Goal: Task Accomplishment & Management: Manage account settings

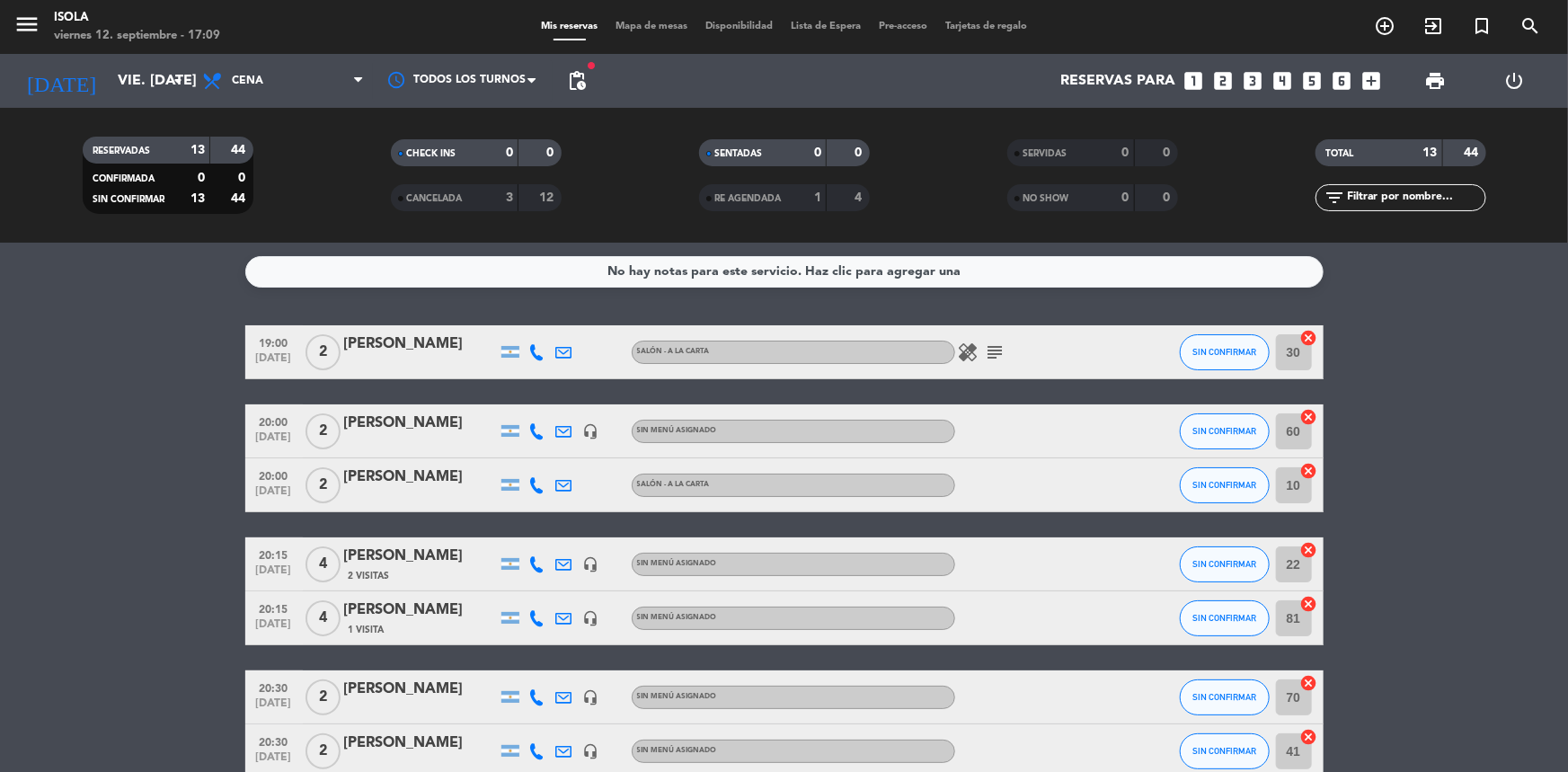
click at [655, 31] on span "Mapa de mesas" at bounding box center [651, 26] width 90 height 10
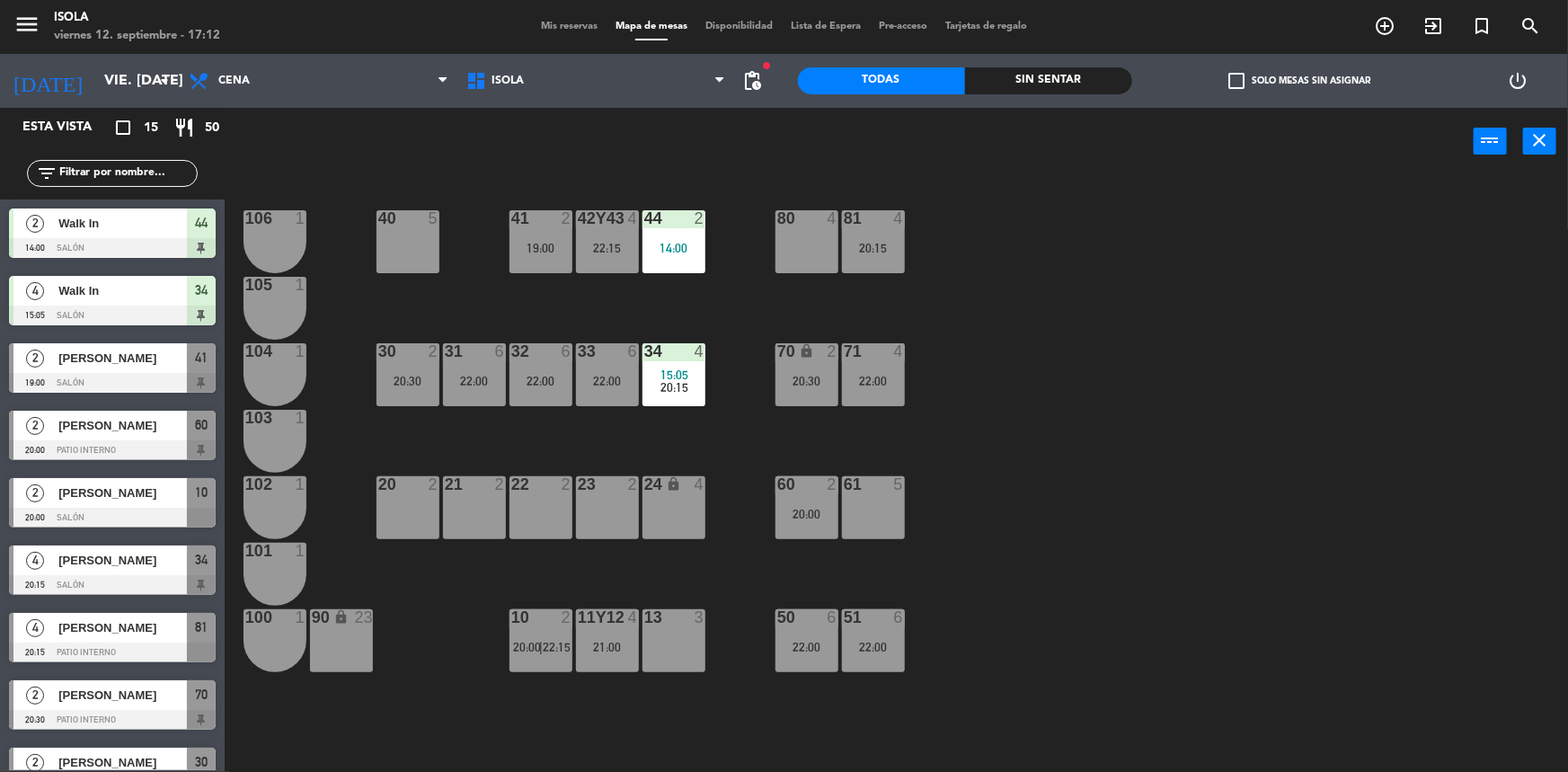
click at [542, 729] on div "40 5 42y43 4 22:15 41 2 19:00 44 2 14:00 80 4 81 4 20:15 106 1 105 1 30 2 20:30…" at bounding box center [904, 476] width 1328 height 597
click at [631, 437] on div "40 5 42y43 4 22:15 41 2 19:00 44 2 14:00 80 4 81 4 20:15 106 1 105 1 30 2 20:30…" at bounding box center [904, 476] width 1328 height 597
click at [628, 441] on div "40 5 42y43 4 22:15 41 2 19:00 44 2 14:00 80 4 81 4 20:15 106 1 105 1 30 2 20:30…" at bounding box center [904, 476] width 1328 height 597
click at [1178, 174] on div "power_input close" at bounding box center [849, 141] width 1249 height 68
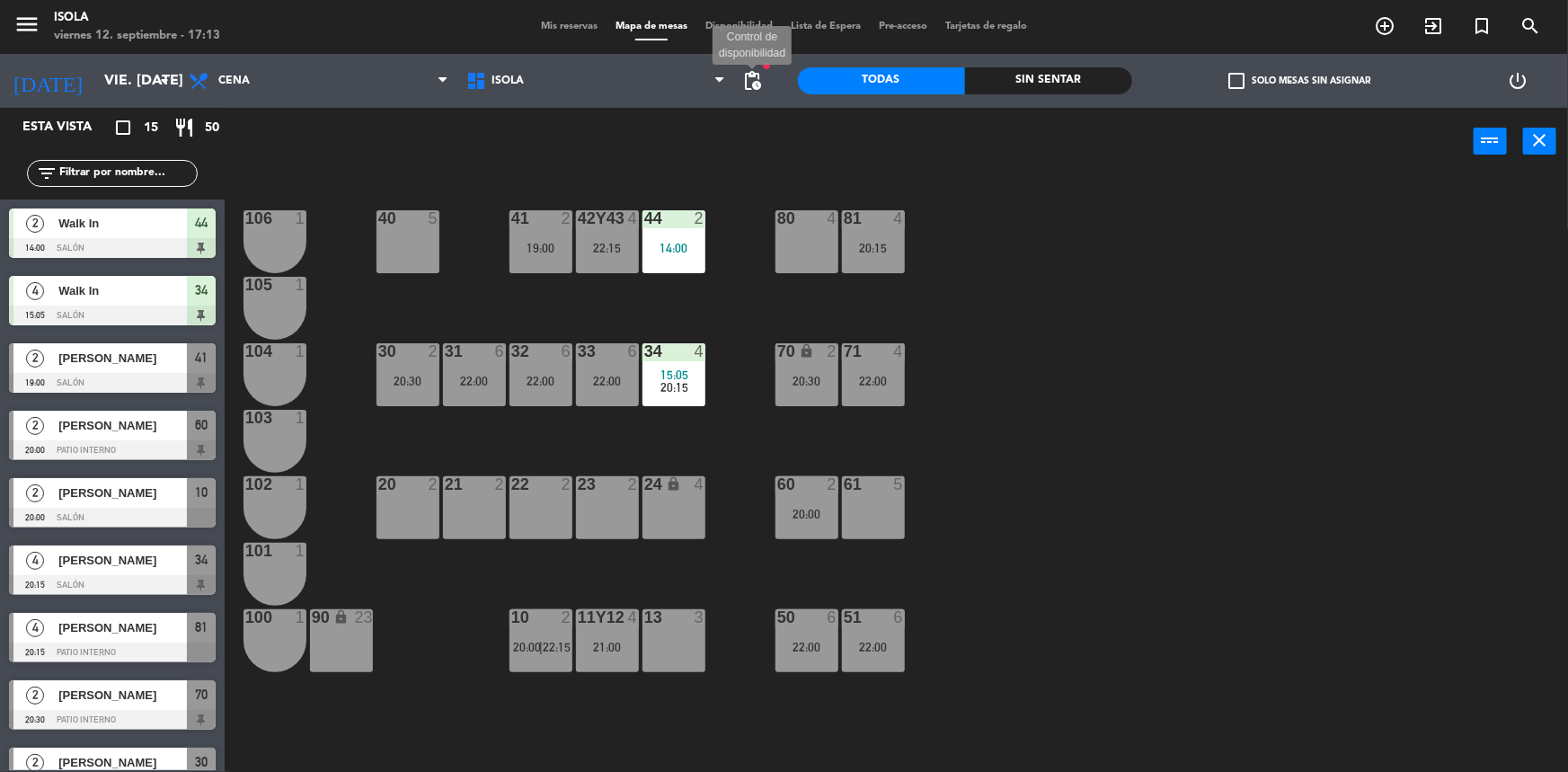
click at [753, 85] on span "pending_actions" at bounding box center [753, 81] width 21 height 21
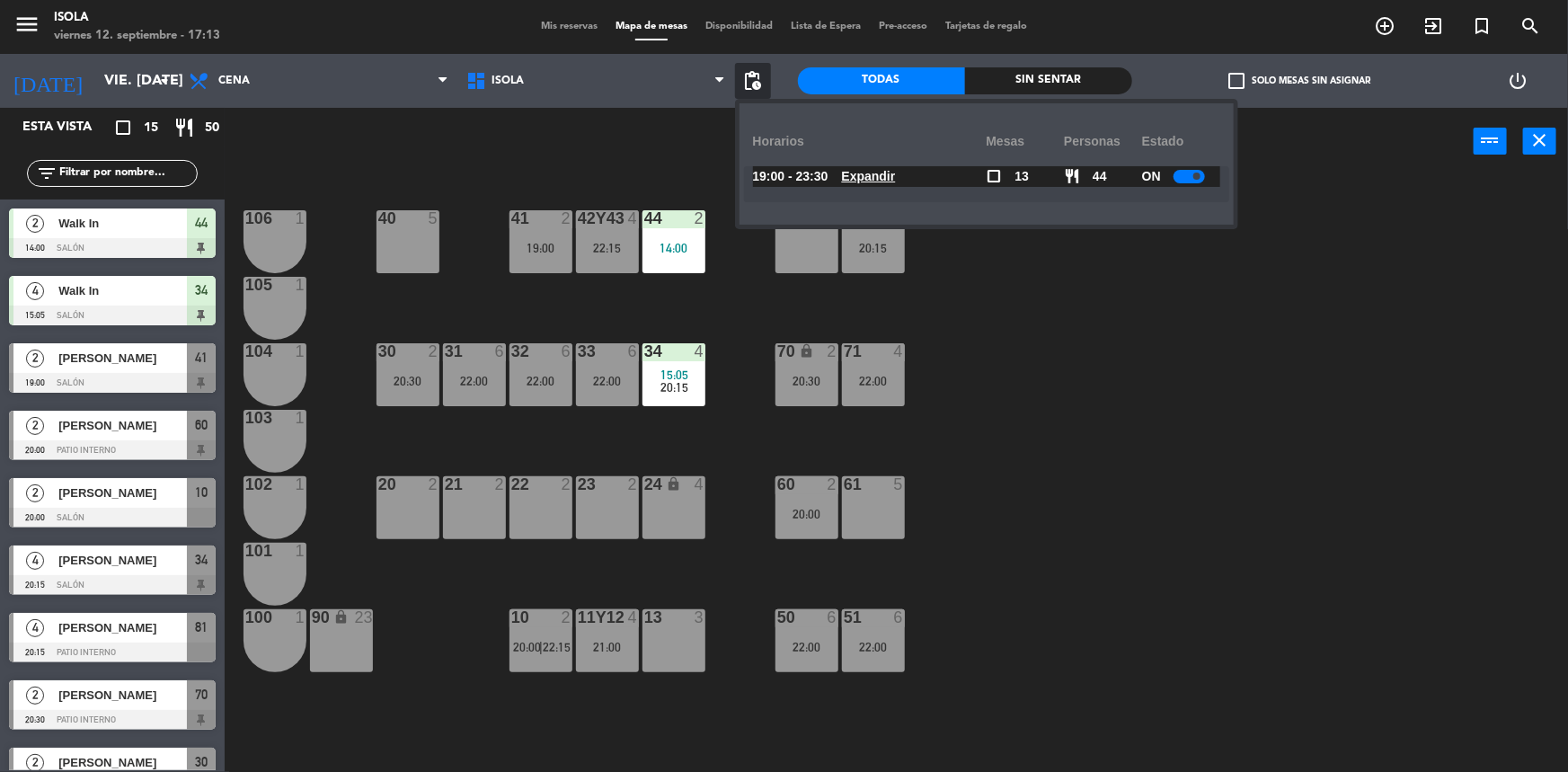
click at [872, 173] on u "Expandir" at bounding box center [869, 176] width 54 height 14
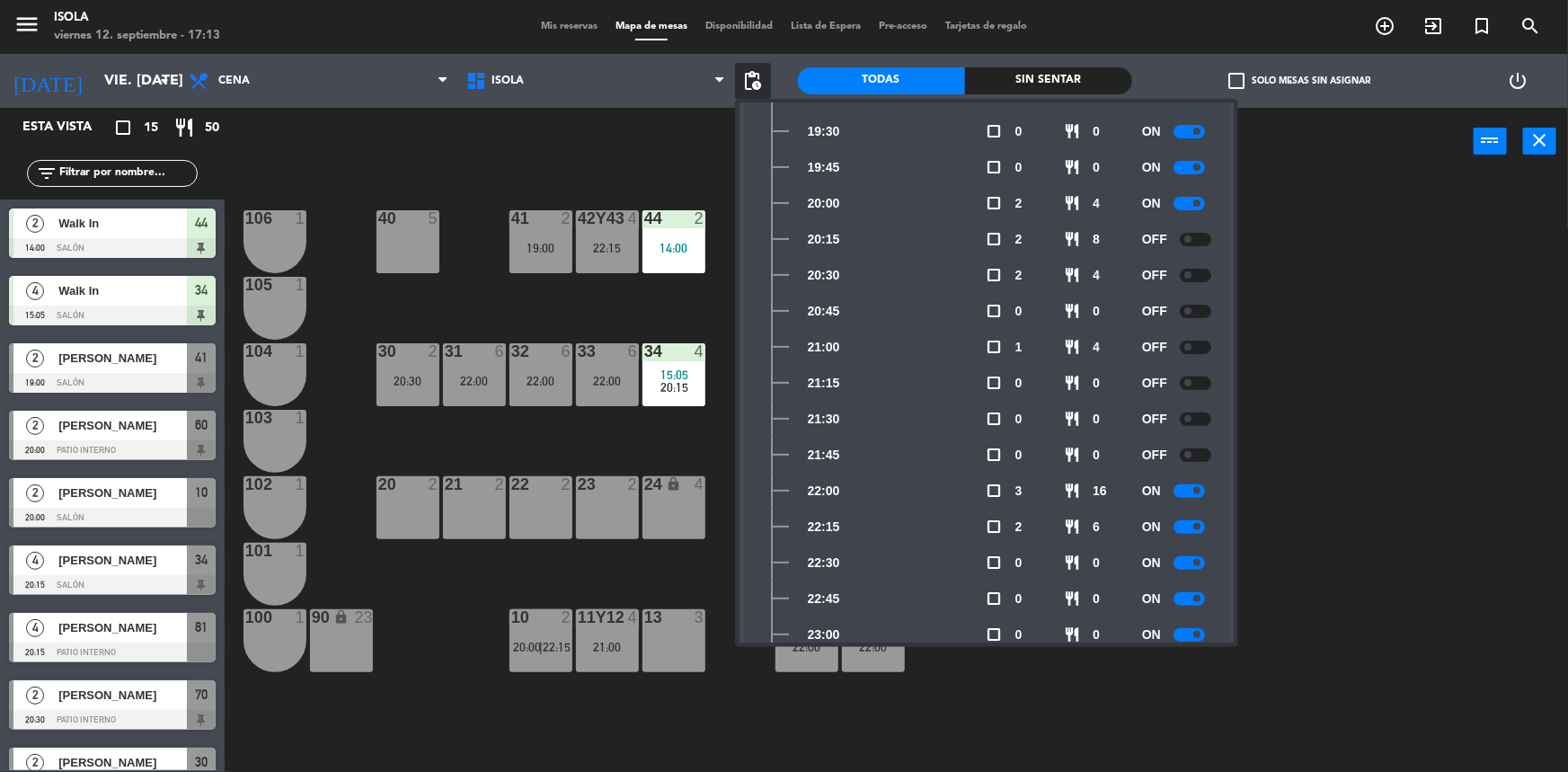
scroll to position [162, 0]
click at [700, 315] on div "40 5 42y43 4 22:15 41 2 19:00 44 2 14:00 80 4 81 4 20:15 106 1 105 1 30 2 20:30…" at bounding box center [904, 476] width 1328 height 597
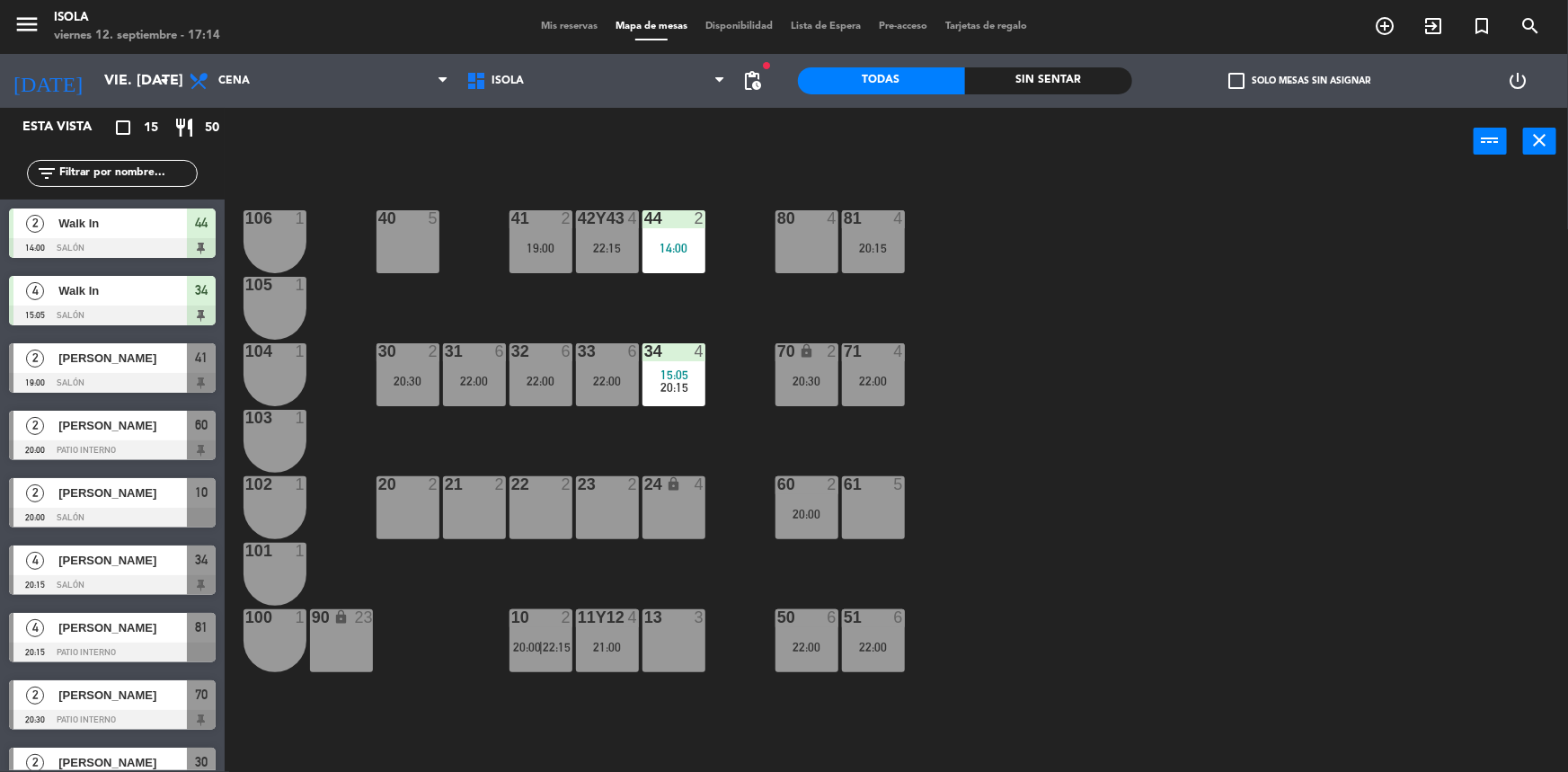
click at [700, 315] on div "40 5 42y43 4 22:15 41 2 19:00 44 2 14:00 80 4 81 4 20:15 106 1 105 1 30 2 20:30…" at bounding box center [904, 476] width 1328 height 597
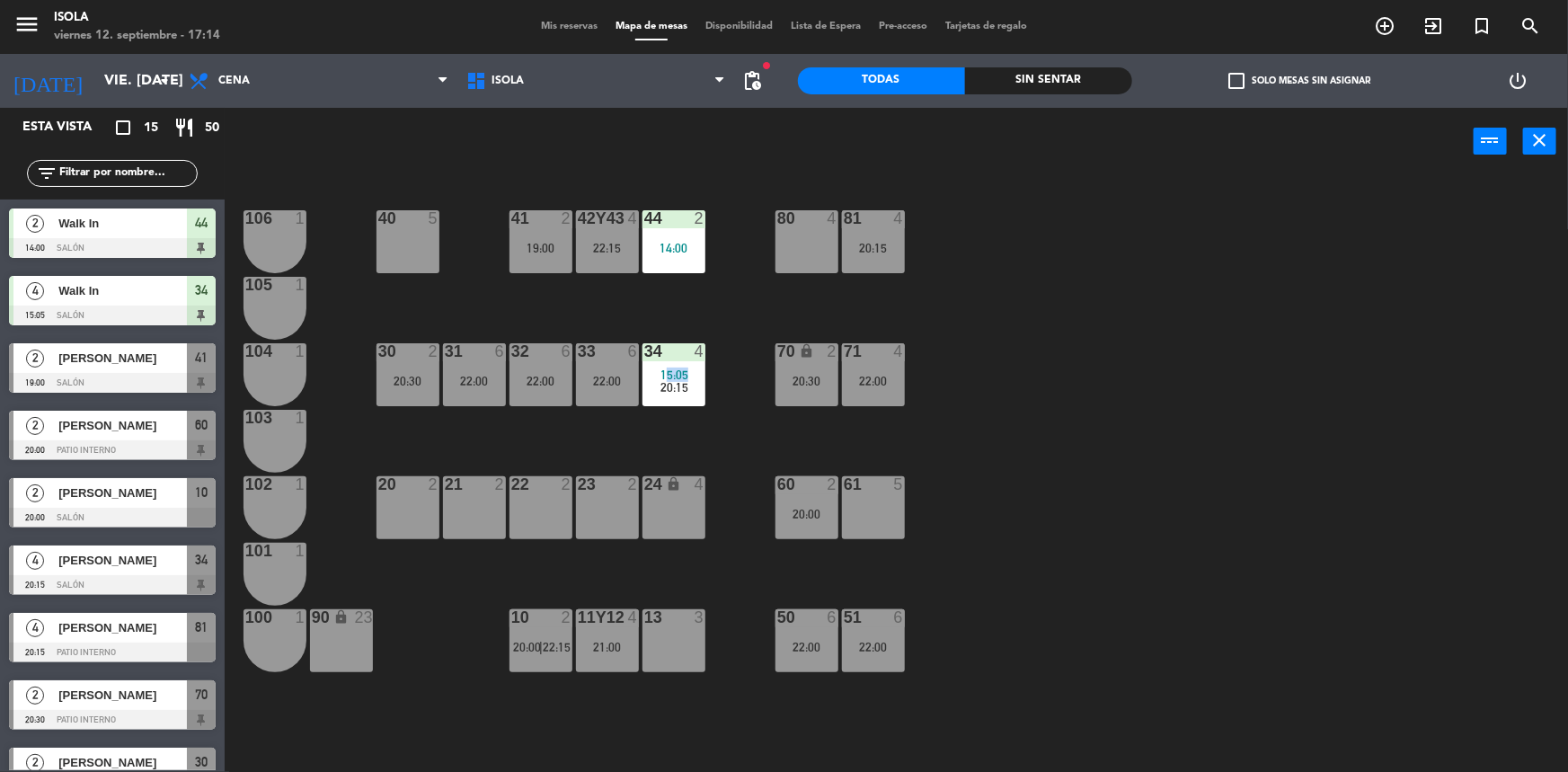
click at [700, 315] on div "40 5 42y43 4 22:15 41 2 19:00 44 2 14:00 80 4 81 4 20:15 106 1 105 1 30 2 20:30…" at bounding box center [904, 476] width 1328 height 597
click at [702, 314] on div "40 5 42y43 4 22:15 41 2 19:00 44 2 14:00 80 4 81 4 20:15 106 1 105 1 30 2 20:30…" at bounding box center [904, 476] width 1328 height 597
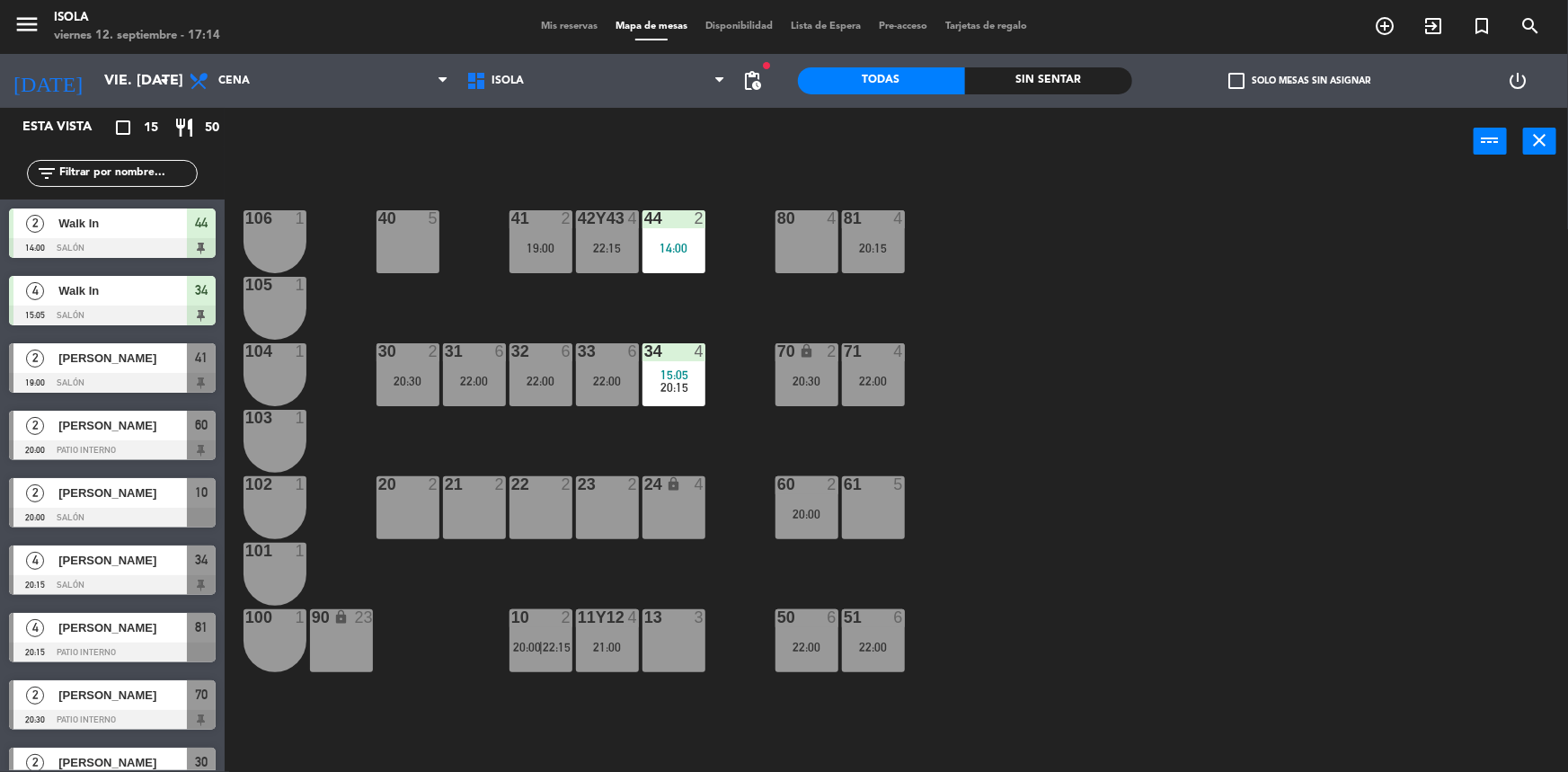
click at [702, 314] on div "40 5 42y43 4 22:15 41 2 19:00 44 2 14:00 80 4 81 4 20:15 106 1 105 1 30 2 20:30…" at bounding box center [904, 476] width 1328 height 597
click at [697, 312] on div "40 5 42y43 4 22:15 41 2 19:00 44 2 14:00 80 4 81 4 20:15 106 1 105 1 30 2 20:30…" at bounding box center [904, 476] width 1328 height 597
click at [718, 394] on div "40 5 42y43 4 22:15 41 2 19:00 44 2 14:00 80 4 81 4 20:15 106 1 105 1 30 2 20:30…" at bounding box center [904, 476] width 1328 height 597
click at [886, 422] on div "40 5 42y43 4 22:15 41 2 19:00 44 2 14:00 80 4 81 4 20:15 106 1 105 1 30 2 20:30…" at bounding box center [904, 476] width 1328 height 597
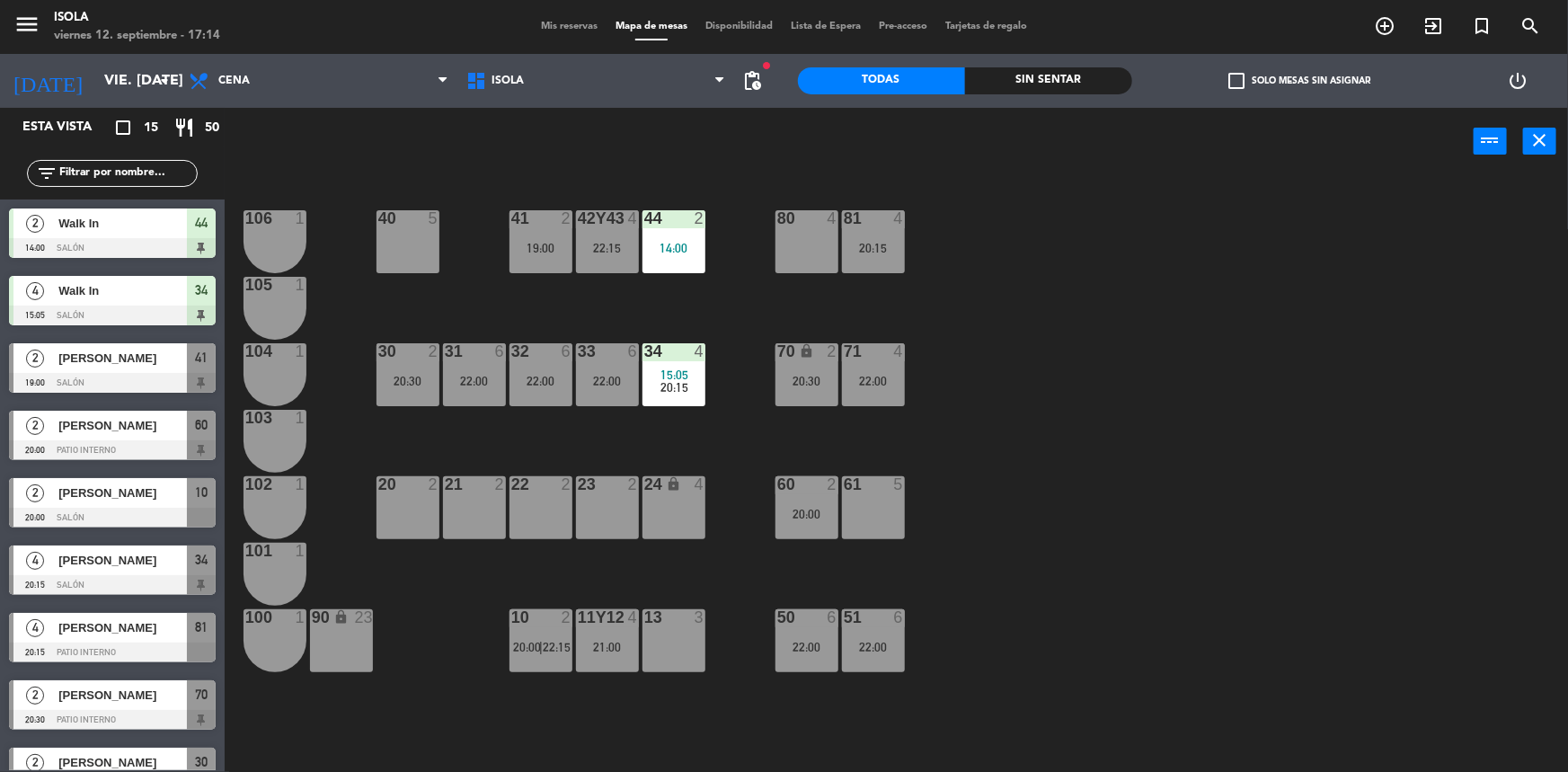
click at [880, 422] on div "40 5 42y43 4 22:15 41 2 19:00 44 2 14:00 80 4 81 4 20:15 106 1 105 1 30 2 20:30…" at bounding box center [904, 476] width 1328 height 597
click at [809, 499] on div "60 2 20:00" at bounding box center [806, 508] width 62 height 62
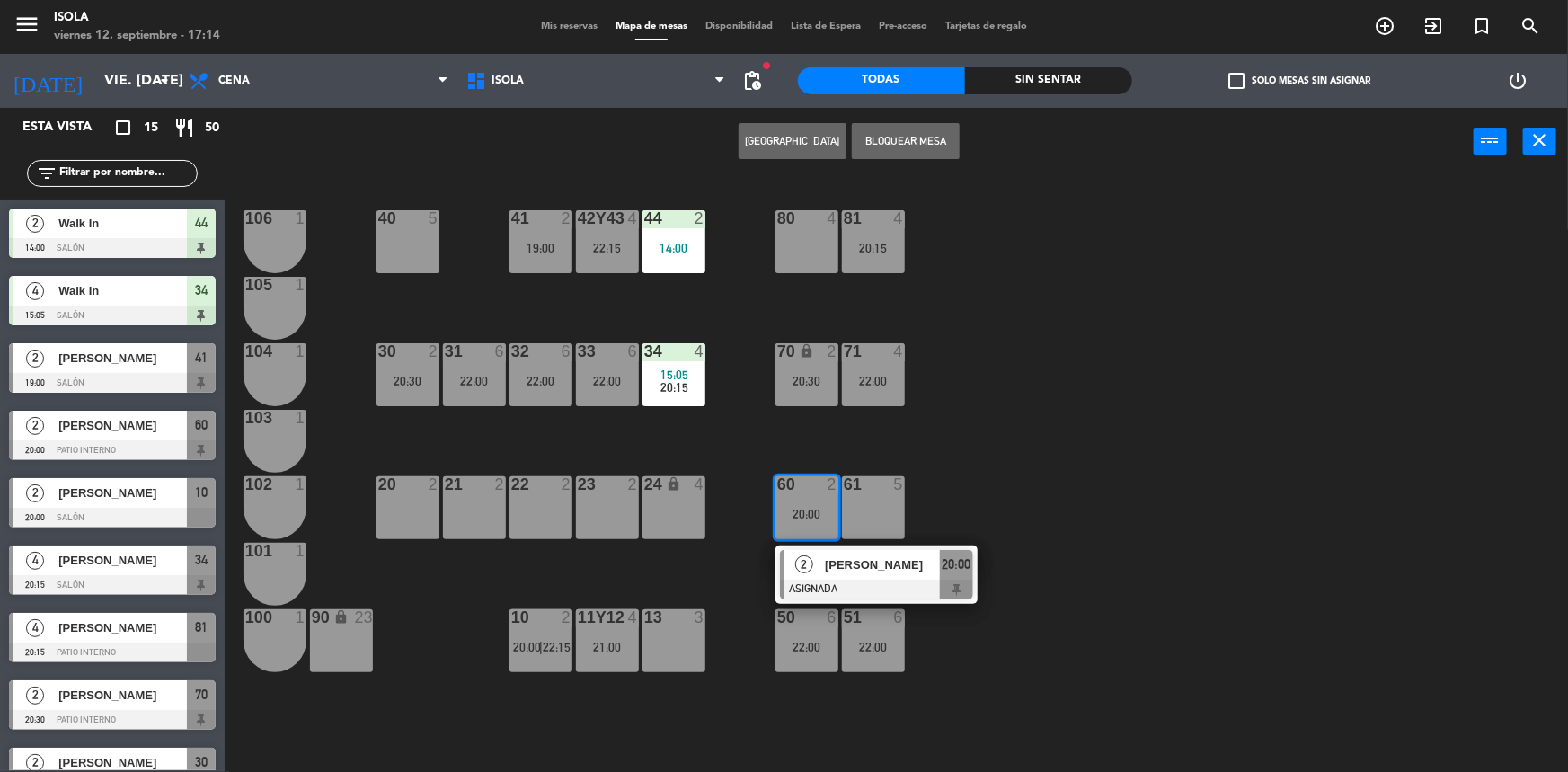
click at [937, 486] on div "40 5 42y43 4 22:15 41 2 19:00 44 2 14:00 80 4 81 4 20:15 106 1 105 1 30 2 20:30…" at bounding box center [904, 476] width 1328 height 597
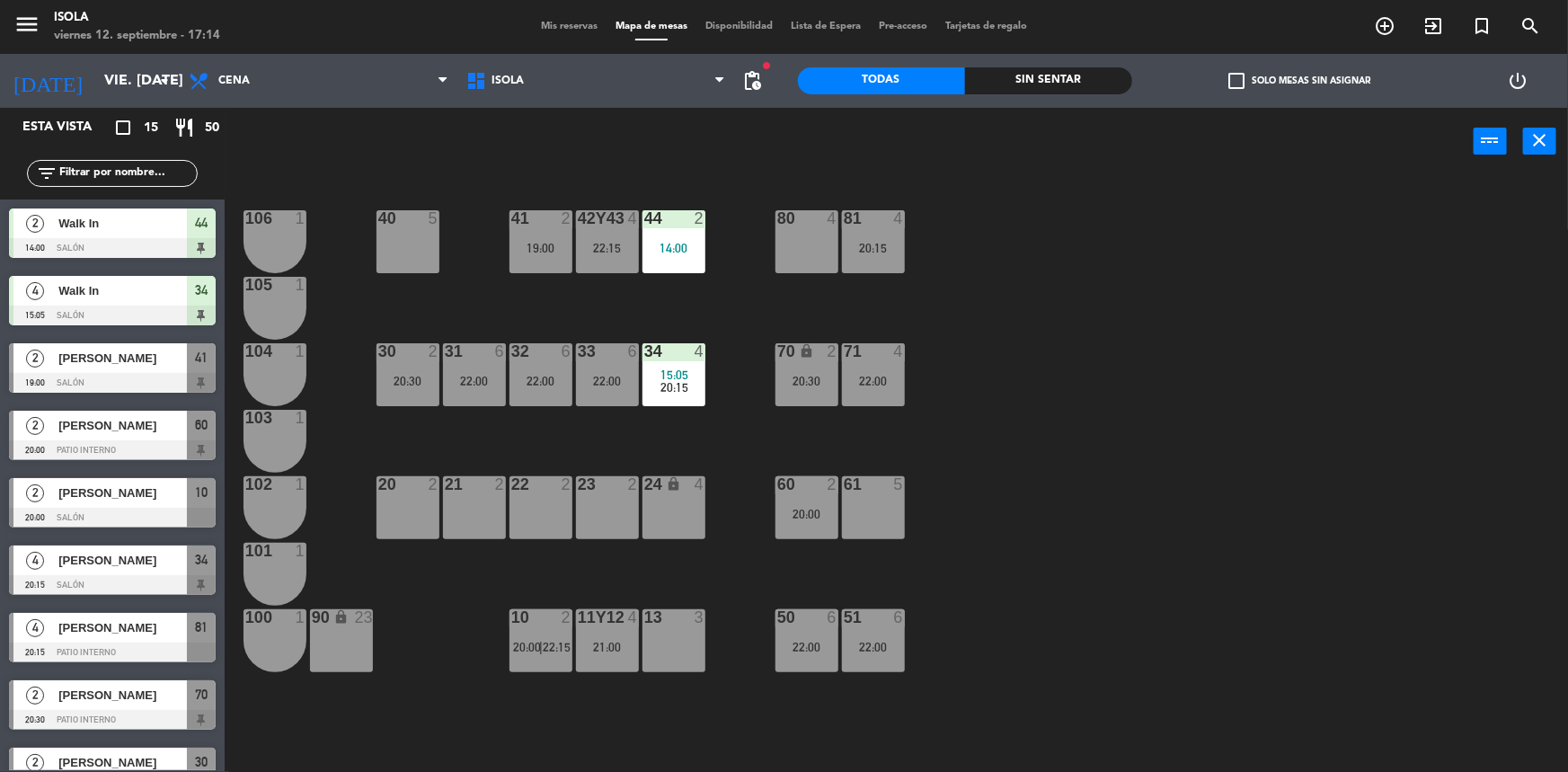
click at [960, 502] on div "40 5 42y43 4 22:15 41 2 19:00 44 2 14:00 80 4 81 4 20:15 106 1 105 1 30 2 20:30…" at bounding box center [904, 476] width 1328 height 597
click at [605, 433] on div "40 5 42y43 4 22:15 41 2 19:00 44 2 14:00 80 4 81 4 20:15 106 1 105 1 30 2 20:30…" at bounding box center [904, 476] width 1328 height 597
click at [582, 451] on div "40 5 42y43 4 22:15 41 2 19:00 44 2 14:00 80 4 81 4 20:15 106 1 105 1 30 2 20:30…" at bounding box center [904, 476] width 1328 height 597
click at [582, 452] on div "40 5 42y43 4 22:15 41 2 19:00 44 2 14:00 80 4 81 4 20:15 106 1 105 1 30 2 20:30…" at bounding box center [904, 476] width 1328 height 597
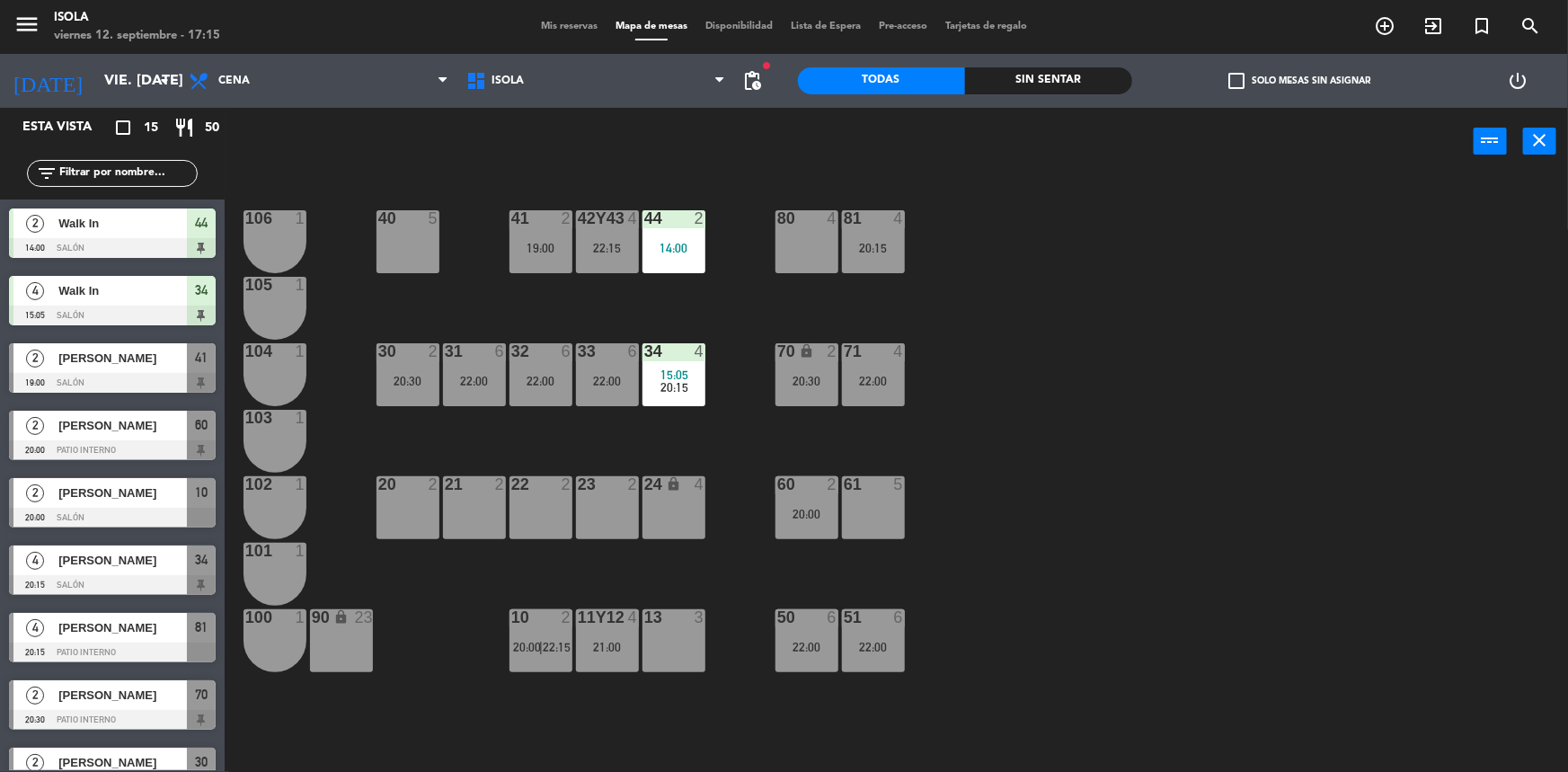
click at [651, 443] on div "40 5 42y43 4 22:15 41 2 19:00 44 2 14:00 80 4 81 4 20:15 106 1 105 1 30 2 20:30…" at bounding box center [904, 476] width 1328 height 597
click at [732, 485] on div "40 5 42y43 4 22:15 41 2 19:00 44 2 14:00 80 4 81 4 20:15 106 1 105 1 30 2 20:30…" at bounding box center [904, 476] width 1328 height 597
click at [944, 493] on div "40 5 42y43 4 22:15 41 2 19:00 44 2 14:00 80 4 81 4 20:15 106 1 105 1 30 2 20:30…" at bounding box center [904, 476] width 1328 height 597
click at [886, 440] on div "40 5 42y43 4 22:15 41 2 19:00 44 2 14:00 80 4 81 4 20:15 106 1 105 1 30 2 20:30…" at bounding box center [904, 476] width 1328 height 597
click at [756, 432] on div "40 5 42y43 4 22:15 41 2 19:00 44 2 14:00 80 4 81 4 20:15 106 1 105 1 30 2 20:30…" at bounding box center [904, 476] width 1328 height 597
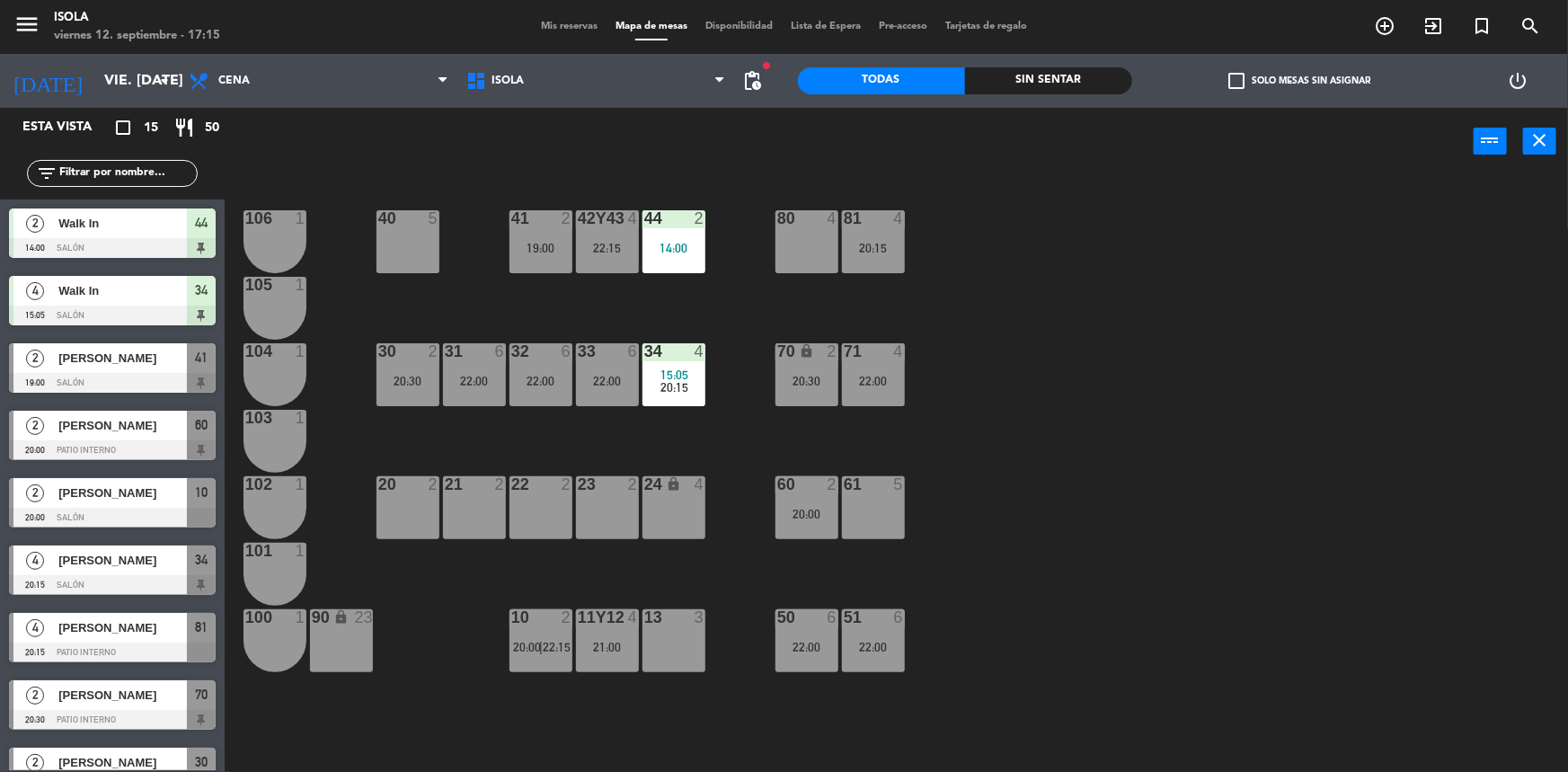
click at [756, 430] on div "40 5 42y43 4 22:15 41 2 19:00 44 2 14:00 80 4 81 4 20:15 106 1 105 1 30 2 20:30…" at bounding box center [904, 476] width 1328 height 597
click at [684, 420] on div "40 5 42y43 4 22:15 41 2 19:00 44 2 14:00 80 4 81 4 20:15 106 1 105 1 30 2 20:30…" at bounding box center [904, 476] width 1328 height 597
click at [584, 28] on span "Mis reservas" at bounding box center [570, 26] width 75 height 10
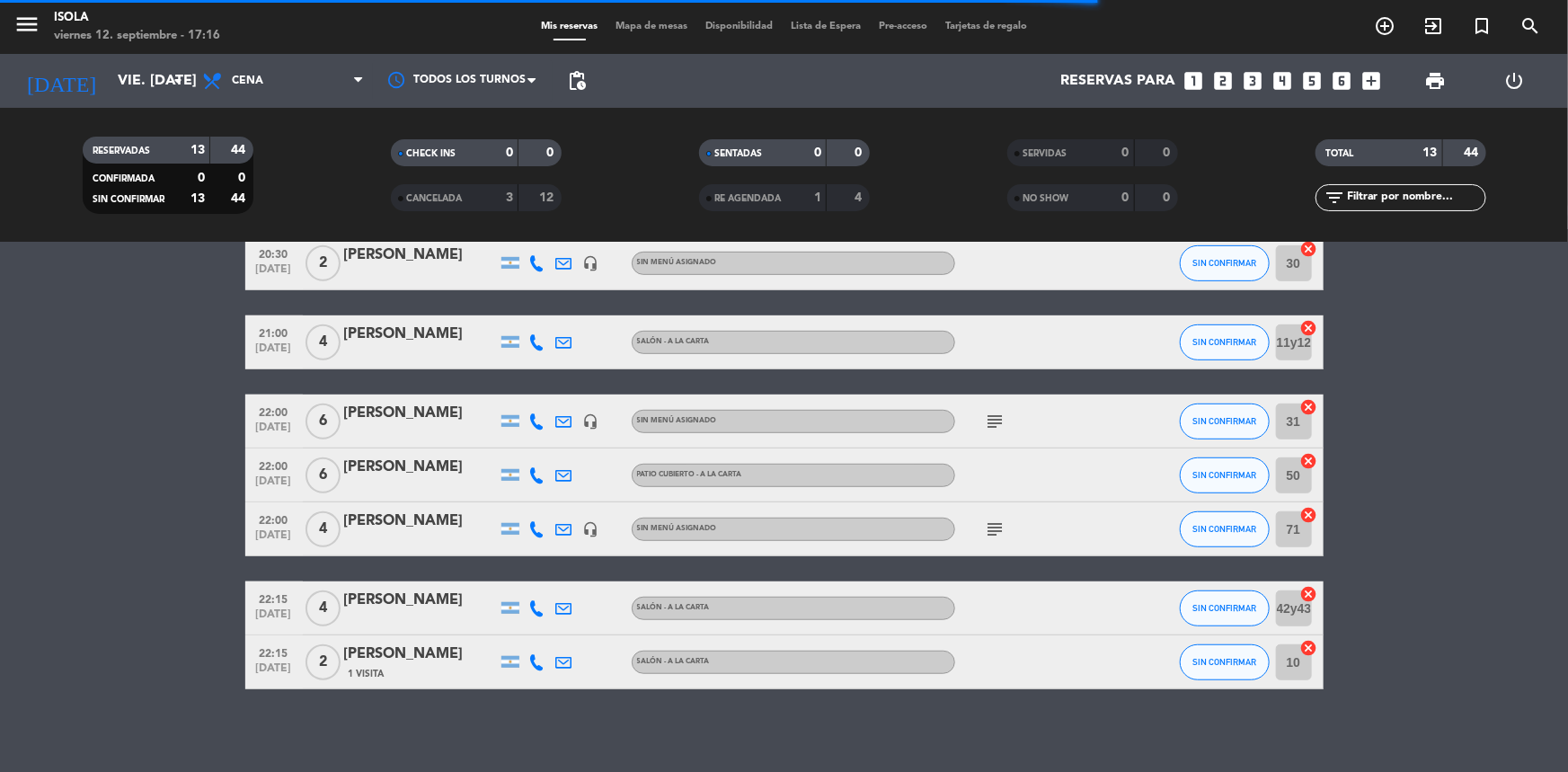
scroll to position [489, 0]
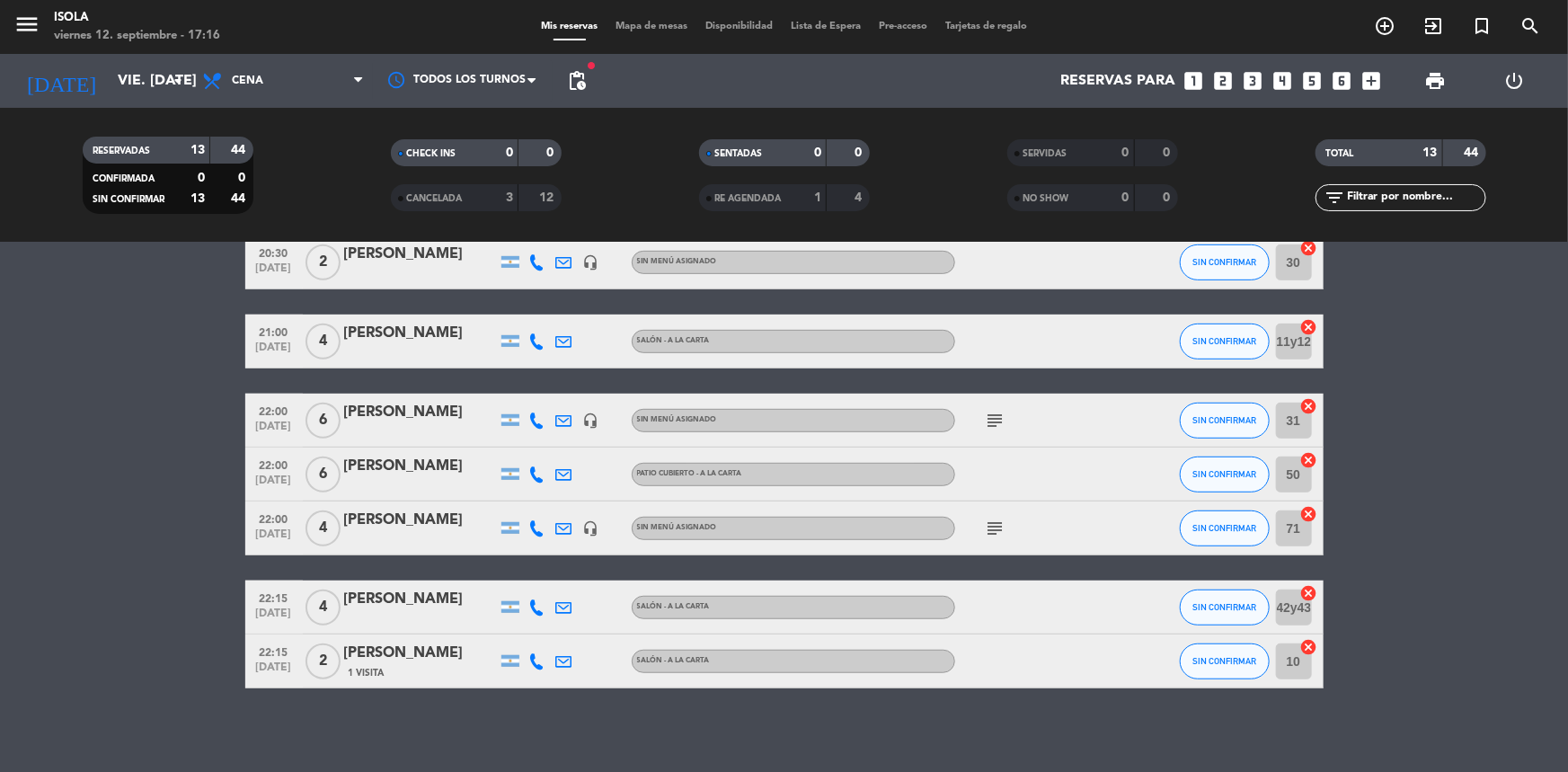
click at [989, 416] on icon "subject" at bounding box center [995, 420] width 21 height 21
click at [989, 417] on icon "subject" at bounding box center [995, 420] width 21 height 21
click at [994, 417] on icon "subject" at bounding box center [995, 420] width 21 height 21
click at [993, 522] on icon "subject" at bounding box center [995, 529] width 21 height 21
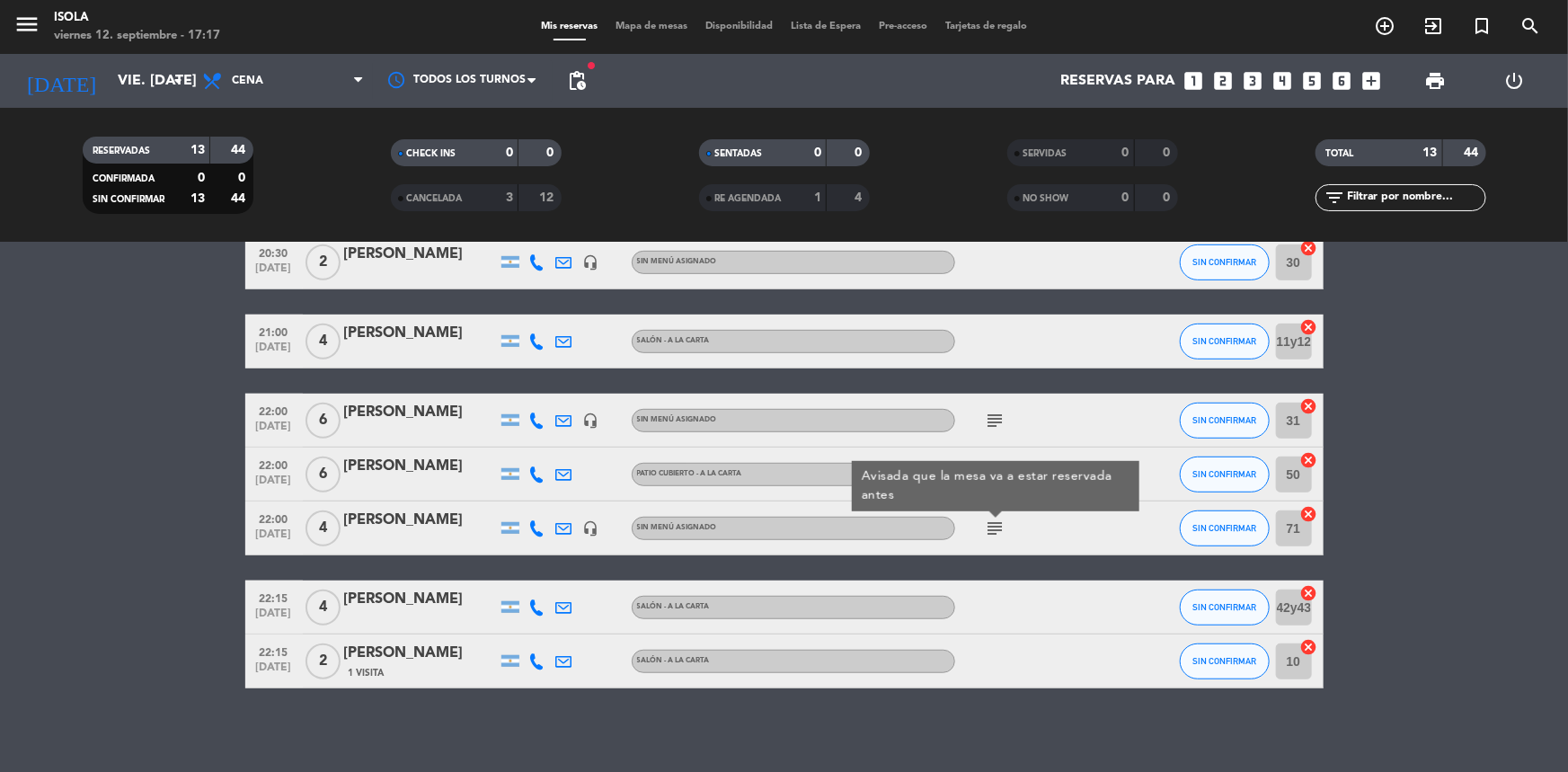
click at [1423, 511] on bookings-row "19:00 [DATE] 2 [PERSON_NAME] Salón - A la Carta healing subject SIN CONFIRMAR 4…" at bounding box center [784, 262] width 1568 height 853
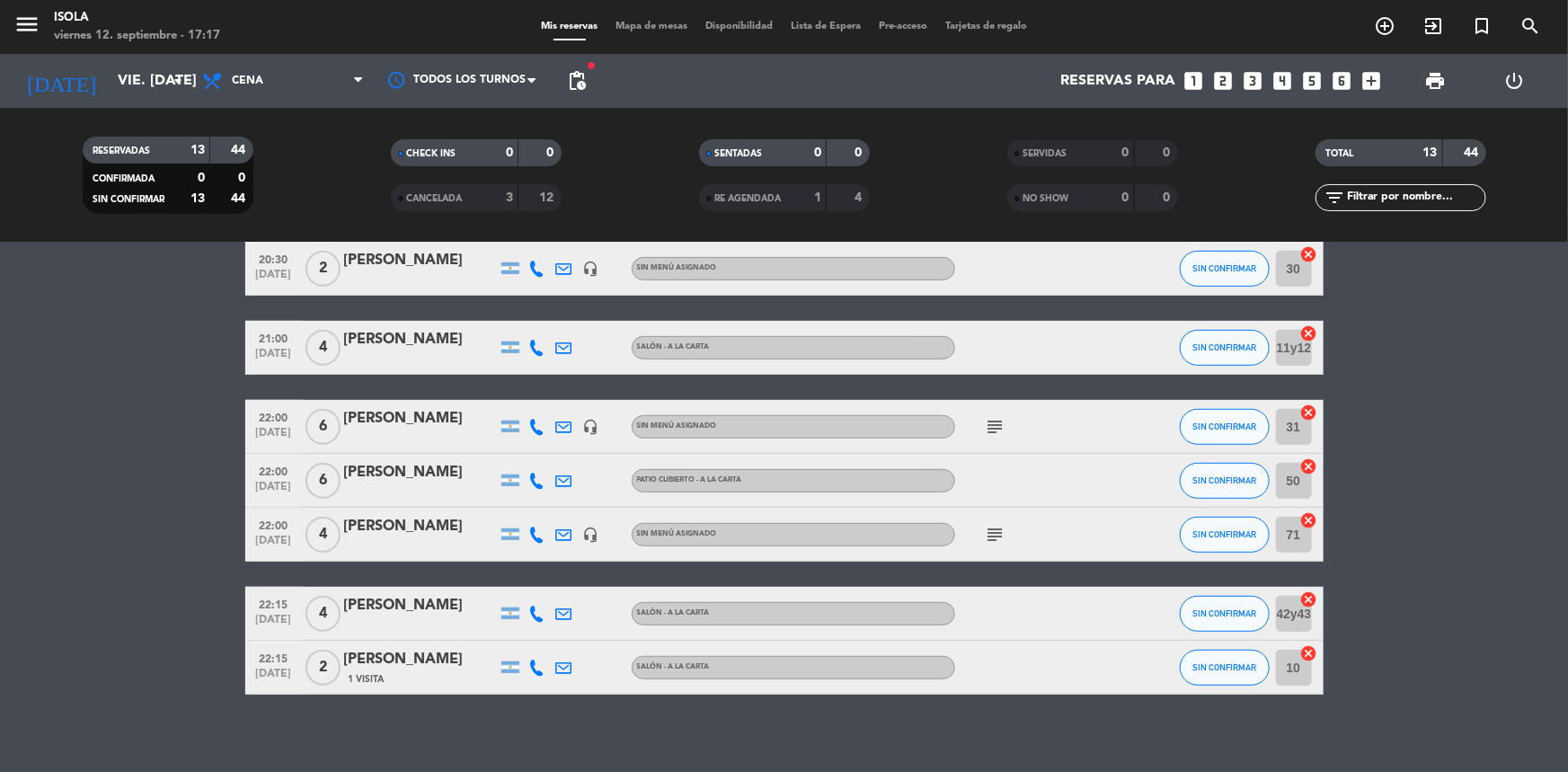
scroll to position [494, 0]
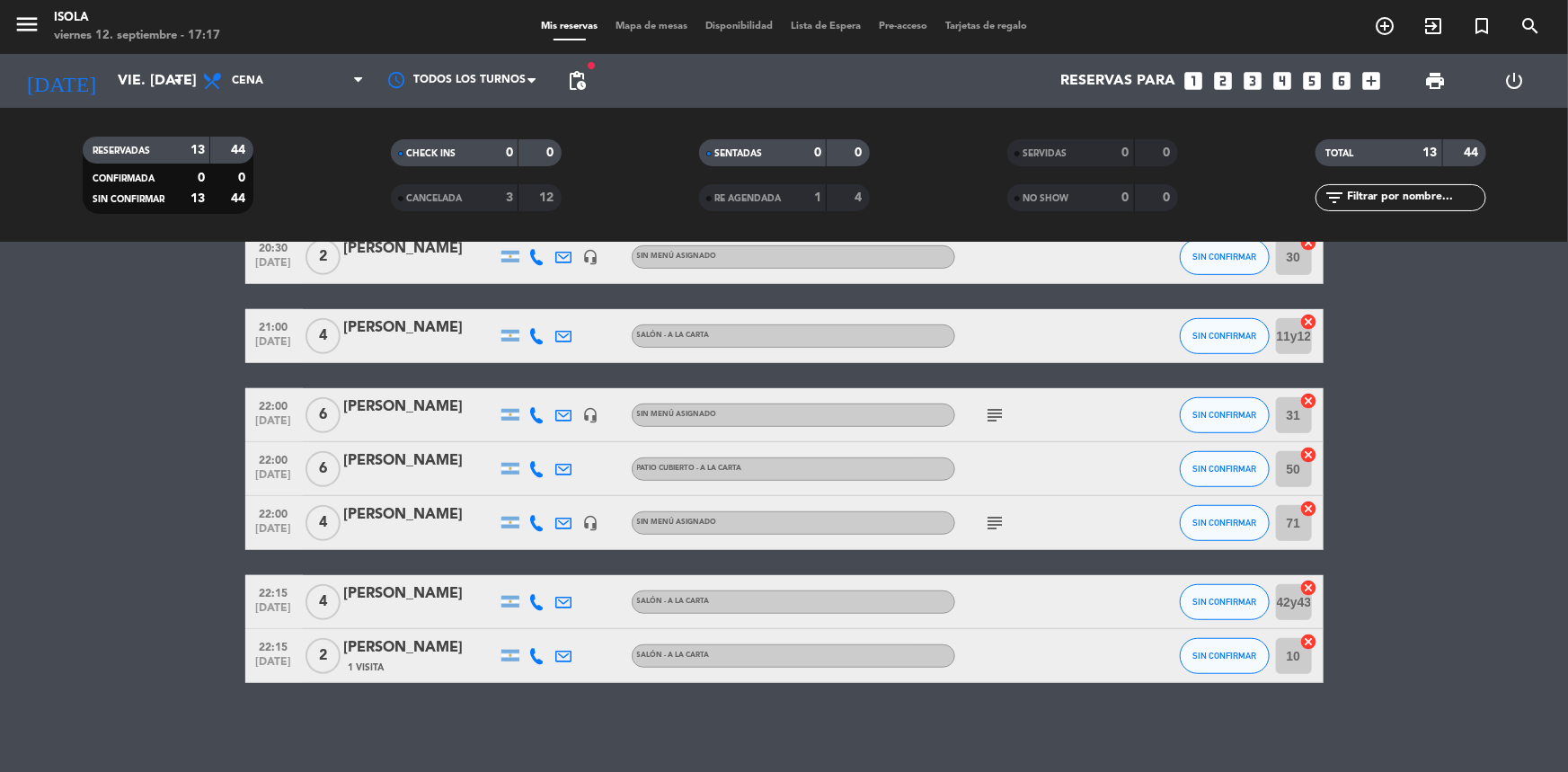
click at [631, 26] on span "Mapa de mesas" at bounding box center [651, 26] width 90 height 10
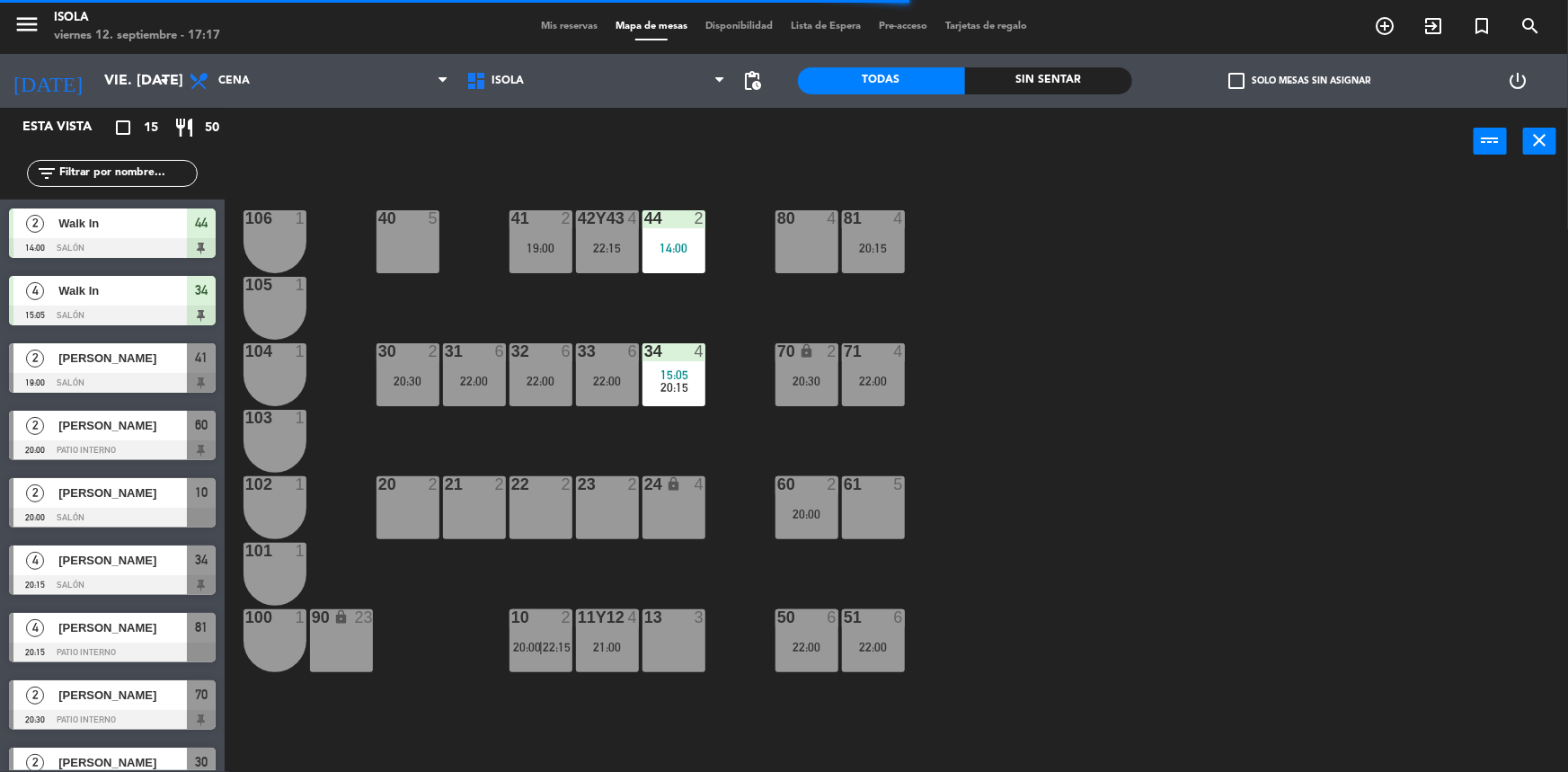
click at [738, 410] on div "40 5 42y43 4 22:15 41 2 19:00 44 2 14:00 80 4 81 4 20:15 106 1 105 1 30 2 20:30…" at bounding box center [904, 476] width 1328 height 597
click at [561, 309] on div "40 5 42y43 4 22:15 41 2 19:00 44 2 14:00 80 4 81 4 20:15 106 1 105 1 30 2 20:30…" at bounding box center [904, 476] width 1328 height 597
click at [536, 441] on div "40 5 42y43 4 22:15 41 2 19:00 44 2 14:00 80 4 81 4 20:15 106 1 105 1 30 2 20:30…" at bounding box center [904, 476] width 1328 height 597
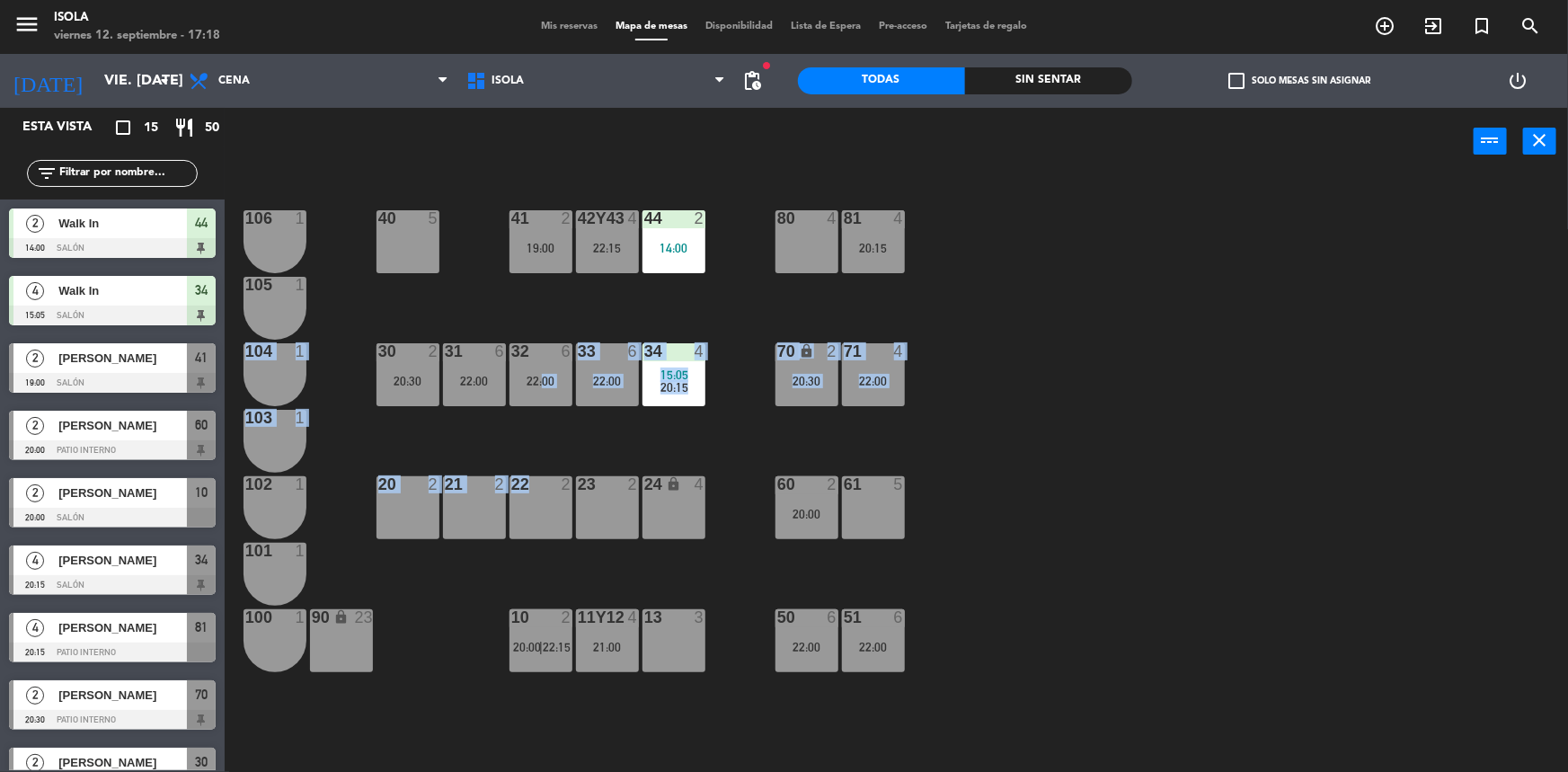
click at [540, 439] on div "40 5 42y43 4 22:15 41 2 19:00 44 2 14:00 80 4 81 4 20:15 106 1 105 1 30 2 20:30…" at bounding box center [904, 476] width 1328 height 597
click at [552, 434] on div "40 5 42y43 4 22:15 41 2 19:00 44 2 14:00 80 4 81 4 20:15 106 1 105 1 30 2 20:30…" at bounding box center [904, 476] width 1328 height 597
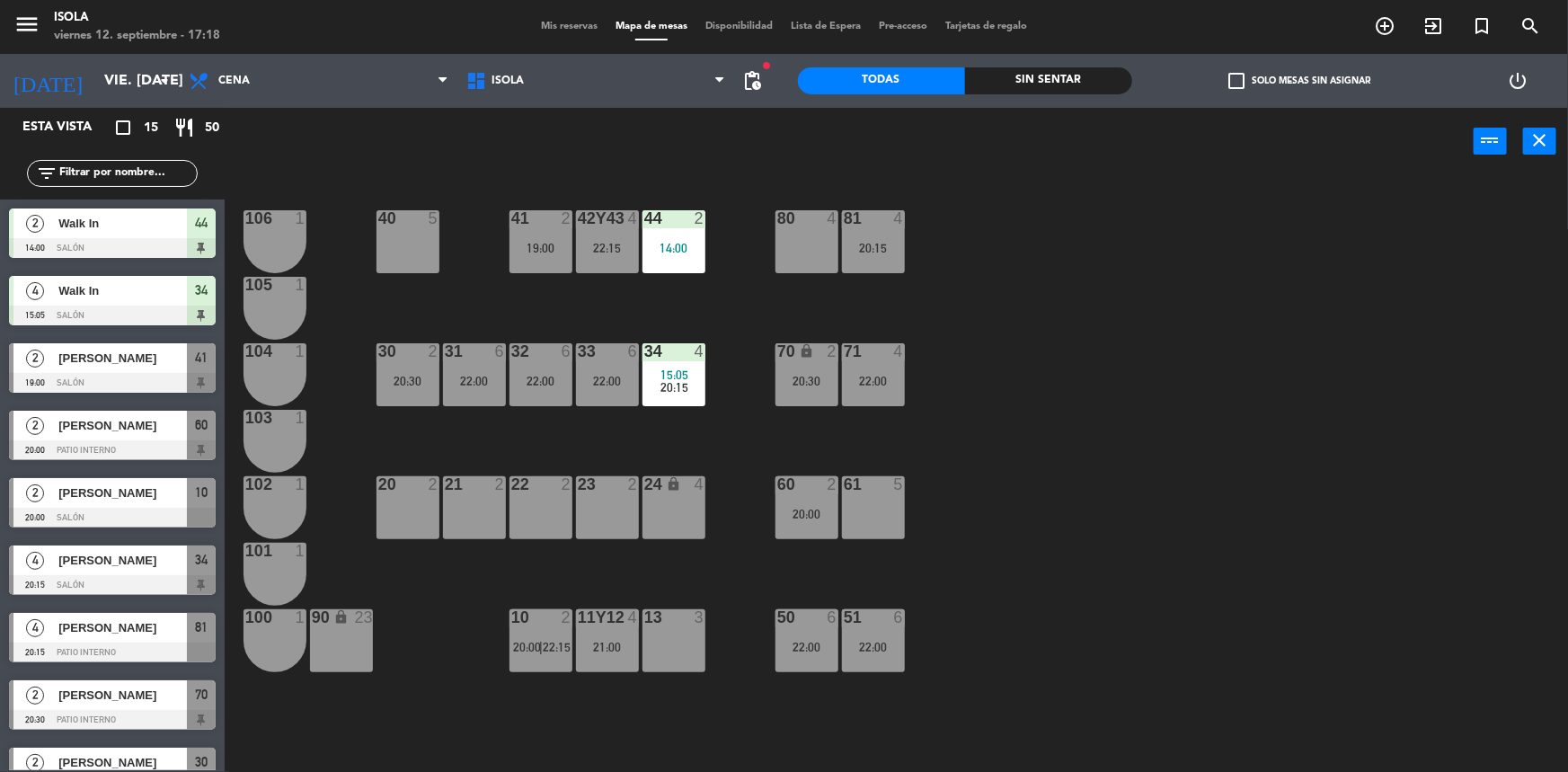
click at [530, 446] on div "40 5 42y43 4 22:15 41 2 19:00 44 2 14:00 80 4 81 4 20:15 106 1 105 1 30 2 20:30…" at bounding box center [904, 476] width 1328 height 597
click at [529, 446] on div "40 5 42y43 4 22:15 41 2 19:00 44 2 14:00 80 4 81 4 20:15 106 1 105 1 30 2 20:30…" at bounding box center [904, 476] width 1328 height 597
click at [594, 300] on div "40 5 42y43 4 22:15 41 2 19:00 44 2 14:00 80 4 81 4 20:15 106 1 105 1 30 2 20:30…" at bounding box center [904, 476] width 1328 height 597
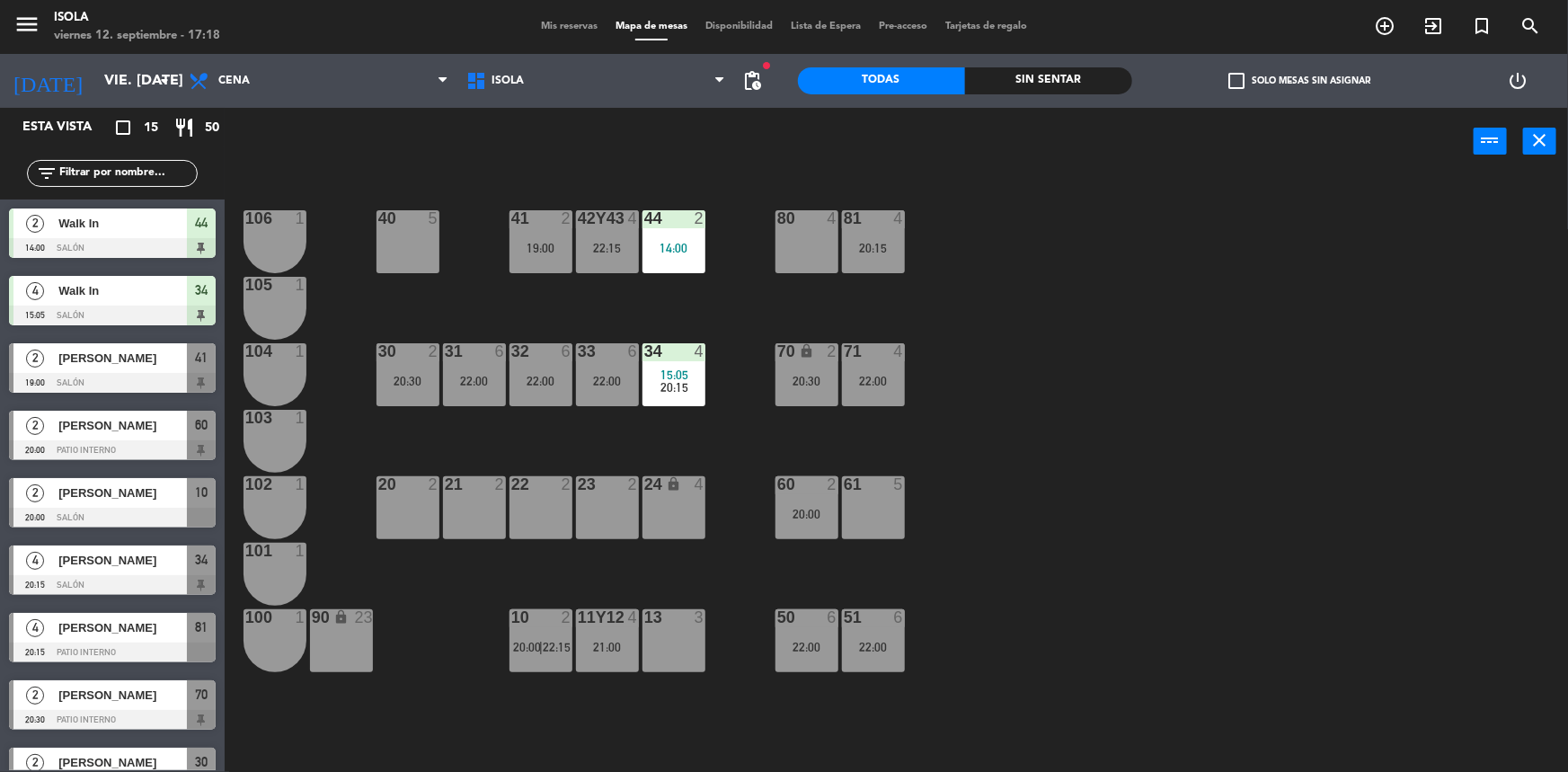
click at [550, 266] on div "41 2 19:00" at bounding box center [540, 241] width 62 height 62
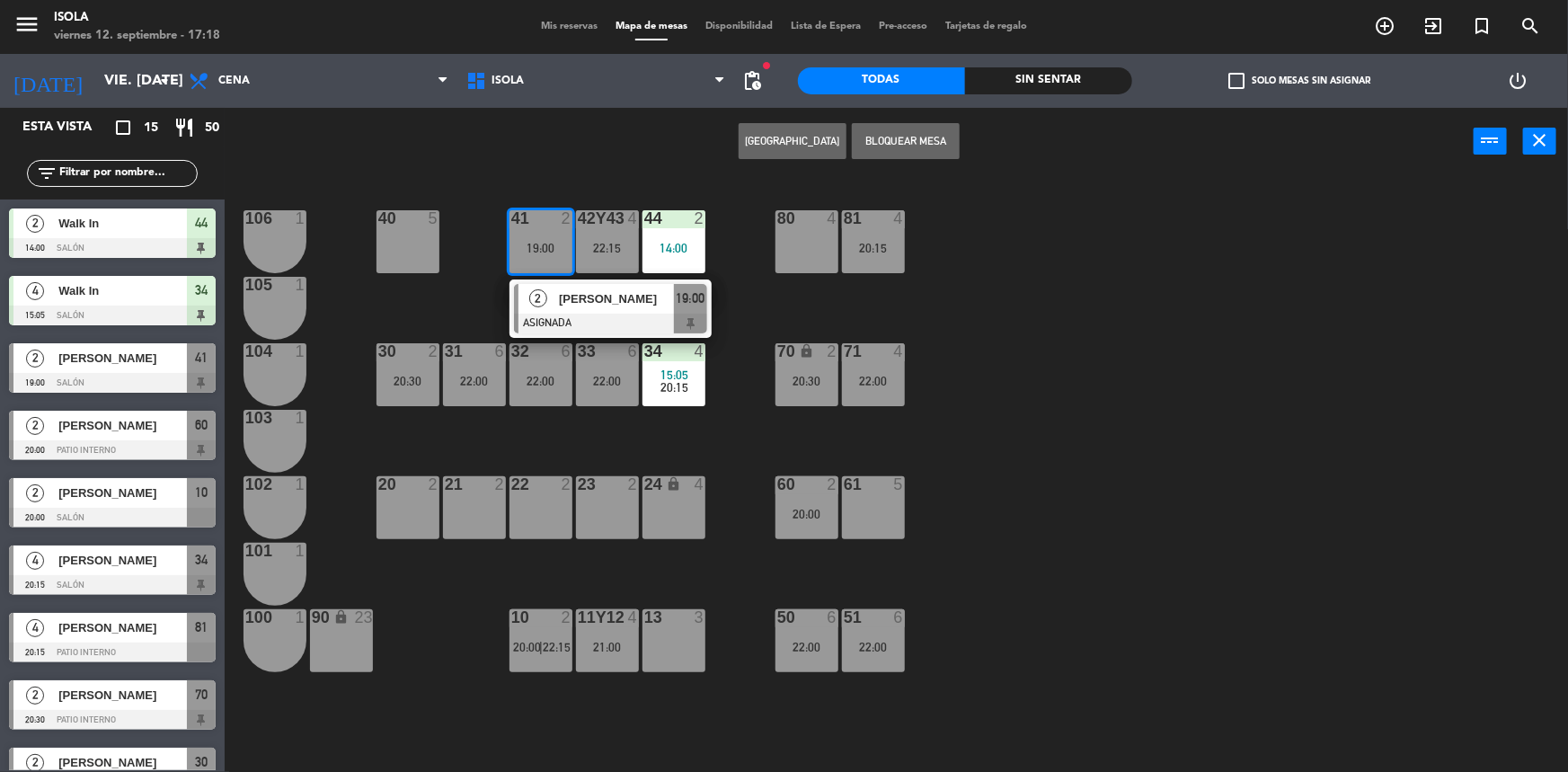
click at [468, 304] on div "40 5 42y43 4 22:15 41 2 19:00 2 [PERSON_NAME] ASIGNADA 19:00 44 2 14:00 80 4 81…" at bounding box center [904, 476] width 1328 height 597
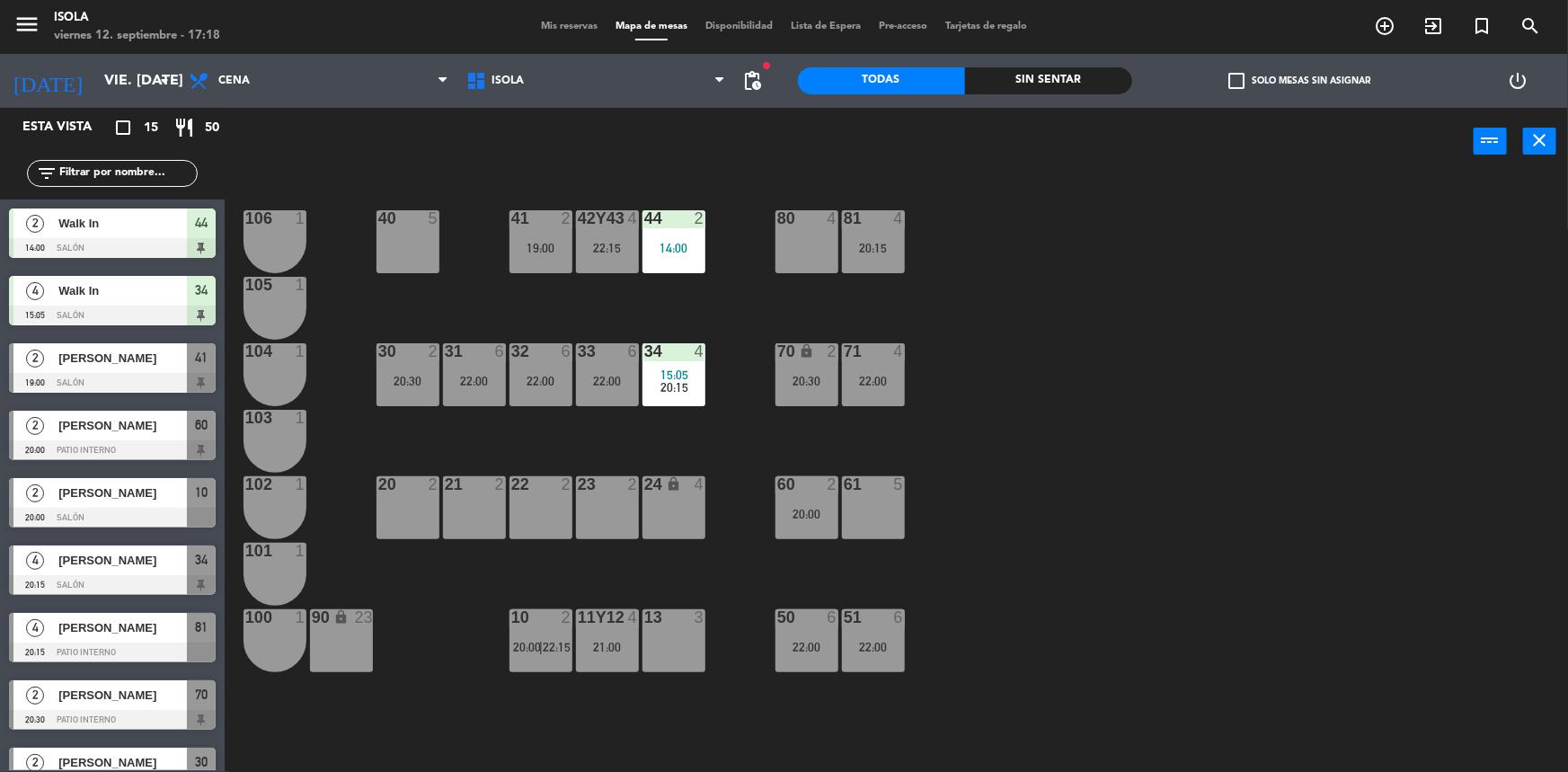
click at [552, 293] on div "40 5 42y43 4 22:15 41 2 19:00 44 2 14:00 80 4 81 4 20:15 106 1 105 1 30 2 20:30…" at bounding box center [904, 476] width 1328 height 597
click at [565, 257] on div "41 2 19:00" at bounding box center [540, 241] width 62 height 62
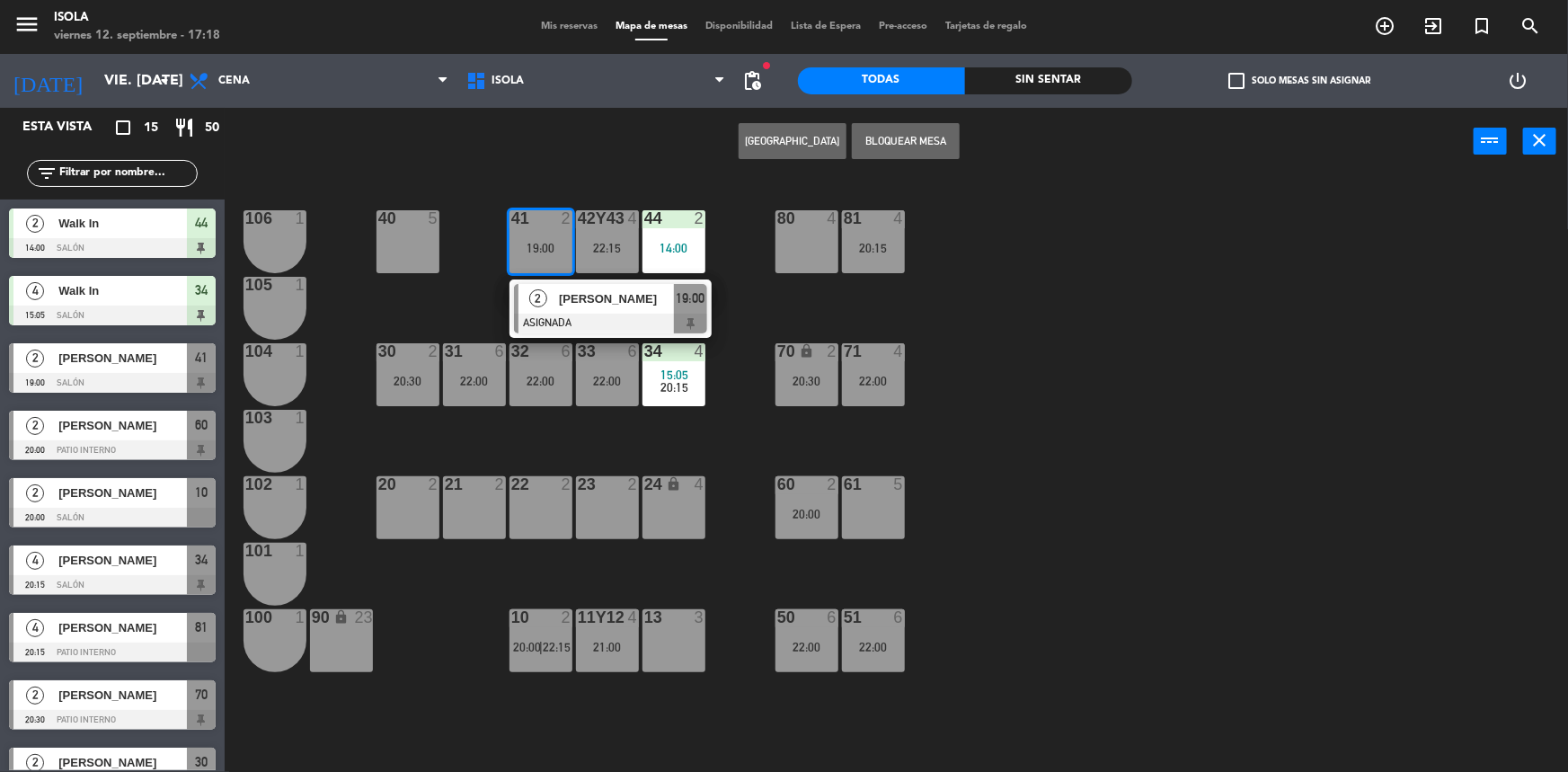
click at [813, 155] on button "[GEOGRAPHIC_DATA]" at bounding box center [793, 140] width 108 height 36
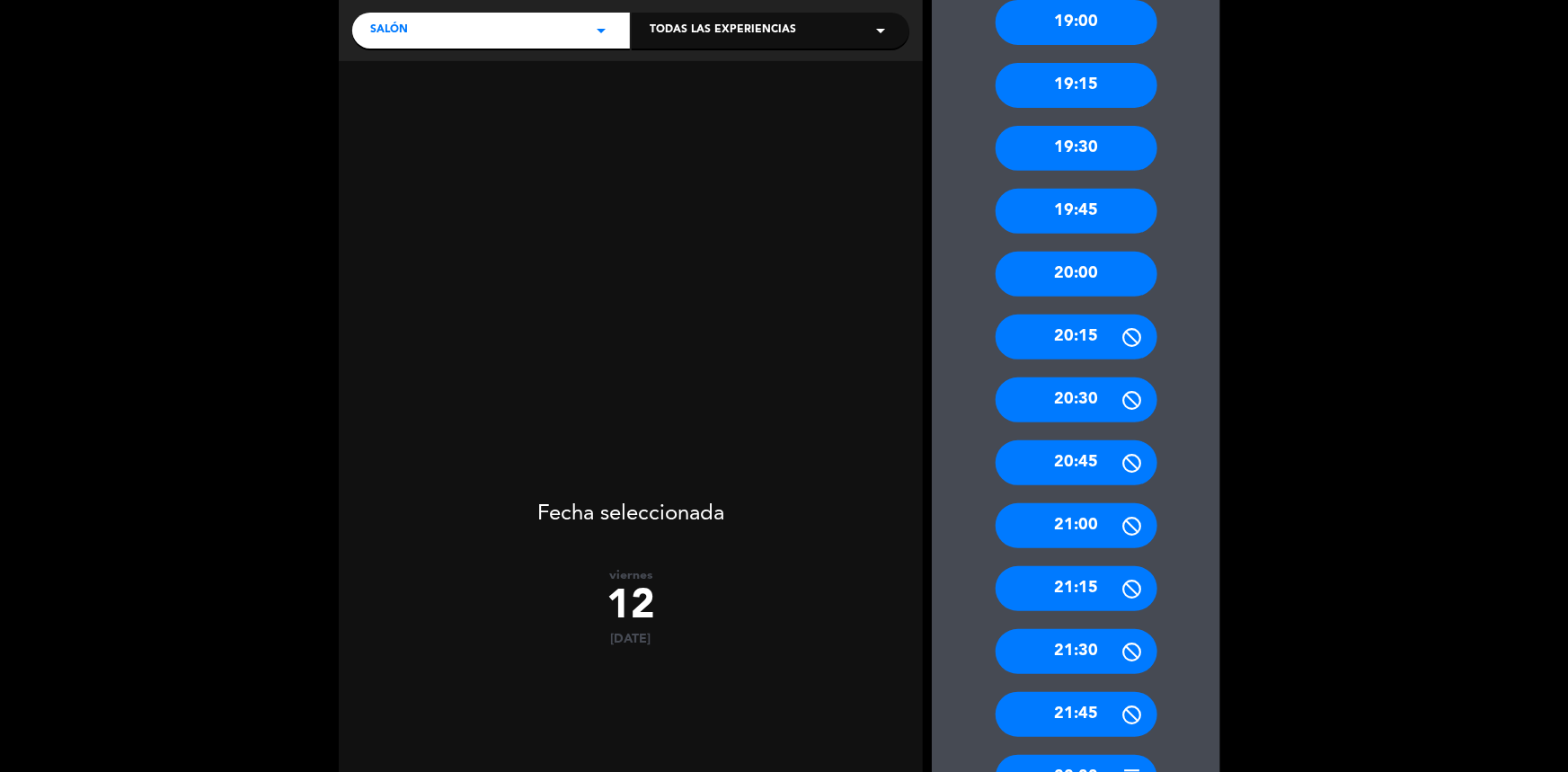
click at [1078, 504] on div "21:00" at bounding box center [1076, 526] width 161 height 45
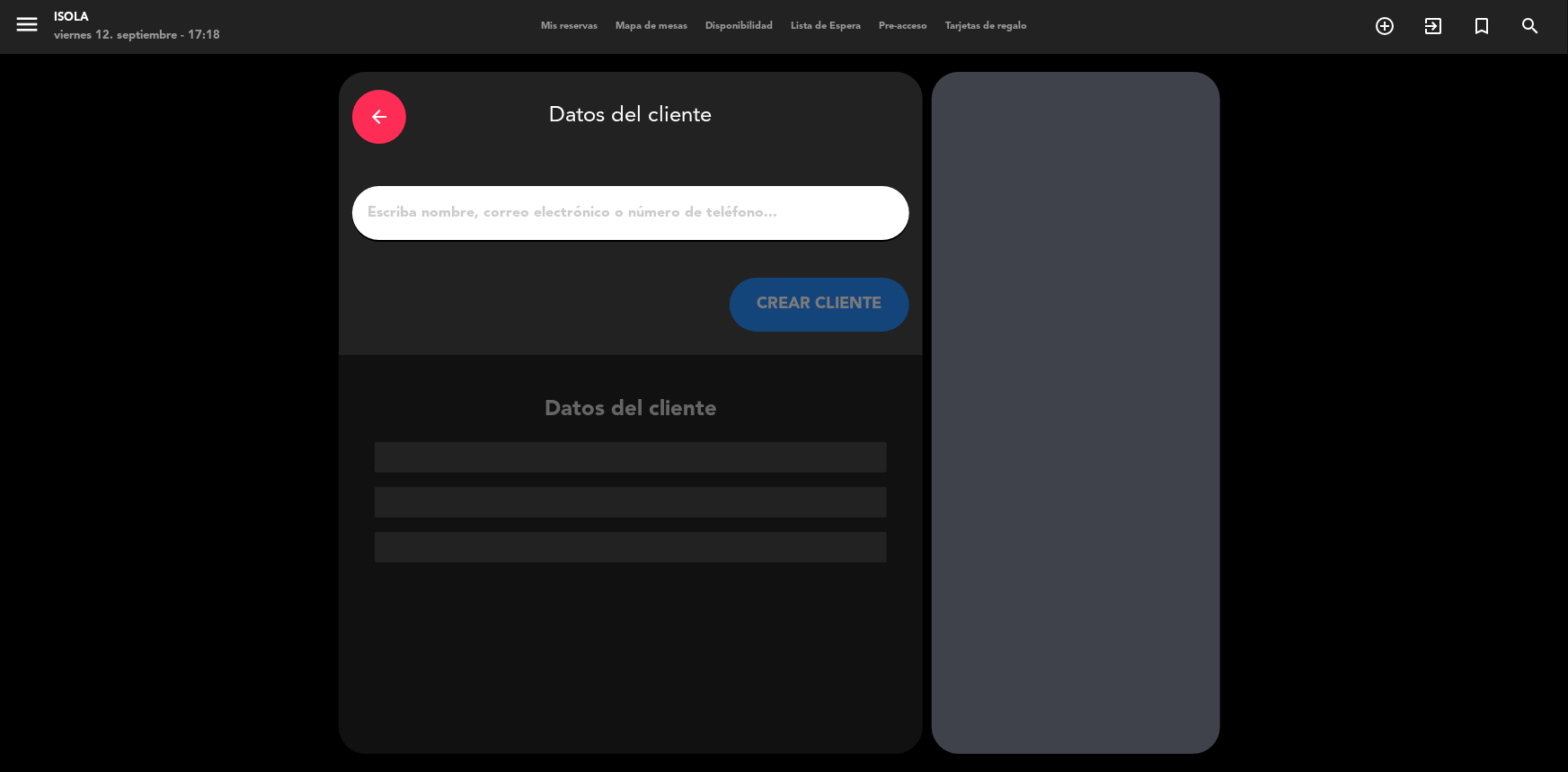
click at [645, 217] on input "1" at bounding box center [631, 213] width 530 height 25
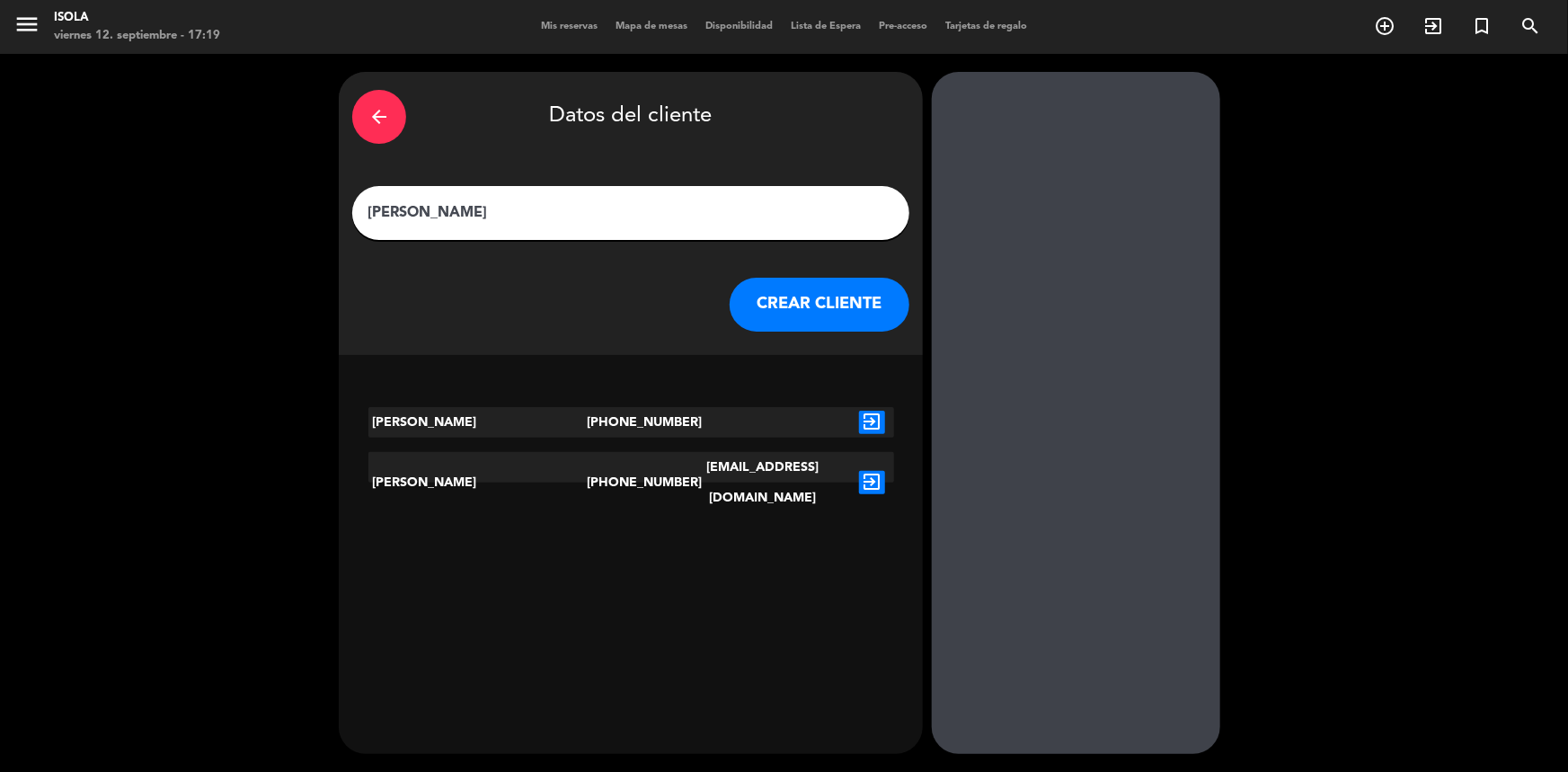
type input "[PERSON_NAME]"
click at [870, 471] on icon "exit_to_app" at bounding box center [871, 483] width 26 height 23
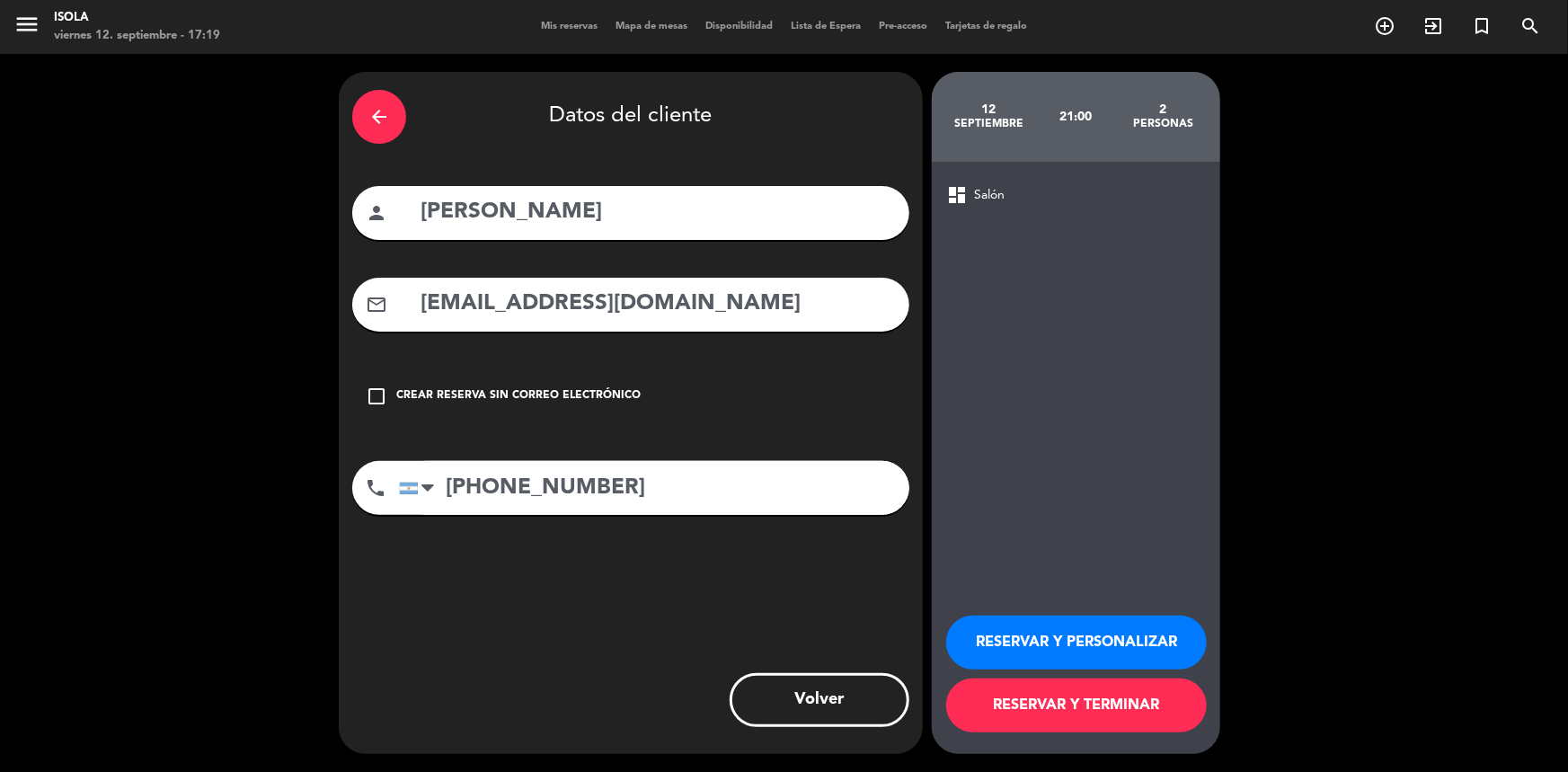
click at [1081, 697] on button "RESERVAR Y TERMINAR" at bounding box center [1076, 706] width 260 height 54
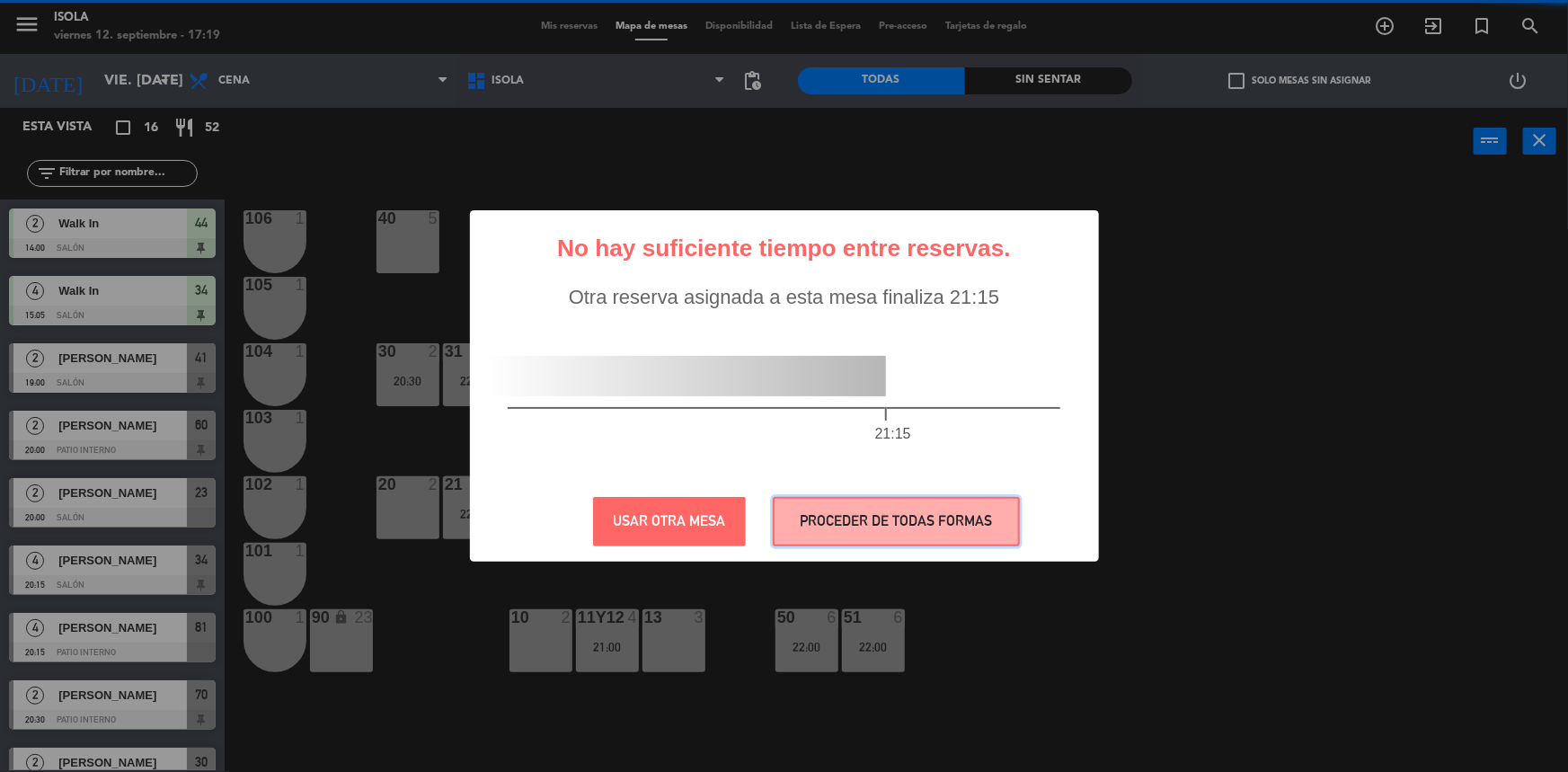
click at [826, 521] on button "PROCEDER DE TODAS FORMAS" at bounding box center [895, 521] width 247 height 49
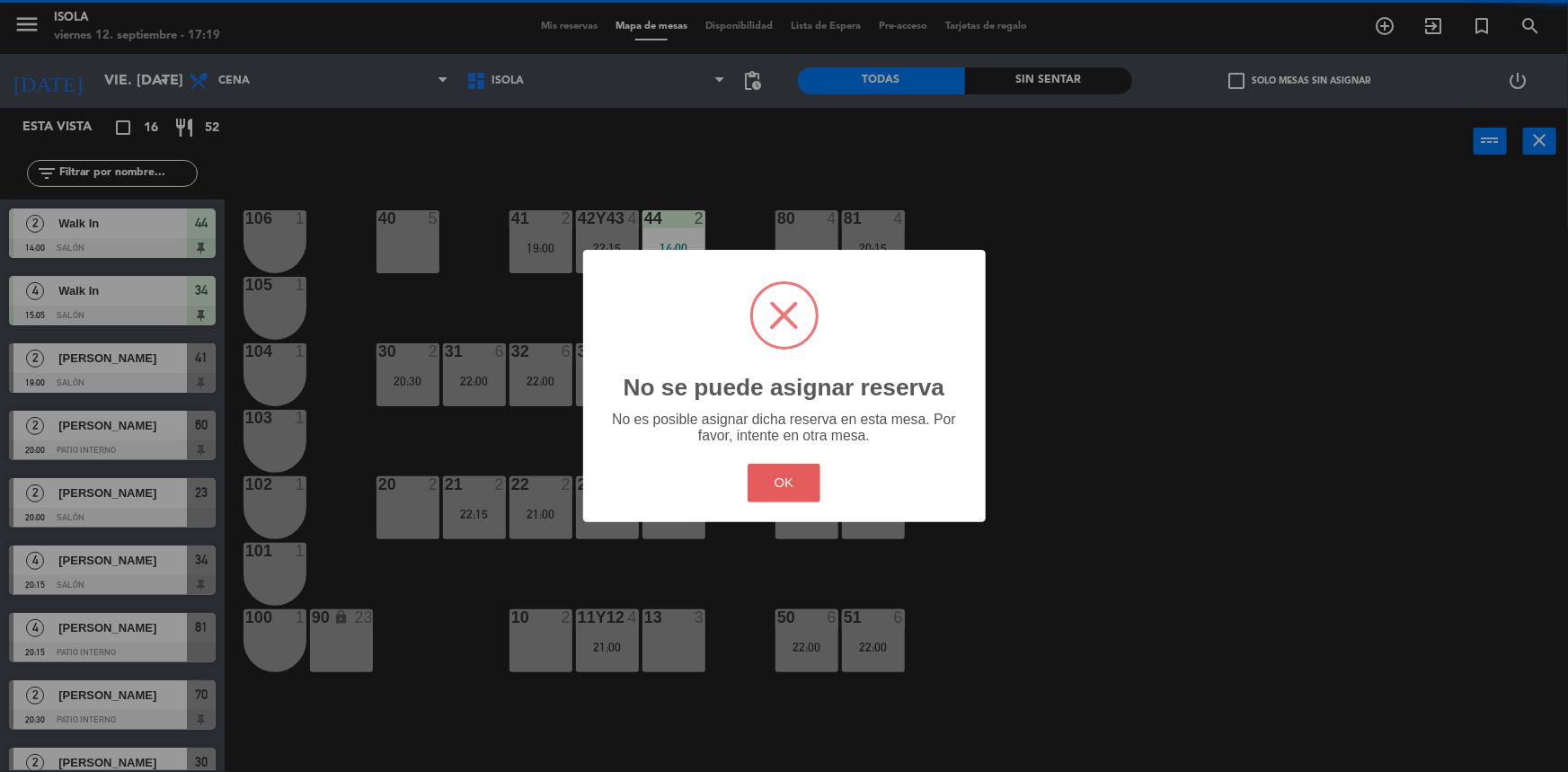
click at [808, 485] on button "OK" at bounding box center [784, 484] width 73 height 38
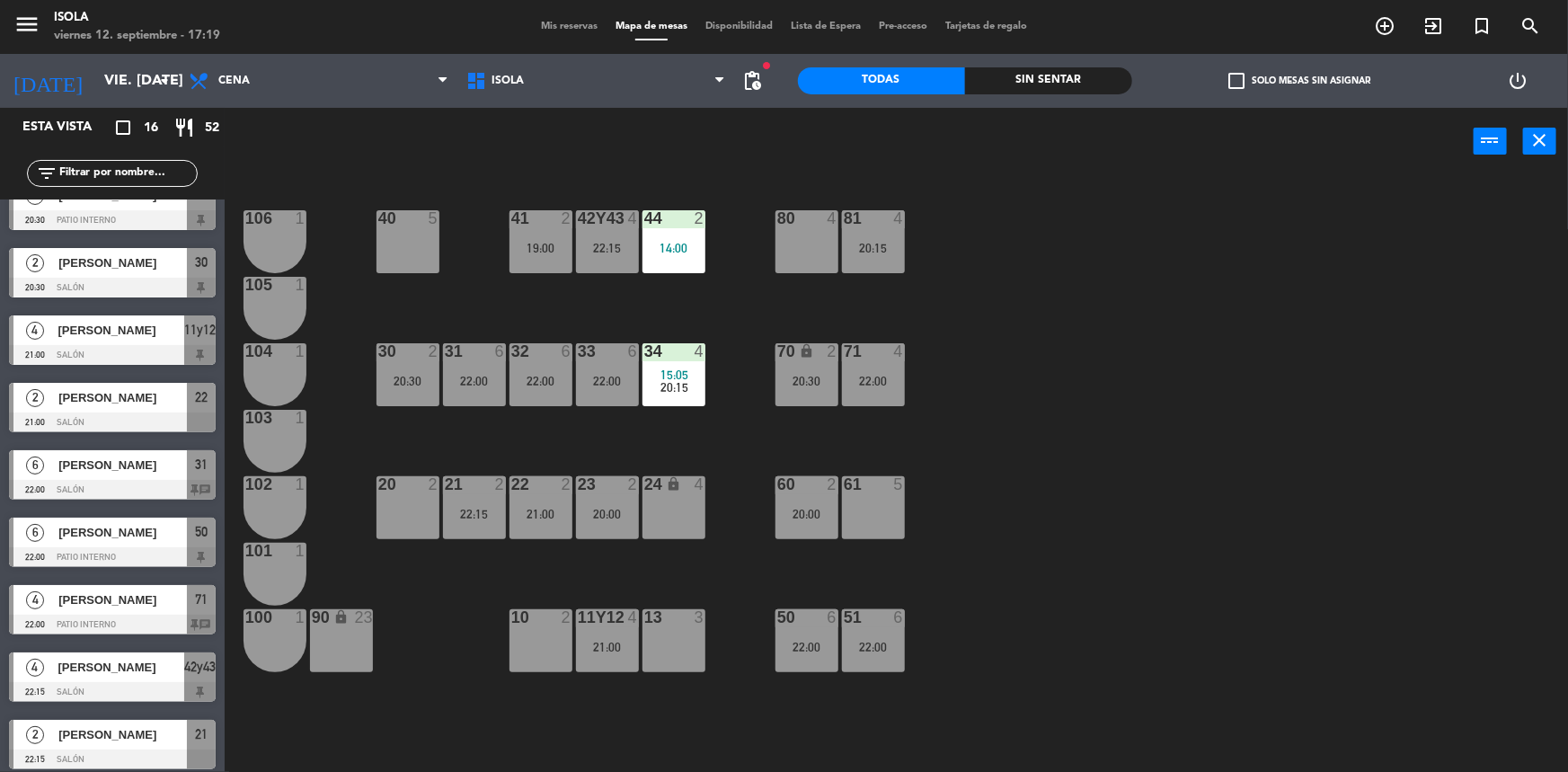
scroll to position [507, 0]
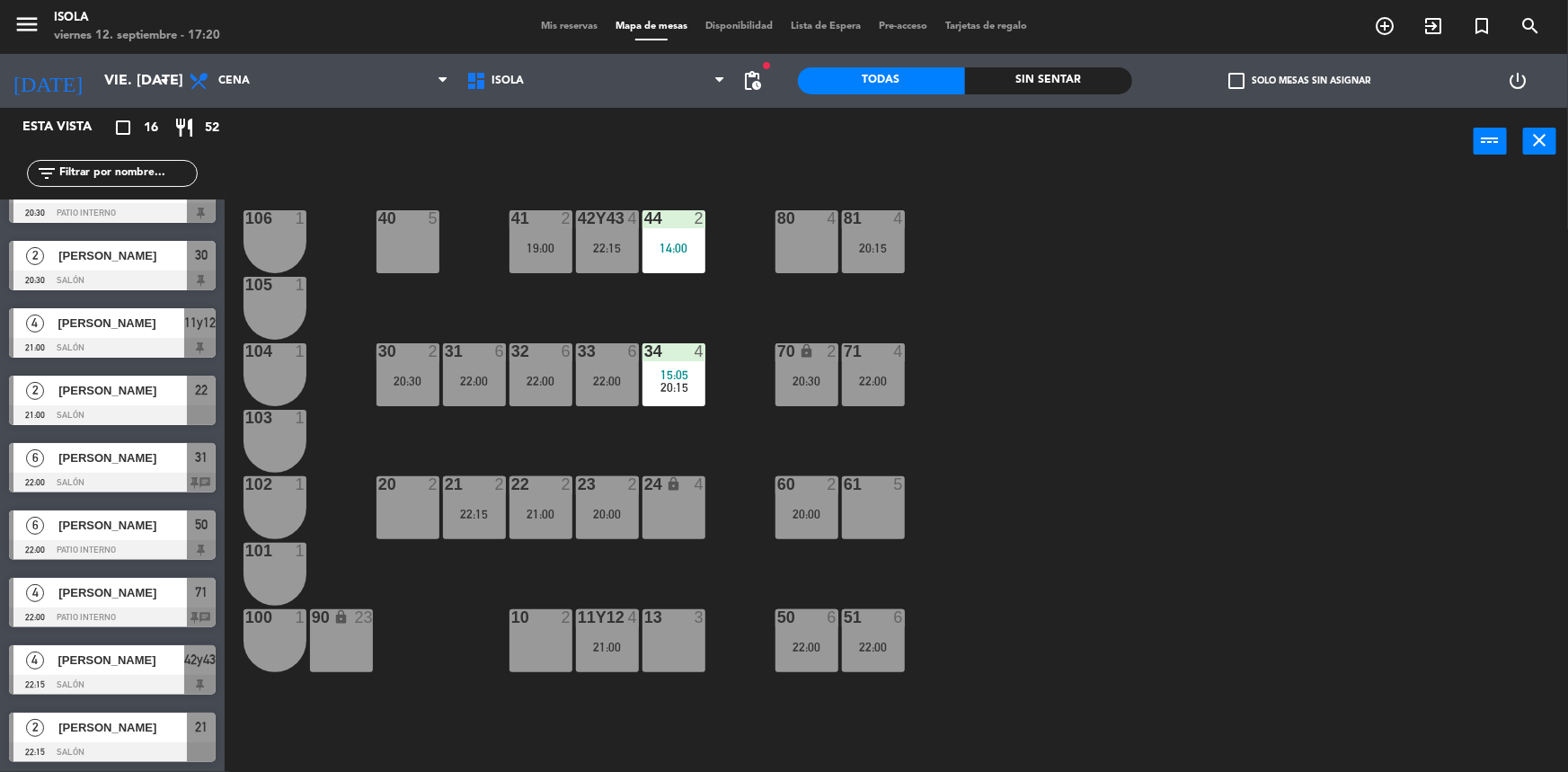
click at [155, 410] on div "2 [PERSON_NAME] 21:00 Salón 22" at bounding box center [112, 401] width 225 height 67
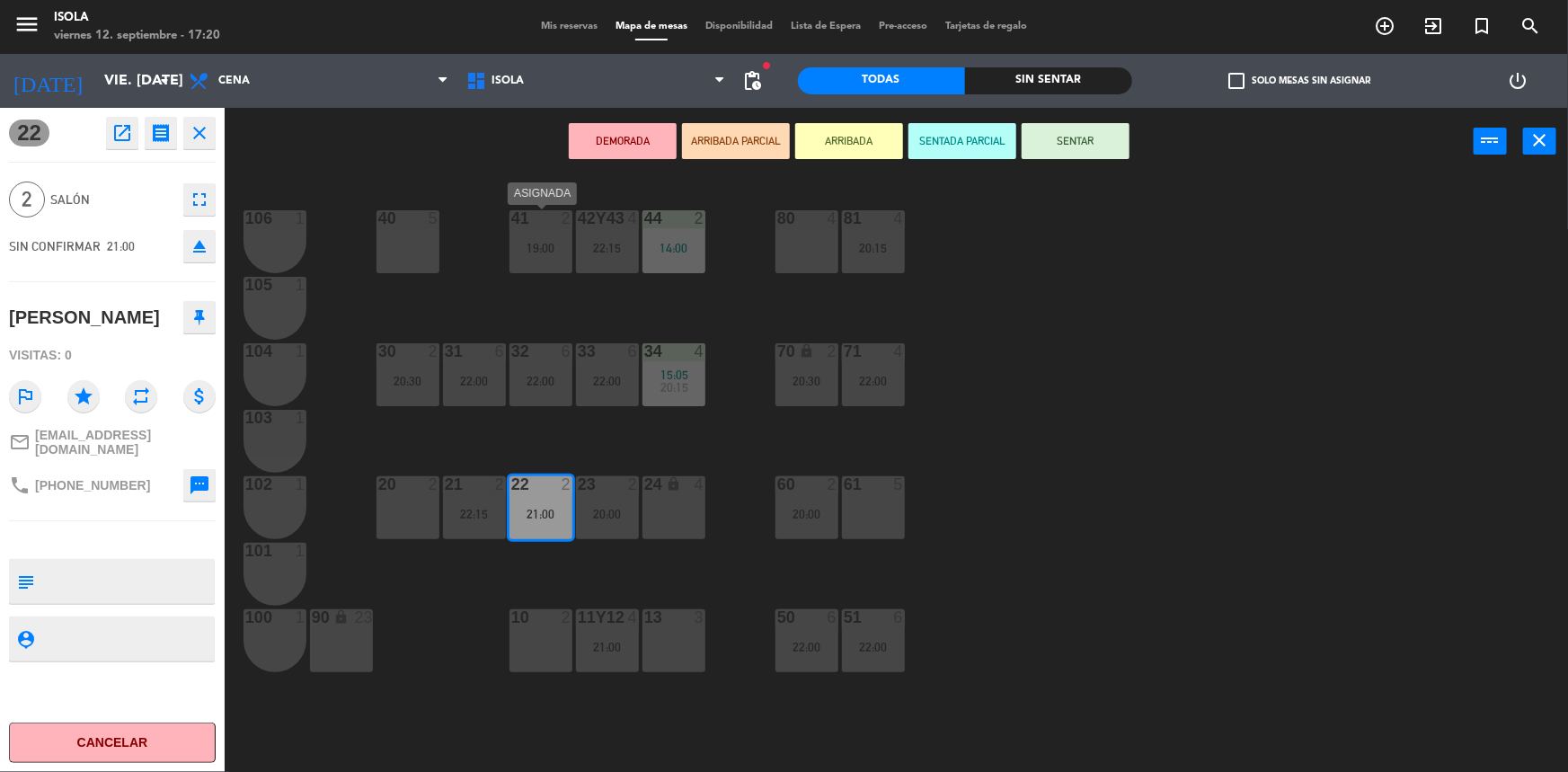
click at [558, 255] on div "41 2 19:00" at bounding box center [540, 241] width 62 height 62
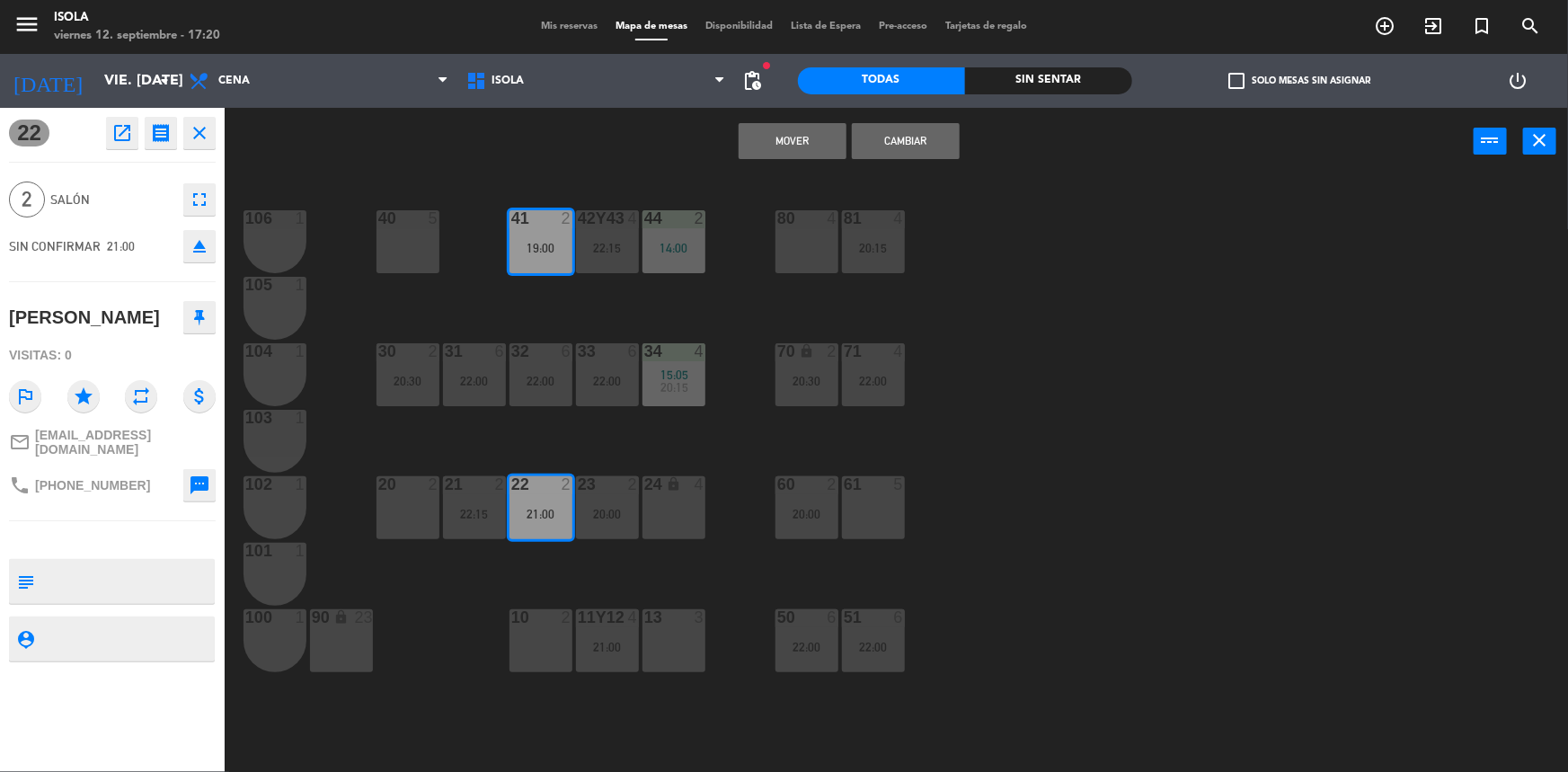
click at [768, 147] on button "Mover" at bounding box center [793, 140] width 108 height 36
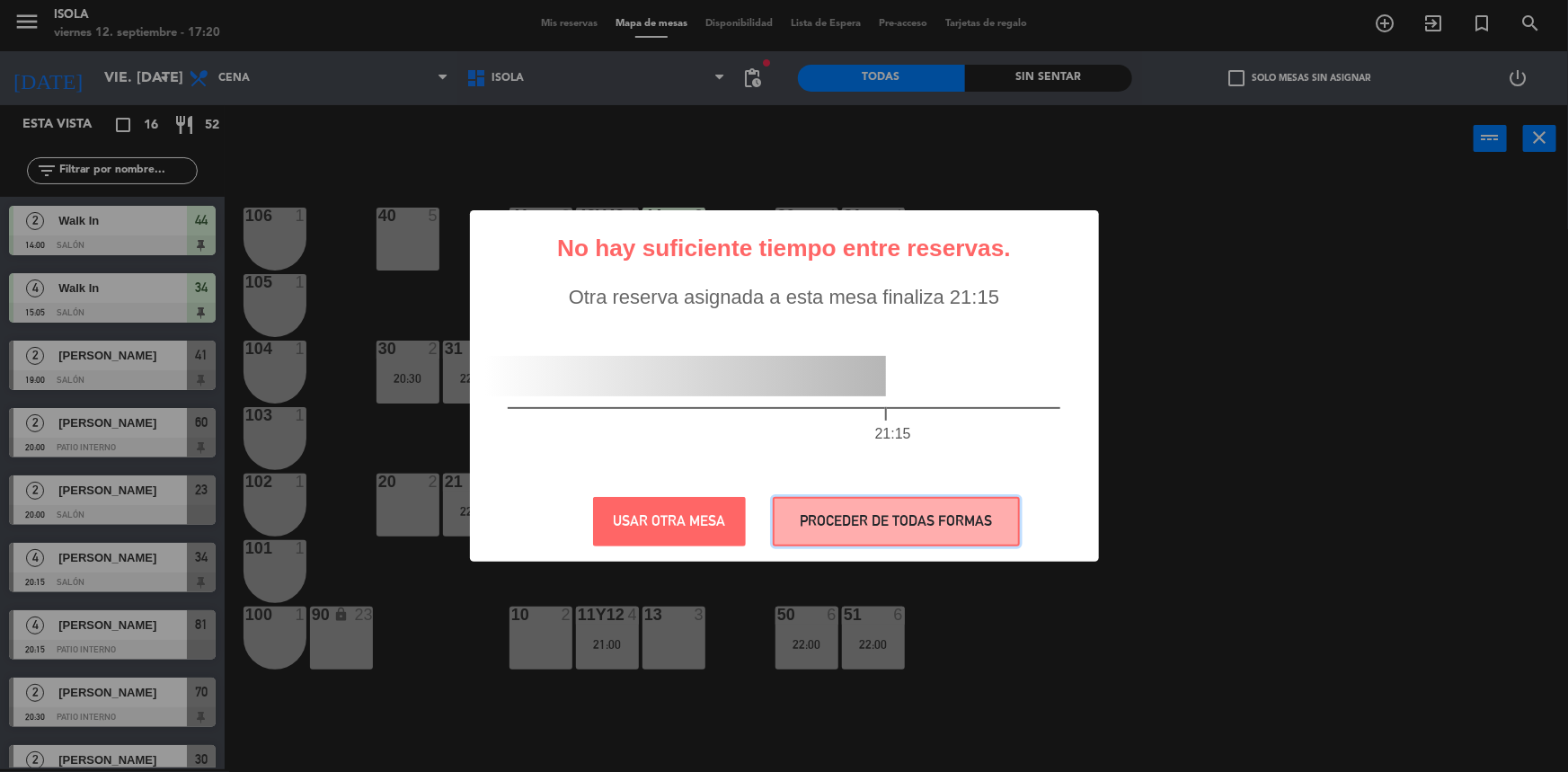
click at [847, 531] on button "PROCEDER DE TODAS FORMAS" at bounding box center [895, 521] width 247 height 49
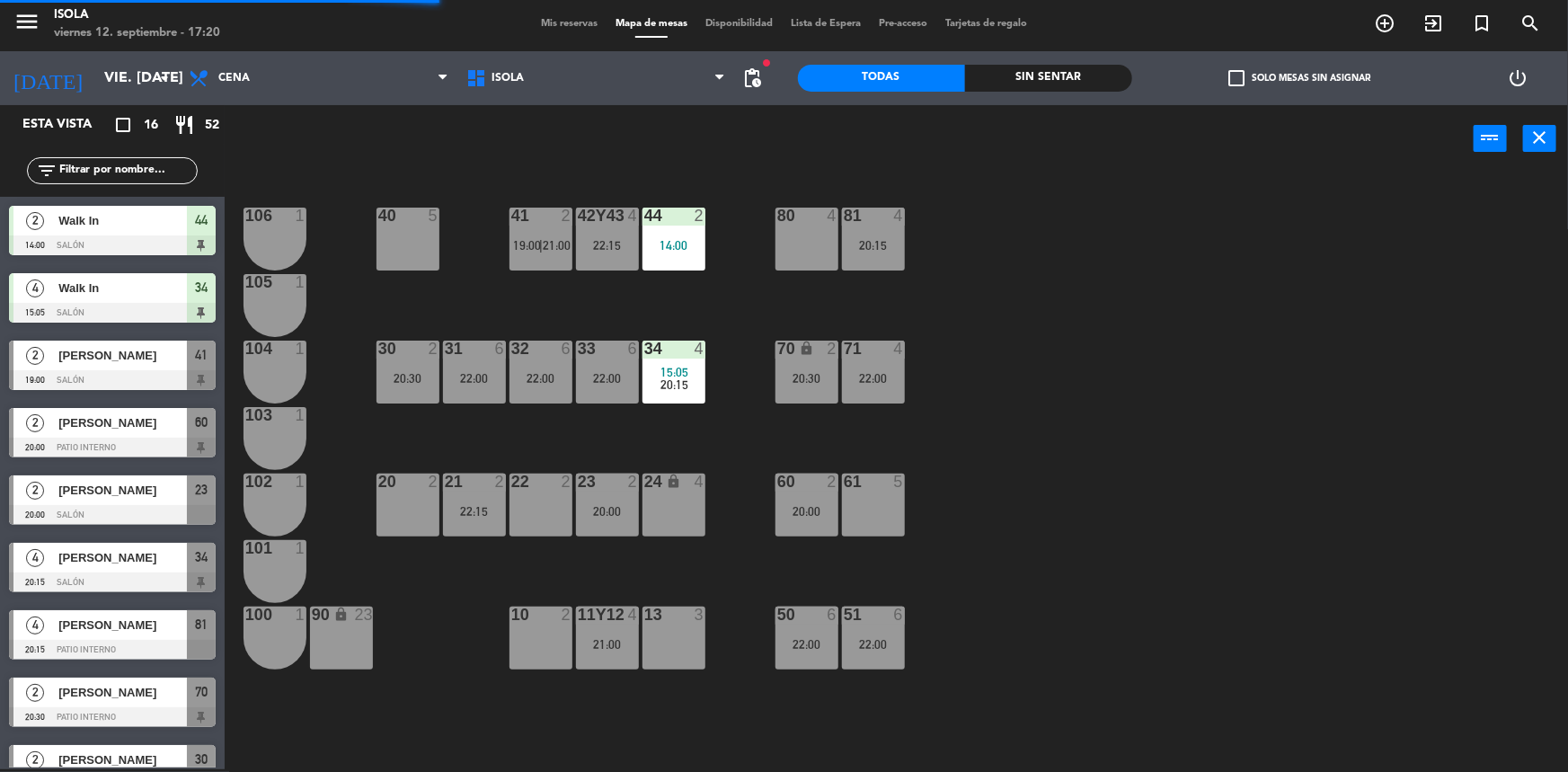
click at [561, 228] on div "41 2 19:00 | 21:00" at bounding box center [540, 238] width 62 height 62
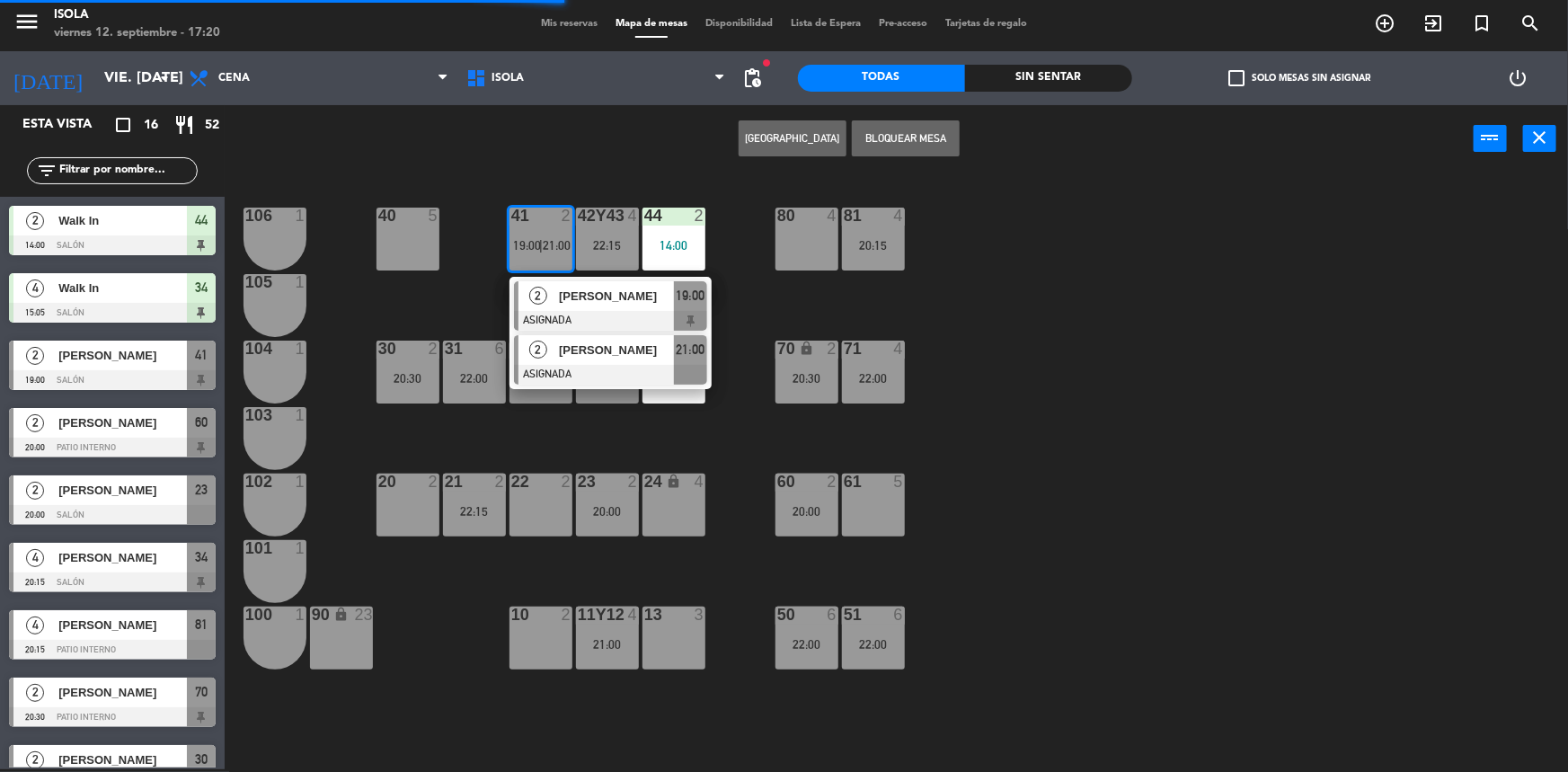
click at [588, 356] on span "[PERSON_NAME]" at bounding box center [617, 350] width 115 height 19
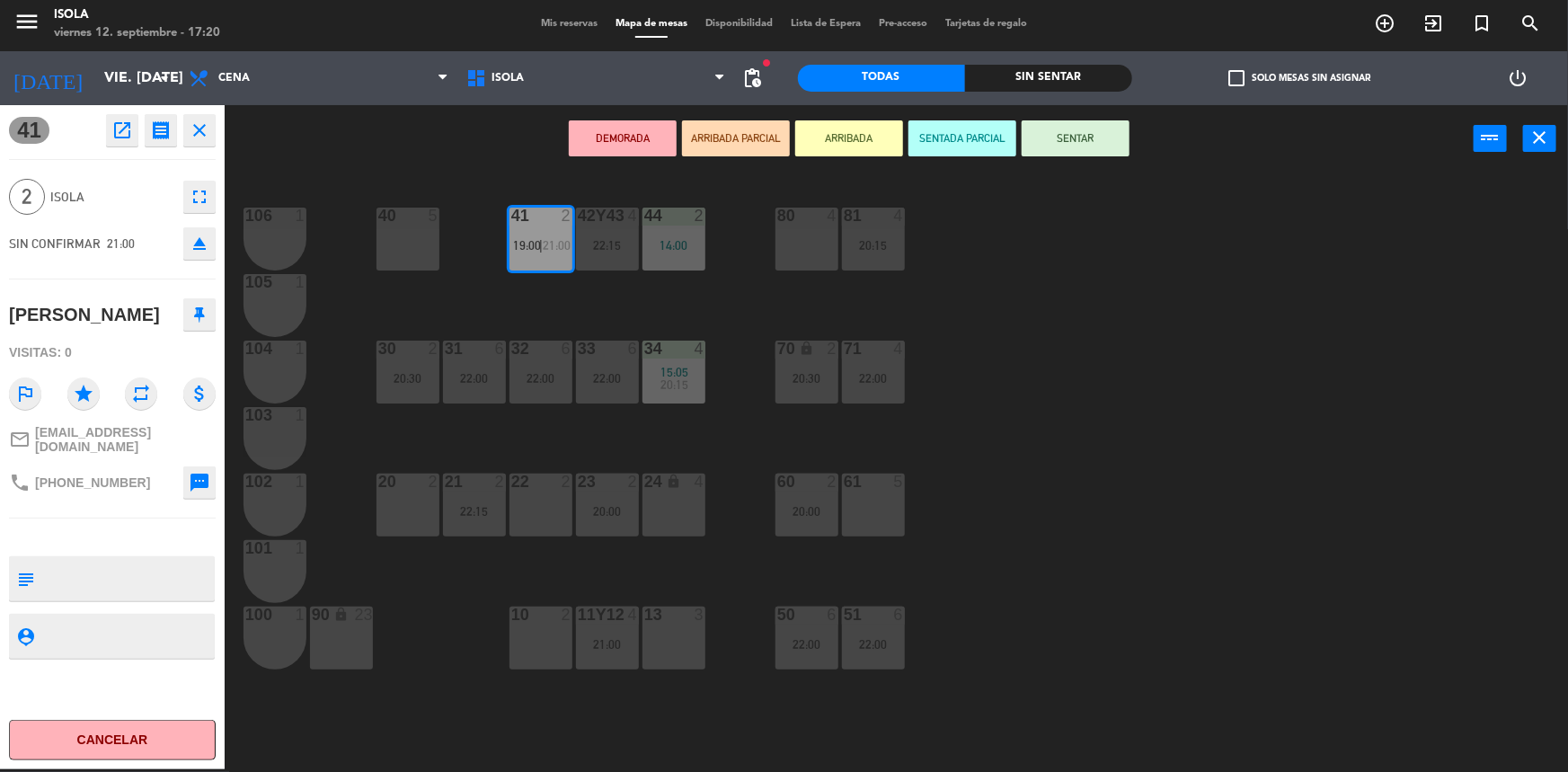
click at [125, 566] on textarea at bounding box center [127, 579] width 172 height 37
type textarea "Sabe que es mesa de segundo turno."
click at [1117, 535] on div "40 5 42y43 4 22:15 41 2 19:00 | 21:00 44 2 14:00 80 4 81 4 20:15 106 1 105 1 30…" at bounding box center [904, 473] width 1328 height 597
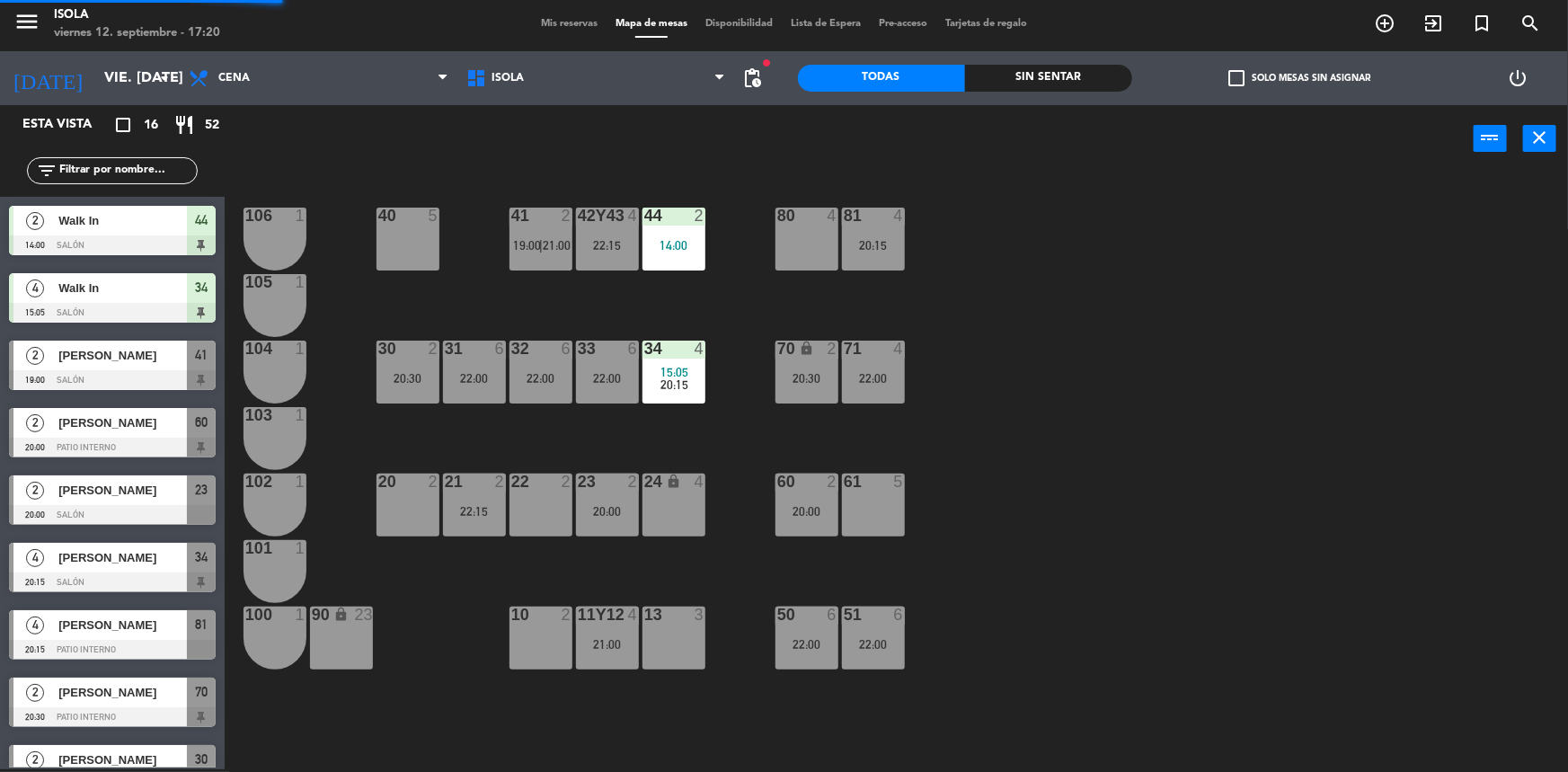
scroll to position [3, 0]
click at [629, 360] on div "33 6 22:00" at bounding box center [607, 371] width 62 height 62
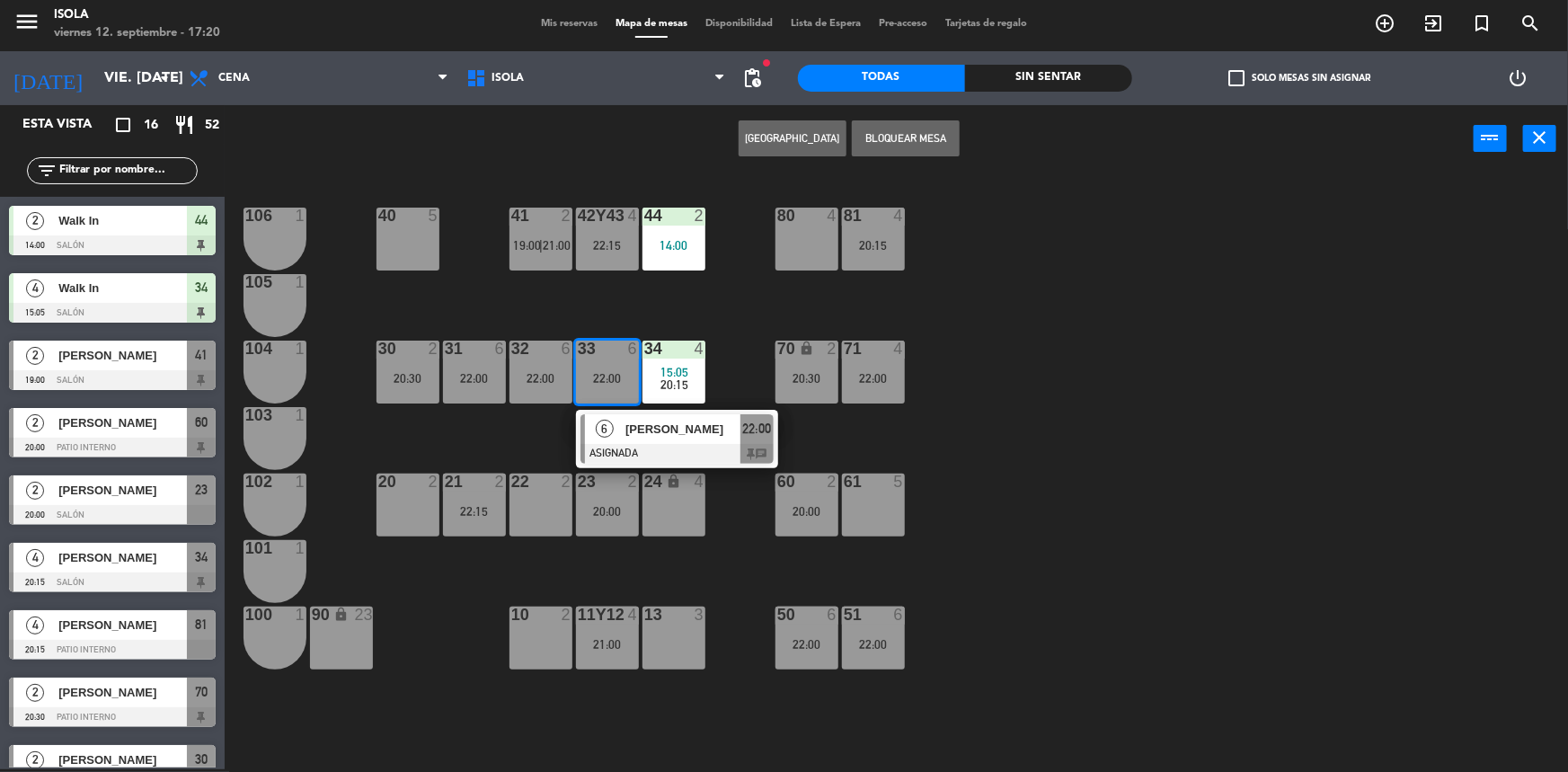
click at [609, 309] on div "40 5 42y43 4 22:15 41 2 19:00 | 21:00 44 2 14:00 80 4 81 4 20:15 106 1 105 1 30…" at bounding box center [904, 473] width 1328 height 597
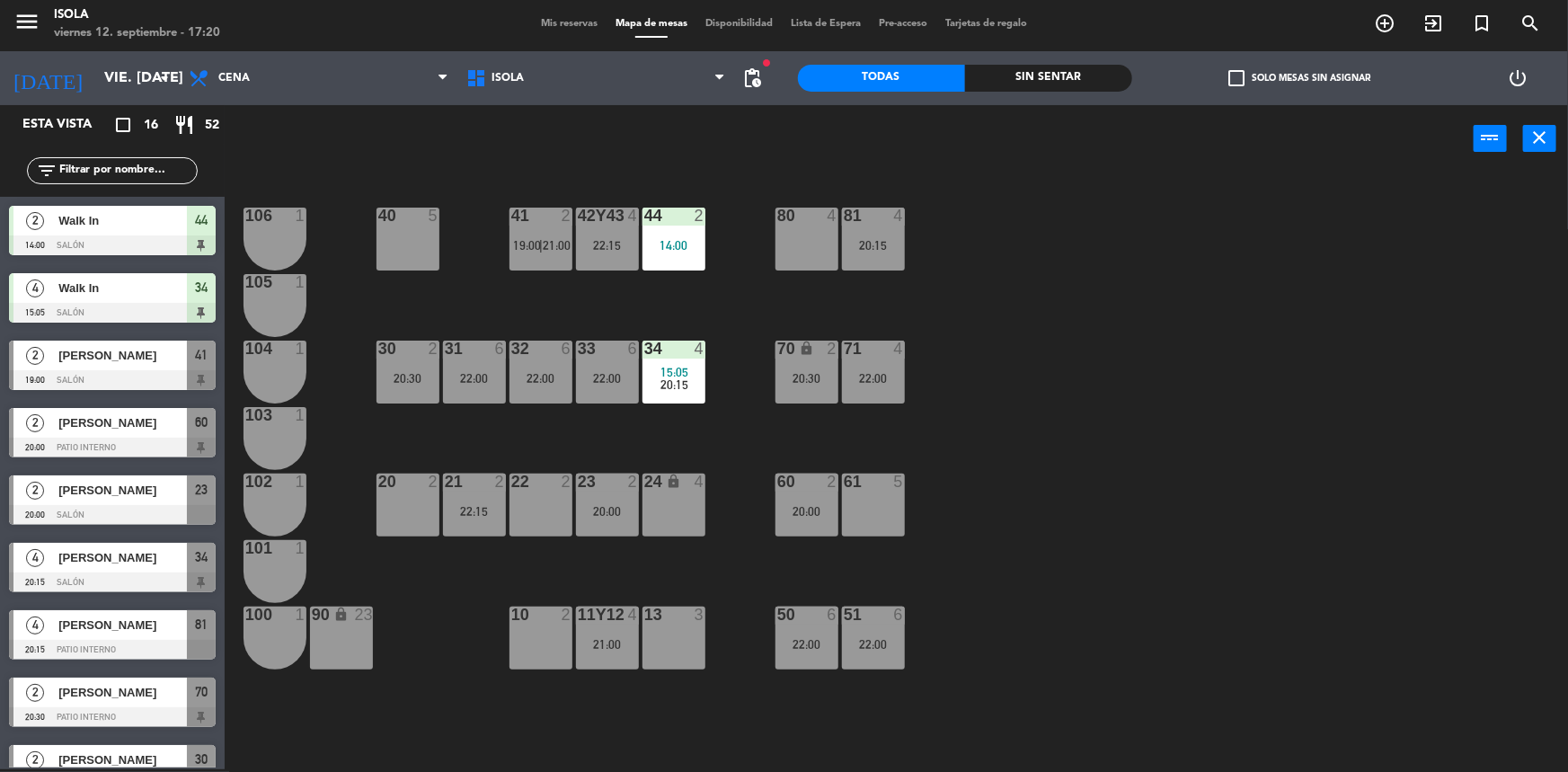
click at [494, 384] on div "22:00" at bounding box center [474, 378] width 62 height 12
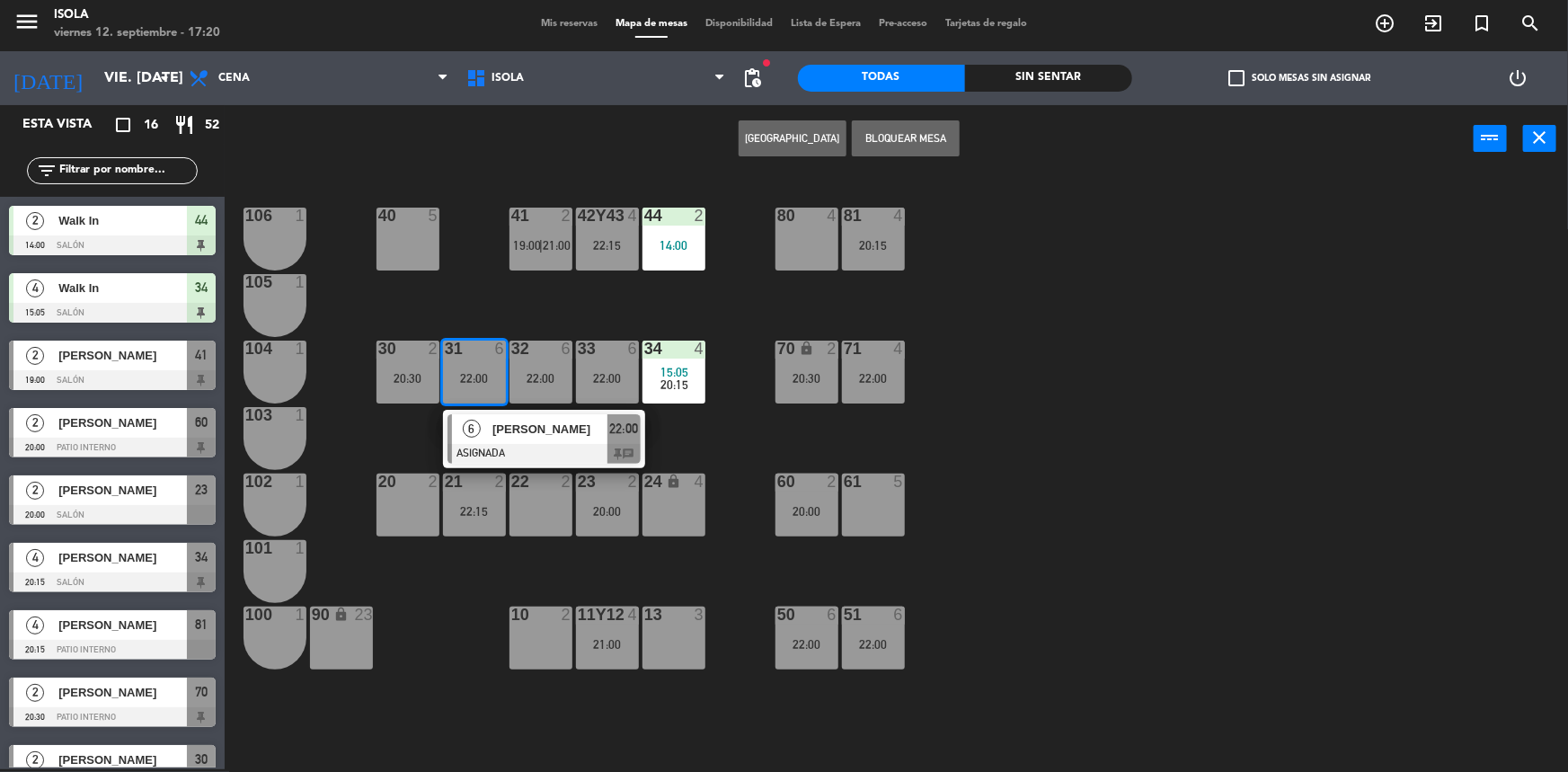
click at [562, 314] on div "40 5 42y43 4 22:15 41 2 19:00 | 21:00 44 2 14:00 80 4 81 4 20:15 106 1 105 1 30…" at bounding box center [904, 473] width 1328 height 597
click at [539, 368] on div "32 6 22:00" at bounding box center [540, 371] width 62 height 62
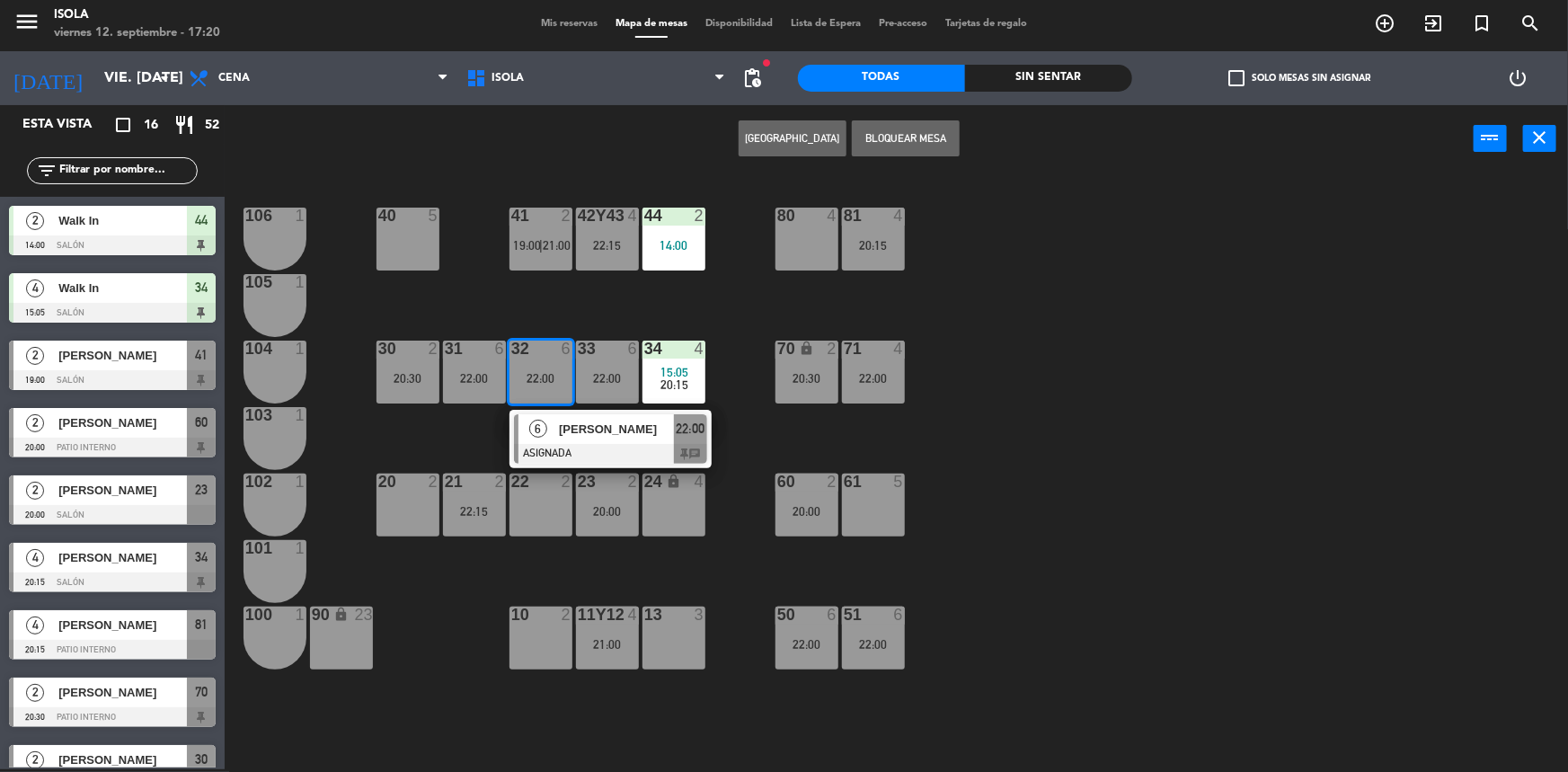
click at [562, 314] on div "40 5 42y43 4 22:15 41 2 19:00 | 21:00 44 2 14:00 80 4 81 4 20:15 106 1 105 1 30…" at bounding box center [904, 473] width 1328 height 597
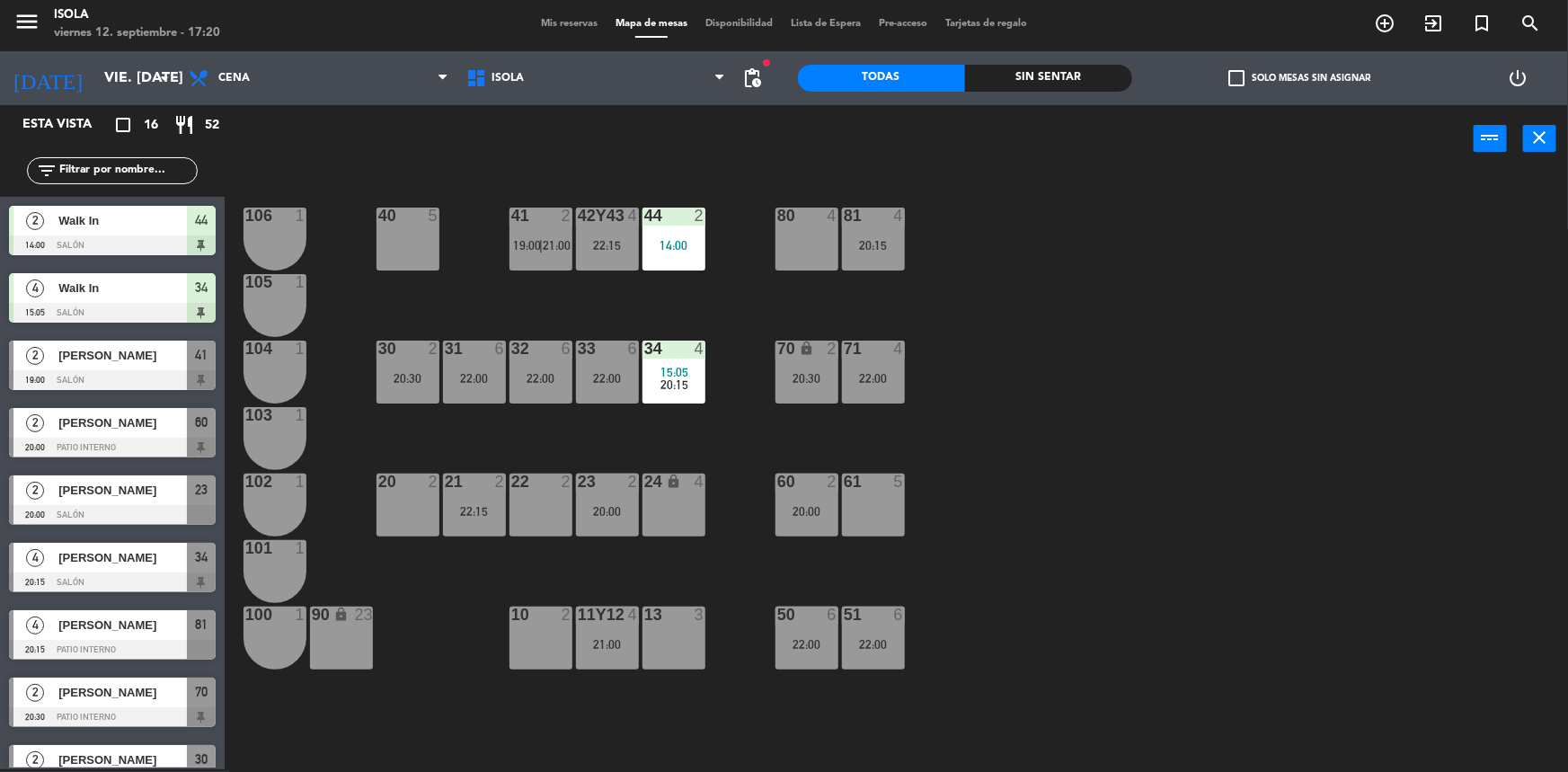
click at [551, 357] on div "32 6" at bounding box center [540, 349] width 62 height 18
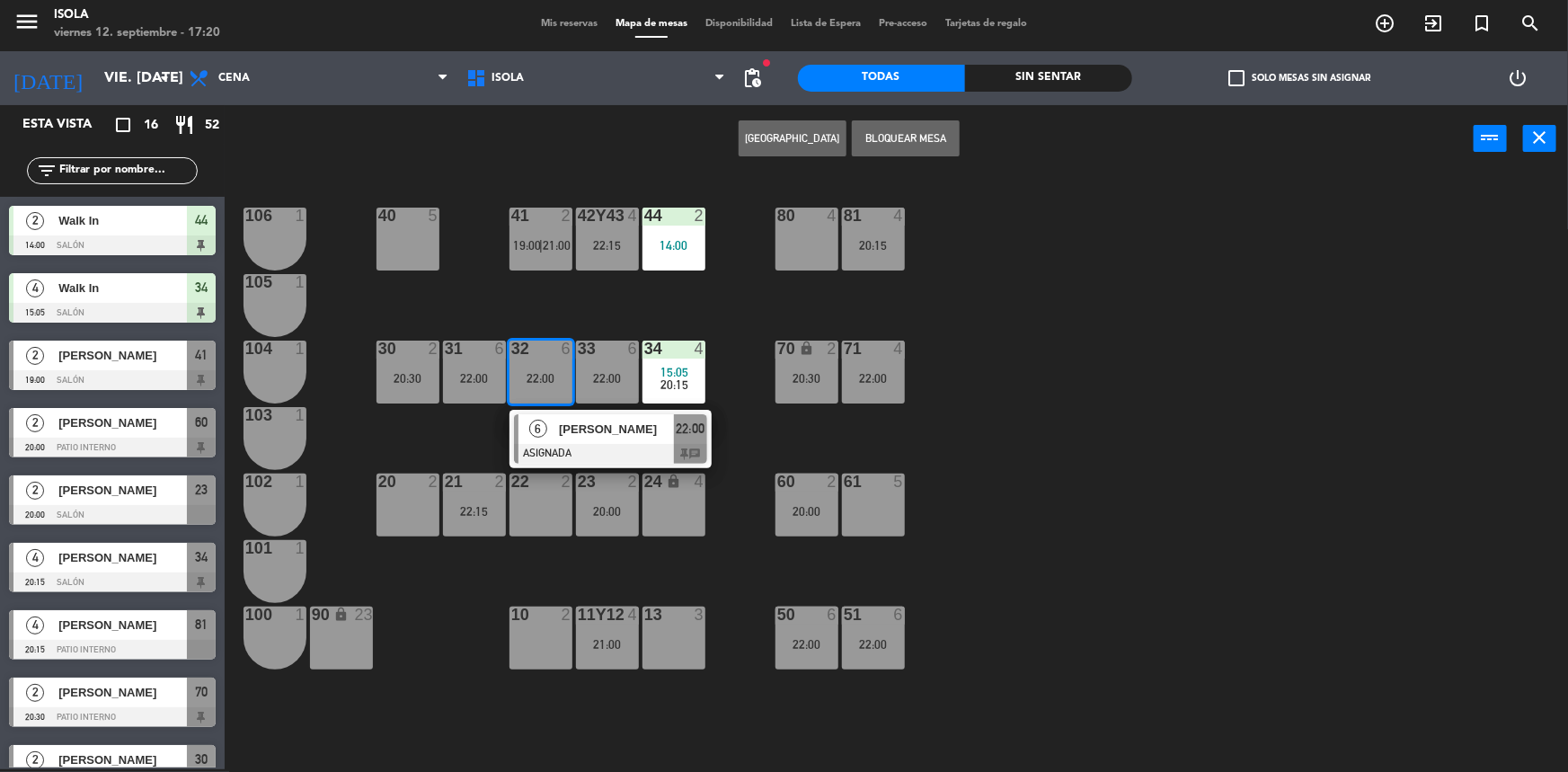
click at [576, 447] on div at bounding box center [610, 454] width 193 height 20
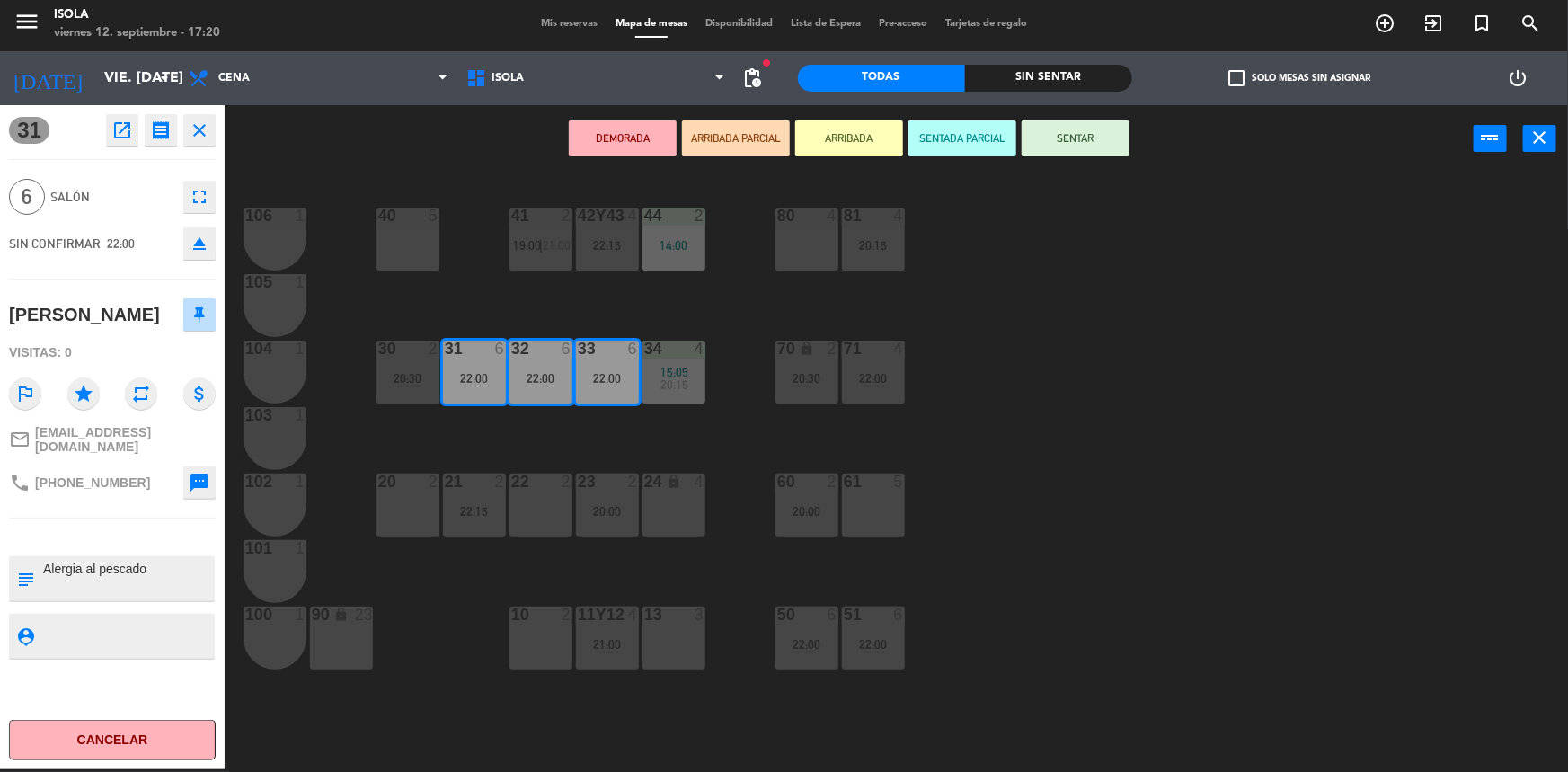
click at [581, 446] on div "40 5 42y43 4 22:15 41 2 19:00 | 21:00 44 2 14:00 80 4 81 4 20:15 106 1 105 1 30…" at bounding box center [904, 473] width 1328 height 597
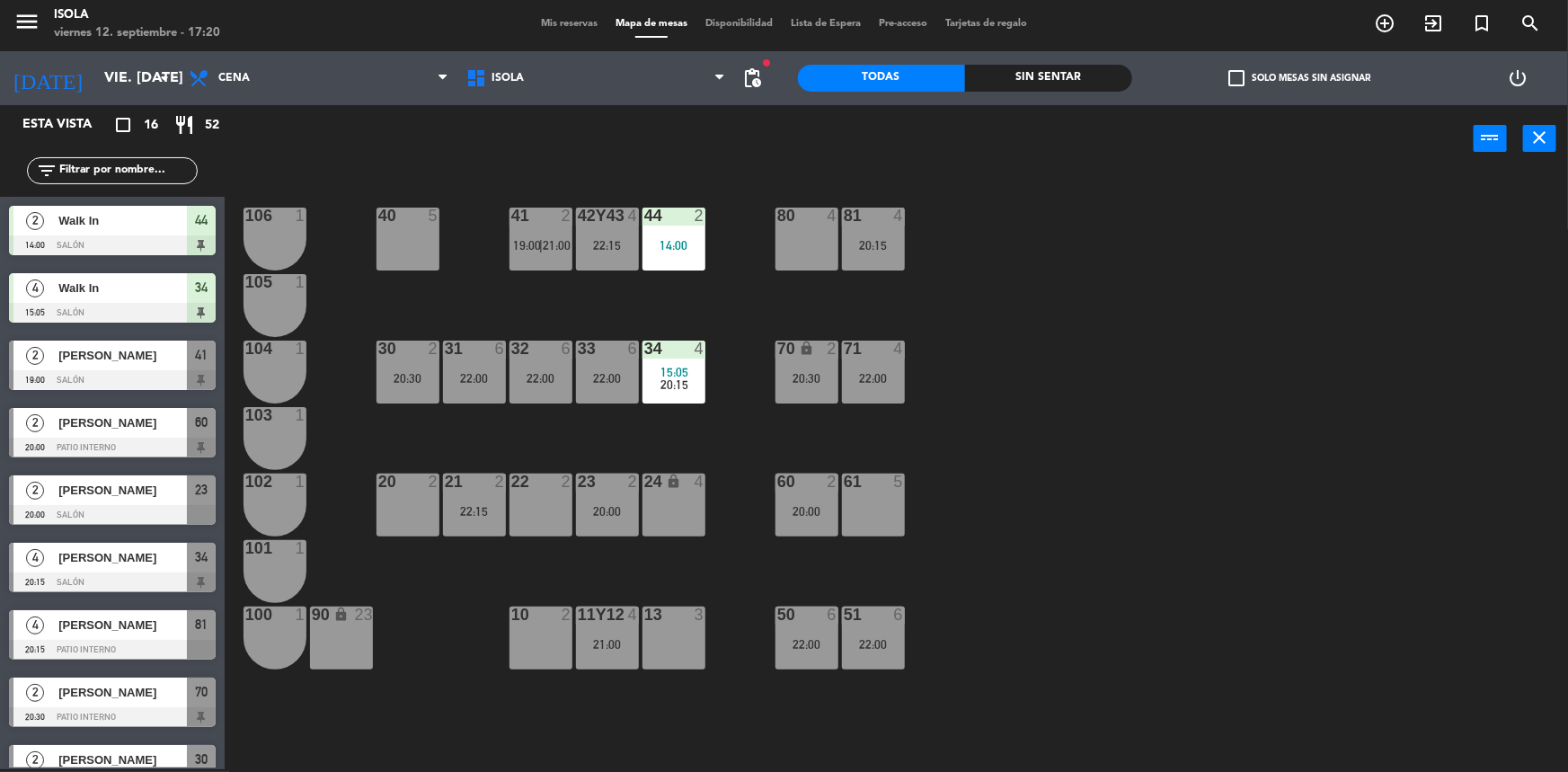
scroll to position [48, 0]
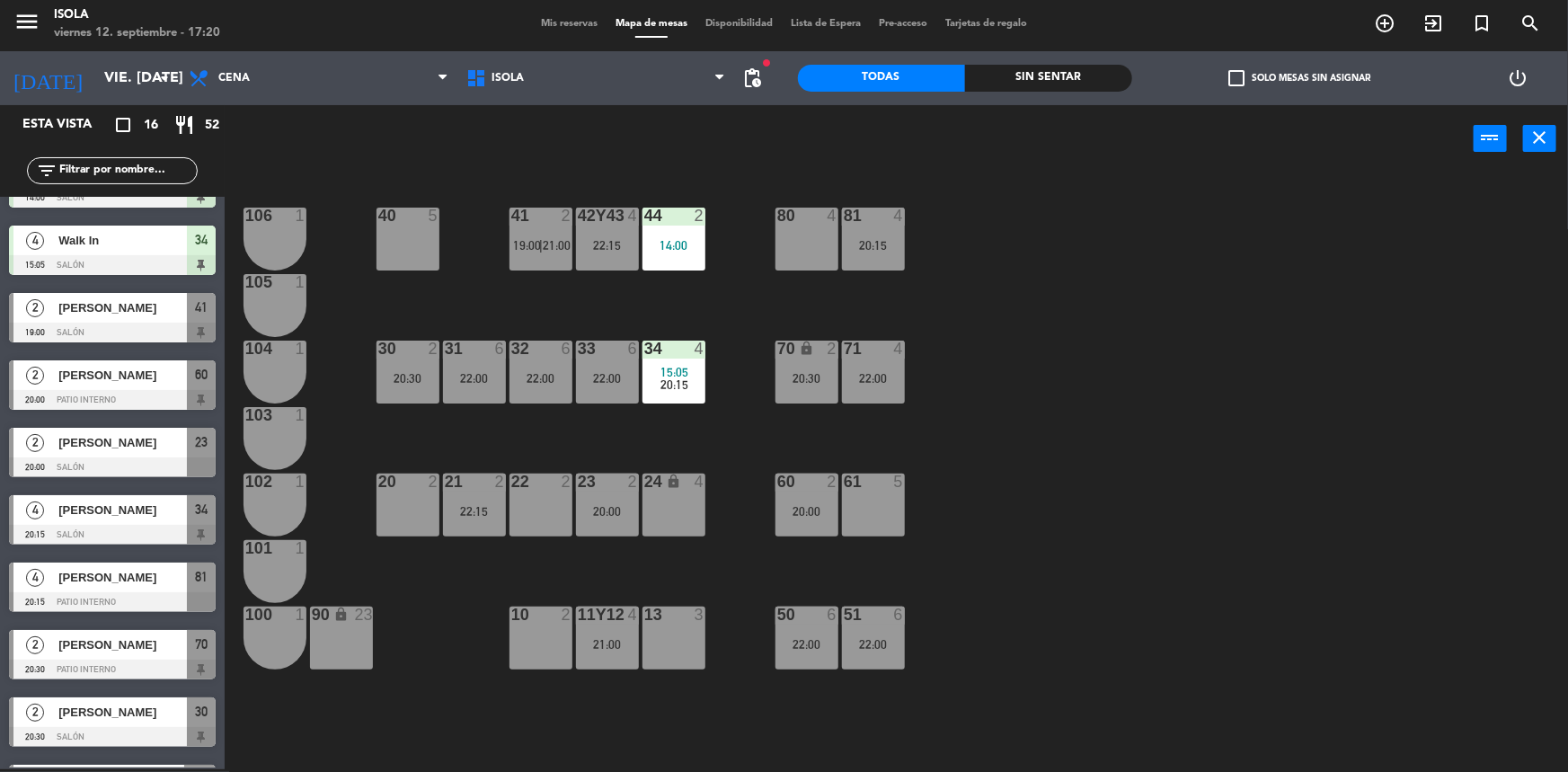
click at [579, 442] on div "40 5 42y43 4 22:15 41 2 19:00 | 21:00 44 2 14:00 80 4 81 4 20:15 106 1 105 1 30…" at bounding box center [904, 473] width 1328 height 597
click at [430, 385] on div "30 2 20:30" at bounding box center [407, 371] width 62 height 62
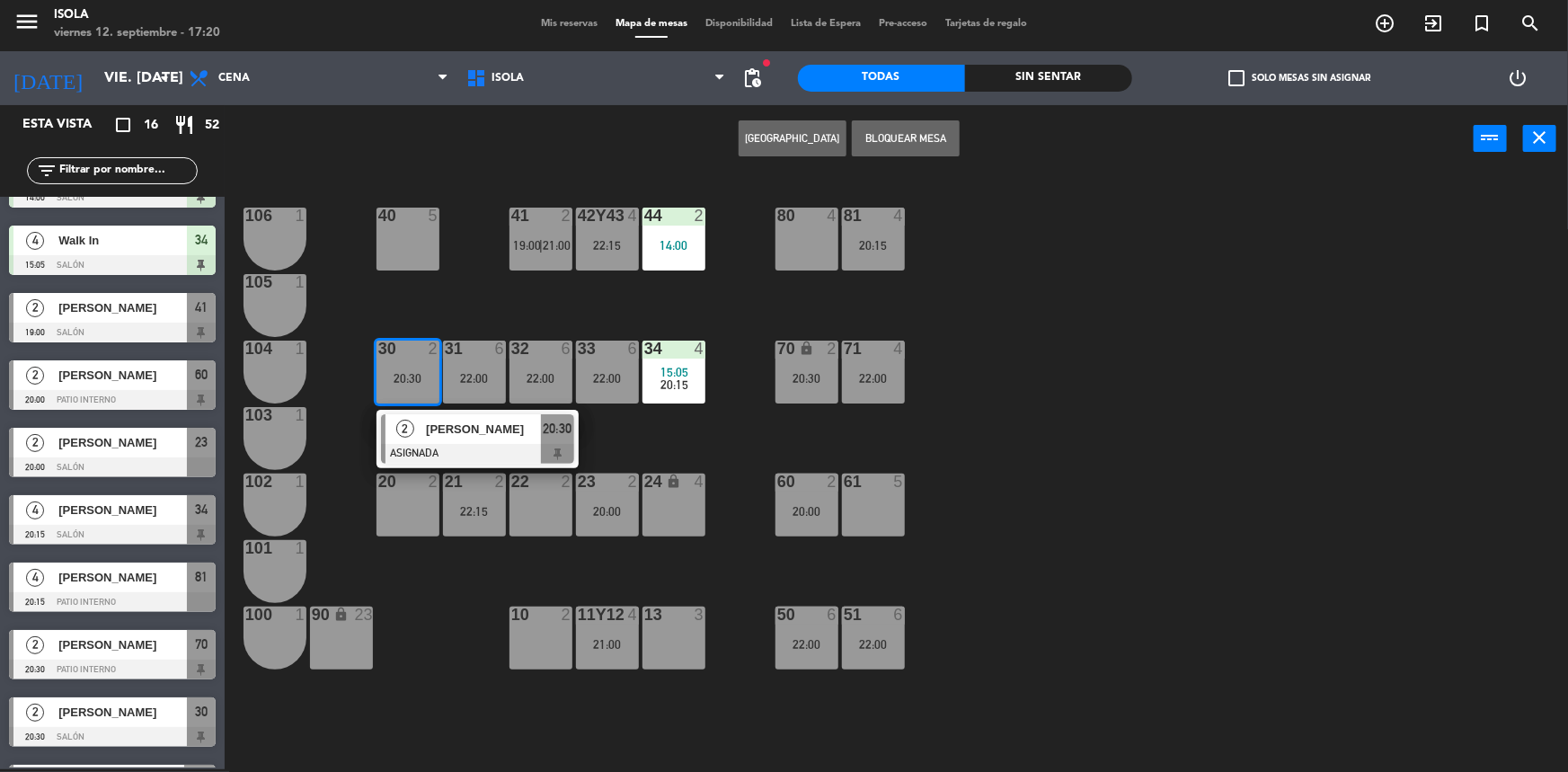
click at [480, 277] on div "40 5 42y43 4 22:15 41 2 19:00 | 21:00 44 2 14:00 80 4 81 4 20:15 106 1 105 1 30…" at bounding box center [904, 473] width 1328 height 597
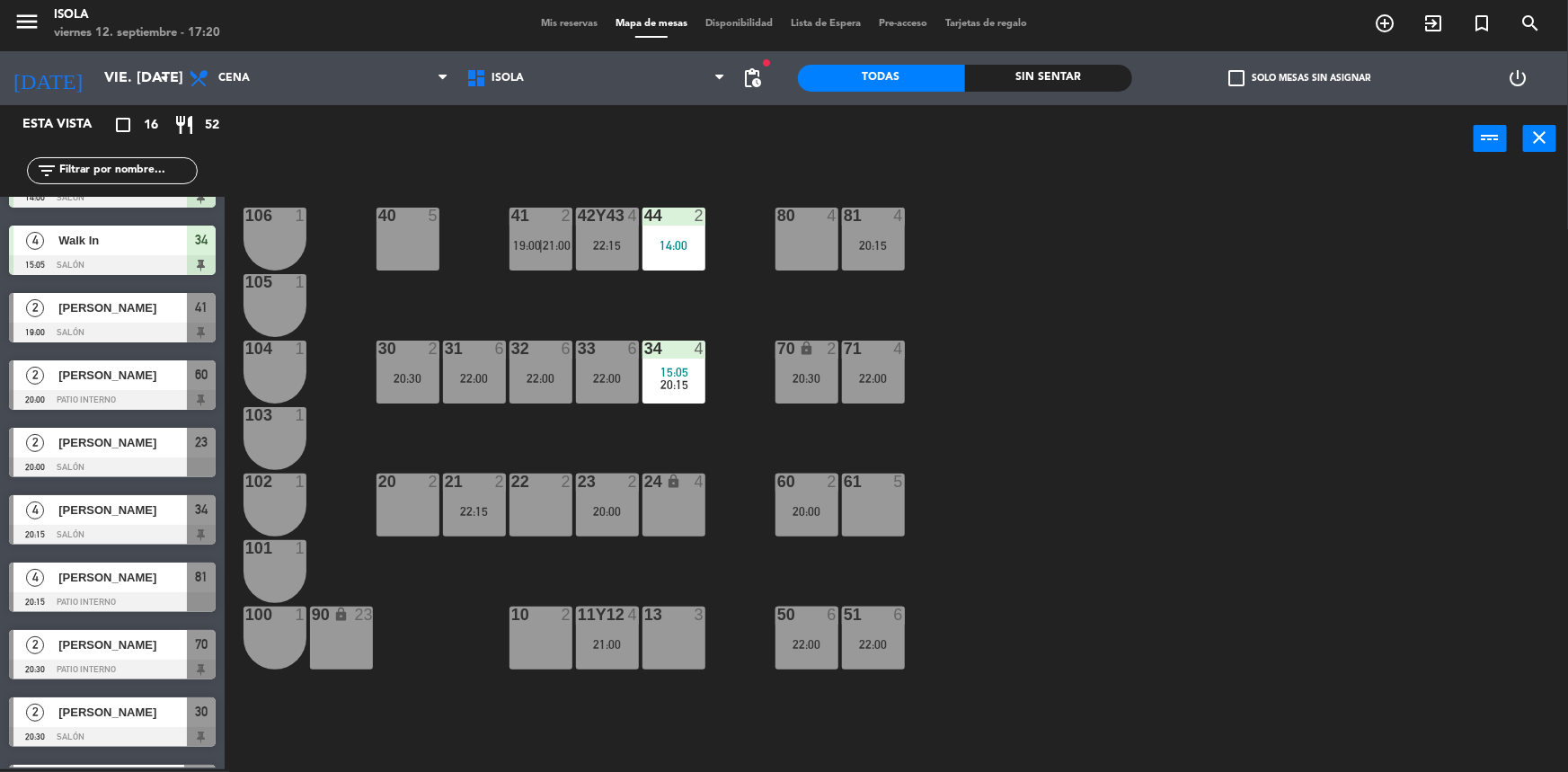
click at [497, 498] on div "21 2 22:15" at bounding box center [474, 505] width 62 height 62
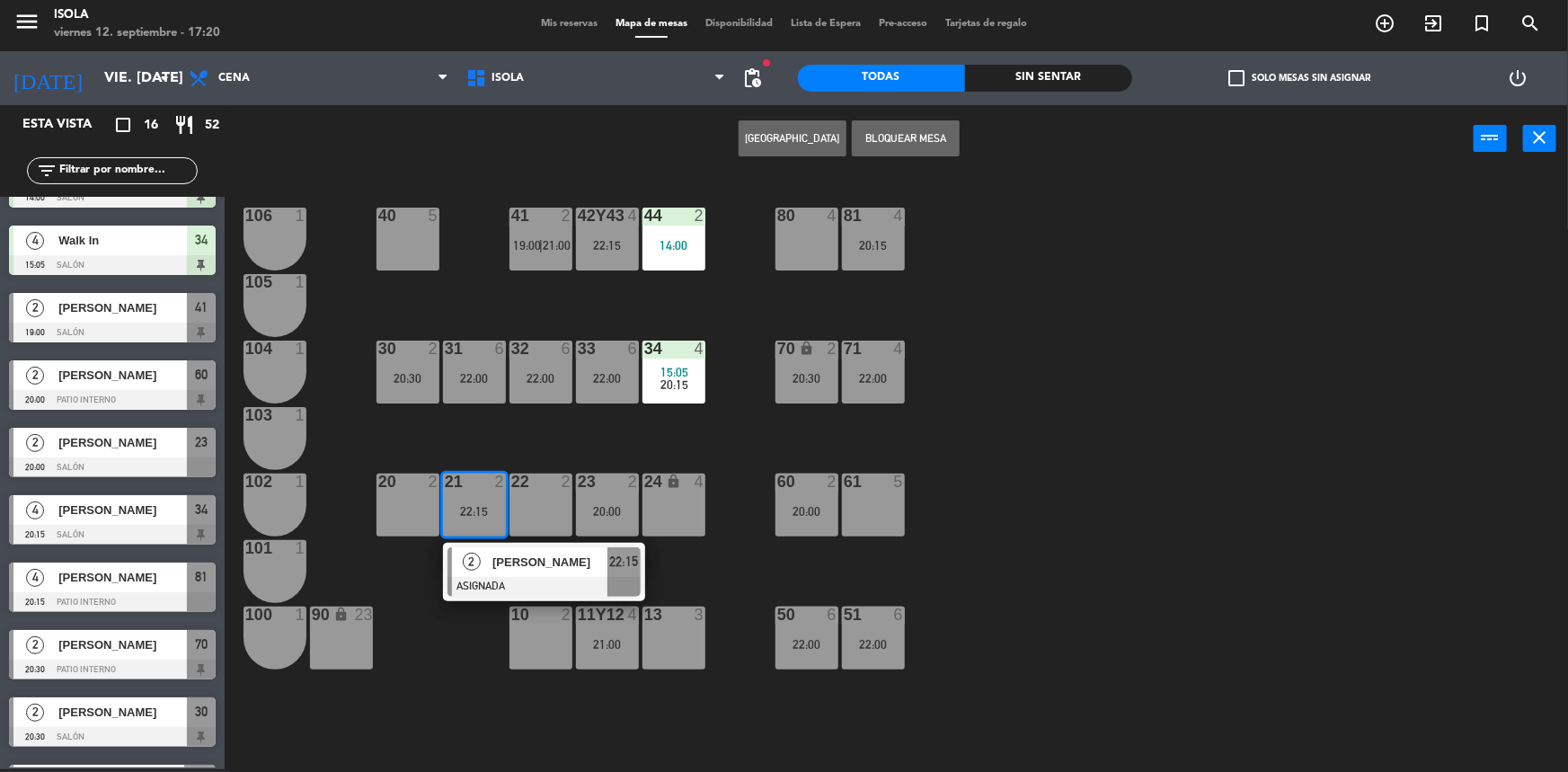
click at [519, 420] on div "40 5 42y43 4 22:15 41 2 19:00 | 21:00 44 2 14:00 80 4 81 4 20:15 106 1 105 1 30…" at bounding box center [904, 473] width 1328 height 597
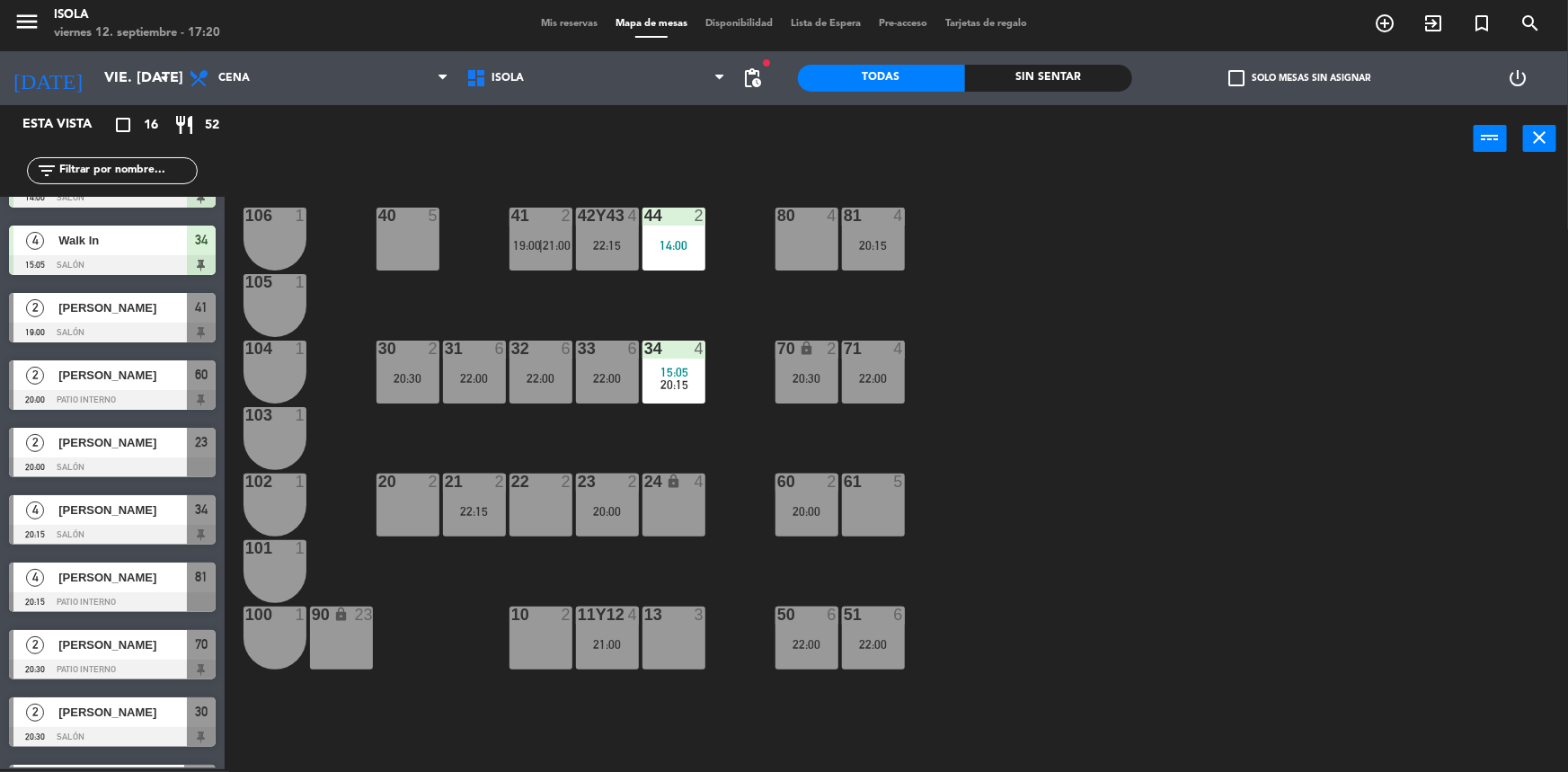
click at [576, 505] on div "40 5 42y43 4 22:15 41 2 19:00 | 21:00 44 2 14:00 80 4 81 4 20:15 106 1 105 1 30…" at bounding box center [904, 473] width 1328 height 597
click at [592, 482] on div at bounding box center [606, 482] width 30 height 16
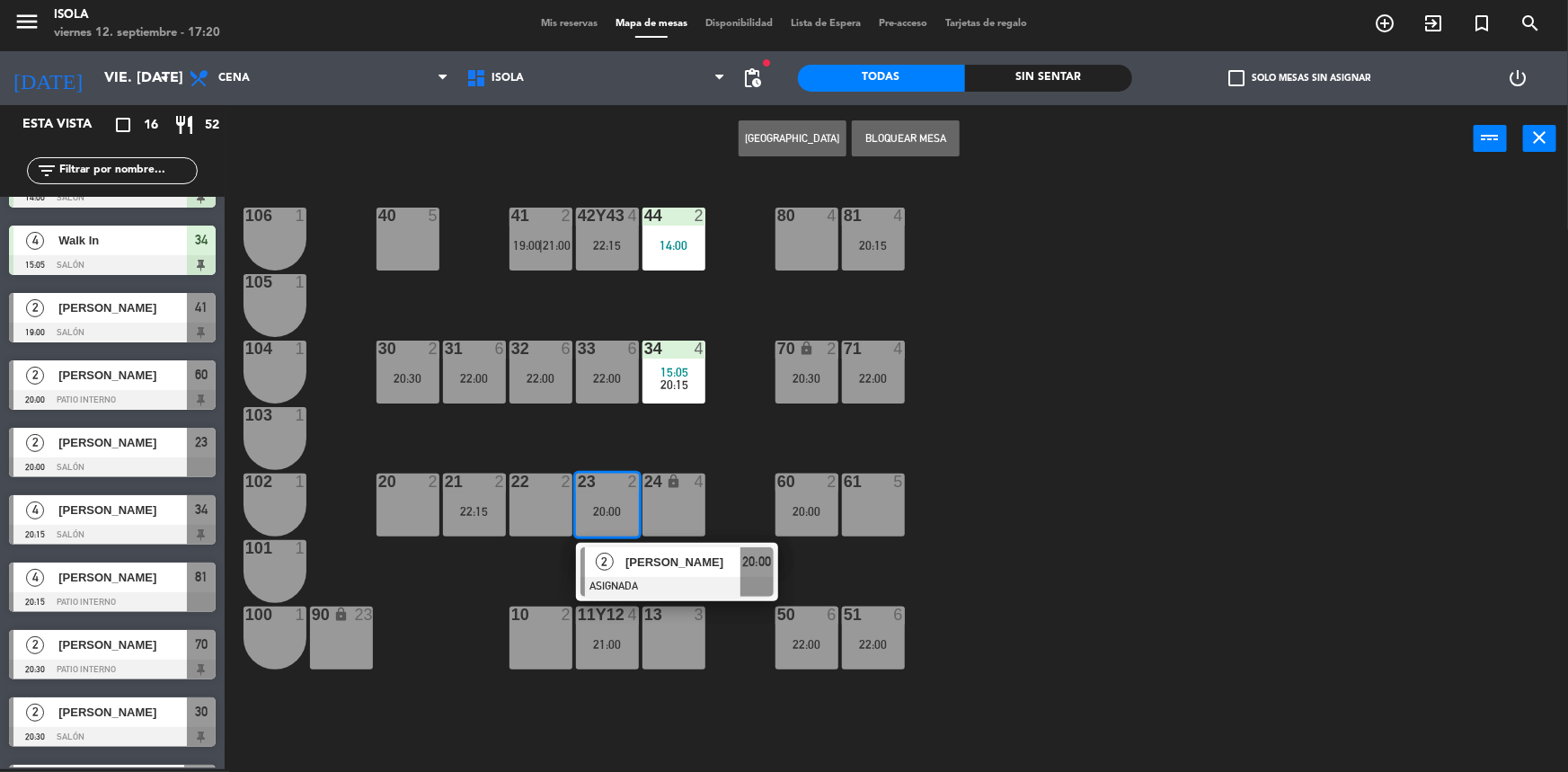
click at [415, 487] on div at bounding box center [407, 482] width 30 height 16
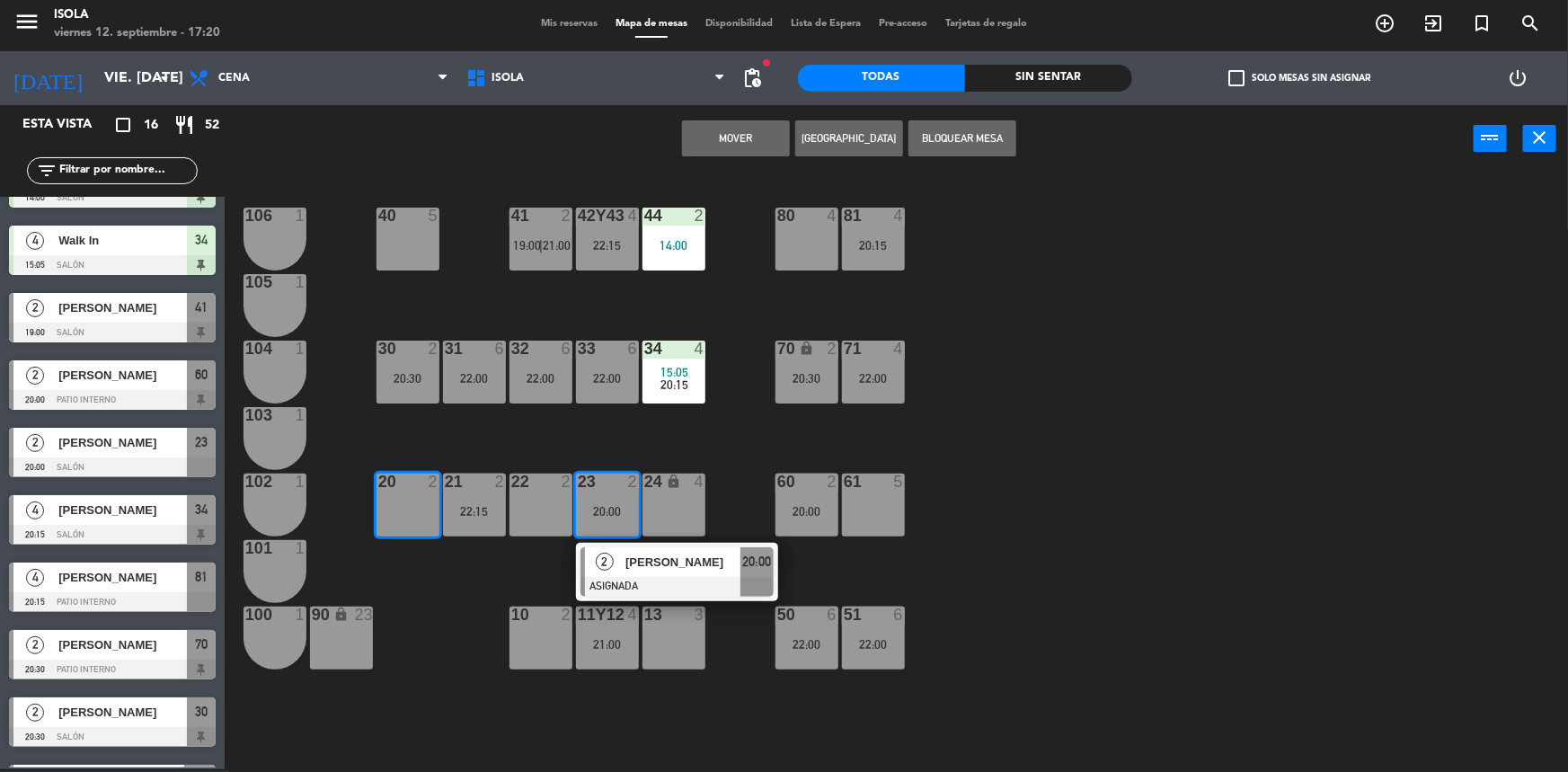
click at [752, 147] on button "Mover" at bounding box center [736, 137] width 108 height 36
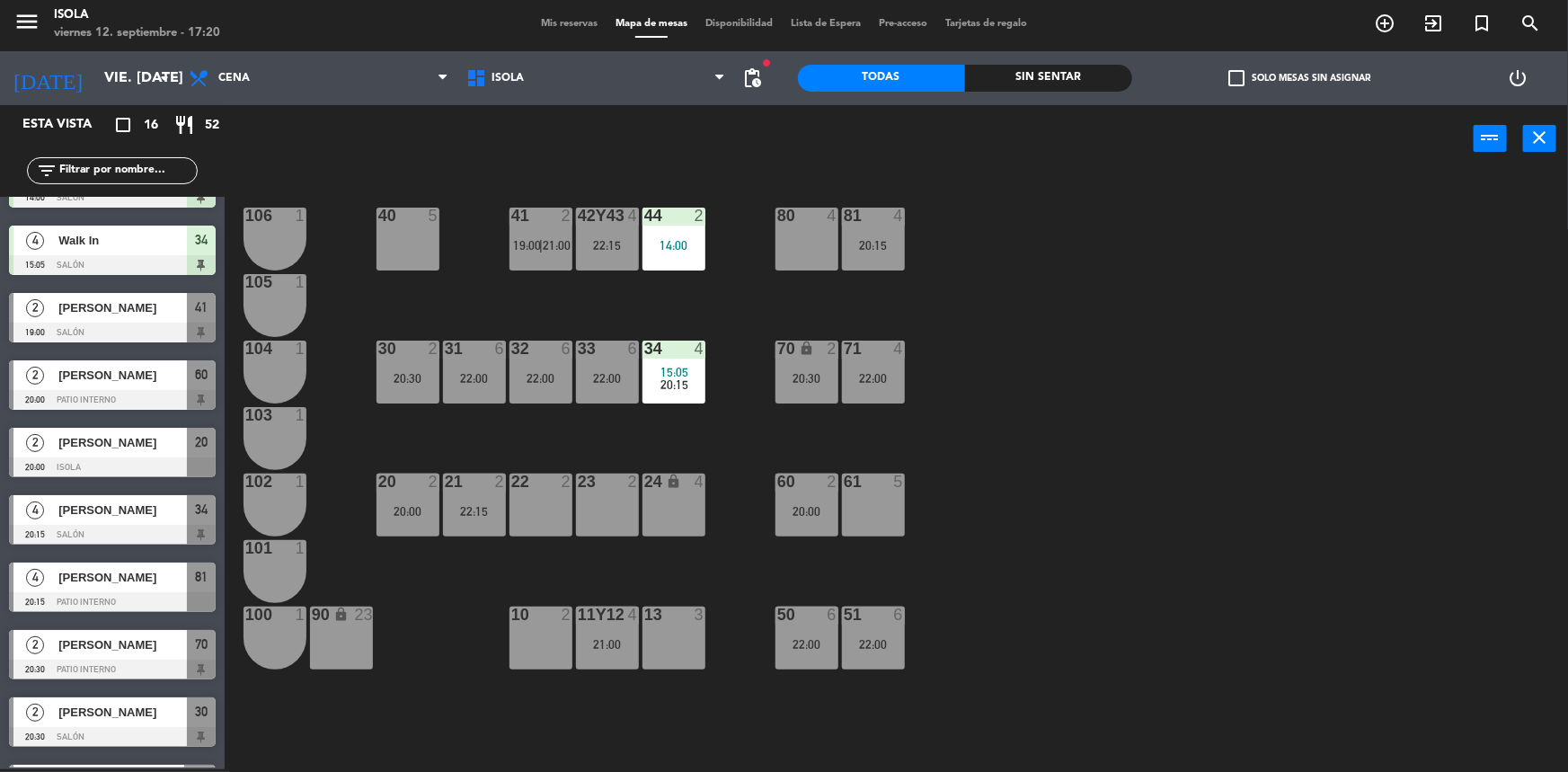
click at [478, 512] on div "22:15" at bounding box center [474, 511] width 62 height 12
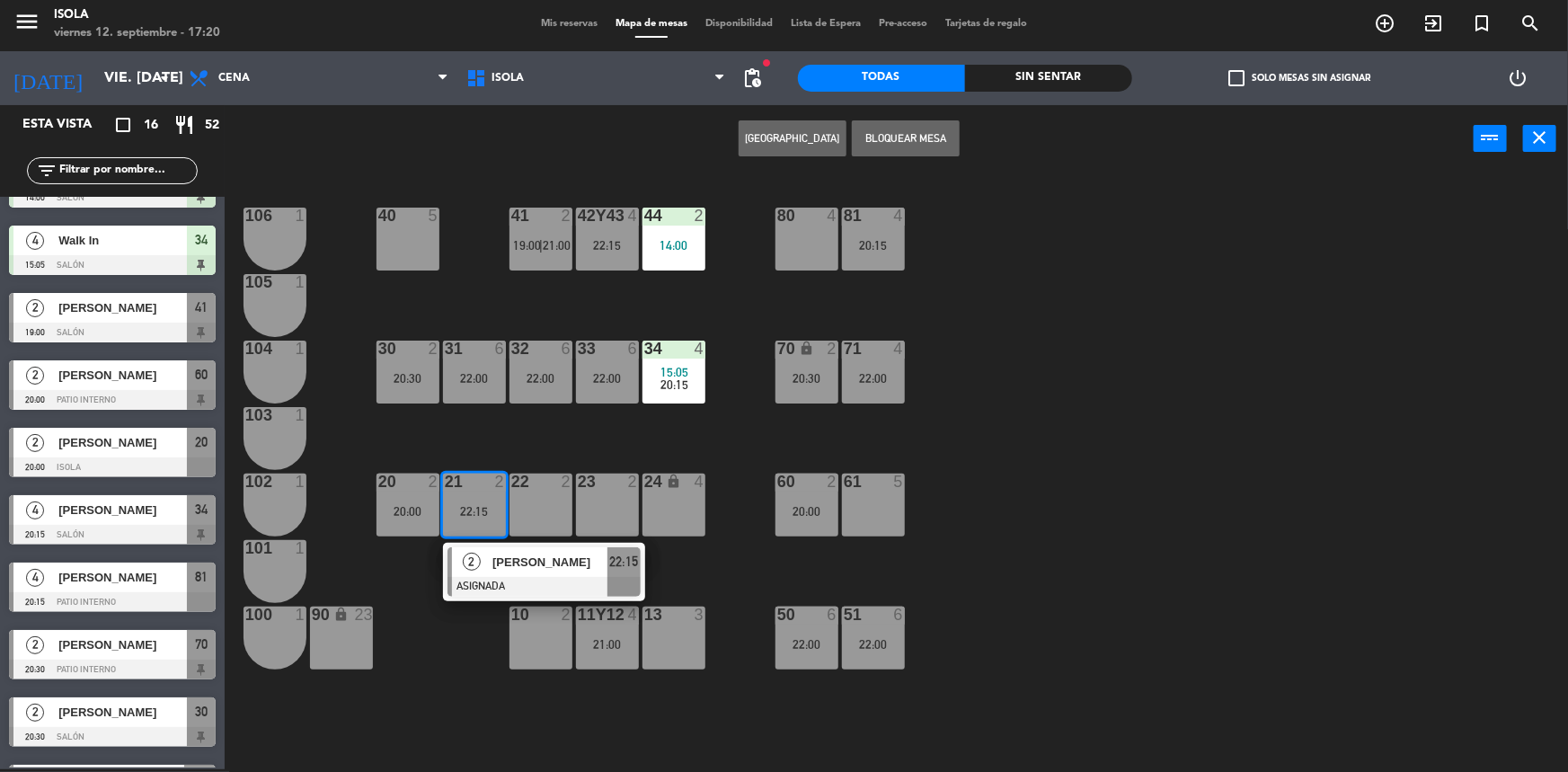
click at [542, 561] on span "[PERSON_NAME]" at bounding box center [551, 562] width 115 height 19
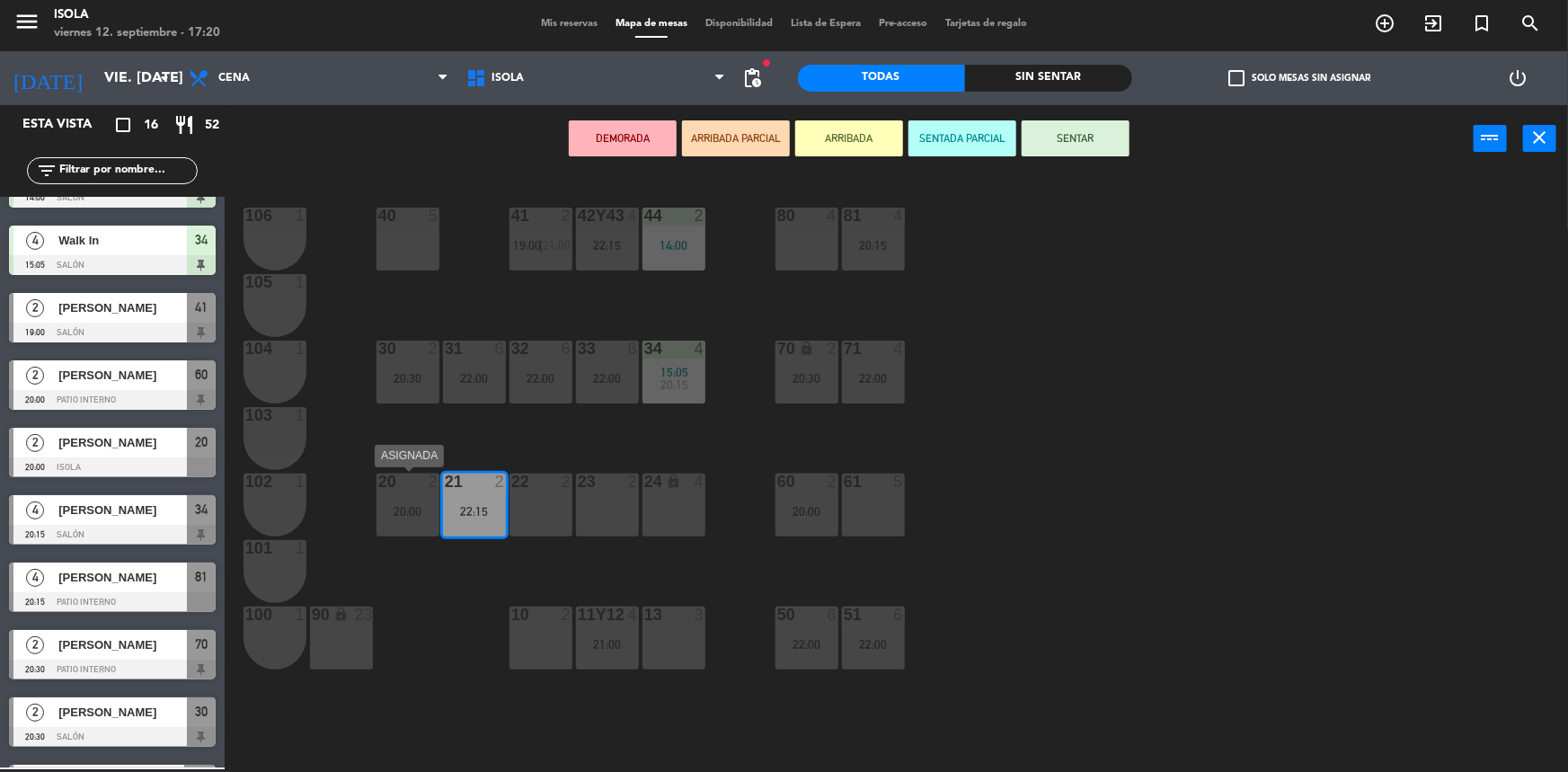
click at [399, 524] on div "20 2 20:00" at bounding box center [407, 505] width 62 height 62
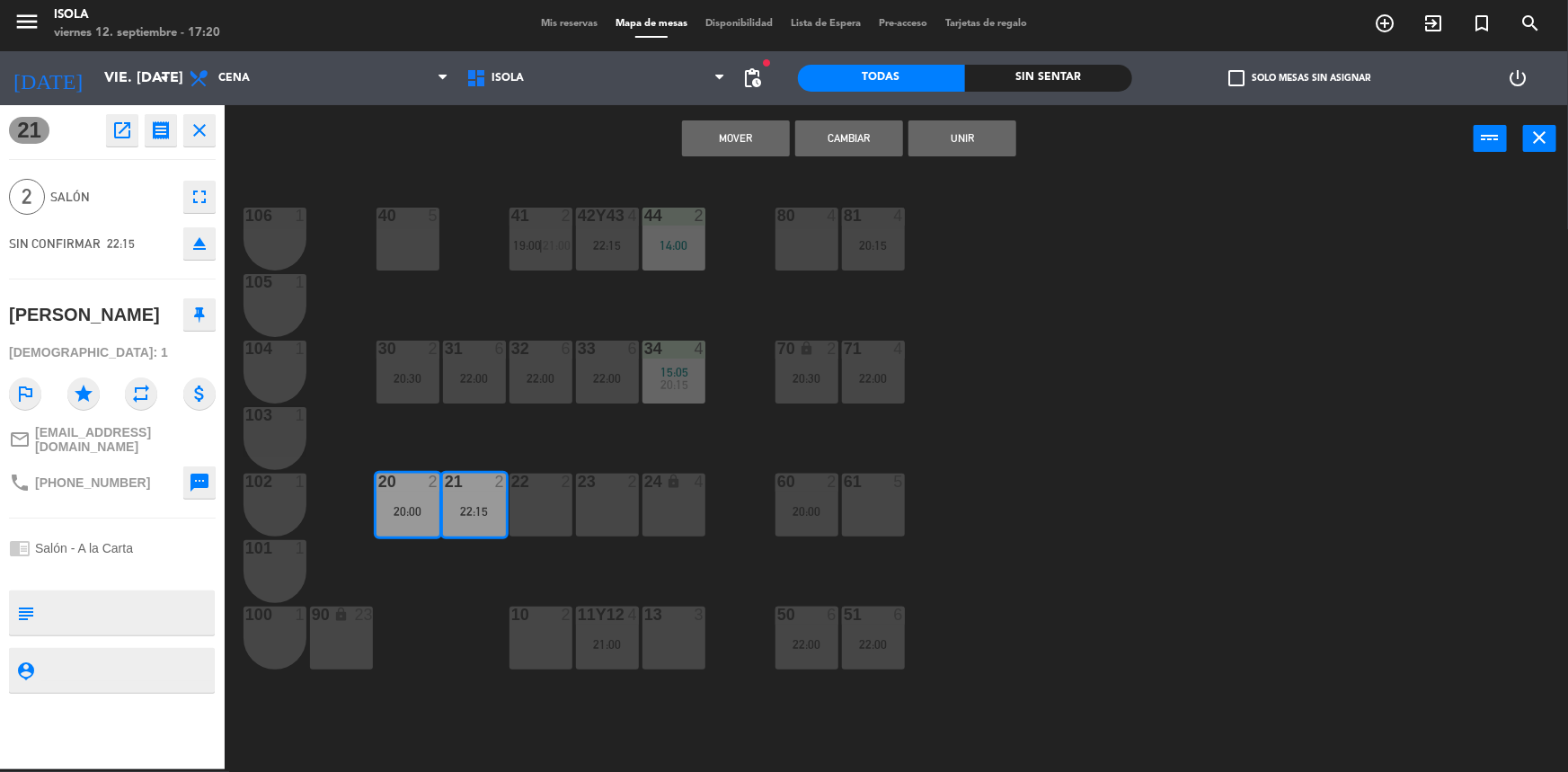
click at [728, 146] on button "Mover" at bounding box center [736, 137] width 108 height 36
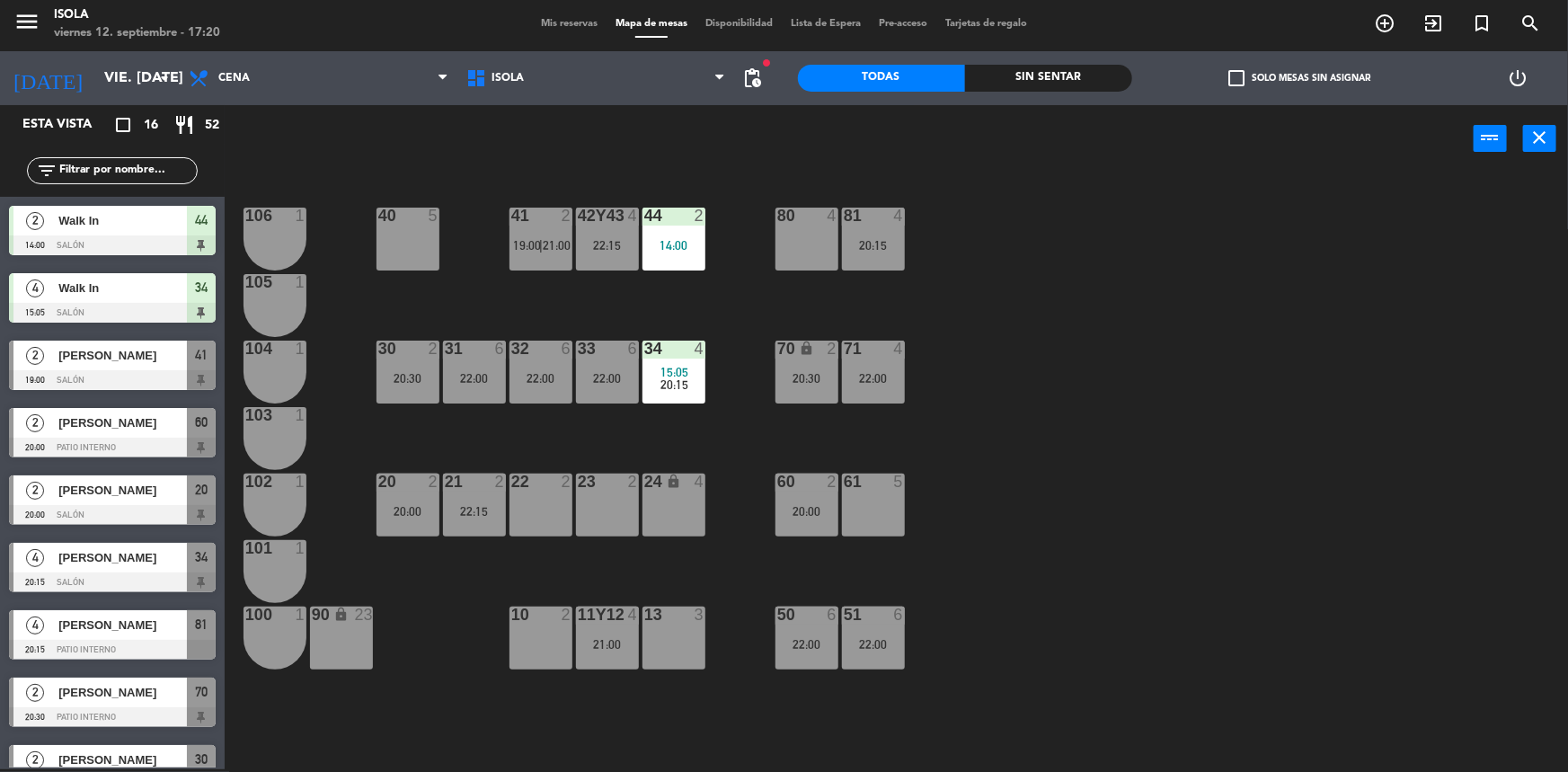
scroll to position [317, 0]
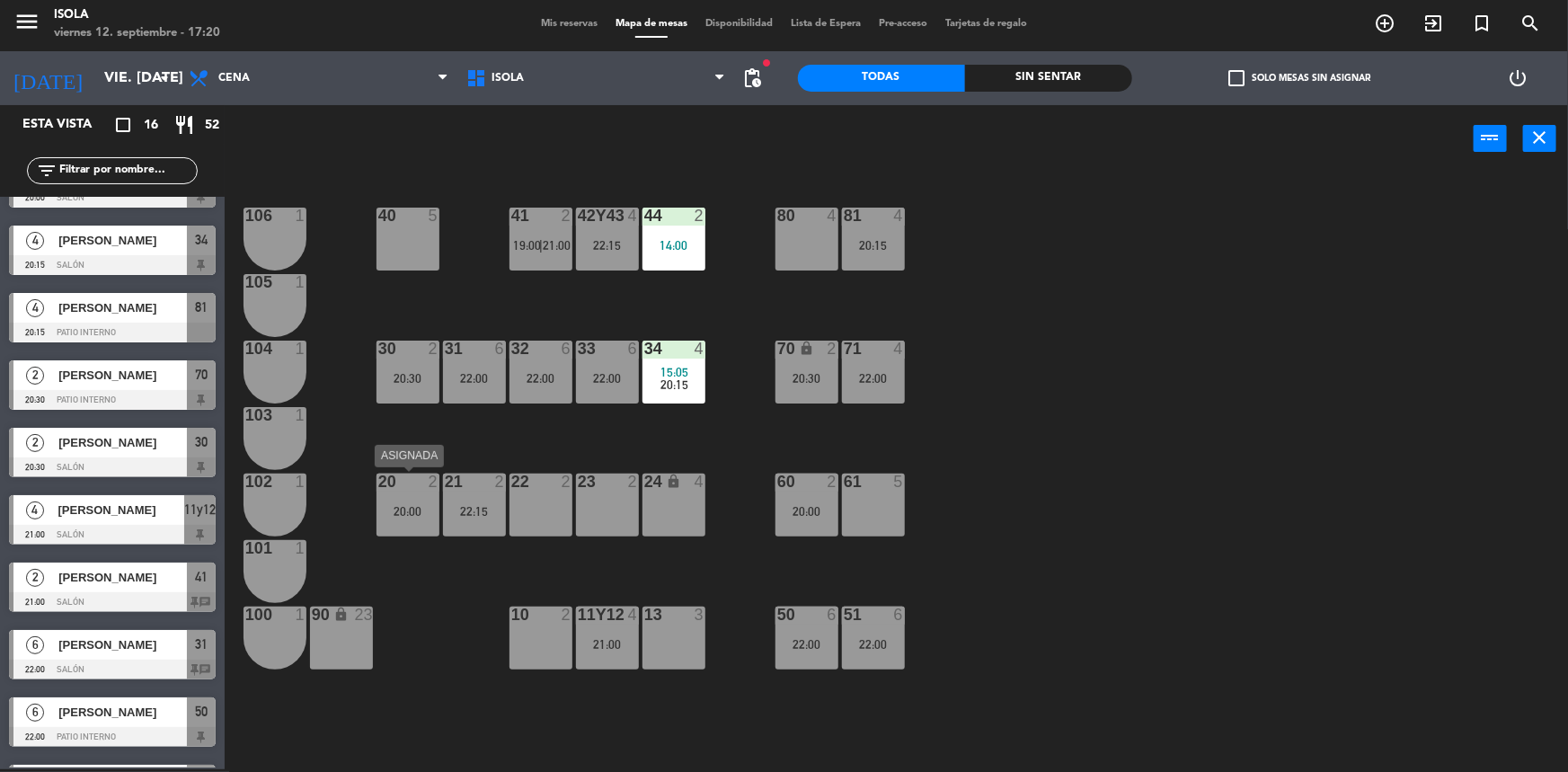
click at [403, 502] on div "20 2 20:00" at bounding box center [407, 505] width 62 height 62
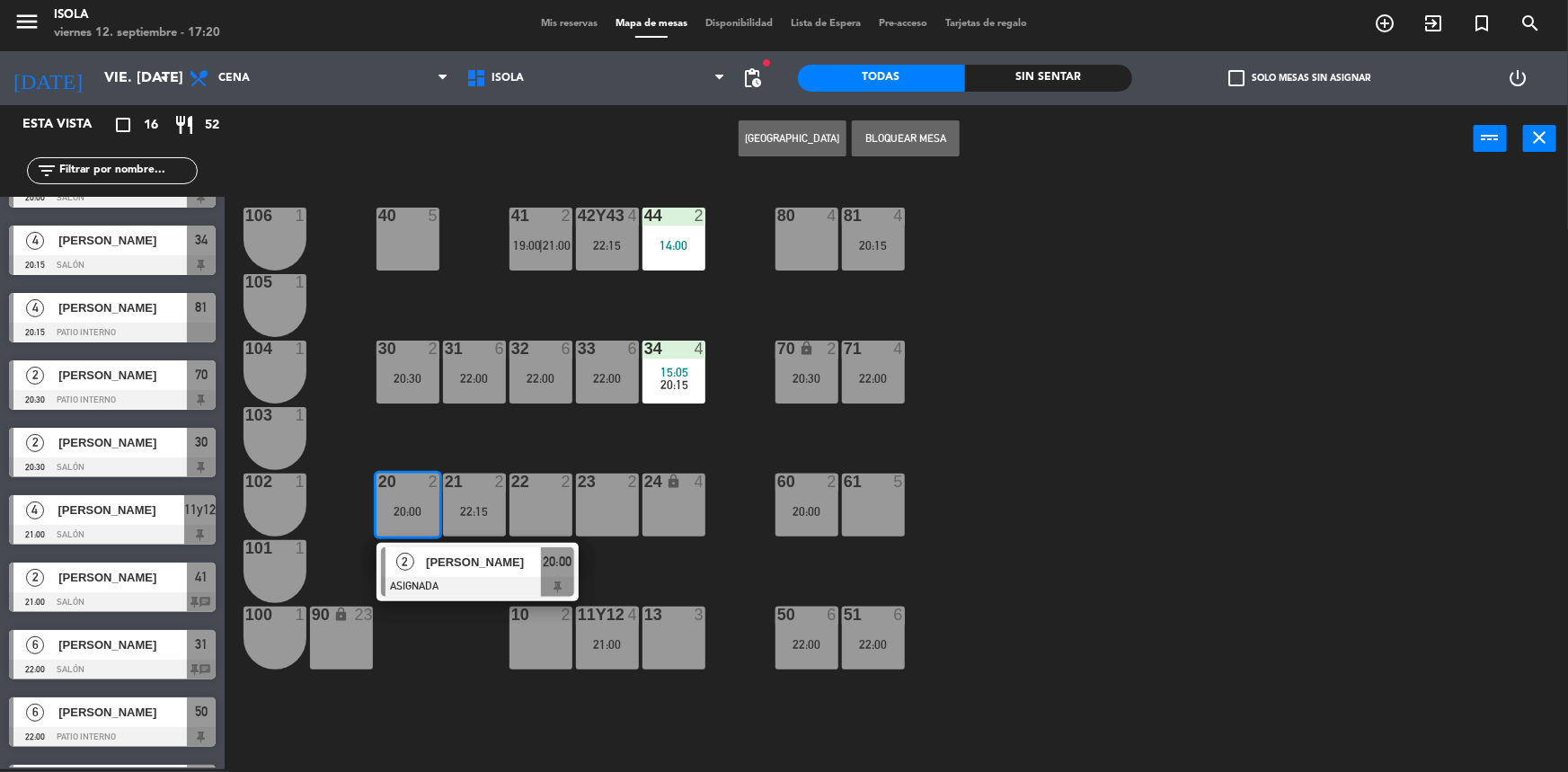
click at [551, 647] on div "10 2" at bounding box center [540, 637] width 62 height 62
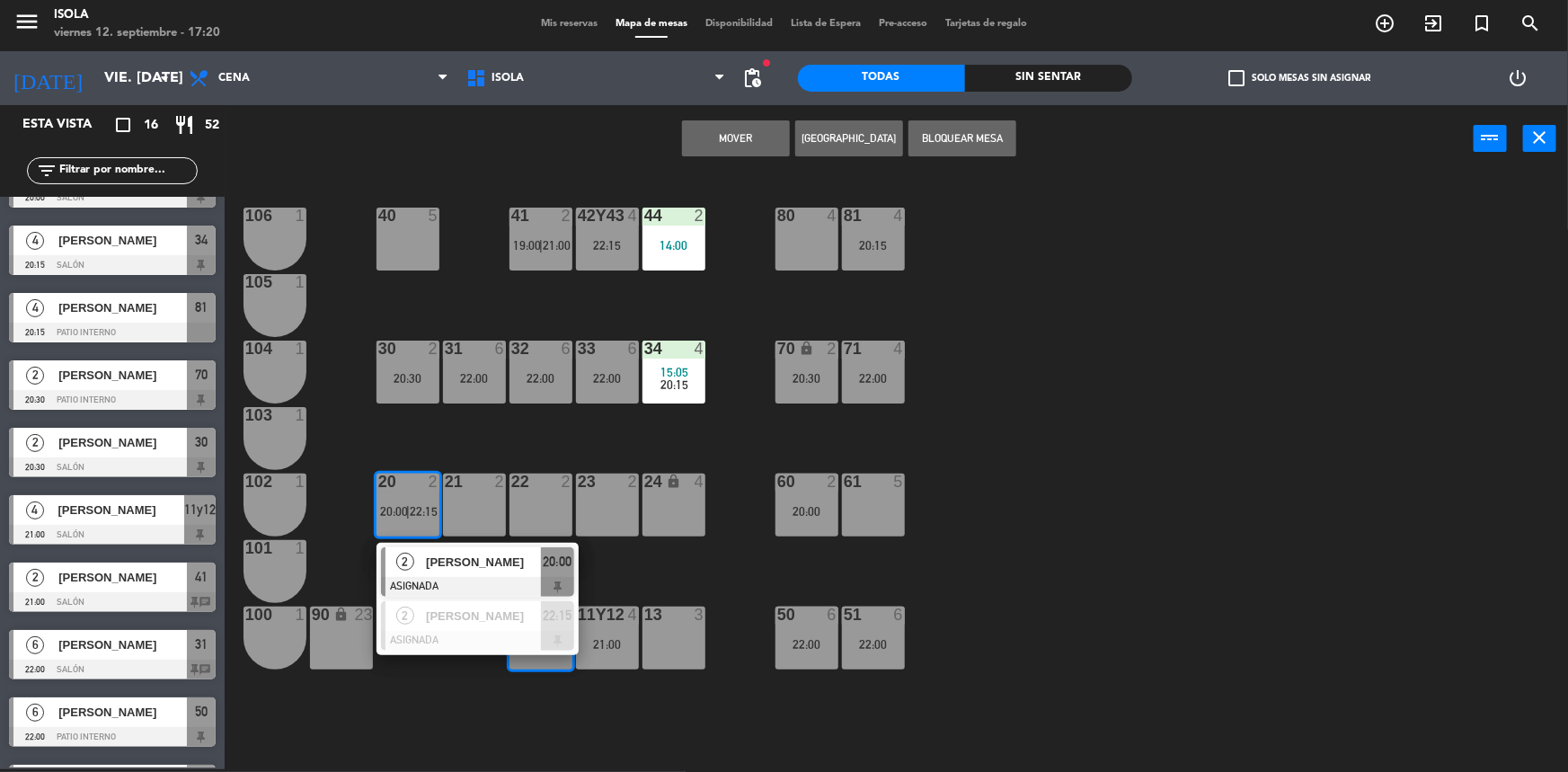
click at [636, 591] on div "40 5 42y43 4 22:15 41 2 19:00 | 21:00 44 2 14:00 80 4 81 4 20:15 106 1 105 1 30…" at bounding box center [904, 473] width 1328 height 597
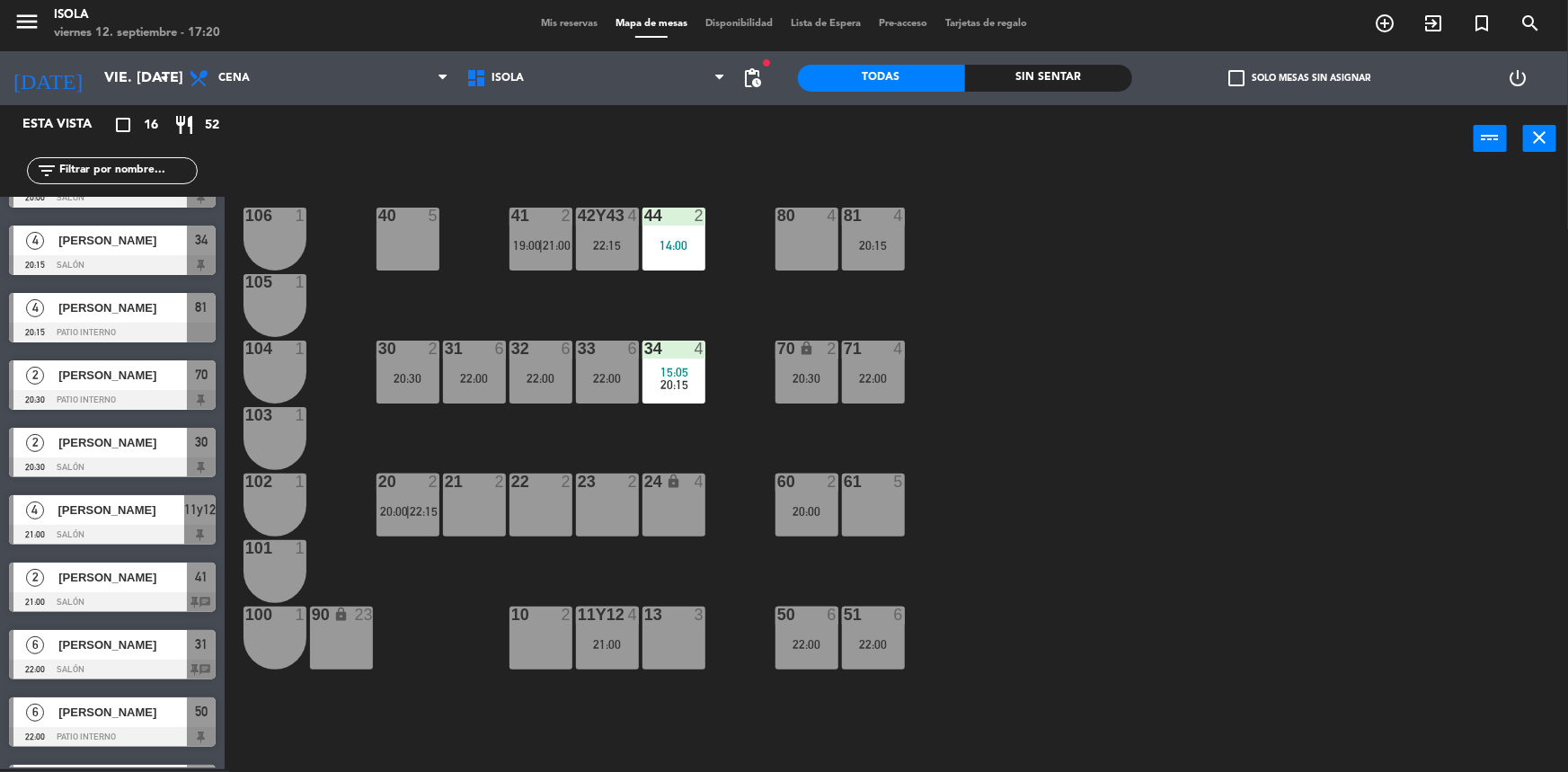
click at [431, 511] on span "22:15" at bounding box center [423, 511] width 28 height 14
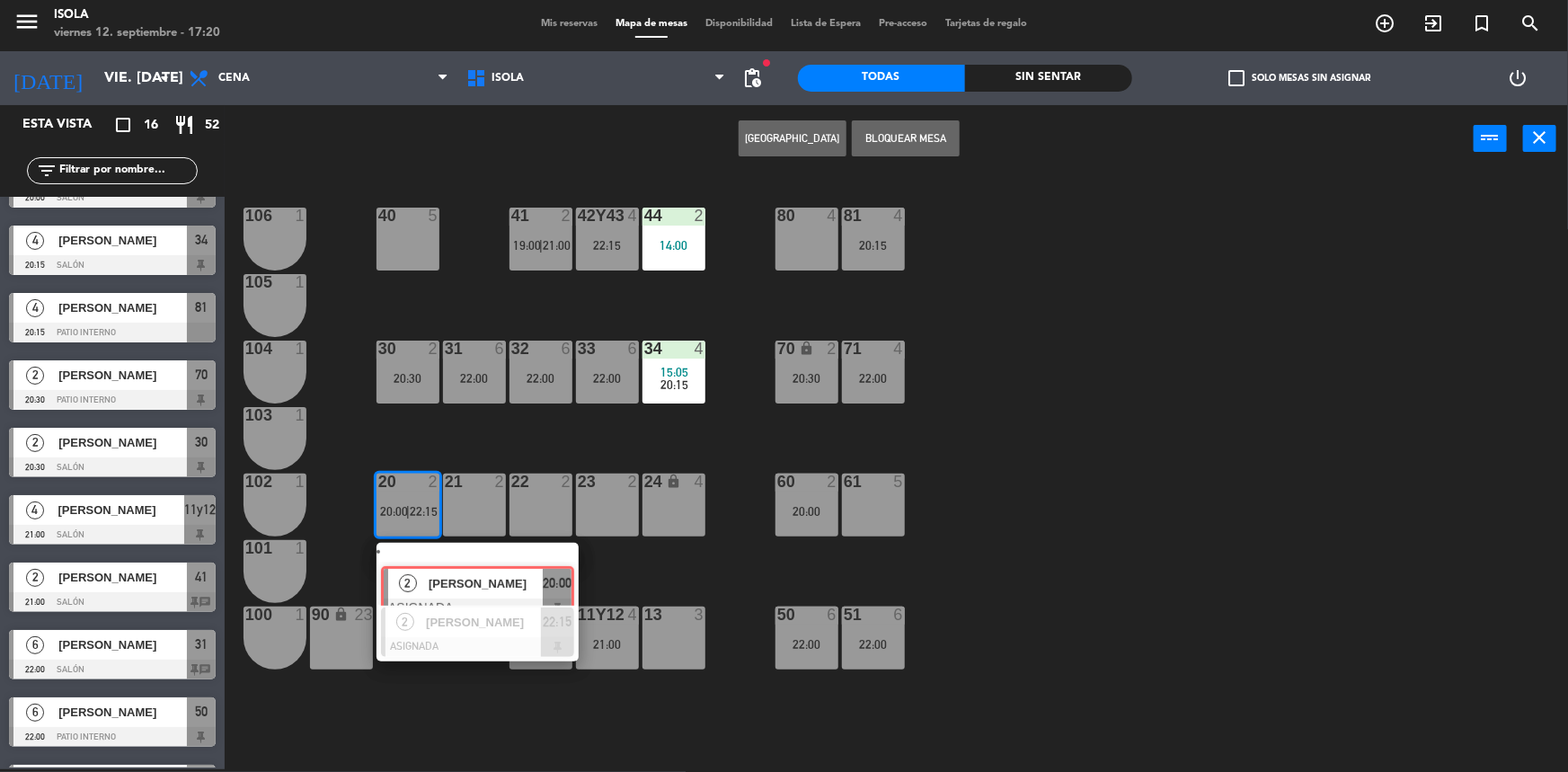
click at [482, 571] on div "2 [PERSON_NAME] ASIGNADA 20:00" at bounding box center [478, 575] width 229 height 64
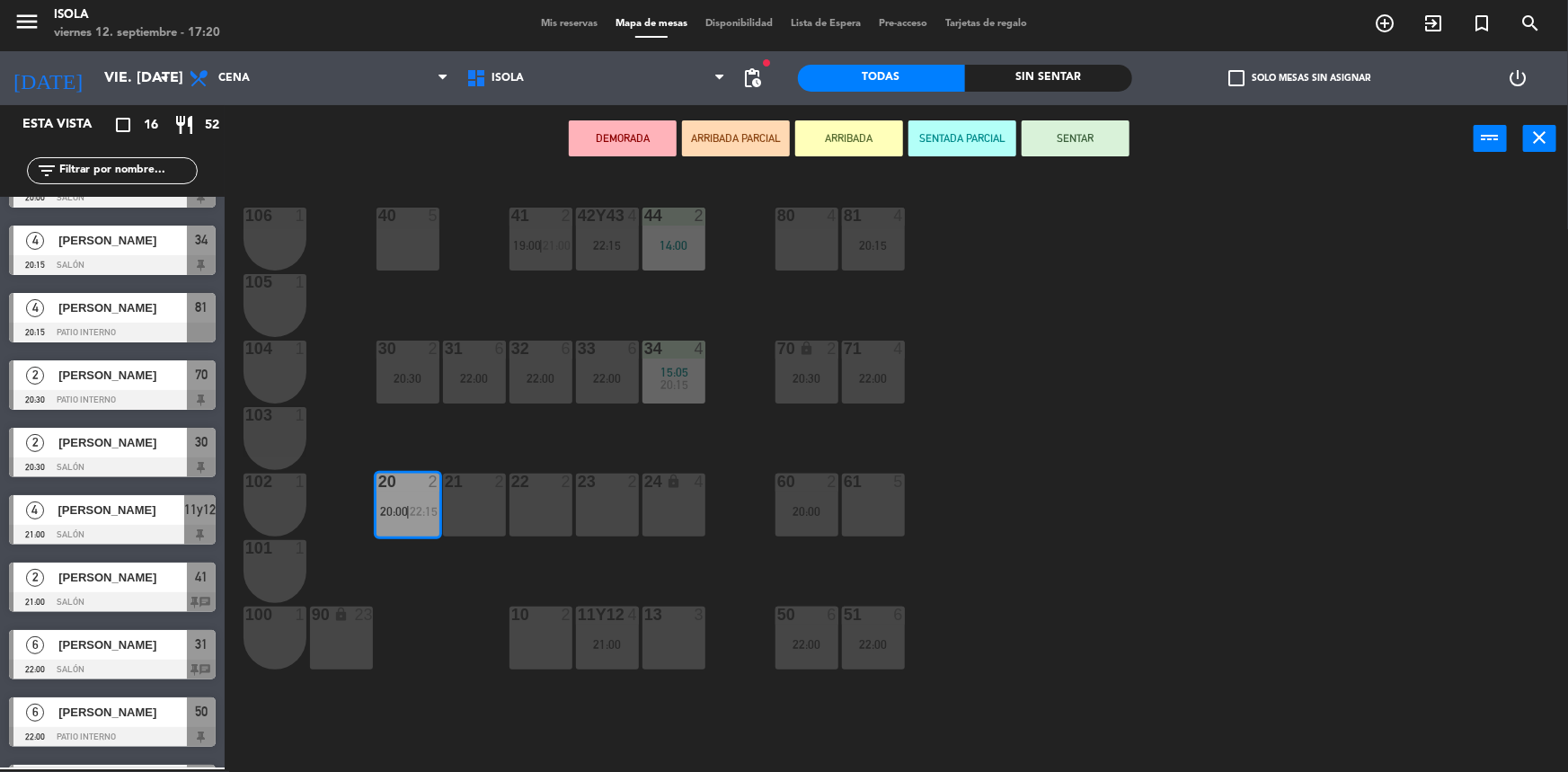
click at [538, 625] on div "10 2" at bounding box center [540, 637] width 62 height 62
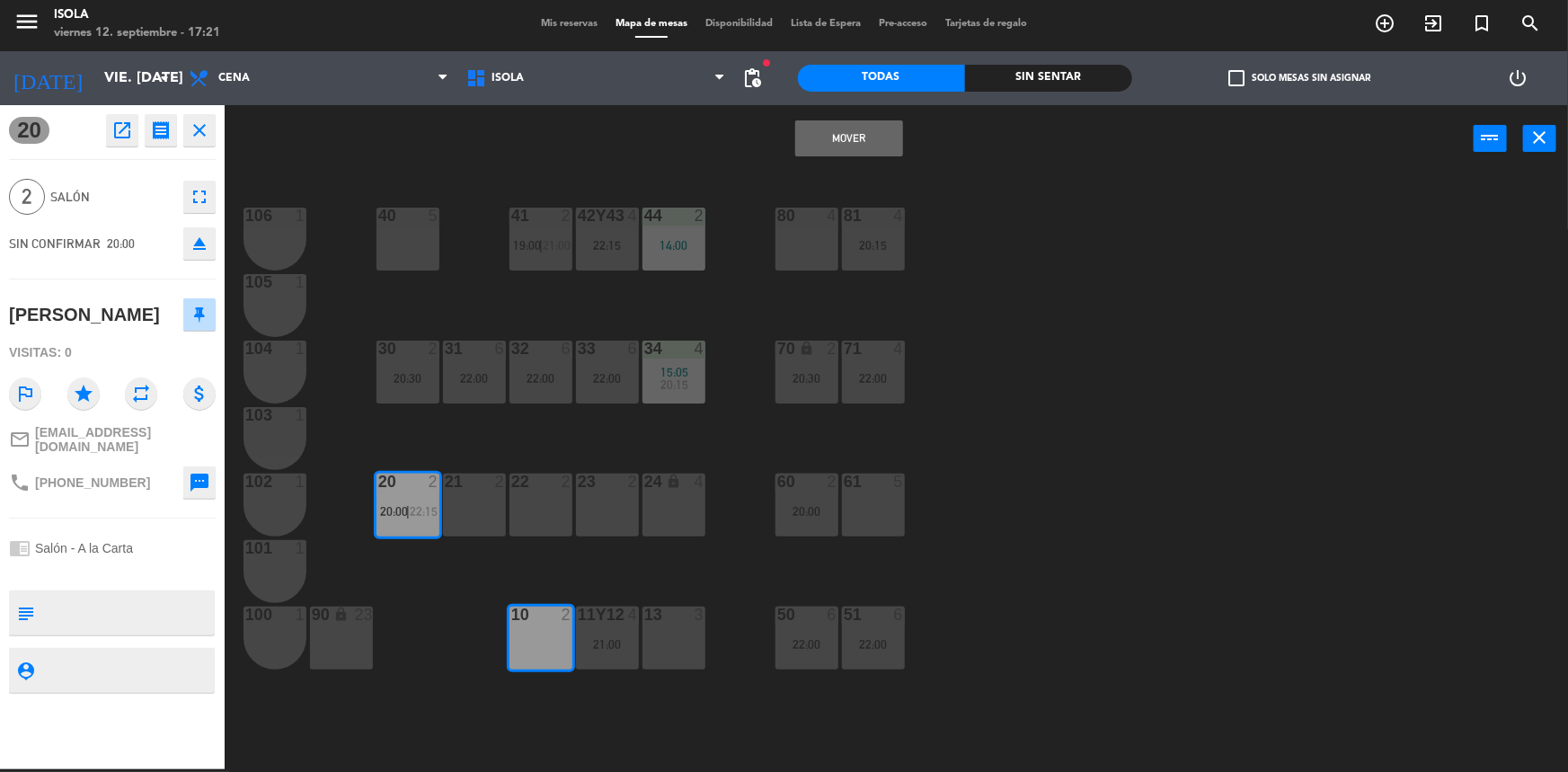
click at [845, 144] on button "Mover" at bounding box center [849, 137] width 108 height 36
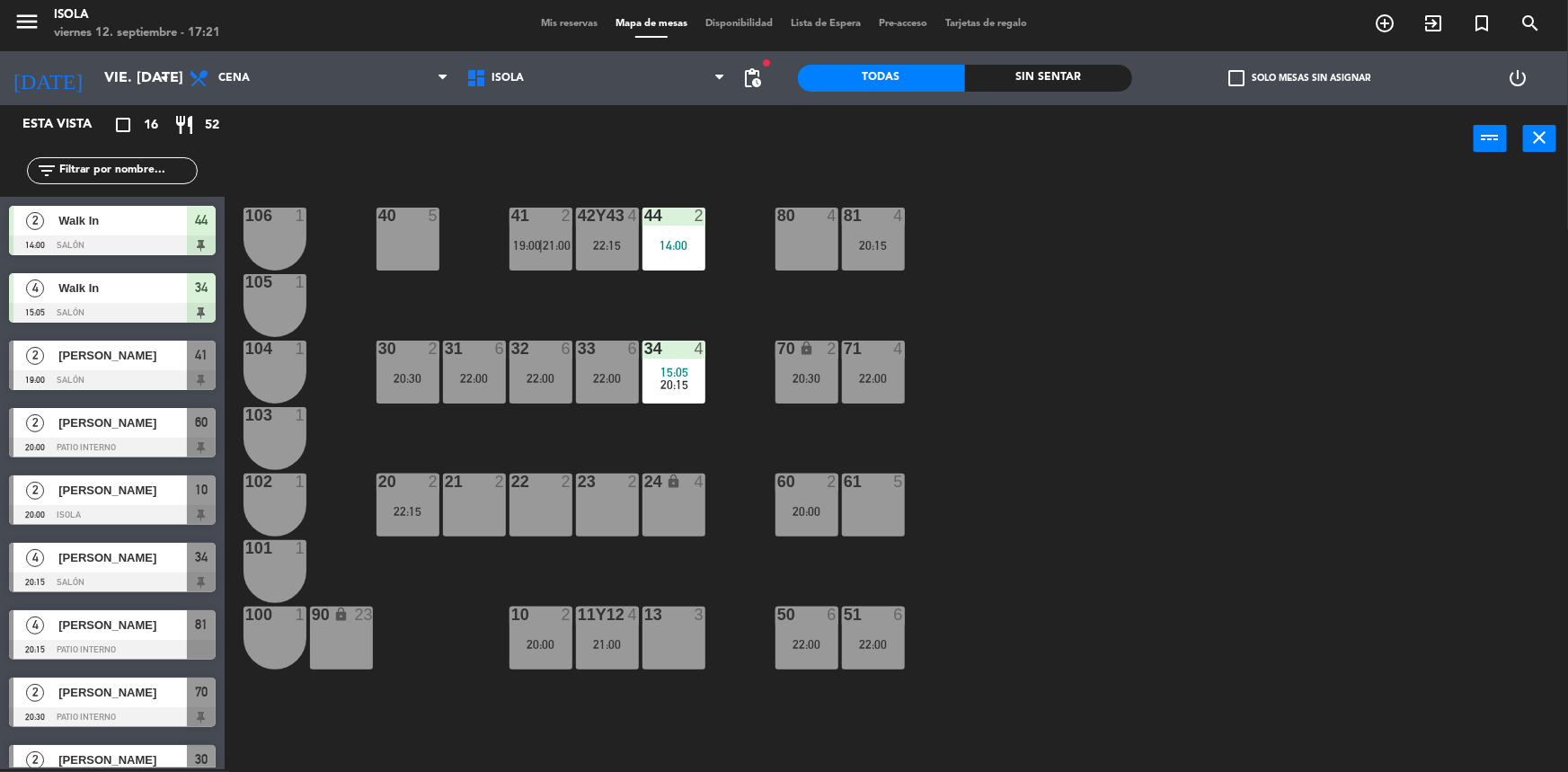
click at [419, 517] on div "22:15" at bounding box center [407, 511] width 62 height 12
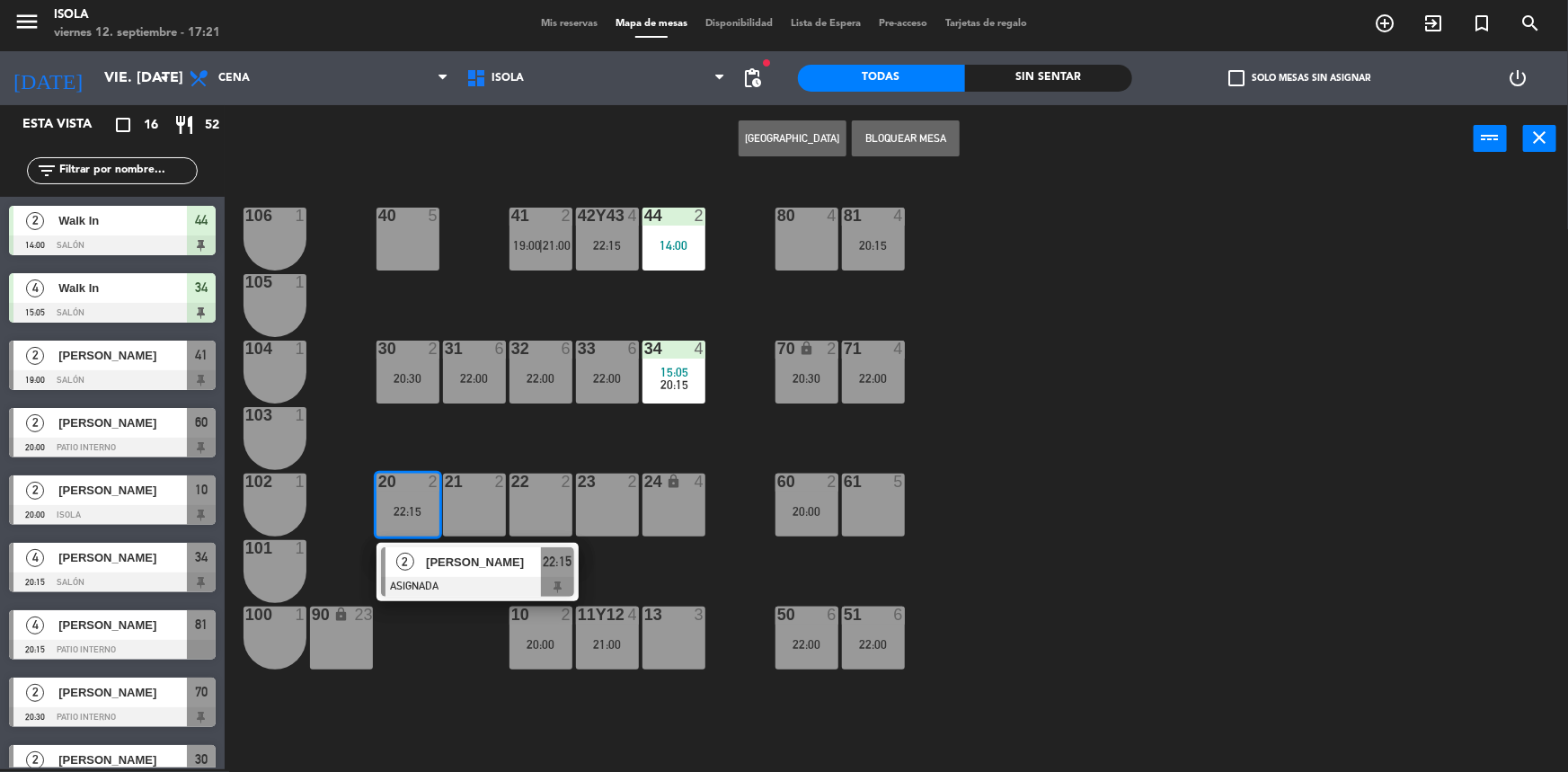
click at [443, 551] on div "[PERSON_NAME]" at bounding box center [482, 562] width 117 height 30
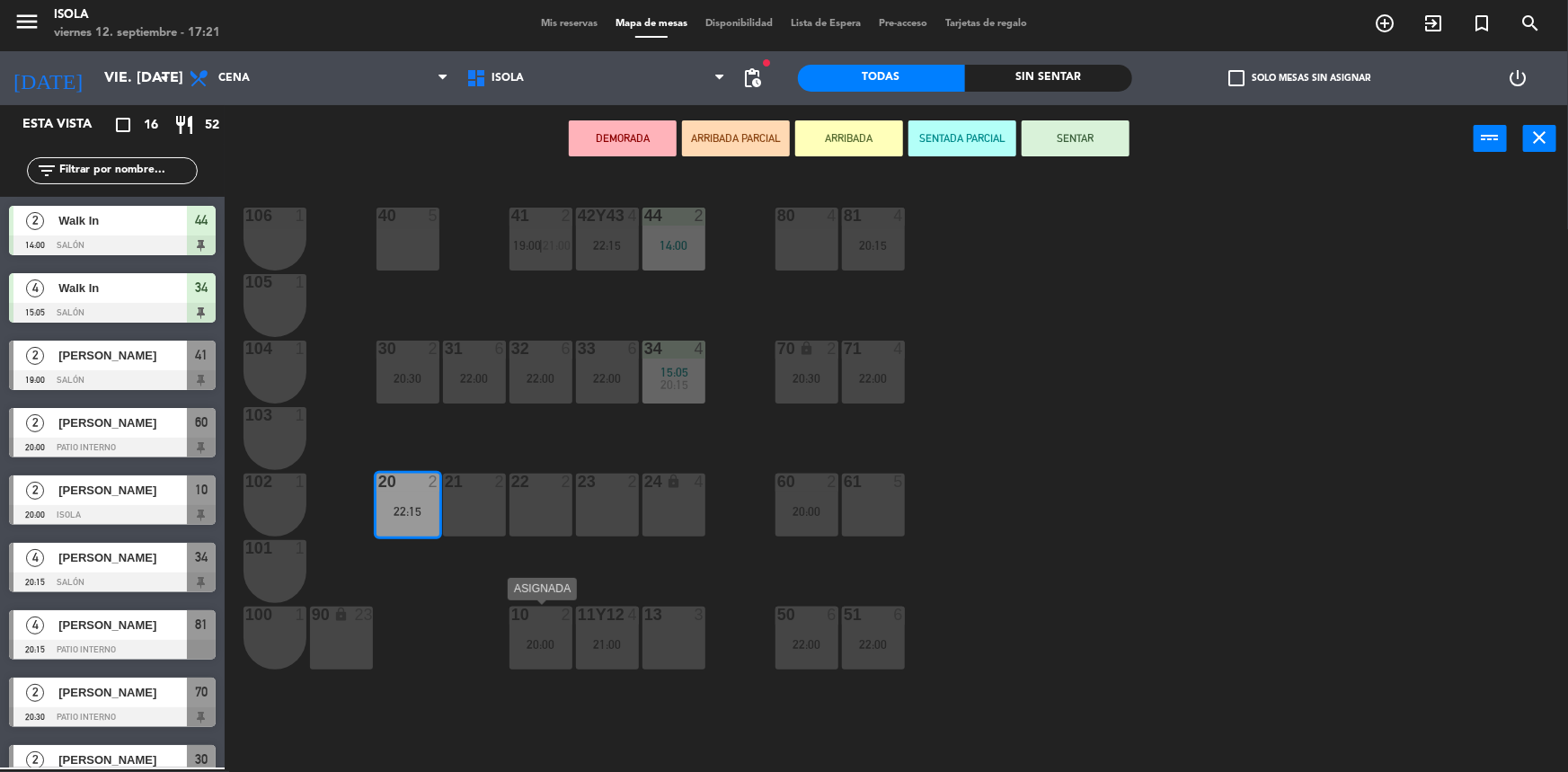
click at [531, 632] on div "10 2 20:00" at bounding box center [540, 637] width 62 height 62
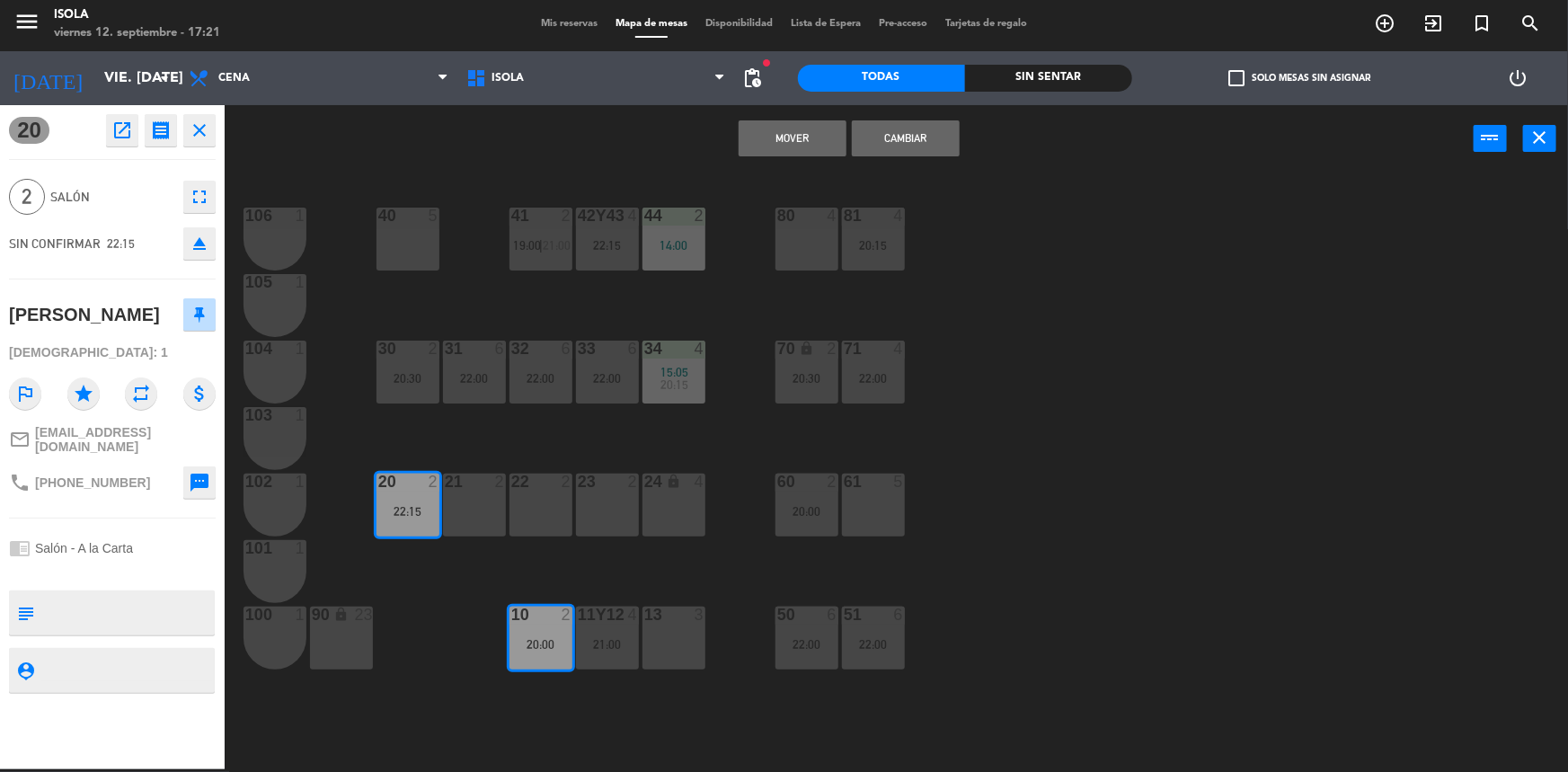
drag, startPoint x: 782, startPoint y: 143, endPoint x: 777, endPoint y: 160, distance: 17.7
click at [782, 142] on button "Mover" at bounding box center [793, 137] width 108 height 36
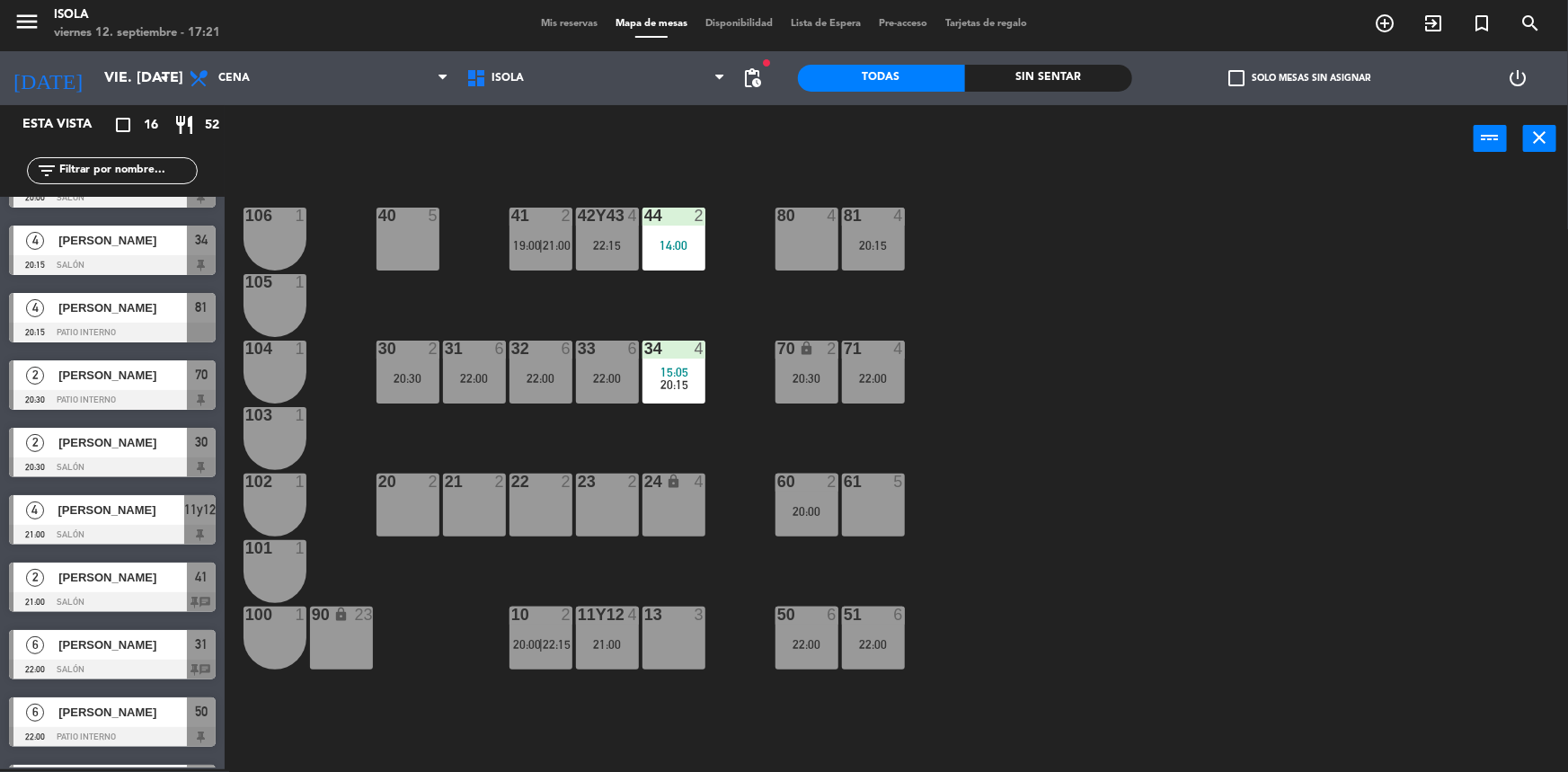
click at [584, 585] on div "40 5 42y43 4 22:15 41 2 19:00 | 21:00 44 2 14:00 80 4 81 4 20:15 106 1 105 1 30…" at bounding box center [904, 473] width 1328 height 597
click at [578, 620] on div "11y12" at bounding box center [577, 614] width 1 height 16
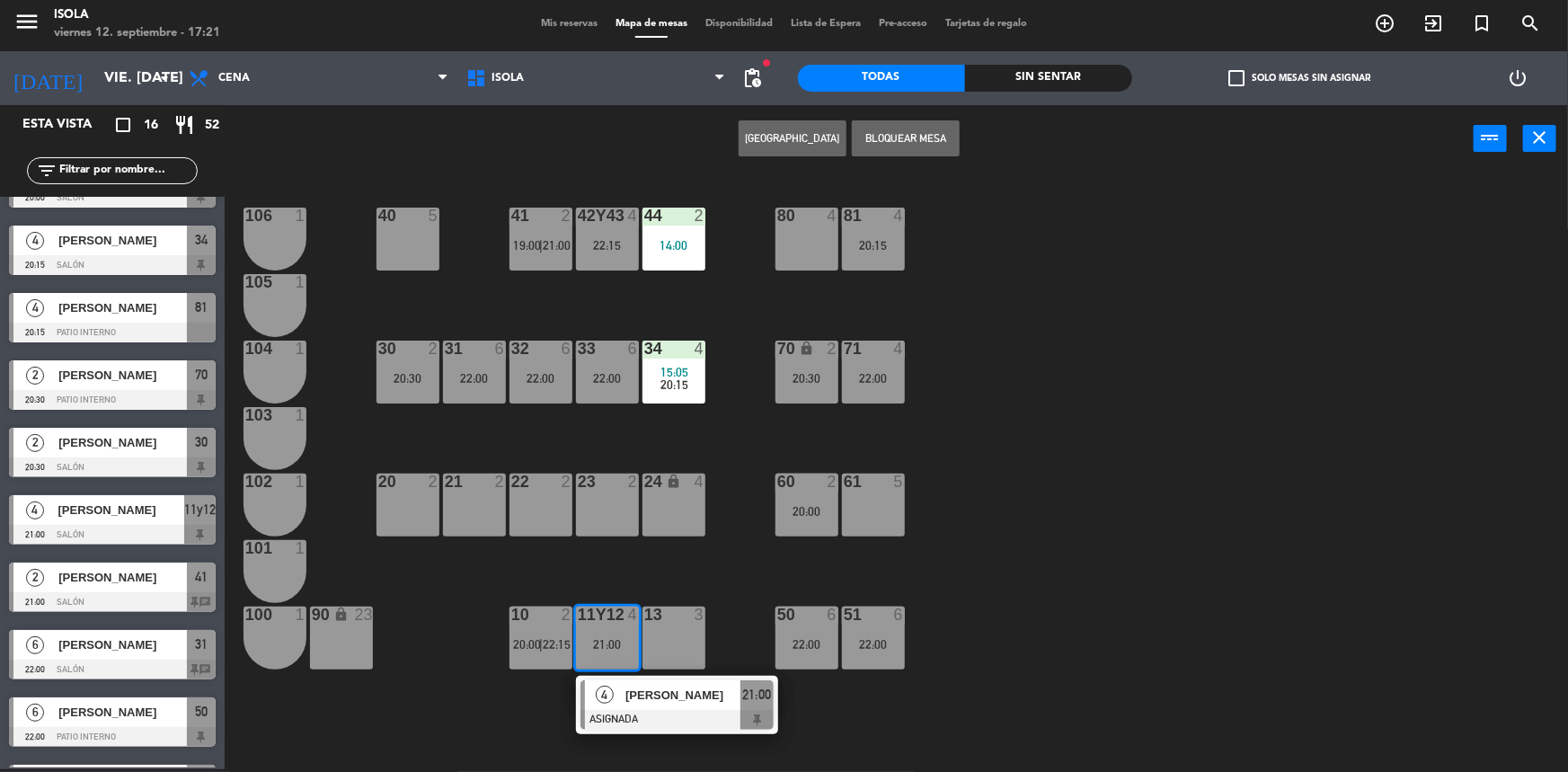
click at [619, 559] on div "40 5 42y43 4 22:15 41 2 19:00 | 21:00 44 2 14:00 80 4 81 4 20:15 106 1 105 1 30…" at bounding box center [904, 473] width 1328 height 597
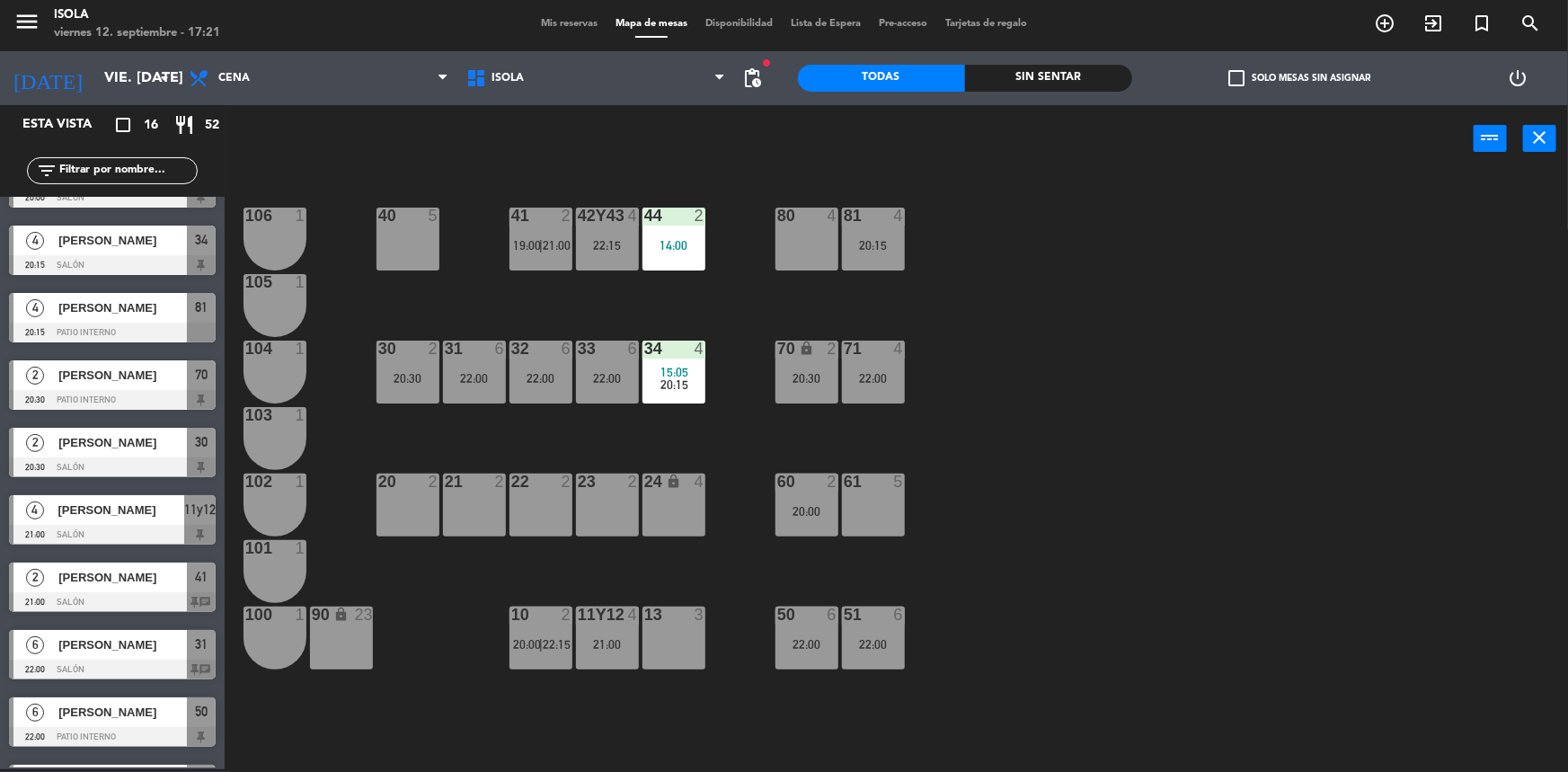
click at [619, 376] on div "22:00" at bounding box center [607, 378] width 62 height 12
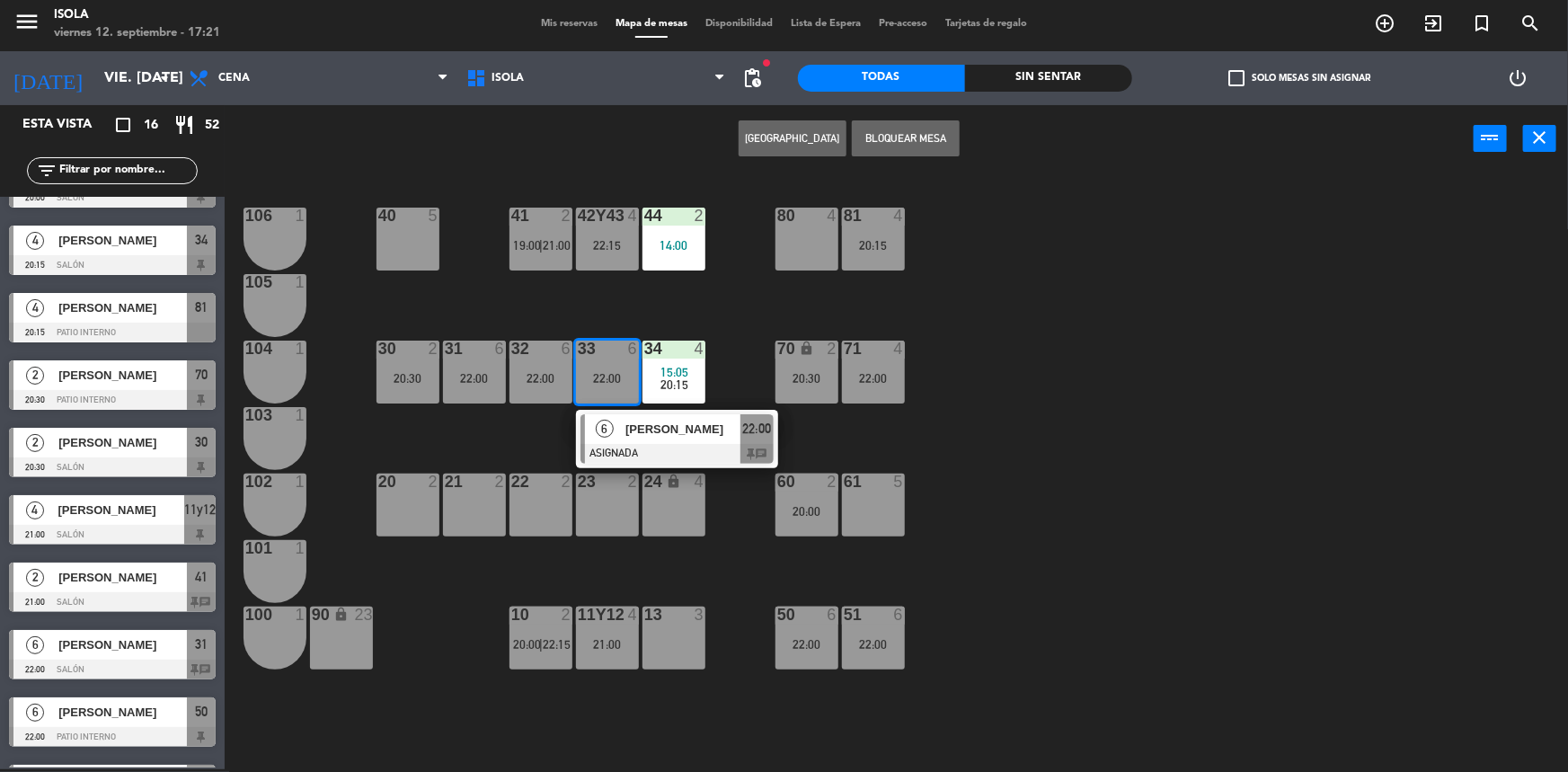
click at [605, 297] on div "40 5 42y43 4 22:15 41 2 19:00 | 21:00 44 2 14:00 80 4 81 4 20:15 106 1 105 1 30…" at bounding box center [904, 473] width 1328 height 597
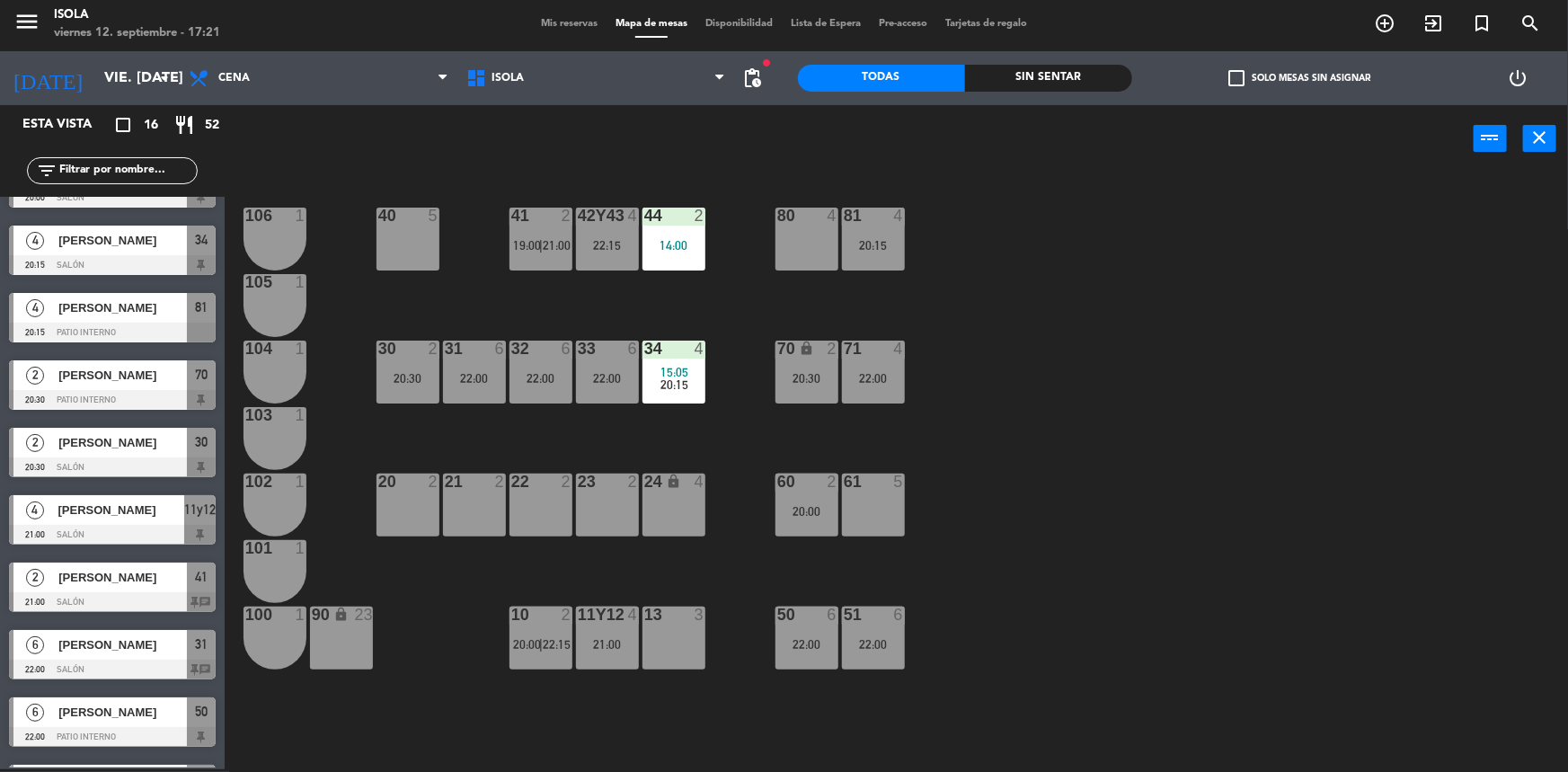
click at [674, 361] on div "34 4 15:05 20:15" at bounding box center [674, 371] width 62 height 62
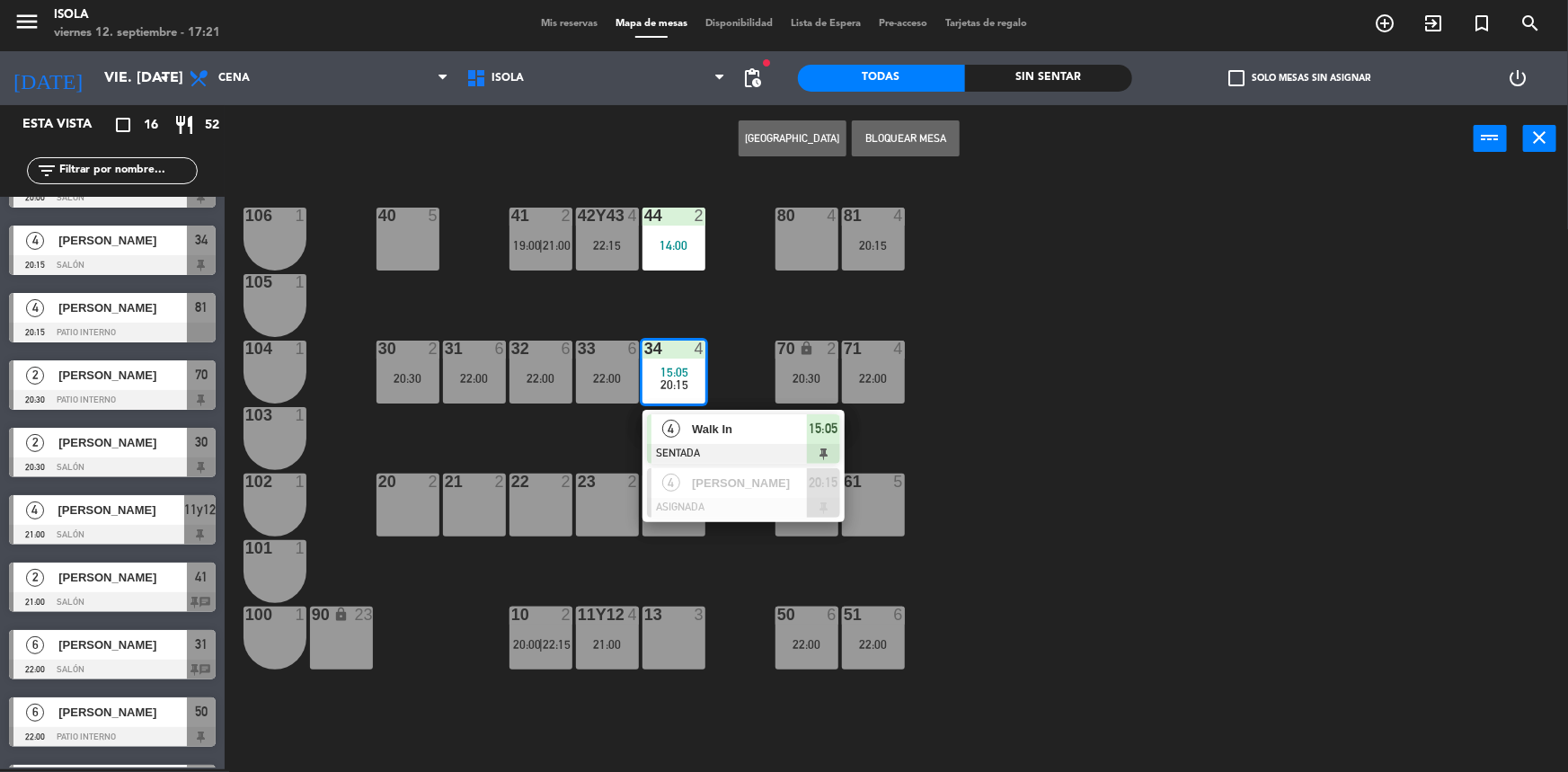
click at [674, 309] on div "40 5 42y43 4 22:15 41 2 19:00 | 21:00 44 2 14:00 80 4 81 4 20:15 106 1 105 1 30…" at bounding box center [904, 473] width 1328 height 597
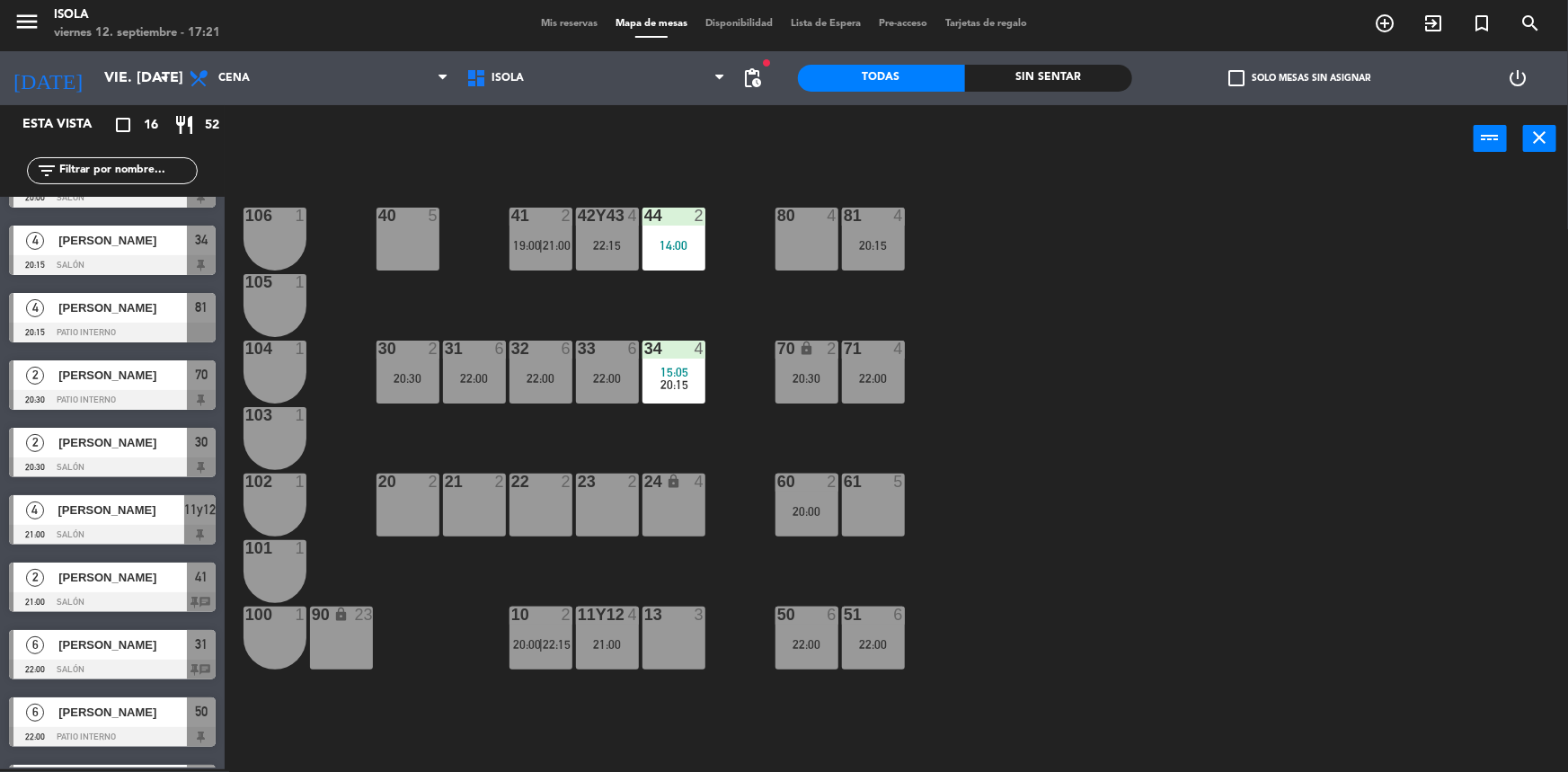
click at [597, 247] on div "22:15" at bounding box center [607, 245] width 62 height 12
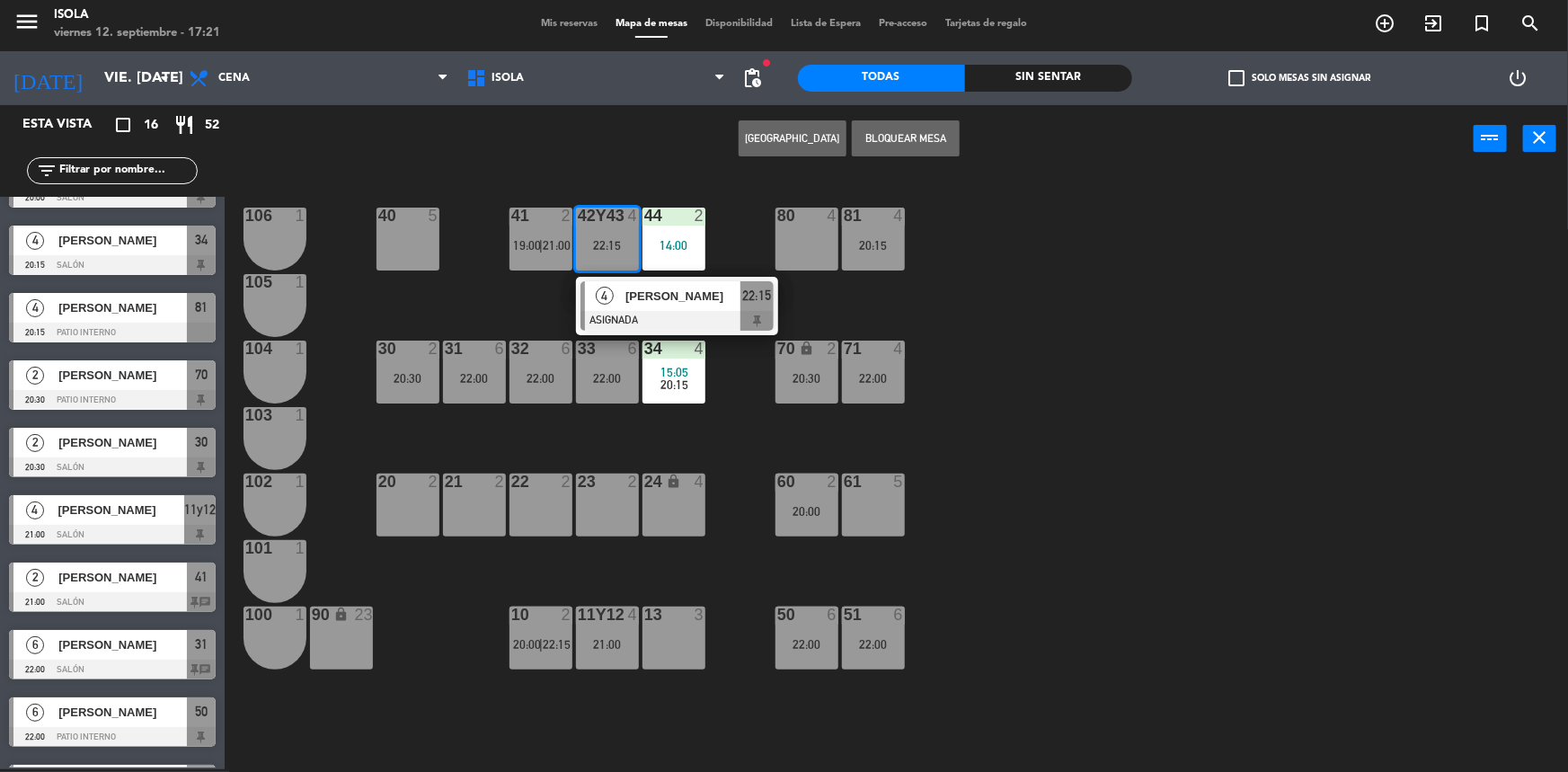
click at [549, 295] on div "40 5 42y43 4 22:15 4 [PERSON_NAME] ASIGNADA 22:15 41 2 19:00 | 21:00 44 2 14:00…" at bounding box center [904, 473] width 1328 height 597
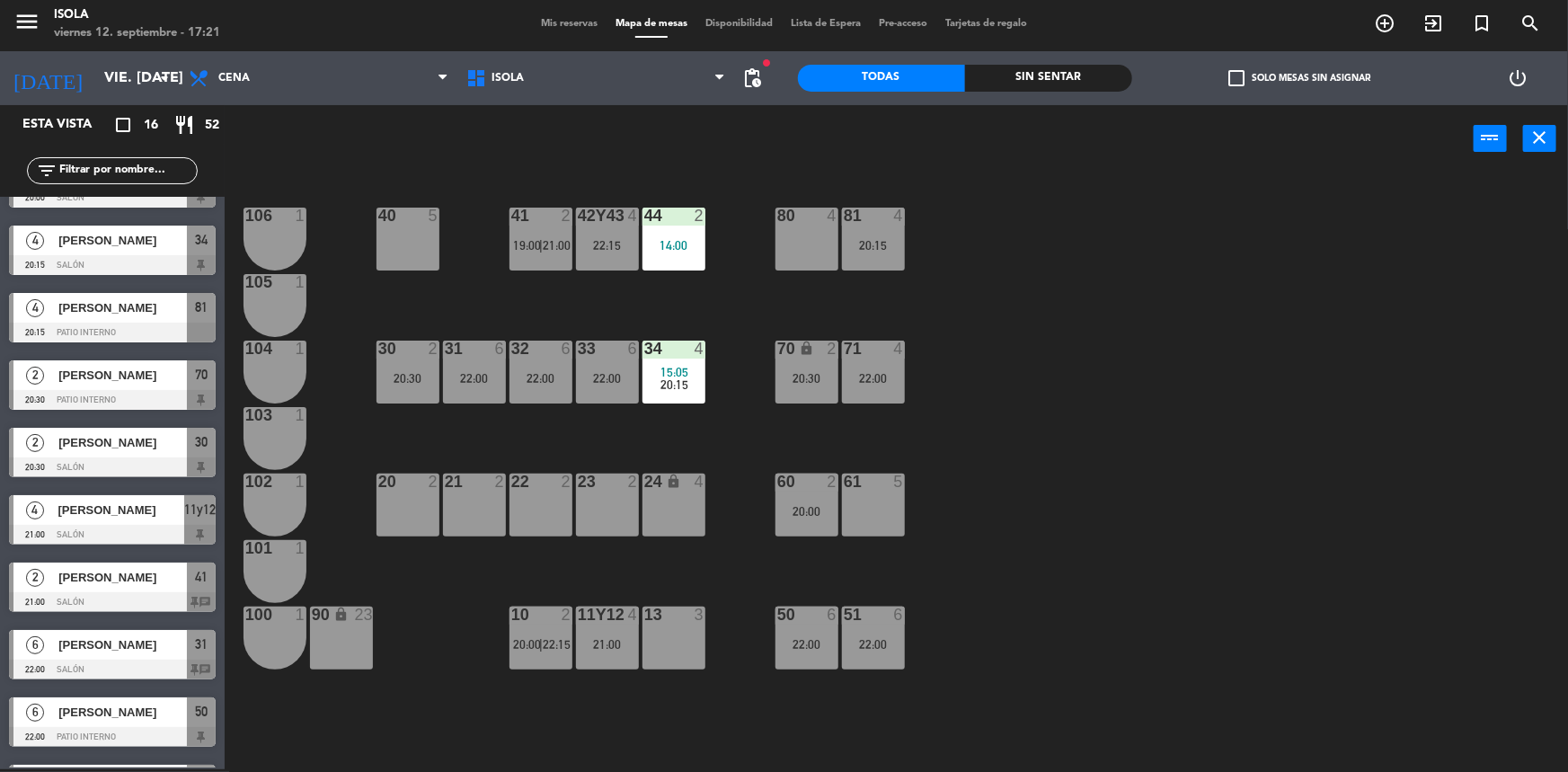
click at [546, 232] on div "41 2 19:00 | 21:00" at bounding box center [540, 238] width 62 height 62
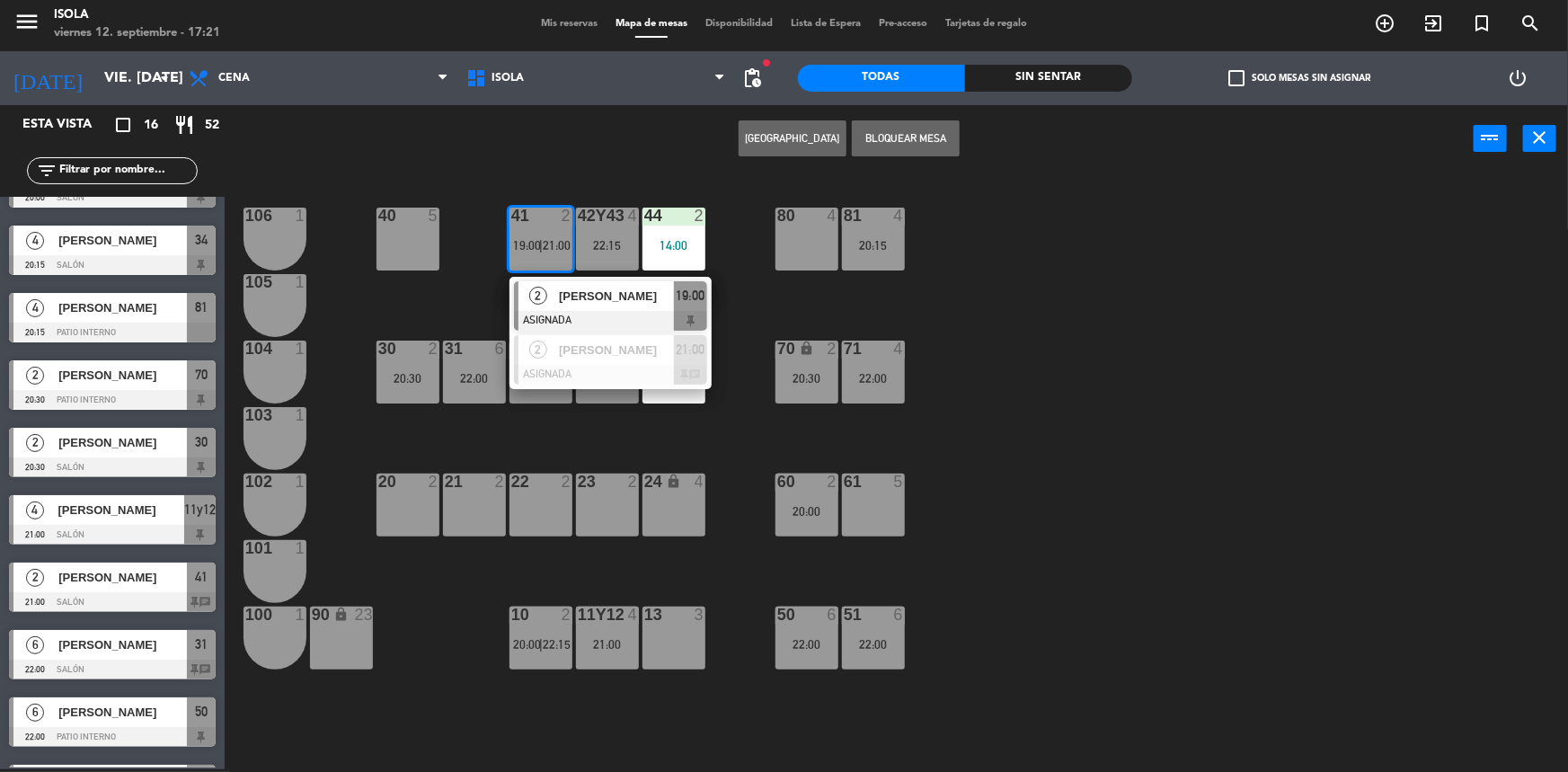
click at [459, 309] on div "40 5 42y43 4 22:15 41 2 19:00 | 21:00 2 [PERSON_NAME] ASIGNADA 19:00 2 [PERSON_…" at bounding box center [904, 473] width 1328 height 597
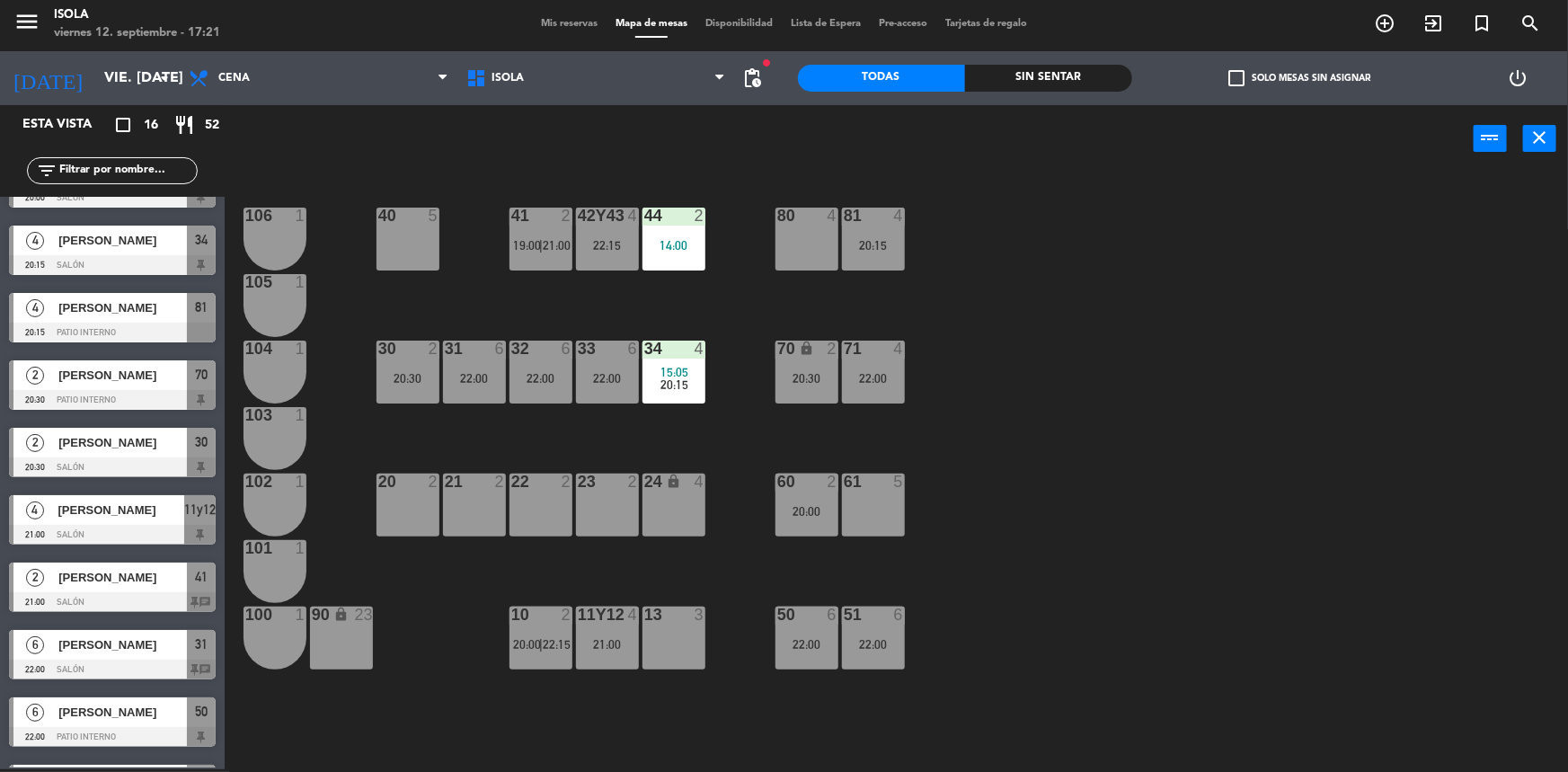
click at [535, 257] on div "41 2 19:00 | 21:00" at bounding box center [540, 238] width 62 height 62
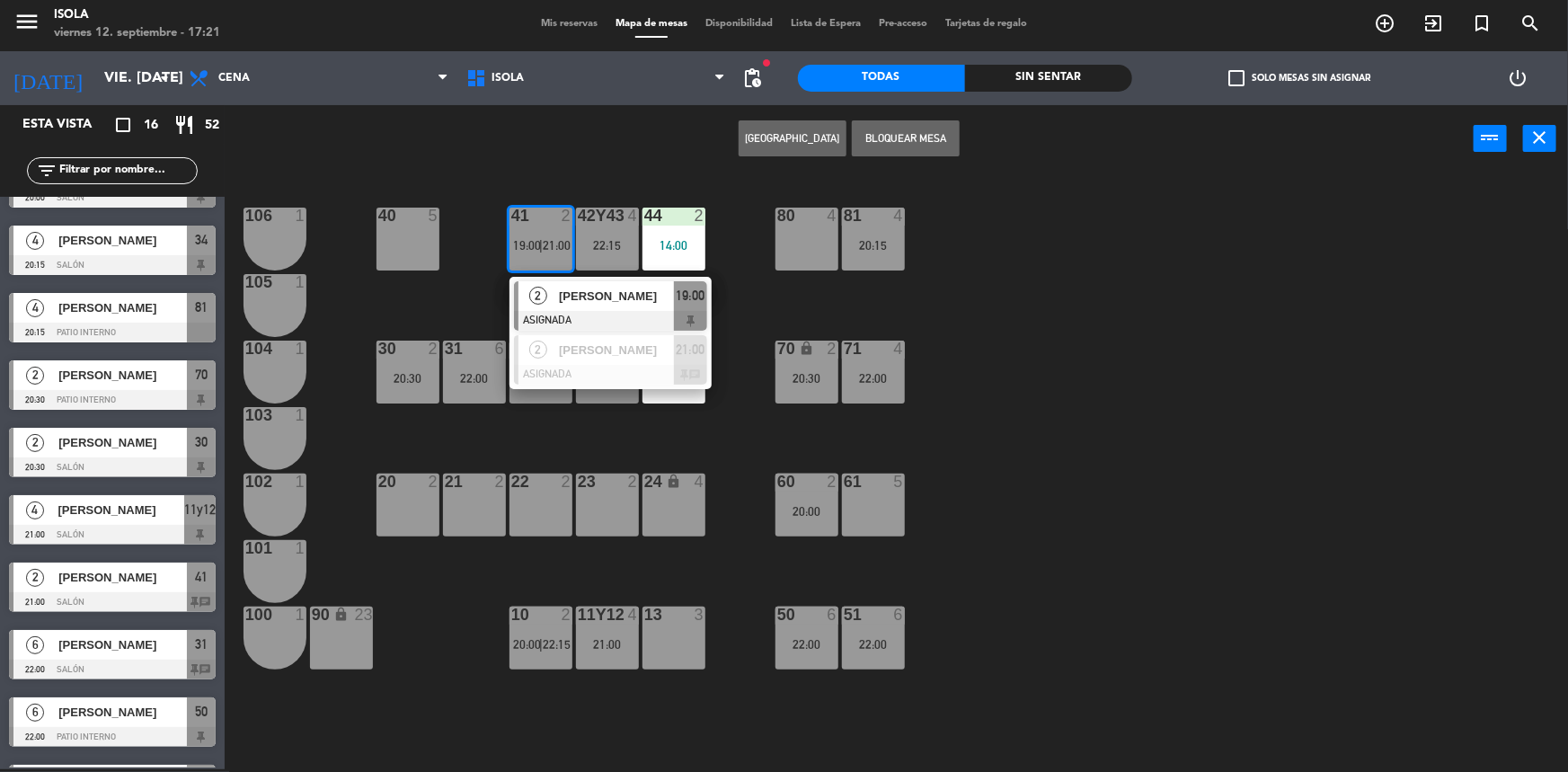
click at [469, 306] on div "40 5 42y43 4 22:15 41 2 19:00 | 21:00 2 [PERSON_NAME] ASIGNADA 19:00 2 [PERSON_…" at bounding box center [904, 473] width 1328 height 597
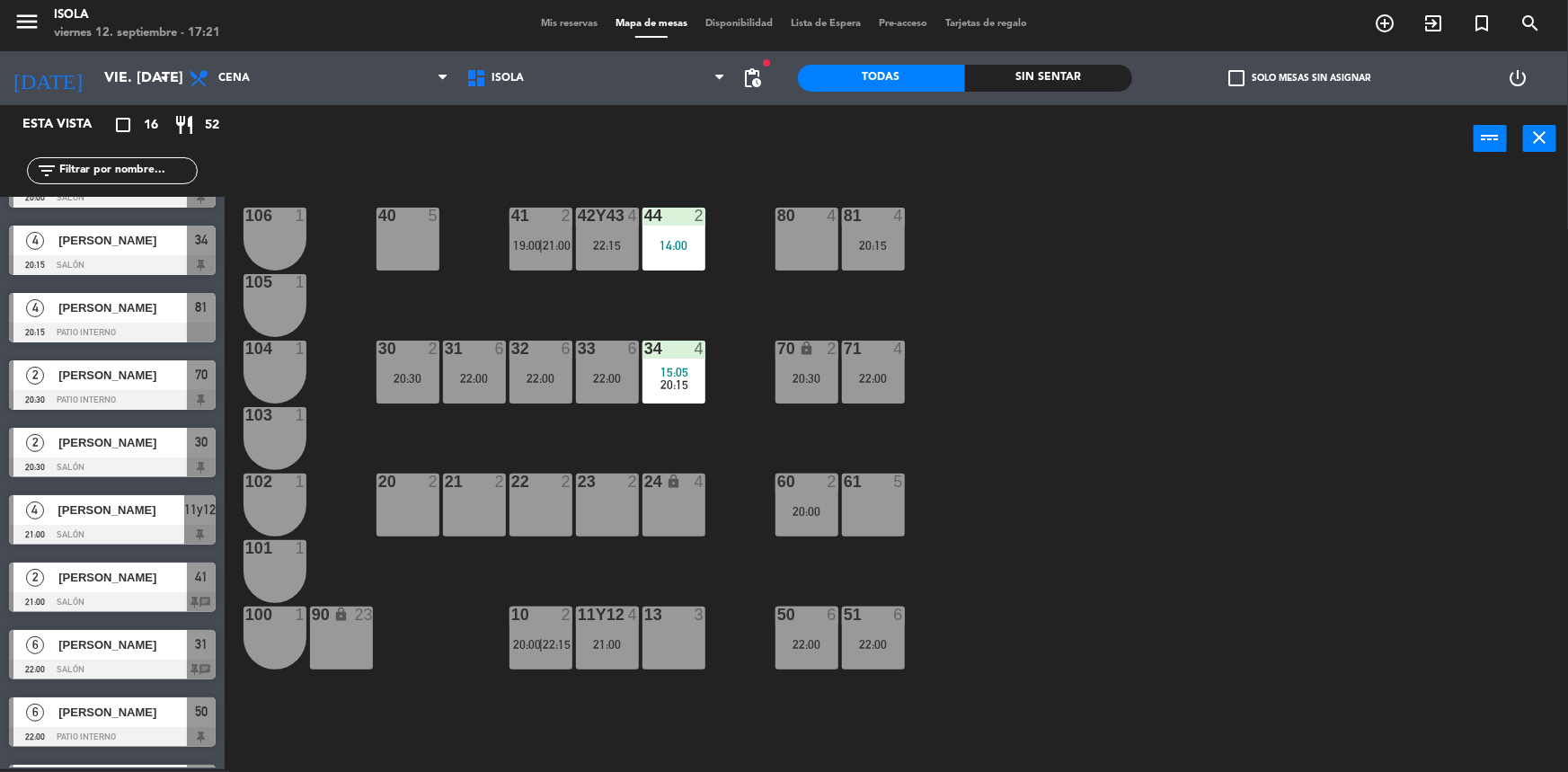
click at [566, 247] on span "21:00" at bounding box center [556, 245] width 28 height 14
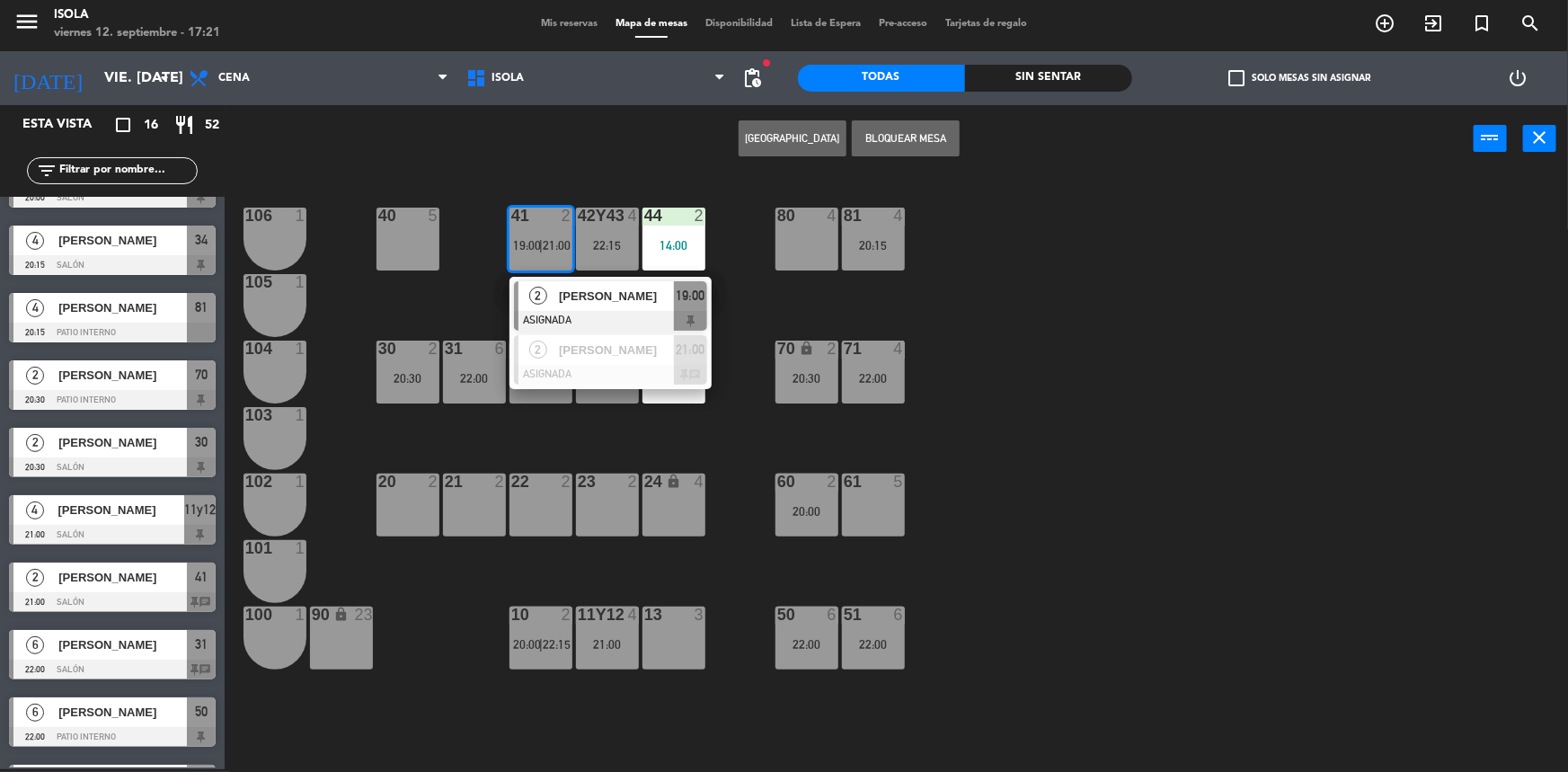
click at [576, 288] on span "[PERSON_NAME]" at bounding box center [617, 296] width 115 height 19
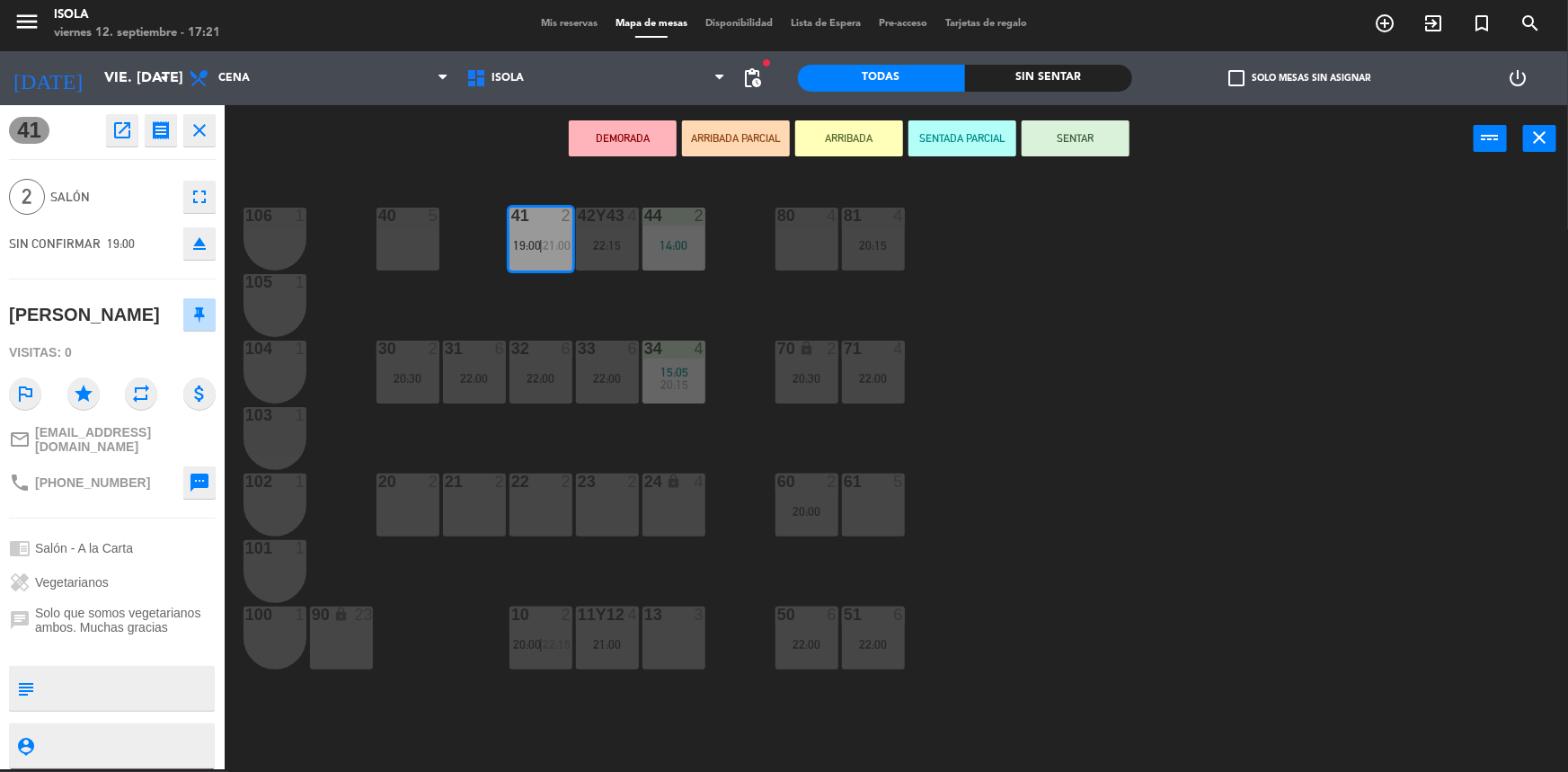
click at [593, 300] on div "40 5 42y43 4 22:15 41 2 19:00 | 21:00 44 2 14:00 80 4 81 4 20:15 106 1 105 1 30…" at bounding box center [904, 473] width 1328 height 597
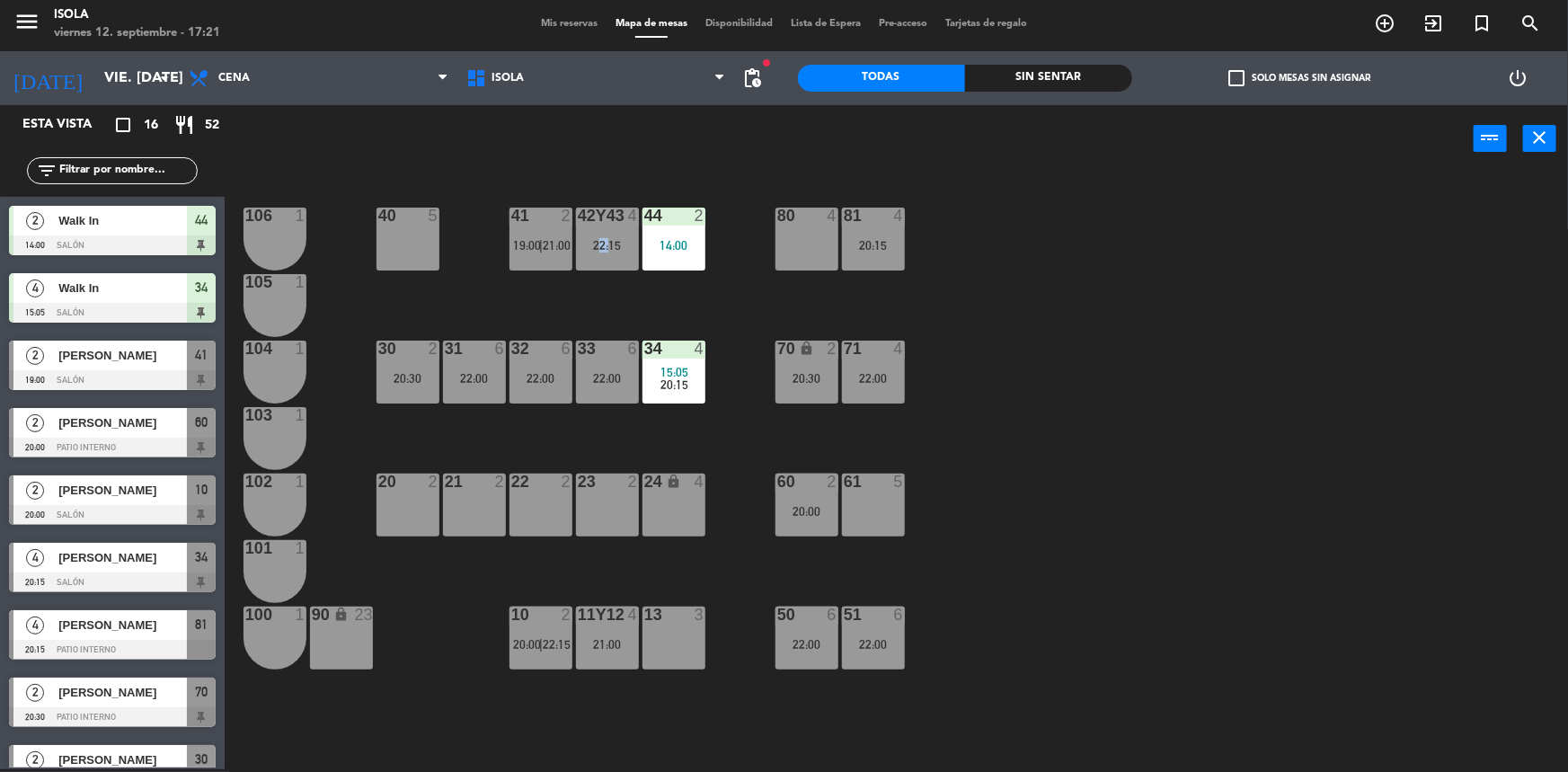
click at [593, 301] on div "40 5 42y43 4 22:15 41 2 19:00 | 21:00 44 2 14:00 80 4 81 4 20:15 106 1 105 1 30…" at bounding box center [904, 473] width 1328 height 597
click at [529, 306] on div "40 5 42y43 4 22:15 41 2 19:00 | 21:00 44 2 14:00 80 4 81 4 20:15 106 1 105 1 30…" at bounding box center [904, 473] width 1328 height 597
click at [543, 32] on div "menu Isola viernes 12. septiembre - 17:21 Mis reservas Mapa de mesas Disponibil…" at bounding box center [784, 24] width 1568 height 54
click at [548, 23] on span "Mis reservas" at bounding box center [570, 24] width 75 height 10
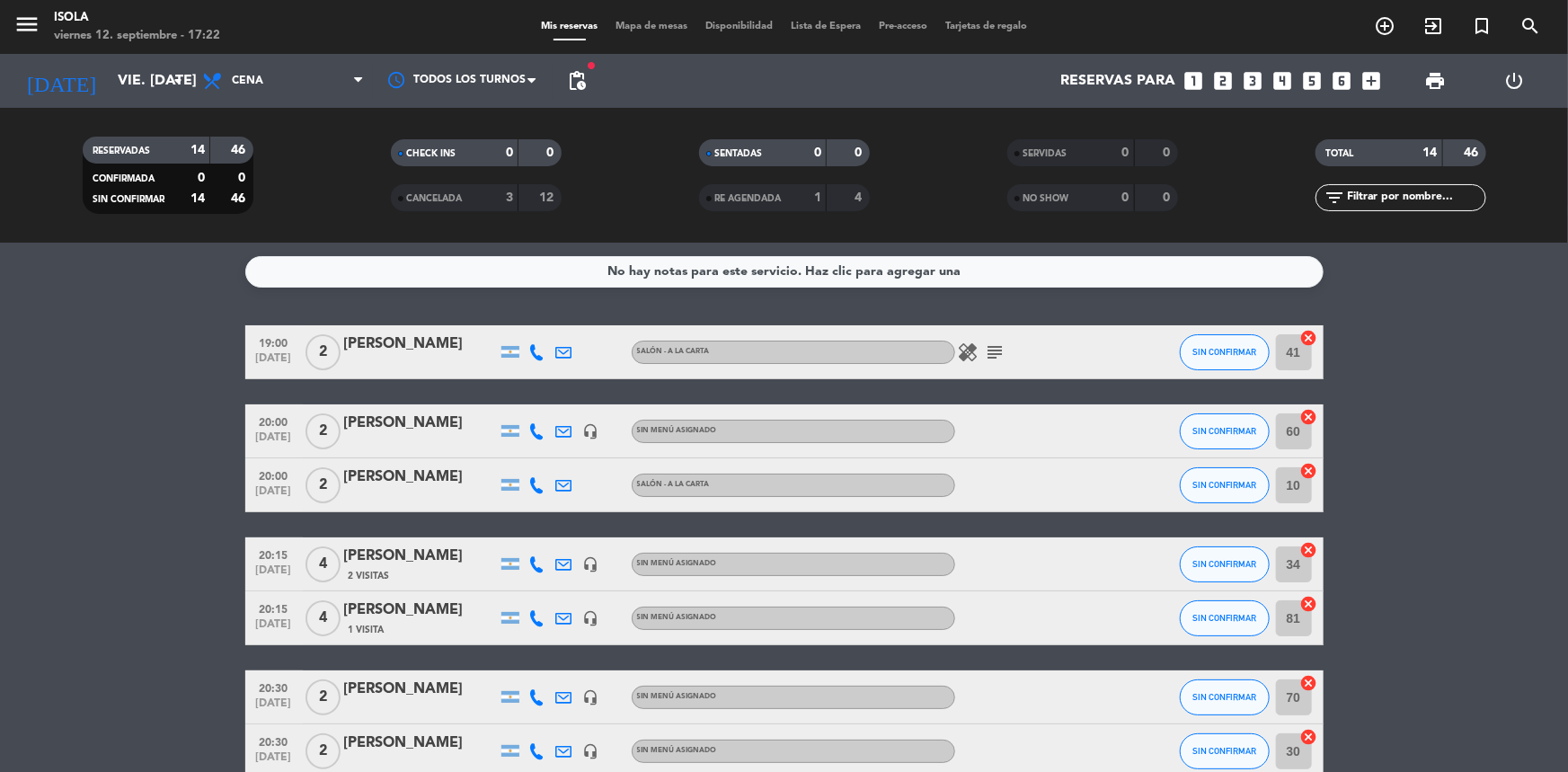
click at [656, 27] on span "Mapa de mesas" at bounding box center [651, 26] width 90 height 10
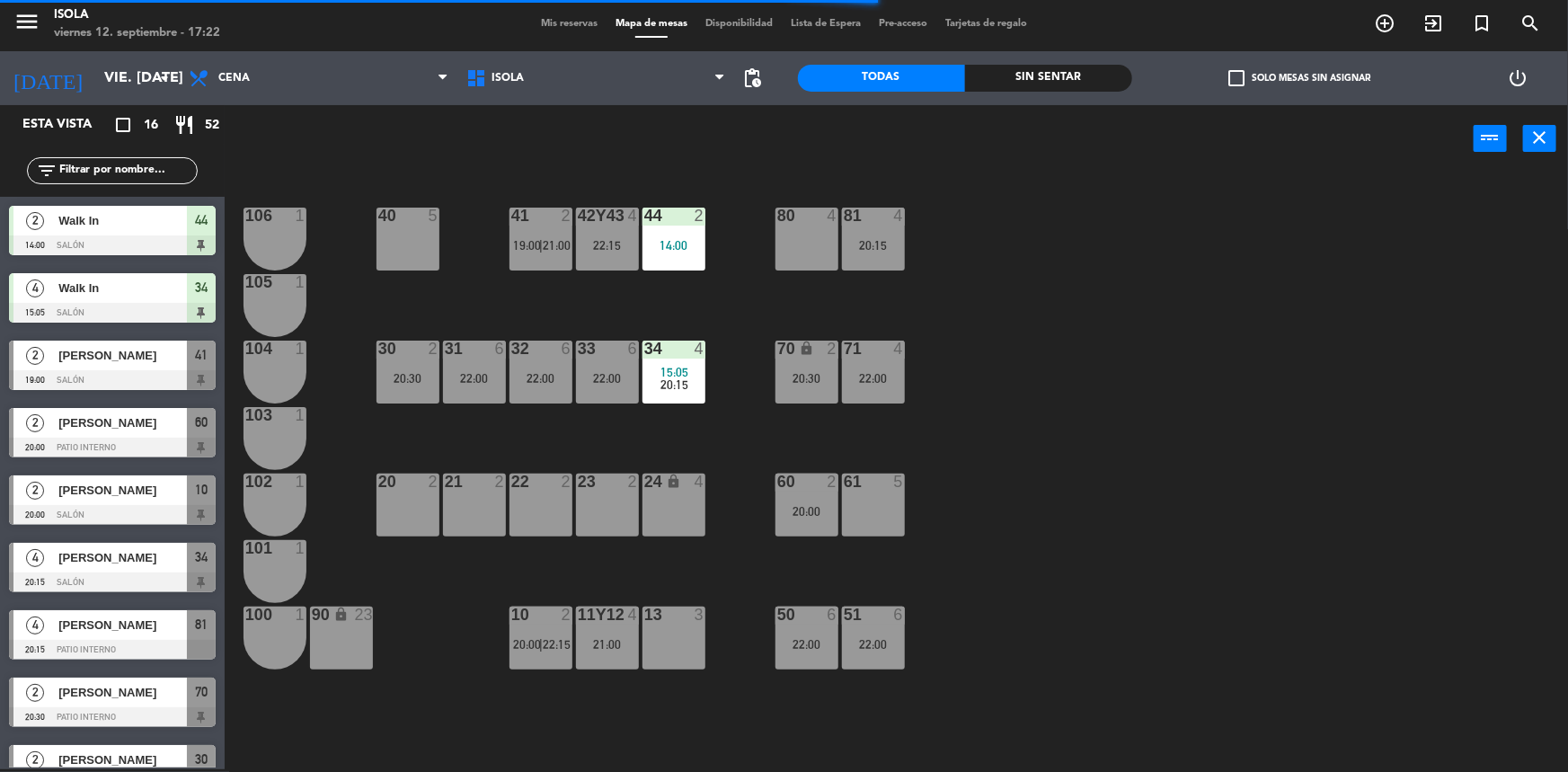
click at [595, 429] on div "40 5 42y43 4 22:15 41 2 19:00 | 21:00 44 2 14:00 80 4 81 4 20:15 106 1 105 1 30…" at bounding box center [904, 473] width 1328 height 597
click at [602, 373] on div "22:00" at bounding box center [607, 378] width 62 height 12
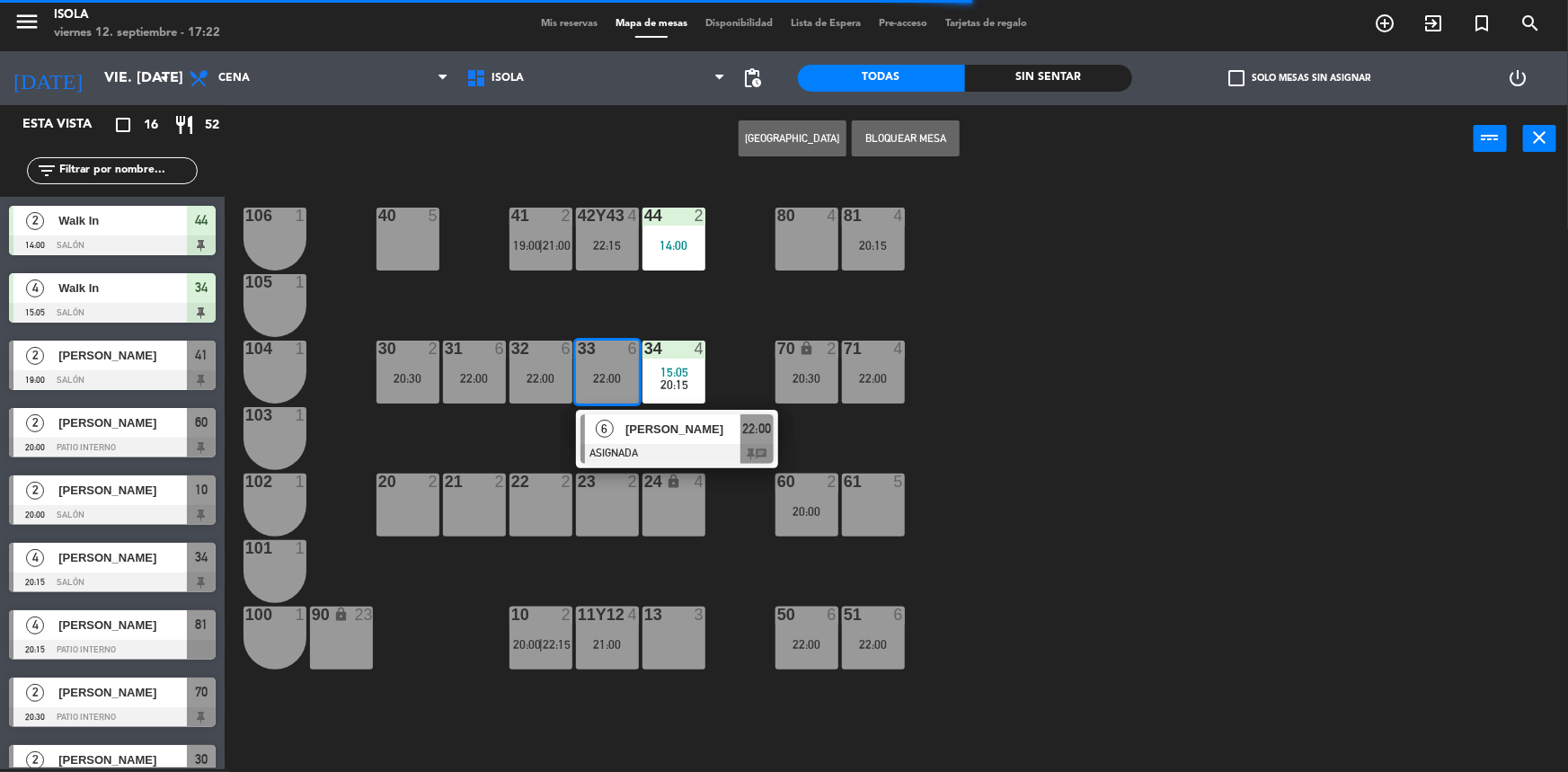
click at [611, 310] on div "40 5 42y43 4 22:15 41 2 19:00 | 21:00 44 2 14:00 80 4 81 4 20:15 106 1 105 1 30…" at bounding box center [904, 473] width 1328 height 597
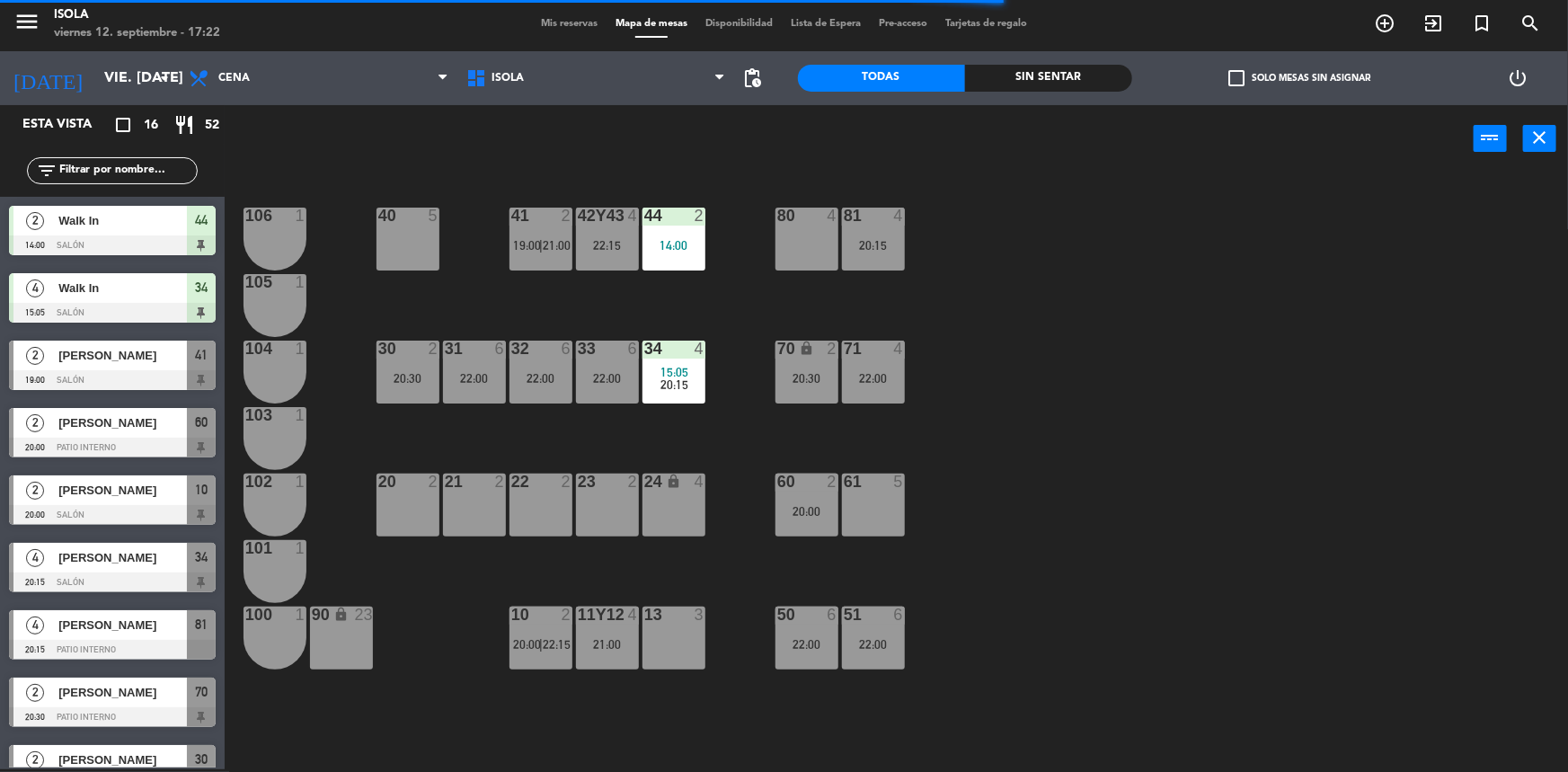
click at [614, 360] on div "33 6 22:00" at bounding box center [607, 371] width 62 height 62
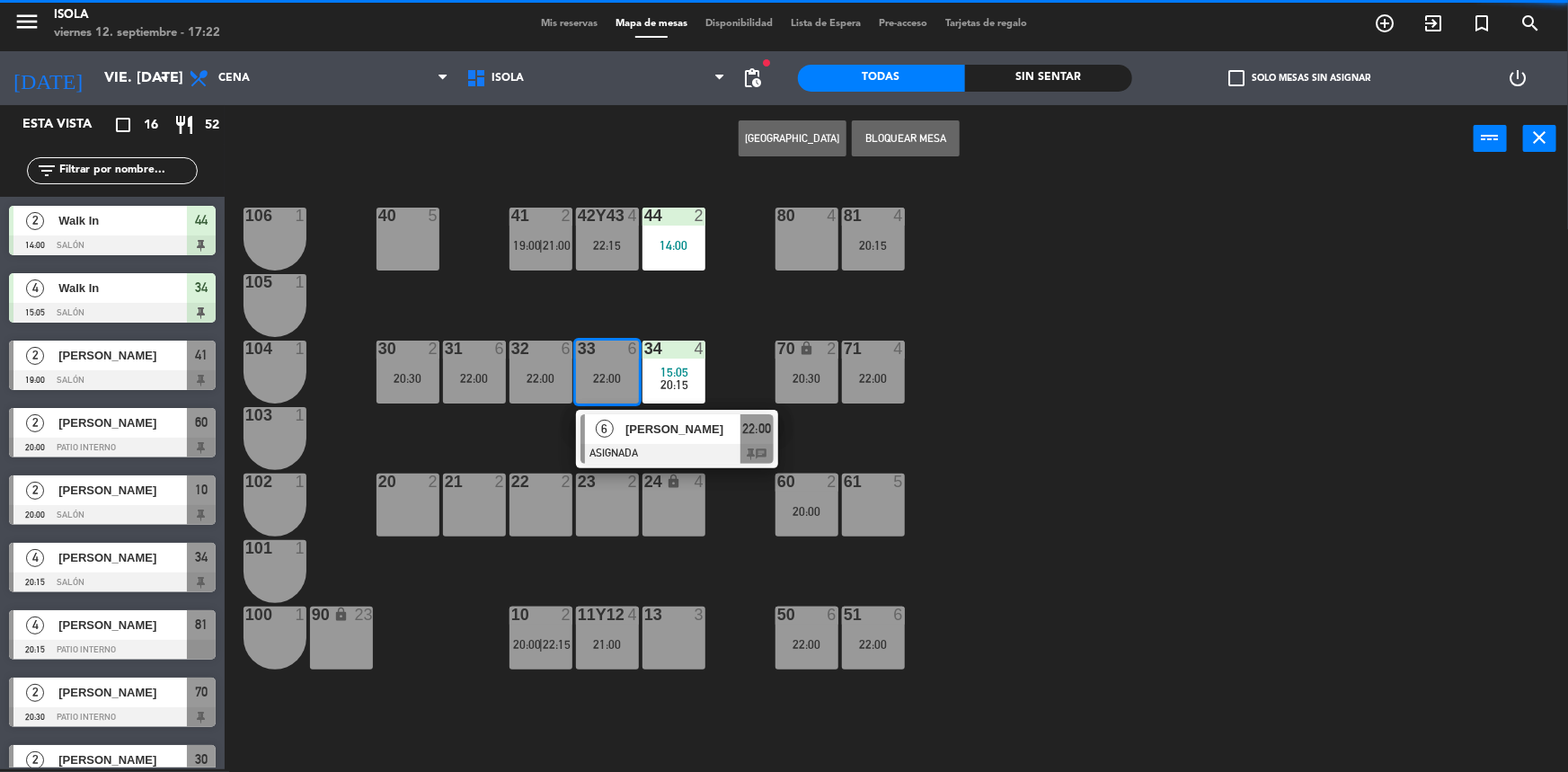
drag, startPoint x: 605, startPoint y: 306, endPoint x: 612, endPoint y: 316, distance: 12.2
click at [605, 305] on div "40 5 42y43 4 22:15 41 2 19:00 | 21:00 44 2 14:00 80 4 81 4 20:15 106 1 105 1 30…" at bounding box center [904, 473] width 1328 height 597
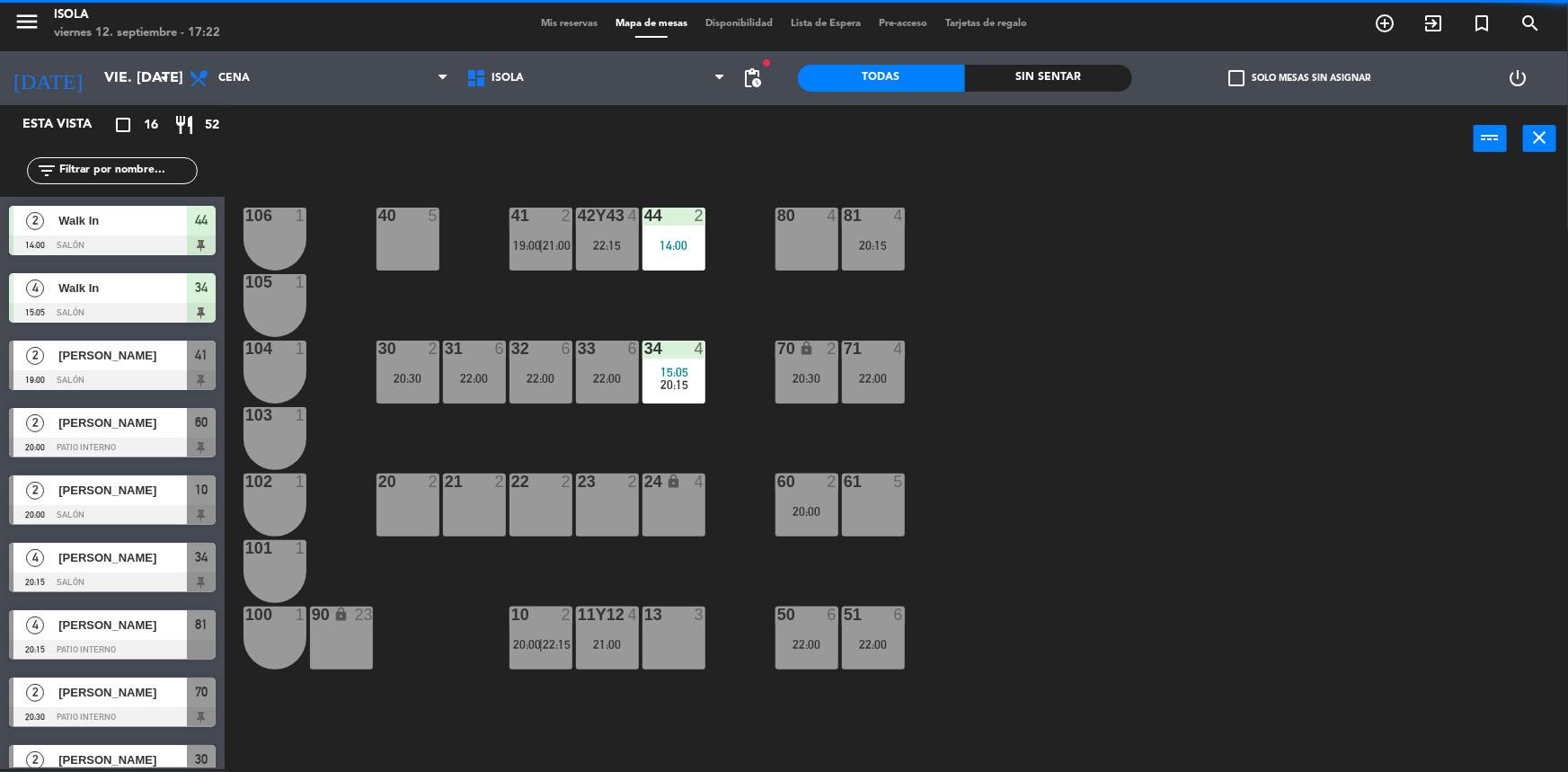
click at [673, 384] on span "20:15" at bounding box center [674, 385] width 28 height 14
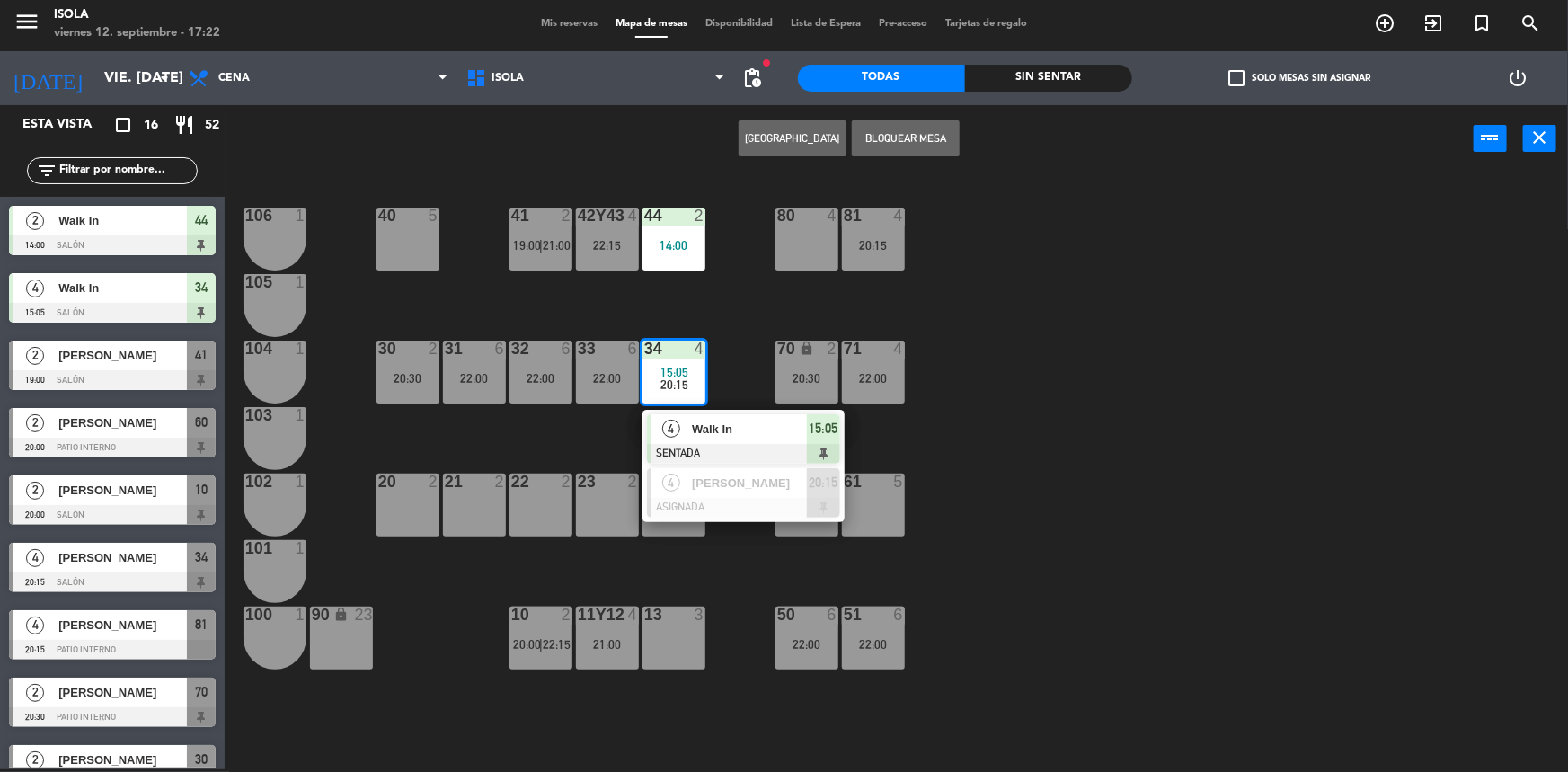
click at [643, 324] on div "40 5 42y43 4 22:15 41 2 19:00 | 21:00 44 2 14:00 80 4 81 4 20:15 106 1 105 1 30…" at bounding box center [904, 473] width 1328 height 597
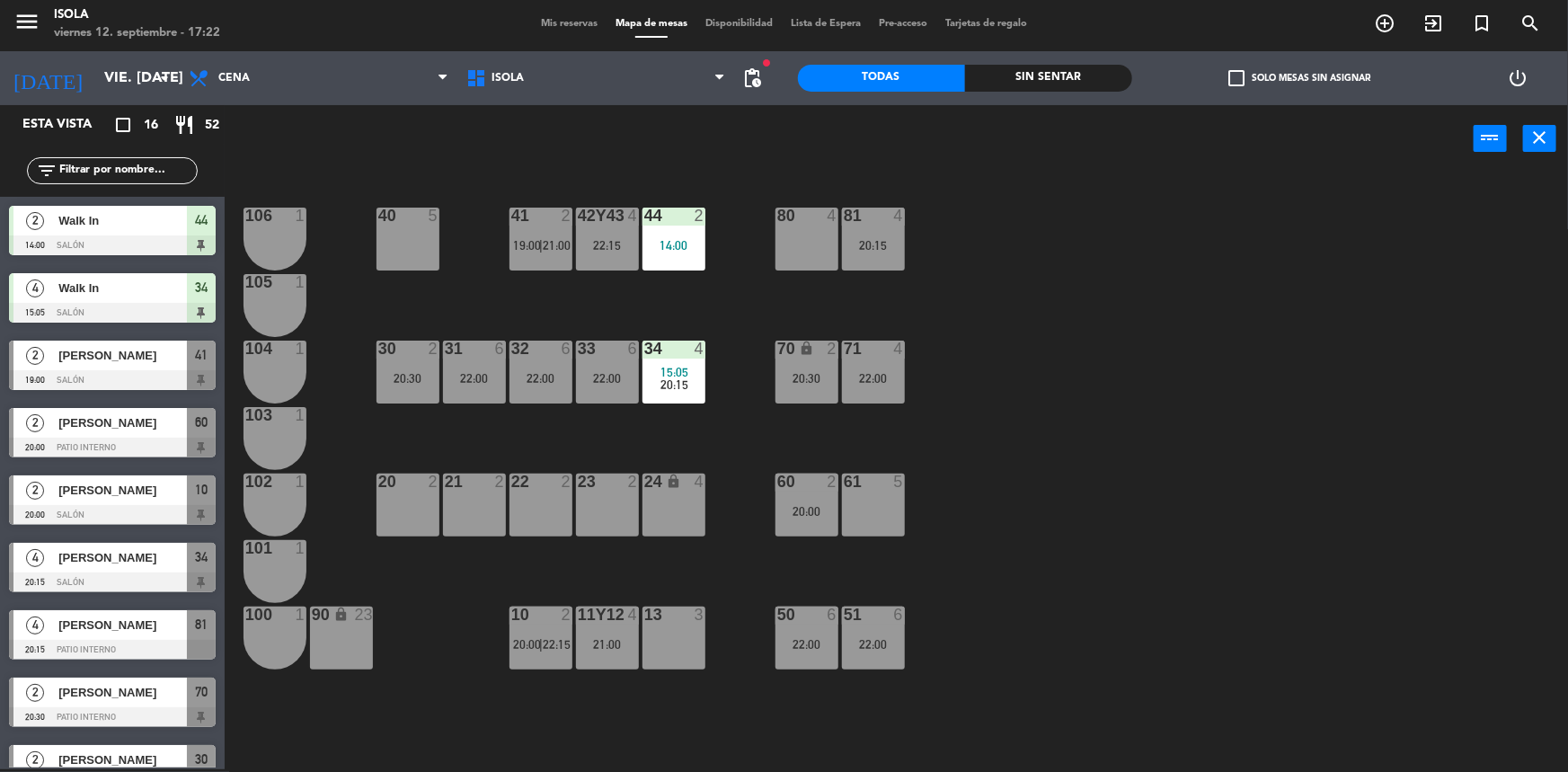
click at [793, 373] on div "20:30" at bounding box center [806, 378] width 62 height 12
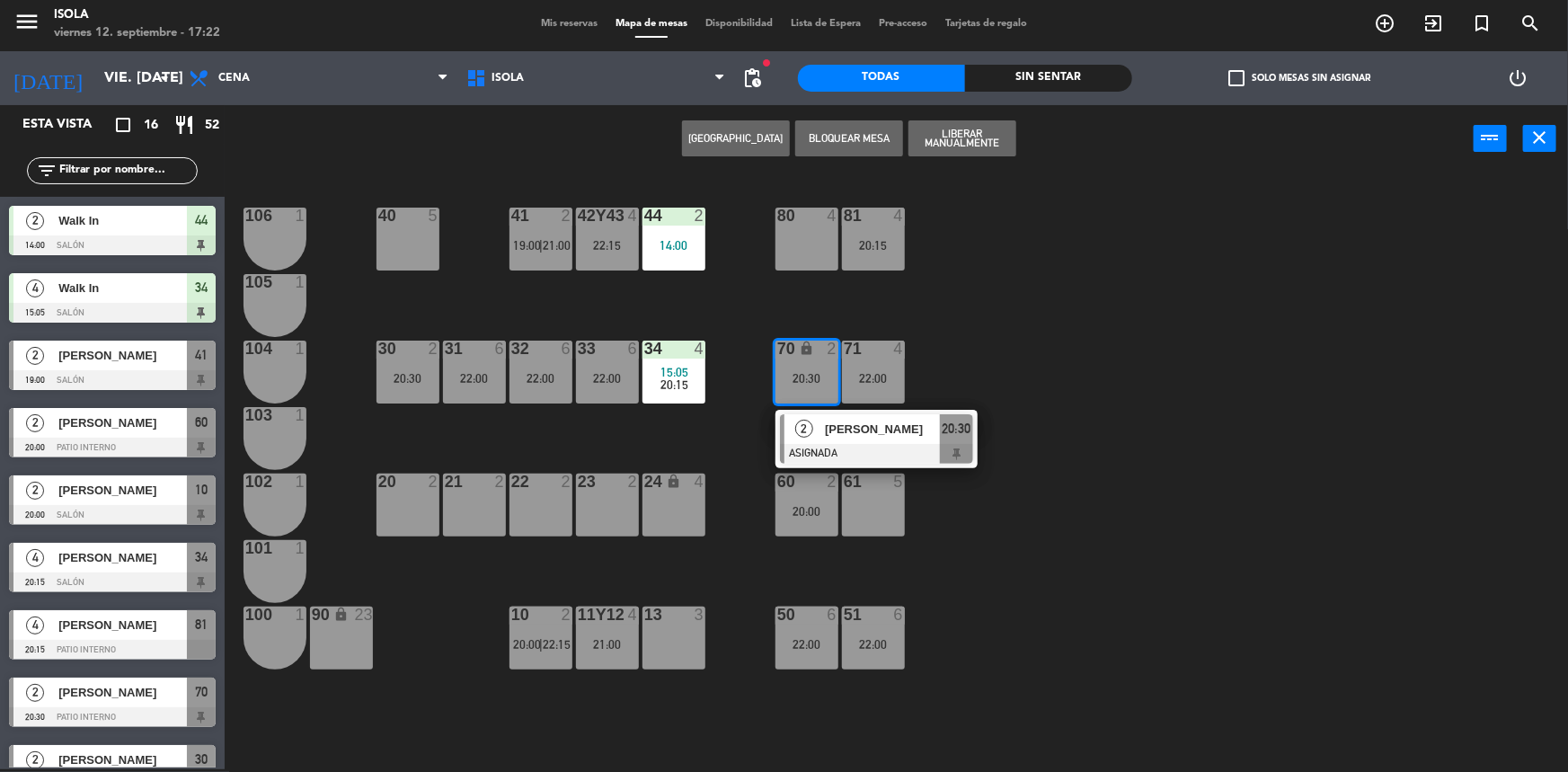
click at [738, 334] on div "40 5 42y43 4 22:15 41 2 19:00 | 21:00 44 2 14:00 80 4 81 4 20:15 106 1 105 1 30…" at bounding box center [904, 473] width 1328 height 597
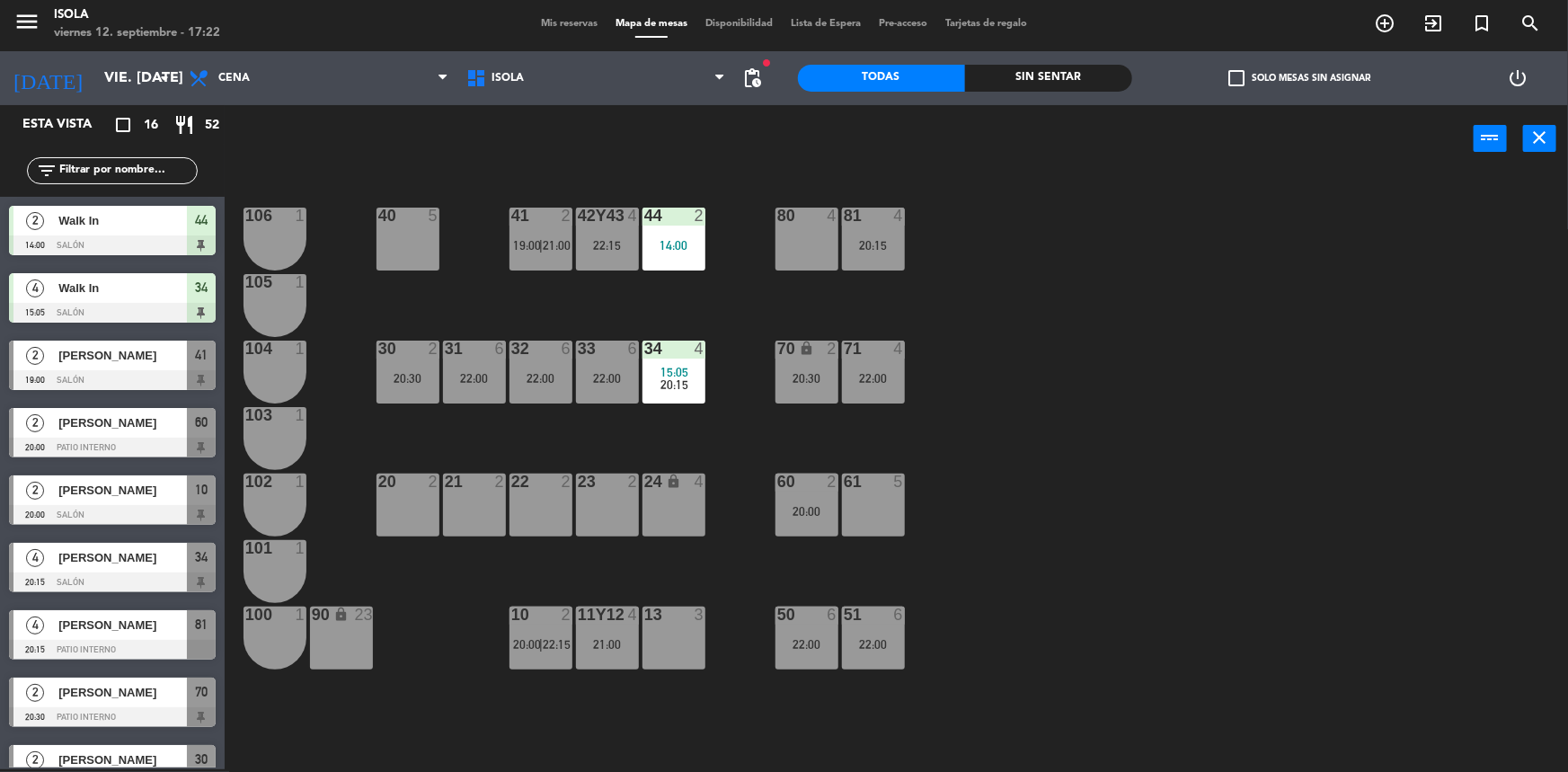
click at [896, 375] on div "22:00" at bounding box center [872, 378] width 62 height 12
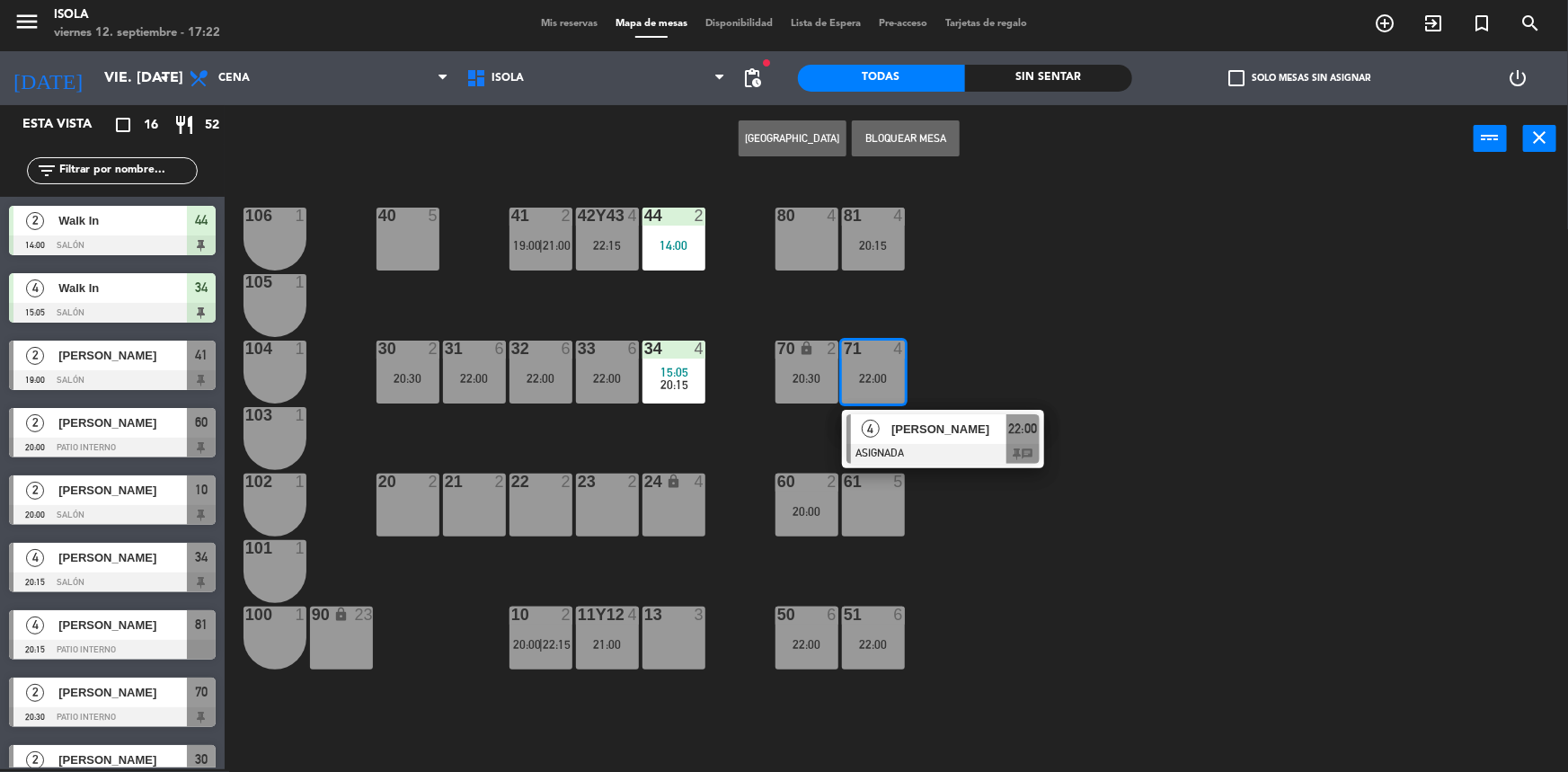
click at [971, 336] on div "40 5 42y43 4 22:15 41 2 19:00 | 21:00 44 2 14:00 80 4 81 4 20:15 106 1 105 1 30…" at bounding box center [904, 473] width 1328 height 597
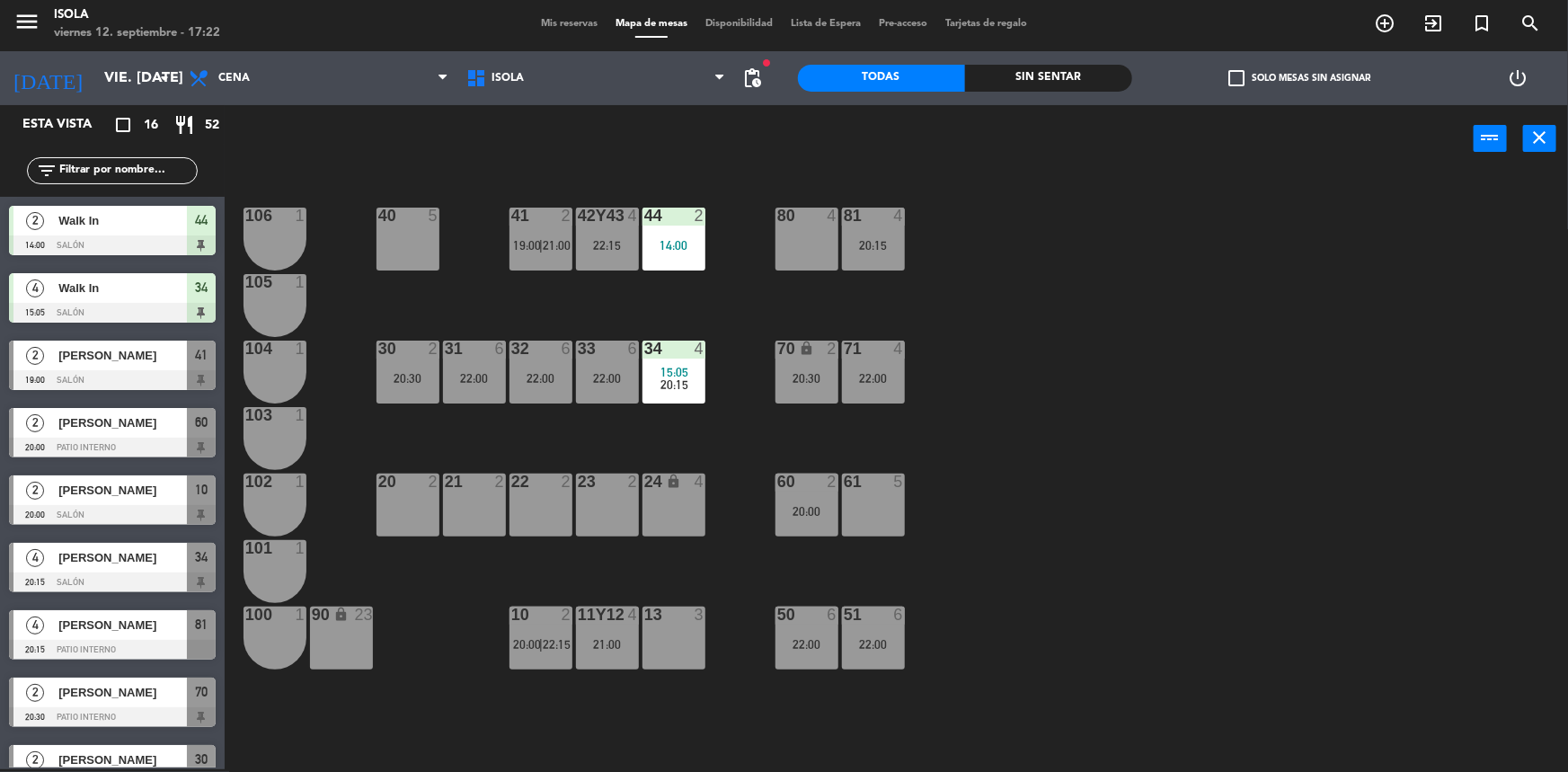
click at [855, 232] on div "81 4 20:15" at bounding box center [872, 238] width 62 height 62
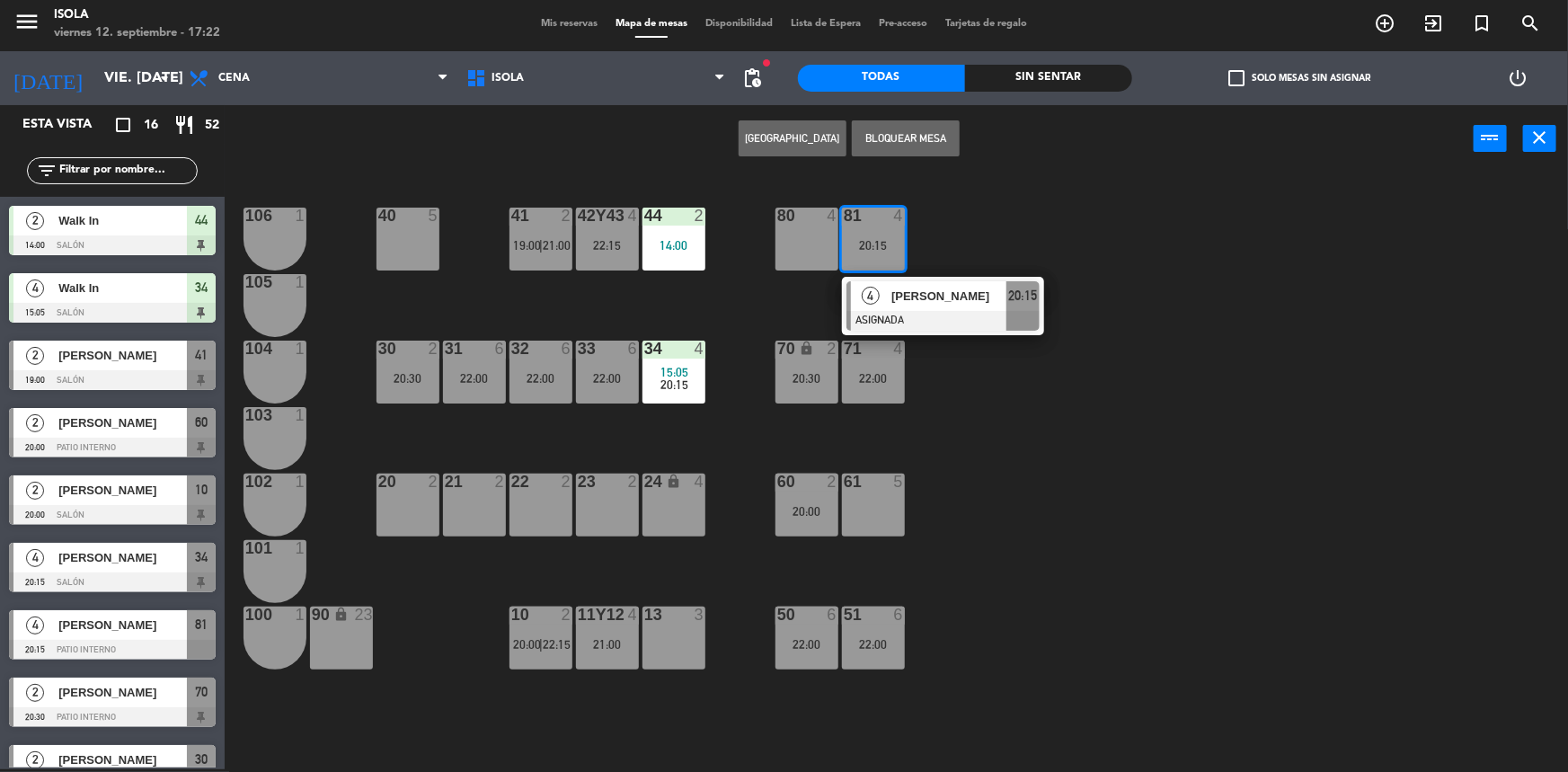
click at [955, 255] on div "40 5 42y43 4 22:15 41 2 19:00 | 21:00 44 2 14:00 80 4 81 4 20:15 4 [PERSON_NAME…" at bounding box center [904, 473] width 1328 height 597
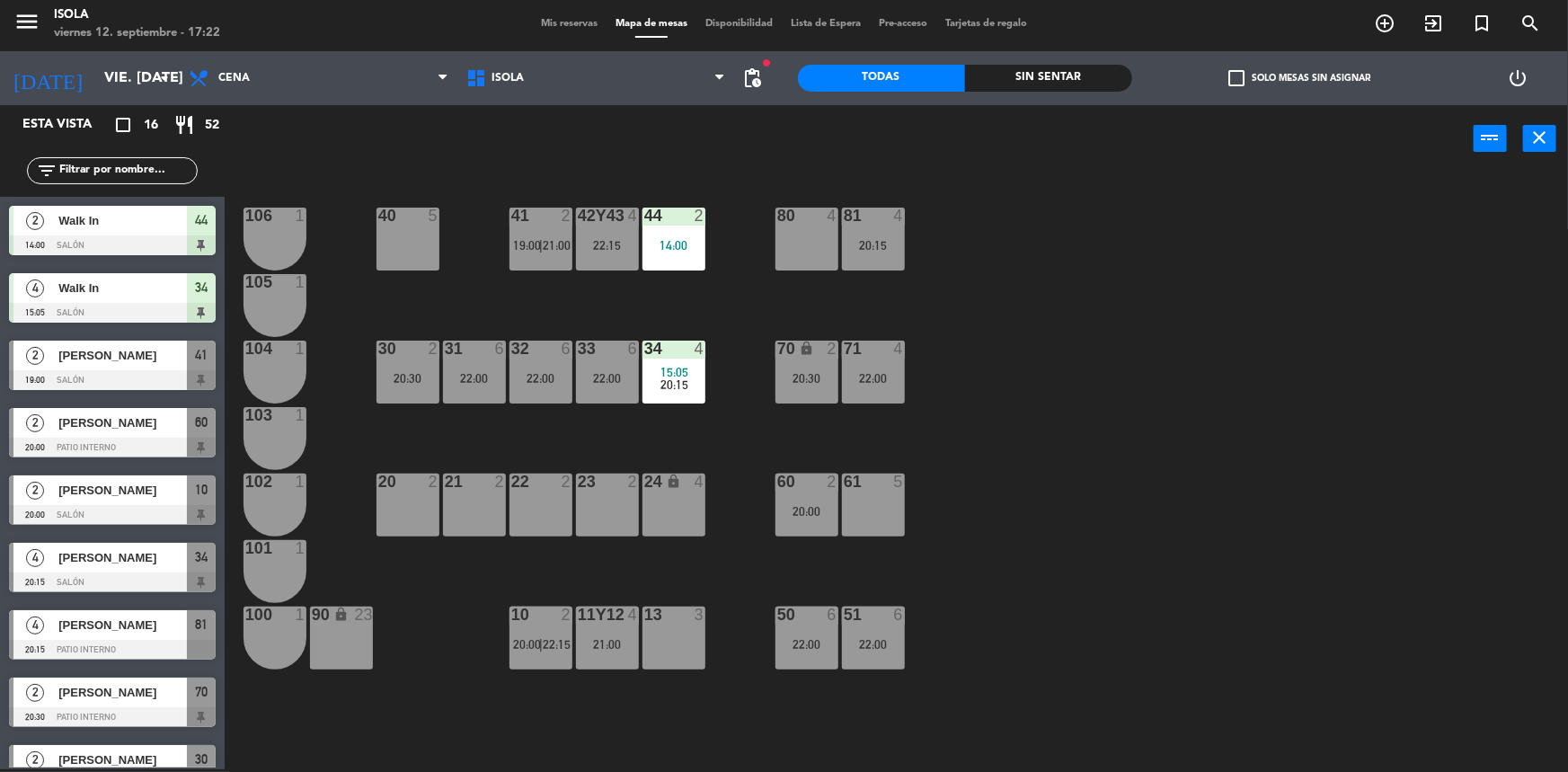
click at [909, 335] on div "40 5 42y43 4 22:15 41 2 19:00 | 21:00 44 2 14:00 80 4 81 4 20:15 106 1 105 1 30…" at bounding box center [904, 473] width 1328 height 597
click at [889, 354] on div "4" at bounding box center [903, 348] width 30 height 16
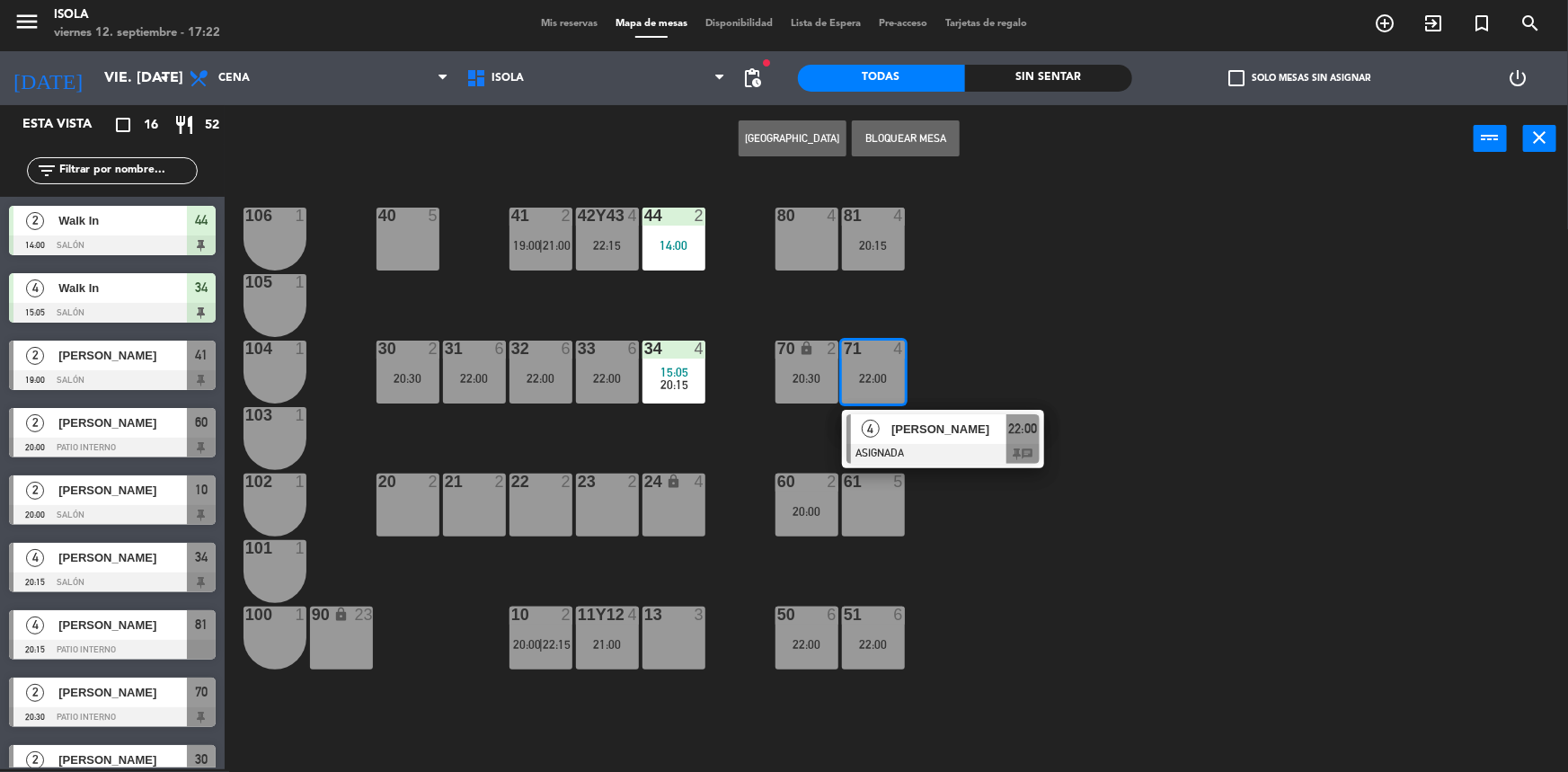
click at [912, 299] on div "40 5 42y43 4 22:15 41 2 19:00 | 21:00 44 2 14:00 80 4 81 4 20:15 106 1 105 1 30…" at bounding box center [904, 473] width 1328 height 597
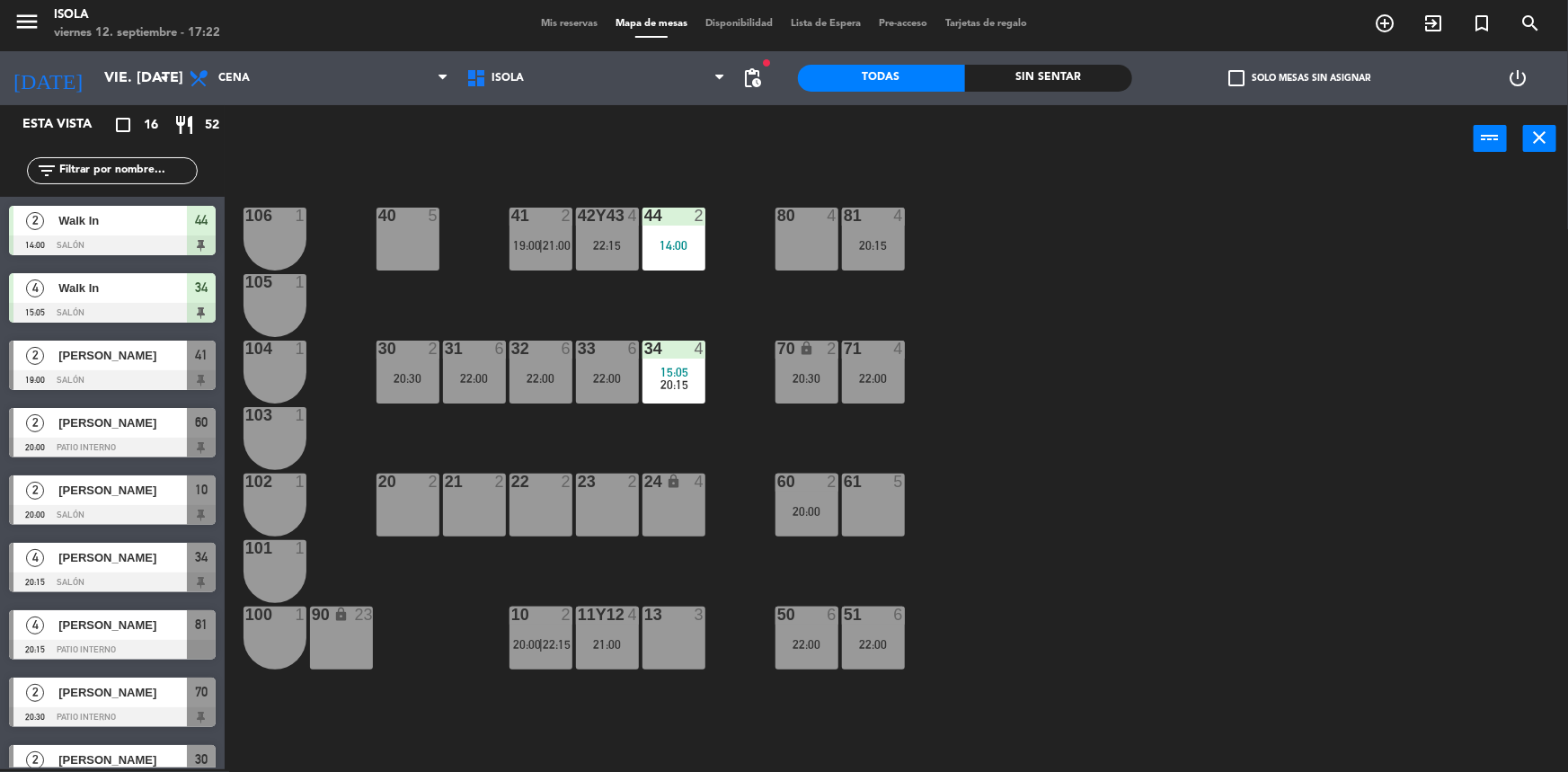
click at [875, 244] on div "20:15" at bounding box center [872, 245] width 62 height 12
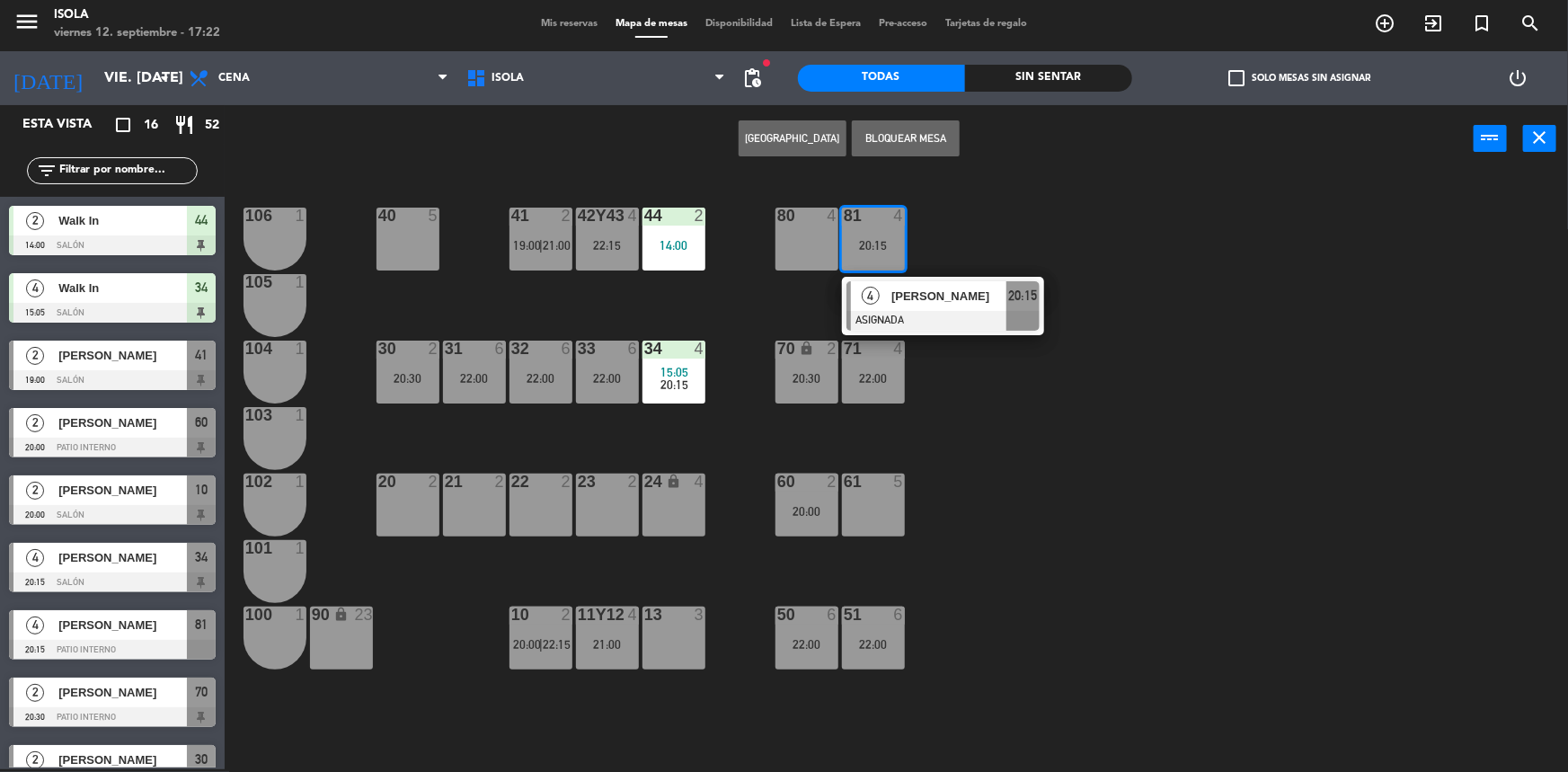
click at [952, 237] on div "40 5 42y43 4 22:15 41 2 19:00 | 21:00 44 2 14:00 80 4 81 4 20:15 4 [PERSON_NAME…" at bounding box center [904, 473] width 1328 height 597
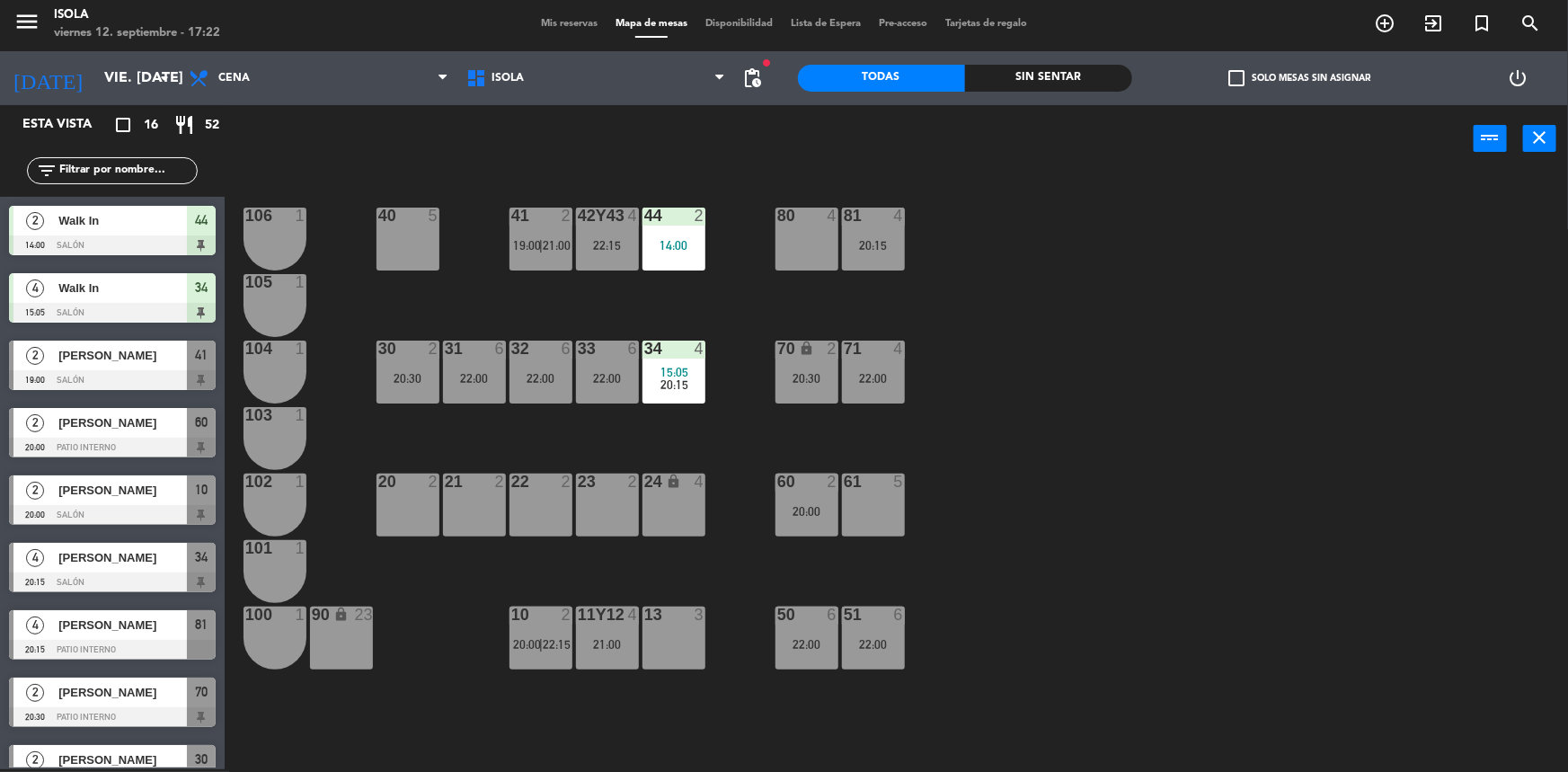
click at [825, 351] on div "2" at bounding box center [837, 349] width 30 height 17
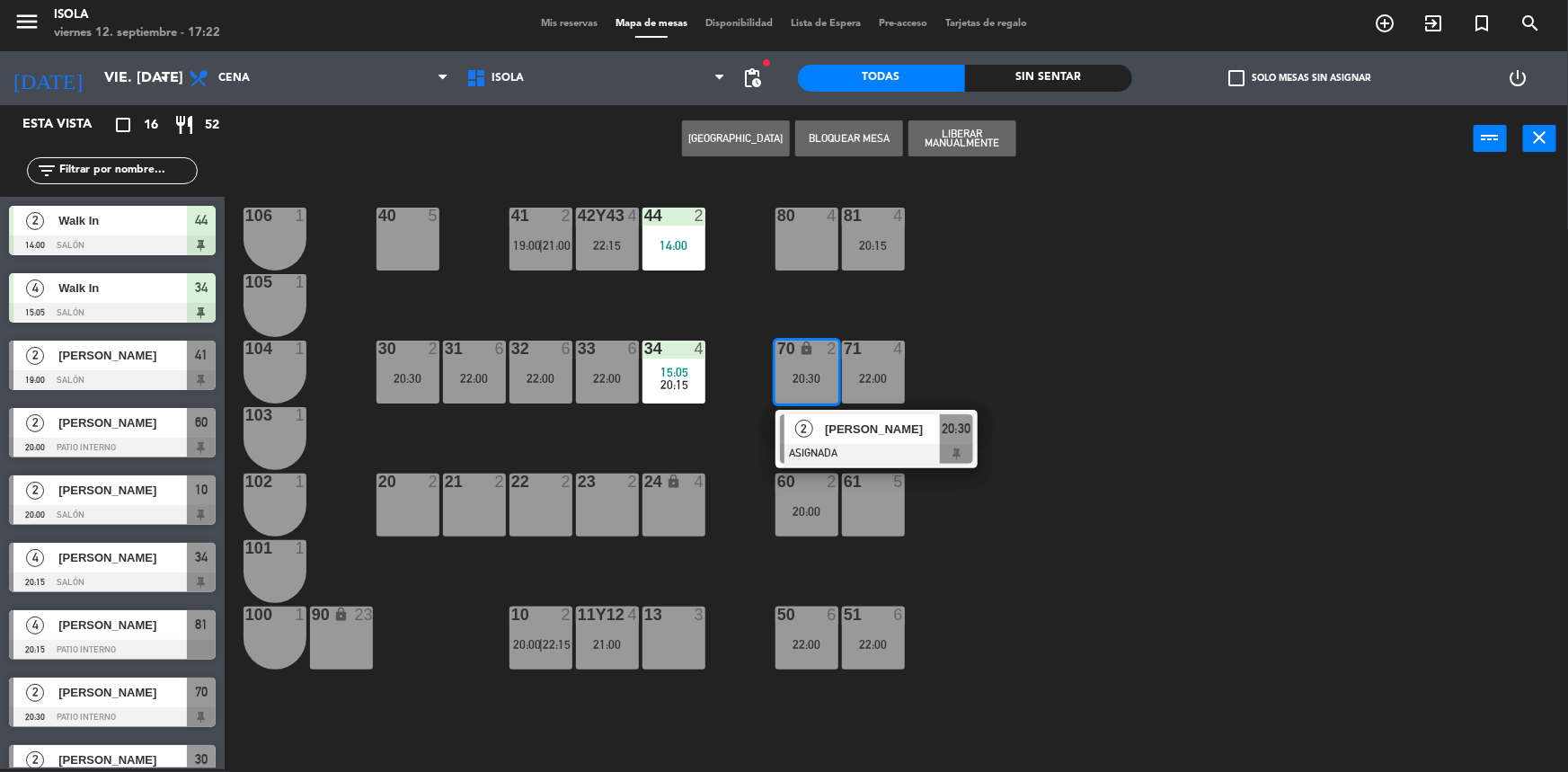
click at [872, 314] on div "40 5 42y43 4 22:15 41 2 19:00 | 21:00 44 2 14:00 80 4 81 4 20:15 106 1 105 1 30…" at bounding box center [904, 473] width 1328 height 597
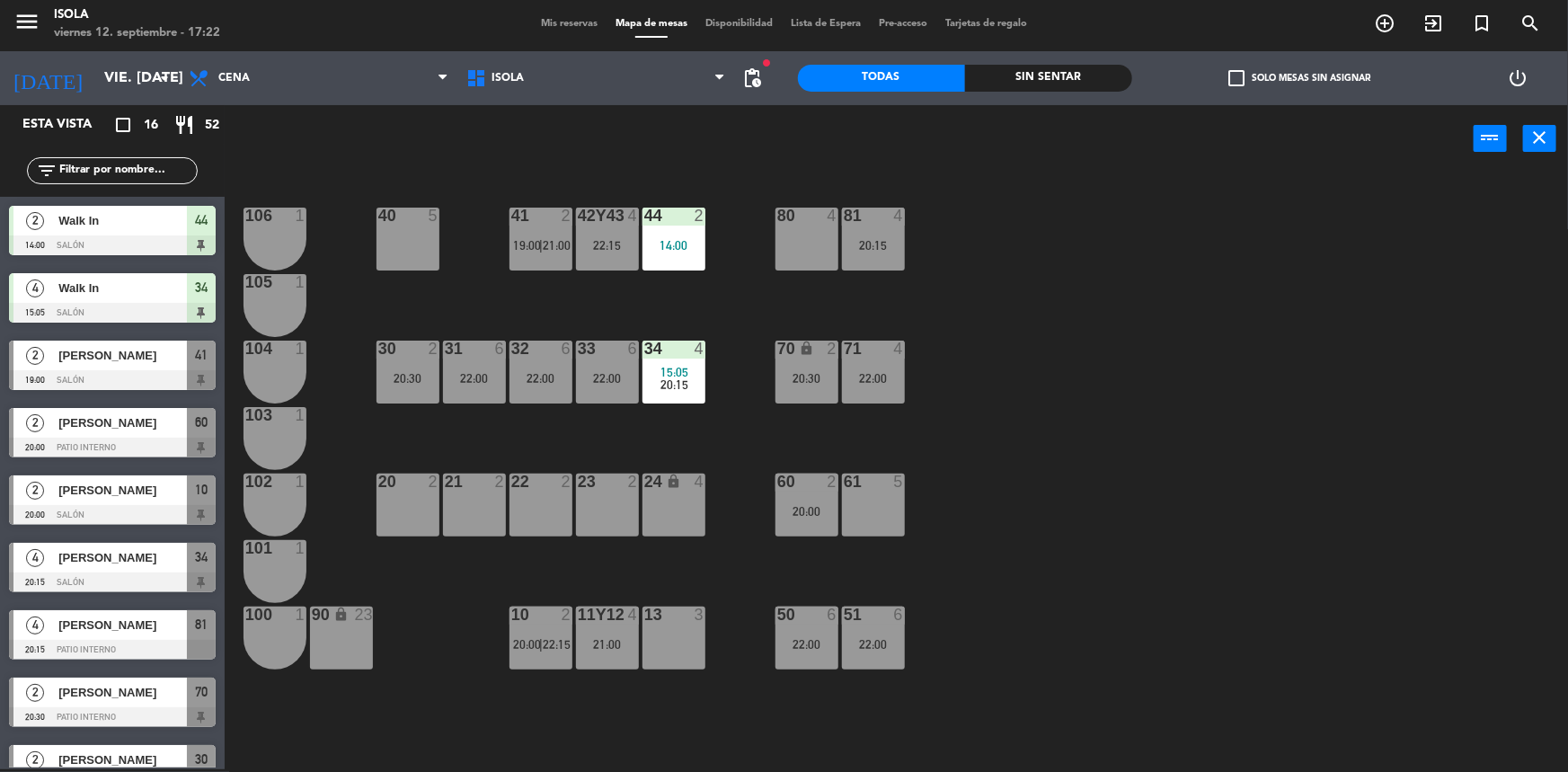
click at [878, 364] on div "71 4 22:00" at bounding box center [872, 371] width 62 height 62
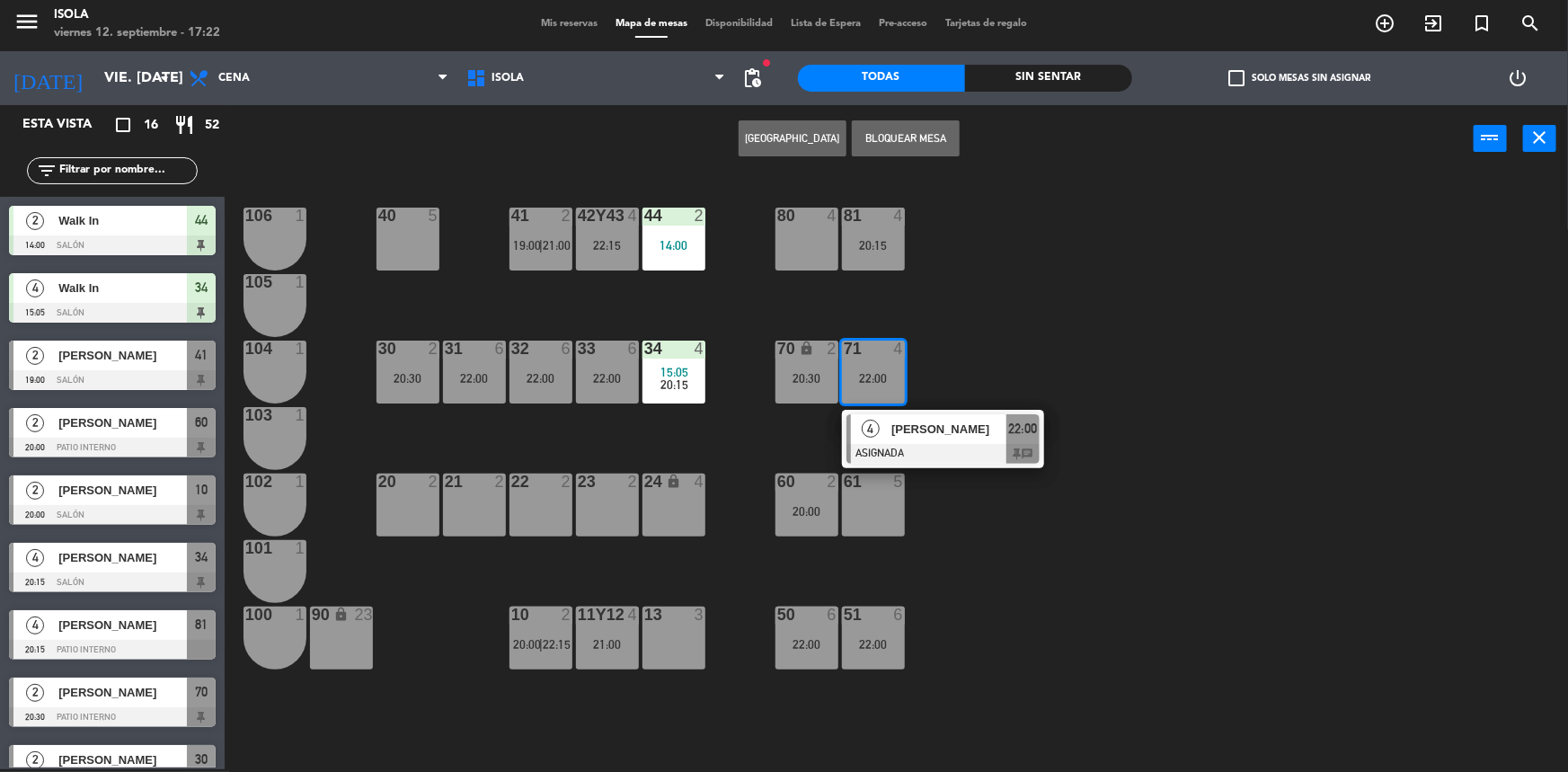
click at [968, 444] on div at bounding box center [943, 454] width 193 height 20
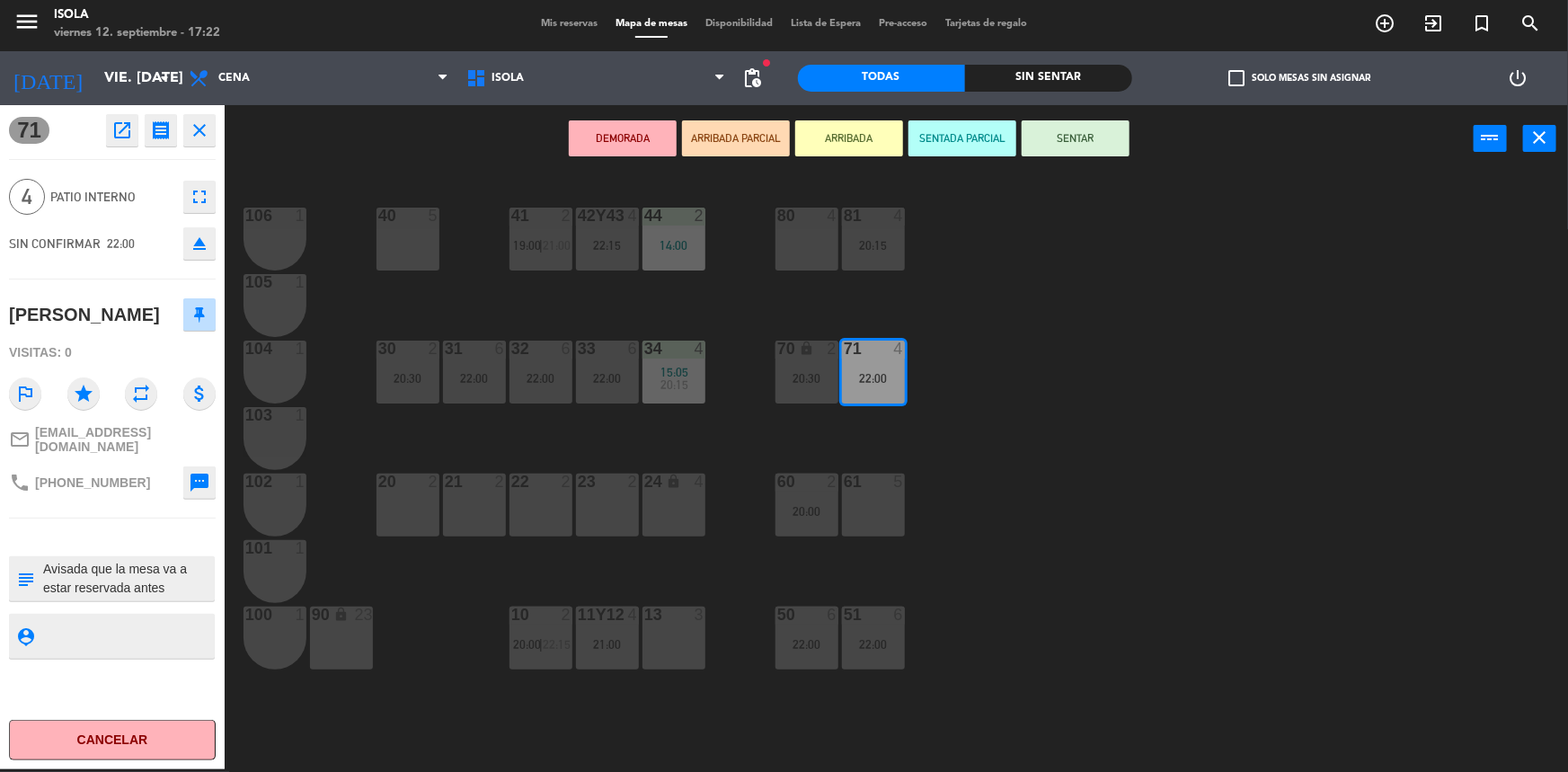
click at [1017, 422] on div "40 5 42y43 4 22:15 41 2 19:00 | 21:00 44 2 14:00 80 4 81 4 20:15 106 1 105 1 30…" at bounding box center [904, 473] width 1328 height 597
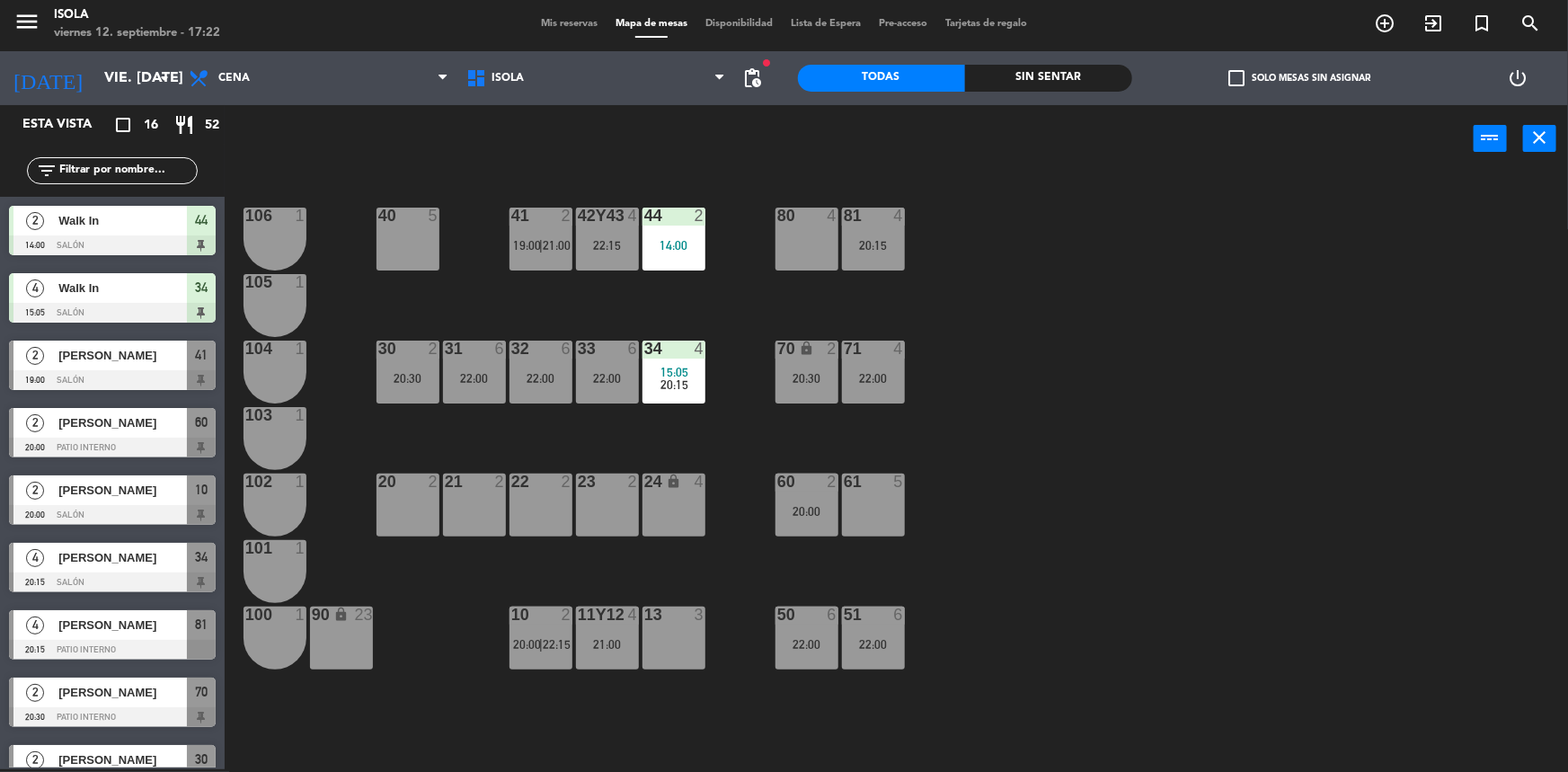
scroll to position [183, 0]
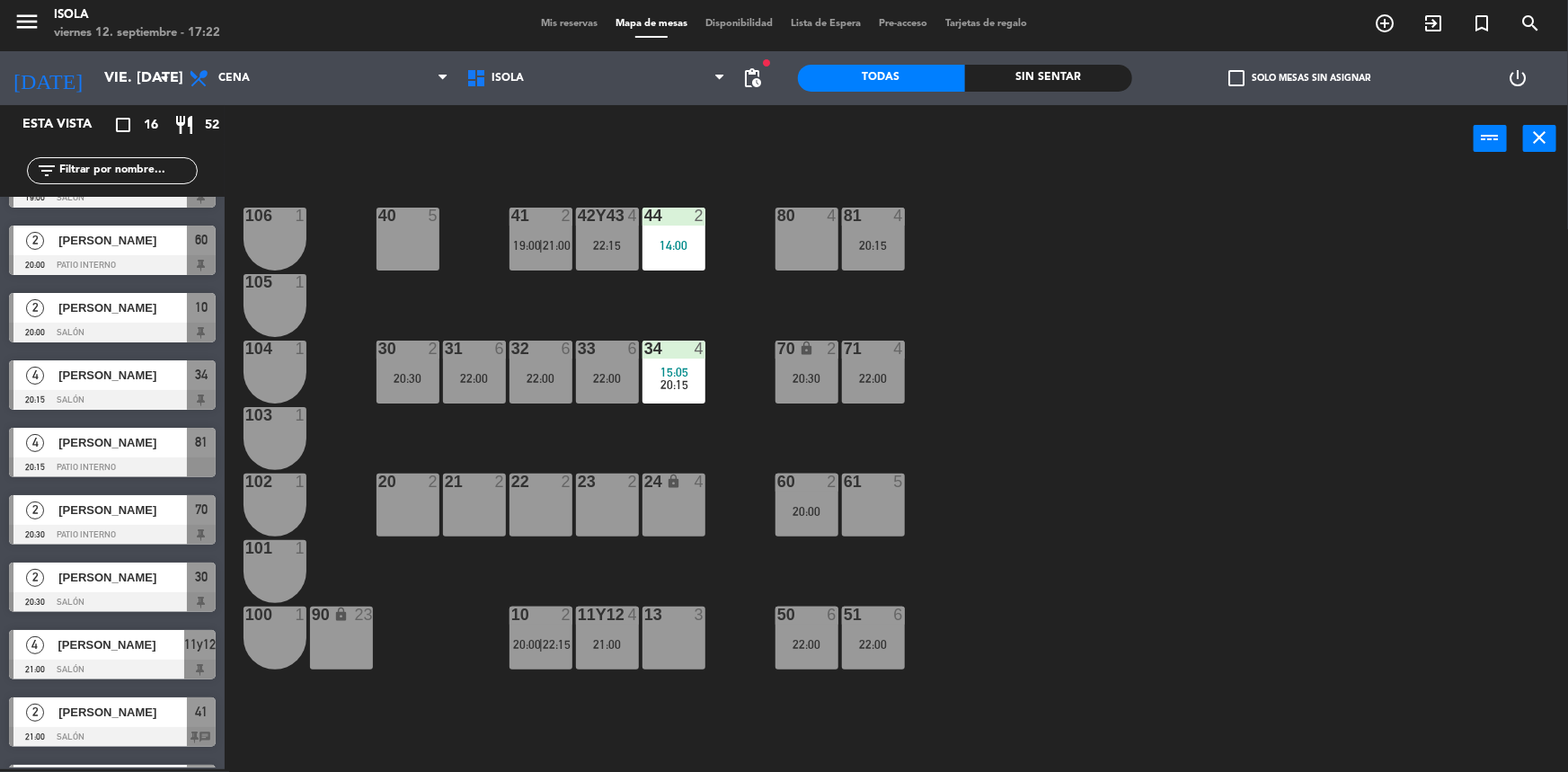
click at [830, 495] on div "60 2 20:00" at bounding box center [806, 505] width 62 height 62
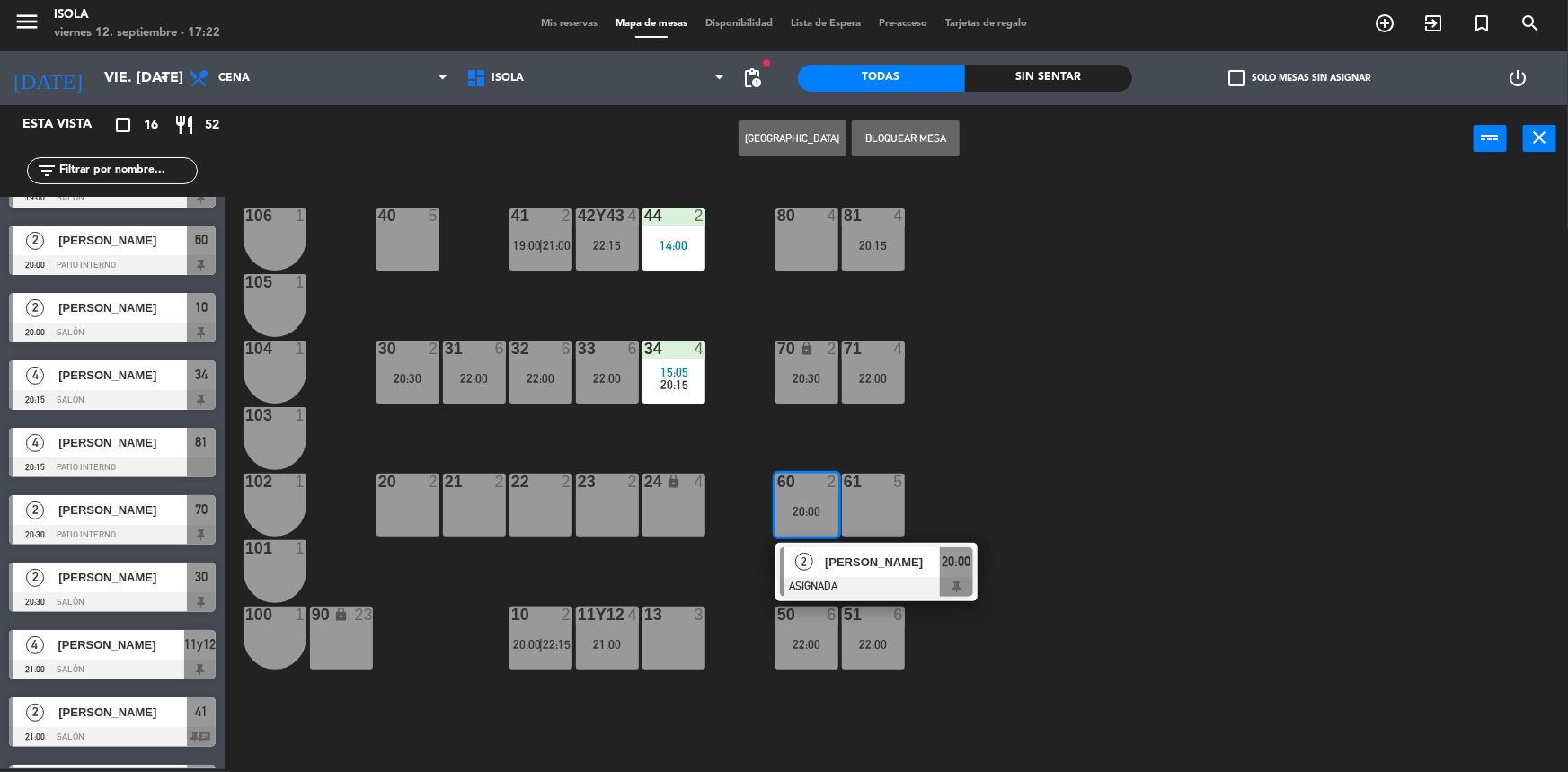
click at [947, 470] on div "40 5 42y43 4 22:15 41 2 19:00 | 21:00 44 2 14:00 80 4 81 4 20:15 106 1 105 1 30…" at bounding box center [904, 473] width 1328 height 597
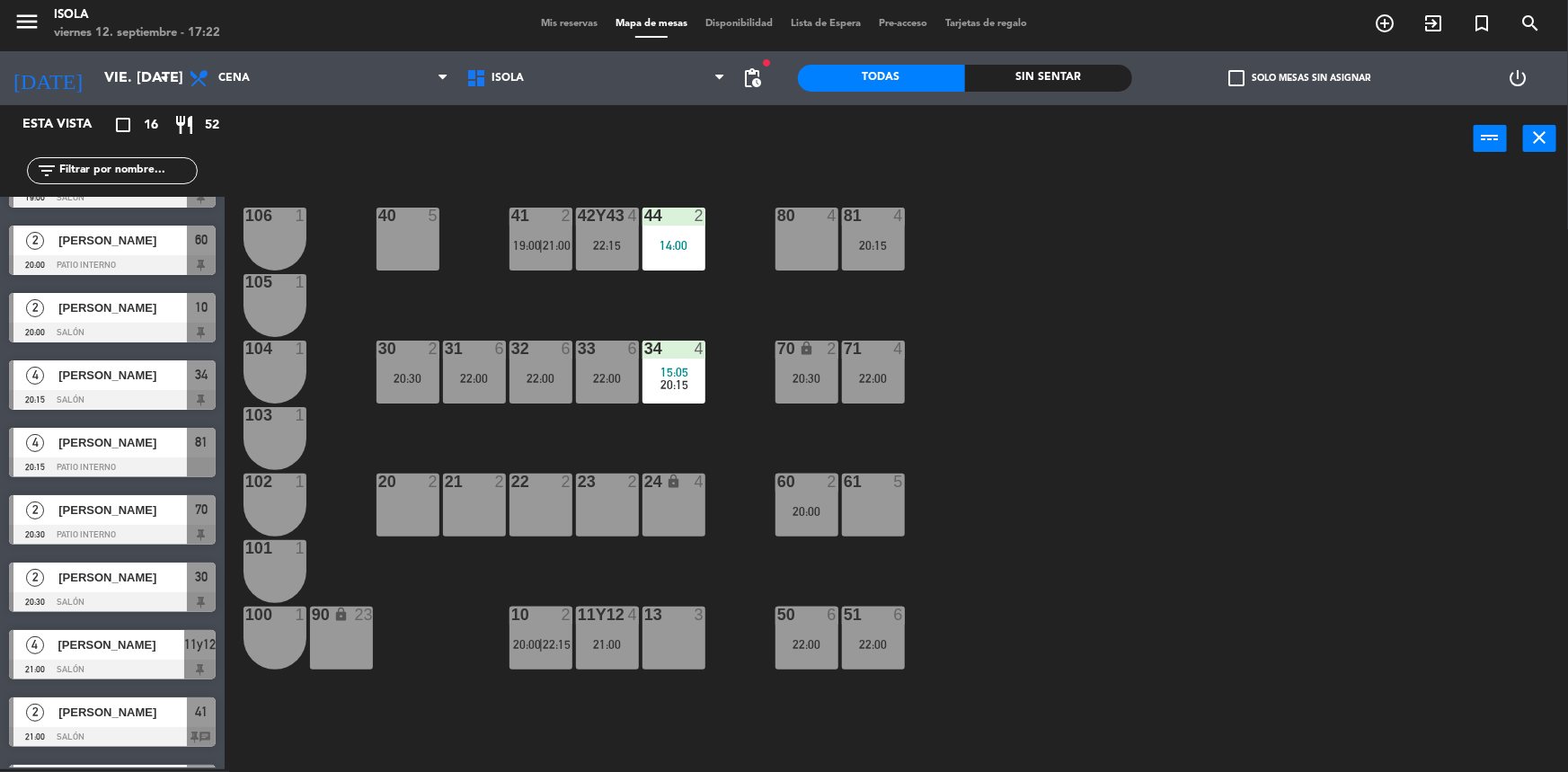
click at [808, 620] on div at bounding box center [806, 614] width 30 height 16
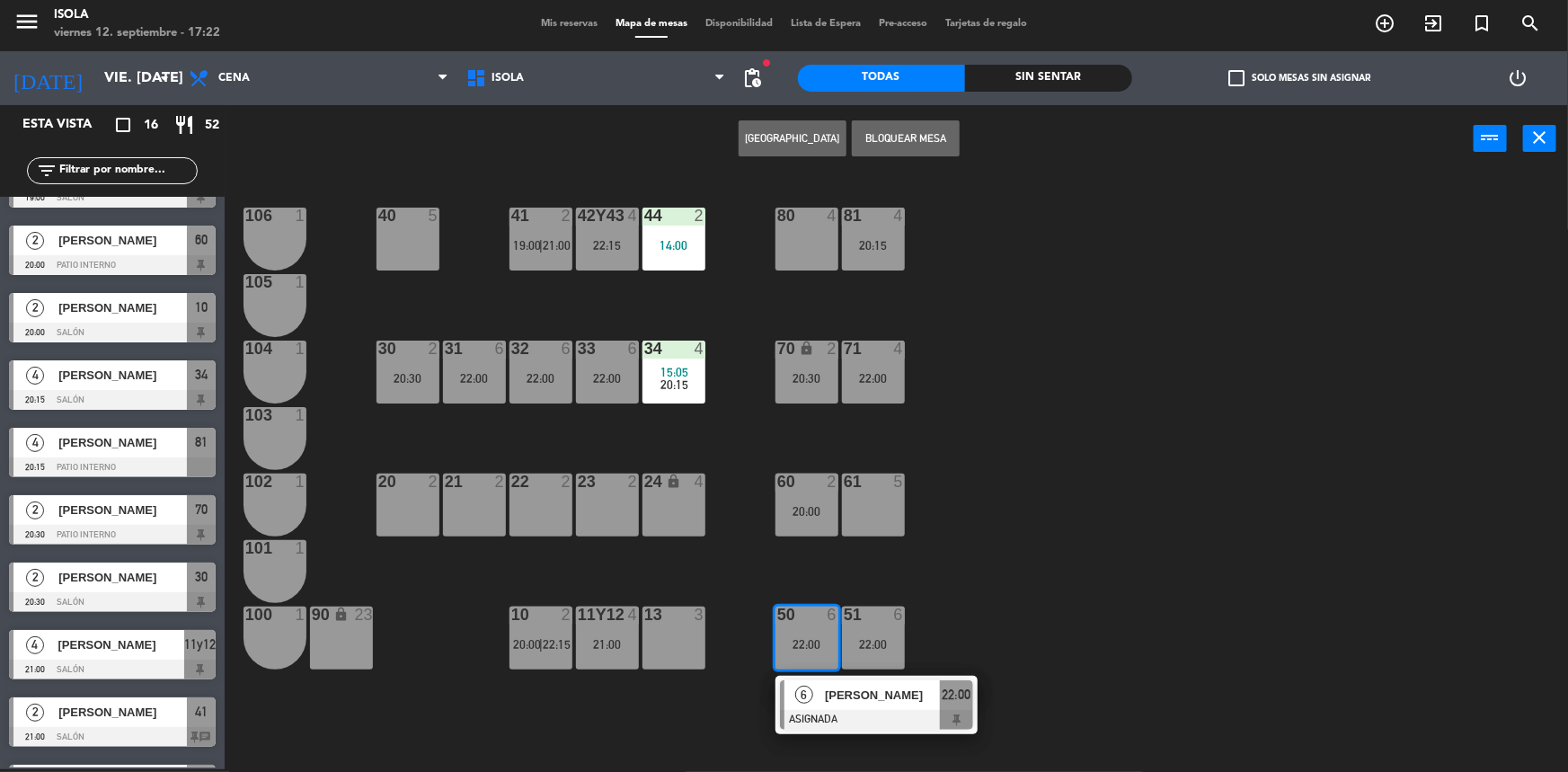
click at [965, 576] on div "40 5 42y43 4 22:15 41 2 19:00 | 21:00 44 2 14:00 80 4 81 4 20:15 106 1 105 1 30…" at bounding box center [904, 473] width 1328 height 597
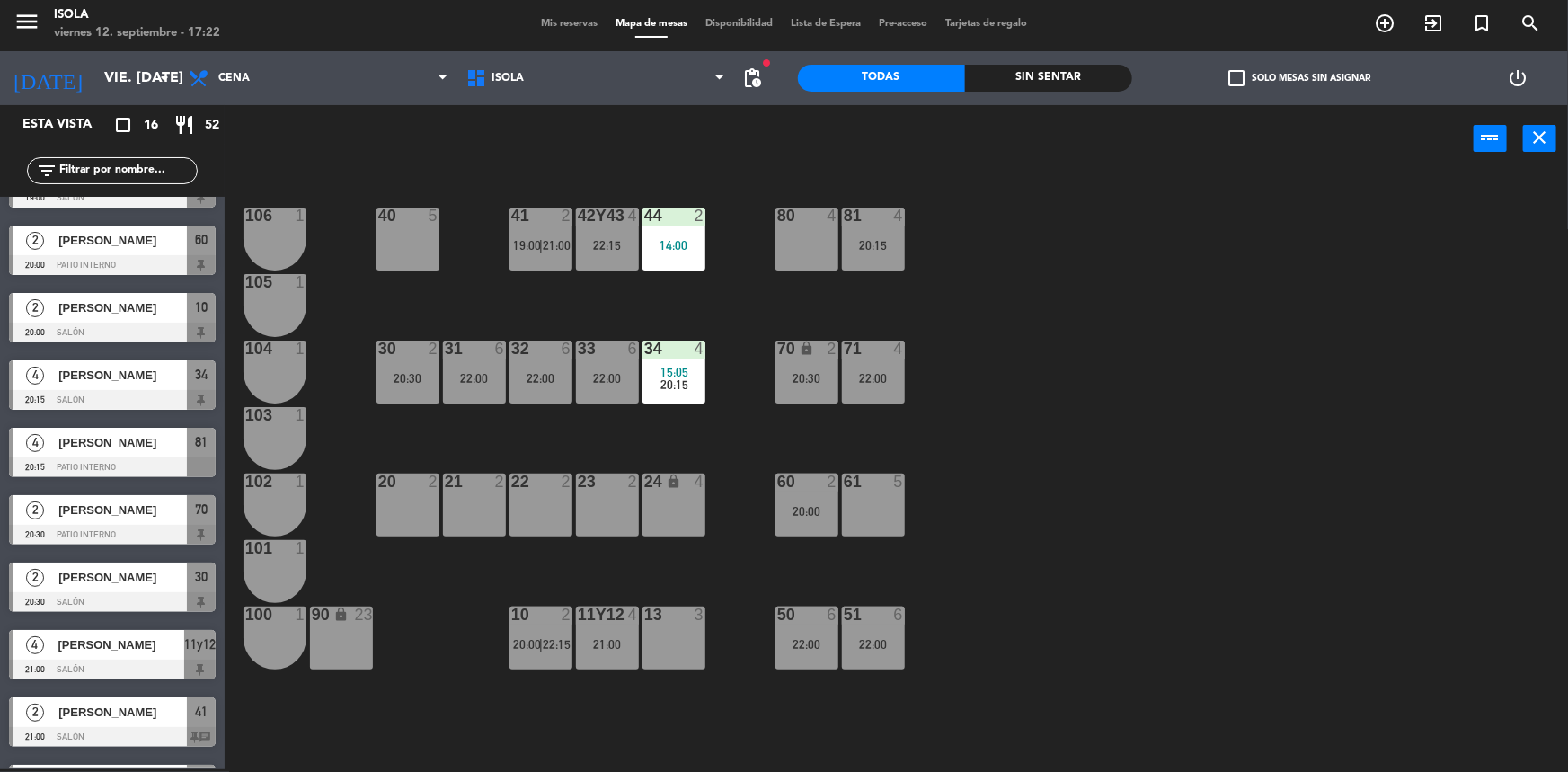
click at [801, 513] on div "20:00" at bounding box center [806, 511] width 62 height 12
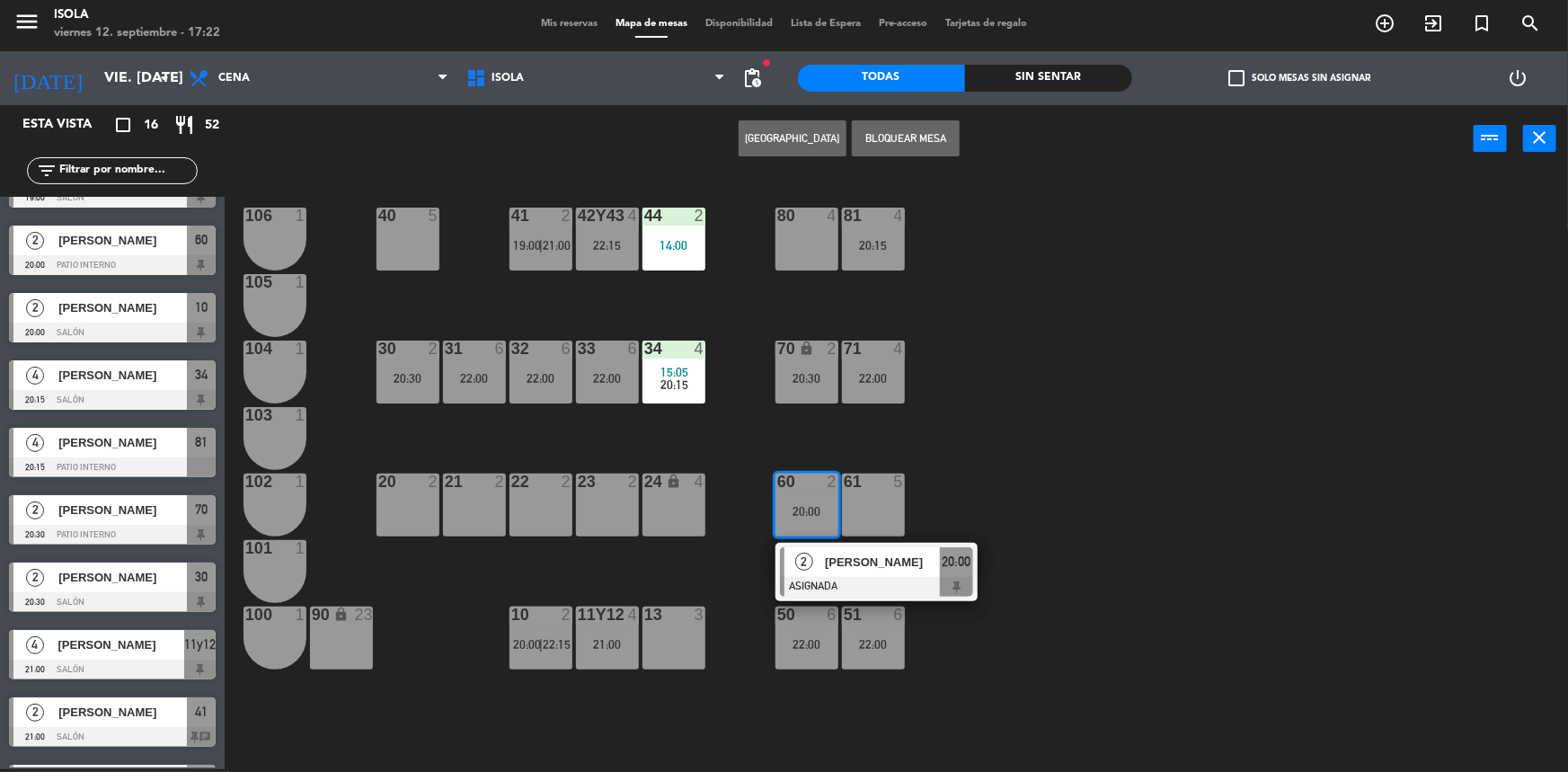
click at [866, 549] on div "2 [PERSON_NAME] ASIGNADA 20:00" at bounding box center [876, 572] width 229 height 59
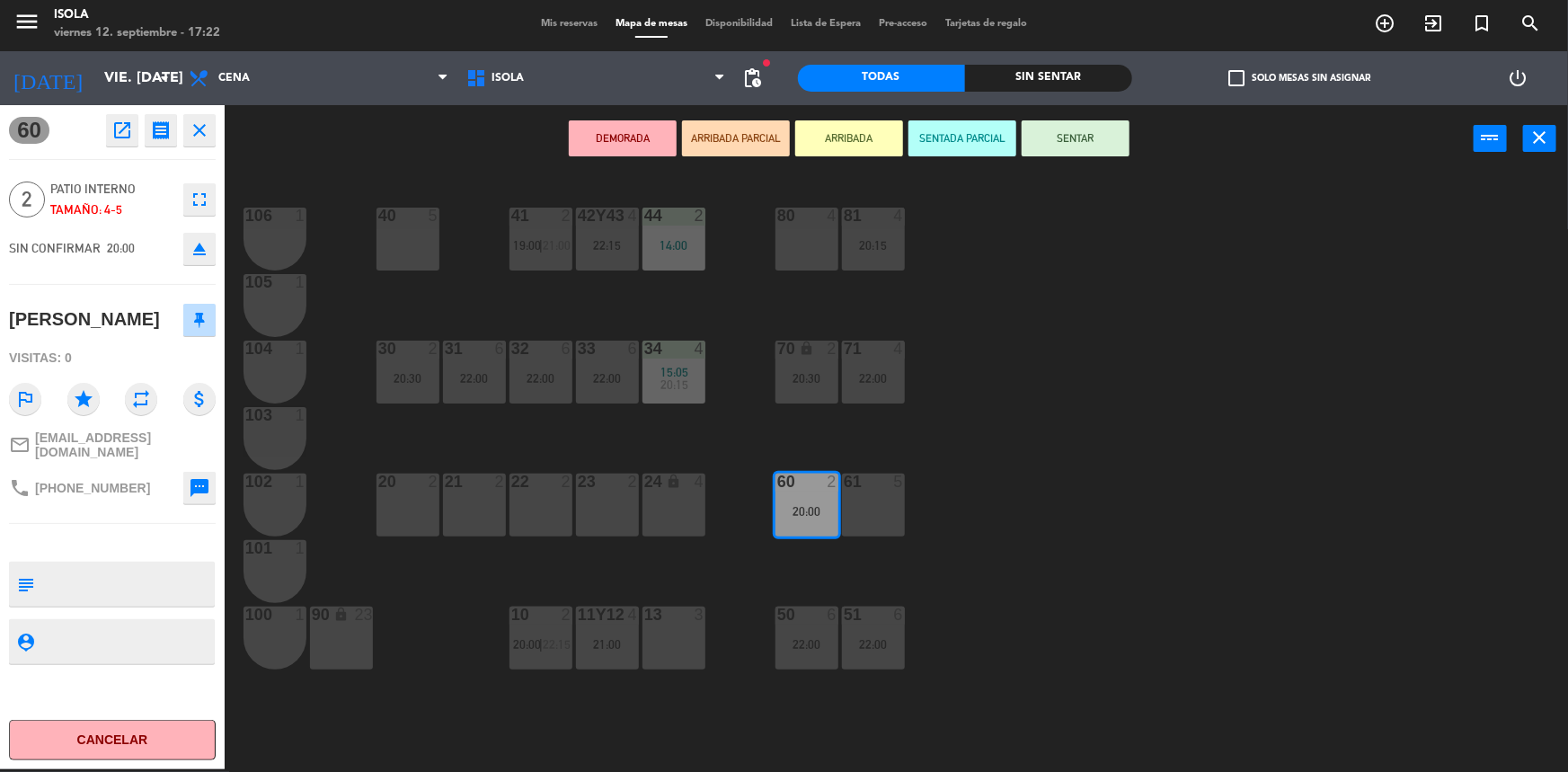
click at [876, 399] on div "71 4 22:00" at bounding box center [872, 371] width 62 height 62
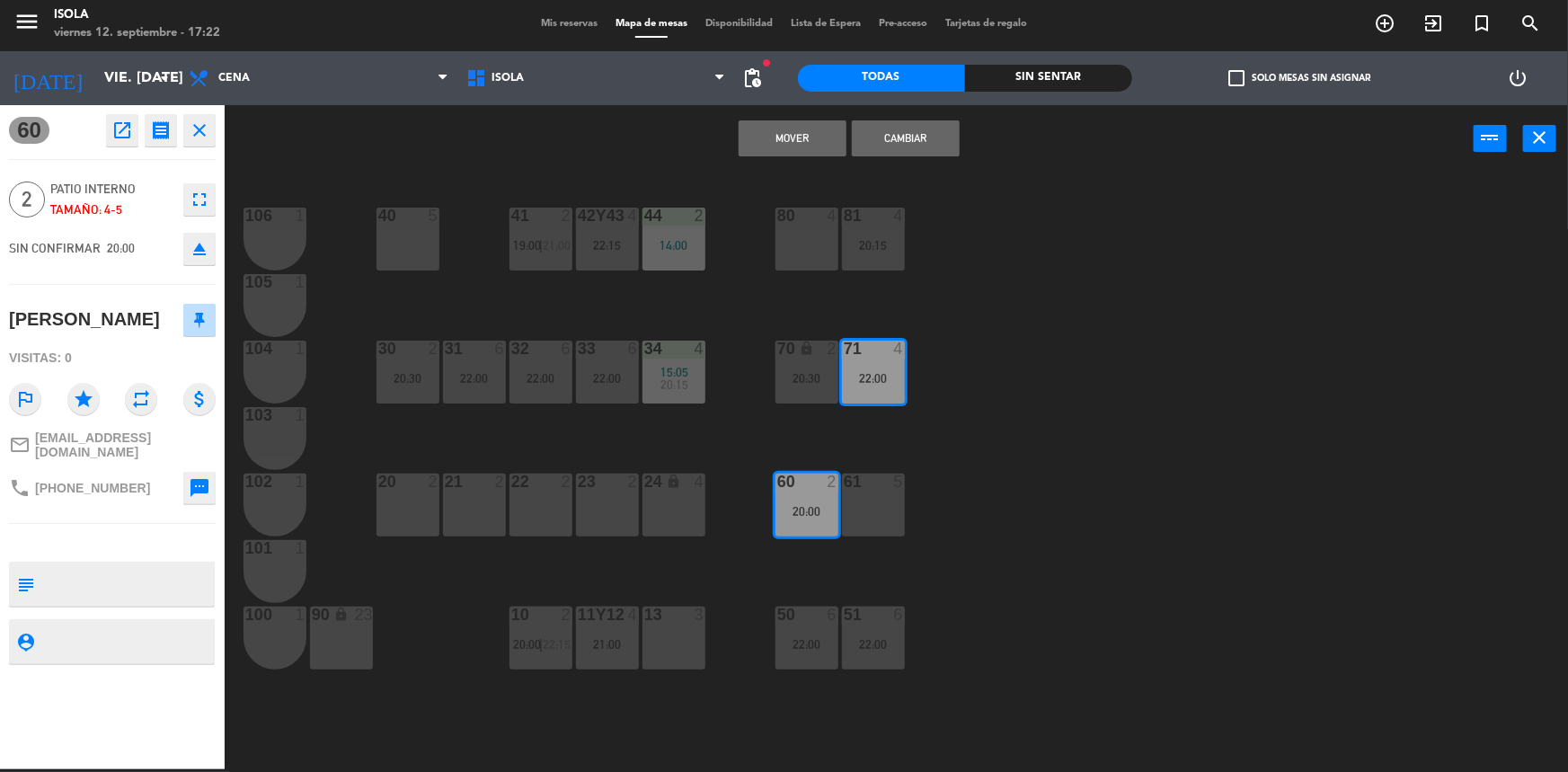
click at [817, 131] on button "Mover" at bounding box center [793, 137] width 108 height 36
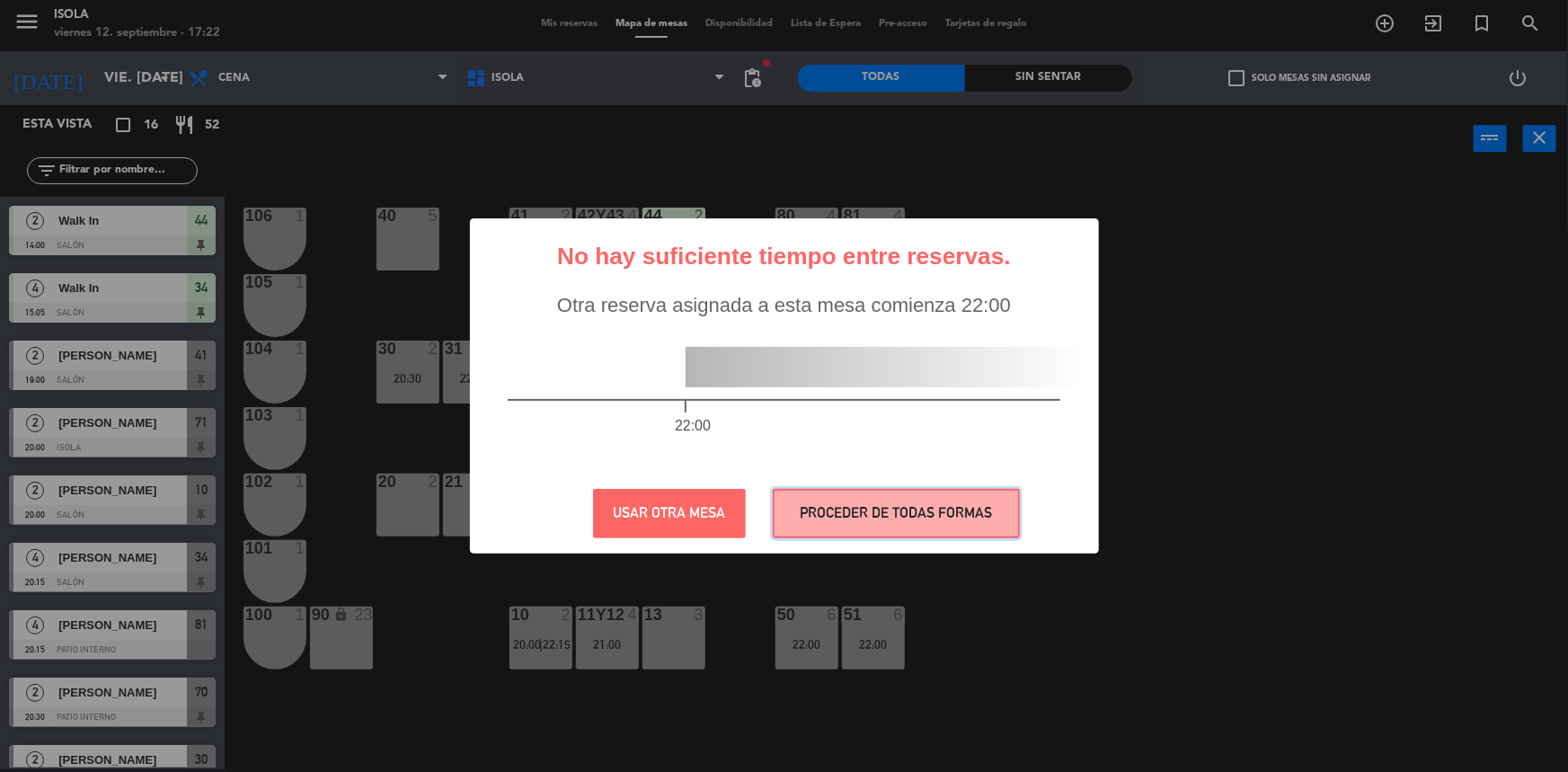
click at [833, 510] on button "PROCEDER DE TODAS FORMAS" at bounding box center [895, 513] width 247 height 49
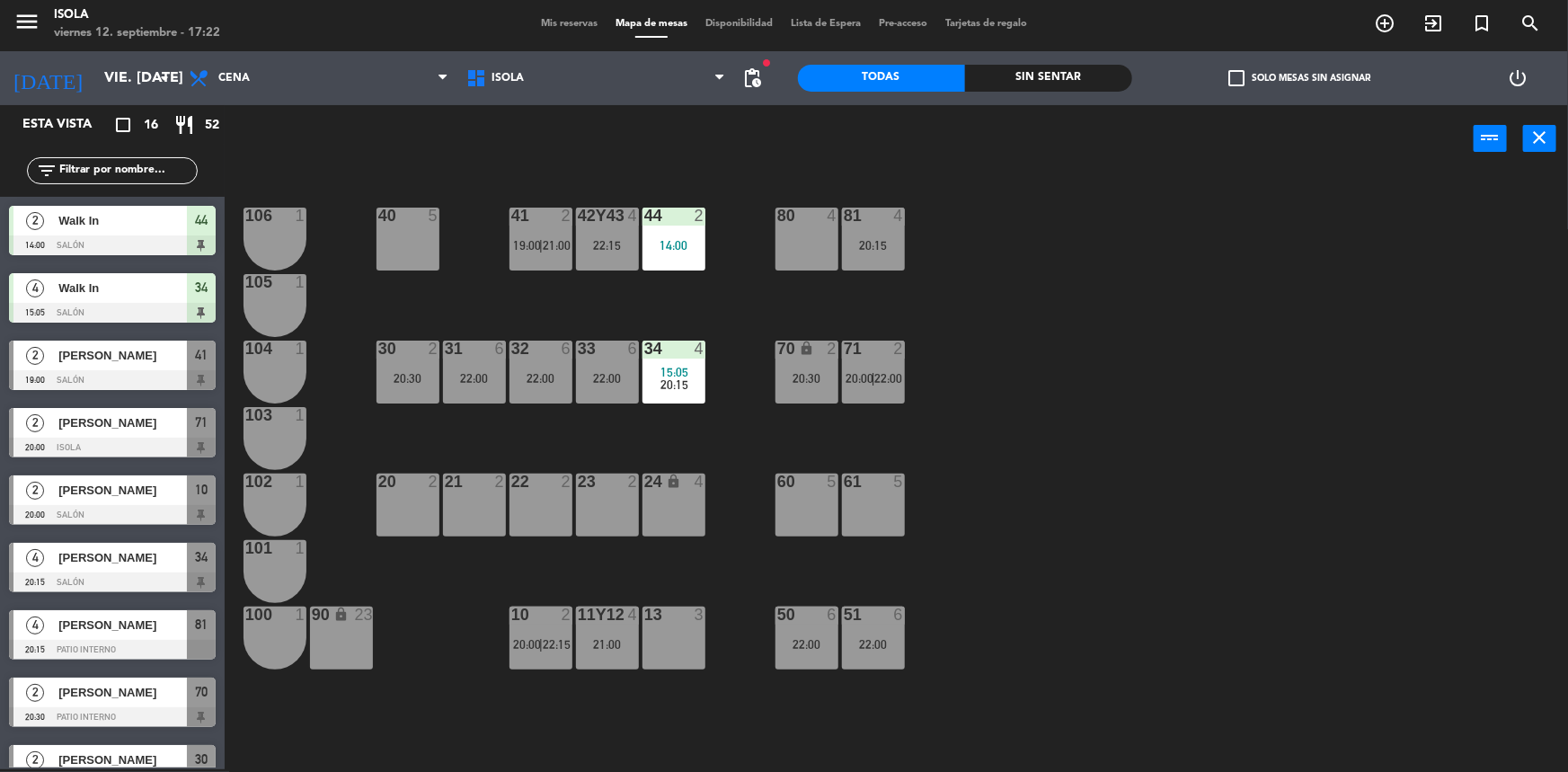
click at [997, 452] on div "40 5 42y43 4 22:15 41 2 19:00 | 21:00 44 2 14:00 80 4 81 4 20:15 106 1 105 1 30…" at bounding box center [904, 473] width 1328 height 597
click at [873, 386] on div "71 2 20:00 | 22:00" at bounding box center [872, 371] width 62 height 62
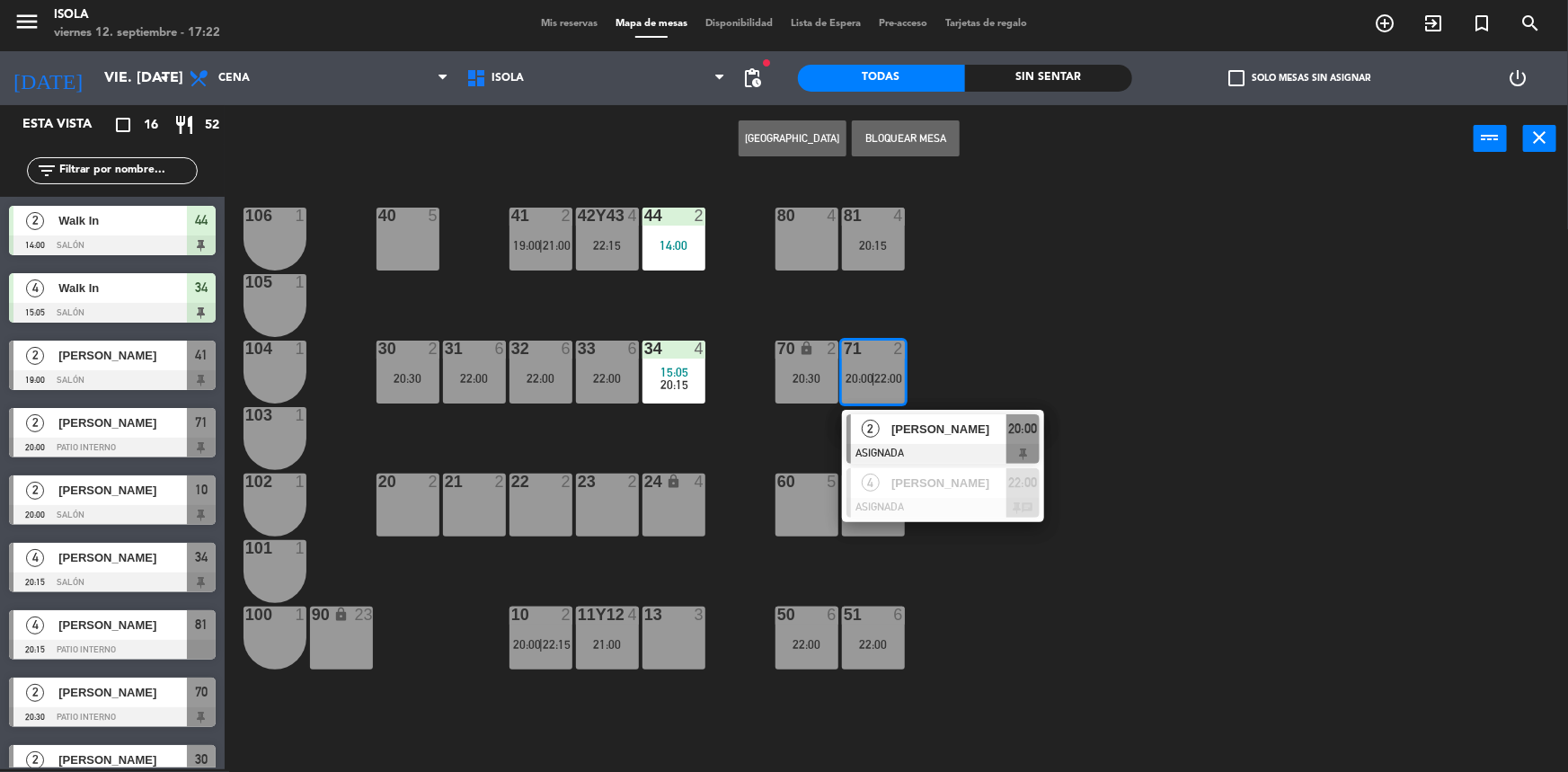
click at [1000, 341] on div "40 5 42y43 4 22:15 41 2 19:00 | 21:00 44 2 14:00 80 4 81 4 20:15 106 1 105 1 30…" at bounding box center [904, 473] width 1328 height 597
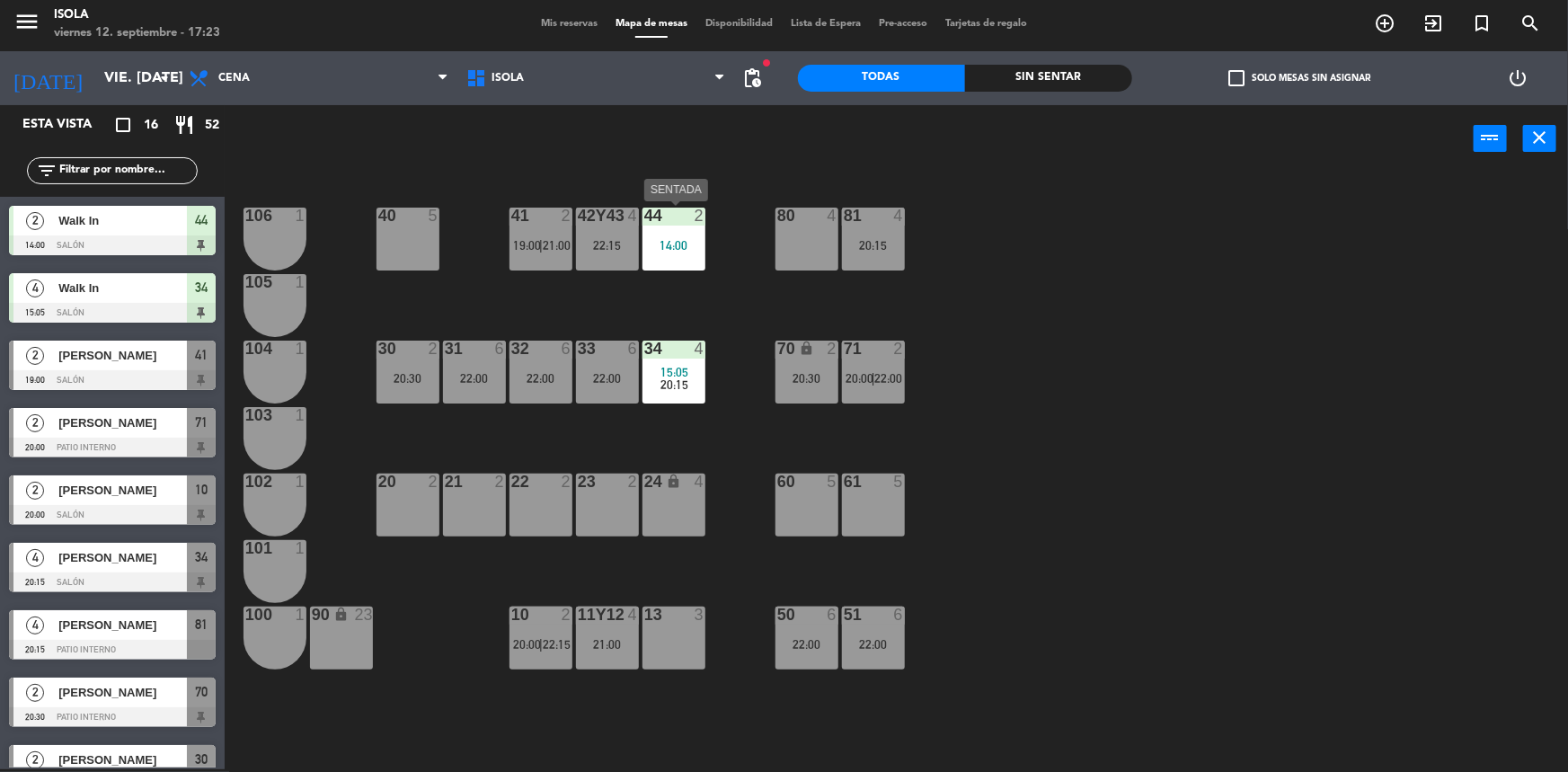
click at [692, 225] on div "44 2 14:00" at bounding box center [674, 238] width 62 height 62
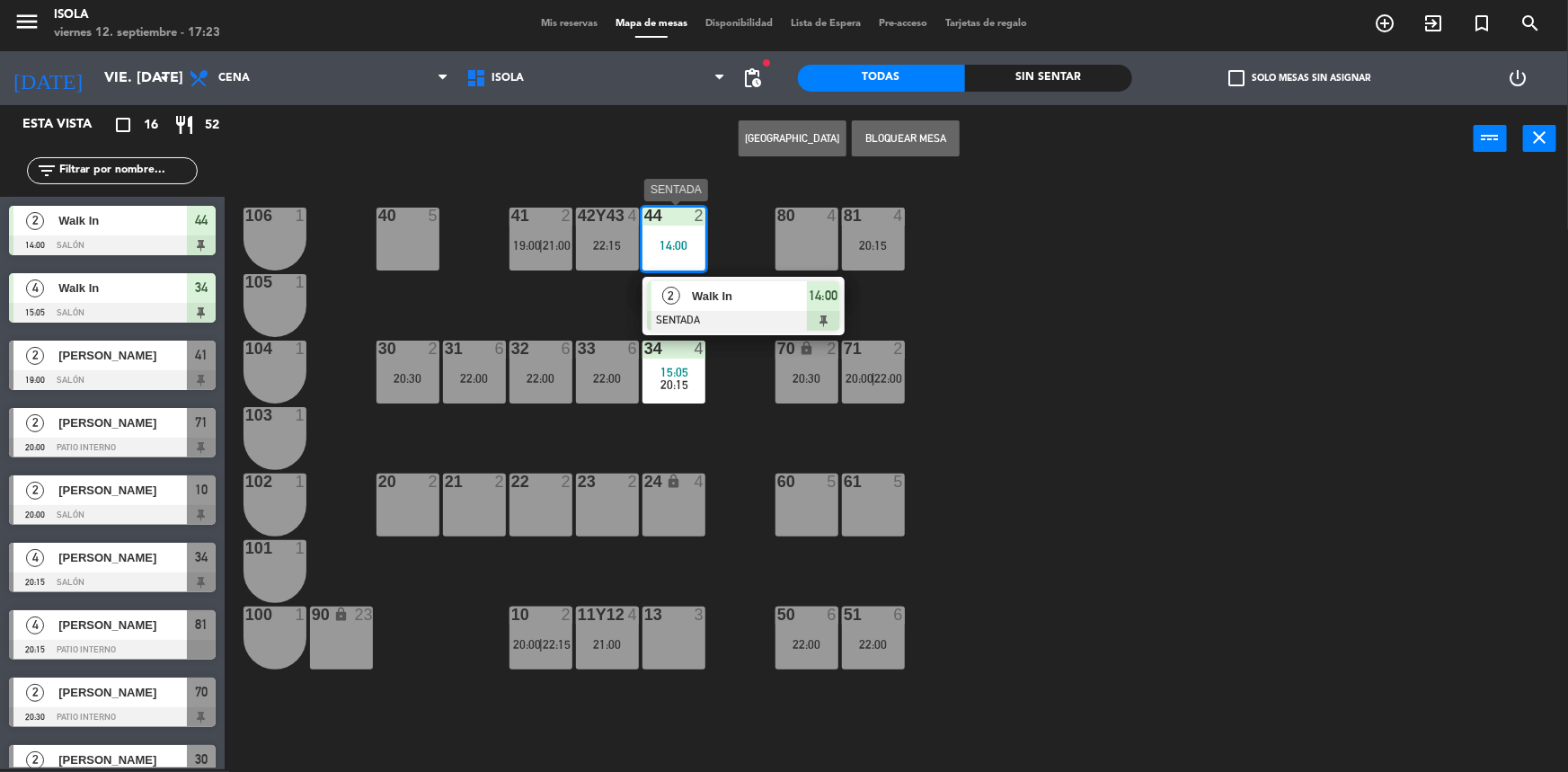
click at [733, 299] on span "Walk In" at bounding box center [749, 296] width 115 height 19
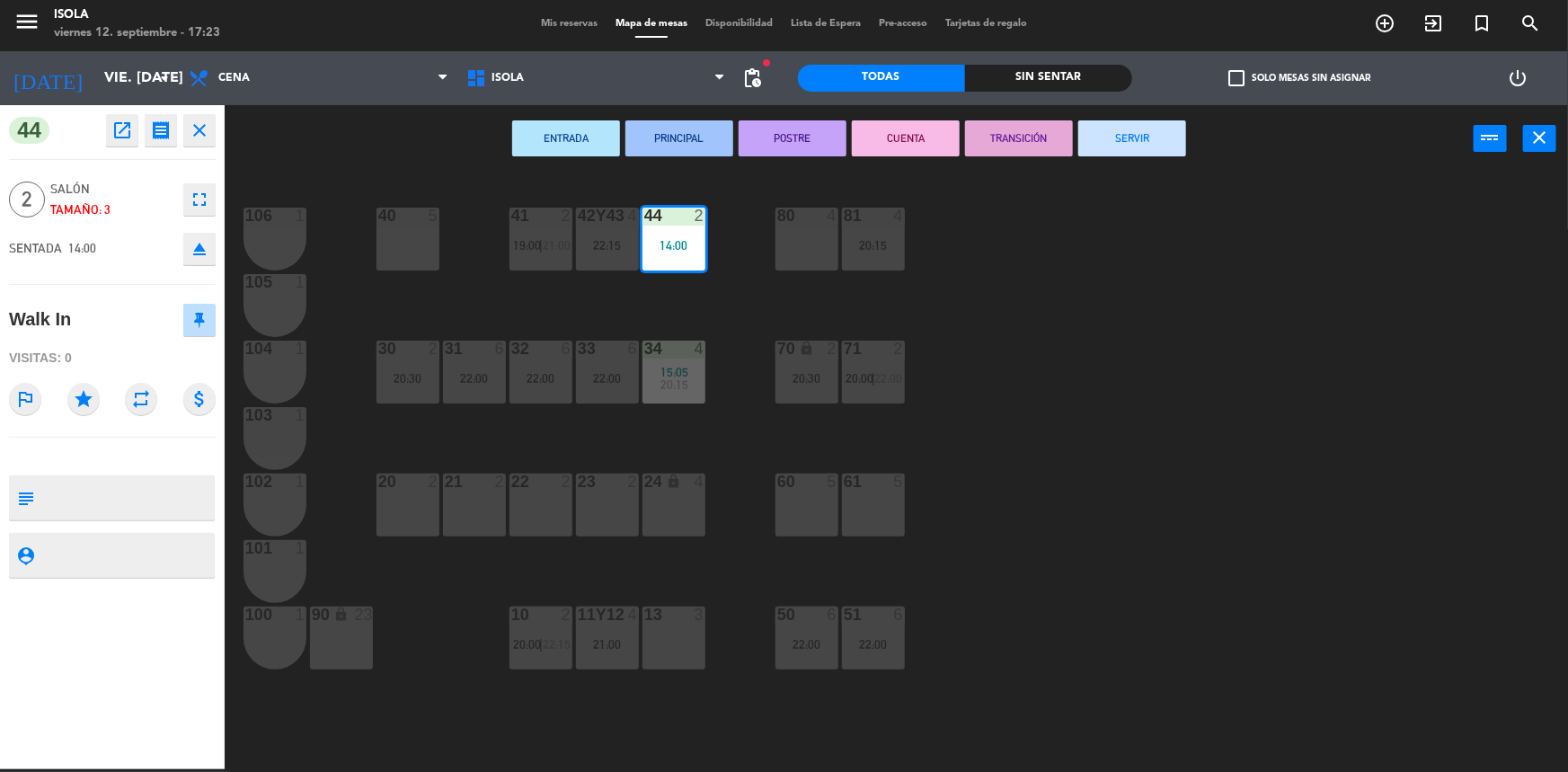
click at [1166, 132] on button "SERVIR" at bounding box center [1132, 137] width 108 height 36
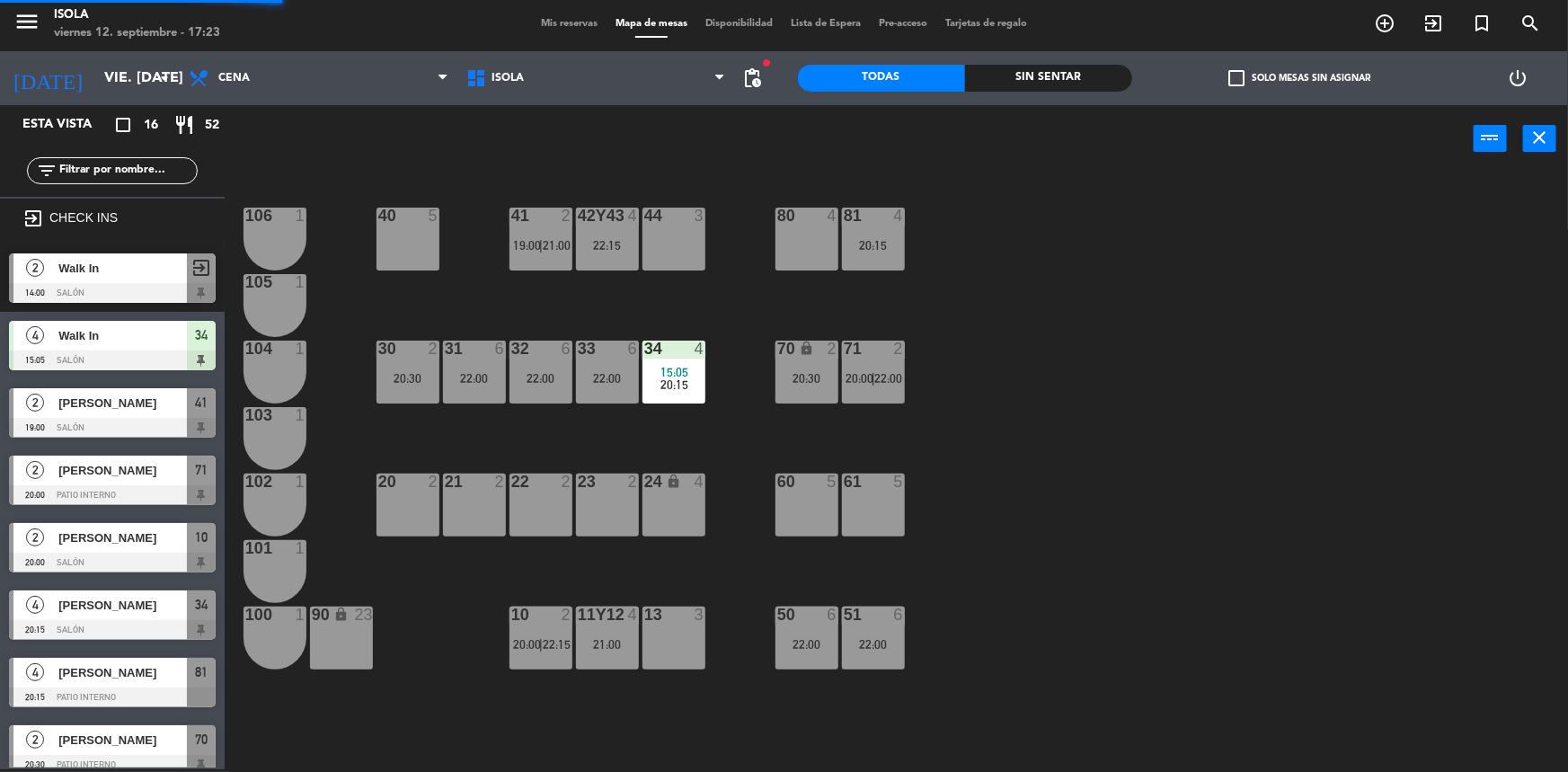
drag, startPoint x: 1105, startPoint y: 270, endPoint x: 1002, endPoint y: 306, distance: 109.1
click at [1105, 269] on div "40 5 42y43 4 22:15 41 2 19:00 | 21:00 44 3 80 4 81 4 20:15 106 1 105 1 30 2 20:…" at bounding box center [904, 473] width 1328 height 597
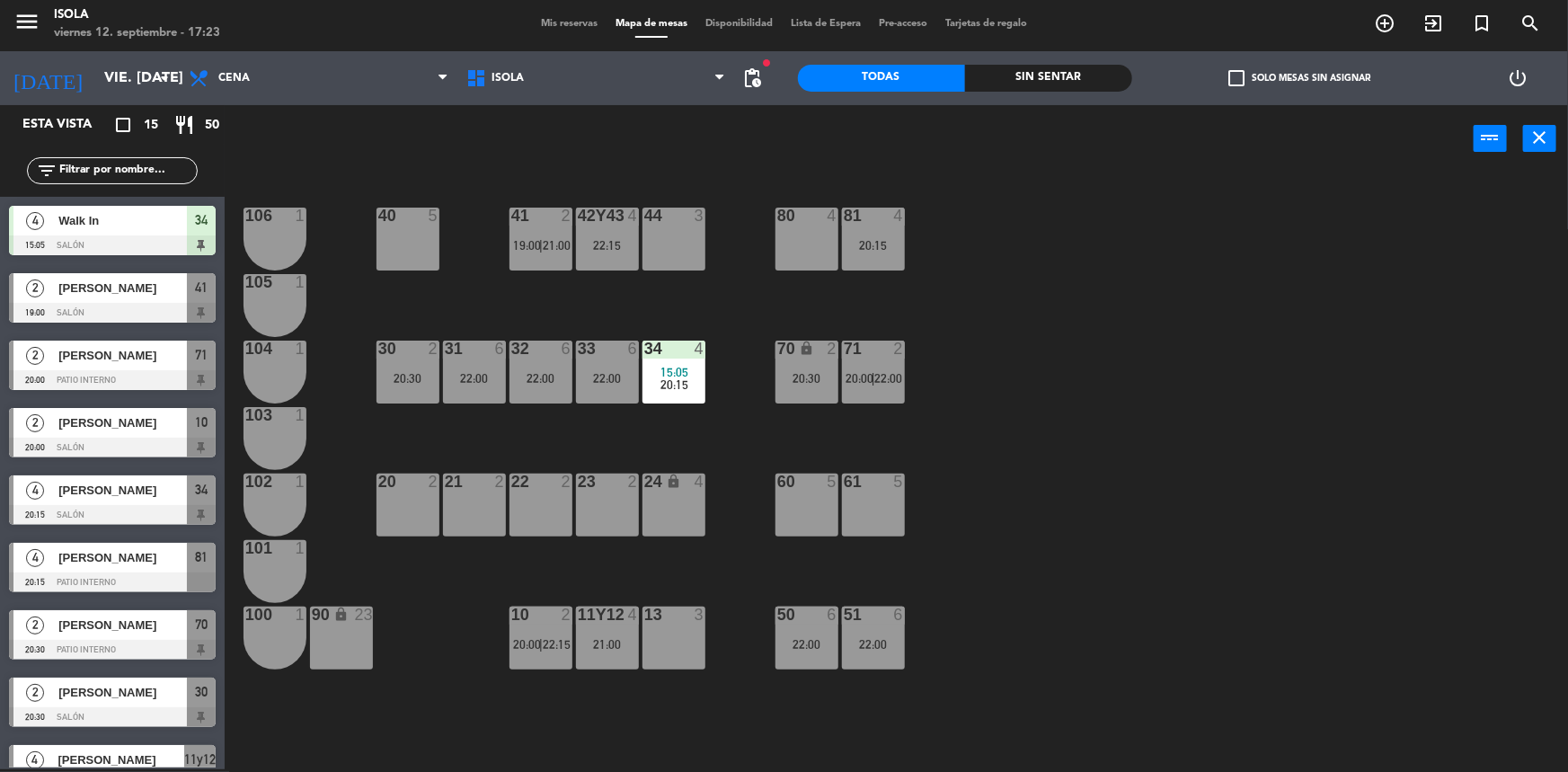
click at [594, 278] on div "40 5 42y43 4 22:15 41 2 19:00 | 21:00 44 3 80 4 81 4 20:15 106 1 105 1 30 2 20:…" at bounding box center [904, 473] width 1328 height 597
click at [699, 580] on div "40 5 42y43 4 22:15 41 2 19:00 | 21:00 44 3 80 4 81 4 20:15 106 1 105 1 30 2 20:…" at bounding box center [904, 473] width 1328 height 597
click at [962, 504] on div "40 5 42y43 4 22:15 41 2 19:00 | 21:00 44 3 80 4 81 4 20:15 106 1 105 1 30 2 20:…" at bounding box center [904, 473] width 1328 height 597
click at [751, 79] on span "pending_actions" at bounding box center [753, 78] width 21 height 21
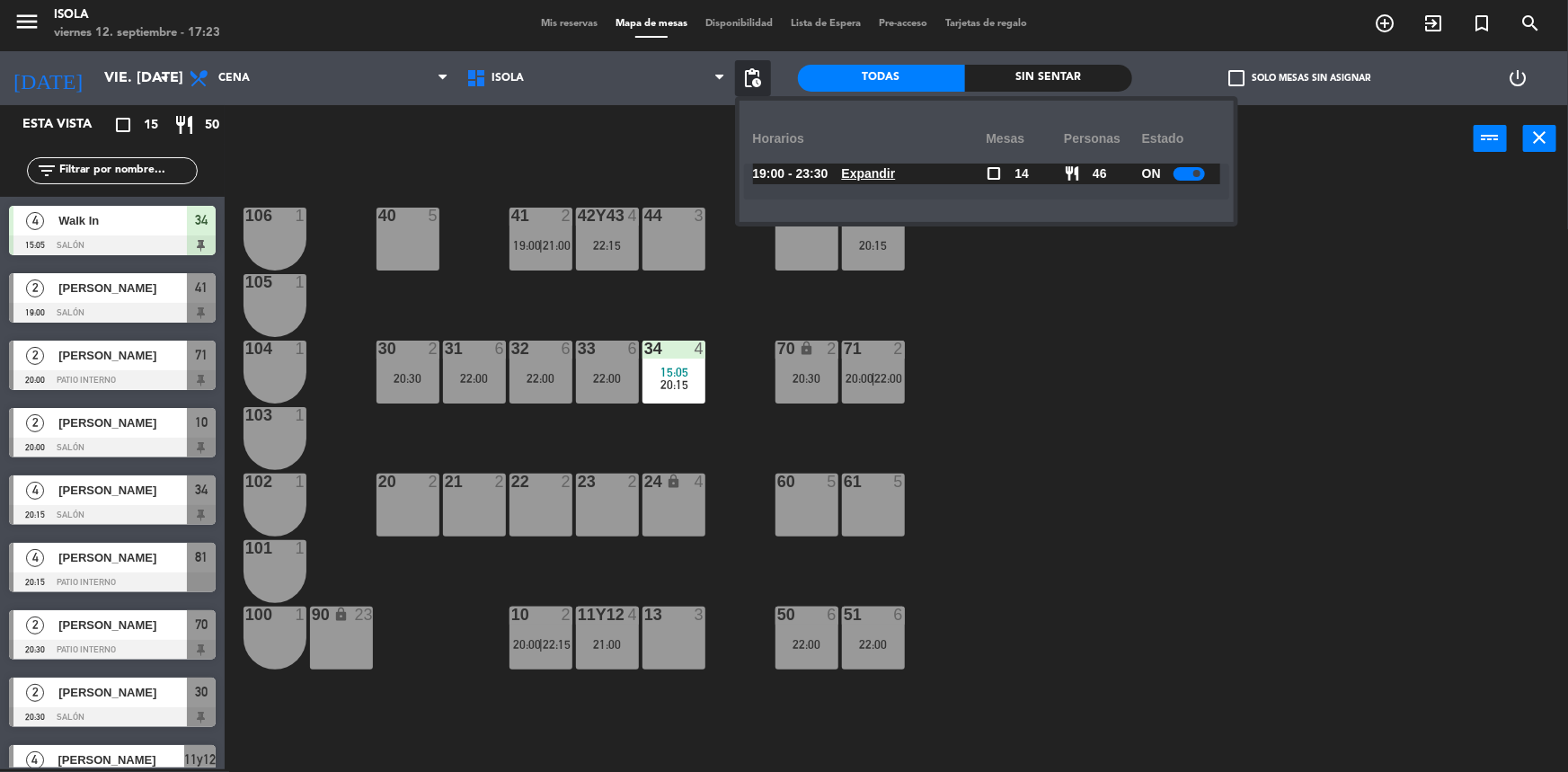
click at [895, 181] on u "Expandir" at bounding box center [869, 173] width 54 height 14
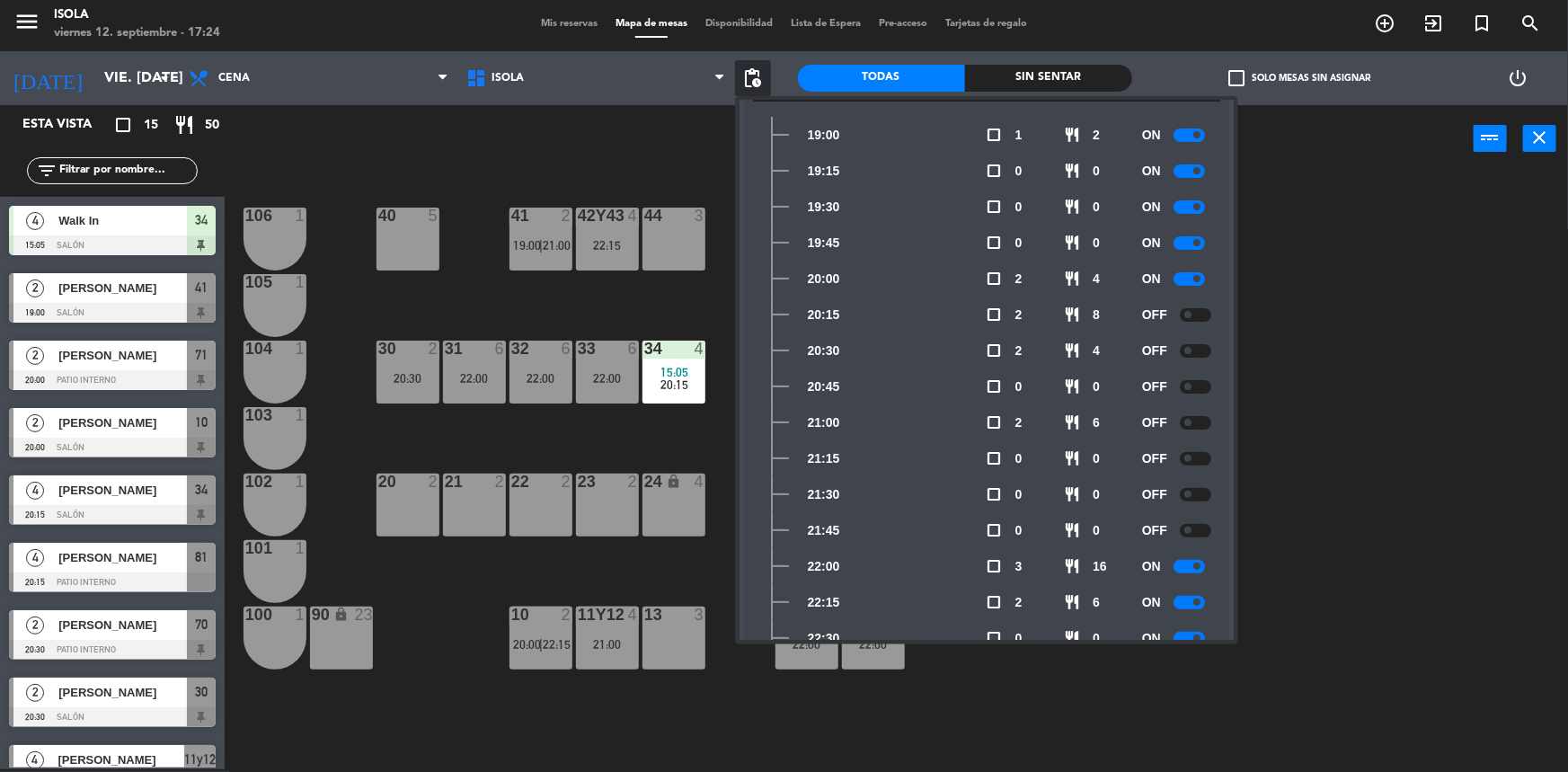
scroll to position [82, 0]
click at [1188, 525] on div at bounding box center [1195, 532] width 32 height 13
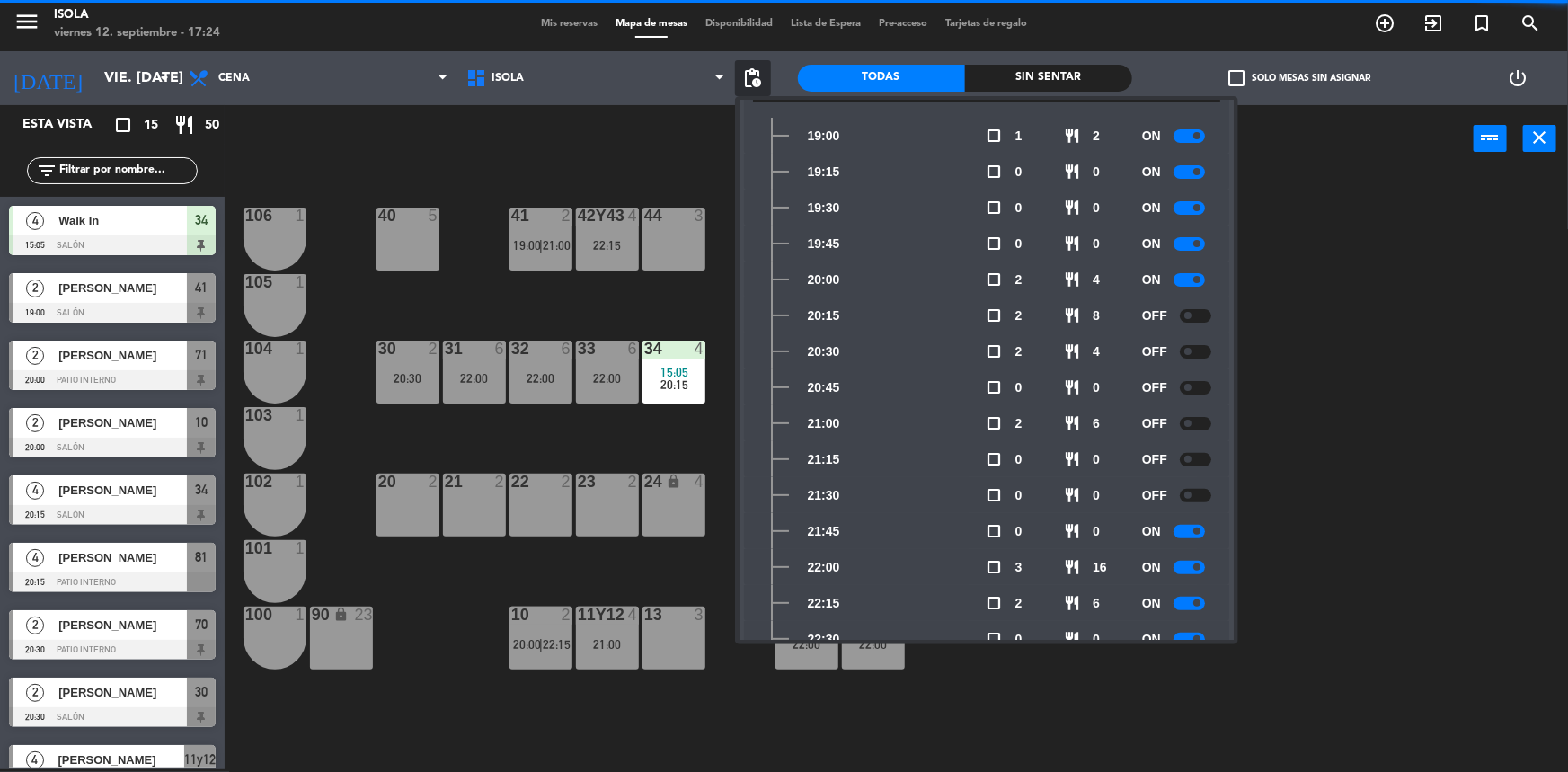
click at [1187, 312] on span at bounding box center [1188, 315] width 7 height 7
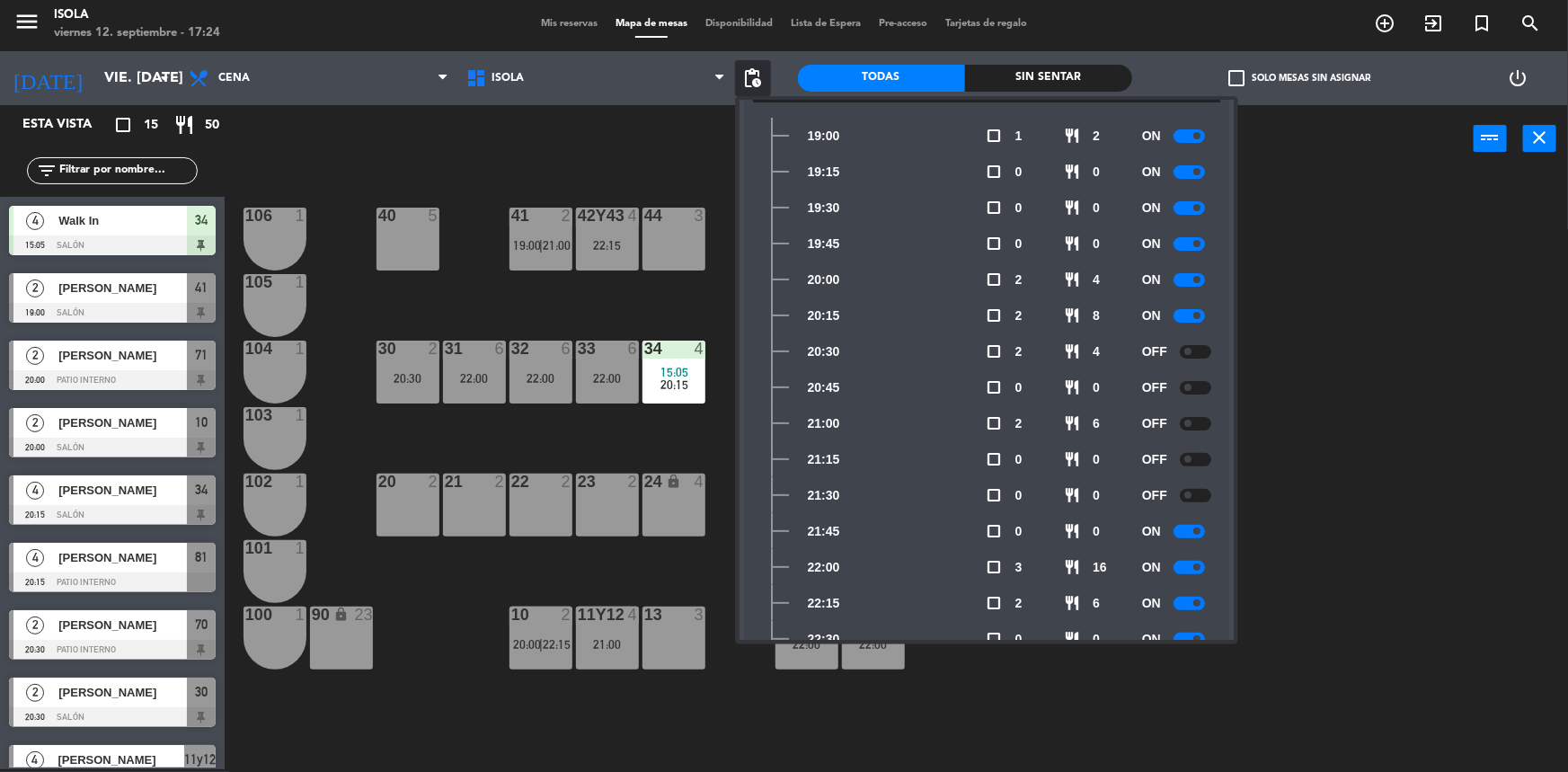
click at [1196, 489] on div at bounding box center [1195, 496] width 32 height 13
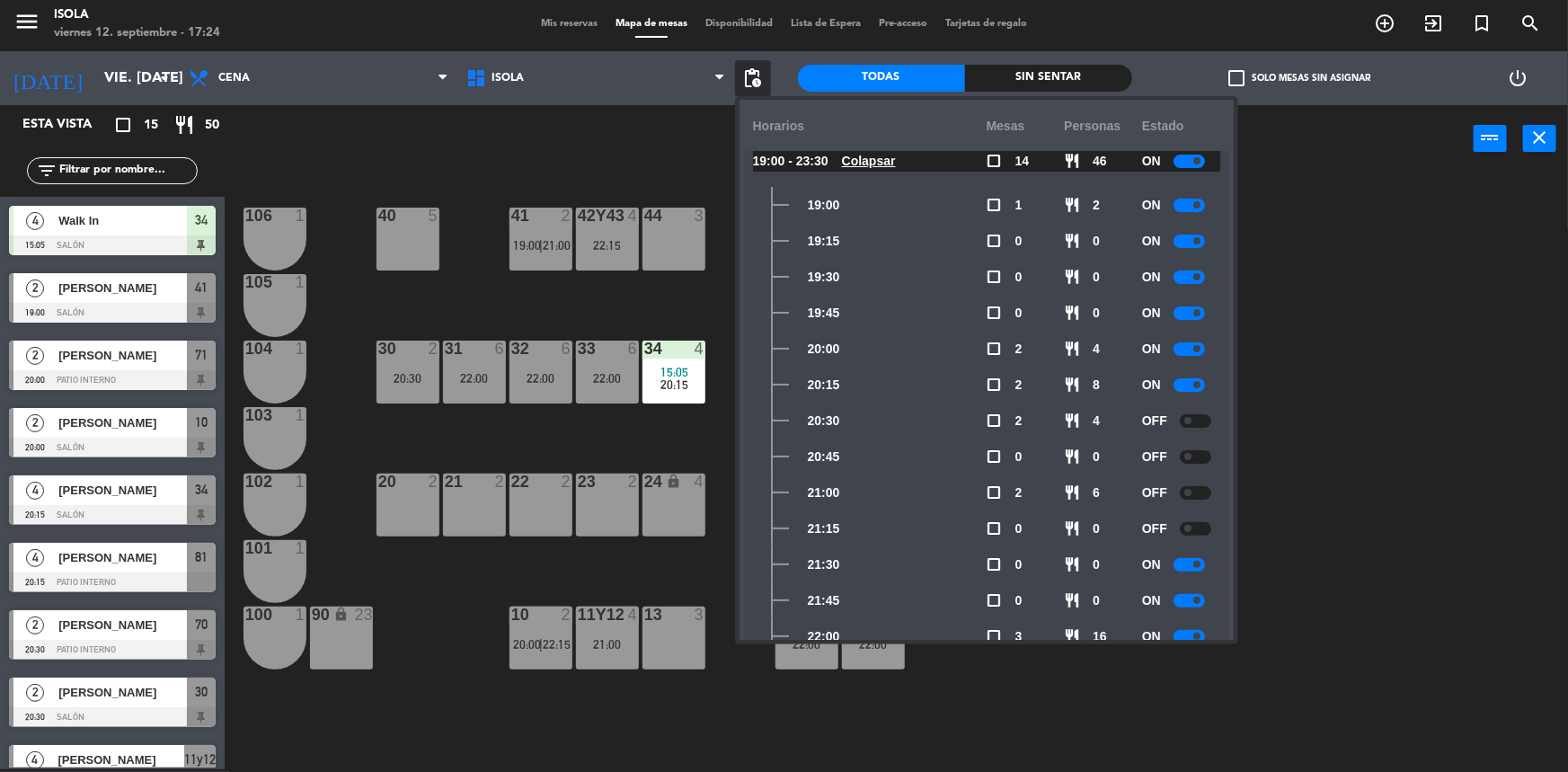
scroll to position [0, 0]
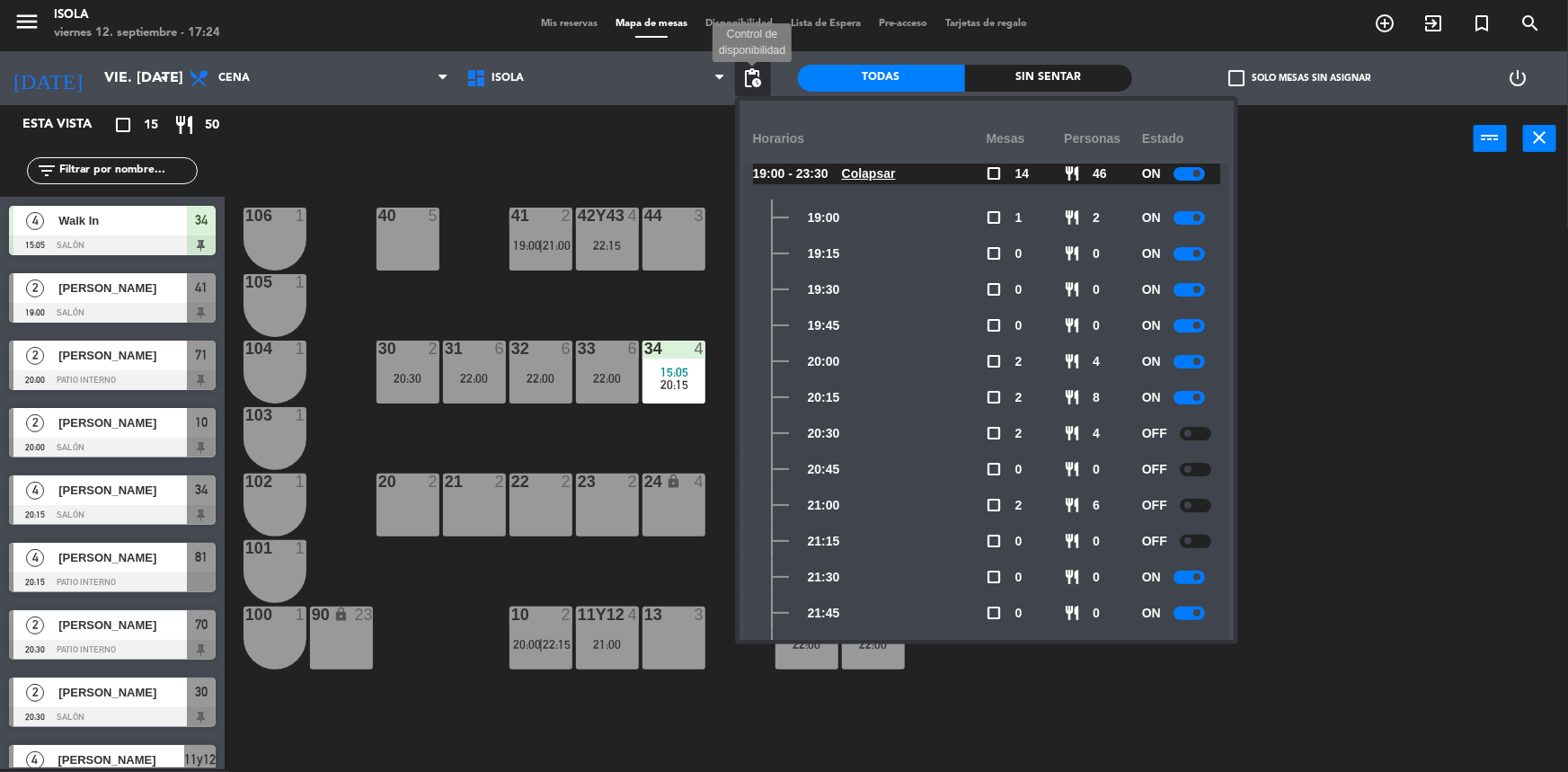
click at [763, 76] on span "pending_actions" at bounding box center [753, 78] width 21 height 21
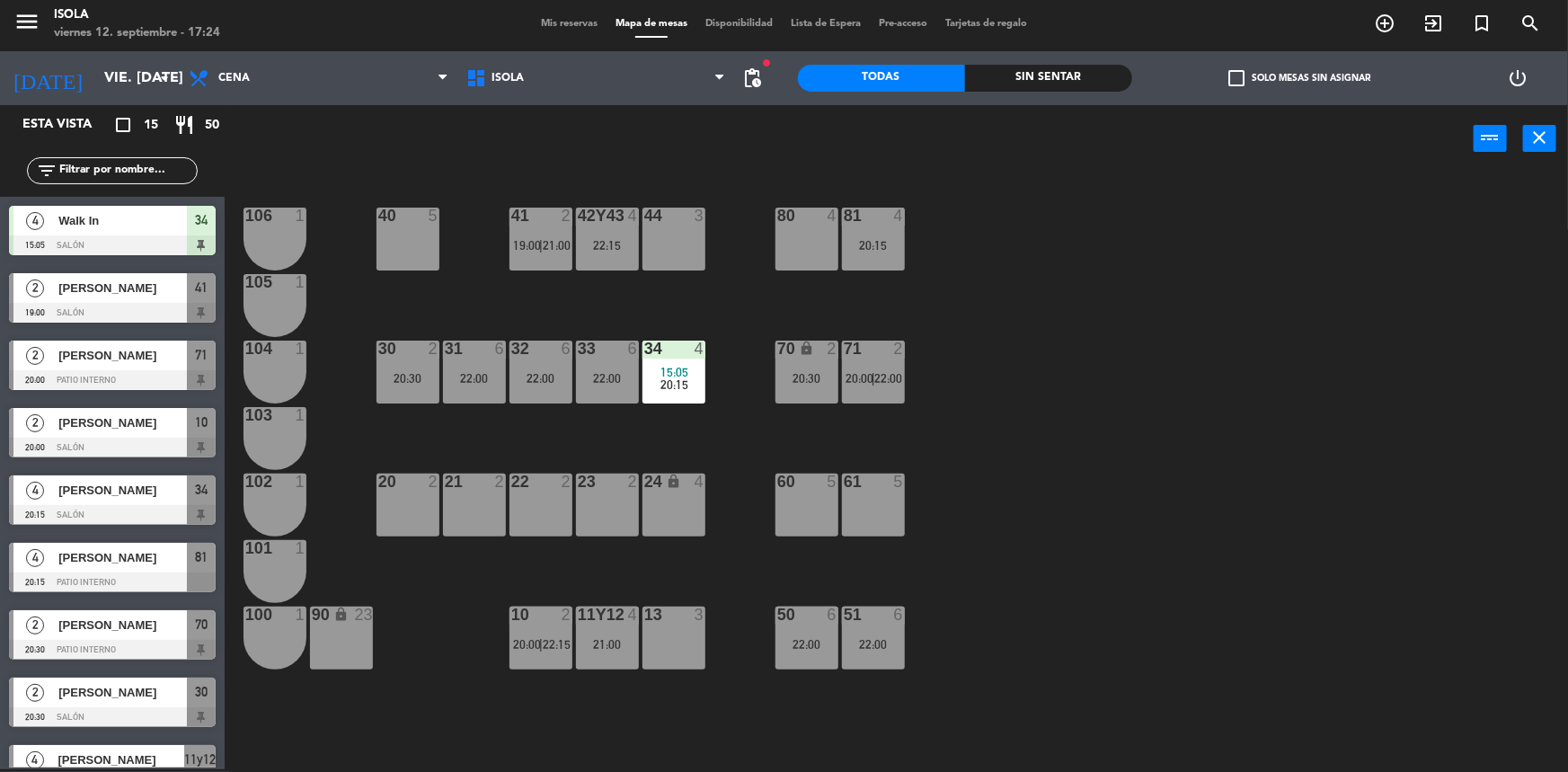
click at [1402, 382] on div "40 5 42y43 4 22:15 41 2 19:00 | 21:00 44 3 80 4 81 4 20:15 106 1 105 1 30 2 20:…" at bounding box center [904, 473] width 1328 height 597
click at [549, 648] on span "22:15" at bounding box center [556, 644] width 28 height 14
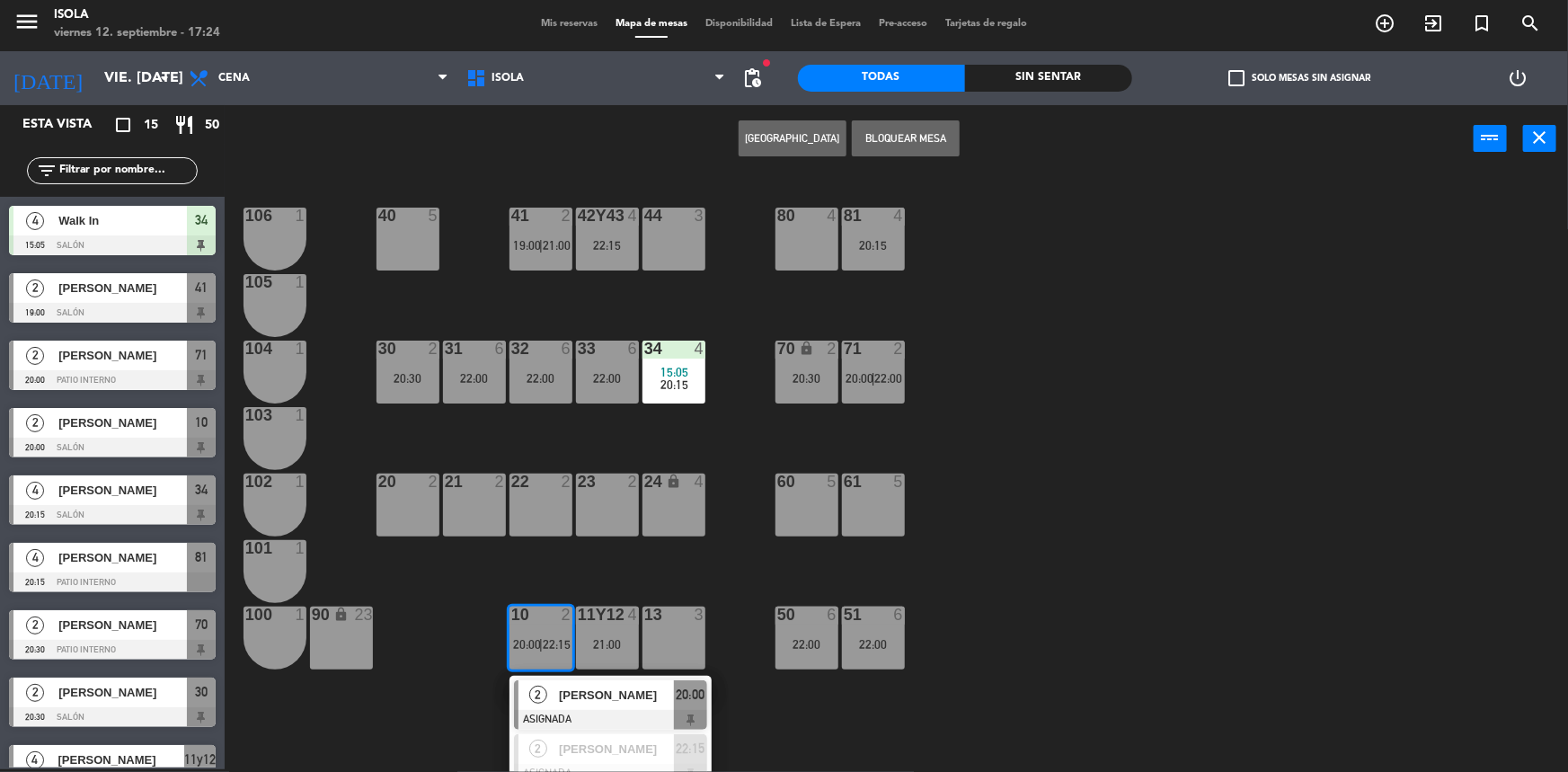
click at [948, 624] on div "40 5 42y43 4 22:15 41 2 19:00 | 21:00 44 3 80 4 81 4 20:15 106 1 105 1 30 2 20:…" at bounding box center [904, 473] width 1328 height 597
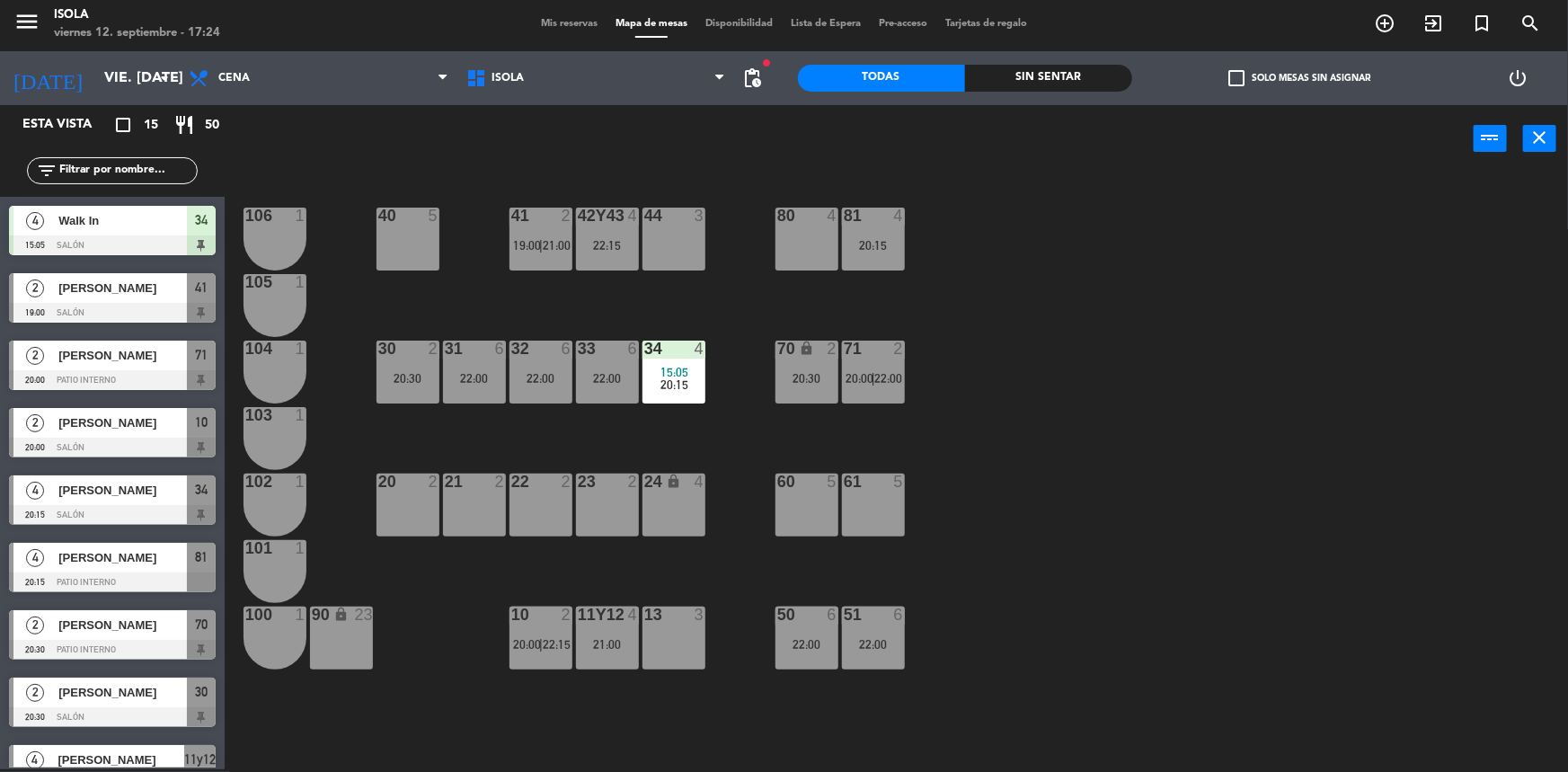
click at [888, 640] on div "22:00" at bounding box center [872, 644] width 62 height 12
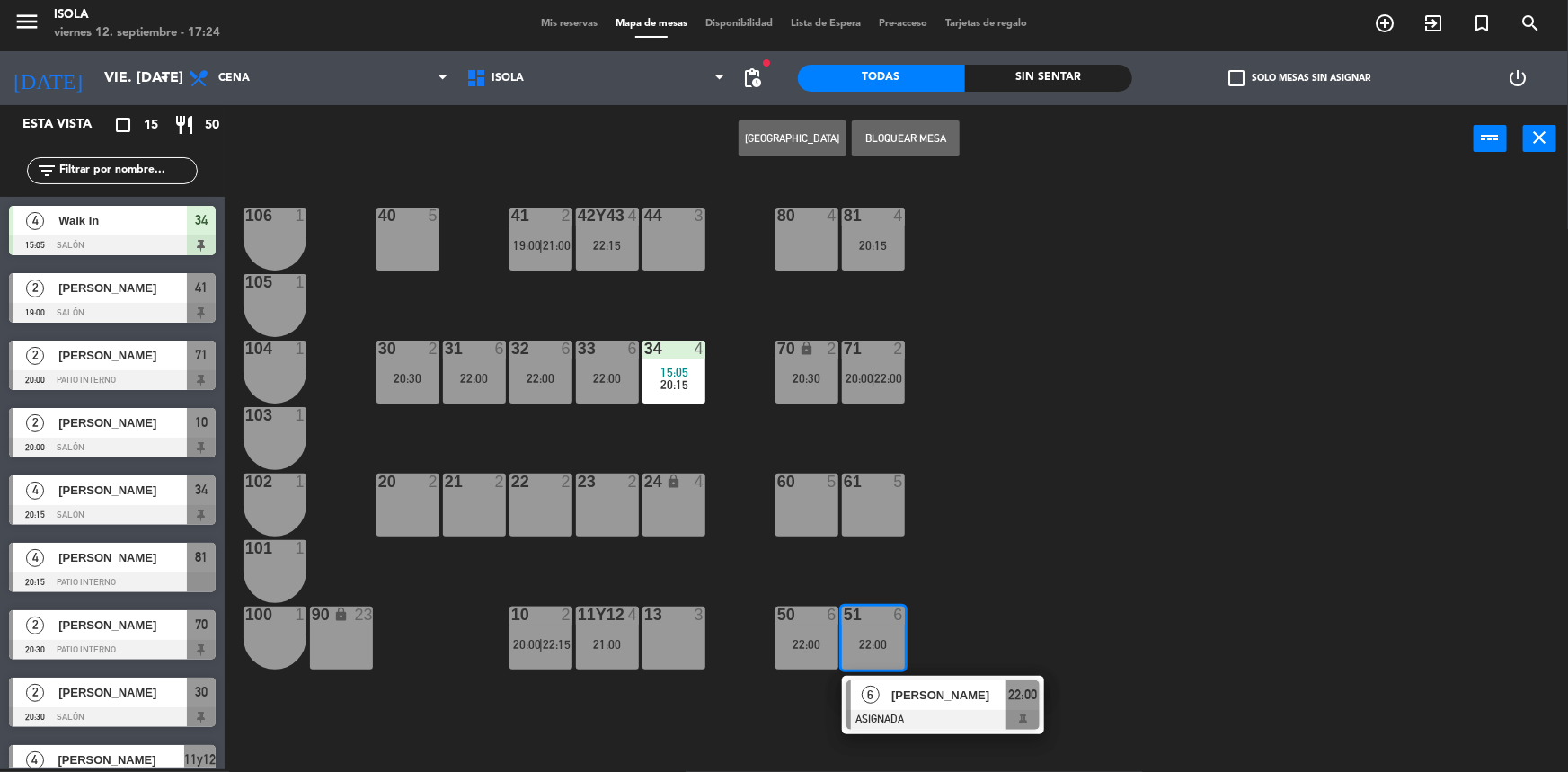
click at [935, 588] on div "40 5 42y43 4 22:15 41 2 19:00 | 21:00 44 3 80 4 81 4 20:15 106 1 105 1 30 2 20:…" at bounding box center [904, 473] width 1328 height 597
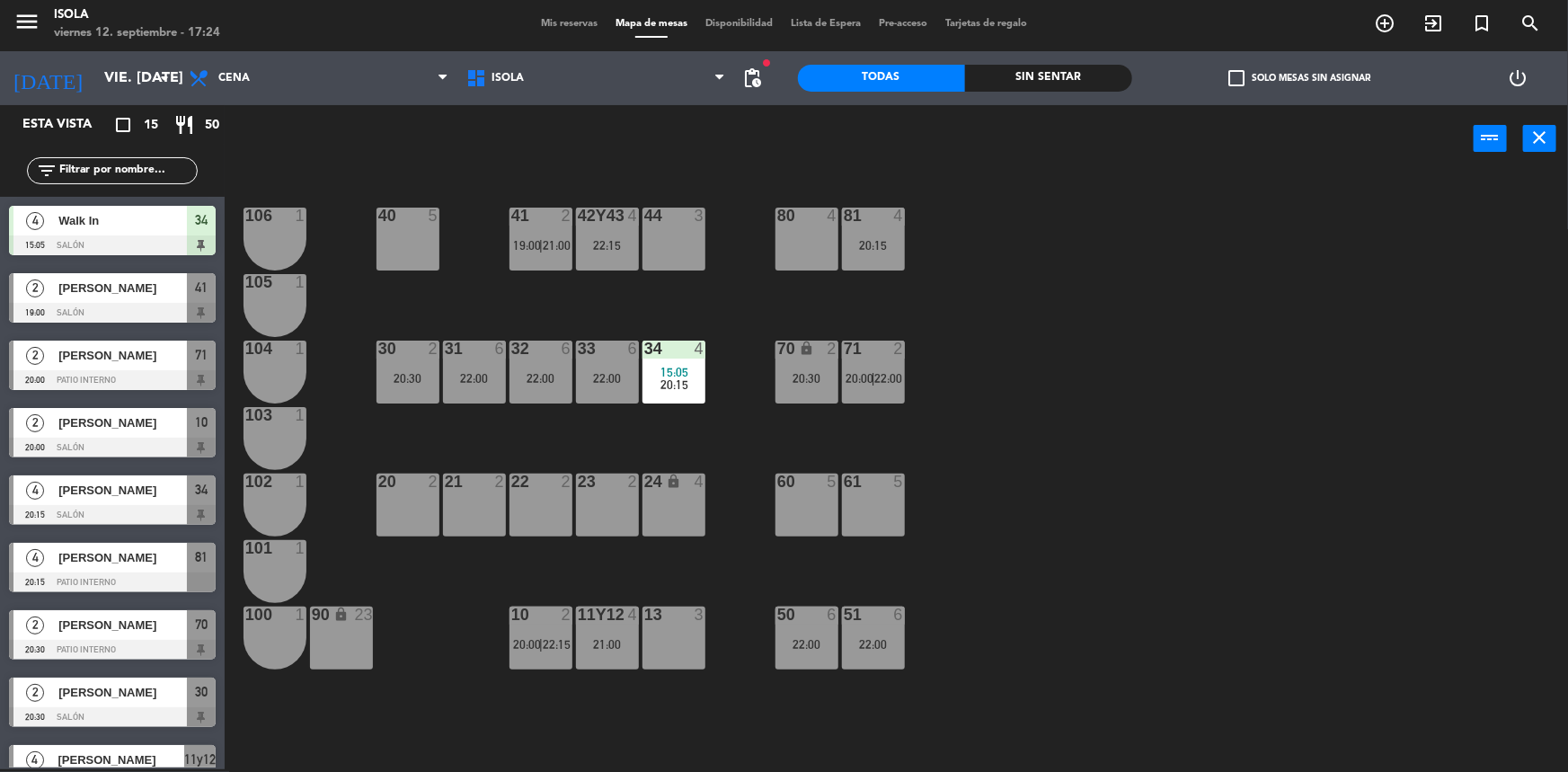
click at [807, 386] on div "70 lock 2 20:30" at bounding box center [806, 371] width 62 height 62
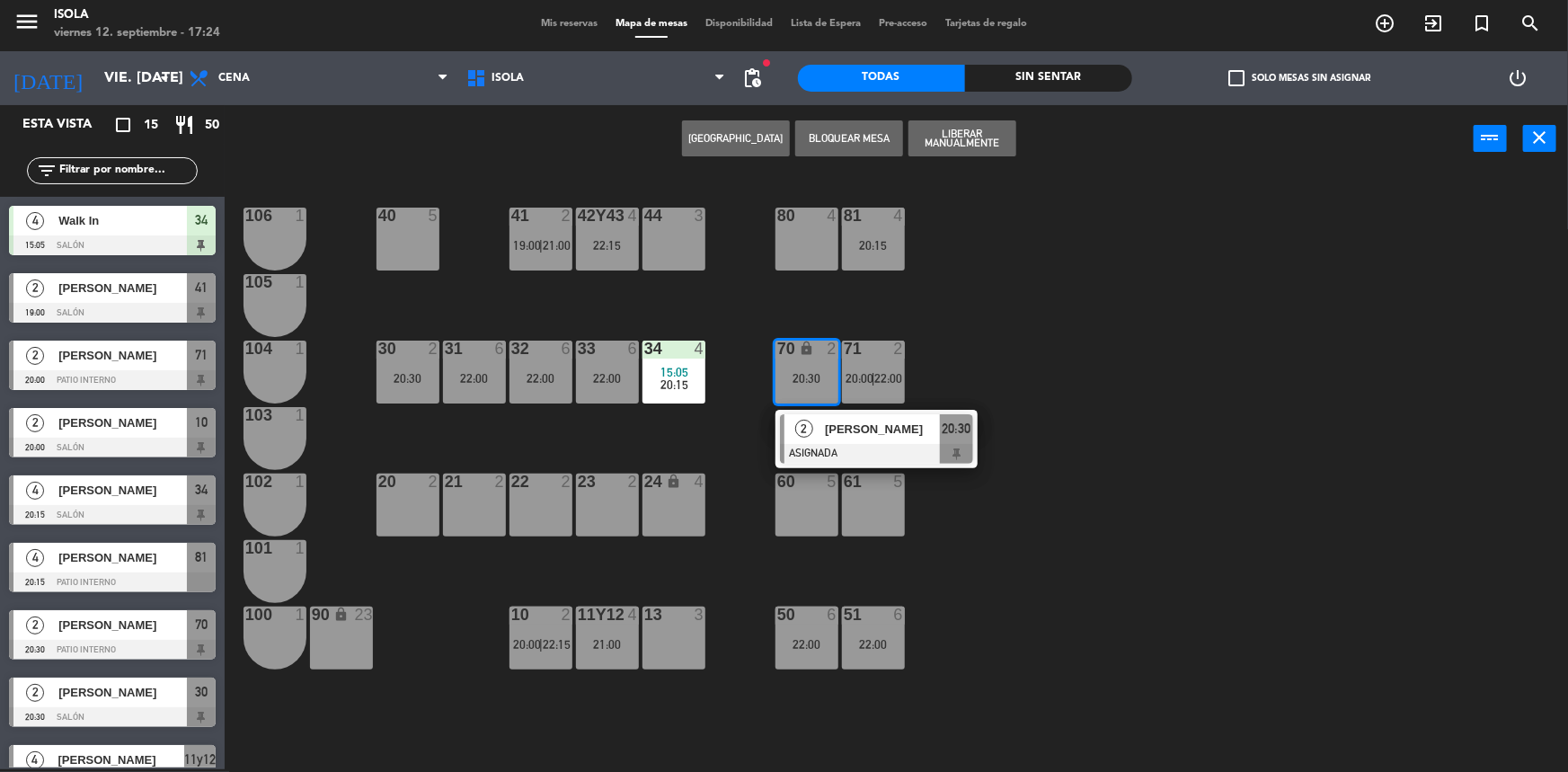
click at [979, 376] on div "40 5 42y43 4 22:15 41 2 19:00 | 21:00 44 3 80 4 81 4 20:15 106 1 105 1 30 2 20:…" at bounding box center [904, 473] width 1328 height 597
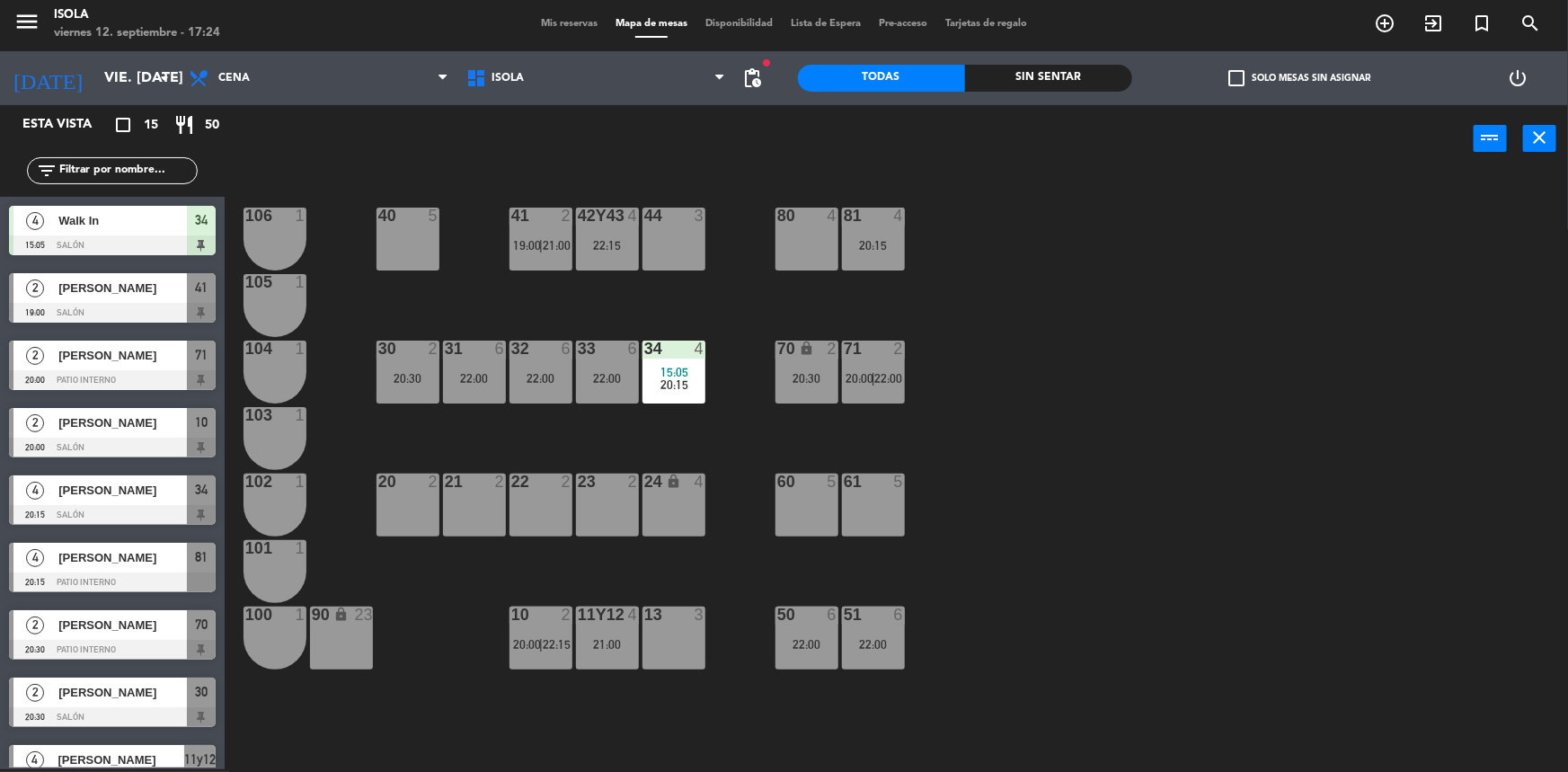
click at [880, 374] on span "22:00" at bounding box center [889, 378] width 28 height 14
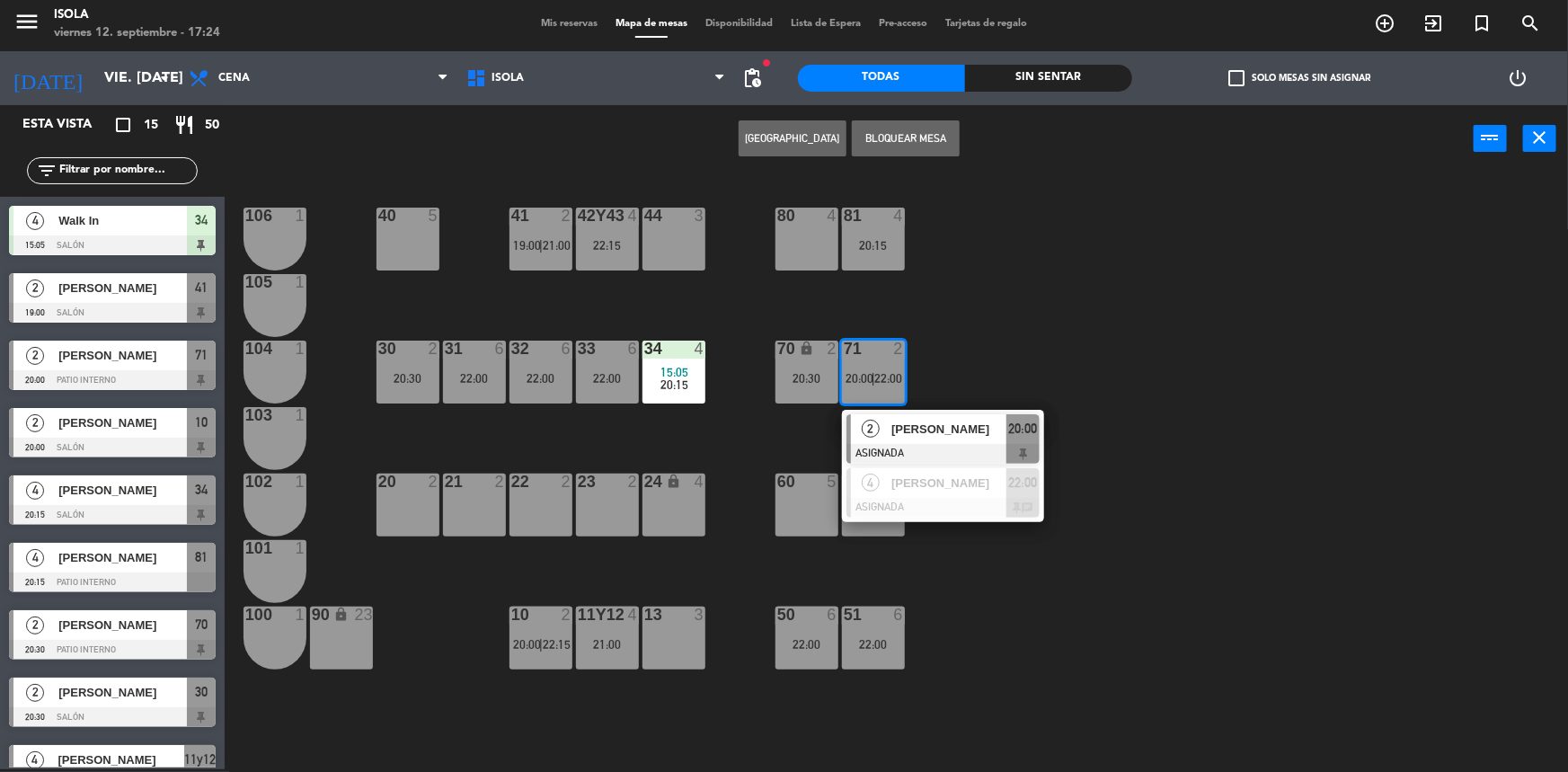
click at [919, 334] on div "40 5 42y43 4 22:15 41 2 19:00 | 21:00 44 3 80 4 81 4 20:15 106 1 105 1 30 2 20:…" at bounding box center [904, 473] width 1328 height 597
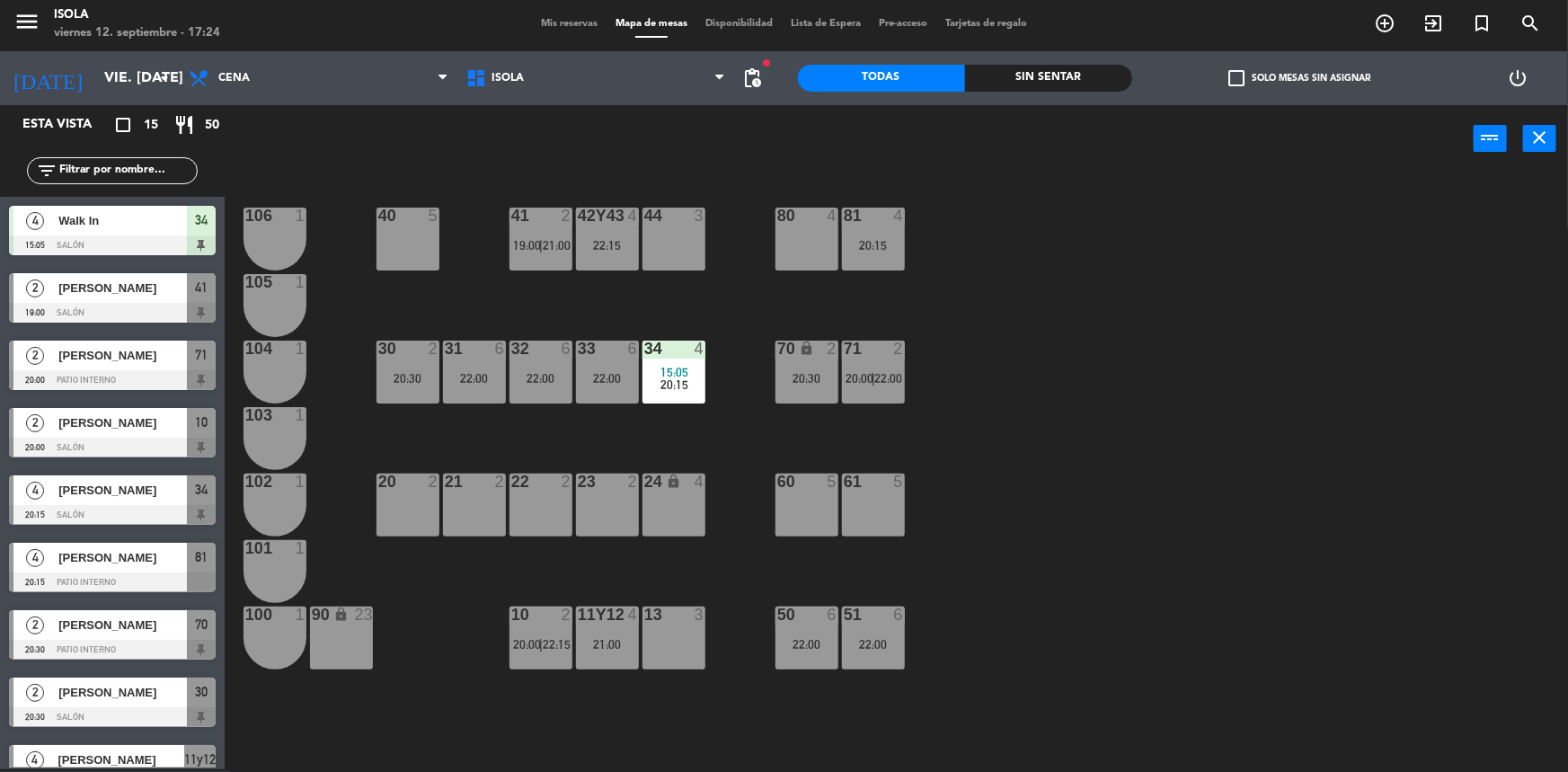
click at [887, 278] on div "40 5 42y43 4 22:15 41 2 19:00 | 21:00 44 3 80 4 81 4 20:15 106 1 105 1 30 2 20:…" at bounding box center [904, 473] width 1328 height 597
click at [881, 263] on div "81 4 20:15" at bounding box center [872, 238] width 62 height 62
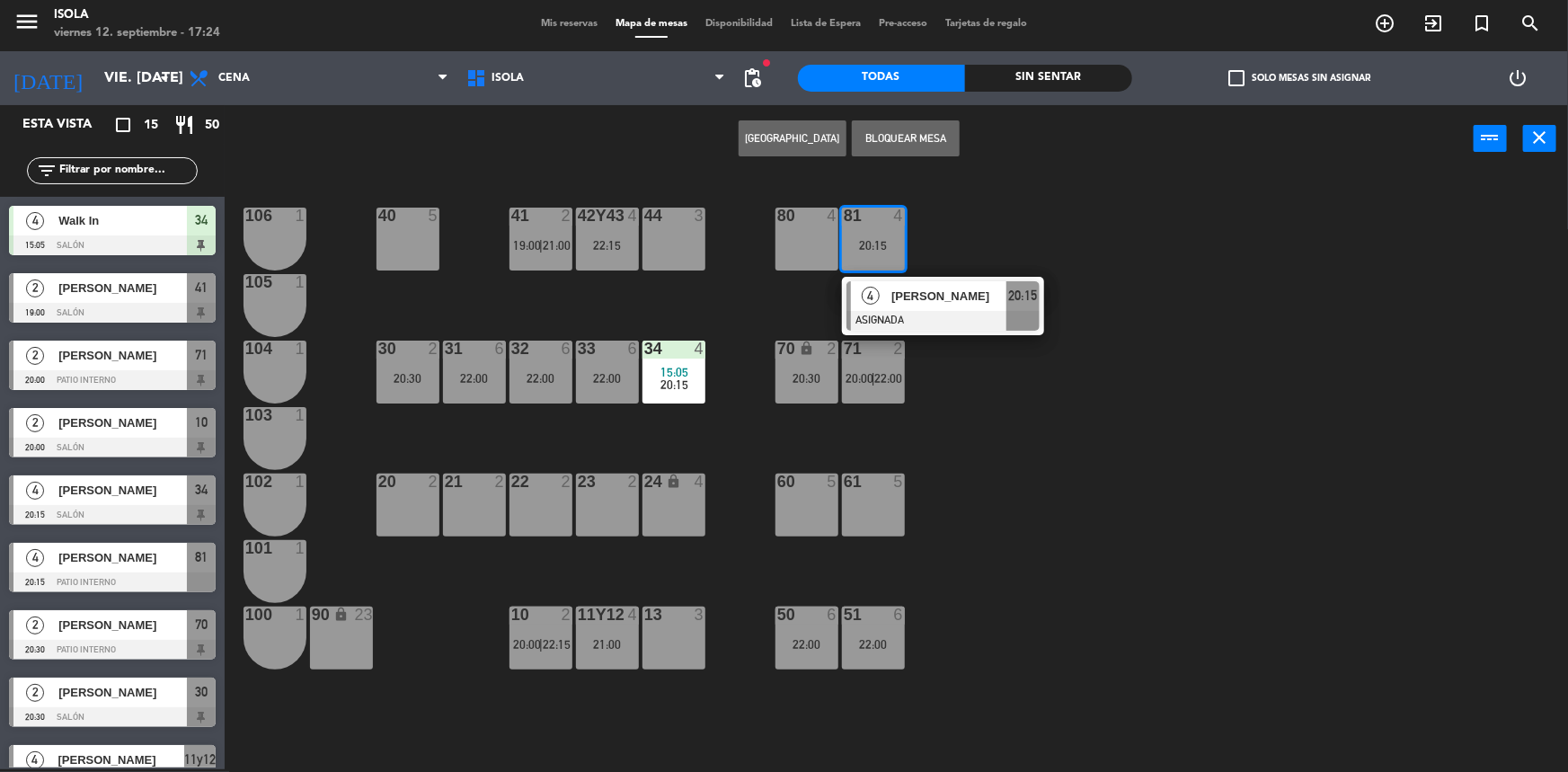
click at [916, 253] on div "40 5 42y43 4 22:15 41 2 19:00 | 21:00 44 3 80 4 81 4 20:15 4 [PERSON_NAME] ASIG…" at bounding box center [904, 473] width 1328 height 597
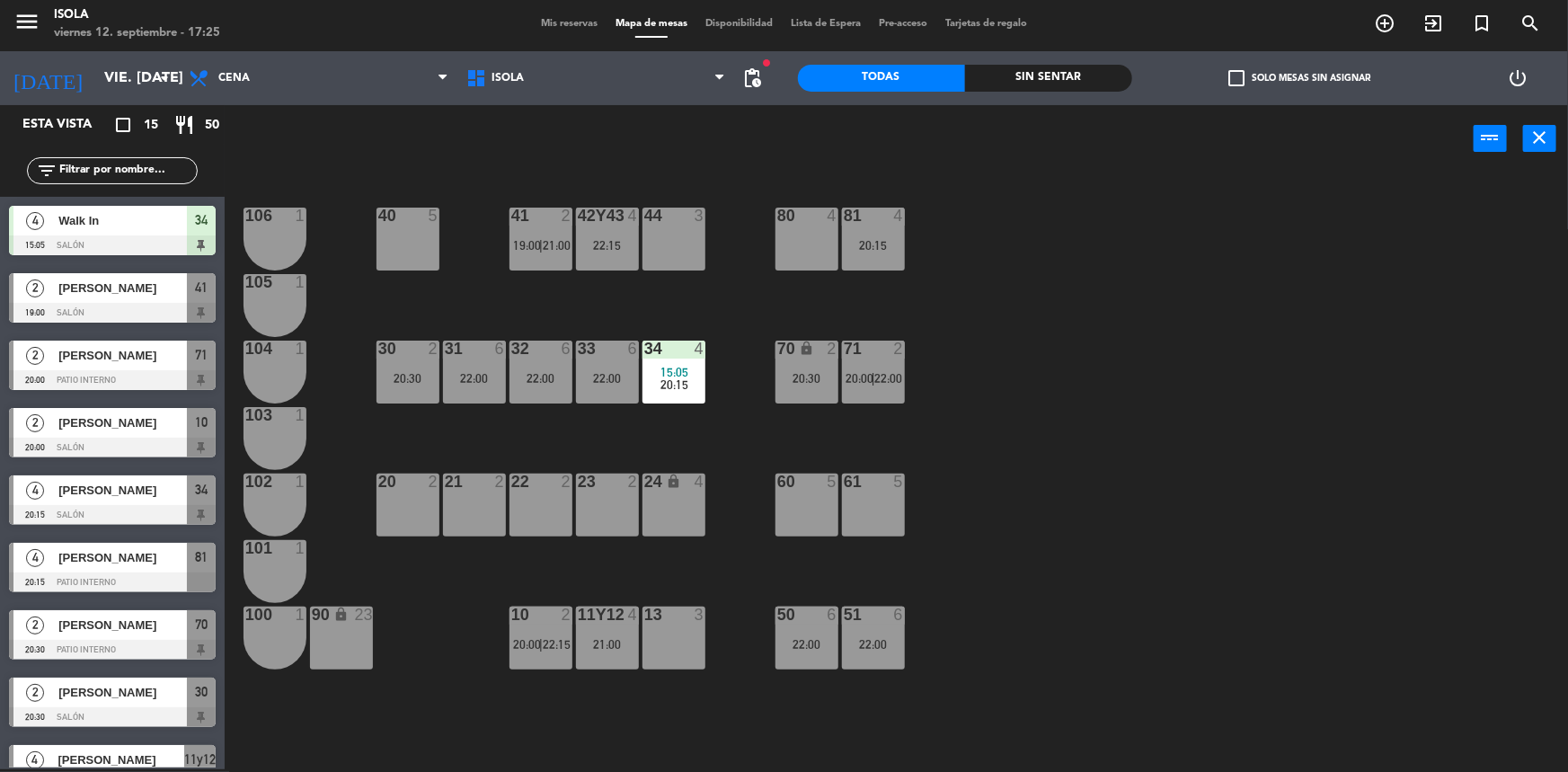
click at [430, 518] on div "20 2" at bounding box center [407, 505] width 62 height 62
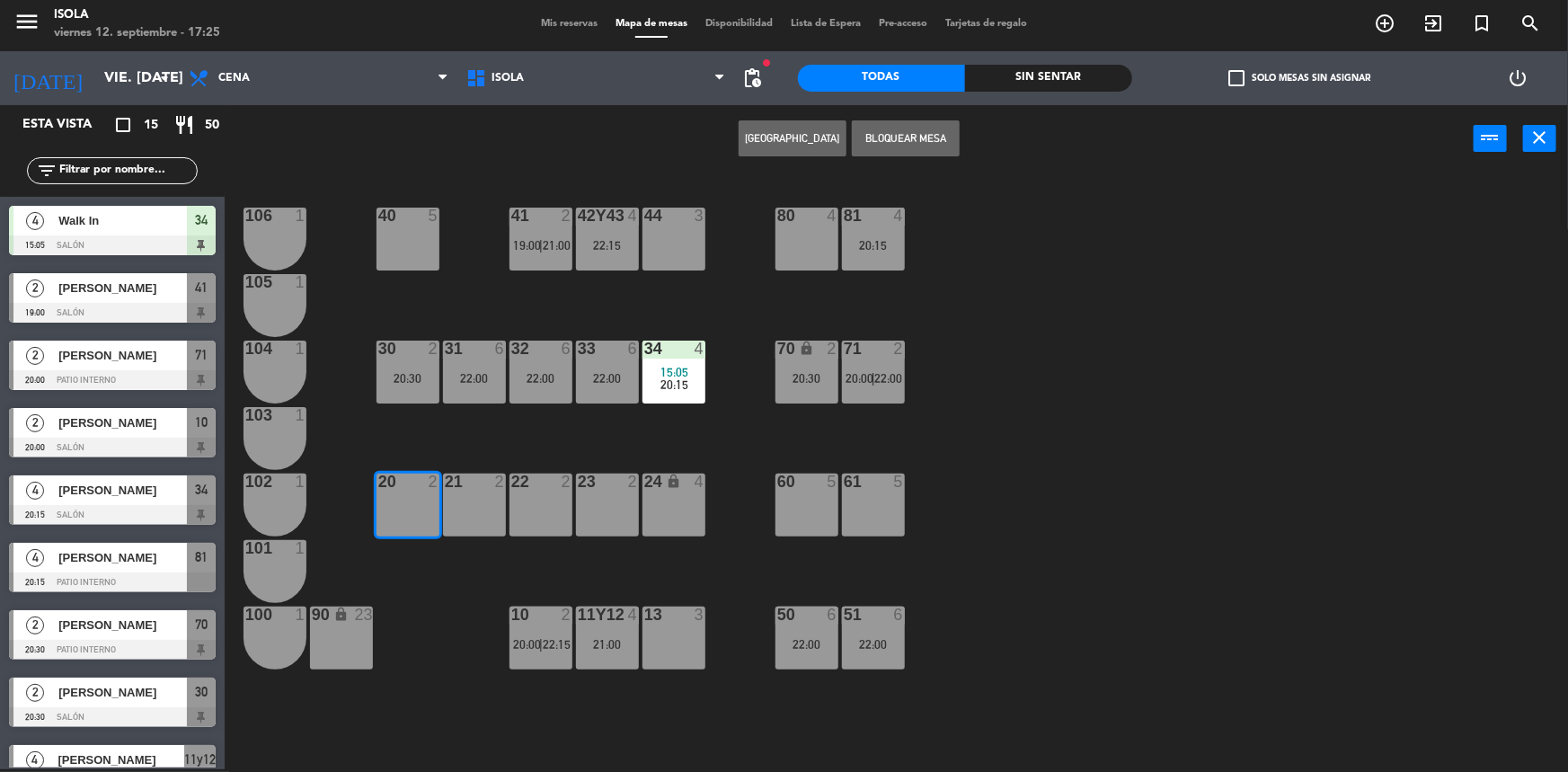
click at [764, 143] on button "[GEOGRAPHIC_DATA]" at bounding box center [793, 137] width 108 height 36
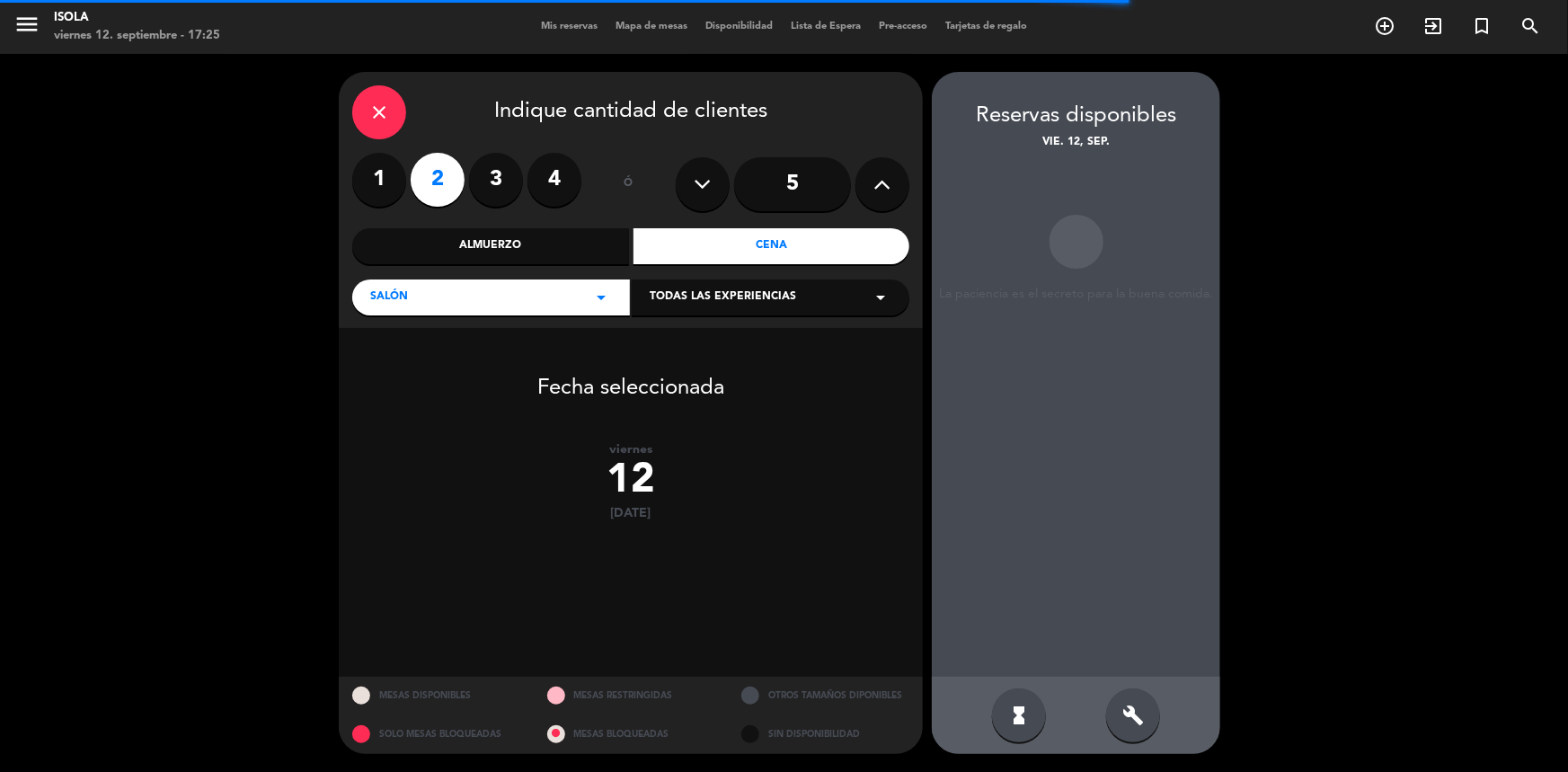
click at [431, 188] on label "2" at bounding box center [437, 180] width 54 height 54
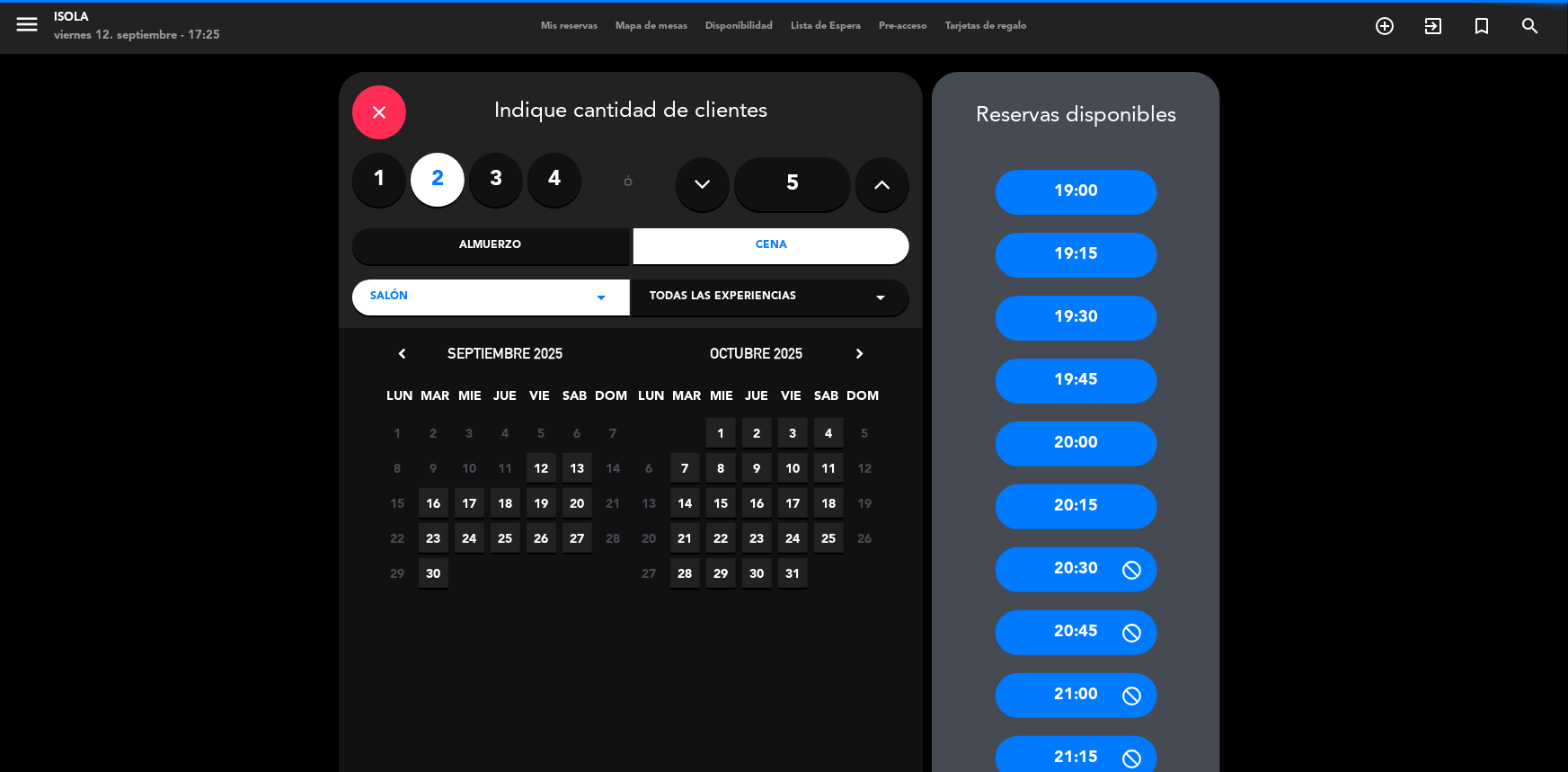
click at [535, 467] on span "12" at bounding box center [541, 467] width 30 height 30
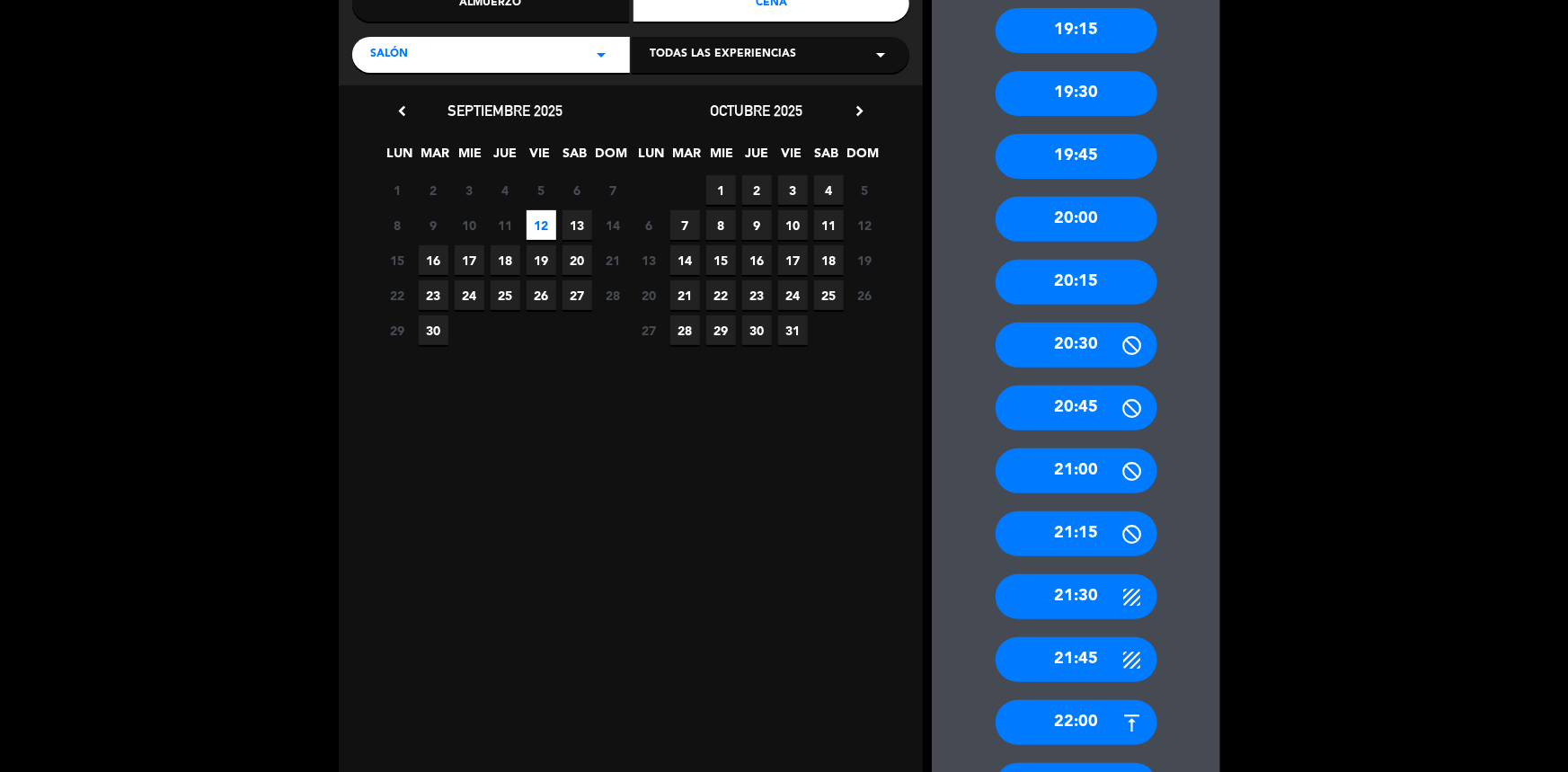
scroll to position [243, 0]
click at [1091, 594] on div "21:30" at bounding box center [1076, 597] width 161 height 45
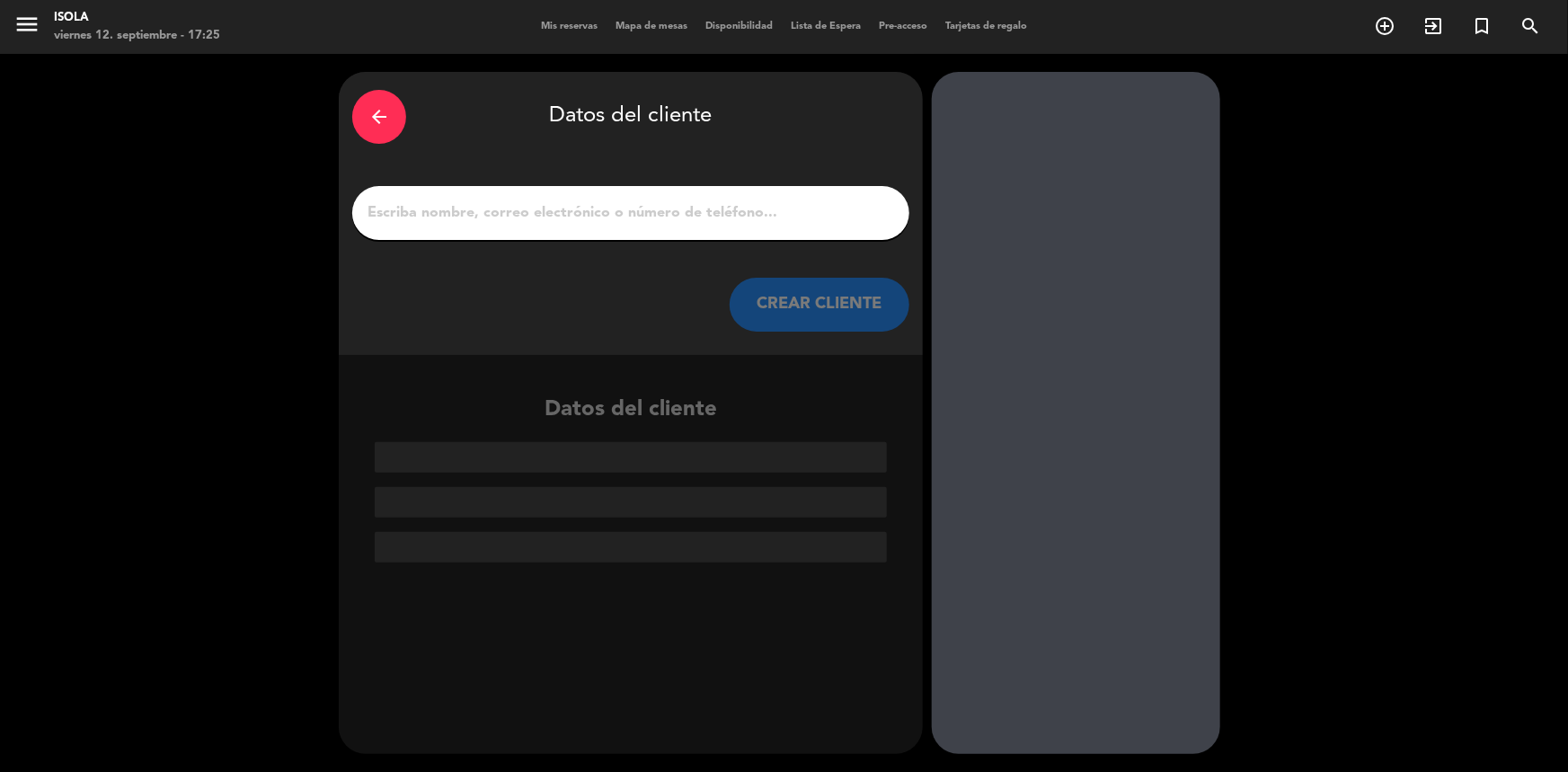
scroll to position [0, 0]
click at [659, 202] on input "1" at bounding box center [631, 213] width 530 height 25
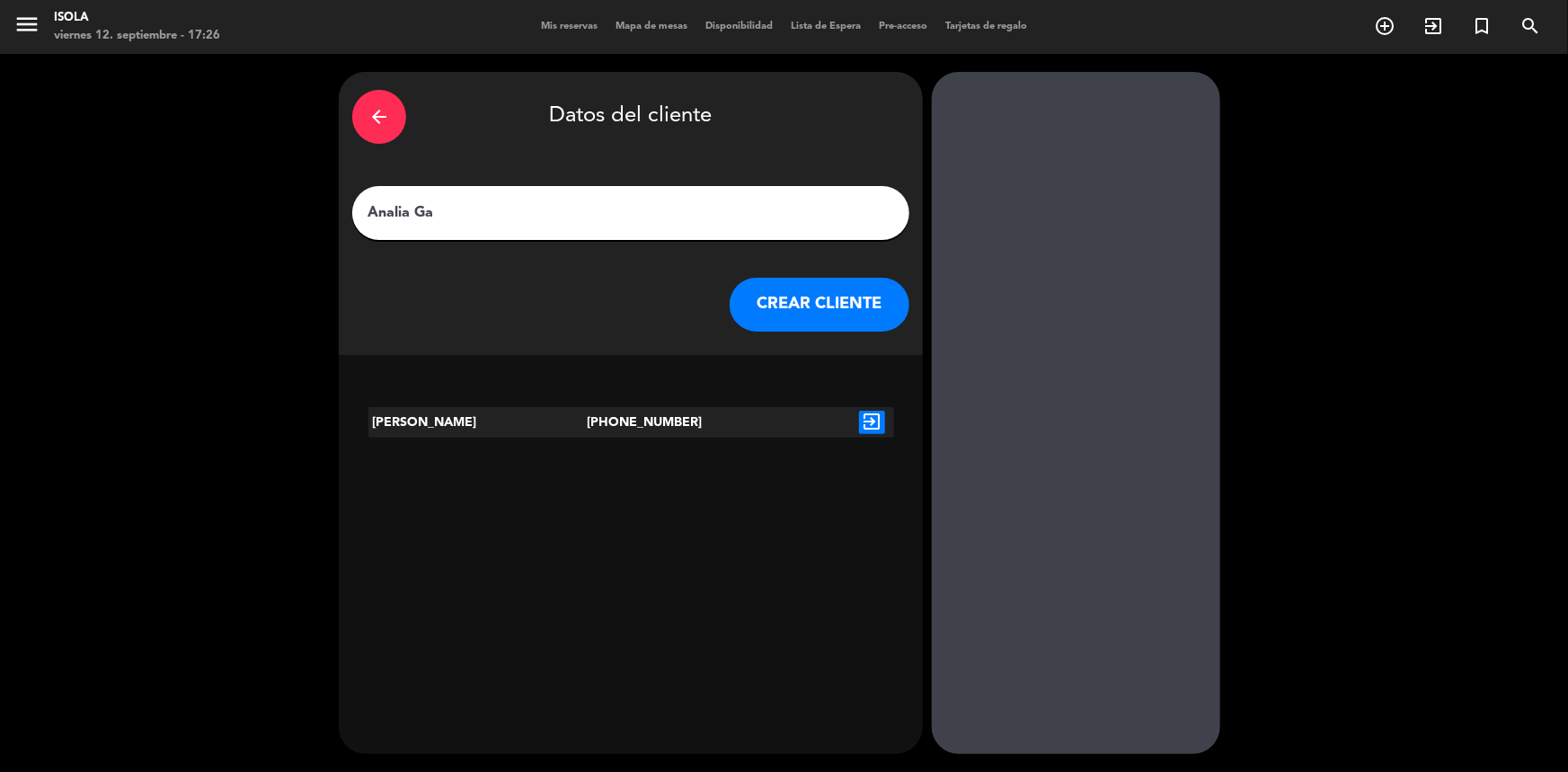
type input "Analia Ga"
click at [879, 431] on icon "exit_to_app" at bounding box center [871, 422] width 26 height 23
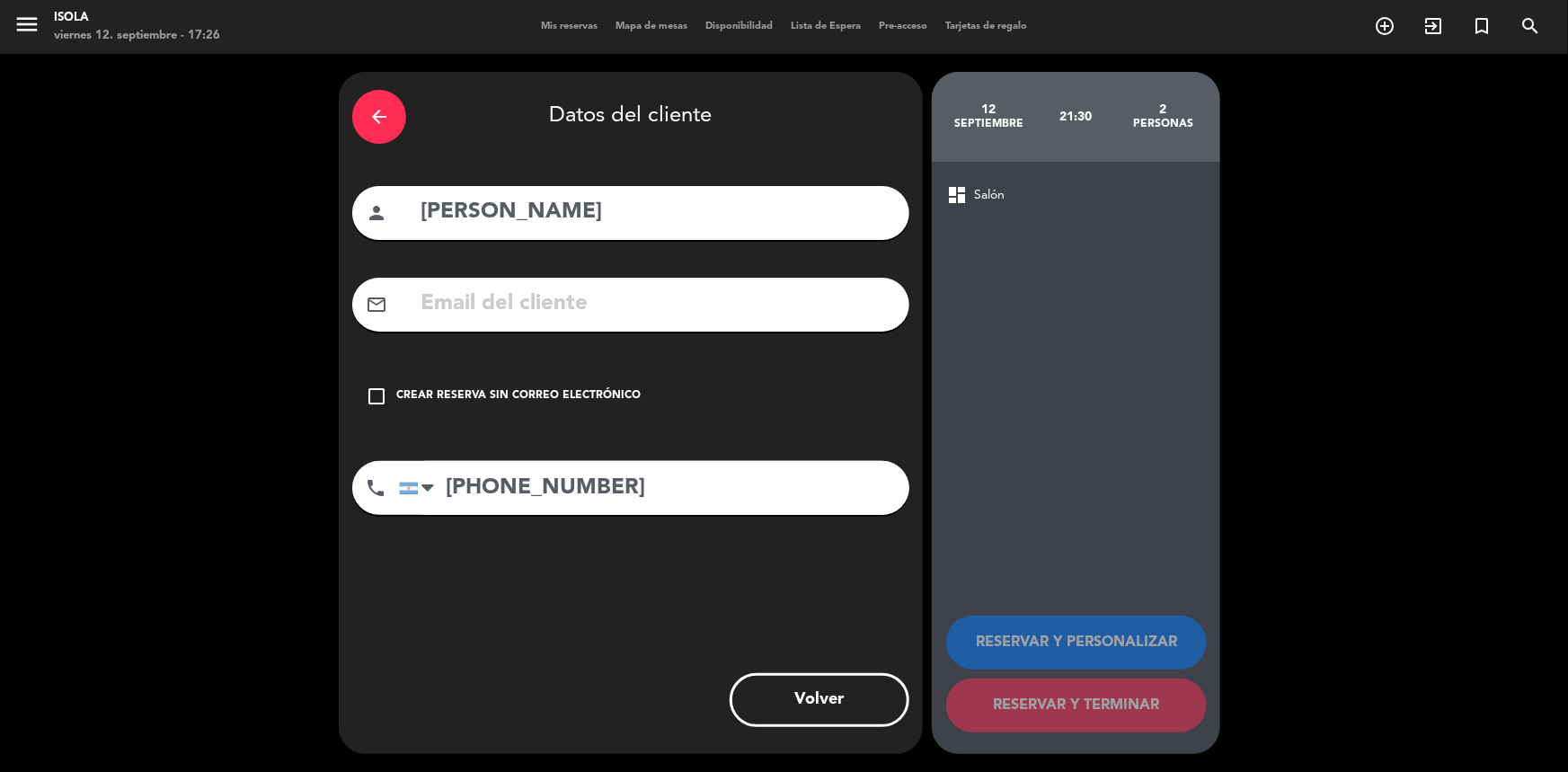
click at [578, 316] on input "text" at bounding box center [657, 304] width 478 height 37
type input "analiagaggioq"
drag, startPoint x: 578, startPoint y: 316, endPoint x: 817, endPoint y: 373, distance: 245.7
click at [848, 411] on div "check_box_outline_blank Crear reserva sin correo electrónico" at bounding box center [631, 396] width 557 height 54
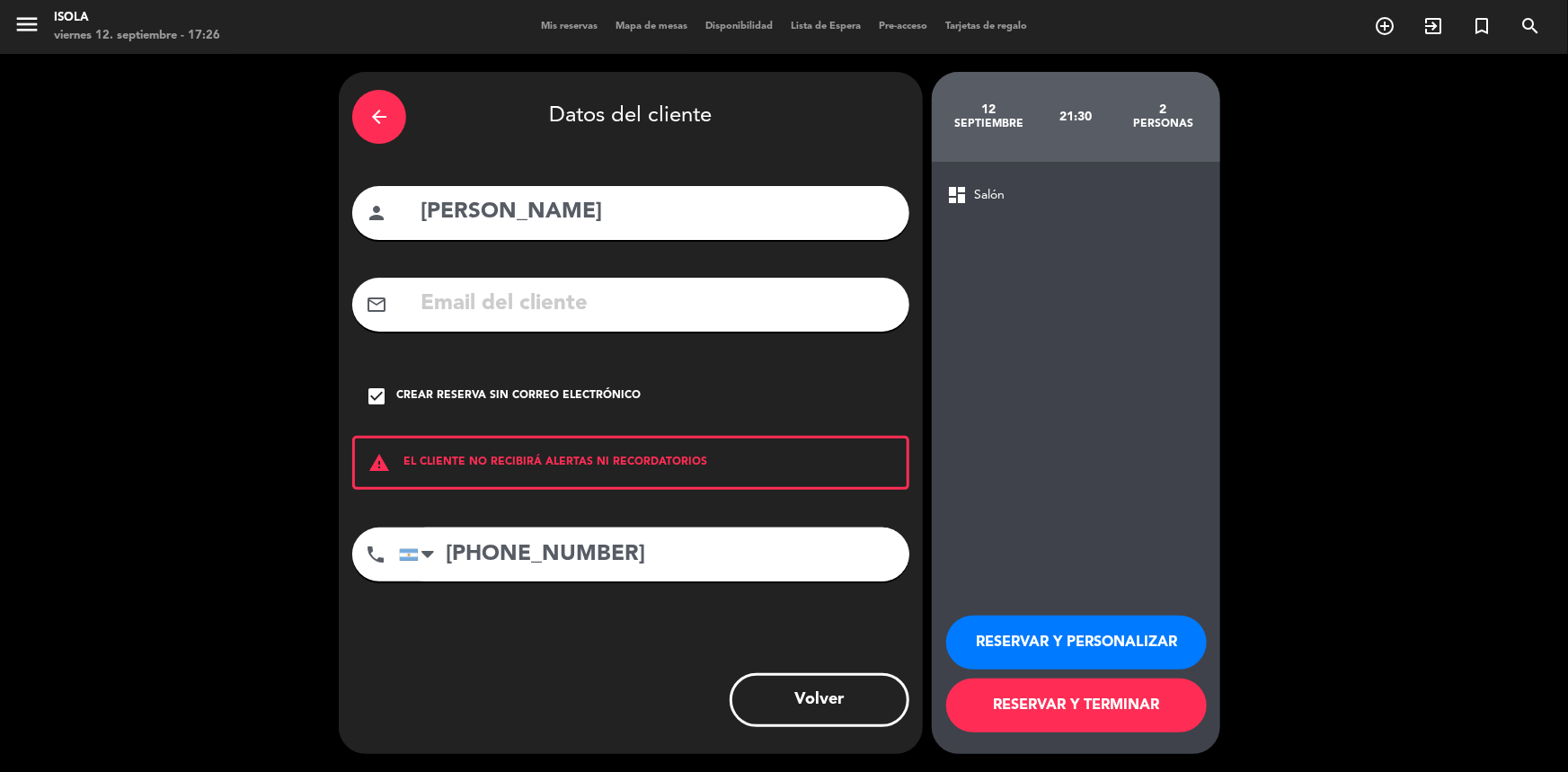
click at [487, 397] on div "Crear reserva sin correo electrónico" at bounding box center [518, 396] width 244 height 18
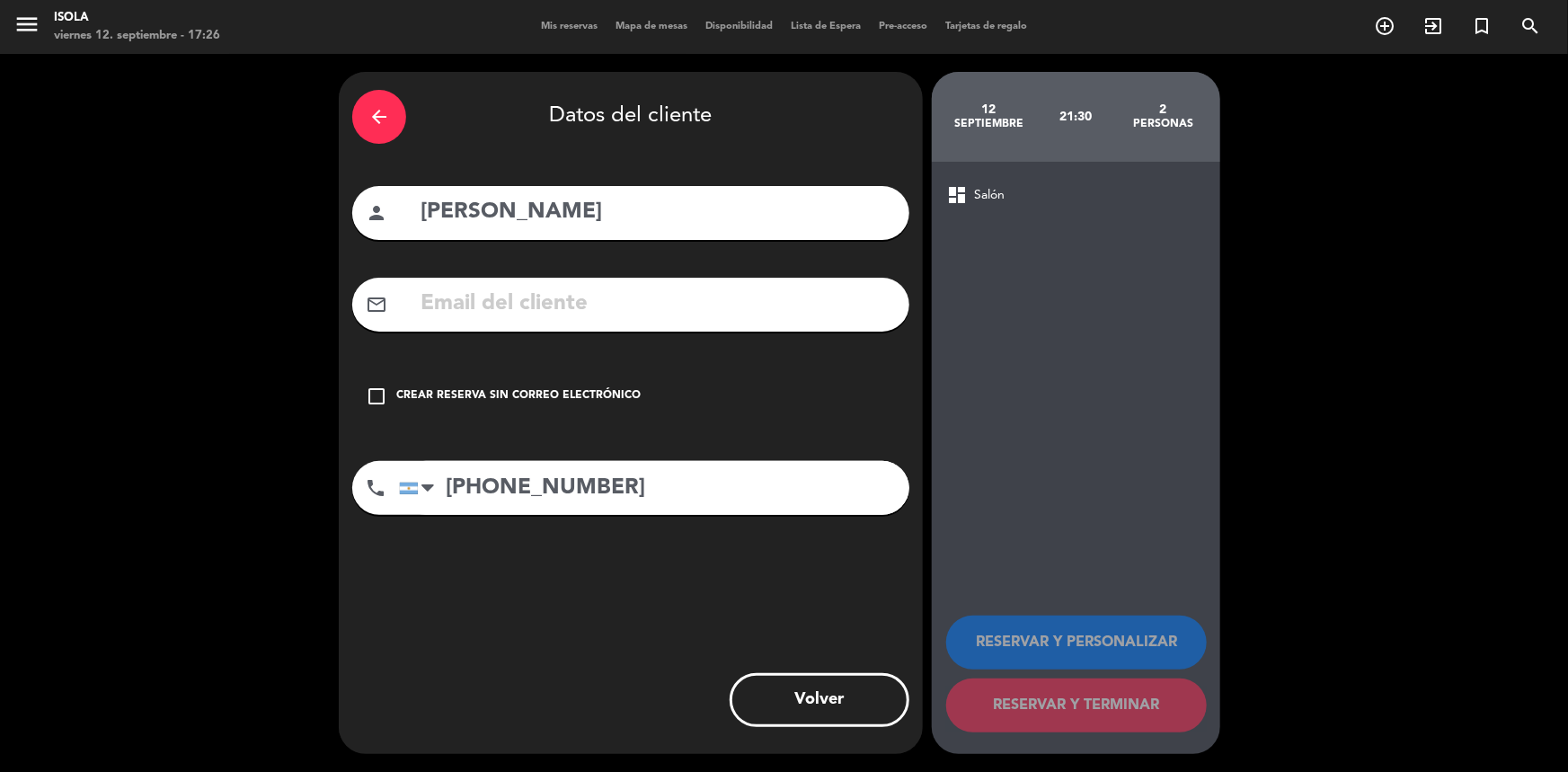
click at [542, 317] on input "text" at bounding box center [657, 304] width 478 height 37
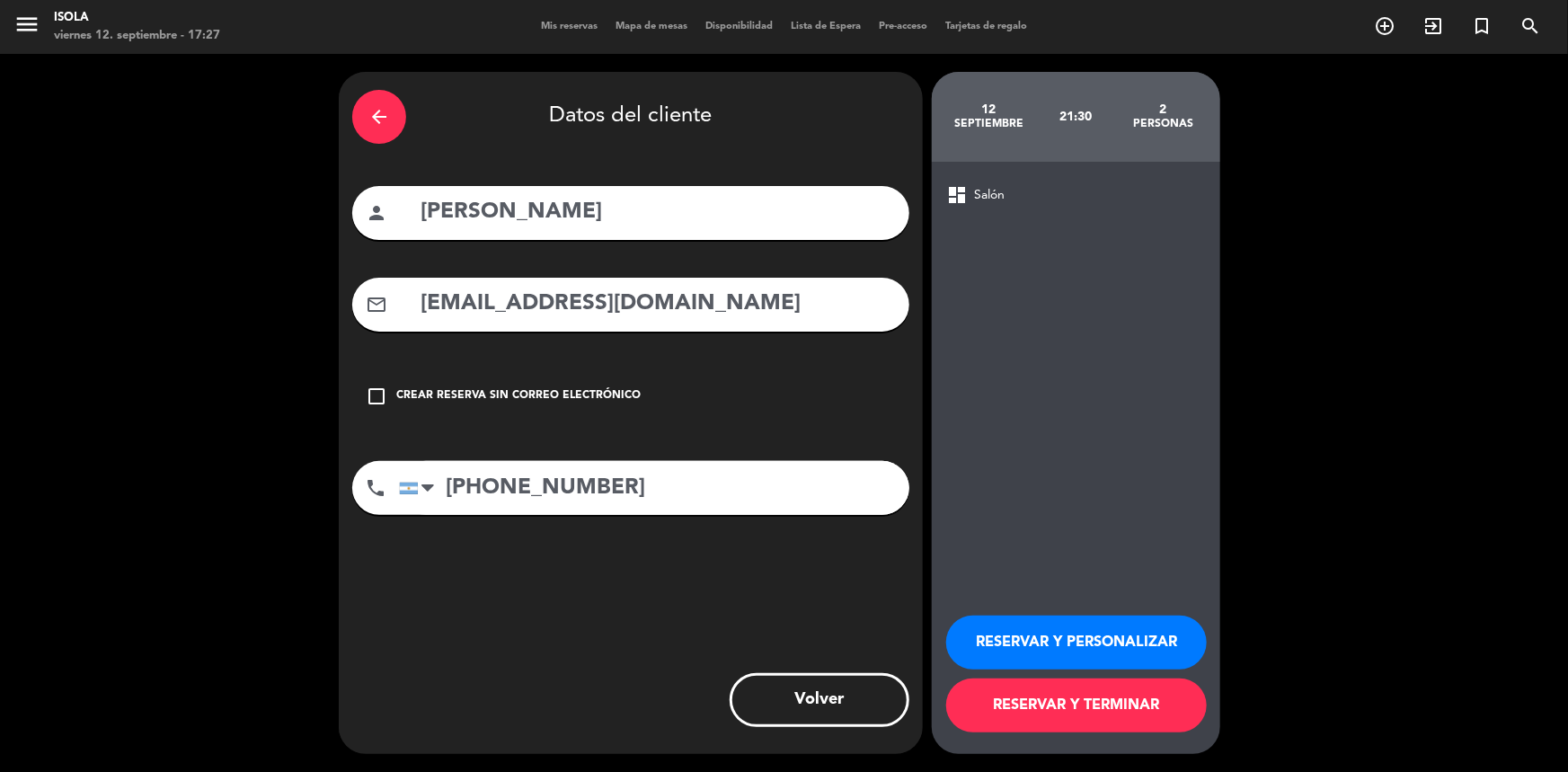
type input "[EMAIL_ADDRESS][DOMAIN_NAME]"
click at [1061, 702] on button "RESERVAR Y TERMINAR" at bounding box center [1076, 706] width 260 height 54
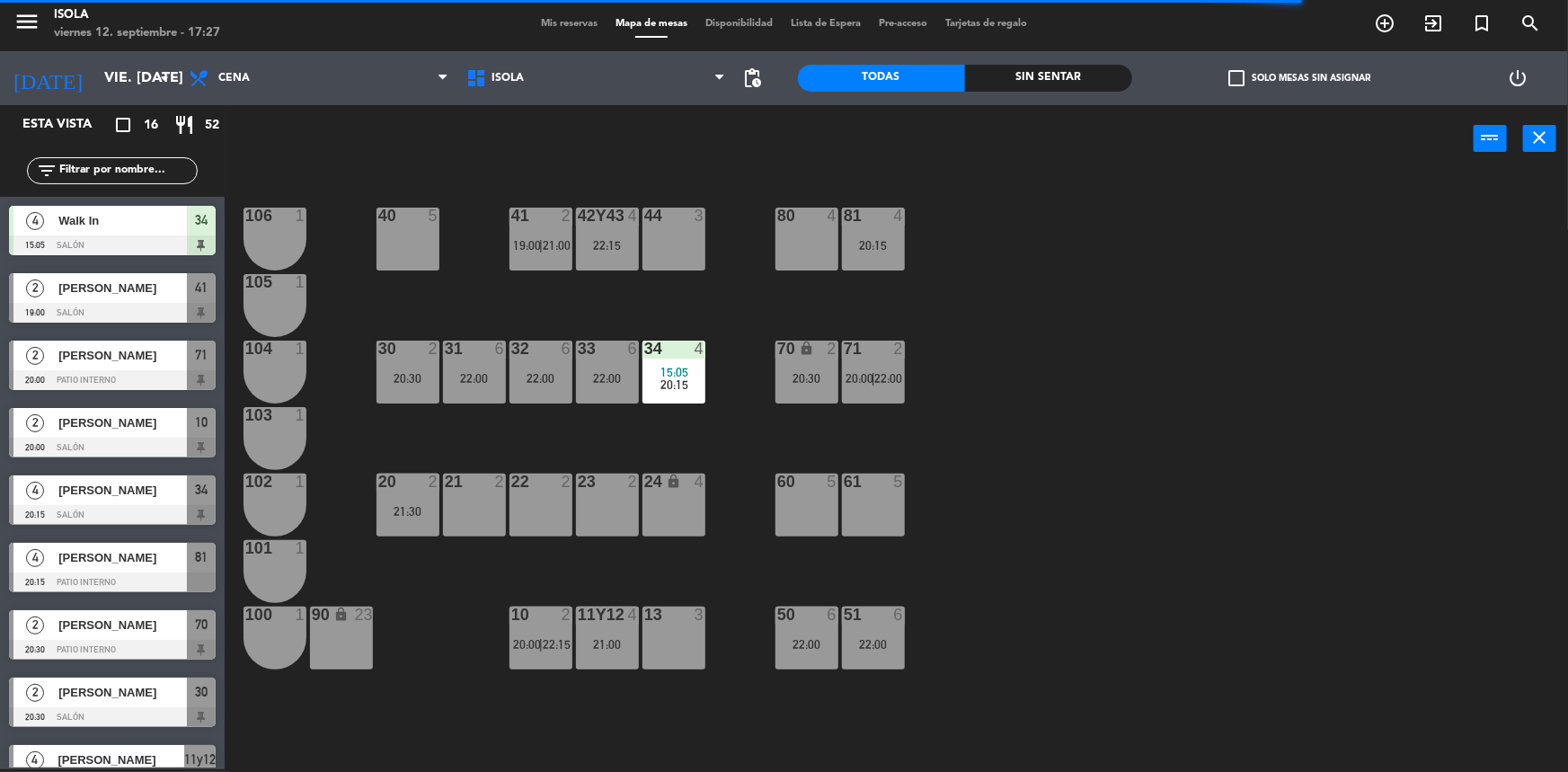
click at [656, 446] on div "40 5 42y43 4 22:15 41 2 19:00 | 21:00 44 3 80 4 81 4 20:15 106 1 105 1 30 2 20:…" at bounding box center [904, 473] width 1328 height 597
click at [449, 455] on div "40 5 42y43 4 22:15 41 2 19:00 | 21:00 44 3 80 4 81 4 20:15 106 1 105 1 30 2 20:…" at bounding box center [904, 473] width 1328 height 597
click at [428, 384] on div "20:30" at bounding box center [407, 378] width 62 height 12
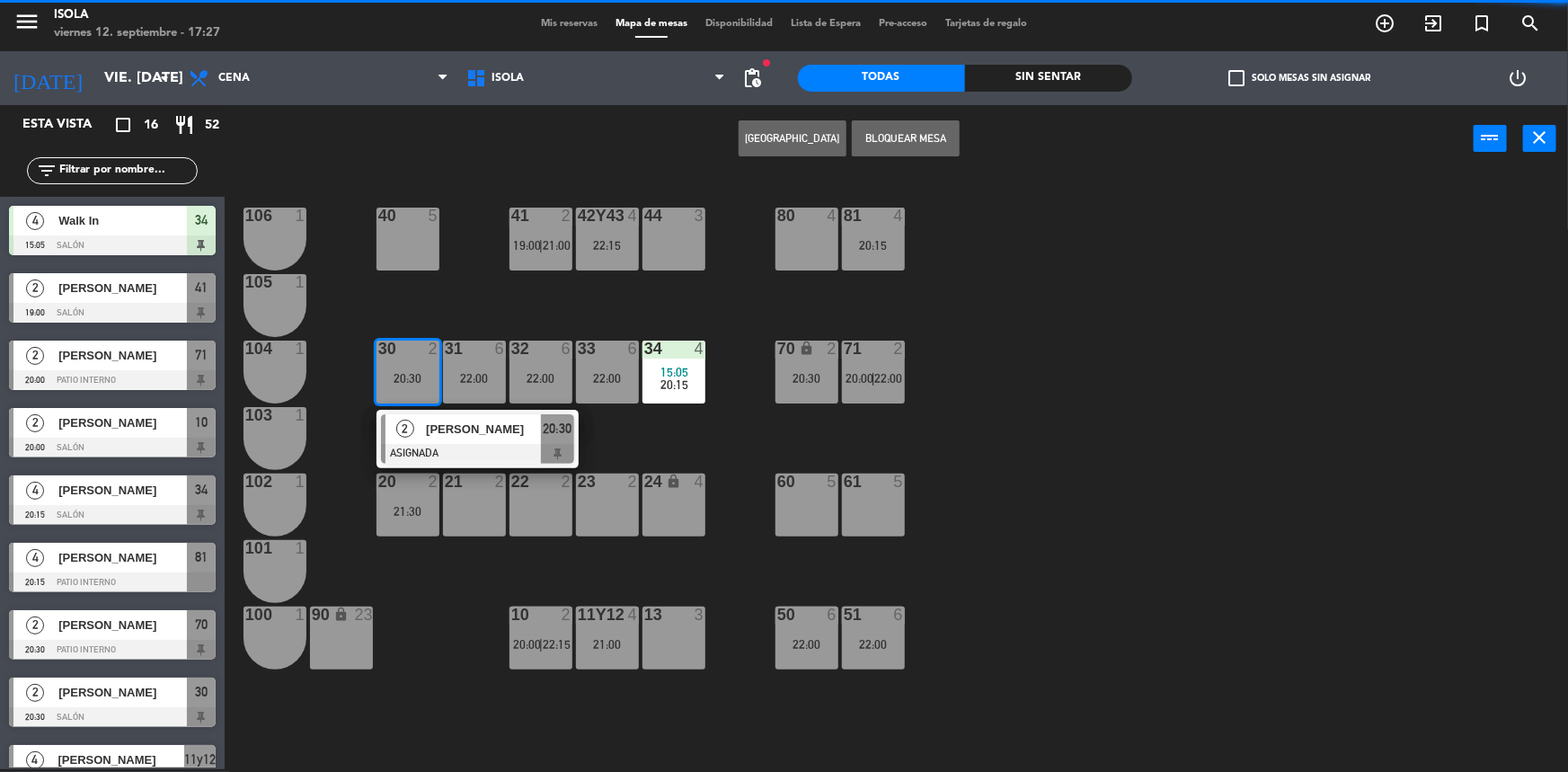
click at [479, 321] on div "40 5 42y43 4 22:15 41 2 19:00 | 21:00 44 3 80 4 81 4 20:15 106 1 105 1 30 2 20:…" at bounding box center [904, 473] width 1328 height 597
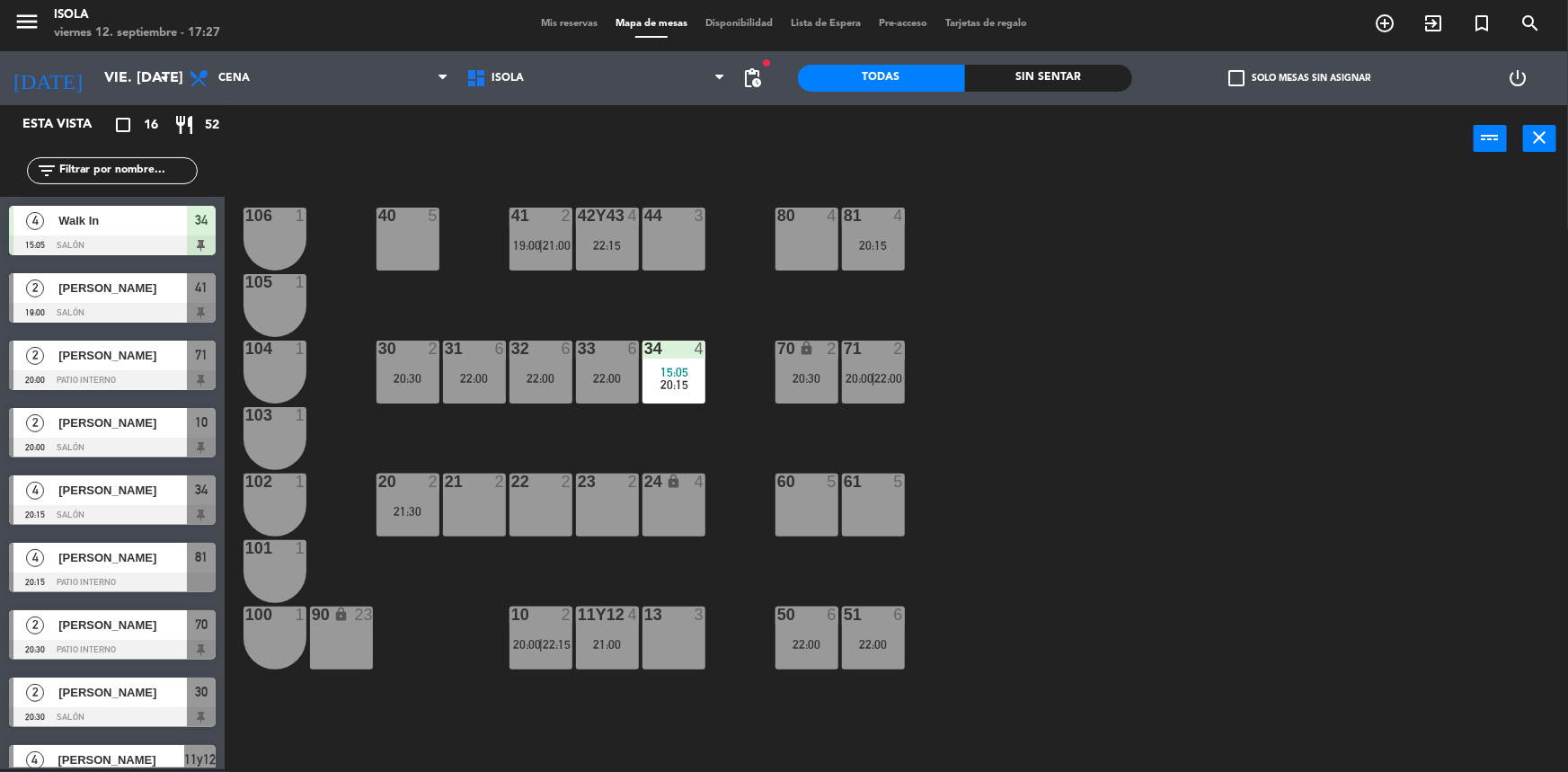
click at [406, 507] on div "21:30" at bounding box center [407, 511] width 62 height 13
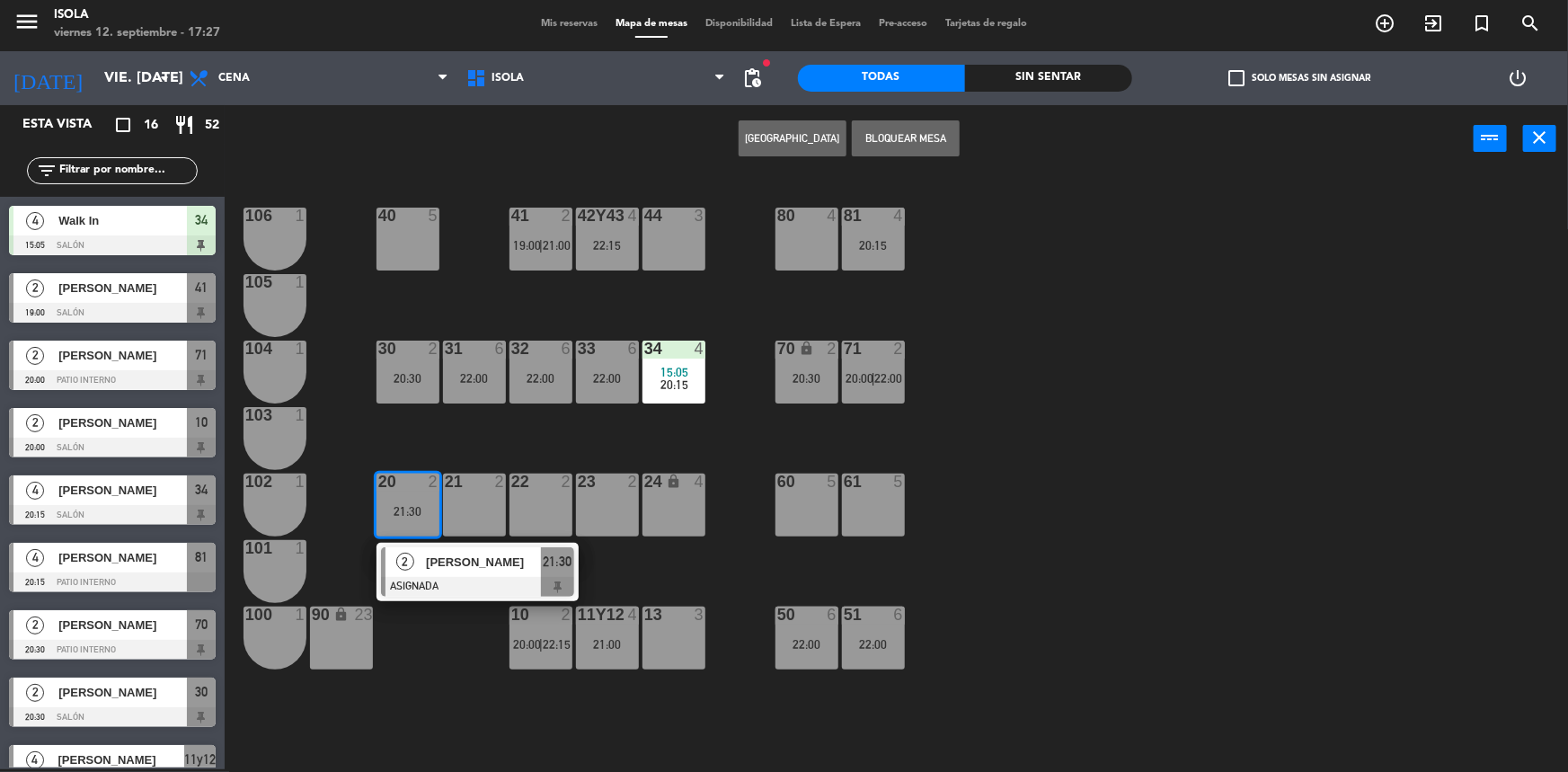
click at [437, 436] on div "40 5 42y43 4 22:15 41 2 19:00 | 21:00 44 3 80 4 81 4 20:15 106 1 105 1 30 2 20:…" at bounding box center [904, 473] width 1328 height 597
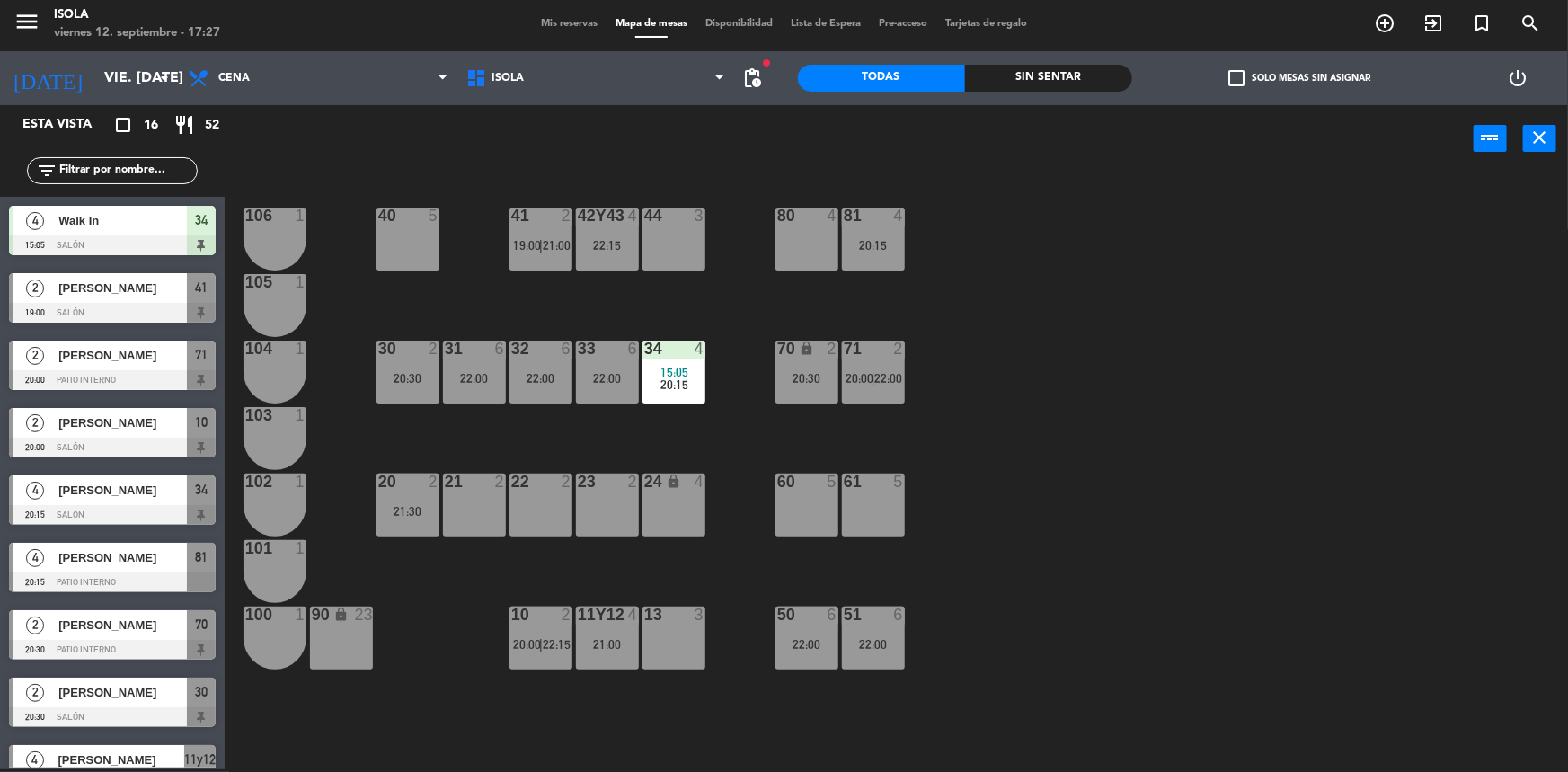
click at [784, 377] on div "20:30" at bounding box center [806, 378] width 62 height 12
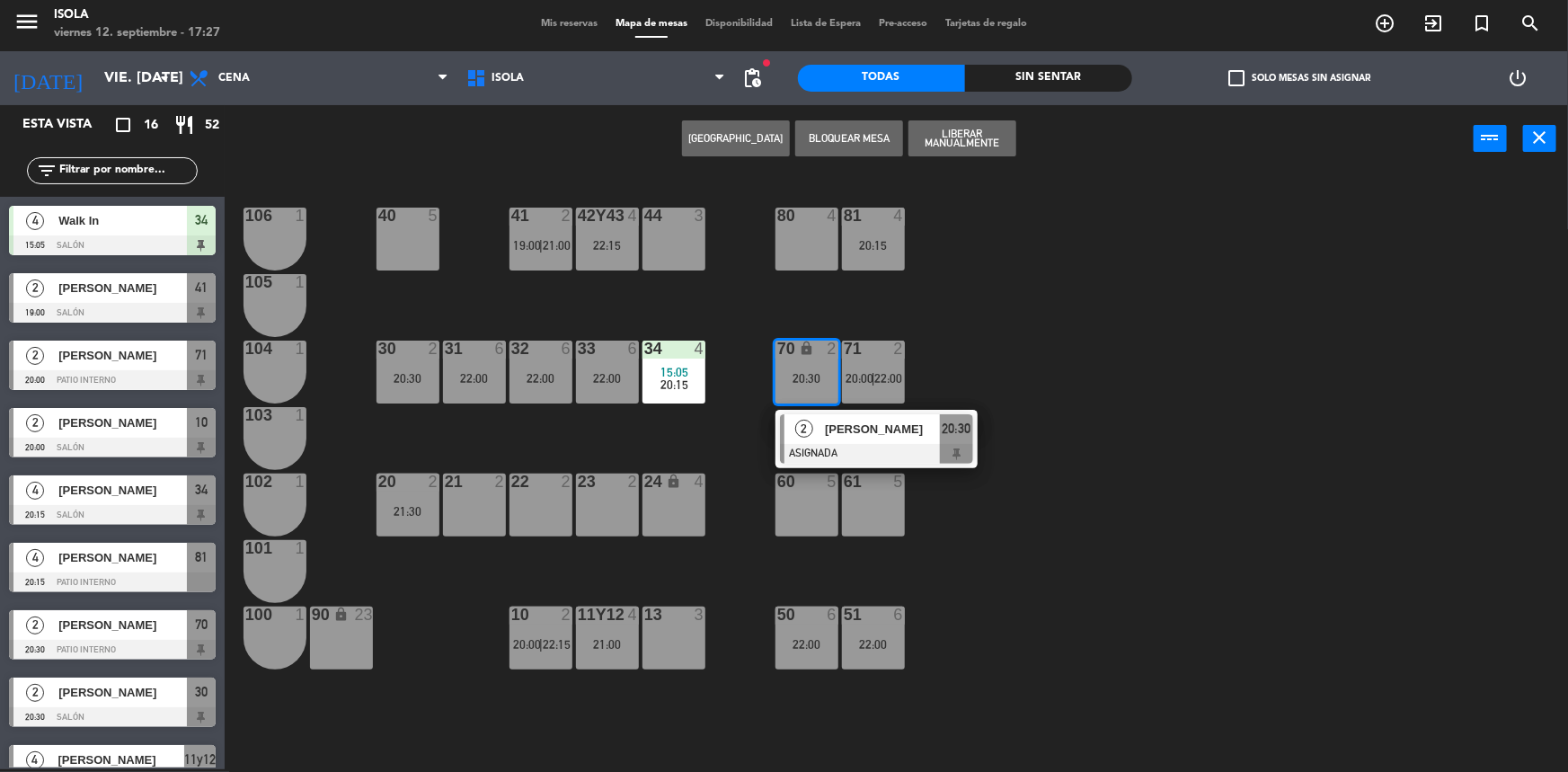
click at [674, 455] on div "40 5 42y43 4 22:15 41 2 19:00 | 21:00 44 3 80 4 81 4 20:15 106 1 105 1 30 2 20:…" at bounding box center [904, 473] width 1328 height 597
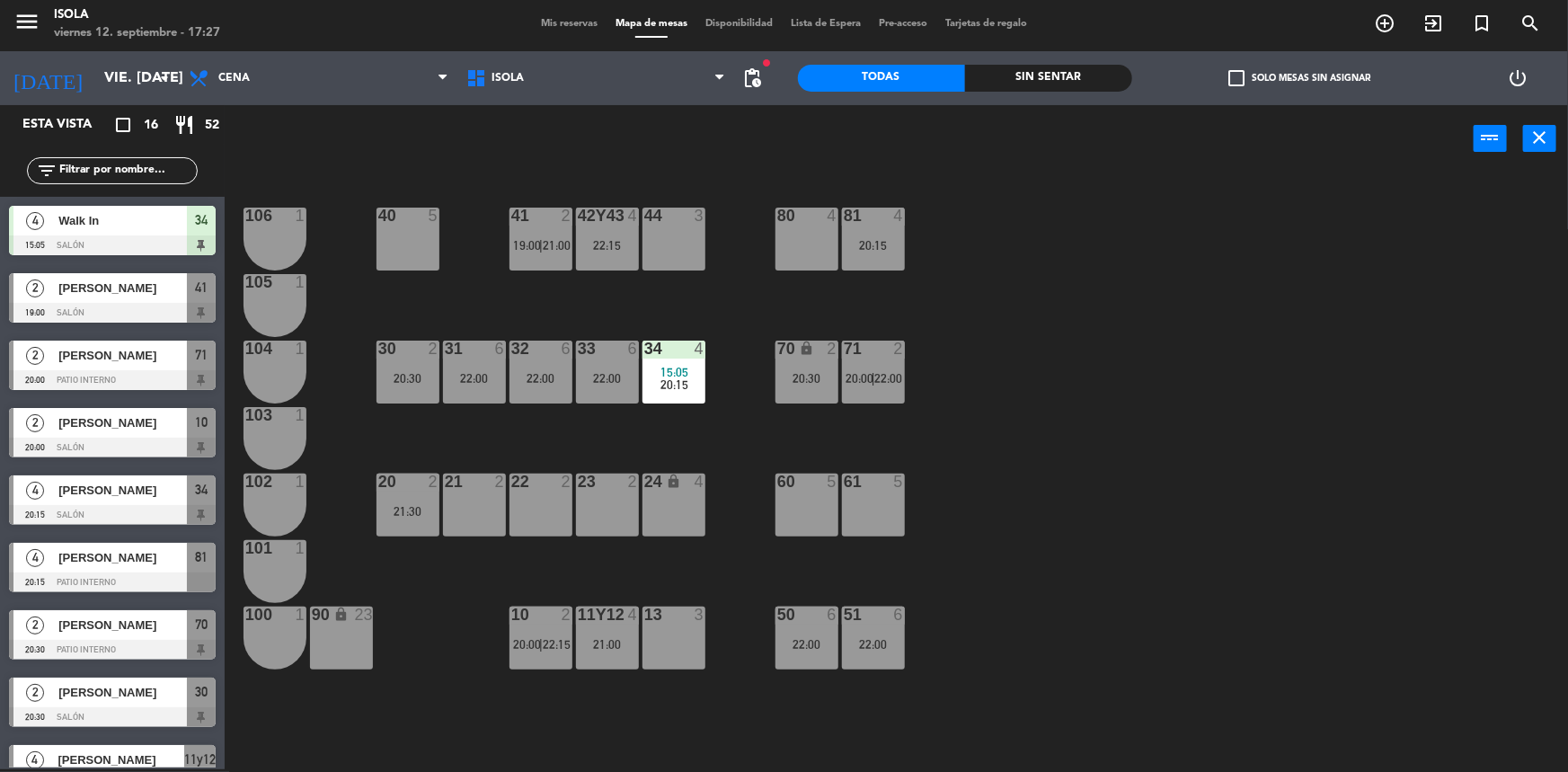
click at [561, 261] on div "41 2 19:00 | 21:00" at bounding box center [540, 238] width 62 height 62
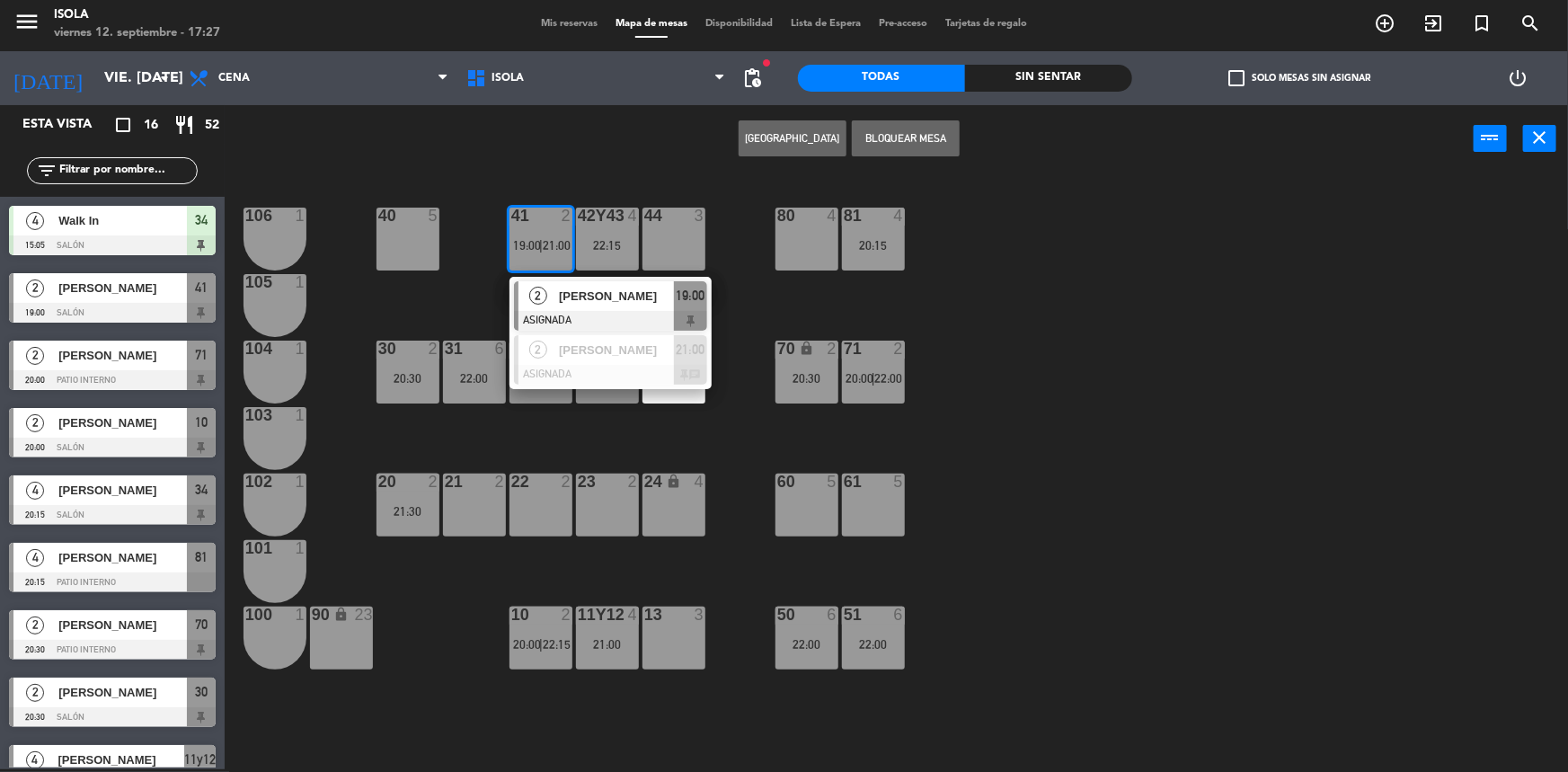
click at [449, 311] on div "40 5 42y43 4 22:15 41 2 19:00 | 21:00 2 [PERSON_NAME] ASIGNADA 19:00 2 [PERSON_…" at bounding box center [904, 473] width 1328 height 597
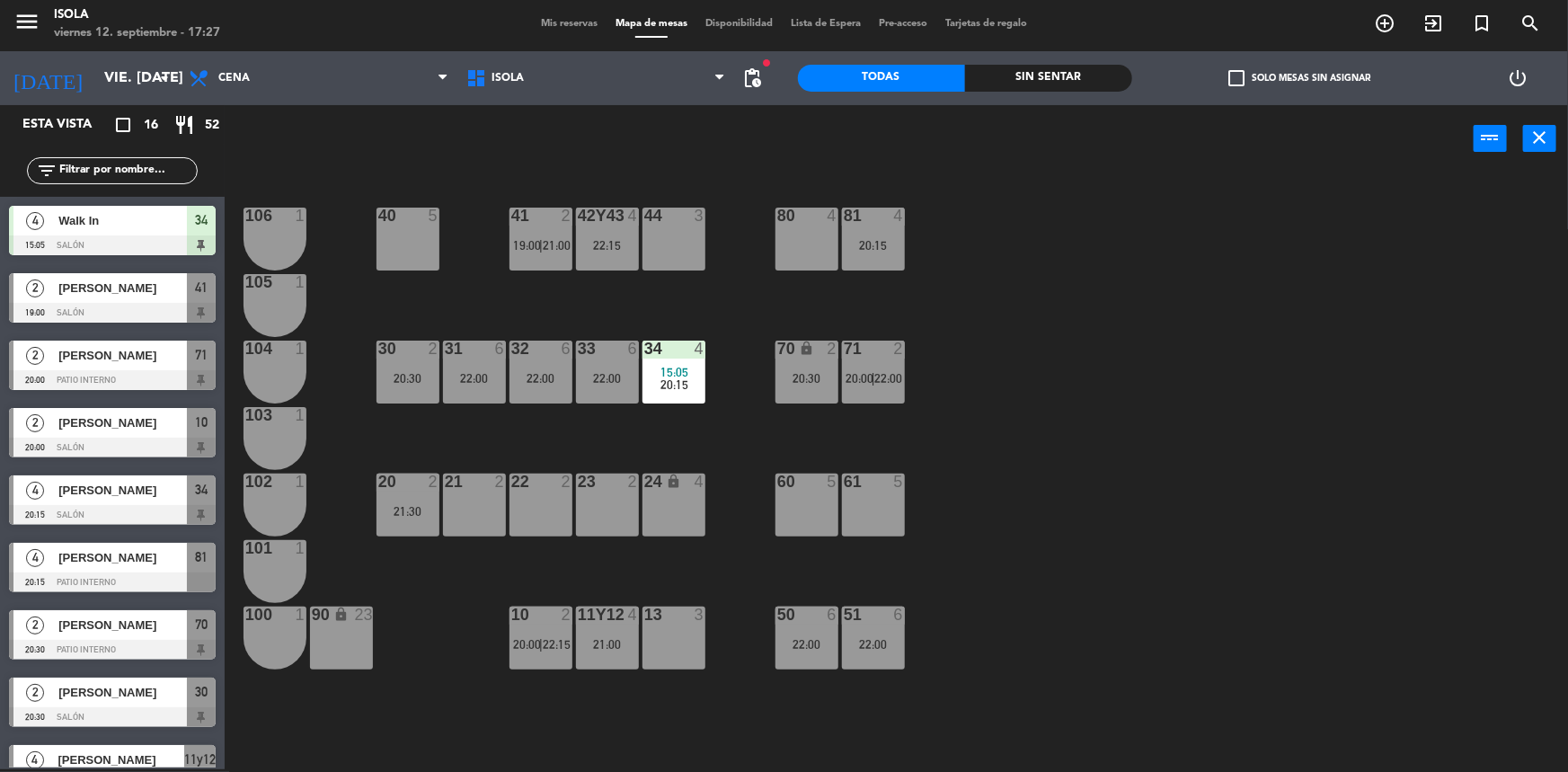
click at [531, 612] on div at bounding box center [540, 614] width 30 height 16
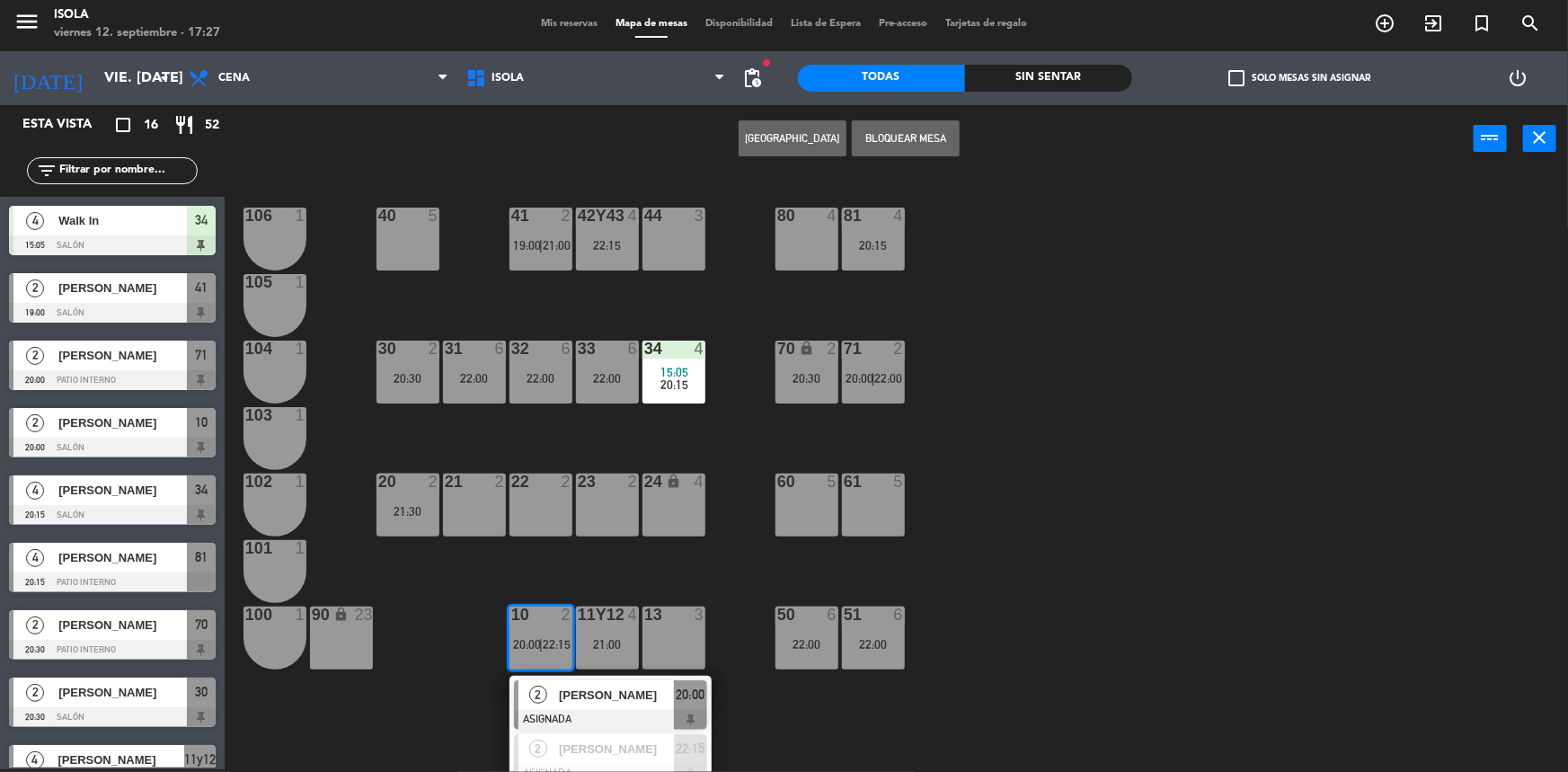
click at [571, 575] on div "40 5 42y43 4 22:15 41 2 19:00 | 21:00 44 3 80 4 81 4 20:15 106 1 105 1 30 2 20:…" at bounding box center [904, 473] width 1328 height 597
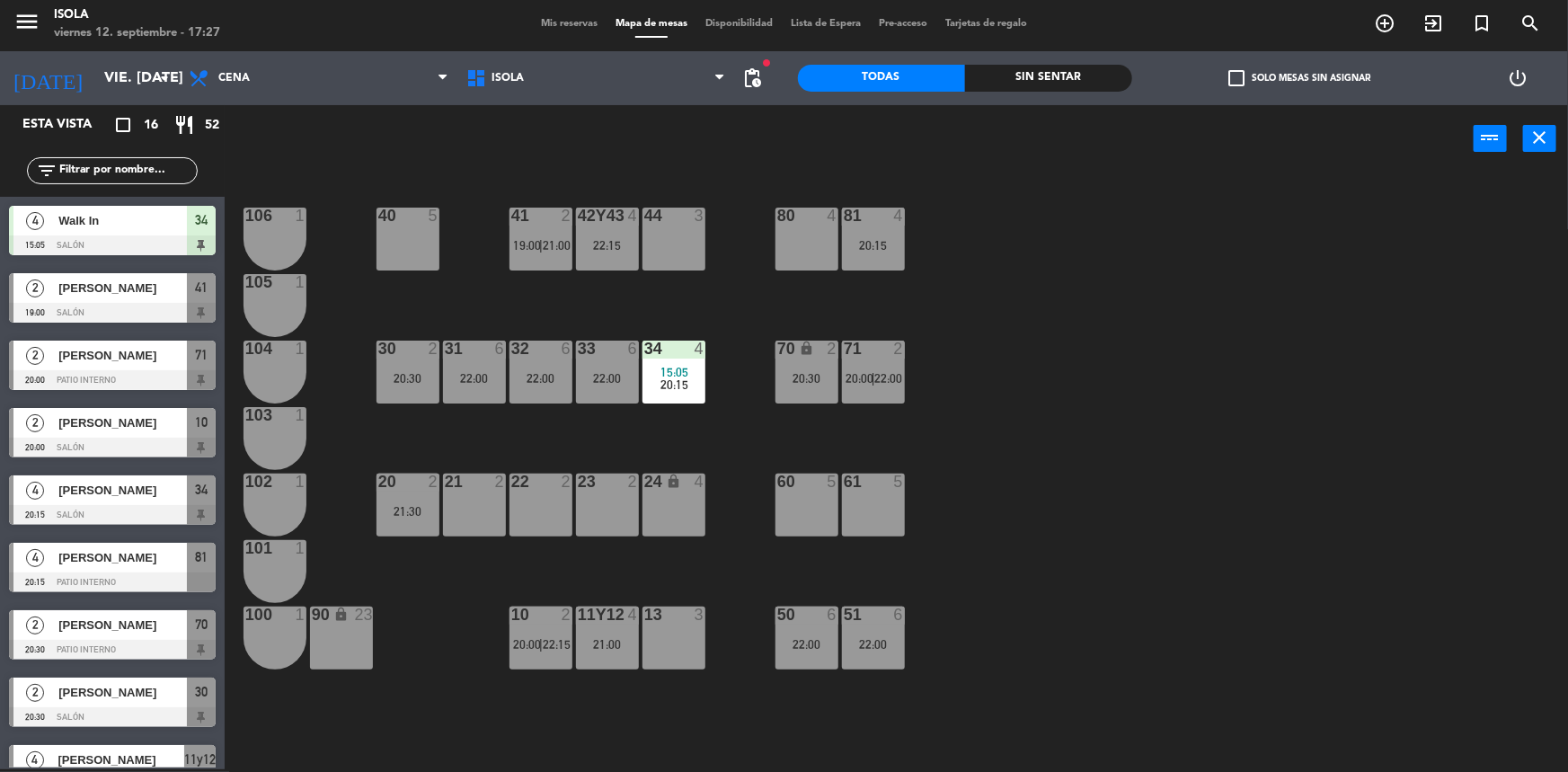
click at [631, 648] on div "21:00" at bounding box center [607, 644] width 62 height 12
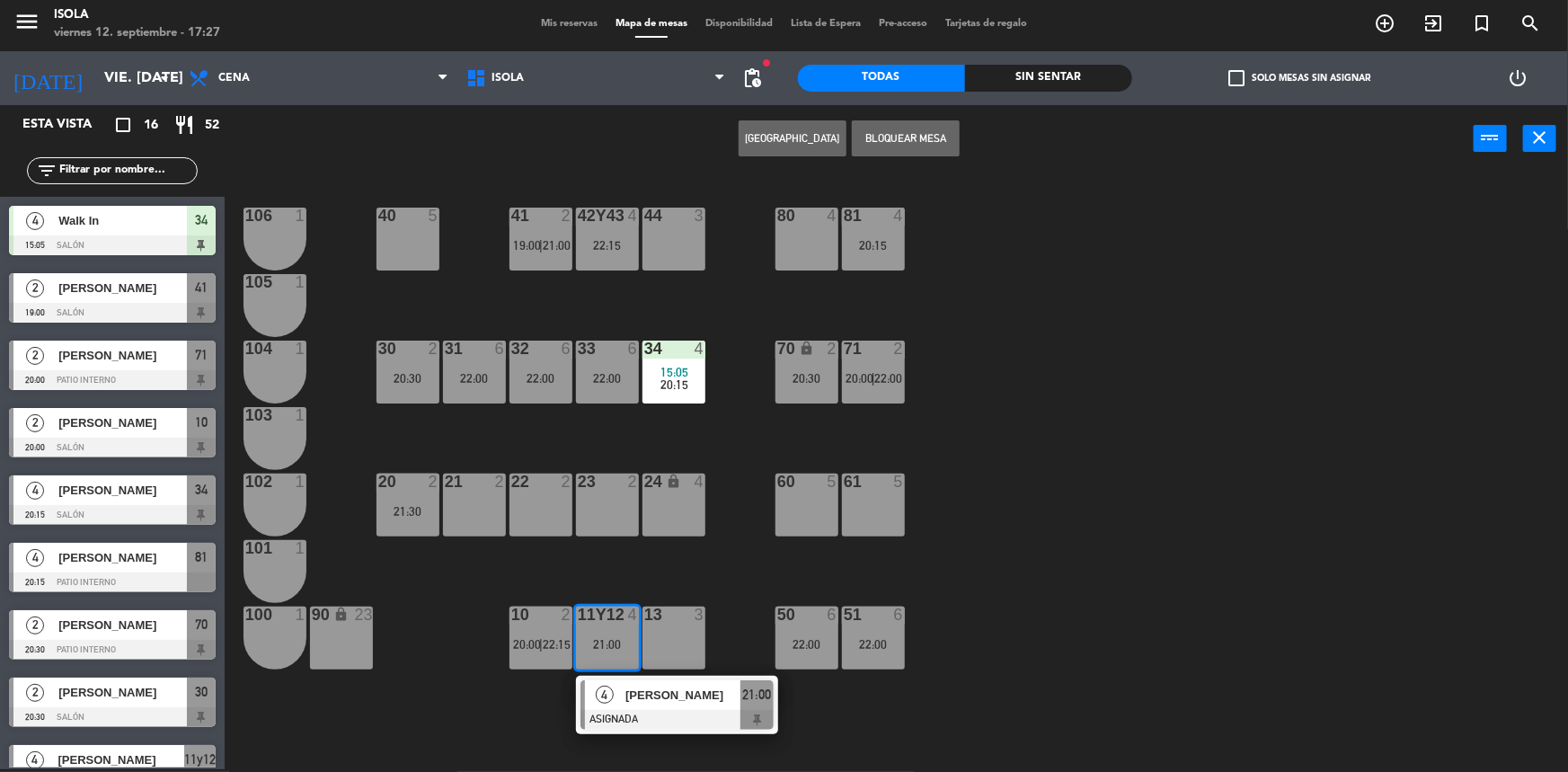
click at [597, 566] on div "40 5 42y43 4 22:15 41 2 19:00 | 21:00 44 3 80 4 81 4 20:15 106 1 105 1 30 2 20:…" at bounding box center [904, 473] width 1328 height 597
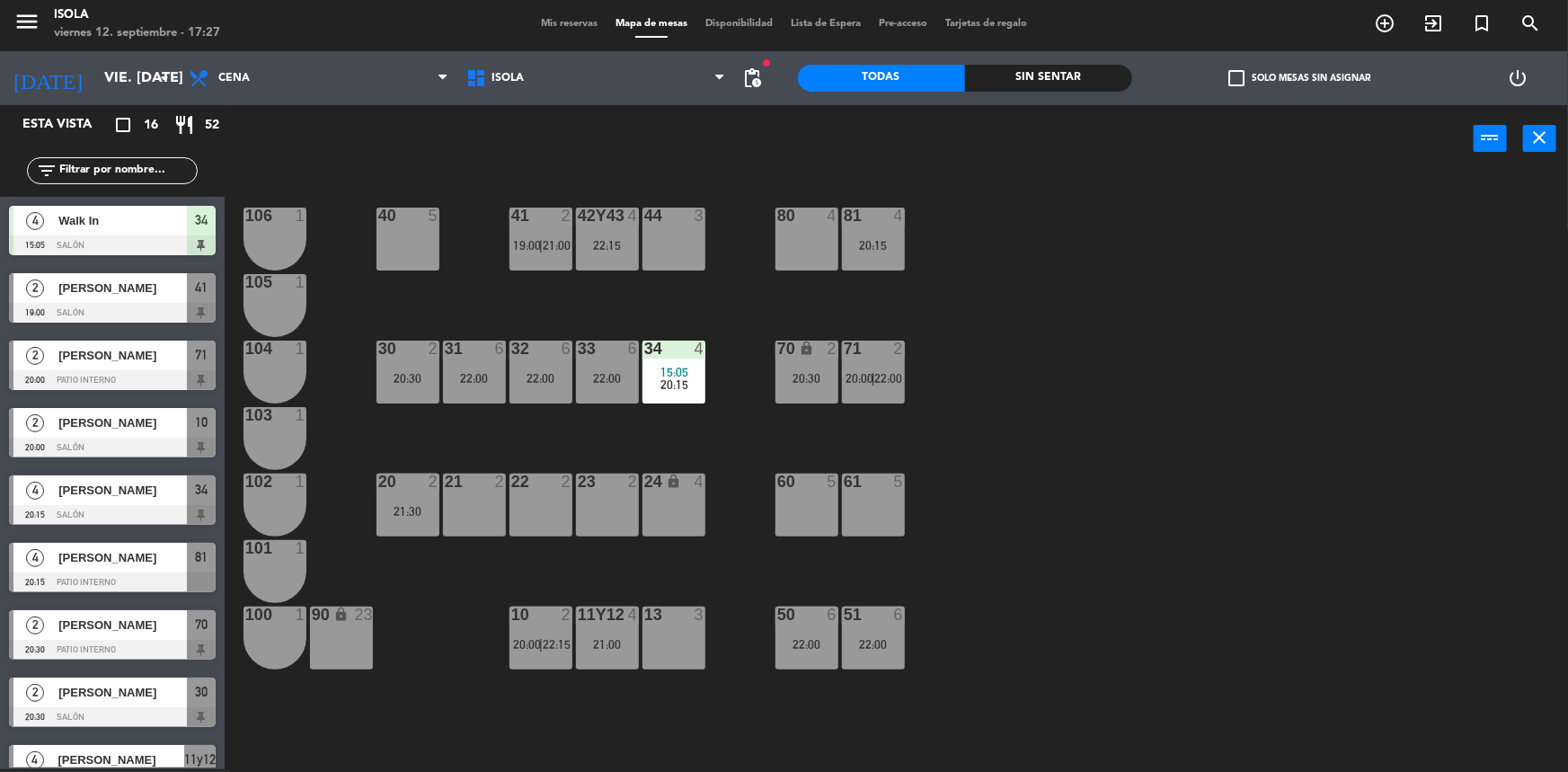
click at [649, 437] on div "40 5 42y43 4 22:15 41 2 19:00 | 21:00 44 3 80 4 81 4 20:15 106 1 105 1 30 2 20:…" at bounding box center [904, 473] width 1328 height 597
click at [648, 437] on div "40 5 42y43 4 22:15 41 2 19:00 | 21:00 44 3 80 4 81 4 20:15 106 1 105 1 30 2 20:…" at bounding box center [904, 473] width 1328 height 597
click at [412, 495] on div "20 2 21:30" at bounding box center [407, 505] width 62 height 62
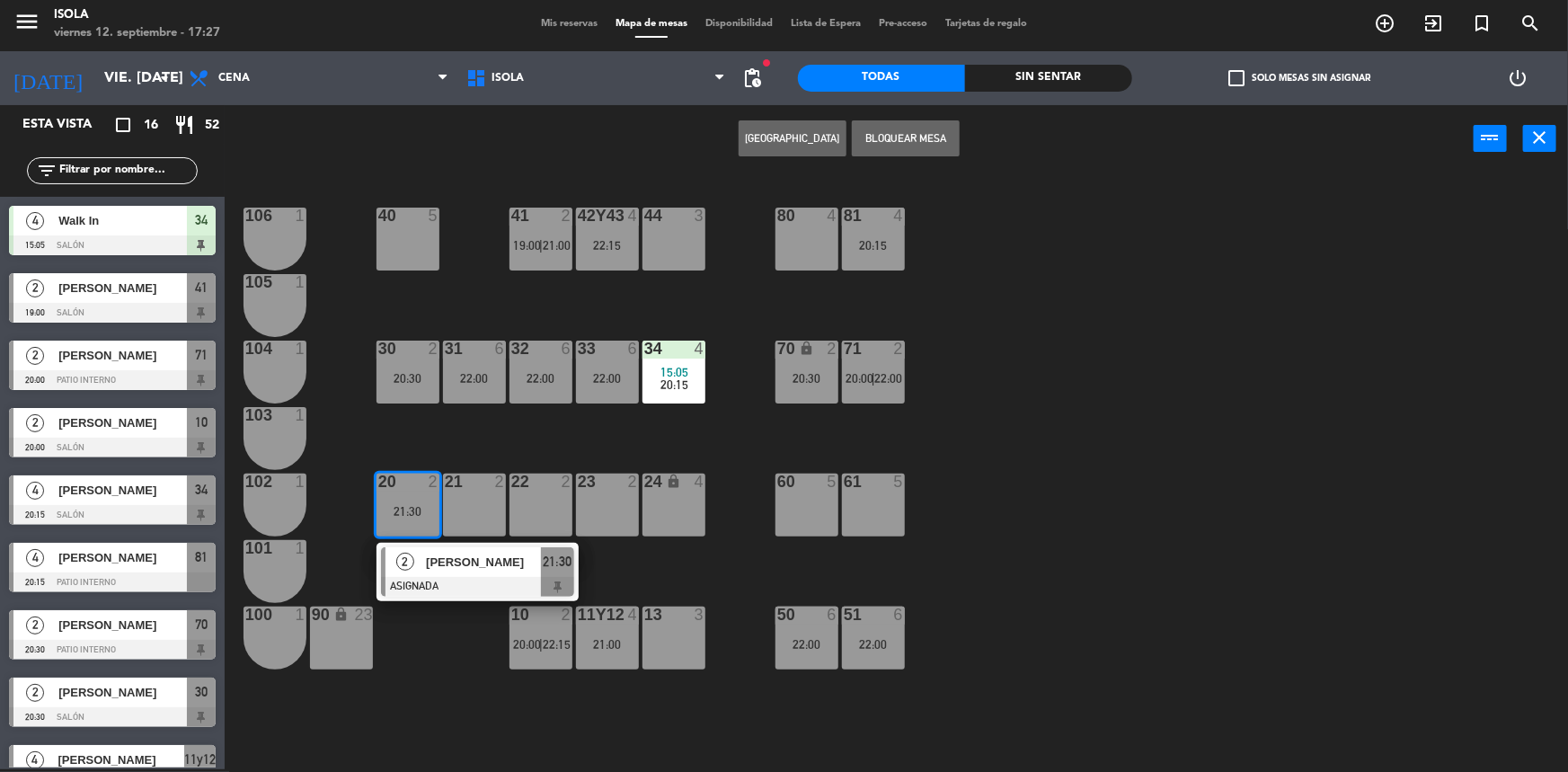
click at [454, 449] on div "40 5 42y43 4 22:15 41 2 19:00 | 21:00 44 3 80 4 81 4 20:15 106 1 105 1 30 2 20:…" at bounding box center [904, 473] width 1328 height 597
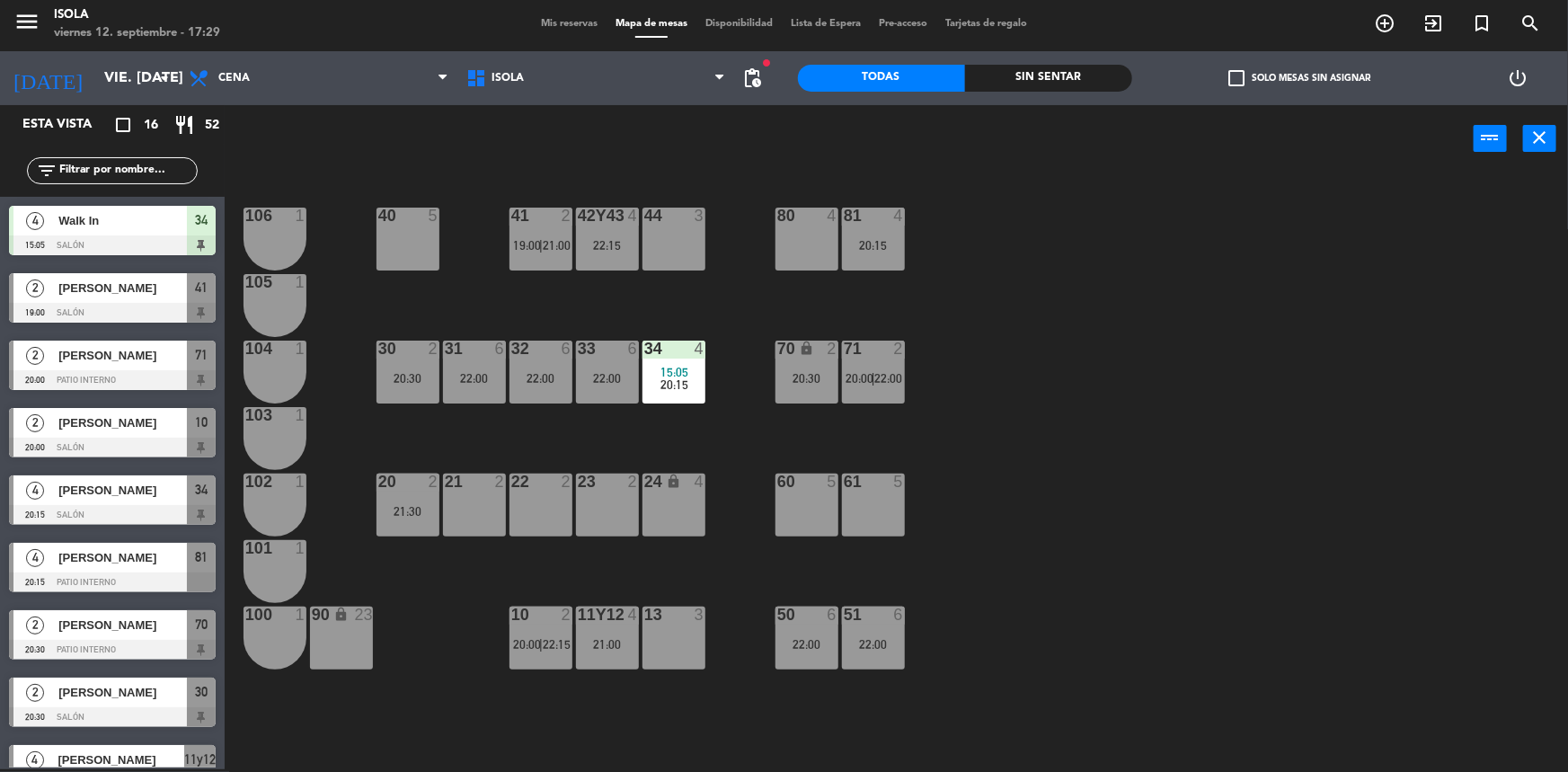
click at [519, 458] on div "40 5 42y43 4 22:15 41 2 19:00 | 21:00 44 3 80 4 81 4 20:15 106 1 105 1 30 2 20:…" at bounding box center [904, 473] width 1328 height 597
click at [519, 457] on div "40 5 42y43 4 22:15 41 2 19:00 | 21:00 44 3 80 4 81 4 20:15 106 1 105 1 30 2 20:…" at bounding box center [904, 473] width 1328 height 597
click at [479, 576] on div "40 5 42y43 4 22:15 41 2 19:00 | 21:00 44 3 80 4 81 4 20:15 106 1 105 1 30 2 20:…" at bounding box center [904, 473] width 1328 height 597
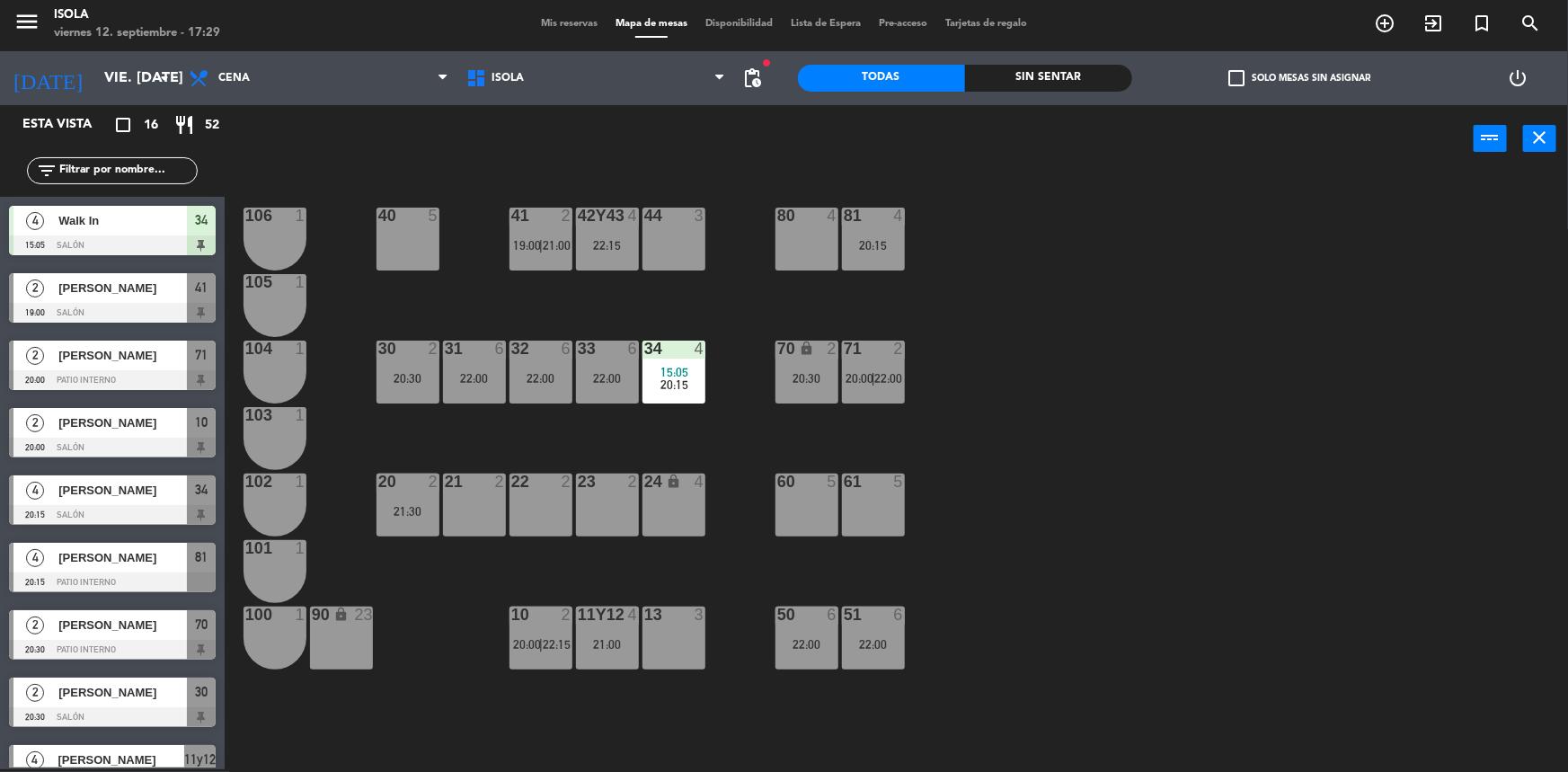
click at [479, 576] on div "40 5 42y43 4 22:15 41 2 19:00 | 21:00 44 3 80 4 81 4 20:15 106 1 105 1 30 2 20:…" at bounding box center [904, 473] width 1328 height 597
click at [473, 453] on div "40 5 42y43 4 22:15 41 2 19:00 | 21:00 44 3 80 4 81 4 20:15 106 1 105 1 30 2 20:…" at bounding box center [904, 473] width 1328 height 597
click at [496, 448] on div "40 5 42y43 4 22:15 41 2 19:00 | 21:00 44 3 80 4 81 4 20:15 106 1 105 1 30 2 20:…" at bounding box center [904, 473] width 1328 height 597
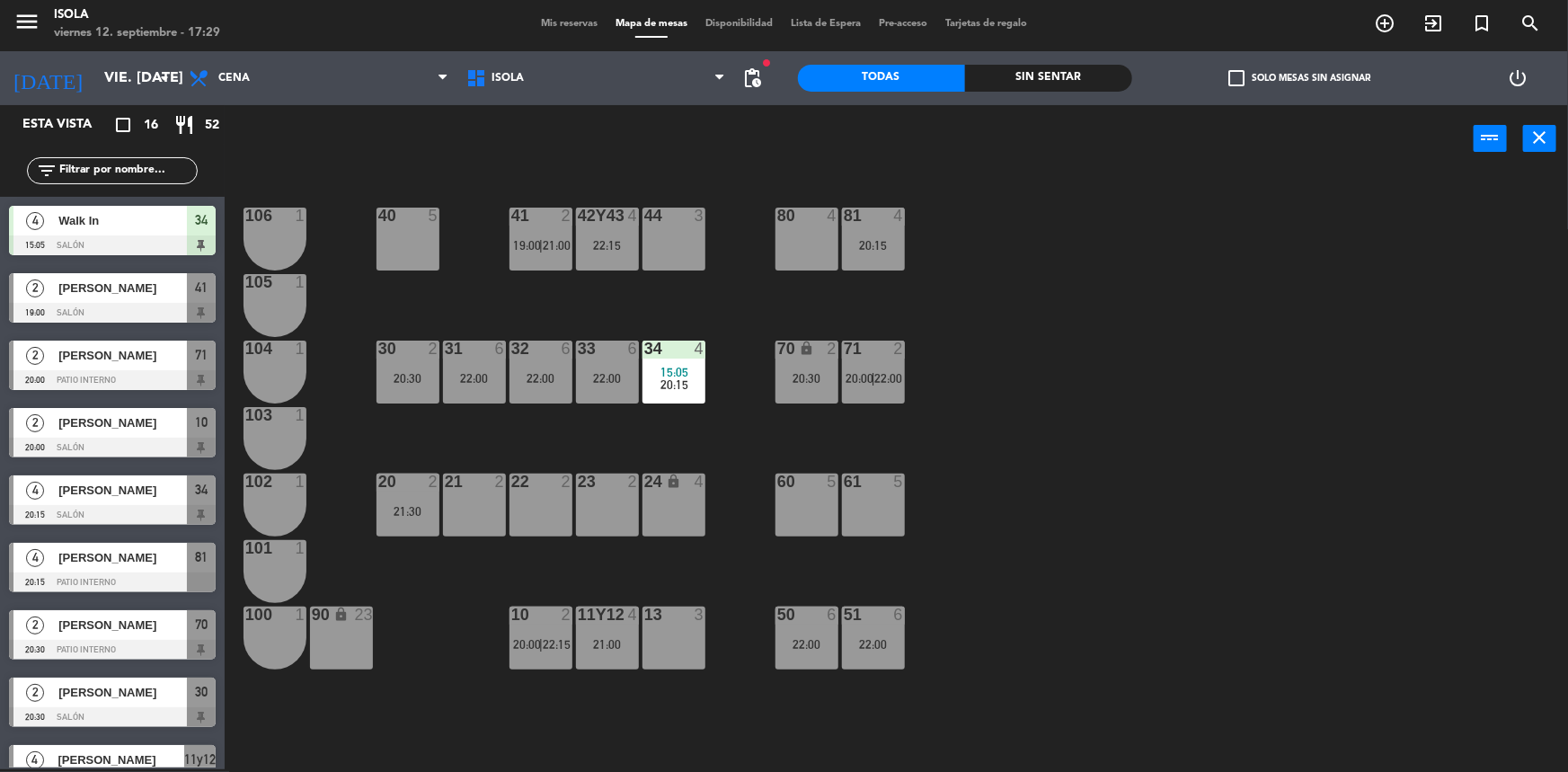
click at [496, 448] on div "40 5 42y43 4 22:15 41 2 19:00 | 21:00 44 3 80 4 81 4 20:15 106 1 105 1 30 2 20:…" at bounding box center [904, 473] width 1328 height 597
click at [477, 499] on div "21 2" at bounding box center [474, 505] width 62 height 62
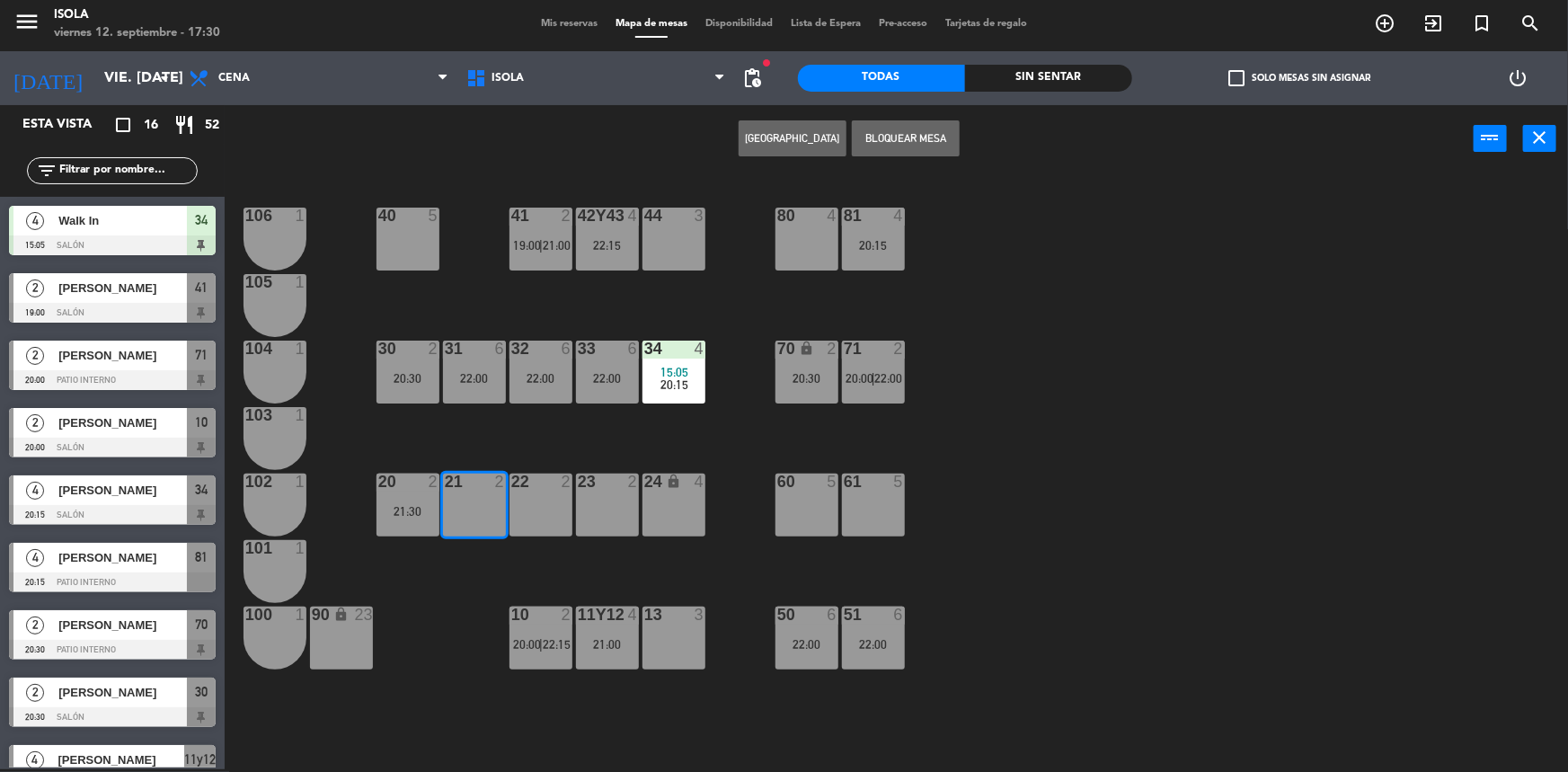
click at [803, 135] on button "[GEOGRAPHIC_DATA]" at bounding box center [793, 137] width 108 height 36
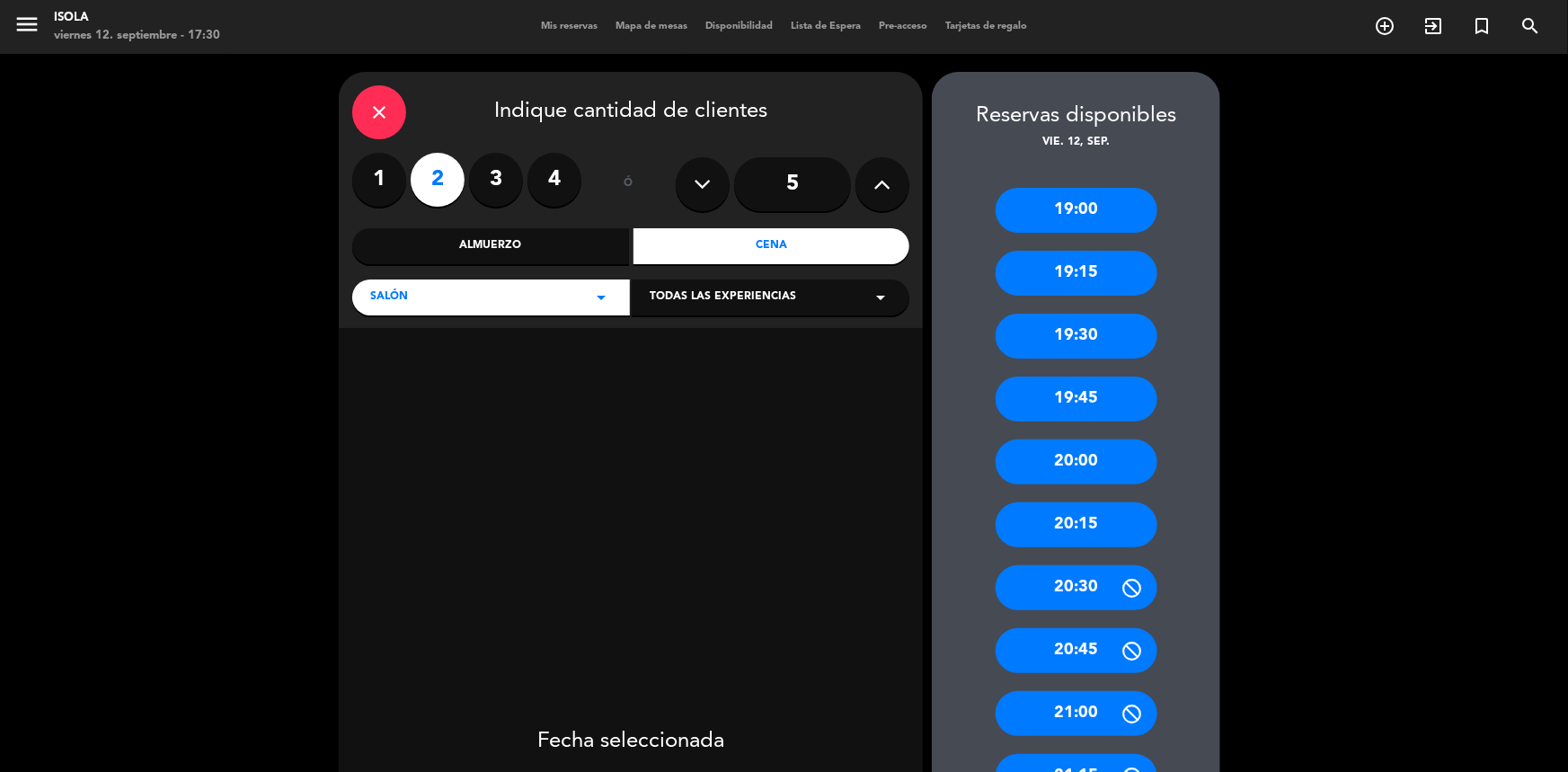
click at [1077, 520] on div "20:15" at bounding box center [1076, 525] width 161 height 45
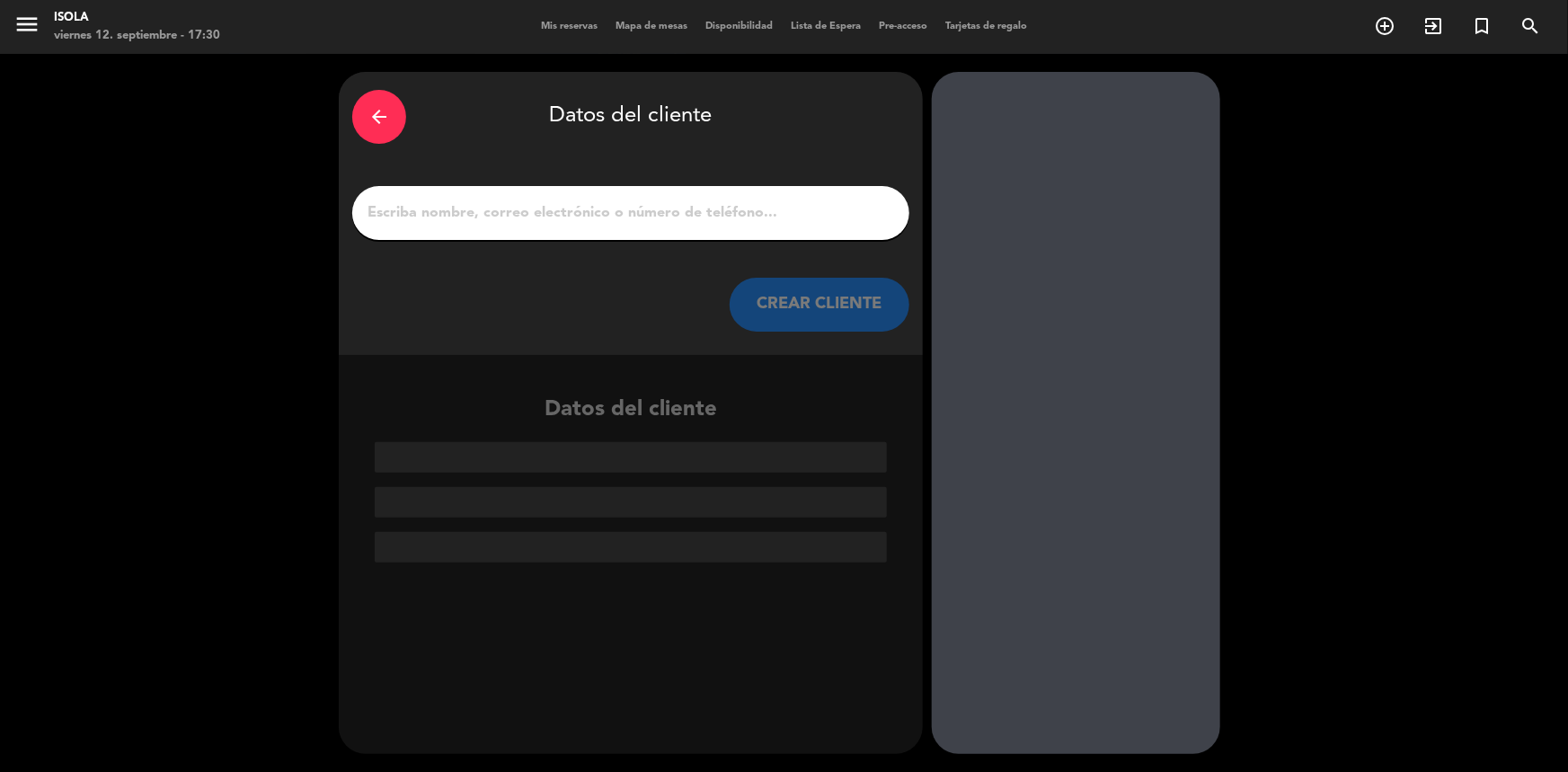
click at [554, 209] on input "1" at bounding box center [631, 213] width 530 height 25
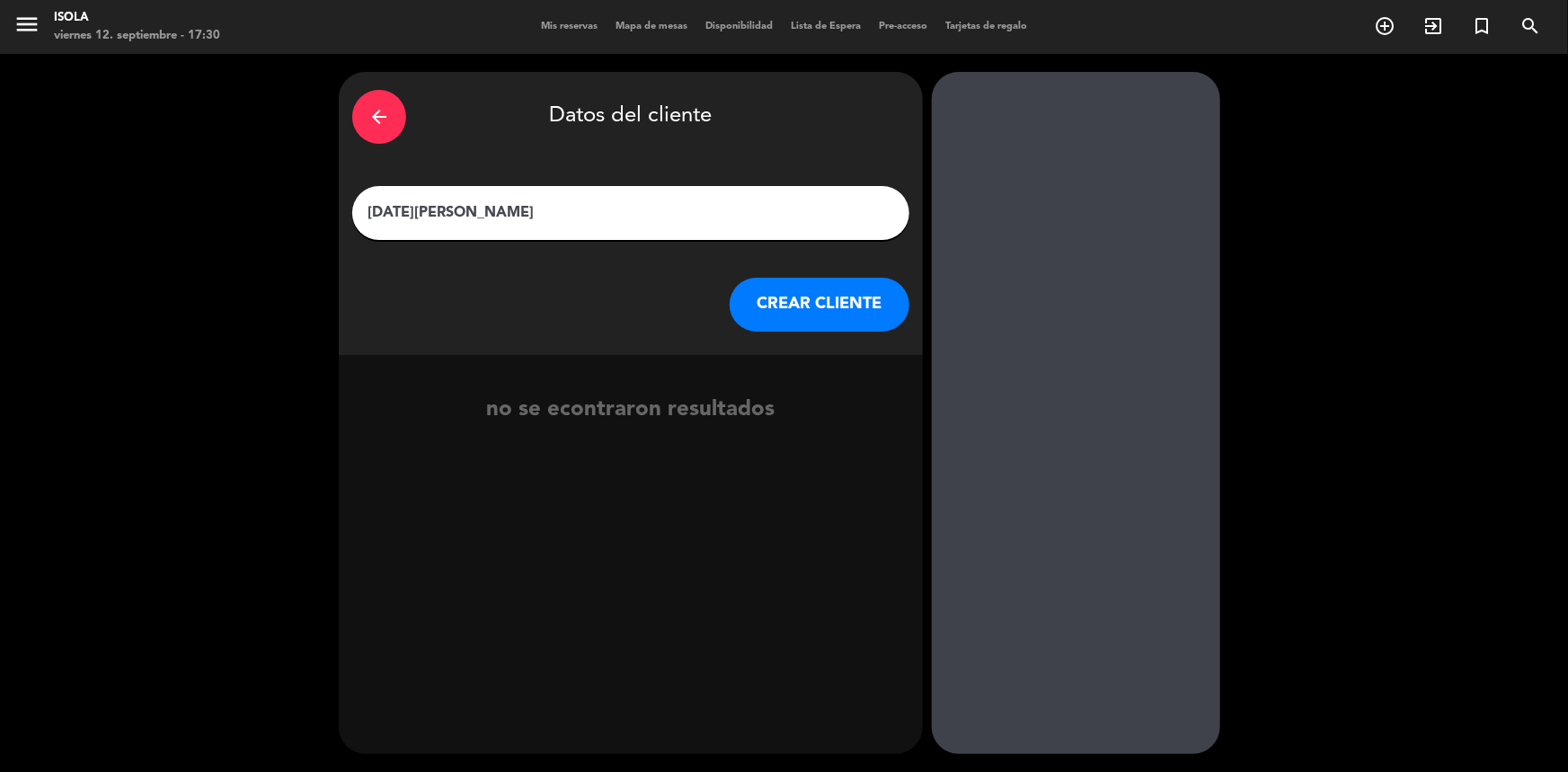
type input "[DATE][PERSON_NAME]"
click at [772, 304] on button "CREAR CLIENTE" at bounding box center [819, 305] width 180 height 54
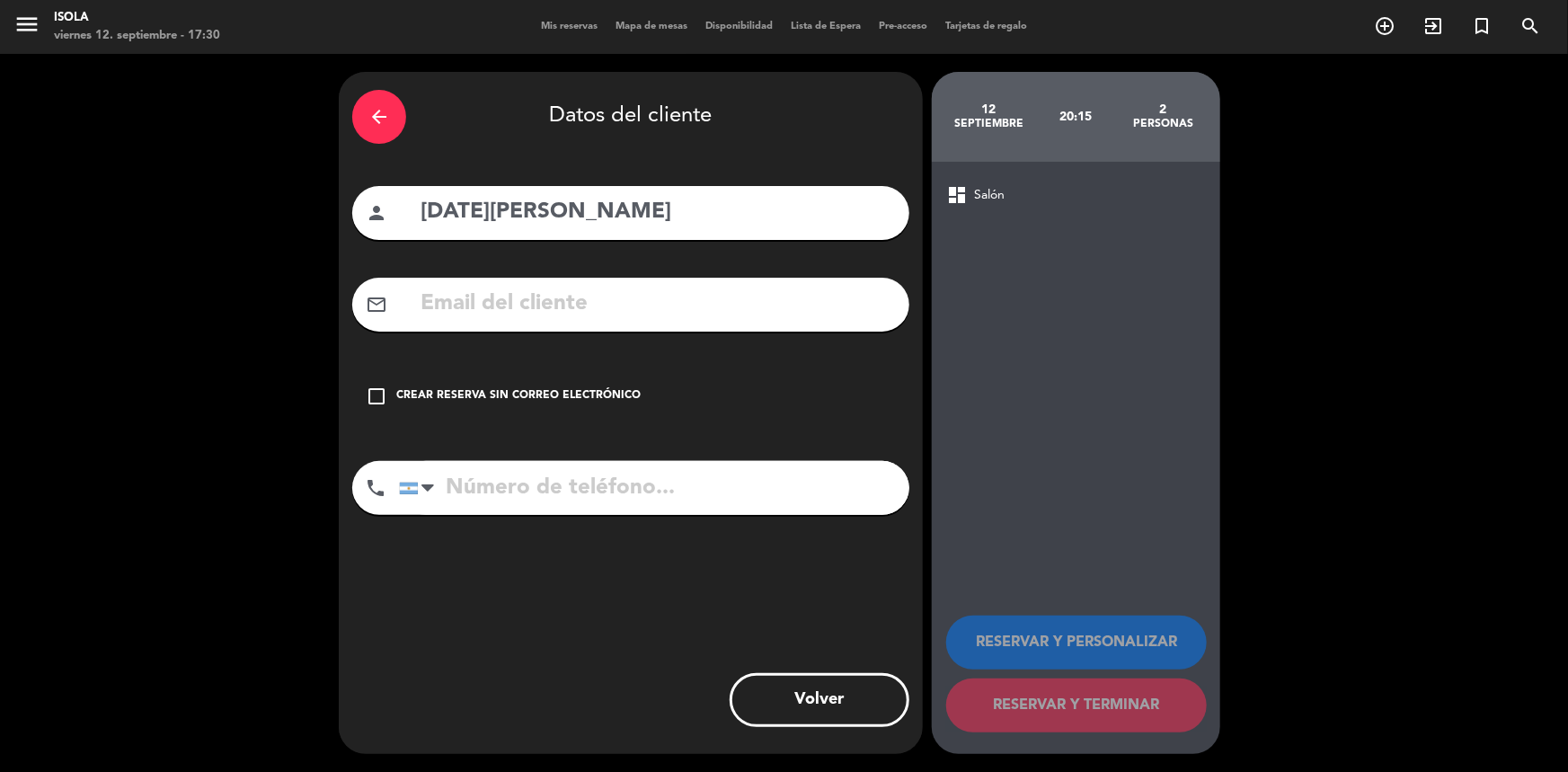
click at [500, 497] on input "tel" at bounding box center [653, 488] width 510 height 54
type input "1156200722"
click at [554, 292] on input "text" at bounding box center [657, 304] width 478 height 37
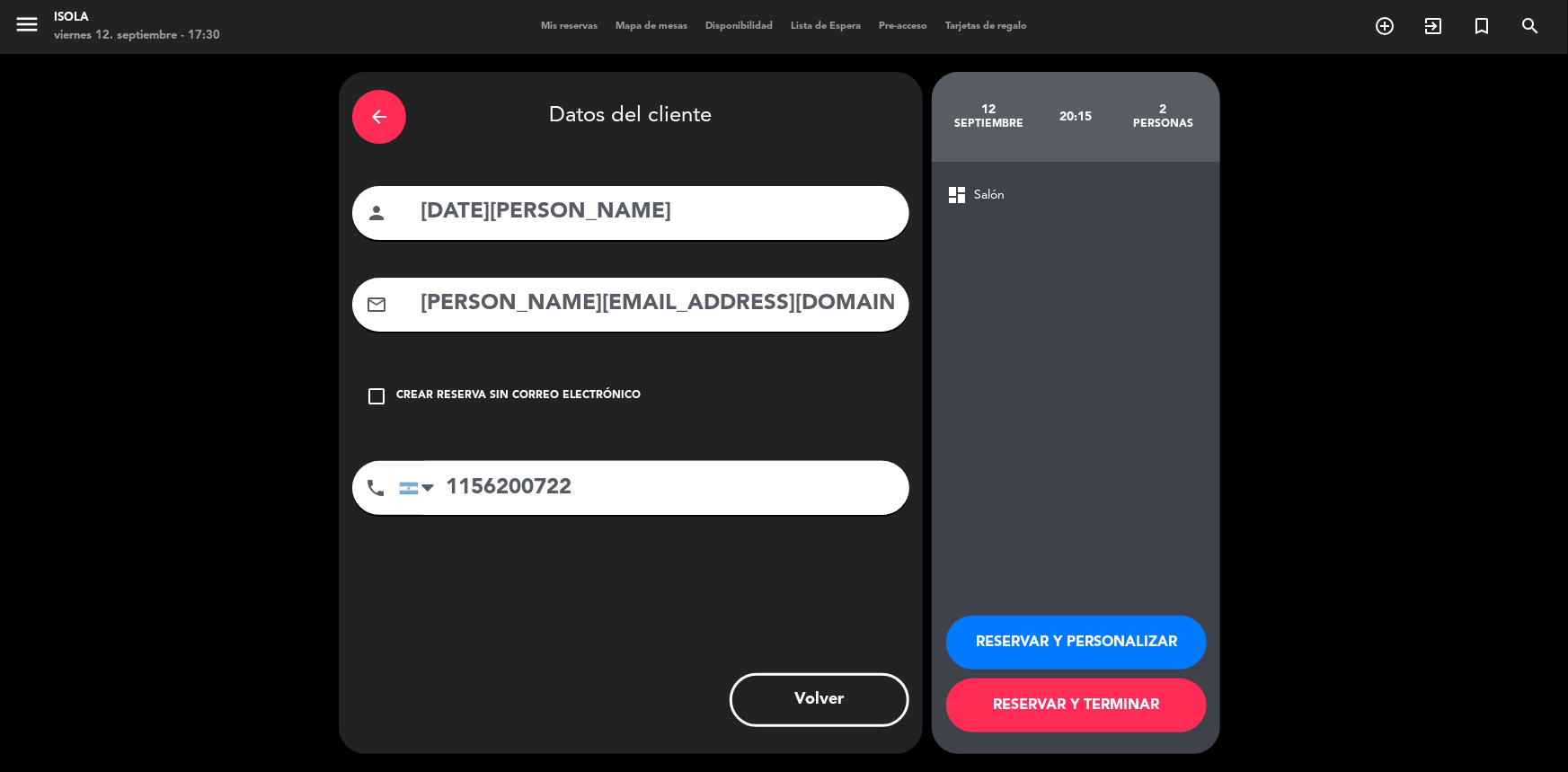
type input "[PERSON_NAME][EMAIL_ADDRESS][DOMAIN_NAME]"
click at [1085, 719] on button "RESERVAR Y TERMINAR" at bounding box center [1076, 706] width 260 height 54
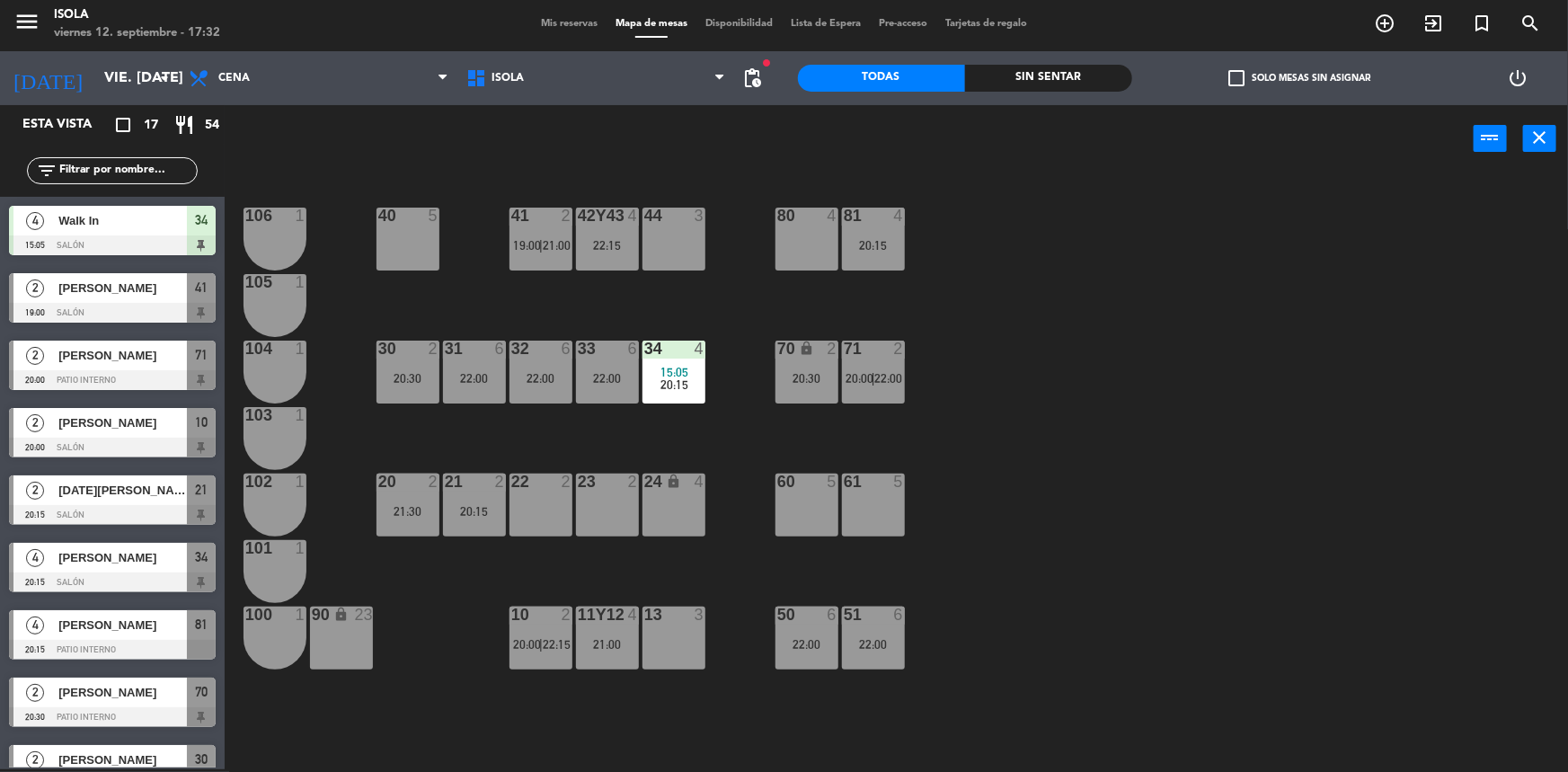
click at [468, 436] on div "40 5 42y43 4 22:15 41 2 19:00 | 21:00 44 3 80 4 81 4 20:15 106 1 105 1 30 2 20:…" at bounding box center [904, 473] width 1328 height 597
click at [510, 522] on div "22 2" at bounding box center [540, 505] width 62 height 62
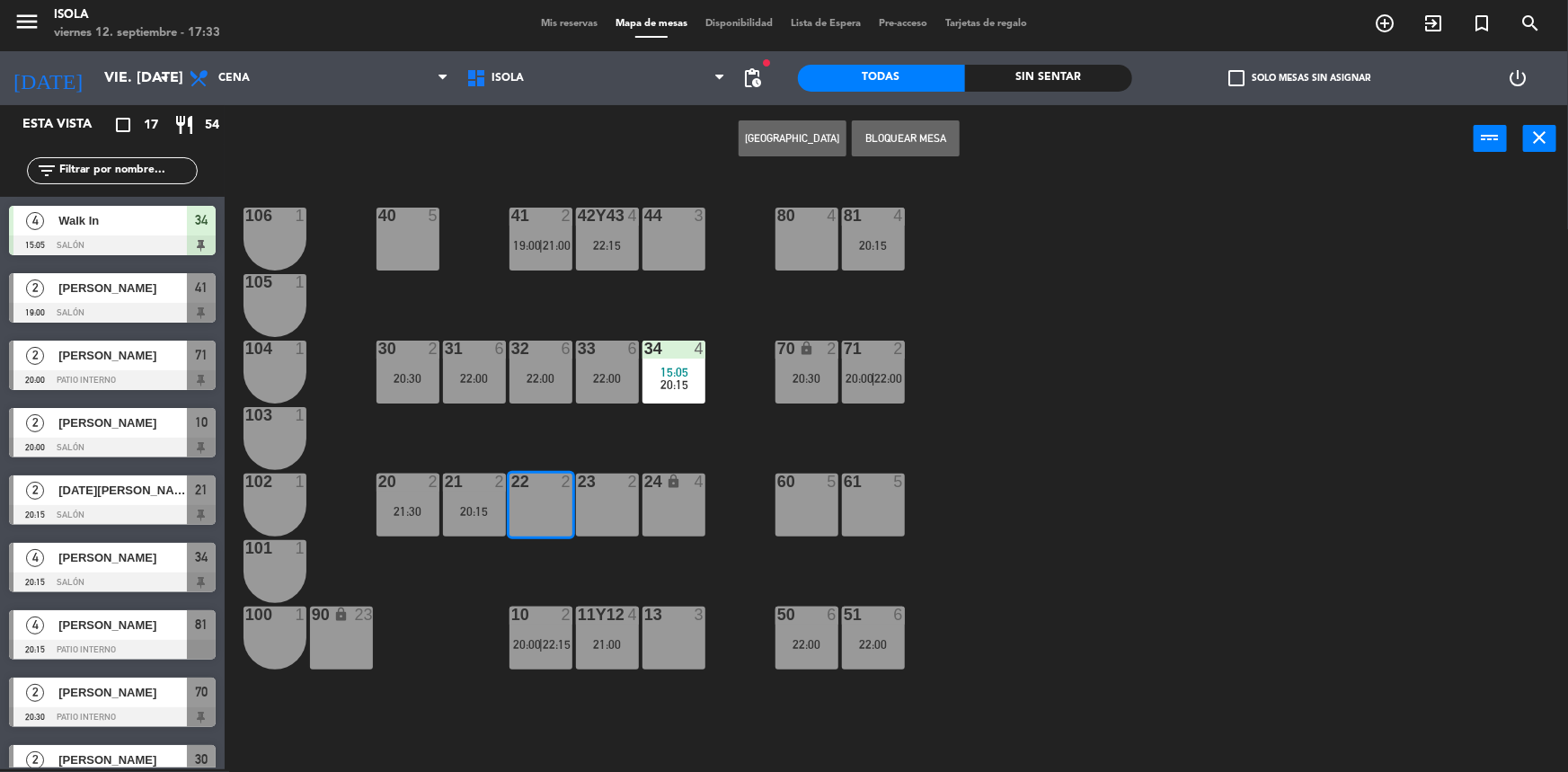
click at [504, 436] on div "40 5 42y43 4 22:15 41 2 19:00 | 21:00 44 3 80 4 81 4 20:15 106 1 105 1 30 2 20:…" at bounding box center [904, 473] width 1328 height 597
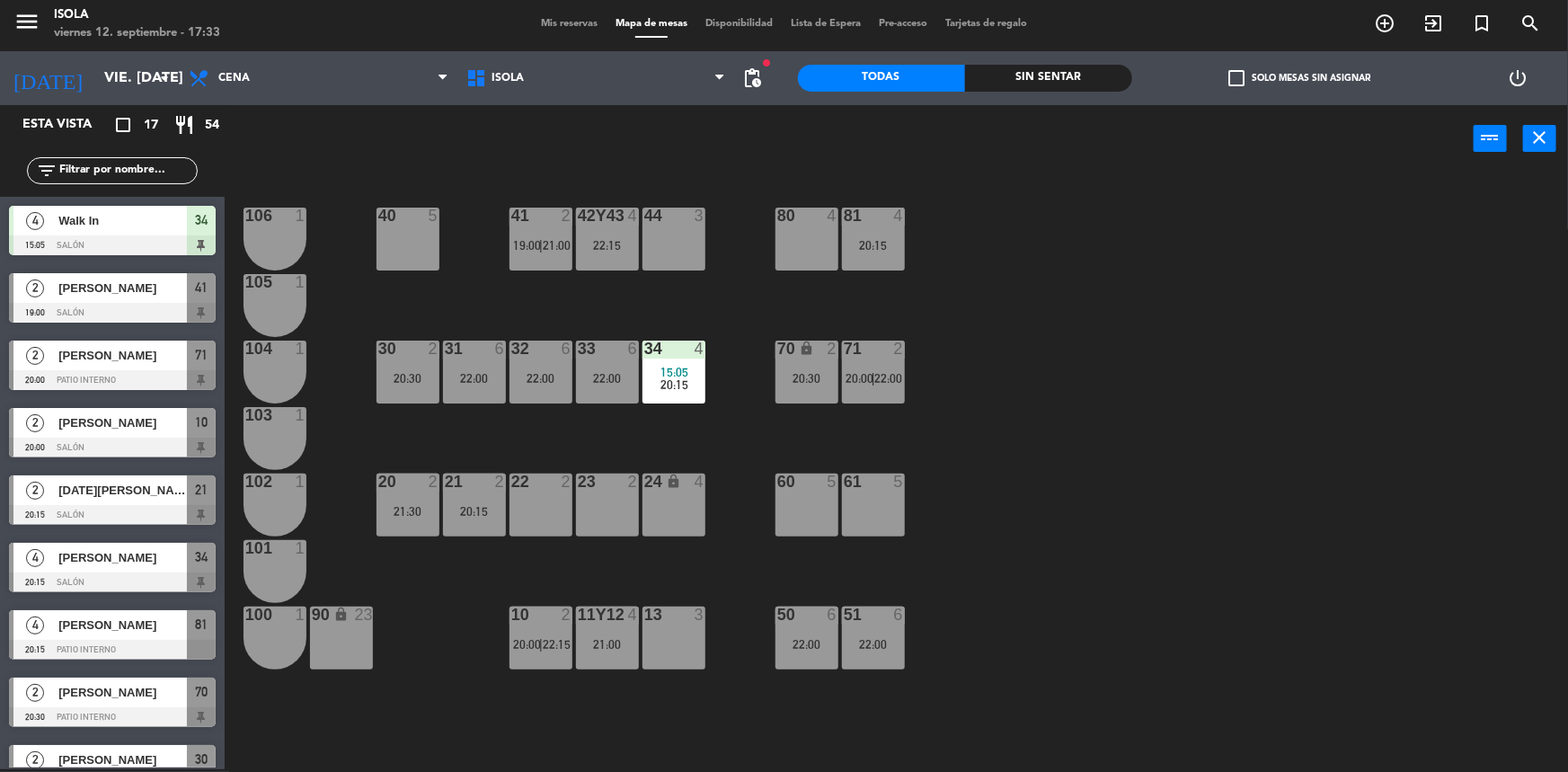
click at [493, 485] on div "2" at bounding box center [504, 482] width 30 height 16
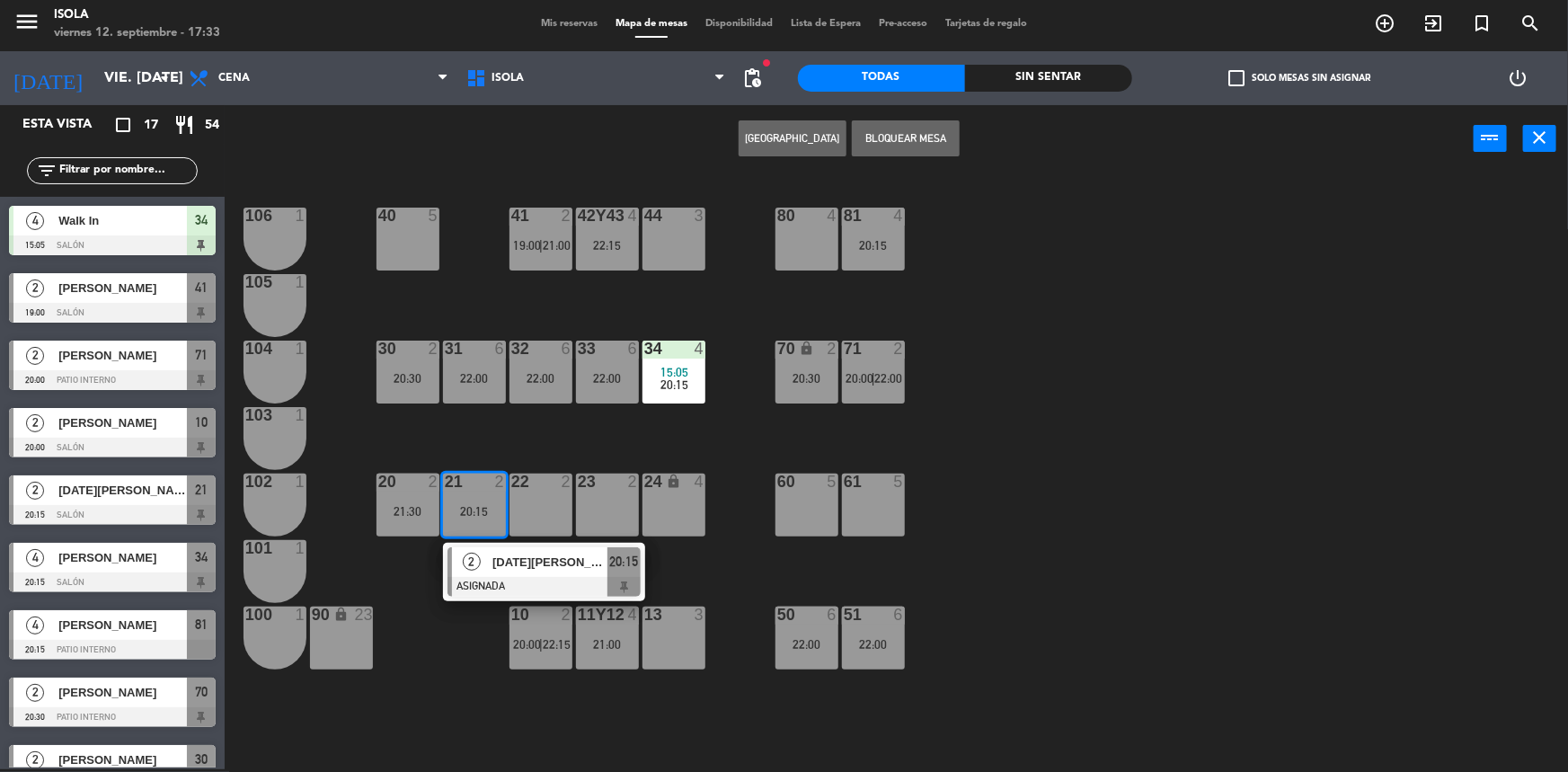
click at [536, 433] on div "40 5 42y43 4 22:15 41 2 19:00 | 21:00 44 3 80 4 81 4 20:15 106 1 105 1 30 2 20:…" at bounding box center [904, 473] width 1328 height 597
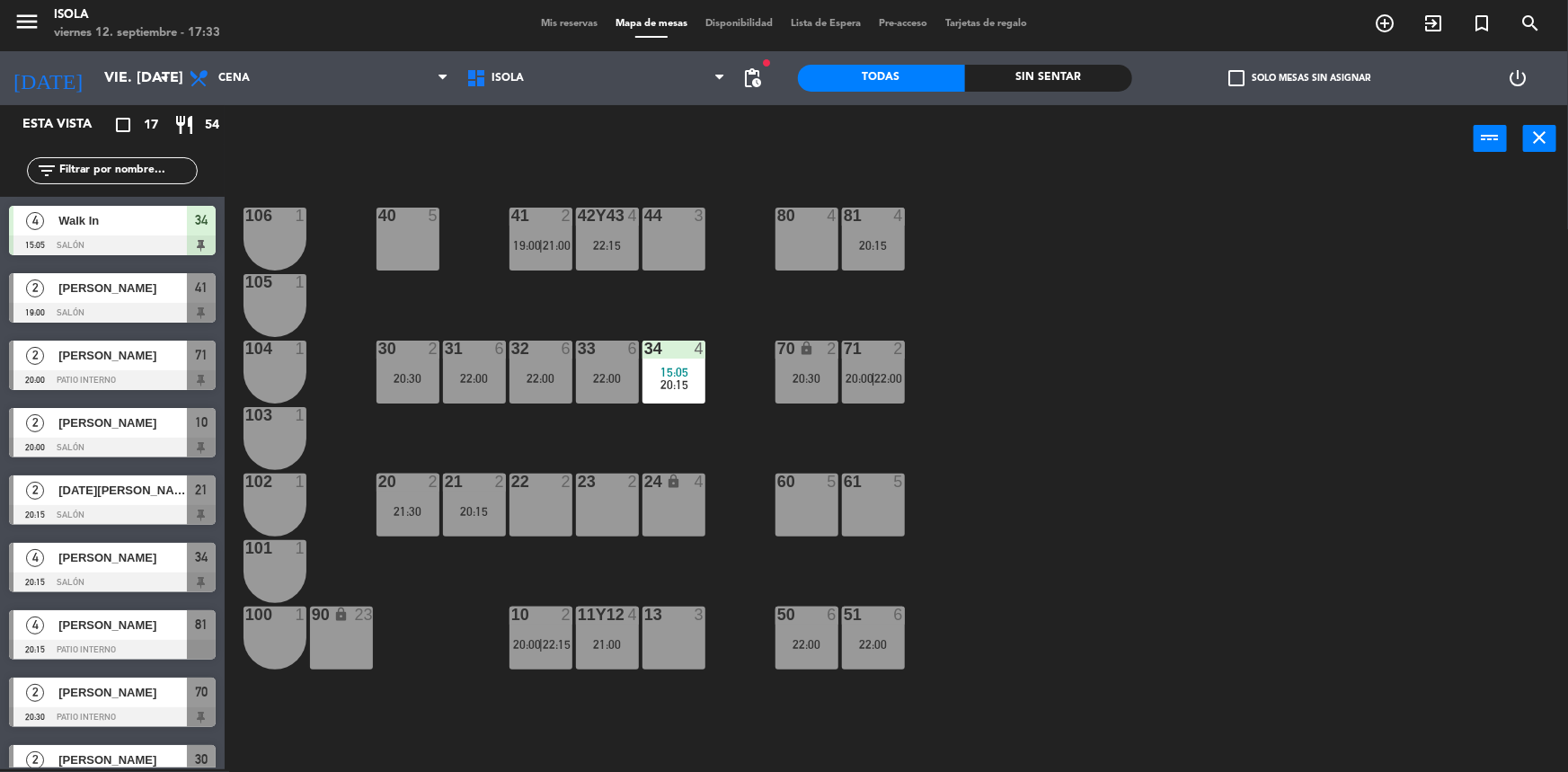
click at [479, 494] on div "21 2 20:15" at bounding box center [474, 505] width 62 height 62
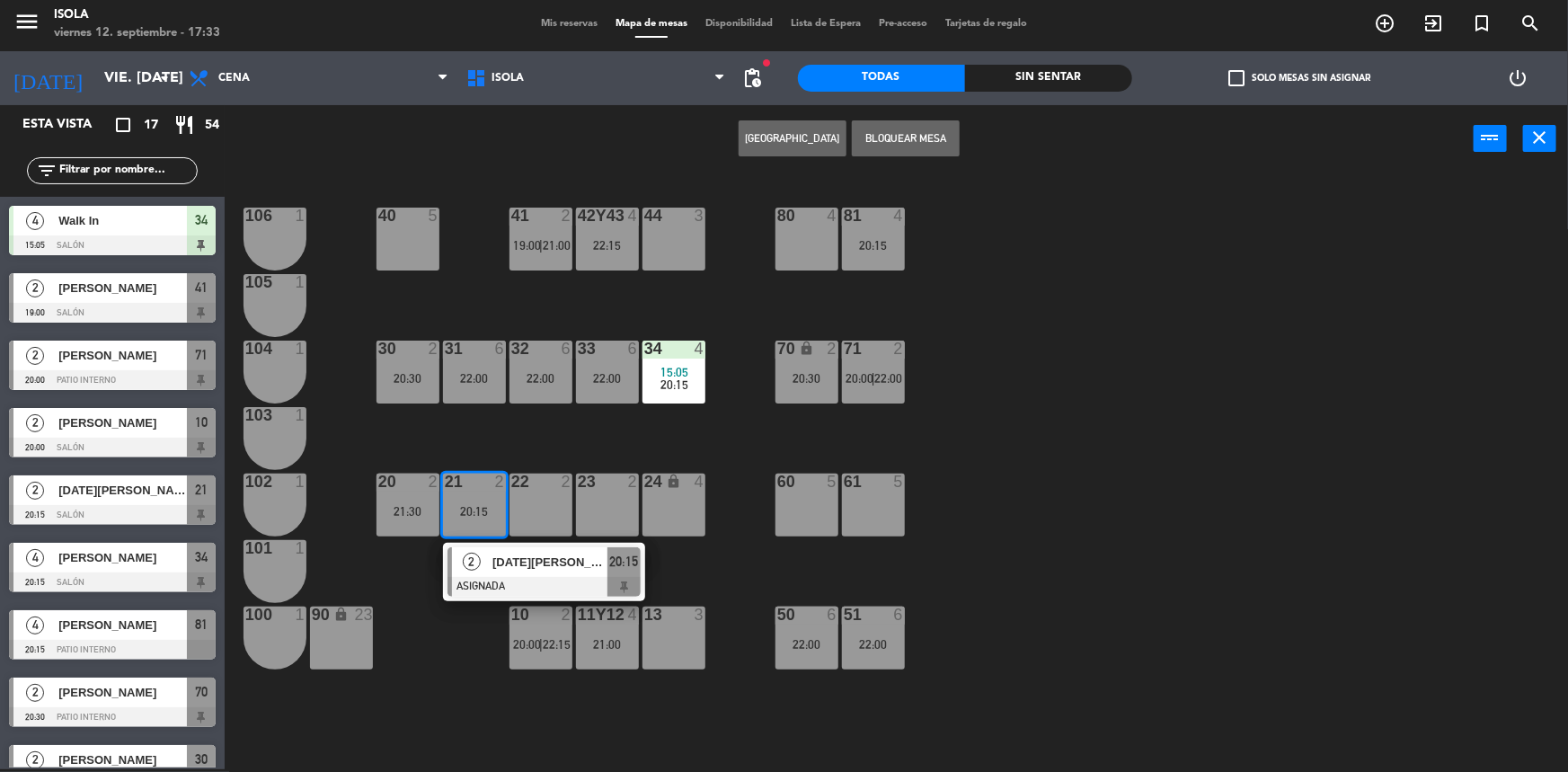
drag, startPoint x: 542, startPoint y: 570, endPoint x: 488, endPoint y: 560, distance: 54.9
click at [542, 569] on div "2 [DATE][PERSON_NAME] ASIGNADA 20:15" at bounding box center [544, 572] width 229 height 59
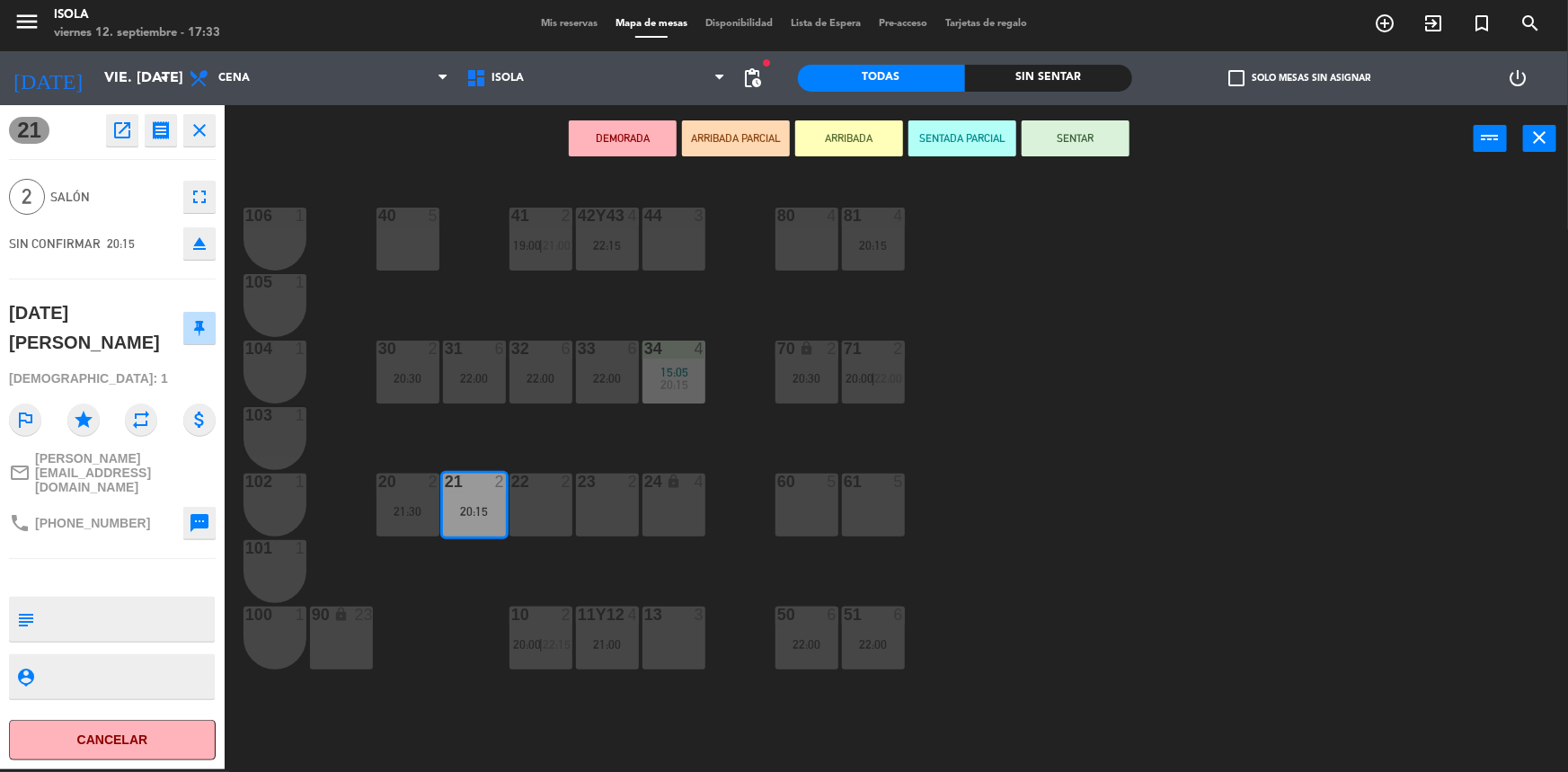
click at [126, 601] on textarea at bounding box center [127, 619] width 172 height 37
drag, startPoint x: 174, startPoint y: 585, endPoint x: 48, endPoint y: 591, distance: 126.1
click at [48, 601] on textarea at bounding box center [127, 619] width 172 height 37
type textarea "Sabe que tiene otra reserva a las 22:00"
click at [439, 585] on div "40 5 42y43 4 22:15 41 2 19:00 | 21:00 44 3 80 4 81 4 20:15 106 1 105 1 30 2 20:…" at bounding box center [904, 473] width 1328 height 597
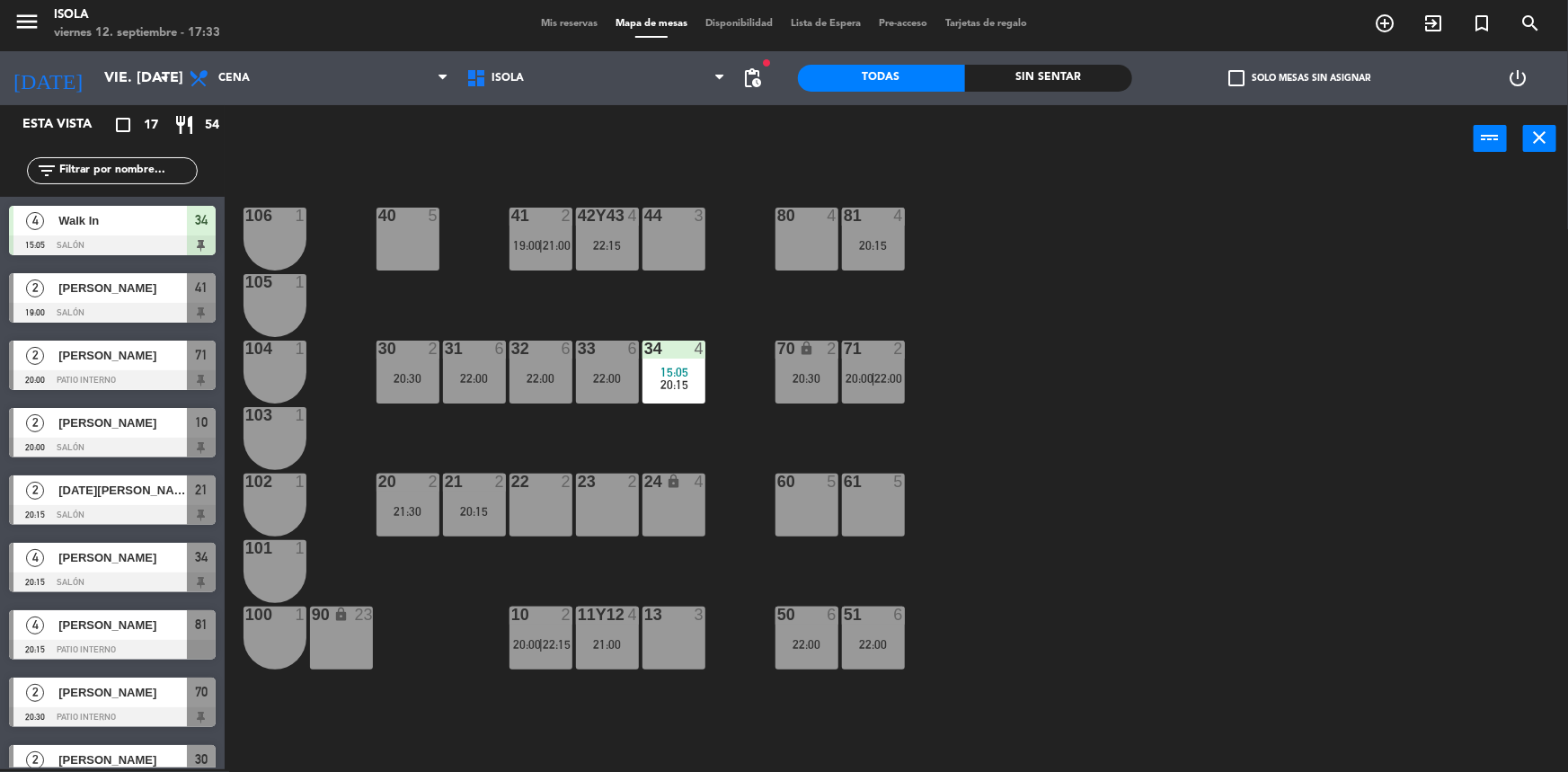
click at [404, 512] on div "21:30" at bounding box center [407, 511] width 62 height 12
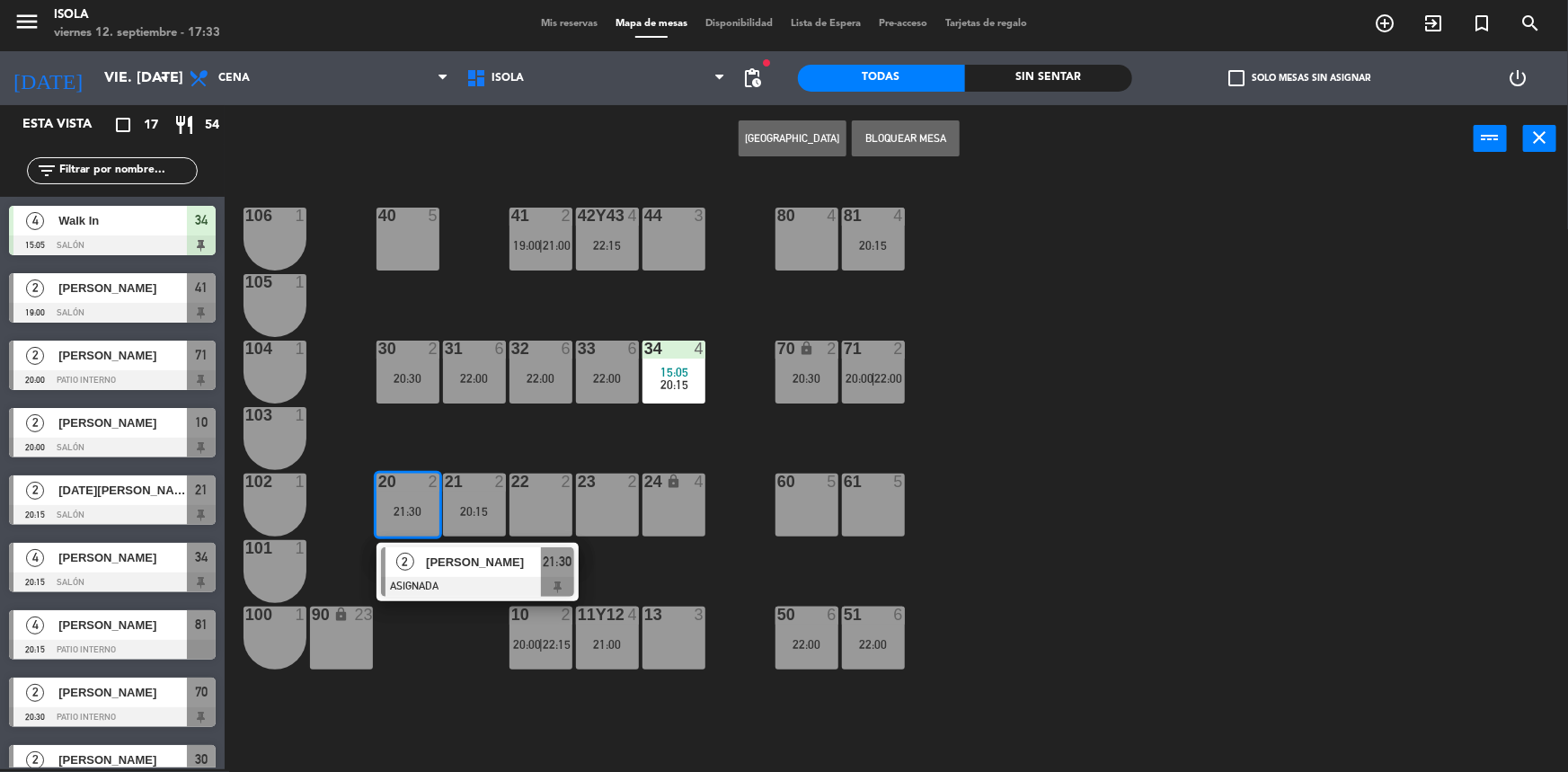
click at [481, 465] on div "40 5 42y43 4 22:15 41 2 19:00 | 21:00 44 3 80 4 81 4 20:15 106 1 105 1 30 2 20:…" at bounding box center [904, 473] width 1328 height 597
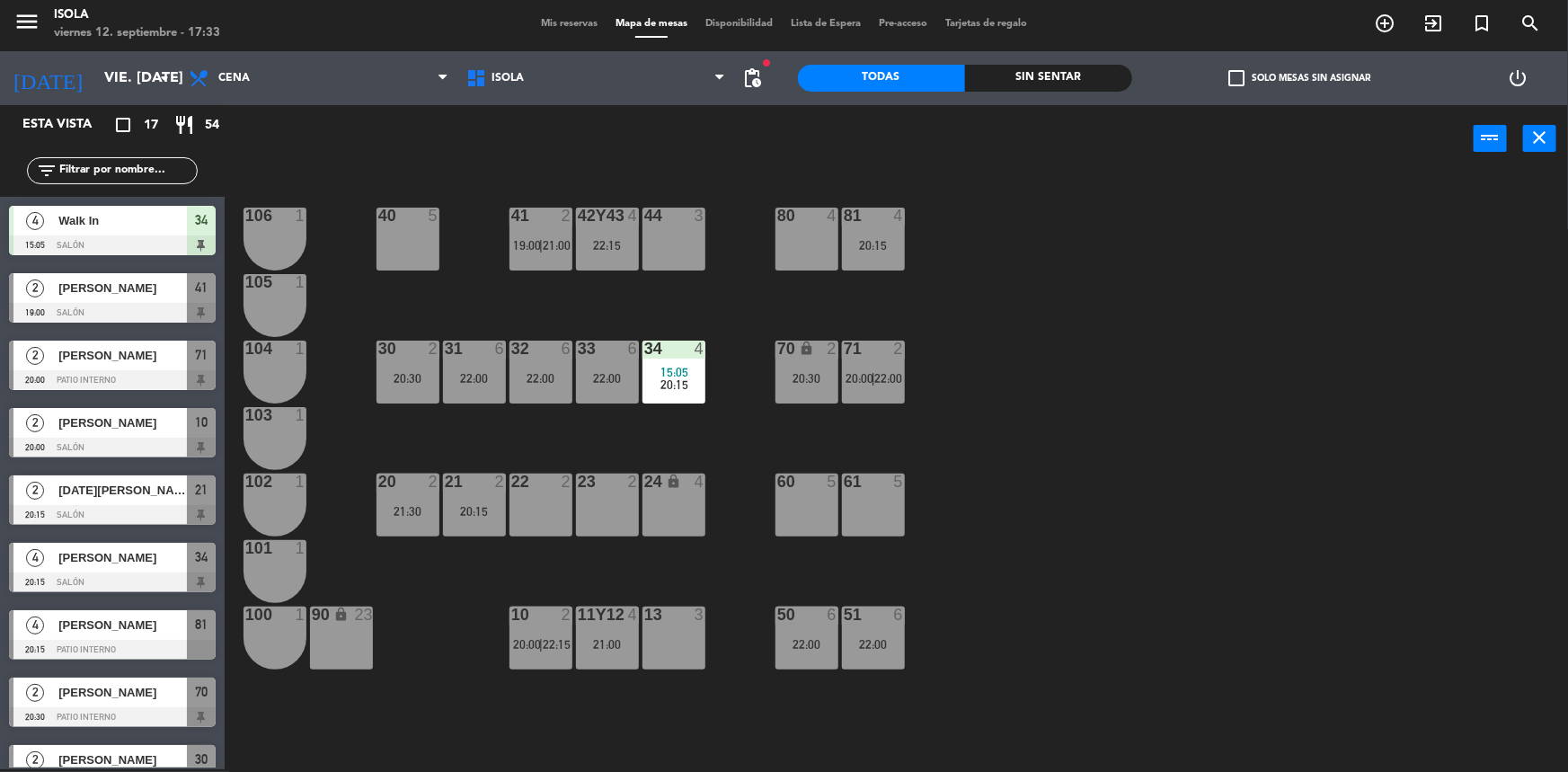
click at [470, 545] on div "40 5 42y43 4 22:15 41 2 19:00 | 21:00 44 3 80 4 81 4 20:15 106 1 105 1 30 2 20:…" at bounding box center [904, 473] width 1328 height 597
click at [472, 518] on div "20:15" at bounding box center [474, 511] width 62 height 12
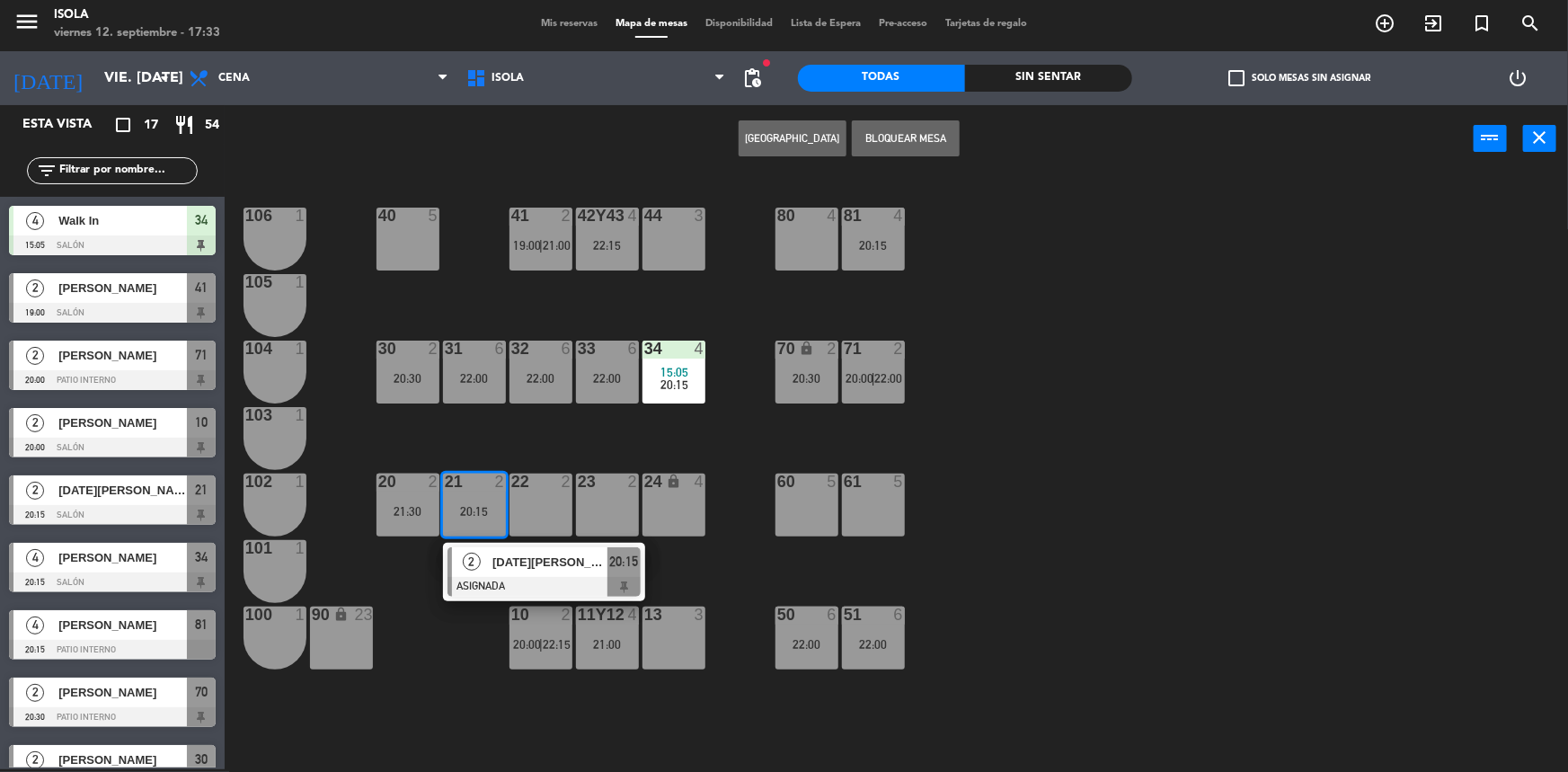
click at [464, 467] on div "40 5 42y43 4 22:15 41 2 19:00 | 21:00 44 3 80 4 81 4 20:15 106 1 105 1 30 2 20:…" at bounding box center [904, 473] width 1328 height 597
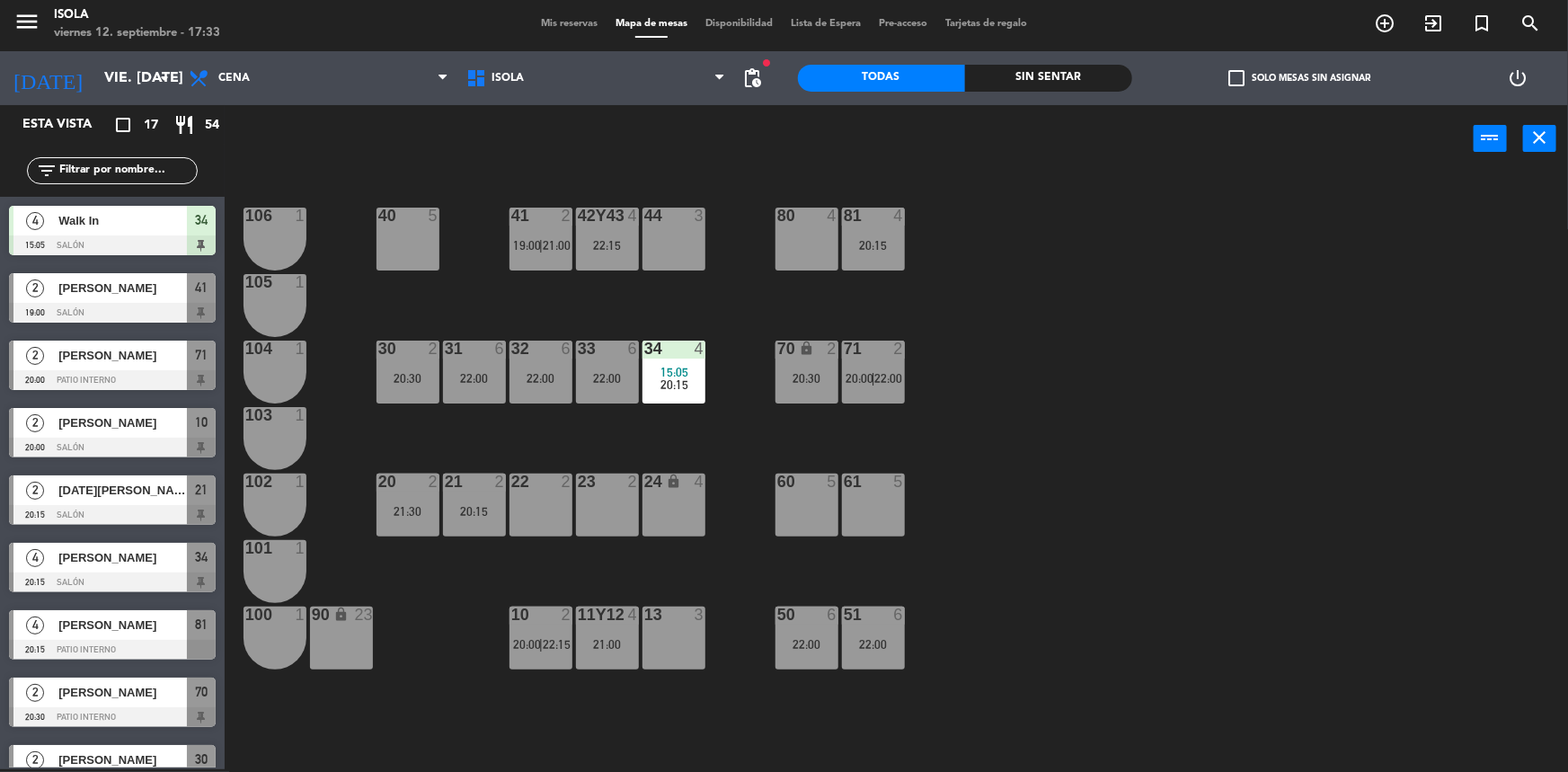
click at [394, 521] on div "20 2 21:30" at bounding box center [407, 505] width 62 height 62
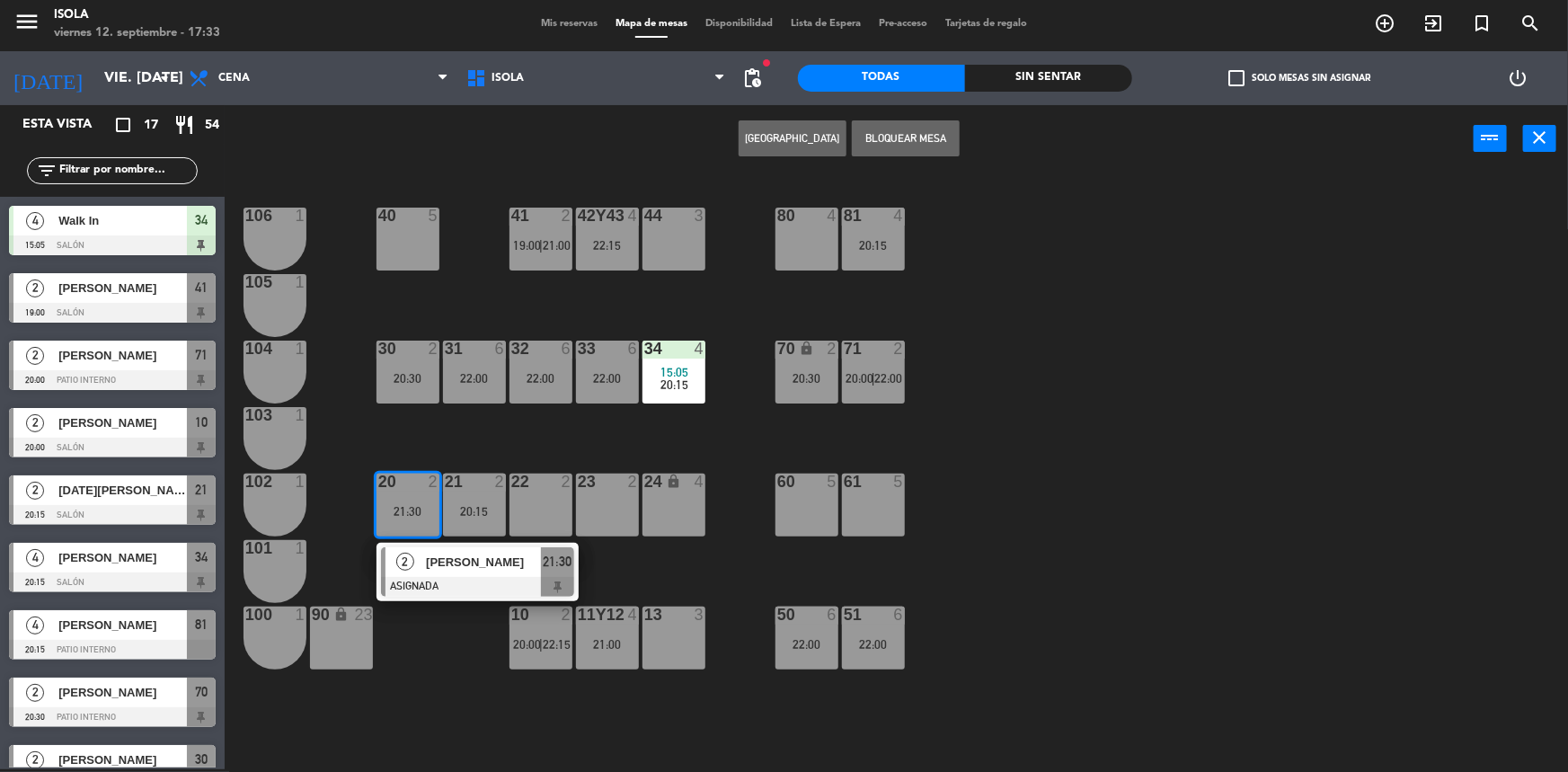
click at [454, 576] on div "[PERSON_NAME]" at bounding box center [482, 562] width 117 height 30
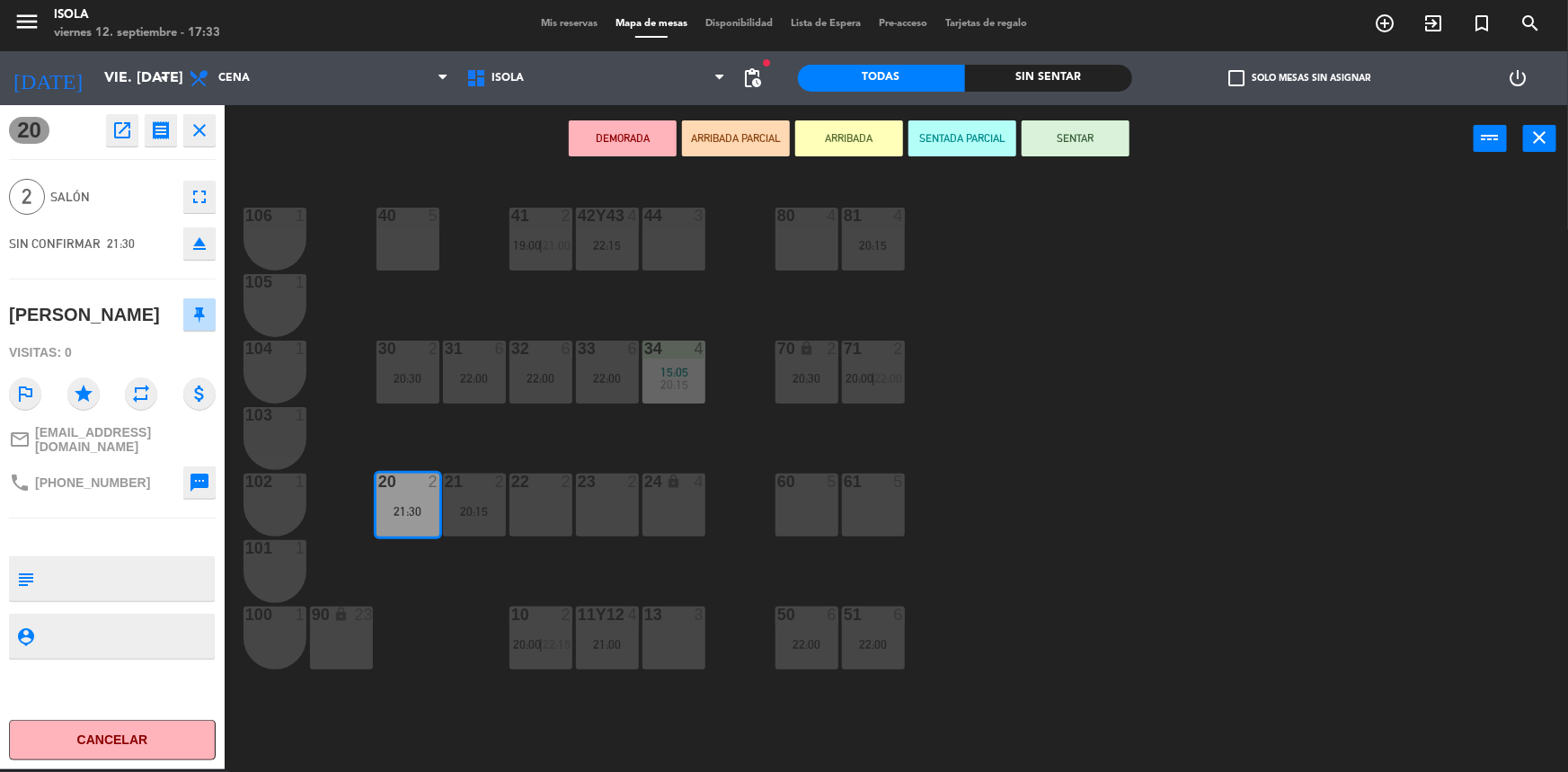
click at [110, 577] on textarea at bounding box center [127, 579] width 172 height 37
type textarea "Avisada que tiene mesa previa."
click at [393, 585] on div "40 5 42y43 4 22:15 41 2 19:00 | 21:00 44 3 80 4 81 4 20:15 106 1 105 1 30 2 20:…" at bounding box center [904, 473] width 1328 height 597
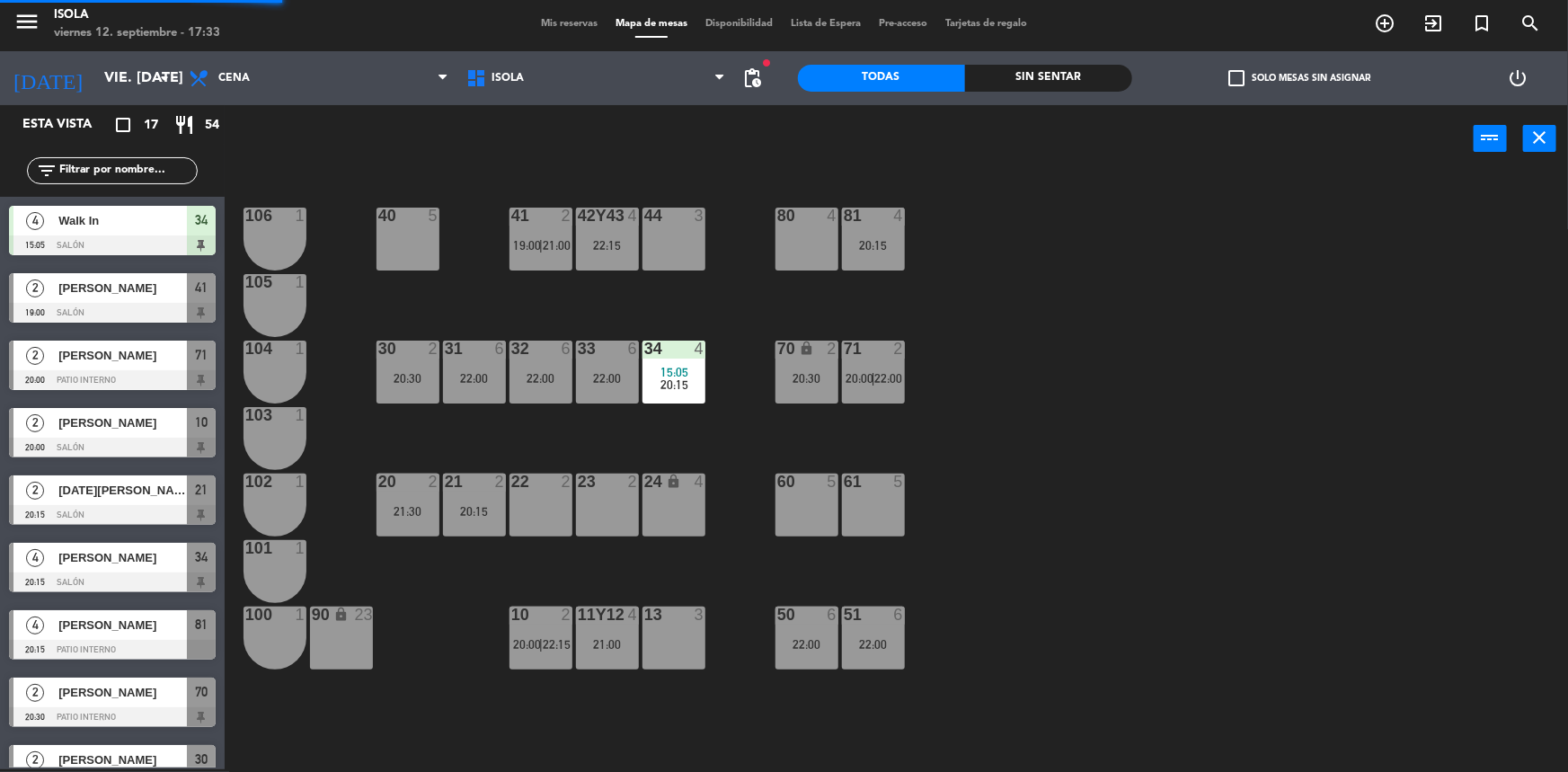
scroll to position [4, 0]
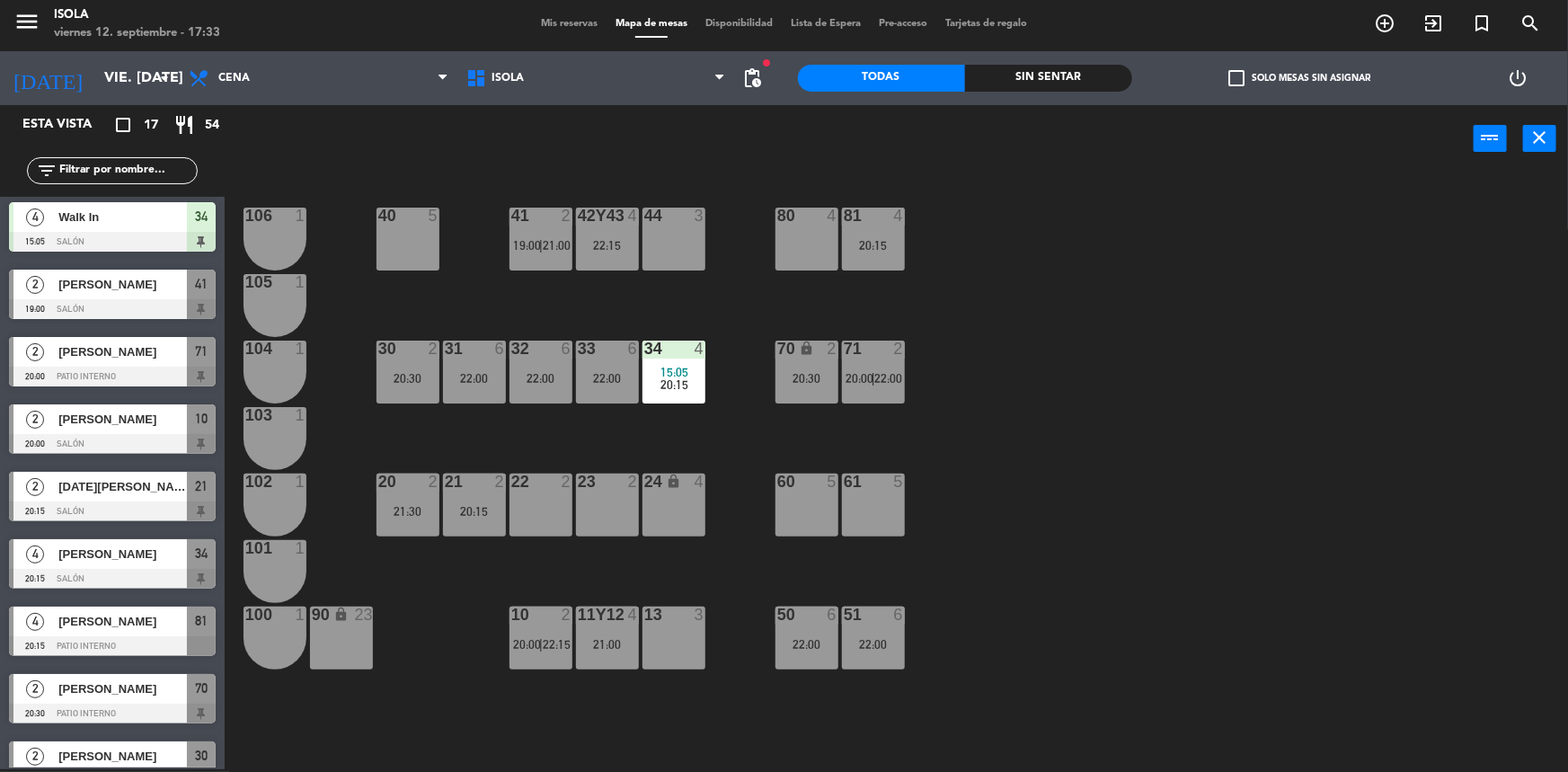
click at [532, 229] on div "41 2 19:00 | 21:00" at bounding box center [540, 238] width 62 height 62
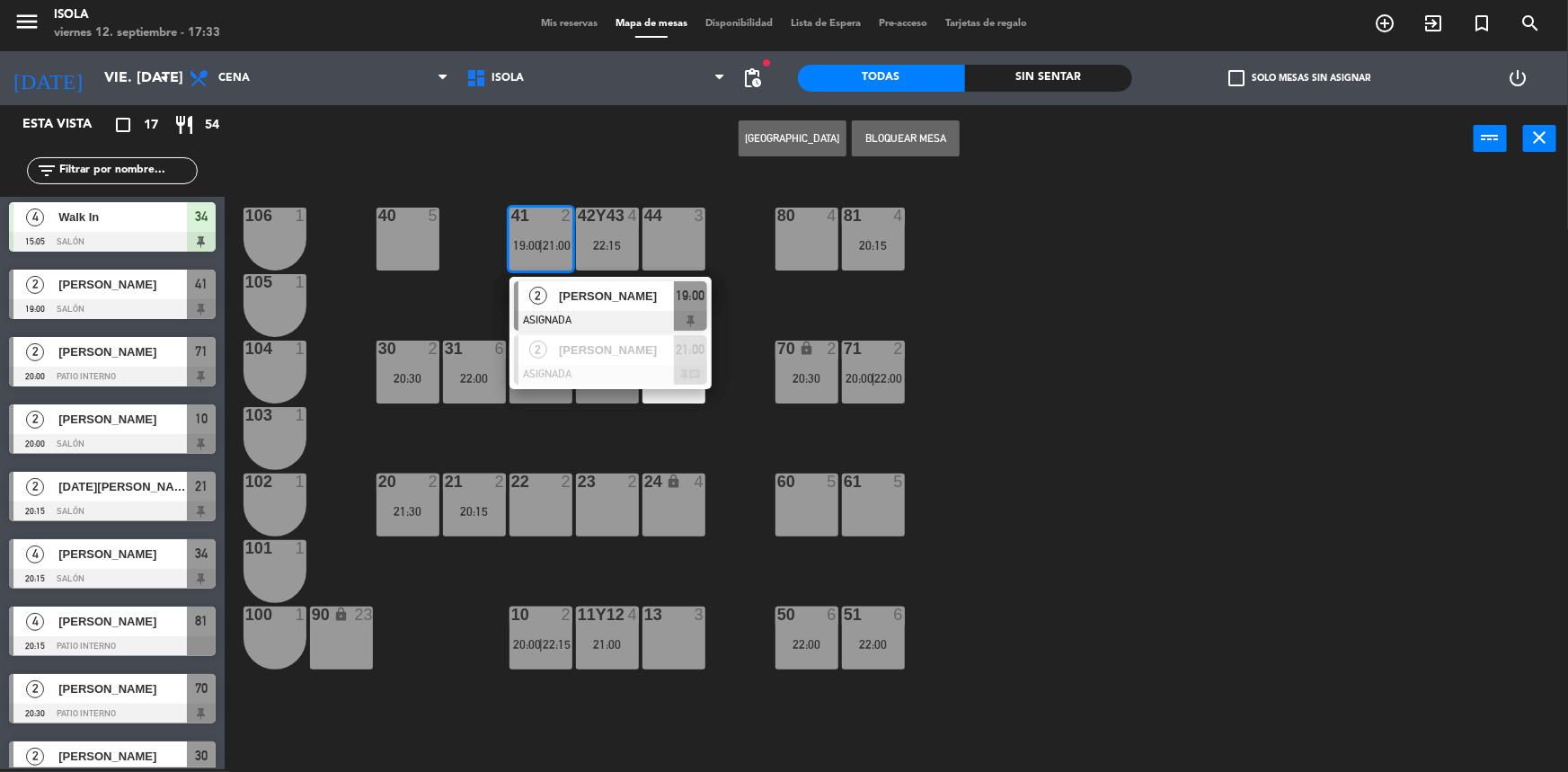
click at [471, 286] on div "40 5 42y43 4 22:15 41 2 19:00 | 21:00 2 [PERSON_NAME] ASIGNADA 19:00 2 [PERSON_…" at bounding box center [904, 473] width 1328 height 597
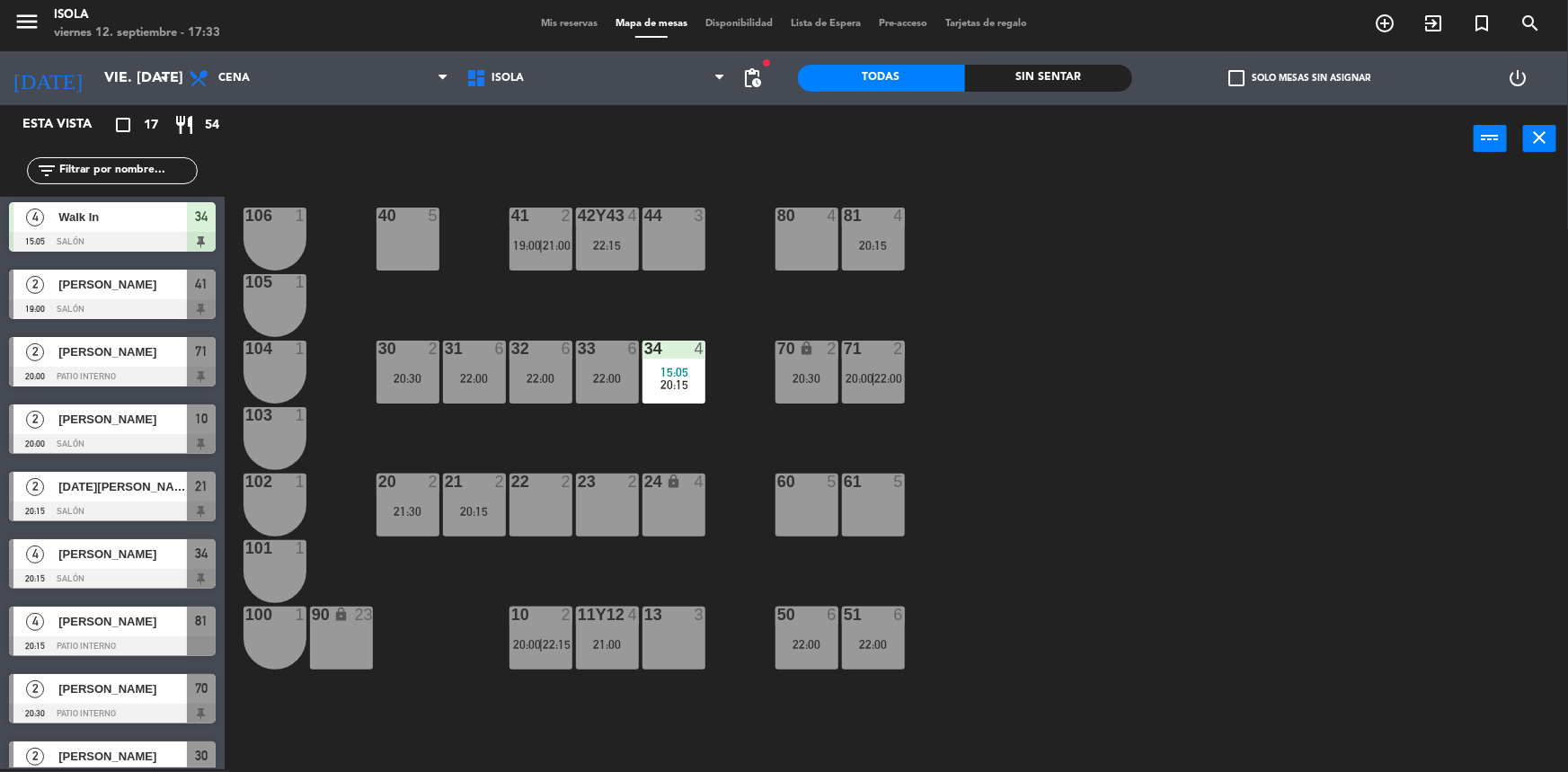
click at [582, 255] on div "42y43 4 22:15" at bounding box center [607, 238] width 62 height 62
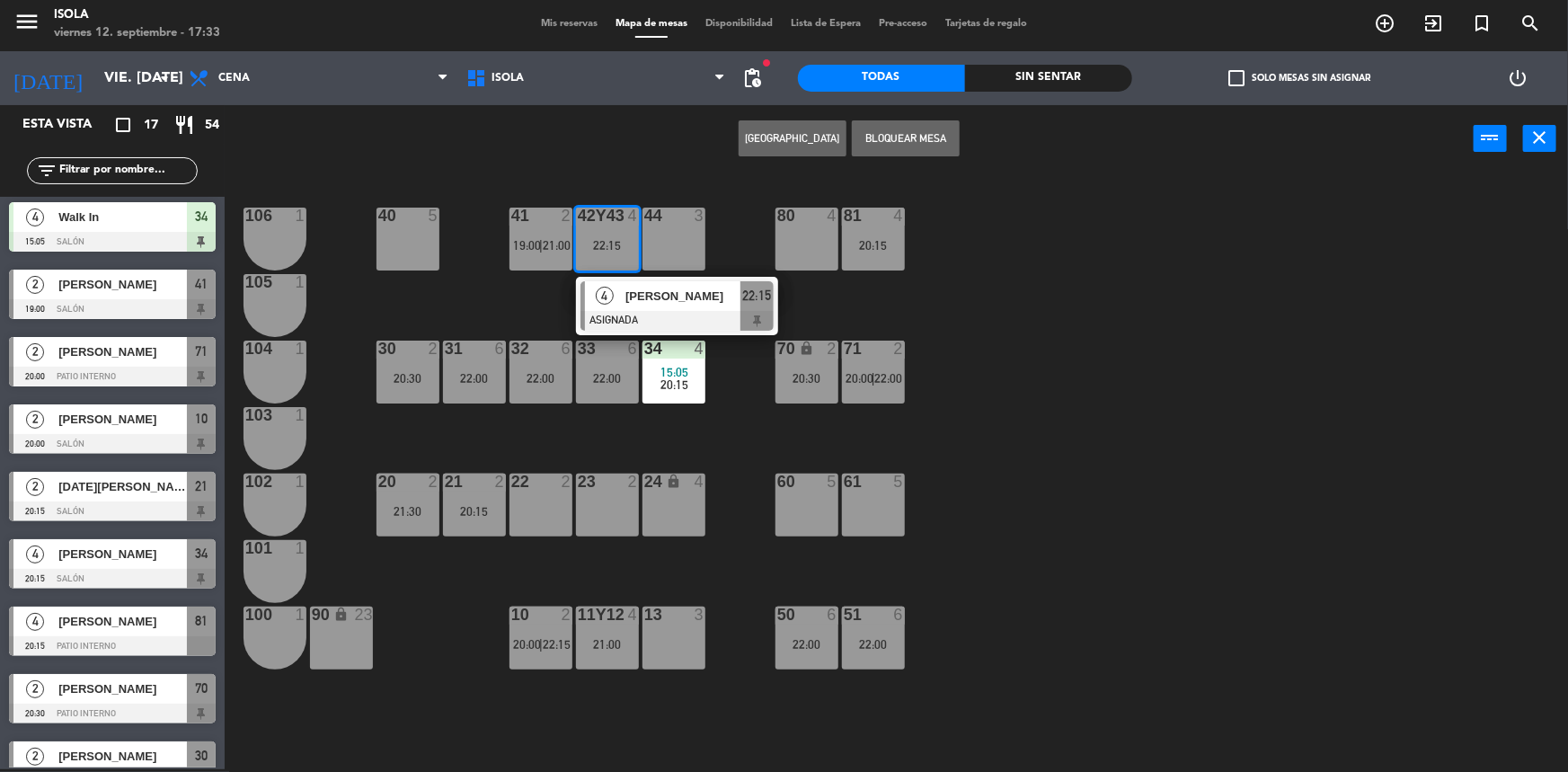
click at [521, 300] on div "40 5 42y43 4 22:15 4 [PERSON_NAME] ASIGNADA 22:15 41 2 19:00 | 21:00 44 3 80 4 …" at bounding box center [904, 473] width 1328 height 597
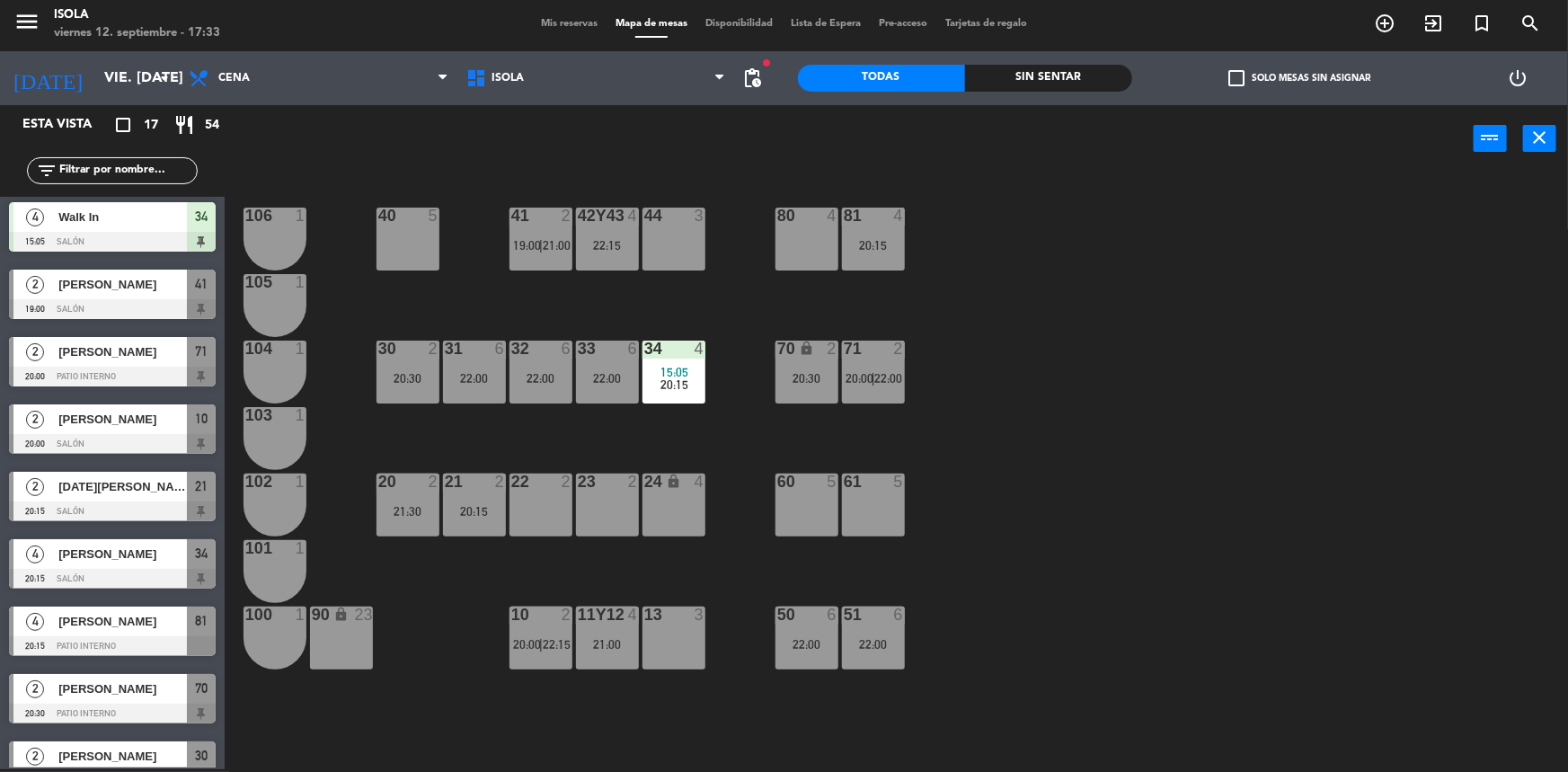
click at [530, 254] on div "41 2 19:00 | 21:00" at bounding box center [540, 238] width 62 height 62
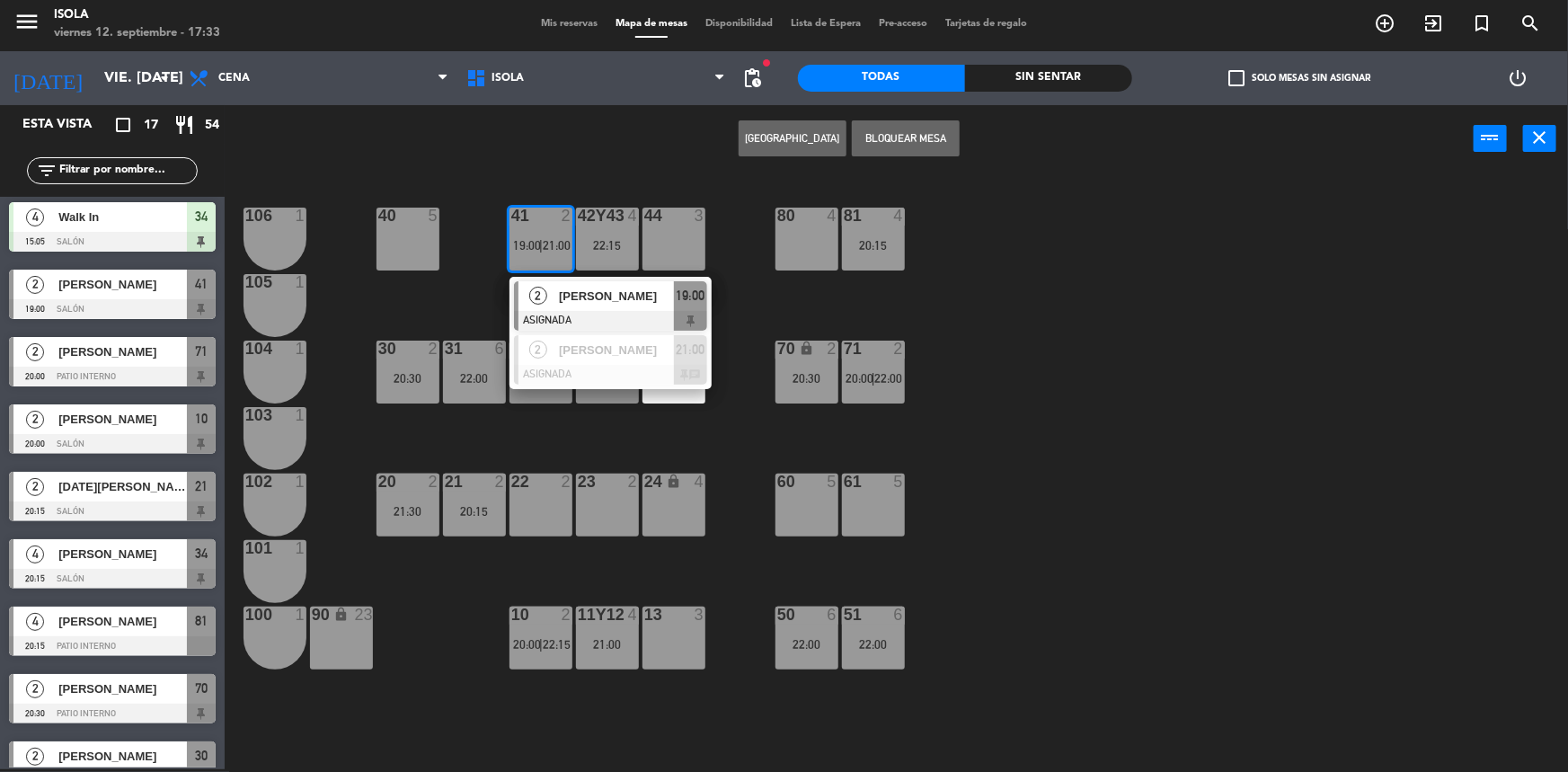
click at [565, 289] on span "[PERSON_NAME]" at bounding box center [617, 296] width 115 height 19
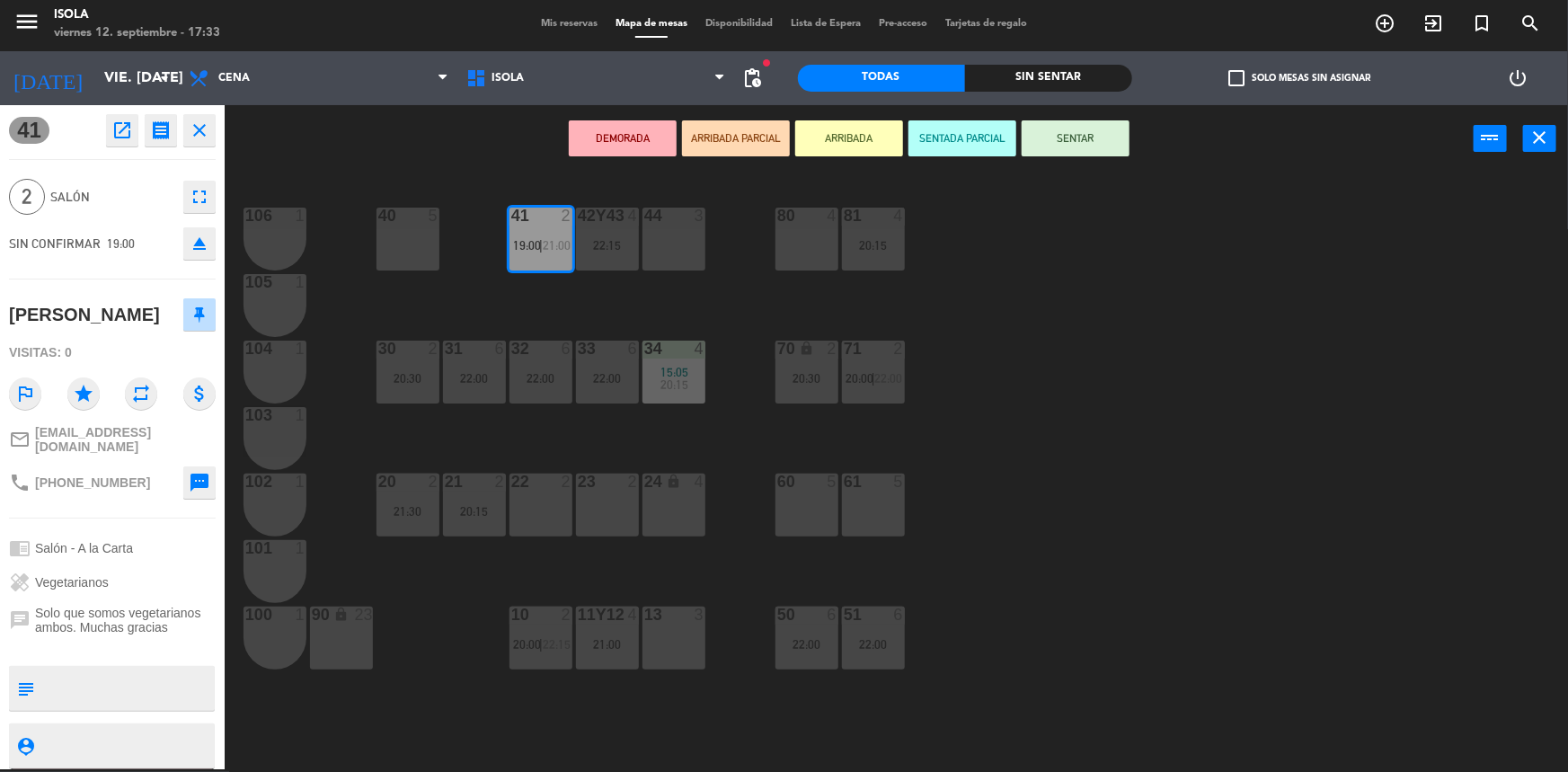
click at [535, 314] on div "40 5 42y43 4 22:15 41 2 19:00 | 21:00 44 3 80 4 81 4 20:15 106 1 105 1 30 2 20:…" at bounding box center [904, 473] width 1328 height 597
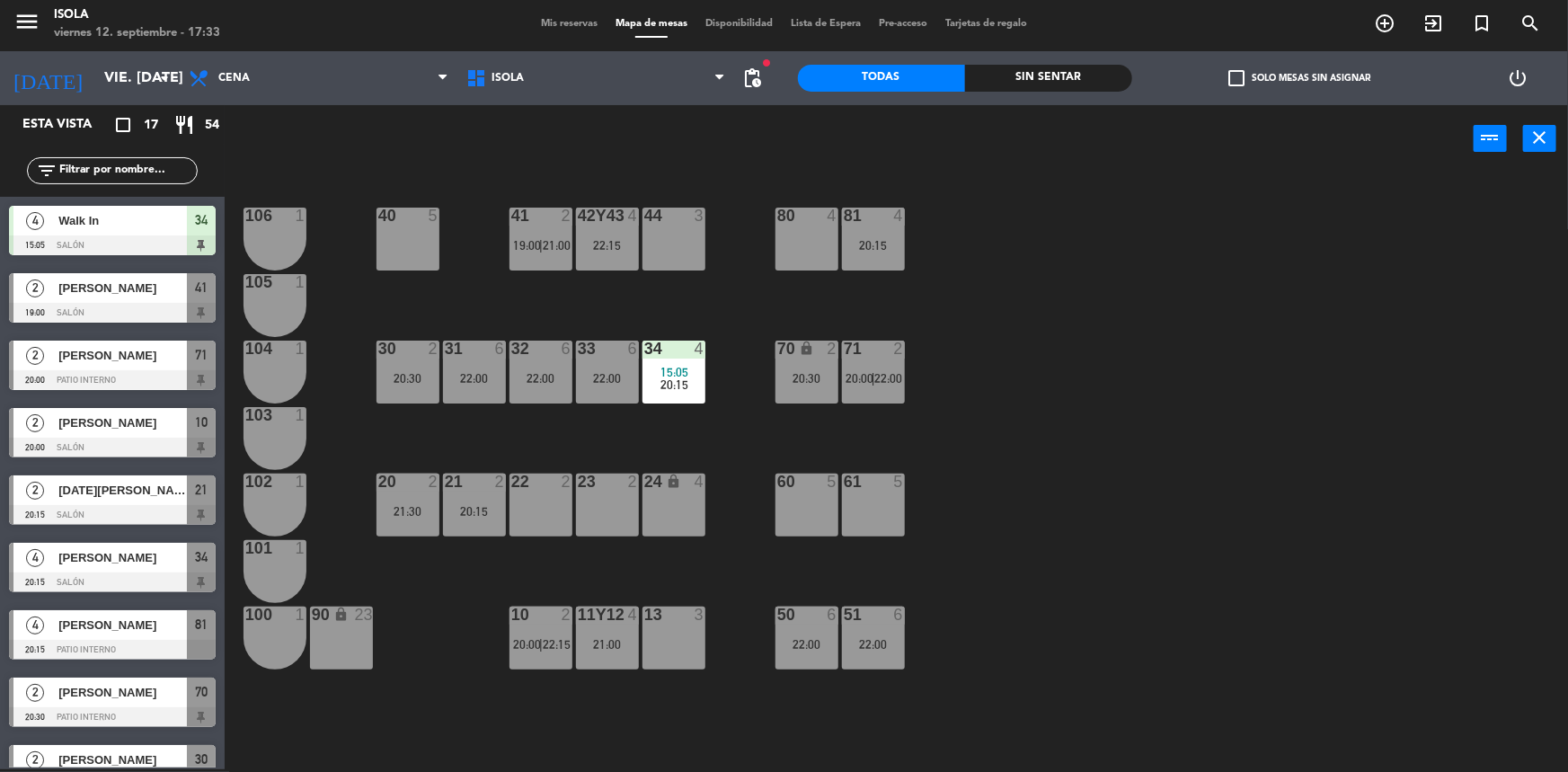
click at [536, 257] on div "41 2 19:00 | 21:00" at bounding box center [540, 238] width 62 height 62
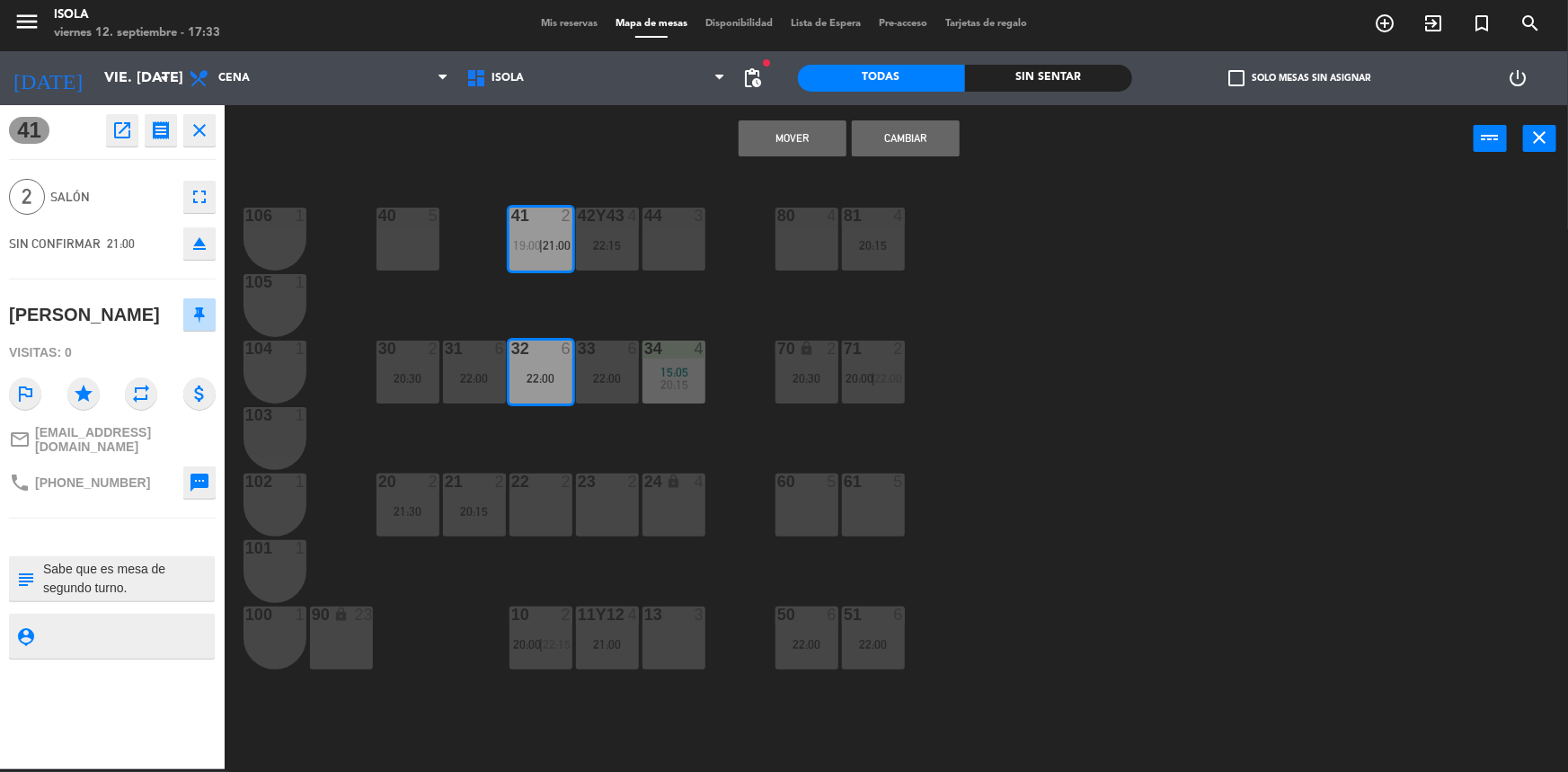
click at [560, 315] on div "40 5 42y43 4 22:15 41 2 19:00 | 21:00 44 3 80 4 81 4 20:15 106 1 105 1 30 2 20:…" at bounding box center [904, 473] width 1328 height 597
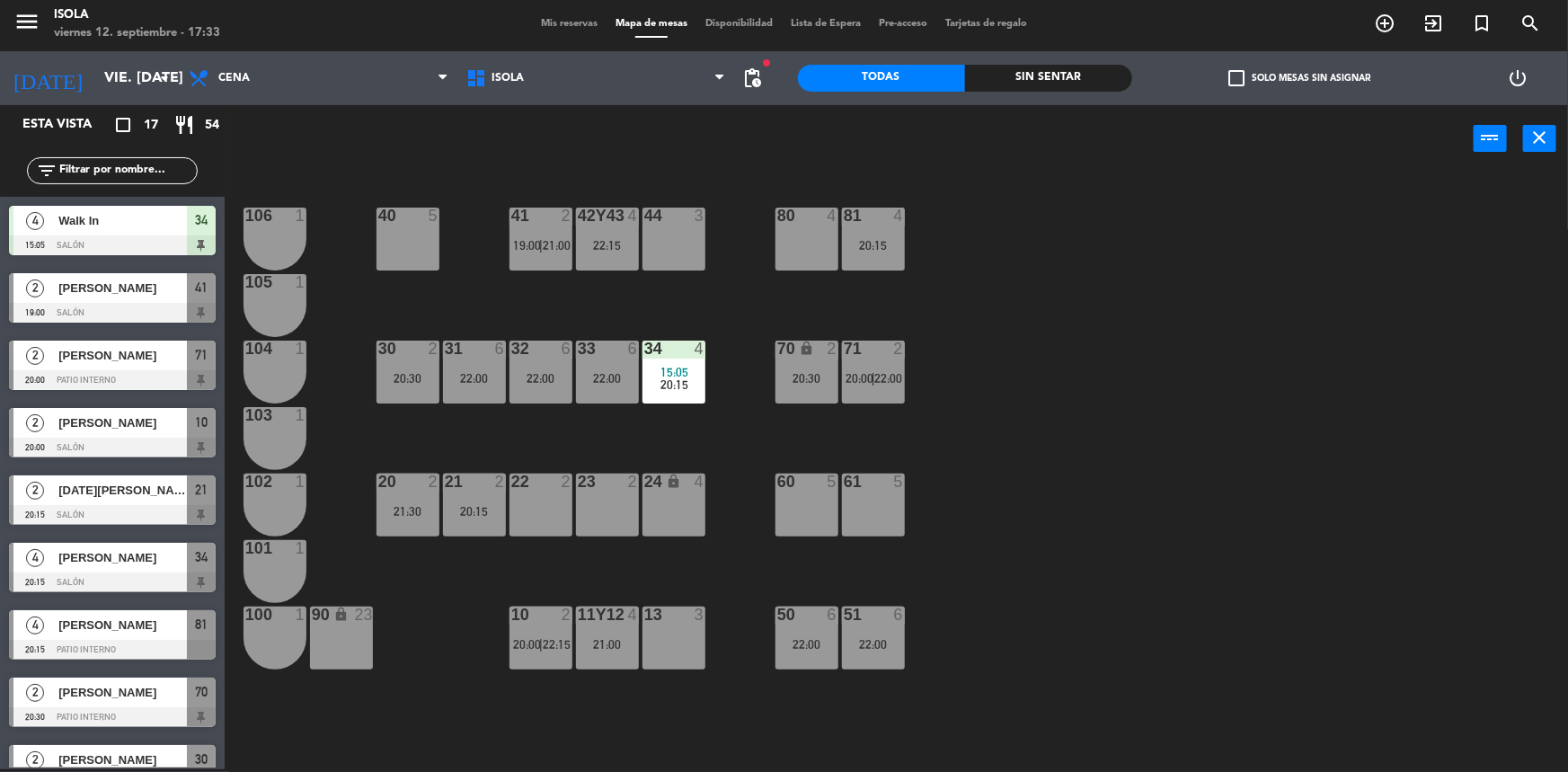
scroll to position [3, 0]
click at [416, 375] on div "20:30" at bounding box center [407, 378] width 62 height 12
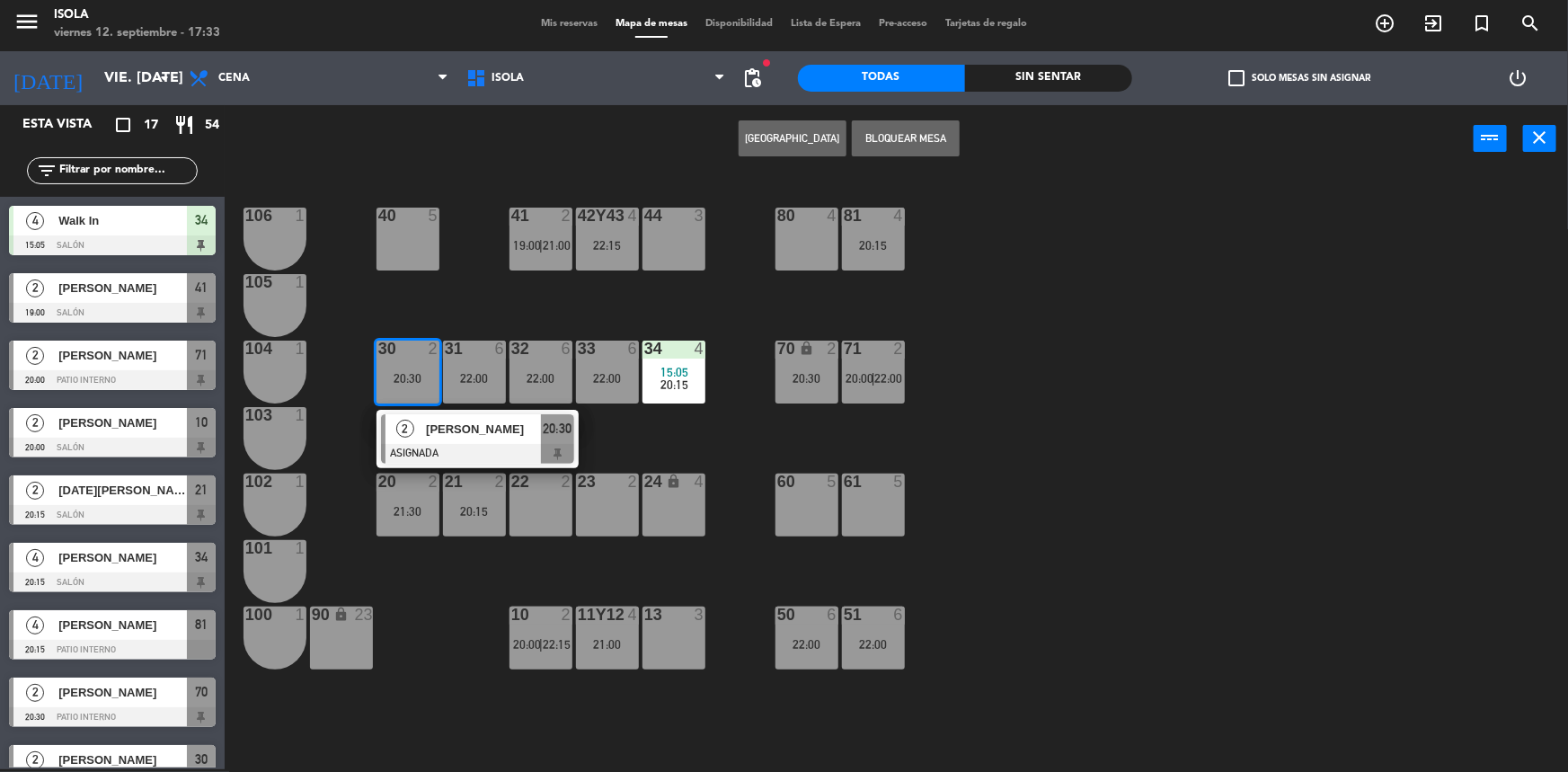
click at [455, 311] on div "40 5 42y43 4 22:15 41 2 19:00 | 21:00 44 3 80 4 81 4 20:15 106 1 105 1 30 2 20:…" at bounding box center [904, 473] width 1328 height 597
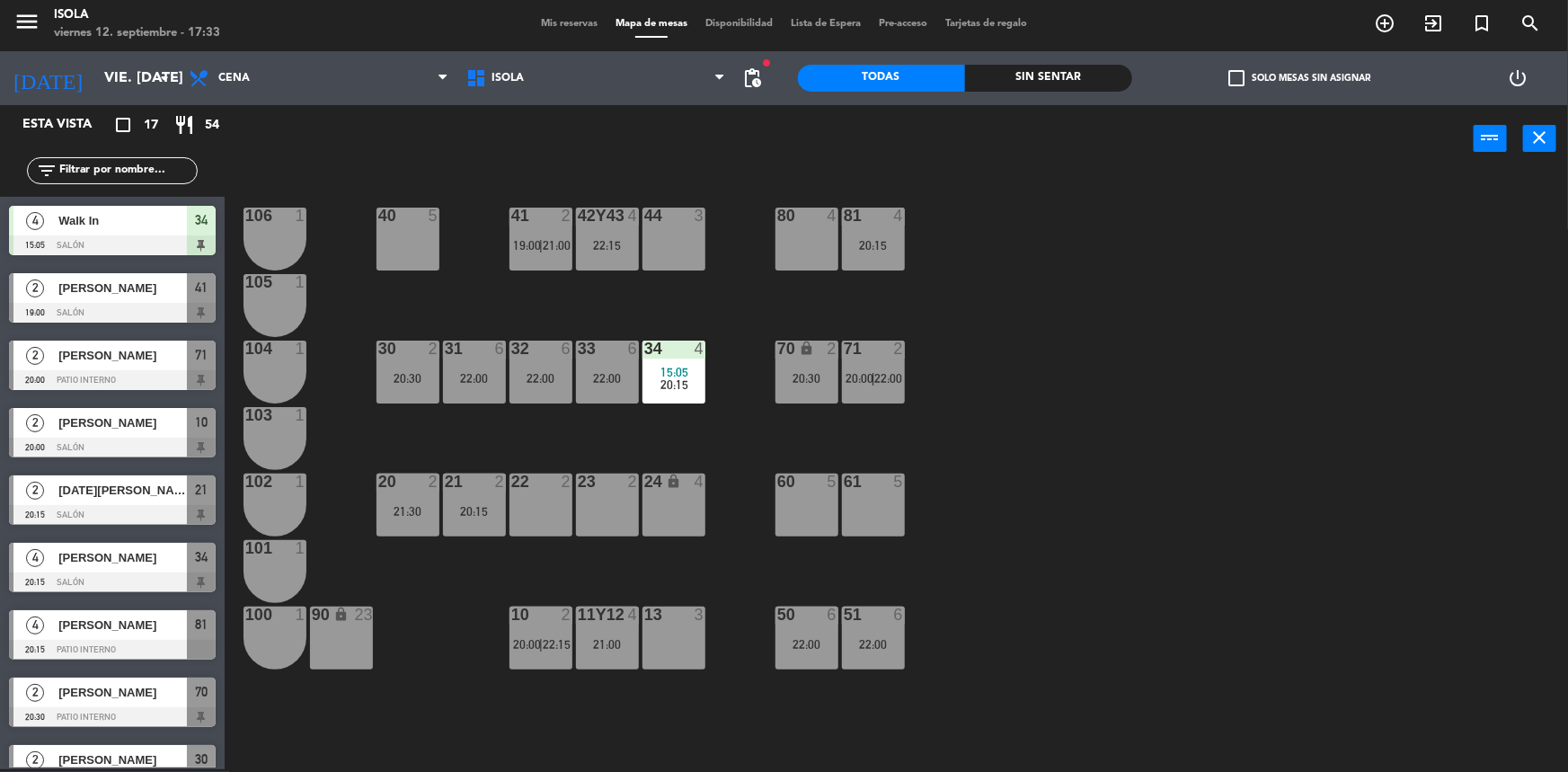
click at [393, 367] on div "30 2 20:30" at bounding box center [407, 371] width 62 height 62
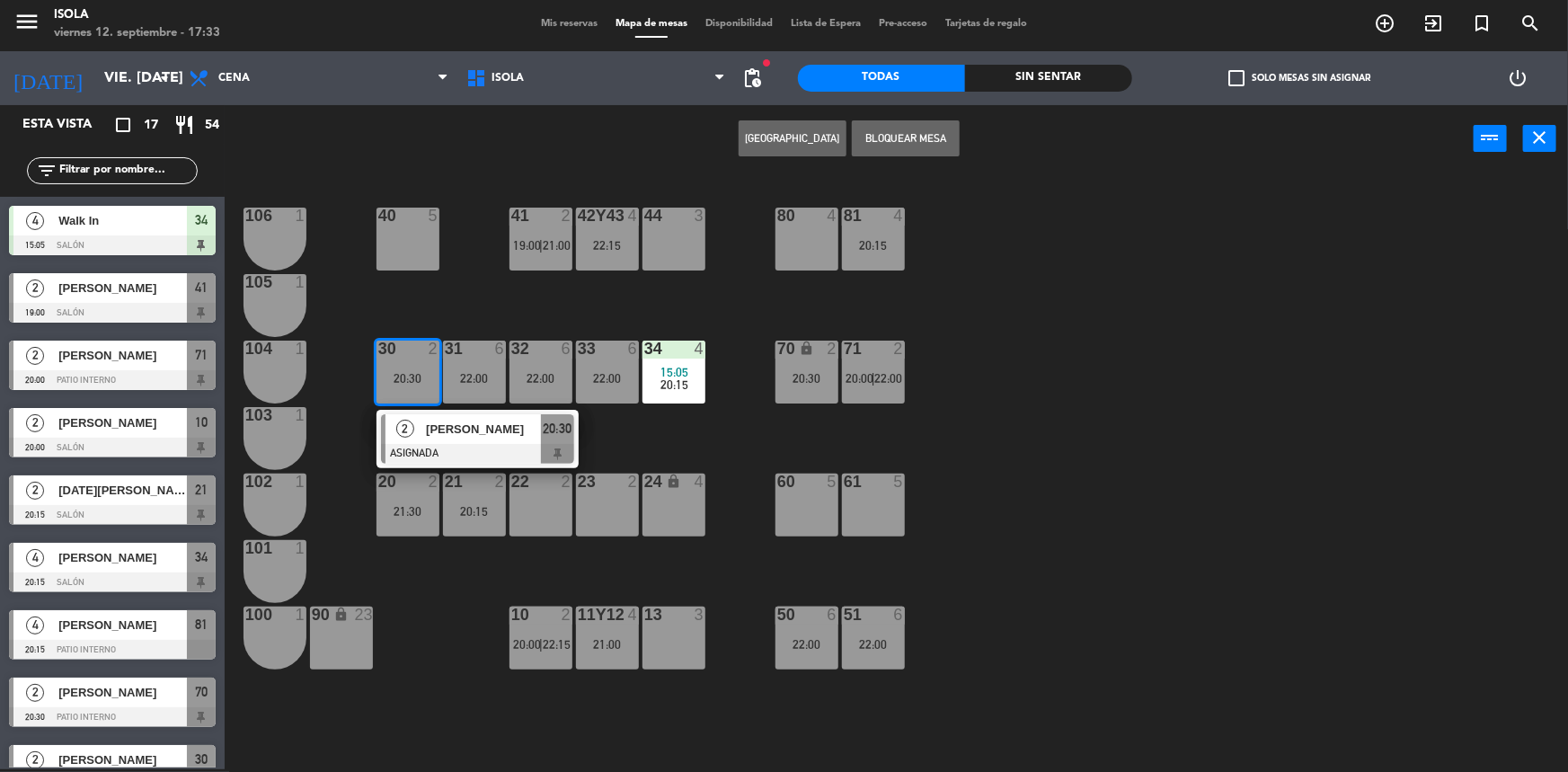
click at [466, 307] on div "40 5 42y43 4 22:15 41 2 19:00 | 21:00 44 3 80 4 81 4 20:15 106 1 105 1 30 2 20:…" at bounding box center [904, 473] width 1328 height 597
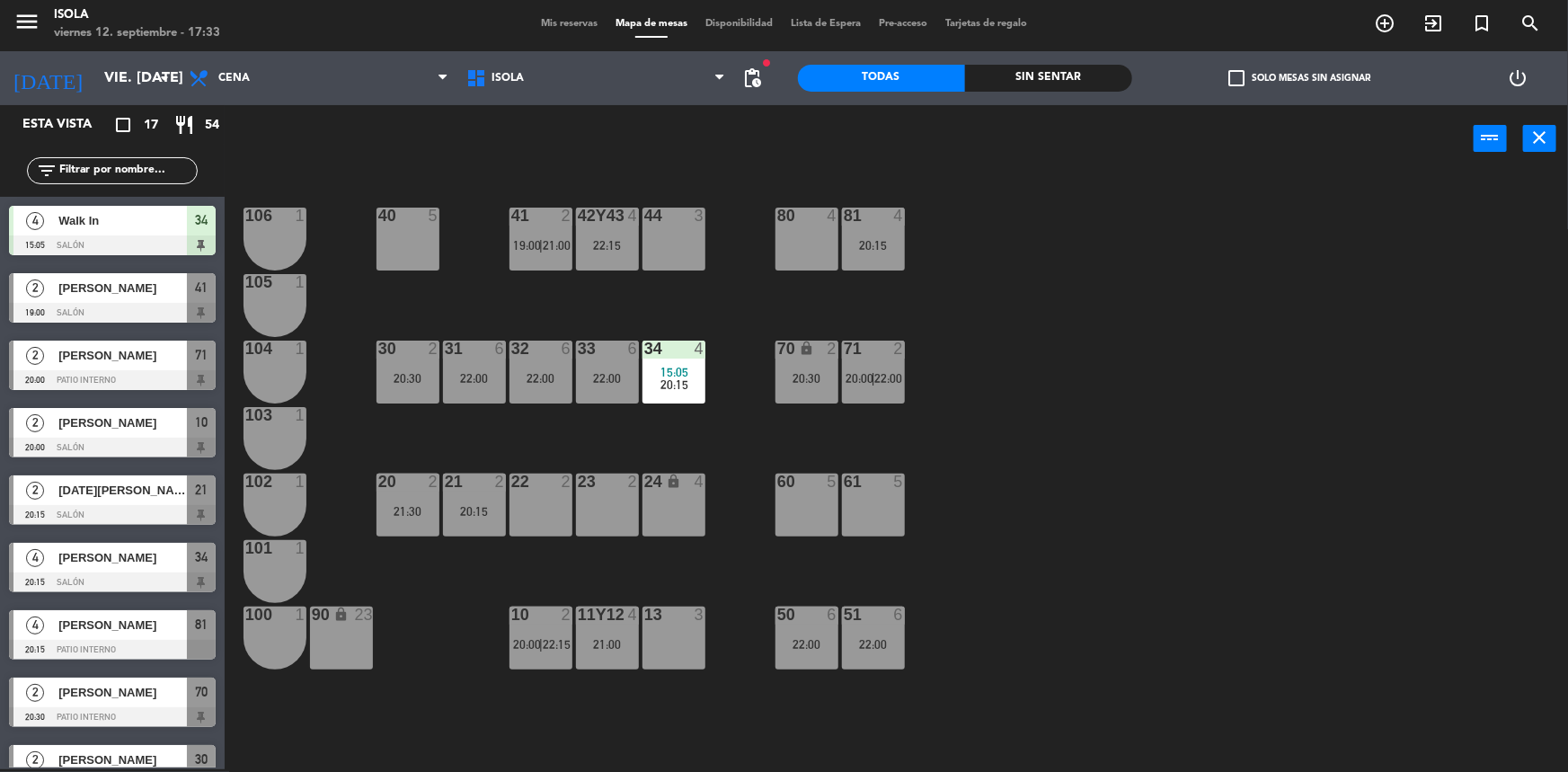
click at [771, 381] on div "40 5 42y43 4 22:15 41 2 19:00 | 21:00 44 3 80 4 81 4 20:15 106 1 105 1 30 2 20:…" at bounding box center [904, 473] width 1328 height 597
click at [783, 382] on div "20:30" at bounding box center [806, 378] width 62 height 12
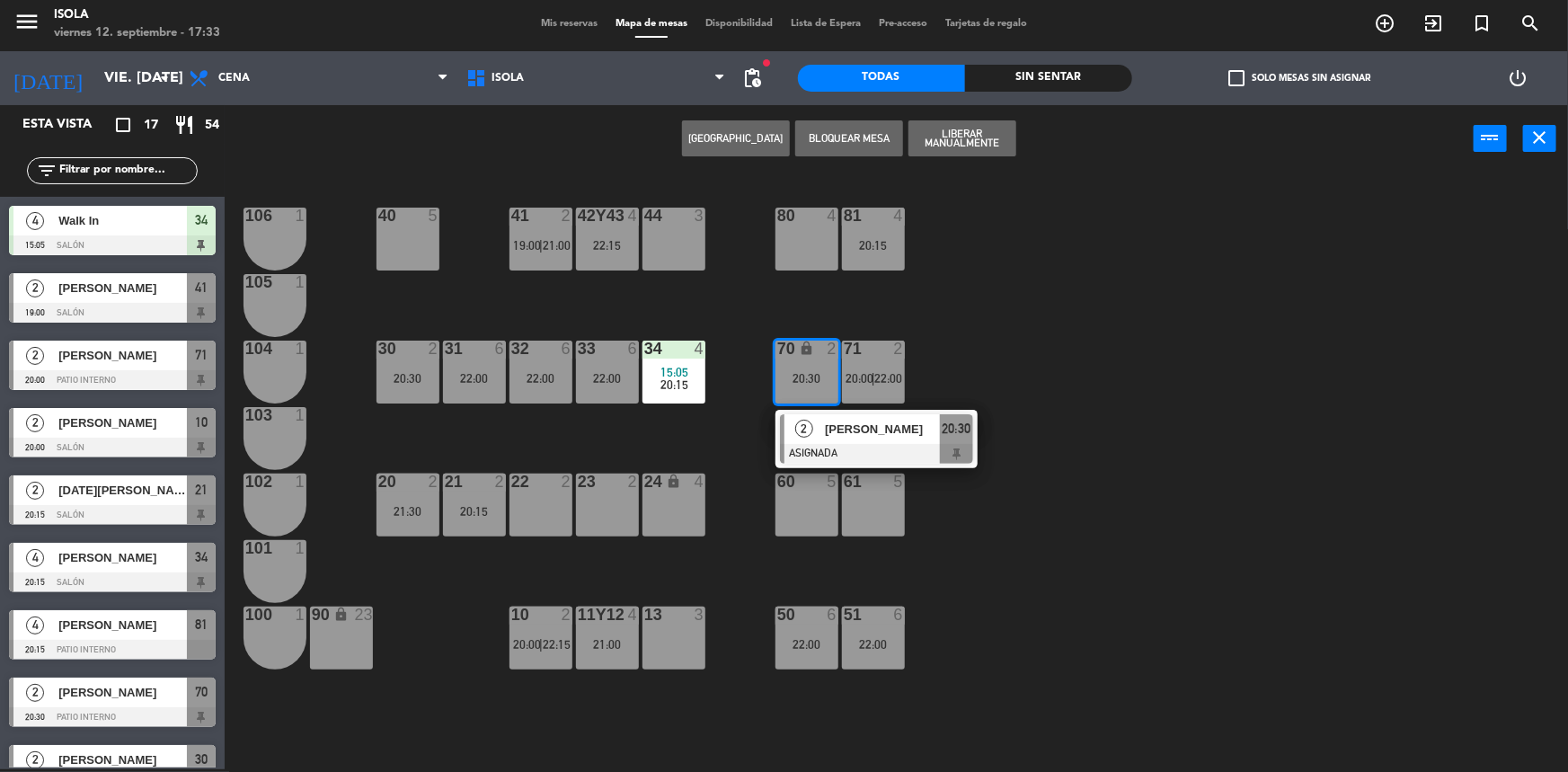
click at [909, 369] on div "40 5 42y43 4 22:15 41 2 19:00 | 21:00 44 3 80 4 81 4 20:15 106 1 105 1 30 2 20:…" at bounding box center [904, 473] width 1328 height 597
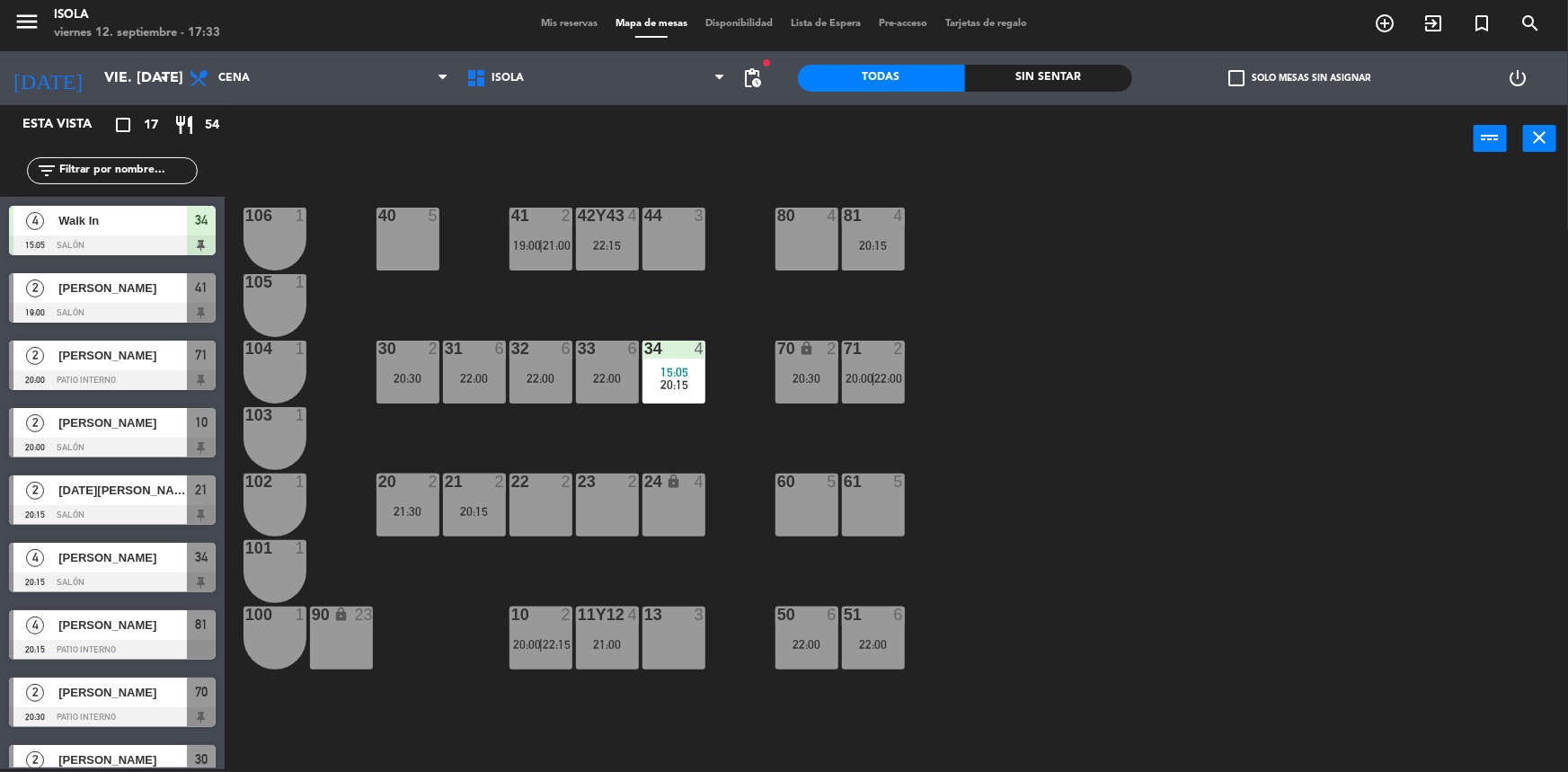
click at [889, 382] on span "22:00" at bounding box center [889, 378] width 28 height 14
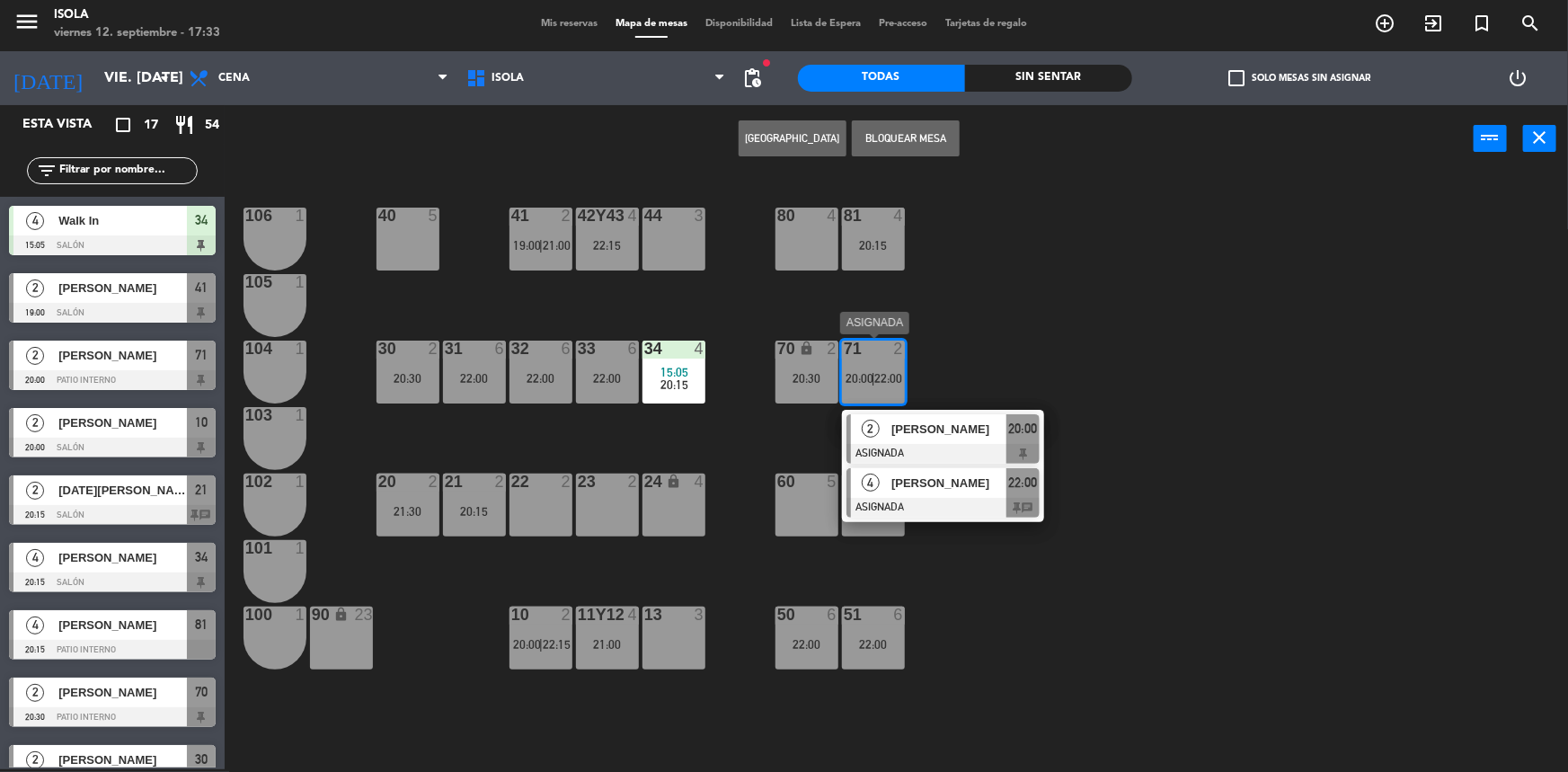
click at [913, 498] on div at bounding box center [943, 508] width 193 height 20
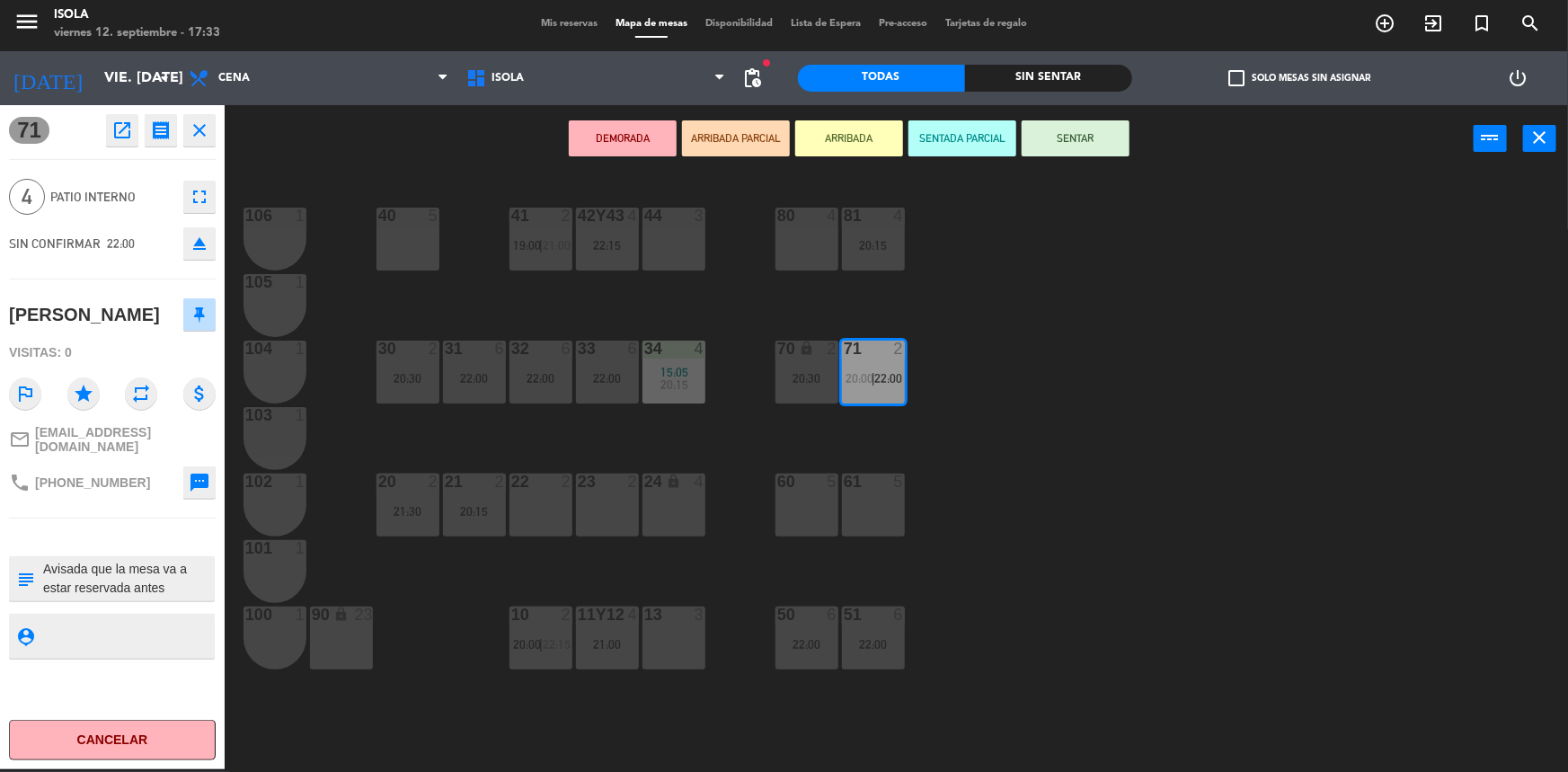
click at [921, 481] on div "40 5 42y43 4 22:15 41 2 19:00 | 21:00 44 3 80 4 81 4 20:15 106 1 105 1 30 2 20:…" at bounding box center [904, 473] width 1328 height 597
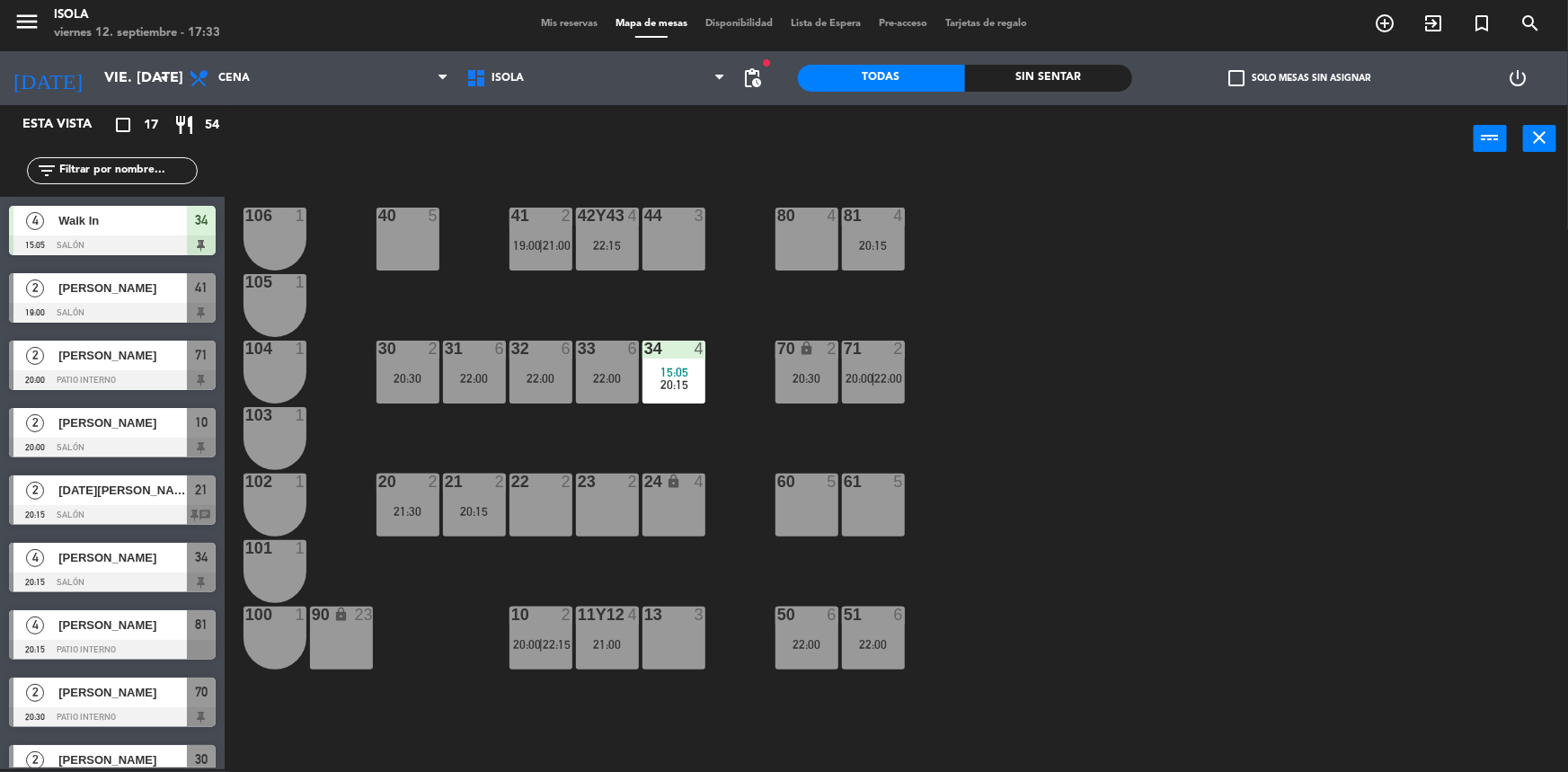
scroll to position [207, 0]
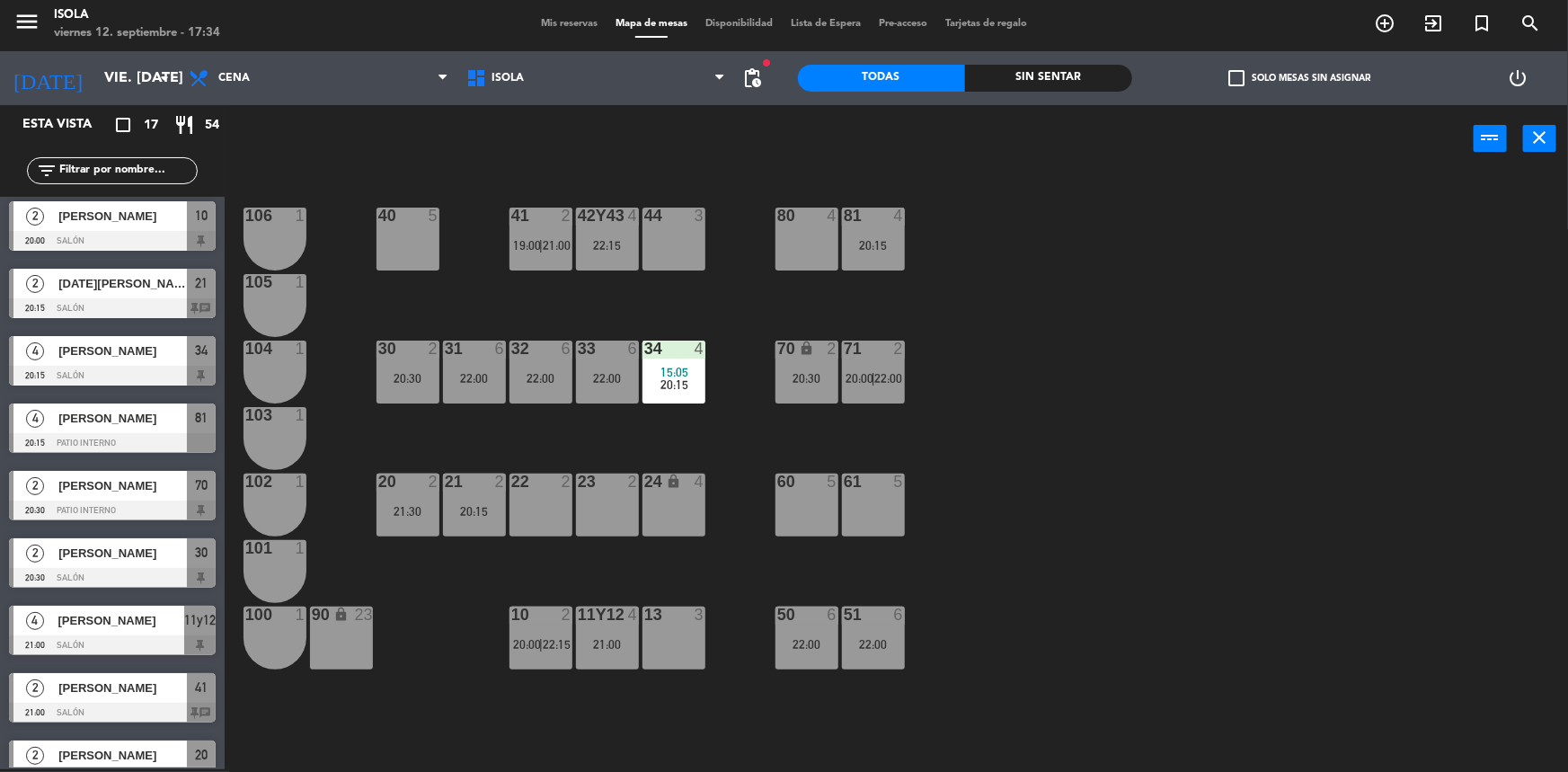
click at [435, 506] on div "21:30" at bounding box center [407, 511] width 62 height 12
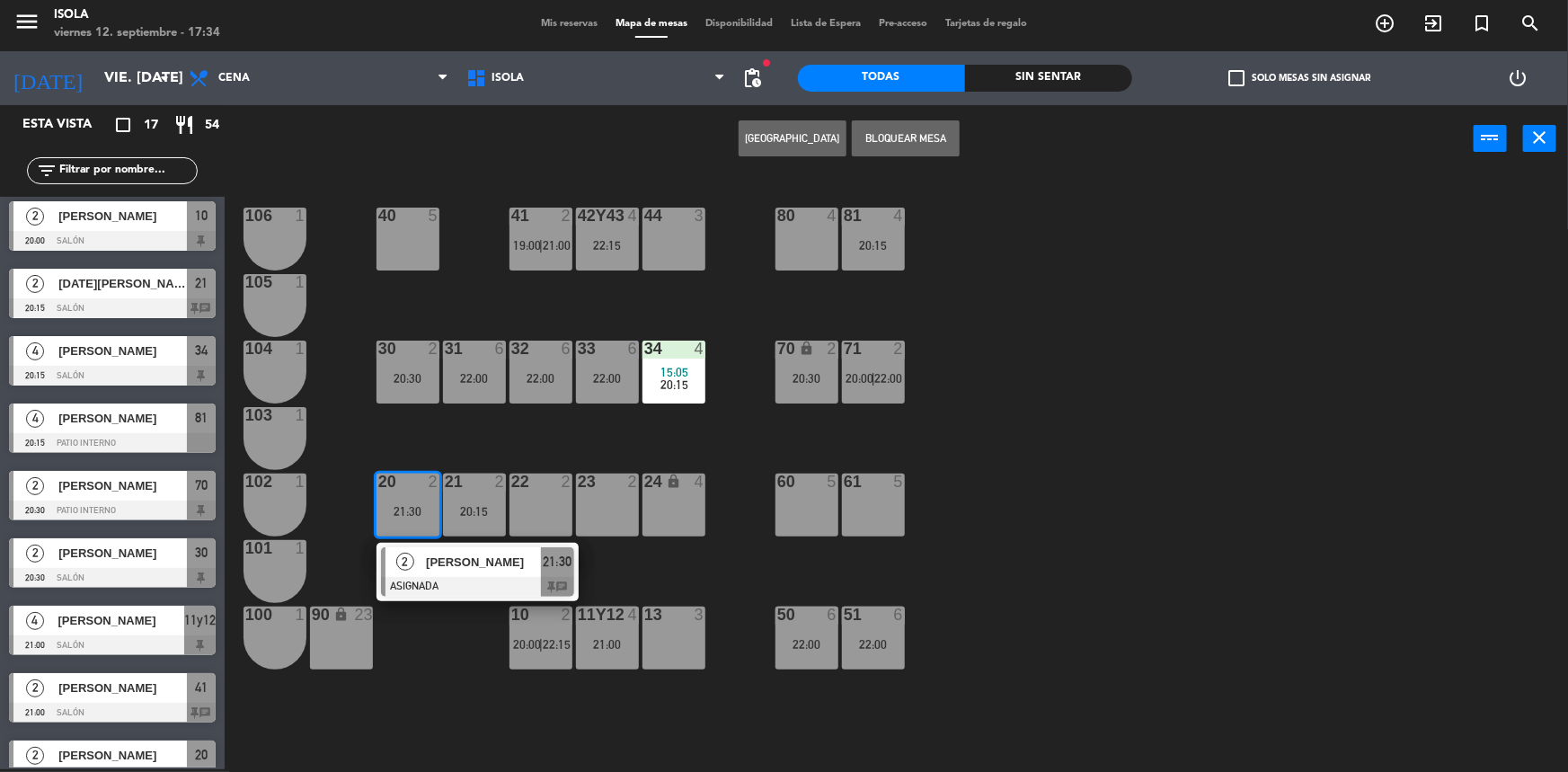
click at [456, 417] on div "40 5 42y43 4 22:15 41 2 19:00 | 21:00 44 3 80 4 81 4 20:15 106 1 105 1 30 2 20:…" at bounding box center [904, 473] width 1328 height 597
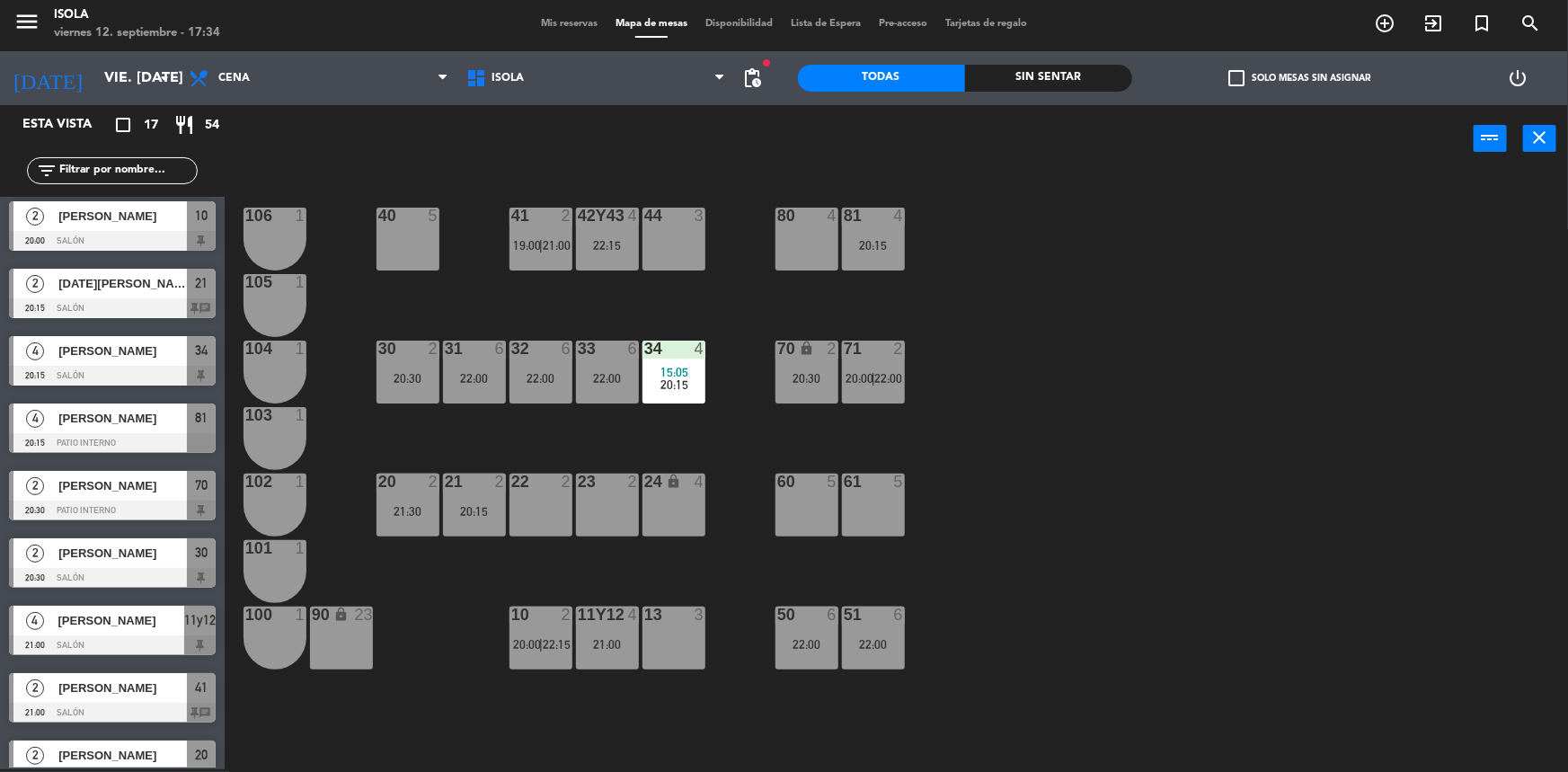
click at [570, 29] on div "Mis reservas Mapa de mesas Disponibilidad Lista de Espera Pre-acceso Tarjetas d…" at bounding box center [784, 24] width 504 height 16
click at [575, 23] on span "Mis reservas" at bounding box center [570, 24] width 75 height 10
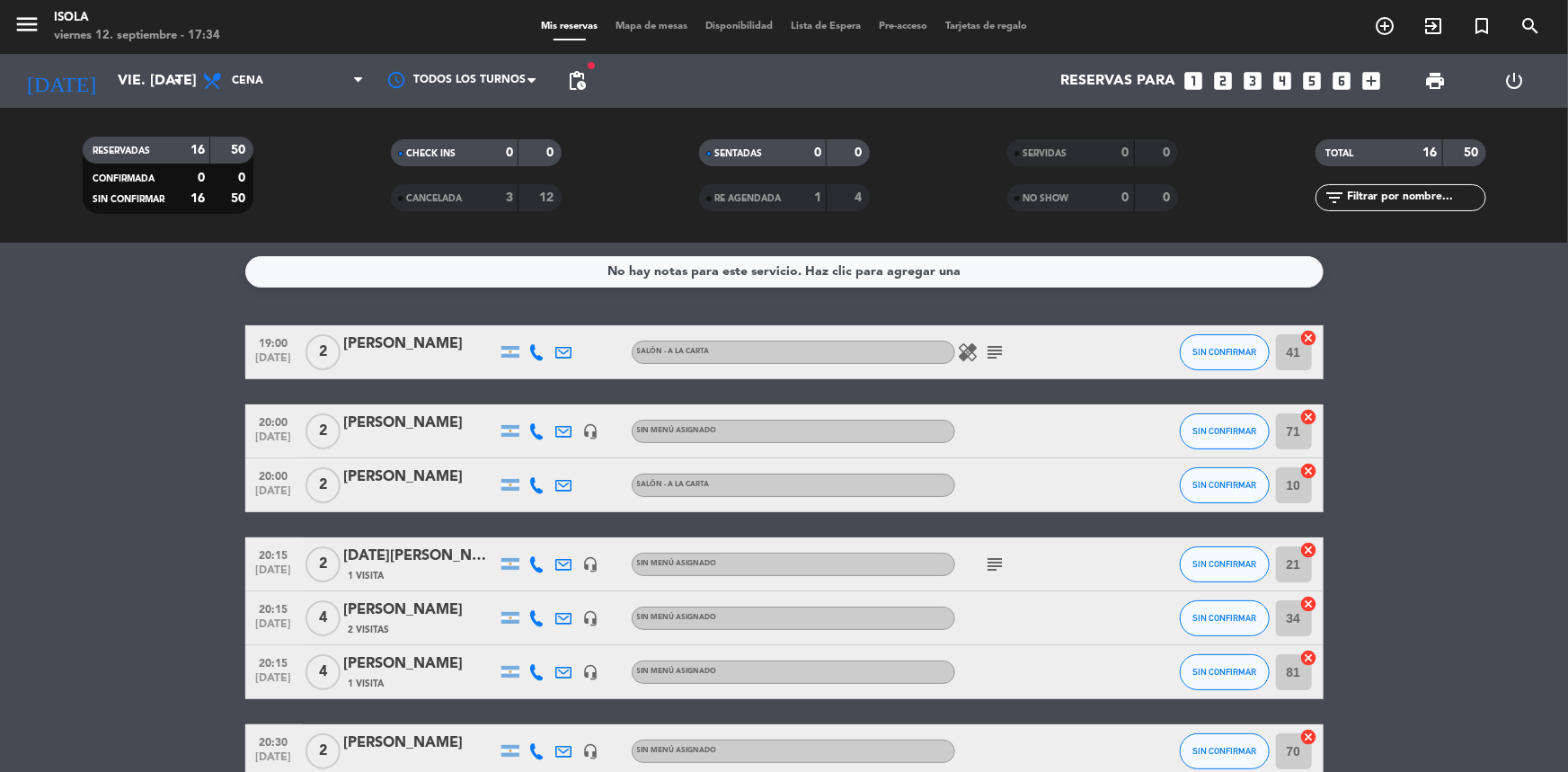
click at [989, 351] on icon "subject" at bounding box center [995, 352] width 21 height 21
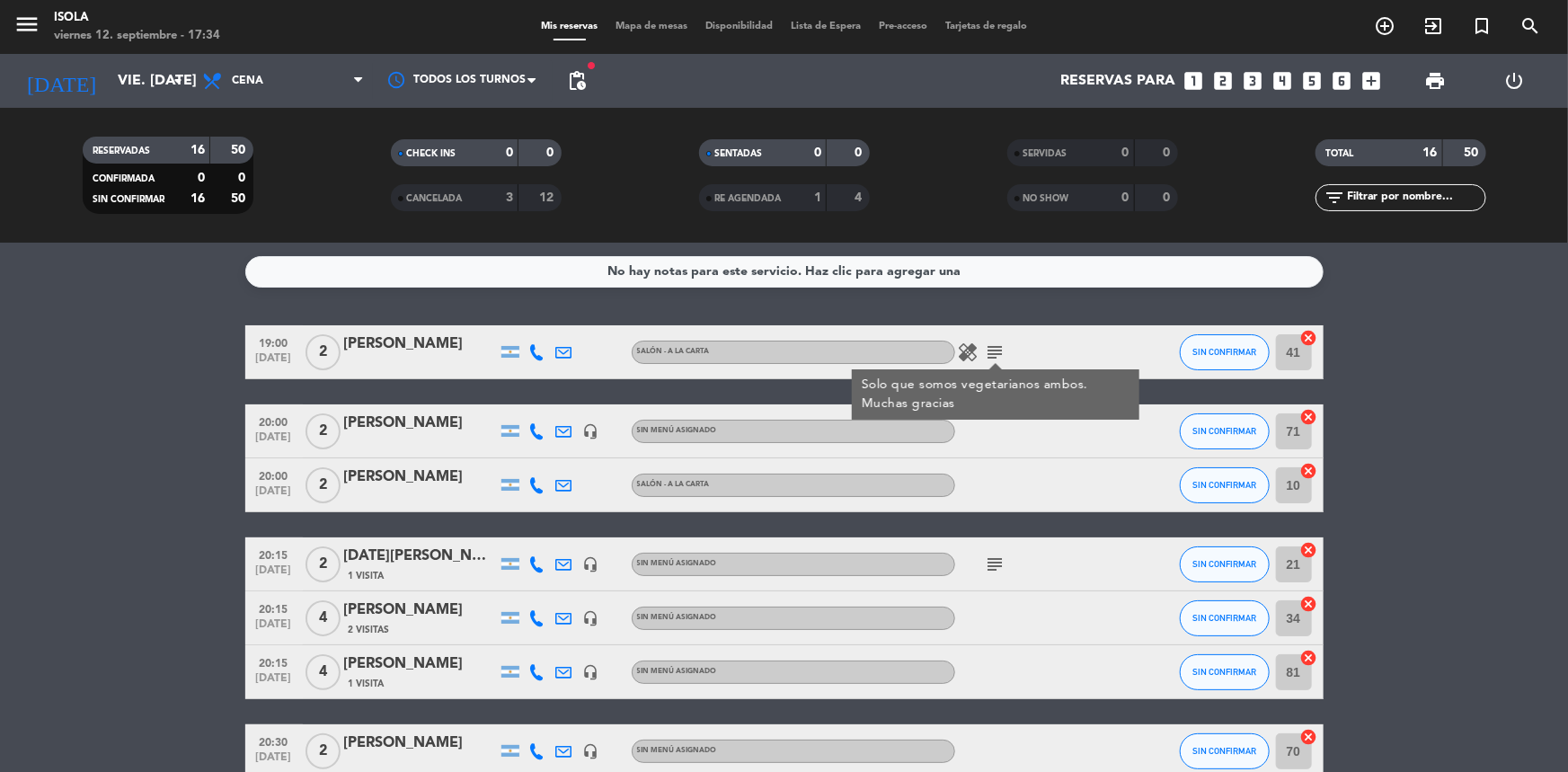
click at [992, 350] on icon "subject" at bounding box center [995, 352] width 21 height 21
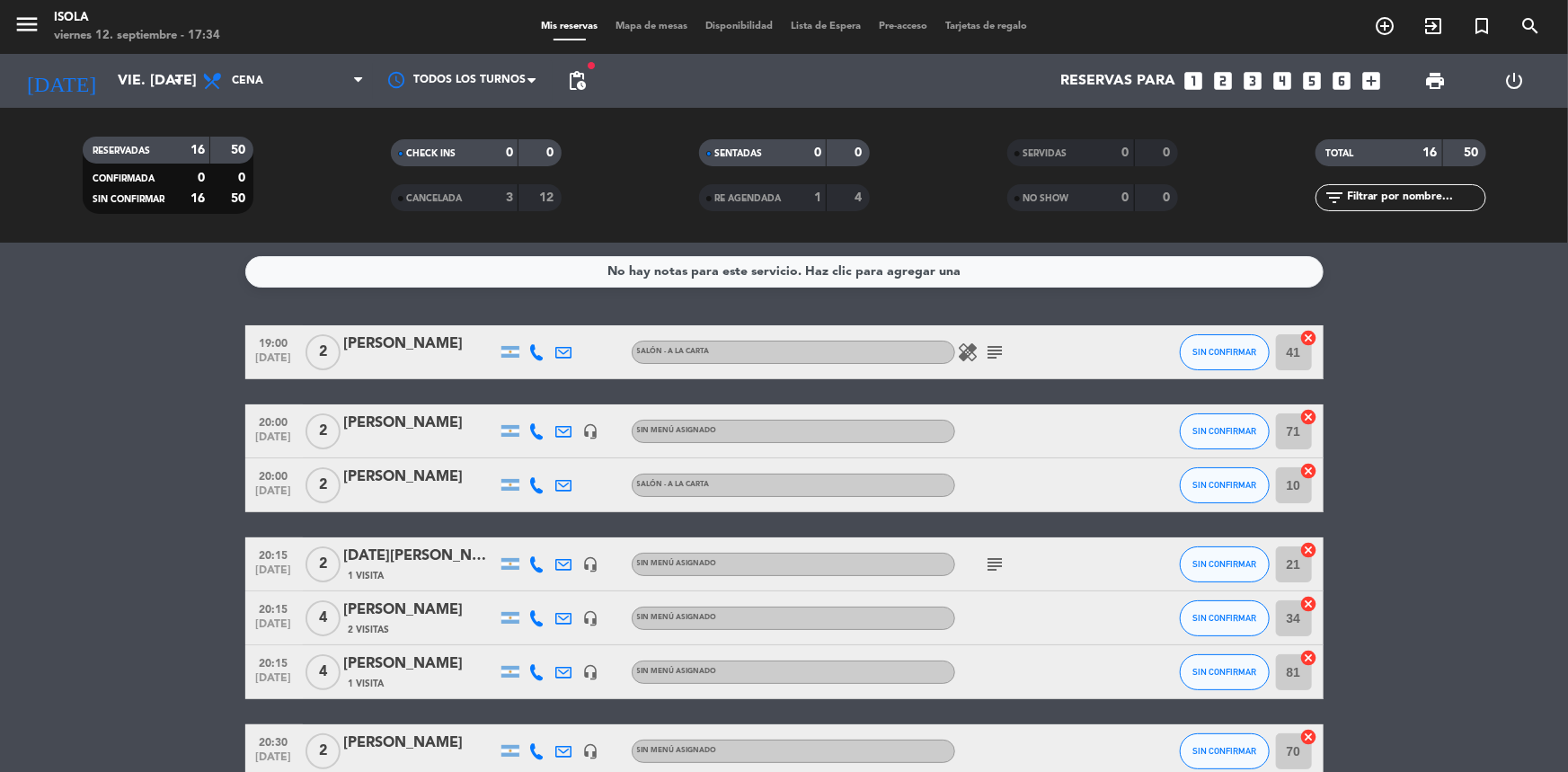
click at [534, 355] on icon at bounding box center [537, 352] width 16 height 16
click at [537, 430] on icon at bounding box center [537, 432] width 16 height 16
click at [1222, 429] on span "SIN CONFIRMAR" at bounding box center [1224, 431] width 63 height 10
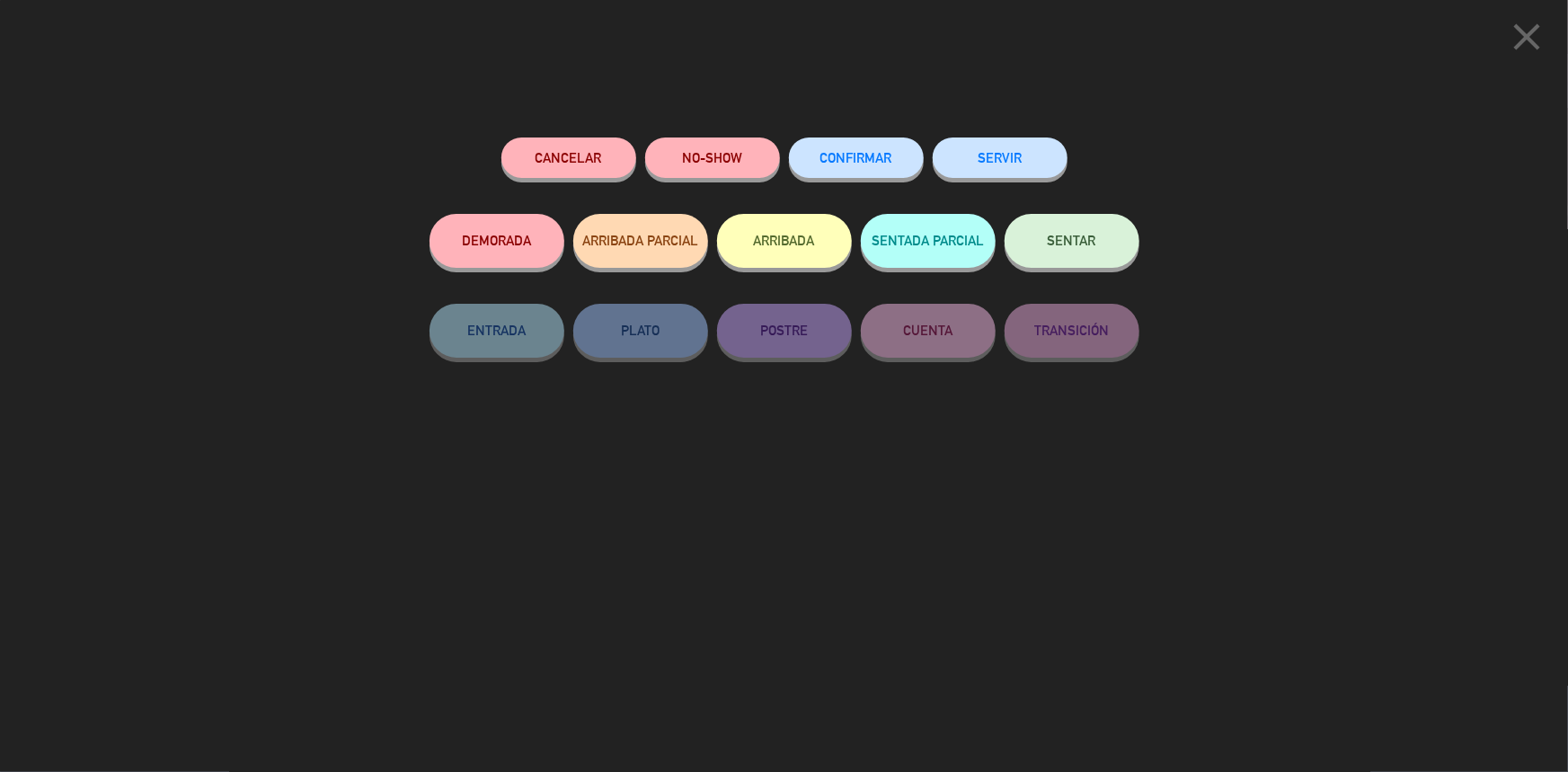
click at [894, 164] on button "CONFIRMAR" at bounding box center [856, 158] width 135 height 40
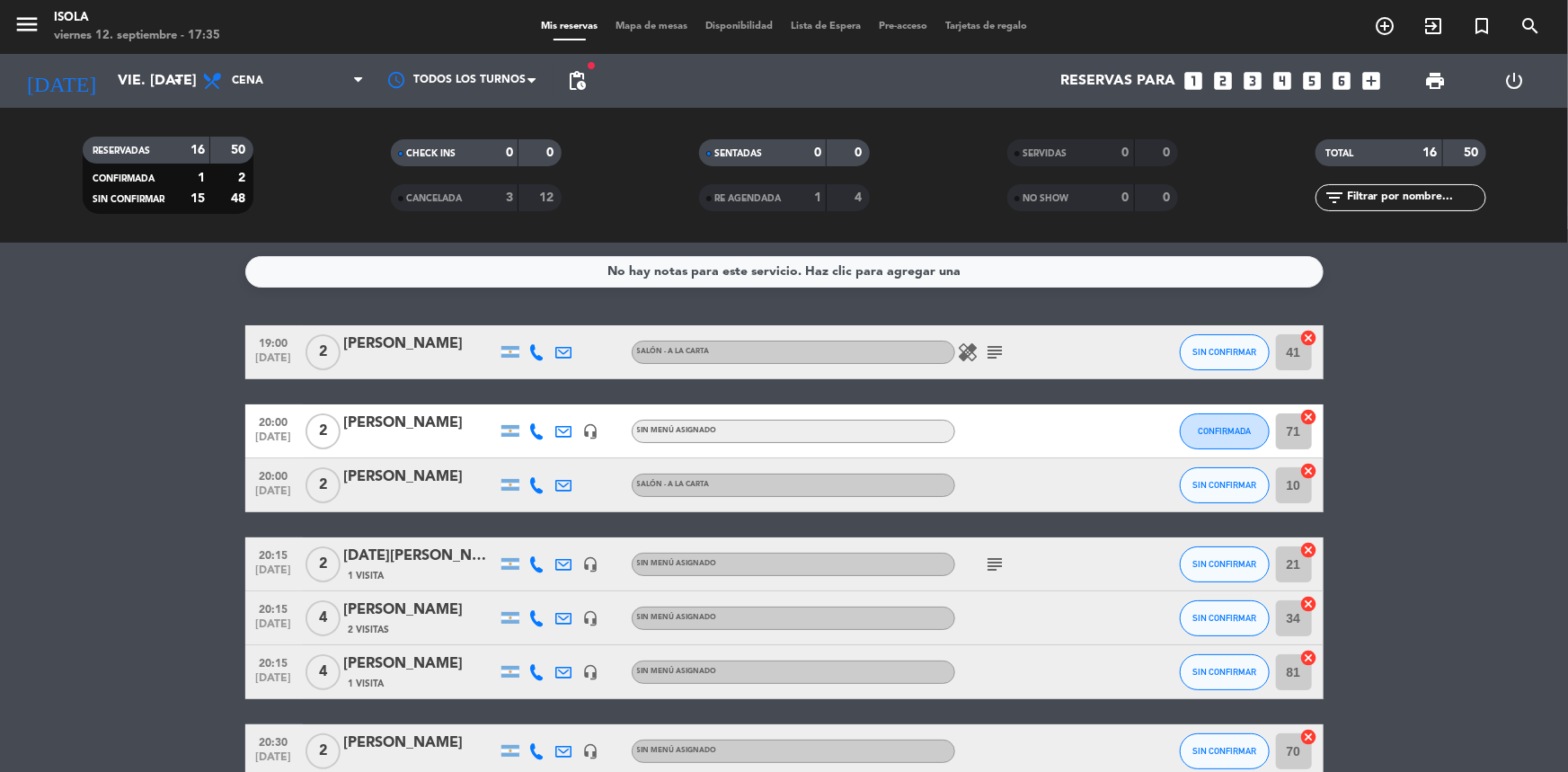
click at [539, 480] on icon at bounding box center [537, 486] width 16 height 16
click at [629, 29] on span "Mapa de mesas" at bounding box center [651, 26] width 90 height 10
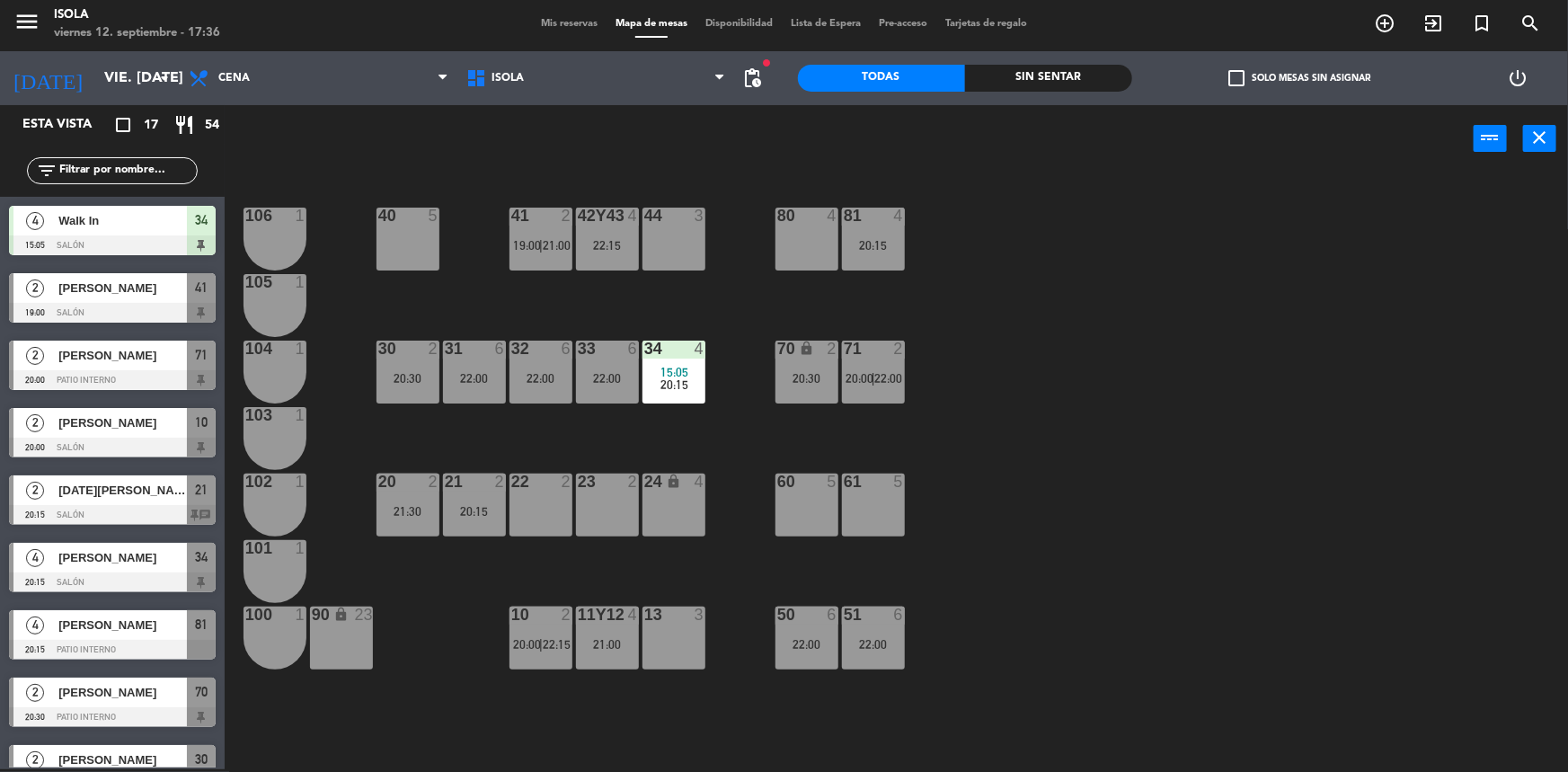
click at [551, 308] on div "40 5 42y43 4 22:15 41 2 19:00 | 21:00 44 3 80 4 81 4 20:15 106 1 105 1 30 2 20:…" at bounding box center [904, 473] width 1328 height 597
click at [592, 246] on div "22:15" at bounding box center [607, 245] width 62 height 12
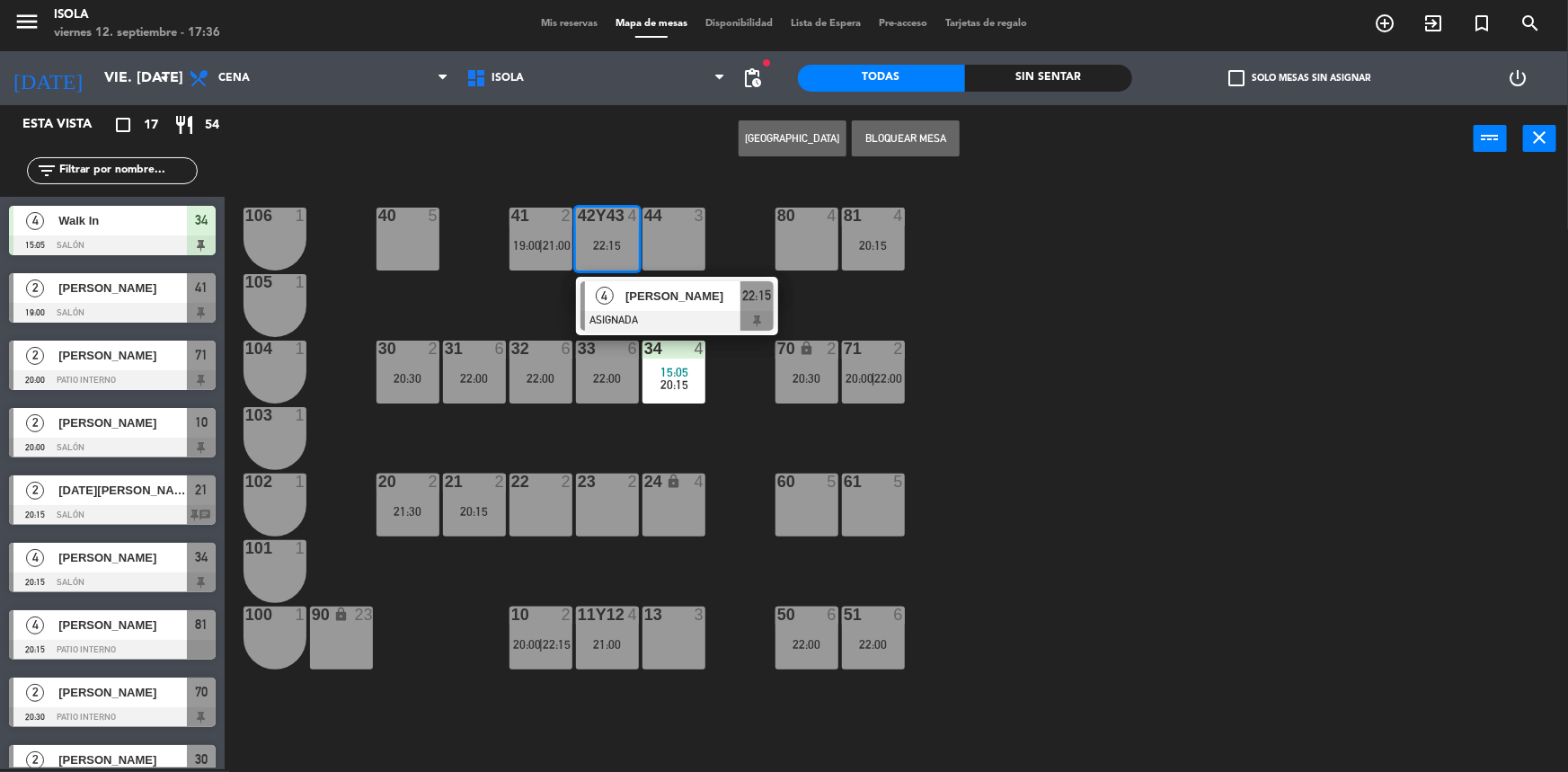
click at [527, 294] on div "40 5 42y43 4 22:15 4 [PERSON_NAME] ASIGNADA 22:15 41 2 19:00 | 21:00 44 3 80 4 …" at bounding box center [904, 473] width 1328 height 597
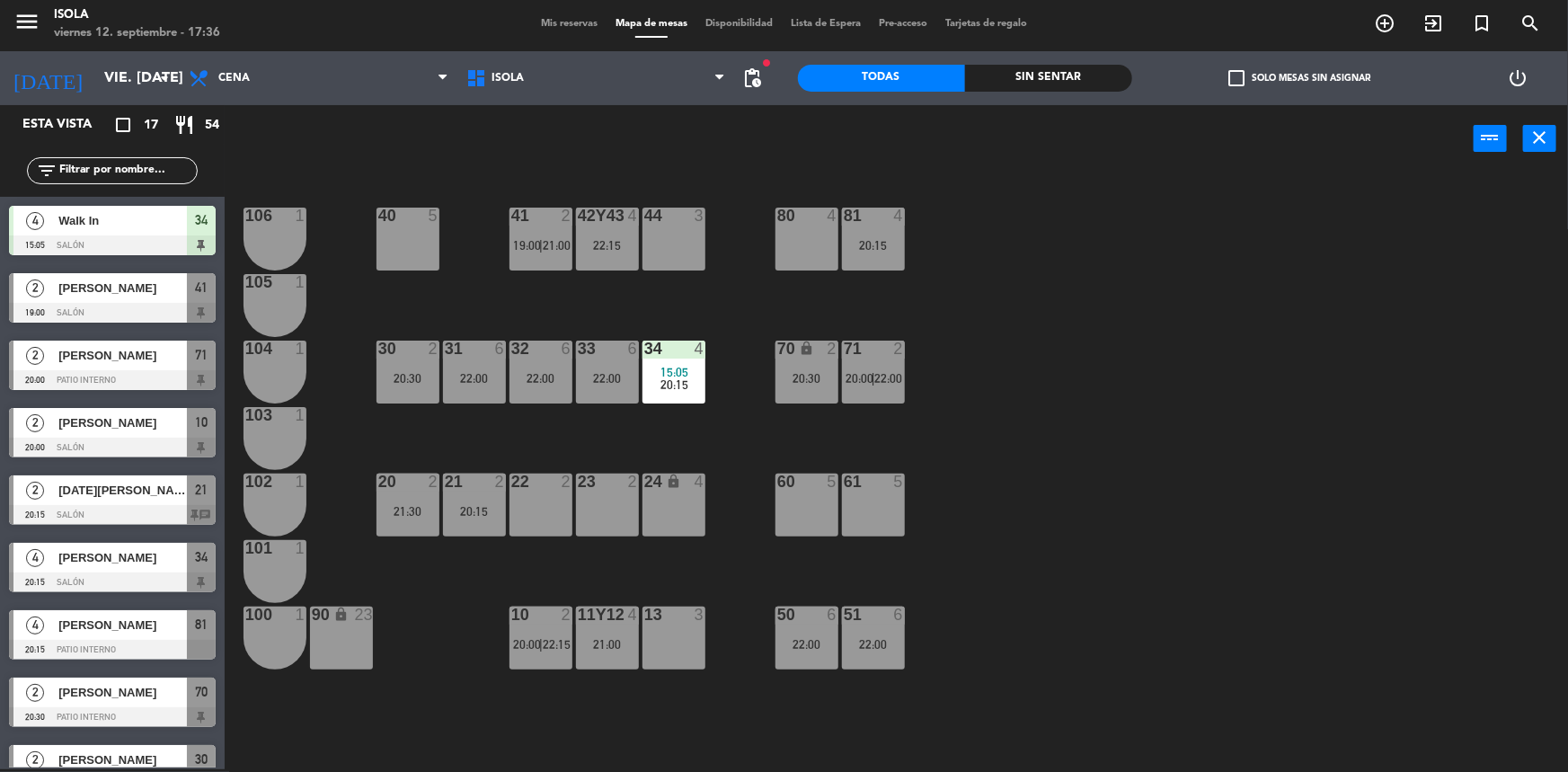
click at [577, 22] on span "Mis reservas" at bounding box center [570, 24] width 75 height 10
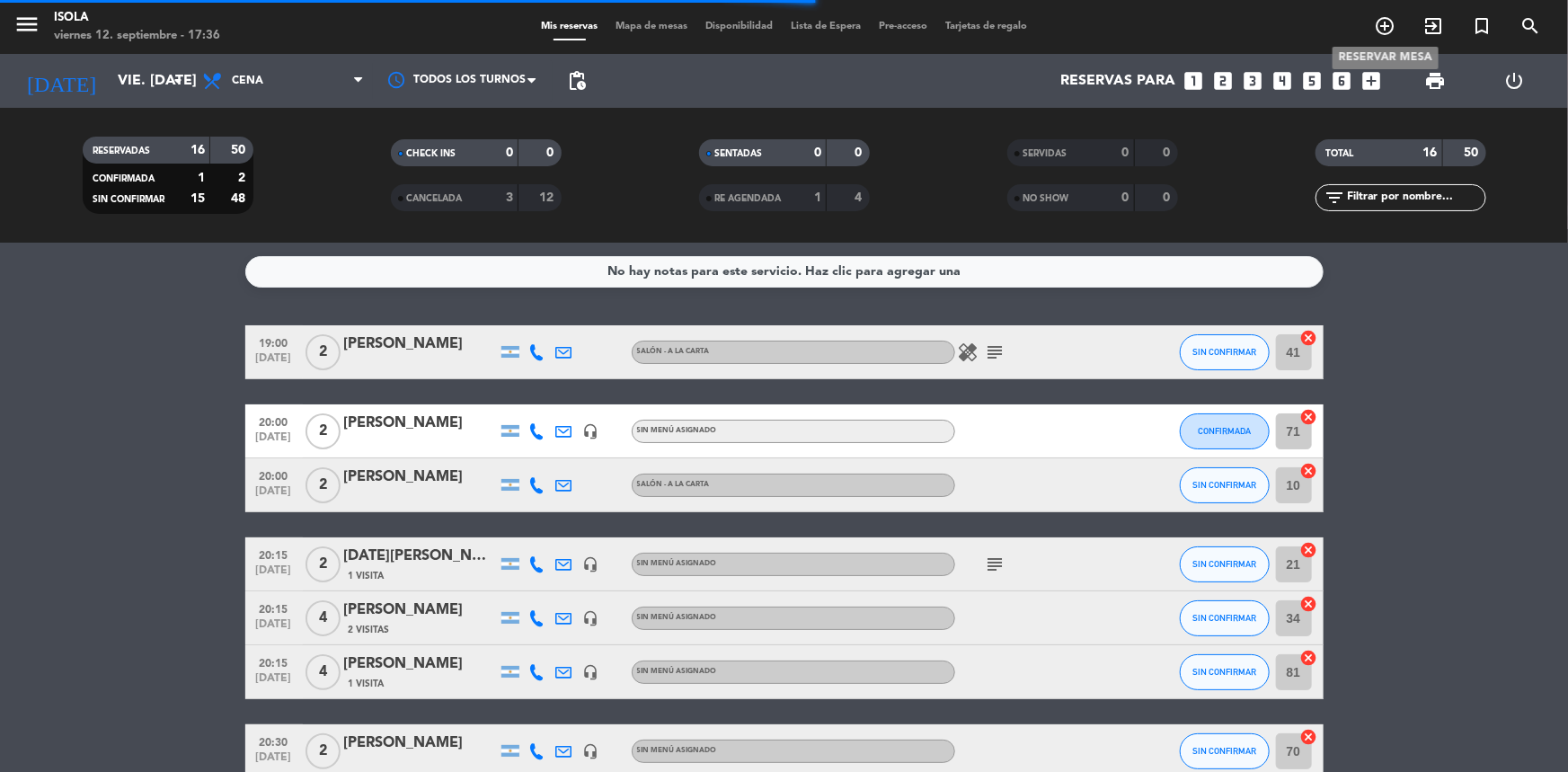
click at [1384, 35] on icon "add_circle_outline" at bounding box center [1384, 26] width 21 height 21
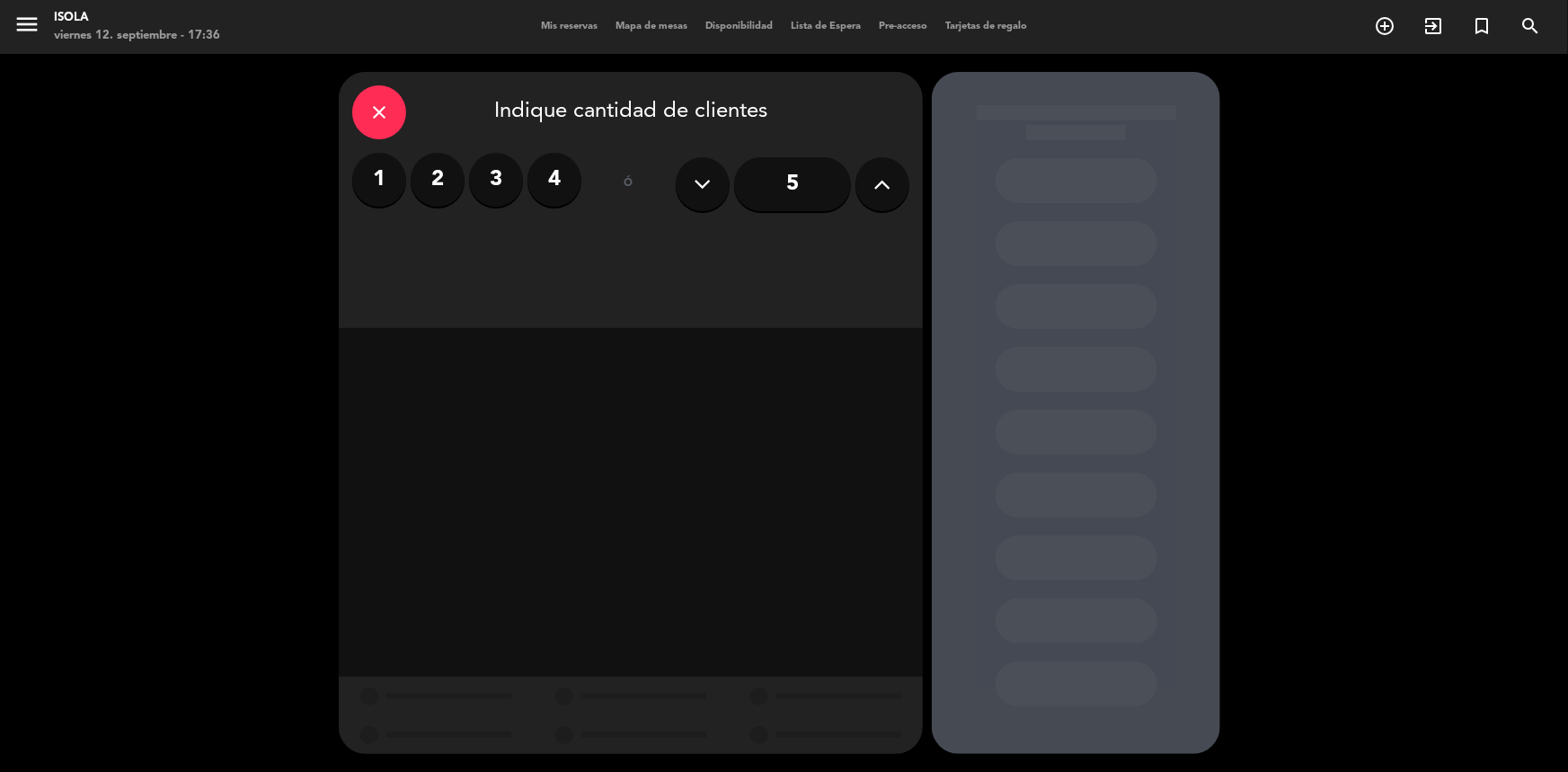
click at [449, 187] on label "2" at bounding box center [437, 180] width 54 height 54
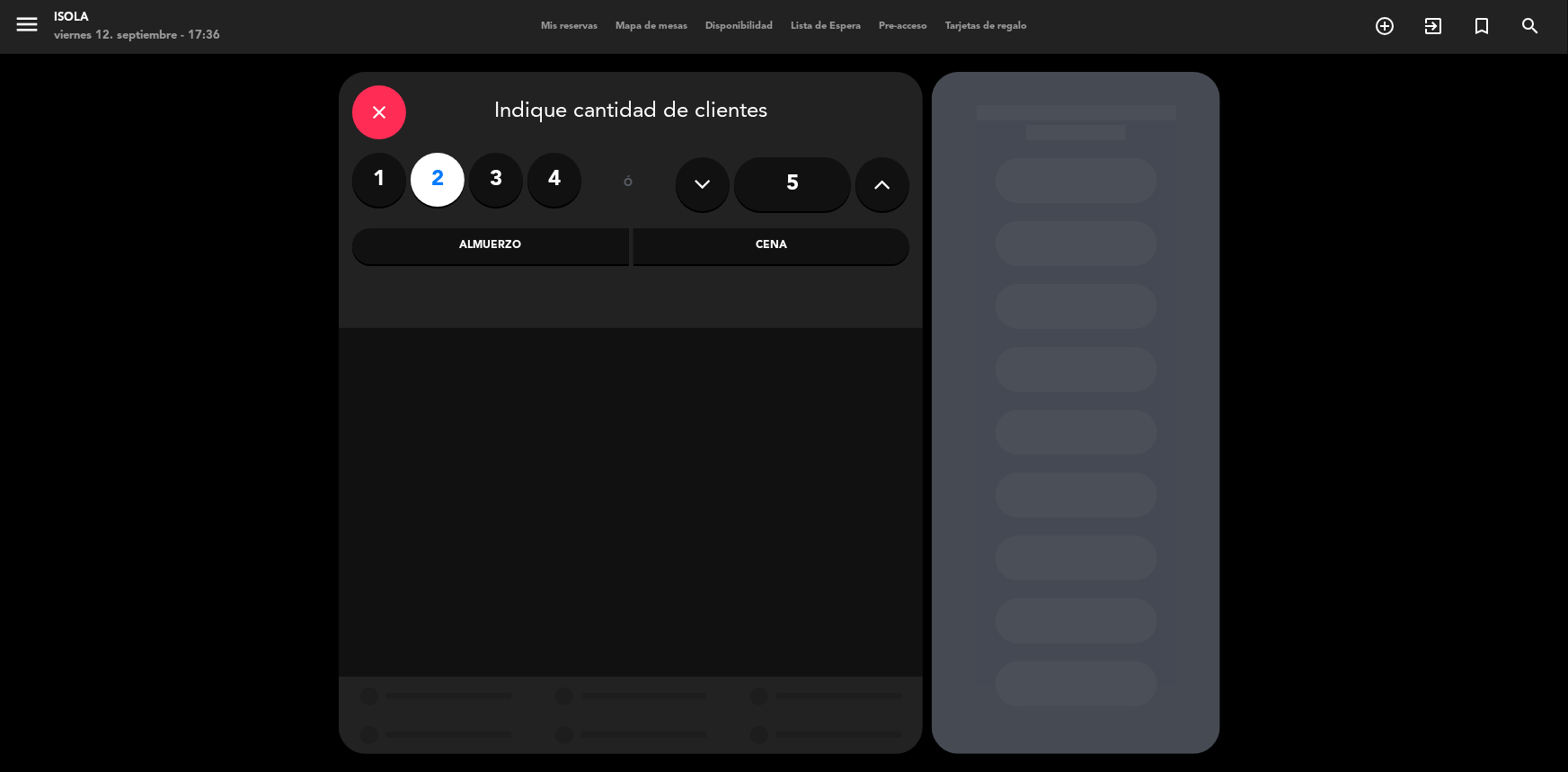
click at [737, 252] on div "Cena" at bounding box center [772, 246] width 277 height 36
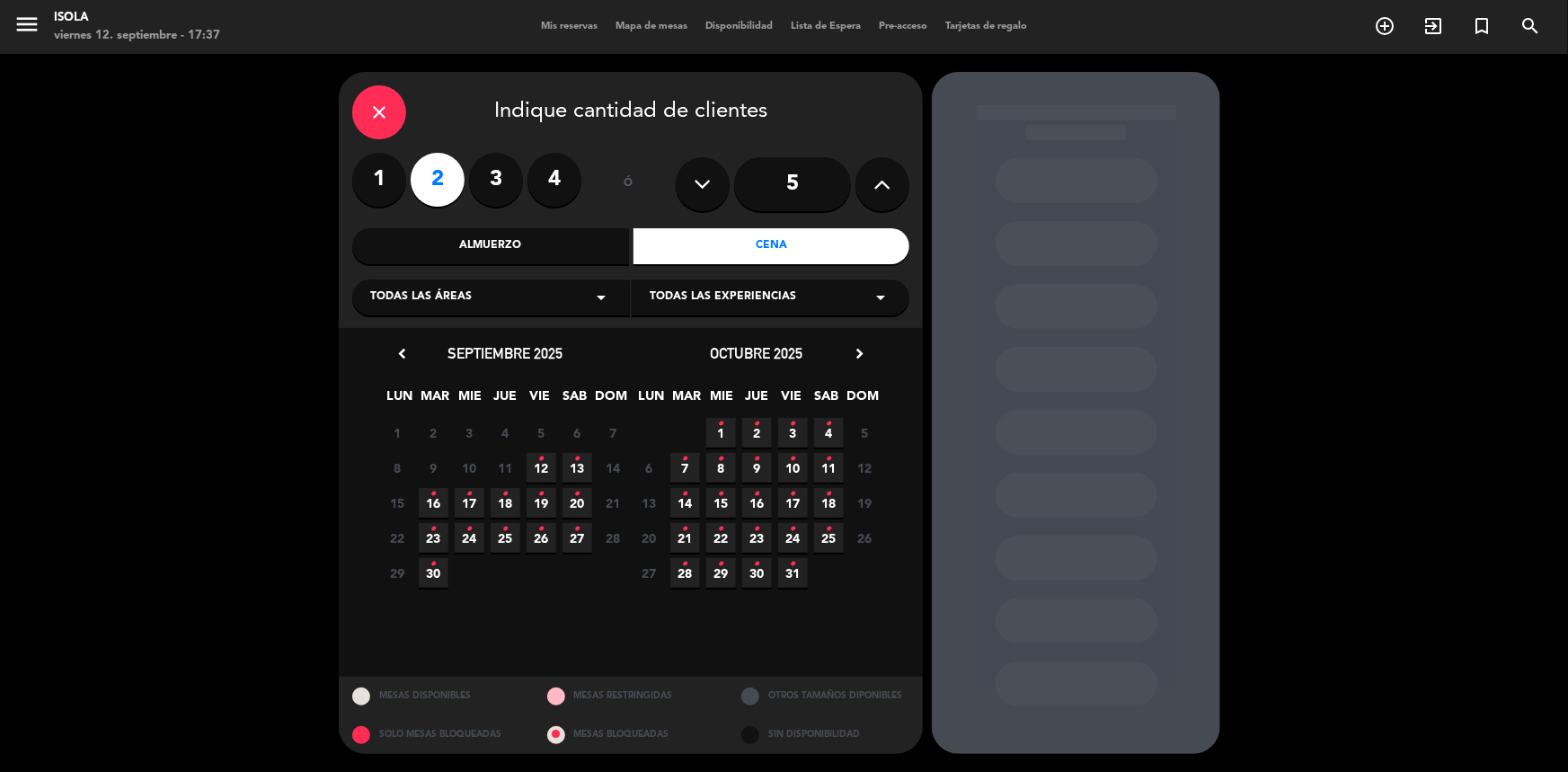
click at [540, 467] on icon "•" at bounding box center [541, 460] width 7 height 29
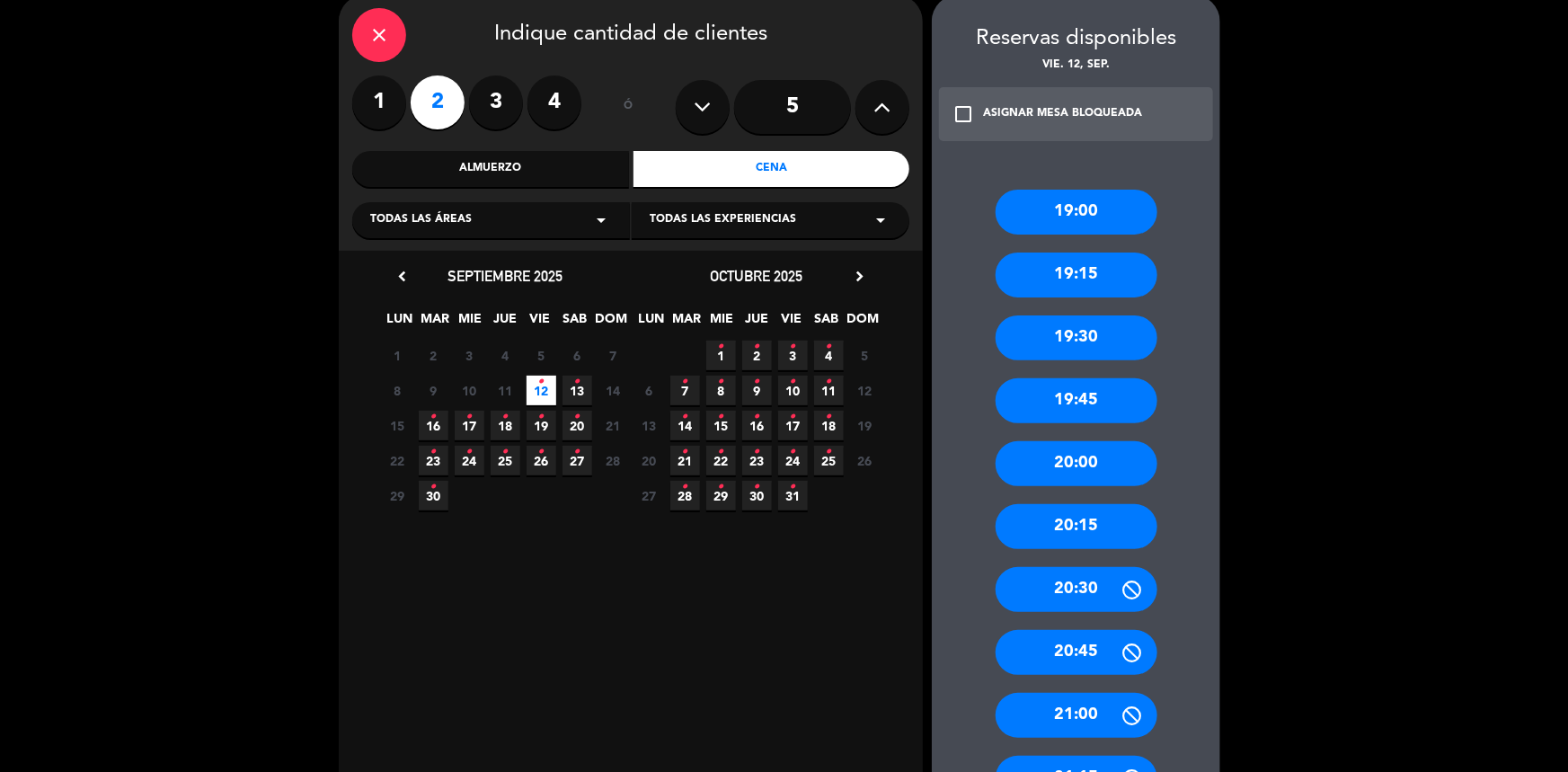
scroll to position [79, 0]
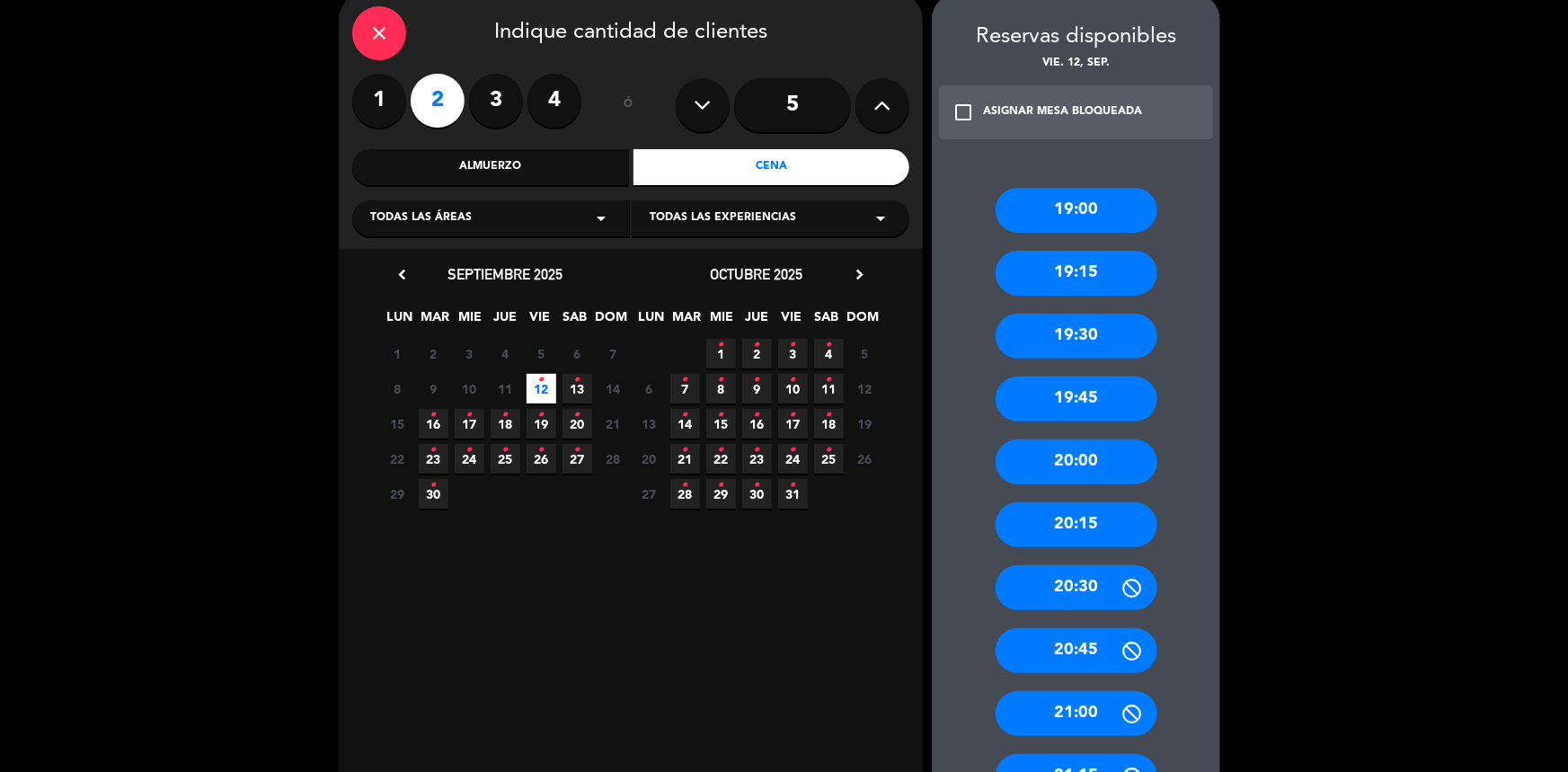
click at [1096, 468] on div "20:00" at bounding box center [1076, 461] width 161 height 45
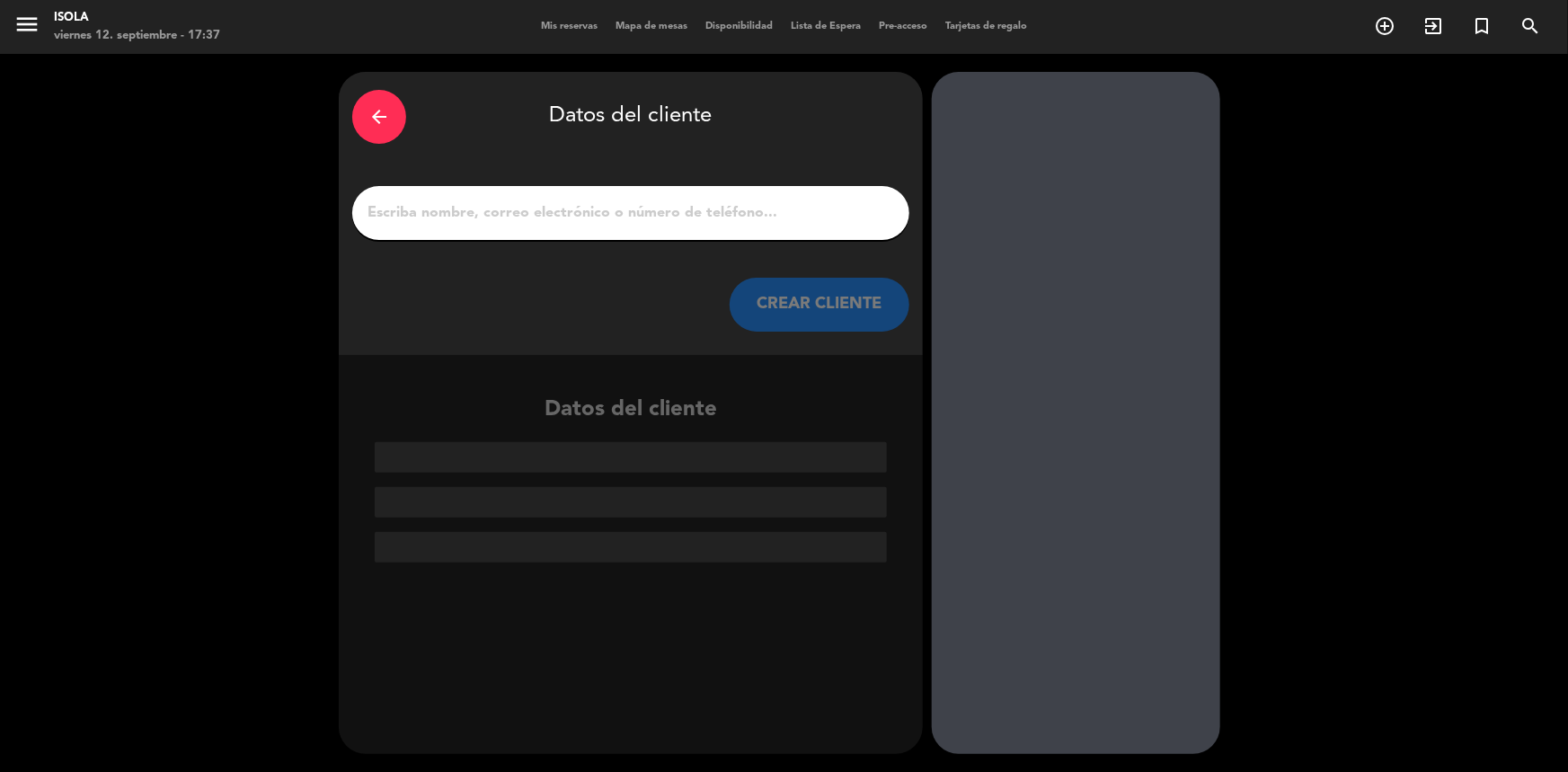
scroll to position [0, 0]
click at [653, 229] on div at bounding box center [631, 213] width 557 height 54
click at [657, 209] on input "1" at bounding box center [631, 213] width 530 height 25
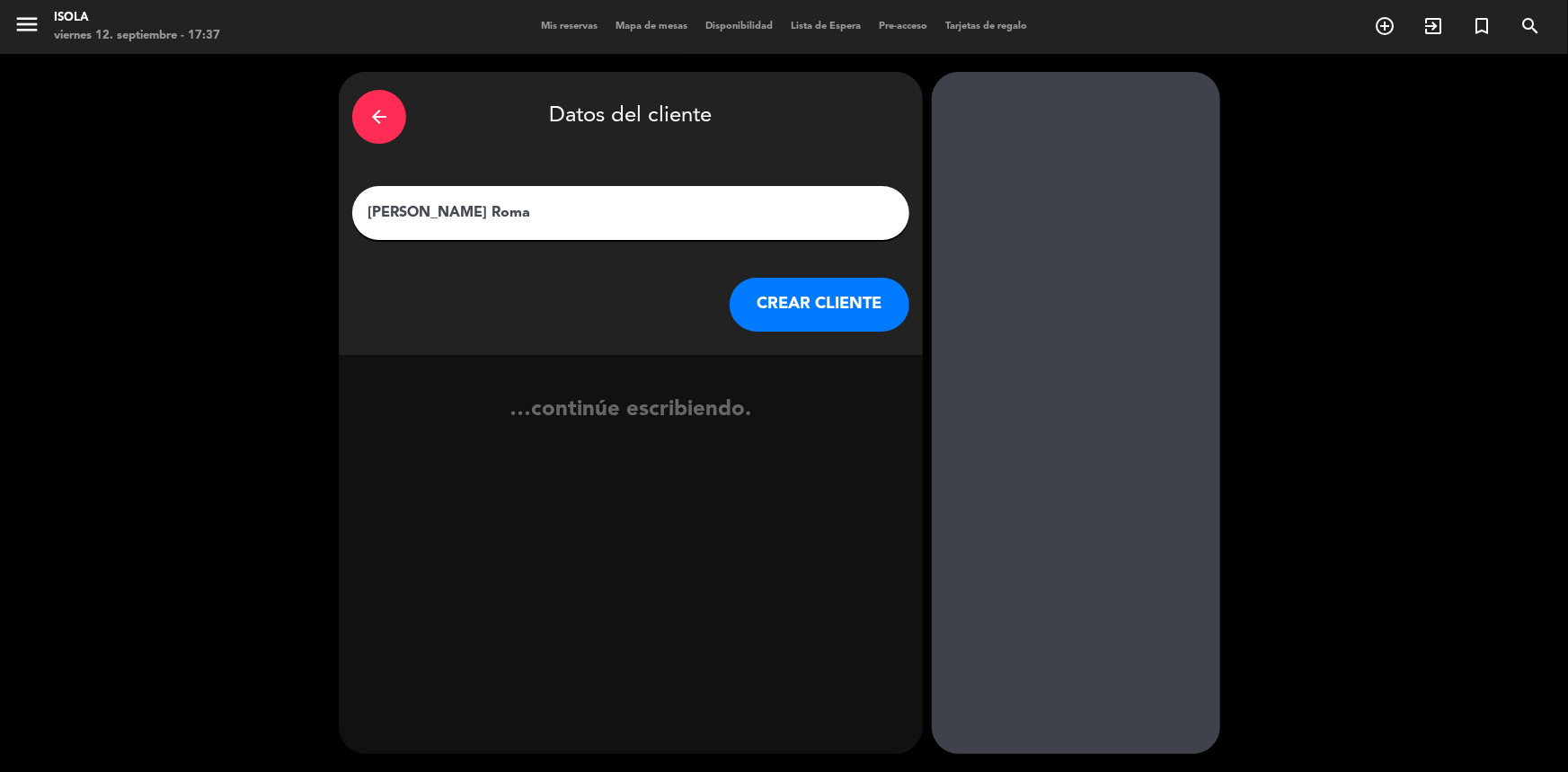
type input "[PERSON_NAME]"
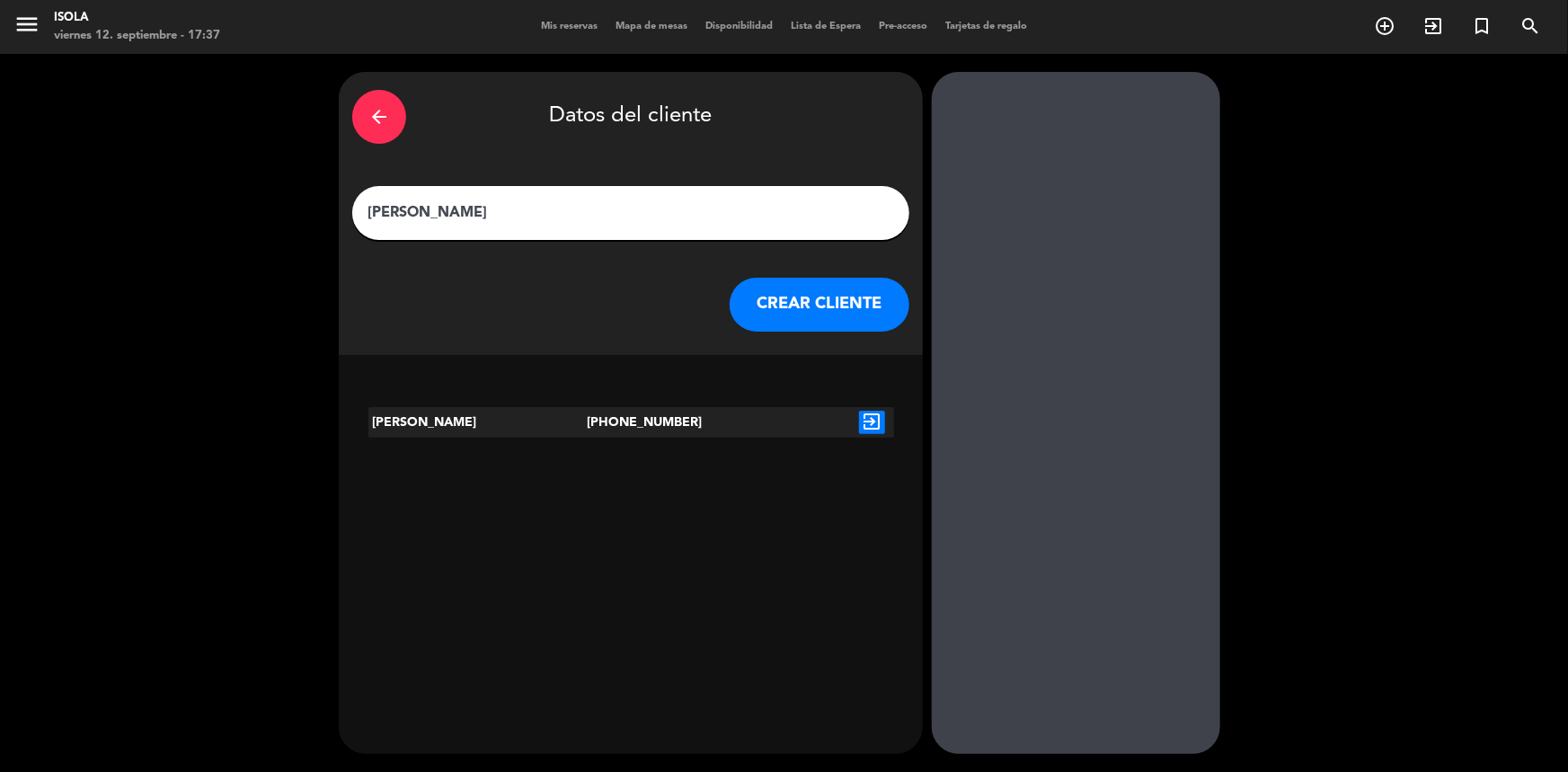
click at [870, 425] on icon "exit_to_app" at bounding box center [871, 422] width 26 height 23
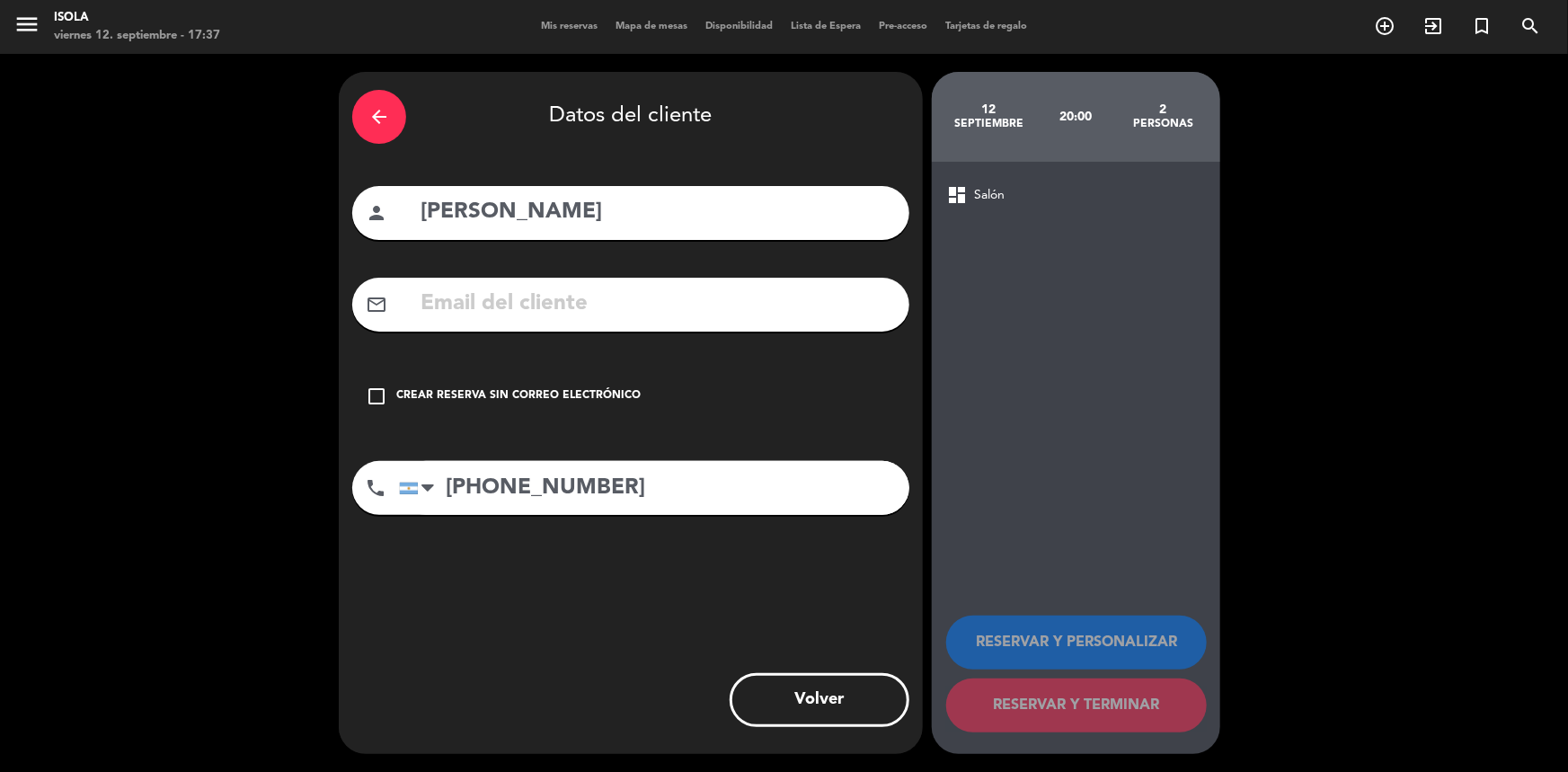
click at [725, 314] on input "text" at bounding box center [657, 304] width 478 height 37
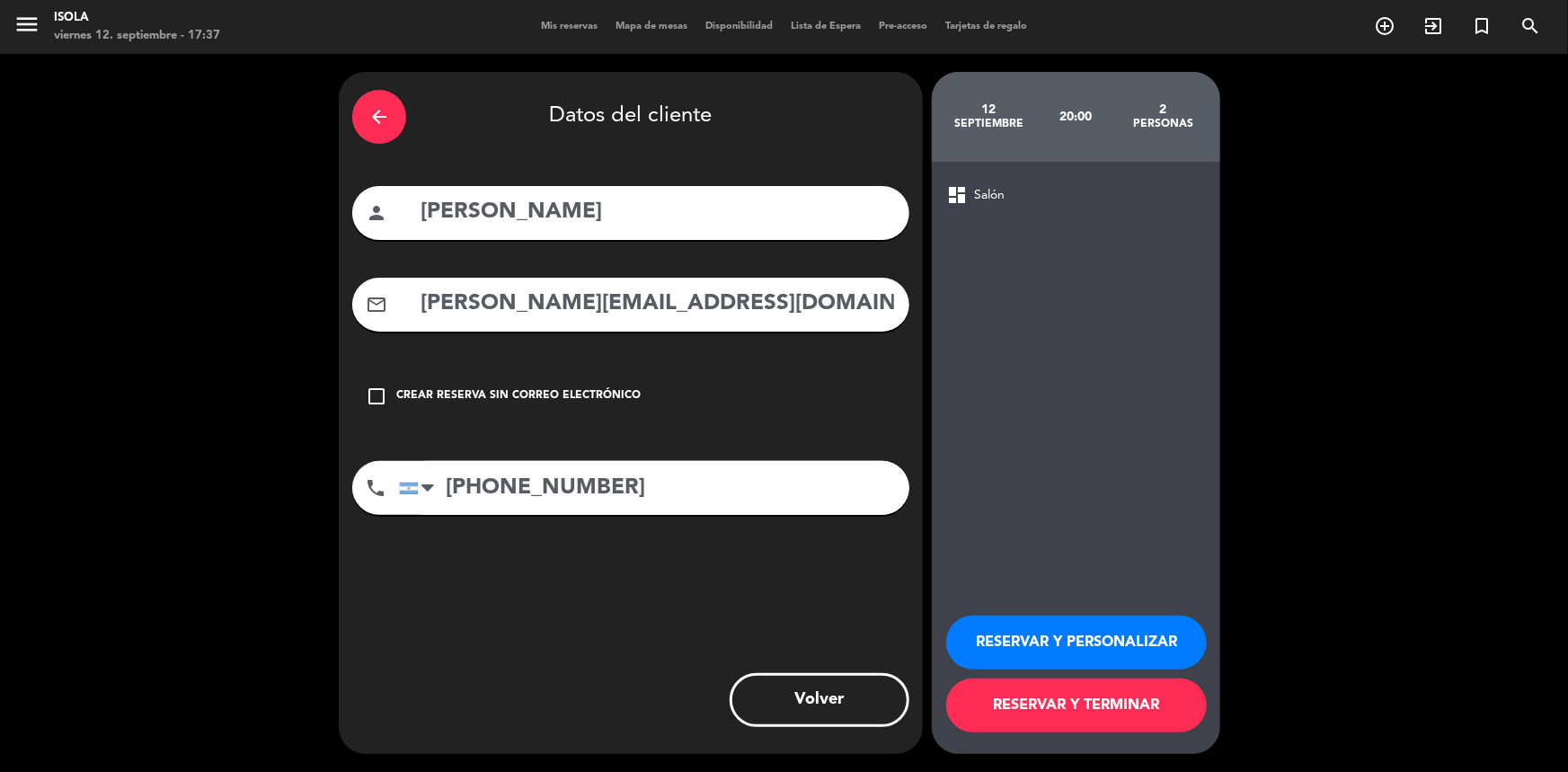
type input "[PERSON_NAME][EMAIL_ADDRESS][DOMAIN_NAME]"
click at [1083, 704] on button "RESERVAR Y TERMINAR" at bounding box center [1076, 706] width 260 height 54
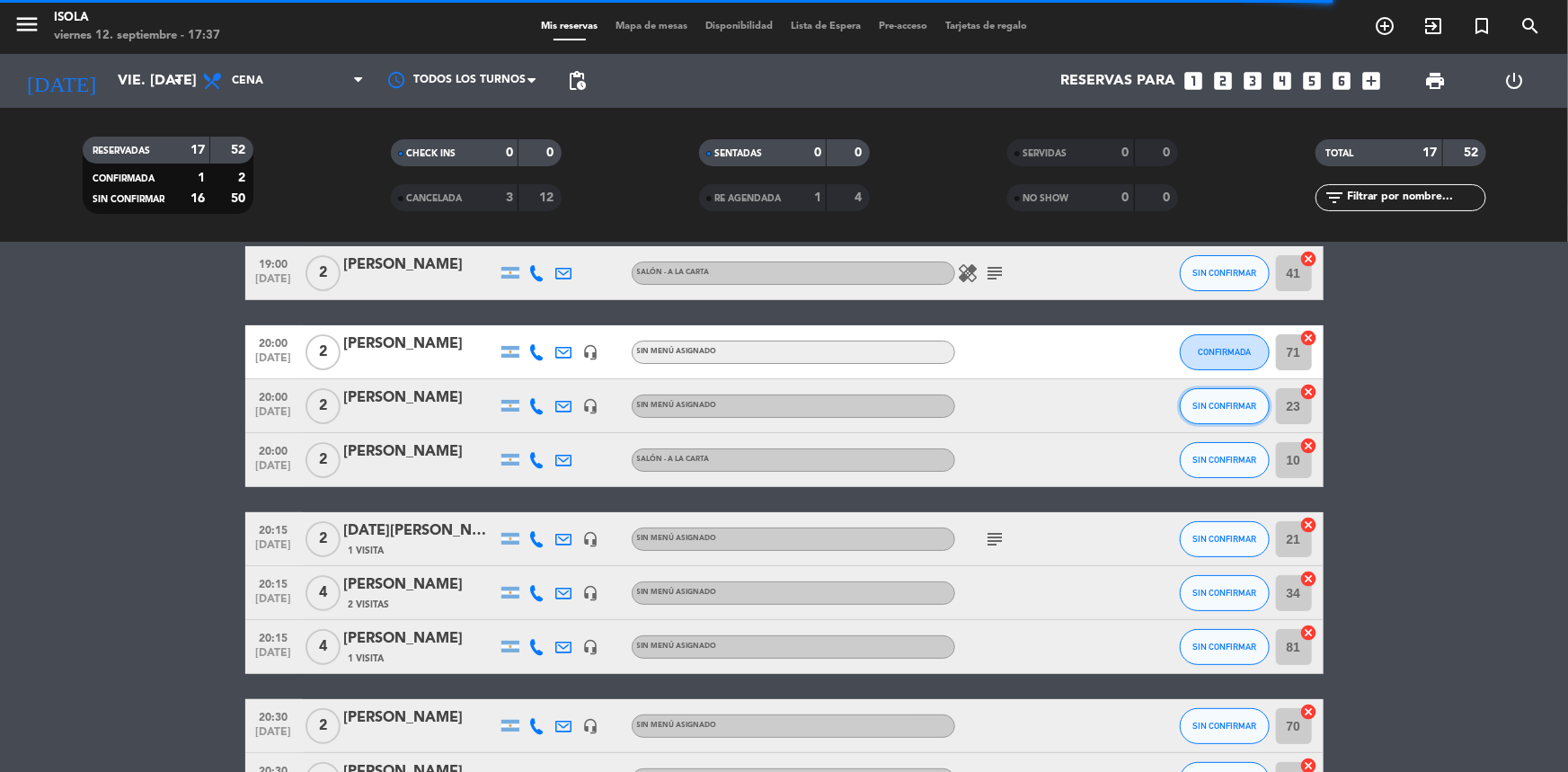
click at [1244, 403] on span "SIN CONFIRMAR" at bounding box center [1224, 406] width 63 height 10
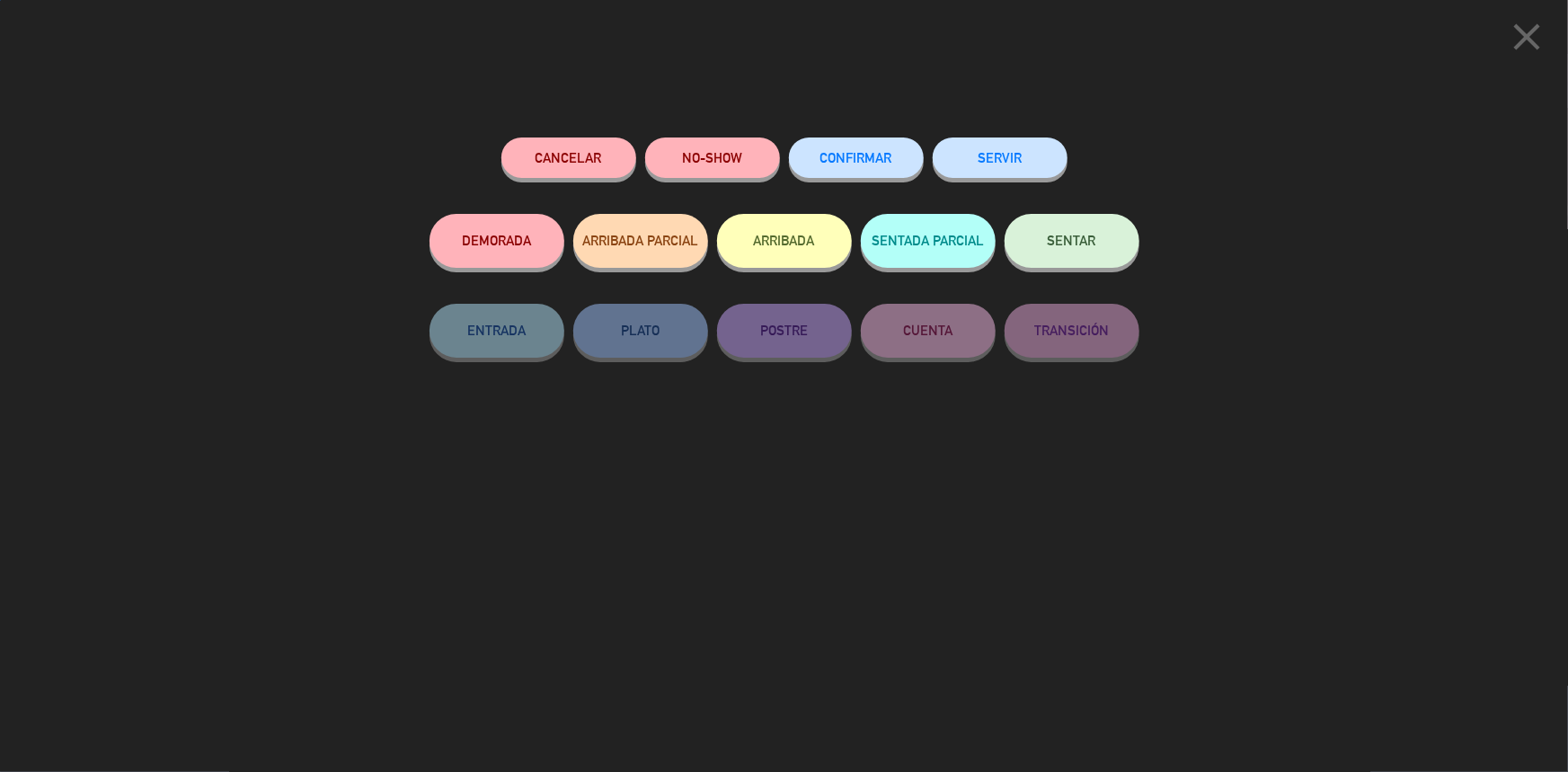
click at [881, 138] on div "CONFIRMAR" at bounding box center [856, 175] width 135 height 76
click at [875, 162] on span "CONFIRMAR" at bounding box center [856, 158] width 72 height 15
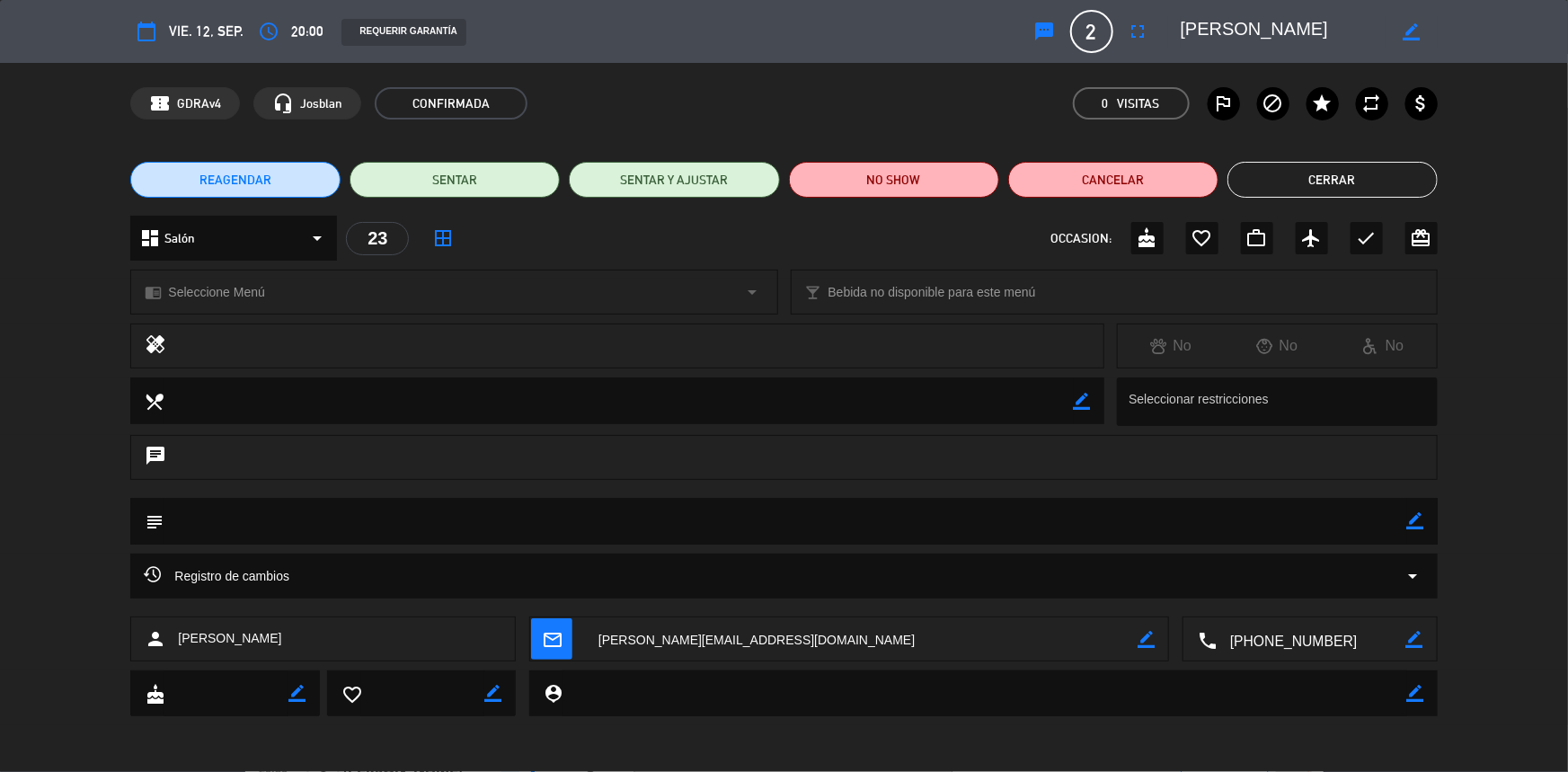
click at [873, 521] on textarea at bounding box center [784, 521] width 1242 height 46
click at [1404, 521] on textarea at bounding box center [784, 521] width 1242 height 46
click at [1412, 521] on icon "border_color" at bounding box center [1416, 521] width 17 height 17
click at [1250, 526] on textarea at bounding box center [784, 521] width 1242 height 46
type textarea "Sabe que tiene otra reserva a las 22:00"
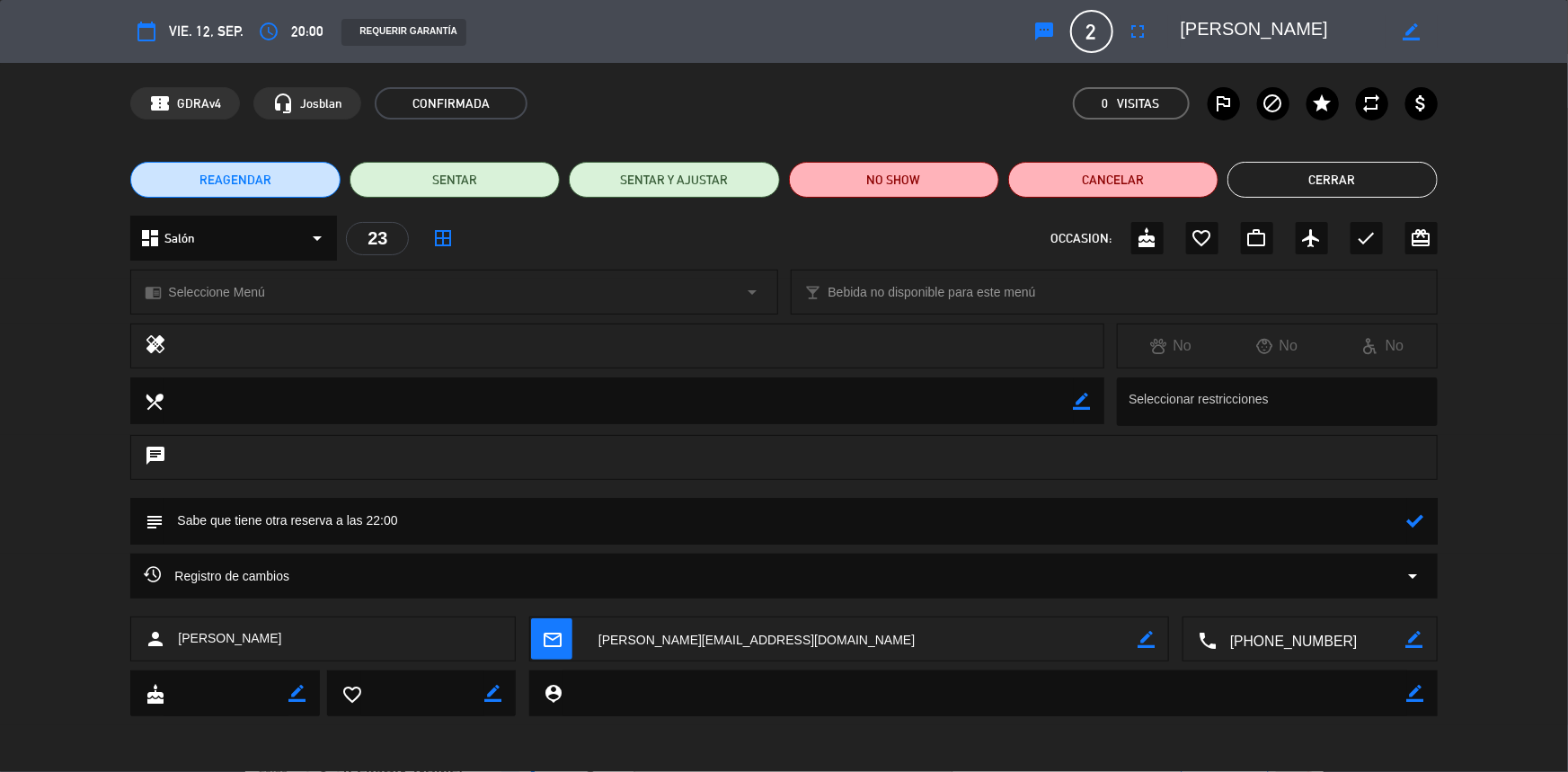
click at [1418, 512] on icon at bounding box center [1416, 521] width 17 height 17
click at [1282, 186] on button "Cerrar" at bounding box center [1333, 179] width 210 height 36
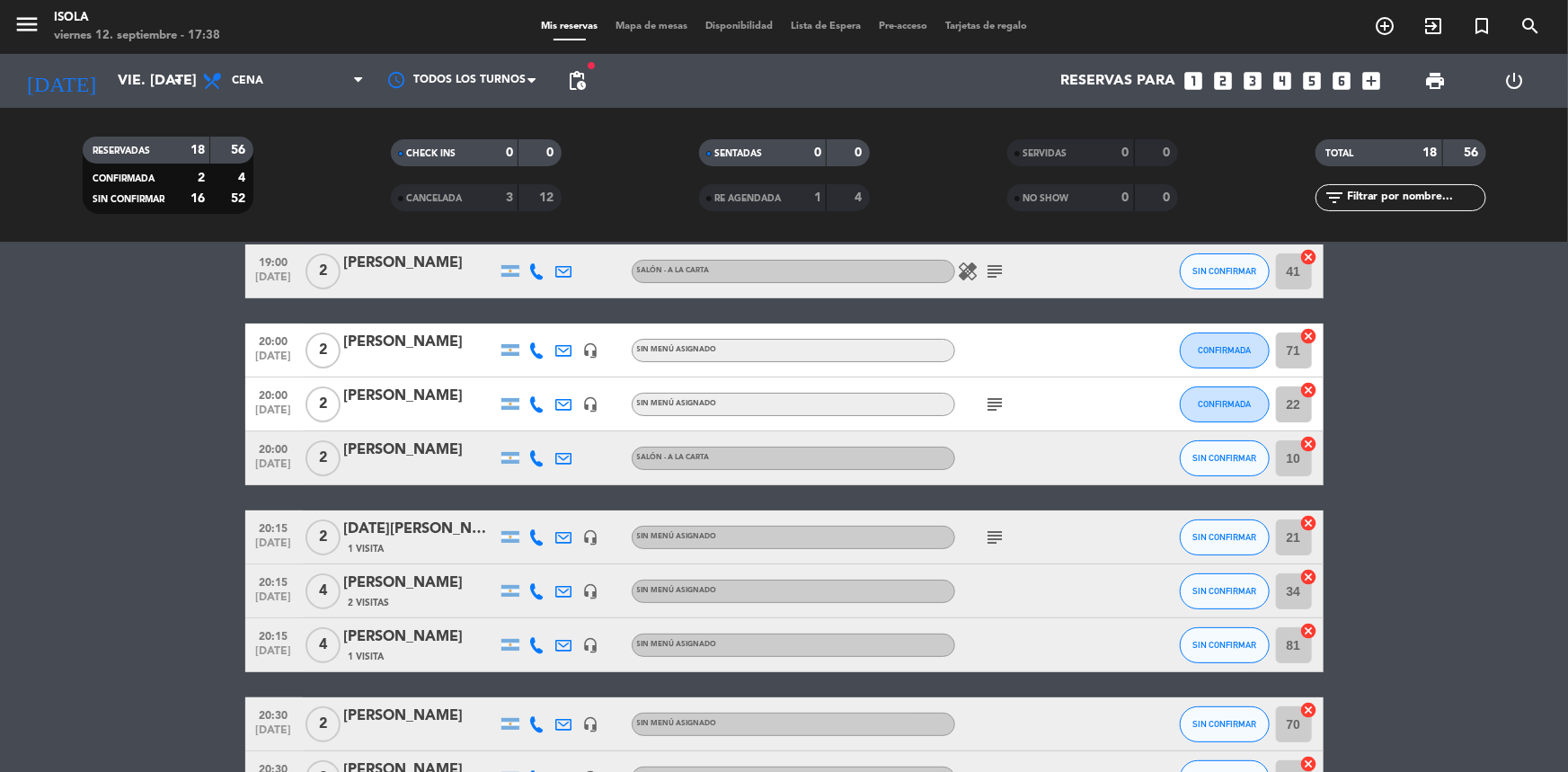
click at [619, 25] on span "Mapa de mesas" at bounding box center [651, 26] width 90 height 10
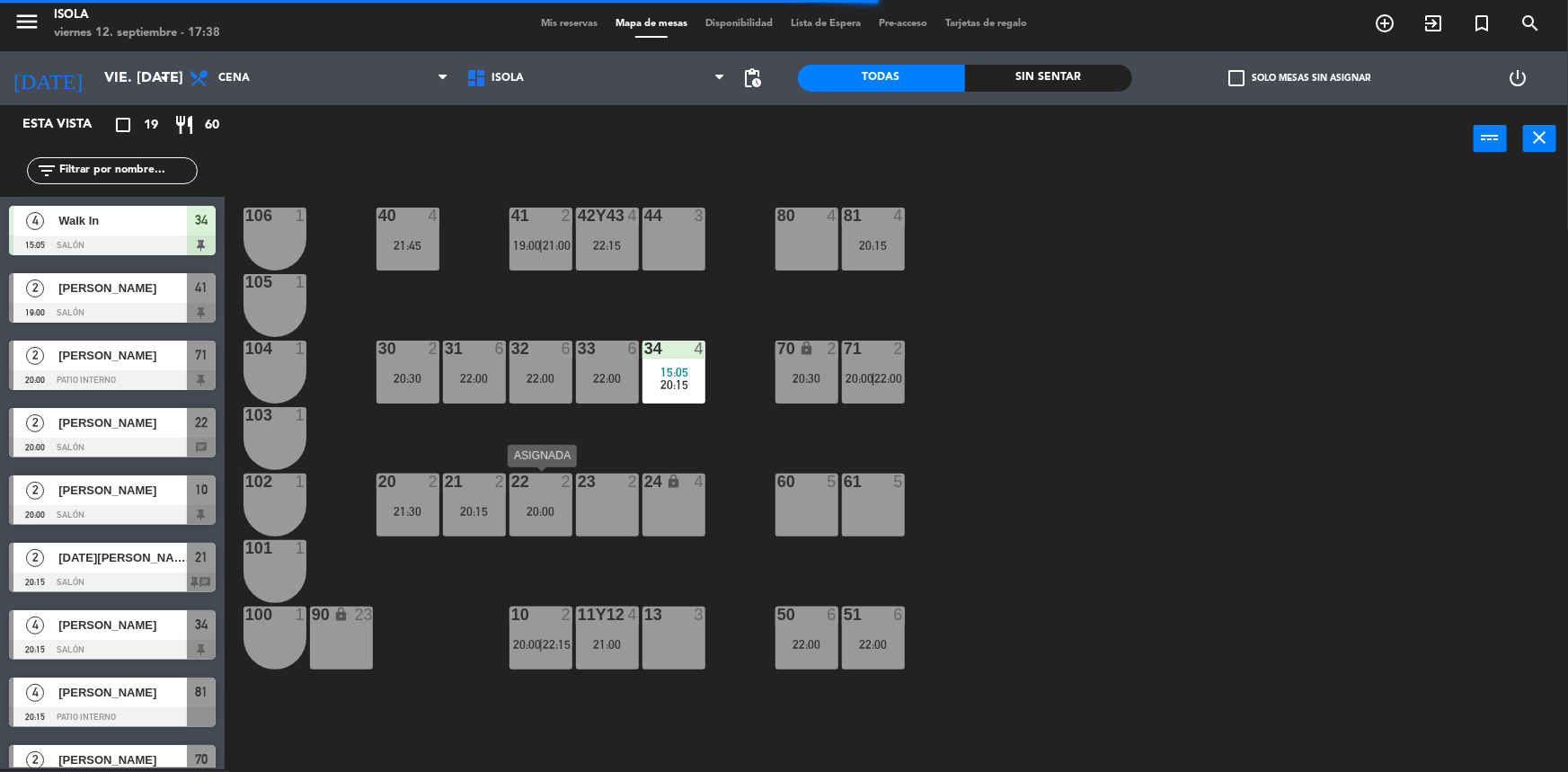
click at [536, 511] on div "20:00" at bounding box center [540, 511] width 62 height 12
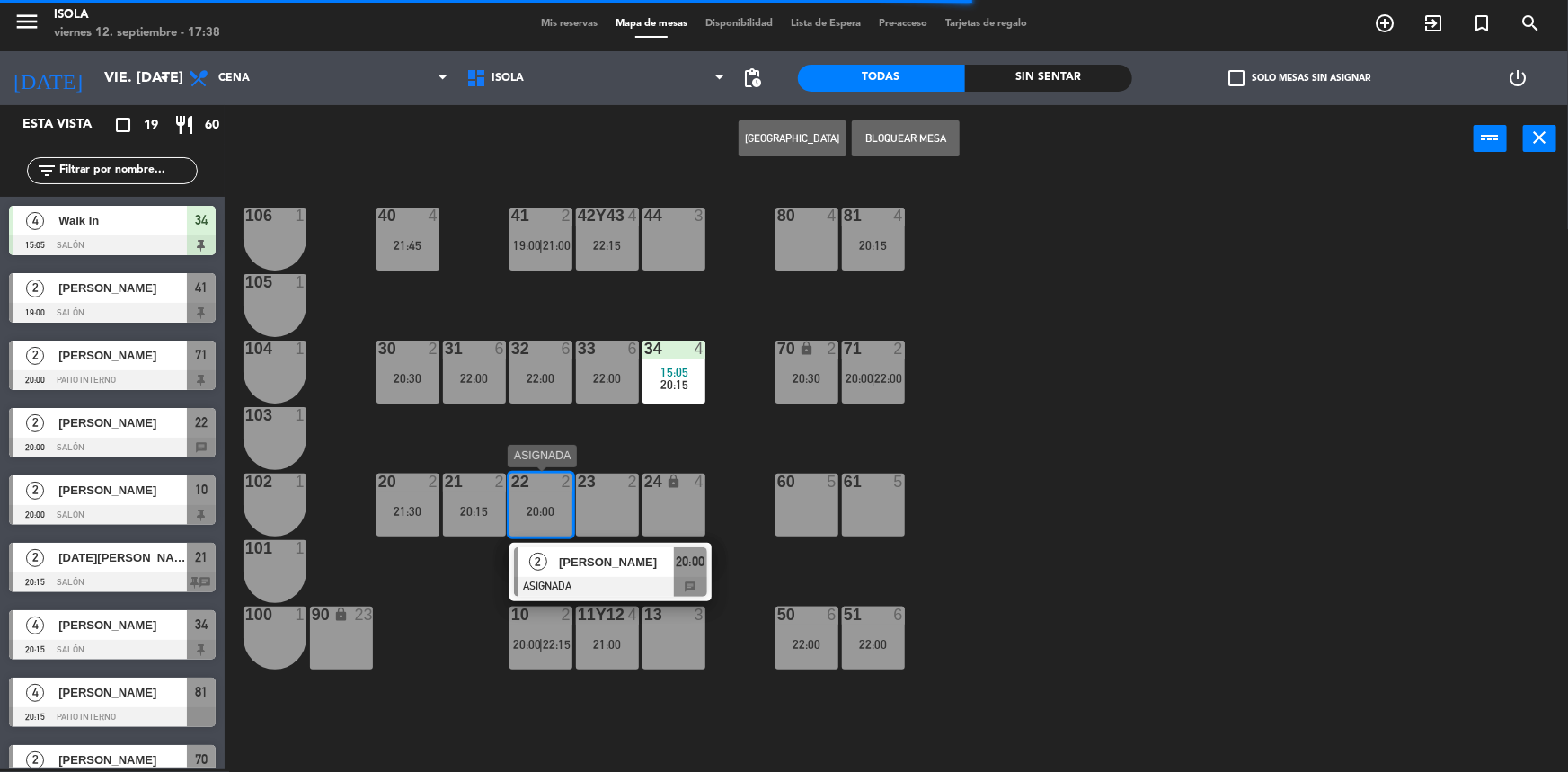
click at [576, 558] on span "[PERSON_NAME]" at bounding box center [617, 562] width 115 height 19
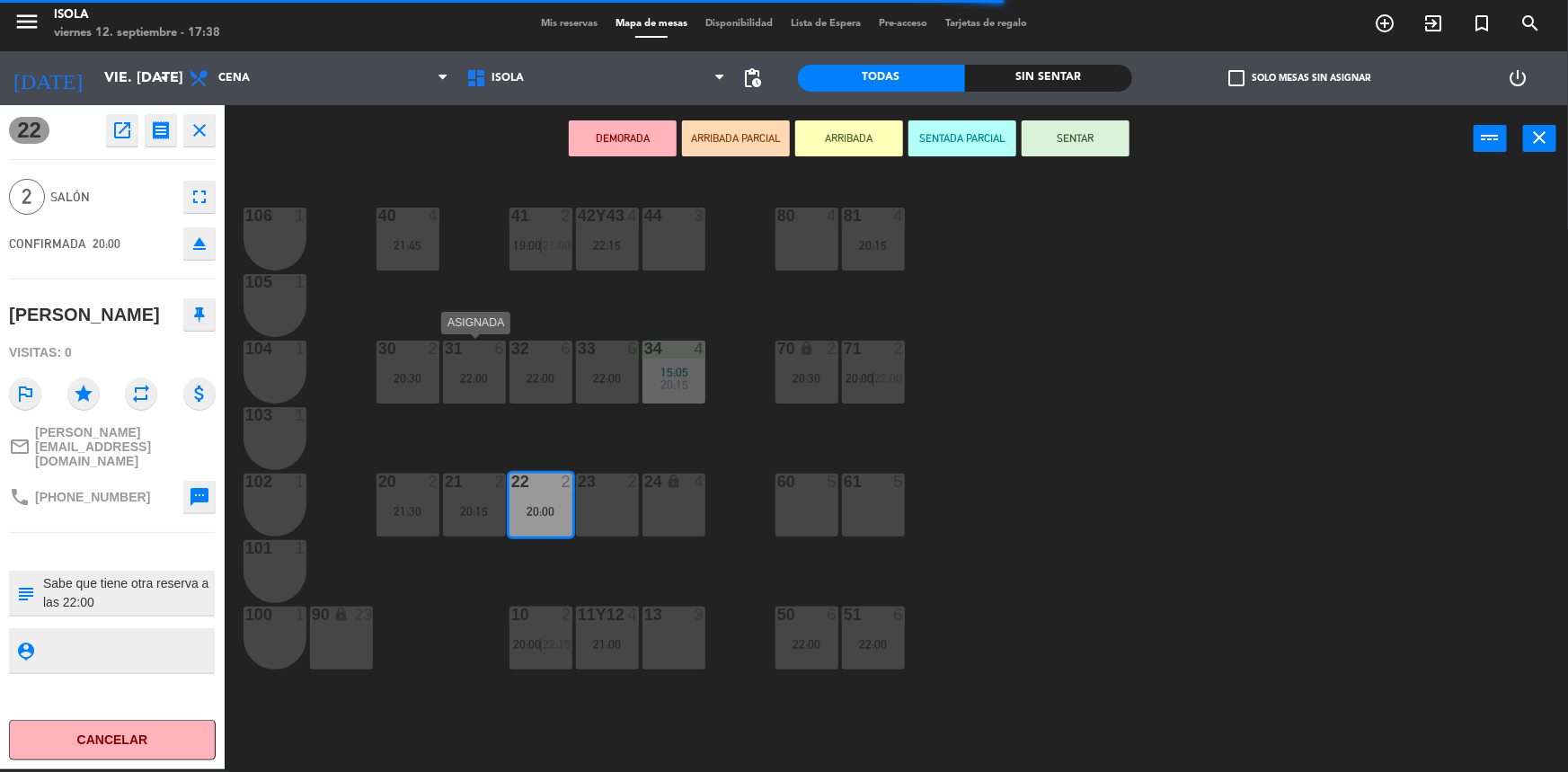
click at [494, 390] on div "31 6 22:00" at bounding box center [474, 371] width 62 height 62
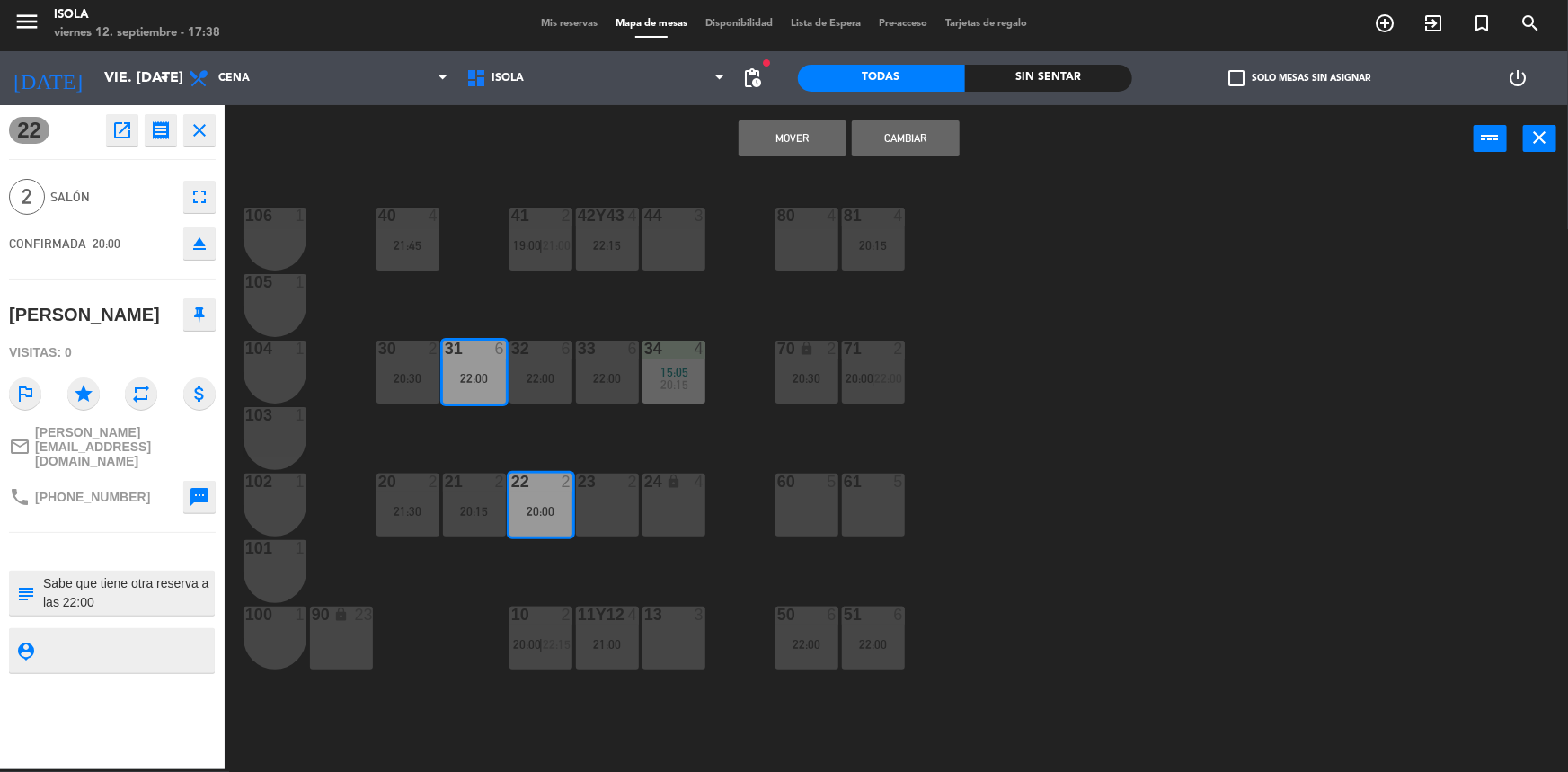
click at [790, 144] on button "Mover" at bounding box center [793, 137] width 108 height 36
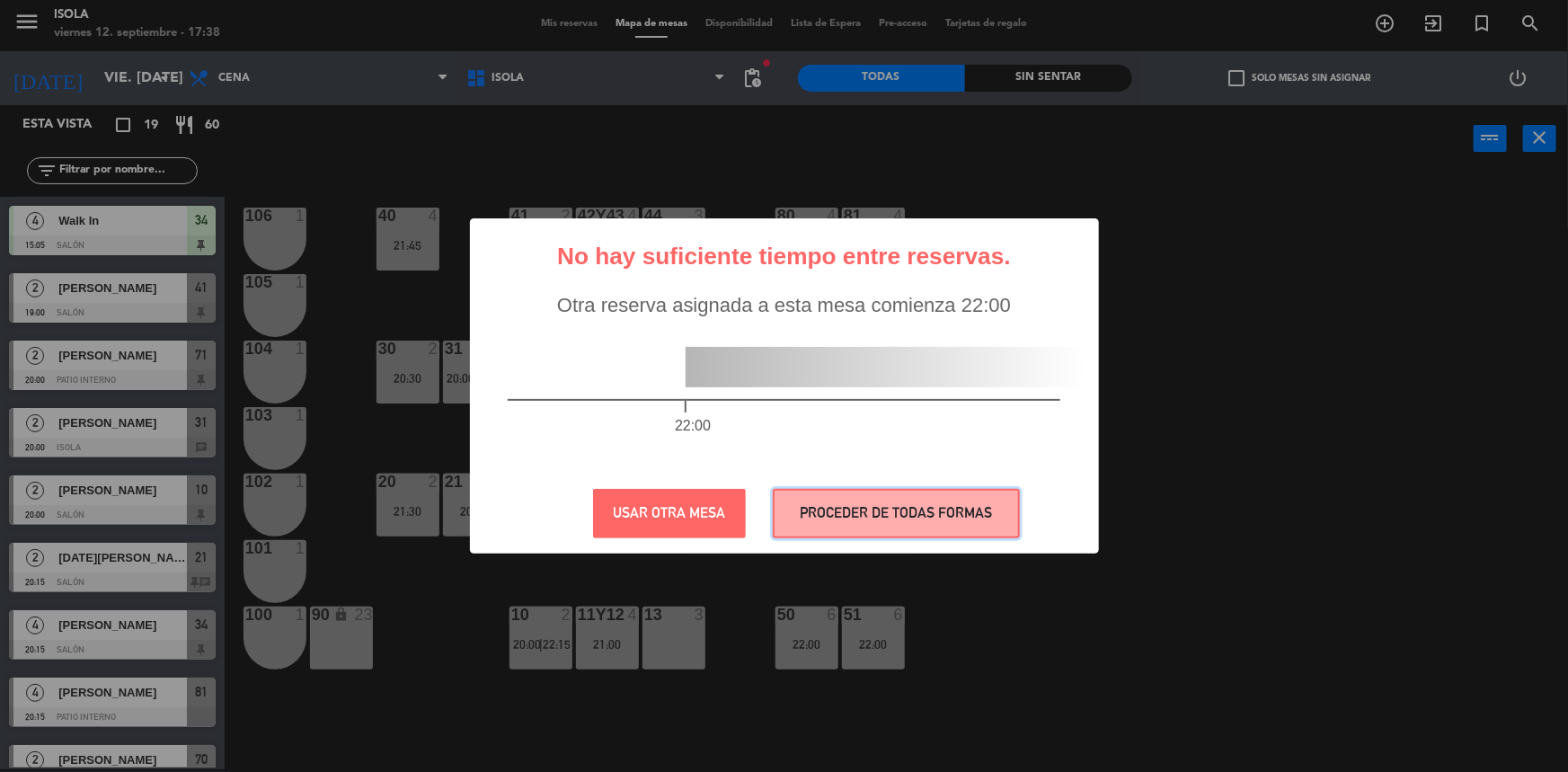
click at [840, 514] on button "PROCEDER DE TODAS FORMAS" at bounding box center [895, 513] width 247 height 49
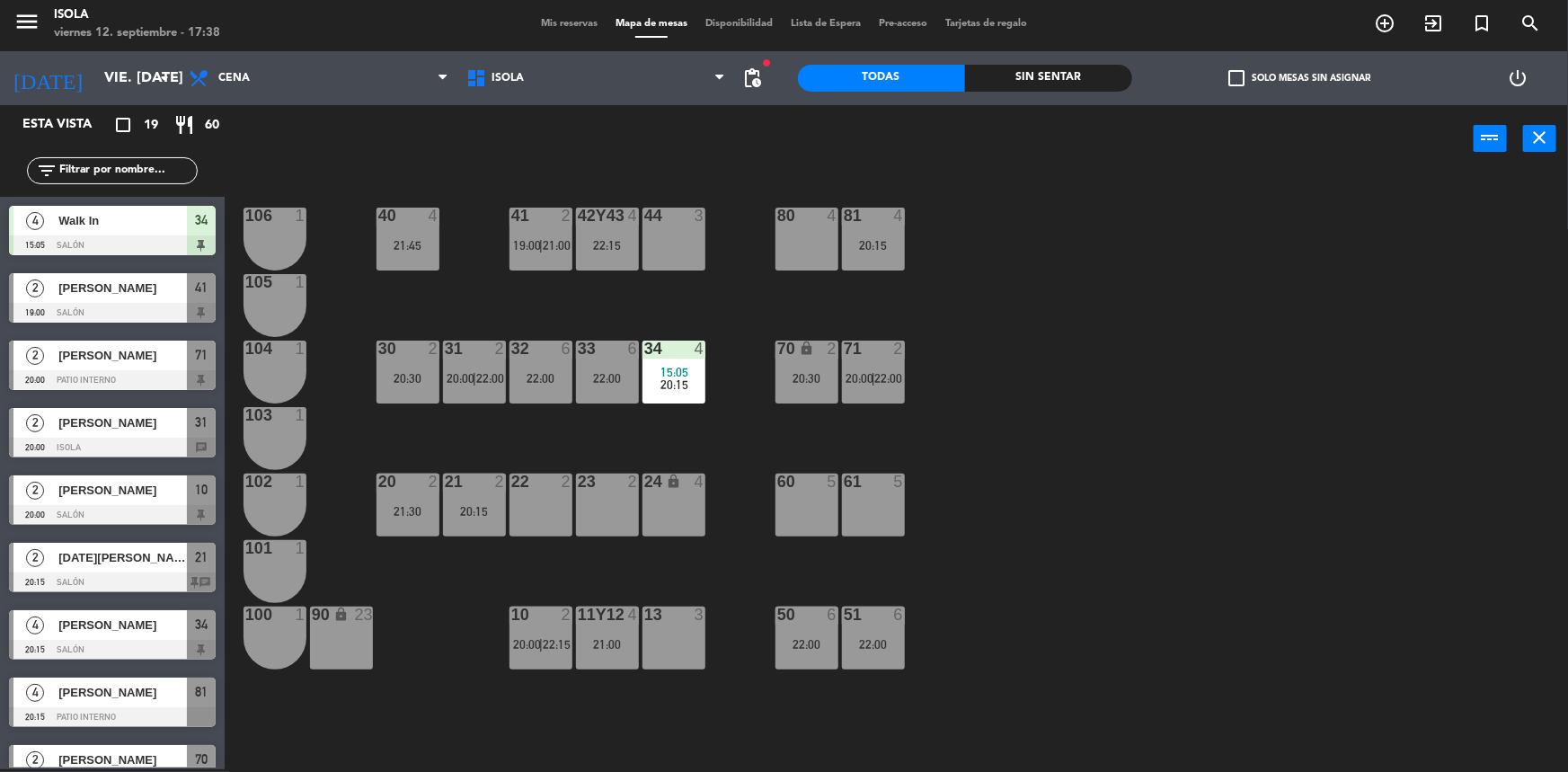
click at [666, 441] on div "40 4 21:45 42y43 4 22:15 41 2 19:00 | 21:00 44 3 80 4 81 4 20:15 106 1 105 1 30…" at bounding box center [904, 473] width 1328 height 597
click at [631, 434] on div "40 4 21:45 42y43 4 22:15 41 2 19:00 | 21:00 44 3 80 4 81 4 20:15 106 1 105 1 30…" at bounding box center [904, 473] width 1328 height 597
click at [674, 368] on span "15:05" at bounding box center [674, 372] width 28 height 14
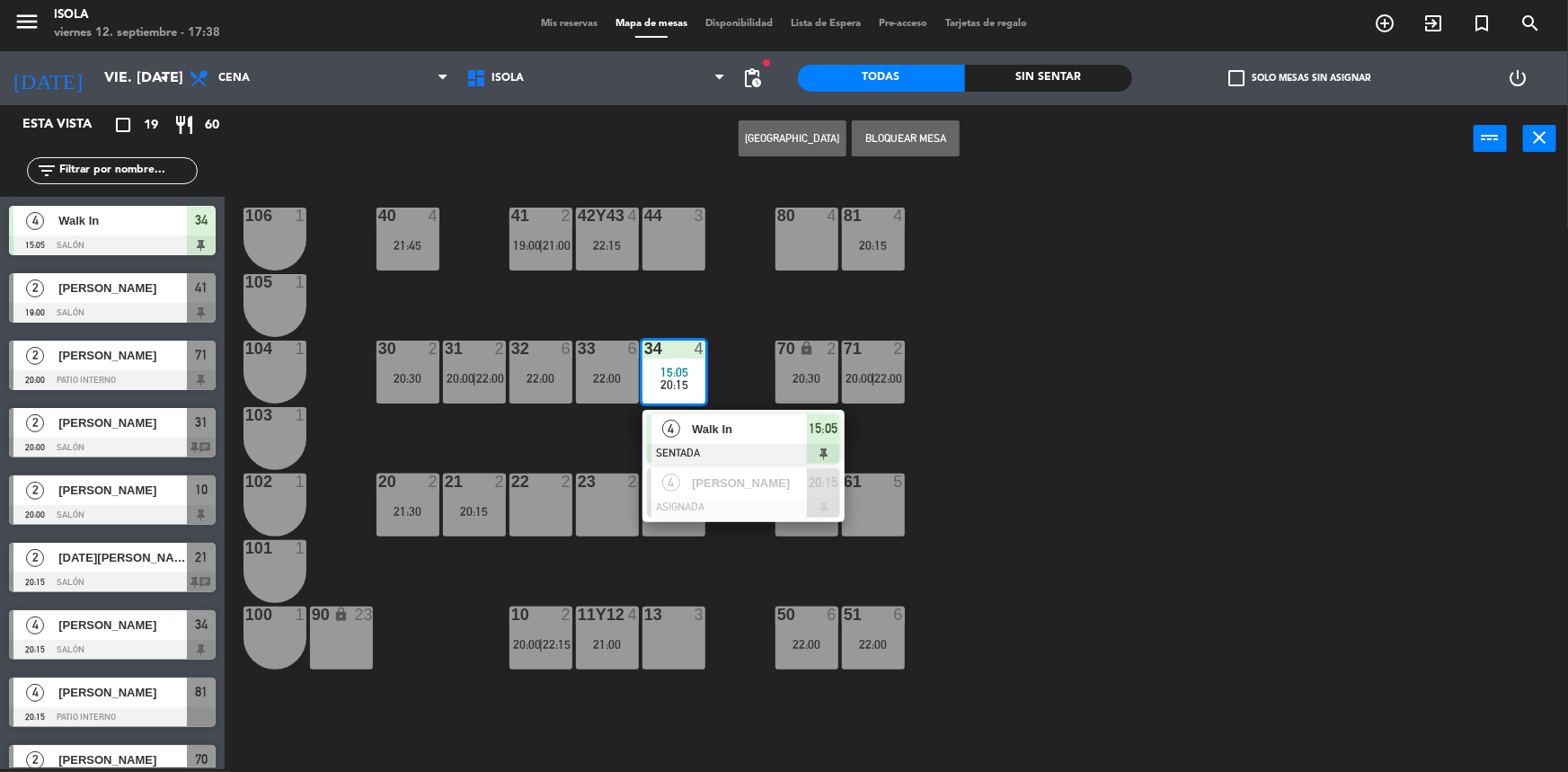
click at [590, 442] on div "40 4 21:45 42y43 4 22:15 41 2 19:00 | 21:00 44 3 80 4 81 4 20:15 106 1 105 1 30…" at bounding box center [904, 473] width 1328 height 597
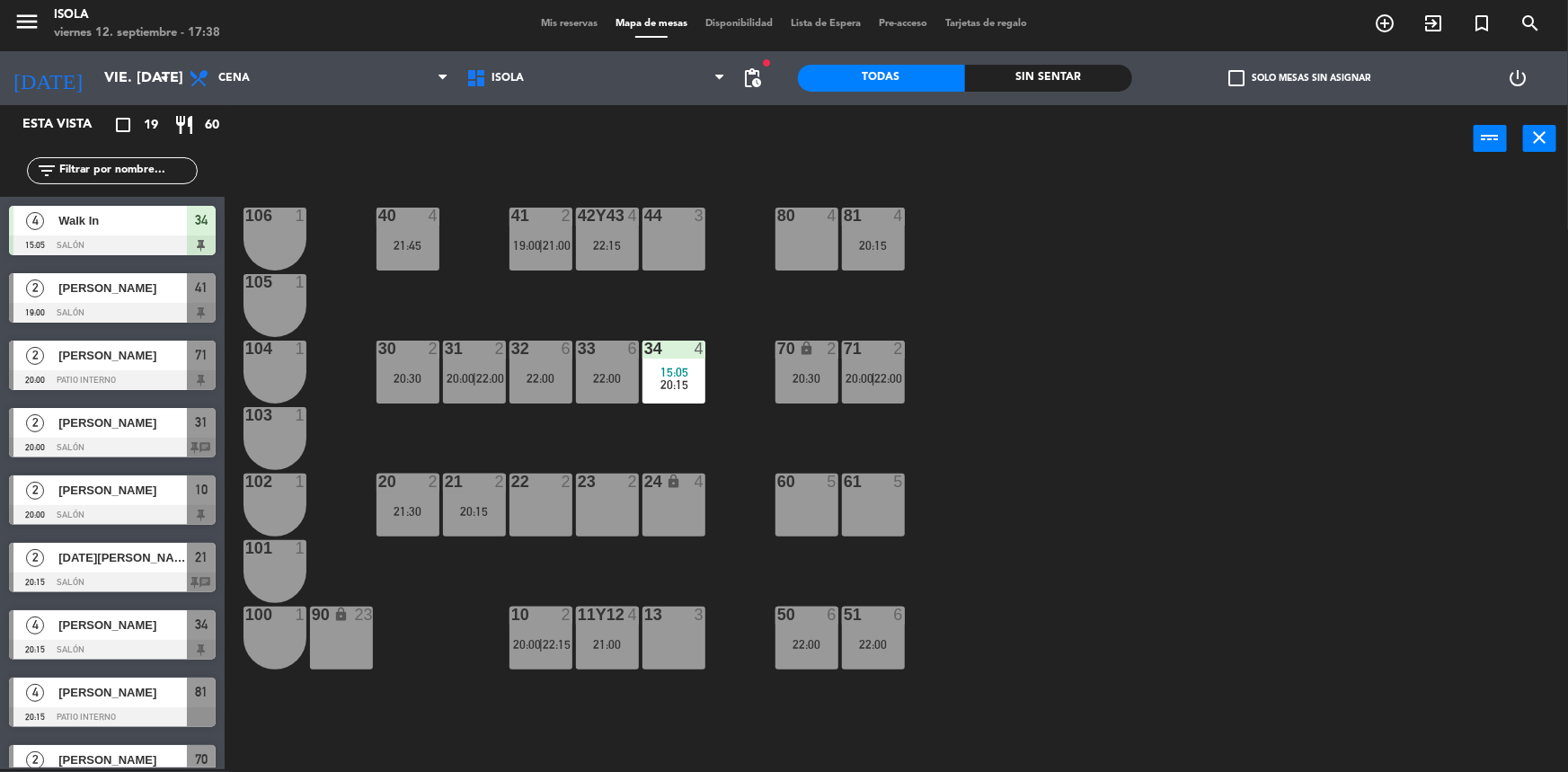
click at [588, 442] on div "40 4 21:45 42y43 4 22:15 41 2 19:00 | 21:00 44 3 80 4 81 4 20:15 106 1 105 1 30…" at bounding box center [904, 473] width 1328 height 597
click at [587, 442] on div "40 4 21:45 42y43 4 22:15 41 2 19:00 | 21:00 44 3 80 4 81 4 20:15 106 1 105 1 30…" at bounding box center [904, 473] width 1328 height 597
click at [607, 423] on div "40 4 21:45 42y43 4 22:15 41 2 19:00 | 21:00 44 3 80 4 81 4 20:15 106 1 105 1 30…" at bounding box center [904, 473] width 1328 height 597
click at [666, 437] on div "40 4 21:45 42y43 4 22:15 41 2 19:00 | 21:00 44 3 80 4 81 4 20:15 106 1 105 1 30…" at bounding box center [904, 473] width 1328 height 597
click at [677, 439] on div "40 4 21:45 42y43 4 22:15 41 2 19:00 | 21:00 44 3 80 4 81 4 20:15 106 1 105 1 30…" at bounding box center [904, 473] width 1328 height 597
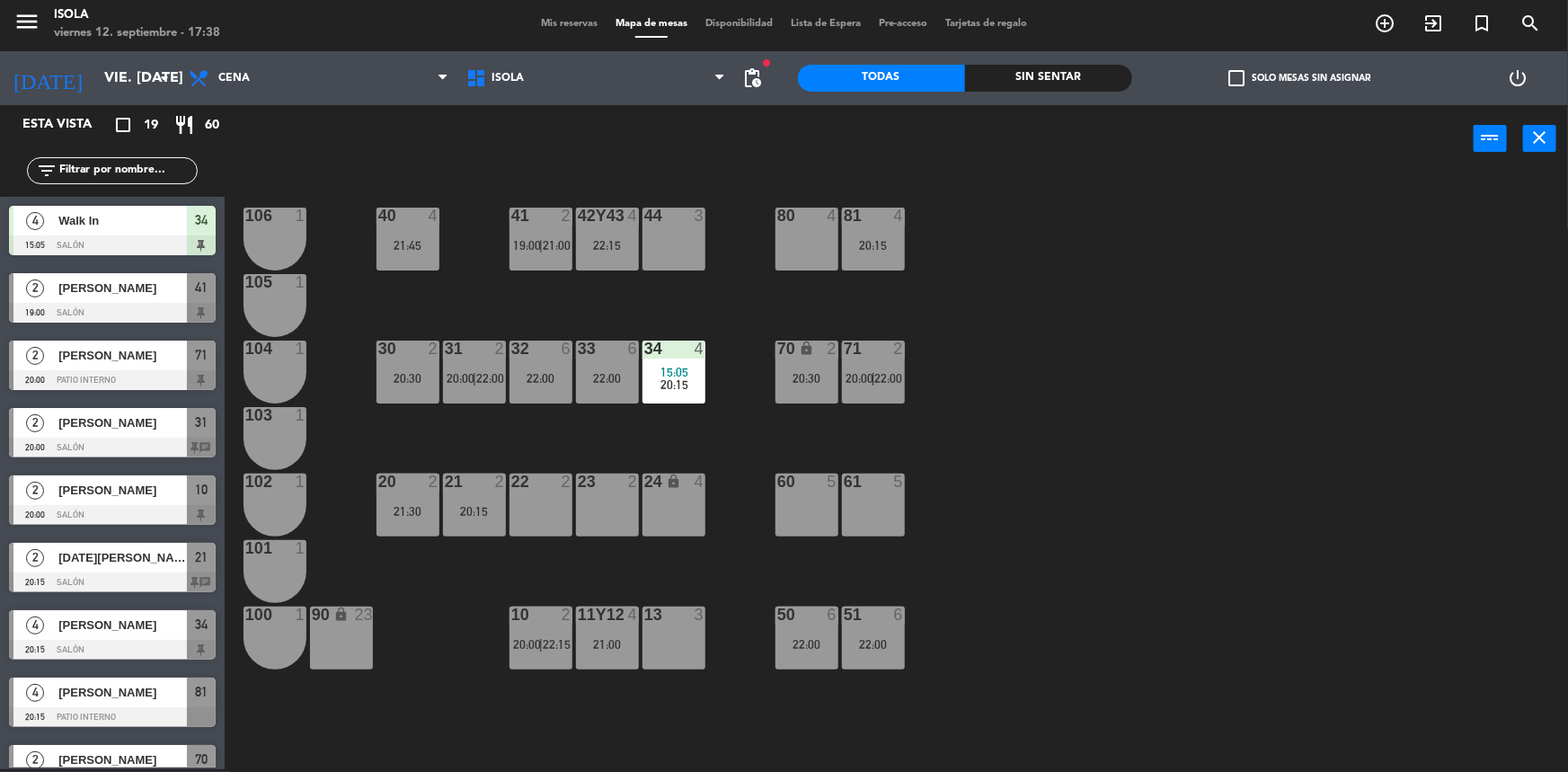
click at [487, 388] on div "31 2 20:00 | 22:00" at bounding box center [474, 371] width 62 height 62
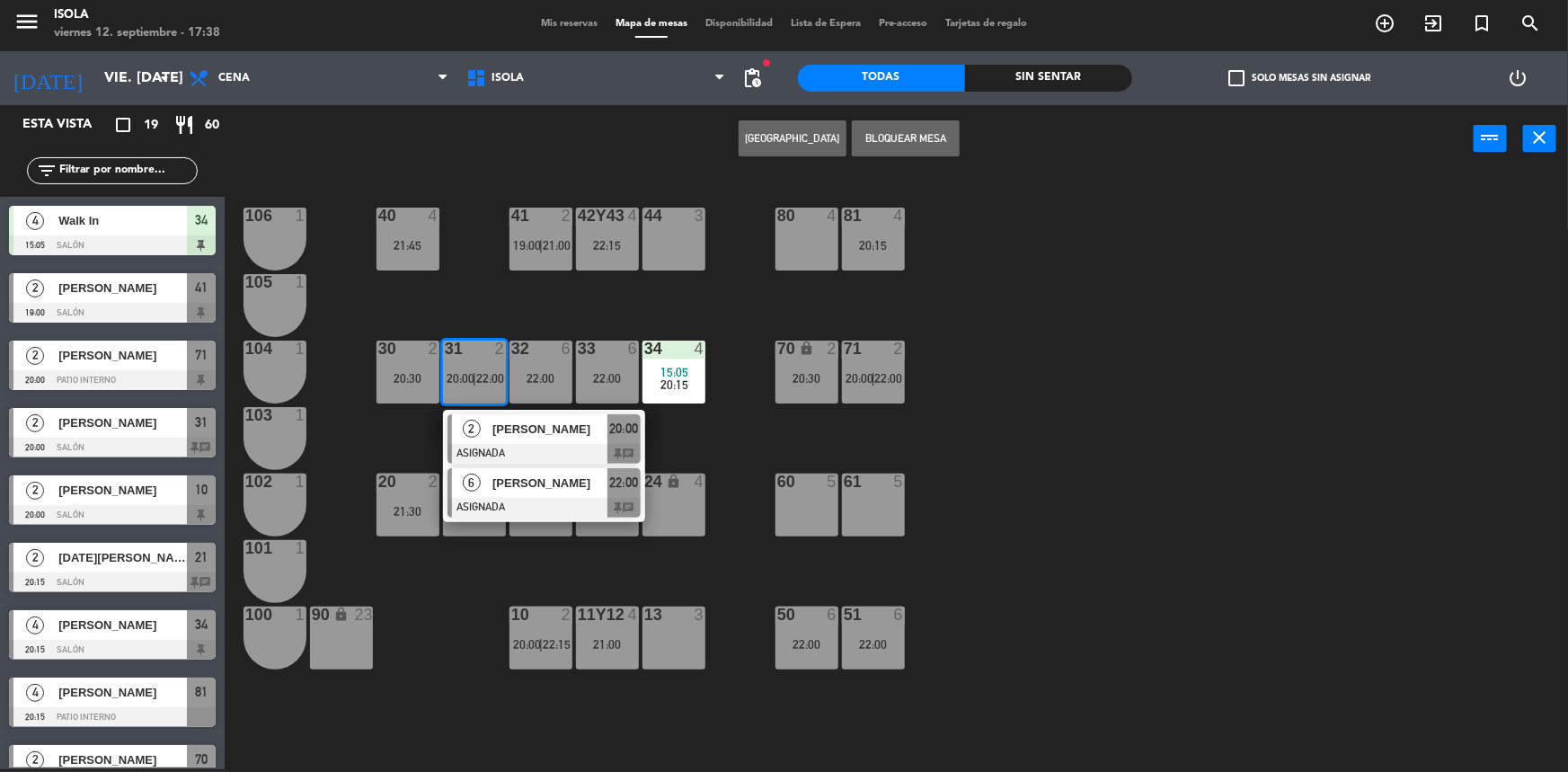
click at [607, 480] on div "22:00" at bounding box center [624, 483] width 34 height 30
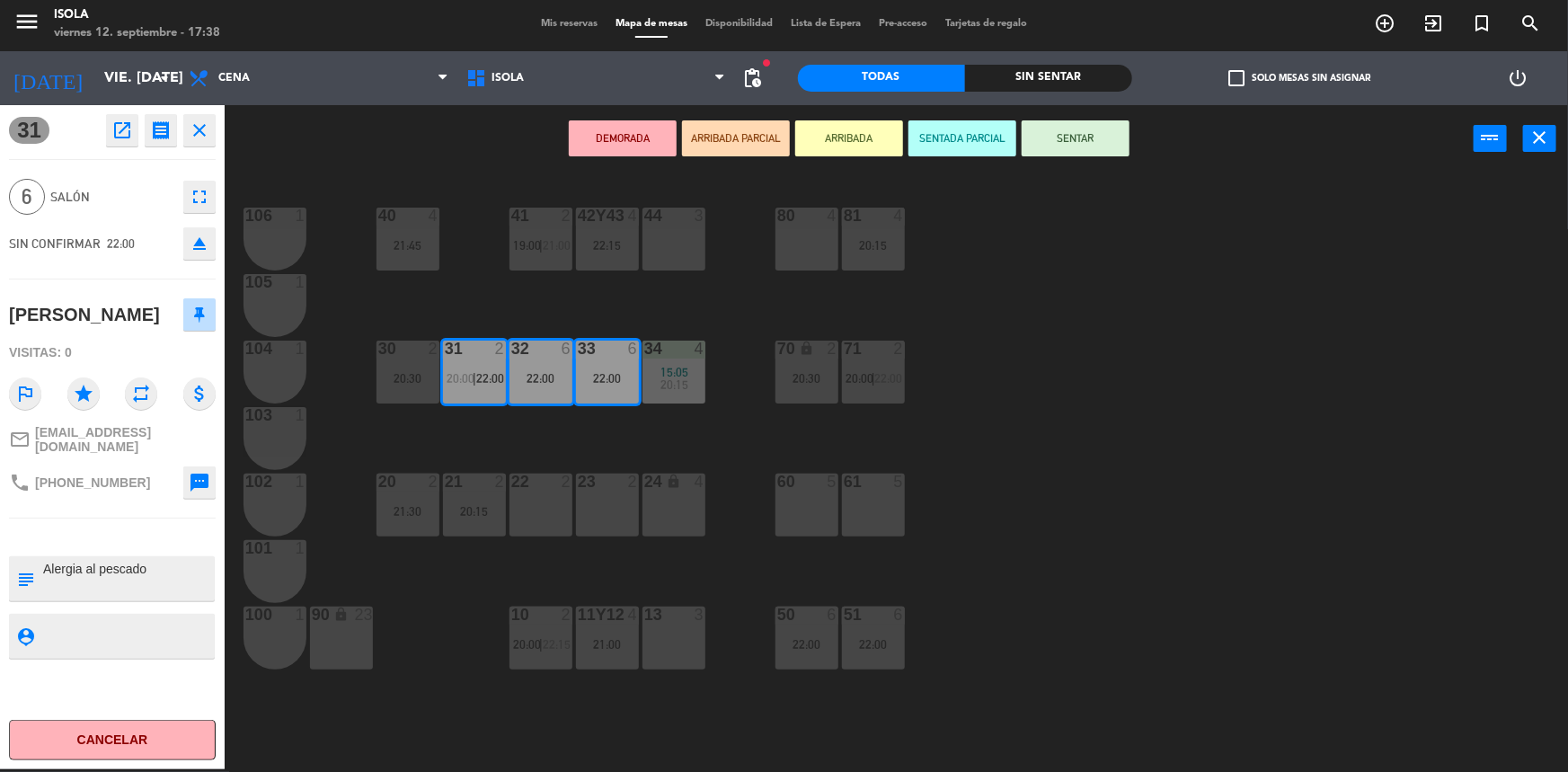
click at [578, 445] on div "40 4 21:45 42y43 4 22:15 41 2 19:00 | 21:00 44 3 80 4 81 4 20:15 106 1 105 1 30…" at bounding box center [904, 473] width 1328 height 597
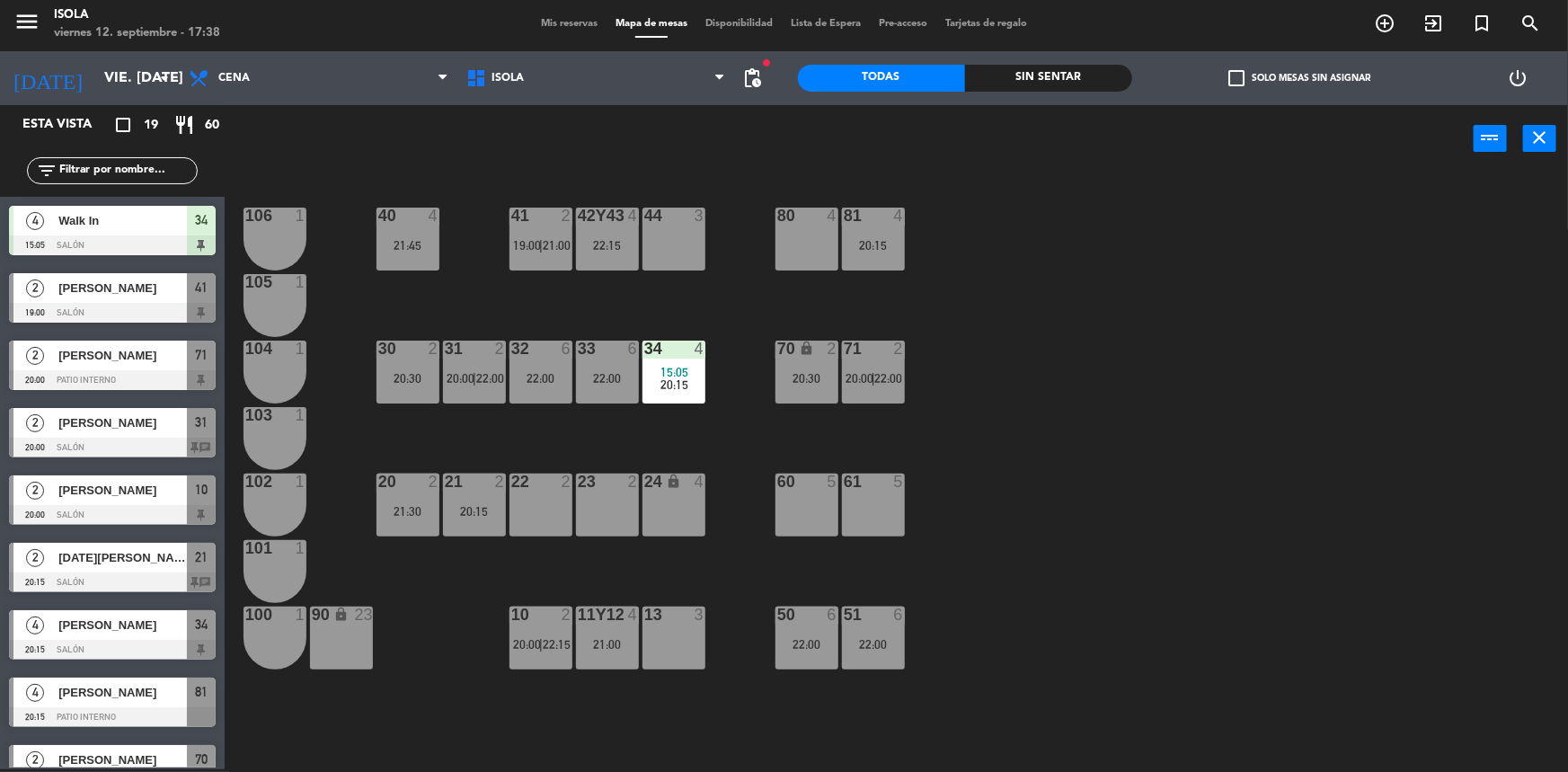
scroll to position [118, 0]
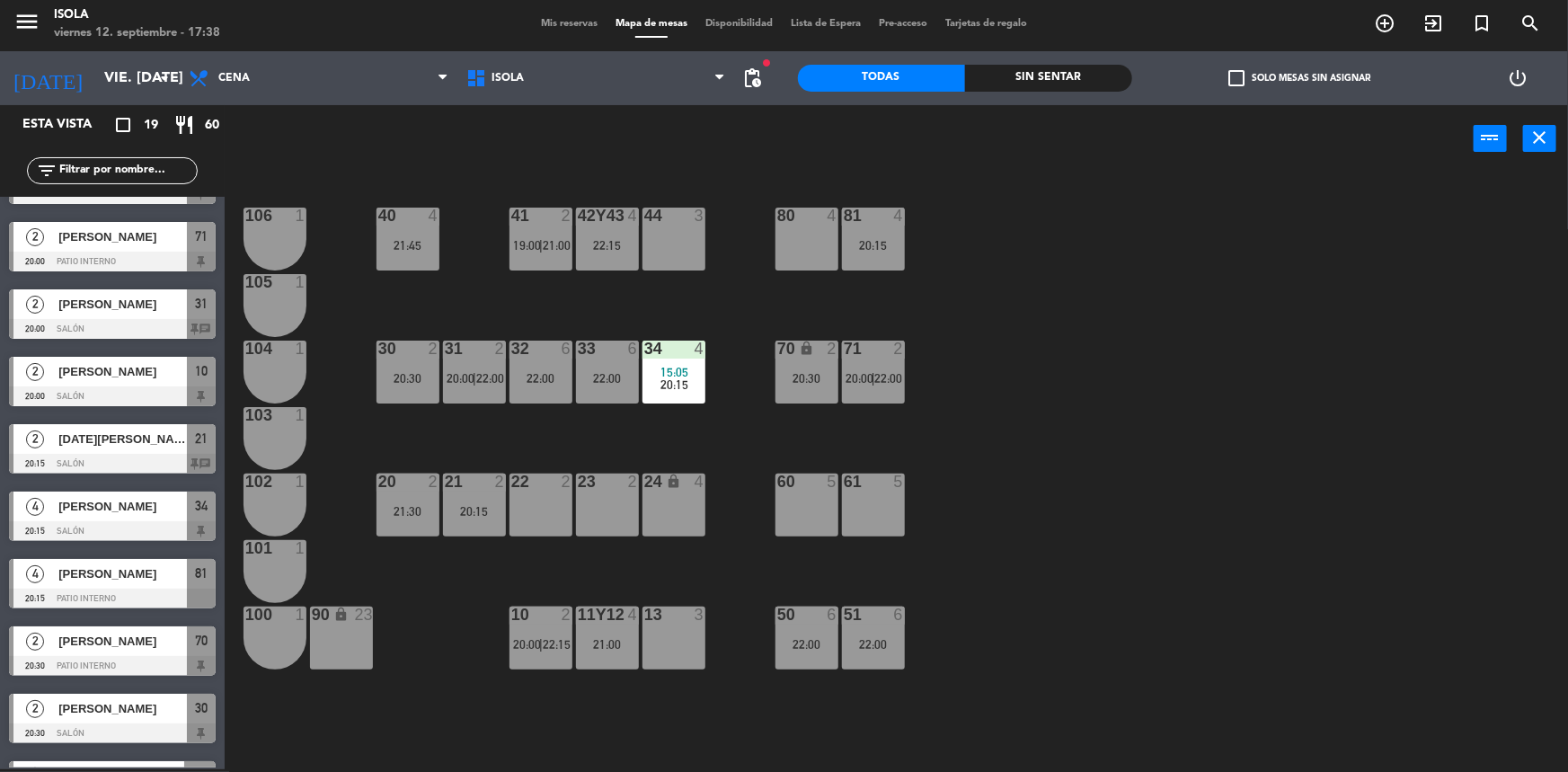
click at [422, 508] on div "21:30" at bounding box center [407, 511] width 62 height 12
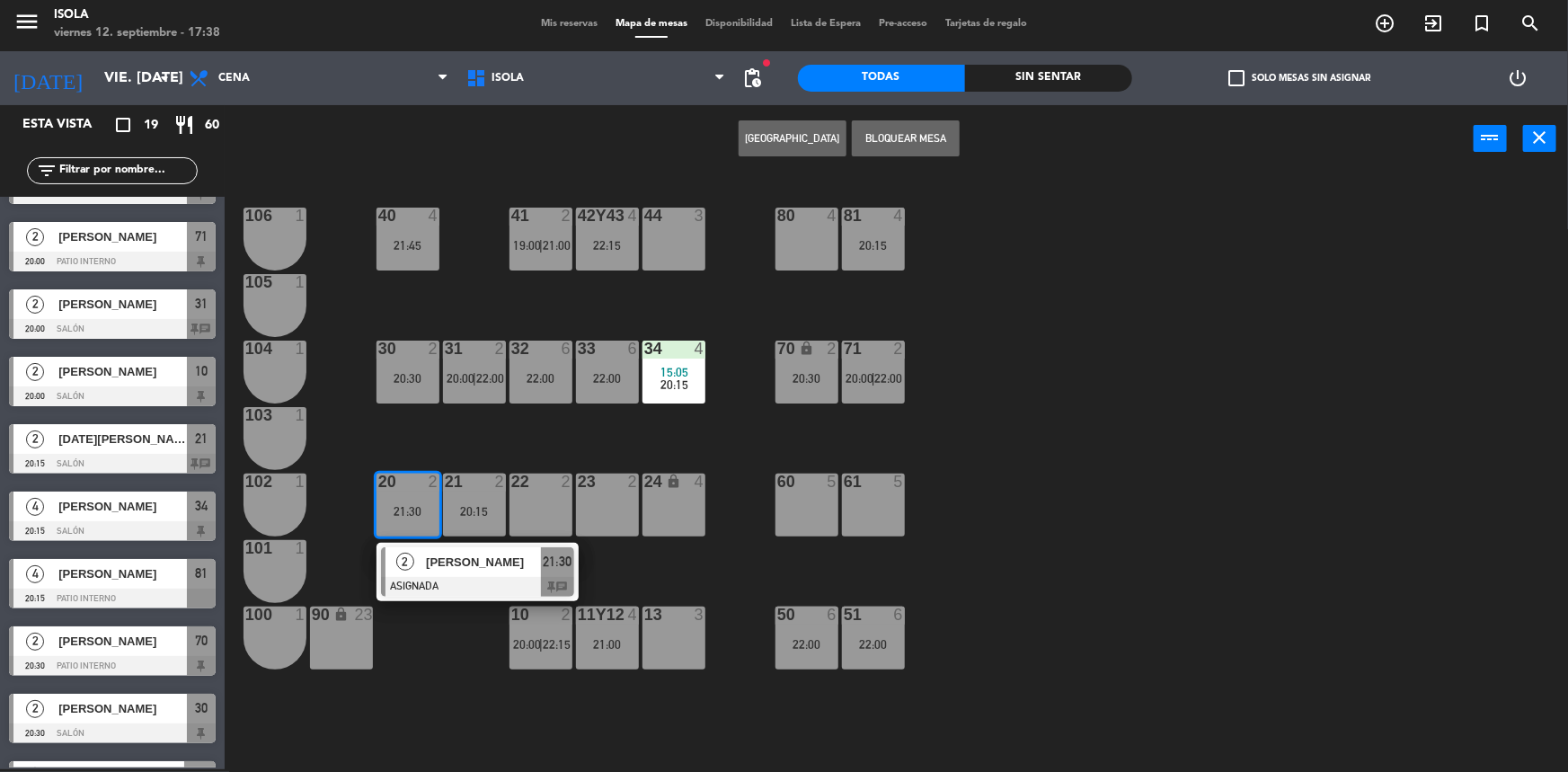
click at [463, 572] on span "[PERSON_NAME]" at bounding box center [483, 562] width 115 height 19
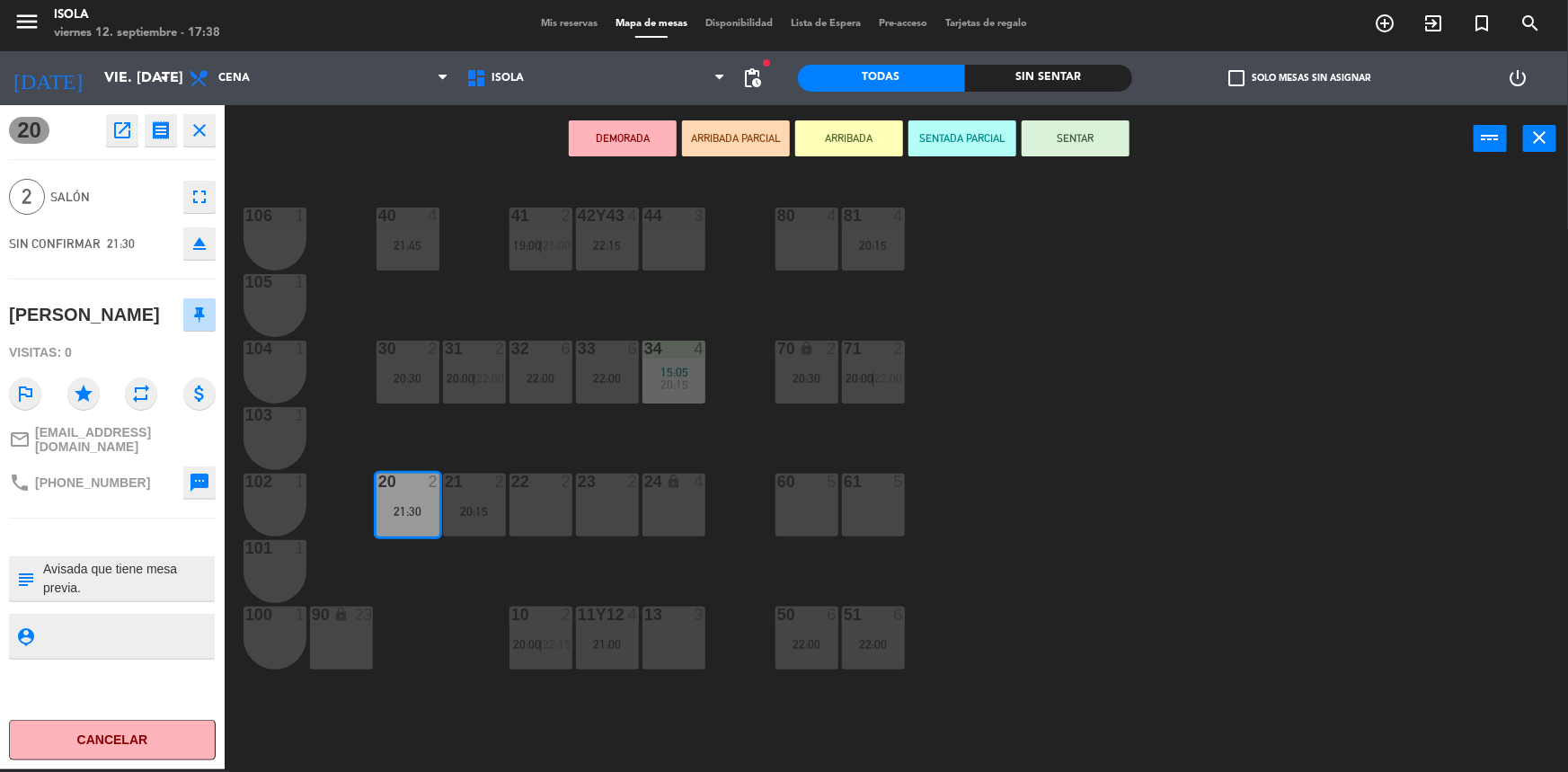
click at [683, 518] on div "24 lock 4" at bounding box center [674, 505] width 62 height 62
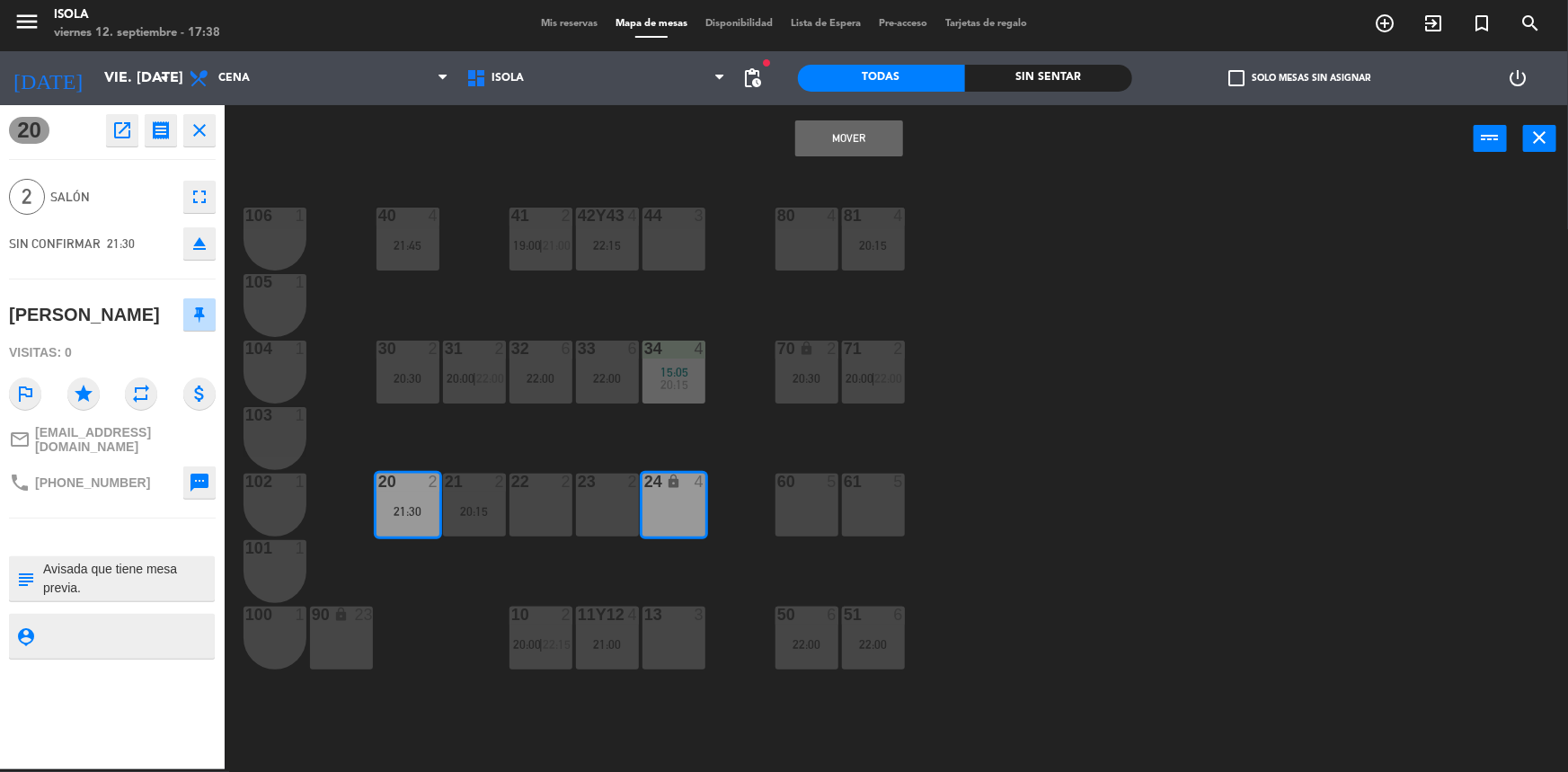
click at [835, 138] on button "Mover" at bounding box center [849, 137] width 108 height 36
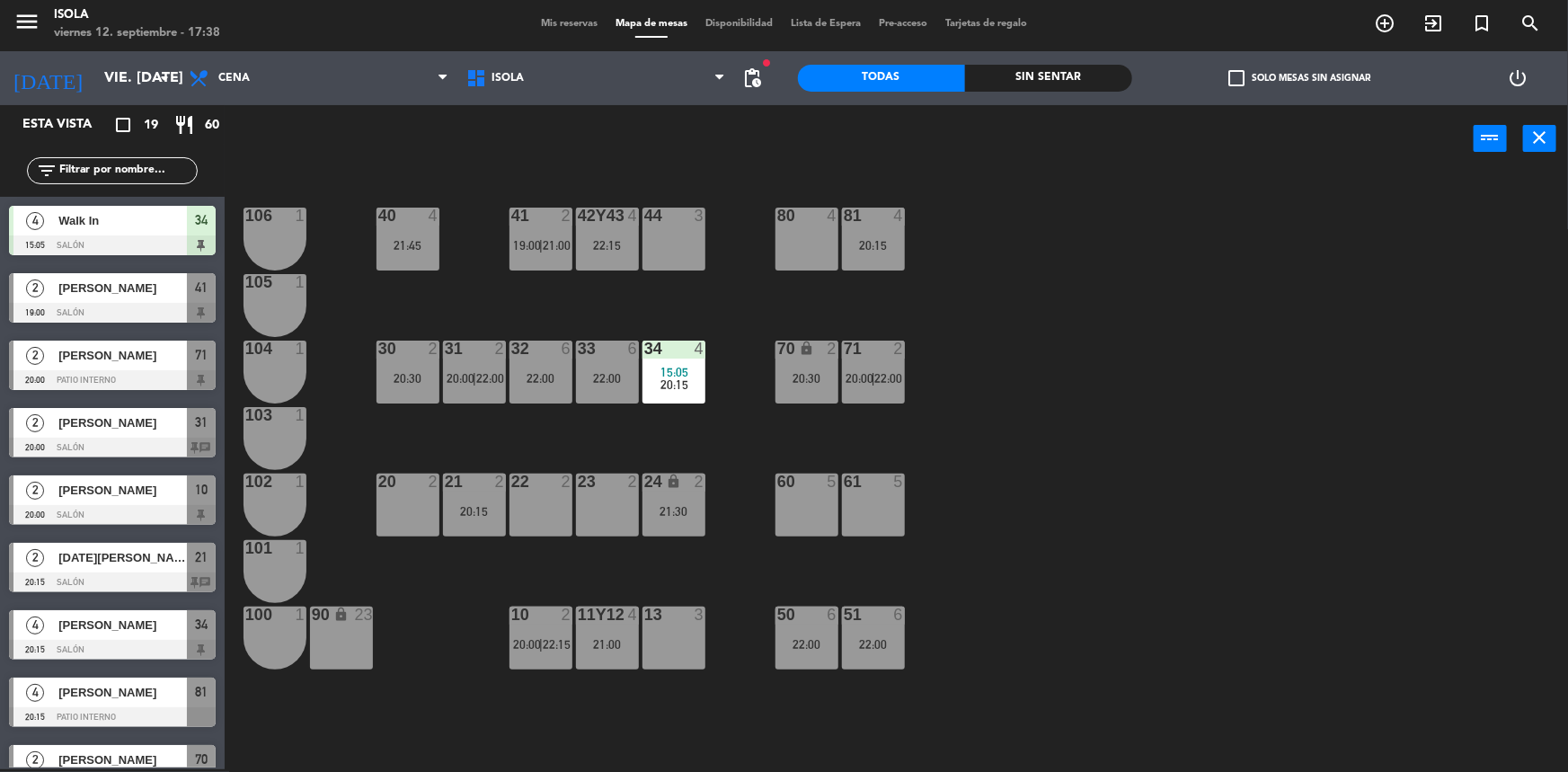
click at [989, 456] on div "40 4 21:45 42y43 4 22:15 41 2 19:00 | 21:00 44 3 80 4 81 4 20:15 106 1 105 1 30…" at bounding box center [904, 473] width 1328 height 597
click at [482, 526] on div "21 2 20:15" at bounding box center [474, 505] width 62 height 62
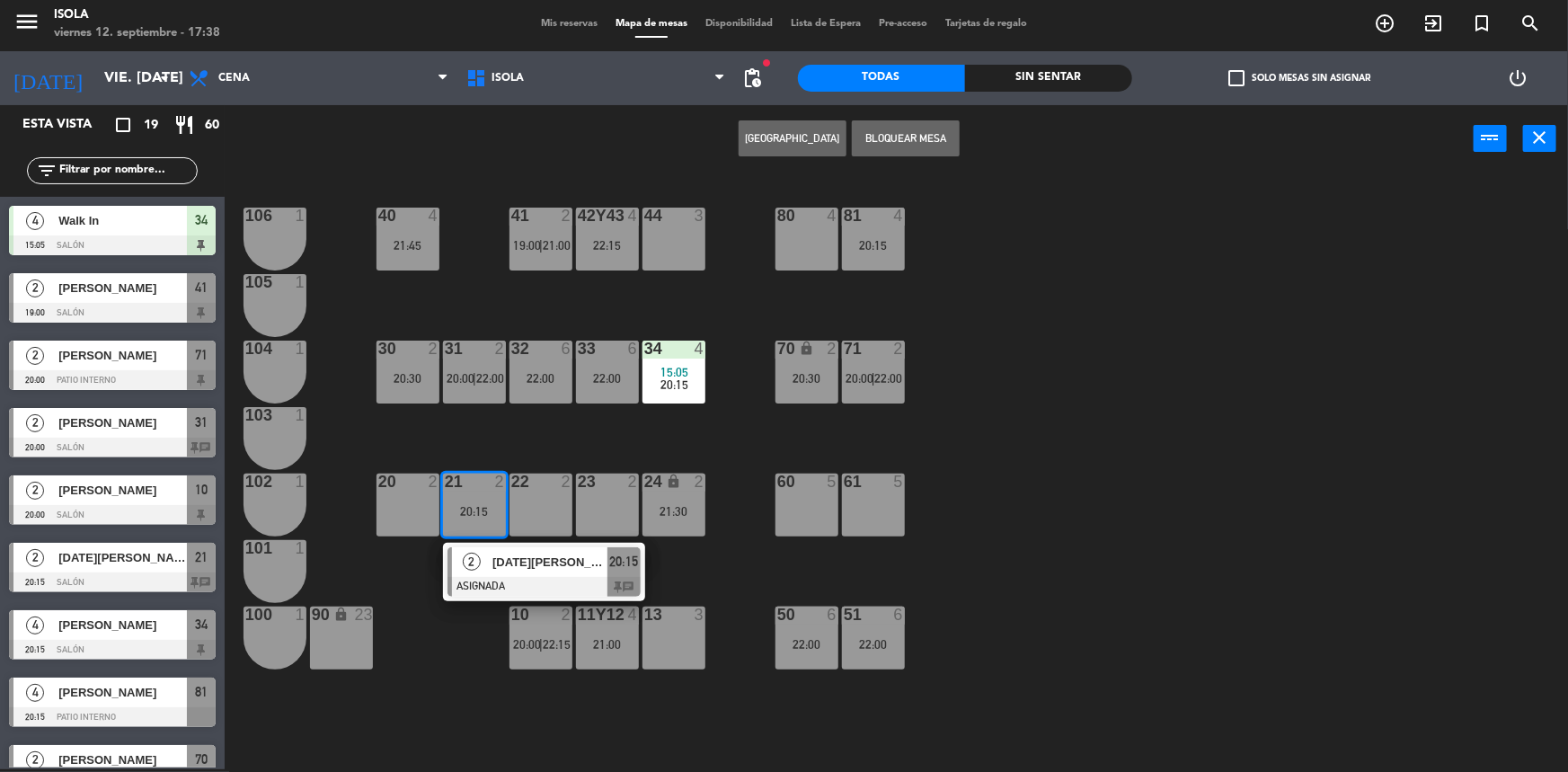
click at [541, 444] on div "40 4 21:45 42y43 4 22:15 41 2 19:00 | 21:00 44 3 80 4 81 4 20:15 106 1 105 1 30…" at bounding box center [904, 473] width 1328 height 597
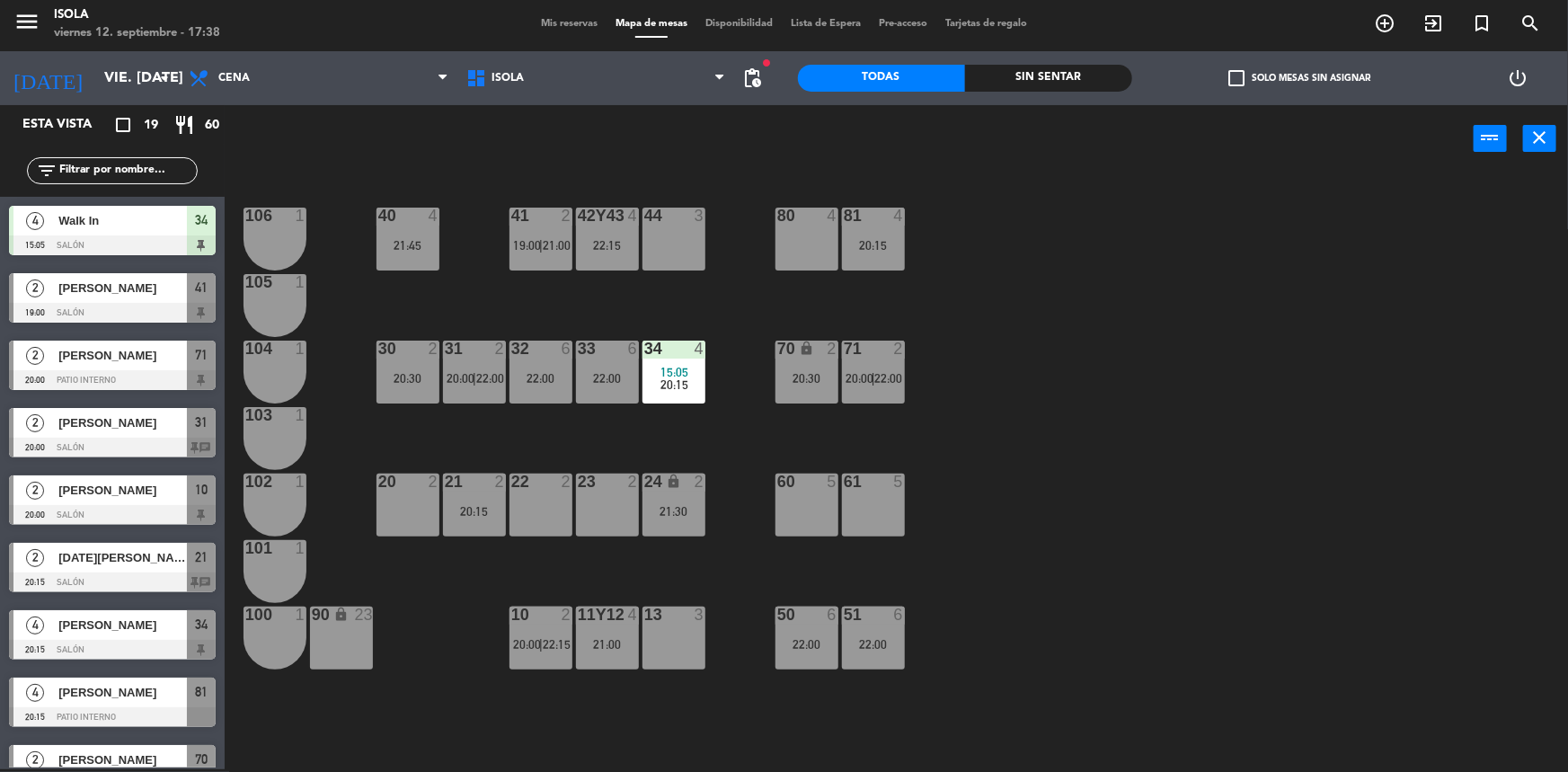
click at [470, 501] on div "21 2 20:15" at bounding box center [474, 505] width 62 height 62
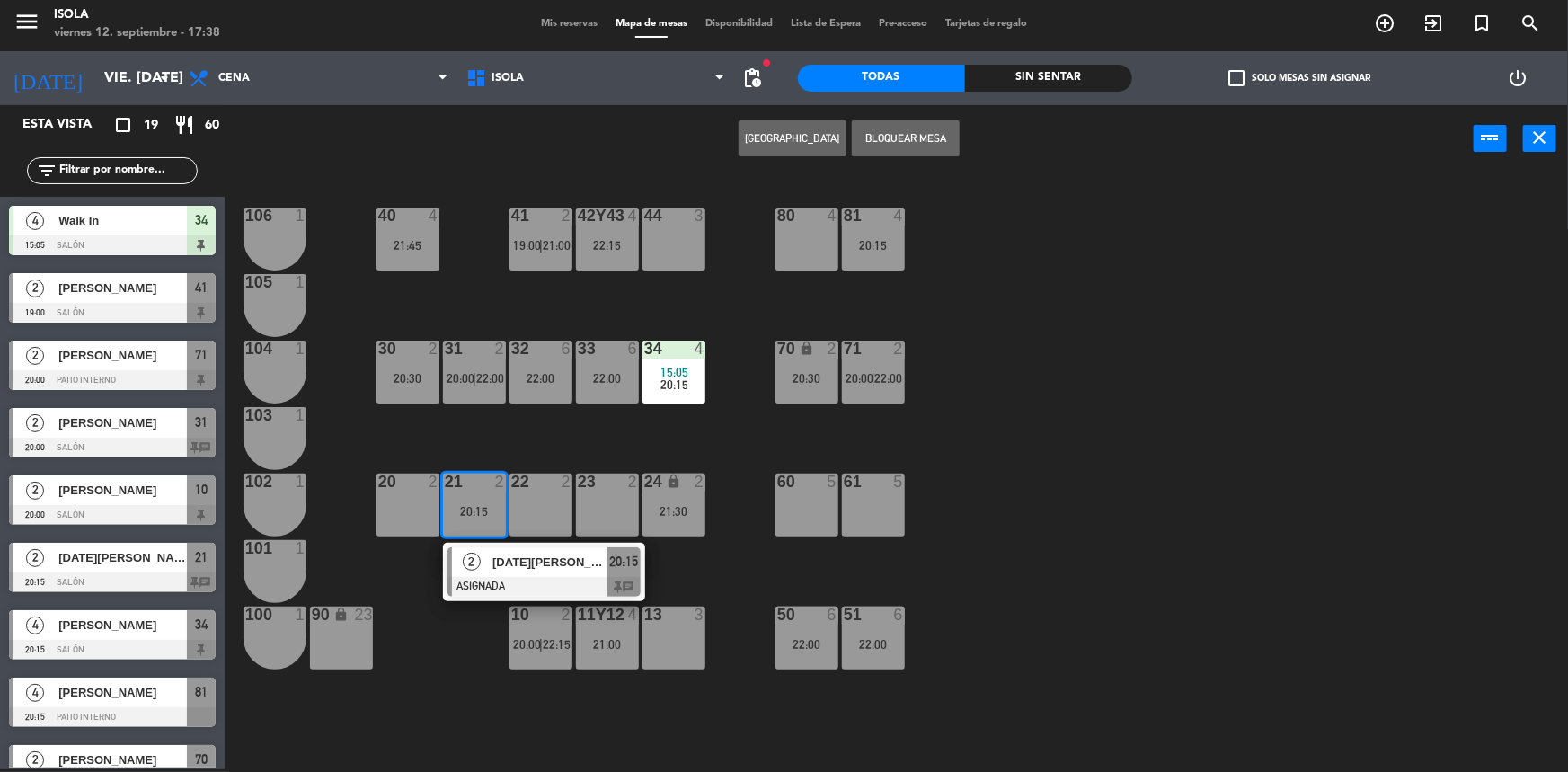
click at [512, 585] on div at bounding box center [544, 586] width 193 height 20
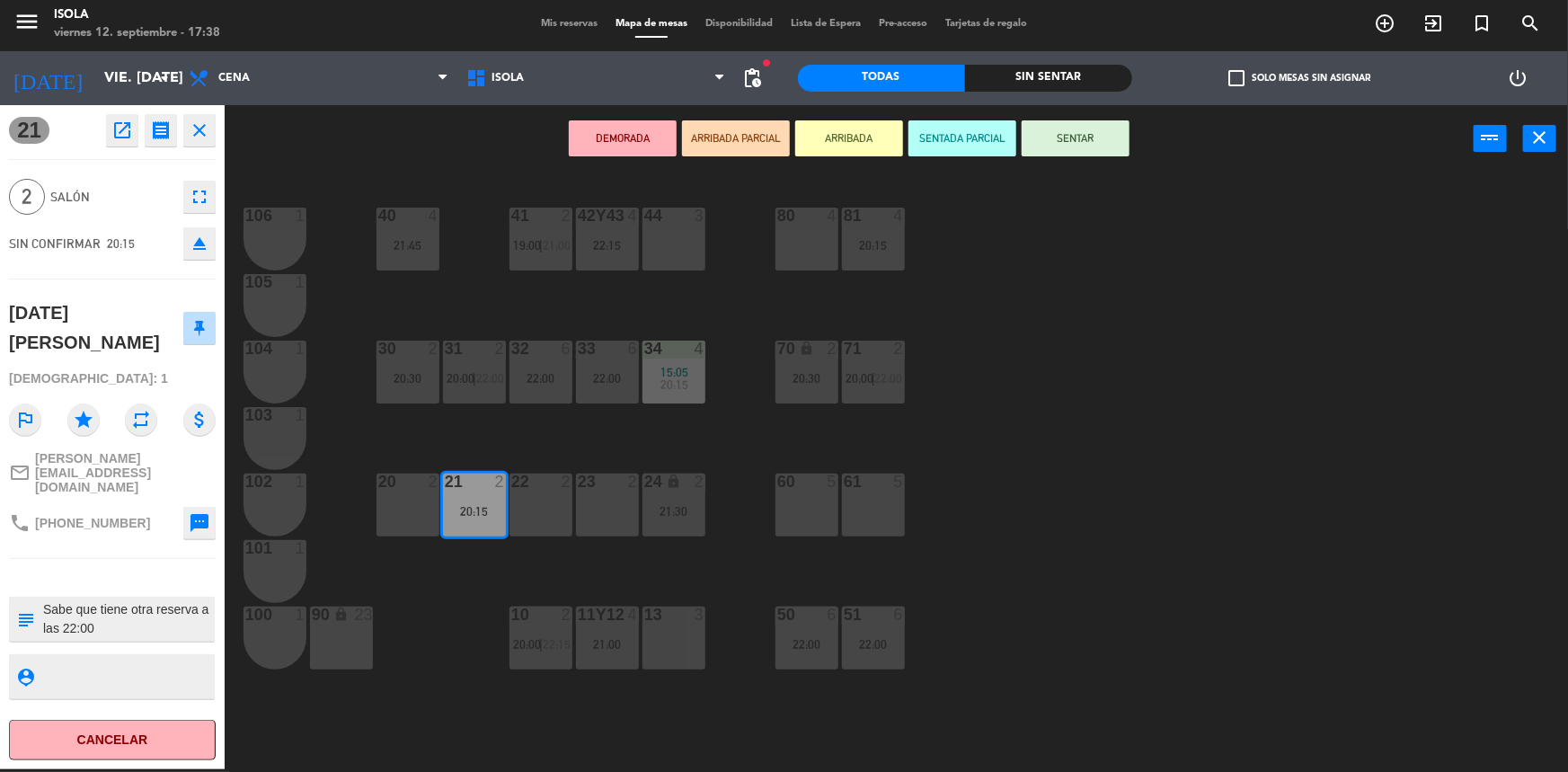
click at [395, 521] on div "20 2" at bounding box center [407, 505] width 62 height 62
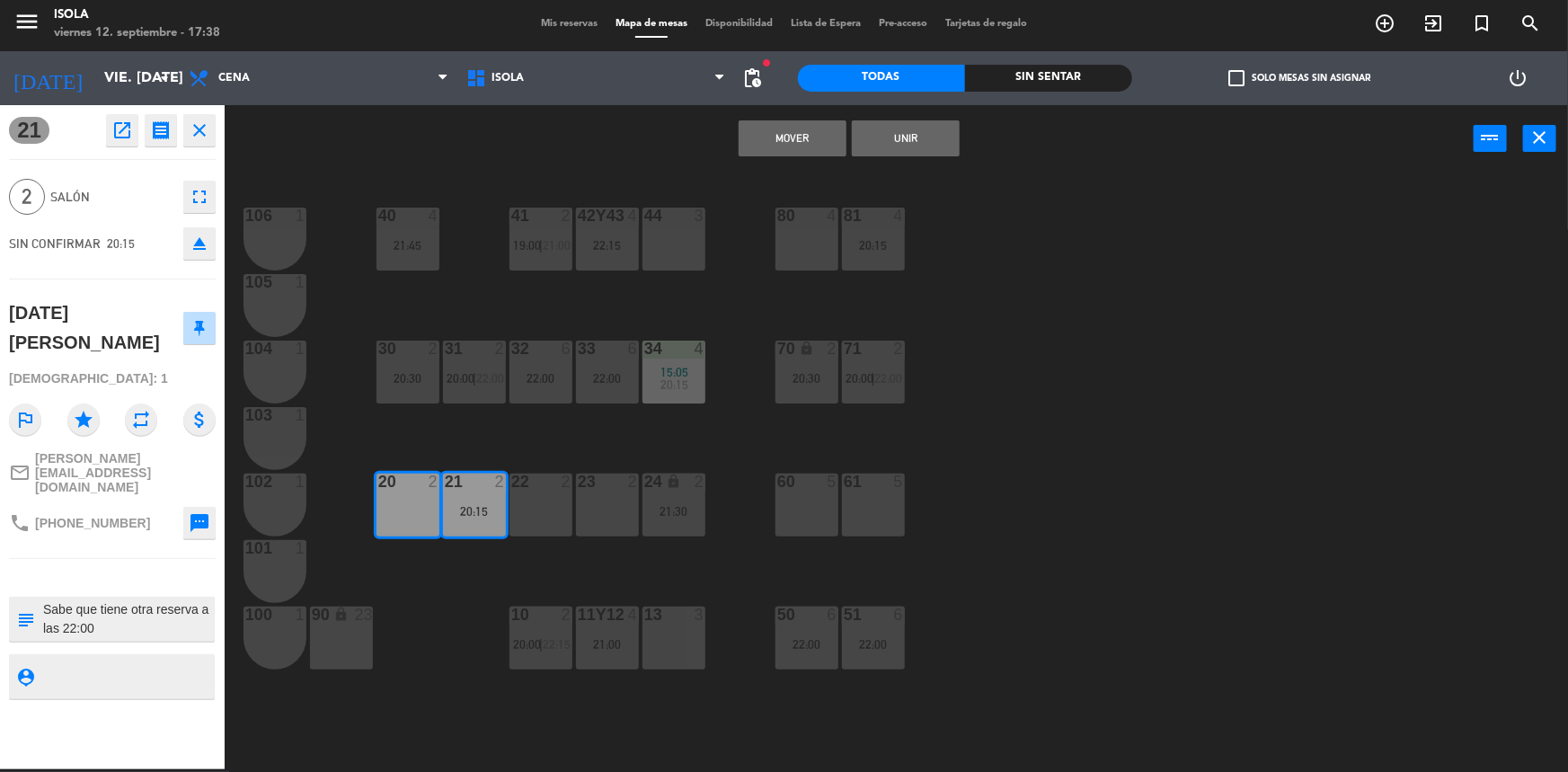
click at [789, 144] on button "Mover" at bounding box center [793, 137] width 108 height 36
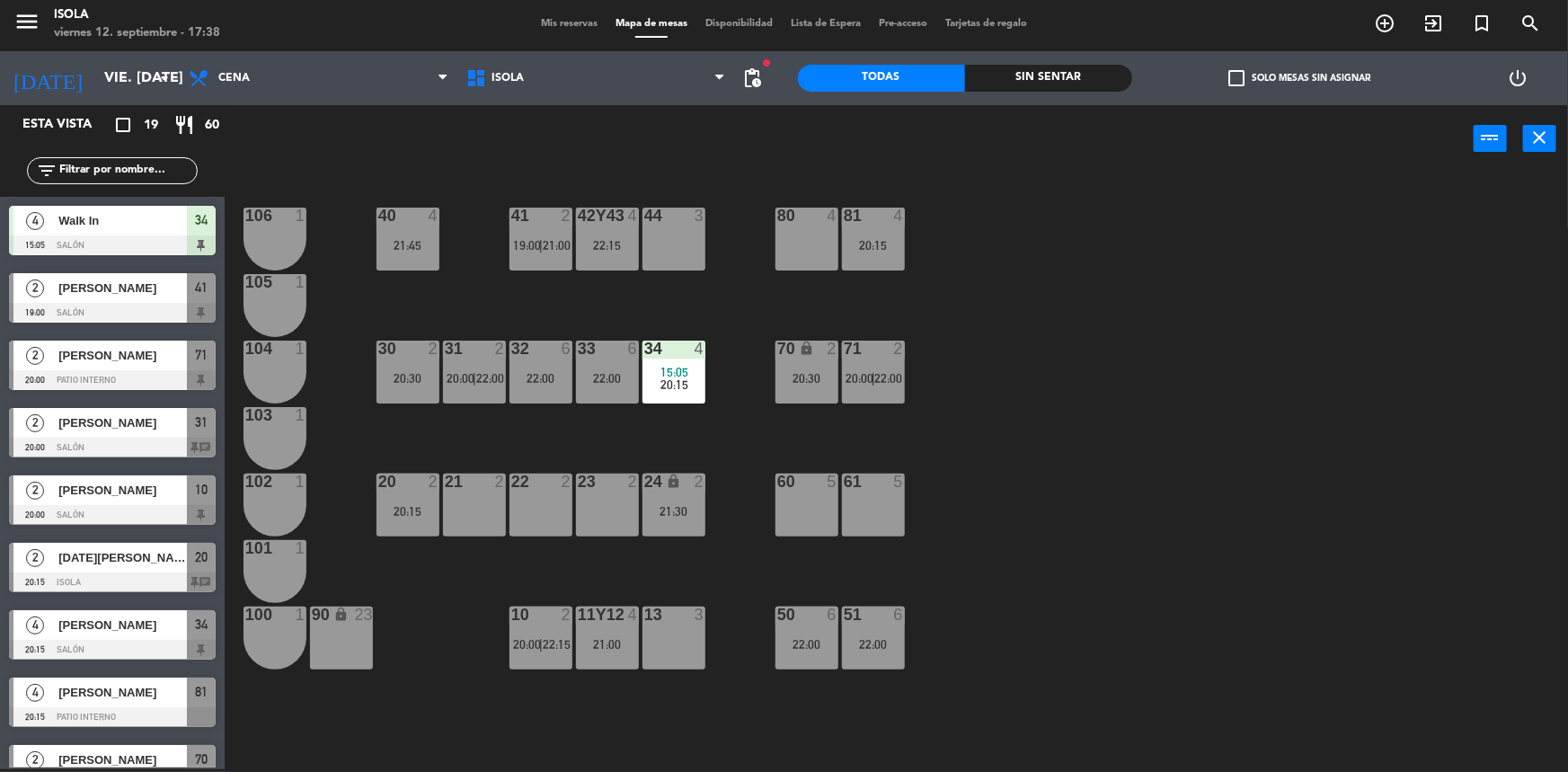
click at [577, 444] on div "40 4 21:45 42y43 4 22:15 41 2 19:00 | 21:00 44 3 80 4 81 4 20:15 106 1 105 1 30…" at bounding box center [904, 473] width 1328 height 597
click at [537, 386] on div "32 6 22:00" at bounding box center [540, 371] width 62 height 62
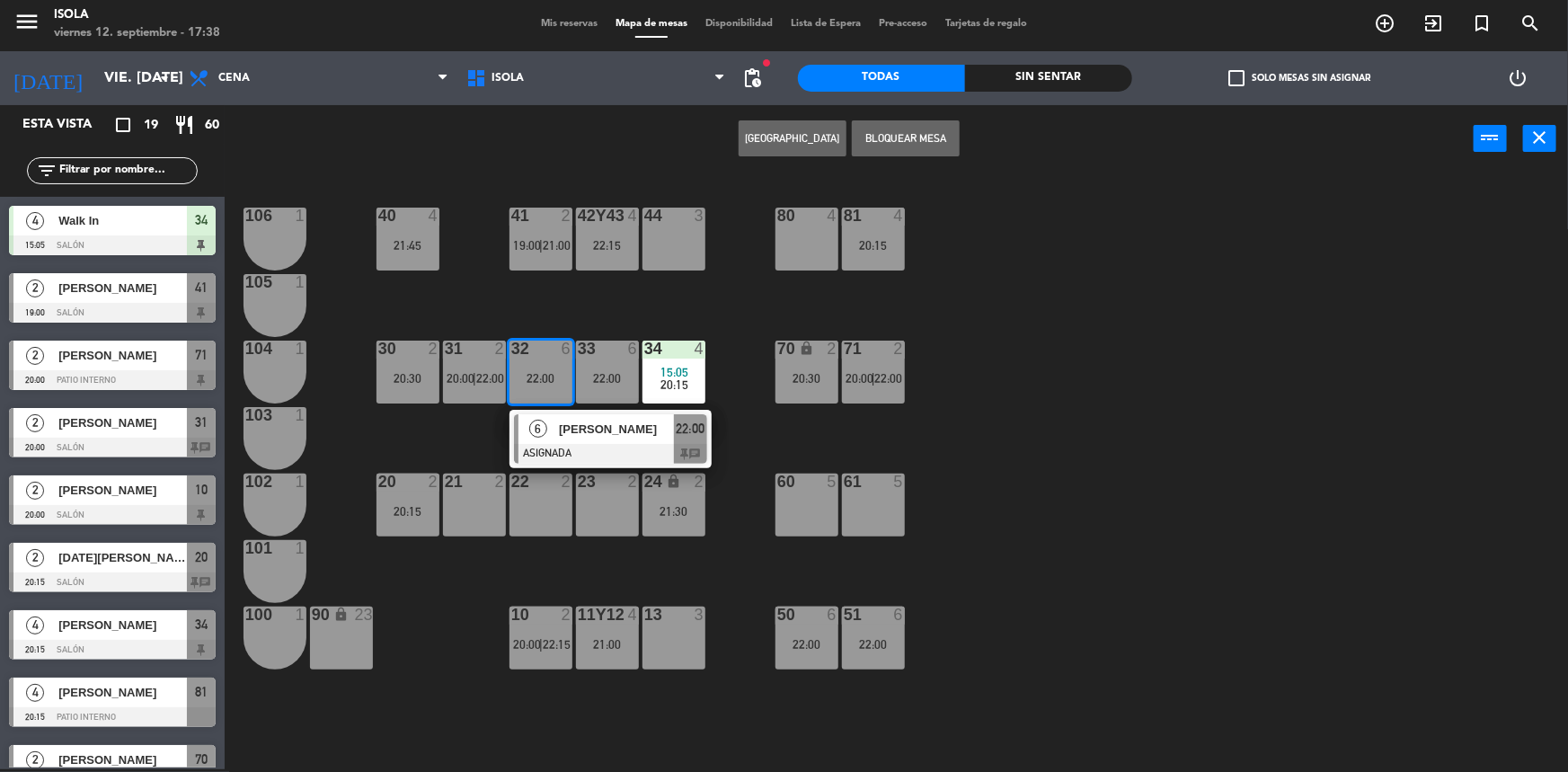
click at [453, 446] on div "40 4 21:45 42y43 4 22:15 41 2 19:00 | 21:00 44 3 80 4 81 4 20:15 106 1 105 1 30…" at bounding box center [904, 473] width 1328 height 597
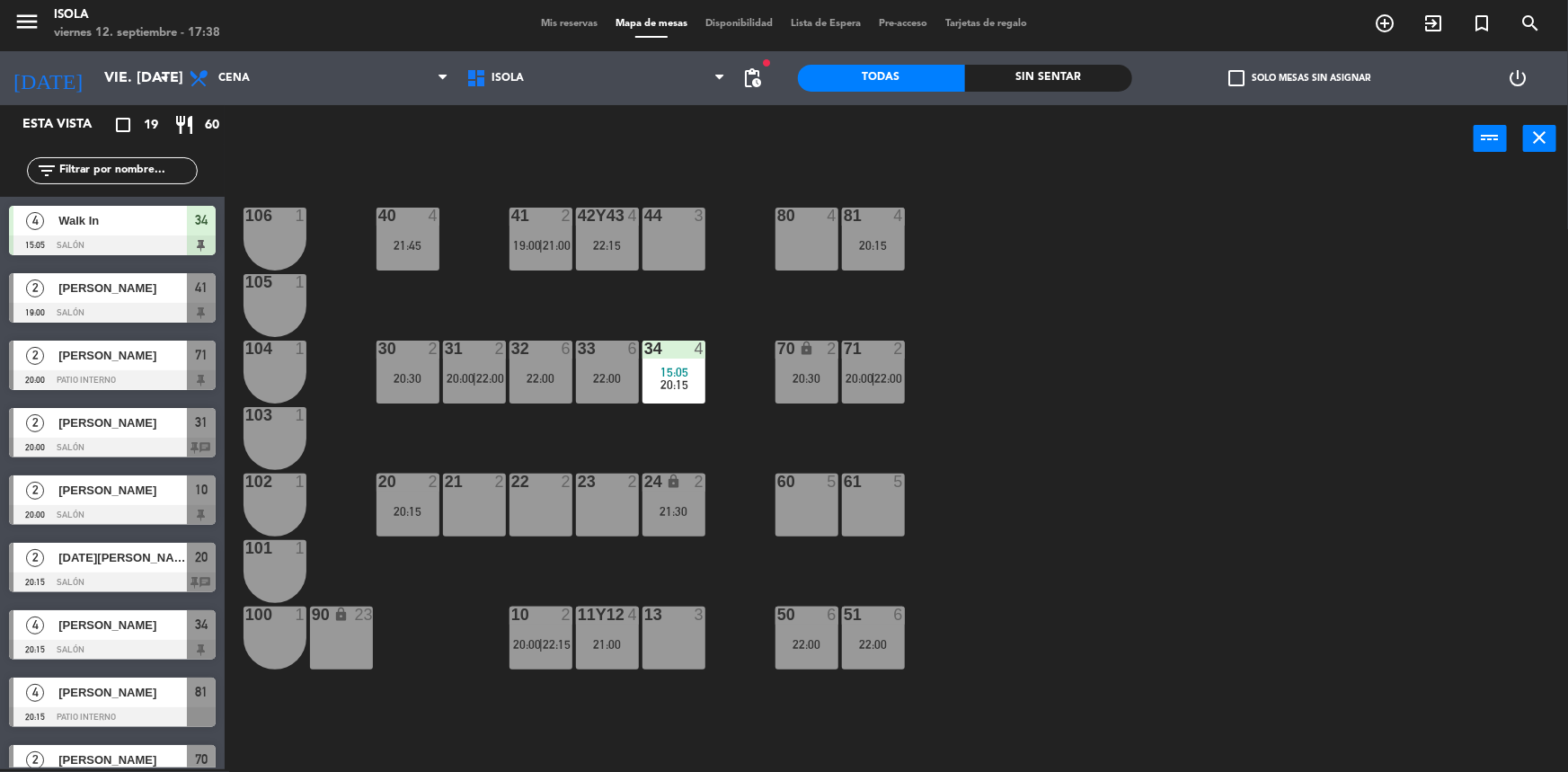
click at [381, 539] on div "40 4 21:45 42y43 4 22:15 41 2 19:00 | 21:00 44 3 80 4 81 4 20:15 106 1 105 1 30…" at bounding box center [904, 473] width 1328 height 597
click at [403, 521] on div "20 2 20:15" at bounding box center [407, 505] width 62 height 62
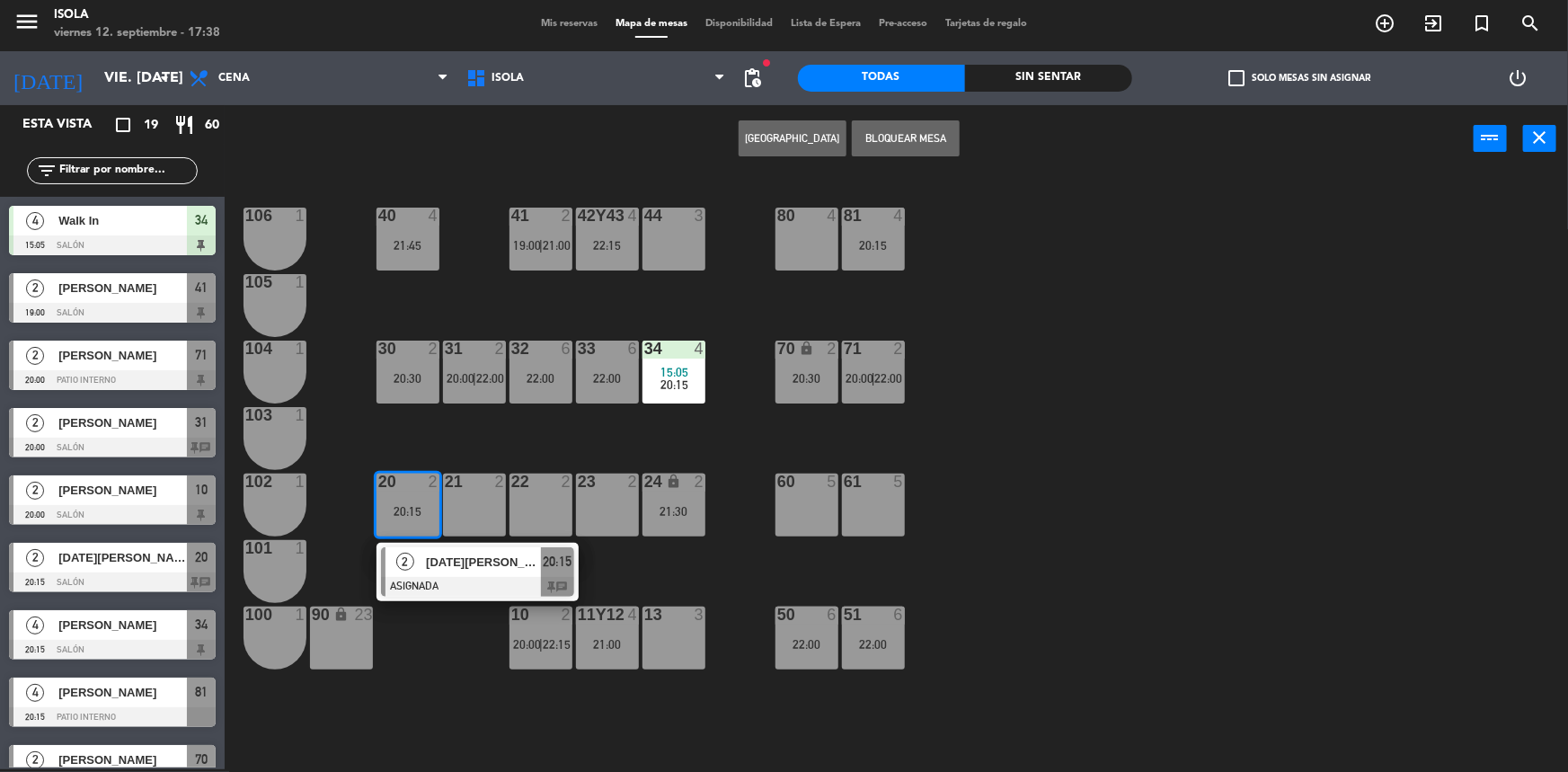
click at [437, 585] on div at bounding box center [478, 586] width 193 height 20
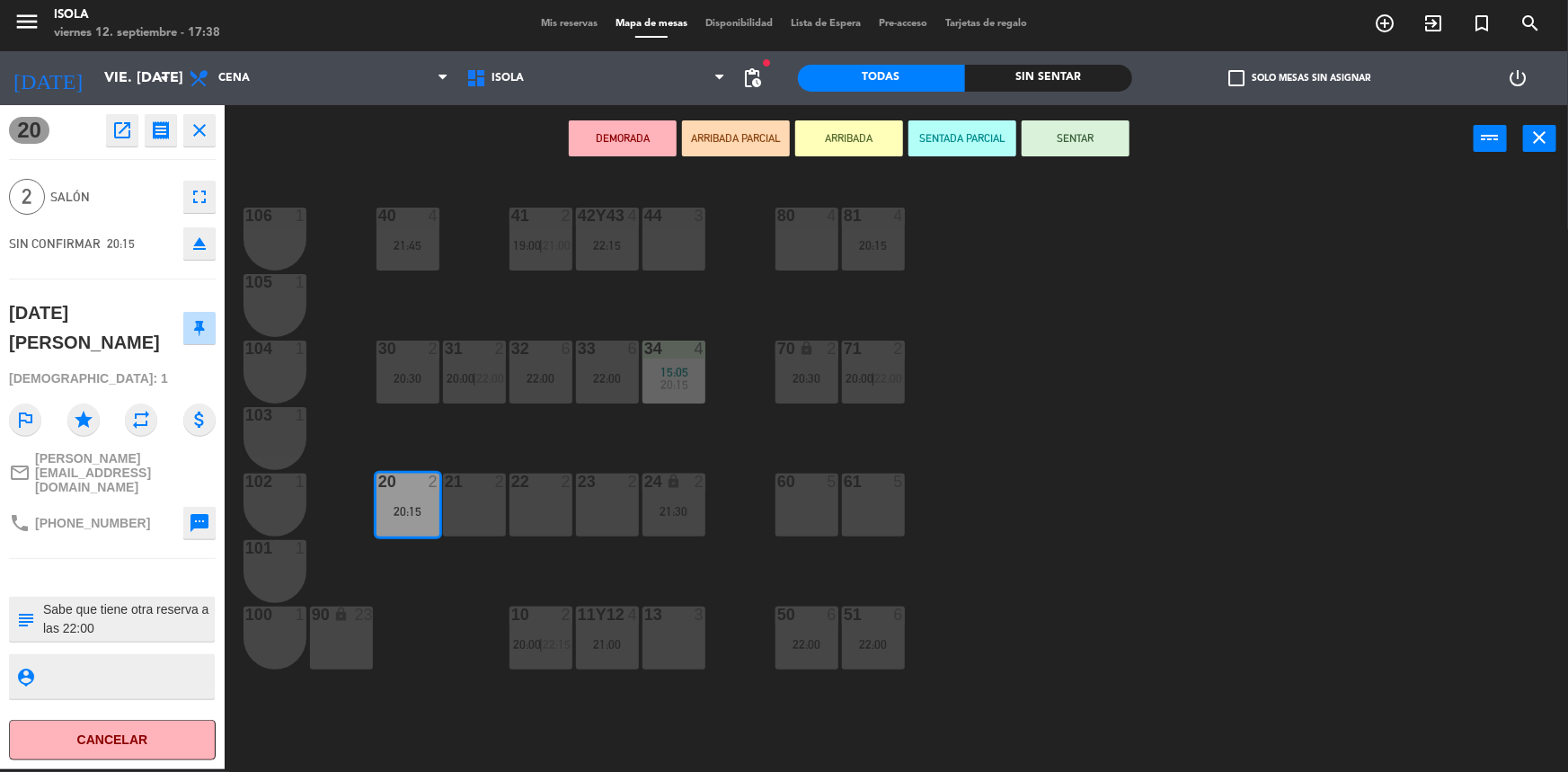
click at [555, 390] on div "32 6 22:00" at bounding box center [540, 371] width 62 height 62
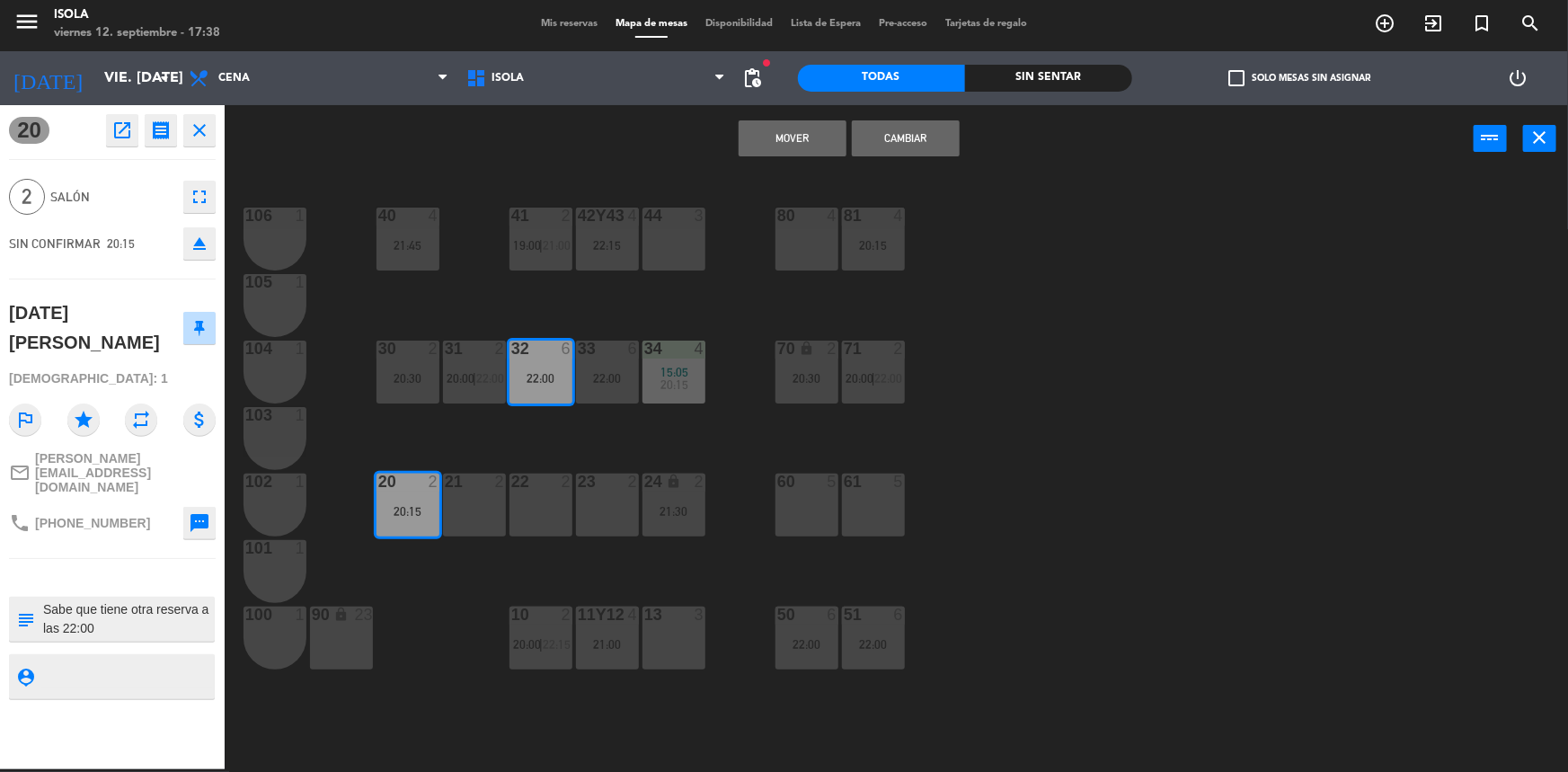
click at [787, 142] on button "Mover" at bounding box center [793, 137] width 108 height 36
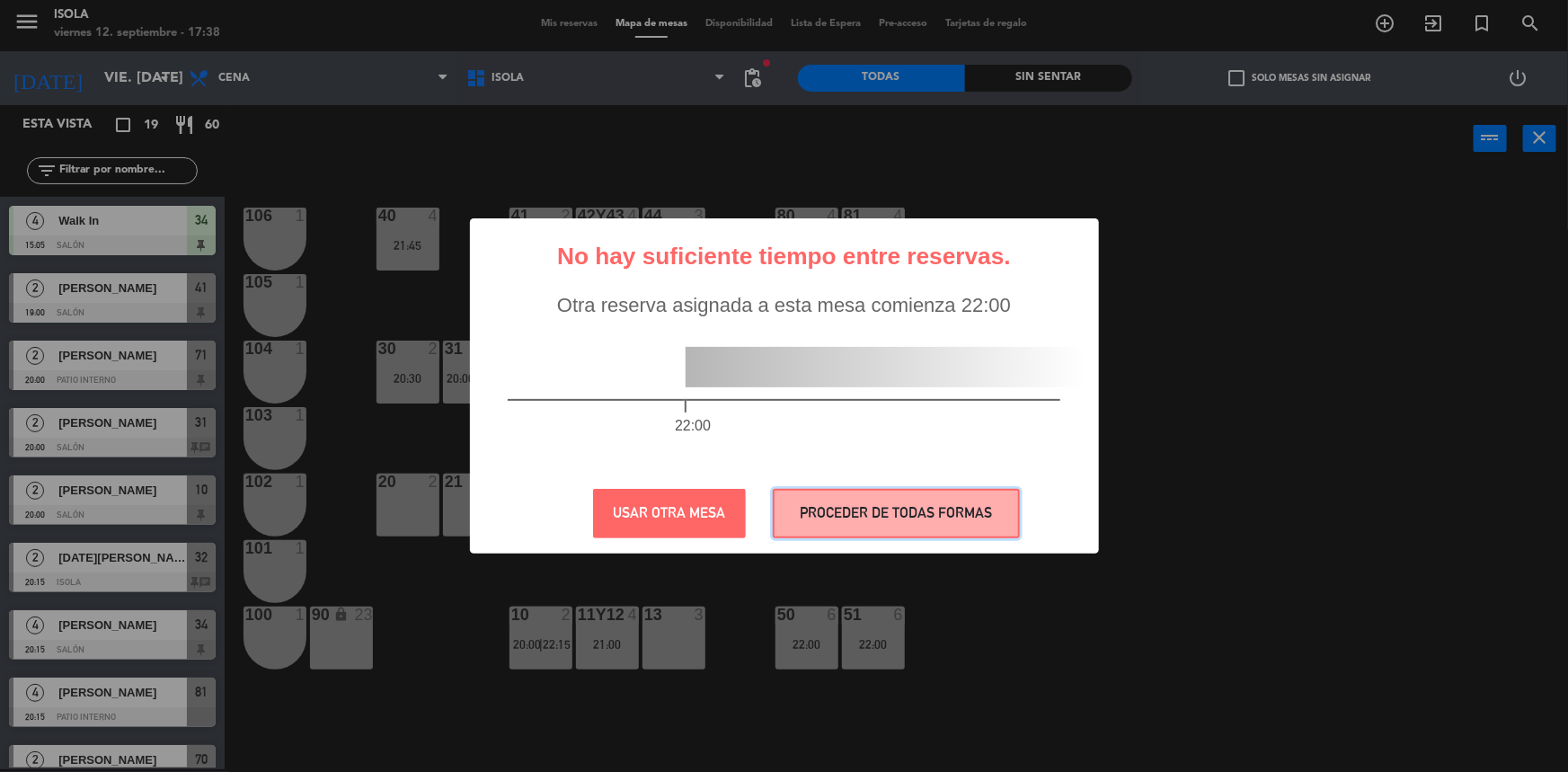
click at [831, 527] on button "PROCEDER DE TODAS FORMAS" at bounding box center [895, 513] width 247 height 49
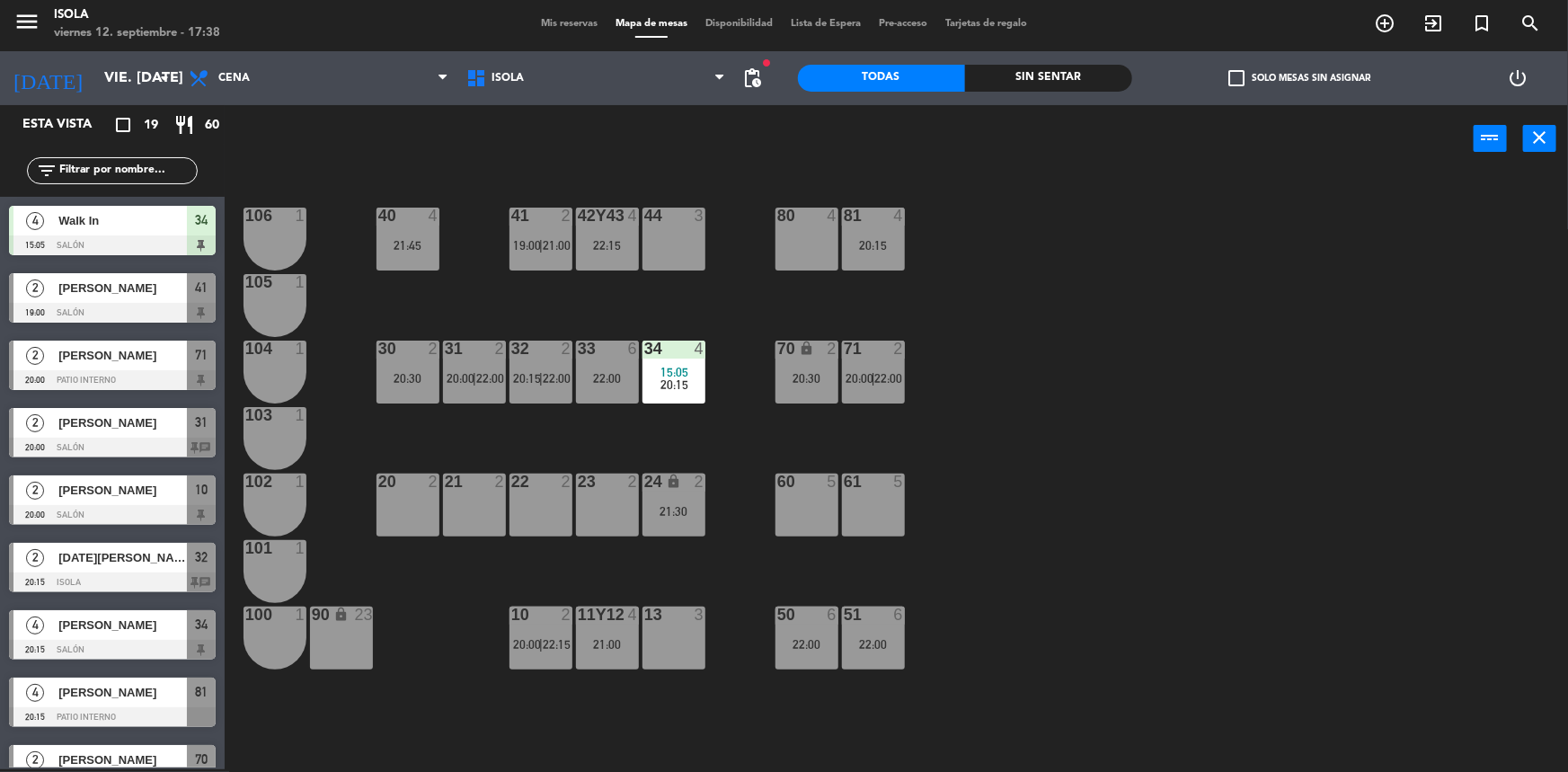
click at [604, 438] on div "40 4 21:45 42y43 4 22:15 41 2 19:00 | 21:00 44 3 80 4 81 4 20:15 106 1 105 1 30…" at bounding box center [904, 473] width 1328 height 597
click at [548, 399] on div "32 2 20:15 | 22:00" at bounding box center [540, 371] width 62 height 62
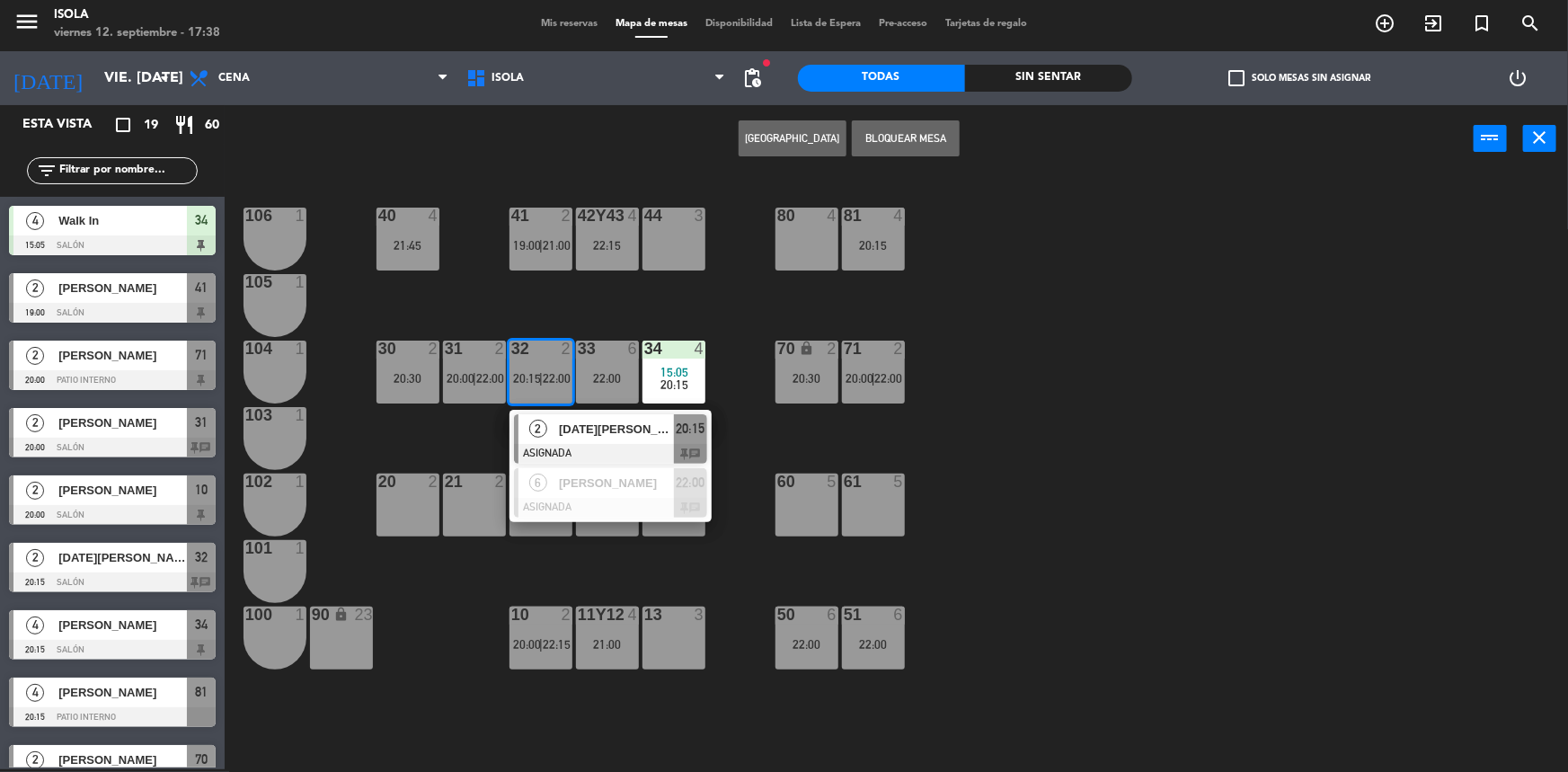
click at [471, 437] on div "40 4 21:45 42y43 4 22:15 41 2 19:00 | 21:00 44 3 80 4 81 4 20:15 106 1 105 1 30…" at bounding box center [904, 473] width 1328 height 597
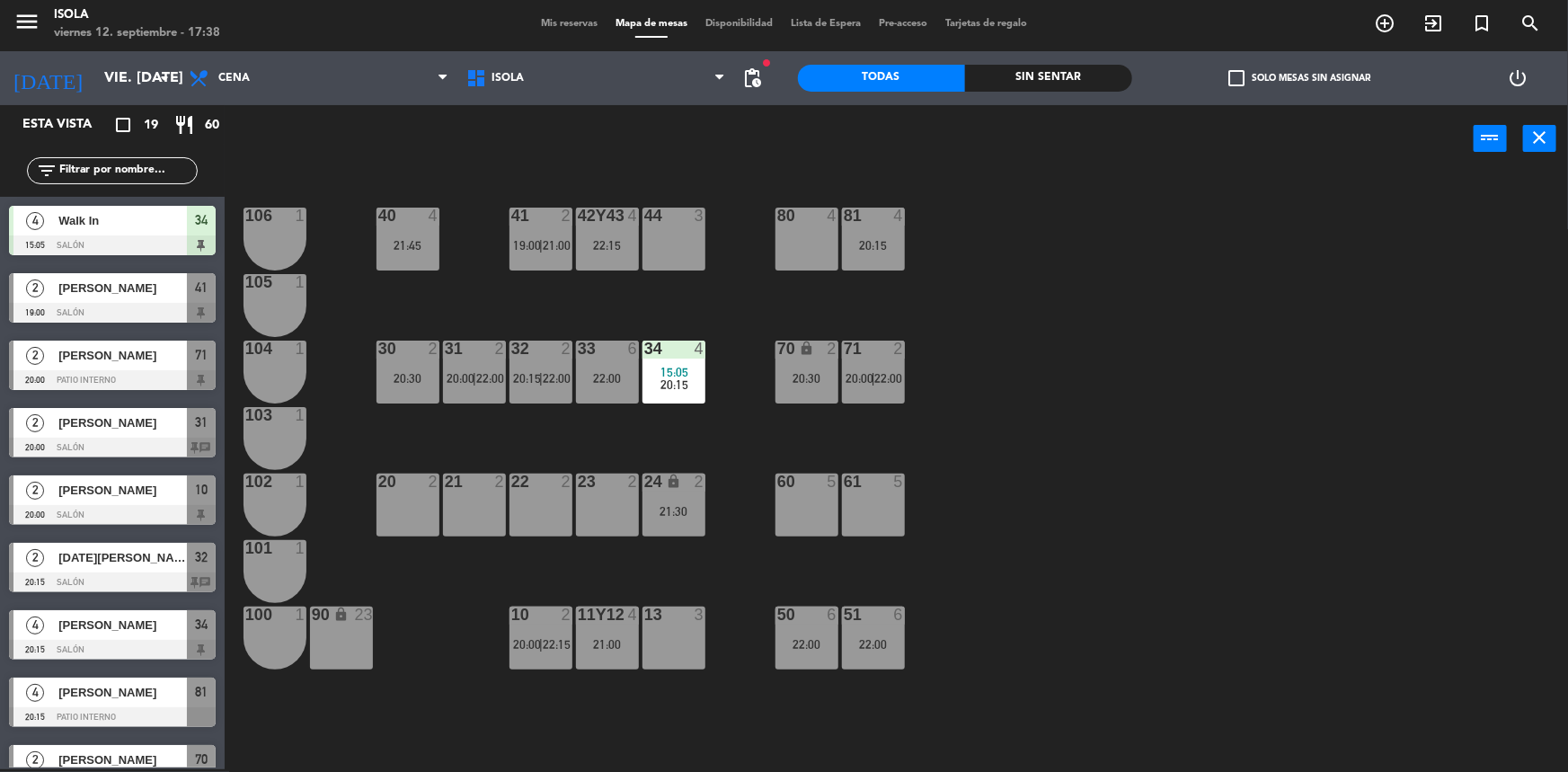
click at [476, 375] on span "|" at bounding box center [475, 378] width 4 height 14
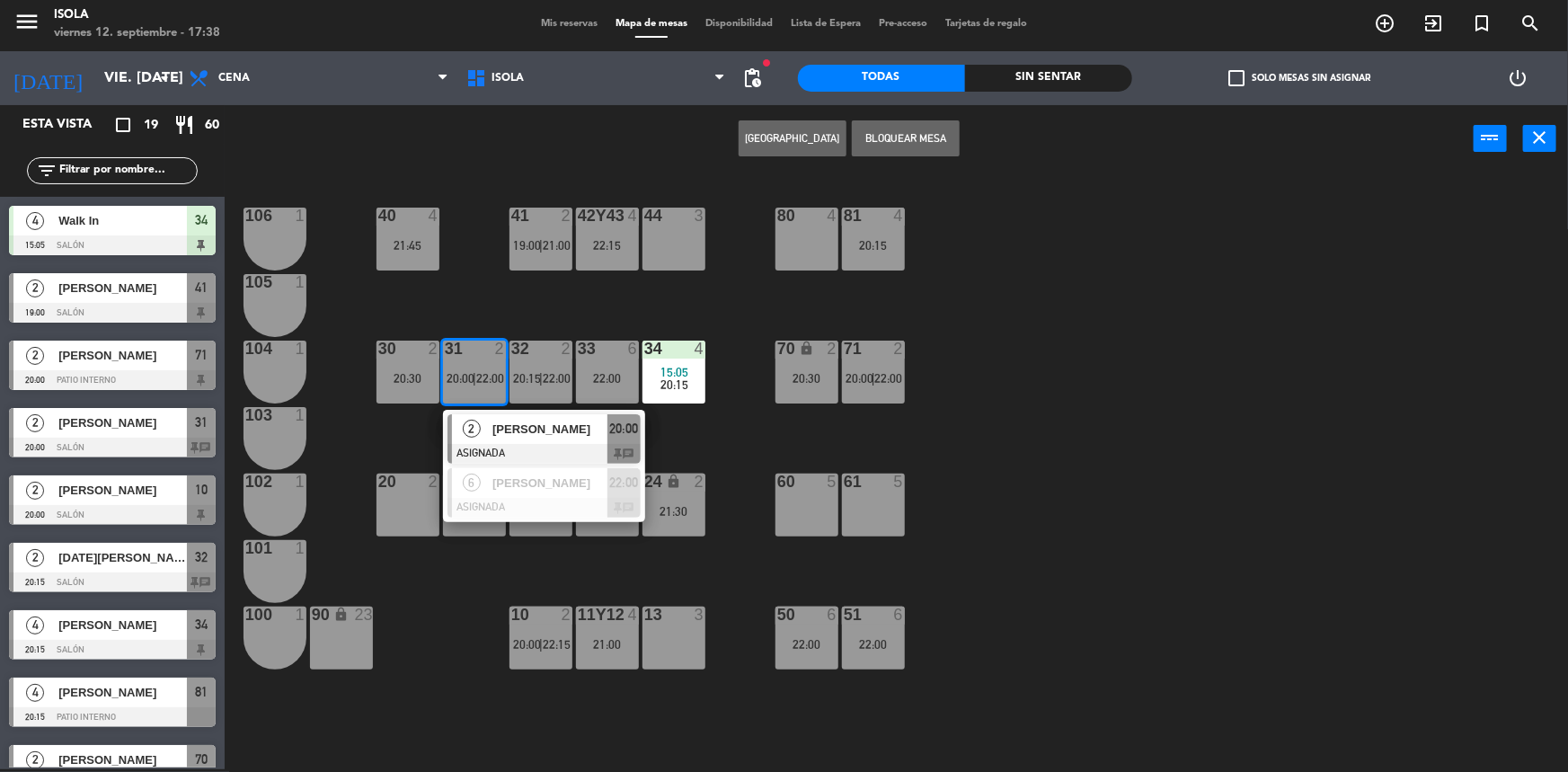
click at [414, 439] on div "40 4 21:45 42y43 4 22:15 41 2 19:00 | 21:00 44 3 80 4 81 4 20:15 106 1 105 1 30…" at bounding box center [904, 473] width 1328 height 597
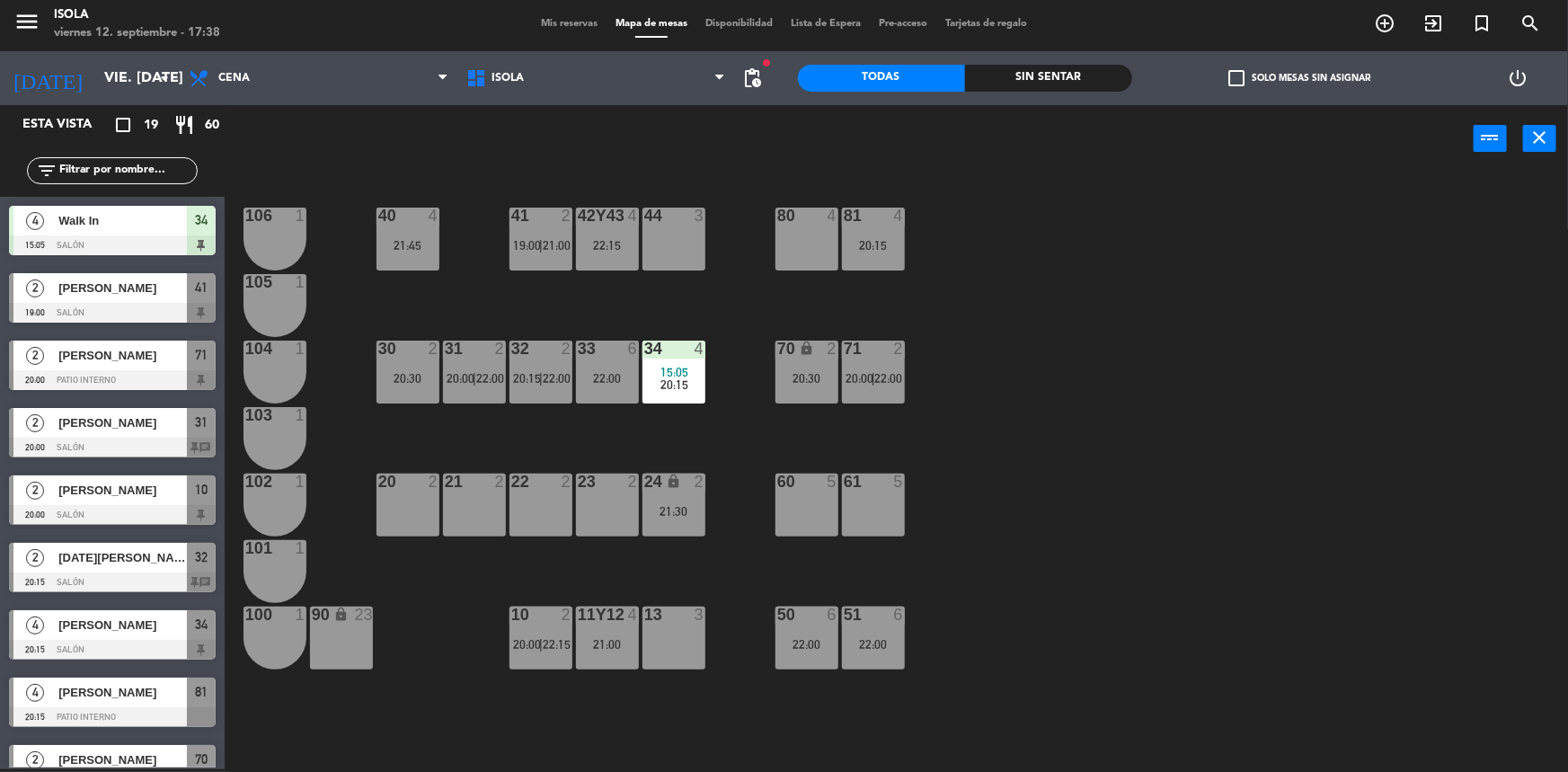
click at [462, 404] on div "40 4 21:45 42y43 4 22:15 41 2 19:00 | 21:00 44 3 80 4 81 4 20:15 106 1 105 1 30…" at bounding box center [904, 473] width 1328 height 597
click at [470, 389] on div "31 2 20:00 | 22:00" at bounding box center [474, 371] width 62 height 62
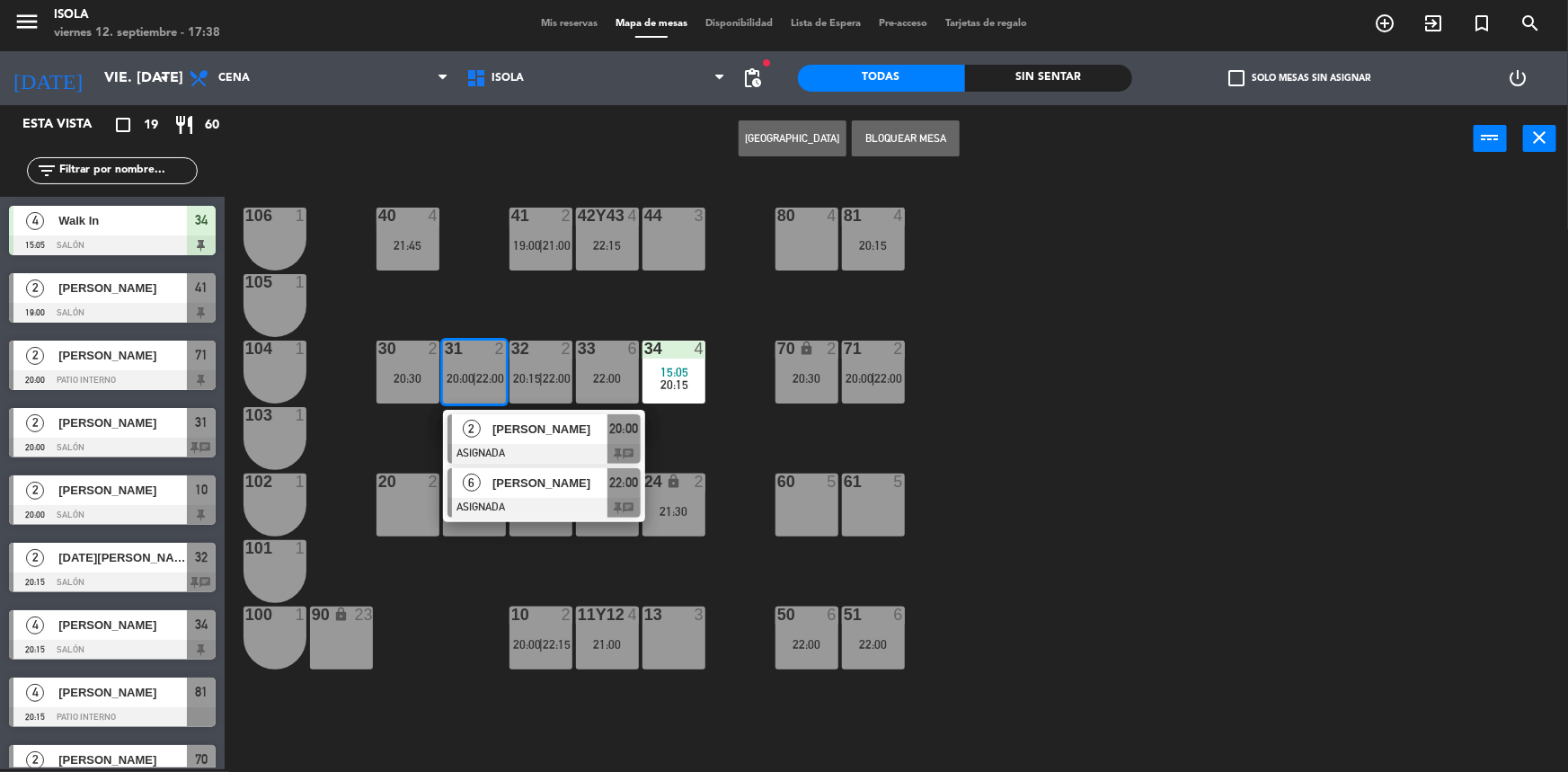
click at [554, 488] on span "[PERSON_NAME]" at bounding box center [551, 484] width 115 height 19
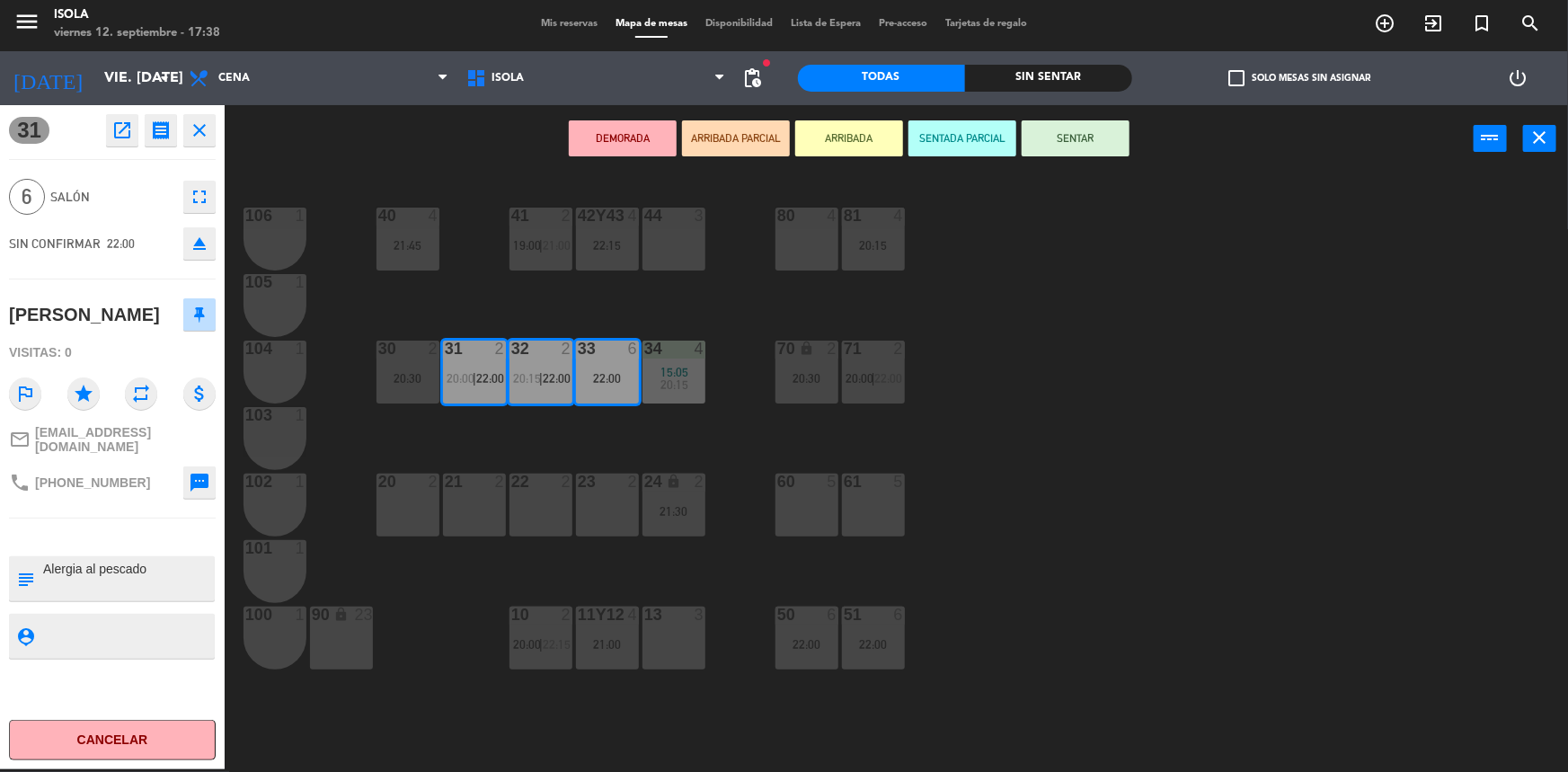
click at [546, 445] on div "40 4 21:45 42y43 4 22:15 41 2 19:00 | 21:00 44 3 80 4 81 4 20:15 106 1 105 1 30…" at bounding box center [904, 473] width 1328 height 597
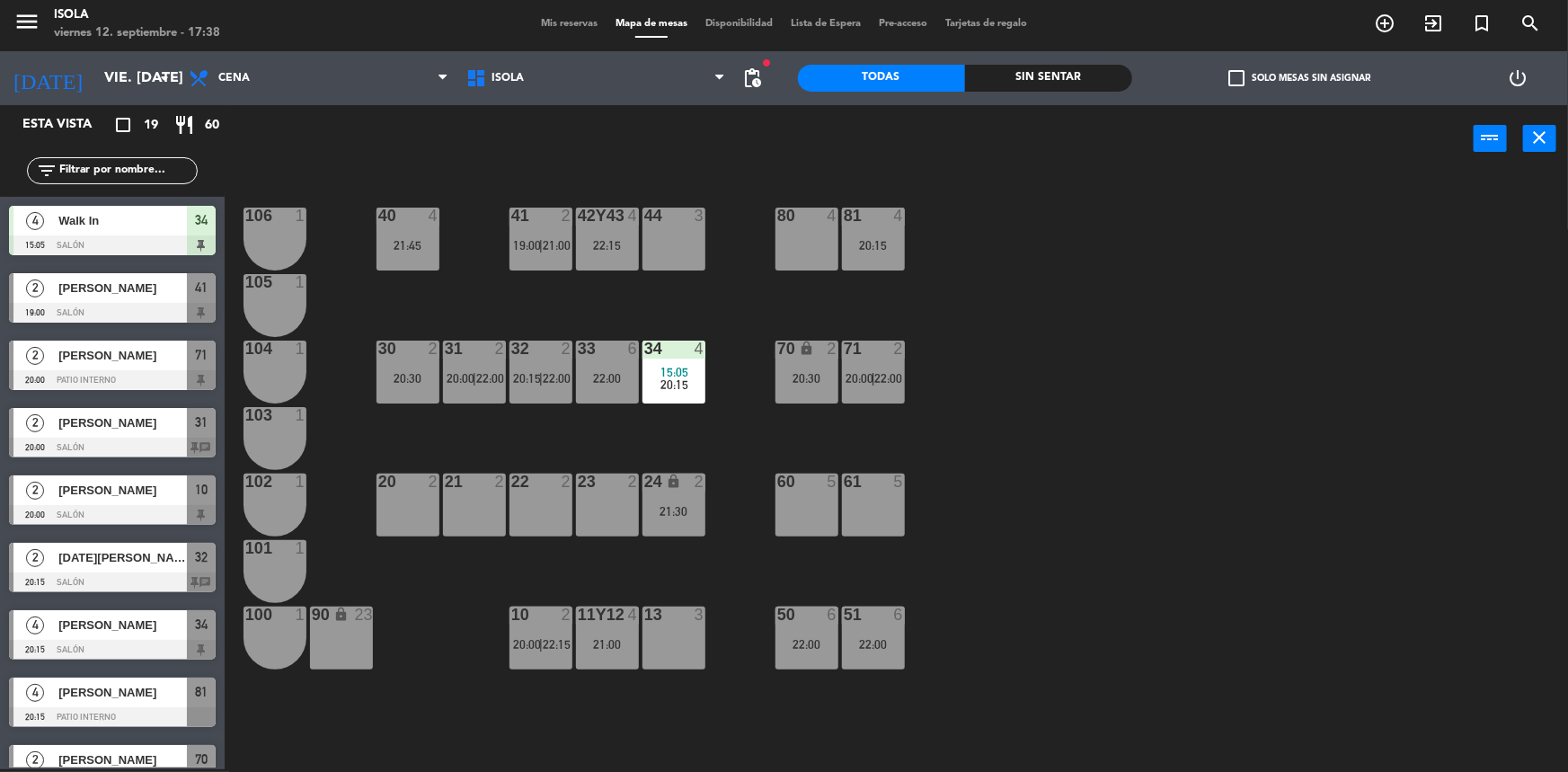
scroll to position [118, 0]
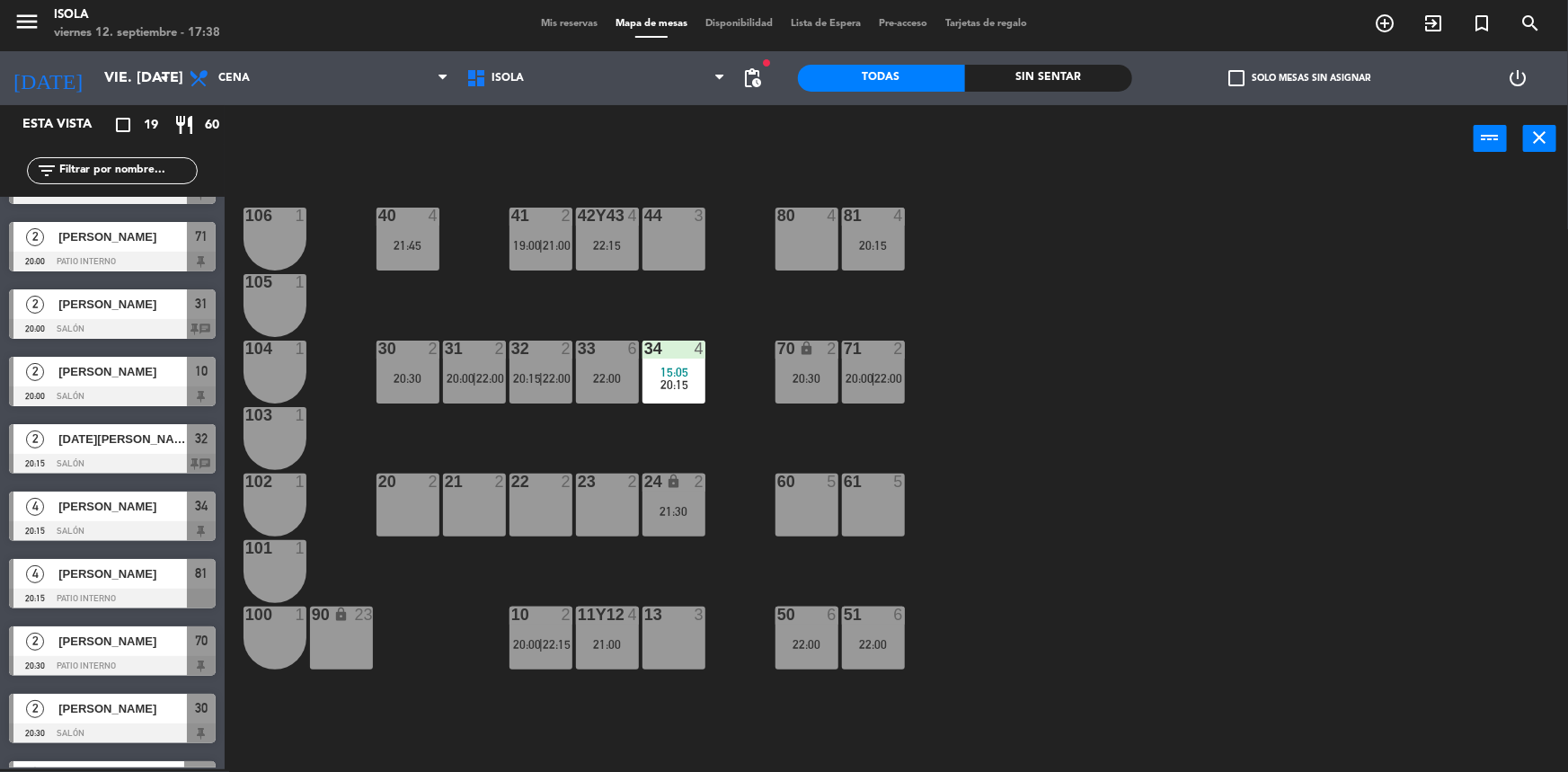
click at [409, 395] on div "30 2 20:30" at bounding box center [407, 371] width 62 height 62
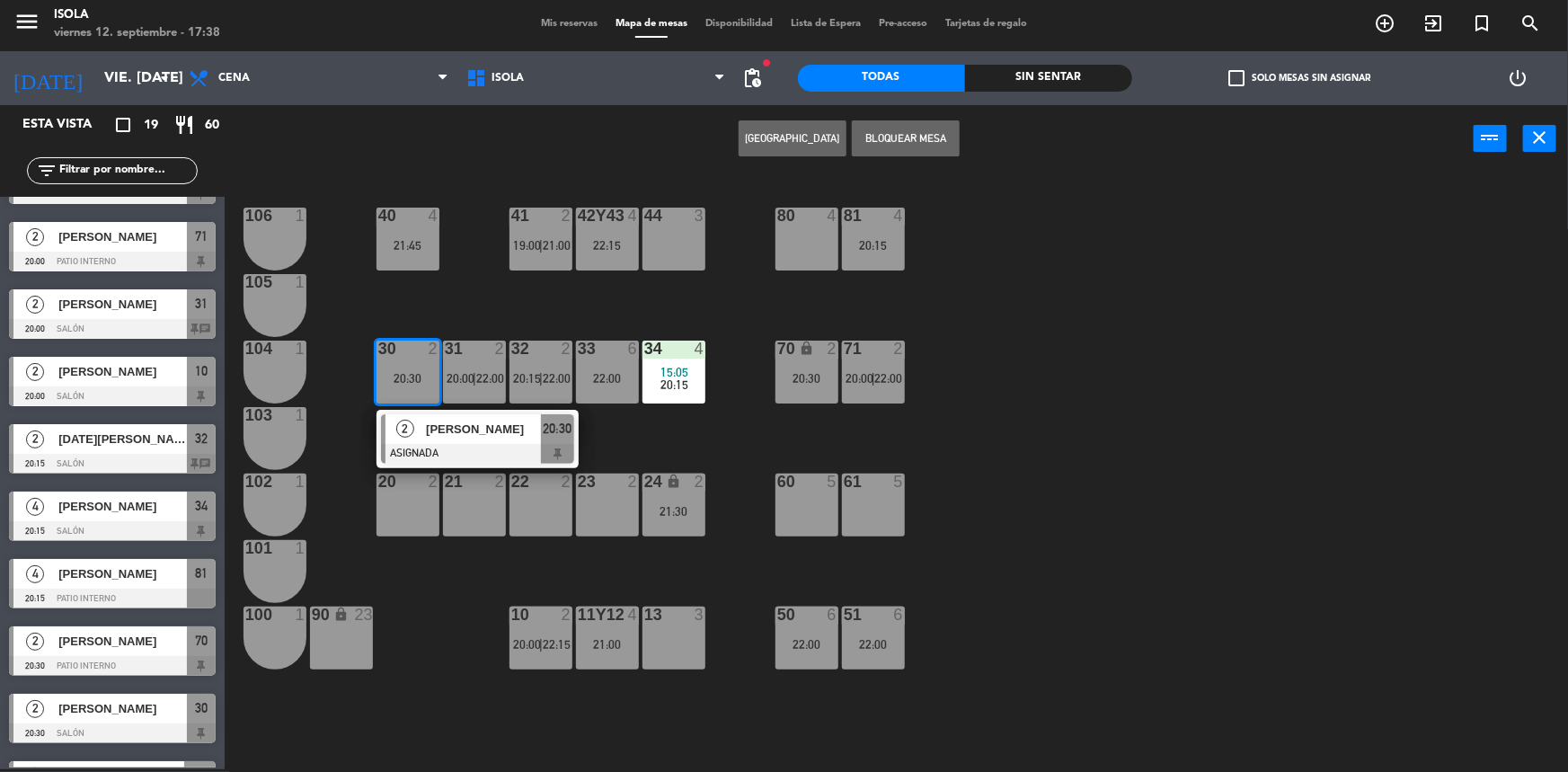
click at [706, 439] on div "40 4 21:45 42y43 4 22:15 41 2 19:00 | 21:00 44 3 80 4 81 4 20:15 106 1 105 1 30…" at bounding box center [904, 473] width 1328 height 597
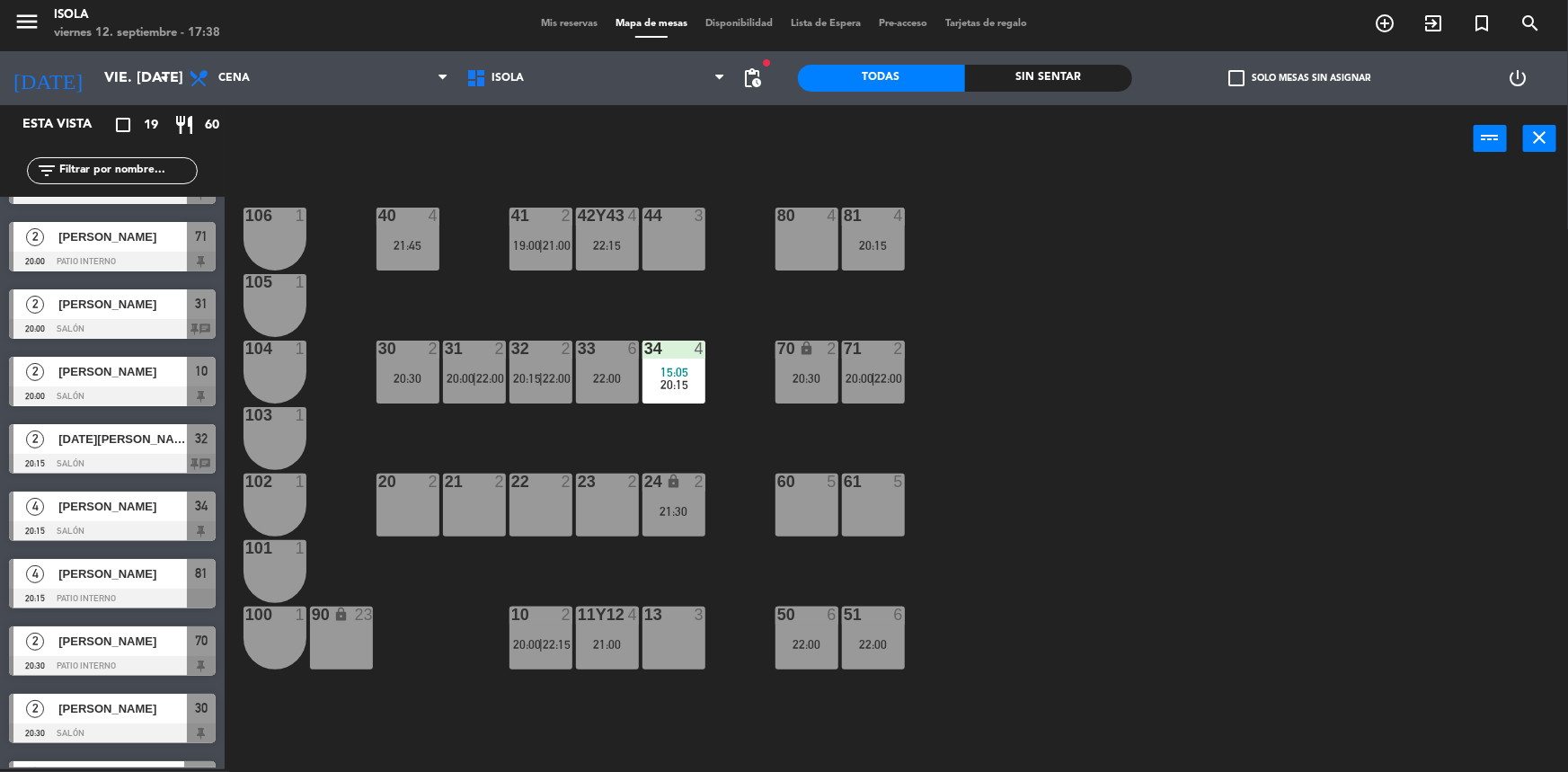
click at [411, 248] on div "21:45" at bounding box center [407, 245] width 62 height 12
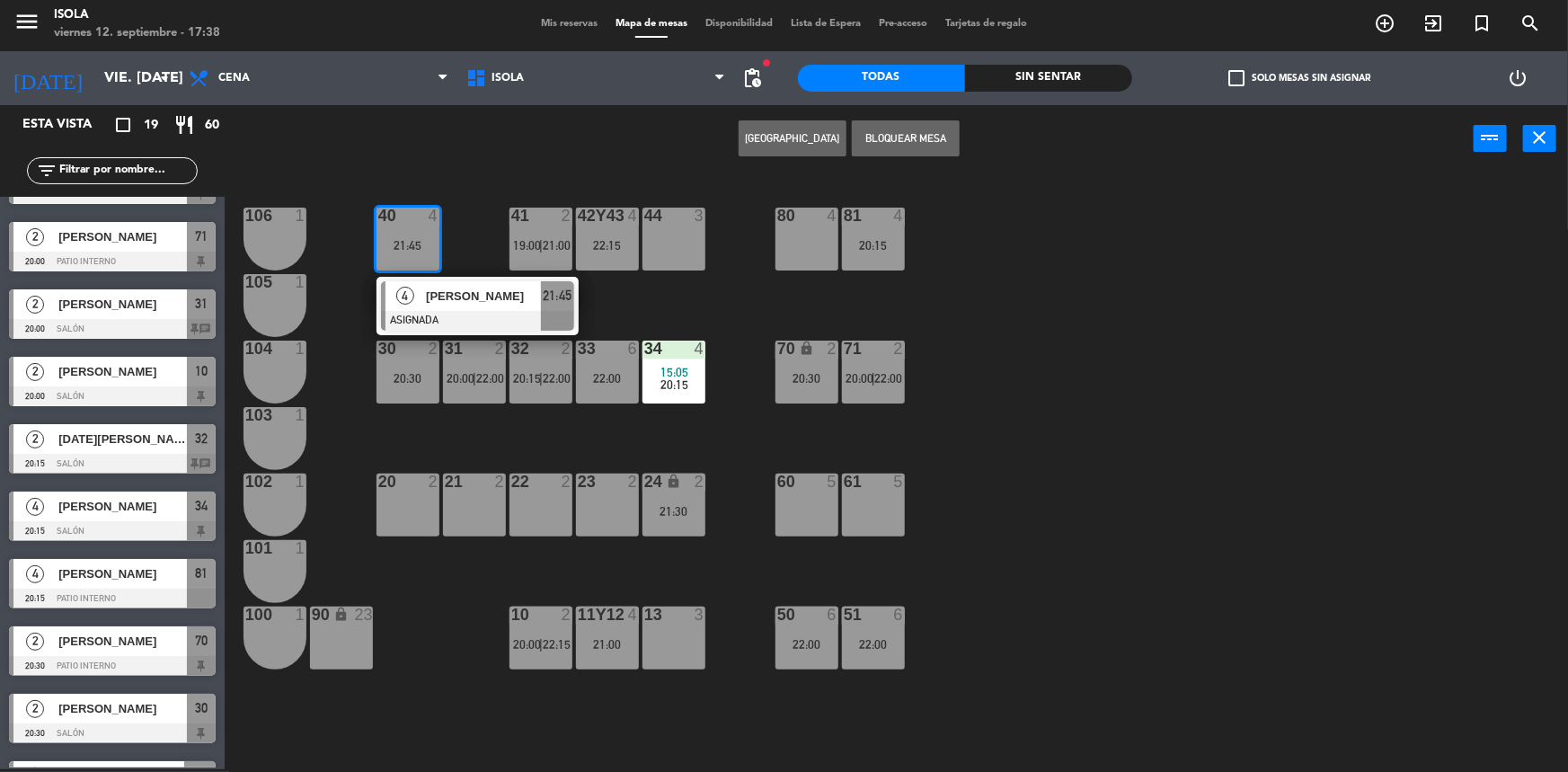
click at [469, 228] on div "40 4 21:45 4 [PERSON_NAME] ASIGNADA 21:45 42y43 4 22:15 41 2 19:00 | 21:00 44 3…" at bounding box center [904, 473] width 1328 height 597
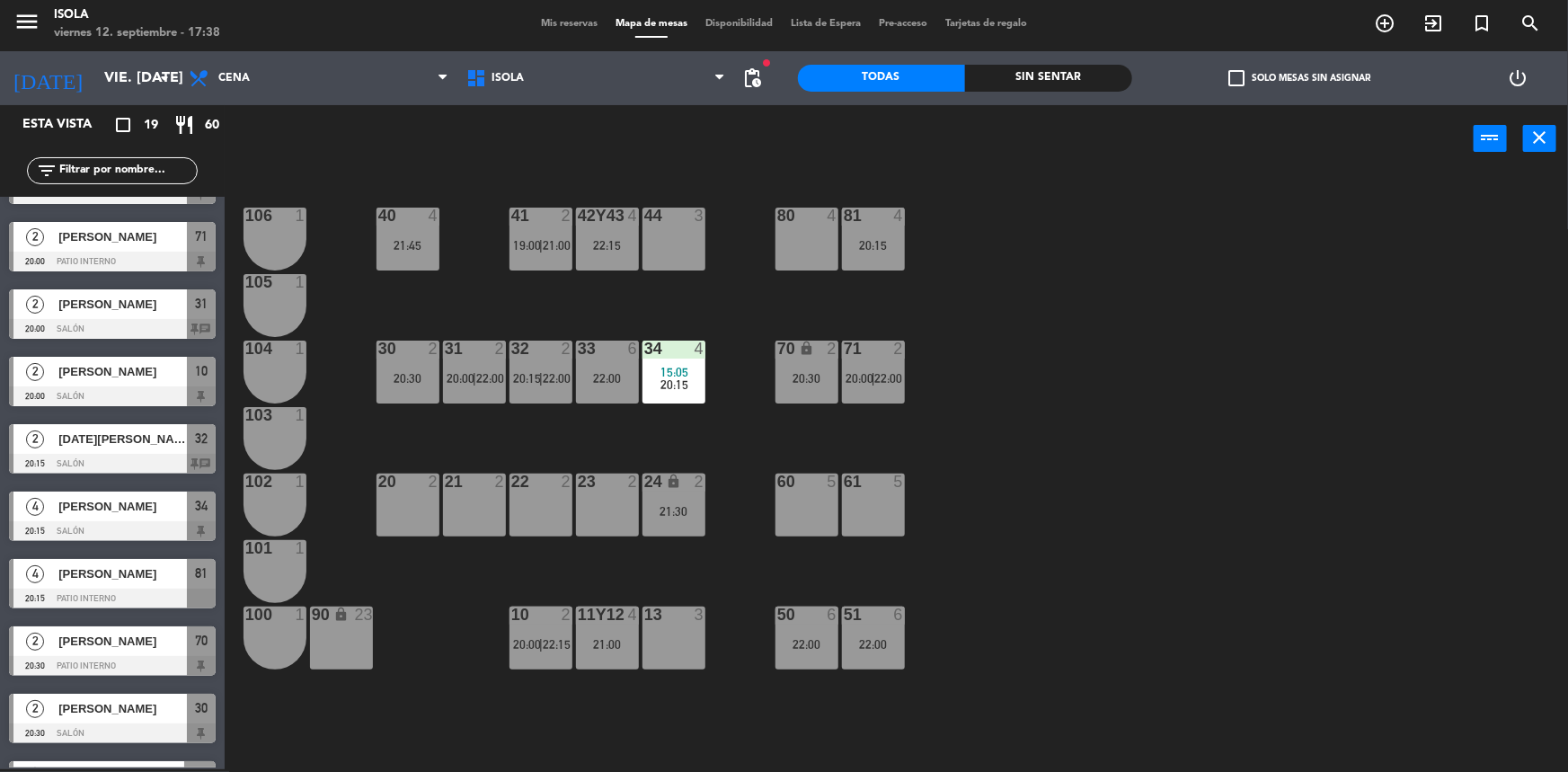
click at [506, 236] on div "40 4 21:45 42y43 4 22:15 41 2 19:00 | 21:00 44 3 80 4 81 4 20:15 106 1 105 1 30…" at bounding box center [904, 473] width 1328 height 597
click at [517, 237] on div "41 2 19:00 | 21:00" at bounding box center [540, 238] width 62 height 62
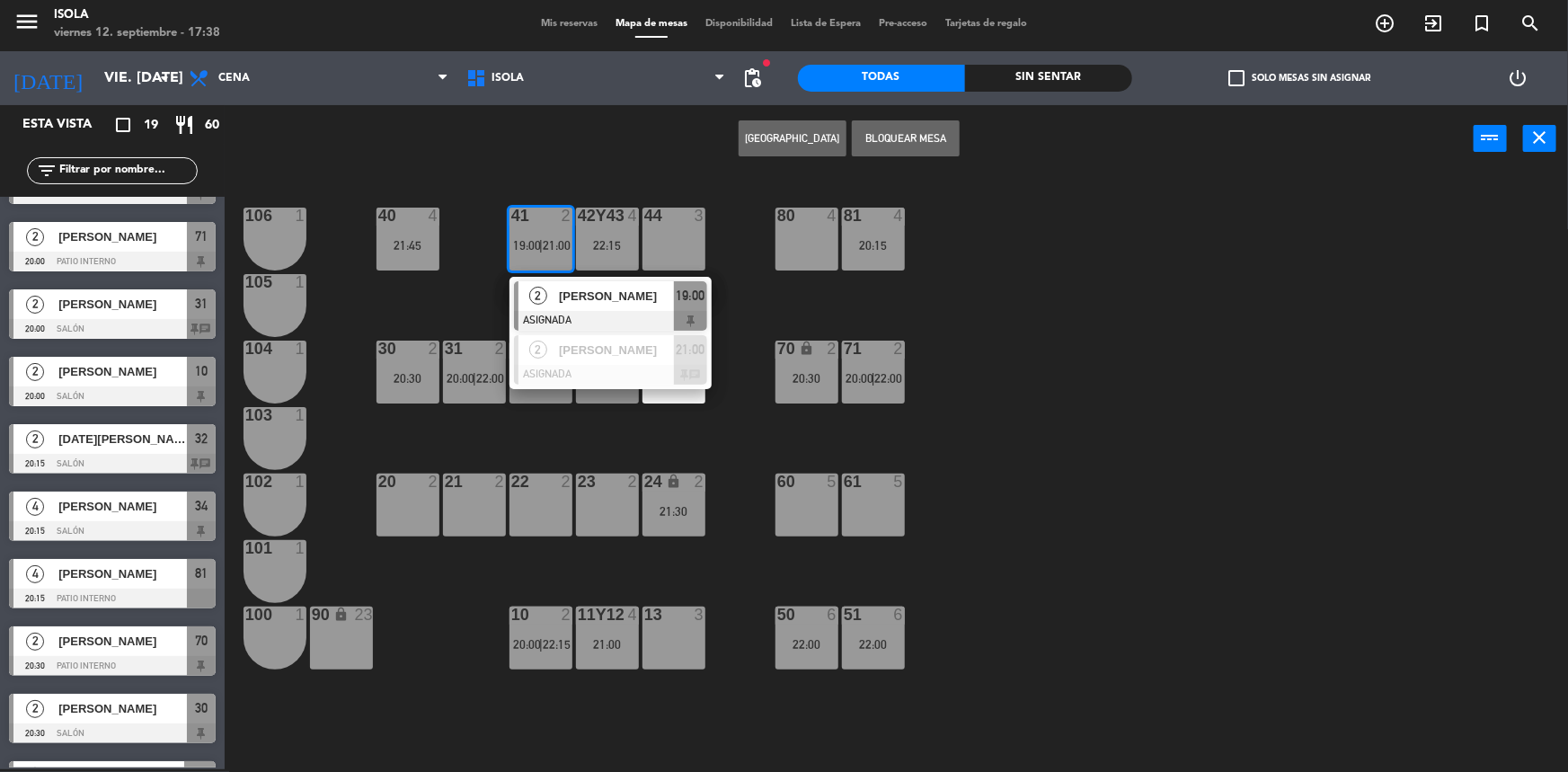
click at [473, 245] on div "40 4 21:45 42y43 4 22:15 41 2 19:00 | 21:00 2 [PERSON_NAME] ASIGNADA 19:00 2 [P…" at bounding box center [904, 473] width 1328 height 597
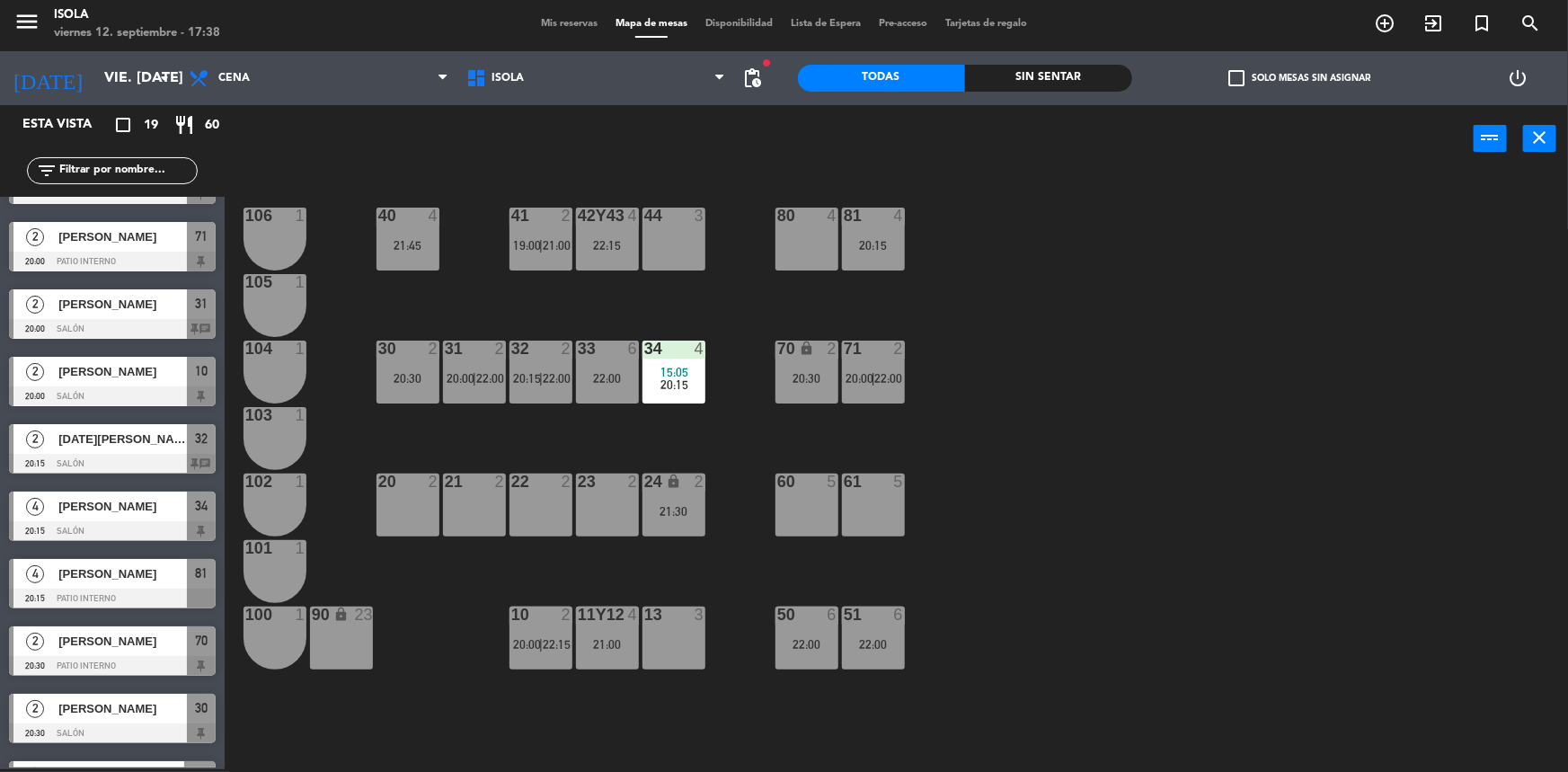
click at [623, 187] on div "40 4 21:45 42y43 4 22:15 41 2 19:00 | 21:00 44 3 80 4 81 4 20:15 106 1 105 1 30…" at bounding box center [904, 473] width 1328 height 597
click at [427, 243] on div "21:45" at bounding box center [407, 245] width 62 height 12
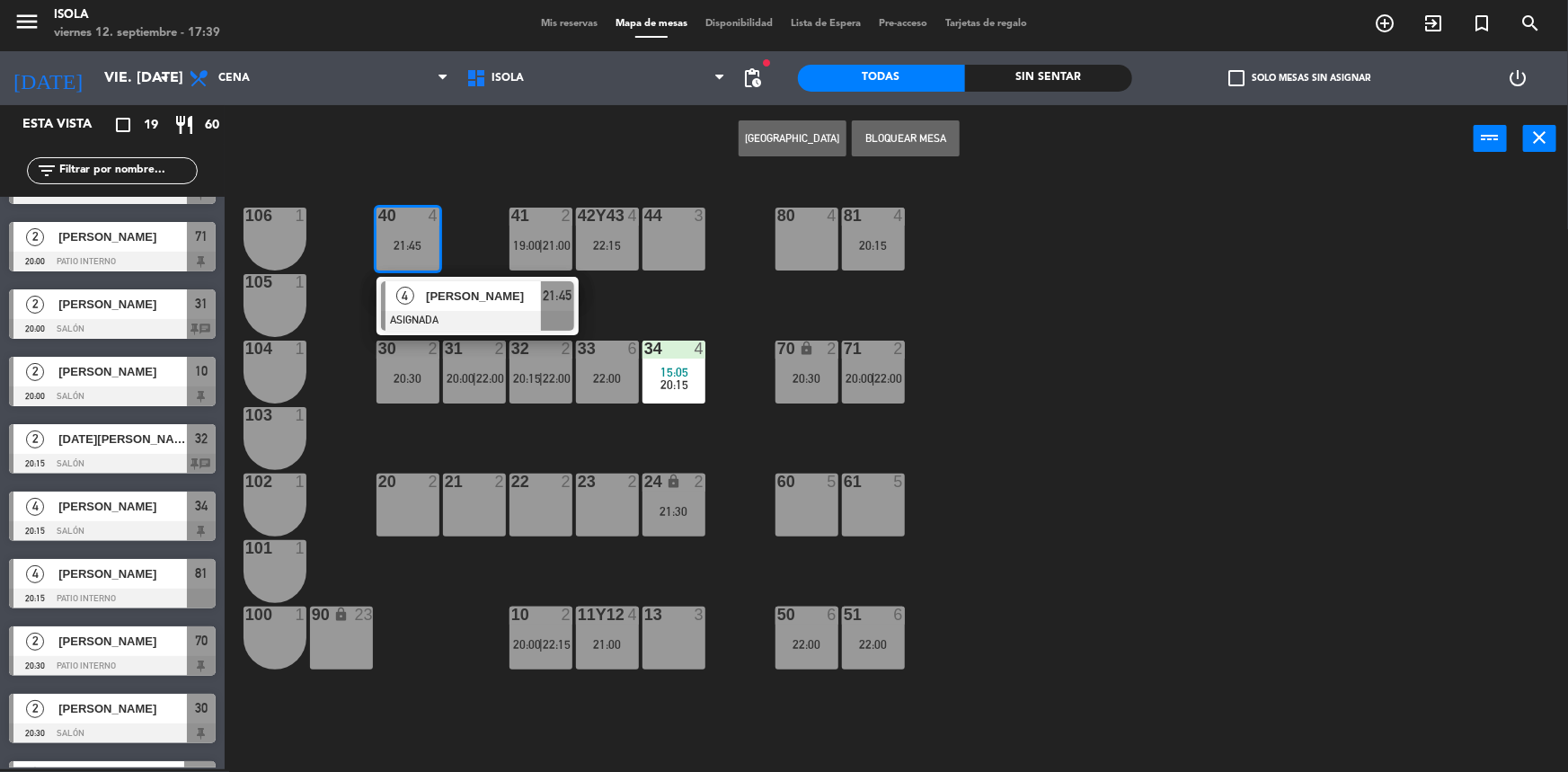
click at [470, 249] on div "40 4 21:45 4 [PERSON_NAME] ASIGNADA 21:45 42y43 4 22:15 41 2 19:00 | 21:00 44 3…" at bounding box center [904, 473] width 1328 height 597
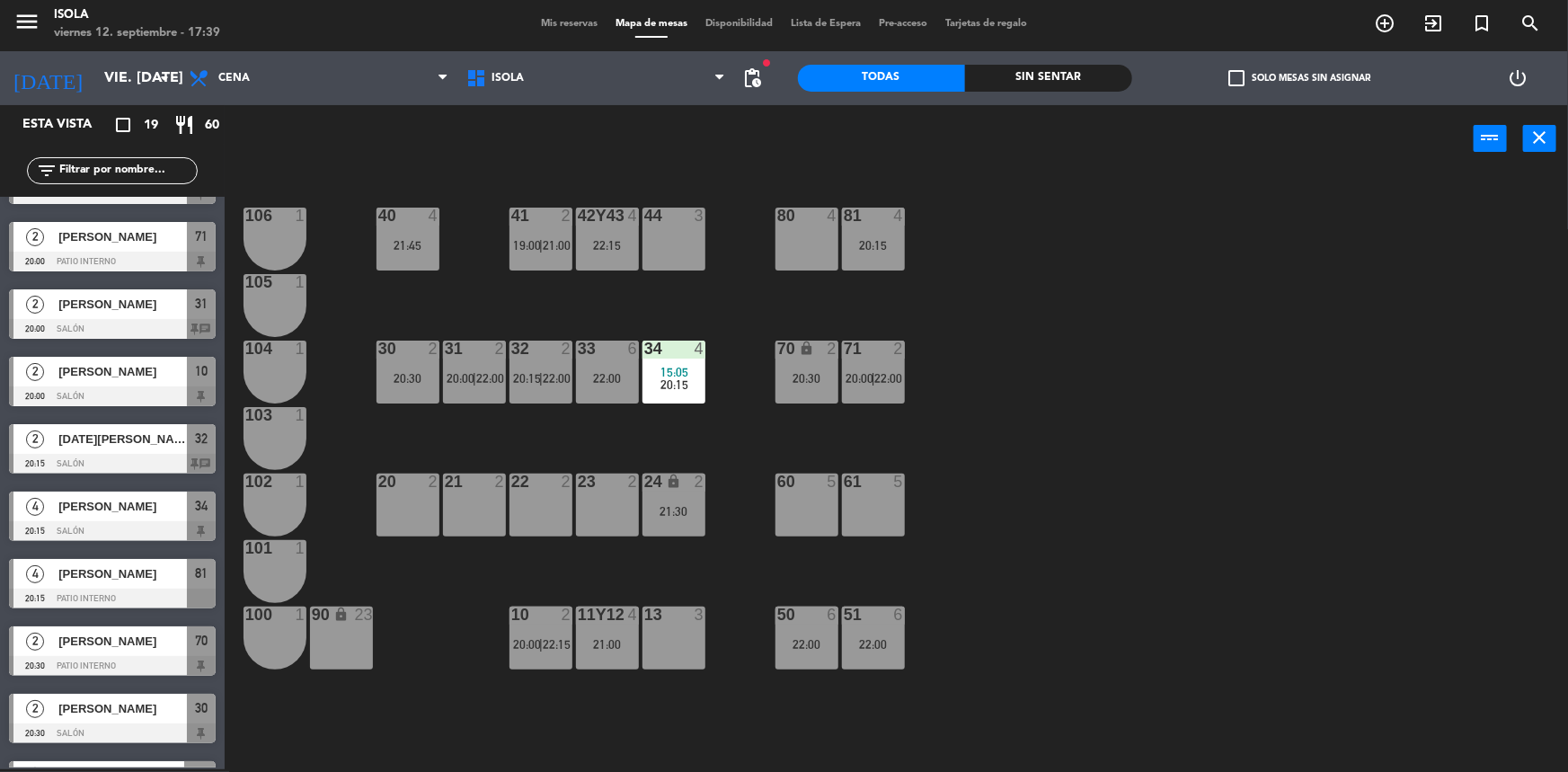
click at [601, 243] on div "22:15" at bounding box center [607, 245] width 62 height 12
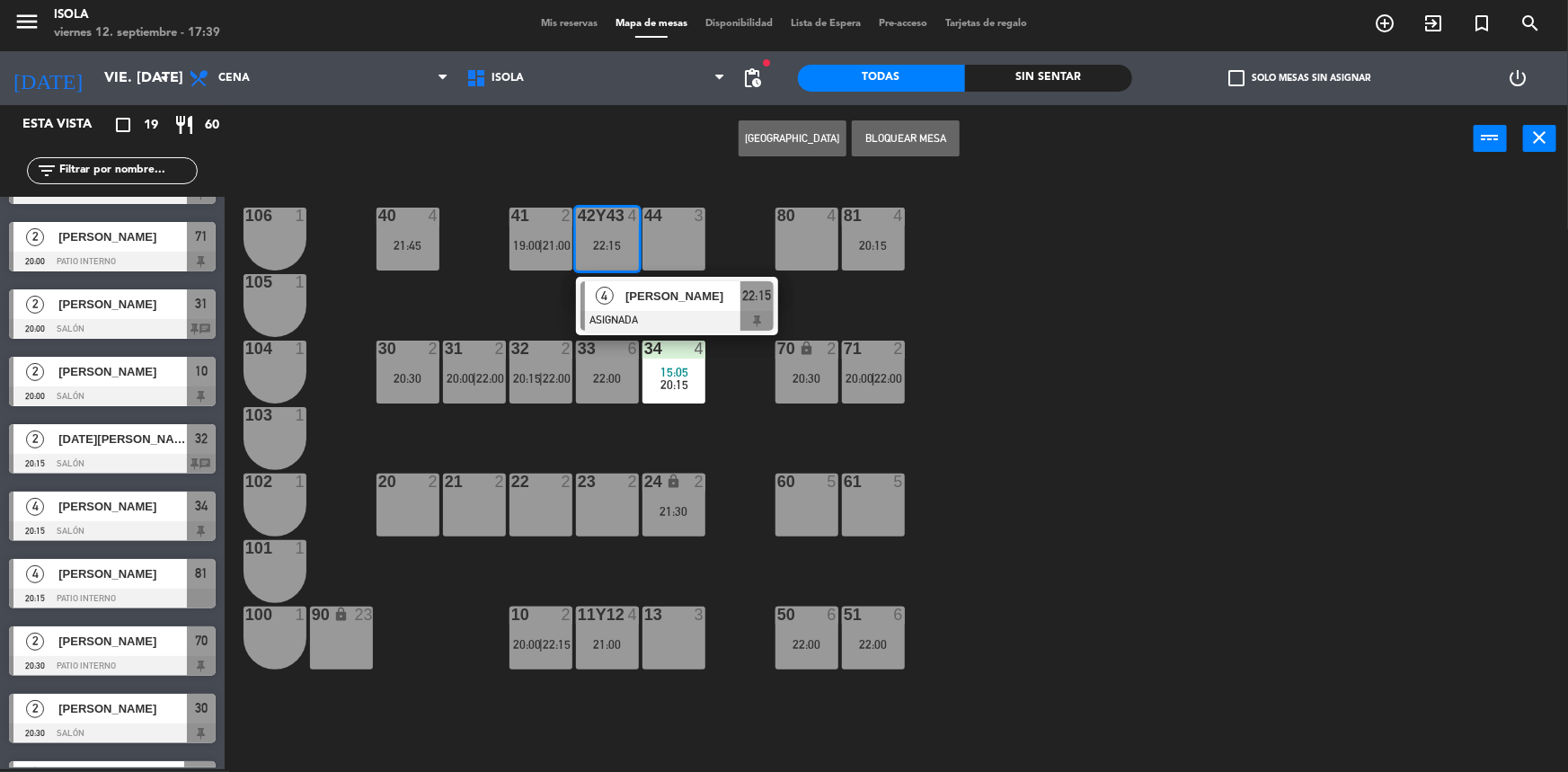
click at [484, 285] on div "40 4 21:45 42y43 4 22:15 4 [PERSON_NAME] ASIGNADA 22:15 41 2 19:00 | 21:00 44 3…" at bounding box center [904, 473] width 1328 height 597
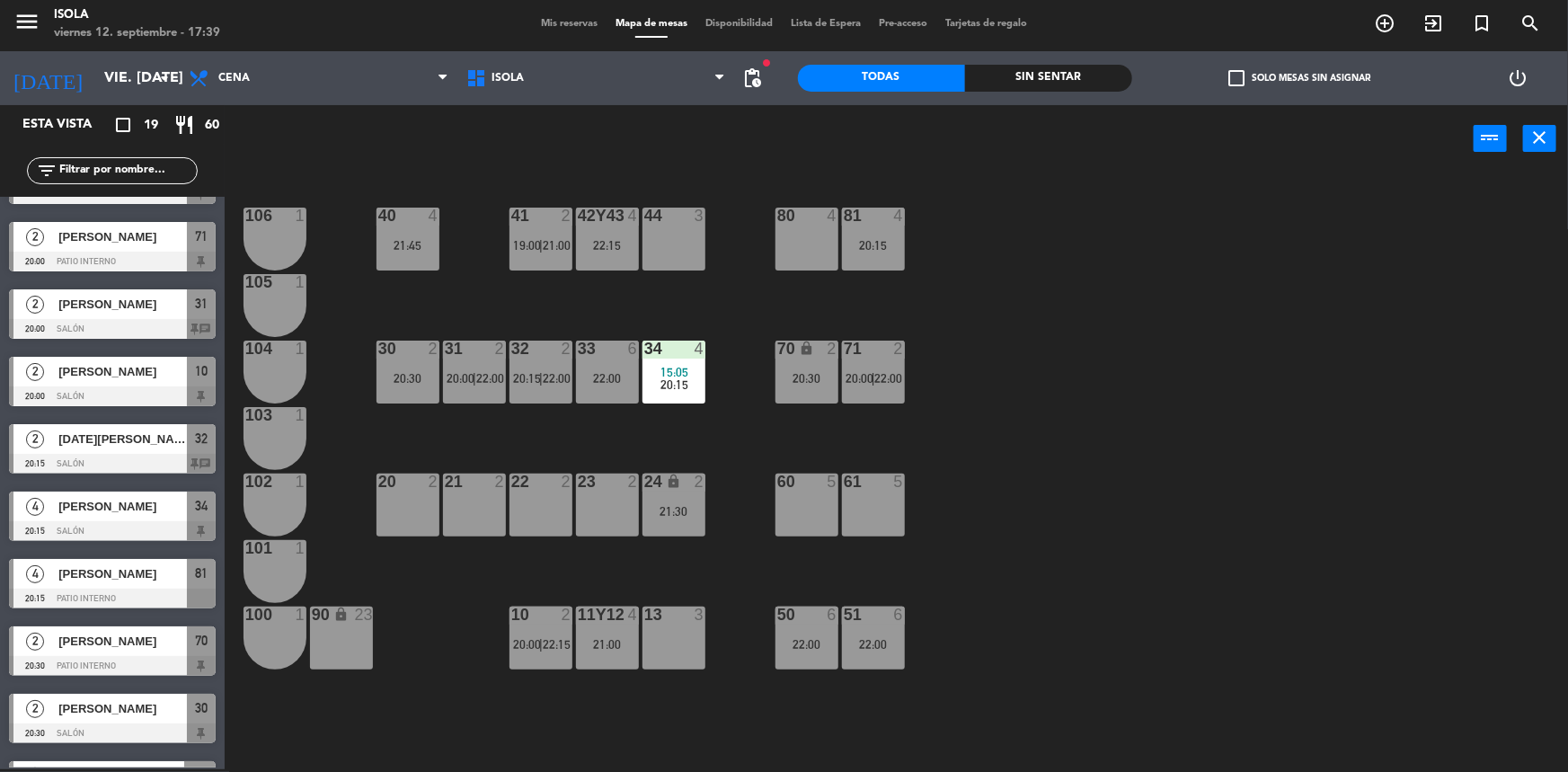
click at [555, 368] on div "32 2 20:15 | 22:00" at bounding box center [540, 371] width 62 height 62
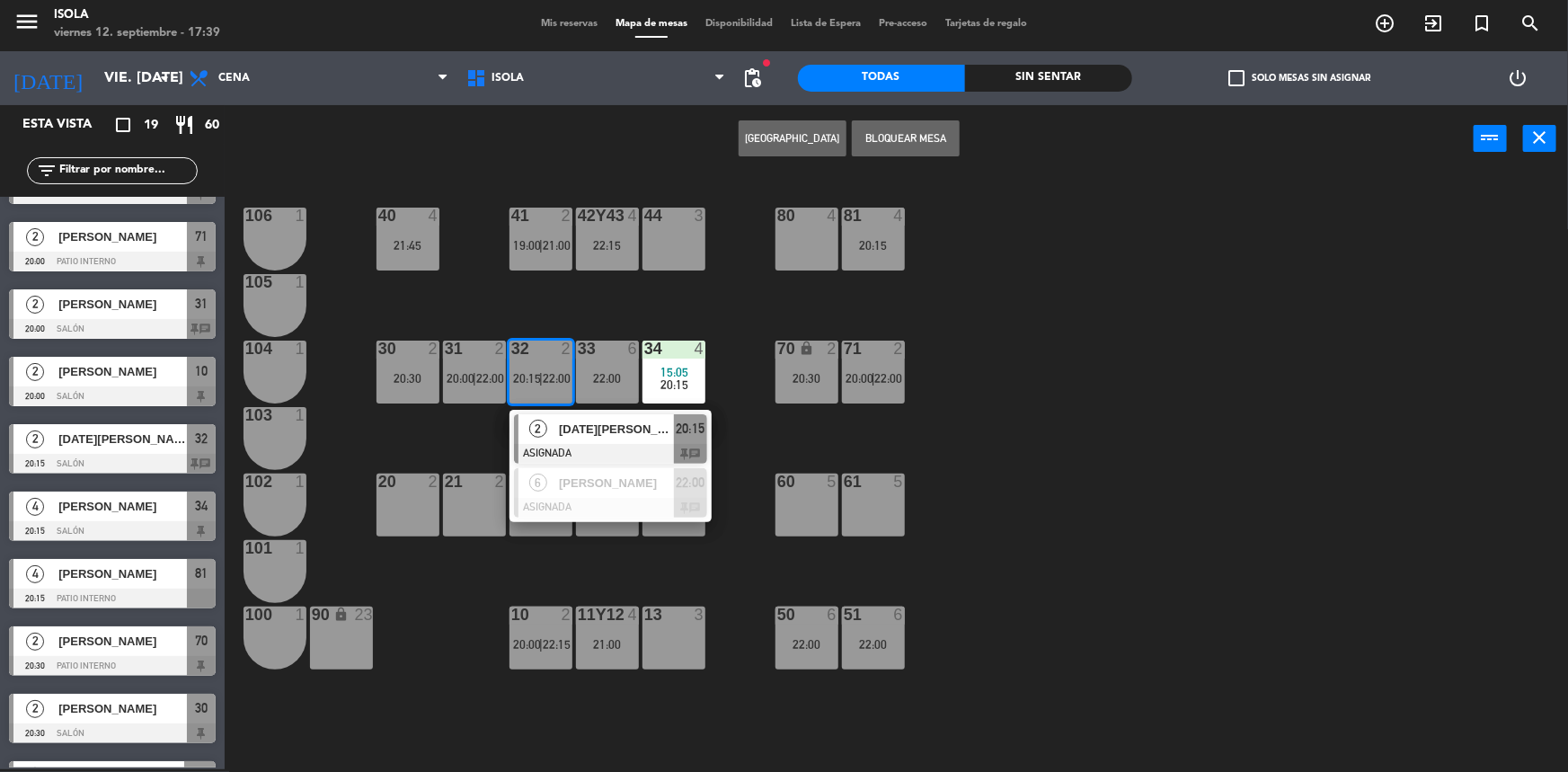
click at [497, 434] on div "2 [DATE][PERSON_NAME] ASIGNADA 20:15 chat" at bounding box center [610, 438] width 229 height 59
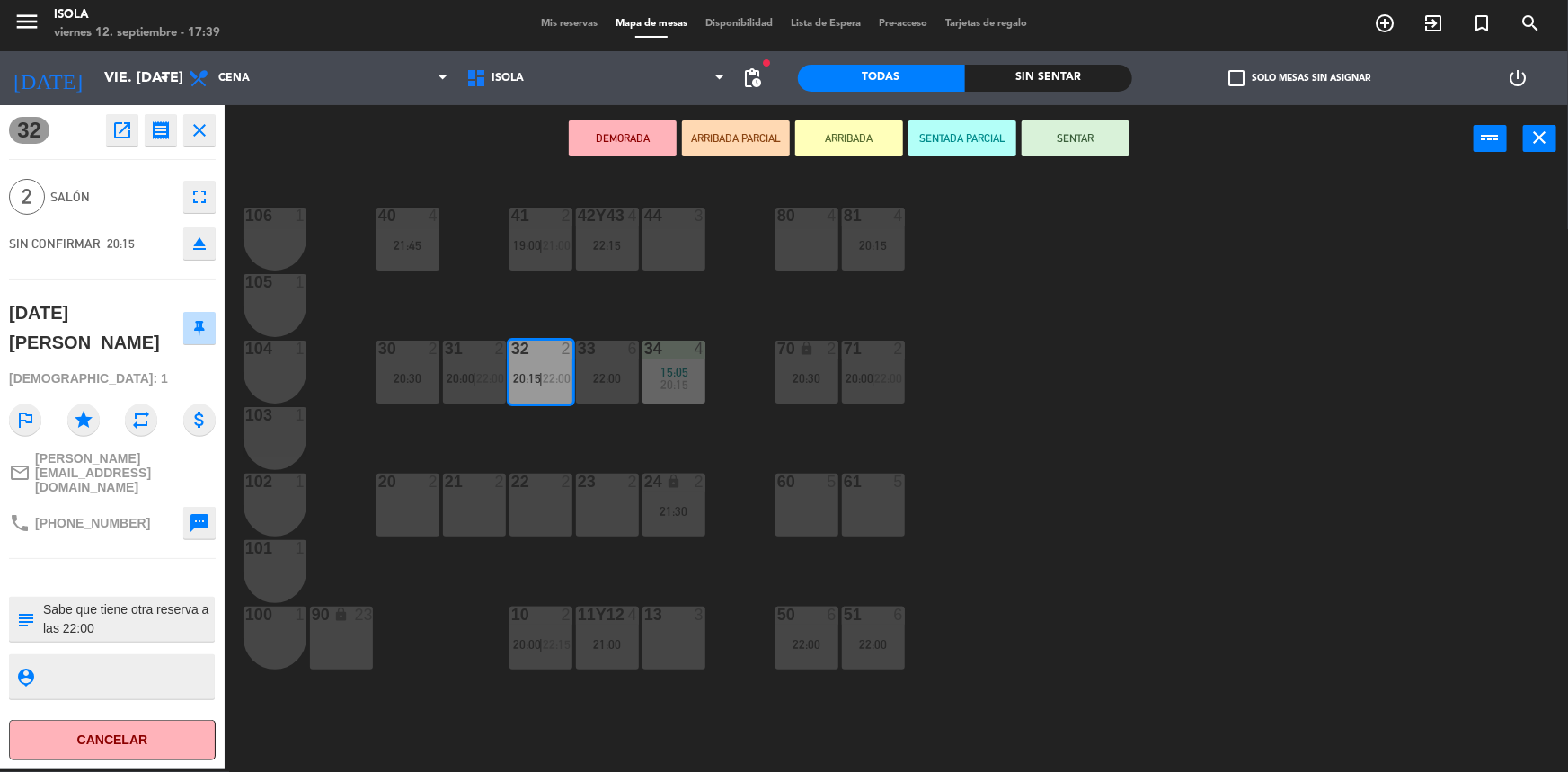
click at [521, 454] on div "40 4 21:45 42y43 4 22:15 41 2 19:00 | 21:00 44 3 80 4 81 4 20:15 106 1 105 1 30…" at bounding box center [904, 473] width 1328 height 597
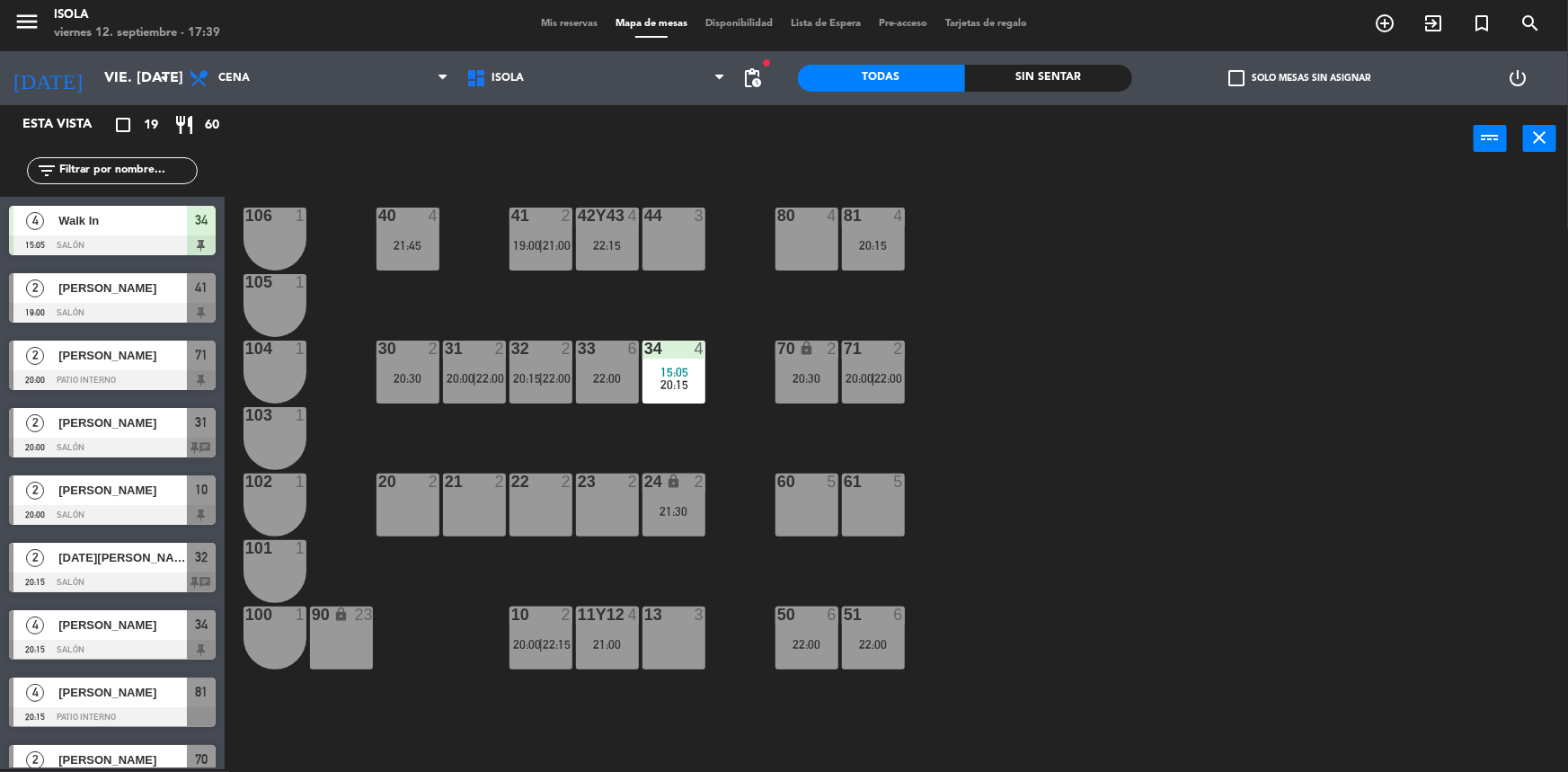
scroll to position [3, 0]
click at [515, 436] on div "40 4 21:45 42y43 4 22:15 41 2 19:00 | 21:00 44 3 80 4 81 4 20:15 106 1 105 1 30…" at bounding box center [904, 473] width 1328 height 597
click at [563, 434] on div "40 4 21:45 42y43 4 22:15 41 2 19:00 | 21:00 44 3 80 4 81 4 20:15 106 1 105 1 30…" at bounding box center [904, 473] width 1328 height 597
click at [535, 255] on div "41 2 19:00 | 21:00" at bounding box center [540, 238] width 62 height 62
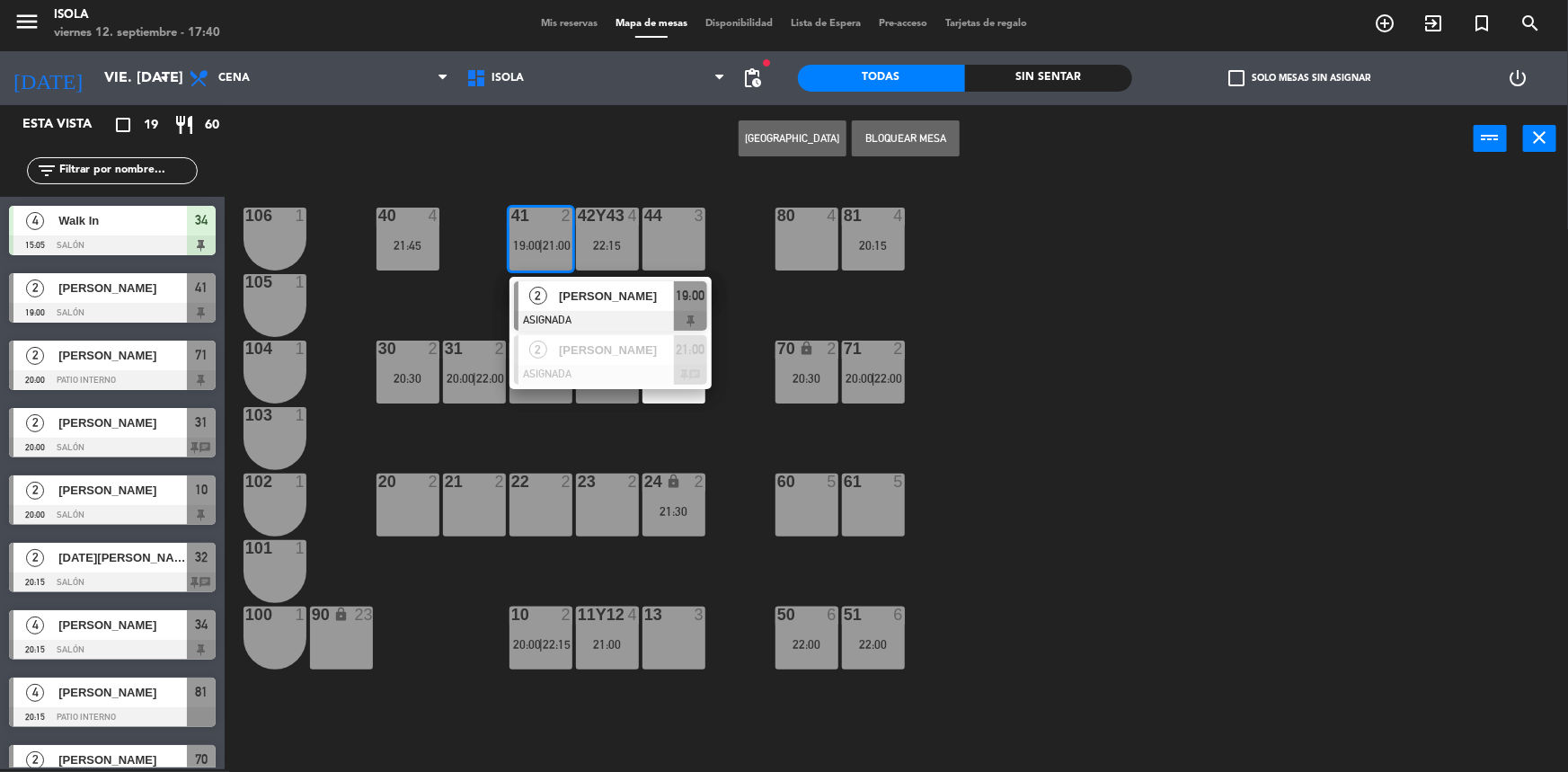
click at [427, 318] on div "40 4 21:45 42y43 4 22:15 41 2 19:00 | 21:00 2 [PERSON_NAME] ASIGNADA 19:00 2 [P…" at bounding box center [904, 473] width 1328 height 597
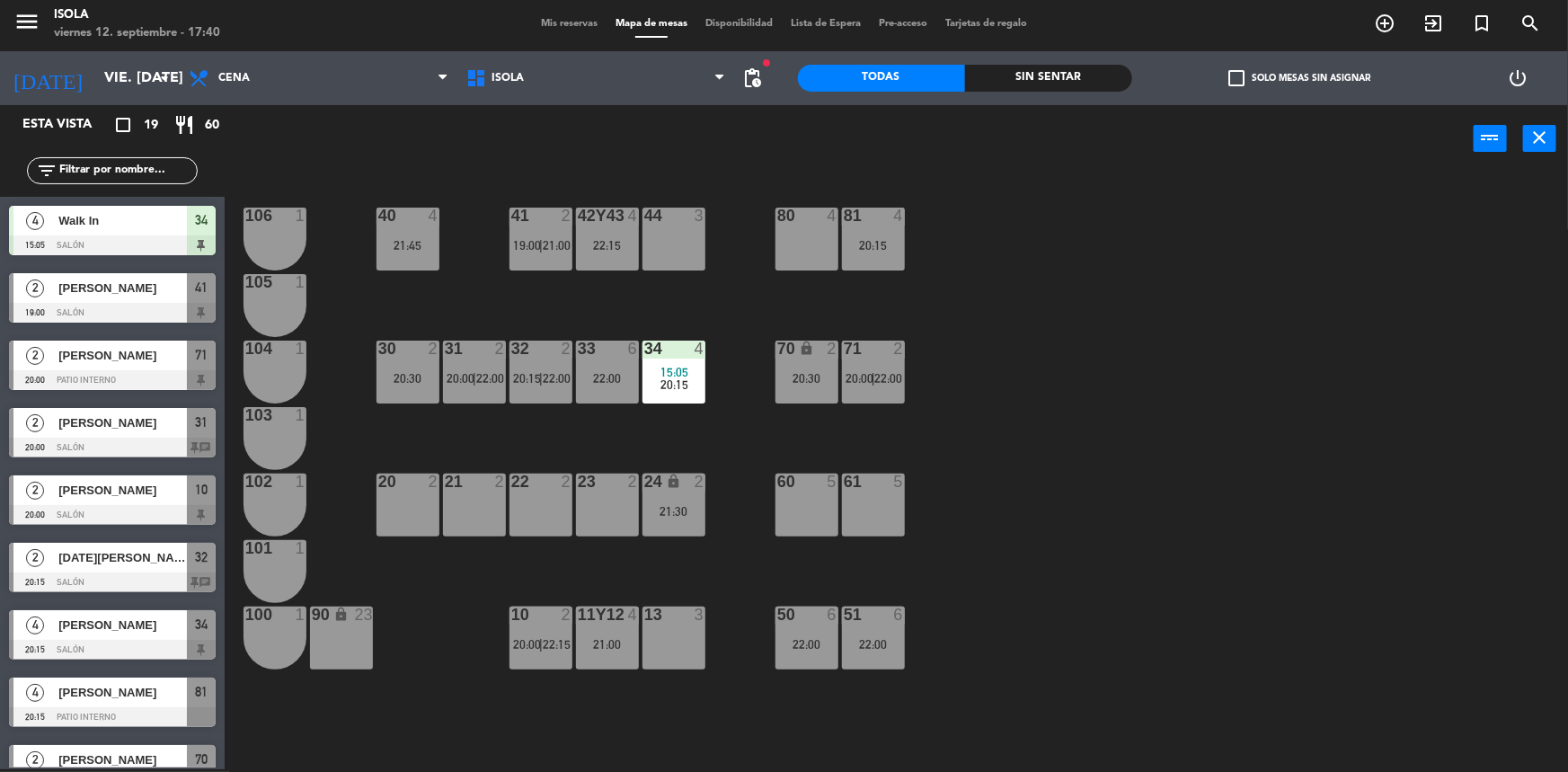
click at [417, 260] on div "40 4 21:45" at bounding box center [407, 238] width 62 height 62
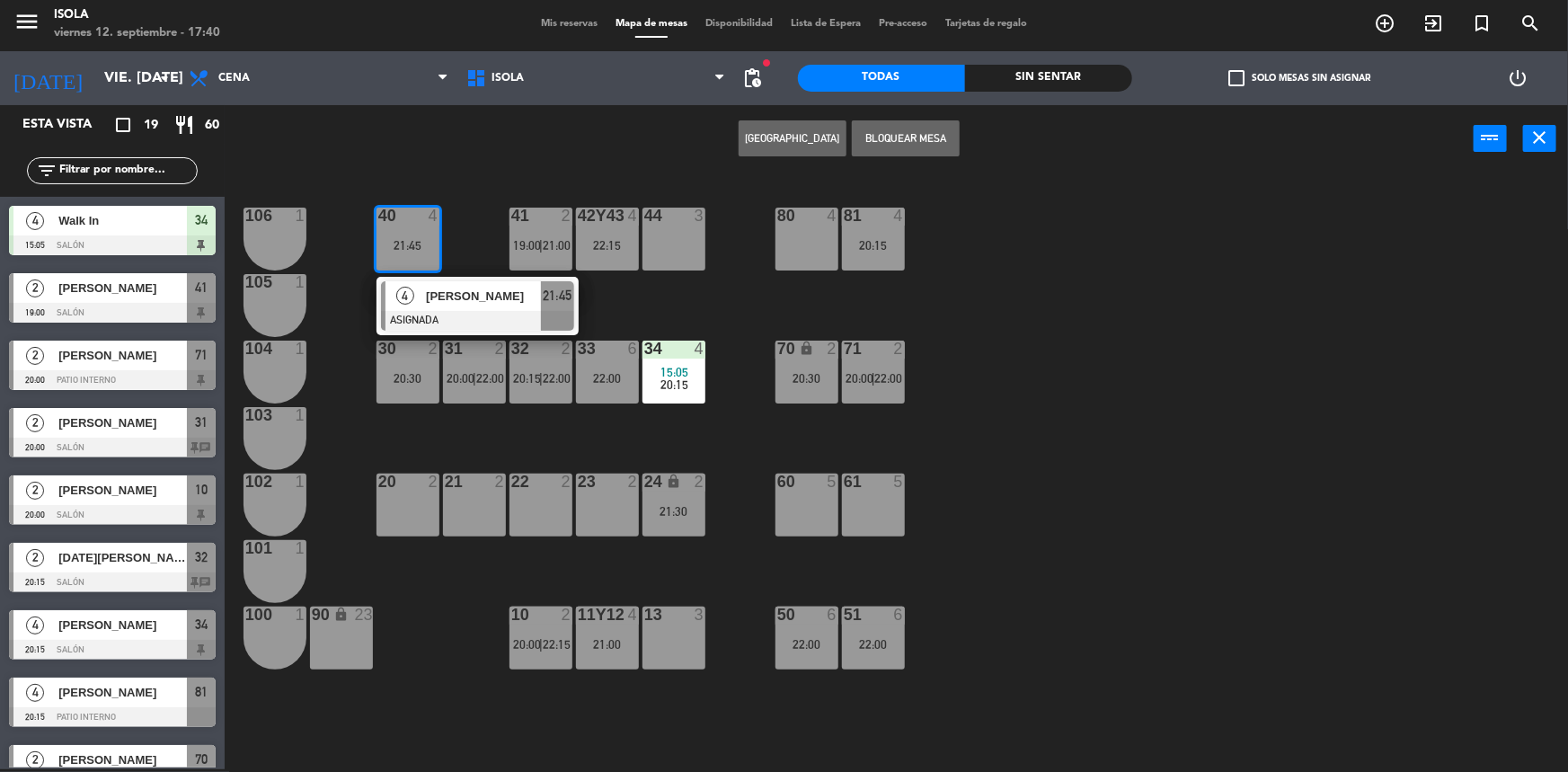
click at [471, 234] on div "40 4 21:45 4 [PERSON_NAME] ASIGNADA 21:45 42y43 4 22:15 41 2 19:00 | 21:00 44 3…" at bounding box center [904, 473] width 1328 height 597
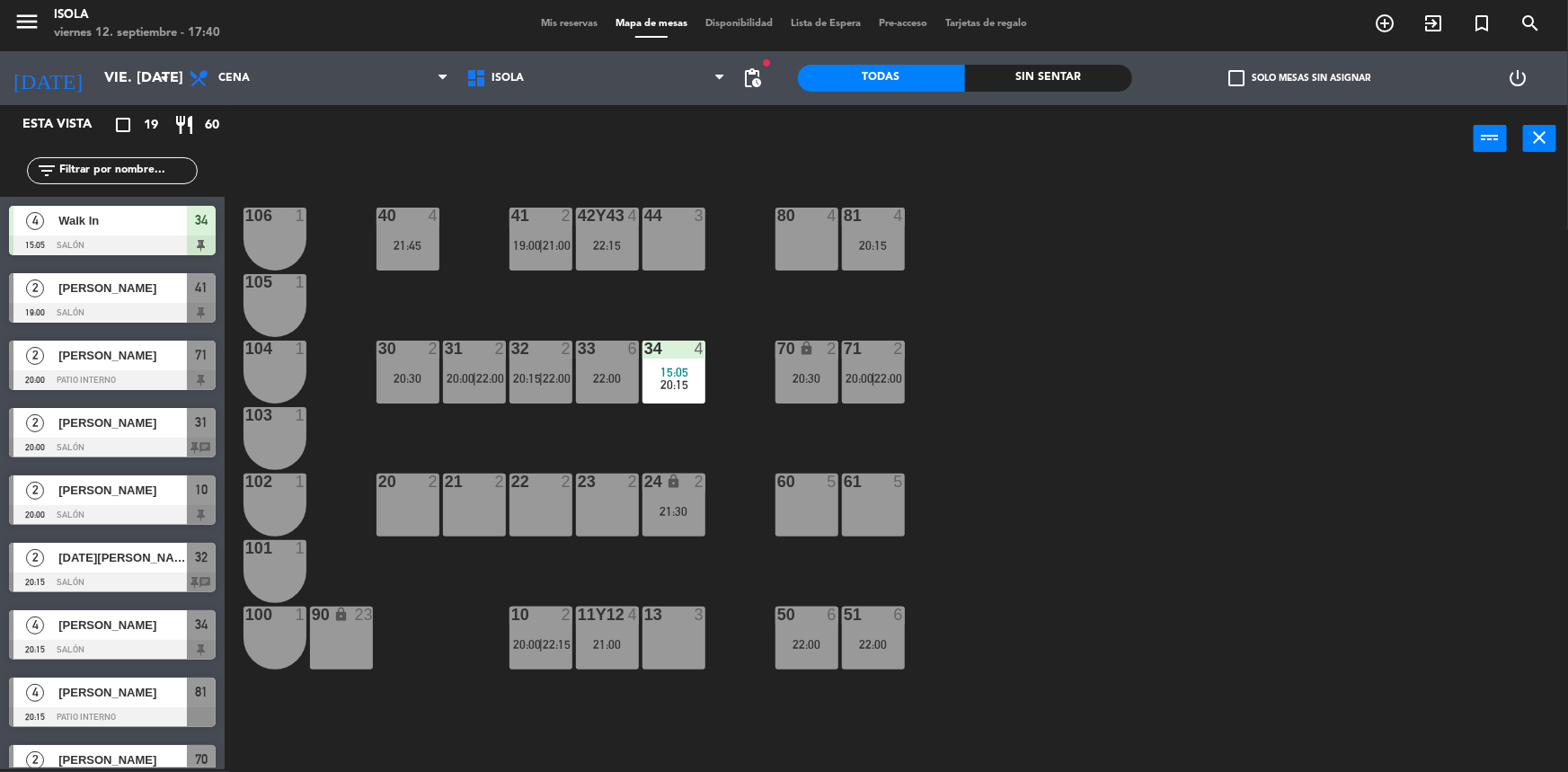
click at [468, 262] on div "40 4 21:45 42y43 4 22:15 41 2 19:00 | 21:00 44 3 80 4 81 4 20:15 106 1 105 1 30…" at bounding box center [904, 473] width 1328 height 597
click at [657, 357] on div "34 4" at bounding box center [674, 349] width 62 height 18
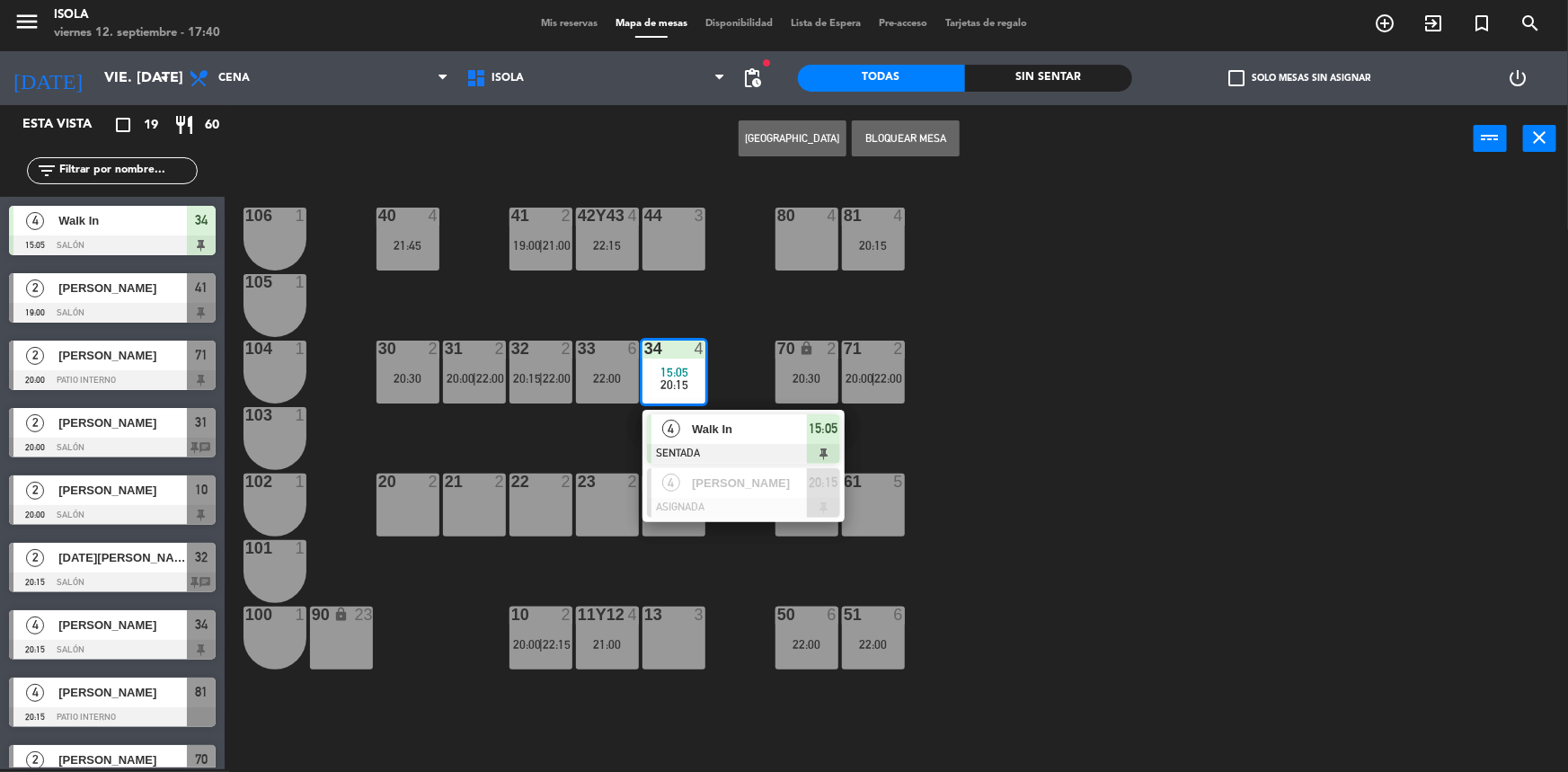
click at [659, 322] on div "40 4 21:45 42y43 4 22:15 41 2 19:00 | 21:00 44 3 80 4 81 4 20:15 106 1 105 1 30…" at bounding box center [904, 473] width 1328 height 597
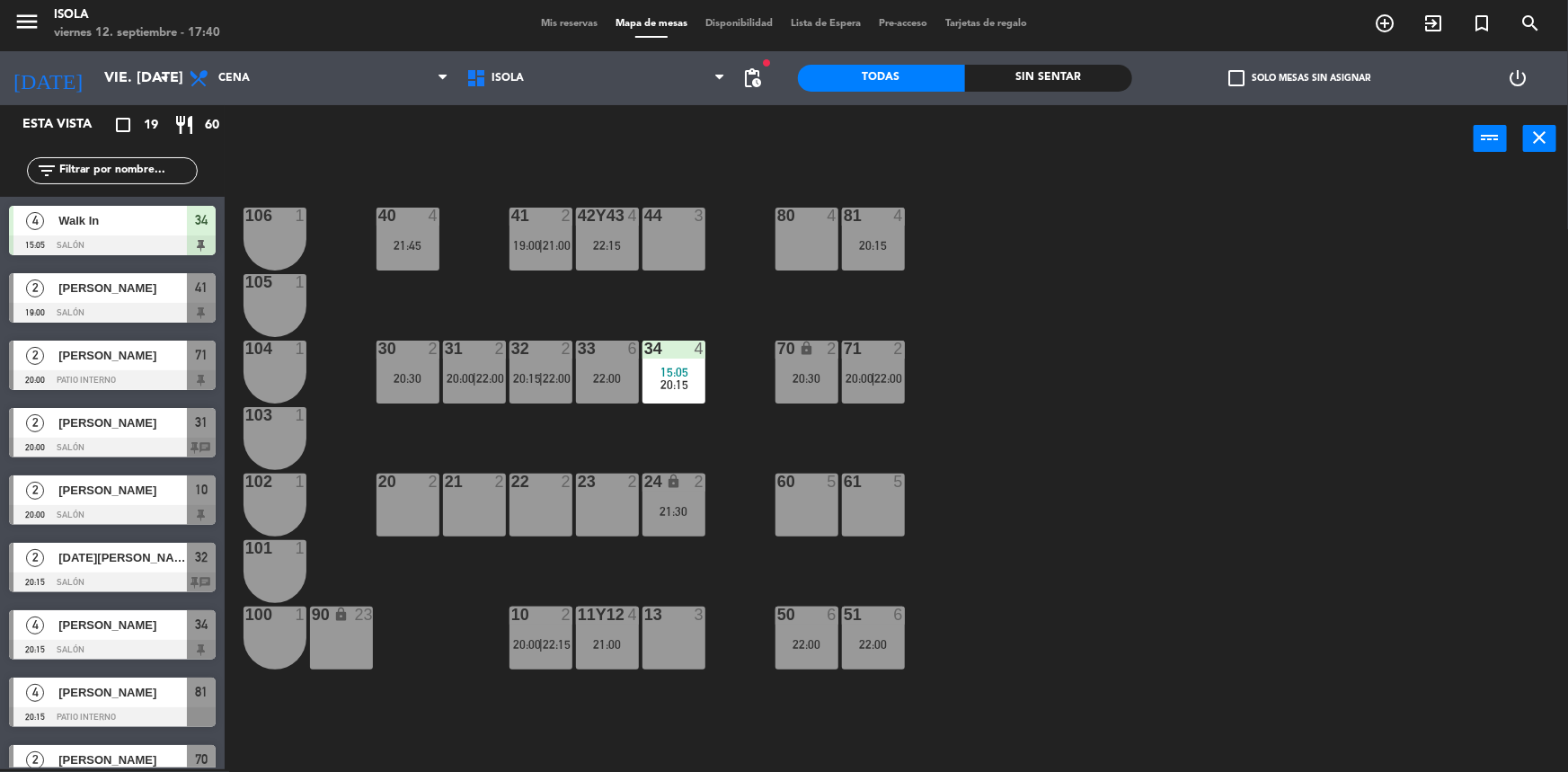
click at [683, 493] on div "24 lock 2 21:30" at bounding box center [674, 505] width 62 height 62
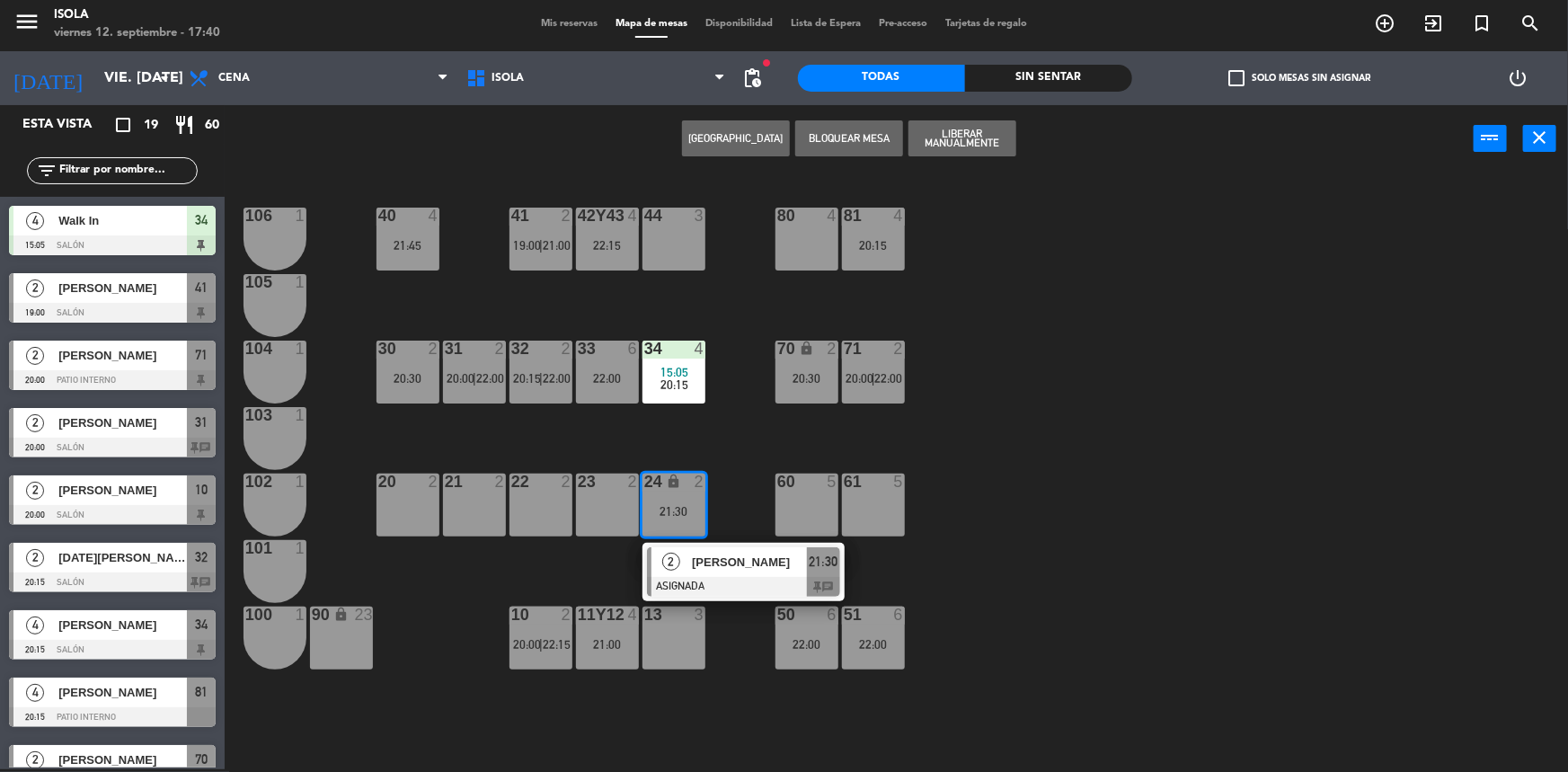
click at [703, 443] on div "40 4 21:45 42y43 4 22:15 41 2 19:00 | 21:00 44 3 80 4 81 4 20:15 106 1 105 1 30…" at bounding box center [904, 473] width 1328 height 597
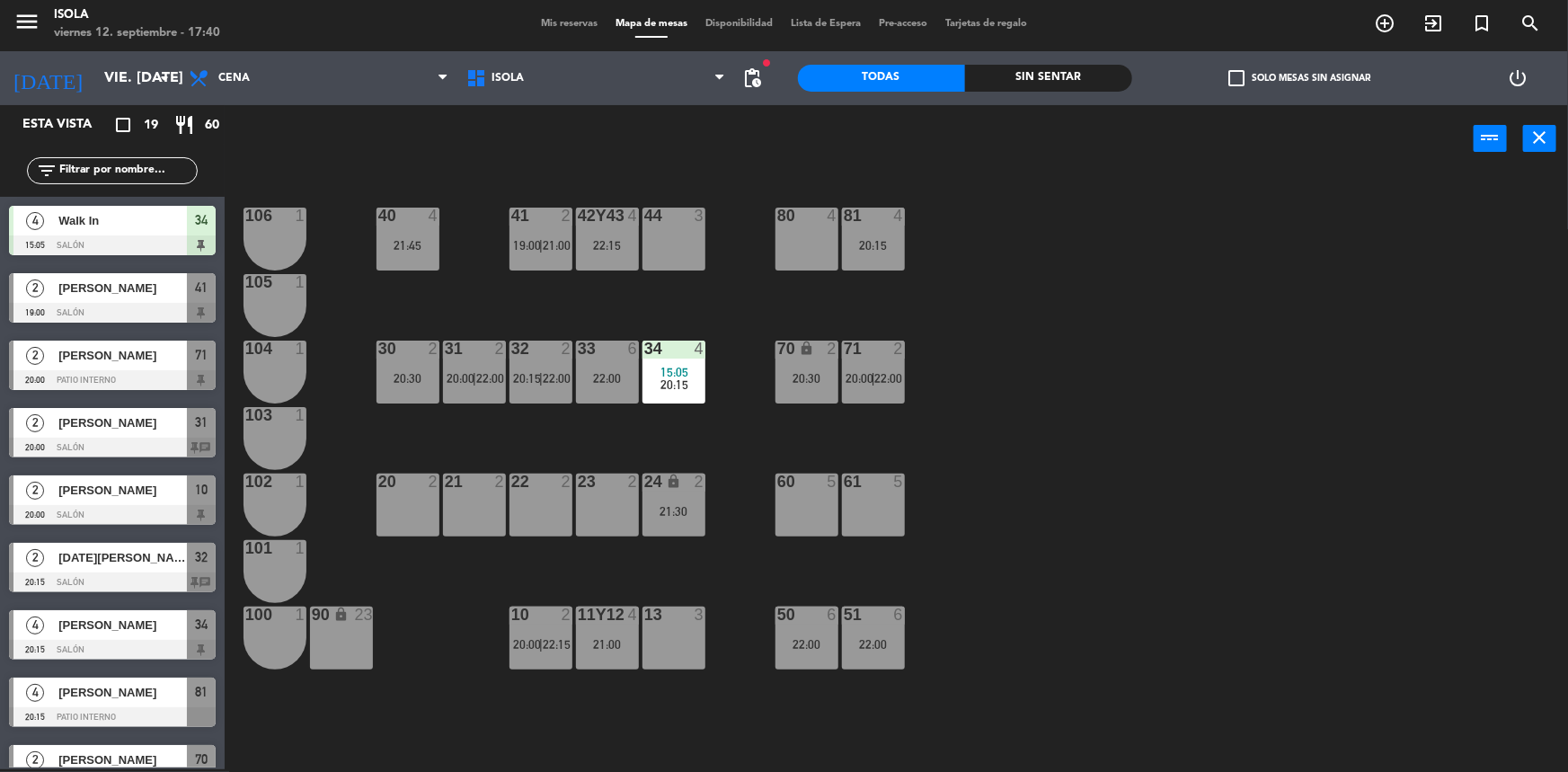
click at [679, 507] on div "21:30" at bounding box center [674, 511] width 62 height 12
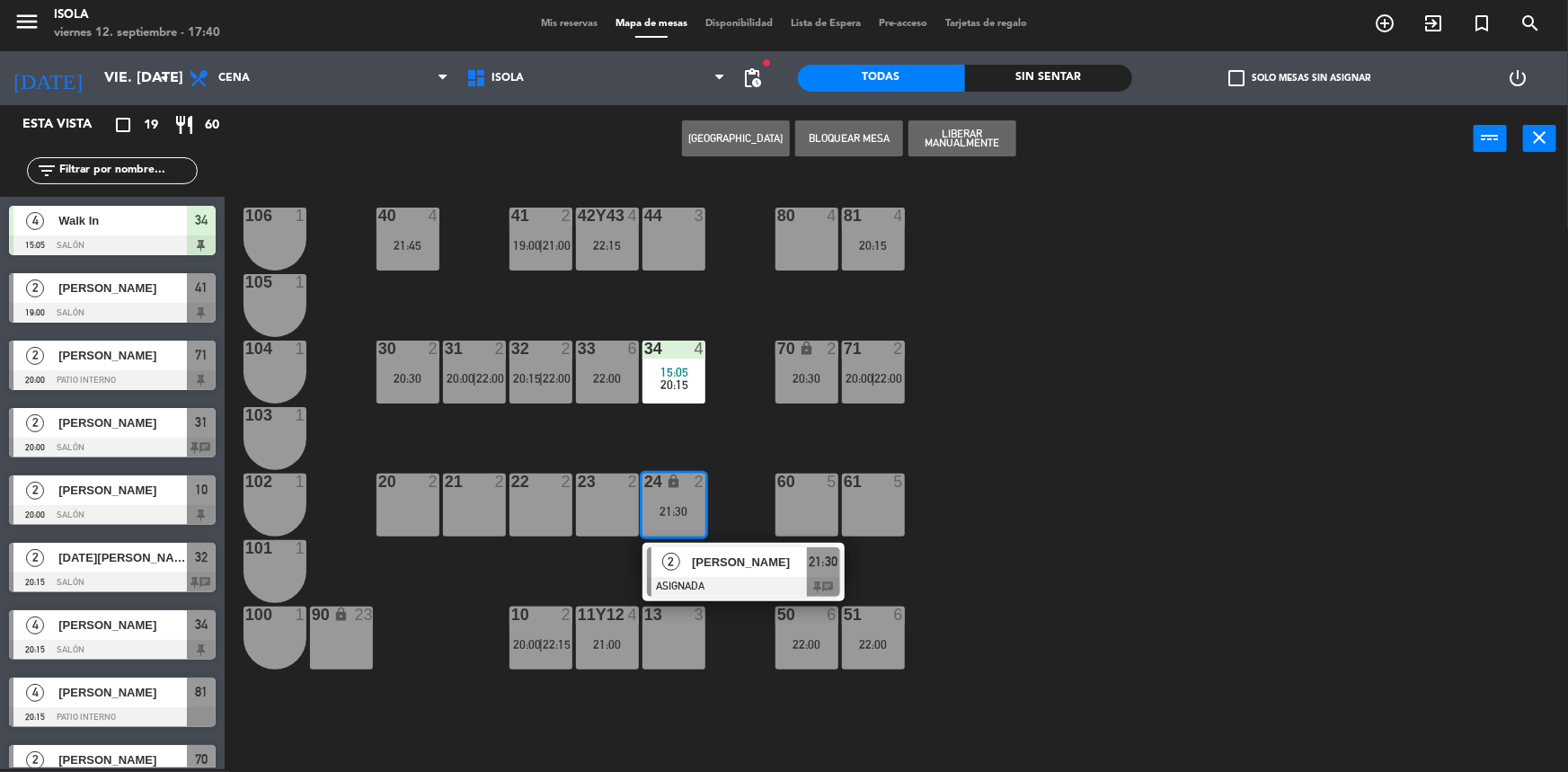
click at [728, 480] on div "40 4 21:45 42y43 4 22:15 41 2 19:00 | 21:00 44 3 80 4 81 4 20:15 106 1 105 1 30…" at bounding box center [904, 473] width 1328 height 597
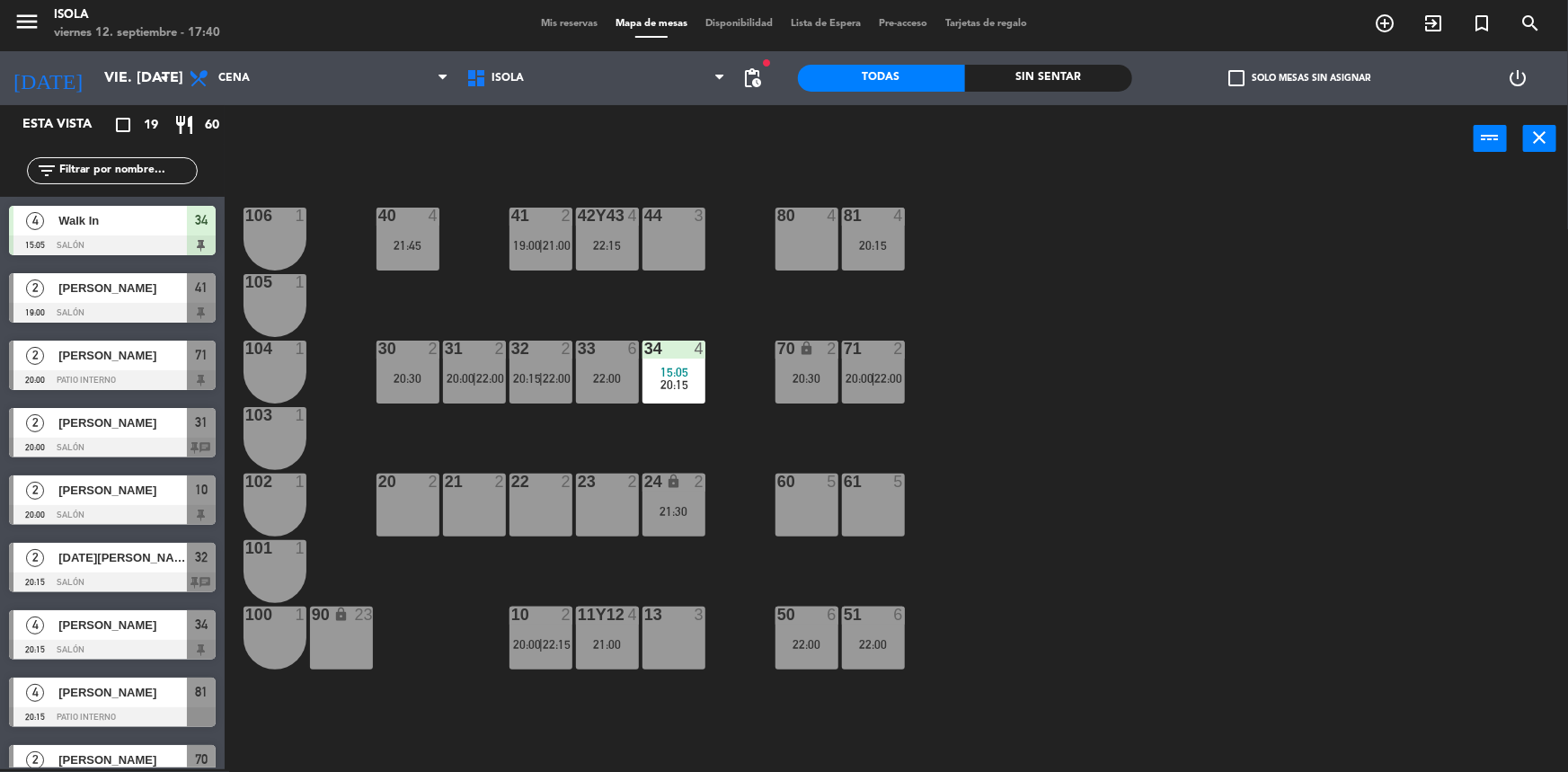
click at [418, 250] on div "21:45" at bounding box center [407, 245] width 62 height 12
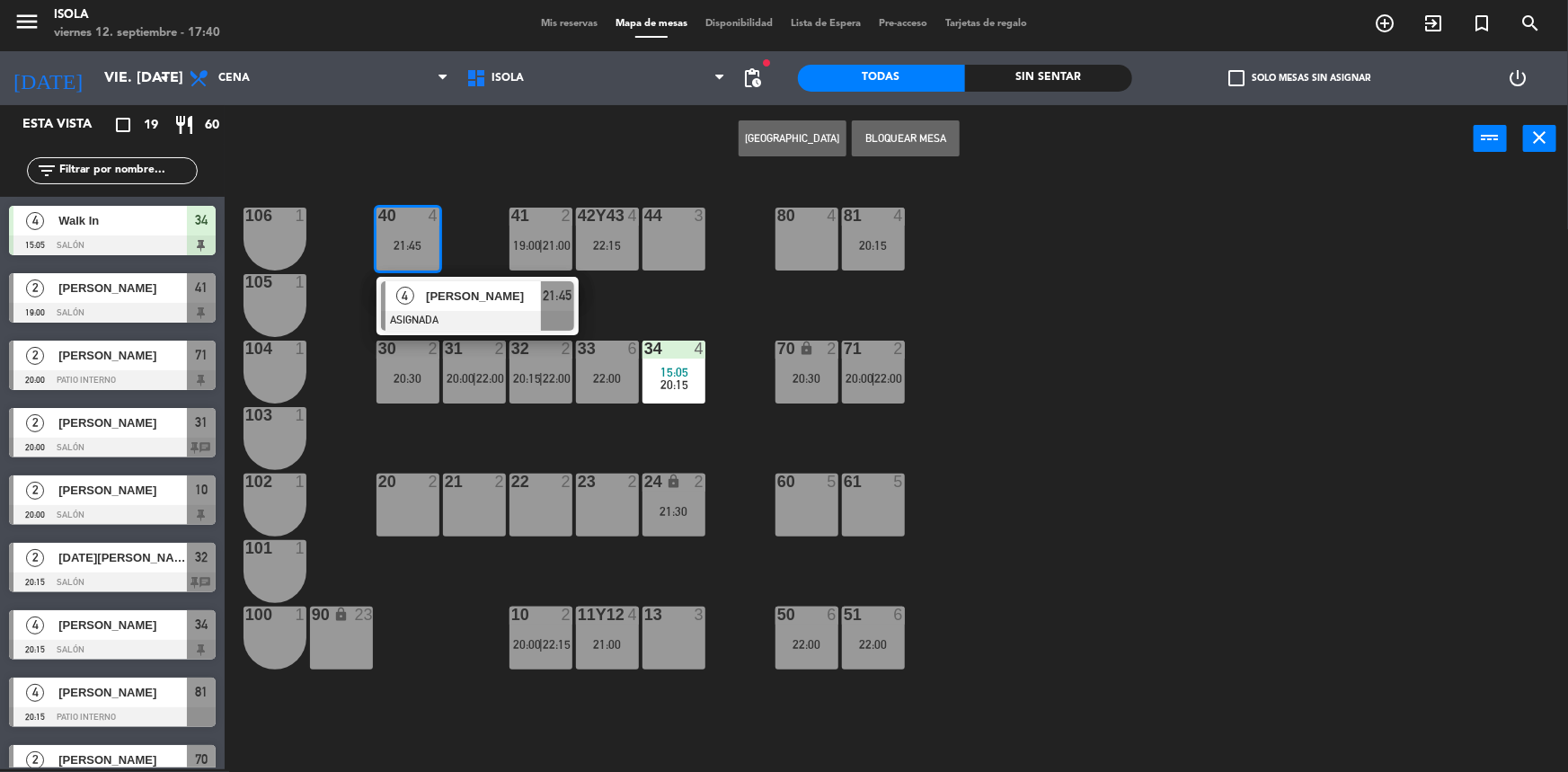
click at [727, 450] on div "40 4 21:45 4 [PERSON_NAME] ASIGNADA 21:45 42y43 4 22:15 41 2 19:00 | 21:00 44 3…" at bounding box center [904, 473] width 1328 height 597
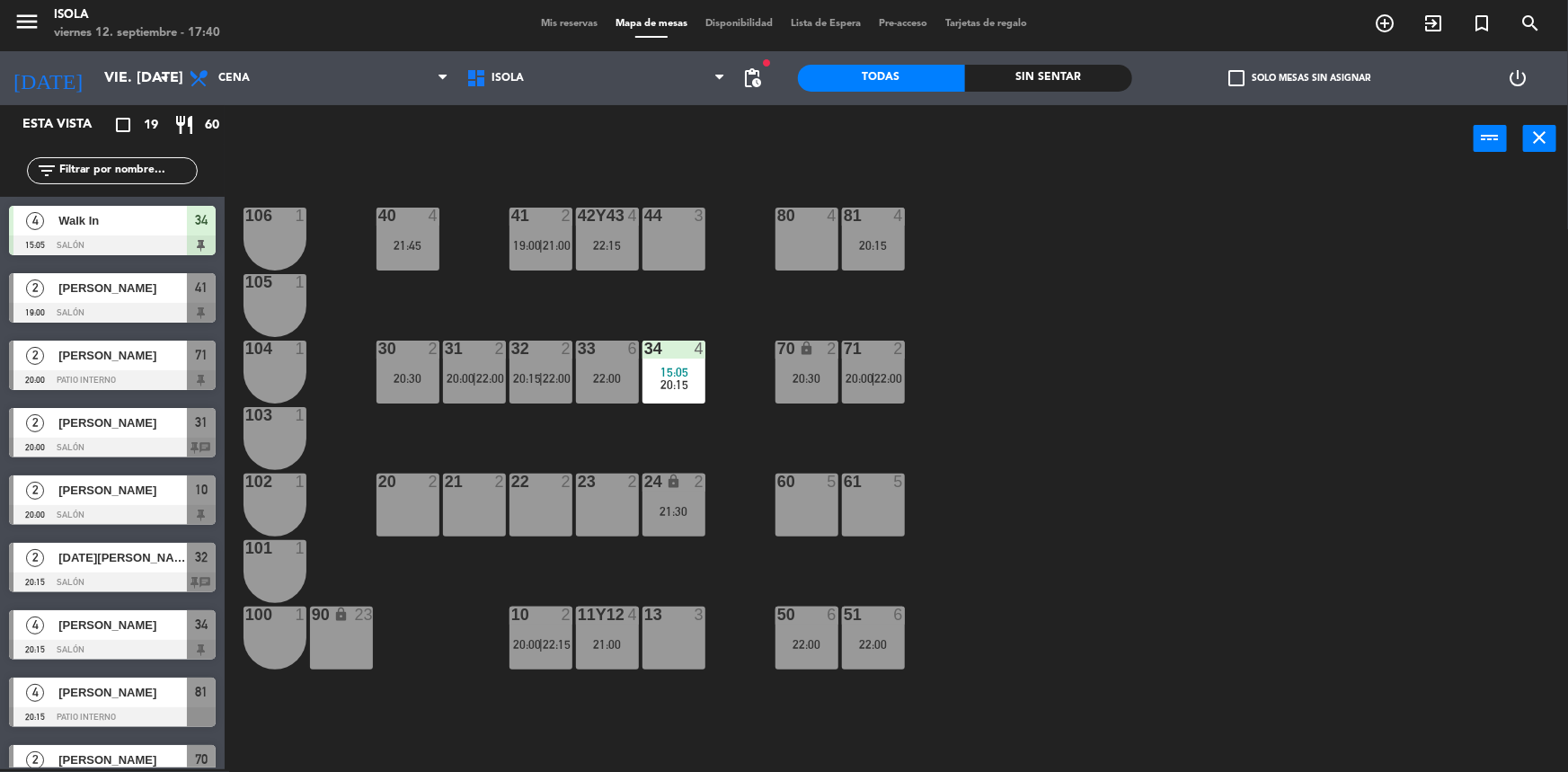
click at [666, 384] on span "20:15" at bounding box center [674, 385] width 28 height 14
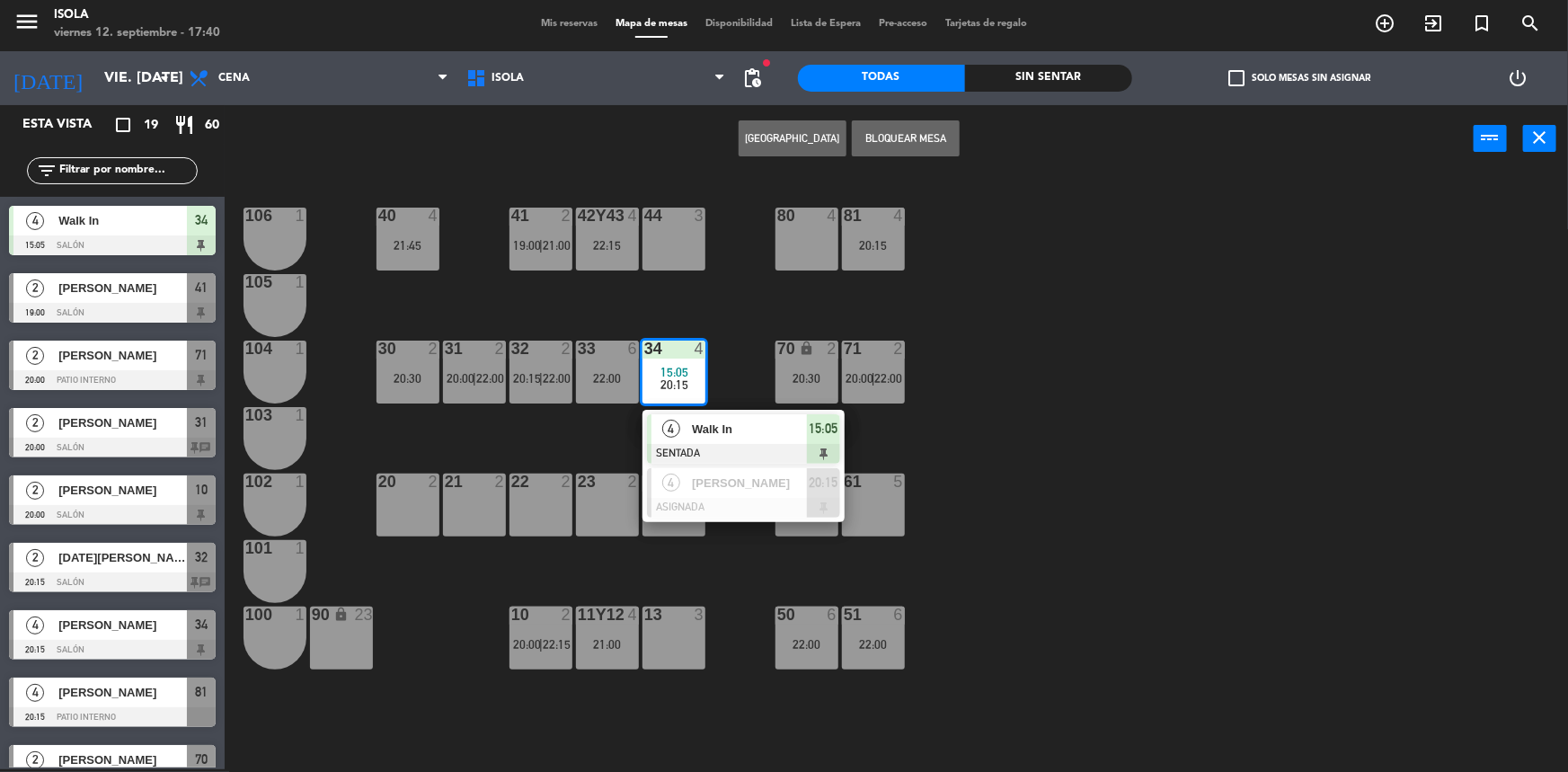
click at [730, 341] on div "40 4 21:45 42y43 4 22:15 41 2 19:00 | 21:00 44 3 80 4 81 4 20:15 106 1 105 1 30…" at bounding box center [904, 473] width 1328 height 597
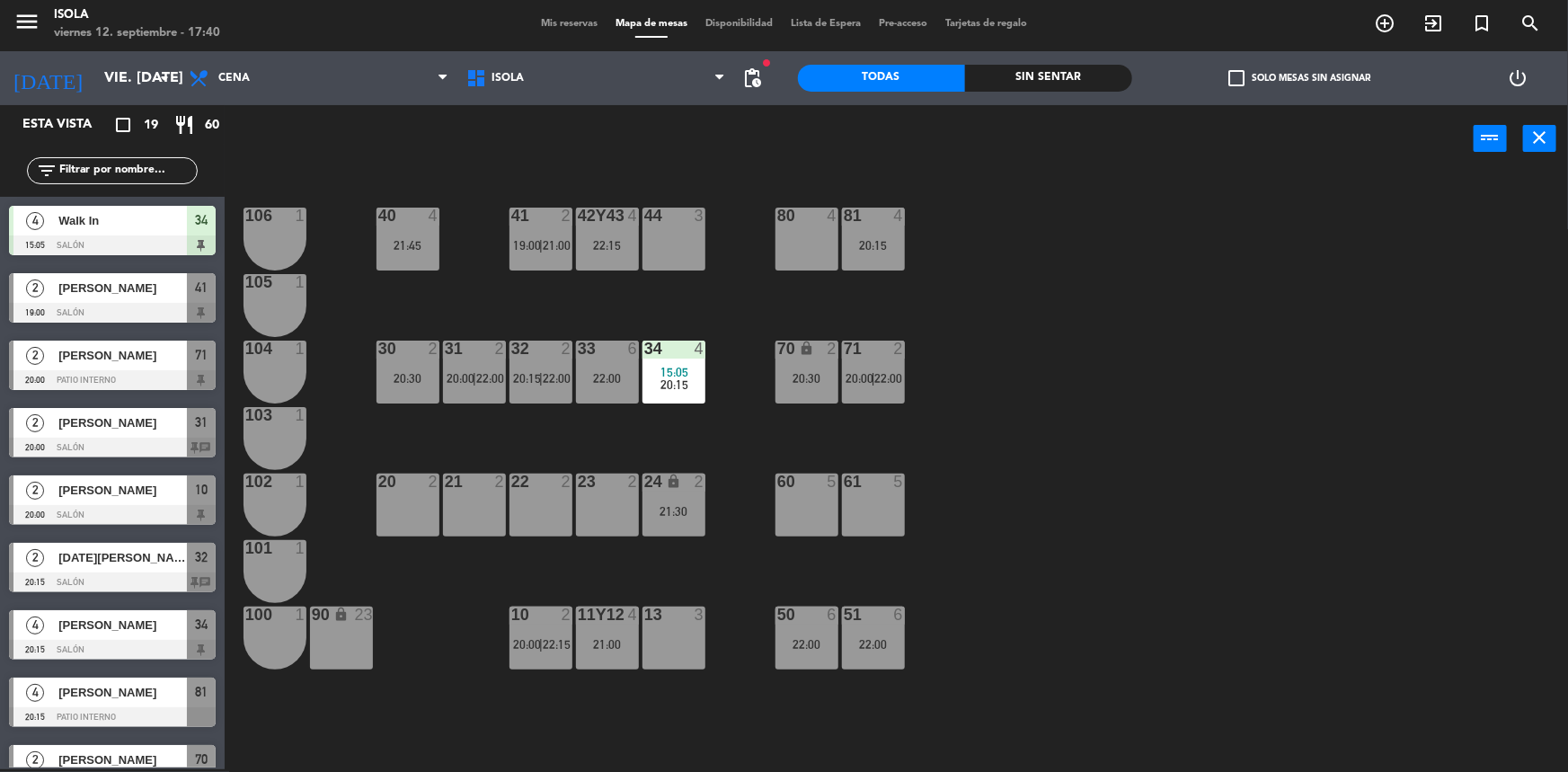
click at [674, 517] on div "21:30" at bounding box center [674, 511] width 62 height 12
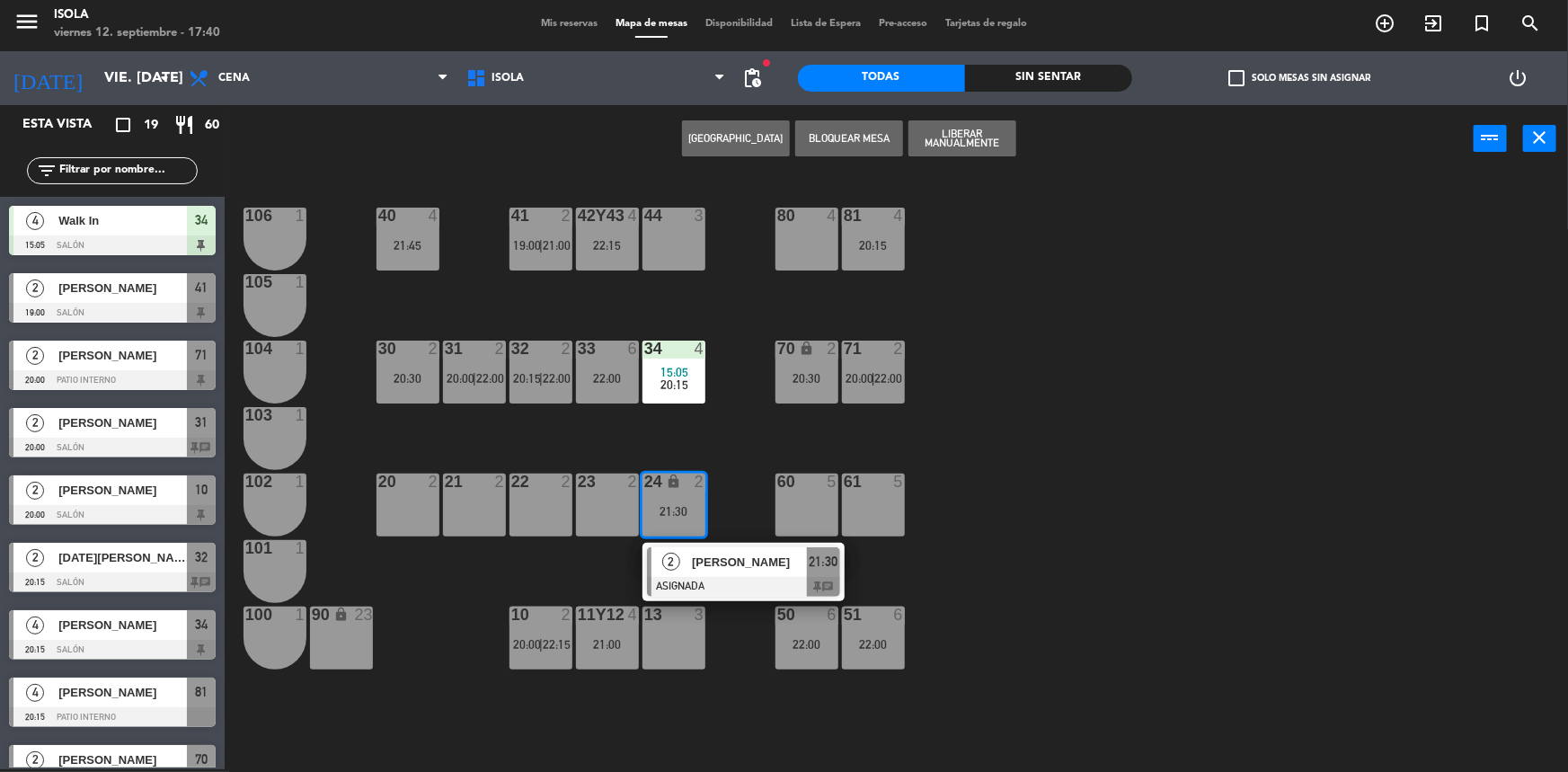
click at [740, 511] on div "40 4 21:45 42y43 4 22:15 41 2 19:00 | 21:00 44 3 80 4 81 4 20:15 106 1 105 1 30…" at bounding box center [904, 473] width 1328 height 597
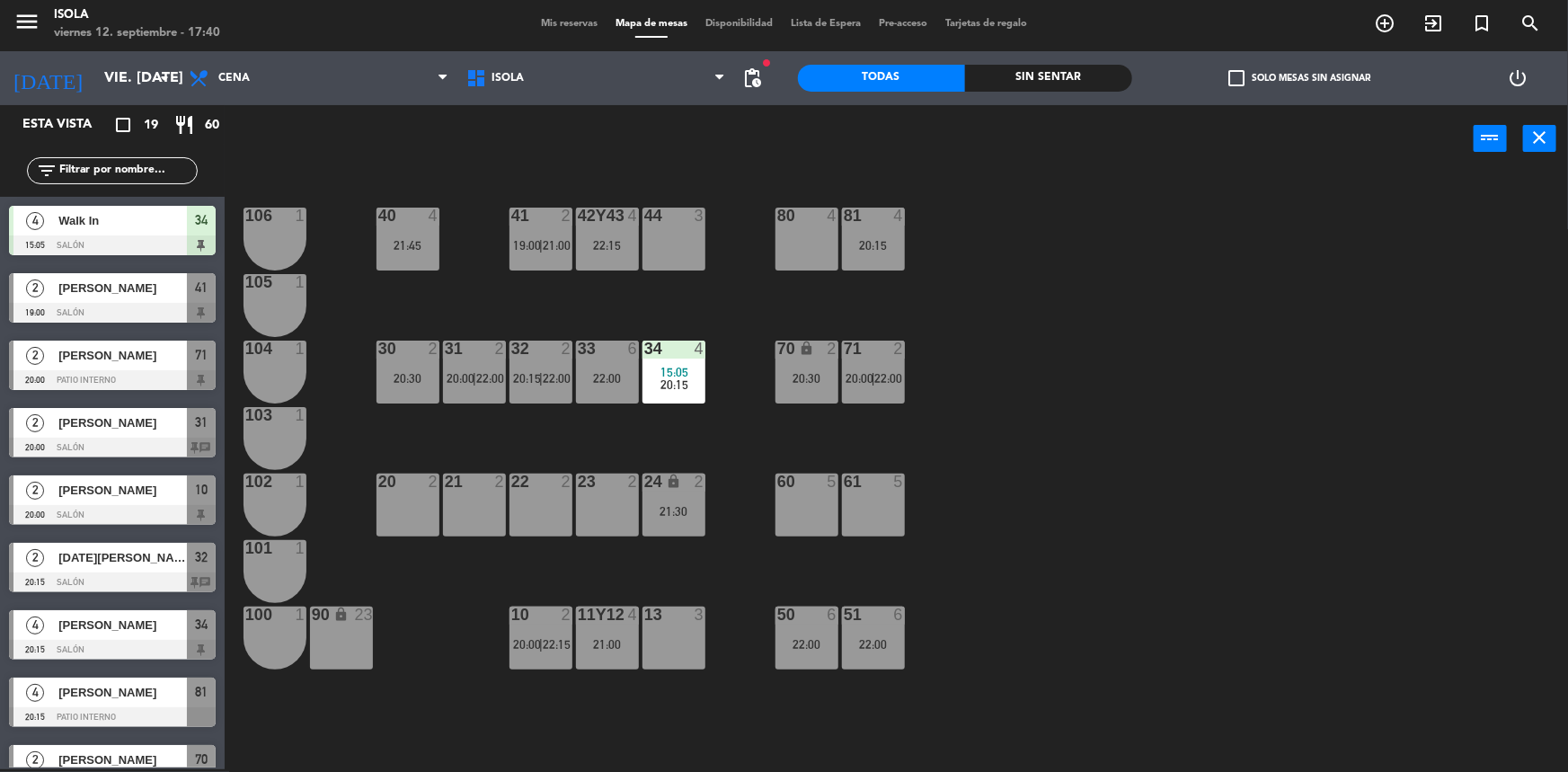
click at [616, 630] on div "11y12 4 21:00" at bounding box center [607, 637] width 62 height 62
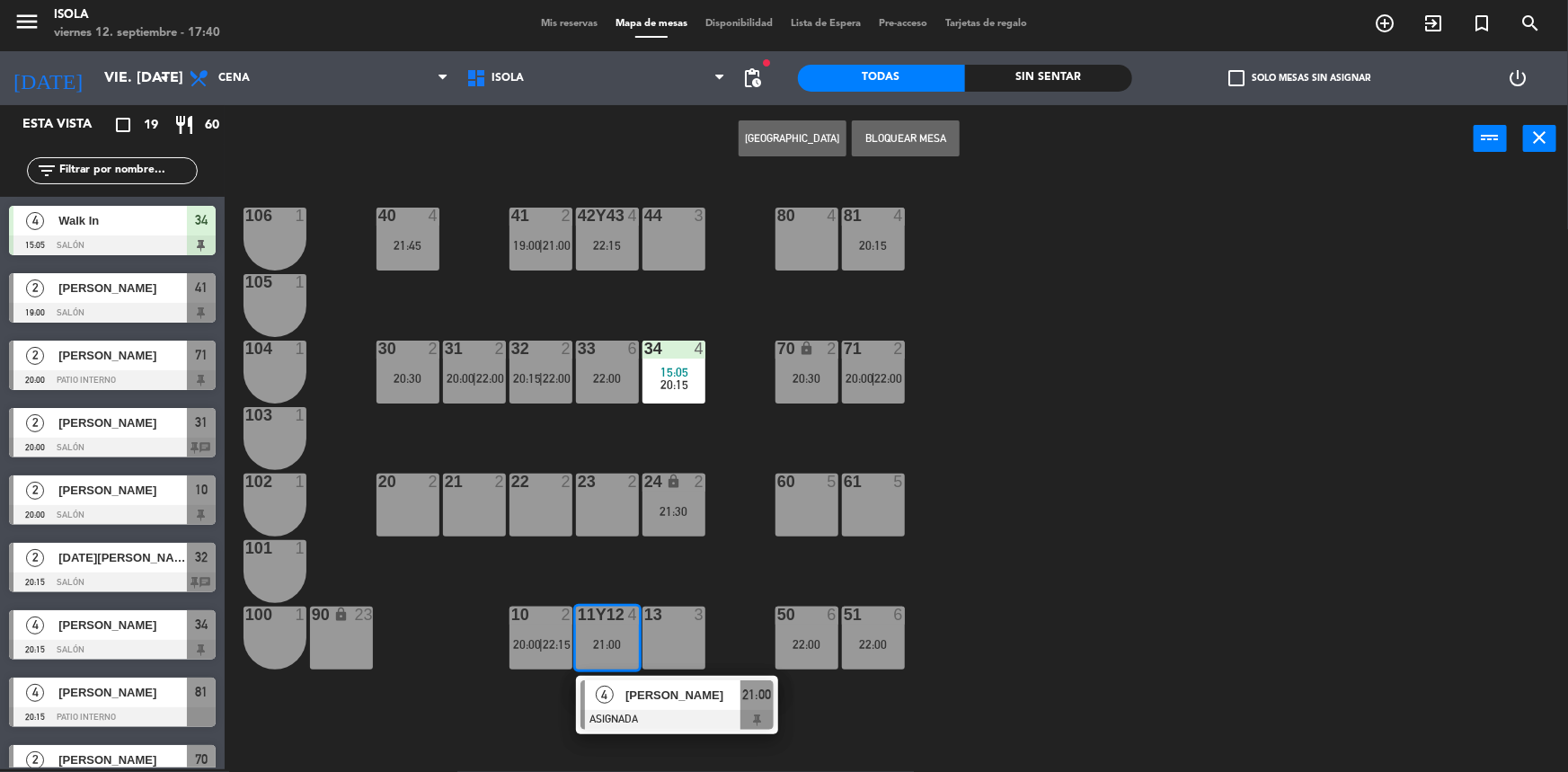
click at [641, 564] on div "40 4 21:45 42y43 4 22:15 41 2 19:00 | 21:00 44 3 80 4 81 4 20:15 106 1 105 1 30…" at bounding box center [904, 473] width 1328 height 597
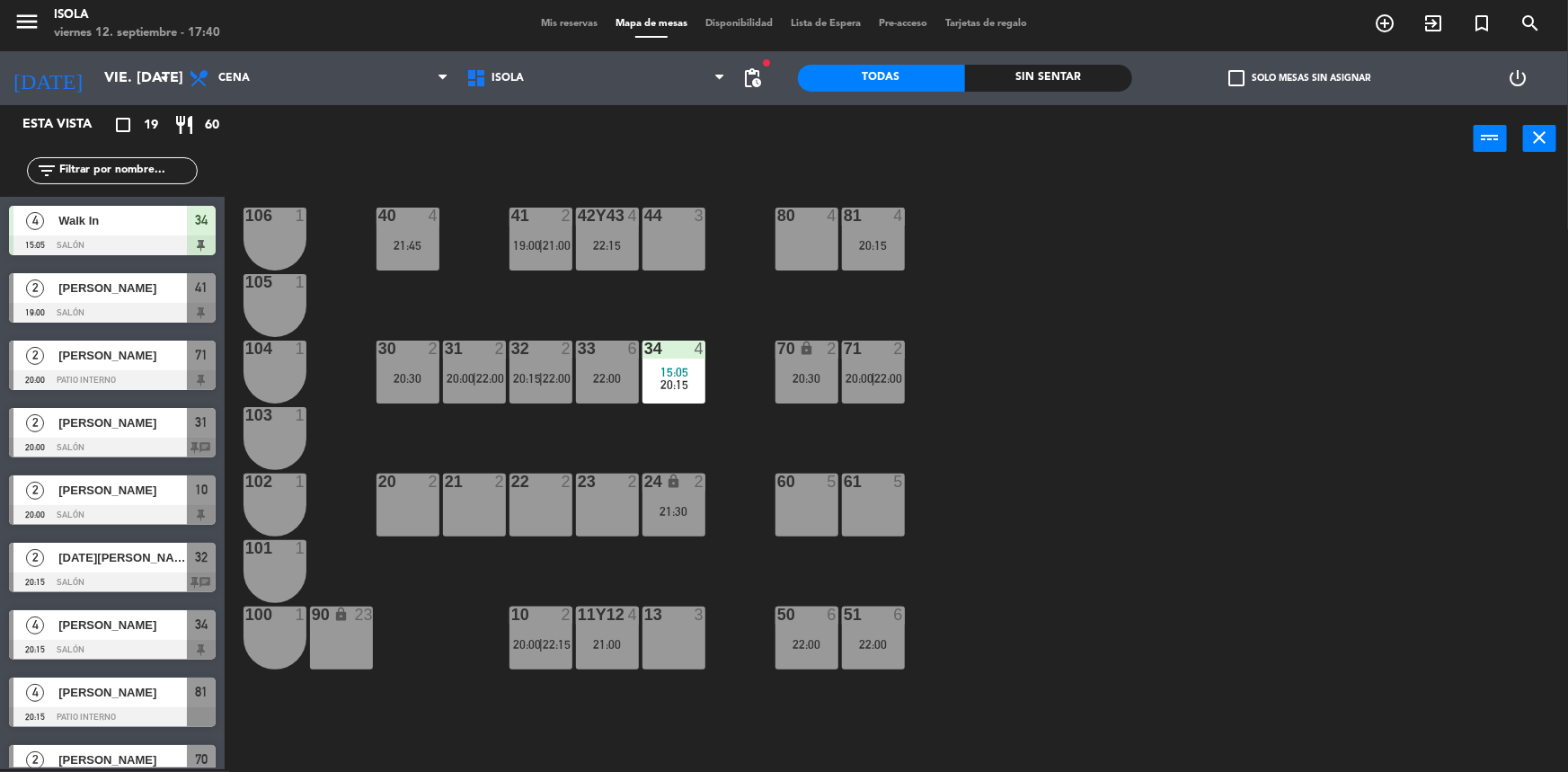
click at [666, 513] on div "21:30" at bounding box center [674, 511] width 62 height 12
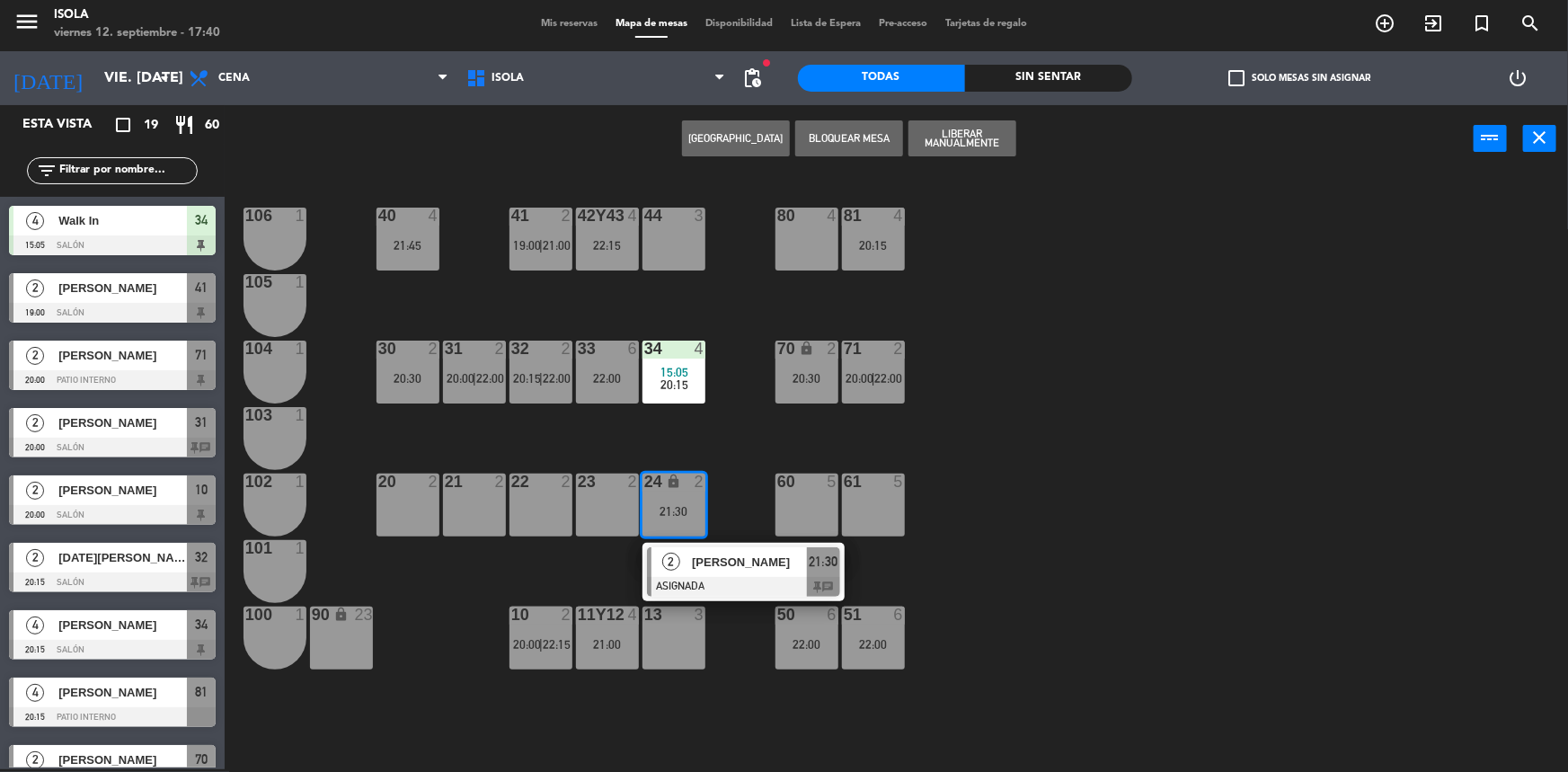
click at [716, 554] on span "[PERSON_NAME]" at bounding box center [749, 562] width 115 height 19
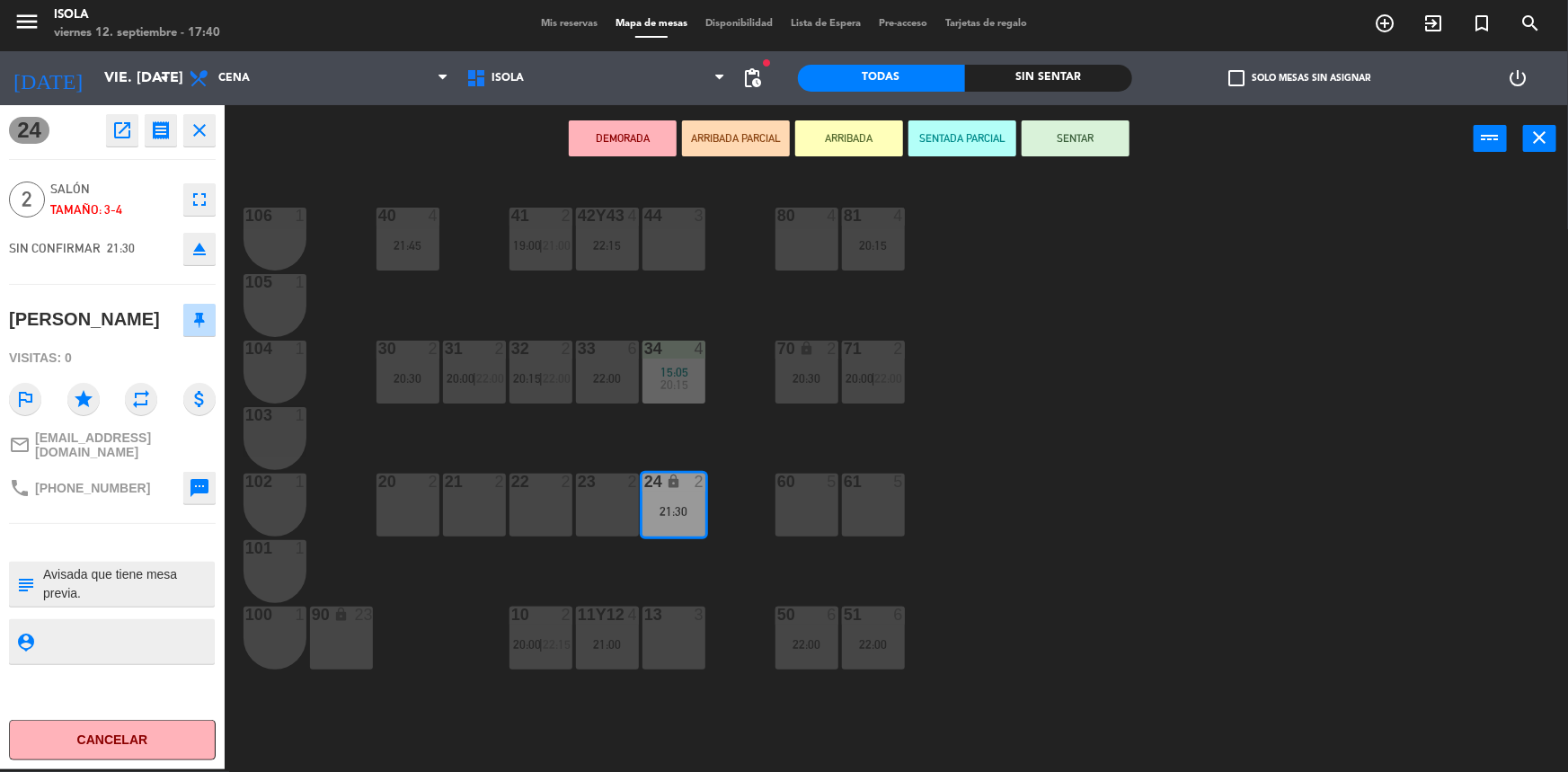
click at [135, 591] on textarea at bounding box center [127, 584] width 172 height 37
click at [85, 566] on textarea at bounding box center [127, 584] width 172 height 37
type textarea "Avisada que tiene mesa previa. No mover, SALVAVIDAS primer turno."
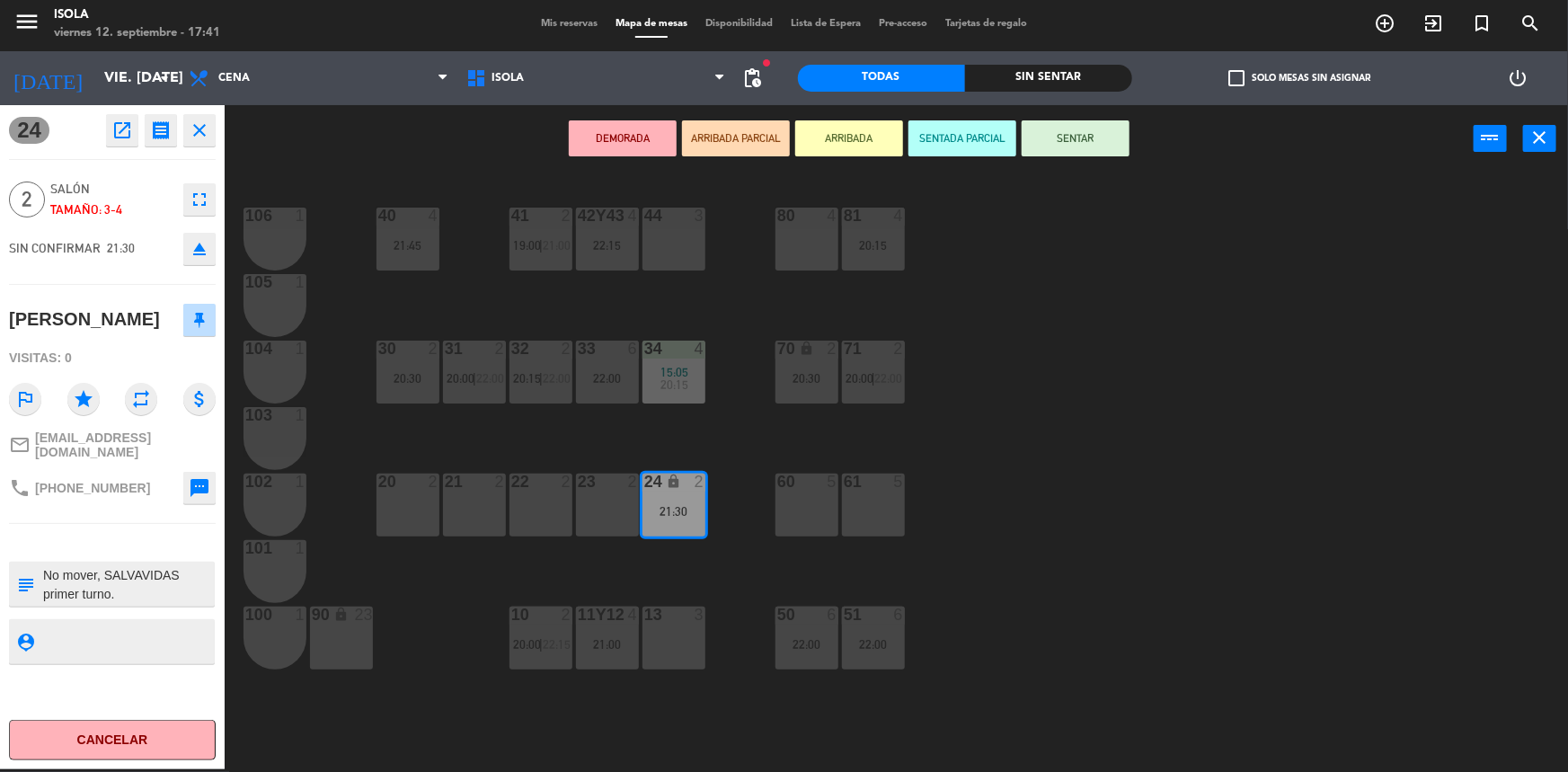
click at [311, 689] on div "40 4 21:45 42y43 4 22:15 41 2 19:00 | 21:00 44 3 80 4 81 4 20:15 106 1 105 1 30…" at bounding box center [904, 473] width 1328 height 597
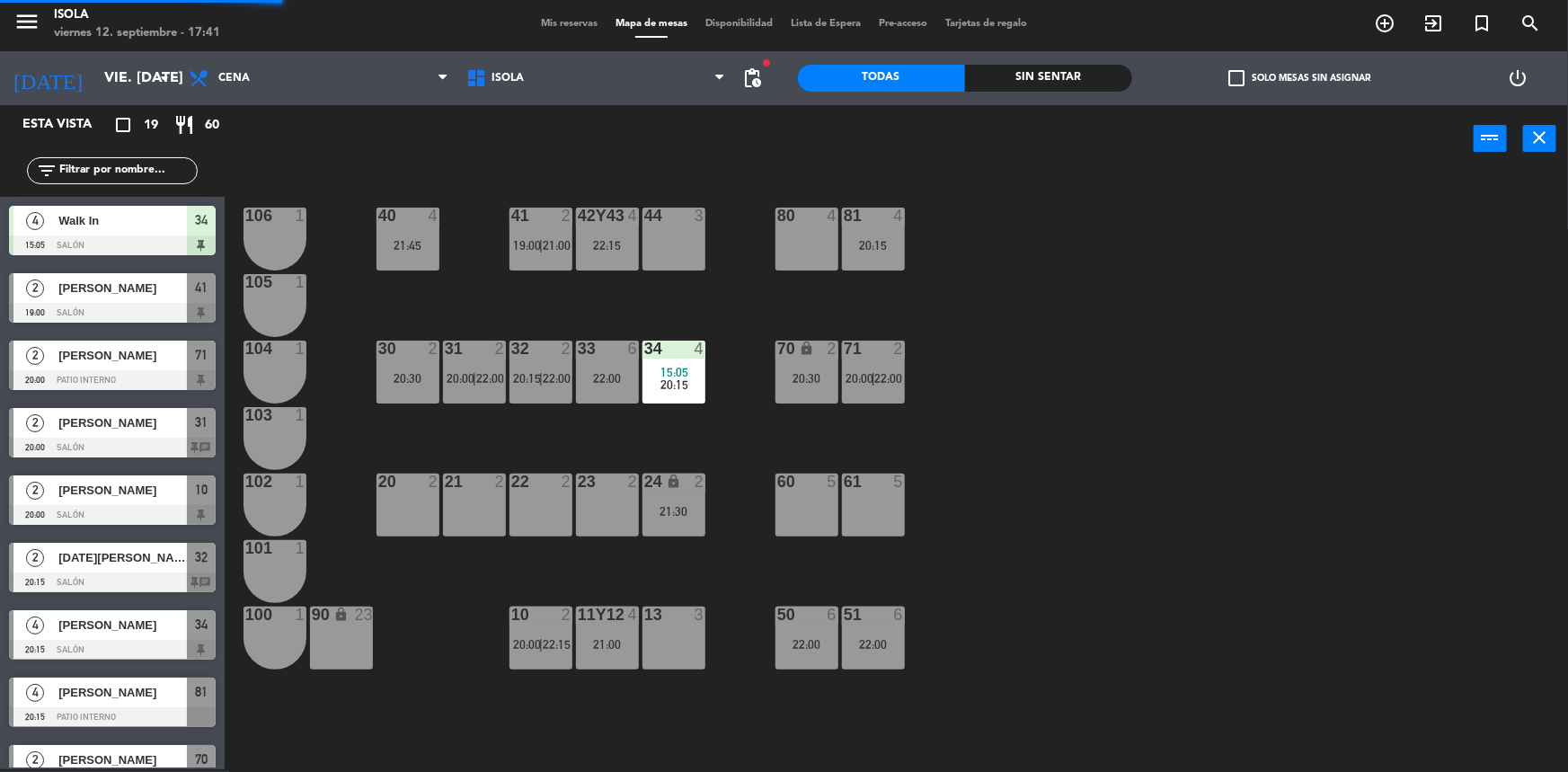
scroll to position [3, 0]
click at [664, 501] on div "24 lock 2 21:30" at bounding box center [674, 505] width 62 height 62
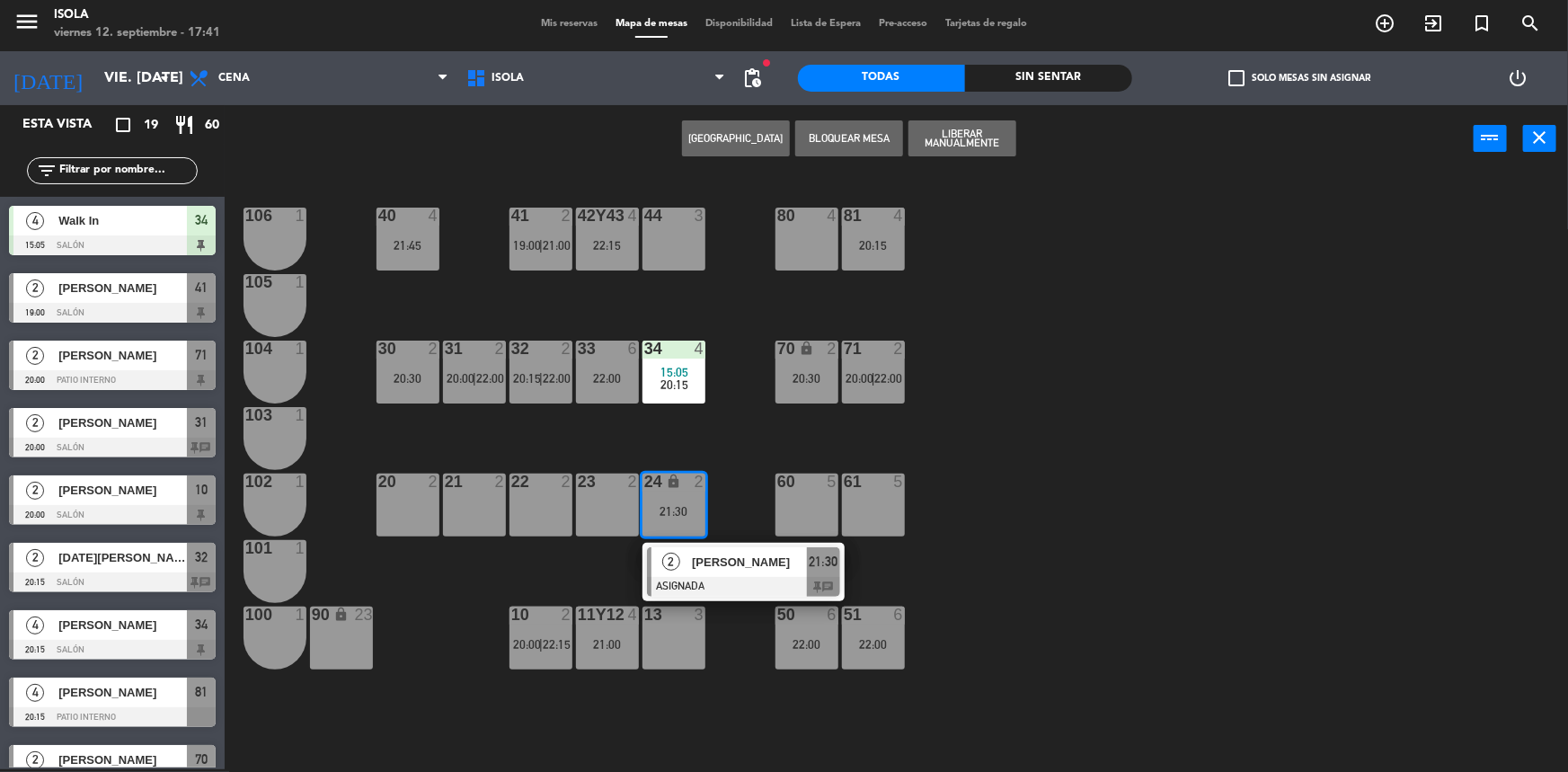
click at [716, 553] on span "[PERSON_NAME]" at bounding box center [749, 562] width 115 height 19
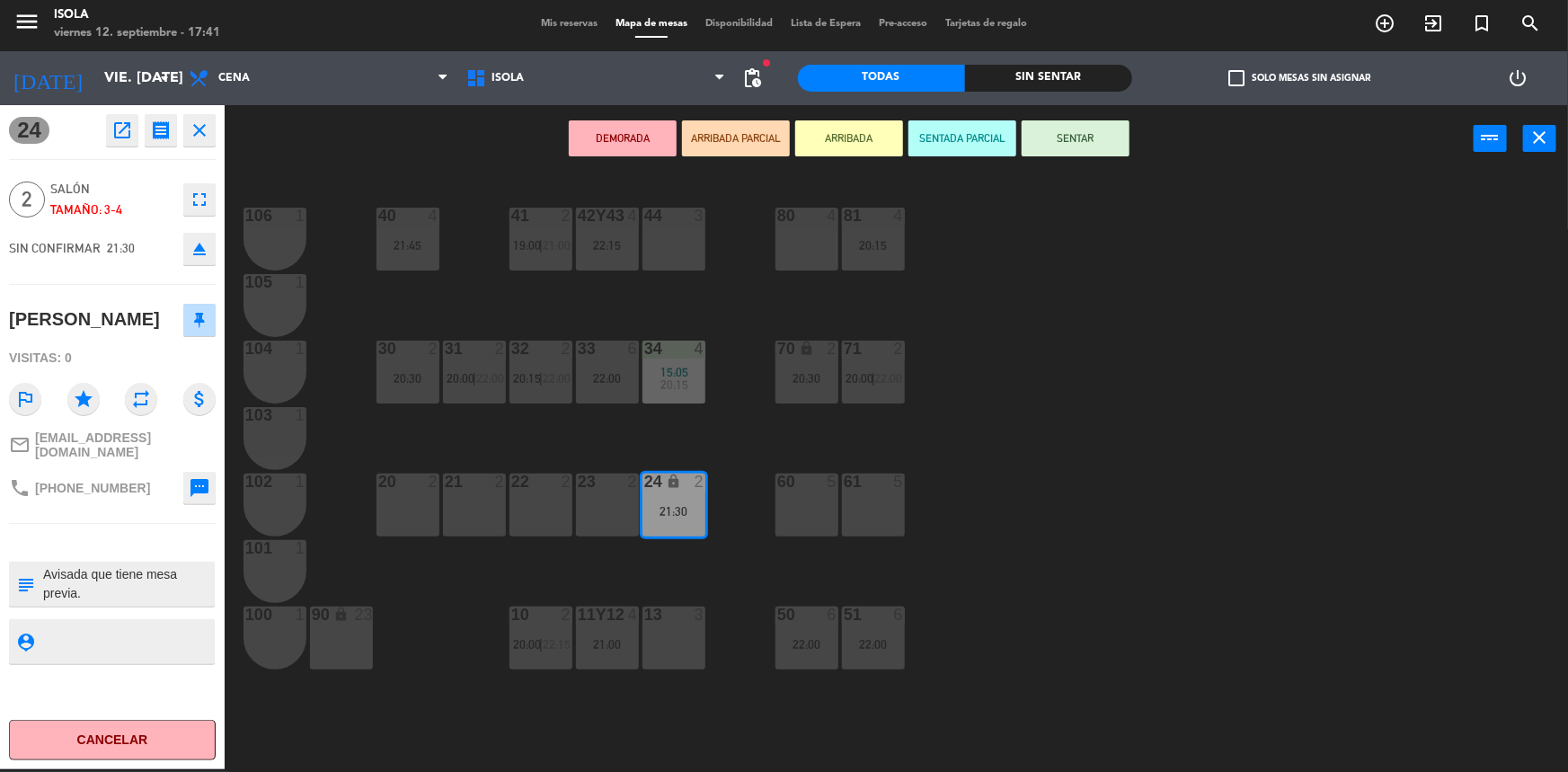
click at [458, 580] on div "40 4 21:45 42y43 4 22:15 41 2 19:00 | 21:00 44 3 80 4 81 4 20:15 106 1 105 1 30…" at bounding box center [904, 473] width 1328 height 597
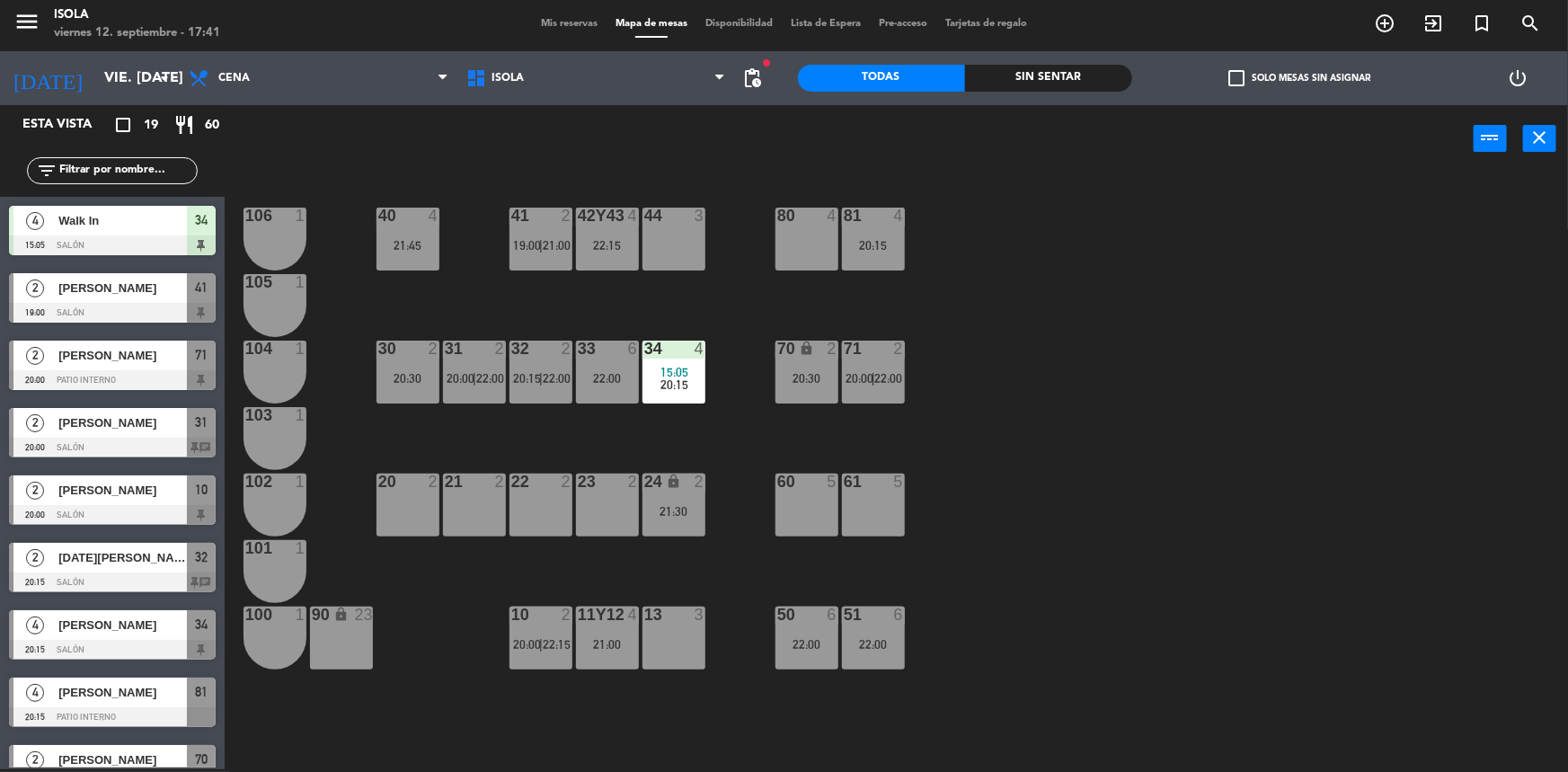
click at [540, 26] on span "Mis reservas" at bounding box center [570, 24] width 75 height 10
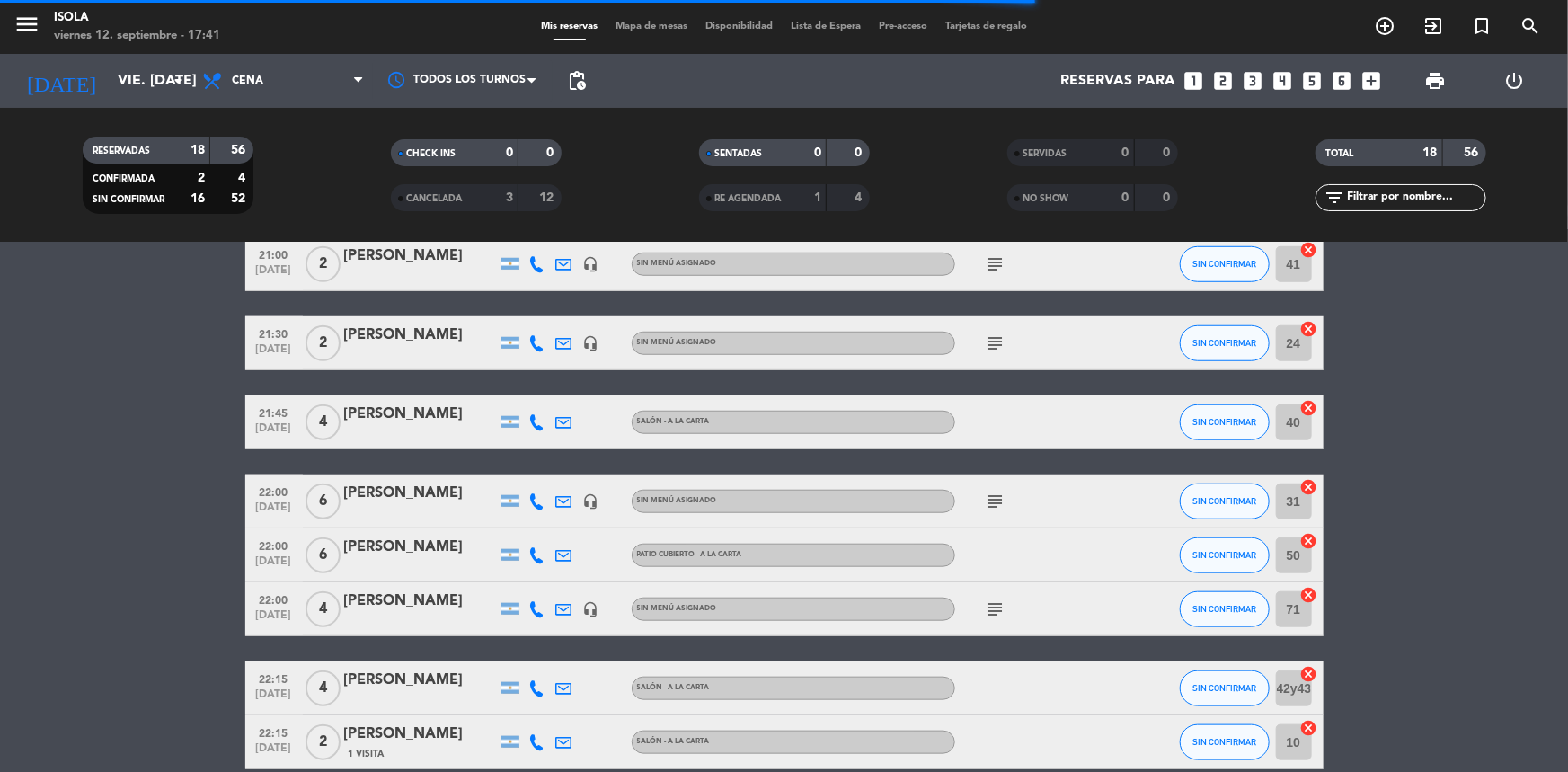
scroll to position [815, 0]
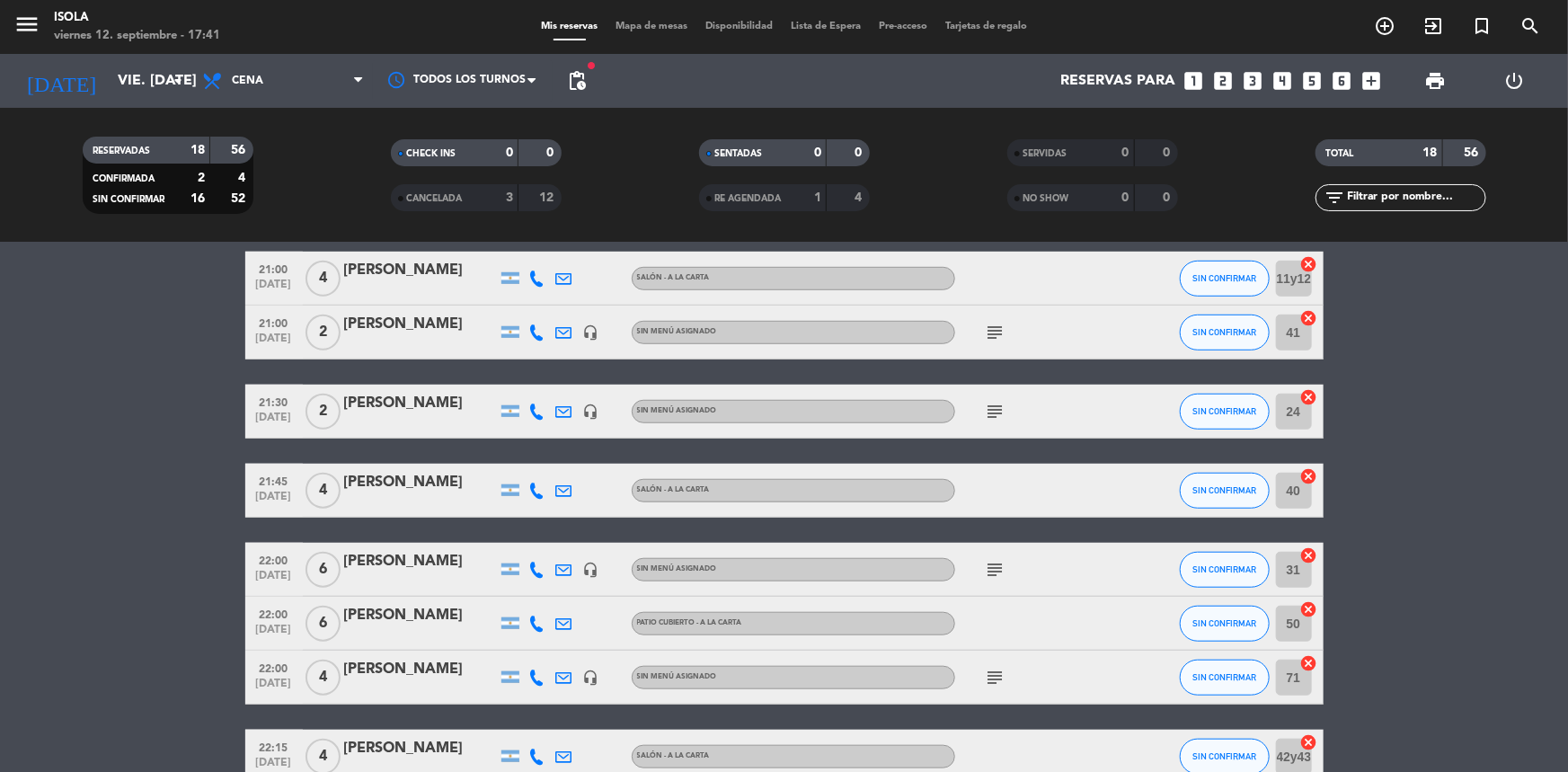
click at [993, 404] on icon "subject" at bounding box center [995, 411] width 21 height 21
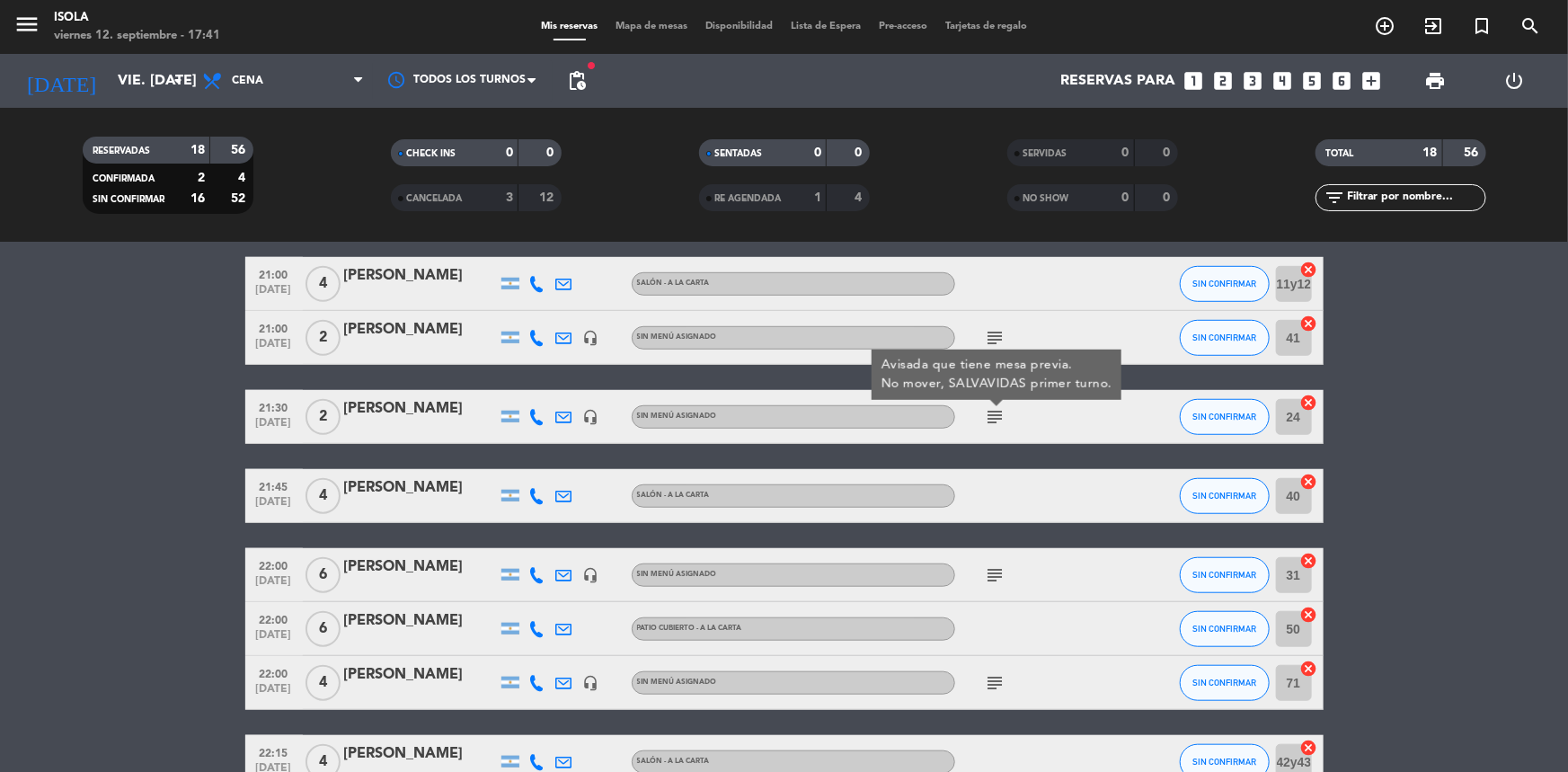
scroll to position [654, 0]
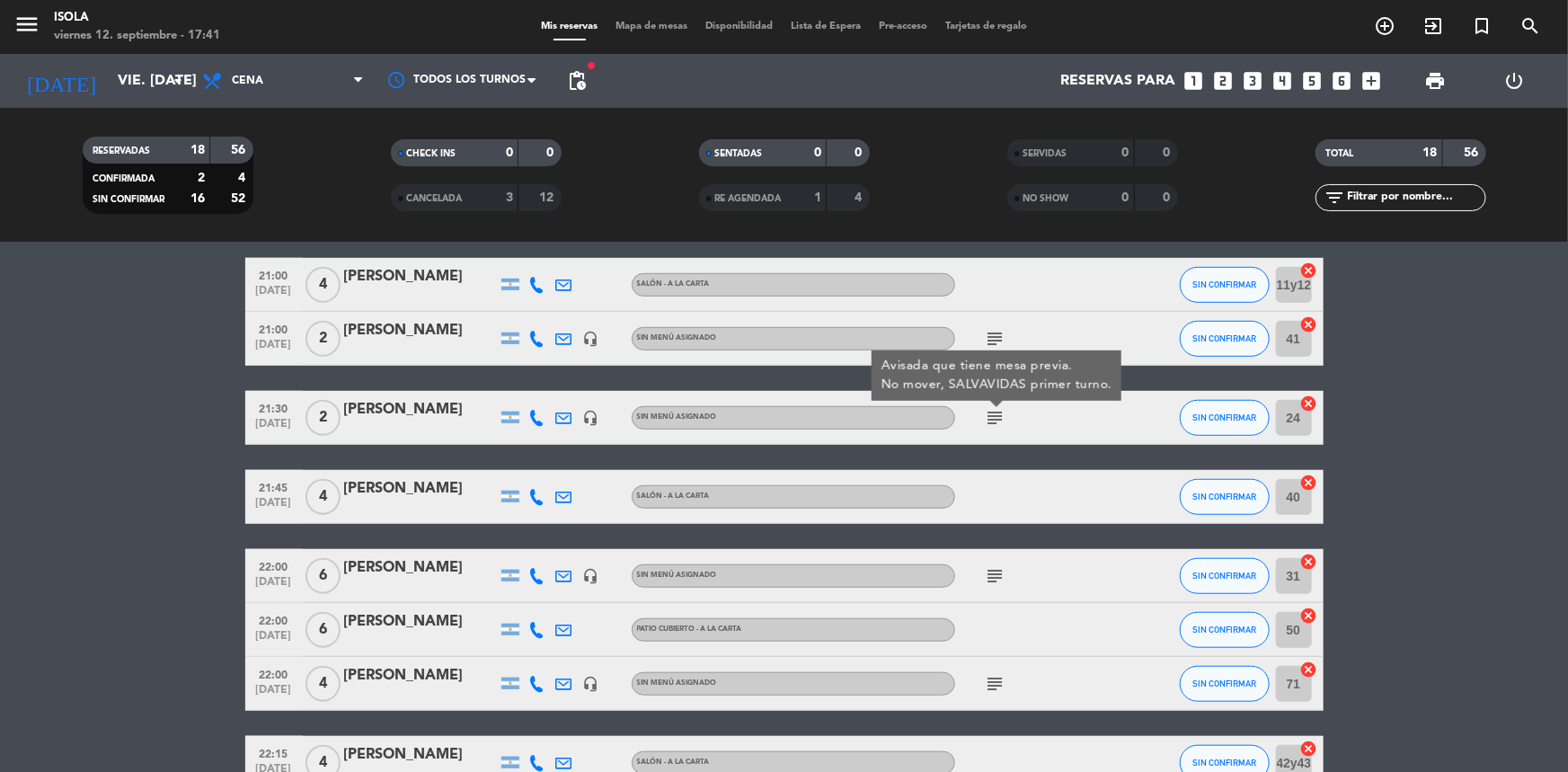
click at [996, 423] on icon "subject" at bounding box center [995, 418] width 21 height 21
click at [636, 29] on span "Mapa de mesas" at bounding box center [651, 26] width 90 height 10
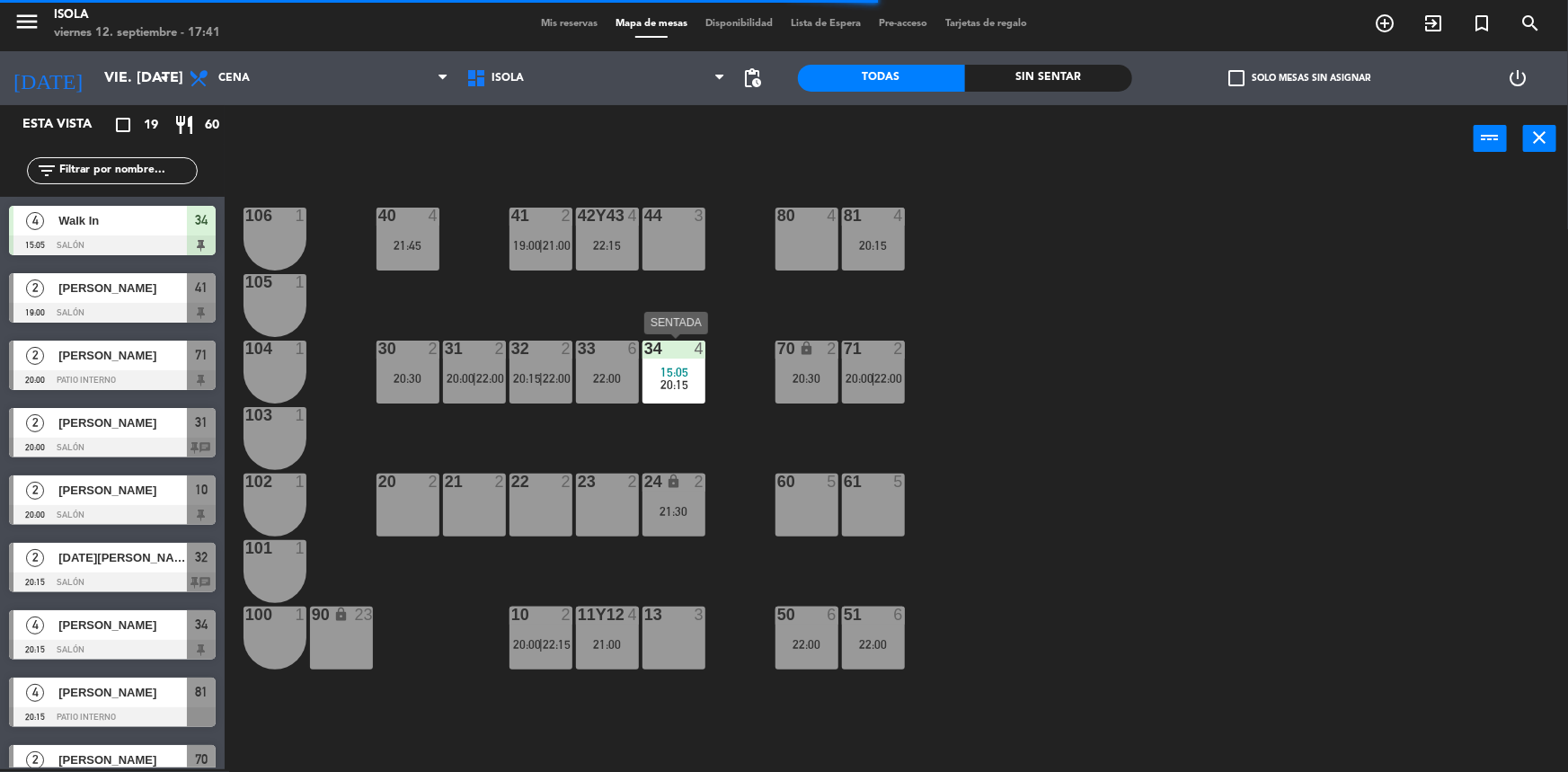
click at [664, 386] on span "20:15" at bounding box center [674, 385] width 28 height 14
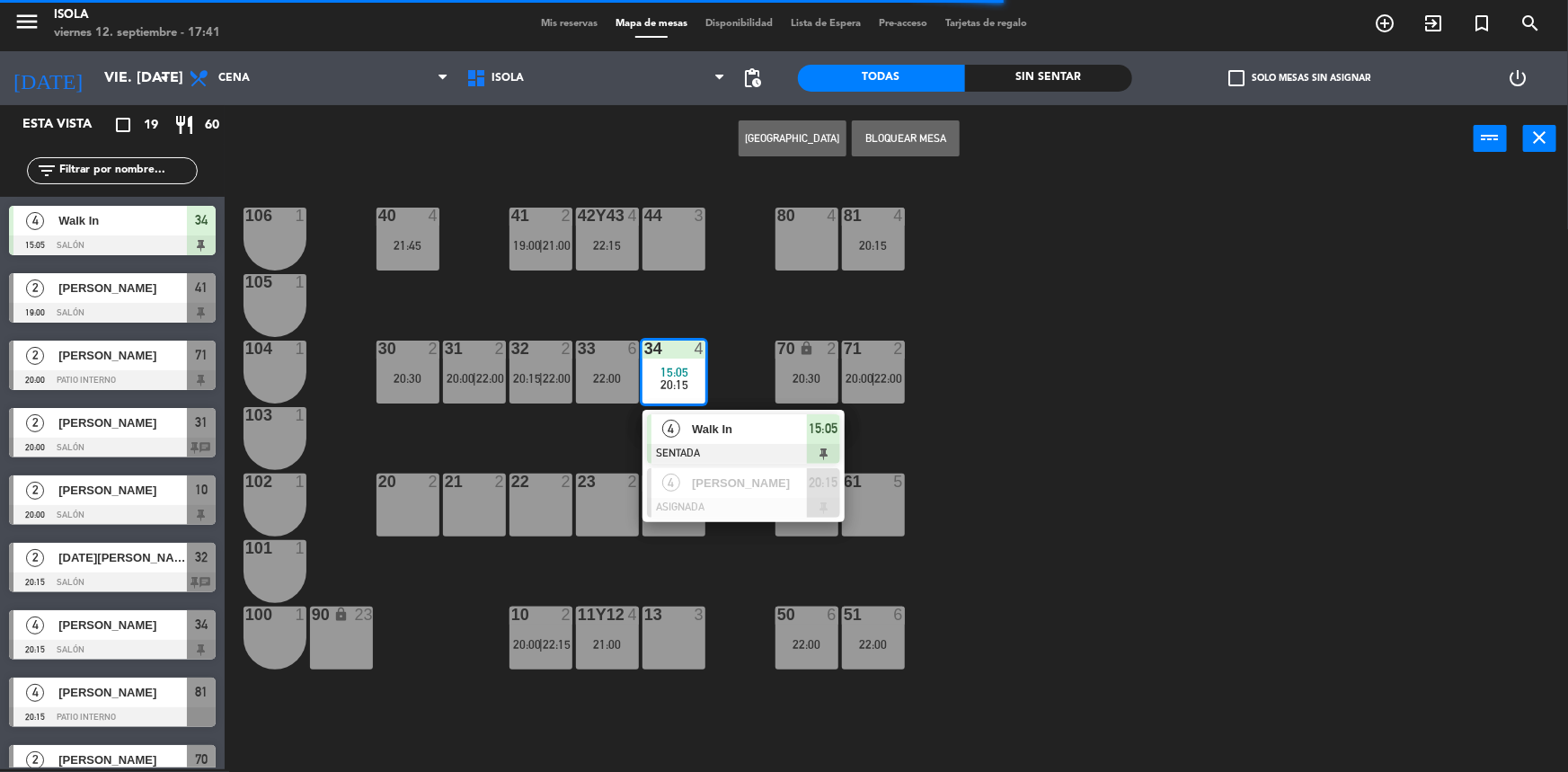
click at [721, 368] on div "40 4 21:45 42y43 4 22:15 41 2 19:00 | 21:00 44 3 80 4 81 4 20:15 106 1 105 1 30…" at bounding box center [904, 473] width 1328 height 597
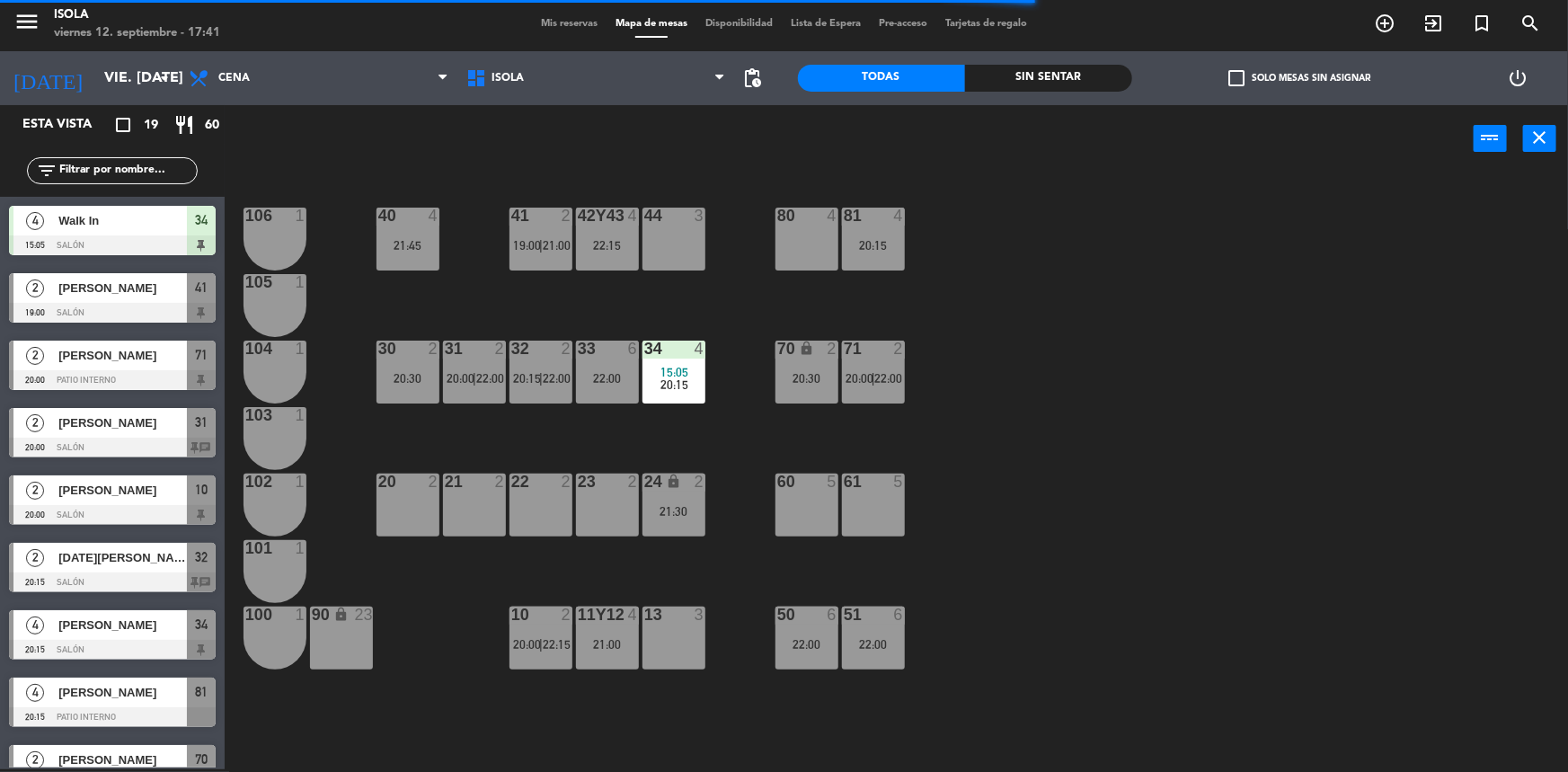
click at [781, 368] on div "70 lock 2 20:30" at bounding box center [806, 371] width 62 height 62
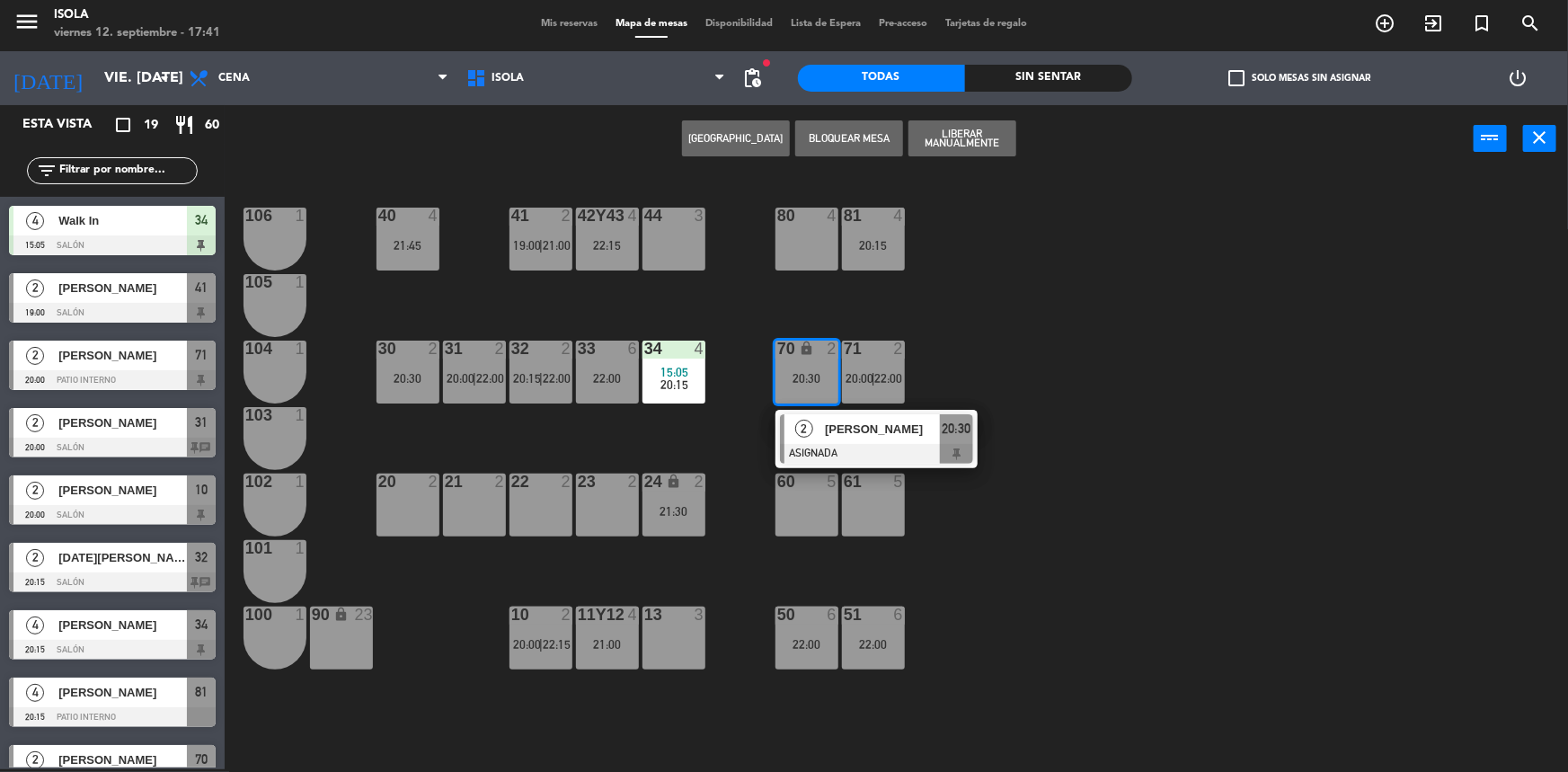
click at [753, 386] on div "40 4 21:45 42y43 4 22:15 41 2 19:00 | 21:00 44 3 80 4 81 4 20:15 106 1 105 1 30…" at bounding box center [904, 473] width 1328 height 597
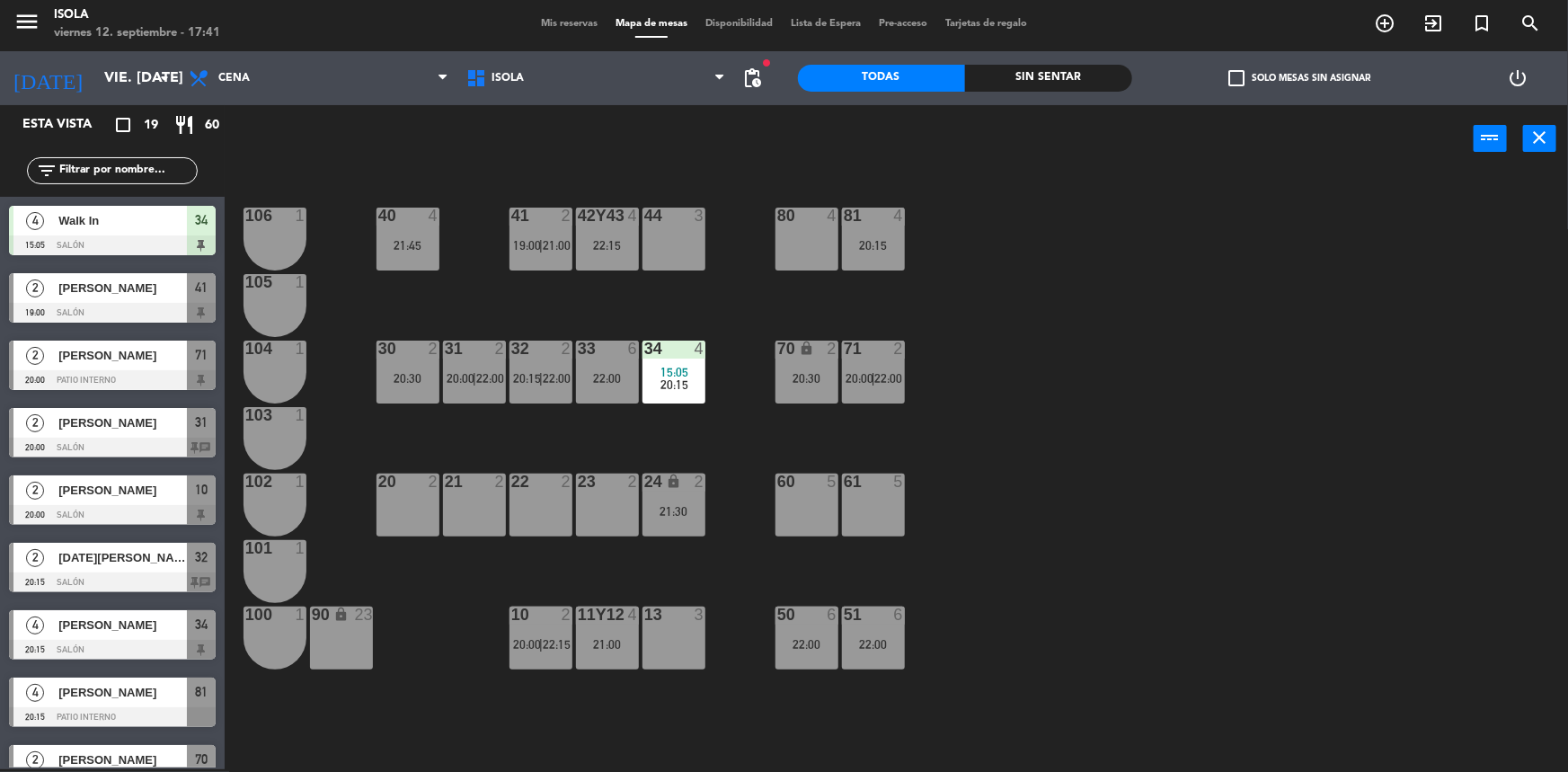
click at [881, 375] on span "22:00" at bounding box center [889, 378] width 28 height 14
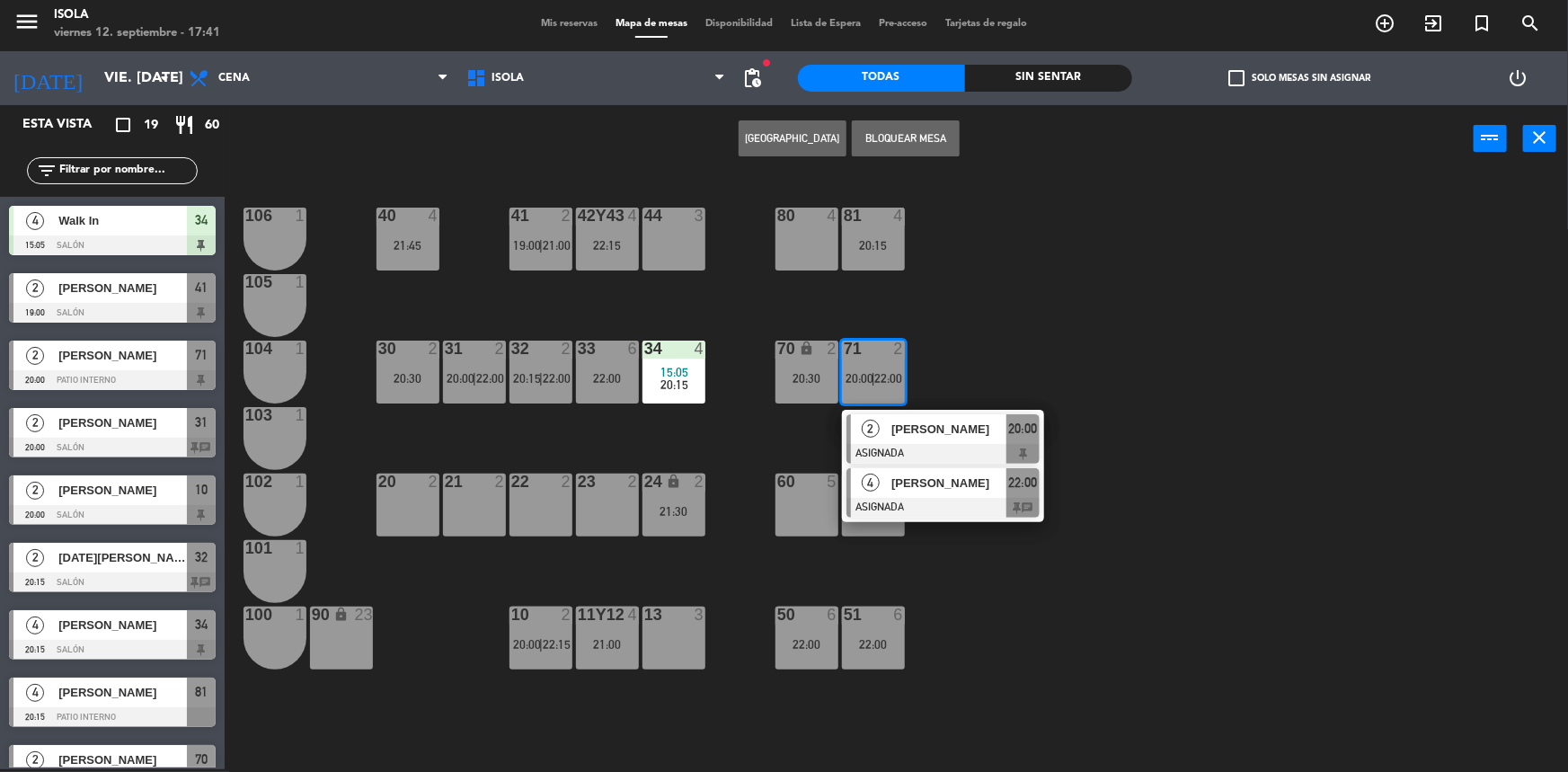
click at [915, 468] on div "4 [PERSON_NAME]" at bounding box center [929, 483] width 156 height 30
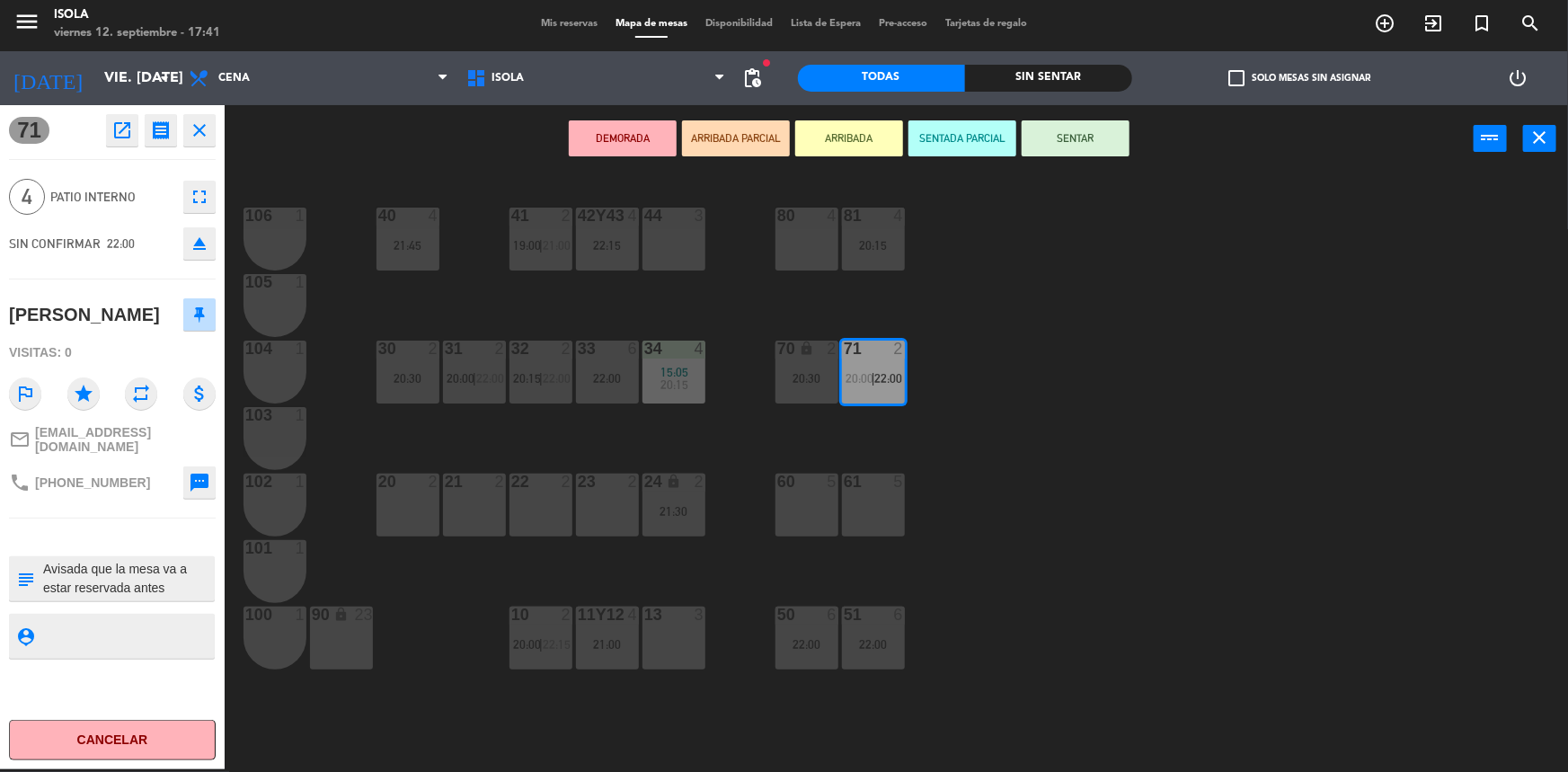
click at [952, 458] on div "40 4 21:45 42y43 4 22:15 41 2 19:00 | 21:00 44 3 80 4 81 4 20:15 106 1 105 1 30…" at bounding box center [904, 473] width 1328 height 597
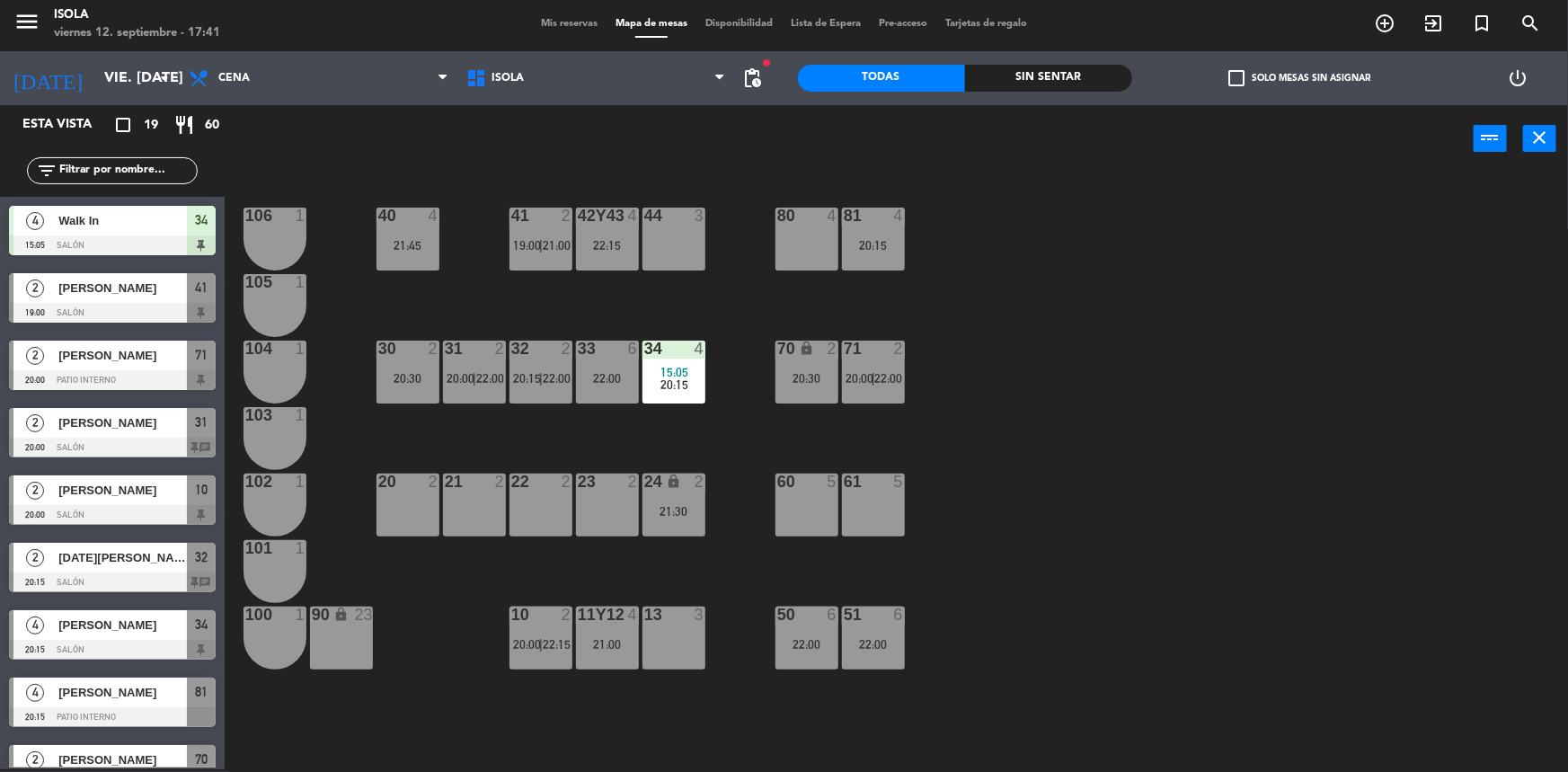
scroll to position [254, 0]
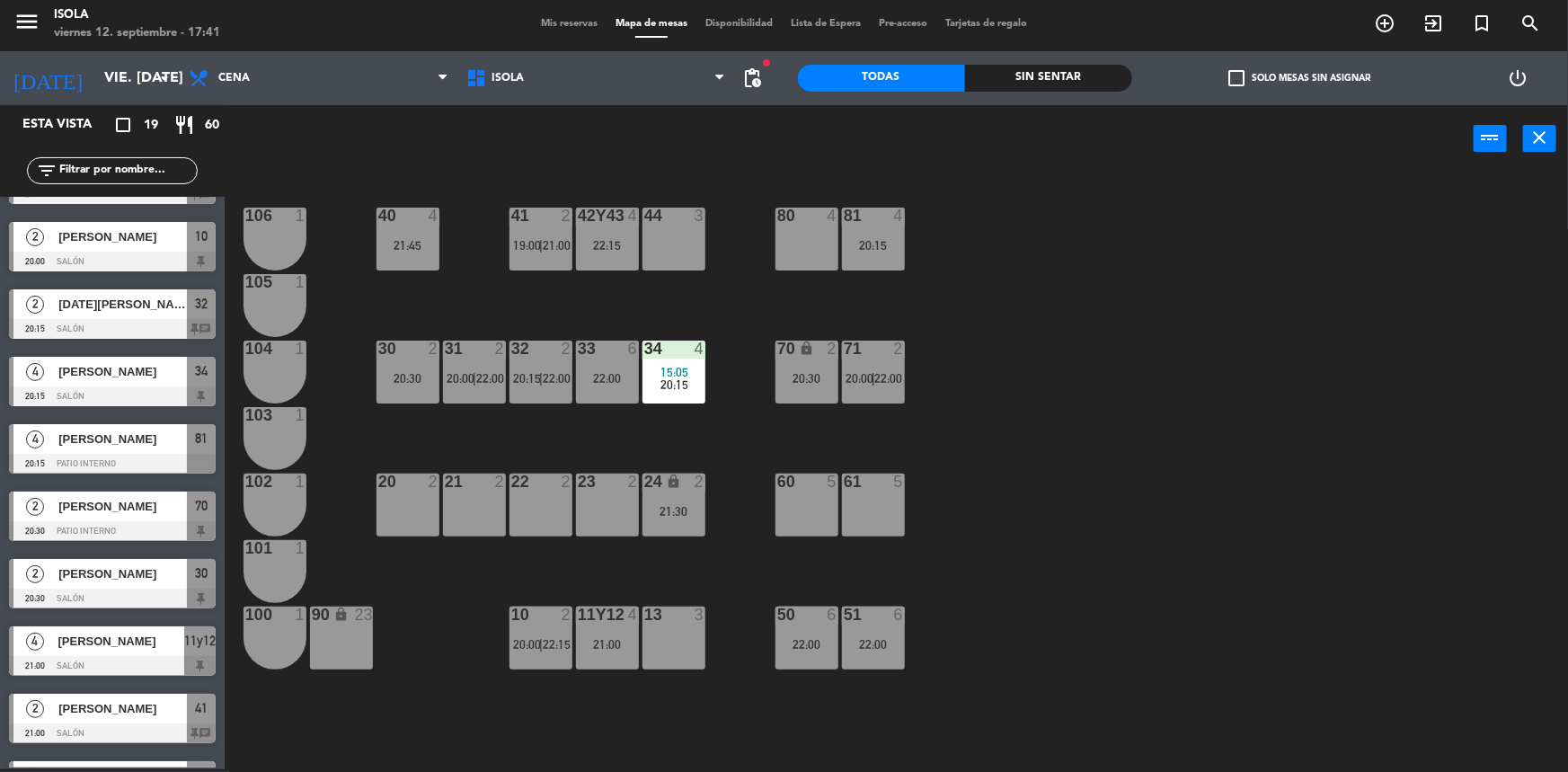
click at [886, 386] on div "71 2 20:00 | 22:00" at bounding box center [872, 371] width 62 height 62
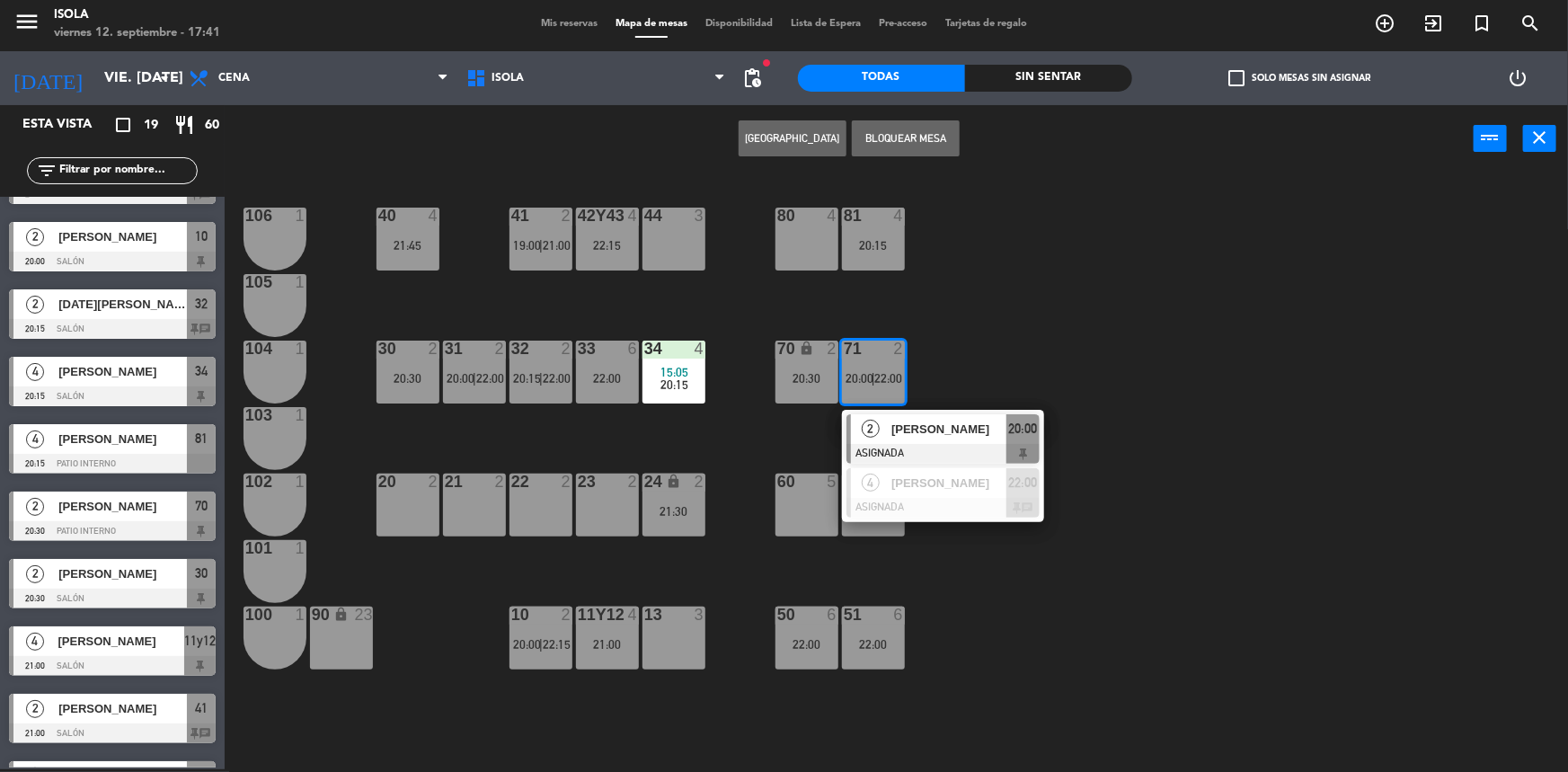
click at [937, 383] on div "40 4 21:45 42y43 4 22:15 41 2 19:00 | 21:00 44 3 80 4 81 4 20:15 106 1 105 1 30…" at bounding box center [904, 473] width 1328 height 597
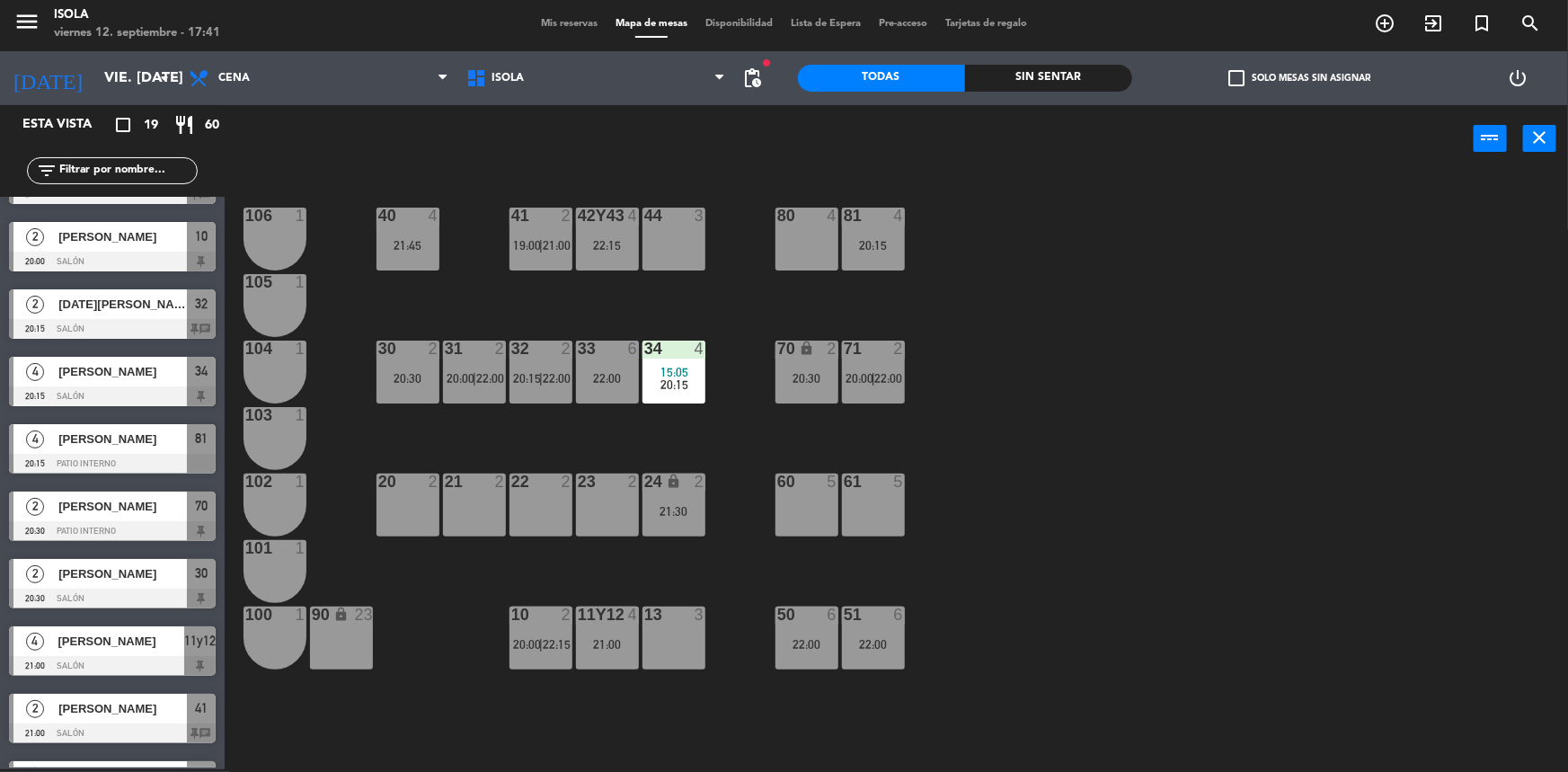
click at [873, 264] on div "81 4 20:15" at bounding box center [872, 238] width 62 height 62
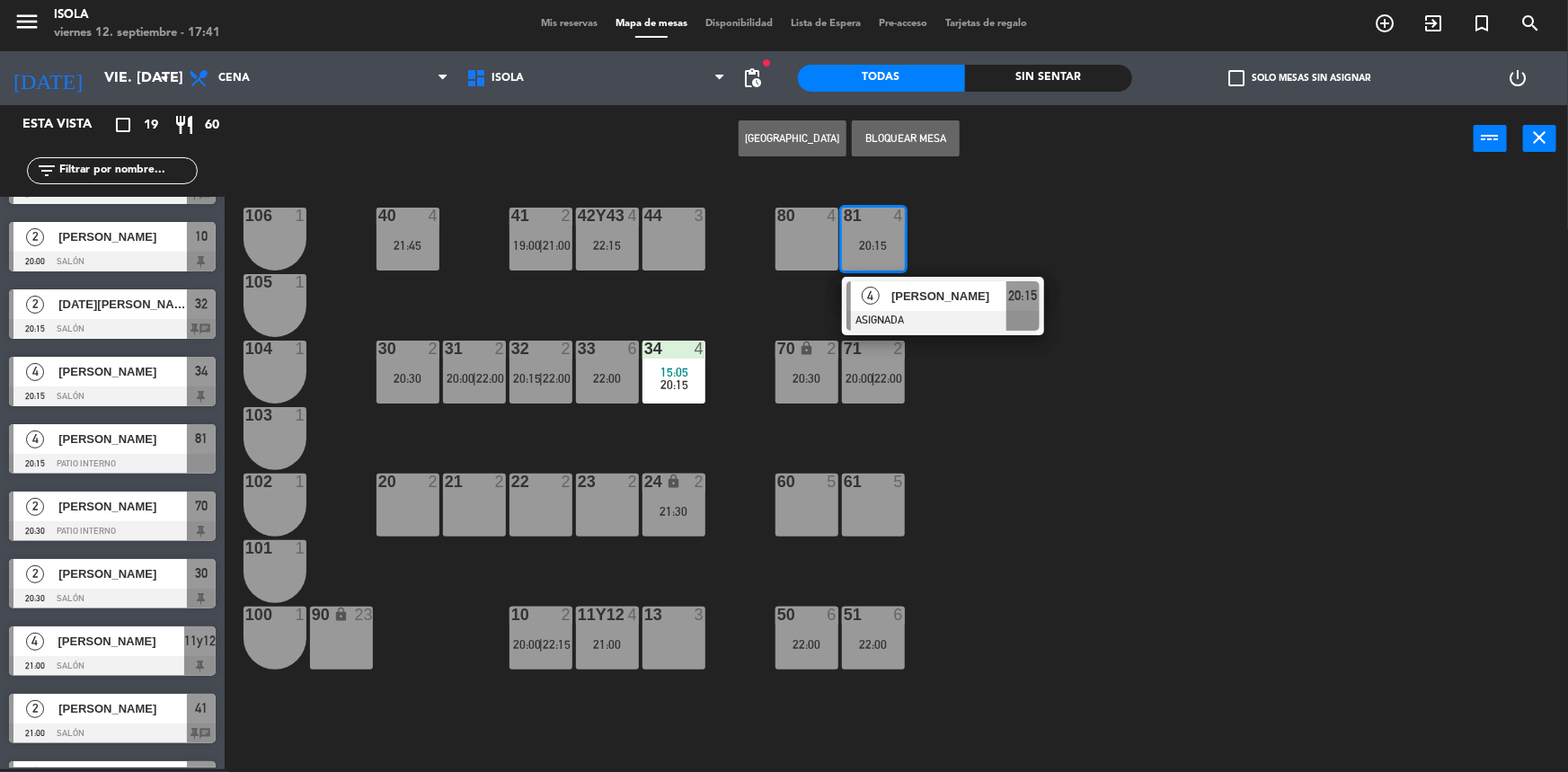
click at [954, 254] on div "40 4 21:45 42y43 4 22:15 41 2 19:00 | 21:00 44 3 80 4 81 4 20:15 4 [PERSON_NAME…" at bounding box center [904, 473] width 1328 height 597
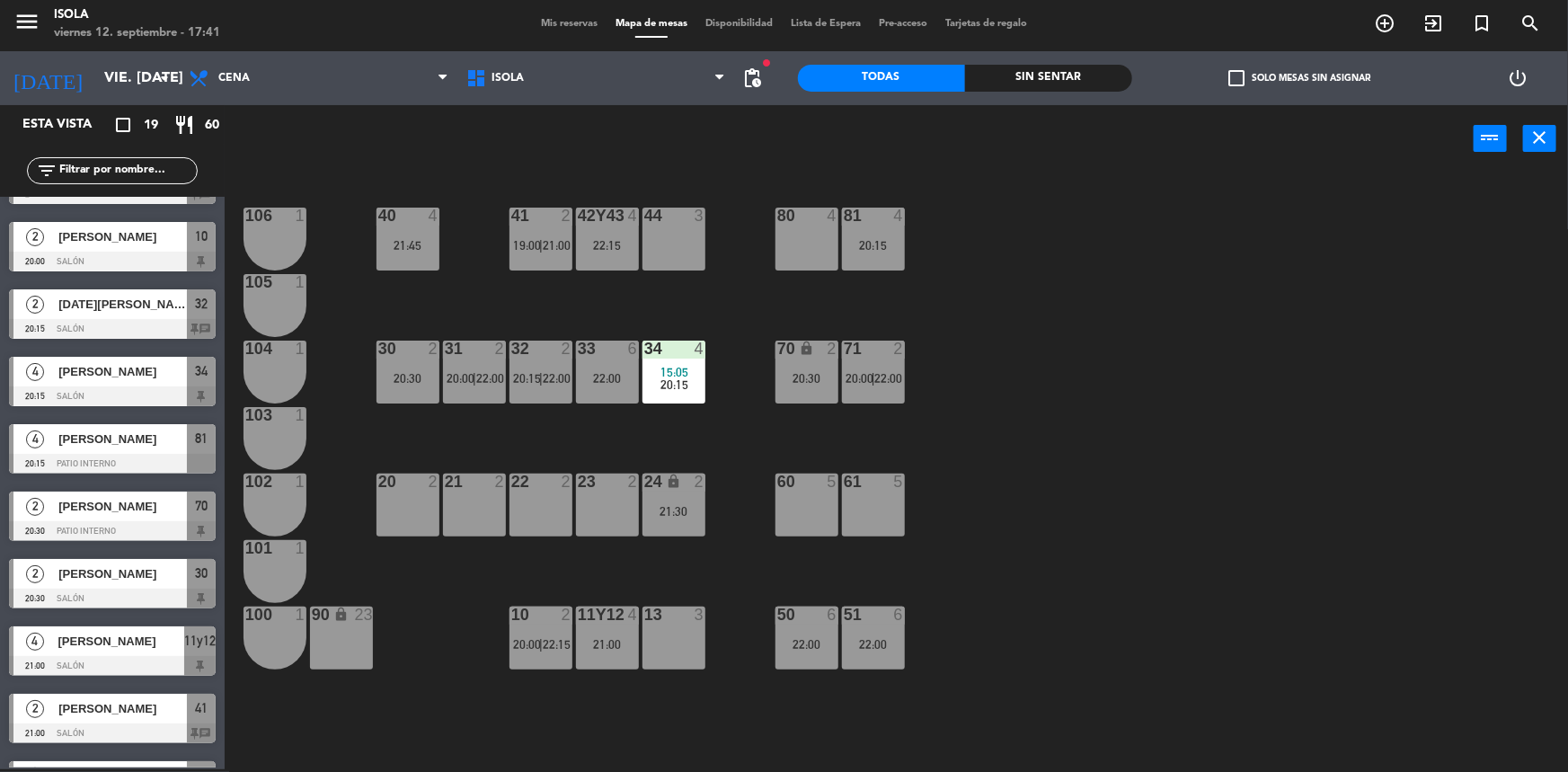
click at [784, 395] on div "70 lock 2 20:30" at bounding box center [806, 371] width 62 height 62
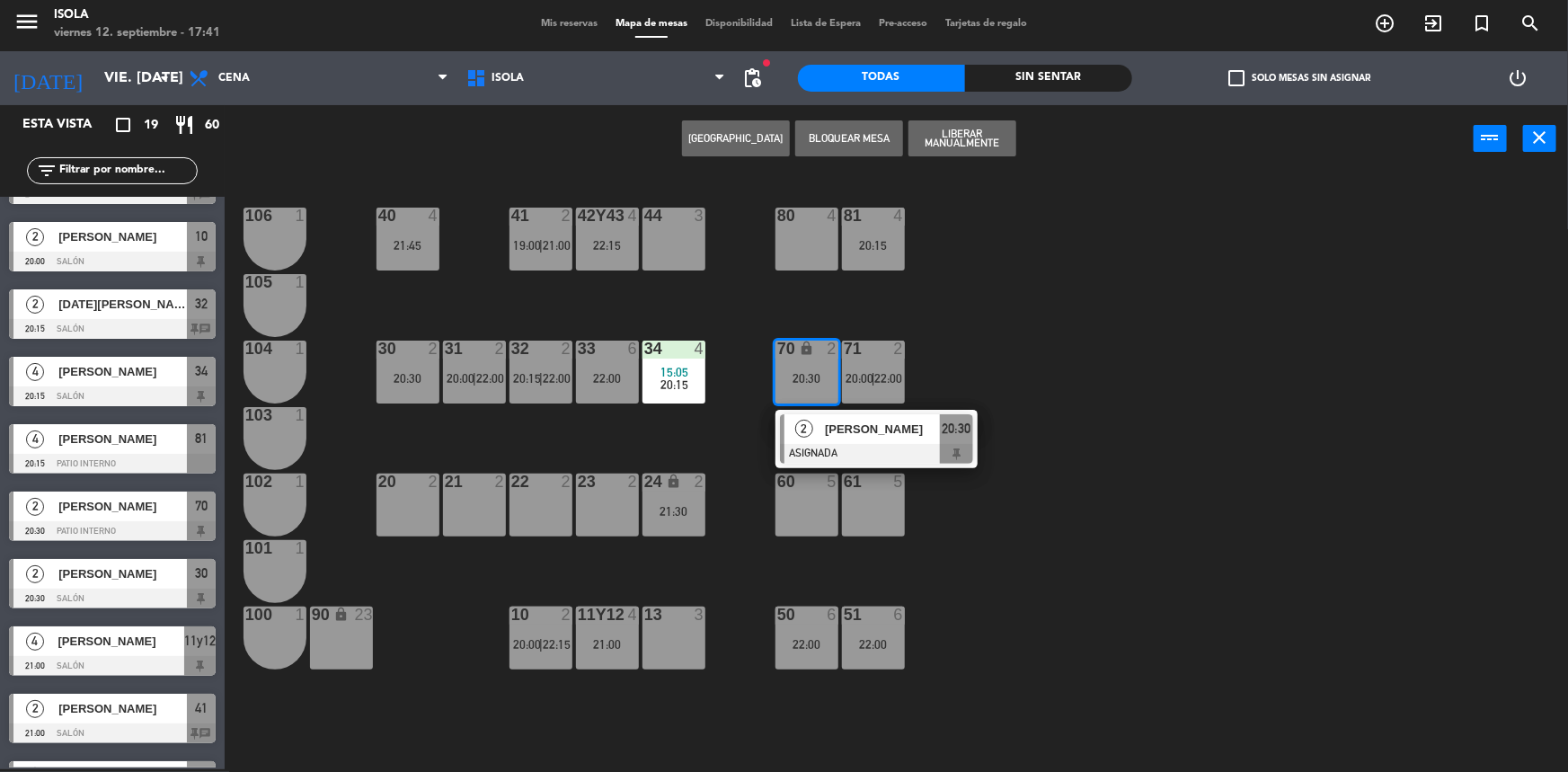
click at [827, 315] on div "40 4 21:45 42y43 4 22:15 41 2 19:00 | 21:00 44 3 80 4 81 4 20:15 106 1 105 1 30…" at bounding box center [904, 473] width 1328 height 597
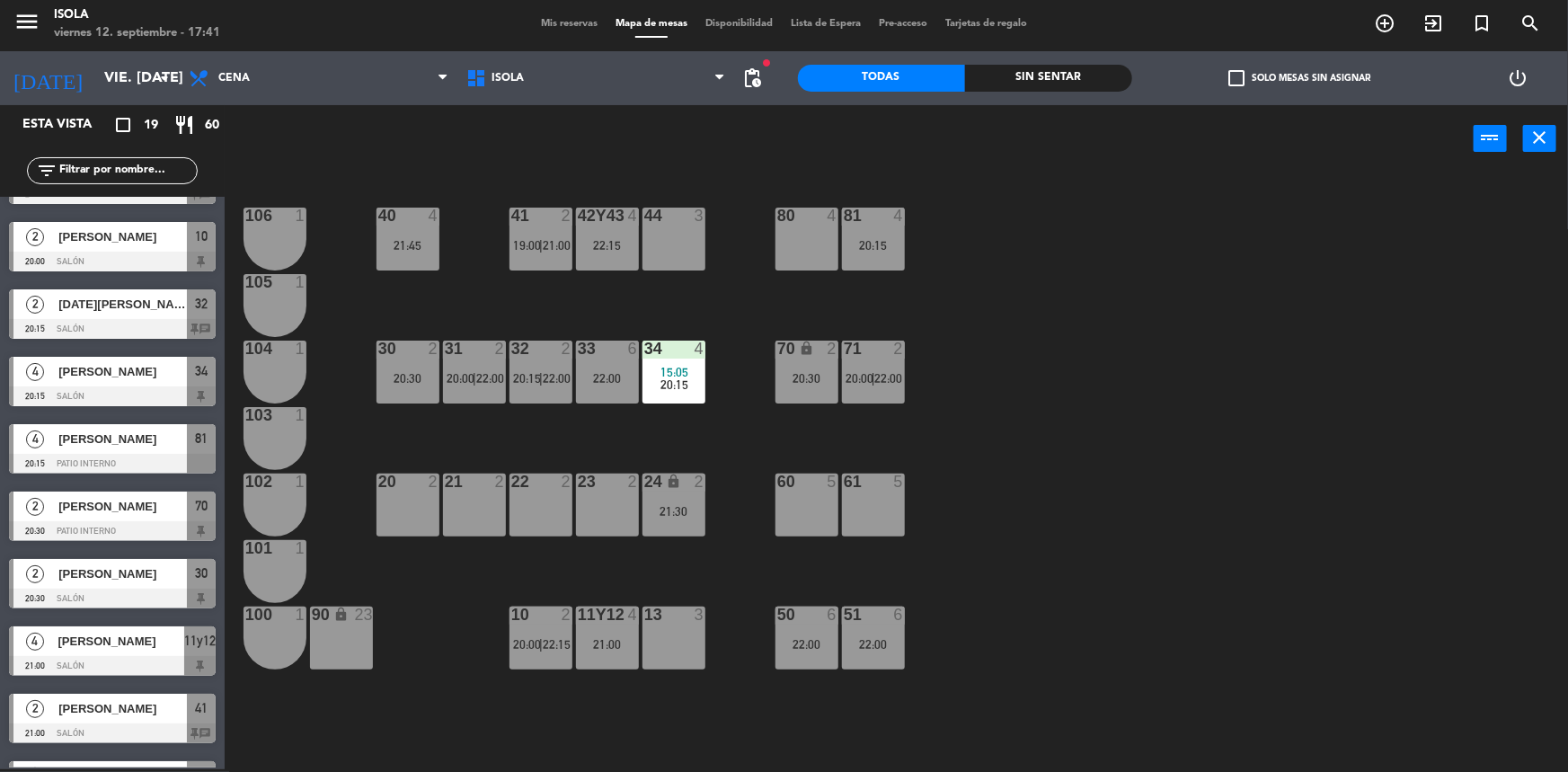
click at [810, 362] on div "70 lock 2 20:30" at bounding box center [806, 371] width 62 height 62
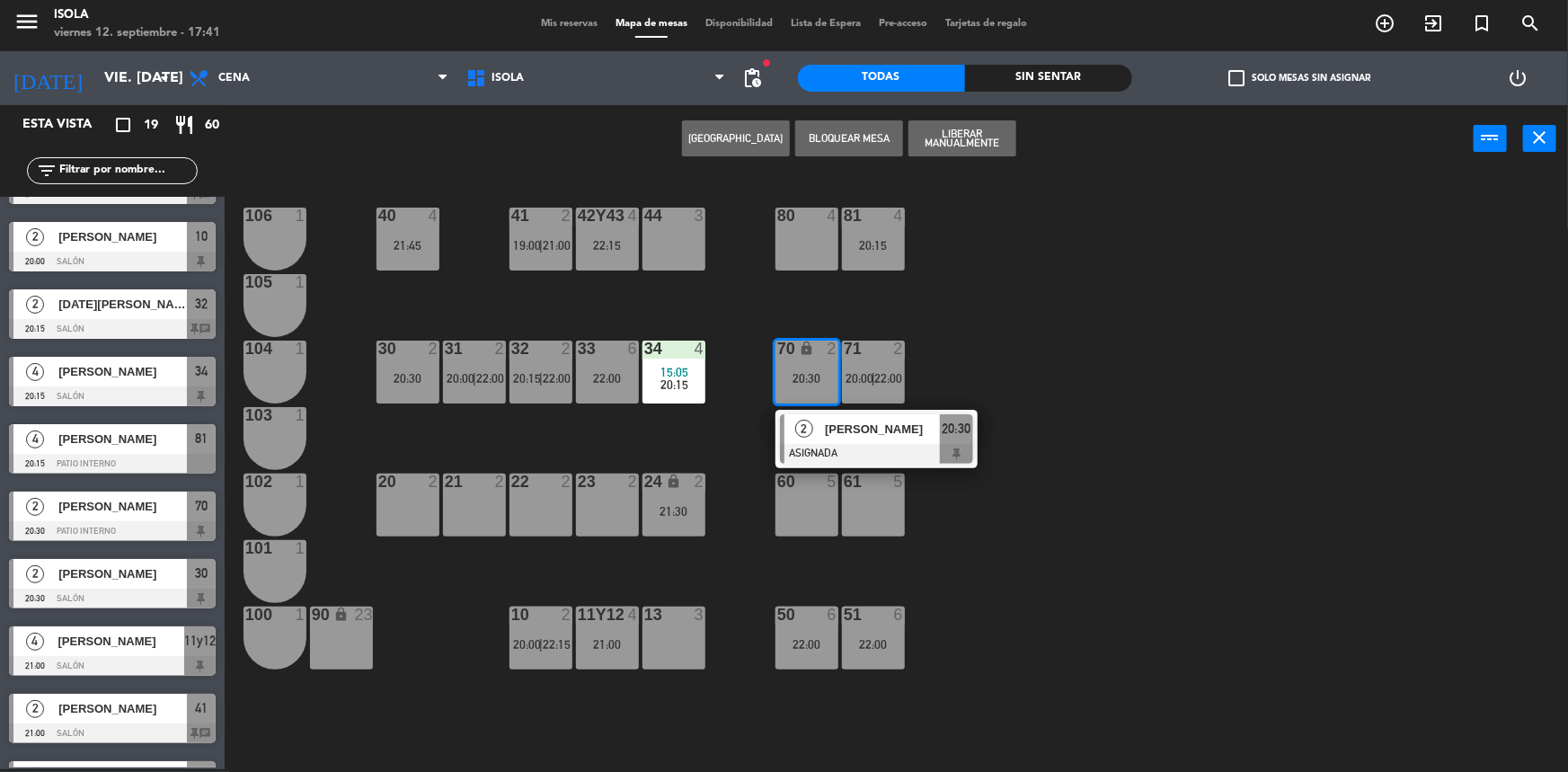
click at [830, 309] on div "40 4 21:45 42y43 4 22:15 41 2 19:00 | 21:00 44 3 80 4 81 4 20:15 106 1 105 1 30…" at bounding box center [904, 473] width 1328 height 597
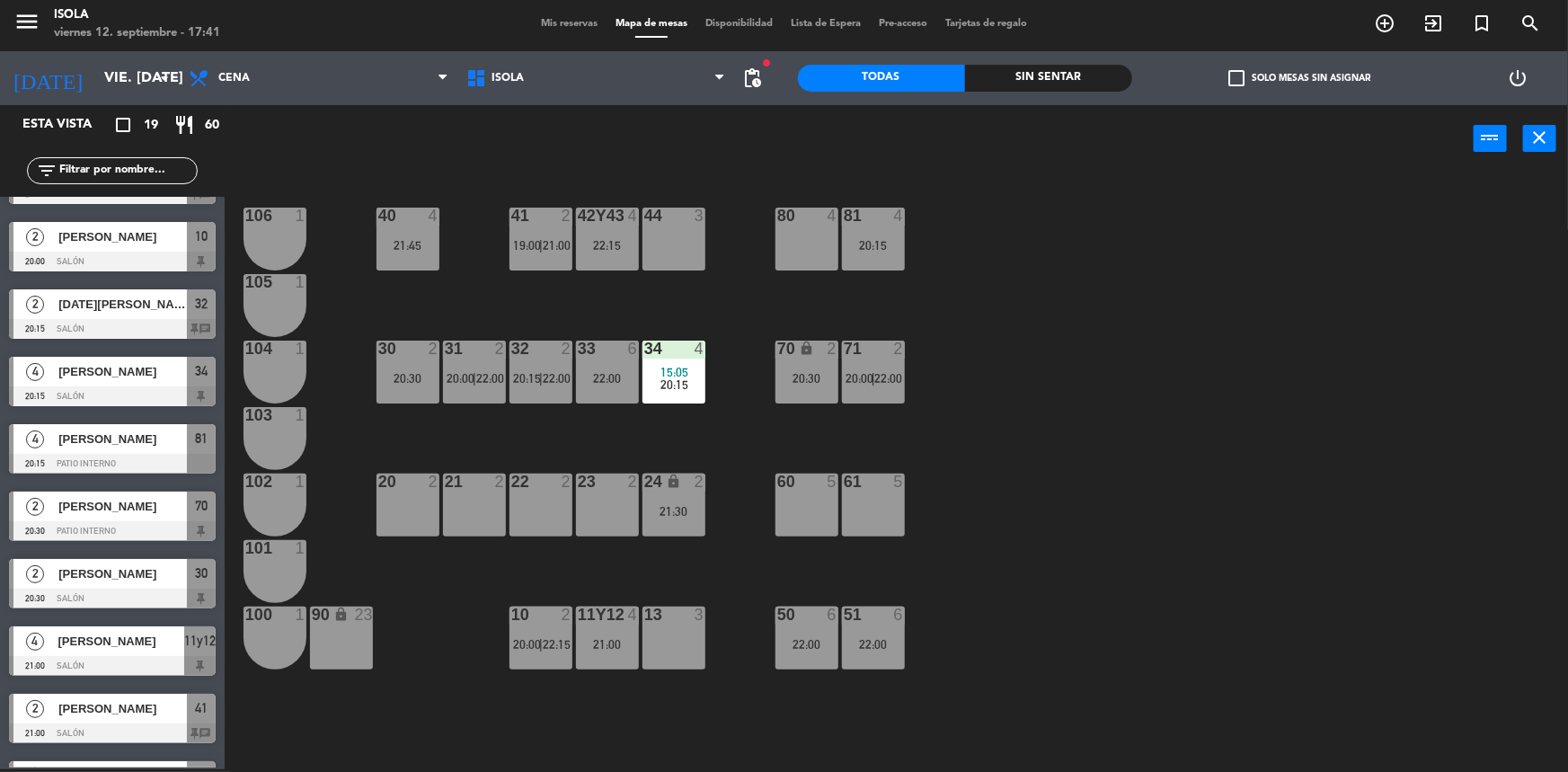
click at [821, 368] on div "70 lock 2 20:30" at bounding box center [806, 371] width 62 height 62
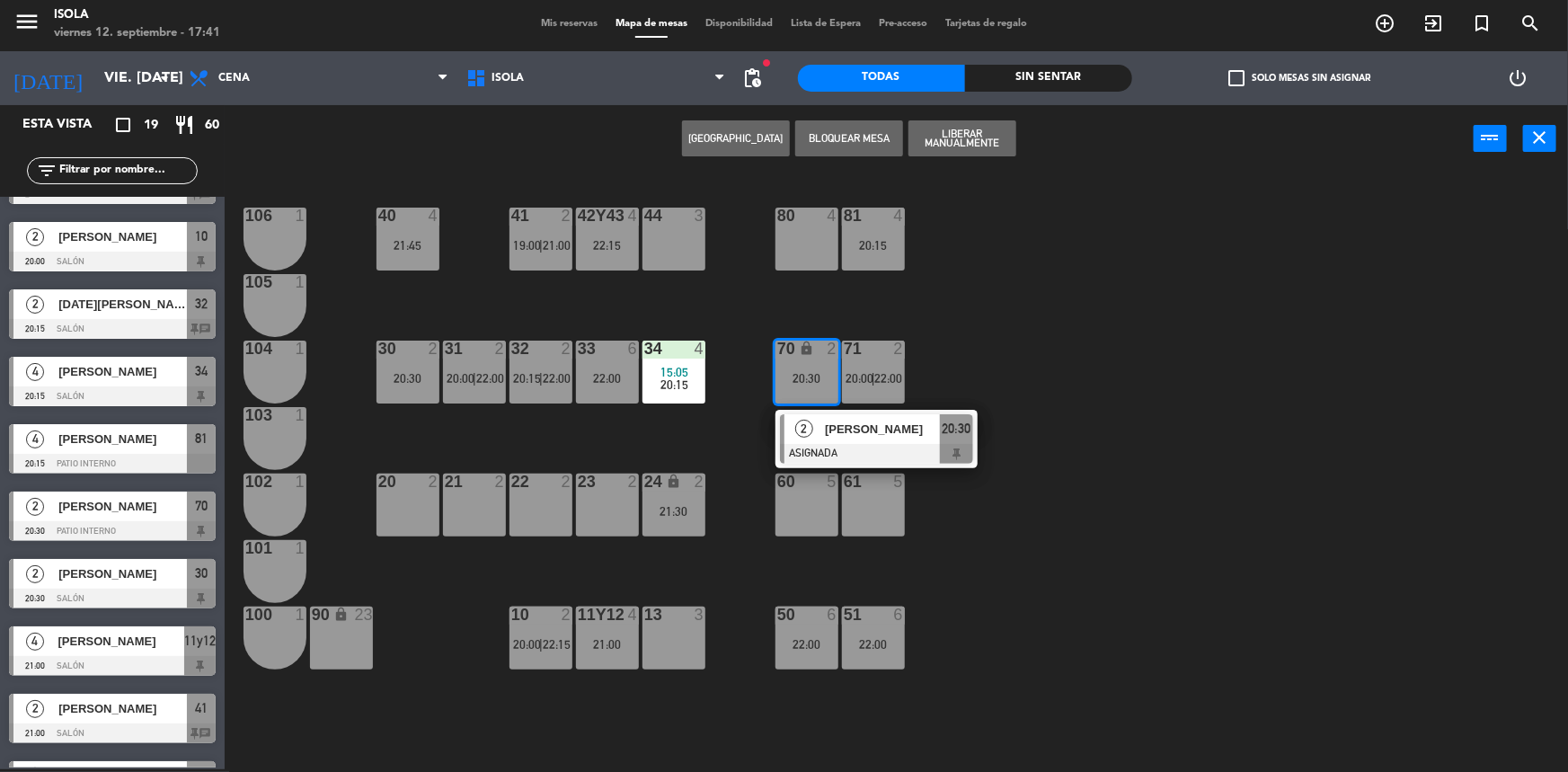
click at [821, 311] on div "40 4 21:45 42y43 4 22:15 41 2 19:00 | 21:00 44 3 80 4 81 4 20:15 106 1 105 1 30…" at bounding box center [904, 473] width 1328 height 597
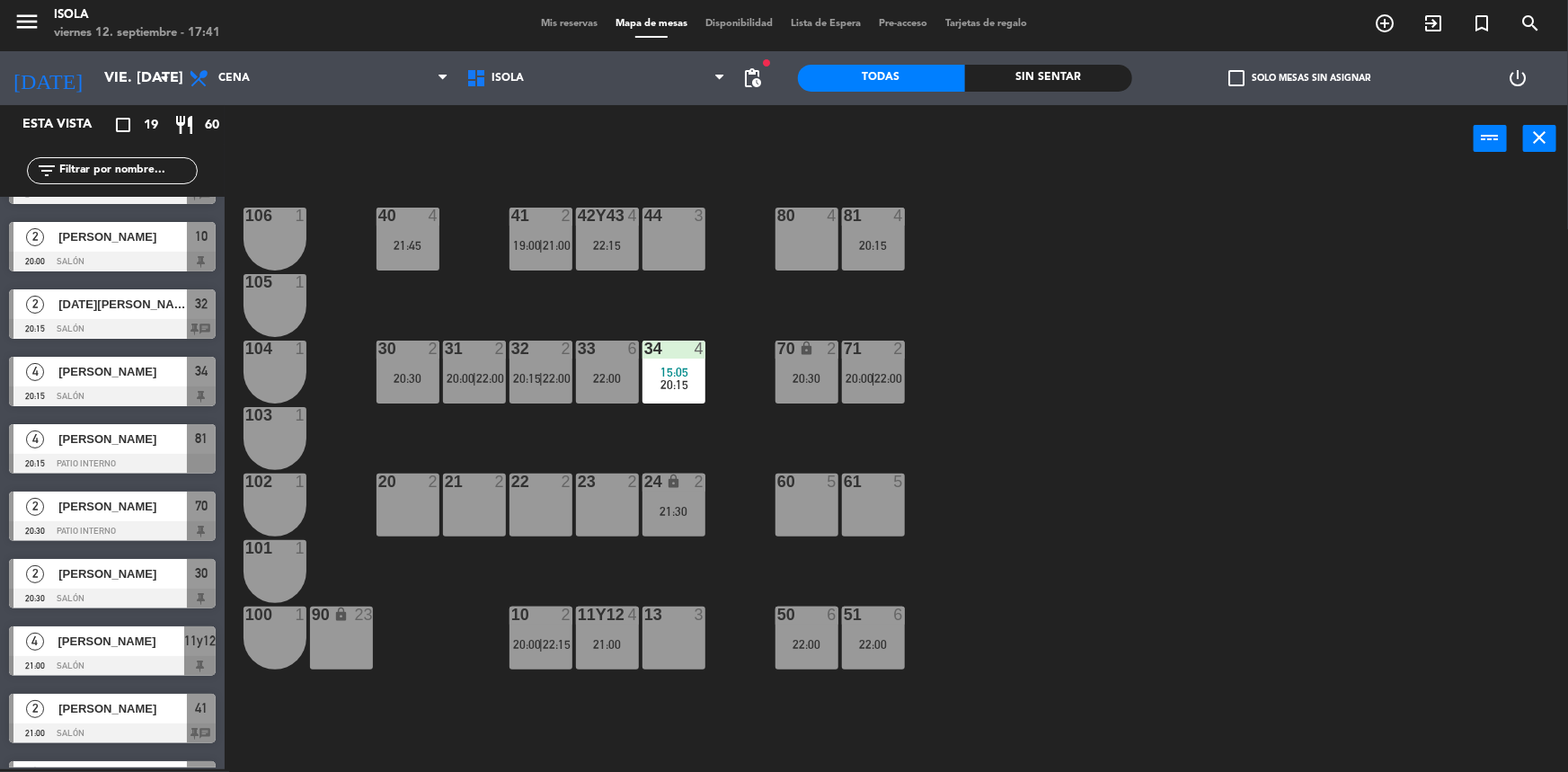
click at [817, 354] on div "lock" at bounding box center [806, 349] width 30 height 17
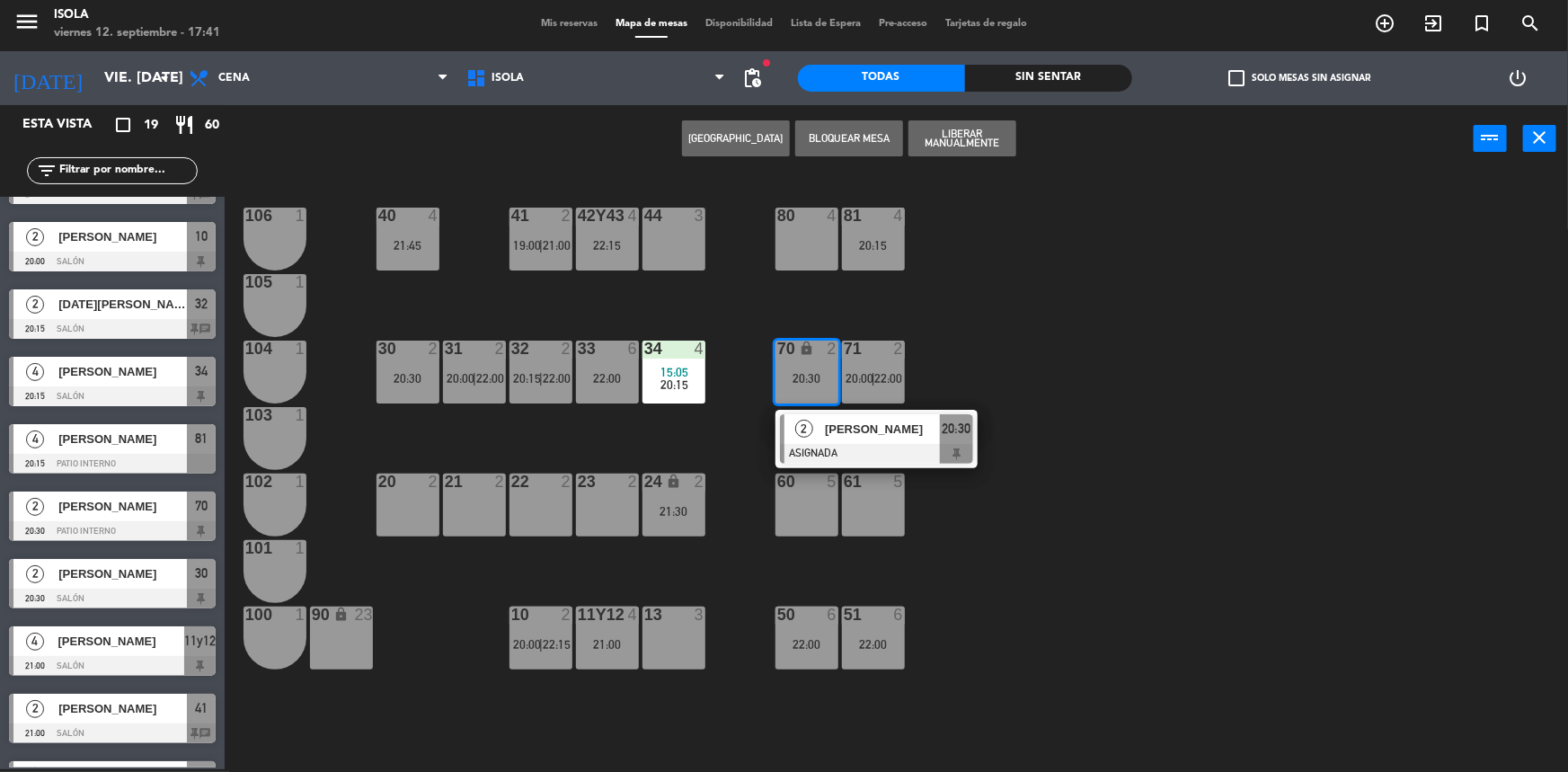
click at [825, 312] on div "40 4 21:45 42y43 4 22:15 41 2 19:00 | 21:00 44 3 80 4 81 4 20:15 106 1 105 1 30…" at bounding box center [904, 473] width 1328 height 597
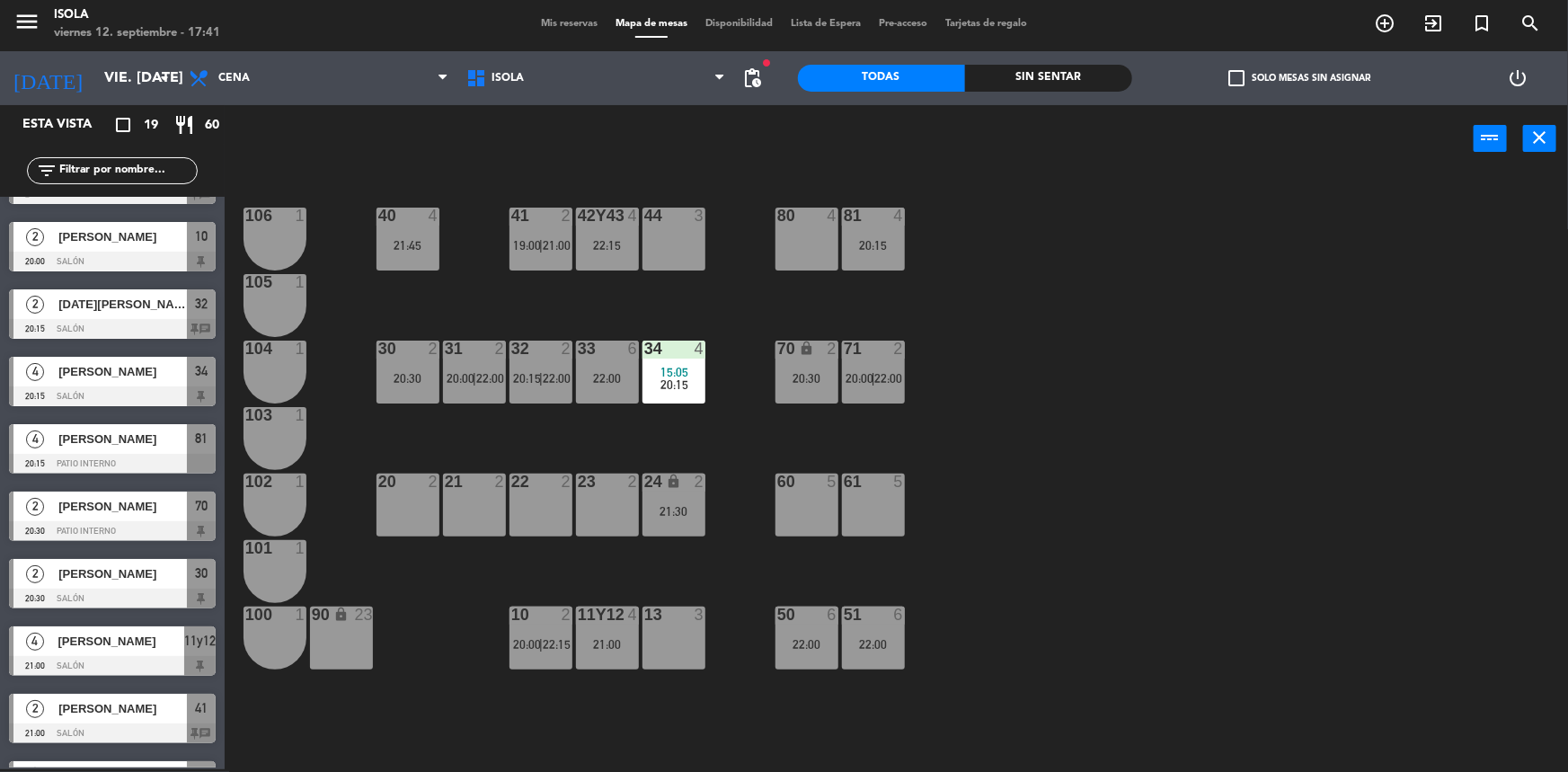
click at [808, 376] on div "20:30" at bounding box center [806, 378] width 62 height 12
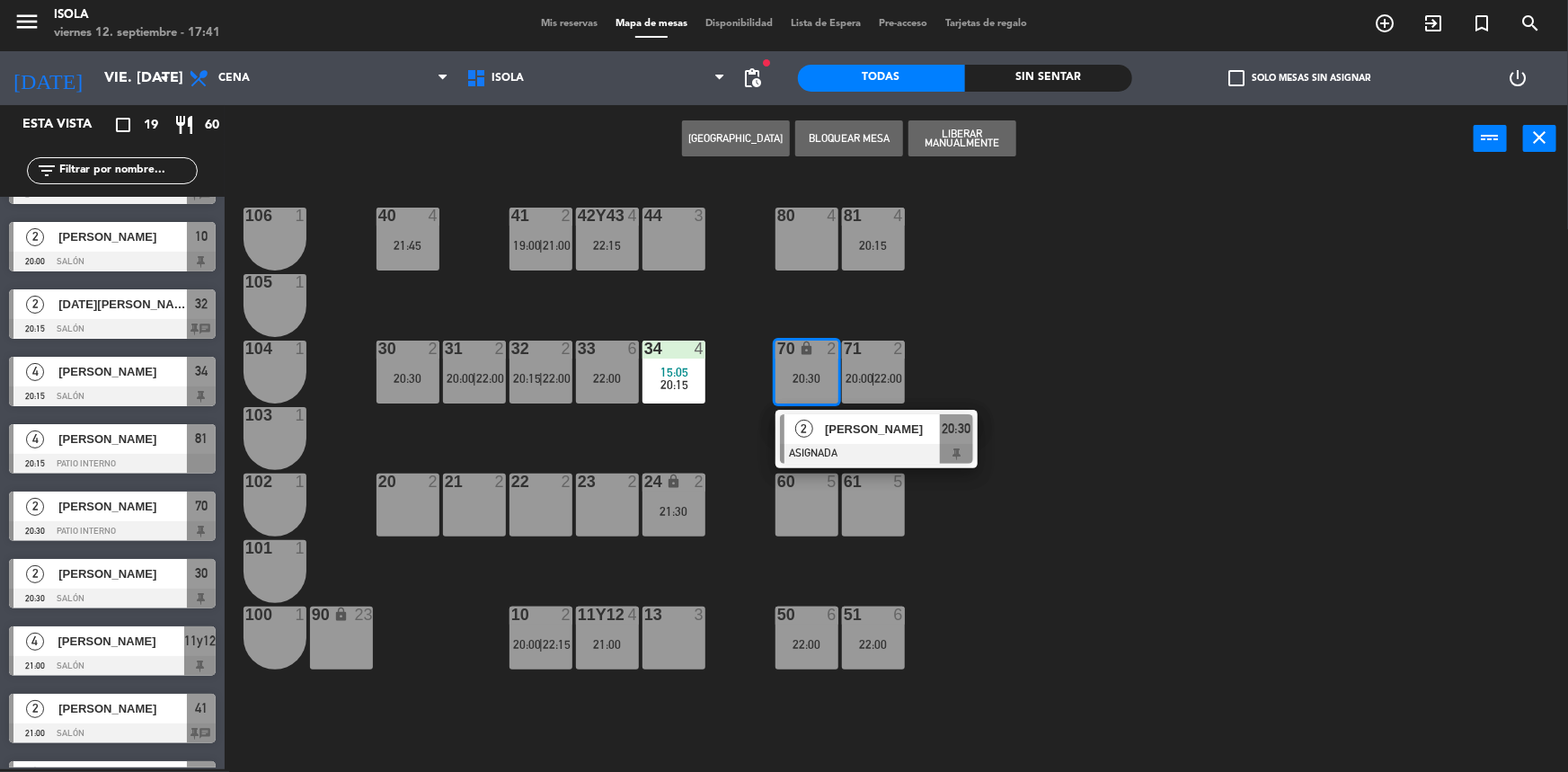
drag, startPoint x: 831, startPoint y: 321, endPoint x: 826, endPoint y: 340, distance: 19.6
click at [831, 320] on div "40 4 21:45 42y43 4 22:15 41 2 19:00 | 21:00 44 3 80 4 81 4 20:15 106 1 105 1 30…" at bounding box center [904, 473] width 1328 height 597
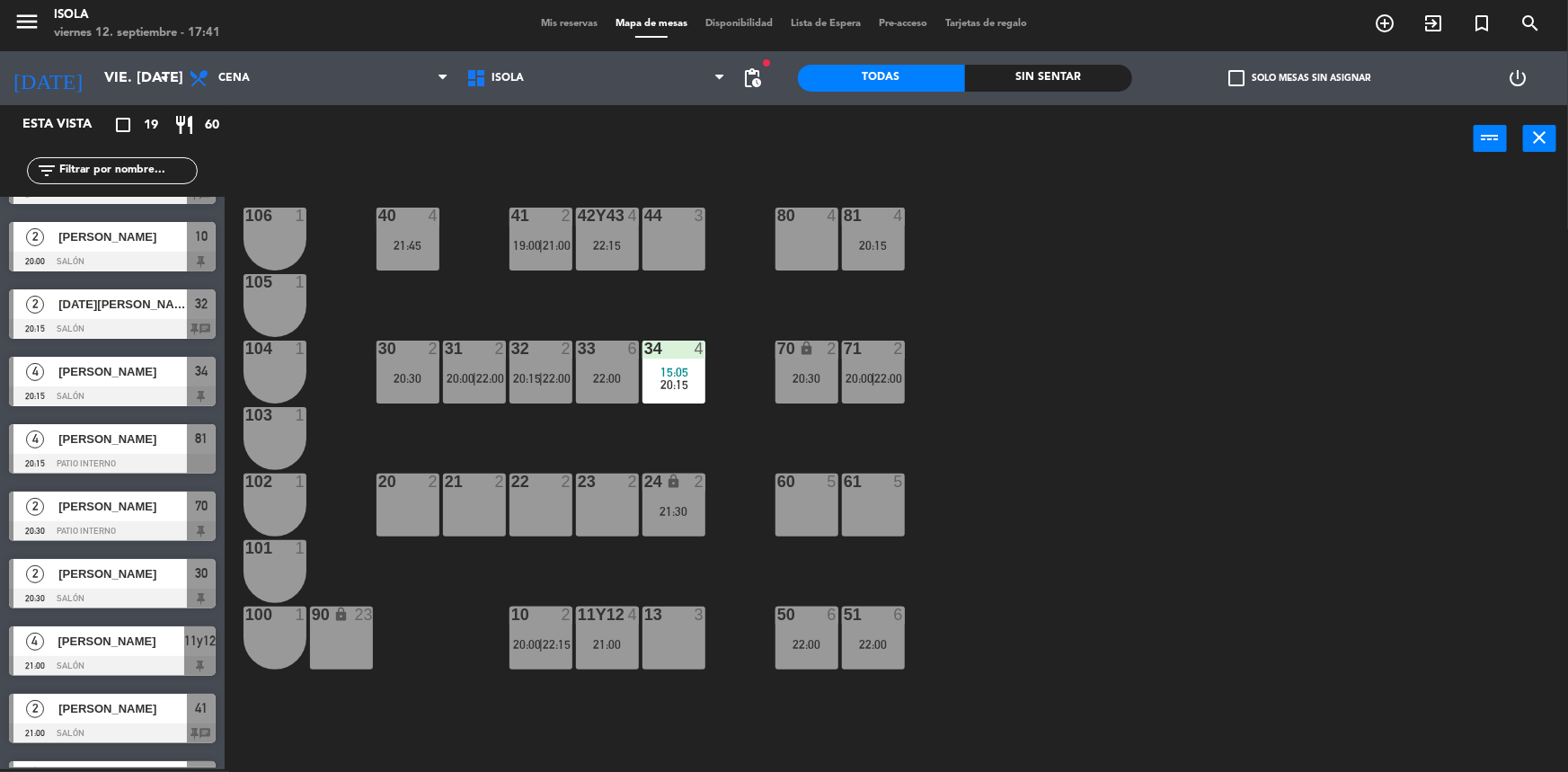
click at [822, 364] on div "70 lock 2 20:30" at bounding box center [806, 371] width 62 height 62
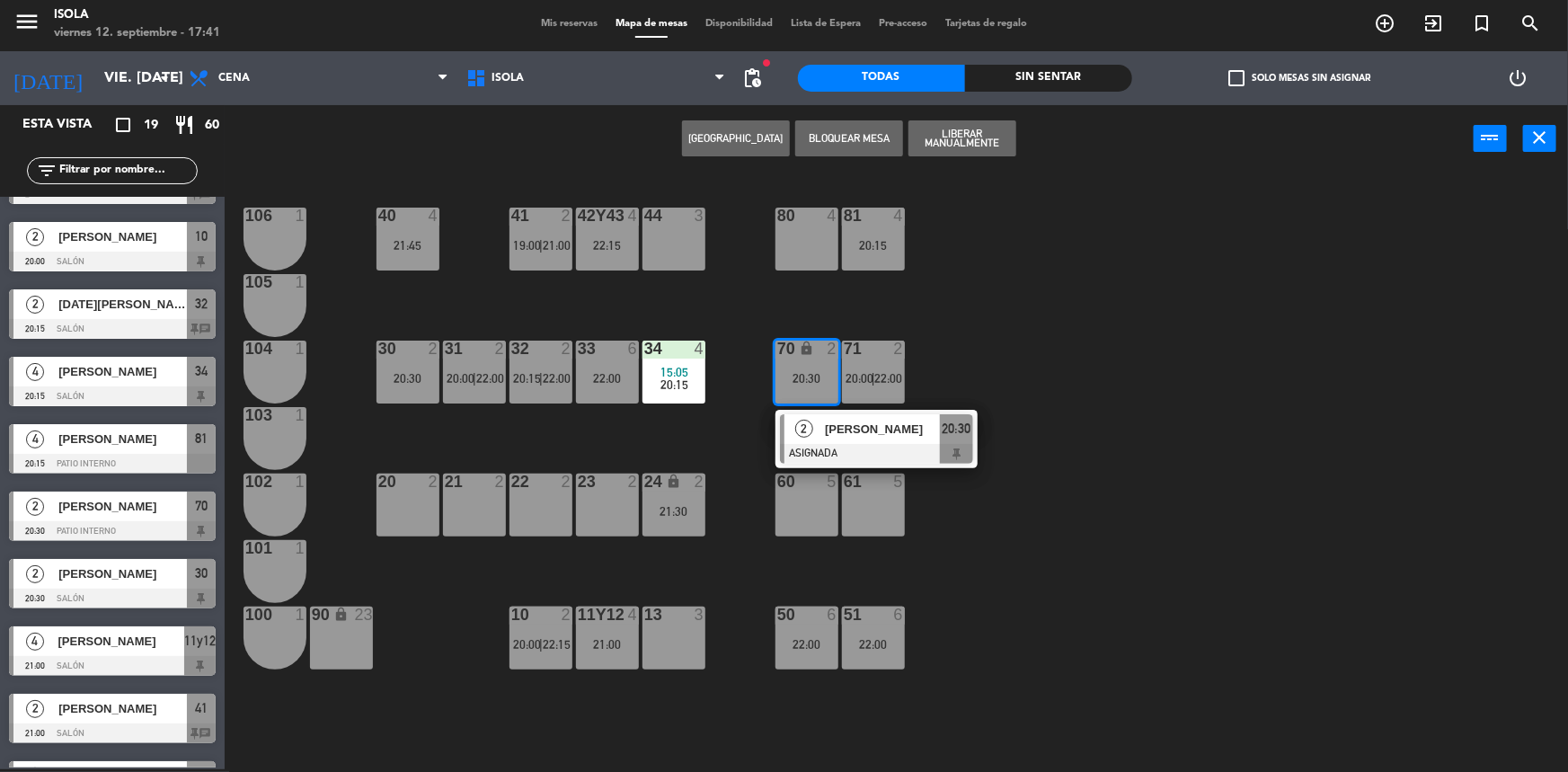
click at [862, 458] on div at bounding box center [876, 454] width 193 height 20
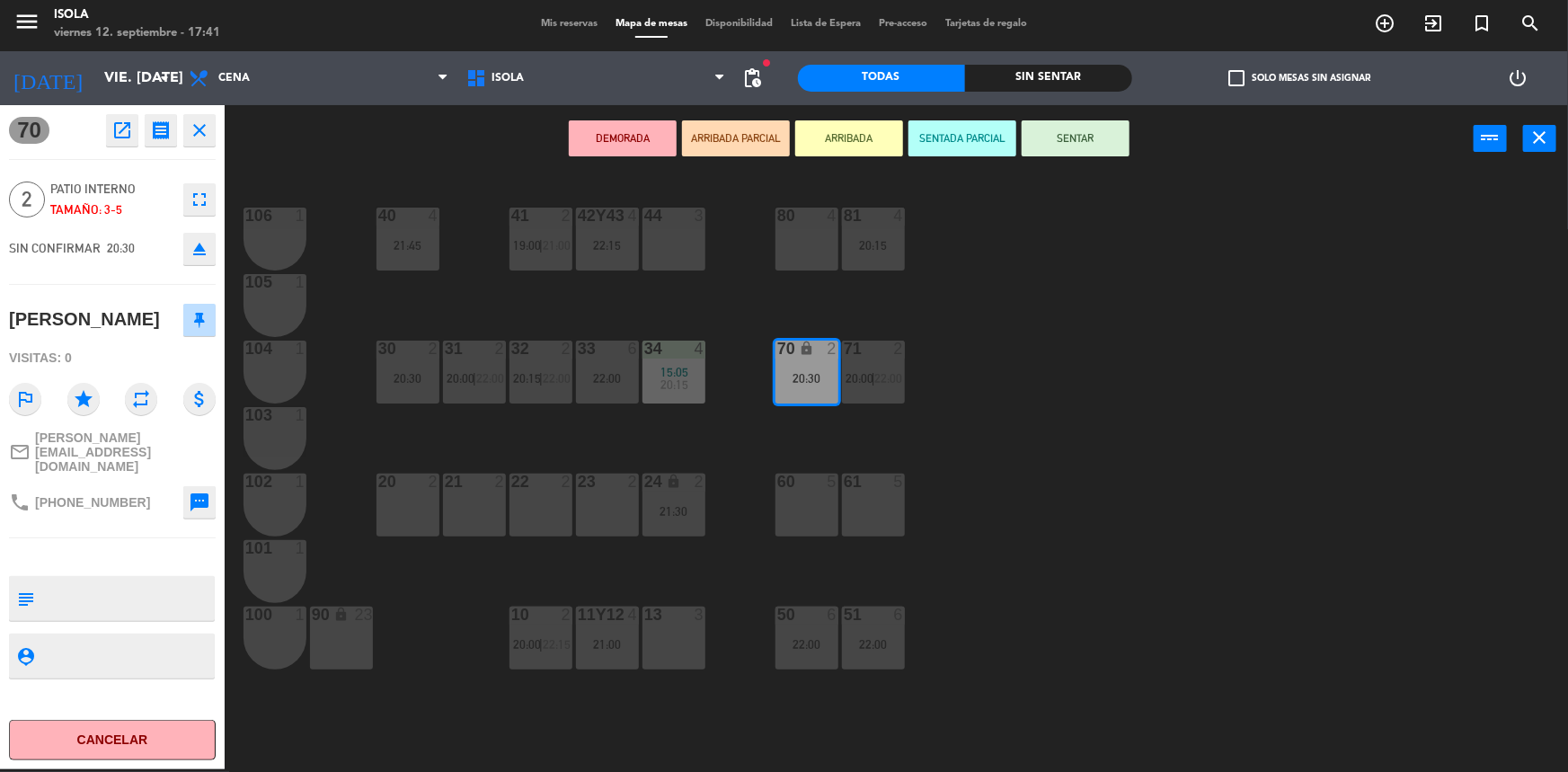
click at [923, 447] on div "40 4 21:45 42y43 4 22:15 41 2 19:00 | 21:00 44 3 80 4 81 4 20:15 106 1 105 1 30…" at bounding box center [904, 473] width 1328 height 597
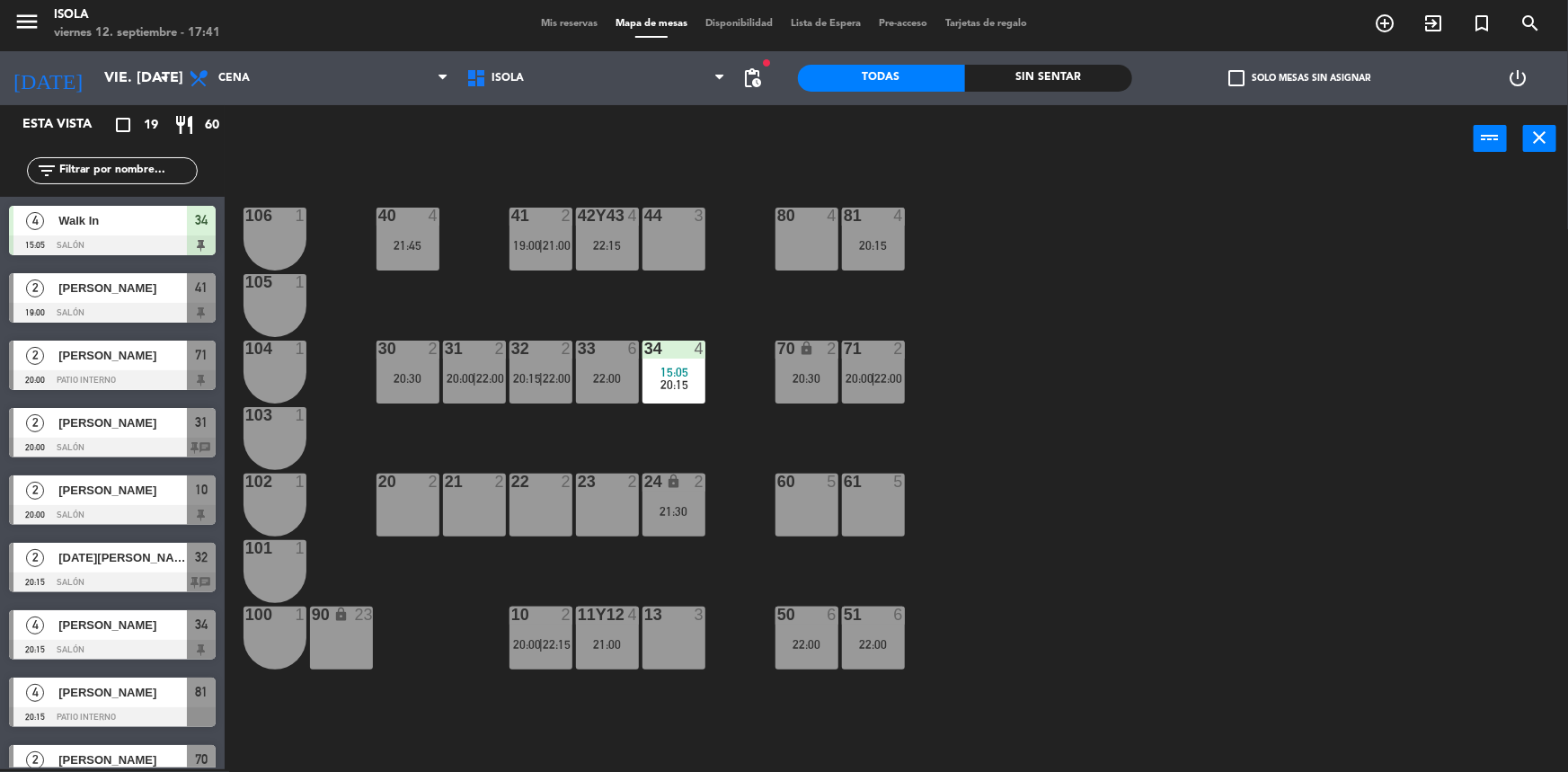
scroll to position [3, 0]
click at [795, 372] on div "20:30" at bounding box center [806, 378] width 62 height 12
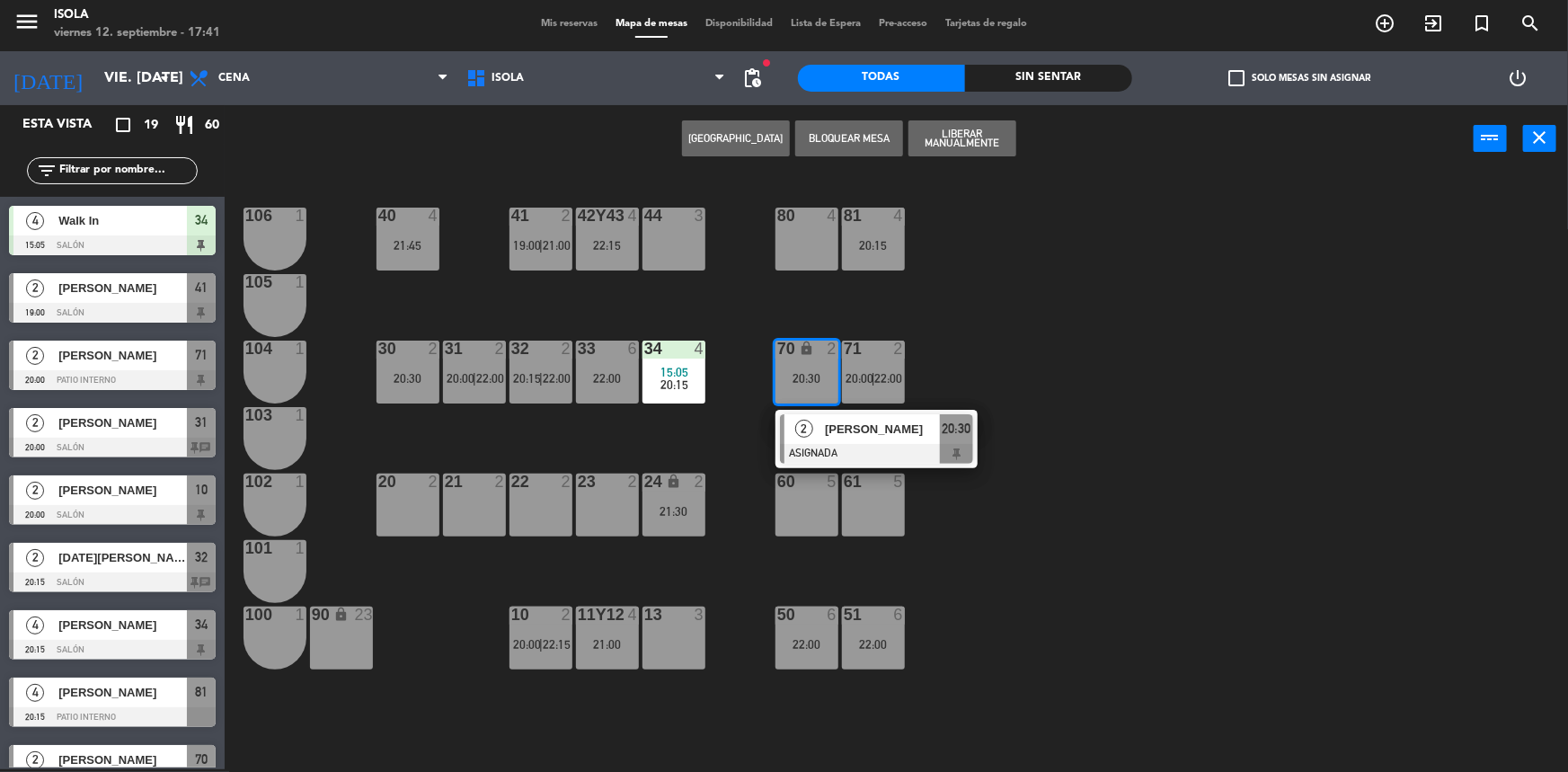
click at [863, 450] on div "2 [PERSON_NAME] 20:30" at bounding box center [876, 438] width 229 height 59
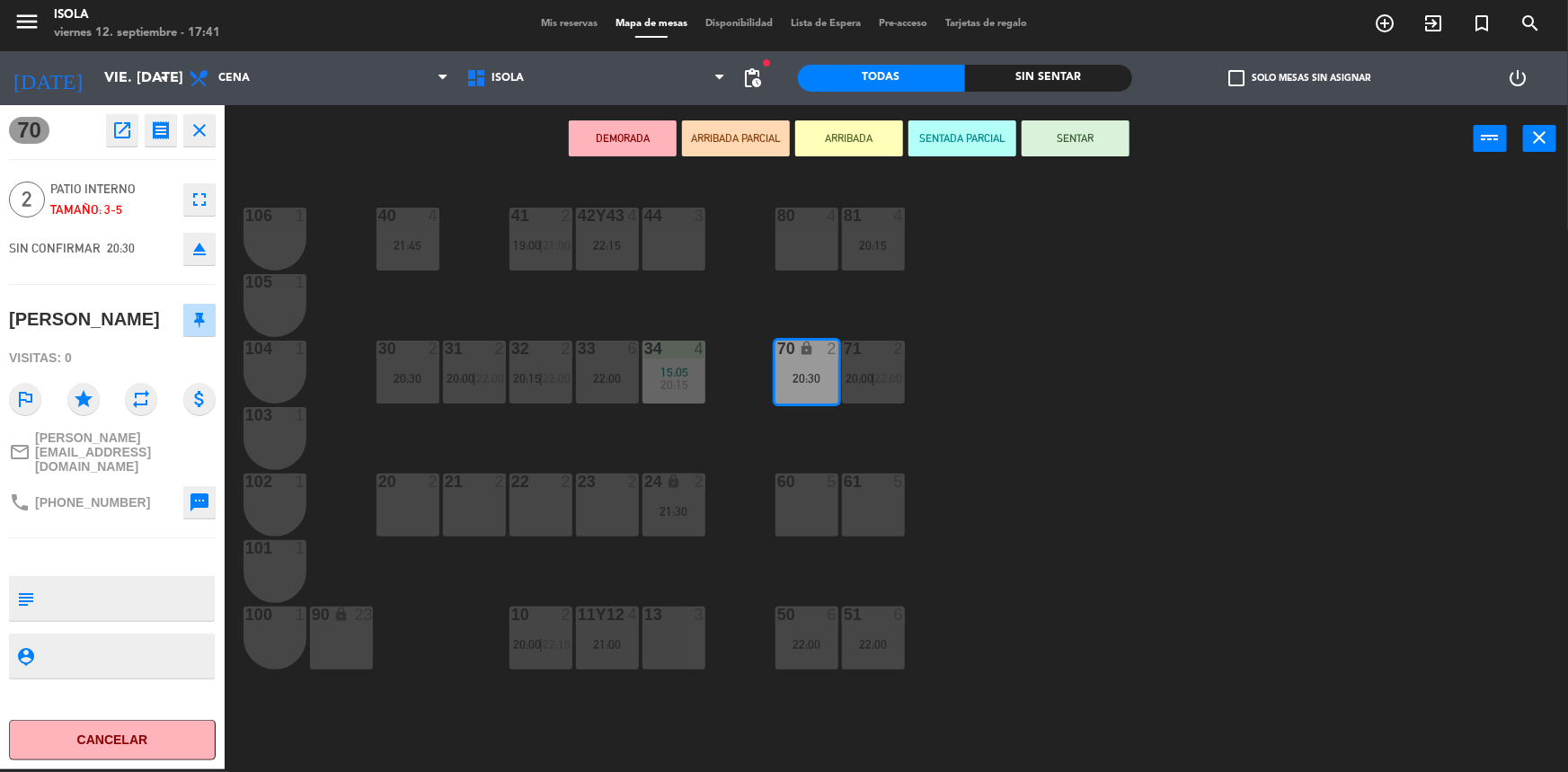
click at [952, 452] on div "40 4 21:45 42y43 4 22:15 41 2 19:00 | 21:00 44 3 80 4 81 4 20:15 106 1 105 1 30…" at bounding box center [904, 473] width 1328 height 597
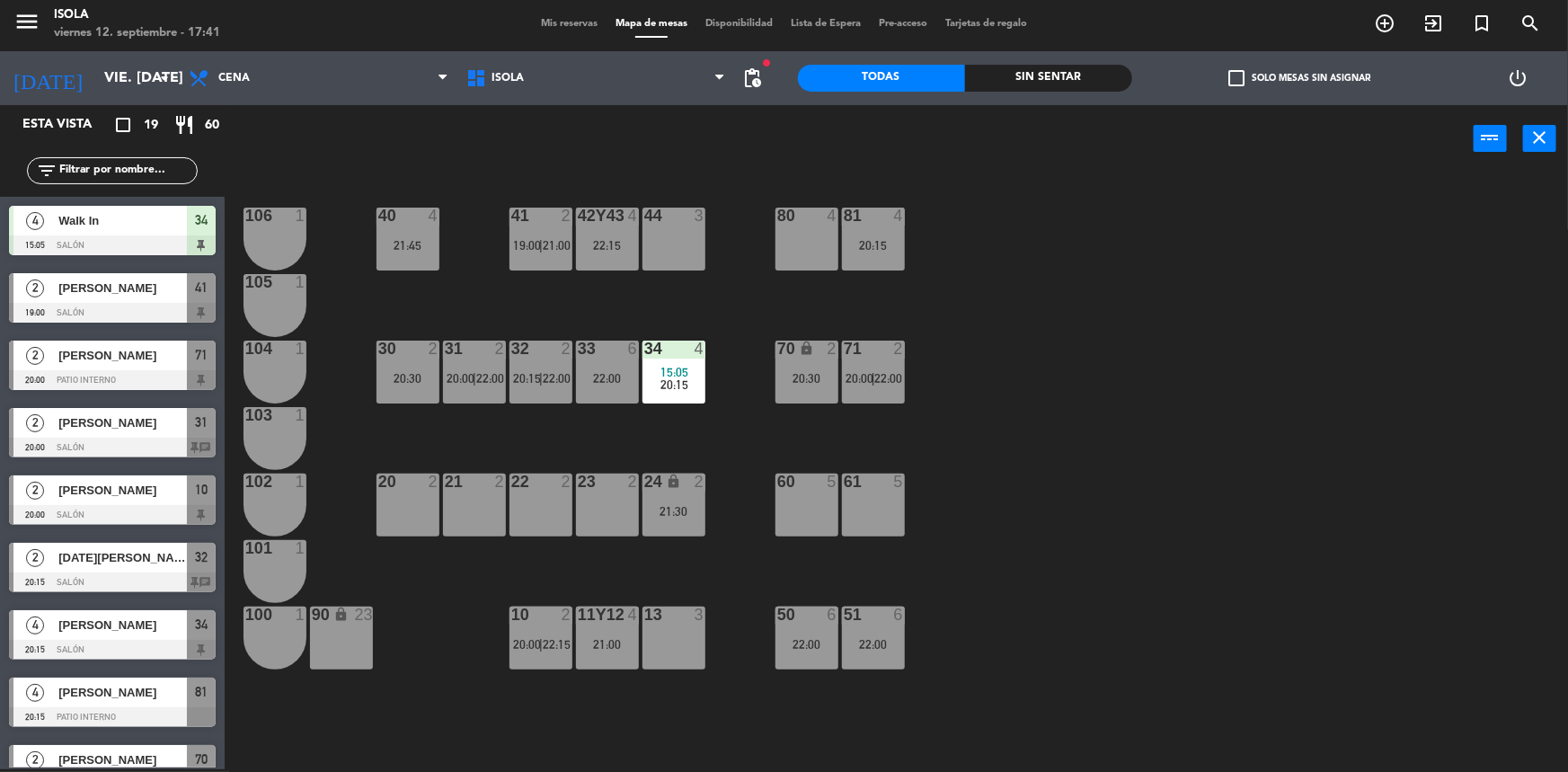
click at [801, 396] on div "70 lock 2 20:30" at bounding box center [806, 371] width 62 height 62
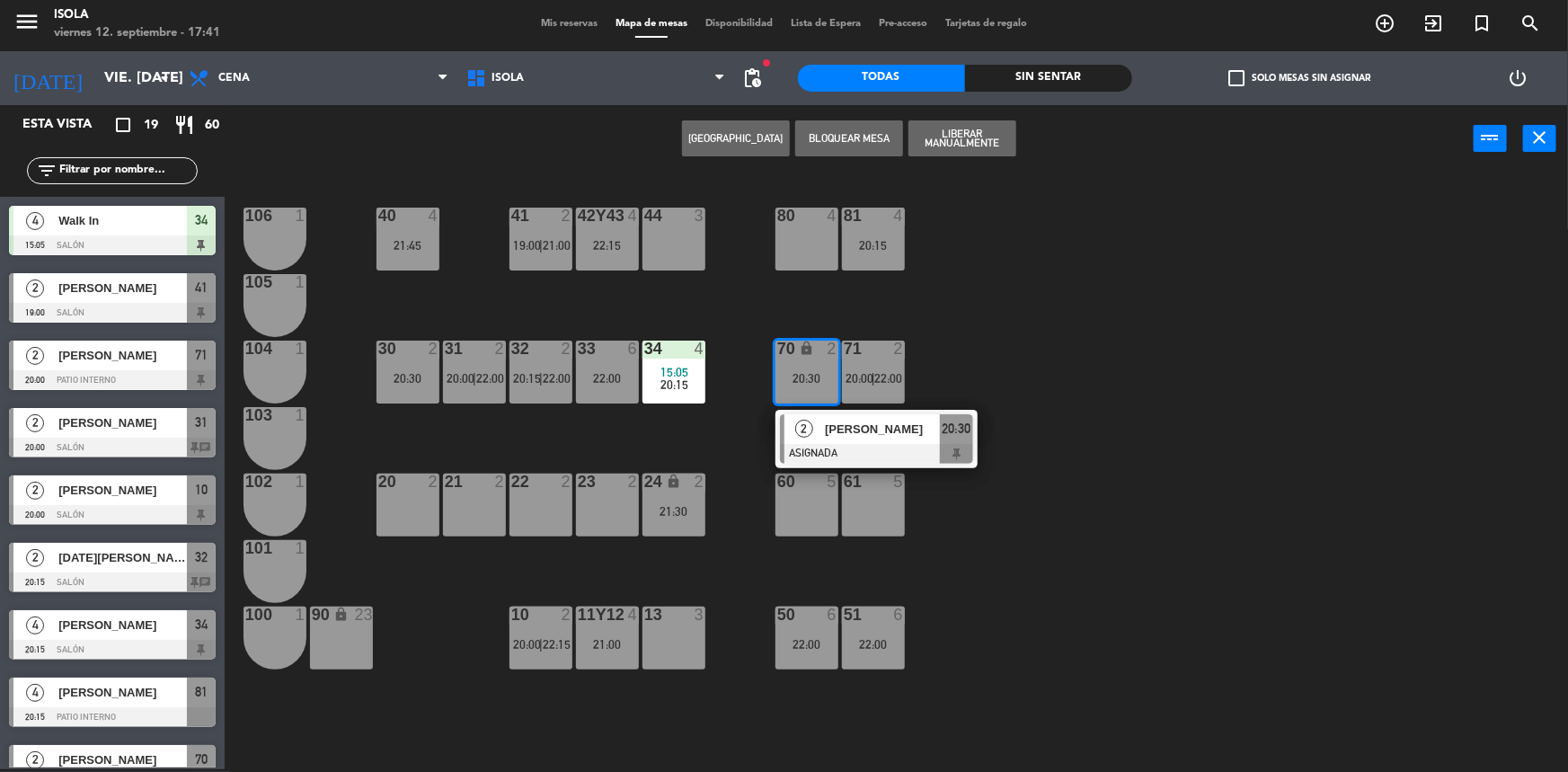
click at [841, 430] on span "[PERSON_NAME]" at bounding box center [883, 430] width 115 height 19
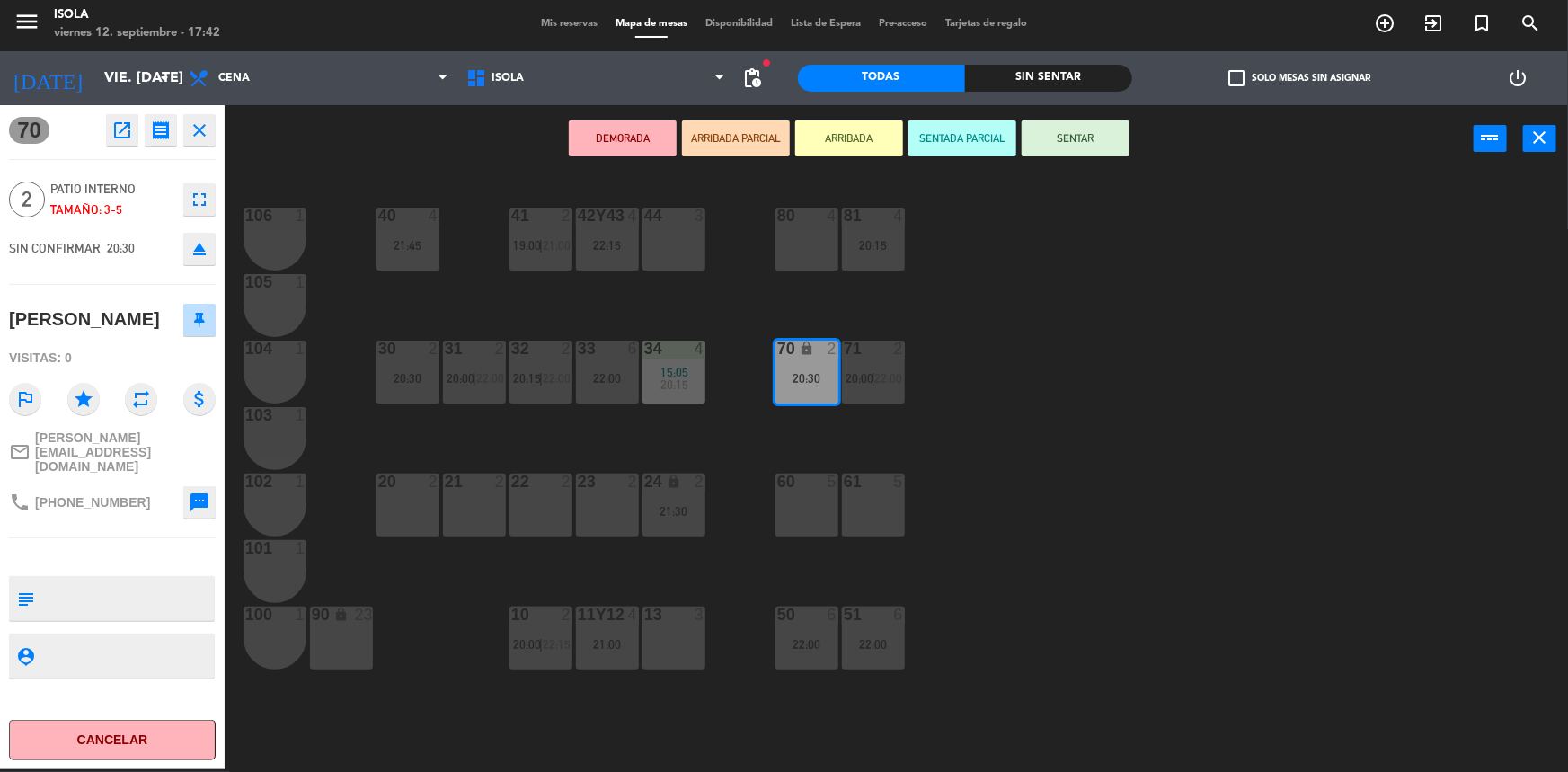
click at [808, 499] on div "60 5" at bounding box center [806, 505] width 62 height 62
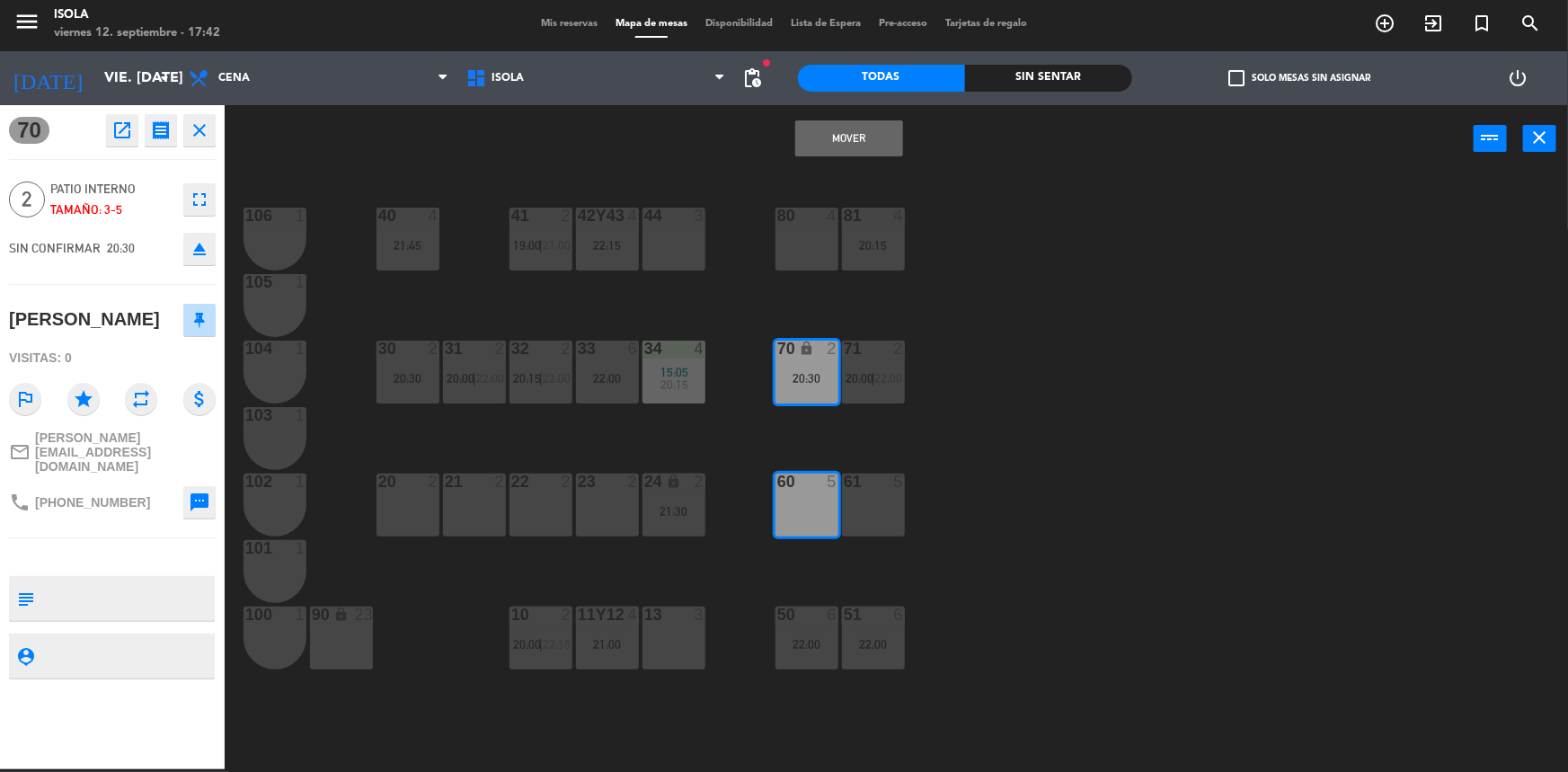
drag, startPoint x: 989, startPoint y: 344, endPoint x: 956, endPoint y: 375, distance: 45.3
click at [989, 343] on div "40 4 21:45 42y43 4 22:15 41 2 19:00 | 21:00 44 3 80 4 81 4 20:15 106 1 105 1 30…" at bounding box center [904, 473] width 1328 height 597
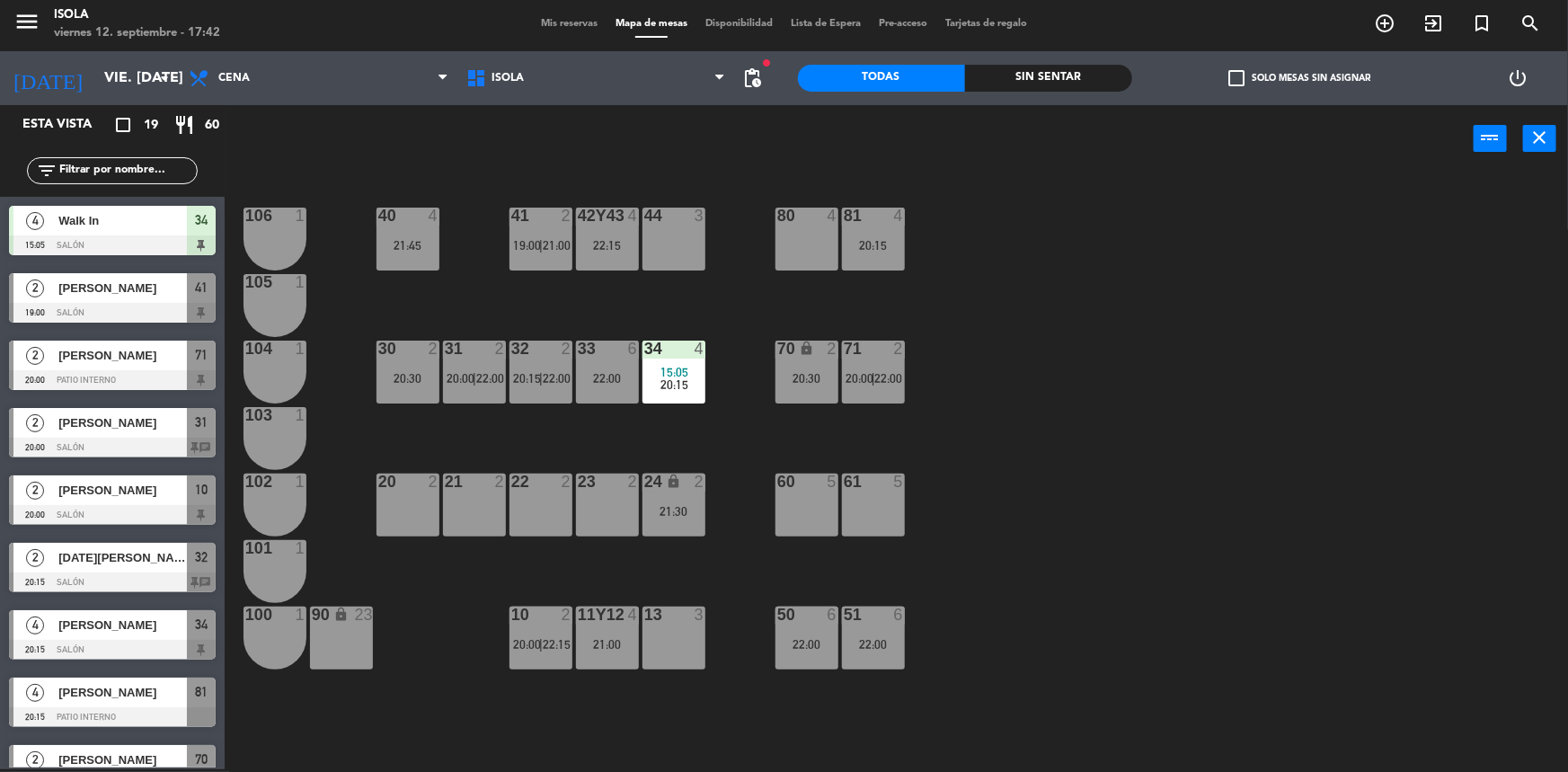
click at [801, 391] on div "70 lock 2 20:30" at bounding box center [806, 371] width 62 height 62
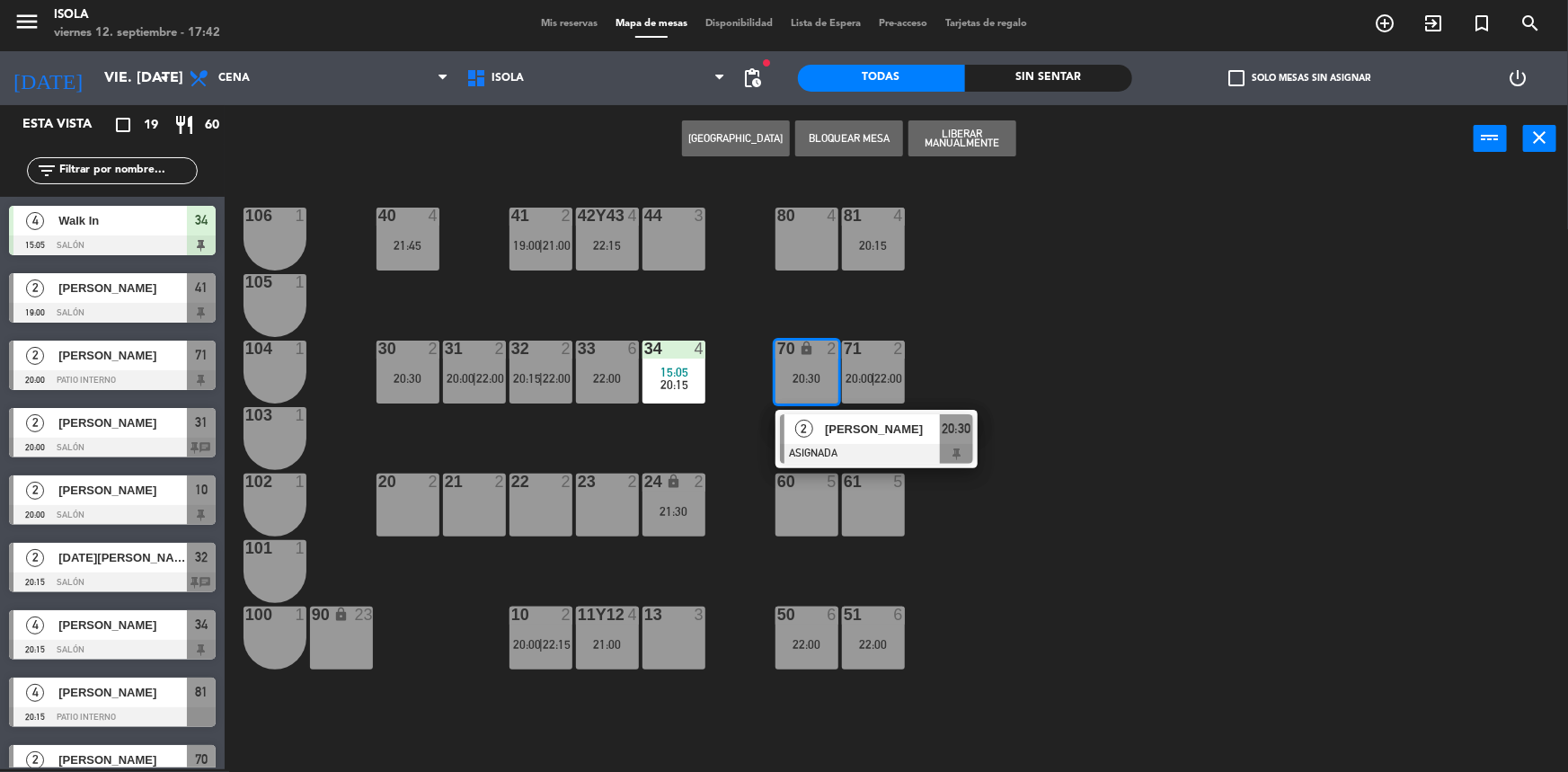
click at [831, 429] on span "[PERSON_NAME]" at bounding box center [883, 430] width 115 height 19
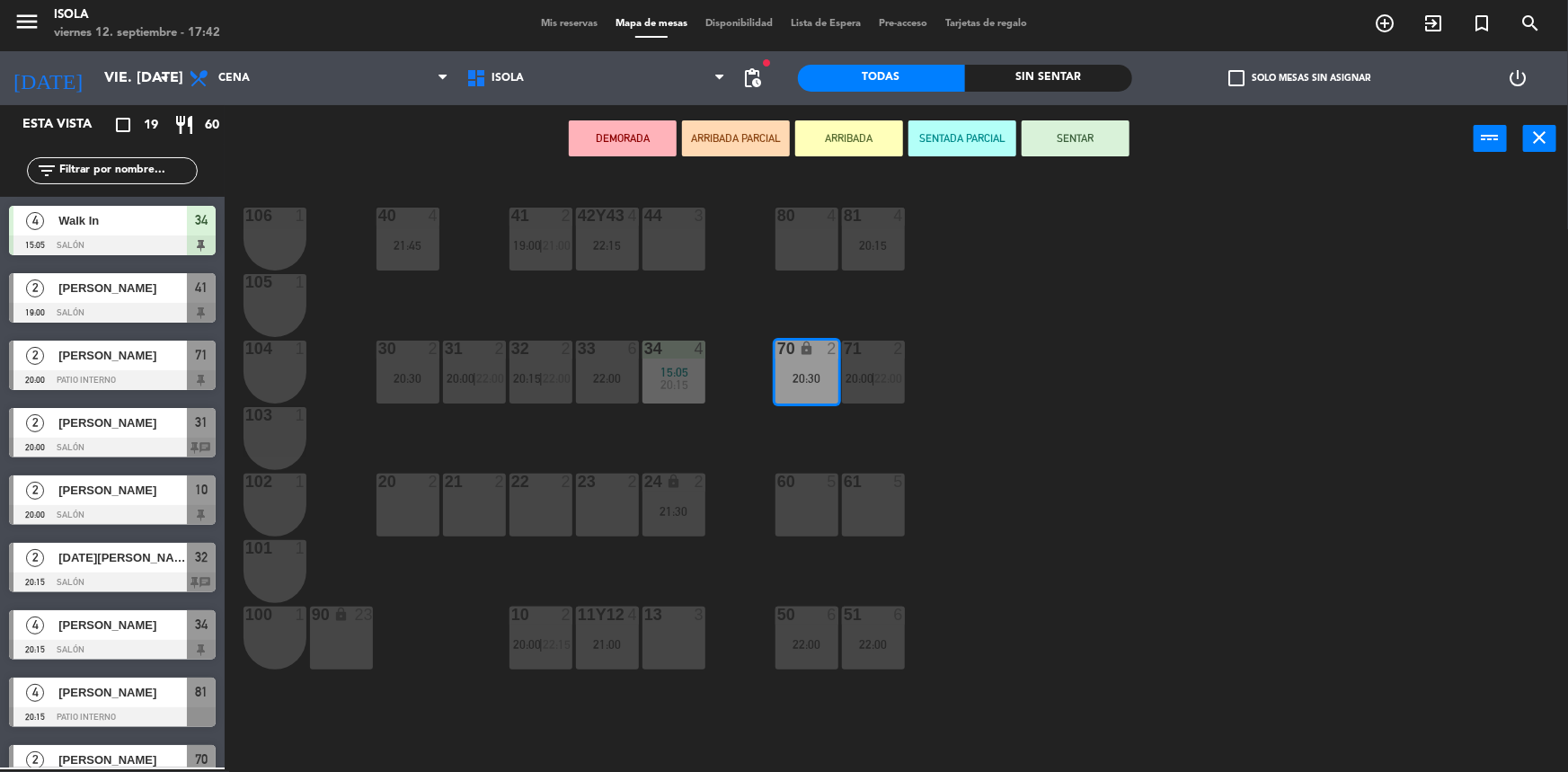
click at [811, 487] on div at bounding box center [806, 482] width 30 height 16
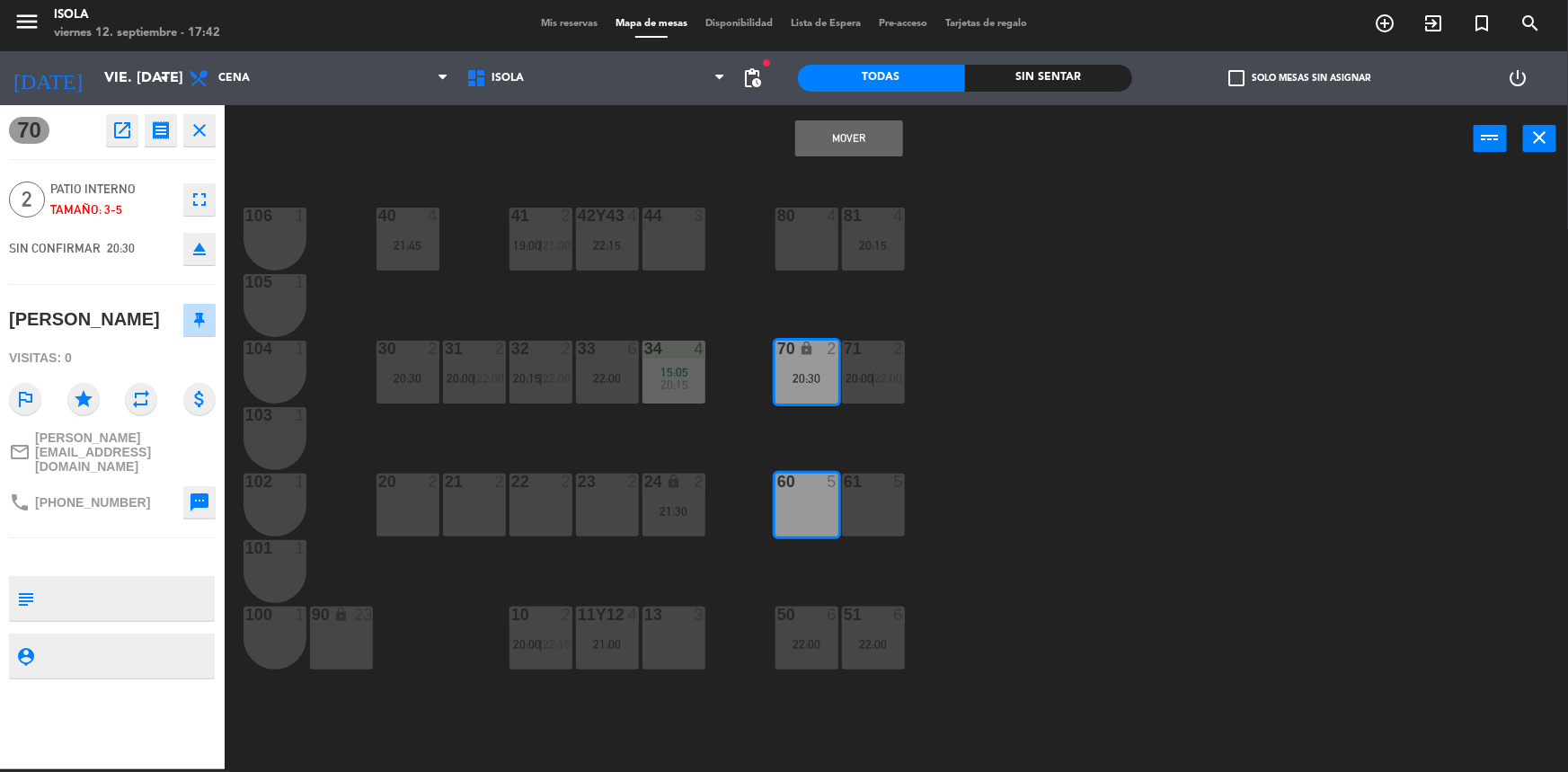
click at [870, 129] on button "Mover" at bounding box center [849, 137] width 108 height 36
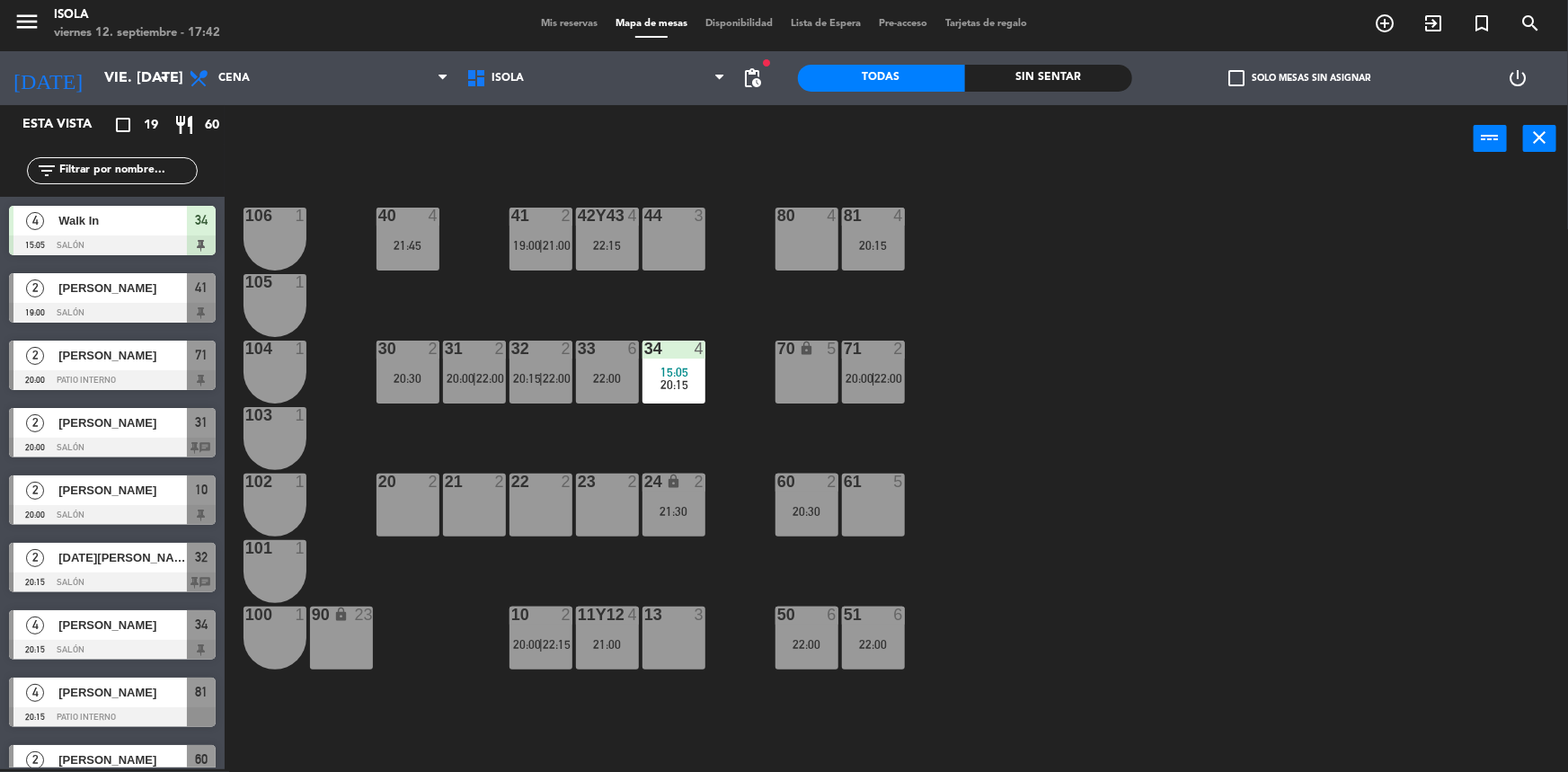
click at [1001, 327] on div "40 4 21:45 42y43 4 22:15 41 2 19:00 | 21:00 44 3 80 4 81 4 20:15 106 1 105 1 30…" at bounding box center [904, 473] width 1328 height 597
click at [804, 498] on div "60 2 20:30" at bounding box center [806, 505] width 62 height 62
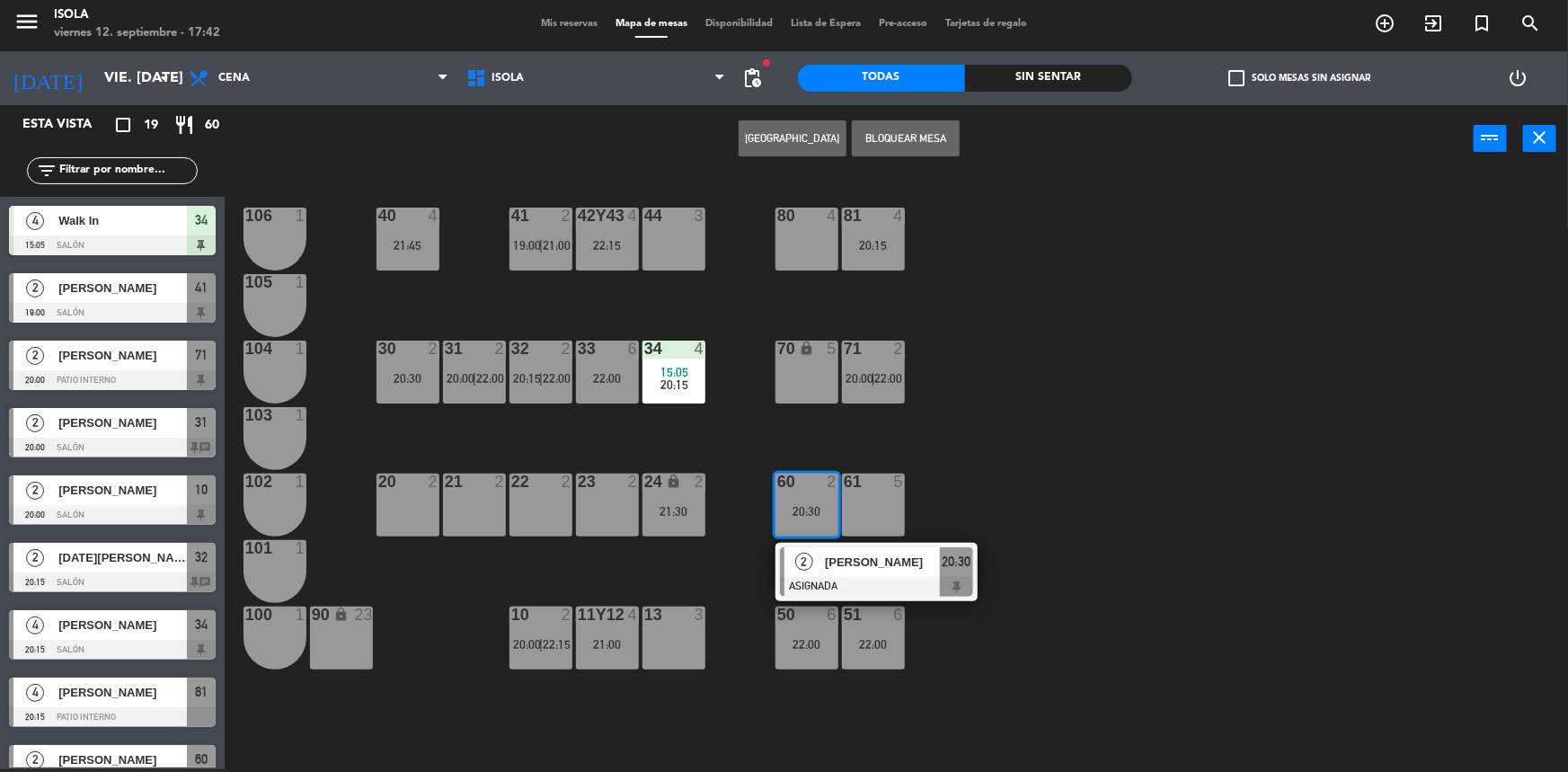
click at [949, 461] on div "40 4 21:45 42y43 4 22:15 41 2 19:00 | 21:00 44 3 80 4 81 4 20:15 106 1 105 1 30…" at bounding box center [904, 473] width 1328 height 597
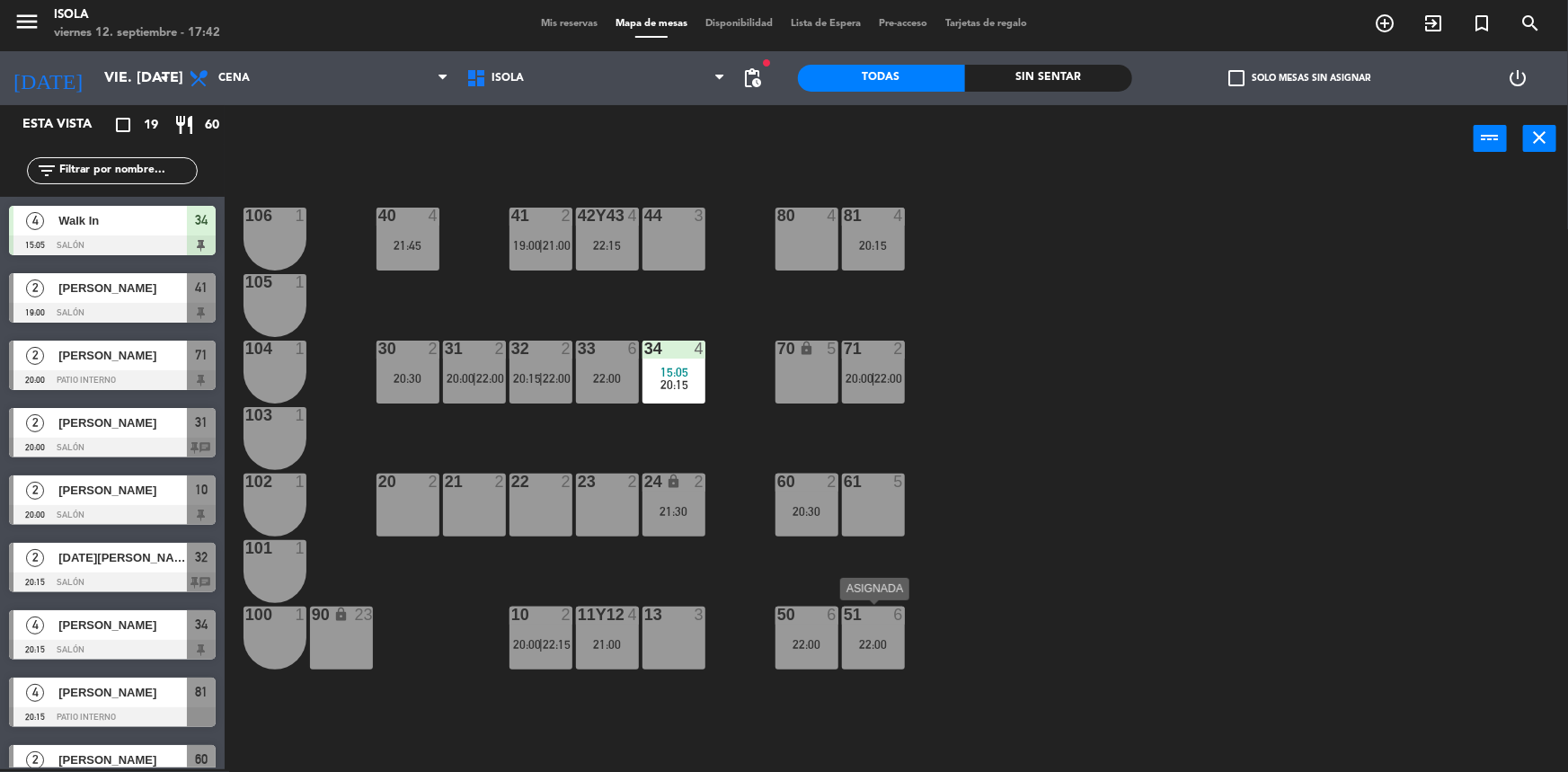
click at [845, 657] on div "51 6 22:00" at bounding box center [872, 637] width 62 height 62
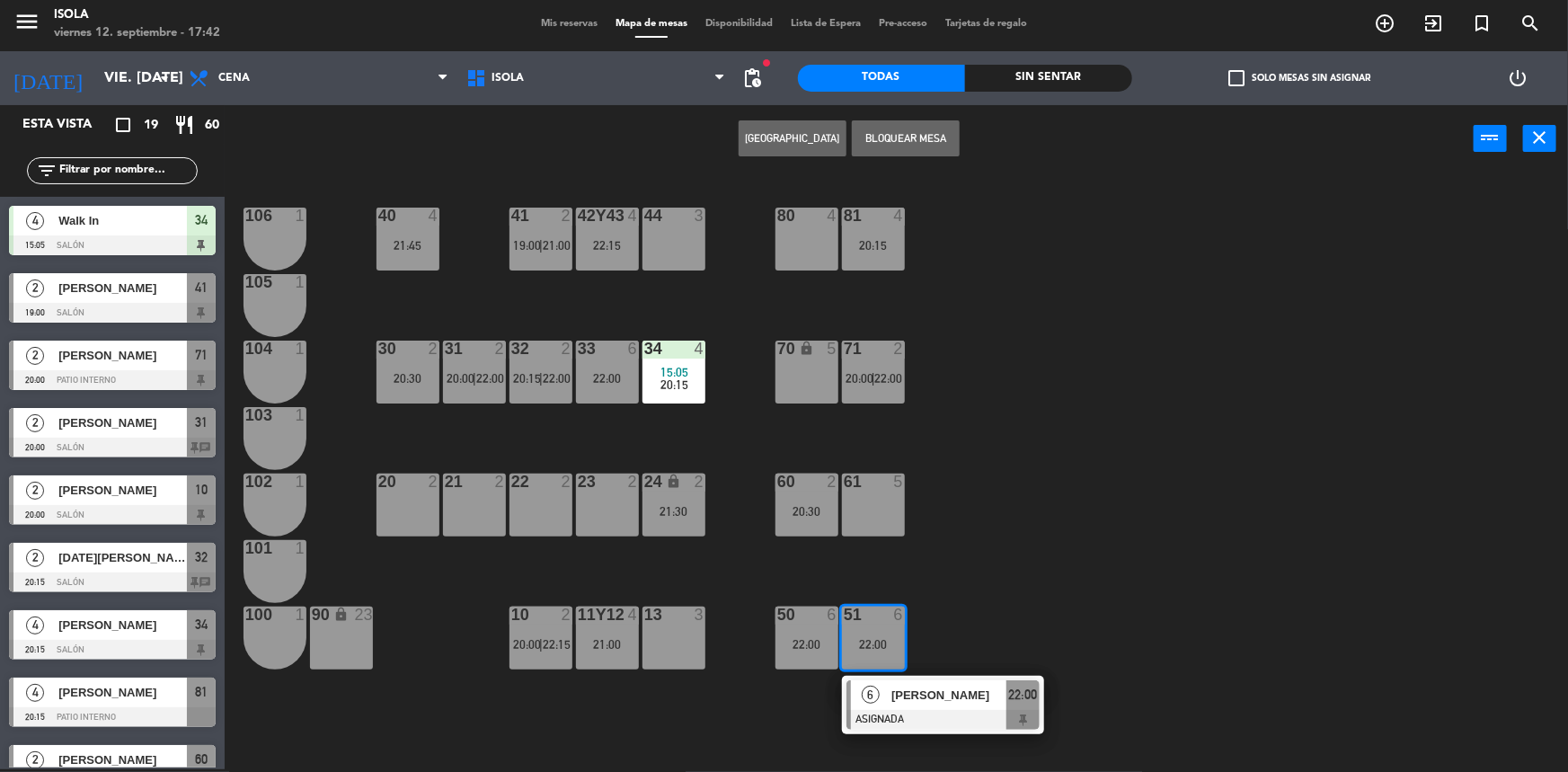
click at [920, 595] on div "40 4 21:45 42y43 4 22:15 41 2 19:00 | 21:00 44 3 80 4 81 4 20:15 106 1 105 1 30…" at bounding box center [904, 473] width 1328 height 597
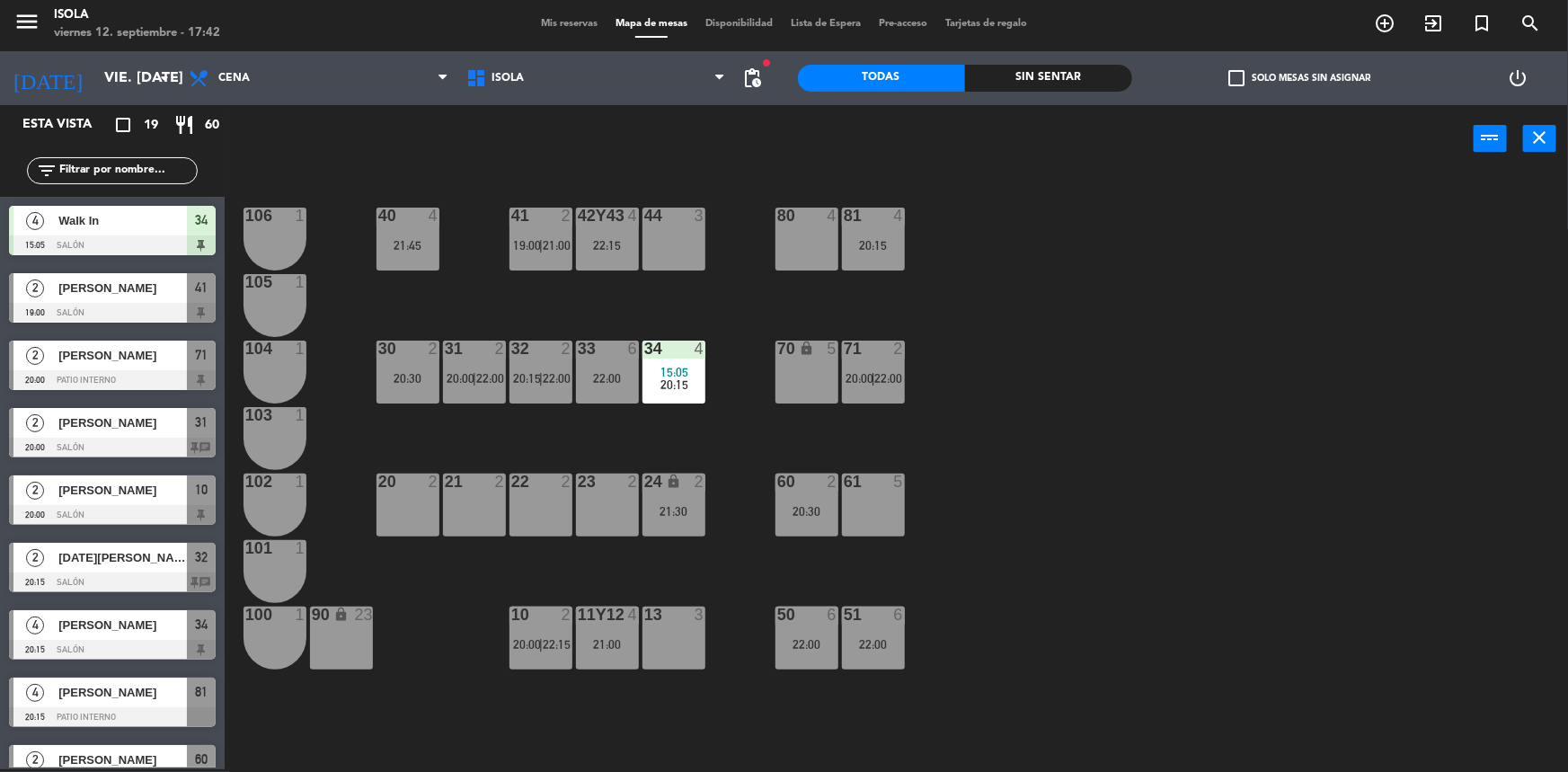
click at [576, 21] on span "Mis reservas" at bounding box center [570, 24] width 75 height 10
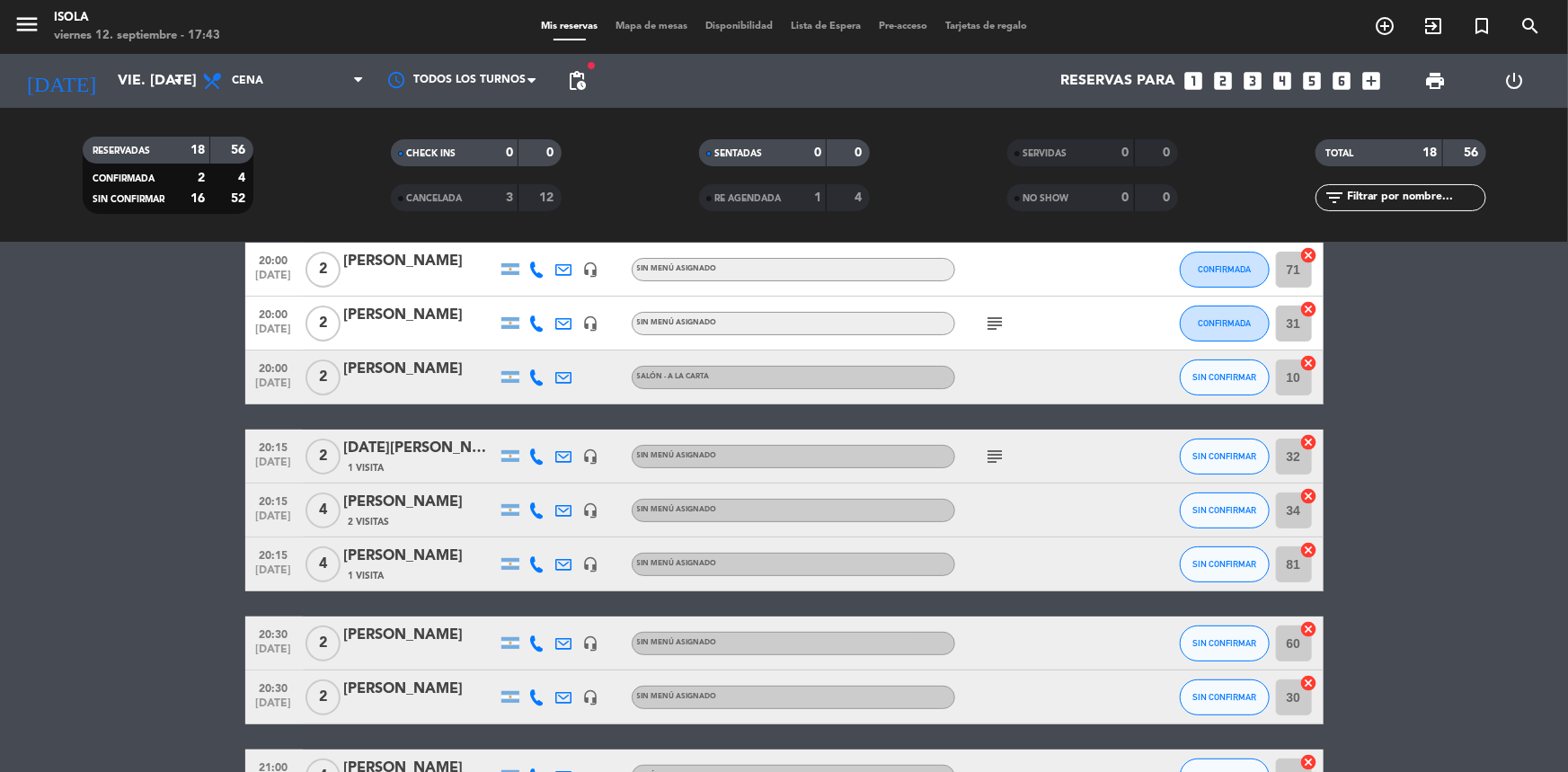
scroll to position [162, 0]
click at [532, 457] on icon at bounding box center [537, 457] width 16 height 16
click at [1237, 460] on button "SIN CONFIRMAR" at bounding box center [1225, 456] width 90 height 36
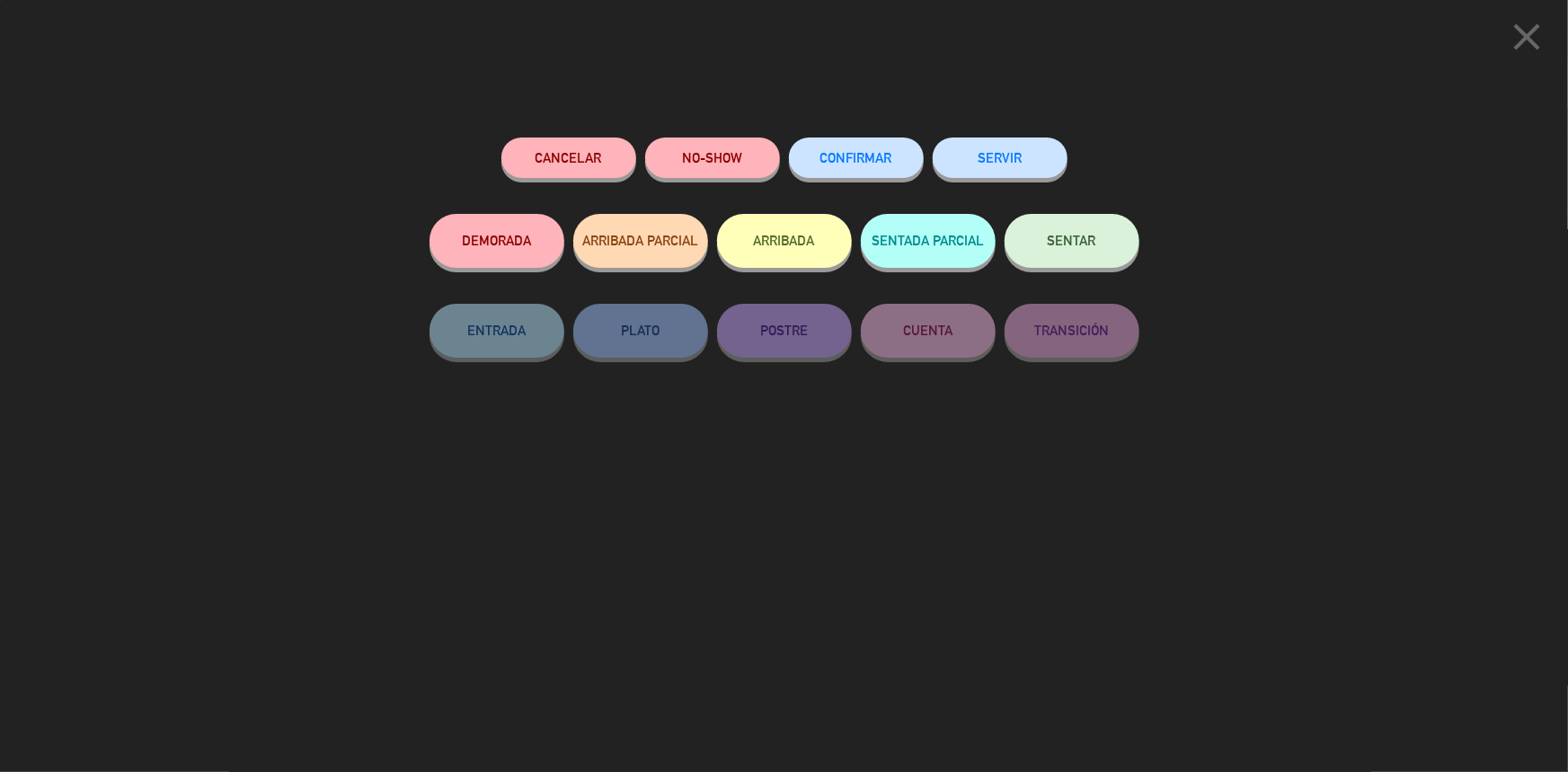
click at [880, 168] on button "CONFIRMAR" at bounding box center [856, 158] width 135 height 40
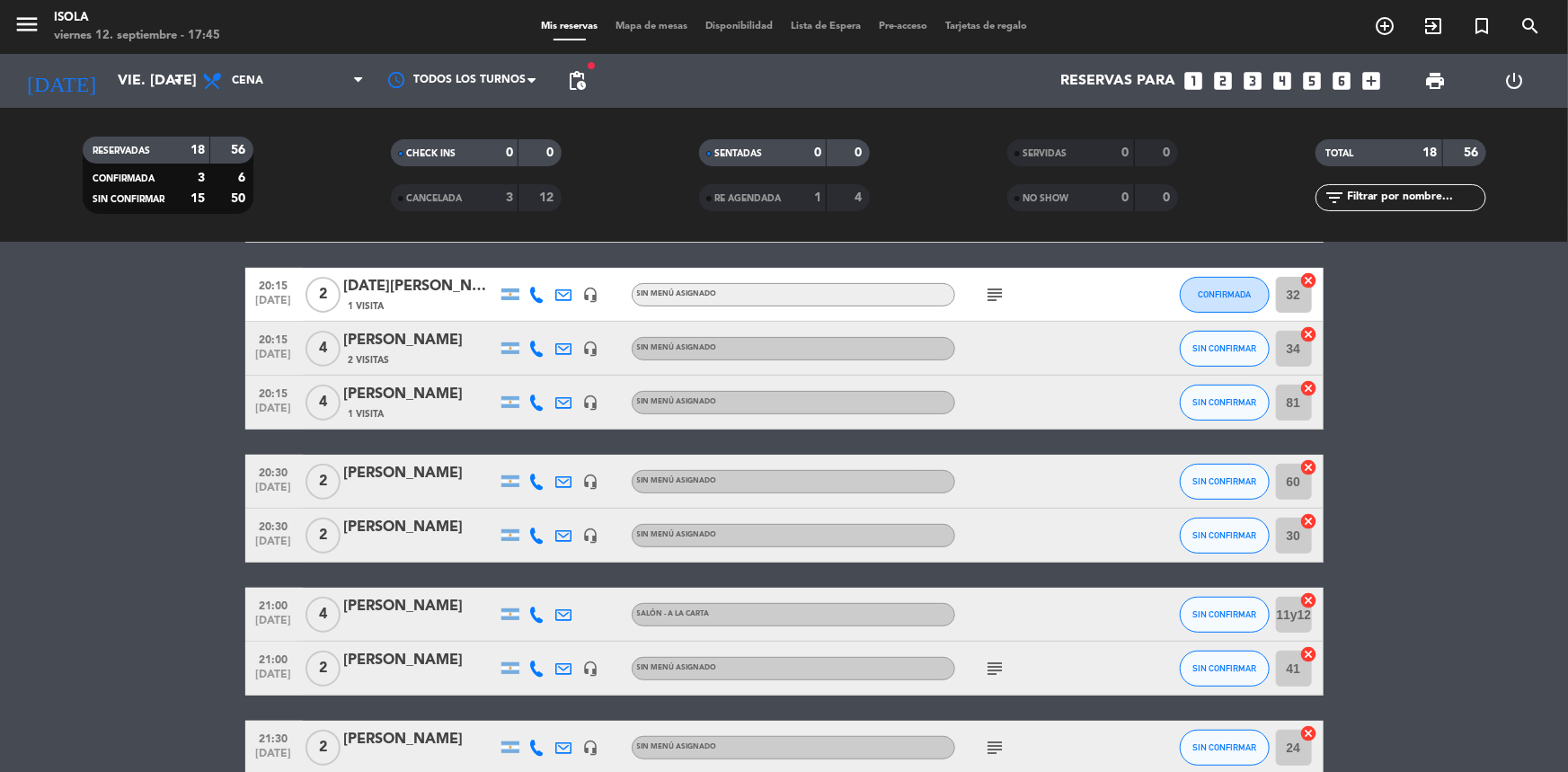
scroll to position [325, 0]
click at [536, 342] on icon at bounding box center [537, 348] width 16 height 16
click at [194, 533] on bookings-row "19:00 [DATE] 2 [PERSON_NAME] Salón - A la Carta healing subject SIN CONFIRMAR 4…" at bounding box center [784, 587] width 1568 height 1173
click at [1219, 346] on span "SIN CONFIRMAR" at bounding box center [1224, 347] width 63 height 10
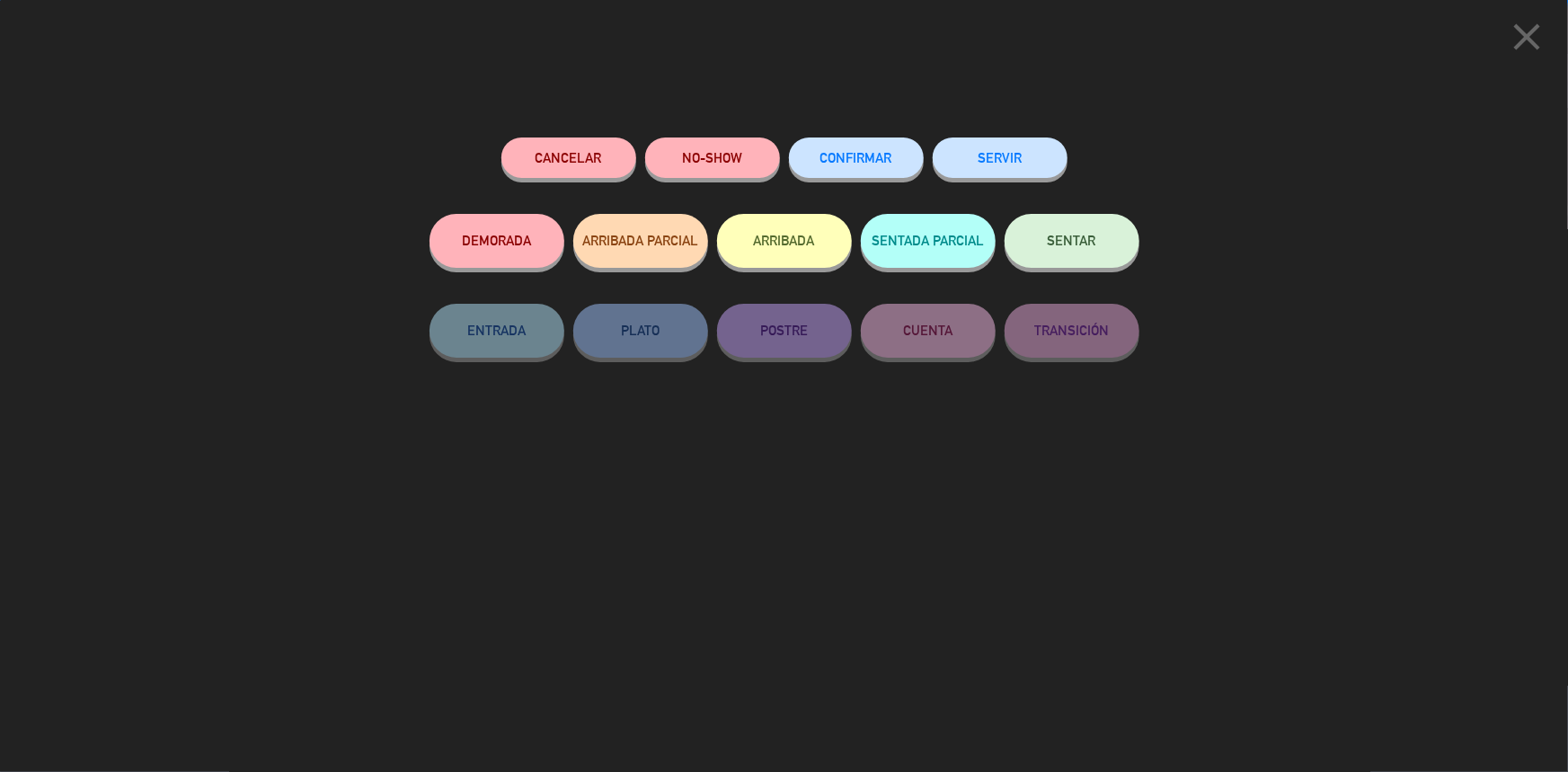
click at [876, 165] on button "CONFIRMAR" at bounding box center [856, 158] width 135 height 40
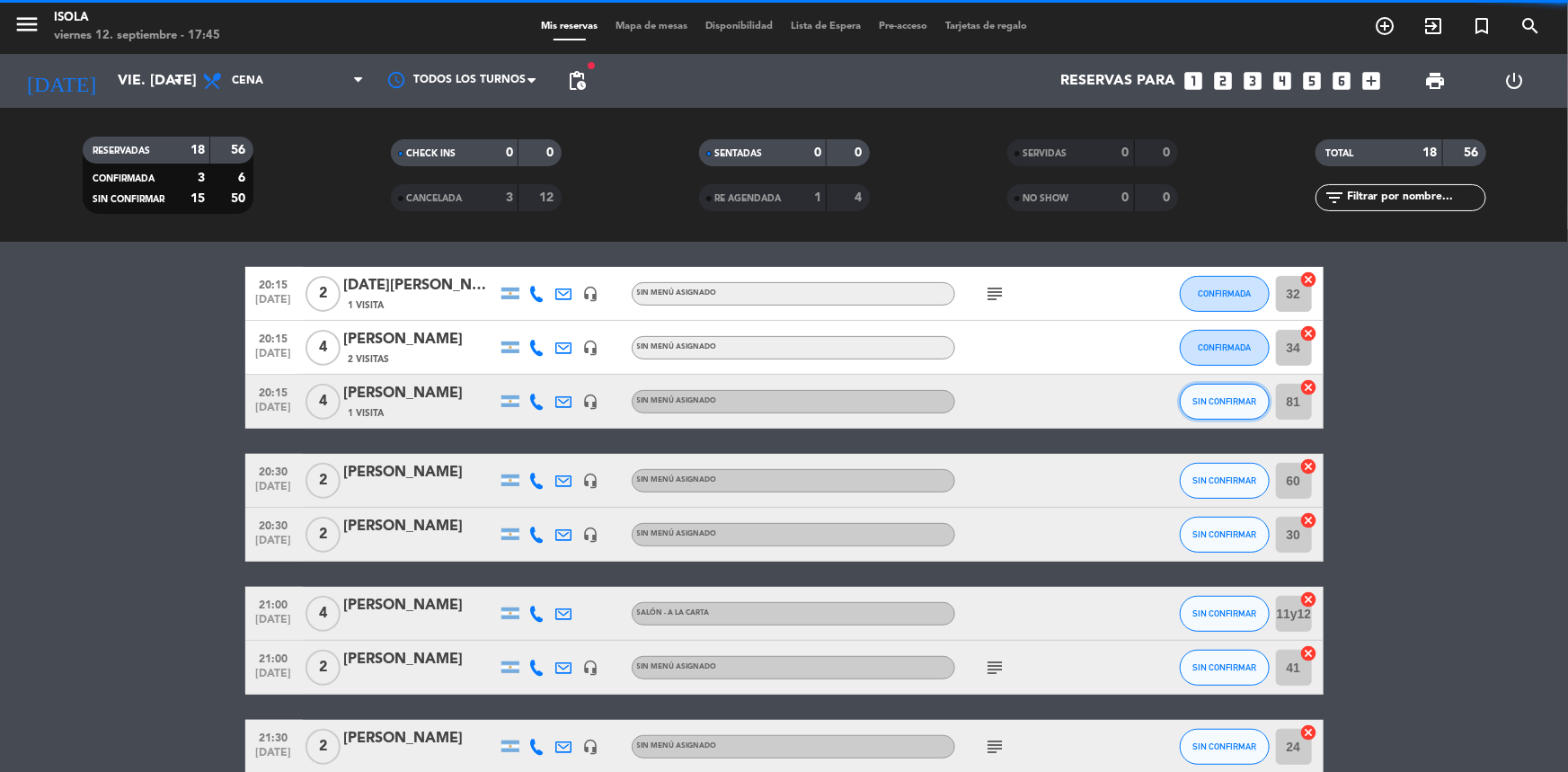
click at [1224, 403] on span "SIN CONFIRMAR" at bounding box center [1224, 401] width 63 height 10
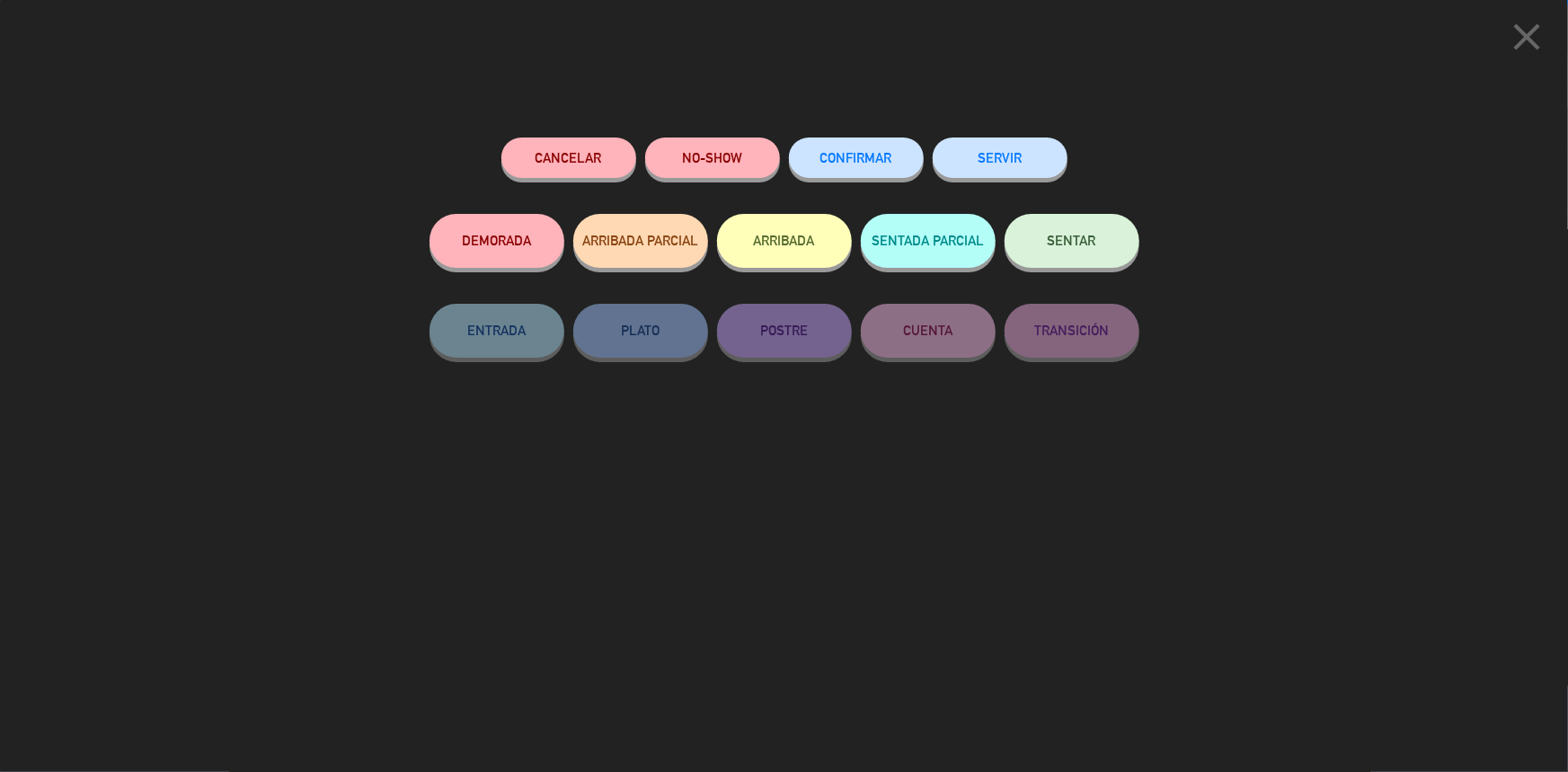
scroll to position [815, 0]
click at [873, 146] on button "CONFIRMAR" at bounding box center [856, 158] width 135 height 40
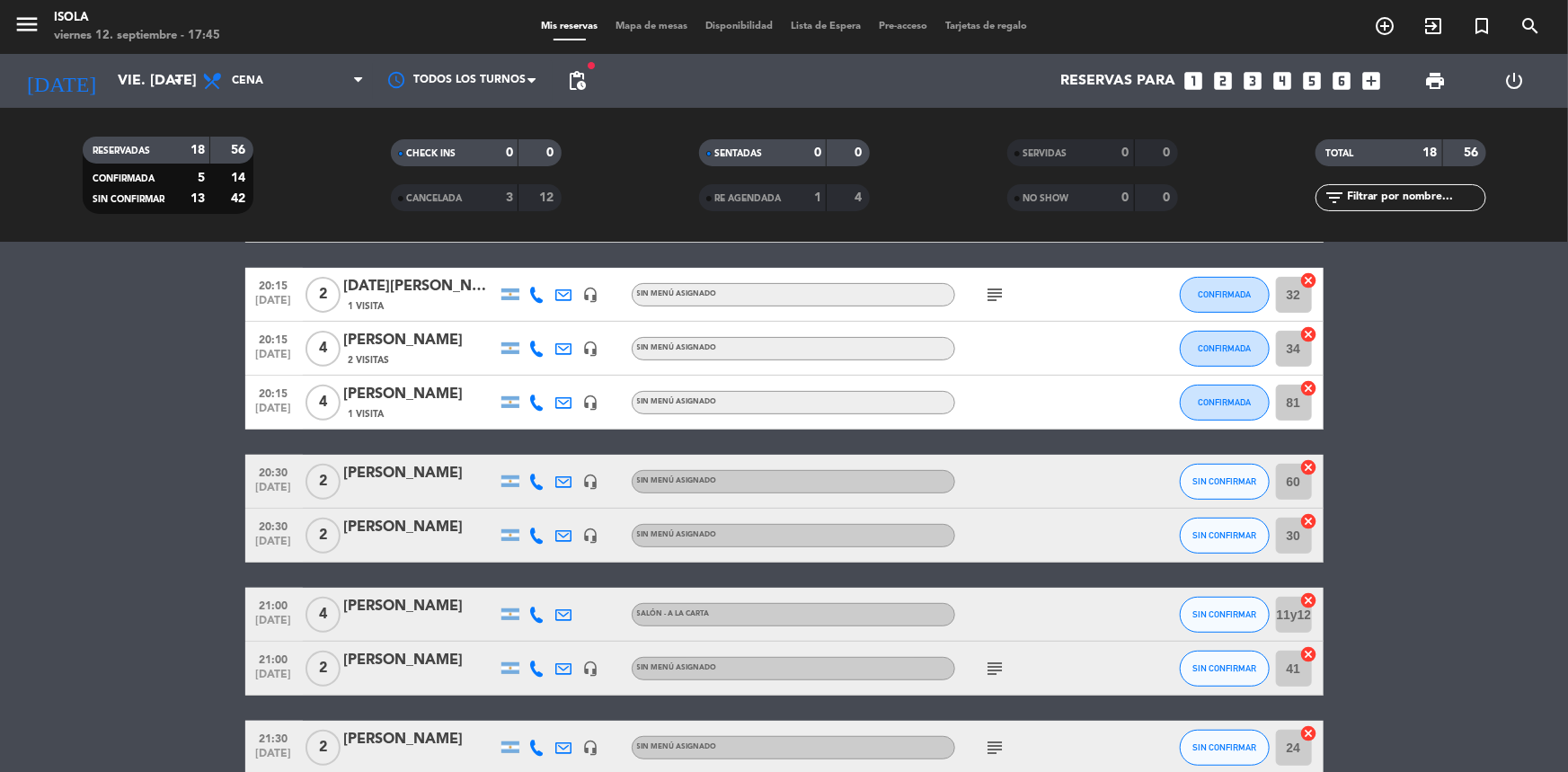
scroll to position [325, 0]
click at [638, 30] on span "Mapa de mesas" at bounding box center [651, 26] width 90 height 10
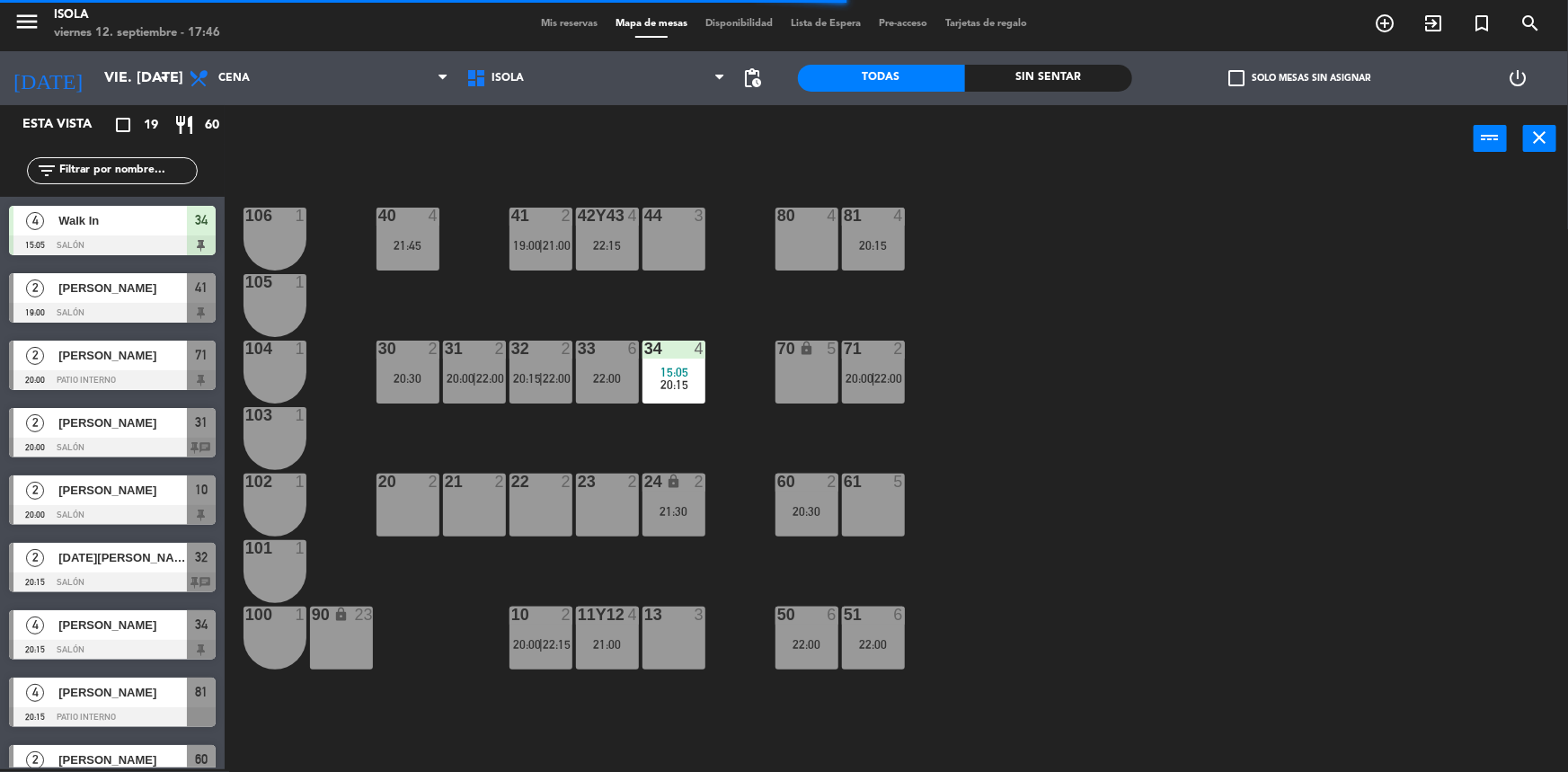
click at [740, 410] on div "40 4 21:45 42y43 4 22:15 41 2 19:00 | 21:00 44 3 80 4 81 4 20:15 106 1 105 1 30…" at bounding box center [904, 473] width 1328 height 597
click at [743, 442] on div "40 4 21:45 42y43 4 22:15 41 2 19:00 | 21:00 44 3 80 4 81 4 20:15 106 1 105 1 30…" at bounding box center [904, 473] width 1328 height 597
click at [585, 19] on span "Mis reservas" at bounding box center [570, 24] width 75 height 10
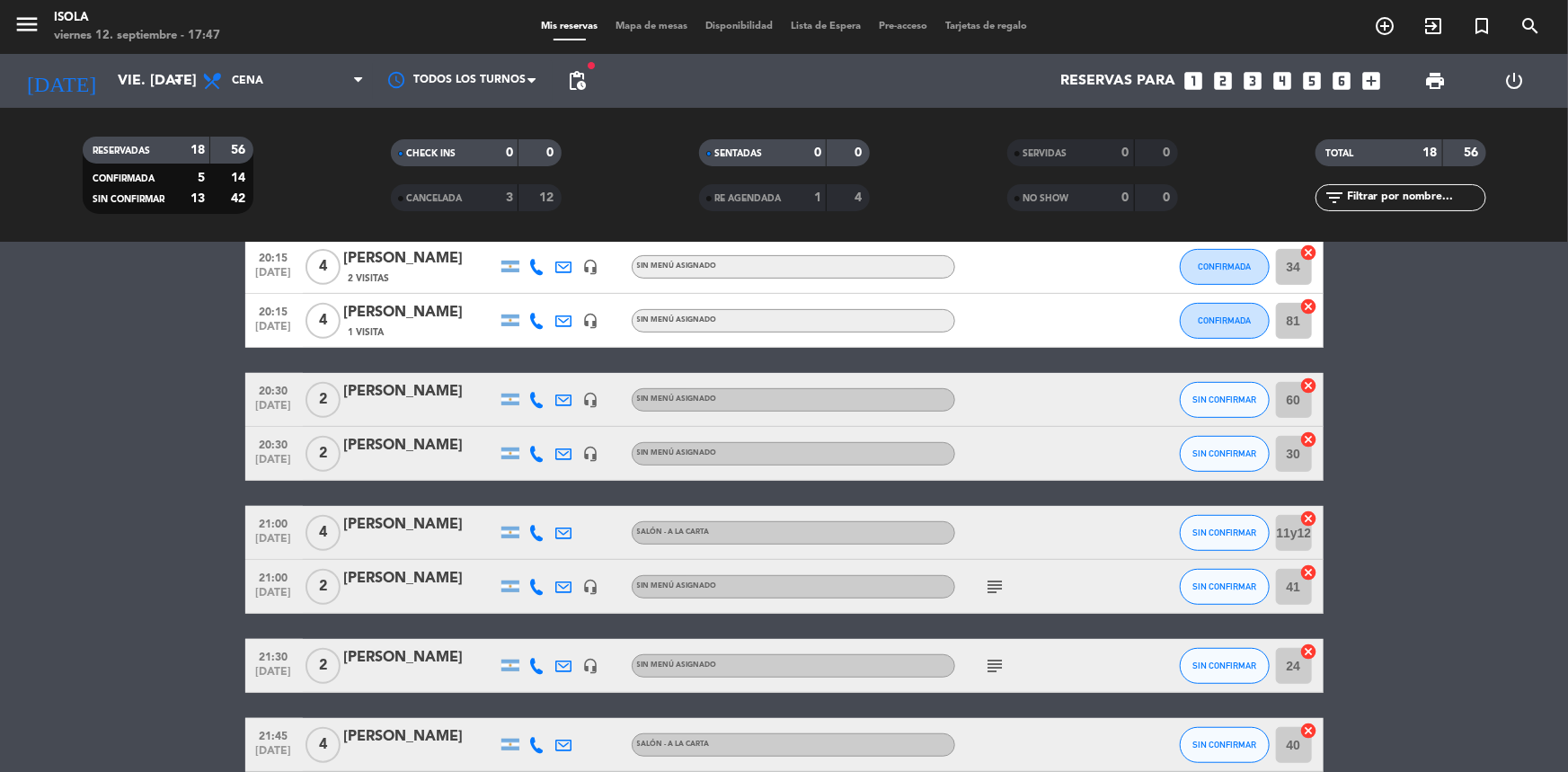
click at [539, 458] on icon at bounding box center [537, 454] width 16 height 16
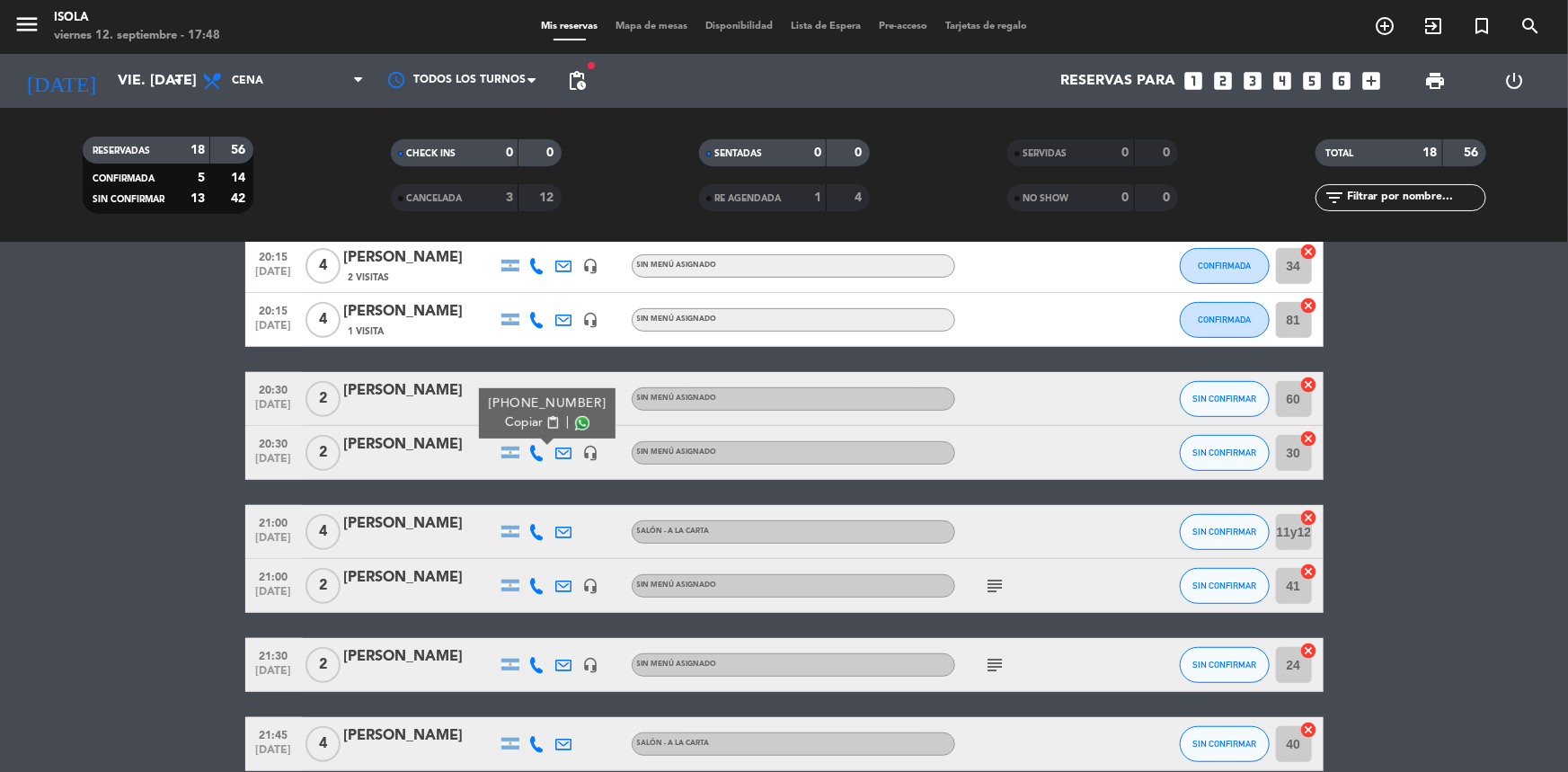
click at [543, 535] on icon at bounding box center [537, 532] width 16 height 16
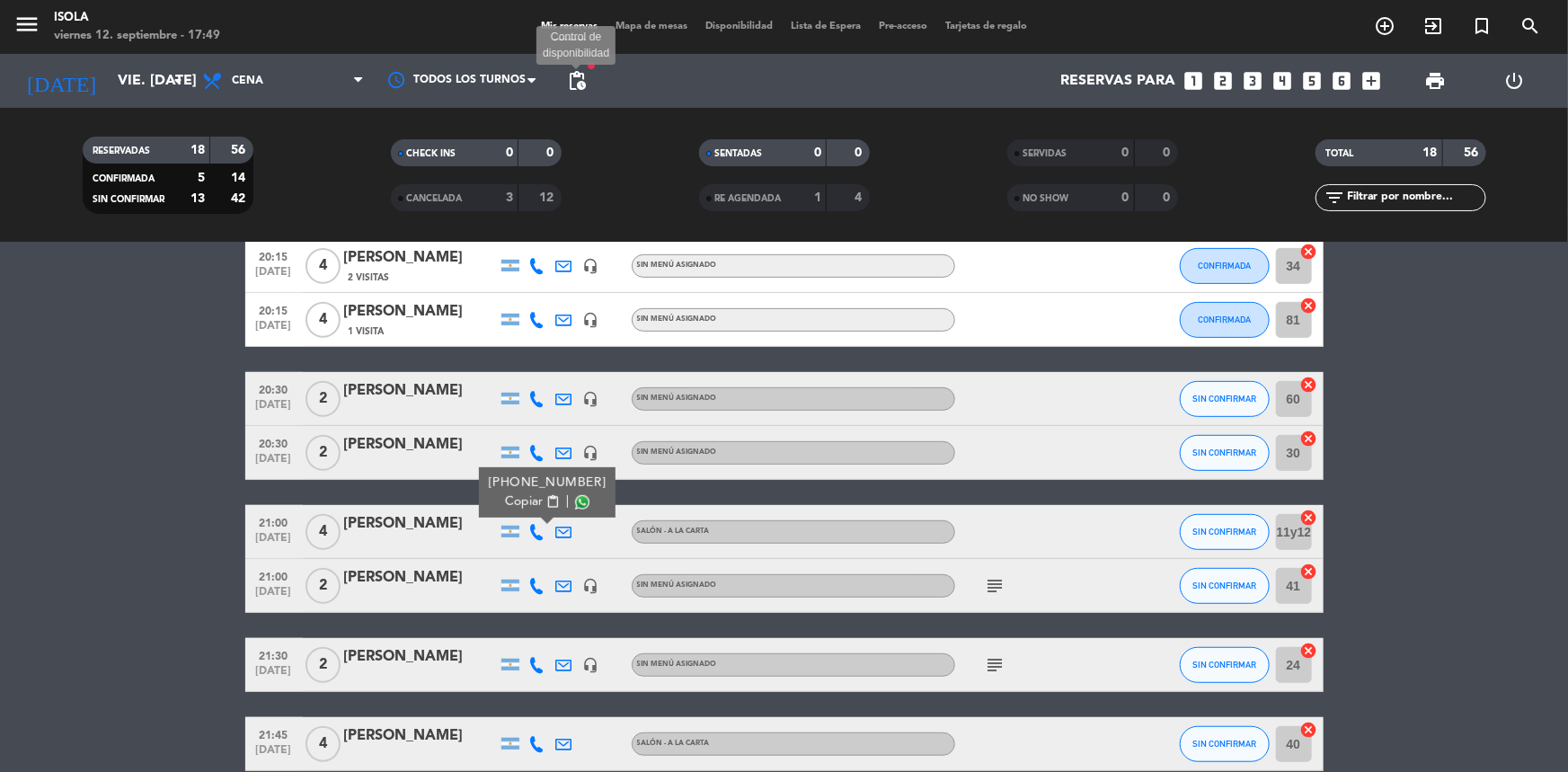
click at [571, 86] on span "pending_actions" at bounding box center [576, 81] width 21 height 21
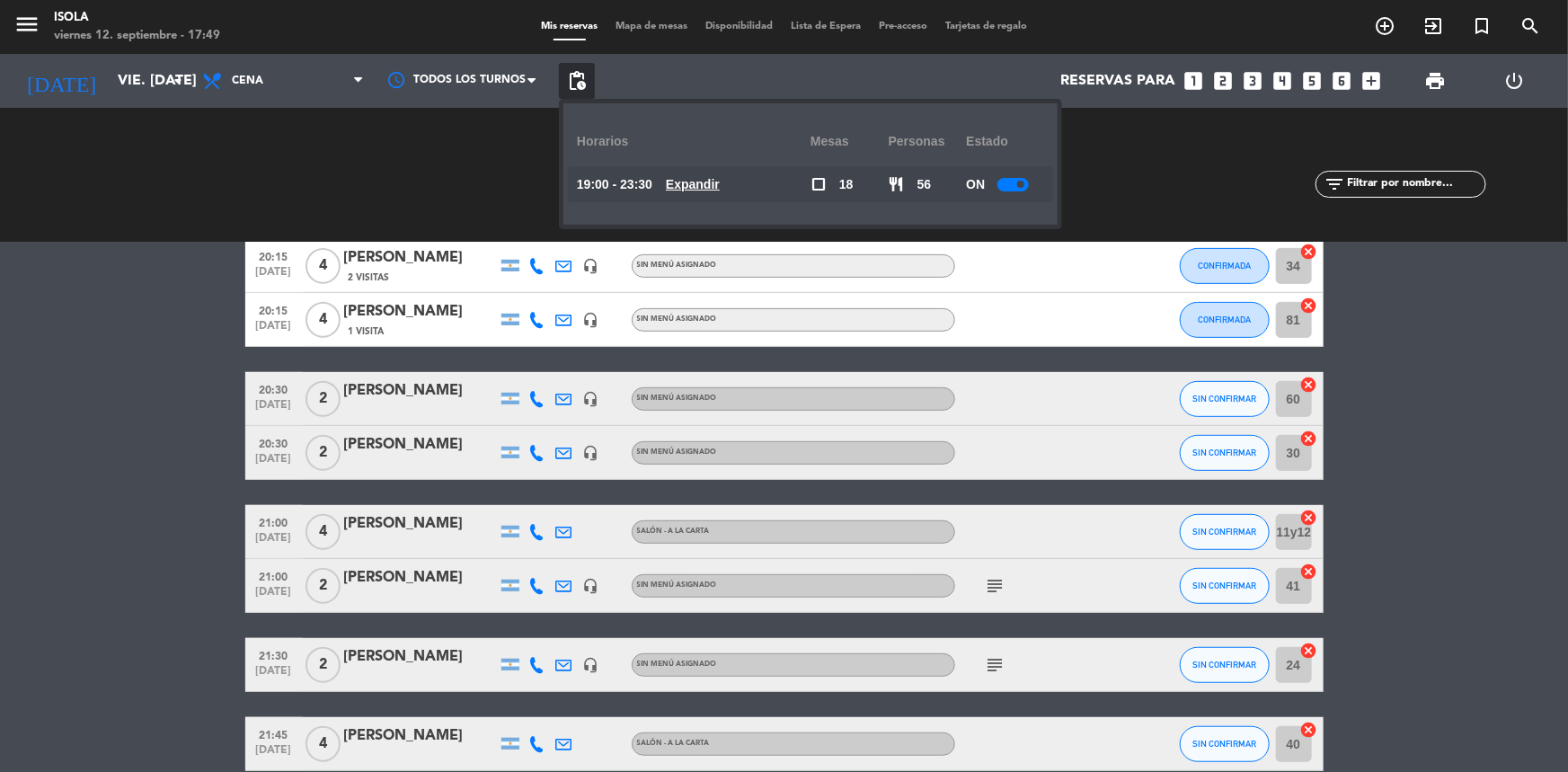
click at [697, 181] on u "Expandir" at bounding box center [693, 184] width 54 height 14
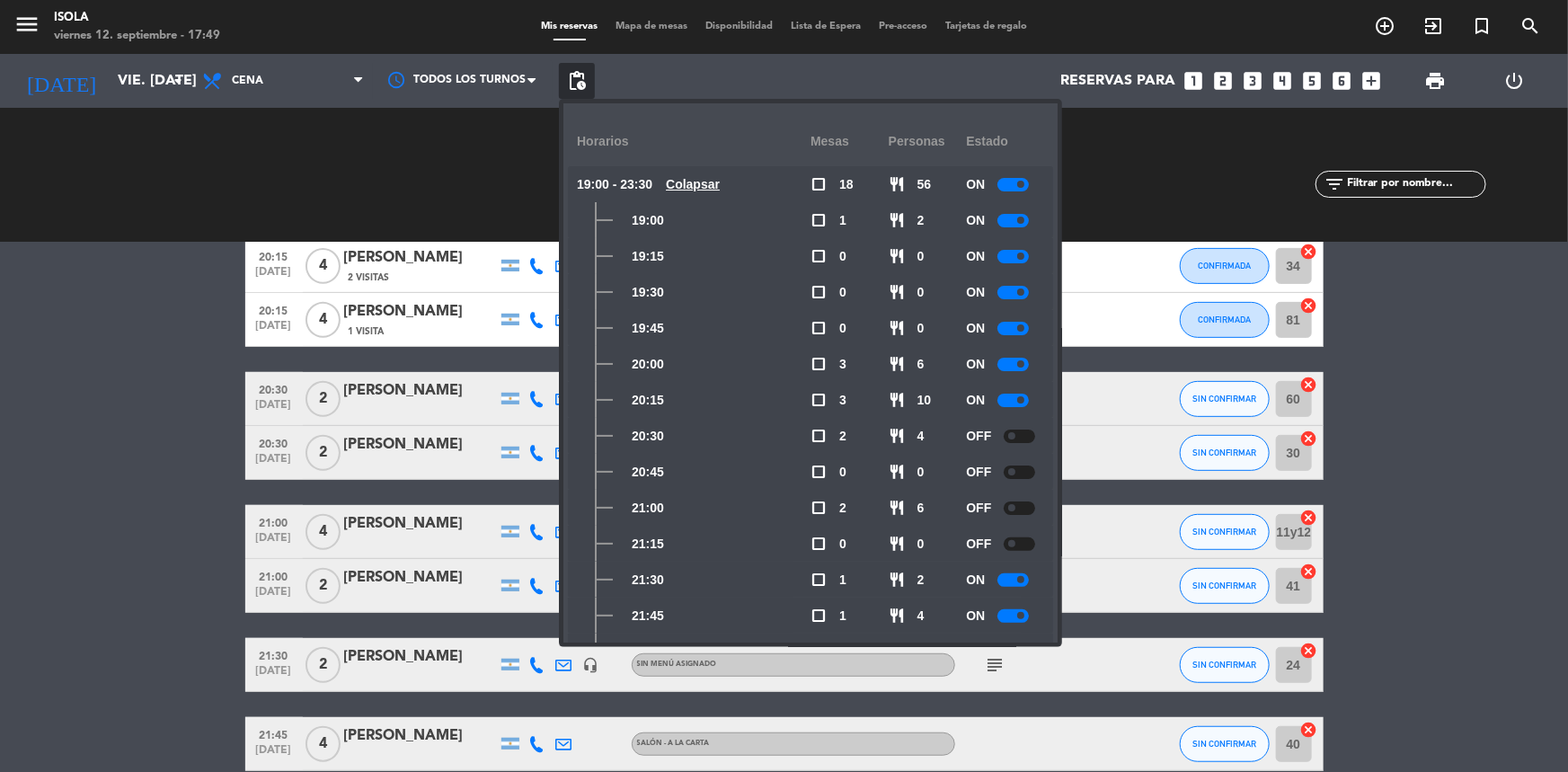
click at [1023, 579] on span at bounding box center [1020, 580] width 7 height 7
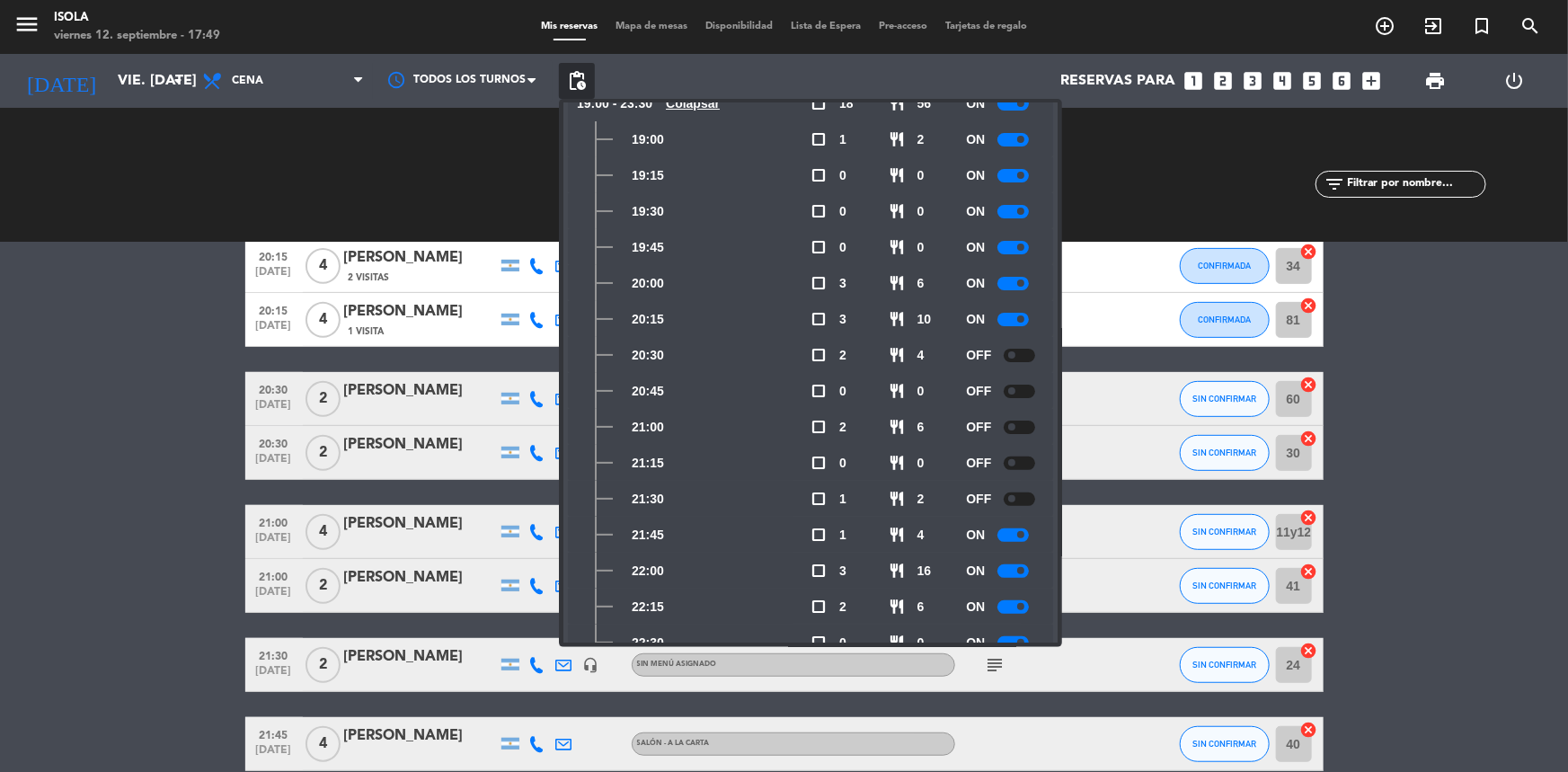
scroll to position [81, 0]
click at [579, 70] on span "pending_actions" at bounding box center [576, 81] width 21 height 21
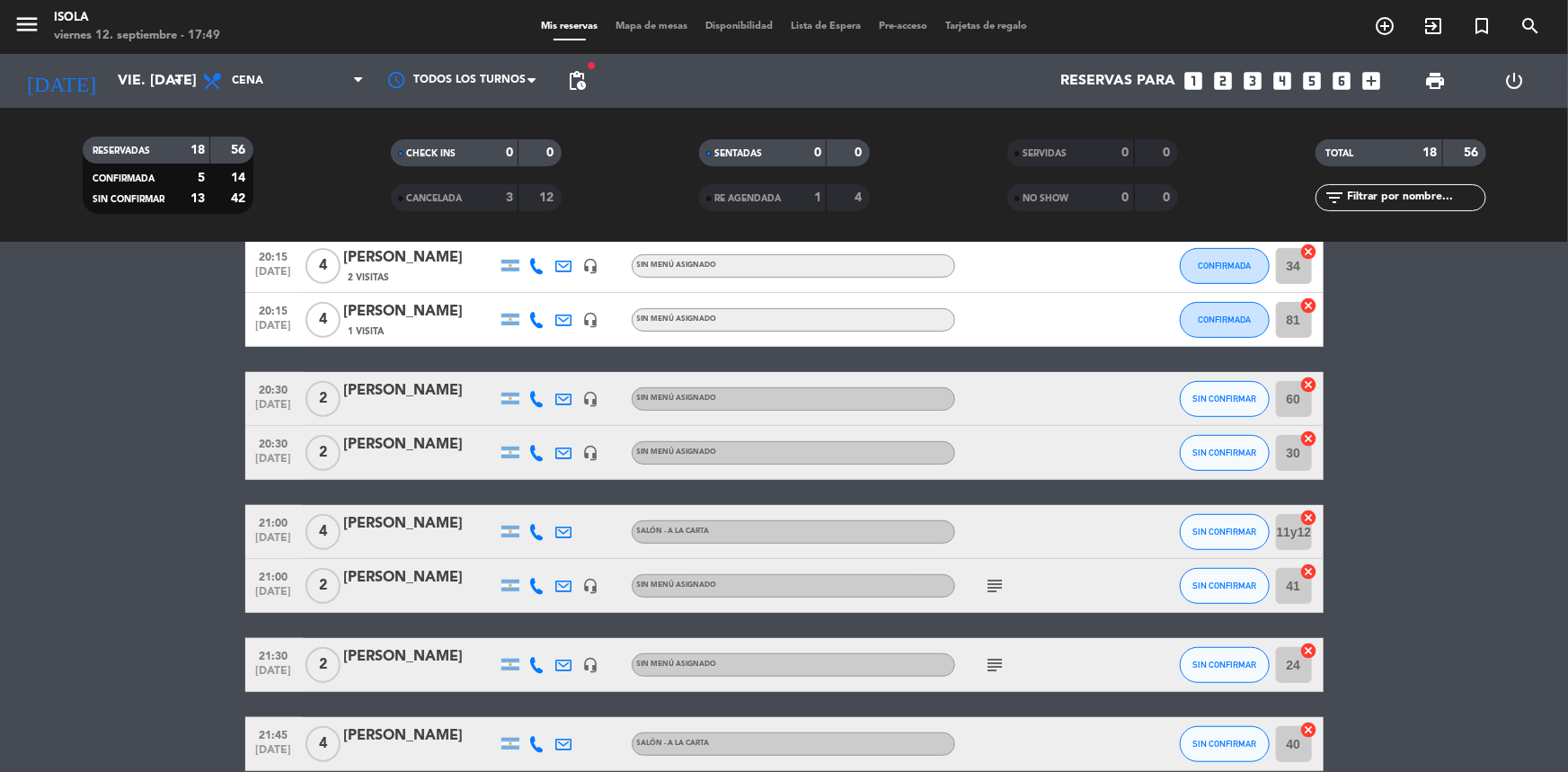
click at [998, 578] on icon "subject" at bounding box center [995, 586] width 21 height 21
click at [542, 586] on icon at bounding box center [537, 585] width 16 height 16
click at [1195, 585] on span "SIN CONFIRMAR" at bounding box center [1224, 585] width 63 height 10
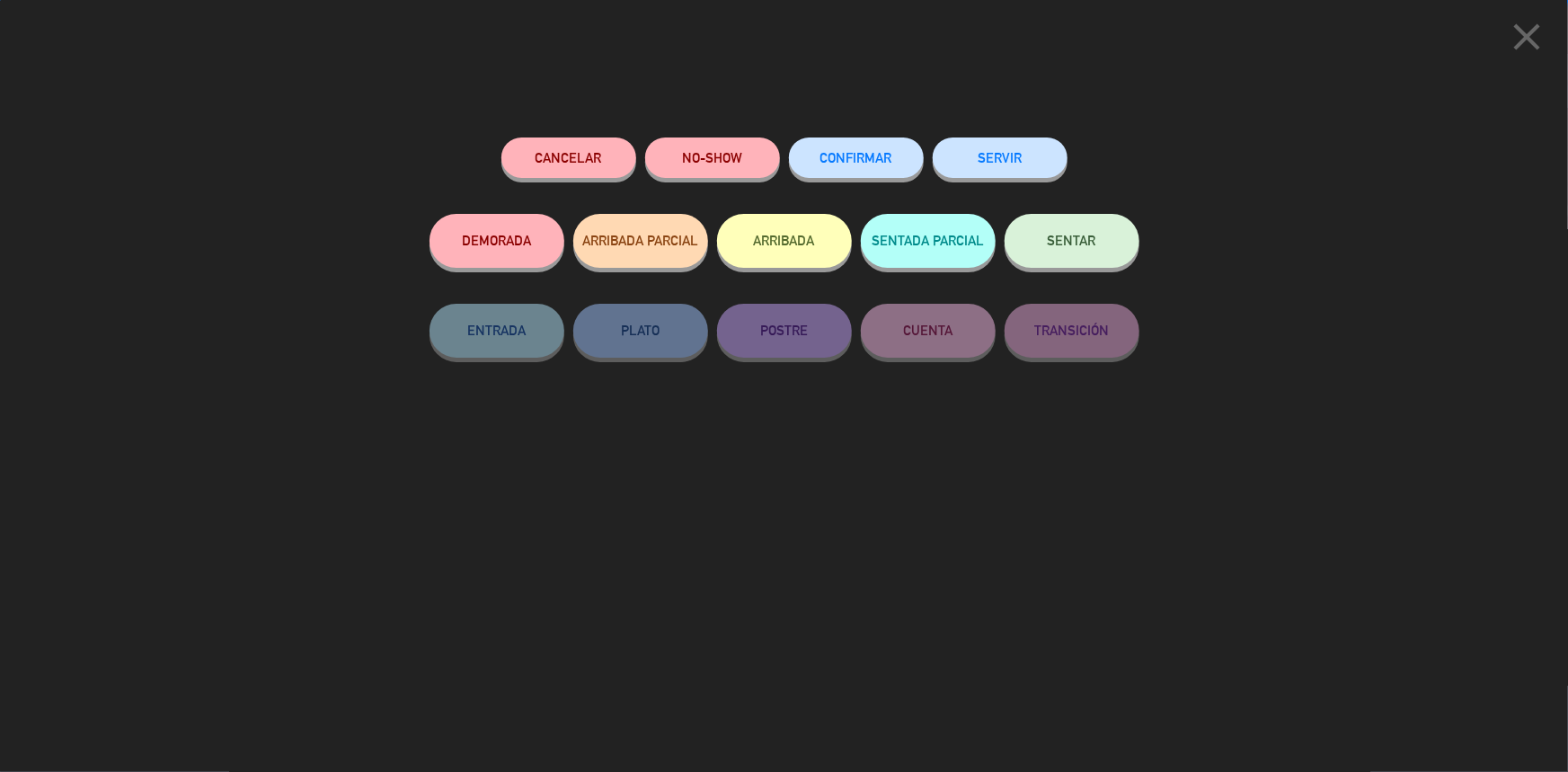
click at [812, 165] on button "CONFIRMAR" at bounding box center [856, 158] width 135 height 40
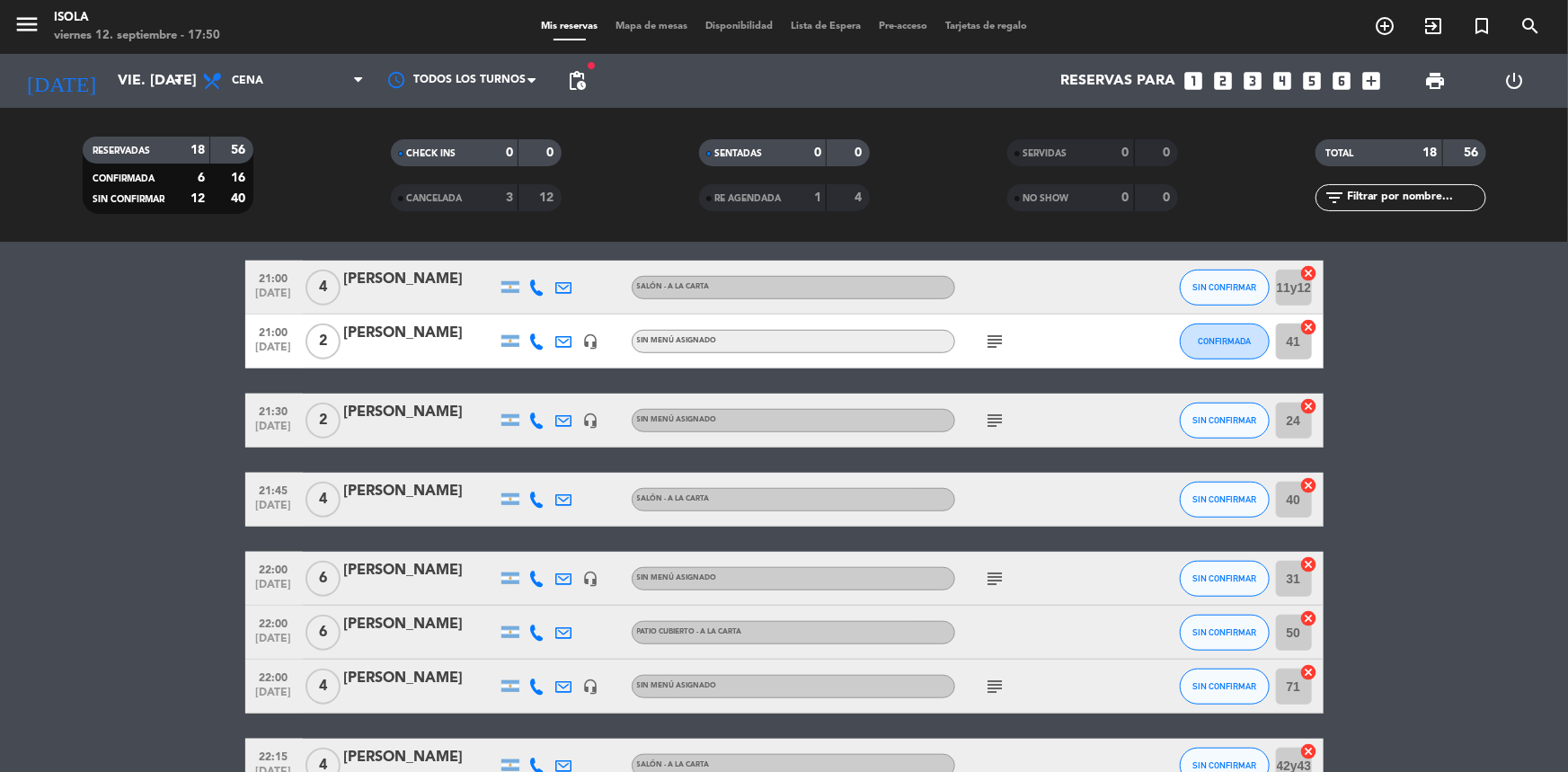
click at [996, 415] on icon "subject" at bounding box center [995, 420] width 21 height 21
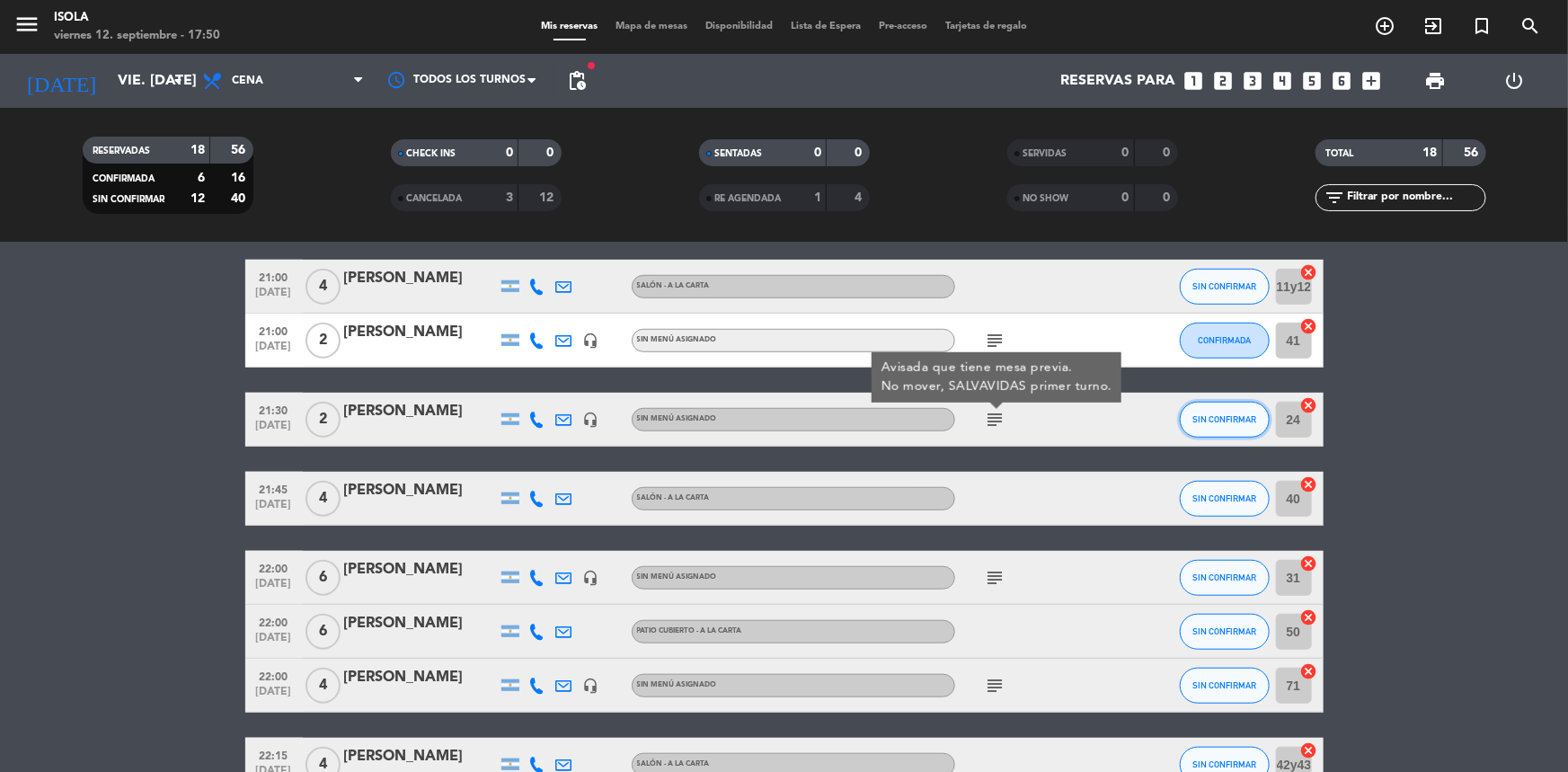
click at [1208, 425] on button "SIN CONFIRMAR" at bounding box center [1225, 419] width 90 height 36
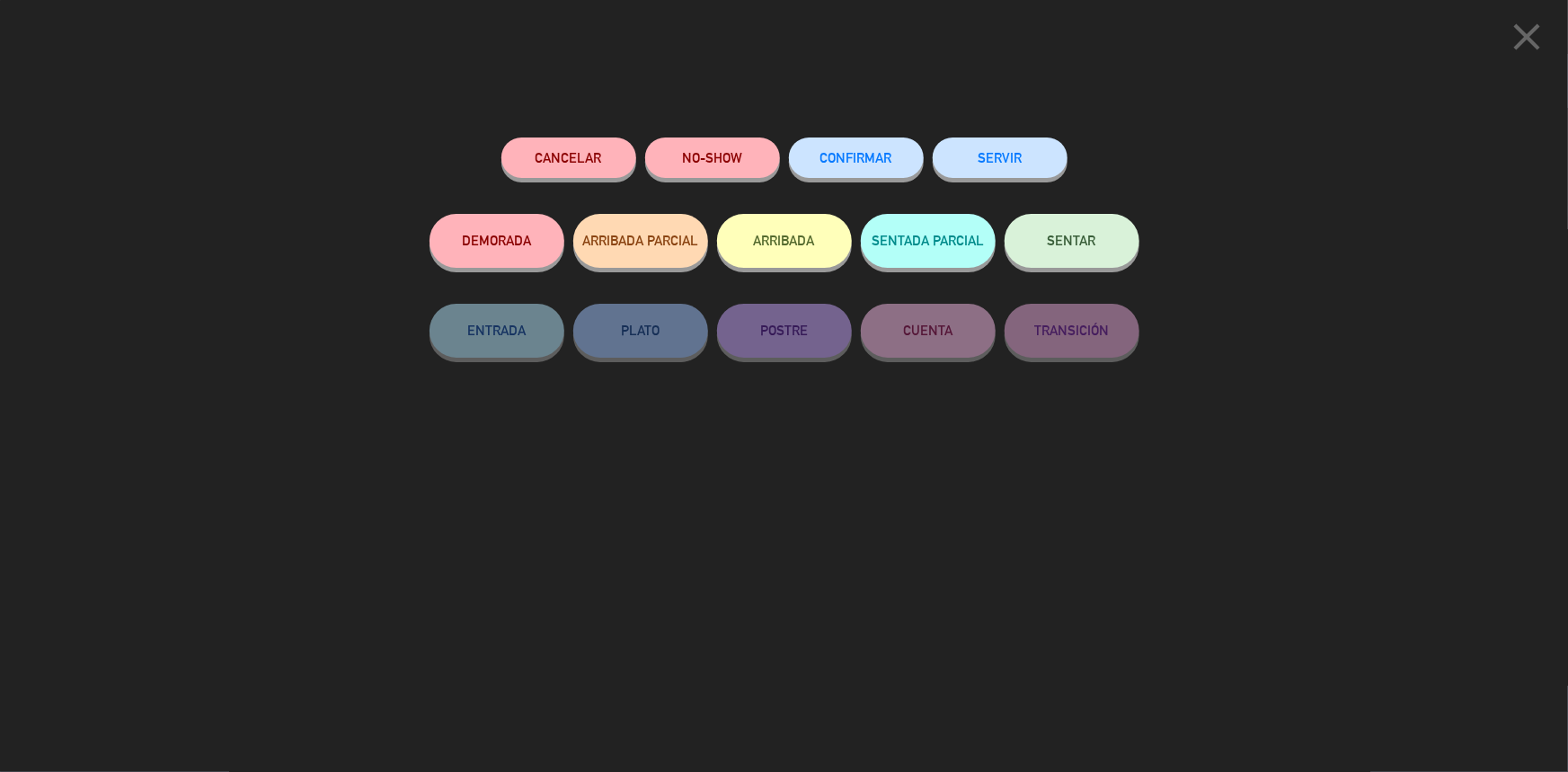
click at [856, 170] on button "CONFIRMAR" at bounding box center [856, 158] width 135 height 40
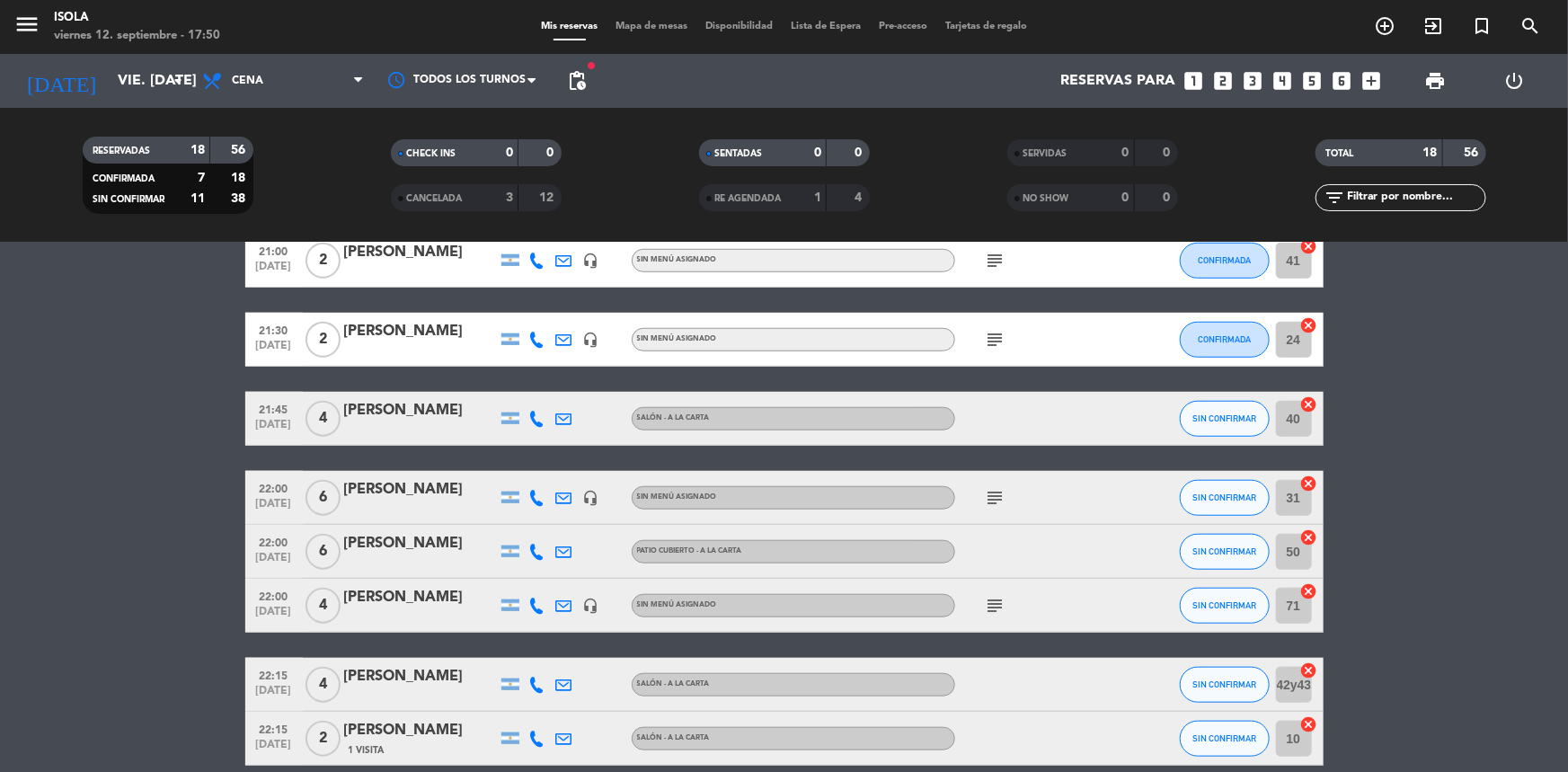
scroll to position [733, 0]
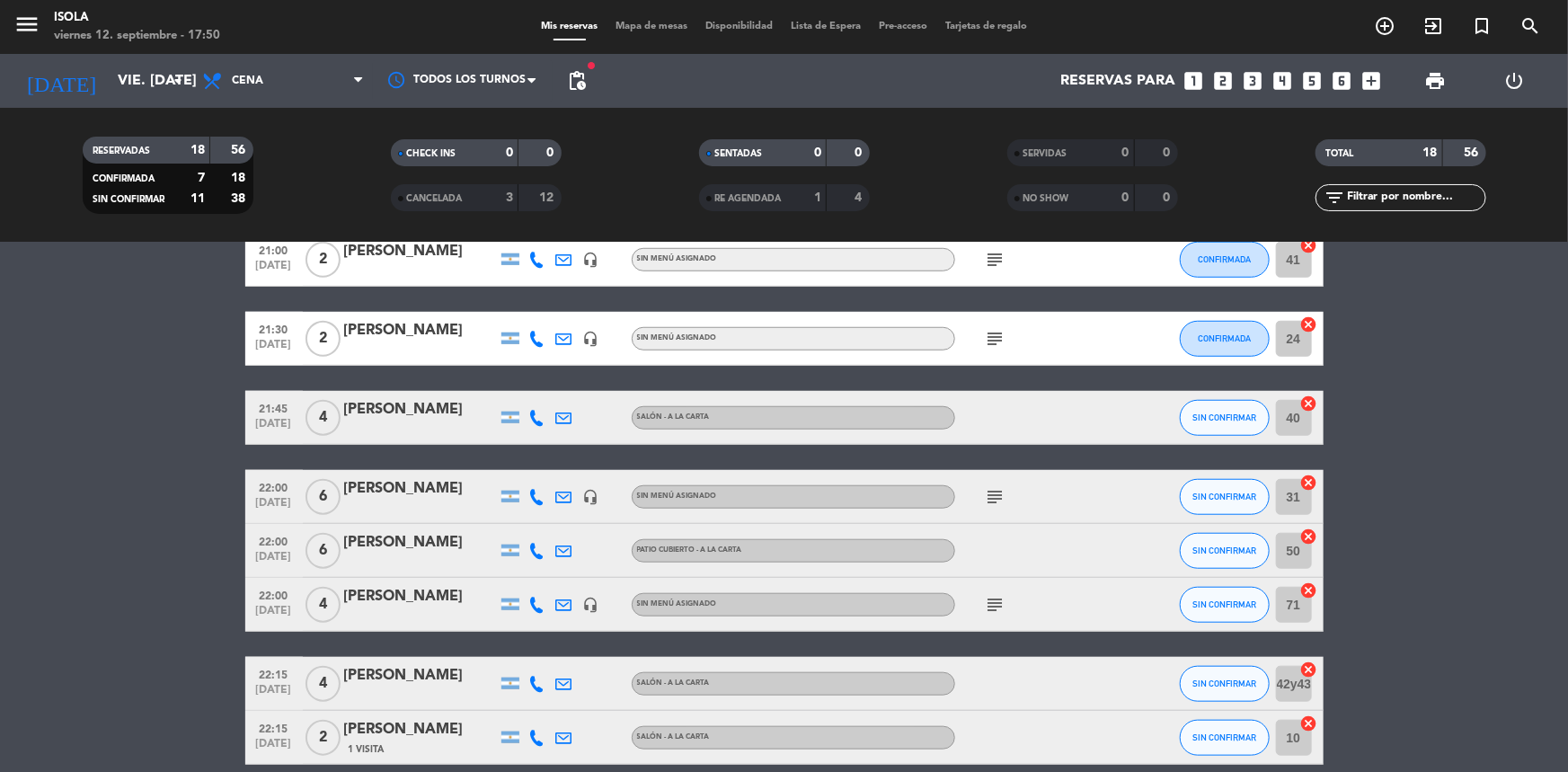
click at [539, 424] on icon at bounding box center [537, 417] width 16 height 16
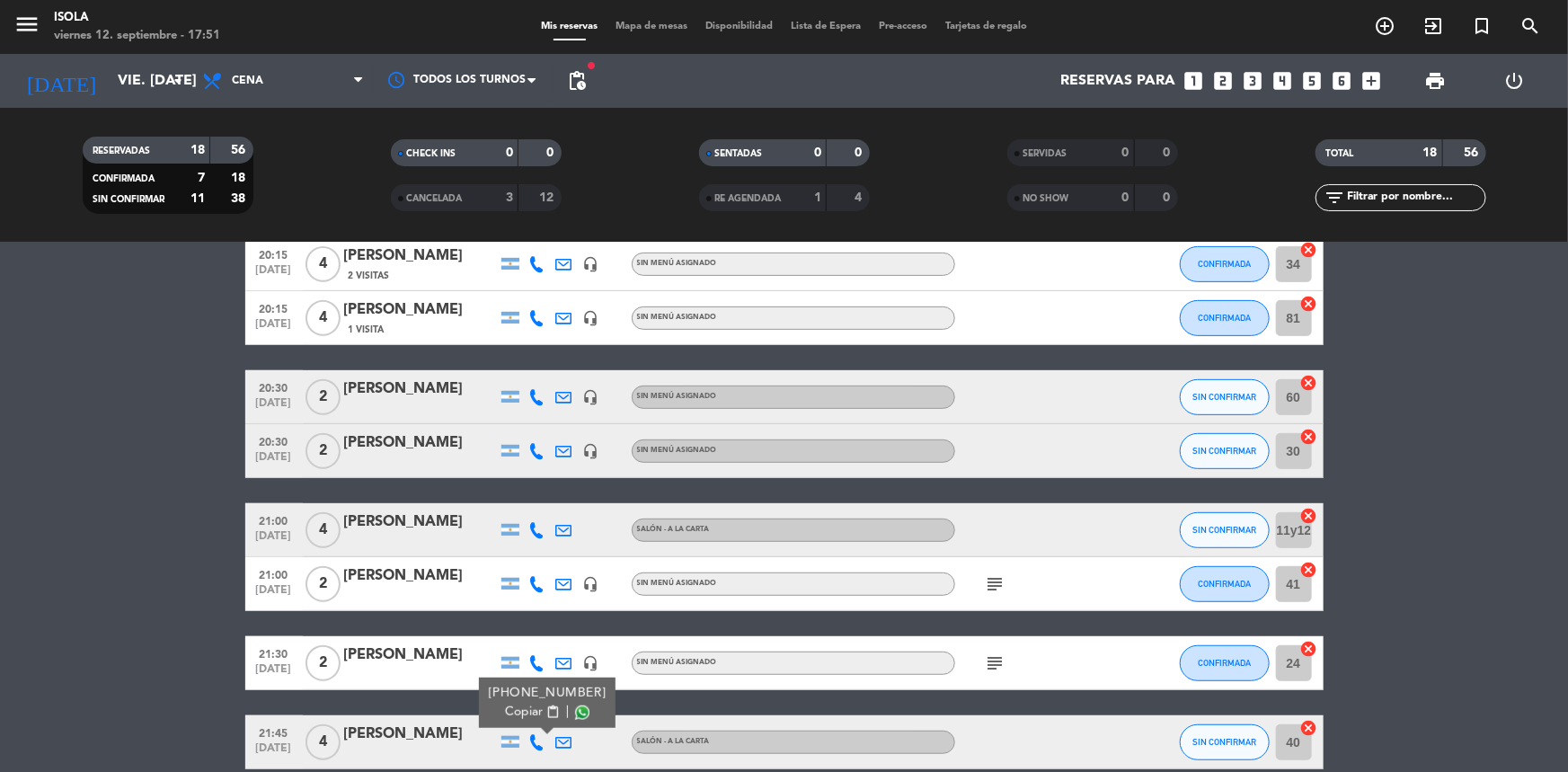
scroll to position [0, 0]
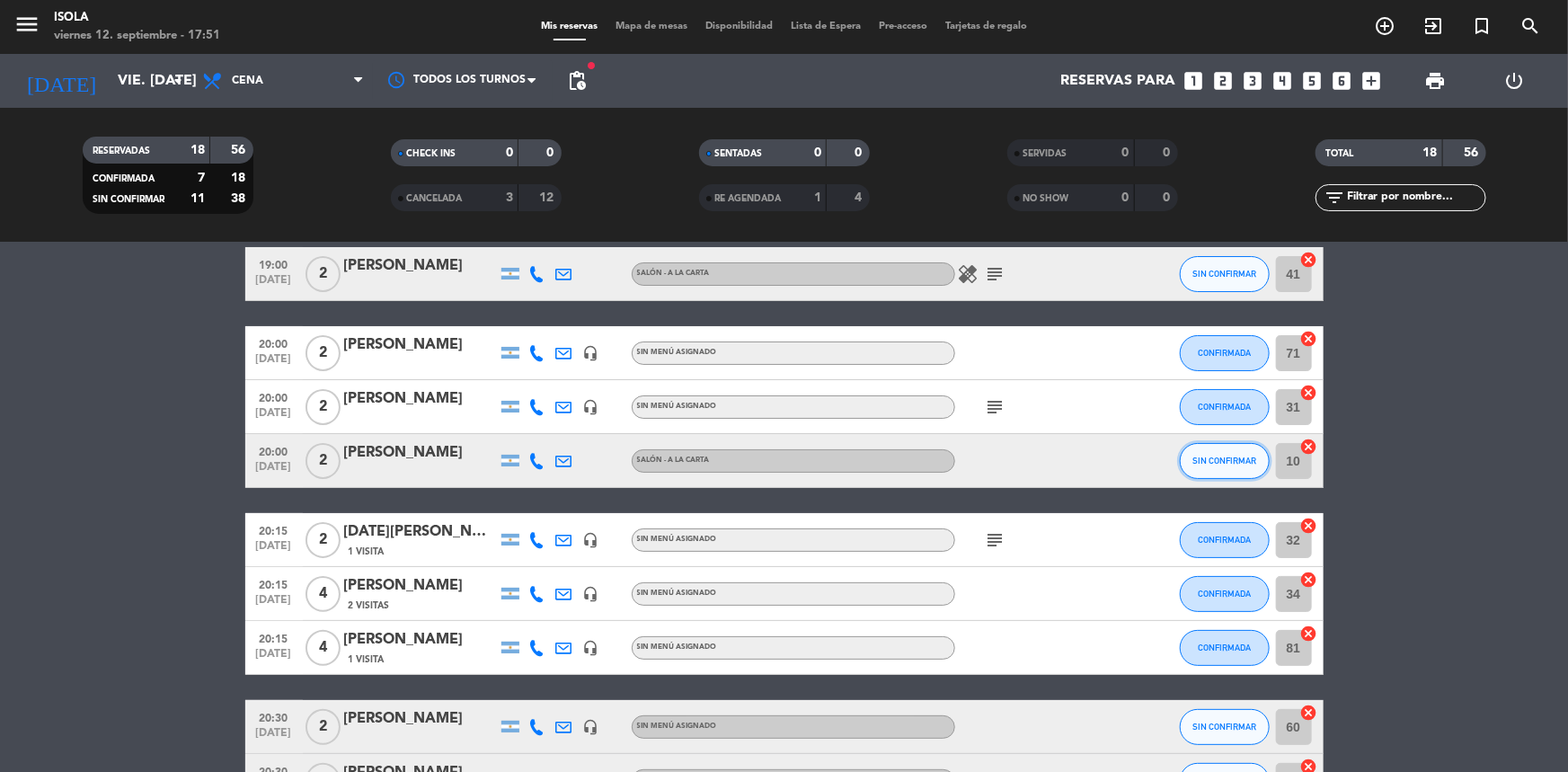
click at [1235, 457] on span "SIN CONFIRMAR" at bounding box center [1224, 461] width 63 height 10
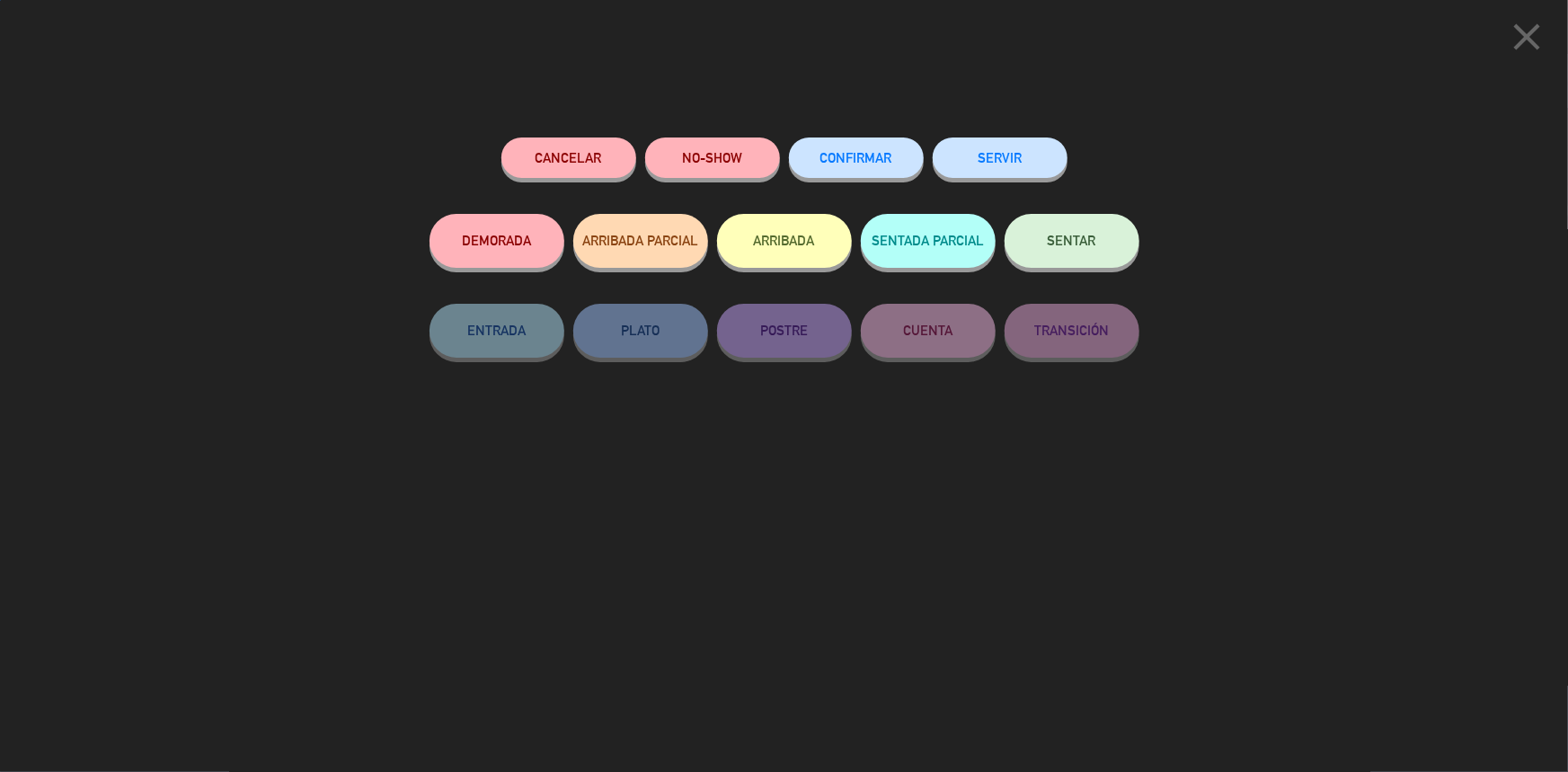
click at [854, 173] on button "CONFIRMAR" at bounding box center [856, 158] width 135 height 40
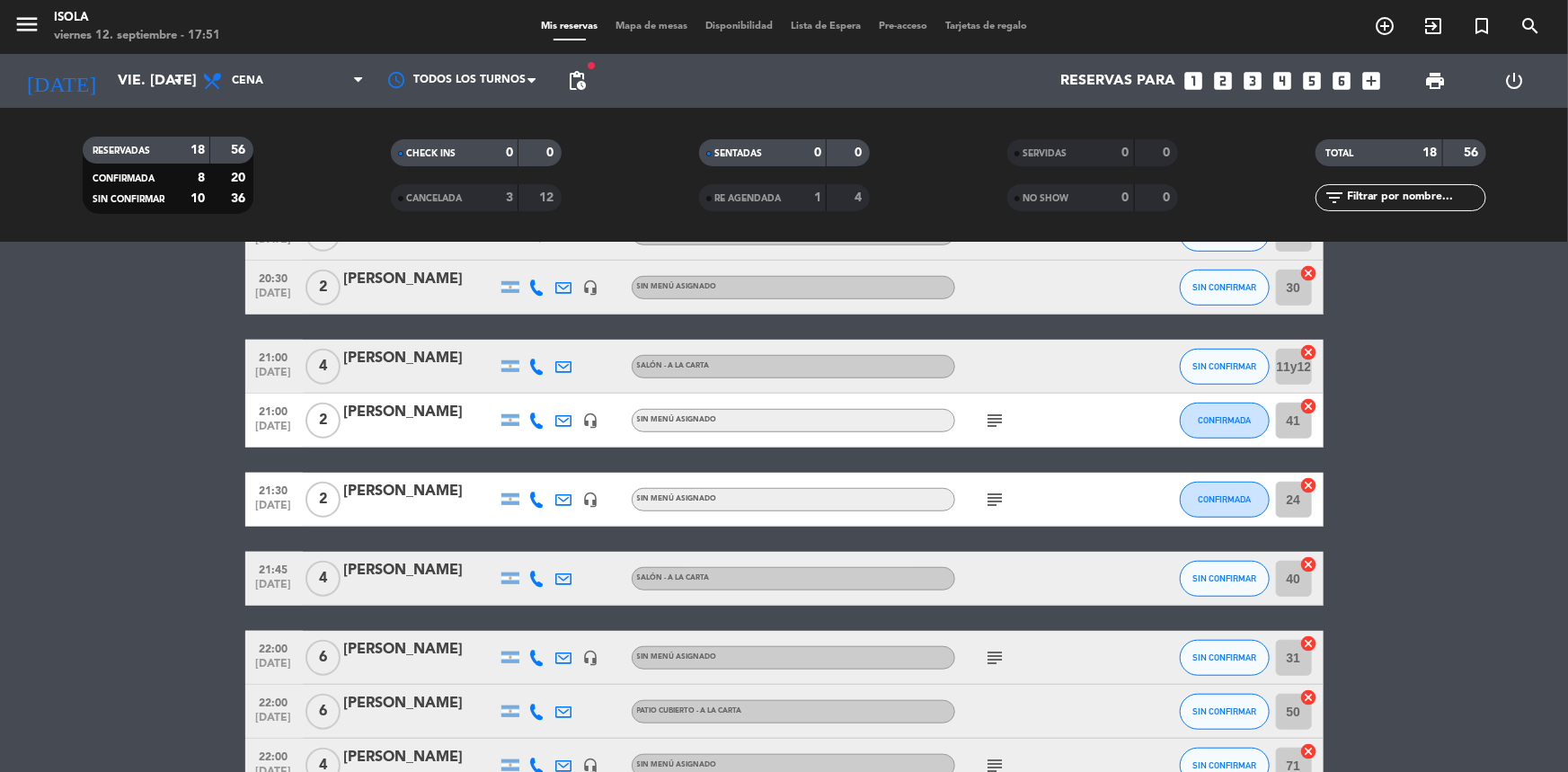
scroll to position [571, 0]
click at [1203, 372] on button "SIN CONFIRMAR" at bounding box center [1225, 367] width 90 height 36
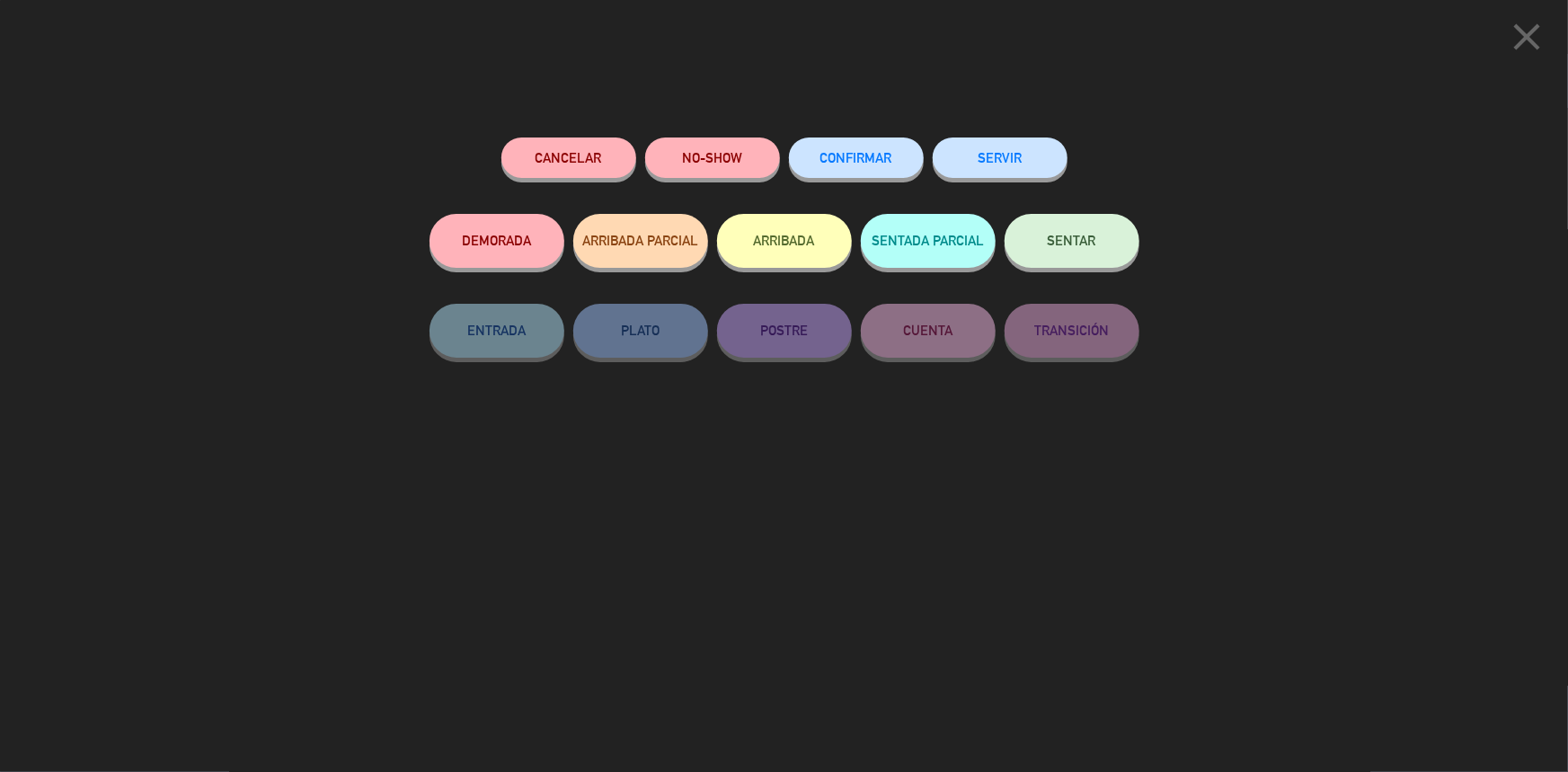
click at [890, 159] on span "CONFIRMAR" at bounding box center [856, 158] width 72 height 15
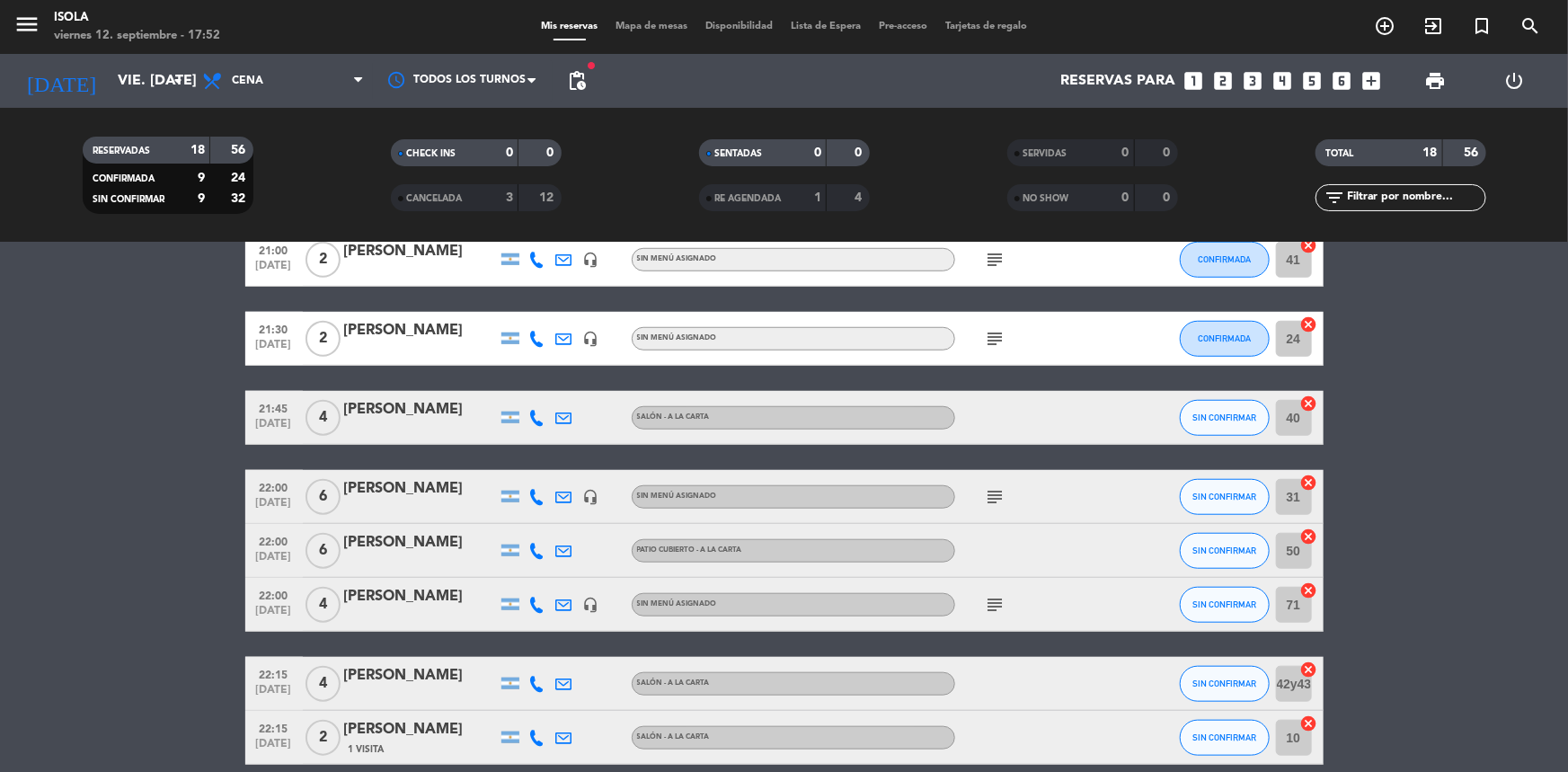
scroll to position [734, 0]
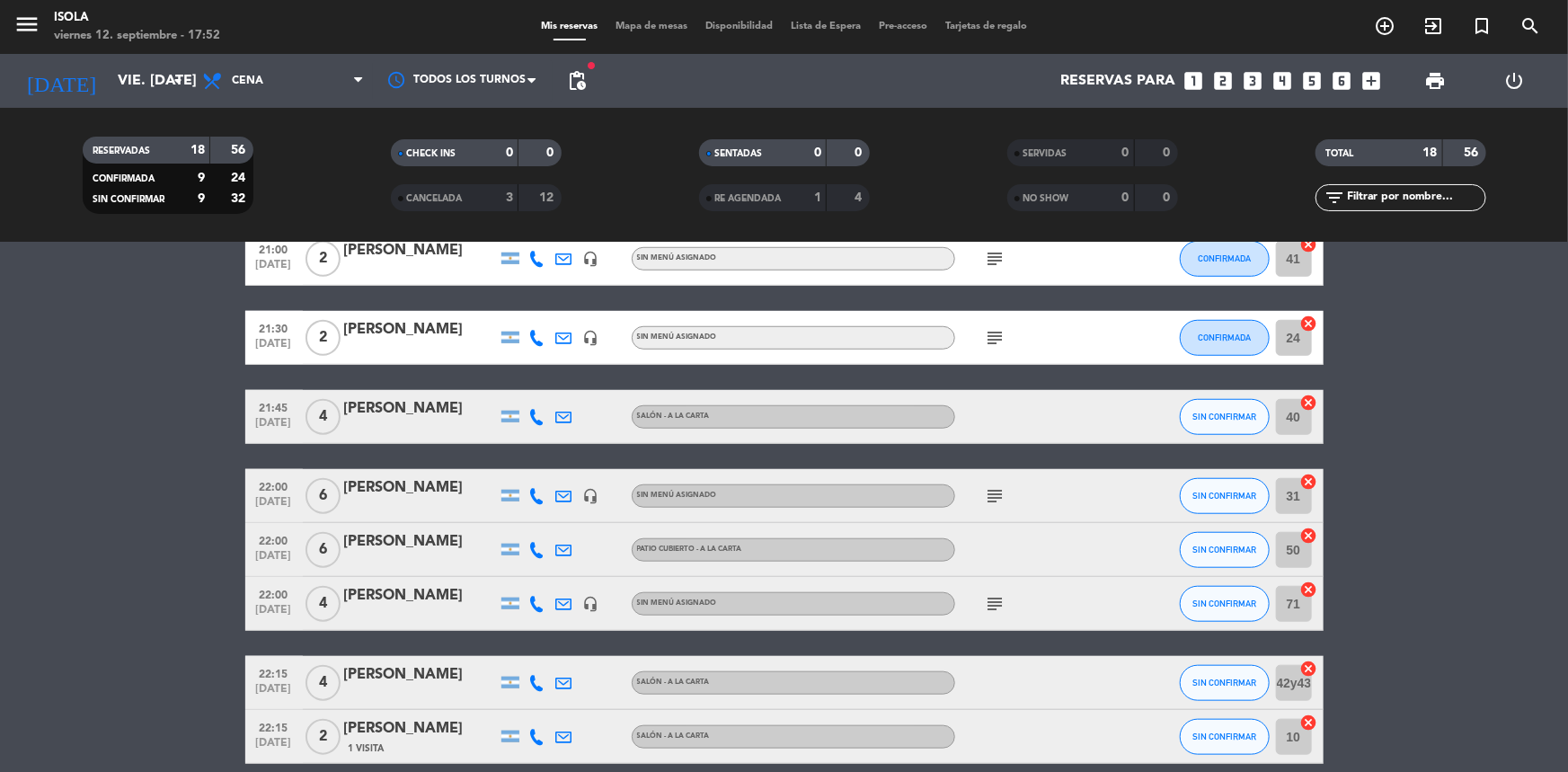
click at [538, 496] on icon at bounding box center [537, 496] width 16 height 16
click at [988, 511] on div "subject" at bounding box center [1036, 495] width 161 height 53
click at [989, 505] on icon "subject" at bounding box center [995, 496] width 21 height 21
click at [991, 504] on icon "subject" at bounding box center [995, 496] width 21 height 21
click at [1212, 424] on button "SIN CONFIRMAR" at bounding box center [1225, 416] width 90 height 36
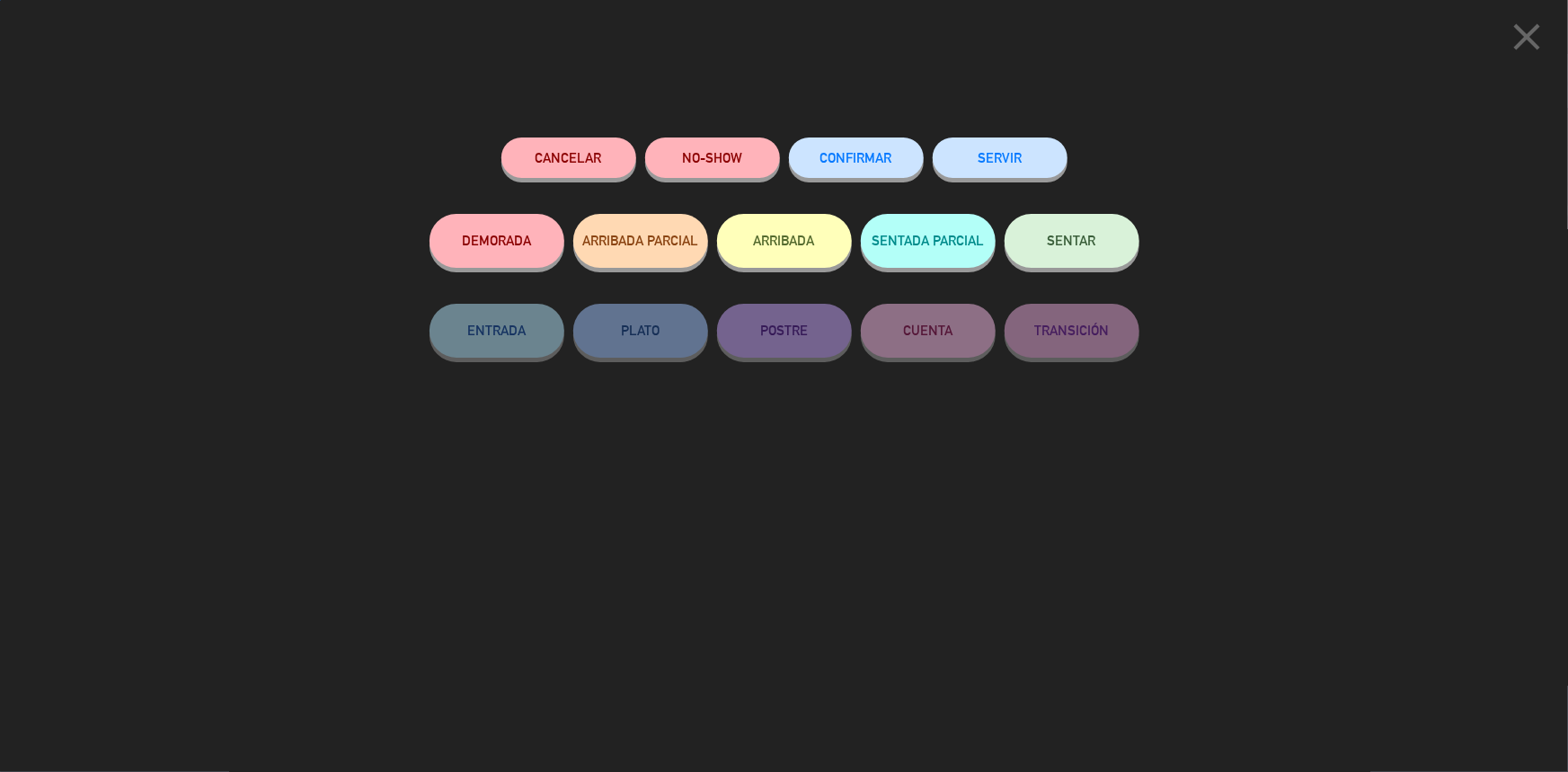
click at [882, 155] on span "CONFIRMAR" at bounding box center [856, 158] width 72 height 15
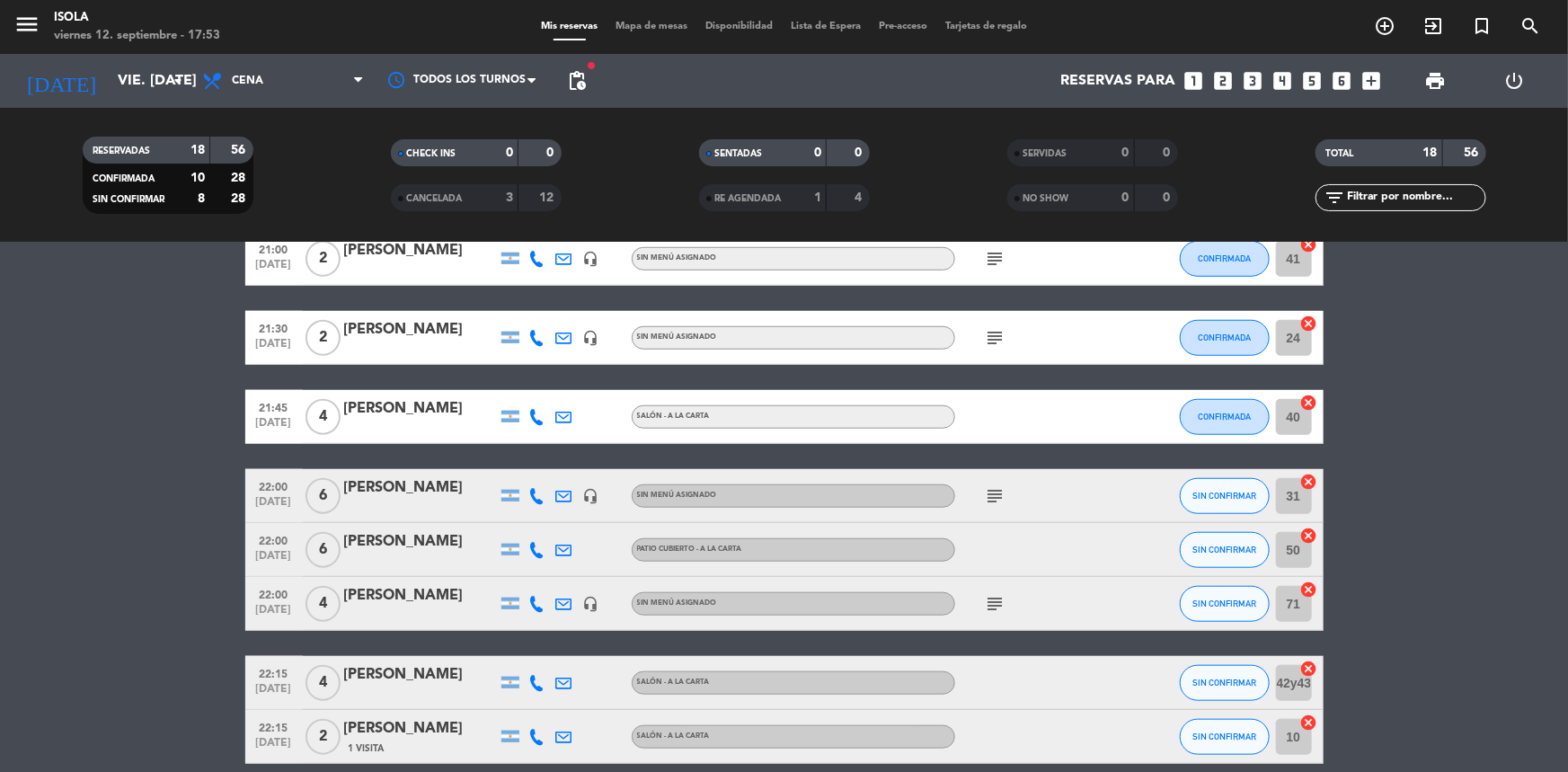
click at [537, 552] on icon at bounding box center [537, 550] width 16 height 16
click at [434, 545] on div "[PERSON_NAME]" at bounding box center [420, 542] width 153 height 23
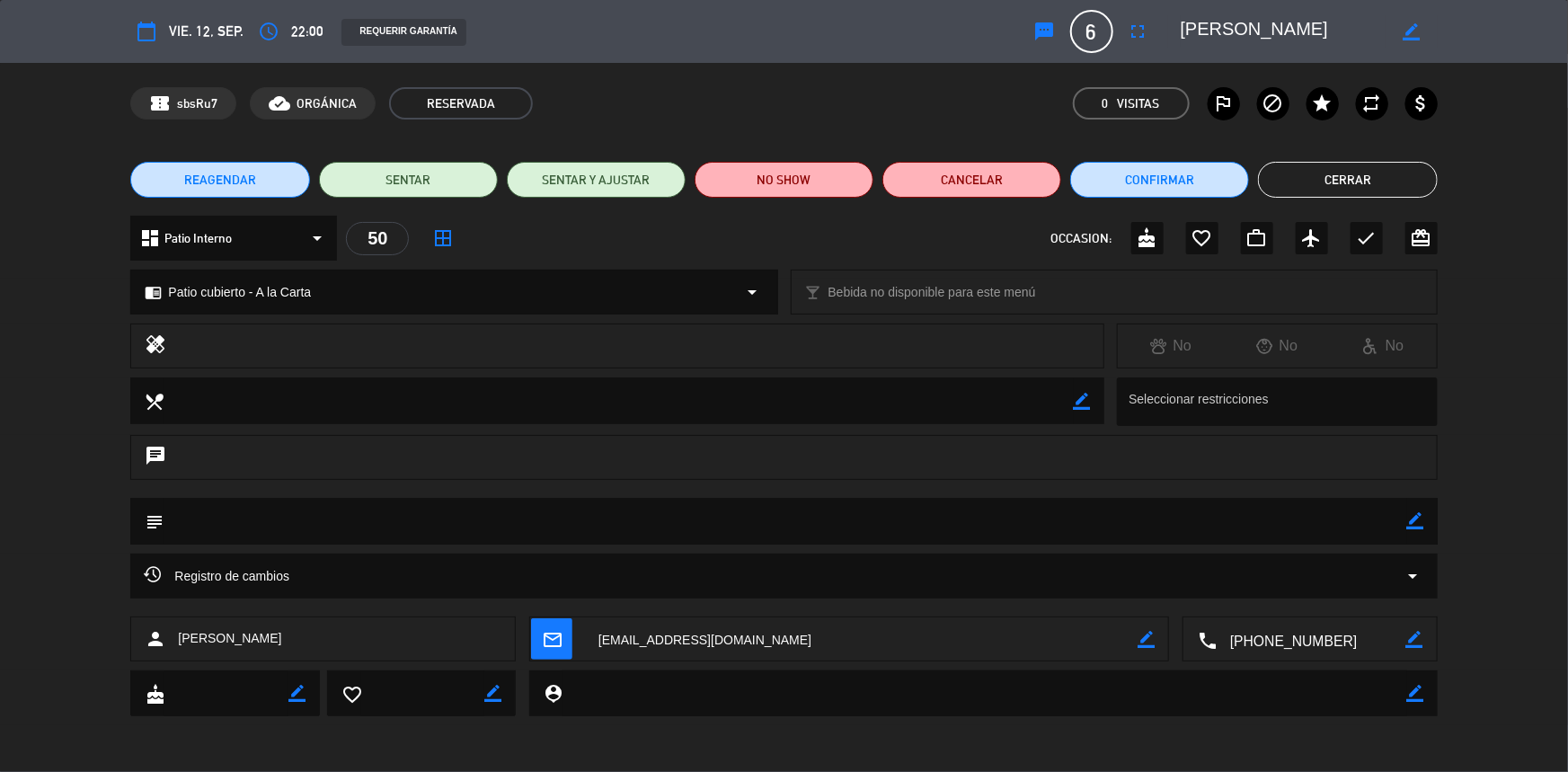
click at [1385, 184] on button "Cerrar" at bounding box center [1347, 179] width 179 height 36
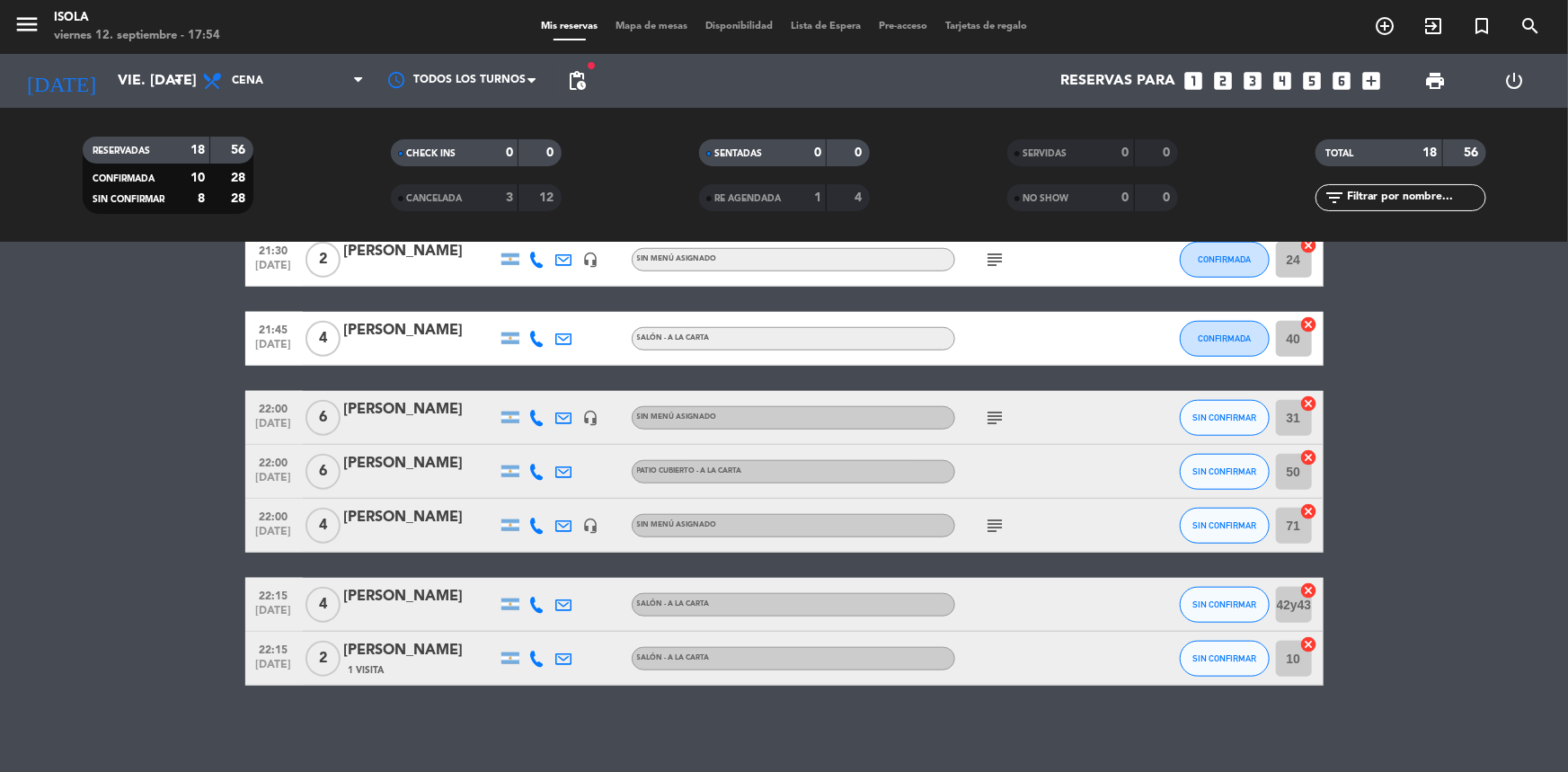
scroll to position [815, 0]
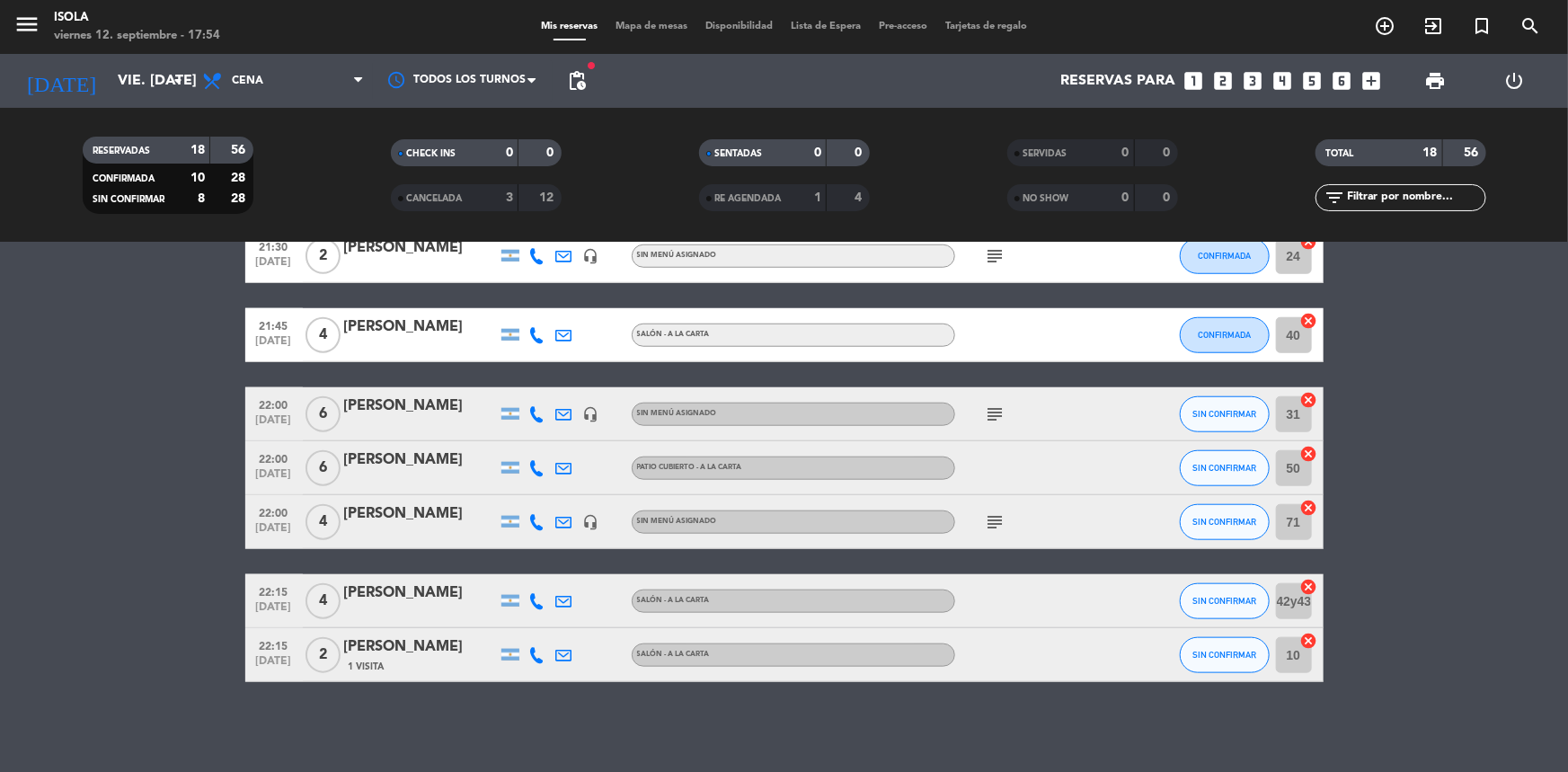
click at [540, 514] on icon at bounding box center [537, 522] width 16 height 16
click at [991, 517] on icon "subject" at bounding box center [995, 522] width 21 height 21
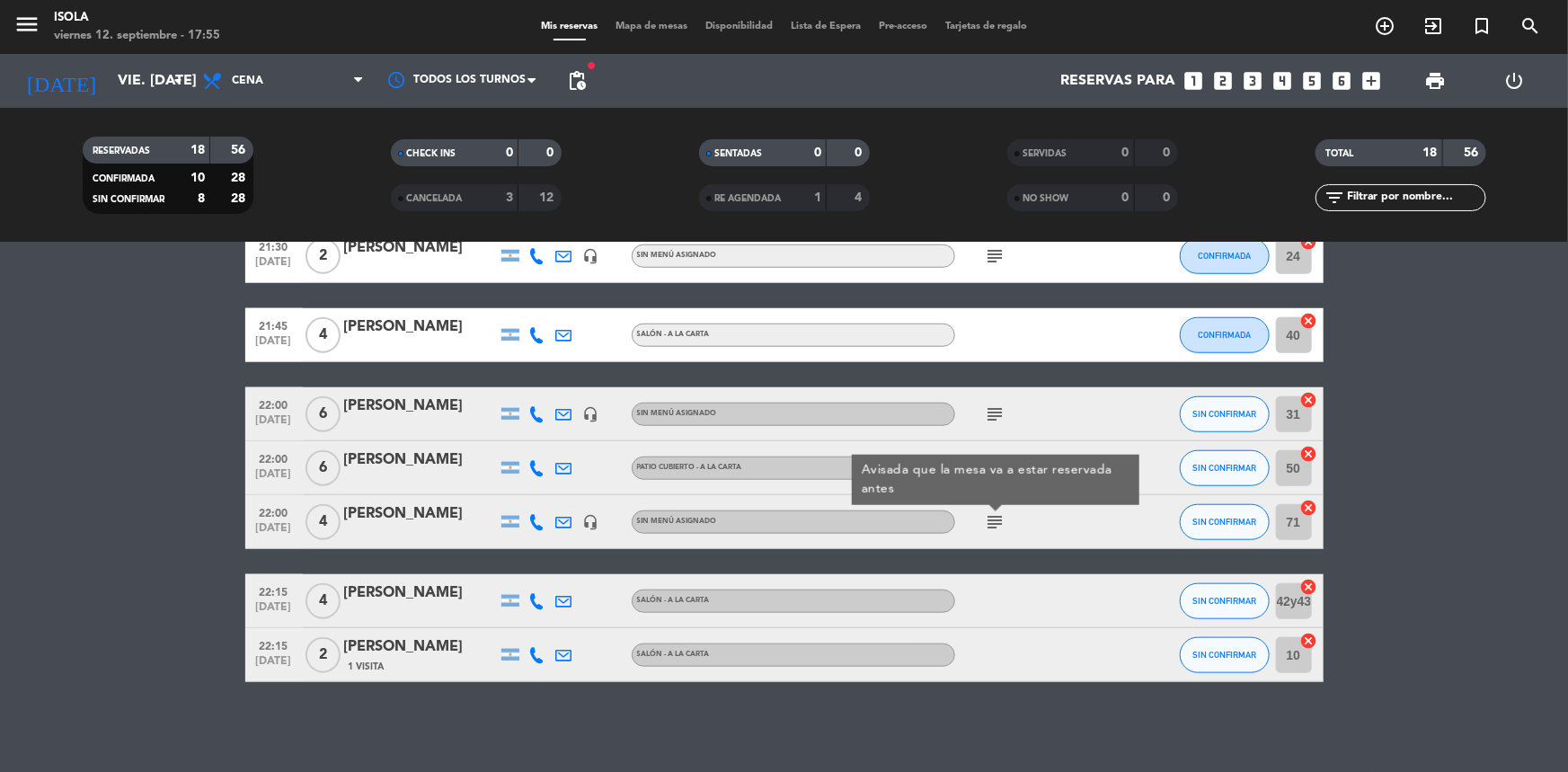
click at [534, 521] on icon at bounding box center [537, 522] width 16 height 16
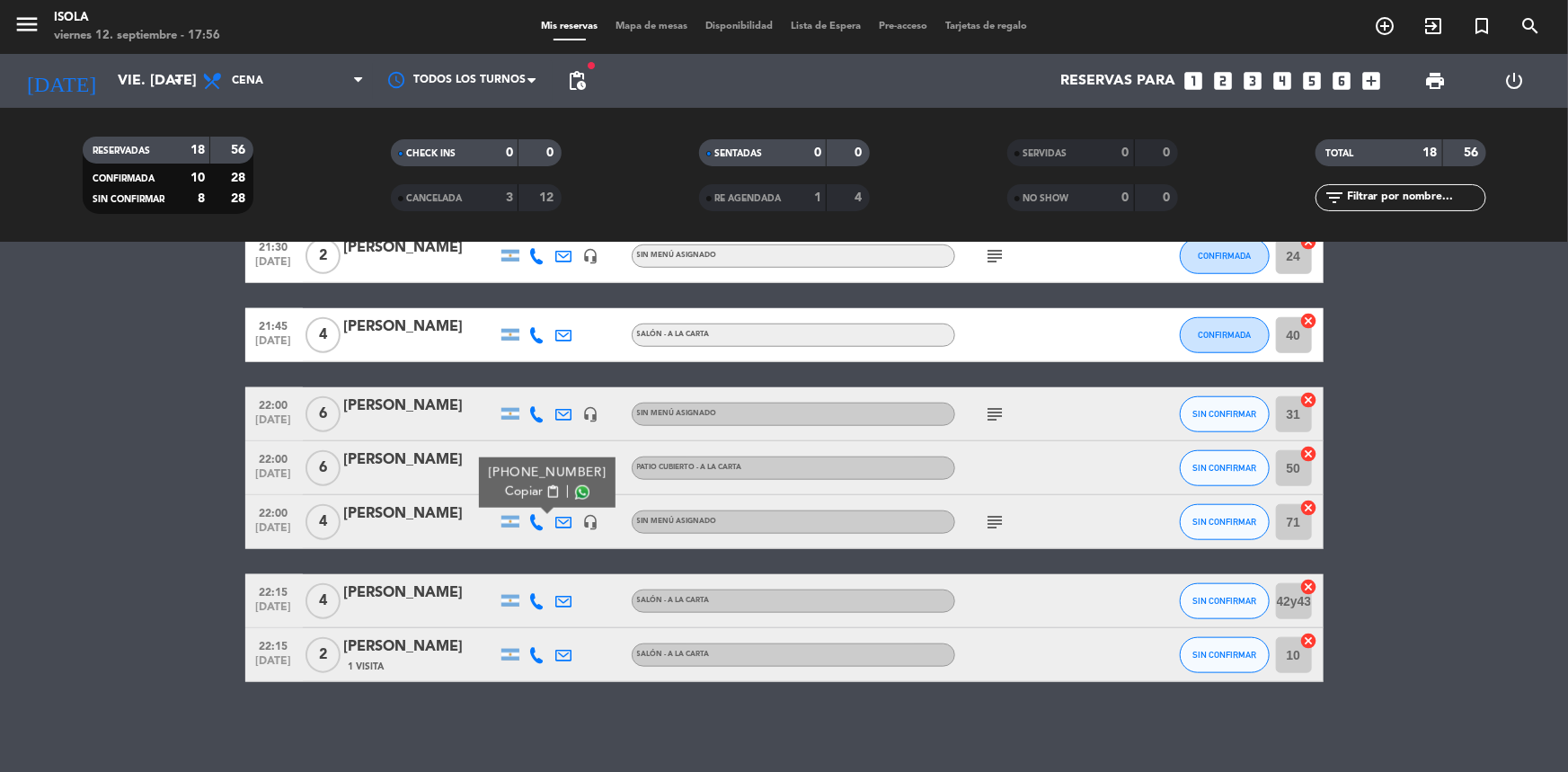
click at [532, 599] on icon at bounding box center [537, 601] width 16 height 16
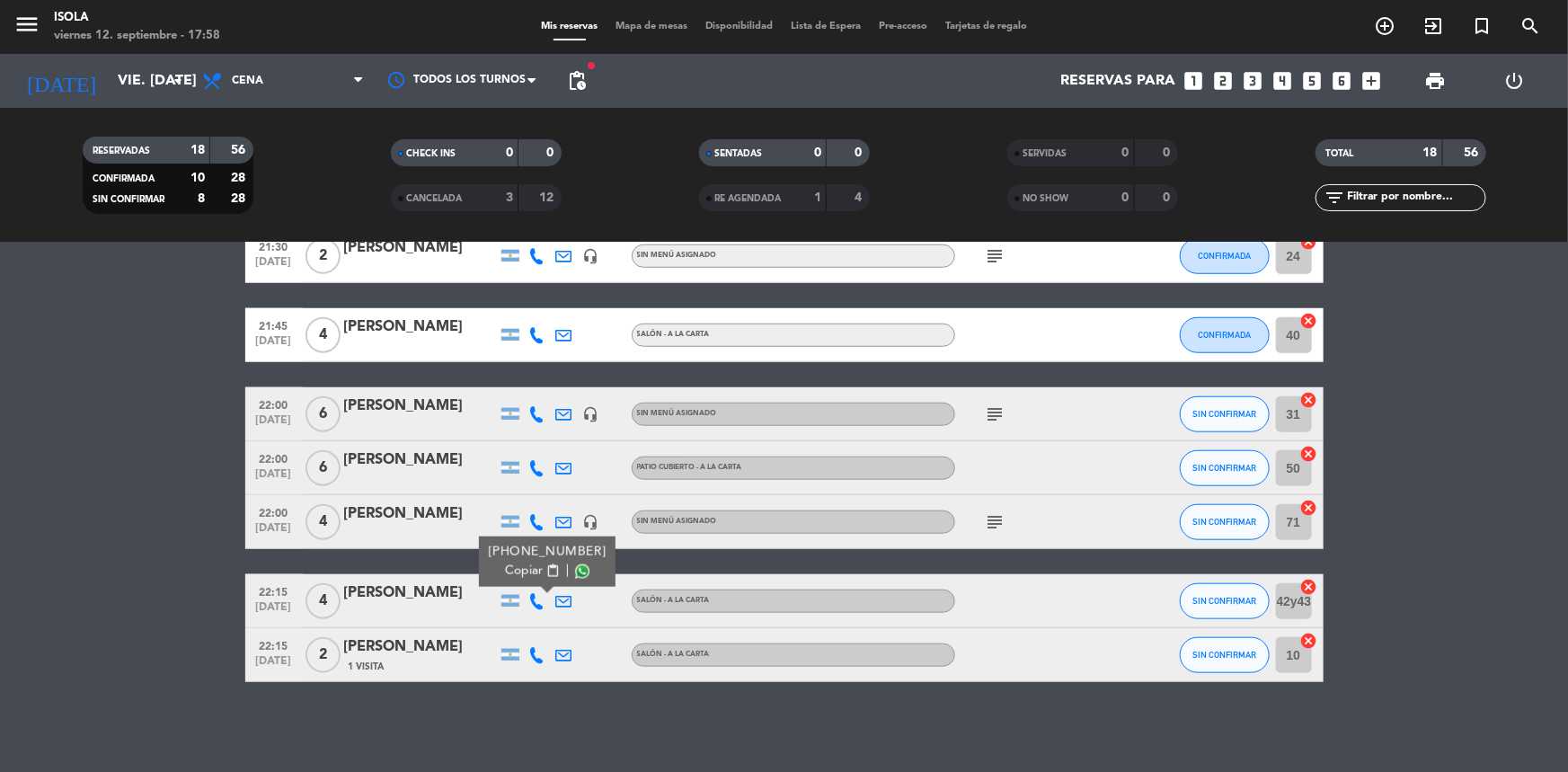
click at [535, 649] on icon at bounding box center [537, 655] width 16 height 16
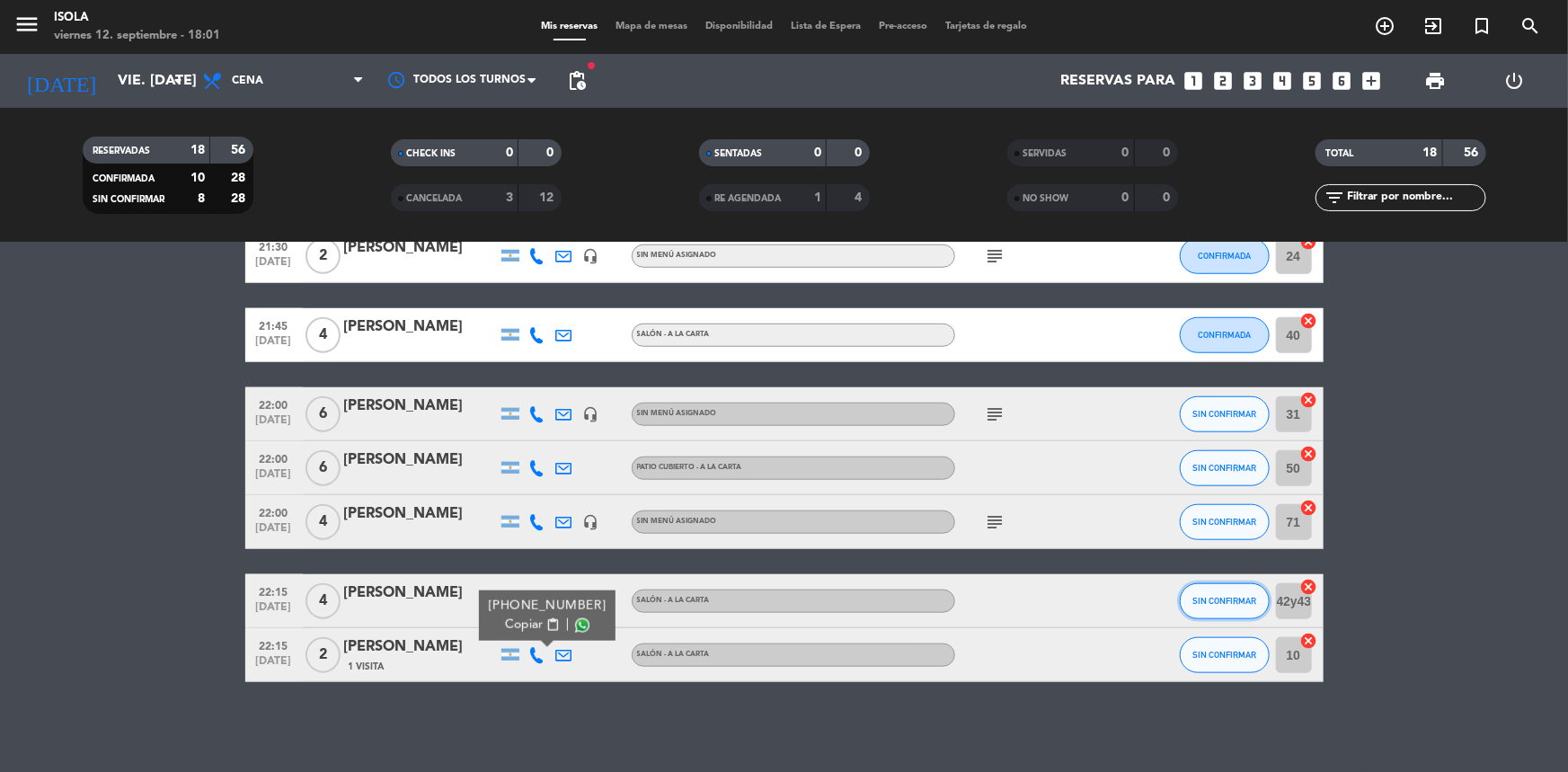
click at [1190, 605] on button "SIN CONFIRMAR" at bounding box center [1225, 601] width 90 height 36
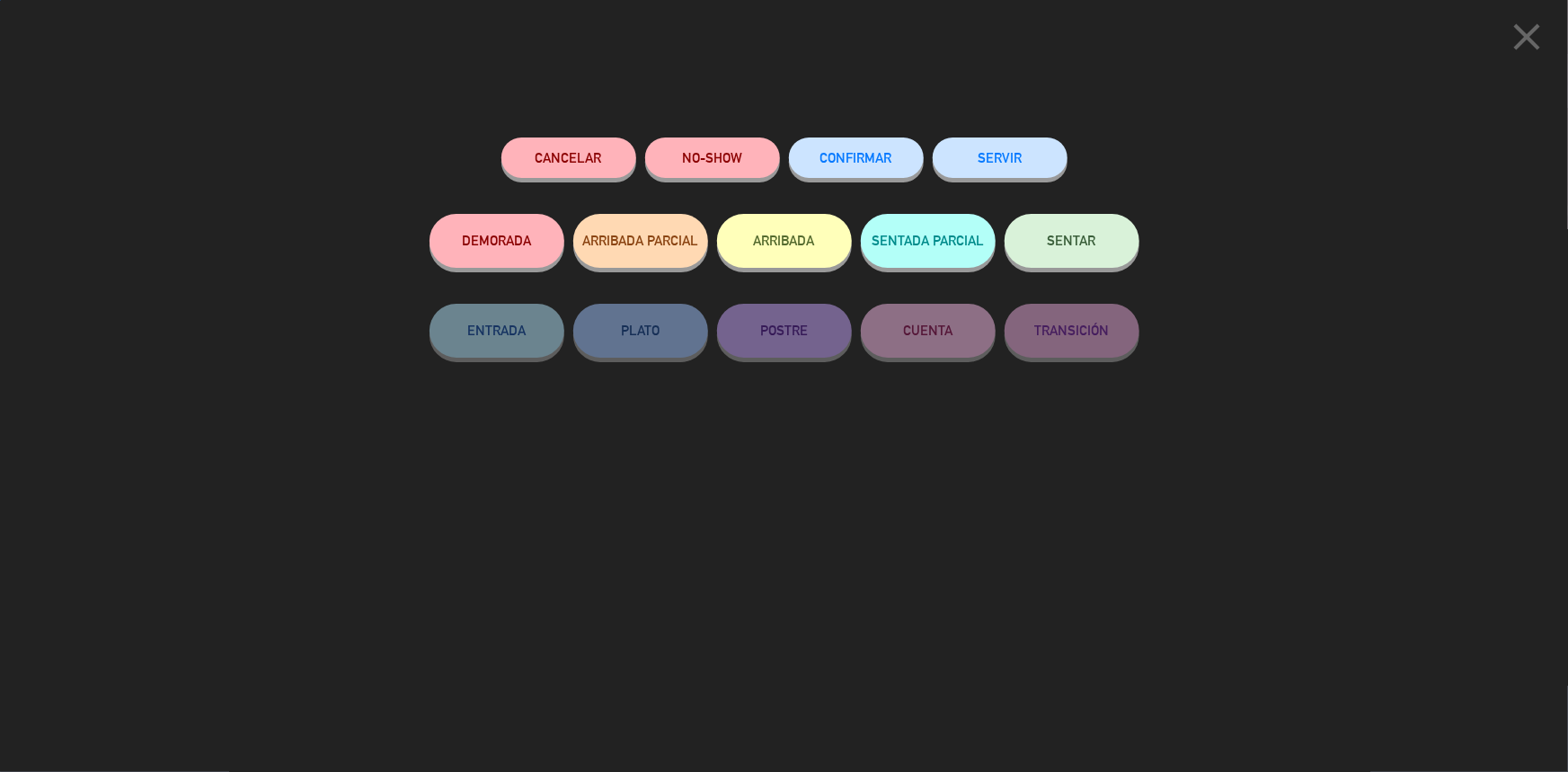
click at [881, 162] on span "CONFIRMAR" at bounding box center [856, 158] width 72 height 15
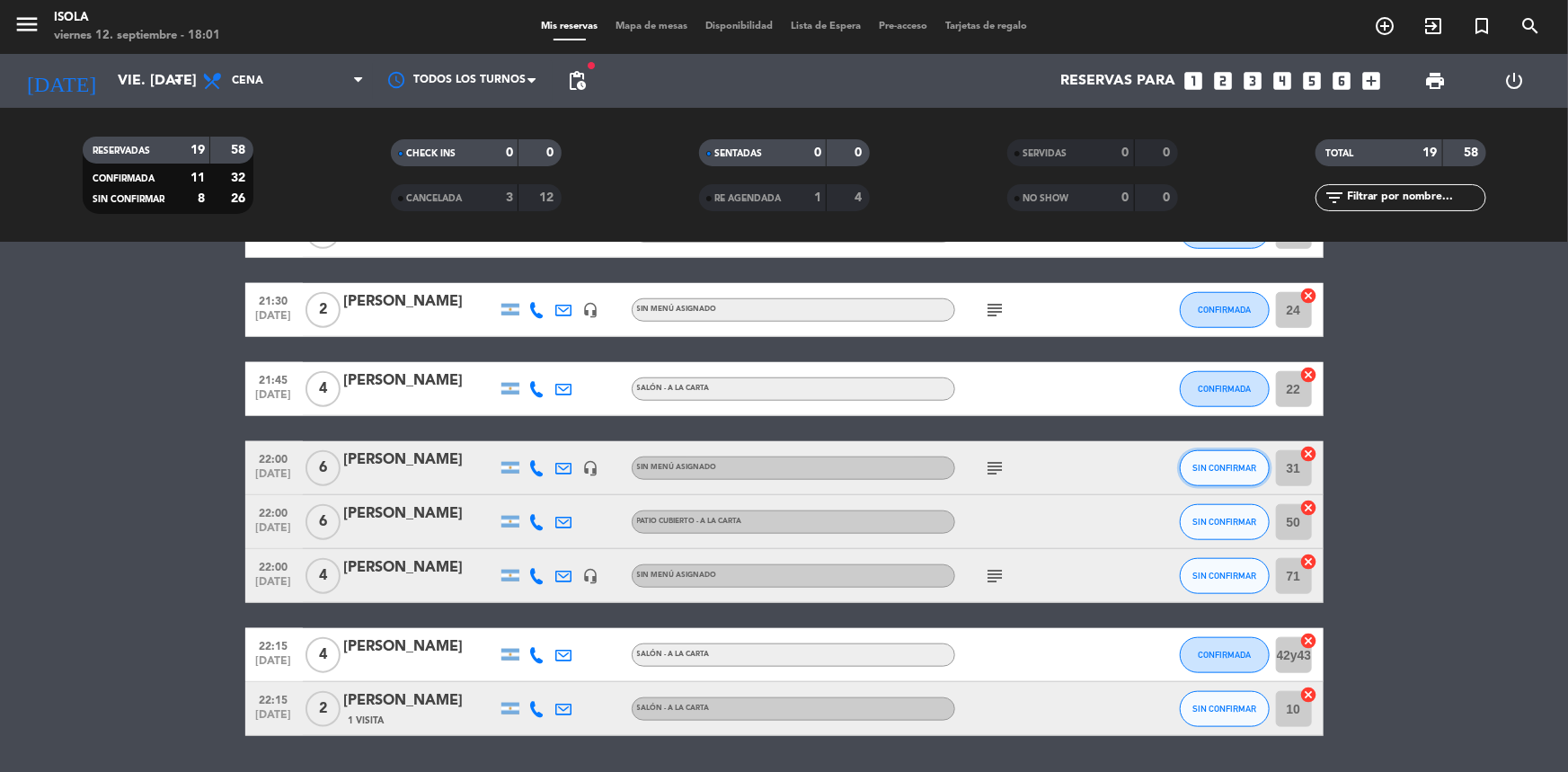
click at [1222, 464] on span "SIN CONFIRMAR" at bounding box center [1224, 468] width 63 height 10
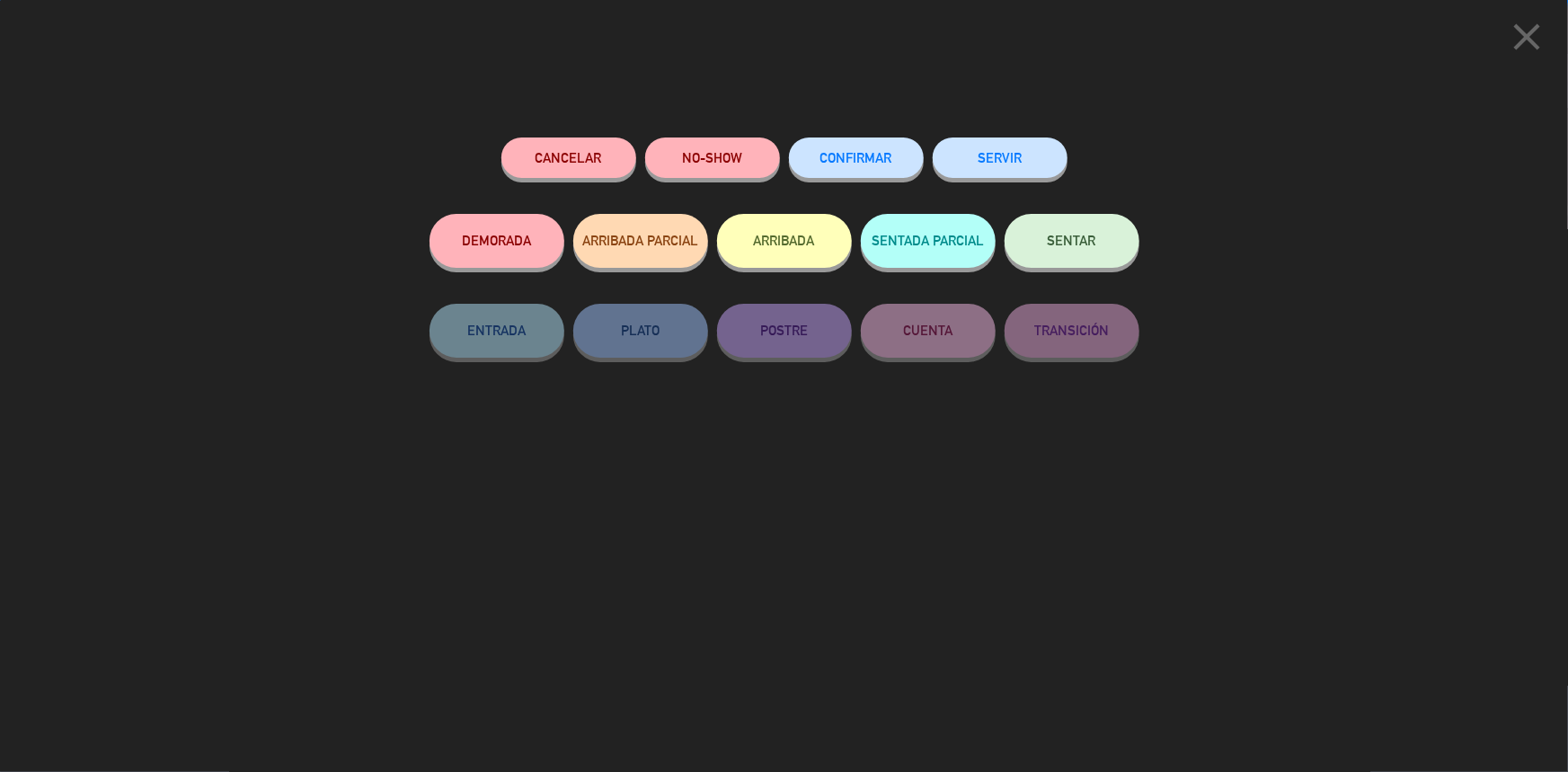
click at [862, 176] on button "CONFIRMAR" at bounding box center [856, 158] width 135 height 40
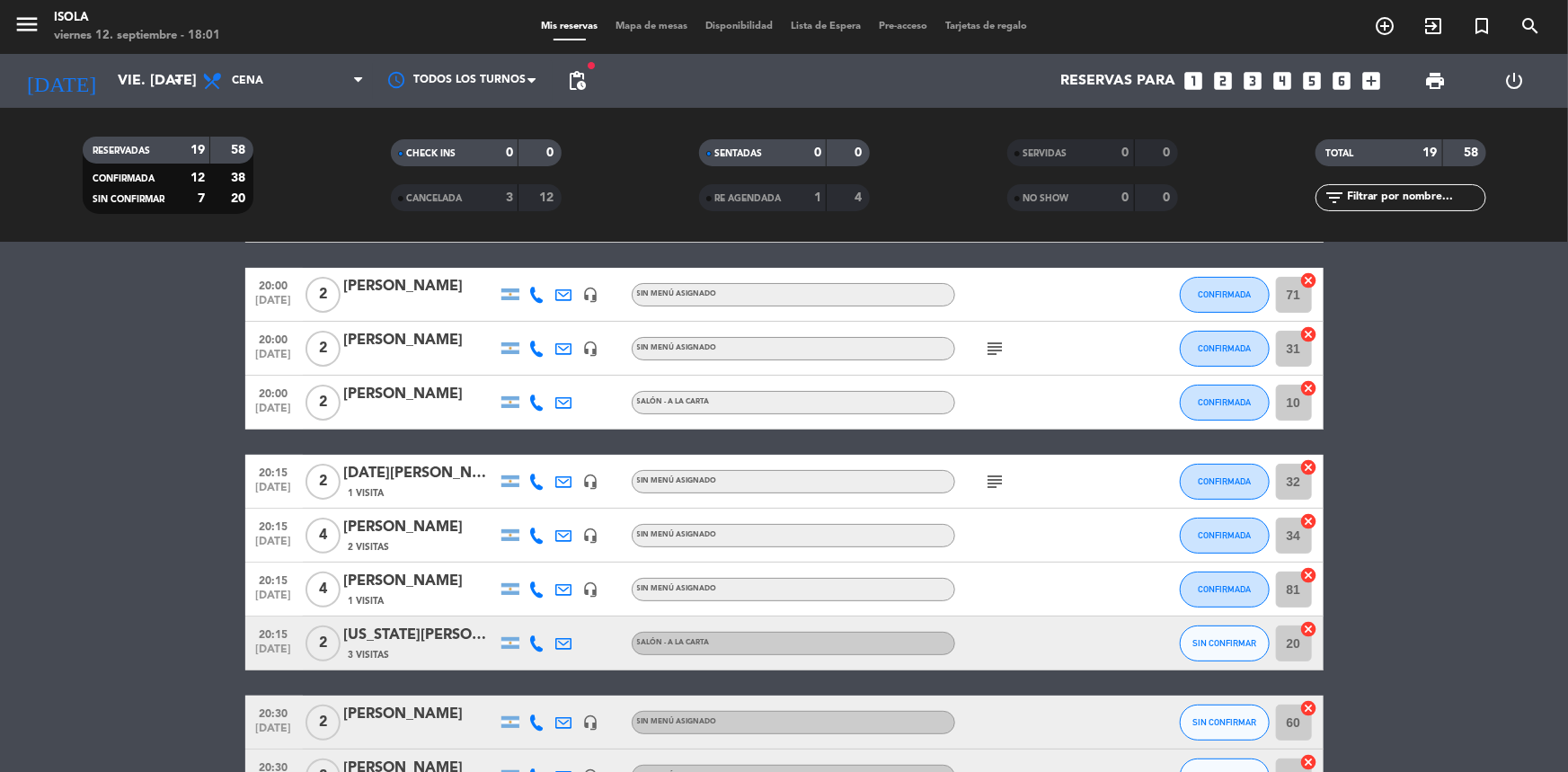
scroll to position [136, 0]
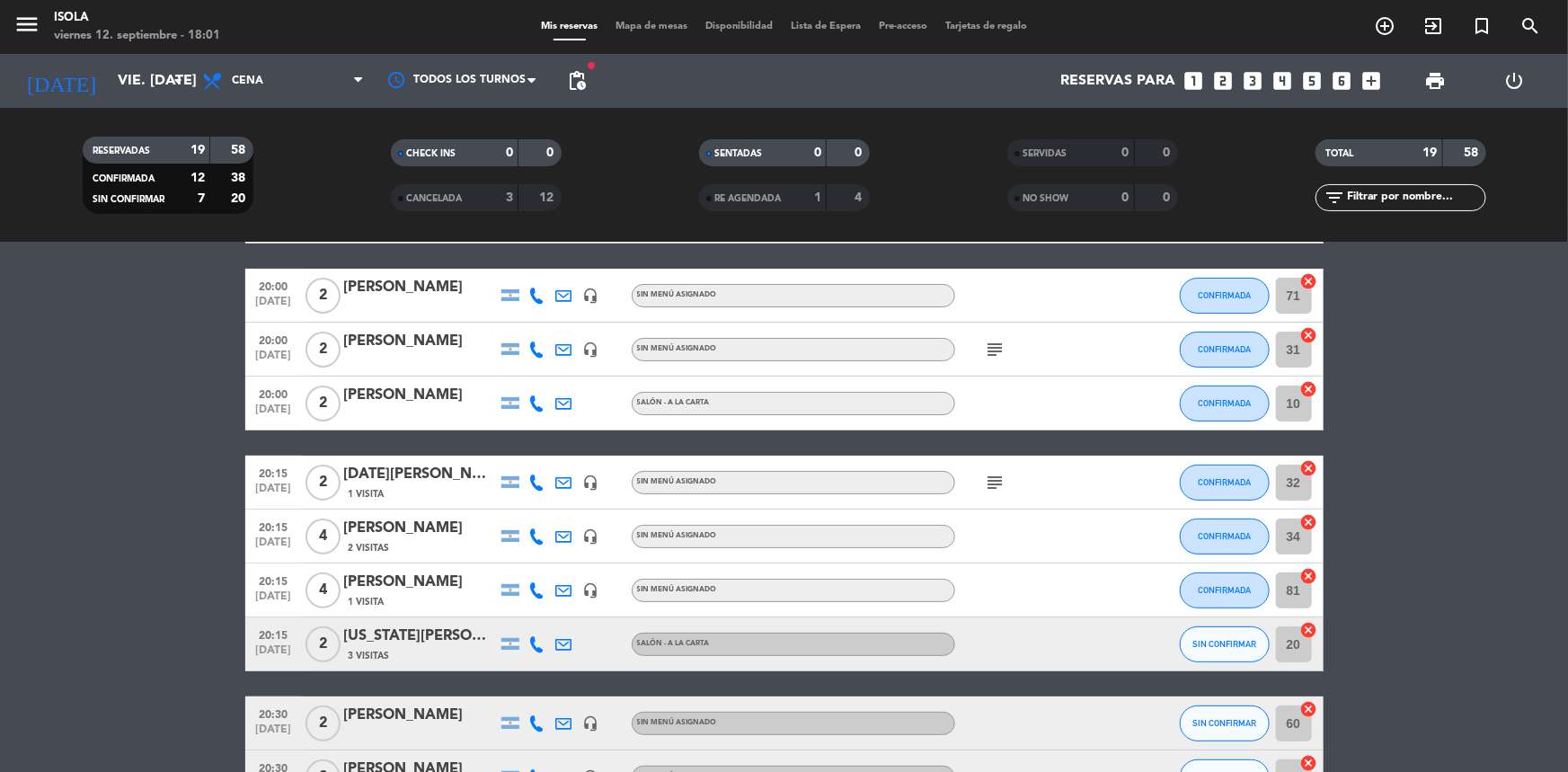
click at [538, 636] on icon at bounding box center [537, 644] width 16 height 16
click at [421, 637] on div "[US_STATE][PERSON_NAME]" at bounding box center [420, 636] width 153 height 23
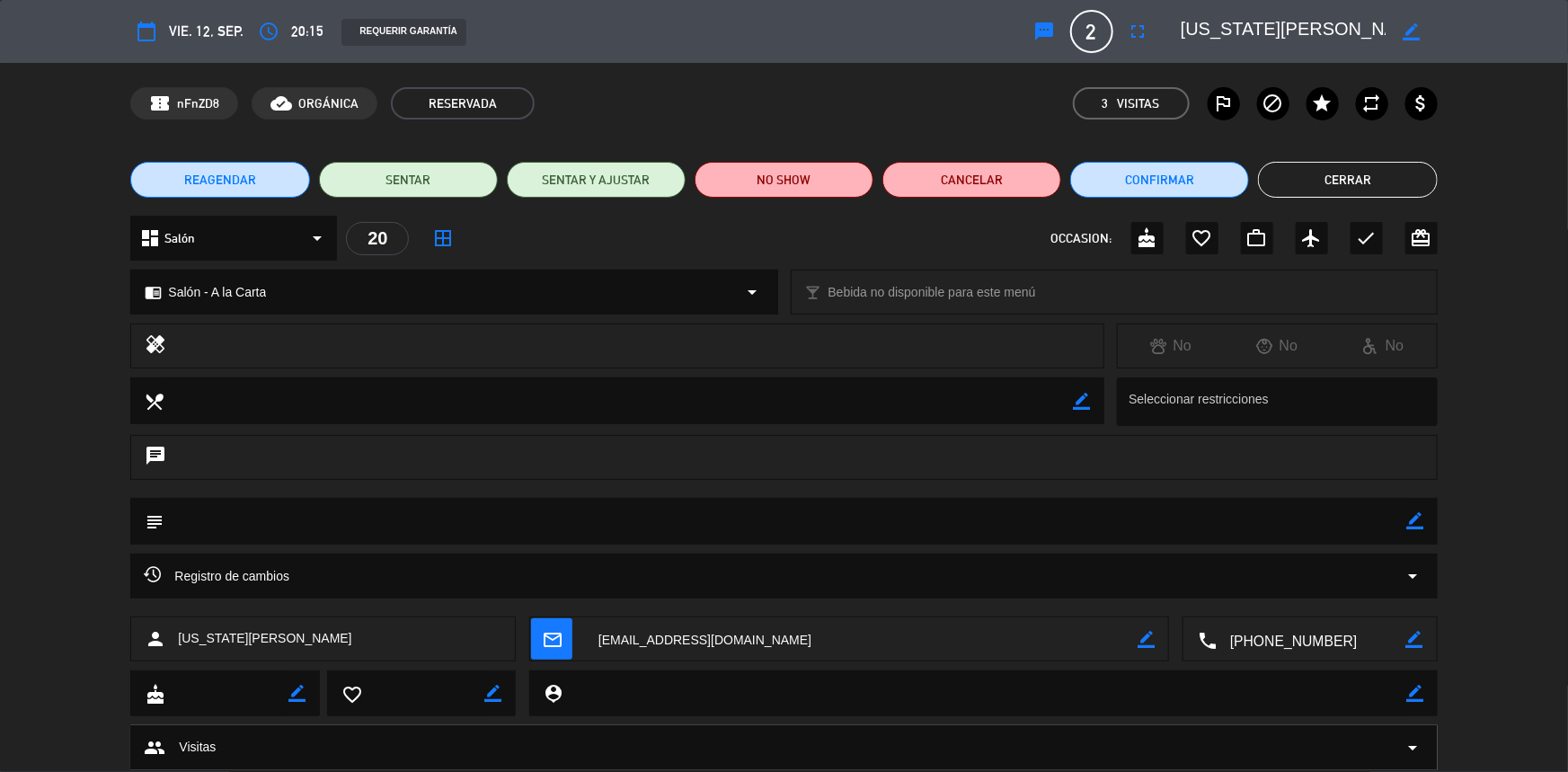
click at [811, 569] on div "Registro de cambios arrow_drop_down" at bounding box center [784, 576] width 1280 height 21
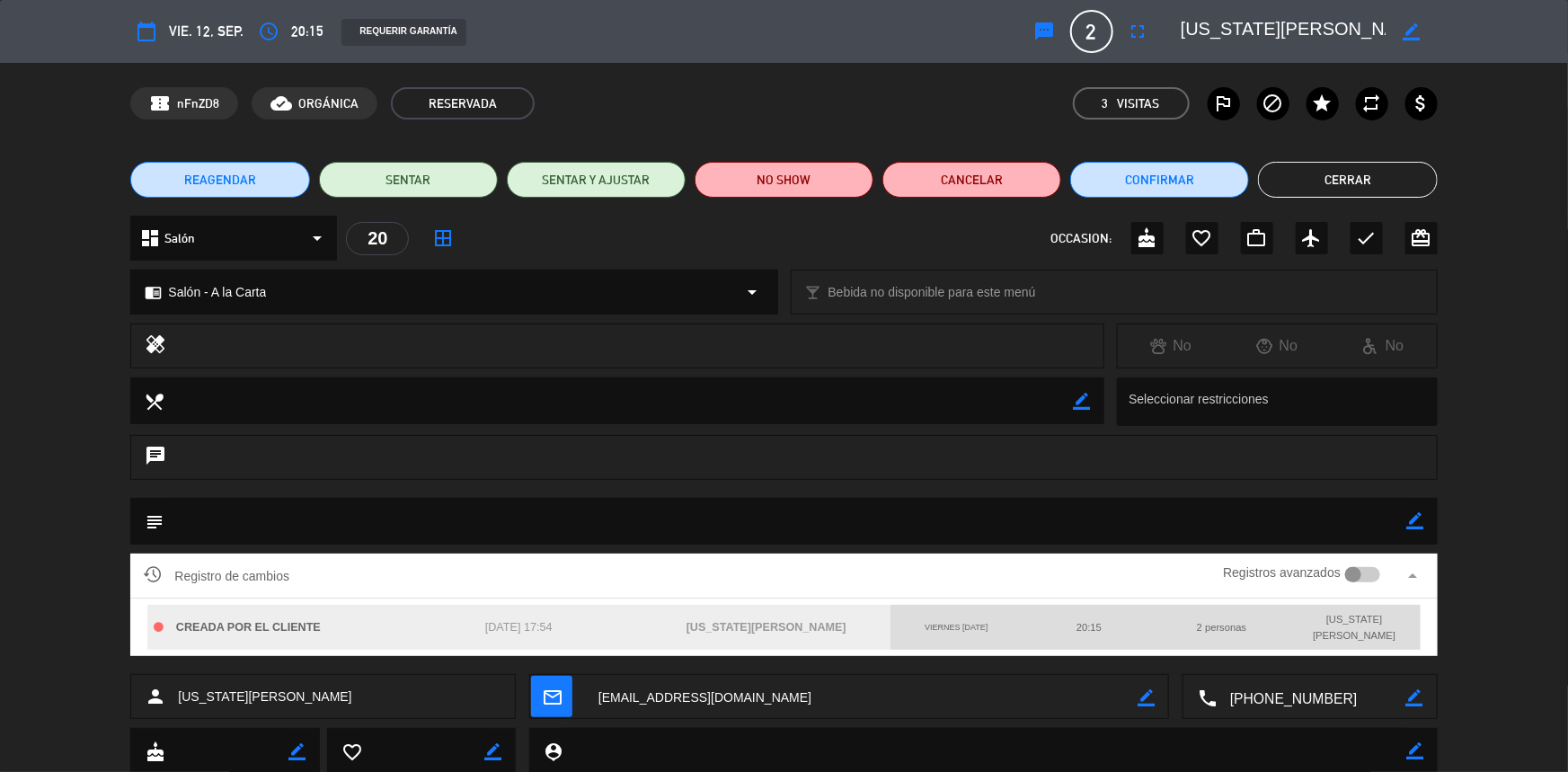
click at [1350, 573] on div at bounding box center [1353, 575] width 16 height 16
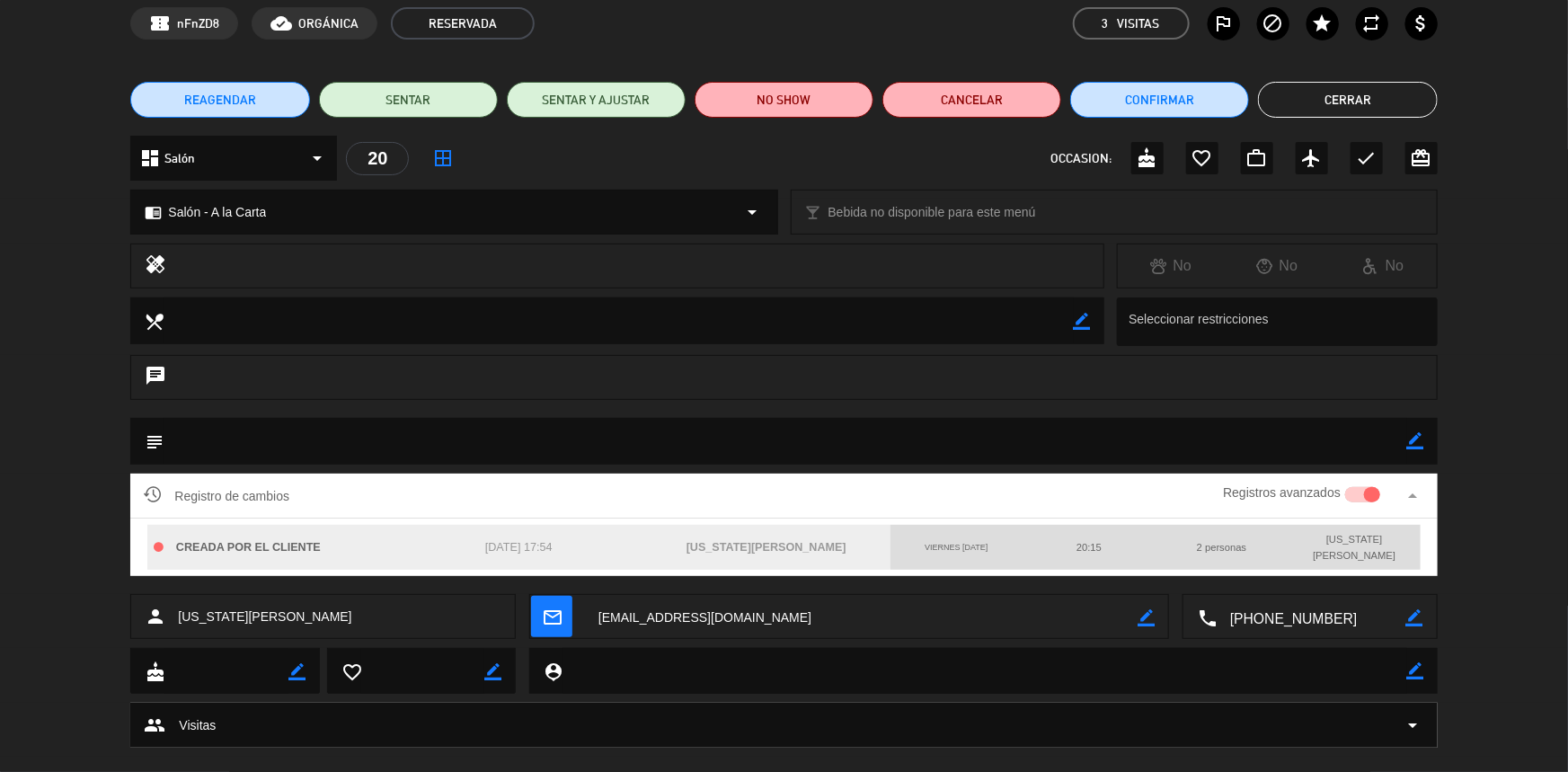
click at [1367, 494] on div at bounding box center [1372, 495] width 16 height 16
click at [1274, 441] on textarea at bounding box center [784, 441] width 1242 height 46
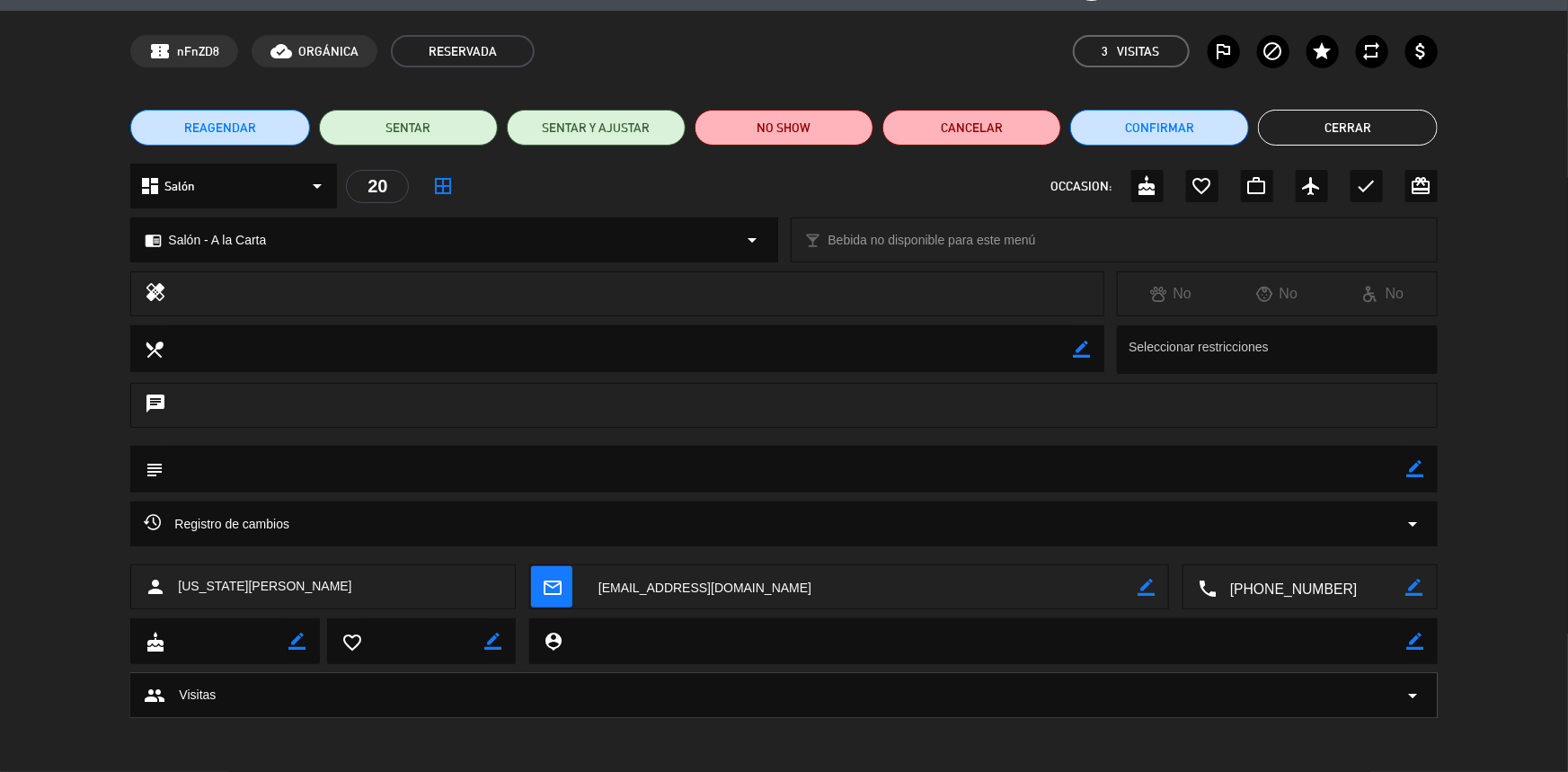
scroll to position [51, 0]
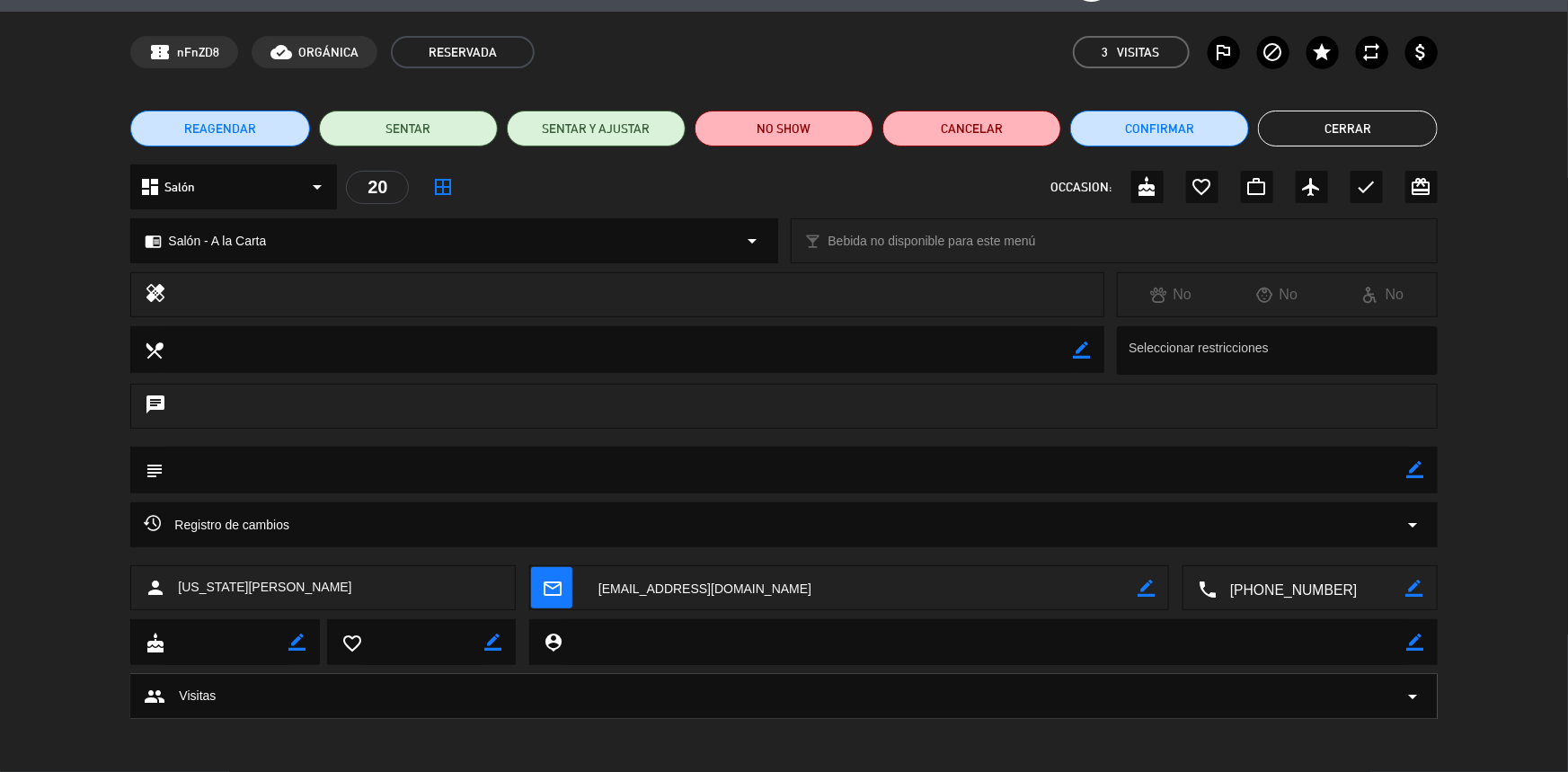
click at [1323, 131] on button "Cerrar" at bounding box center [1347, 128] width 179 height 36
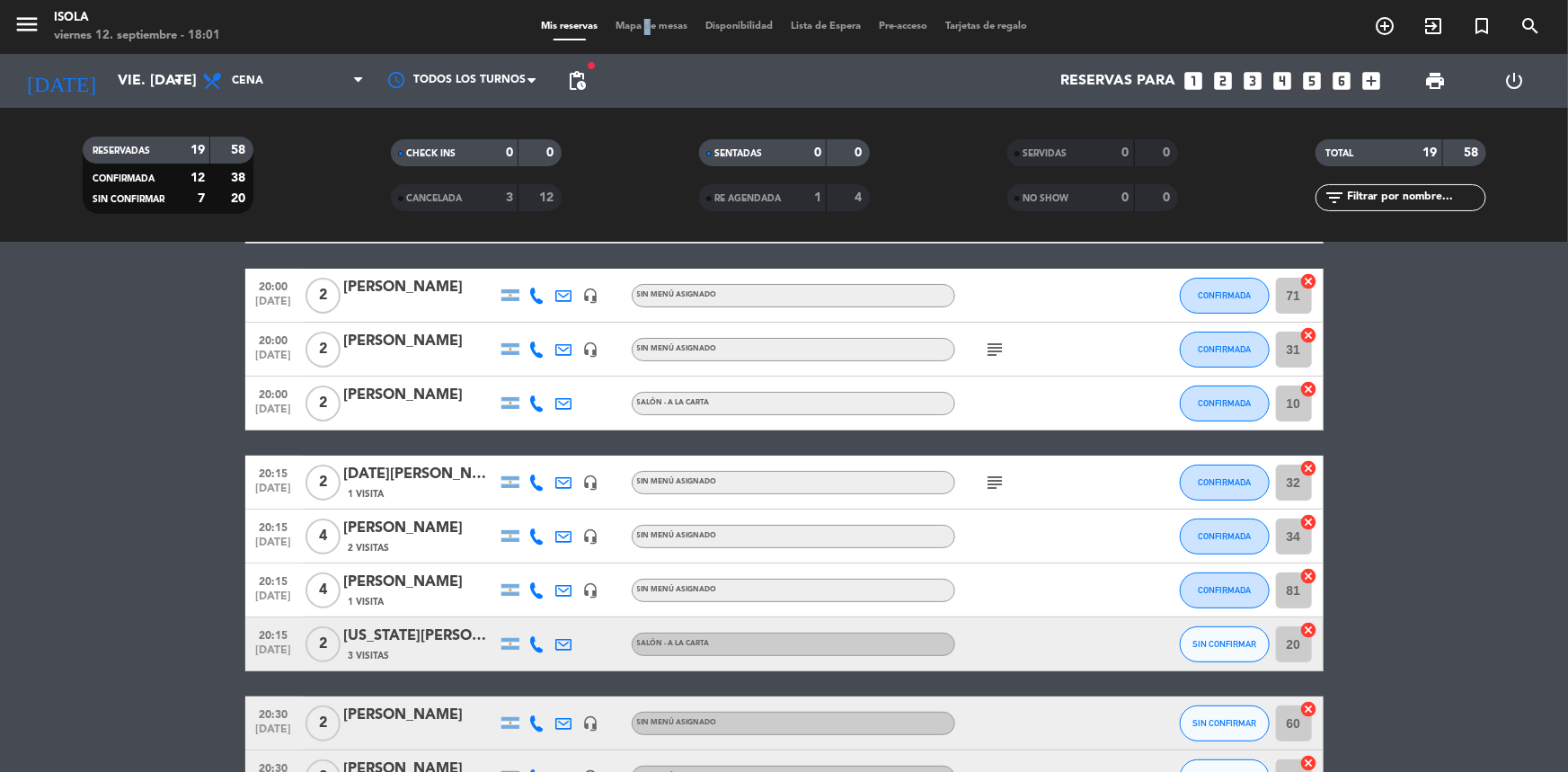
click at [637, 28] on span "Mapa de mesas" at bounding box center [651, 26] width 90 height 10
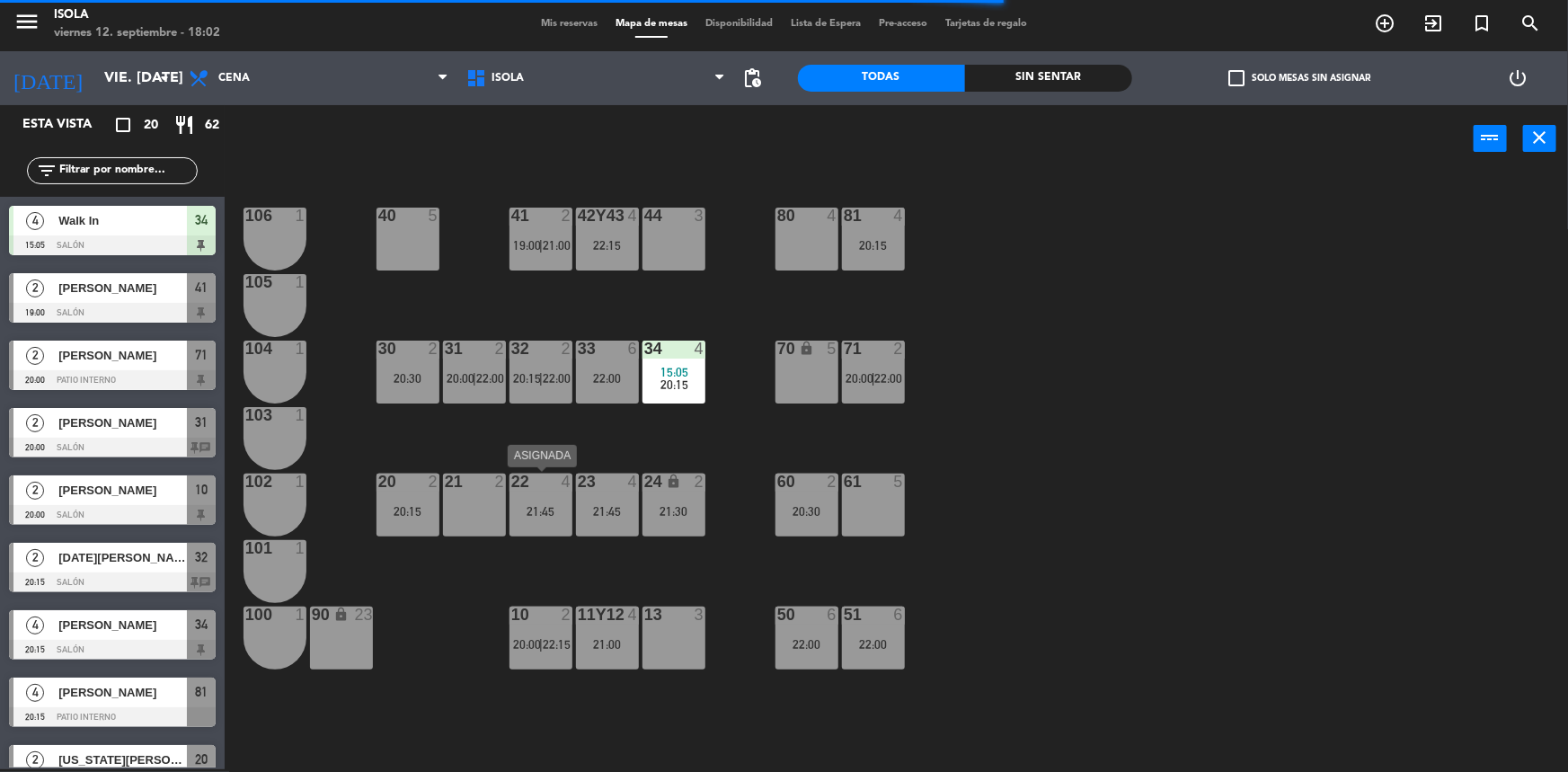
click at [543, 506] on div "21:45" at bounding box center [540, 511] width 62 height 12
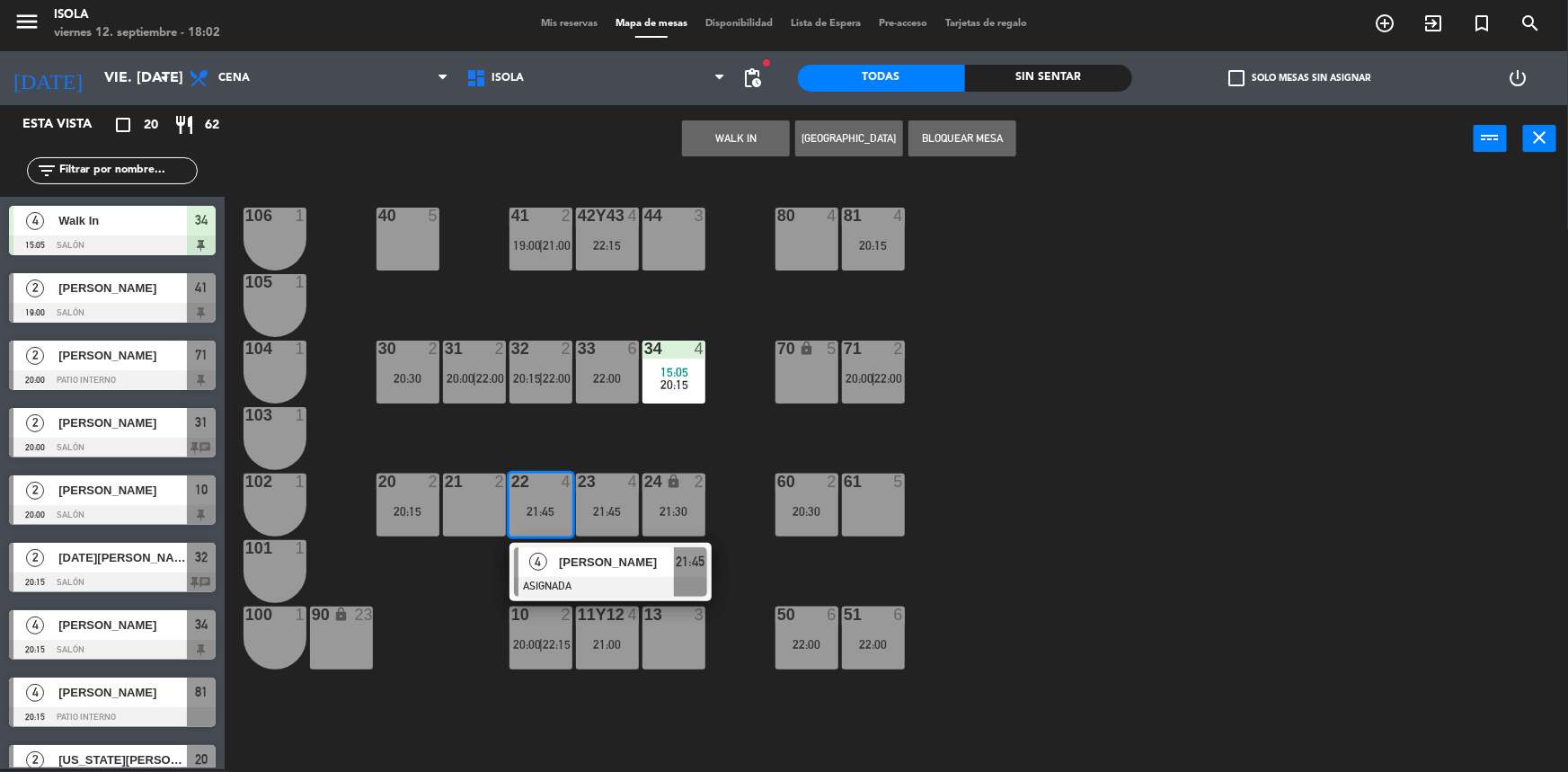
click at [541, 437] on div "40 5 42y43 4 22:15 41 2 19:00 | 21:00 44 3 80 4 81 4 20:15 106 1 105 1 30 2 20:…" at bounding box center [904, 473] width 1328 height 597
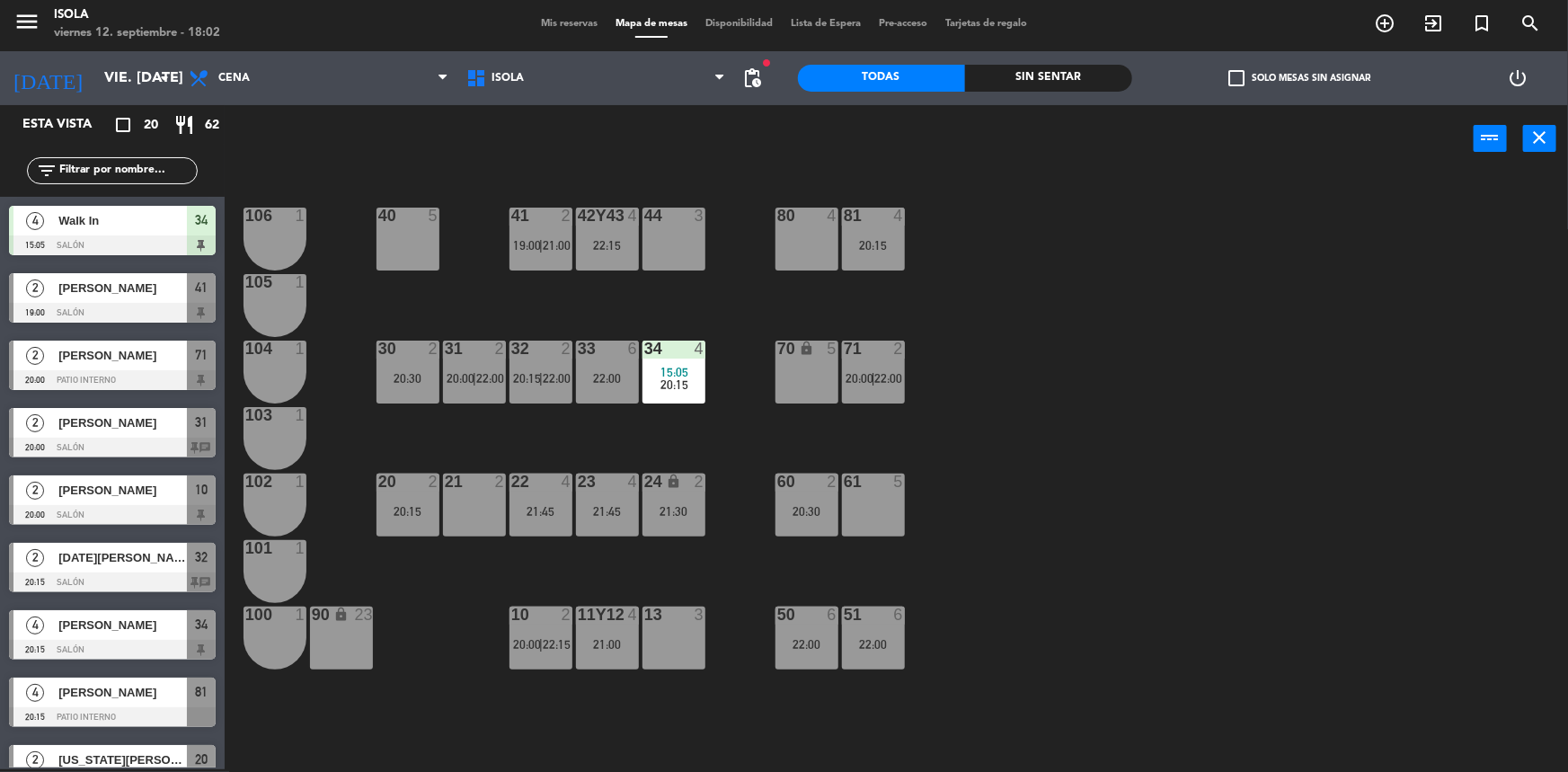
click at [599, 513] on div "21:45" at bounding box center [607, 511] width 62 height 12
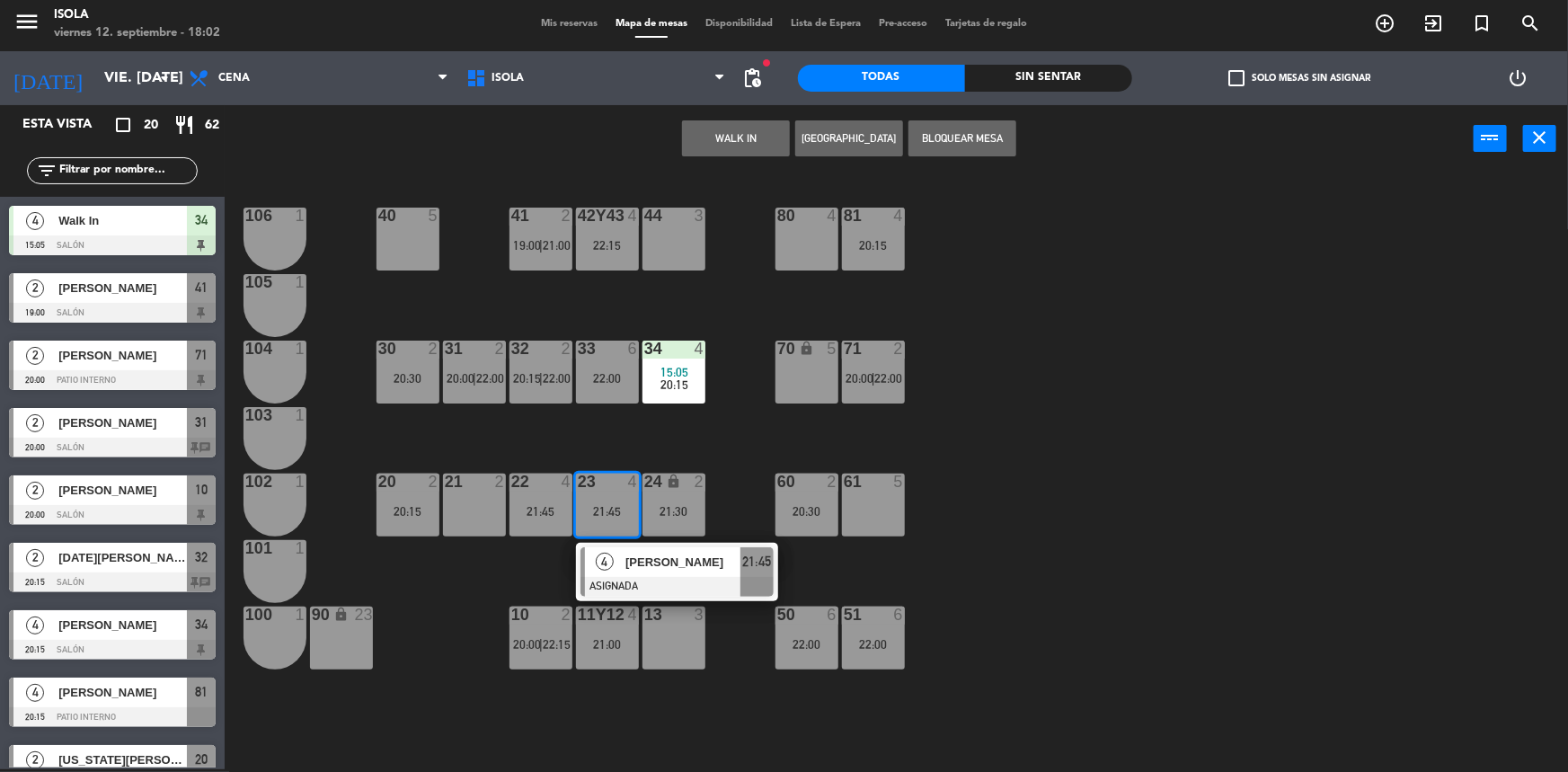
click at [613, 447] on div "40 5 42y43 4 22:15 41 2 19:00 | 21:00 44 3 80 4 81 4 20:15 106 1 105 1 30 2 20:…" at bounding box center [904, 473] width 1328 height 597
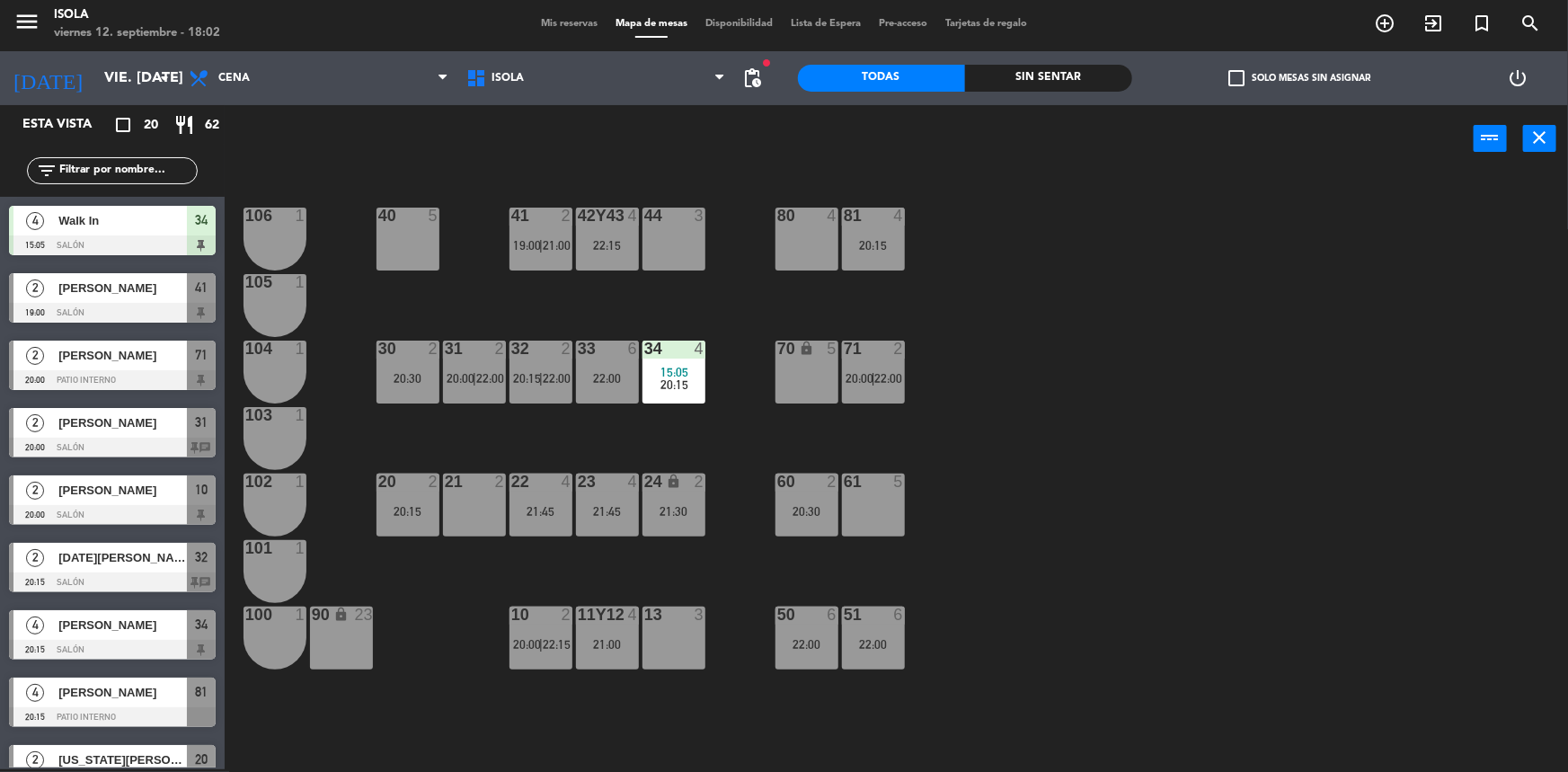
click at [605, 248] on div "22:15" at bounding box center [607, 245] width 62 height 12
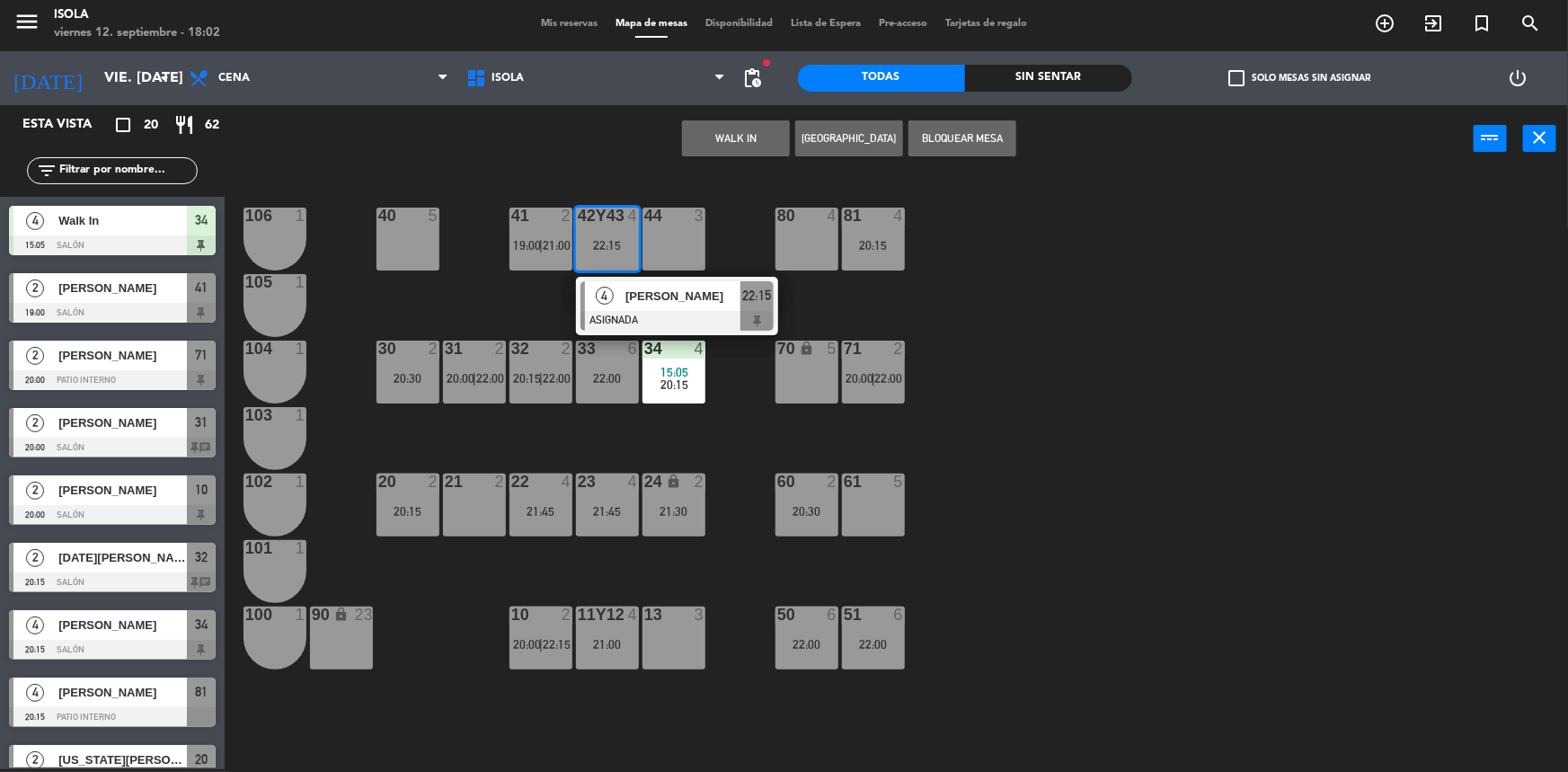
click at [559, 289] on div "40 5 42y43 4 22:15 4 [PERSON_NAME] ASIGNADA 22:15 41 2 19:00 | 21:00 44 3 80 4 …" at bounding box center [904, 473] width 1328 height 597
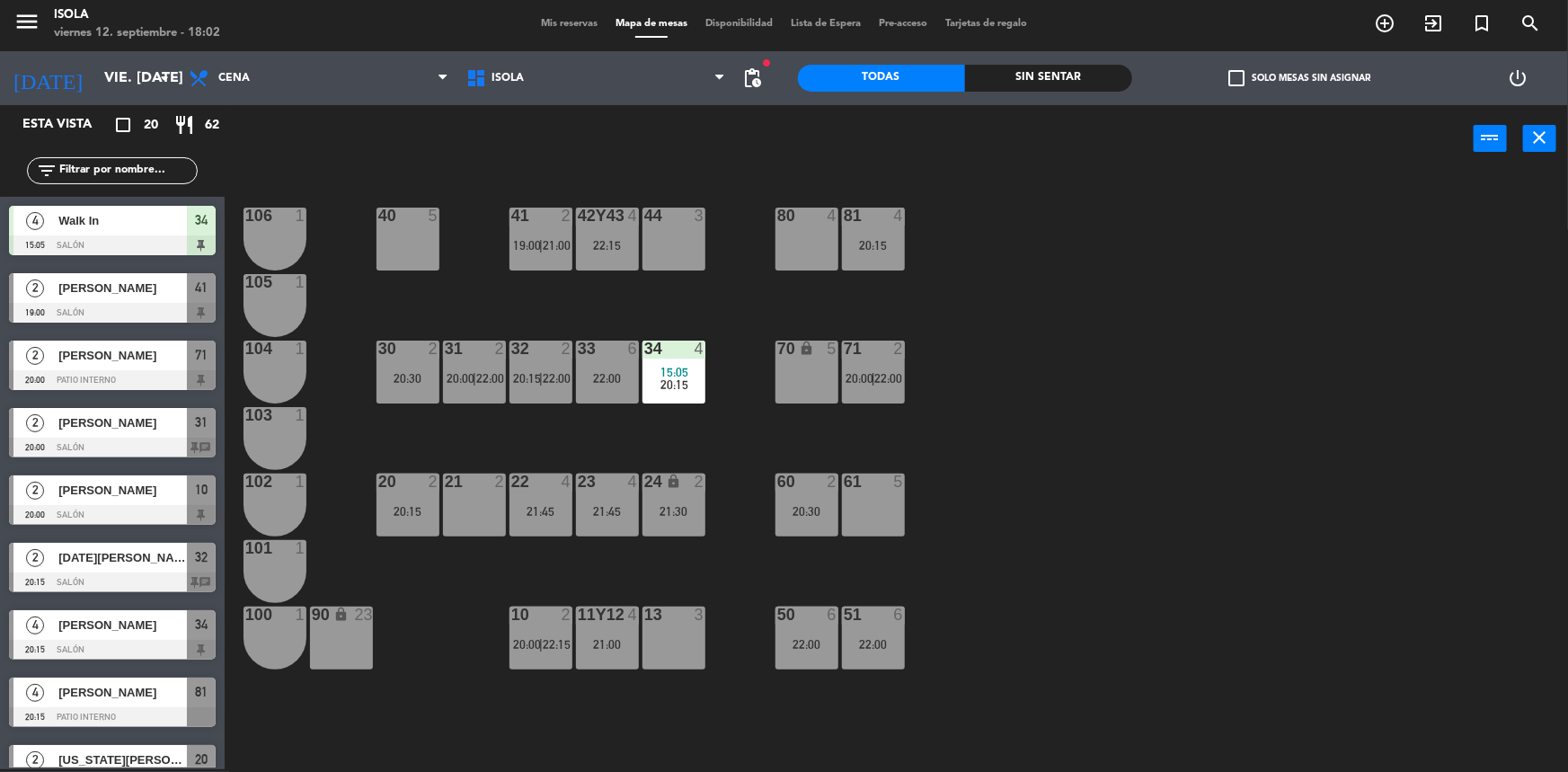
click at [530, 235] on div "41 2 19:00 | 21:00" at bounding box center [540, 238] width 62 height 62
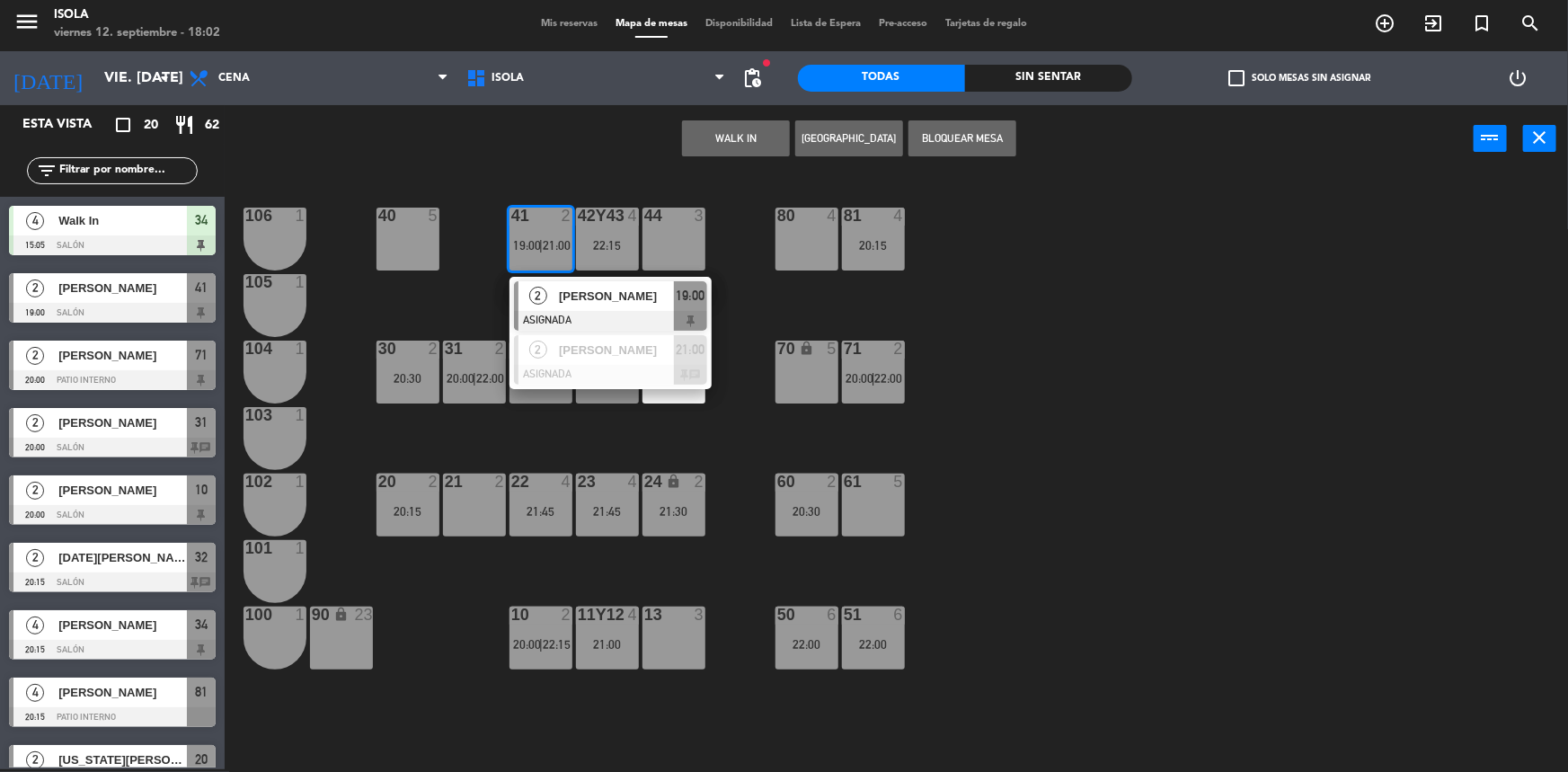
click at [562, 187] on div "40 5 42y43 4 22:15 41 2 19:00 | 21:00 2 [PERSON_NAME] ASIGNADA 19:00 2 [PERSON_…" at bounding box center [904, 473] width 1328 height 597
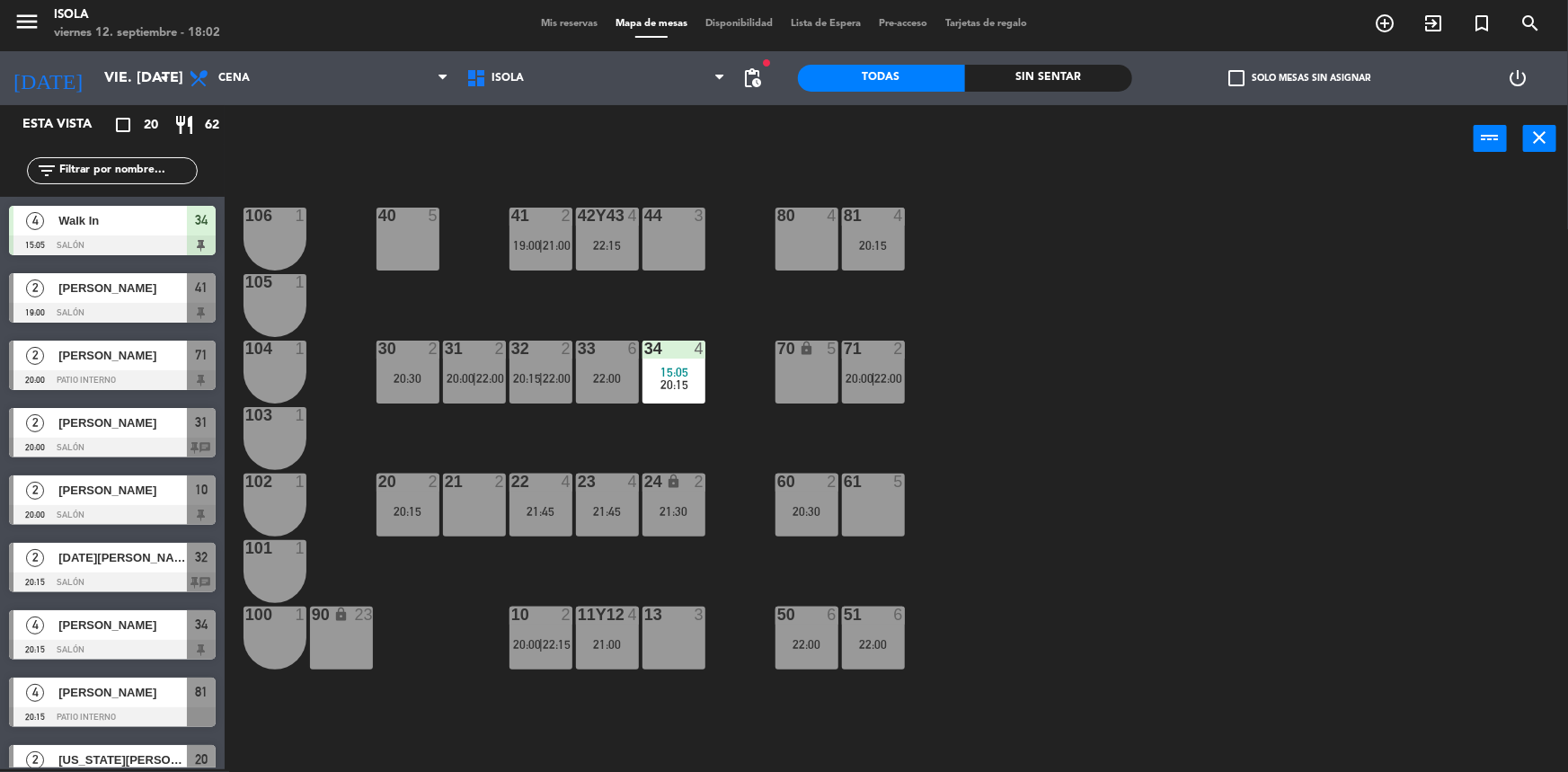
click at [565, 312] on div "40 5 42y43 4 22:15 41 2 19:00 | 21:00 44 3 80 4 81 4 20:15 106 1 105 1 30 2 20:…" at bounding box center [904, 473] width 1328 height 597
click at [491, 386] on div "31 2 20:00 | 22:00" at bounding box center [474, 371] width 62 height 62
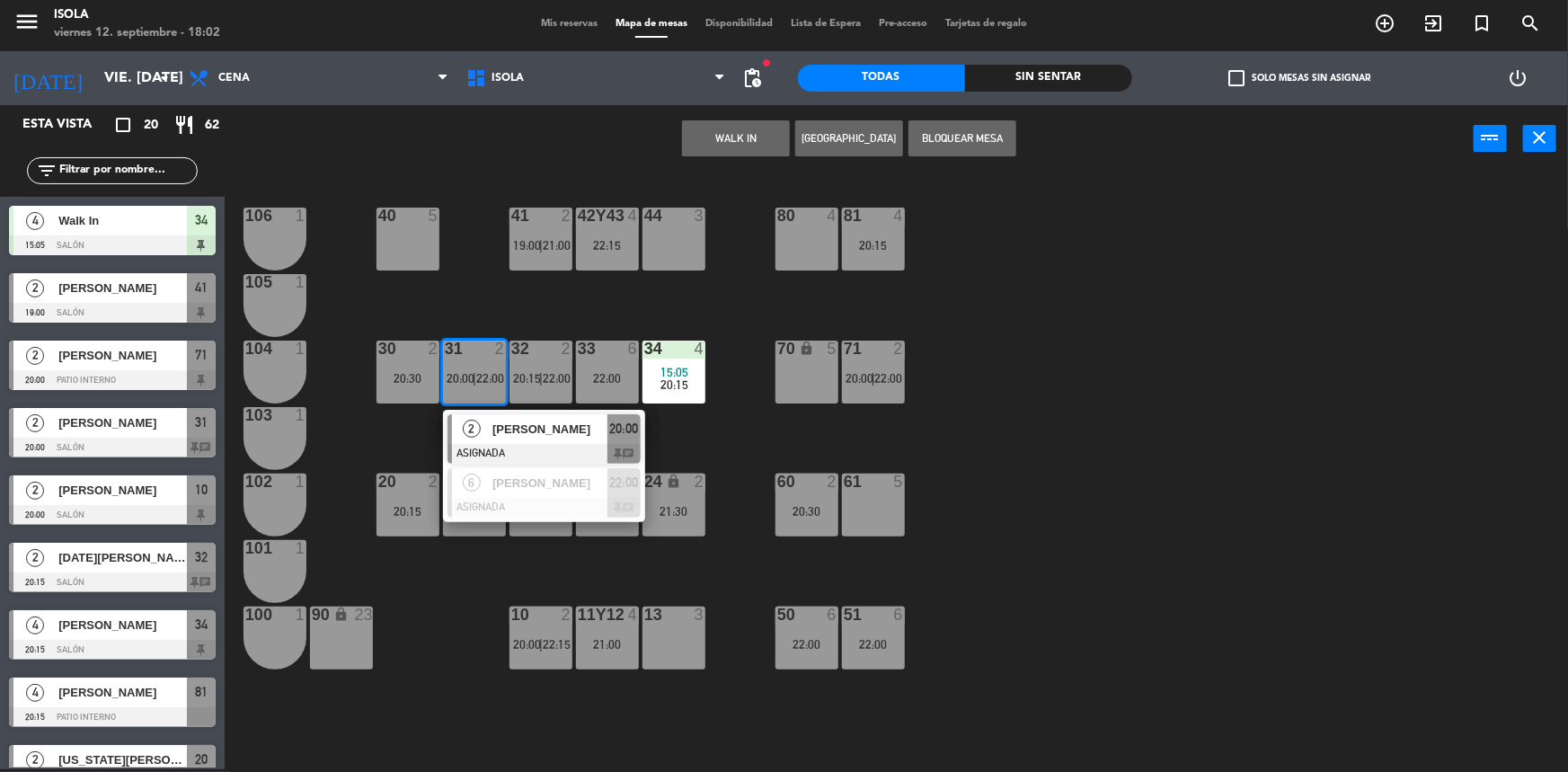
click at [501, 310] on div "40 5 42y43 4 22:15 41 2 19:00 | 21:00 44 3 80 4 81 4 20:15 106 1 105 1 30 2 20:…" at bounding box center [904, 473] width 1328 height 597
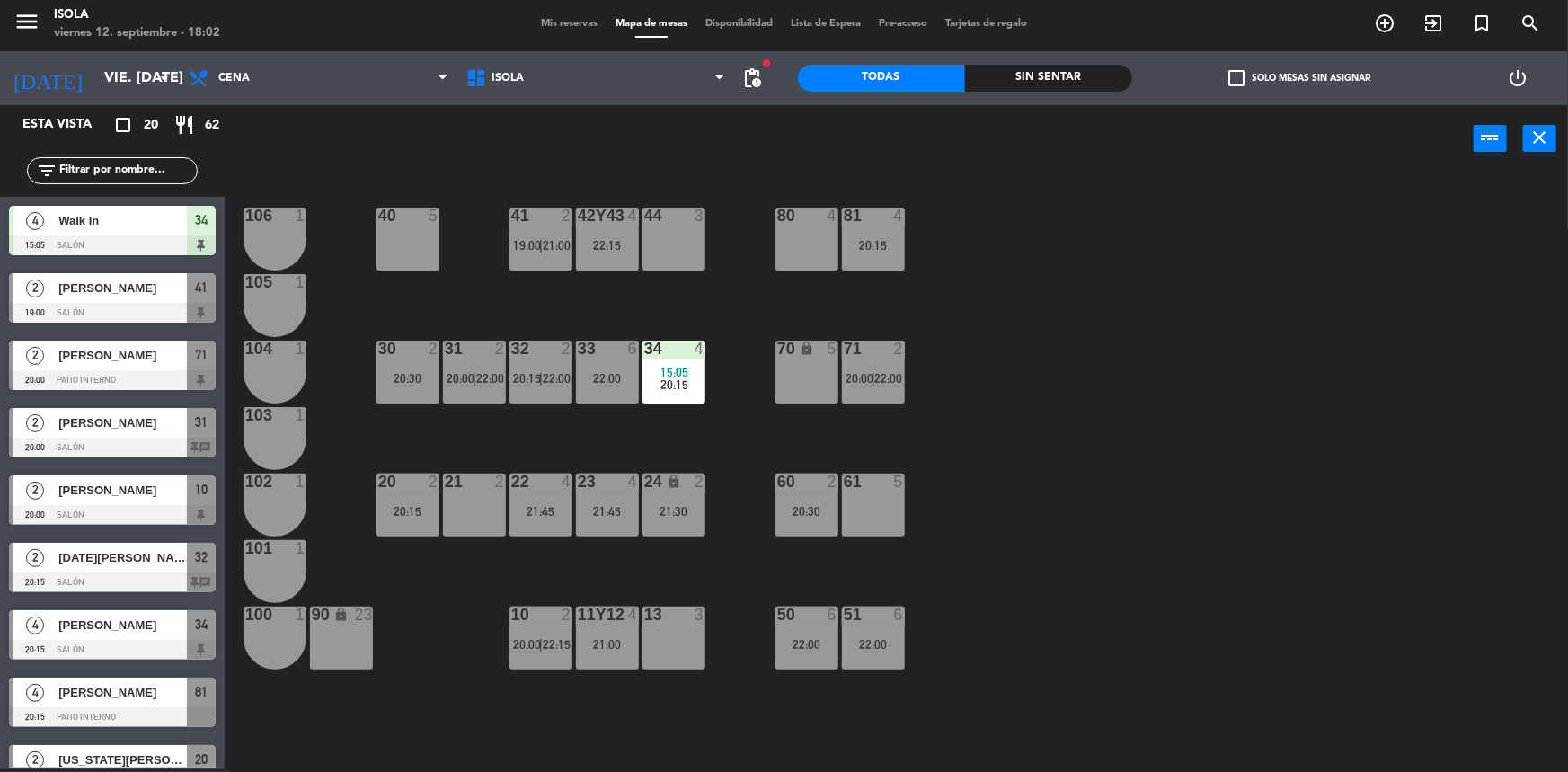
click at [527, 357] on div "32 2" at bounding box center [540, 349] width 62 height 18
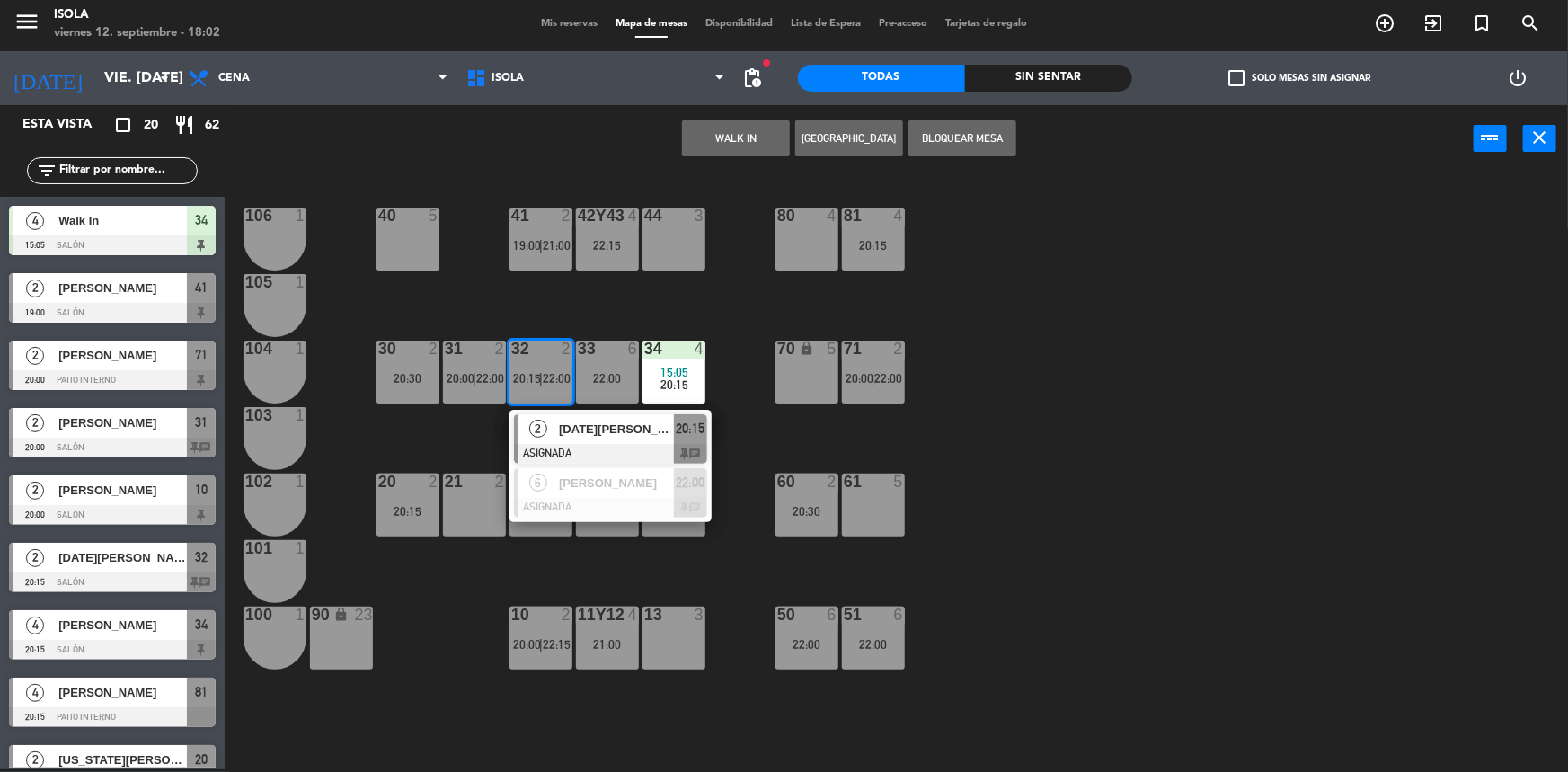
click at [530, 307] on div "40 5 42y43 4 22:15 41 2 19:00 | 21:00 44 3 80 4 81 4 20:15 106 1 105 1 30 2 20:…" at bounding box center [904, 473] width 1328 height 597
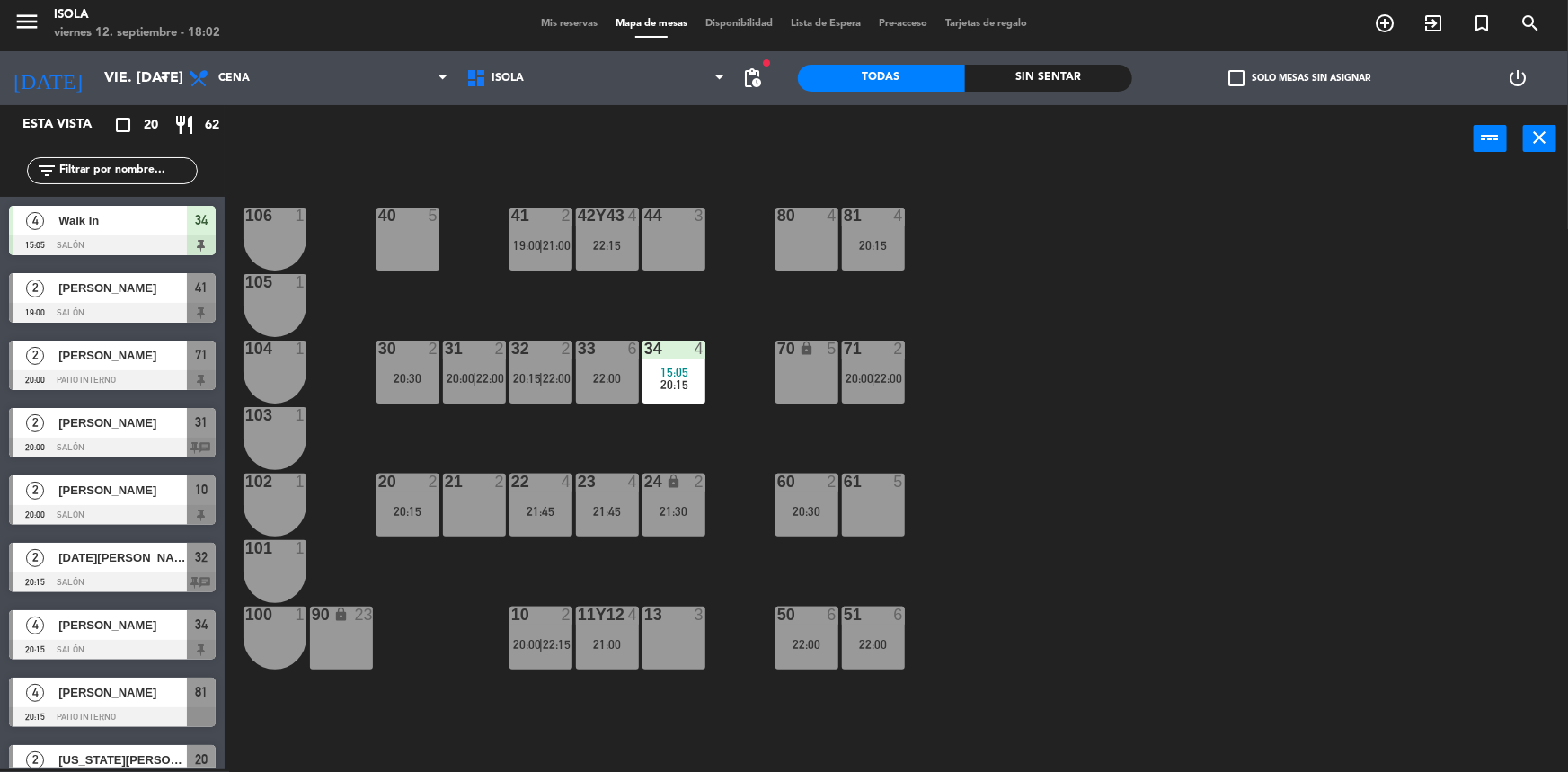
click at [395, 359] on div "30 2 20:30" at bounding box center [407, 371] width 62 height 62
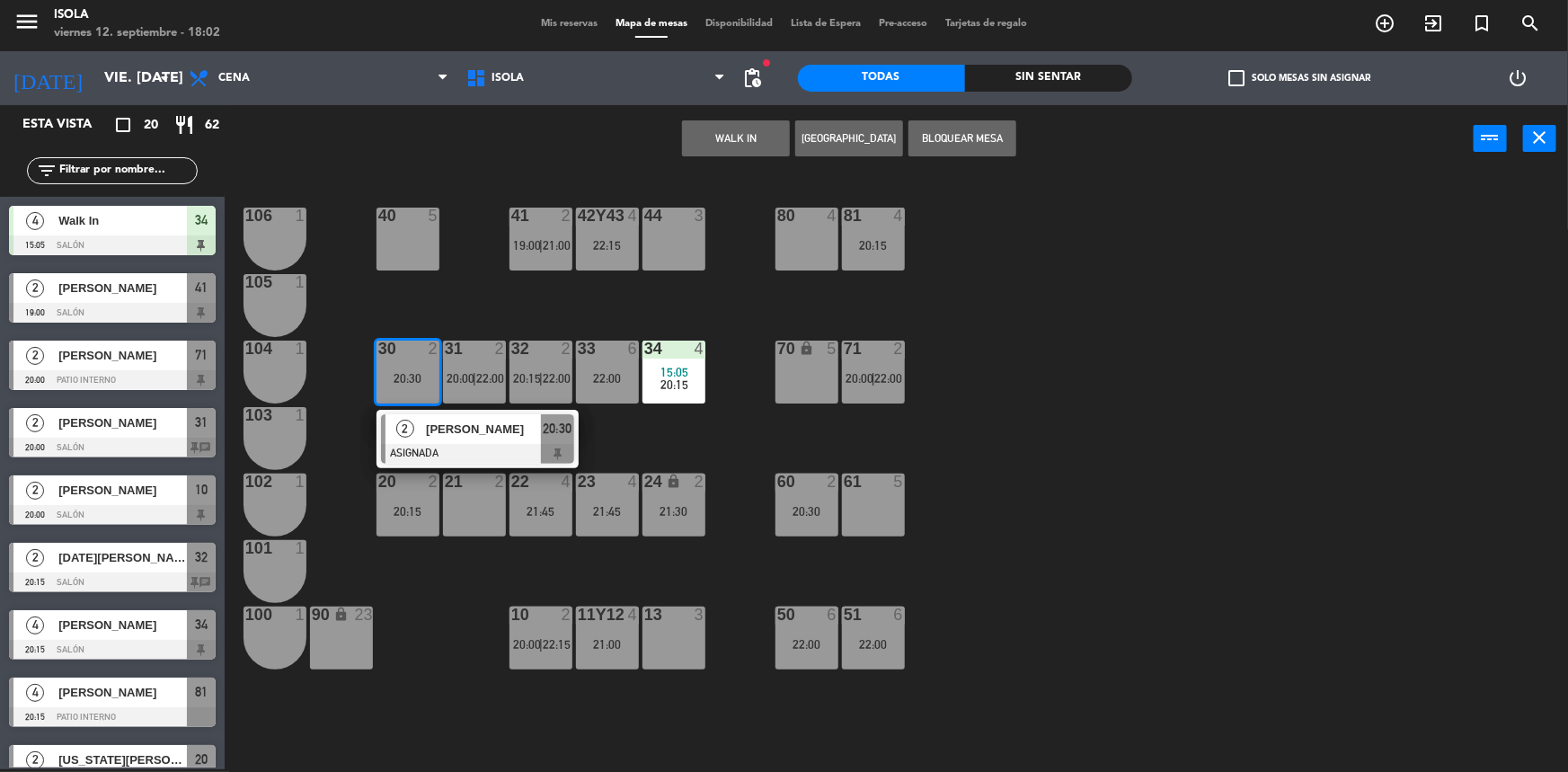
click at [437, 310] on div "40 5 42y43 4 22:15 41 2 19:00 | 21:00 44 3 80 4 81 4 20:15 106 1 105 1 30 2 20:…" at bounding box center [904, 473] width 1328 height 597
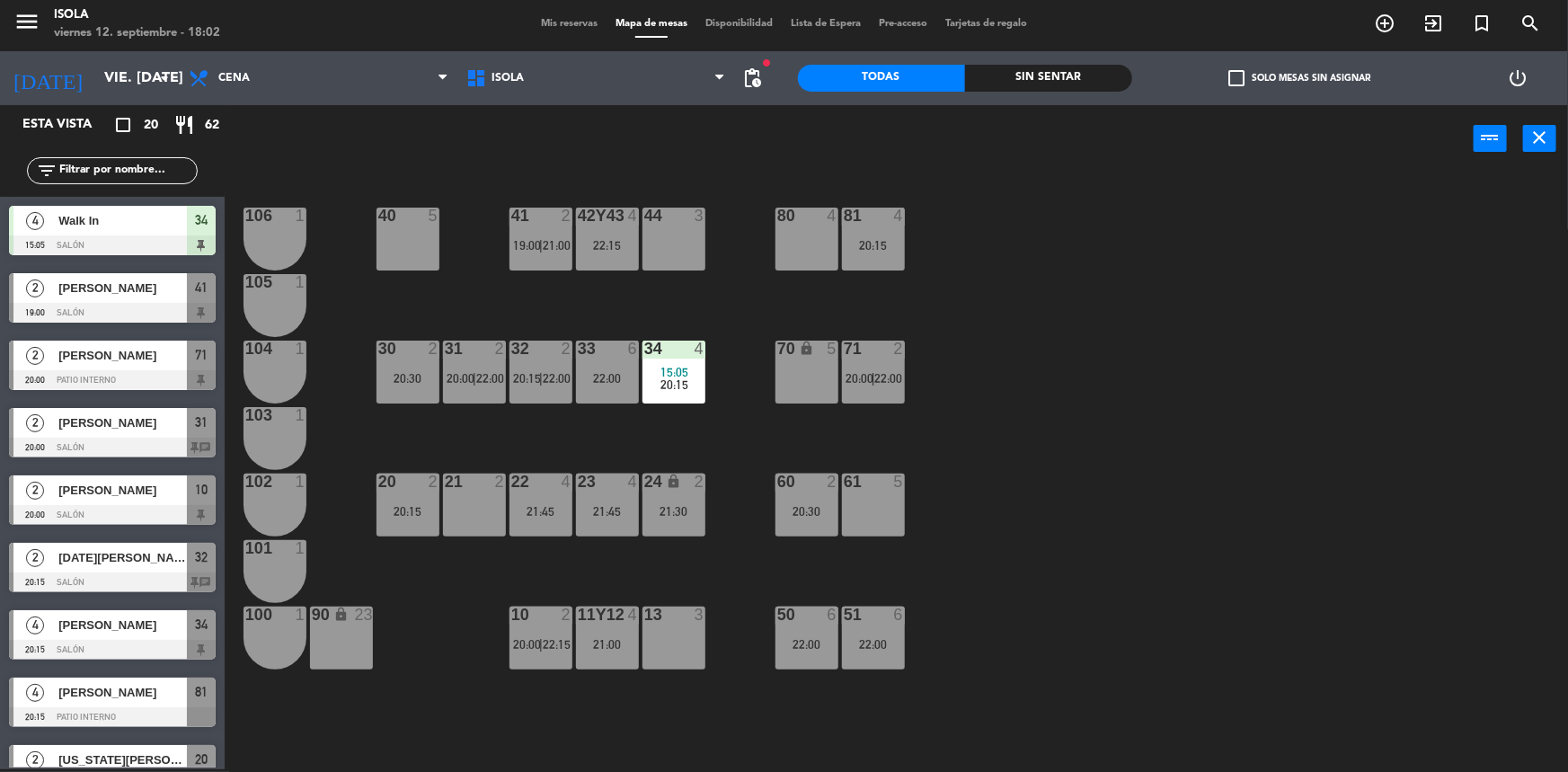
click at [614, 357] on div "33 6" at bounding box center [607, 349] width 62 height 18
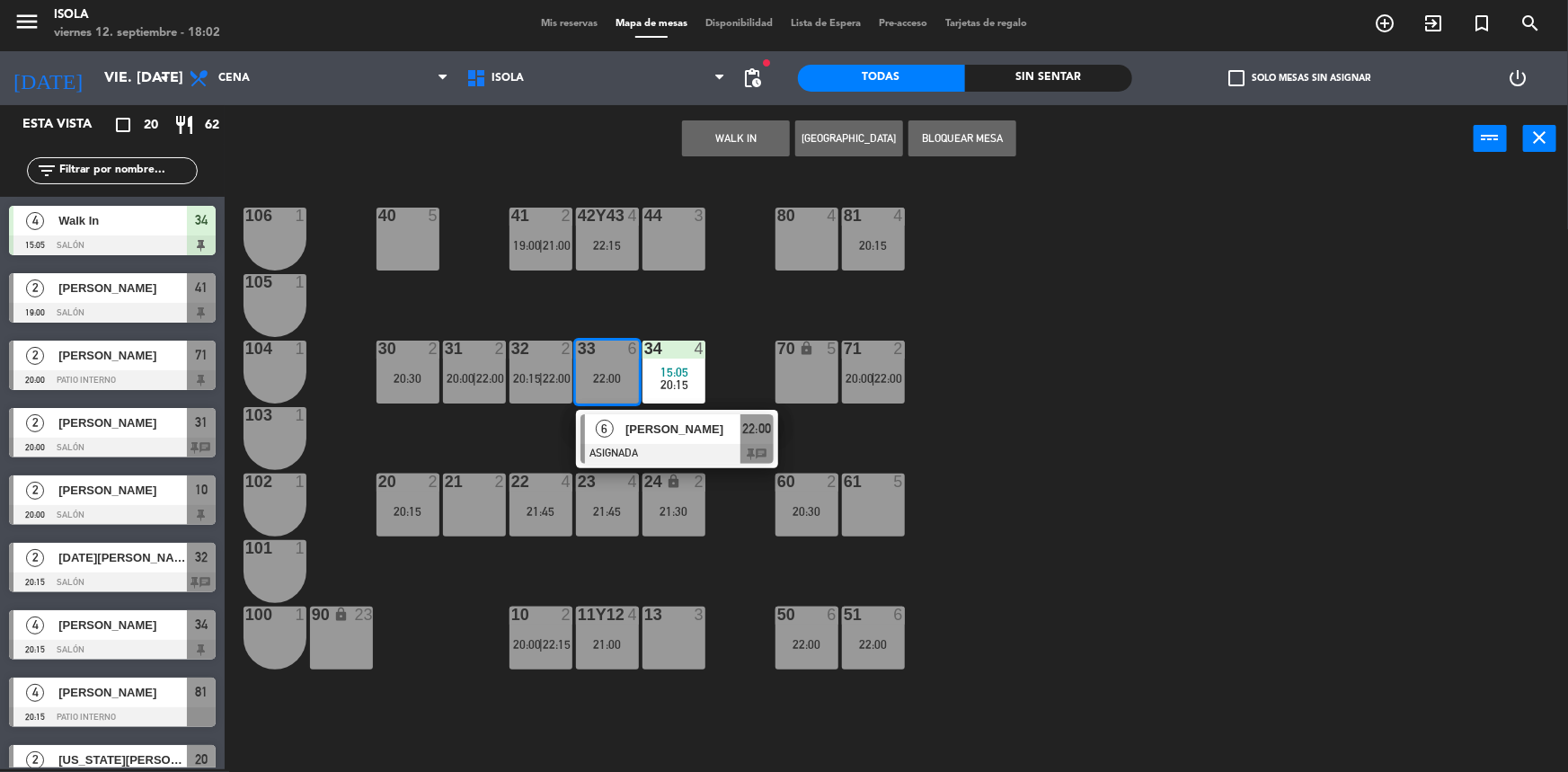
click at [604, 313] on div "40 5 42y43 4 22:15 41 2 19:00 | 21:00 44 3 80 4 81 4 20:15 106 1 105 1 30 2 20:…" at bounding box center [904, 473] width 1328 height 597
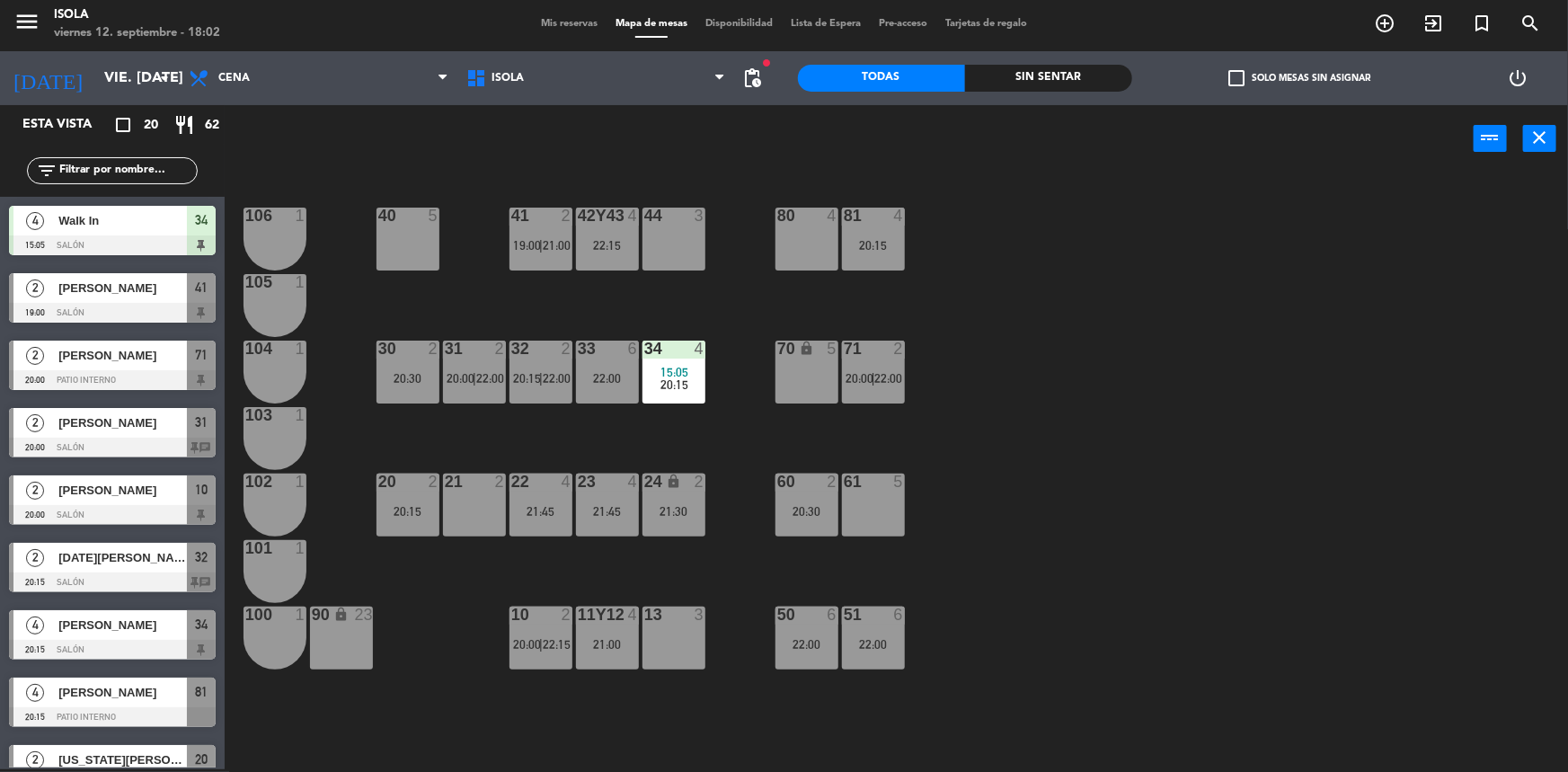
click at [565, 641] on span "22:15" at bounding box center [556, 644] width 28 height 14
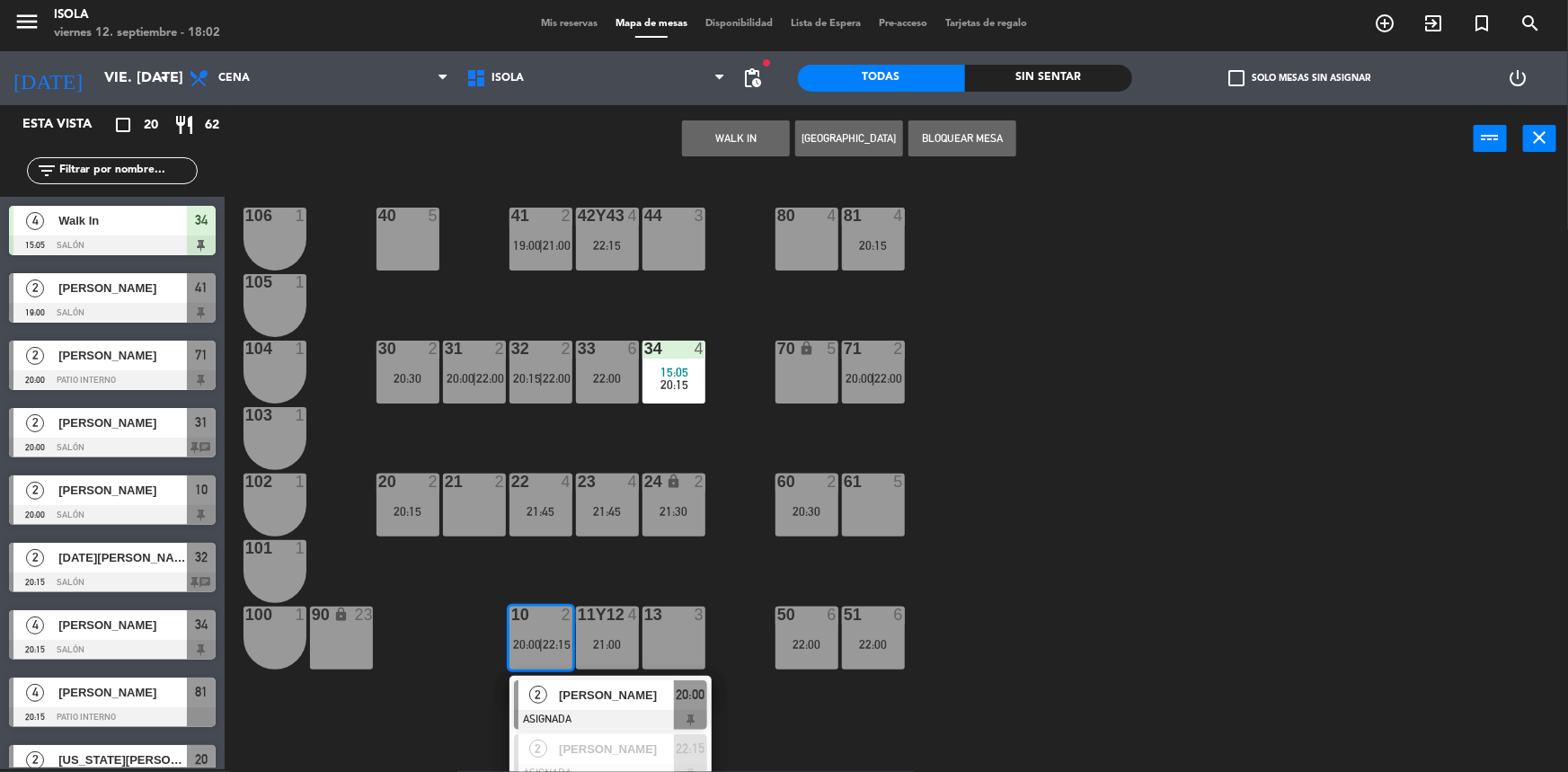
click at [586, 562] on div "40 5 42y43 4 22:15 41 2 19:00 | 21:00 44 3 80 4 81 4 20:15 106 1 105 1 30 2 20:…" at bounding box center [904, 473] width 1328 height 597
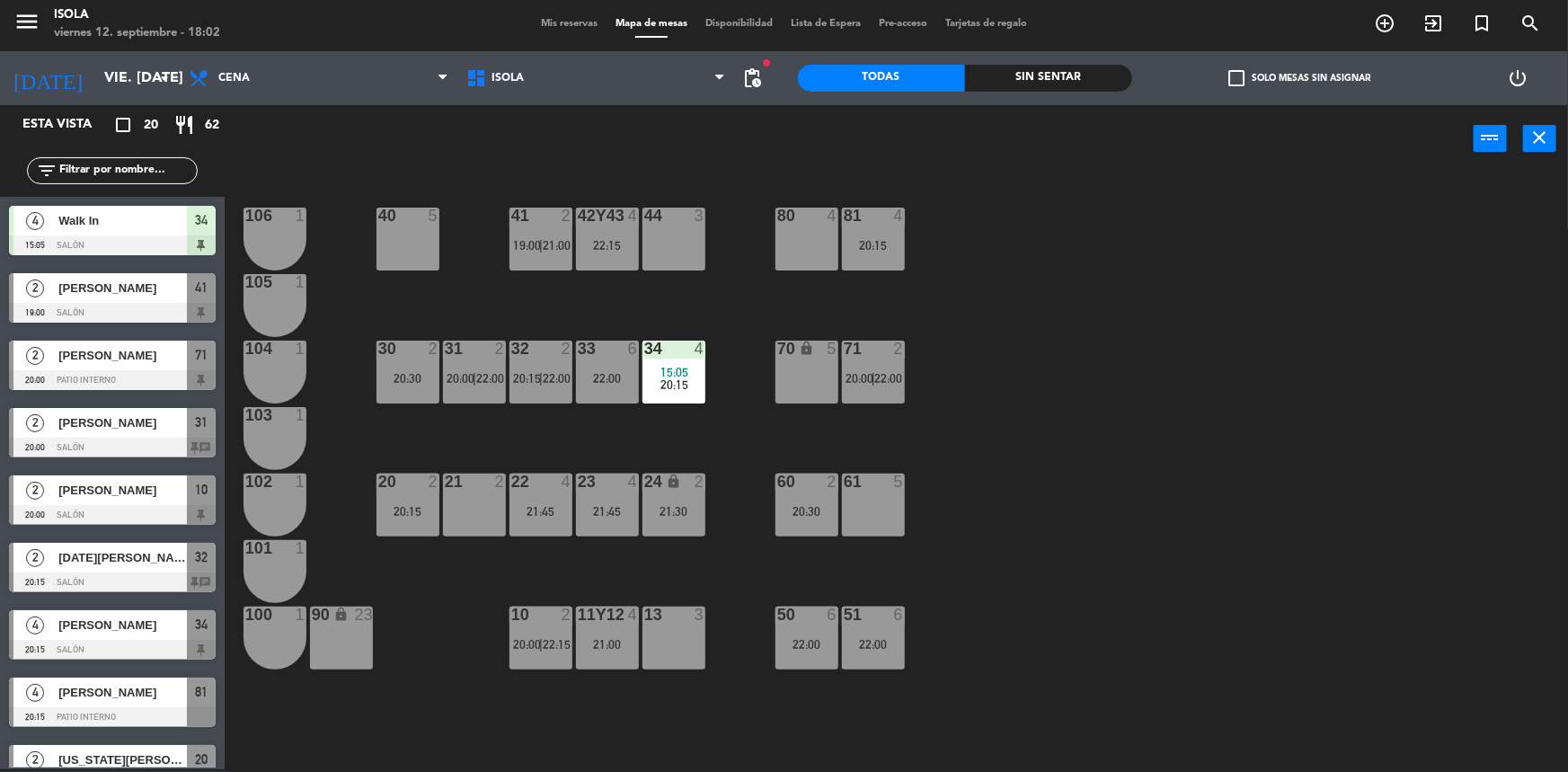
click at [665, 512] on div "21:30" at bounding box center [674, 511] width 62 height 12
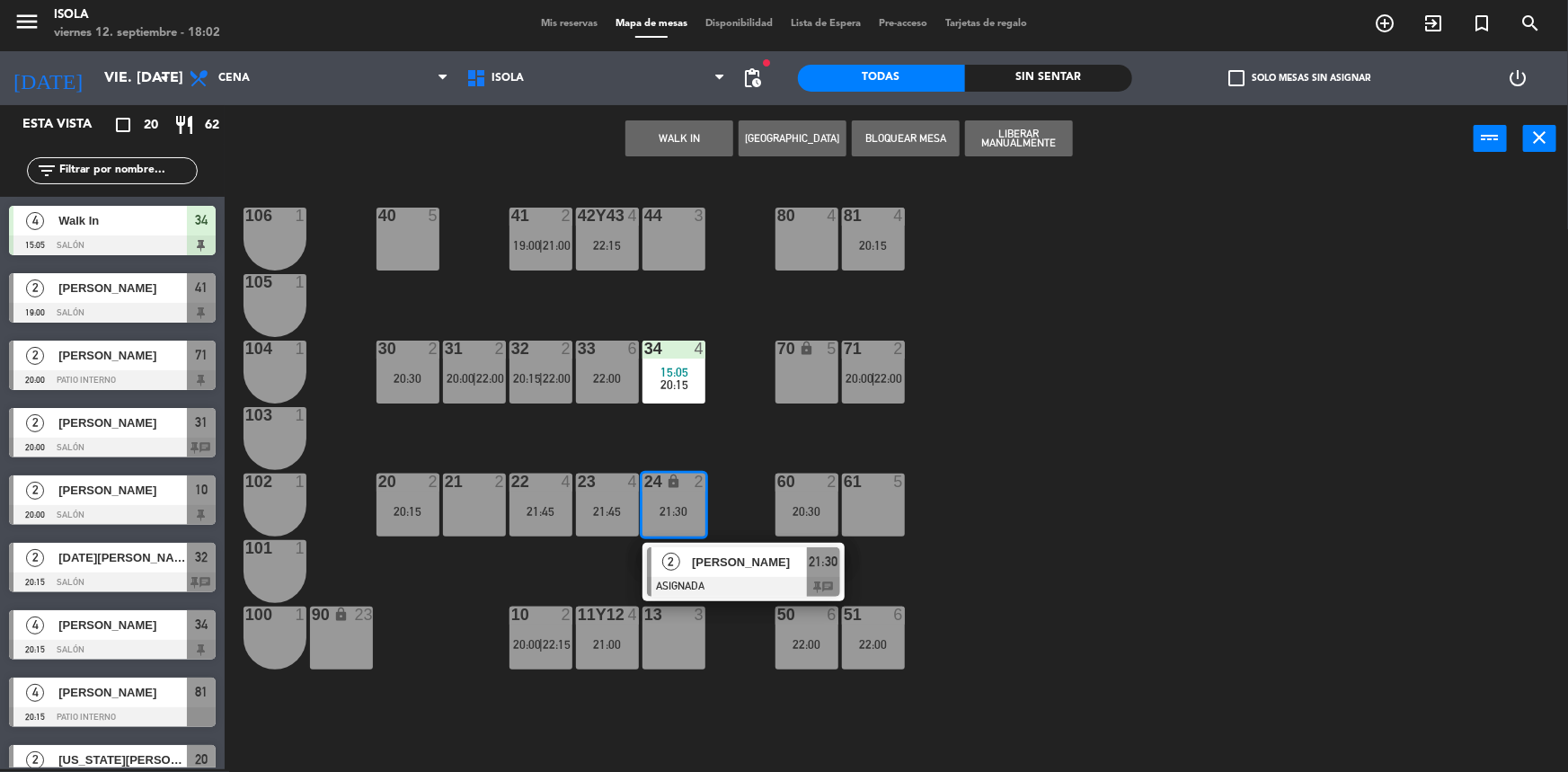
click at [592, 566] on div "40 5 42y43 4 22:15 41 2 19:00 | 21:00 44 3 80 4 81 4 20:15 106 1 105 1 30 2 20:…" at bounding box center [904, 473] width 1328 height 597
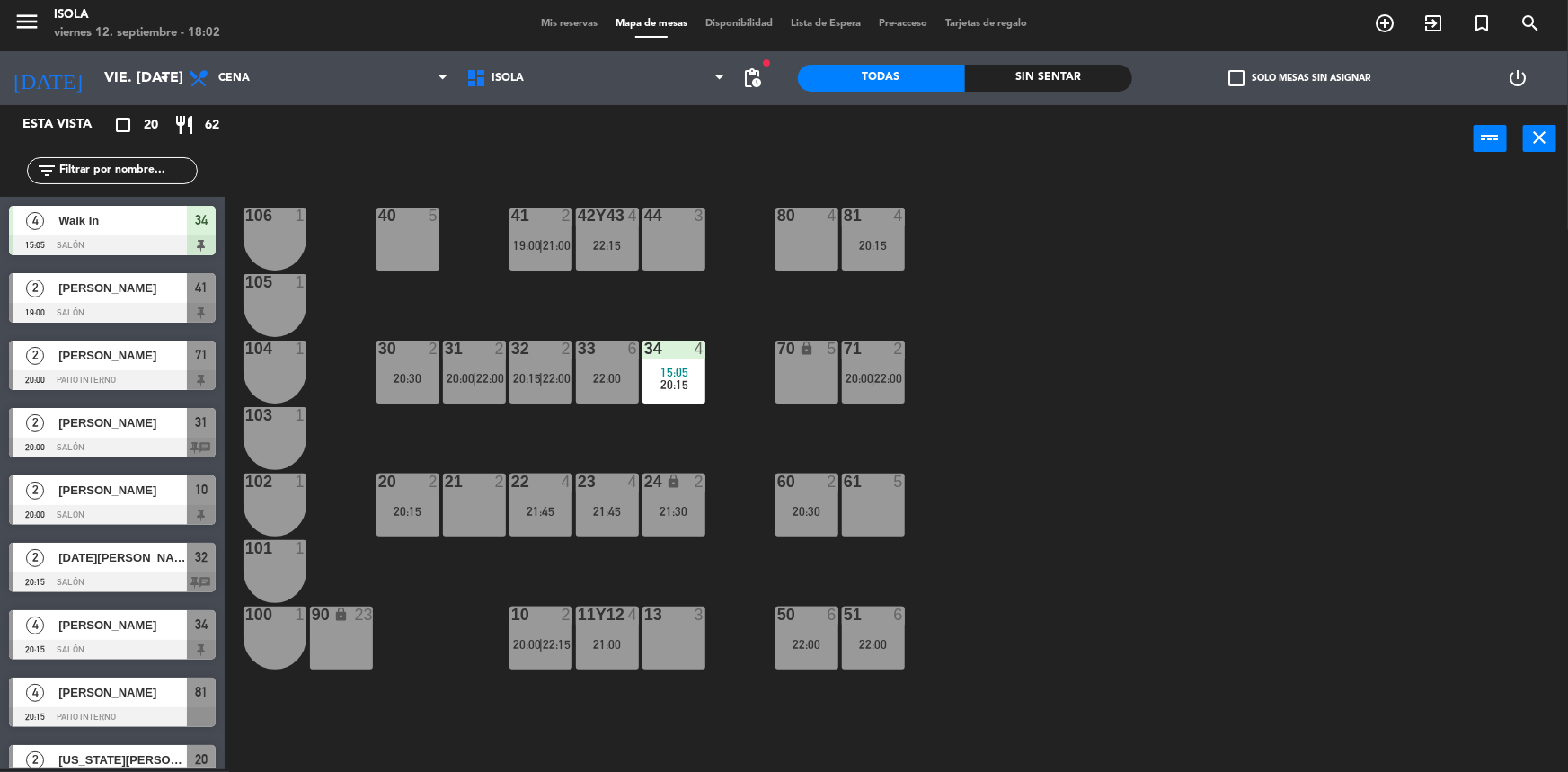
click at [540, 631] on div "10 2 20:00 | 22:15" at bounding box center [540, 637] width 62 height 62
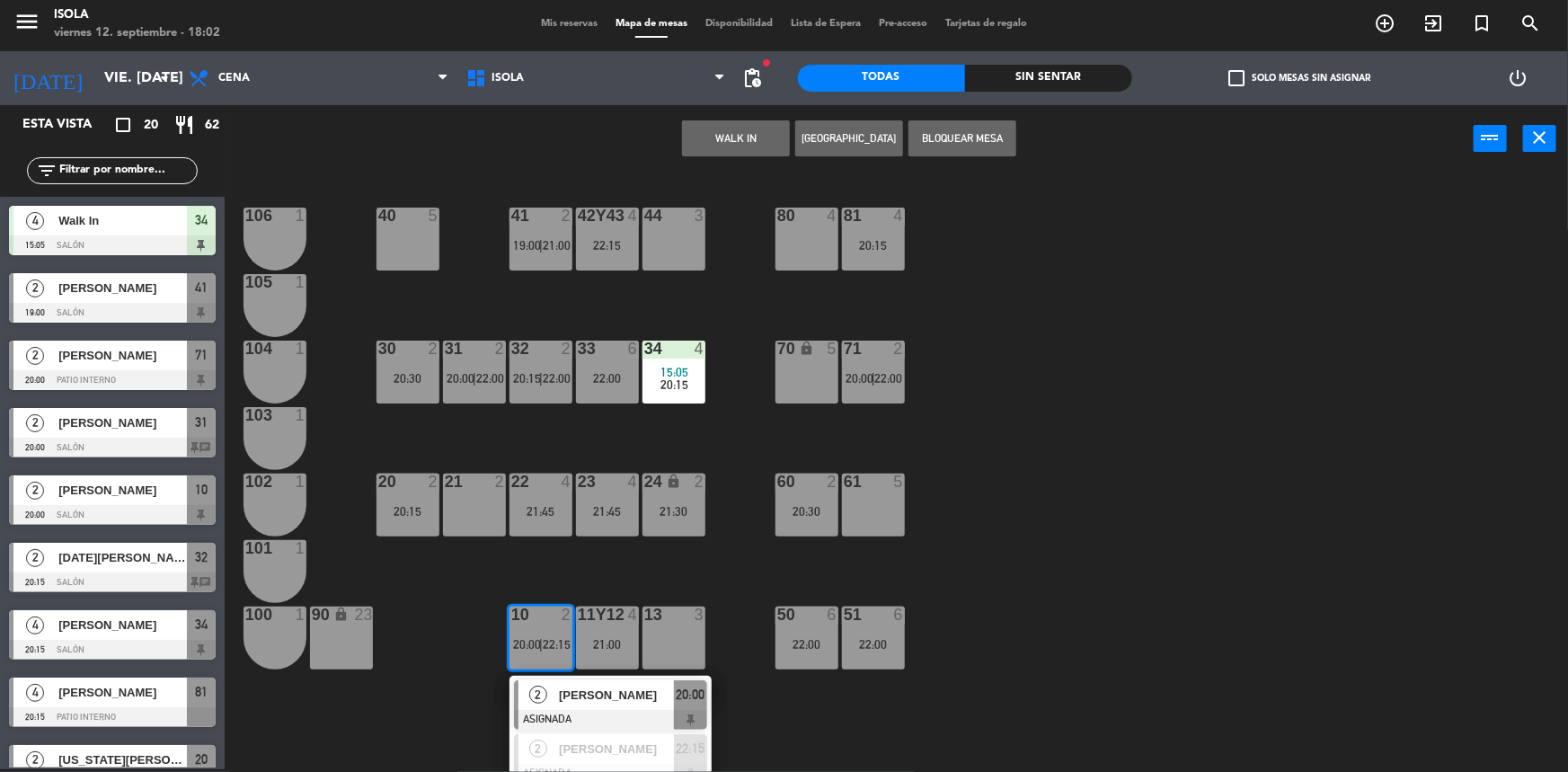
click at [602, 560] on div "40 5 42y43 4 22:15 41 2 19:00 | 21:00 44 3 80 4 81 4 20:15 106 1 105 1 30 2 20:…" at bounding box center [904, 473] width 1328 height 597
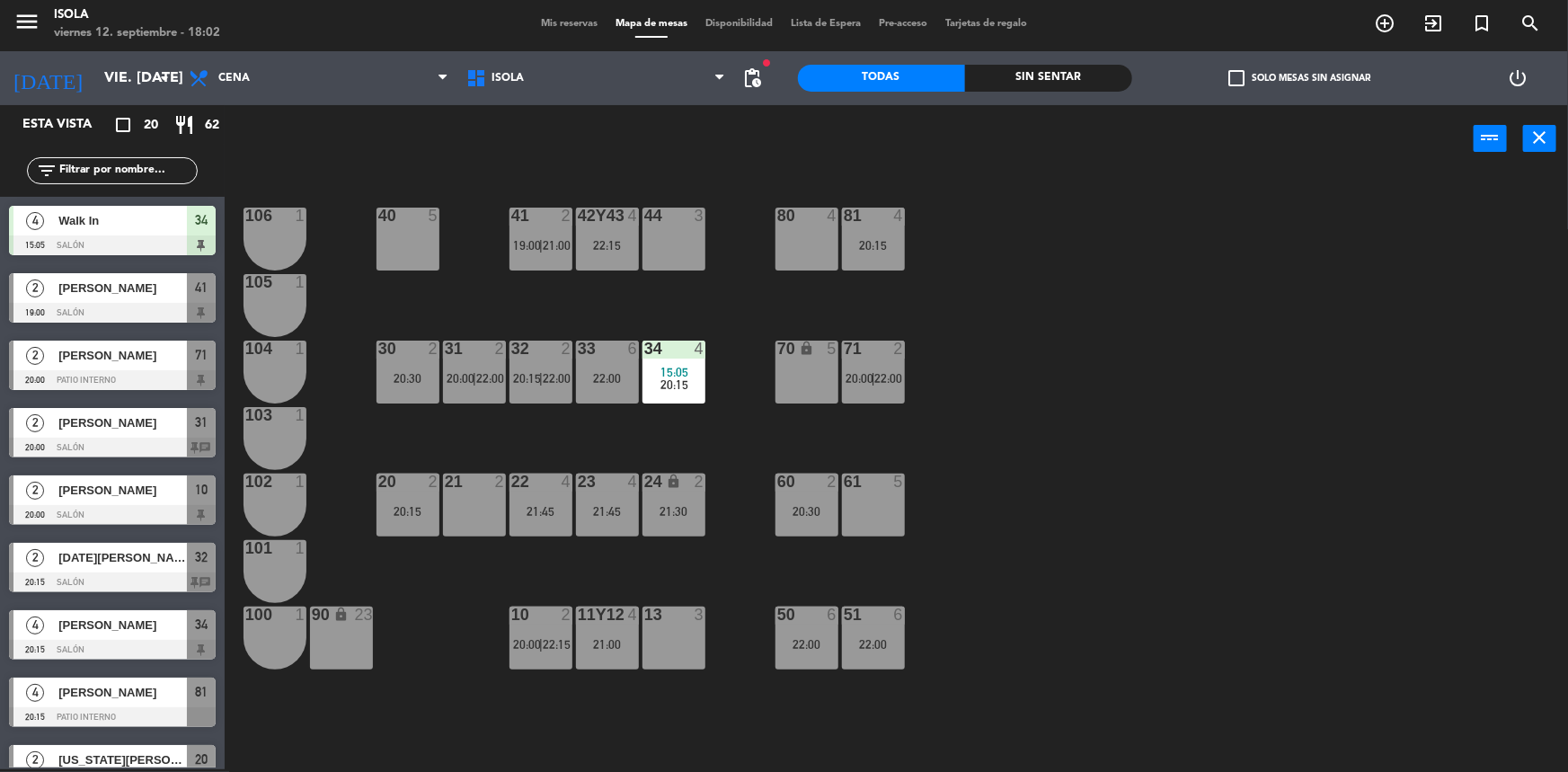
click at [802, 526] on div "60 2 20:30" at bounding box center [806, 505] width 62 height 62
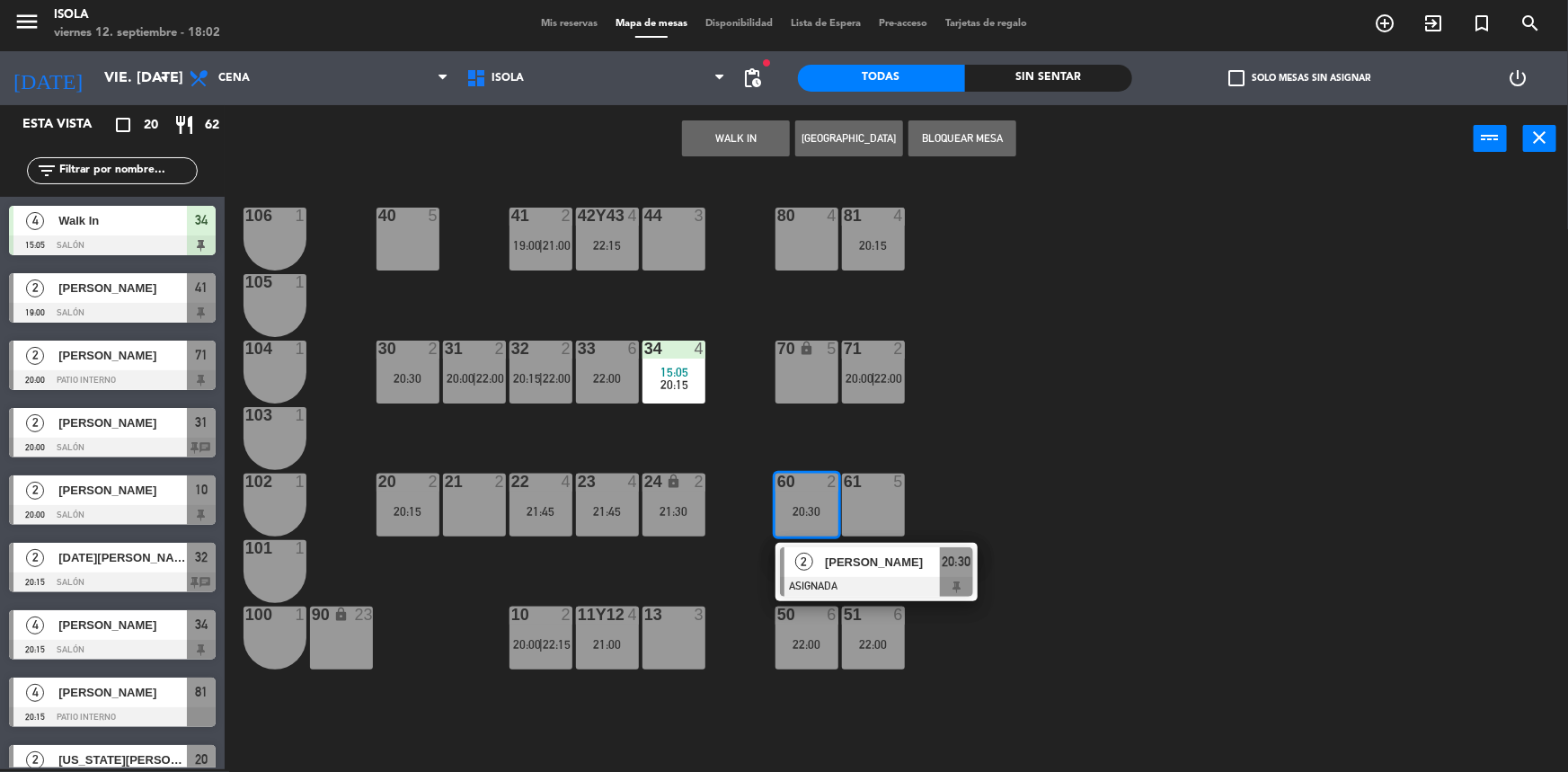
click at [972, 468] on div "40 5 42y43 4 22:15 41 2 19:00 | 21:00 44 3 80 4 81 4 20:15 106 1 105 1 30 2 20:…" at bounding box center [904, 473] width 1328 height 597
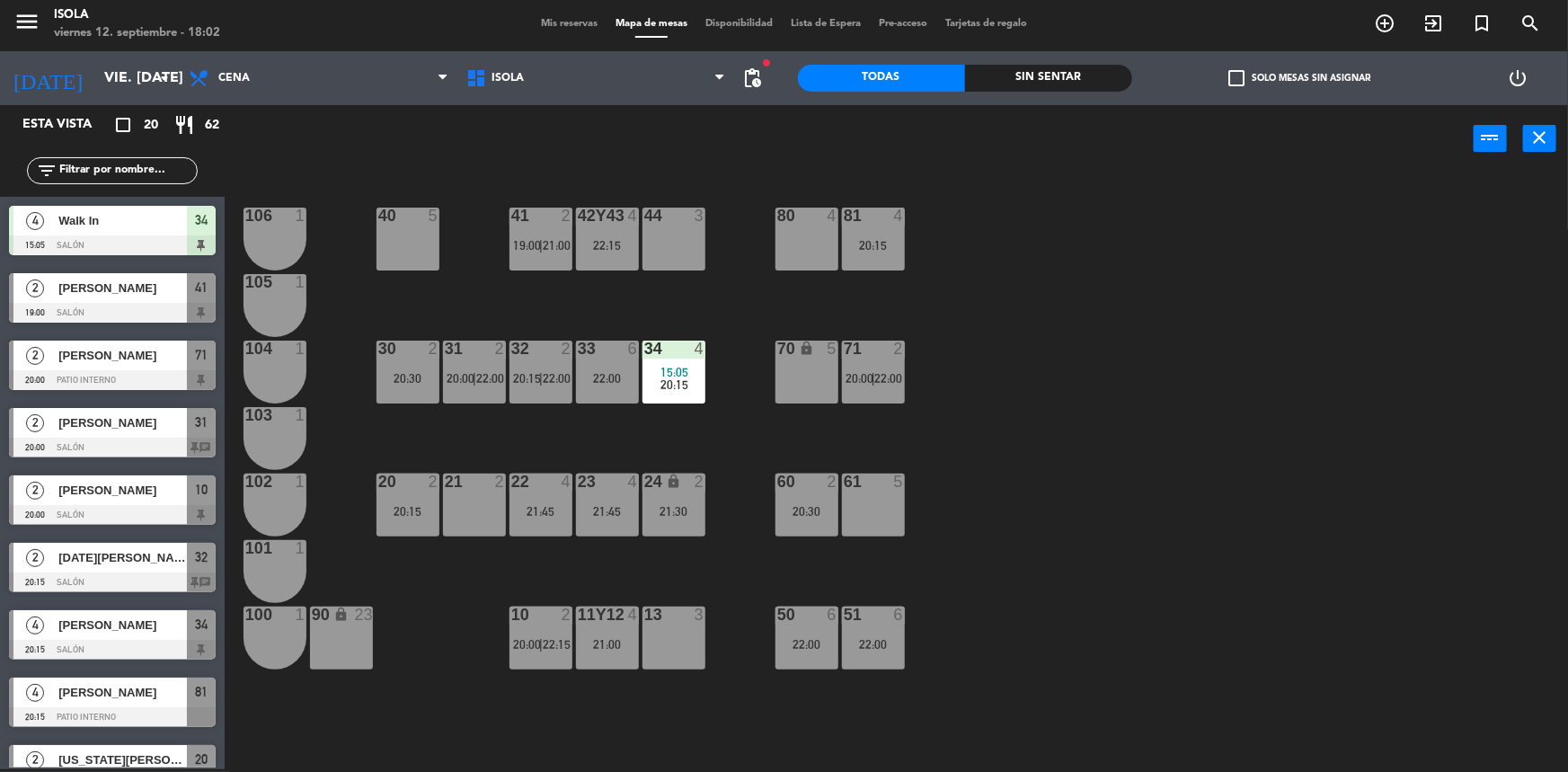
click at [904, 386] on div "71 2 20:00 | 22:00" at bounding box center [872, 371] width 62 height 62
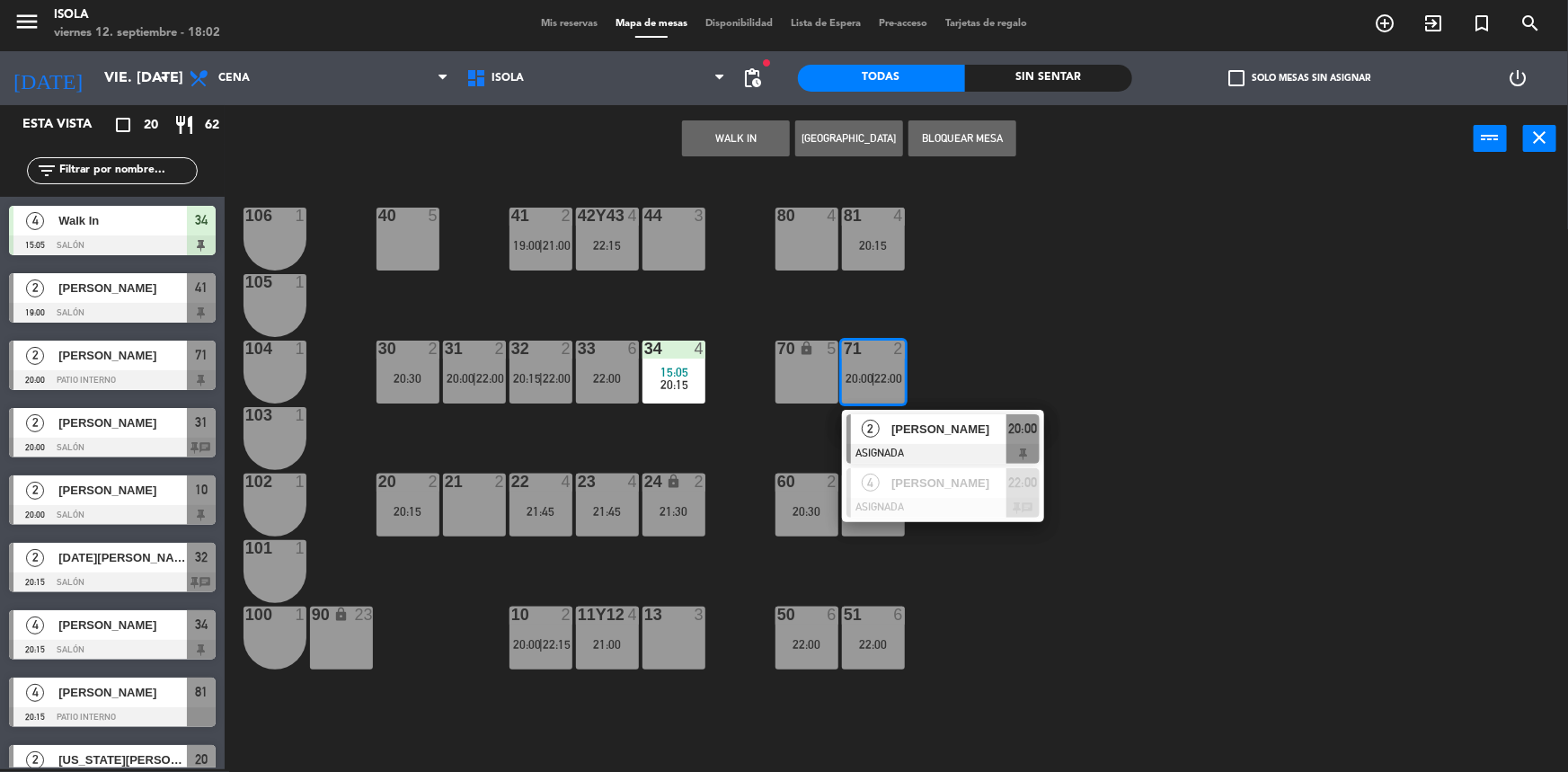
click at [943, 371] on div "40 5 42y43 4 22:15 41 2 19:00 | 21:00 44 3 80 4 81 4 20:15 106 1 105 1 30 2 20:…" at bounding box center [904, 473] width 1328 height 597
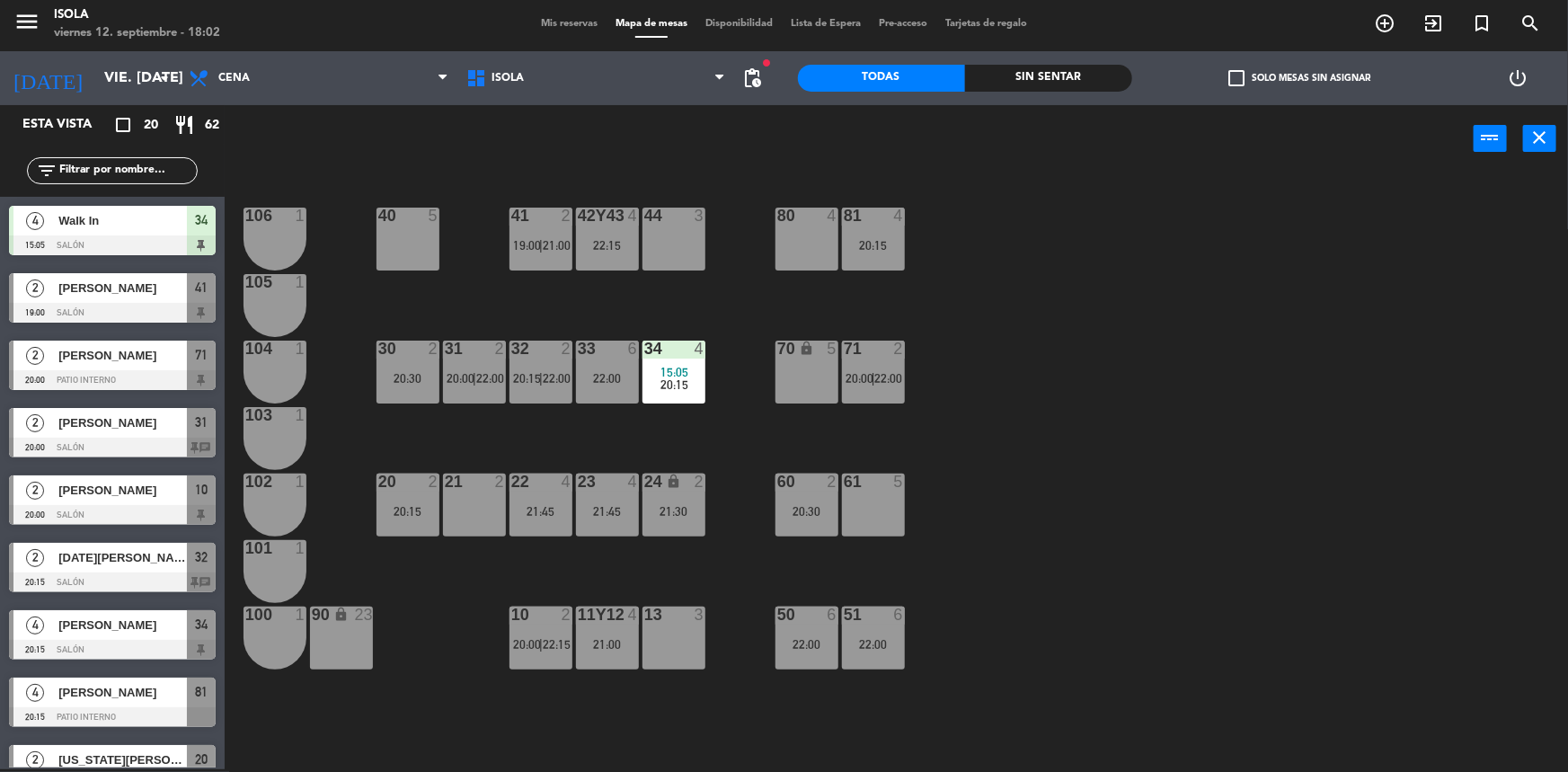
click at [861, 228] on div "81 4 20:15" at bounding box center [872, 238] width 62 height 62
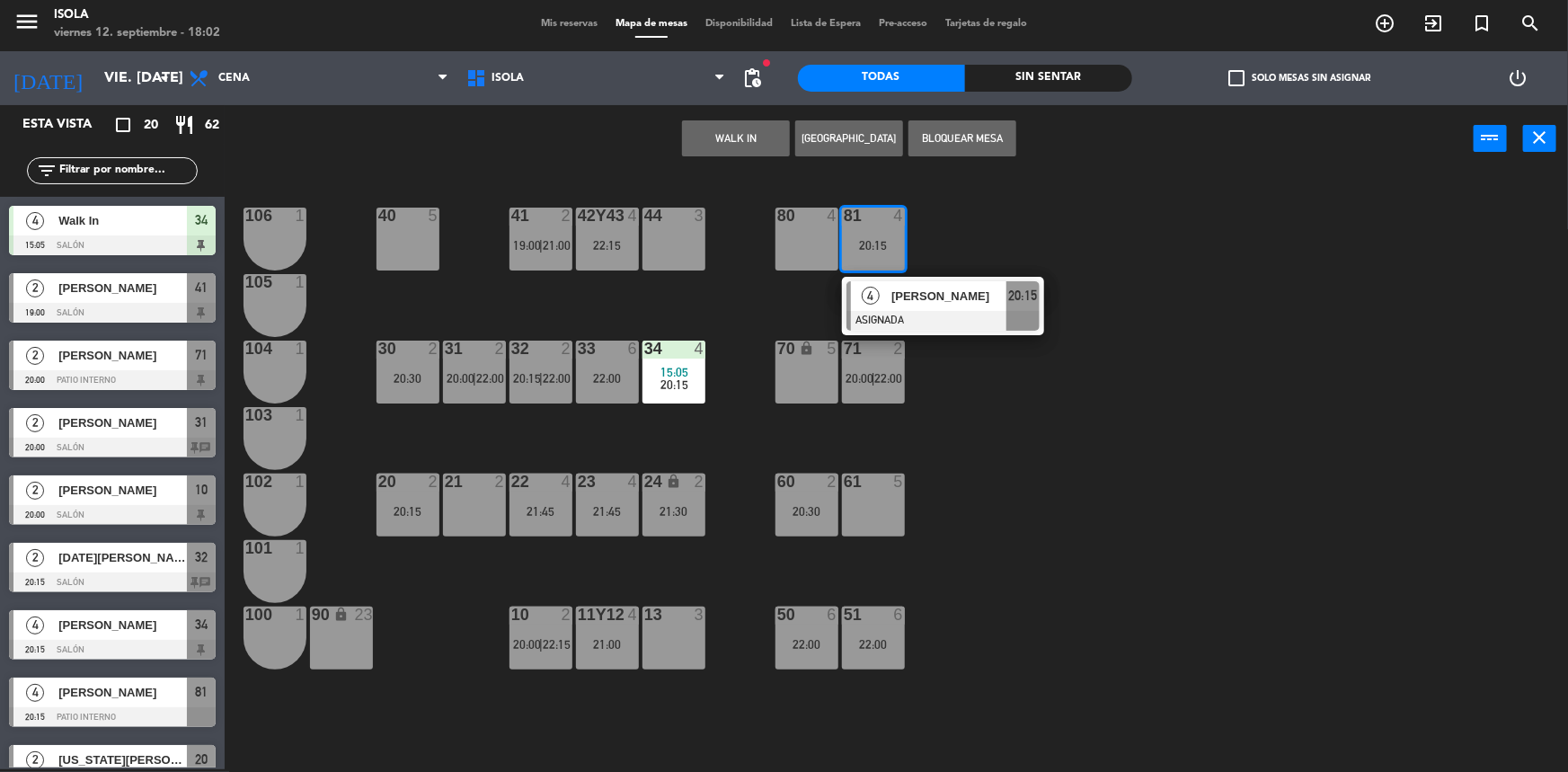
click at [957, 221] on div "40 5 42y43 4 22:15 41 2 19:00 | 21:00 44 3 80 4 81 4 20:15 4 [PERSON_NAME] ASIG…" at bounding box center [904, 473] width 1328 height 597
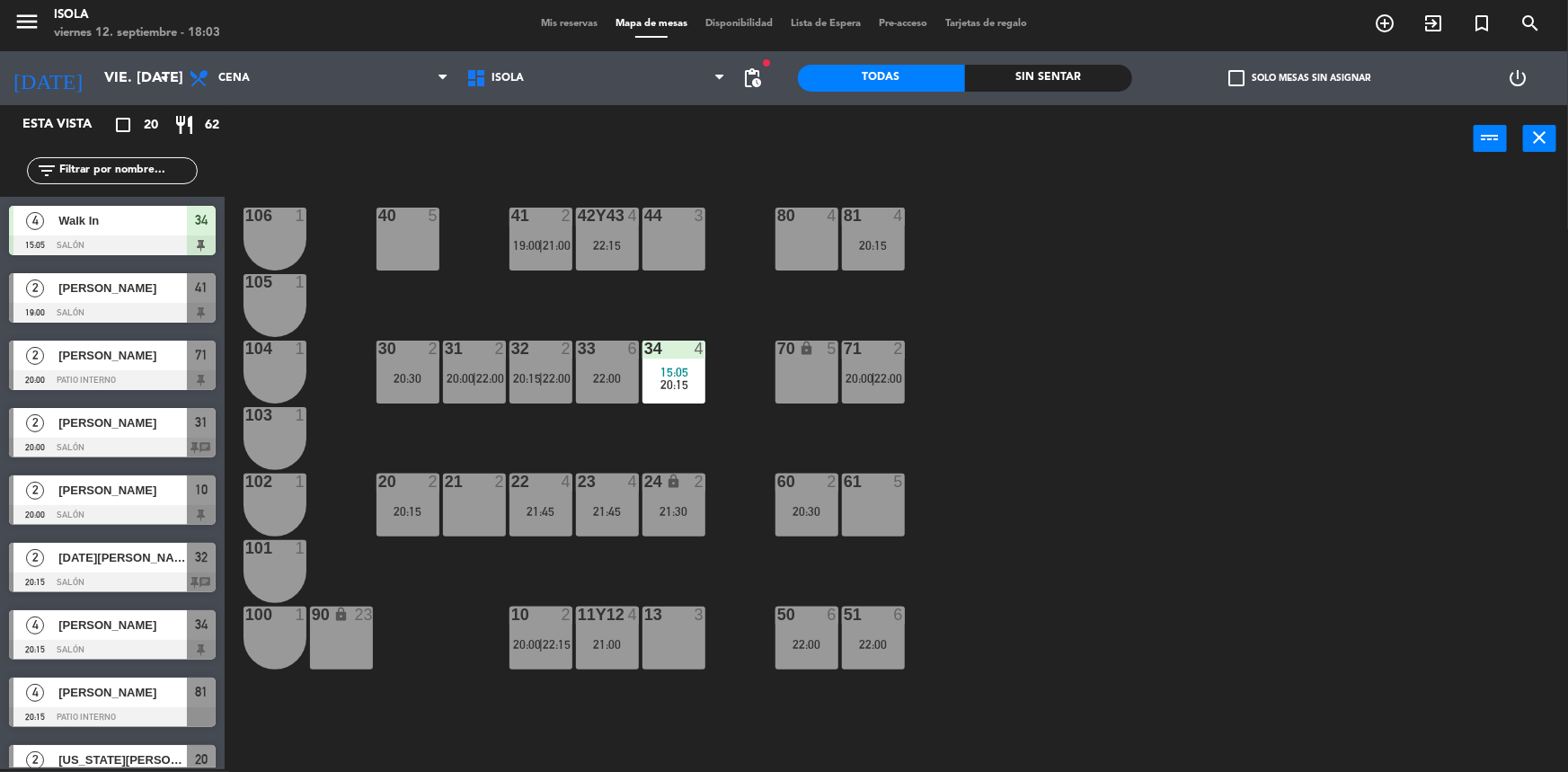
click at [979, 417] on div "40 5 42y43 4 22:15 41 2 19:00 | 21:00 44 3 80 4 81 4 20:15 106 1 105 1 30 2 20:…" at bounding box center [904, 473] width 1328 height 597
click at [725, 289] on div "40 5 42y43 4 22:15 41 2 19:00 | 21:00 44 3 80 4 81 4 20:15 106 1 105 1 30 2 20:…" at bounding box center [904, 473] width 1328 height 597
click at [696, 304] on div "40 5 42y43 4 22:15 41 2 19:00 | 21:00 44 3 80 4 81 4 20:15 106 1 105 1 30 2 20:…" at bounding box center [904, 473] width 1328 height 597
click at [705, 307] on div "40 5 42y43 4 22:15 41 2 19:00 | 21:00 44 3 80 4 81 4 20:15 106 1 105 1 30 2 20:…" at bounding box center [904, 473] width 1328 height 597
click at [707, 308] on div "40 5 42y43 4 22:15 41 2 19:00 | 21:00 44 3 80 4 81 4 20:15 106 1 105 1 30 2 20:…" at bounding box center [904, 473] width 1328 height 597
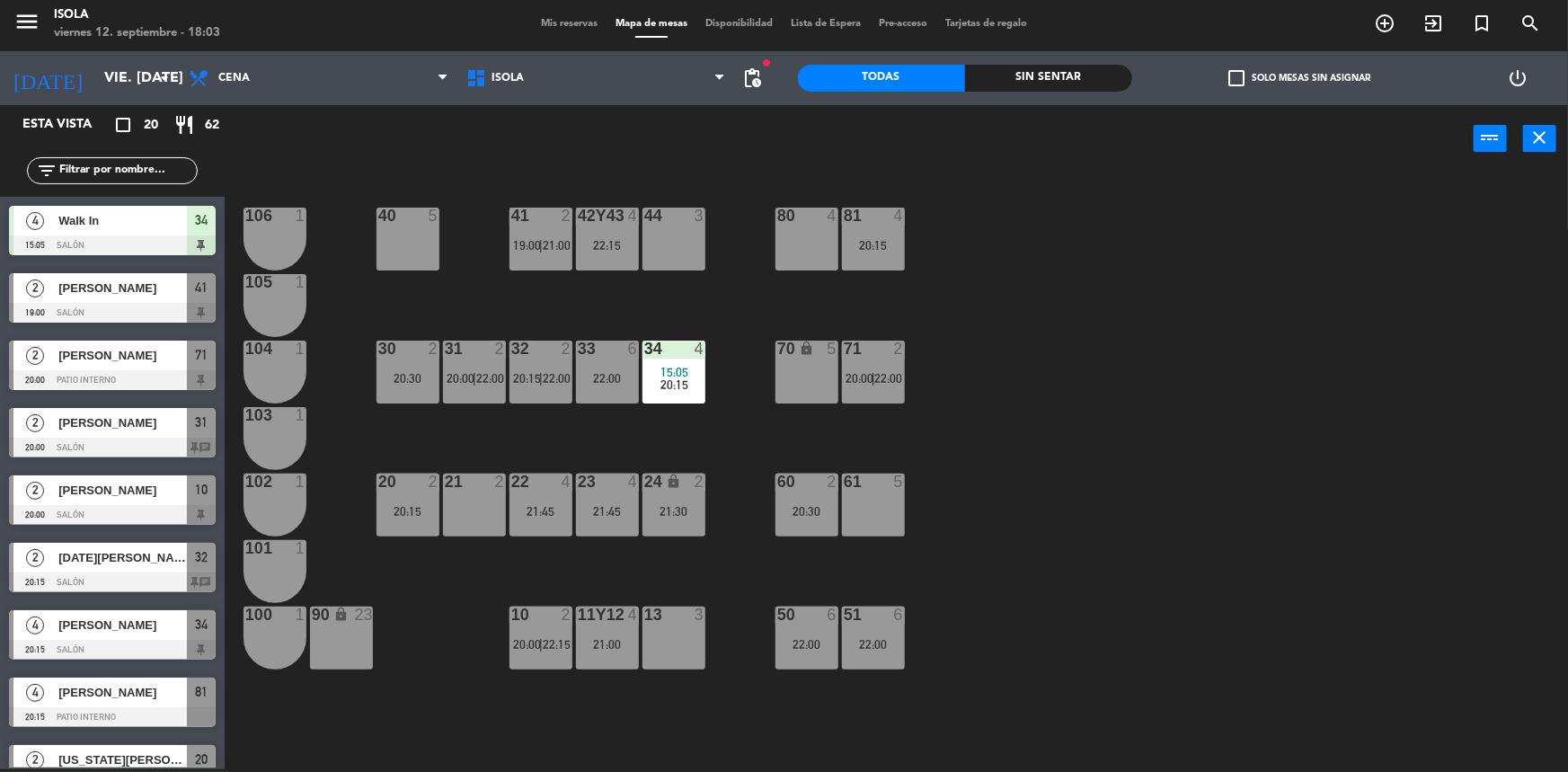
click at [755, 329] on div "40 5 42y43 4 22:15 41 2 19:00 | 21:00 44 3 80 4 81 4 20:15 106 1 105 1 30 2 20:…" at bounding box center [904, 473] width 1328 height 597
click at [1080, 342] on div "40 5 42y43 4 22:15 41 2 19:00 | 21:00 44 3 80 4 81 4 20:15 106 1 105 1 30 2 20:…" at bounding box center [904, 473] width 1328 height 597
click at [673, 631] on div "13 3" at bounding box center [674, 637] width 62 height 62
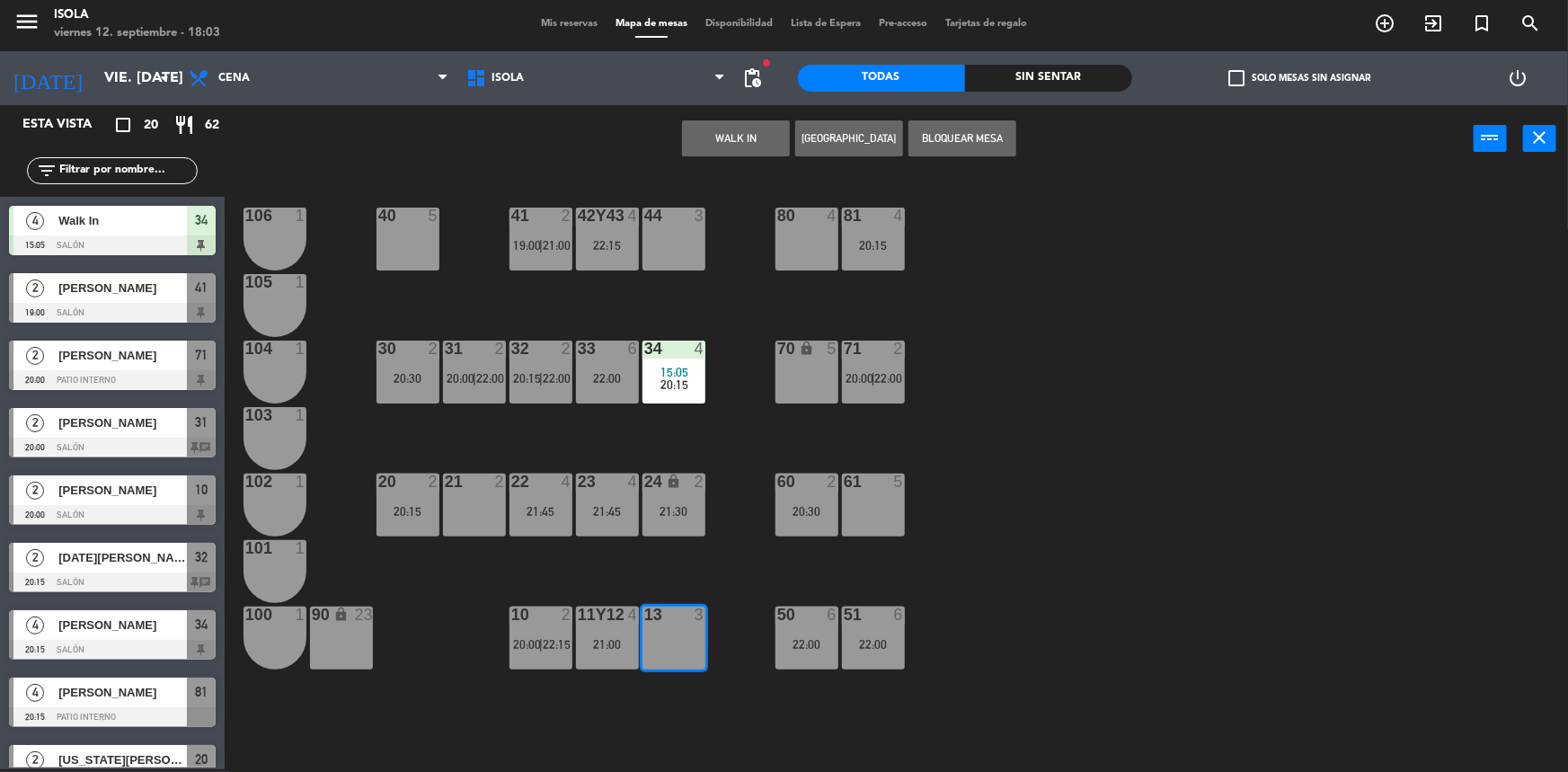
click at [829, 126] on button "[GEOGRAPHIC_DATA]" at bounding box center [849, 137] width 108 height 36
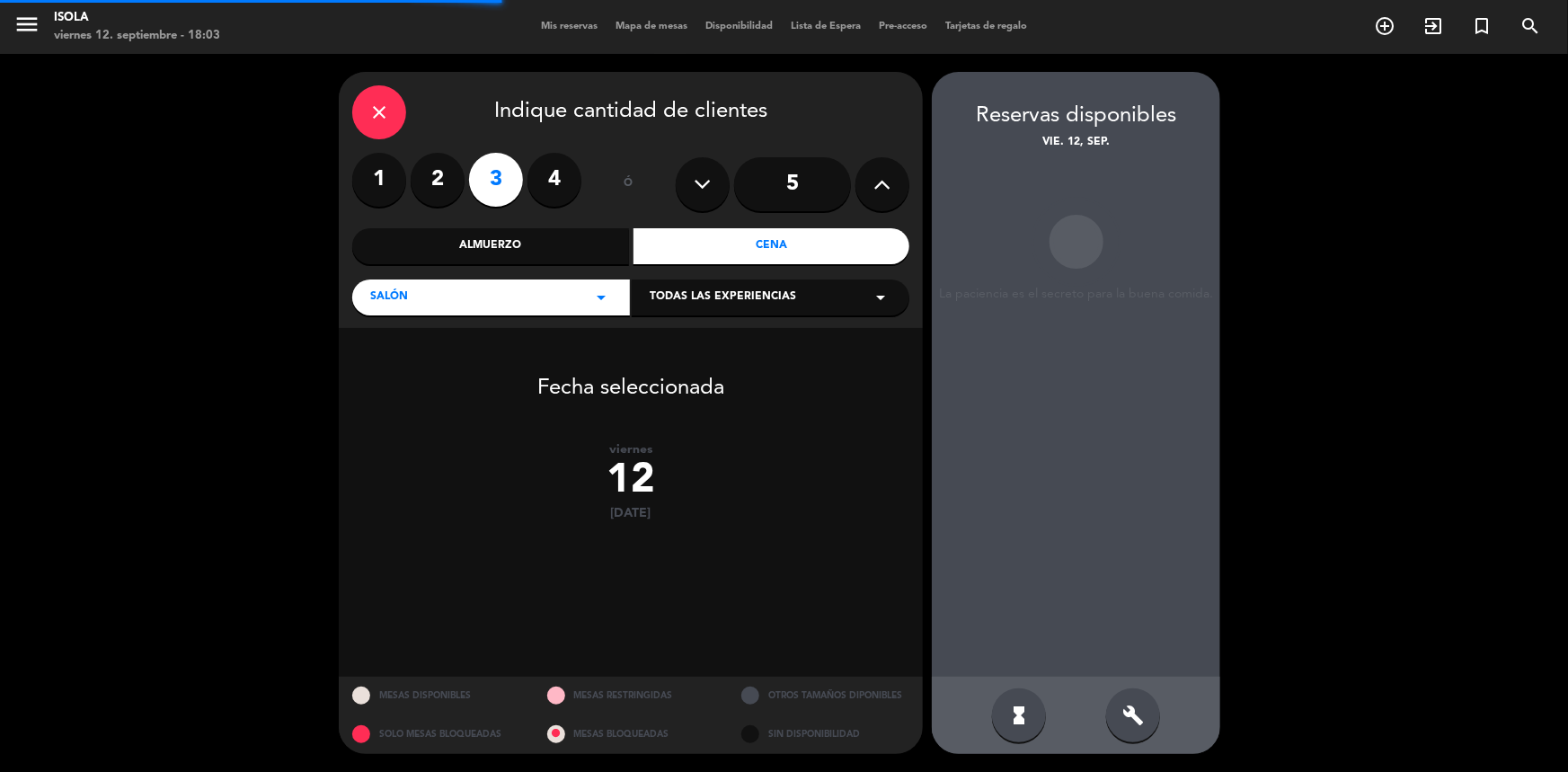
click at [434, 174] on label "2" at bounding box center [437, 180] width 54 height 54
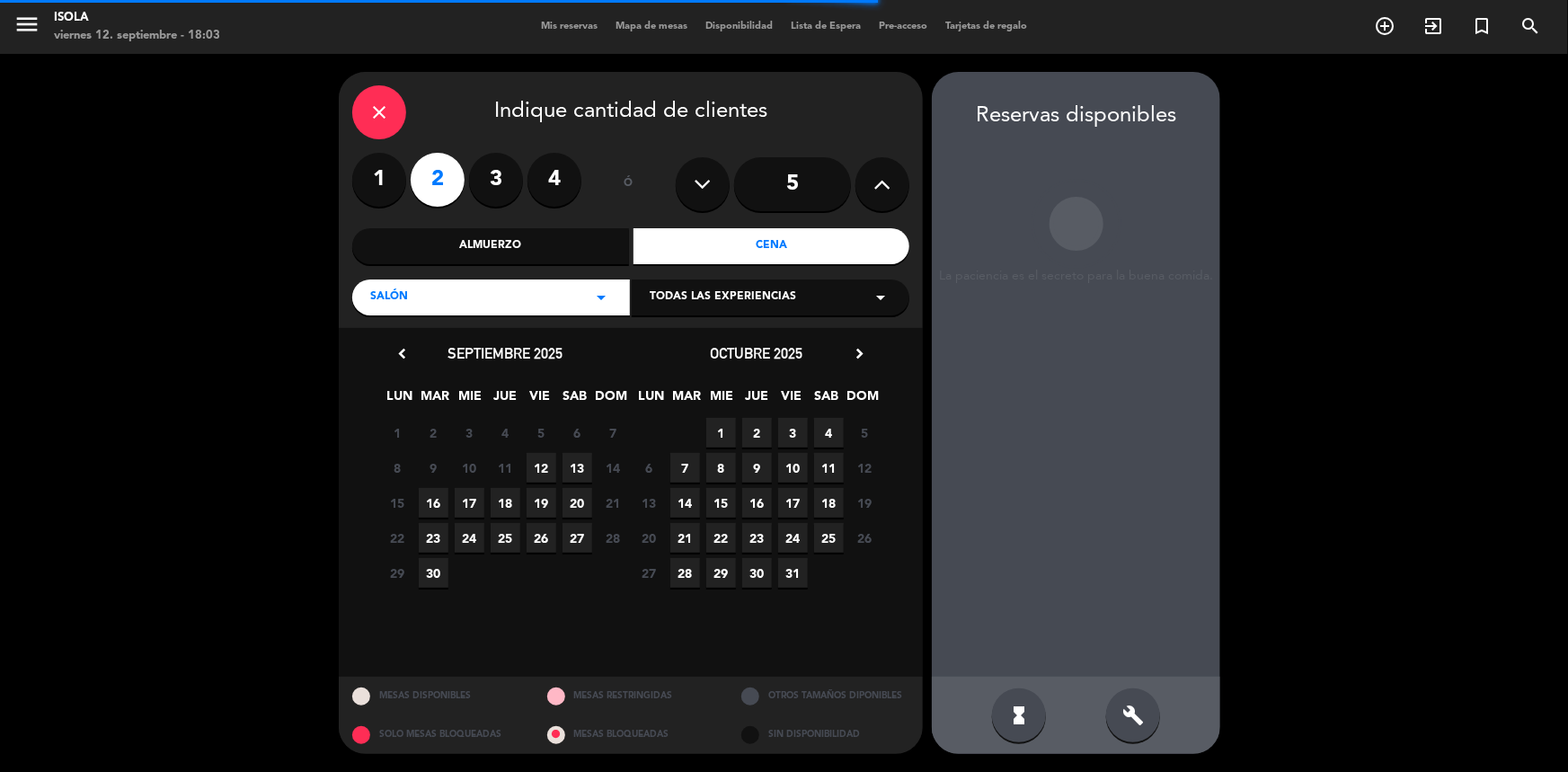
click at [544, 468] on span "12" at bounding box center [541, 467] width 30 height 30
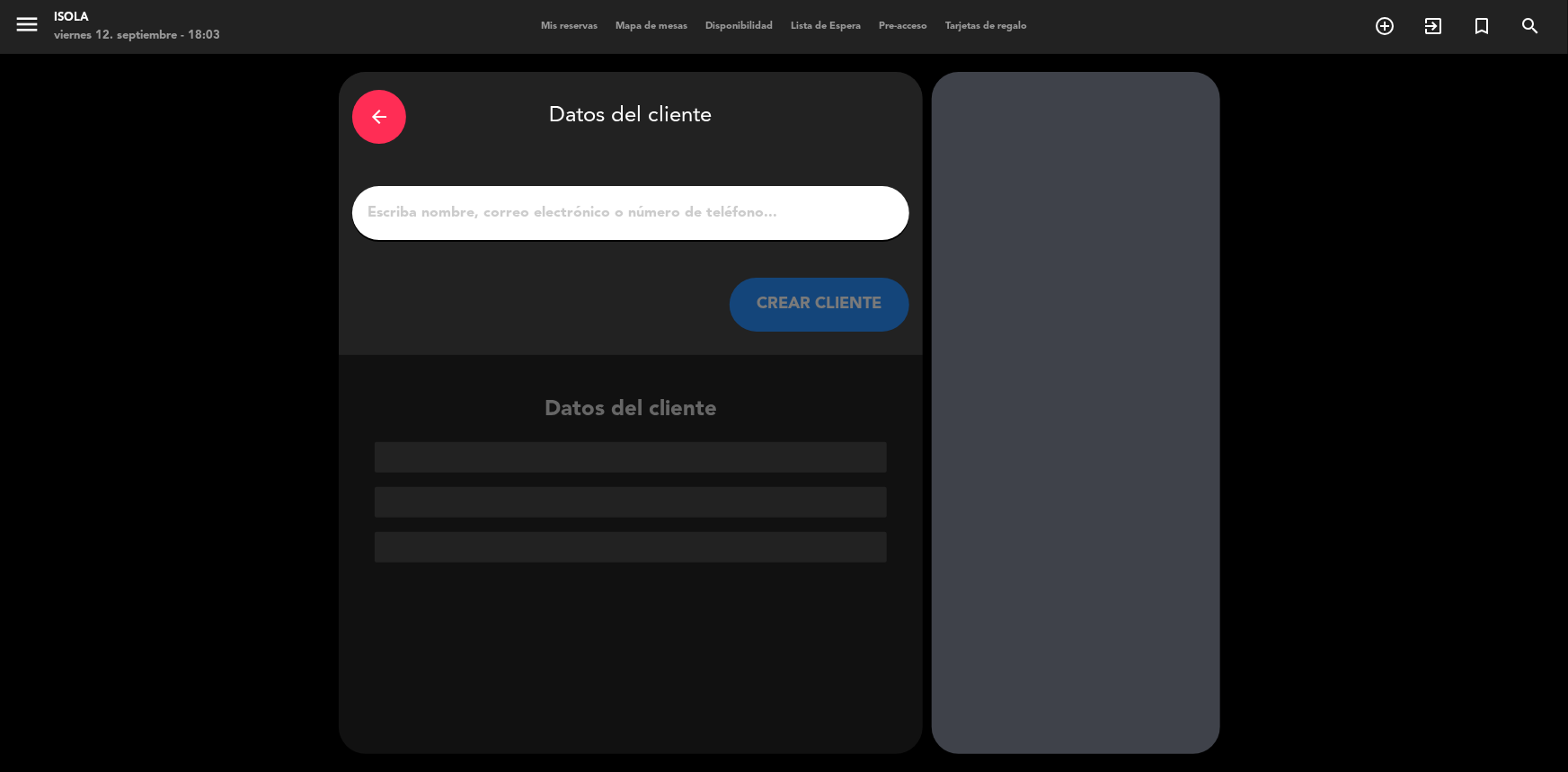
click at [687, 216] on input "1" at bounding box center [631, 213] width 530 height 25
click at [394, 118] on div "arrow_back" at bounding box center [380, 117] width 54 height 54
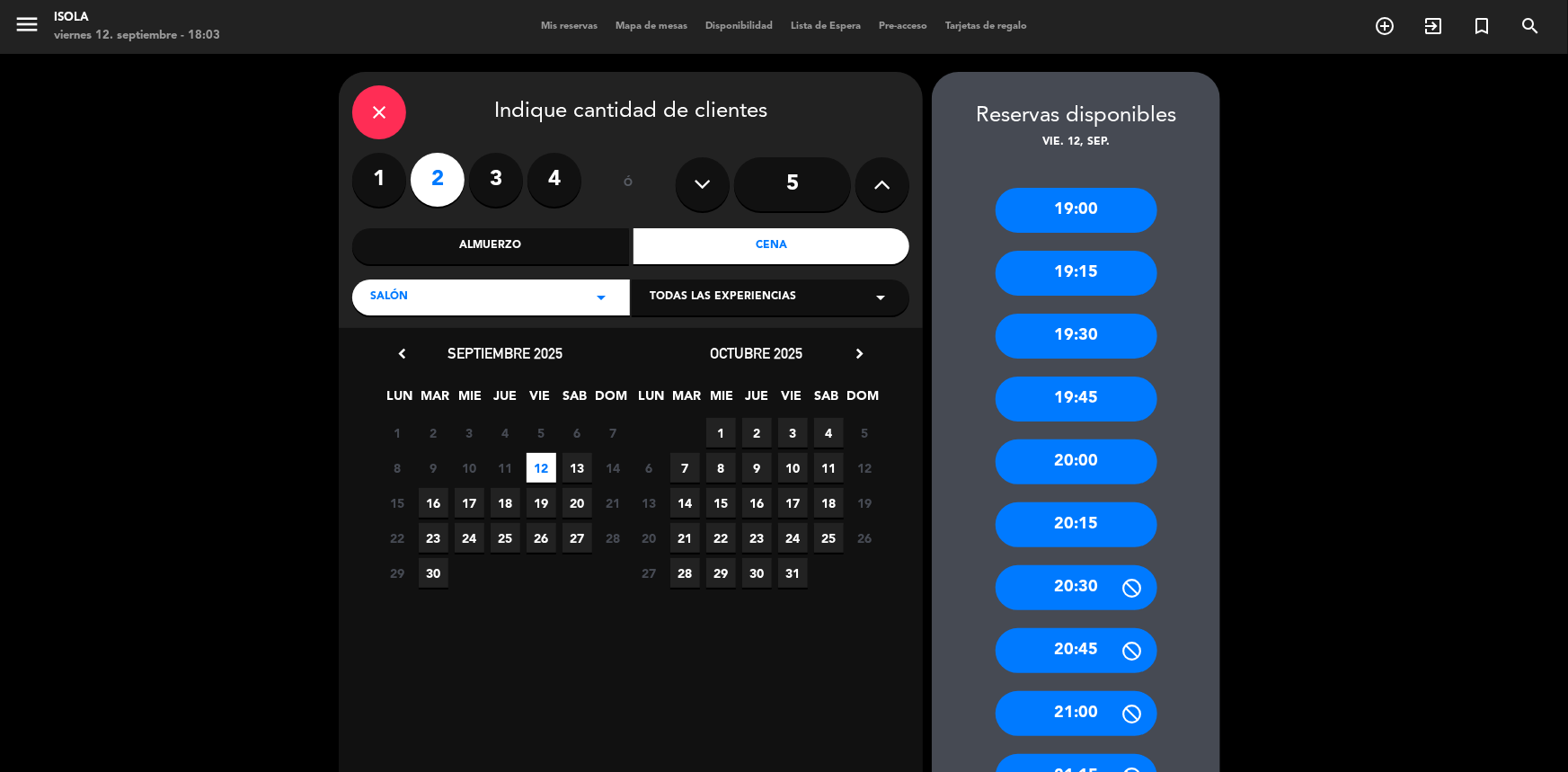
click at [1089, 349] on div "19:30" at bounding box center [1076, 336] width 161 height 45
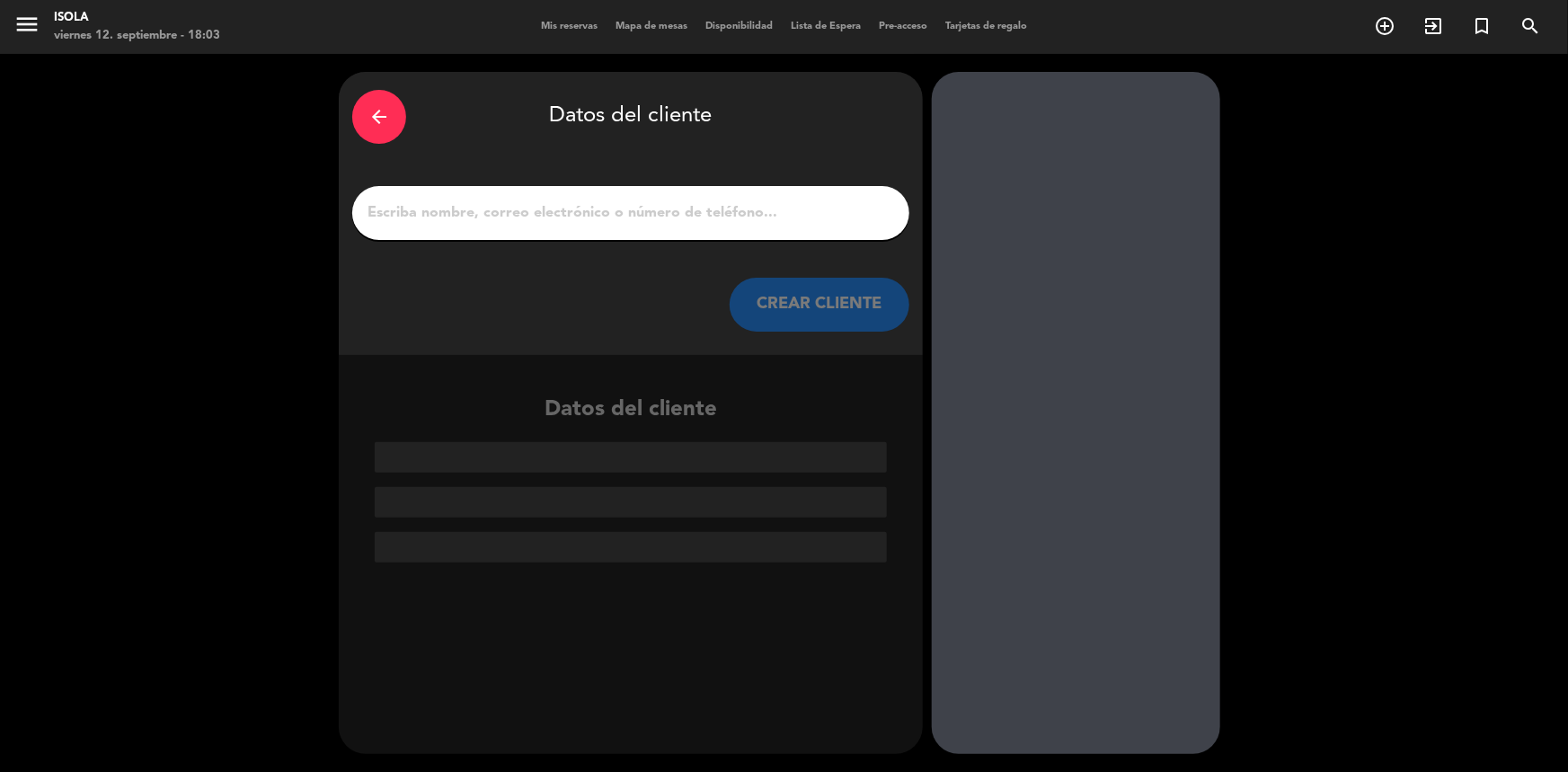
click at [649, 225] on input "1" at bounding box center [631, 213] width 530 height 25
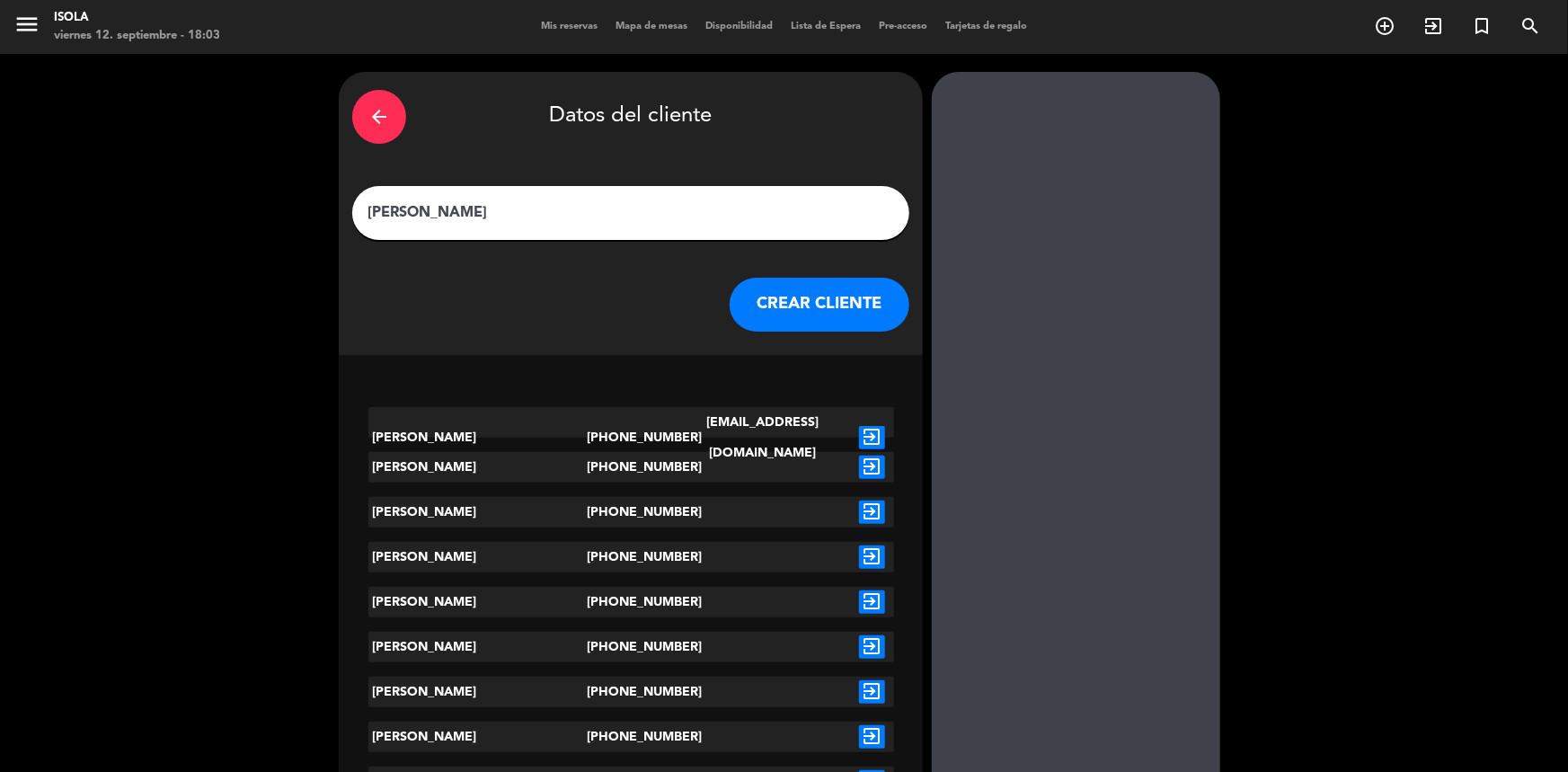
type input "[PERSON_NAME]"
click at [872, 429] on icon "exit_to_app" at bounding box center [871, 437] width 26 height 23
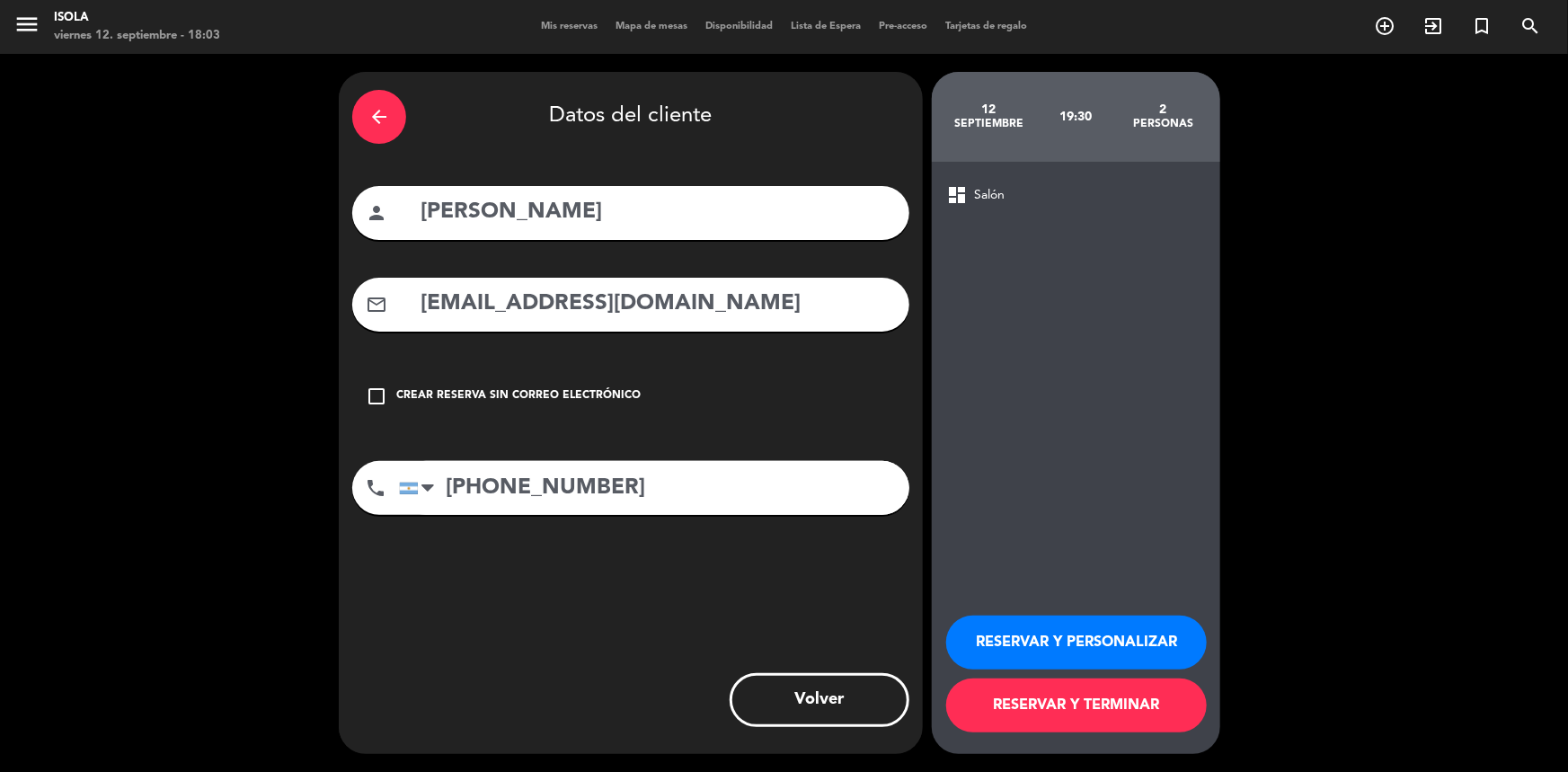
click at [370, 117] on icon "arrow_back" at bounding box center [379, 116] width 21 height 21
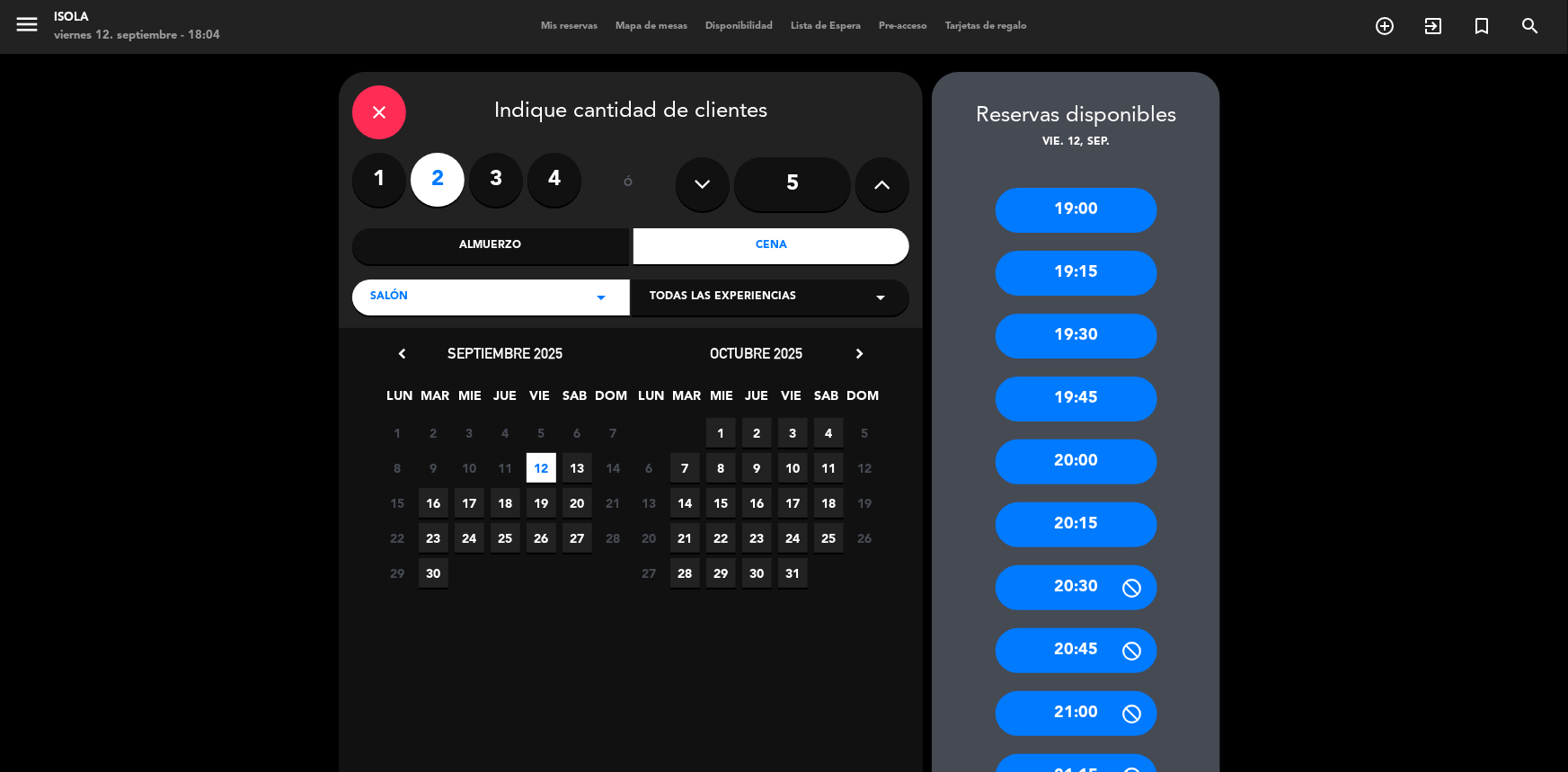
click at [372, 117] on icon "close" at bounding box center [379, 112] width 21 height 21
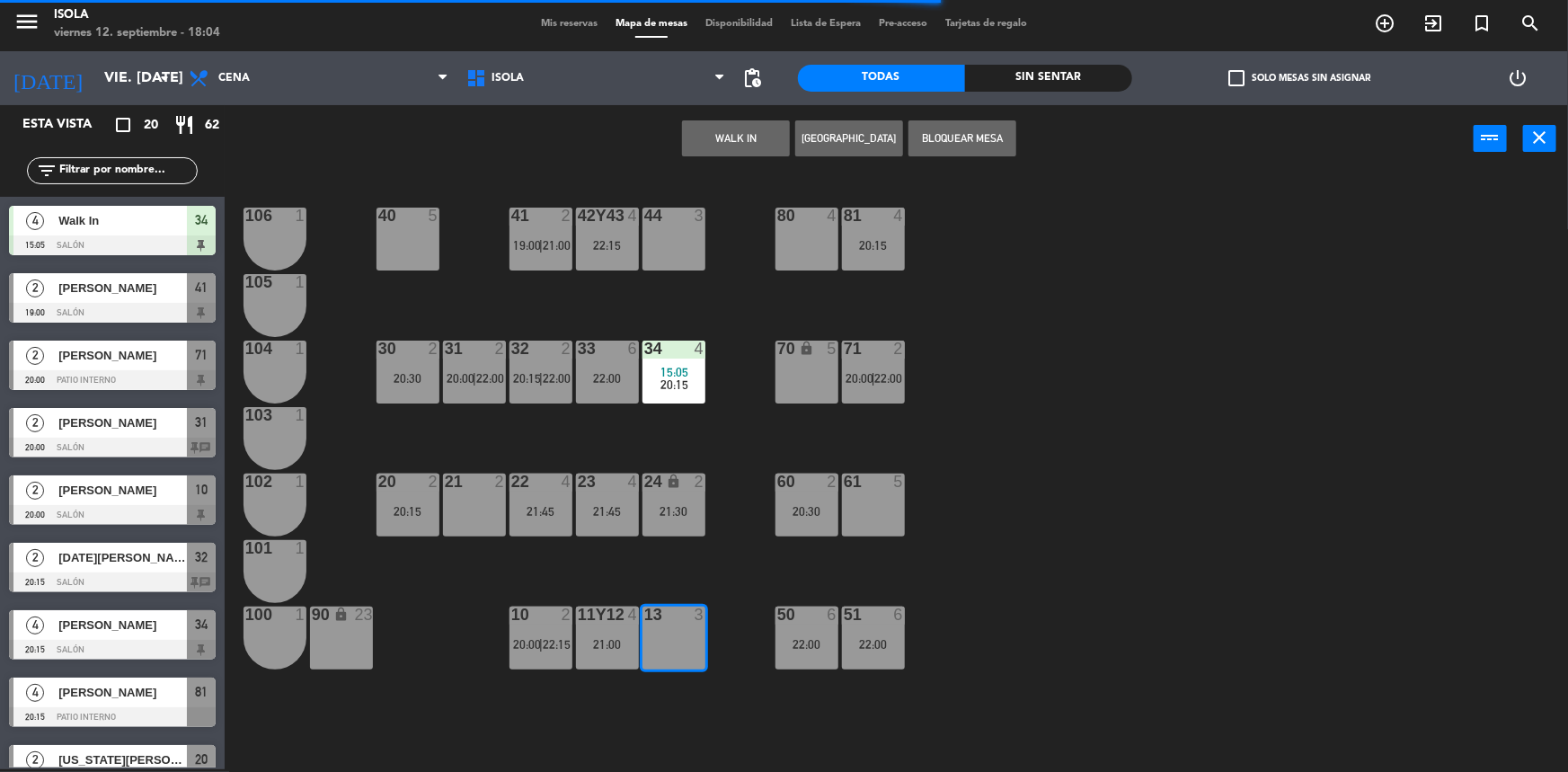
click at [653, 428] on div "40 5 42y43 4 22:15 41 2 19:00 | 21:00 44 3 80 4 81 4 20:15 106 1 105 1 30 2 20:…" at bounding box center [904, 473] width 1328 height 597
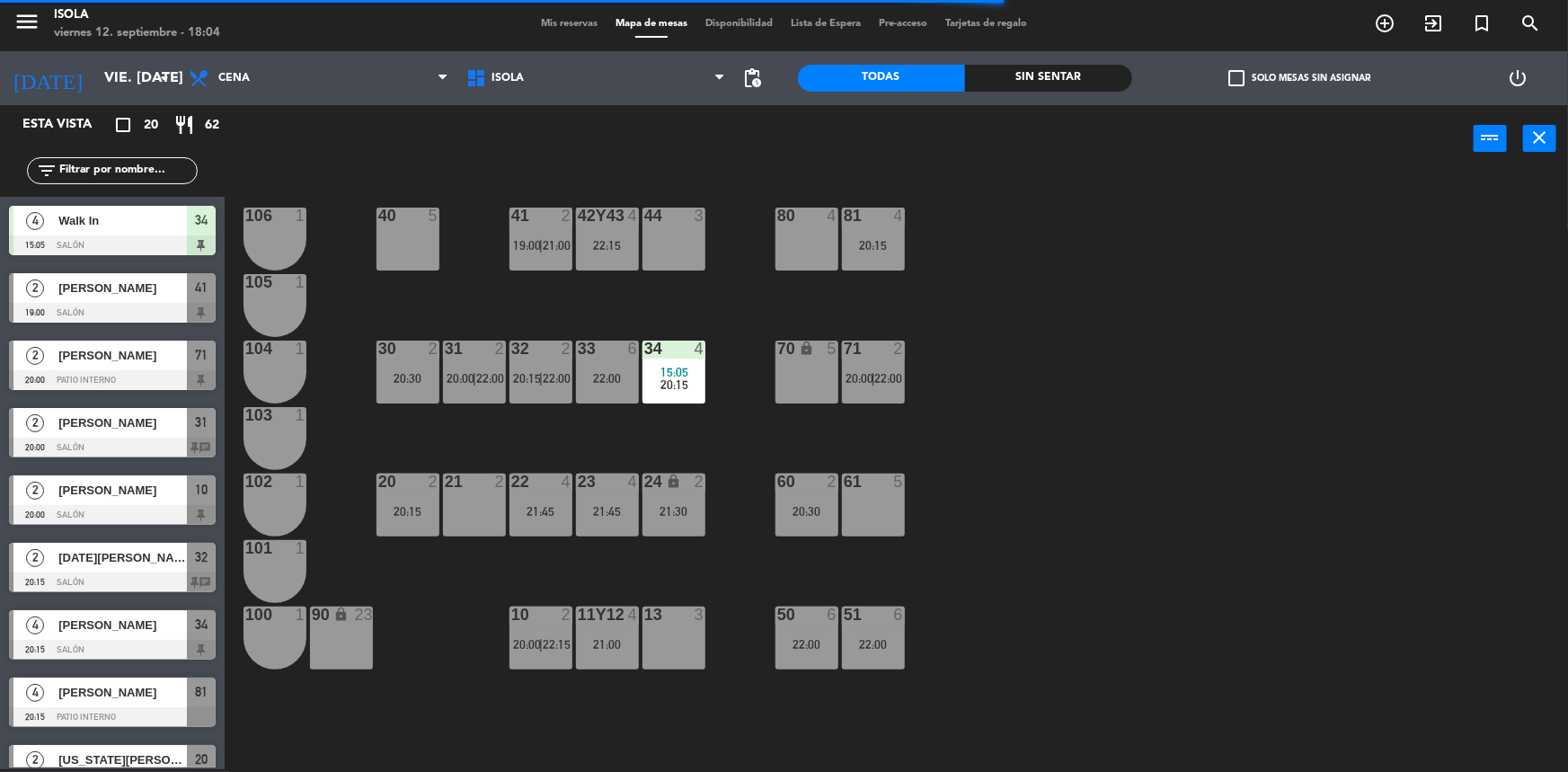
click at [689, 377] on div "15:05" at bounding box center [674, 372] width 62 height 12
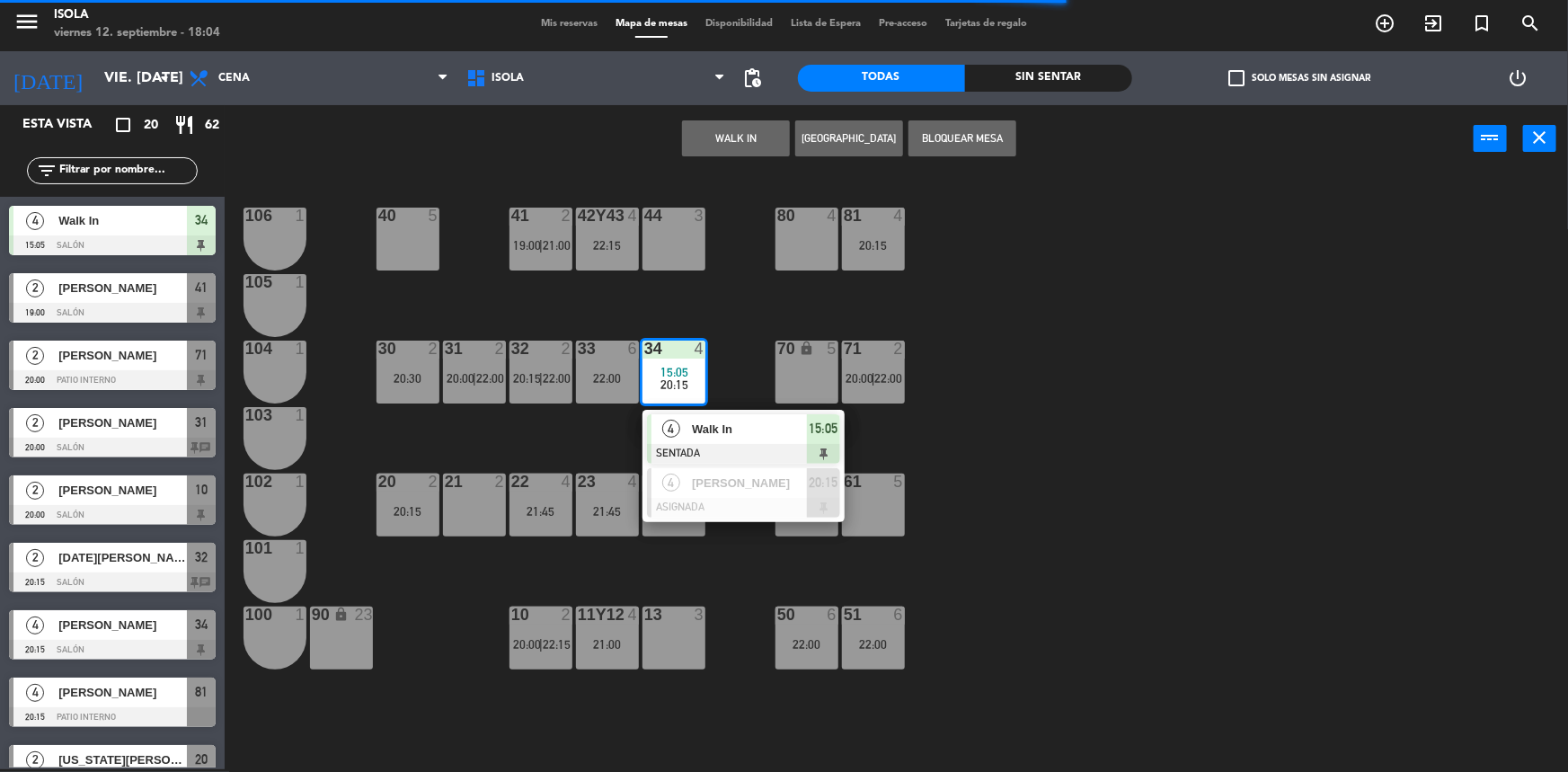
click at [586, 437] on div "40 5 42y43 4 22:15 41 2 19:00 | 21:00 44 3 80 4 81 4 20:15 106 1 105 1 30 2 20:…" at bounding box center [904, 473] width 1328 height 597
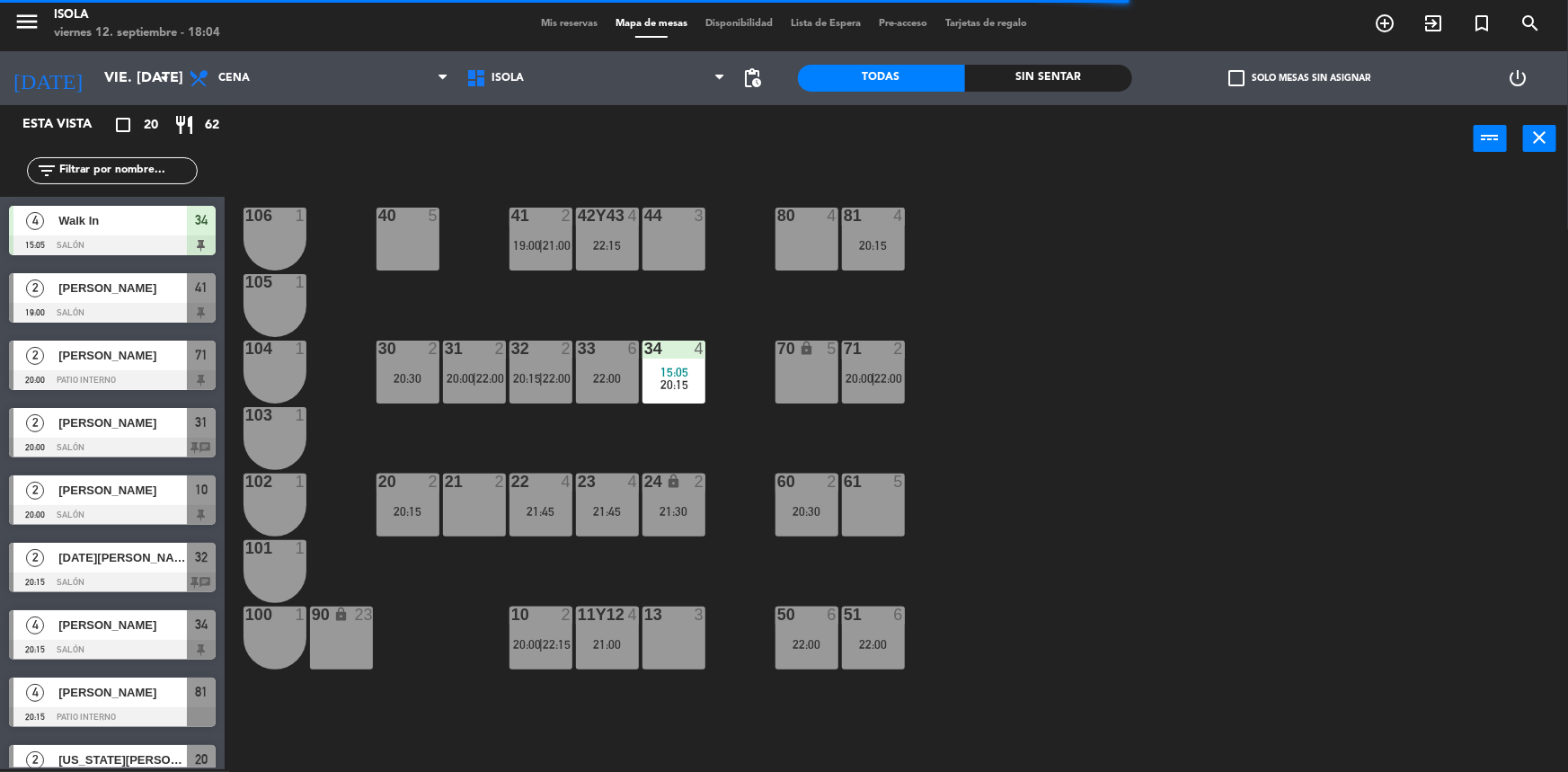
click at [659, 496] on div "24 lock 2 21:30" at bounding box center [674, 505] width 62 height 62
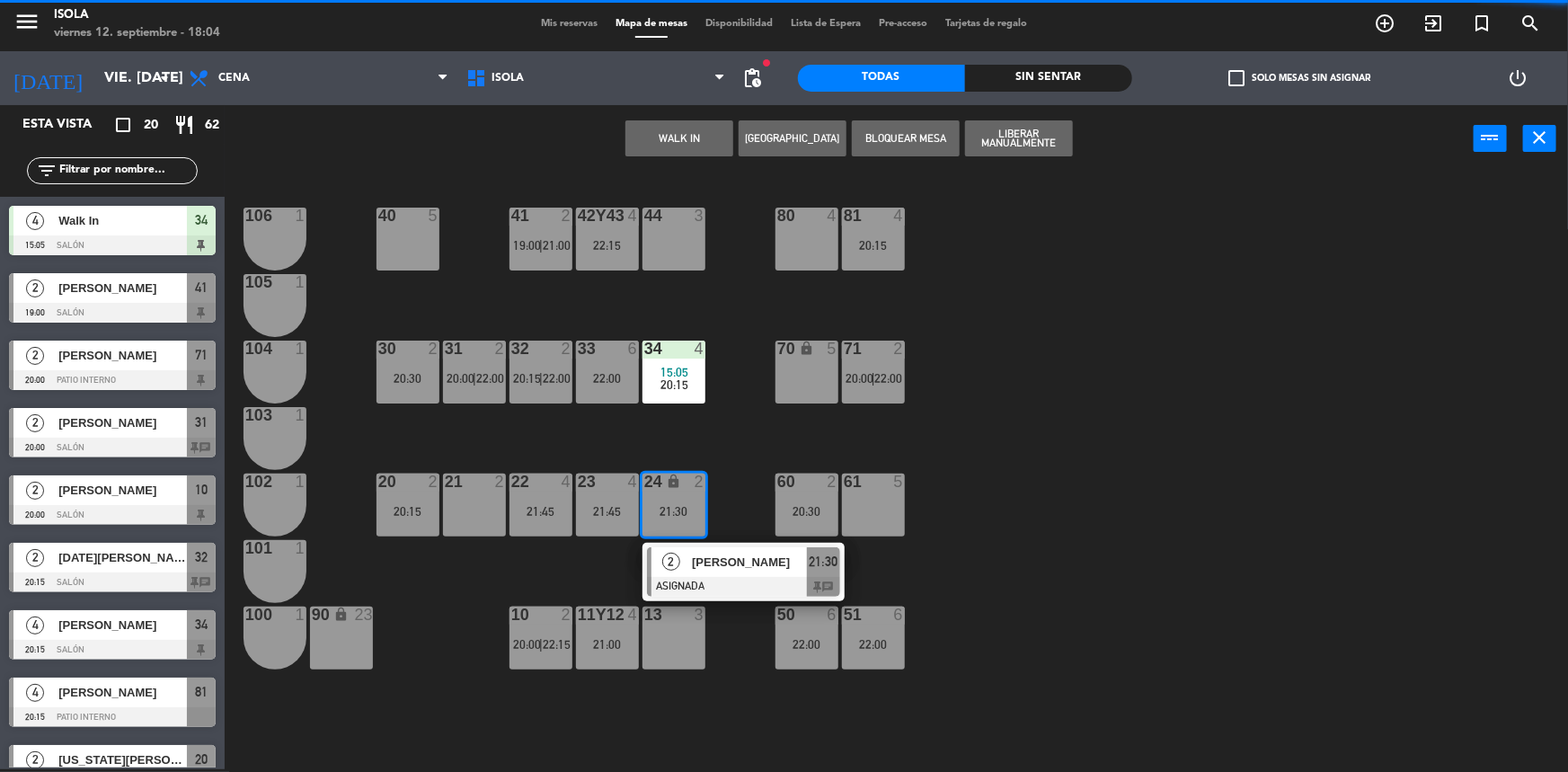
click at [658, 440] on div "40 5 42y43 4 22:15 41 2 19:00 | 21:00 44 3 80 4 81 4 20:15 106 1 105 1 30 2 20:…" at bounding box center [904, 473] width 1328 height 597
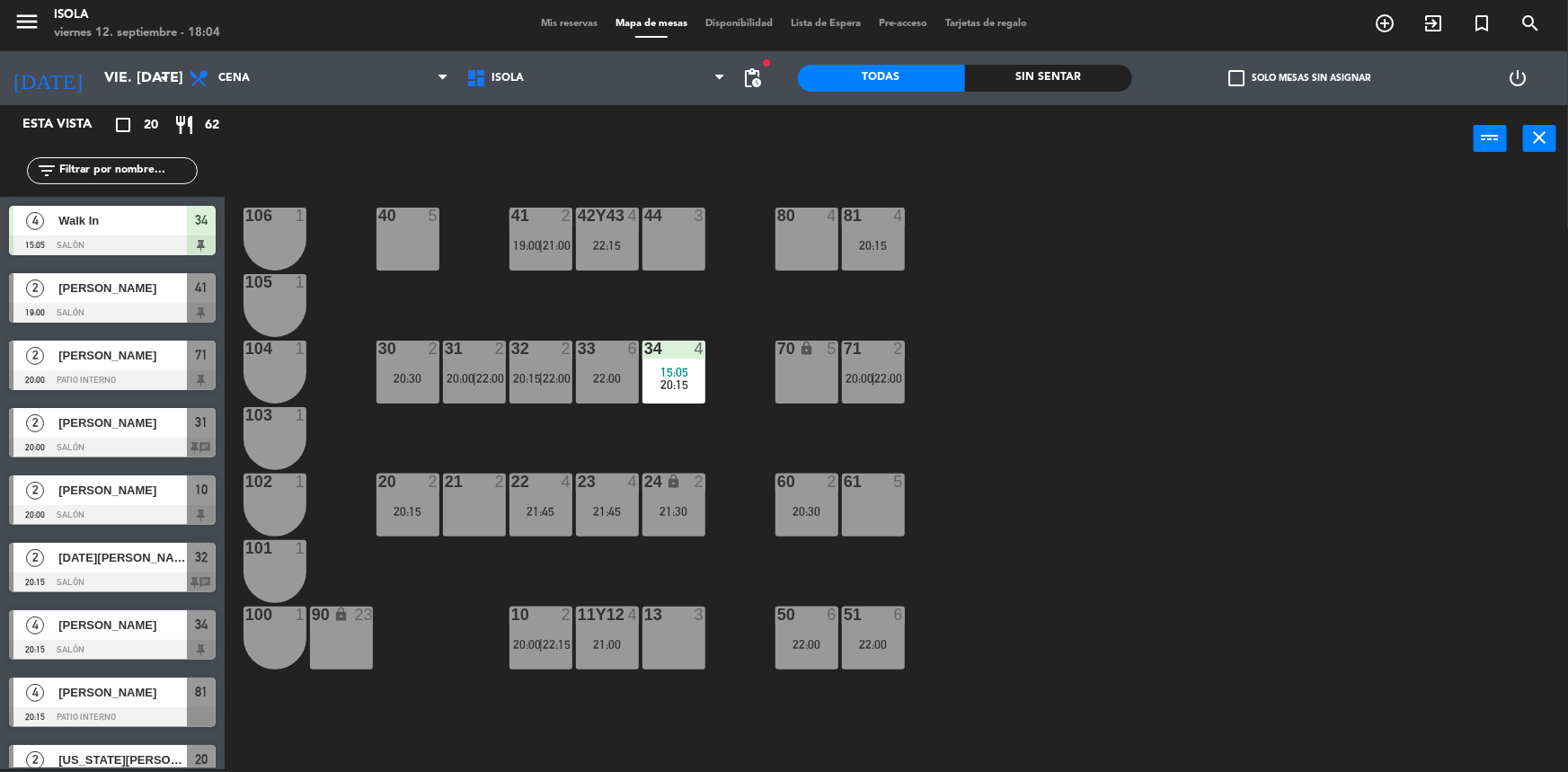
click at [632, 497] on div "23 4 21:45" at bounding box center [607, 505] width 62 height 62
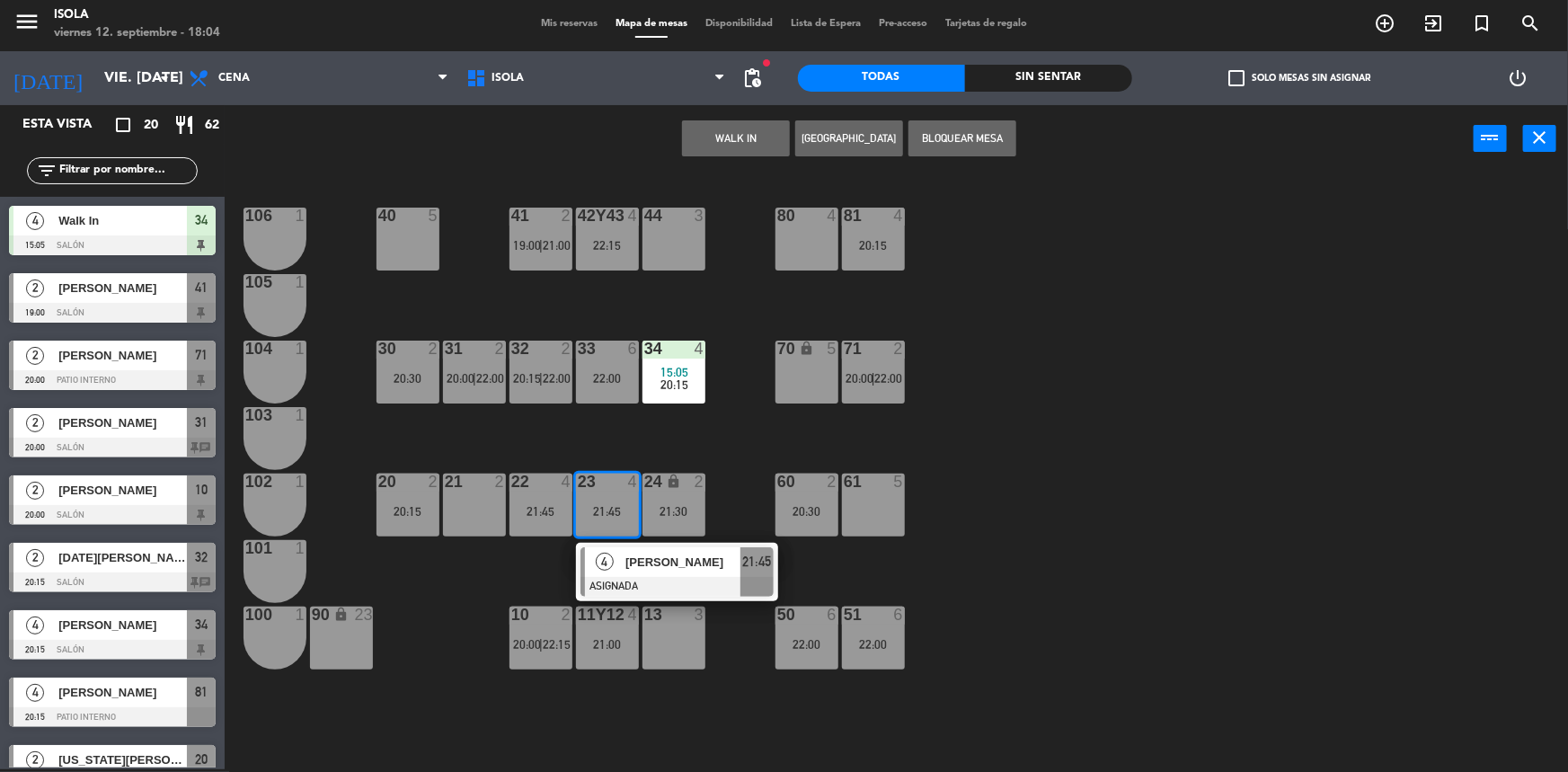
click at [629, 443] on div "40 5 42y43 4 22:15 41 2 19:00 | 21:00 44 3 80 4 81 4 20:15 106 1 105 1 30 2 20:…" at bounding box center [904, 473] width 1328 height 597
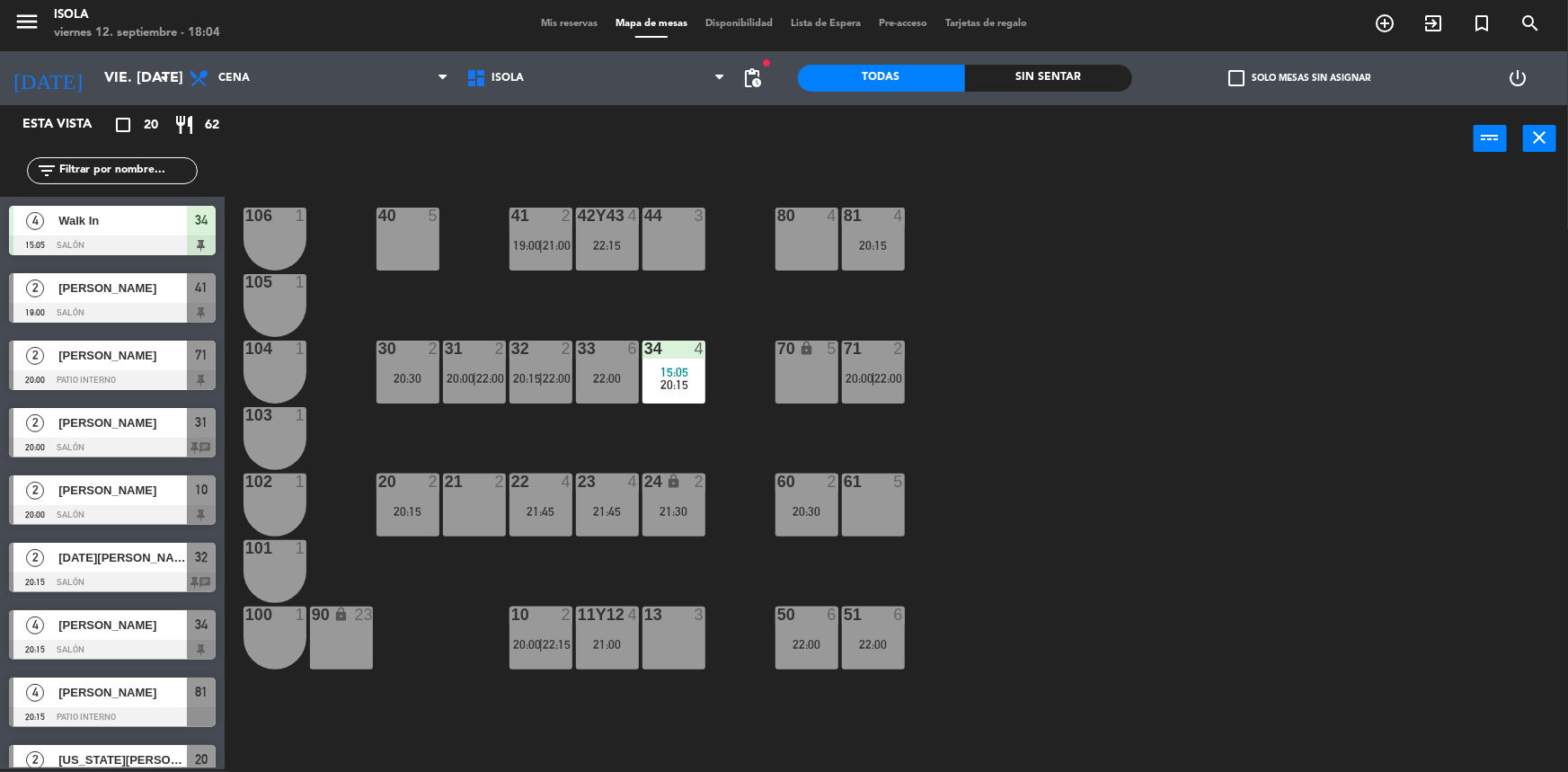
click at [557, 509] on div "21:45" at bounding box center [540, 511] width 62 height 12
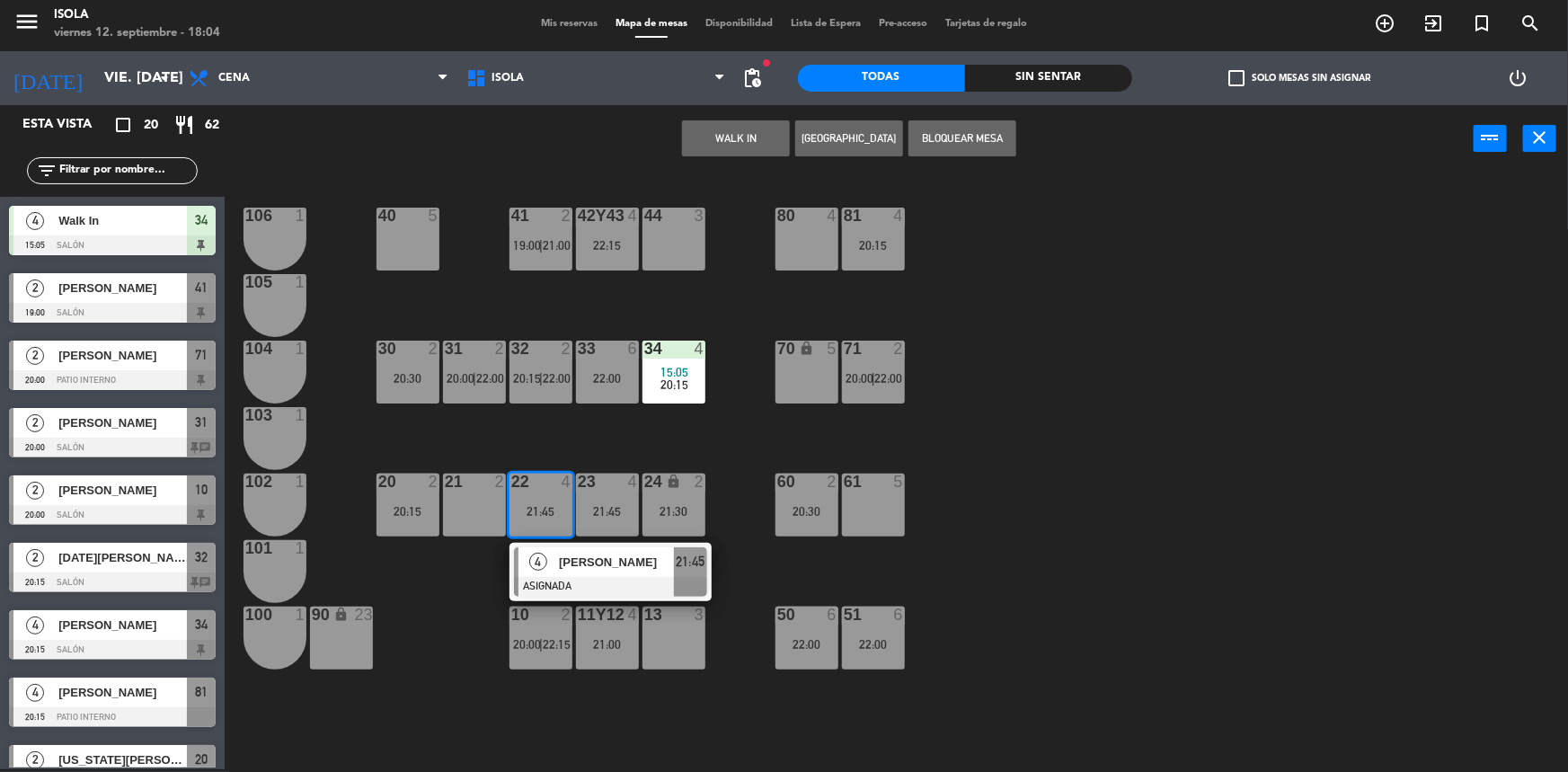
click at [578, 438] on div "40 5 42y43 4 22:15 41 2 19:00 | 21:00 44 3 80 4 81 4 20:15 106 1 105 1 30 2 20:…" at bounding box center [904, 473] width 1328 height 597
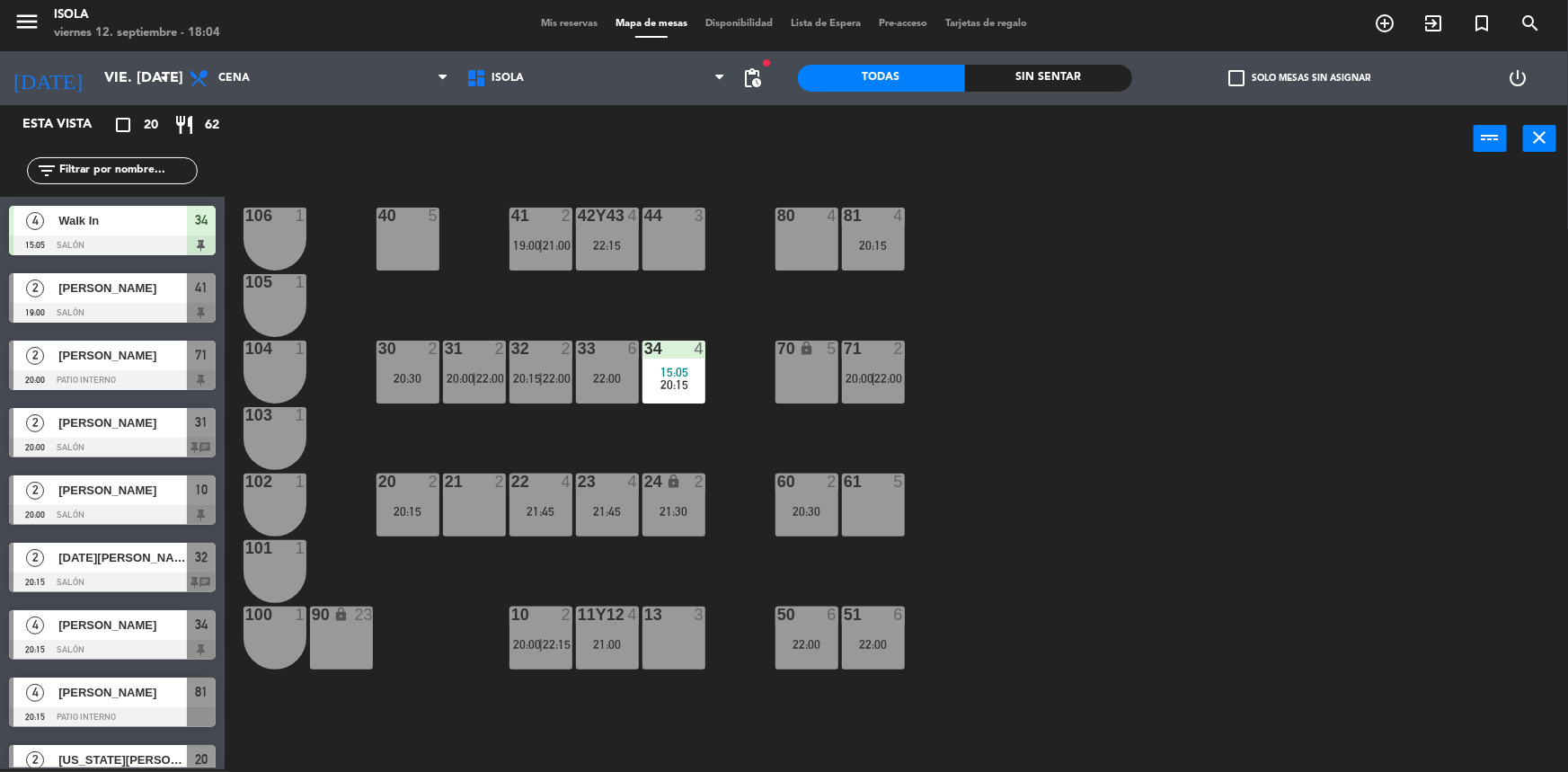
click at [543, 510] on div "21:45" at bounding box center [540, 511] width 62 height 12
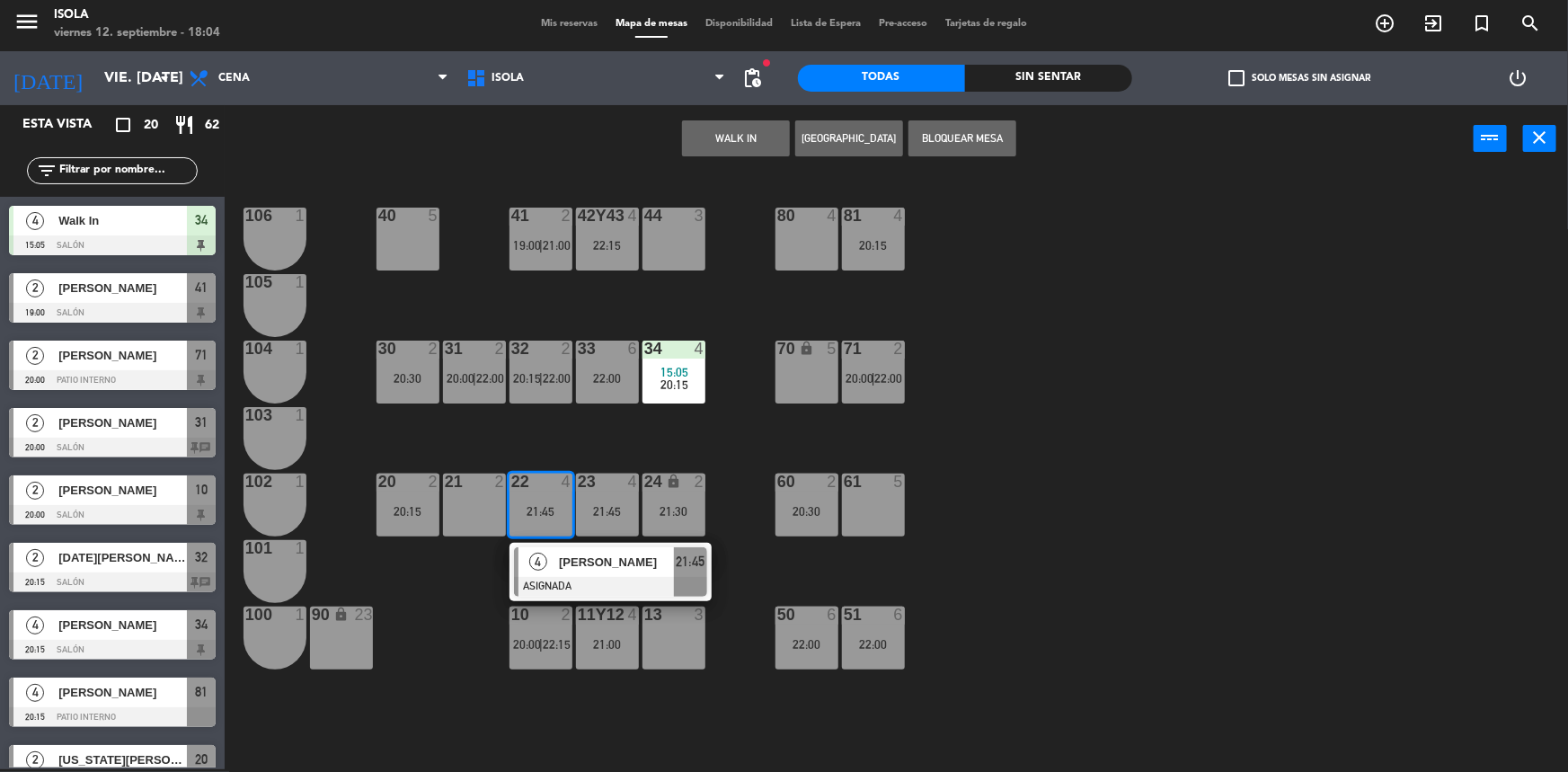
drag, startPoint x: 536, startPoint y: 422, endPoint x: 443, endPoint y: 492, distance: 116.4
click at [537, 422] on div "40 5 42y43 4 22:15 41 2 19:00 | 21:00 44 3 80 4 81 4 20:15 106 1 105 1 30 2 20:…" at bounding box center [904, 473] width 1328 height 597
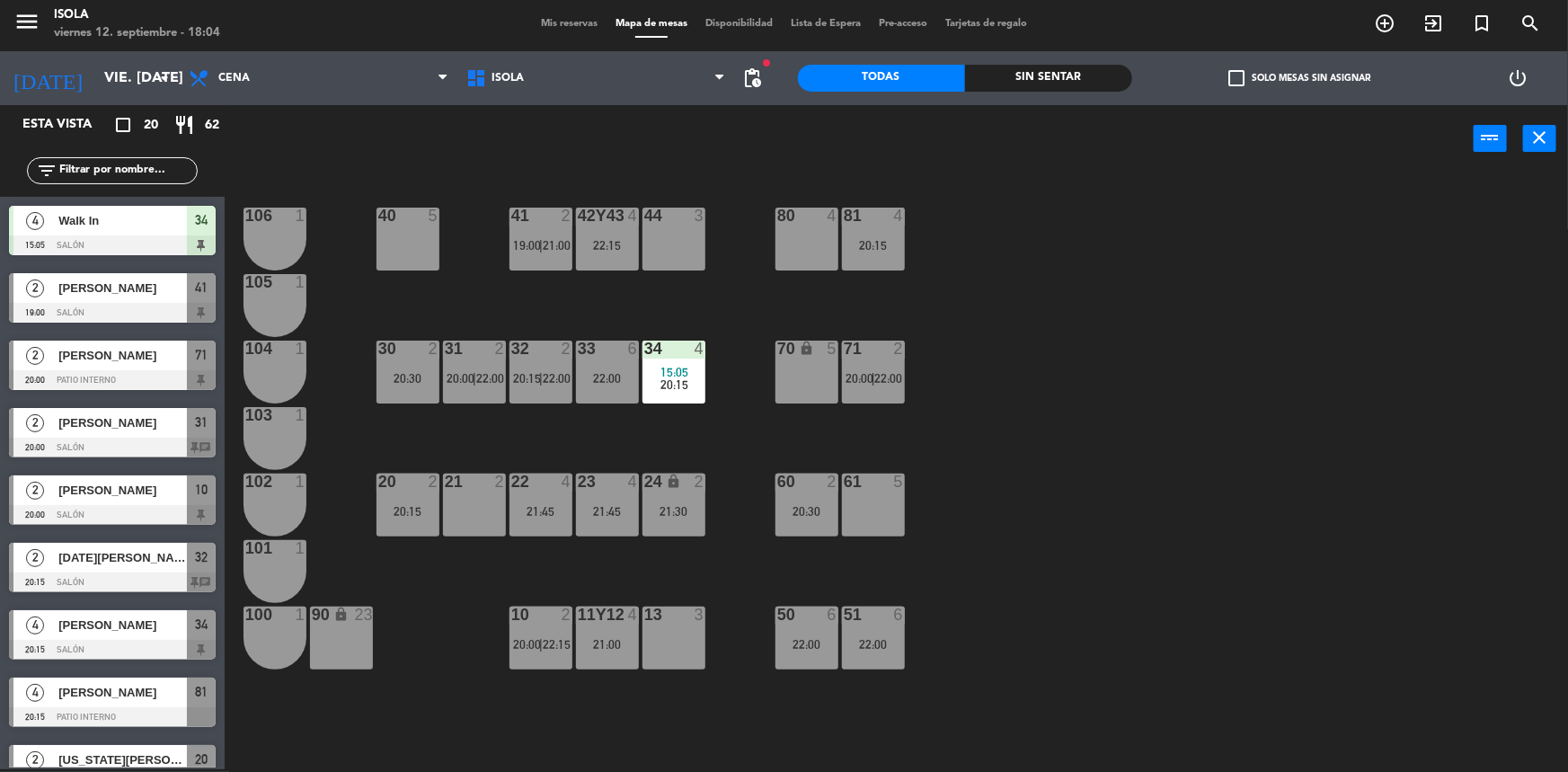
click at [420, 507] on div "20:15" at bounding box center [407, 511] width 62 height 13
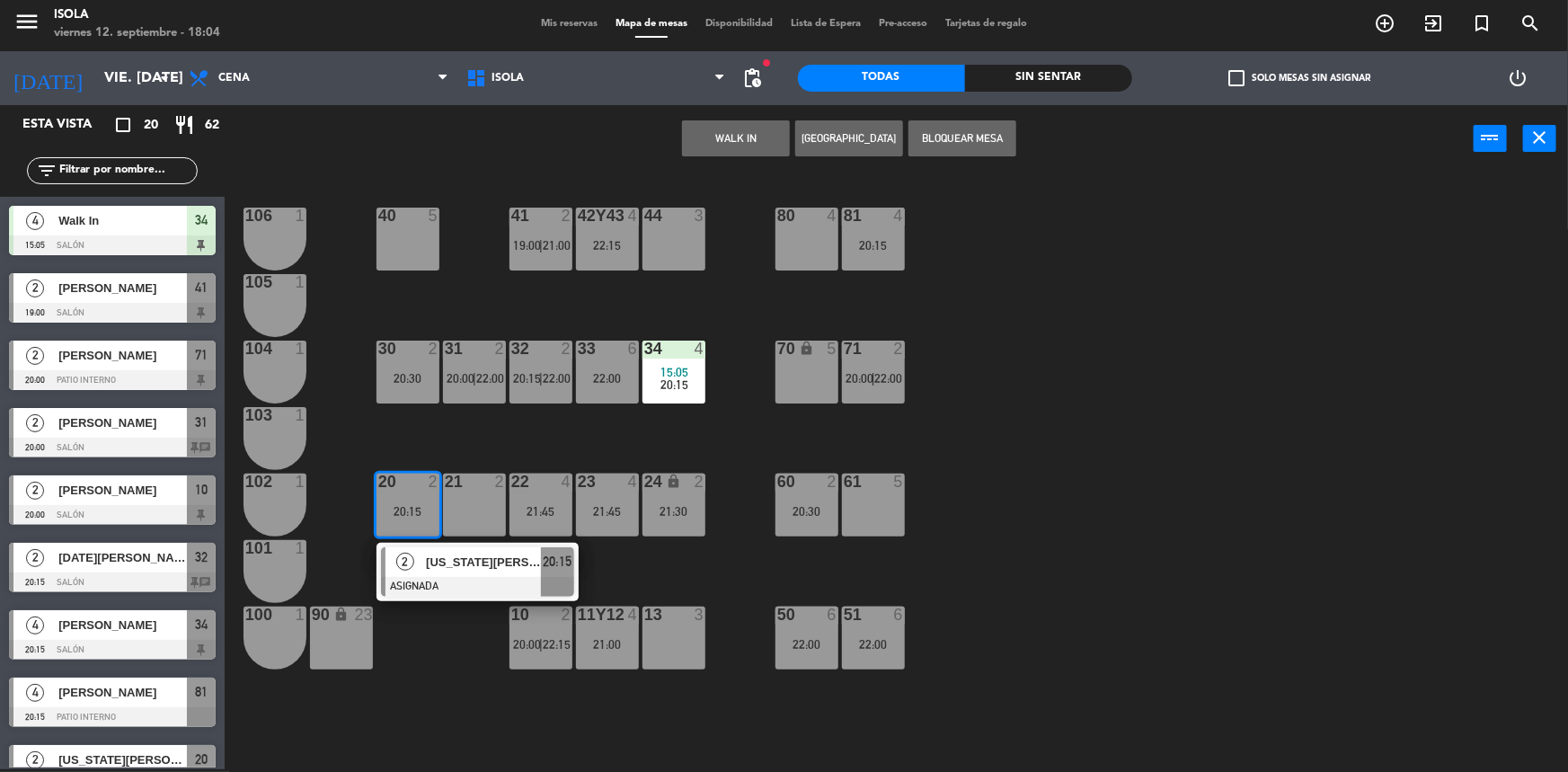
click at [496, 456] on div "40 5 42y43 4 22:15 41 2 19:00 | 21:00 44 3 80 4 81 4 20:15 106 1 105 1 30 2 20:…" at bounding box center [904, 473] width 1328 height 597
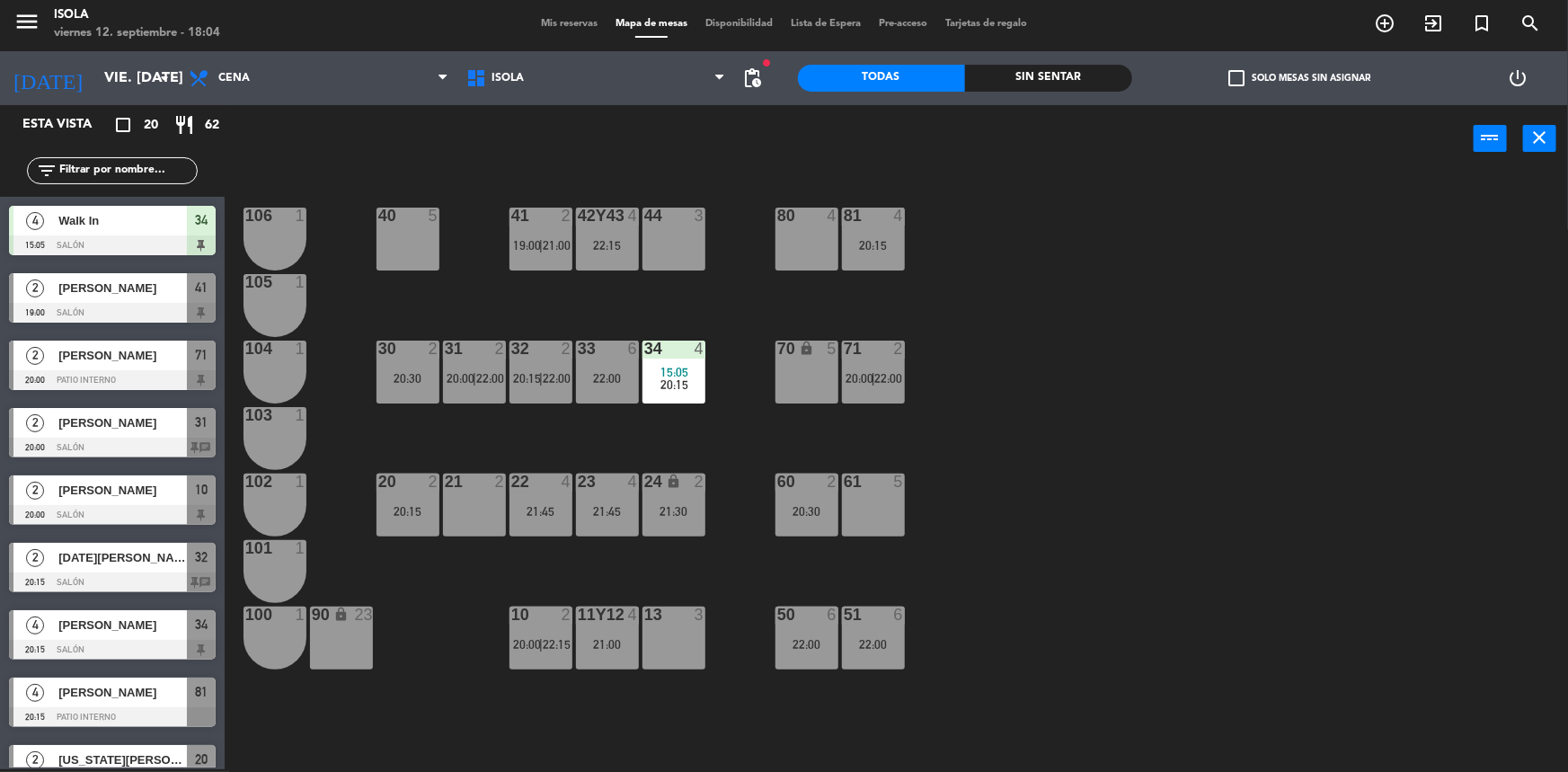
click at [619, 640] on div "21:00" at bounding box center [607, 644] width 62 height 12
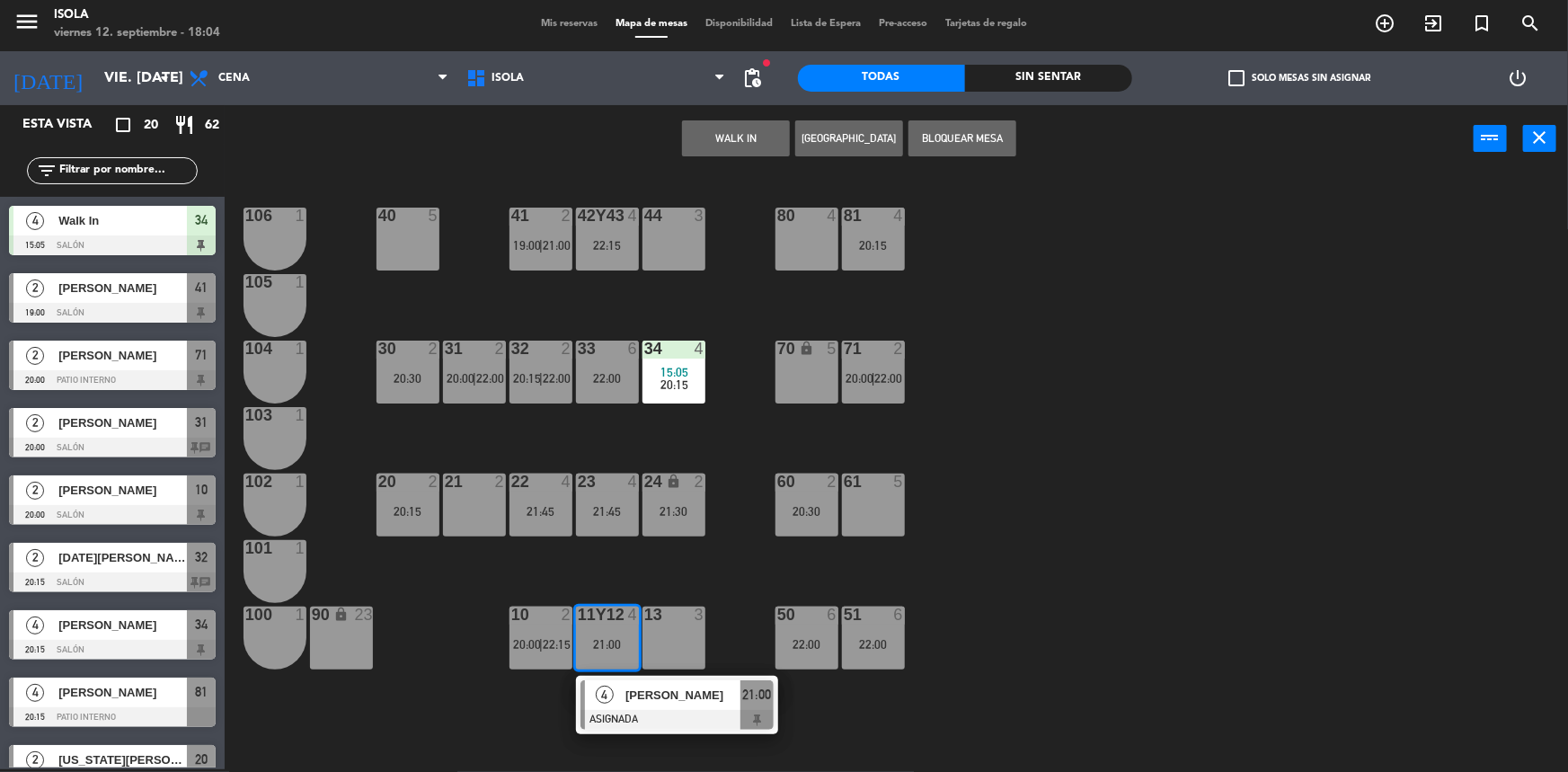
click at [618, 587] on div "40 5 42y43 4 22:15 41 2 19:00 | 21:00 44 3 80 4 81 4 20:15 106 1 105 1 30 2 20:…" at bounding box center [904, 473] width 1328 height 597
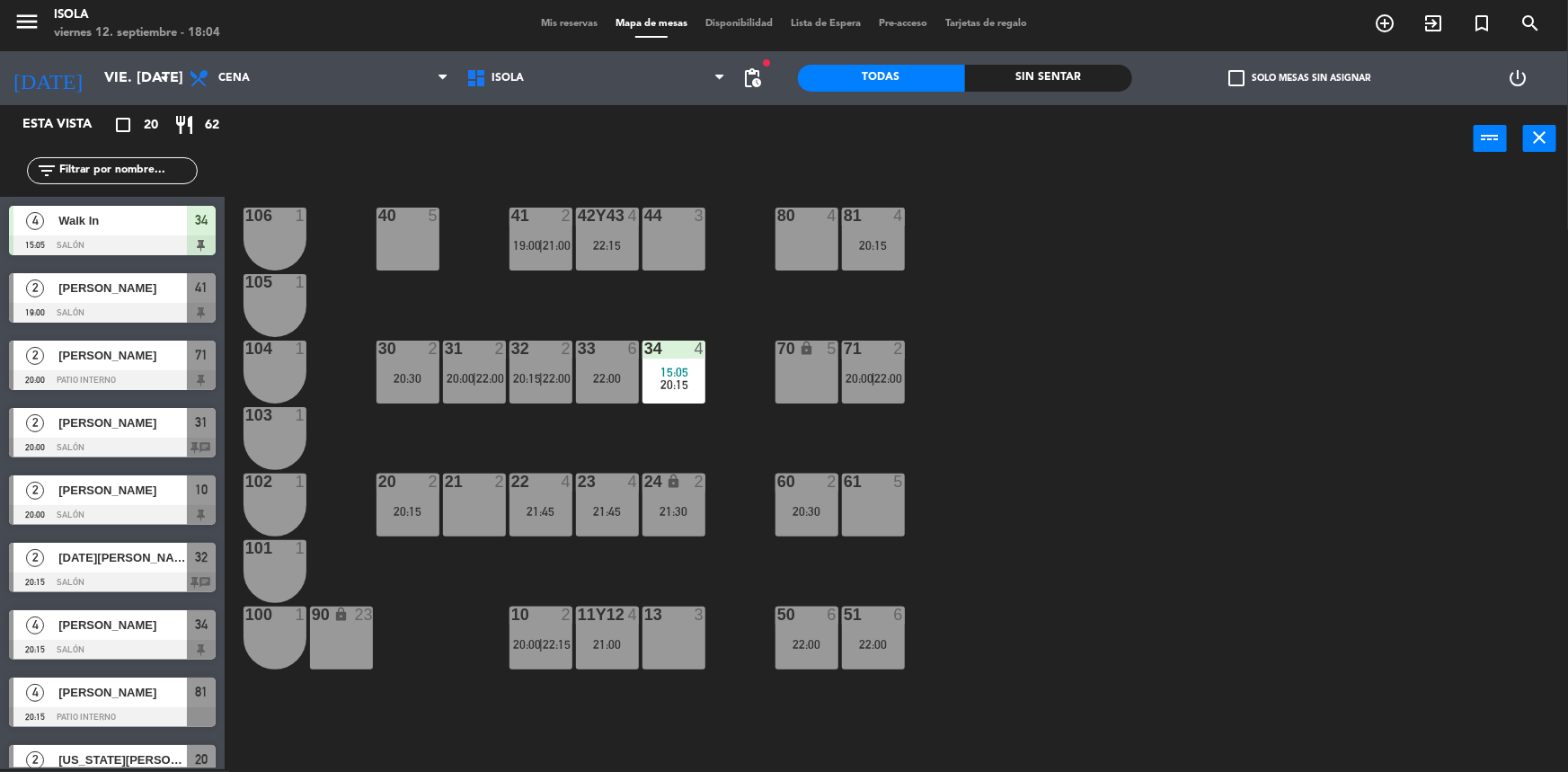
click at [606, 648] on div "21:00" at bounding box center [607, 644] width 62 height 12
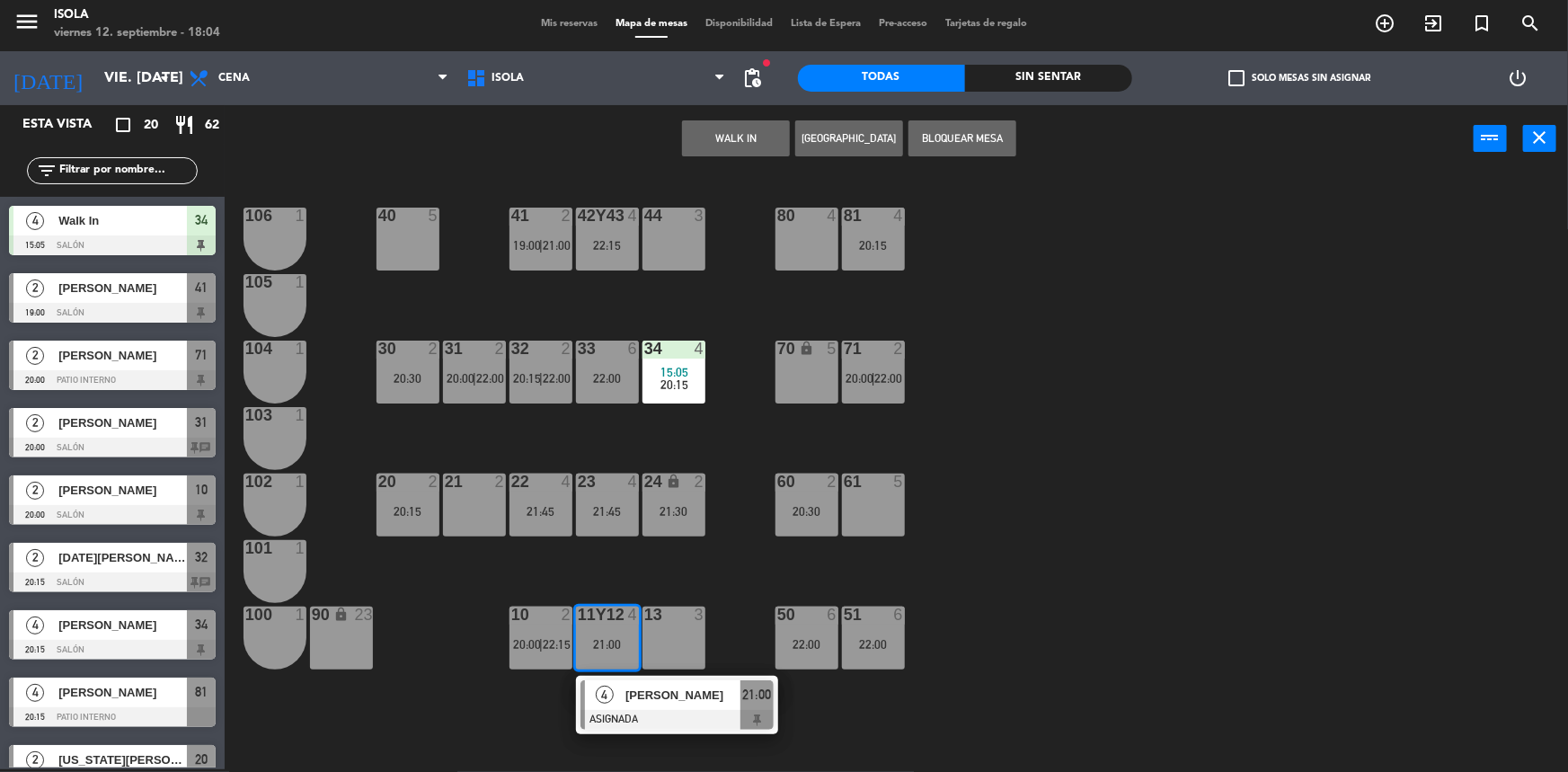
click at [598, 576] on div "40 5 42y43 4 22:15 41 2 19:00 | 21:00 44 3 80 4 81 4 20:15 106 1 105 1 30 2 20:…" at bounding box center [904, 473] width 1328 height 597
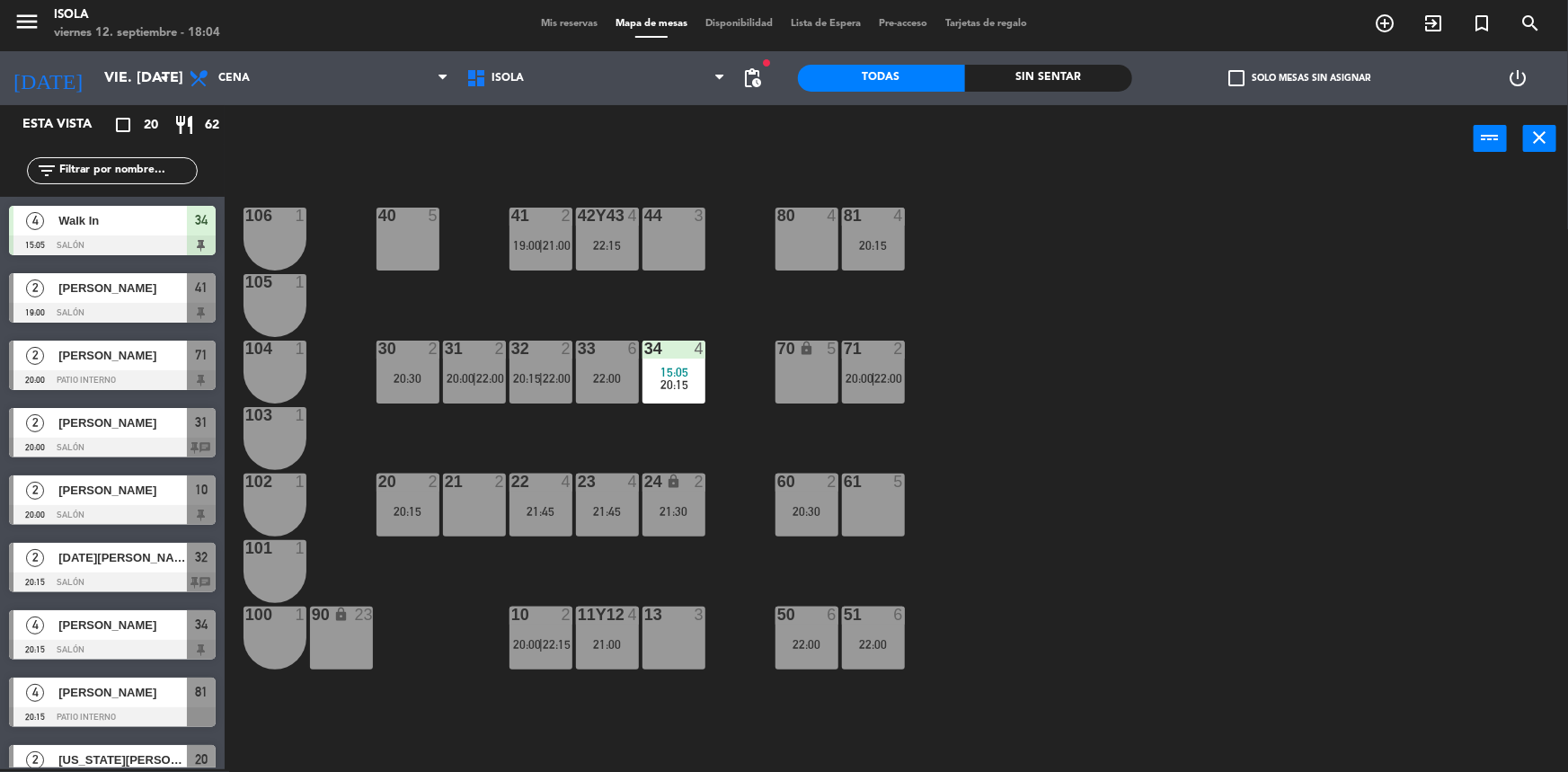
click at [604, 635] on div "11y12 4 21:00" at bounding box center [607, 637] width 62 height 62
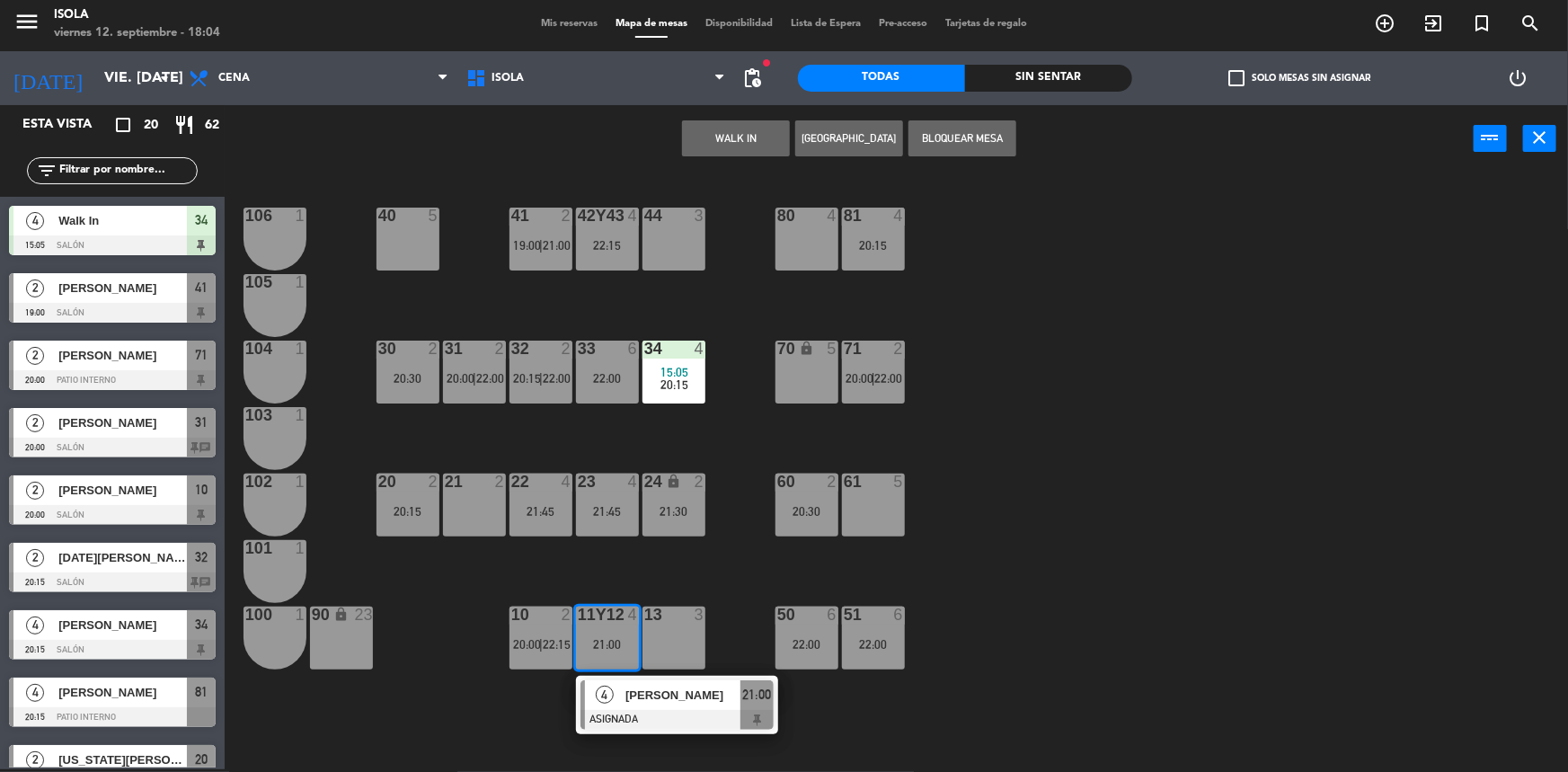
click at [610, 578] on div "40 5 42y43 4 22:15 41 2 19:00 | 21:00 44 3 80 4 81 4 20:15 106 1 105 1 30 2 20:…" at bounding box center [904, 473] width 1328 height 597
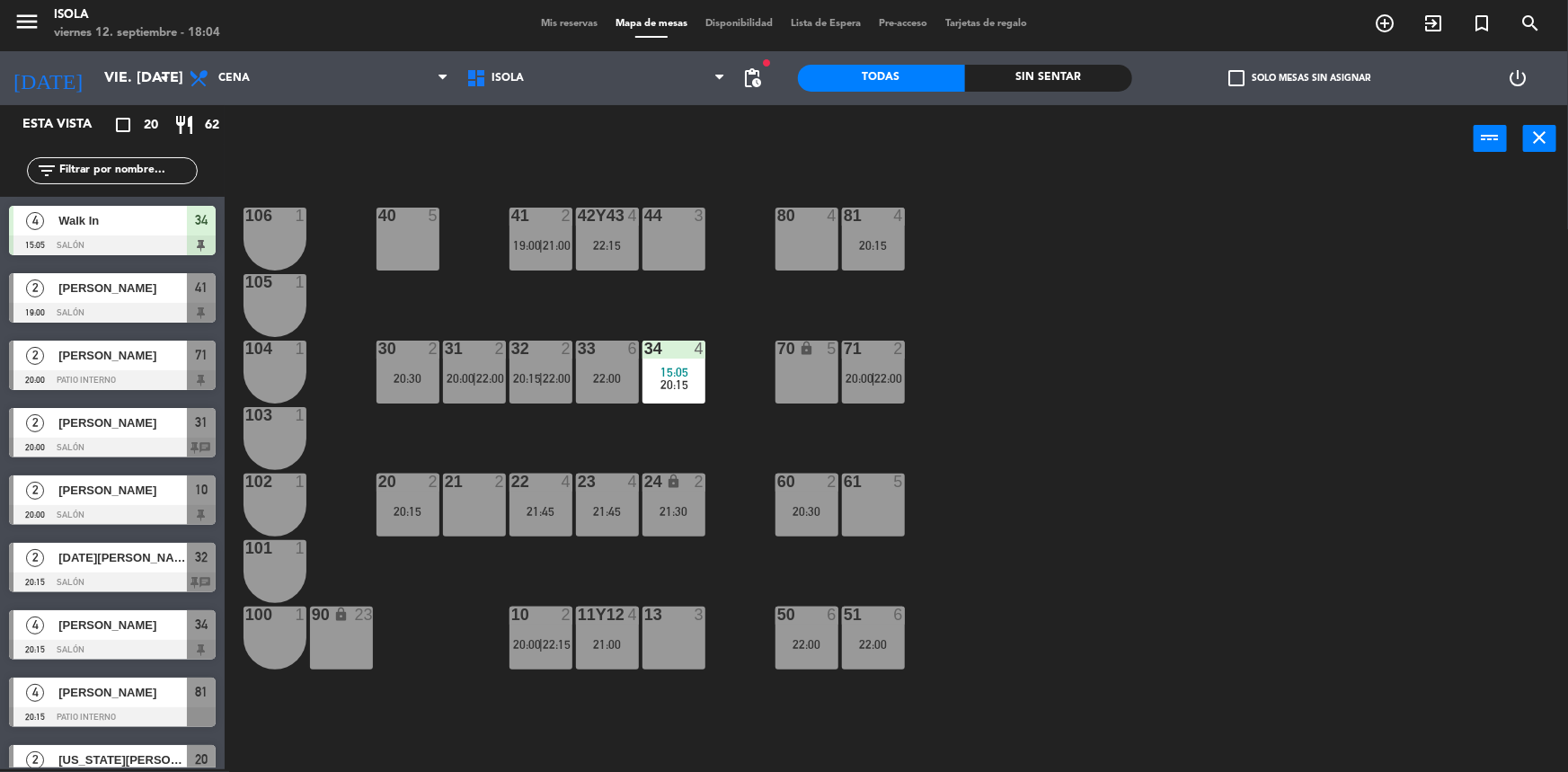
click at [608, 257] on div "42y43 4 22:15" at bounding box center [607, 238] width 62 height 62
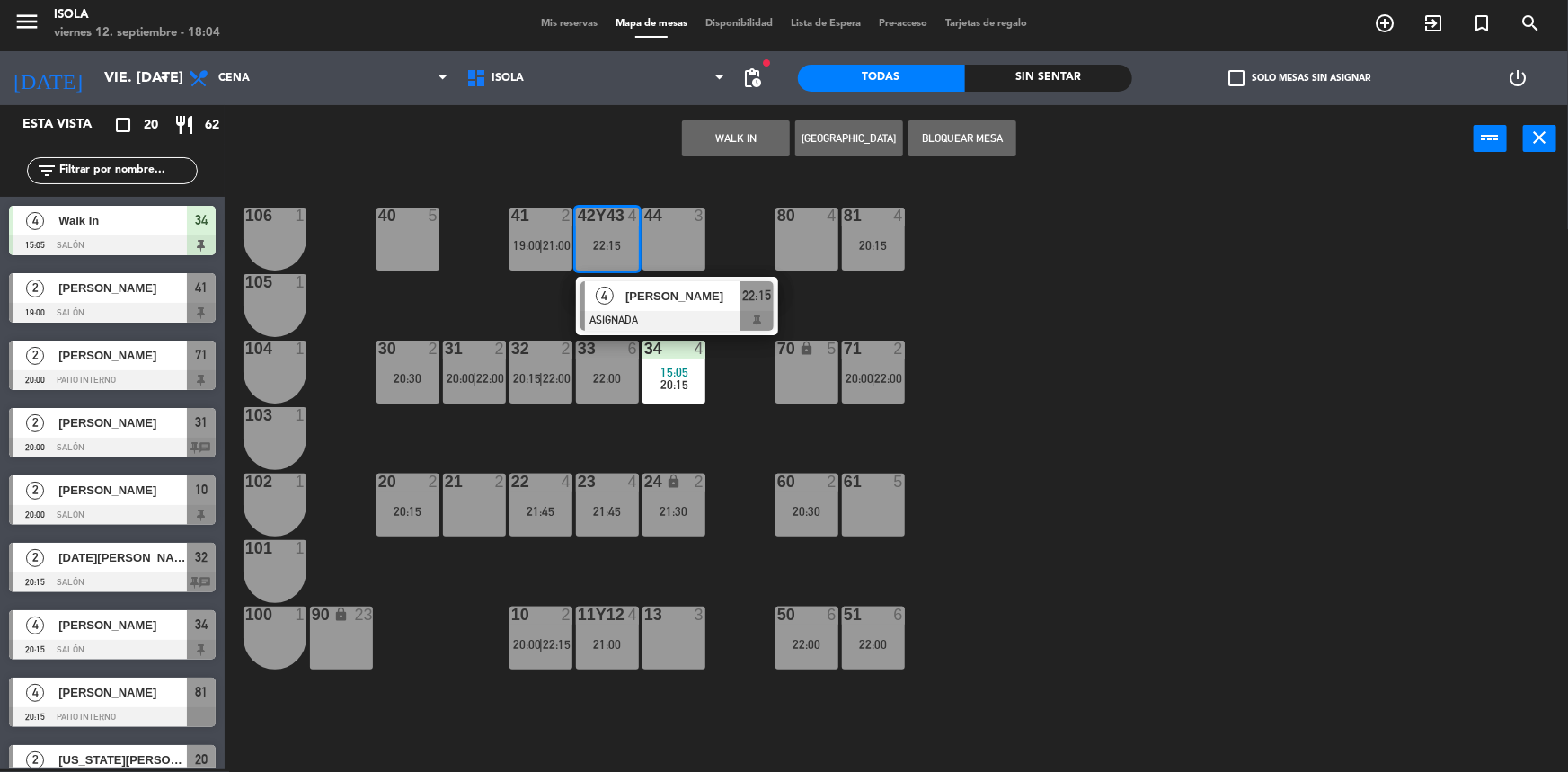
click at [528, 311] on div "40 5 42y43 4 22:15 4 [PERSON_NAME] ASIGNADA 22:15 41 2 19:00 | 21:00 44 3 80 4 …" at bounding box center [904, 473] width 1328 height 597
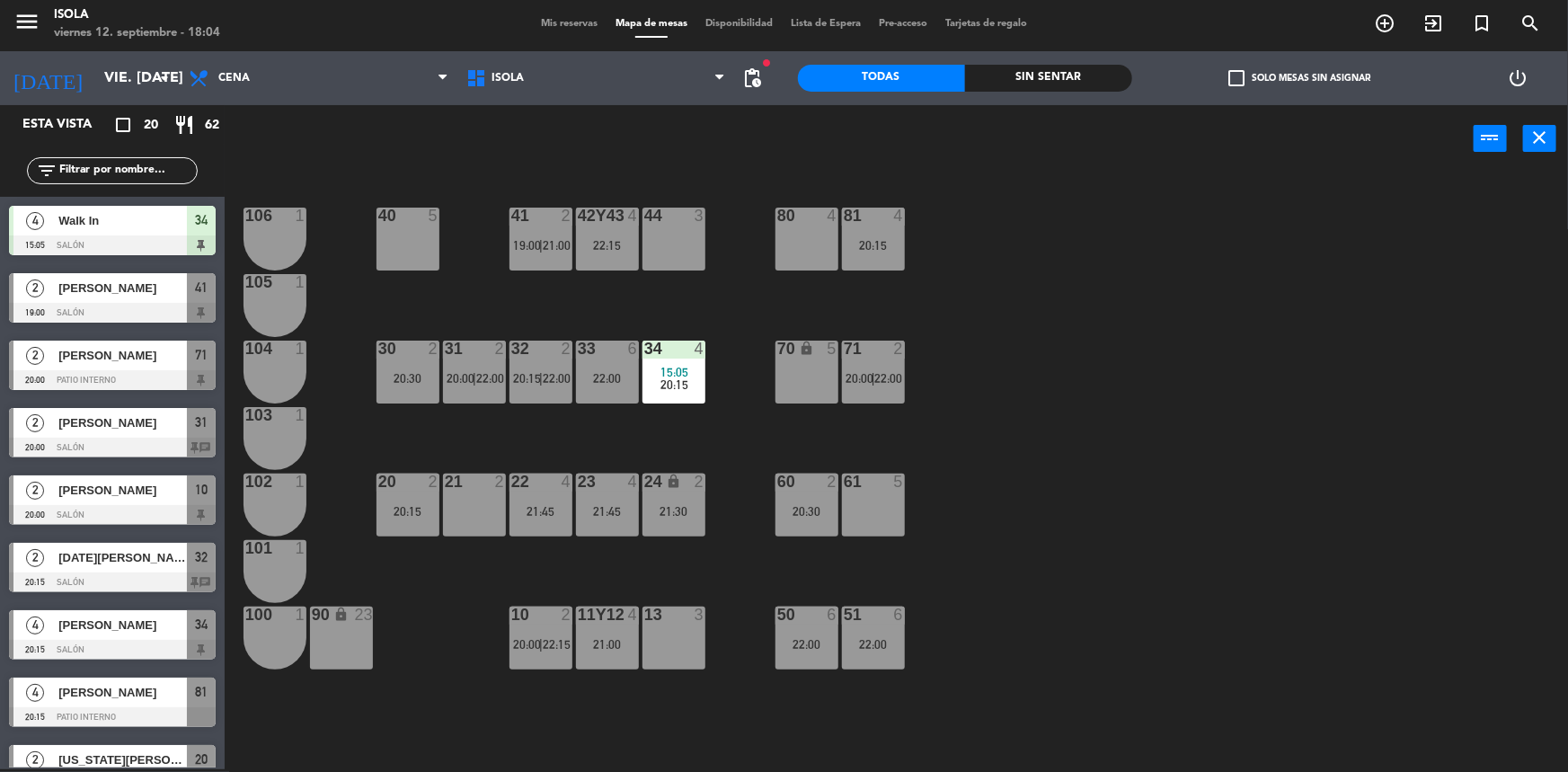
click at [615, 252] on div "22:15" at bounding box center [607, 245] width 62 height 12
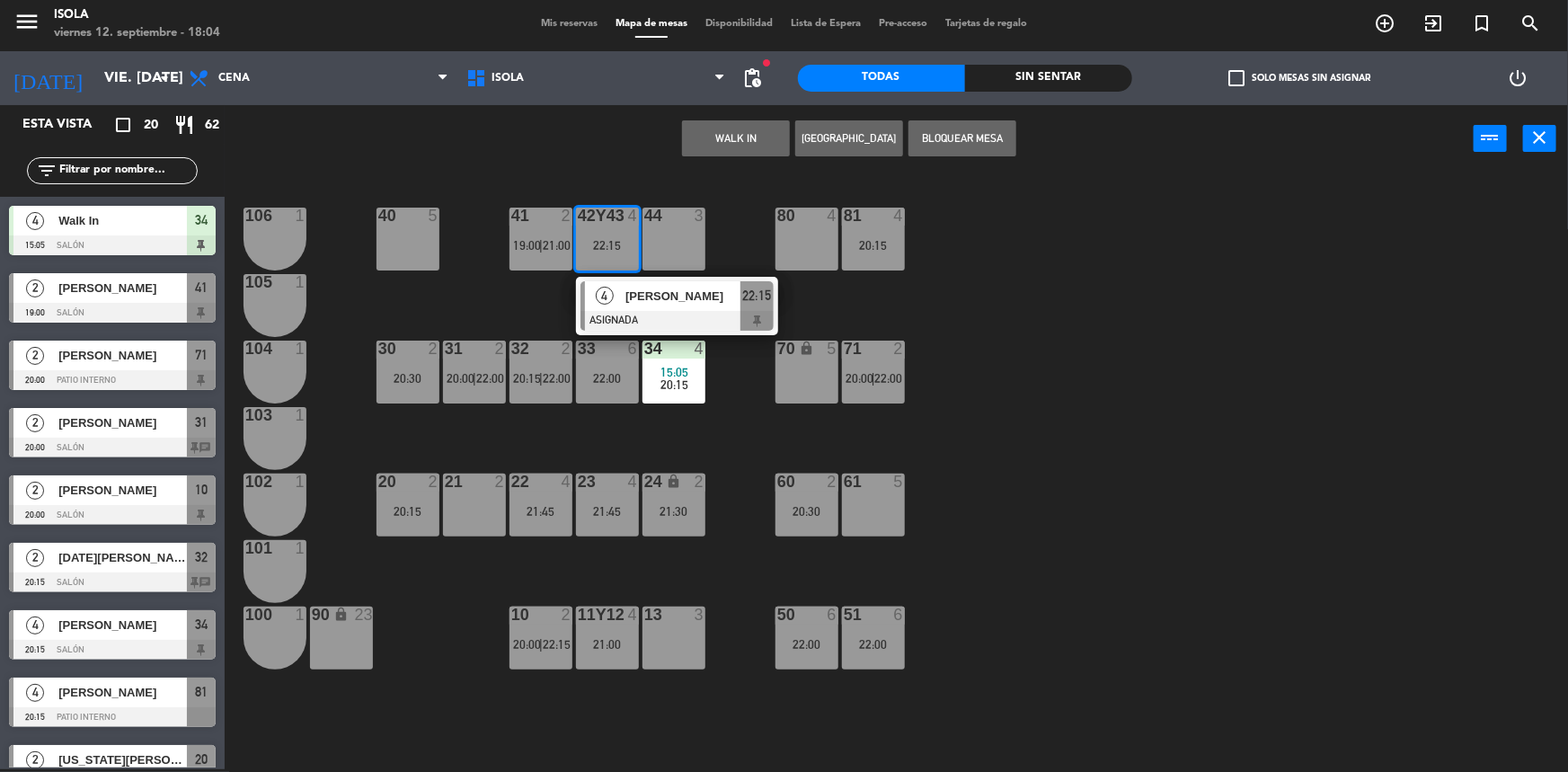
click at [576, 414] on div "40 5 42y43 4 22:15 4 [PERSON_NAME] ASIGNADA 22:15 41 2 19:00 | 21:00 44 3 80 4 …" at bounding box center [904, 473] width 1328 height 597
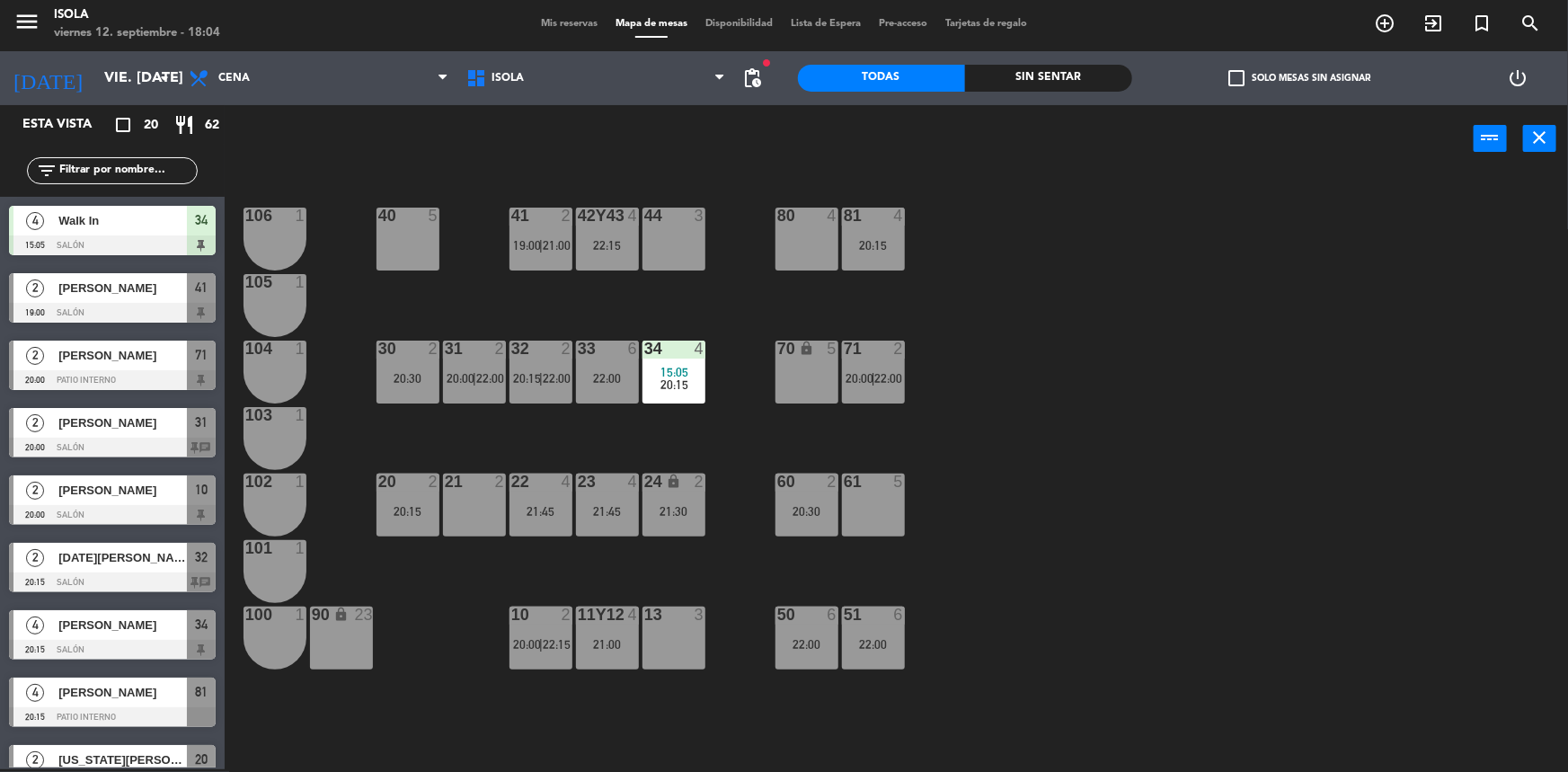
click at [554, 502] on div "22 4 21:45" at bounding box center [540, 505] width 62 height 62
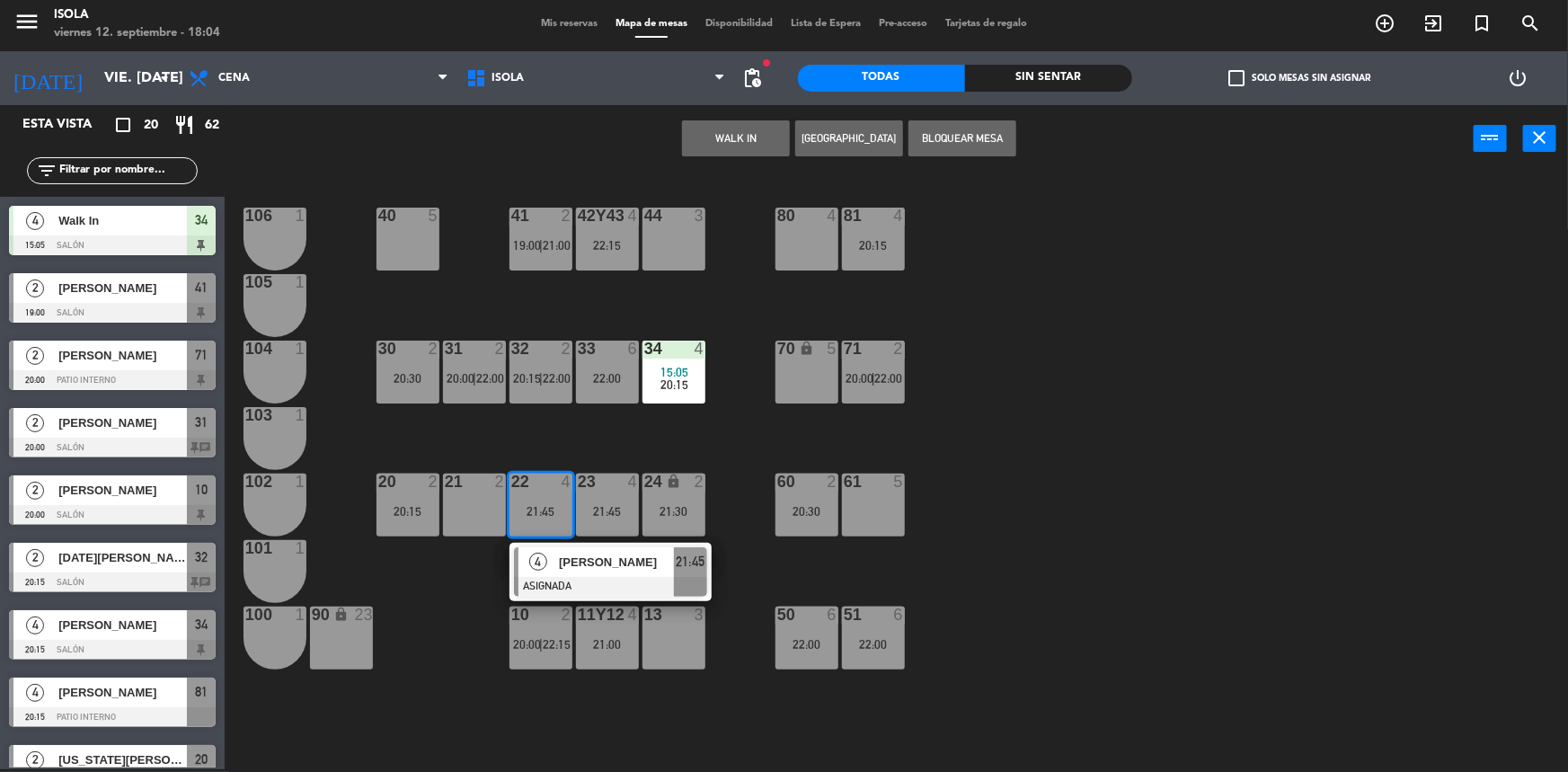
click at [629, 223] on div "44" at bounding box center [644, 215] width 30 height 16
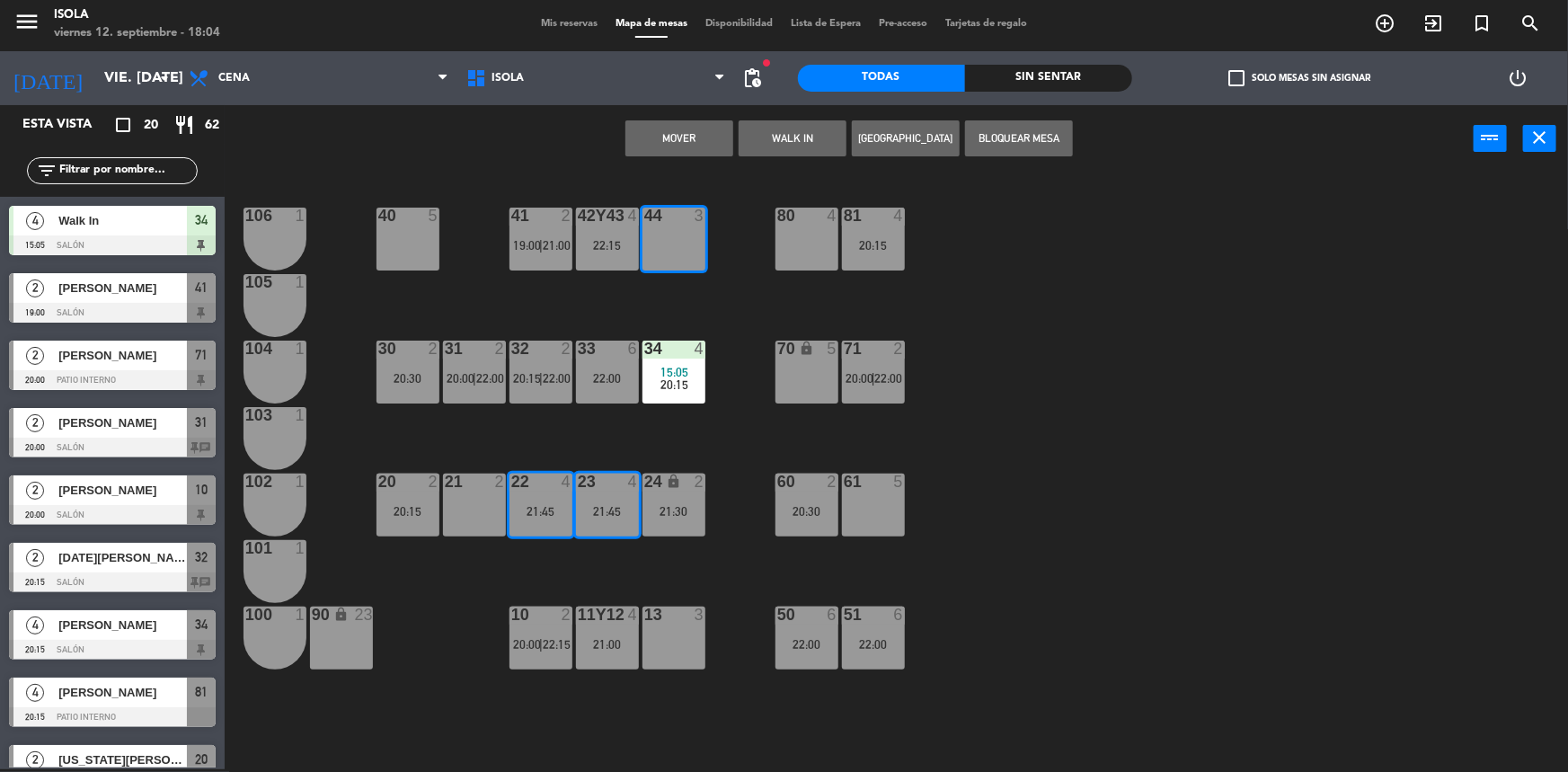
click at [778, 256] on div "80 4" at bounding box center [806, 238] width 62 height 62
click at [689, 308] on div "40 5 42y43 4 22:15 41 2 19:00 | 21:00 44 3 80 4 81 4 20:15 106 1 105 1 30 2 20:…" at bounding box center [904, 473] width 1328 height 597
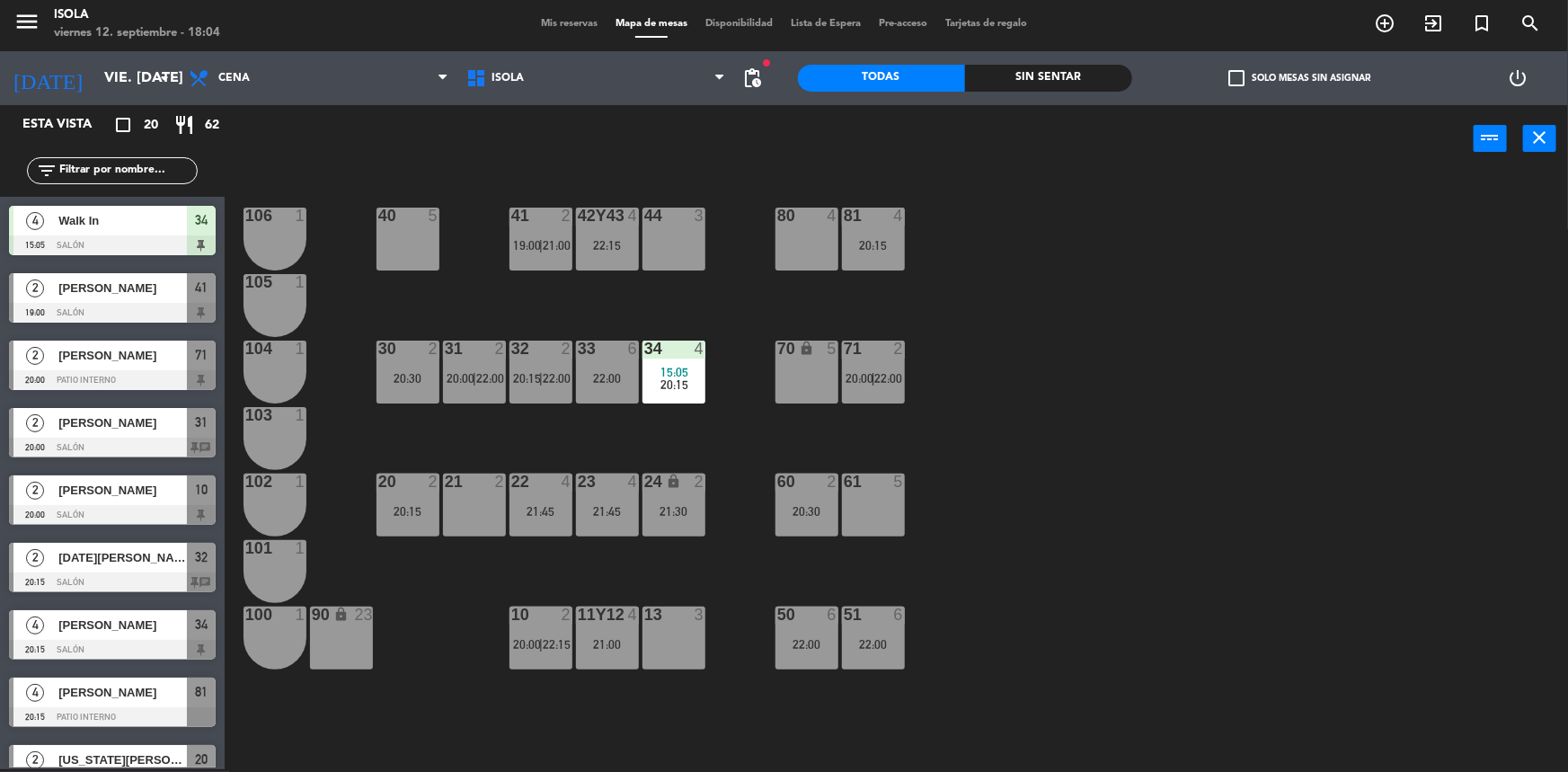
click at [613, 510] on div "21:45" at bounding box center [607, 511] width 62 height 12
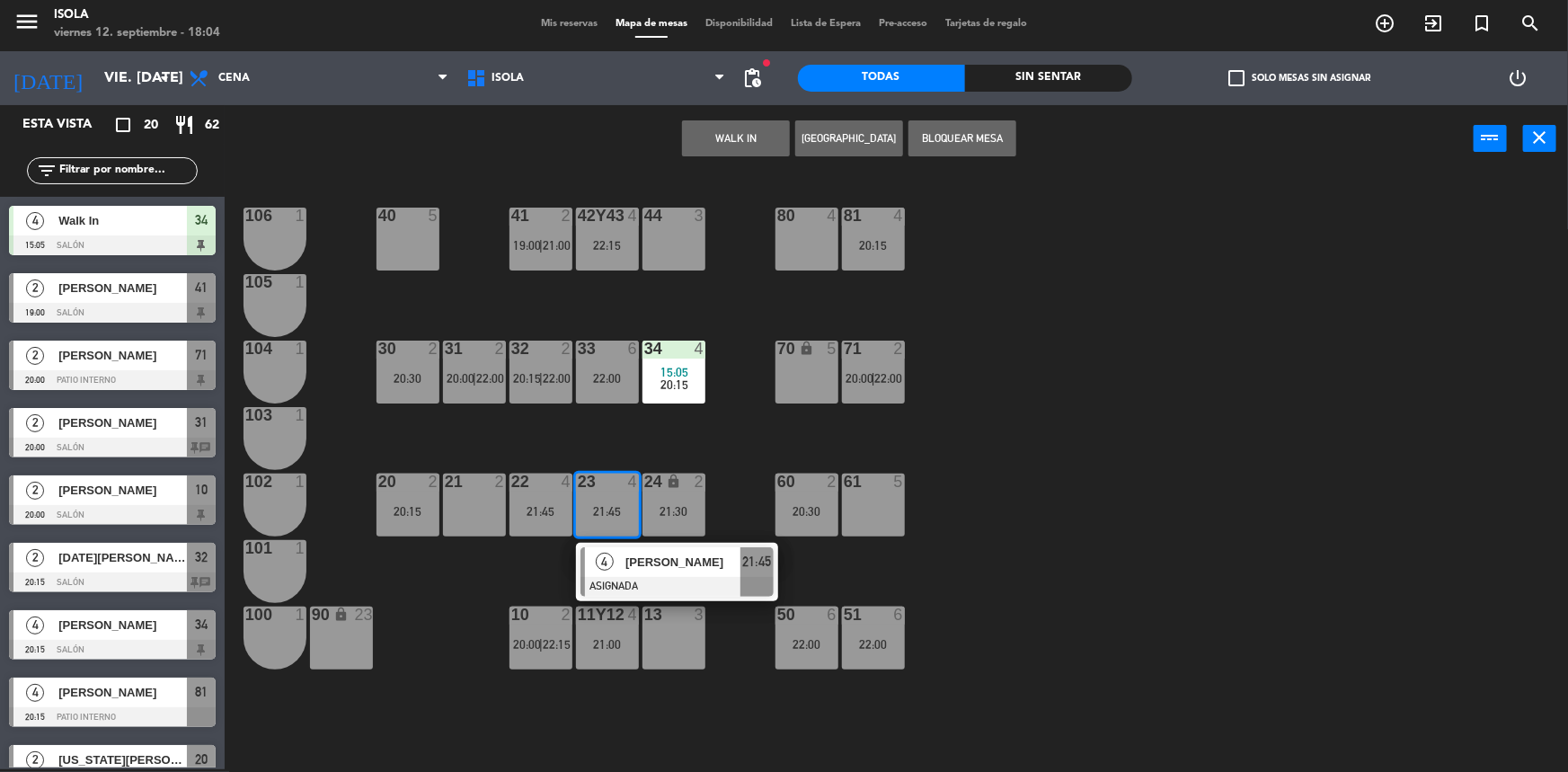
click at [638, 293] on div "40 5 42y43 4 22:15 41 2 19:00 | 21:00 44 3 80 4 81 4 20:15 106 1 105 1 30 2 20:…" at bounding box center [904, 473] width 1328 height 597
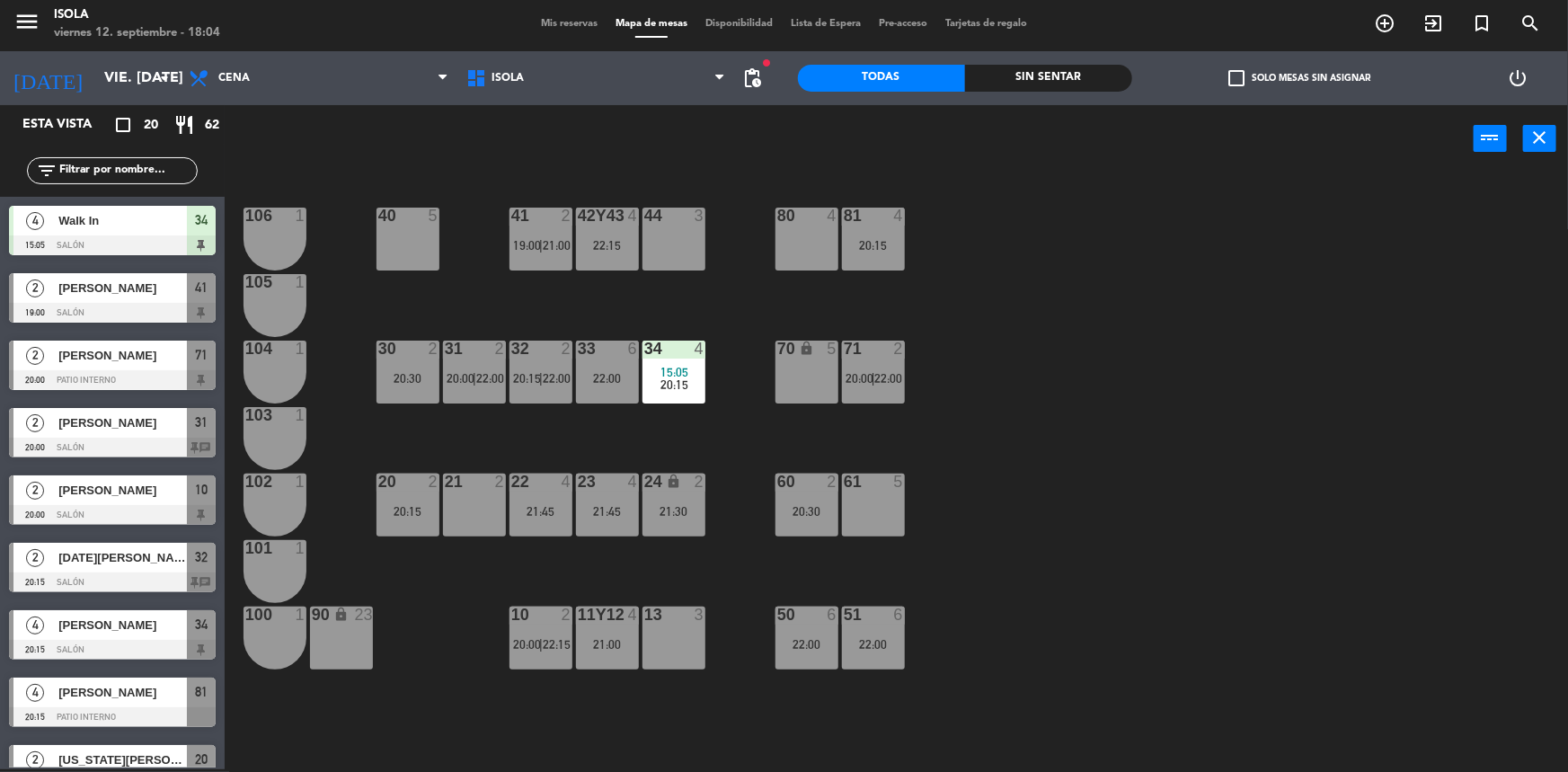
click at [603, 255] on div "42y43 4 22:15" at bounding box center [607, 238] width 62 height 62
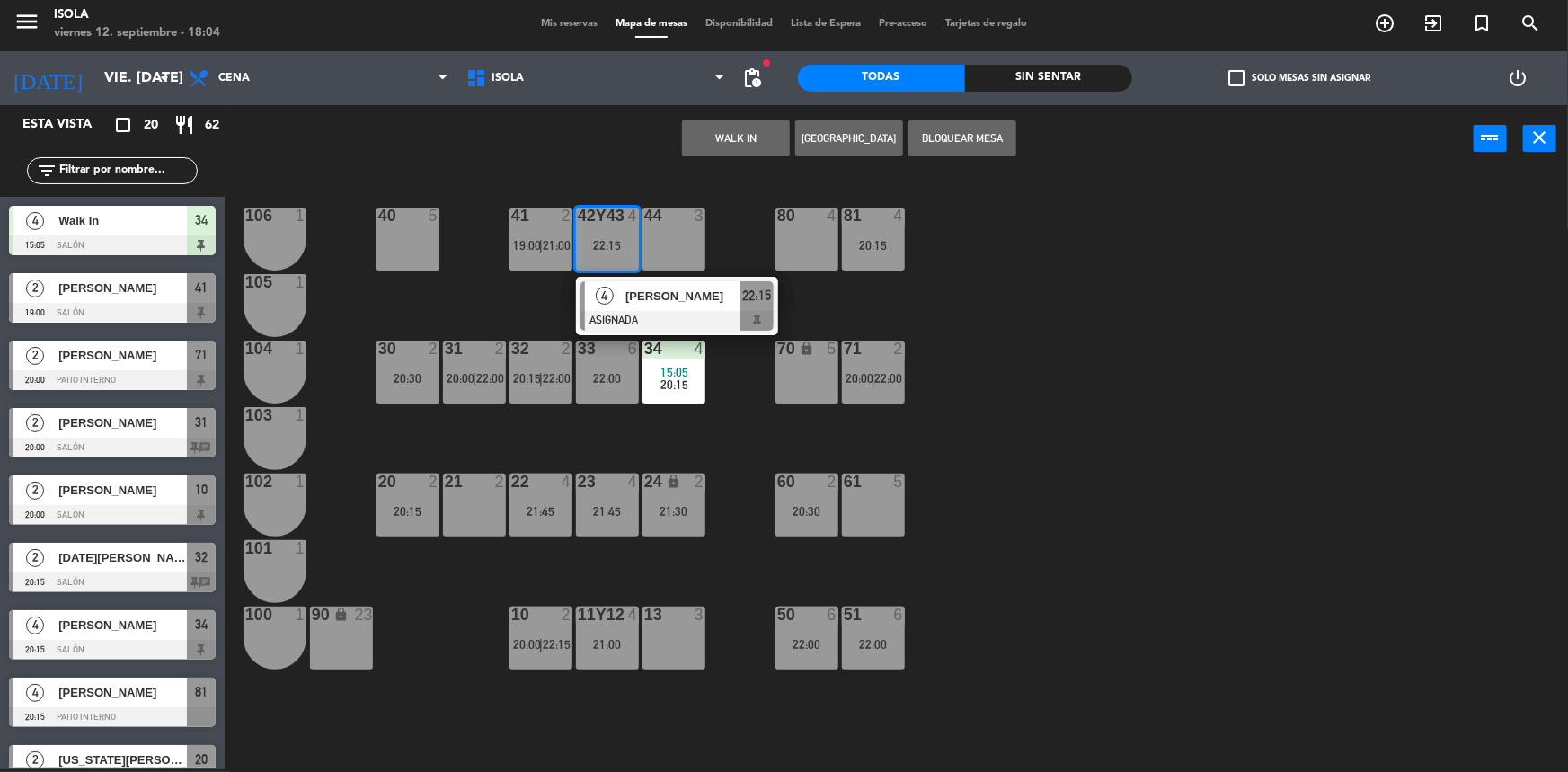
click at [494, 515] on div "21 2" at bounding box center [474, 505] width 62 height 62
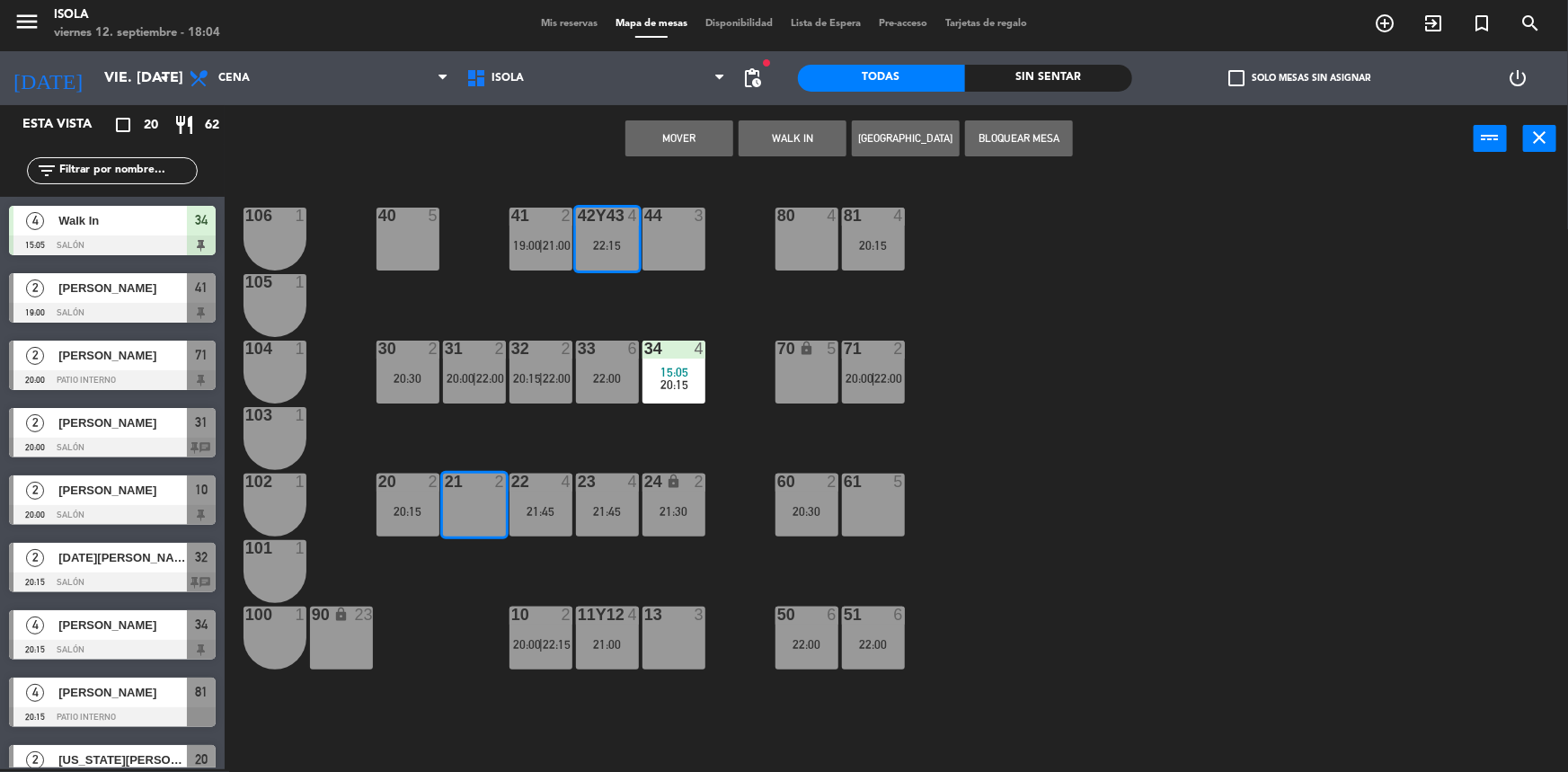
click at [704, 138] on button "Mover" at bounding box center [679, 137] width 108 height 36
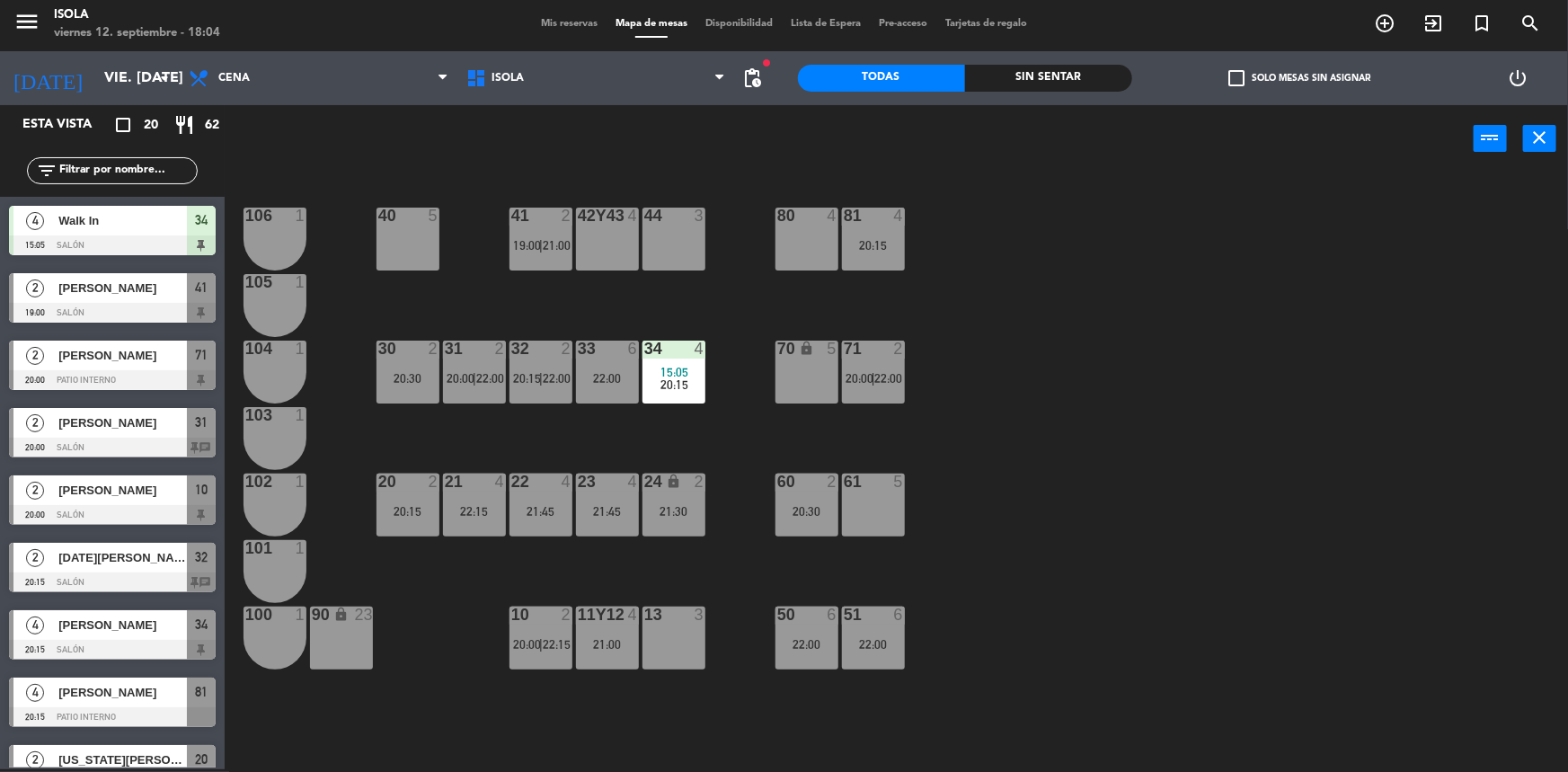
click at [570, 509] on div "21:45" at bounding box center [540, 511] width 62 height 12
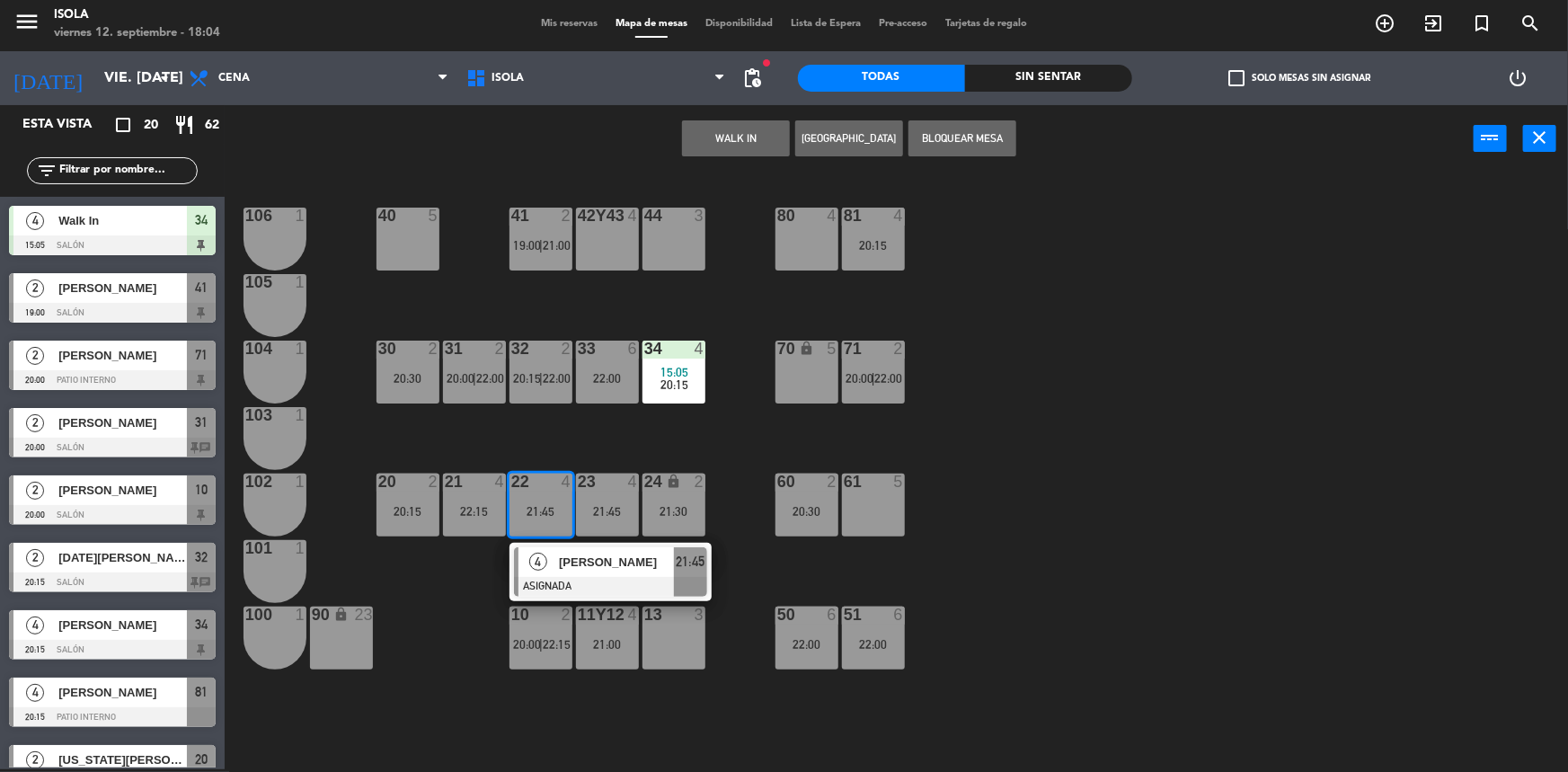
click at [596, 572] on span "[PERSON_NAME]" at bounding box center [617, 562] width 115 height 19
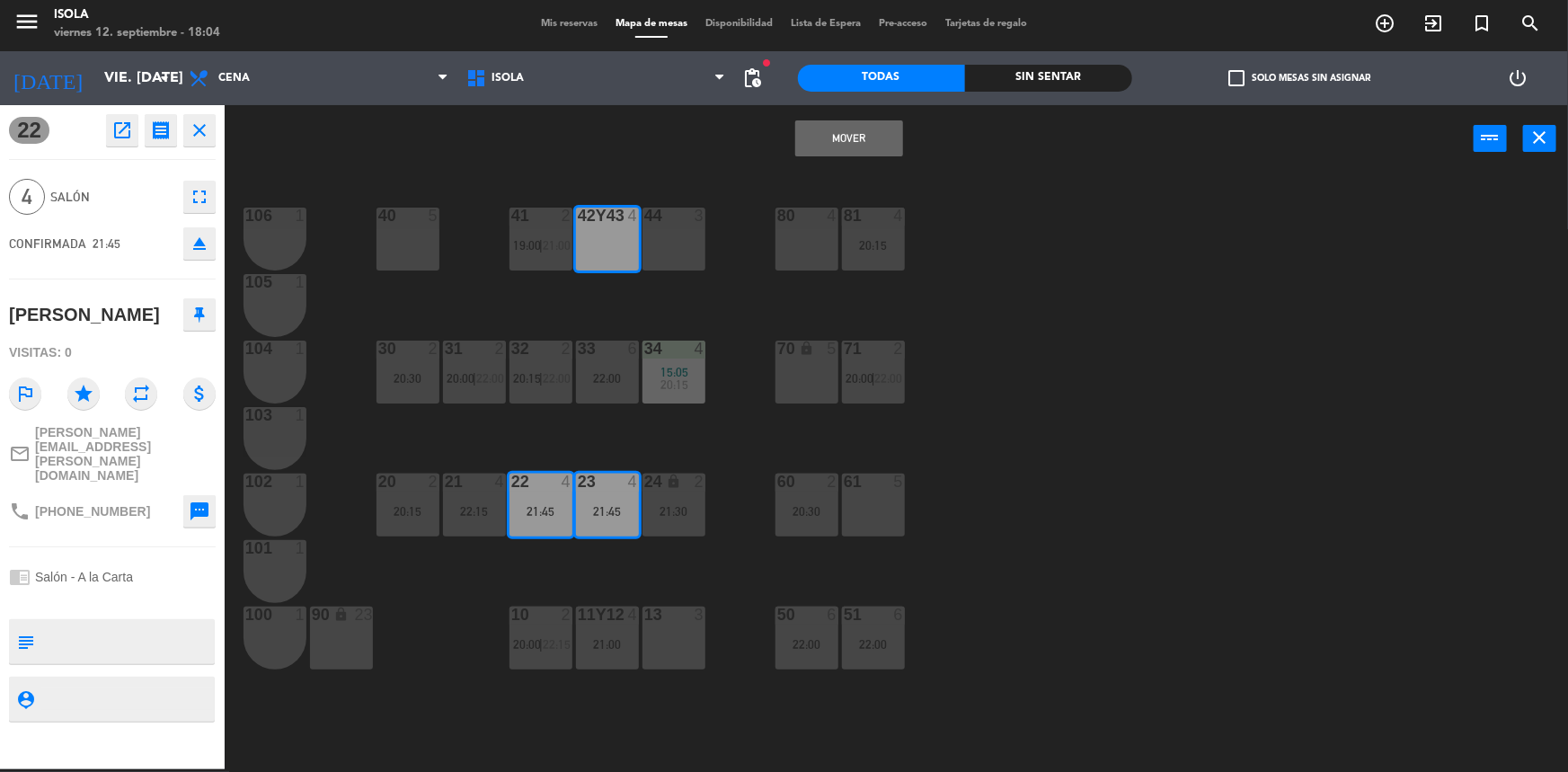
click at [833, 145] on button "Mover" at bounding box center [849, 137] width 108 height 36
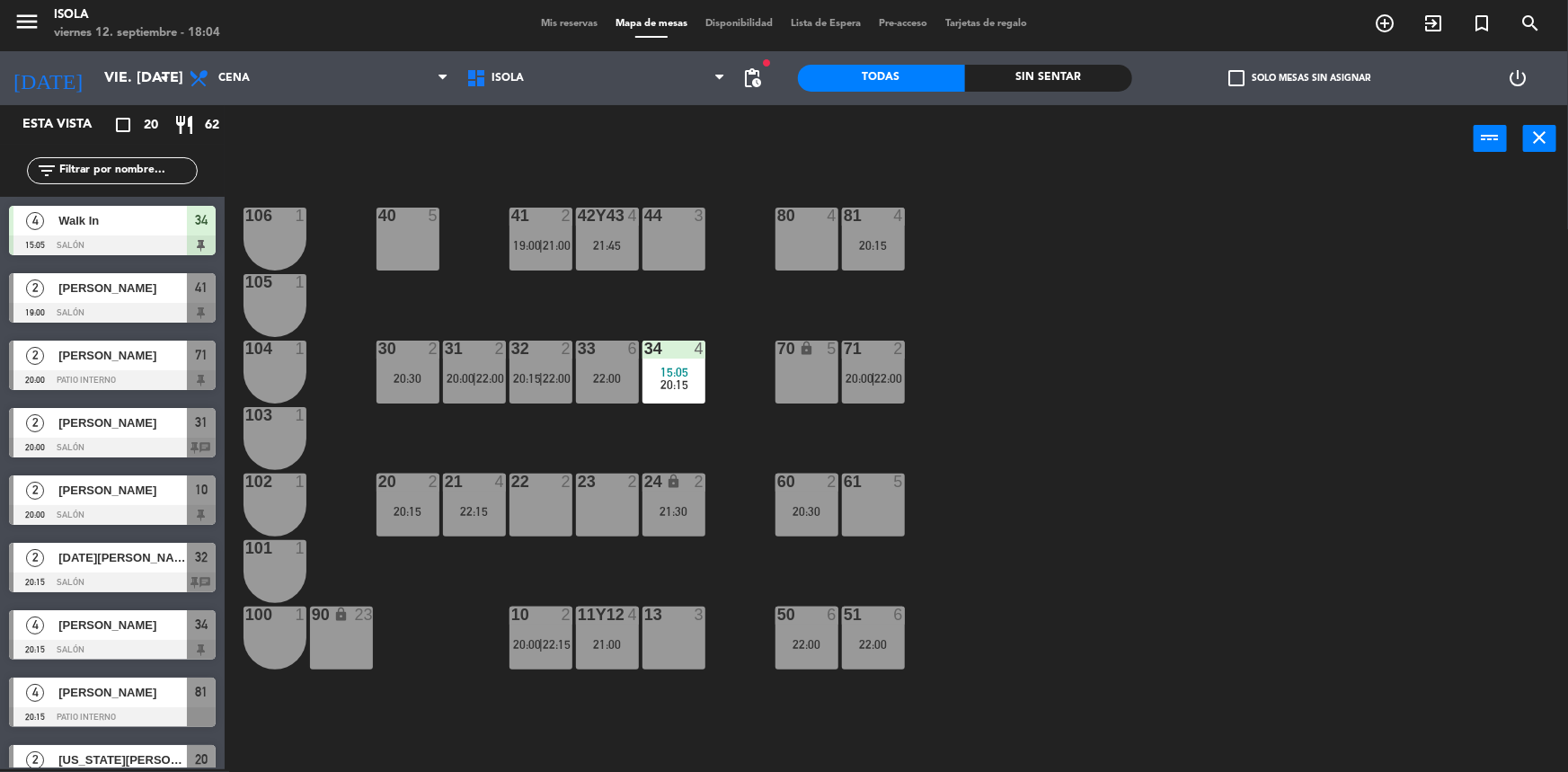
scroll to position [75, 0]
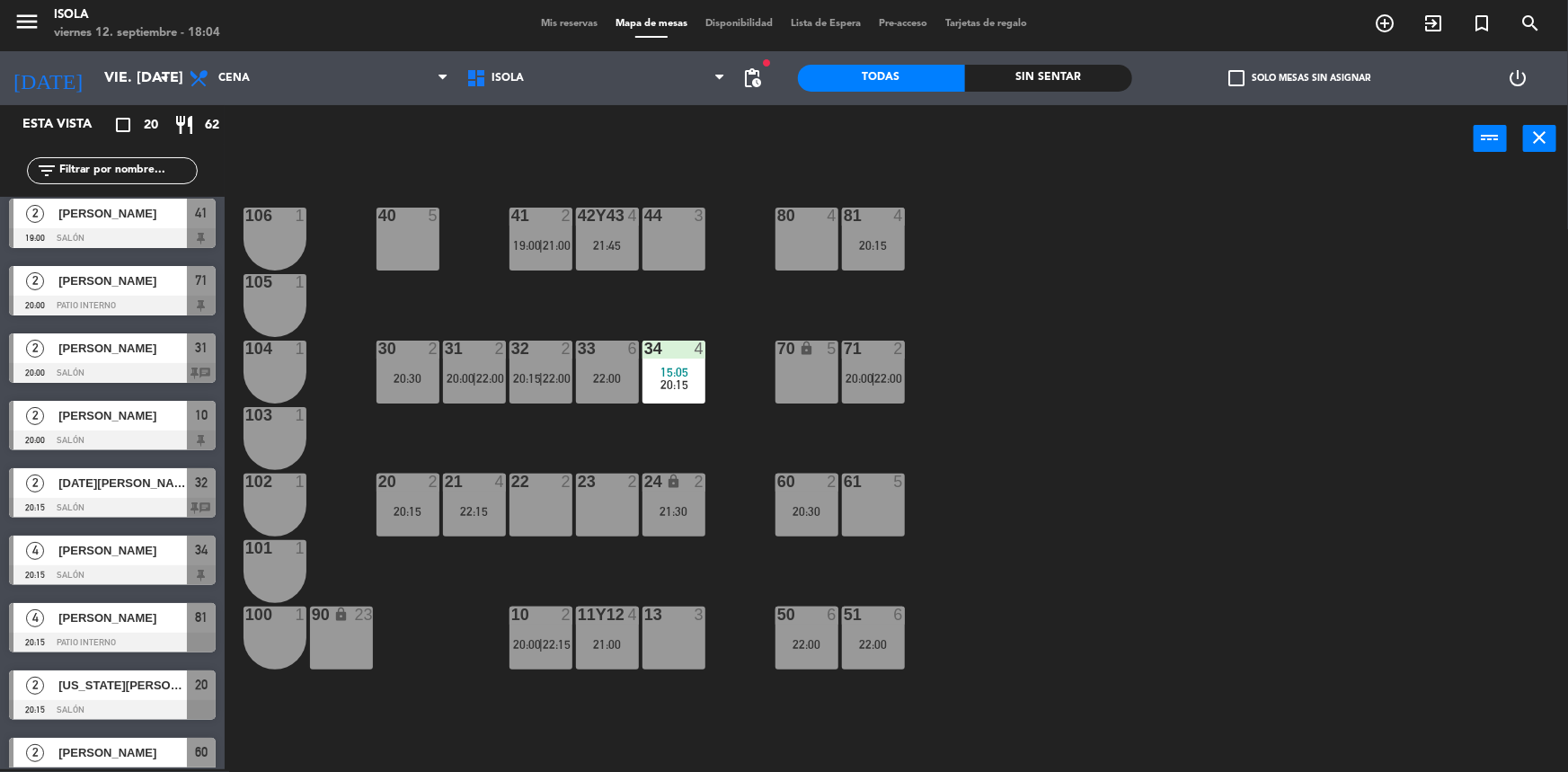
click at [487, 499] on div "21 4 22:15" at bounding box center [474, 505] width 62 height 62
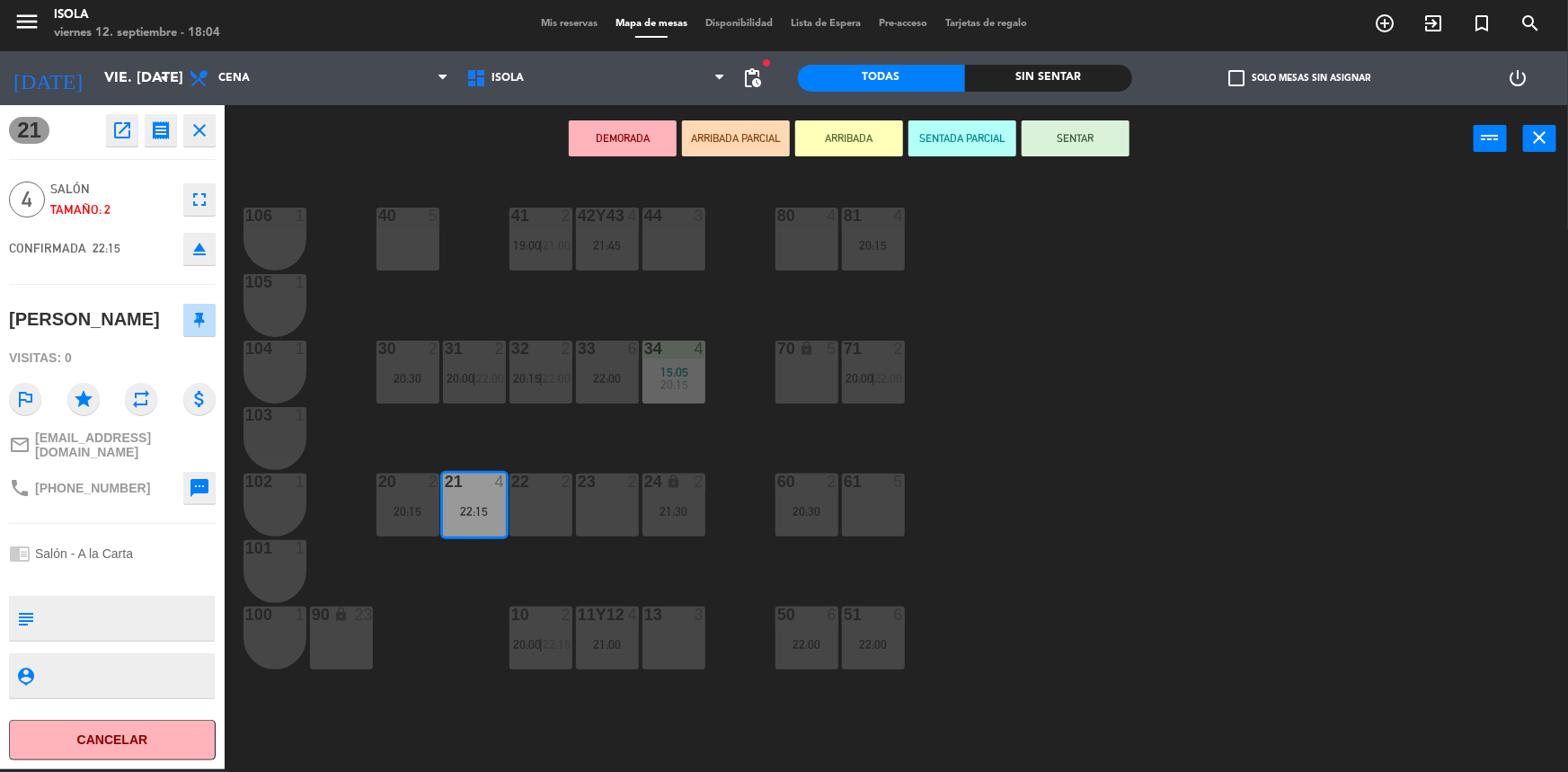
click at [556, 497] on div "22 2" at bounding box center [540, 505] width 62 height 62
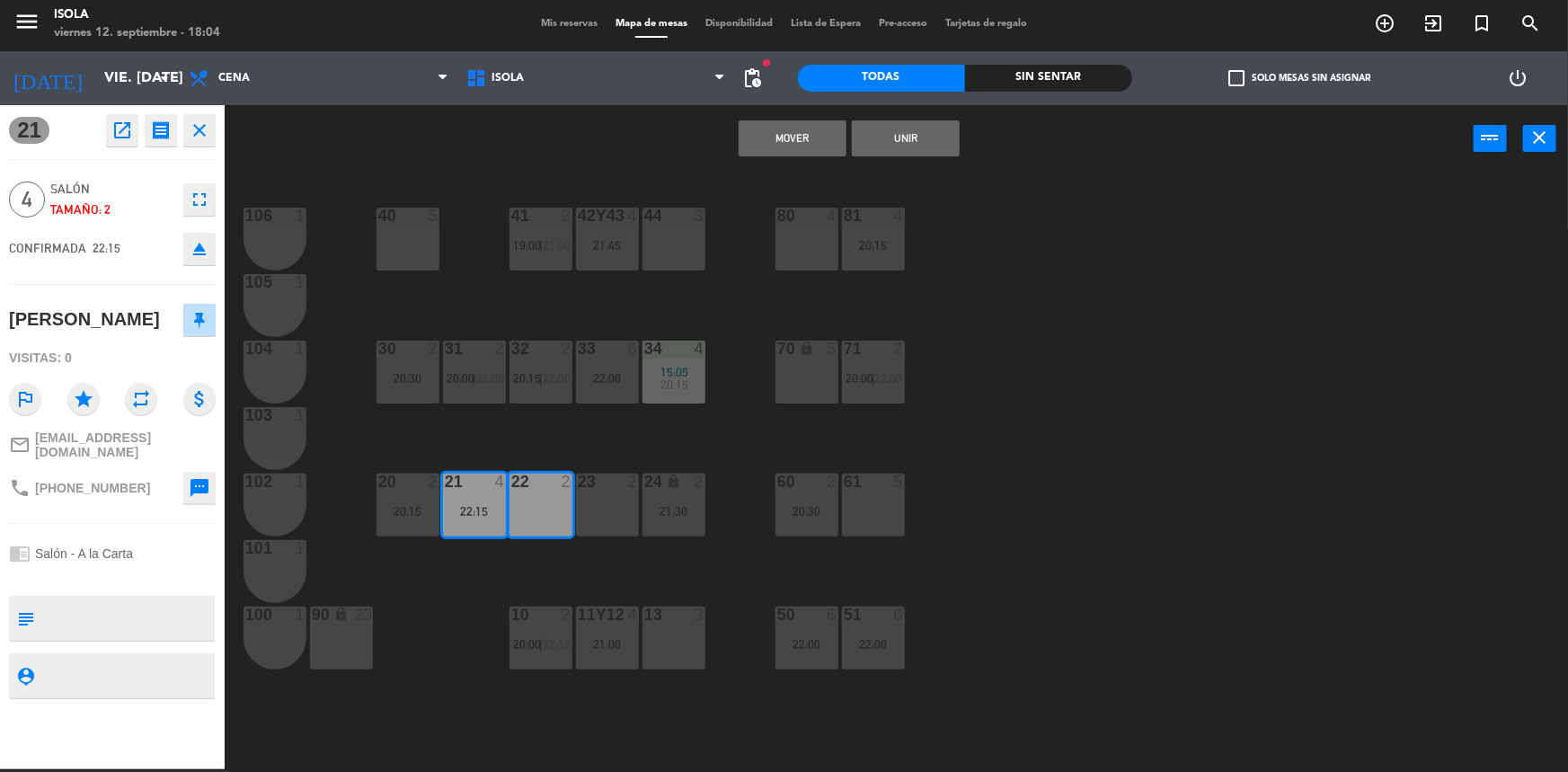
click at [610, 507] on div "23 2" at bounding box center [607, 505] width 62 height 62
click at [798, 122] on button "Mover y Unir" at bounding box center [793, 137] width 108 height 36
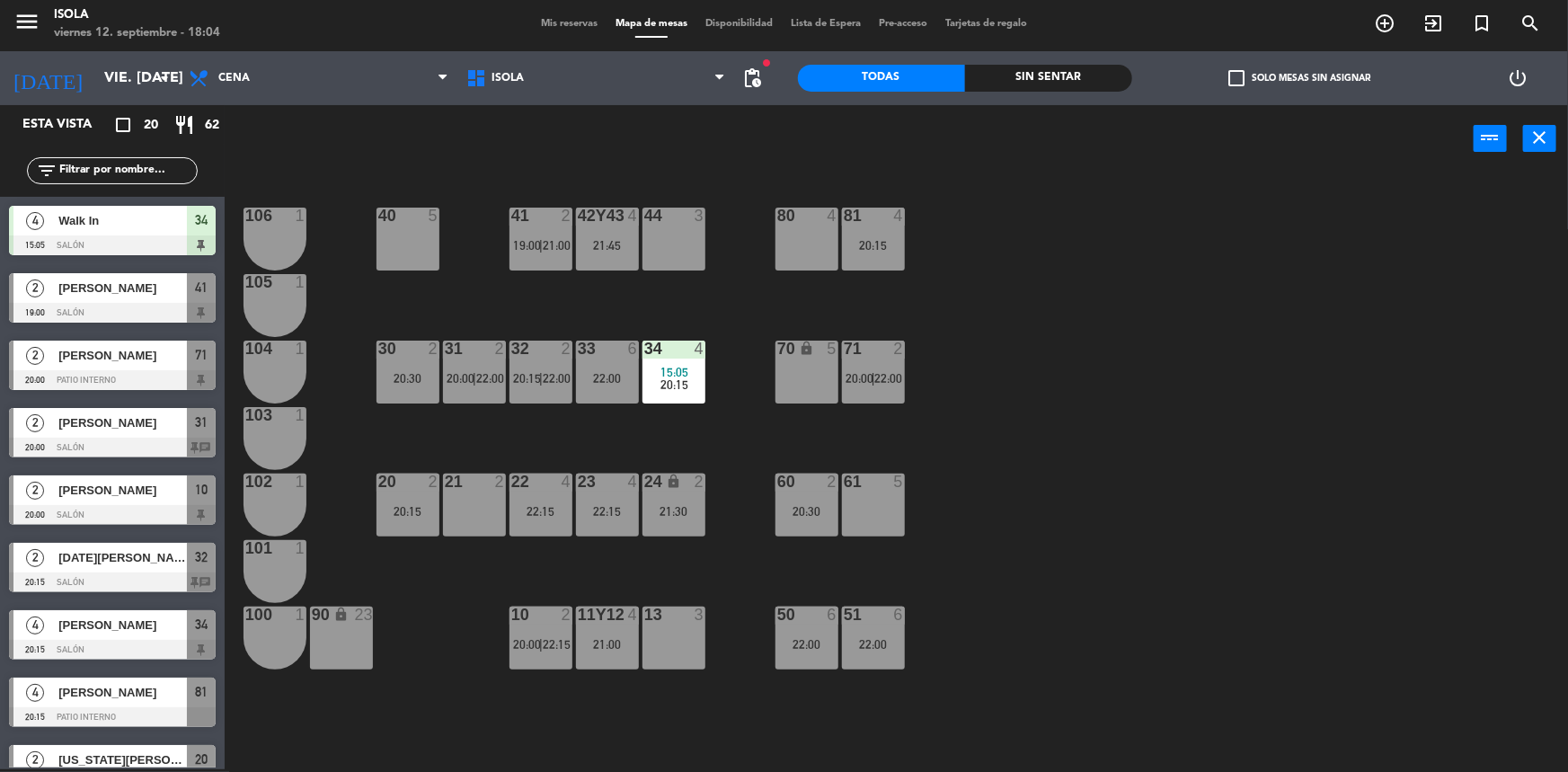
scroll to position [344, 0]
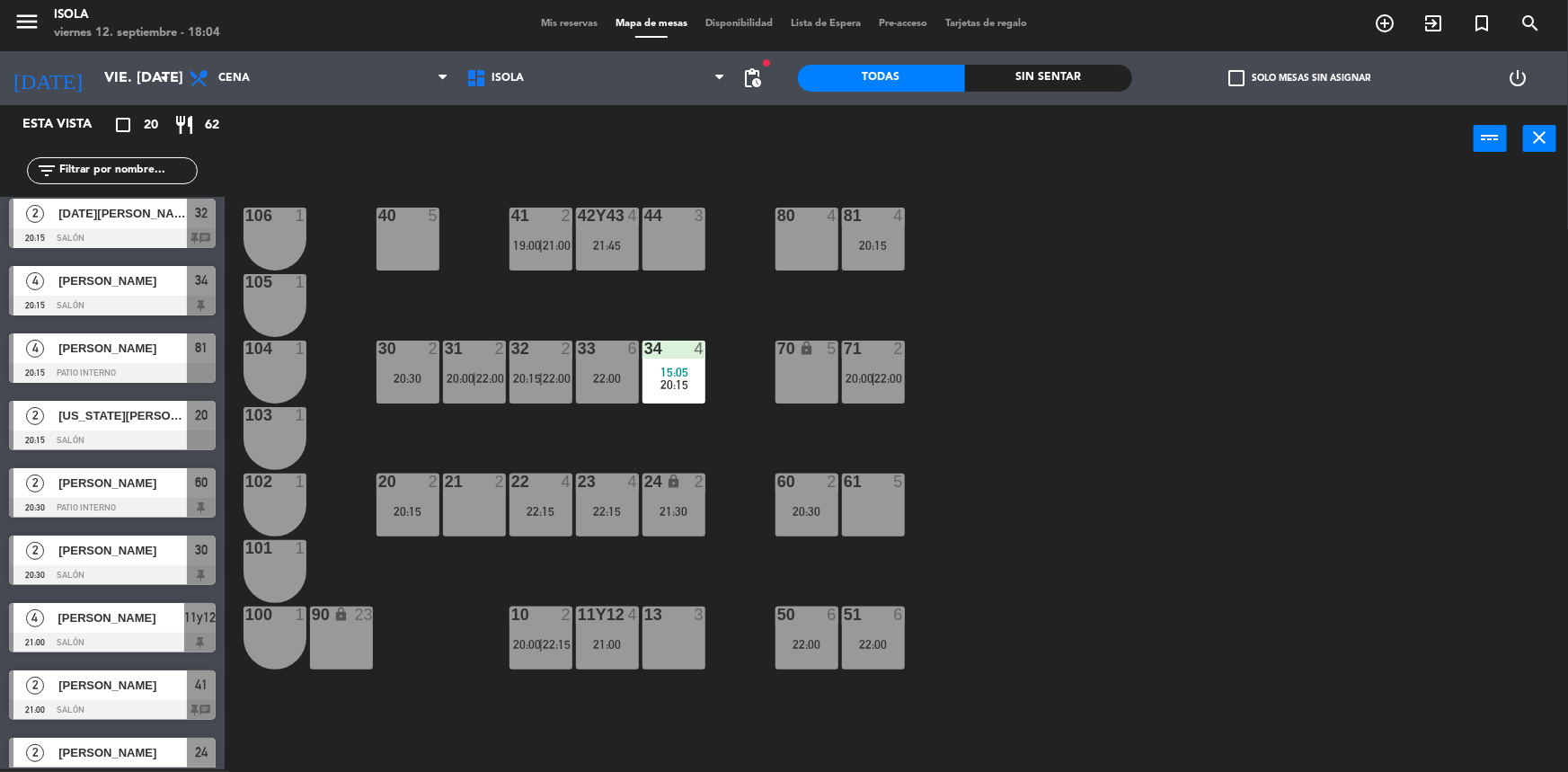
click at [1085, 445] on div "40 5 42y43 4 21:45 41 2 19:00 | 21:00 44 3 80 4 81 4 20:15 106 1 105 1 30 2 20:…" at bounding box center [904, 473] width 1328 height 597
click at [707, 558] on div "40 5 42y43 4 21:45 41 2 19:00 | 21:00 44 3 80 4 81 4 20:15 106 1 105 1 30 2 20:…" at bounding box center [904, 473] width 1328 height 597
click at [710, 551] on div "40 5 42y43 4 21:45 41 2 19:00 | 21:00 44 3 80 4 81 4 20:15 106 1 105 1 30 2 20:…" at bounding box center [904, 473] width 1328 height 597
click at [723, 551] on div "40 5 42y43 4 21:45 41 2 19:00 | 21:00 44 3 80 4 81 4 20:15 106 1 105 1 30 2 20:…" at bounding box center [904, 473] width 1328 height 597
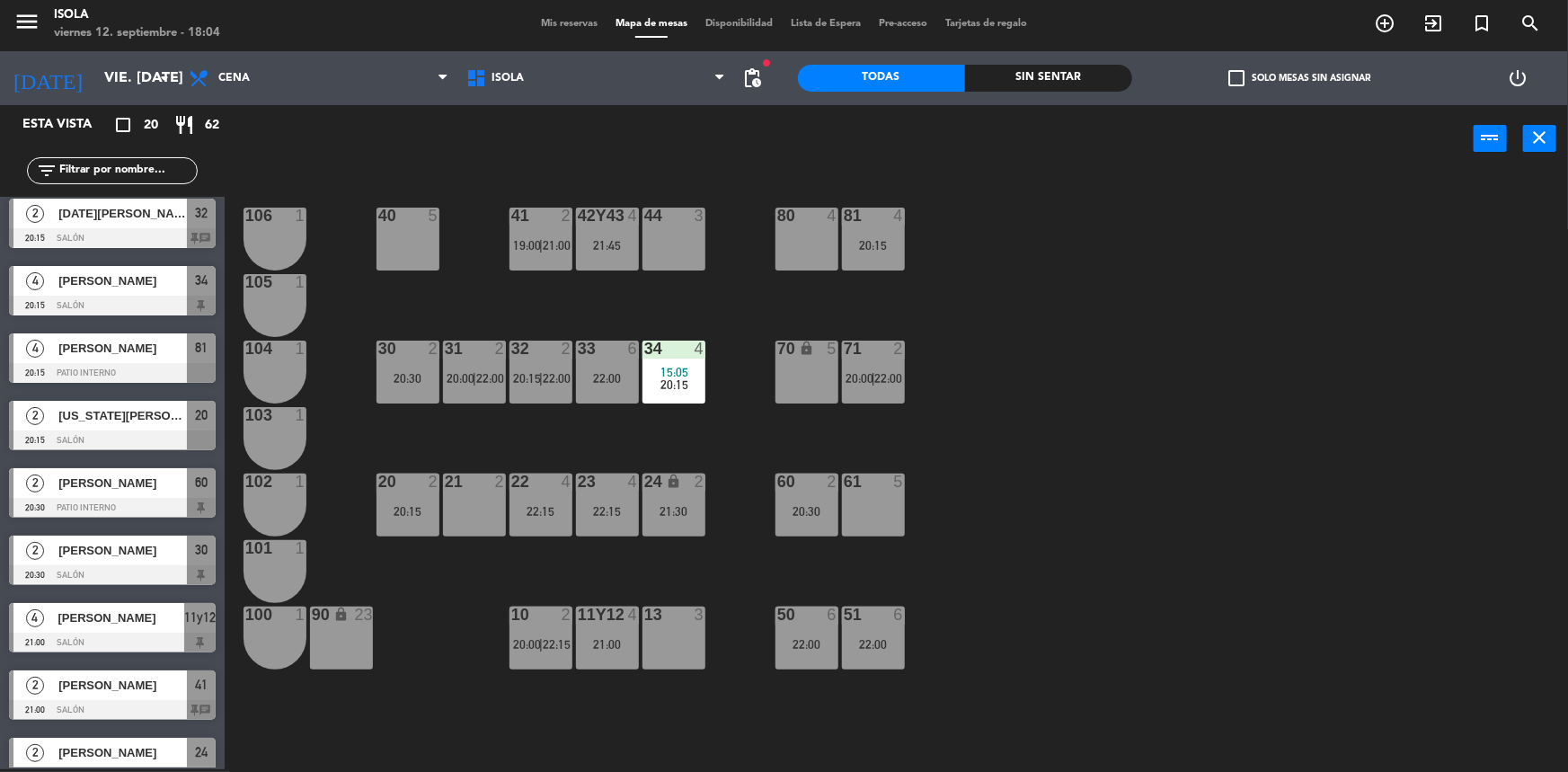
click at [723, 551] on div "40 5 42y43 4 21:45 41 2 19:00 | 21:00 44 3 80 4 81 4 20:15 106 1 105 1 30 2 20:…" at bounding box center [904, 473] width 1328 height 597
click at [550, 444] on div "40 5 42y43 4 21:45 41 2 19:00 | 21:00 44 3 80 4 81 4 20:15 106 1 105 1 30 2 20:…" at bounding box center [904, 473] width 1328 height 597
click at [553, 444] on div "40 5 42y43 4 21:45 41 2 19:00 | 21:00 44 3 80 4 81 4 20:15 106 1 105 1 30 2 20:…" at bounding box center [904, 473] width 1328 height 597
click at [737, 449] on div "40 5 42y43 4 21:45 41 2 19:00 | 21:00 44 3 80 4 81 4 20:15 106 1 105 1 30 2 20:…" at bounding box center [904, 473] width 1328 height 597
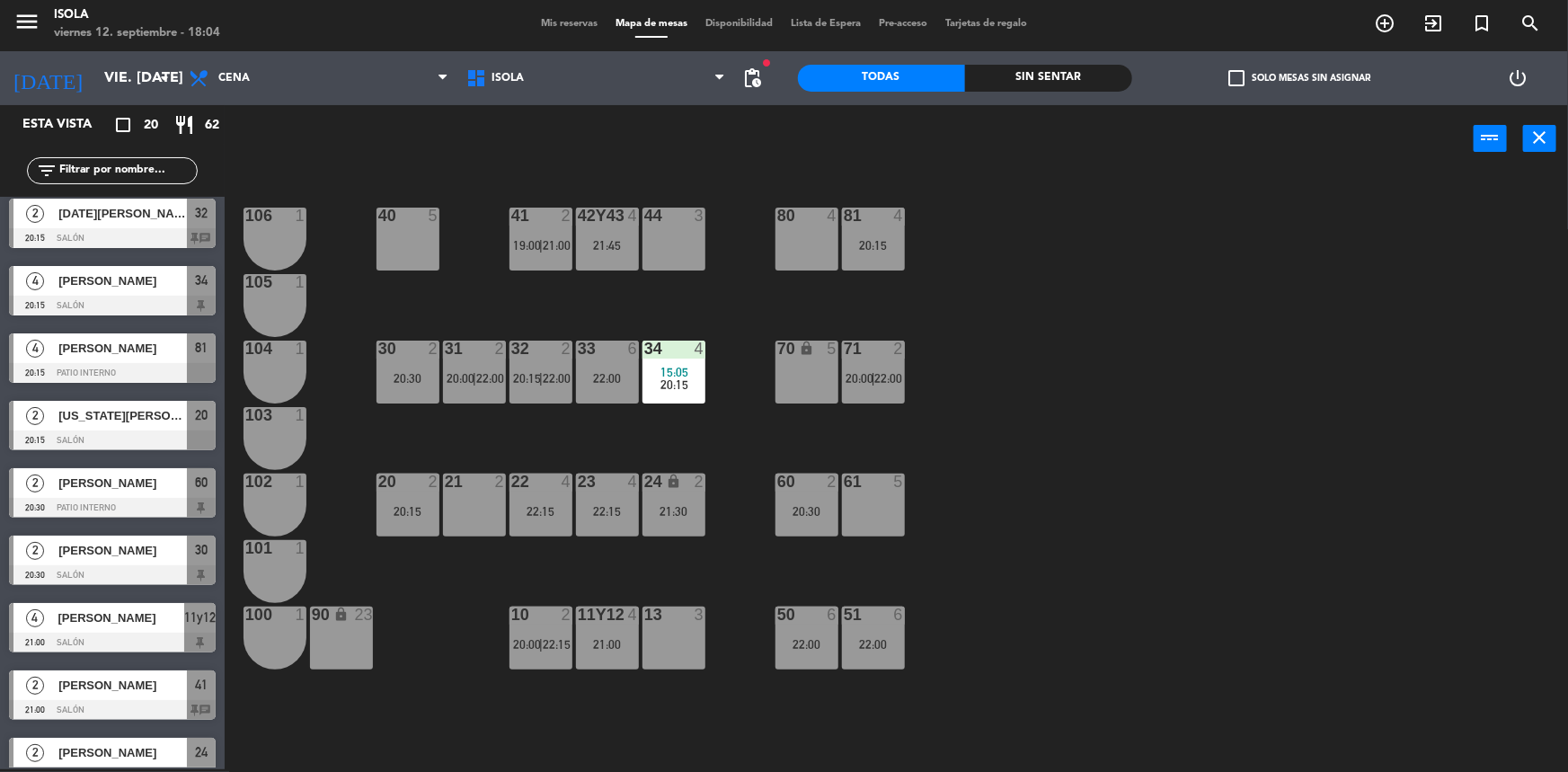
click at [869, 495] on div "61 5" at bounding box center [872, 505] width 62 height 62
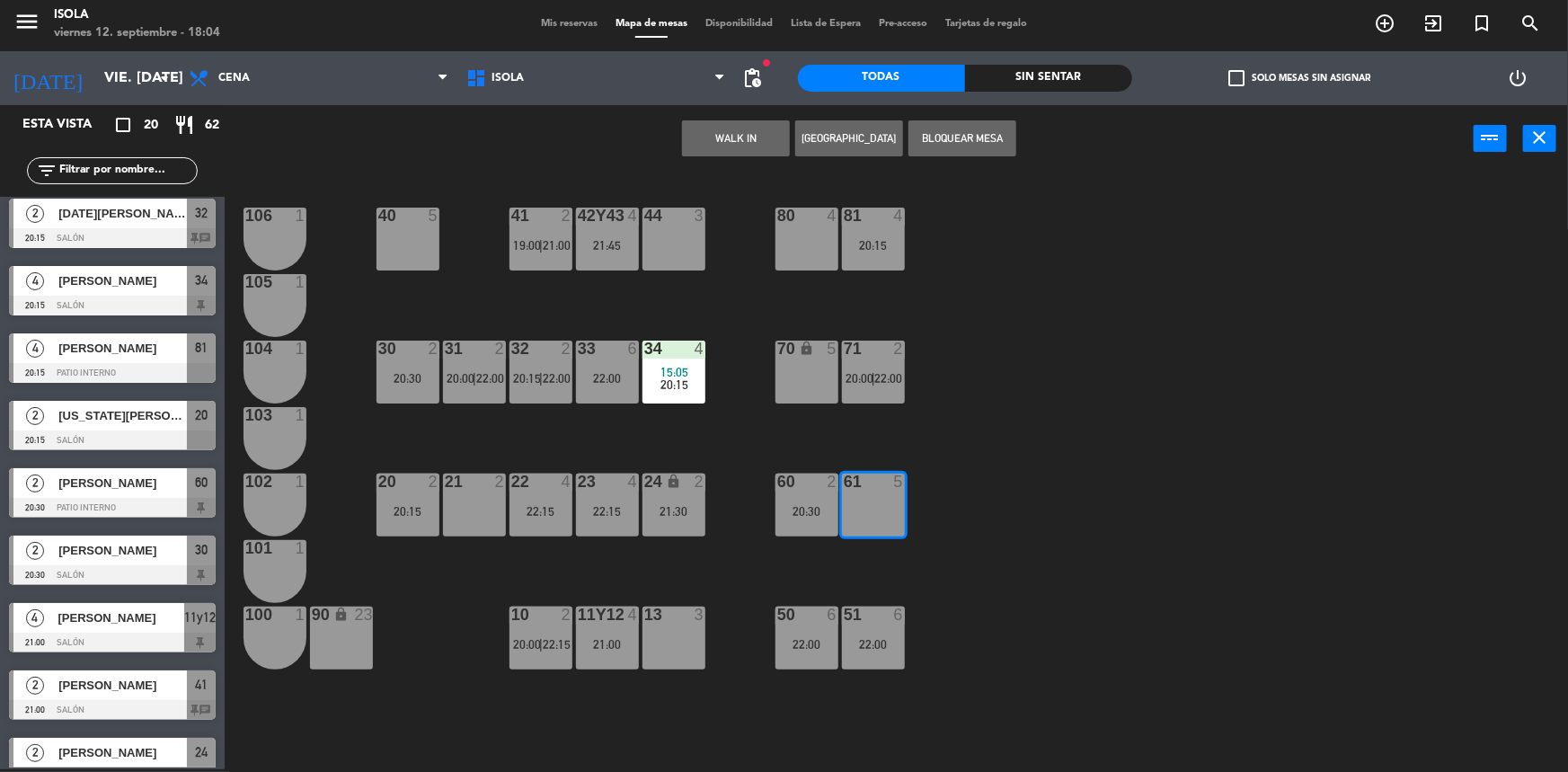
click at [919, 456] on div "40 5 42y43 4 21:45 41 2 19:00 | 21:00 44 3 80 4 81 4 20:15 106 1 105 1 30 2 20:…" at bounding box center [904, 473] width 1328 height 597
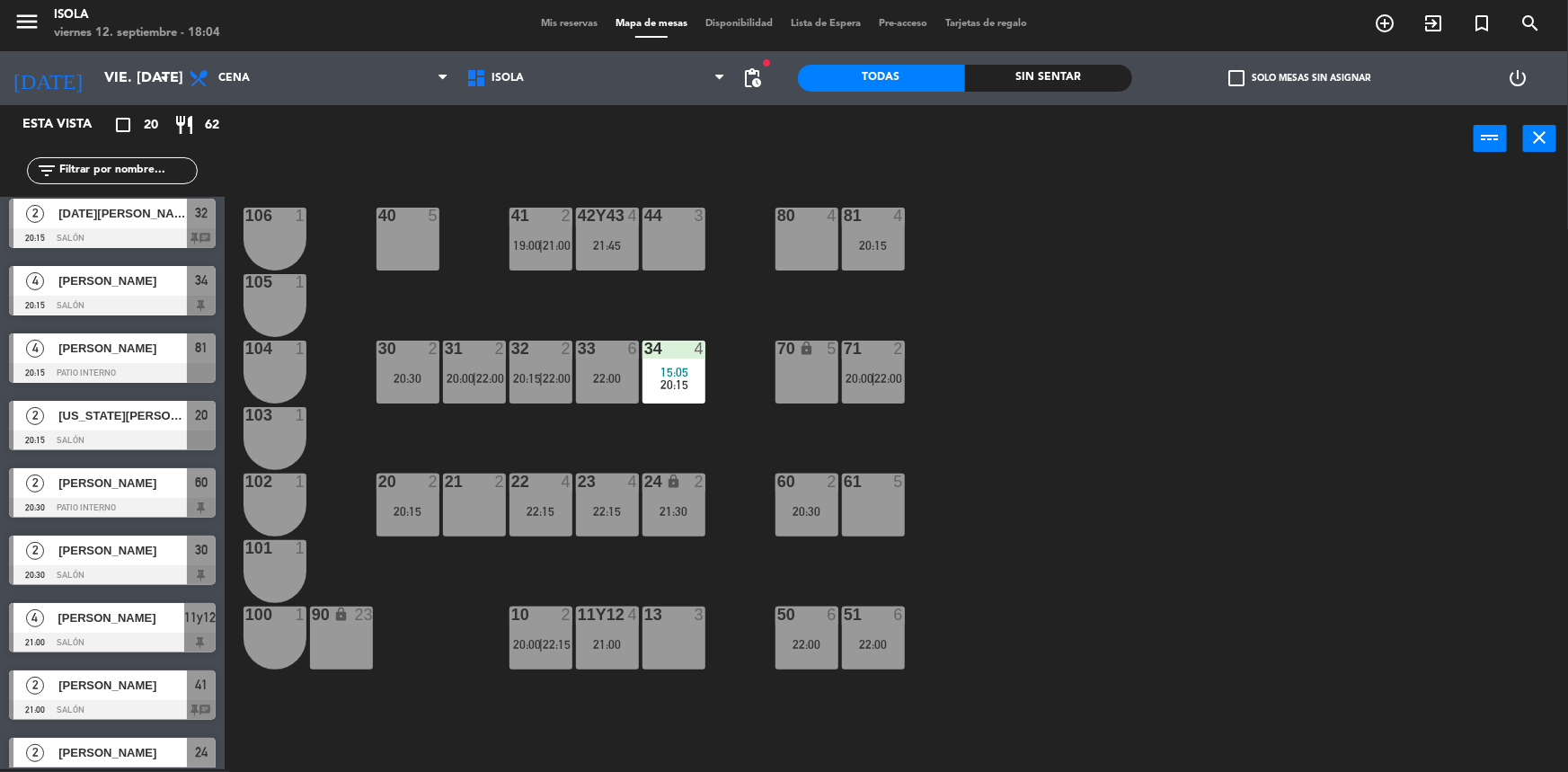
click at [869, 512] on div "61 5" at bounding box center [872, 505] width 62 height 62
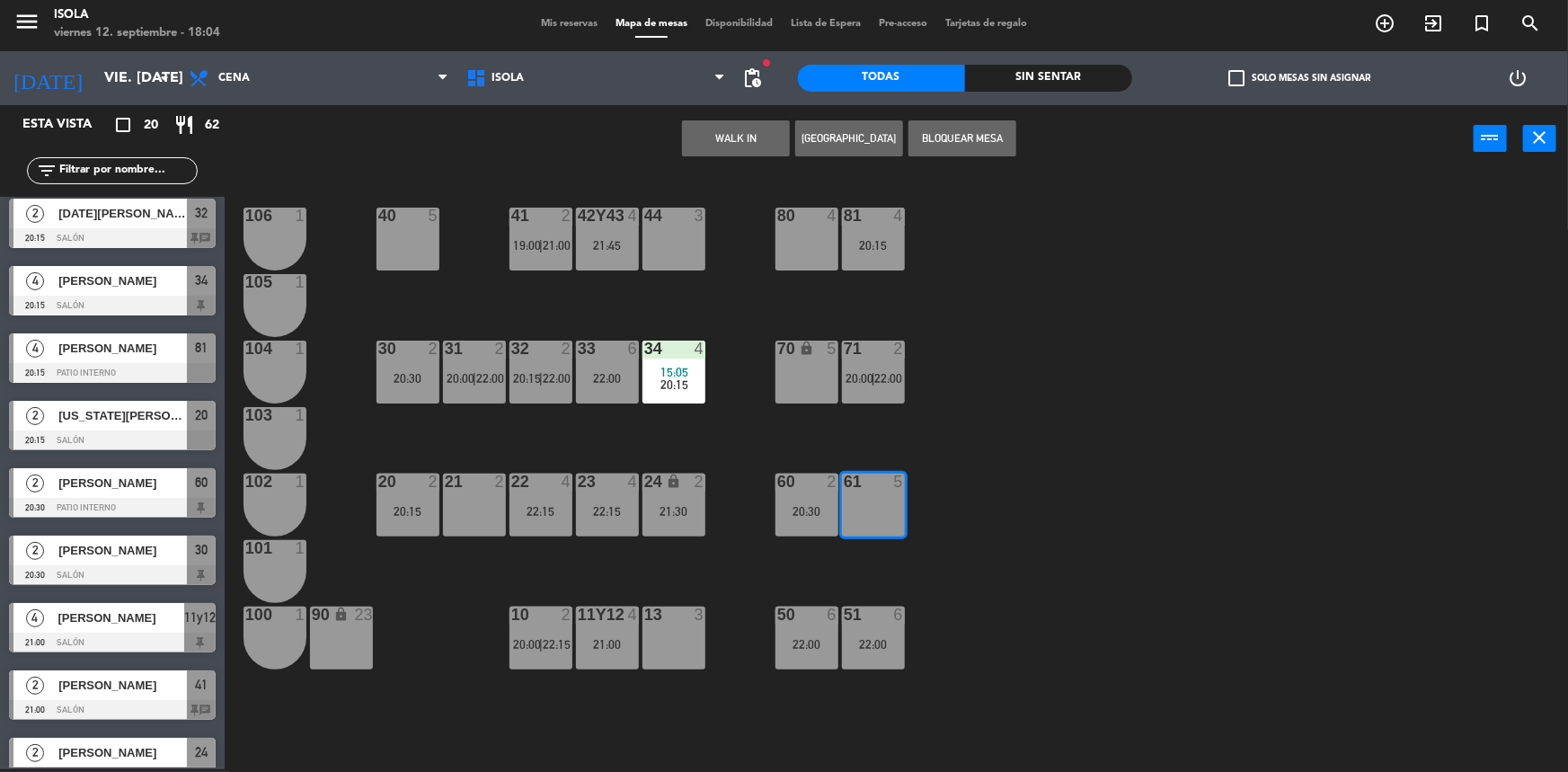
click at [921, 481] on div "40 5 42y43 4 21:45 41 2 19:00 | 21:00 44 3 80 4 81 4 20:15 106 1 105 1 30 2 20:…" at bounding box center [904, 473] width 1328 height 597
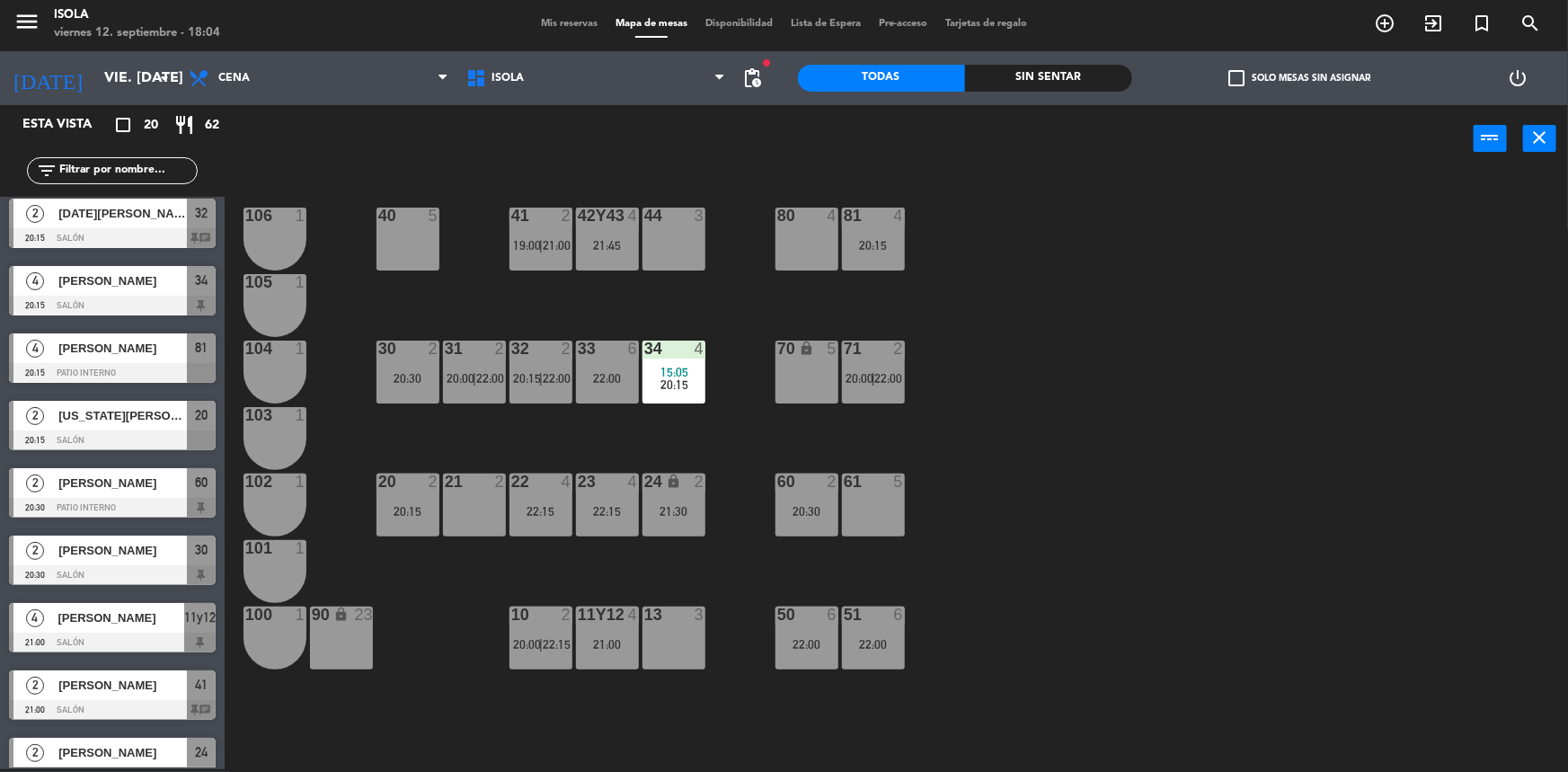
click at [901, 452] on div "40 5 42y43 4 21:45 41 2 19:00 | 21:00 44 3 80 4 81 4 20:15 106 1 105 1 30 2 20:…" at bounding box center [904, 473] width 1328 height 597
click at [878, 501] on div "61 5" at bounding box center [872, 505] width 62 height 62
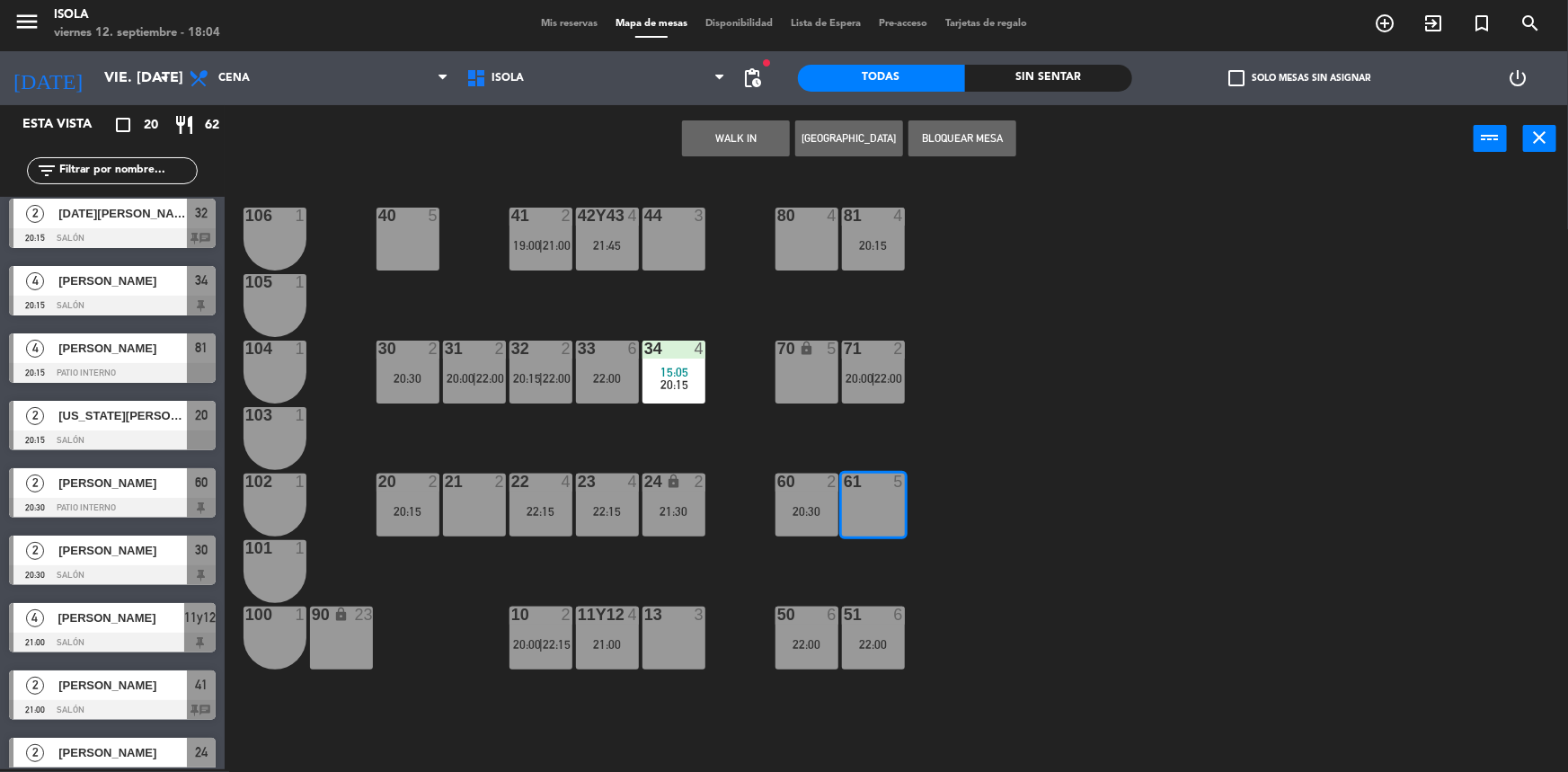
click at [879, 456] on div "40 5 42y43 4 21:45 41 2 19:00 | 21:00 44 3 80 4 81 4 20:15 106 1 105 1 30 2 20:…" at bounding box center [904, 473] width 1328 height 597
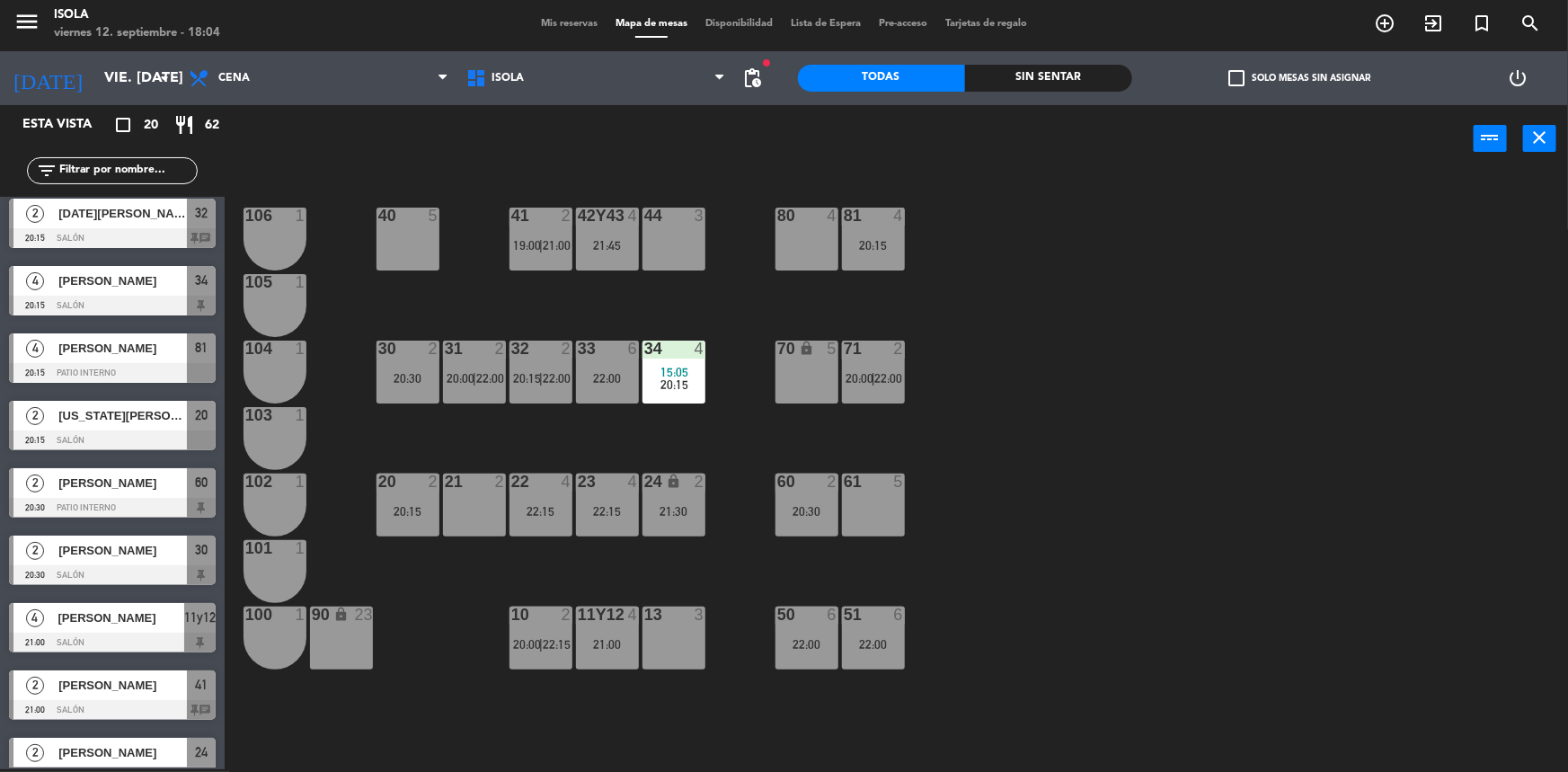
click at [868, 521] on div "61 5" at bounding box center [872, 505] width 62 height 62
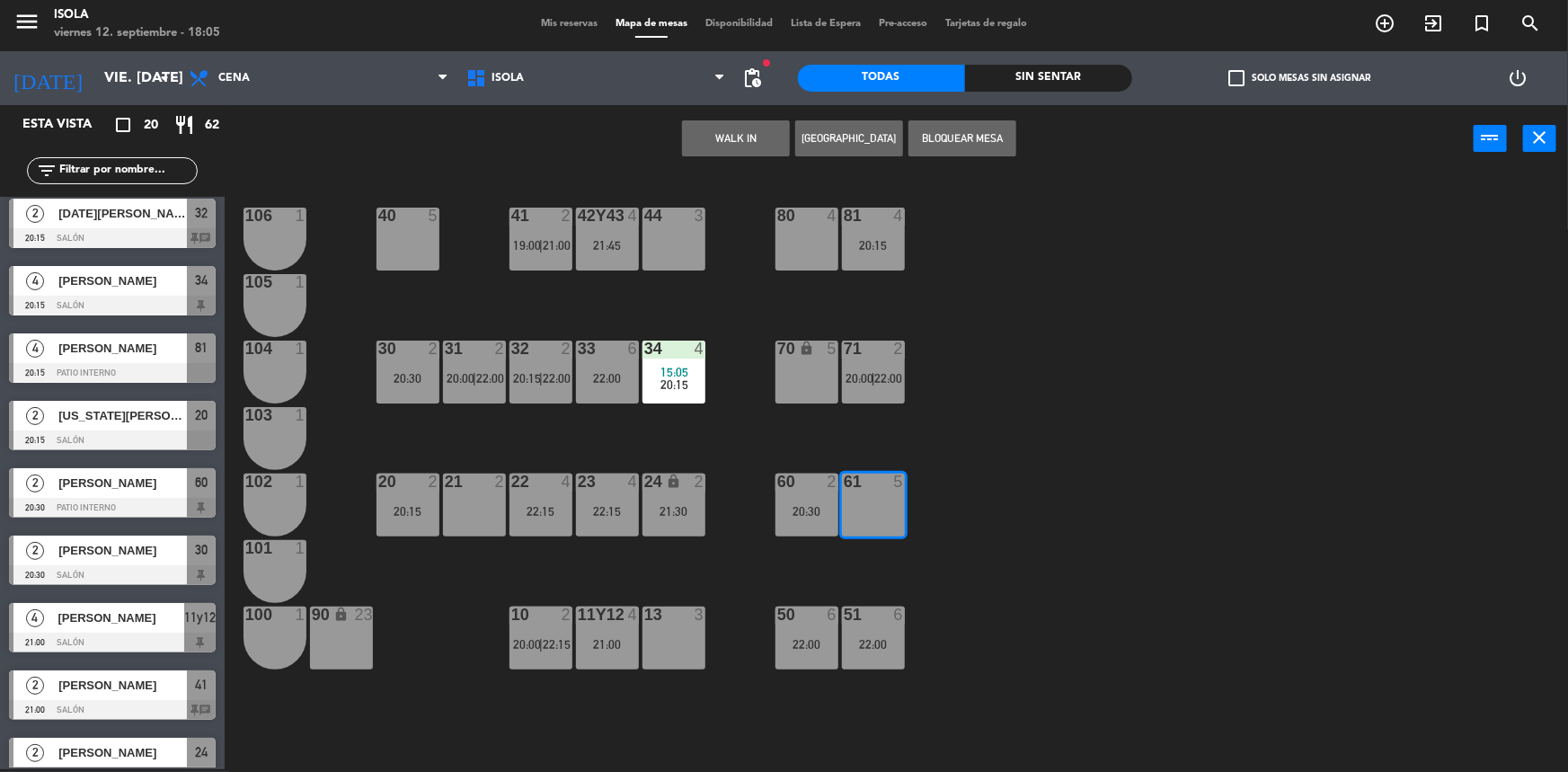
click at [854, 133] on button "[GEOGRAPHIC_DATA]" at bounding box center [849, 137] width 108 height 36
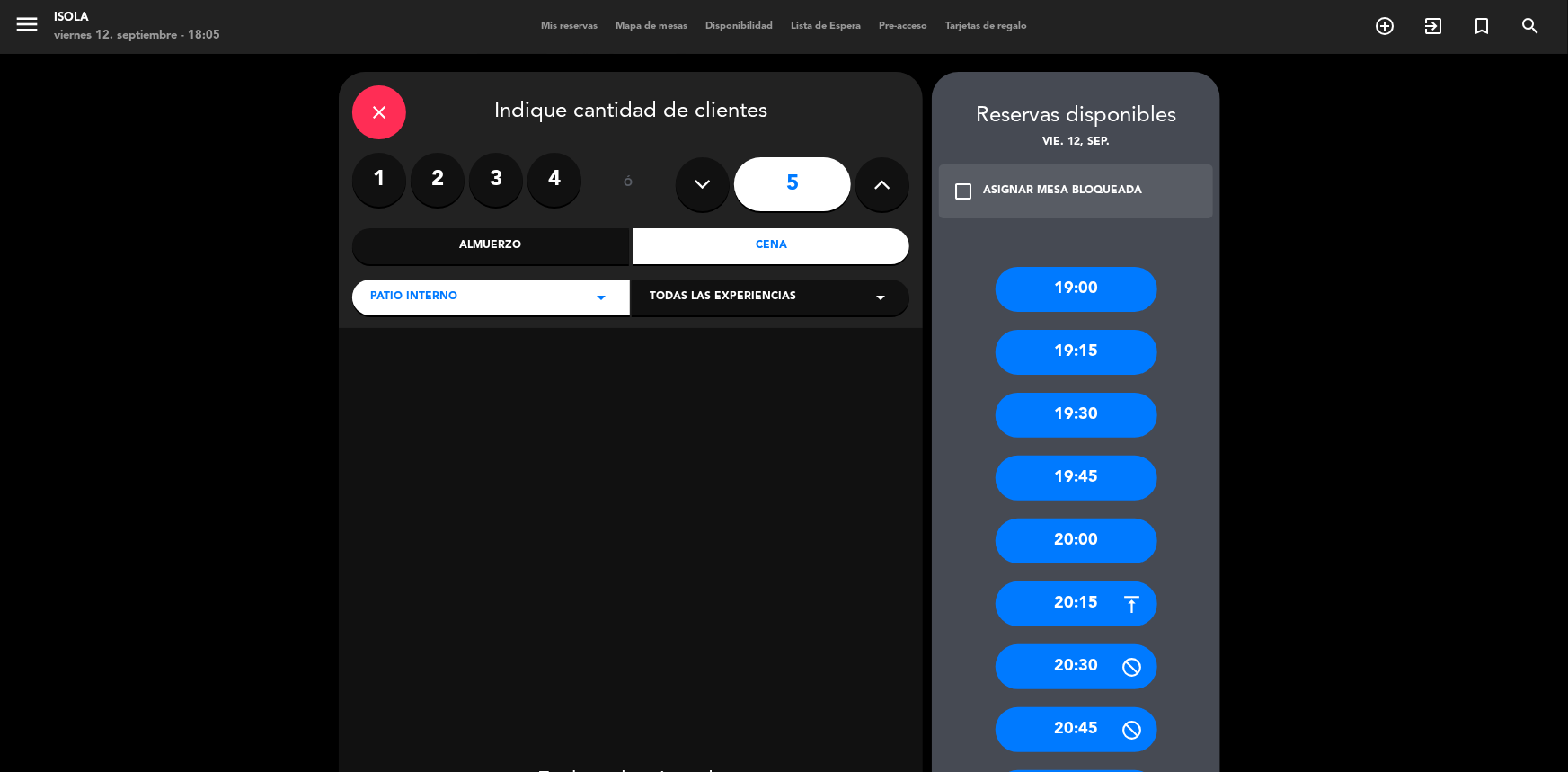
click at [1087, 670] on div "20:30" at bounding box center [1076, 667] width 161 height 45
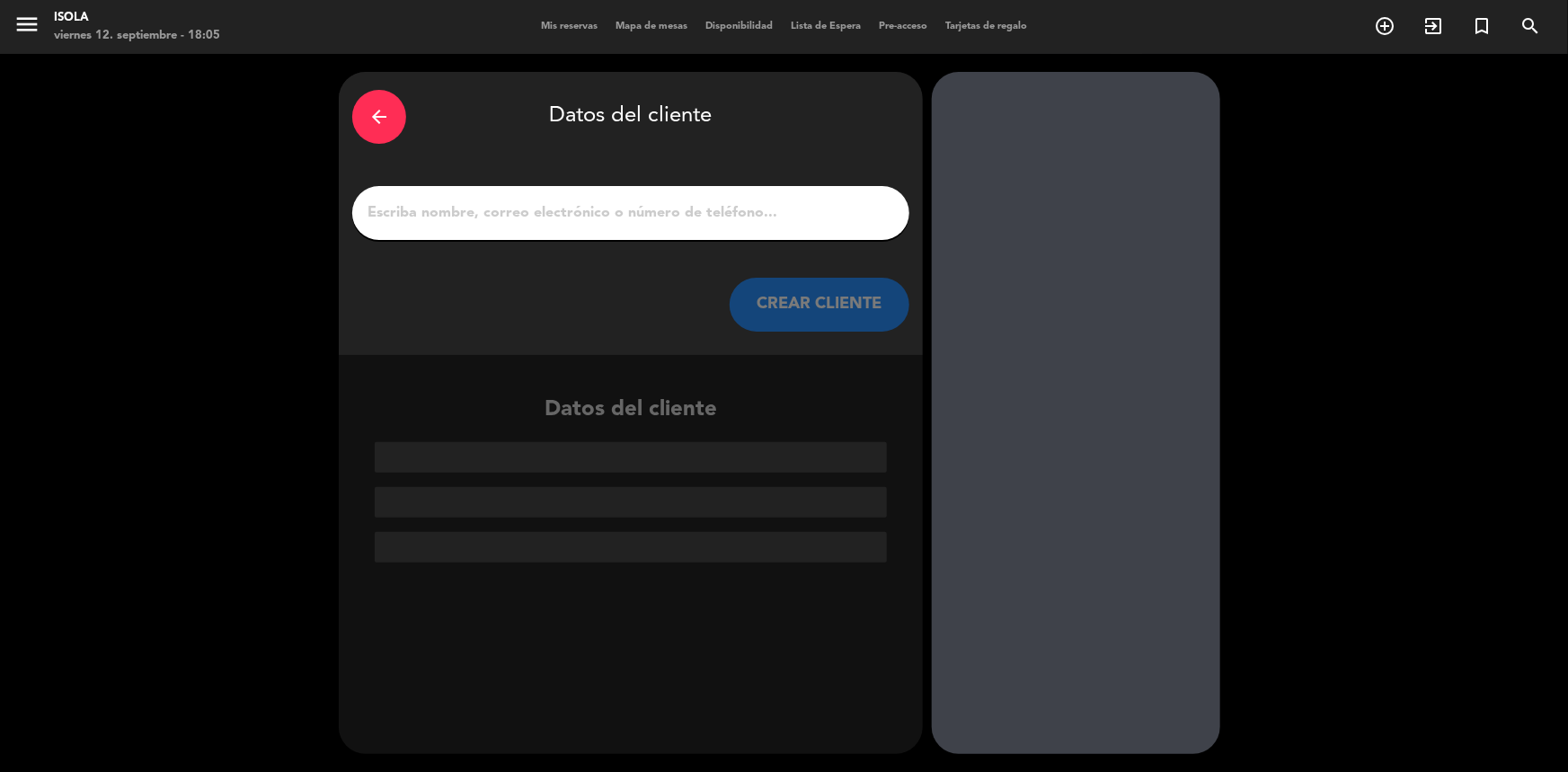
click at [641, 207] on input "1" at bounding box center [631, 213] width 530 height 25
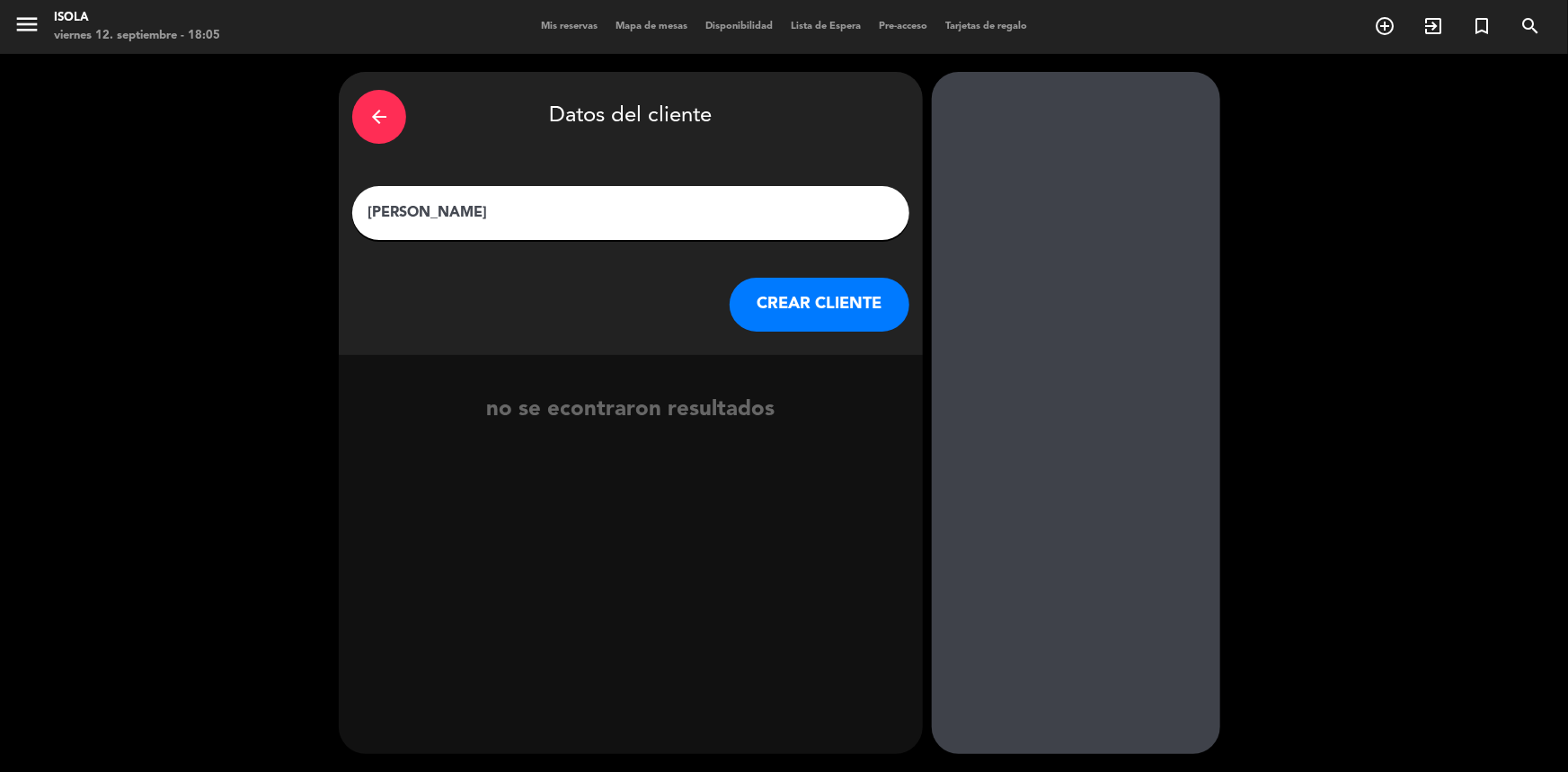
type input "[PERSON_NAME]"
click at [824, 294] on button "CREAR CLIENTE" at bounding box center [819, 305] width 180 height 54
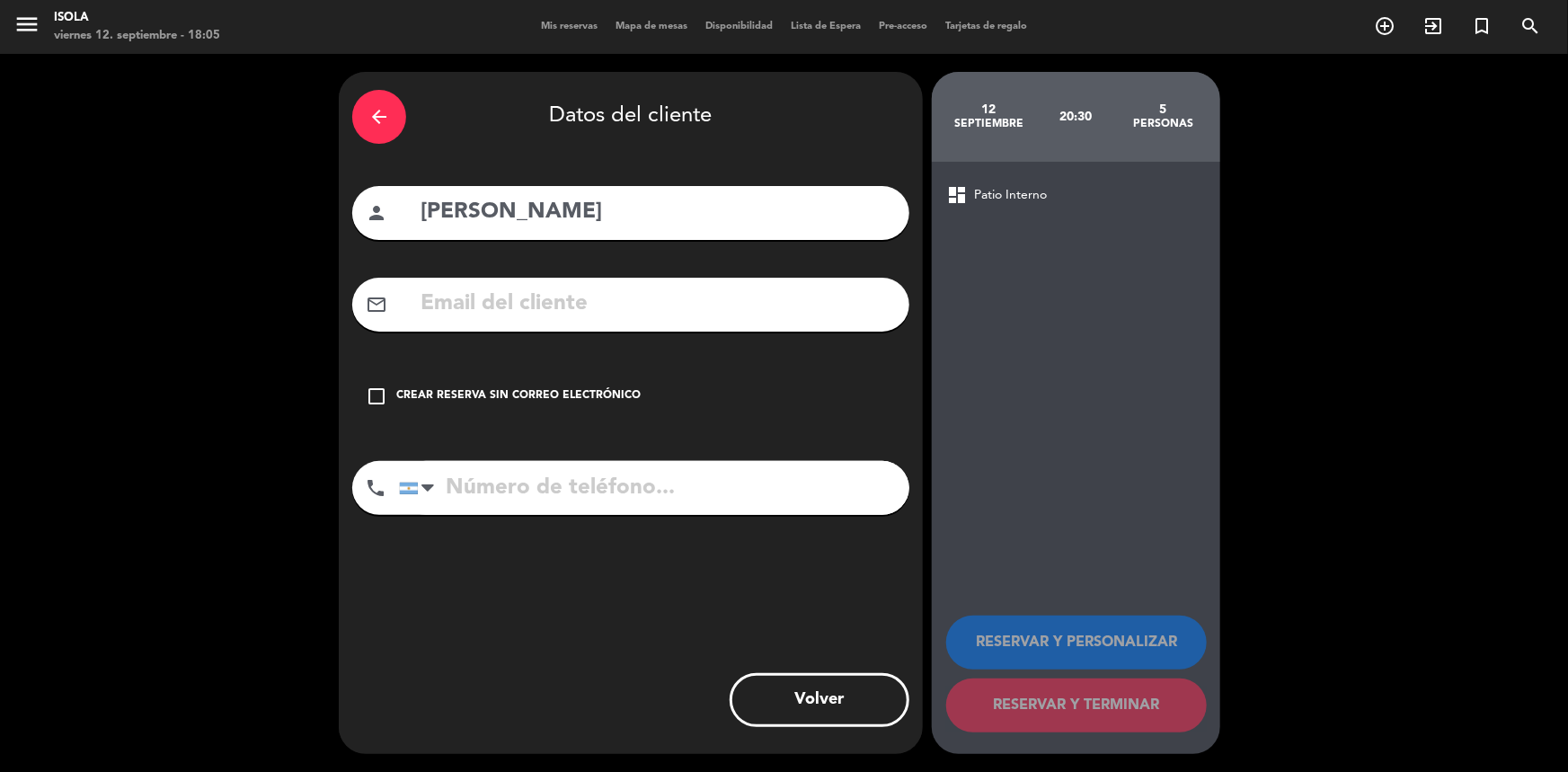
click at [490, 499] on input "tel" at bounding box center [653, 488] width 510 height 54
click at [542, 315] on input "text" at bounding box center [657, 304] width 478 height 37
click at [566, 303] on input "text" at bounding box center [657, 304] width 478 height 37
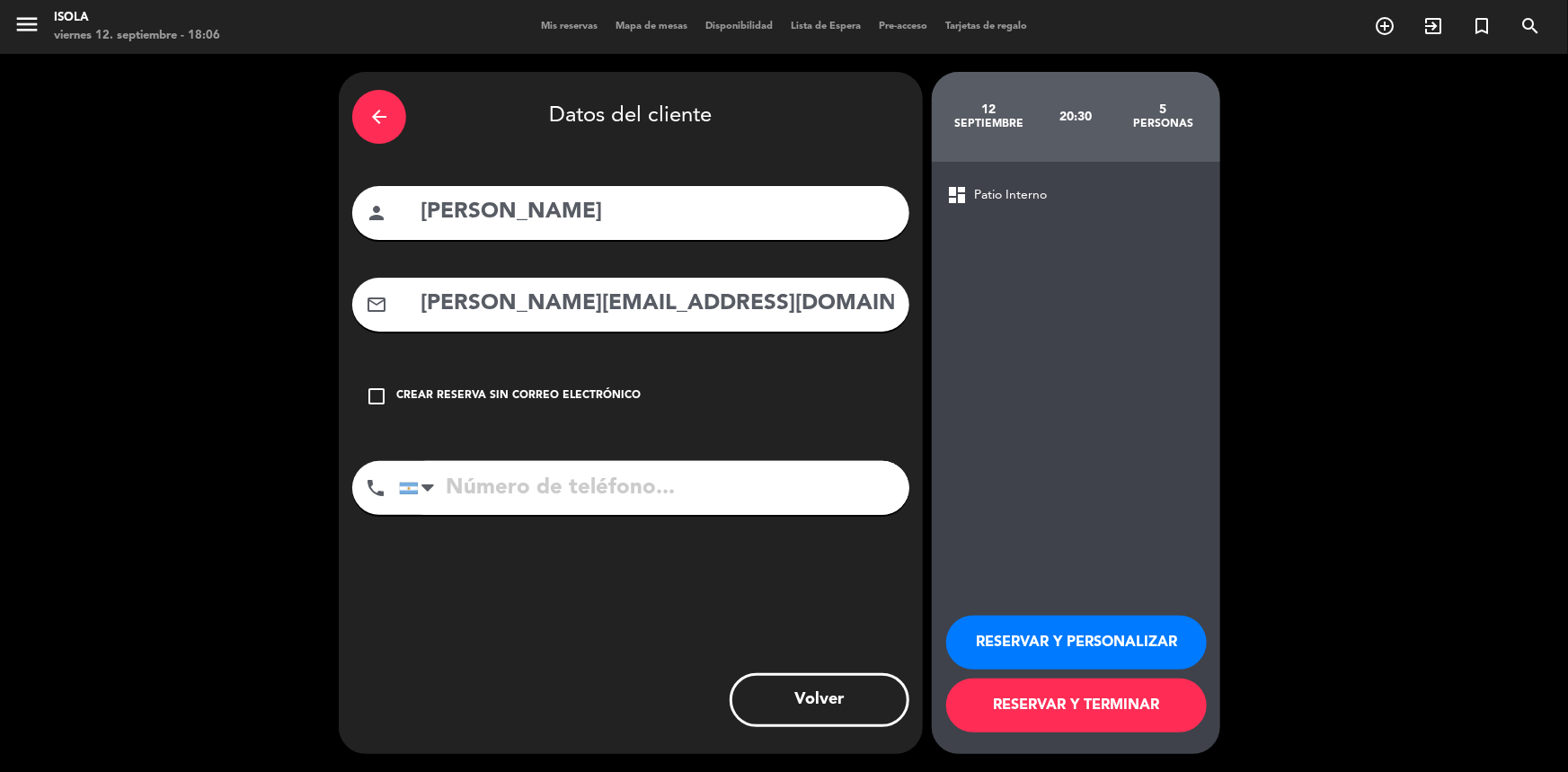
type input "[PERSON_NAME][EMAIL_ADDRESS][DOMAIN_NAME]"
click at [552, 486] on input "tel" at bounding box center [653, 488] width 510 height 54
type input "1144124426"
click at [1027, 692] on button "RESERVAR Y TERMINAR" at bounding box center [1076, 706] width 260 height 54
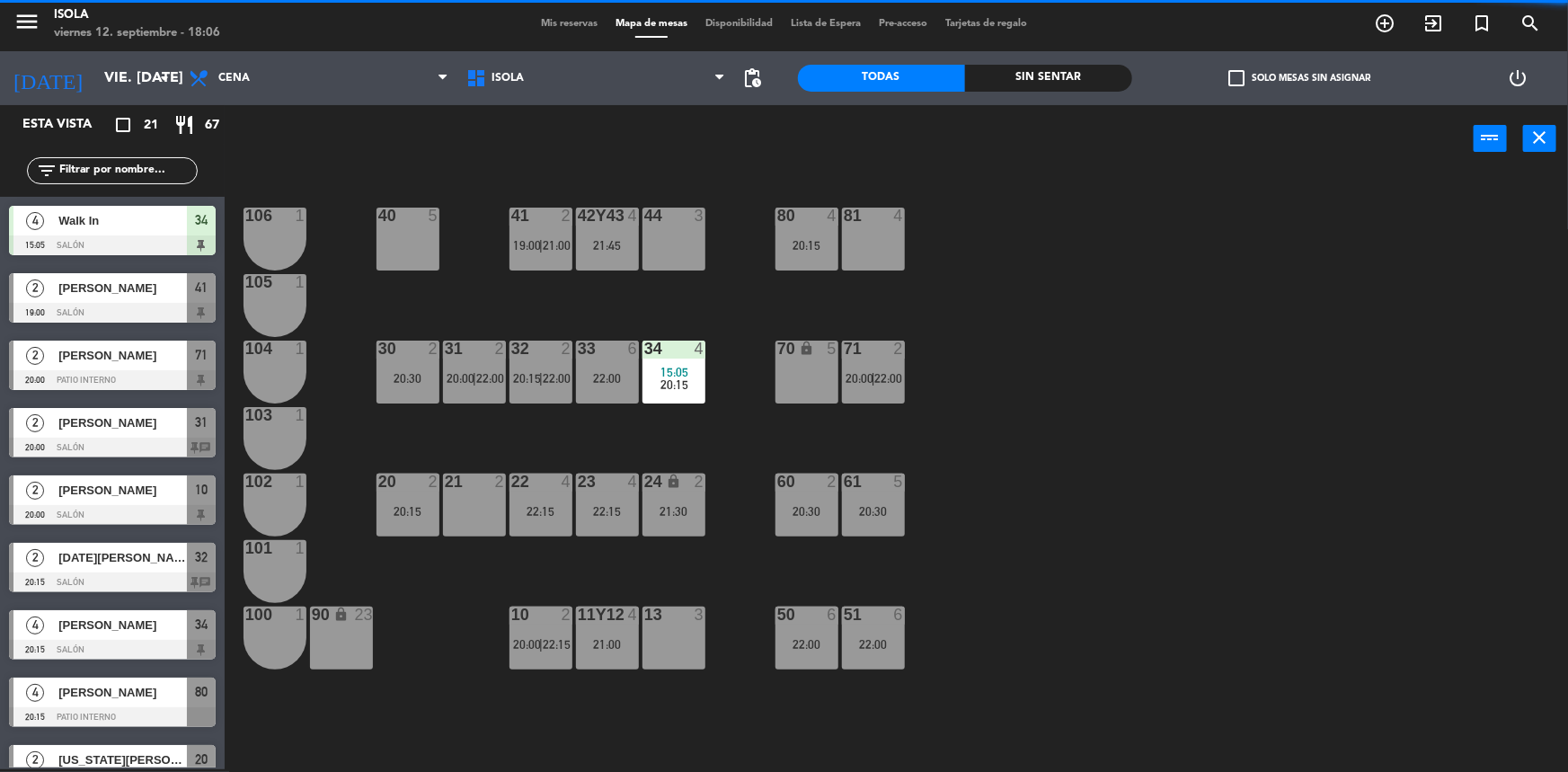
click at [815, 465] on div "40 5 42y43 4 21:45 41 2 19:00 | 21:00 44 3 80 4 20:15 81 4 106 1 105 1 30 2 20:…" at bounding box center [904, 473] width 1328 height 597
click at [845, 490] on div "61" at bounding box center [844, 482] width 1 height 16
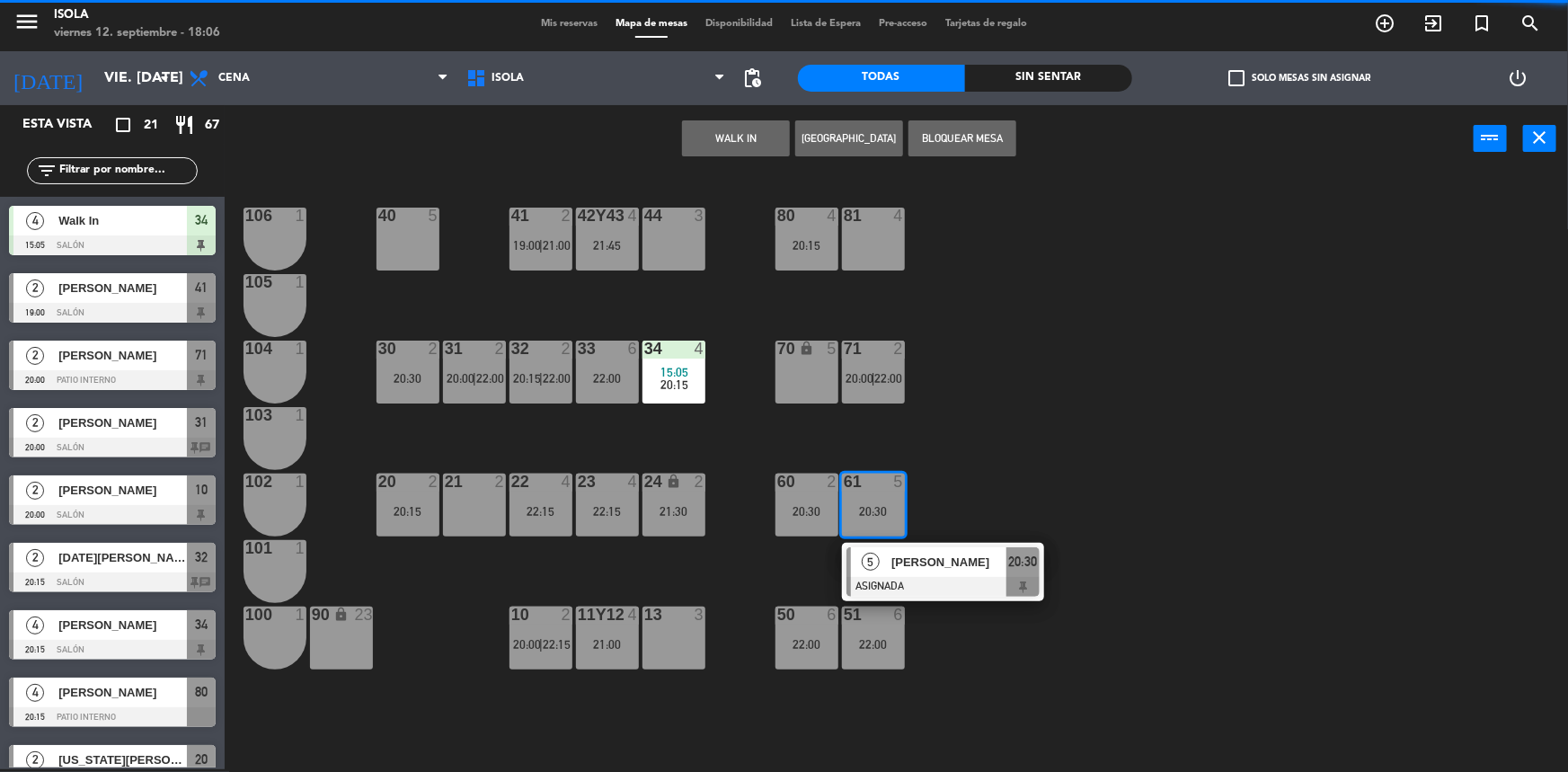
click at [907, 439] on div "40 5 42y43 4 21:45 41 2 19:00 | 21:00 44 3 80 4 20:15 81 4 106 1 105 1 30 2 20:…" at bounding box center [904, 473] width 1328 height 597
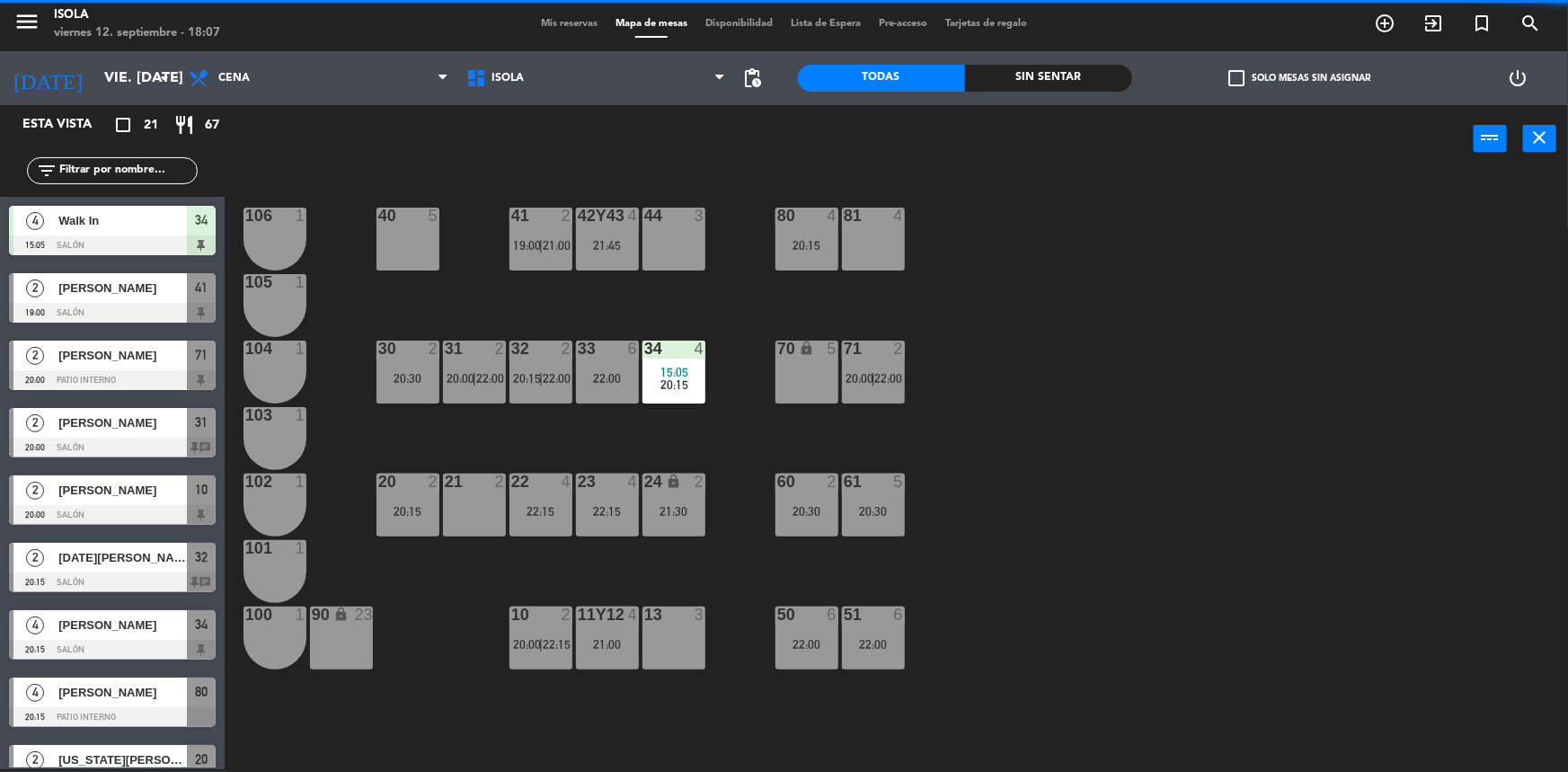
click at [890, 457] on div "40 5 42y43 4 21:45 41 2 19:00 | 21:00 44 3 80 4 20:15 81 4 106 1 105 1 30 2 20:…" at bounding box center [904, 473] width 1328 height 597
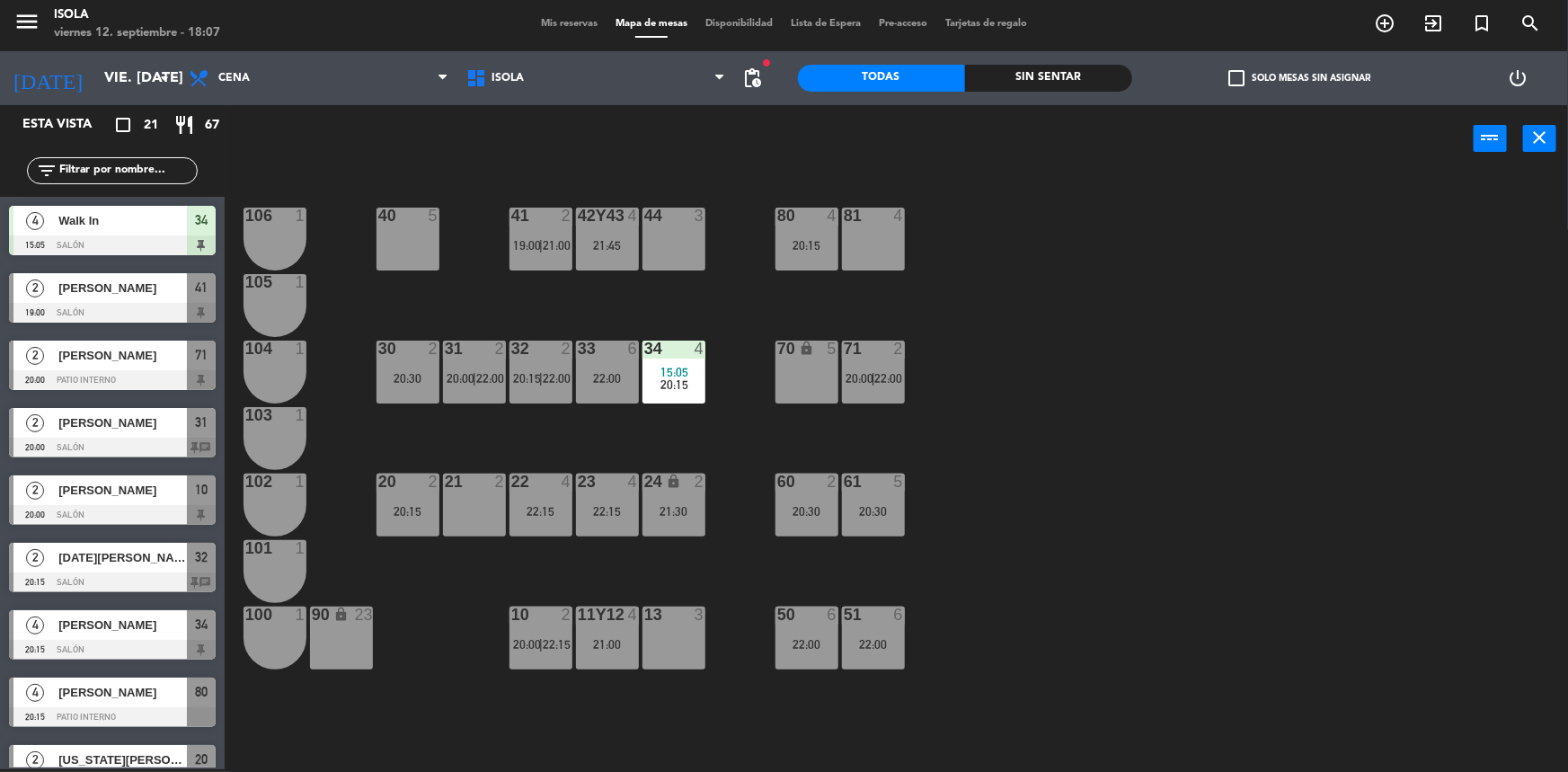
click at [870, 503] on div "61 5 20:30" at bounding box center [872, 505] width 62 height 62
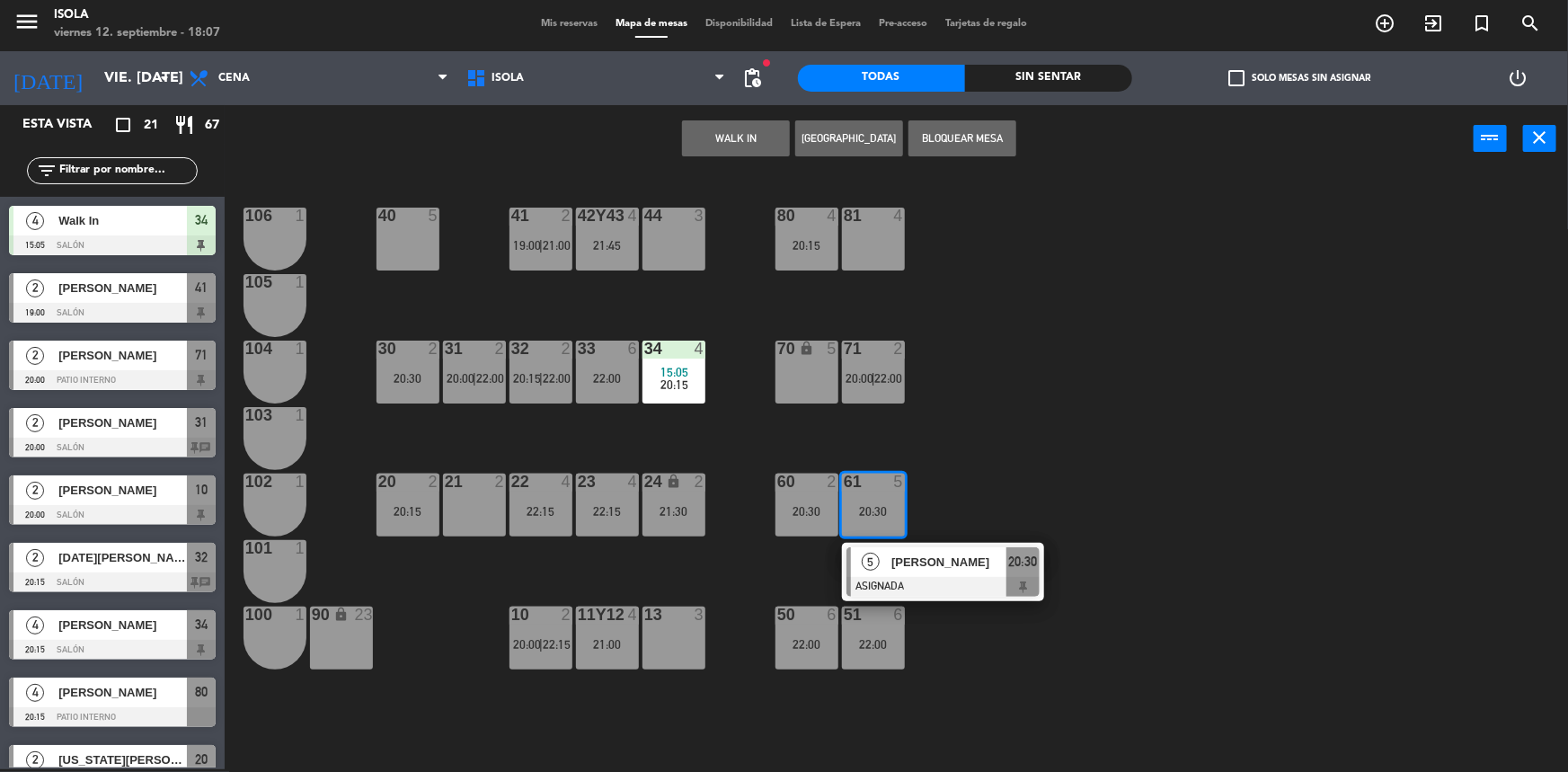
click at [890, 418] on div "40 5 42y43 4 21:45 41 2 19:00 | 21:00 44 3 80 4 20:15 81 4 106 1 105 1 30 2 20:…" at bounding box center [904, 473] width 1328 height 597
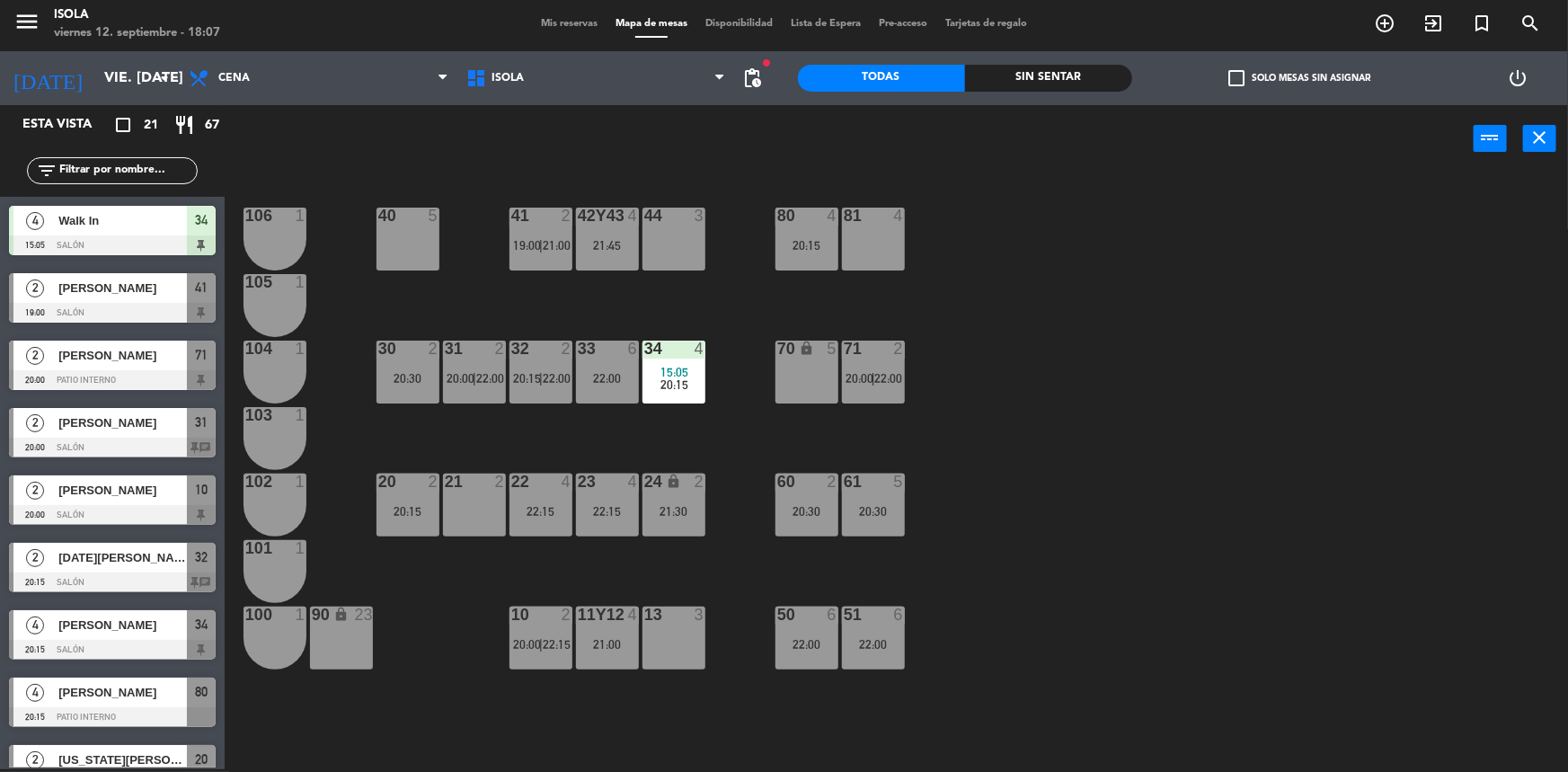
click at [874, 394] on div "71 2 20:00 | 22:00" at bounding box center [872, 371] width 62 height 62
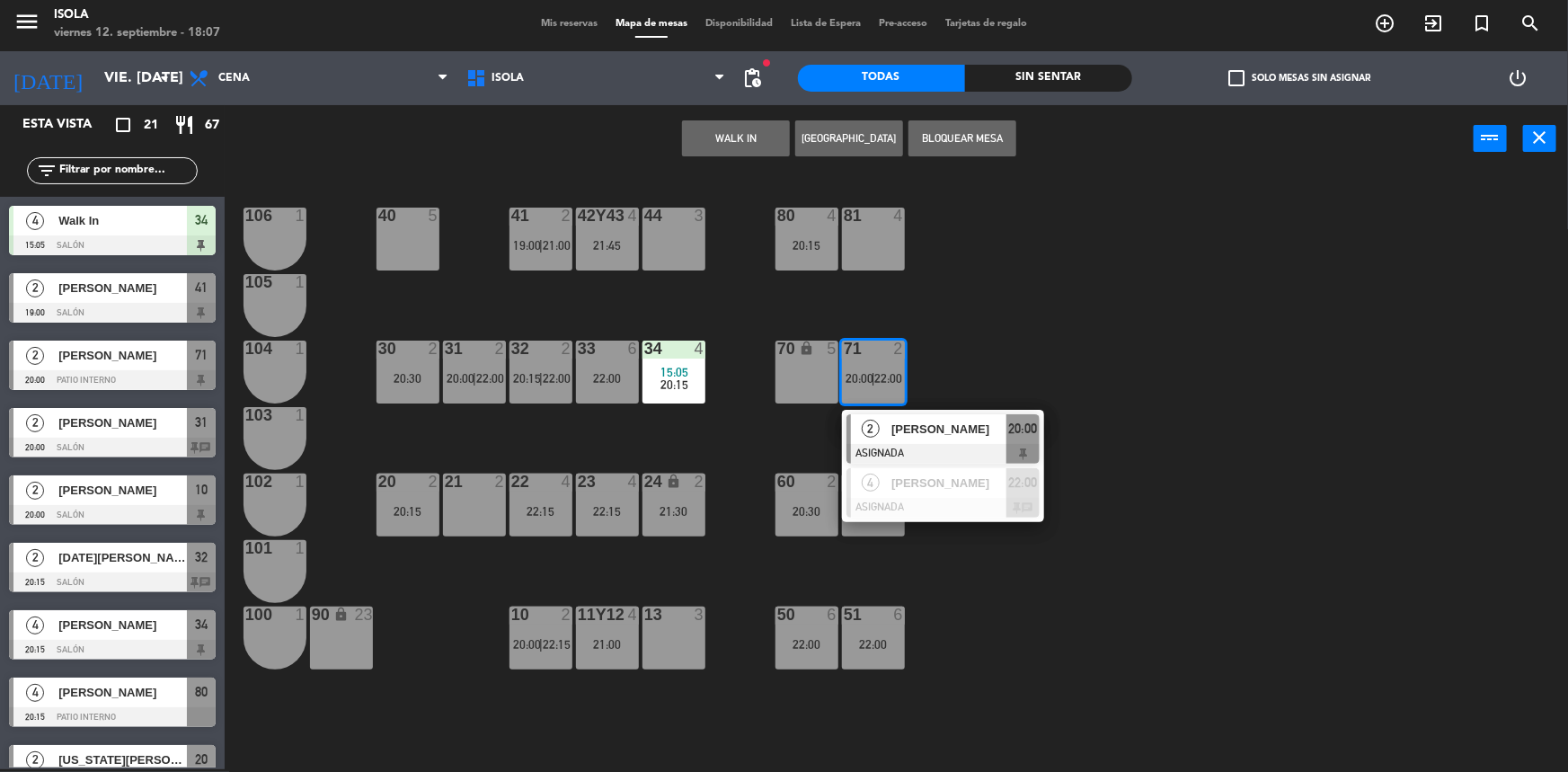
click at [1008, 366] on div "40 5 42y43 4 21:45 41 2 19:00 | 21:00 44 3 80 4 20:15 81 4 106 1 105 1 30 2 20:…" at bounding box center [904, 473] width 1328 height 597
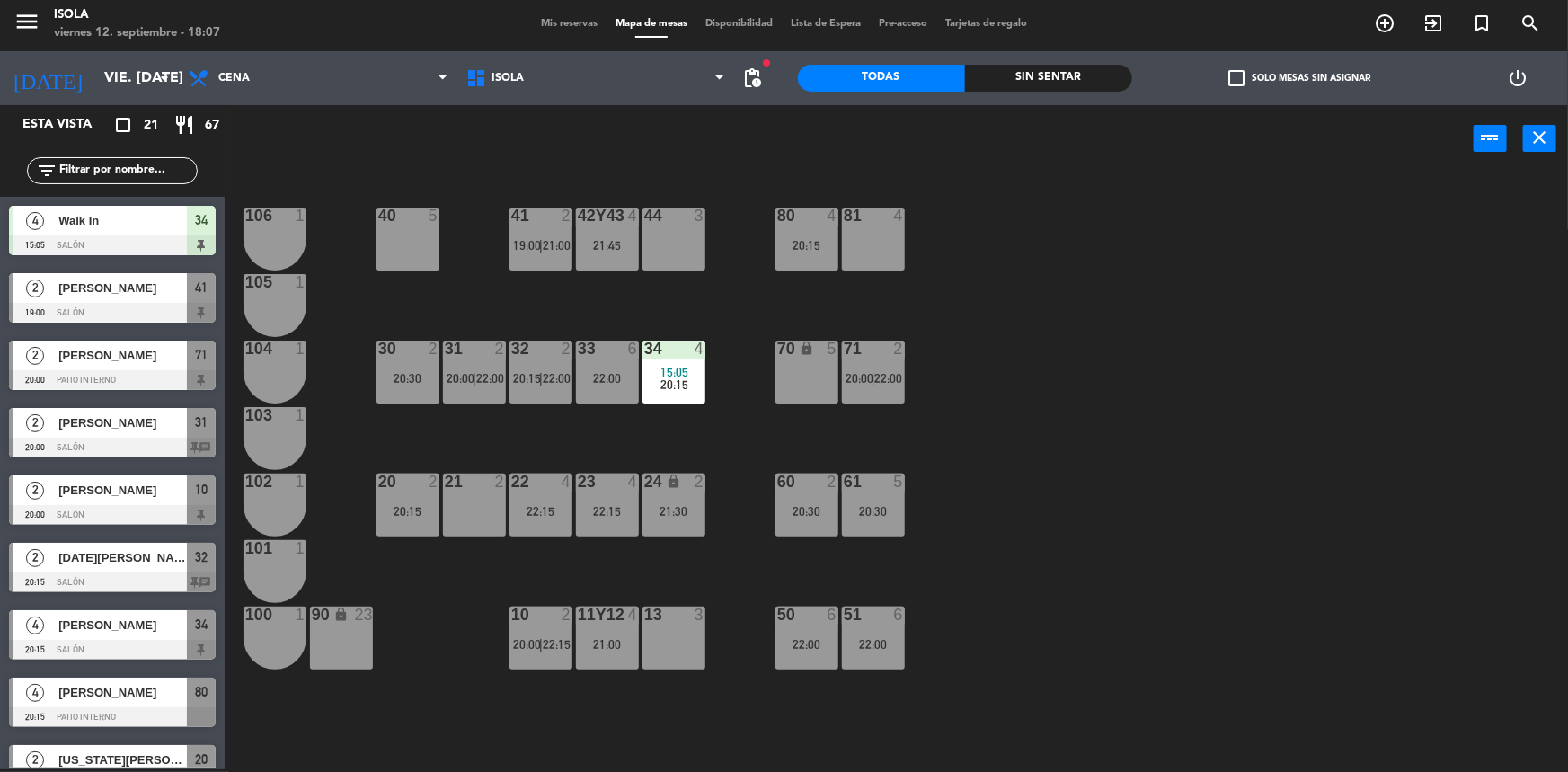
click at [893, 365] on div "71 2 20:00 | 22:00" at bounding box center [872, 371] width 62 height 62
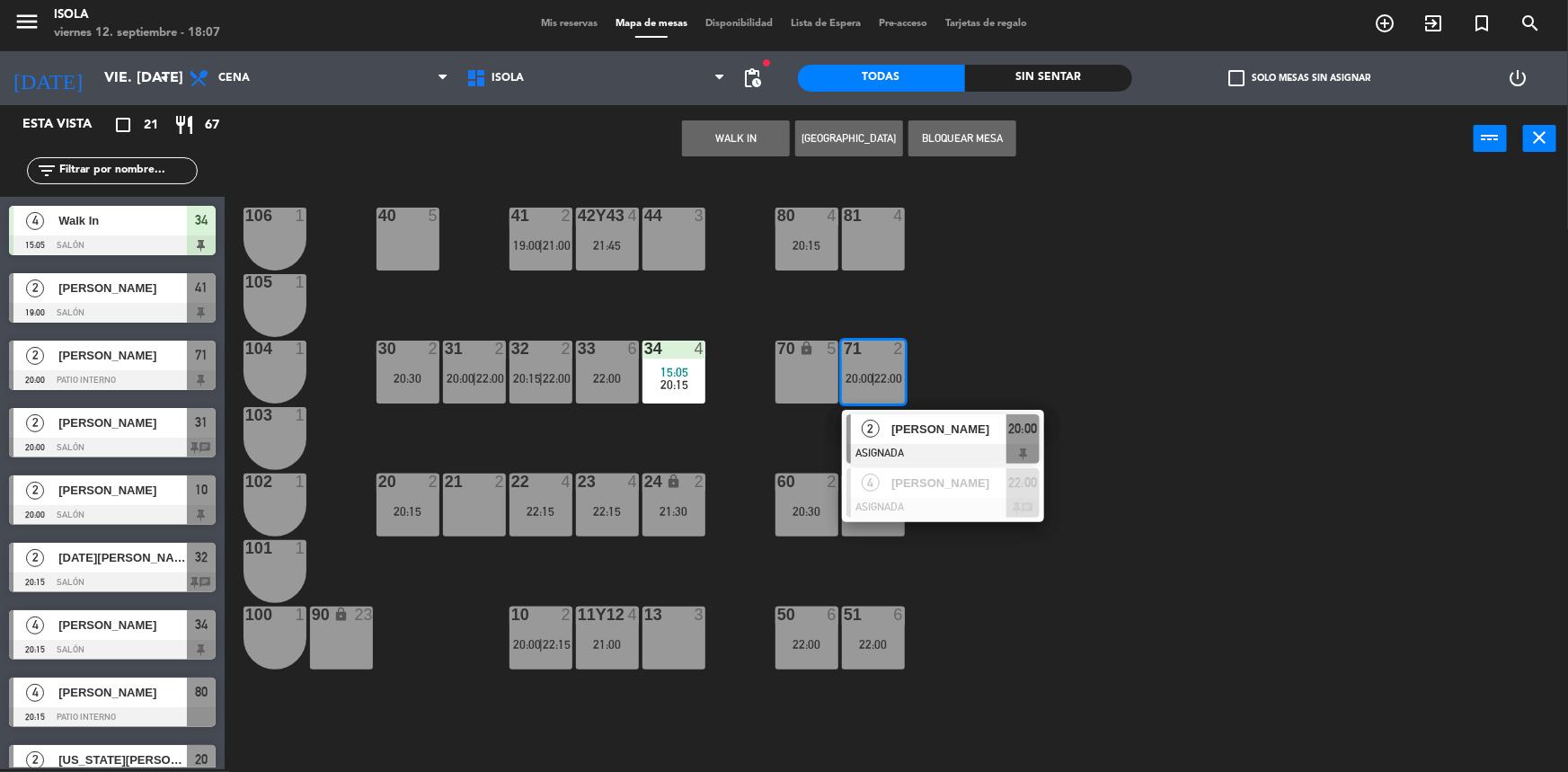
click at [952, 361] on div "40 5 42y43 4 21:45 41 2 19:00 | 21:00 44 3 80 4 20:15 81 4 106 1 105 1 30 2 20:…" at bounding box center [904, 473] width 1328 height 597
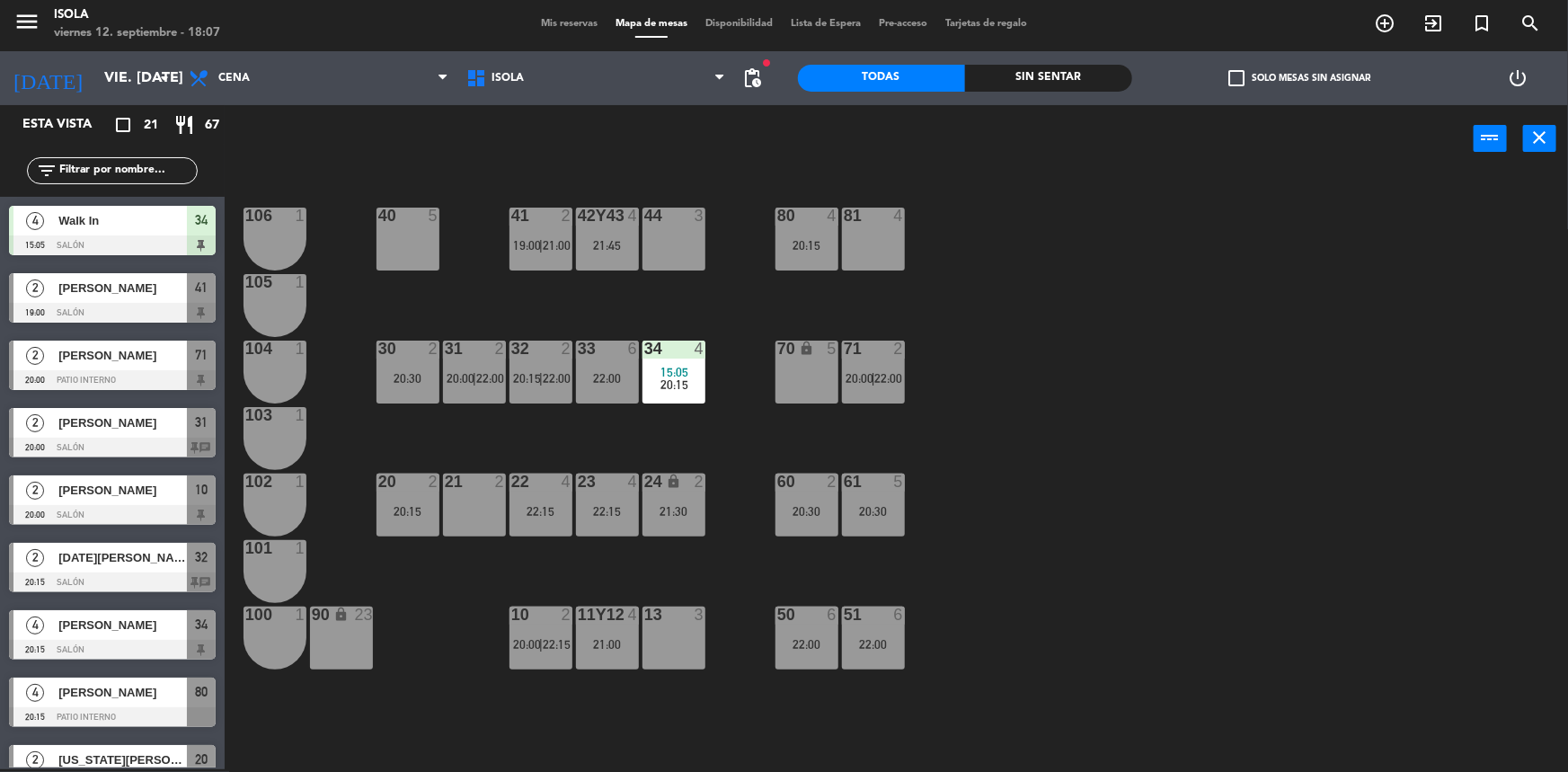
drag, startPoint x: 889, startPoint y: 521, endPoint x: 906, endPoint y: 521, distance: 17.0
click at [889, 521] on div "61 5 20:30" at bounding box center [872, 505] width 62 height 62
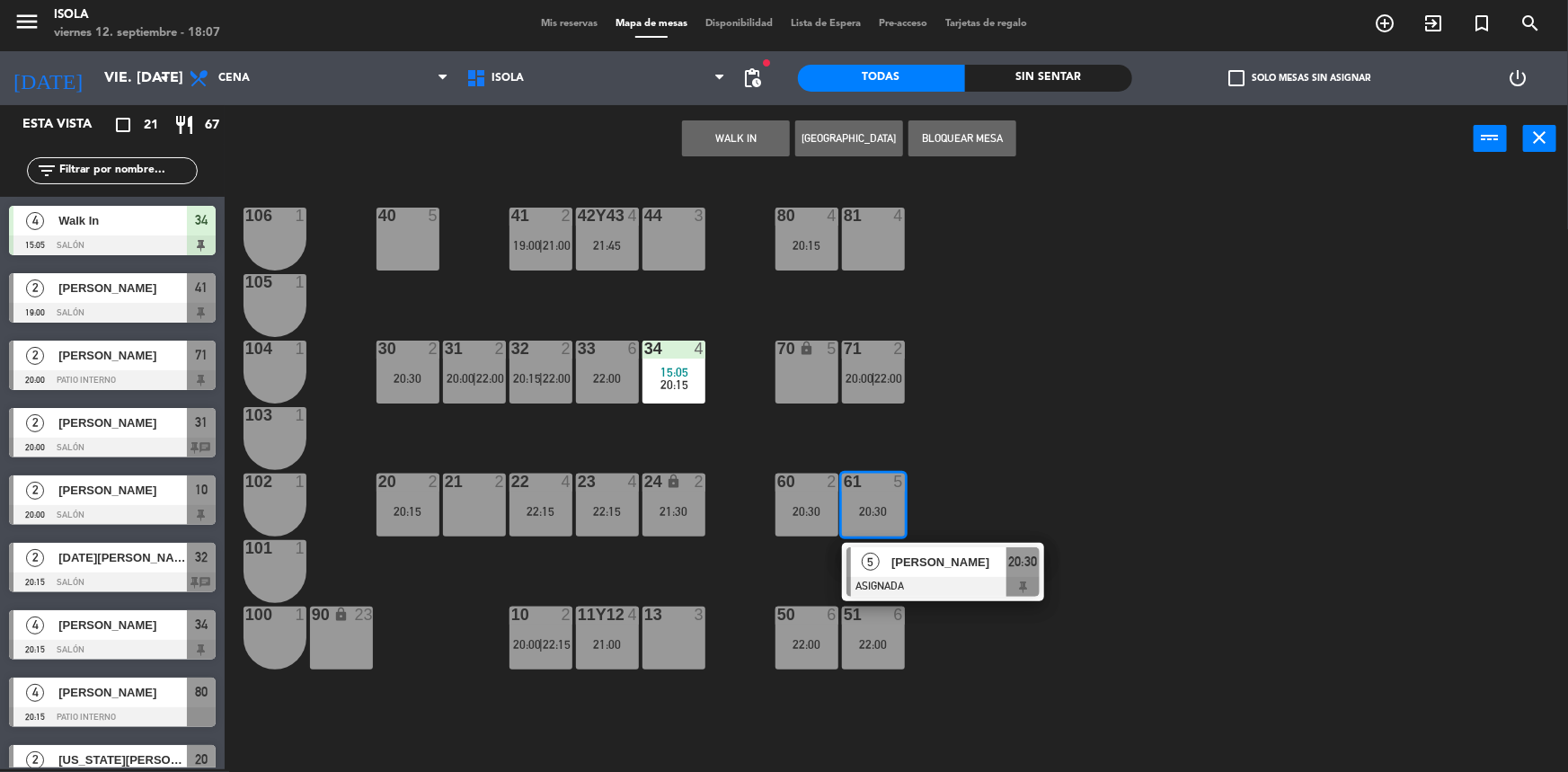
click at [1004, 434] on div "40 5 42y43 4 21:45 41 2 19:00 | 21:00 44 3 80 4 20:15 81 4 106 1 105 1 30 2 20:…" at bounding box center [904, 473] width 1328 height 597
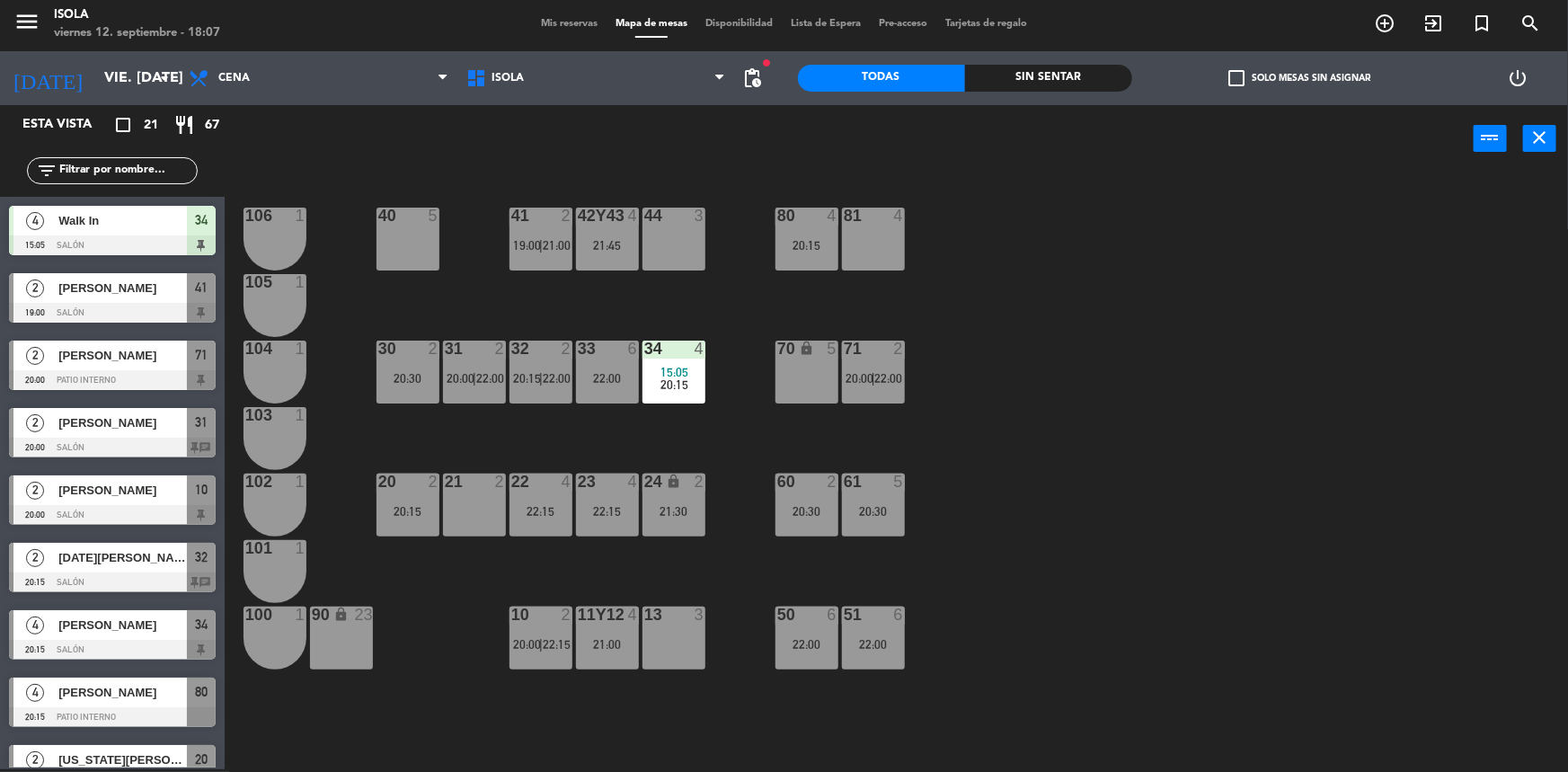
click at [845, 351] on div "71" at bounding box center [844, 348] width 1 height 16
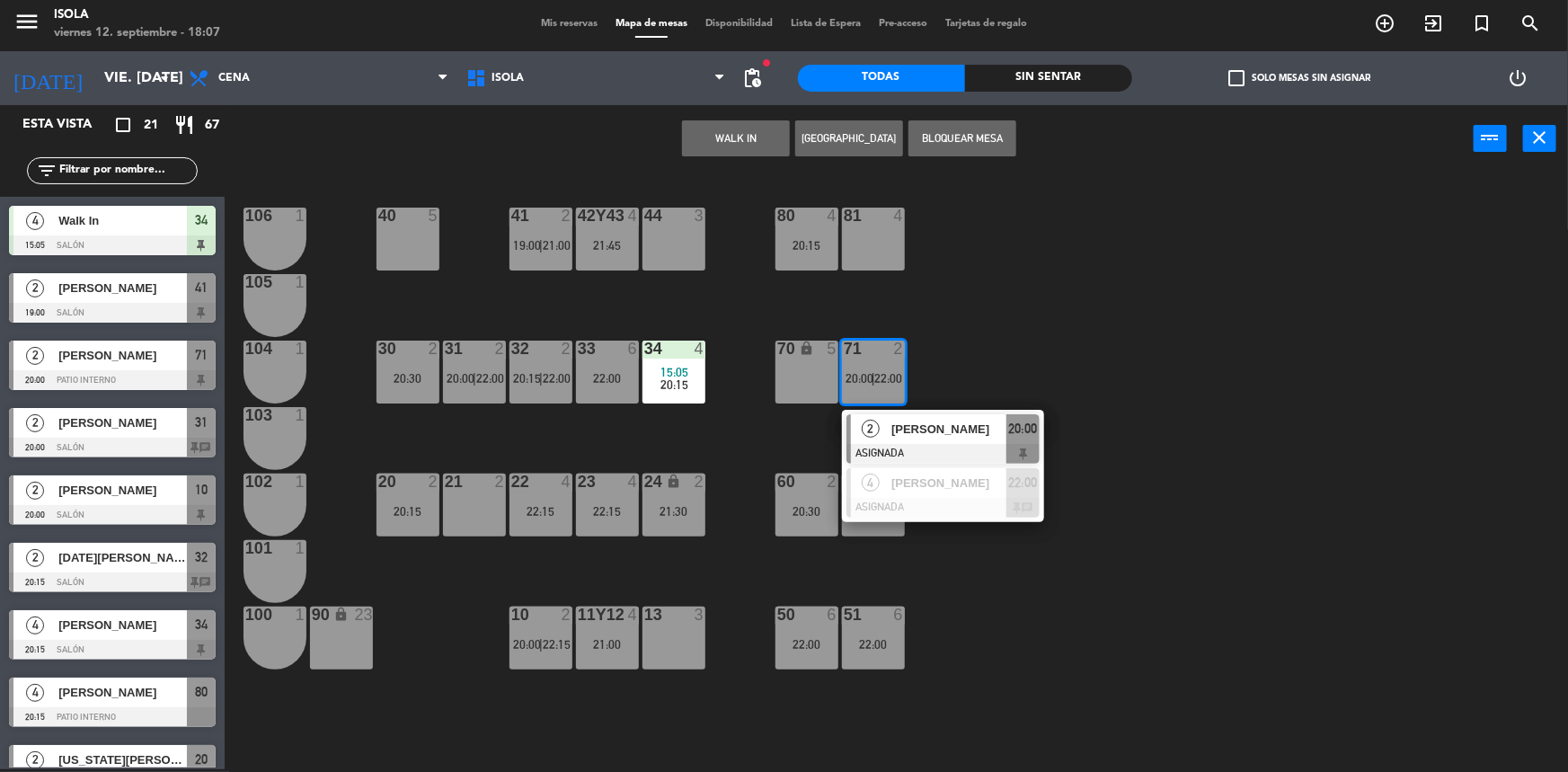
click at [876, 423] on div "2" at bounding box center [870, 429] width 38 height 30
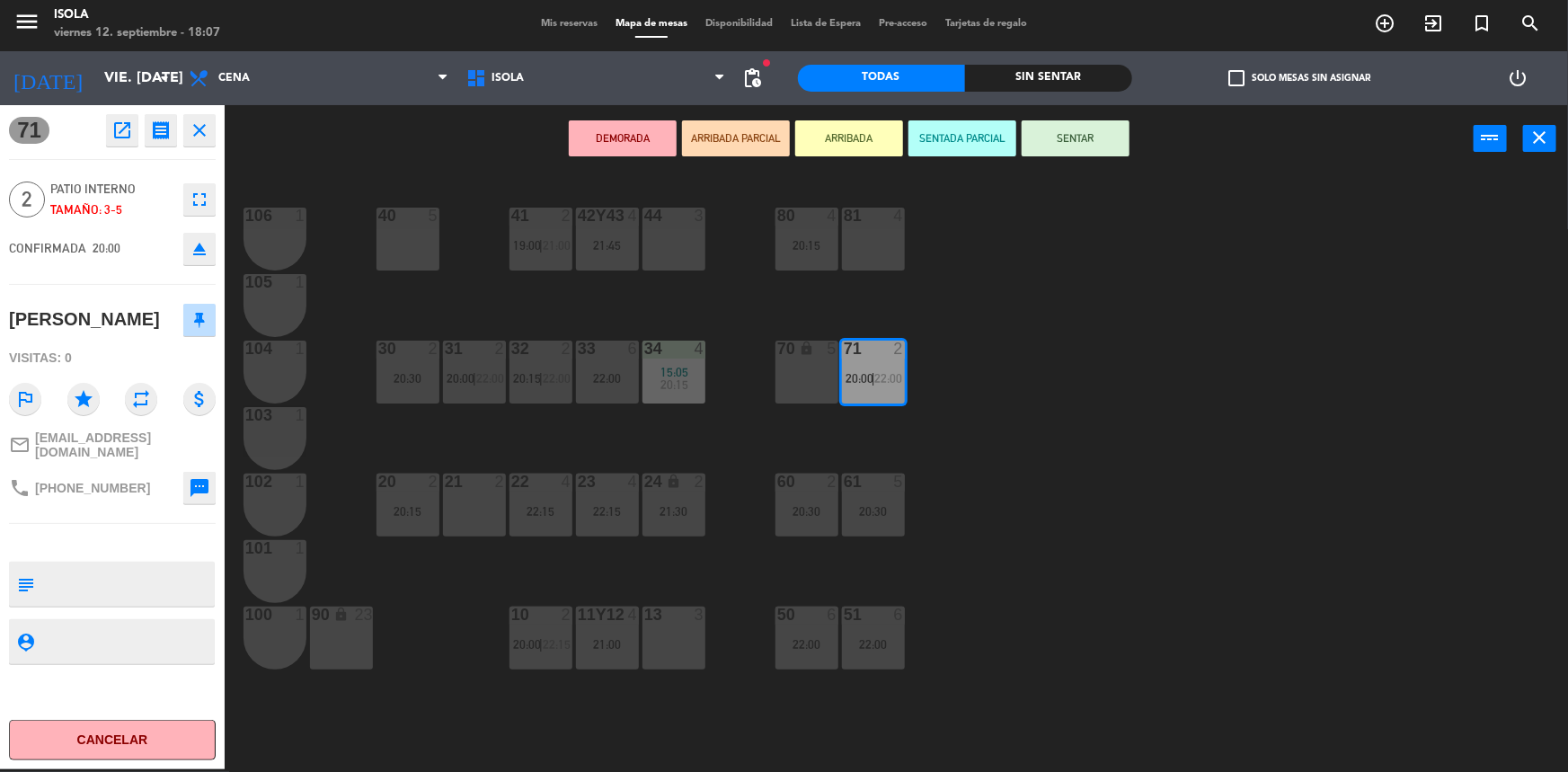
drag, startPoint x: 864, startPoint y: 235, endPoint x: 831, endPoint y: 209, distance: 42.0
click at [864, 234] on div "81 4" at bounding box center [872, 238] width 62 height 62
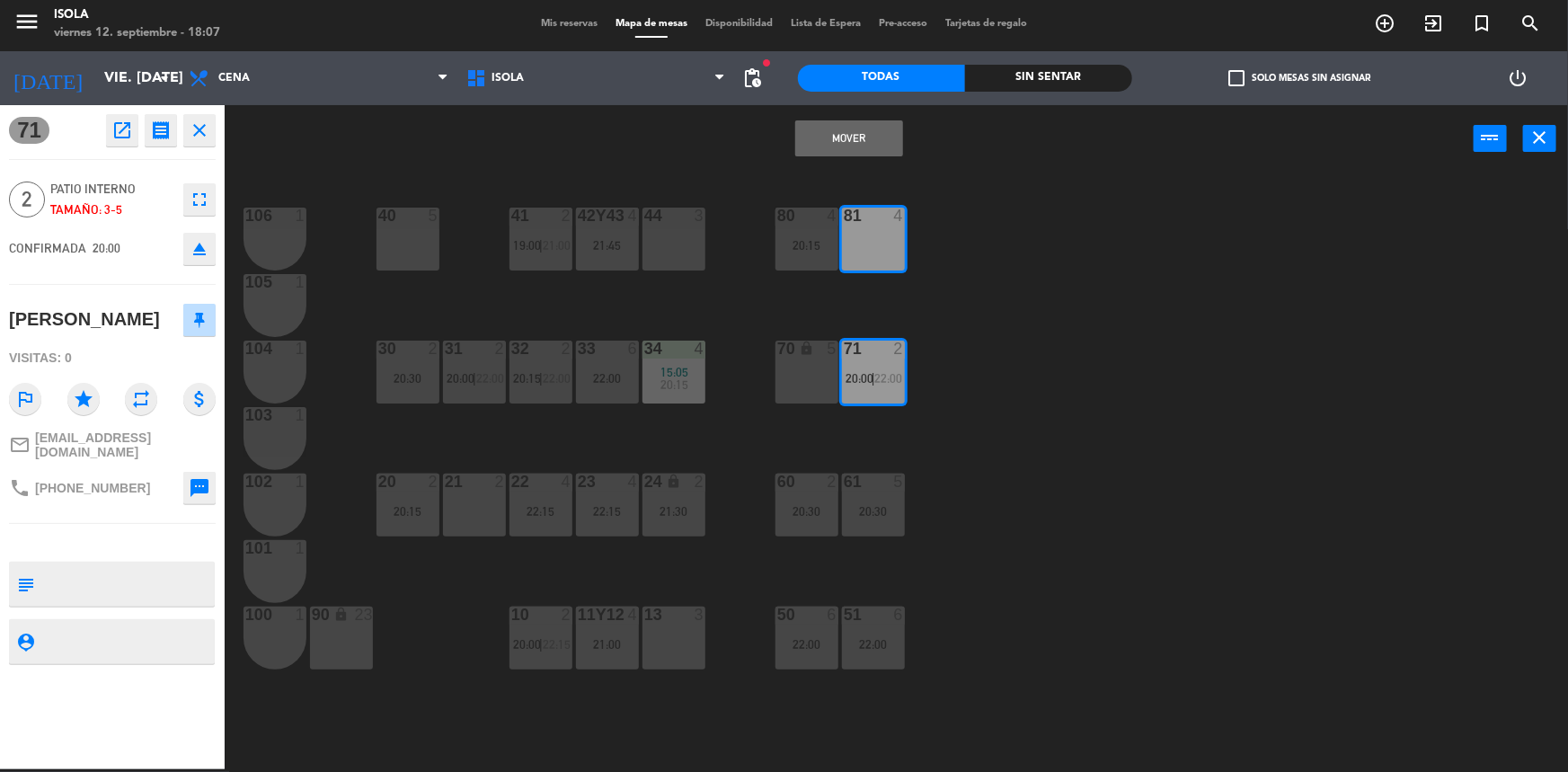
click at [817, 146] on button "Mover" at bounding box center [849, 137] width 108 height 36
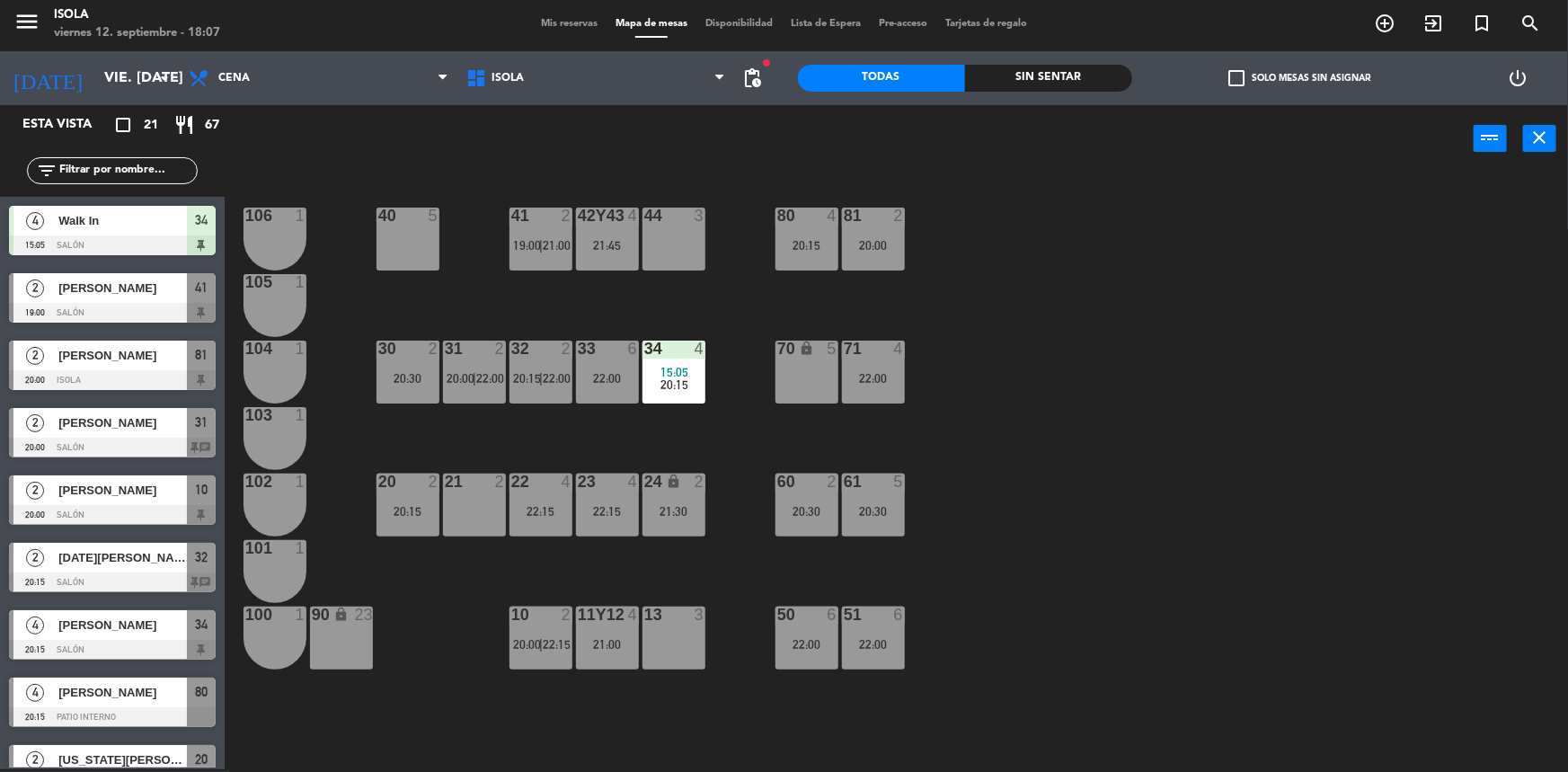
click at [864, 375] on div "22:00" at bounding box center [872, 378] width 62 height 12
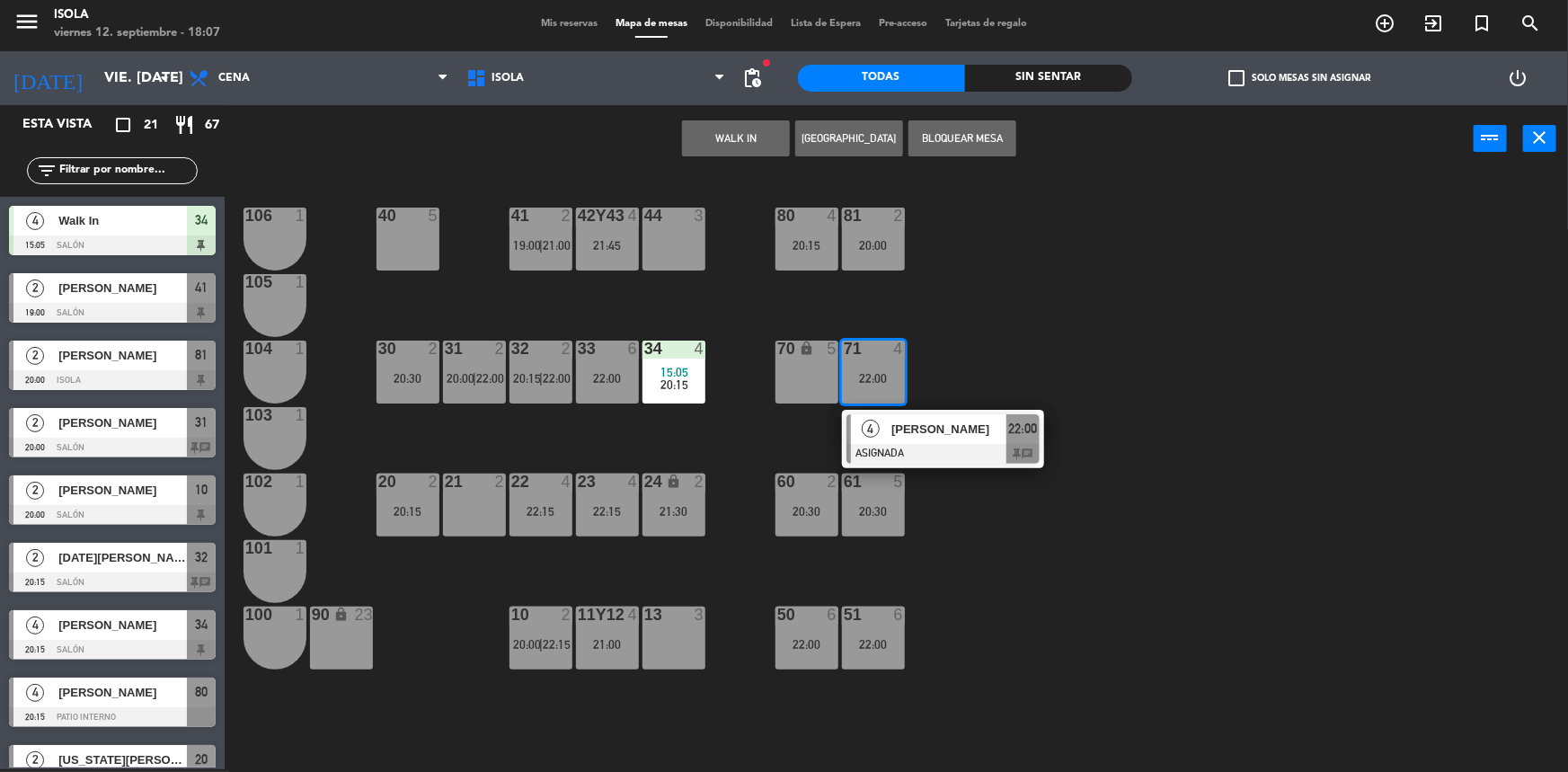
click at [882, 443] on div "4" at bounding box center [870, 429] width 38 height 30
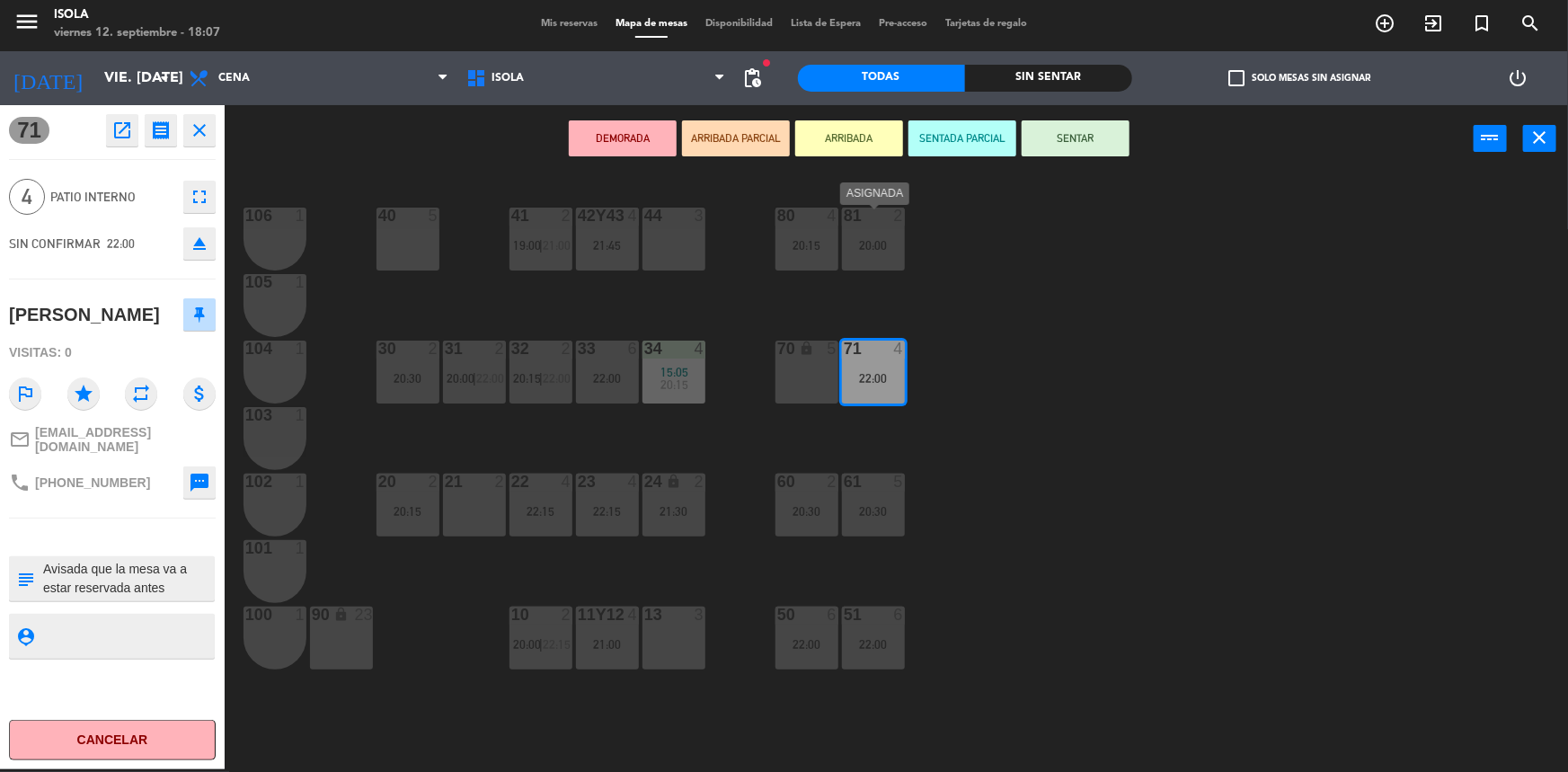
click at [870, 246] on div "20:00" at bounding box center [872, 245] width 62 height 12
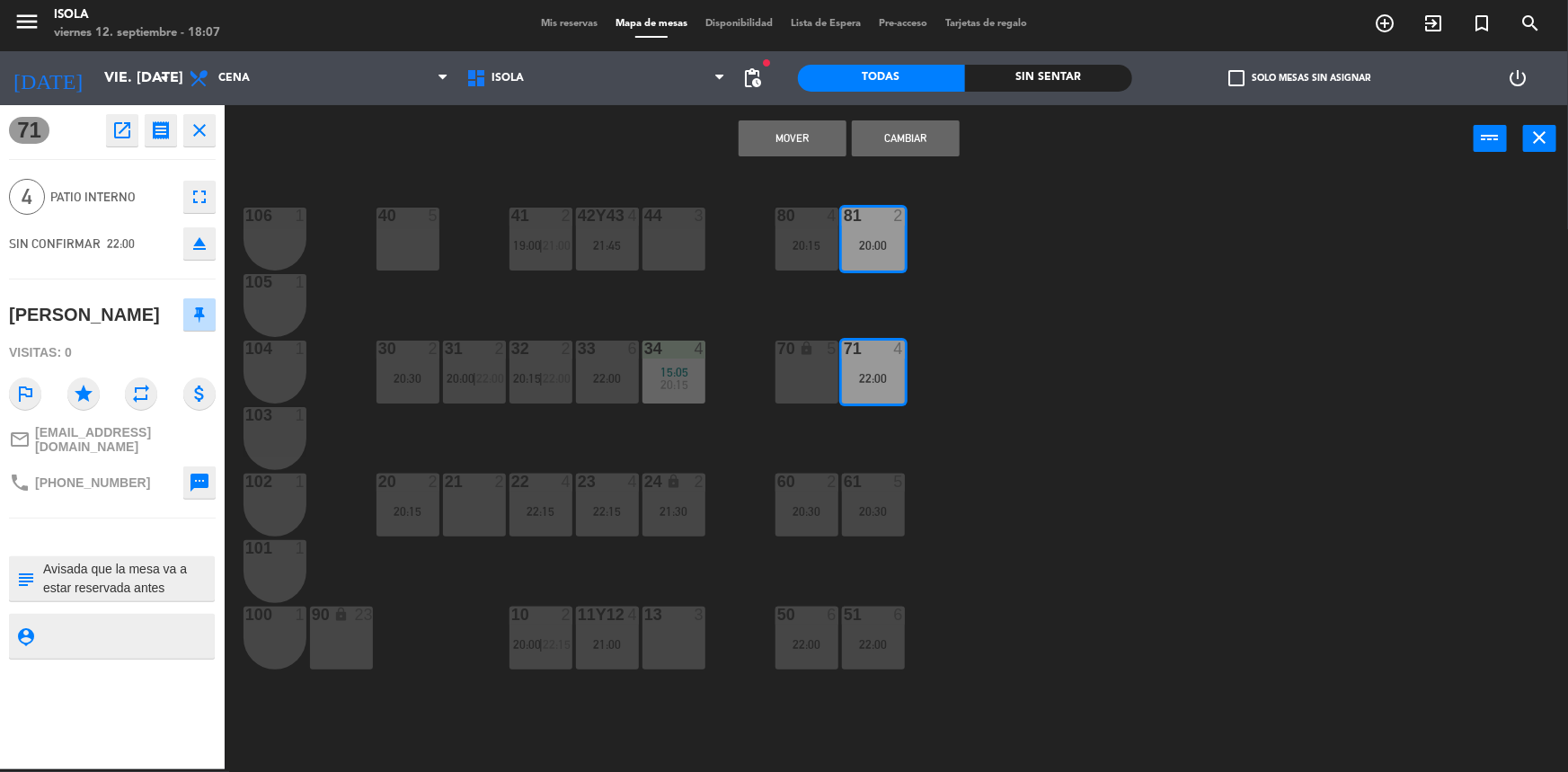
click at [817, 146] on button "Mover" at bounding box center [793, 137] width 108 height 36
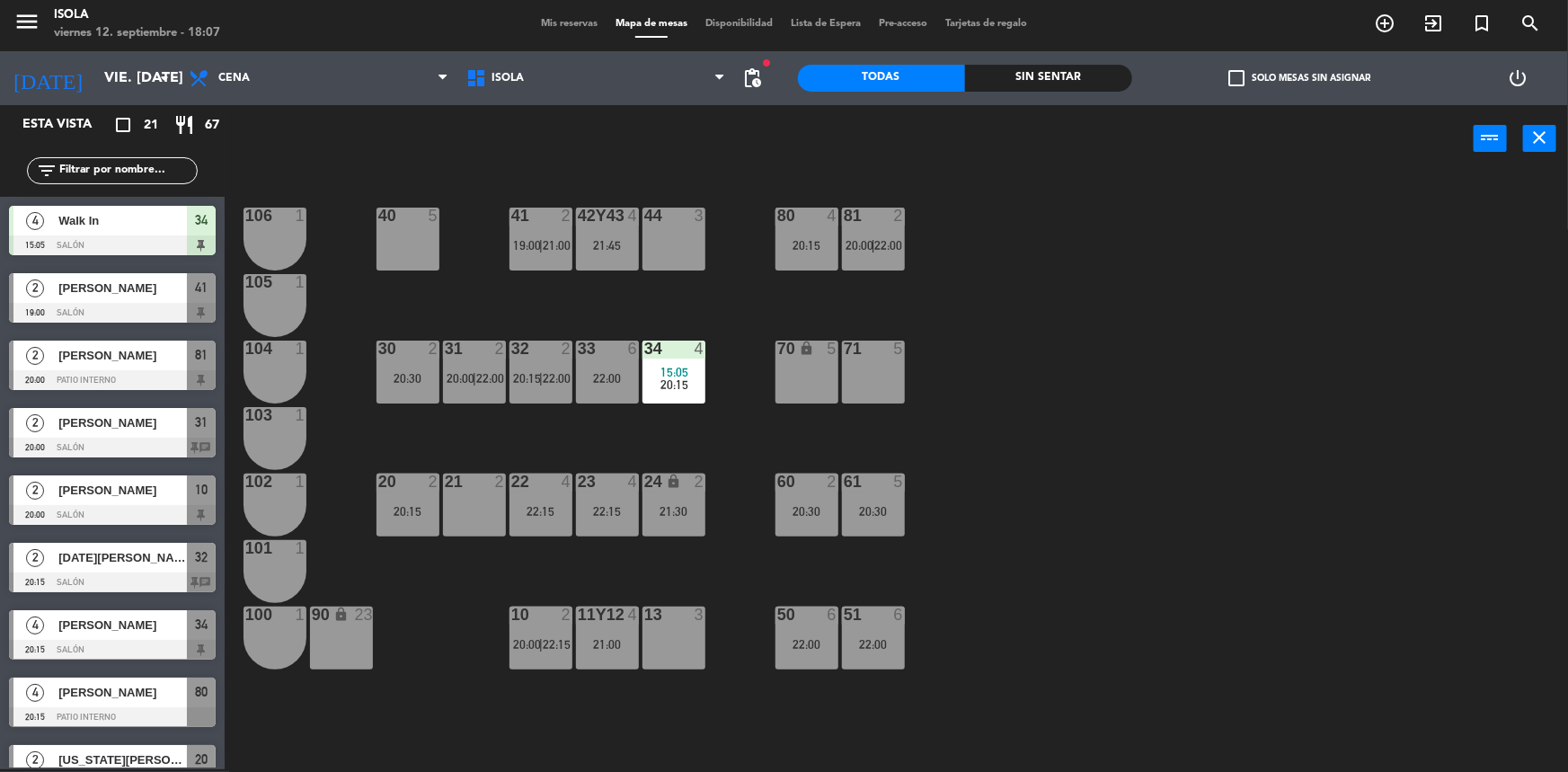
scroll to position [300, 0]
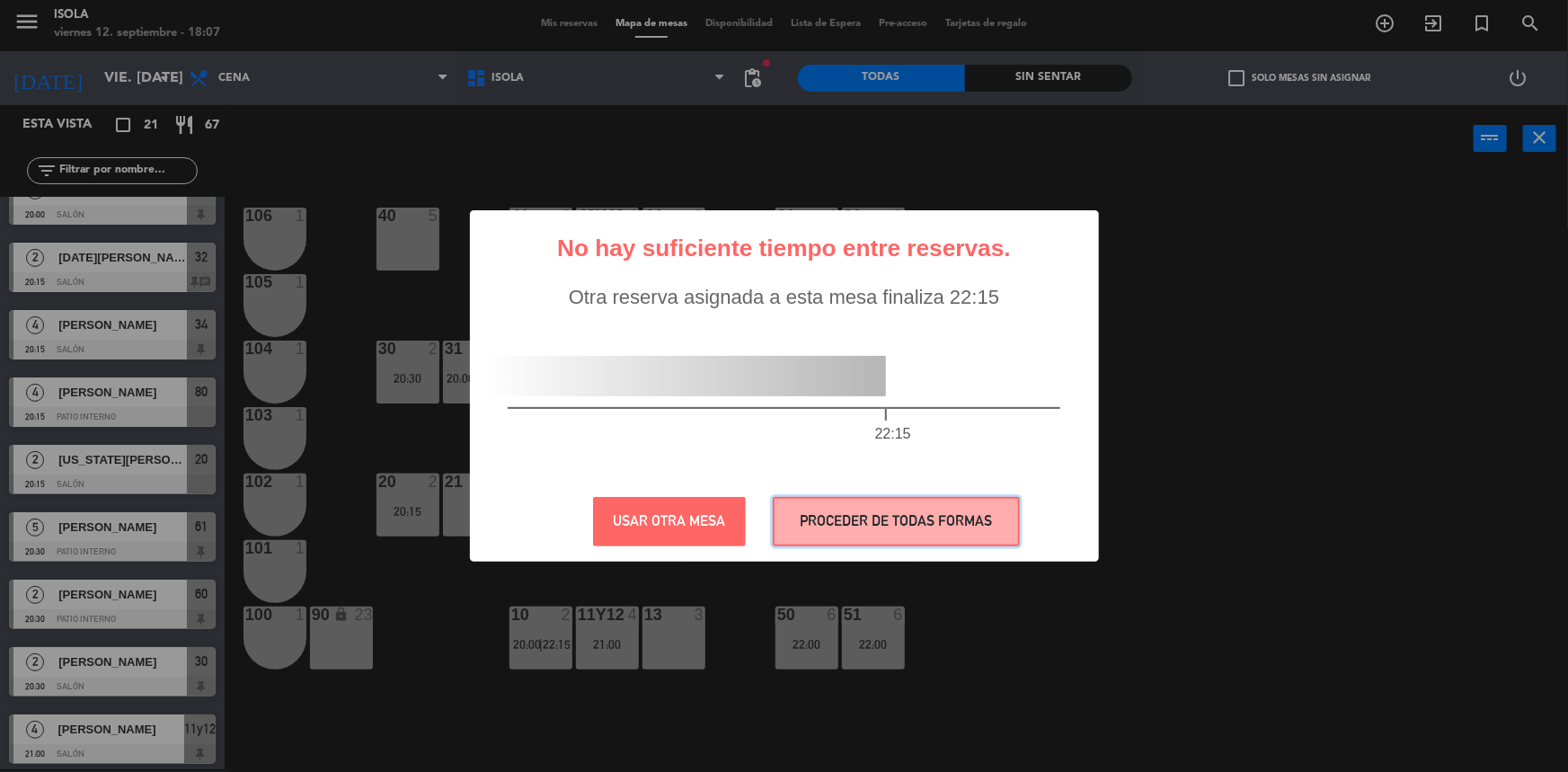
click at [899, 519] on button "PROCEDER DE TODAS FORMAS" at bounding box center [895, 521] width 247 height 49
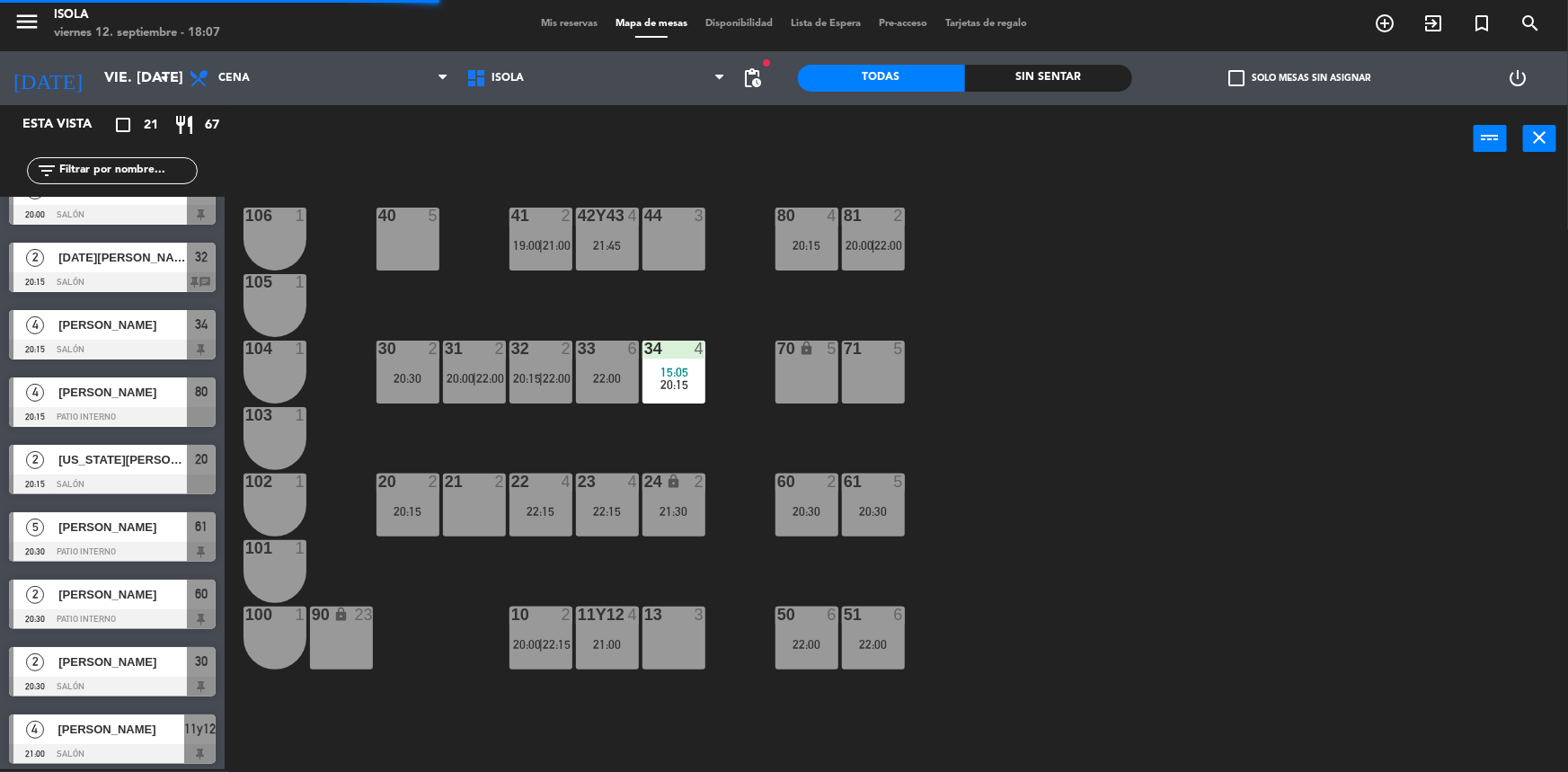
drag, startPoint x: 956, startPoint y: 458, endPoint x: 898, endPoint y: 486, distance: 64.4
click at [956, 457] on div "40 5 42y43 4 21:45 41 2 19:00 | 21:00 44 3 80 4 20:15 81 2 20:00 | 22:00 106 1 …" at bounding box center [904, 473] width 1328 height 597
click at [878, 505] on div "20:30" at bounding box center [872, 511] width 62 height 13
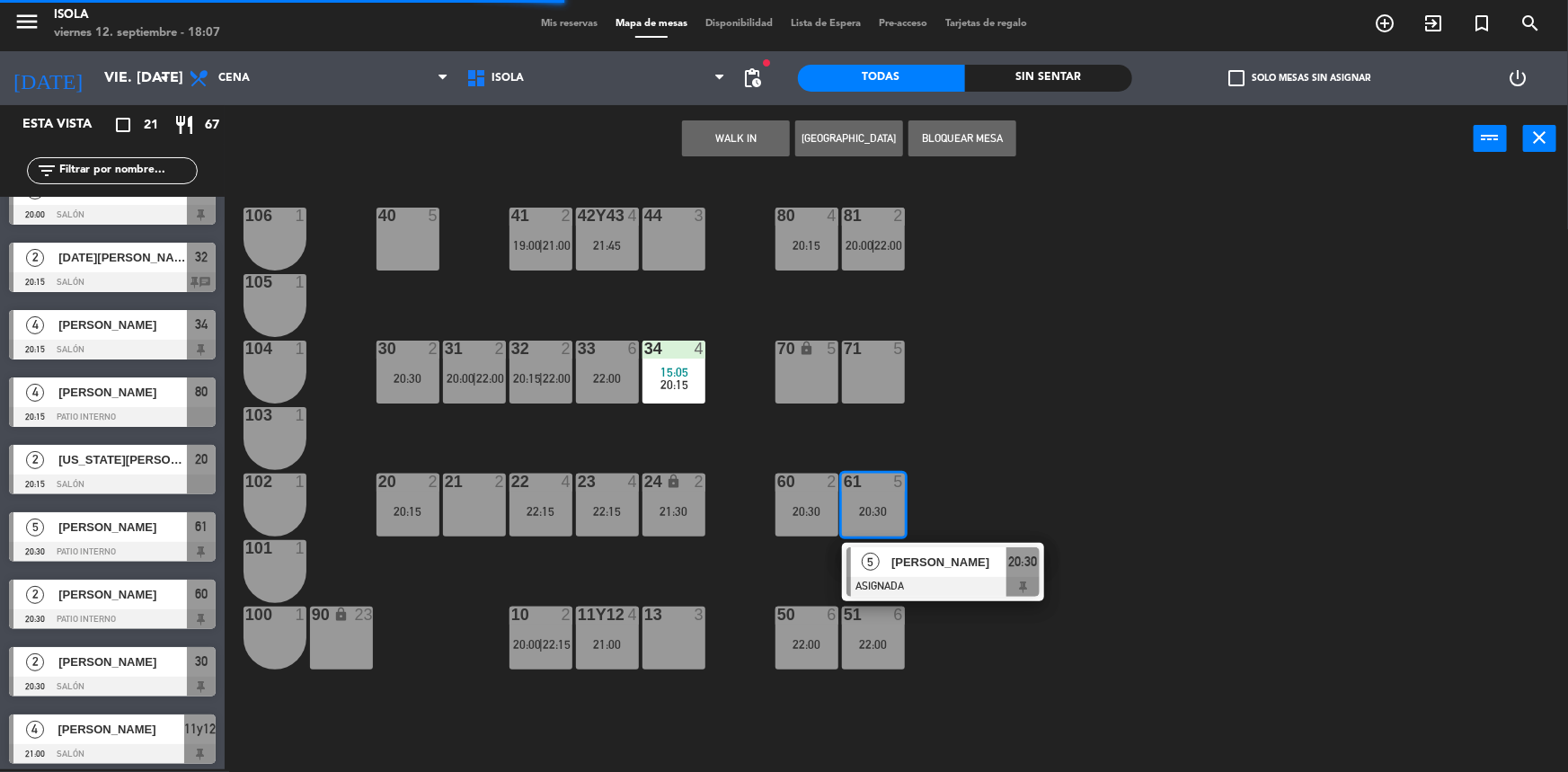
click at [894, 564] on span "[PERSON_NAME]" at bounding box center [949, 562] width 115 height 19
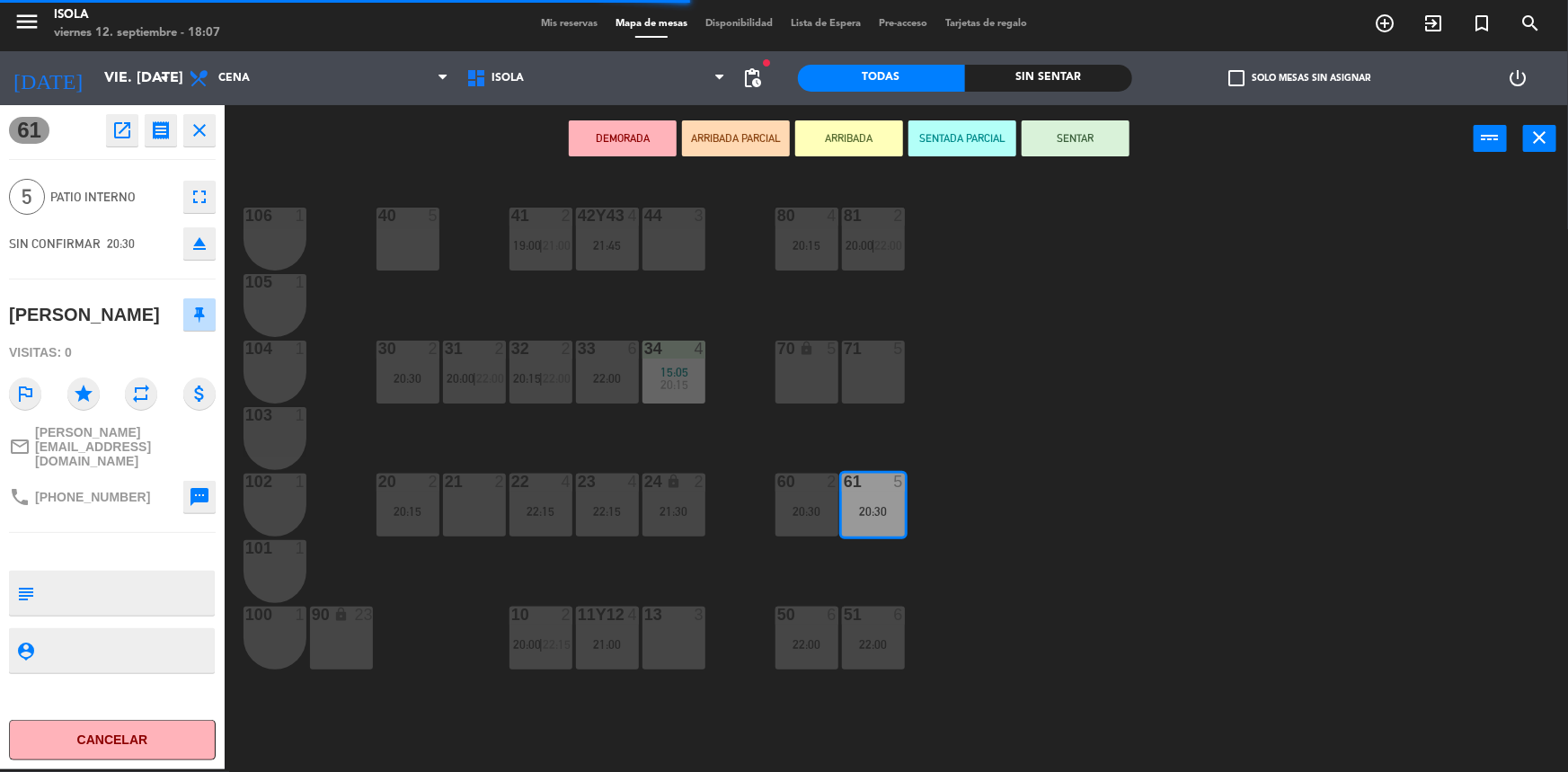
drag, startPoint x: 883, startPoint y: 369, endPoint x: 845, endPoint y: 301, distance: 77.9
click at [883, 368] on div "71 5" at bounding box center [872, 371] width 62 height 62
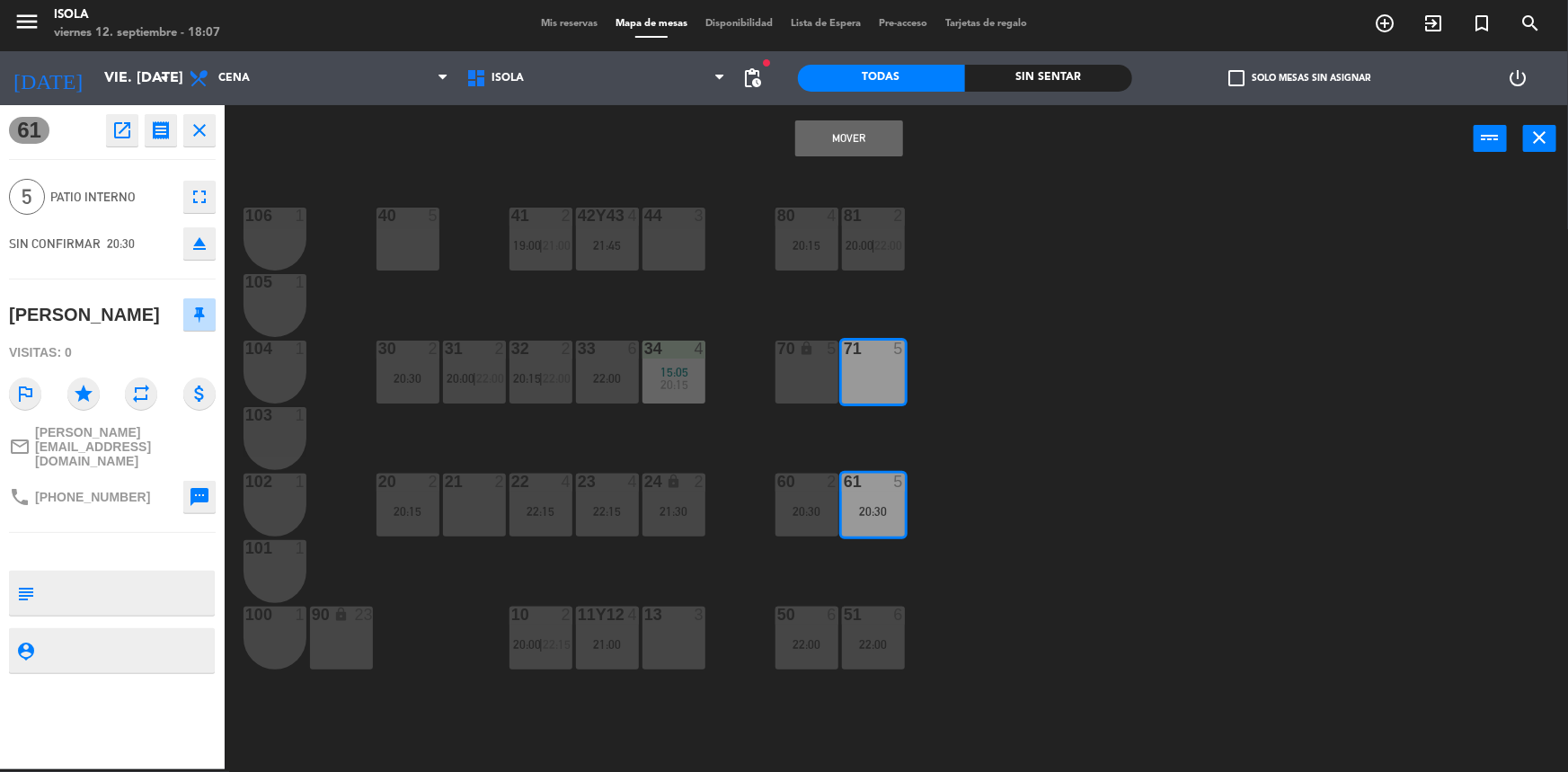
click at [845, 146] on button "Mover" at bounding box center [849, 137] width 108 height 36
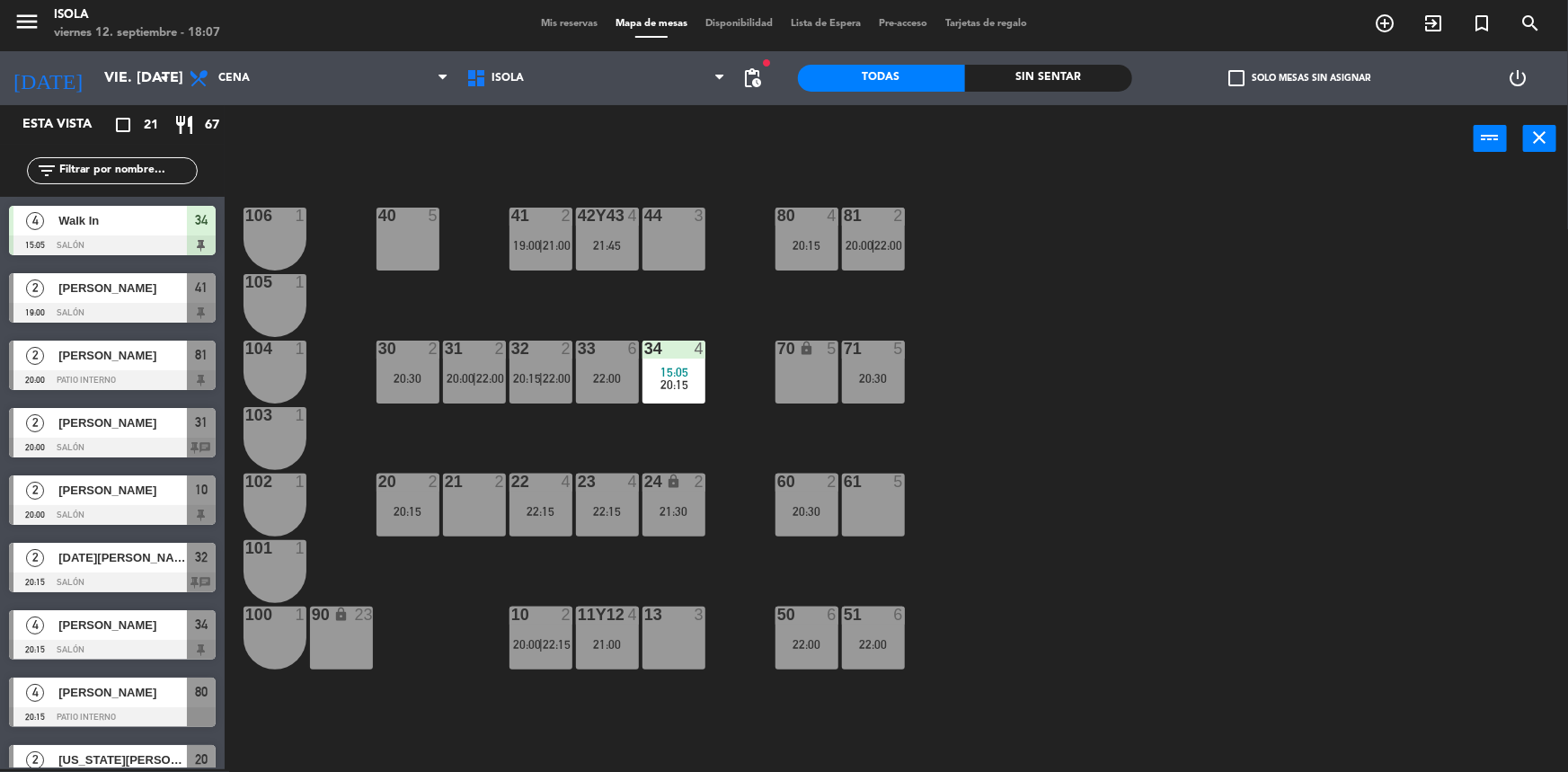
scroll to position [3, 0]
click at [953, 386] on div "40 5 42y43 4 21:45 41 2 19:00 | 21:00 44 3 80 4 20:15 81 2 20:00 | 22:00 106 1 …" at bounding box center [904, 473] width 1328 height 597
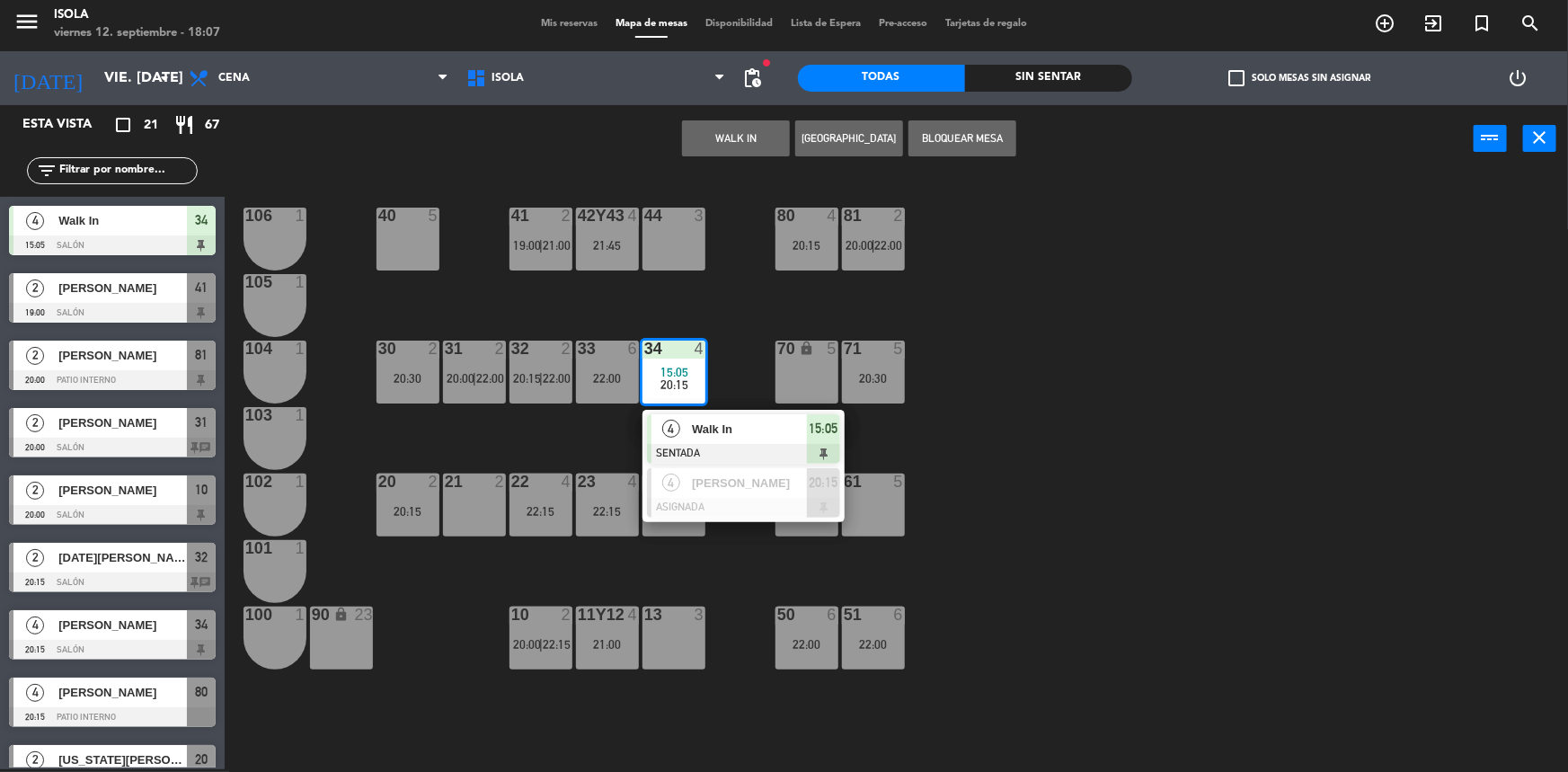
click at [745, 329] on div "40 5 42y43 4 21:45 41 2 19:00 | 21:00 44 3 80 4 20:15 81 2 20:00 | 22:00 106 1 …" at bounding box center [904, 473] width 1328 height 597
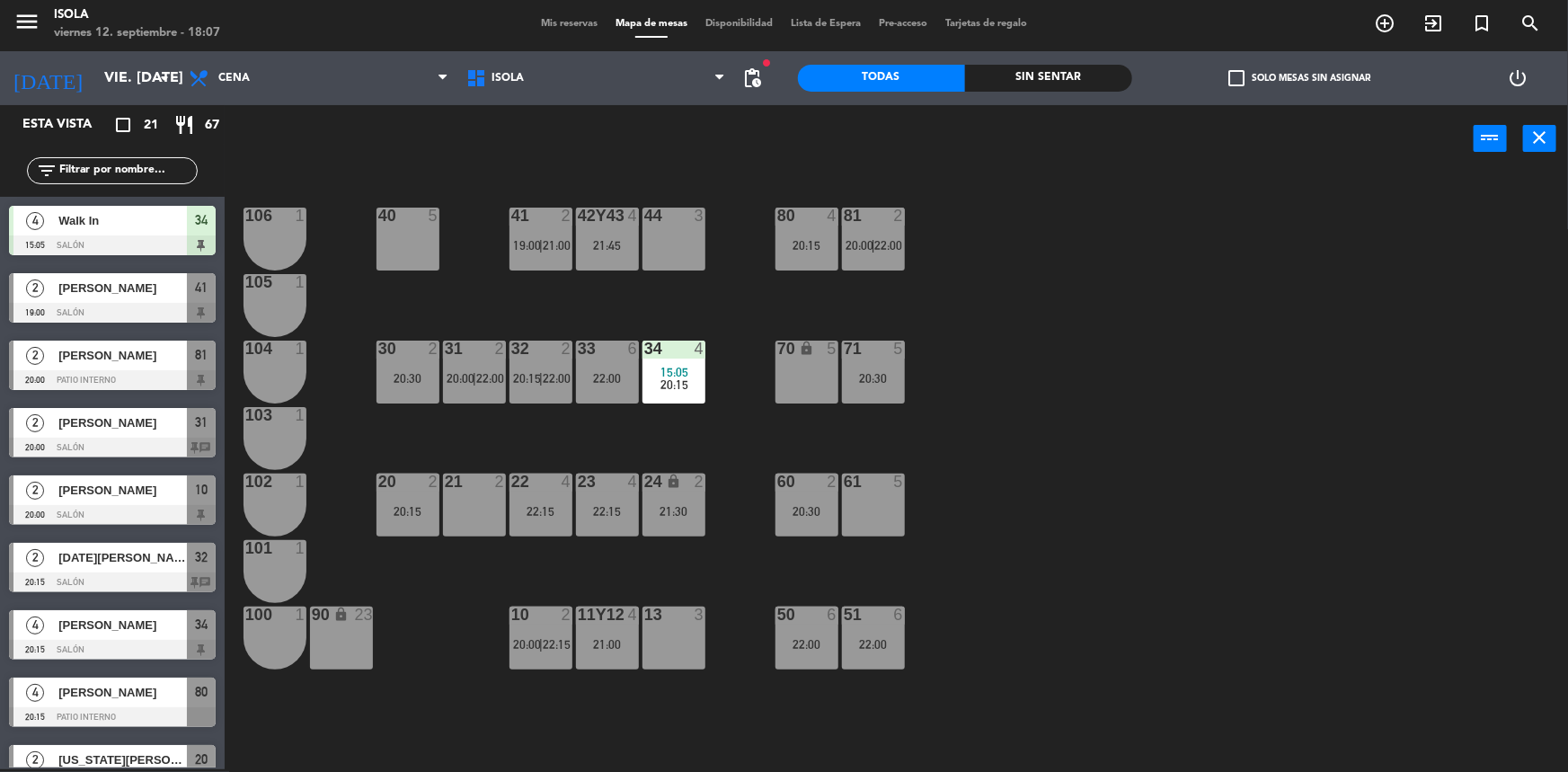
click at [669, 354] on div at bounding box center [674, 348] width 30 height 16
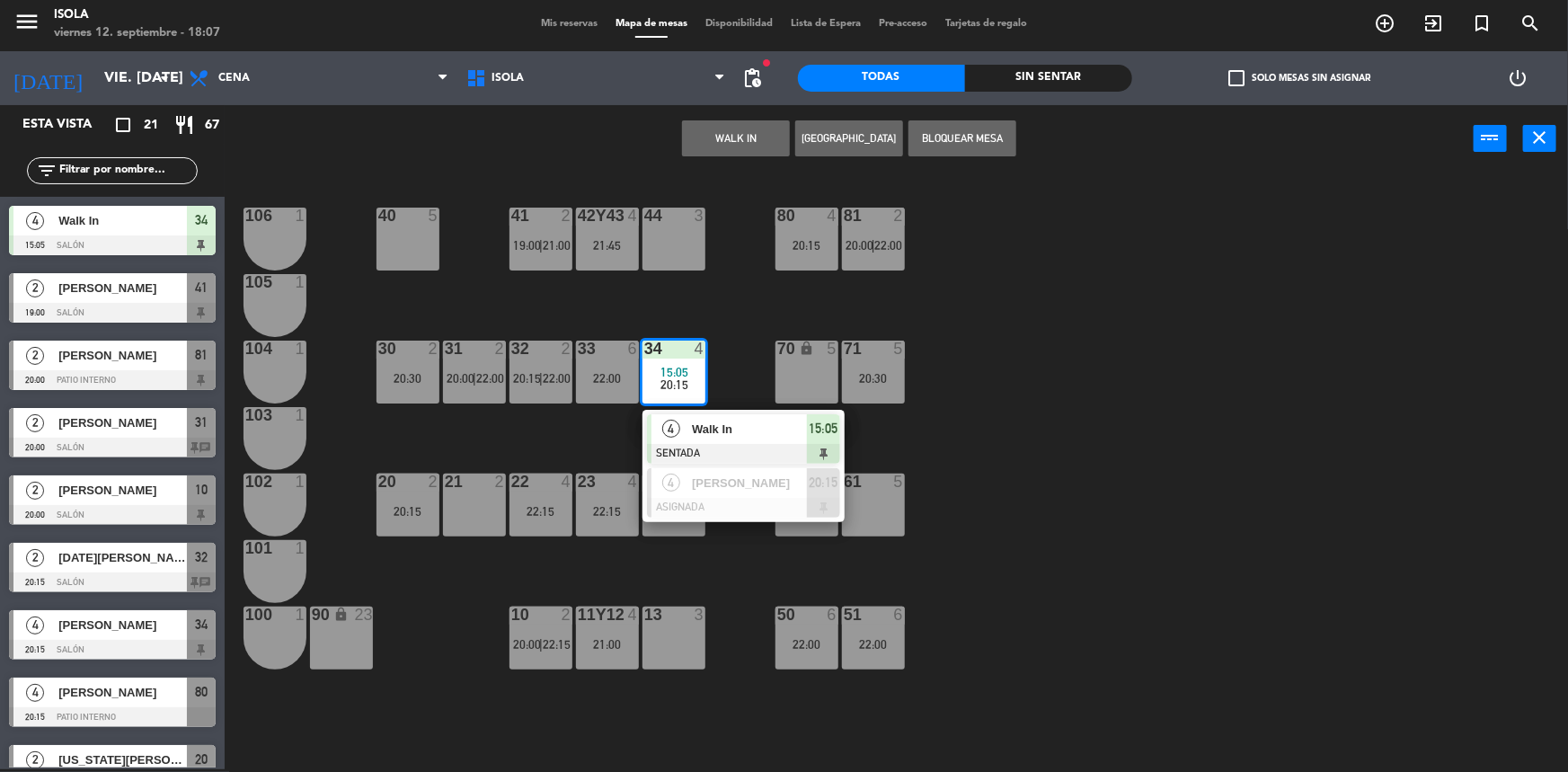
click at [711, 422] on span "Walk In" at bounding box center [749, 430] width 115 height 19
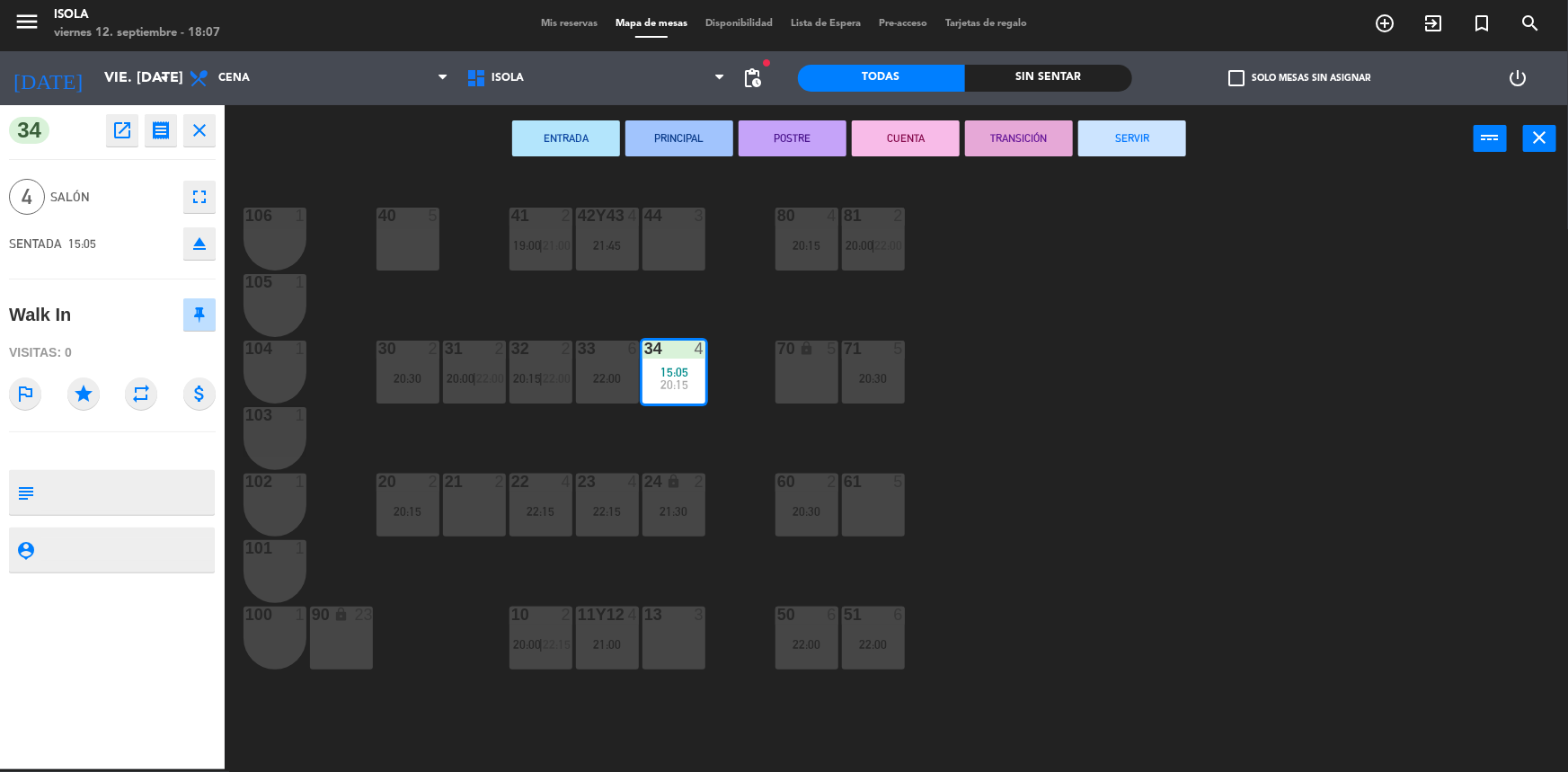
click at [1124, 143] on button "SERVIR" at bounding box center [1132, 137] width 108 height 36
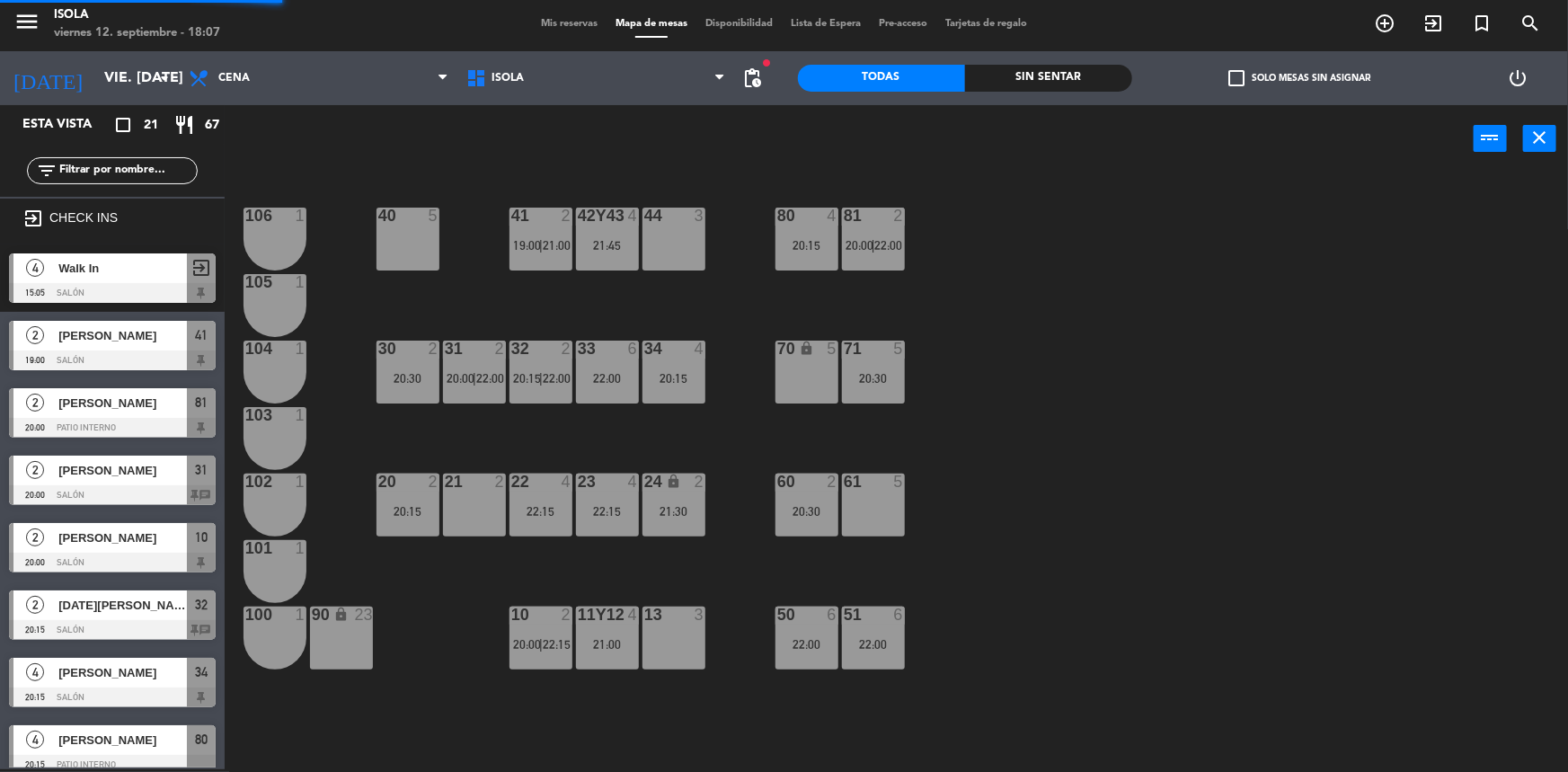
click at [1095, 325] on div "40 5 42y43 4 21:45 41 2 19:00 | 21:00 44 3 80 4 20:15 81 2 20:00 | 22:00 106 1 …" at bounding box center [904, 473] width 1328 height 597
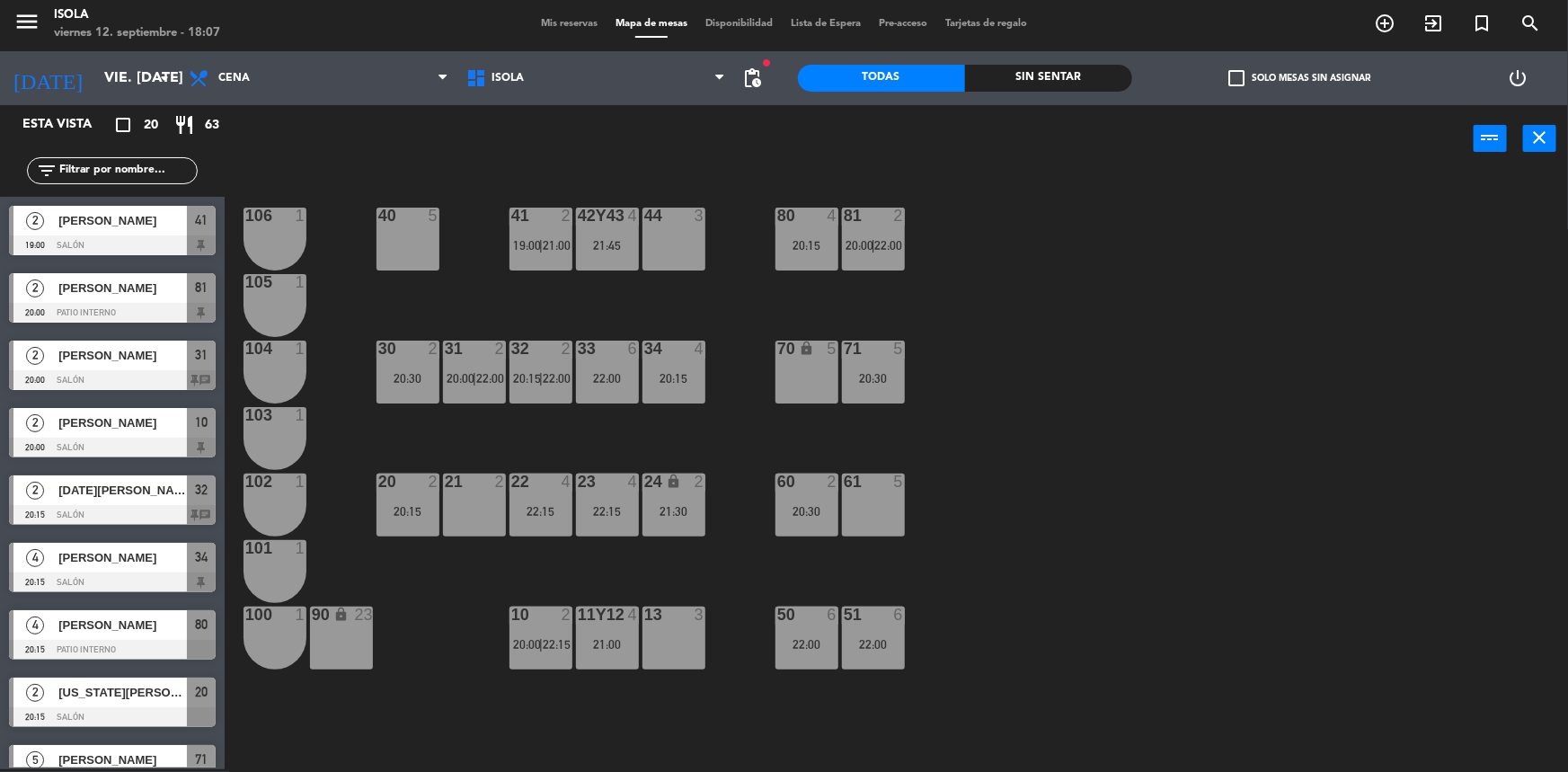
click at [562, 25] on span "Mis reservas" at bounding box center [570, 24] width 75 height 10
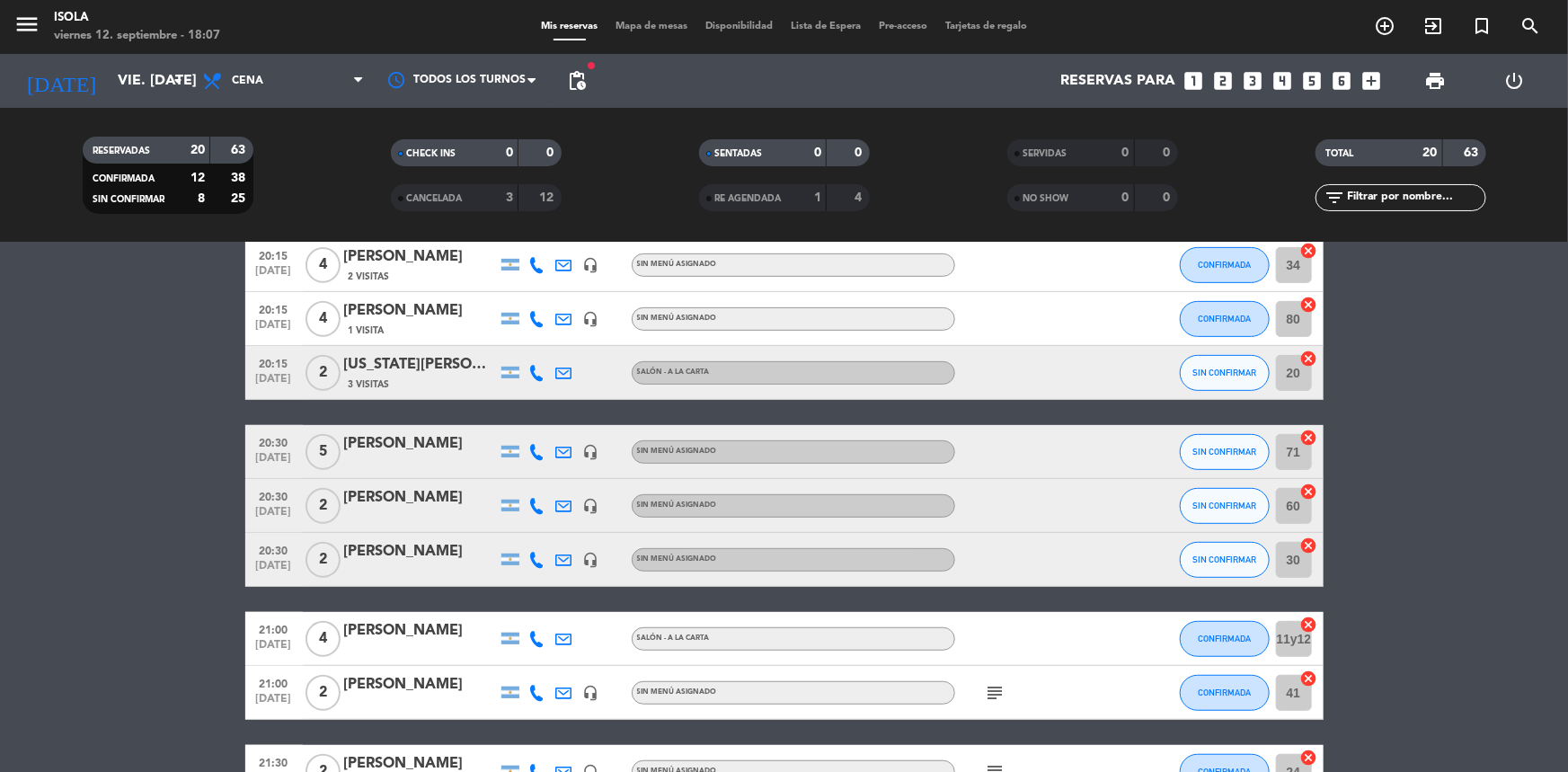
scroll to position [409, 0]
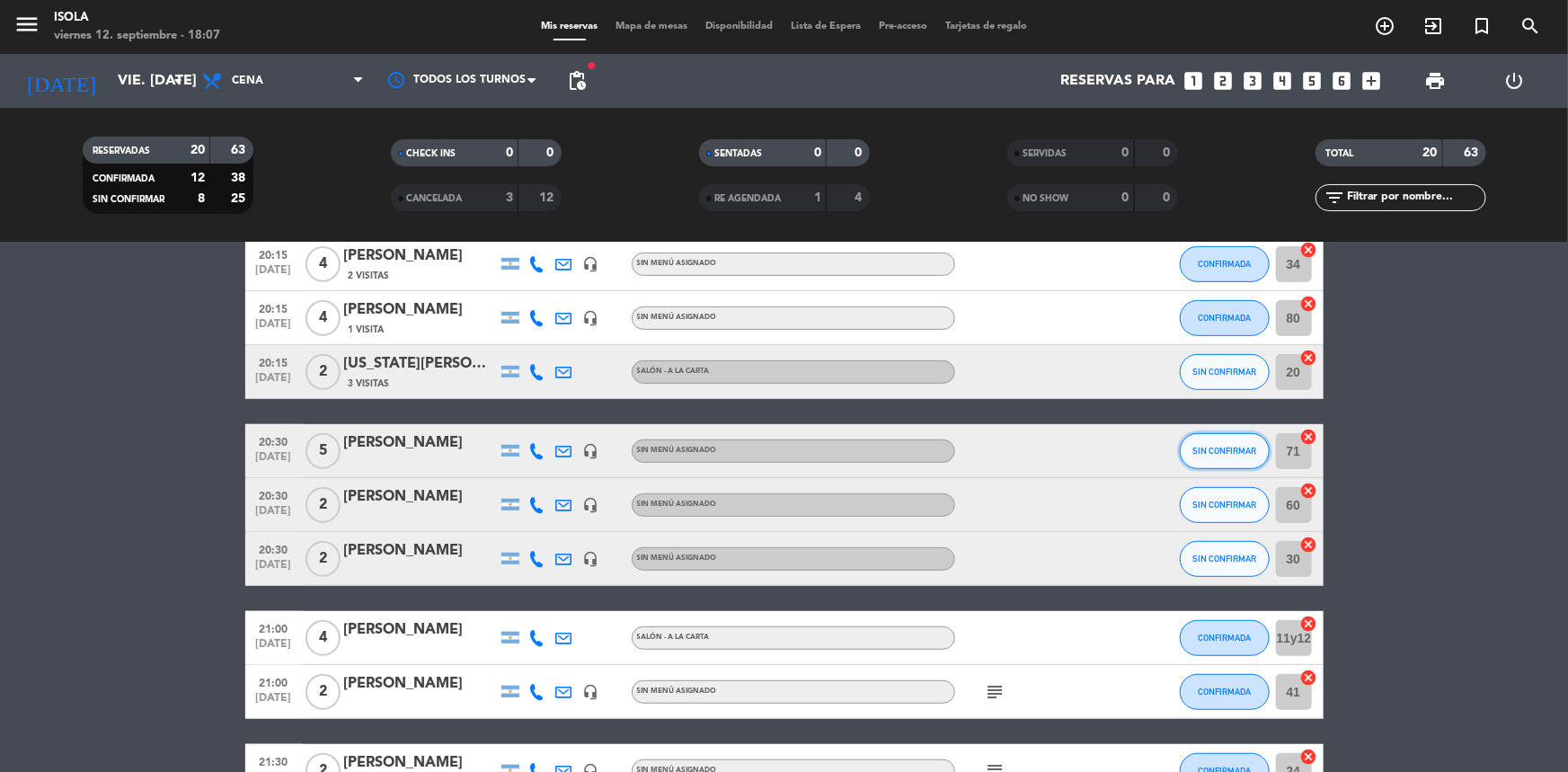
click at [1228, 458] on button "SIN CONFIRMAR" at bounding box center [1225, 451] width 90 height 36
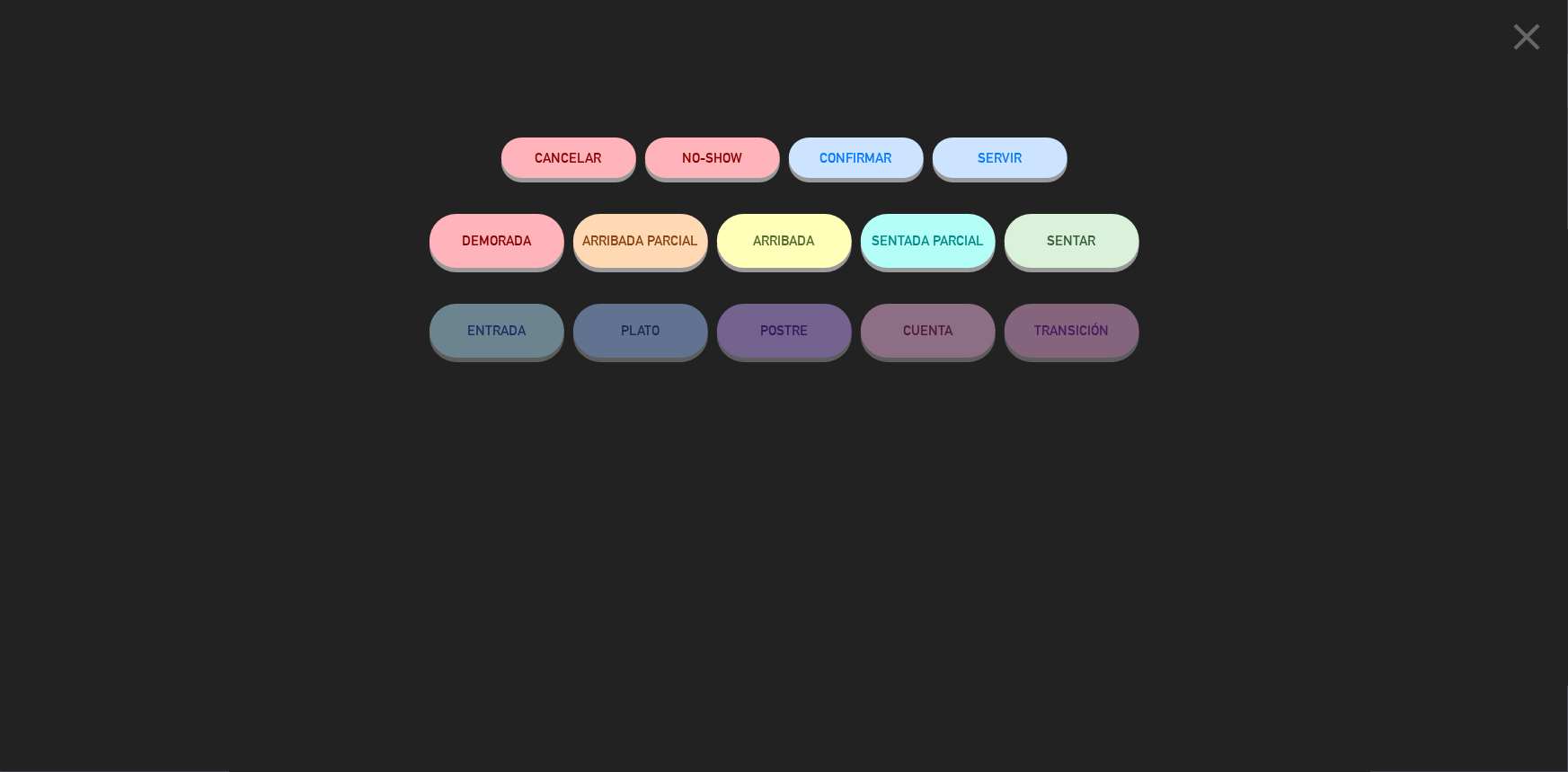
click at [858, 177] on div "CONFIRMAR" at bounding box center [856, 175] width 135 height 76
click at [861, 172] on button "CONFIRMAR" at bounding box center [856, 158] width 135 height 40
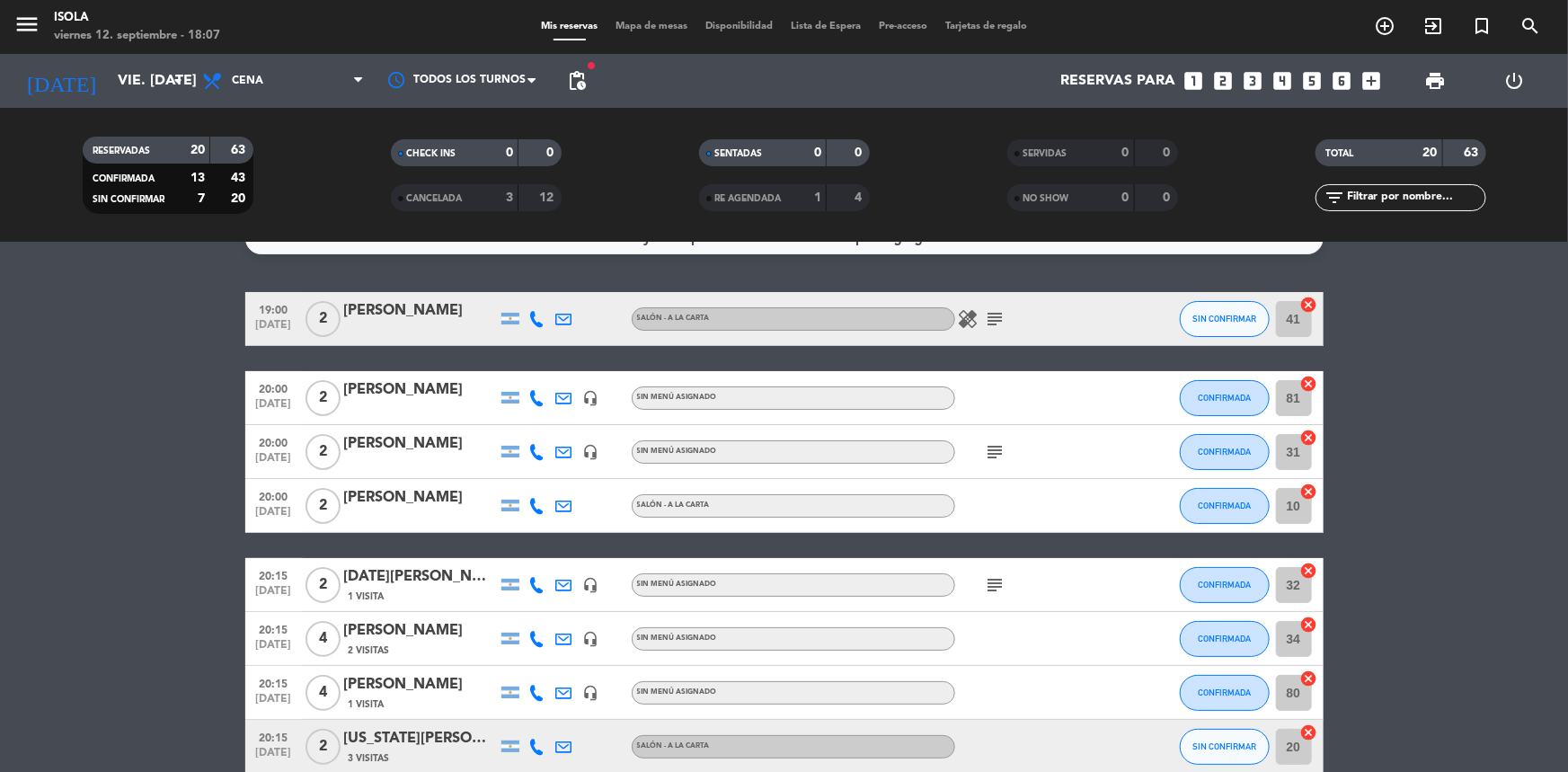
scroll to position [0, 0]
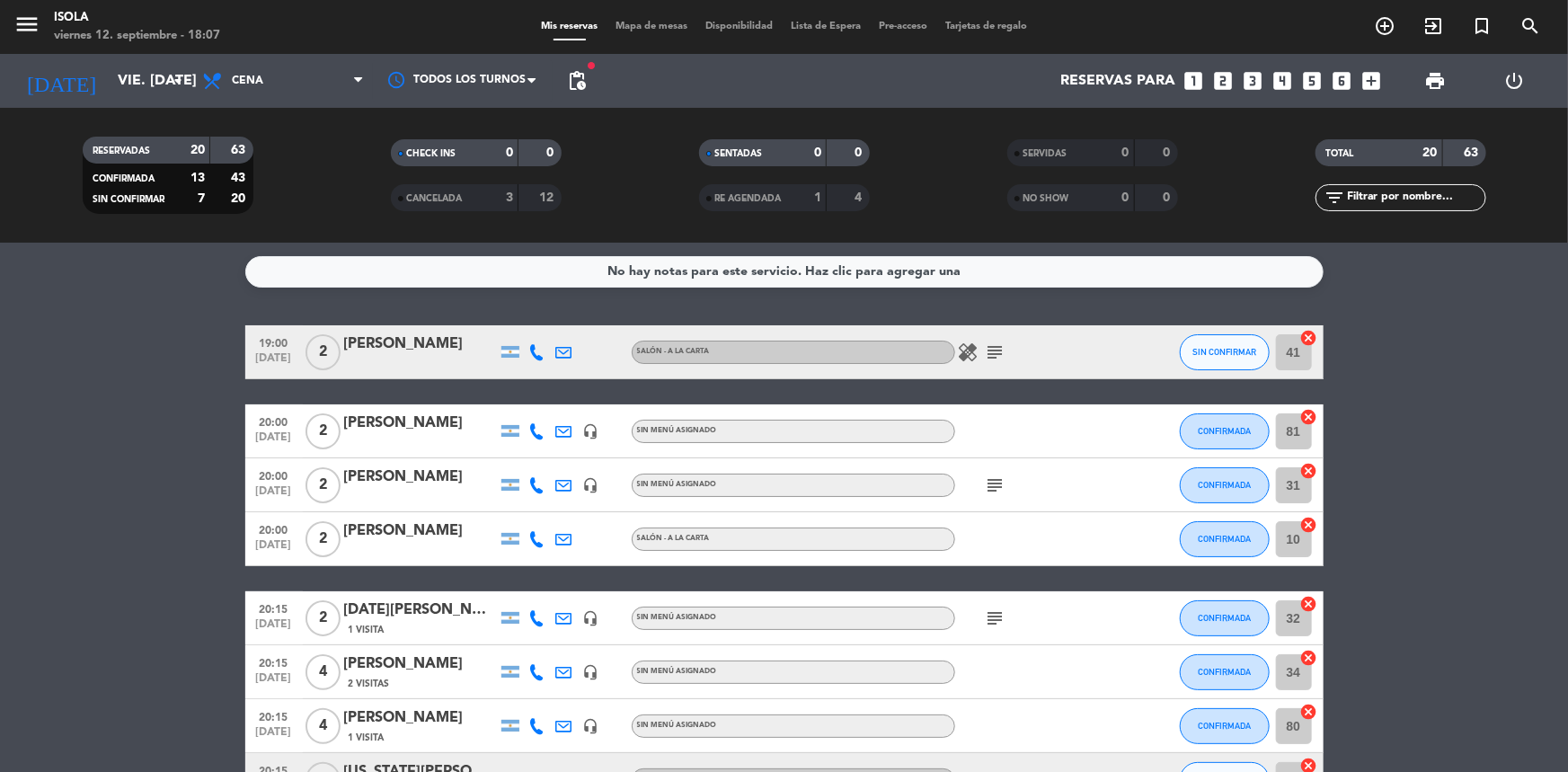
click at [987, 350] on icon "subject" at bounding box center [995, 352] width 21 height 21
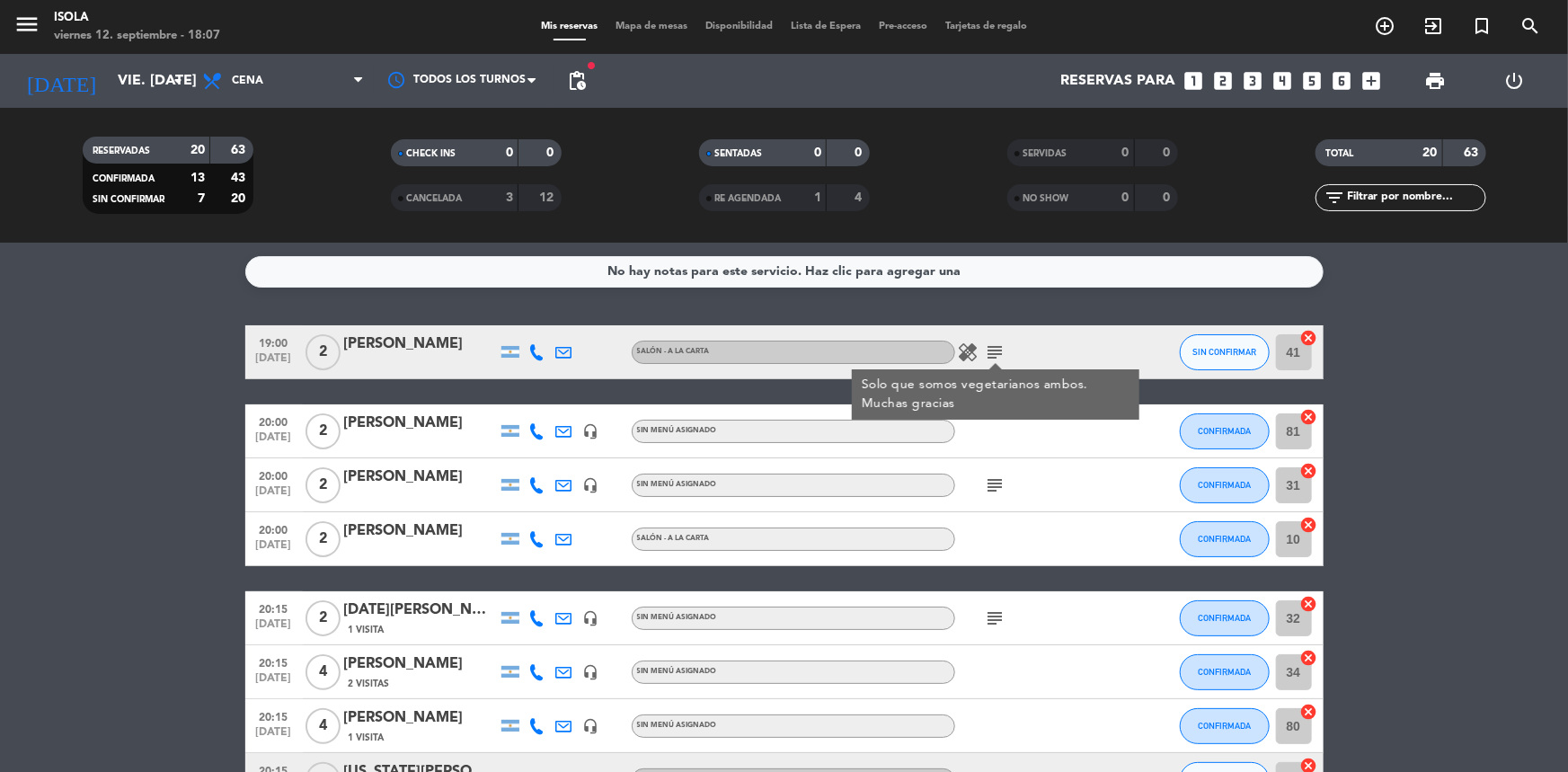
click at [989, 349] on icon "subject" at bounding box center [995, 352] width 21 height 21
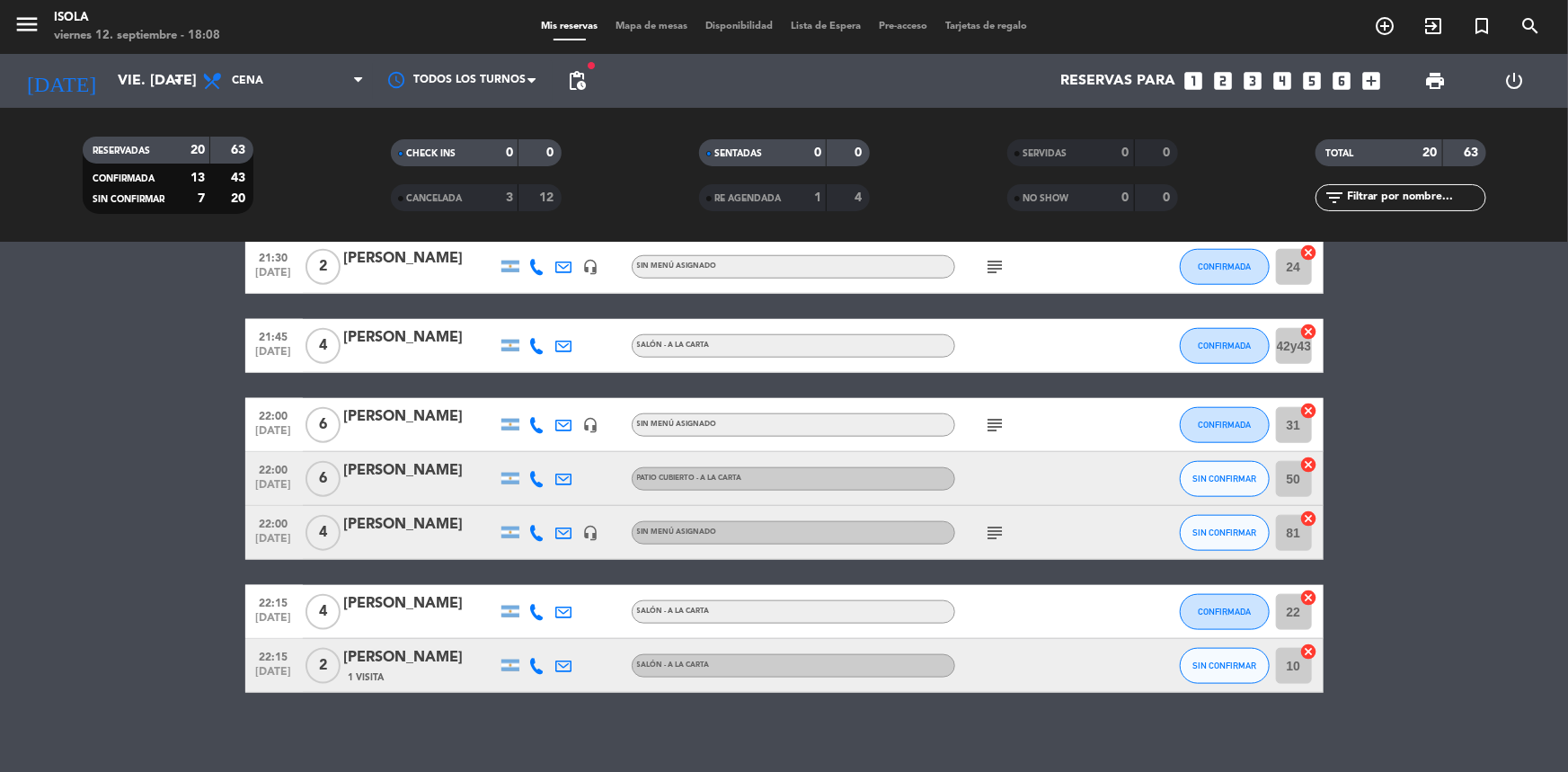
scroll to position [924, 0]
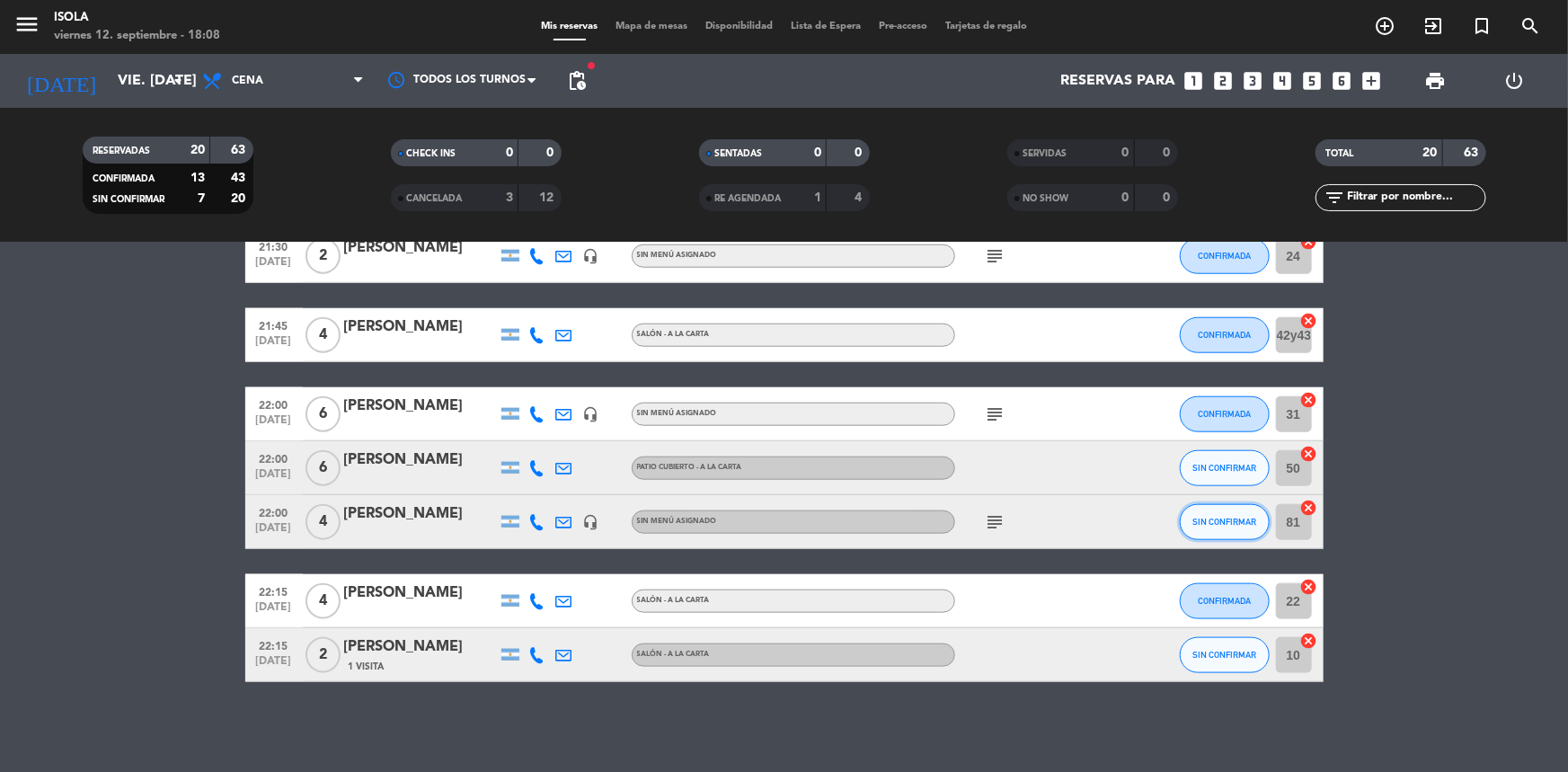
click at [1200, 528] on button "SIN CONFIRMAR" at bounding box center [1225, 522] width 90 height 36
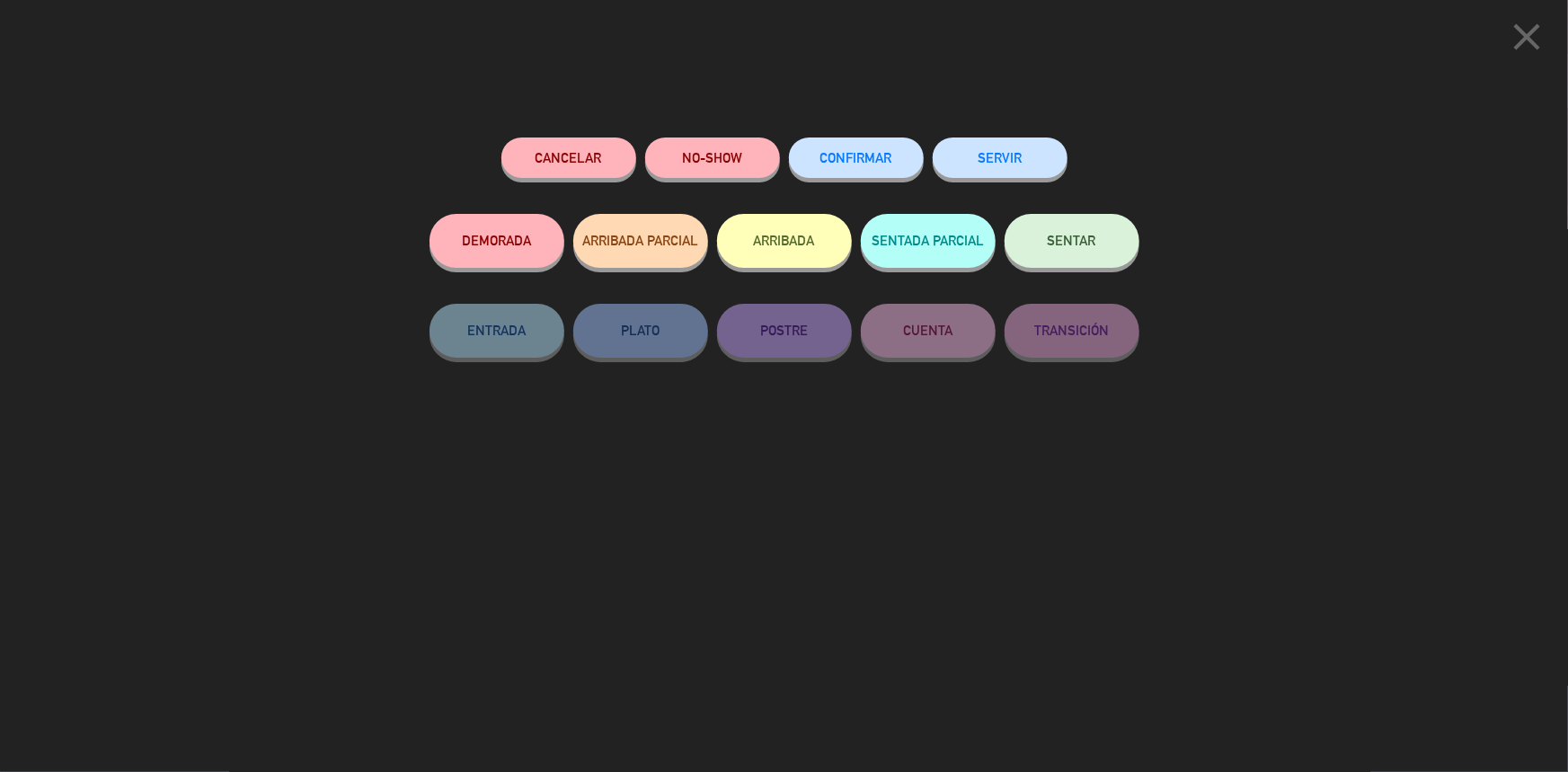
click at [866, 162] on span "CONFIRMAR" at bounding box center [856, 158] width 72 height 15
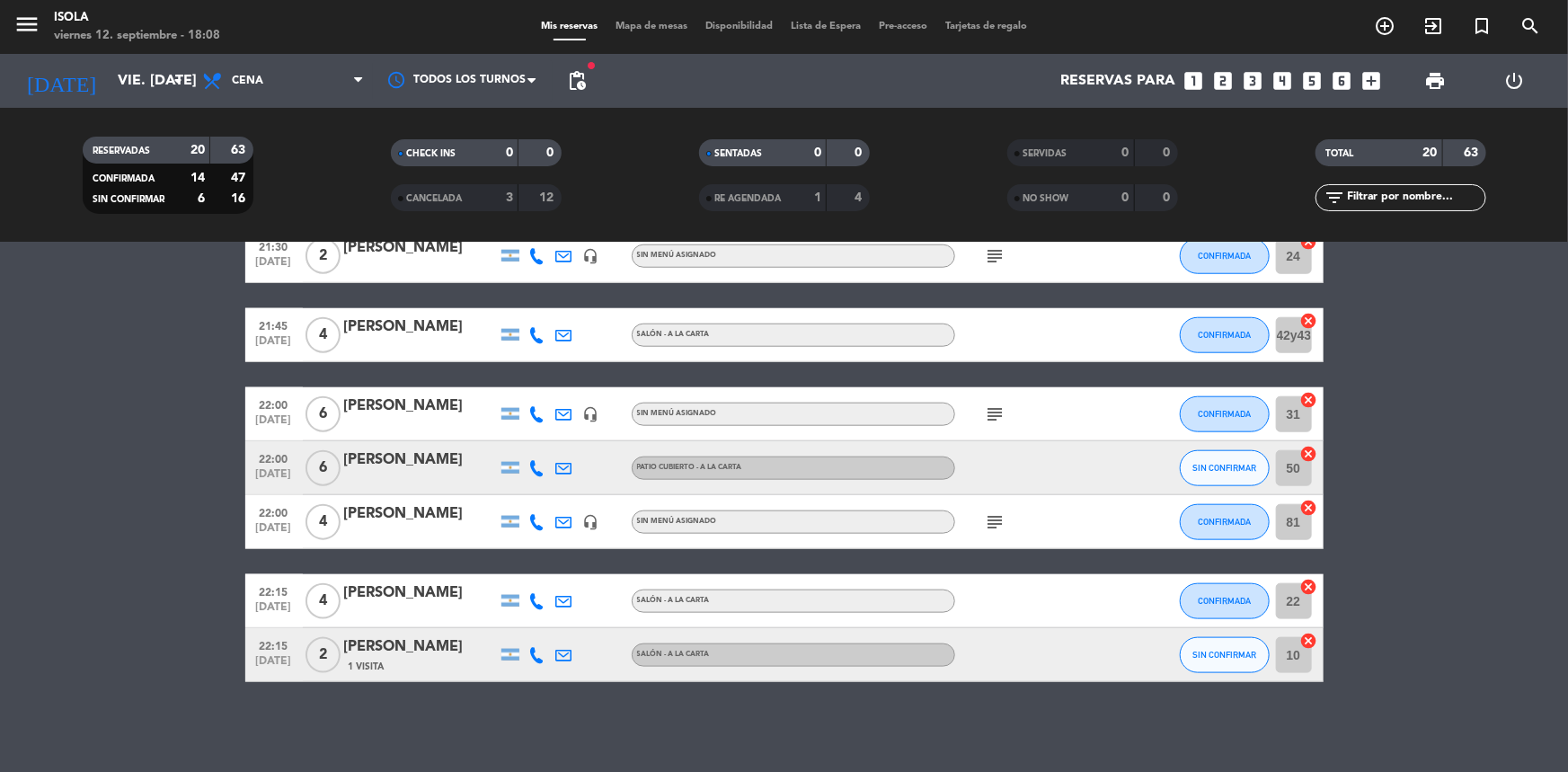
click at [1469, 436] on bookings-row "19:00 [DATE] 2 [PERSON_NAME] Salón - A la Carta healing subject SIN CONFIRMAR 4…" at bounding box center [784, 42] width 1568 height 1281
click at [667, 27] on span "Mapa de mesas" at bounding box center [651, 26] width 90 height 10
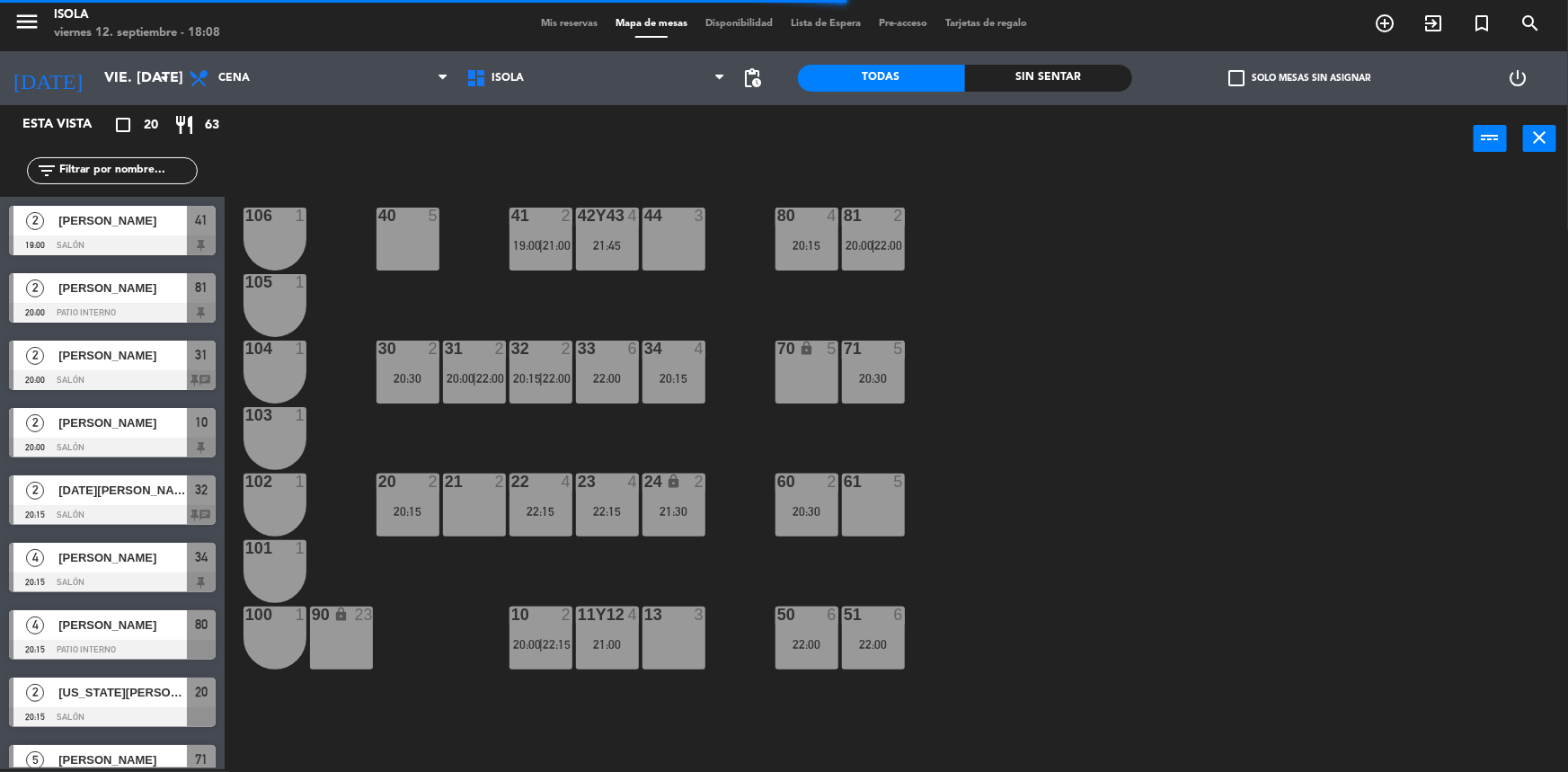
click at [1045, 408] on div "40 5 42y43 4 21:45 41 2 19:00 | 21:00 44 3 80 4 20:15 81 2 20:00 | 22:00 106 1 …" at bounding box center [904, 473] width 1328 height 597
click at [584, 367] on div "33 6 22:00" at bounding box center [607, 371] width 62 height 62
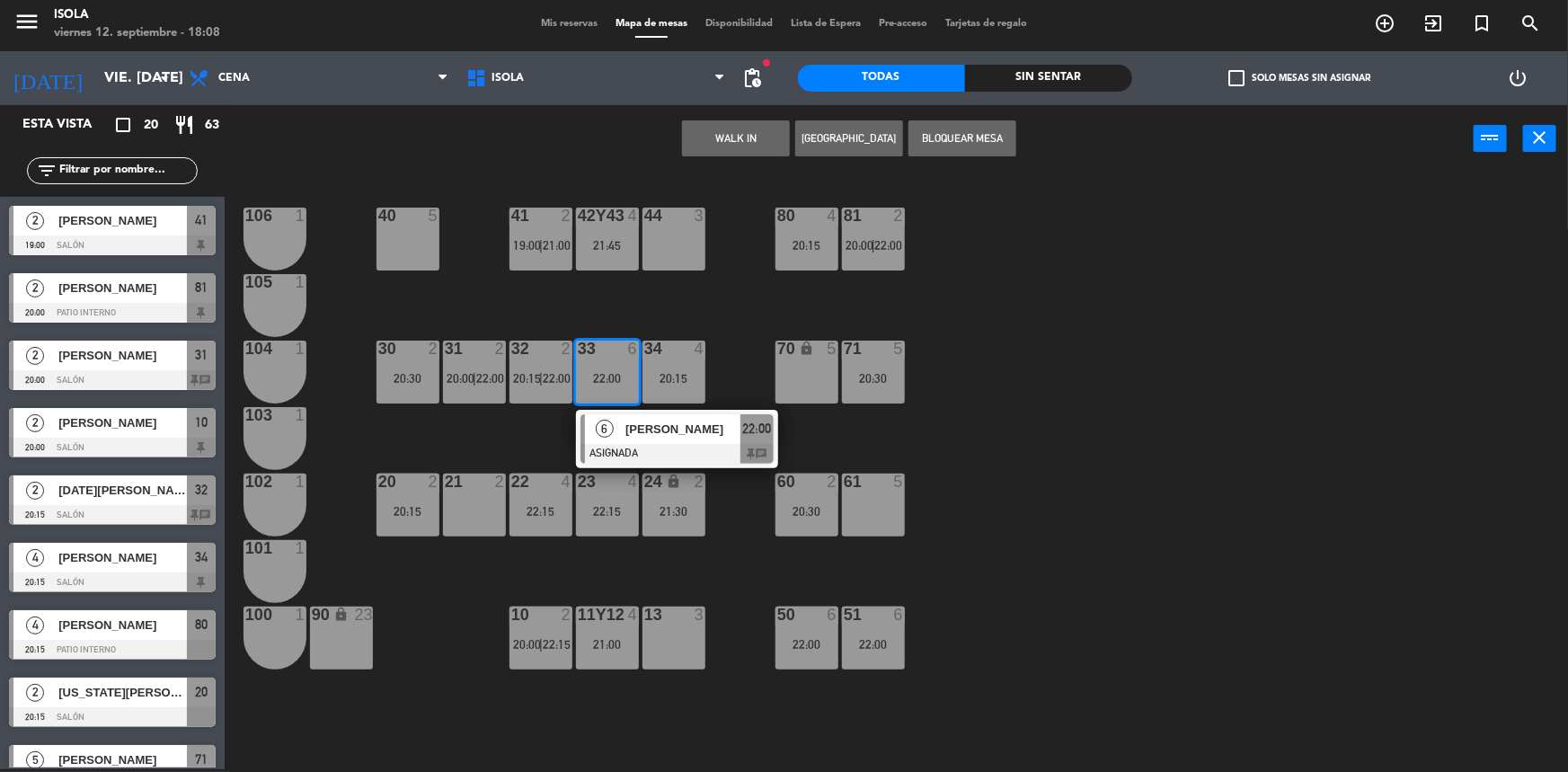
click at [534, 440] on div "40 5 42y43 4 21:45 41 2 19:00 | 21:00 44 3 80 4 20:15 81 2 20:00 | 22:00 106 1 …" at bounding box center [904, 473] width 1328 height 597
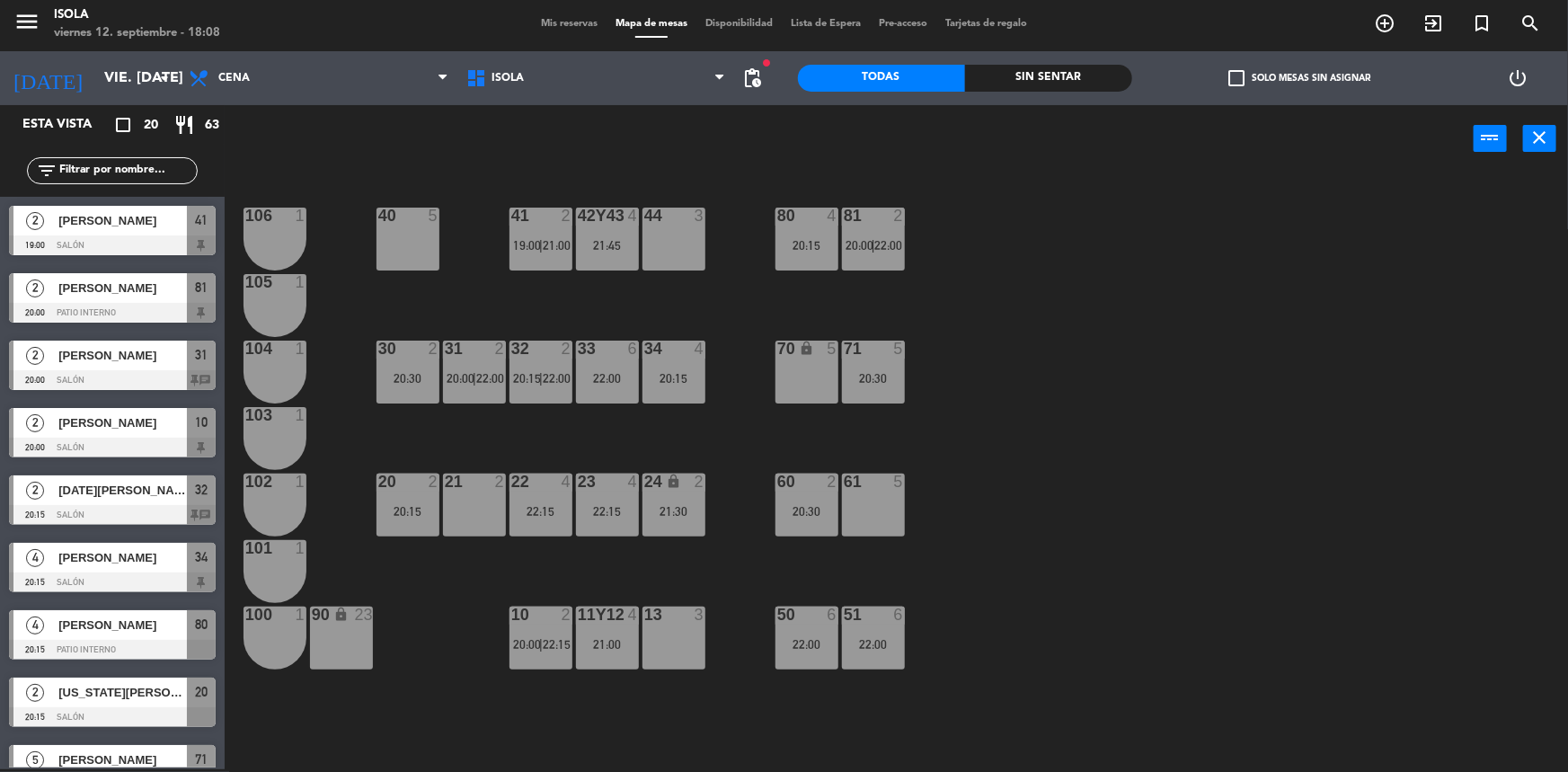
click at [409, 498] on div "20 2 20:15" at bounding box center [407, 505] width 62 height 62
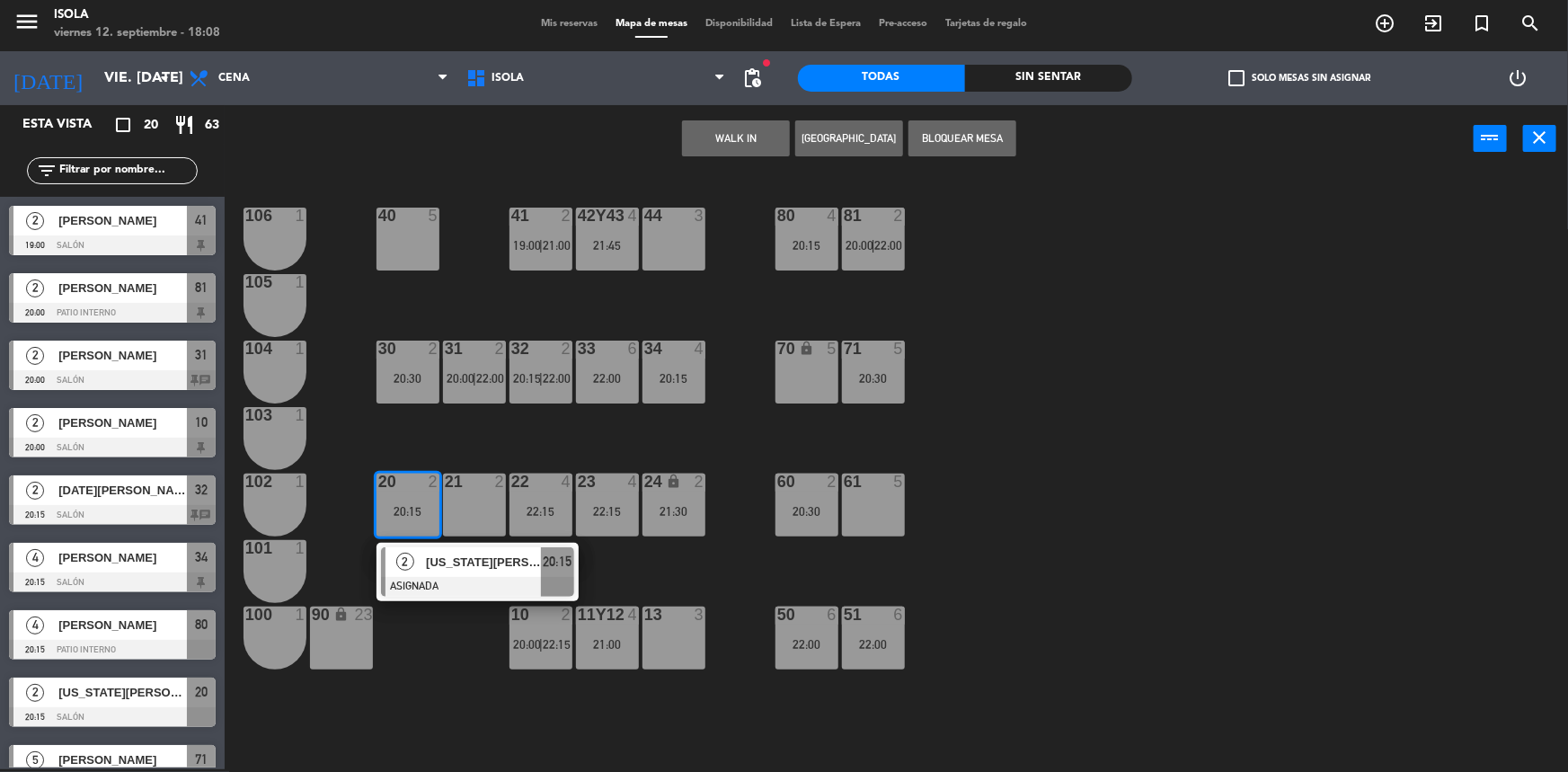
click at [477, 438] on div "40 5 42y43 4 21:45 41 2 19:00 | 21:00 44 3 80 4 20:15 81 2 20:00 | 22:00 106 1 …" at bounding box center [904, 473] width 1328 height 597
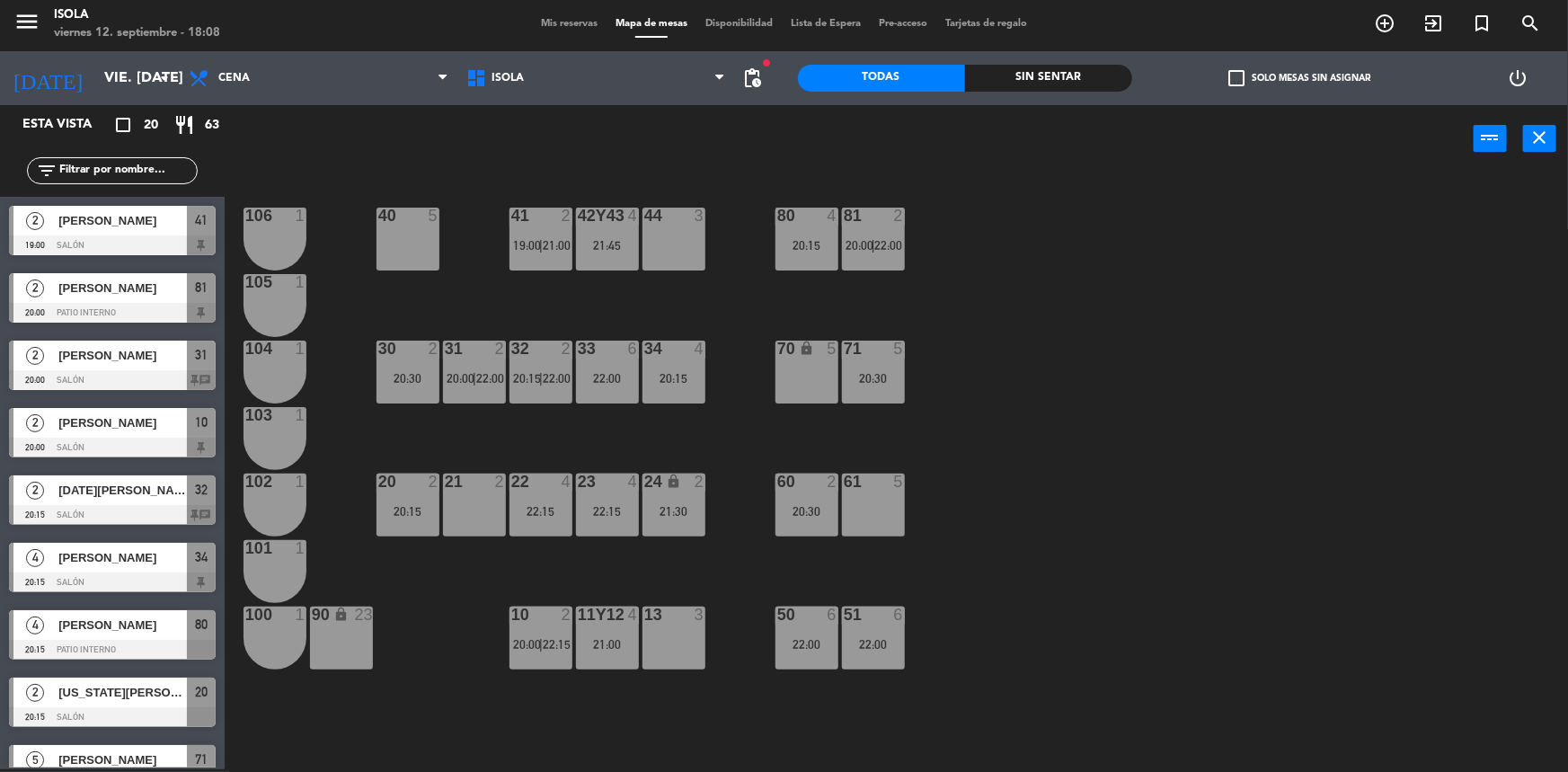
click at [538, 506] on div "22:15" at bounding box center [540, 511] width 62 height 12
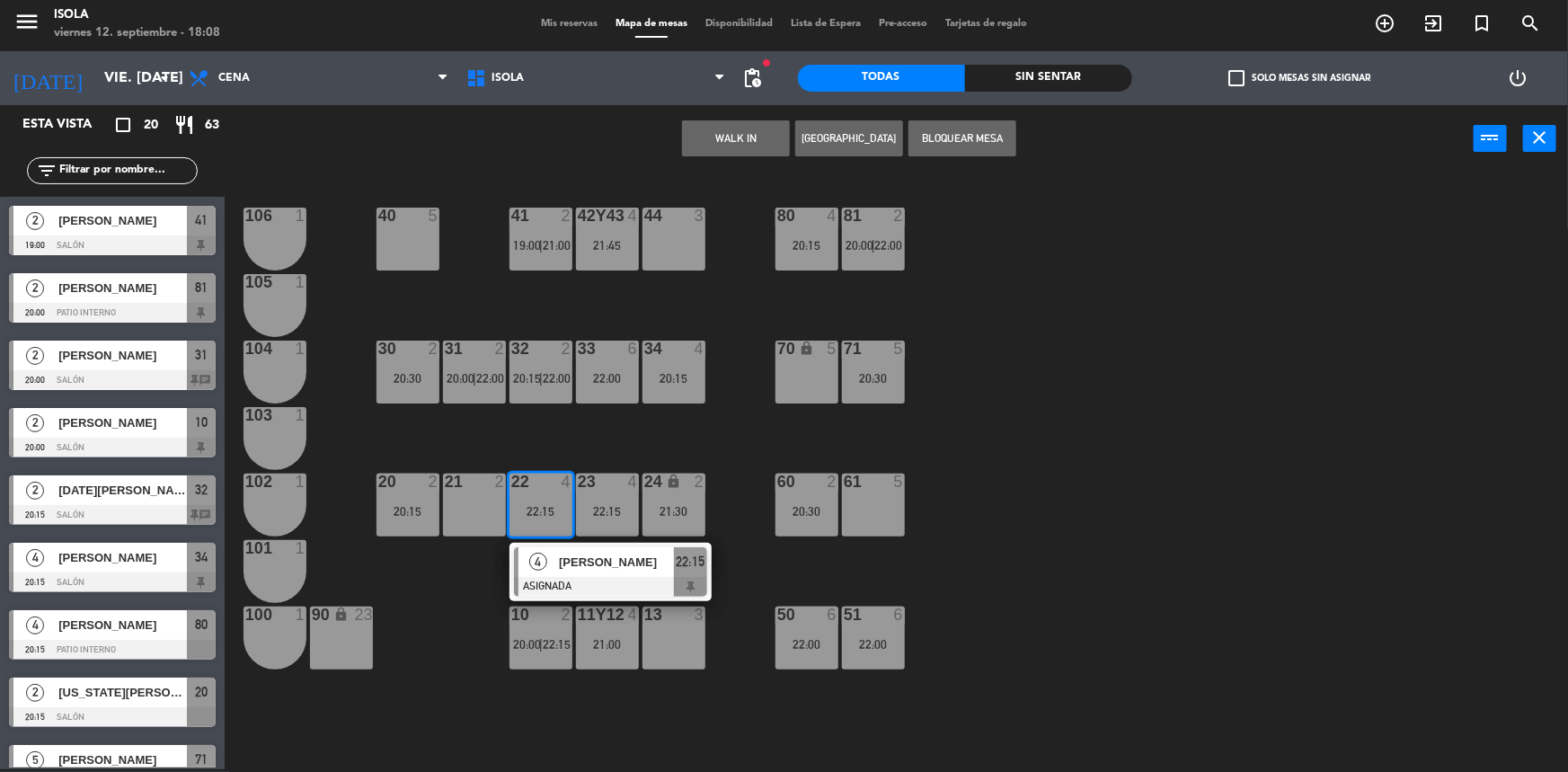
click at [526, 457] on div "40 5 42y43 4 21:45 41 2 19:00 | 21:00 44 3 80 4 20:15 81 2 20:00 | 22:00 106 1 …" at bounding box center [904, 473] width 1328 height 597
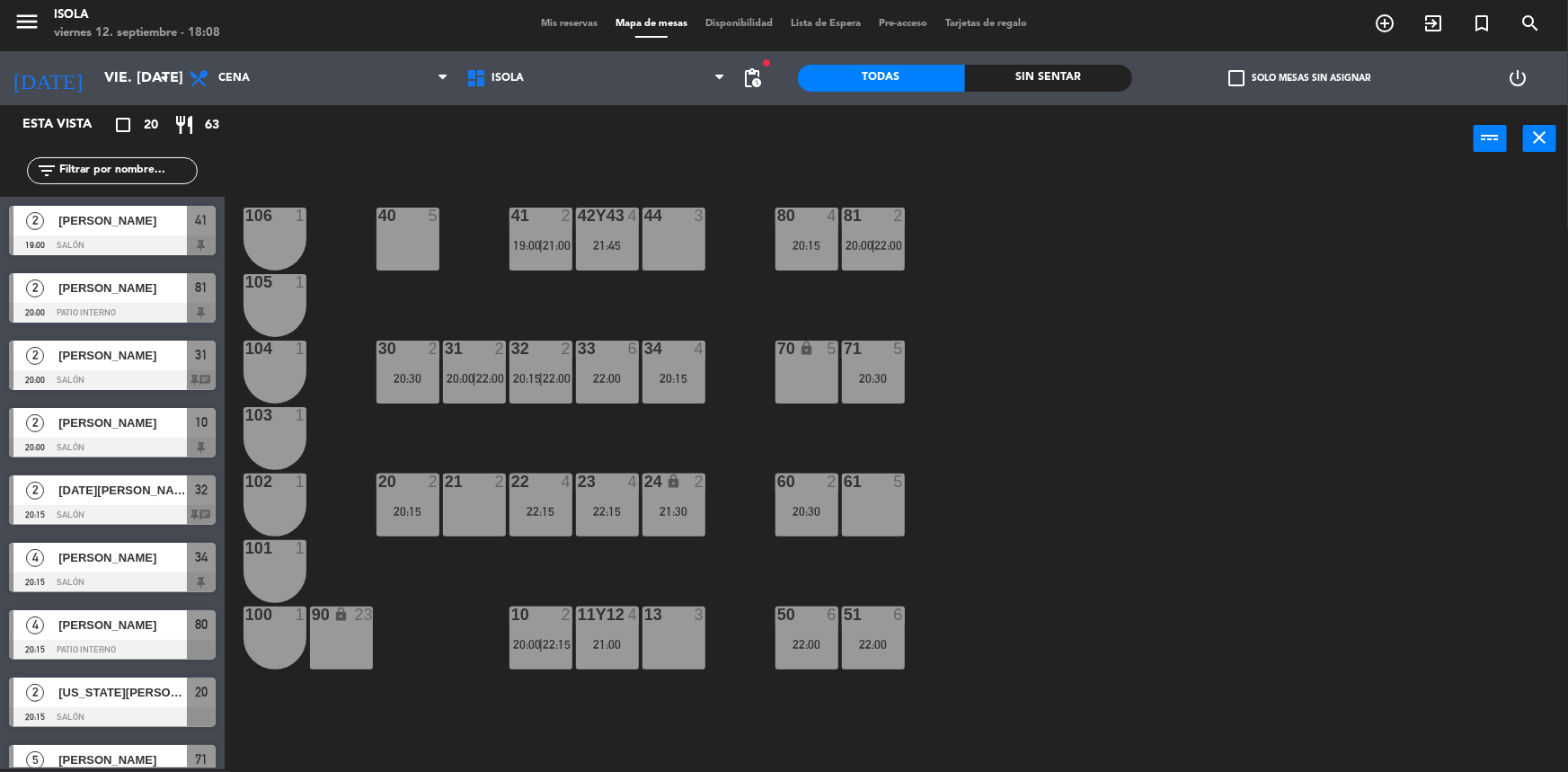
click at [359, 516] on div "40 5 42y43 4 21:45 41 2 19:00 | 21:00 44 3 80 4 20:15 81 2 20:00 | 22:00 106 1 …" at bounding box center [904, 473] width 1328 height 597
click at [389, 511] on div "20:15" at bounding box center [407, 511] width 62 height 12
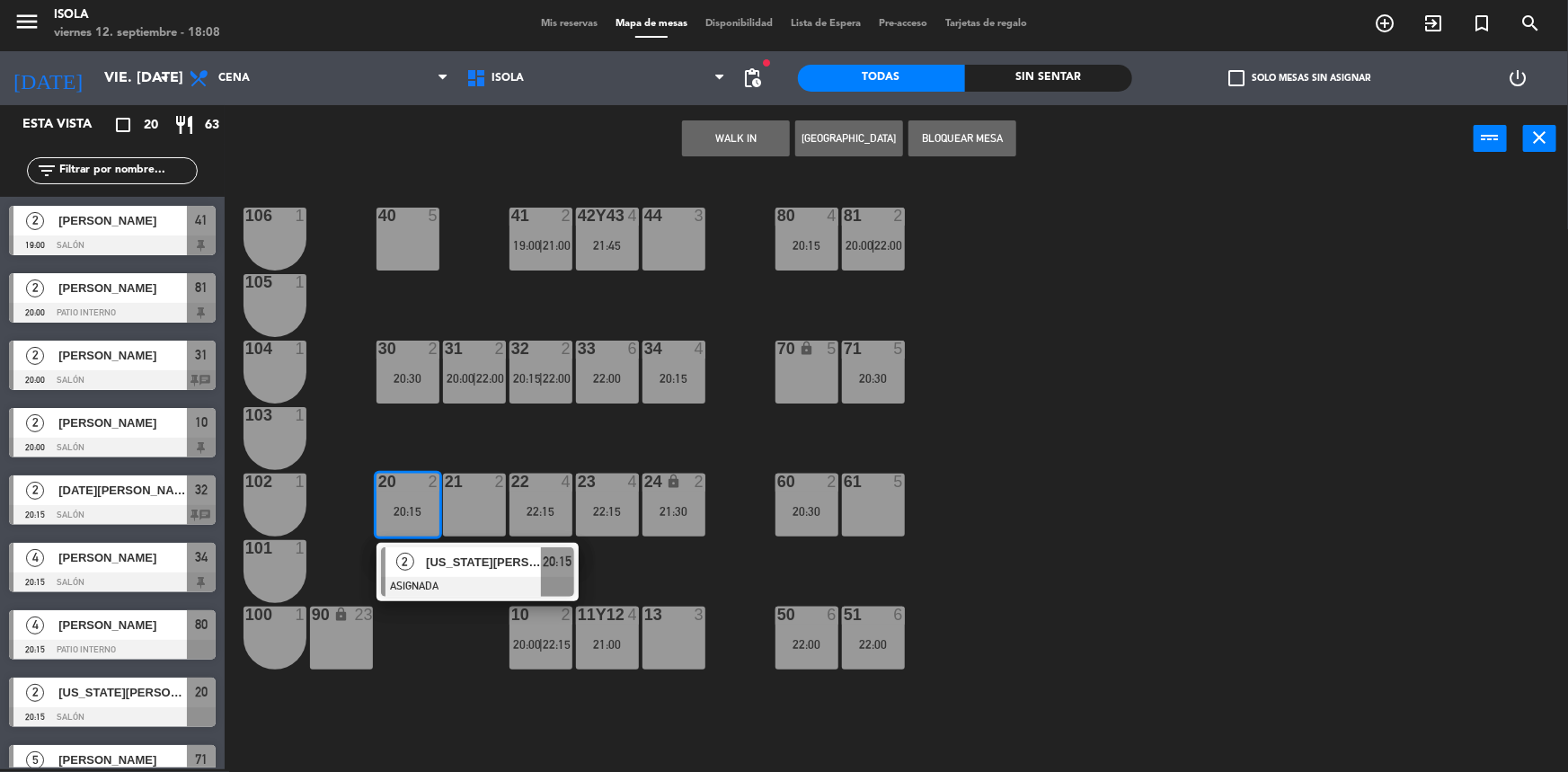
click at [446, 455] on div "40 5 42y43 4 21:45 41 2 19:00 | 21:00 44 3 80 4 20:15 81 2 20:00 | 22:00 106 1 …" at bounding box center [904, 473] width 1328 height 597
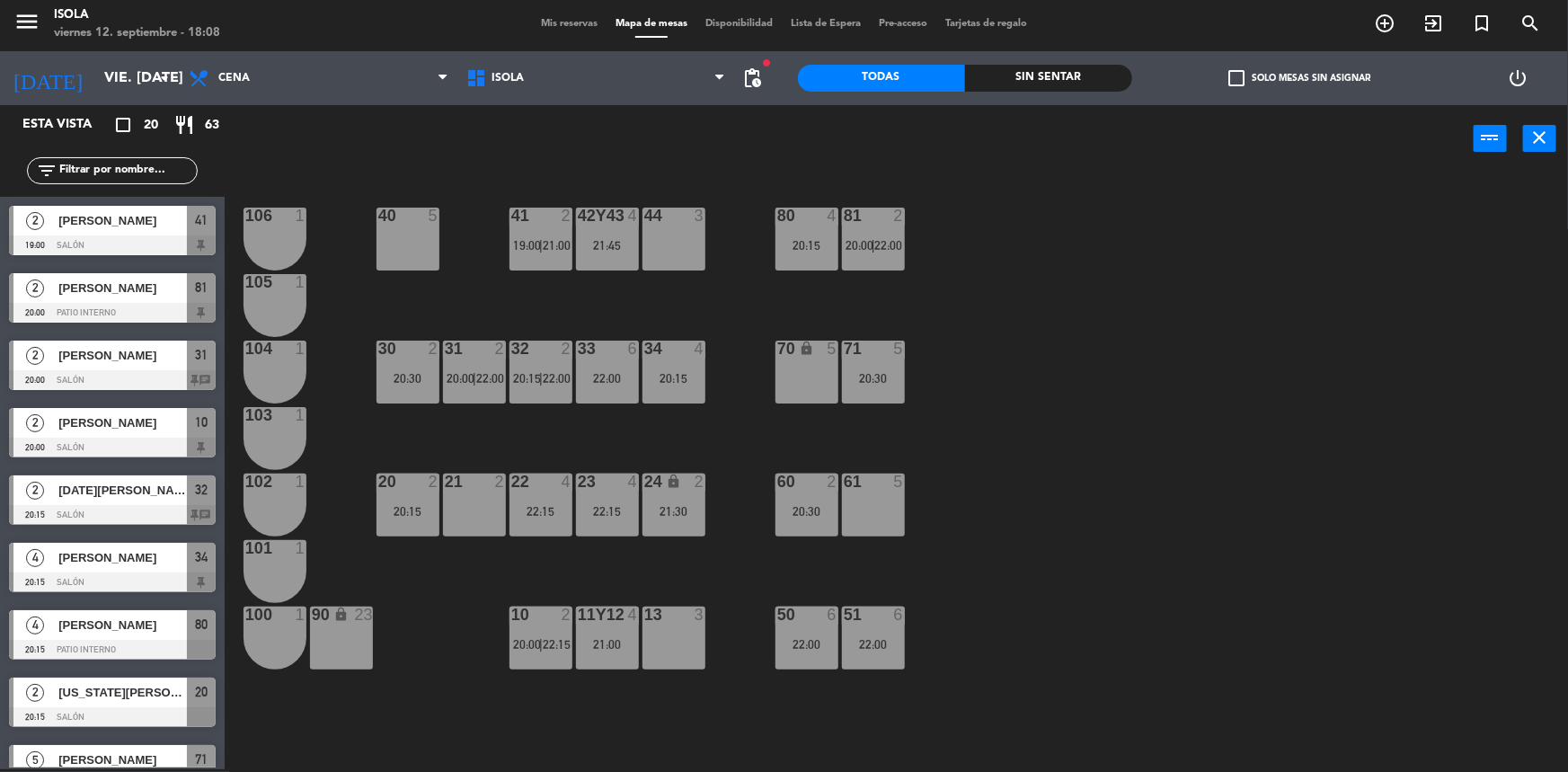
click at [411, 387] on div "30 2 20:30" at bounding box center [407, 371] width 62 height 62
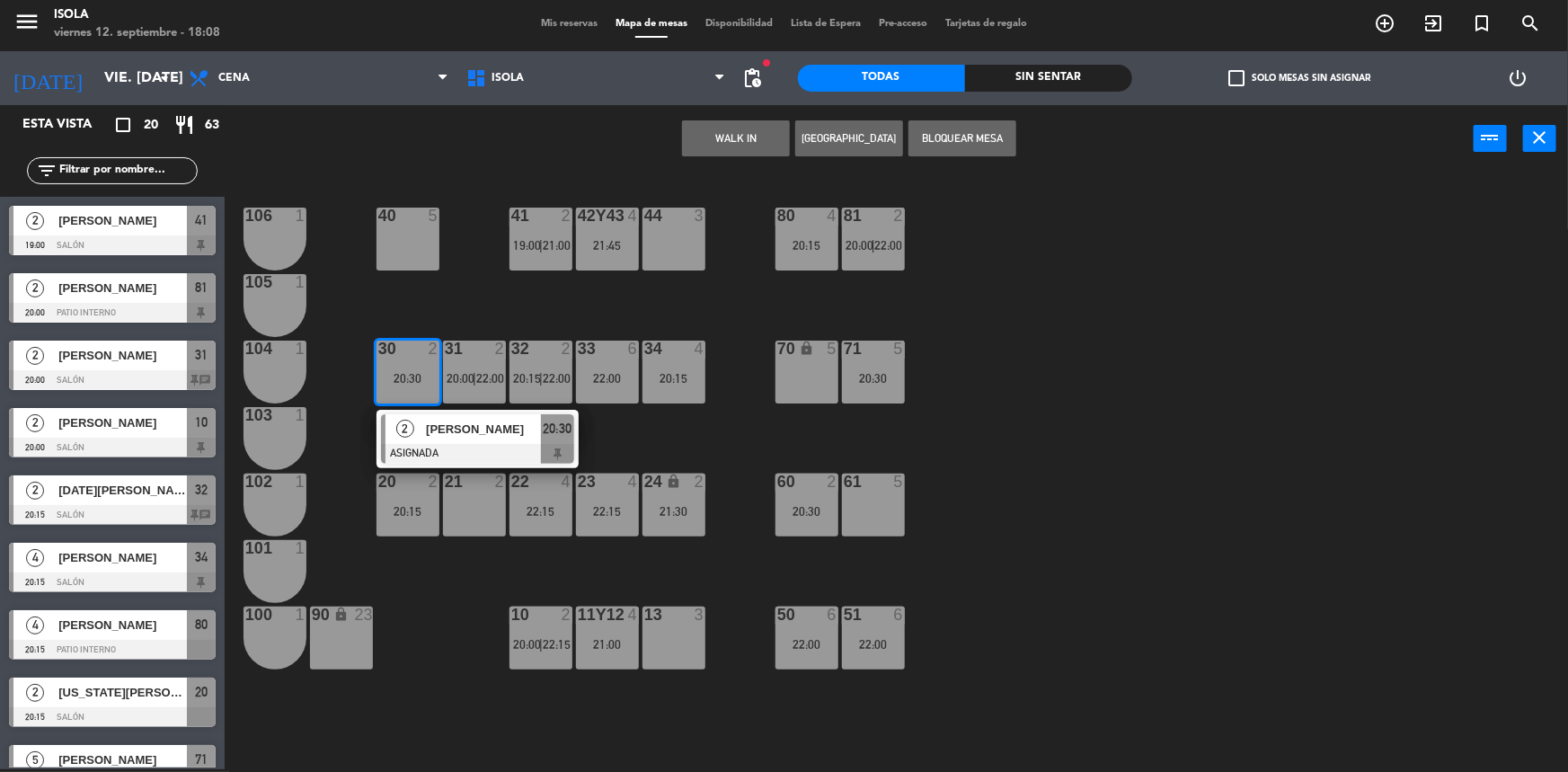
click at [605, 431] on div "40 5 42y43 4 21:45 41 2 19:00 | 21:00 44 3 80 4 20:15 81 2 20:00 | 22:00 106 1 …" at bounding box center [904, 473] width 1328 height 597
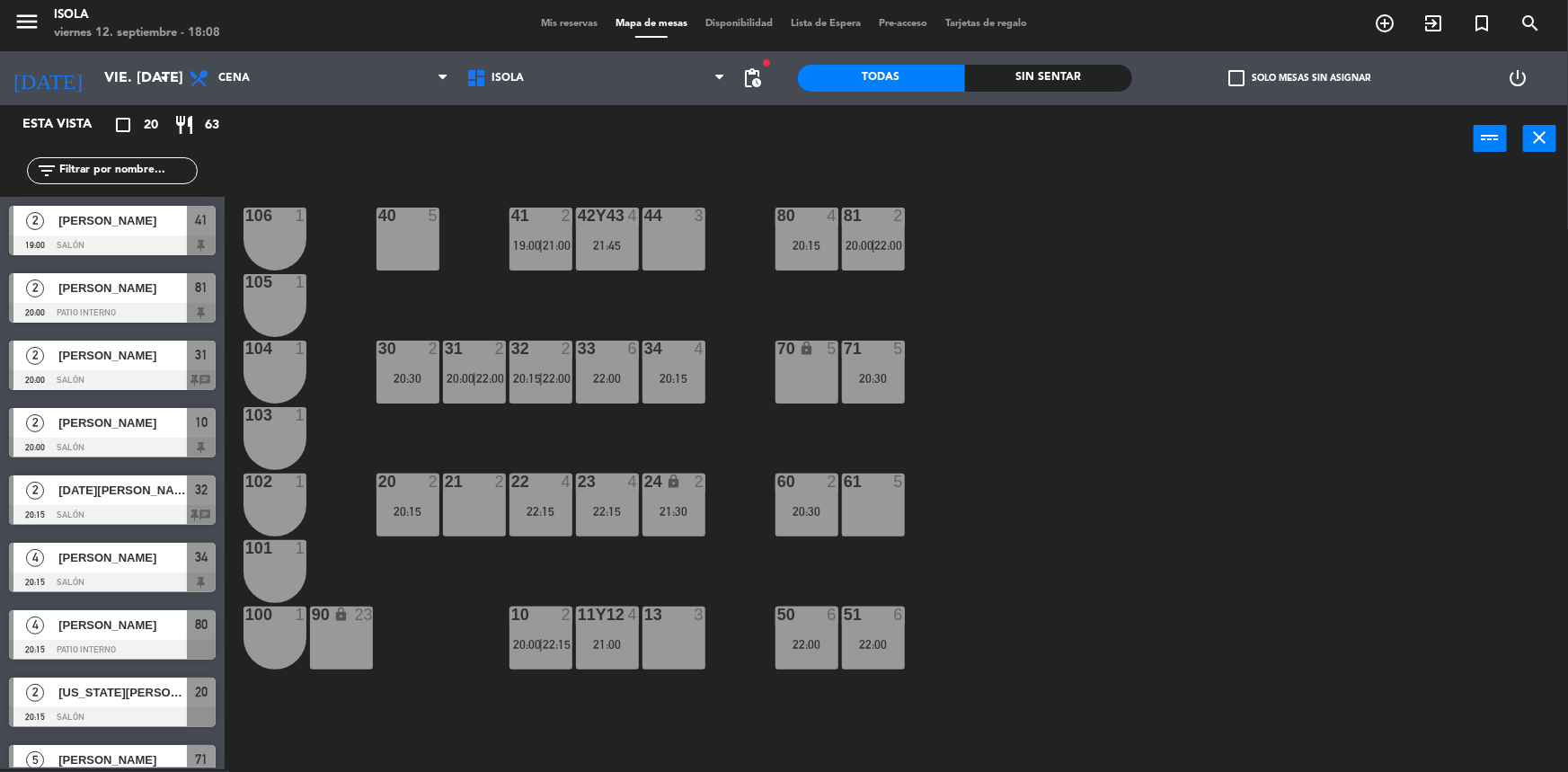
click at [494, 388] on div "31 2 20:00 | 22:00" at bounding box center [474, 371] width 62 height 62
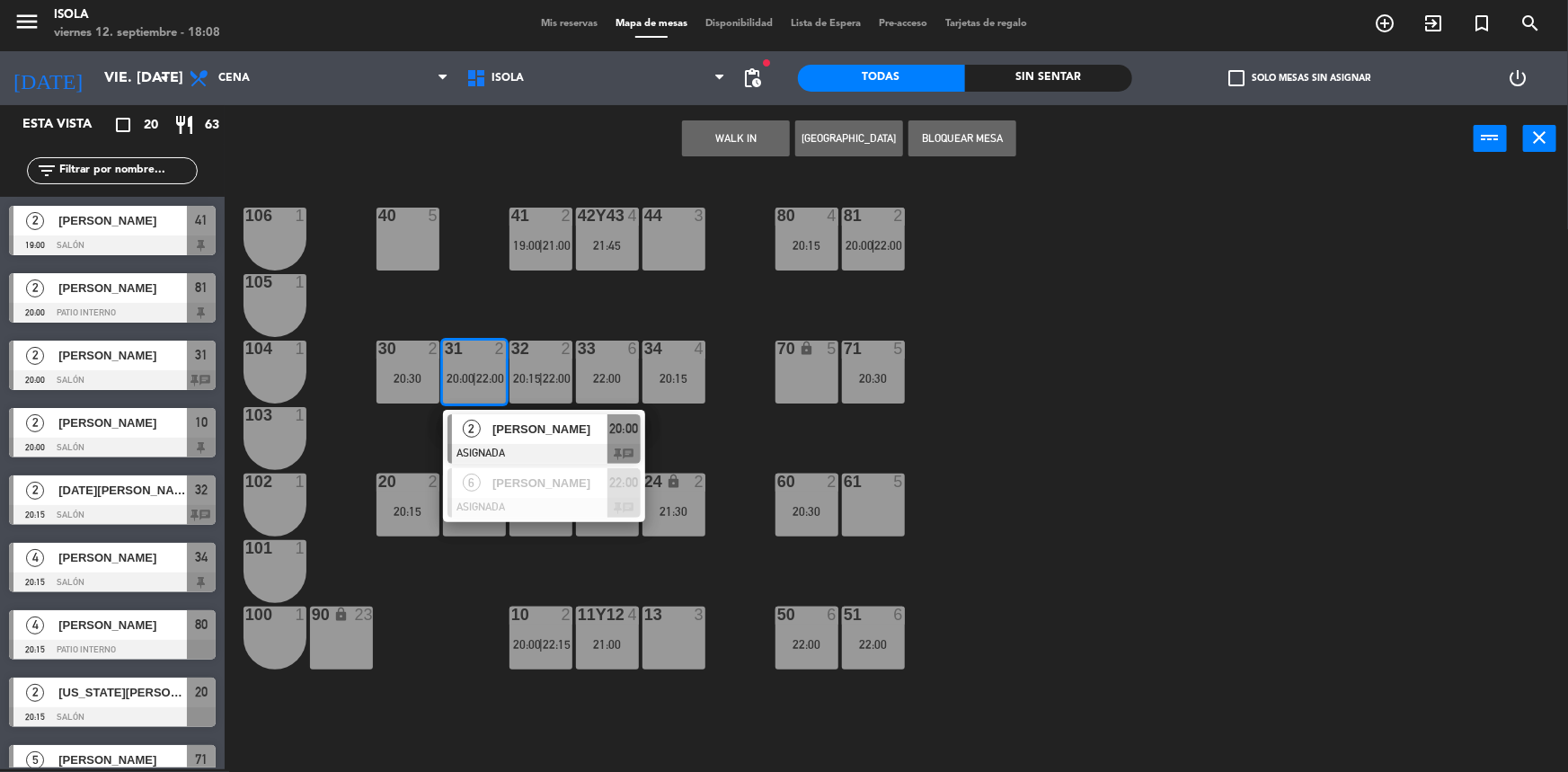
click at [674, 436] on div "40 5 42y43 4 21:45 41 2 19:00 | 21:00 44 3 80 4 20:15 81 2 20:00 | 22:00 106 1 …" at bounding box center [904, 473] width 1328 height 597
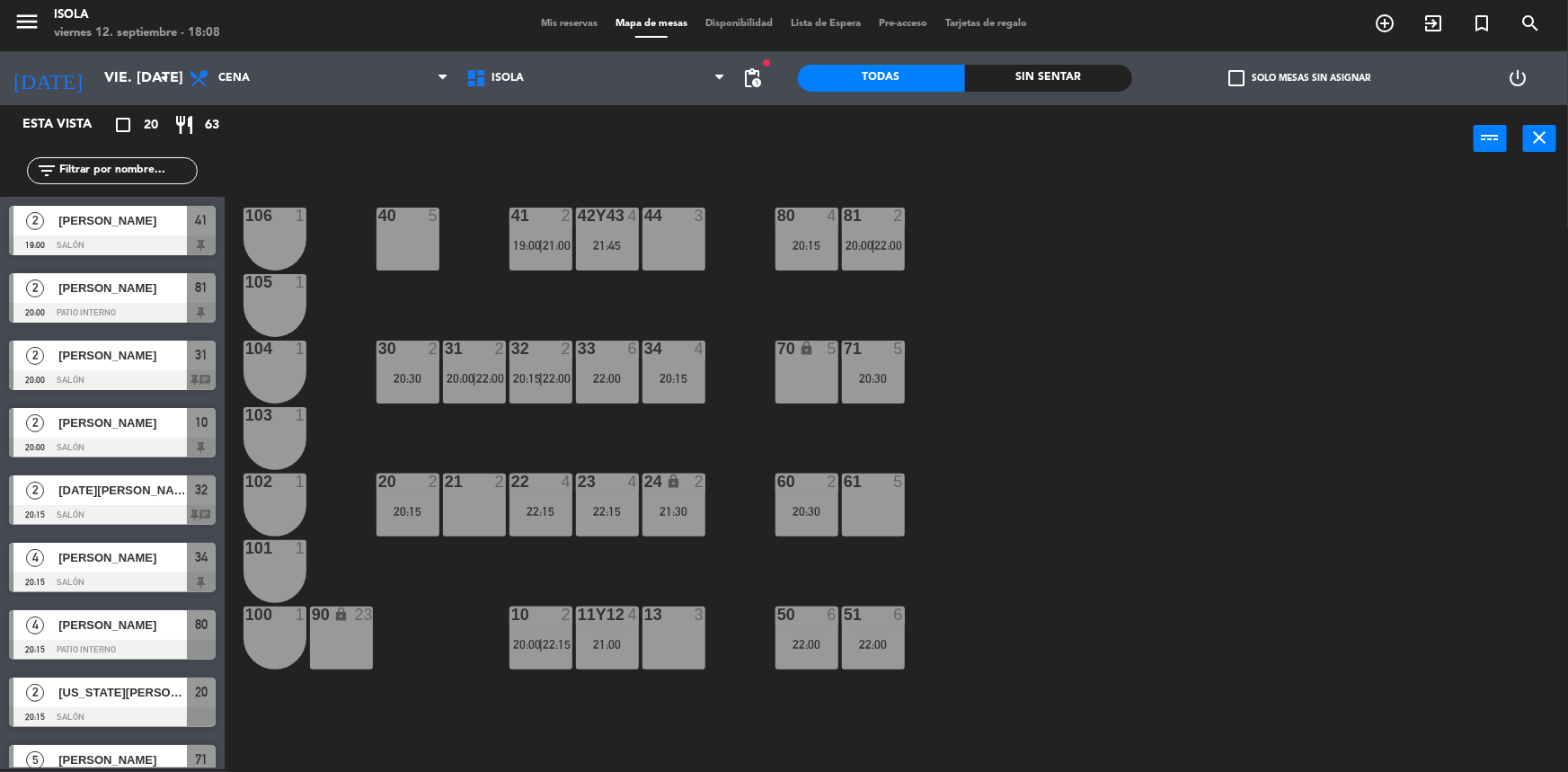
click at [558, 630] on div "10 2 20:00 | 22:15" at bounding box center [540, 637] width 62 height 62
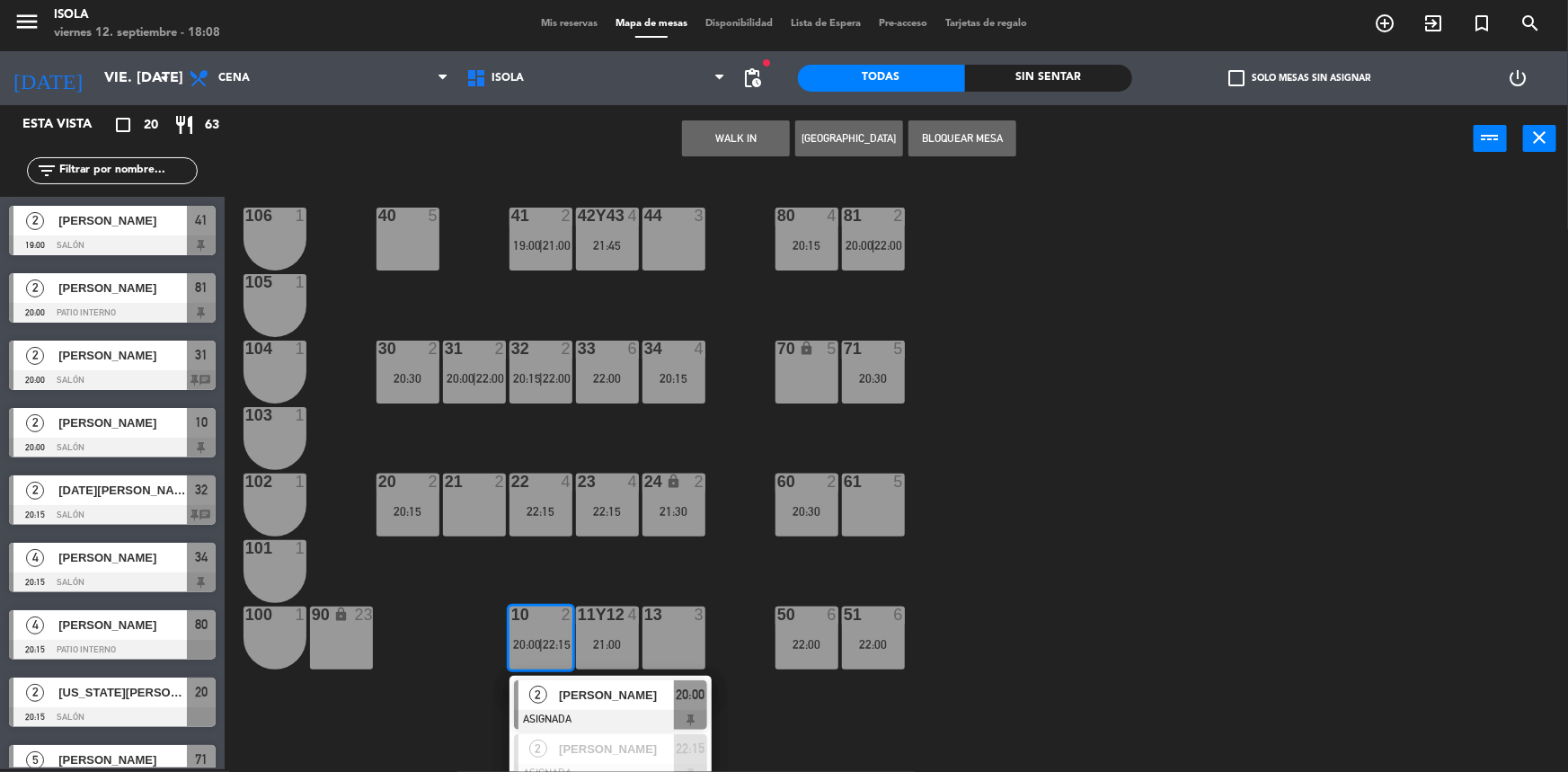
click at [572, 571] on div "40 5 42y43 4 21:45 41 2 19:00 | 21:00 44 3 80 4 20:15 81 2 20:00 | 22:00 106 1 …" at bounding box center [904, 473] width 1328 height 597
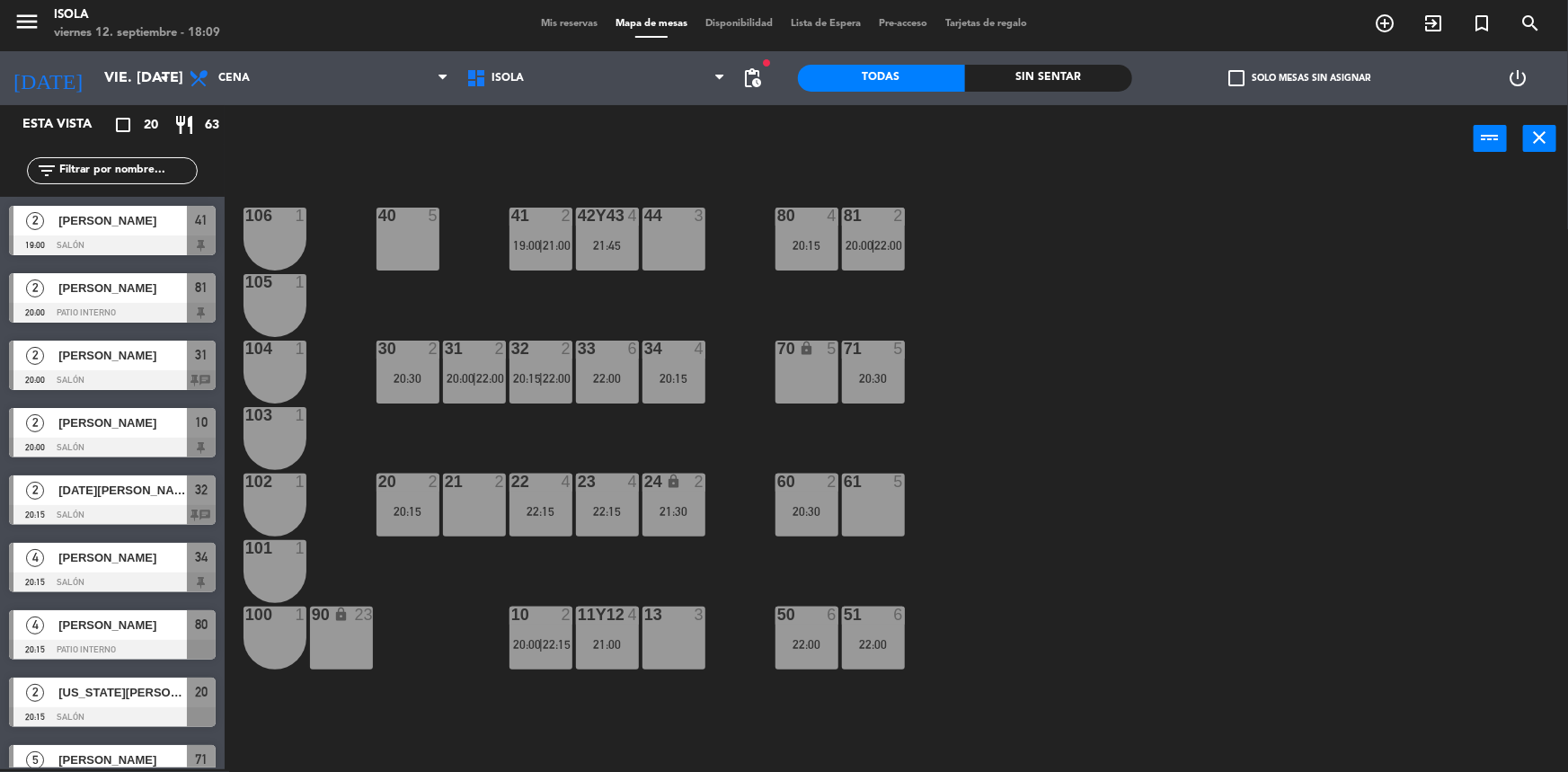
click at [859, 397] on div "71 5 20:30" at bounding box center [872, 371] width 62 height 62
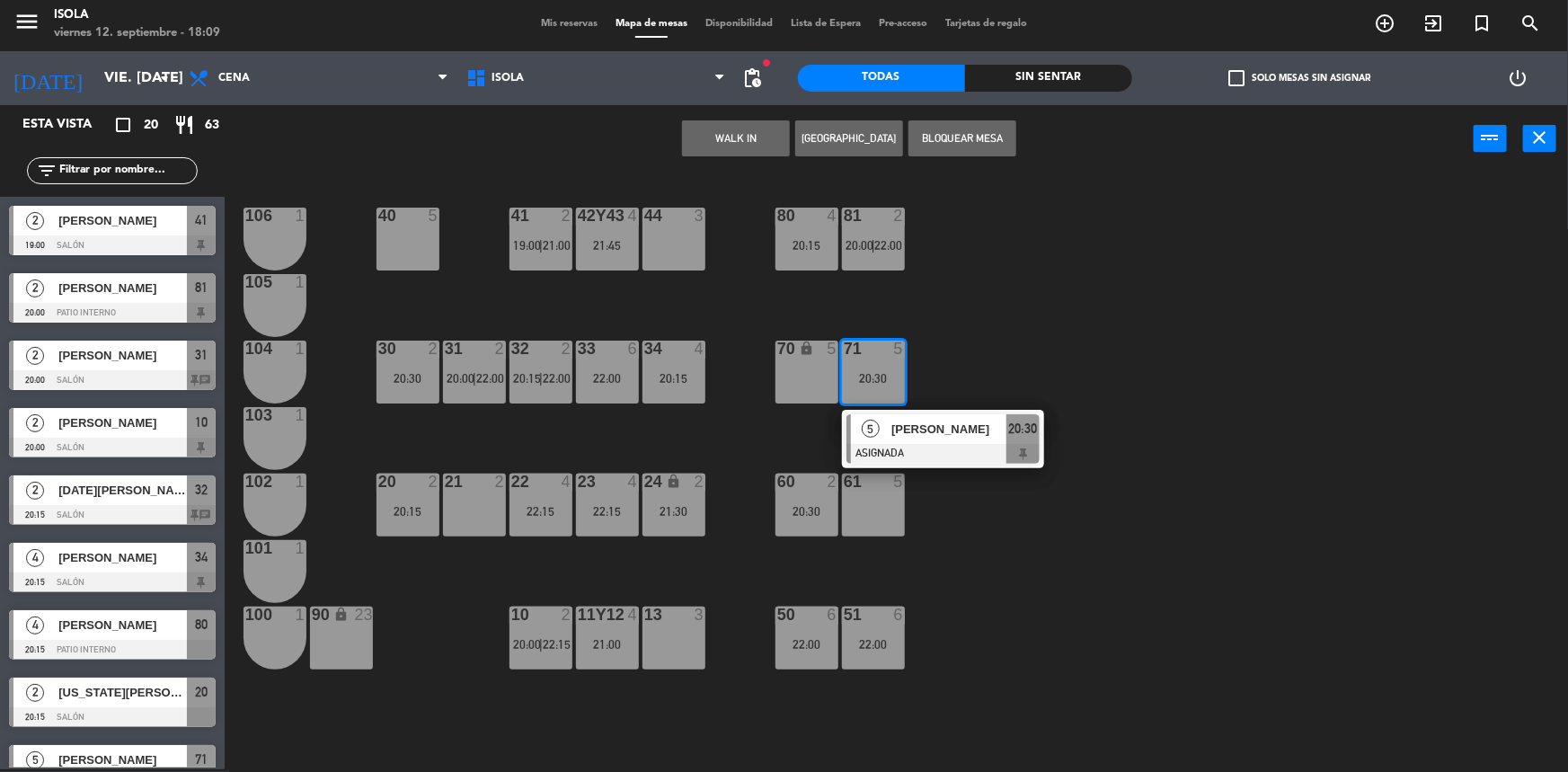
click at [944, 369] on div "40 5 42y43 4 21:45 41 2 19:00 | 21:00 44 3 80 4 20:15 81 2 20:00 | 22:00 106 1 …" at bounding box center [904, 473] width 1328 height 597
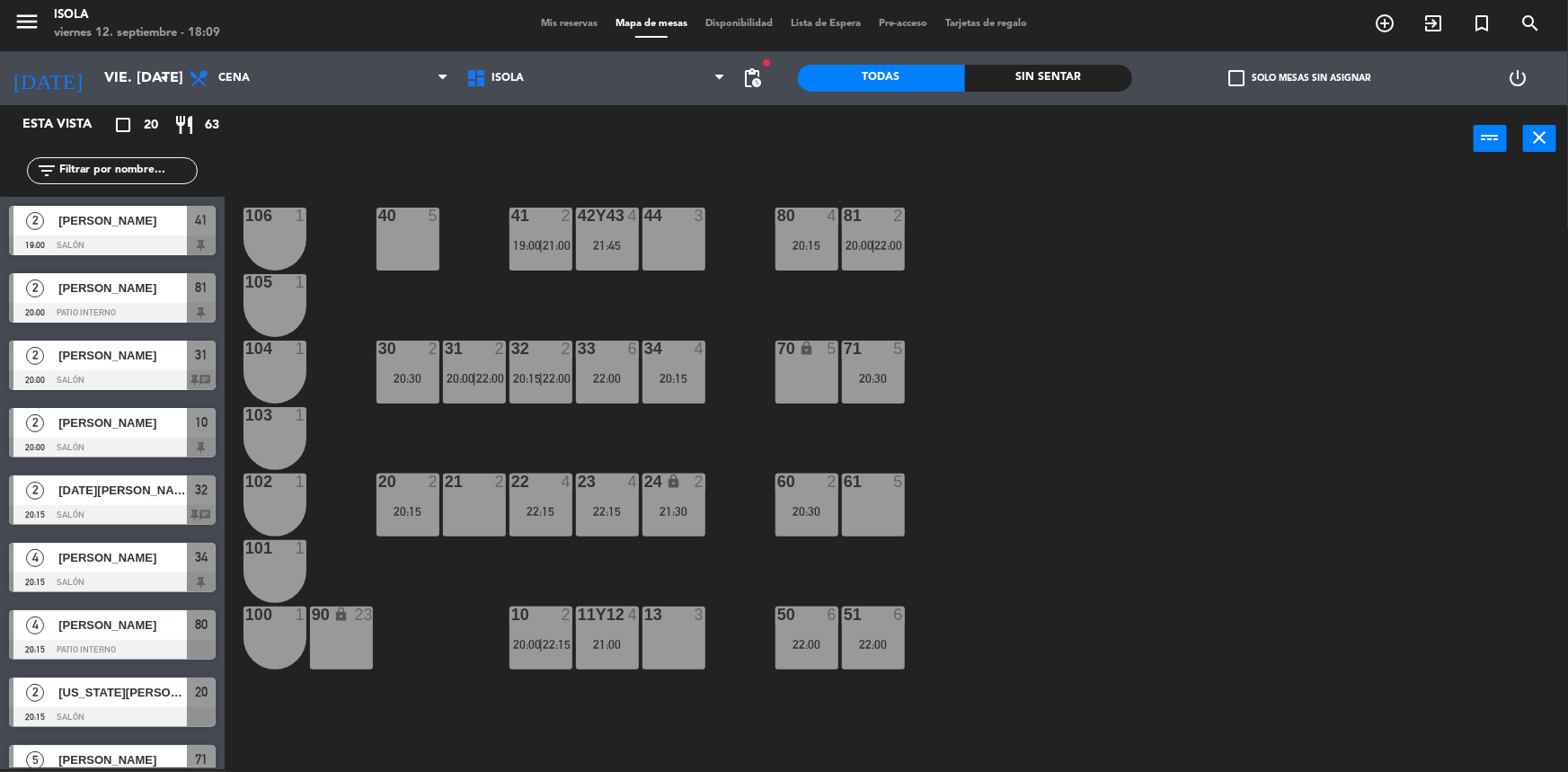
click at [884, 381] on div "20:30" at bounding box center [872, 378] width 62 height 12
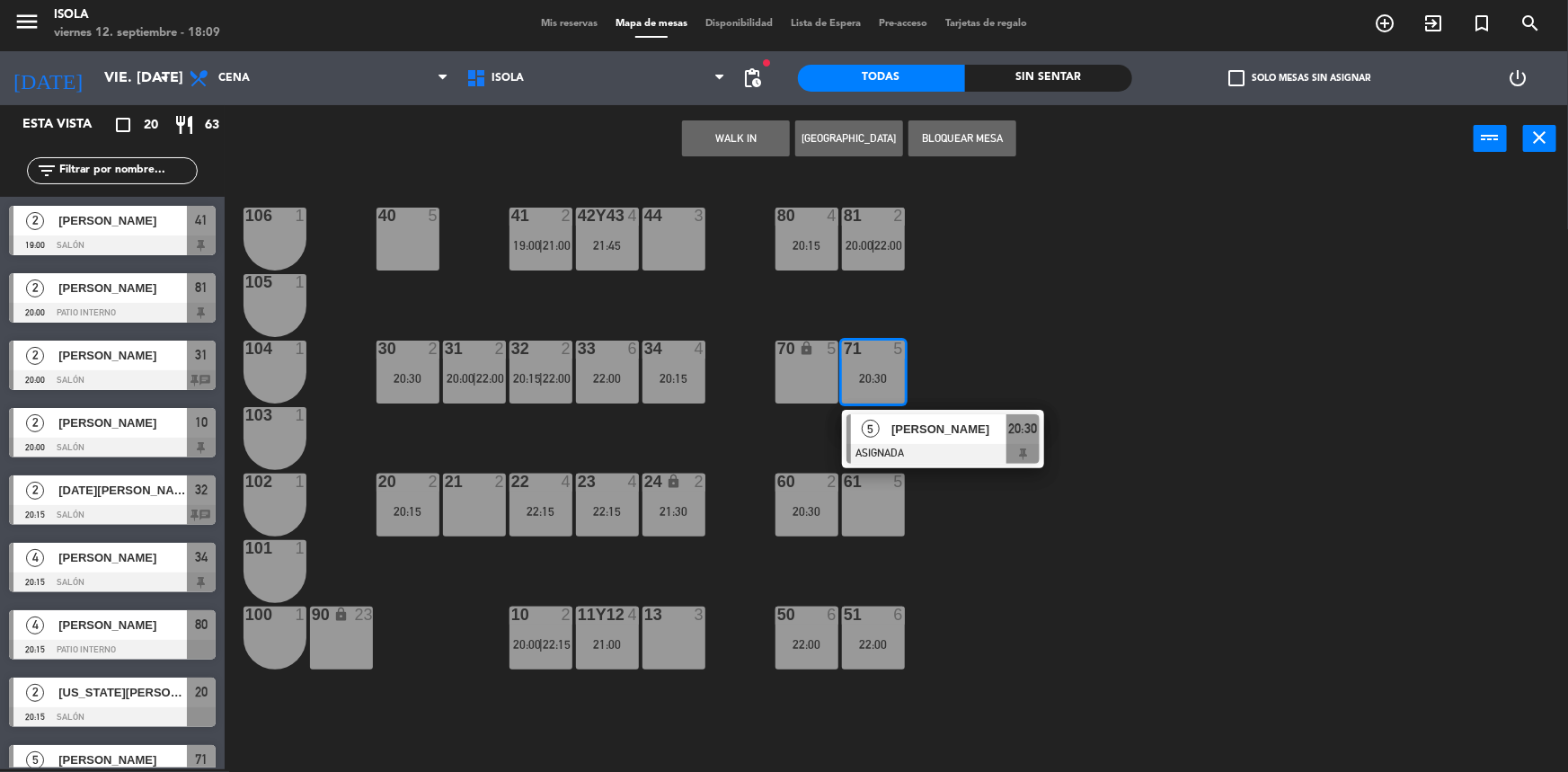
click at [943, 361] on div "40 5 42y43 4 21:45 41 2 19:00 | 21:00 44 3 80 4 20:15 81 2 20:00 | 22:00 106 1 …" at bounding box center [904, 473] width 1328 height 597
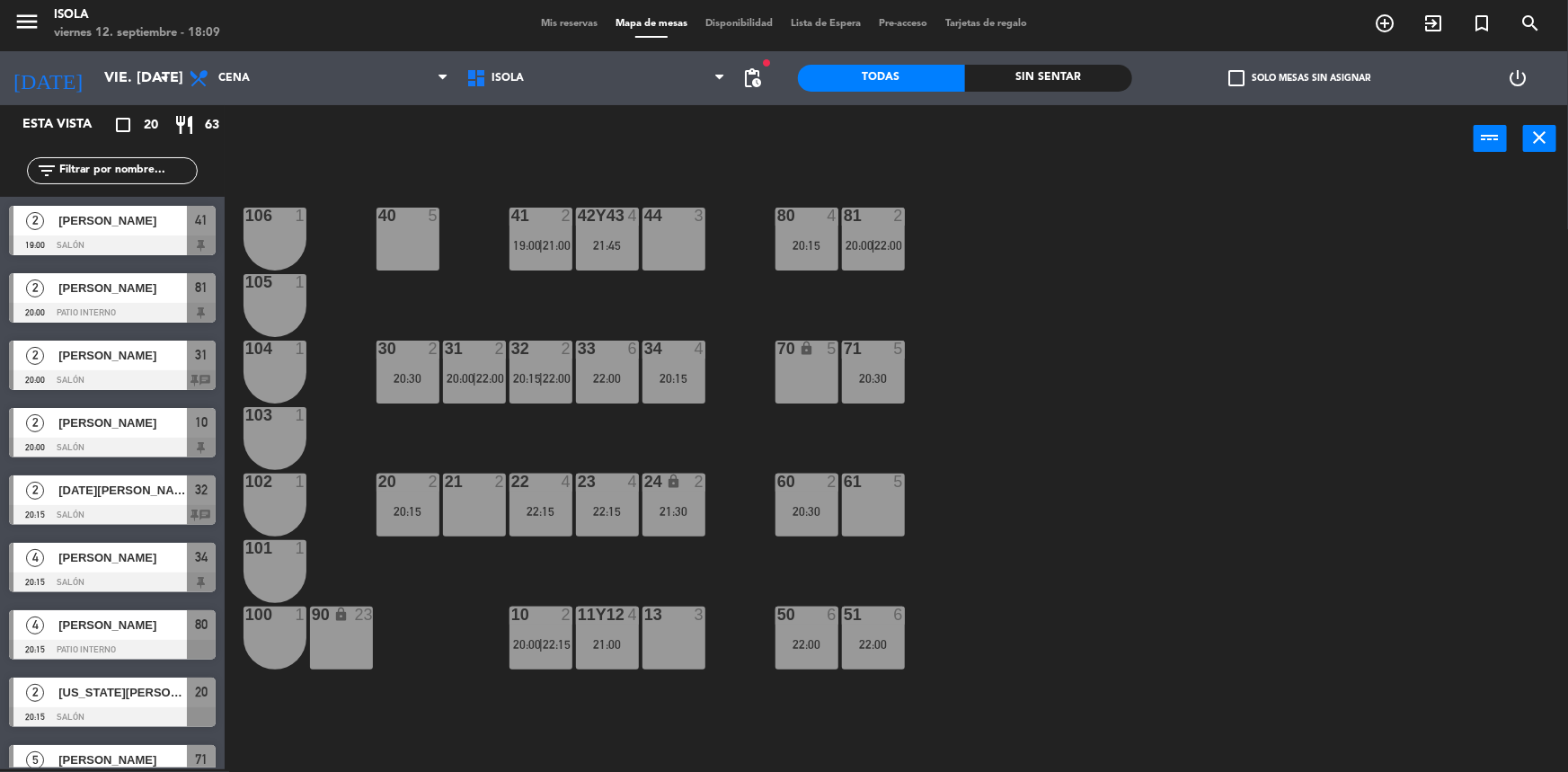
click at [988, 372] on div "40 5 42y43 4 21:45 41 2 19:00 | 21:00 44 3 80 4 20:15 81 2 20:00 | 22:00 106 1 …" at bounding box center [904, 473] width 1328 height 597
click at [674, 629] on div "13 3" at bounding box center [674, 637] width 62 height 62
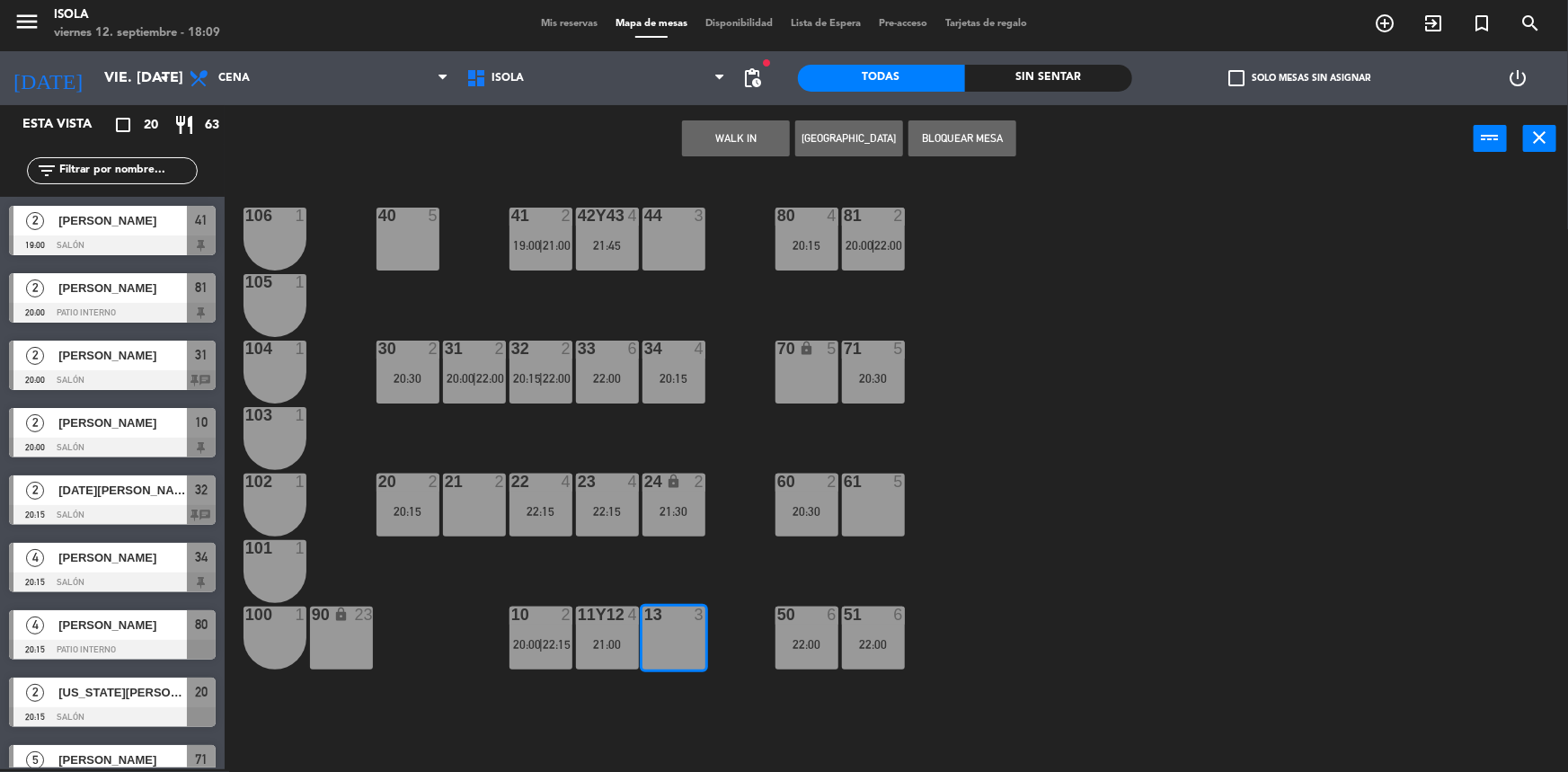
click at [827, 147] on button "[GEOGRAPHIC_DATA]" at bounding box center [849, 137] width 108 height 36
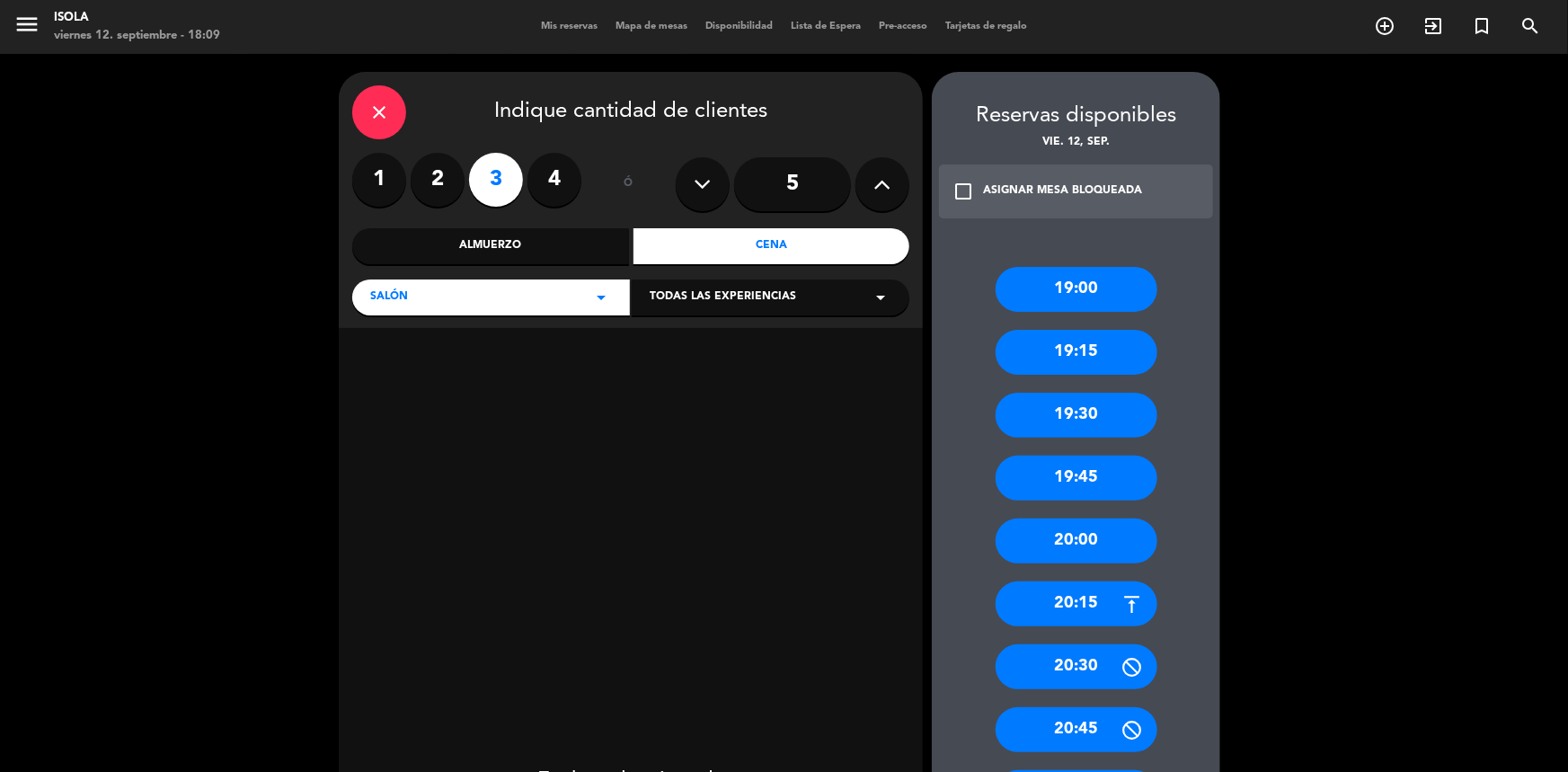
click at [1082, 473] on div "19:45" at bounding box center [1076, 478] width 161 height 45
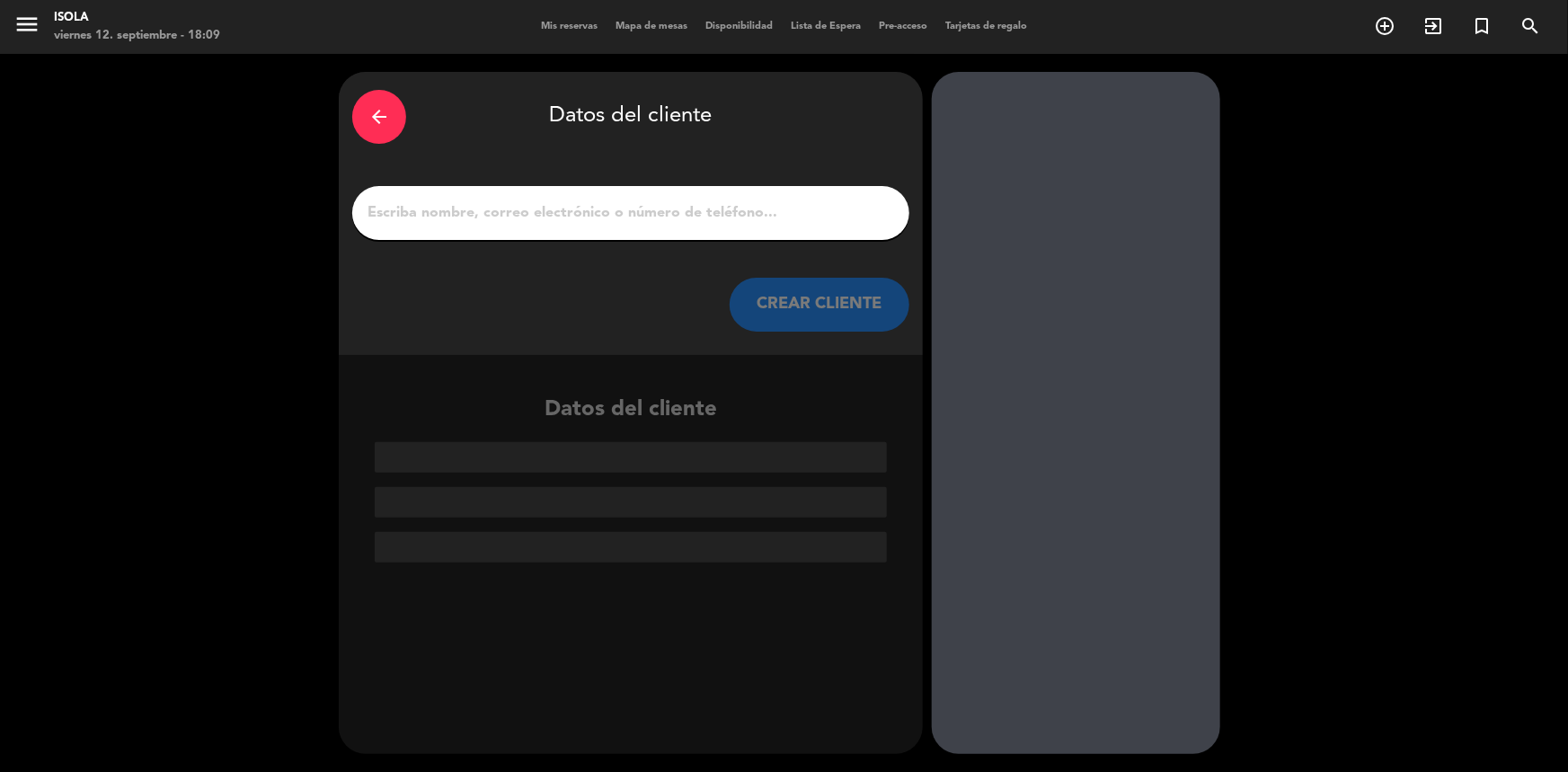
click at [638, 218] on input "1" at bounding box center [631, 213] width 530 height 25
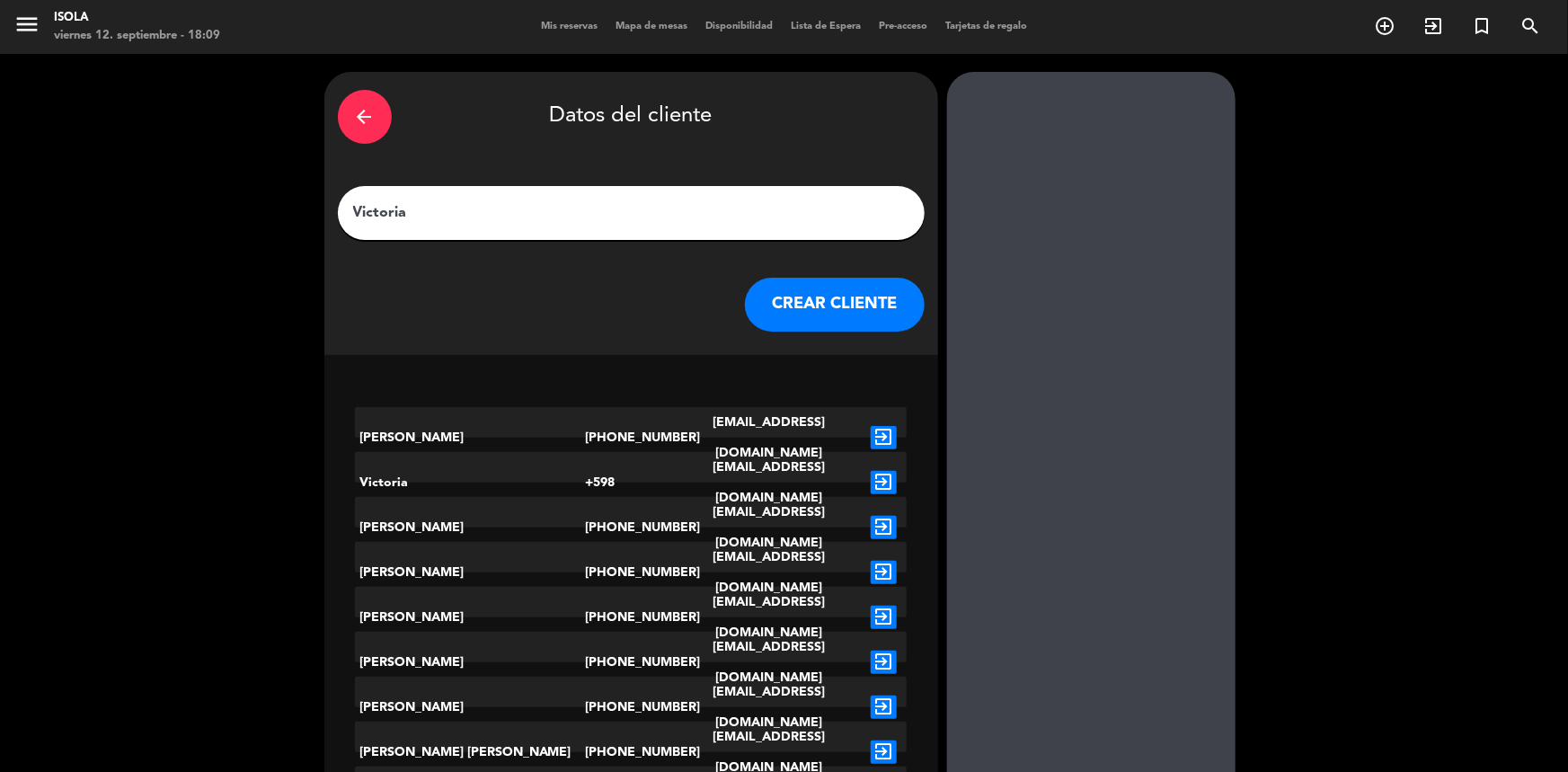
type input "Victoria"
click at [383, 100] on div "arrow_back" at bounding box center [365, 117] width 54 height 54
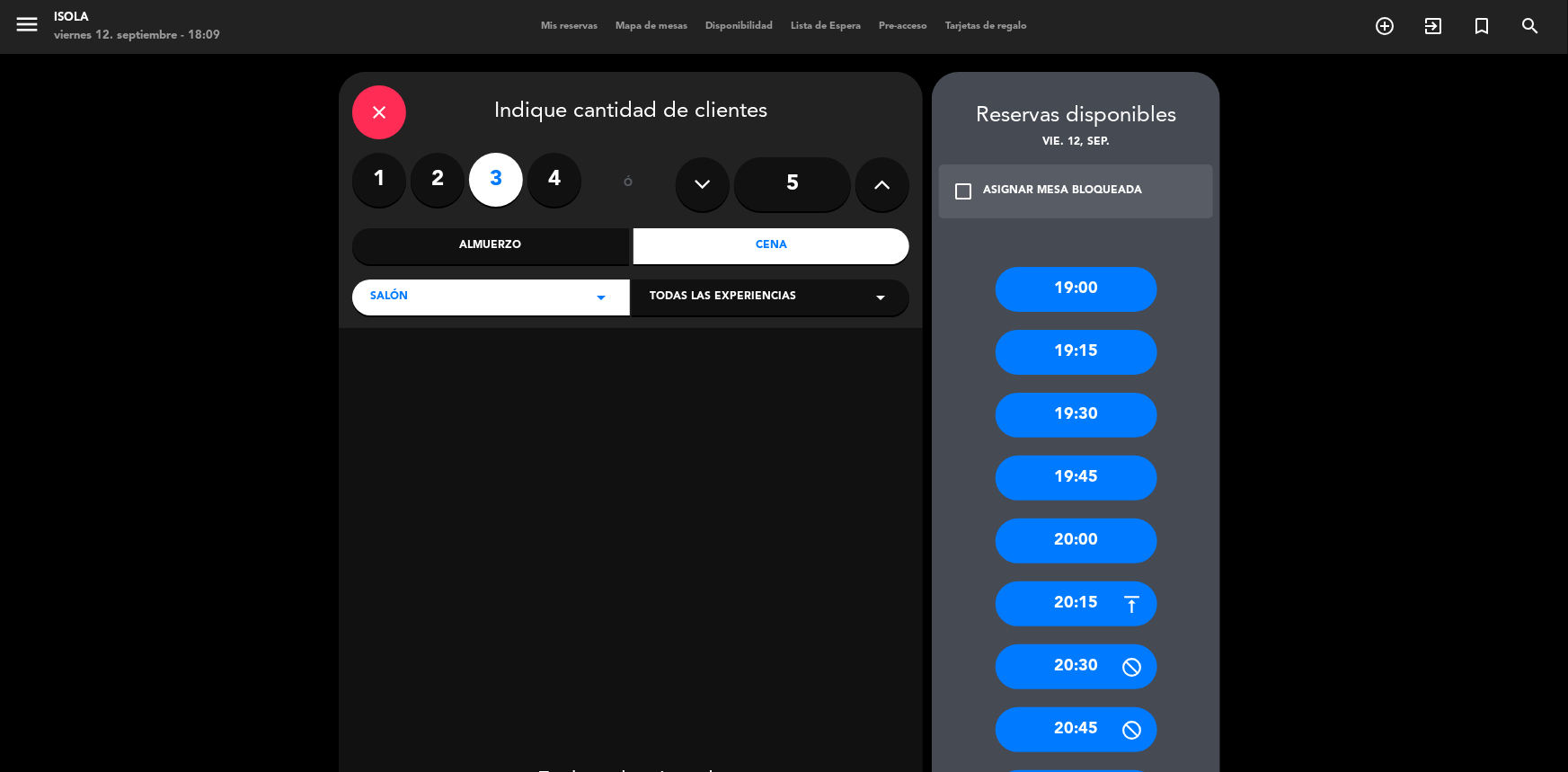
click at [365, 117] on div "close" at bounding box center [380, 112] width 54 height 54
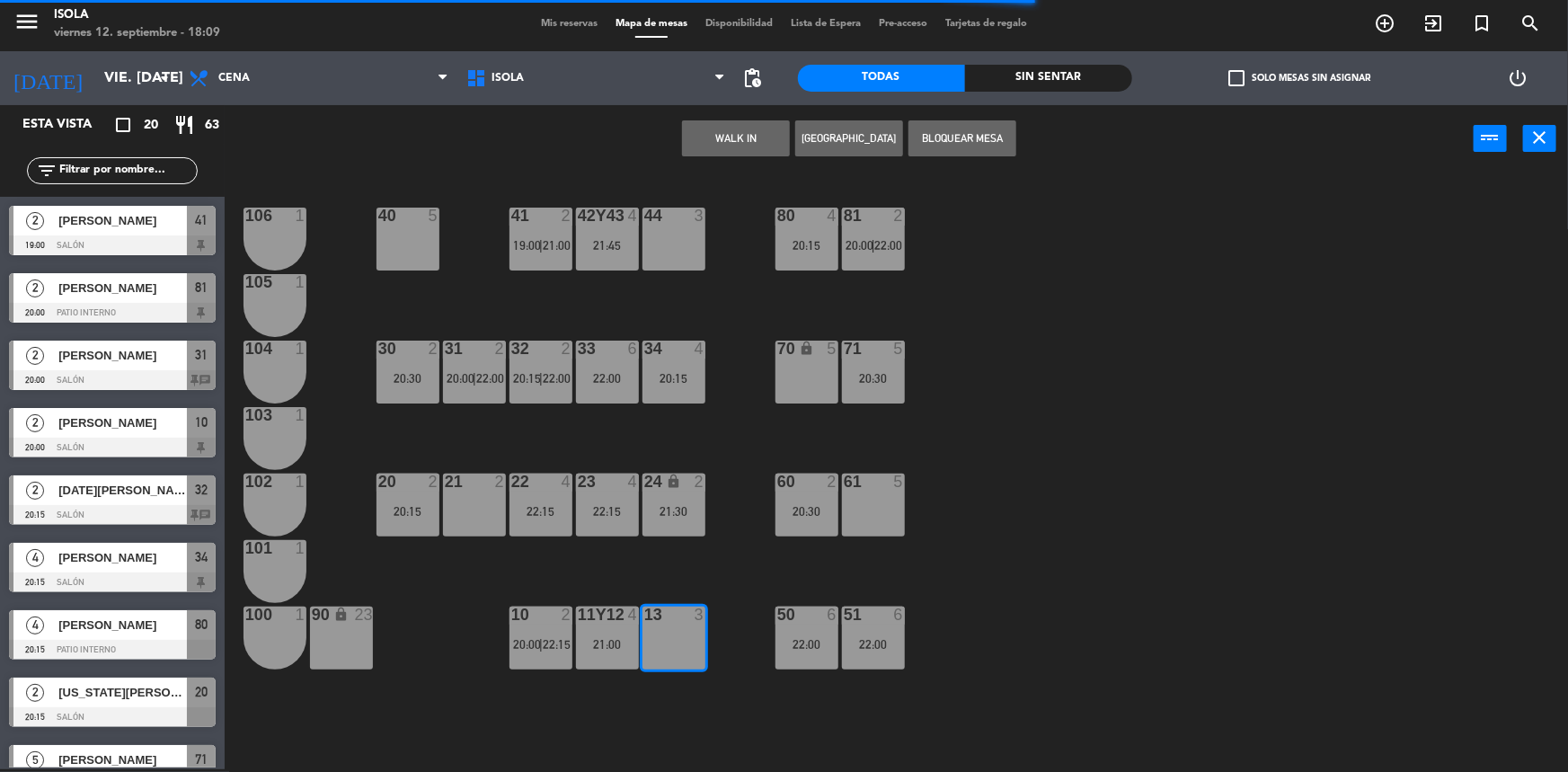
click at [1068, 492] on div "40 5 42y43 4 21:45 41 2 19:00 | 21:00 44 3 80 4 20:15 81 2 20:00 | 22:00 106 1 …" at bounding box center [904, 473] width 1328 height 597
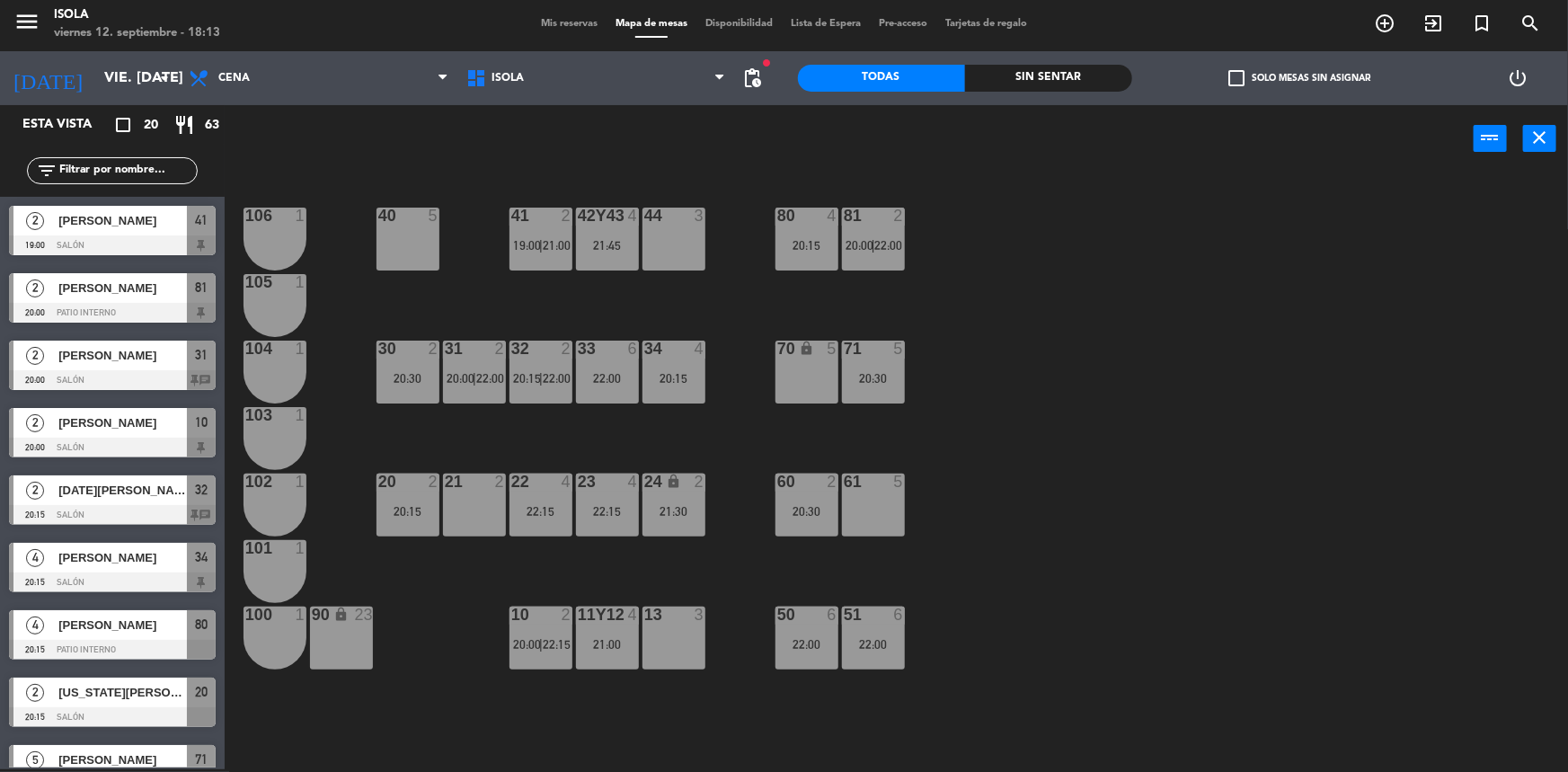
click at [579, 25] on span "Mis reservas" at bounding box center [570, 24] width 75 height 10
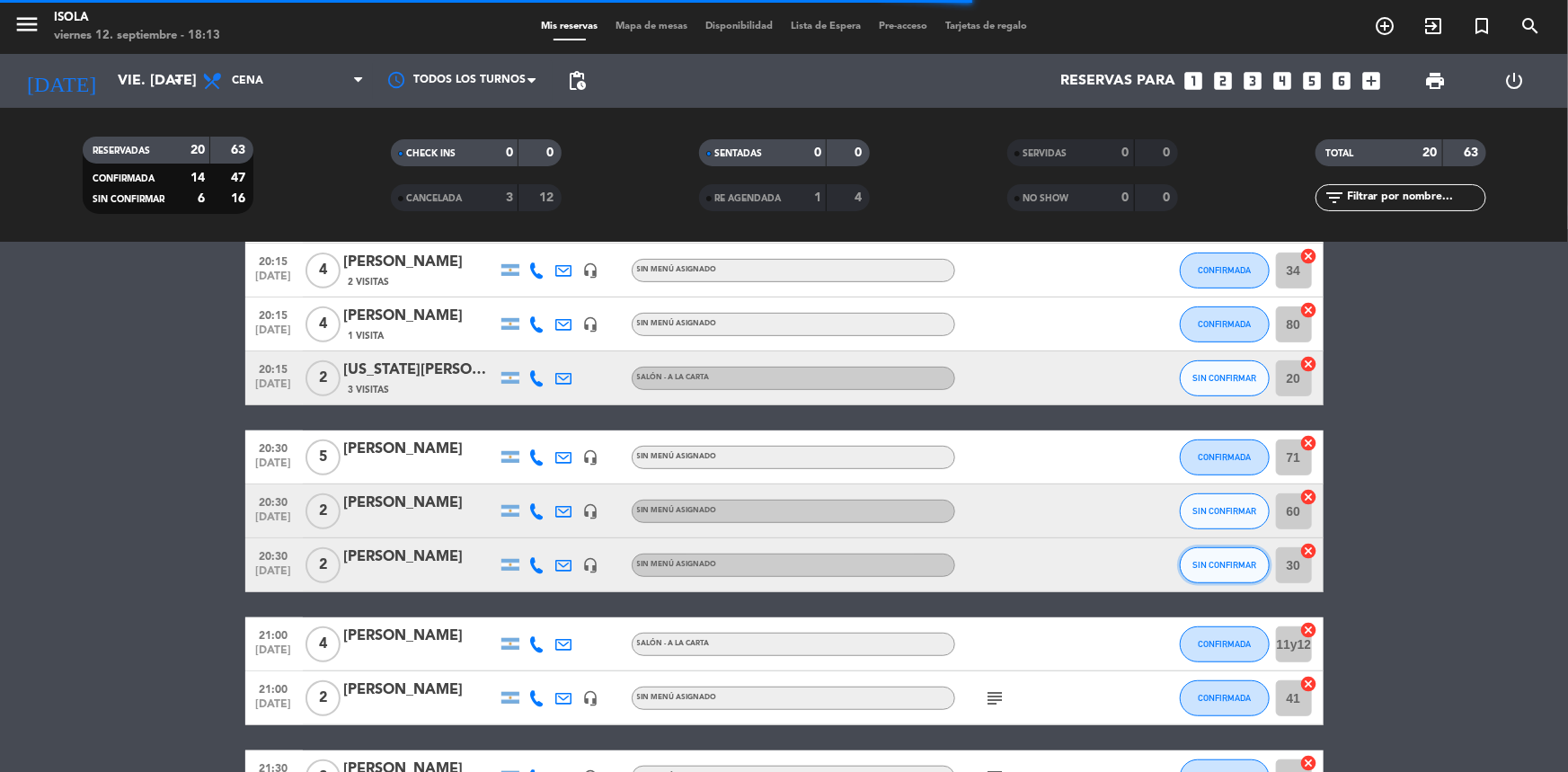
click at [1210, 571] on button "SIN CONFIRMAR" at bounding box center [1225, 565] width 90 height 36
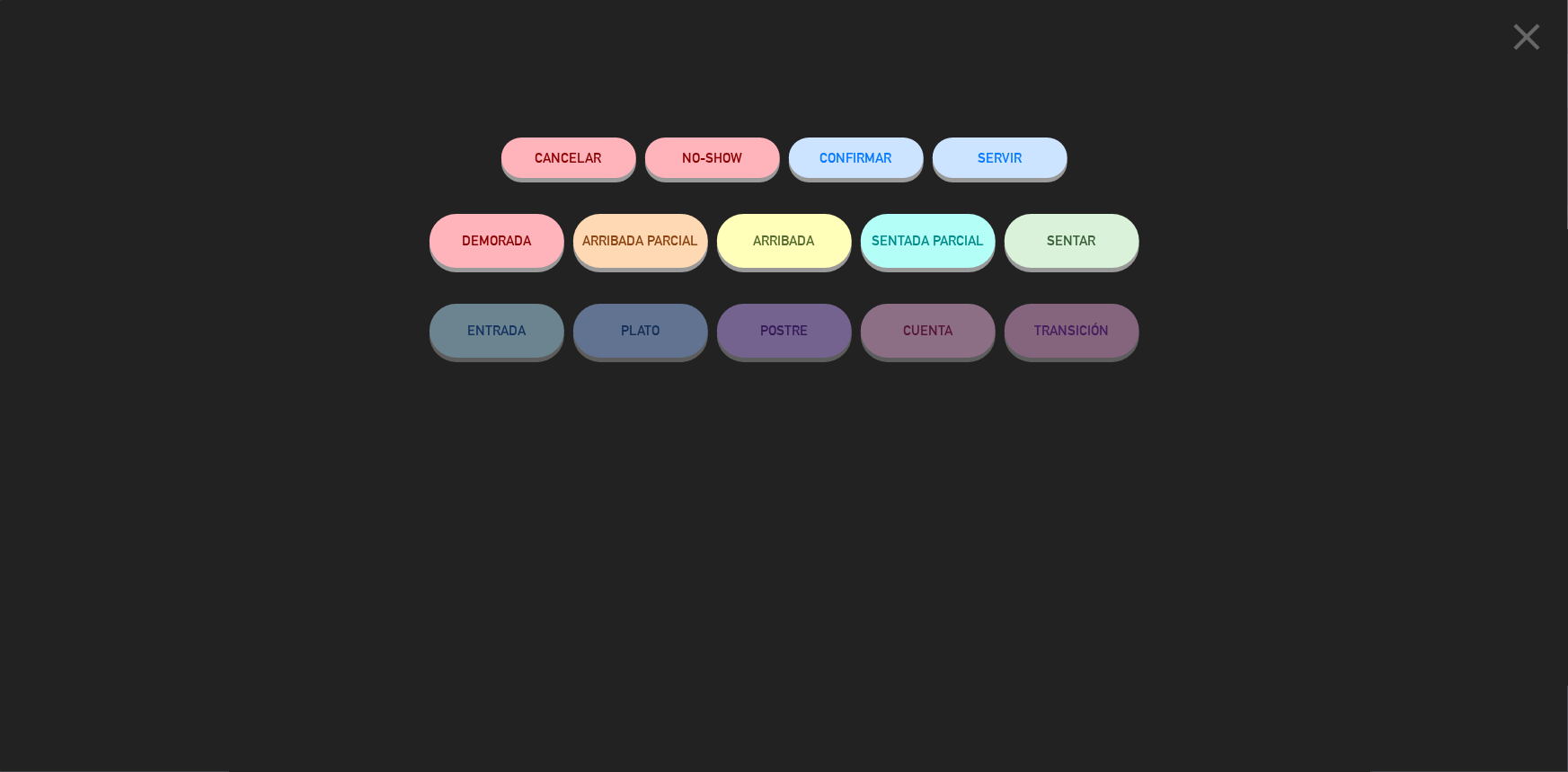
scroll to position [408, 0]
click at [870, 140] on button "CONFIRMAR" at bounding box center [856, 158] width 135 height 40
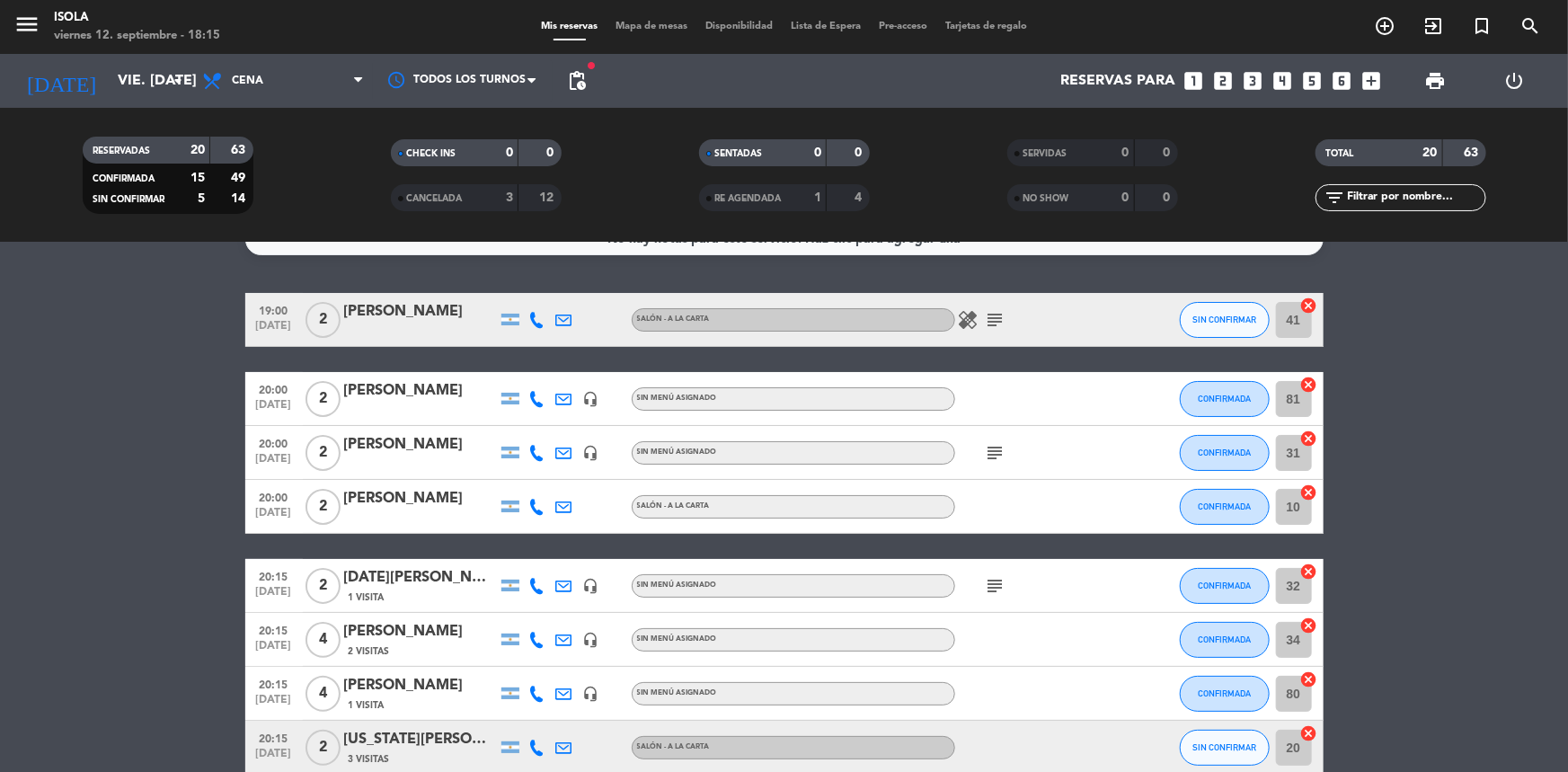
scroll to position [29, 0]
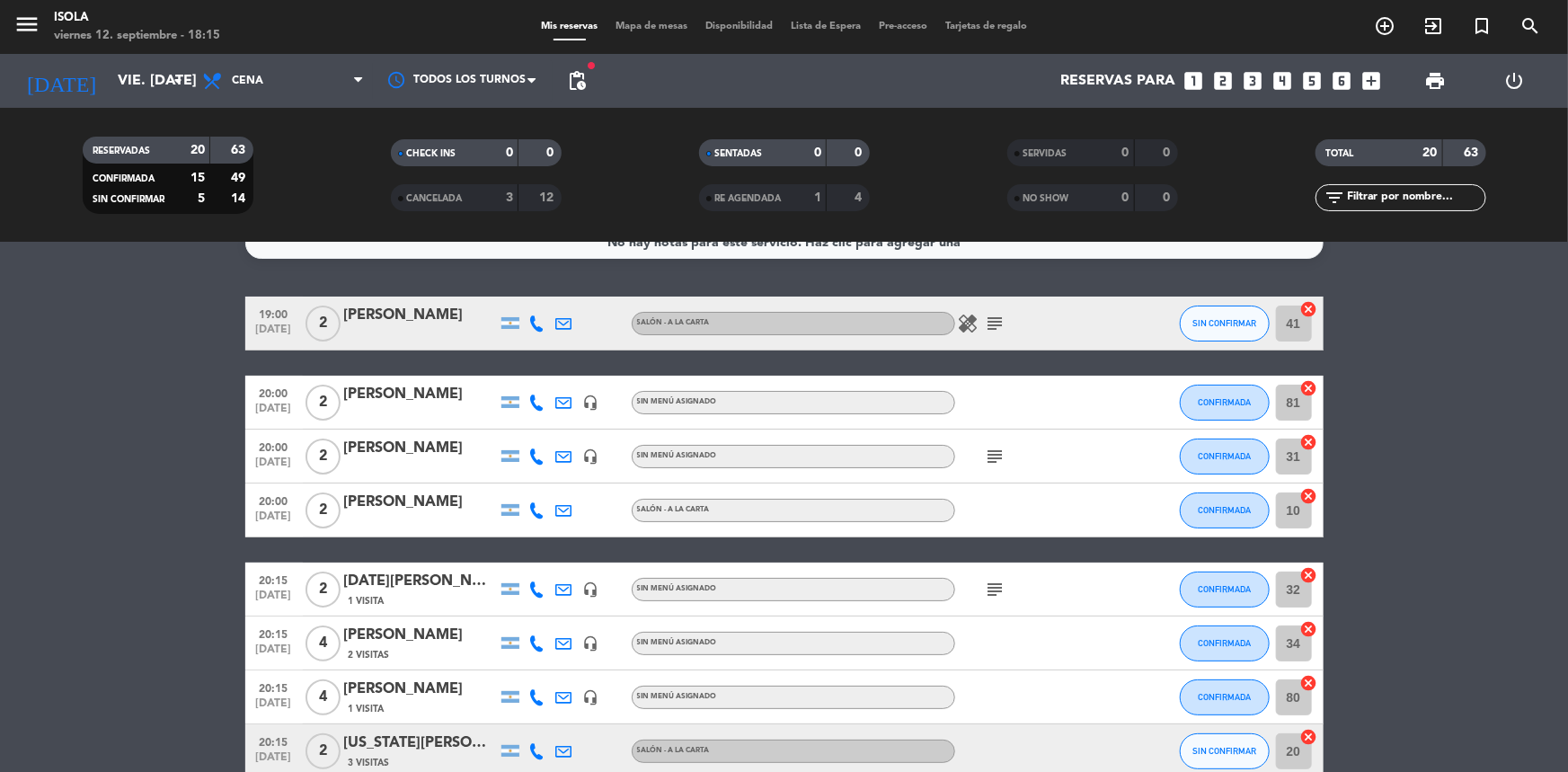
click at [625, 30] on span "Mapa de mesas" at bounding box center [651, 26] width 90 height 10
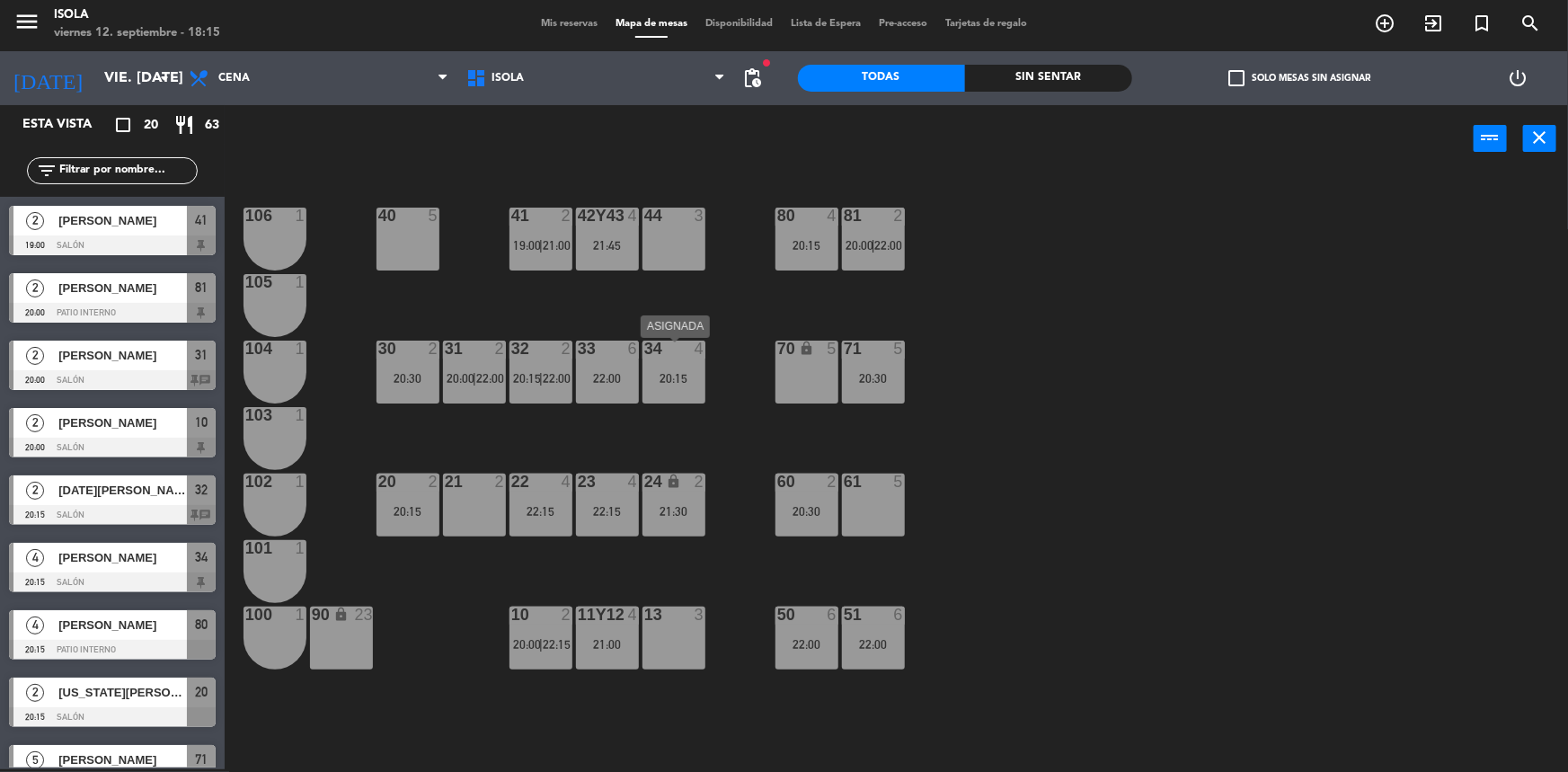
click at [671, 357] on div at bounding box center [674, 348] width 30 height 16
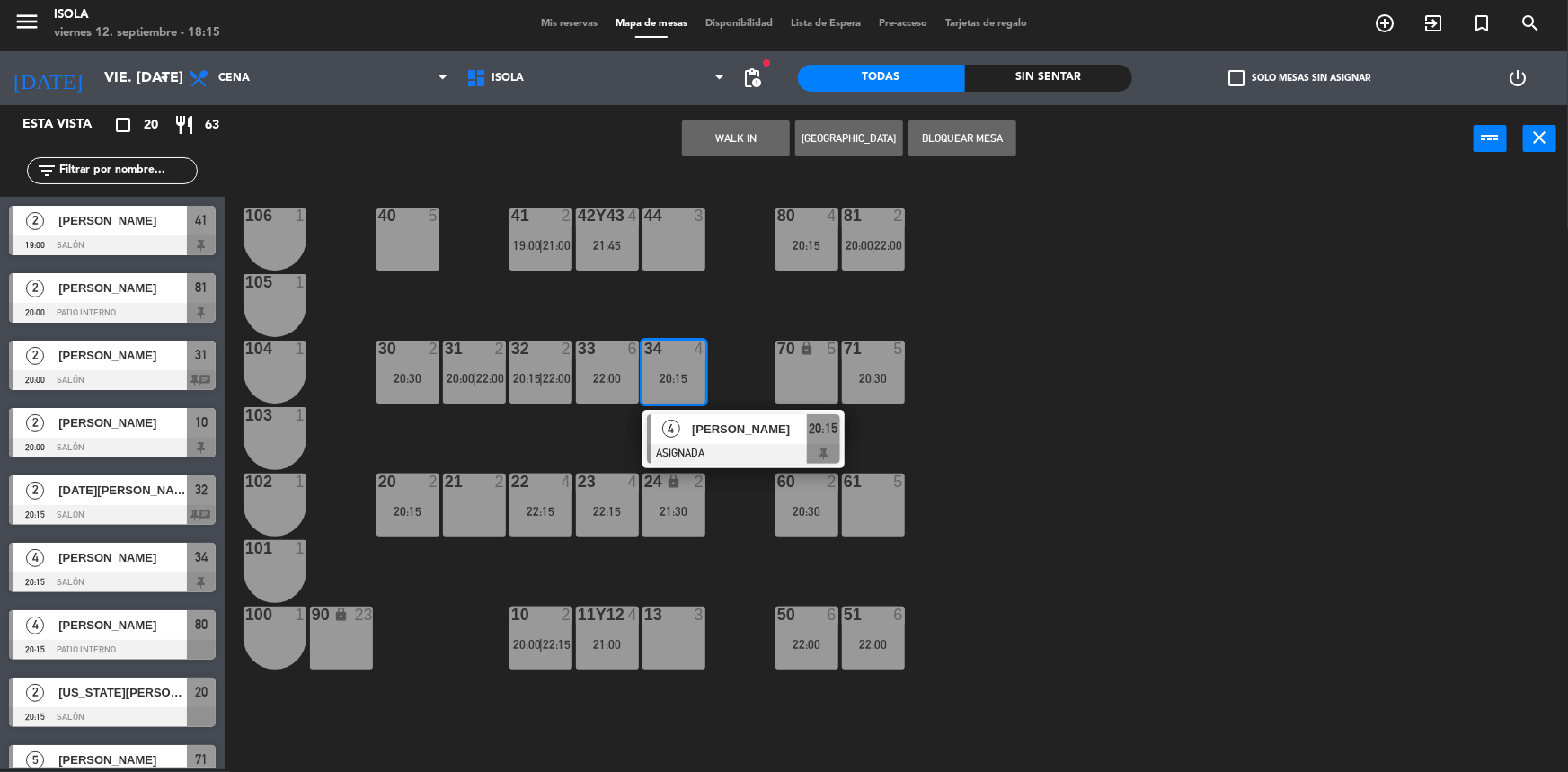
click at [736, 395] on div "40 5 42y43 4 21:45 41 2 19:00 | 21:00 44 3 80 4 20:15 81 2 20:00 | 22:00 106 1 …" at bounding box center [904, 473] width 1328 height 597
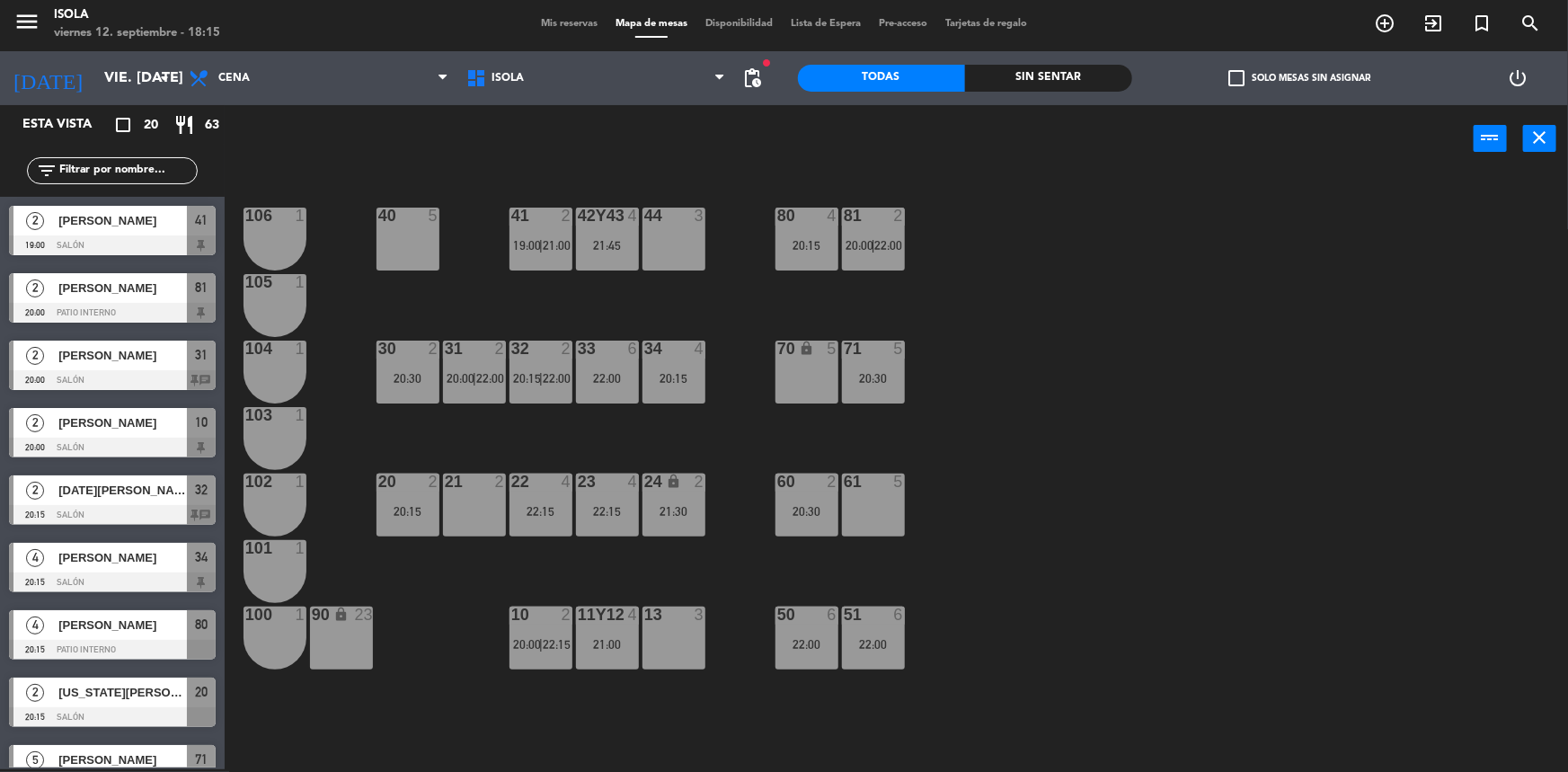
click at [397, 378] on div "20:30" at bounding box center [407, 378] width 62 height 12
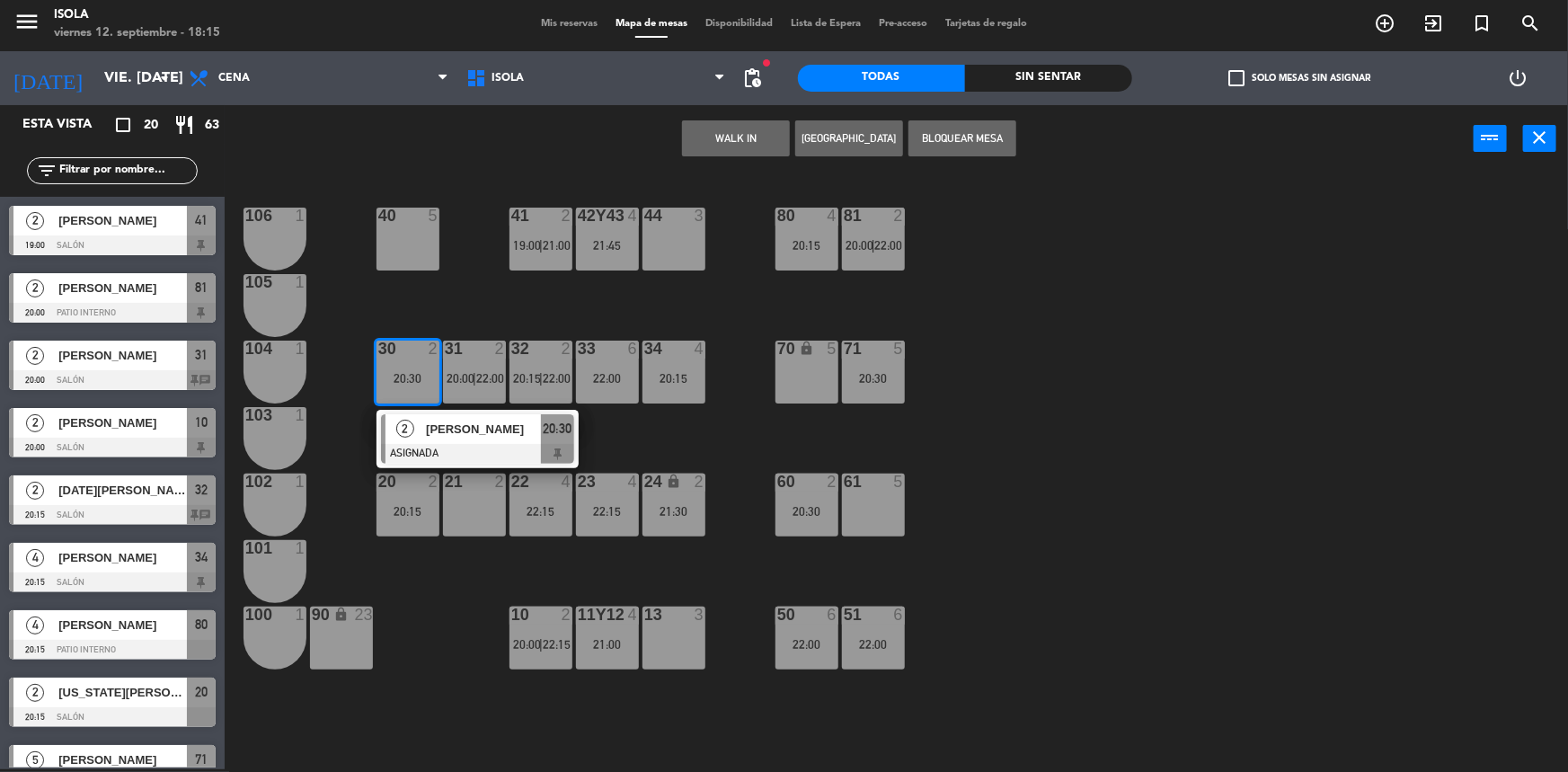
click at [587, 443] on div "2 [PERSON_NAME] ASIGNADA 20:30" at bounding box center [478, 438] width 229 height 59
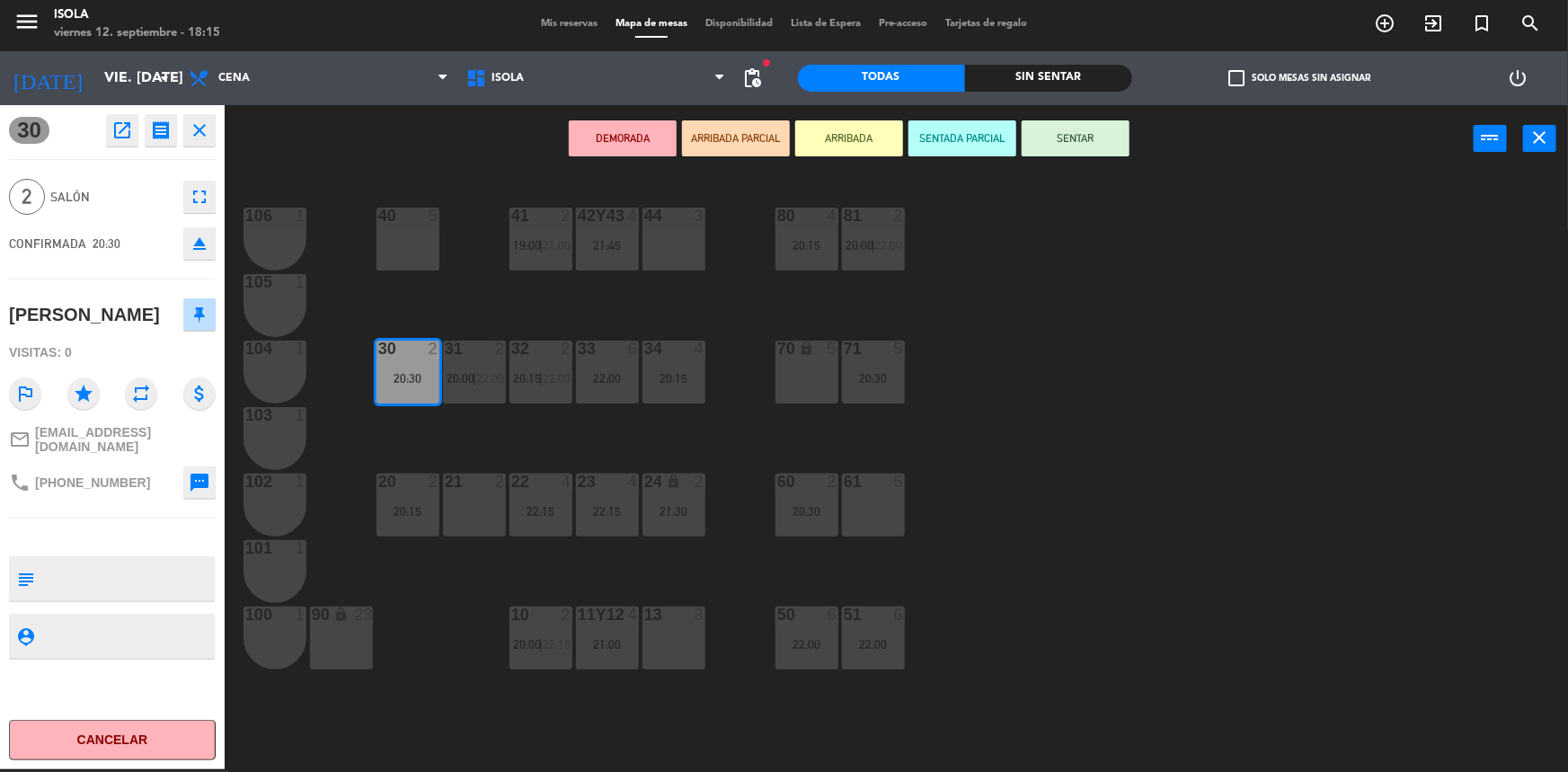
click at [629, 466] on div "40 5 42y43 4 21:45 41 2 19:00 | 21:00 44 3 80 4 20:15 81 2 20:00 | 22:00 106 1 …" at bounding box center [904, 473] width 1328 height 597
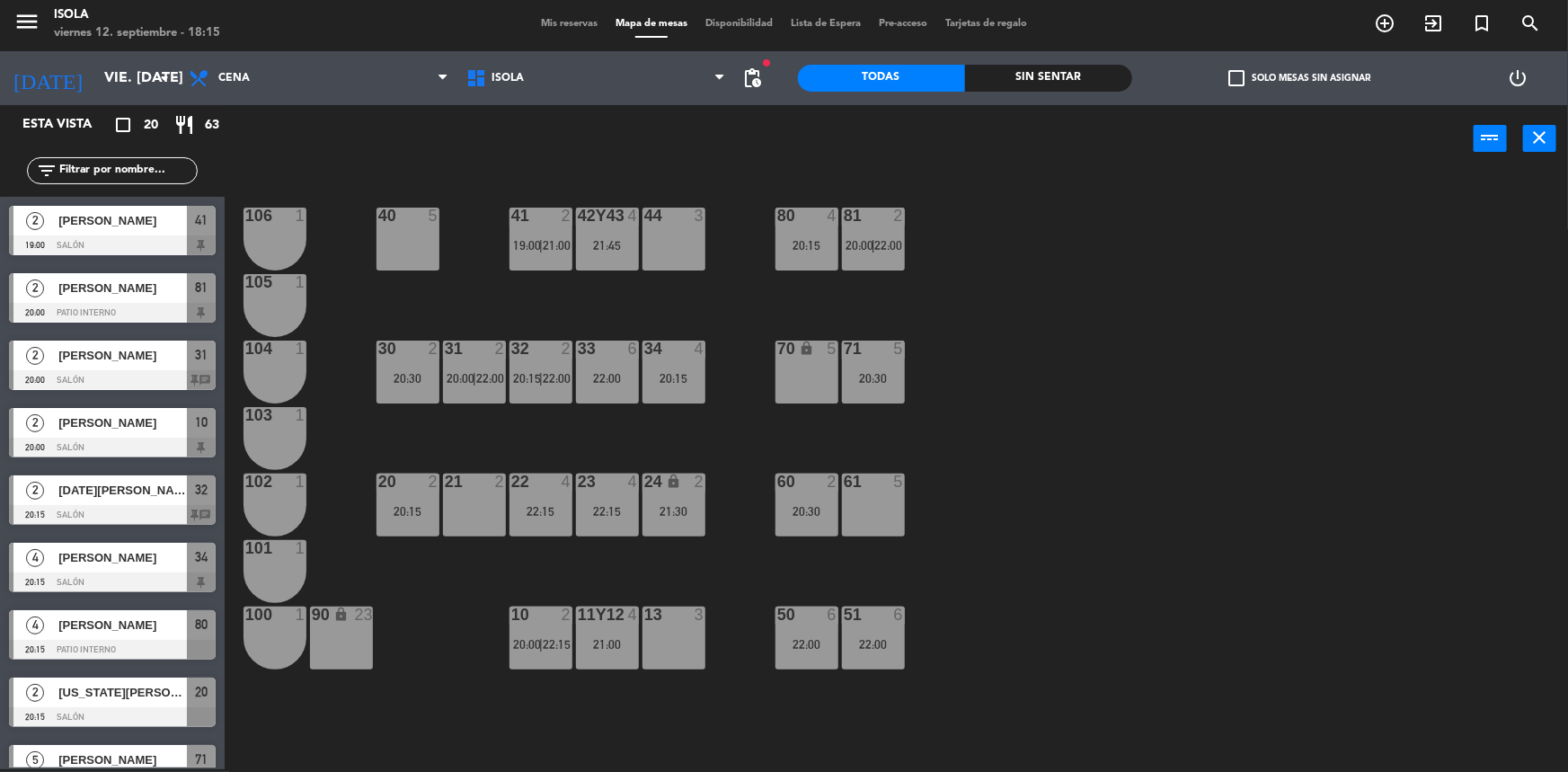
click at [539, 394] on div "32 2 20:15 | 22:00" at bounding box center [540, 371] width 62 height 62
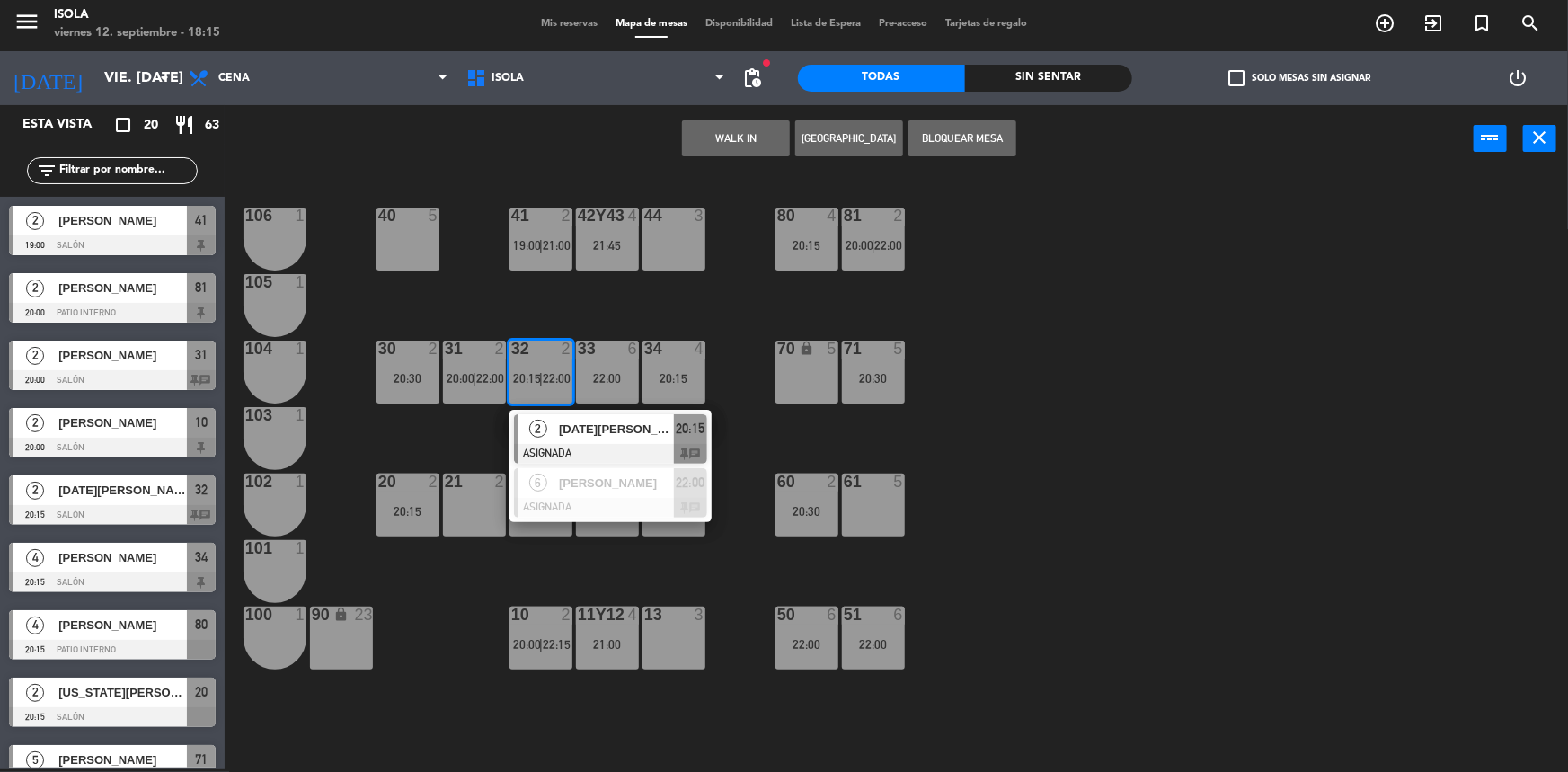
drag, startPoint x: 568, startPoint y: 327, endPoint x: 577, endPoint y: 341, distance: 16.6
click at [568, 327] on div "40 5 42y43 4 21:45 41 2 19:00 | 21:00 44 3 80 4 20:15 81 2 20:00 | 22:00 106 1 …" at bounding box center [904, 473] width 1328 height 597
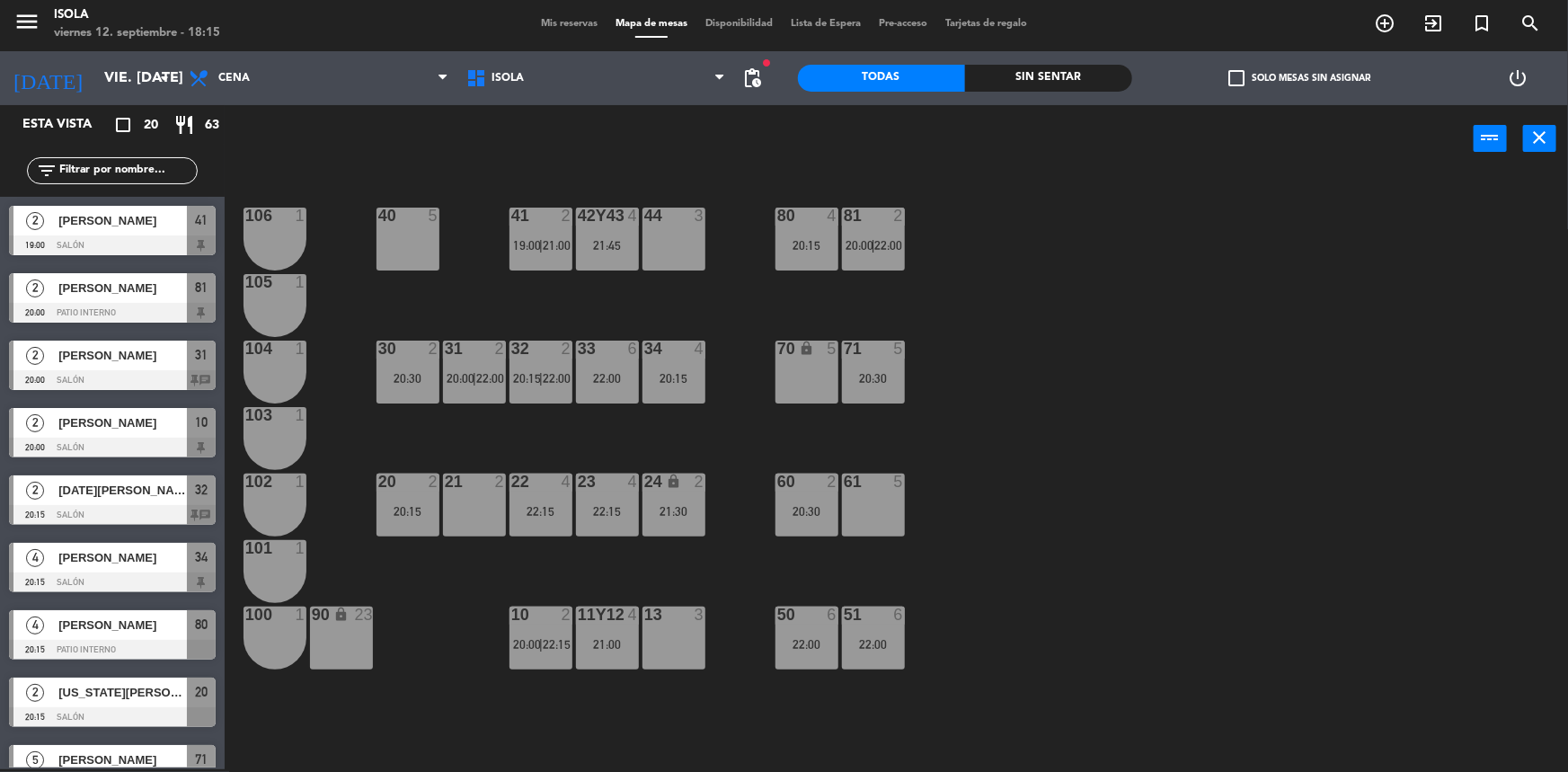
click at [605, 376] on div "22:00" at bounding box center [607, 378] width 62 height 12
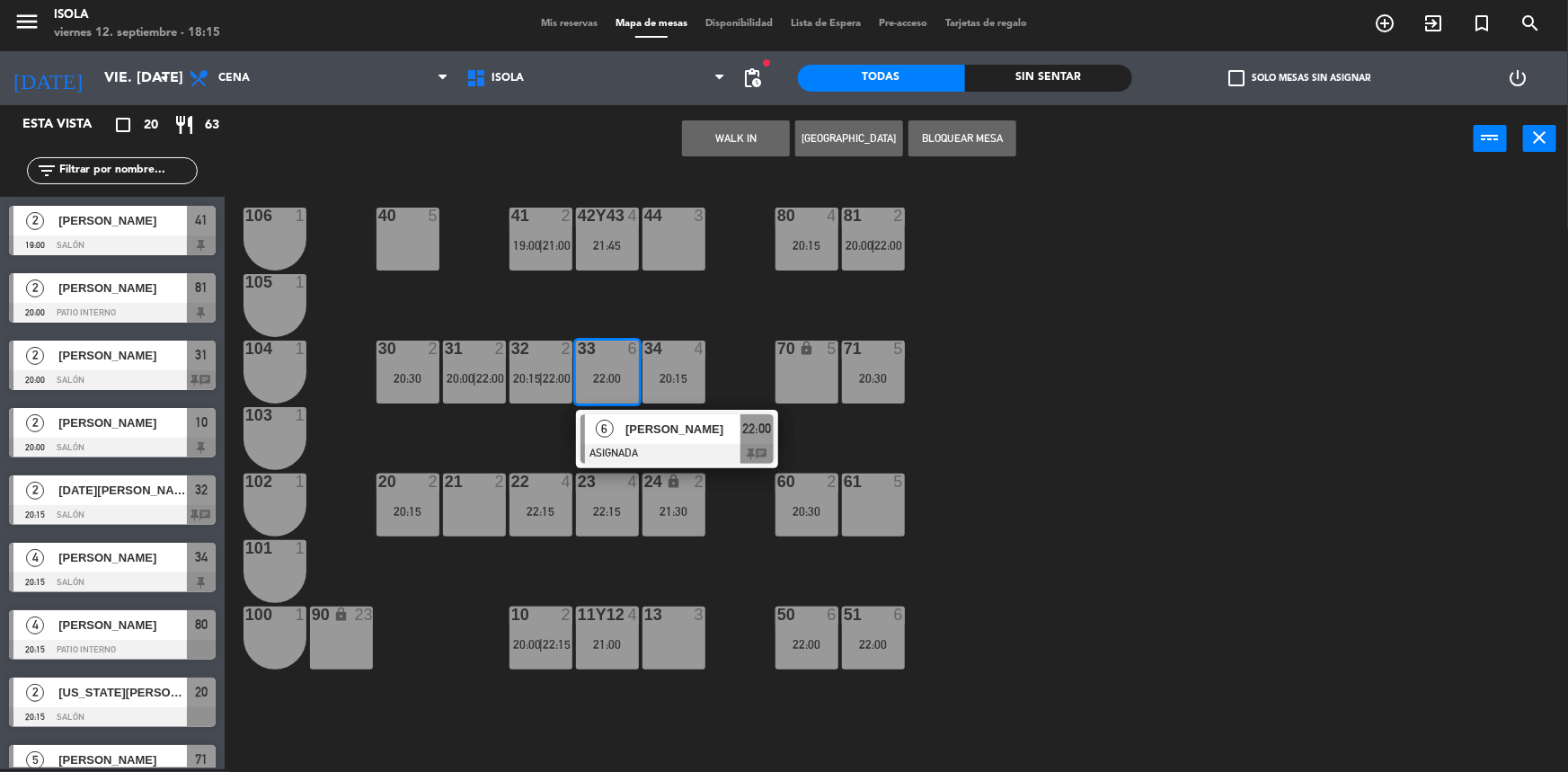
click at [601, 326] on div "40 5 42y43 4 21:45 41 2 19:00 | 21:00 44 3 80 4 20:15 81 2 20:00 | 22:00 106 1 …" at bounding box center [904, 473] width 1328 height 597
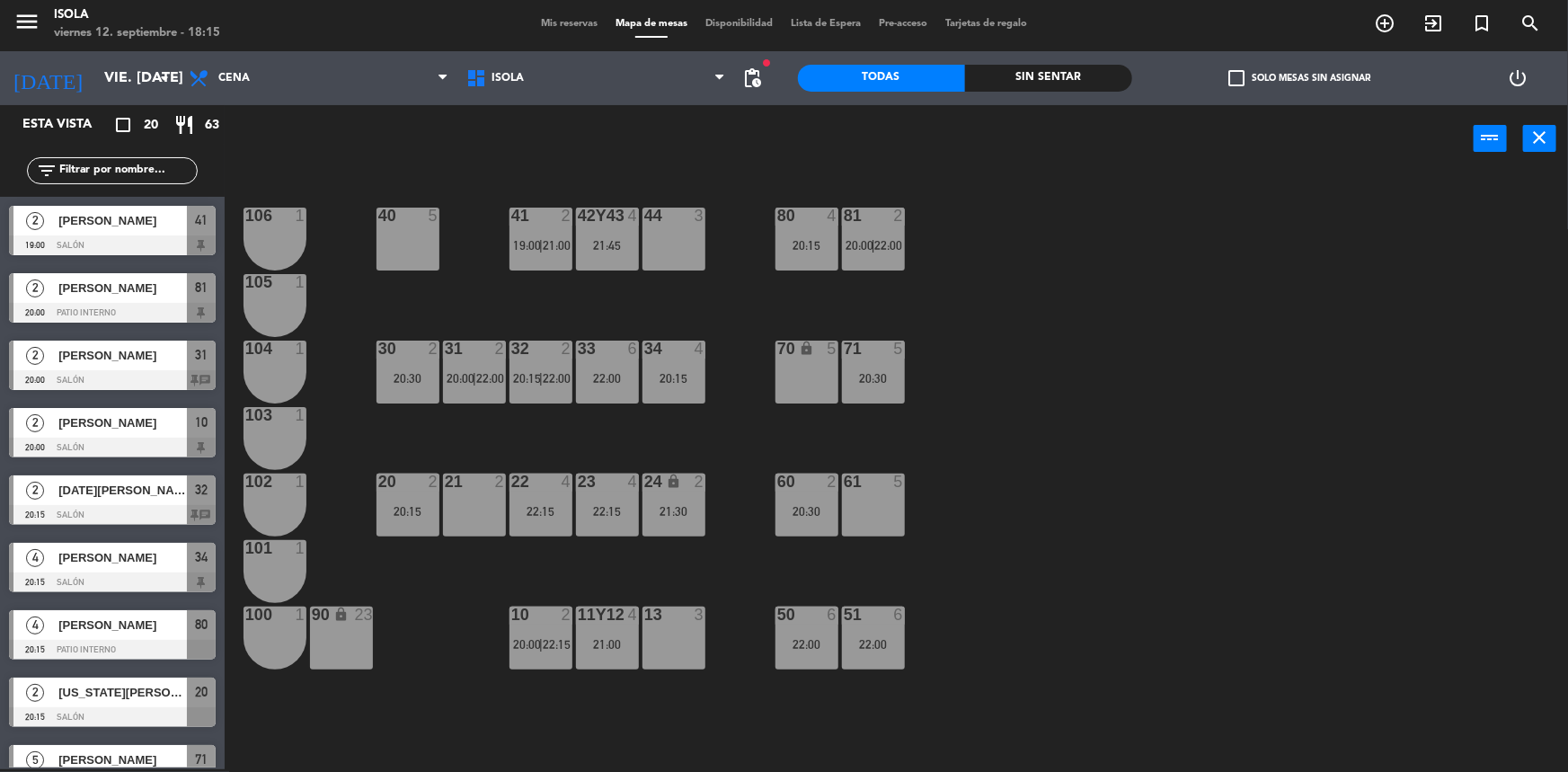
click at [618, 425] on div "40 5 42y43 4 21:45 41 2 19:00 | 21:00 44 3 80 4 20:15 81 2 20:00 | 22:00 106 1 …" at bounding box center [904, 473] width 1328 height 597
click at [559, 502] on div "22 4 22:15" at bounding box center [540, 505] width 62 height 62
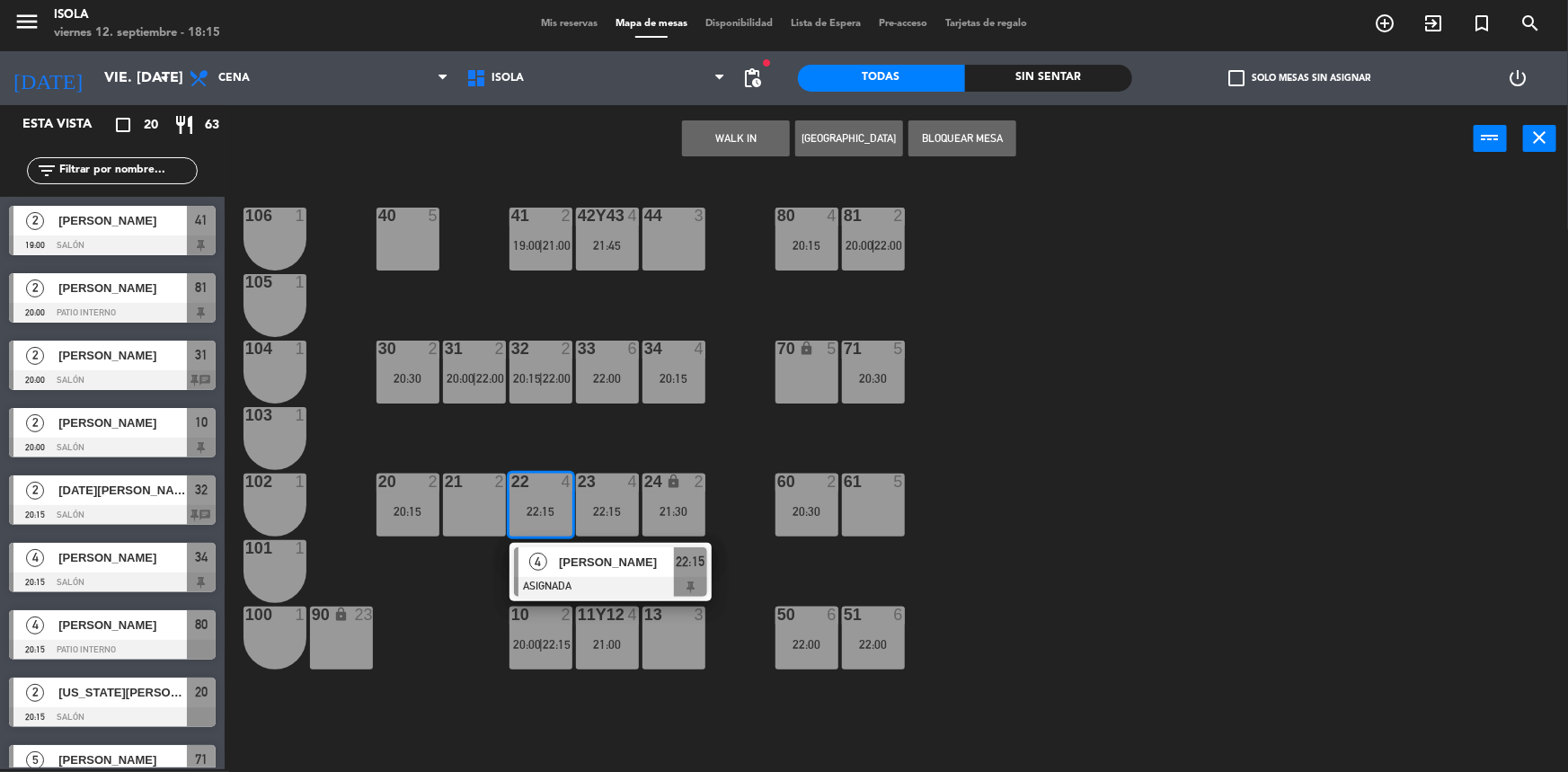
click at [595, 416] on div "40 5 42y43 4 21:45 41 2 19:00 | 21:00 44 3 80 4 20:15 81 2 20:00 | 22:00 106 1 …" at bounding box center [904, 473] width 1328 height 597
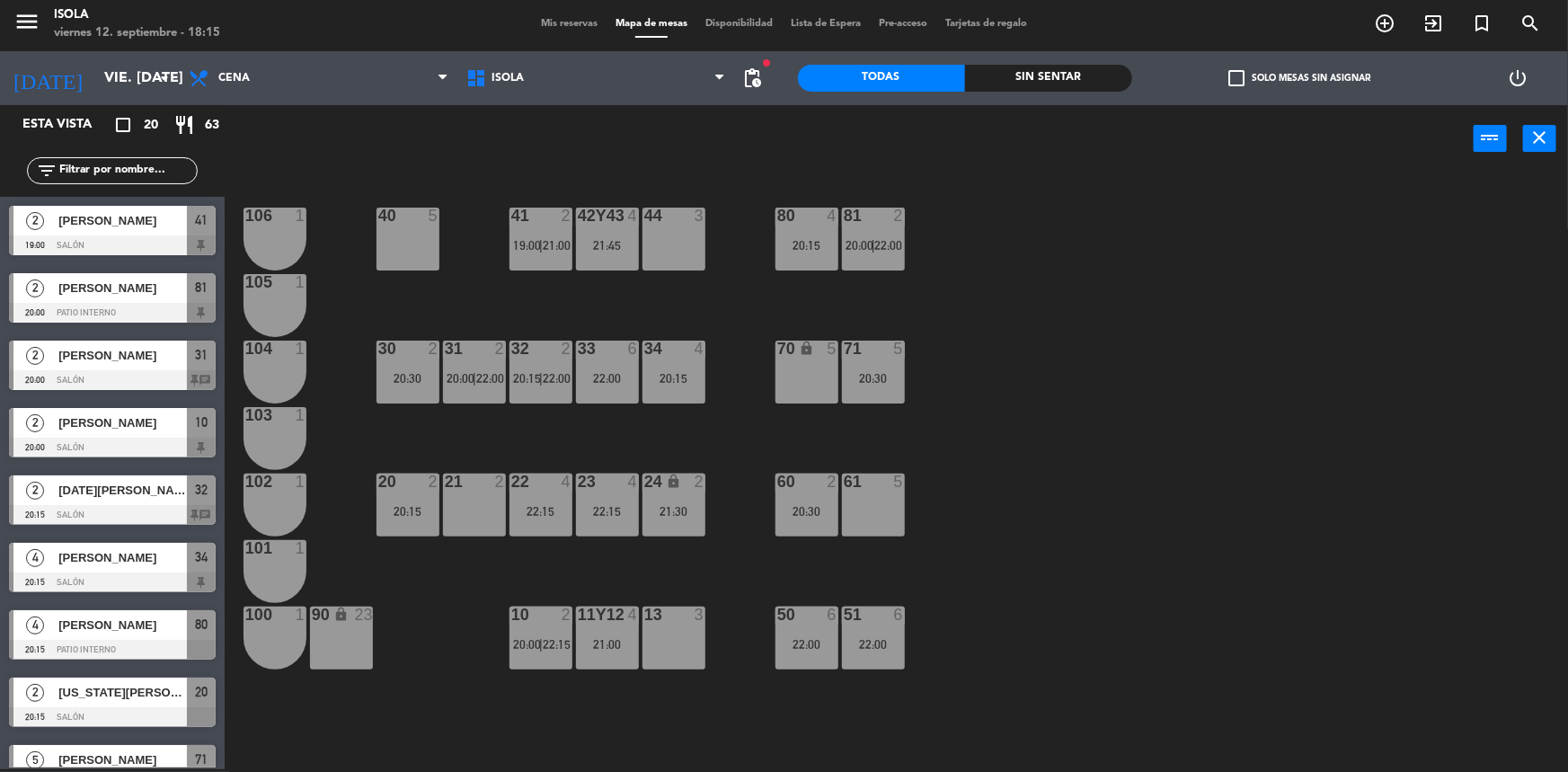
click at [578, 618] on div "11y12" at bounding box center [577, 614] width 1 height 16
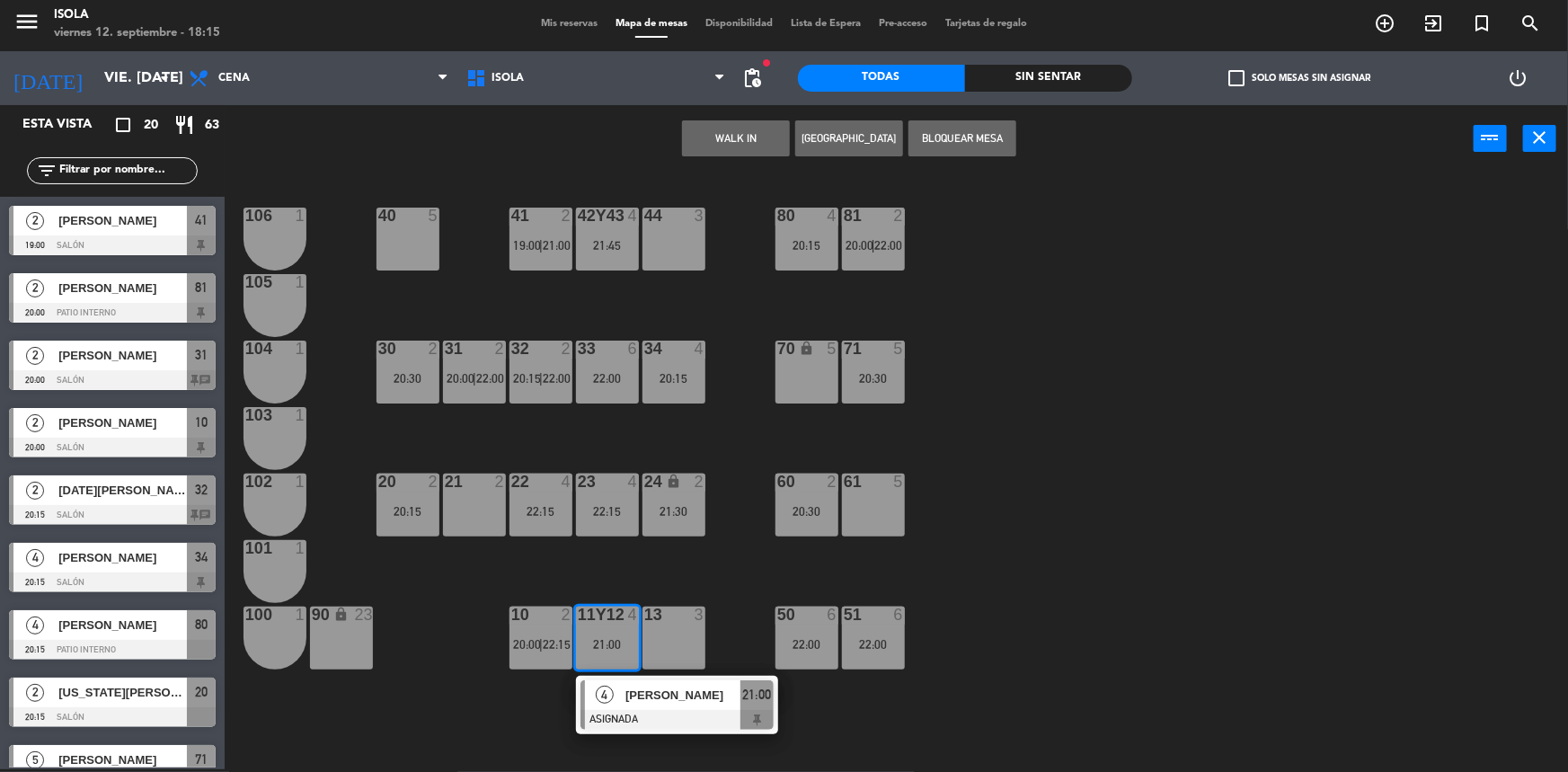
click at [597, 584] on div "40 5 42y43 4 21:45 41 2 19:00 | 21:00 44 3 80 4 20:15 81 2 20:00 | 22:00 106 1 …" at bounding box center [904, 473] width 1328 height 597
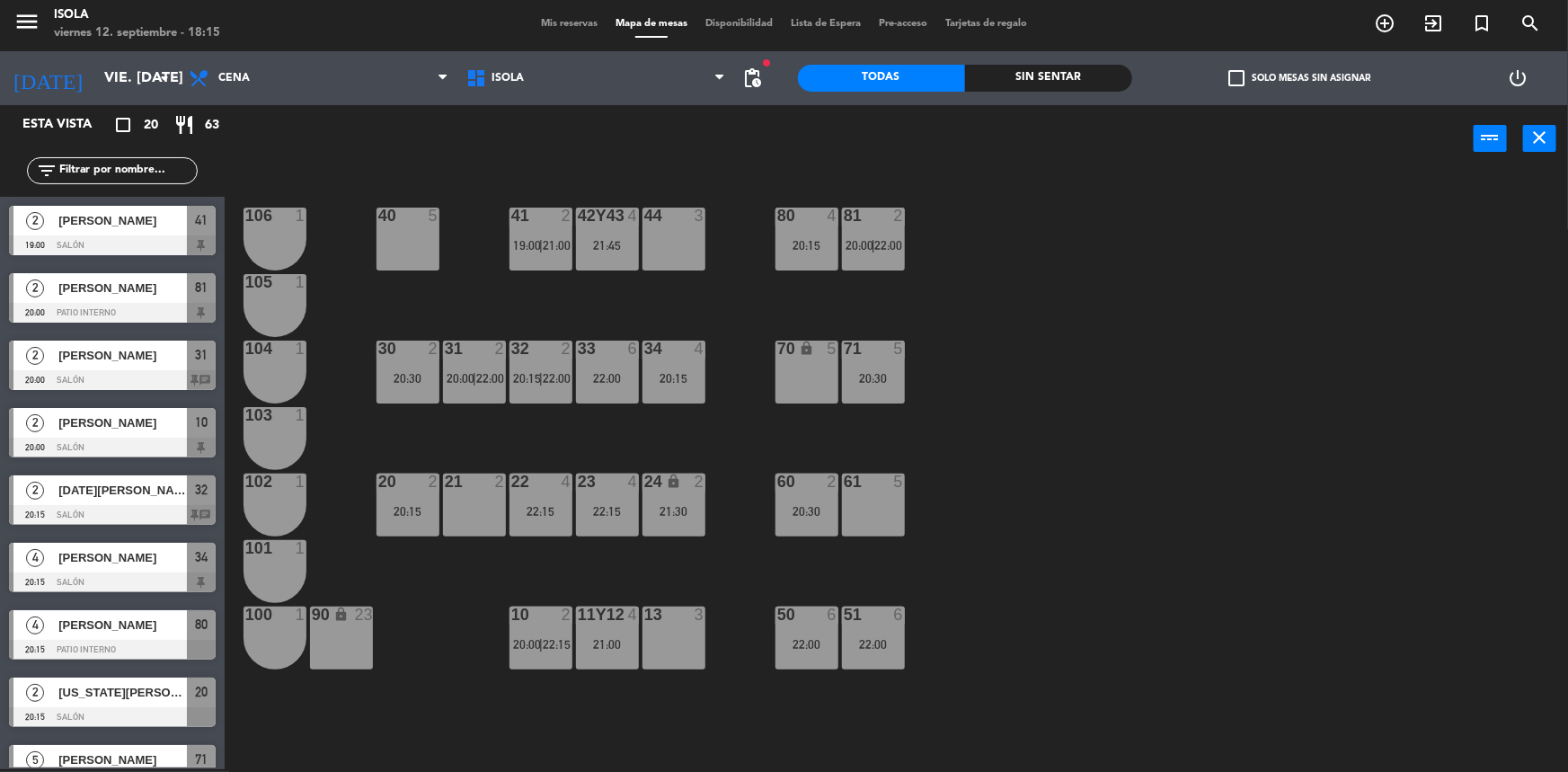
click at [537, 436] on div "40 5 42y43 4 21:45 41 2 19:00 | 21:00 44 3 80 4 20:15 81 2 20:00 | 22:00 106 1 …" at bounding box center [904, 473] width 1328 height 597
click at [486, 387] on div "31 2 20:00 | 22:00" at bounding box center [474, 371] width 62 height 62
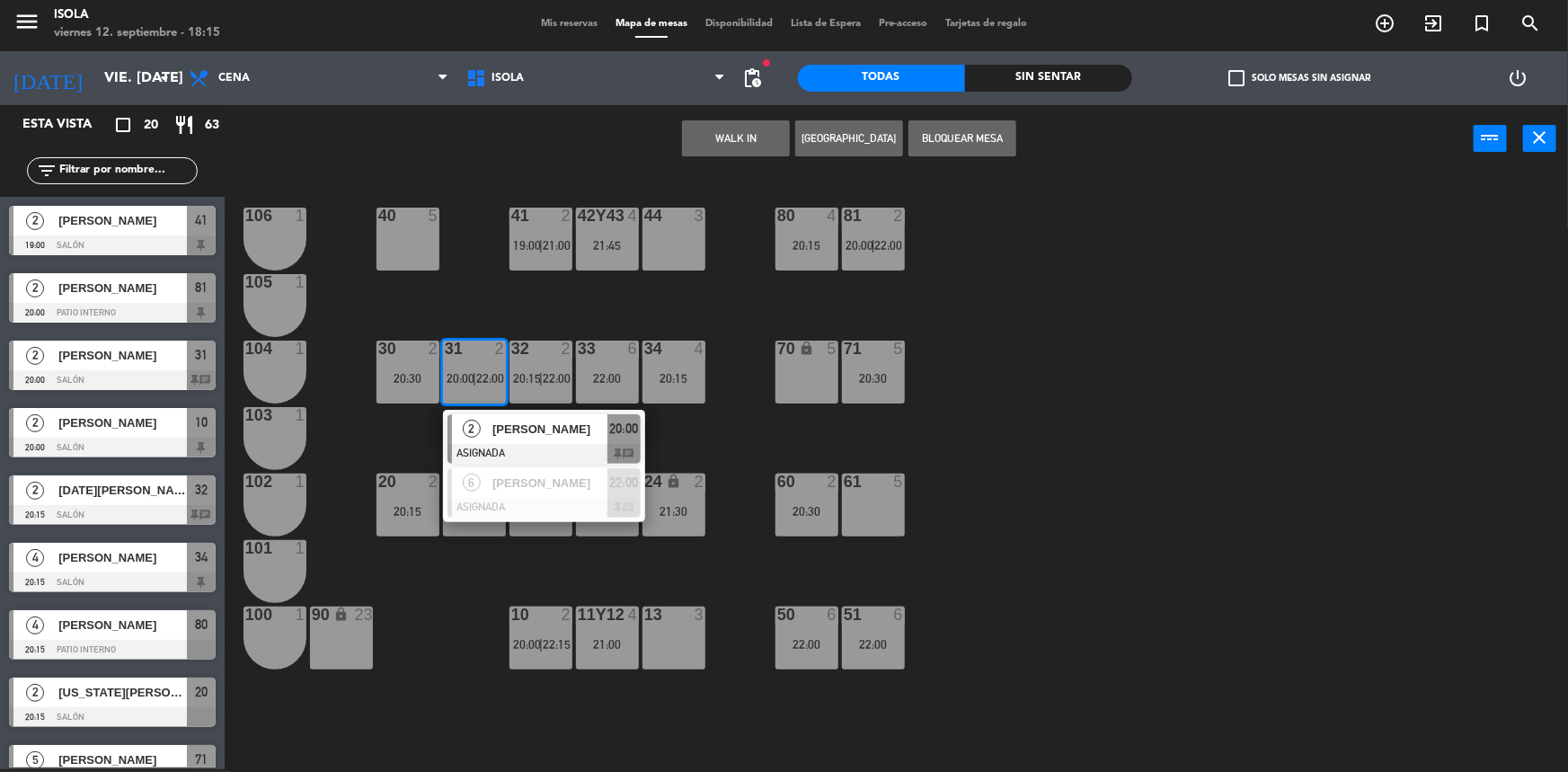
click at [707, 431] on div "40 5 42y43 4 21:45 41 2 19:00 | 21:00 44 3 80 4 20:15 81 2 20:00 | 22:00 106 1 …" at bounding box center [904, 473] width 1328 height 597
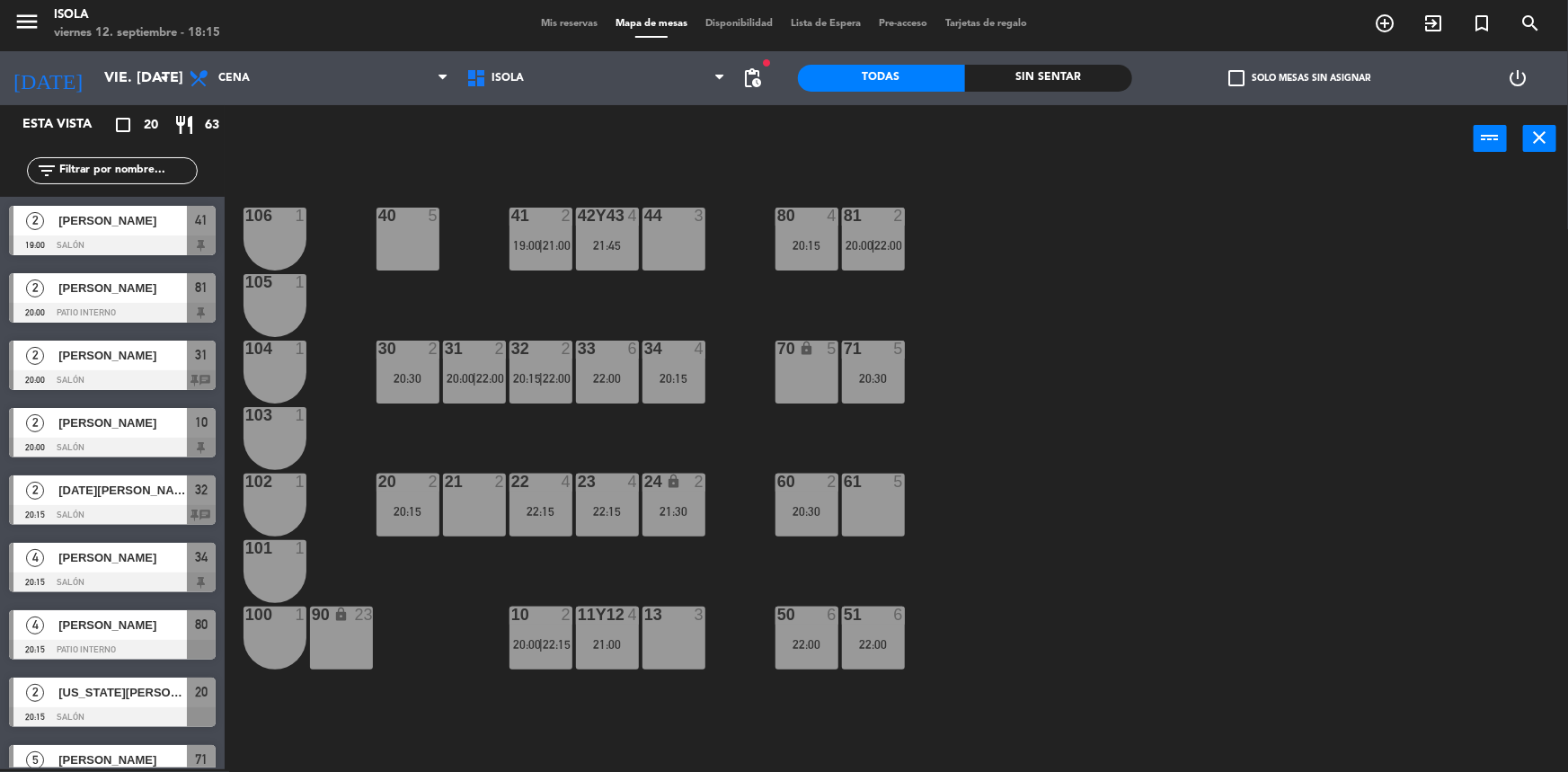
click at [576, 562] on div "40 5 42y43 4 21:45 41 2 19:00 | 21:00 44 3 80 4 20:15 81 2 20:00 | 22:00 106 1 …" at bounding box center [904, 473] width 1328 height 597
click at [557, 613] on div "2" at bounding box center [571, 614] width 30 height 16
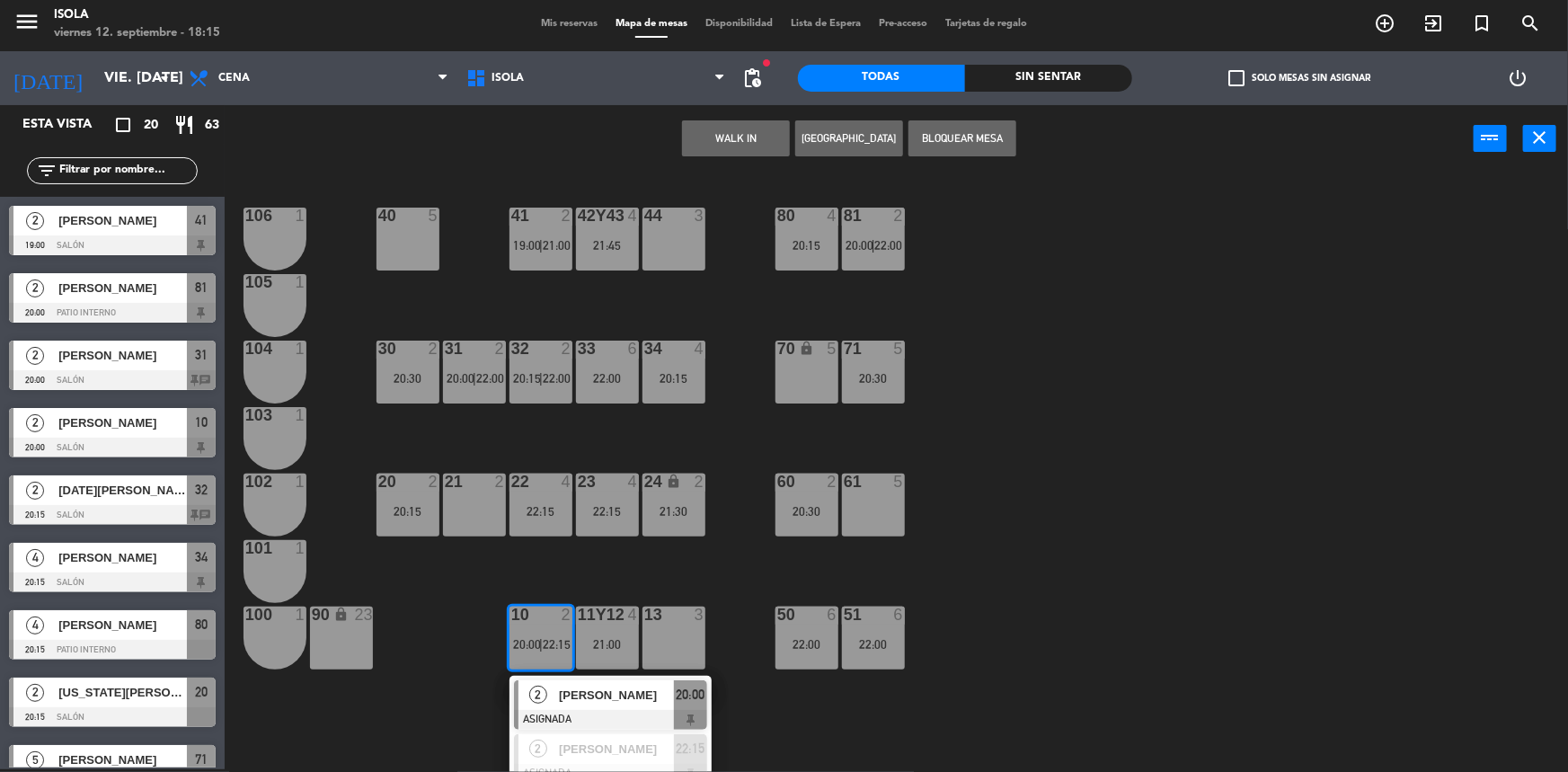
click at [576, 566] on div "40 5 42y43 4 21:45 41 2 19:00 | 21:00 44 3 80 4 20:15 81 2 20:00 | 22:00 106 1 …" at bounding box center [904, 473] width 1328 height 597
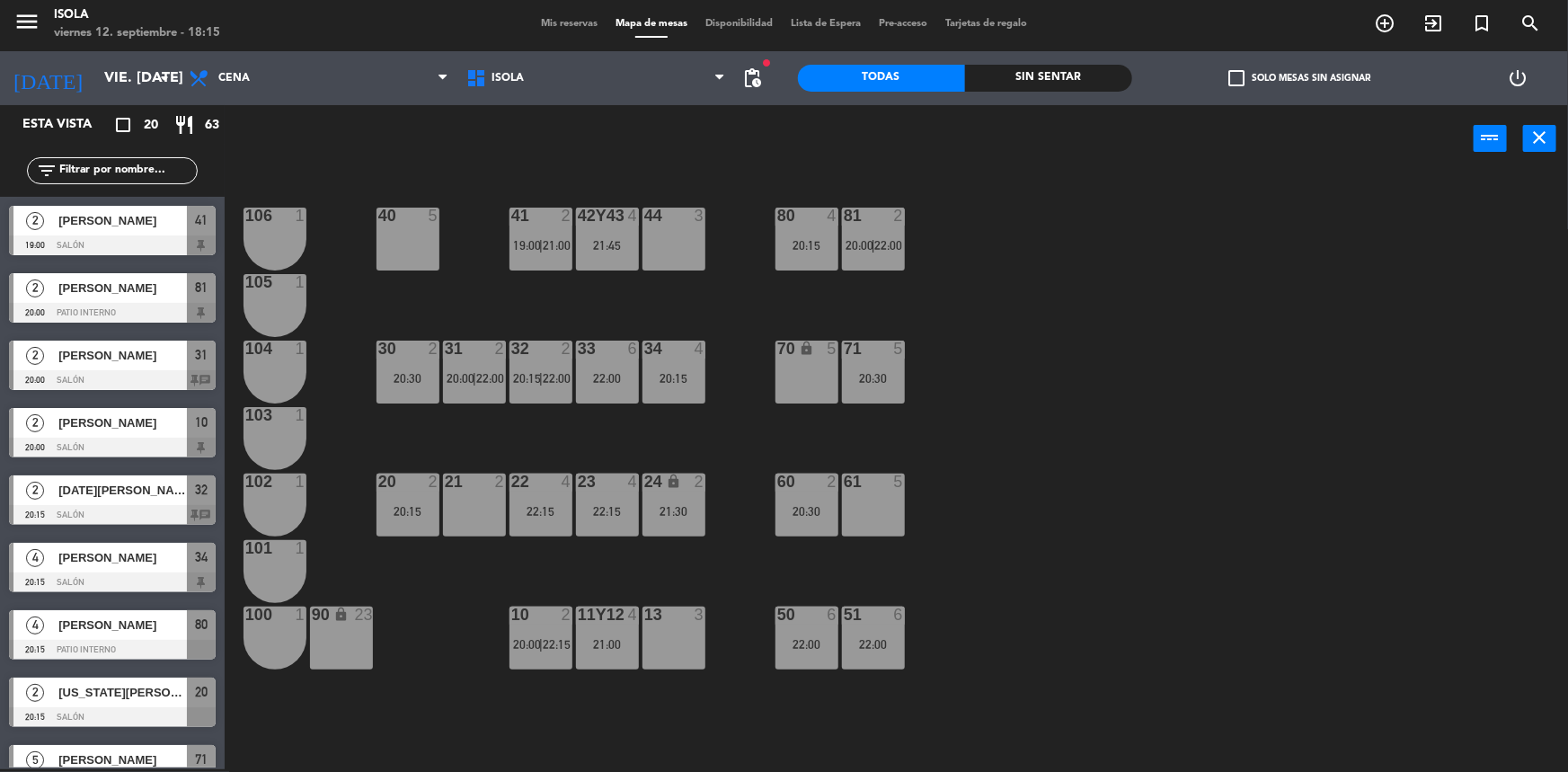
click at [558, 604] on div "40 5 42y43 4 21:45 41 2 19:00 | 21:00 44 3 80 4 20:15 81 2 20:00 | 22:00 106 1 …" at bounding box center [904, 473] width 1328 height 597
click at [553, 612] on div at bounding box center [540, 614] width 30 height 16
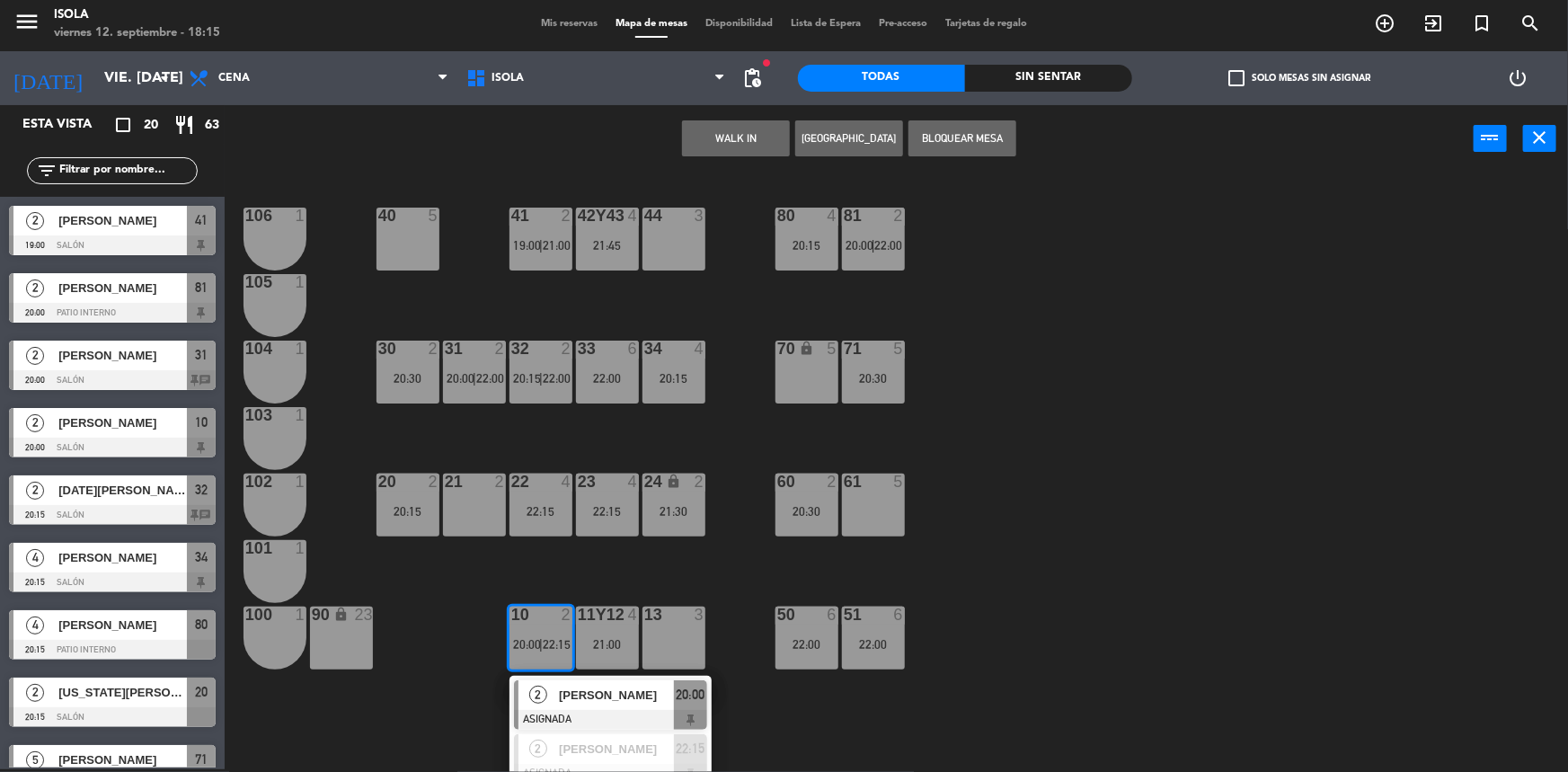
click at [577, 562] on div "40 5 42y43 4 21:45 41 2 19:00 | 21:00 44 3 80 4 20:15 81 2 20:00 | 22:00 106 1 …" at bounding box center [904, 473] width 1328 height 597
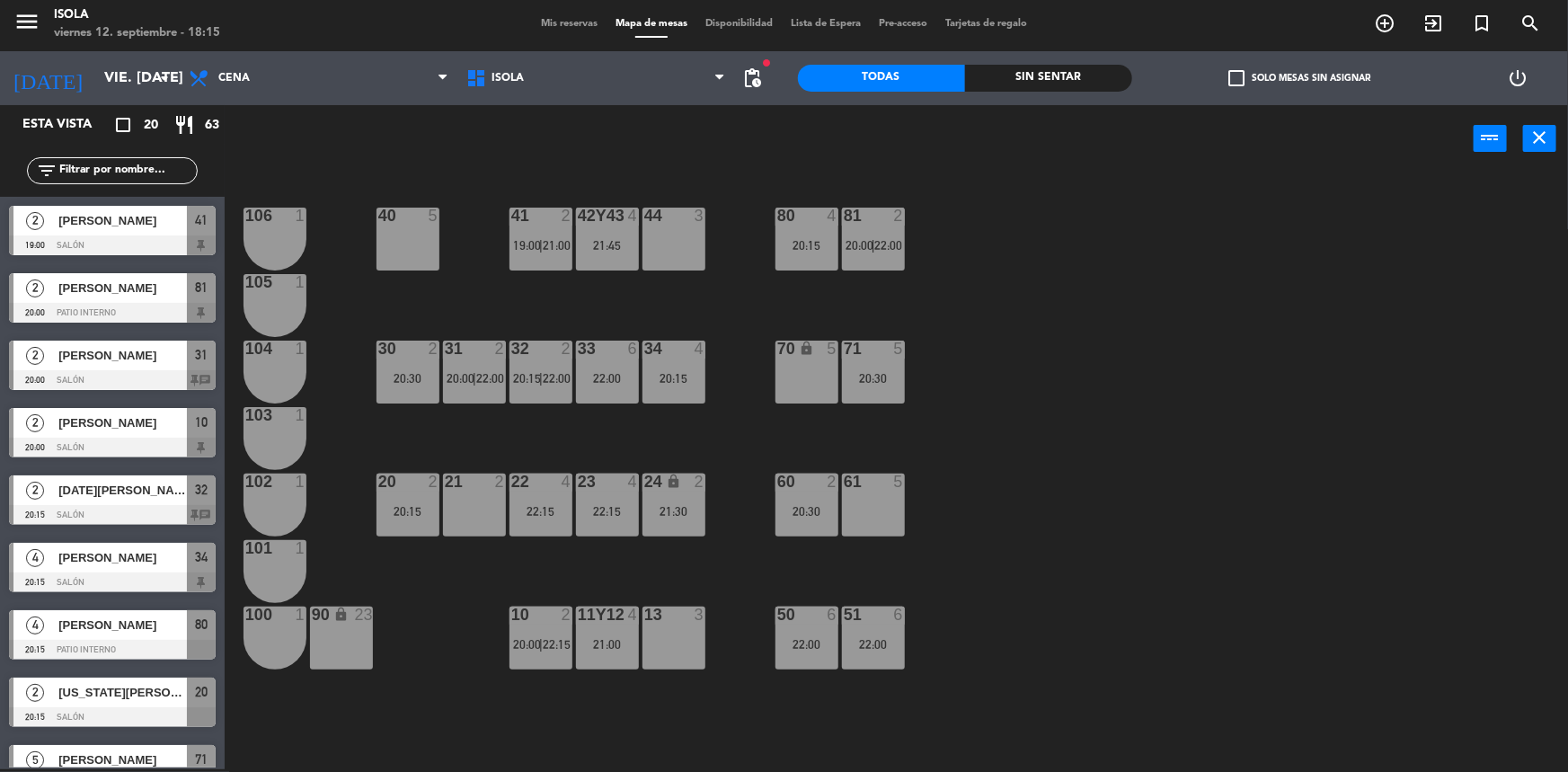
click at [428, 510] on div "20:15" at bounding box center [407, 511] width 62 height 12
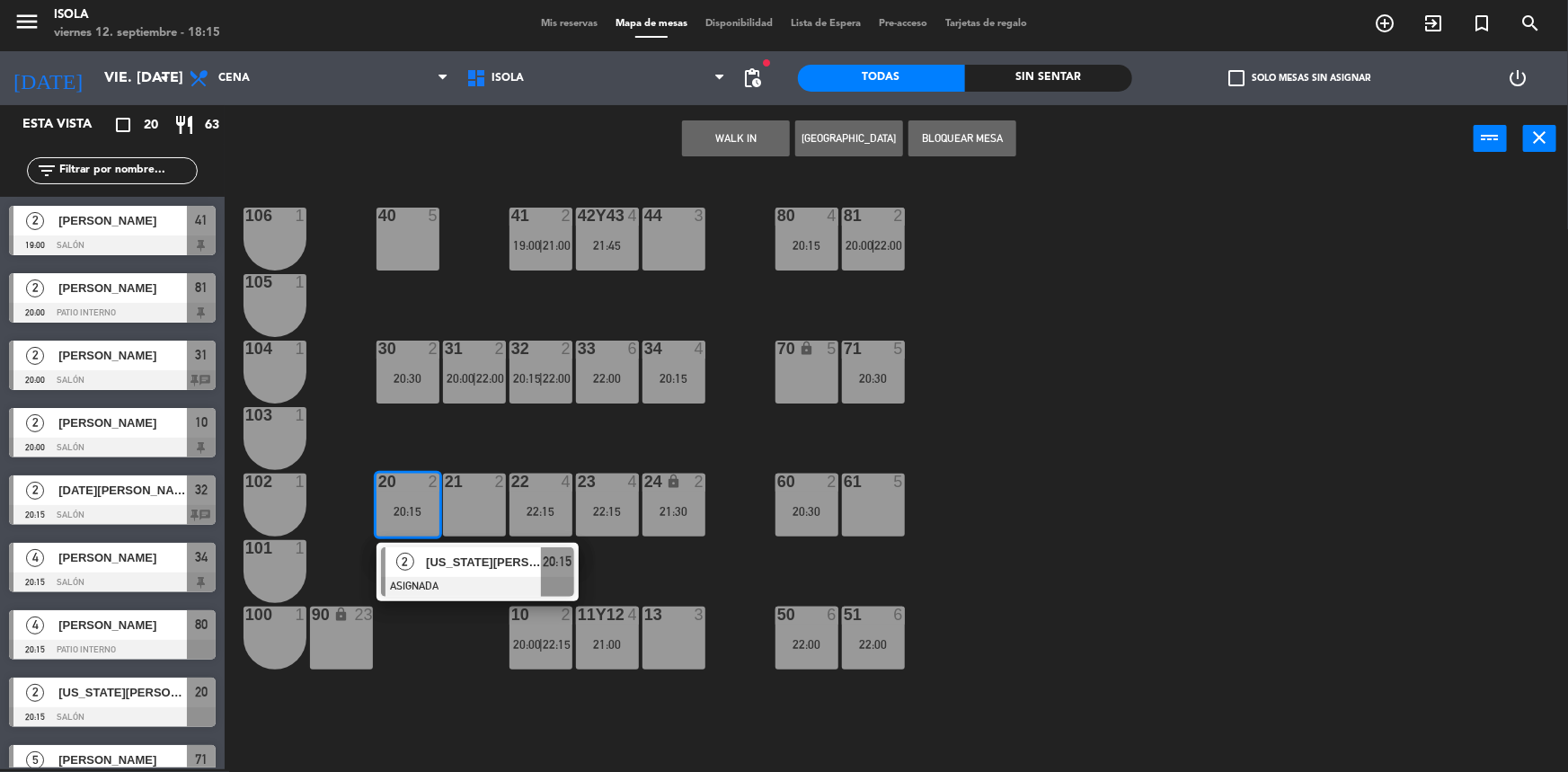
click at [465, 521] on div "21 2" at bounding box center [474, 505] width 62 height 62
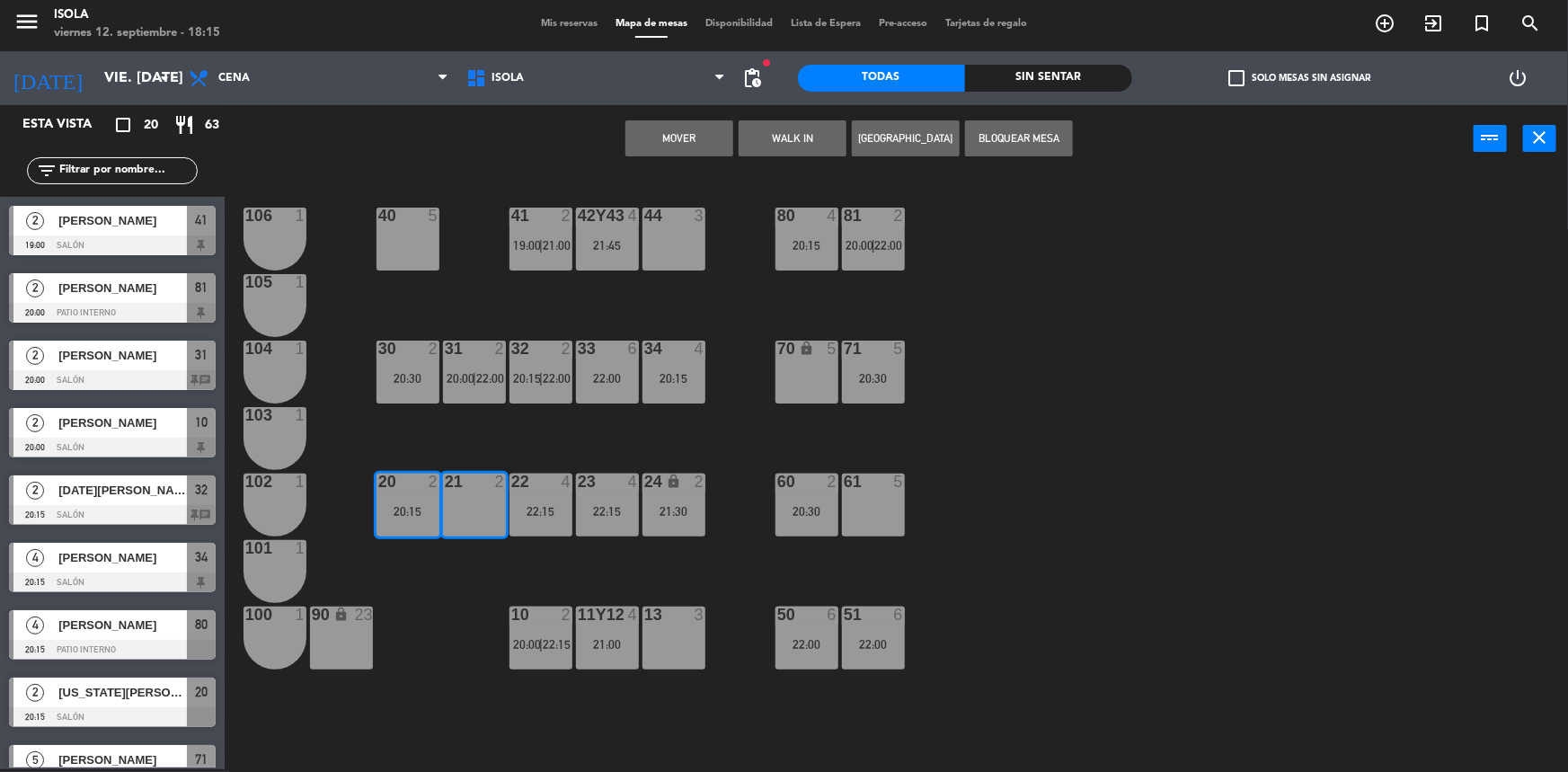
click at [680, 139] on button "Mover" at bounding box center [679, 137] width 108 height 36
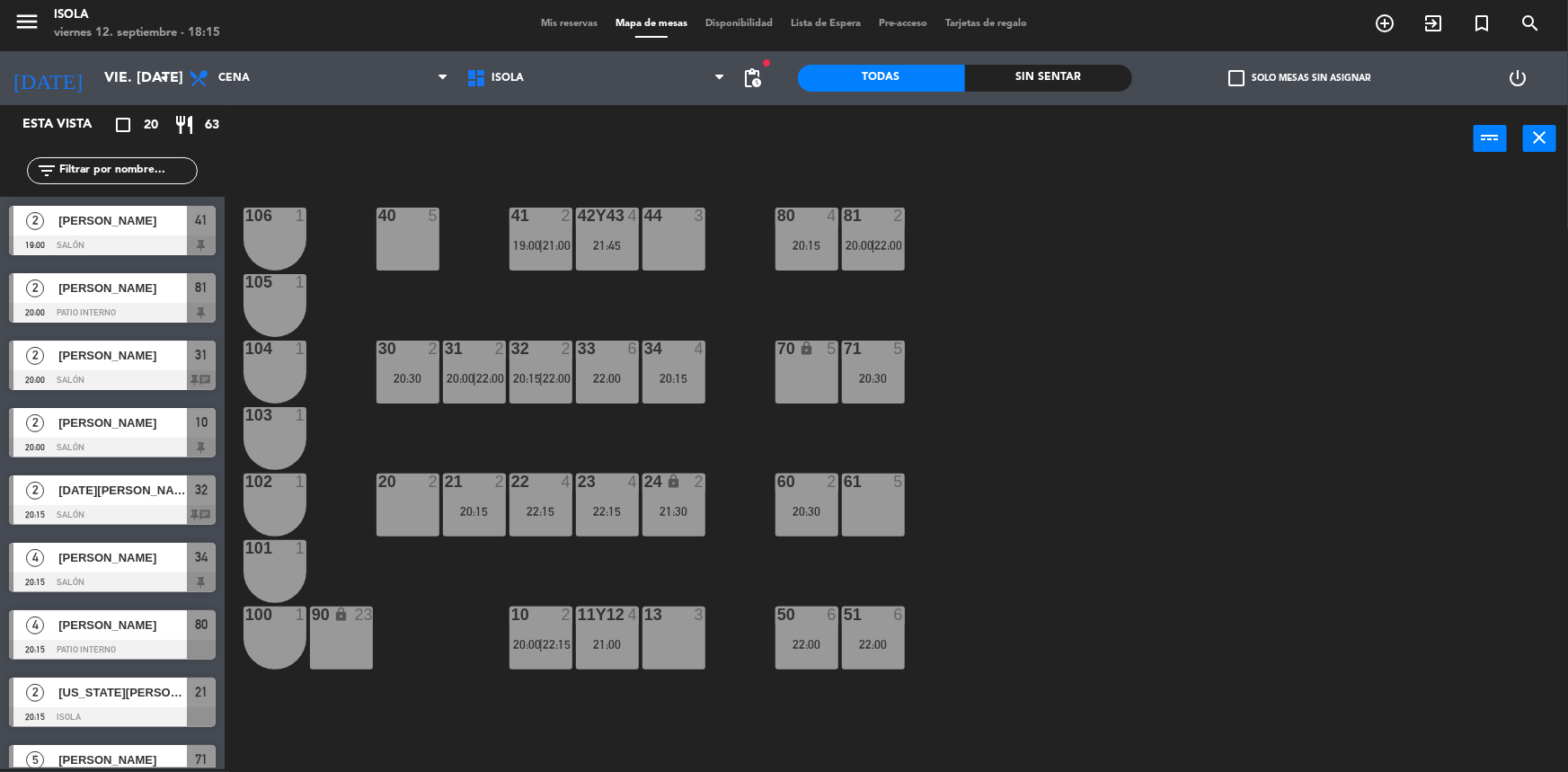
click at [613, 429] on div "40 5 42y43 4 21:45 41 2 19:00 | 21:00 44 3 80 4 20:15 81 2 20:00 | 22:00 106 1 …" at bounding box center [904, 473] width 1328 height 597
click at [611, 442] on div "40 5 42y43 4 21:45 41 2 19:00 | 21:00 44 3 80 4 20:15 81 2 20:00 | 22:00 106 1 …" at bounding box center [904, 473] width 1328 height 597
click at [611, 448] on div "40 5 42y43 4 21:45 41 2 19:00 | 21:00 44 3 80 4 20:15 81 2 20:00 | 22:00 106 1 …" at bounding box center [904, 473] width 1328 height 597
click at [687, 522] on div "24 lock 2 21:30" at bounding box center [674, 505] width 62 height 62
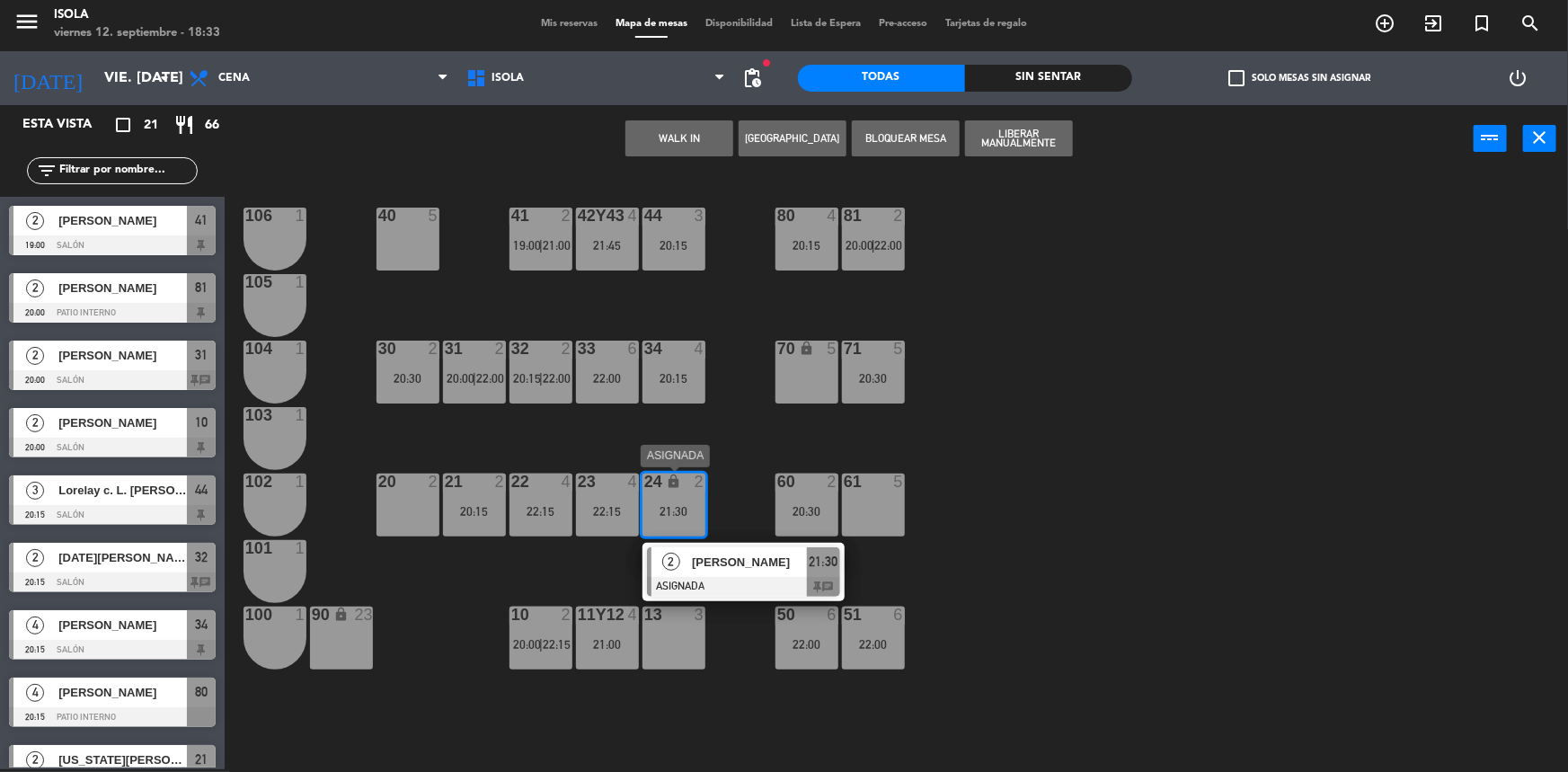
click at [719, 585] on div "2 [PERSON_NAME] ASIGNADA 21:30 chat" at bounding box center [744, 572] width 229 height 59
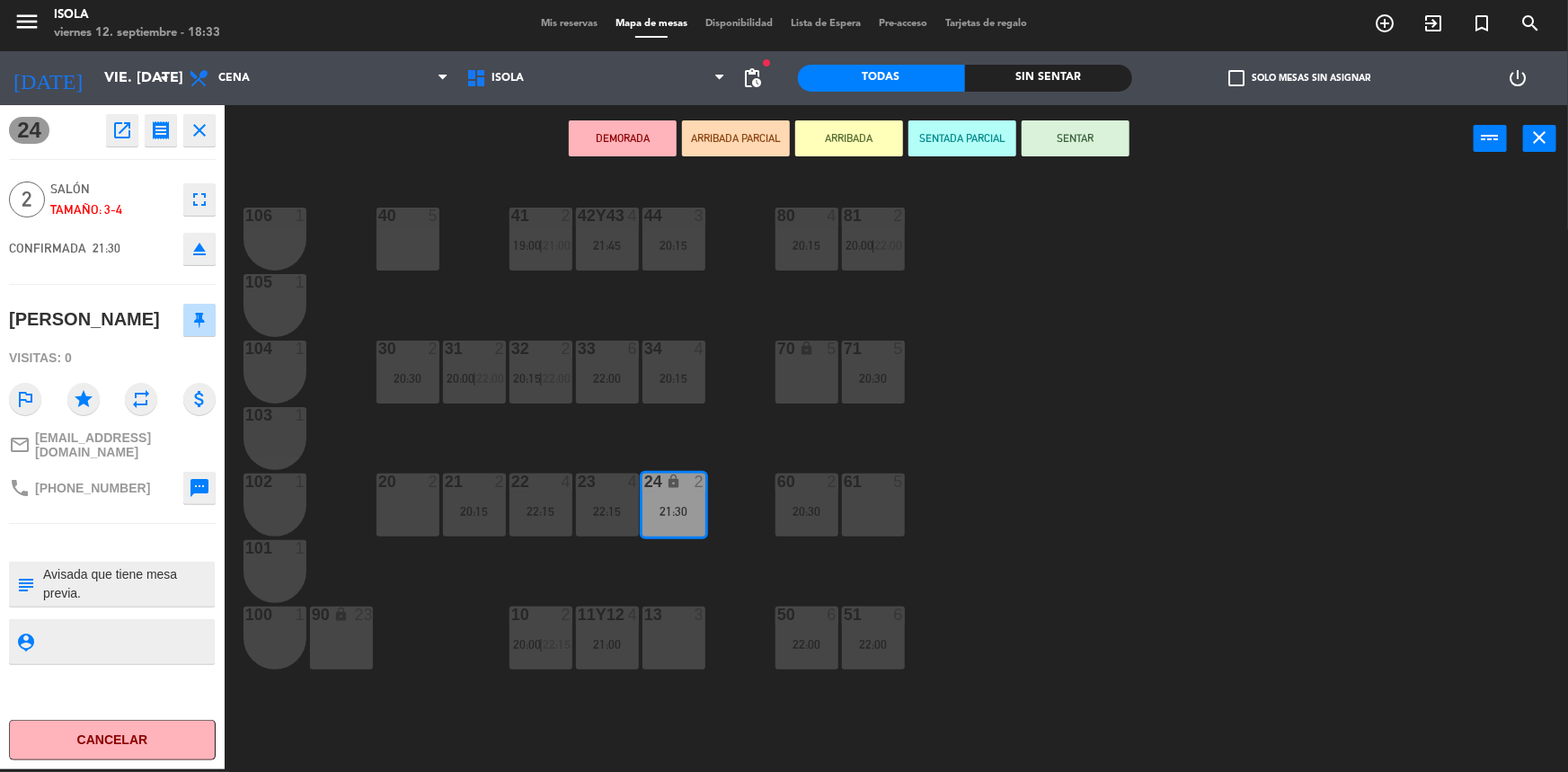
click at [448, 576] on div "40 5 42y43 4 21:45 41 2 19:00 | 21:00 44 3 20:15 80 4 20:15 81 2 20:00 | 22:00 …" at bounding box center [904, 473] width 1328 height 597
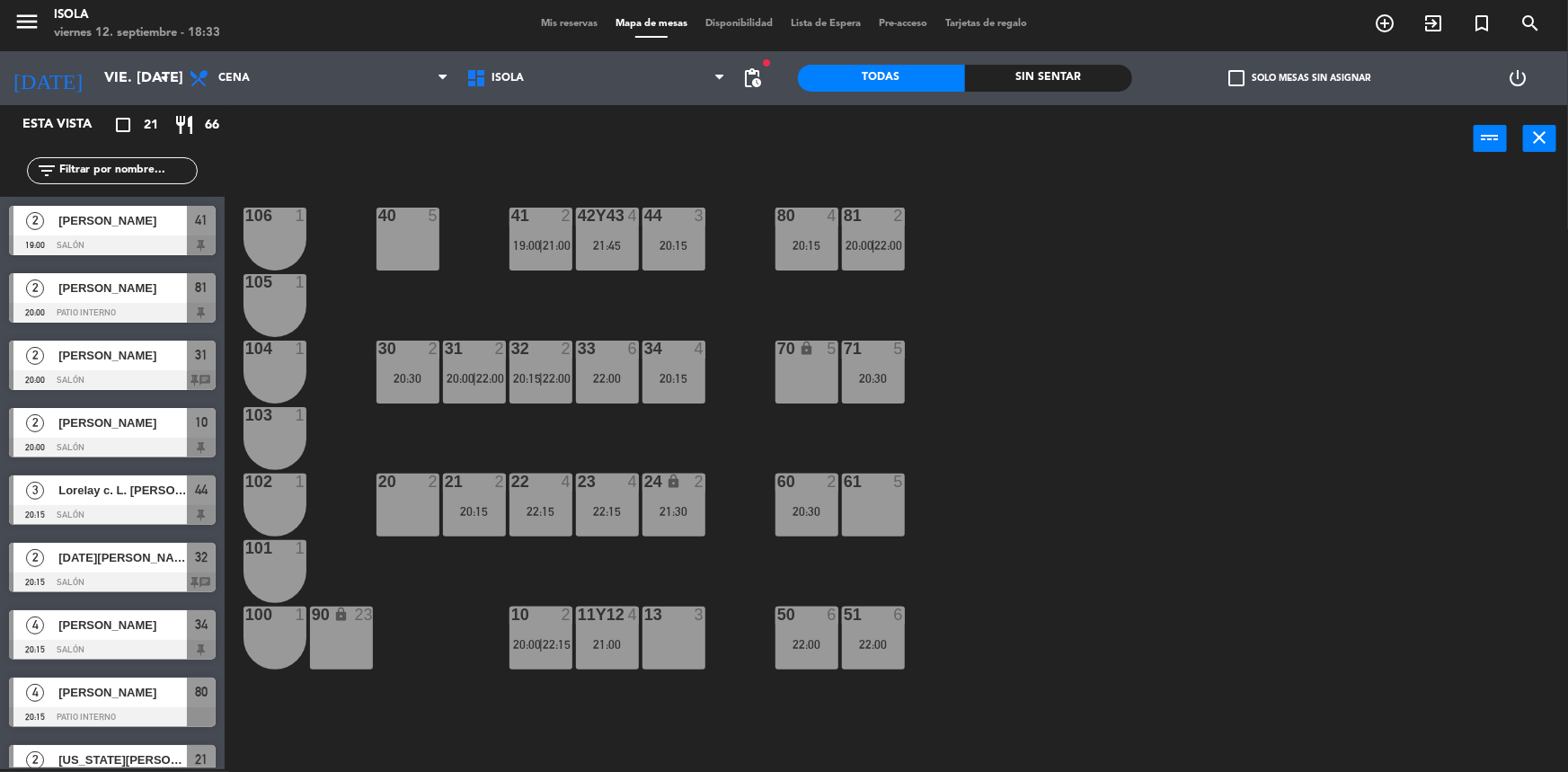
scroll to position [31, 0]
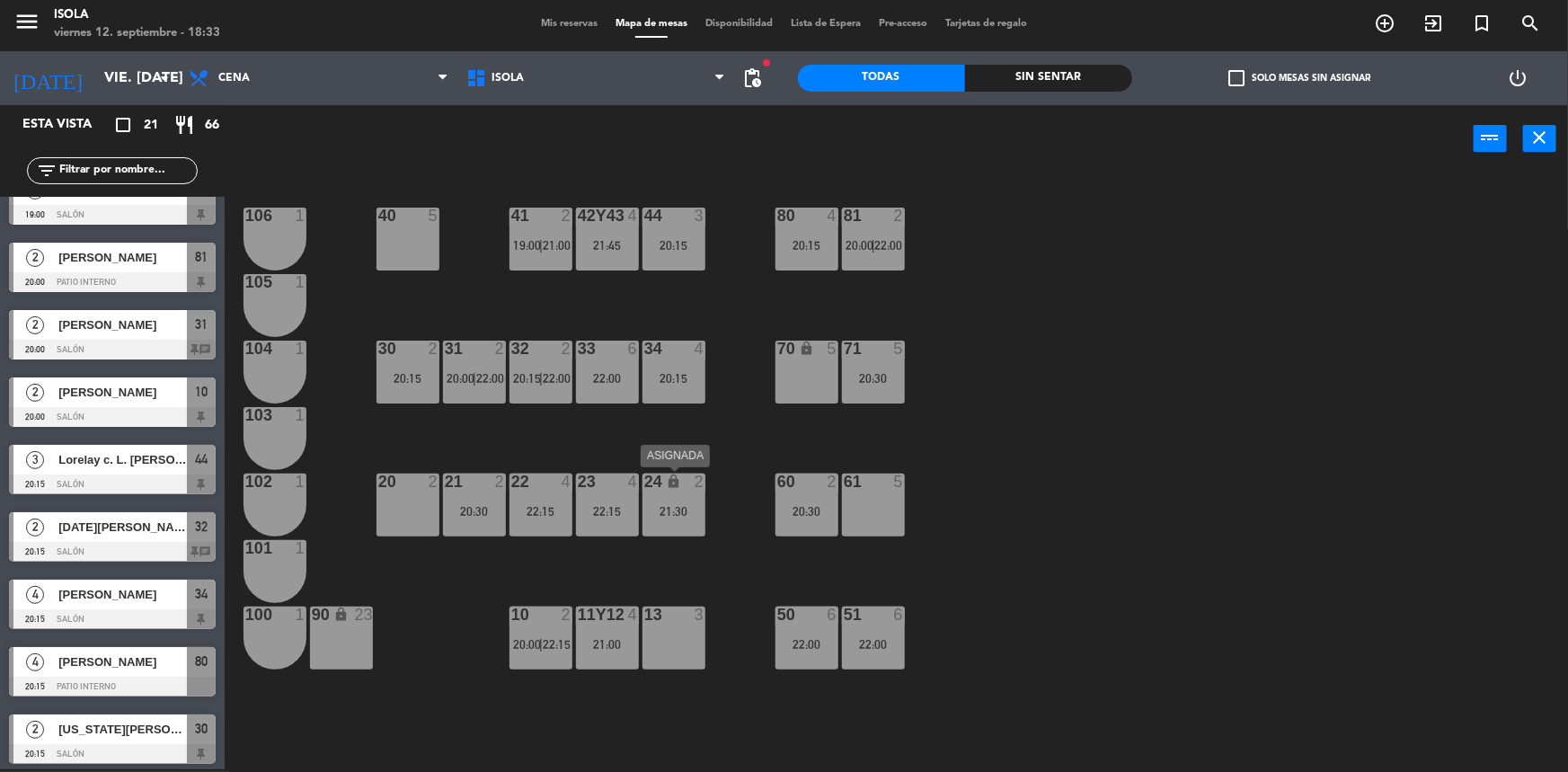
click at [674, 499] on div "24 lock 2 21:30" at bounding box center [674, 505] width 62 height 62
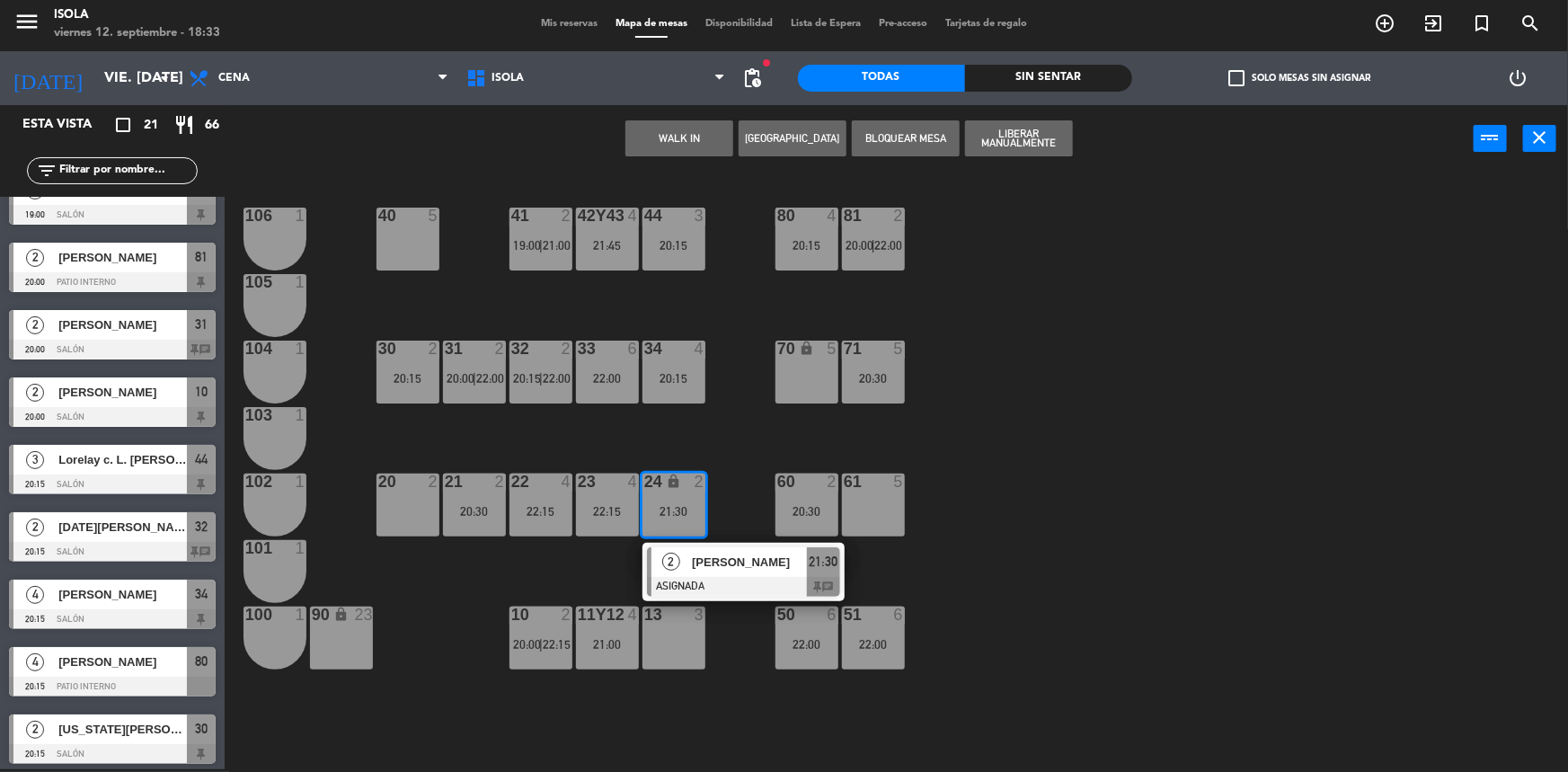
drag, startPoint x: 680, startPoint y: 538, endPoint x: 704, endPoint y: 583, distance: 51.0
click at [704, 583] on div "2 [PERSON_NAME] ASIGNADA 21:30 chat" at bounding box center [744, 572] width 229 height 59
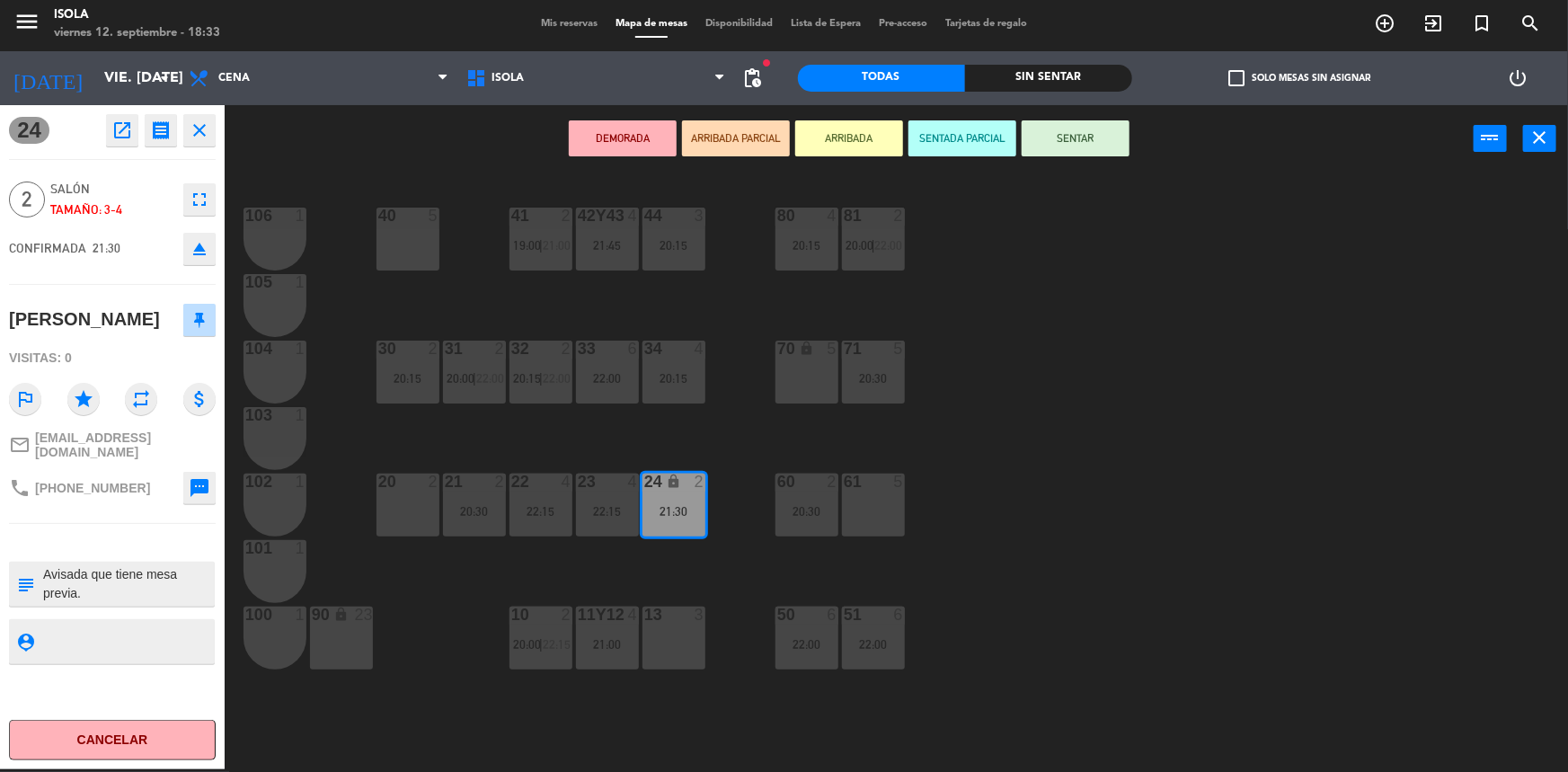
click at [130, 565] on textarea at bounding box center [127, 584] width 172 height 37
drag, startPoint x: 127, startPoint y: 576, endPoint x: 113, endPoint y: 593, distance: 22.0
click at [127, 574] on textarea at bounding box center [127, 584] width 172 height 37
click at [113, 592] on textarea at bounding box center [127, 584] width 172 height 37
type textarea "Avisada que tiene mesa previa. No mover, SALVAVIDAS primer turno."
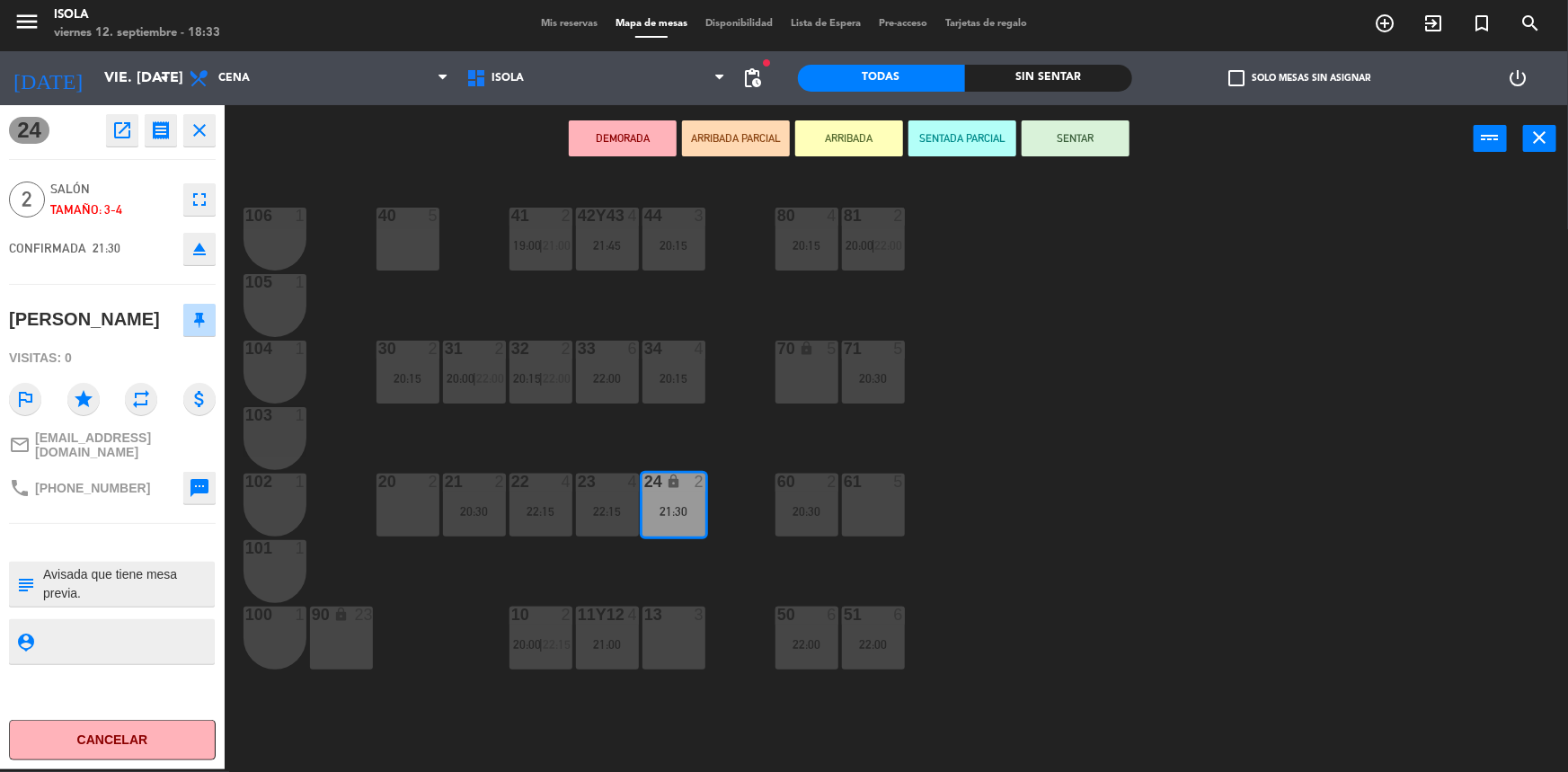
click at [485, 567] on div "40 5 42y43 4 21:45 41 2 19:00 | 21:00 44 3 20:15 80 4 20:15 81 2 20:00 | 22:00 …" at bounding box center [904, 473] width 1328 height 597
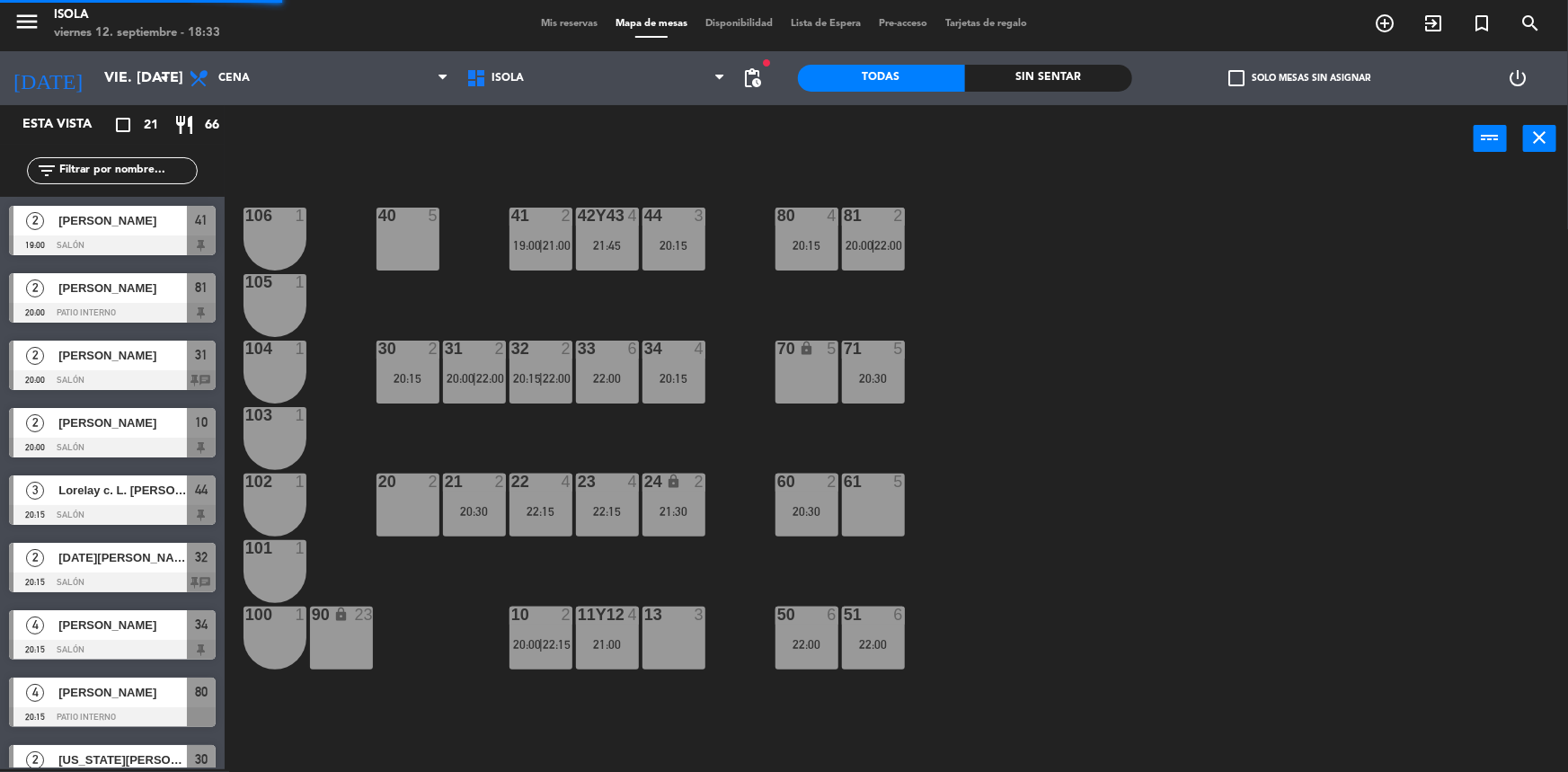
scroll to position [3, 0]
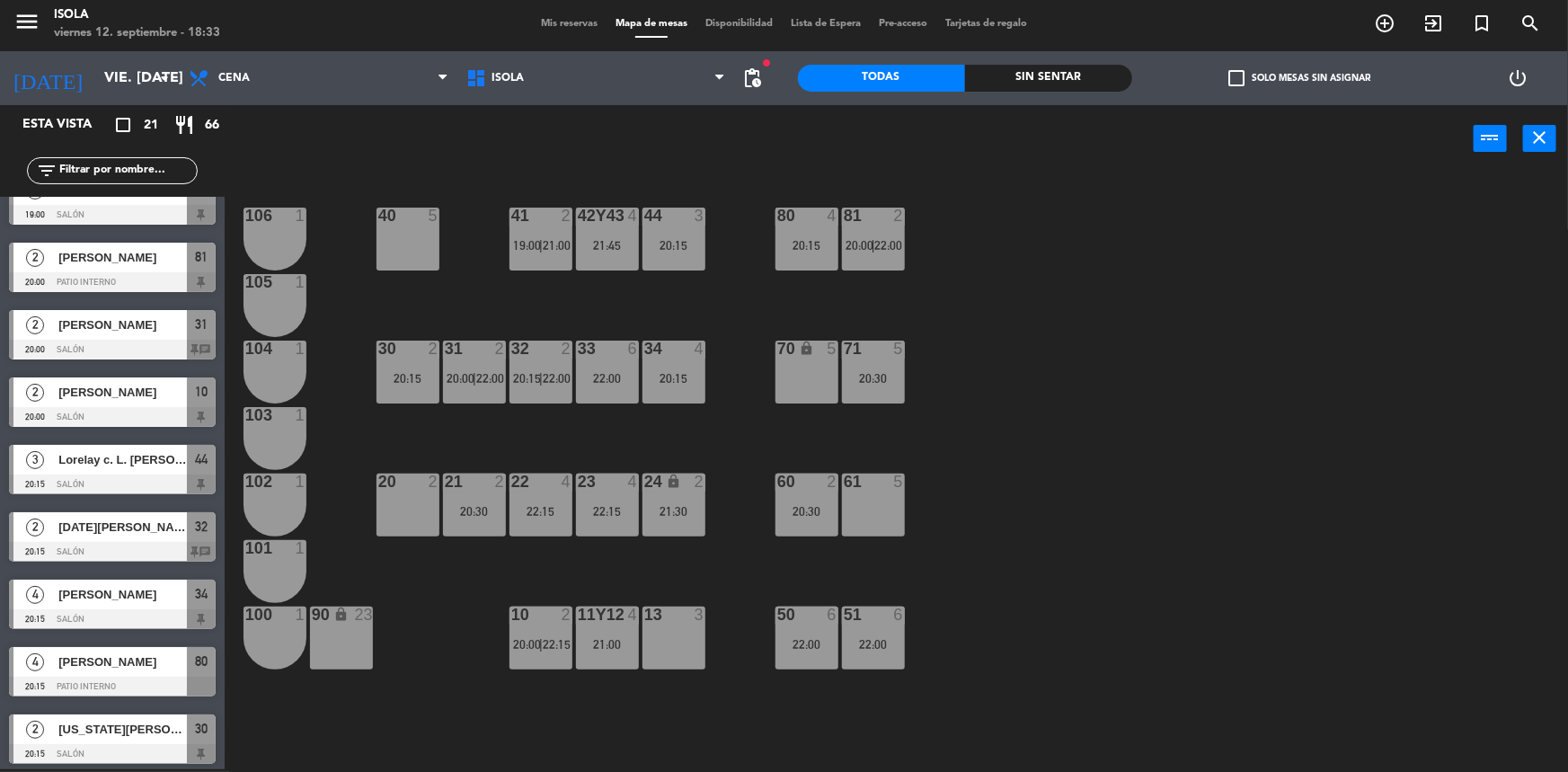
click at [560, 22] on span "Mis reservas" at bounding box center [570, 24] width 75 height 10
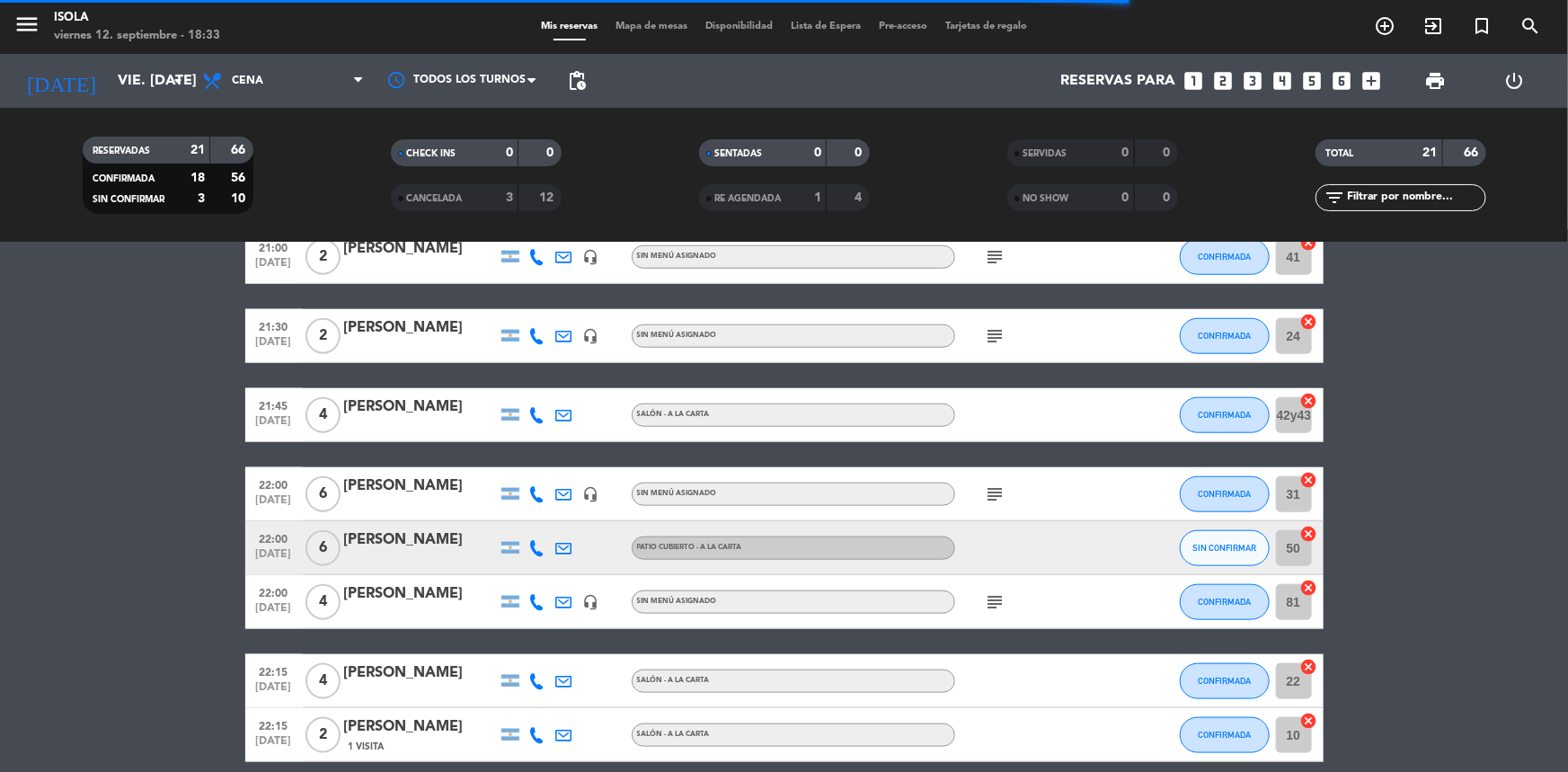
scroll to position [898, 0]
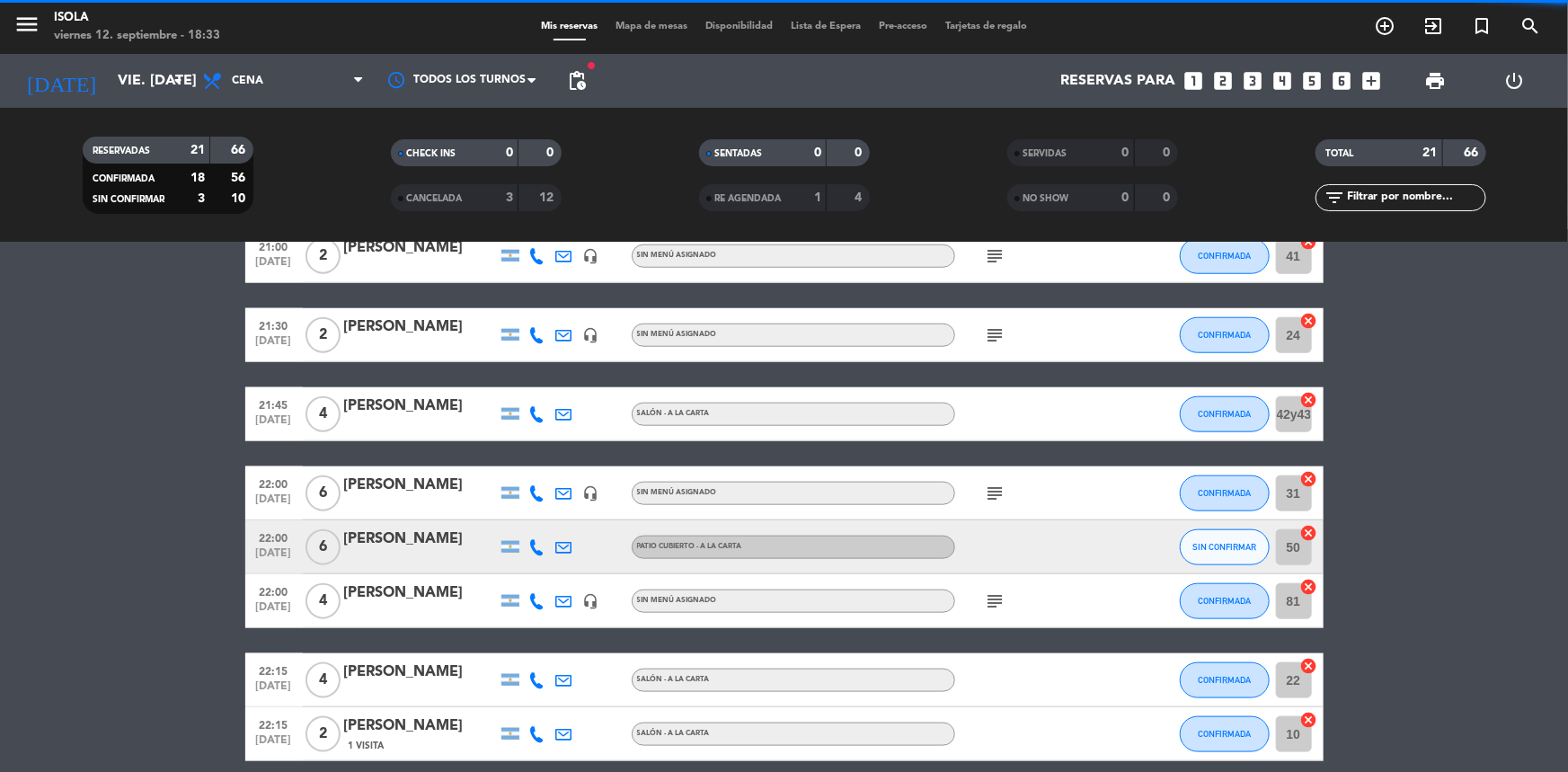
click at [989, 334] on icon "subject" at bounding box center [995, 336] width 21 height 21
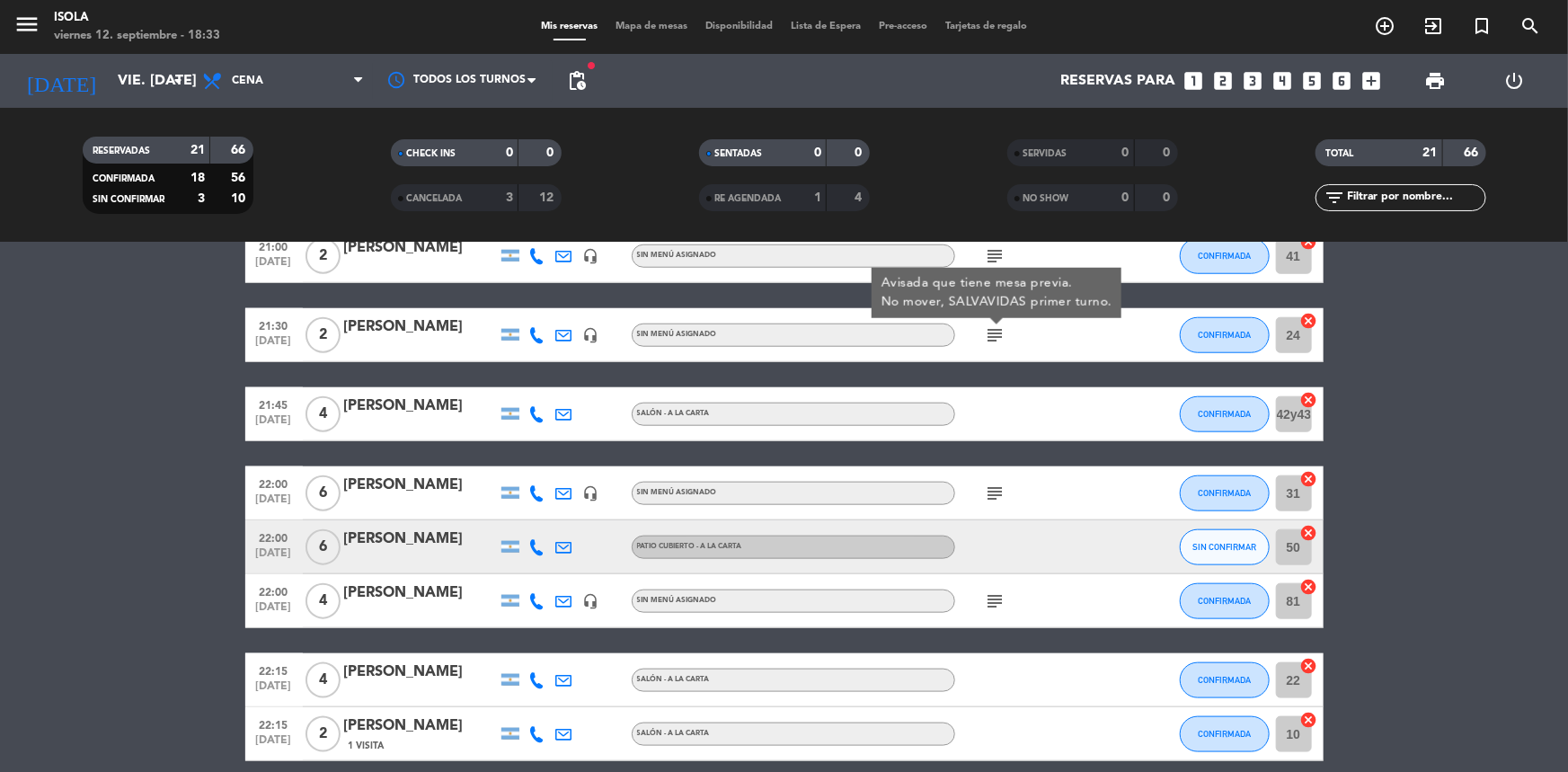
click at [638, 21] on span "Mapa de mesas" at bounding box center [651, 26] width 90 height 10
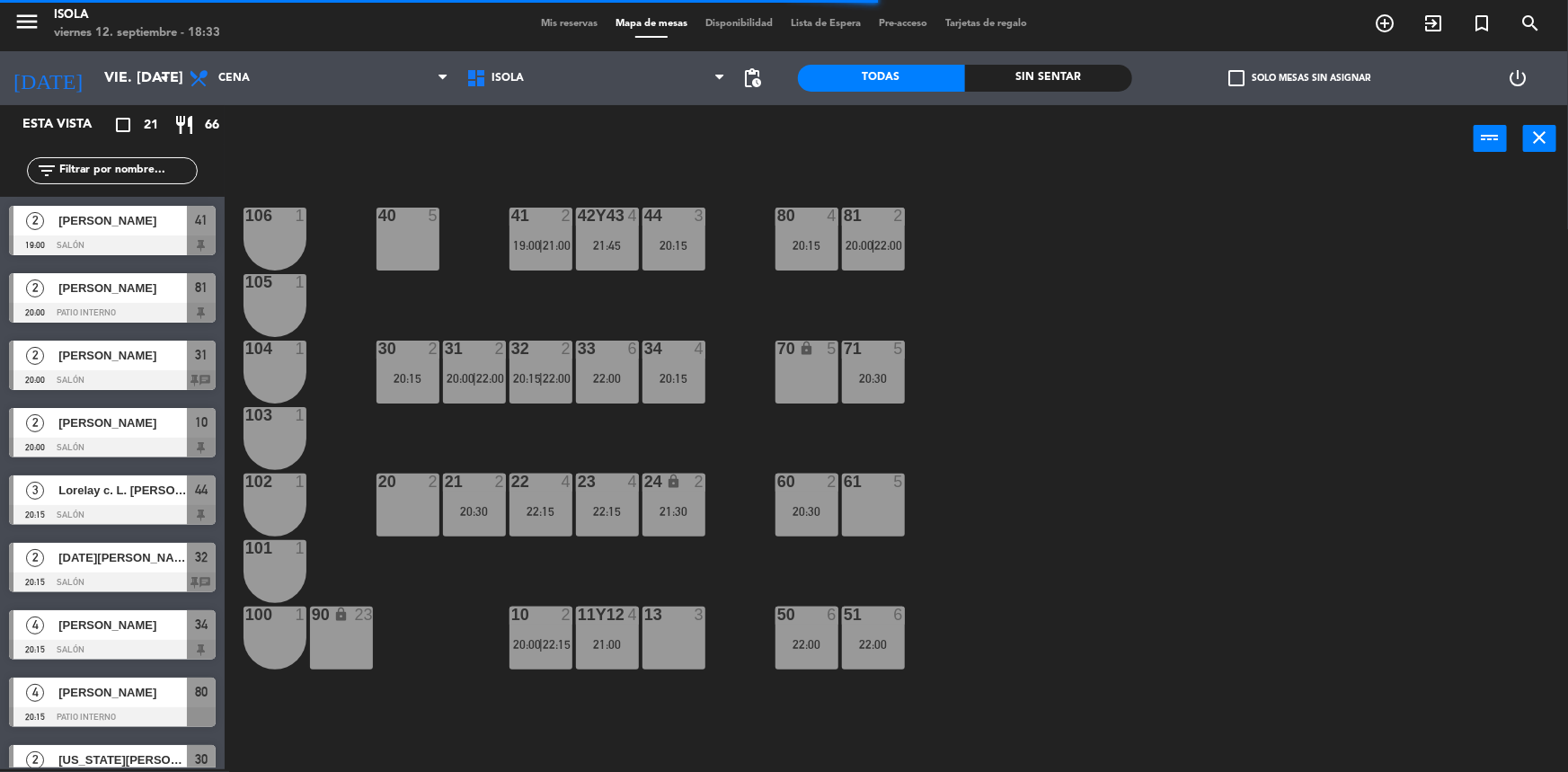
click at [815, 362] on div "70 lock 5" at bounding box center [806, 371] width 62 height 62
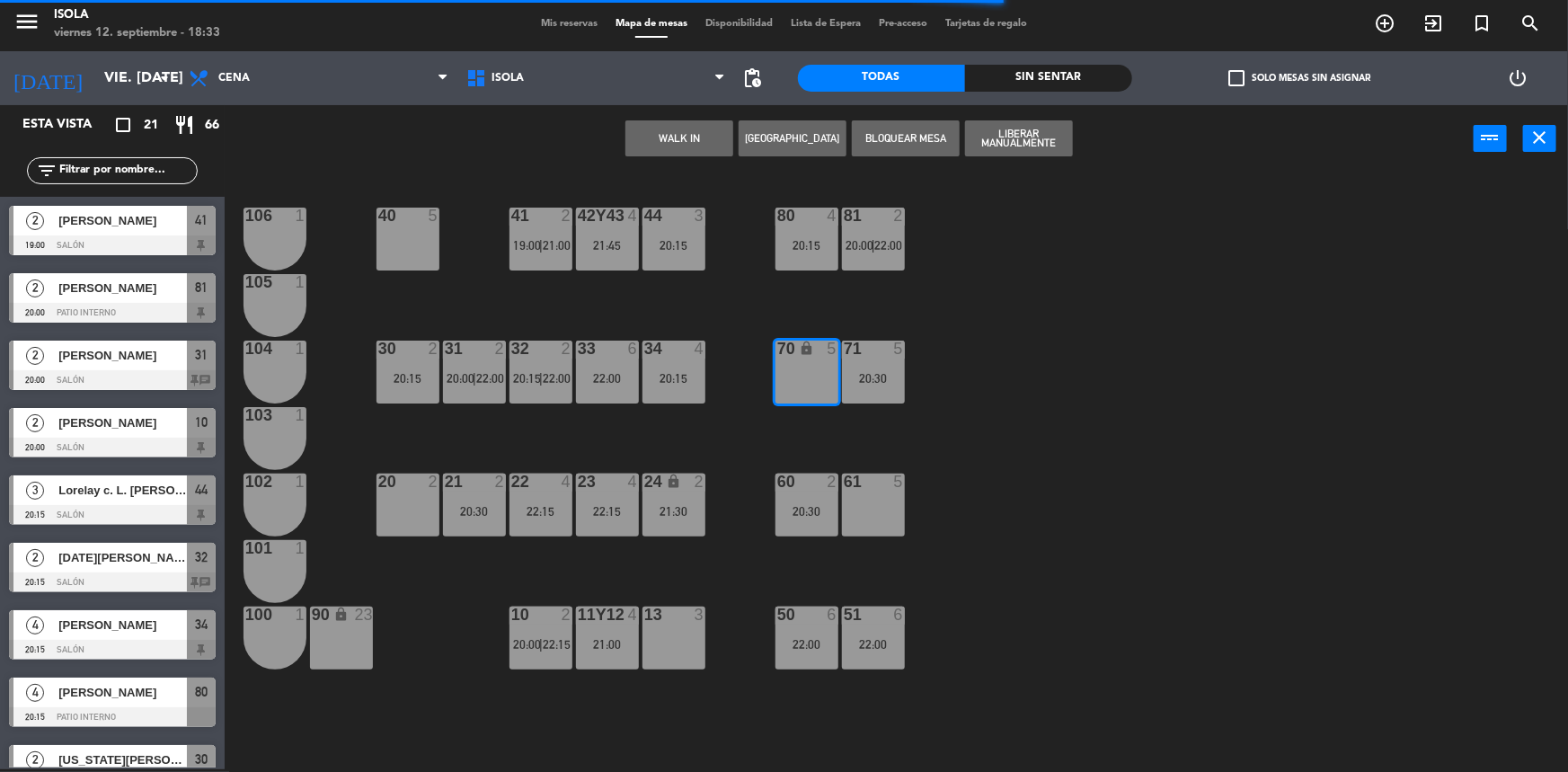
click at [981, 422] on div "40 5 42y43 4 21:45 41 2 19:00 | 21:00 44 3 20:15 80 4 20:15 81 2 20:00 | 22:00 …" at bounding box center [904, 473] width 1328 height 597
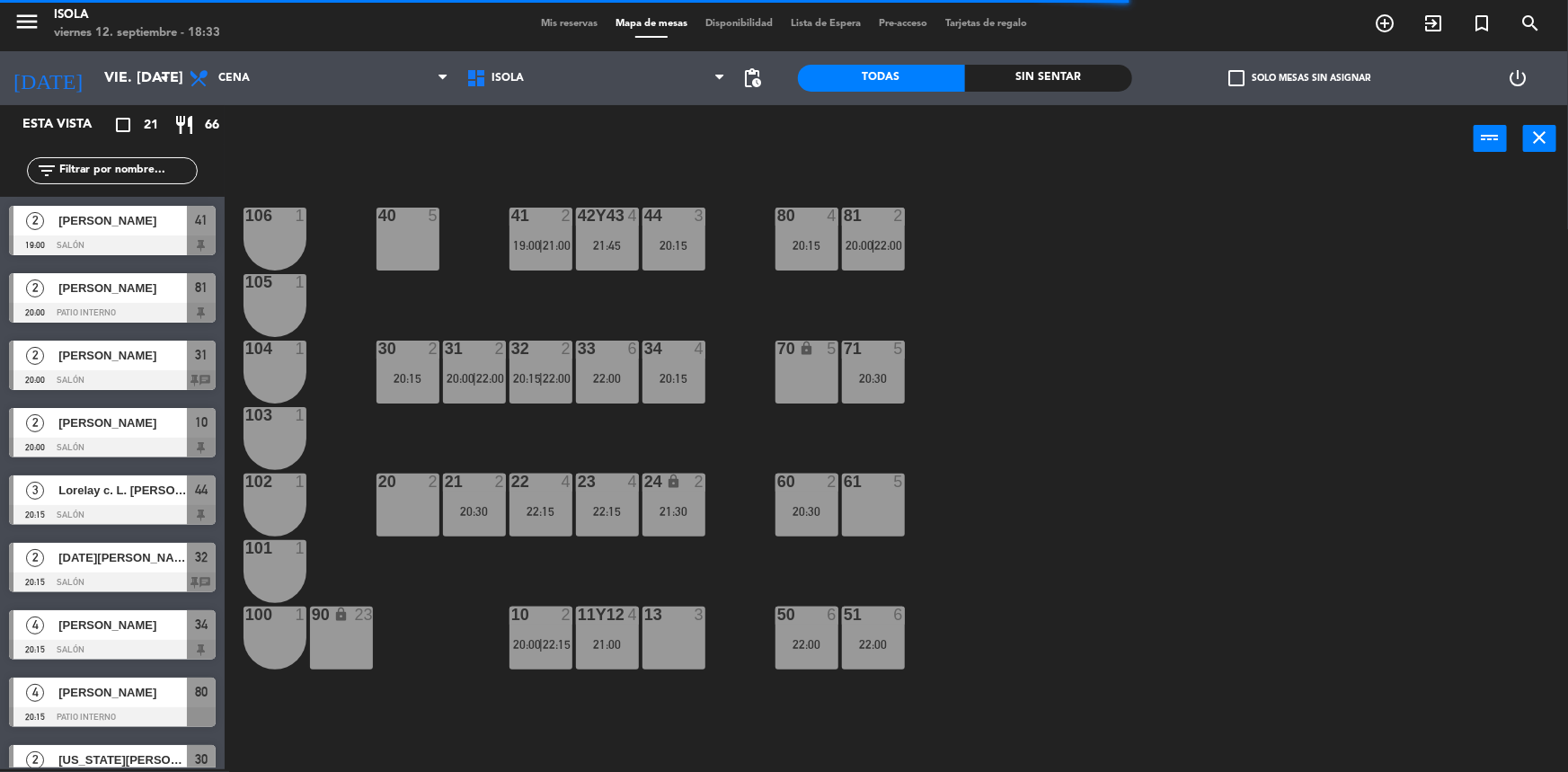
click at [810, 239] on div "20:15" at bounding box center [806, 245] width 62 height 12
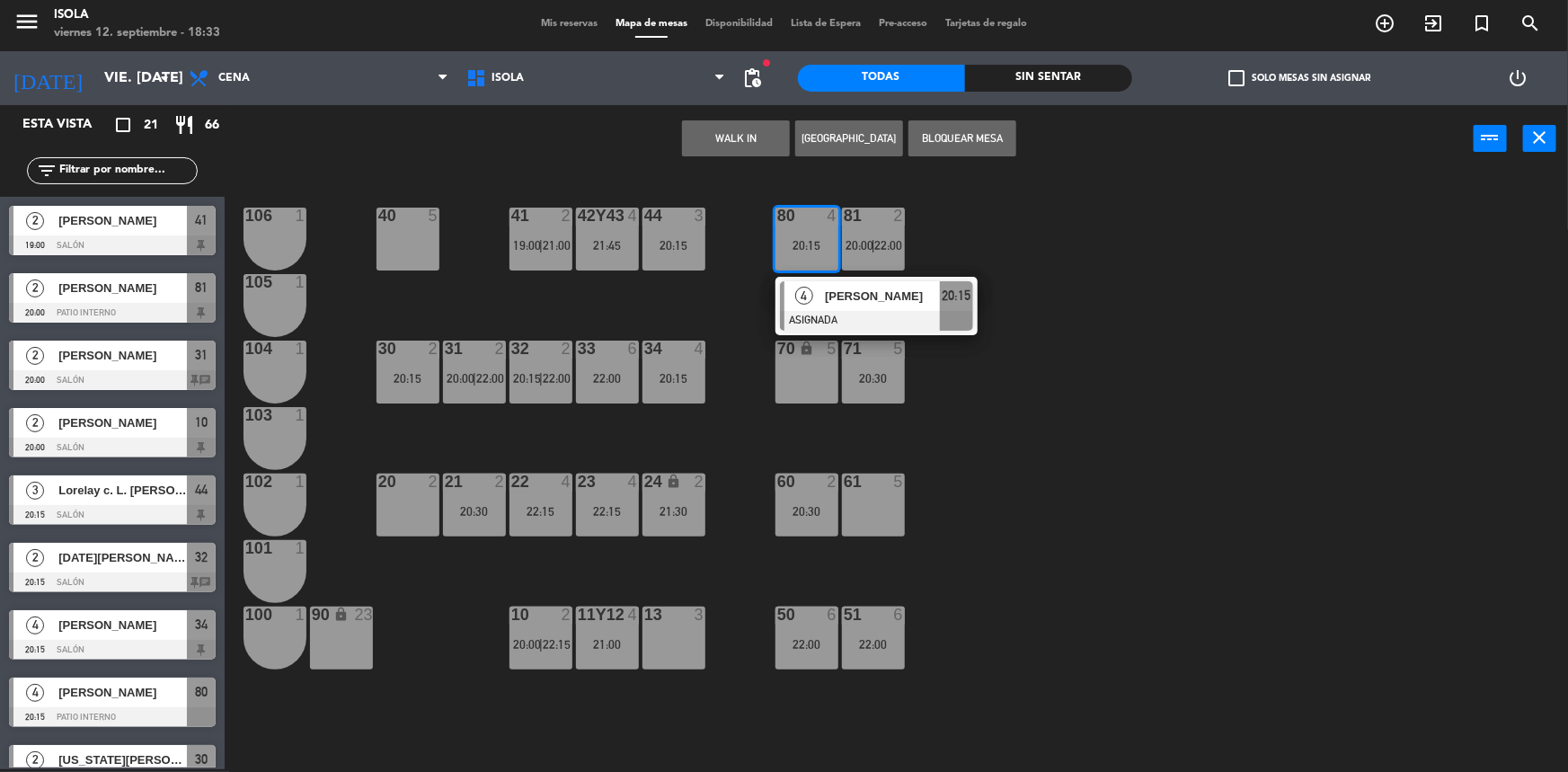
click at [1010, 273] on div "40 5 42y43 4 21:45 41 2 19:00 | 21:00 44 3 20:15 80 4 20:15 4 [PERSON_NAME] ASI…" at bounding box center [904, 473] width 1328 height 597
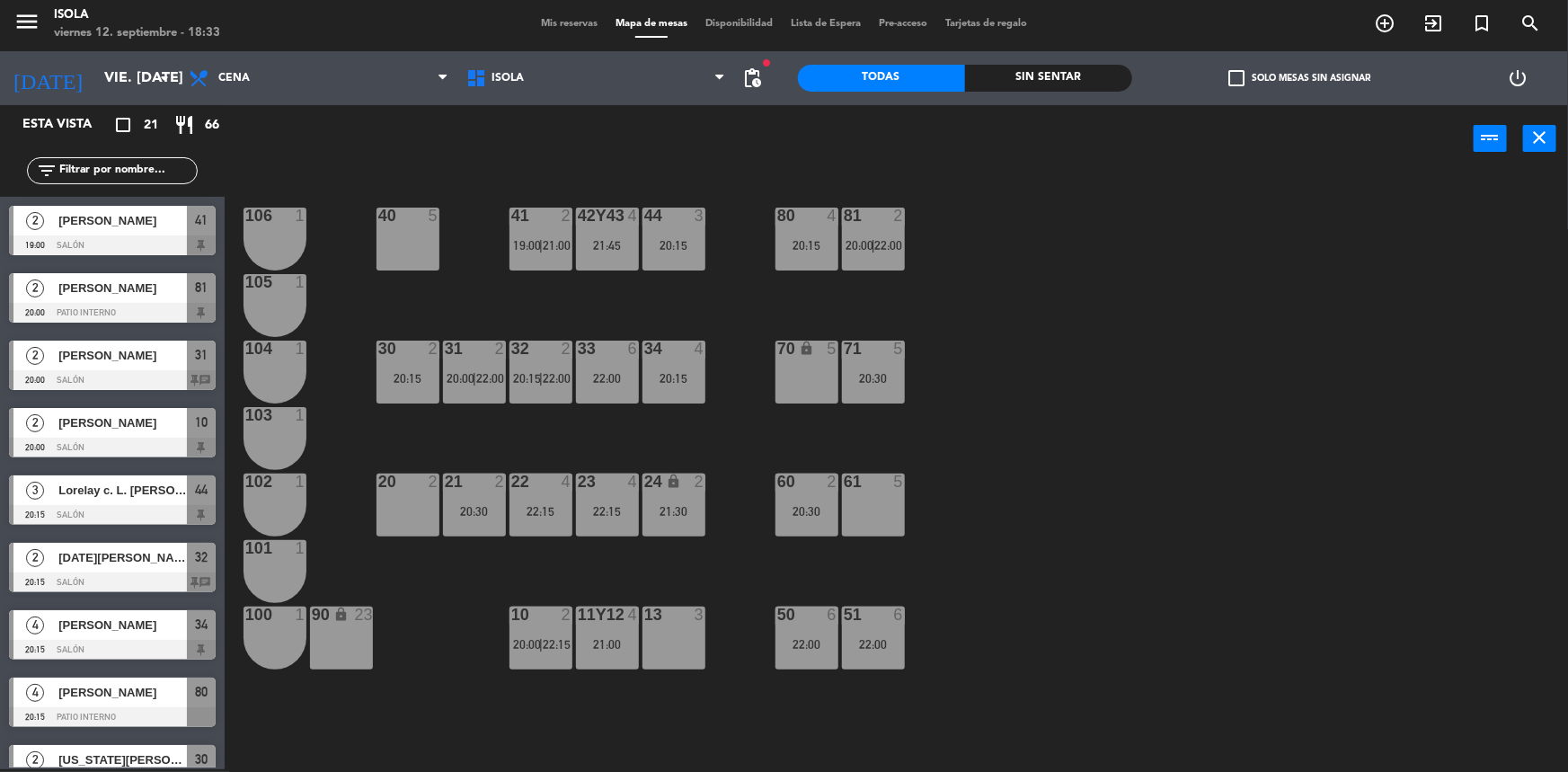
click at [901, 234] on div "81 2 20:00 | 22:00" at bounding box center [872, 238] width 62 height 62
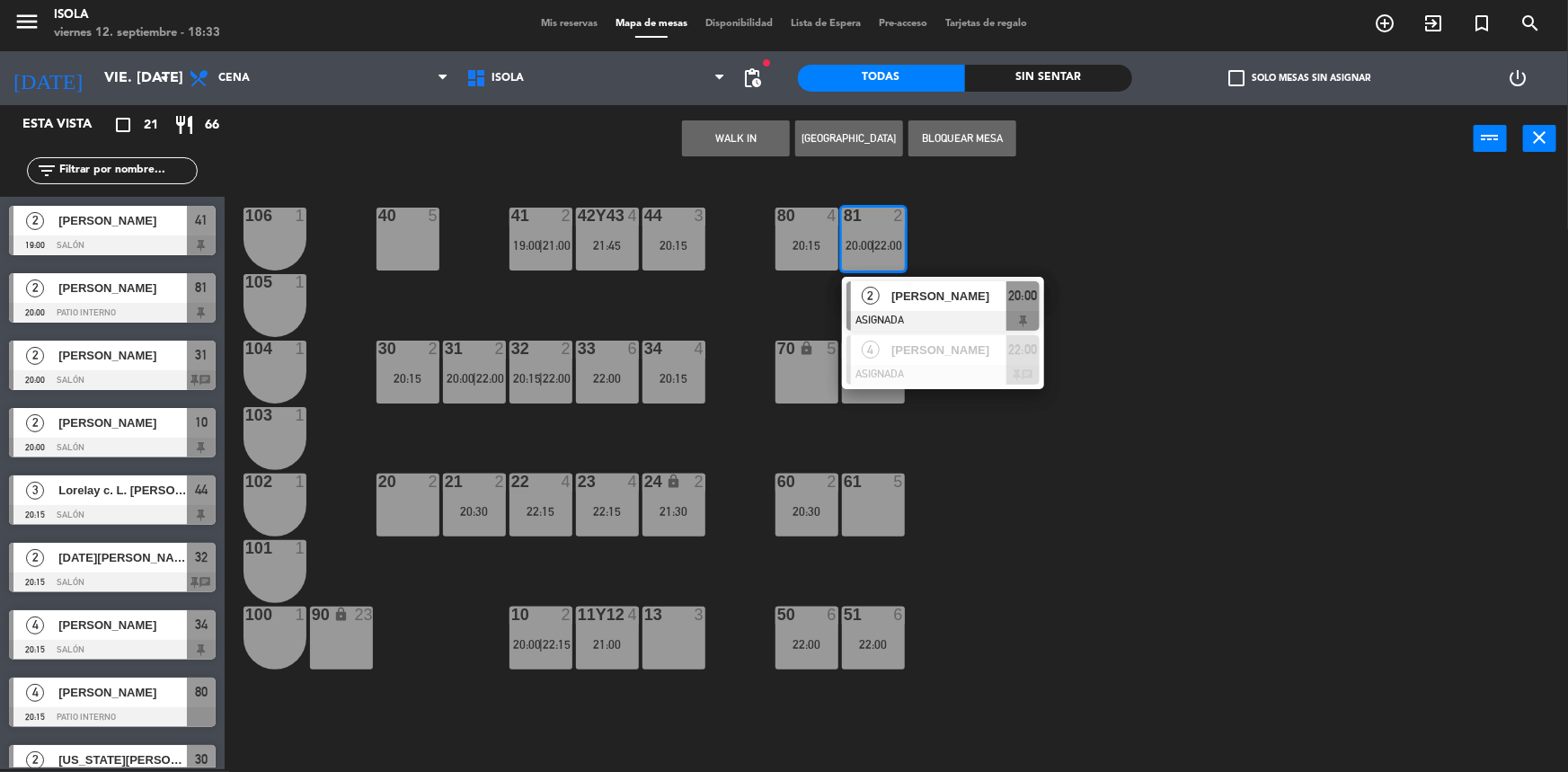
click at [924, 291] on div "2 [PERSON_NAME] ASIGNADA 20:00" at bounding box center [943, 306] width 229 height 59
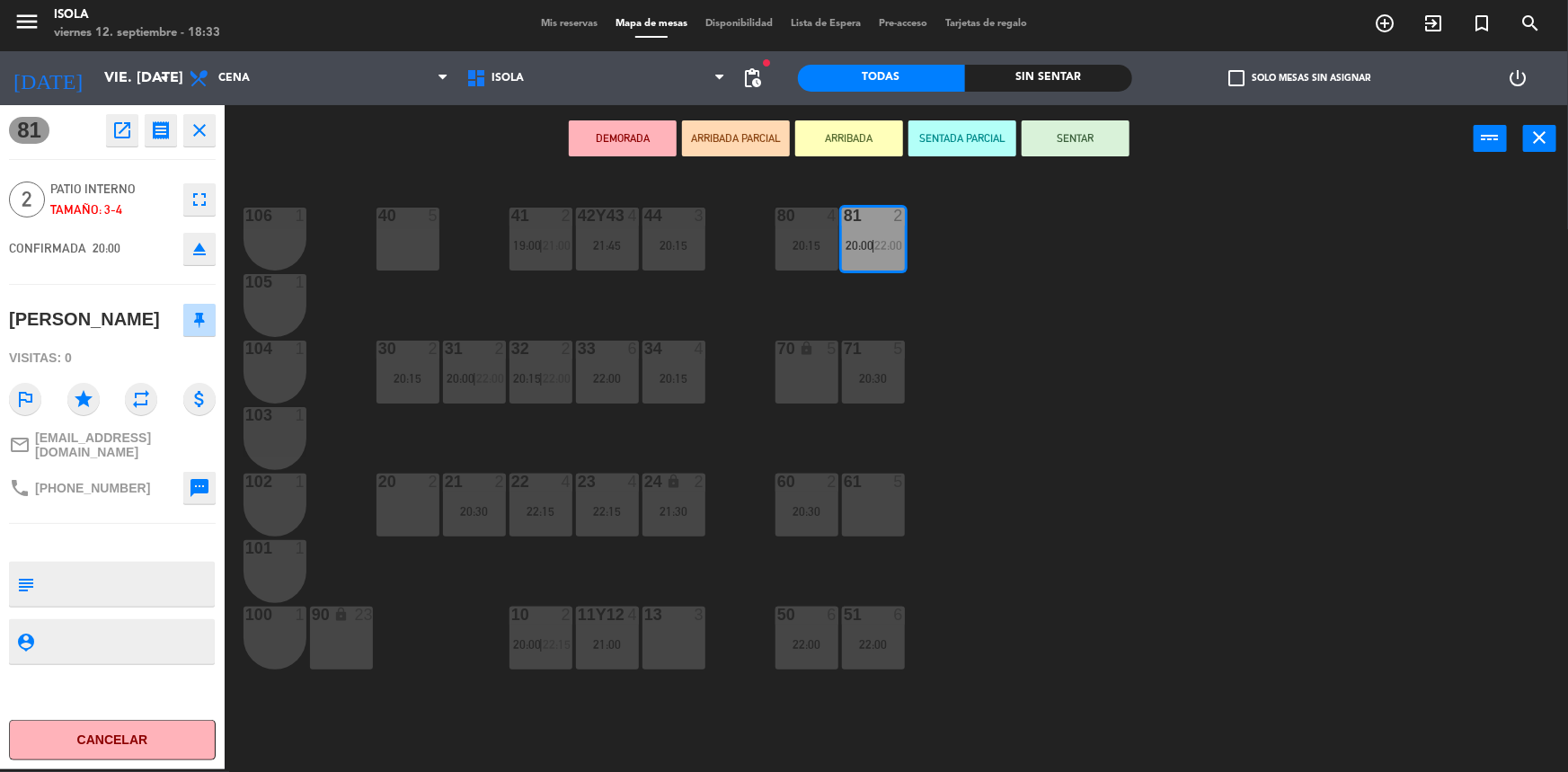
click at [942, 306] on div "40 5 42y43 4 21:45 41 2 19:00 | 21:00 44 3 20:15 80 4 20:15 81 2 20:00 | 22:00 …" at bounding box center [904, 473] width 1328 height 597
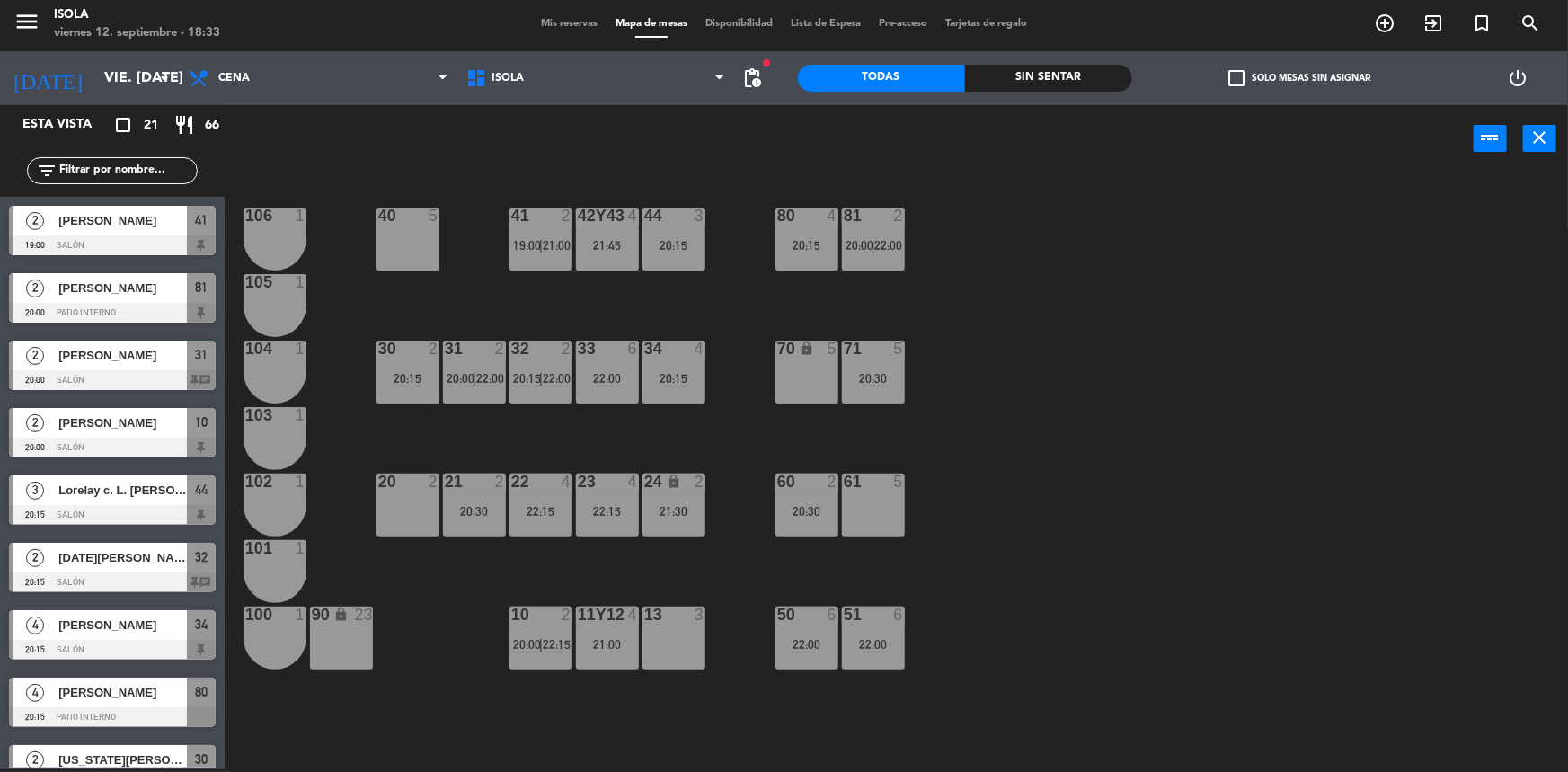
click at [868, 255] on div "81 2 20:00 | 22:00" at bounding box center [872, 238] width 62 height 62
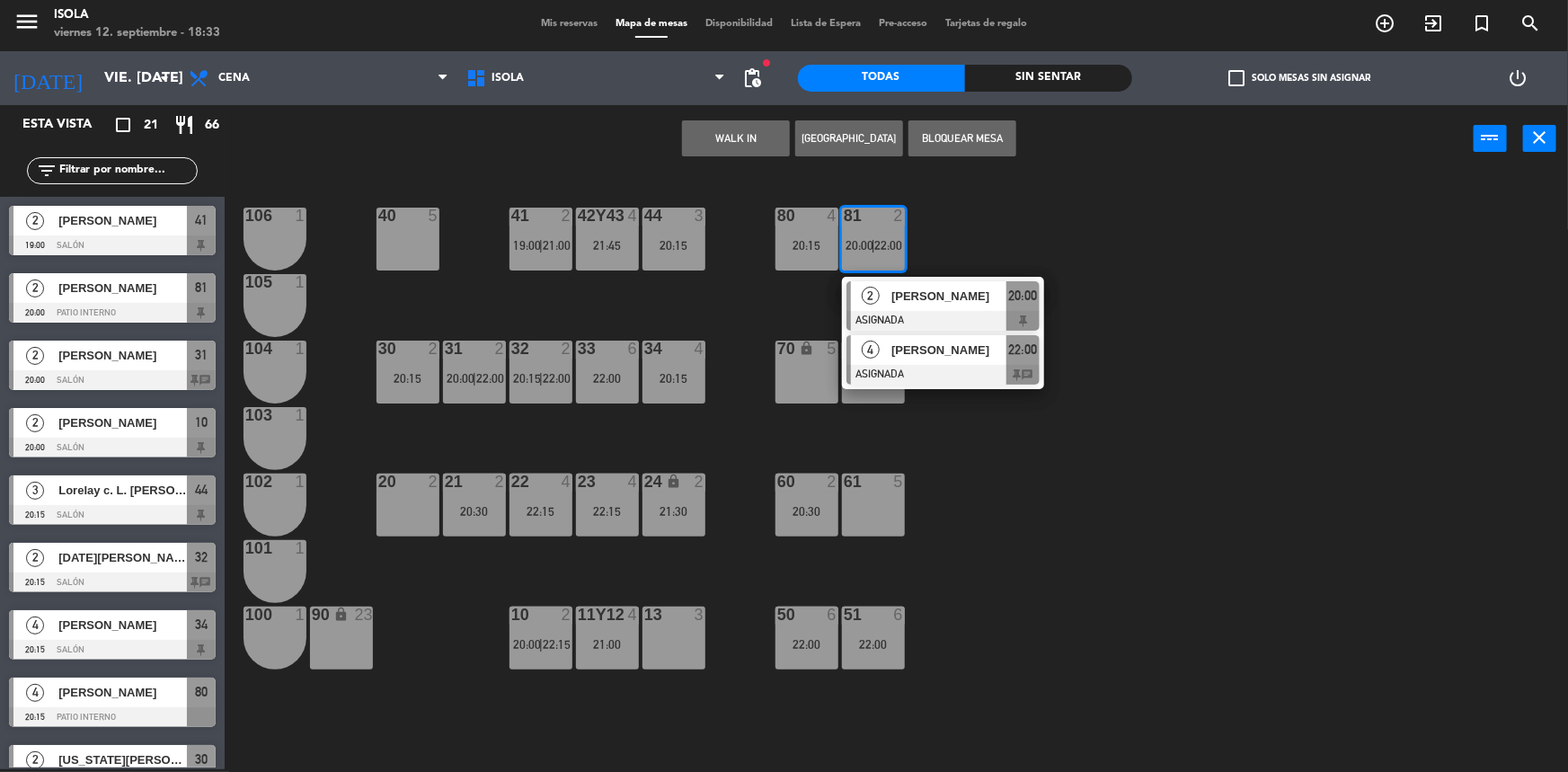
click at [916, 355] on span "[PERSON_NAME]" at bounding box center [949, 350] width 115 height 19
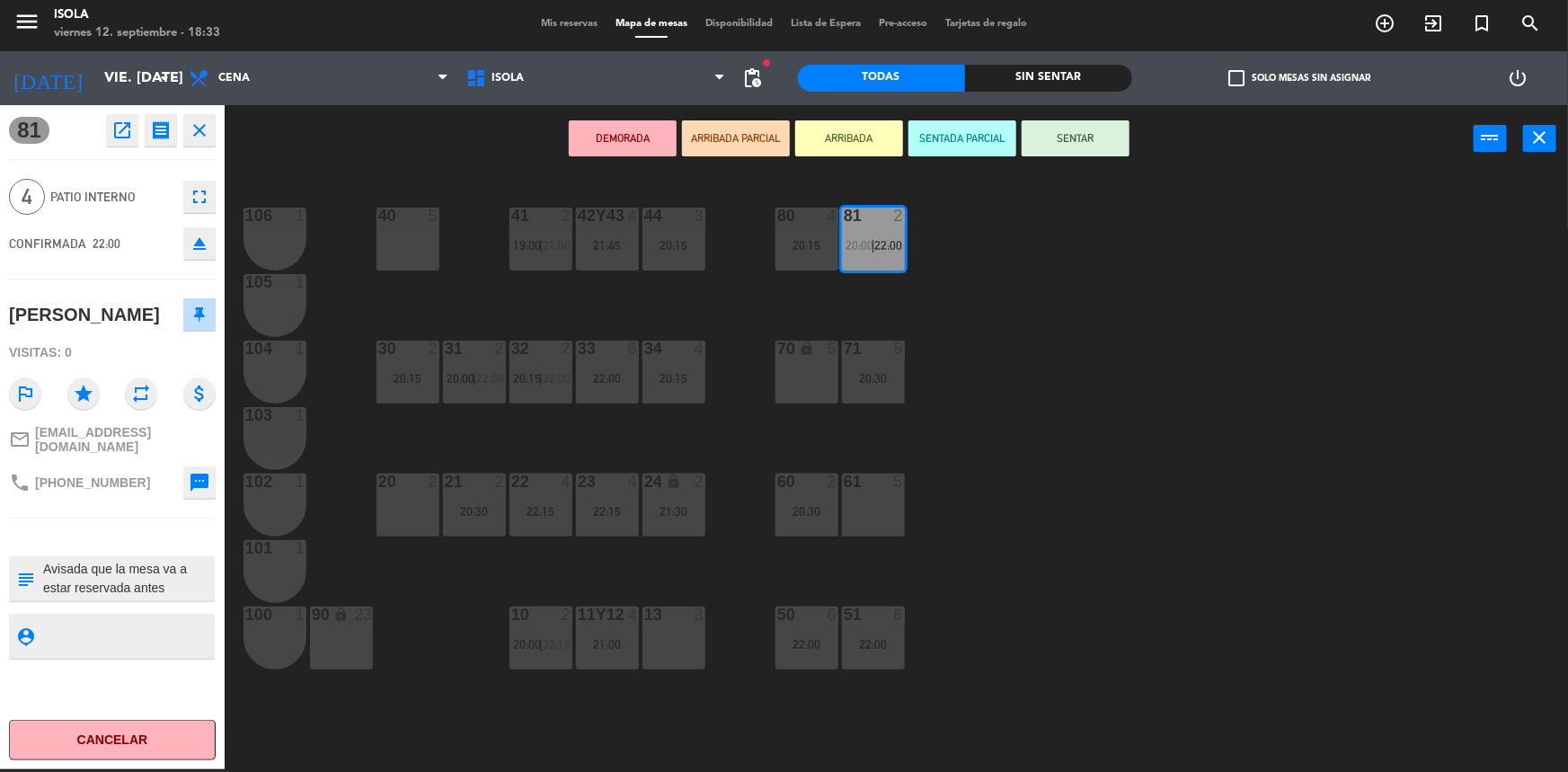
click at [999, 394] on div "40 5 42y43 4 21:45 41 2 19:00 | 21:00 44 3 20:15 80 4 20:15 81 2 20:00 | 22:00 …" at bounding box center [904, 473] width 1328 height 597
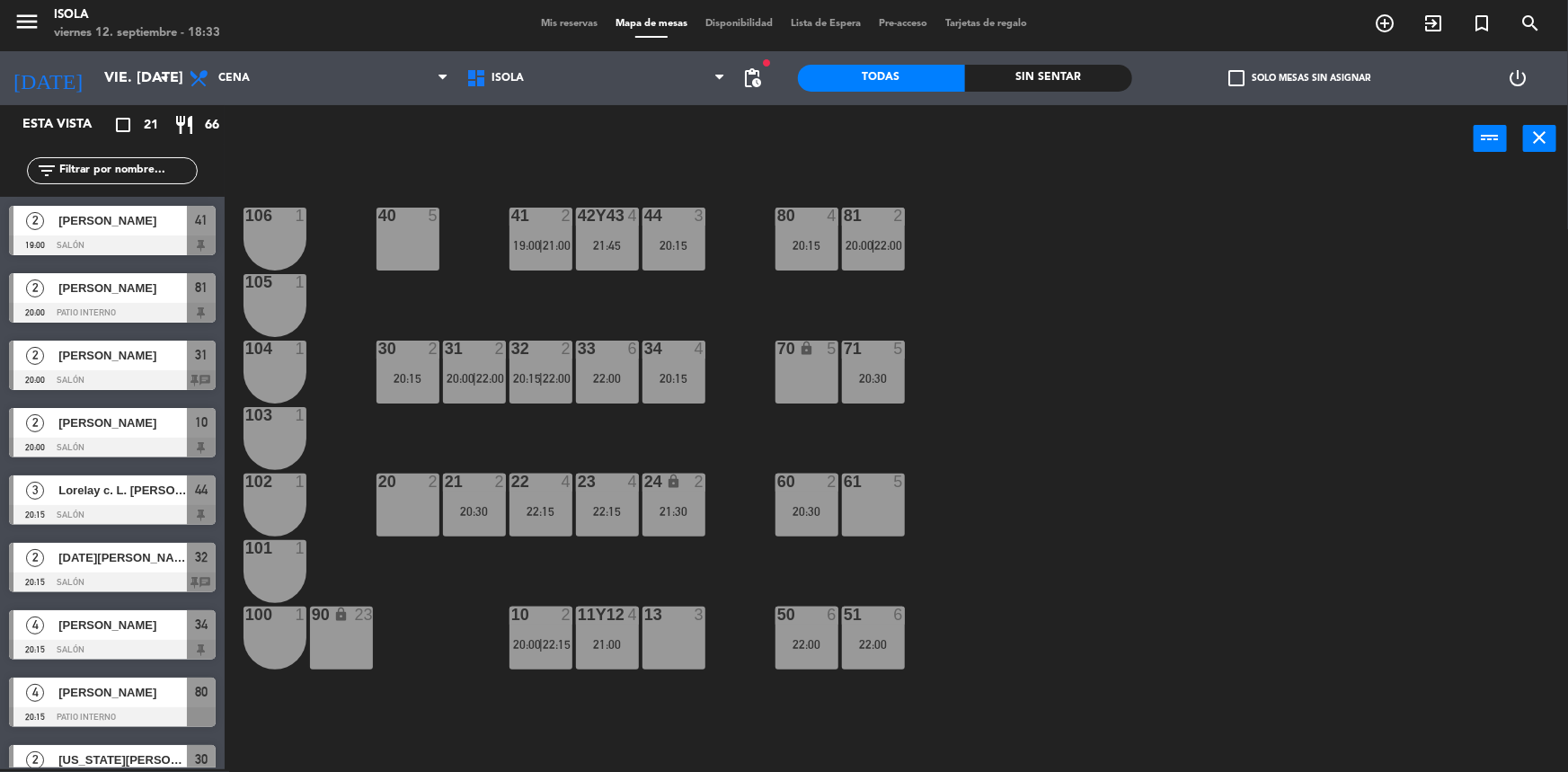
scroll to position [300, 0]
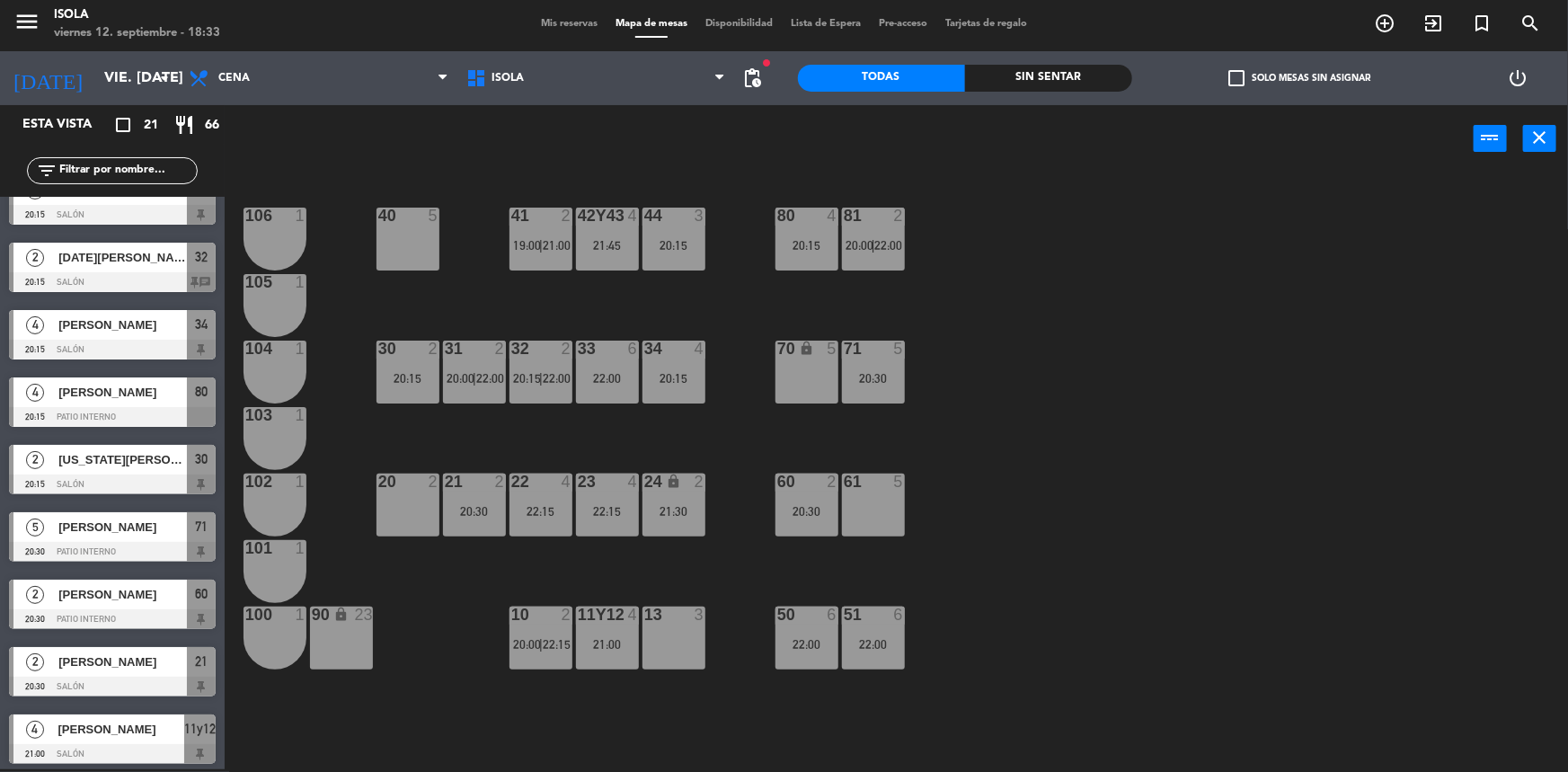
click at [983, 424] on div "40 5 42y43 4 21:45 41 2 19:00 | 21:00 44 3 20:15 80 4 20:15 81 2 20:00 | 22:00 …" at bounding box center [904, 473] width 1328 height 597
click at [469, 390] on div "31 2 20:00 | 22:00" at bounding box center [474, 371] width 62 height 62
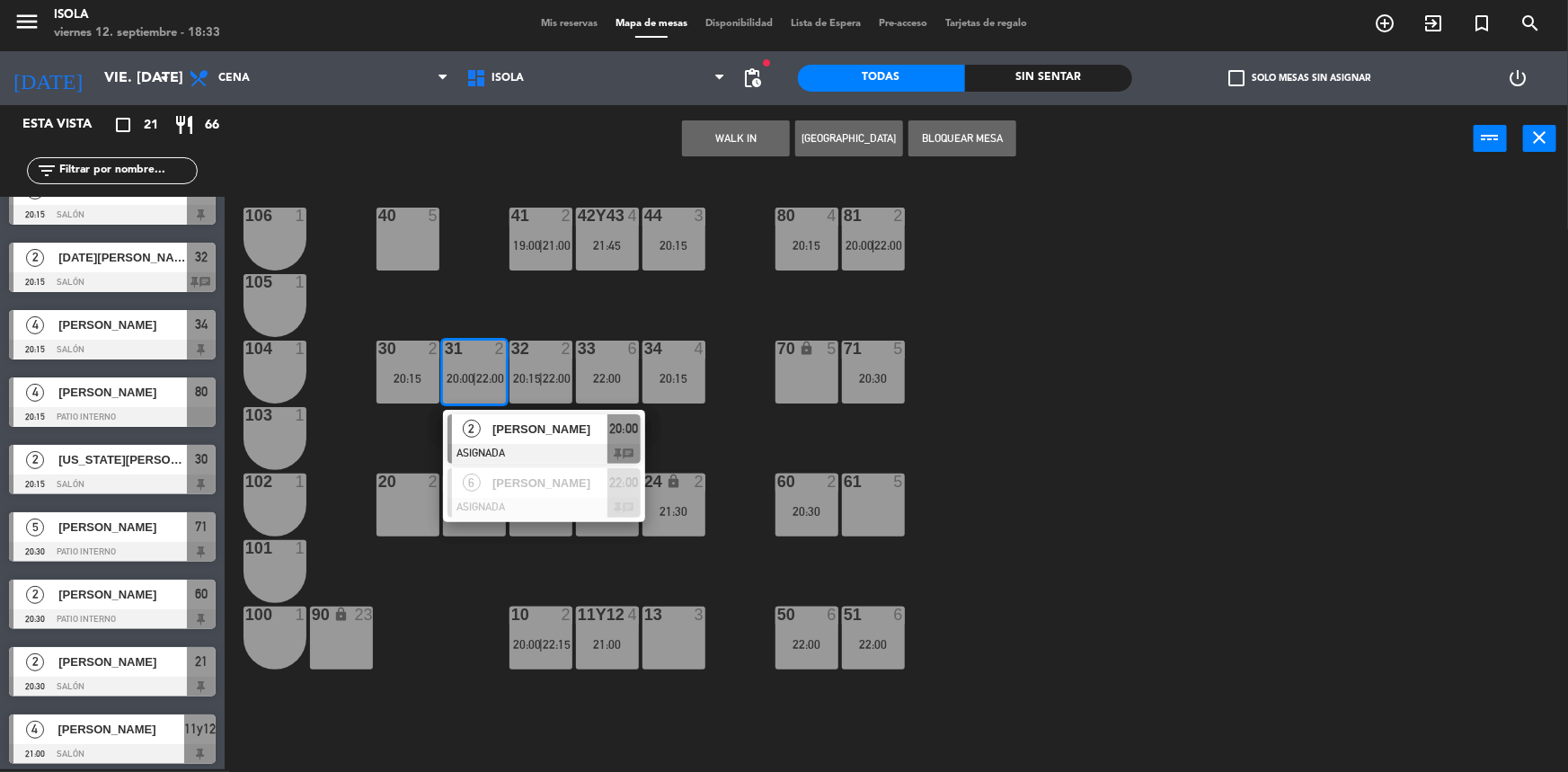
click at [508, 311] on div "40 5 42y43 4 21:45 41 2 19:00 | 21:00 44 3 20:15 80 4 20:15 81 2 20:00 | 22:00 …" at bounding box center [904, 473] width 1328 height 597
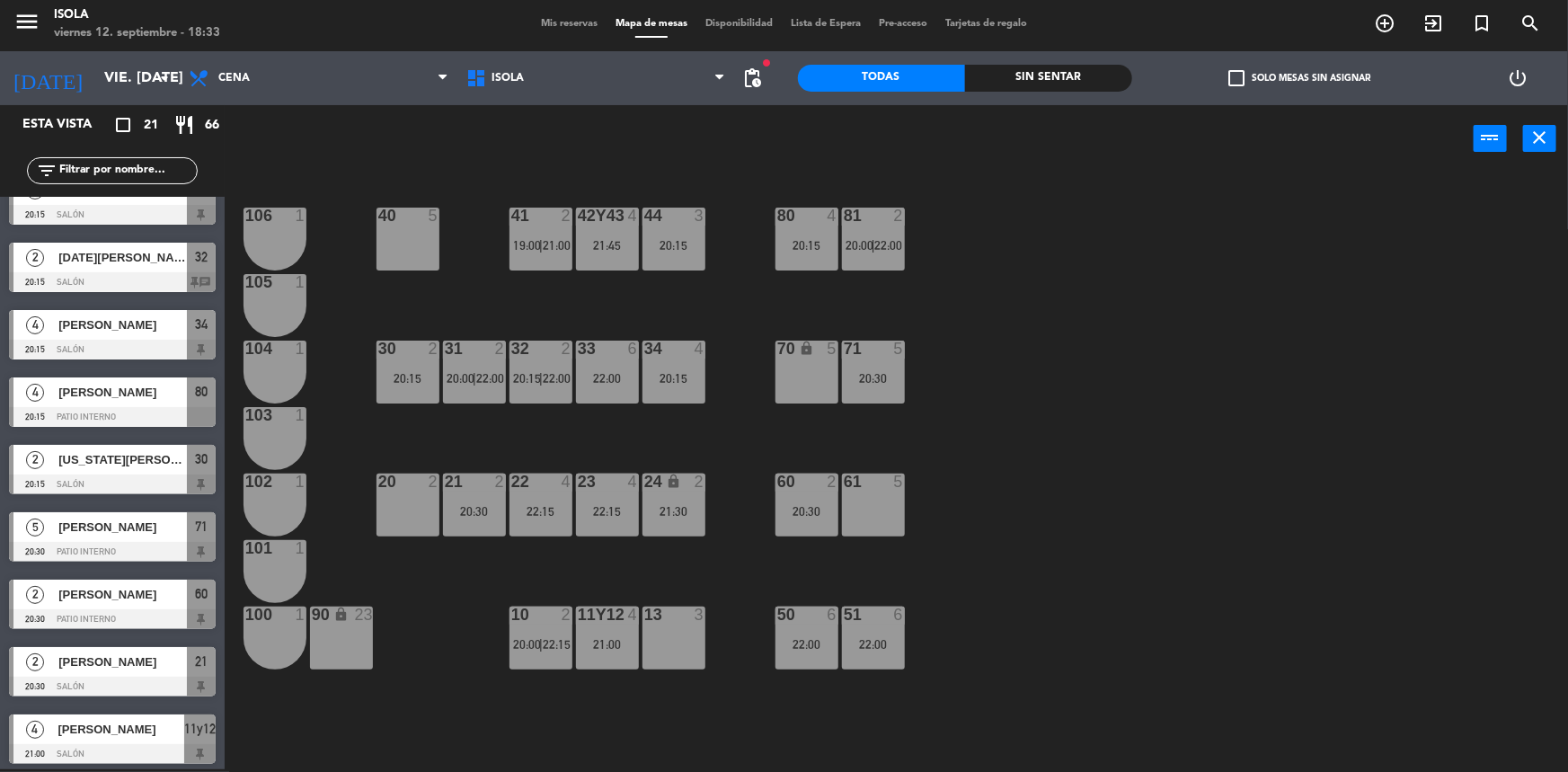
click at [530, 369] on div "32 2 20:15 | 22:00" at bounding box center [540, 371] width 62 height 62
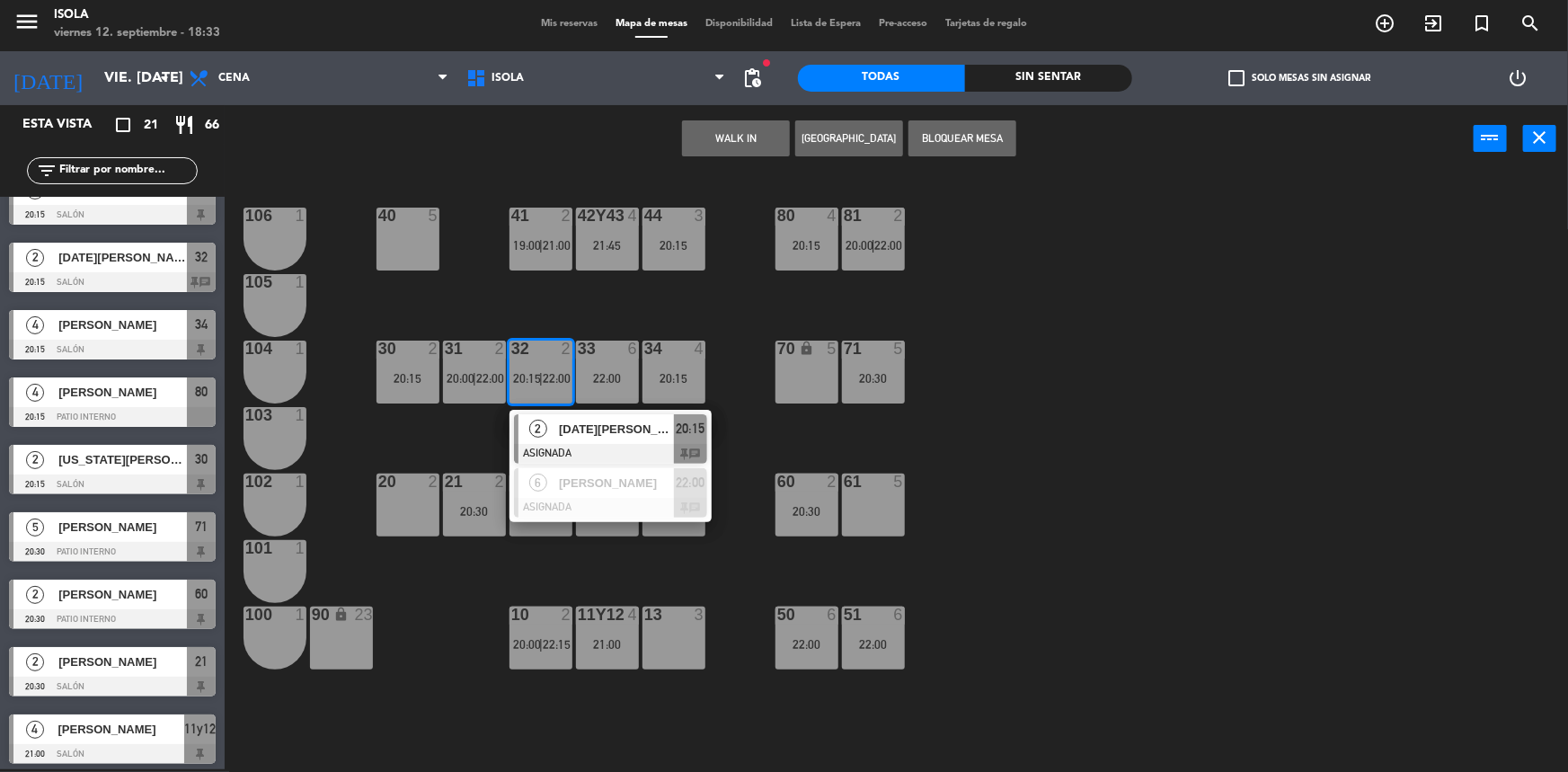
click at [548, 315] on div "40 5 42y43 4 21:45 41 2 19:00 | 21:00 44 3 20:15 80 4 20:15 81 2 20:00 | 22:00 …" at bounding box center [904, 473] width 1328 height 597
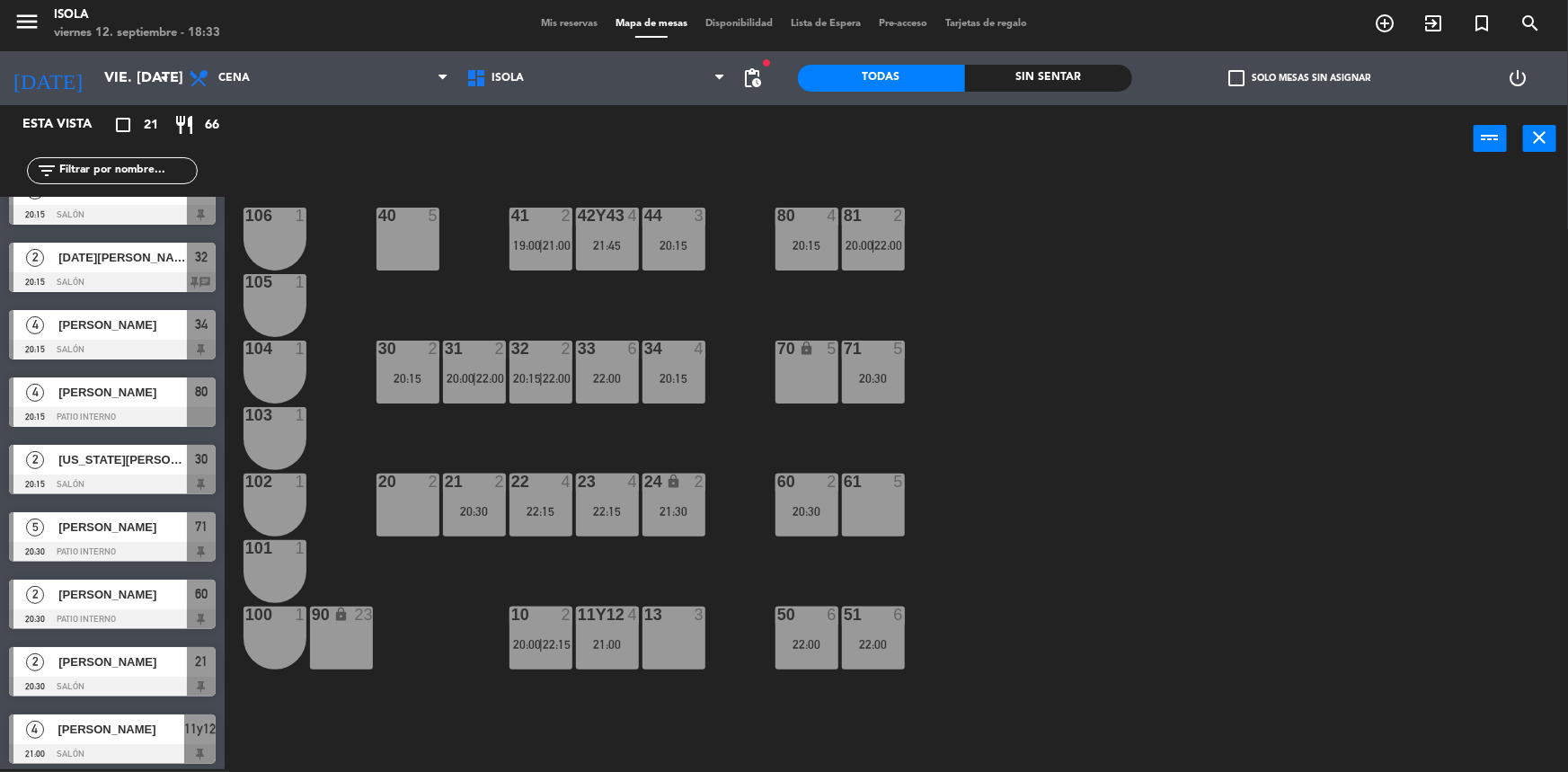
click at [539, 221] on div at bounding box center [540, 215] width 30 height 16
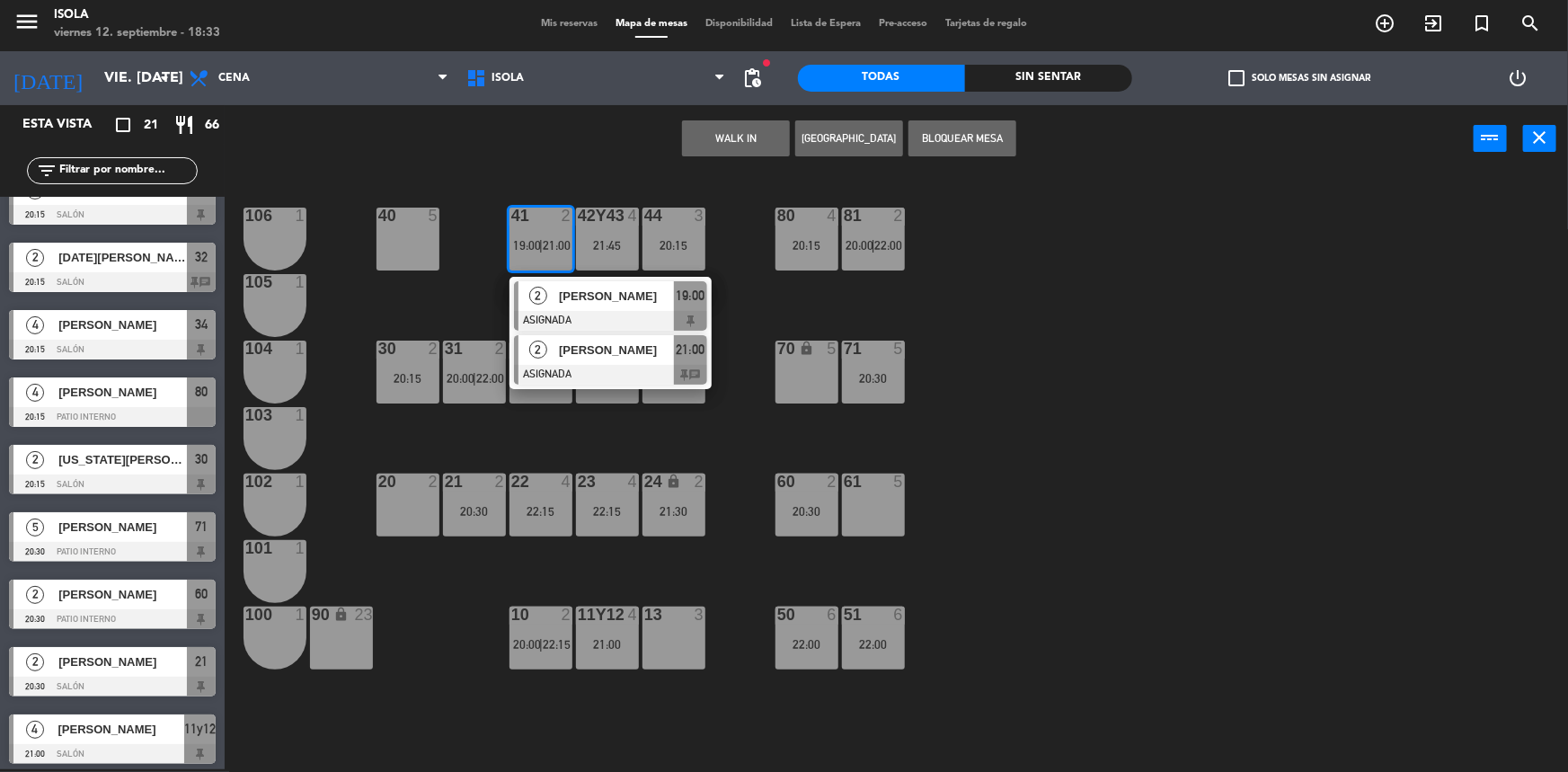
click at [603, 367] on div at bounding box center [610, 375] width 193 height 20
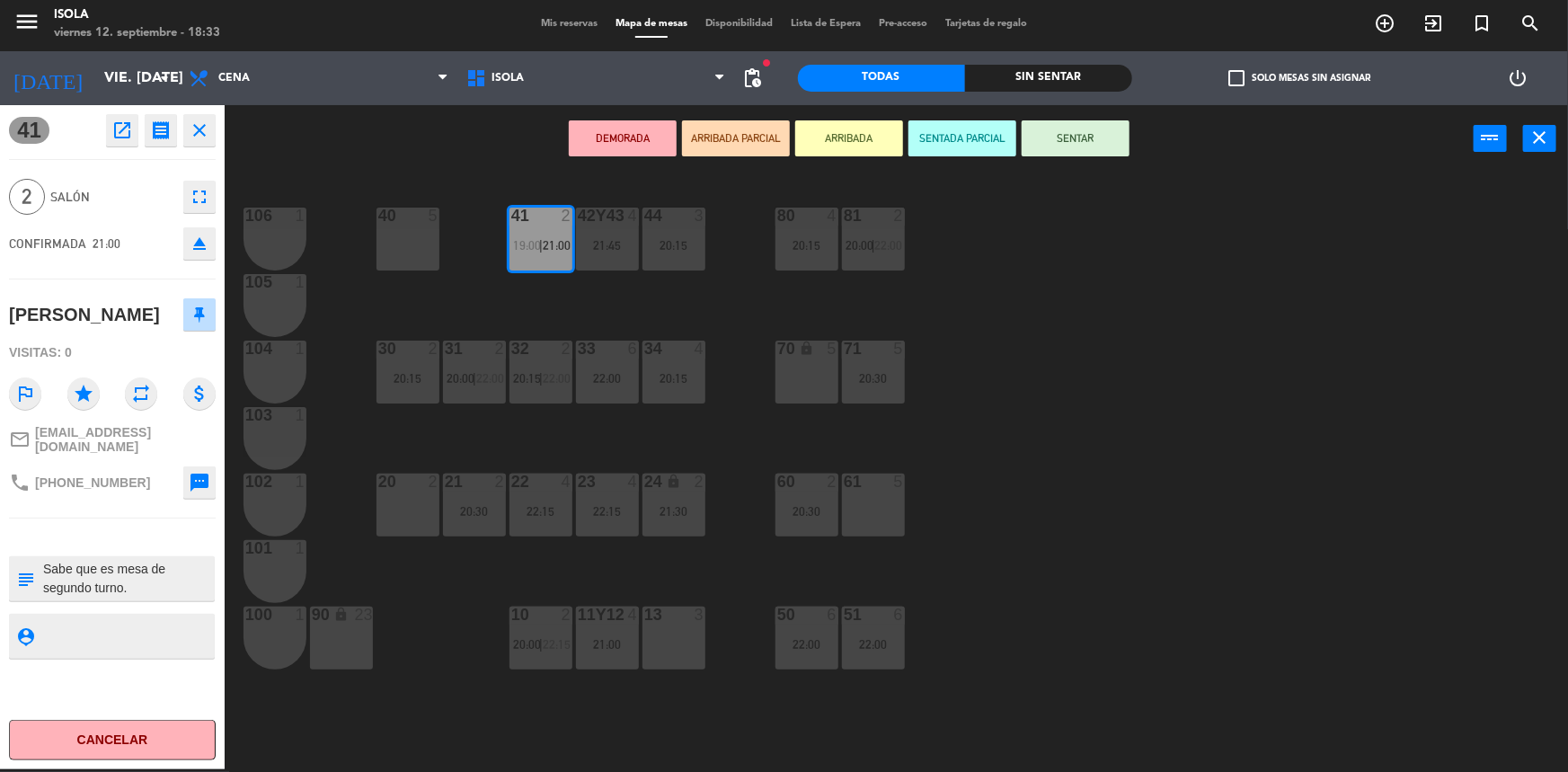
click at [517, 555] on div "40 5 42y43 4 21:45 41 2 19:00 | 21:00 44 3 20:15 80 4 20:15 81 2 20:00 | 22:00 …" at bounding box center [904, 473] width 1328 height 597
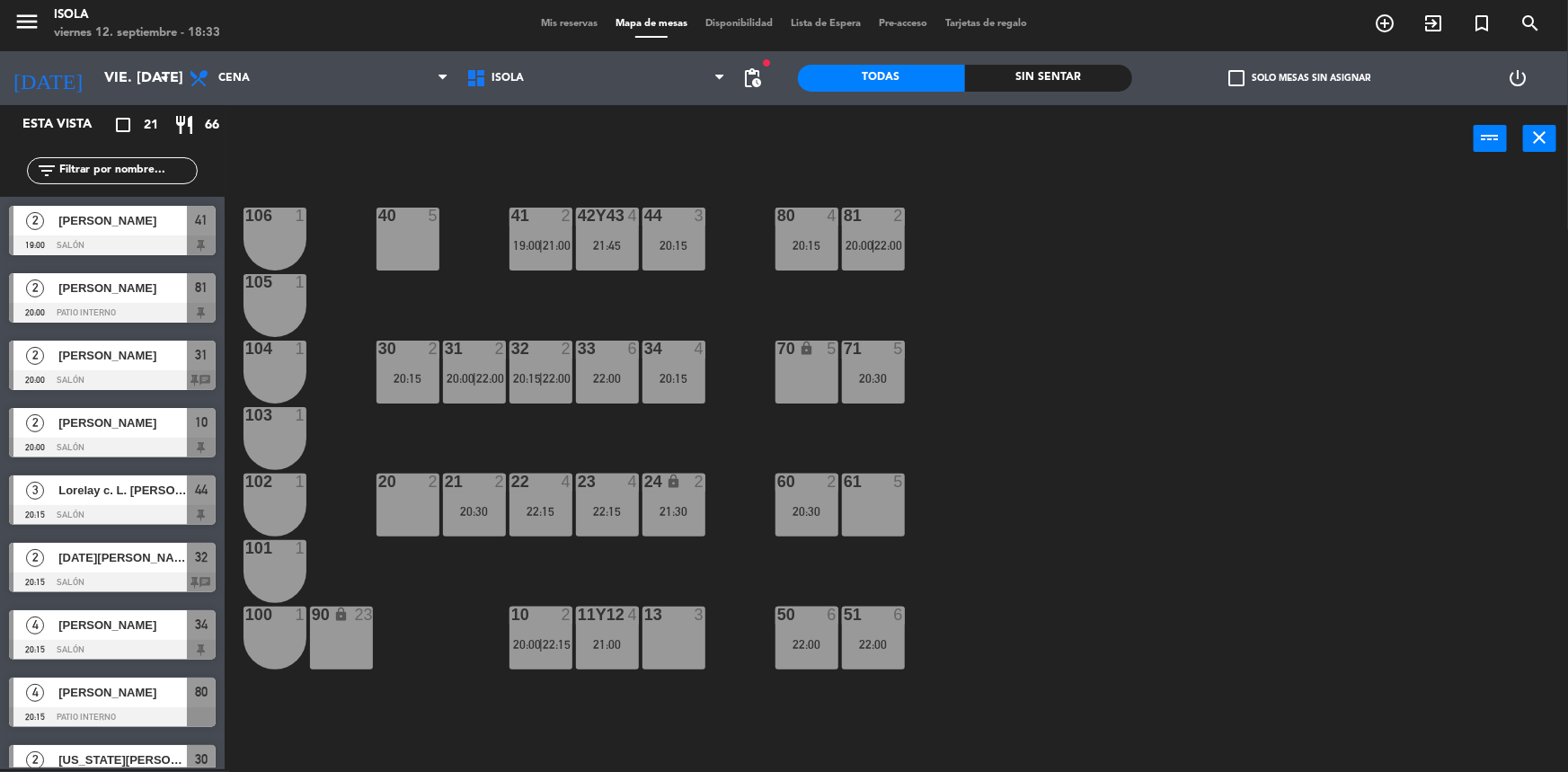
click at [482, 518] on div "21 2 20:30" at bounding box center [474, 505] width 62 height 62
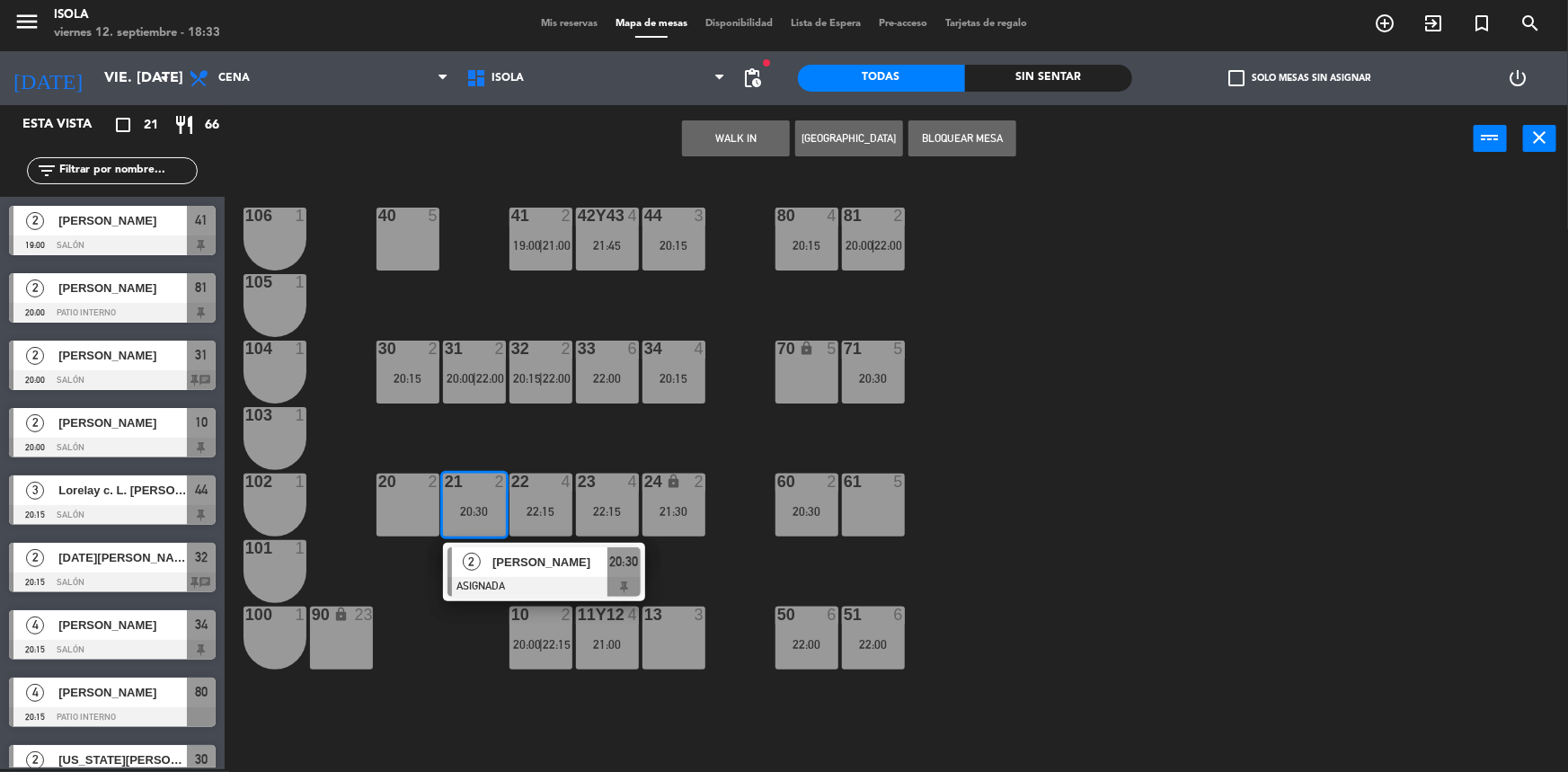
click at [464, 599] on div "2 [PERSON_NAME] ASIGNADA 20:30" at bounding box center [544, 572] width 202 height 59
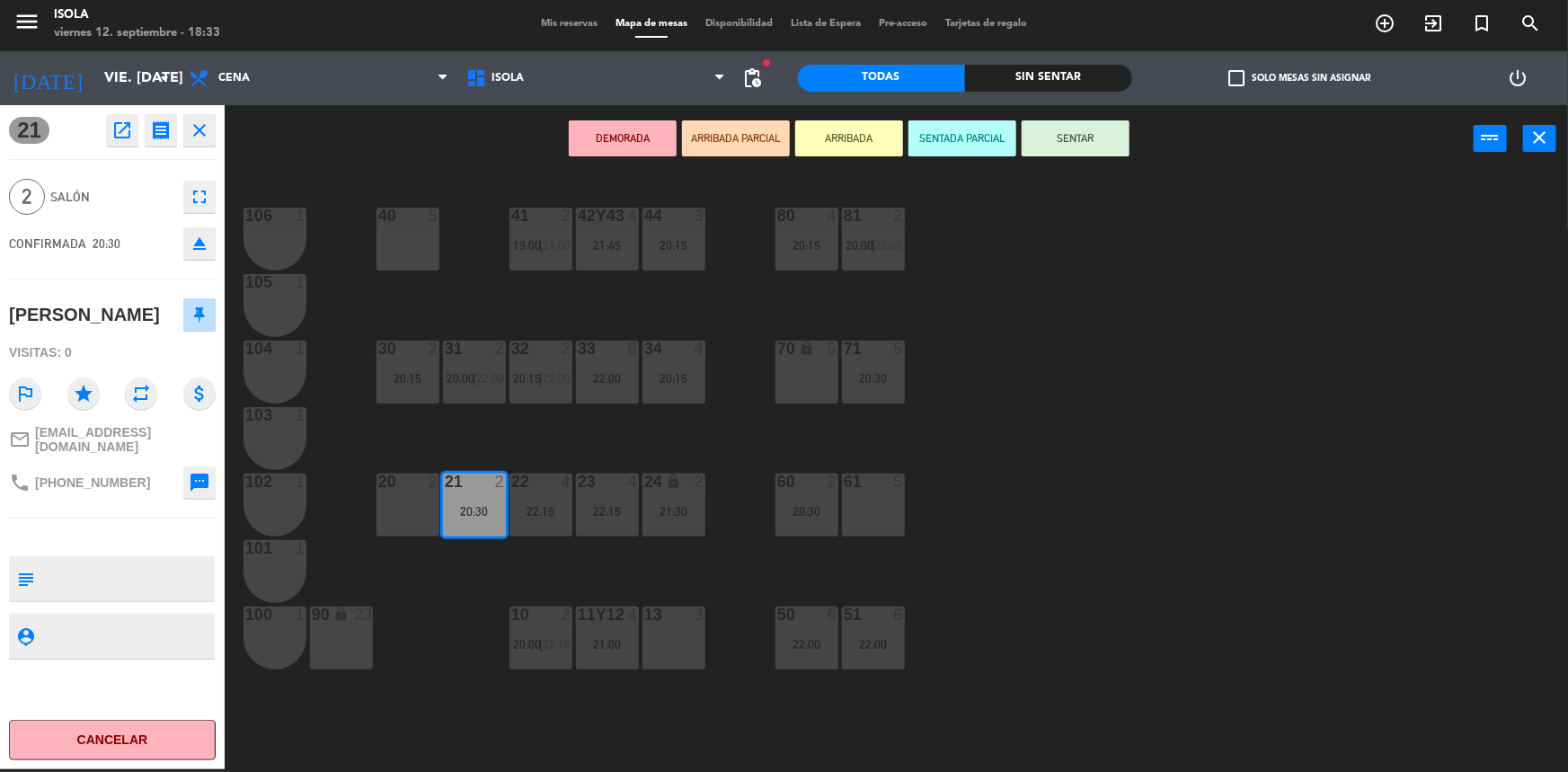
click at [580, 534] on div "23 4 22:15" at bounding box center [607, 505] width 62 height 62
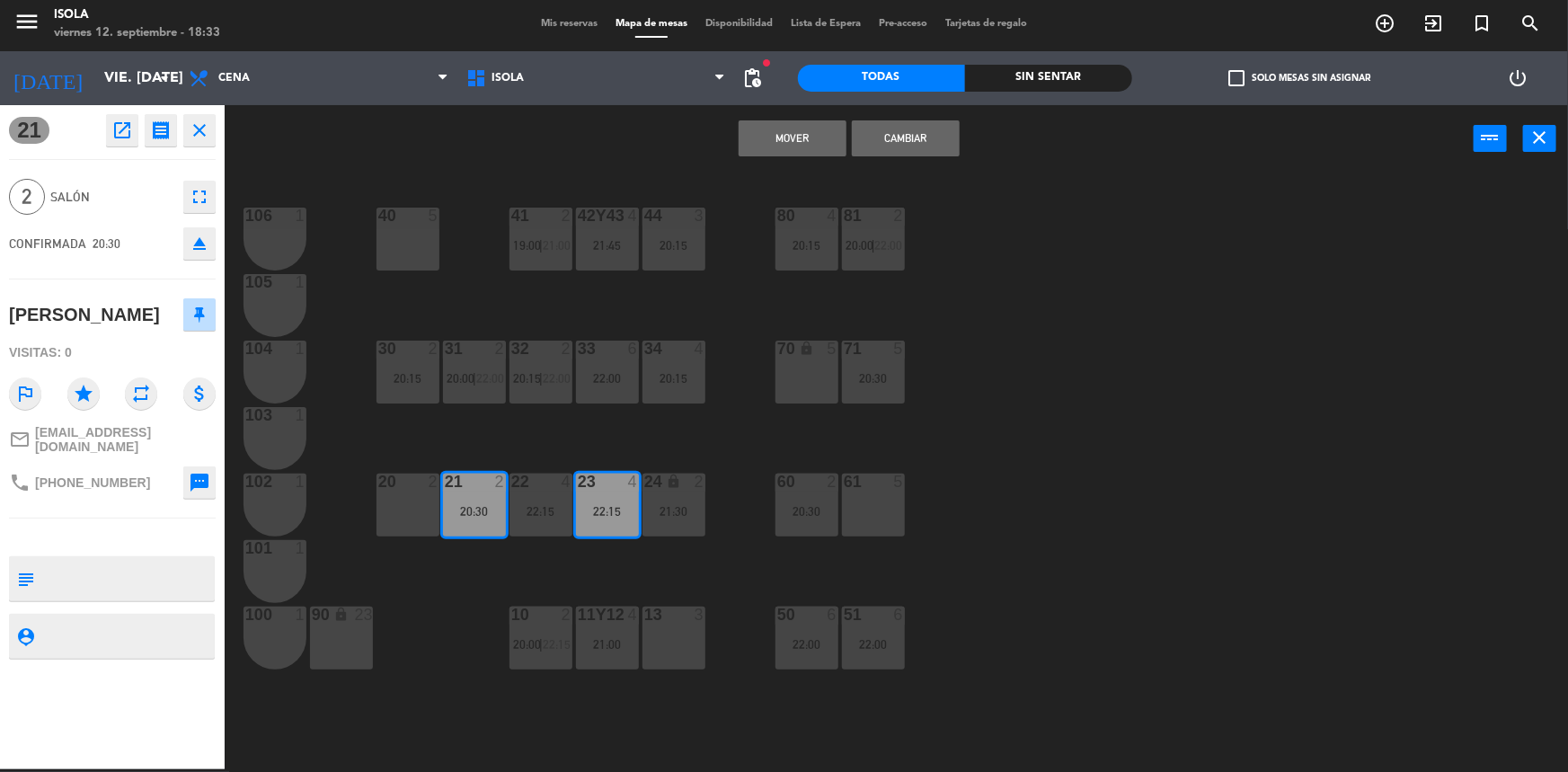
drag, startPoint x: 536, startPoint y: 555, endPoint x: 543, endPoint y: 533, distance: 23.1
click at [536, 554] on div "40 5 42y43 4 21:45 41 2 19:00 | 21:00 44 3 20:15 80 4 20:15 81 2 20:00 | 22:00 …" at bounding box center [904, 473] width 1328 height 597
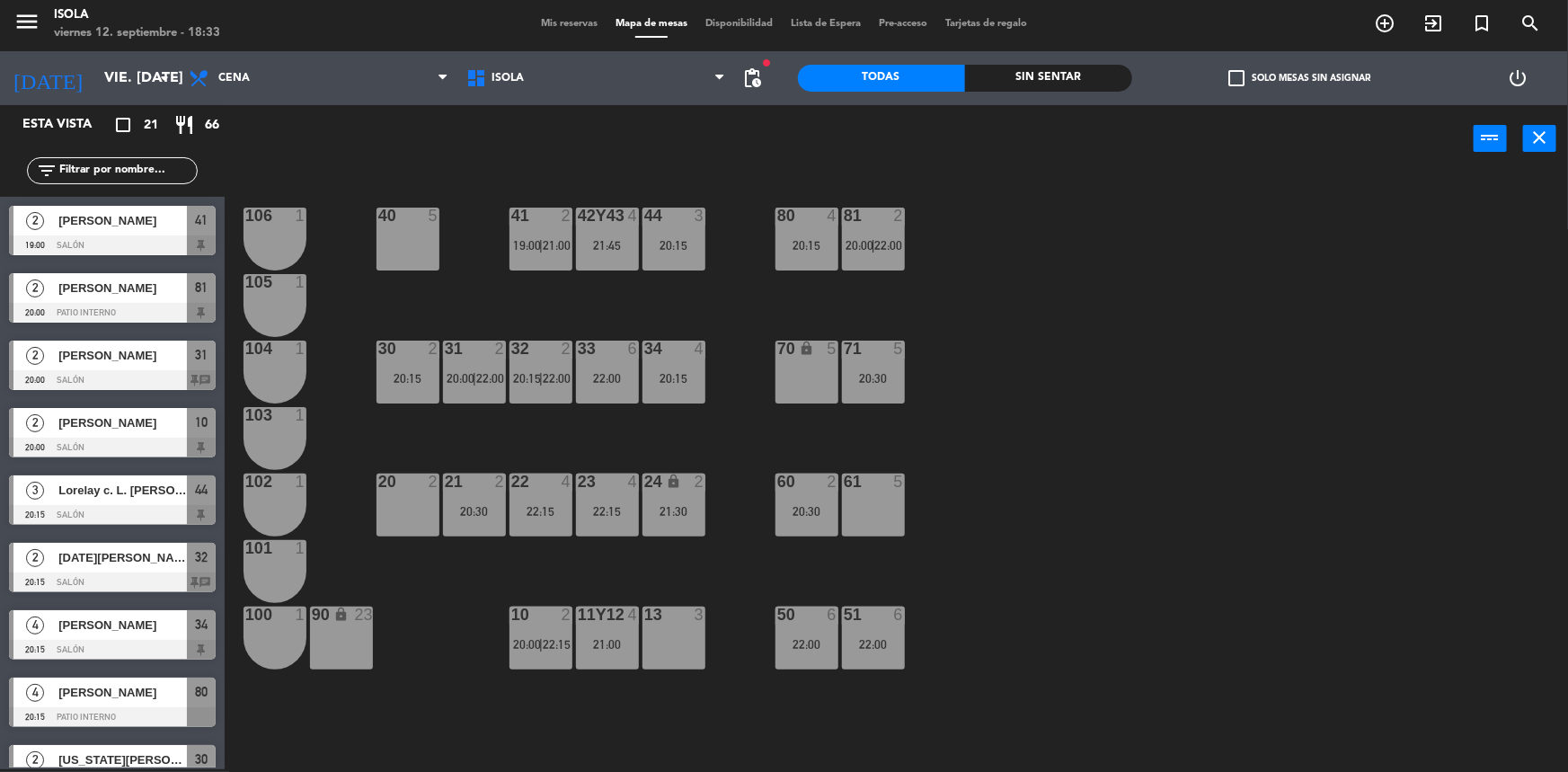
click at [543, 531] on div "22 4 22:15" at bounding box center [540, 505] width 62 height 62
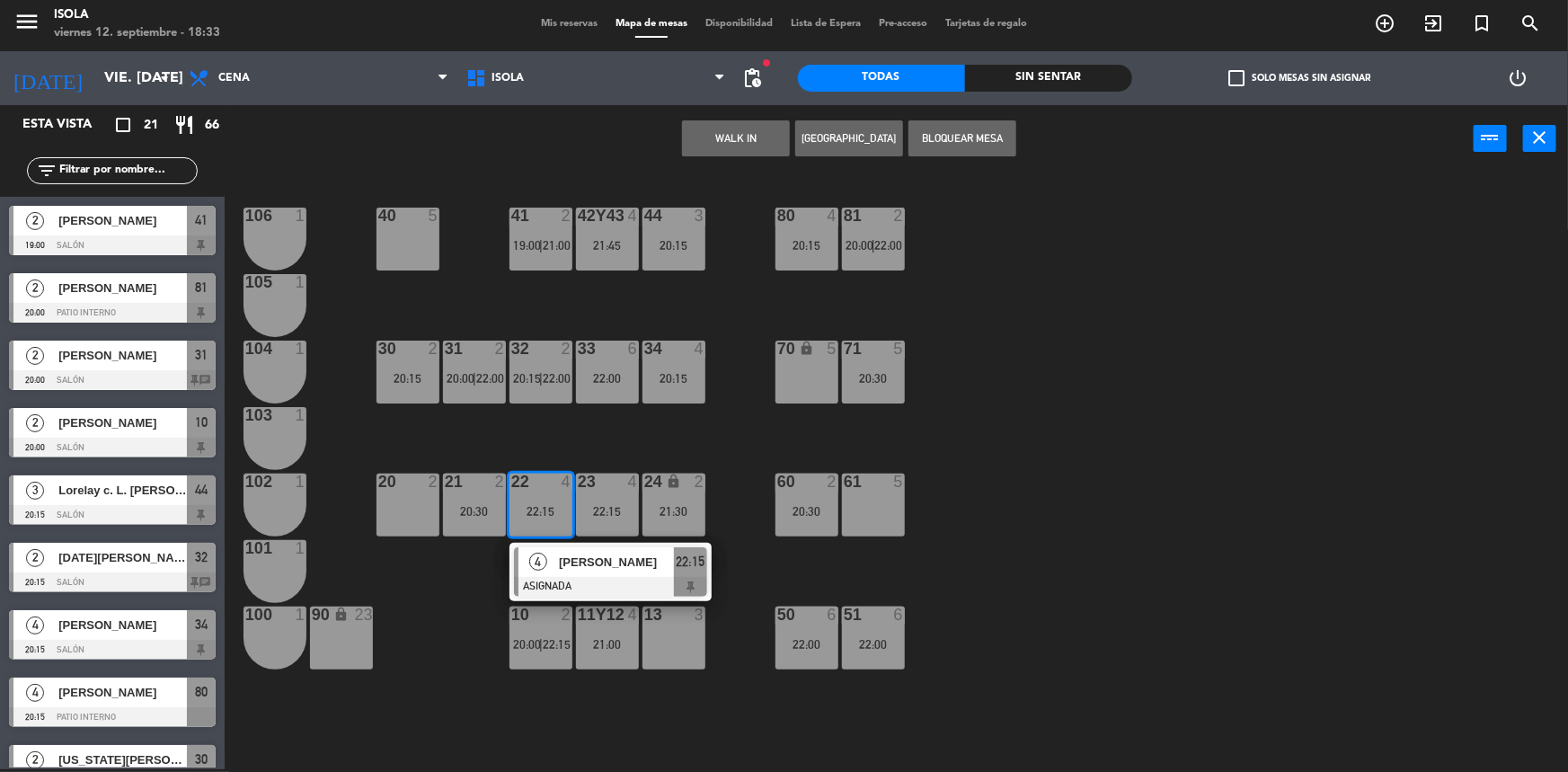
click at [453, 572] on div "40 5 42y43 4 21:45 41 2 19:00 | 21:00 44 3 20:15 80 4 20:15 81 2 20:00 | 22:00 …" at bounding box center [904, 473] width 1328 height 597
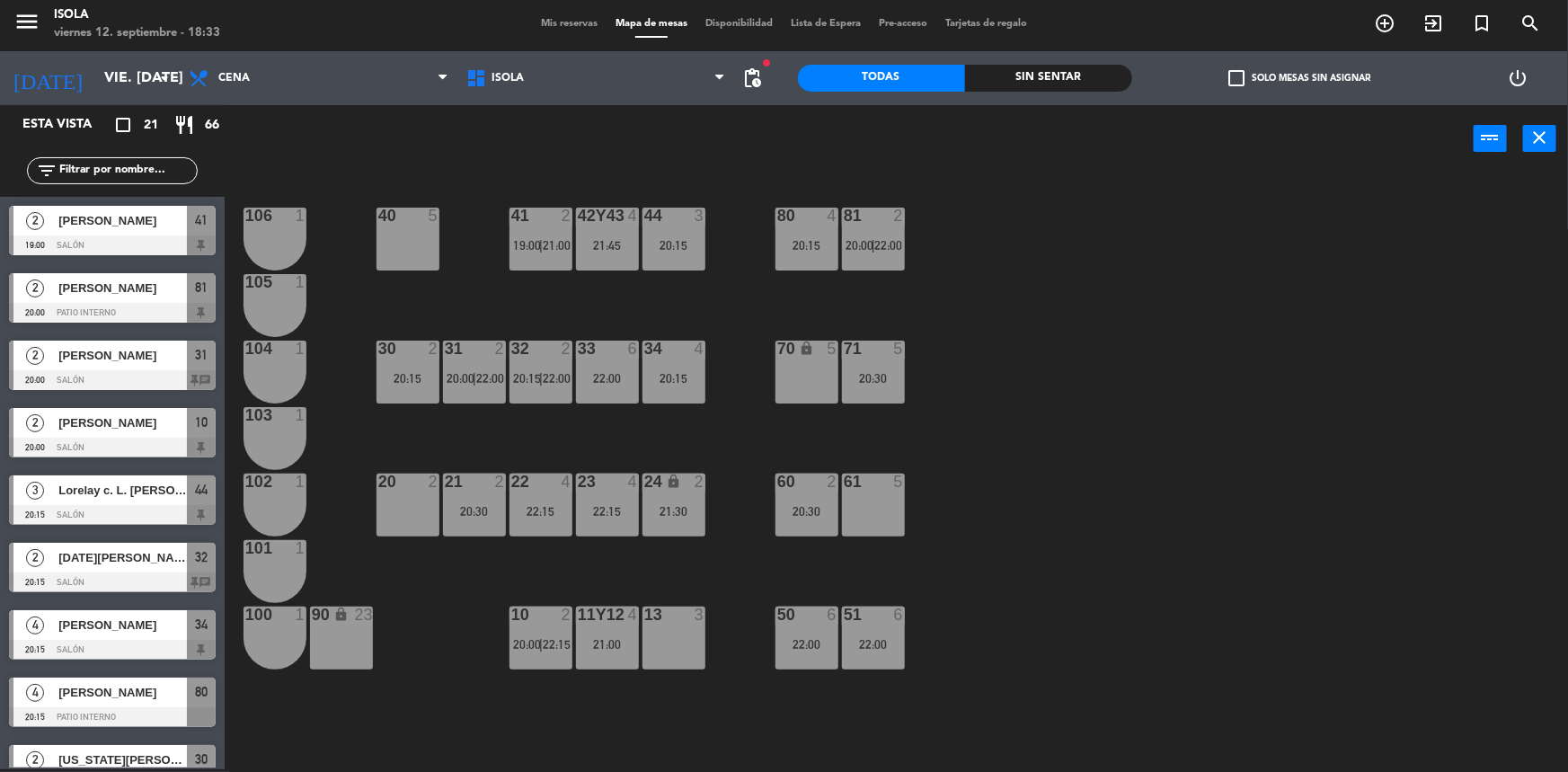
click at [553, 650] on div "10 2 20:00 | 22:15" at bounding box center [540, 637] width 62 height 62
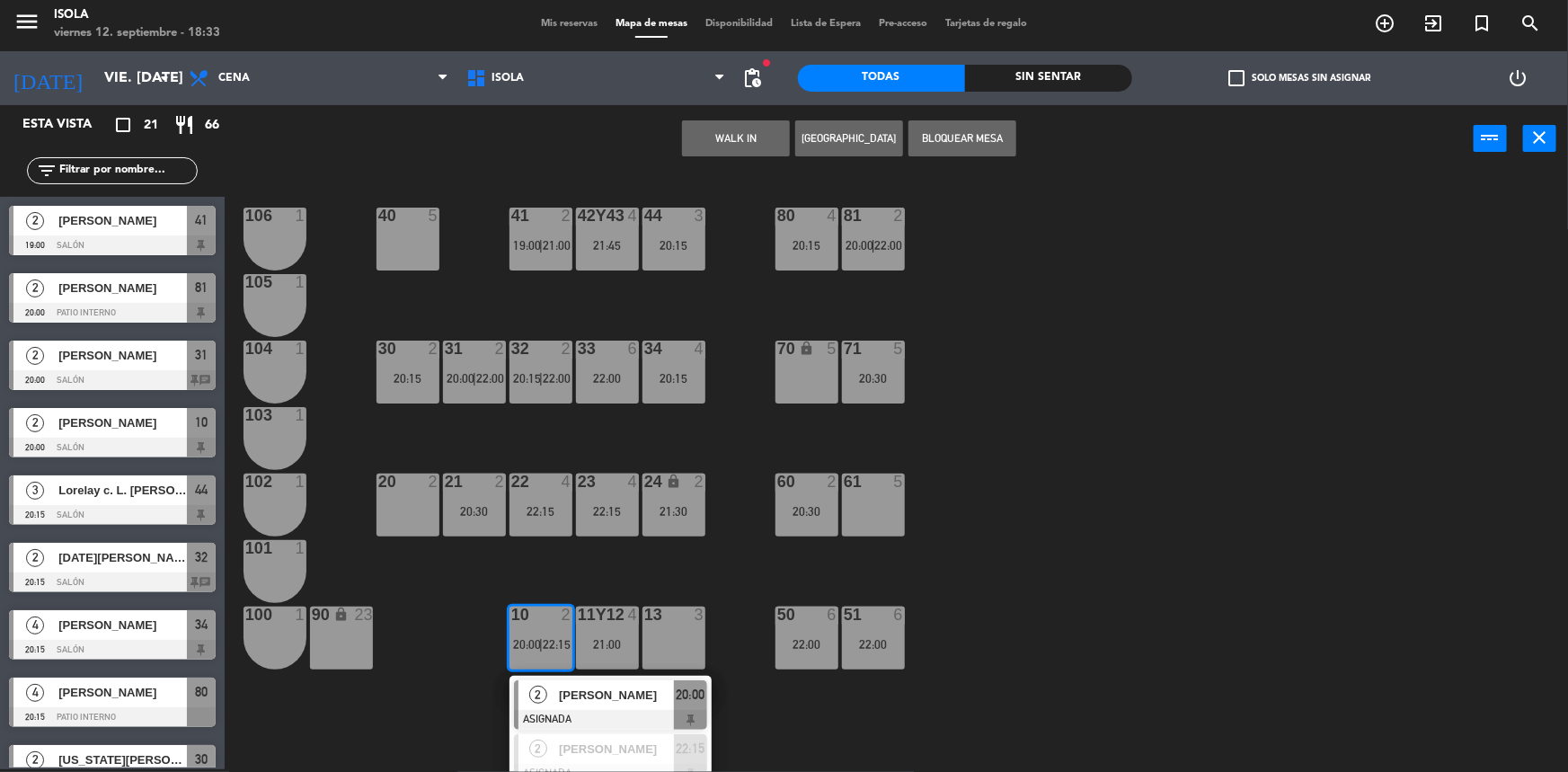
click at [571, 563] on div "40 5 42y43 4 21:45 41 2 19:00 | 21:00 44 3 20:15 80 4 20:15 81 2 20:00 | 22:00 …" at bounding box center [904, 473] width 1328 height 597
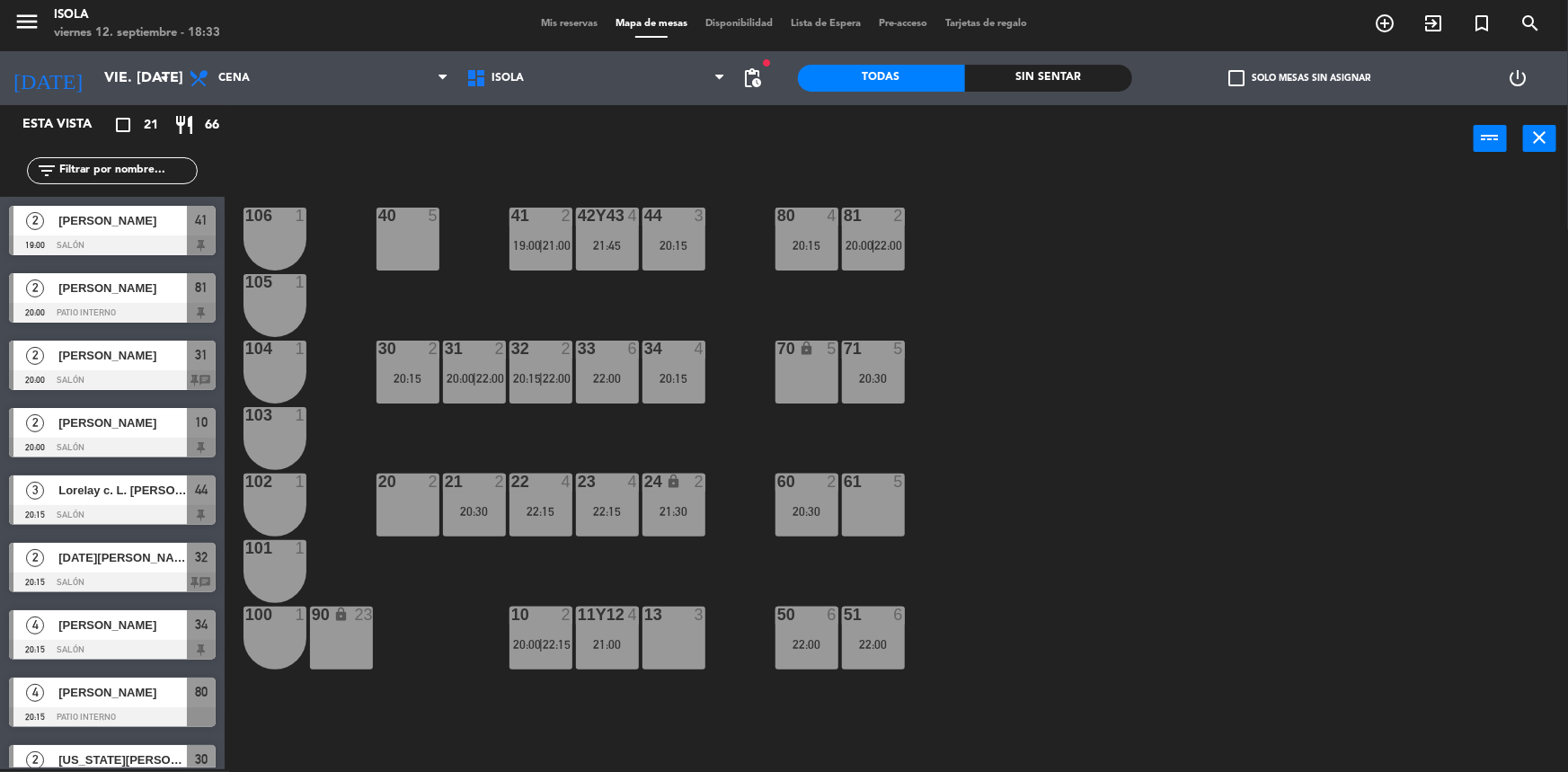
click at [674, 394] on div "34 4 20:15" at bounding box center [674, 371] width 62 height 62
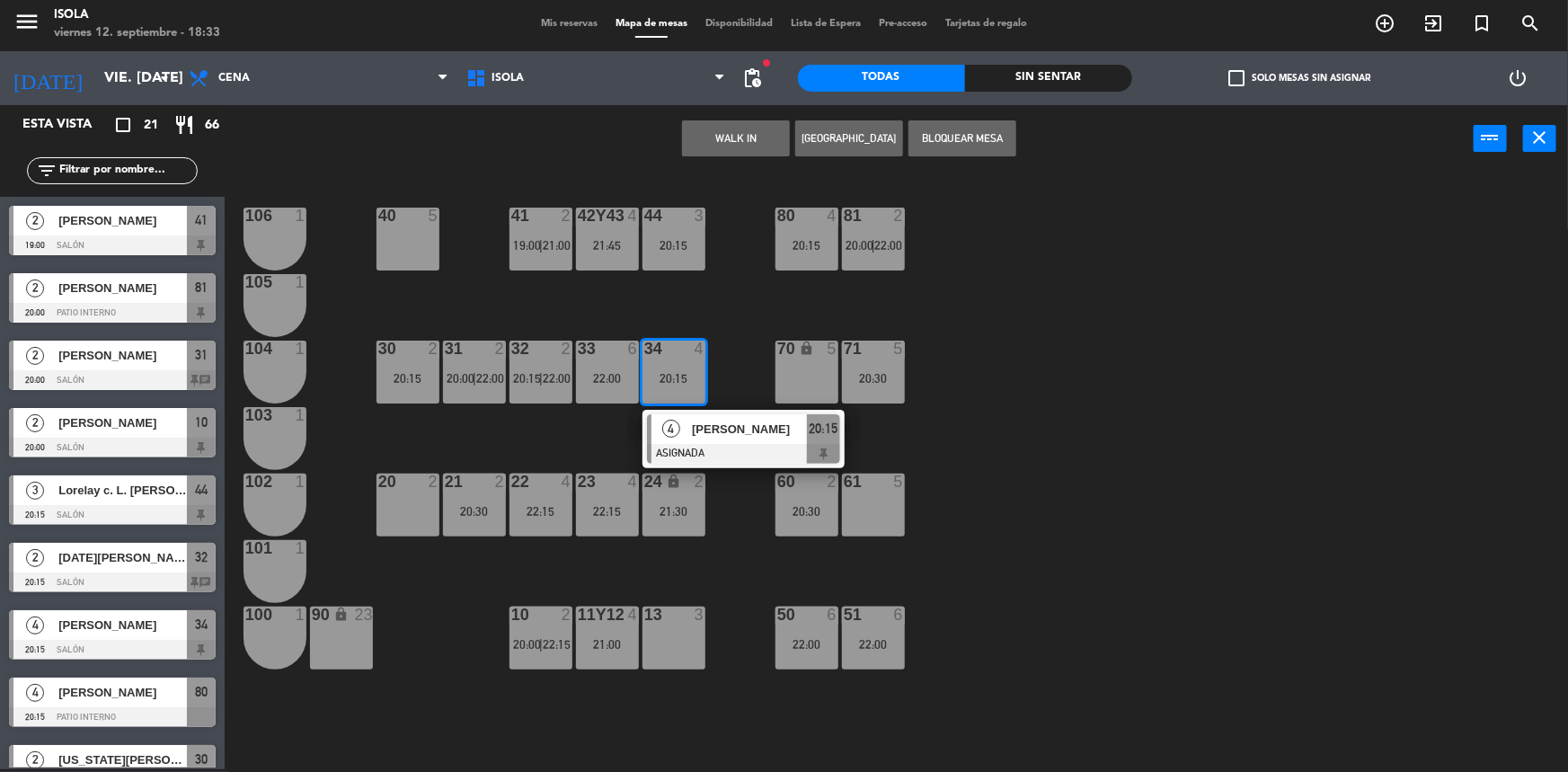
click at [584, 449] on div "40 5 42y43 4 21:45 41 2 19:00 | 21:00 44 3 20:15 80 4 20:15 81 2 20:00 | 22:00 …" at bounding box center [904, 473] width 1328 height 597
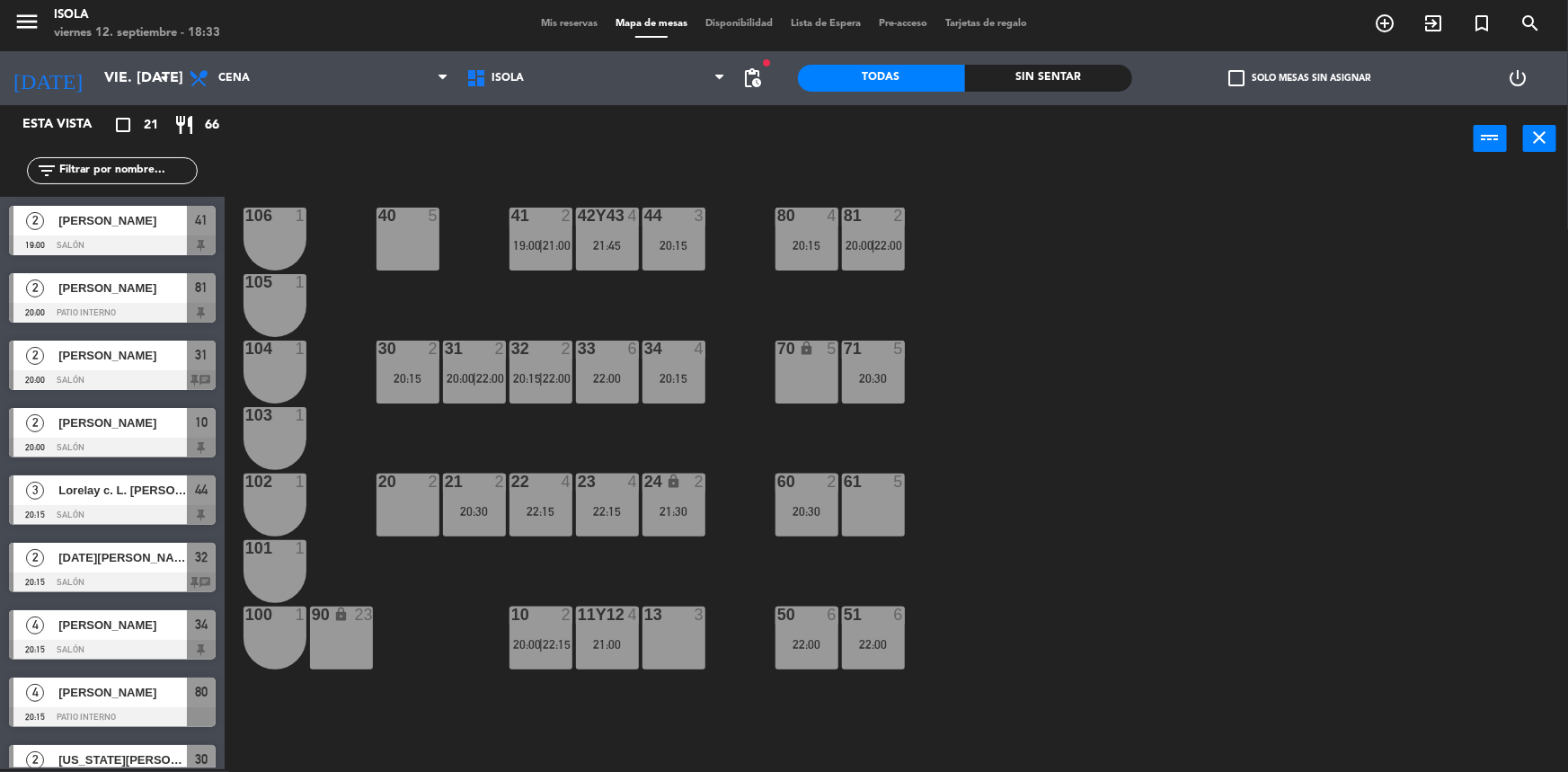
click at [504, 493] on div "21 2 20:30" at bounding box center [474, 505] width 62 height 62
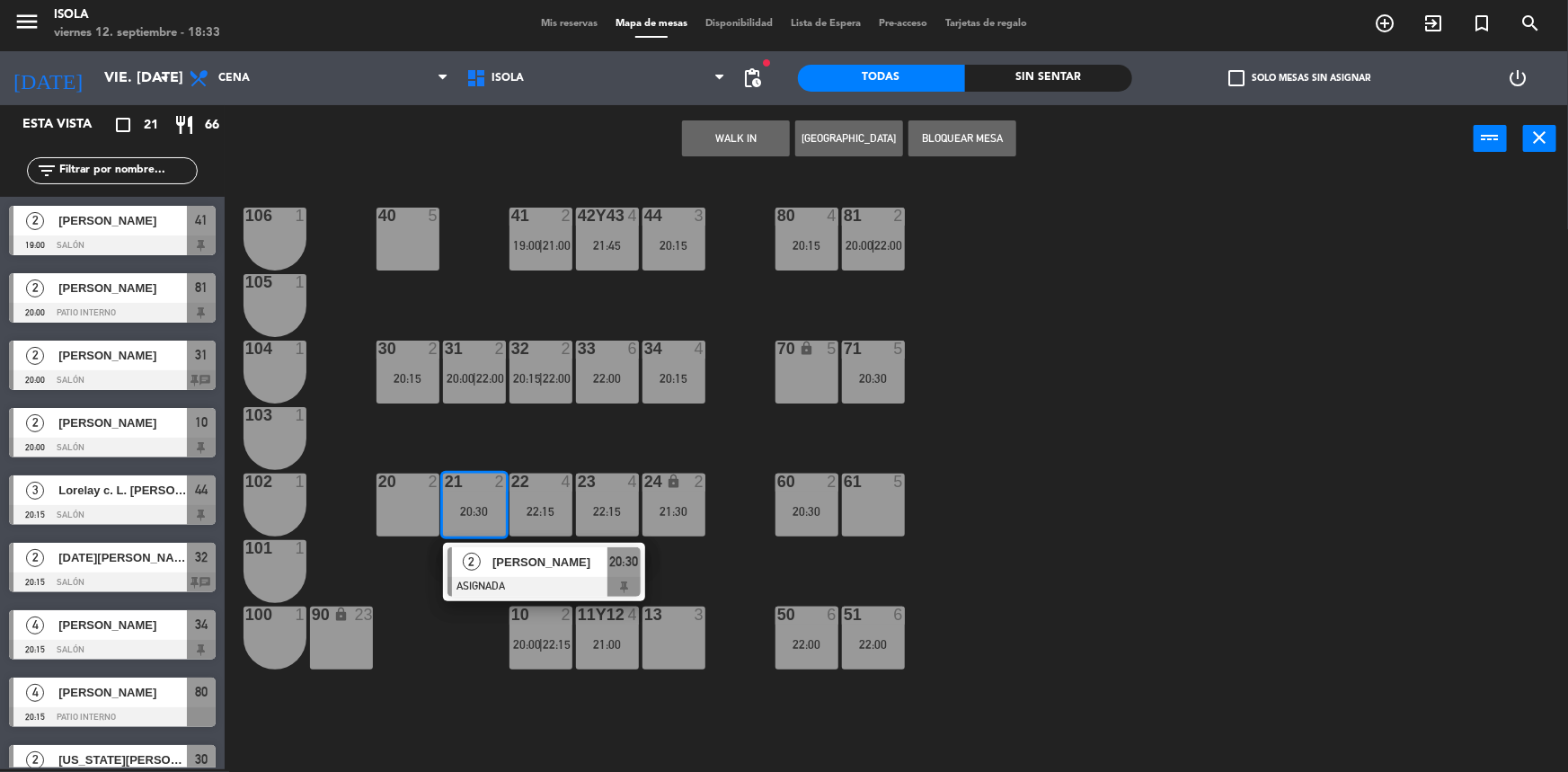
click at [530, 448] on div "40 5 42y43 4 21:45 41 2 19:00 | 21:00 44 3 20:15 80 4 20:15 81 2 20:00 | 22:00 …" at bounding box center [904, 473] width 1328 height 597
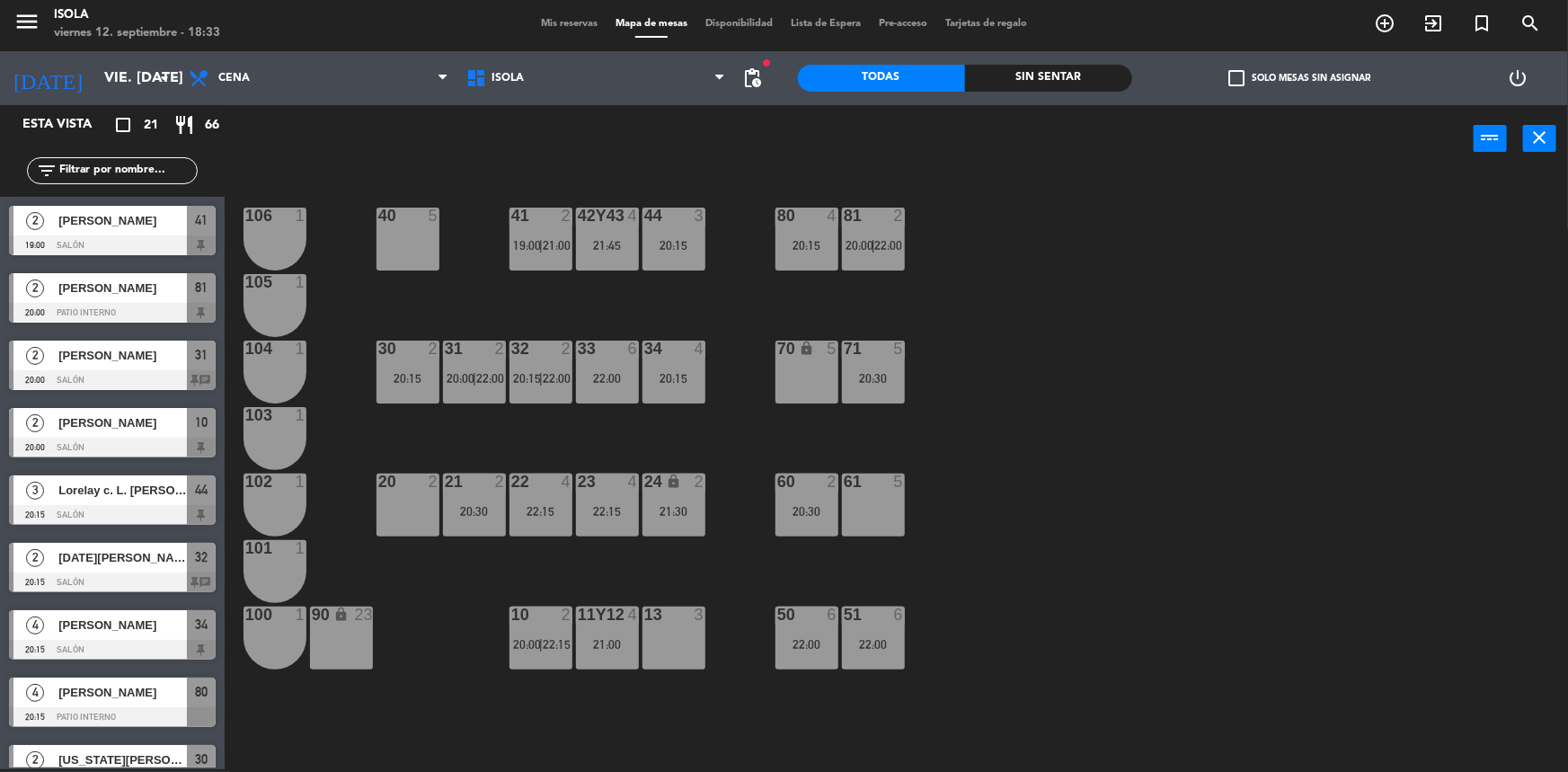
click at [420, 372] on div "20:15" at bounding box center [407, 378] width 62 height 12
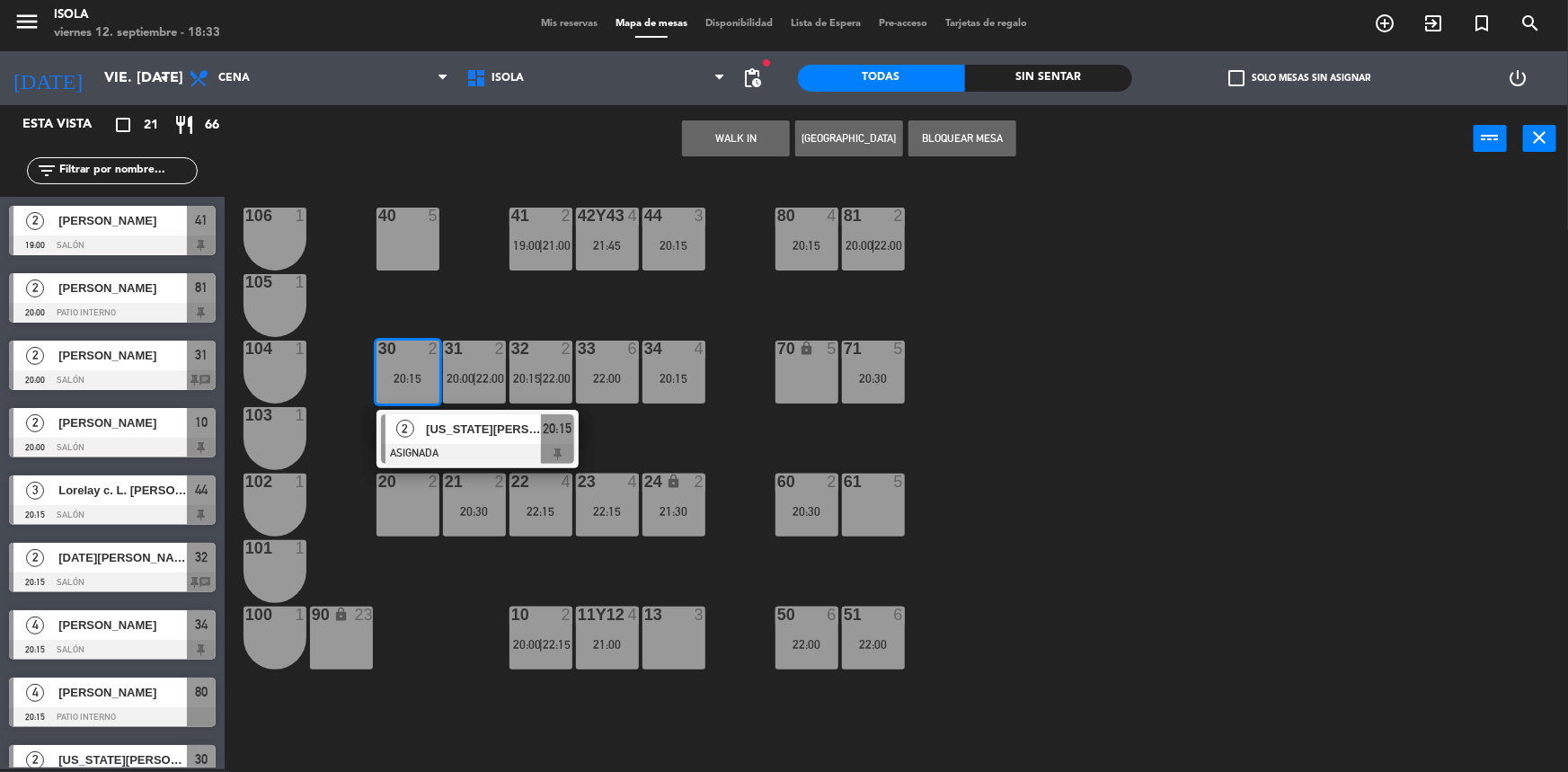
click at [468, 514] on div "20:30" at bounding box center [474, 511] width 62 height 12
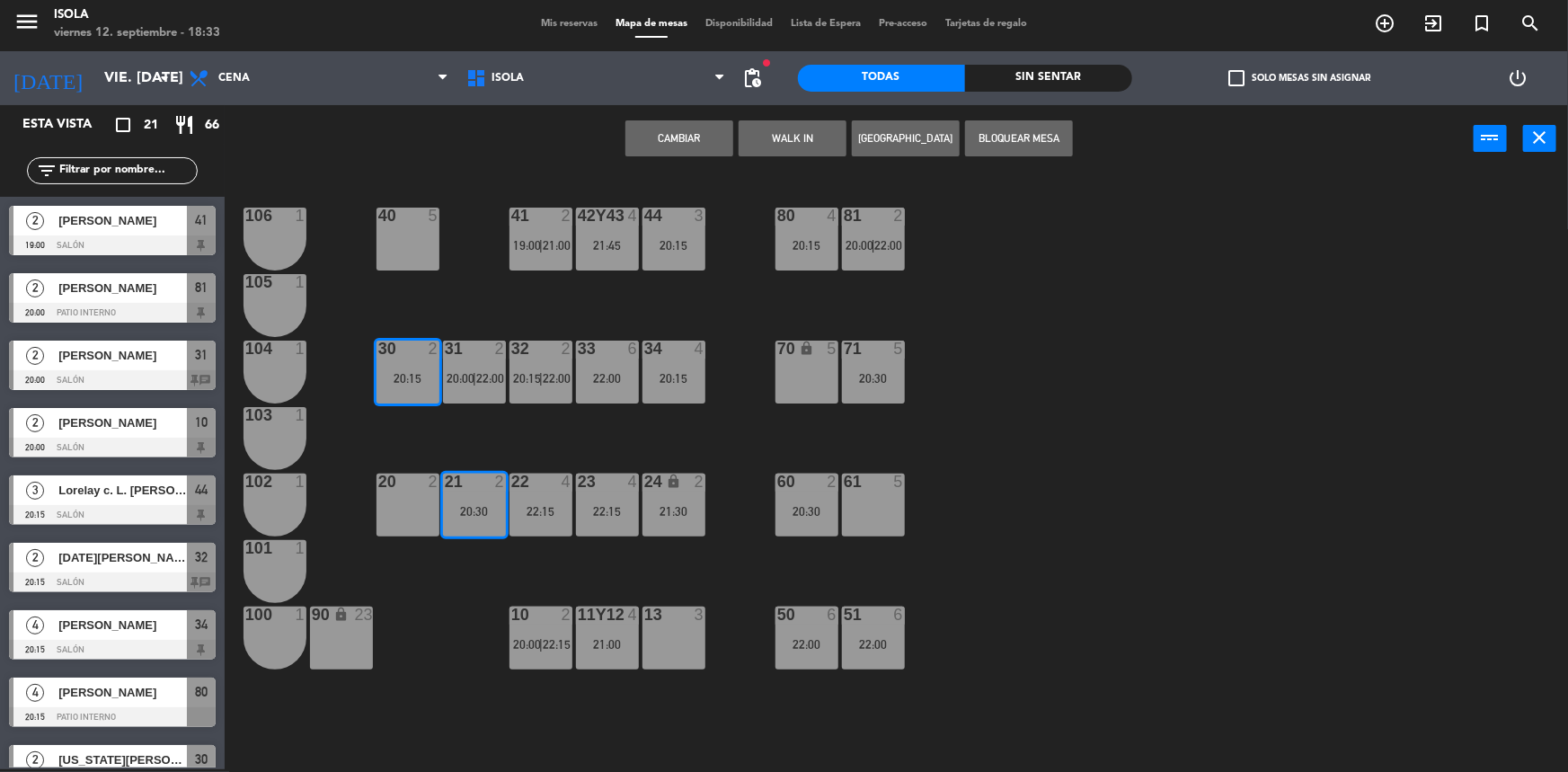
drag, startPoint x: 697, startPoint y: 146, endPoint x: 683, endPoint y: 165, distance: 23.6
click at [697, 145] on button "Cambiar" at bounding box center [679, 137] width 108 height 36
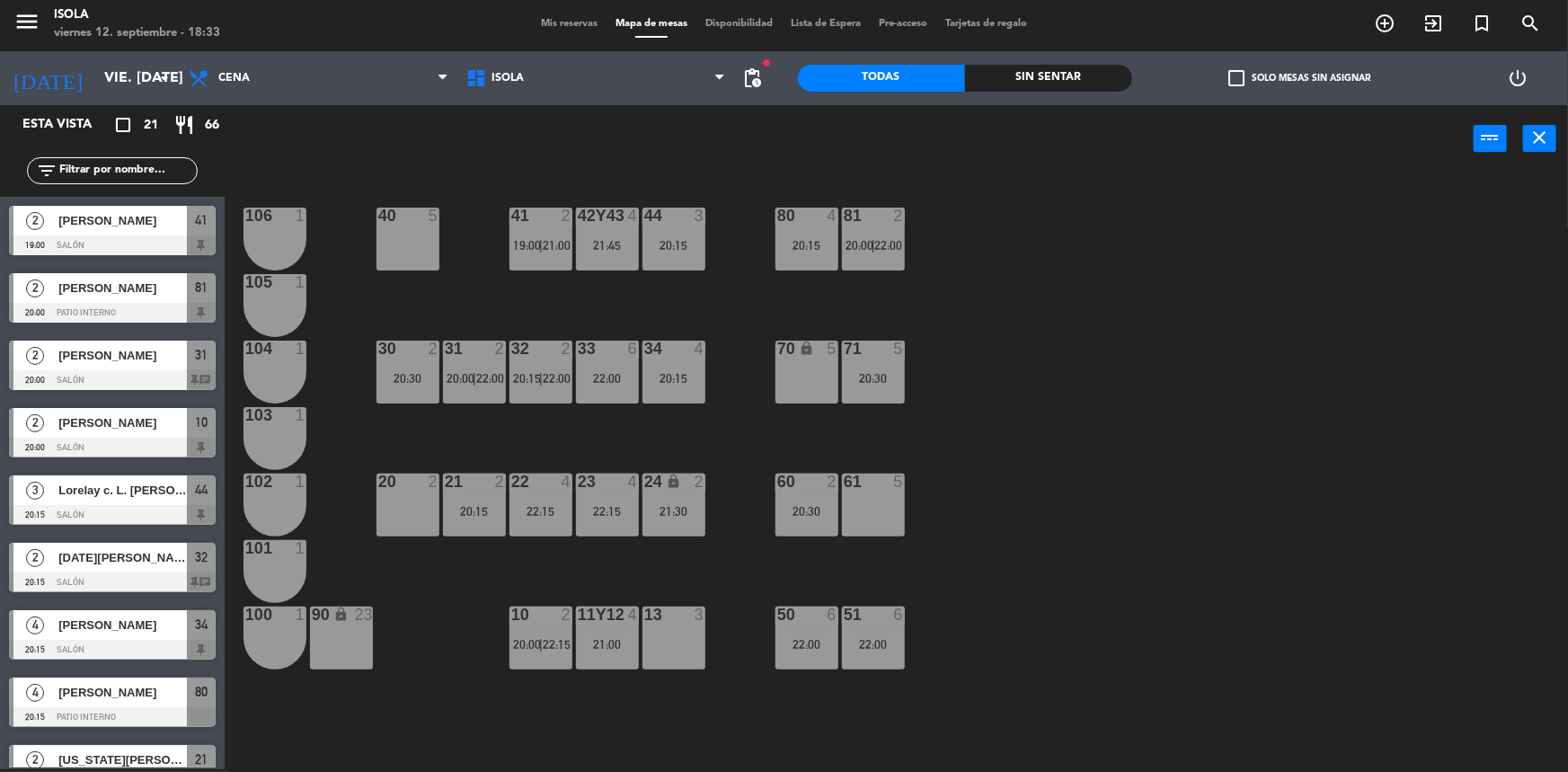
click at [472, 449] on div "40 5 42y43 4 21:45 41 2 19:00 | 21:00 44 3 20:15 80 4 20:15 81 2 20:00 | 22:00 …" at bounding box center [904, 473] width 1328 height 597
click at [504, 511] on div "20:15" at bounding box center [474, 511] width 62 height 12
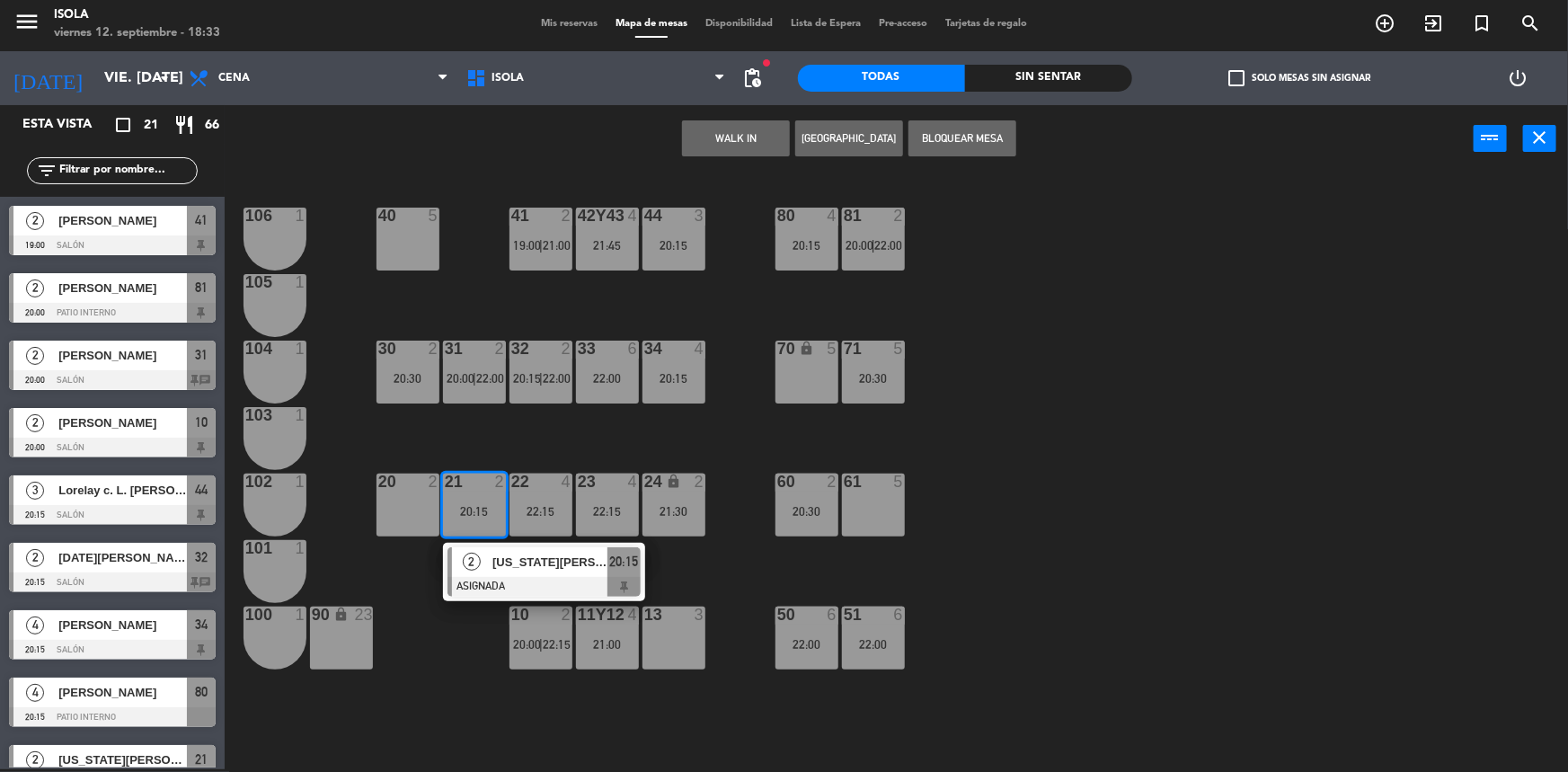
click at [521, 443] on div "40 5 42y43 4 21:45 41 2 19:00 | 21:00 44 3 20:15 80 4 20:15 81 2 20:00 | 22:00 …" at bounding box center [904, 473] width 1328 height 597
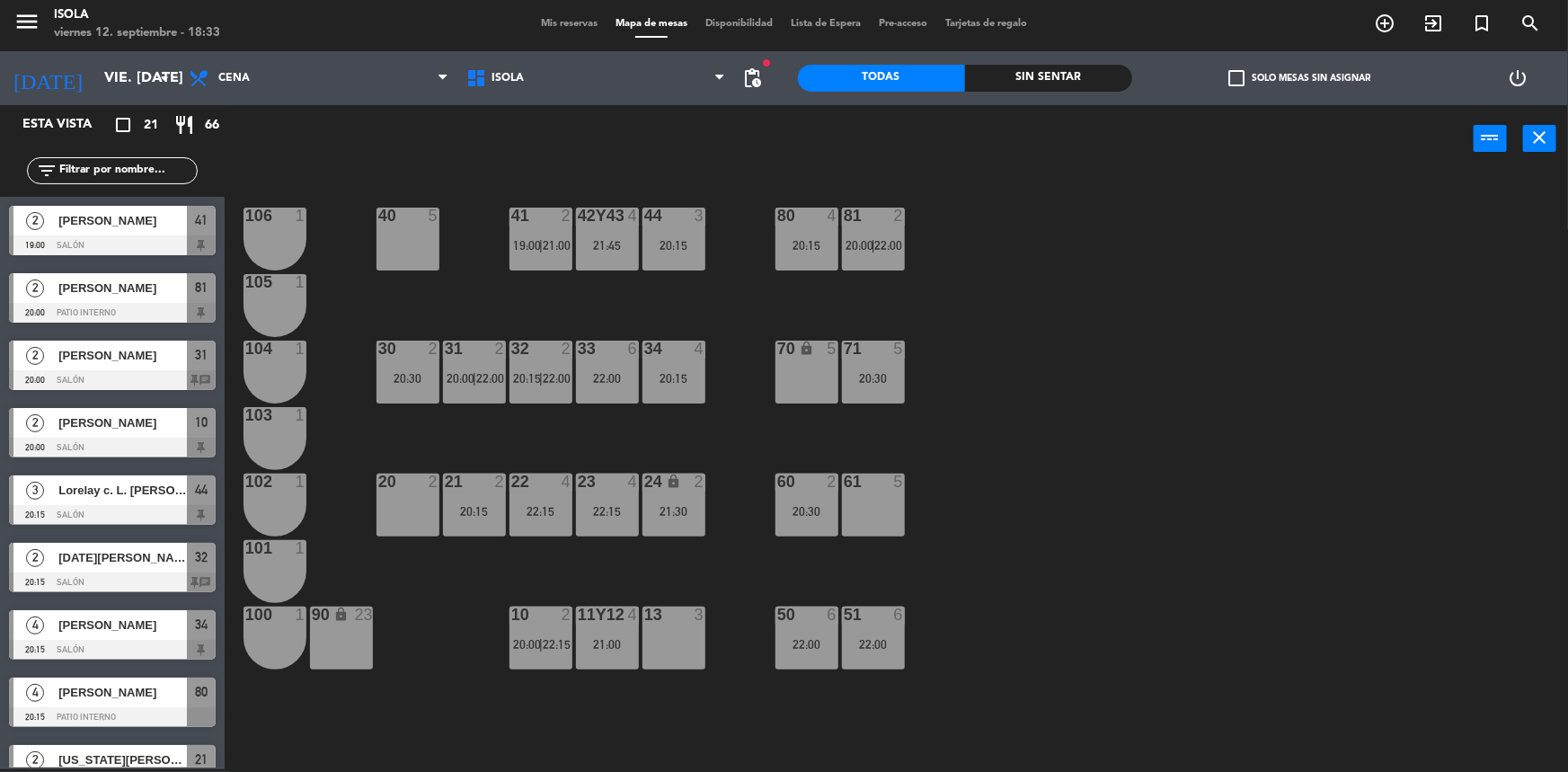
click at [530, 508] on div "22:15" at bounding box center [540, 511] width 62 height 12
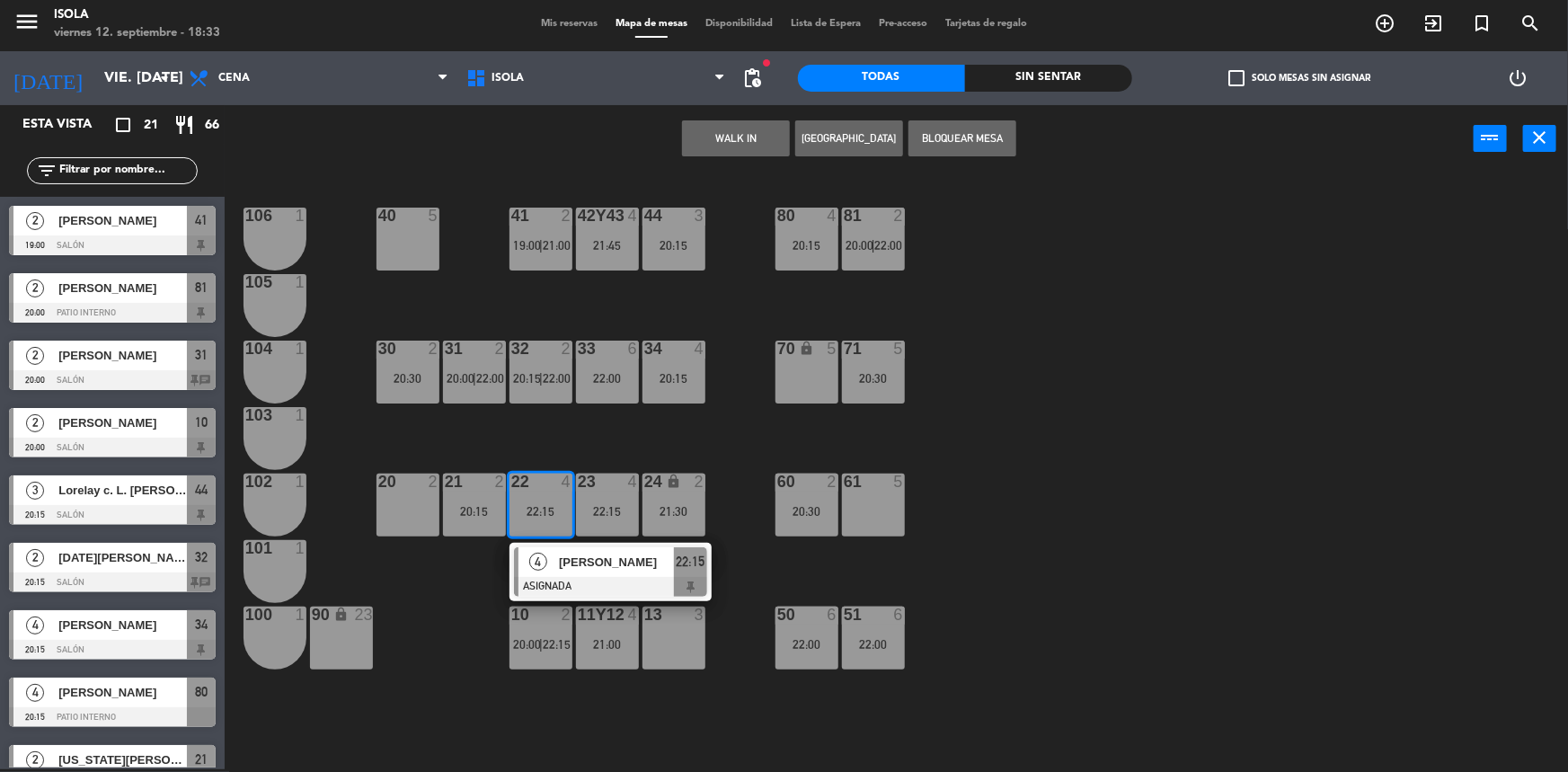
click at [532, 436] on div "40 5 42y43 4 21:45 41 2 19:00 | 21:00 44 3 20:15 80 4 20:15 81 2 20:00 | 22:00 …" at bounding box center [904, 473] width 1328 height 597
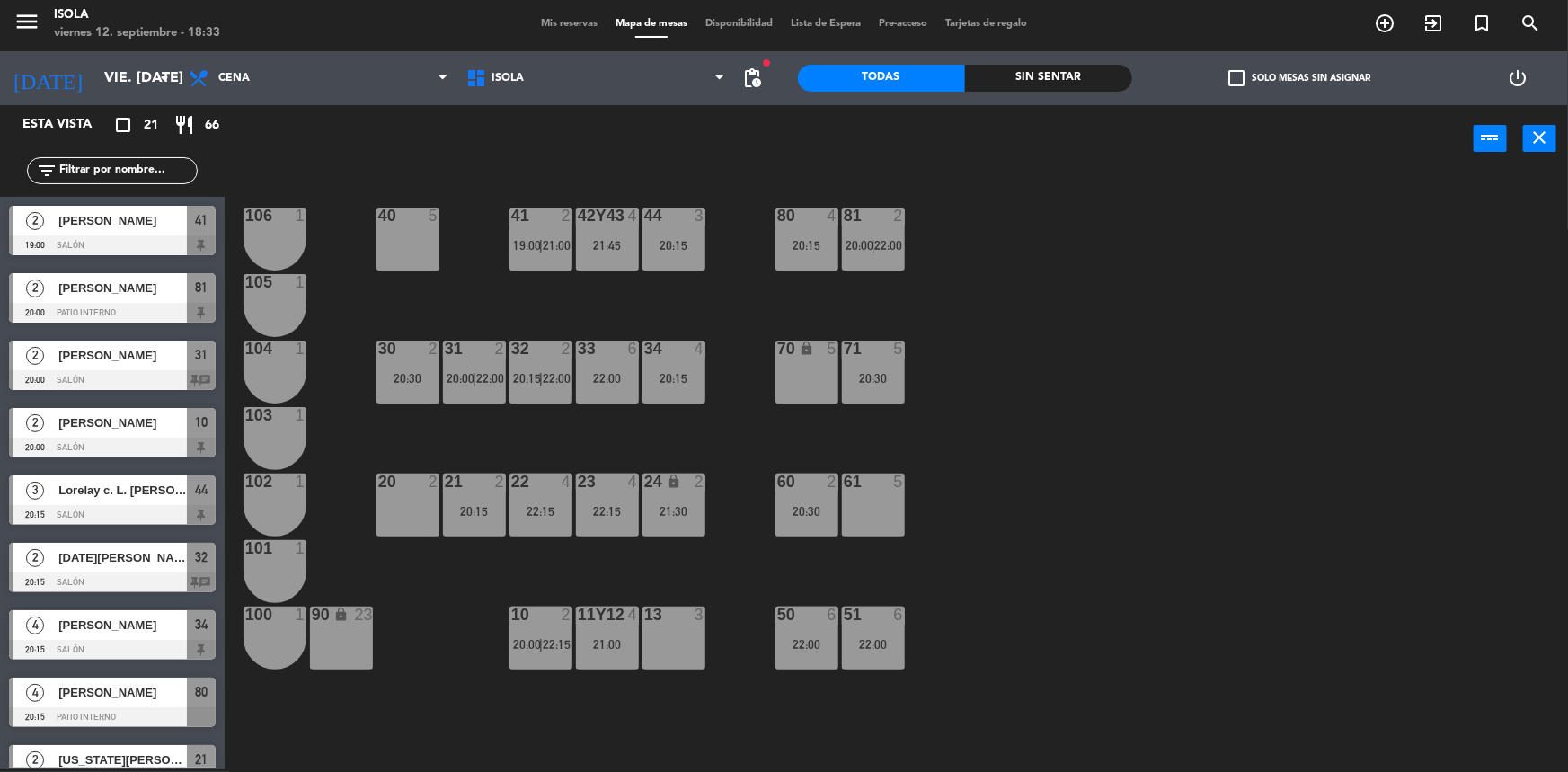
click at [559, 581] on div "40 5 42y43 4 21:45 41 2 19:00 | 21:00 44 3 20:15 80 4 20:15 81 2 20:00 | 22:00 …" at bounding box center [904, 473] width 1328 height 597
click at [566, 19] on span "Mis reservas" at bounding box center [570, 24] width 75 height 10
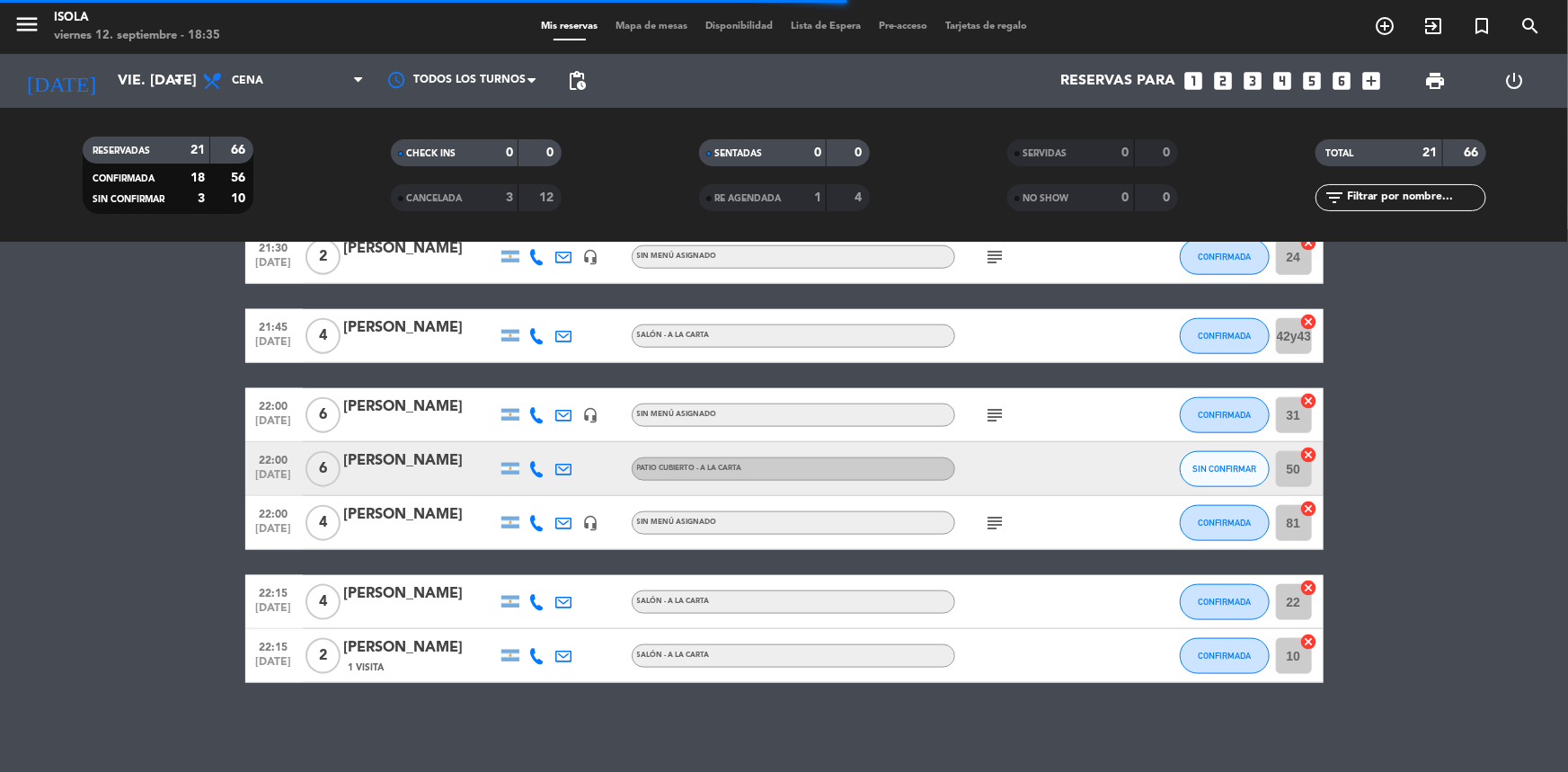
scroll to position [978, 0]
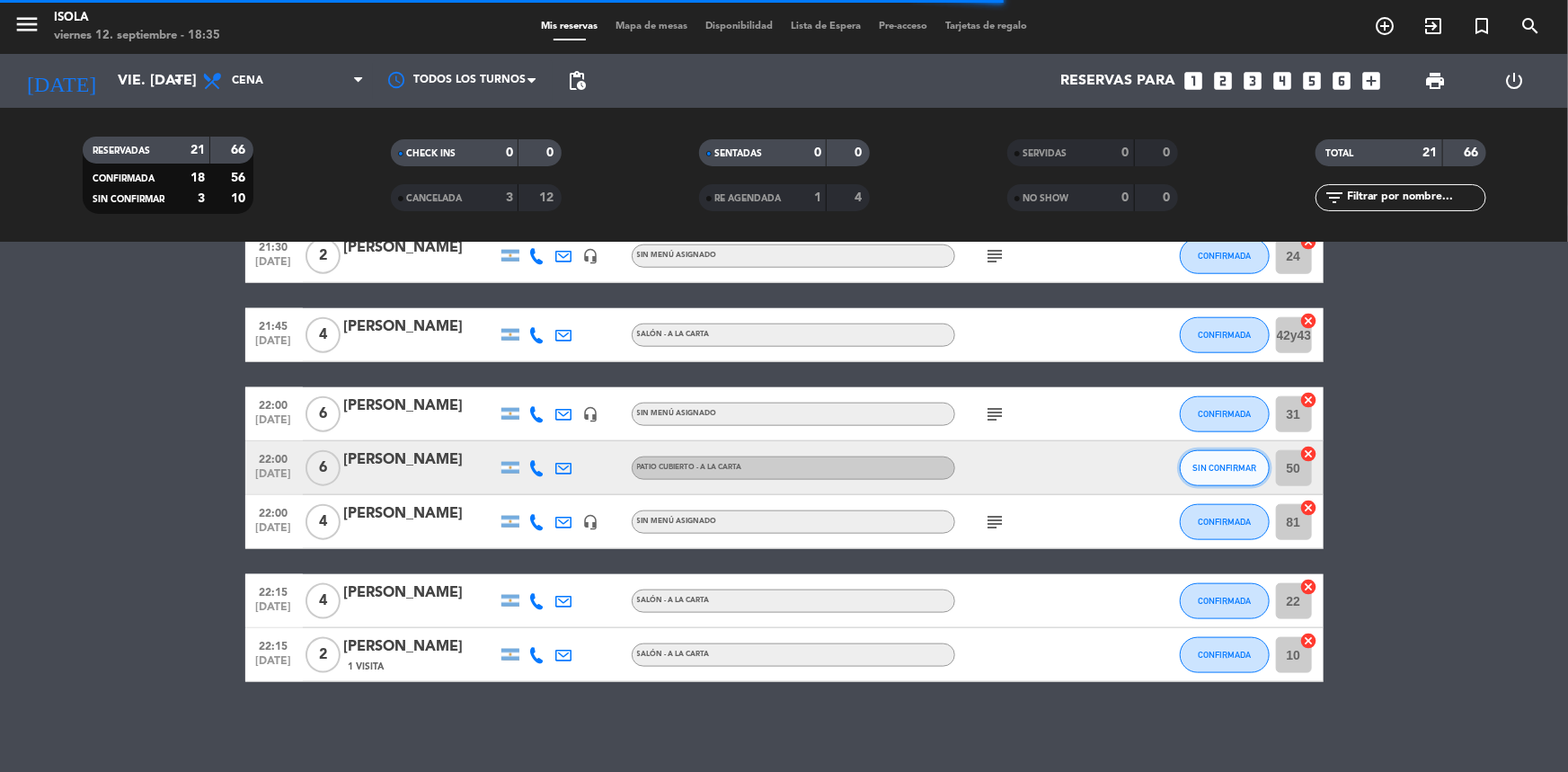
click at [1190, 477] on button "SIN CONFIRMAR" at bounding box center [1225, 468] width 90 height 36
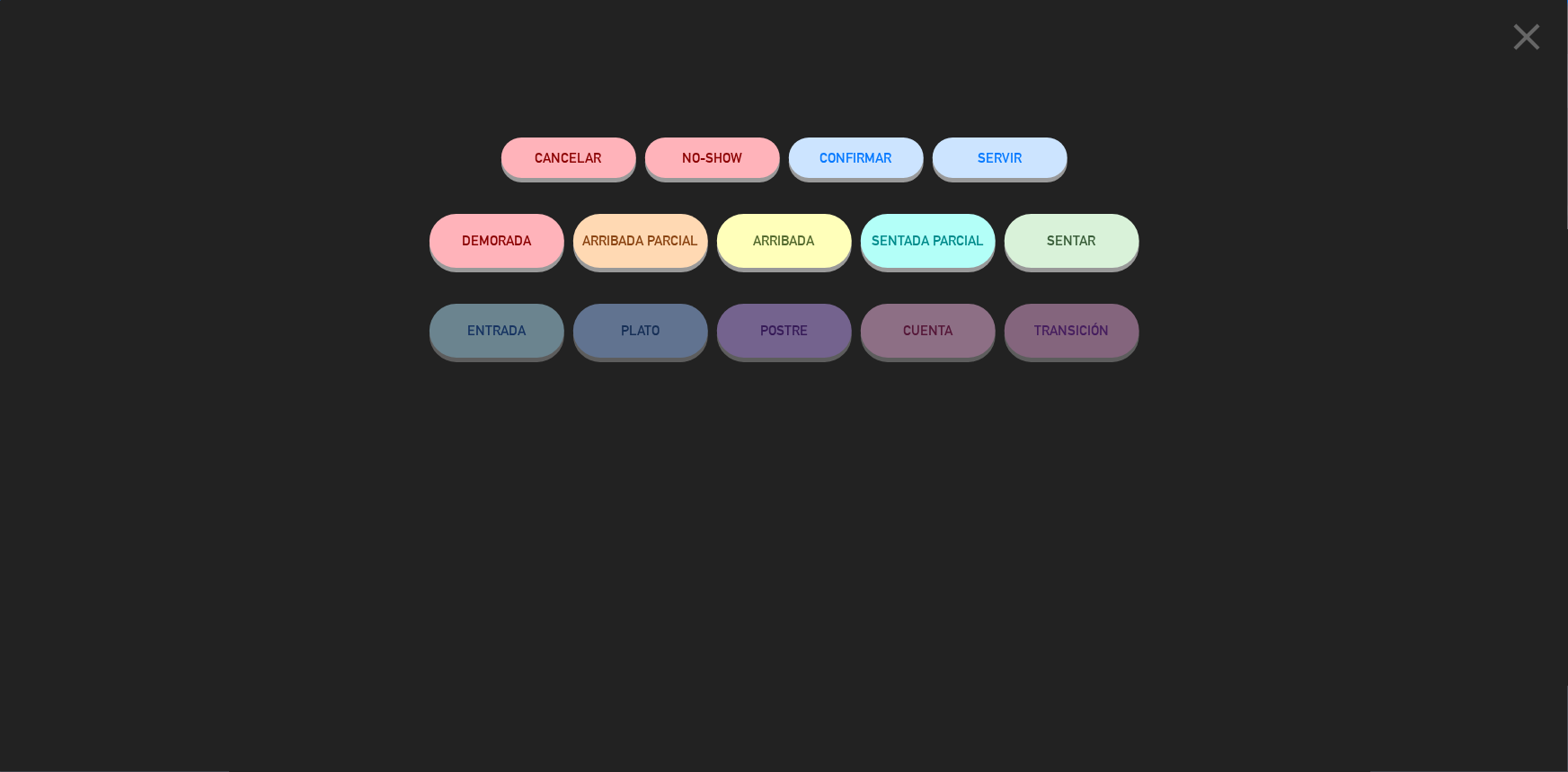
click at [850, 174] on button "CONFIRMAR" at bounding box center [856, 158] width 135 height 40
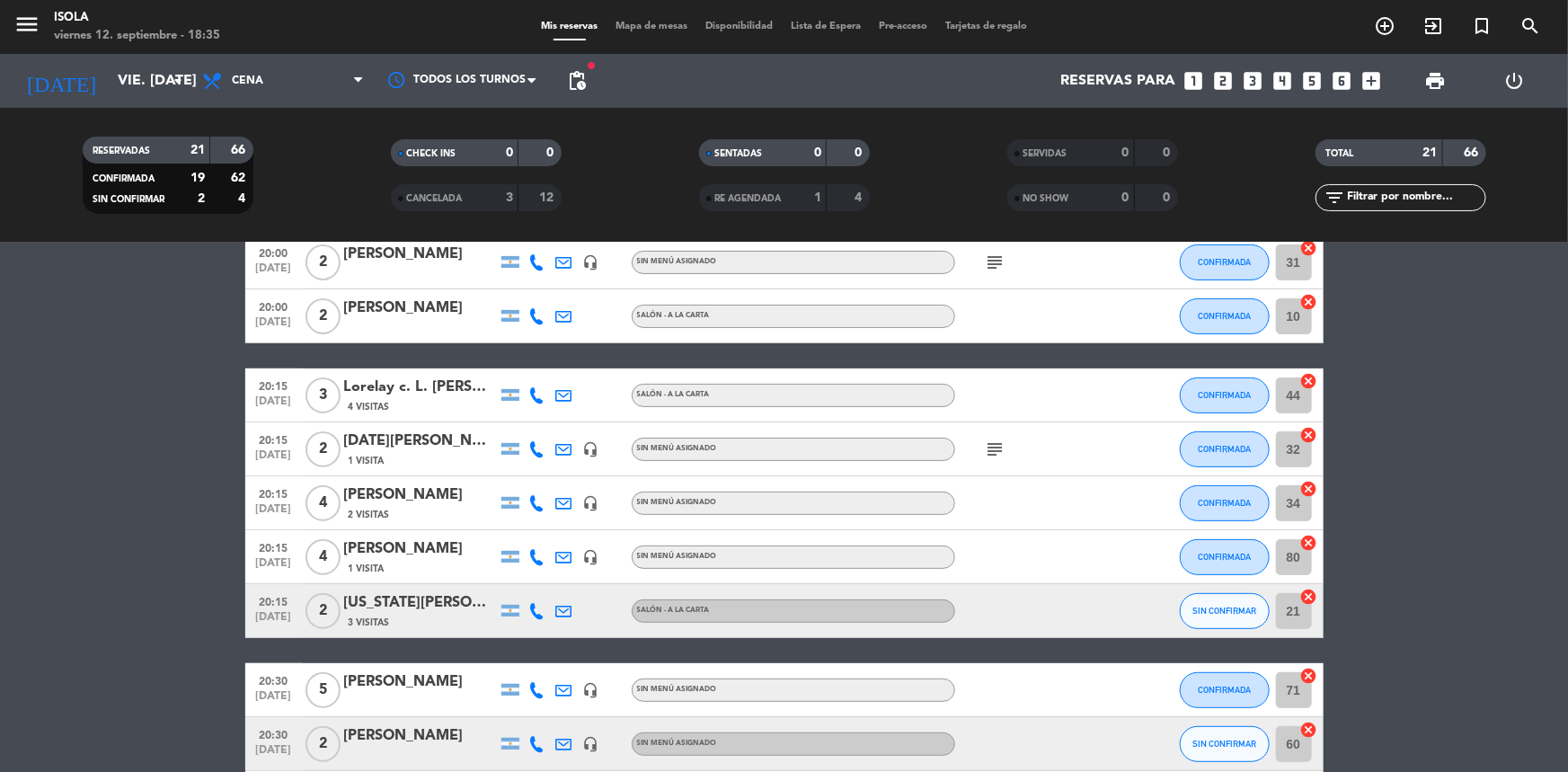
scroll to position [224, 0]
click at [420, 601] on div "[US_STATE][PERSON_NAME]" at bounding box center [420, 602] width 153 height 23
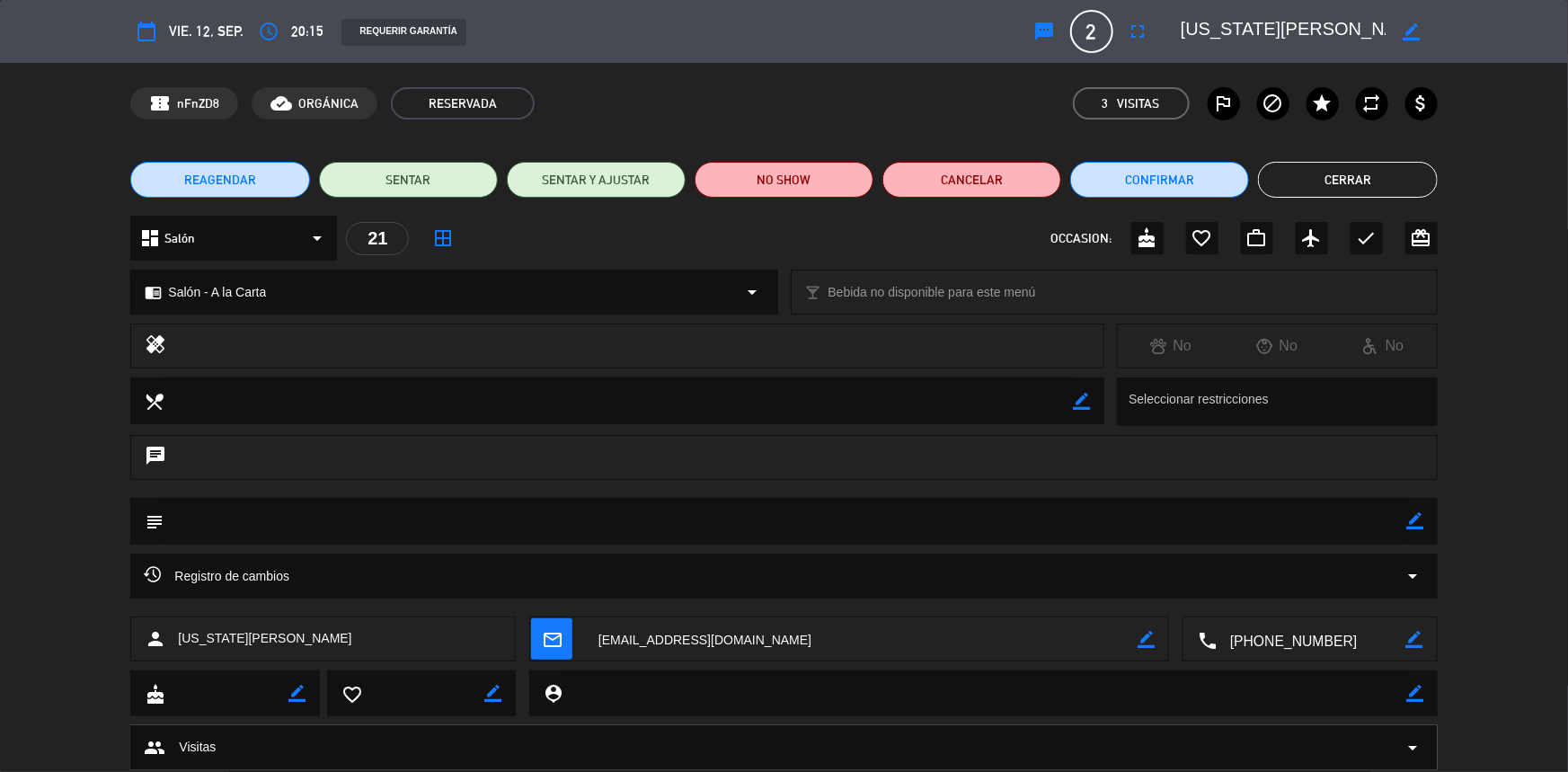
click at [1302, 166] on button "Cerrar" at bounding box center [1347, 179] width 179 height 36
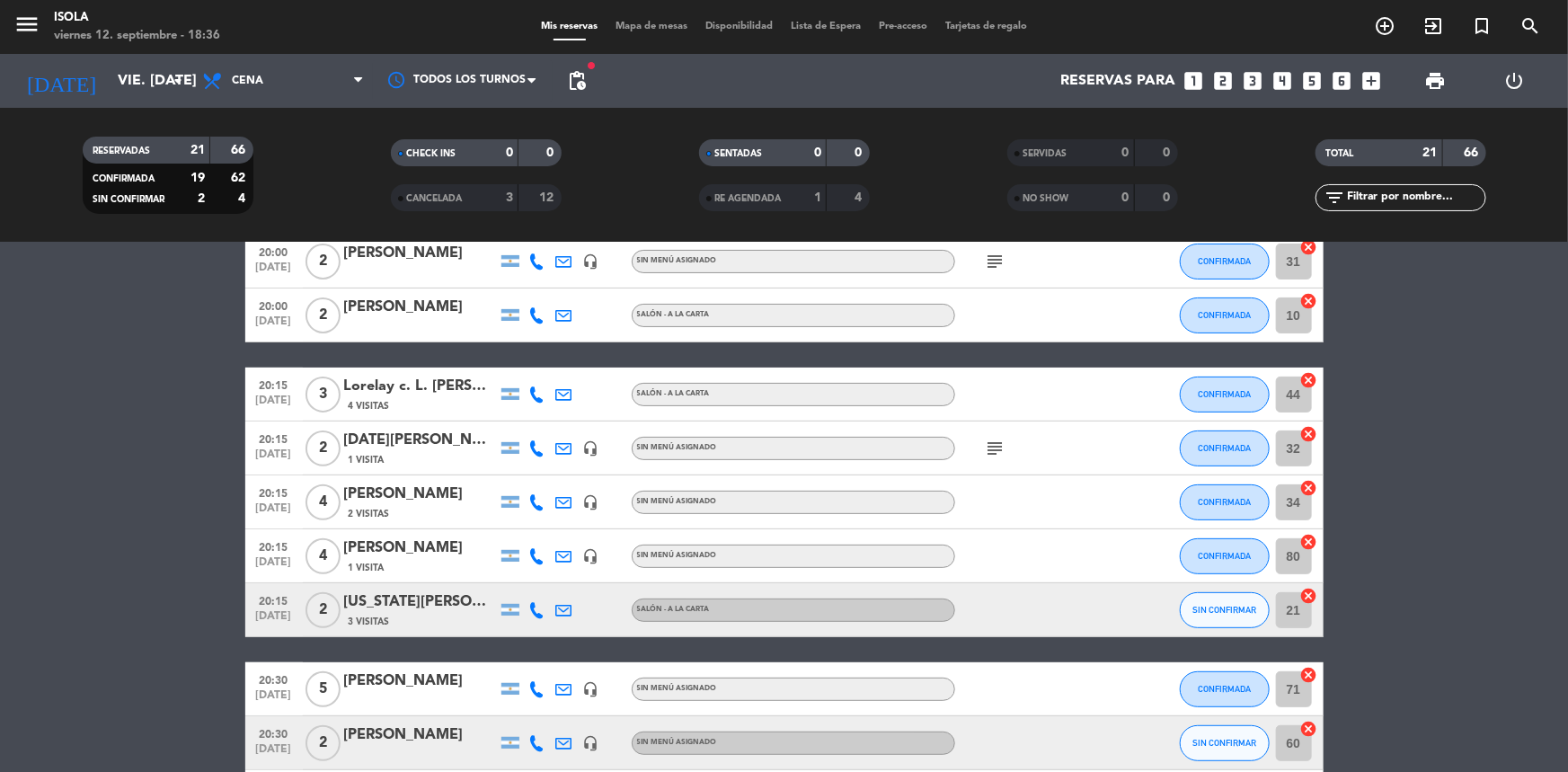
click at [616, 26] on span "Mapa de mesas" at bounding box center [651, 26] width 90 height 10
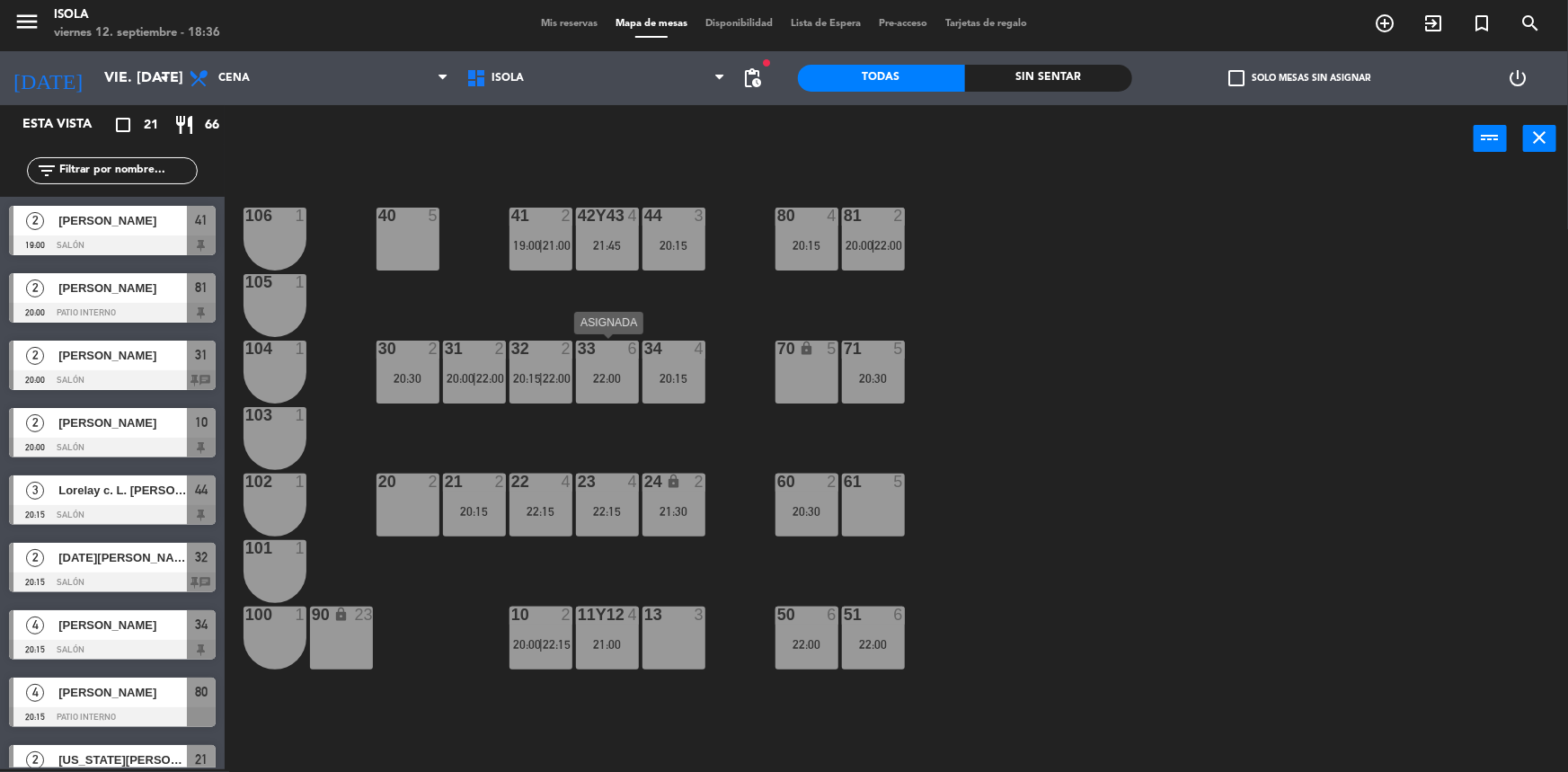
click at [613, 388] on div "33 6 22:00" at bounding box center [607, 371] width 62 height 62
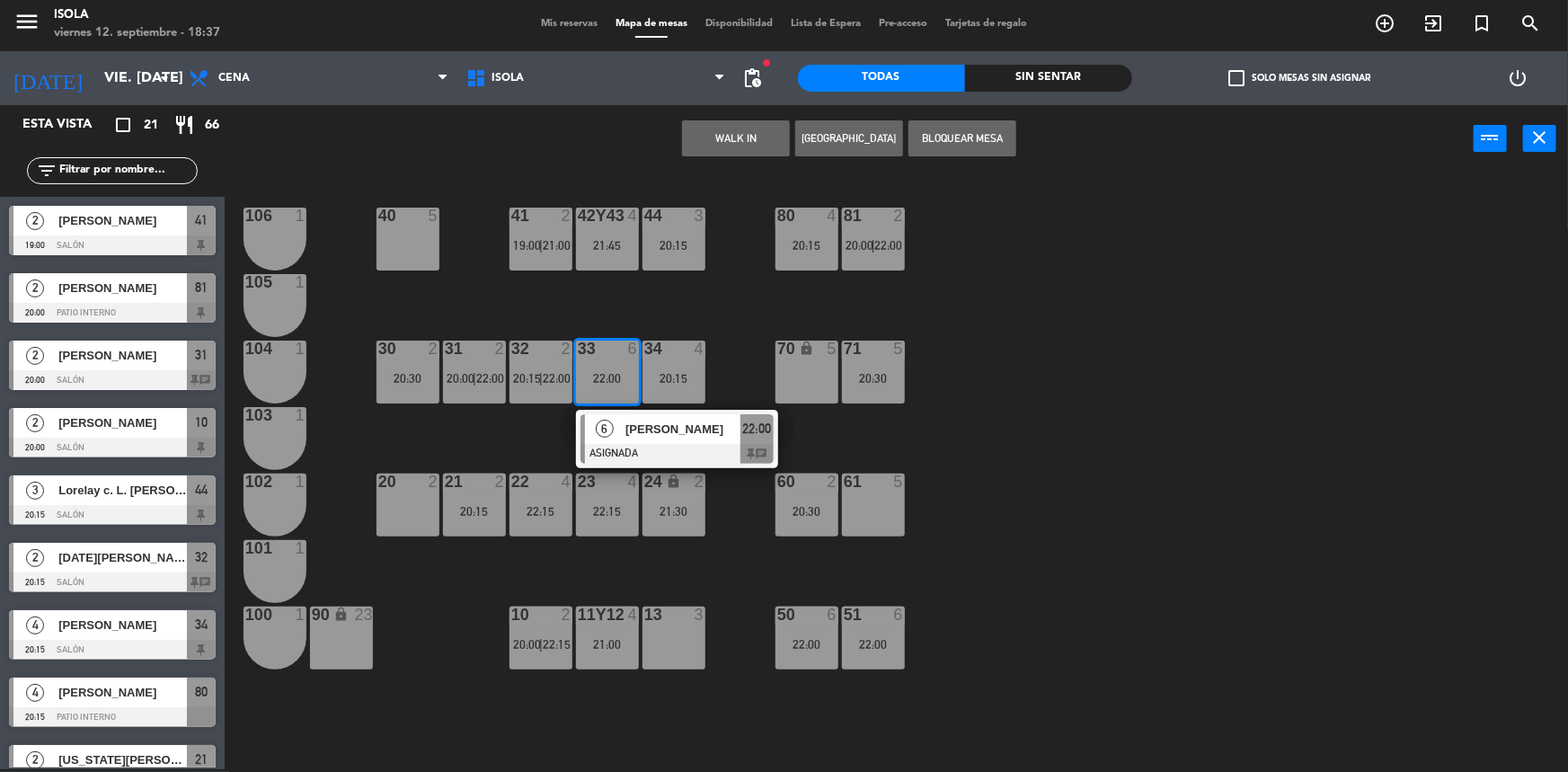
click at [484, 445] on div "40 5 42y43 4 21:45 41 2 19:00 | 21:00 44 3 20:15 80 4 20:15 81 2 20:00 | 22:00 …" at bounding box center [904, 473] width 1328 height 597
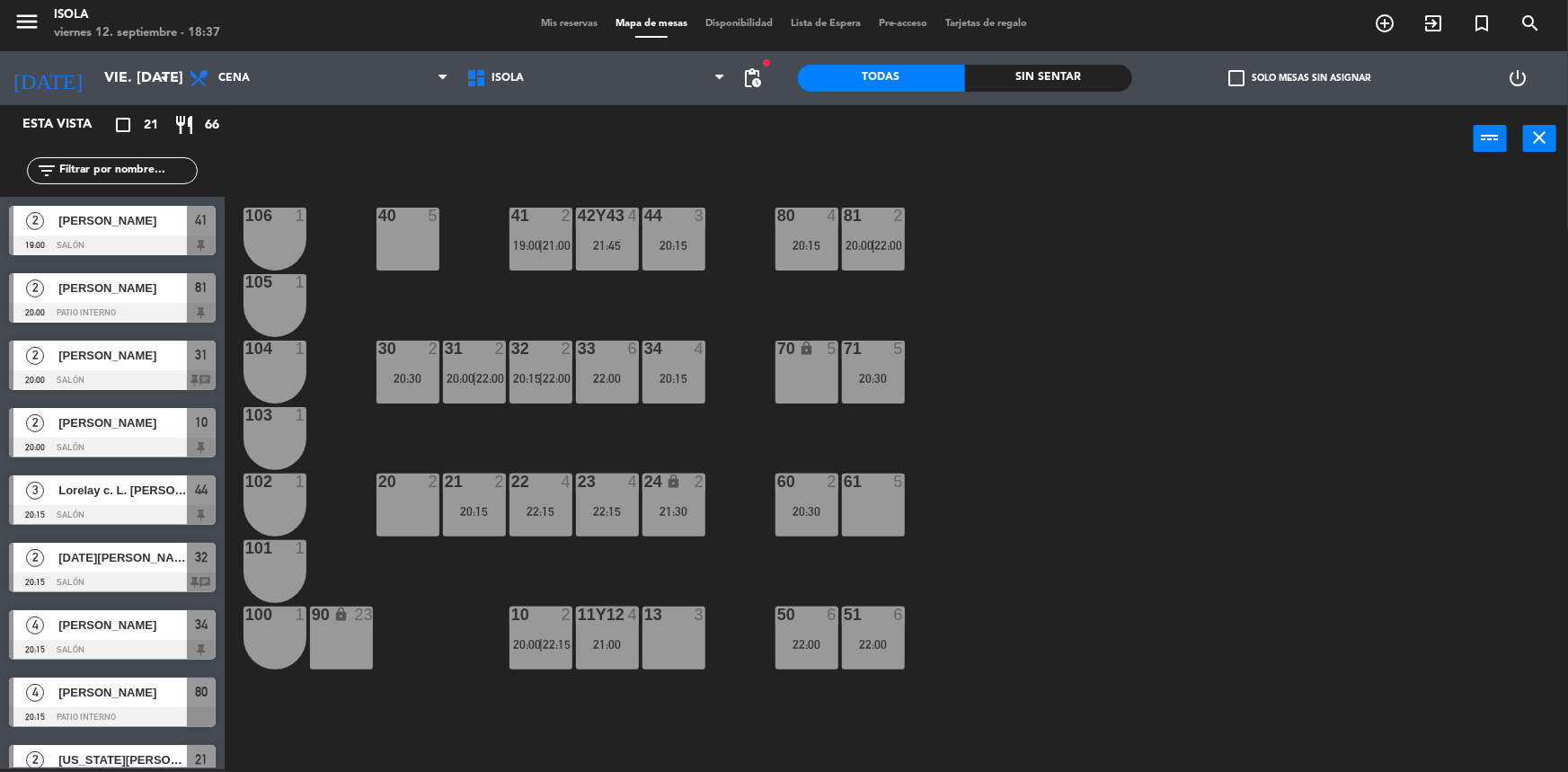
click at [518, 433] on div "40 5 42y43 4 21:45 41 2 19:00 | 21:00 44 3 20:15 80 4 20:15 81 2 20:00 | 22:00 …" at bounding box center [904, 473] width 1328 height 597
click at [602, 297] on div "40 5 42y43 4 21:45 41 2 19:00 | 21:00 44 3 20:15 80 4 20:15 81 2 20:00 | 22:00 …" at bounding box center [904, 473] width 1328 height 597
click at [494, 299] on div "40 5 42y43 4 21:45 41 2 19:00 | 21:00 44 3 20:15 80 4 20:15 81 2 20:00 | 22:00 …" at bounding box center [904, 473] width 1328 height 597
click at [412, 361] on div "30 2 20:30" at bounding box center [407, 371] width 62 height 62
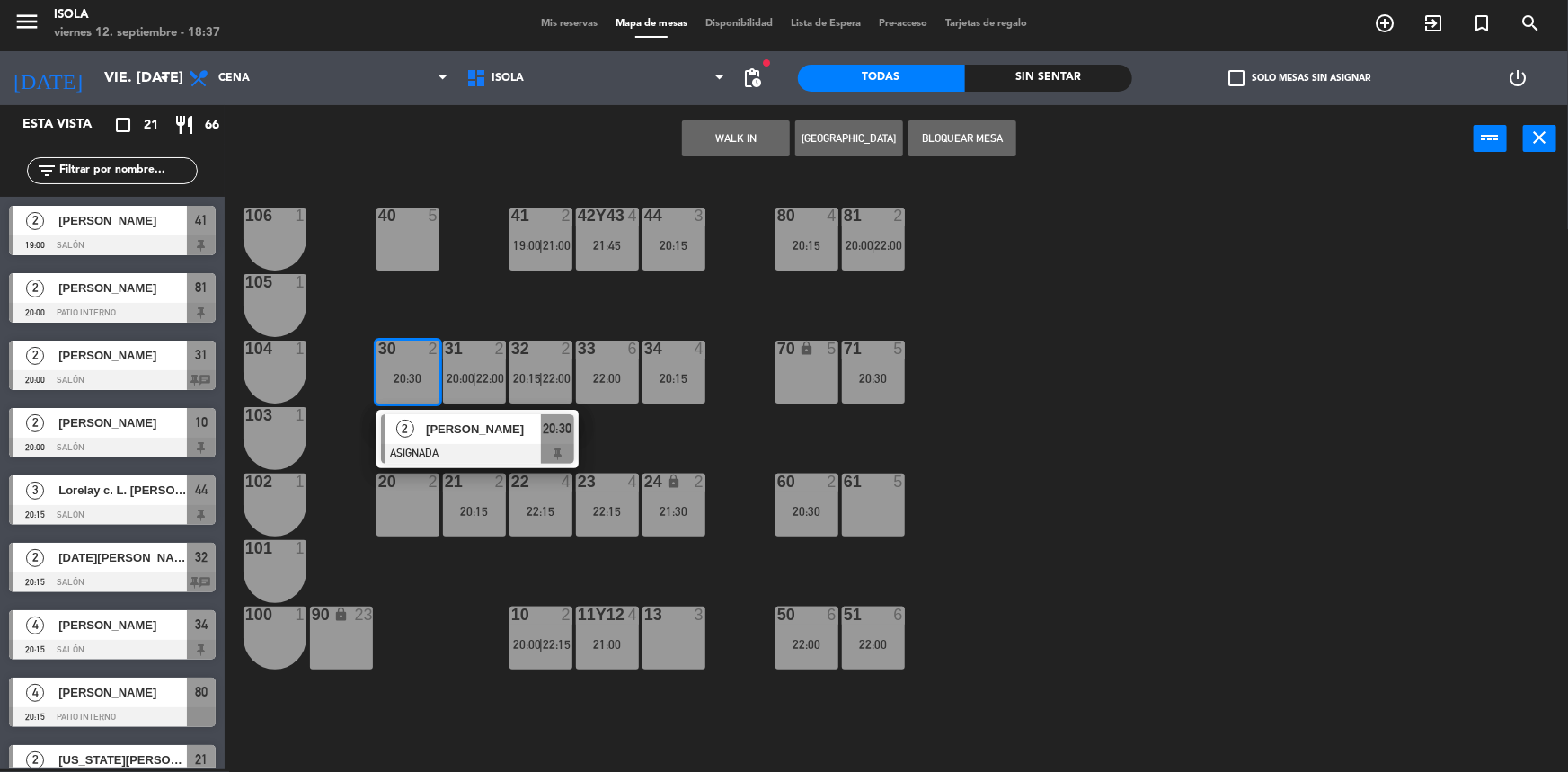
click at [462, 312] on div "40 5 42y43 4 21:45 41 2 19:00 | 21:00 44 3 20:15 80 4 20:15 81 2 20:00 | 22:00 …" at bounding box center [904, 473] width 1328 height 597
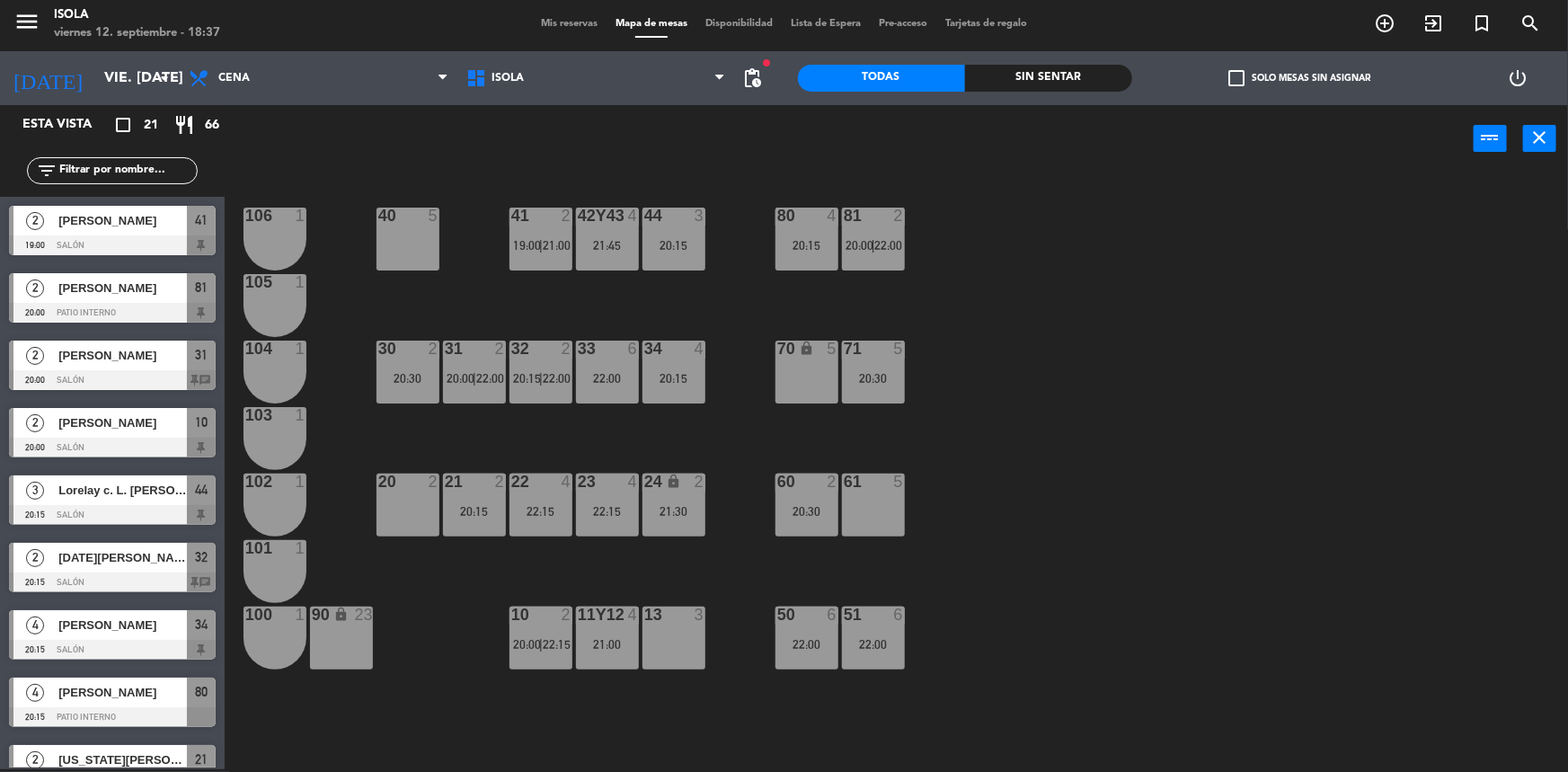
click at [492, 501] on div "21 2 20:15" at bounding box center [474, 505] width 62 height 62
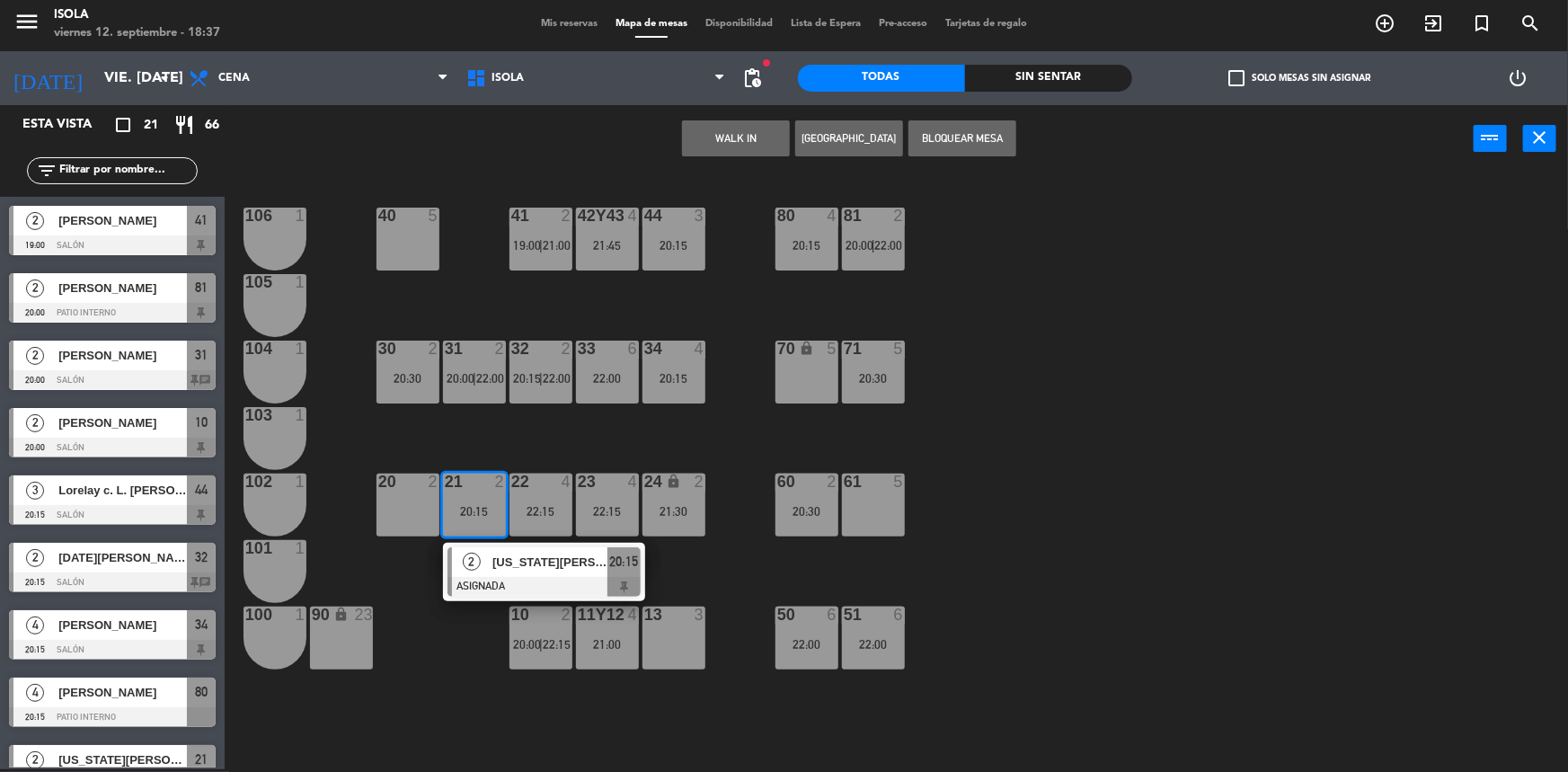
click at [537, 441] on div "40 5 42y43 4 21:45 41 2 19:00 | 21:00 44 3 20:15 80 4 20:15 81 2 20:00 | 22:00 …" at bounding box center [904, 473] width 1328 height 597
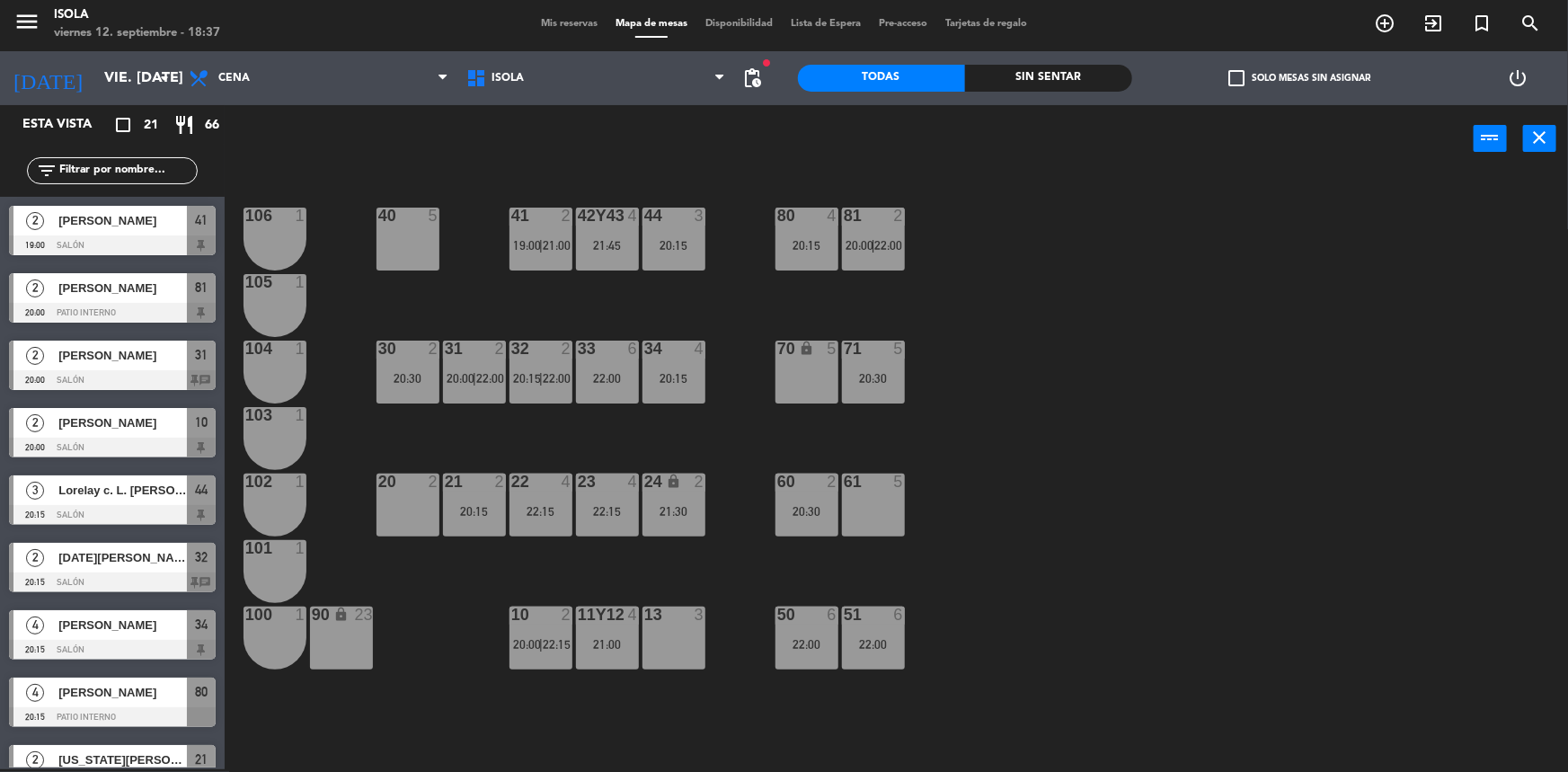
click at [560, 632] on div "10 2 20:00 | 22:15" at bounding box center [540, 637] width 62 height 62
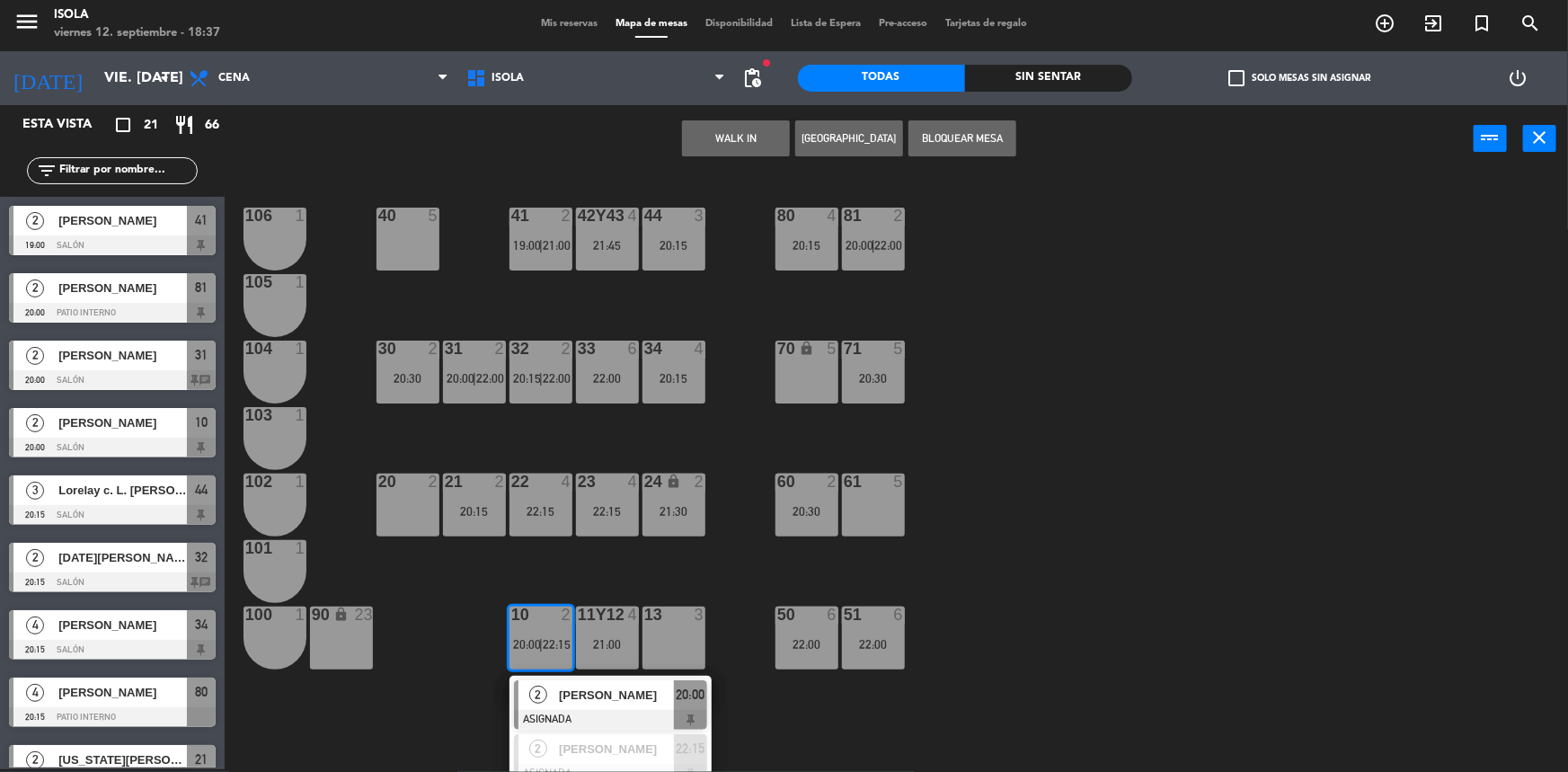
click at [572, 554] on div "40 5 42y43 4 21:45 41 2 19:00 | 21:00 44 3 20:15 80 4 20:15 81 2 20:00 | 22:00 …" at bounding box center [904, 473] width 1328 height 597
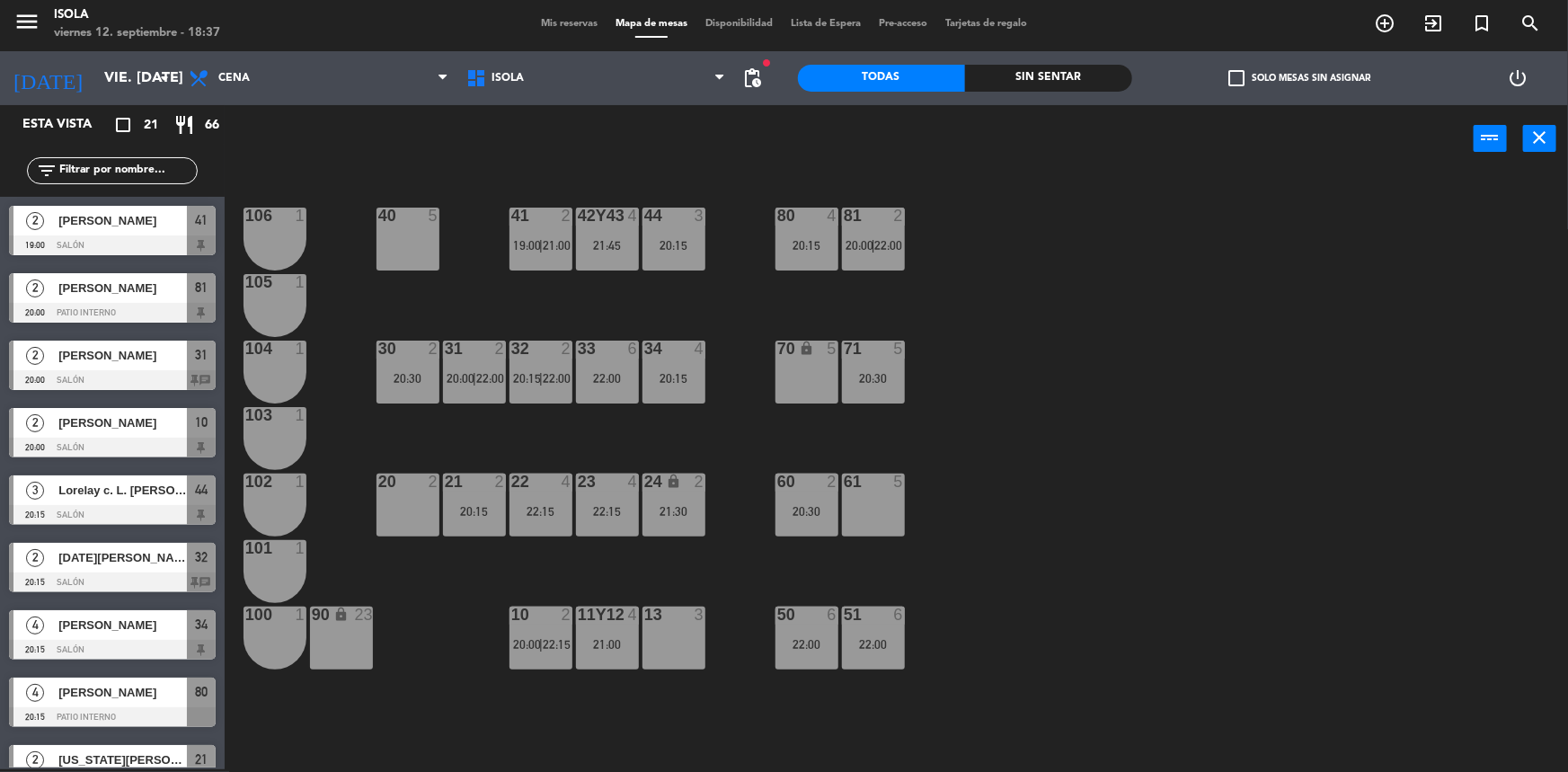
click at [539, 639] on span "|" at bounding box center [541, 644] width 4 height 14
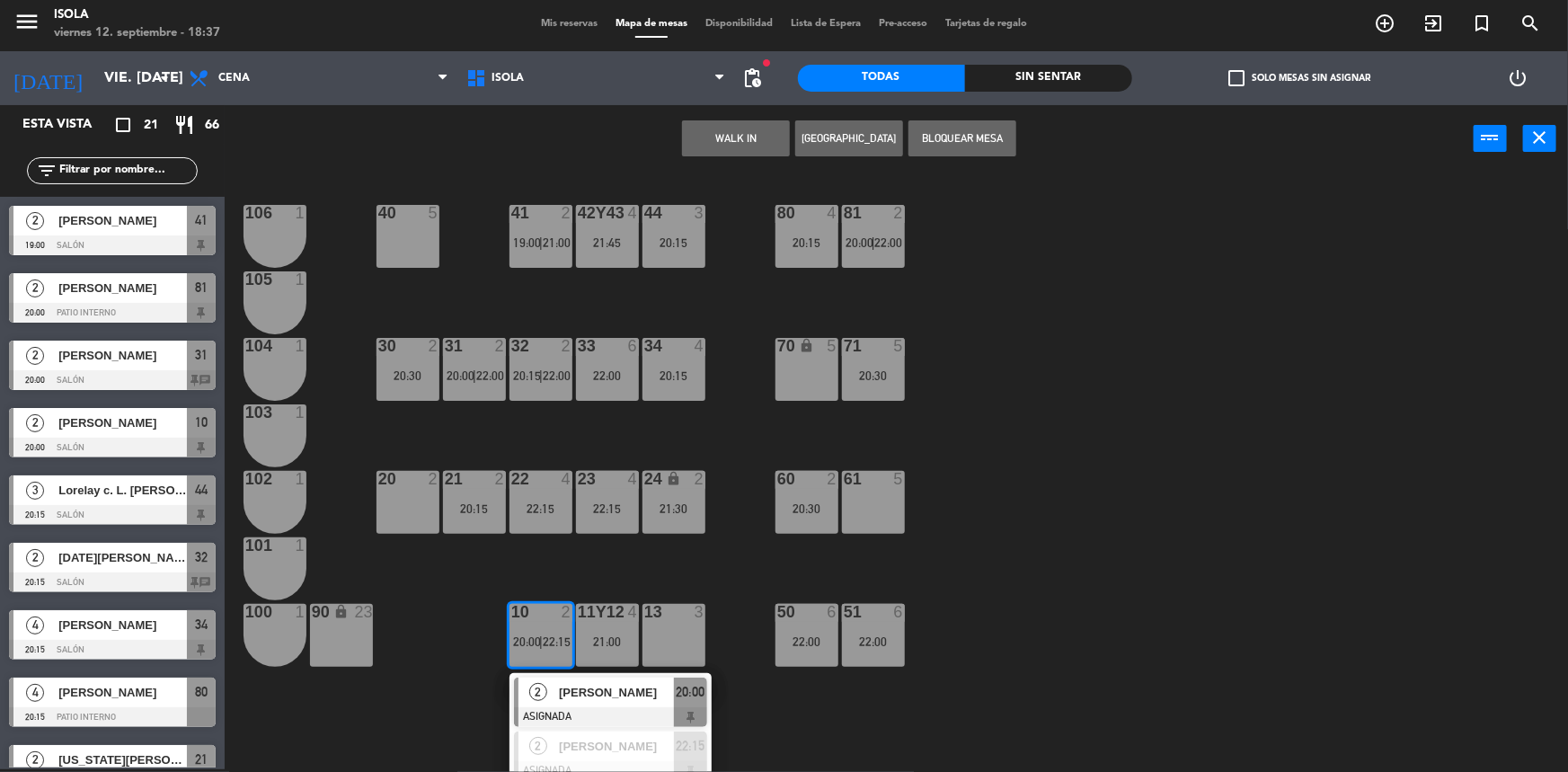
scroll to position [4, 0]
click at [563, 541] on div "40 5 42y43 4 21:45 41 2 19:00 | 21:00 44 3 20:15 80 4 20:15 81 2 20:00 | 22:00 …" at bounding box center [904, 473] width 1328 height 597
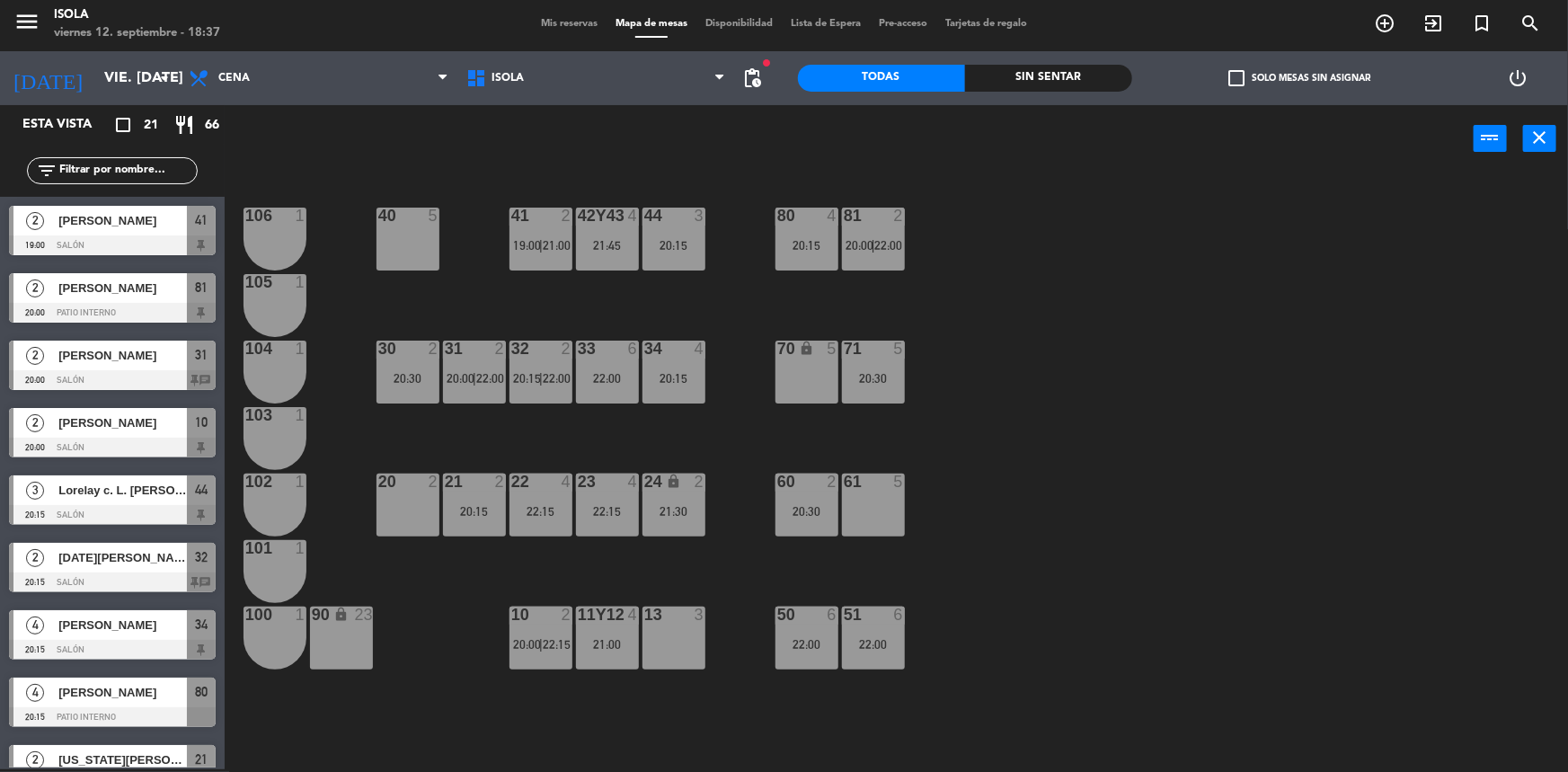
scroll to position [0, 0]
click at [536, 618] on div at bounding box center [540, 614] width 30 height 16
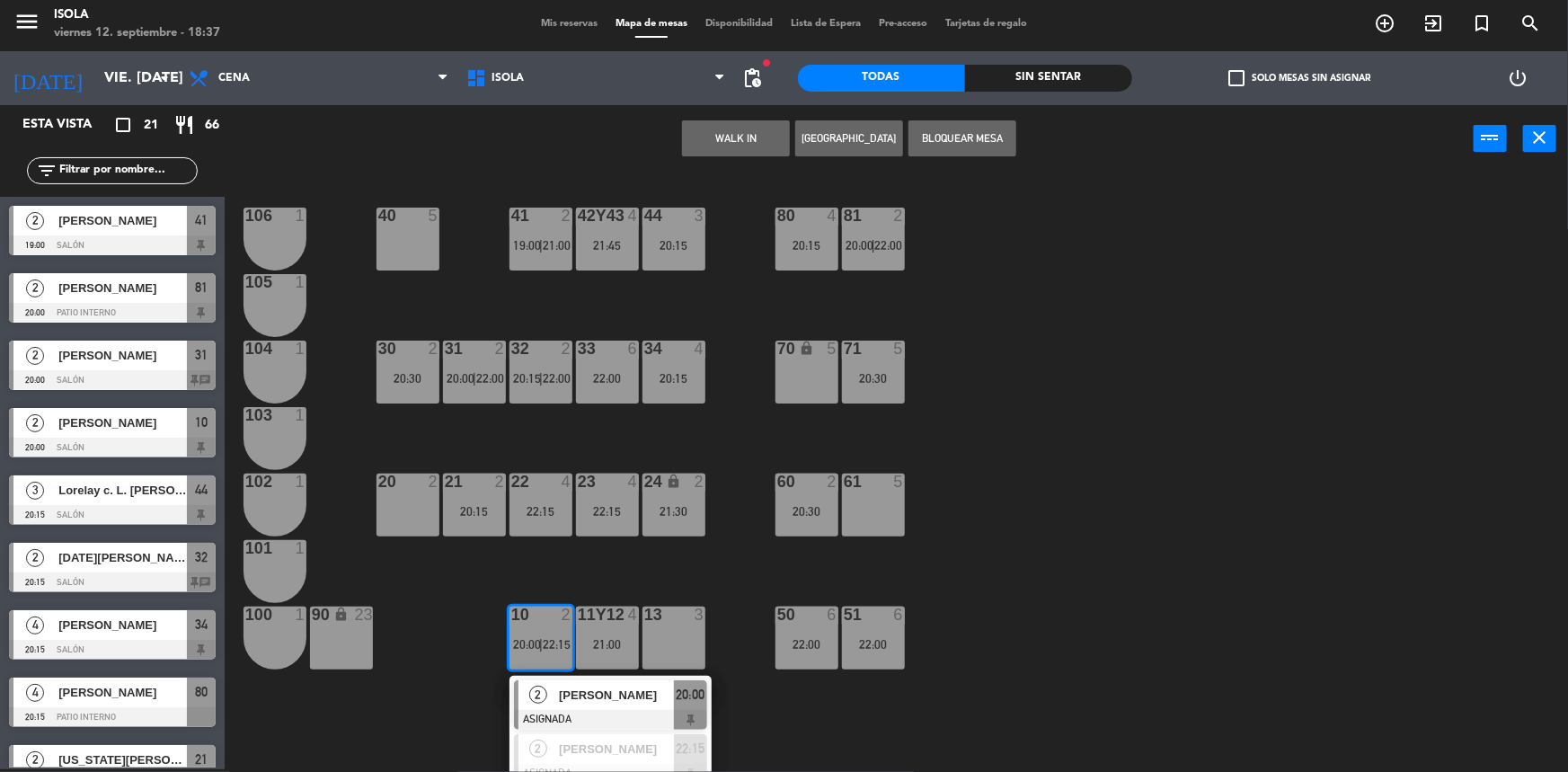
click at [556, 546] on div "40 5 42y43 4 21:45 41 2 19:00 | 21:00 44 3 20:15 80 4 20:15 81 2 20:00 | 22:00 …" at bounding box center [904, 473] width 1328 height 597
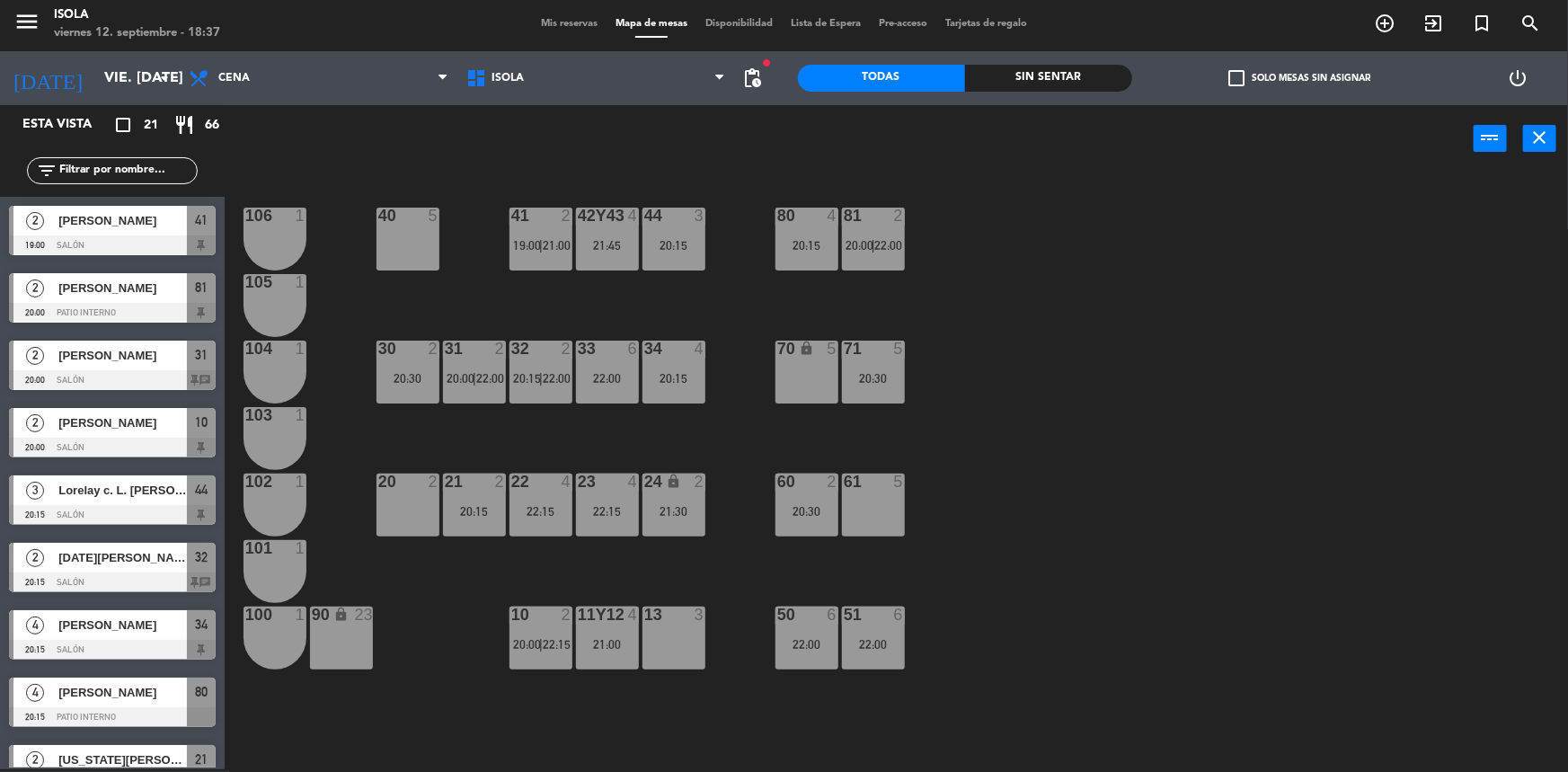
click at [555, 641] on span "22:15" at bounding box center [556, 644] width 28 height 14
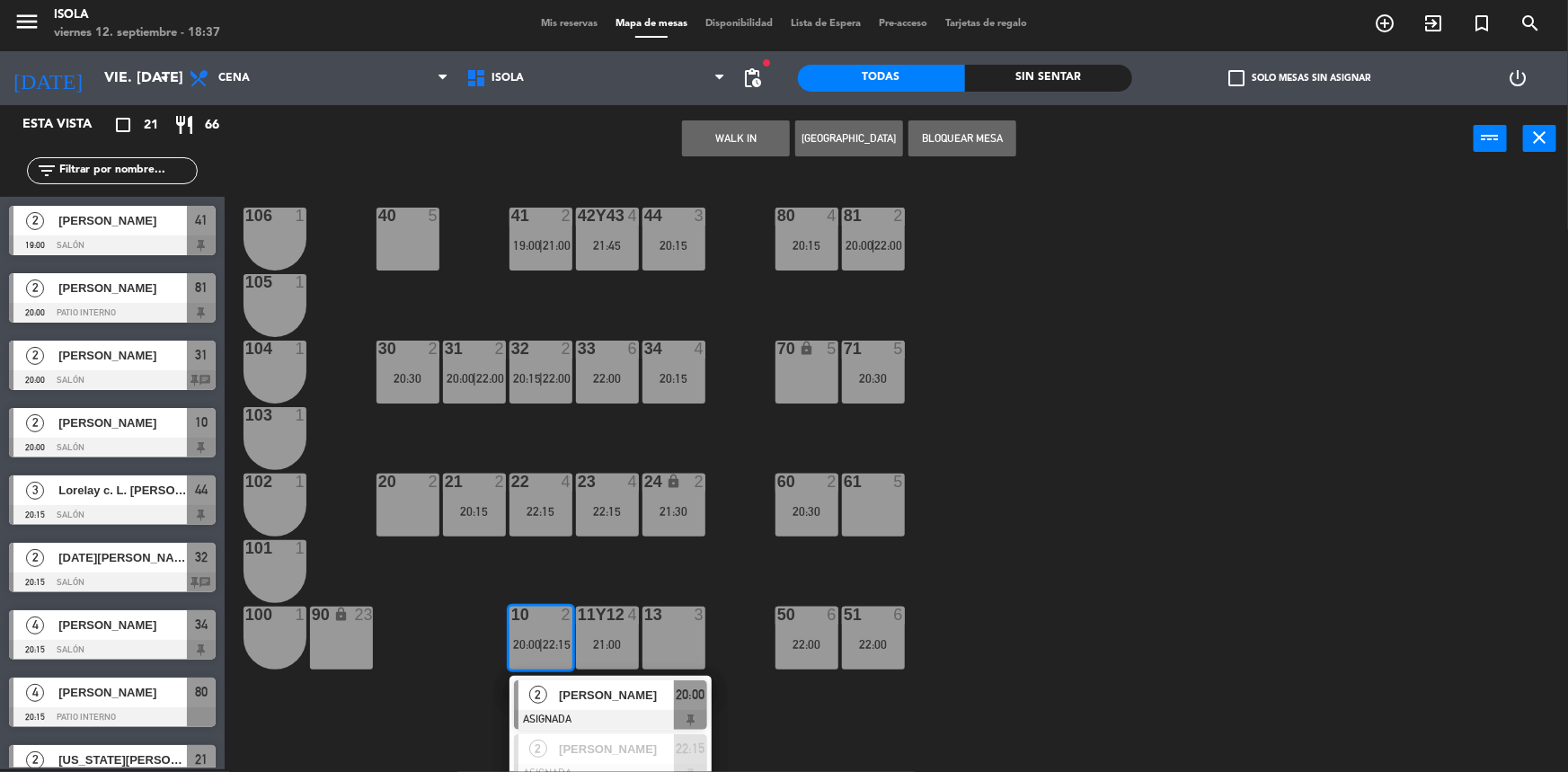
click at [571, 572] on div "40 5 42y43 4 21:45 41 2 19:00 | 21:00 44 3 20:15 80 4 20:15 81 2 20:00 | 22:00 …" at bounding box center [904, 473] width 1328 height 597
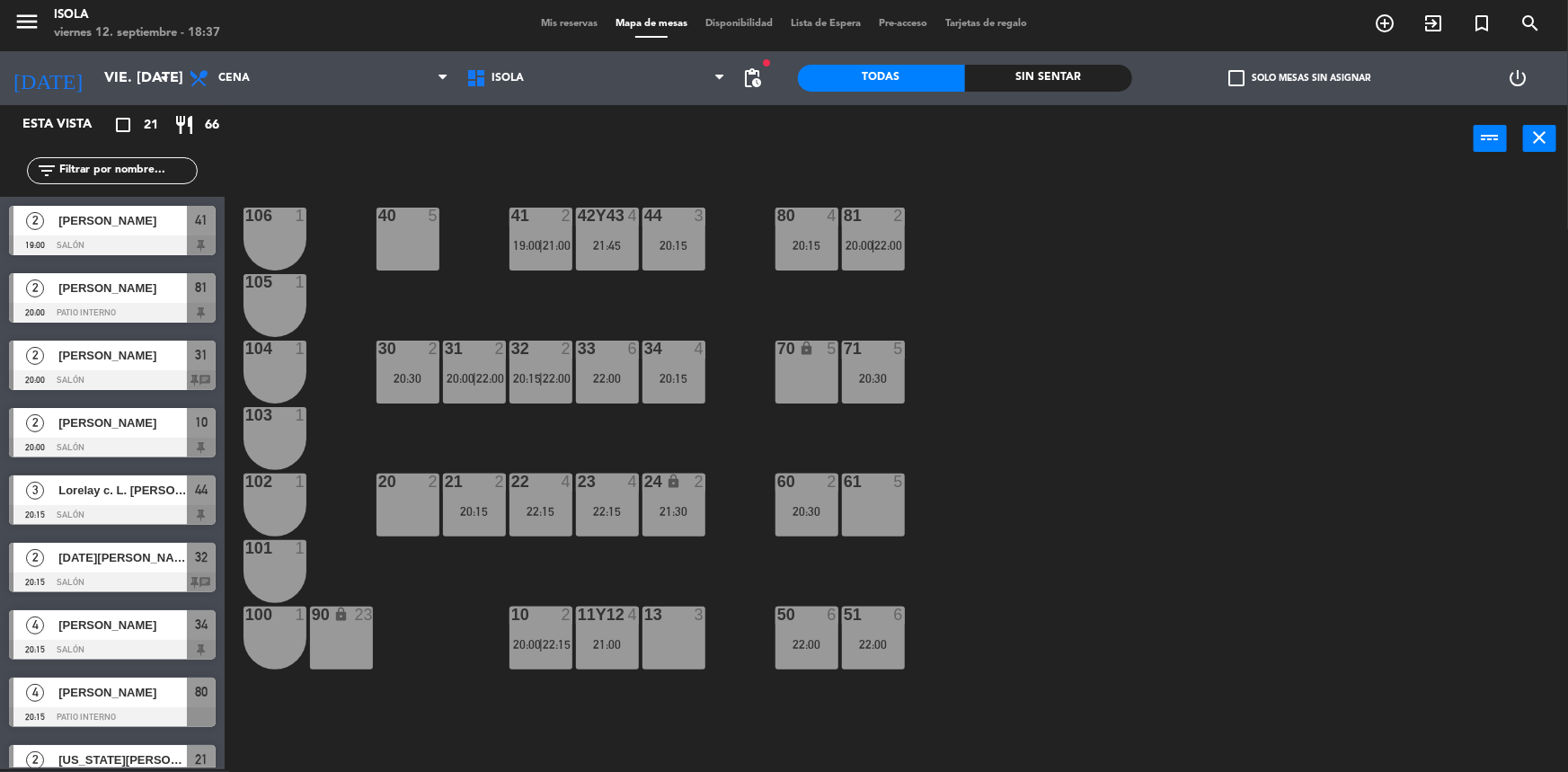
click at [479, 507] on div "20:15" at bounding box center [474, 511] width 62 height 12
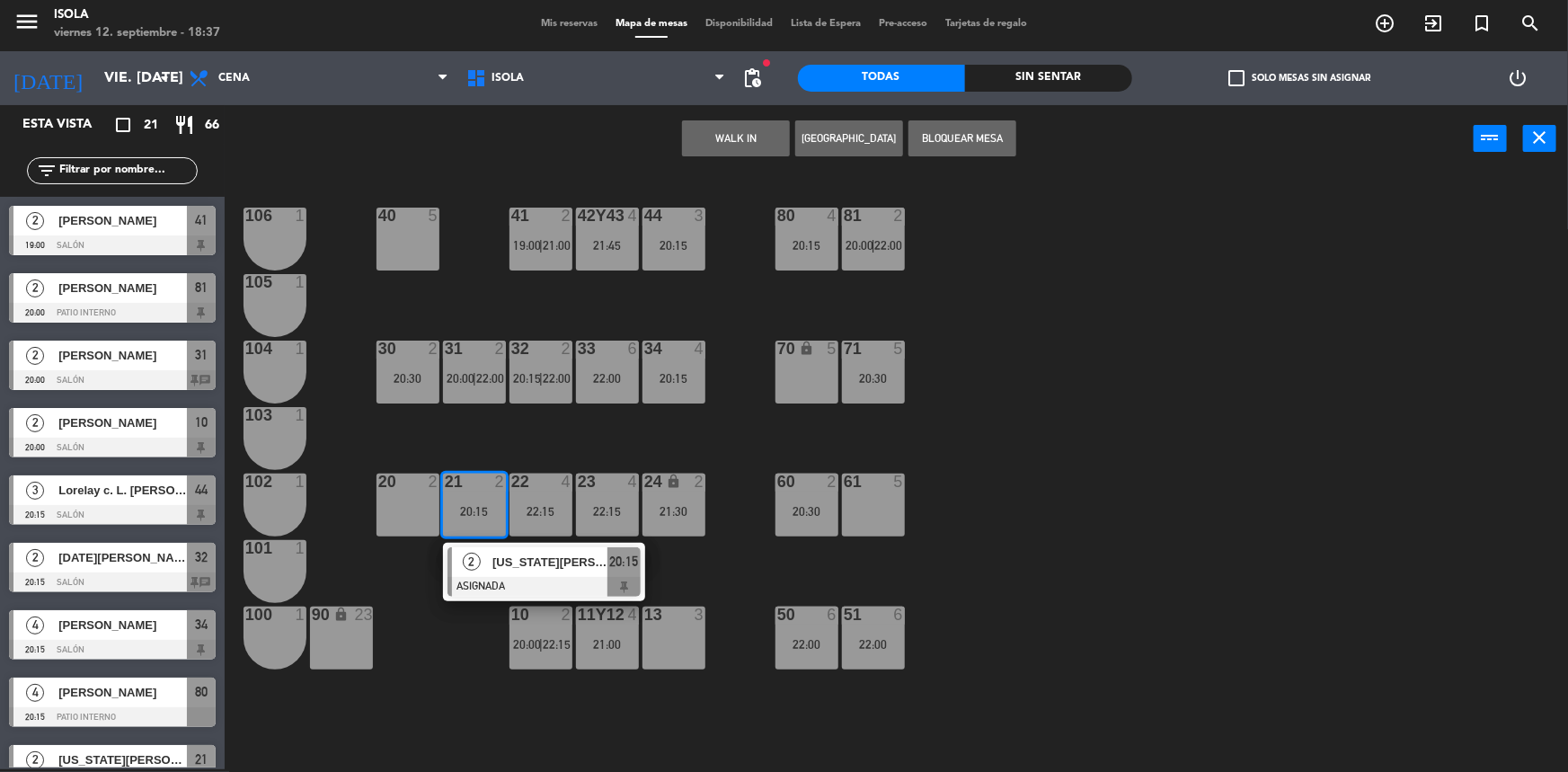
click at [463, 647] on div "40 5 42y43 4 21:45 41 2 19:00 | 21:00 44 3 20:15 80 4 20:15 81 2 20:00 | 22:00 …" at bounding box center [904, 473] width 1328 height 597
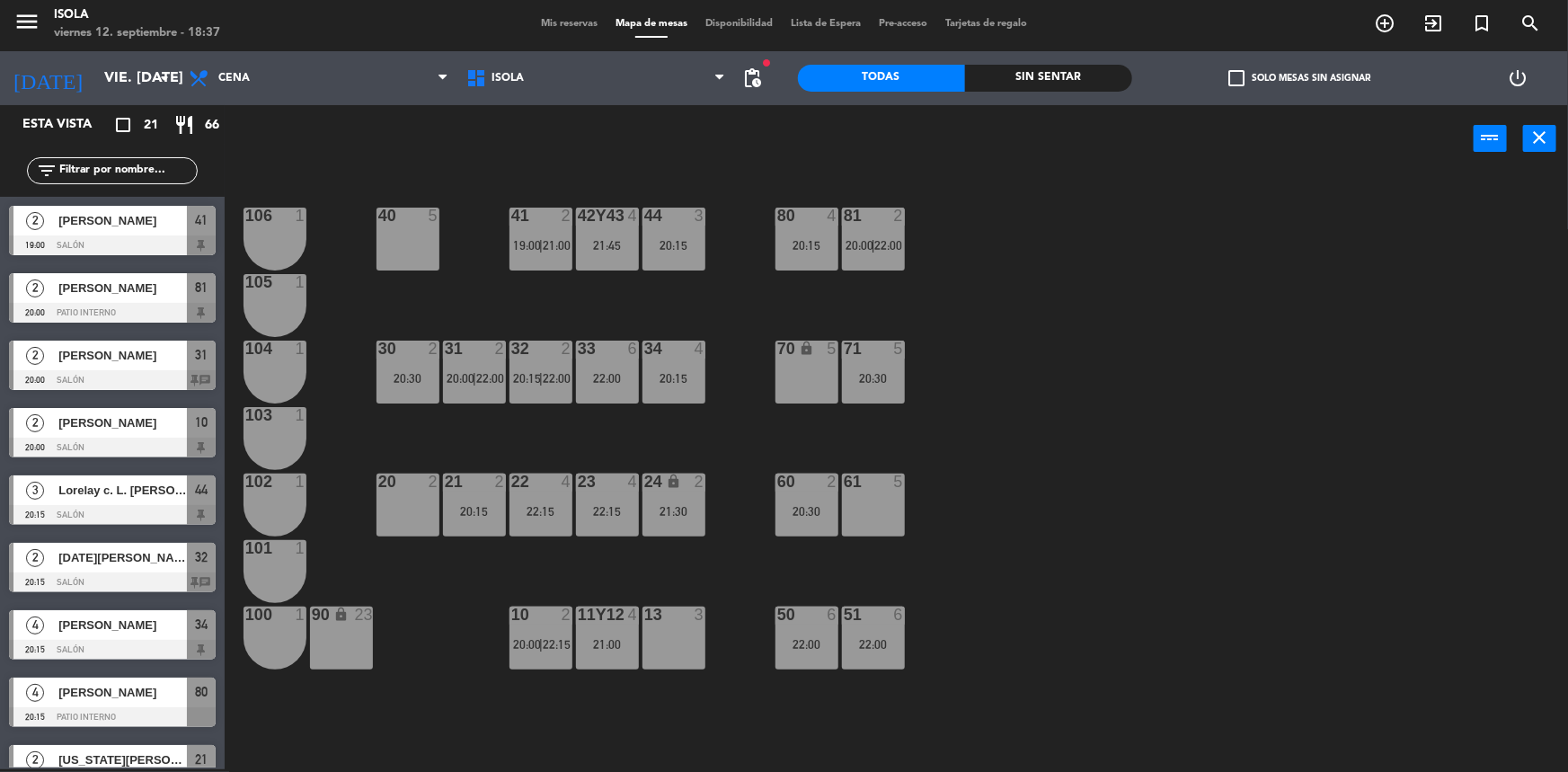
click at [555, 577] on div "40 5 42y43 4 21:45 41 2 19:00 | 21:00 44 3 20:15 80 4 20:15 81 2 20:00 | 22:00 …" at bounding box center [904, 473] width 1328 height 597
click at [490, 510] on div "20:15" at bounding box center [474, 511] width 62 height 12
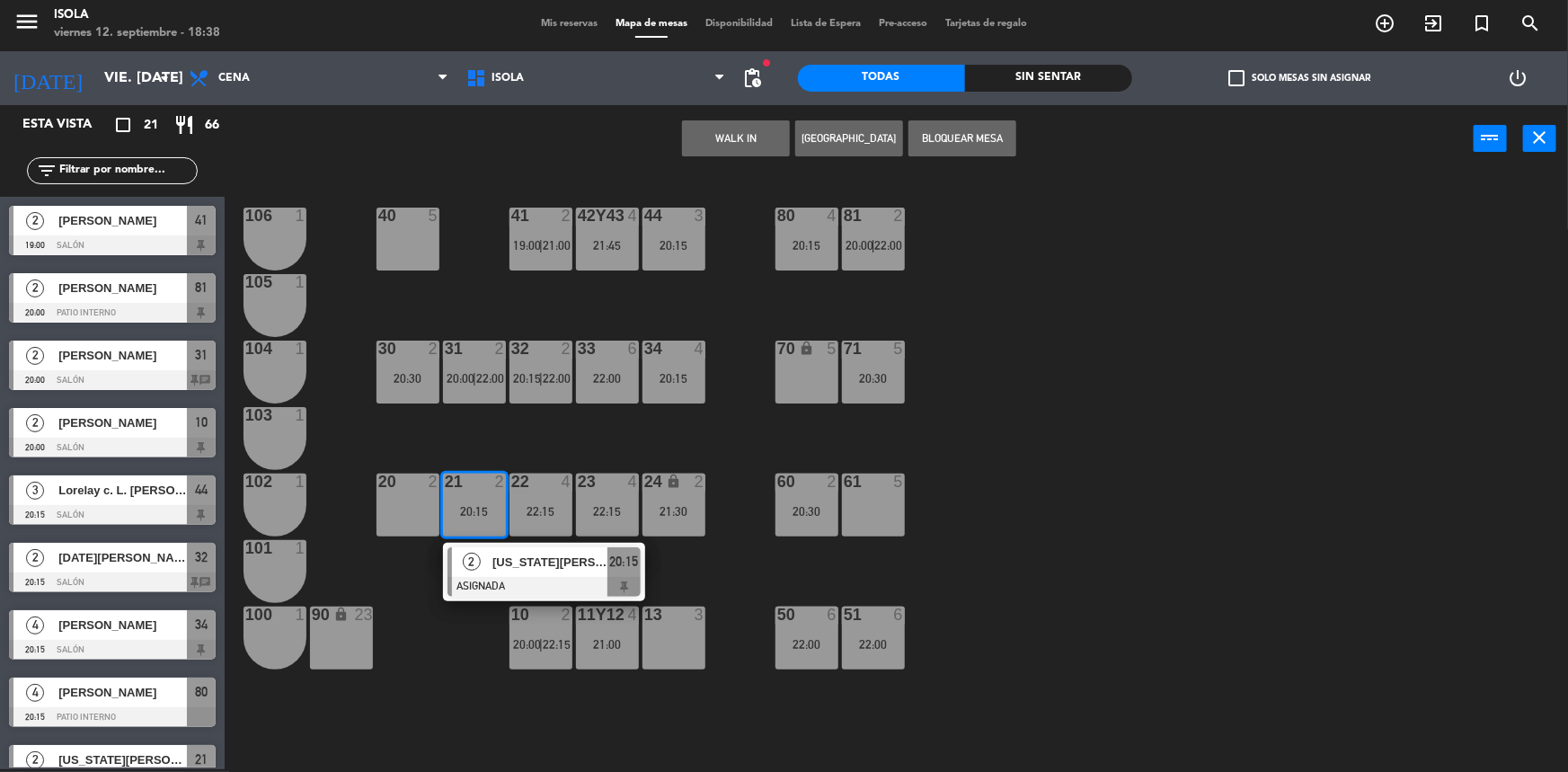
click at [519, 428] on div "40 5 42y43 4 21:45 41 2 19:00 | 21:00 44 3 20:15 80 4 20:15 81 2 20:00 | 22:00 …" at bounding box center [904, 473] width 1328 height 597
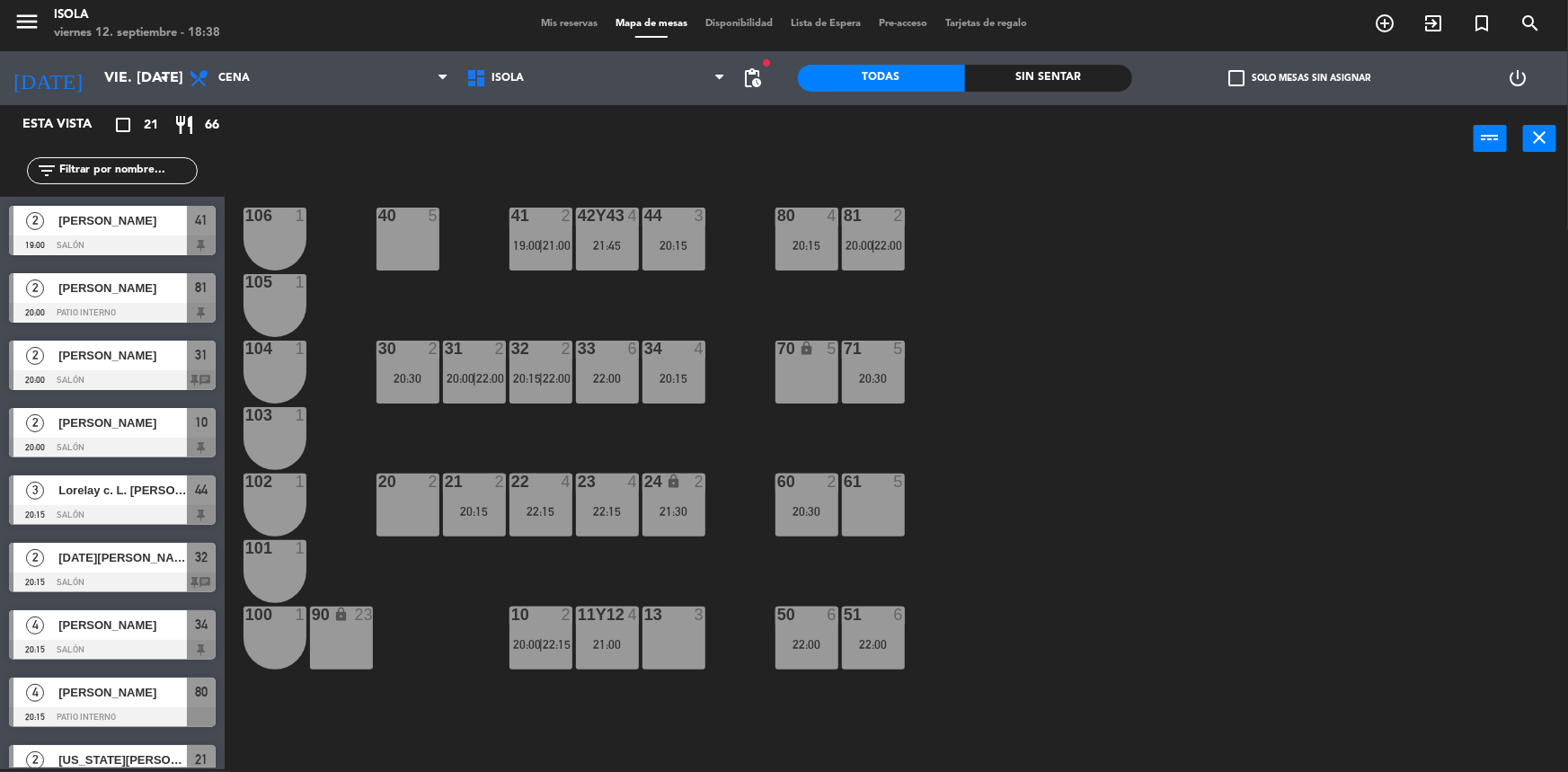
click at [479, 507] on div "20:15" at bounding box center [474, 511] width 62 height 12
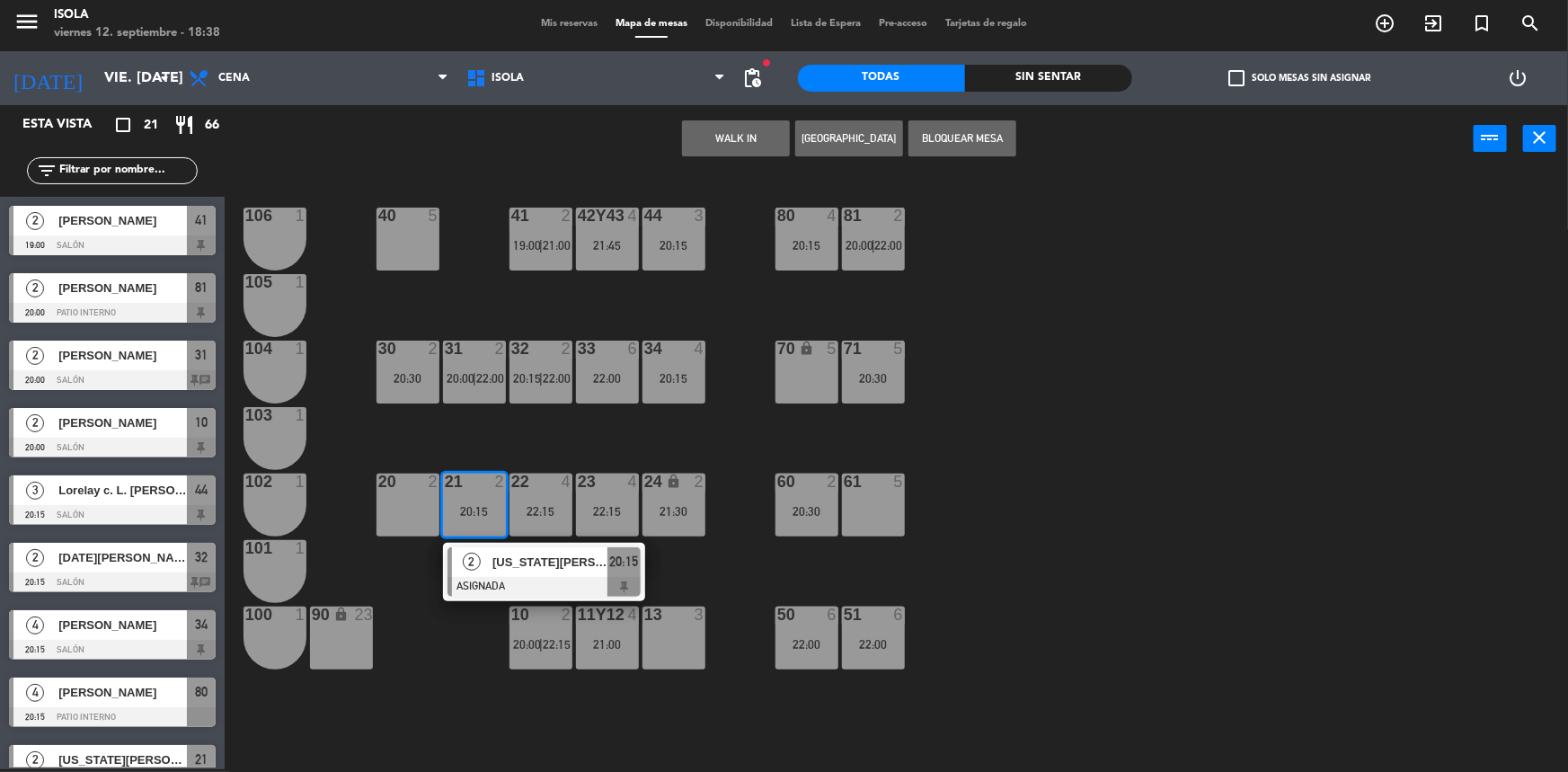
click at [526, 437] on div "40 5 42y43 4 21:45 41 2 19:00 | 21:00 44 3 20:15 80 4 20:15 81 2 20:00 | 22:00 …" at bounding box center [904, 473] width 1328 height 597
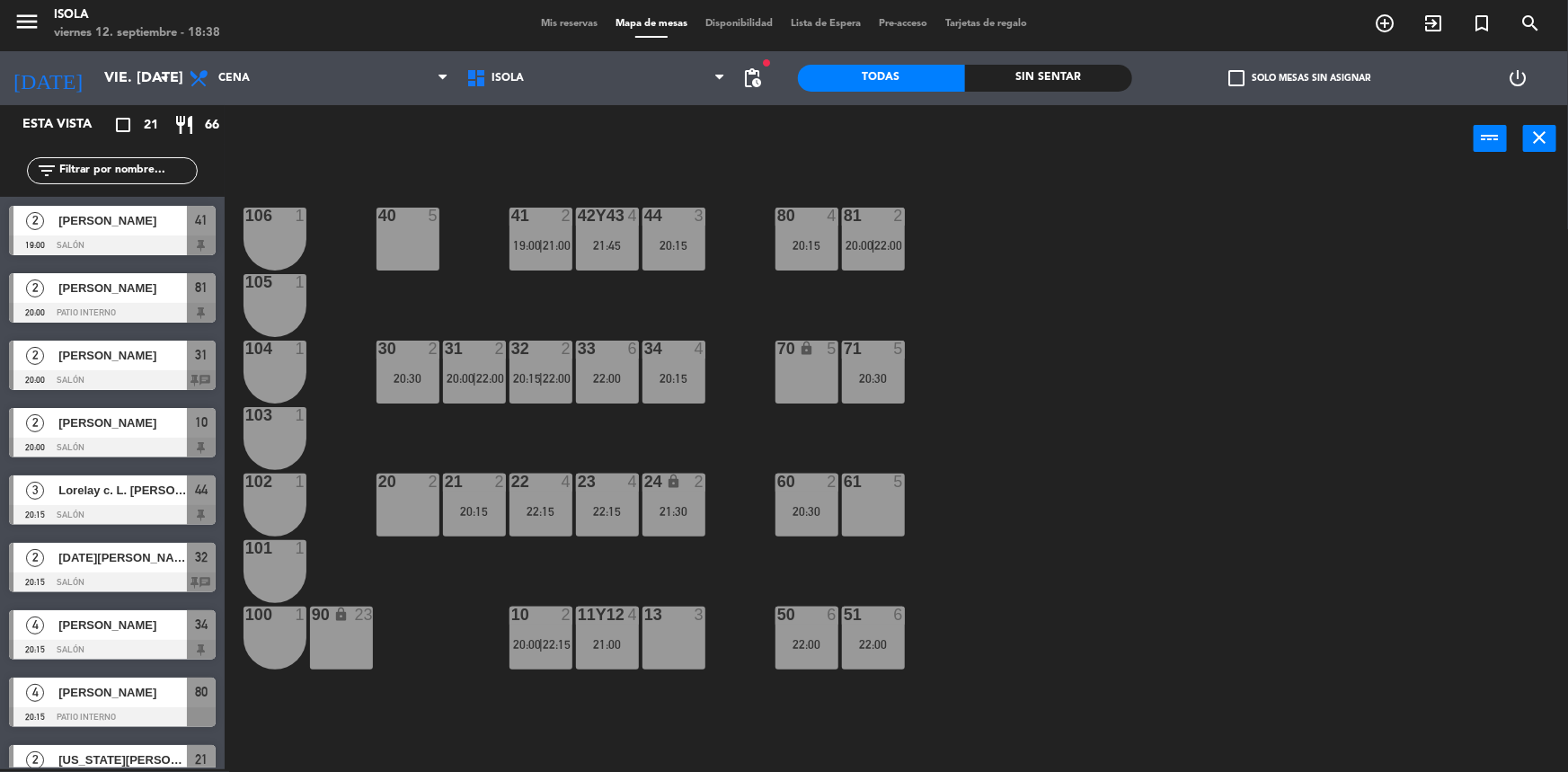
click at [507, 448] on div "40 5 42y43 4 21:45 41 2 19:00 | 21:00 44 3 20:15 80 4 20:15 81 2 20:00 | 22:00 …" at bounding box center [904, 473] width 1328 height 597
click at [758, 77] on span "pending_actions" at bounding box center [753, 78] width 21 height 21
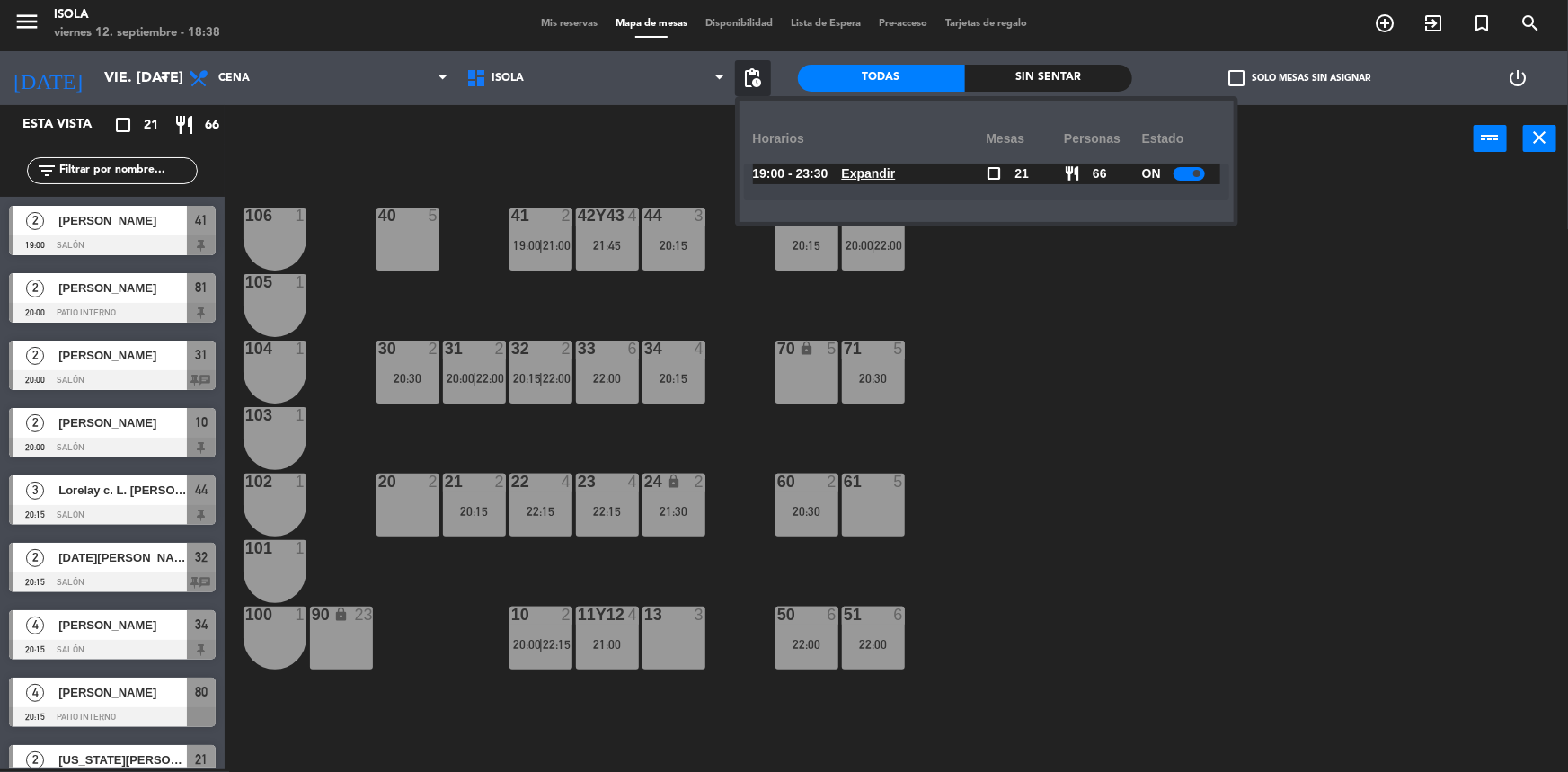
click at [895, 178] on u "Expandir" at bounding box center [869, 173] width 54 height 14
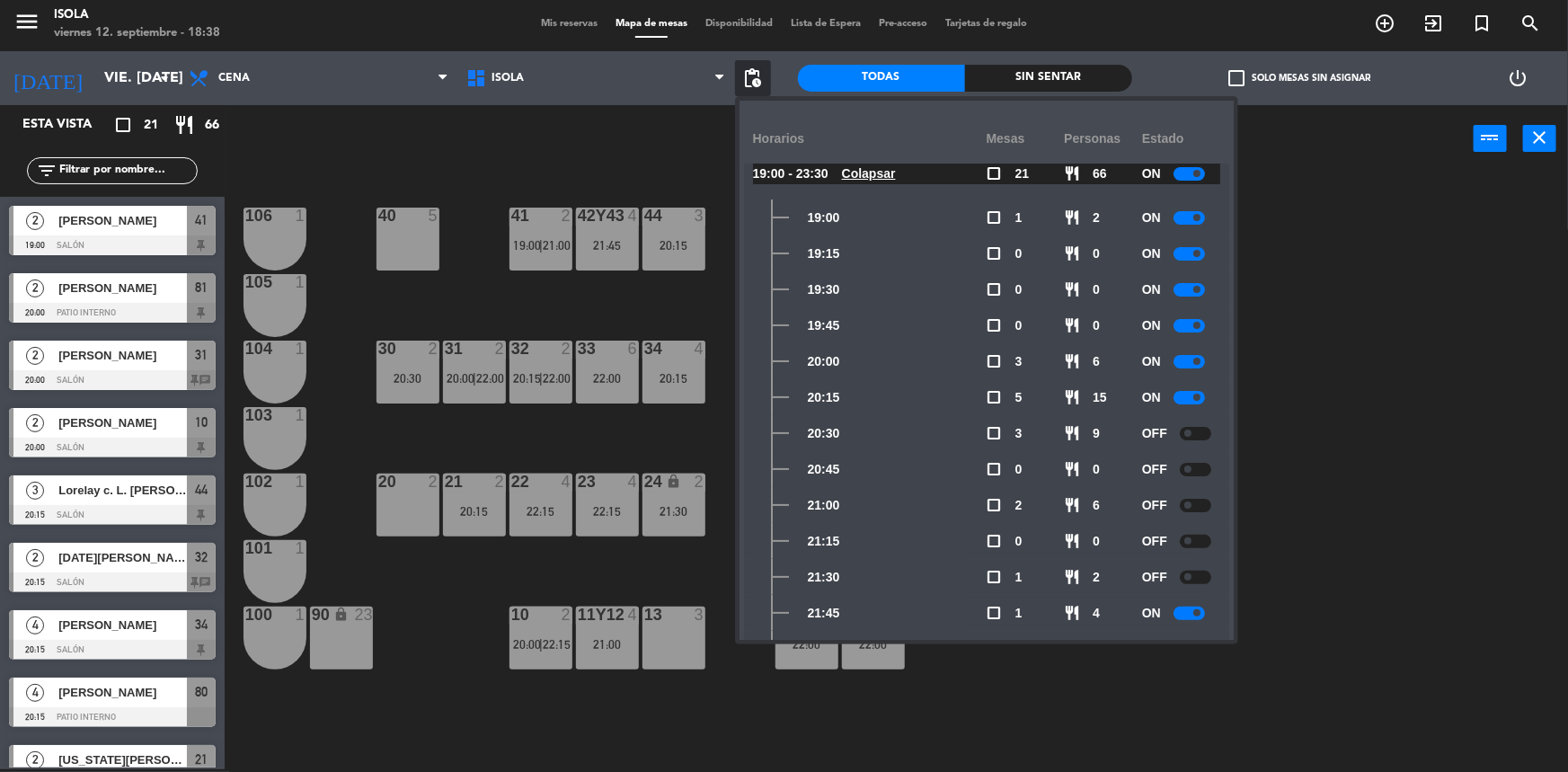
click at [878, 180] on u "Colapsar" at bounding box center [869, 173] width 54 height 14
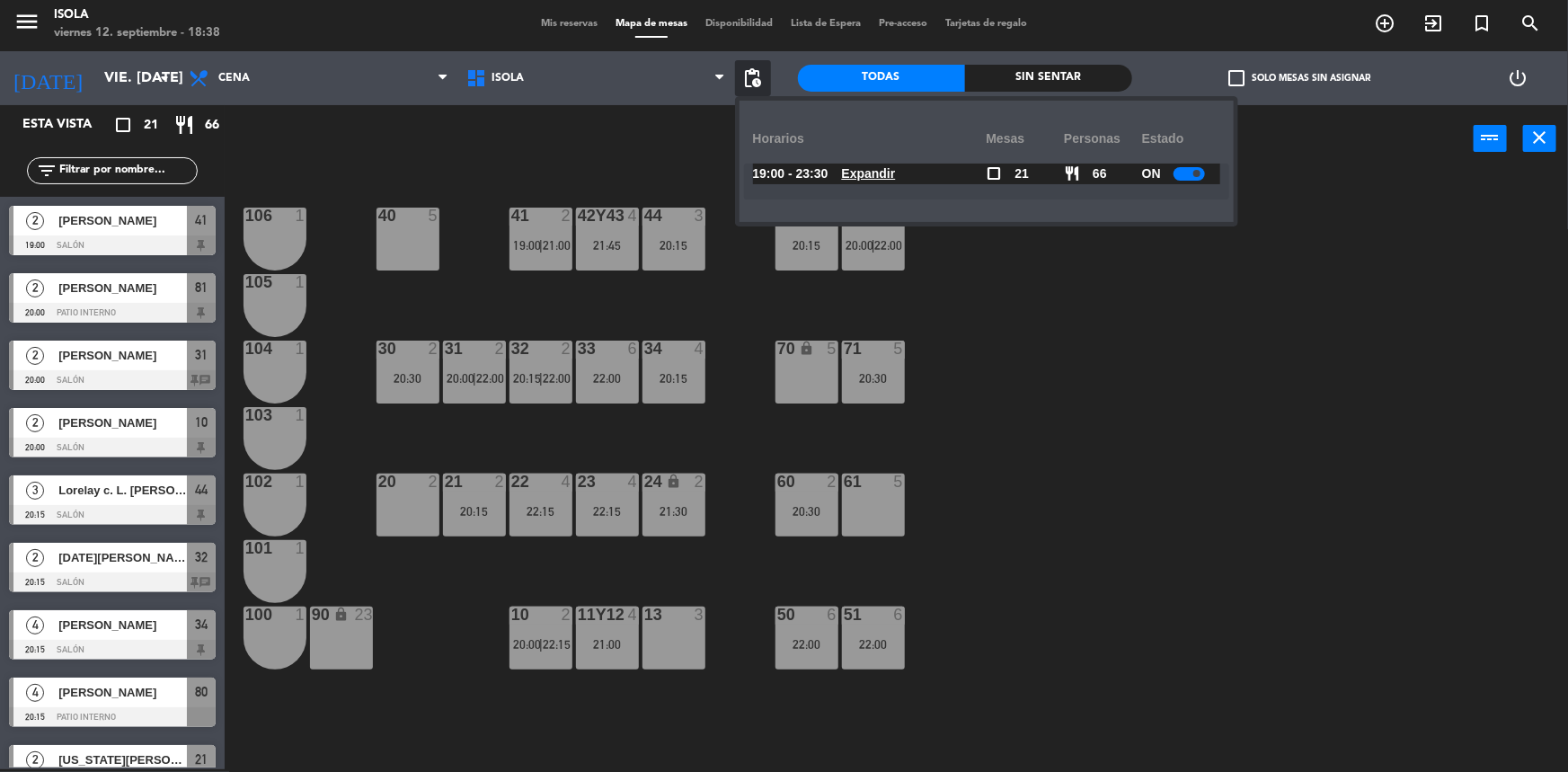
click at [1077, 324] on div "40 5 42y43 4 21:45 41 2 19:00 | 21:00 44 3 20:15 80 4 20:15 81 2 20:00 | 22:00 …" at bounding box center [904, 473] width 1328 height 597
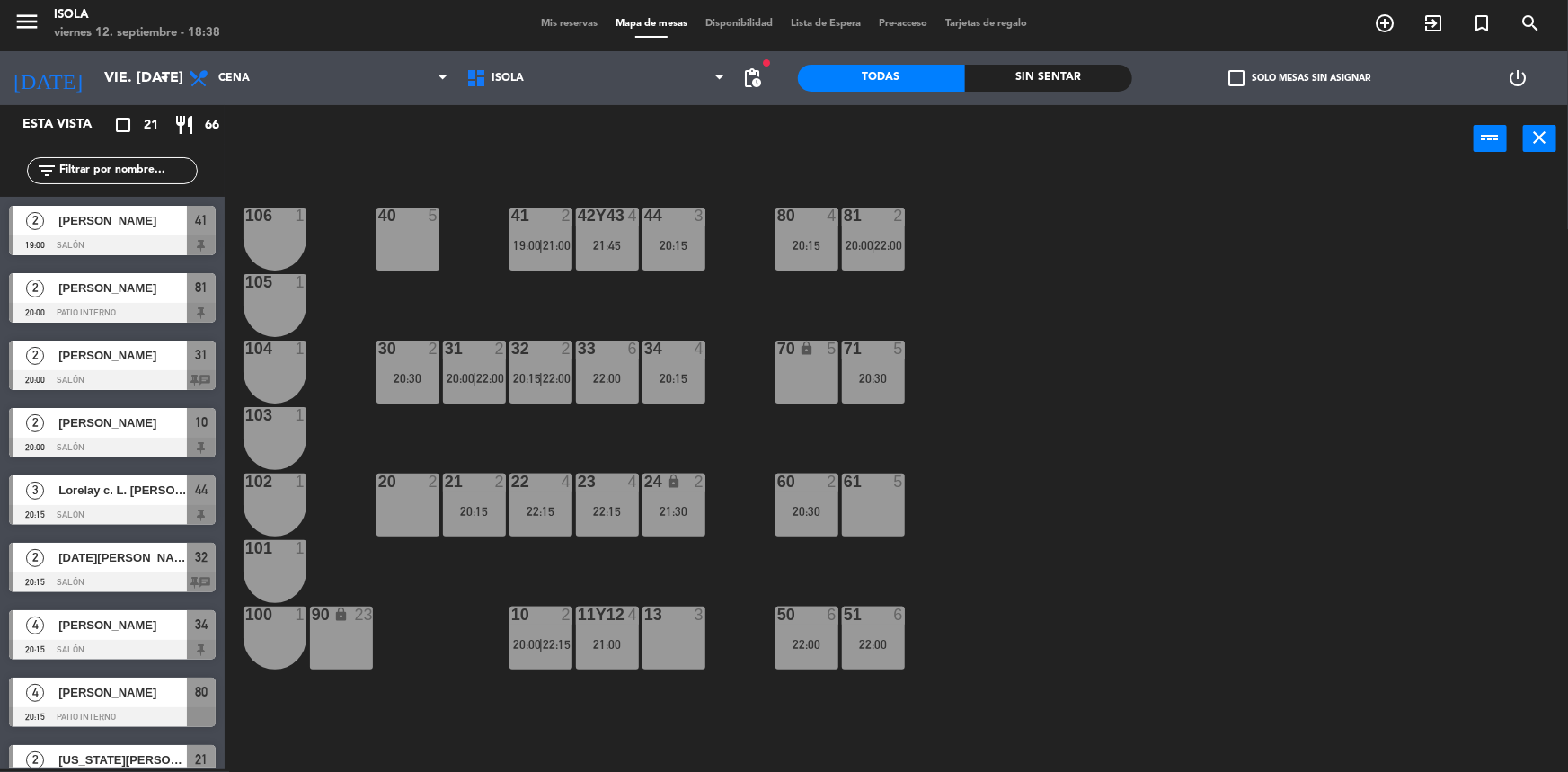
click at [975, 261] on div "40 5 42y43 4 21:45 41 2 19:00 | 21:00 44 3 20:15 80 4 20:15 81 2 20:00 | 22:00 …" at bounding box center [904, 473] width 1328 height 597
click at [927, 350] on div "40 5 42y43 4 21:45 41 2 19:00 | 21:00 44 3 20:15 80 4 20:15 81 2 20:00 | 22:00 …" at bounding box center [904, 473] width 1328 height 597
click at [952, 492] on div "40 5 42y43 4 21:45 41 2 19:00 | 21:00 44 3 20:15 80 4 20:15 81 2 20:00 | 22:00 …" at bounding box center [904, 473] width 1328 height 597
click at [937, 442] on div "40 5 42y43 4 21:45 41 2 19:00 | 21:00 44 3 20:15 80 4 20:15 81 2 20:00 | 22:00 …" at bounding box center [904, 473] width 1328 height 597
click at [693, 431] on div "40 5 42y43 4 21:45 41 2 19:00 | 21:00 44 3 20:15 80 4 20:15 81 2 20:00 | 22:00 …" at bounding box center [904, 473] width 1328 height 597
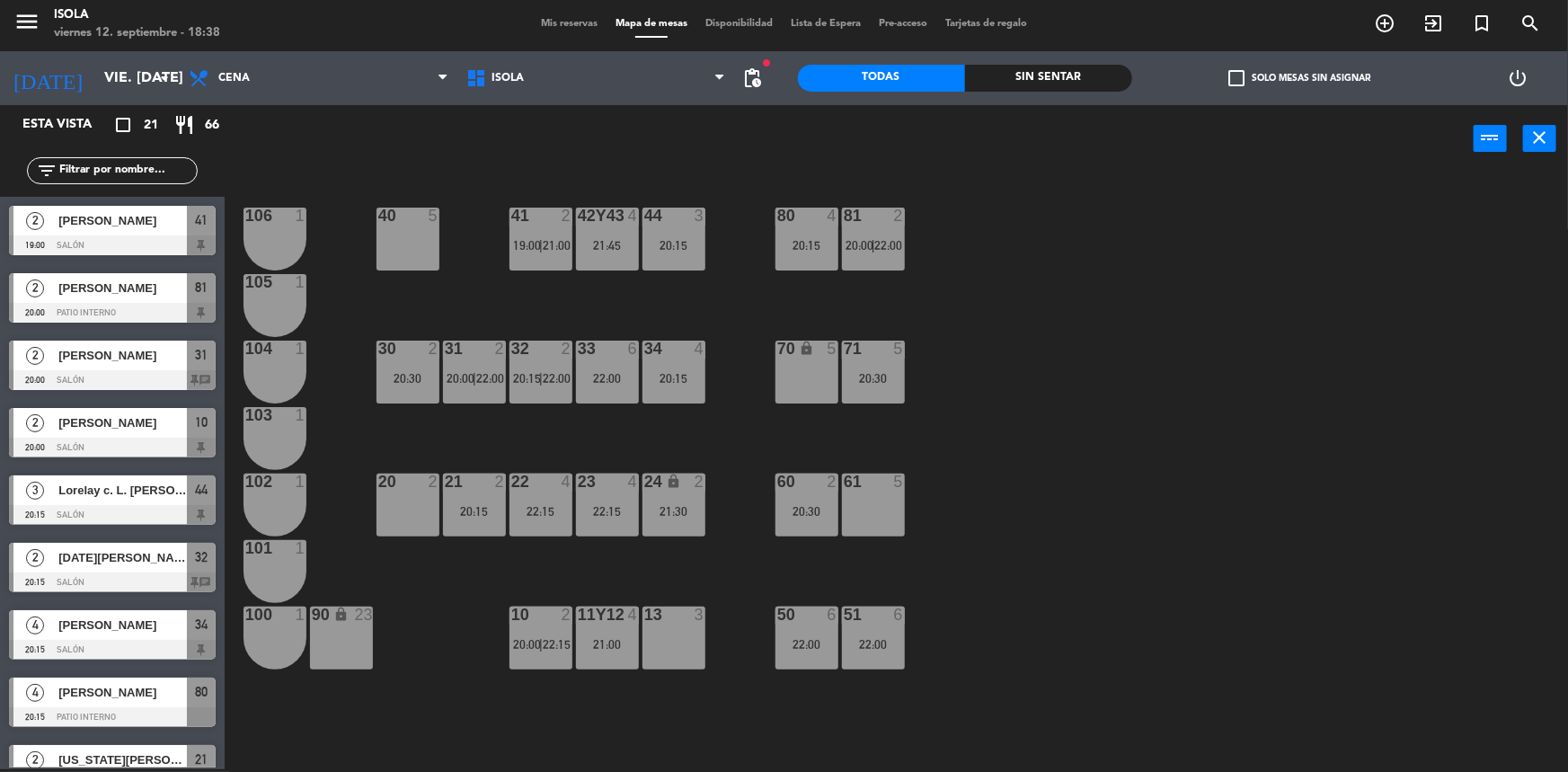
click at [617, 433] on div "40 5 42y43 4 21:45 41 2 19:00 | 21:00 44 3 20:15 80 4 20:15 81 2 20:00 | 22:00 …" at bounding box center [904, 473] width 1328 height 597
click at [474, 493] on div "21 2 20:15" at bounding box center [474, 505] width 62 height 62
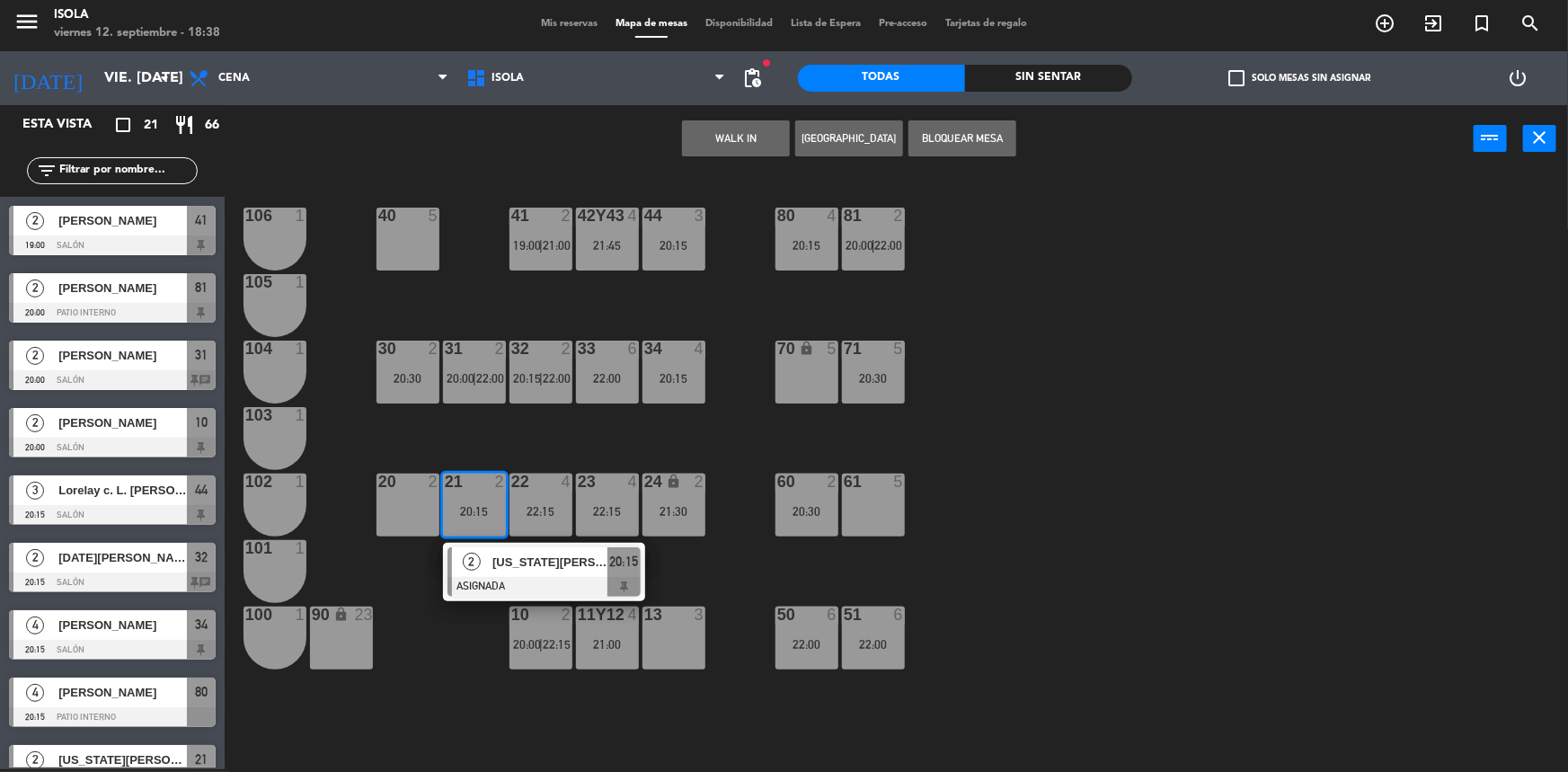
click at [521, 449] on div "40 5 42y43 4 21:45 41 2 19:00 | 21:00 44 3 20:15 80 4 20:15 81 2 20:00 | 22:00 …" at bounding box center [904, 473] width 1328 height 597
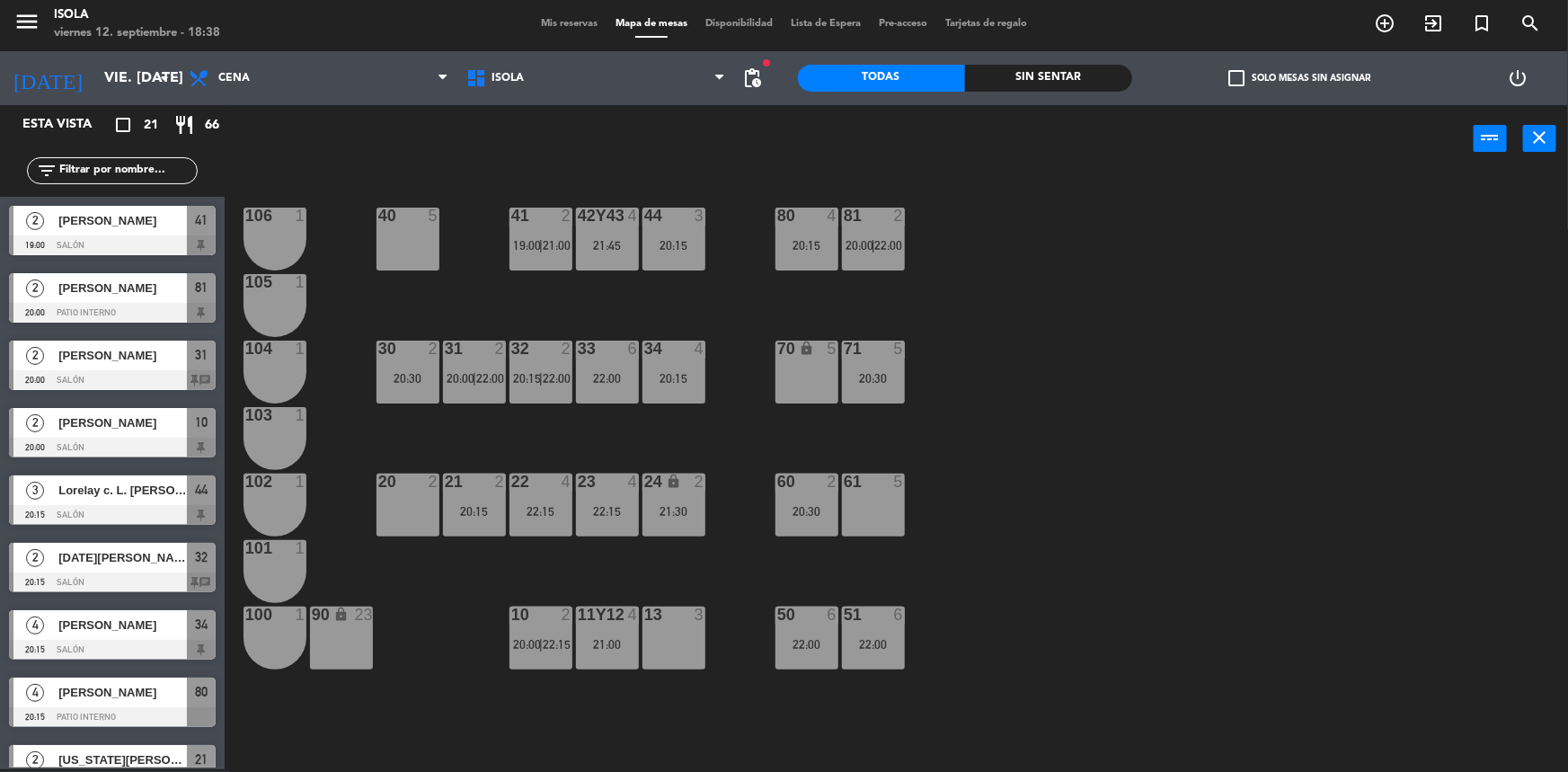
click at [469, 500] on div "21 2 20:15" at bounding box center [474, 505] width 62 height 62
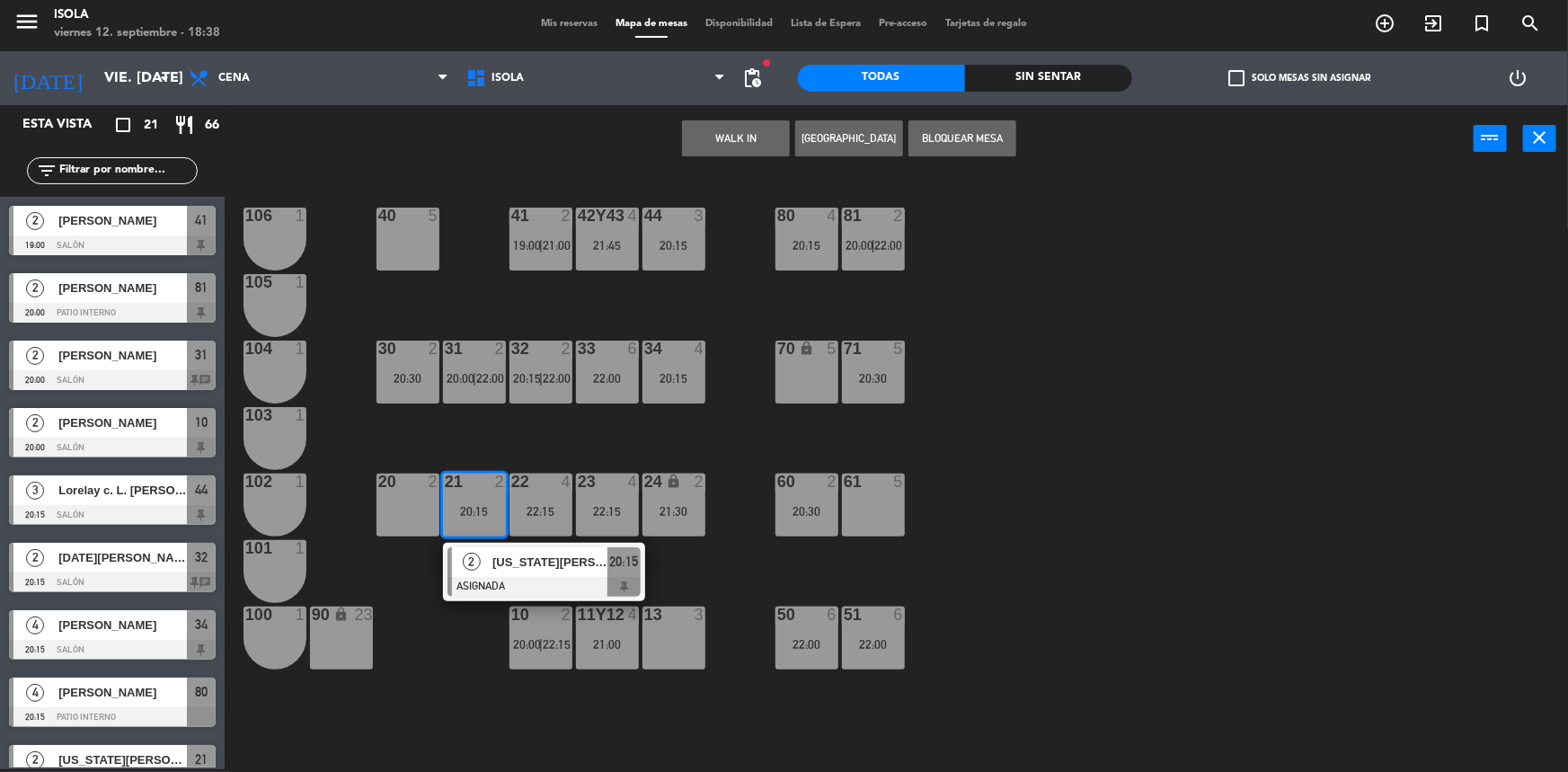
click at [530, 444] on div "40 5 42y43 4 21:45 41 2 19:00 | 21:00 44 3 20:15 80 4 20:15 81 2 20:00 | 22:00 …" at bounding box center [904, 473] width 1328 height 597
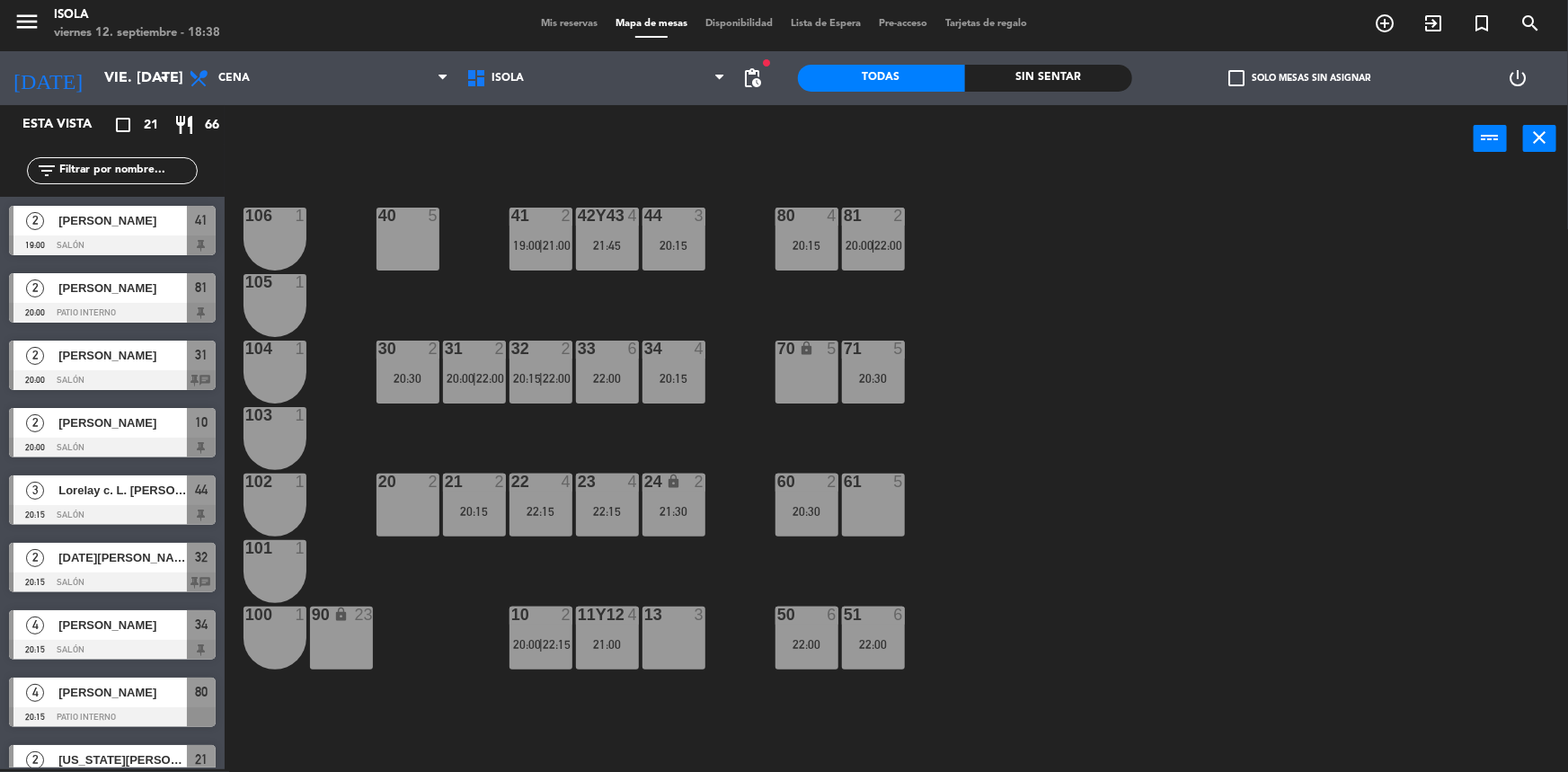
click at [479, 490] on div "21 2" at bounding box center [474, 483] width 62 height 18
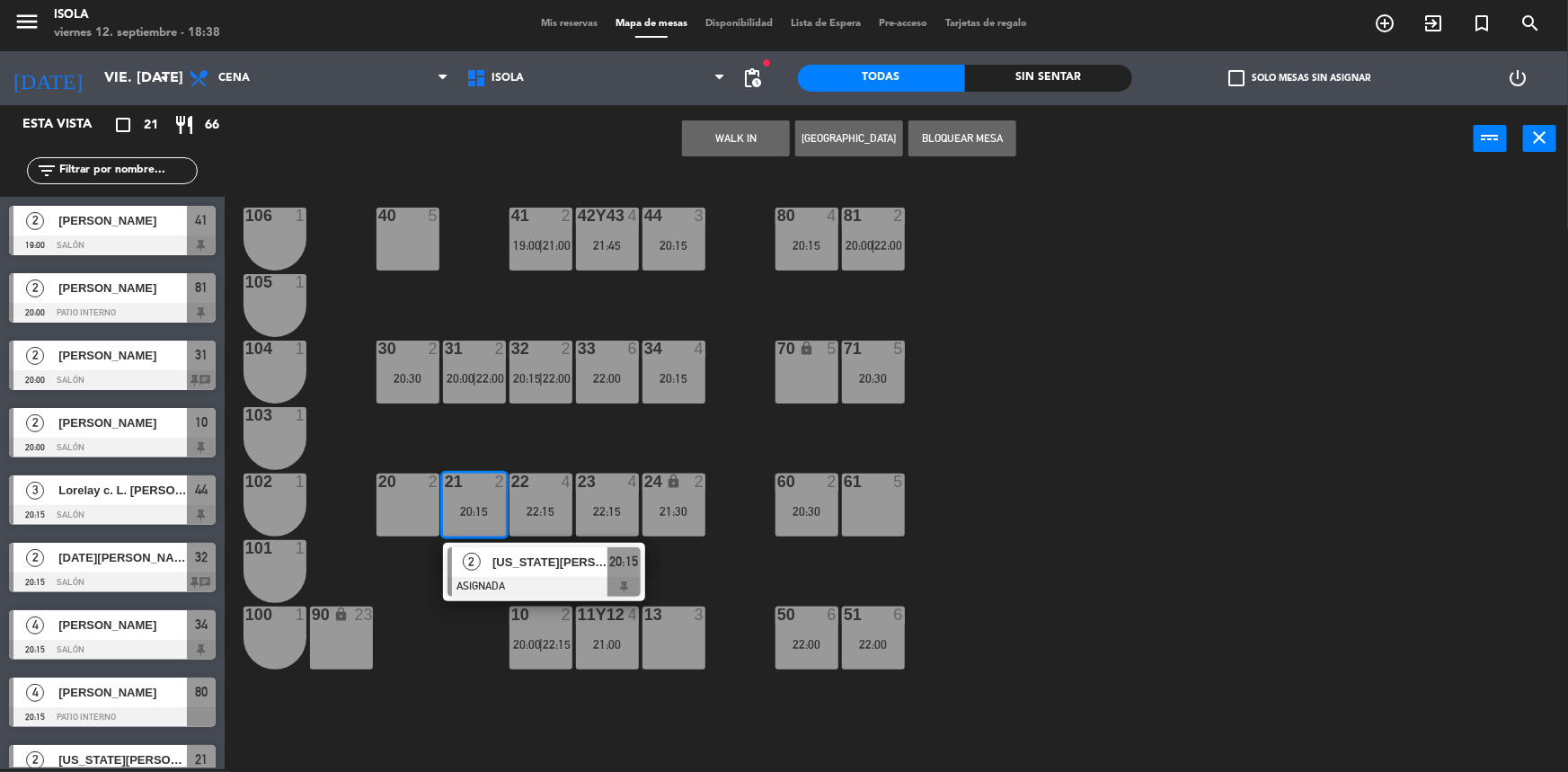
click at [528, 449] on div "40 5 42y43 4 21:45 41 2 19:00 | 21:00 44 3 20:15 80 4 20:15 81 2 20:00 | 22:00 …" at bounding box center [904, 473] width 1328 height 597
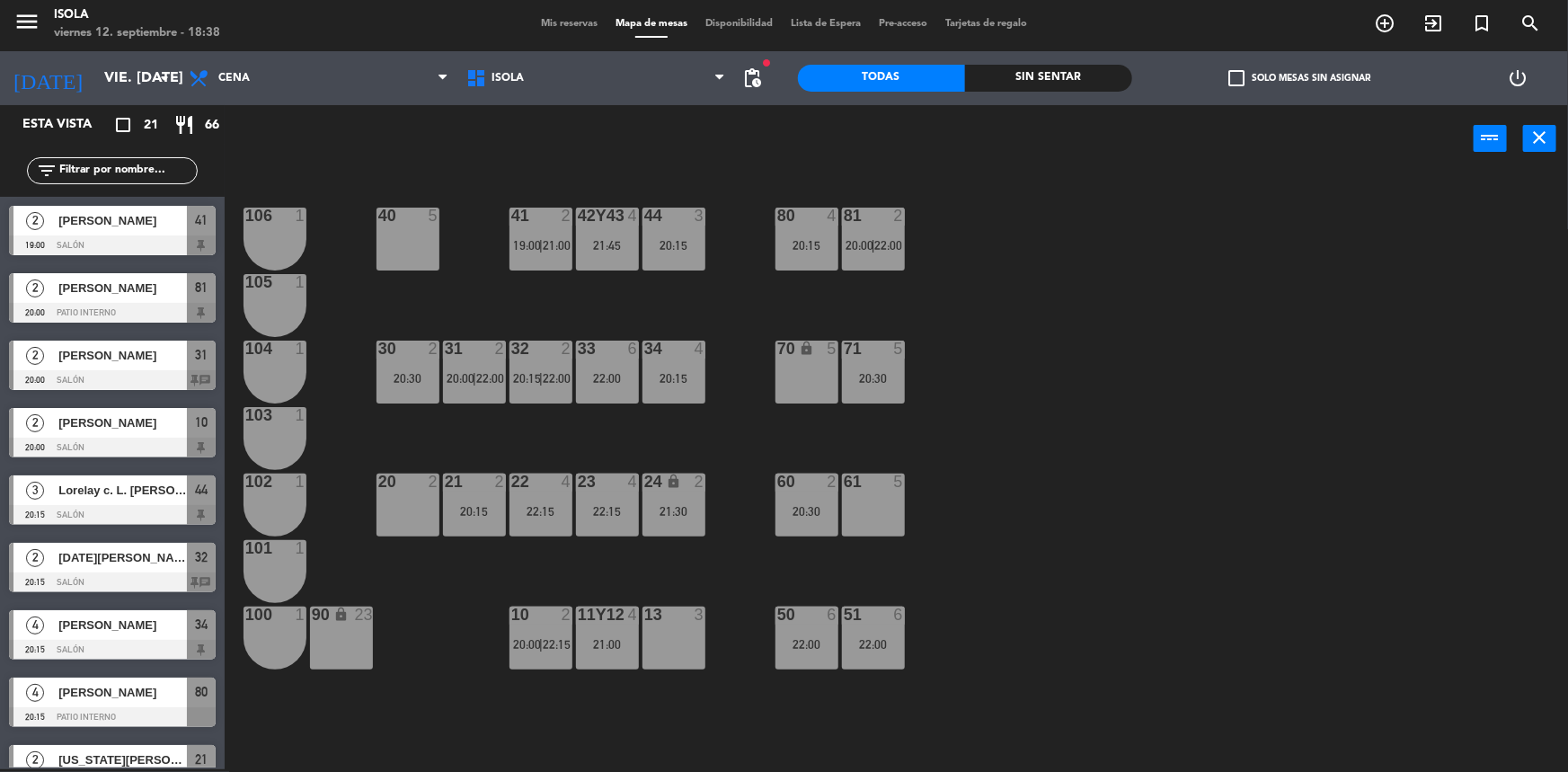
click at [465, 507] on div "20:15" at bounding box center [474, 511] width 62 height 12
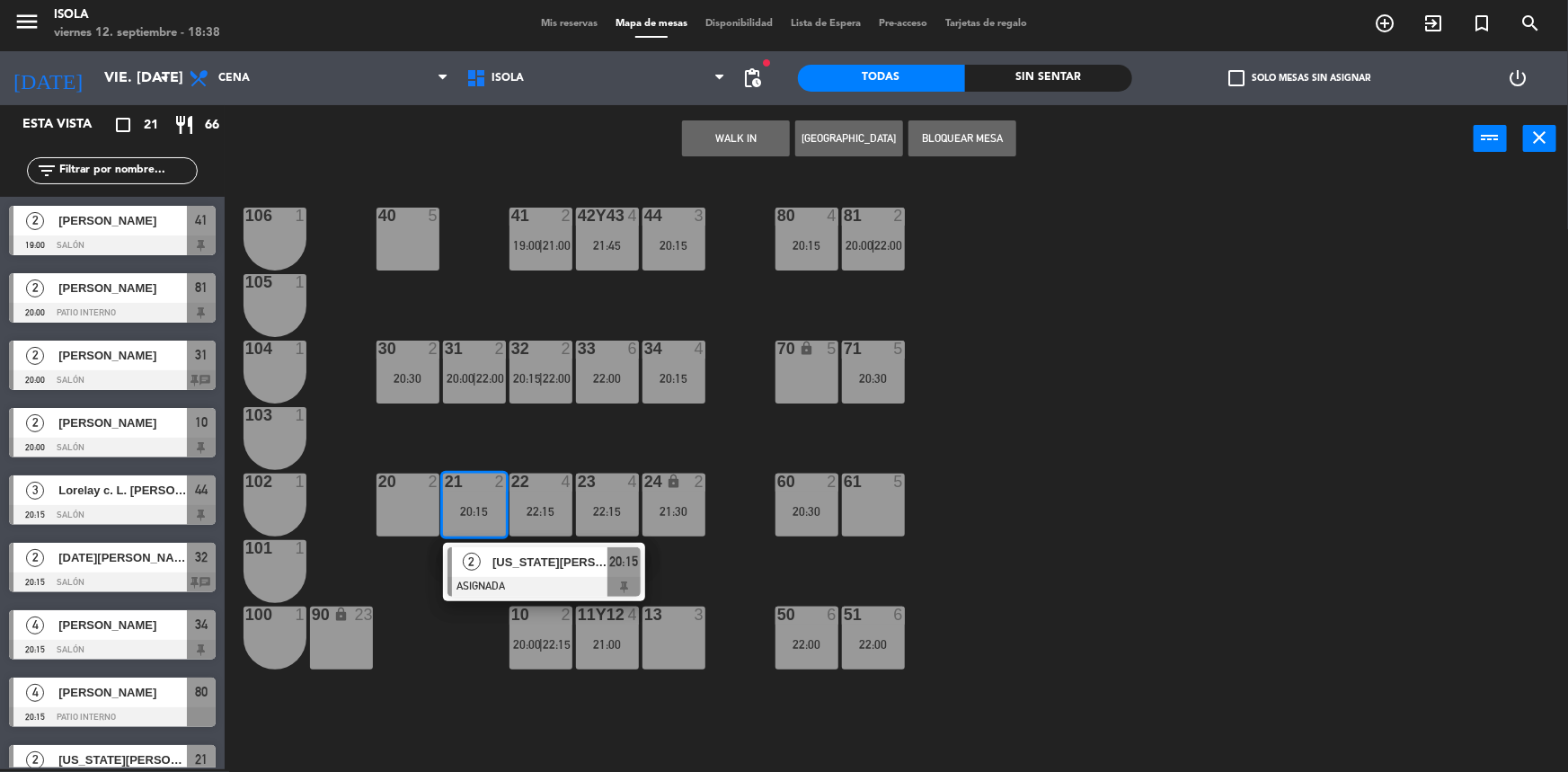
click at [518, 448] on div "40 5 42y43 4 21:45 41 2 19:00 | 21:00 44 3 20:15 80 4 20:15 81 2 20:00 | 22:00 …" at bounding box center [904, 473] width 1328 height 597
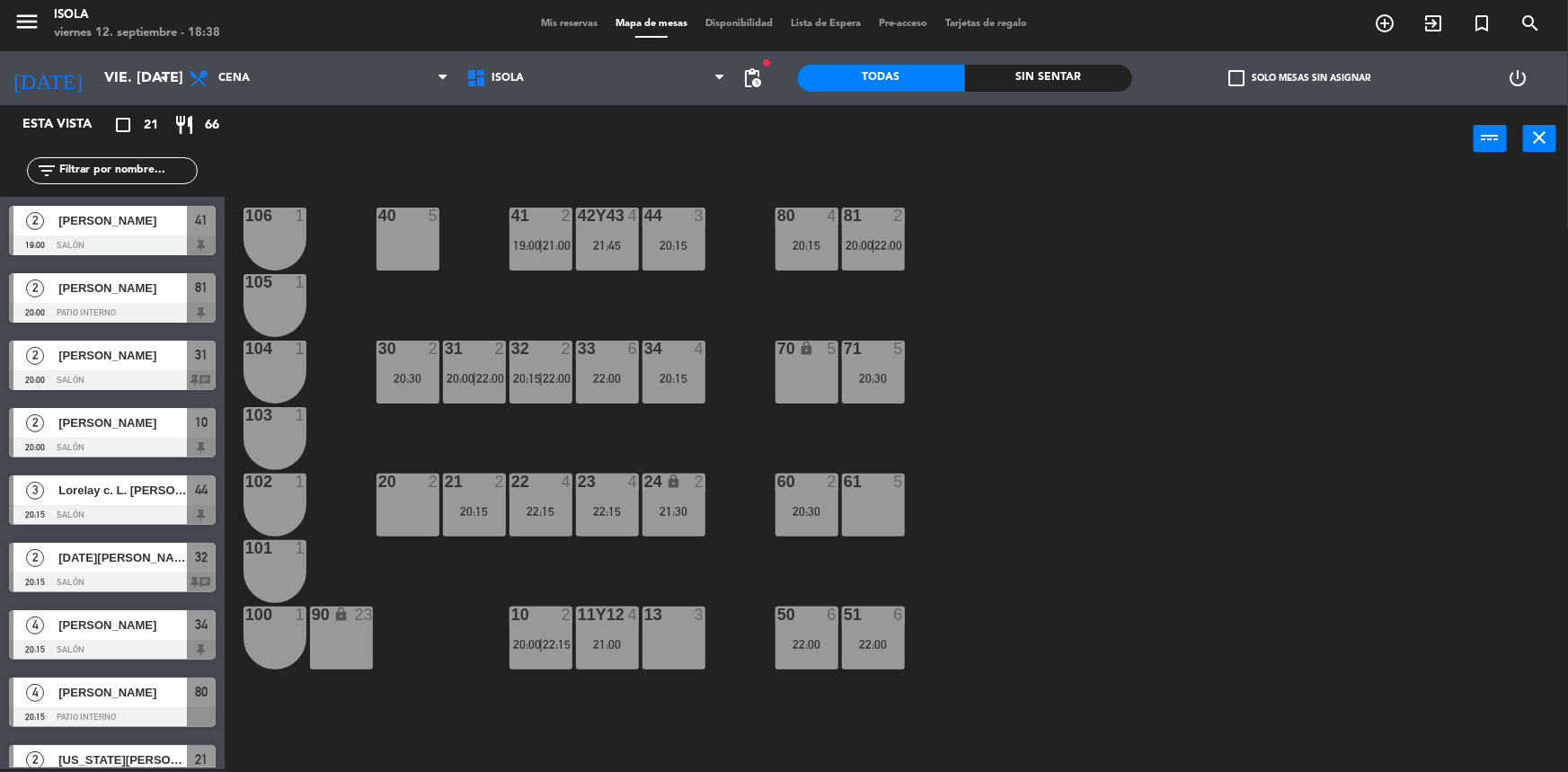
click at [492, 517] on div "21 2 20:15" at bounding box center [474, 505] width 62 height 62
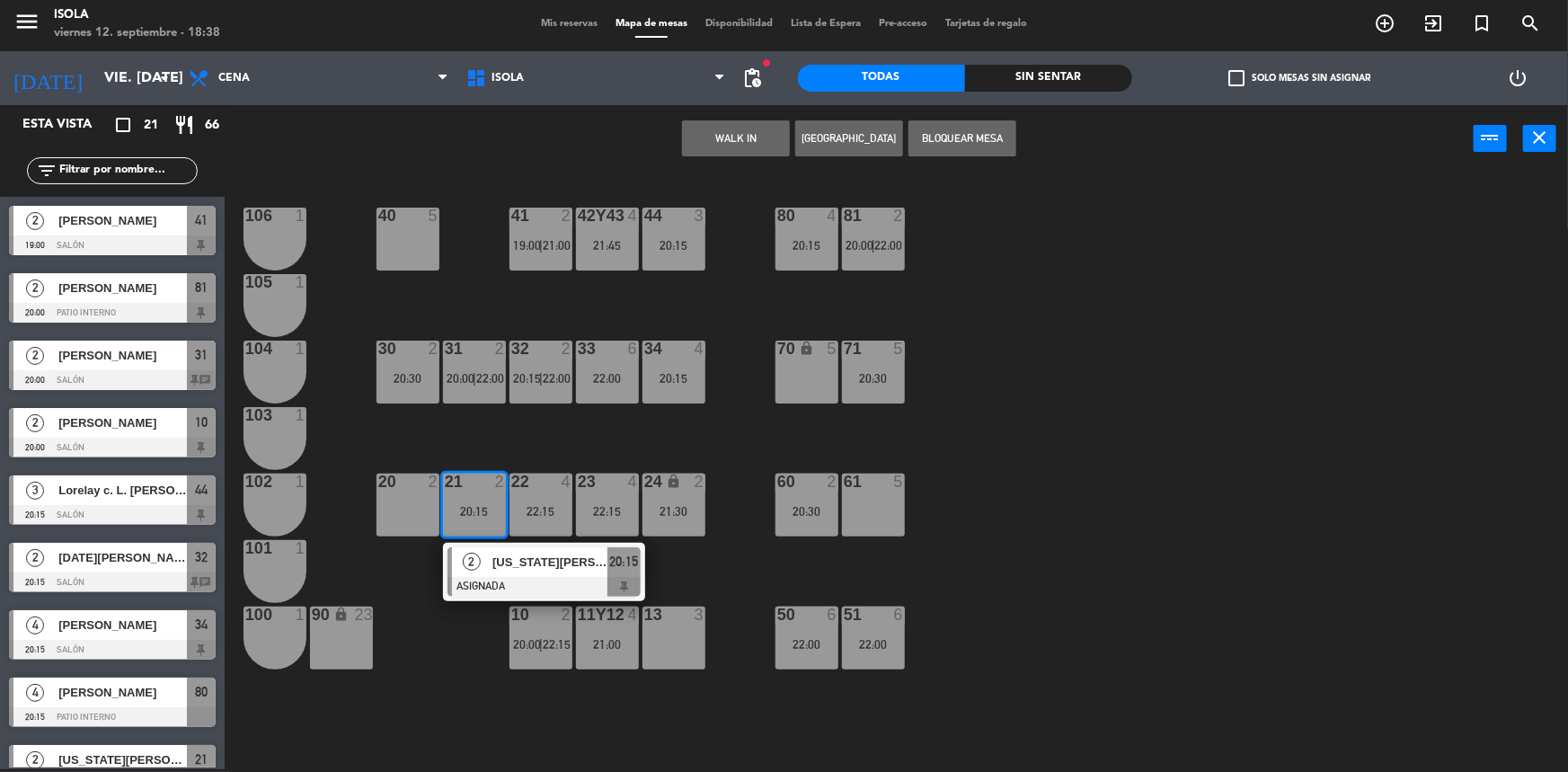
click at [570, 448] on div "40 5 42y43 4 21:45 41 2 19:00 | 21:00 44 3 20:15 80 4 20:15 81 2 20:00 | 22:00 …" at bounding box center [904, 473] width 1328 height 597
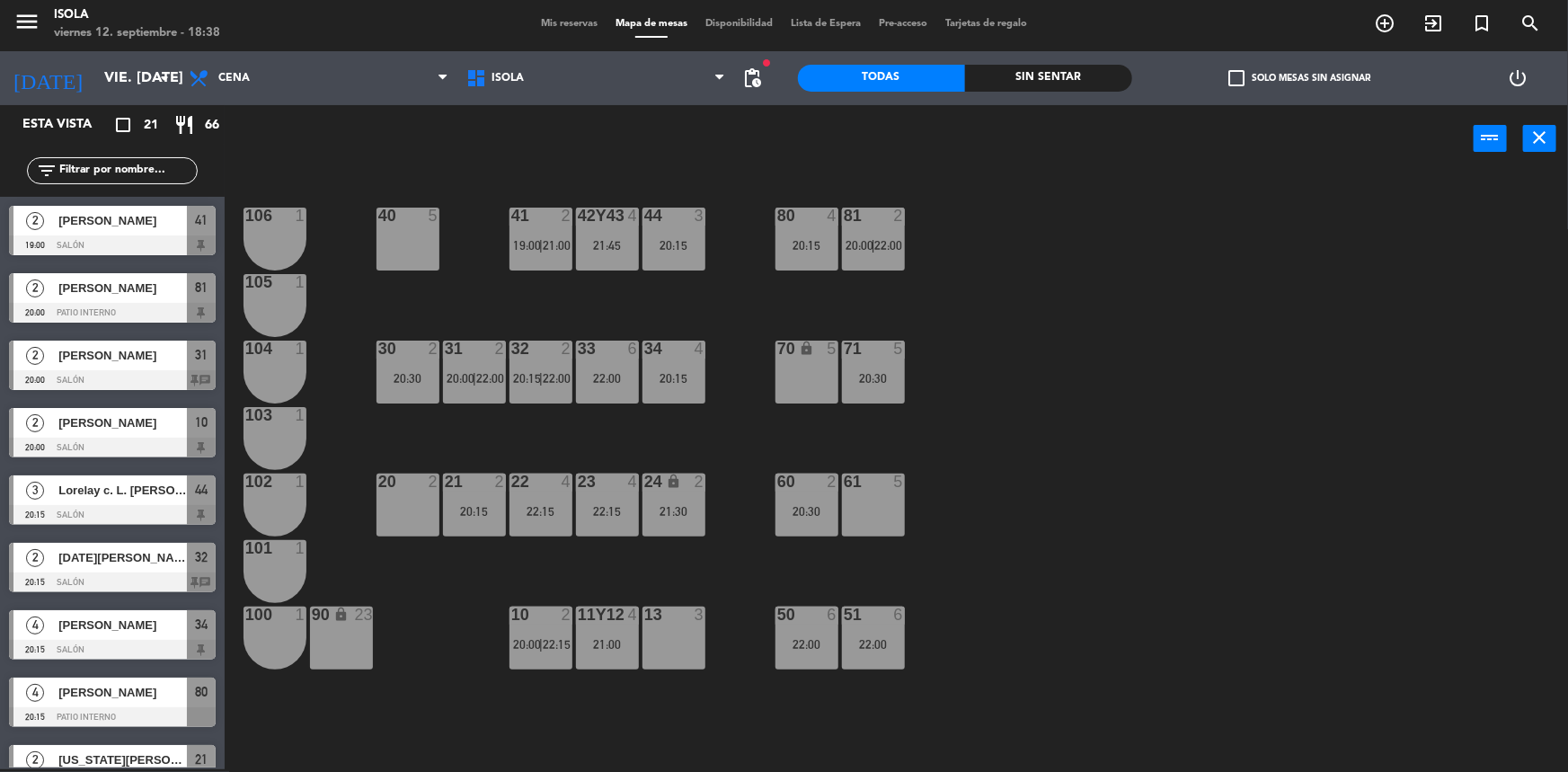
click at [537, 512] on div "22:15" at bounding box center [540, 511] width 62 height 12
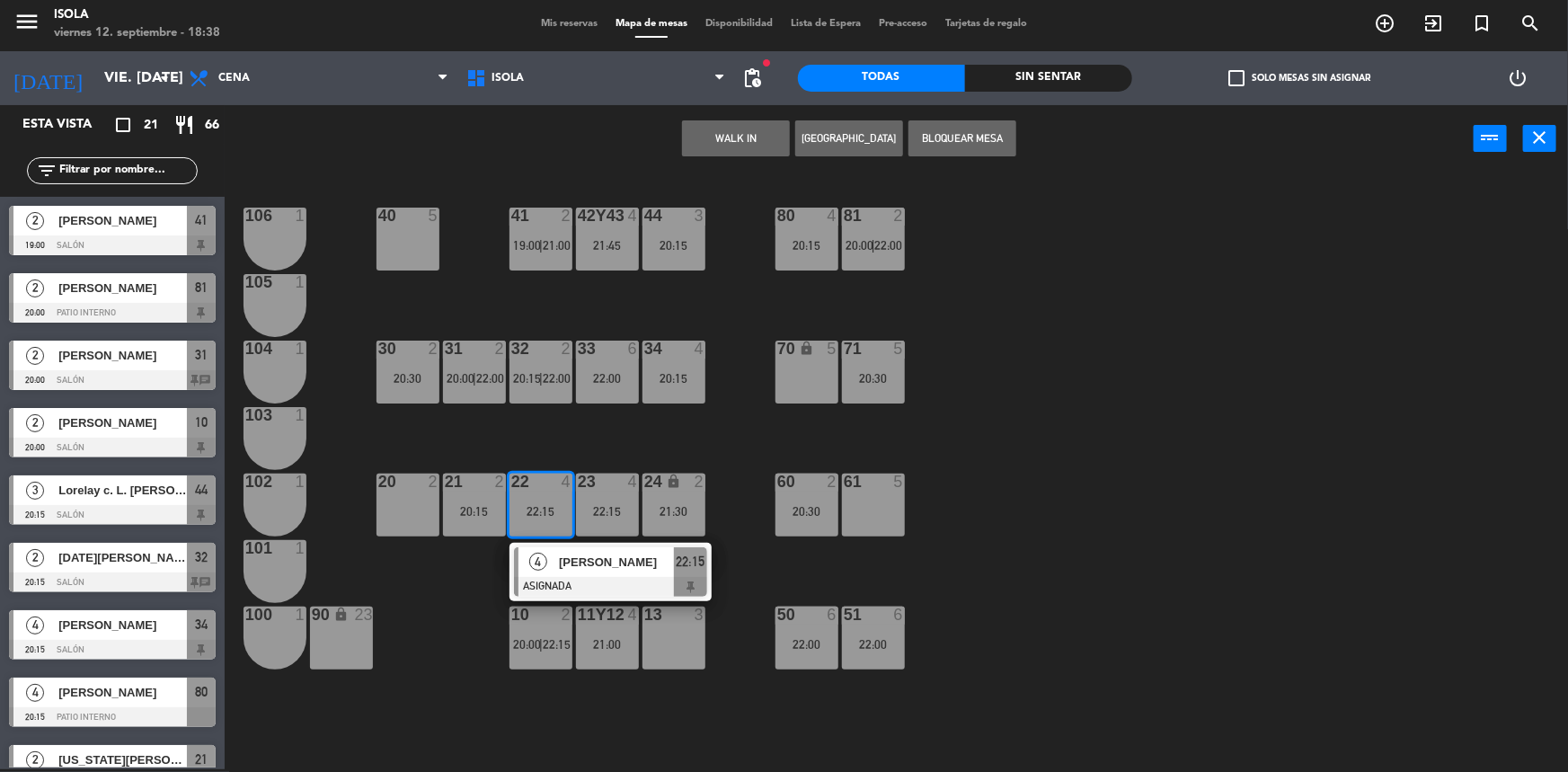
click at [572, 450] on div "40 5 42y43 4 21:45 41 2 19:00 | 21:00 44 3 20:15 80 4 20:15 81 2 20:00 | 22:00 …" at bounding box center [904, 473] width 1328 height 597
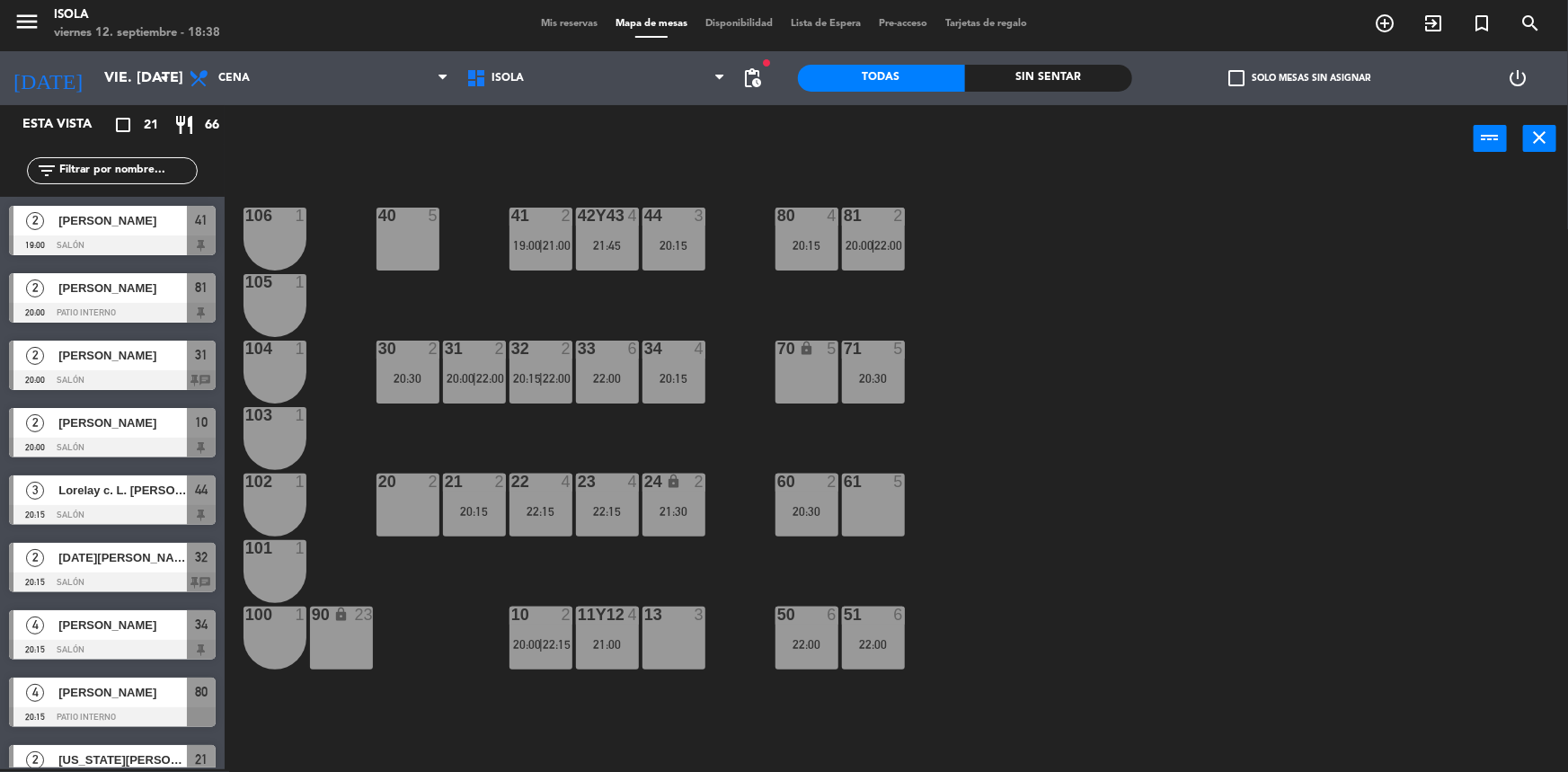
click at [545, 377] on span "22:00" at bounding box center [556, 378] width 28 height 14
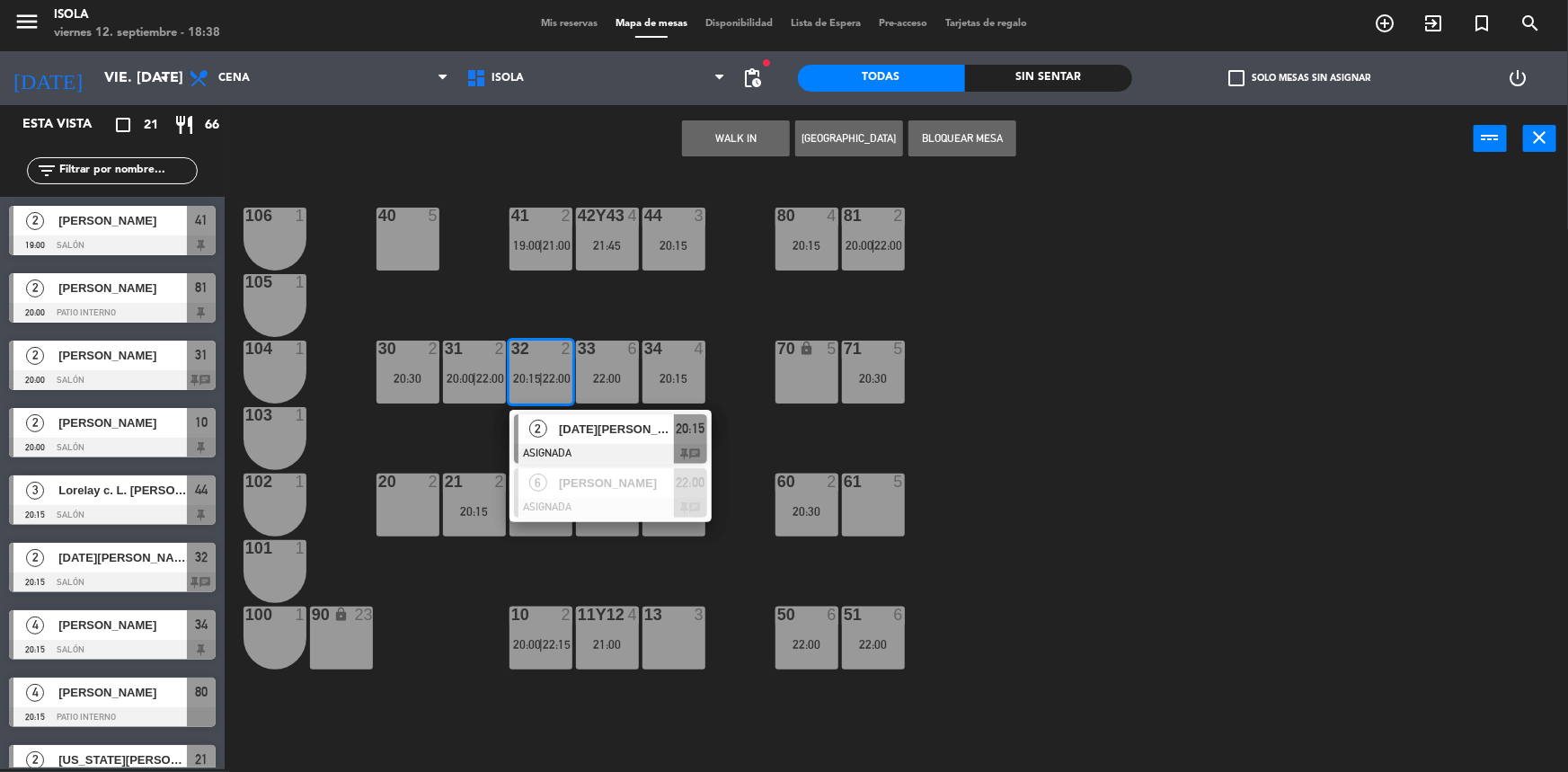
click at [584, 449] on div at bounding box center [610, 454] width 193 height 20
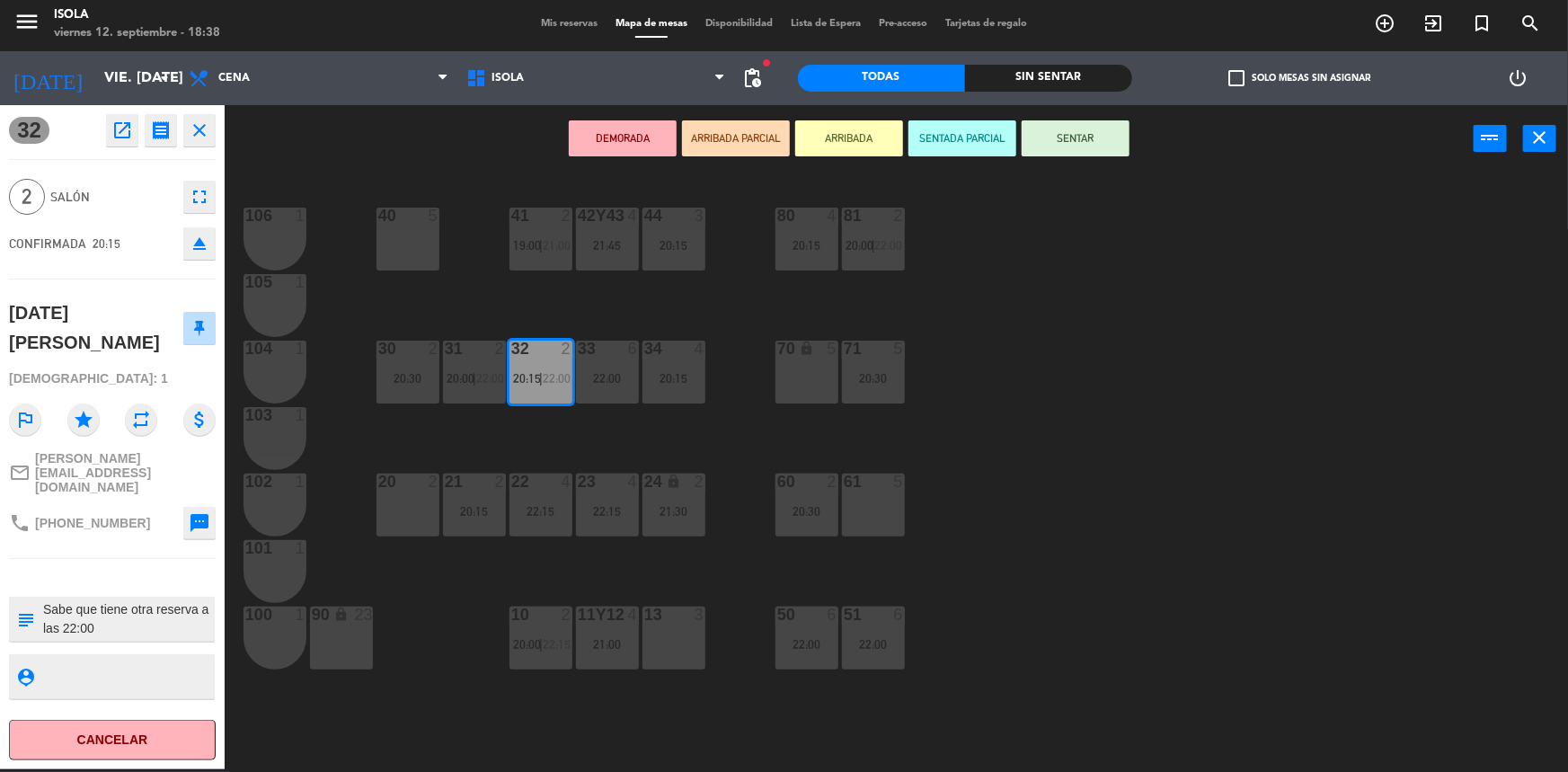
drag, startPoint x: 632, startPoint y: 455, endPoint x: 615, endPoint y: 485, distance: 34.5
click at [632, 454] on div "40 5 42y43 4 21:45 41 2 19:00 | 21:00 44 3 20:15 80 4 20:15 81 2 20:00 | 22:00 …" at bounding box center [904, 473] width 1328 height 597
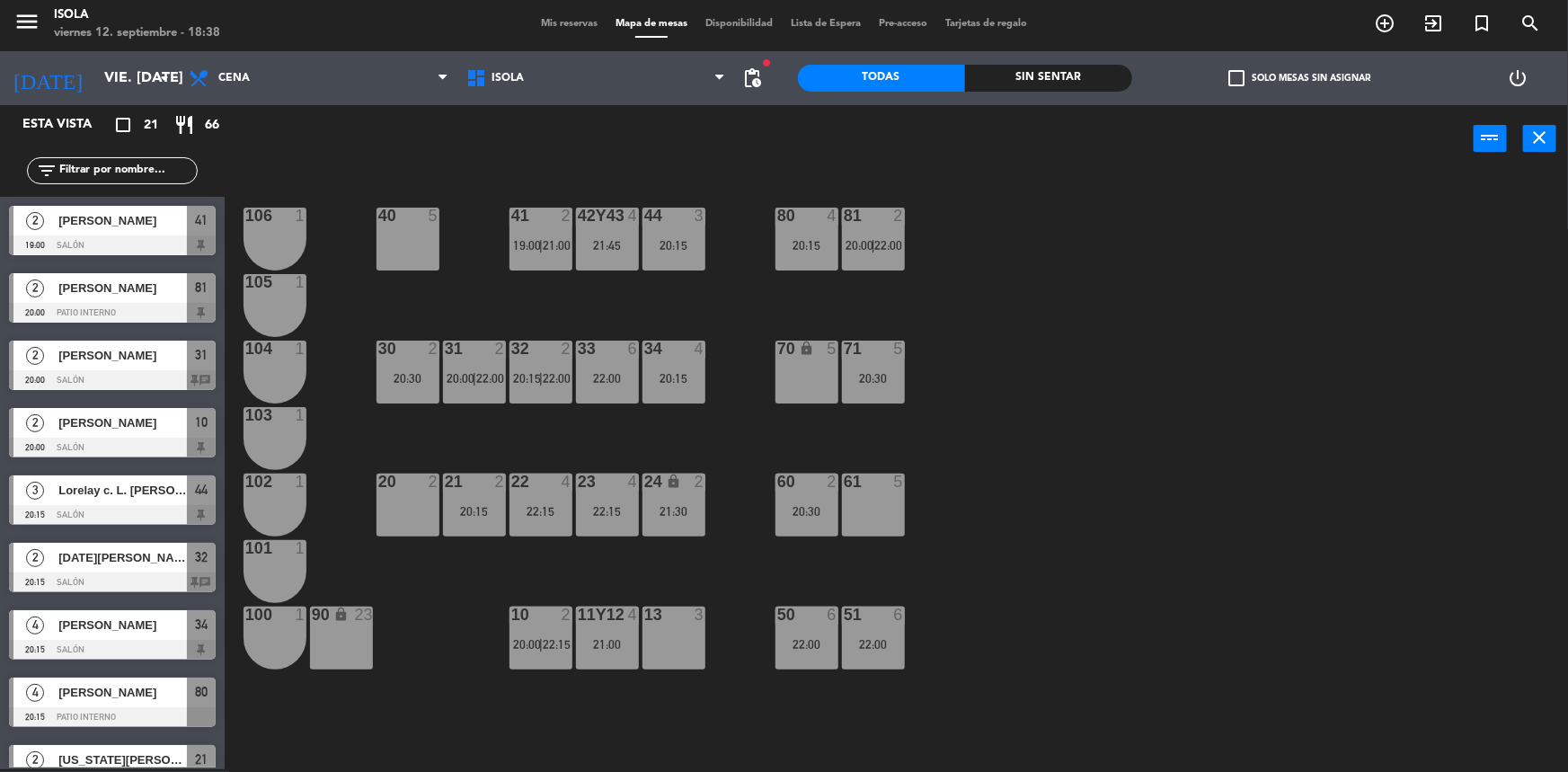
click at [521, 640] on span "20:00" at bounding box center [527, 644] width 28 height 14
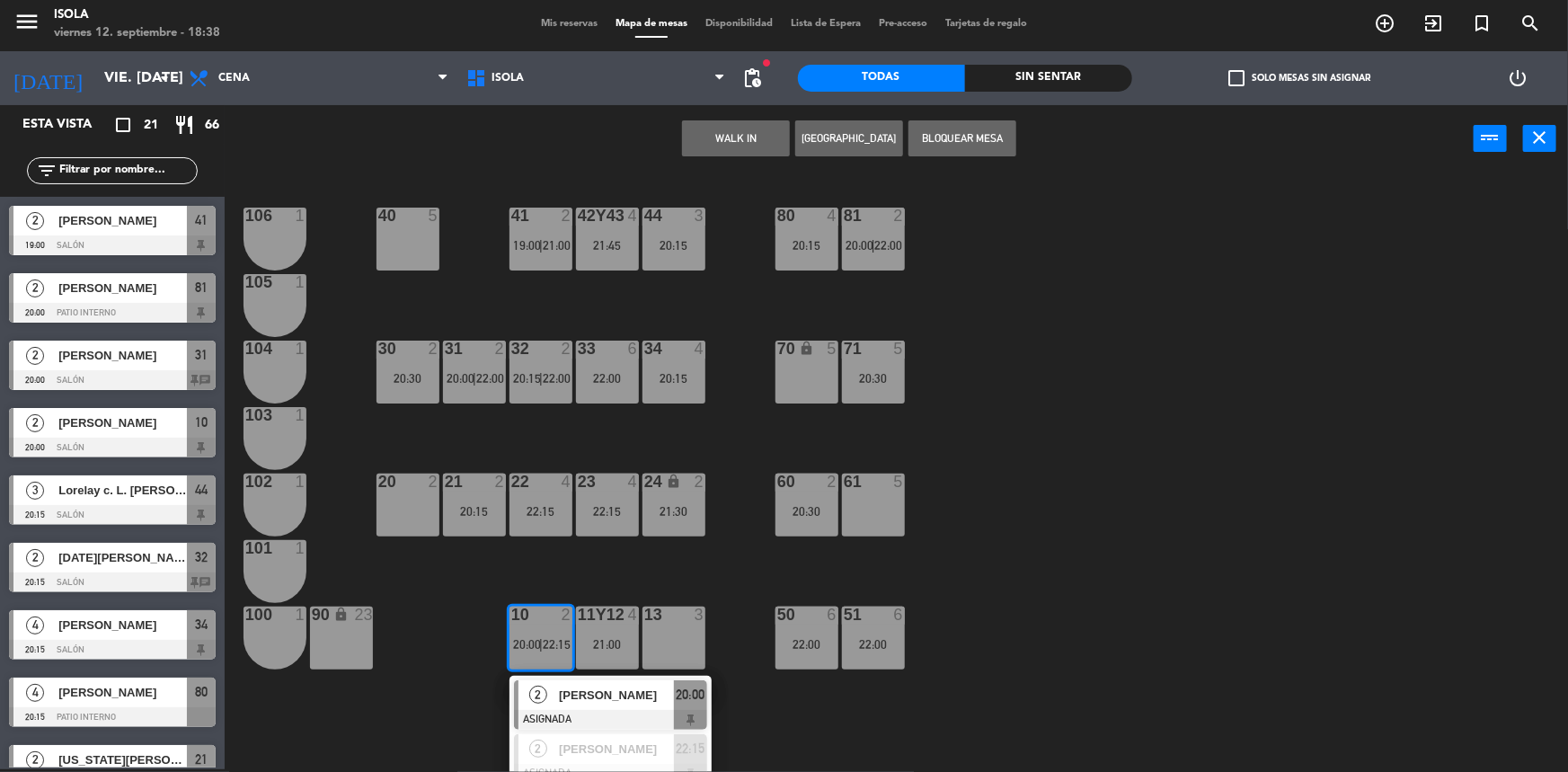
click at [549, 554] on div "40 5 42y43 4 21:45 41 2 19:00 | 21:00 44 3 20:15 80 4 20:15 81 2 20:00 | 22:00 …" at bounding box center [904, 473] width 1328 height 597
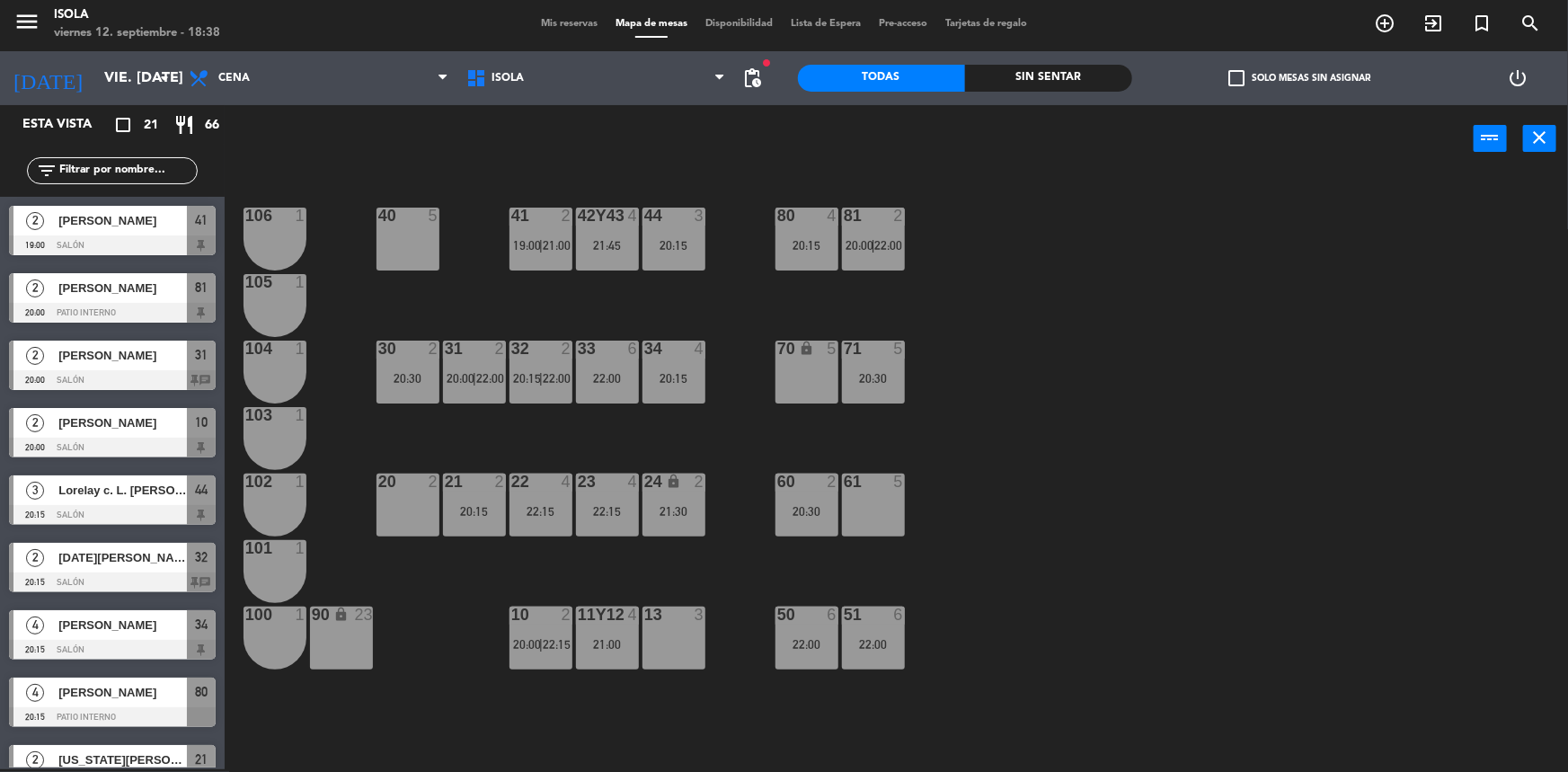
click at [497, 518] on div "21 2 20:15" at bounding box center [474, 505] width 62 height 62
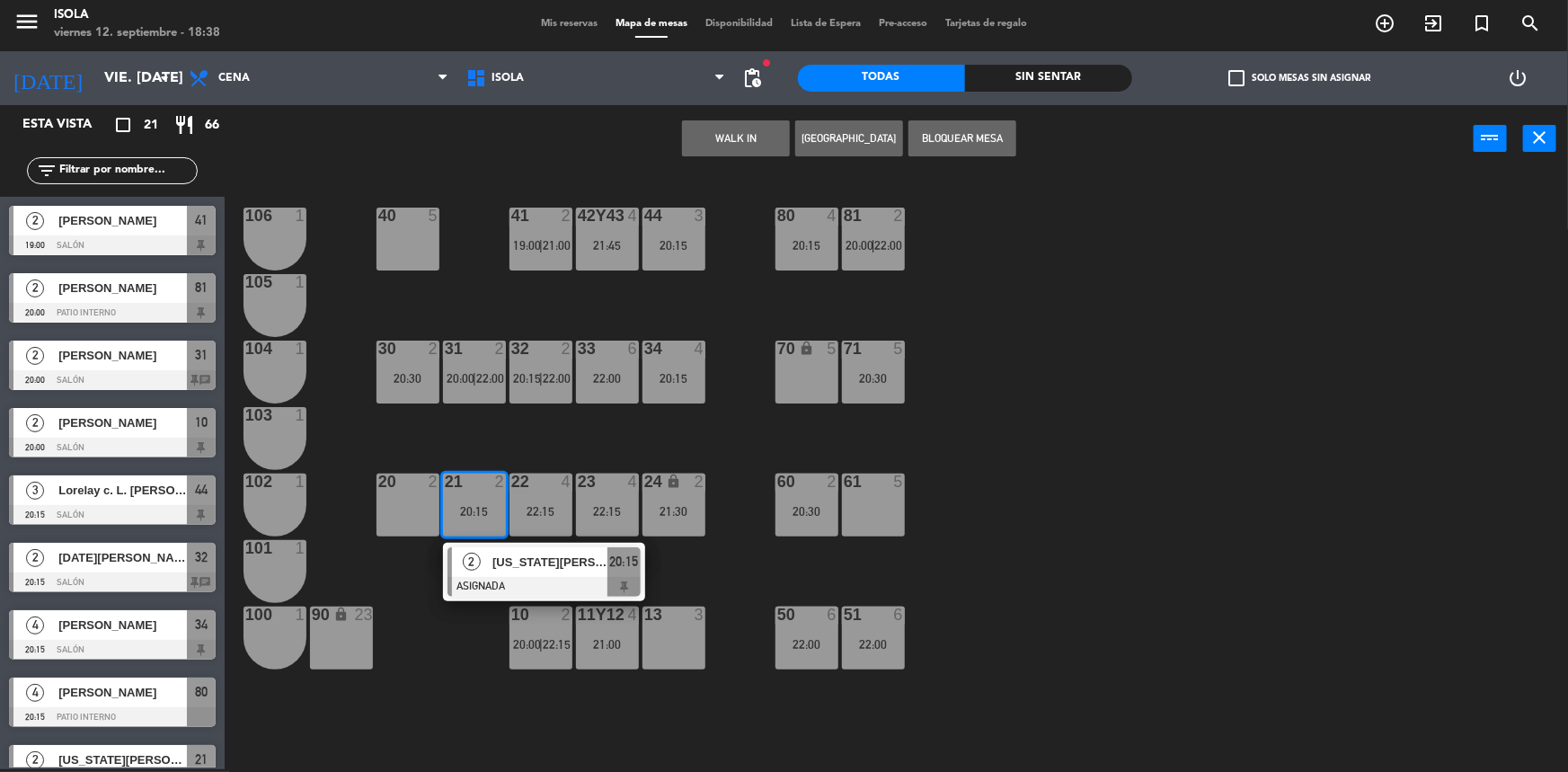
click at [528, 635] on div "10 2 20:00 | 22:15" at bounding box center [540, 637] width 62 height 62
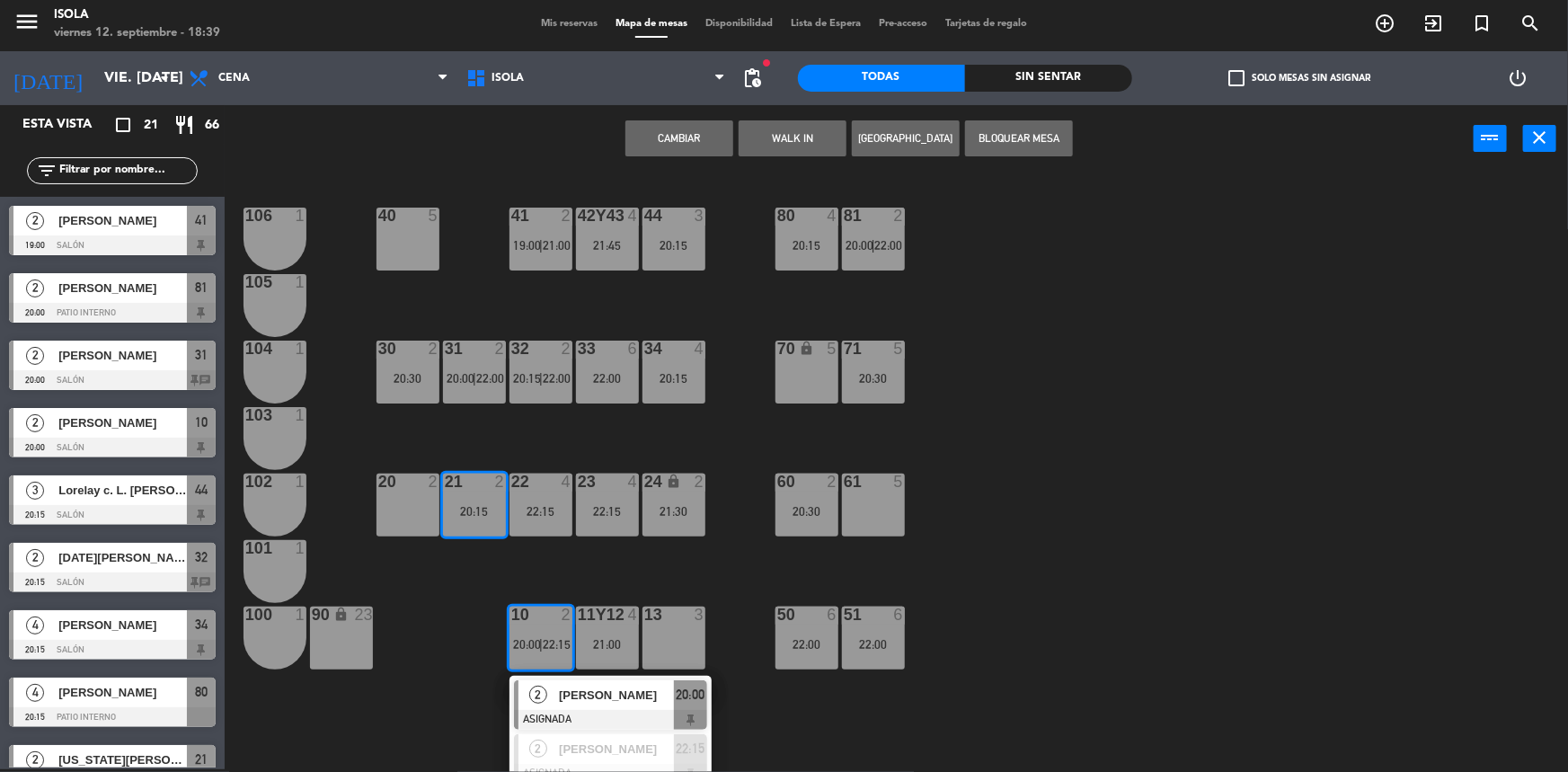
click at [604, 560] on div "40 5 42y43 4 21:45 41 2 19:00 | 21:00 44 3 20:15 80 4 20:15 81 2 20:00 | 22:00 …" at bounding box center [904, 473] width 1328 height 597
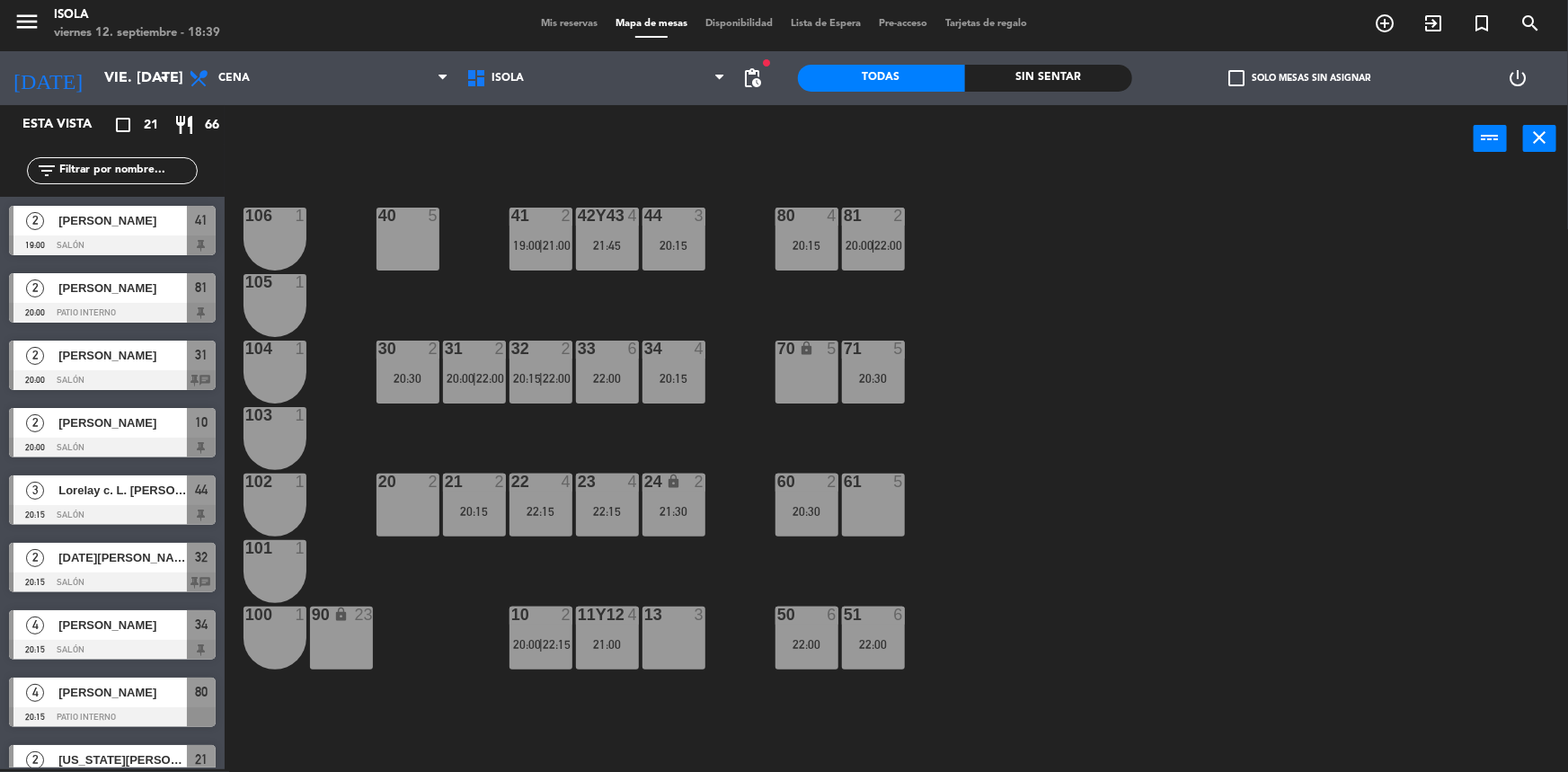
click at [556, 660] on div "10 2 20:00 | 22:15" at bounding box center [540, 637] width 62 height 62
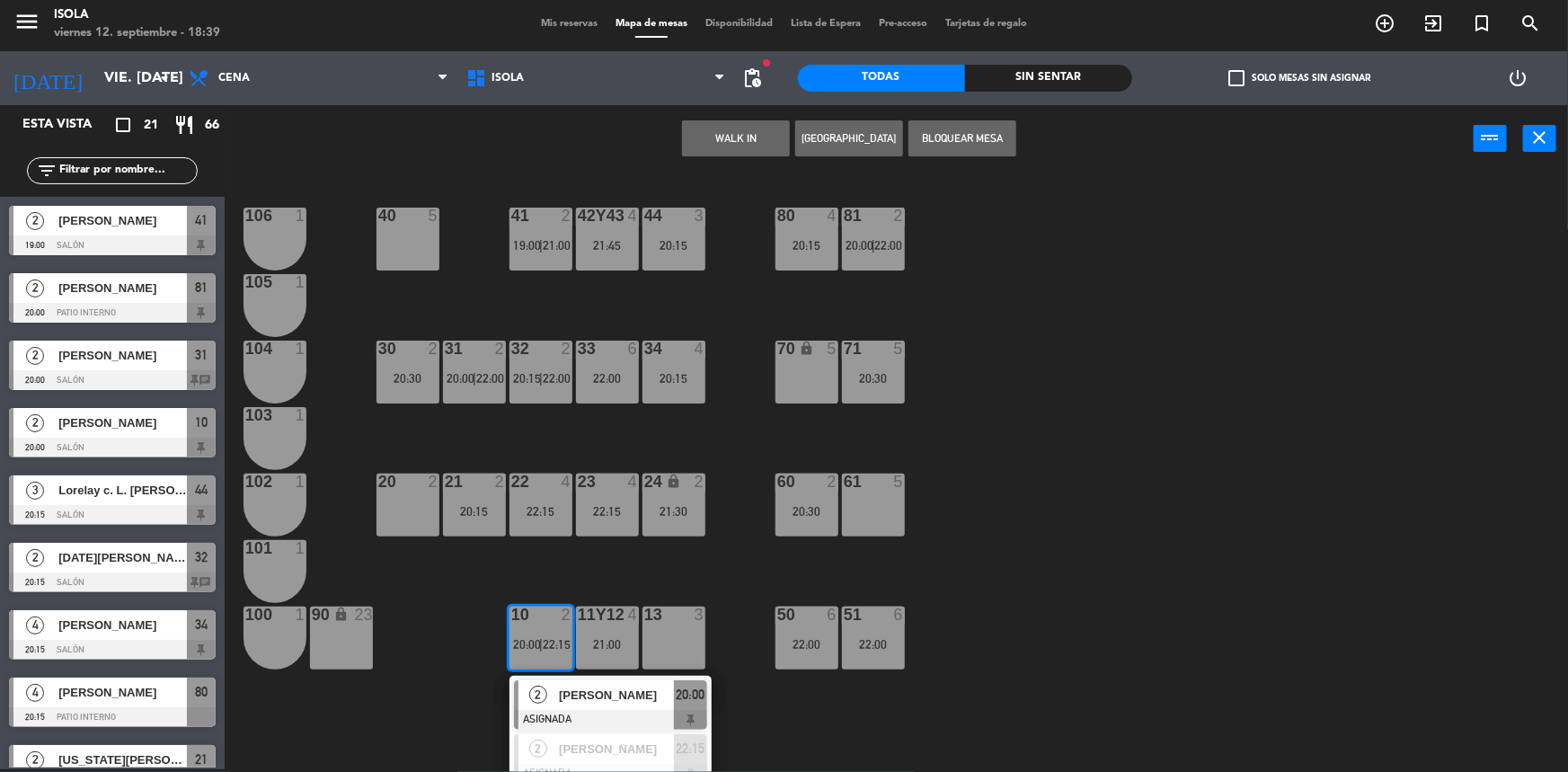
click at [565, 696] on span "[PERSON_NAME]" at bounding box center [617, 696] width 115 height 19
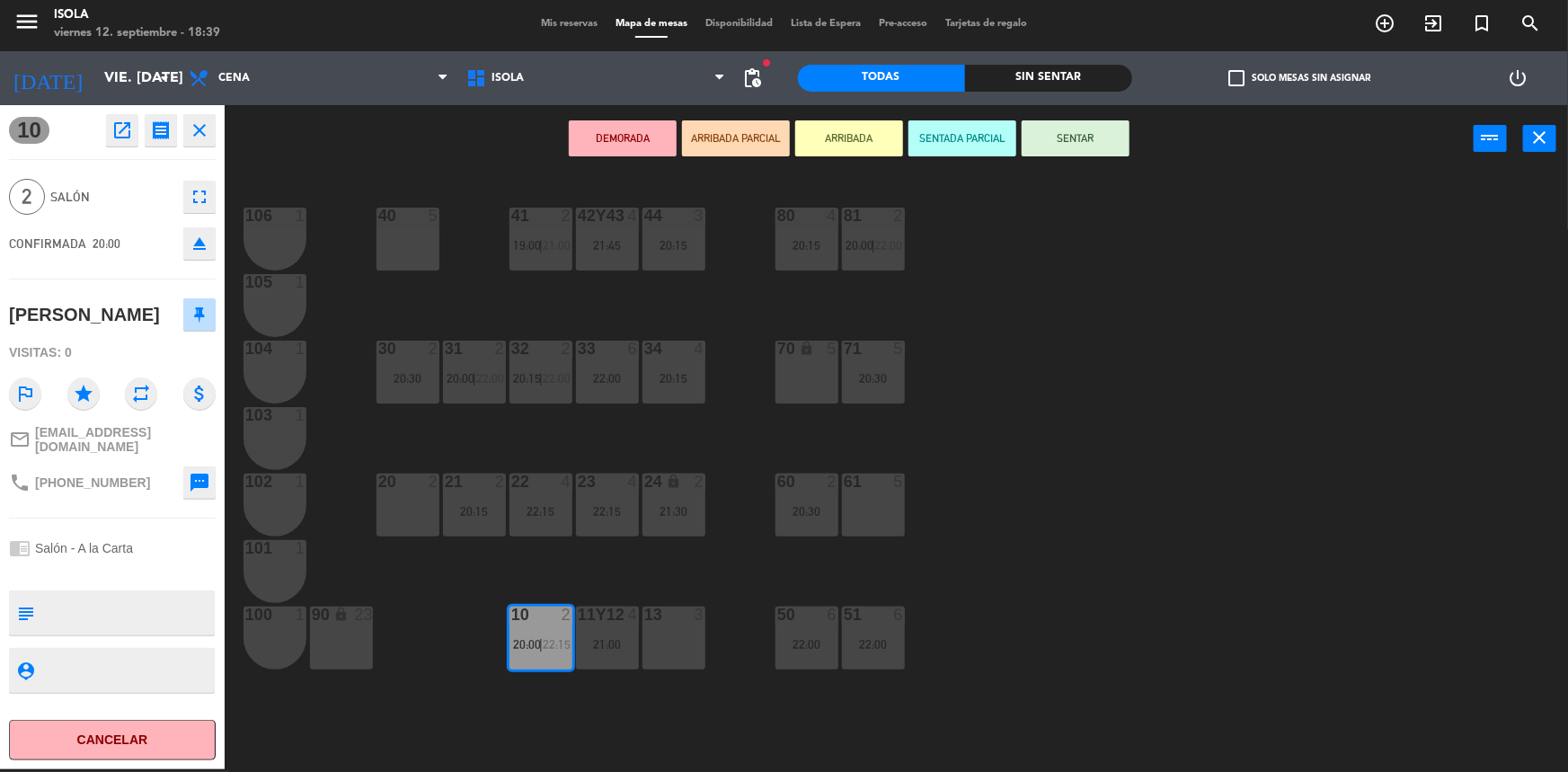
click at [530, 515] on div "22:15" at bounding box center [540, 511] width 62 height 12
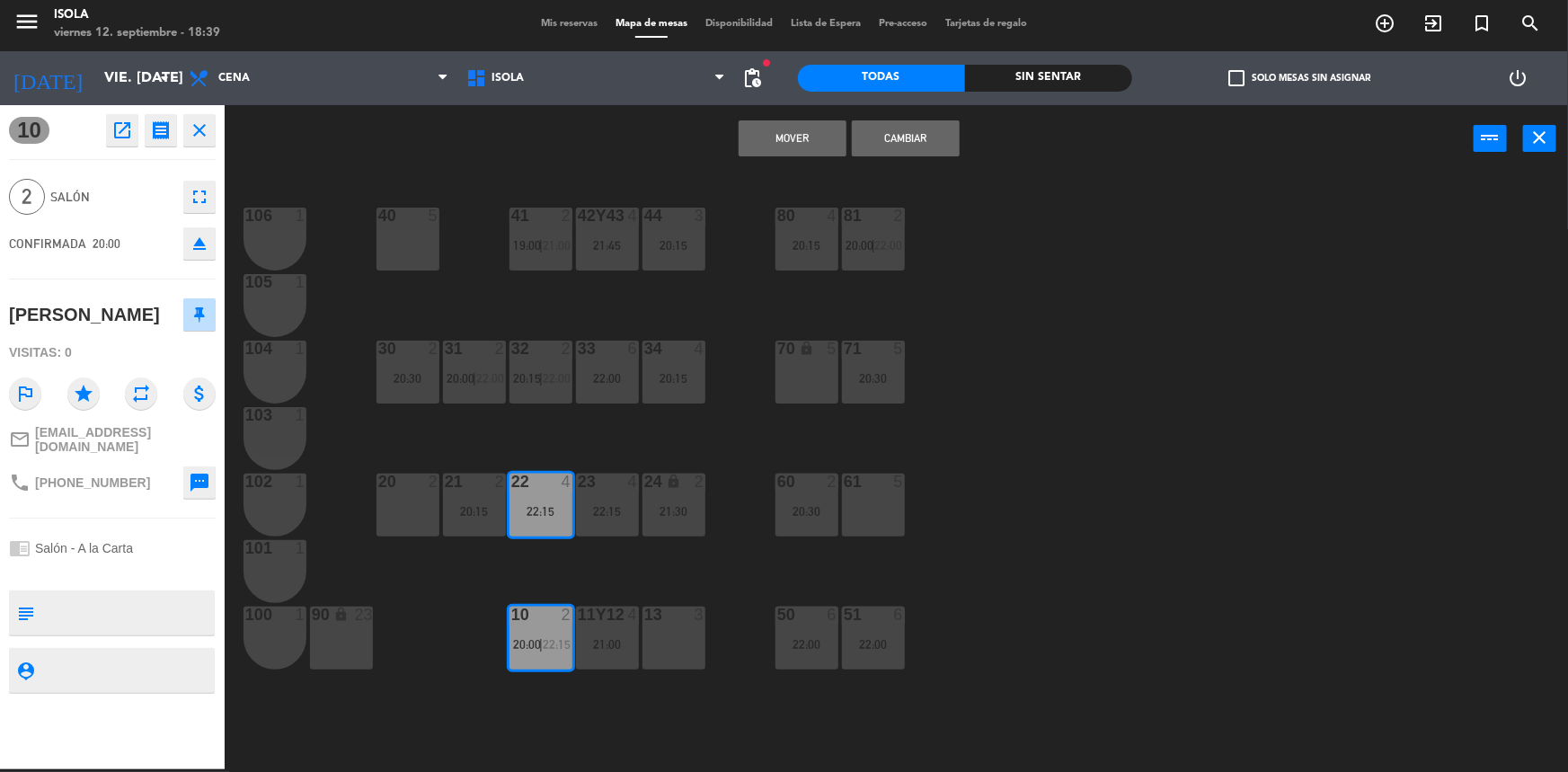
click at [683, 582] on div "40 5 42y43 4 21:45 41 2 19:00 | 21:00 44 3 20:15 80 4 20:15 81 2 20:00 | 22:00 …" at bounding box center [904, 473] width 1328 height 597
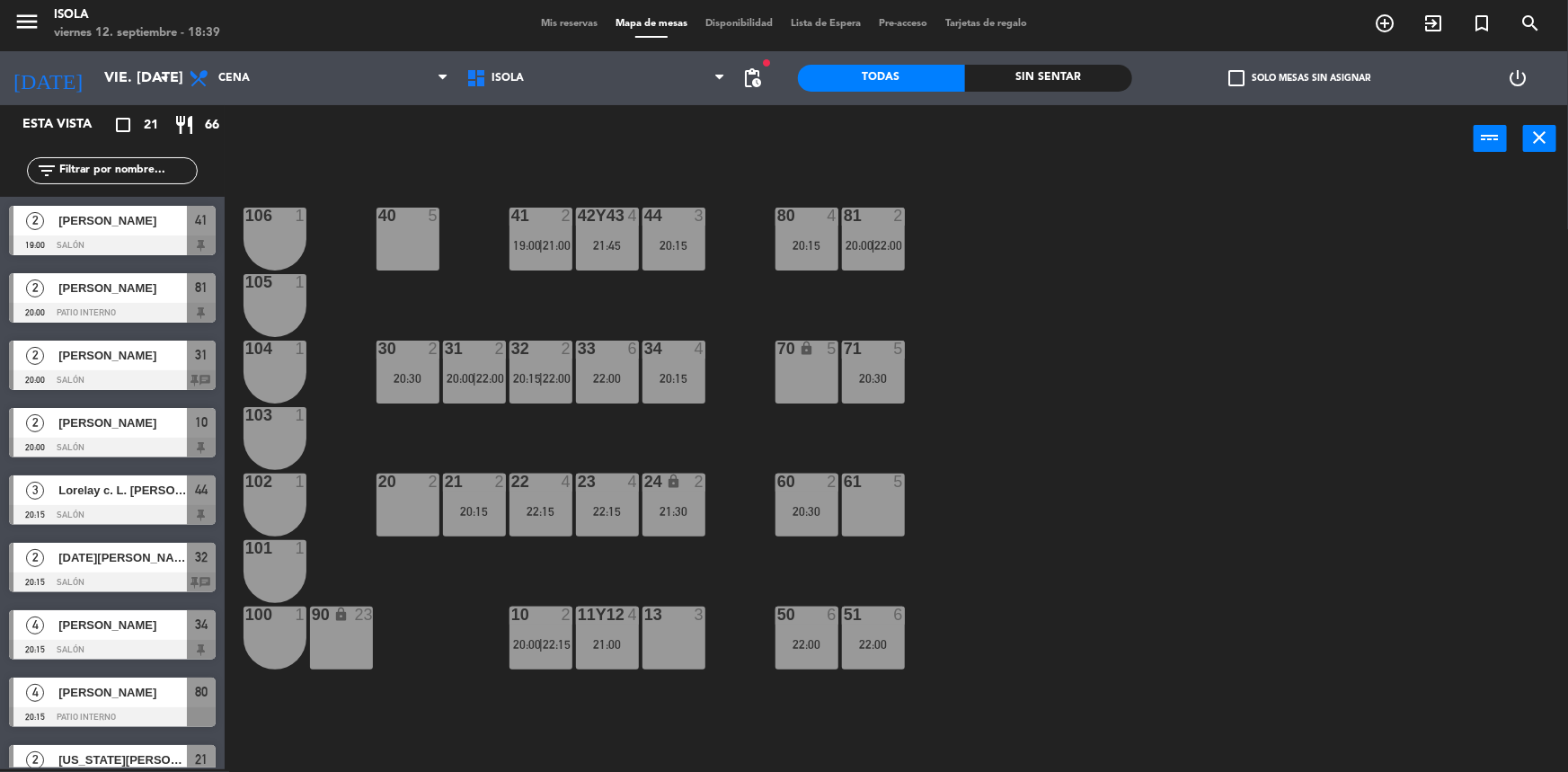
click at [546, 624] on div "10 2 20:00 | 22:15" at bounding box center [540, 637] width 62 height 62
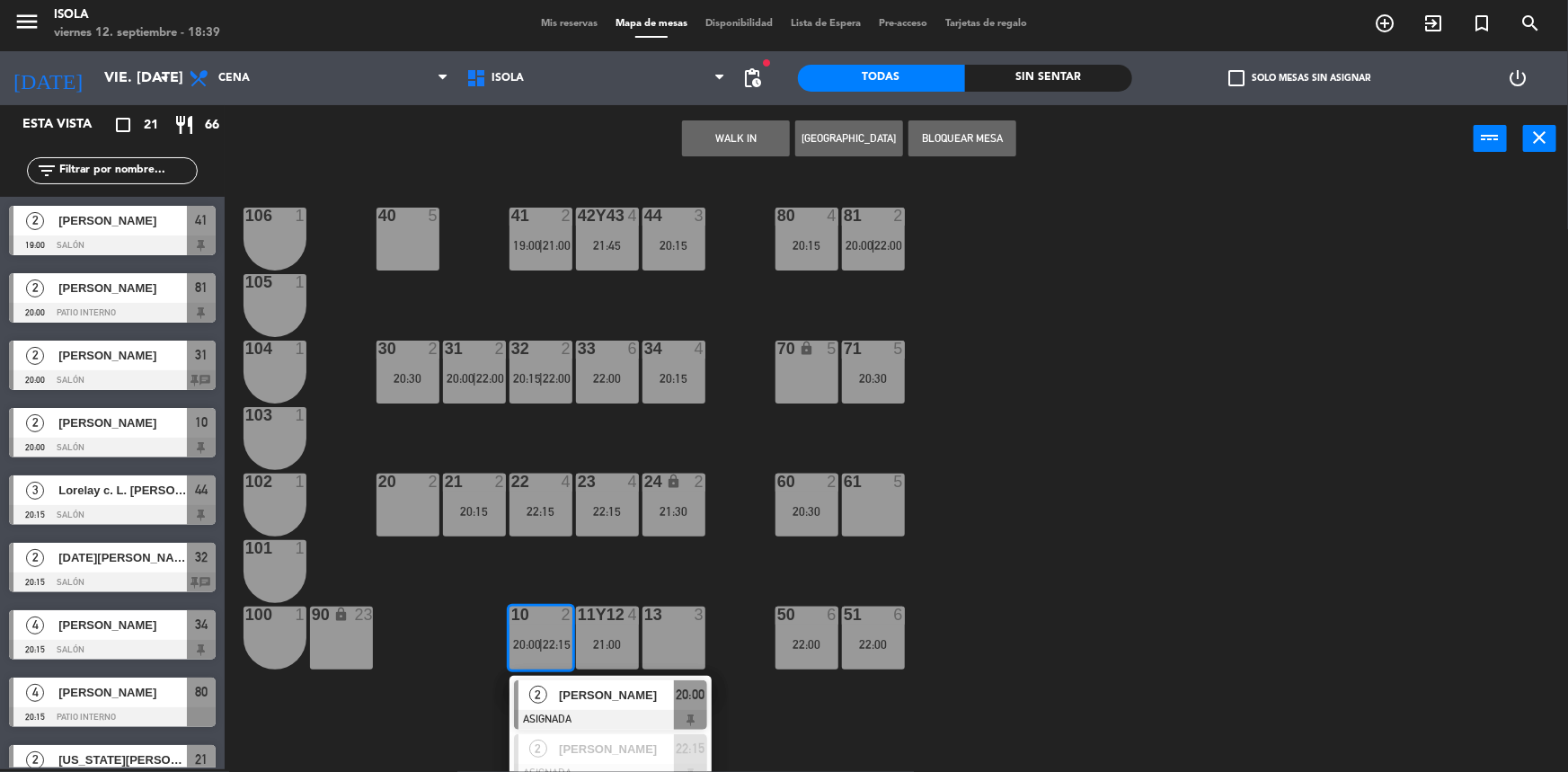
click at [564, 702] on span "[PERSON_NAME]" at bounding box center [617, 696] width 115 height 19
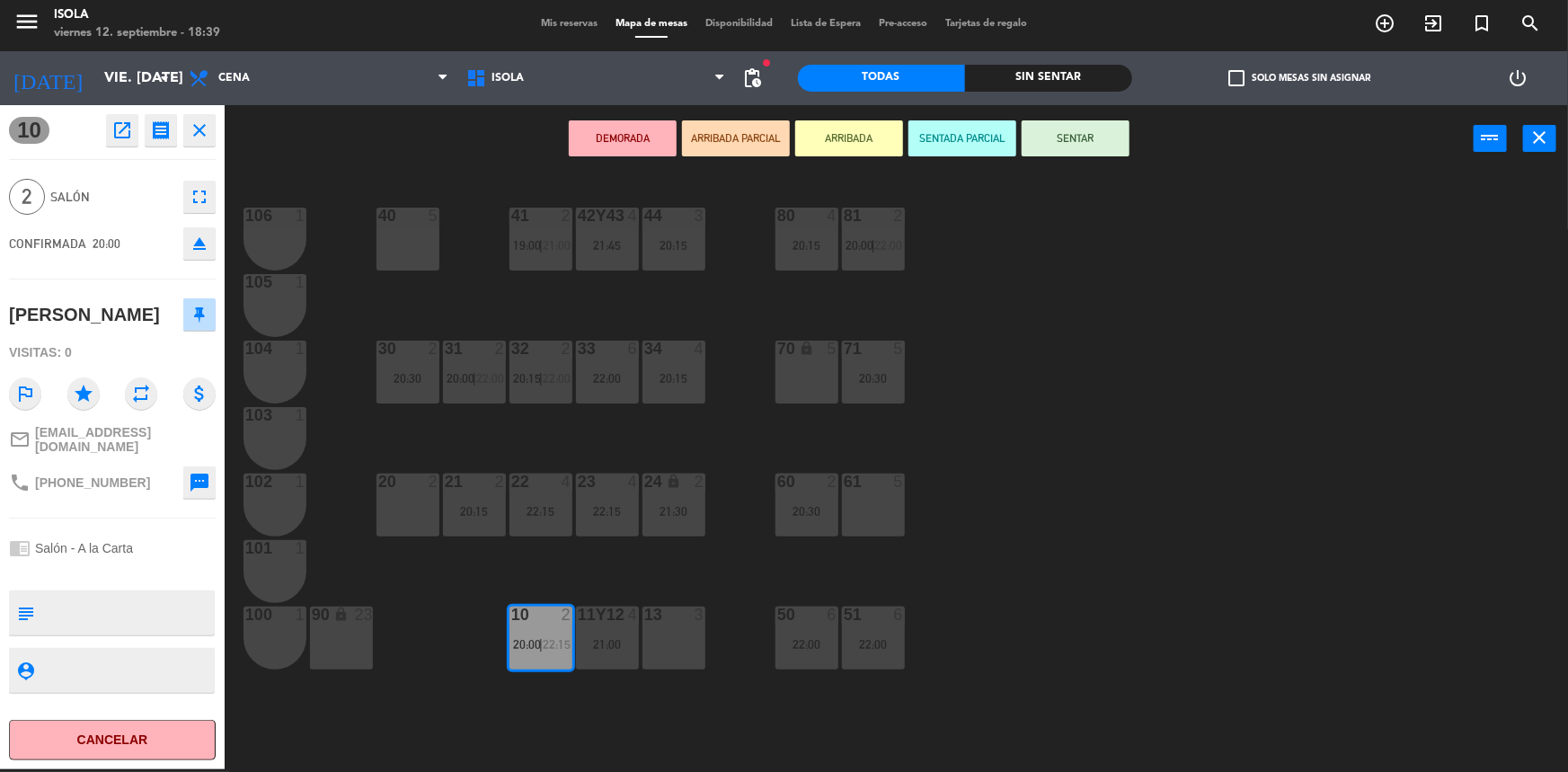
click at [611, 511] on div "22:15" at bounding box center [607, 511] width 62 height 12
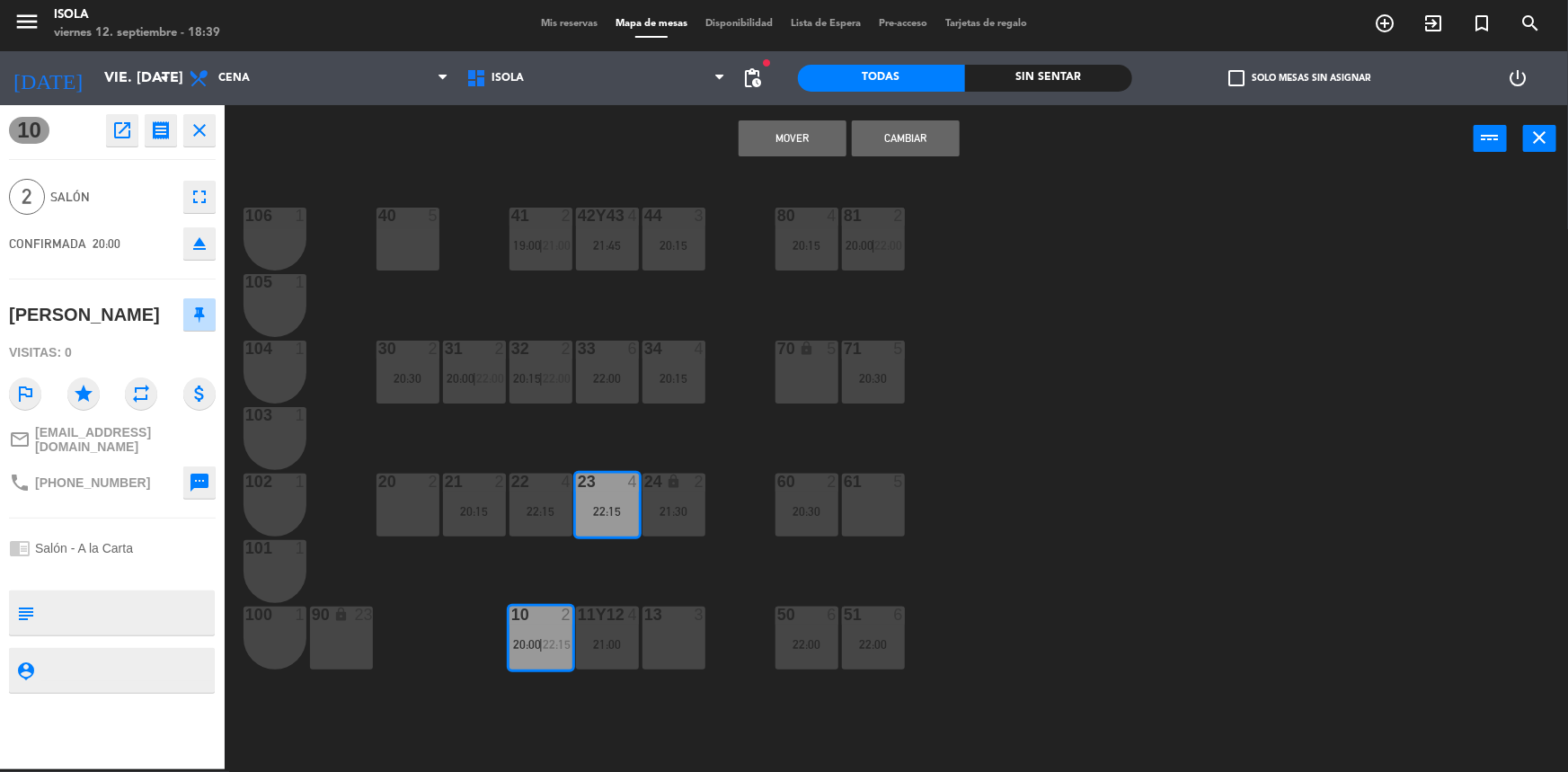
click at [805, 139] on button "Mover" at bounding box center [793, 137] width 108 height 36
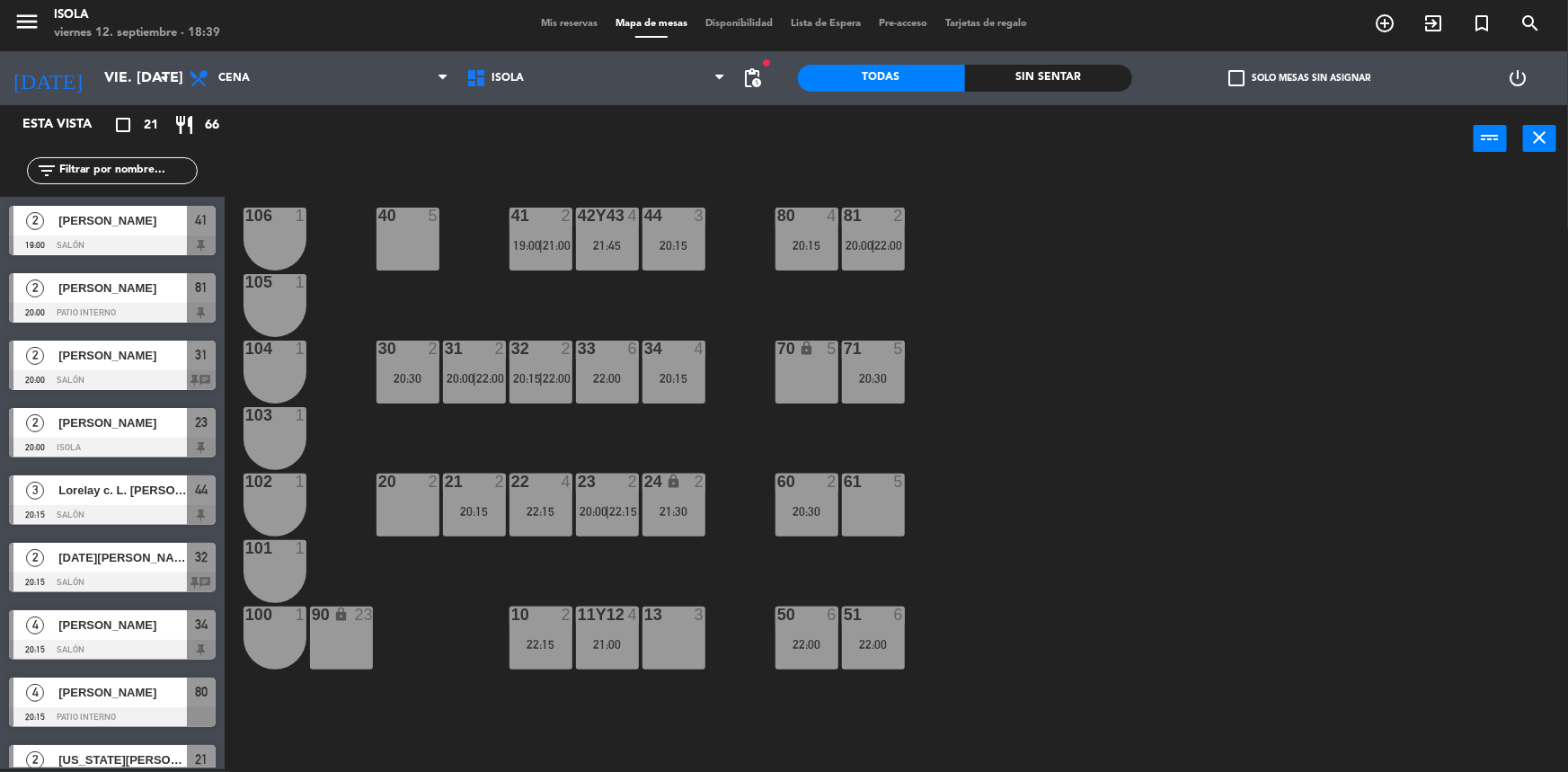
click at [484, 501] on div "21 2 20:15" at bounding box center [474, 505] width 62 height 62
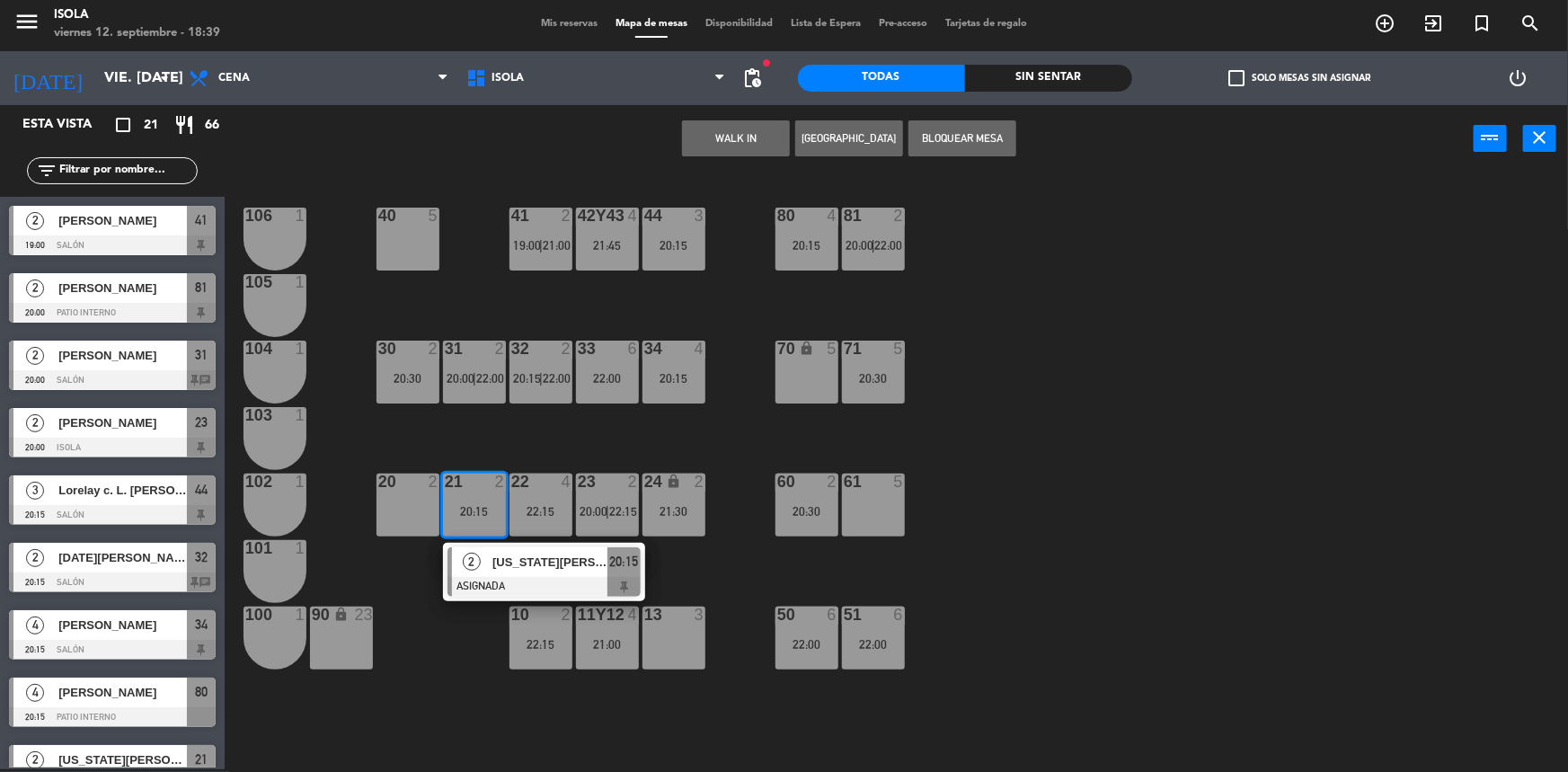
click at [510, 570] on span "[US_STATE][PERSON_NAME]" at bounding box center [551, 562] width 115 height 19
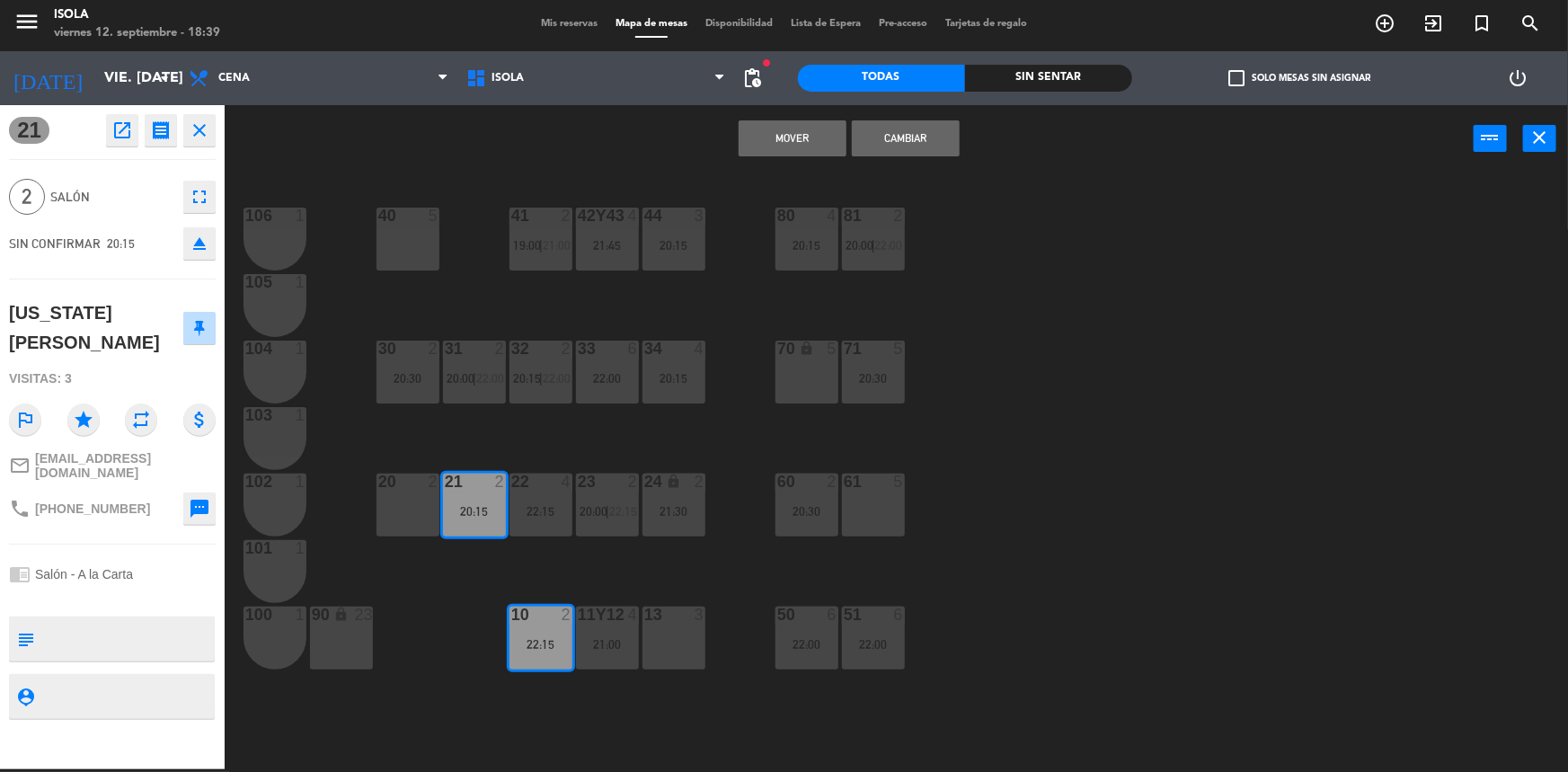
click at [790, 137] on button "Mover" at bounding box center [793, 137] width 108 height 36
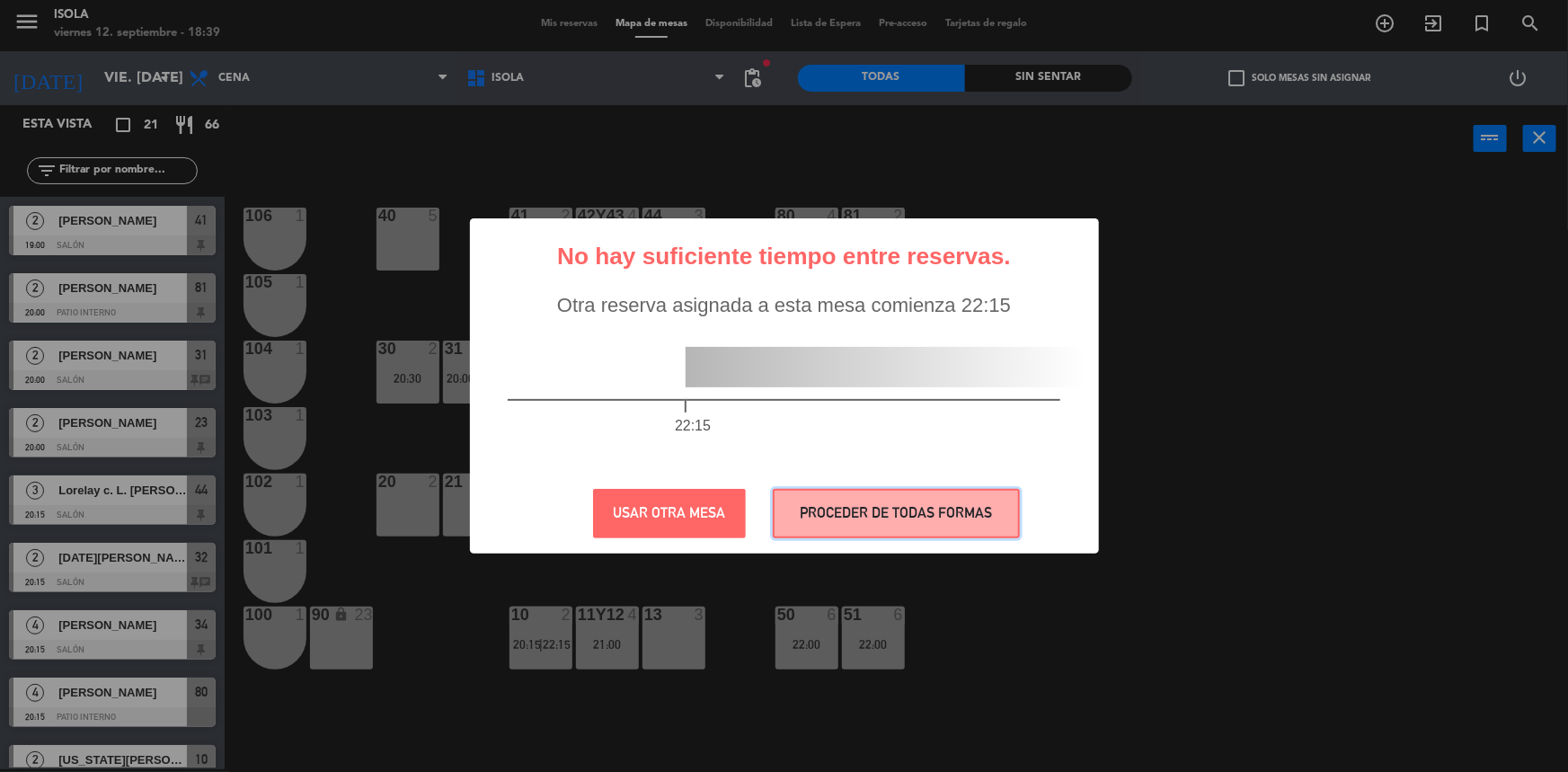
click at [882, 515] on button "PROCEDER DE TODAS FORMAS" at bounding box center [895, 513] width 247 height 49
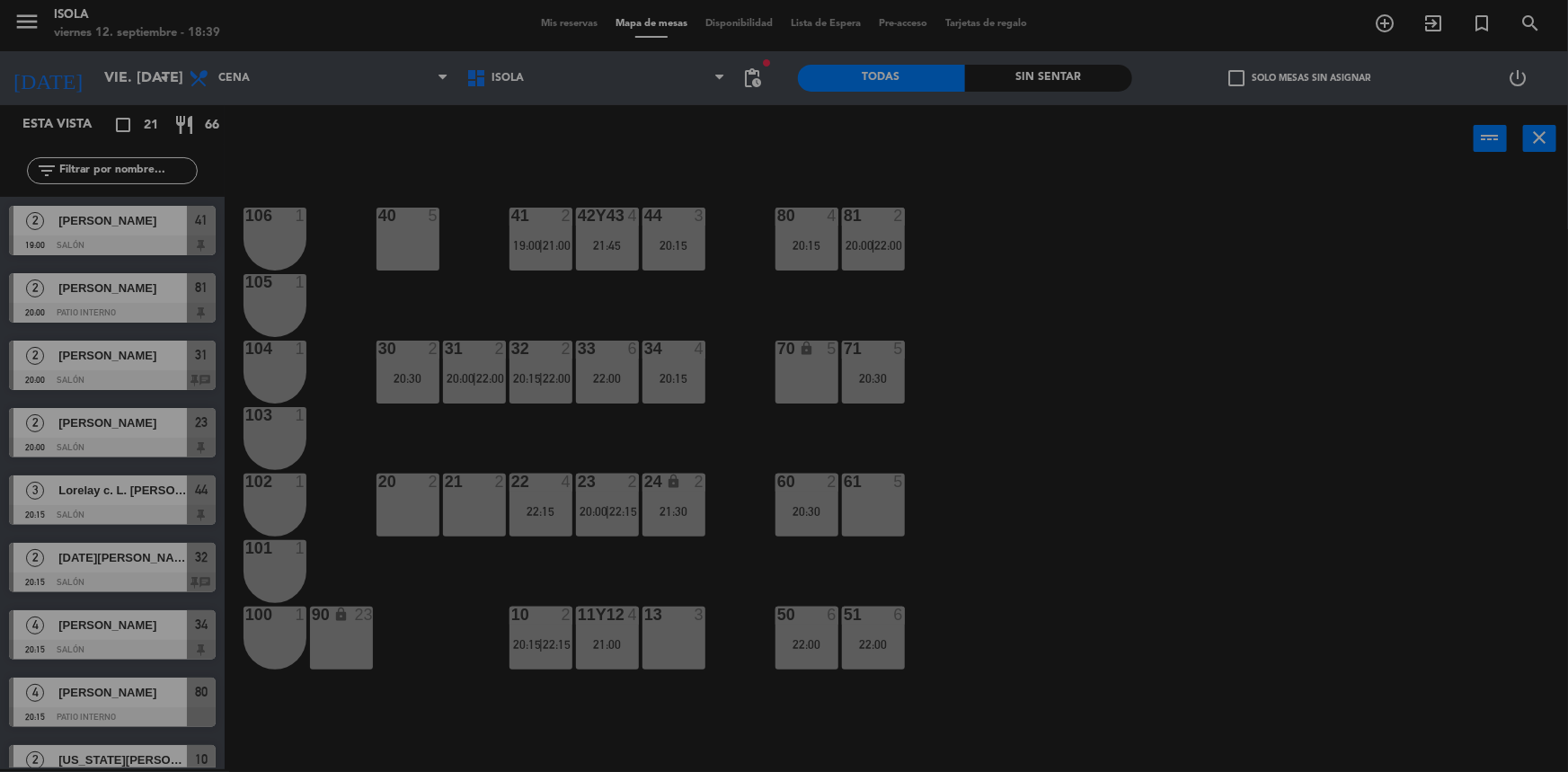
click at [1027, 532] on div "40 5 42y43 4 21:45 41 2 19:00 | 21:00 44 3 20:15 80 4 20:15 81 2 20:00 | 22:00 …" at bounding box center [904, 473] width 1328 height 597
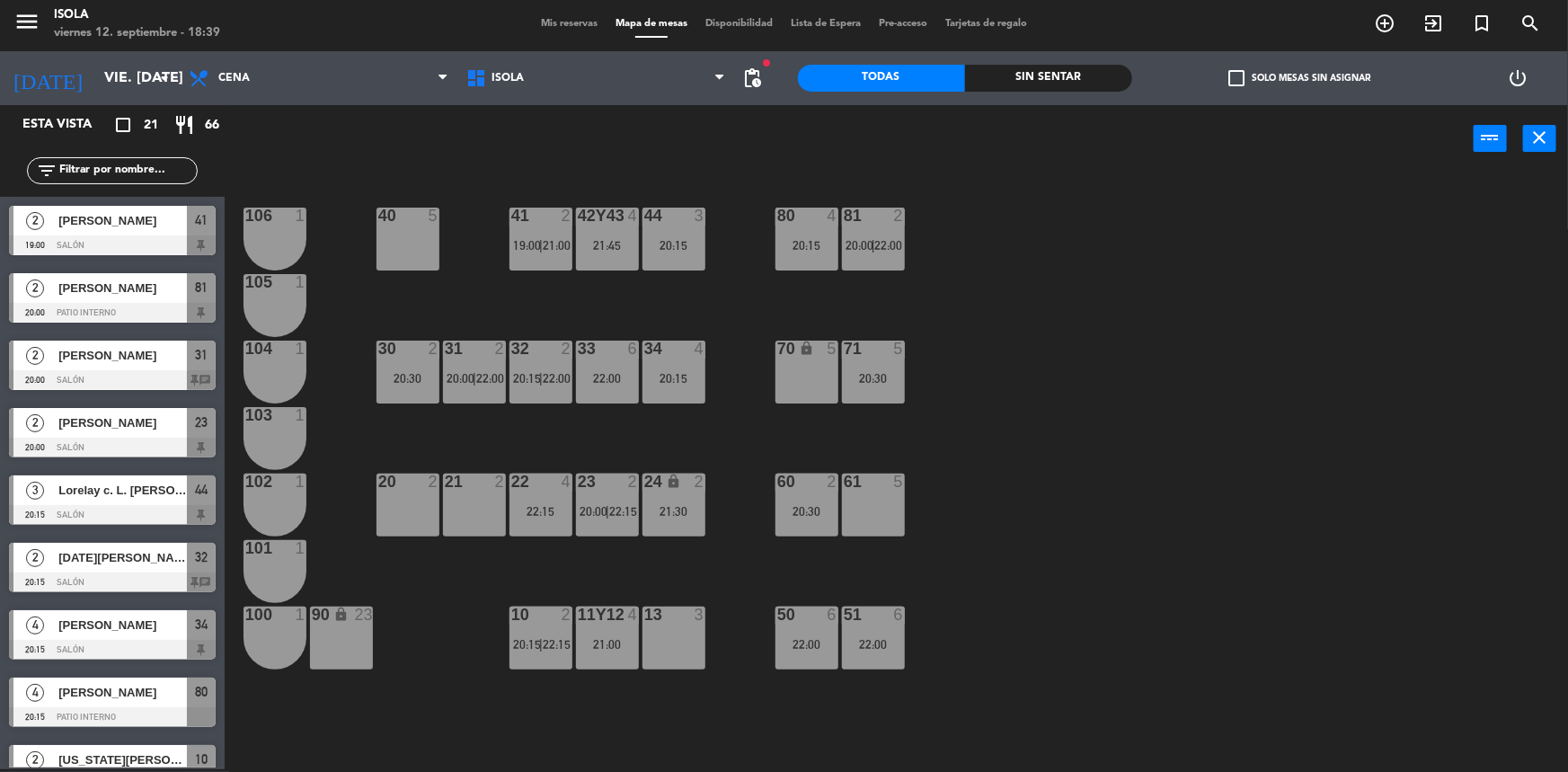
click at [542, 646] on span "|" at bounding box center [541, 644] width 4 height 14
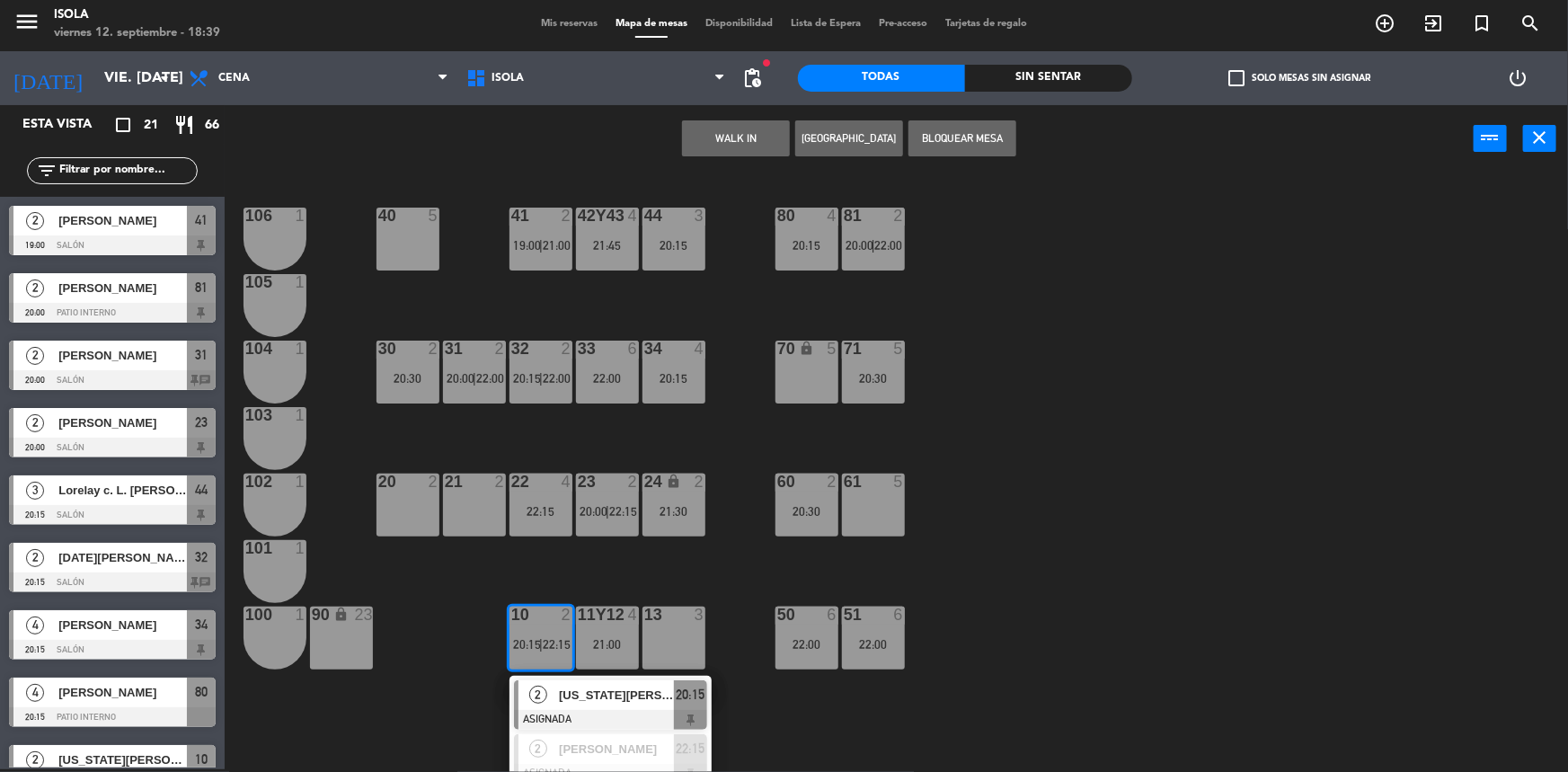
click at [1077, 548] on div "40 5 42y43 4 21:45 41 2 19:00 | 21:00 44 3 20:15 80 4 20:15 81 2 20:00 | 22:00 …" at bounding box center [904, 473] width 1328 height 597
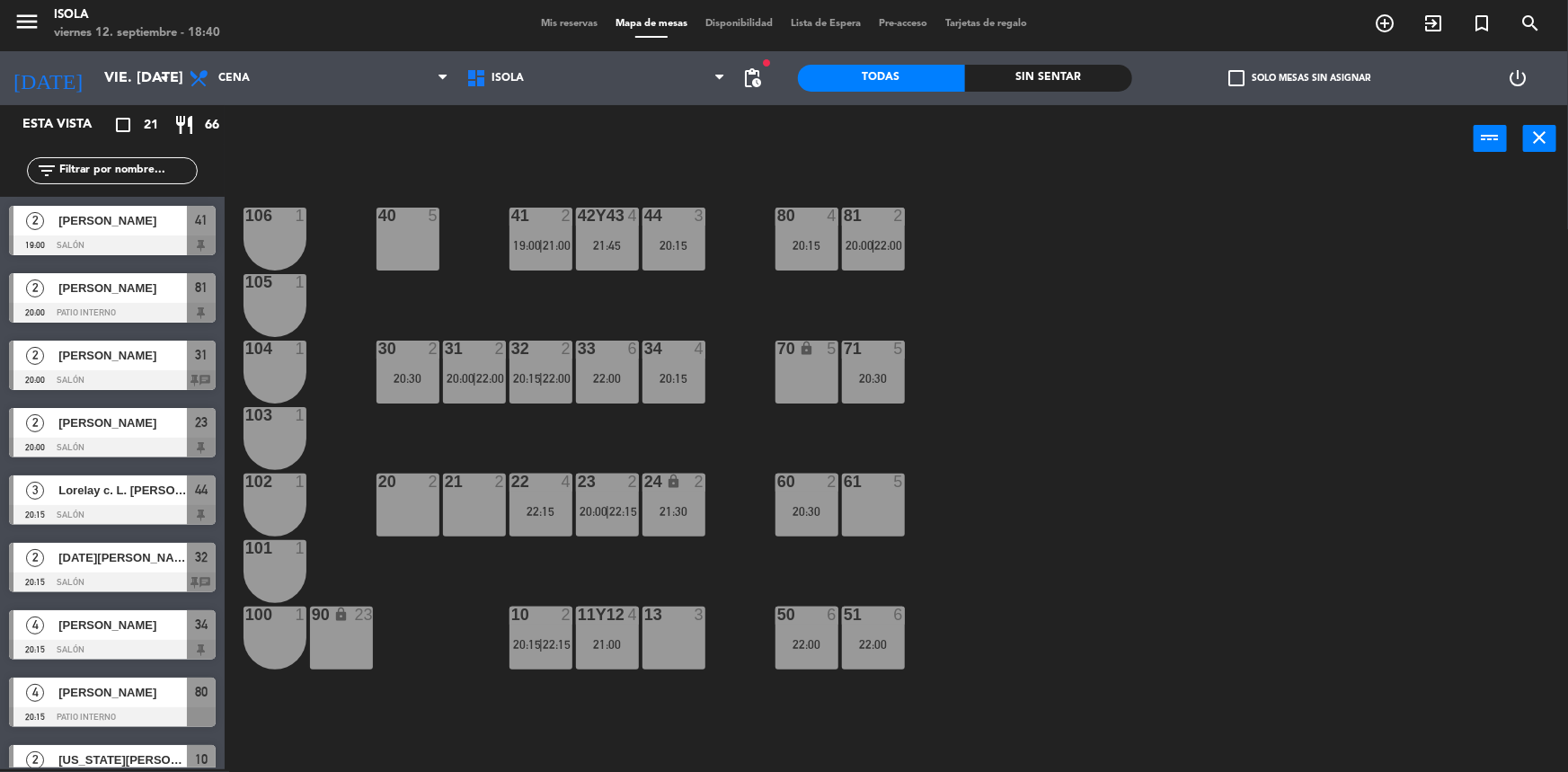
click at [973, 560] on div "40 5 42y43 4 21:45 41 2 19:00 | 21:00 44 3 20:15 80 4 20:15 81 2 20:00 | 22:00 …" at bounding box center [904, 473] width 1328 height 597
click at [796, 630] on div "50 6 22:00" at bounding box center [806, 637] width 62 height 62
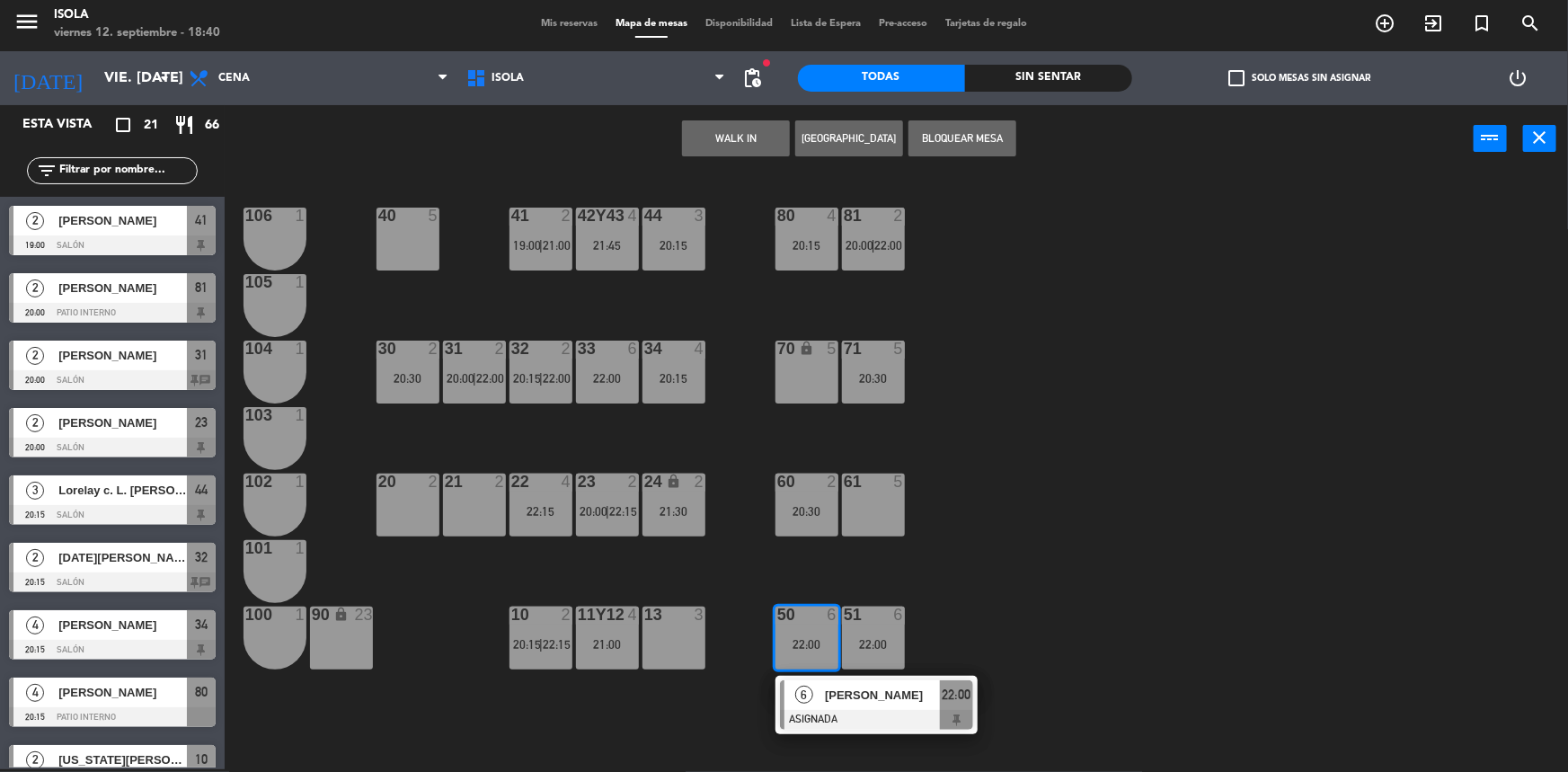
click at [987, 517] on div "40 5 42y43 4 21:45 41 2 19:00 | 21:00 44 3 20:15 80 4 20:15 81 2 20:00 | 22:00 …" at bounding box center [904, 473] width 1328 height 597
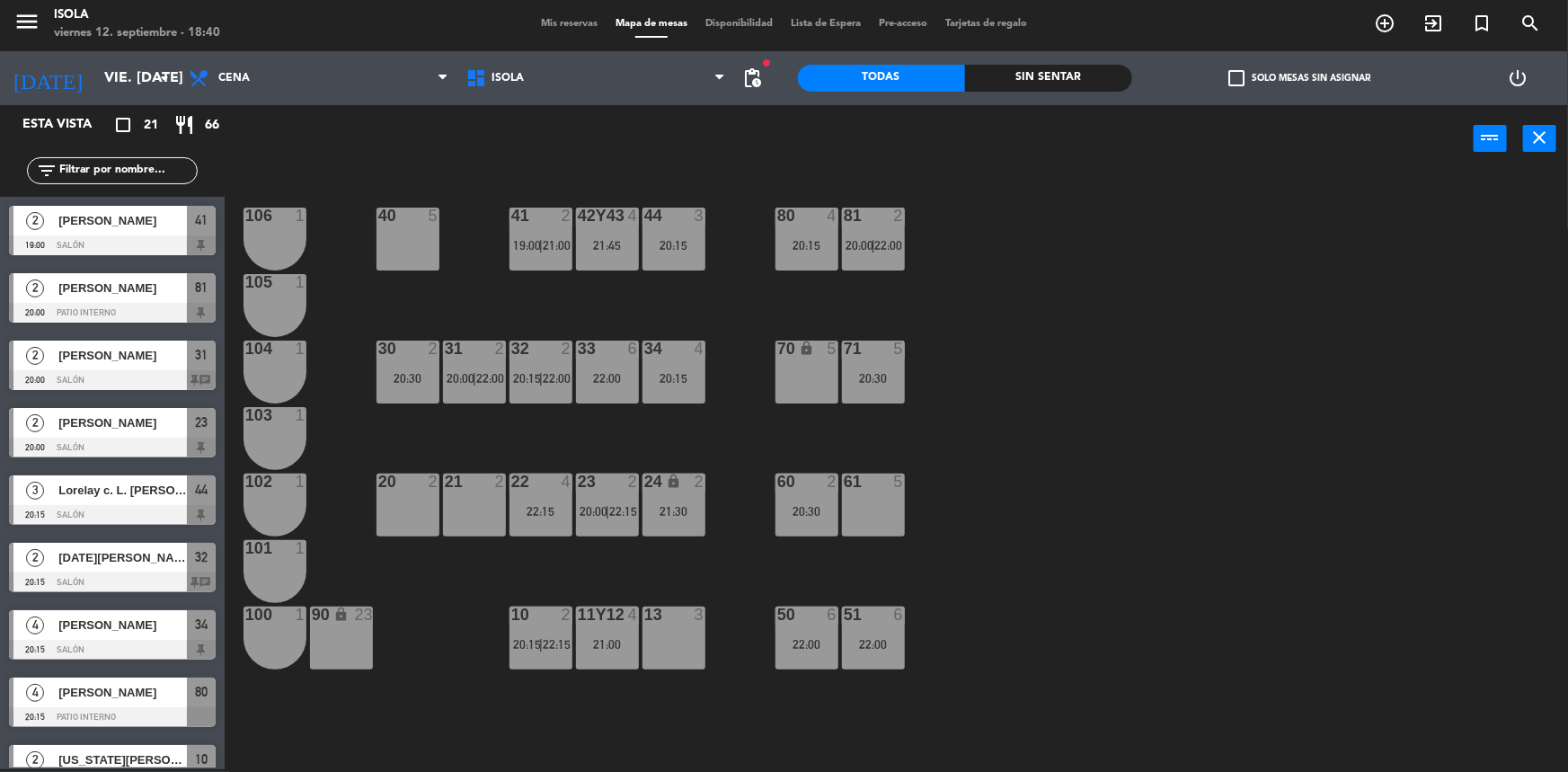
click at [801, 509] on div "20:30" at bounding box center [806, 511] width 62 height 12
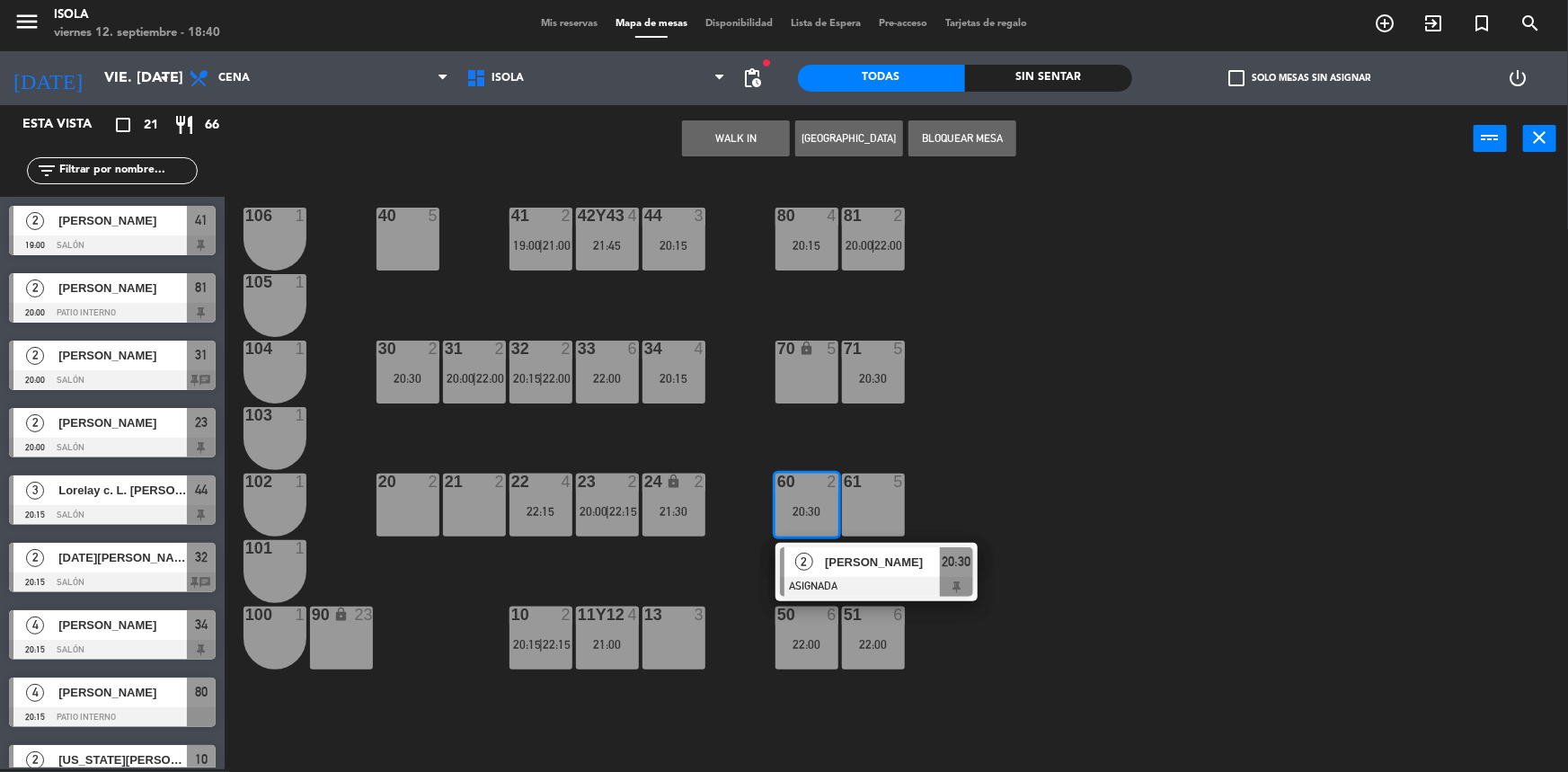
click at [979, 481] on div "40 5 42y43 4 21:45 41 2 19:00 | 21:00 44 3 20:15 80 4 20:15 81 2 20:00 | 22:00 …" at bounding box center [904, 473] width 1328 height 597
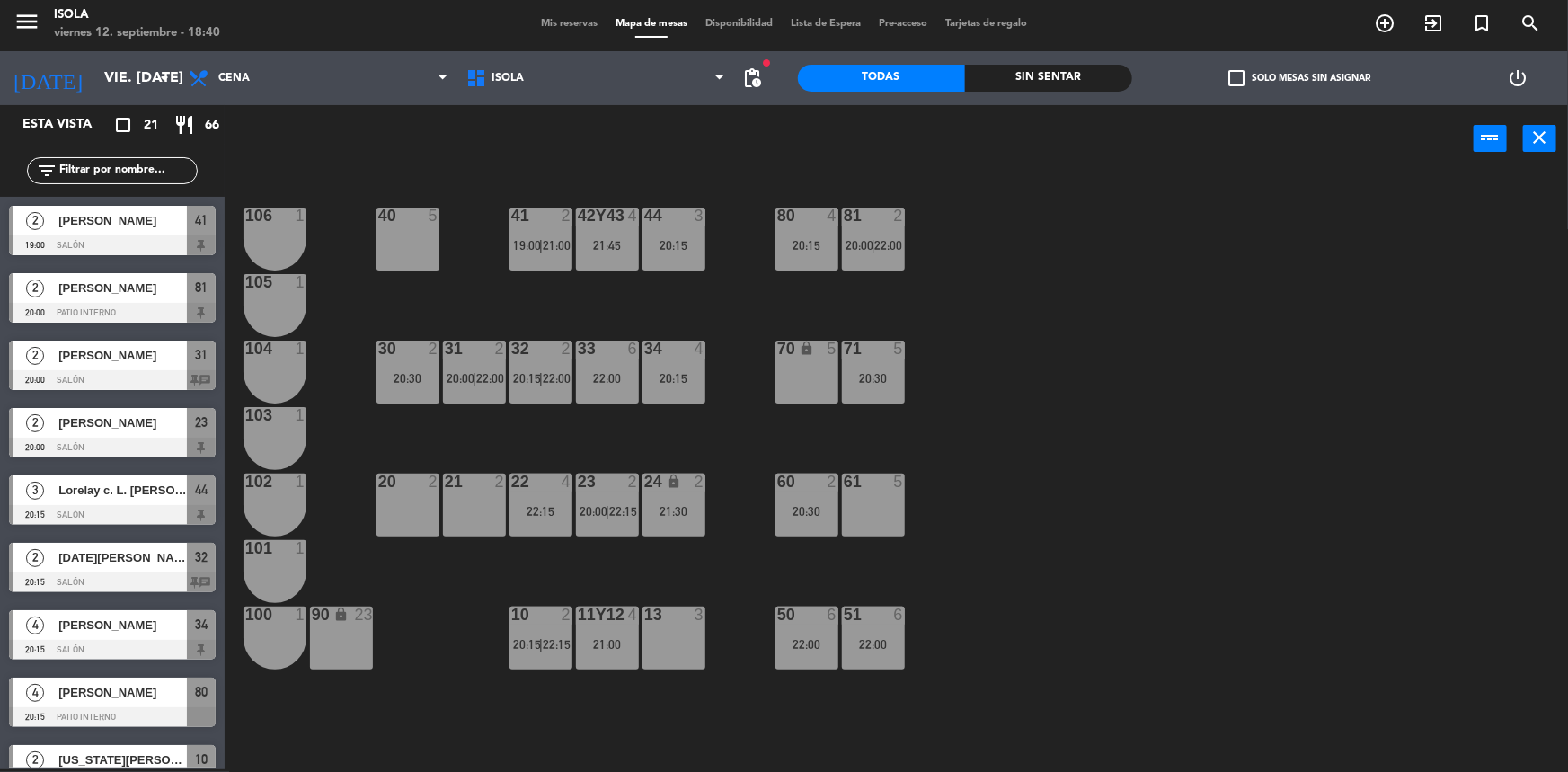
drag, startPoint x: 941, startPoint y: 368, endPoint x: 914, endPoint y: 409, distance: 49.1
click at [941, 367] on div "40 5 42y43 4 21:45 41 2 19:00 | 21:00 44 3 20:15 80 4 20:15 81 2 20:00 | 22:00 …" at bounding box center [904, 473] width 1328 height 597
click at [915, 456] on div "40 5 42y43 4 21:45 41 2 19:00 | 21:00 44 3 20:15 80 4 20:15 81 2 20:00 | 22:00 …" at bounding box center [904, 473] width 1328 height 597
click at [707, 438] on div "40 5 42y43 4 21:45 41 2 19:00 | 21:00 44 3 20:15 80 4 20:15 81 2 20:00 | 22:00 …" at bounding box center [904, 473] width 1328 height 597
click at [676, 510] on div "21:30" at bounding box center [674, 511] width 62 height 12
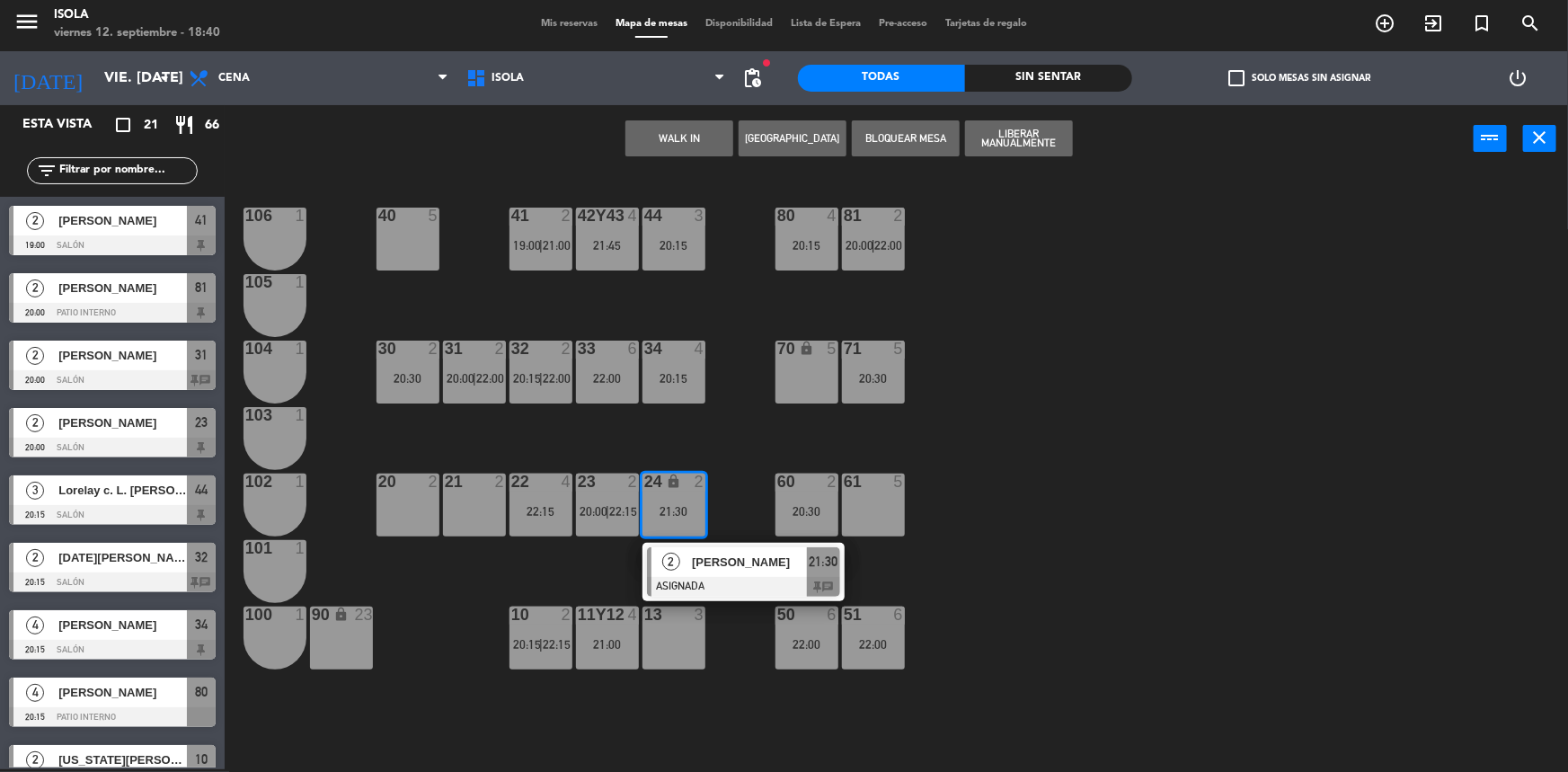
click at [723, 436] on div "40 5 42y43 4 21:45 41 2 19:00 | 21:00 44 3 20:15 80 4 20:15 81 2 20:00 | 22:00 …" at bounding box center [904, 473] width 1328 height 597
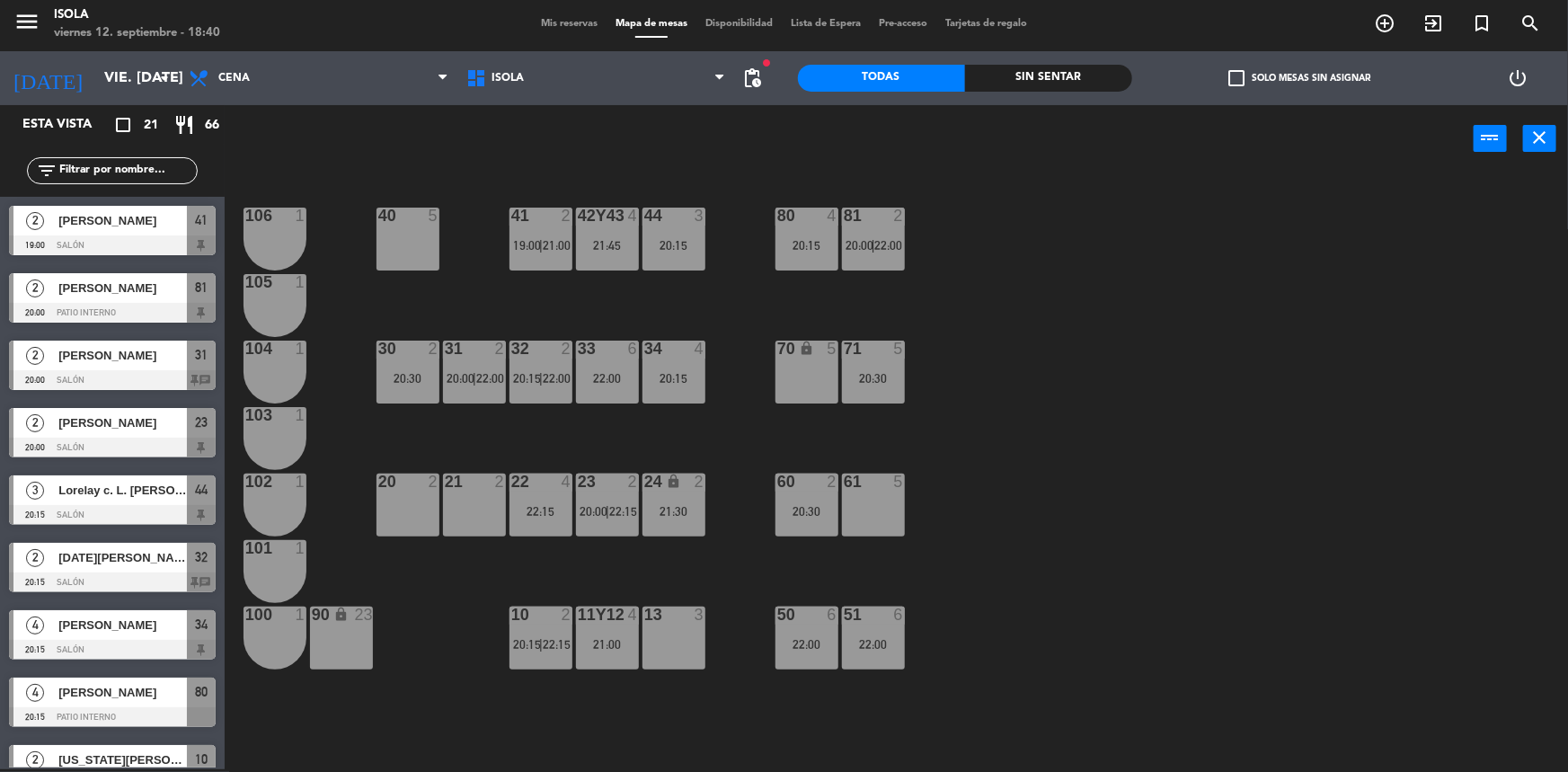
click at [693, 441] on div "40 5 42y43 4 21:45 41 2 19:00 | 21:00 44 3 20:15 80 4 20:15 81 2 20:00 | 22:00 …" at bounding box center [904, 473] width 1328 height 597
click at [807, 264] on div "80 4 20:15" at bounding box center [806, 238] width 62 height 62
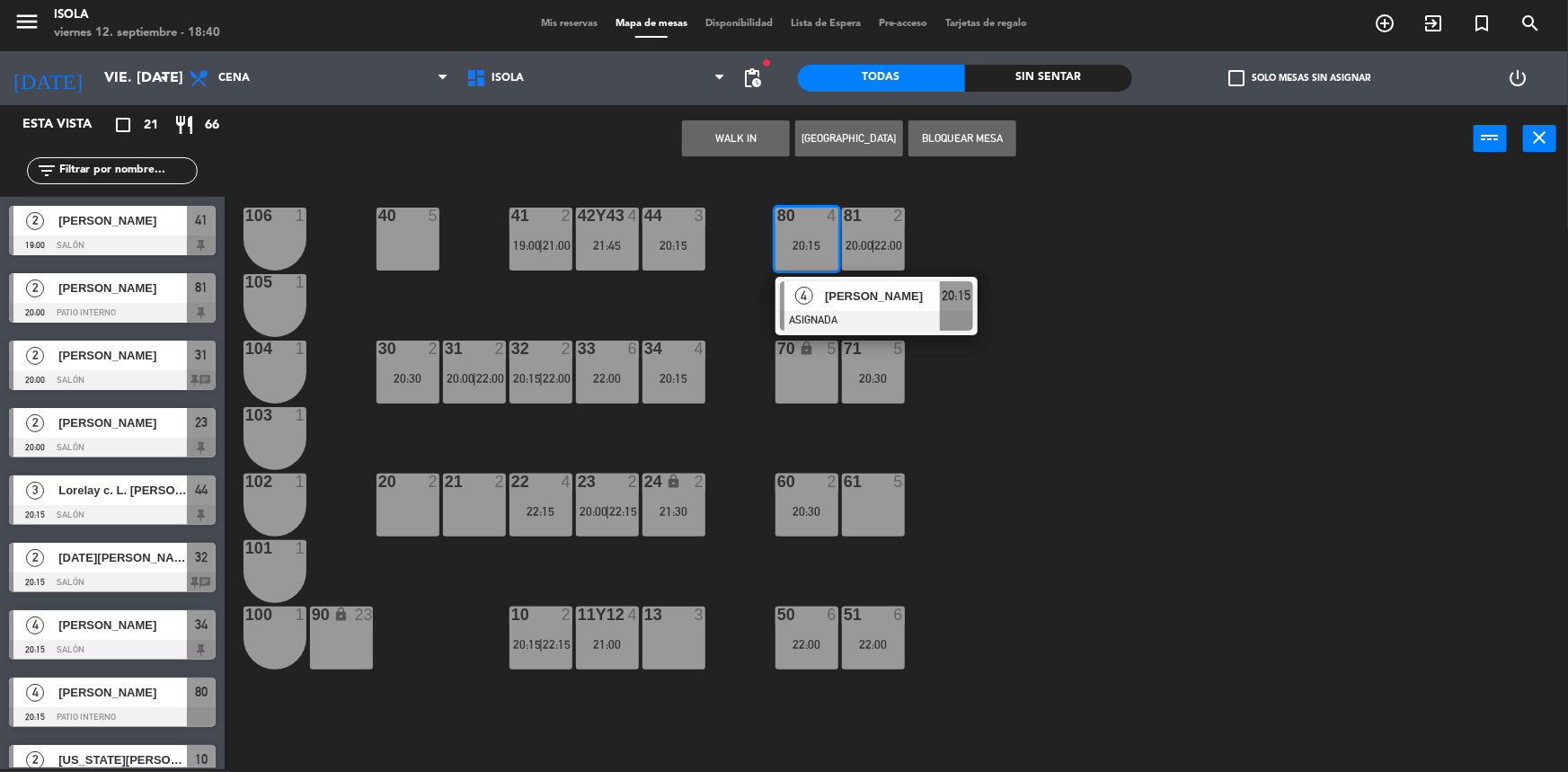
click at [935, 261] on div "40 5 42y43 4 21:45 41 2 19:00 | 21:00 44 3 20:15 80 4 20:15 4 [PERSON_NAME] ASI…" at bounding box center [904, 473] width 1328 height 597
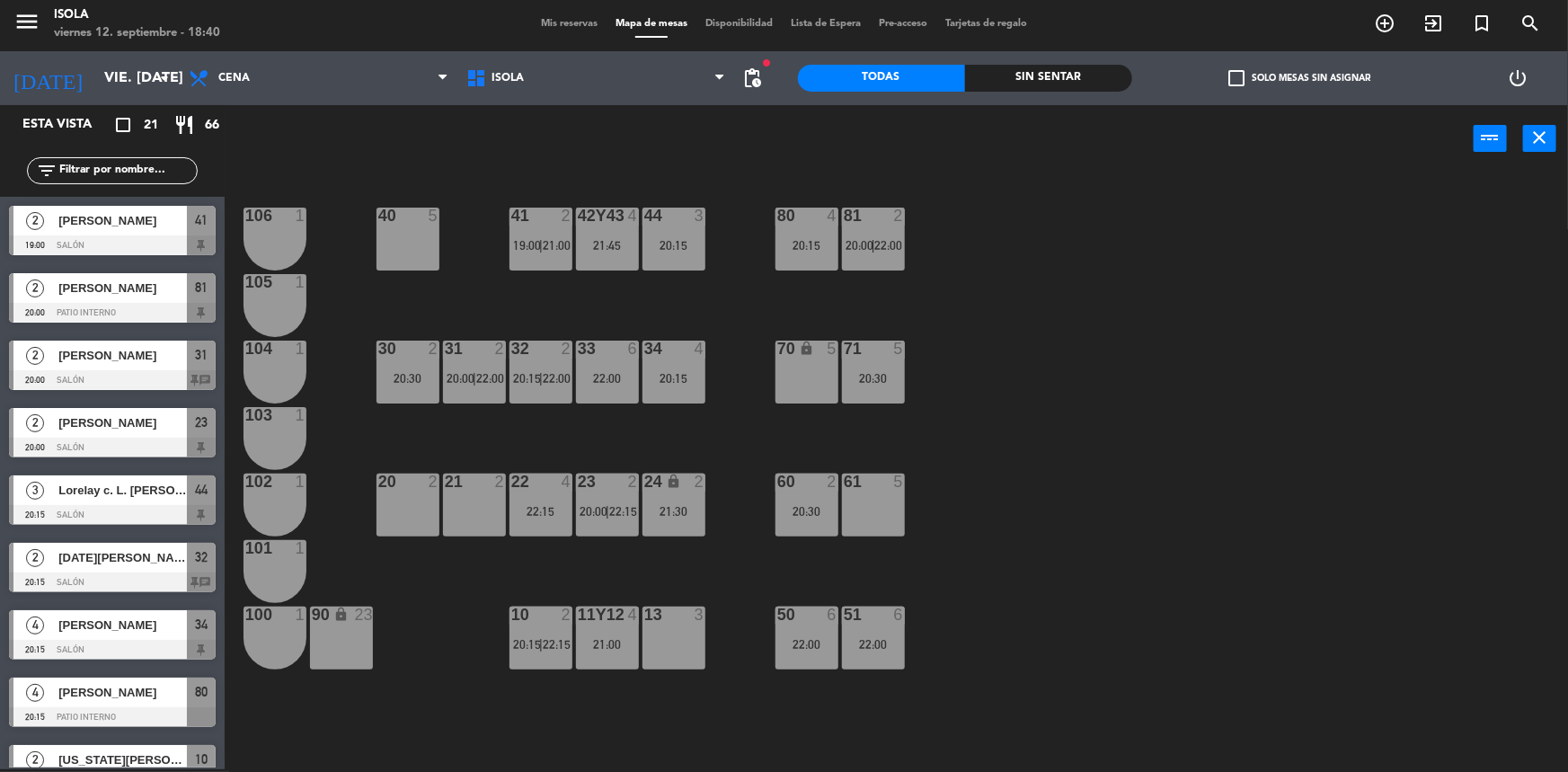
click at [935, 262] on div "40 5 42y43 4 21:45 41 2 19:00 | 21:00 44 3 20:15 80 4 20:15 81 2 20:00 | 22:00 …" at bounding box center [904, 473] width 1328 height 597
click at [880, 261] on div "81 2 20:00 | 22:00" at bounding box center [872, 238] width 62 height 62
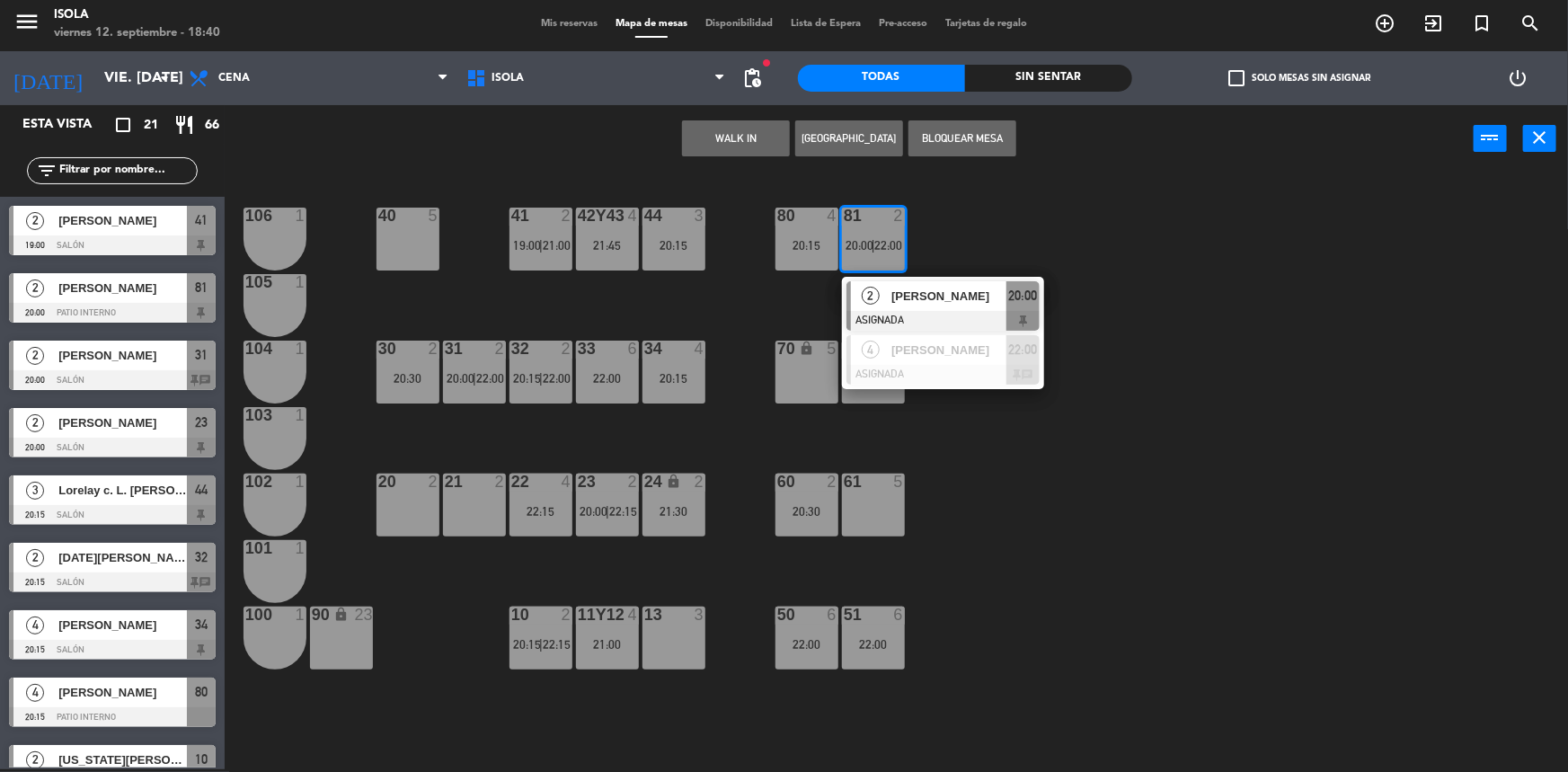
click at [935, 243] on div "40 5 42y43 4 21:45 41 2 19:00 | 21:00 44 3 20:15 80 4 20:15 81 2 20:00 | 22:00 …" at bounding box center [904, 473] width 1328 height 597
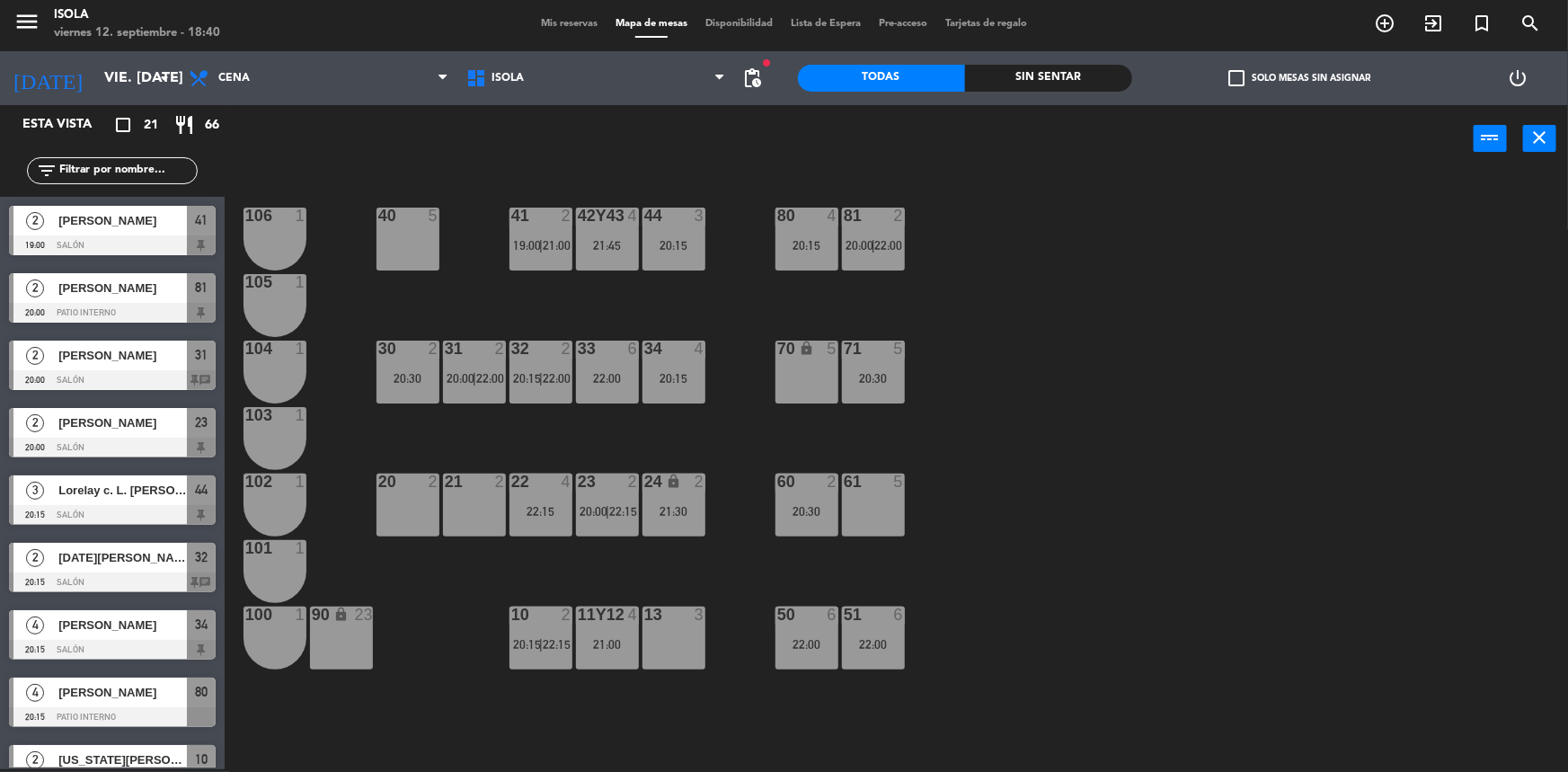
click at [967, 396] on div "40 5 42y43 4 21:45 41 2 19:00 | 21:00 44 3 20:15 80 4 20:15 81 2 20:00 | 22:00 …" at bounding box center [904, 473] width 1328 height 597
click at [538, 382] on span "20:15" at bounding box center [527, 378] width 28 height 14
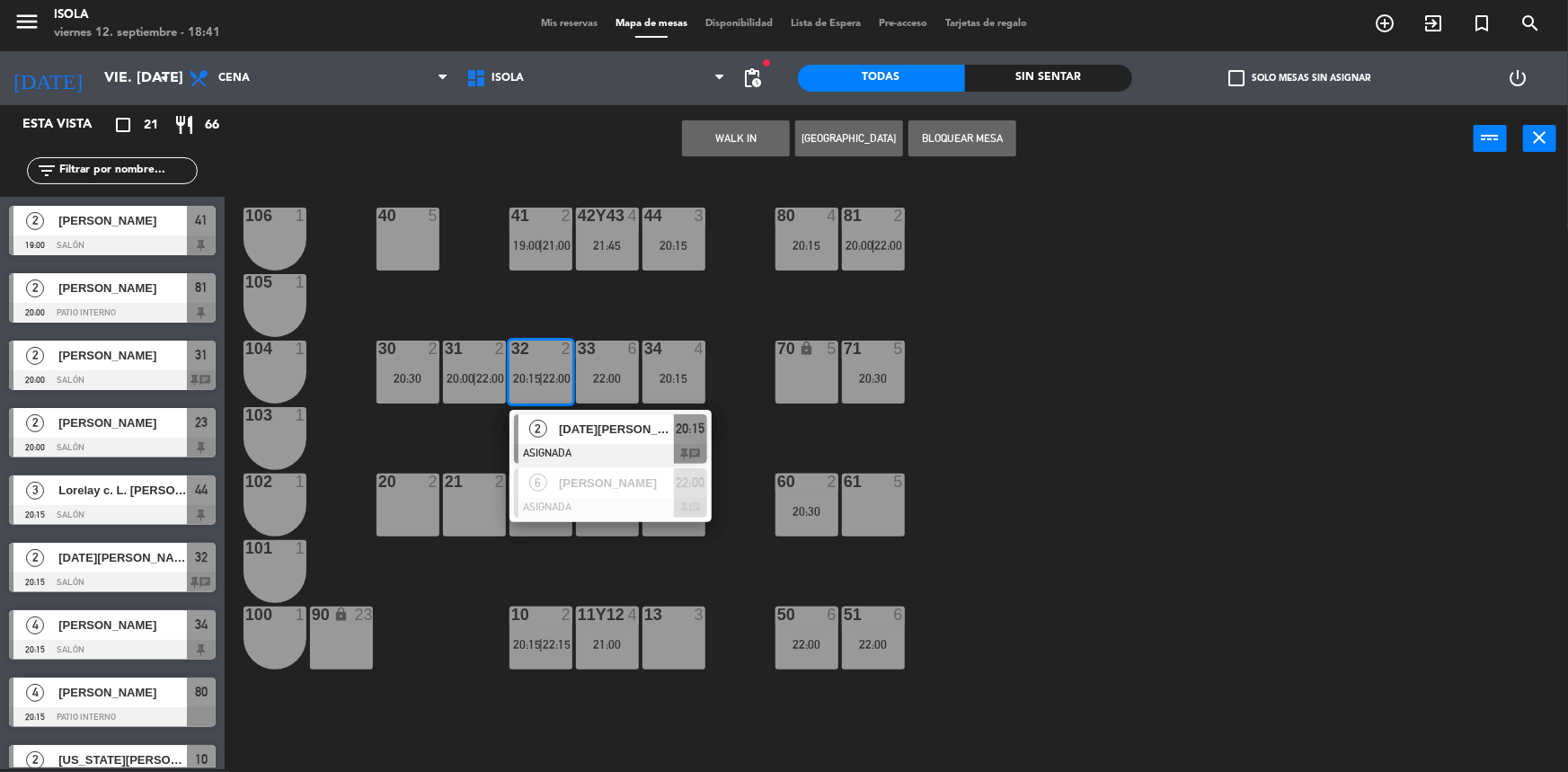
click at [596, 429] on div "2 [DATE][PERSON_NAME] ASIGNADA 20:15 chat" at bounding box center [610, 438] width 229 height 59
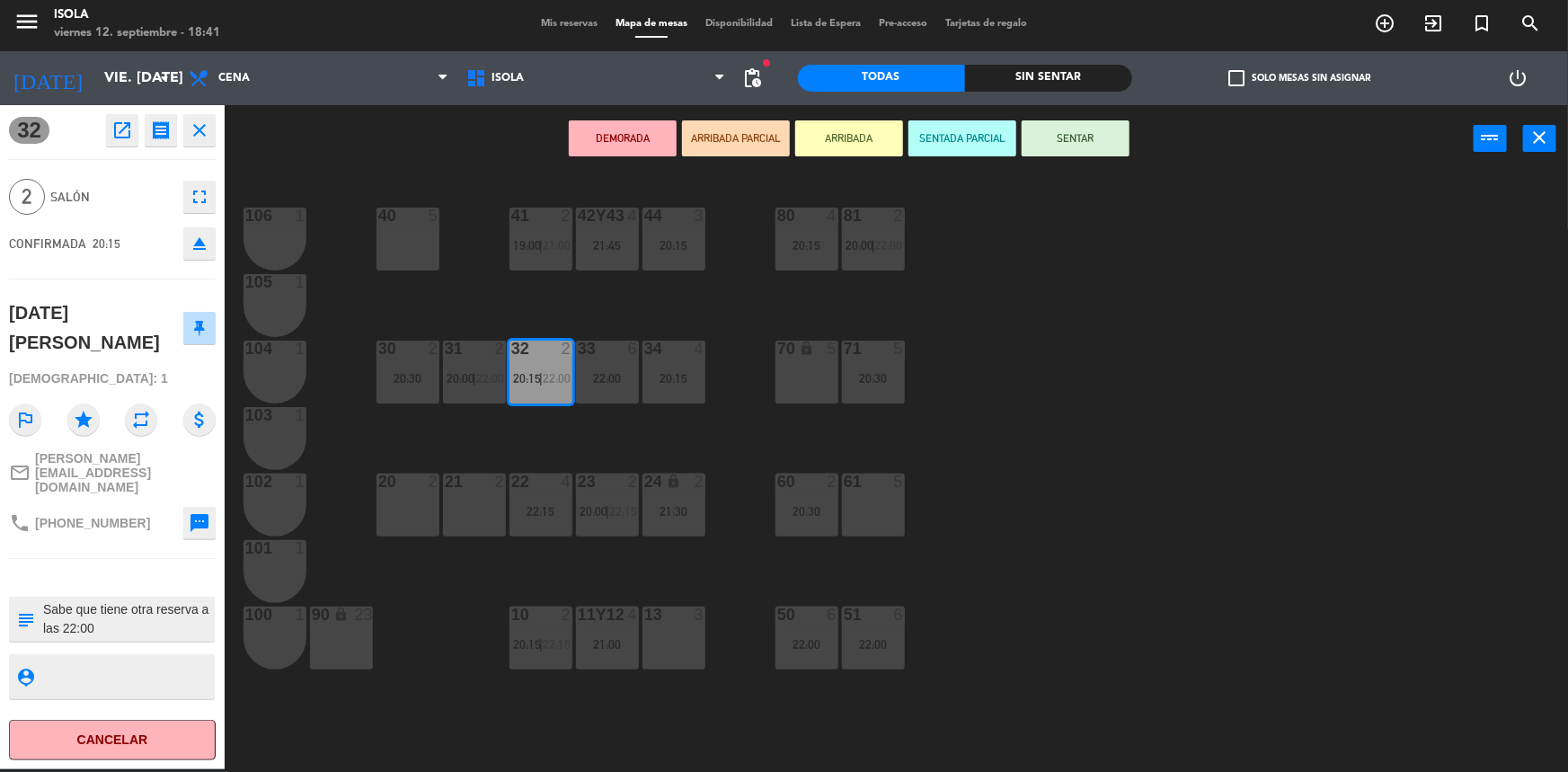
click at [587, 436] on div "40 5 42y43 4 21:45 41 2 19:00 | 21:00 44 3 20:15 80 4 20:15 81 2 20:00 | 22:00 …" at bounding box center [904, 473] width 1328 height 597
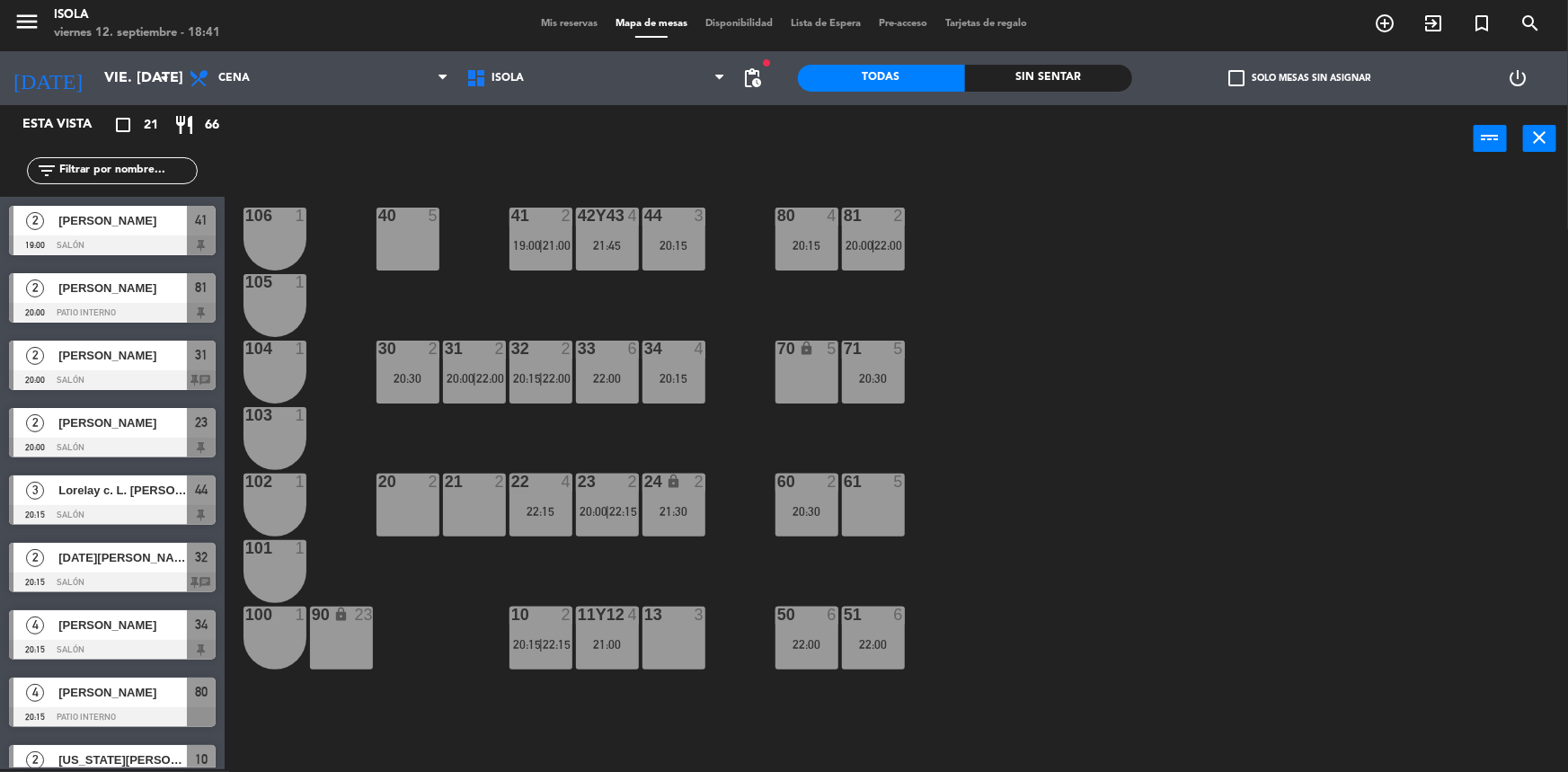
click at [493, 378] on span "22:00" at bounding box center [490, 378] width 28 height 14
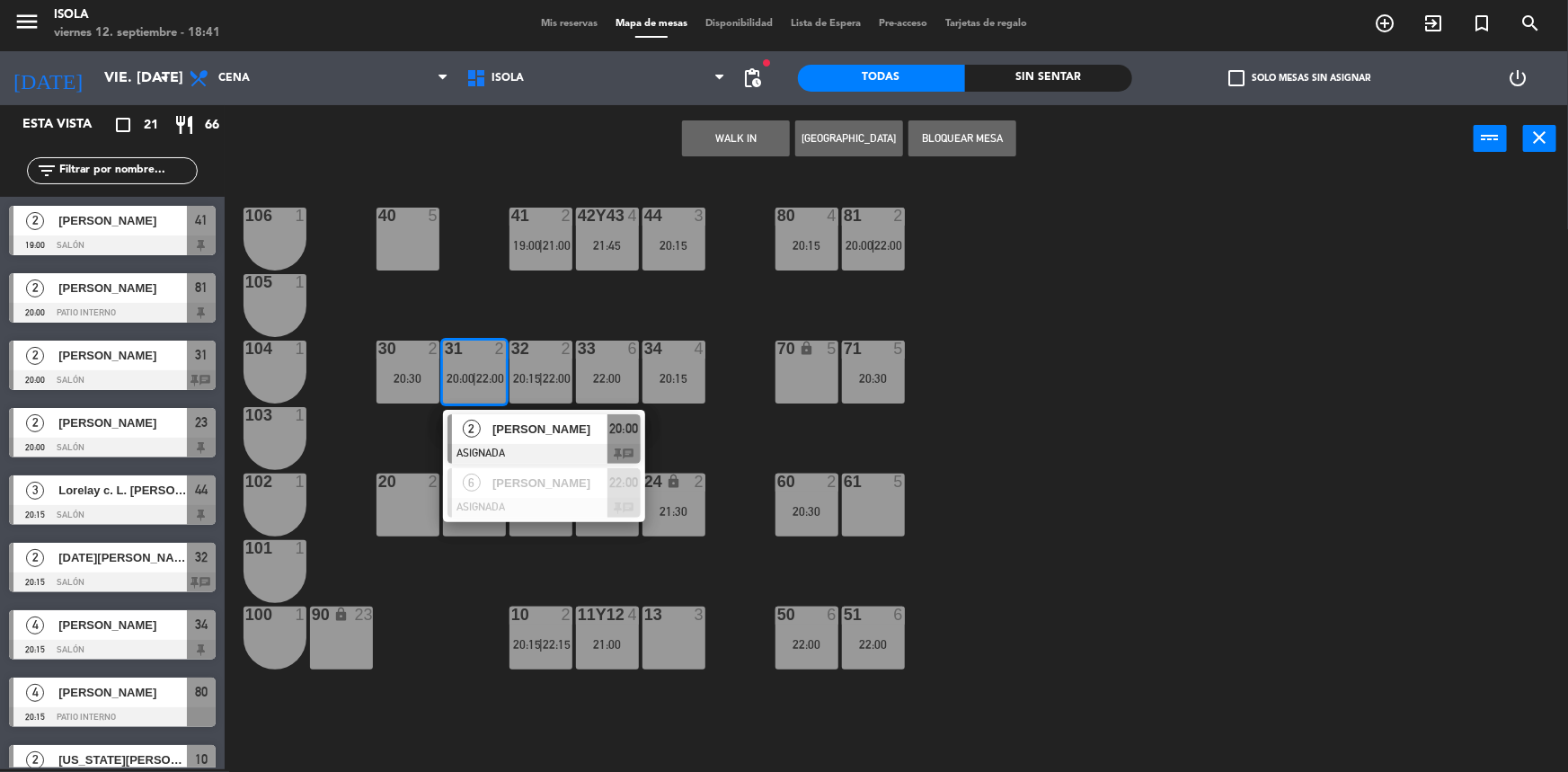
click at [512, 431] on div "2 [PERSON_NAME] ASIGNADA 20:00 chat" at bounding box center [544, 438] width 229 height 59
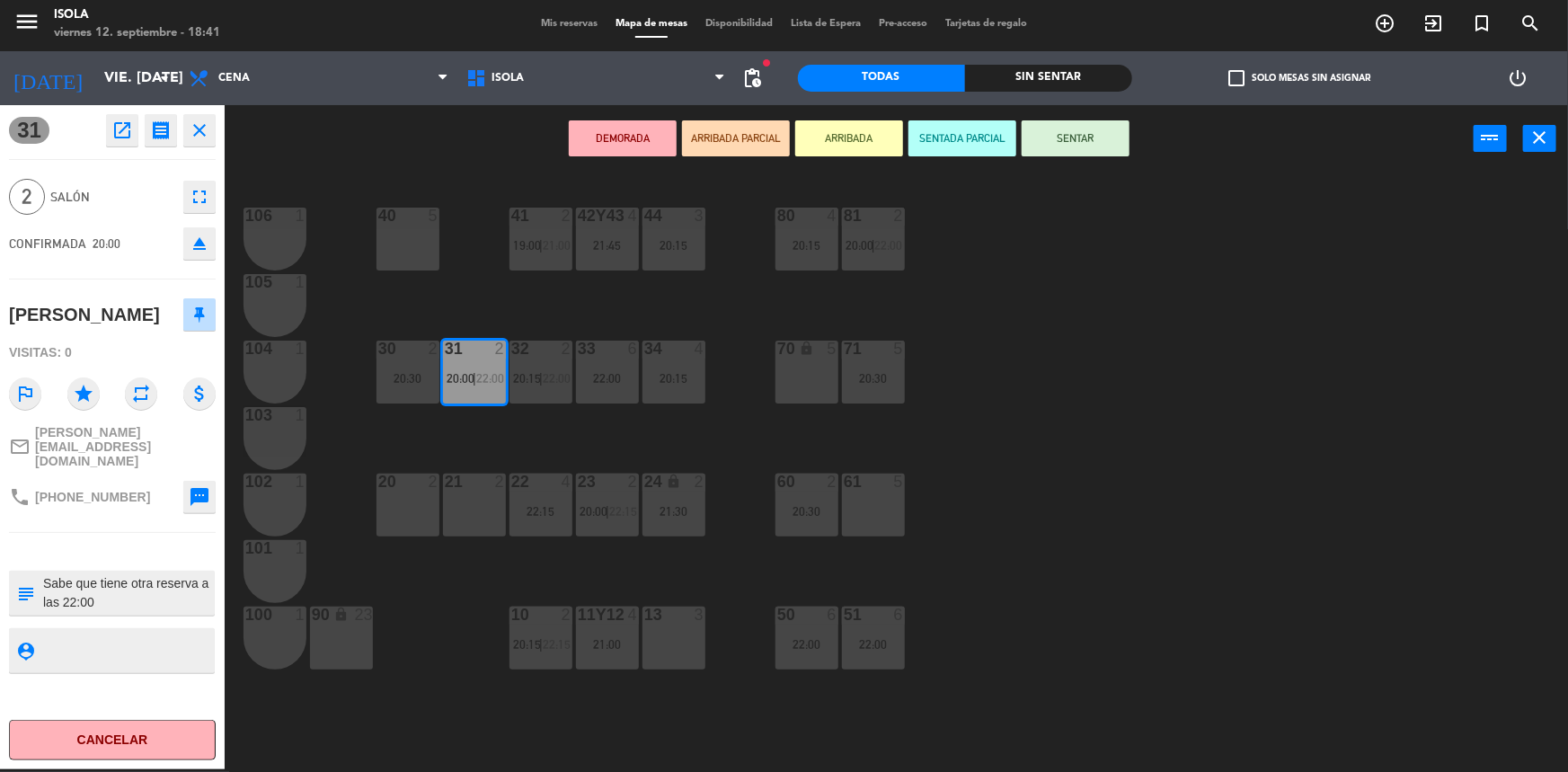
click at [512, 432] on div "40 5 42y43 4 21:45 41 2 19:00 | 21:00 44 3 20:15 80 4 20:15 81 2 20:00 | 22:00 …" at bounding box center [904, 473] width 1328 height 597
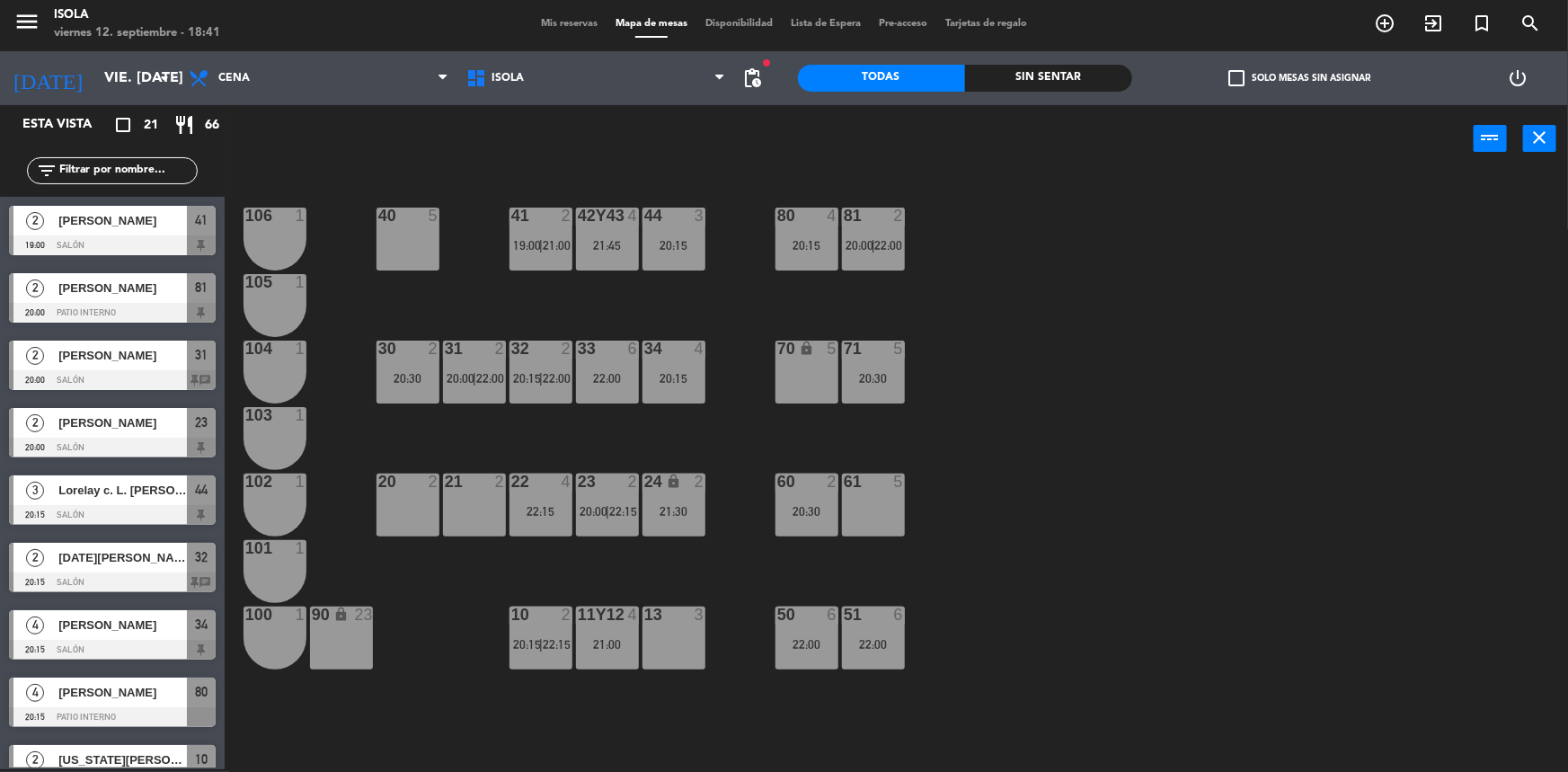
click at [530, 250] on span "19:00" at bounding box center [527, 245] width 28 height 14
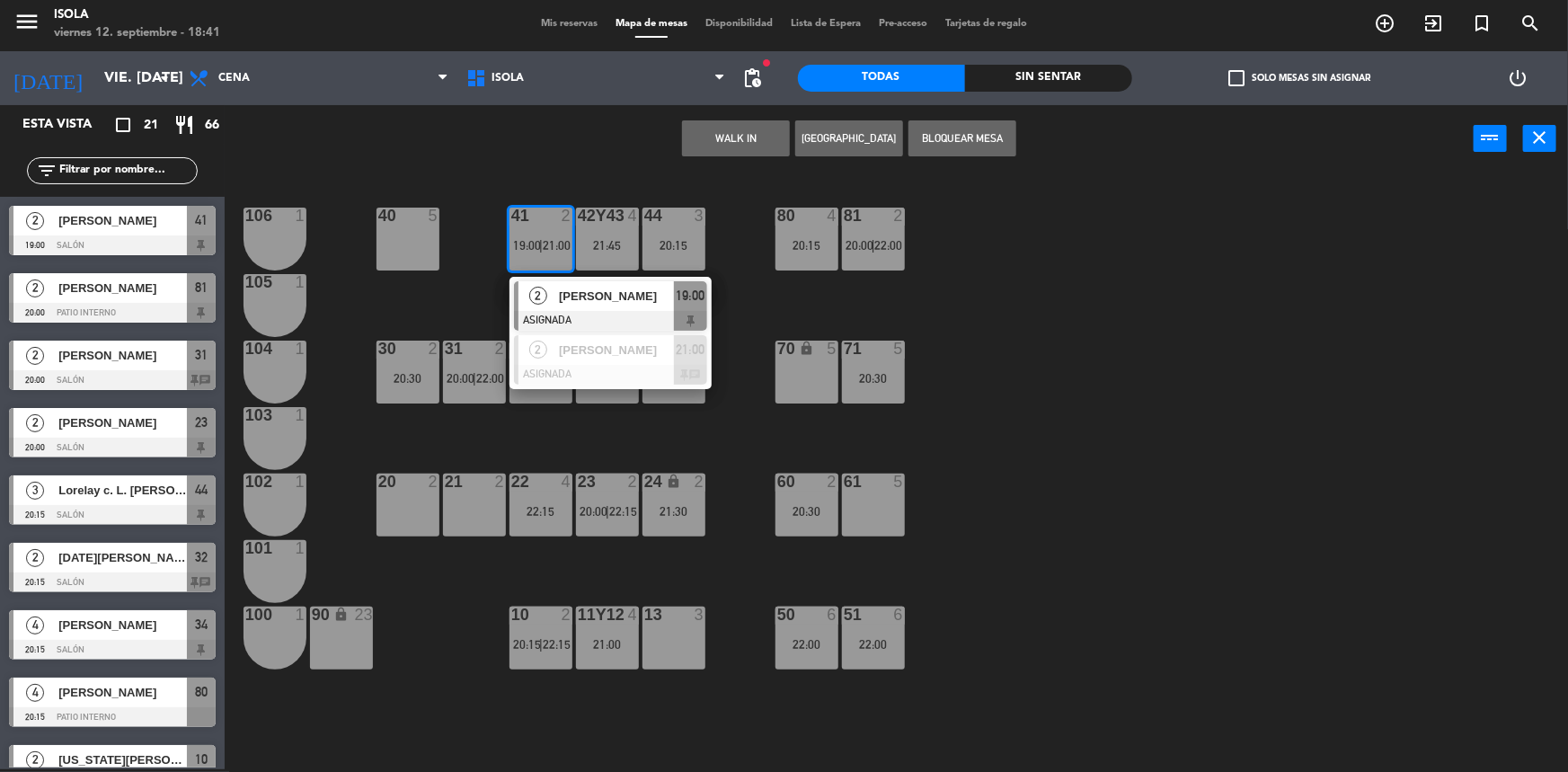
click at [572, 322] on div at bounding box center [610, 321] width 193 height 20
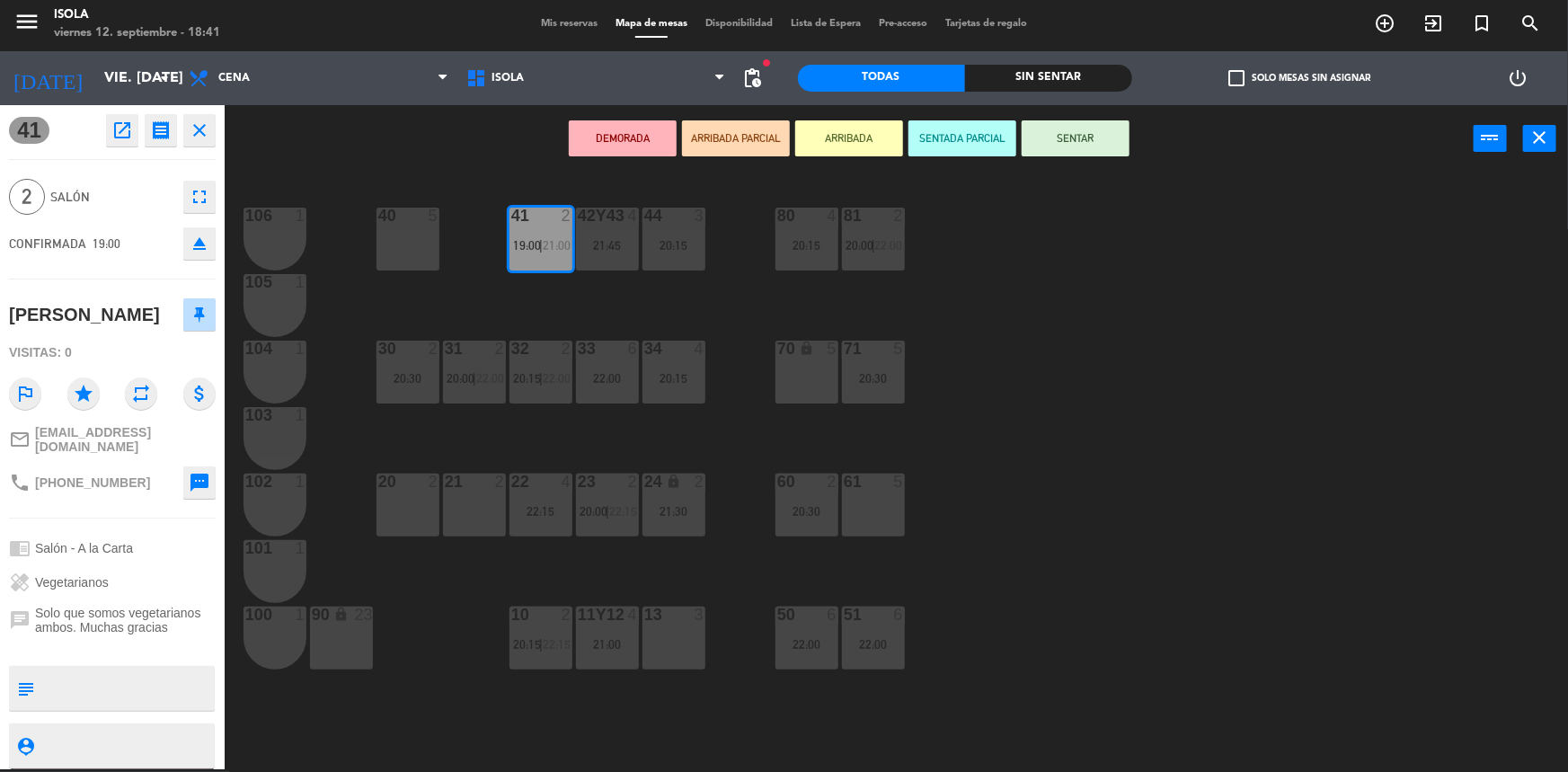
click at [569, 309] on div "40 5 42y43 4 21:45 41 2 19:00 | 21:00 44 3 20:15 80 4 20:15 81 2 20:00 | 22:00 …" at bounding box center [904, 473] width 1328 height 597
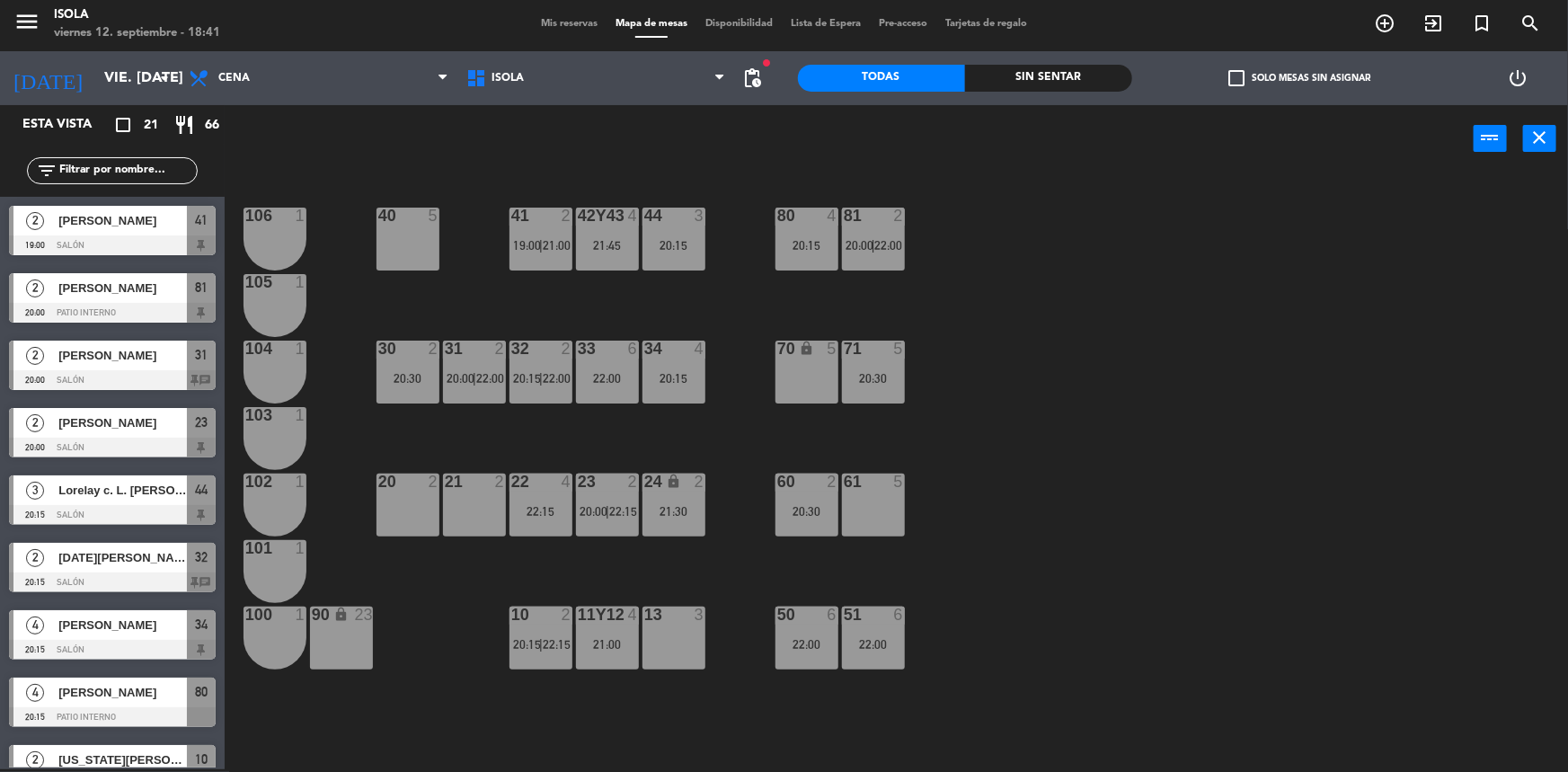
click at [539, 221] on div at bounding box center [540, 215] width 30 height 16
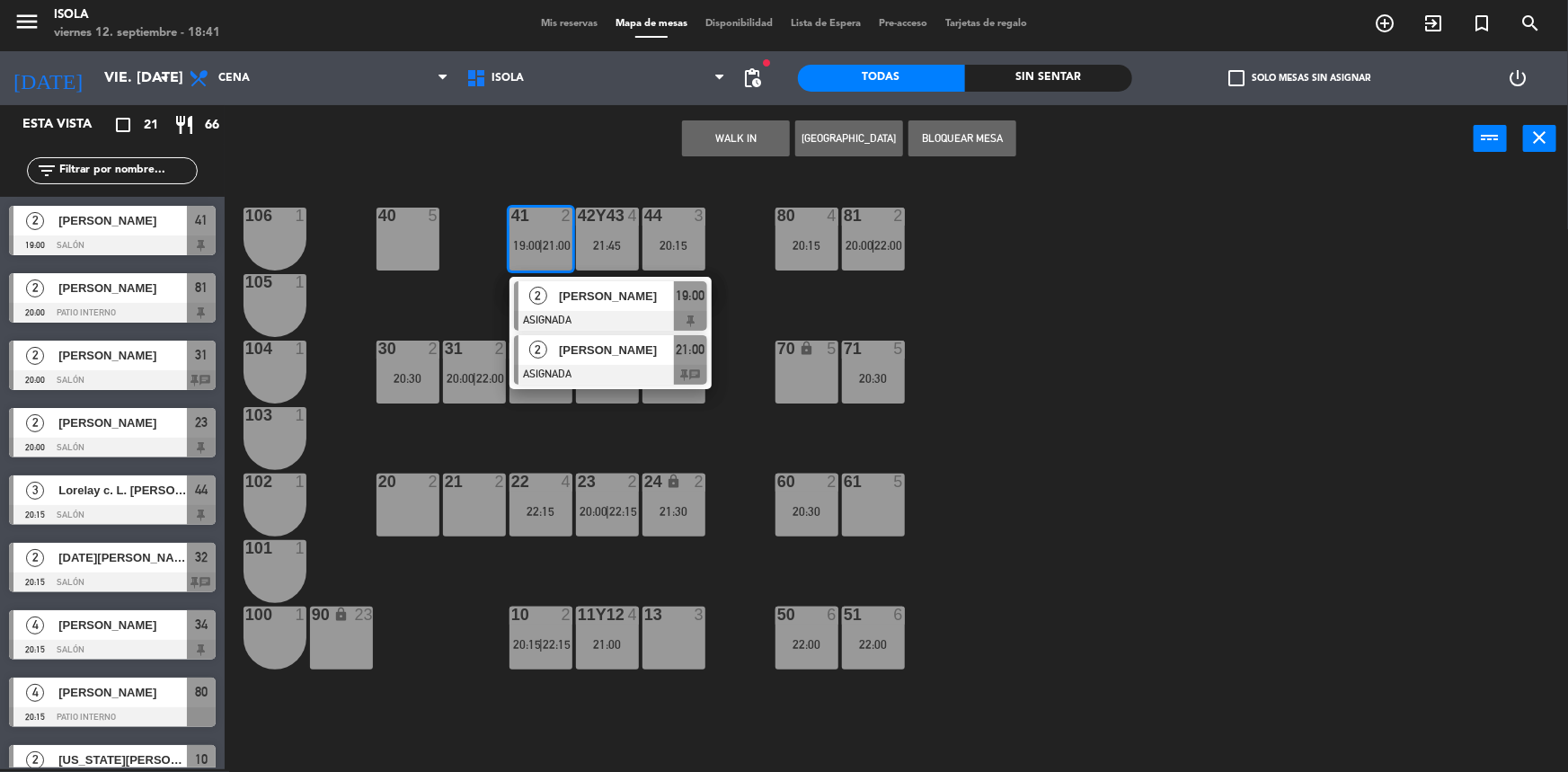
click at [575, 379] on div at bounding box center [610, 375] width 193 height 20
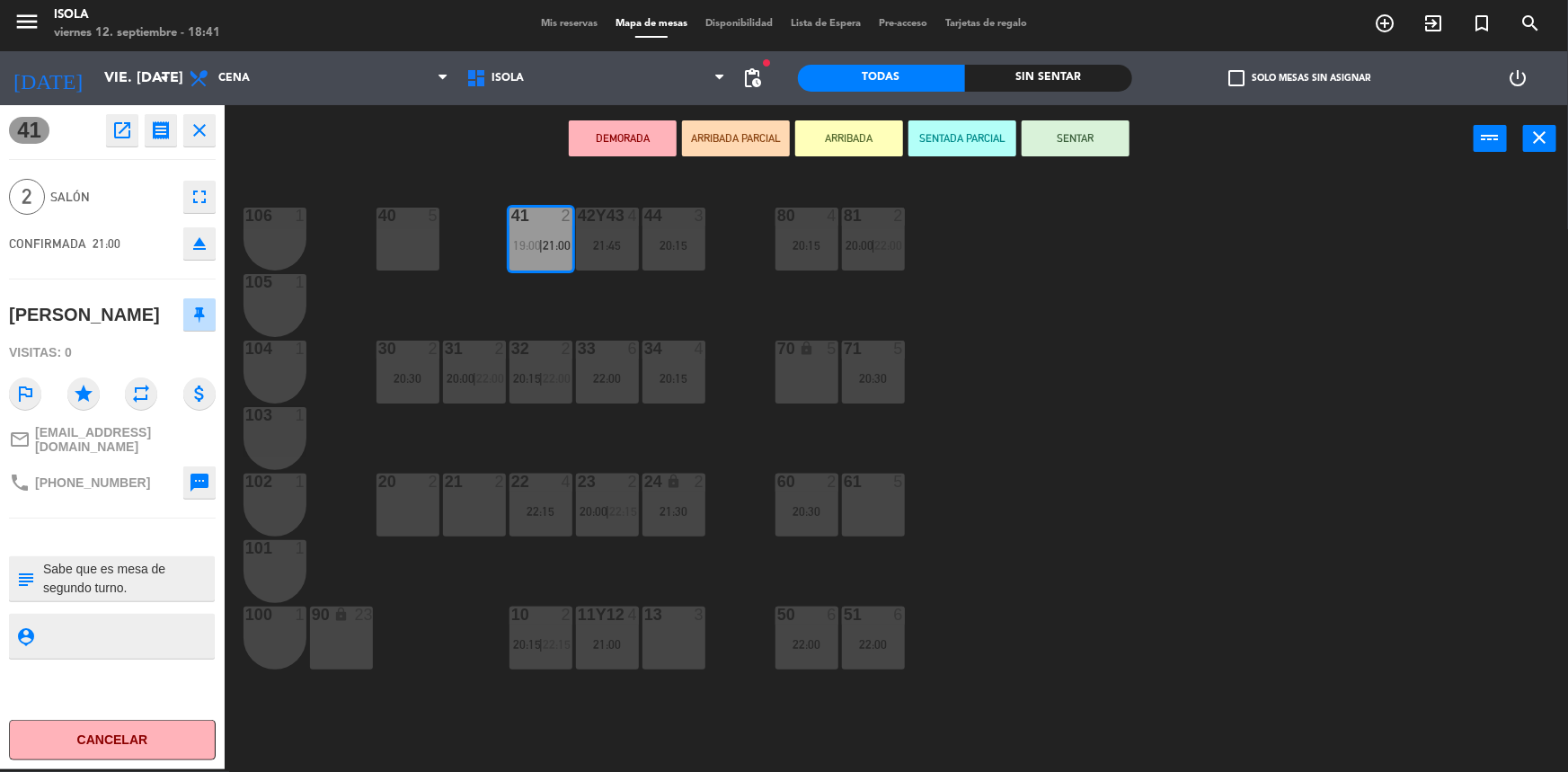
click at [586, 328] on div "40 5 42y43 4 21:45 41 2 19:00 | 21:00 44 3 20:15 80 4 20:15 81 2 20:00 | 22:00 …" at bounding box center [904, 473] width 1328 height 597
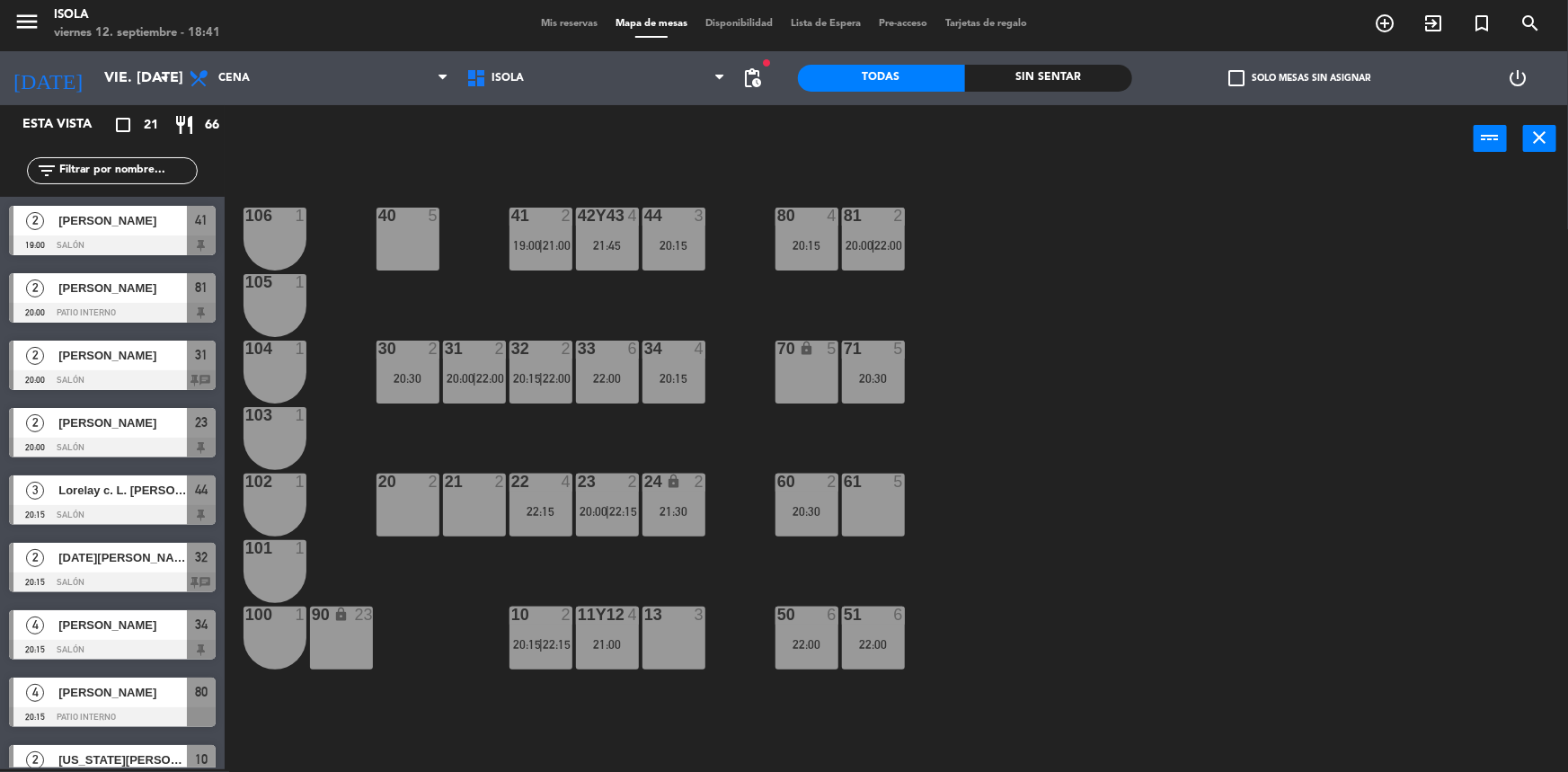
click at [640, 447] on div "40 5 42y43 4 21:45 41 2 19:00 | 21:00 44 3 20:15 80 4 20:15 81 2 20:00 | 22:00 …" at bounding box center [904, 473] width 1328 height 597
click at [638, 444] on div "40 5 42y43 4 21:45 41 2 19:00 | 21:00 44 3 20:15 80 4 20:15 81 2 20:00 | 22:00 …" at bounding box center [904, 473] width 1328 height 597
click at [664, 402] on div "34 4 20:15" at bounding box center [674, 371] width 62 height 62
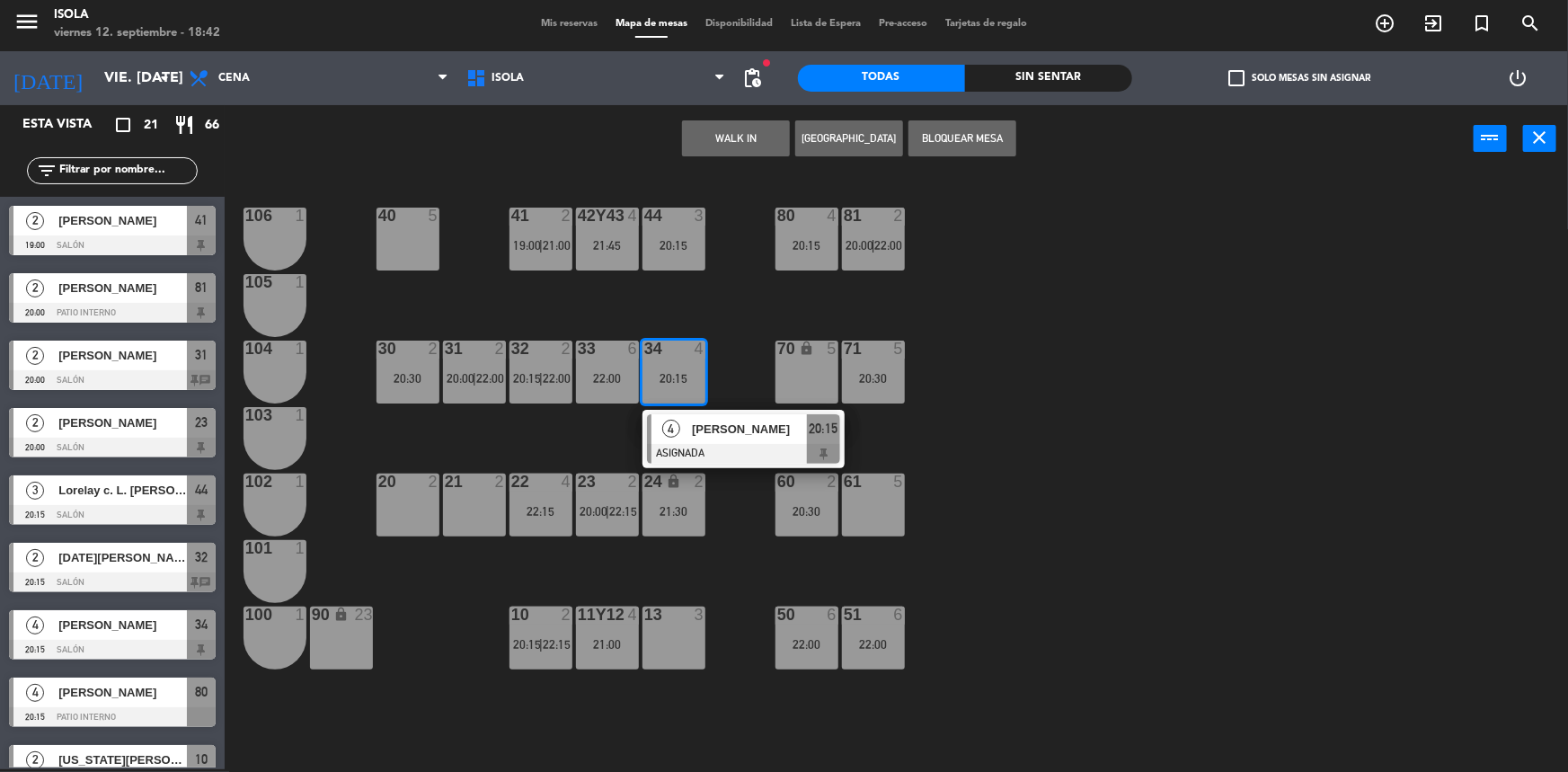
click at [584, 438] on div "40 5 42y43 4 21:45 41 2 19:00 | 21:00 44 3 20:15 80 4 20:15 81 2 20:00 | 22:00 …" at bounding box center [904, 473] width 1328 height 597
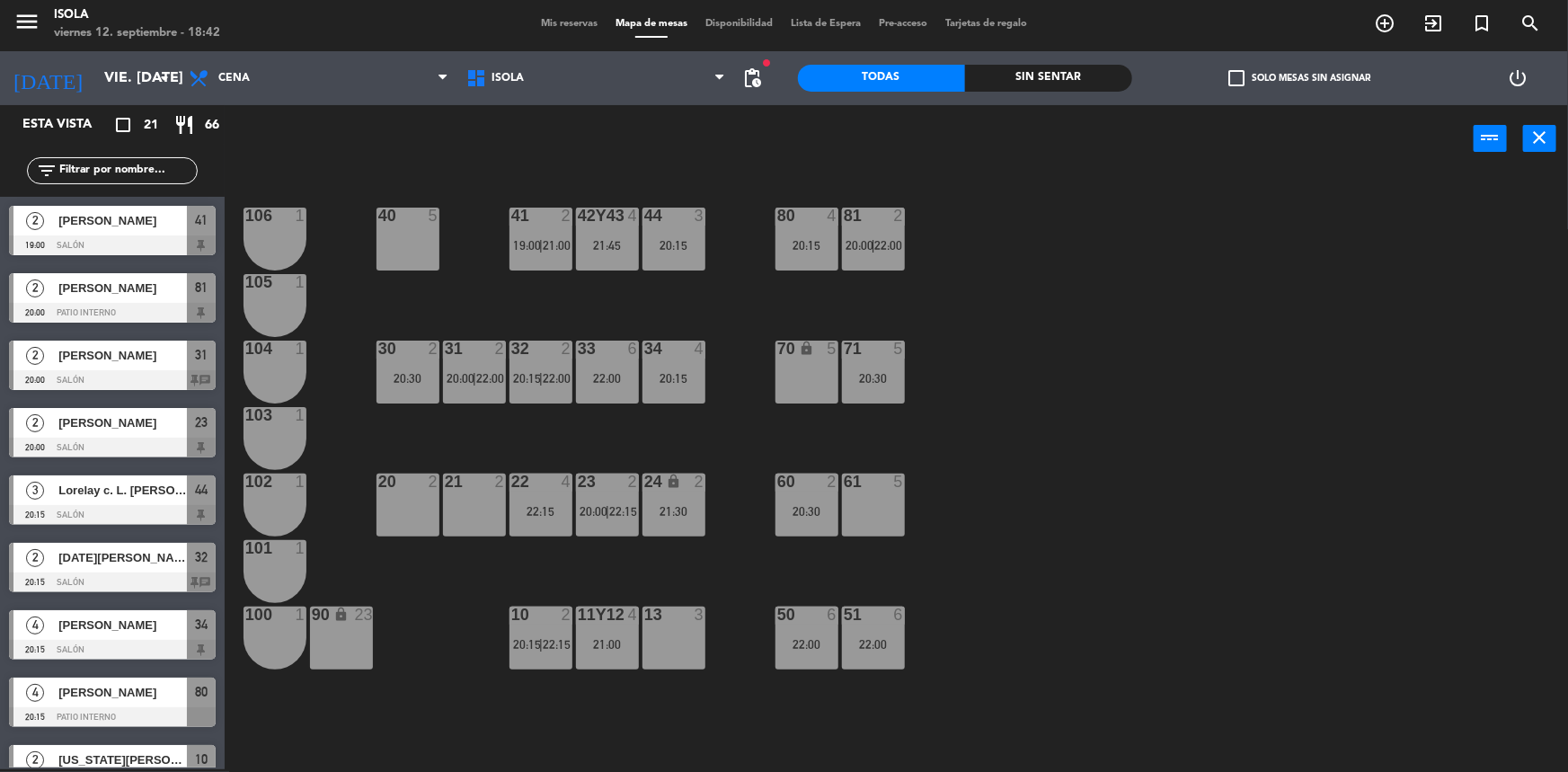
click at [566, 437] on div "40 5 42y43 4 21:45 41 2 19:00 | 21:00 44 3 20:15 80 4 20:15 81 2 20:00 | 22:00 …" at bounding box center [904, 473] width 1328 height 597
click at [959, 438] on div "40 5 42y43 4 21:45 41 2 19:00 | 21:00 44 3 20:15 80 4 20:15 81 2 20:00 | 22:00 …" at bounding box center [904, 473] width 1328 height 597
click at [992, 269] on div "40 5 42y43 4 21:45 41 2 19:00 | 21:00 44 3 20:15 80 4 20:15 81 2 20:00 | 22:00 …" at bounding box center [904, 473] width 1328 height 597
click at [1433, 338] on div "40 5 42y43 4 21:45 41 2 19:00 | 21:00 44 3 20:15 80 4 20:15 81 2 20:00 | 22:00 …" at bounding box center [904, 473] width 1328 height 597
click at [1097, 521] on div "40 5 42y43 4 21:45 41 2 19:00 | 21:00 44 3 20:15 80 4 20:15 81 2 20:00 | 22:00 …" at bounding box center [904, 473] width 1328 height 597
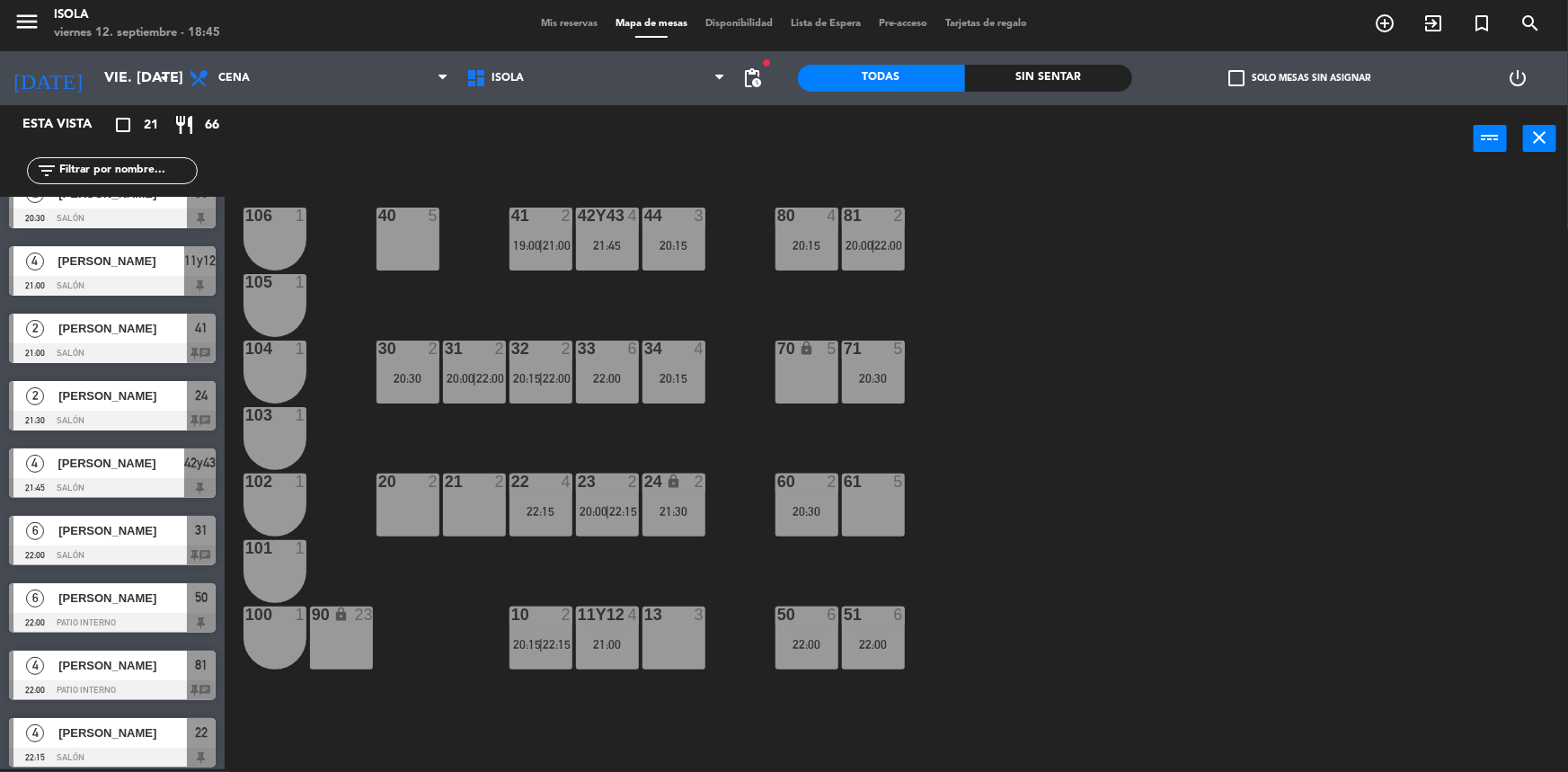
scroll to position [845, 0]
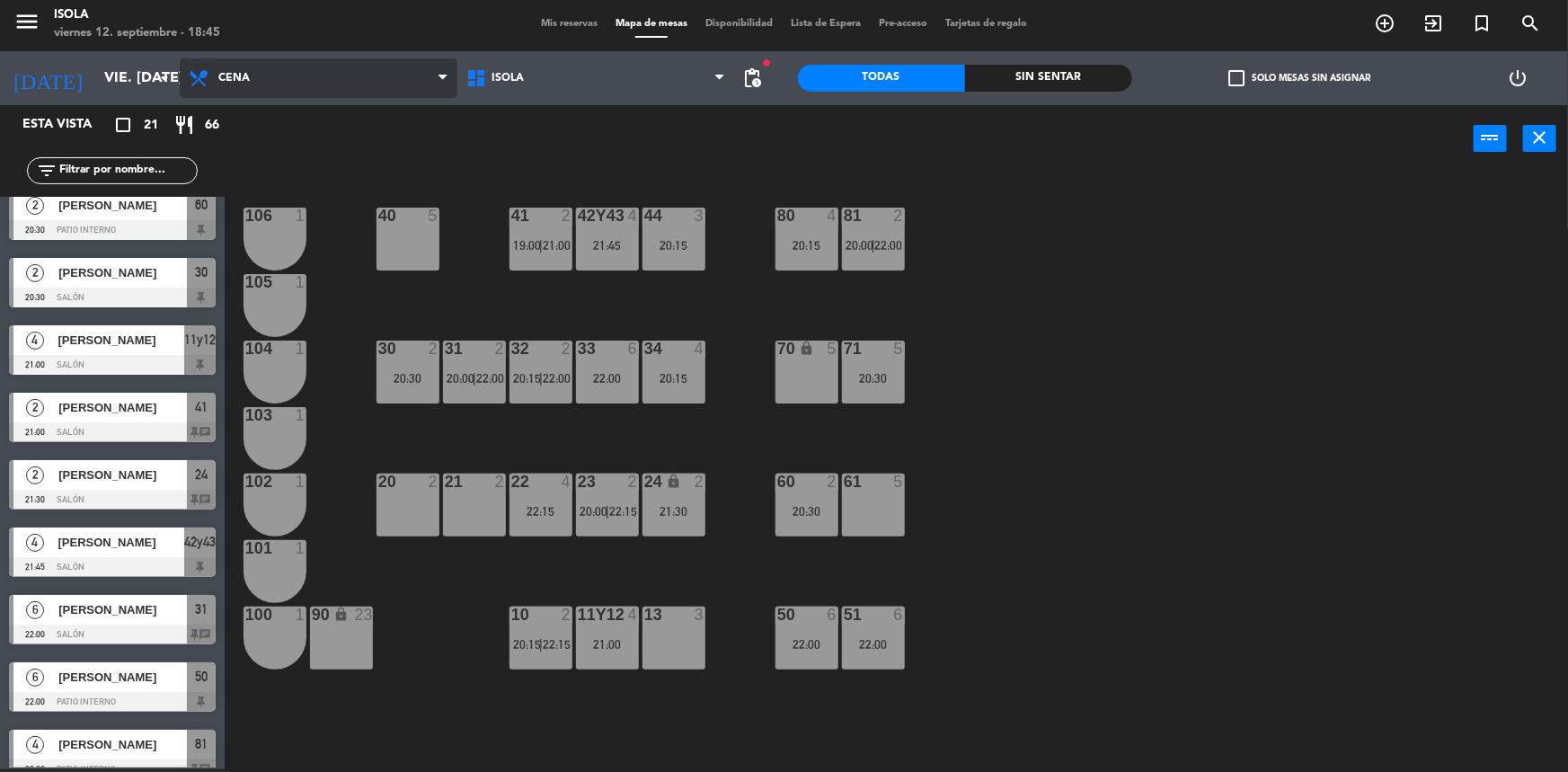
click at [273, 72] on span "Cena" at bounding box center [318, 78] width 278 height 39
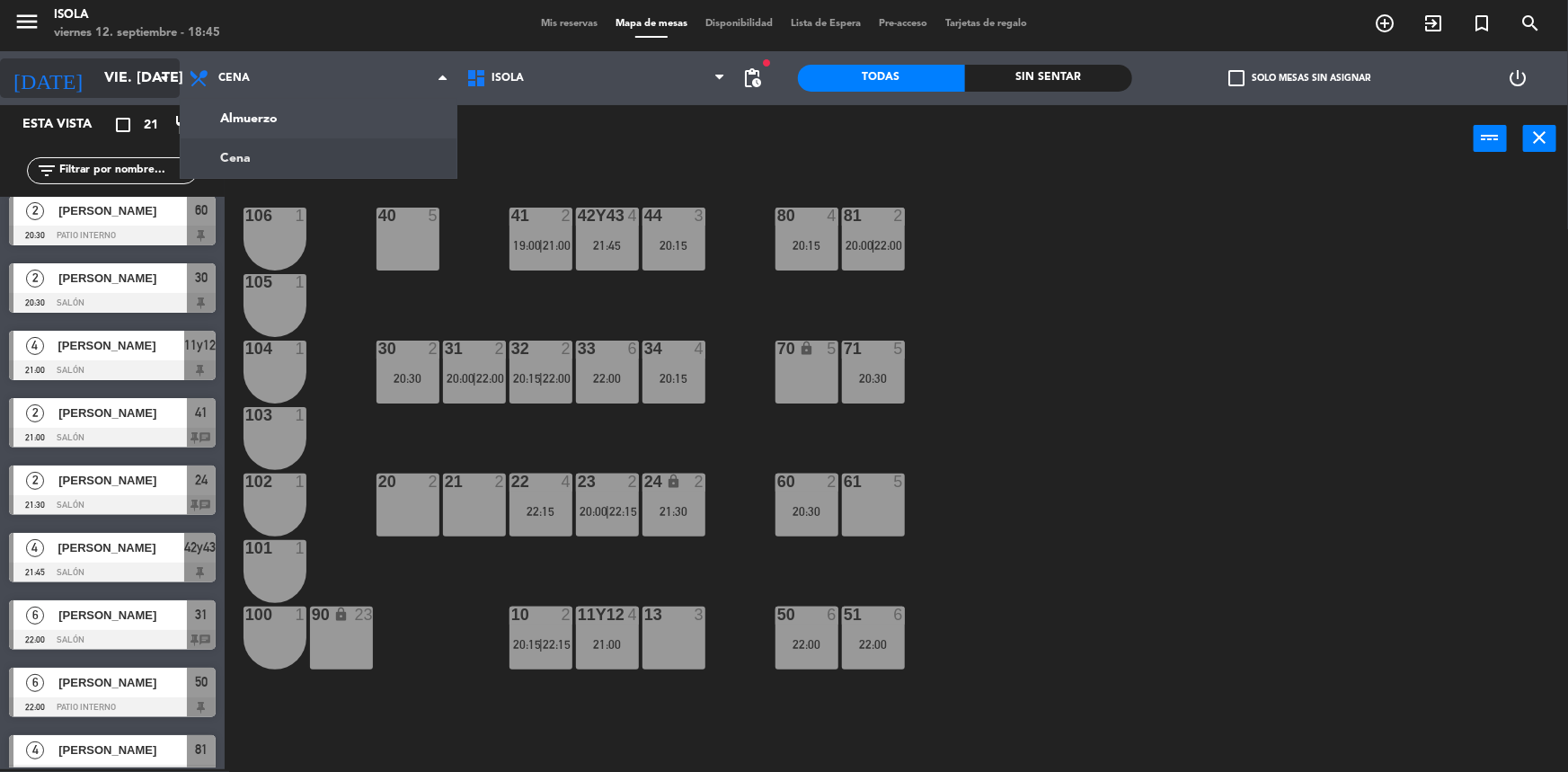
click at [168, 77] on icon "arrow_drop_down" at bounding box center [164, 78] width 21 height 21
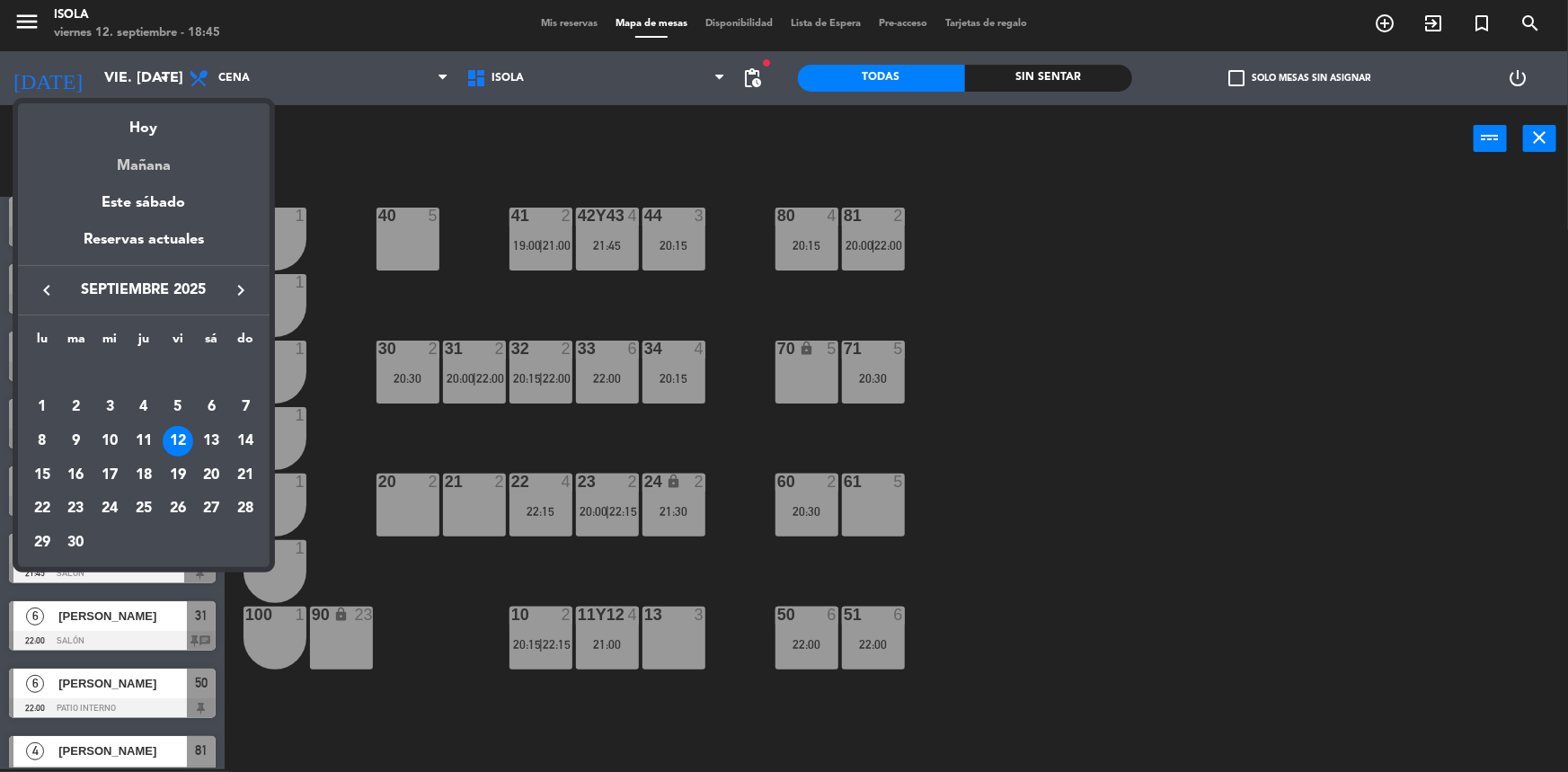
scroll to position [684, 0]
click at [169, 160] on div "Mañana" at bounding box center [144, 160] width 252 height 37
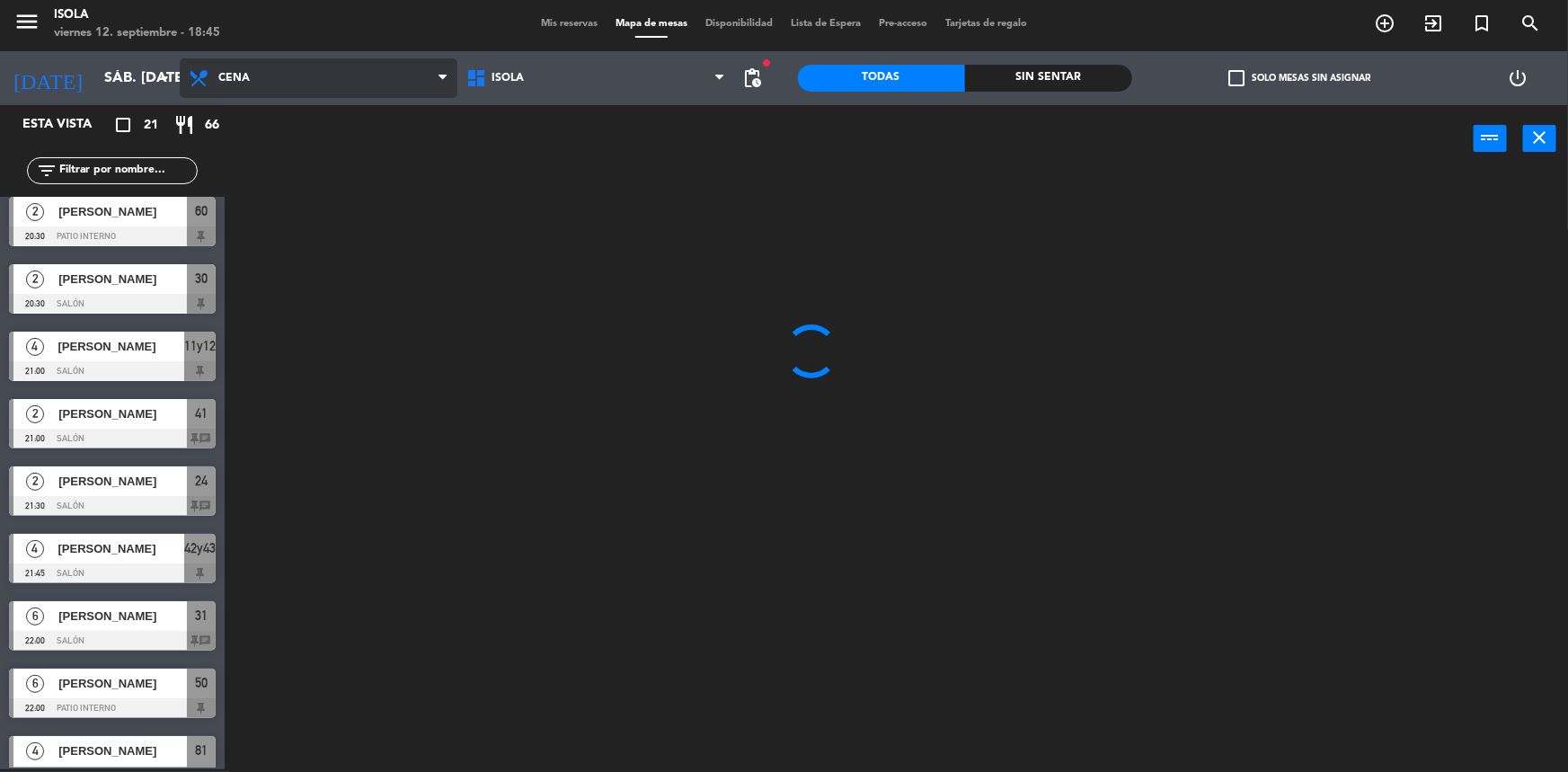
scroll to position [171, 0]
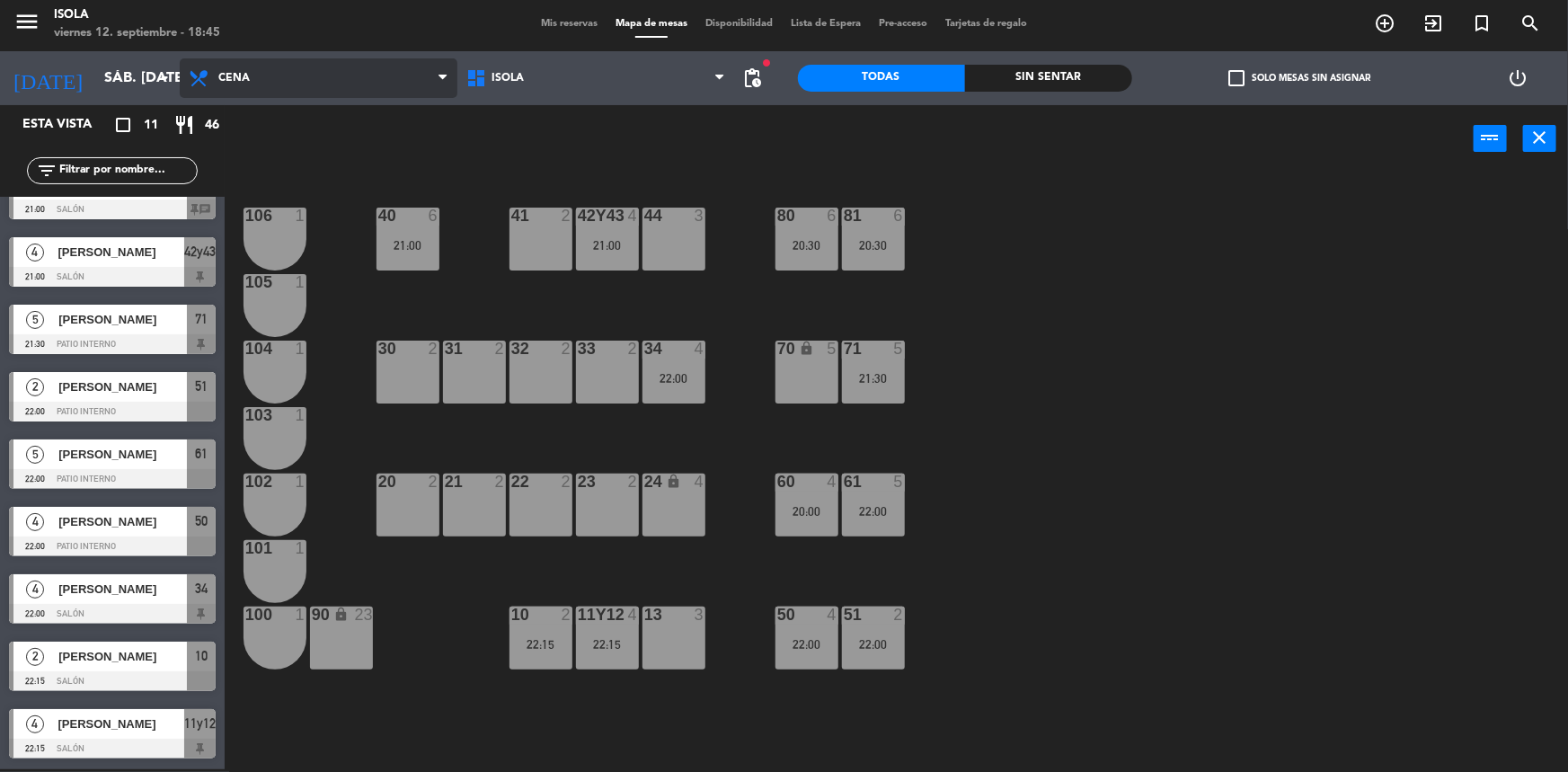
click at [222, 75] on span "Cena" at bounding box center [233, 78] width 32 height 12
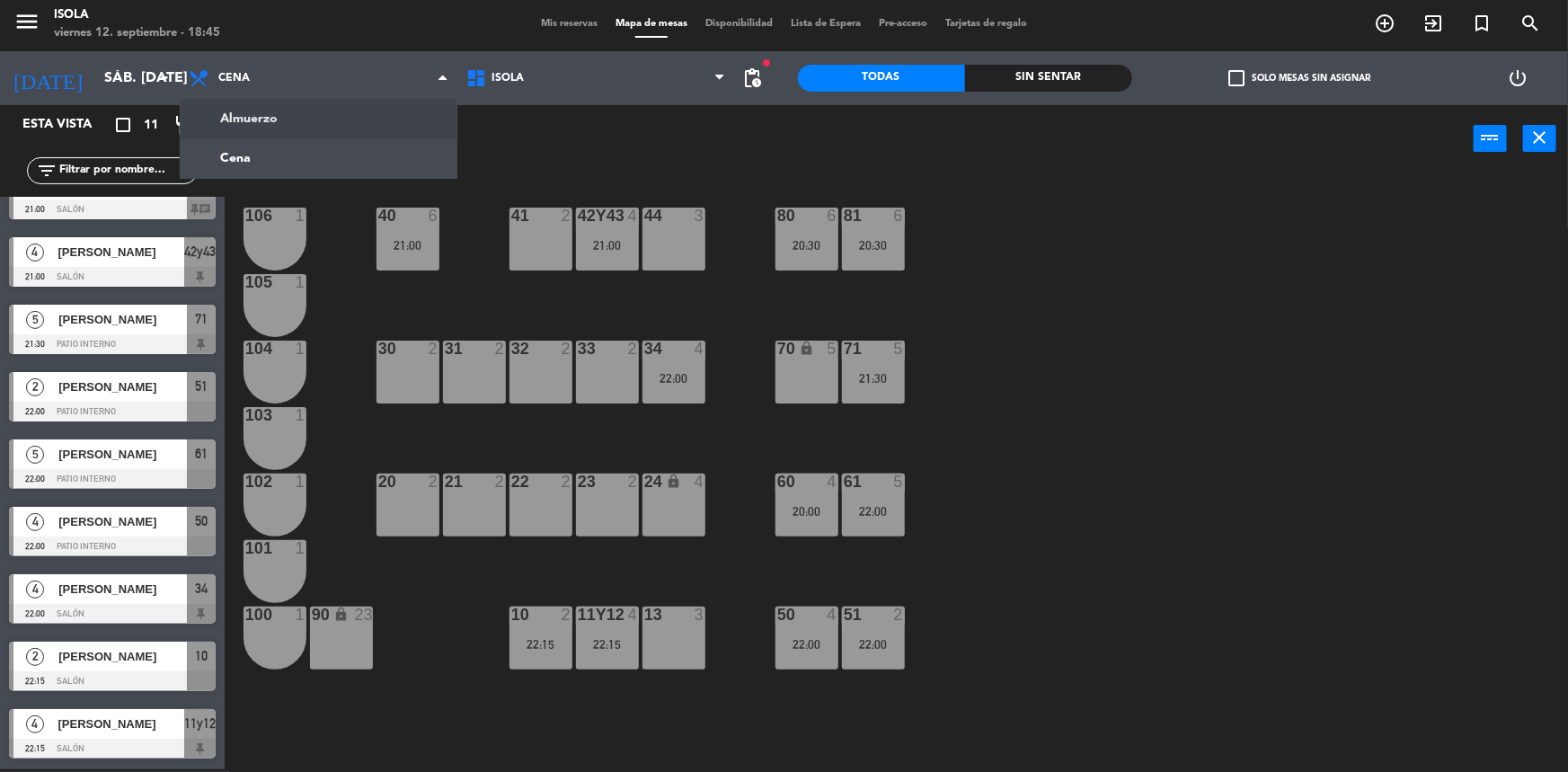
click at [241, 123] on ng-component "menu Isola viernes 12. septiembre - 18:45 Mis reservas Mapa de mesas Disponibil…" at bounding box center [784, 385] width 1568 height 775
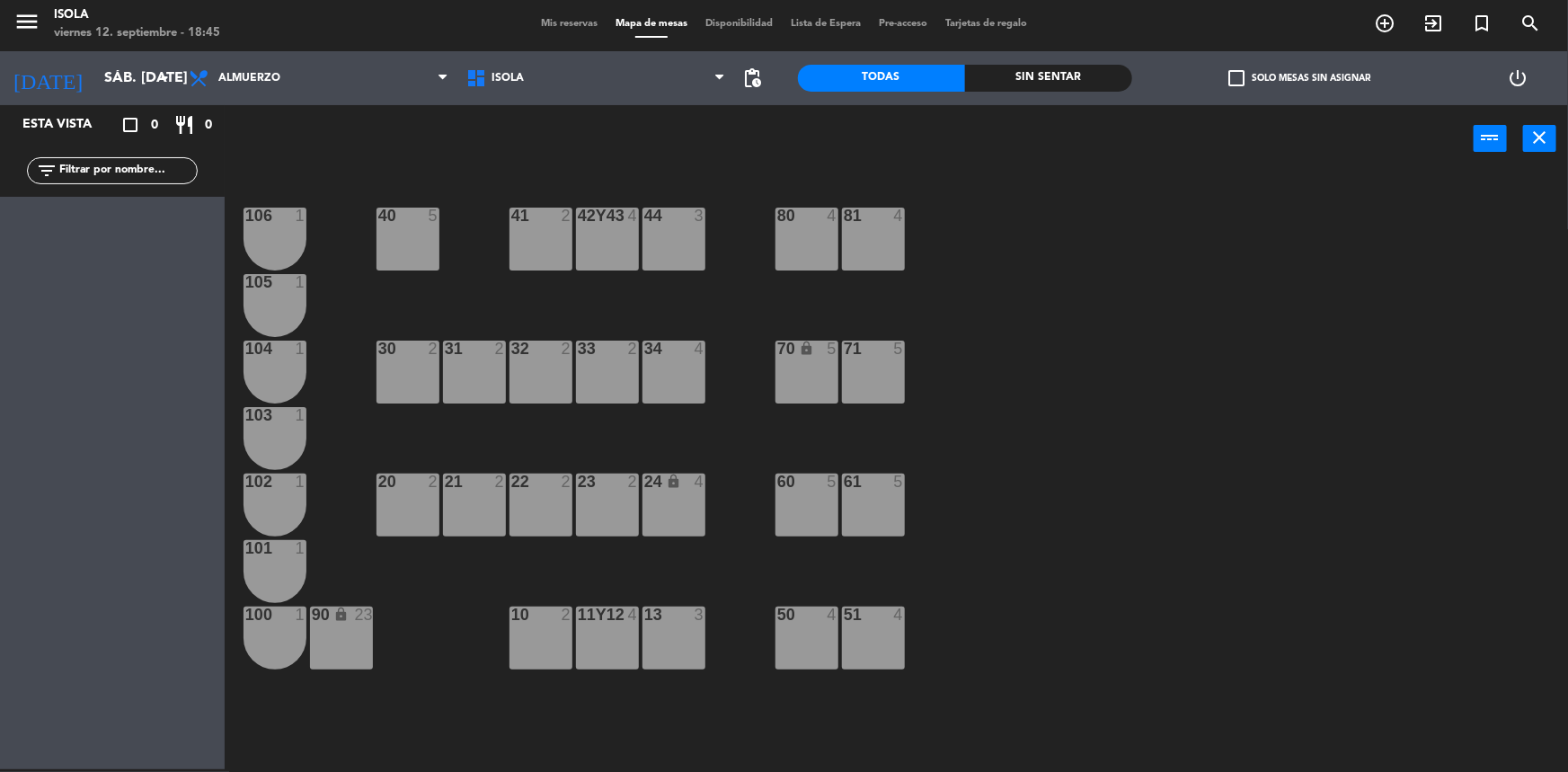
scroll to position [0, 0]
click at [166, 62] on input "sáb. [DATE]" at bounding box center [189, 79] width 189 height 35
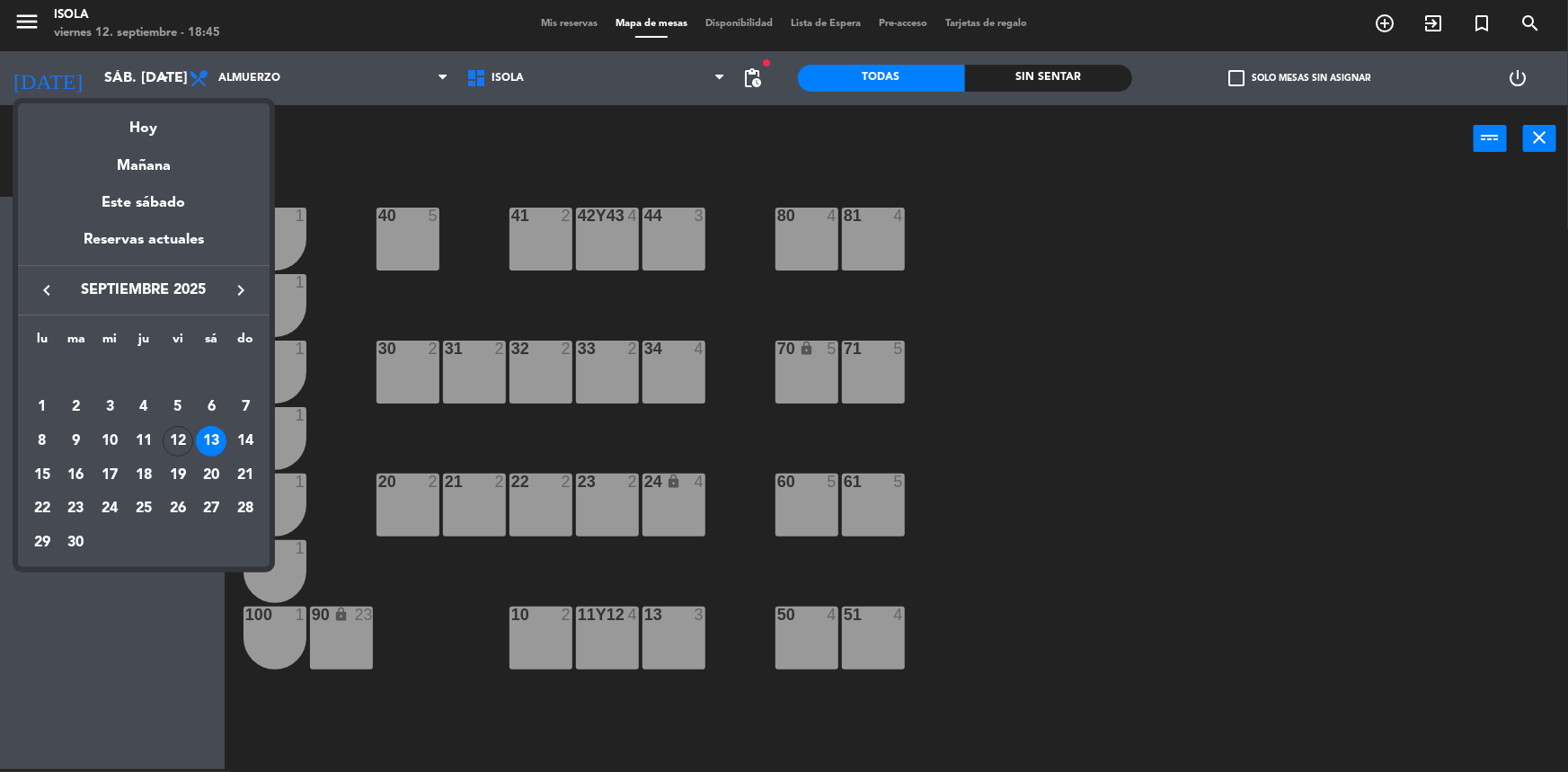
click at [248, 436] on div "14" at bounding box center [245, 441] width 31 height 31
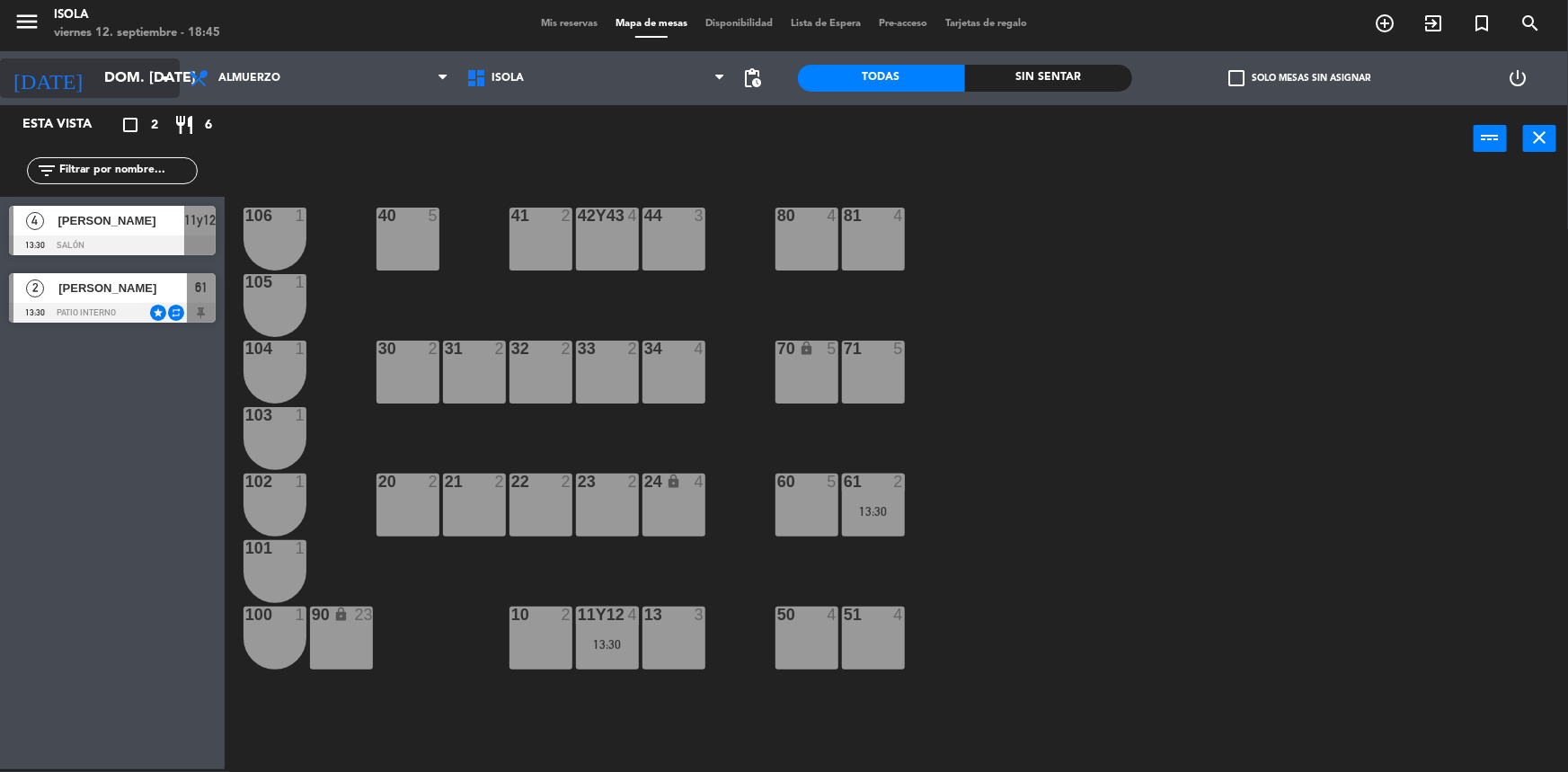
click at [146, 72] on input "dom. [DATE]" at bounding box center [189, 79] width 189 height 35
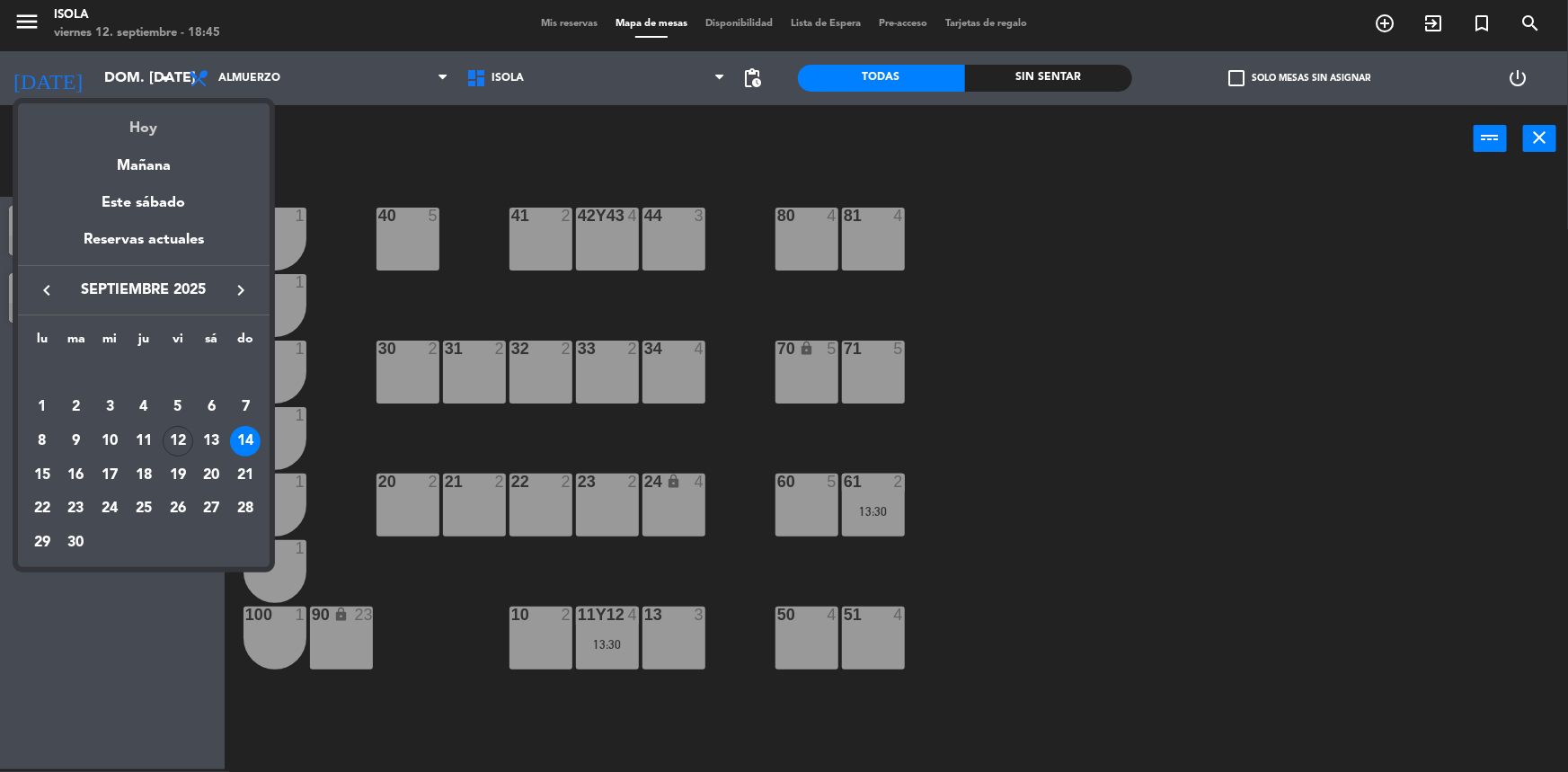
click at [135, 130] on div "Hoy" at bounding box center [144, 122] width 252 height 37
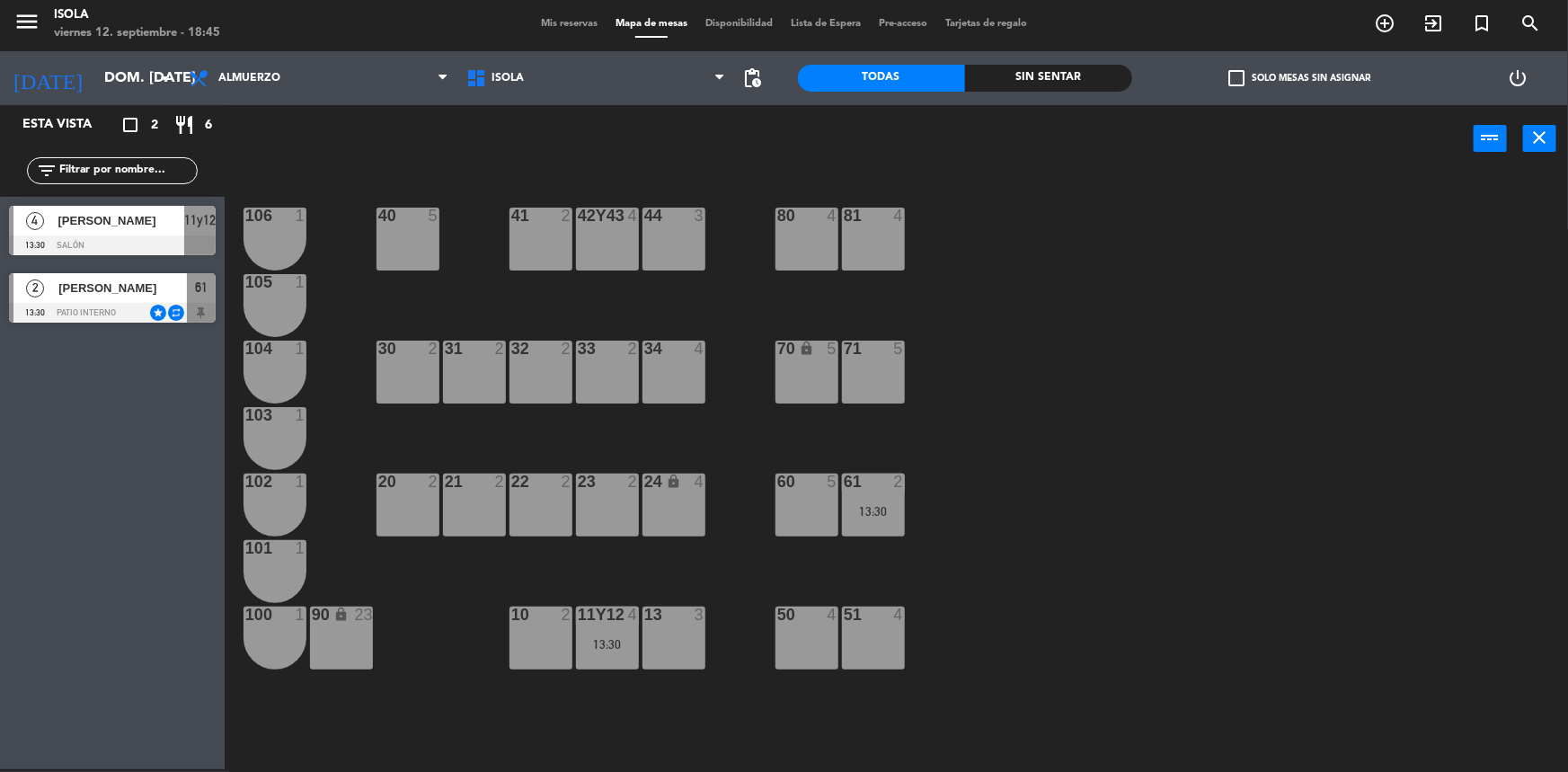
type input "vie. [DATE]"
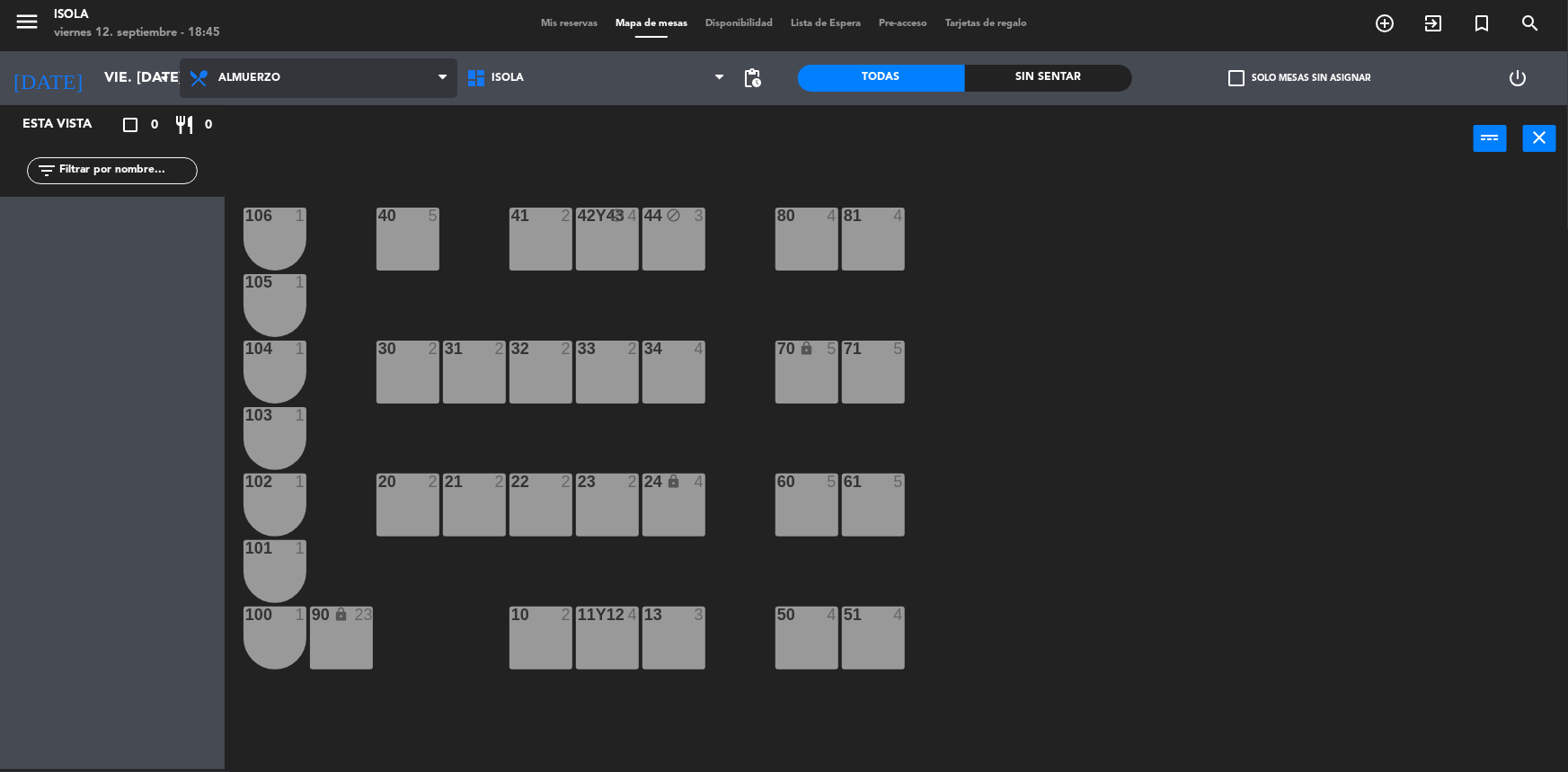
click at [229, 89] on span "Almuerzo" at bounding box center [318, 78] width 278 height 39
click at [573, 19] on span "Mis reservas" at bounding box center [570, 24] width 75 height 10
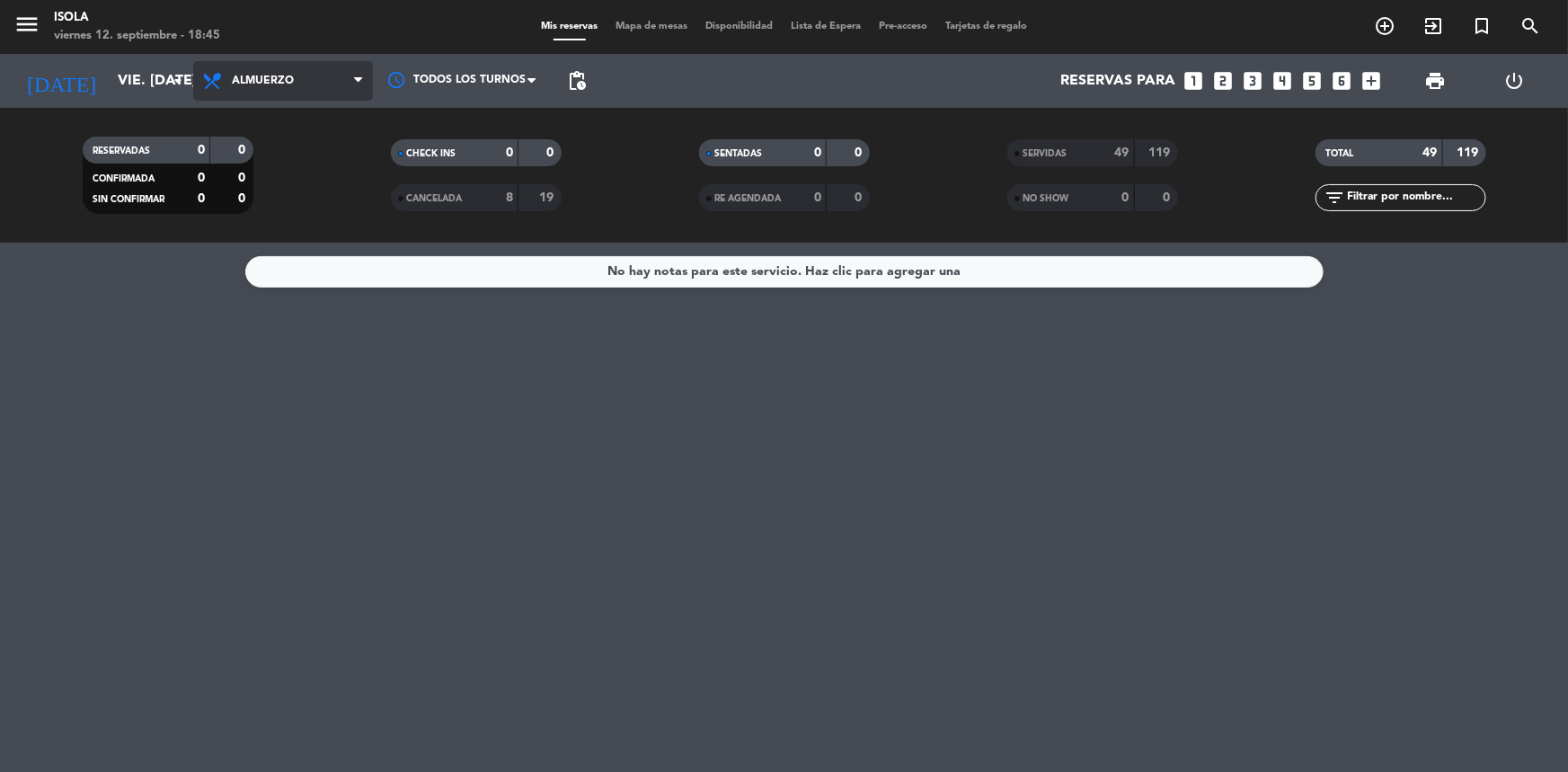
click at [343, 71] on span "Almuerzo" at bounding box center [282, 81] width 180 height 39
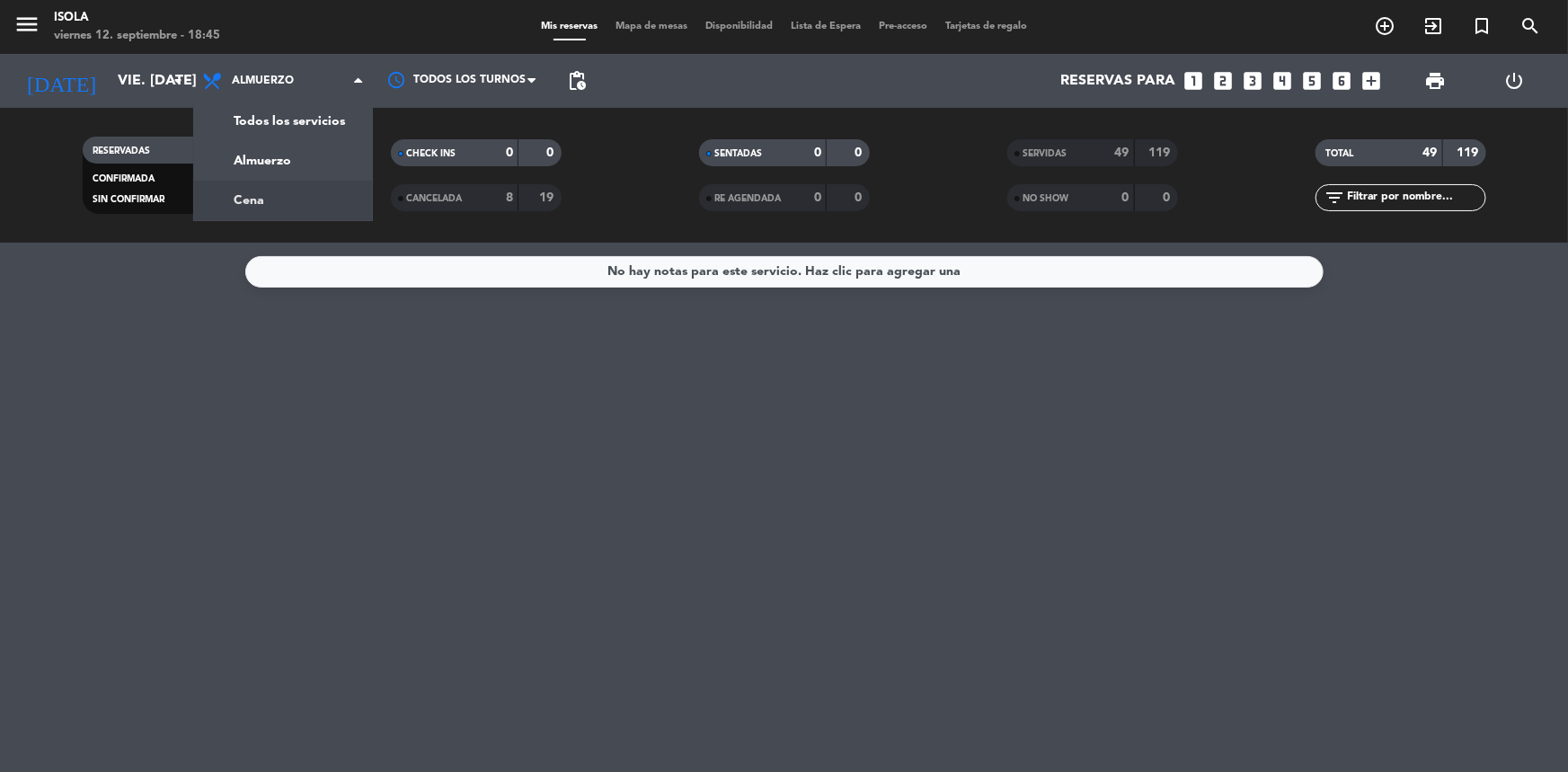
click at [327, 192] on div "menu Isola viernes 12. septiembre - 18:45 Mis reservas Mapa de mesas Disponibil…" at bounding box center [784, 121] width 1568 height 243
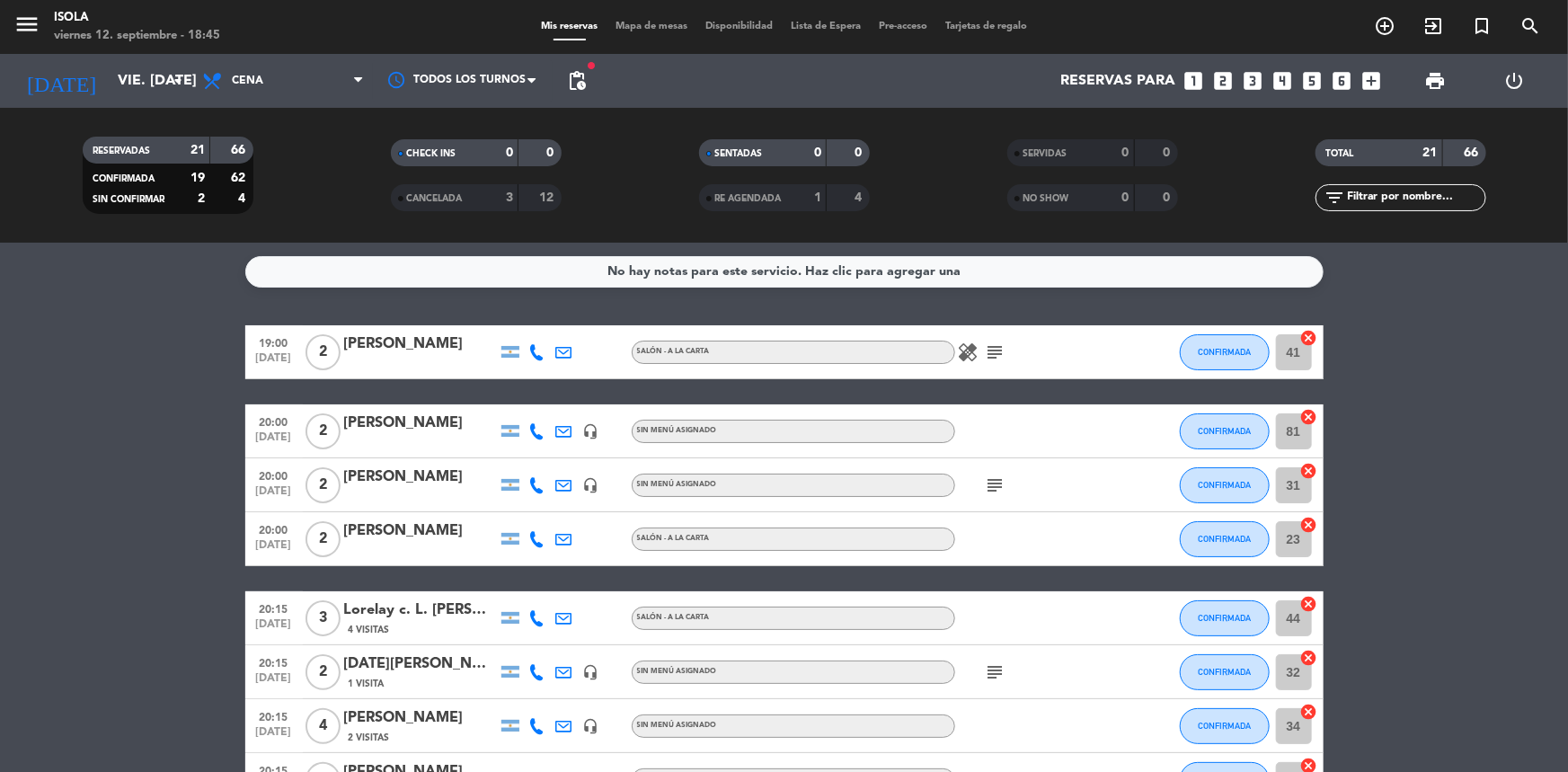
click at [589, 77] on span "pending_actions" at bounding box center [576, 80] width 36 height 36
click at [581, 81] on span "pending_actions" at bounding box center [576, 81] width 21 height 21
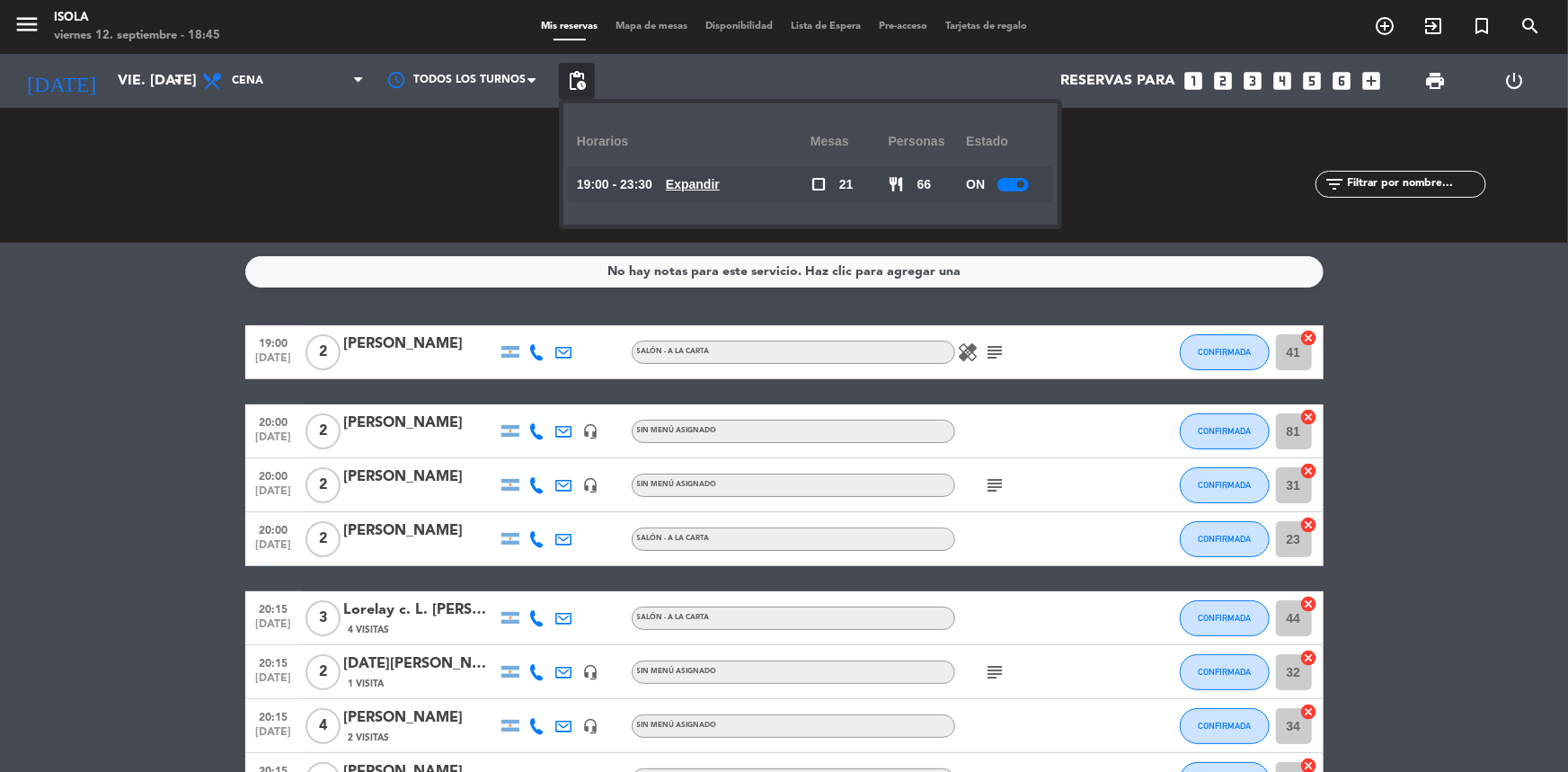
click at [719, 191] on u "Expandir" at bounding box center [693, 184] width 54 height 14
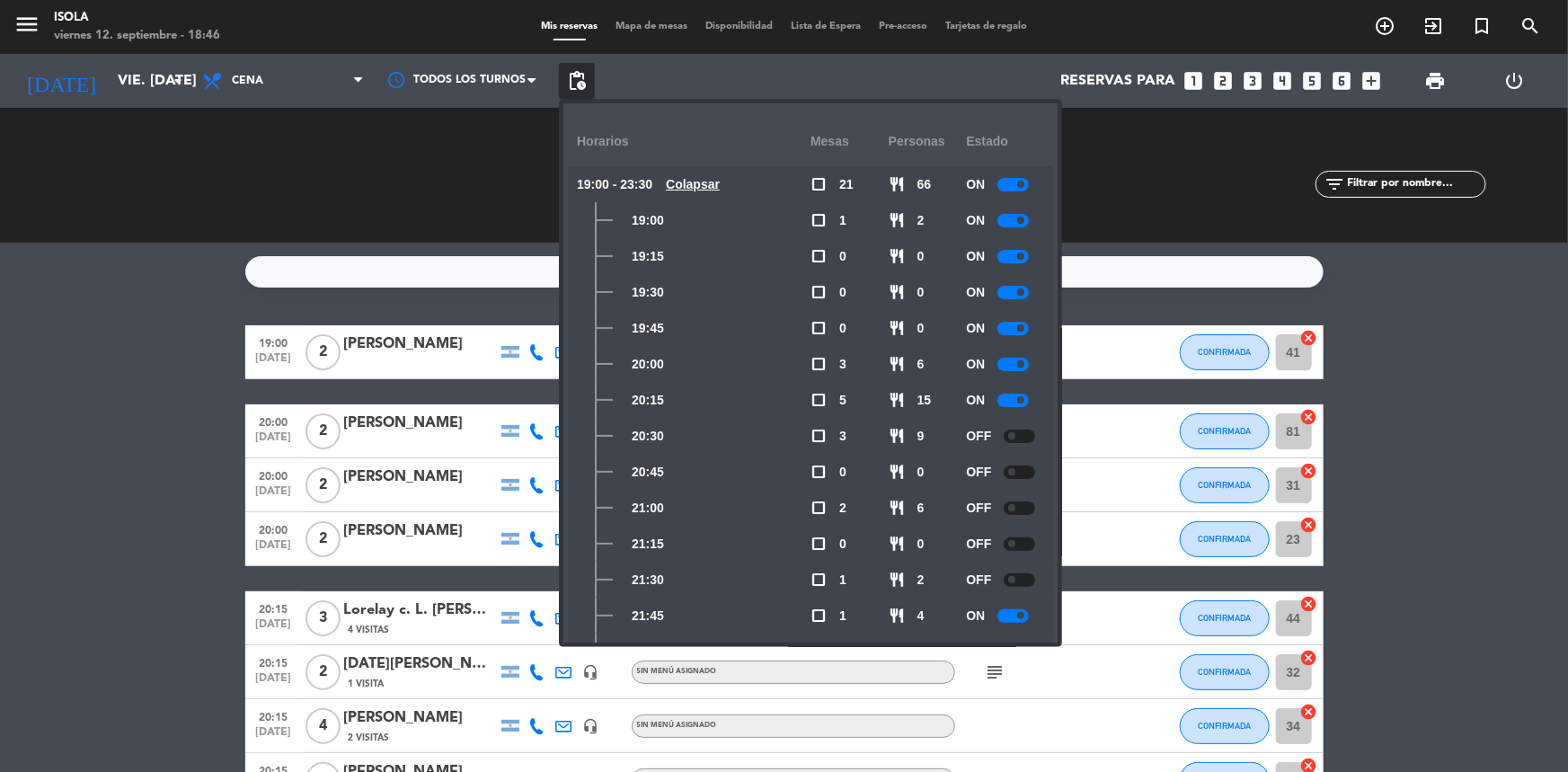
click at [575, 87] on span "pending_actions" at bounding box center [576, 81] width 21 height 21
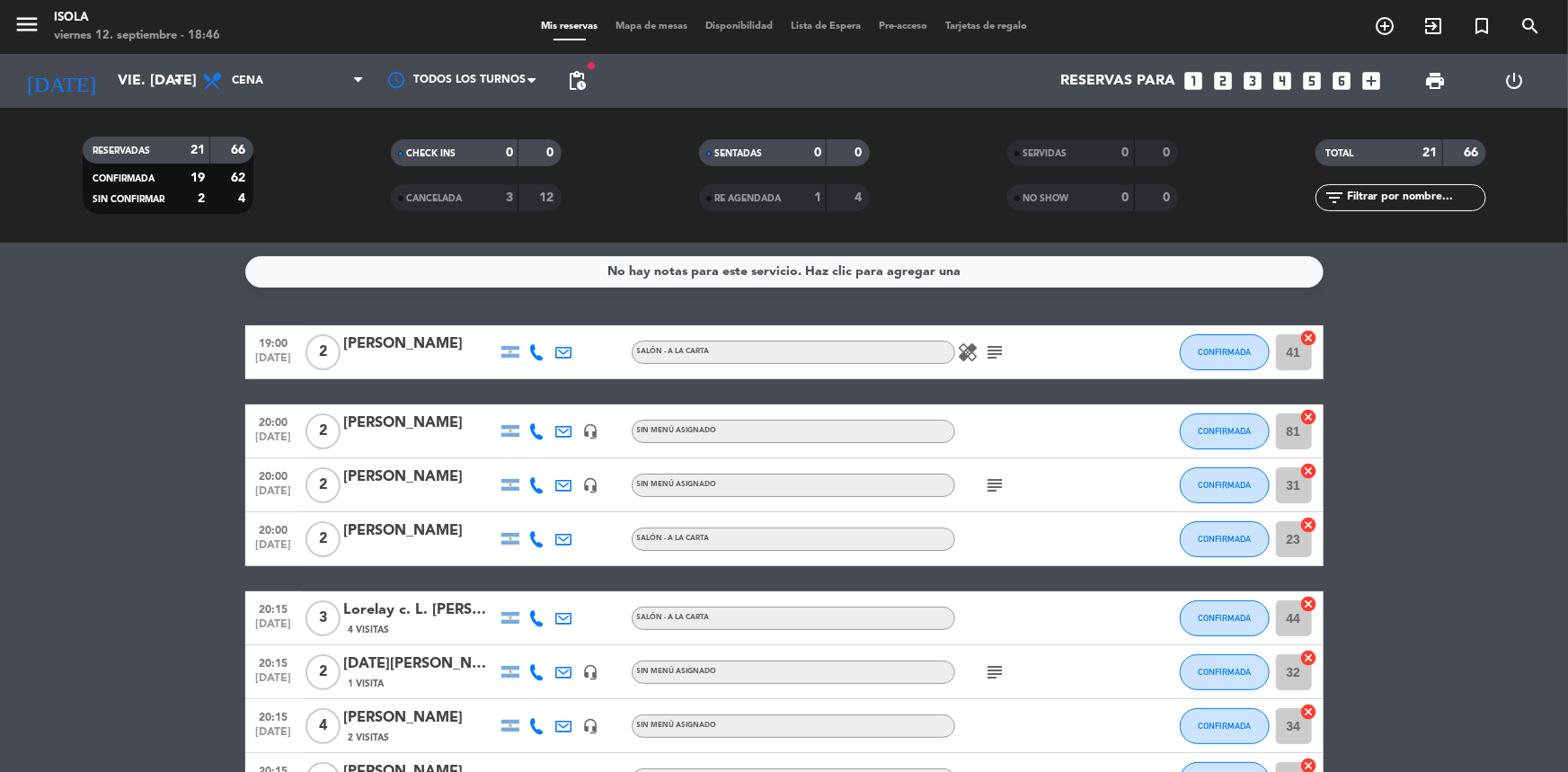
click at [629, 26] on span "Mapa de mesas" at bounding box center [651, 26] width 90 height 10
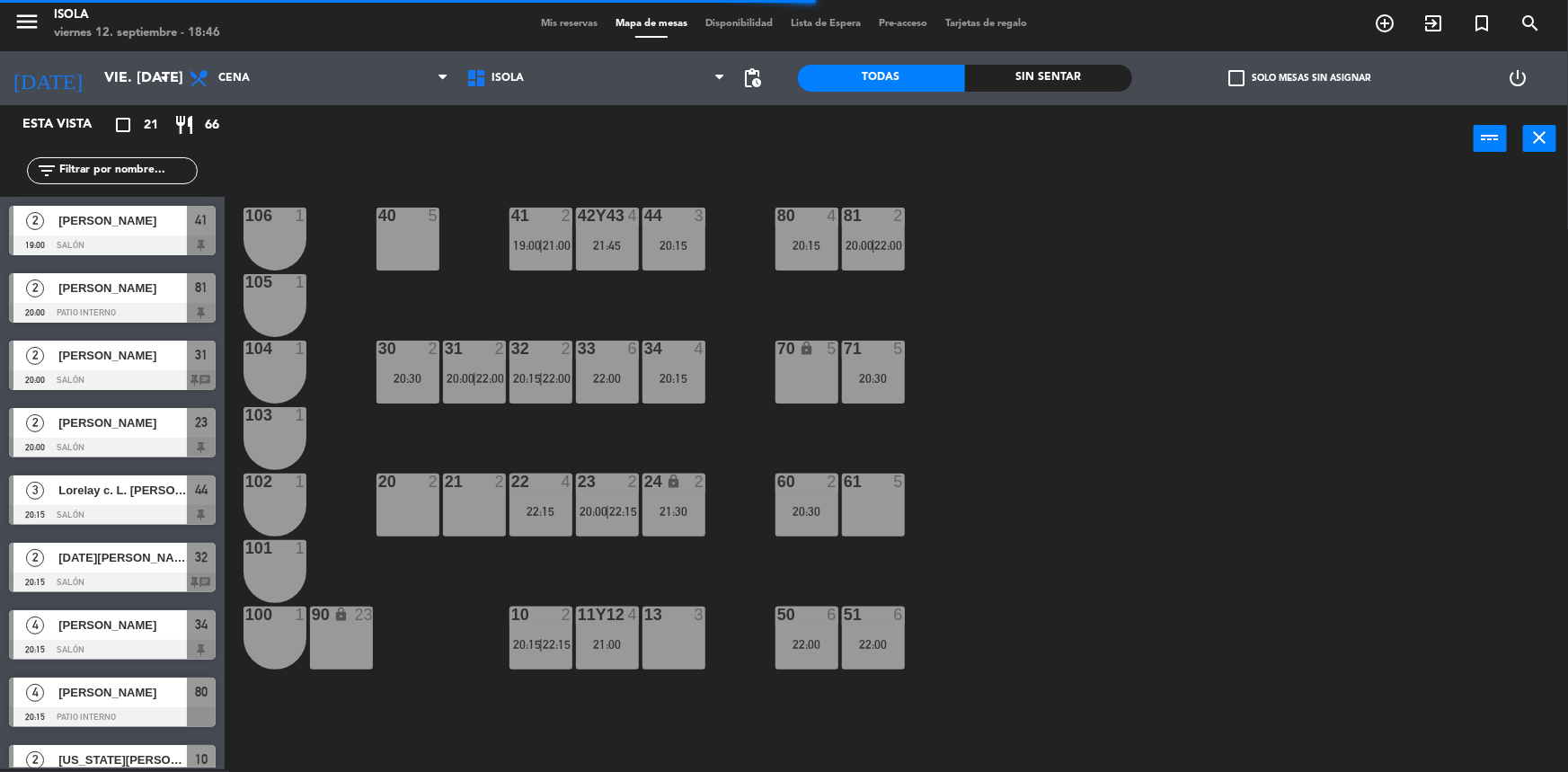
click at [808, 428] on div "40 5 42y43 4 21:45 41 2 19:00 | 21:00 44 3 20:15 80 4 20:15 81 2 20:00 | 22:00 …" at bounding box center [904, 473] width 1328 height 597
click at [749, 446] on div "40 5 42y43 4 21:45 41 2 19:00 | 21:00 44 3 20:15 80 4 20:15 81 2 20:00 | 22:00 …" at bounding box center [904, 473] width 1328 height 597
click at [746, 447] on div "40 5 42y43 4 21:45 41 2 19:00 | 21:00 44 3 20:15 80 4 20:15 81 2 20:00 | 22:00 …" at bounding box center [904, 473] width 1328 height 597
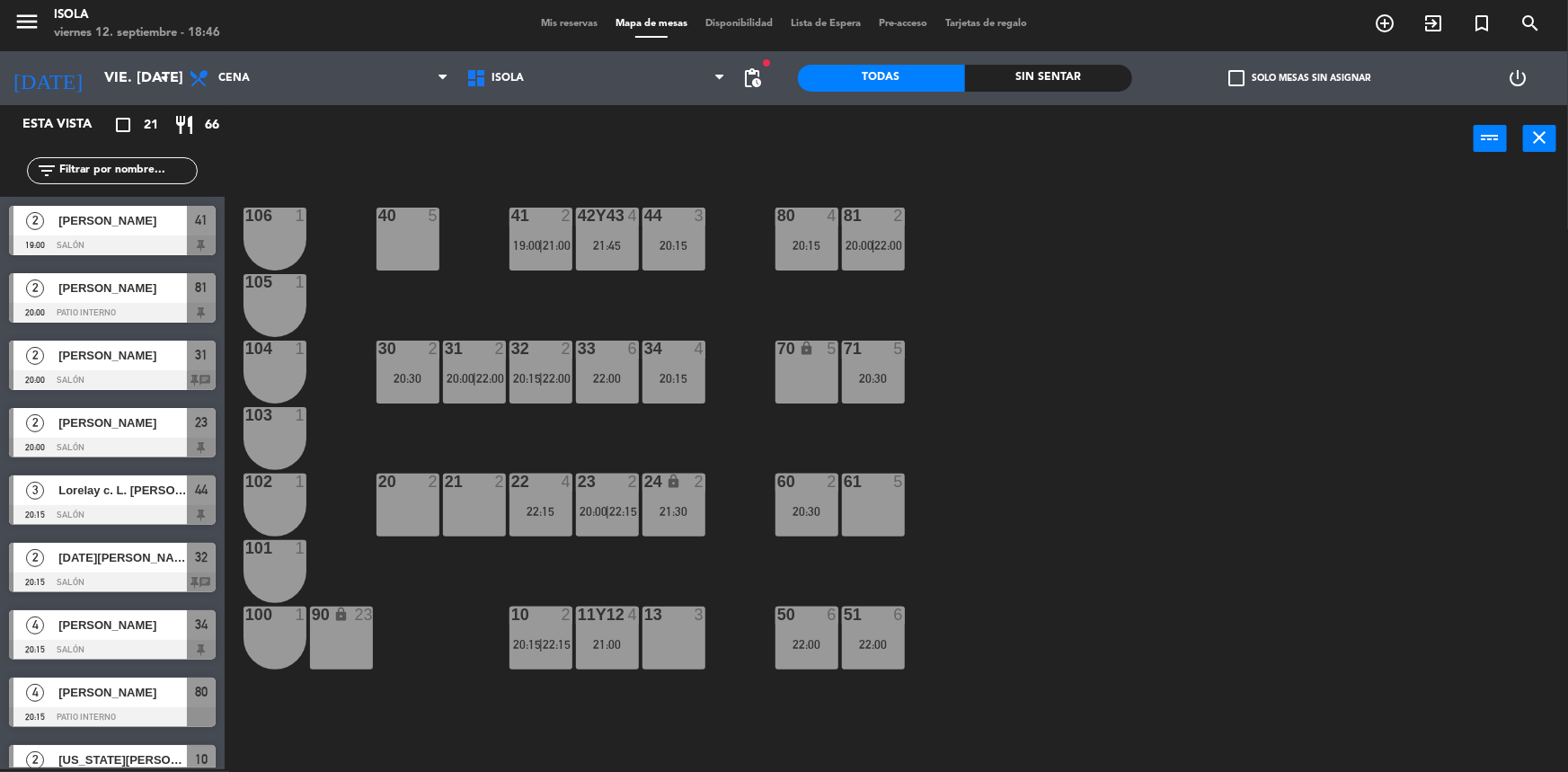
click at [714, 448] on div "40 5 42y43 4 21:45 41 2 19:00 | 21:00 44 3 20:15 80 4 20:15 81 2 20:00 | 22:00 …" at bounding box center [904, 473] width 1328 height 597
click at [707, 448] on div "40 5 42y43 4 21:45 41 2 19:00 | 21:00 44 3 20:15 80 4 20:15 81 2 20:00 | 22:00 …" at bounding box center [904, 473] width 1328 height 597
click at [705, 445] on div "40 5 42y43 4 21:45 41 2 19:00 | 21:00 44 3 20:15 80 4 20:15 81 2 20:00 | 22:00 …" at bounding box center [904, 473] width 1328 height 597
click at [704, 453] on div "40 5 42y43 4 21:45 41 2 19:00 | 21:00 44 3 20:15 80 4 20:15 81 2 20:00 | 22:00 …" at bounding box center [904, 473] width 1328 height 597
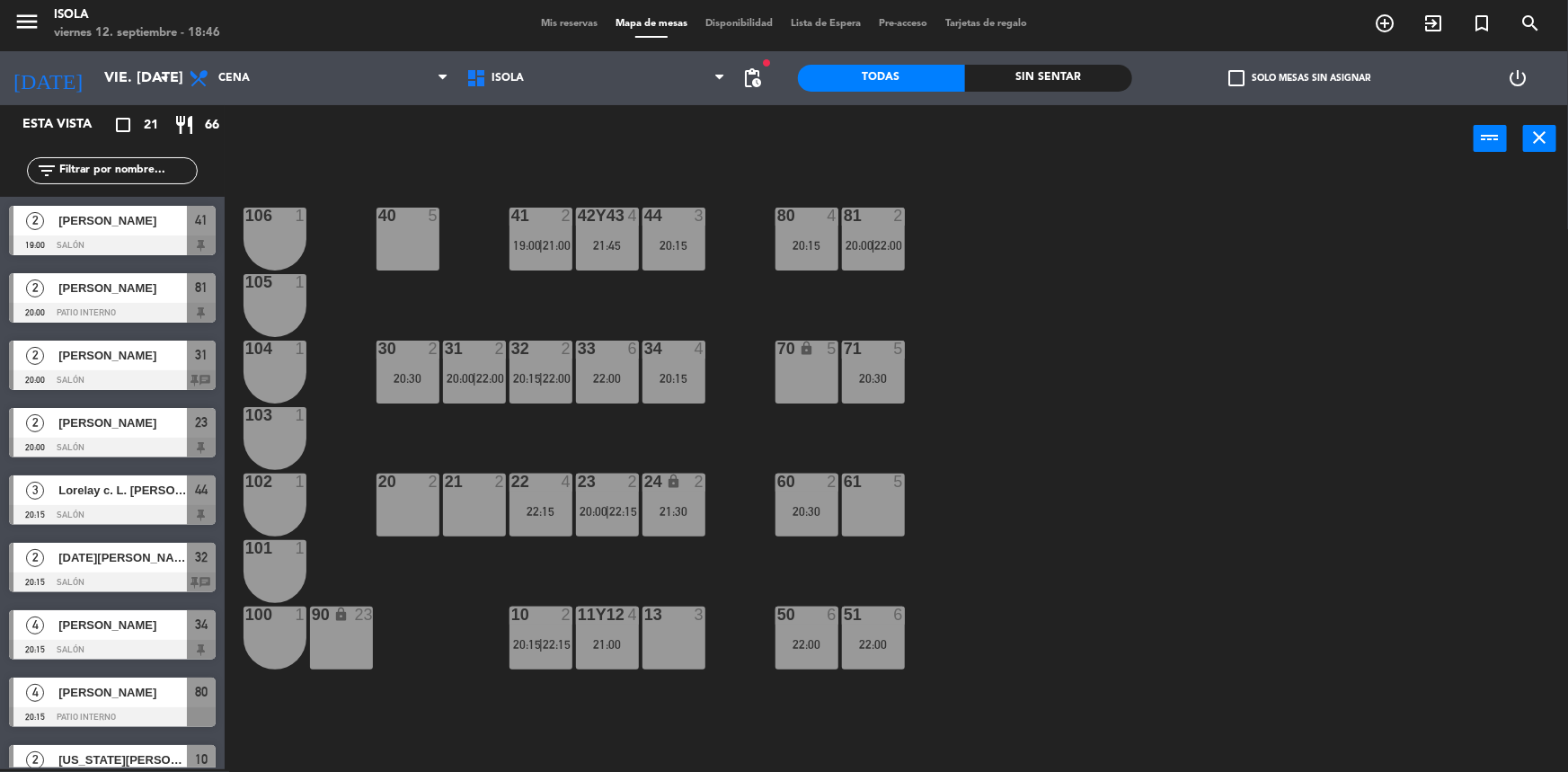
click at [704, 453] on div "40 5 42y43 4 21:45 41 2 19:00 | 21:00 44 3 20:15 80 4 20:15 81 2 20:00 | 22:00 …" at bounding box center [904, 473] width 1328 height 597
click at [707, 452] on div "40 5 42y43 4 21:45 41 2 19:00 | 21:00 44 3 20:15 80 4 20:15 81 2 20:00 | 22:00 …" at bounding box center [904, 473] width 1328 height 597
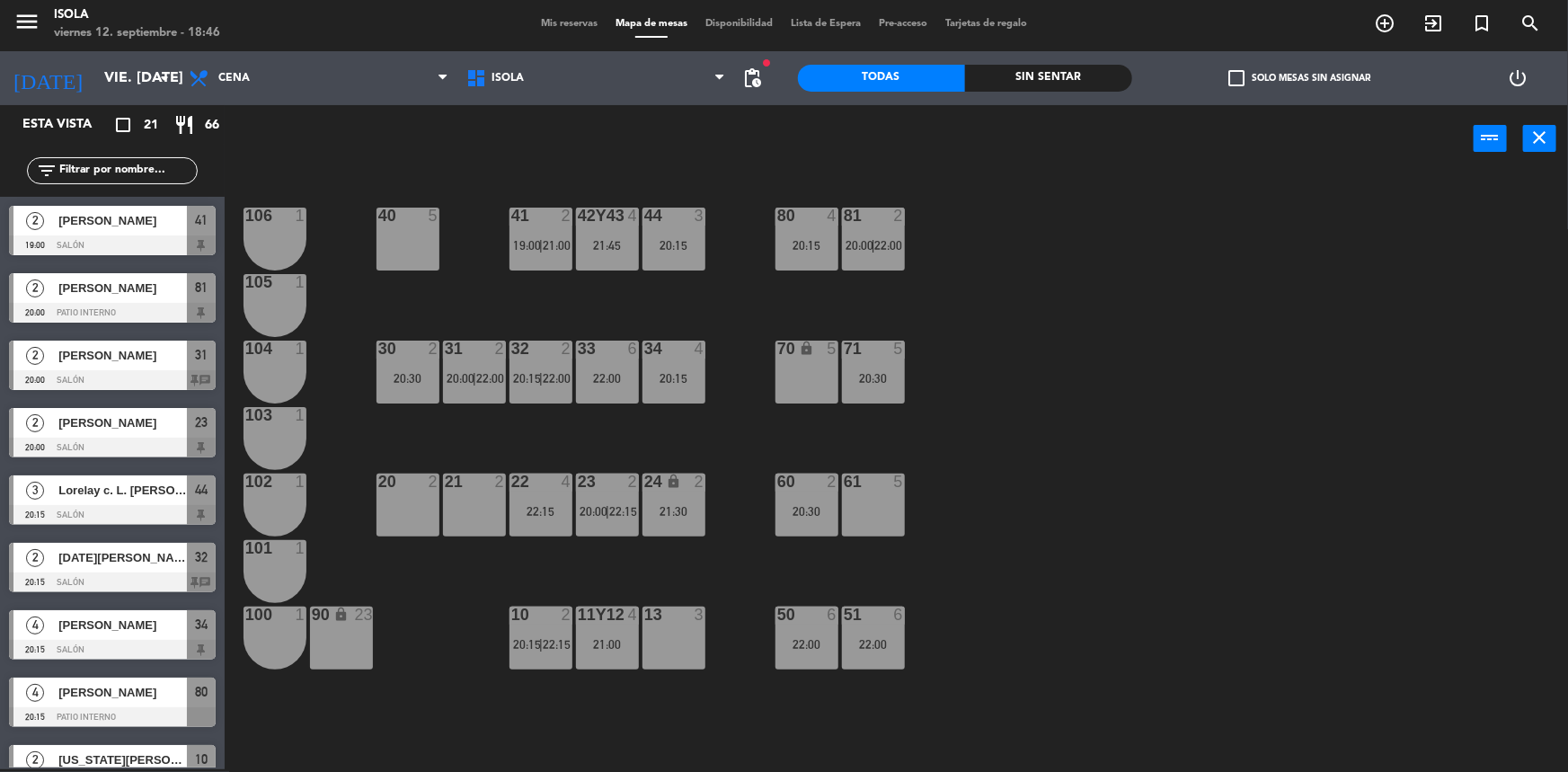
click at [707, 452] on div "40 5 42y43 4 21:45 41 2 19:00 | 21:00 44 3 20:15 80 4 20:15 81 2 20:00 | 22:00 …" at bounding box center [904, 473] width 1328 height 597
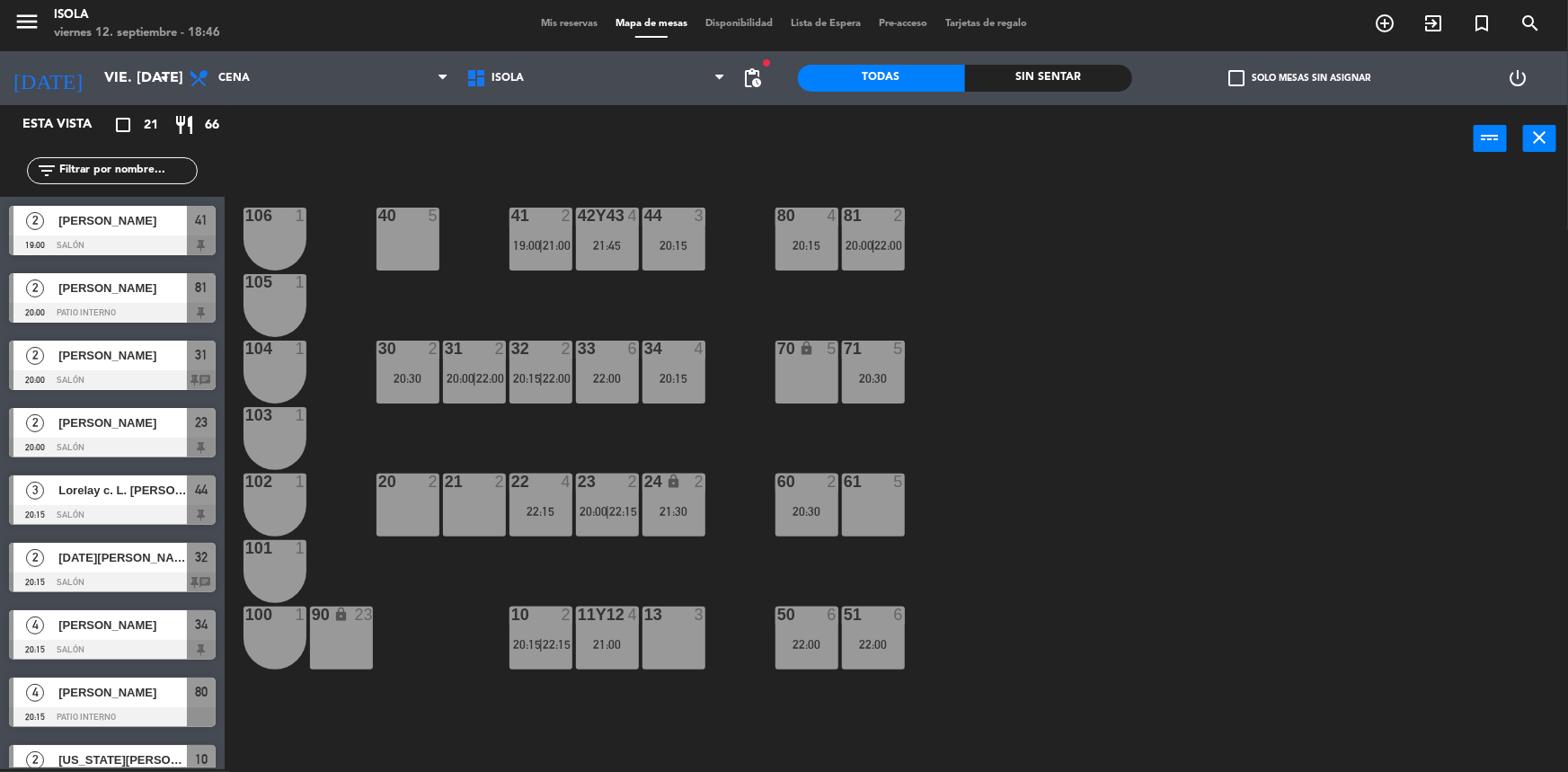
click at [698, 455] on div "40 5 42y43 4 21:45 41 2 19:00 | 21:00 44 3 20:15 80 4 20:15 81 2 20:00 | 22:00 …" at bounding box center [904, 473] width 1328 height 597
click at [698, 454] on div "40 5 42y43 4 21:45 41 2 19:00 | 21:00 44 3 20:15 80 4 20:15 81 2 20:00 | 22:00 …" at bounding box center [904, 473] width 1328 height 597
click at [700, 448] on div "40 5 42y43 4 21:45 41 2 19:00 | 21:00 44 3 20:15 80 4 20:15 81 2 20:00 | 22:00 …" at bounding box center [904, 473] width 1328 height 597
click at [670, 449] on div "40 5 42y43 4 21:45 41 2 19:00 | 21:00 44 3 20:15 80 4 20:15 81 2 20:00 | 22:00 …" at bounding box center [904, 473] width 1328 height 597
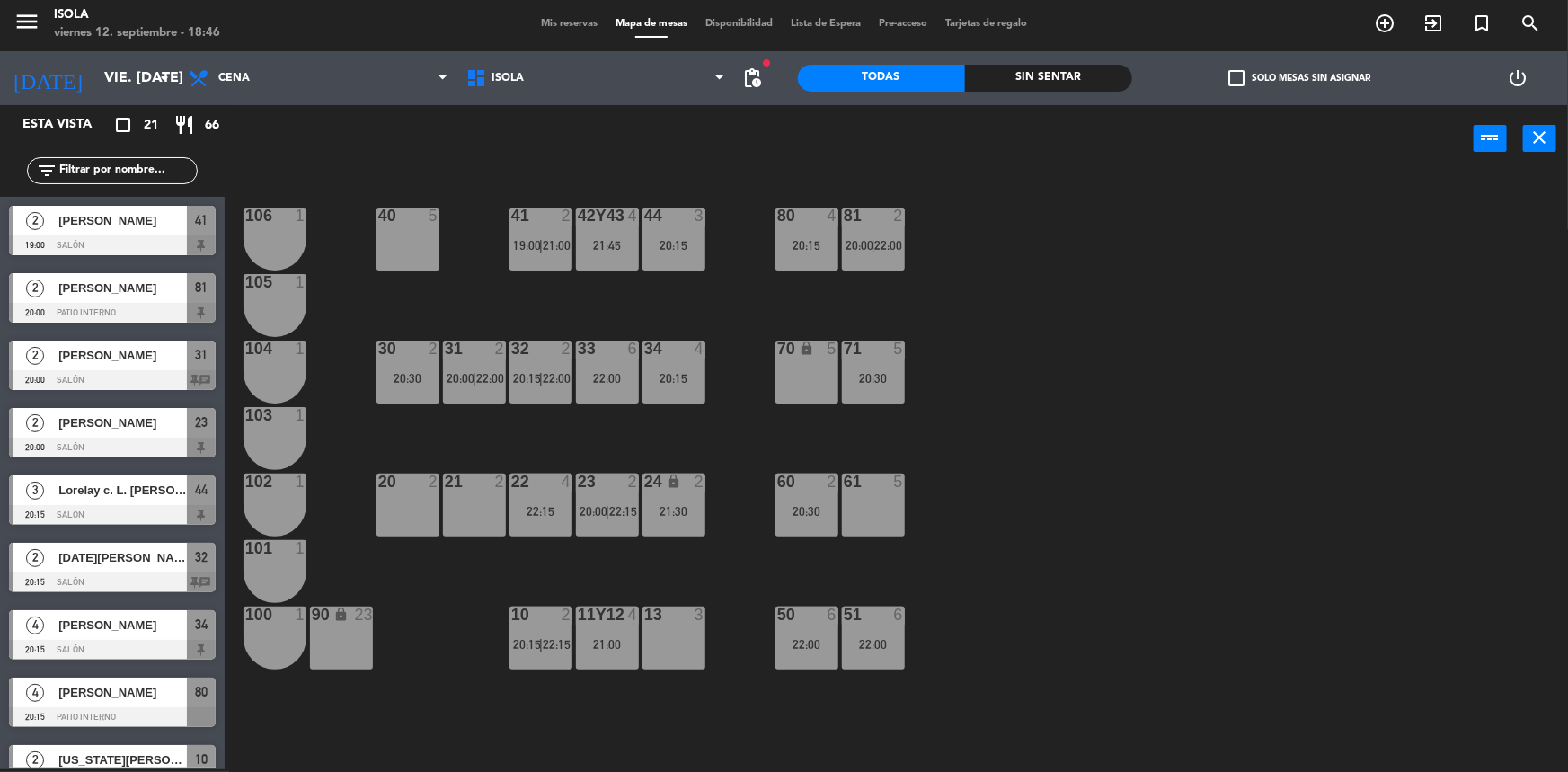
click at [670, 448] on div "40 5 42y43 4 21:45 41 2 19:00 | 21:00 44 3 20:15 80 4 20:15 81 2 20:00 | 22:00 …" at bounding box center [904, 473] width 1328 height 597
click at [670, 449] on div "40 5 42y43 4 21:45 41 2 19:00 | 21:00 44 3 20:15 80 4 20:15 81 2 20:00 | 22:00 …" at bounding box center [904, 473] width 1328 height 597
click at [579, 373] on div "22:00" at bounding box center [607, 378] width 62 height 12
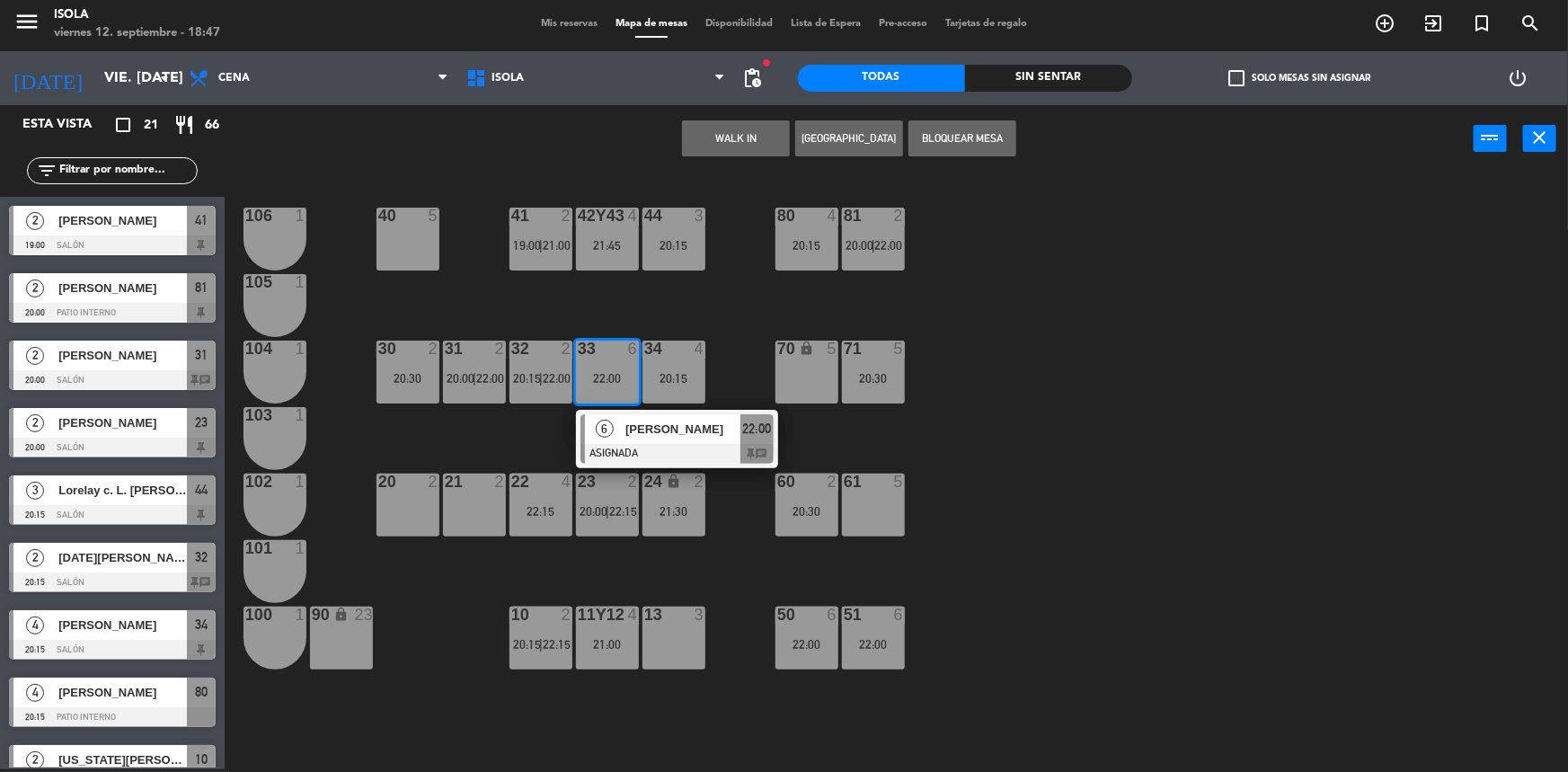
click at [820, 142] on button "[GEOGRAPHIC_DATA]" at bounding box center [849, 137] width 108 height 36
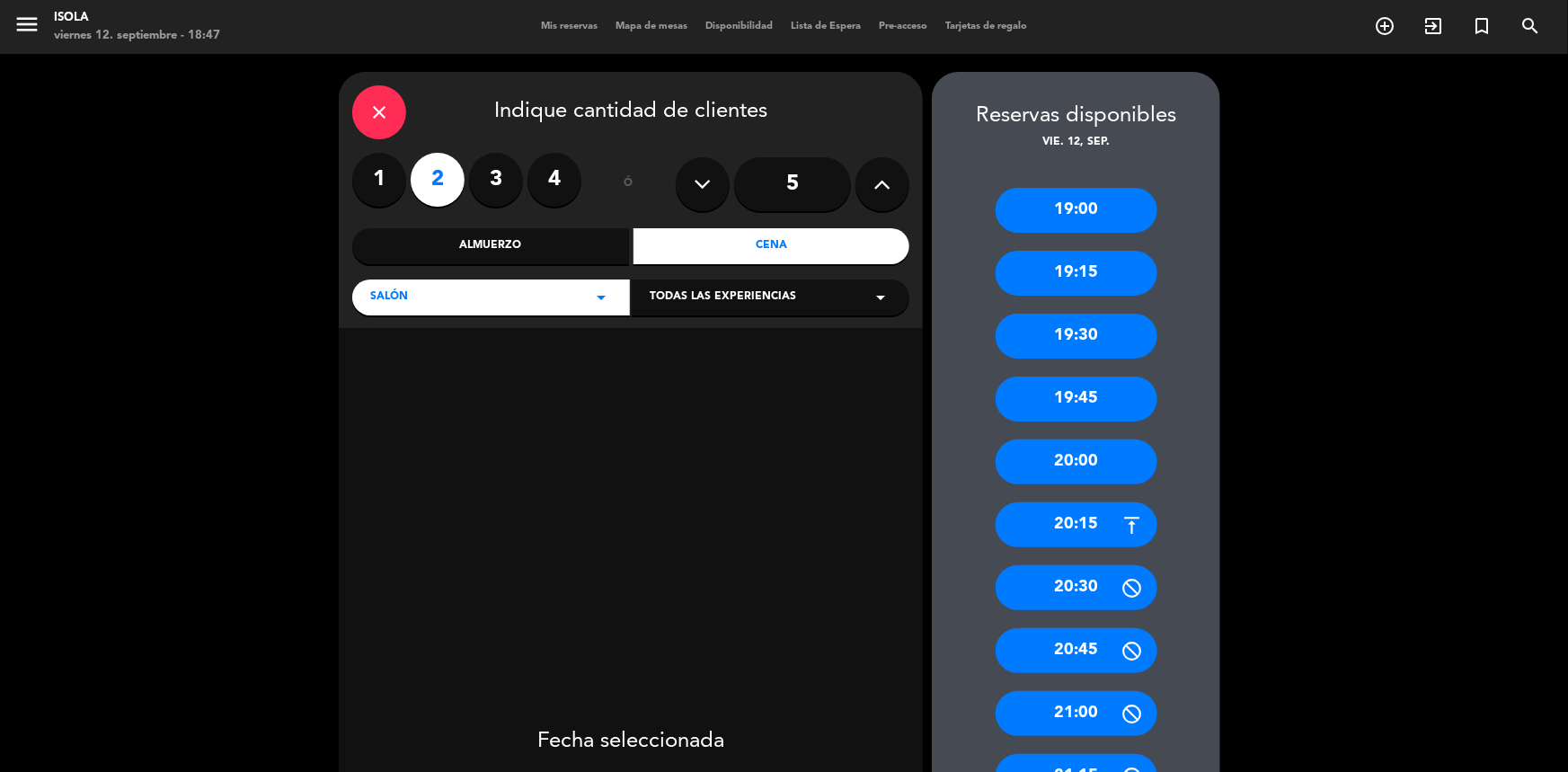
click at [1081, 579] on div "20:30" at bounding box center [1076, 587] width 161 height 45
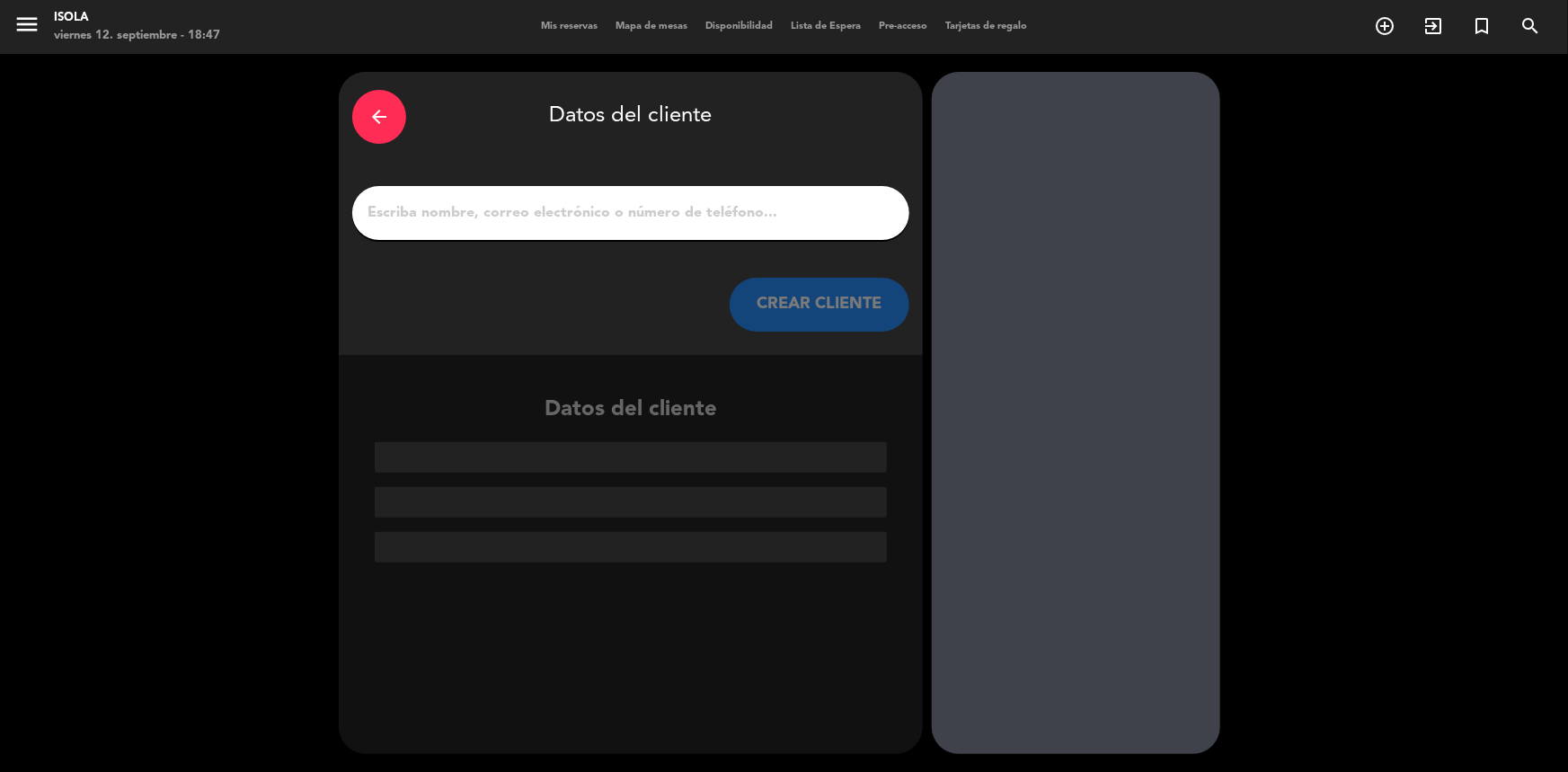
click at [499, 223] on input "1" at bounding box center [631, 213] width 530 height 25
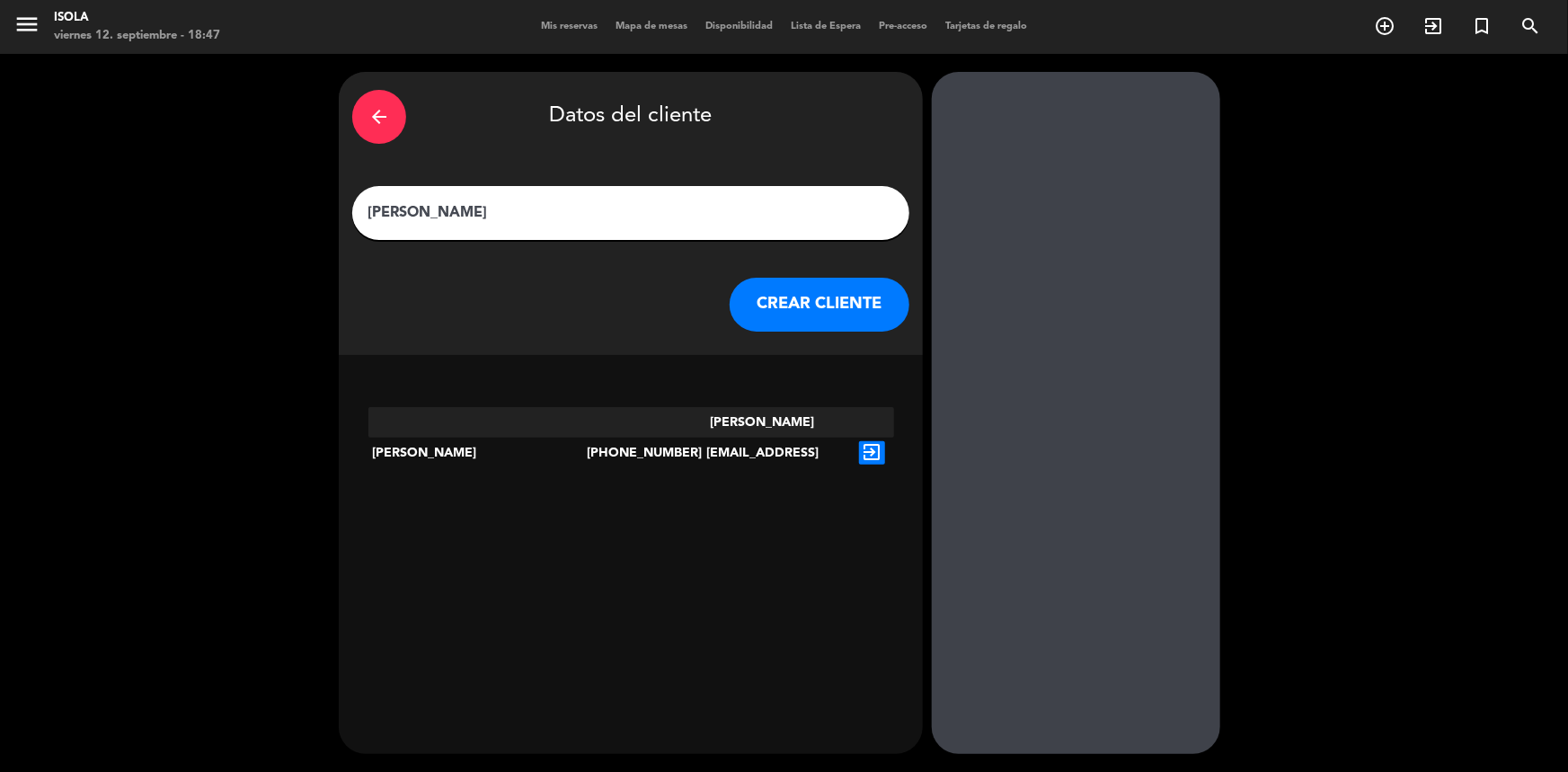
type input "[PERSON_NAME]"
click at [870, 441] on icon "exit_to_app" at bounding box center [871, 453] width 26 height 23
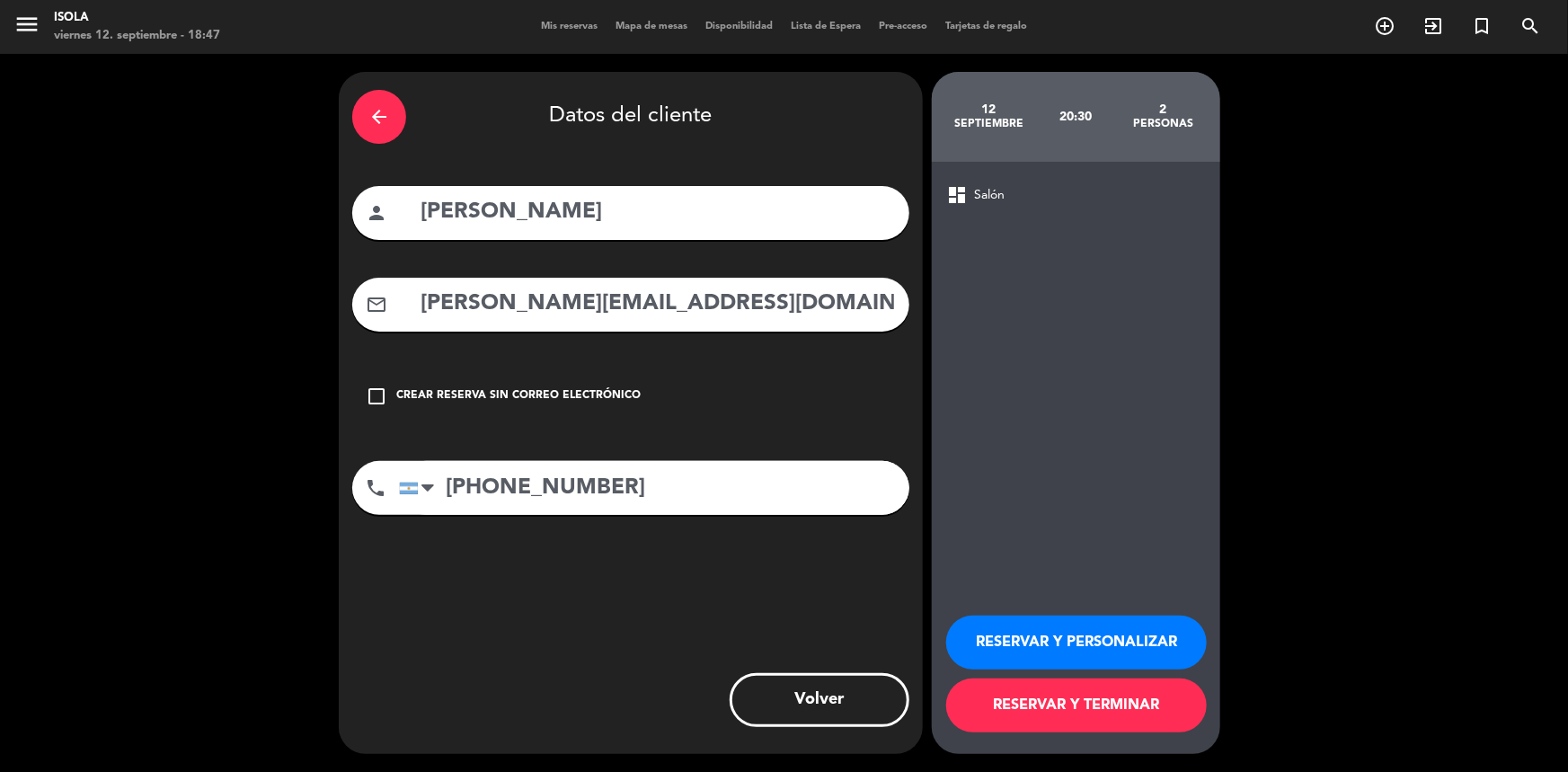
click at [663, 381] on div "check_box_outline_blank Crear reserva sin correo electrónico" at bounding box center [631, 396] width 557 height 54
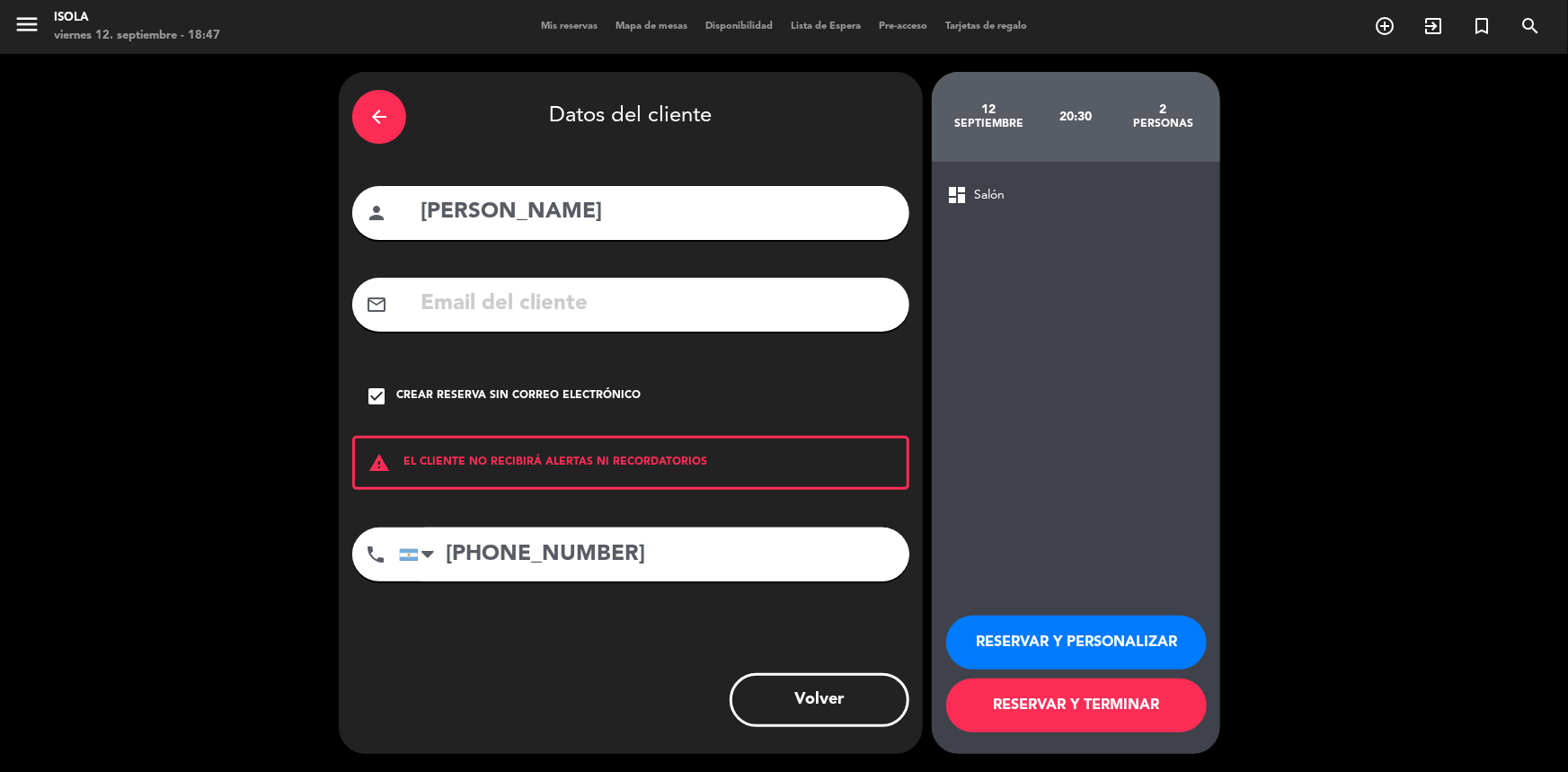
click at [609, 399] on div "Crear reserva sin correo electrónico" at bounding box center [518, 396] width 244 height 18
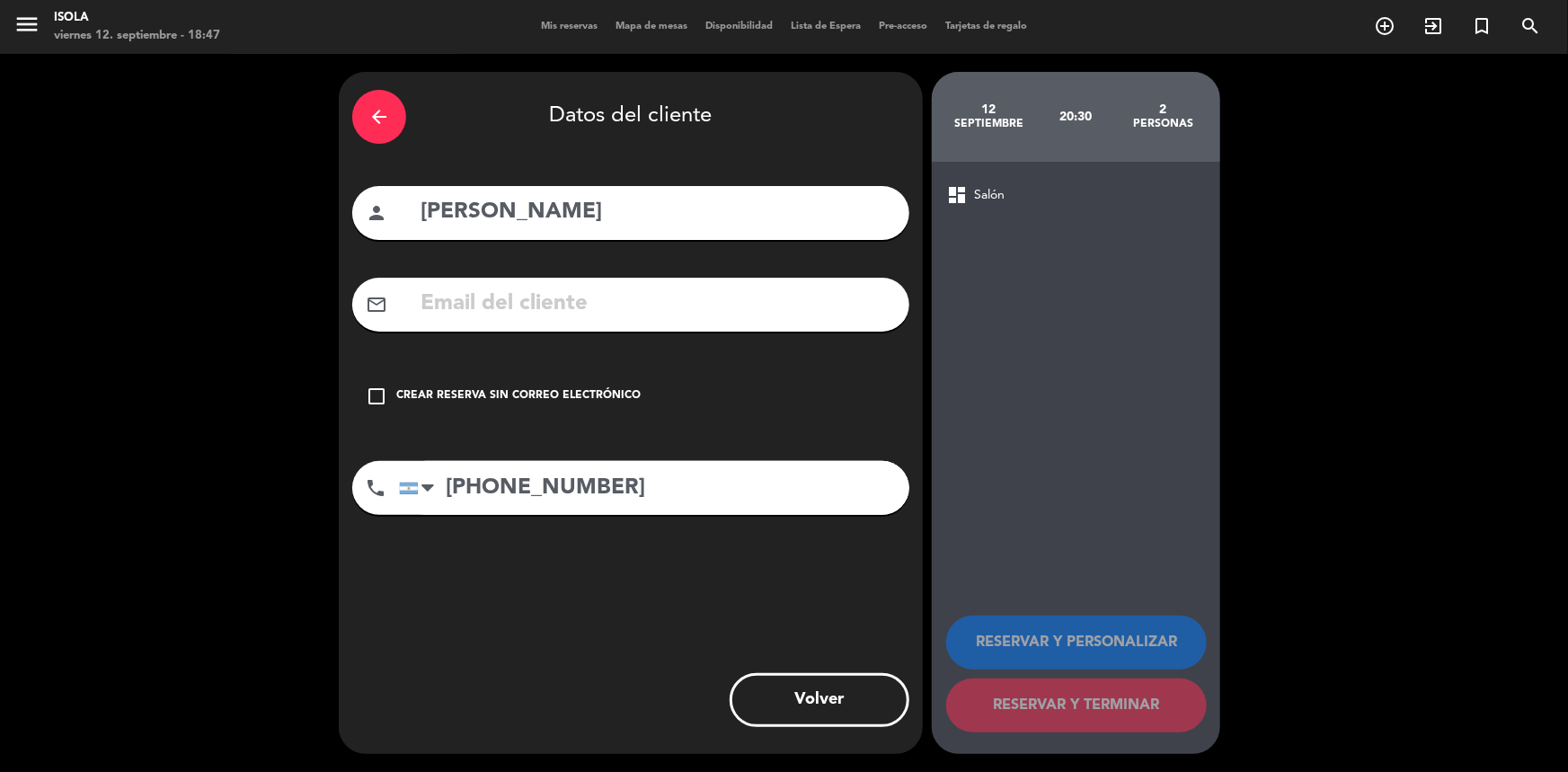
click at [1292, 565] on div "arrow_back Datos del cliente person [PERSON_NAME] mail_outline check_box_outlin…" at bounding box center [784, 412] width 1568 height 718
click at [513, 291] on input "text" at bounding box center [657, 304] width 478 height 37
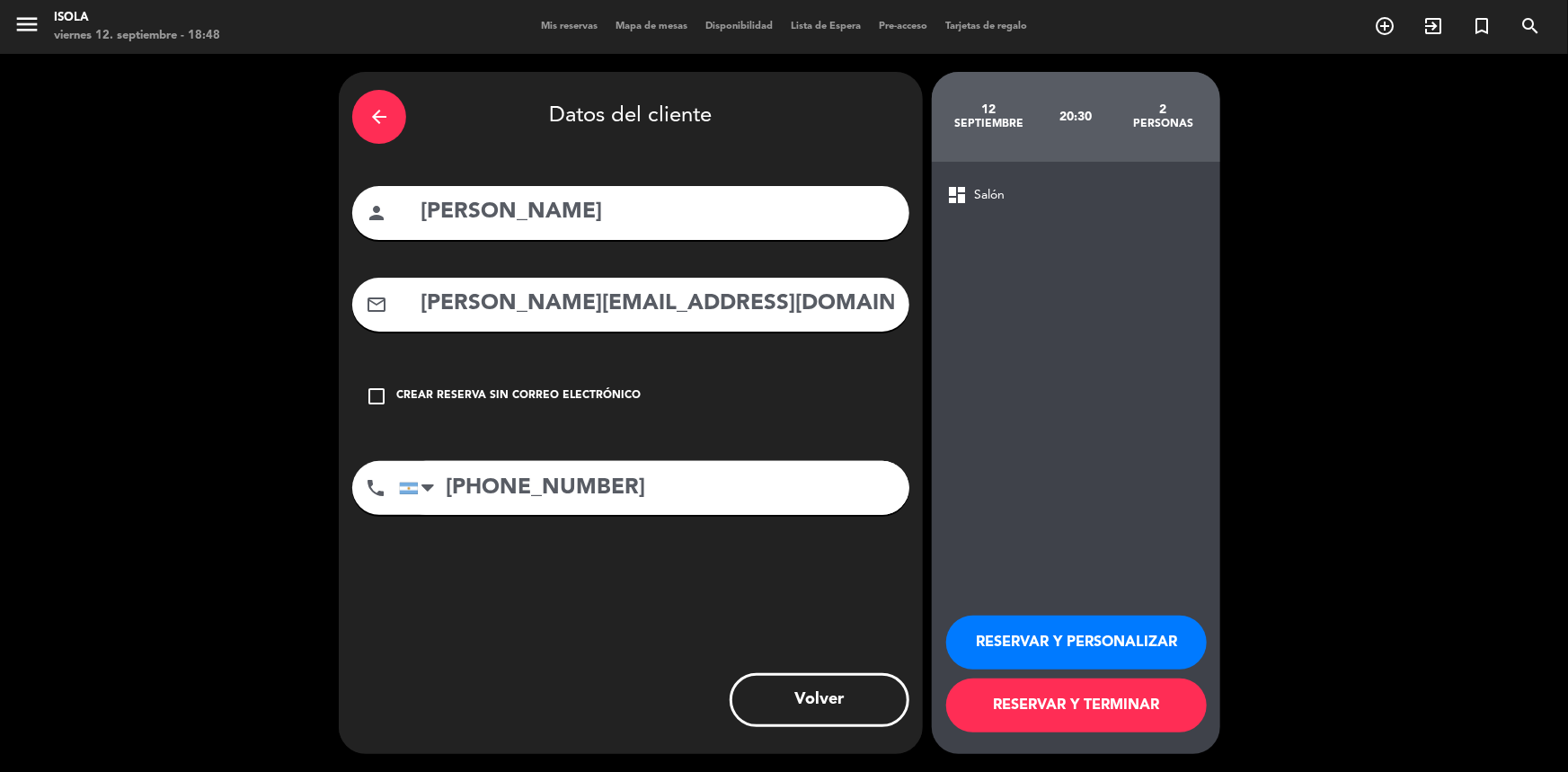
type input "[PERSON_NAME][EMAIL_ADDRESS][DOMAIN_NAME]"
click at [1075, 716] on button "RESERVAR Y TERMINAR" at bounding box center [1076, 706] width 260 height 54
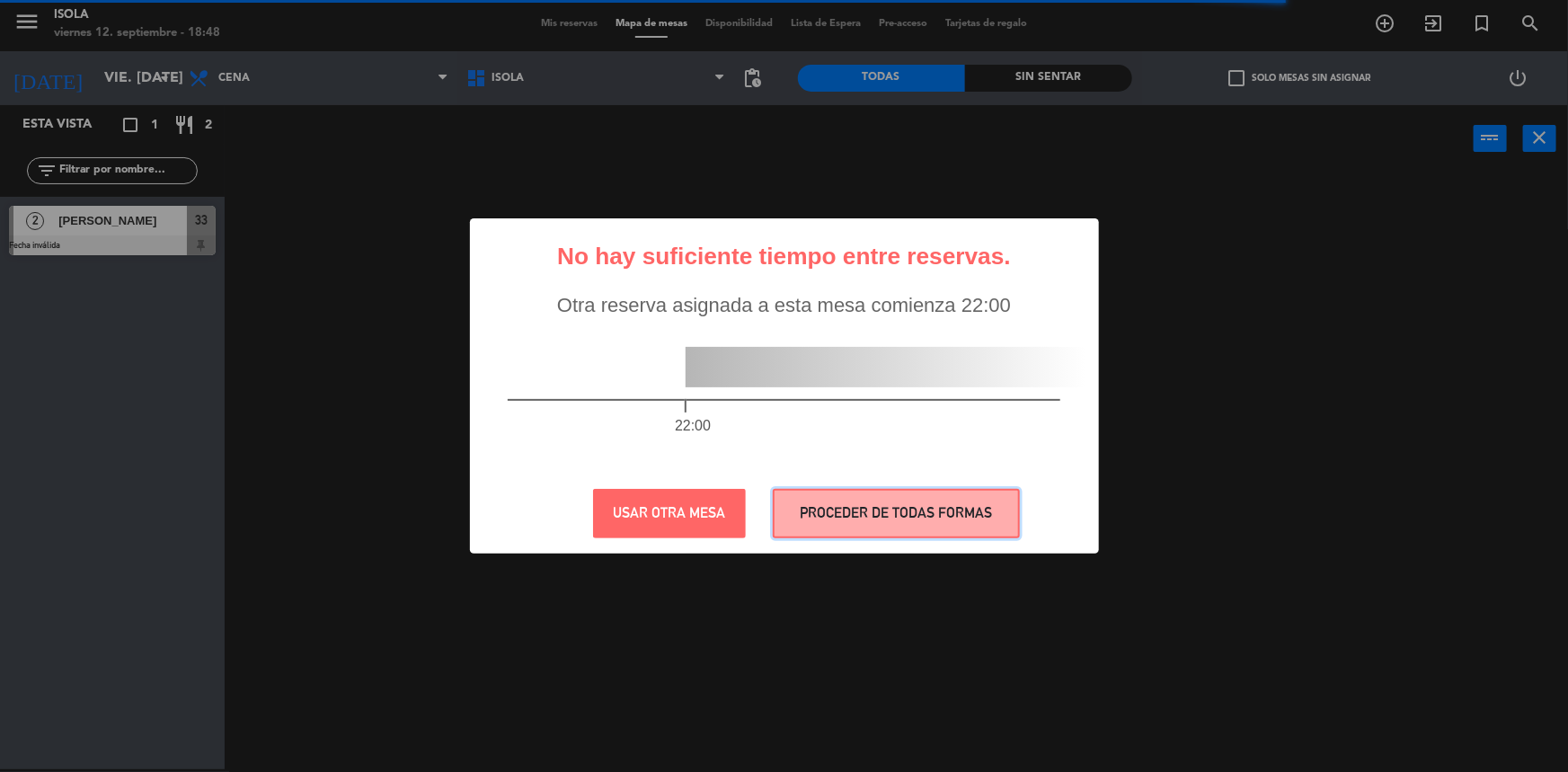
click at [845, 510] on button "PROCEDER DE TODAS FORMAS" at bounding box center [895, 513] width 247 height 49
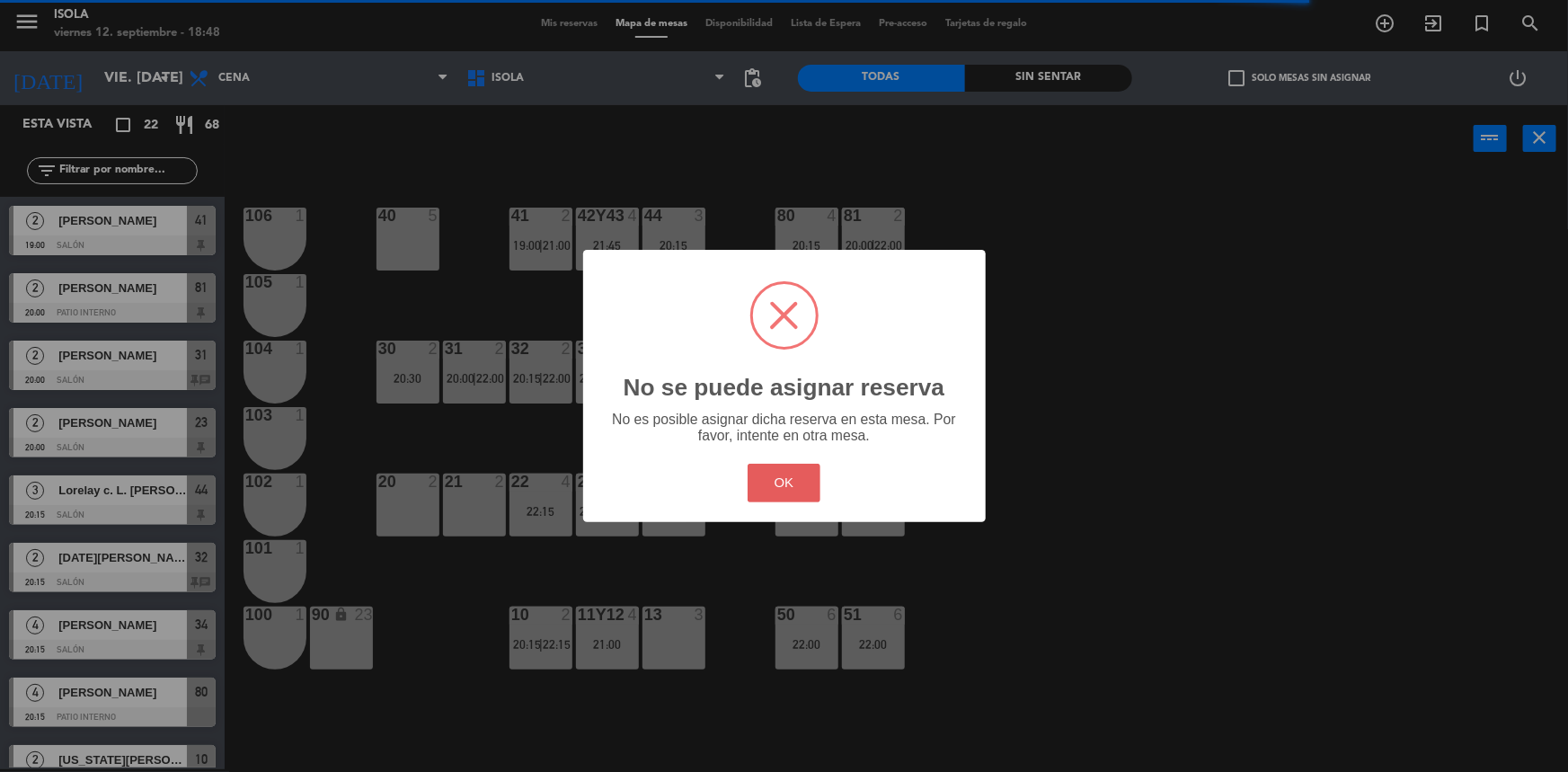
click at [788, 477] on button "OK" at bounding box center [784, 484] width 73 height 38
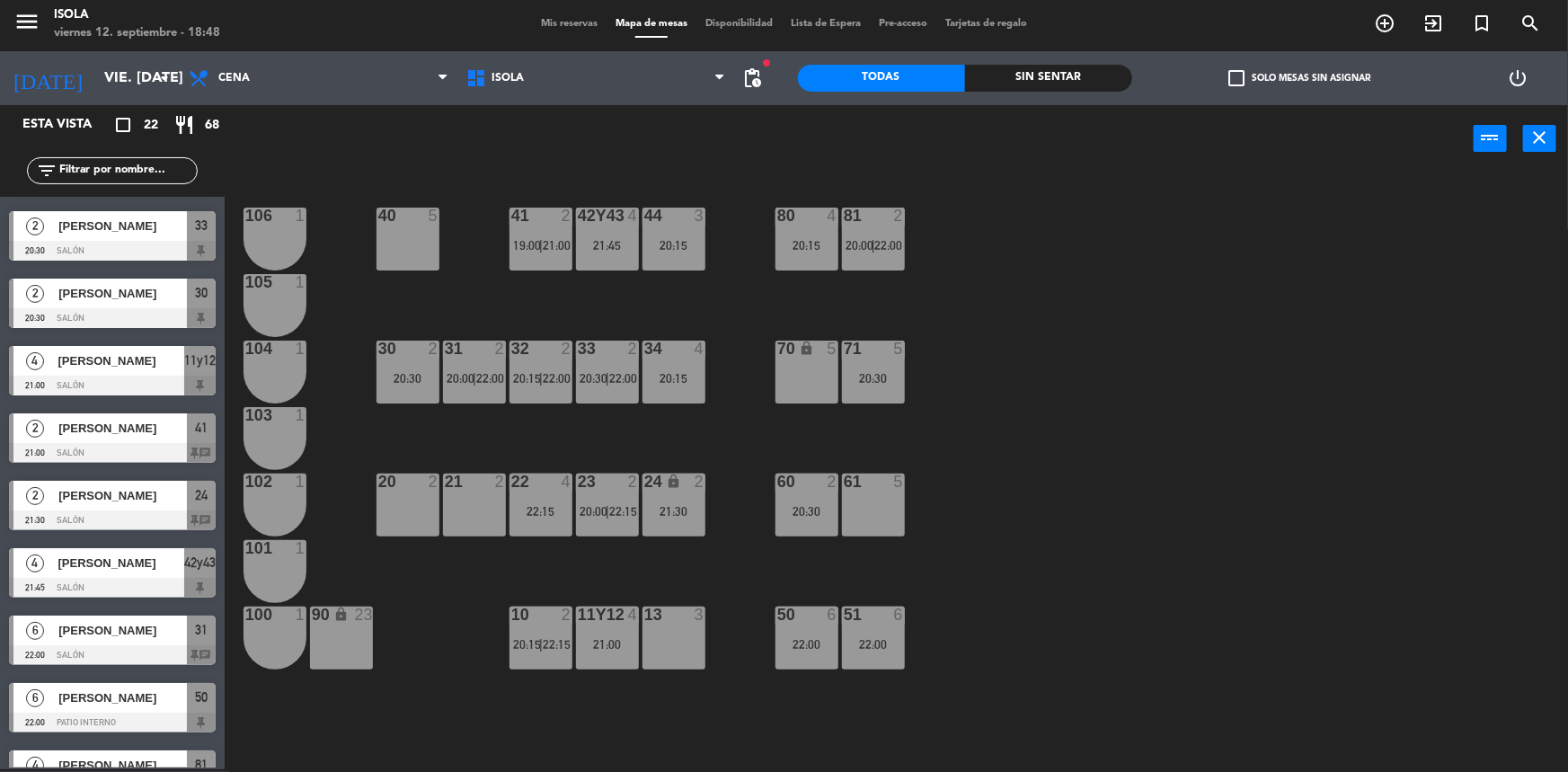
scroll to position [735, 0]
click at [143, 256] on div at bounding box center [111, 252] width 207 height 20
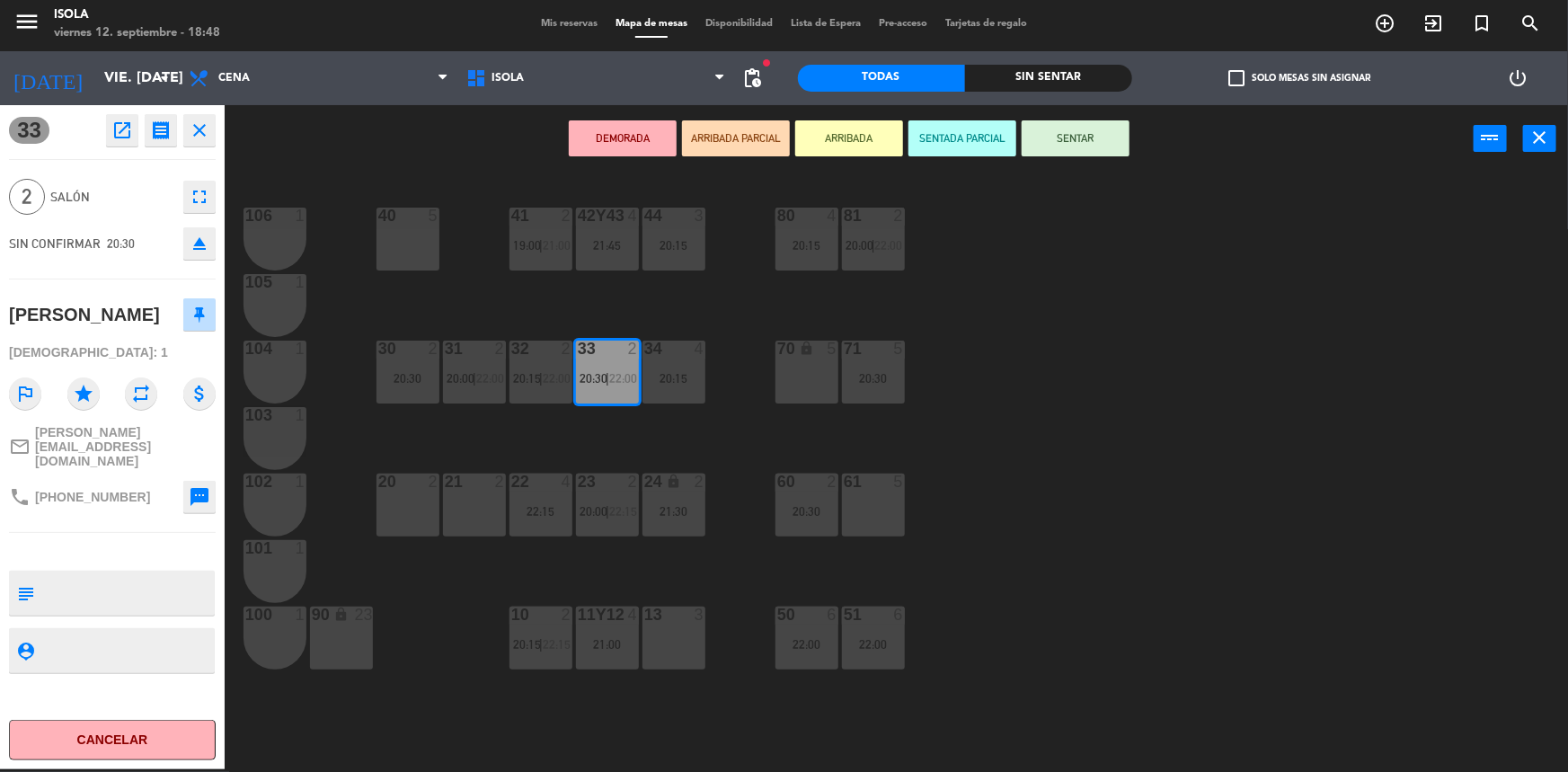
click at [682, 313] on div "40 5 42y43 4 21:45 41 2 19:00 | 21:00 44 3 20:15 80 4 20:15 81 2 20:00 | 22:00 …" at bounding box center [904, 473] width 1328 height 597
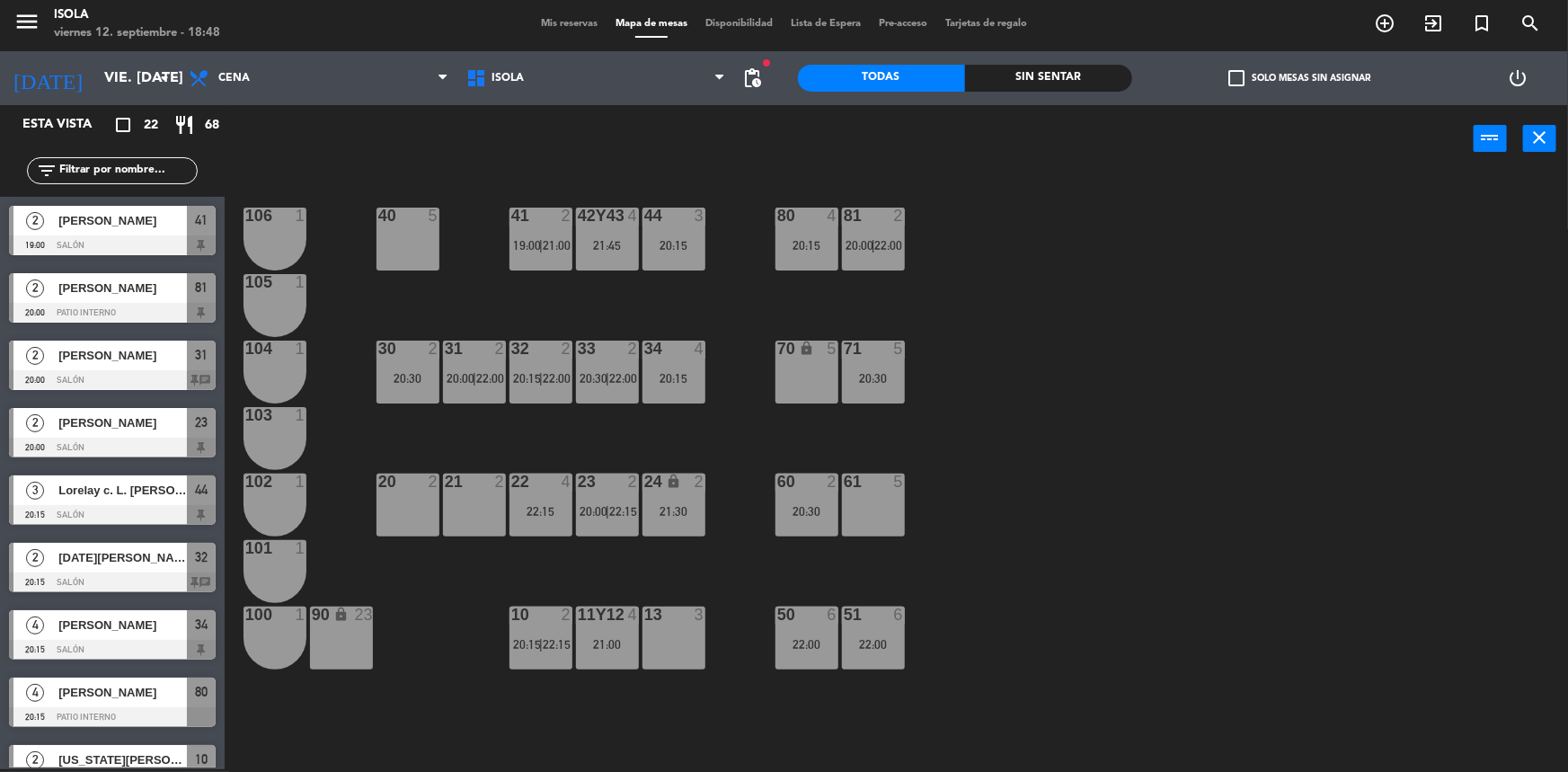
click at [771, 391] on div "40 5 42y43 4 21:45 41 2 19:00 | 21:00 44 3 20:15 80 4 20:15 81 2 20:00 | 22:00 …" at bounding box center [904, 473] width 1328 height 597
click at [742, 396] on div "40 5 42y43 4 21:45 41 2 19:00 | 21:00 44 3 20:15 80 4 20:15 81 2 20:00 | 22:00 …" at bounding box center [904, 473] width 1328 height 597
click at [604, 396] on div "33 2 20:30 | 22:00" at bounding box center [607, 371] width 62 height 62
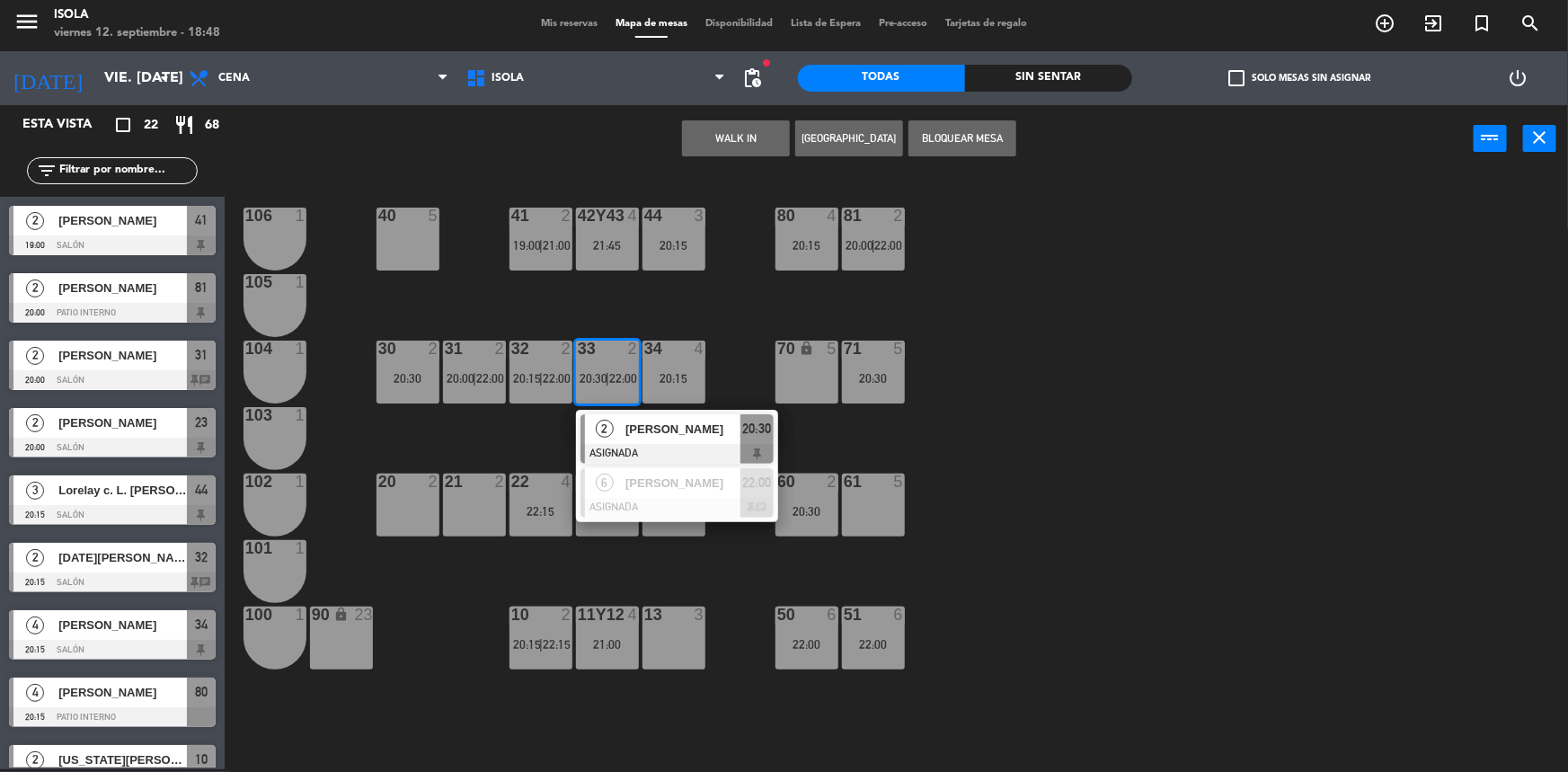
click at [640, 434] on div "2 [PERSON_NAME] ASIGNADA 20:30" at bounding box center [676, 438] width 229 height 59
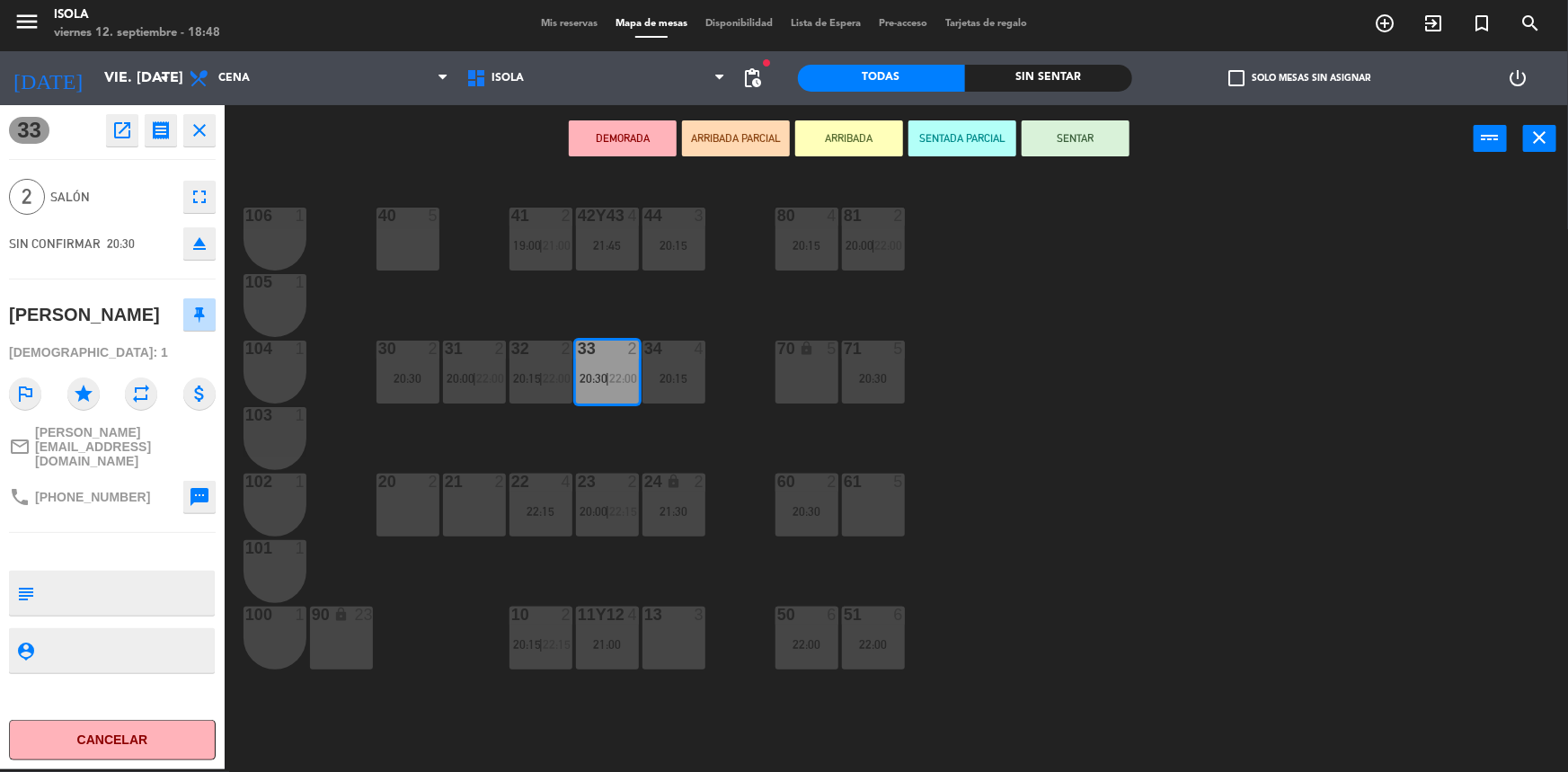
click at [96, 575] on textarea at bounding box center [127, 593] width 172 height 37
click at [998, 448] on div "40 5 42y43 4 21:45 41 2 19:00 | 21:00 44 3 20:15 80 4 20:15 81 2 20:00 | 22:00 …" at bounding box center [904, 473] width 1328 height 597
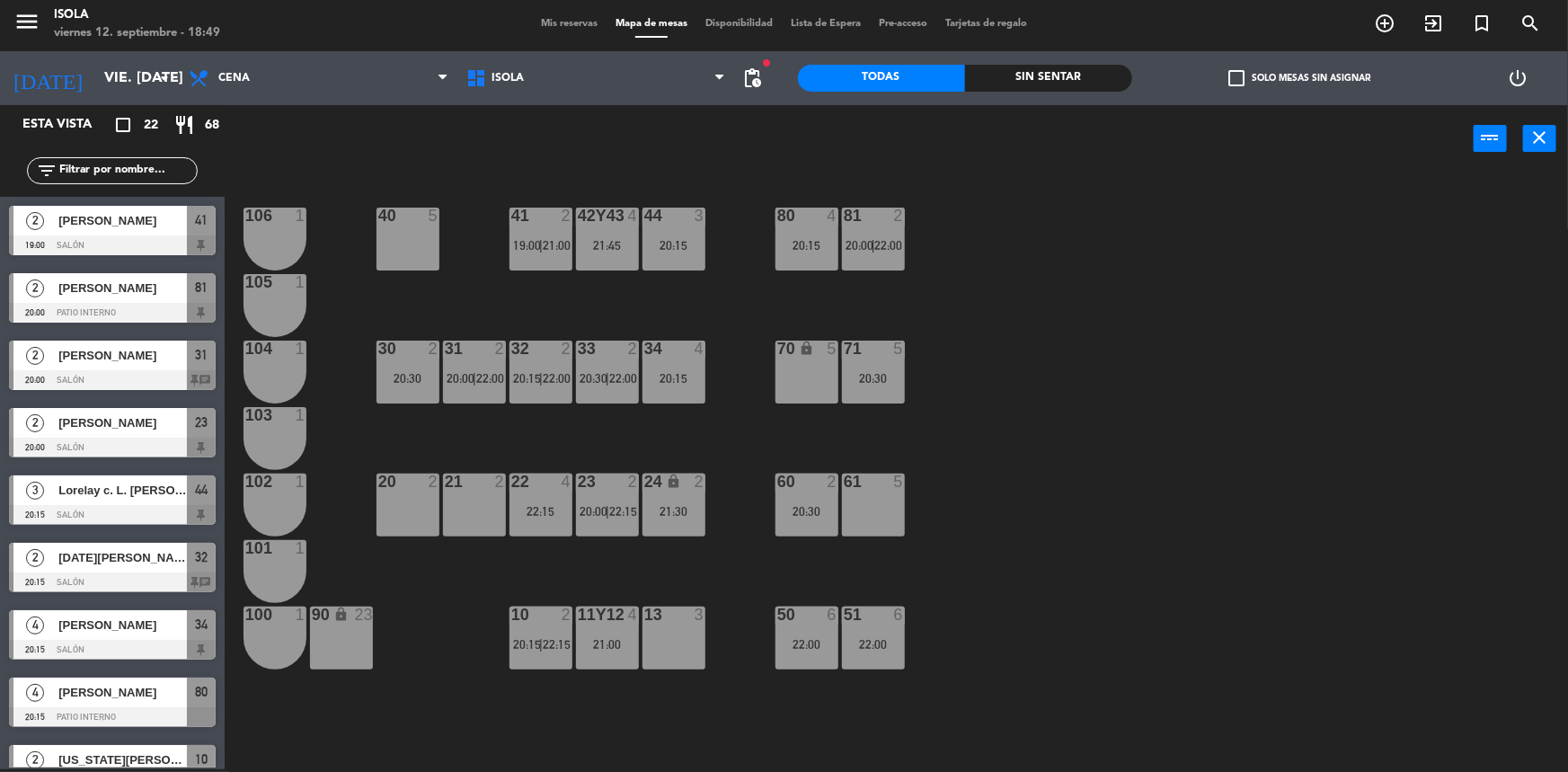
click at [564, 23] on span "Mis reservas" at bounding box center [570, 24] width 75 height 10
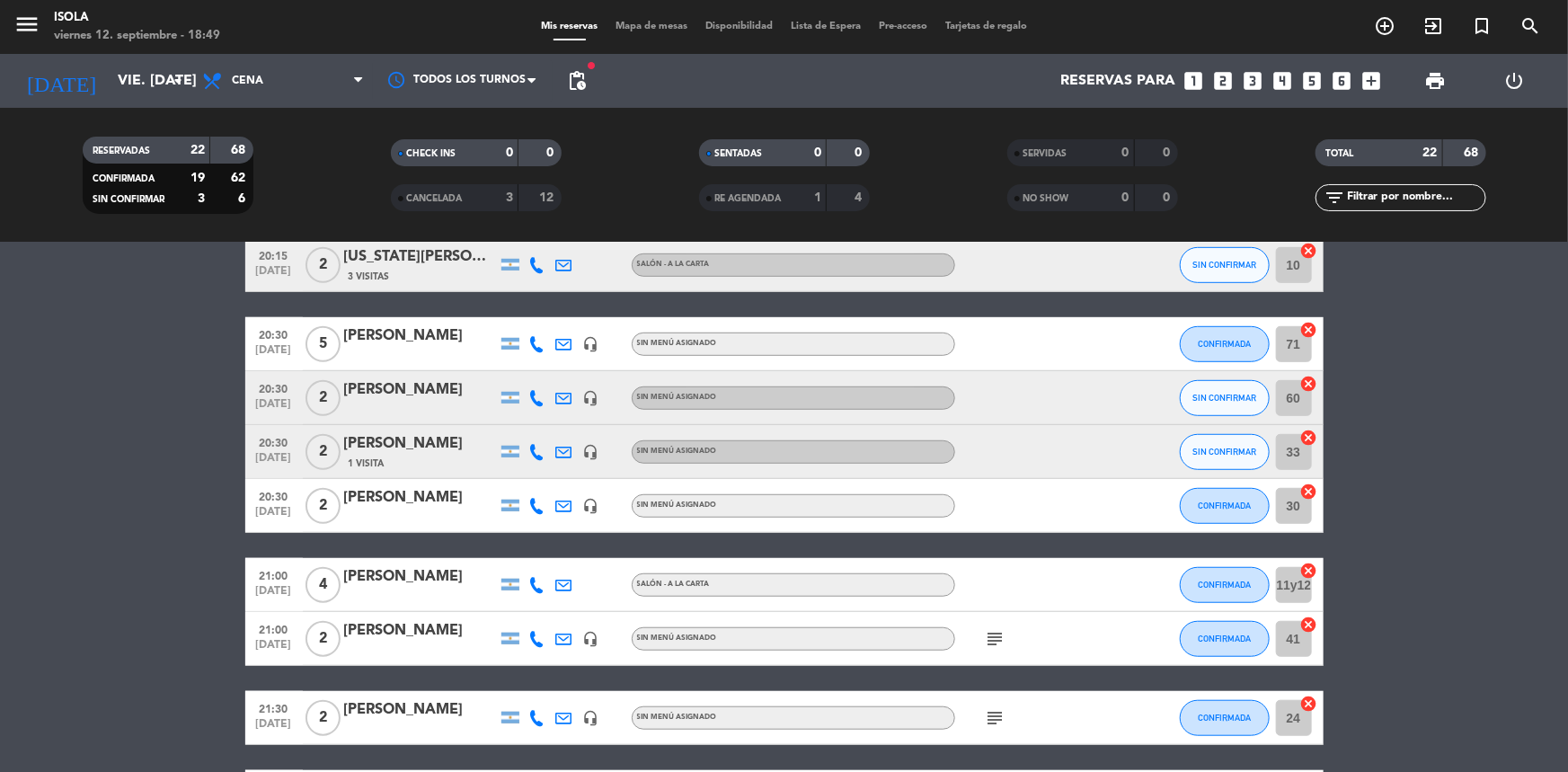
scroll to position [570, 0]
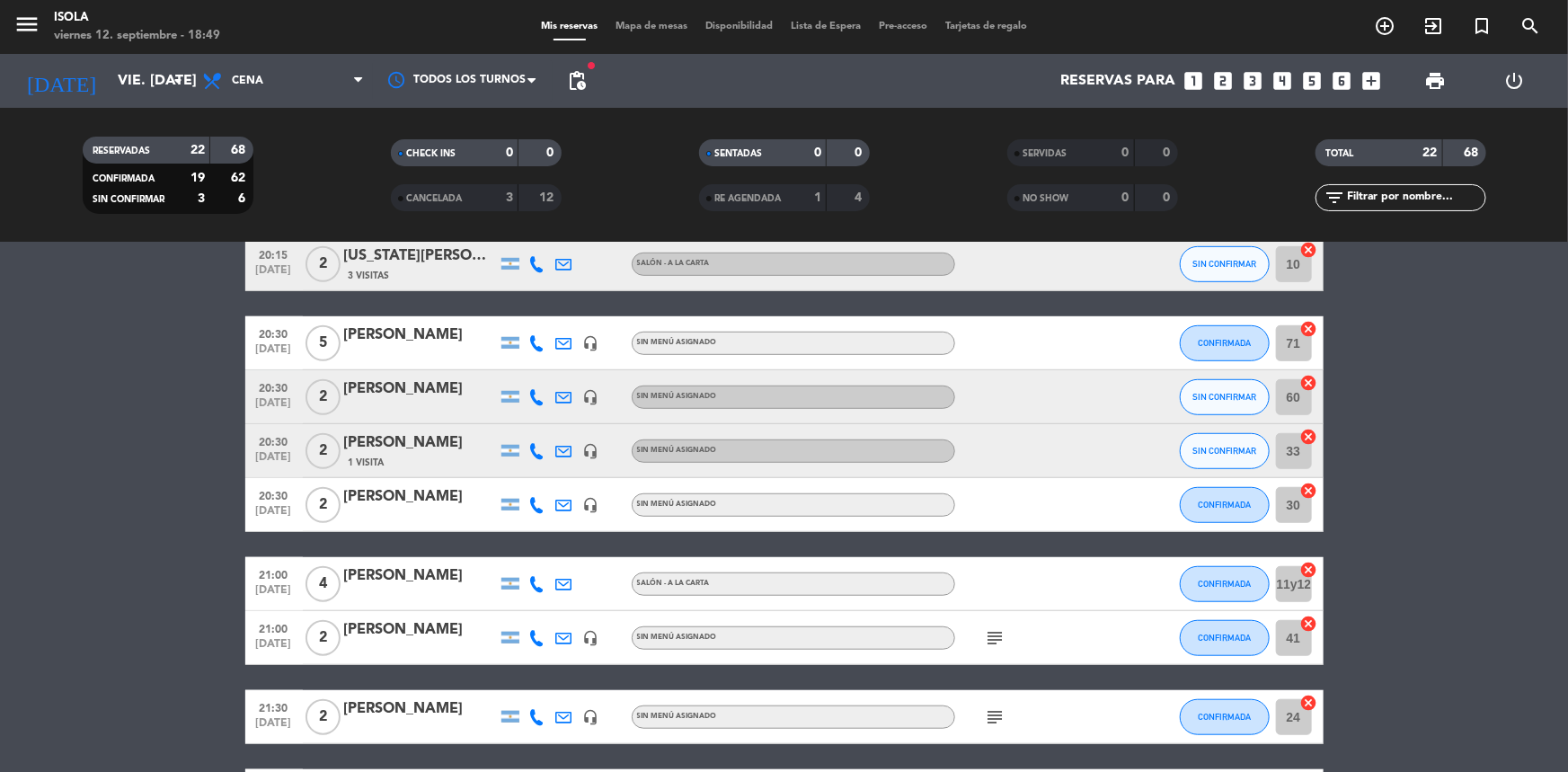
click at [433, 453] on div "[PERSON_NAME]" at bounding box center [420, 443] width 153 height 23
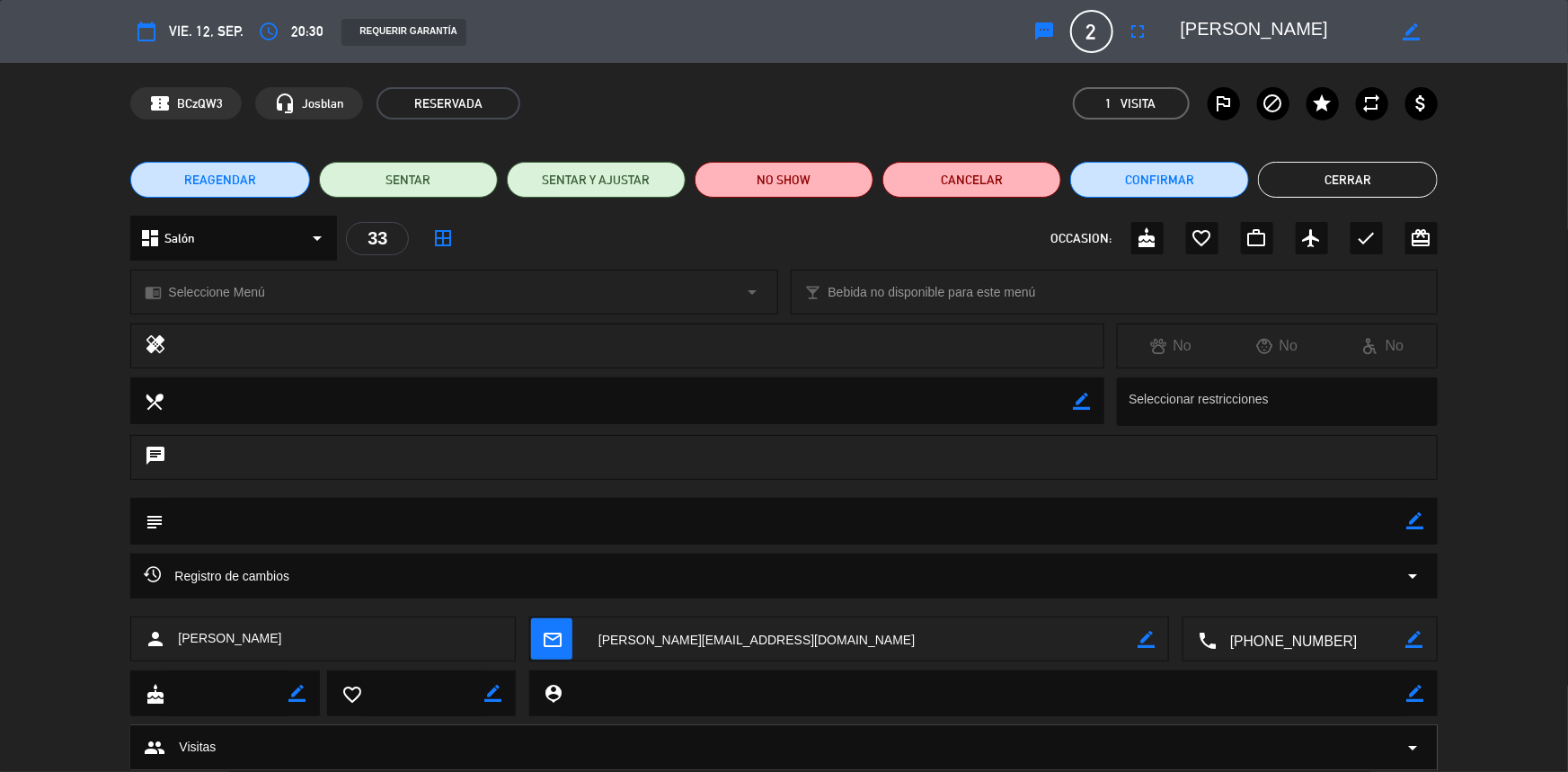
click at [1414, 521] on icon "border_color" at bounding box center [1416, 521] width 17 height 17
click at [1229, 545] on div "subject" at bounding box center [784, 526] width 1568 height 56
click at [1138, 525] on textarea at bounding box center [784, 521] width 1242 height 46
type textarea "Esta avisada que tiene otra reserva a las 22:00"
click at [1421, 535] on div at bounding box center [1416, 521] width 17 height 47
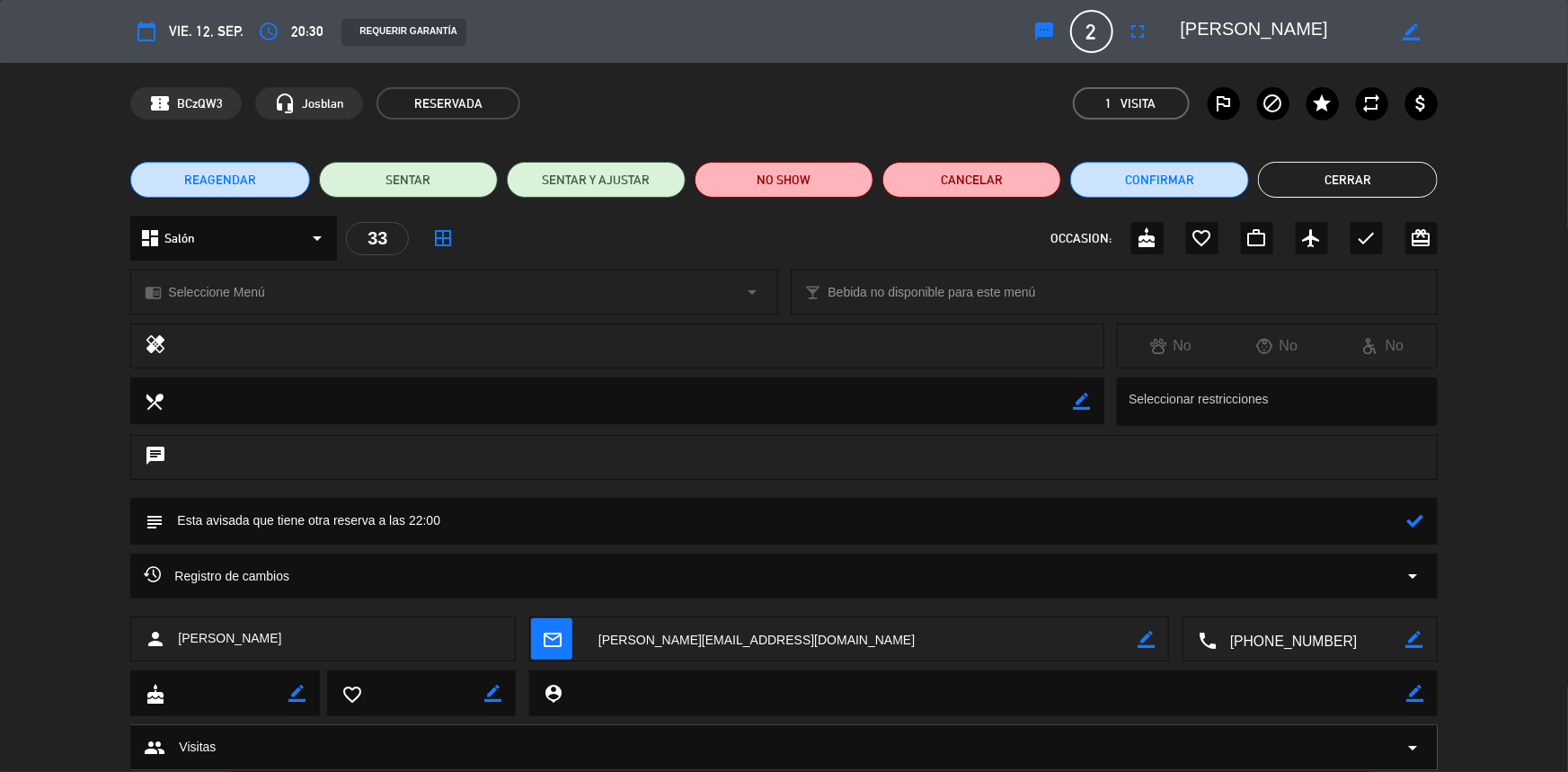
click at [1409, 519] on icon at bounding box center [1416, 521] width 17 height 17
click at [1326, 189] on button "Cerrar" at bounding box center [1347, 179] width 179 height 36
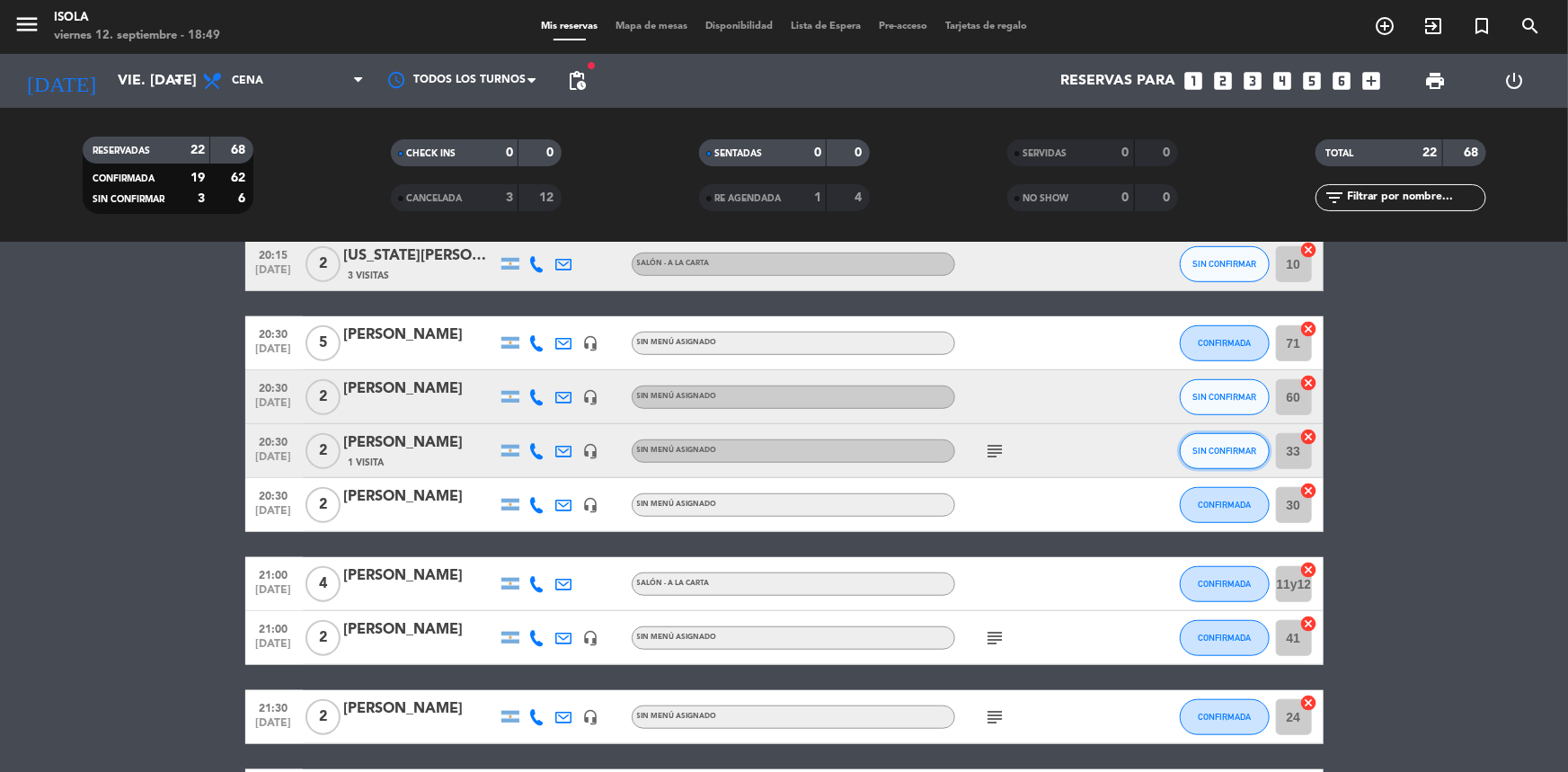
click at [1222, 436] on button "SIN CONFIRMAR" at bounding box center [1225, 451] width 90 height 36
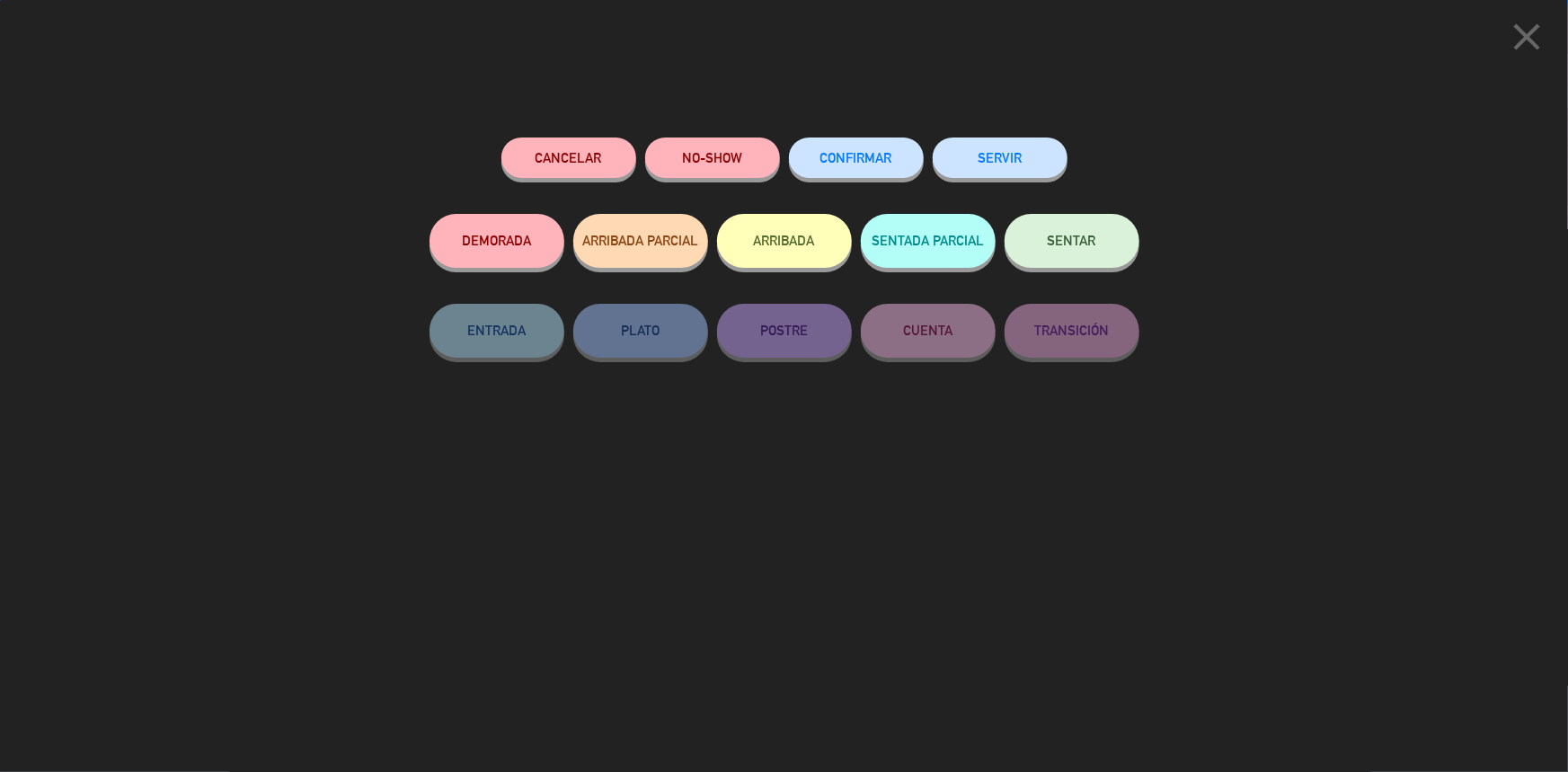
click at [871, 156] on span "CONFIRMAR" at bounding box center [856, 158] width 72 height 15
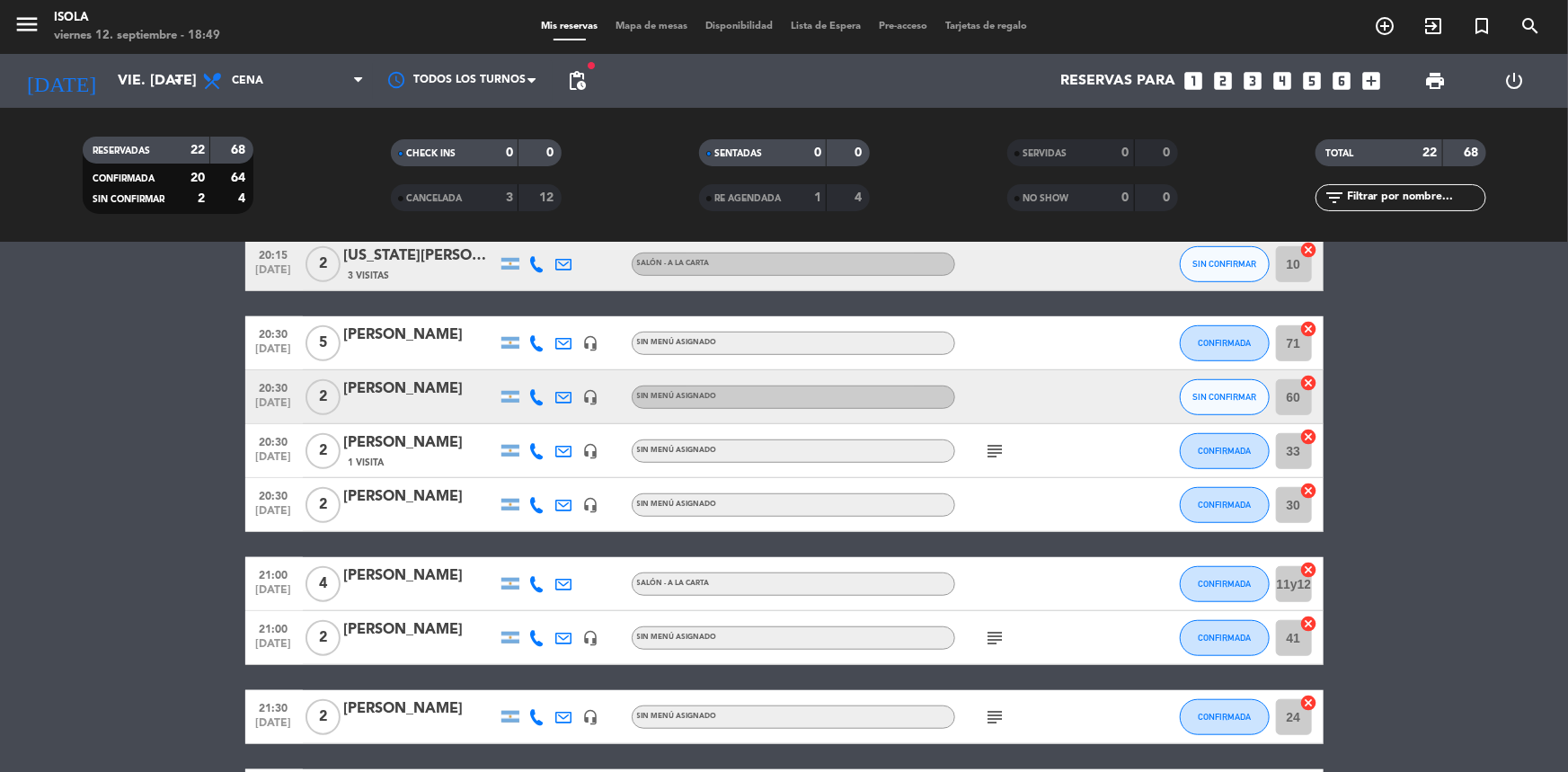
click at [649, 30] on span "Mapa de mesas" at bounding box center [651, 26] width 90 height 10
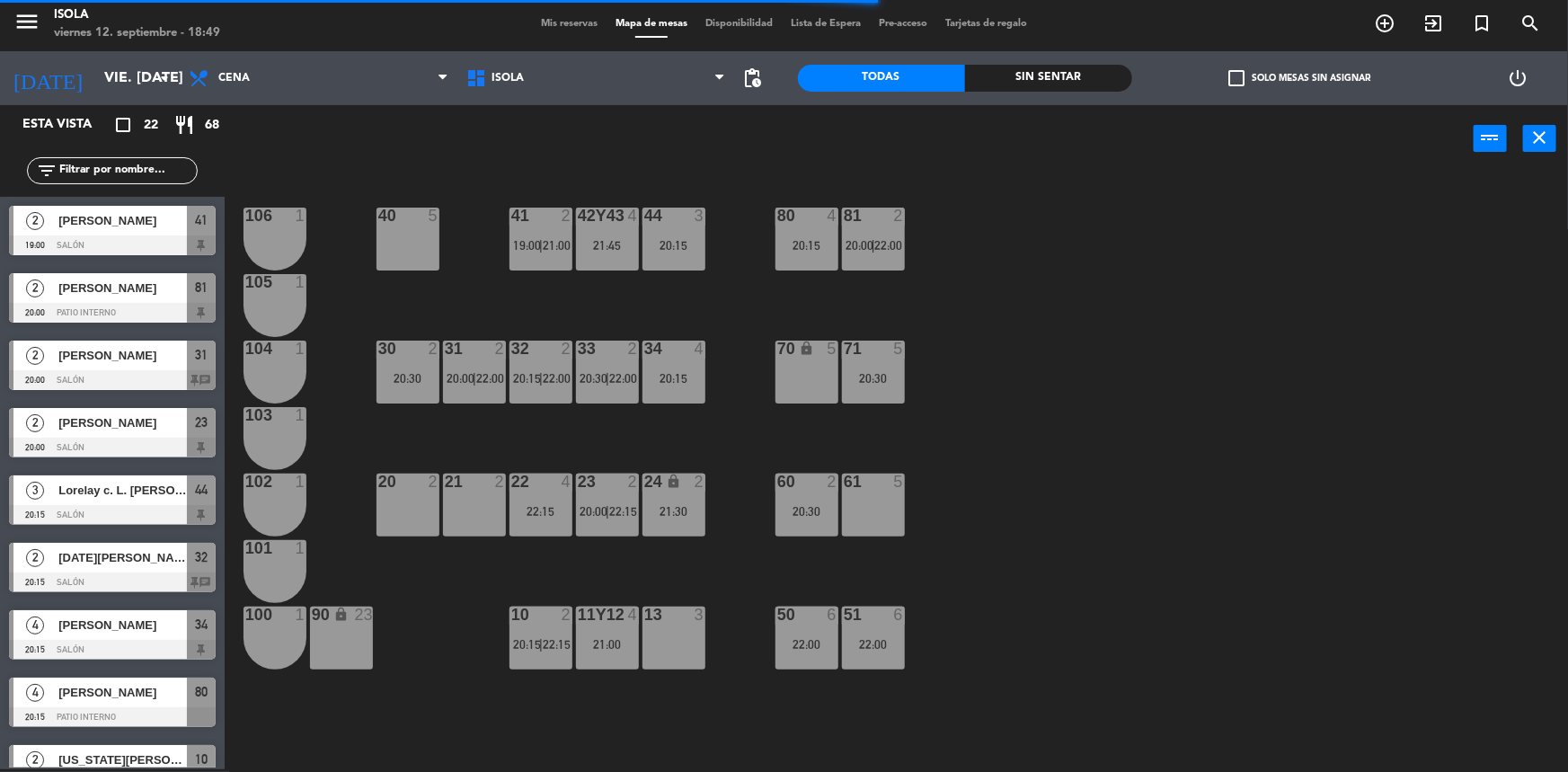
click at [992, 361] on div "40 5 42y43 4 21:45 41 2 19:00 | 21:00 44 3 20:15 80 4 20:15 81 2 20:00 | 22:00 …" at bounding box center [904, 473] width 1328 height 597
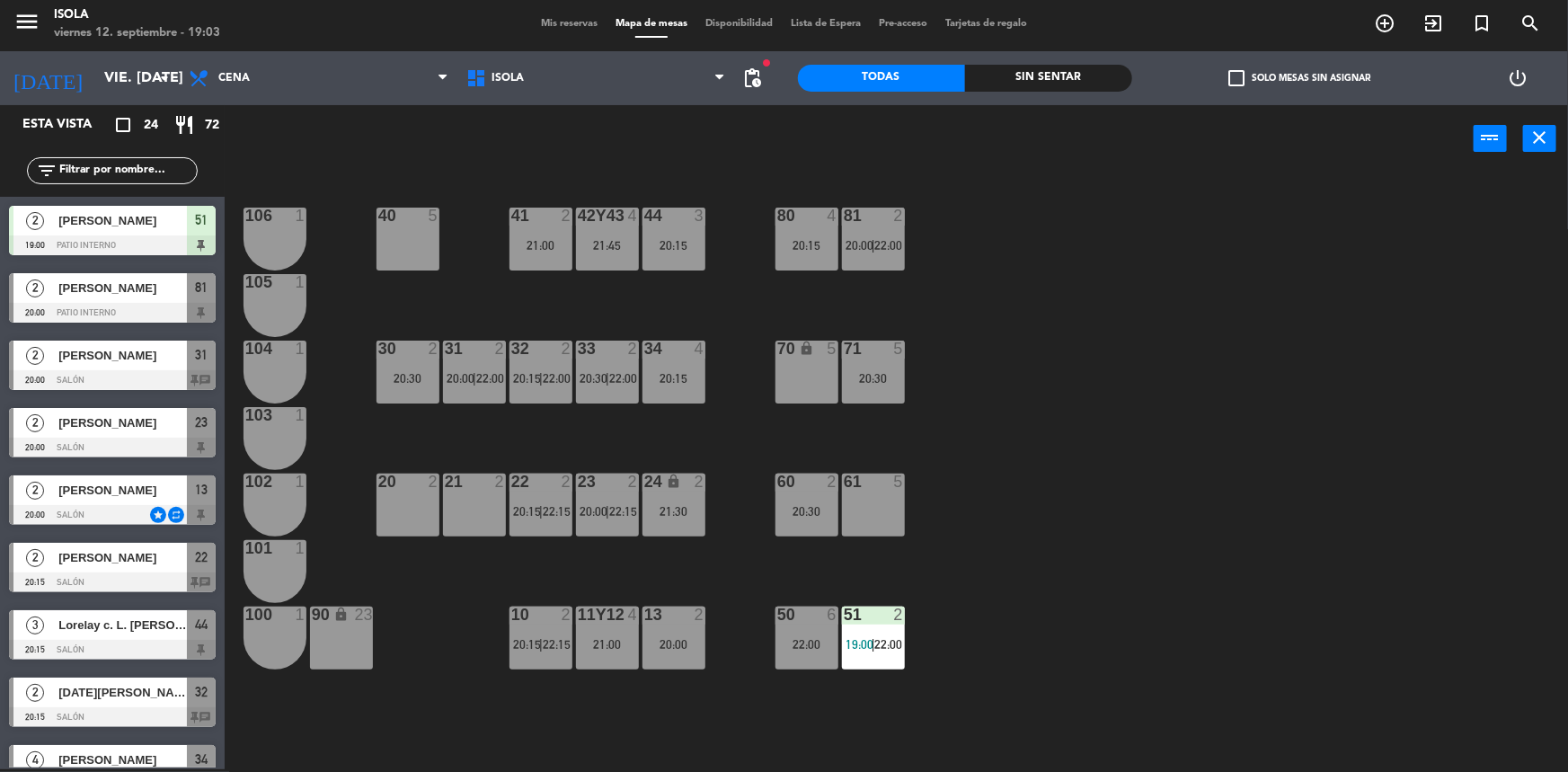
click at [763, 73] on span "pending_actions" at bounding box center [753, 78] width 21 height 21
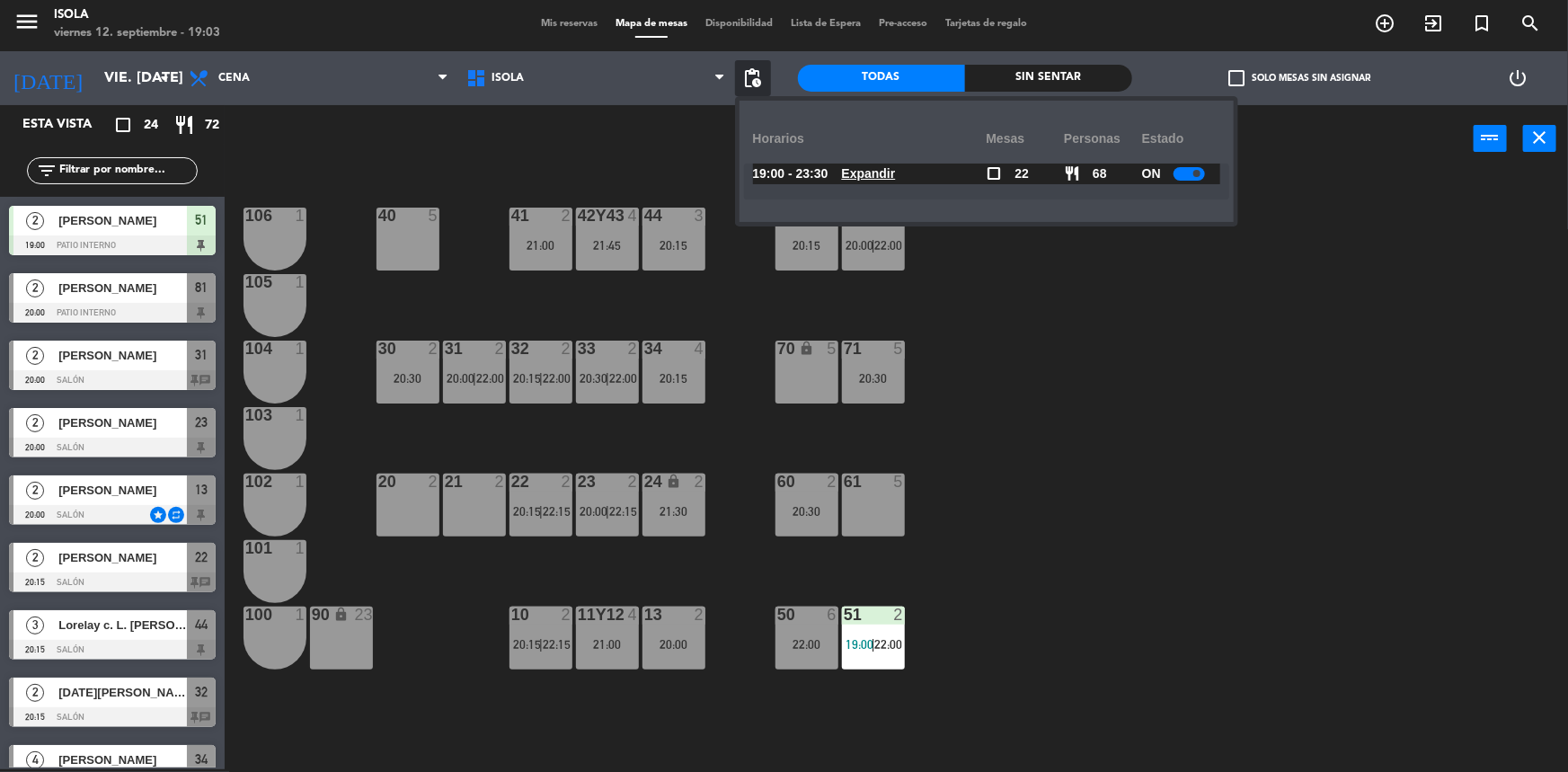
click at [859, 170] on u "Expandir" at bounding box center [869, 173] width 54 height 14
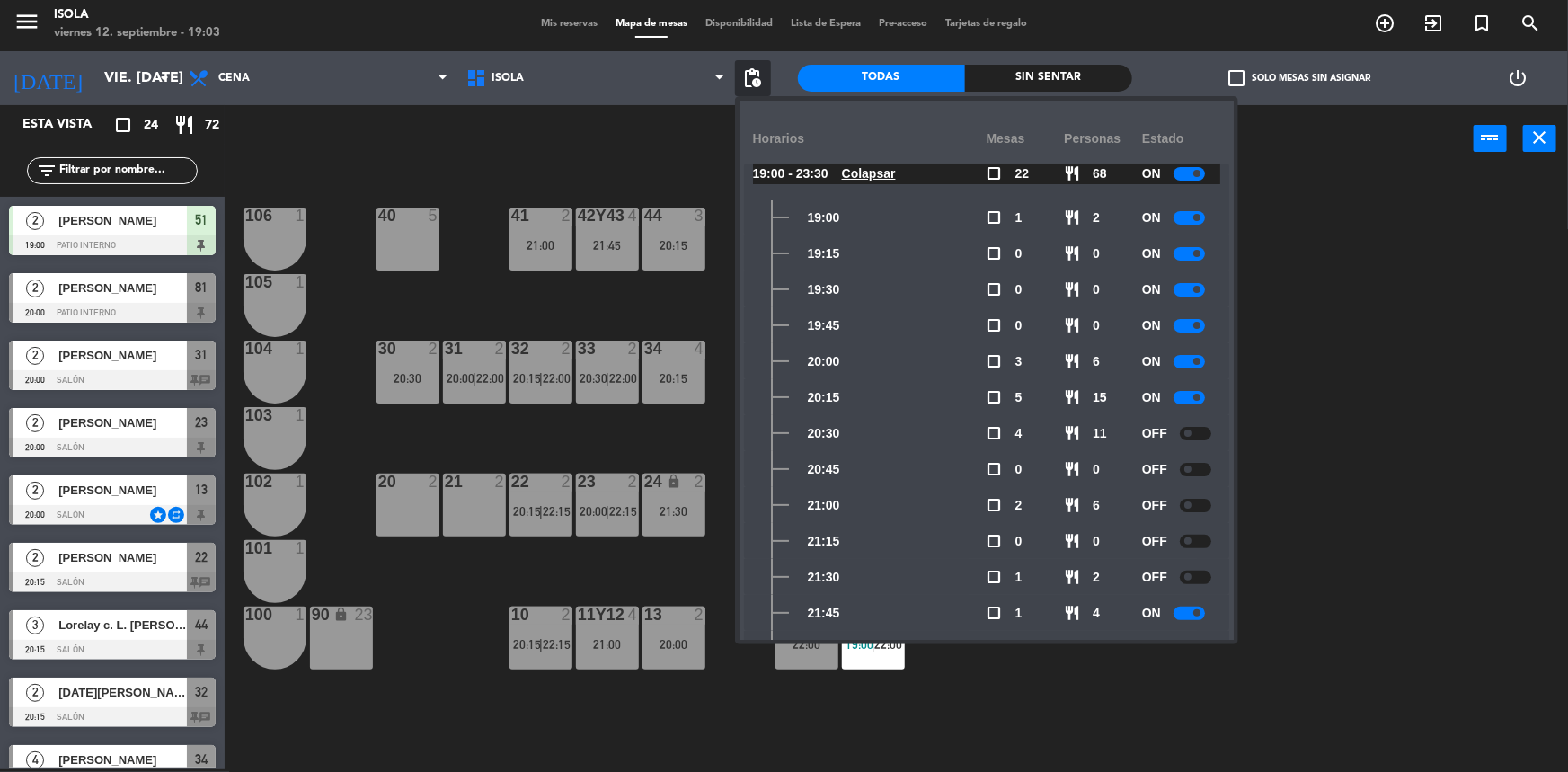
click at [1184, 429] on div at bounding box center [1195, 434] width 32 height 13
click at [1200, 483] on div "OFF" at bounding box center [1181, 469] width 78 height 36
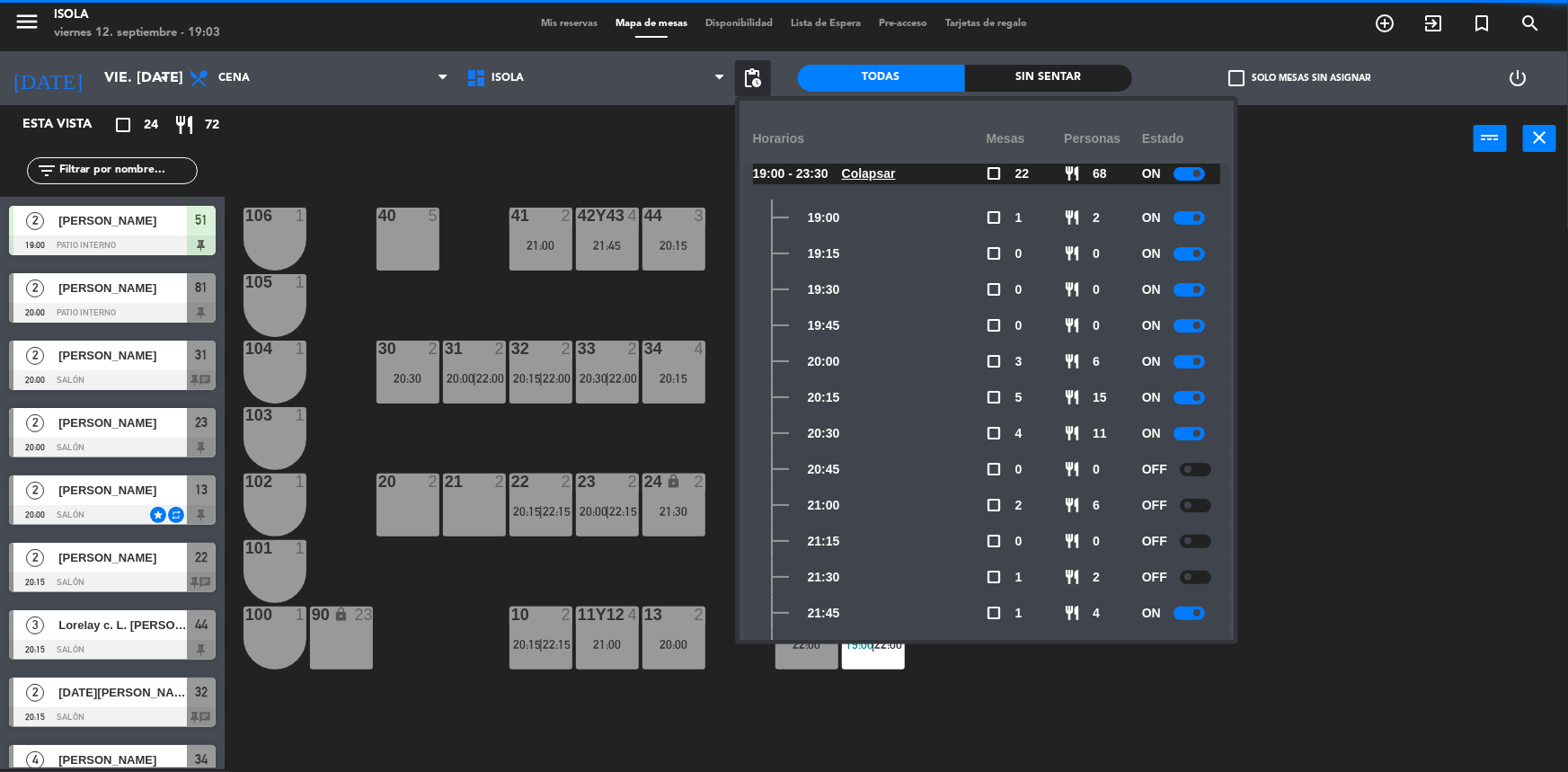
click at [1196, 476] on div "OFF" at bounding box center [1181, 469] width 78 height 36
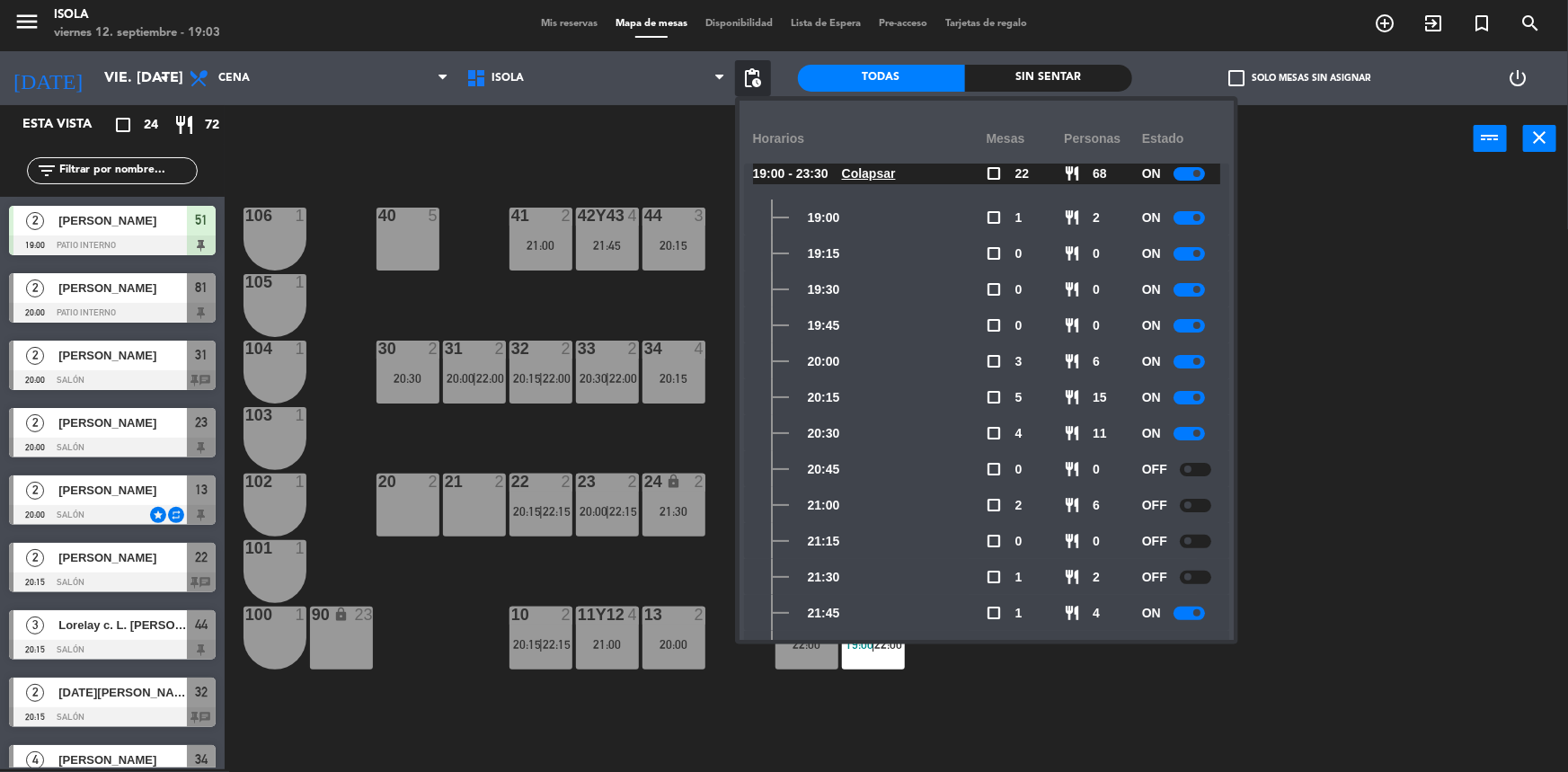
click at [1187, 502] on span at bounding box center [1188, 505] width 7 height 7
click at [1184, 463] on div at bounding box center [1195, 470] width 32 height 13
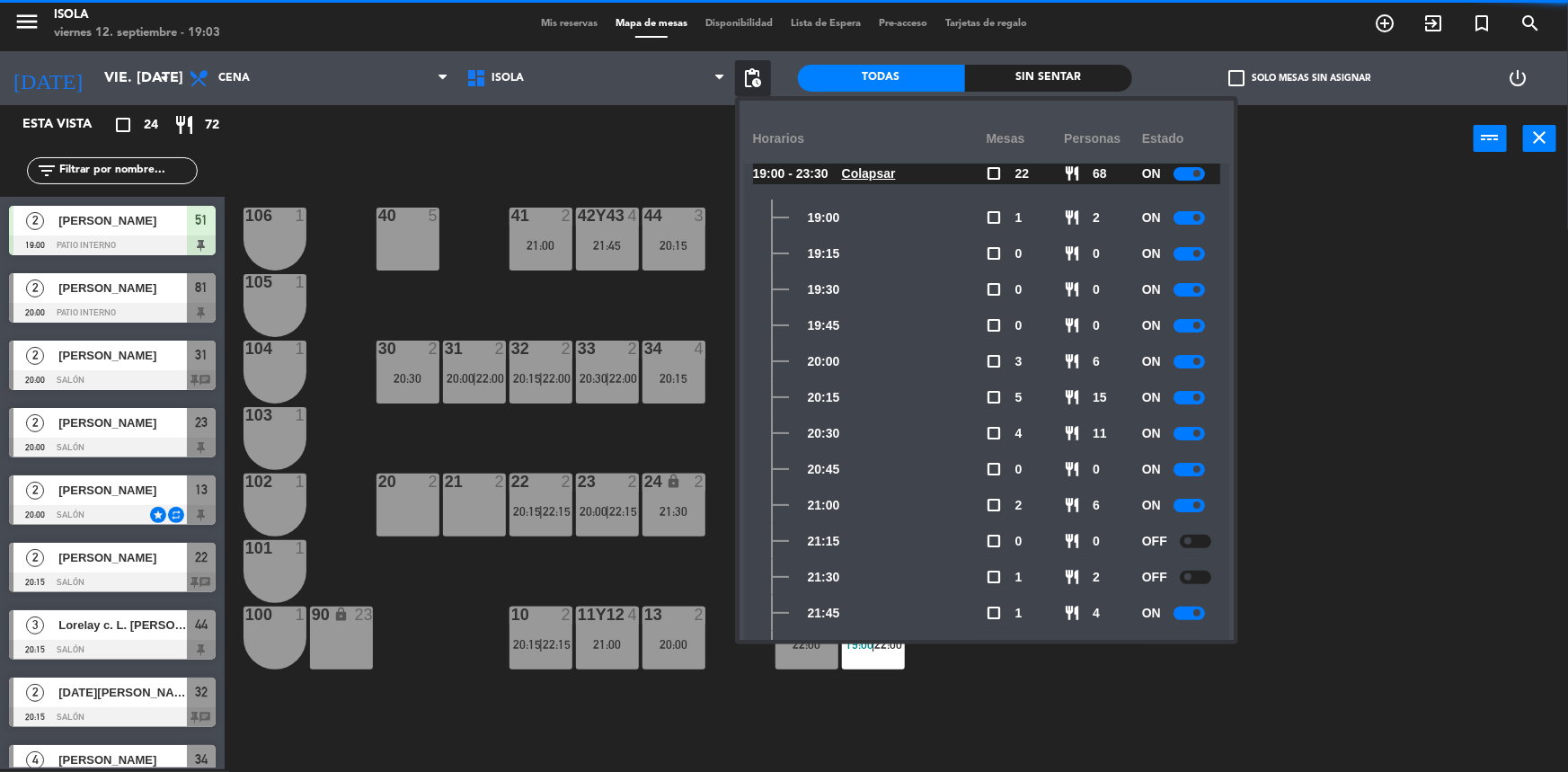
click at [1187, 537] on span at bounding box center [1188, 540] width 7 height 7
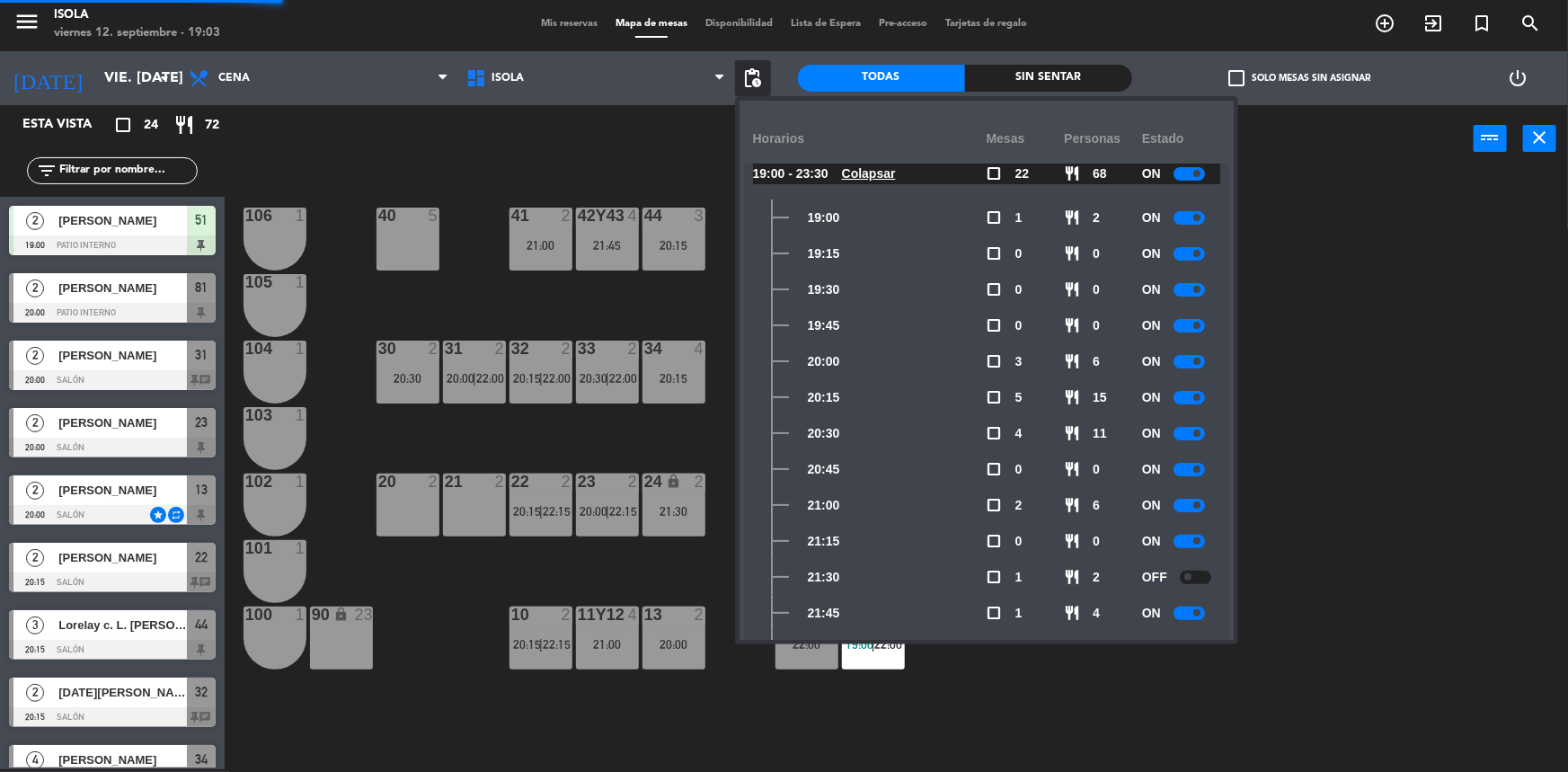
click at [1185, 568] on div "OFF" at bounding box center [1181, 577] width 78 height 36
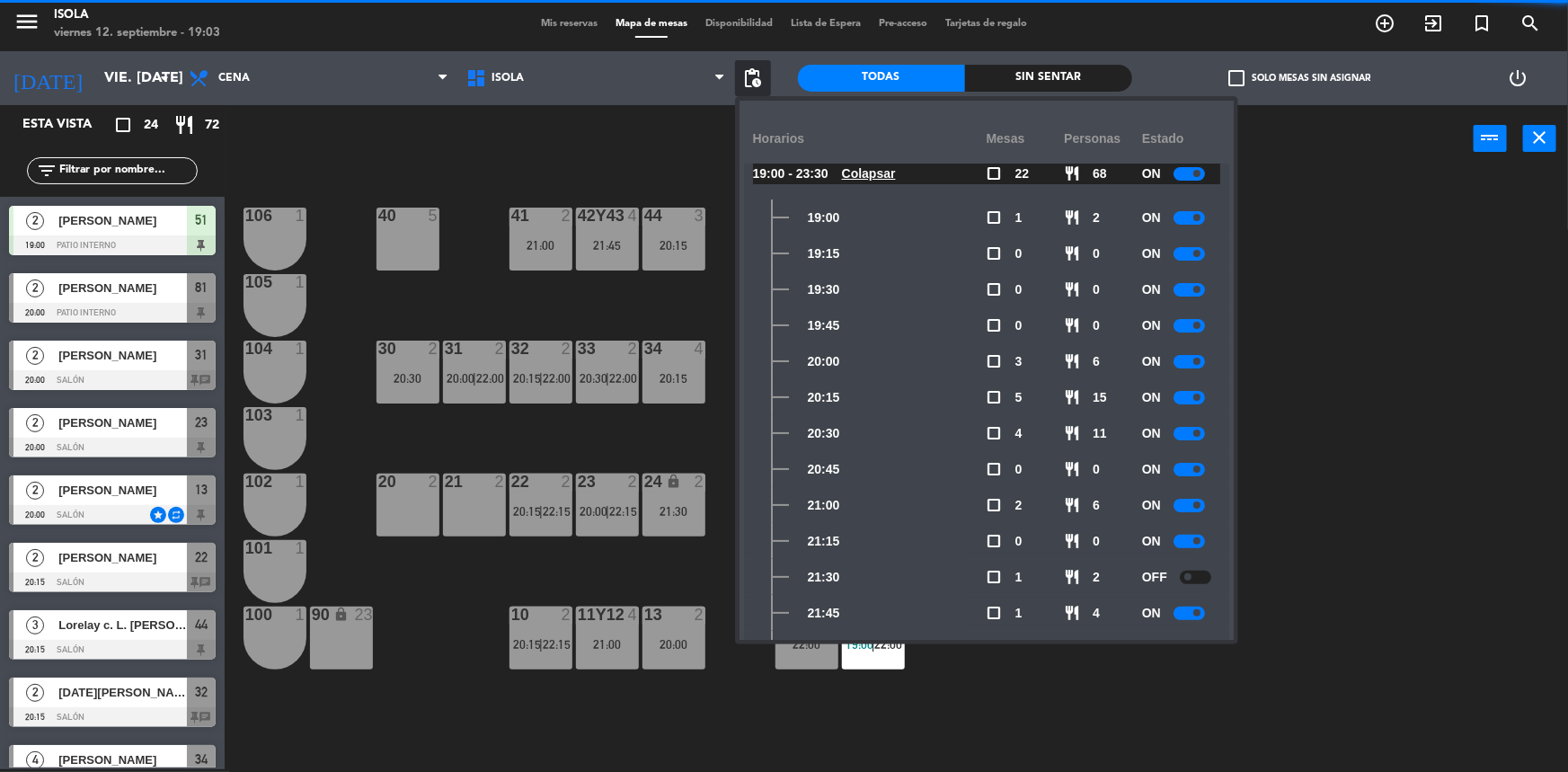
click at [1188, 580] on div at bounding box center [1195, 578] width 32 height 13
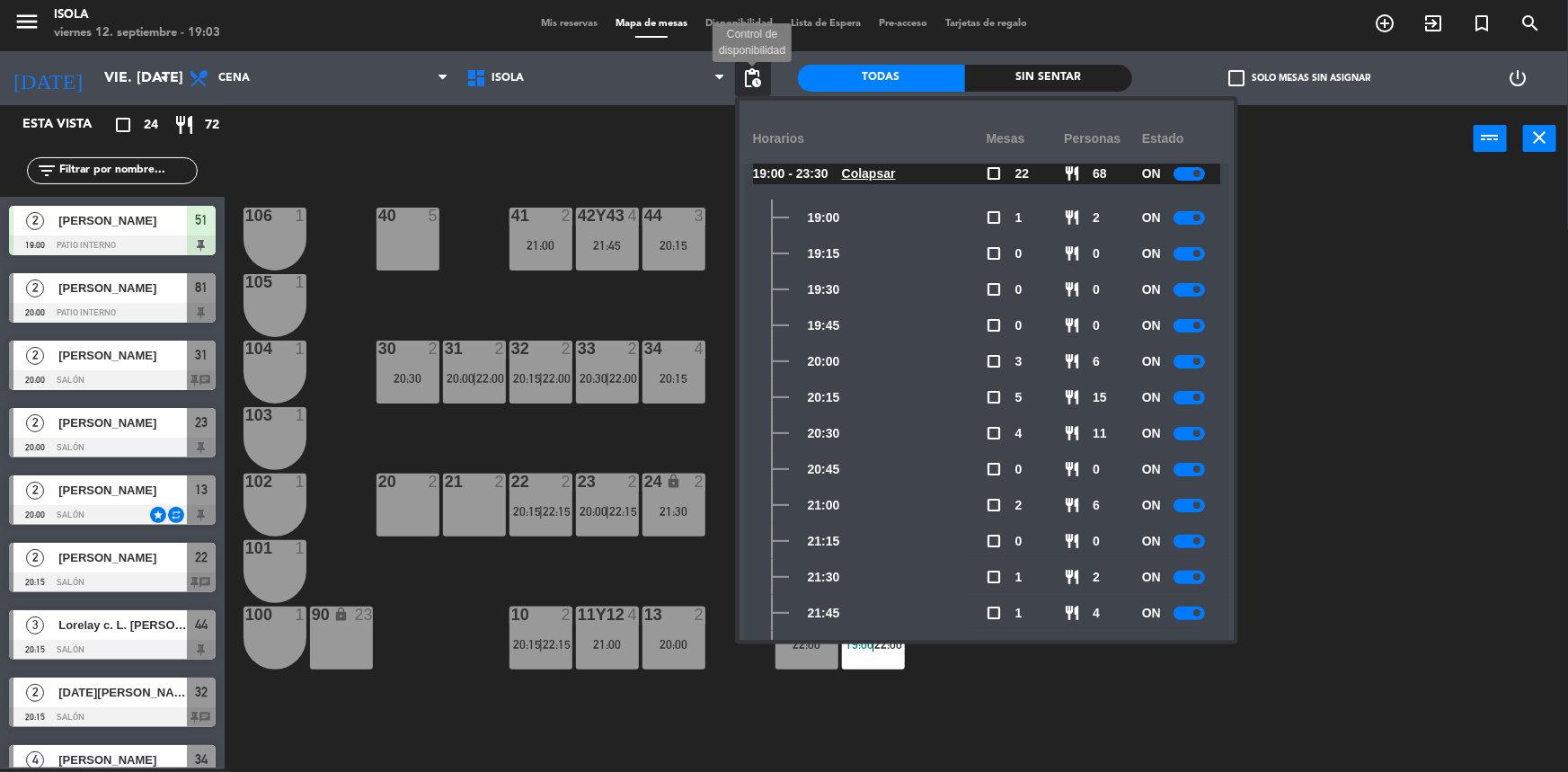
click at [755, 87] on span "pending_actions" at bounding box center [753, 78] width 21 height 21
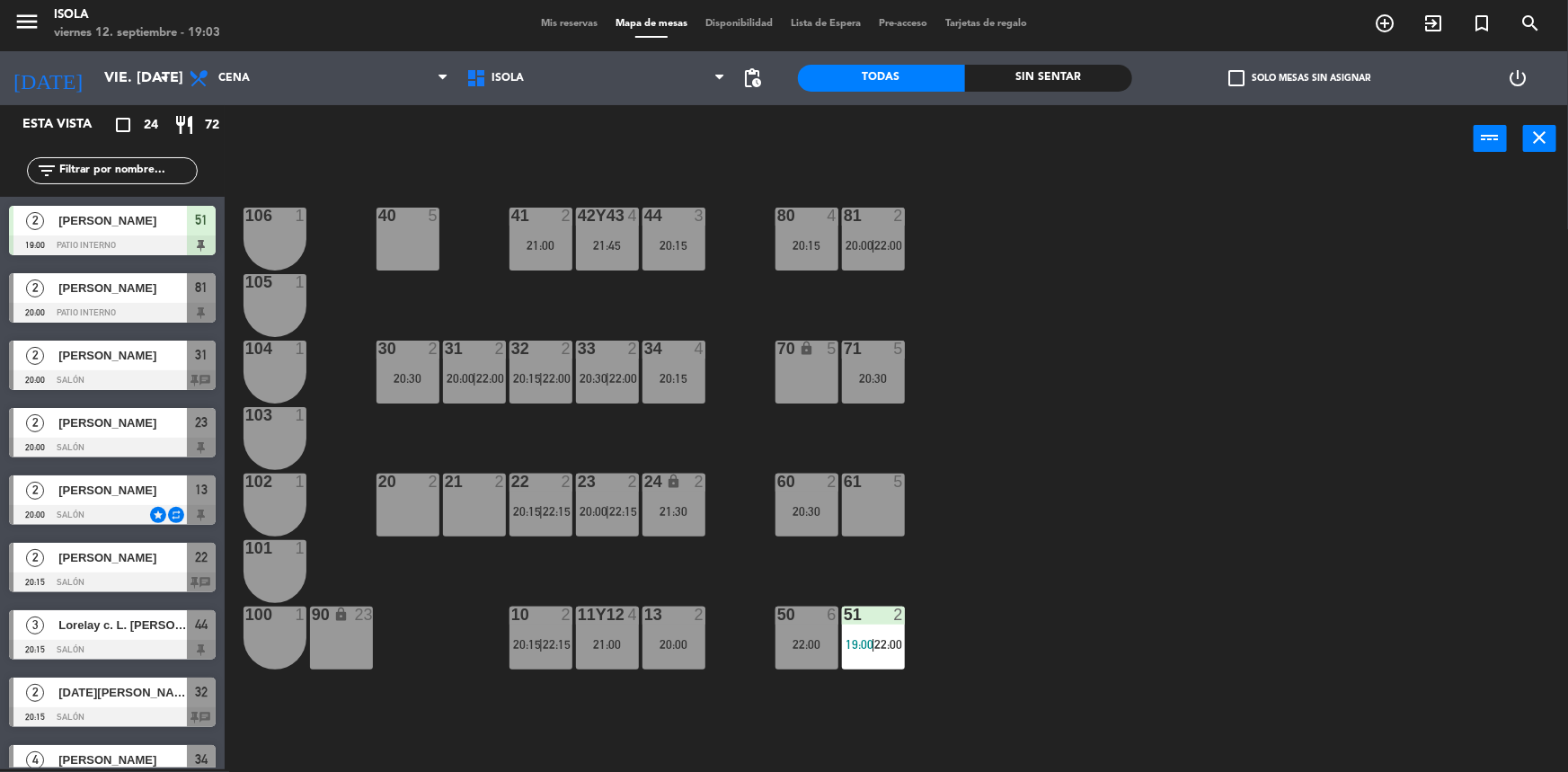
click at [1329, 368] on div "40 5 42y43 4 21:45 41 2 21:00 44 3 20:15 80 4 20:15 81 2 20:00 | 22:00 106 1 10…" at bounding box center [904, 473] width 1328 height 597
click at [1015, 340] on div "40 5 42y43 4 21:45 41 2 21:00 44 3 20:15 80 4 20:15 81 2 20:00 | 22:00 106 1 10…" at bounding box center [904, 473] width 1328 height 597
click at [1114, 332] on div "40 5 42y43 4 21:45 41 2 21:00 44 3 20:15 80 4 20:15 81 2 20:00 | 22:00 106 1 10…" at bounding box center [904, 473] width 1328 height 597
click at [1123, 354] on div "40 5 42y43 4 21:45 41 2 21:00 44 3 20:15 80 4 20:15 81 2 20:00 | 22:00 106 1 10…" at bounding box center [904, 473] width 1328 height 597
click at [674, 492] on div "24 lock 2 21:30" at bounding box center [674, 505] width 62 height 62
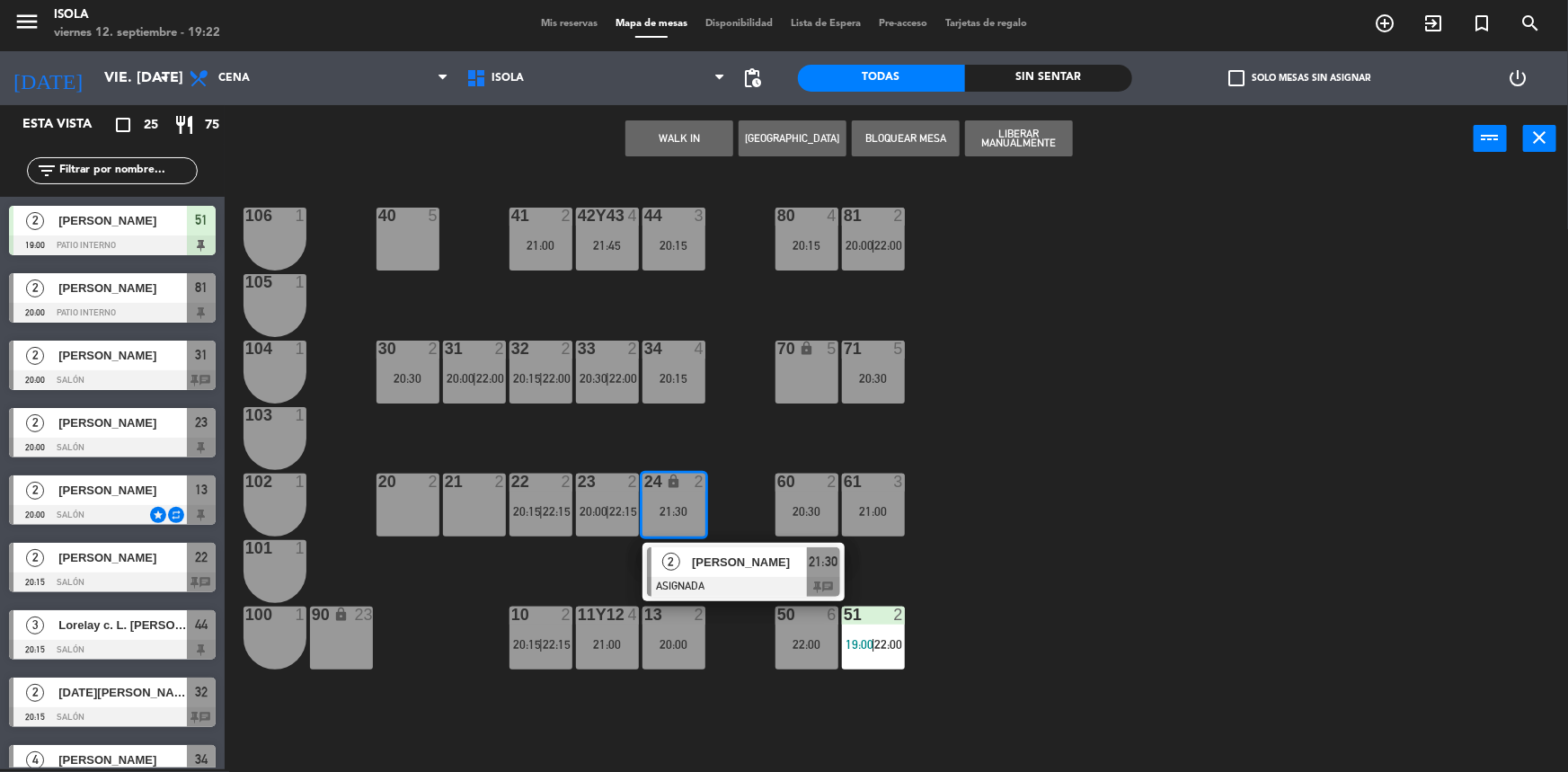
click at [798, 442] on div "40 5 42y43 4 21:45 41 2 21:00 44 3 20:15 80 4 20:15 81 2 20:00 | 22:00 106 1 10…" at bounding box center [904, 473] width 1328 height 597
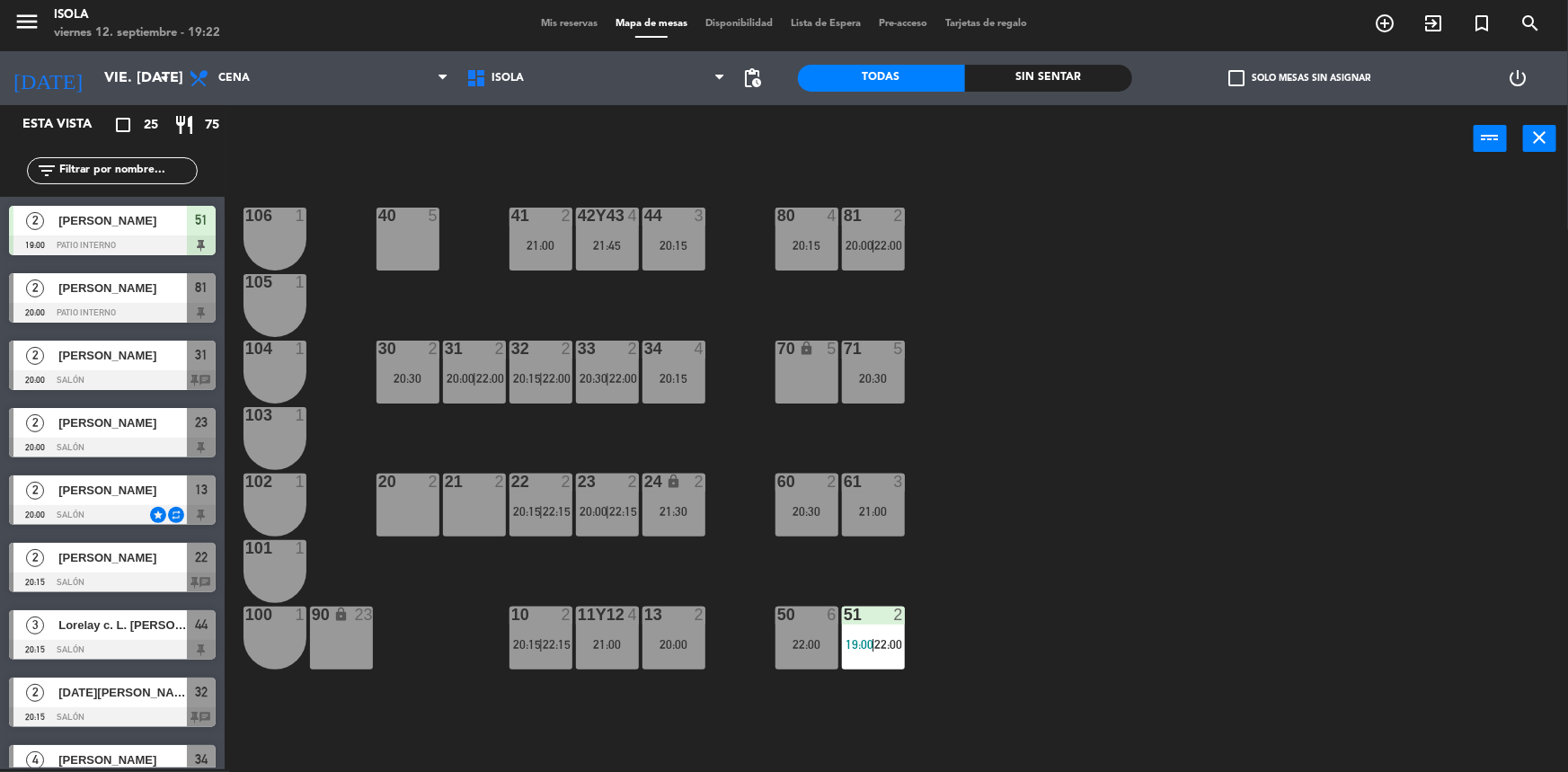
click at [817, 369] on div "70 lock 5" at bounding box center [806, 371] width 62 height 62
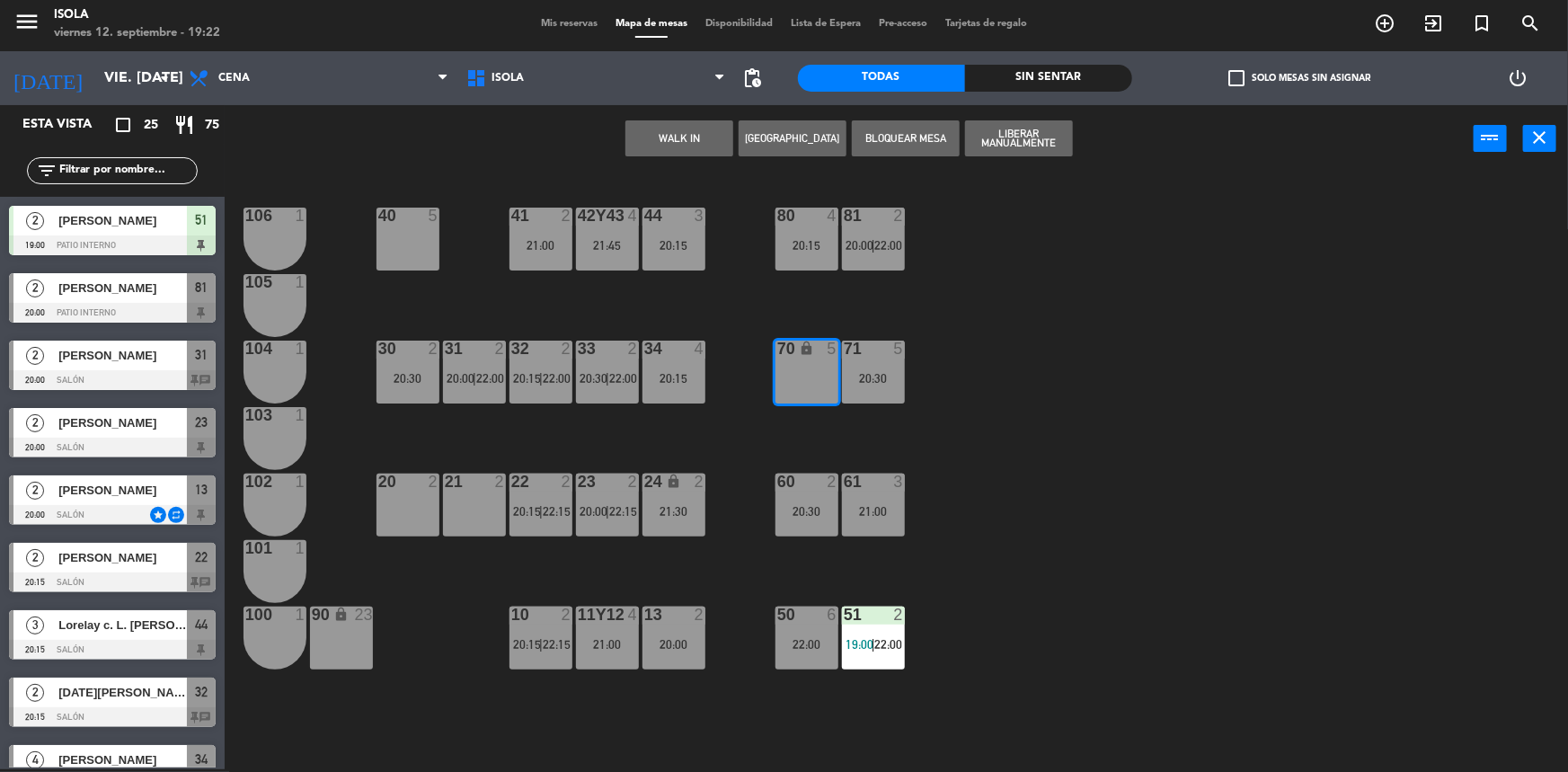
click at [999, 395] on div "40 5 42y43 4 21:45 41 2 21:00 44 3 20:15 80 4 20:15 81 2 20:00 | 22:00 106 1 10…" at bounding box center [904, 473] width 1328 height 597
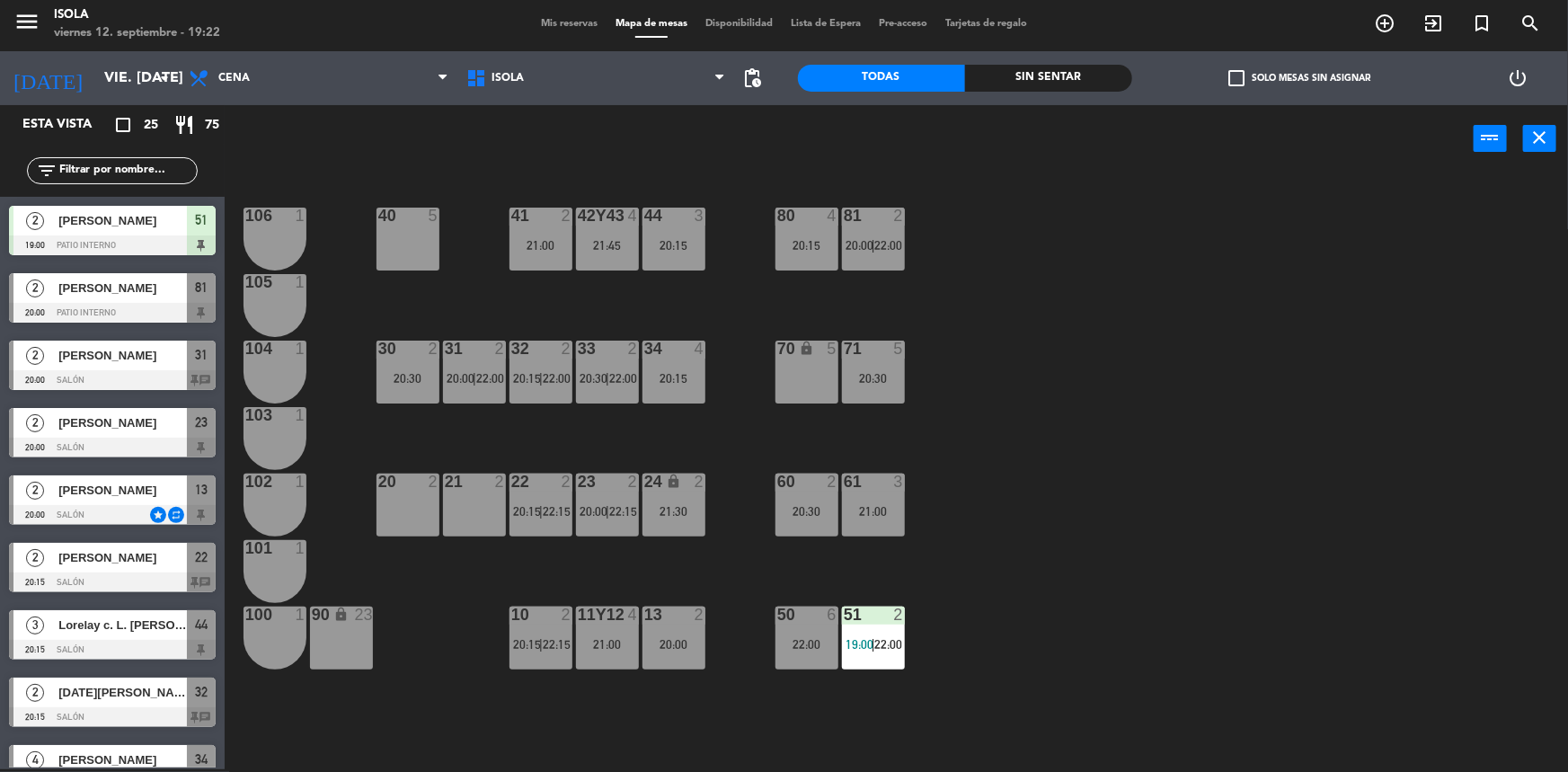
click at [405, 248] on div "40 5" at bounding box center [407, 238] width 62 height 62
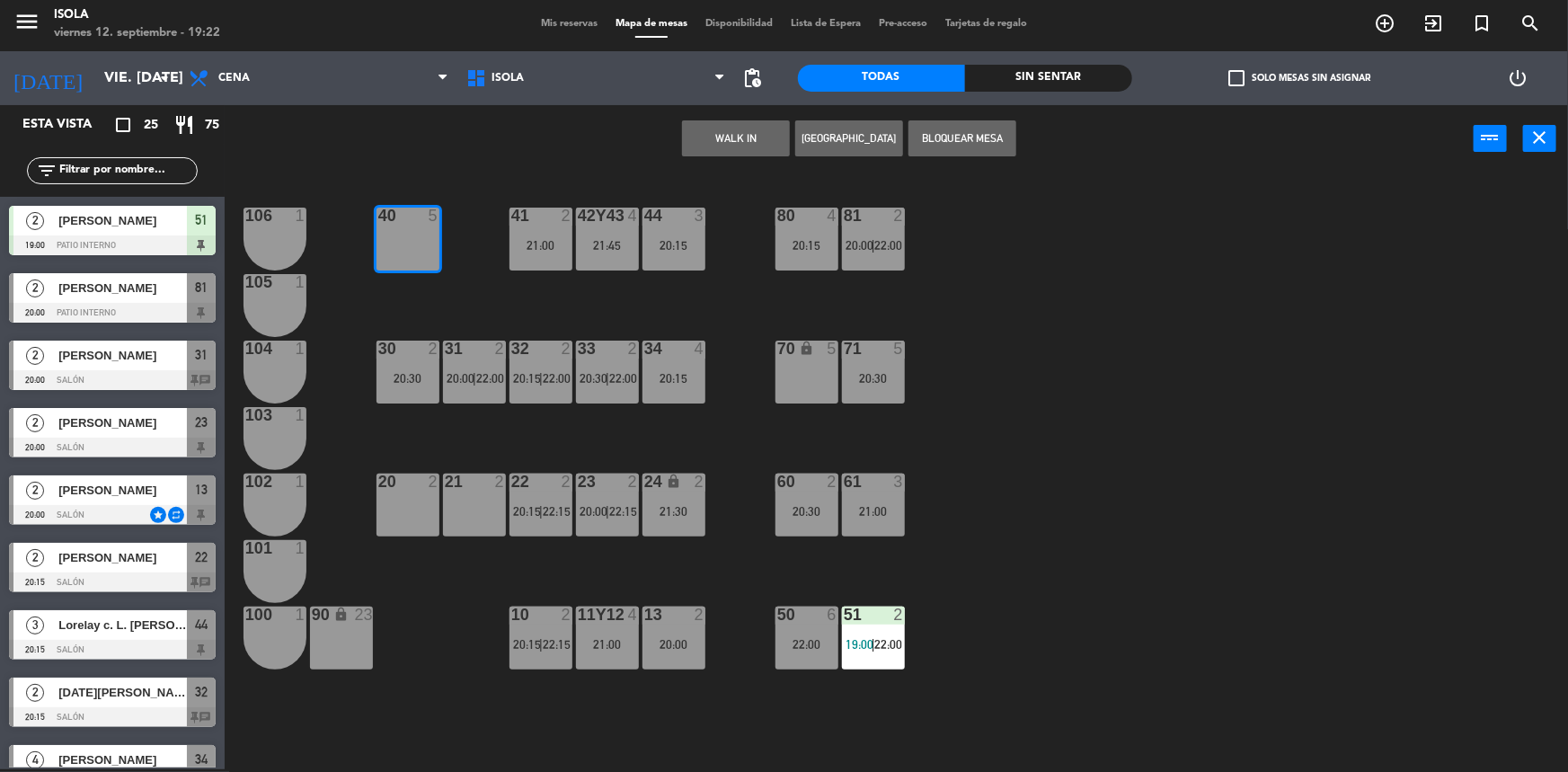
click at [537, 300] on div "40 5 42y43 4 21:45 41 2 21:00 44 3 20:15 80 4 20:15 81 2 20:00 | 22:00 106 1 10…" at bounding box center [904, 473] width 1328 height 597
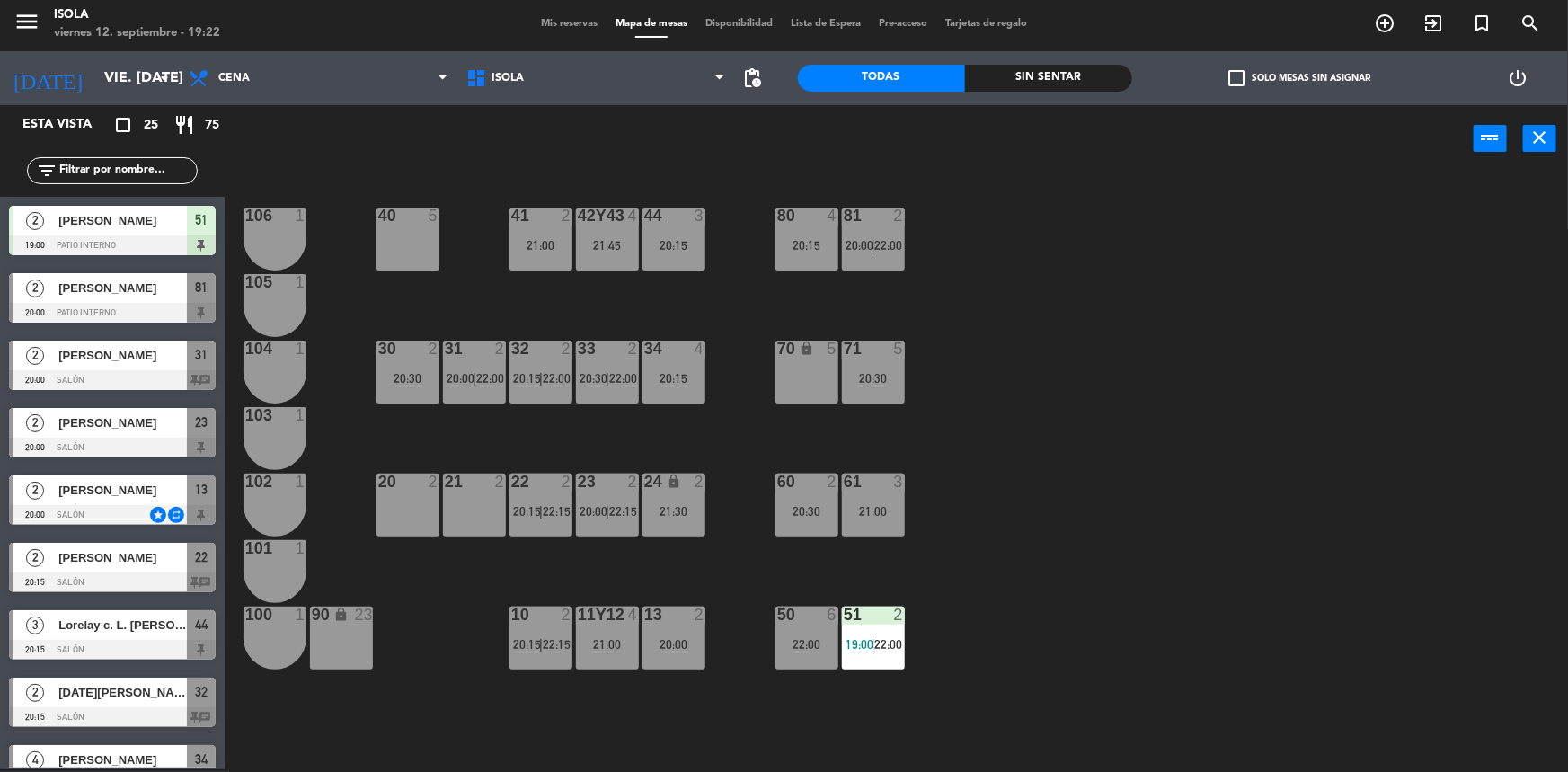
click at [398, 255] on div "40 5" at bounding box center [407, 238] width 62 height 62
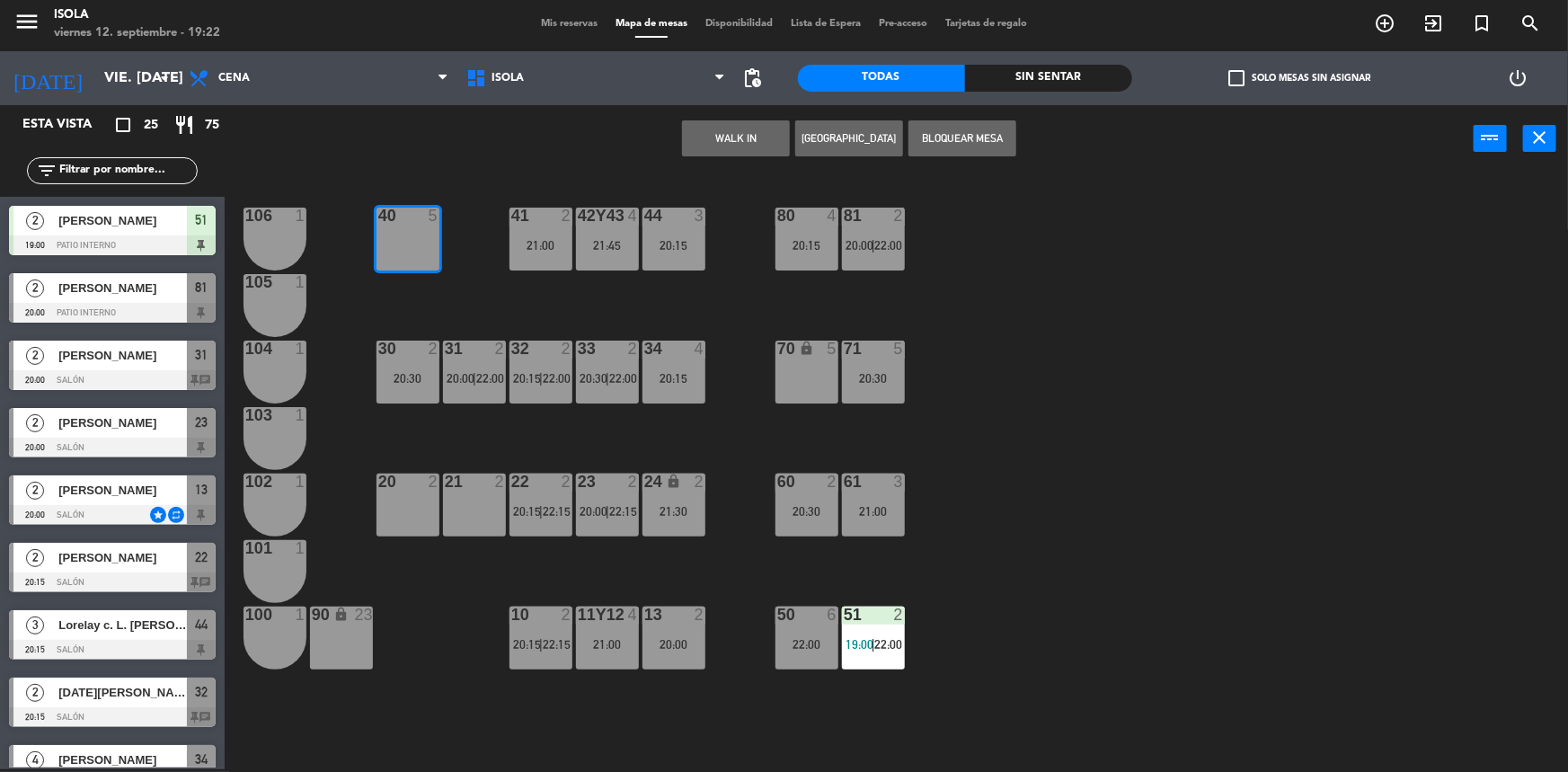
click at [444, 245] on div "40 5 42y43 4 21:45 41 2 21:00 44 3 20:15 80 4 20:15 81 2 20:00 | 22:00 106 1 10…" at bounding box center [904, 473] width 1328 height 597
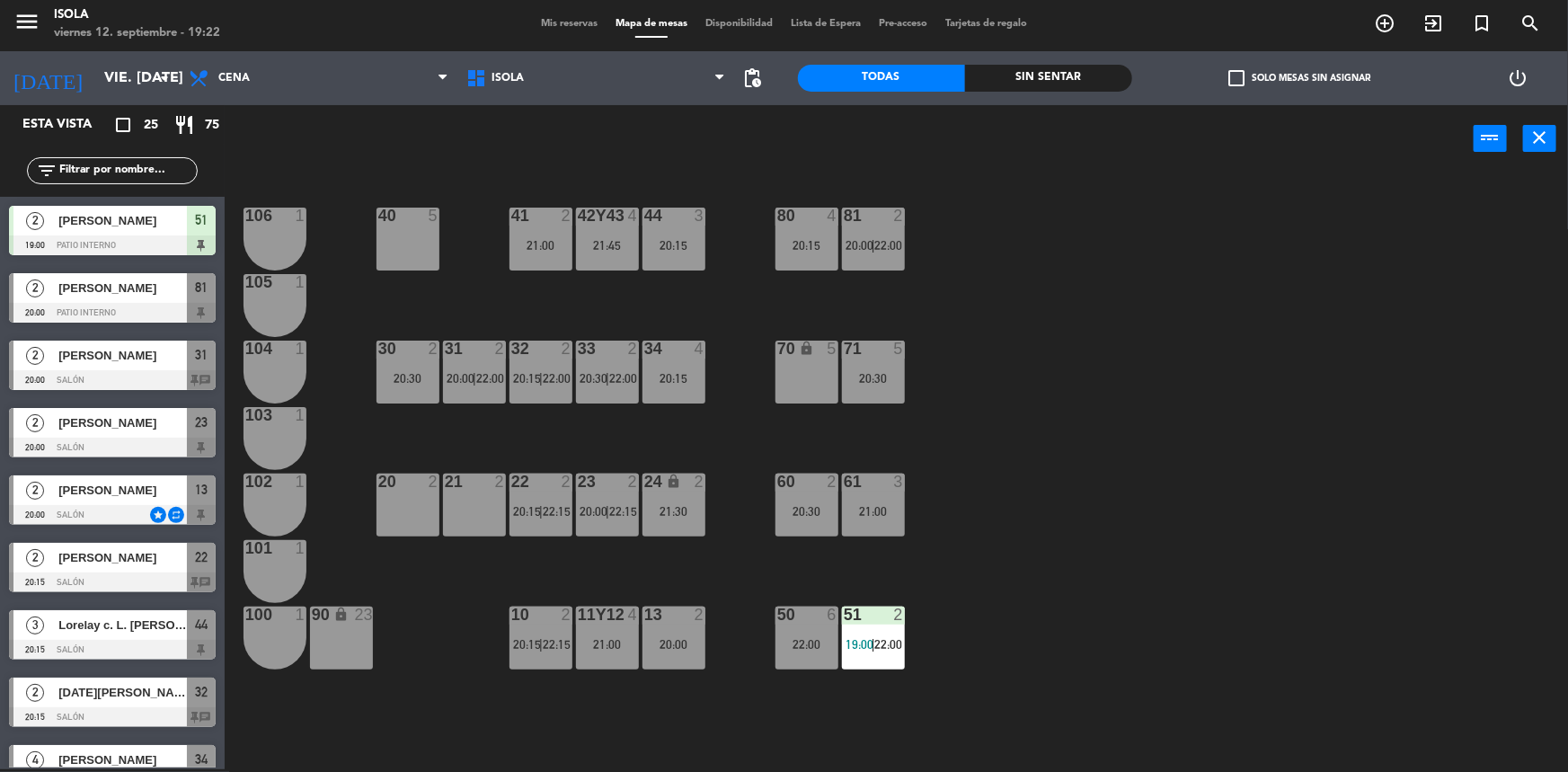
click at [410, 265] on div "40 5" at bounding box center [407, 238] width 62 height 62
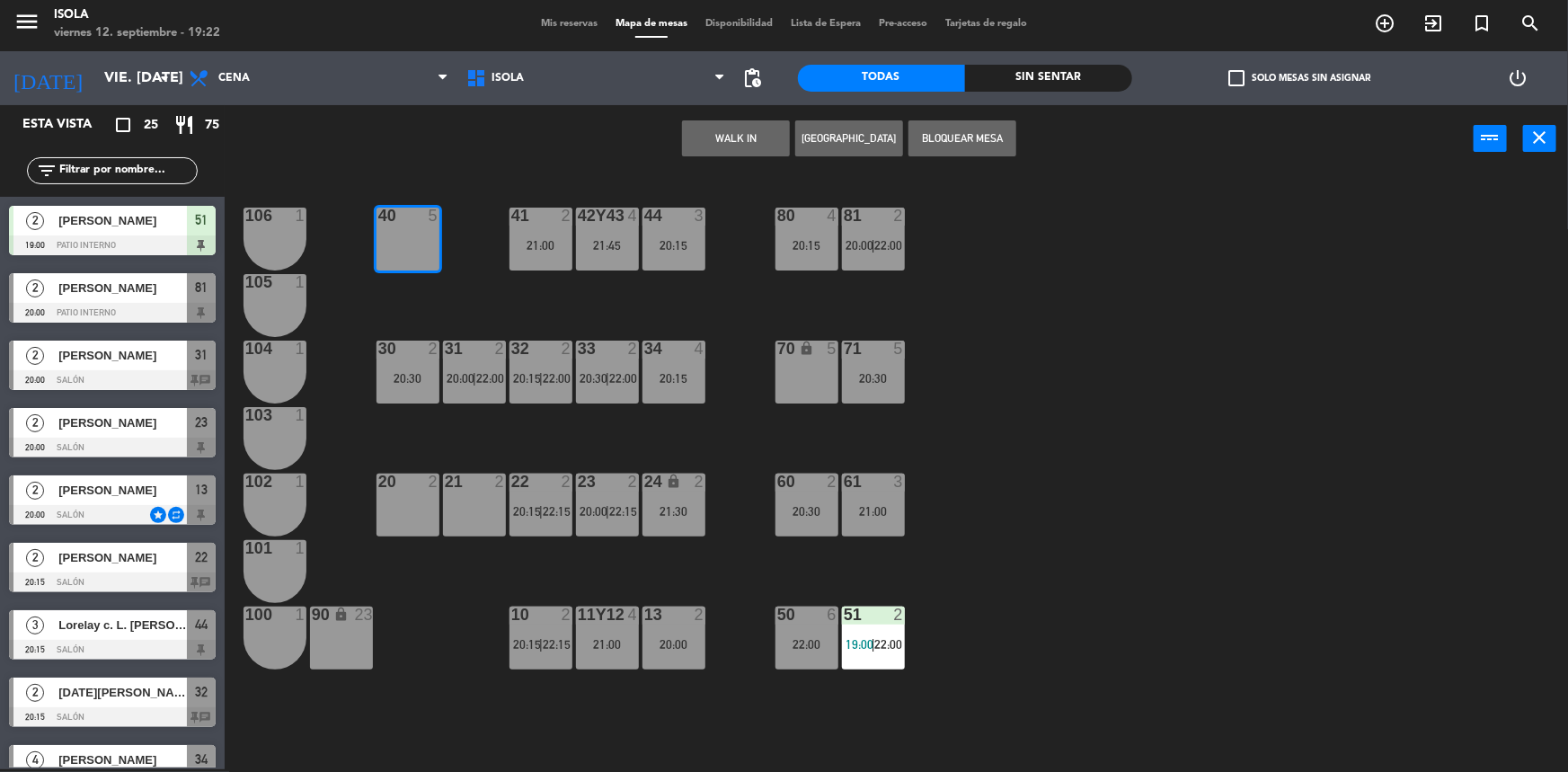
click at [476, 275] on div "40 5 42y43 4 21:45 41 2 21:00 44 3 20:15 80 4 20:15 81 2 20:00 | 22:00 106 1 10…" at bounding box center [904, 473] width 1328 height 597
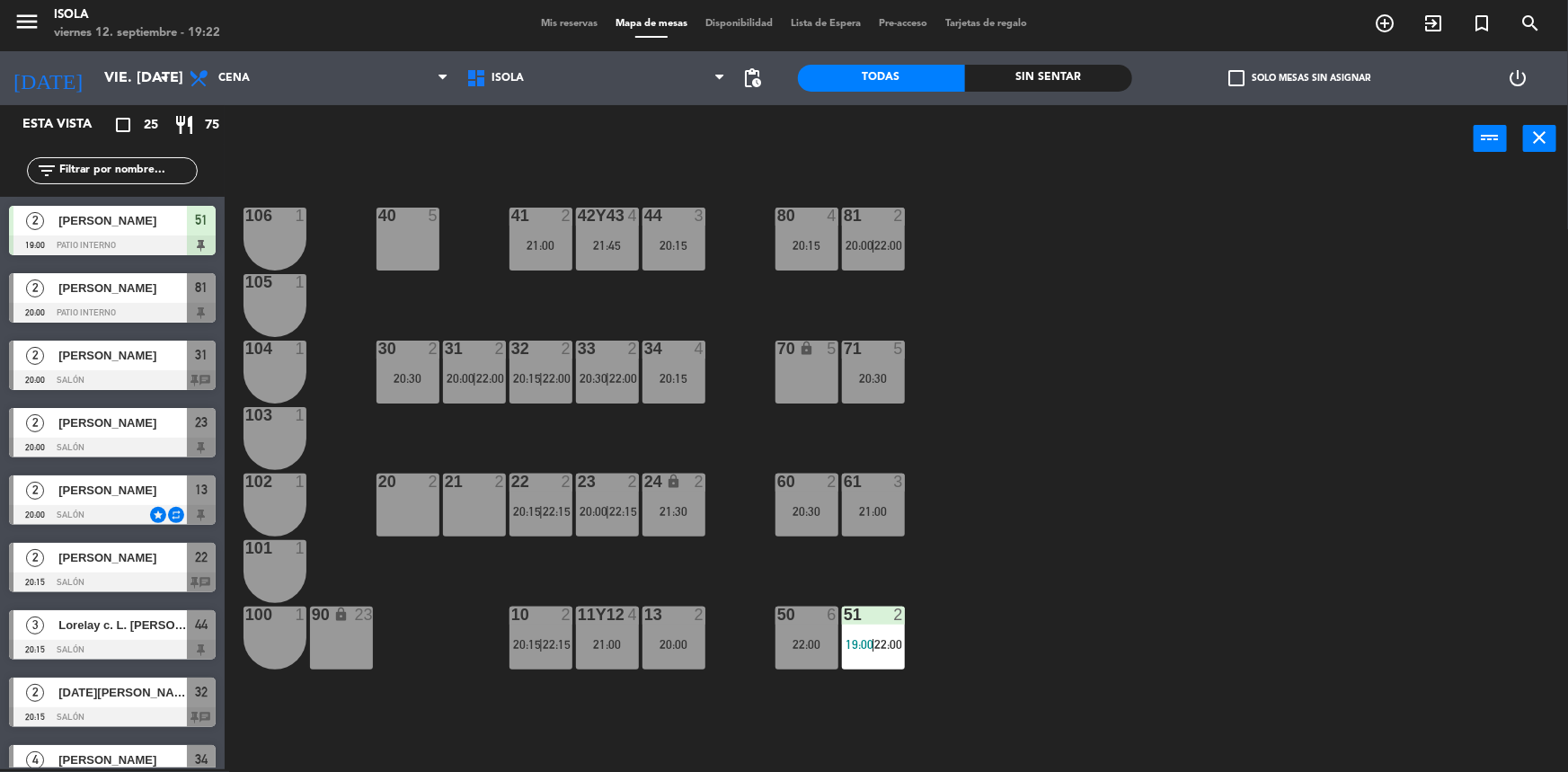
click at [432, 243] on div "40 5" at bounding box center [407, 238] width 62 height 62
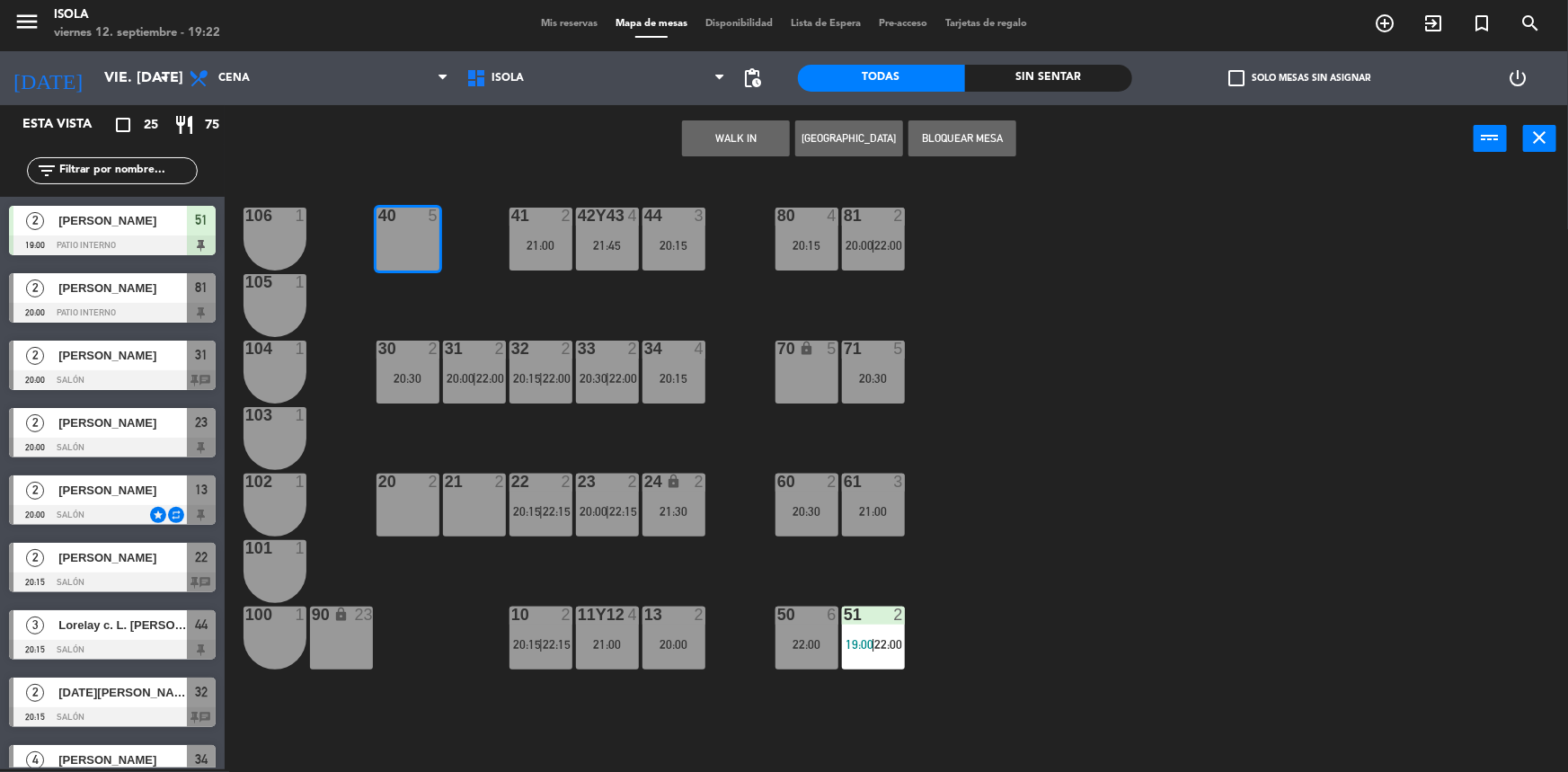
click at [481, 283] on div "40 5 42y43 4 21:45 41 2 21:00 44 3 20:15 80 4 20:15 81 2 20:00 | 22:00 106 1 10…" at bounding box center [904, 473] width 1328 height 597
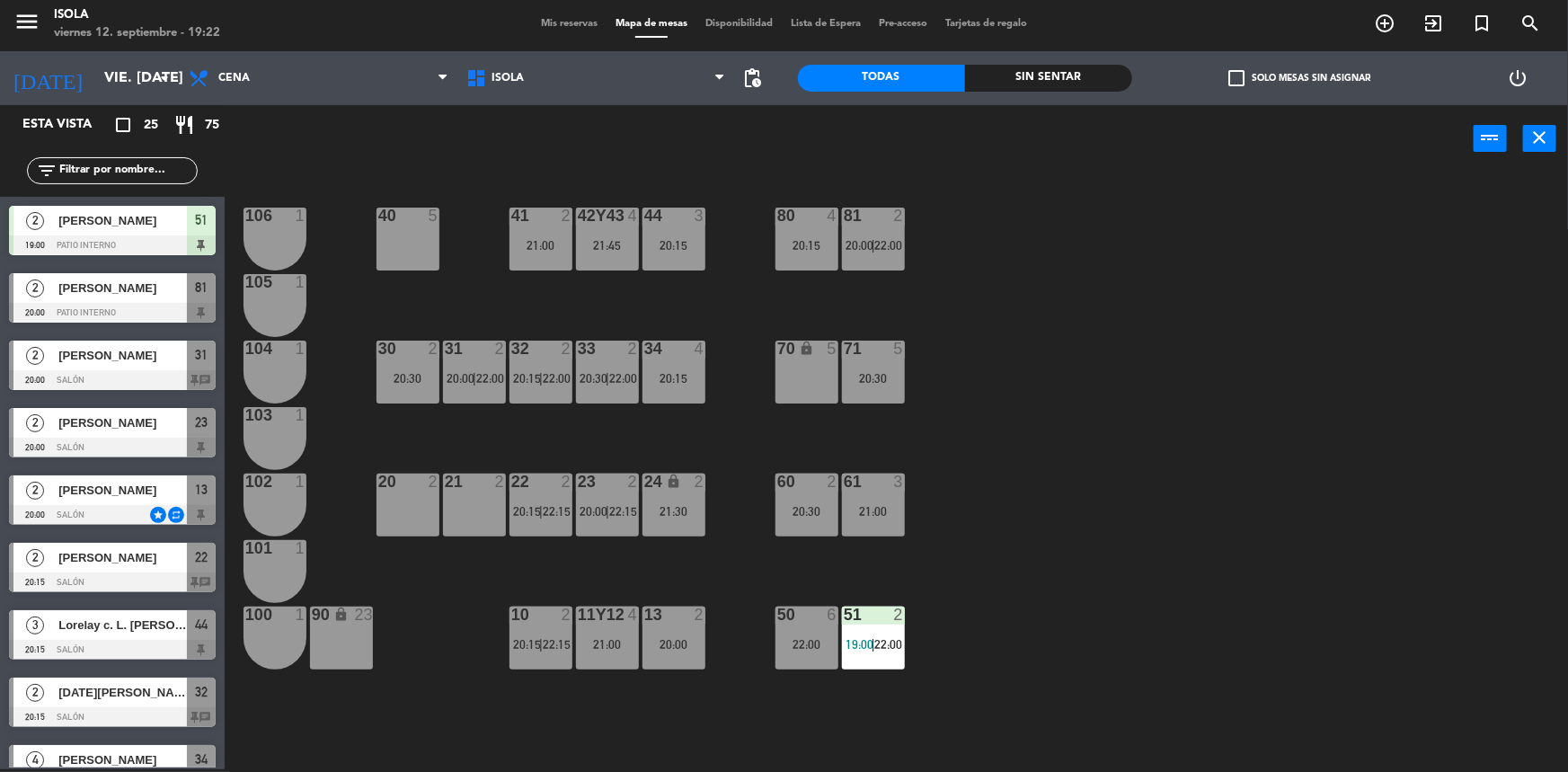
click at [740, 70] on span "pending_actions" at bounding box center [752, 78] width 36 height 36
click at [766, 87] on span "pending_actions" at bounding box center [752, 78] width 36 height 36
click at [749, 78] on span "pending_actions" at bounding box center [753, 78] width 21 height 21
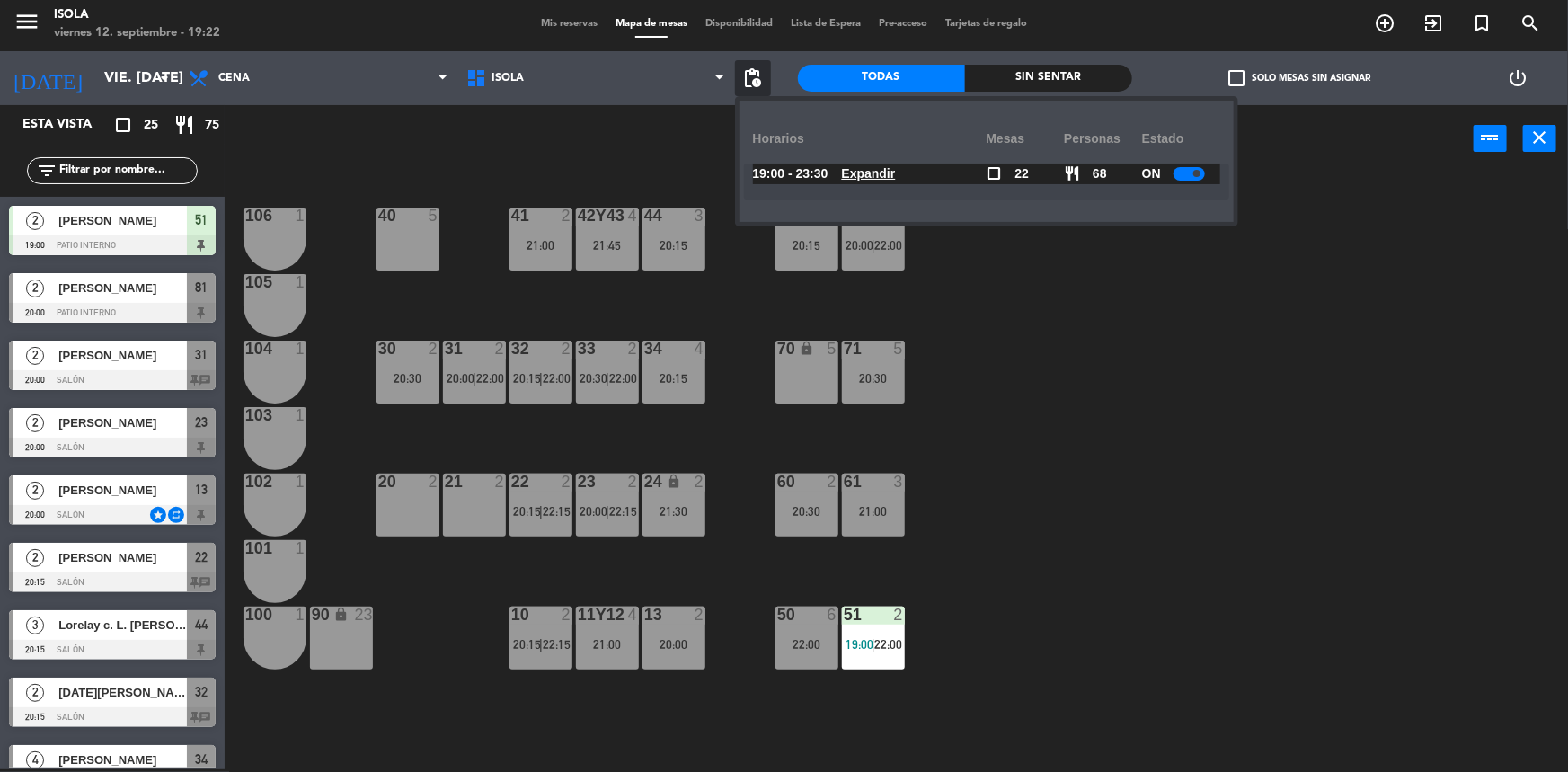
click at [895, 172] on u "Expandir" at bounding box center [869, 173] width 54 height 14
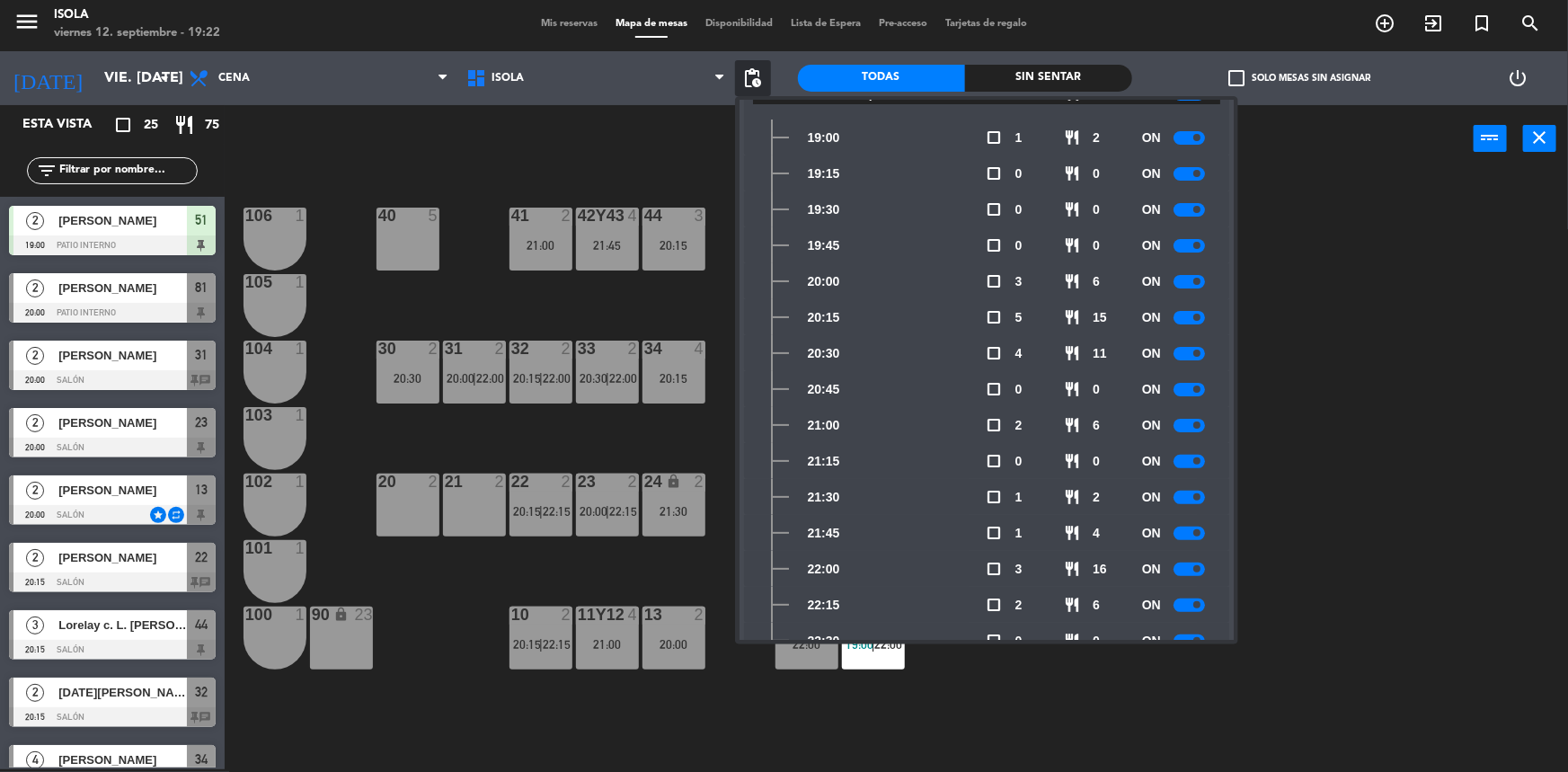
scroll to position [81, 0]
drag, startPoint x: 756, startPoint y: 79, endPoint x: 874, endPoint y: 204, distance: 171.9
click at [756, 78] on span "pending_actions" at bounding box center [753, 78] width 21 height 21
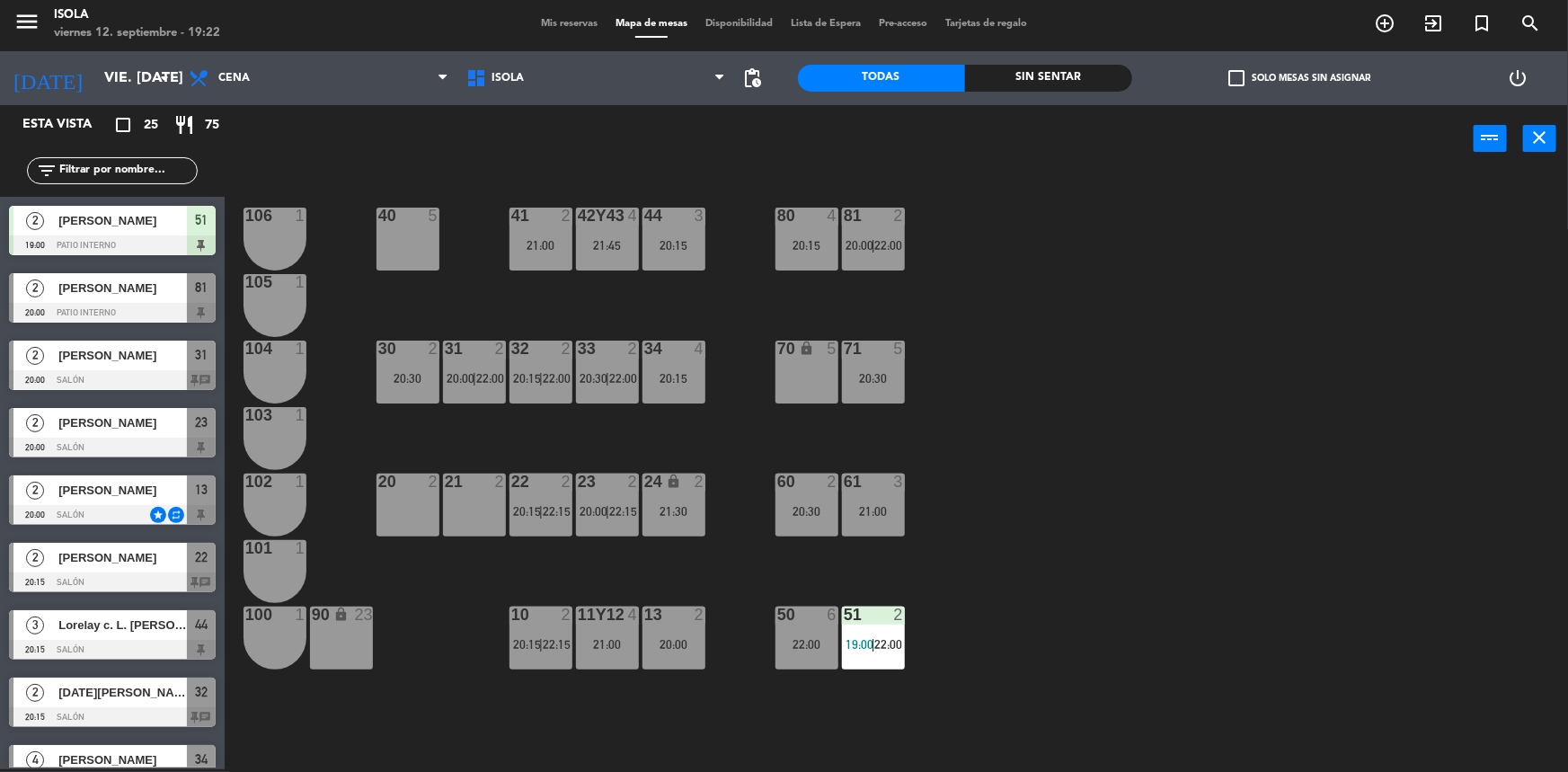
click at [1260, 439] on div "40 5 42y43 4 21:45 41 2 21:00 44 3 20:15 80 4 20:15 81 2 20:00 | 22:00 106 1 10…" at bounding box center [904, 473] width 1328 height 597
click at [953, 581] on div "40 5 42y43 4 21:45 41 2 21:00 44 3 20:15 80 4 20:15 81 2 20:00 | 22:00 106 1 10…" at bounding box center [904, 473] width 1328 height 597
click at [873, 530] on div "61 3 21:00" at bounding box center [872, 505] width 62 height 62
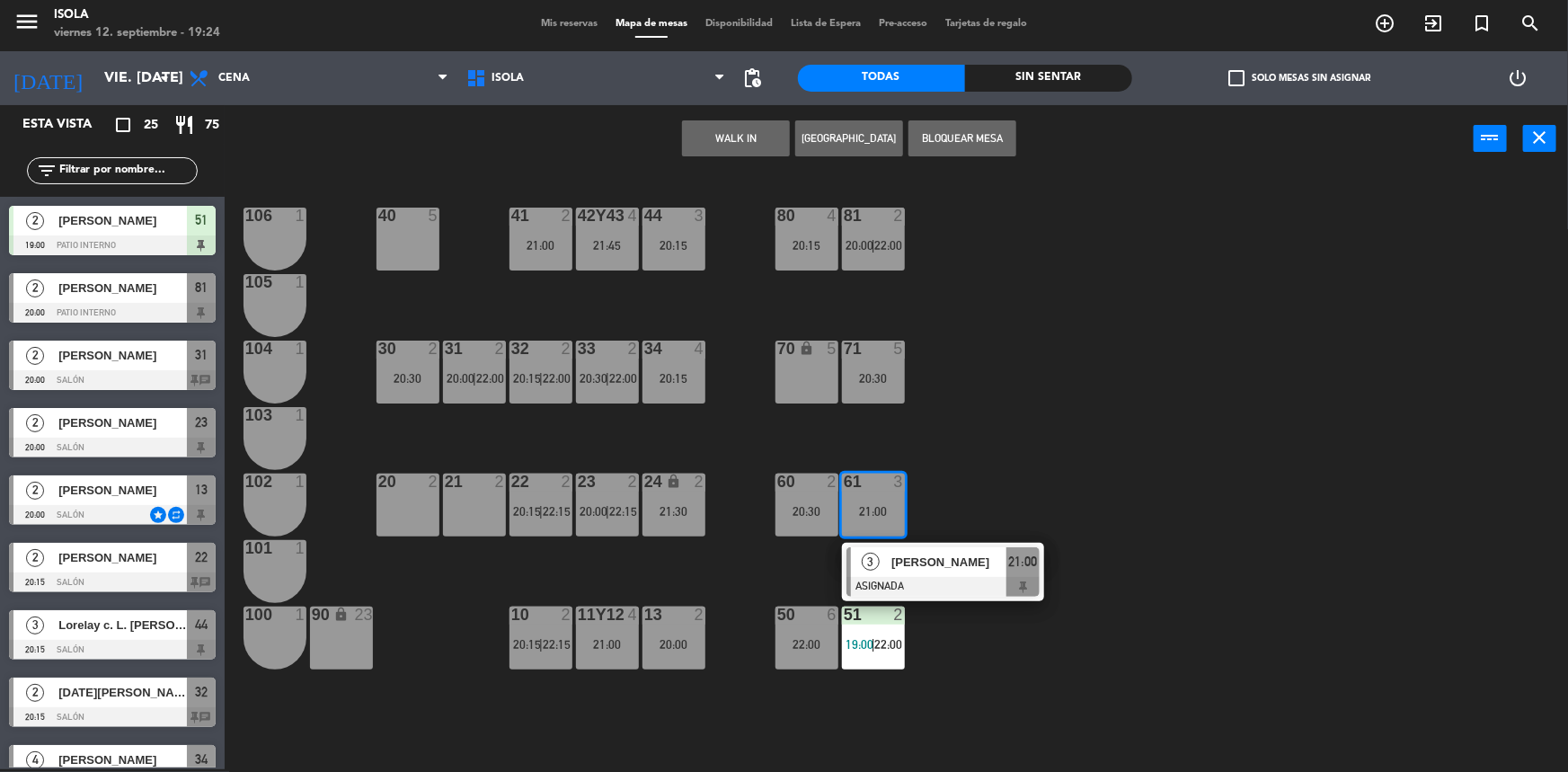
click at [963, 503] on div "40 5 42y43 4 21:45 41 2 21:00 44 3 20:15 80 4 20:15 81 2 20:00 | 22:00 106 1 10…" at bounding box center [904, 473] width 1328 height 597
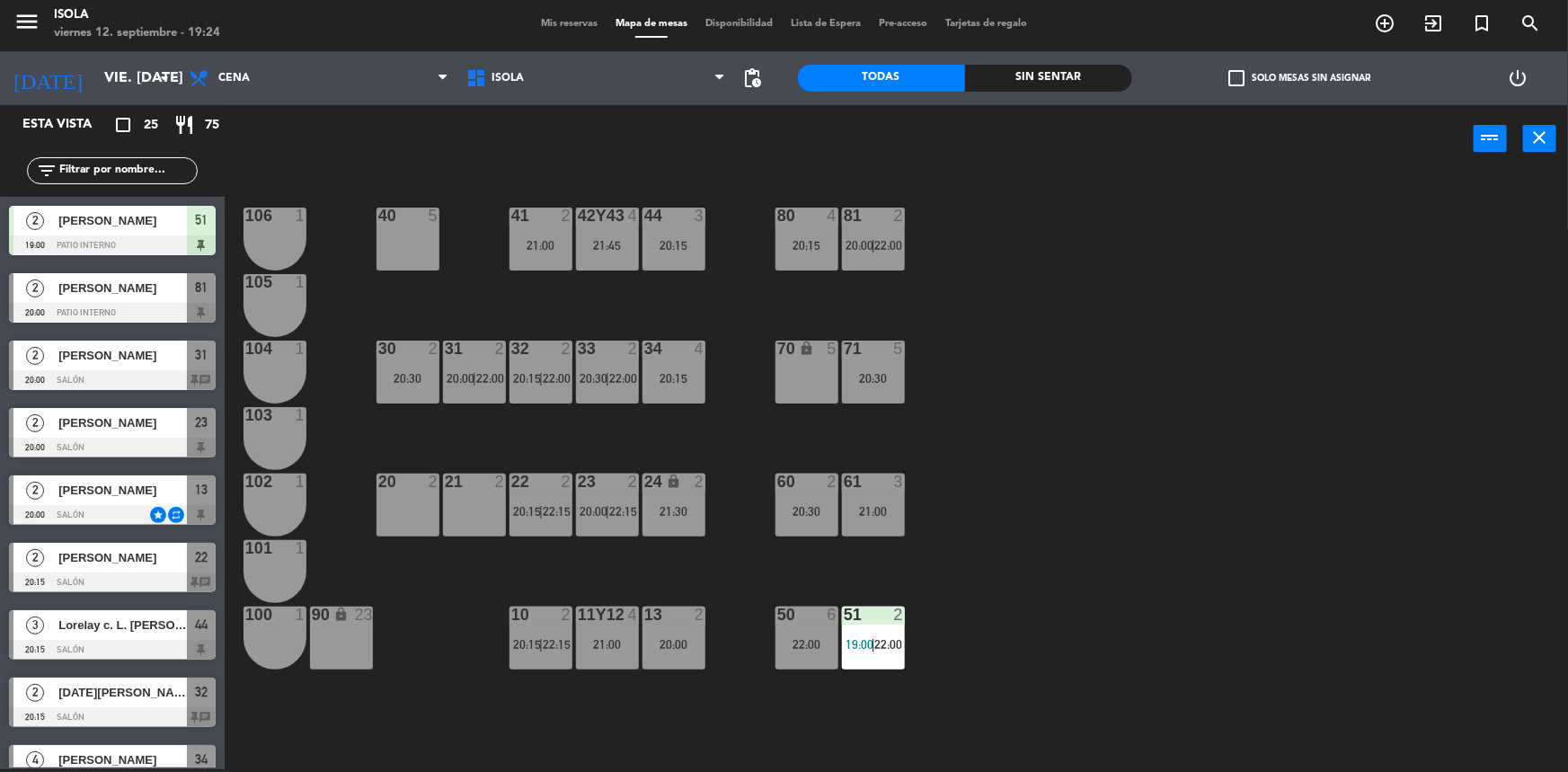
drag, startPoint x: 964, startPoint y: 501, endPoint x: 949, endPoint y: 508, distance: 16.6
click at [964, 500] on div "40 5 42y43 4 21:45 41 2 21:00 44 3 20:15 80 4 20:15 81 2 20:00 | 22:00 106 1 10…" at bounding box center [904, 473] width 1328 height 597
click at [806, 512] on div "20:30" at bounding box center [806, 511] width 62 height 12
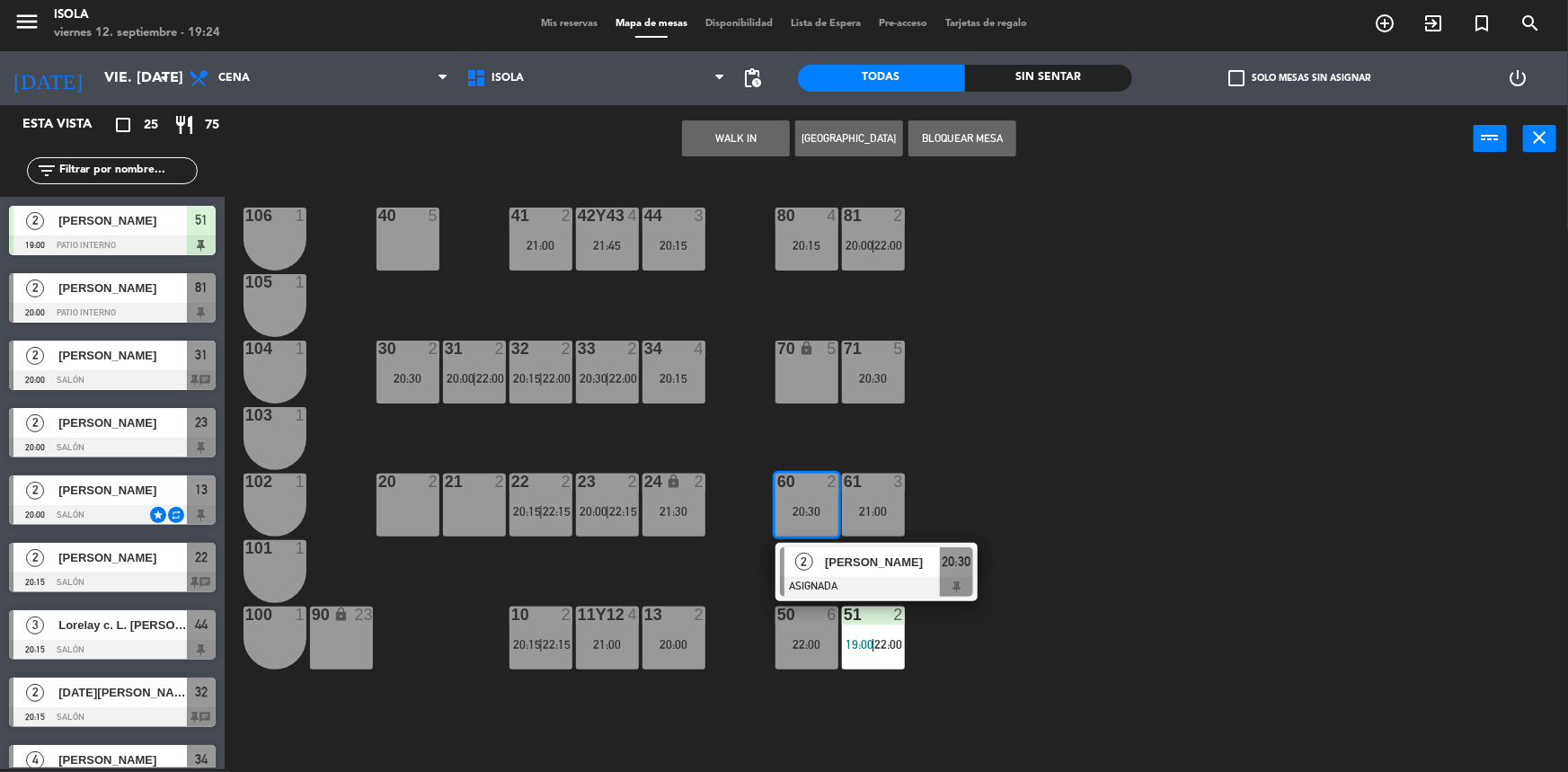
click at [945, 439] on div "40 5 42y43 4 21:45 41 2 21:00 44 3 20:15 80 4 20:15 81 2 20:00 | 22:00 106 1 10…" at bounding box center [904, 473] width 1328 height 597
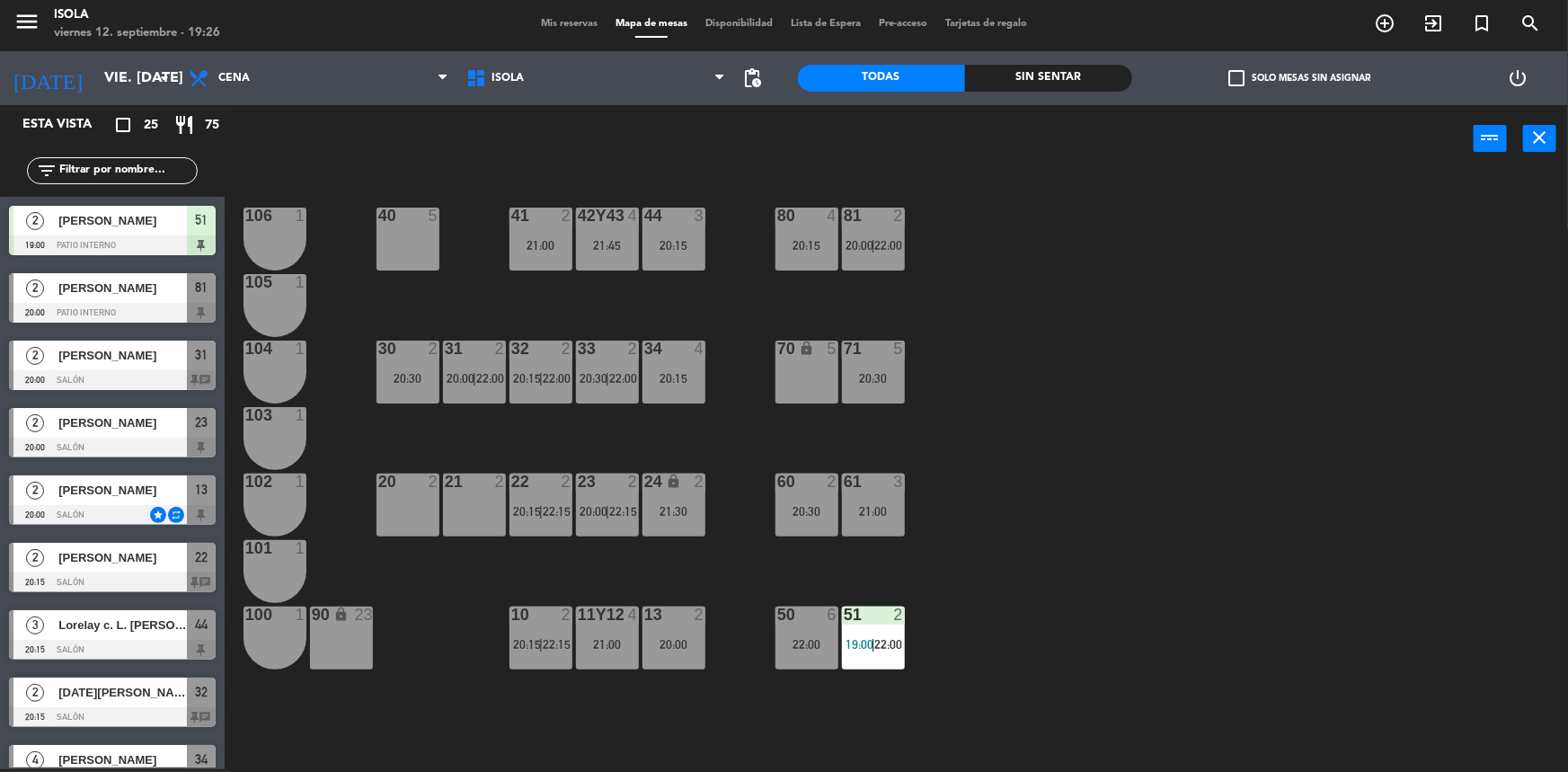
click at [552, 13] on div "menu Isola viernes 12. septiembre - 19:26 Mis reservas Mapa de mesas Disponibil…" at bounding box center [784, 24] width 1568 height 54
click at [551, 19] on span "Mis reservas" at bounding box center [570, 24] width 75 height 10
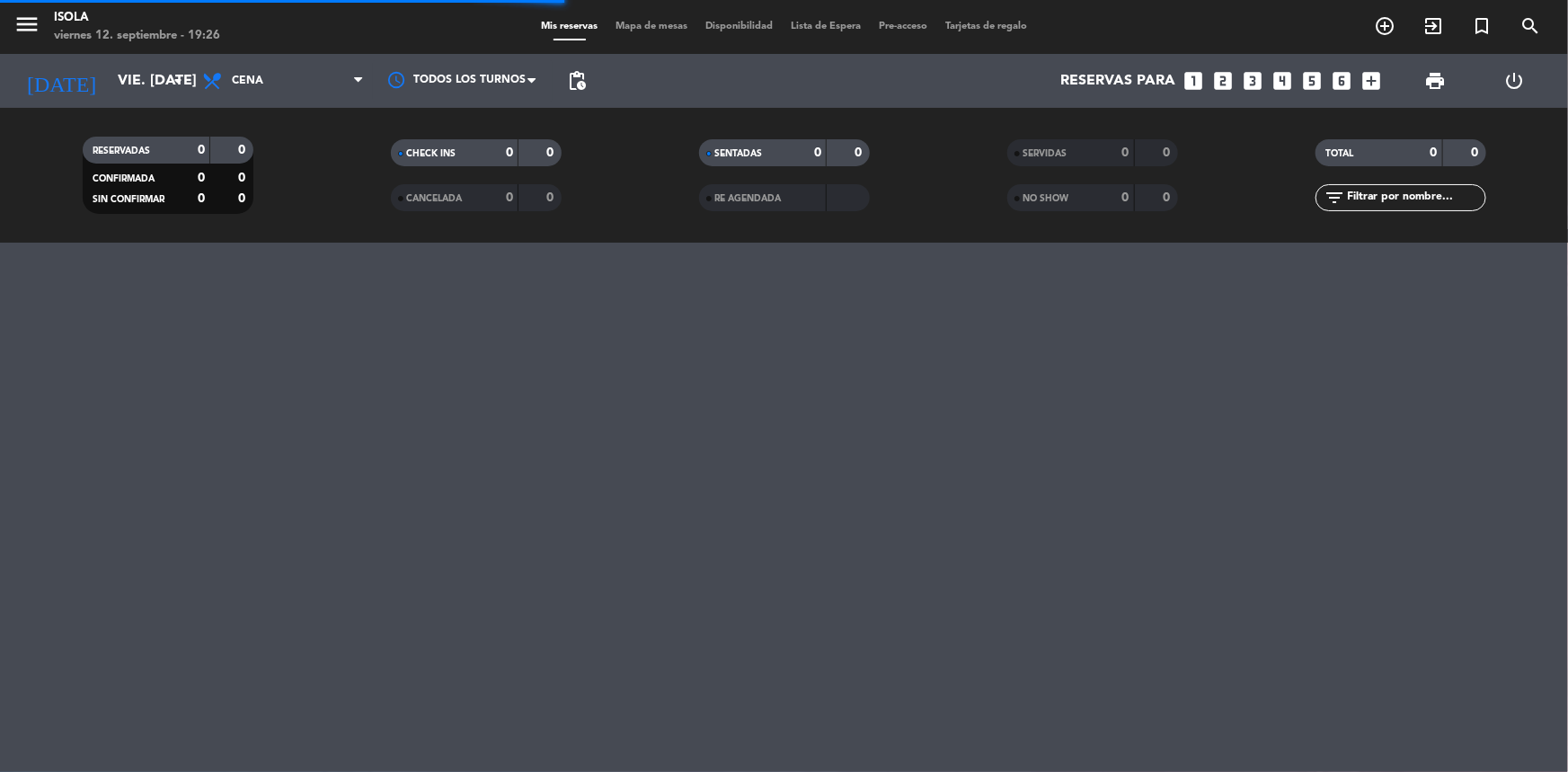
click at [315, 91] on span "Cena" at bounding box center [282, 81] width 180 height 39
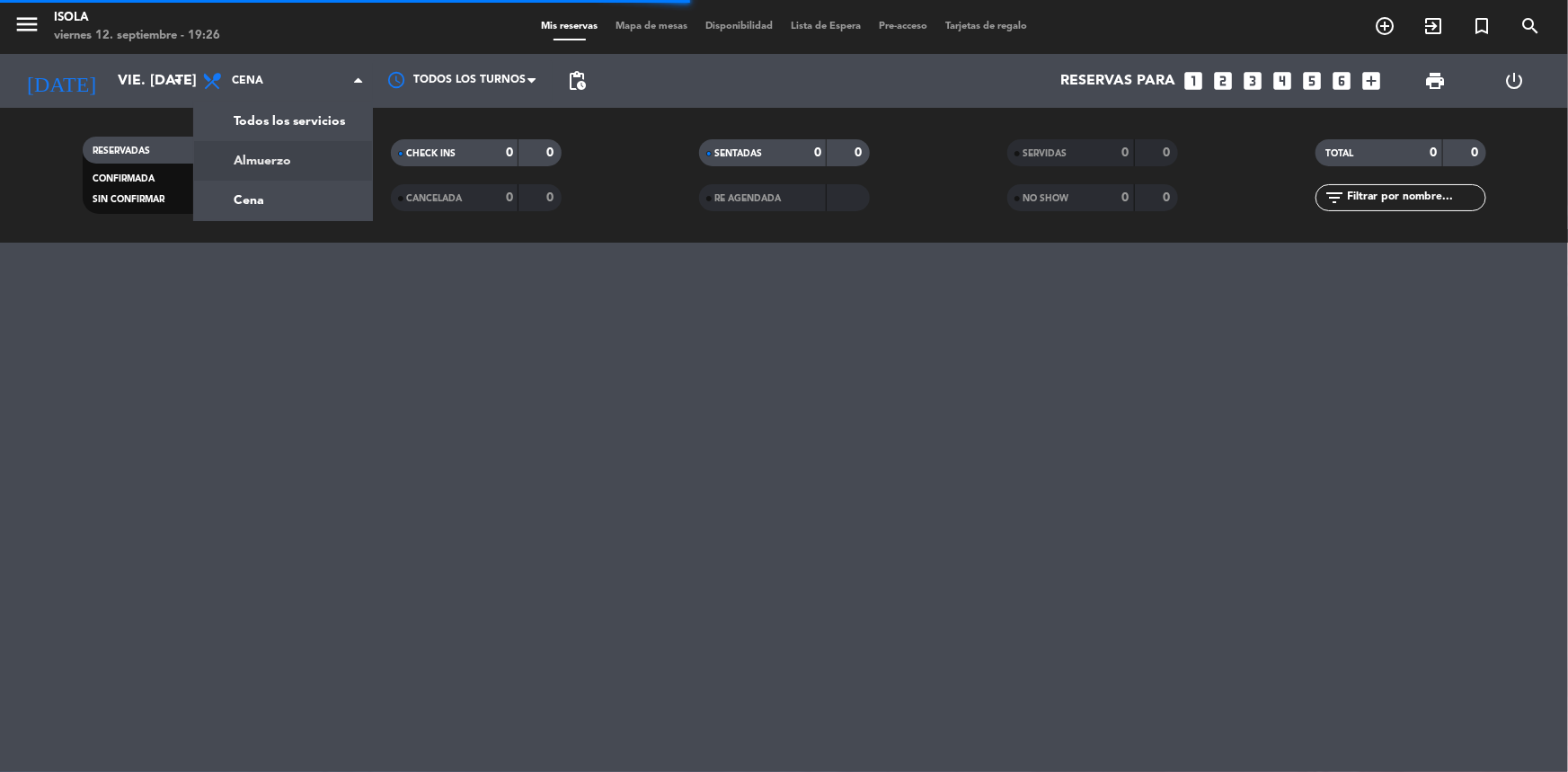
drag, startPoint x: 274, startPoint y: 162, endPoint x: 314, endPoint y: 183, distance: 45.2
click at [274, 161] on filter-checkbox "RESERVADAS 0 0 CONFIRMADA 0 0 SIN CONFIRMAR 0 0" at bounding box center [167, 175] width 308 height 77
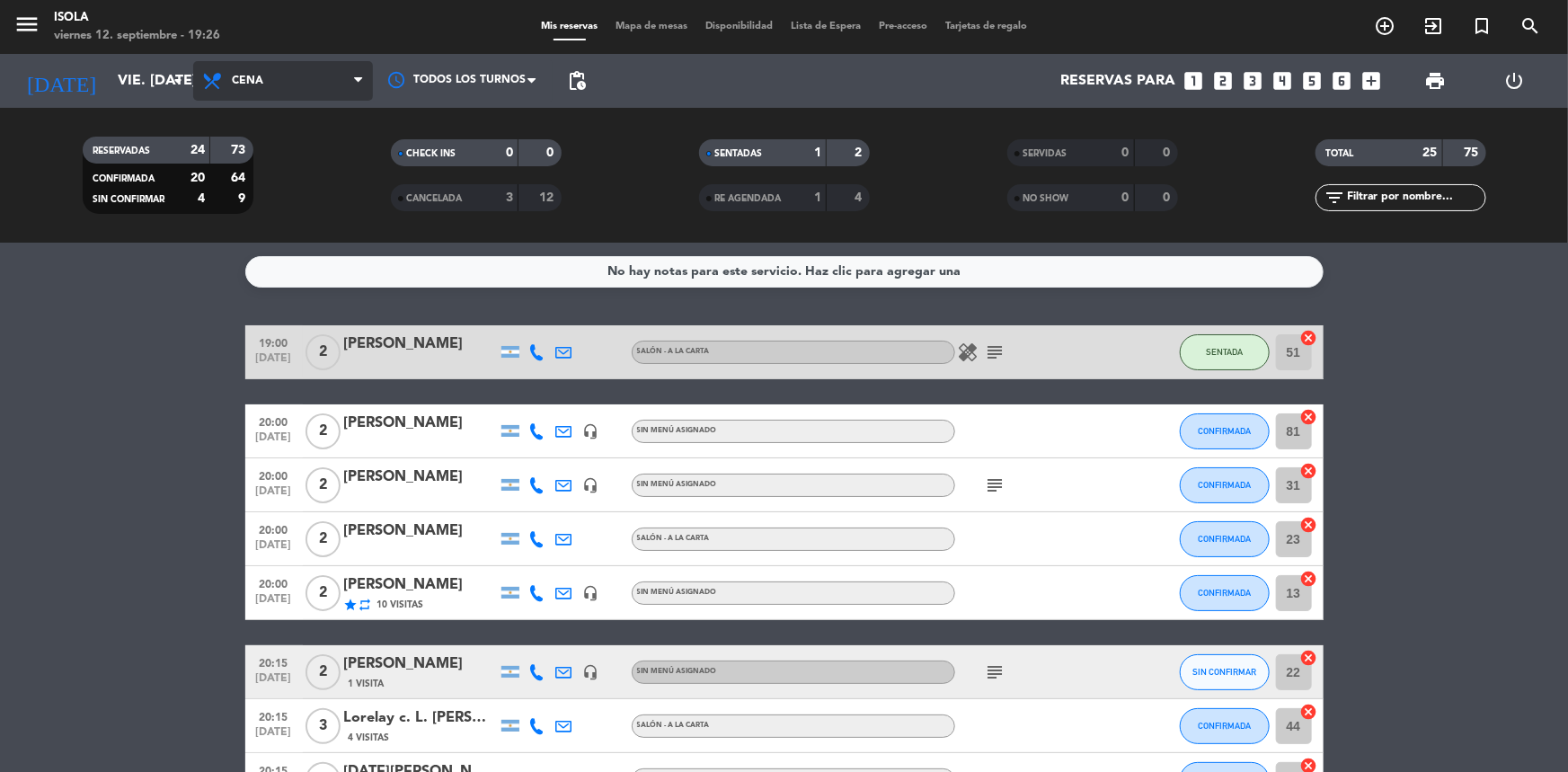
click at [273, 87] on span "Cena" at bounding box center [282, 81] width 180 height 39
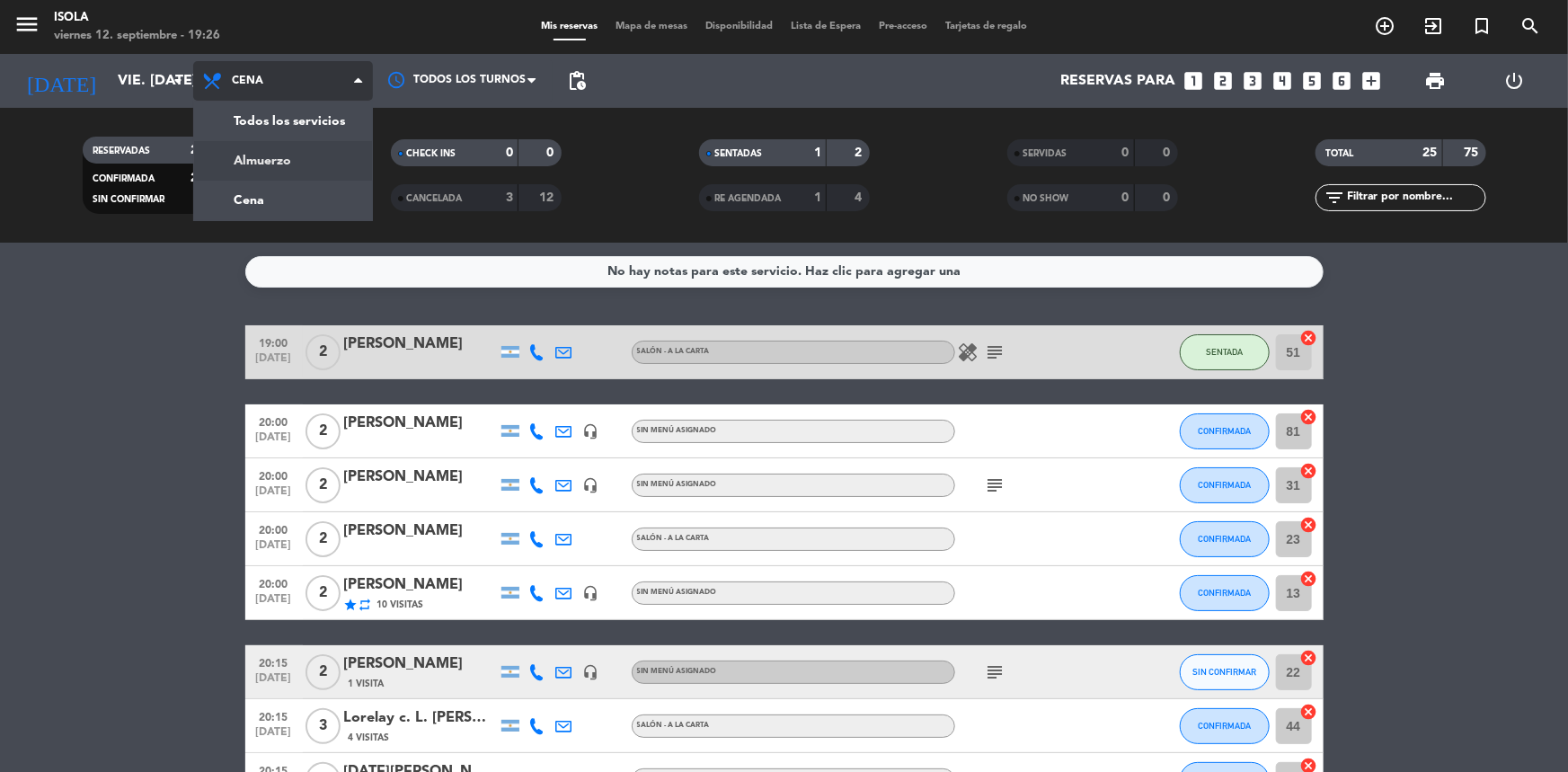
click at [288, 152] on div "menu Isola viernes 12. septiembre - 19:26 Mis reservas Mapa de mesas Disponibil…" at bounding box center [784, 121] width 1568 height 243
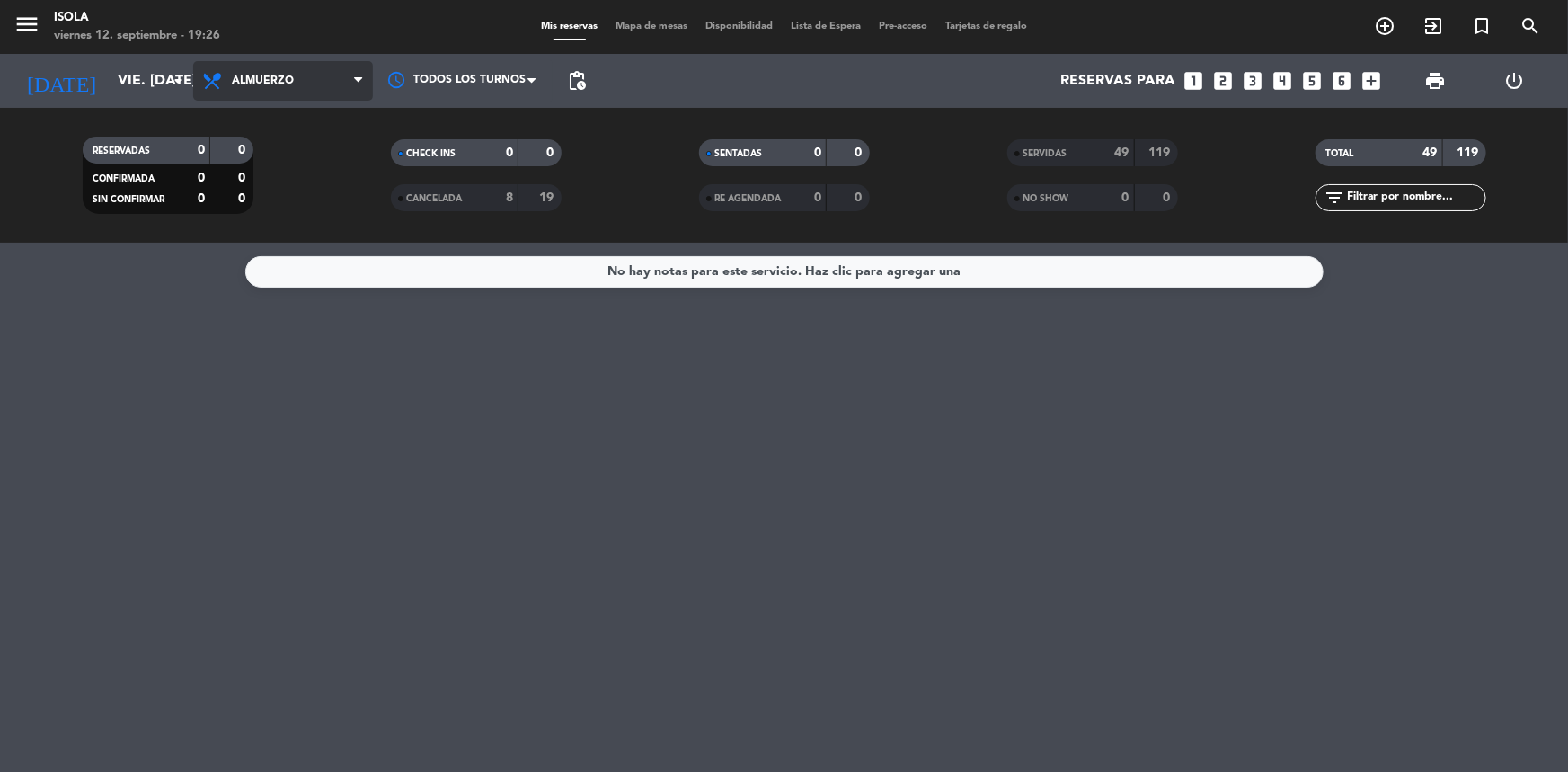
click at [261, 86] on span "Almuerzo" at bounding box center [262, 81] width 62 height 12
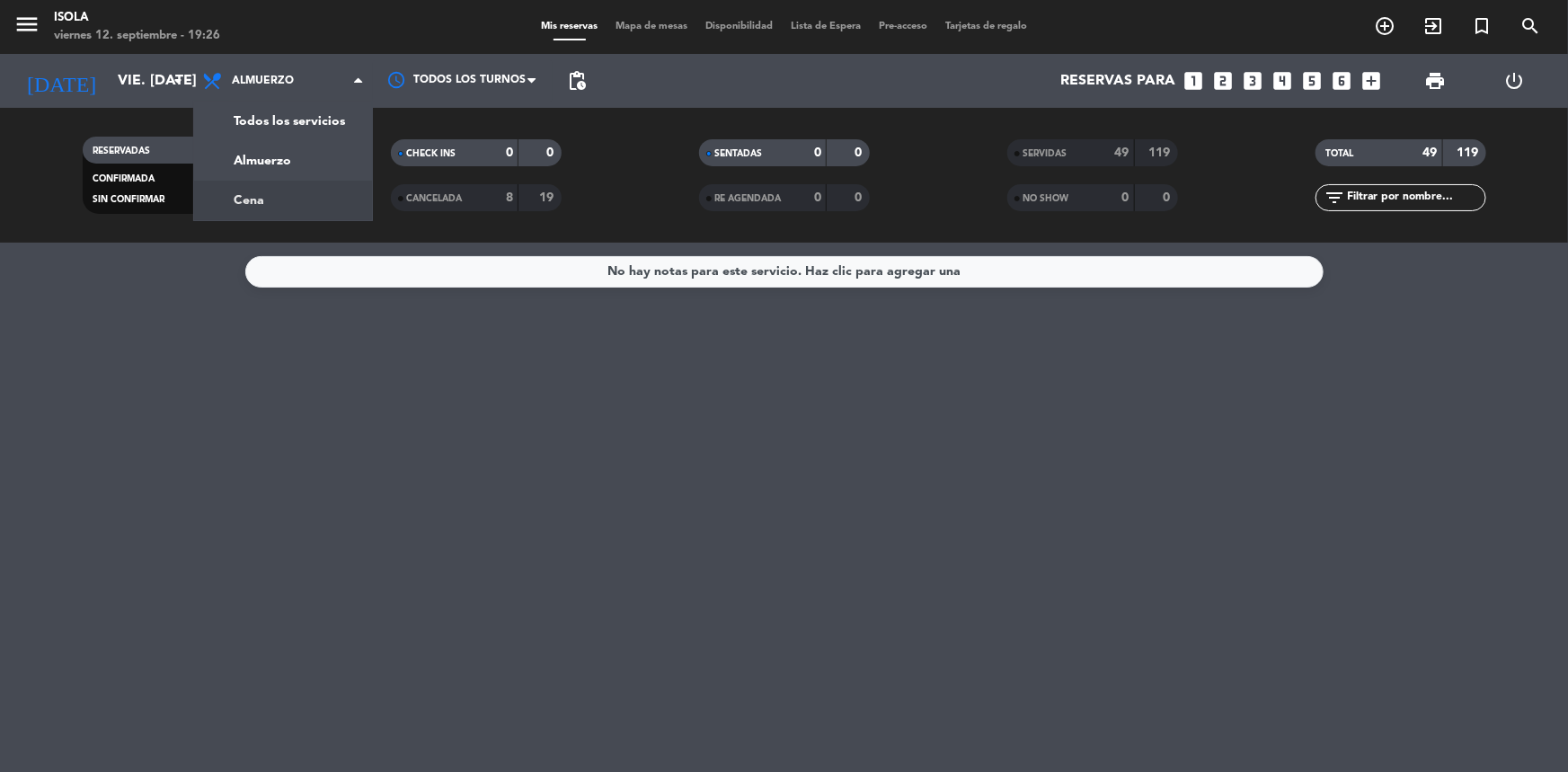
click at [267, 195] on div "menu Isola viernes 12. septiembre - 19:26 Mis reservas Mapa de mesas Disponibil…" at bounding box center [784, 121] width 1568 height 243
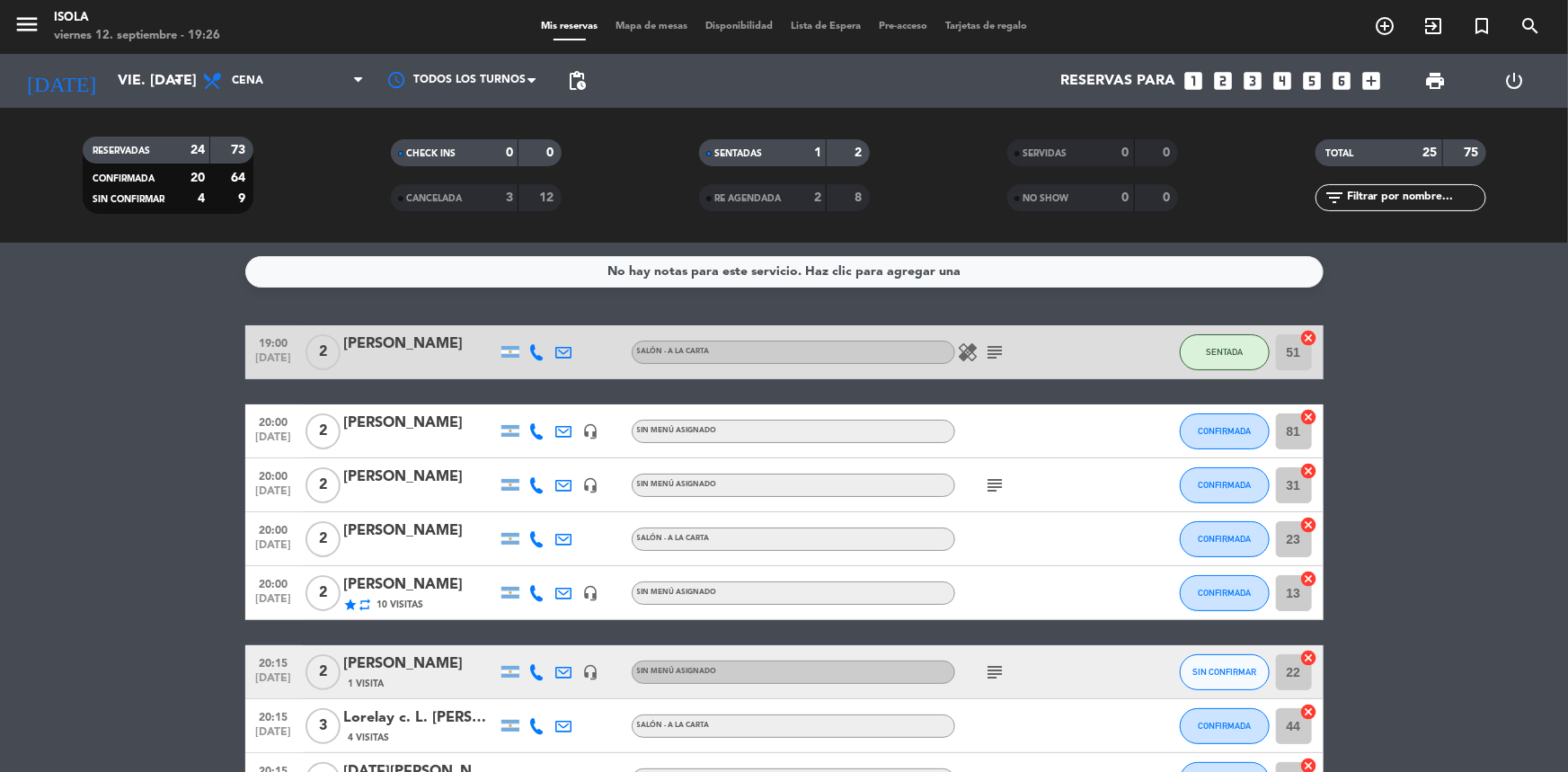
click at [646, 24] on span "Mapa de mesas" at bounding box center [651, 26] width 90 height 10
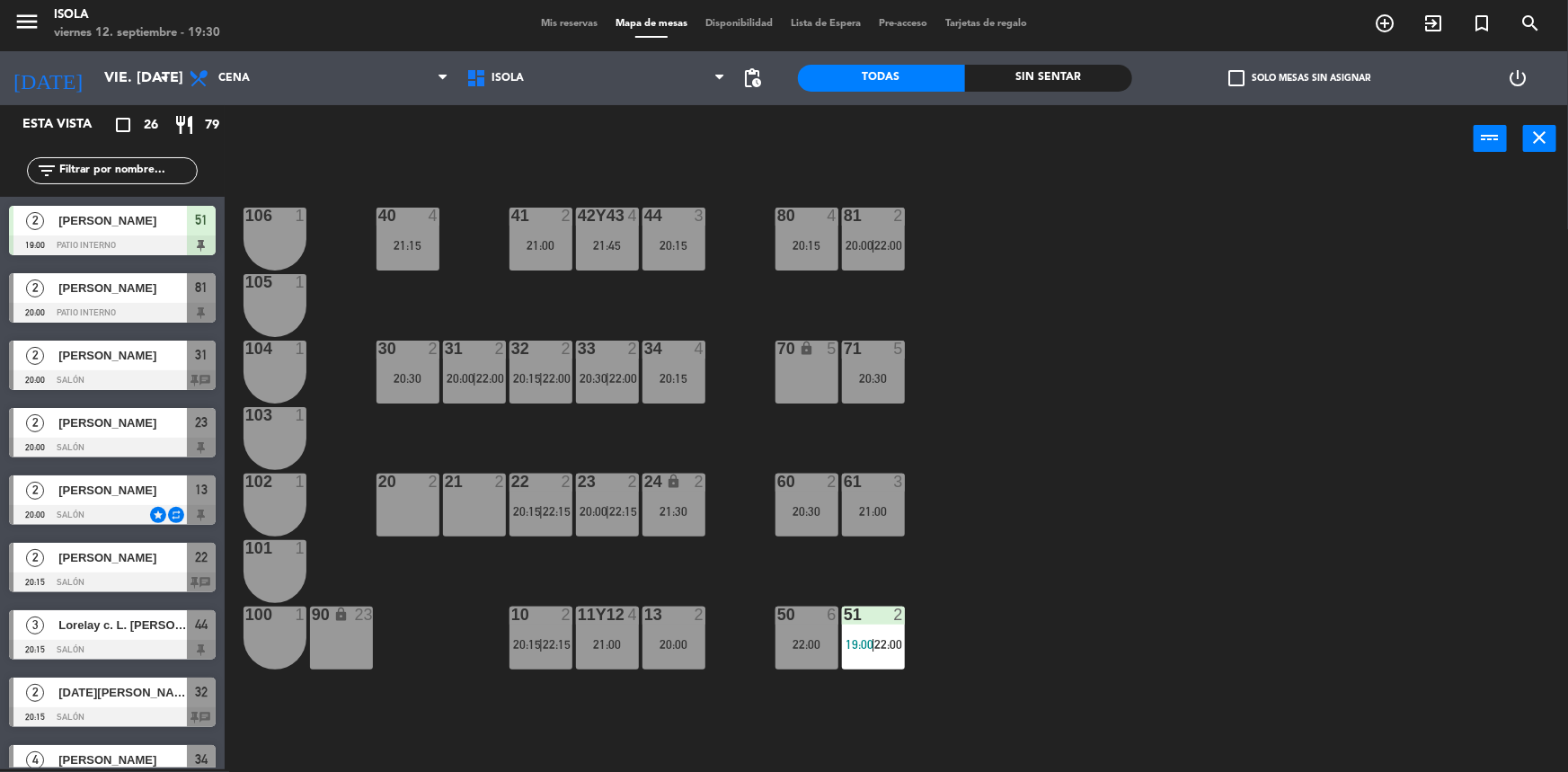
click at [1042, 458] on div "40 4 21:15 42y43 4 21:45 41 2 21:00 44 3 20:15 80 4 20:15 81 2 20:00 | 22:00 10…" at bounding box center [904, 473] width 1328 height 597
click at [704, 453] on div "40 4 21:15 42y43 4 21:45 41 2 21:00 44 3 20:15 80 4 20:15 81 2 20:00 | 22:00 10…" at bounding box center [904, 473] width 1328 height 597
click at [716, 456] on div "40 4 21:15 42y43 4 21:45 41 2 21:00 44 3 20:15 80 4 20:15 81 2 20:00 | 22:00 10…" at bounding box center [904, 473] width 1328 height 597
click at [733, 452] on div "40 4 21:15 42y43 4 21:45 41 2 21:00 44 3 20:15 80 4 20:15 81 2 20:00 | 22:00 10…" at bounding box center [904, 473] width 1328 height 597
click at [737, 446] on div "40 4 21:15 42y43 4 21:45 41 2 21:00 44 3 20:15 80 4 20:15 81 2 20:00 | 22:00 10…" at bounding box center [904, 473] width 1328 height 597
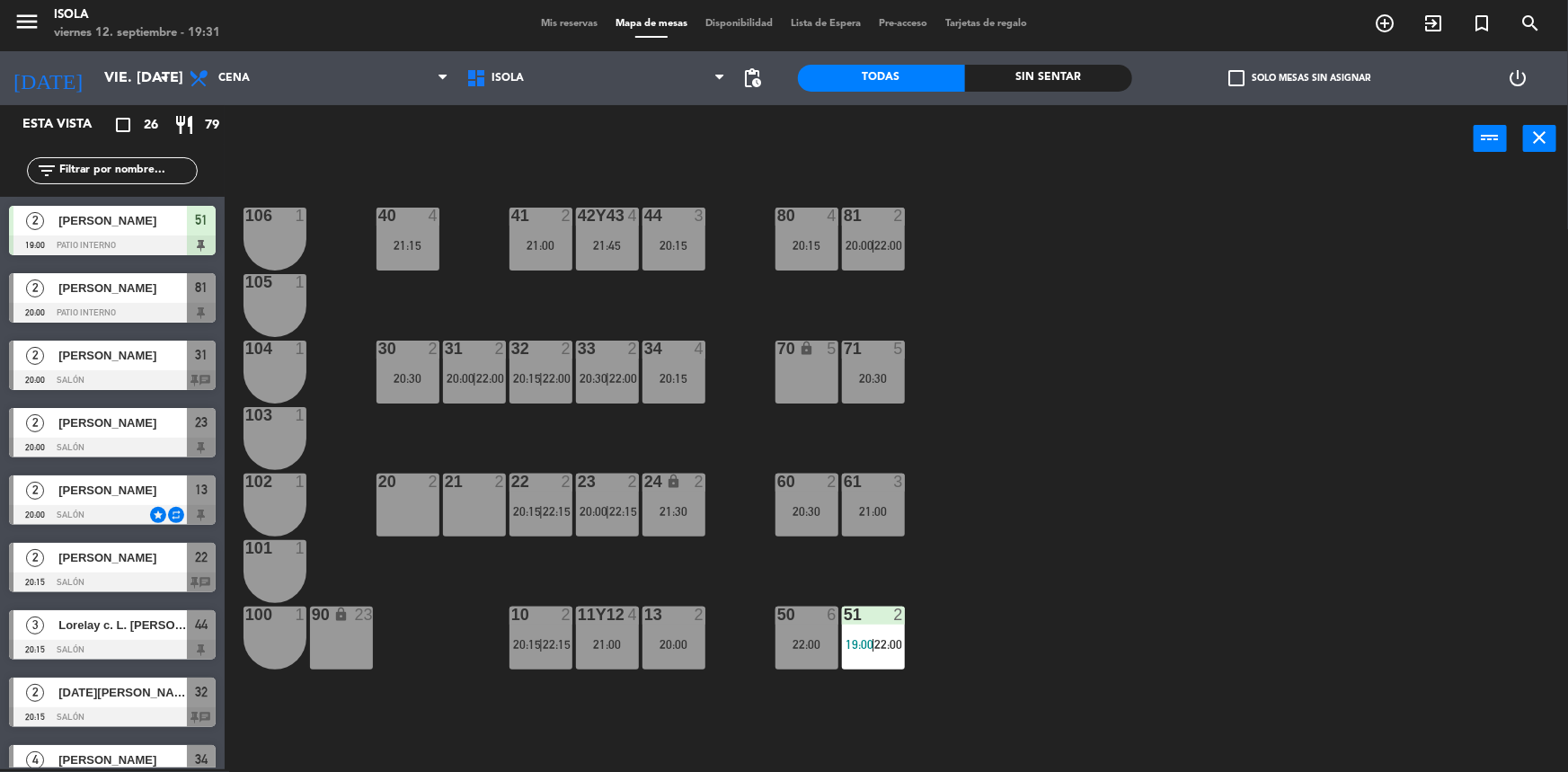
click at [737, 448] on div "40 4 21:15 42y43 4 21:45 41 2 21:00 44 3 20:15 80 4 20:15 81 2 20:00 | 22:00 10…" at bounding box center [904, 473] width 1328 height 597
click at [730, 452] on div "40 4 21:15 42y43 4 21:45 41 2 21:00 44 3 20:15 80 4 20:15 81 2 20:00 | 22:00 10…" at bounding box center [904, 473] width 1328 height 597
click at [721, 497] on div "40 4 21:15 42y43 4 21:45 41 2 21:00 44 3 20:15 80 4 20:15 81 2 20:00 | 22:00 10…" at bounding box center [904, 473] width 1328 height 597
click at [721, 496] on div "40 4 21:15 42y43 4 21:45 41 2 21:00 44 3 20:15 80 4 20:15 81 2 20:00 | 22:00 10…" at bounding box center [904, 473] width 1328 height 597
click at [709, 502] on div "40 4 21:15 42y43 4 21:45 41 2 21:00 44 3 20:15 80 4 20:15 81 2 20:00 | 22:00 10…" at bounding box center [904, 473] width 1328 height 597
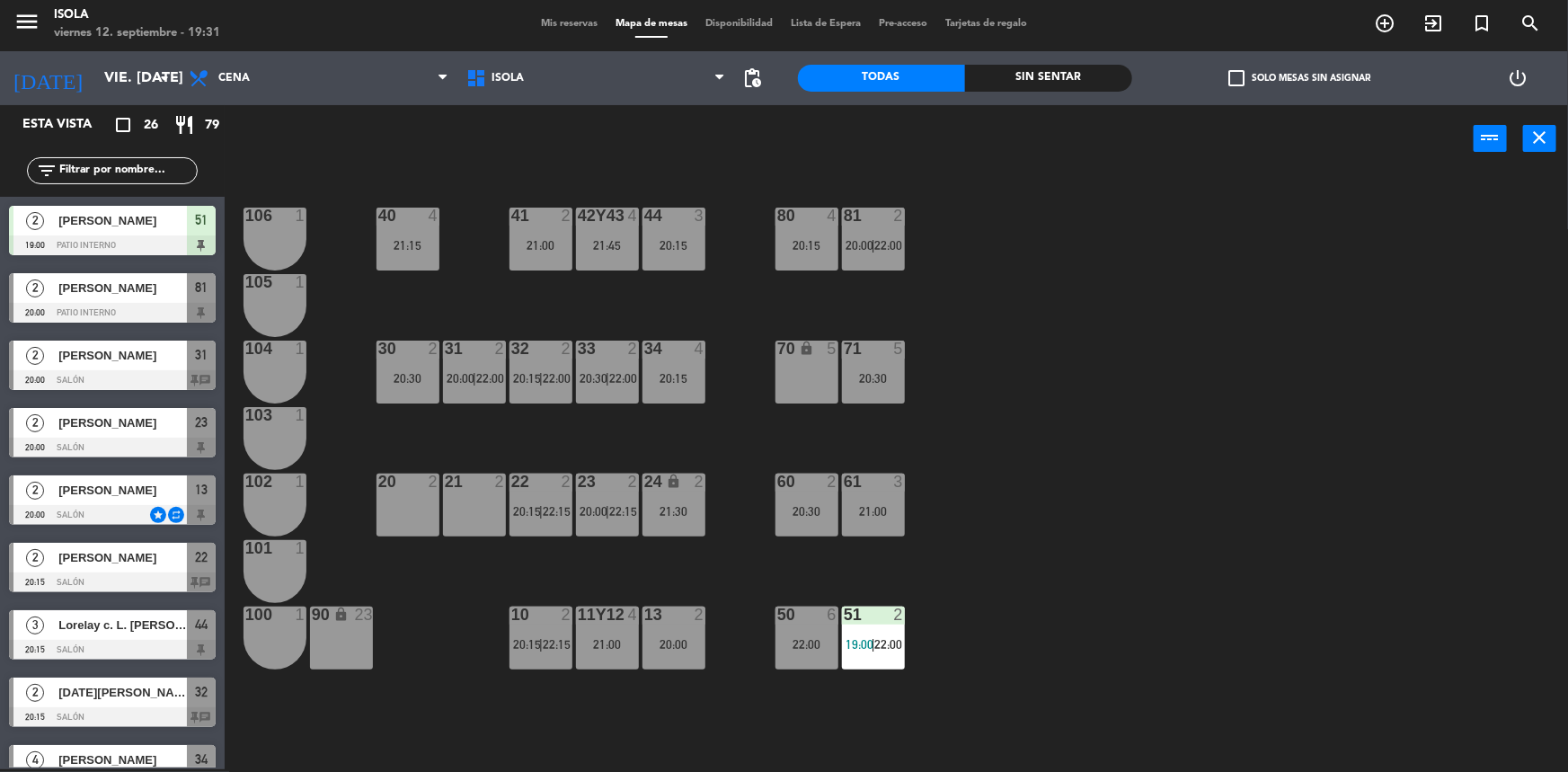
click at [709, 502] on div "40 4 21:15 42y43 4 21:45 41 2 21:00 44 3 20:15 80 4 20:15 81 2 20:00 | 22:00 10…" at bounding box center [904, 473] width 1328 height 597
click at [549, 23] on span "Mis reservas" at bounding box center [570, 24] width 75 height 10
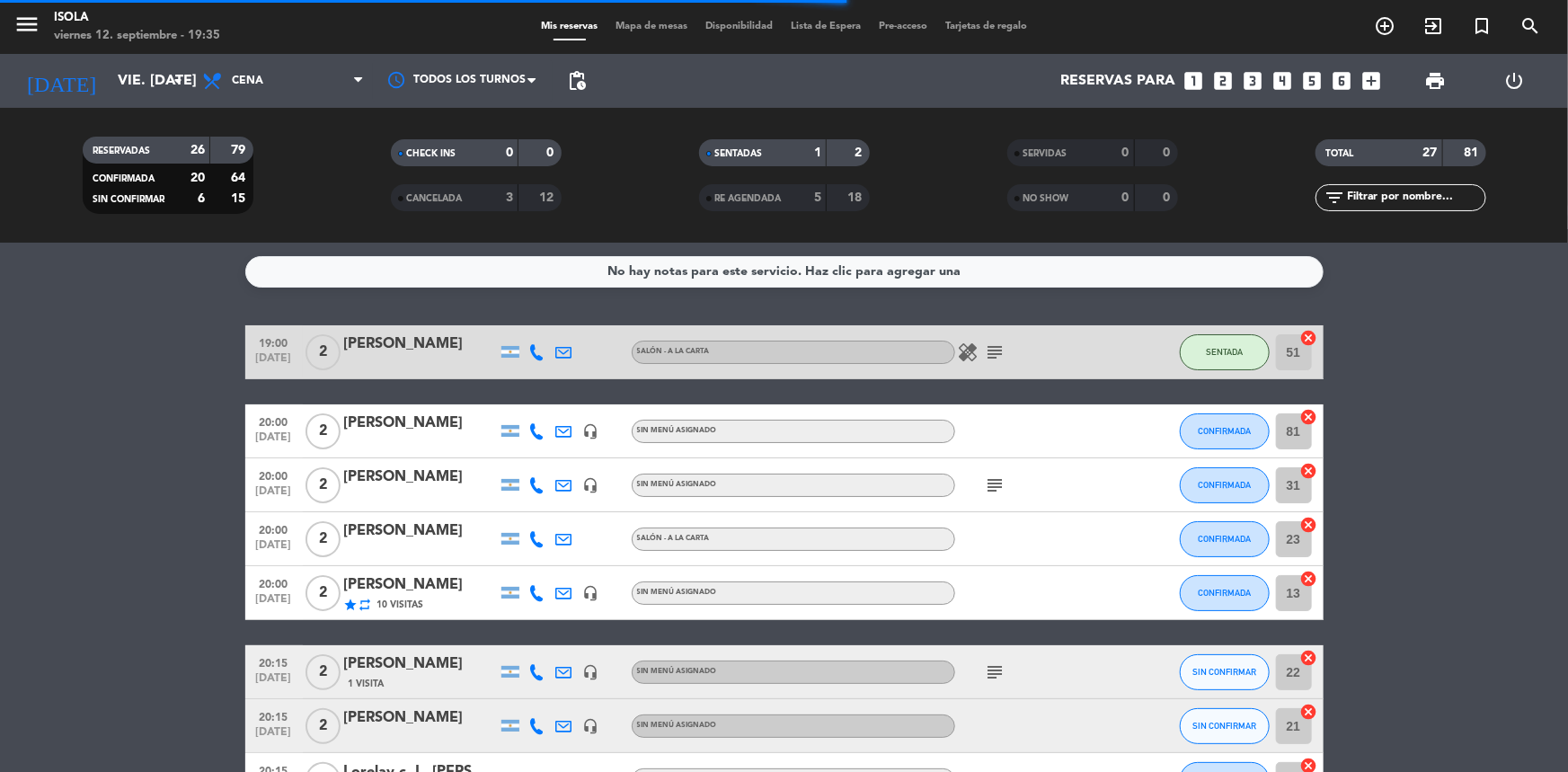
click at [637, 25] on span "Mapa de mesas" at bounding box center [651, 26] width 90 height 10
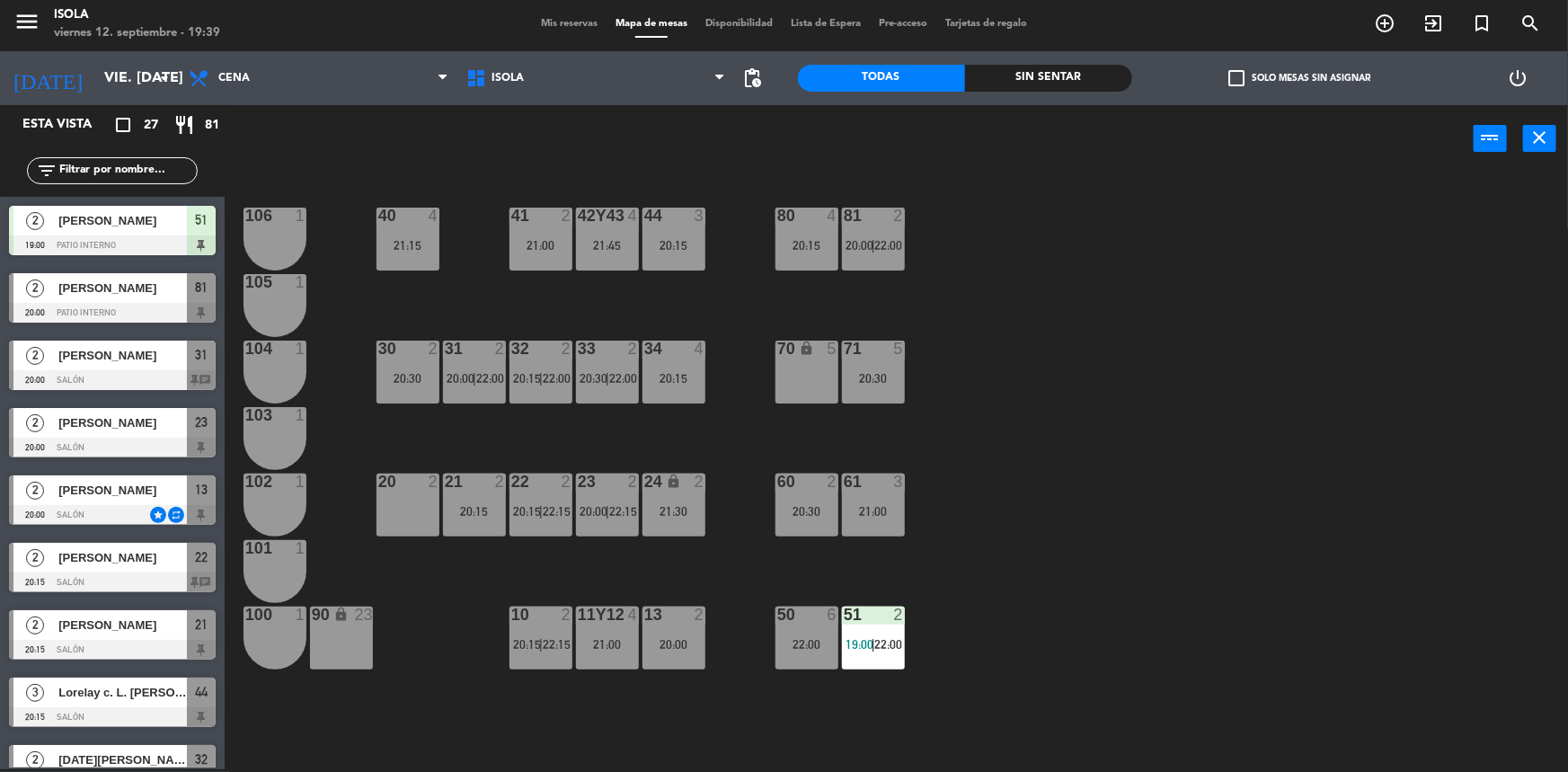
click at [490, 438] on div "40 4 21:15 42y43 4 21:45 41 2 21:00 44 3 20:15 80 4 20:15 81 2 20:00 | 22:00 10…" at bounding box center [904, 473] width 1328 height 597
click at [378, 306] on div "40 4 21:15 42y43 4 21:45 41 2 21:00 44 3 20:15 80 4 20:15 81 2 20:00 | 22:00 10…" at bounding box center [904, 473] width 1328 height 597
click at [505, 439] on div "40 4 21:15 42y43 4 21:45 41 2 21:00 44 3 20:15 80 4 20:15 81 2 20:00 | 22:00 10…" at bounding box center [904, 473] width 1328 height 597
click at [688, 518] on div "24 lock 2 21:30" at bounding box center [674, 505] width 62 height 62
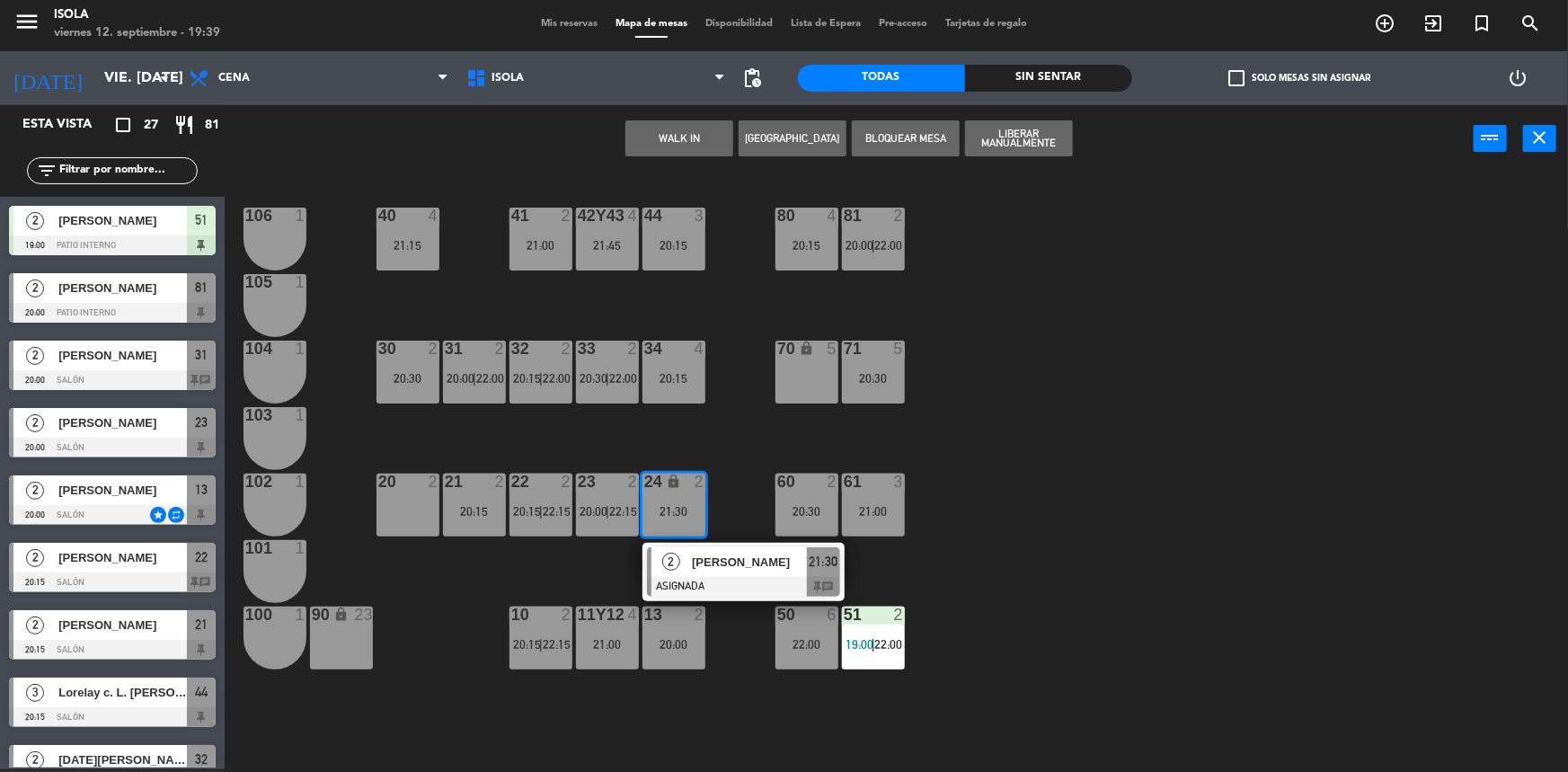
click at [745, 572] on span "[PERSON_NAME]" at bounding box center [749, 562] width 115 height 19
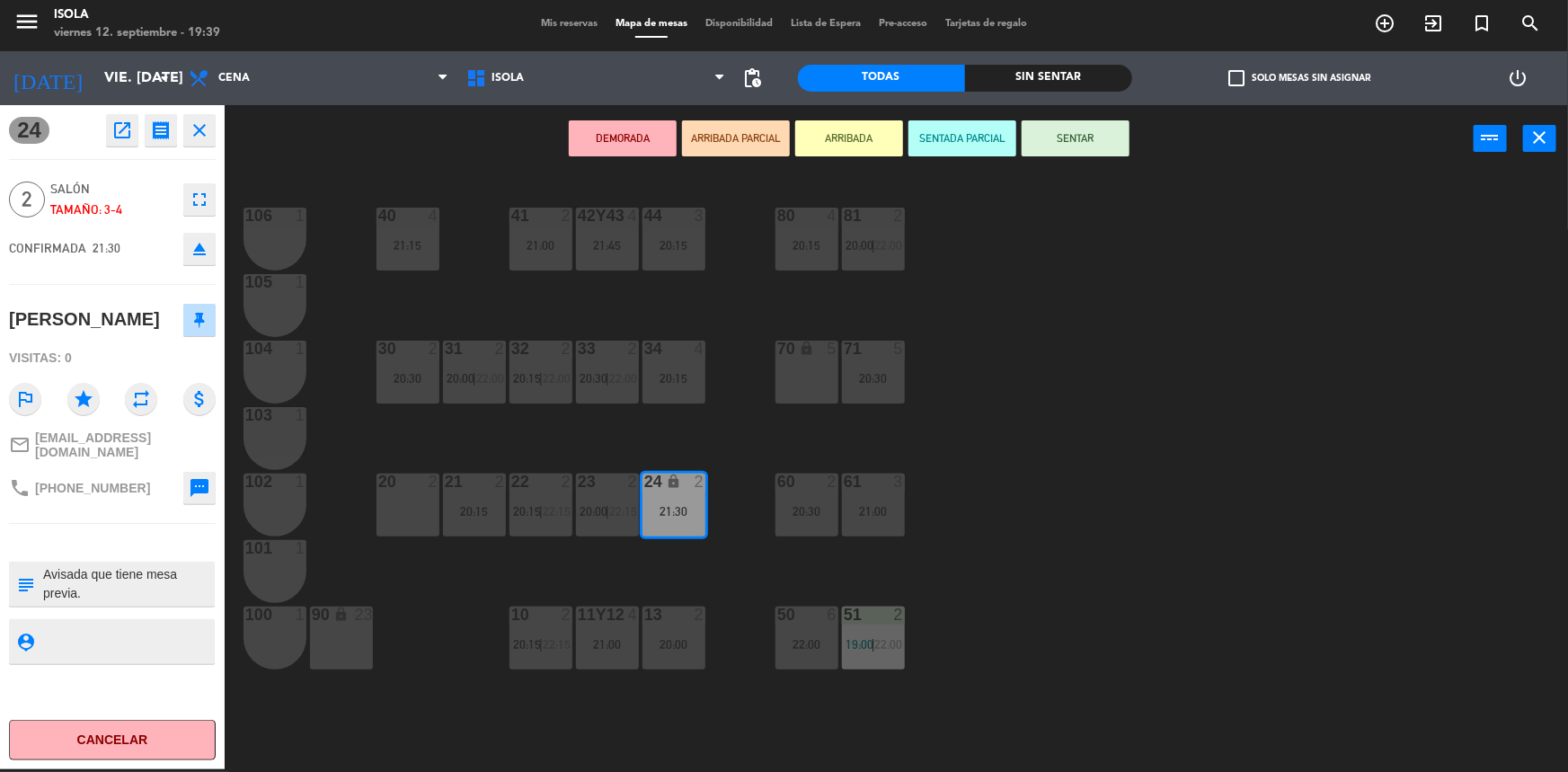
click at [791, 384] on div "70 lock 5" at bounding box center [806, 371] width 62 height 62
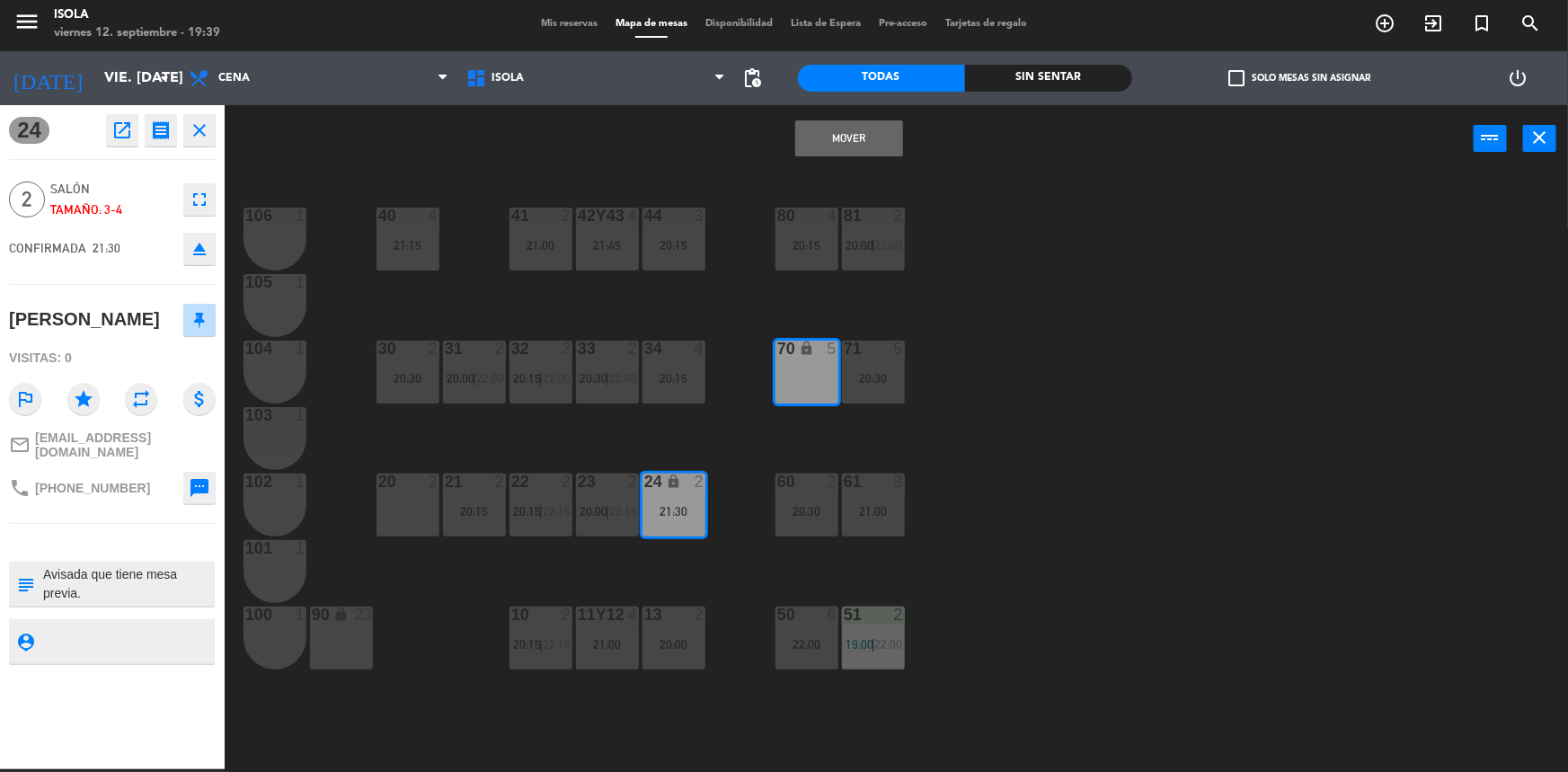
click at [747, 439] on div "40 4 21:15 42y43 4 21:45 41 2 21:00 44 3 20:15 80 4 20:15 81 2 20:00 | 22:00 10…" at bounding box center [904, 473] width 1328 height 597
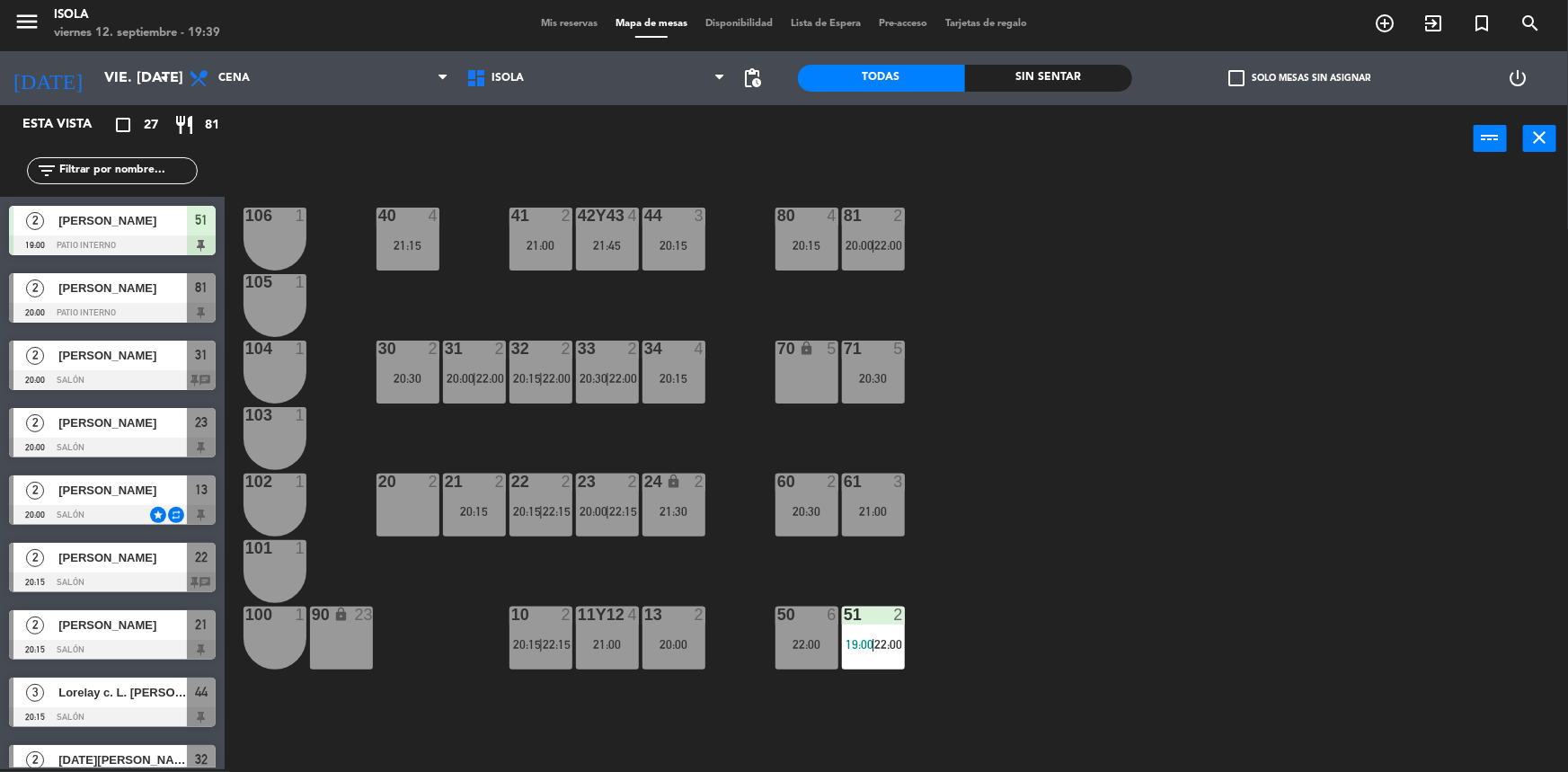
scroll to position [173, 0]
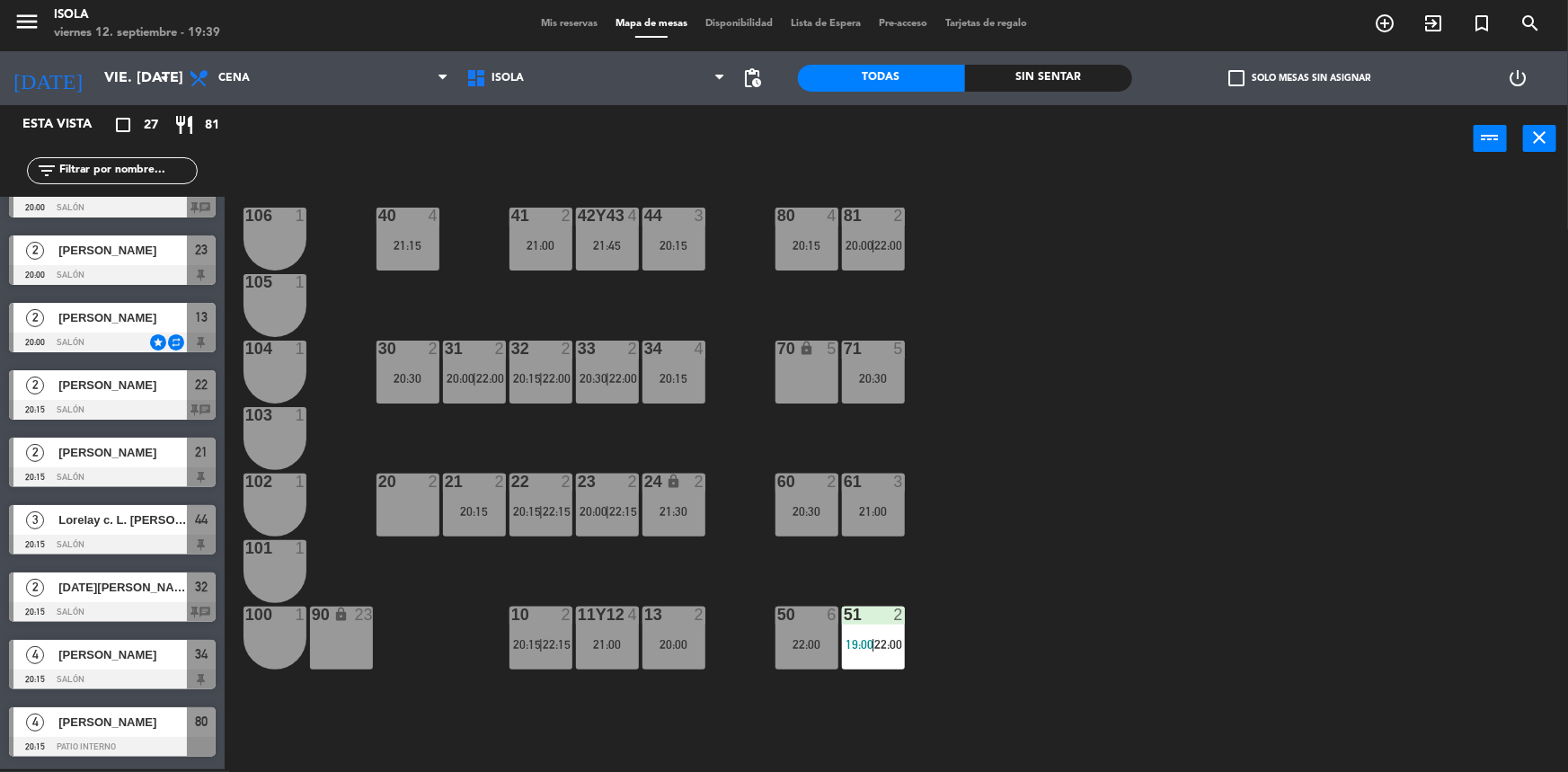
click at [737, 459] on div "40 4 21:15 42y43 4 21:45 41 2 21:00 44 3 20:15 80 4 20:15 81 2 20:00 | 22:00 10…" at bounding box center [904, 473] width 1328 height 597
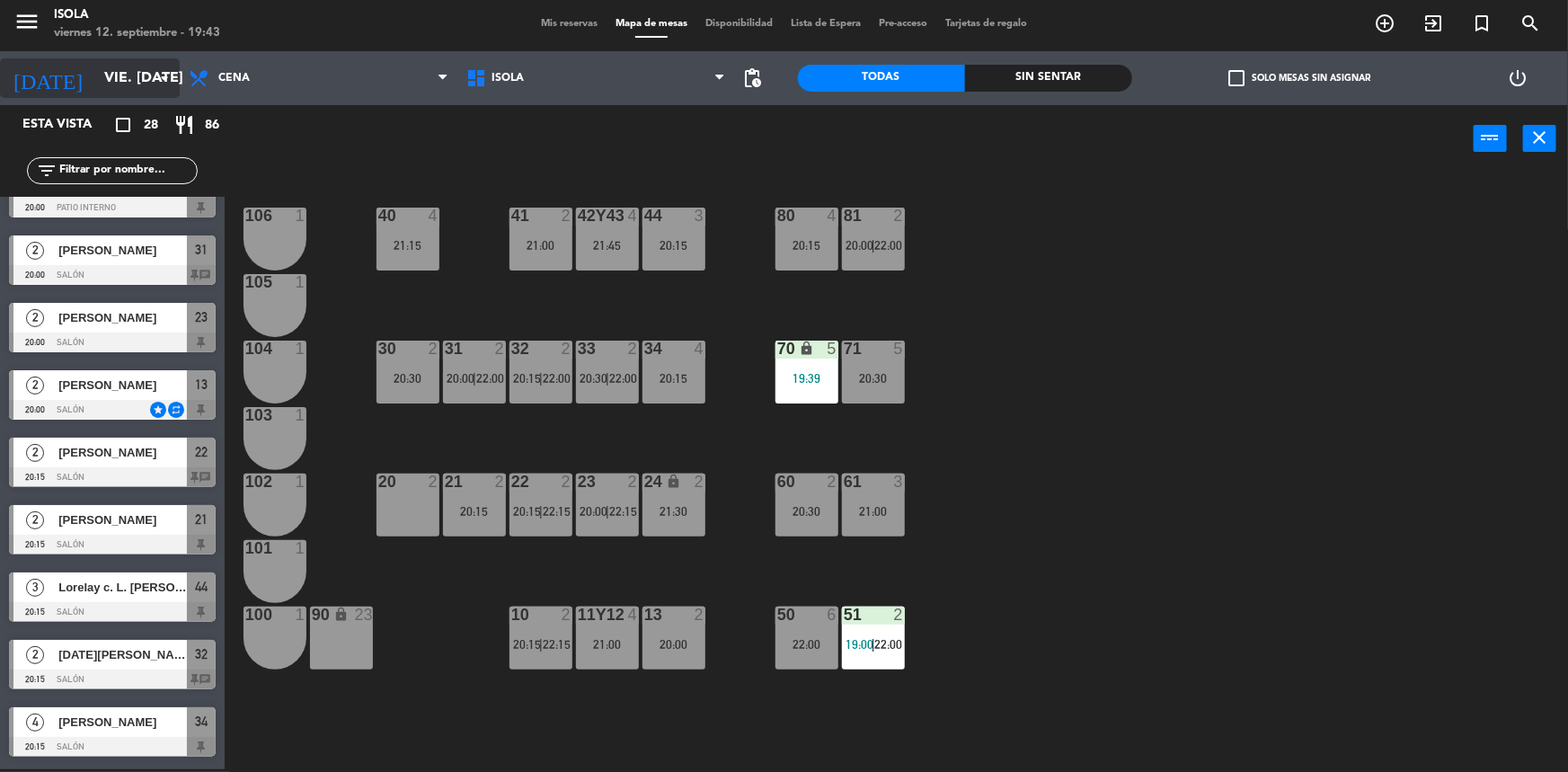
click at [95, 72] on input "vie. [DATE]" at bounding box center [189, 79] width 189 height 35
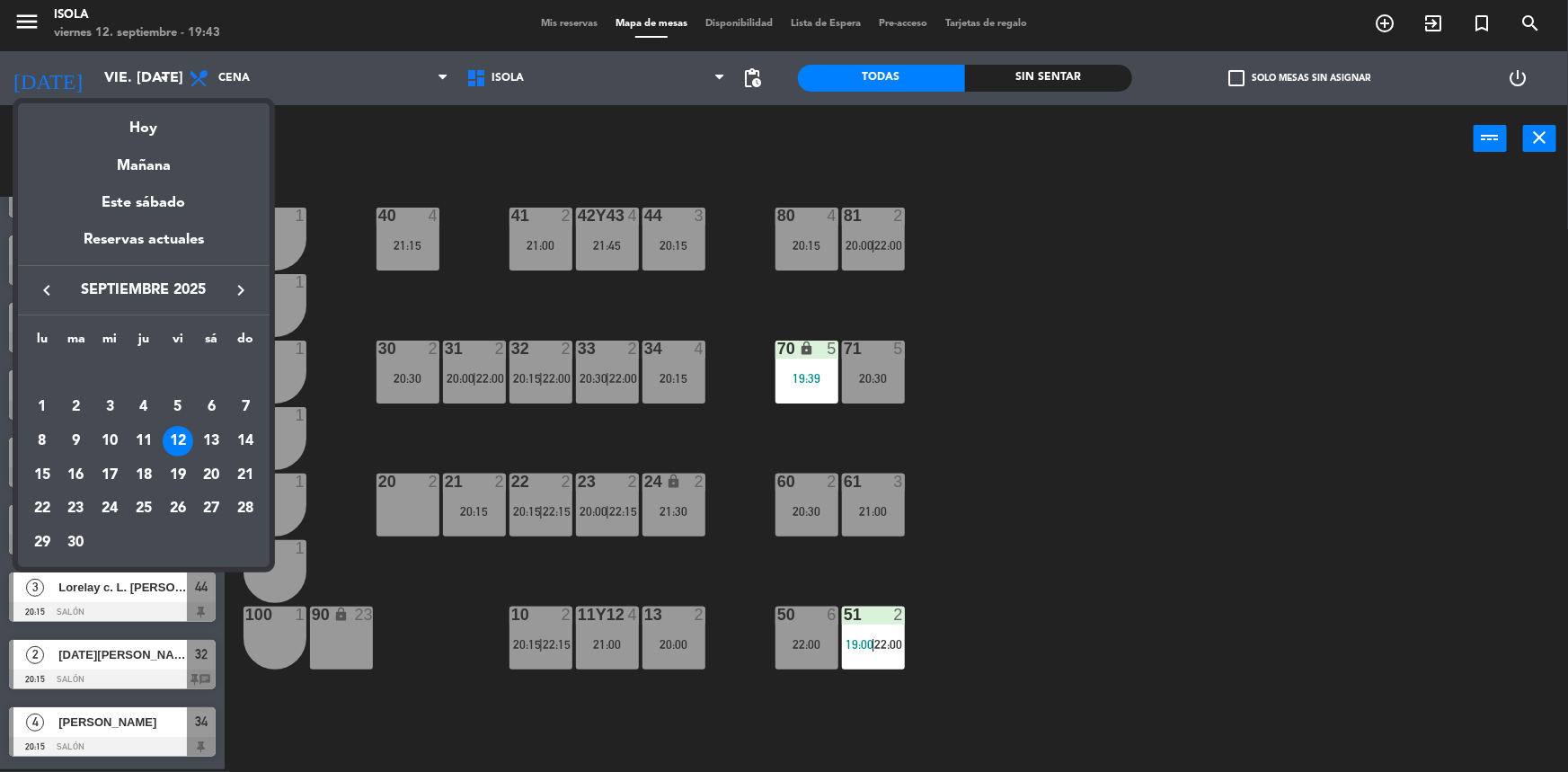
click at [155, 164] on div "Mañana" at bounding box center [144, 160] width 252 height 37
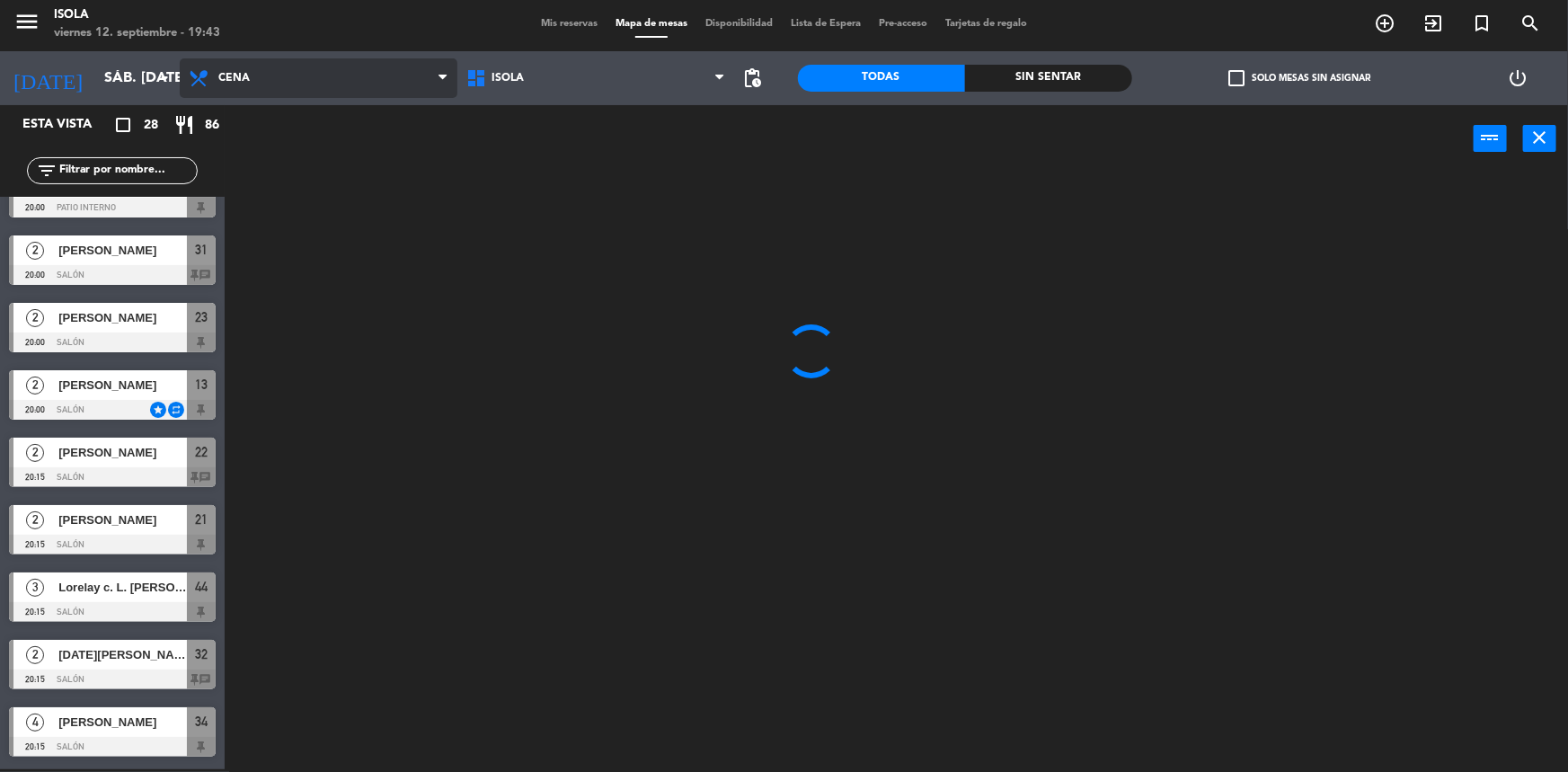
click at [240, 76] on span "Cena" at bounding box center [233, 78] width 32 height 12
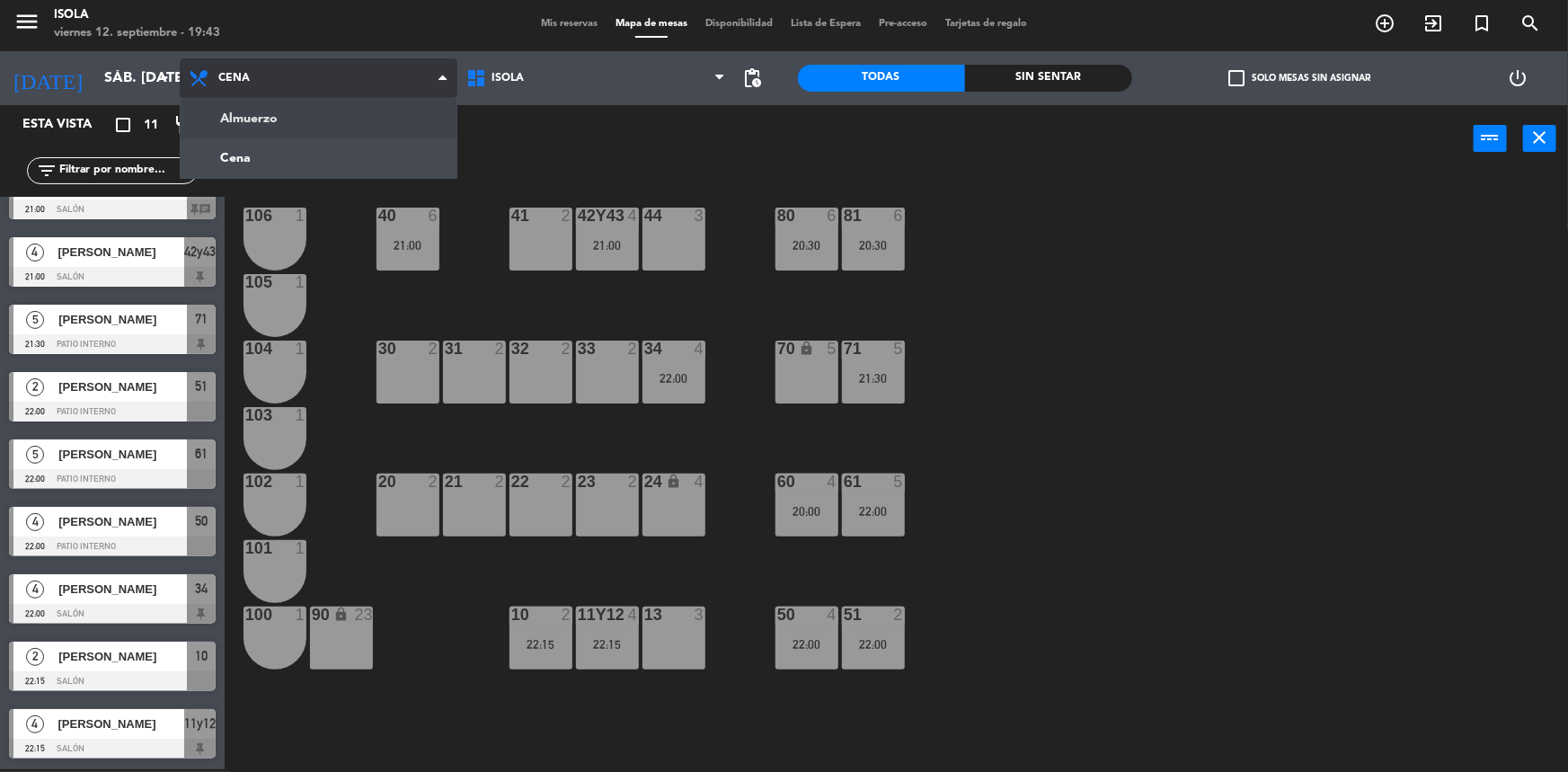
scroll to position [171, 0]
click at [272, 118] on ng-component "menu Isola viernes 12. septiembre - 19:43 Mis reservas Mapa de mesas Disponibil…" at bounding box center [784, 385] width 1568 height 775
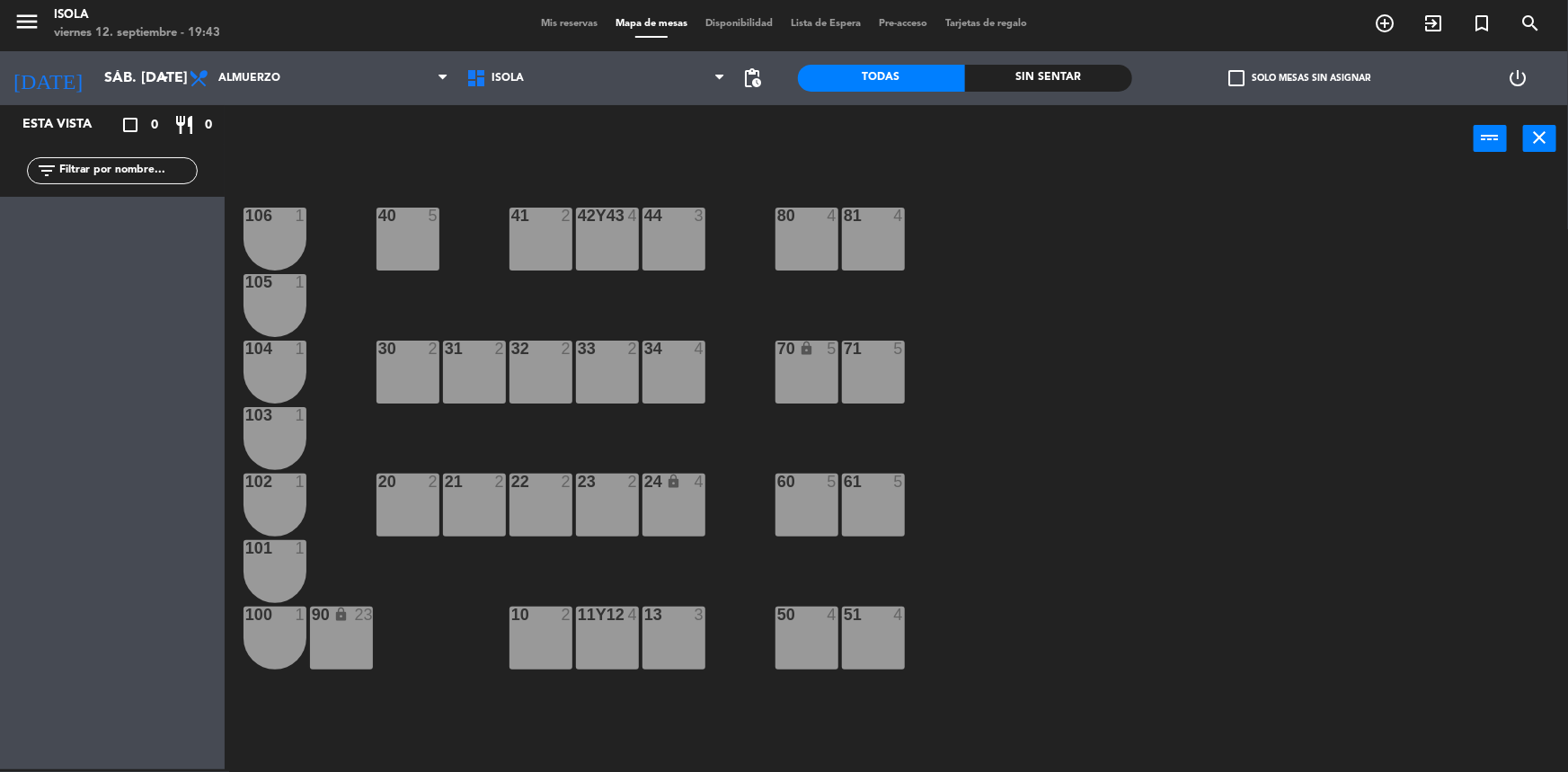
scroll to position [0, 0]
click at [275, 61] on span "Almuerzo" at bounding box center [318, 78] width 278 height 39
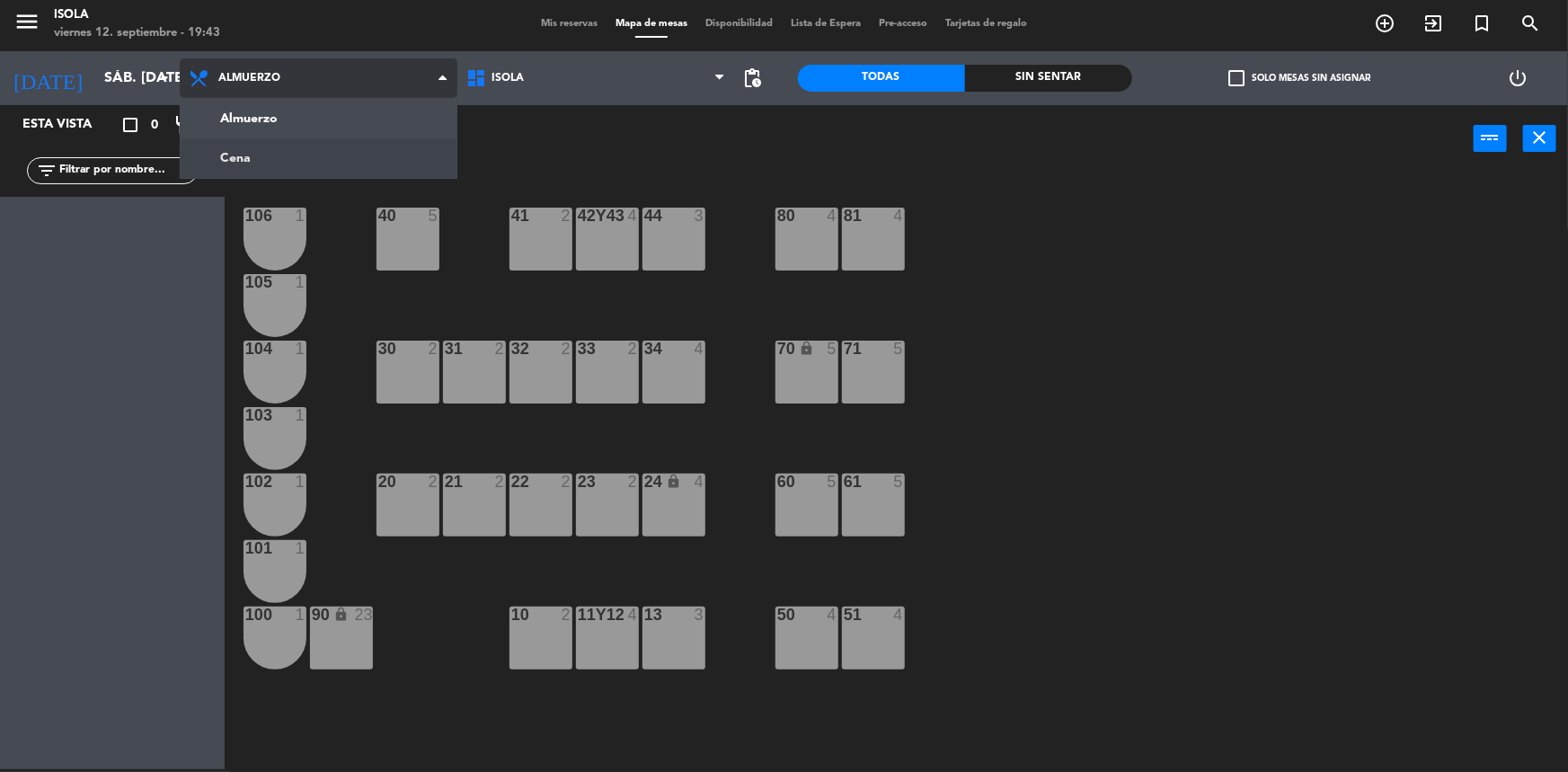
click at [274, 152] on ng-component "menu Isola viernes 12. septiembre - 19:43 Mis reservas Mapa de mesas Disponibil…" at bounding box center [784, 385] width 1568 height 775
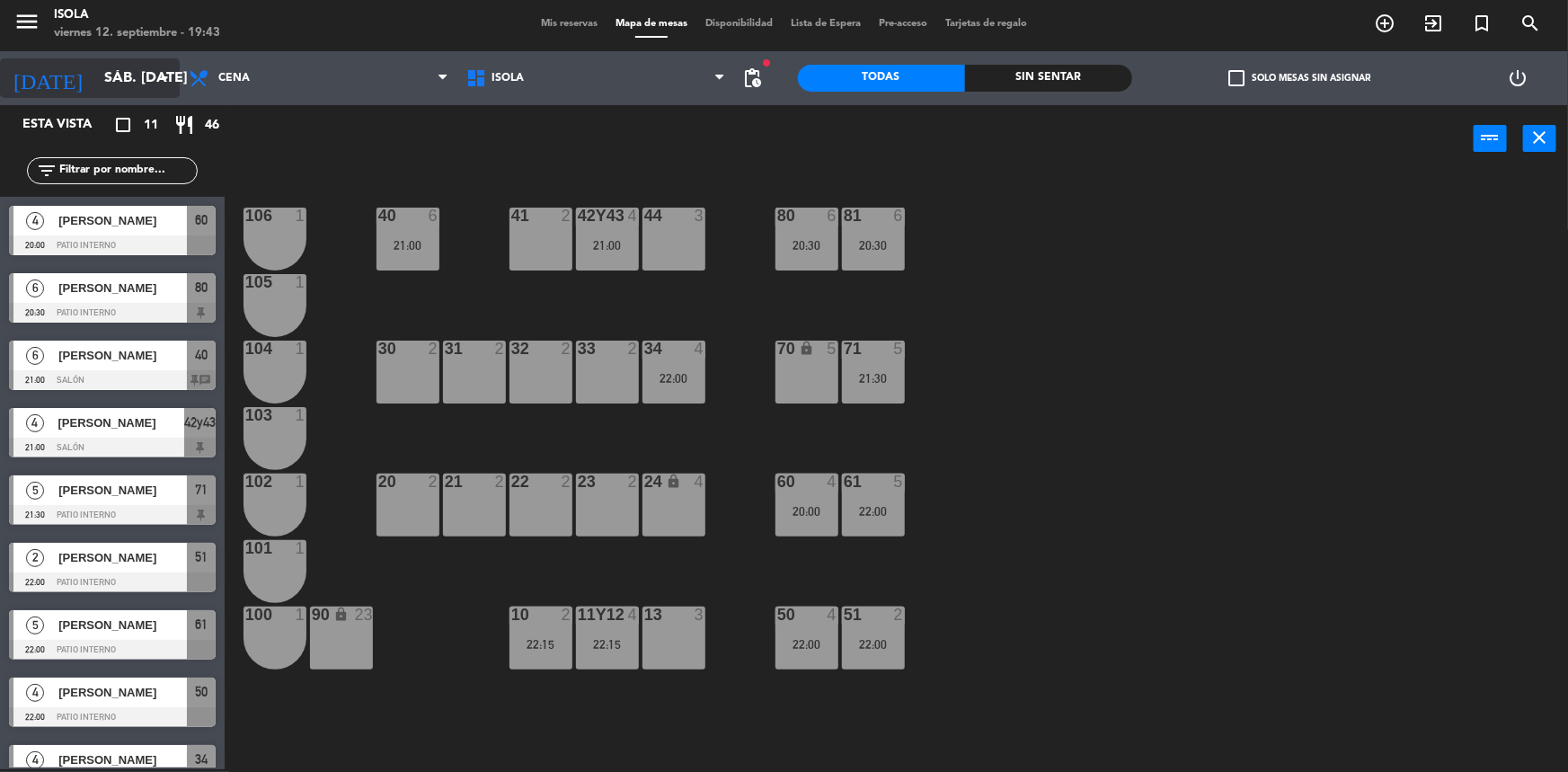
click at [112, 72] on input "sáb. [DATE]" at bounding box center [189, 79] width 189 height 35
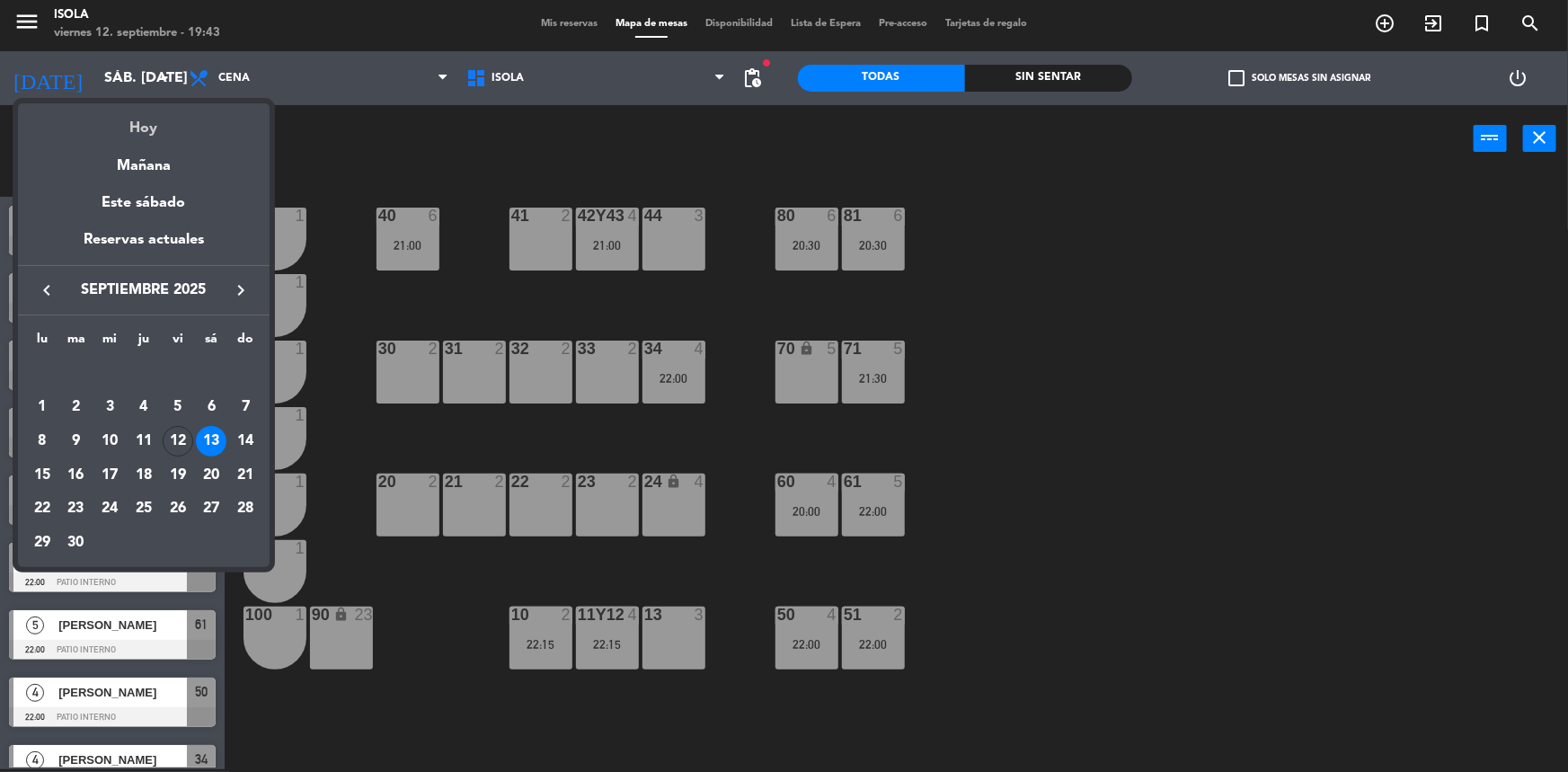
click at [140, 126] on div "Hoy" at bounding box center [144, 122] width 252 height 37
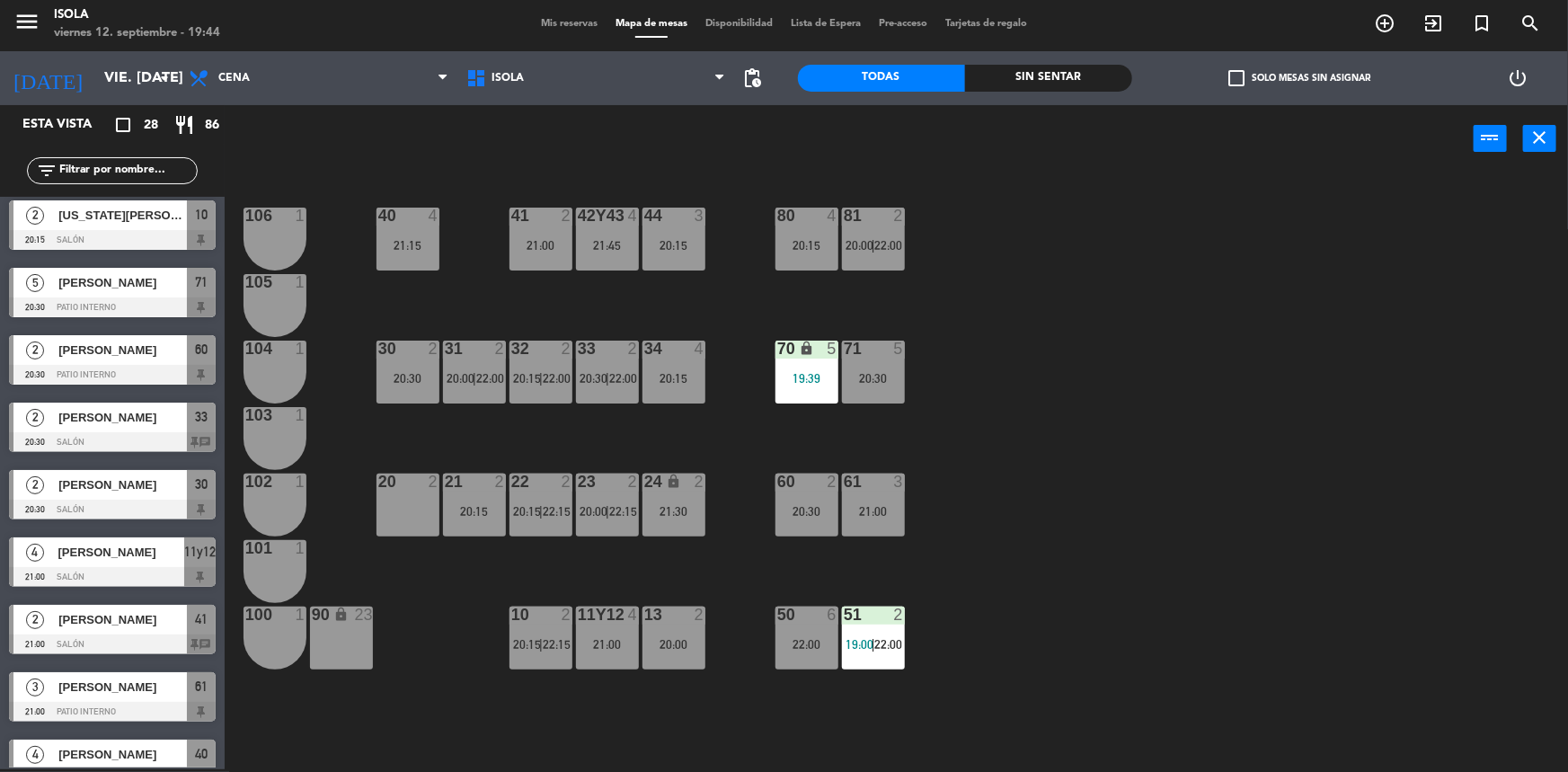
click at [98, 417] on span "[PERSON_NAME]" at bounding box center [123, 418] width 129 height 19
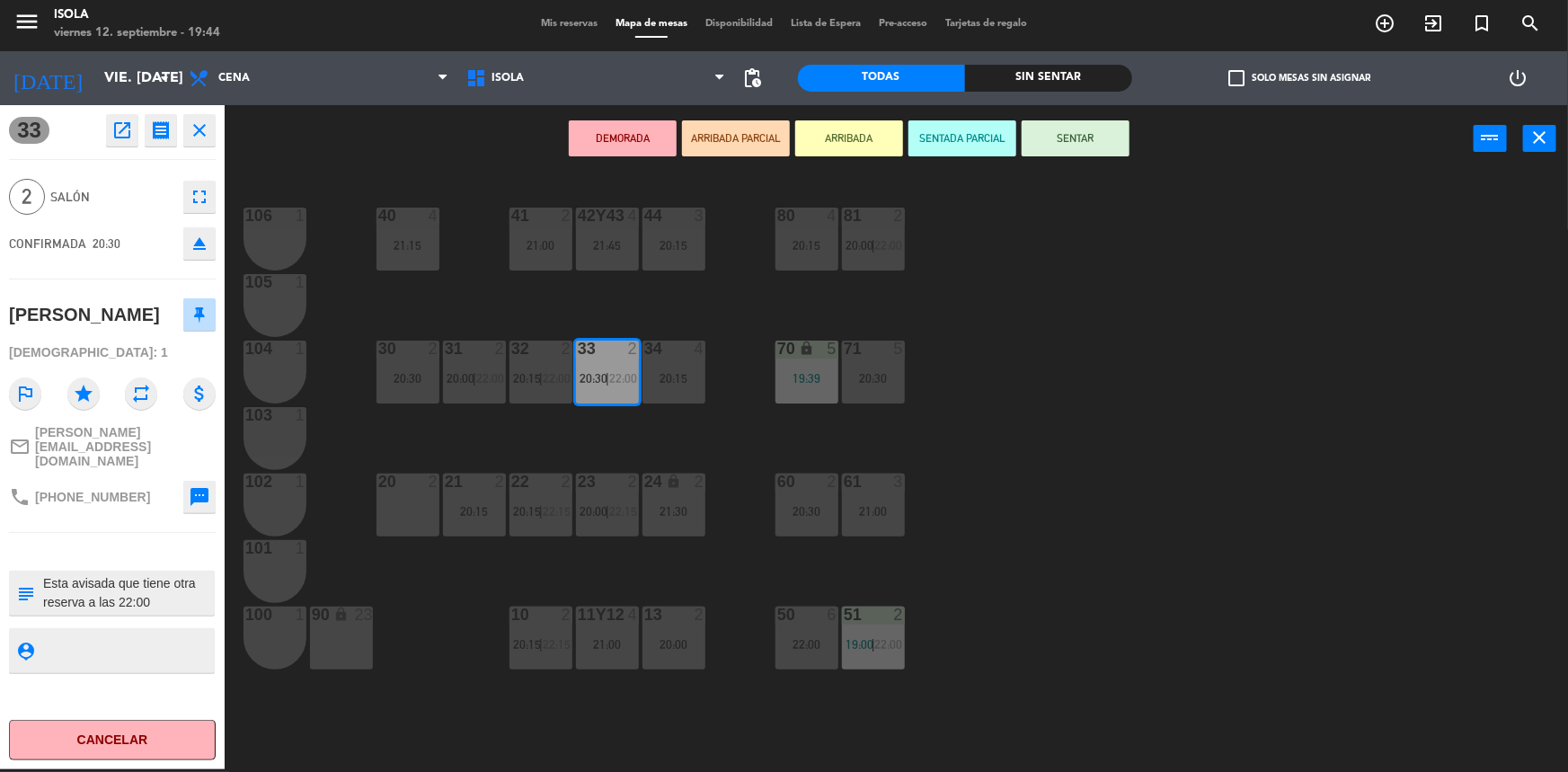
click at [343, 188] on div "40 4 21:15 42y43 4 21:45 41 2 21:00 44 3 20:15 80 4 20:15 81 2 20:00 | 22:00 10…" at bounding box center [904, 473] width 1328 height 597
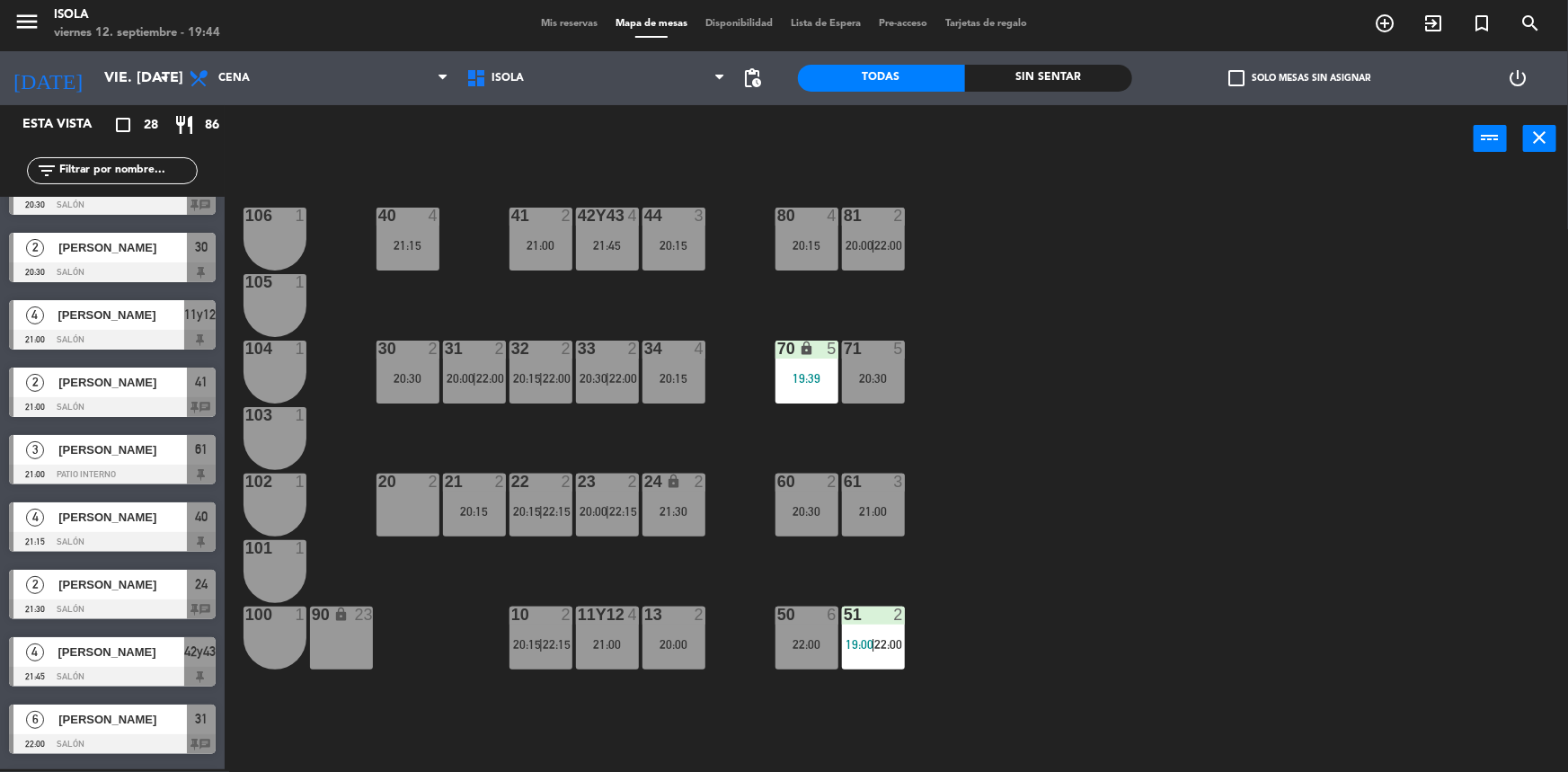
scroll to position [1054, 0]
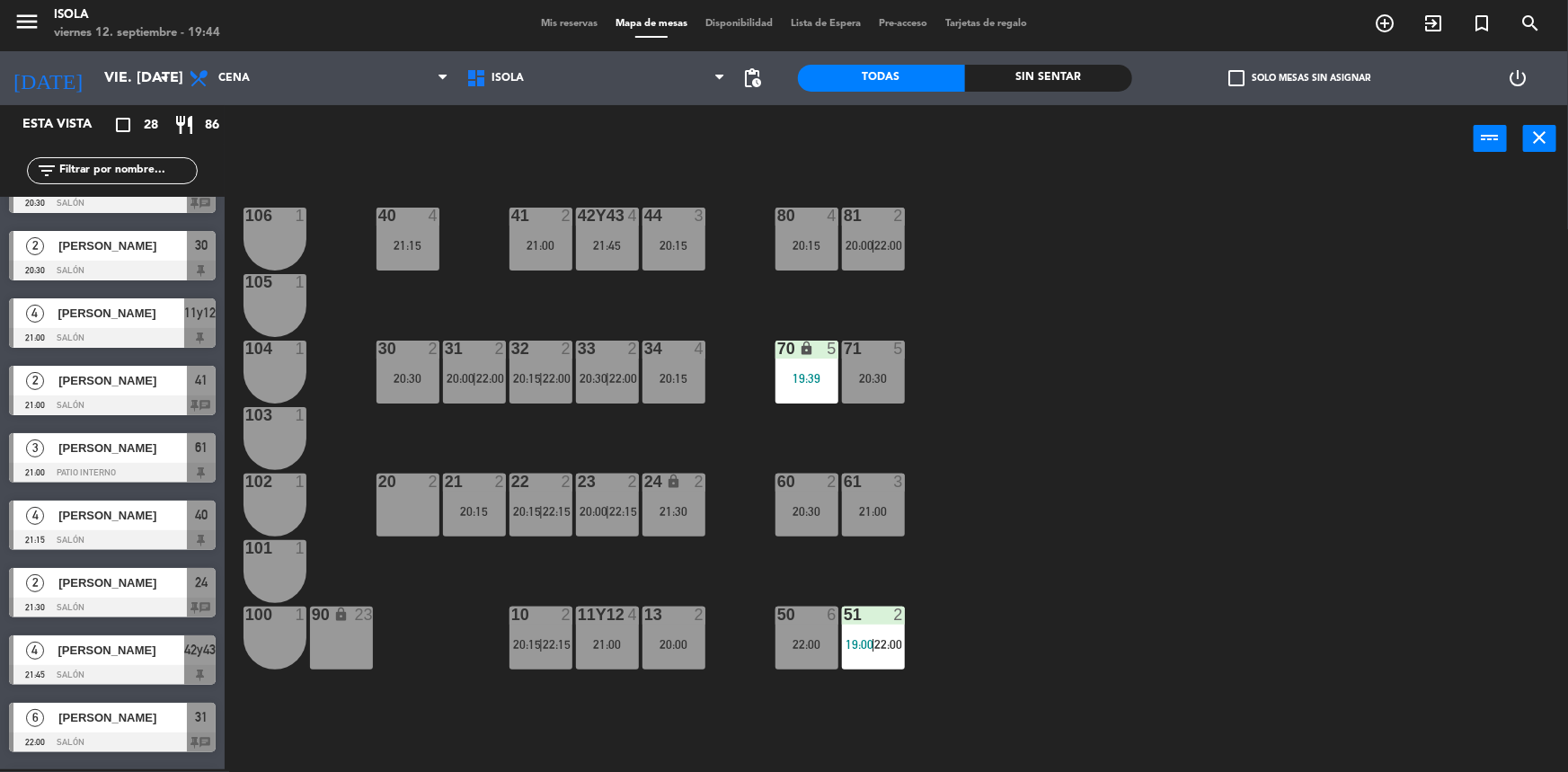
click at [168, 390] on div "[PERSON_NAME]" at bounding box center [122, 381] width 131 height 30
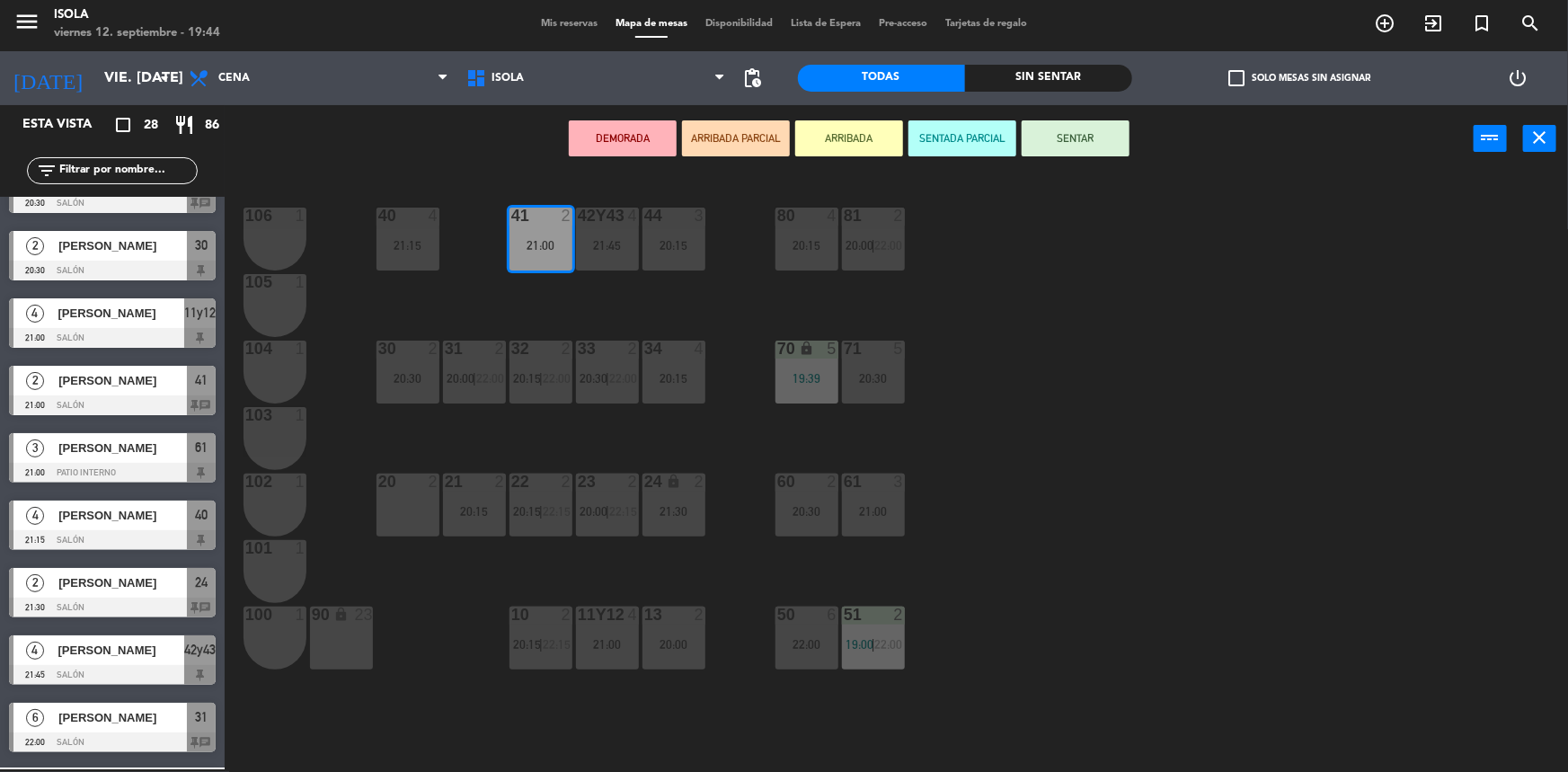
scroll to position [0, 0]
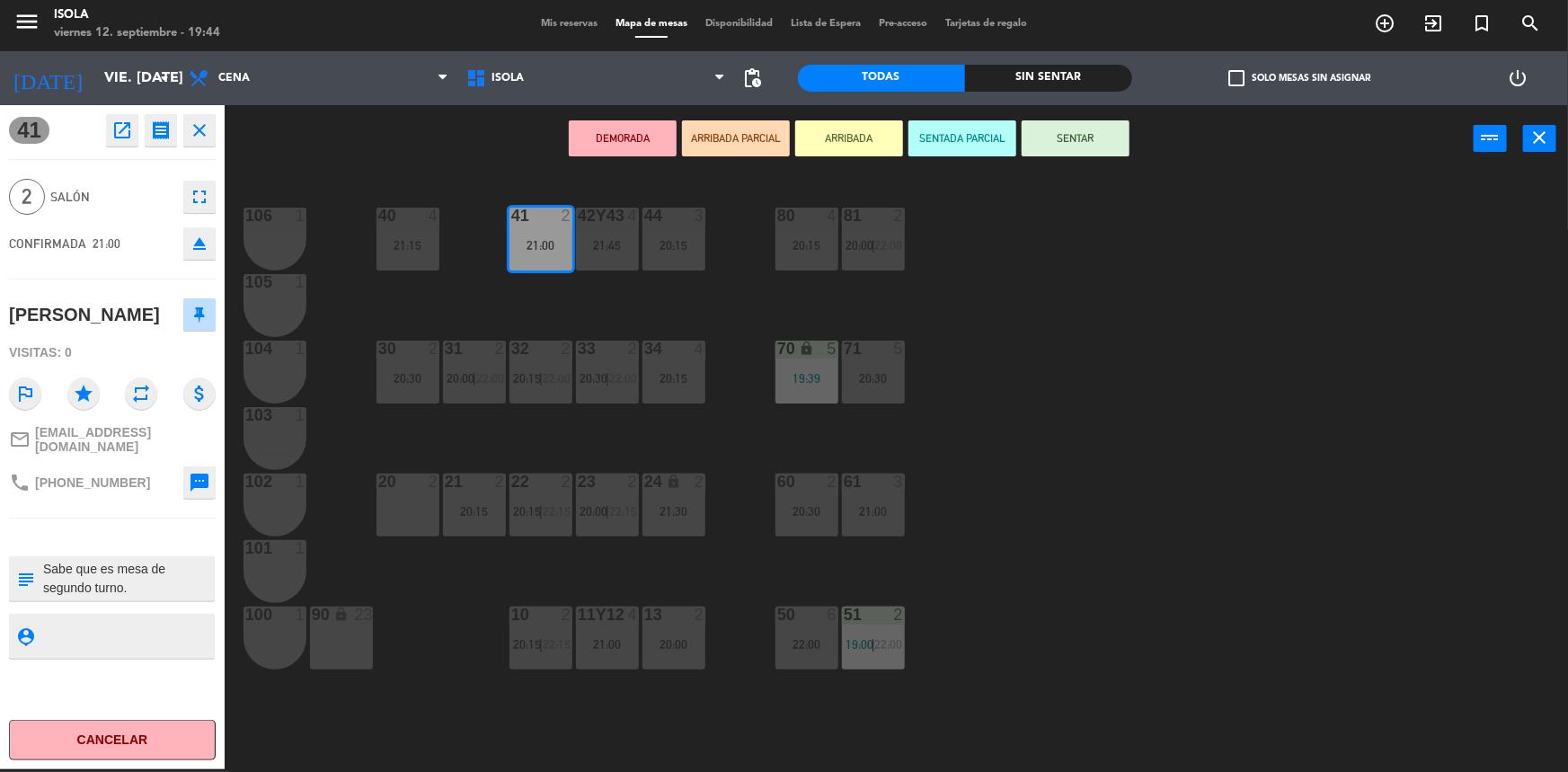
click at [389, 689] on div "40 4 21:15 42y43 4 21:45 41 2 21:00 44 3 20:15 80 4 20:15 81 2 20:00 | 22:00 10…" at bounding box center [904, 473] width 1328 height 597
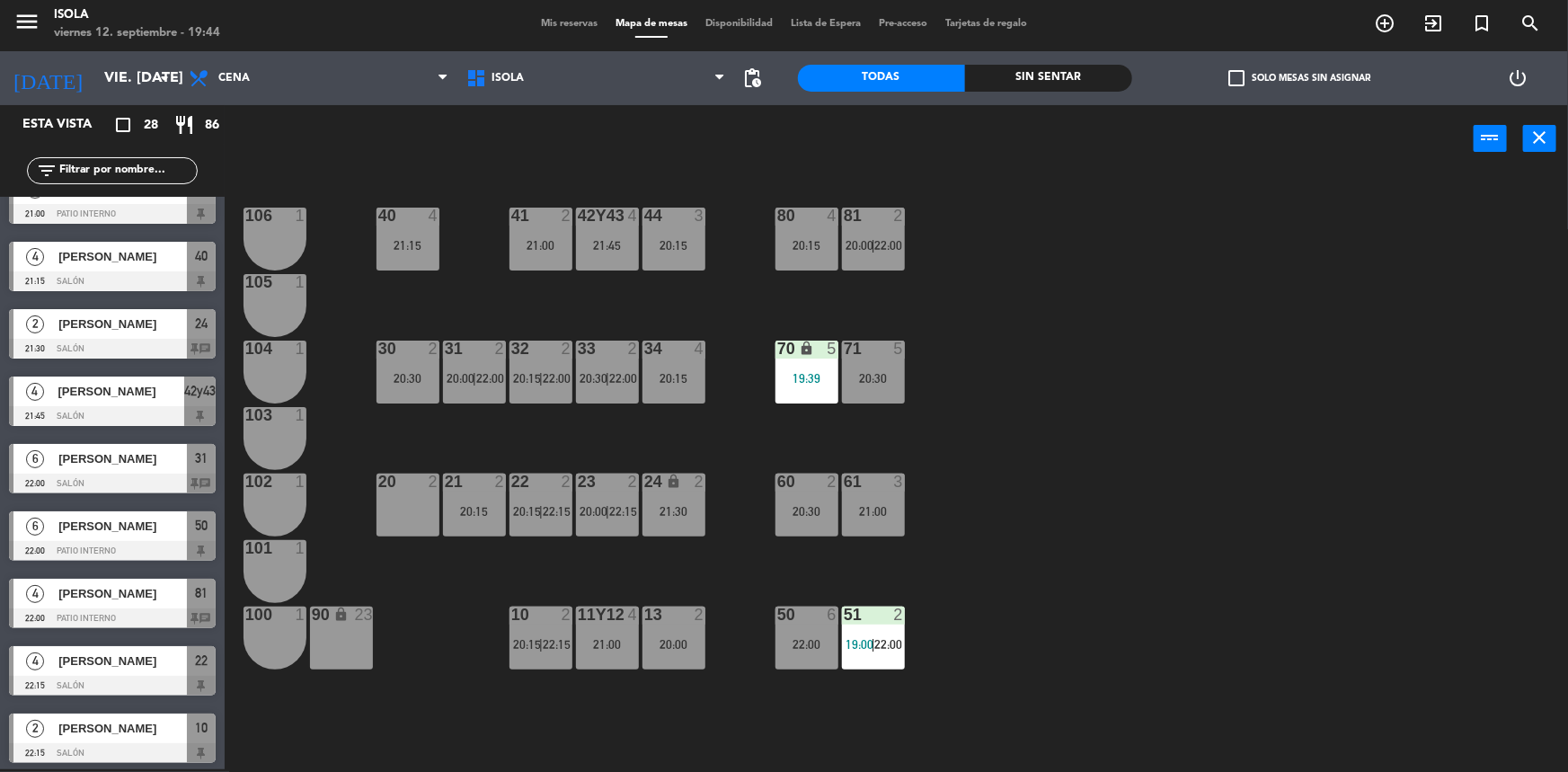
scroll to position [1316, 0]
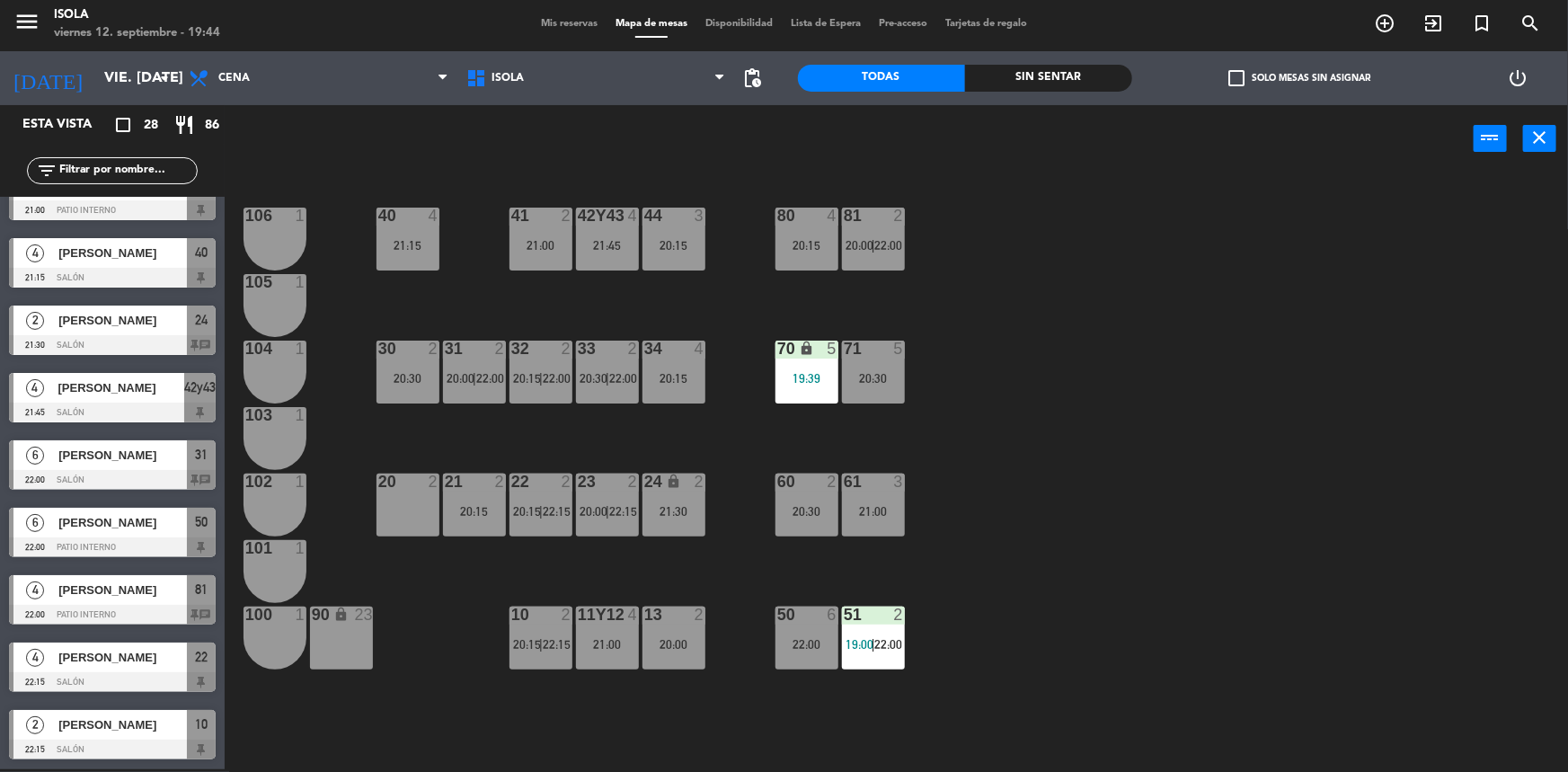
click at [663, 498] on div "24 lock 2 21:30" at bounding box center [674, 505] width 62 height 62
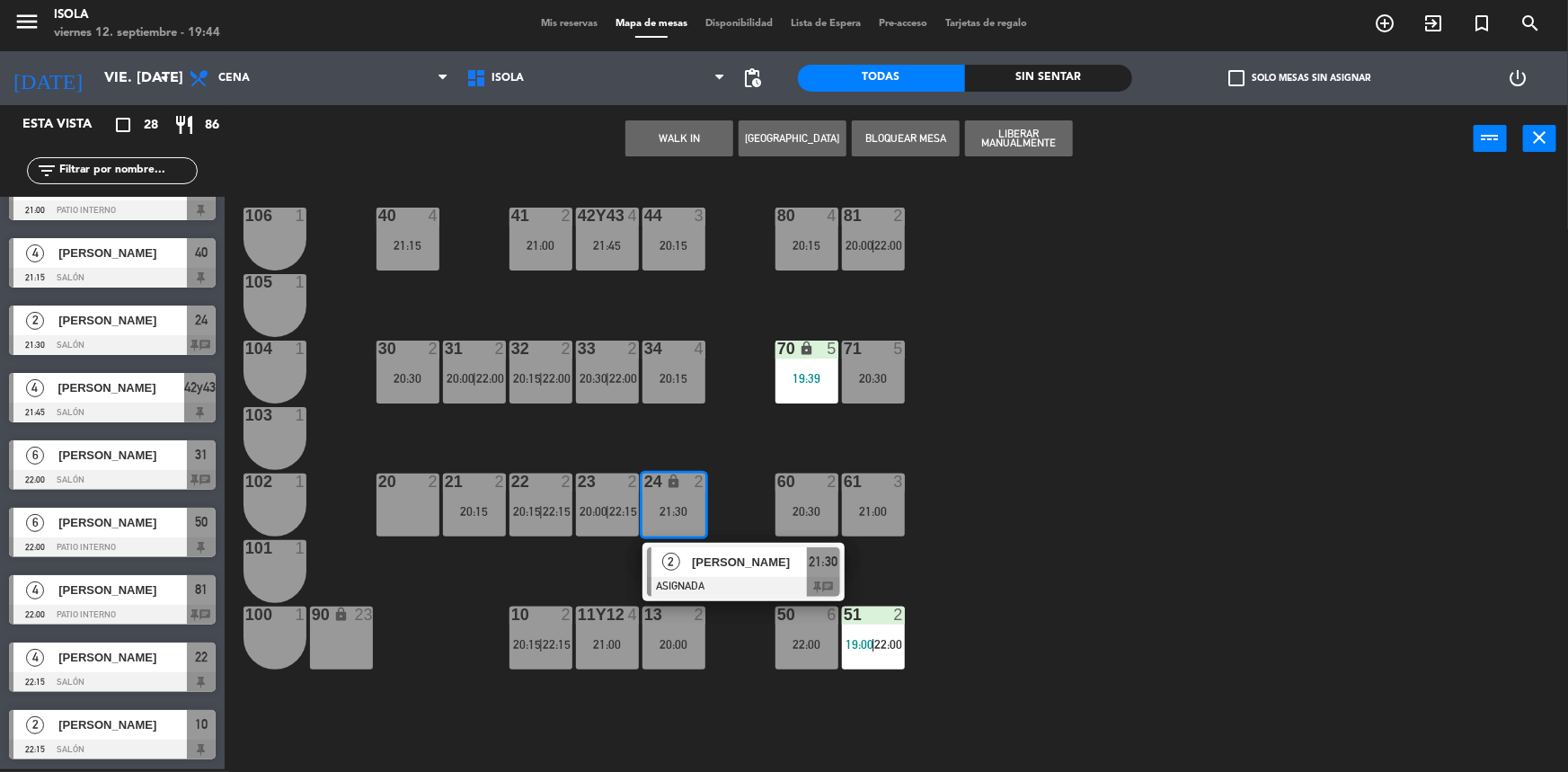
click at [696, 417] on div "40 4 21:15 42y43 4 21:45 41 2 21:00 44 3 20:15 80 4 20:15 81 2 20:00 | 22:00 10…" at bounding box center [904, 473] width 1328 height 597
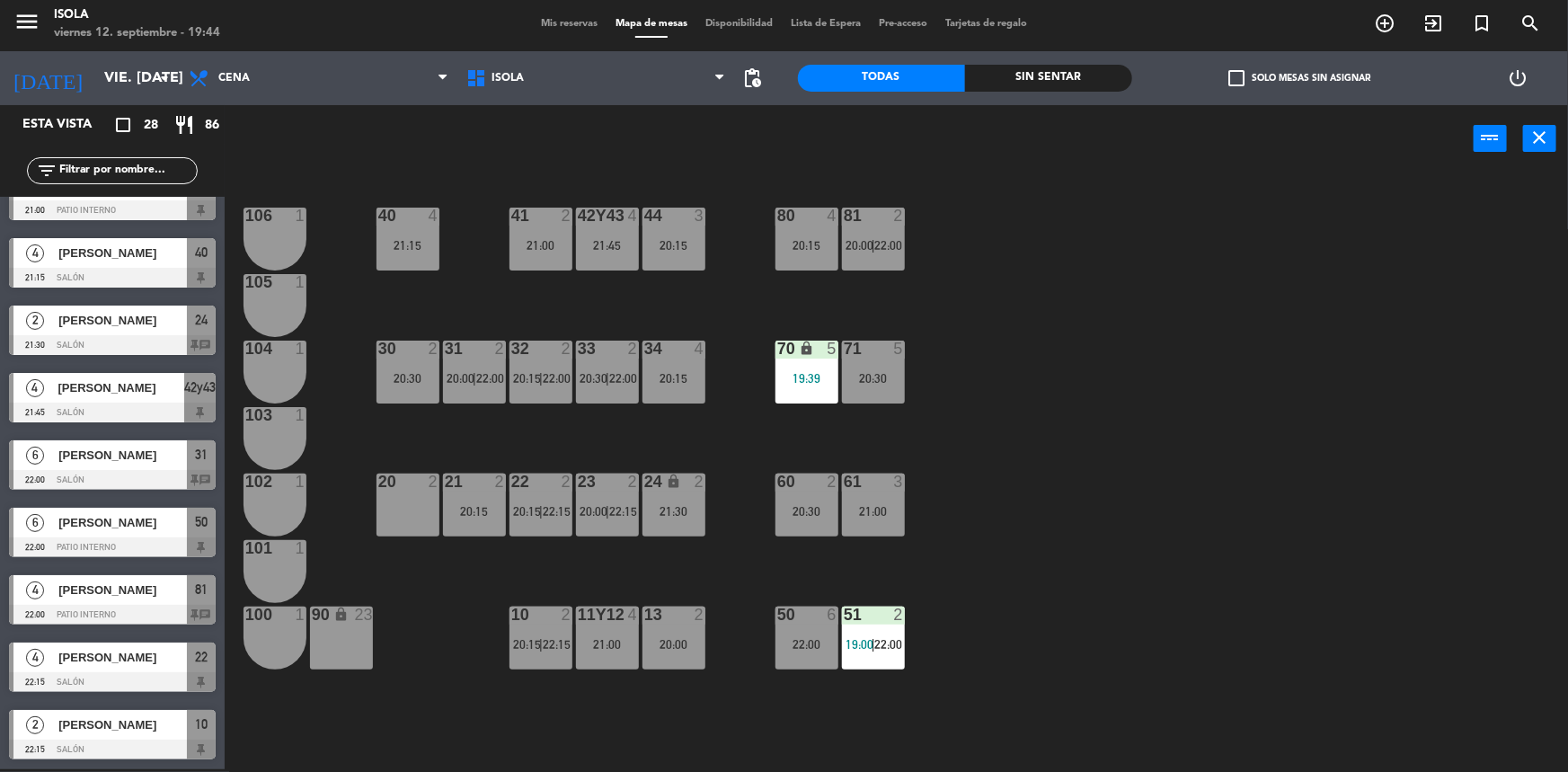
click at [674, 510] on div "21:30" at bounding box center [674, 511] width 62 height 12
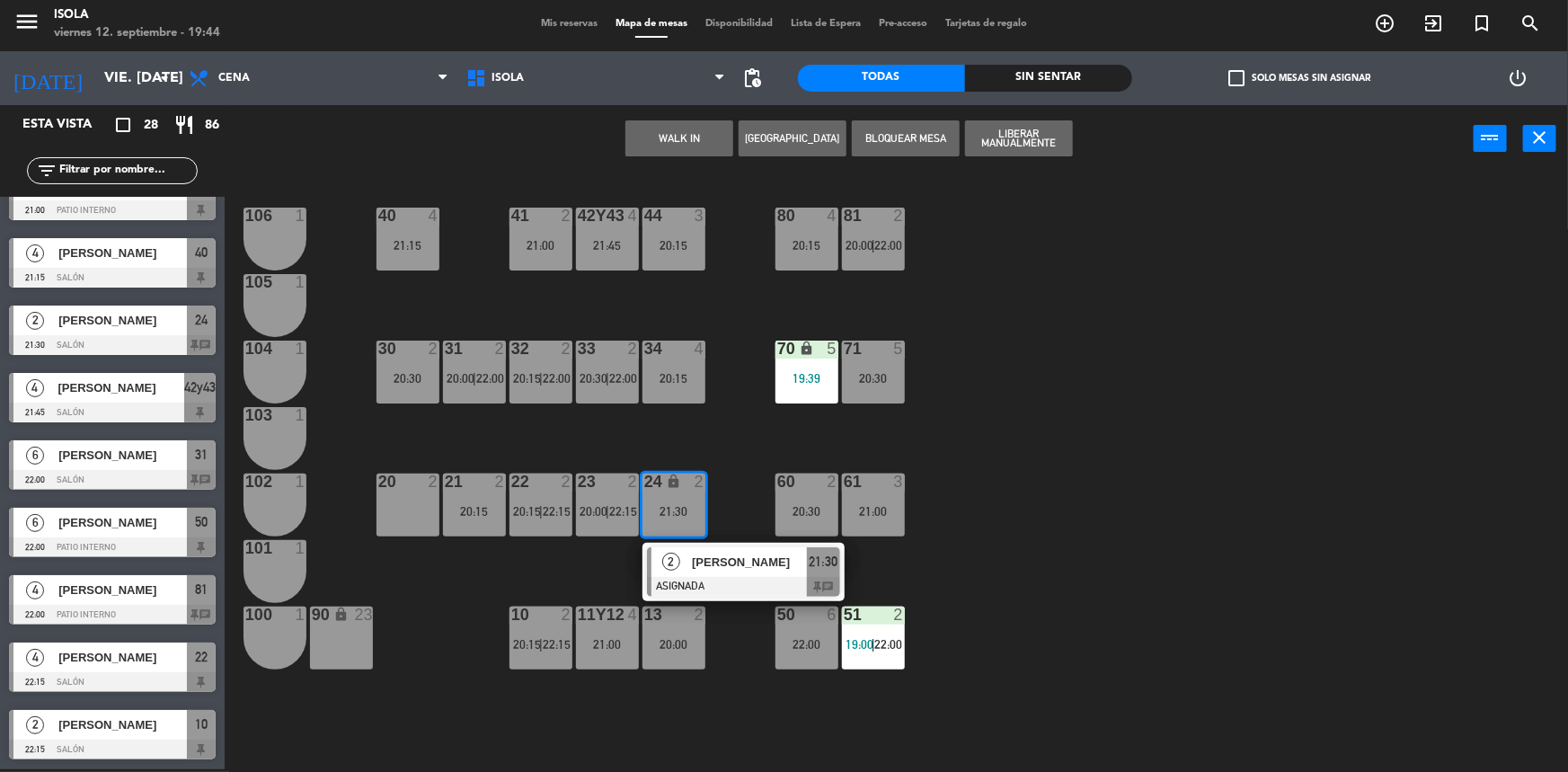
click at [685, 564] on div "2" at bounding box center [671, 562] width 38 height 30
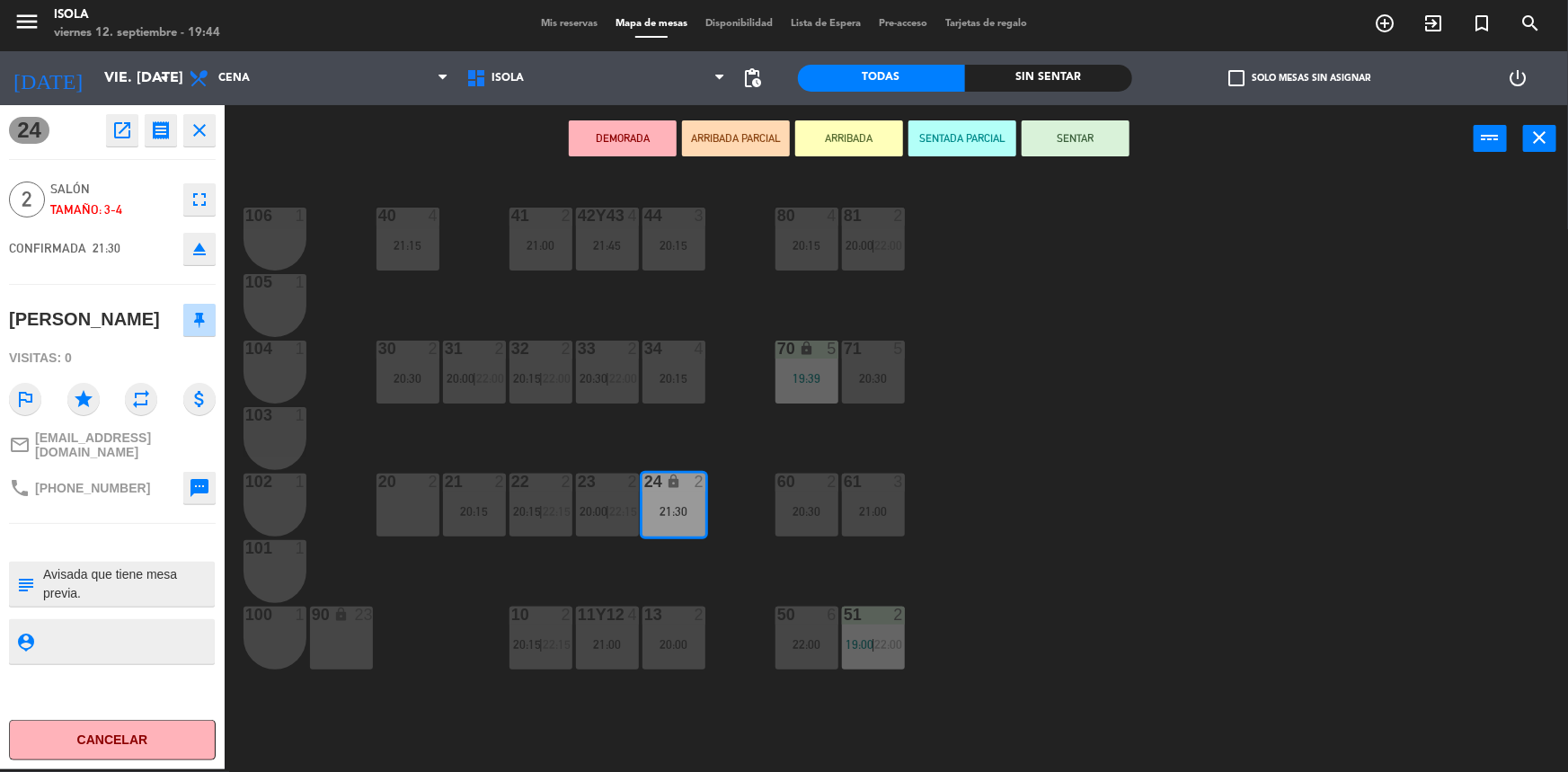
click at [674, 436] on div "40 4 21:15 42y43 4 21:45 41 2 21:00 44 3 20:15 80 4 20:15 81 2 20:00 | 22:00 10…" at bounding box center [904, 473] width 1328 height 597
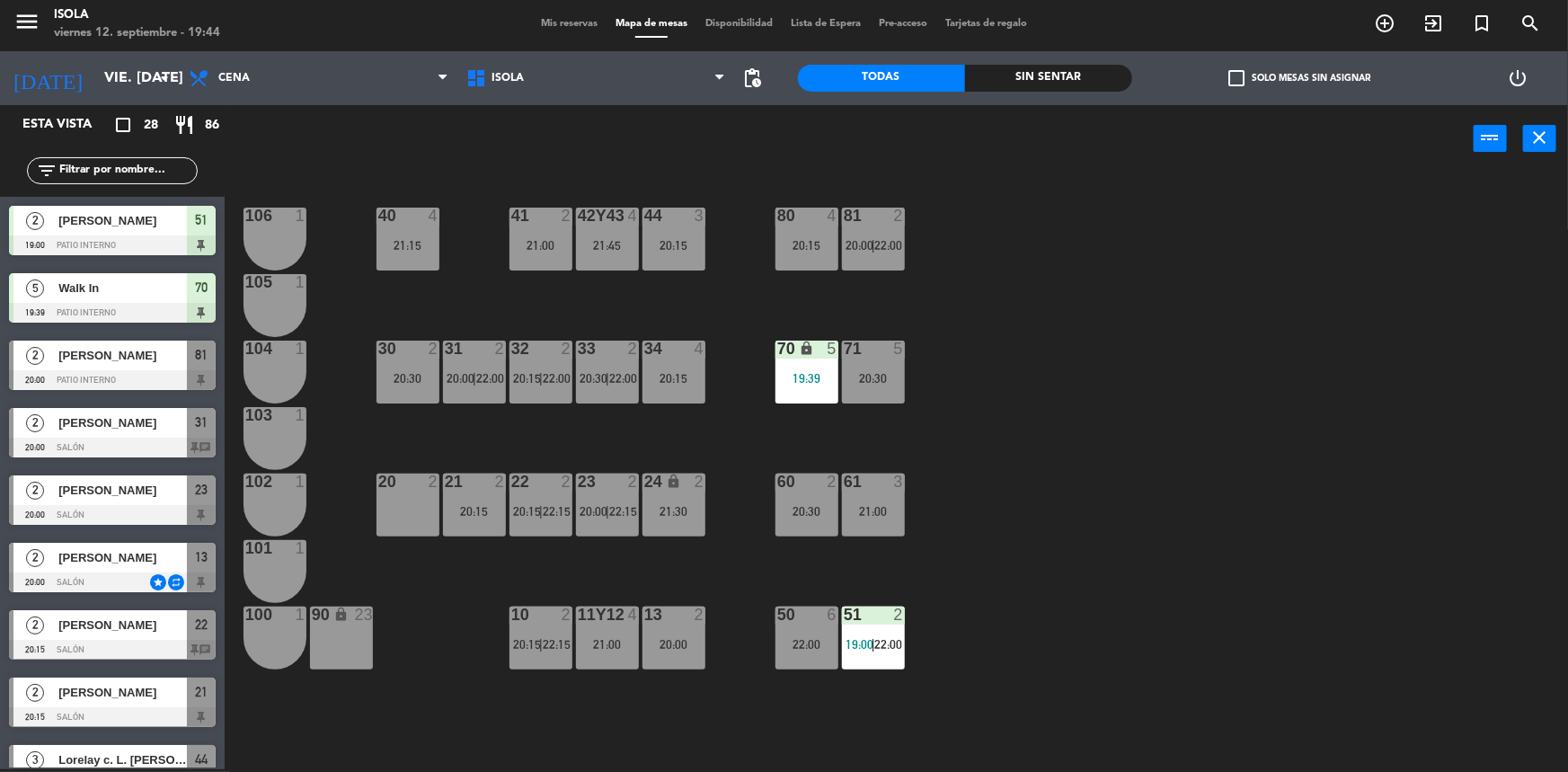
scroll to position [197, 0]
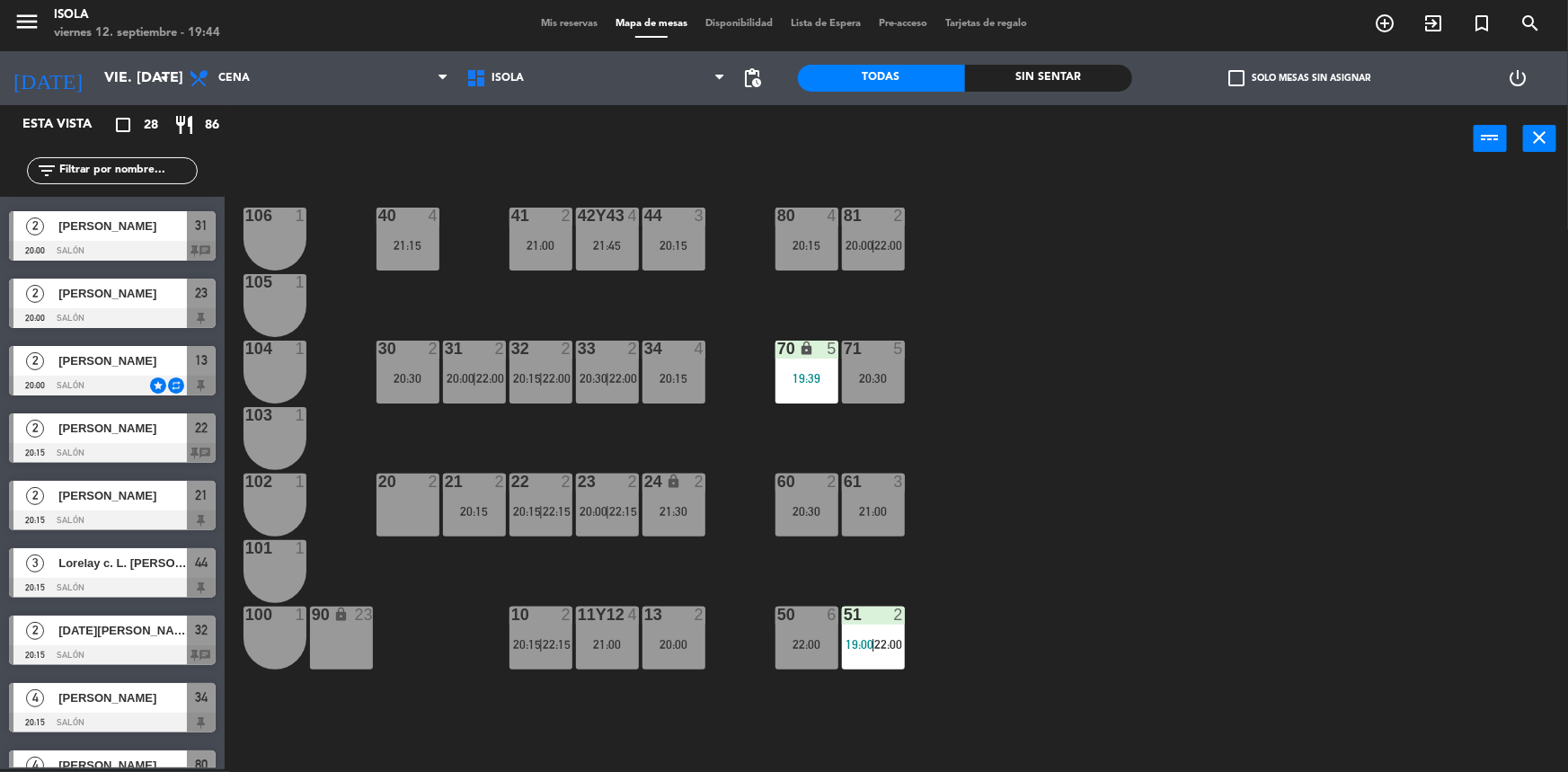
click at [674, 372] on div "20:15" at bounding box center [674, 378] width 62 height 12
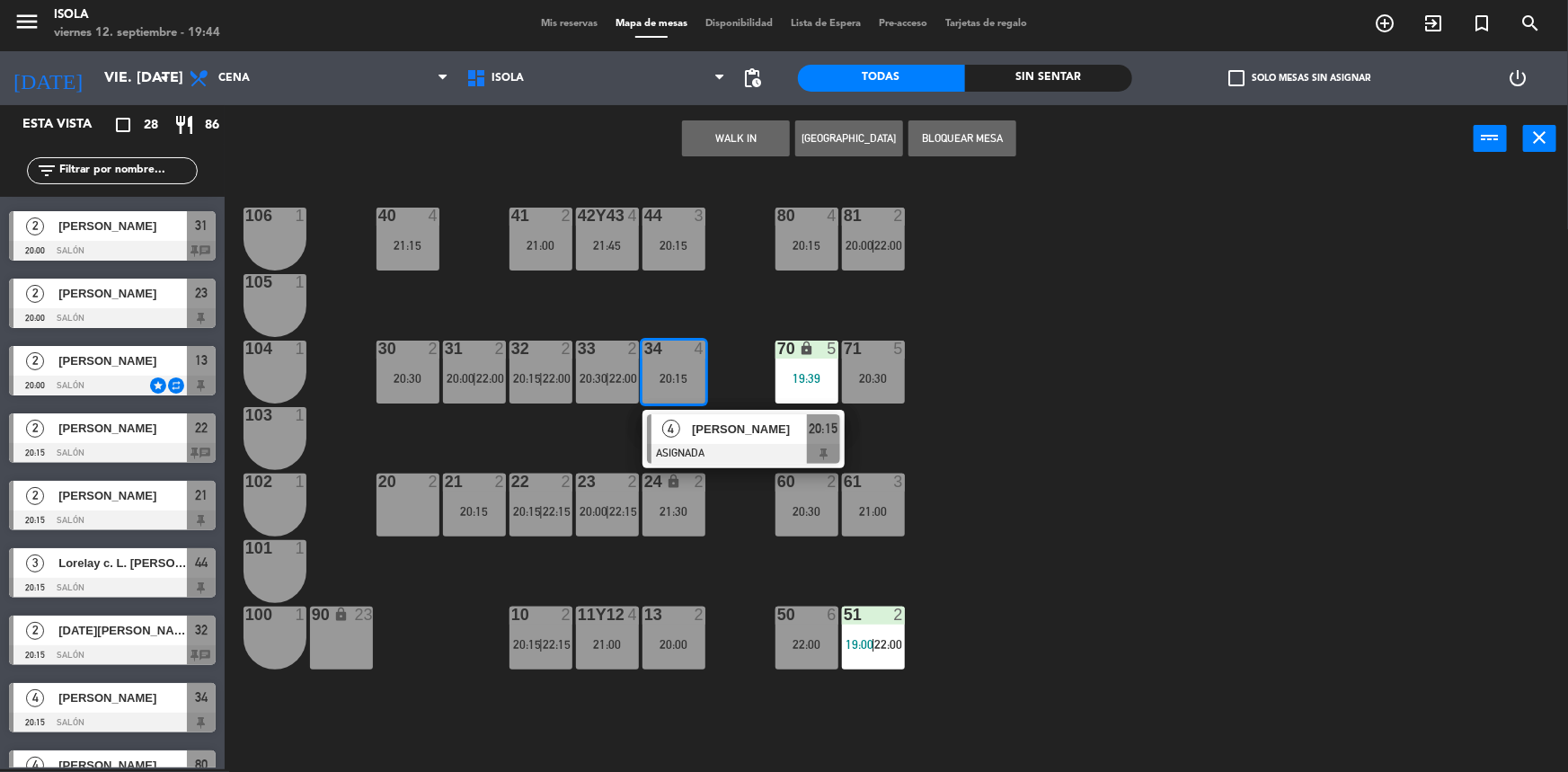
click at [592, 445] on div "40 4 21:15 42y43 4 21:45 41 2 21:00 44 3 20:15 80 4 20:15 81 2 20:00 | 22:00 10…" at bounding box center [904, 473] width 1328 height 597
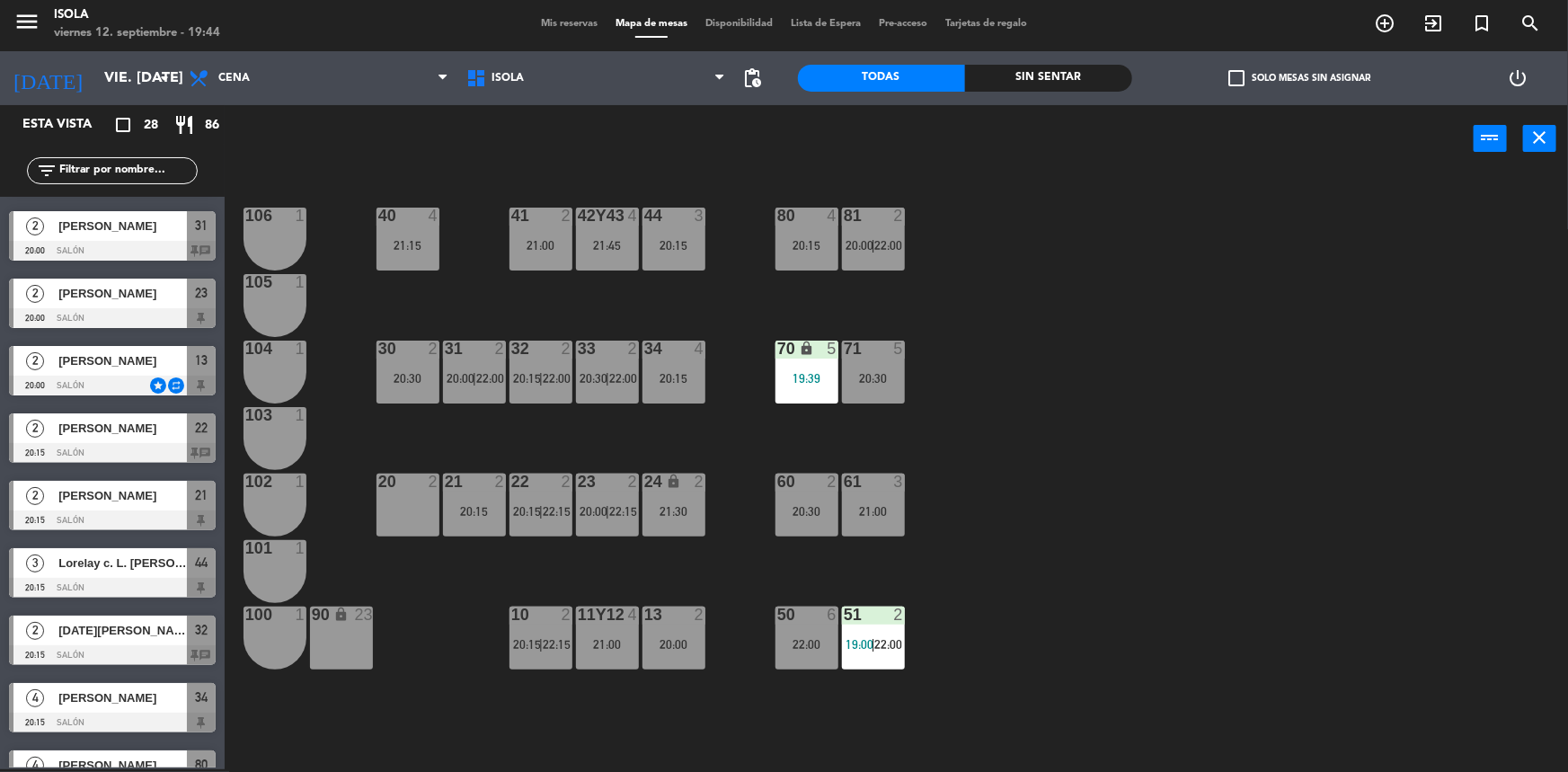
click at [632, 245] on div "21:45" at bounding box center [607, 245] width 62 height 12
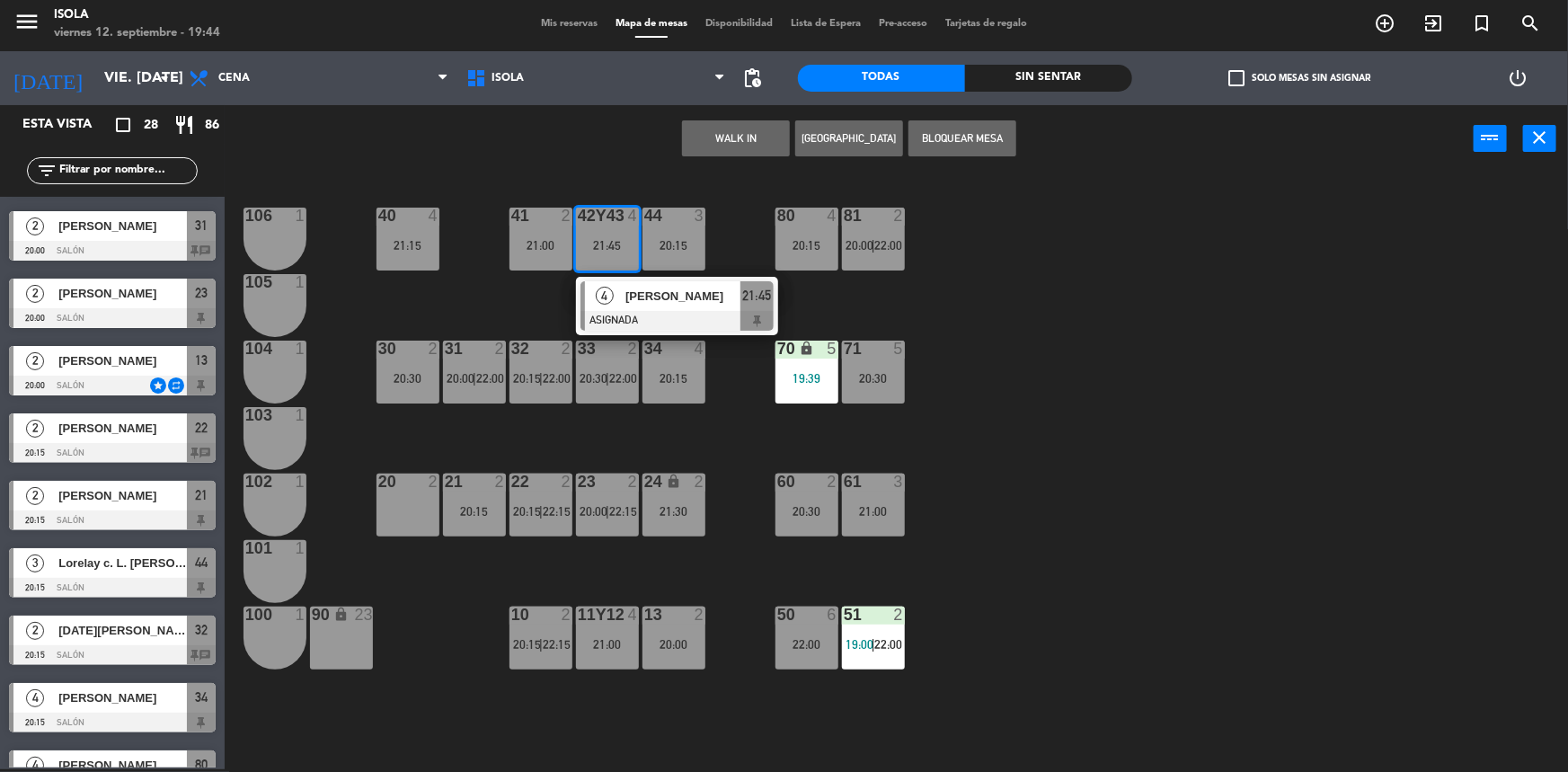
click at [729, 237] on div "40 4 21:15 42y43 4 21:45 4 [PERSON_NAME] ASIGNADA 21:45 41 2 21:00 44 3 20:15 8…" at bounding box center [904, 473] width 1328 height 597
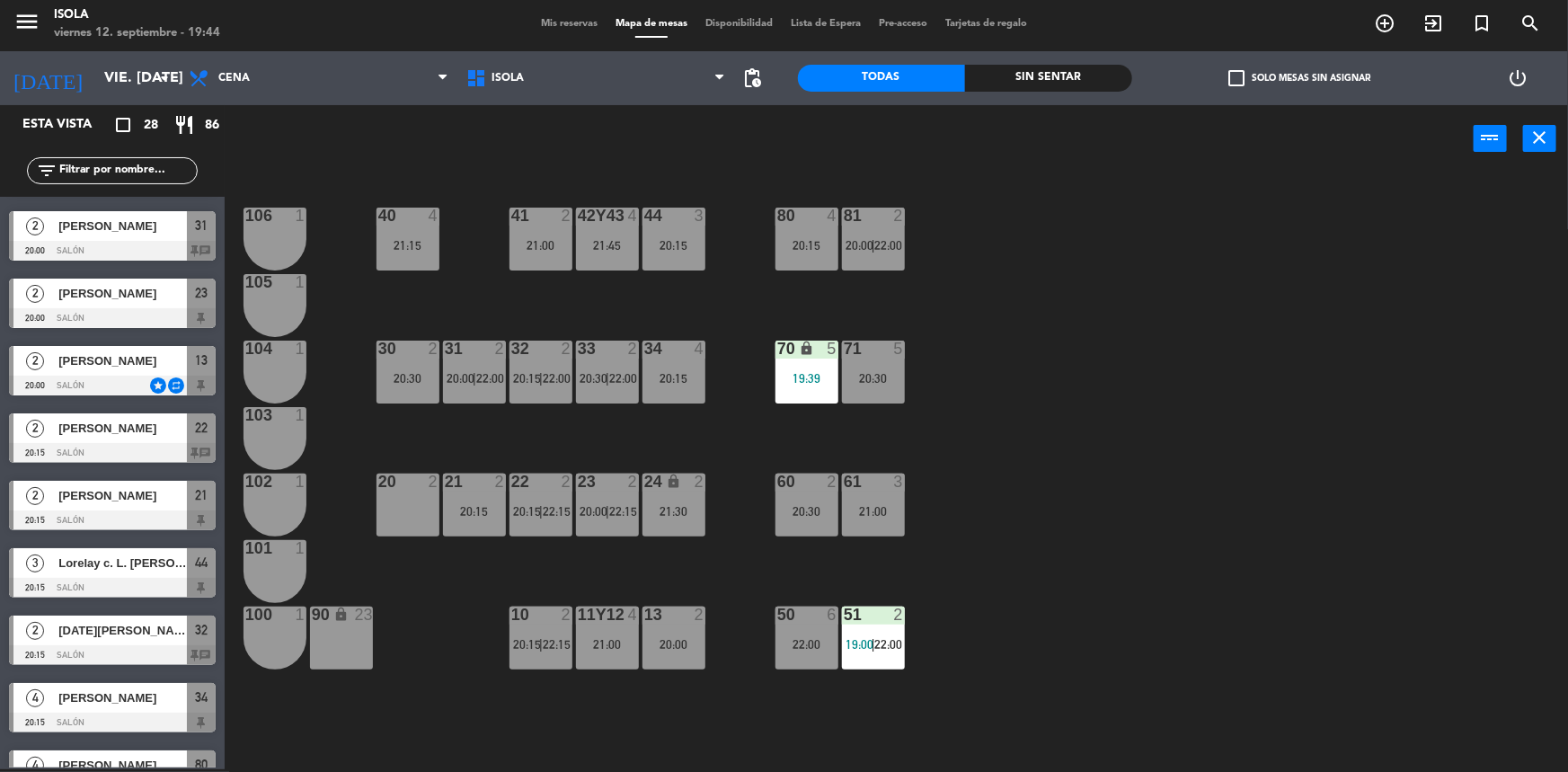
click at [662, 243] on div "20:15" at bounding box center [674, 245] width 62 height 12
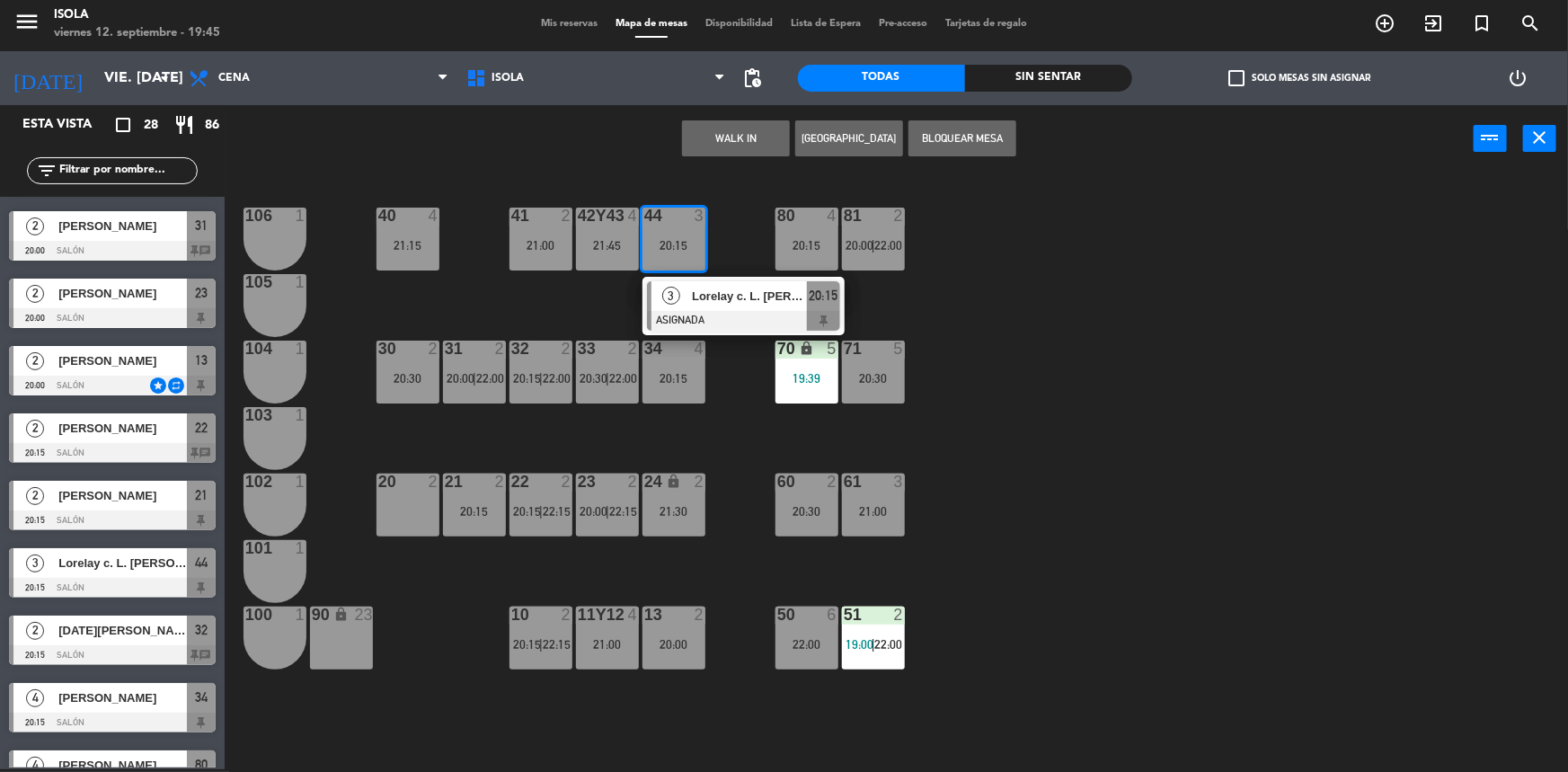
click at [730, 228] on div "40 4 21:15 42y43 4 21:45 41 2 21:00 44 3 20:15 3 Lorelay c. L. [PERSON_NAME] AS…" at bounding box center [904, 473] width 1328 height 597
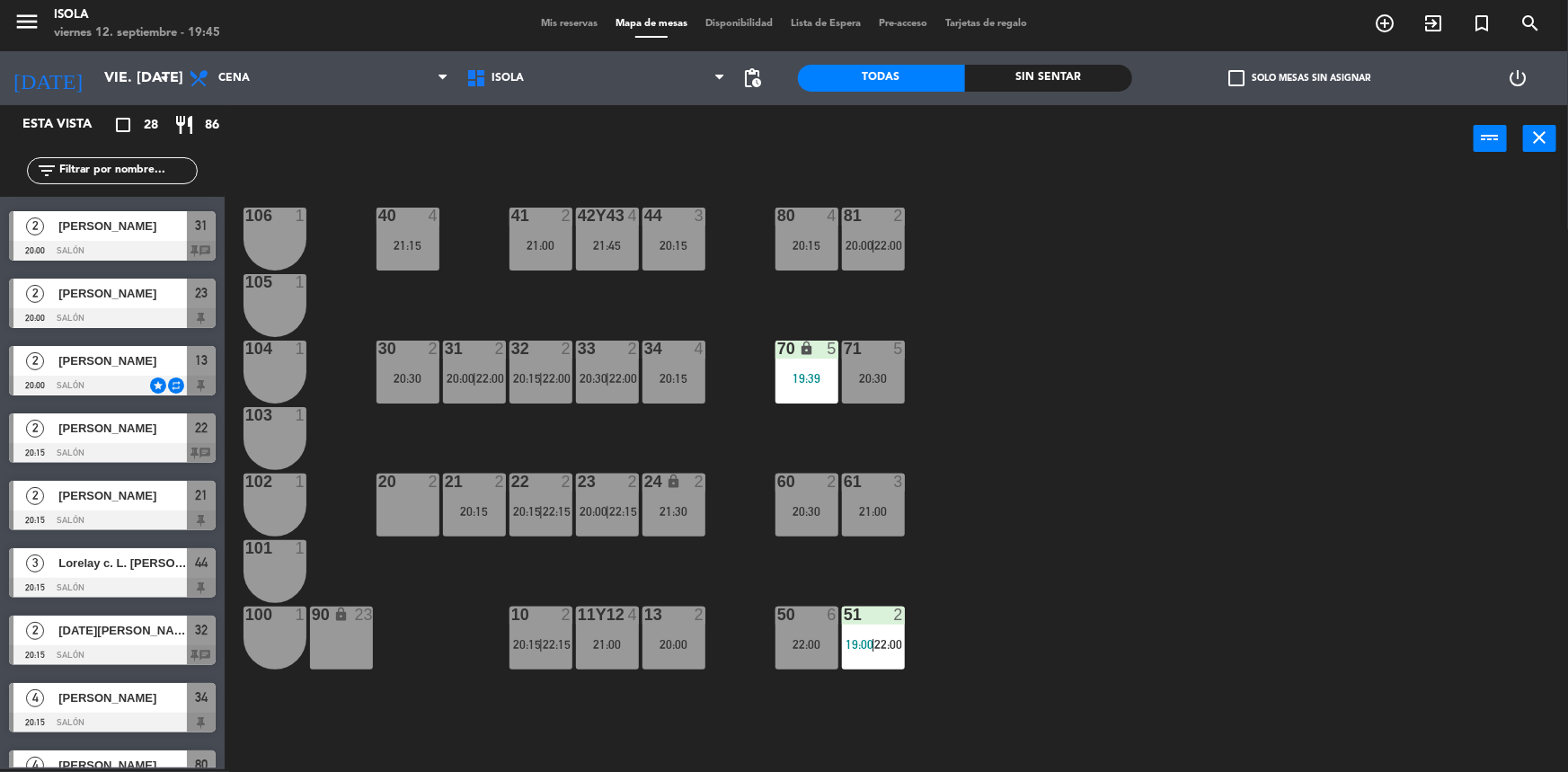
click at [683, 510] on div "21:30" at bounding box center [674, 511] width 62 height 12
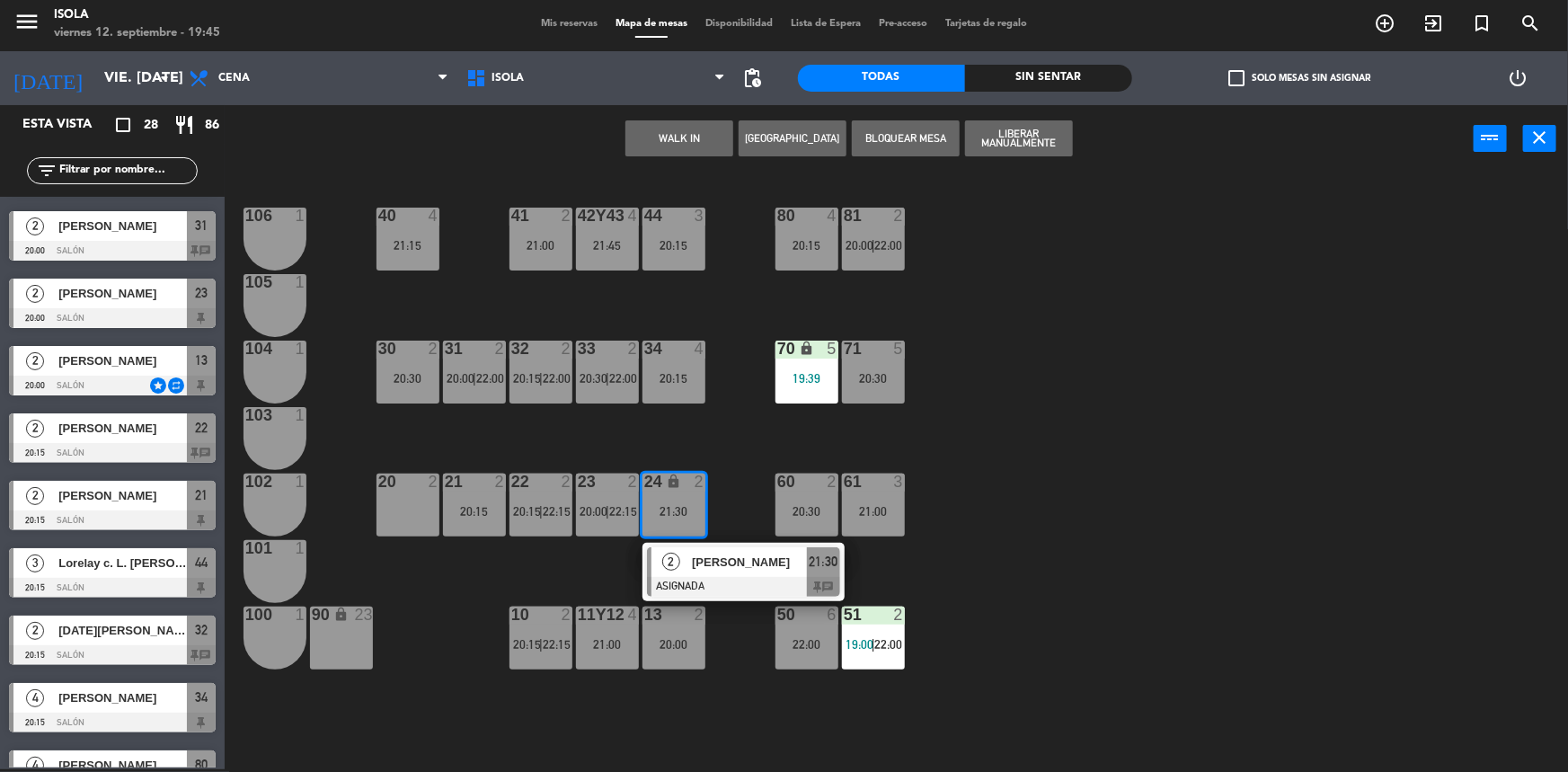
click at [722, 477] on div "40 4 21:15 42y43 4 21:45 41 2 21:00 44 3 20:15 80 4 20:15 81 2 20:00 | 22:00 10…" at bounding box center [904, 473] width 1328 height 597
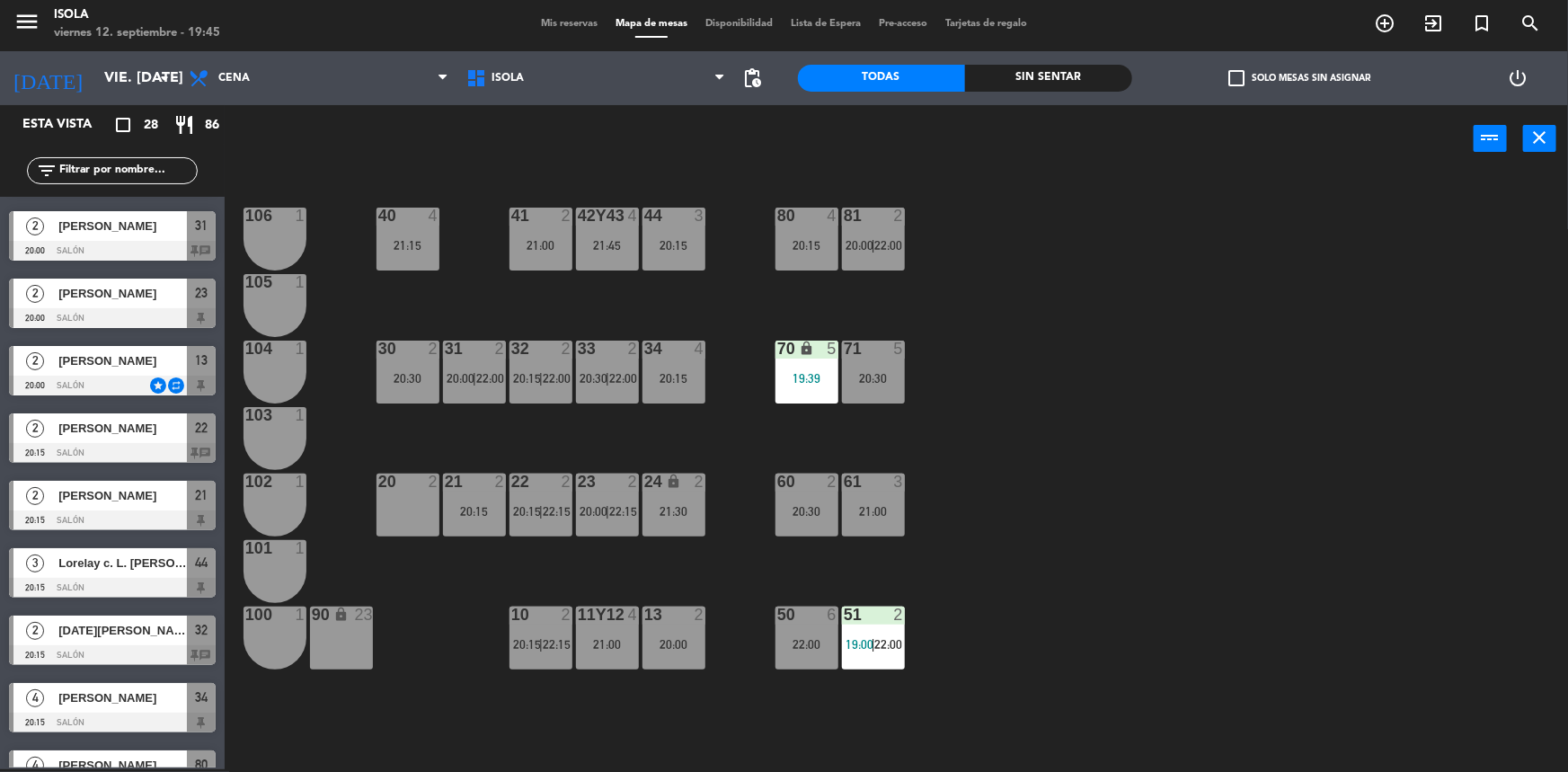
click at [687, 640] on div "20:00" at bounding box center [674, 644] width 62 height 12
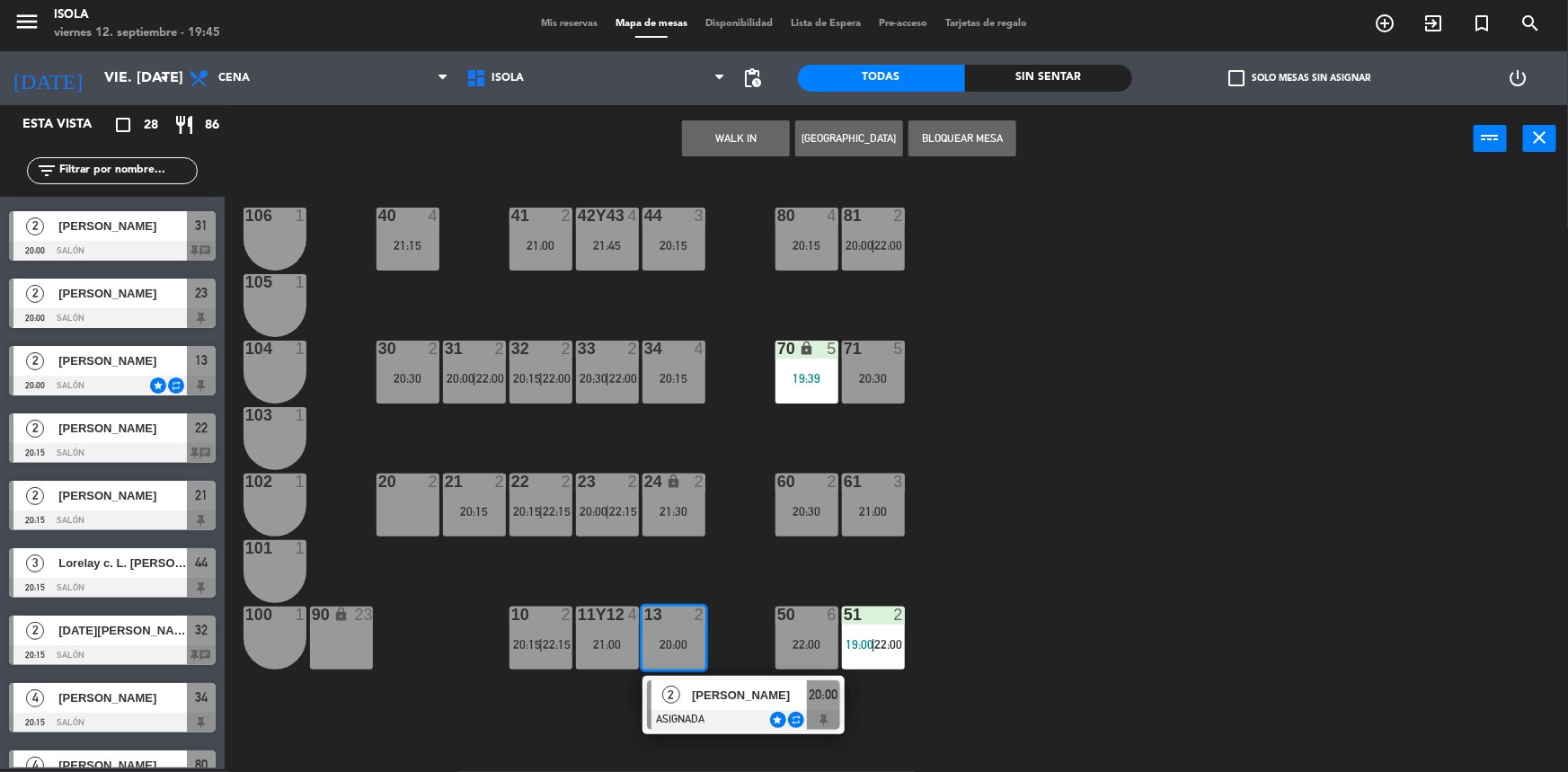
click at [723, 547] on div "40 4 21:15 42y43 4 21:45 41 2 21:00 44 3 20:15 80 4 20:15 81 2 20:00 | 22:00 10…" at bounding box center [904, 473] width 1328 height 597
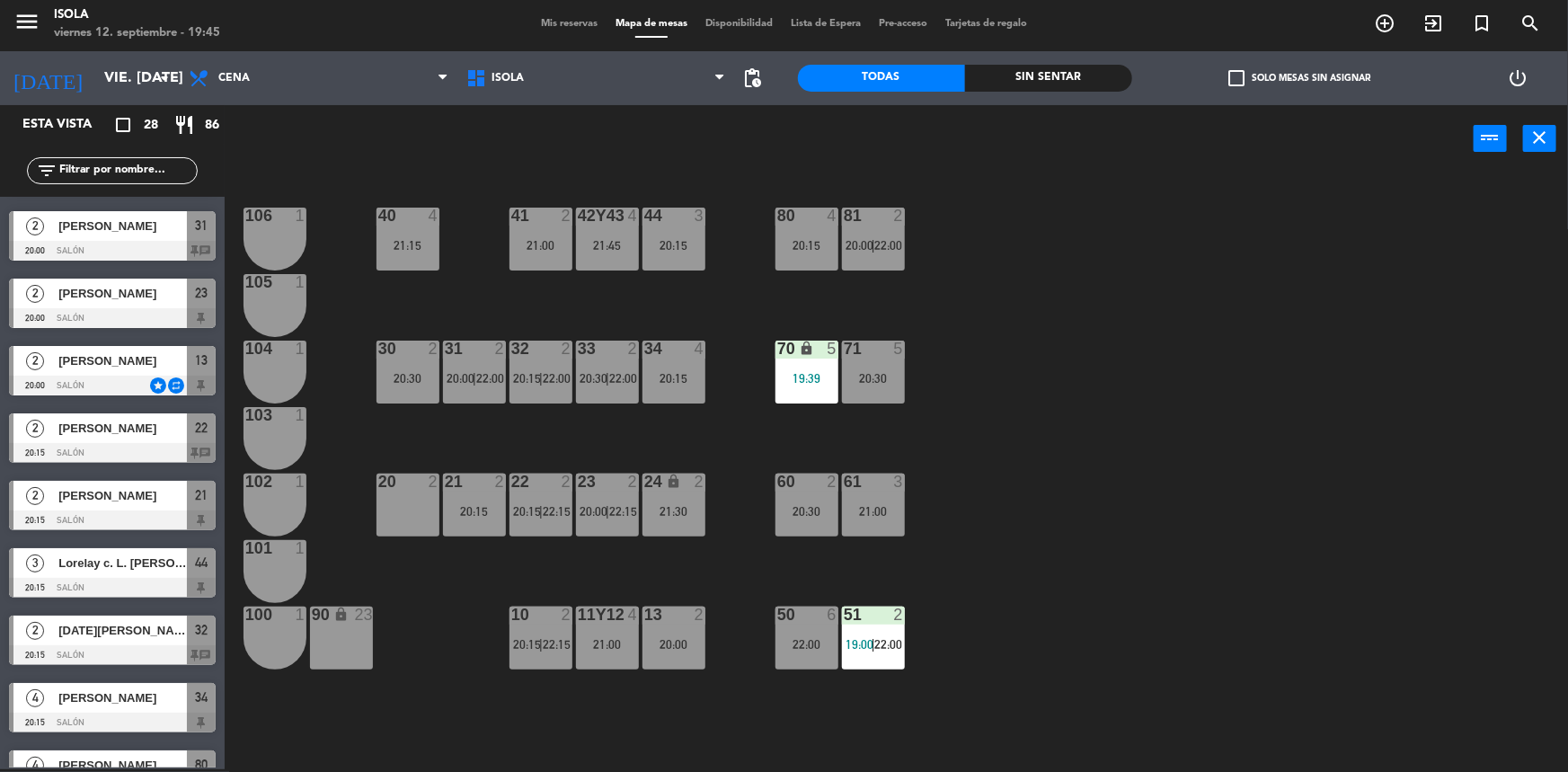
click at [673, 234] on div "44 3 20:15" at bounding box center [674, 238] width 62 height 62
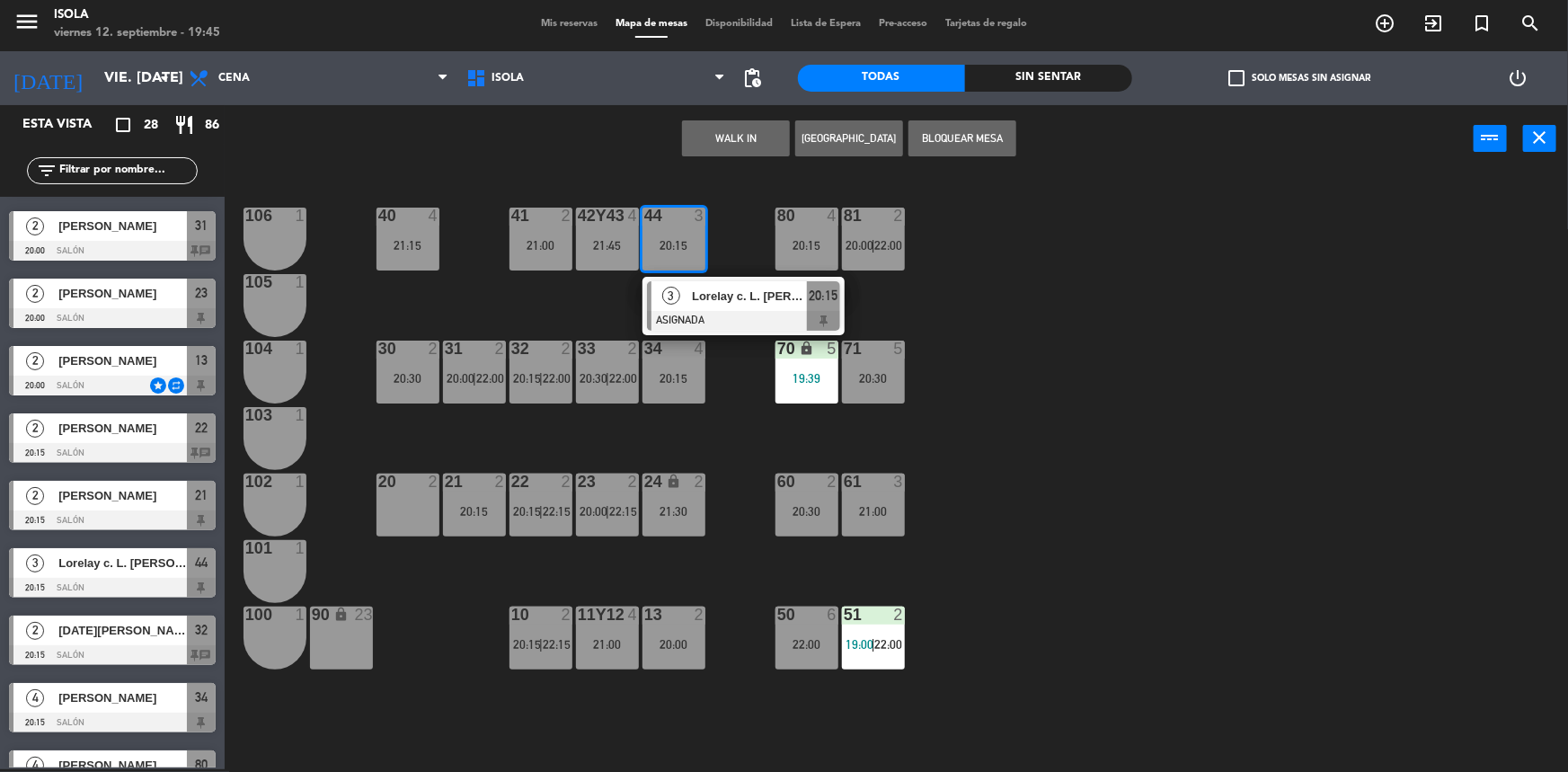
click at [757, 229] on div "40 4 21:15 42y43 4 21:45 41 2 21:00 44 3 20:15 3 Lorelay c. L. [PERSON_NAME] AS…" at bounding box center [904, 473] width 1328 height 597
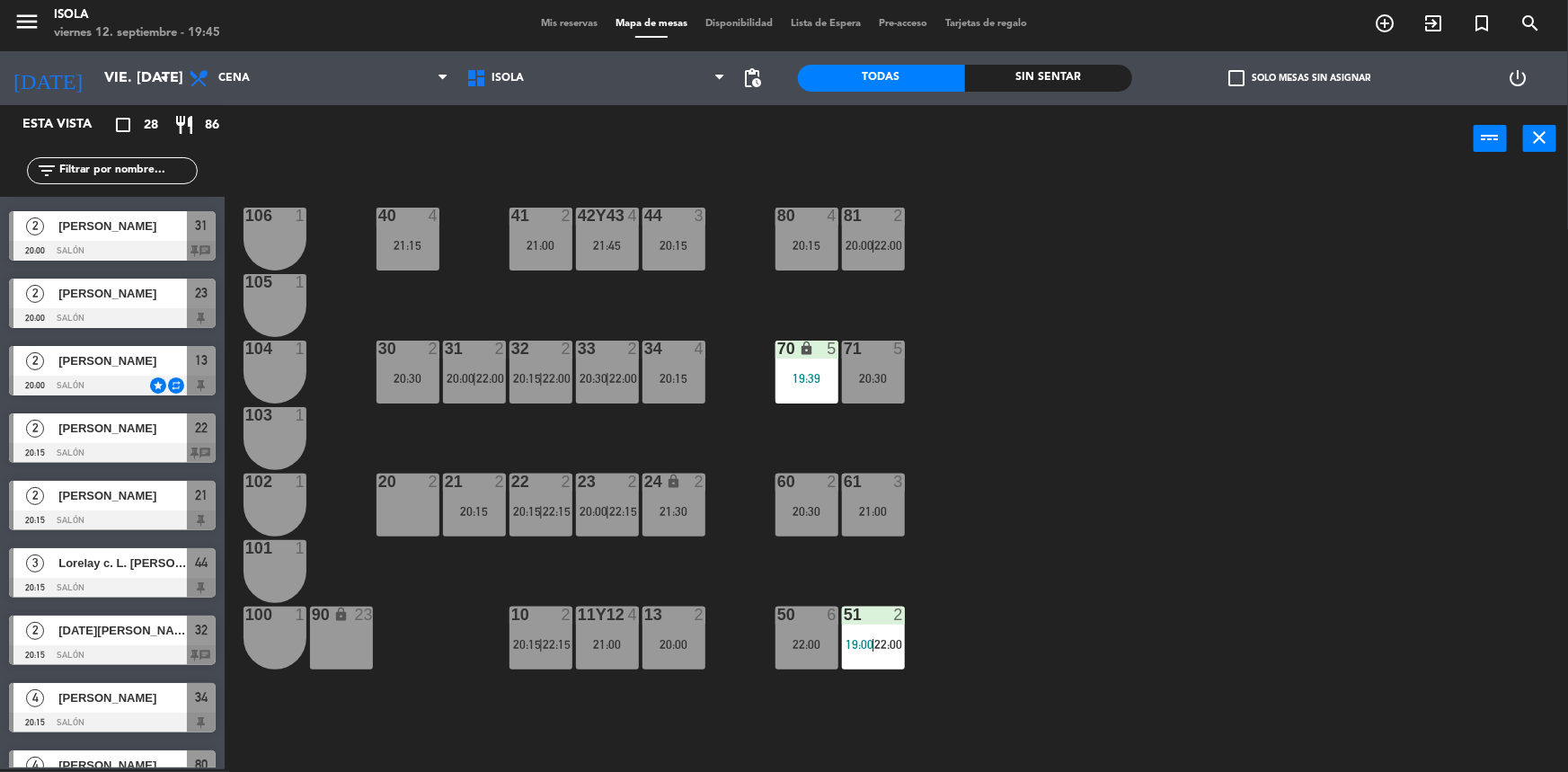
click at [117, 646] on div "2 [DATE][PERSON_NAME] 20:15 Salón 32 chat" at bounding box center [112, 640] width 225 height 67
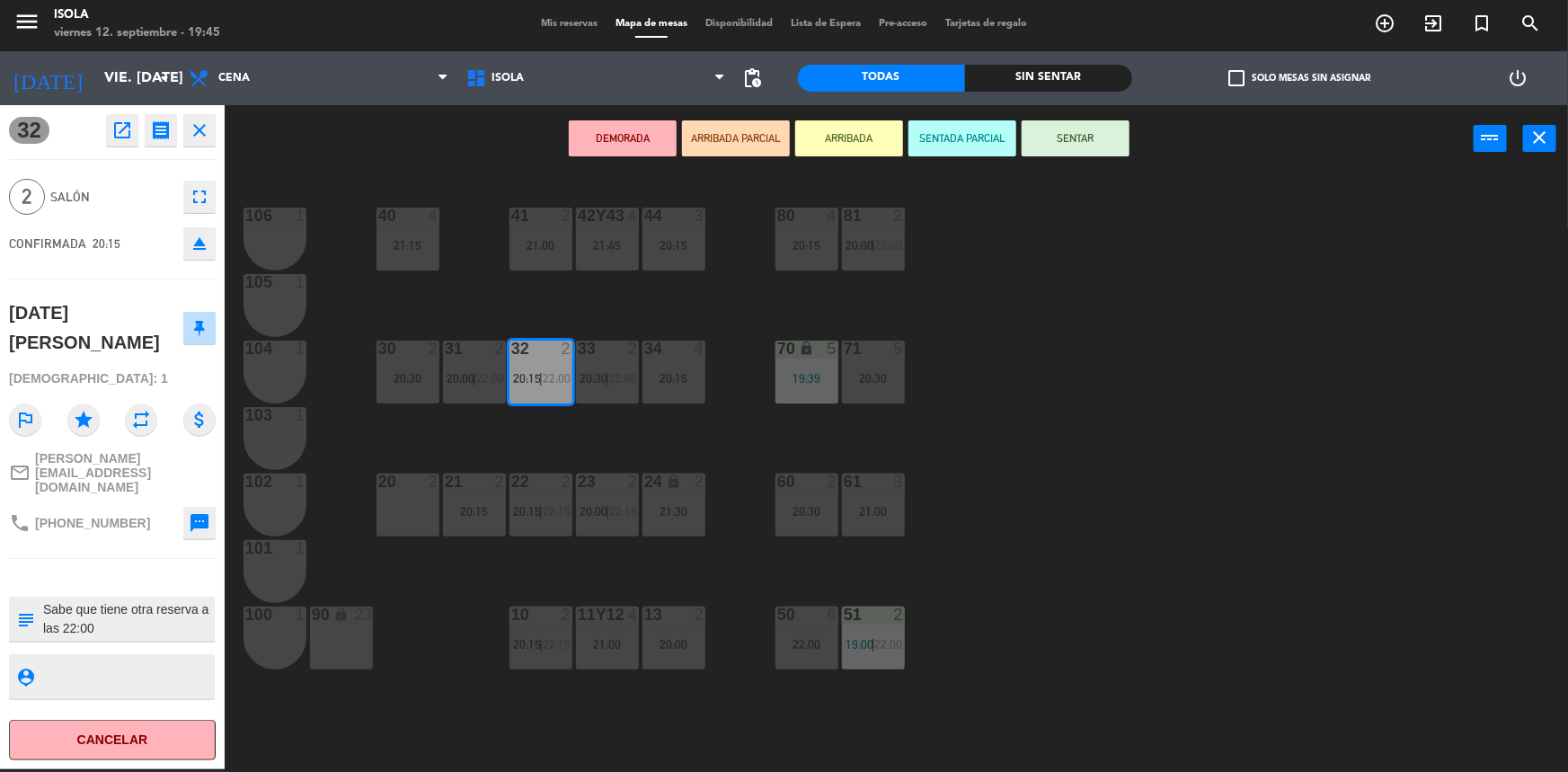
click at [468, 700] on div "40 4 21:15 42y43 4 21:45 41 2 21:00 44 3 20:15 80 4 20:15 81 2 20:00 | 22:00 10…" at bounding box center [904, 473] width 1328 height 597
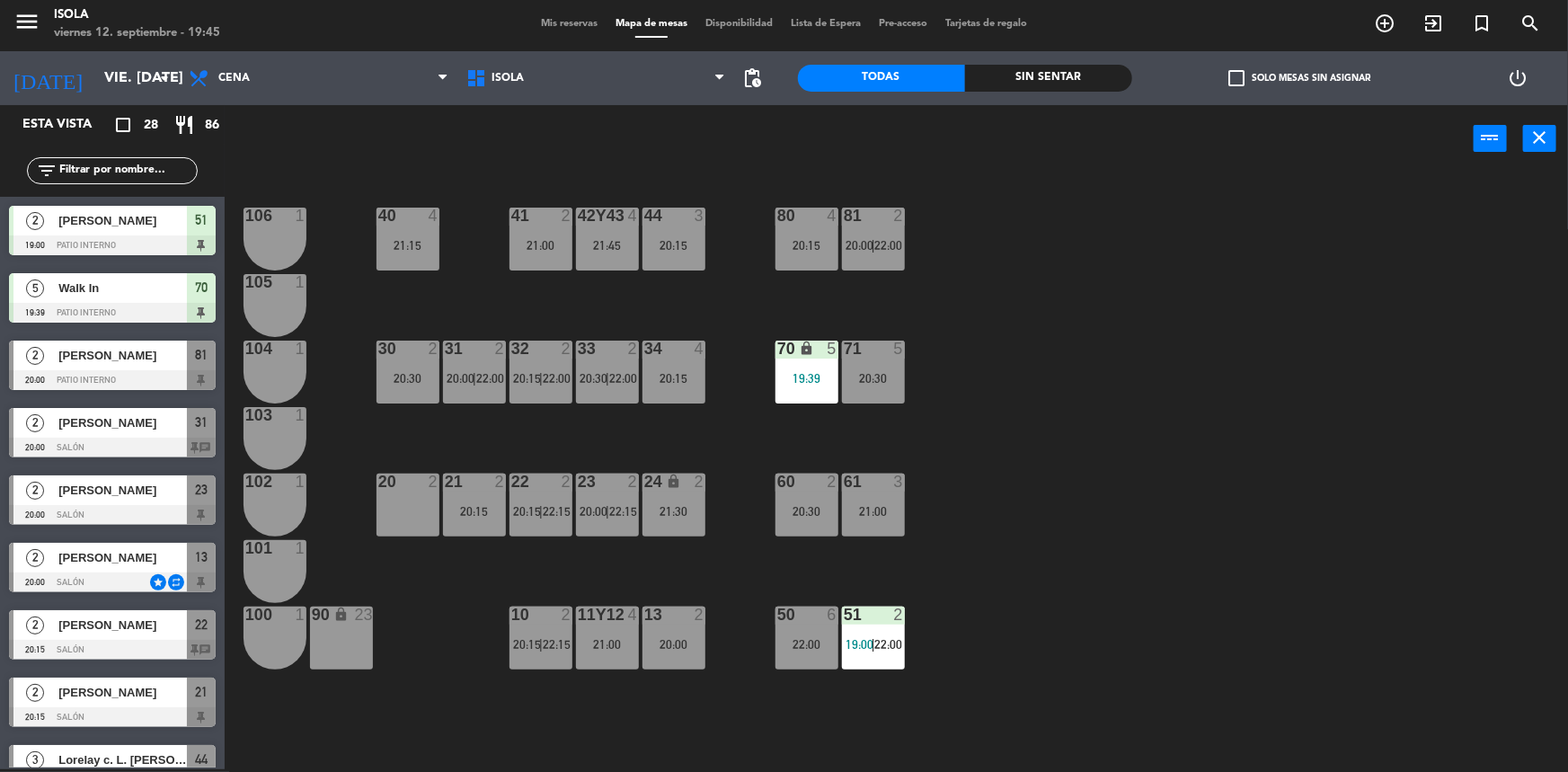
click at [791, 367] on div "70 lock 5 19:39" at bounding box center [806, 371] width 62 height 62
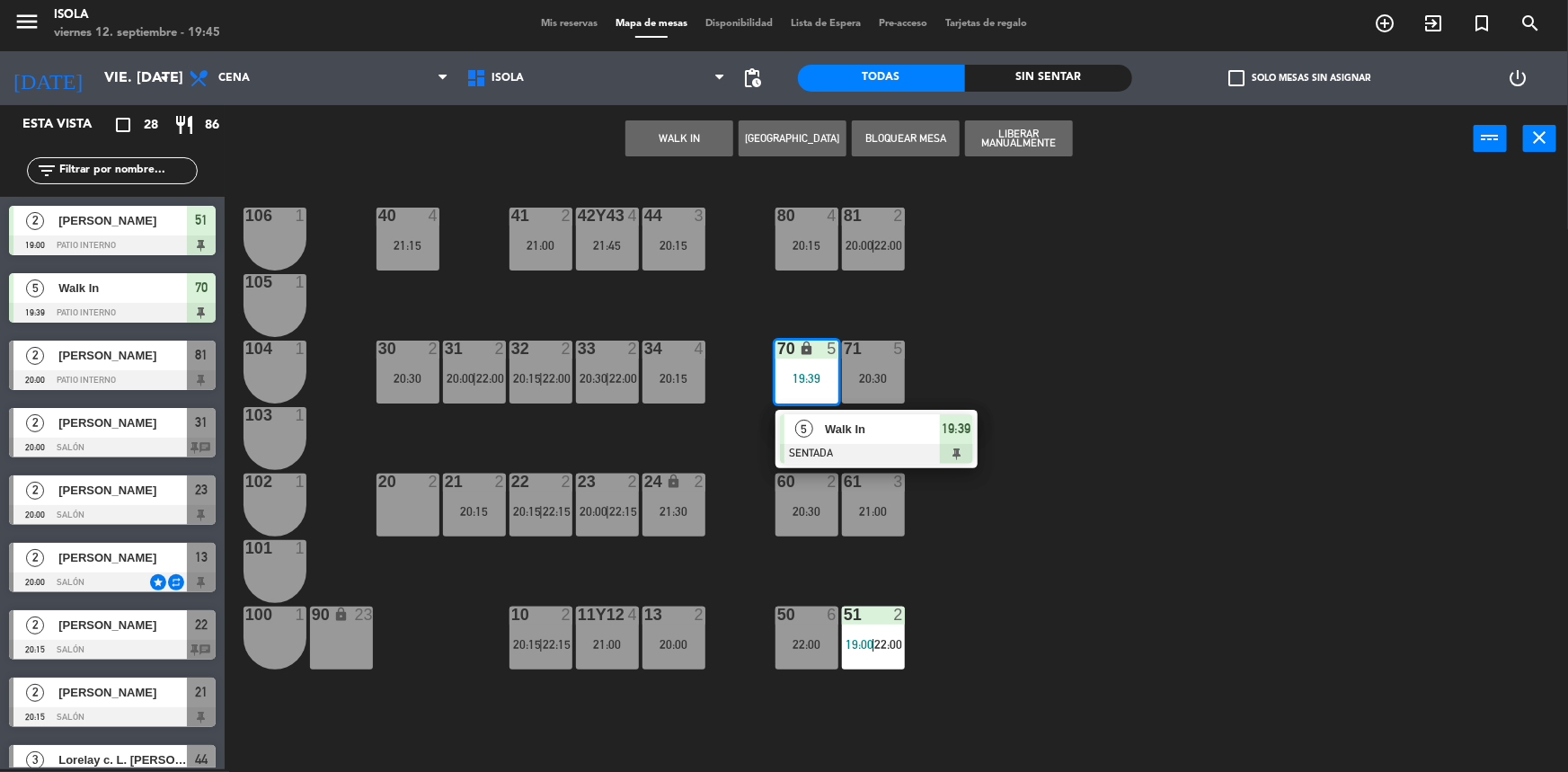
click at [1099, 271] on div "40 4 21:15 42y43 4 21:45 41 2 21:00 44 3 20:15 80 4 20:15 81 2 20:00 | 22:00 10…" at bounding box center [904, 473] width 1328 height 597
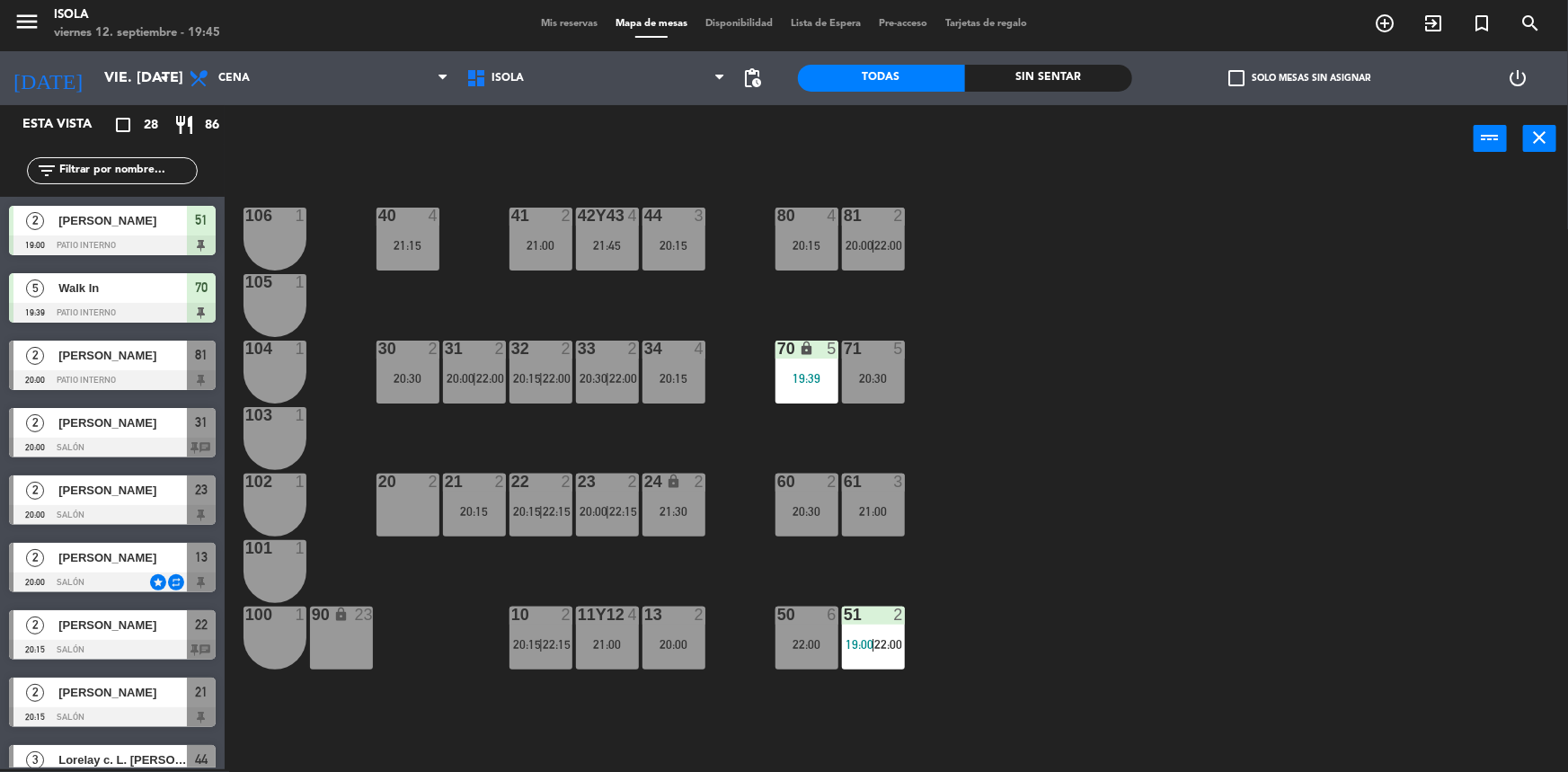
click at [145, 418] on div "2 [PERSON_NAME] 20:00 Salón 31 chat" at bounding box center [112, 433] width 225 height 67
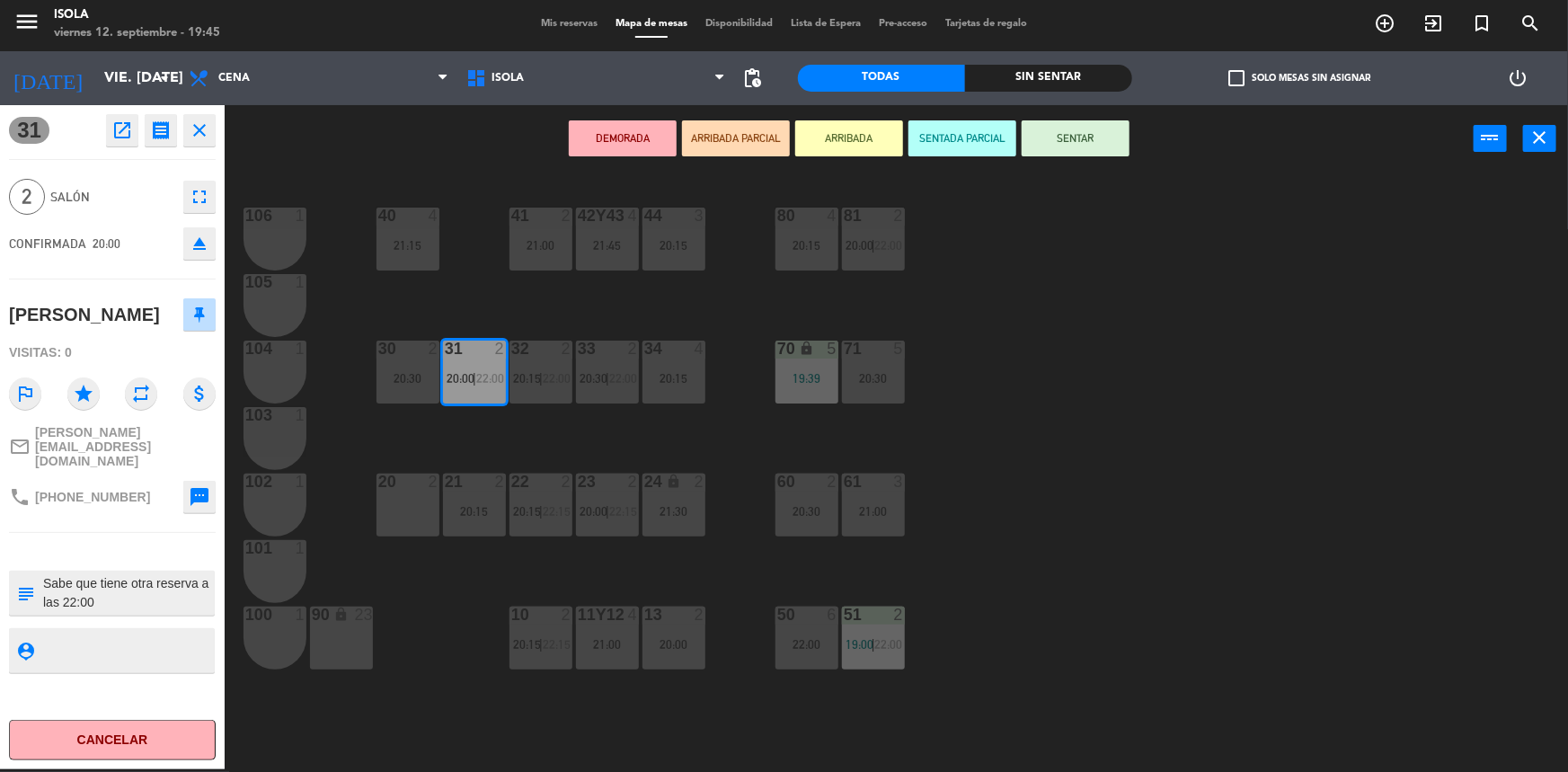
click at [341, 449] on div "40 4 21:15 42y43 4 21:45 41 2 21:00 44 3 20:15 80 4 20:15 81 2 20:00 | 22:00 10…" at bounding box center [904, 473] width 1328 height 597
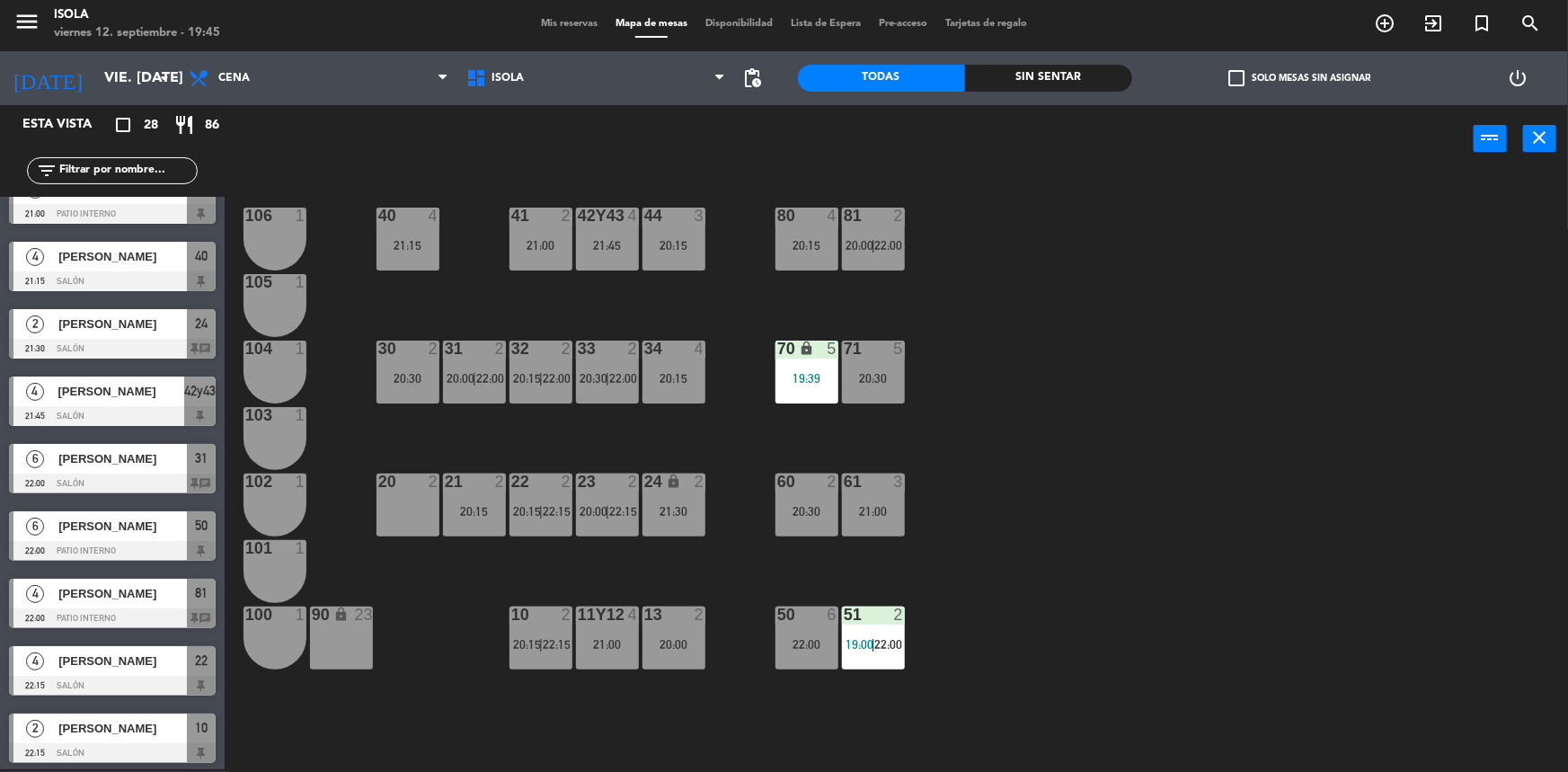
scroll to position [1316, 0]
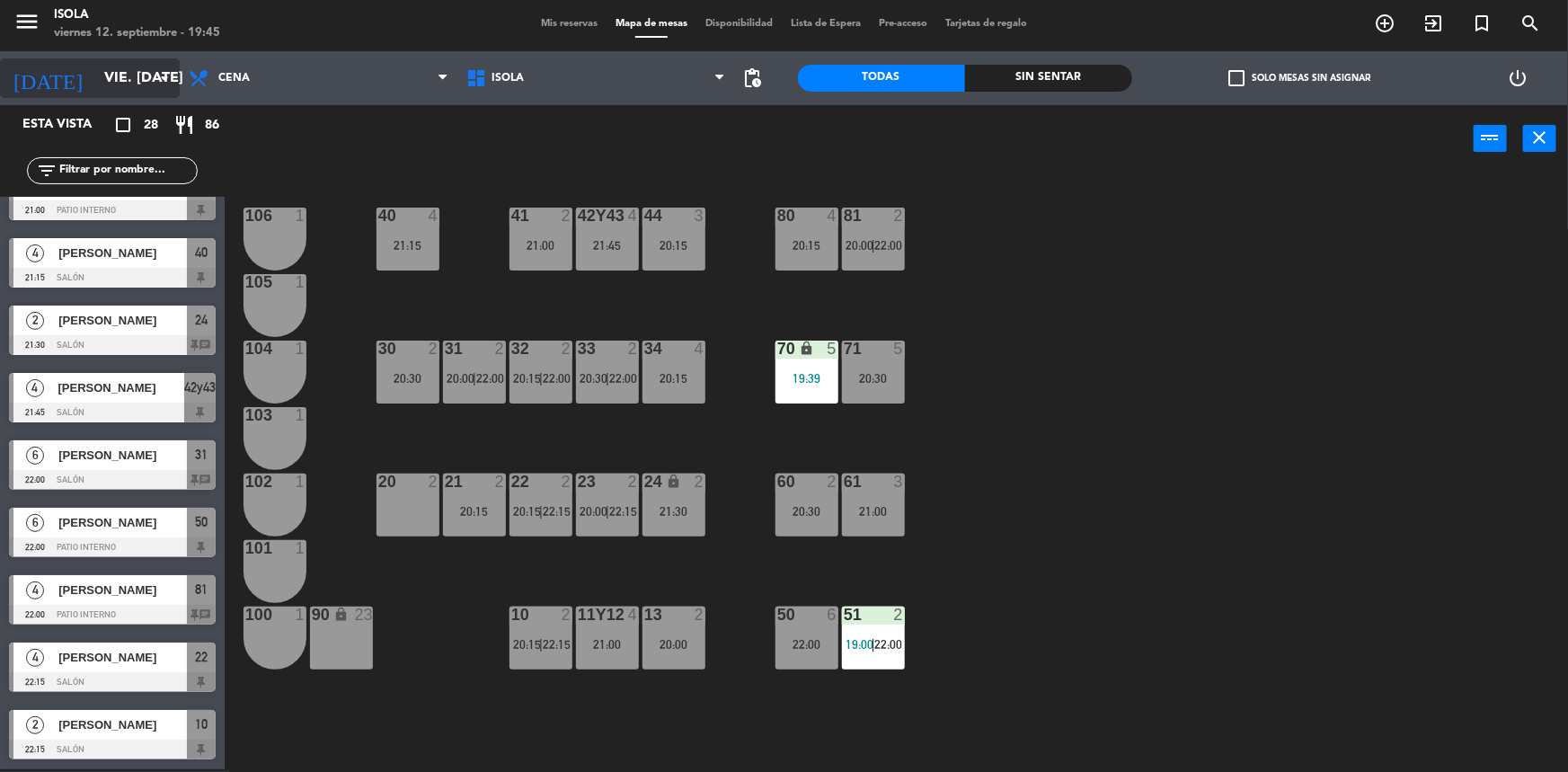
click at [117, 73] on input "vie. [DATE]" at bounding box center [189, 79] width 189 height 35
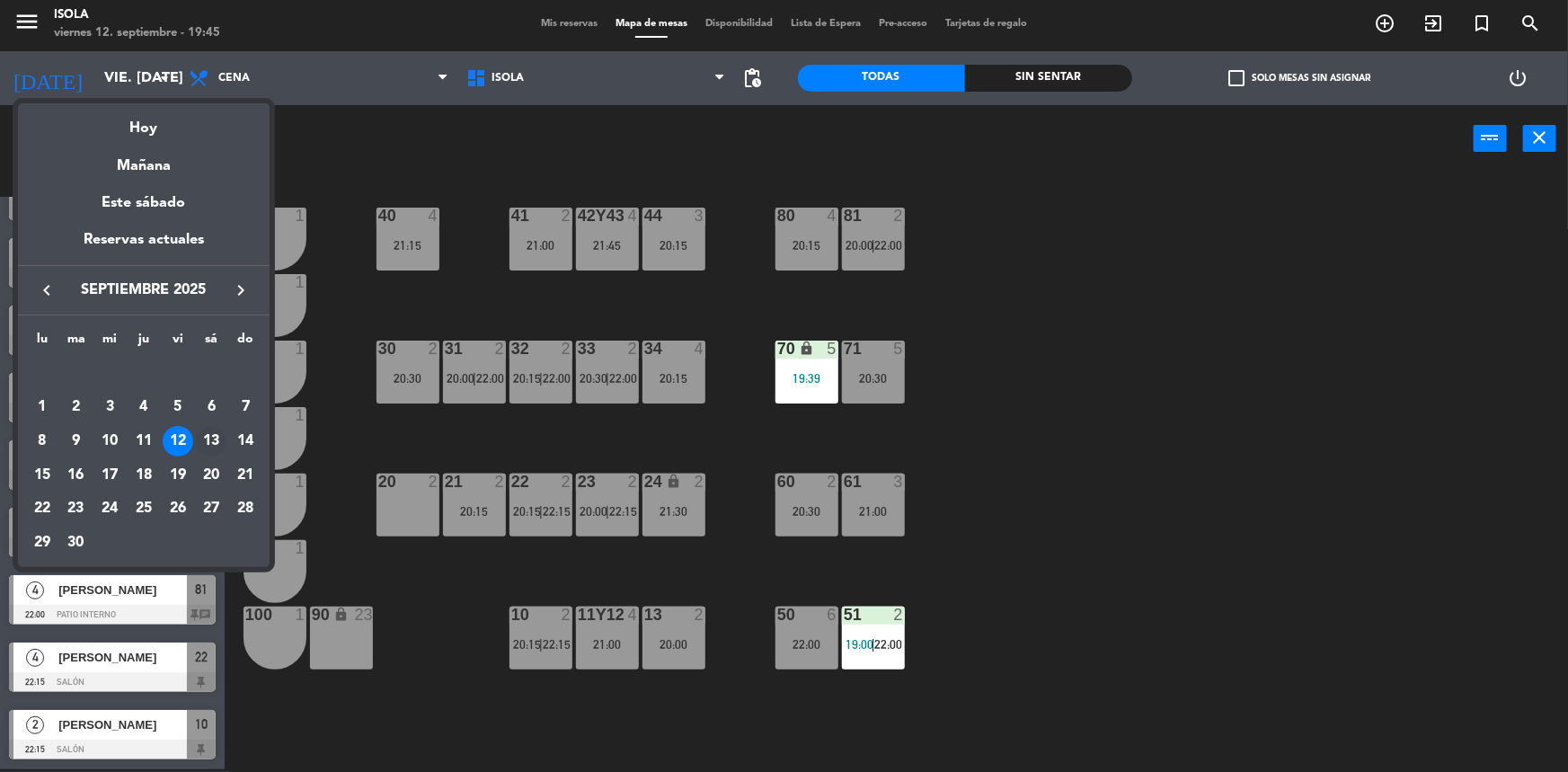
click at [210, 445] on div "13" at bounding box center [211, 441] width 31 height 31
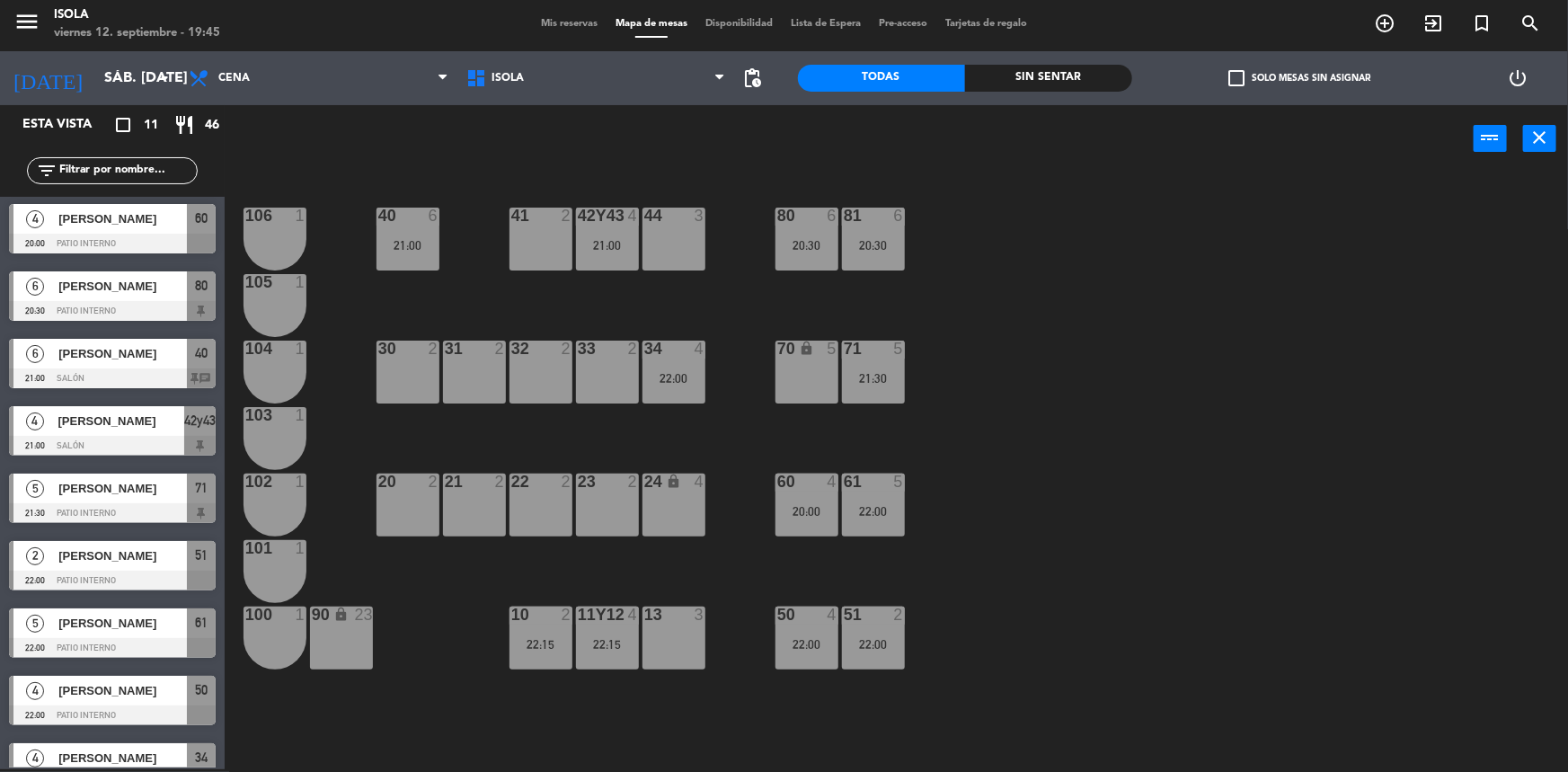
scroll to position [0, 0]
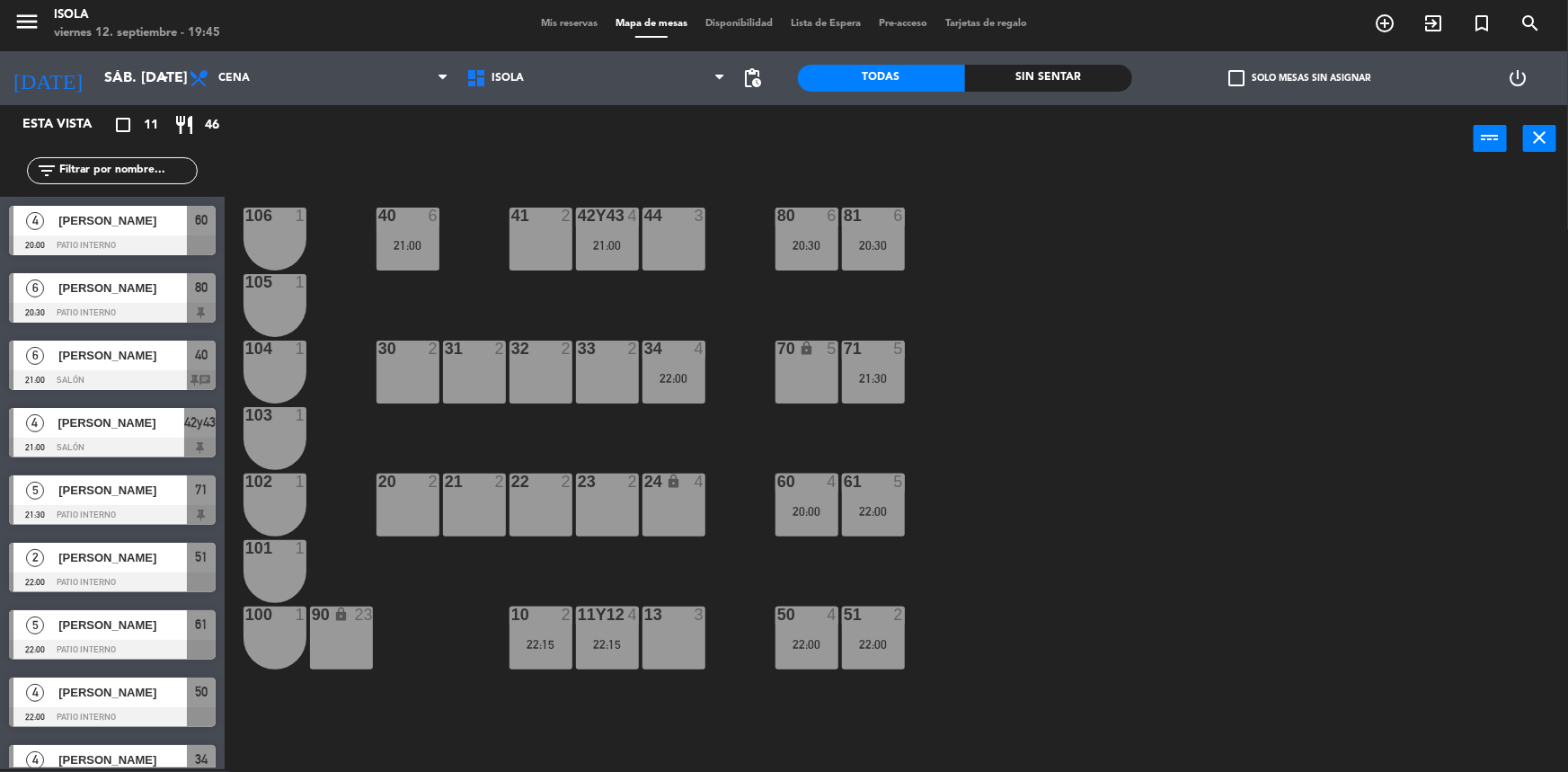
click at [140, 368] on div "[PERSON_NAME]" at bounding box center [122, 355] width 131 height 30
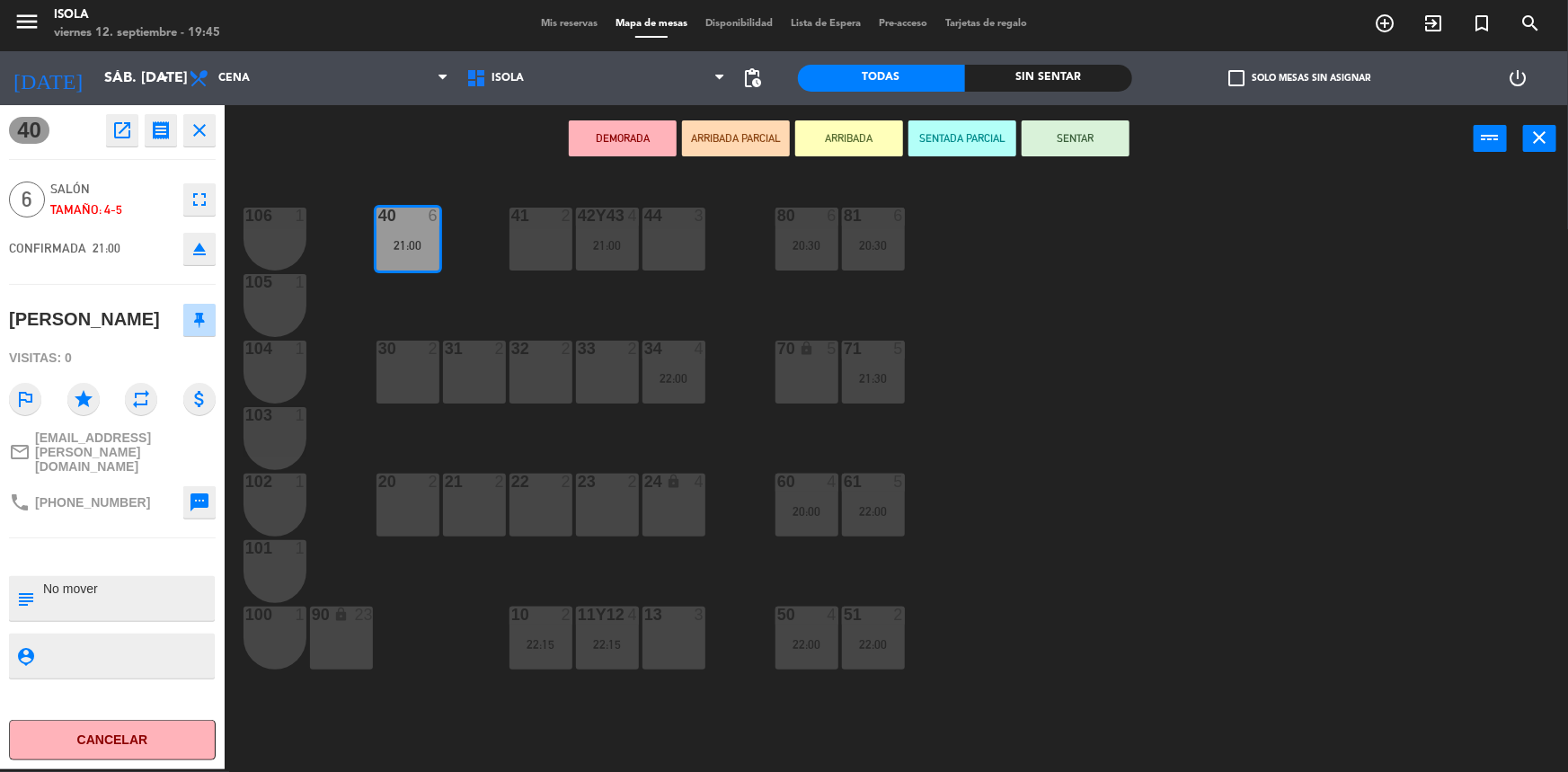
click at [381, 311] on div "40 6 21:00 42y43 4 21:00 41 2 44 3 80 6 20:30 81 6 20:30 106 1 105 1 30 2 31 2 …" at bounding box center [904, 473] width 1328 height 597
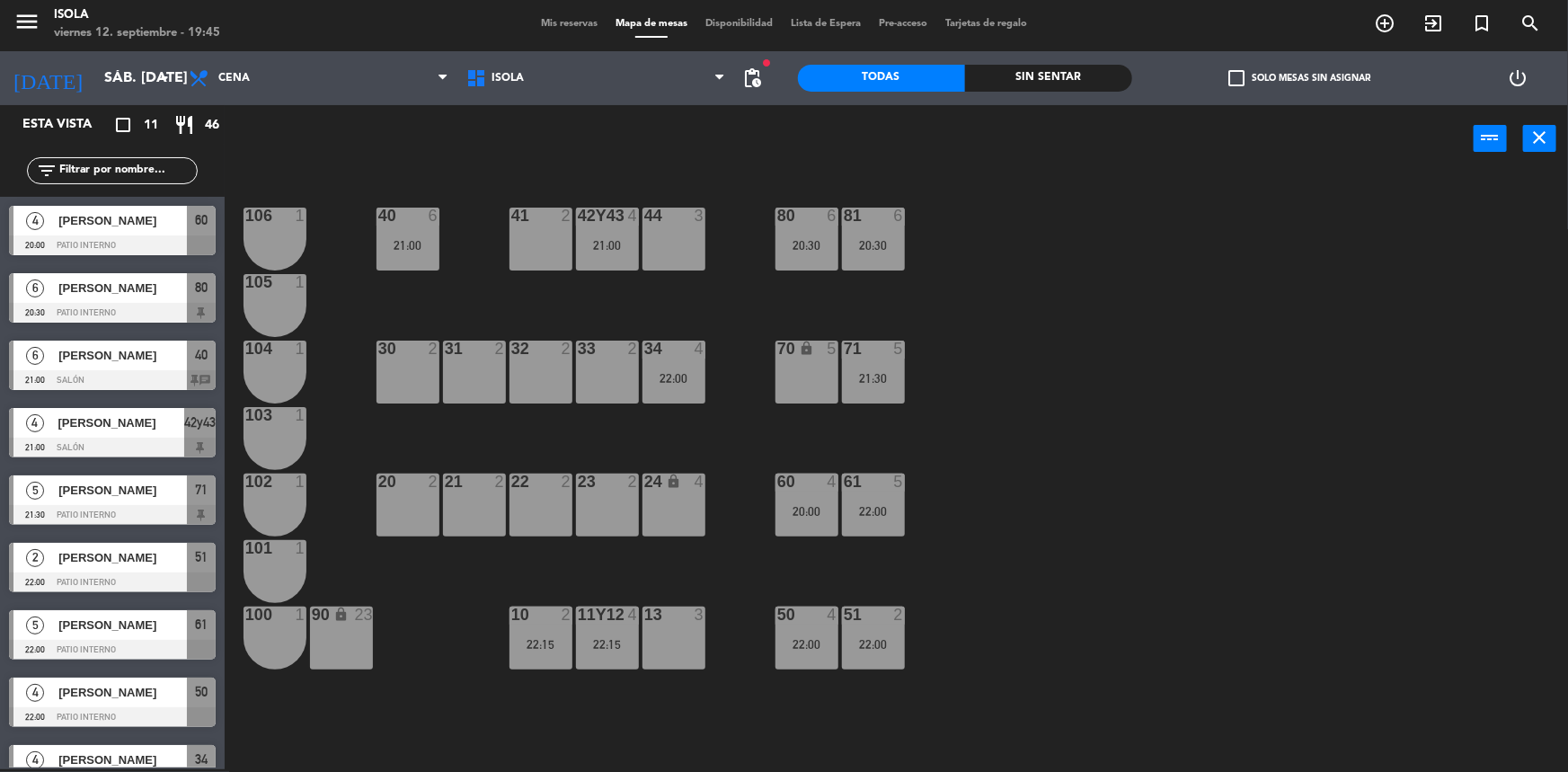
click at [412, 239] on div "21:00" at bounding box center [407, 245] width 62 height 12
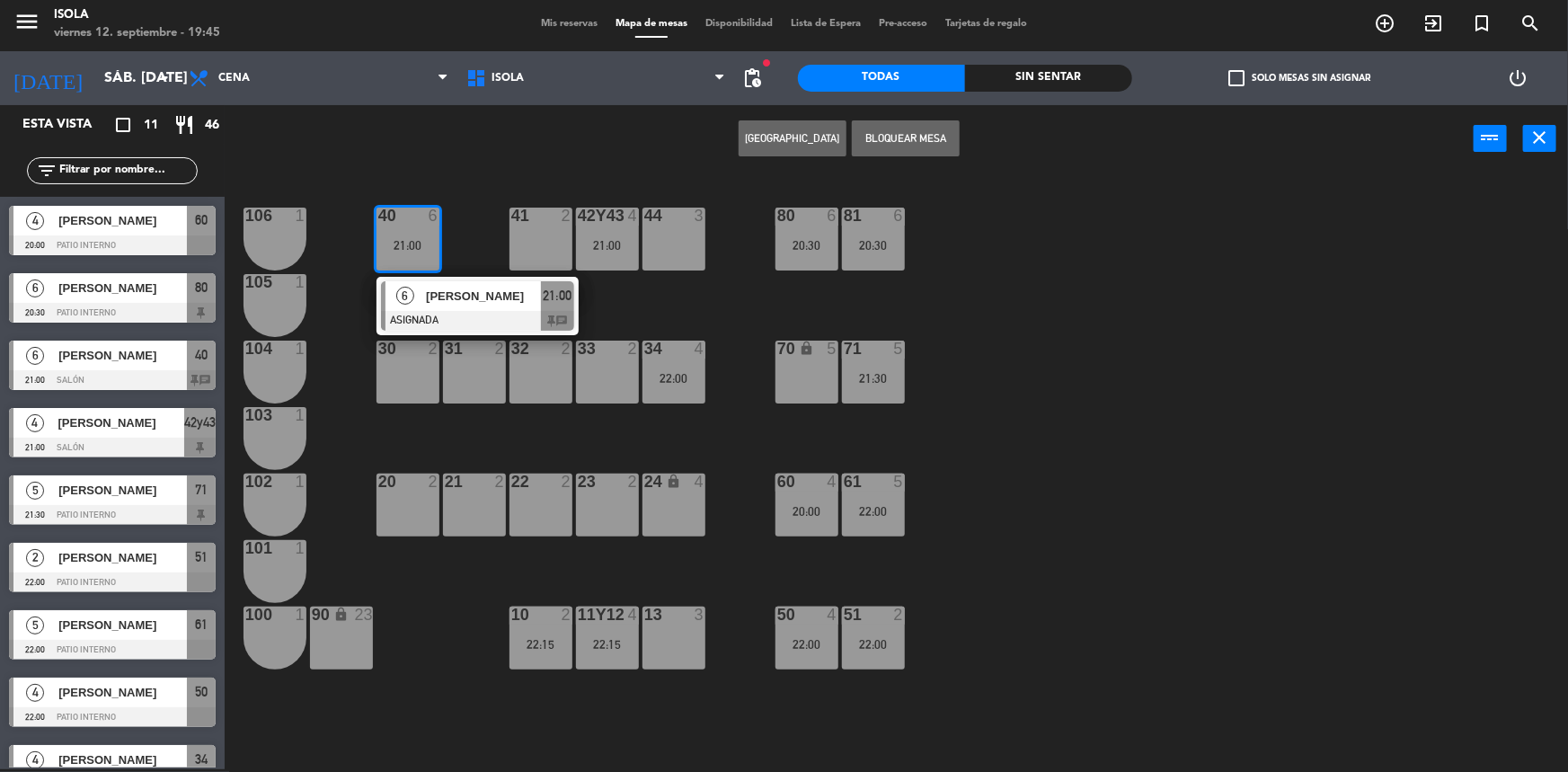
click at [485, 231] on div "40 6 21:00 6 [PERSON_NAME] ASIGNADA 21:00 chat 42y43 4 21:00 41 2 44 3 80 6 20:…" at bounding box center [904, 473] width 1328 height 597
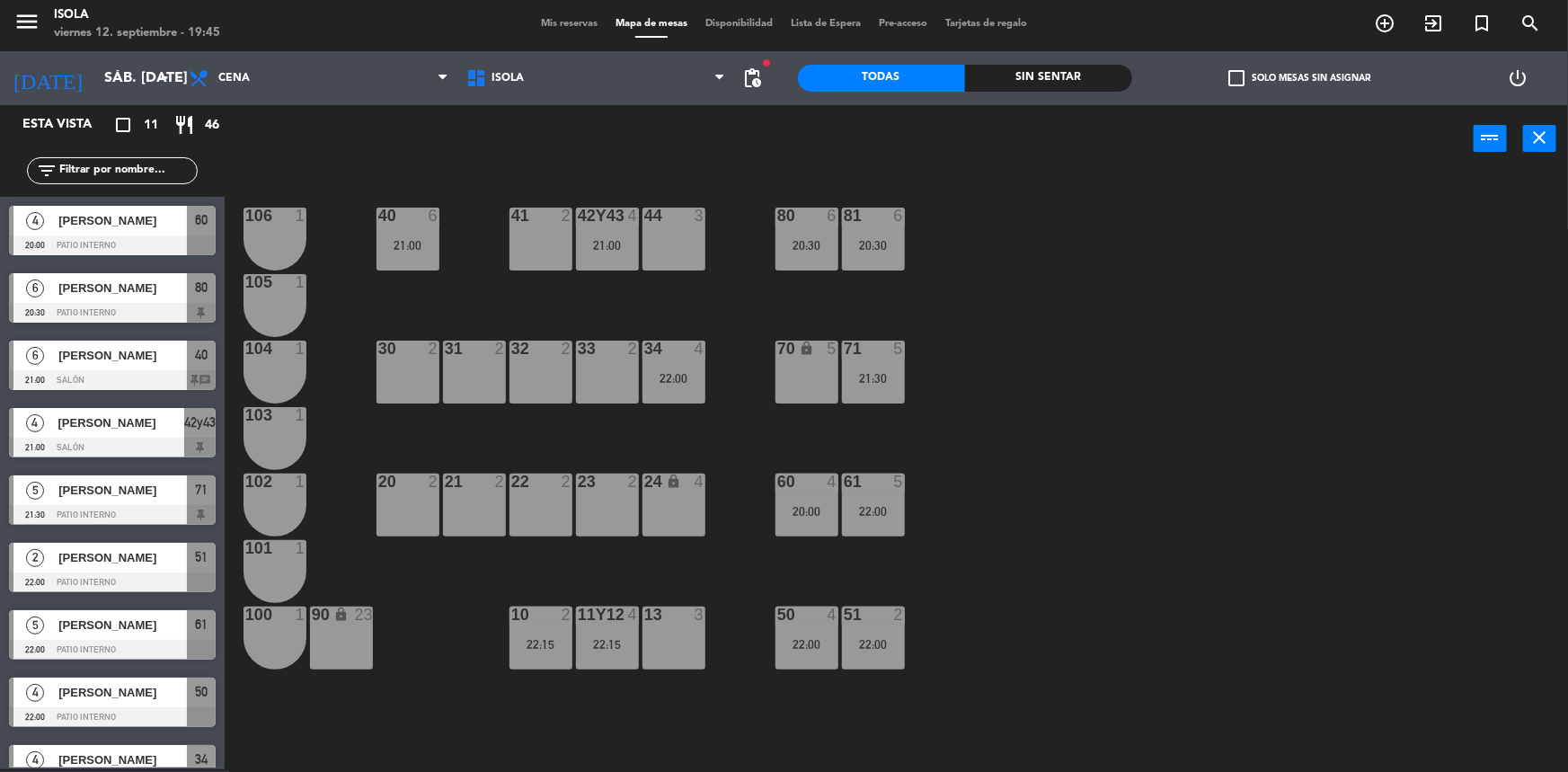
click at [416, 249] on div "21:00" at bounding box center [407, 245] width 62 height 12
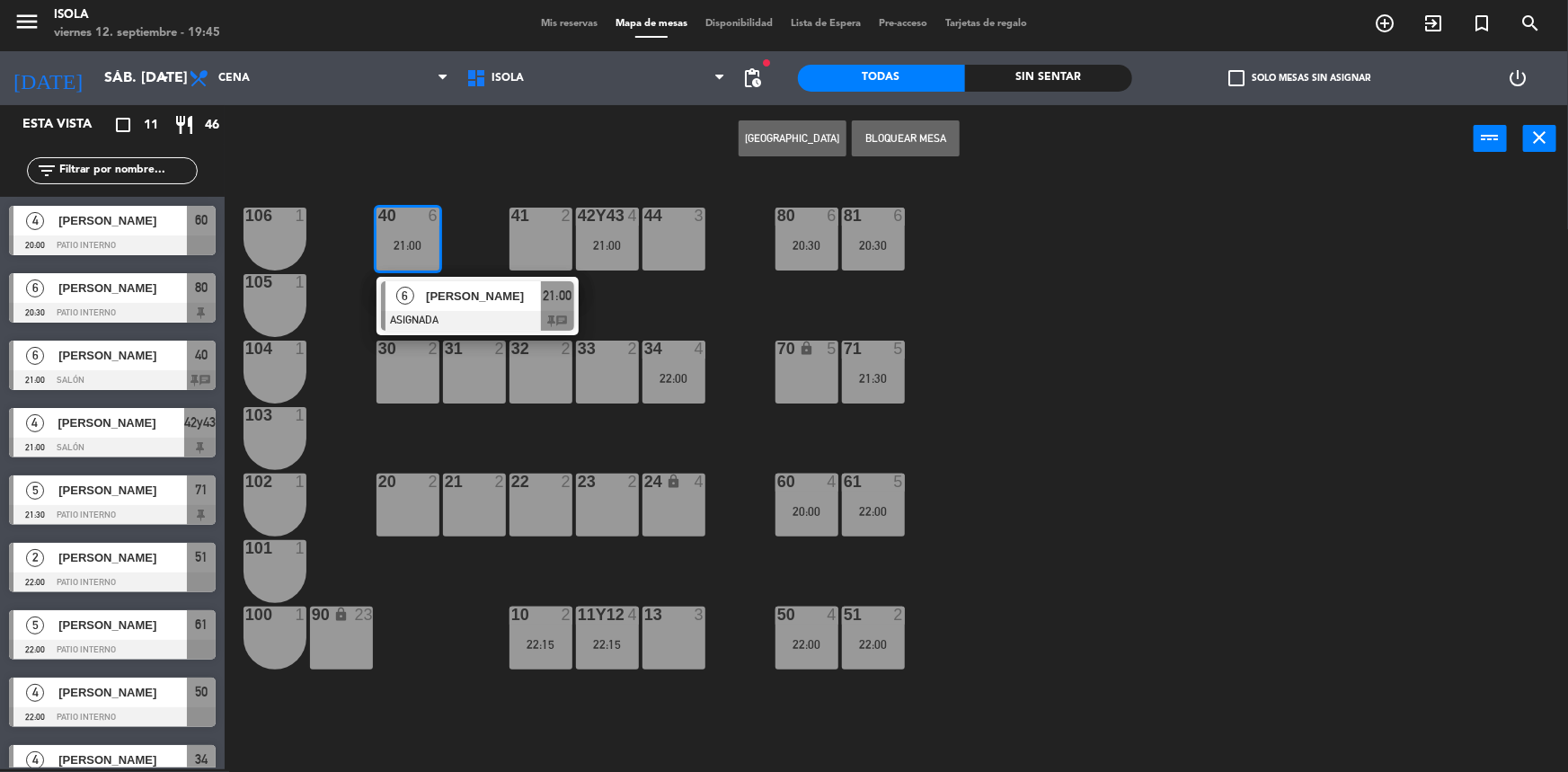
click at [498, 295] on span "[PERSON_NAME]" at bounding box center [483, 296] width 115 height 19
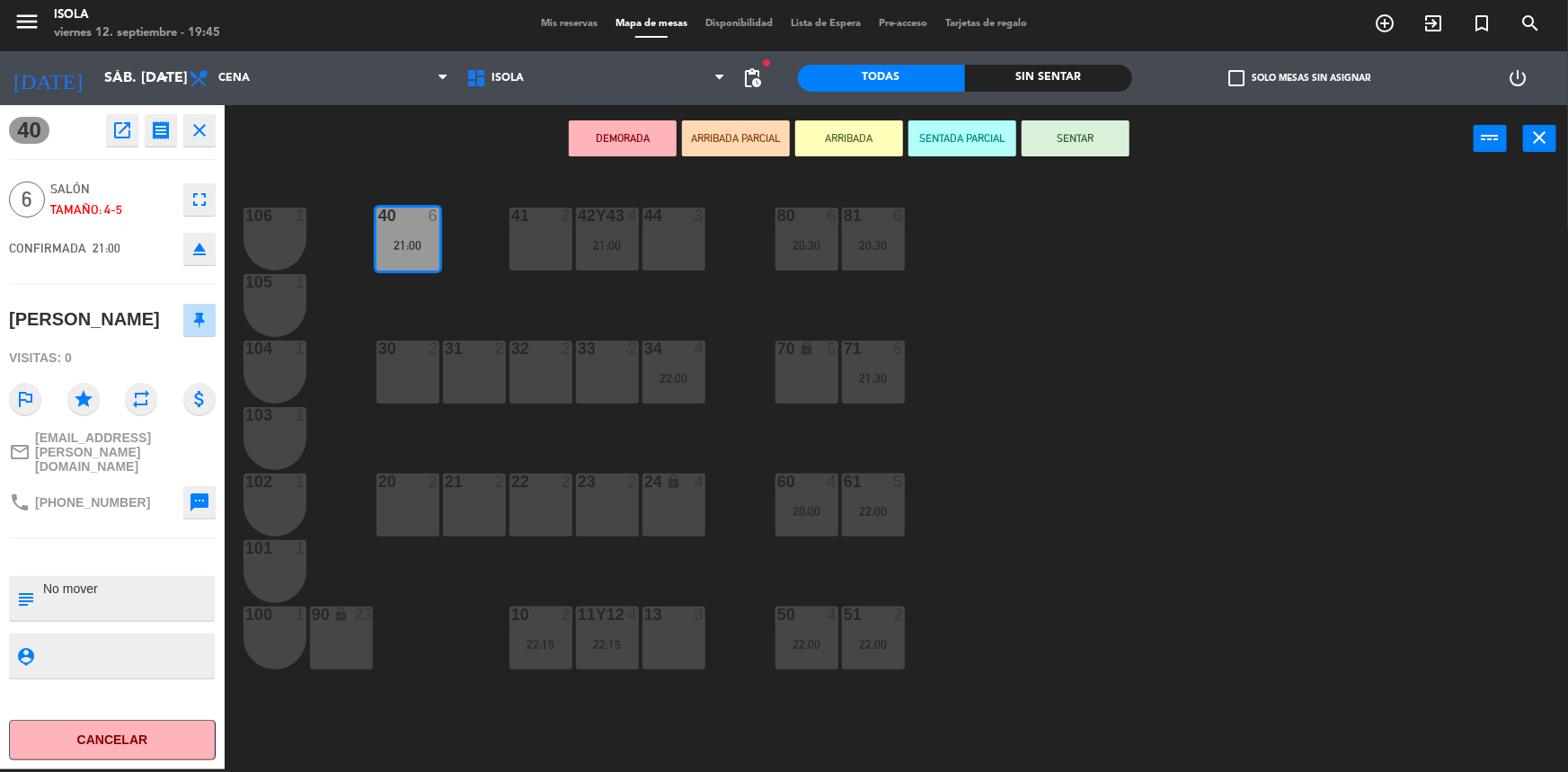
click at [492, 275] on div "40 6 21:00 42y43 4 21:00 41 2 44 3 80 6 20:30 81 6 20:30 106 1 105 1 30 2 31 2 …" at bounding box center [904, 473] width 1328 height 597
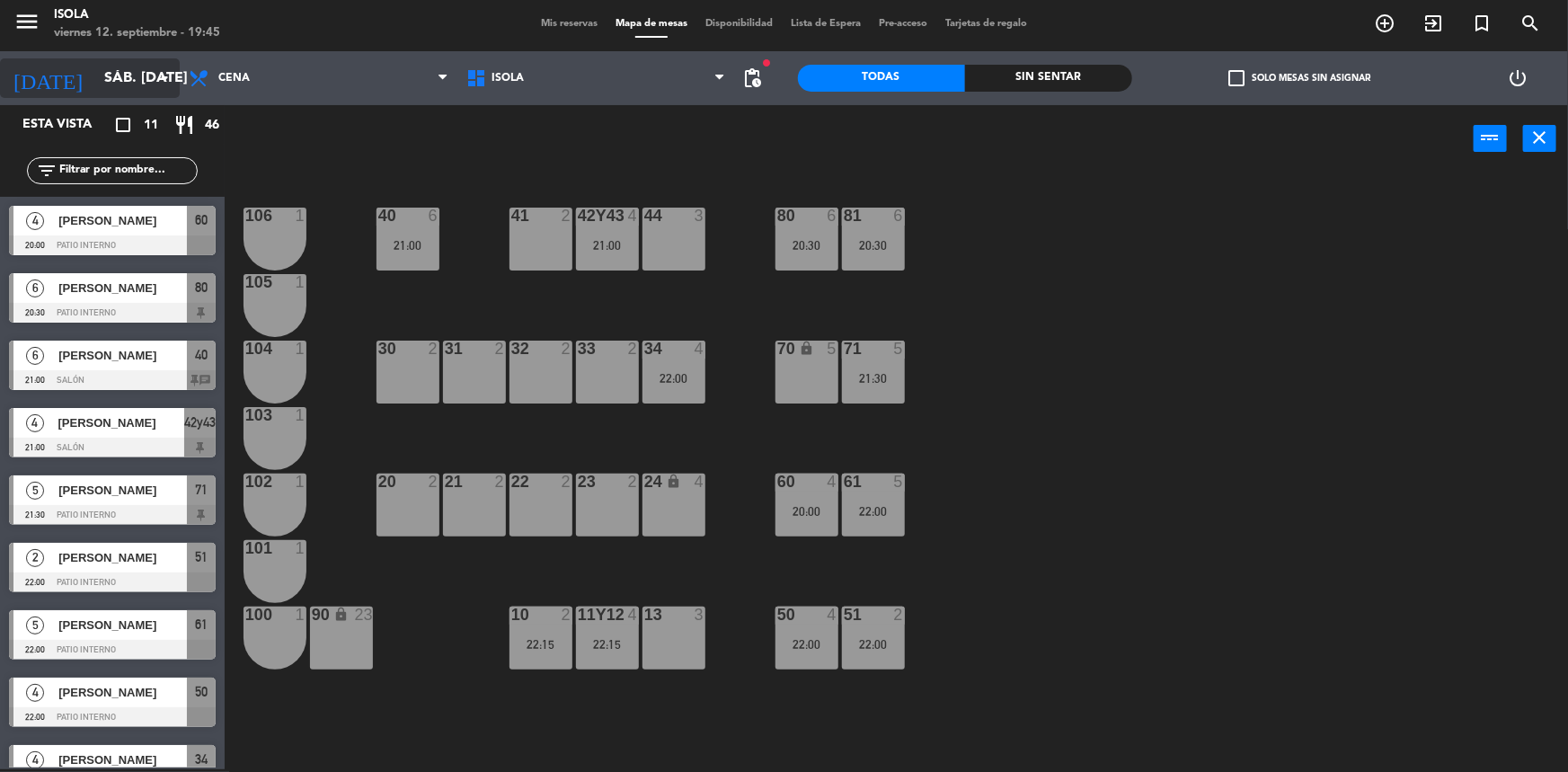
click at [154, 73] on icon "arrow_drop_down" at bounding box center [164, 78] width 21 height 21
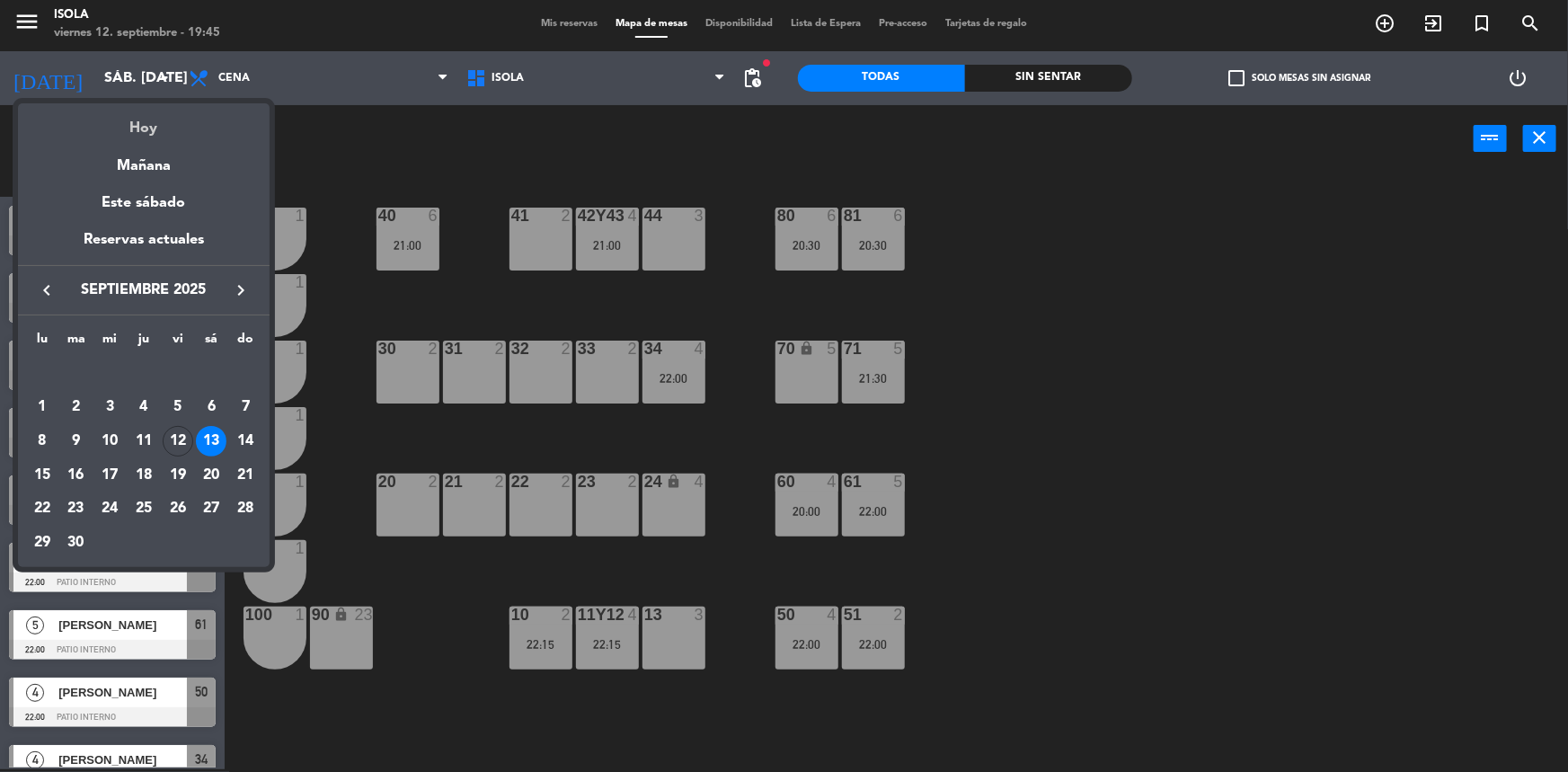
click at [144, 113] on div "Hoy" at bounding box center [144, 122] width 252 height 37
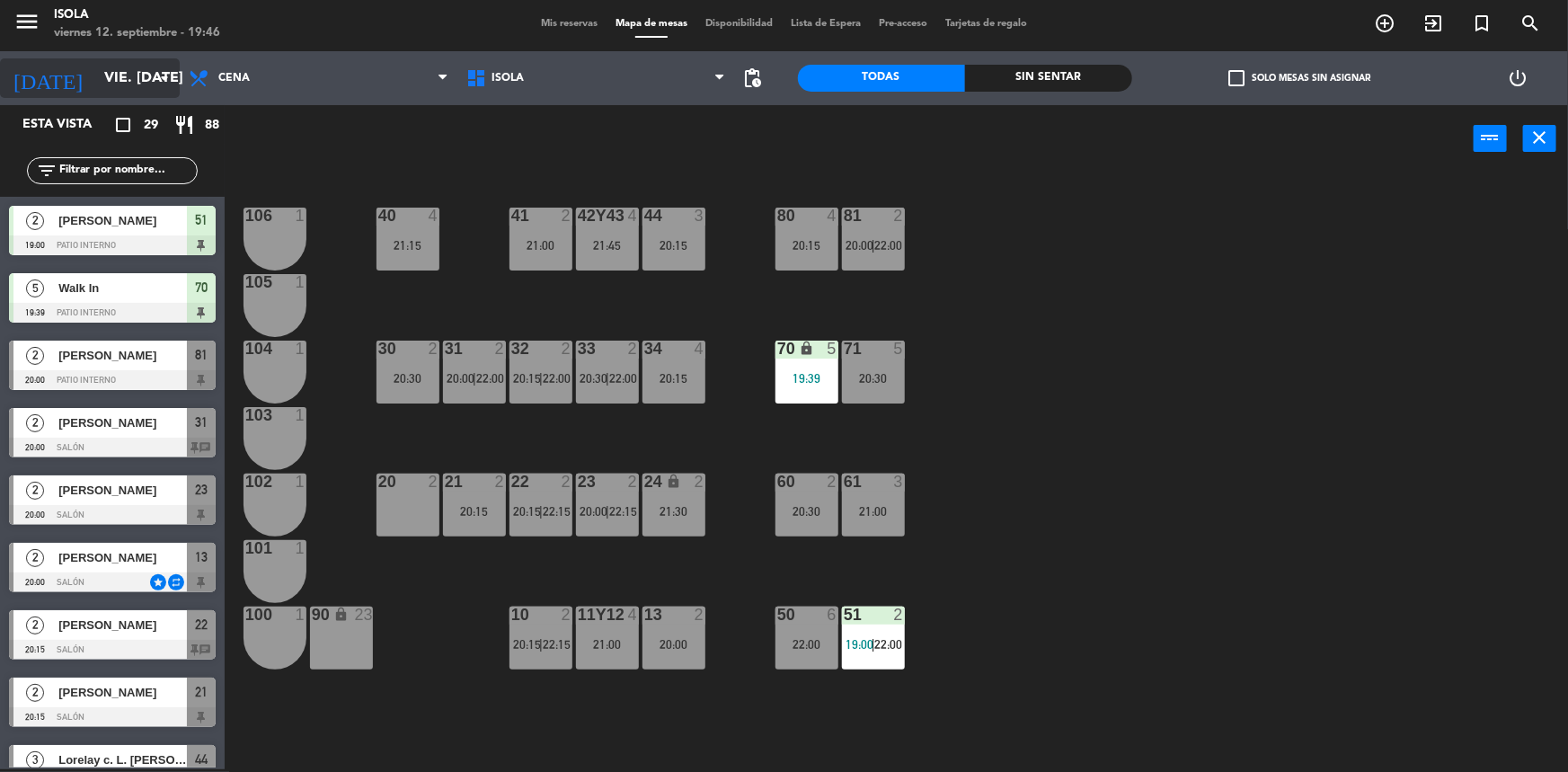
click at [121, 81] on input "vie. [DATE]" at bounding box center [189, 79] width 189 height 35
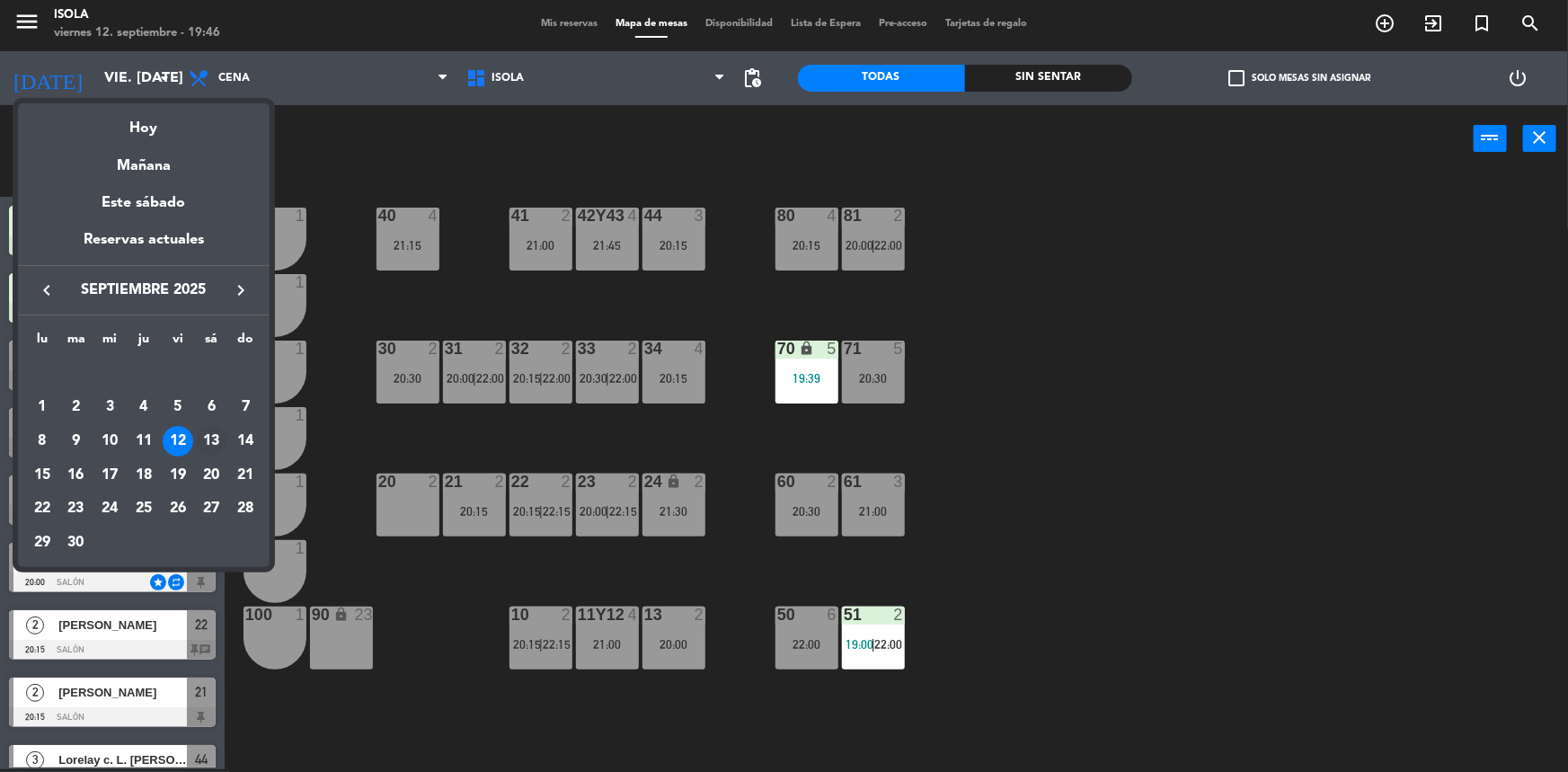
click at [211, 439] on div "13" at bounding box center [211, 441] width 31 height 31
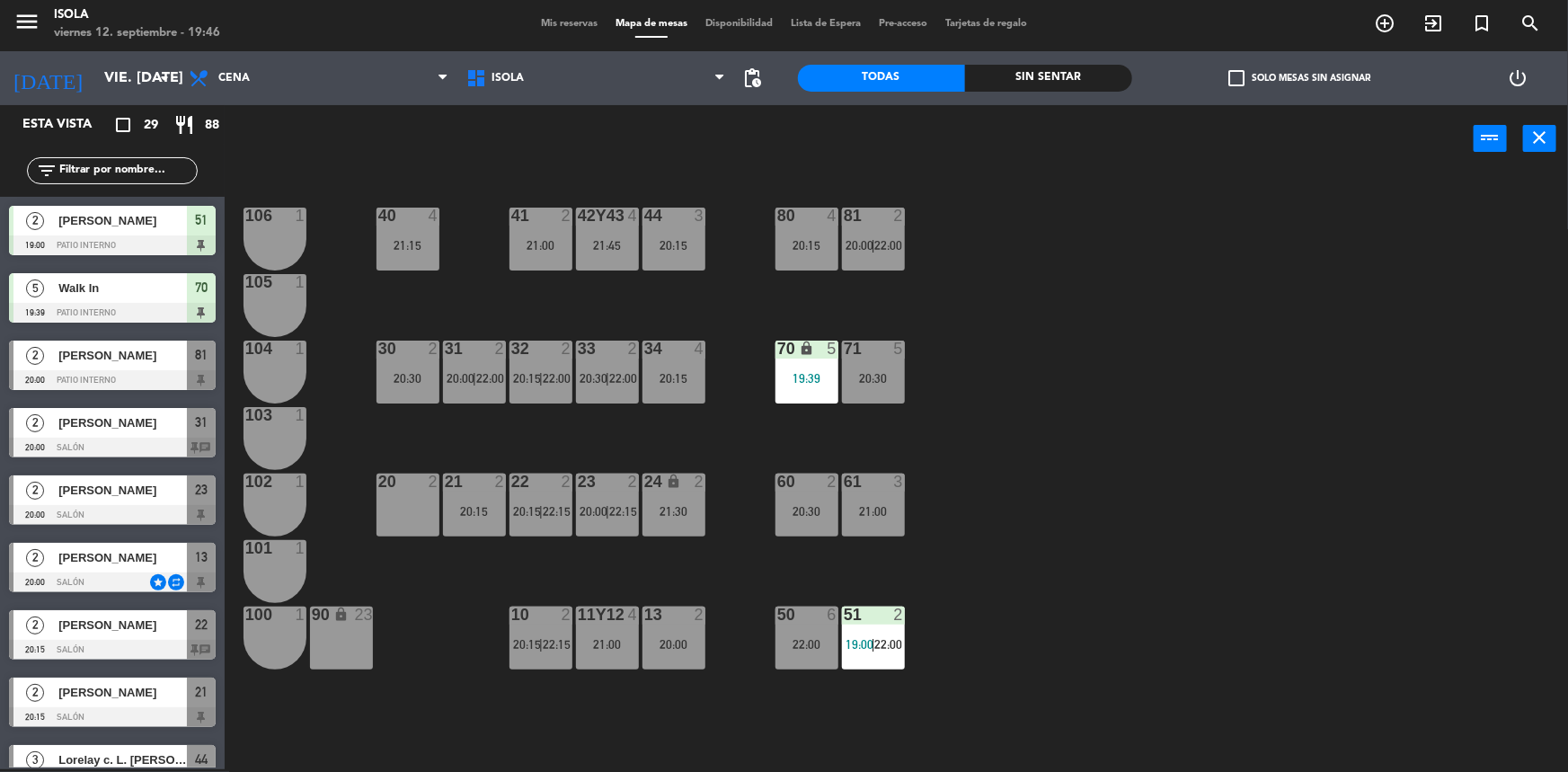
type input "sáb. [DATE]"
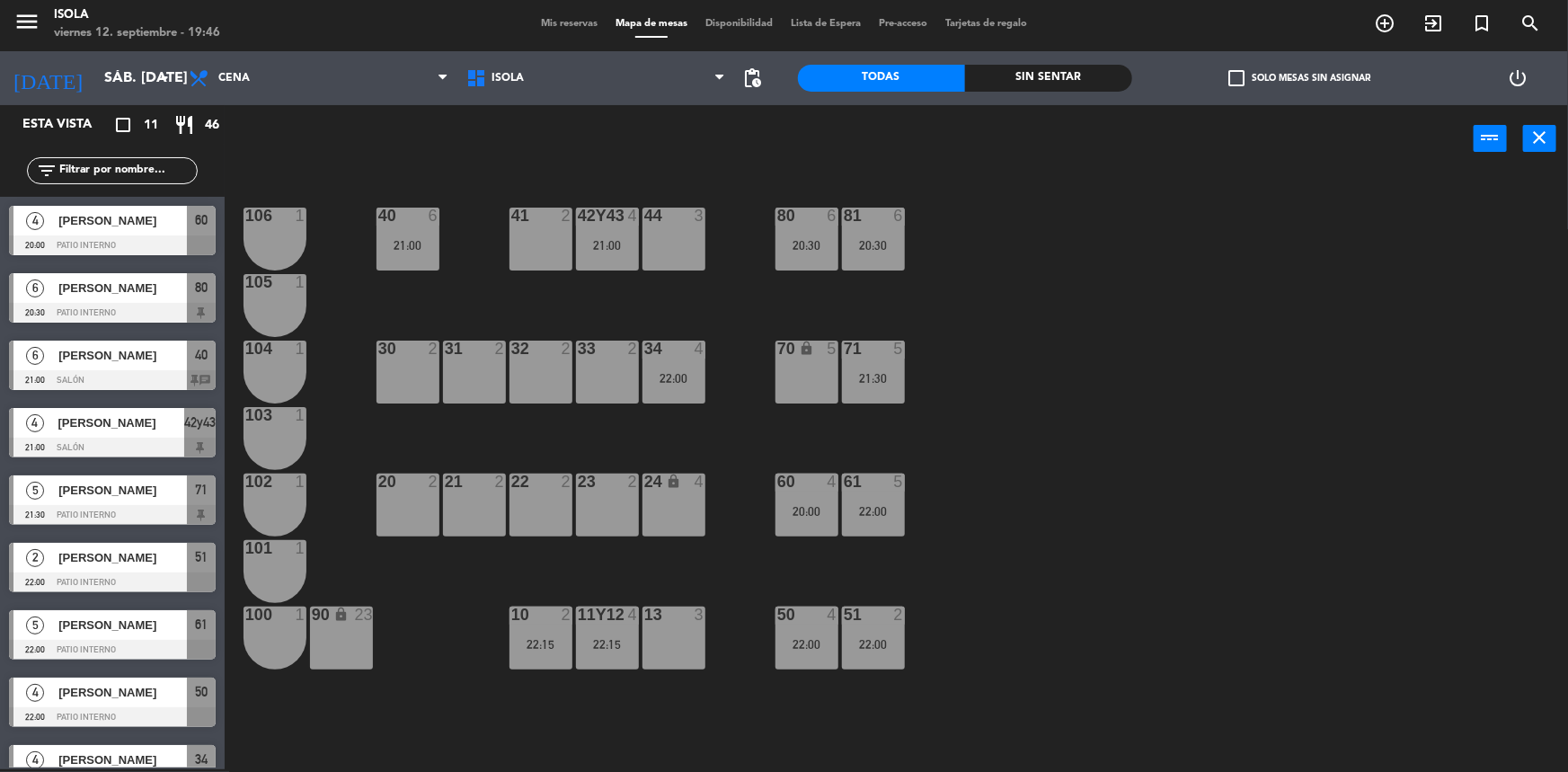
click at [576, 16] on div "Mis reservas Mapa de mesas Disponibilidad Lista de Espera Pre-acceso Tarjetas d…" at bounding box center [784, 24] width 504 height 16
click at [576, 21] on span "Mis reservas" at bounding box center [570, 24] width 75 height 10
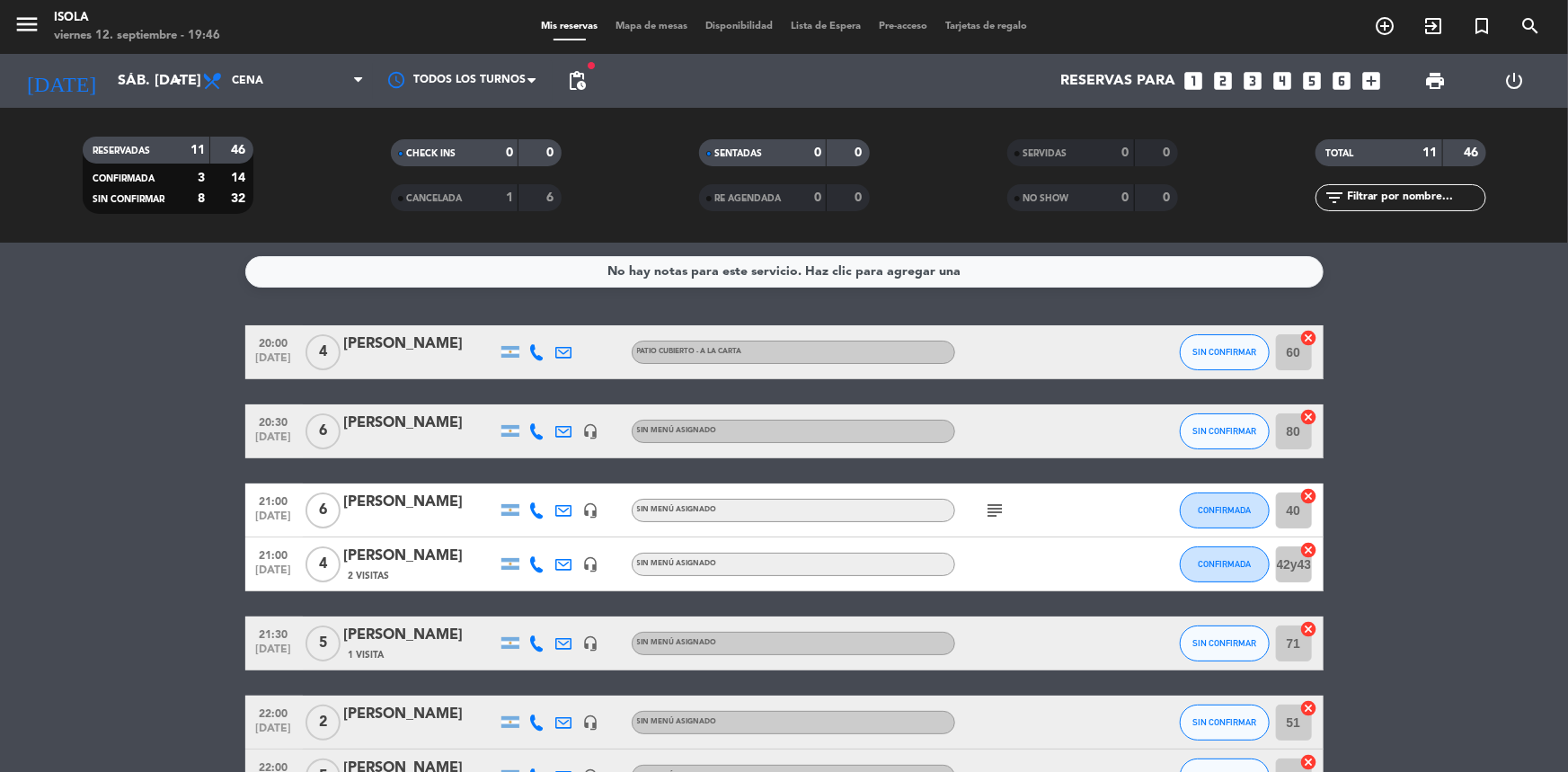
click at [458, 511] on div "[PERSON_NAME]" at bounding box center [420, 503] width 153 height 23
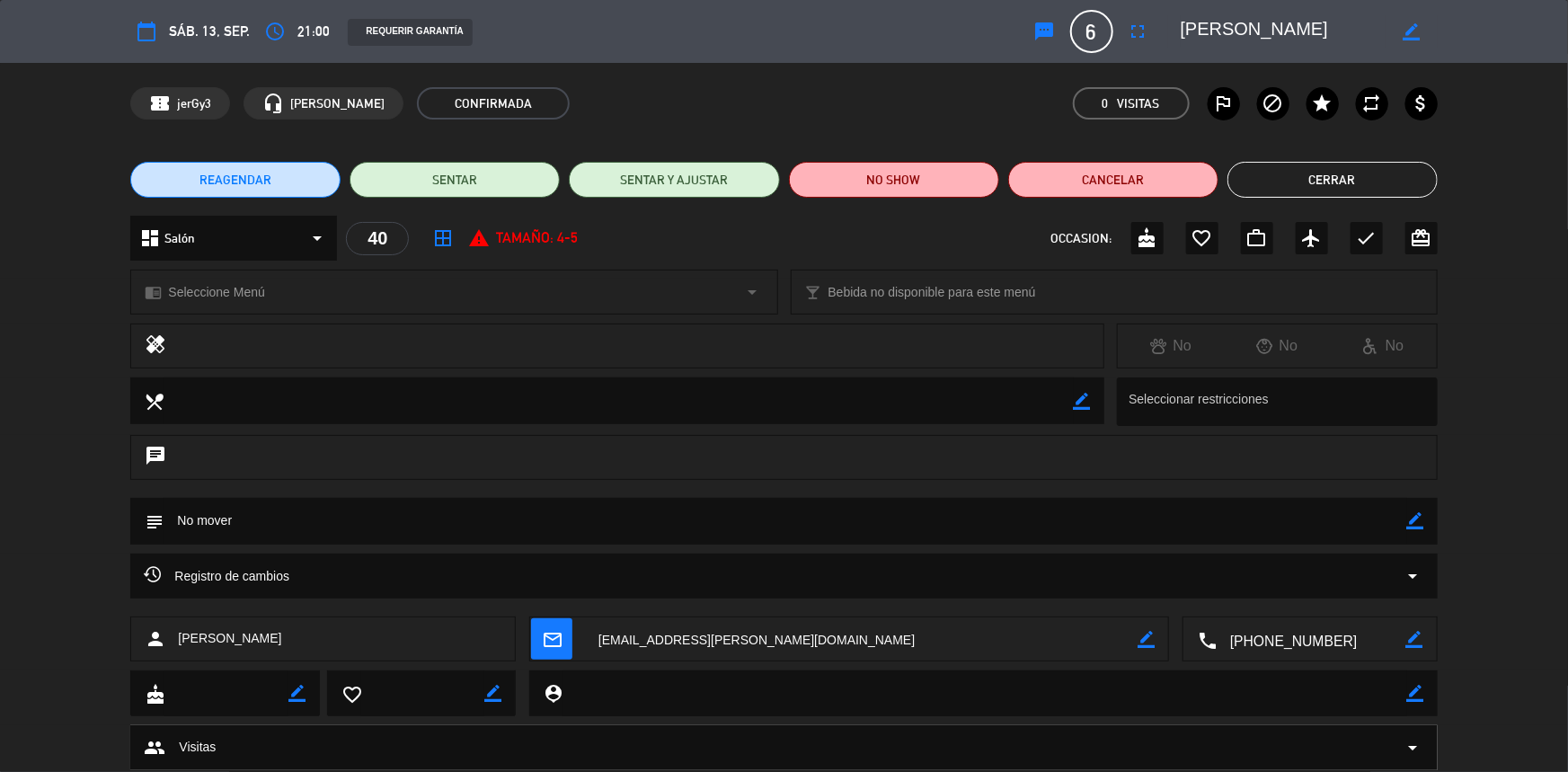
click at [232, 585] on span "Registro de cambios" at bounding box center [217, 576] width 146 height 21
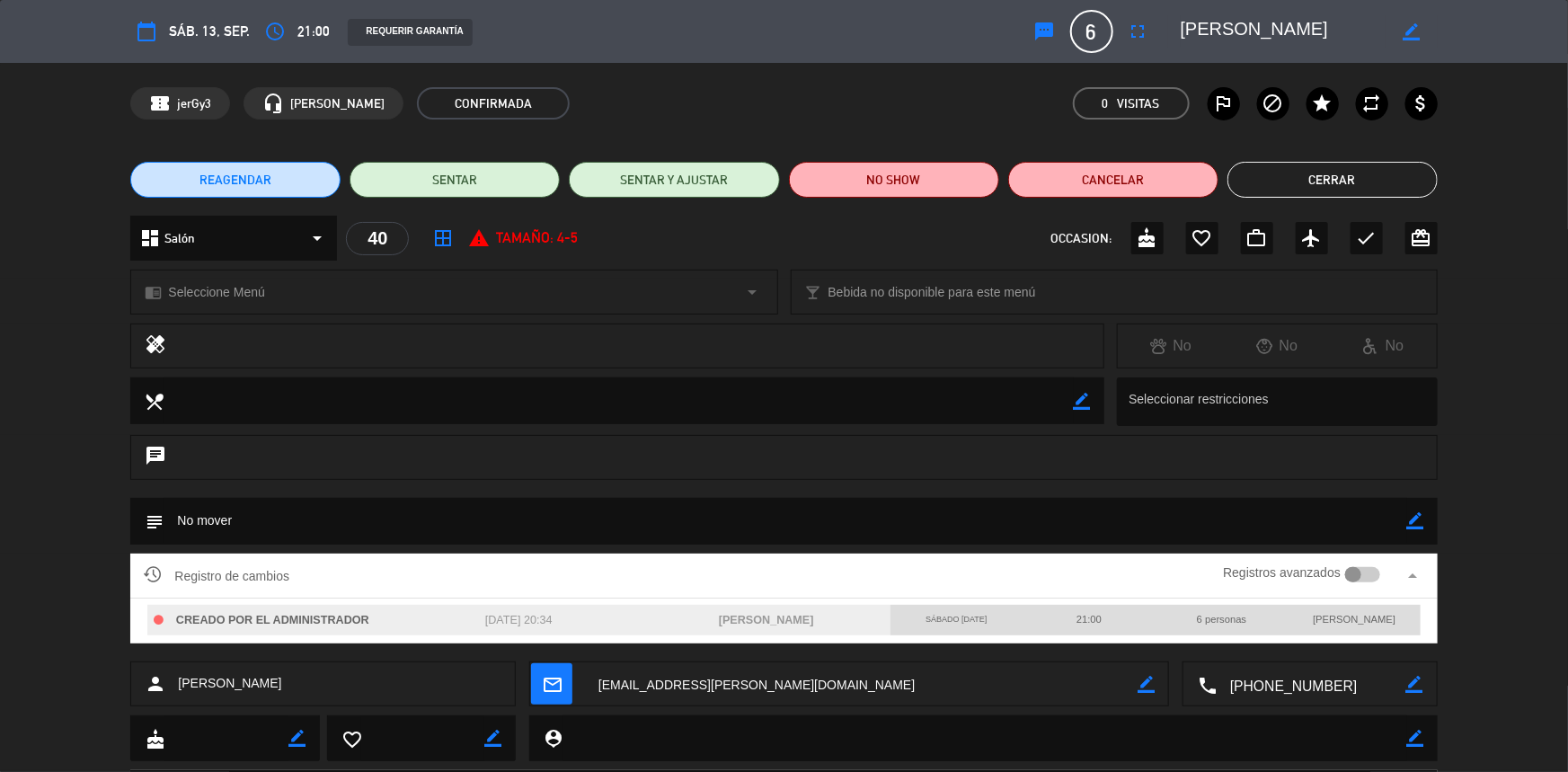
click at [1367, 575] on div at bounding box center [1362, 575] width 35 height 16
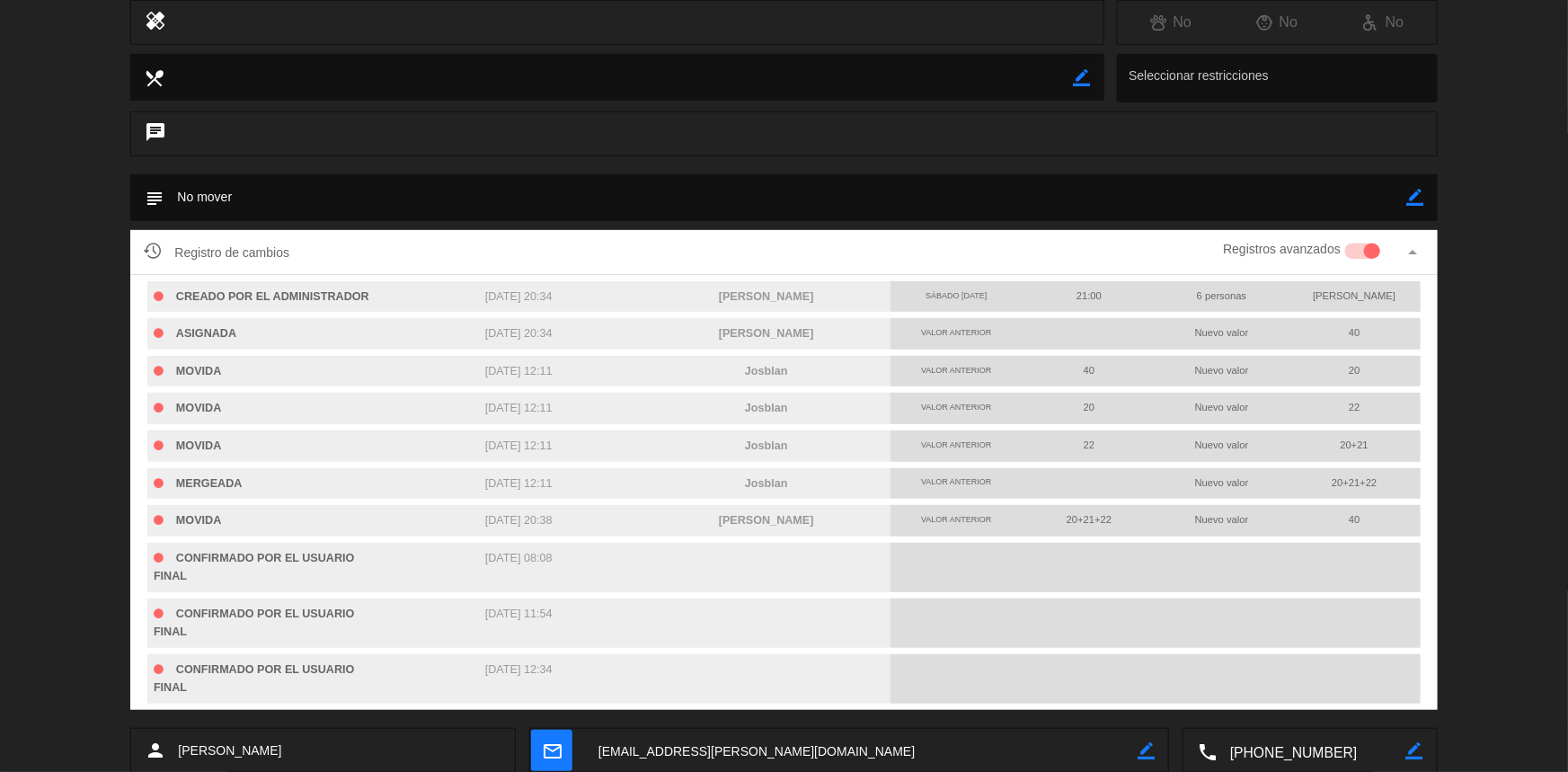
scroll to position [325, 0]
drag, startPoint x: 762, startPoint y: 516, endPoint x: 1062, endPoint y: 487, distance: 301.4
click at [1059, 488] on div "CREADO POR EL ADMINISTRADOR [DATE] 20:34 [PERSON_NAME] sábado [DATE] 21:00 6 pe…" at bounding box center [784, 491] width 1280 height 436
click at [1354, 486] on div "20+21+22" at bounding box center [1354, 482] width 133 height 29
drag, startPoint x: 544, startPoint y: 514, endPoint x: 612, endPoint y: 517, distance: 68.1
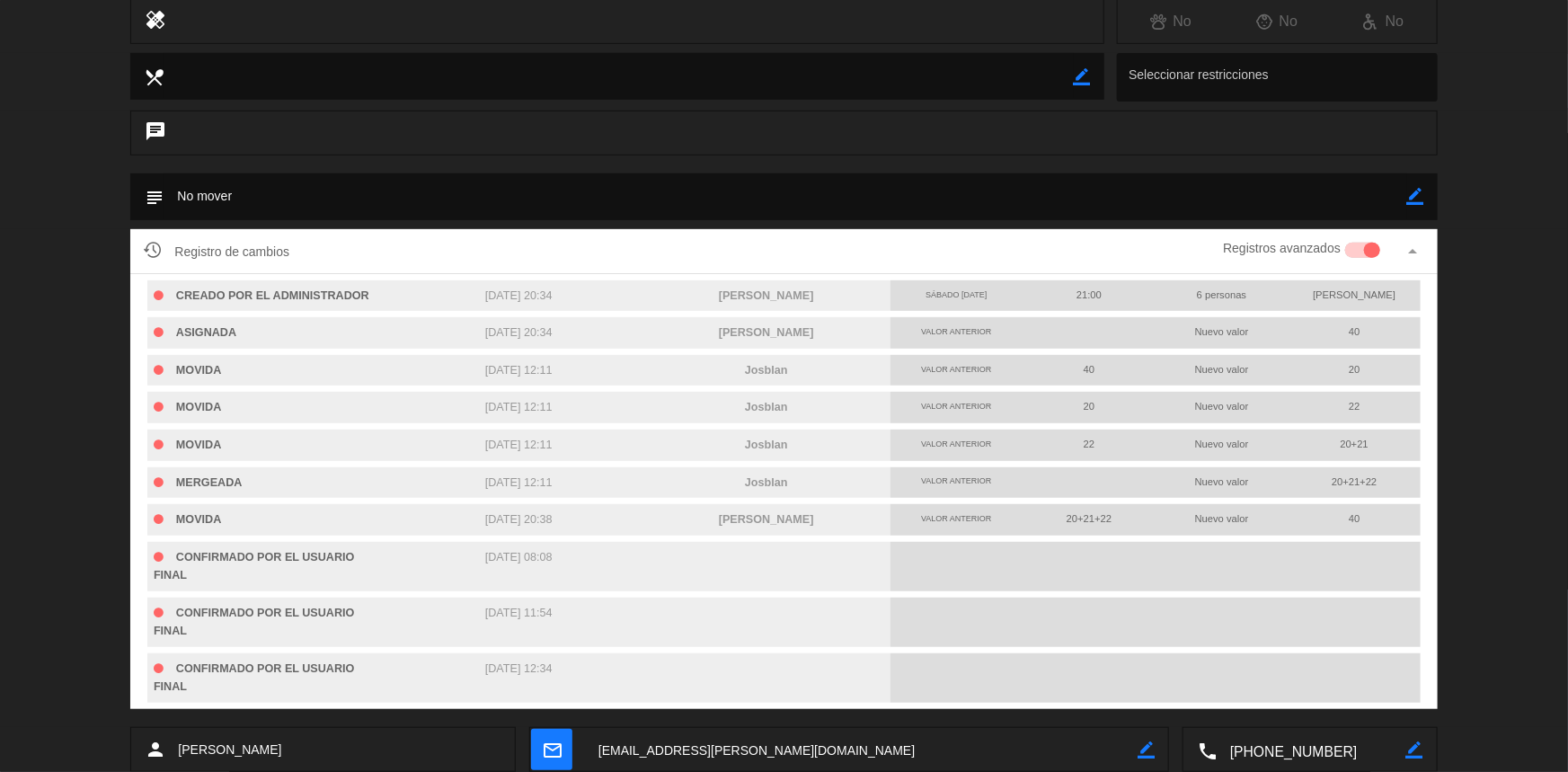
click at [612, 517] on div "[DATE] 20:38" at bounding box center [519, 520] width 248 height 32
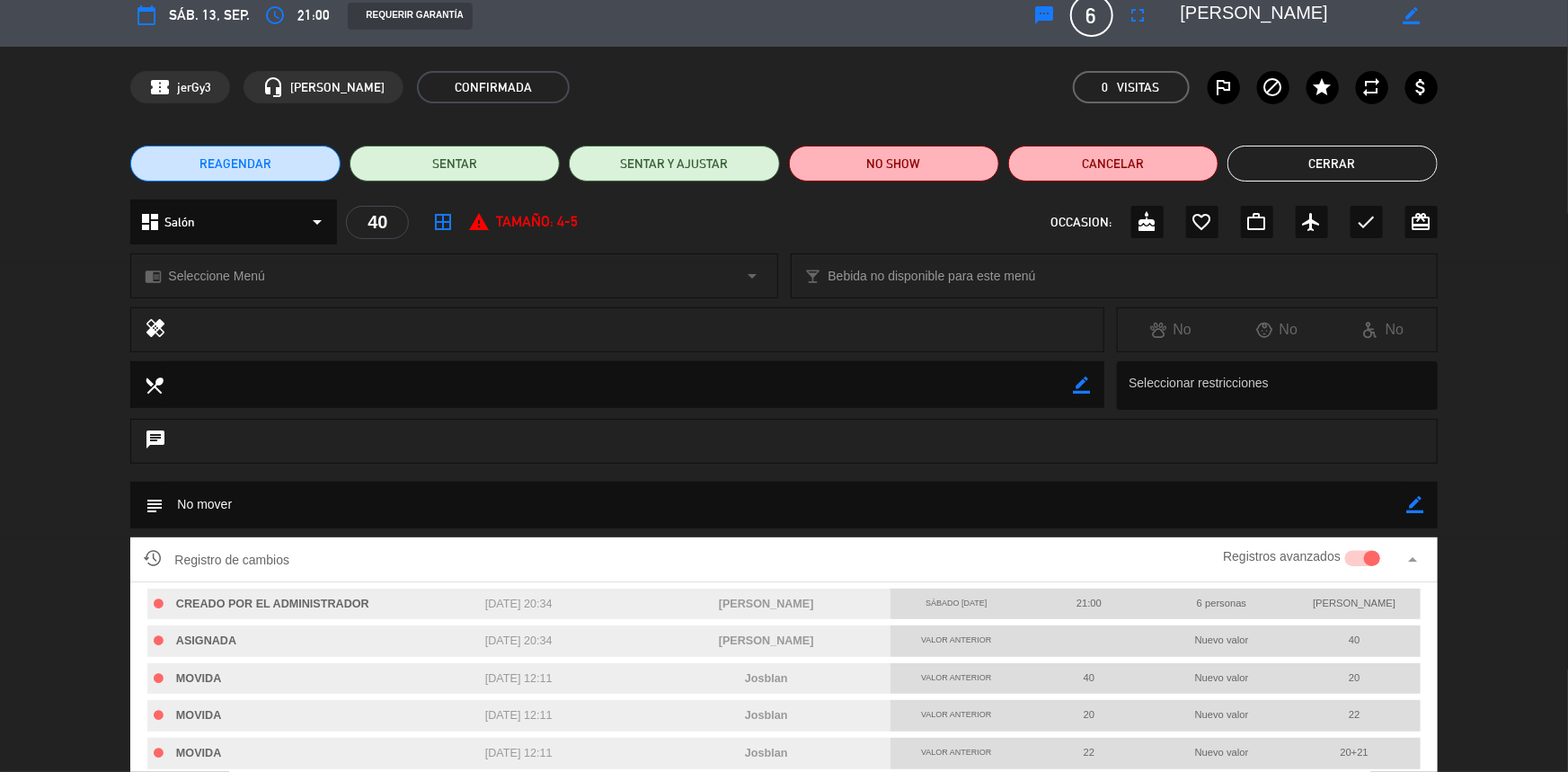
scroll to position [0, 0]
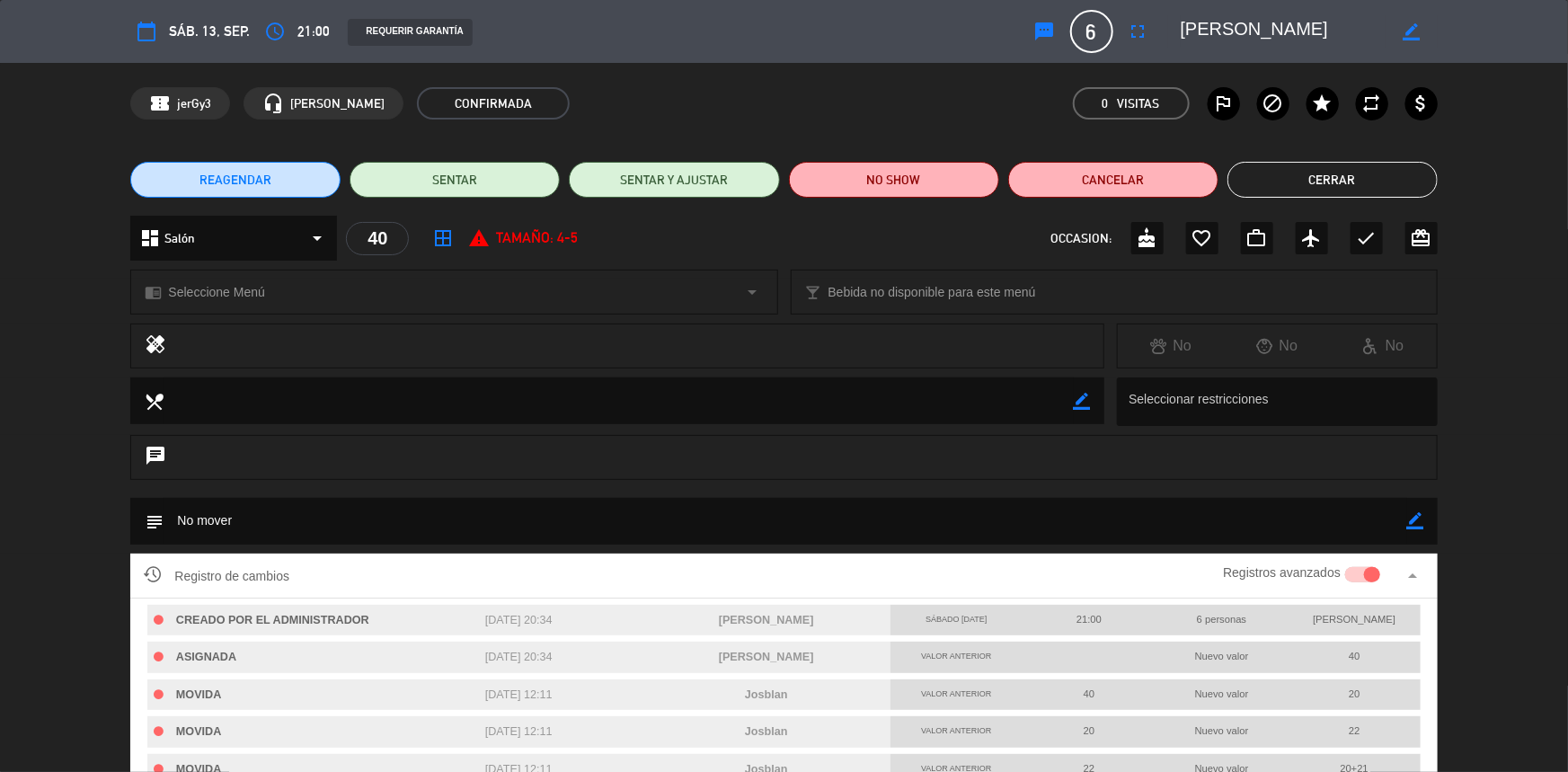
click at [1286, 187] on button "Cerrar" at bounding box center [1333, 179] width 210 height 36
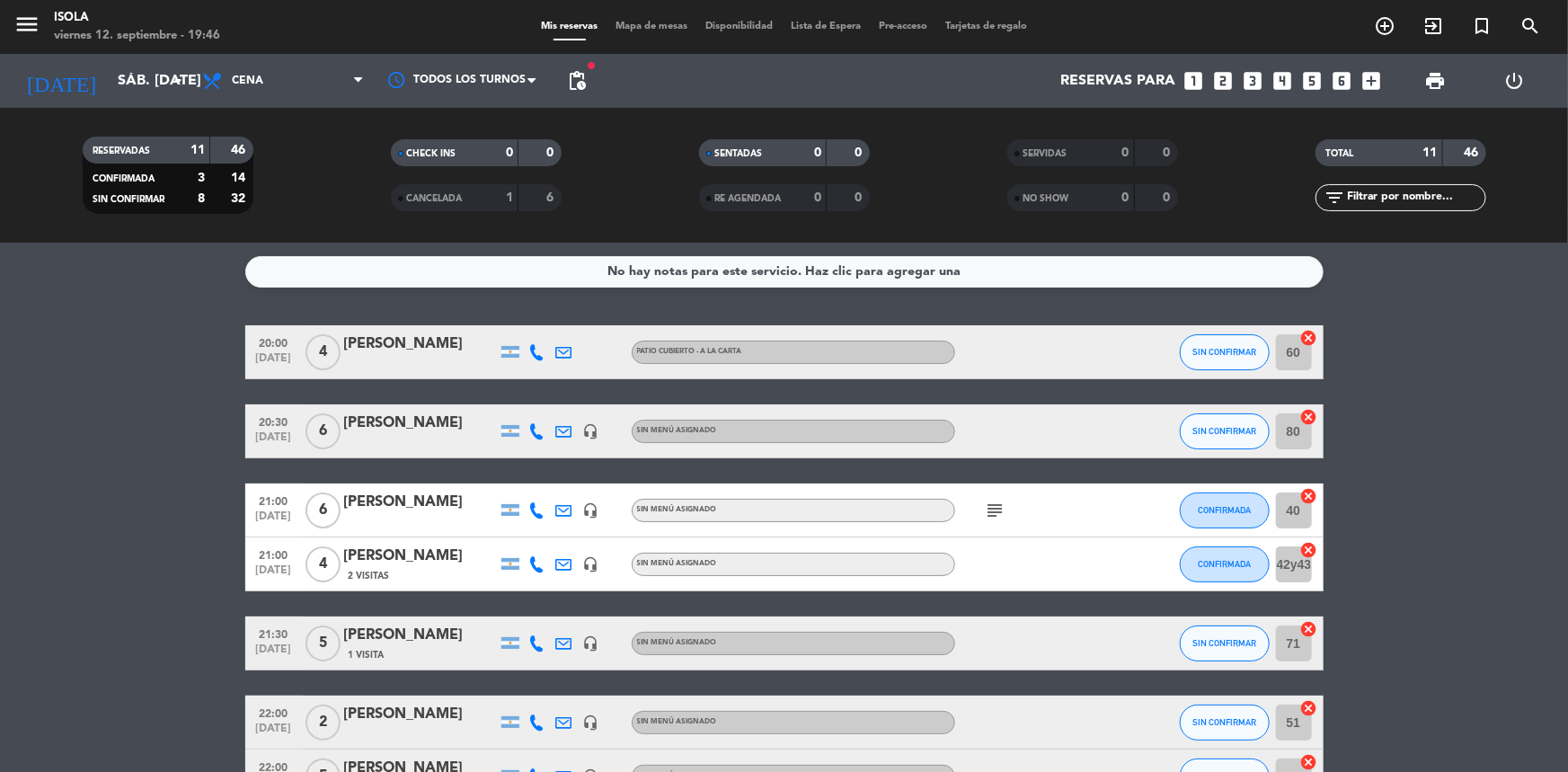
click at [645, 19] on div "Mis reservas Mapa de mesas Disponibilidad Lista de Espera Pre-acceso Tarjetas d…" at bounding box center [784, 27] width 504 height 16
click at [647, 30] on span "Mapa de mesas" at bounding box center [651, 26] width 90 height 10
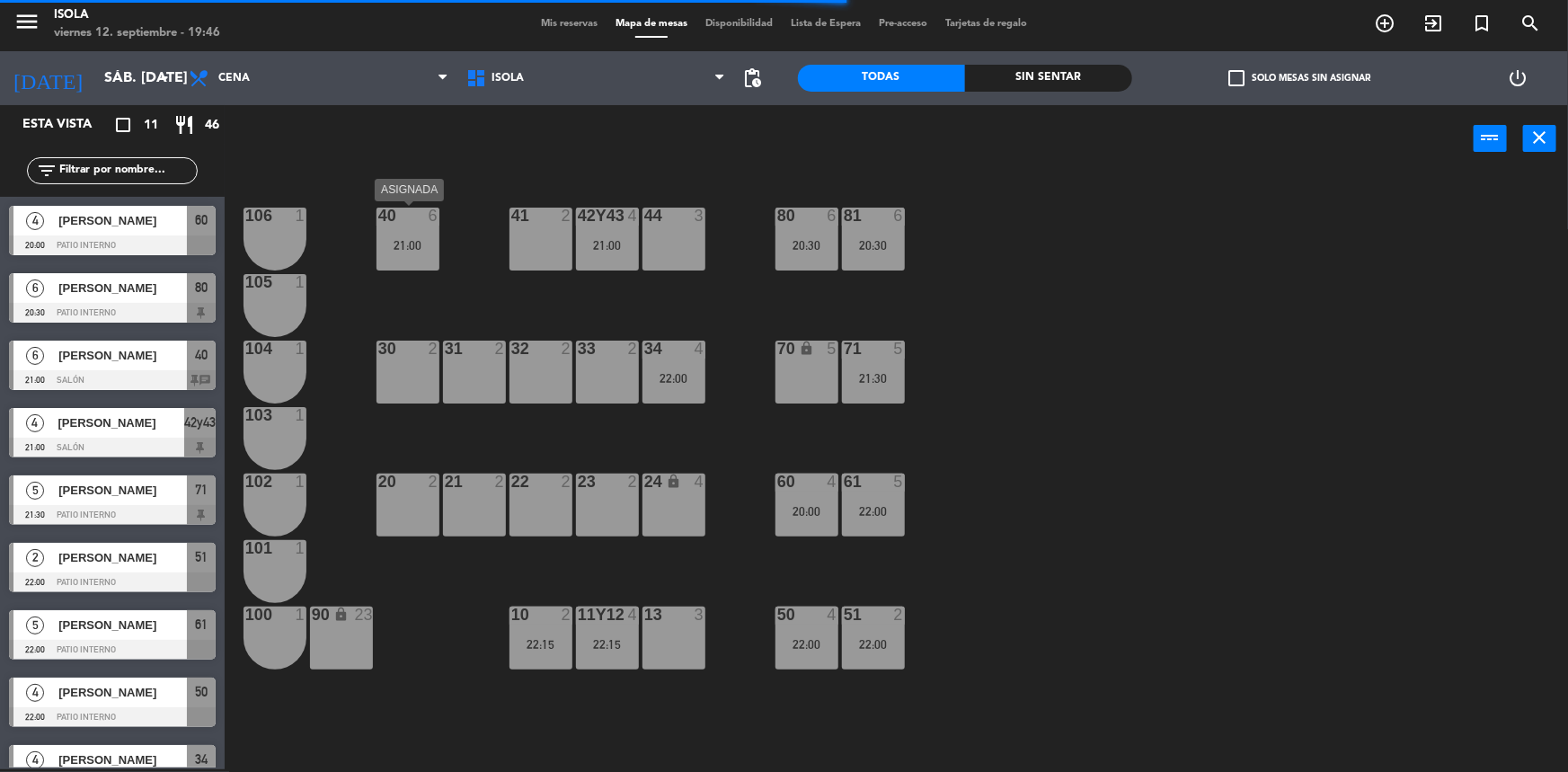
click at [436, 241] on div "21:00" at bounding box center [407, 245] width 62 height 12
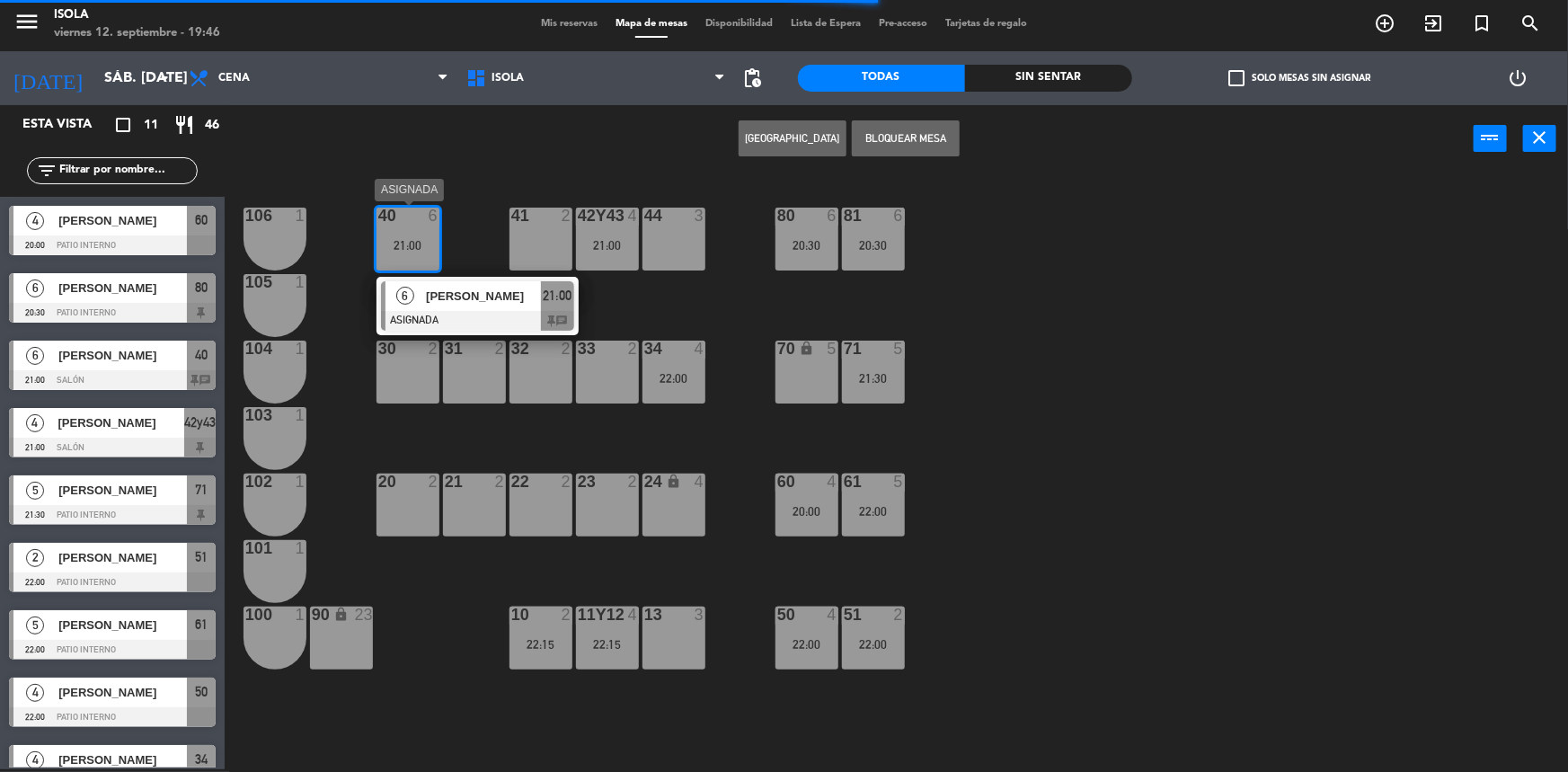
click at [461, 299] on span "[PERSON_NAME]" at bounding box center [483, 296] width 115 height 19
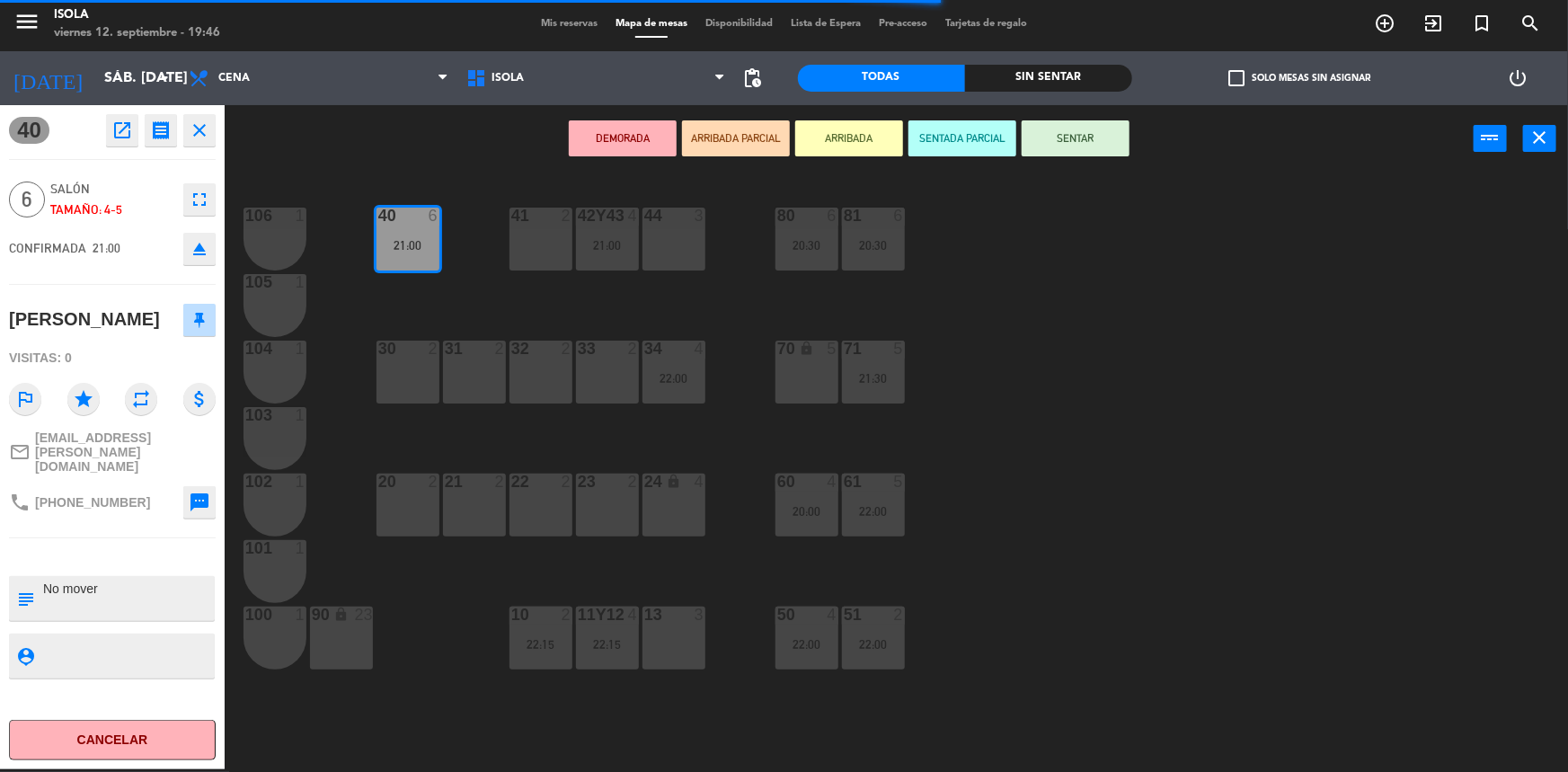
click at [488, 374] on div "31 2" at bounding box center [474, 371] width 62 height 62
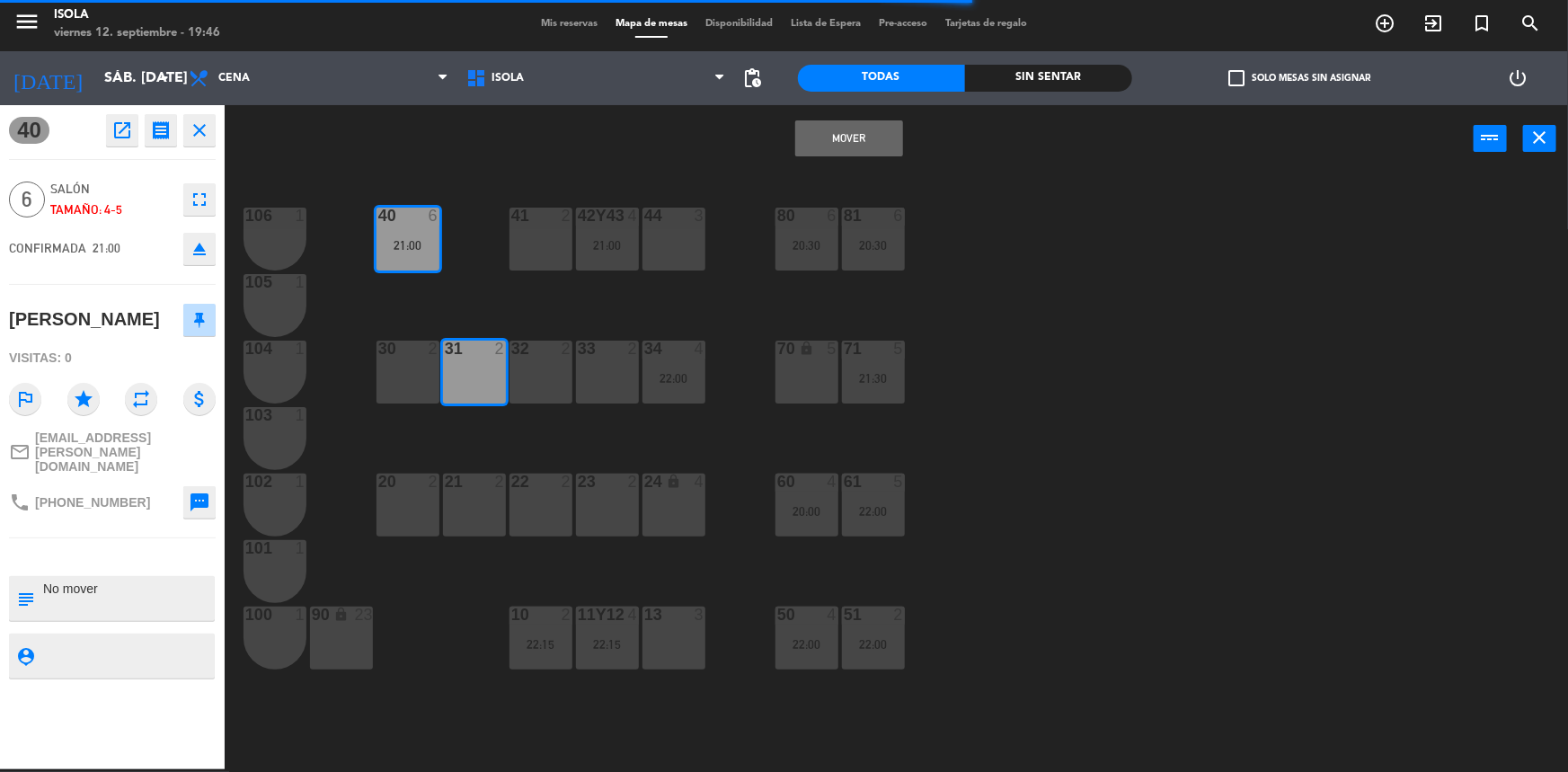
click at [533, 370] on div "32 2" at bounding box center [540, 371] width 62 height 62
drag, startPoint x: 602, startPoint y: 369, endPoint x: 628, endPoint y: 357, distance: 28.6
click at [602, 369] on div "33 2" at bounding box center [607, 371] width 62 height 62
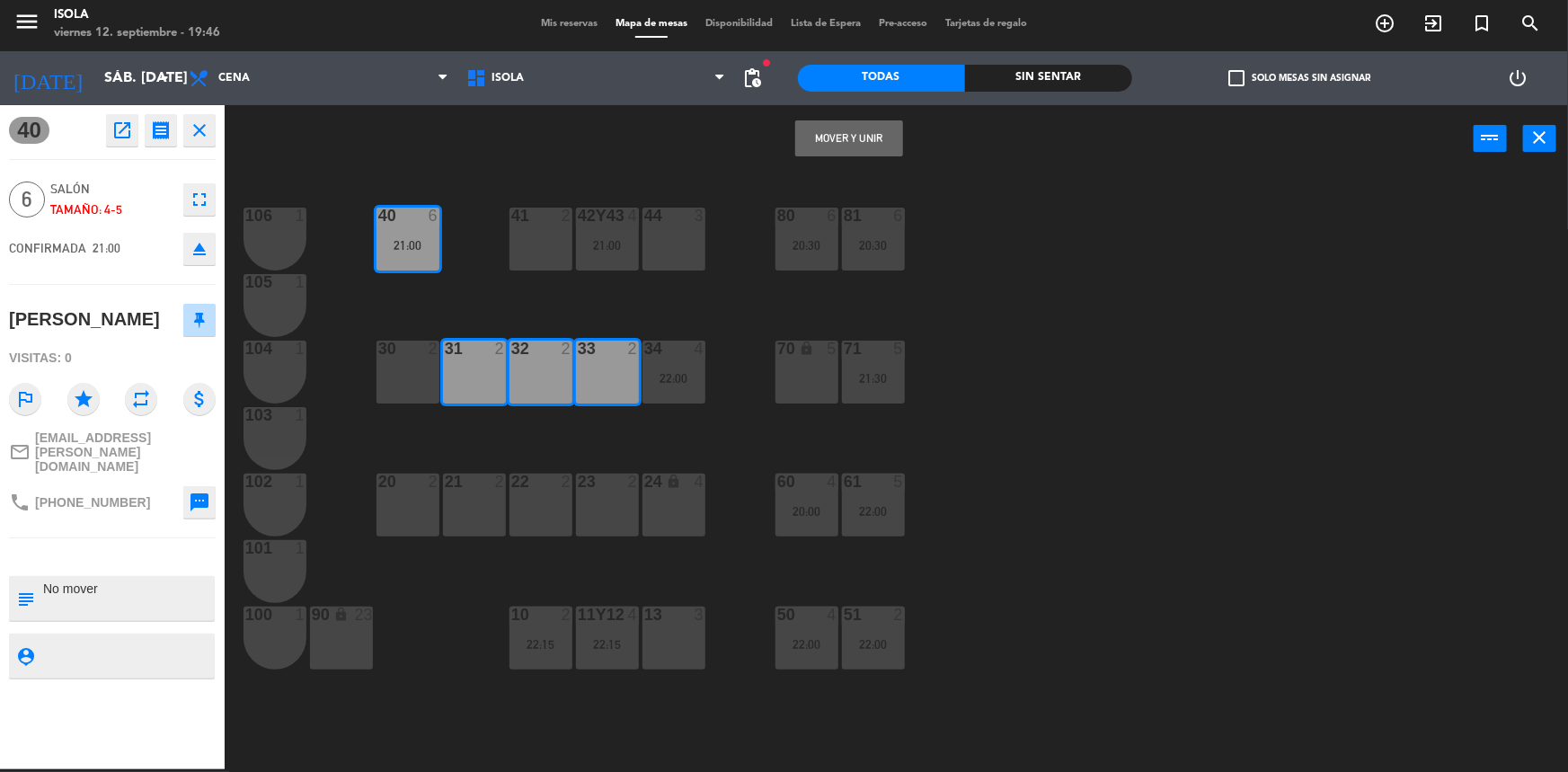
click at [849, 135] on button "Mover y Unir" at bounding box center [849, 137] width 108 height 36
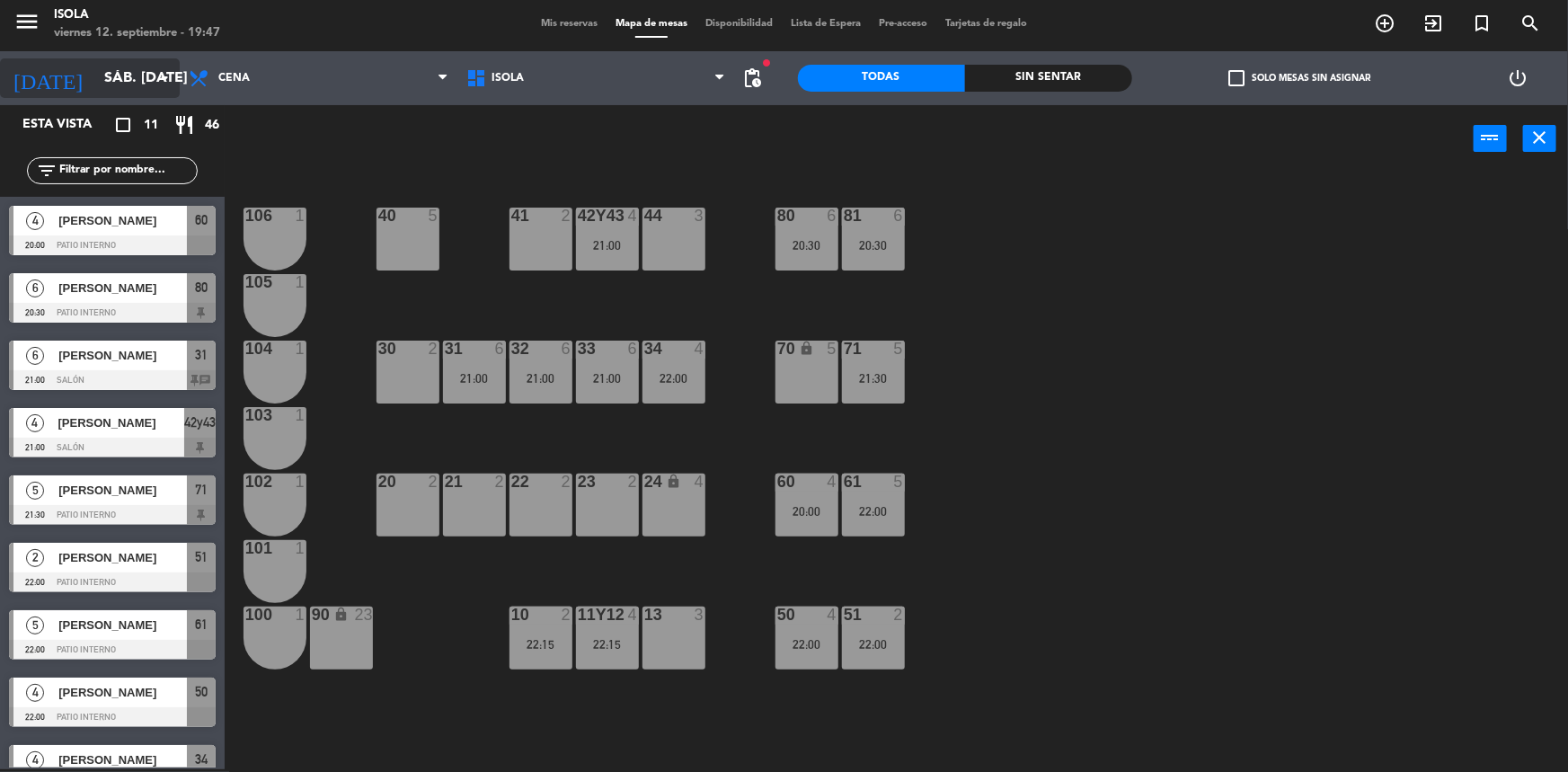
click at [95, 76] on input "sáb. [DATE]" at bounding box center [189, 79] width 189 height 35
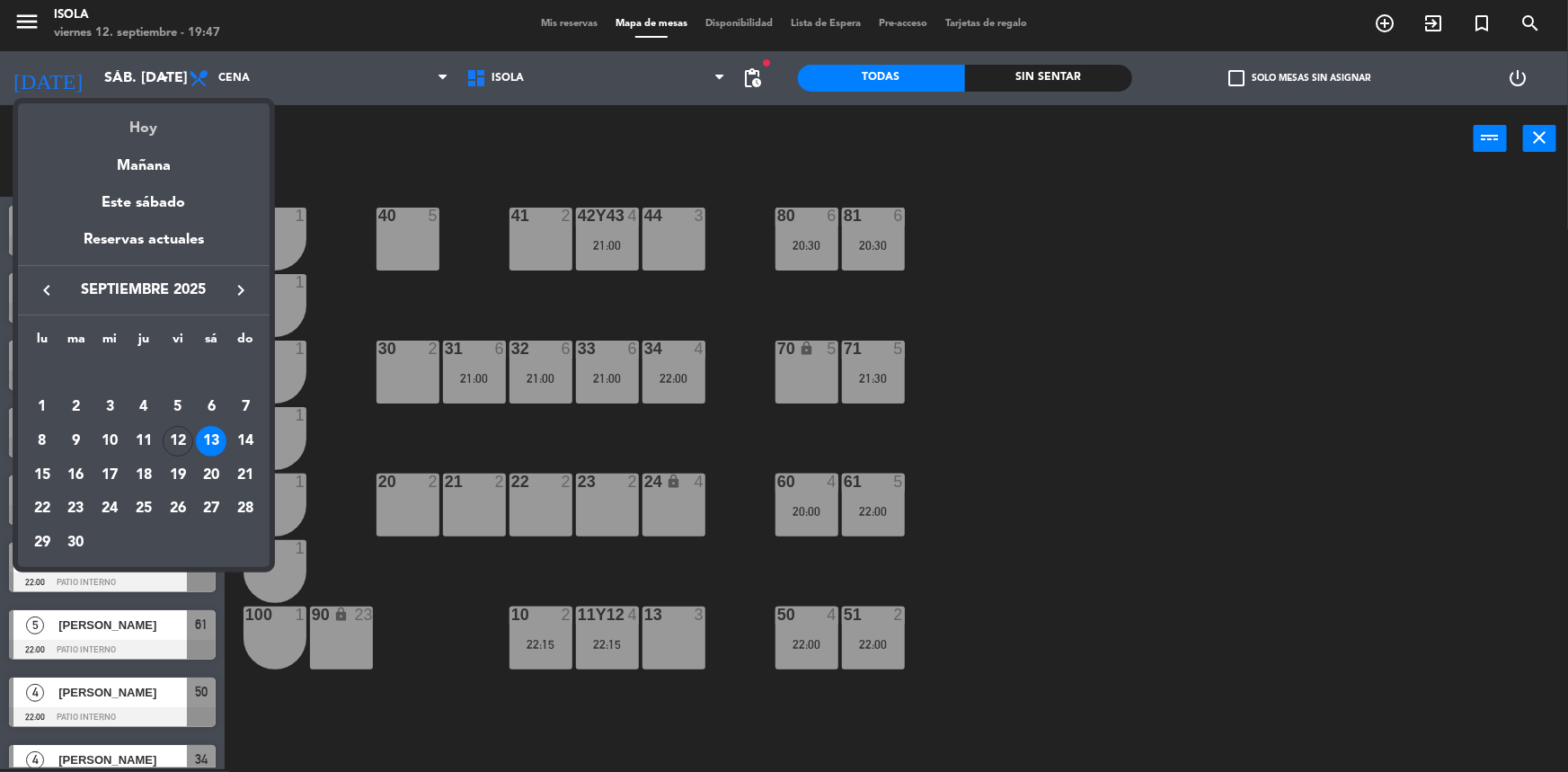
click at [131, 126] on div "Hoy" at bounding box center [144, 122] width 252 height 37
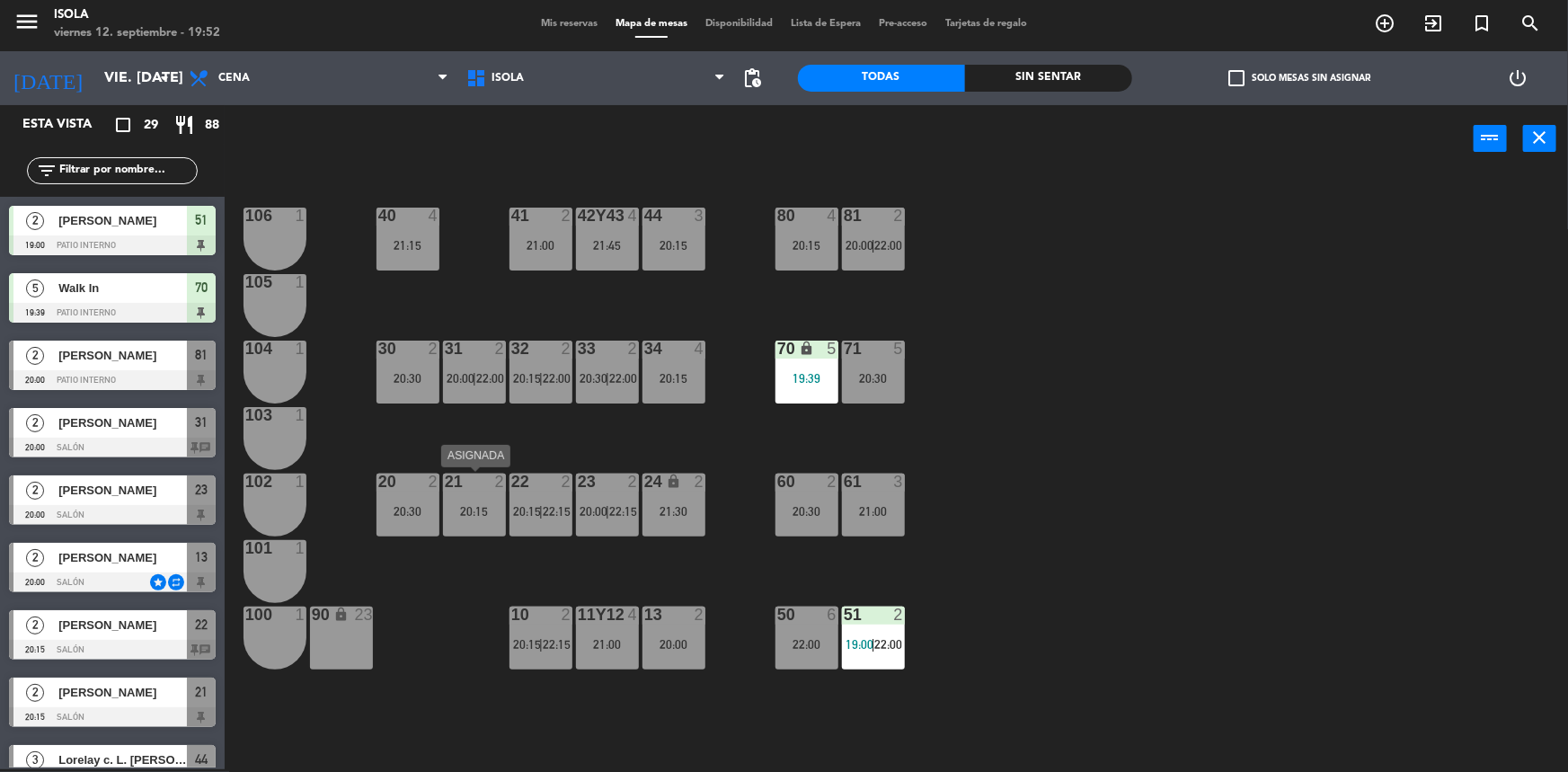
click at [476, 522] on div "21 2 20:15" at bounding box center [474, 505] width 62 height 62
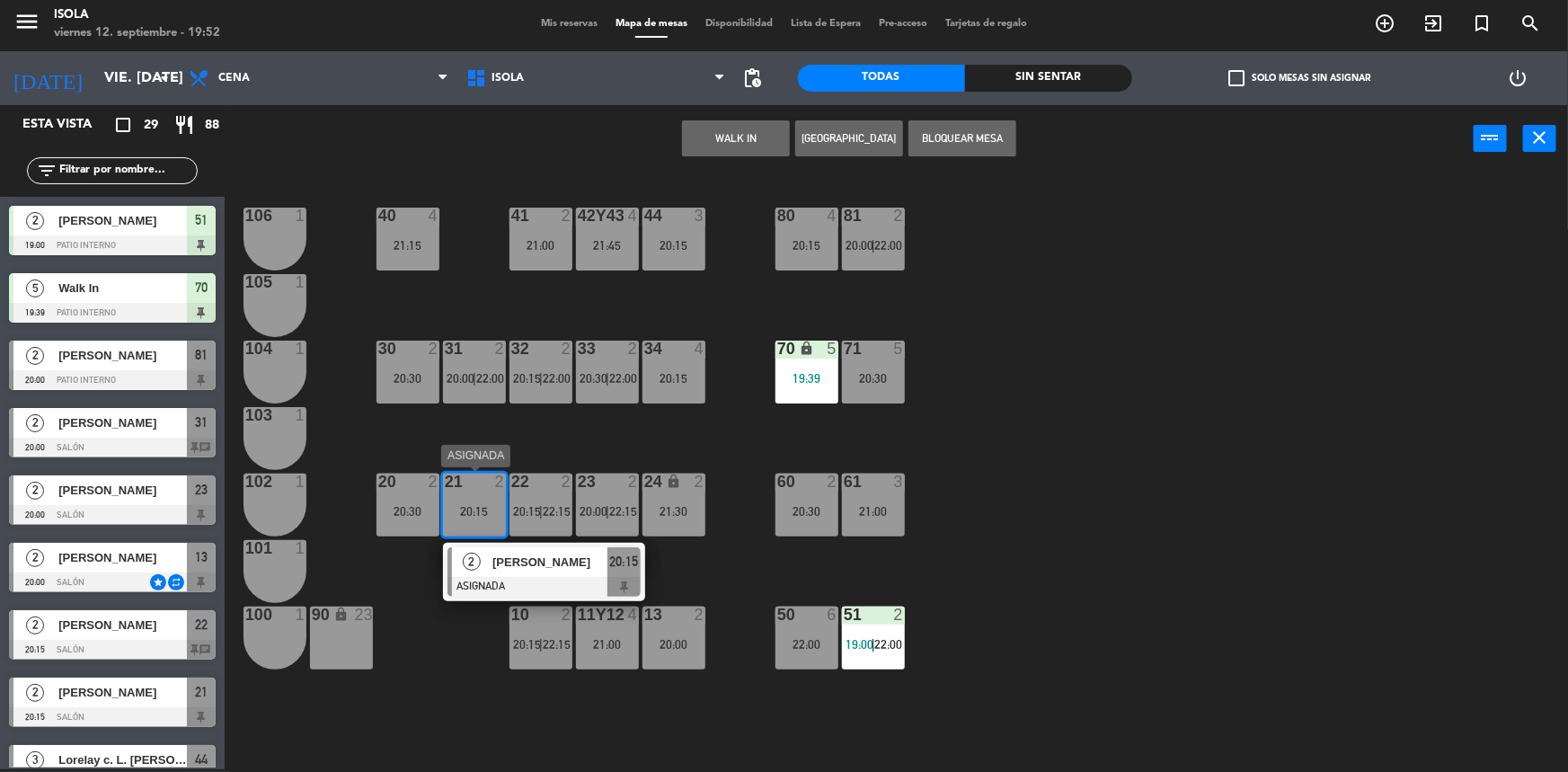
click at [419, 570] on div "40 4 21:15 42y43 4 21:45 41 2 21:00 44 3 20:15 80 4 20:15 81 2 20:00 | 22:00 10…" at bounding box center [904, 473] width 1328 height 597
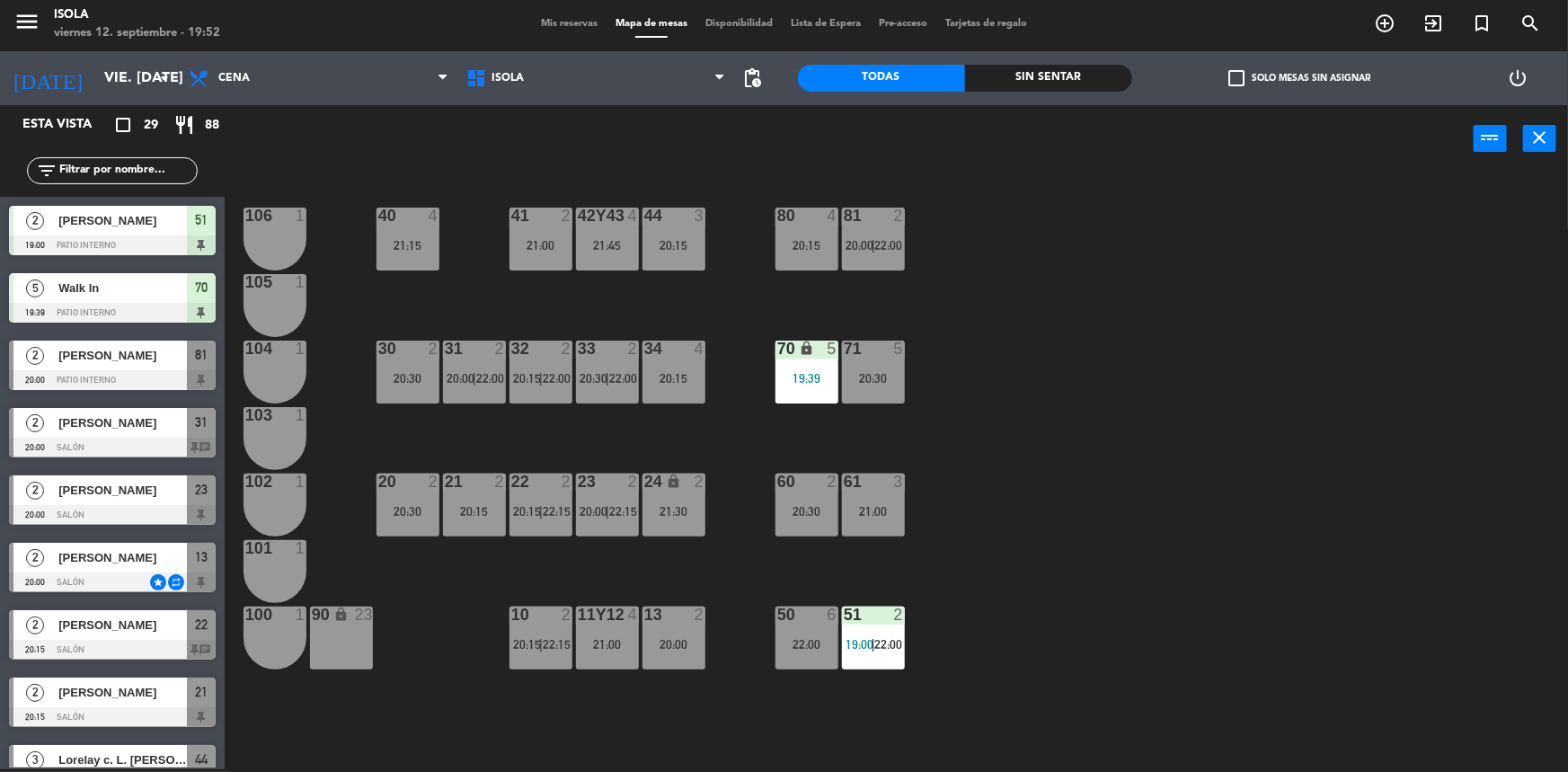
click at [412, 451] on div "40 4 21:15 42y43 4 21:45 41 2 21:00 44 3 20:15 80 4 20:15 81 2 20:00 | 22:00 10…" at bounding box center [904, 473] width 1328 height 597
click at [401, 488] on div at bounding box center [407, 482] width 30 height 16
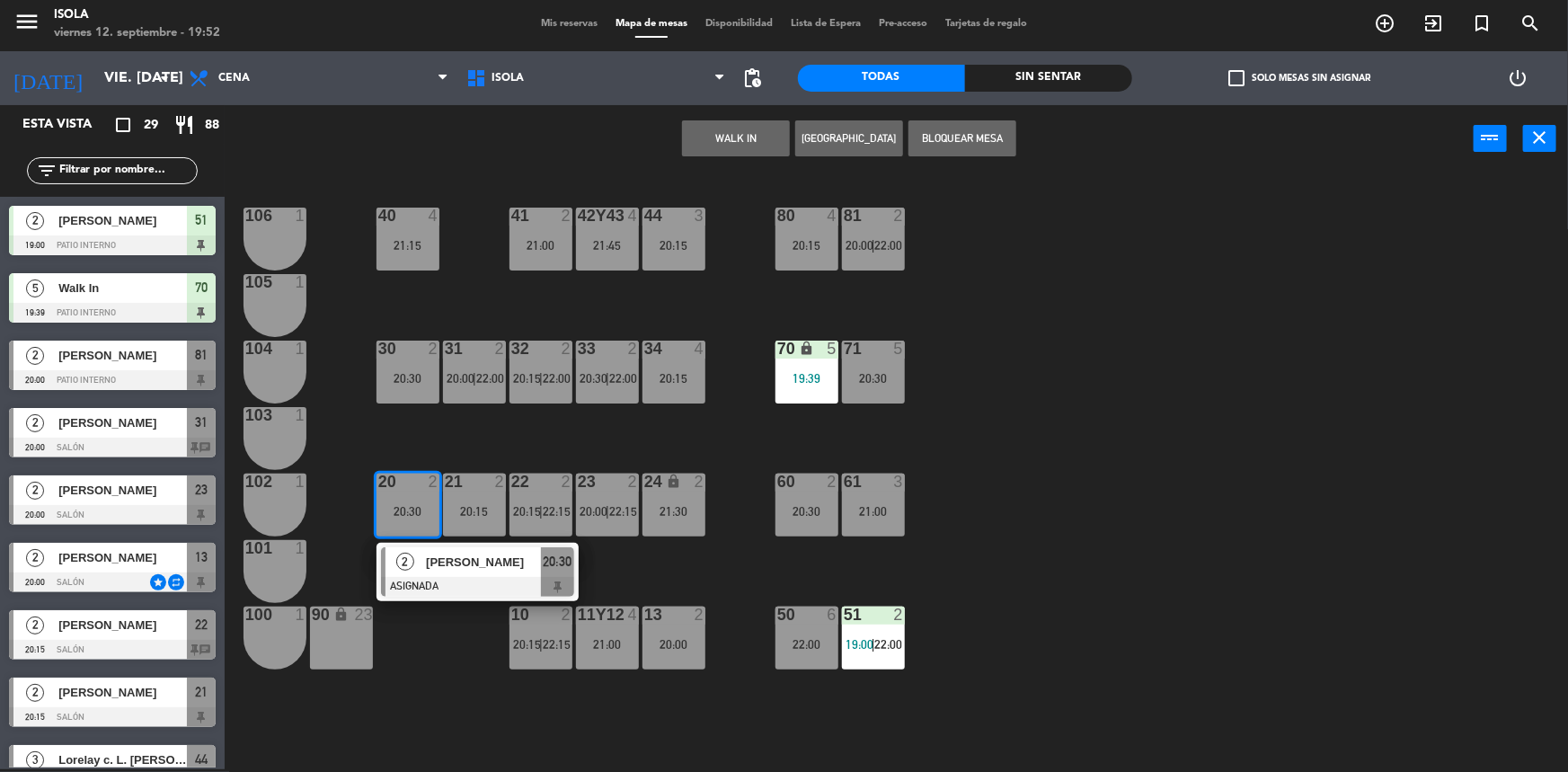
click at [456, 614] on div "40 4 21:15 42y43 4 21:45 41 2 21:00 44 3 20:15 80 4 20:15 81 2 20:00 | 22:00 10…" at bounding box center [904, 473] width 1328 height 597
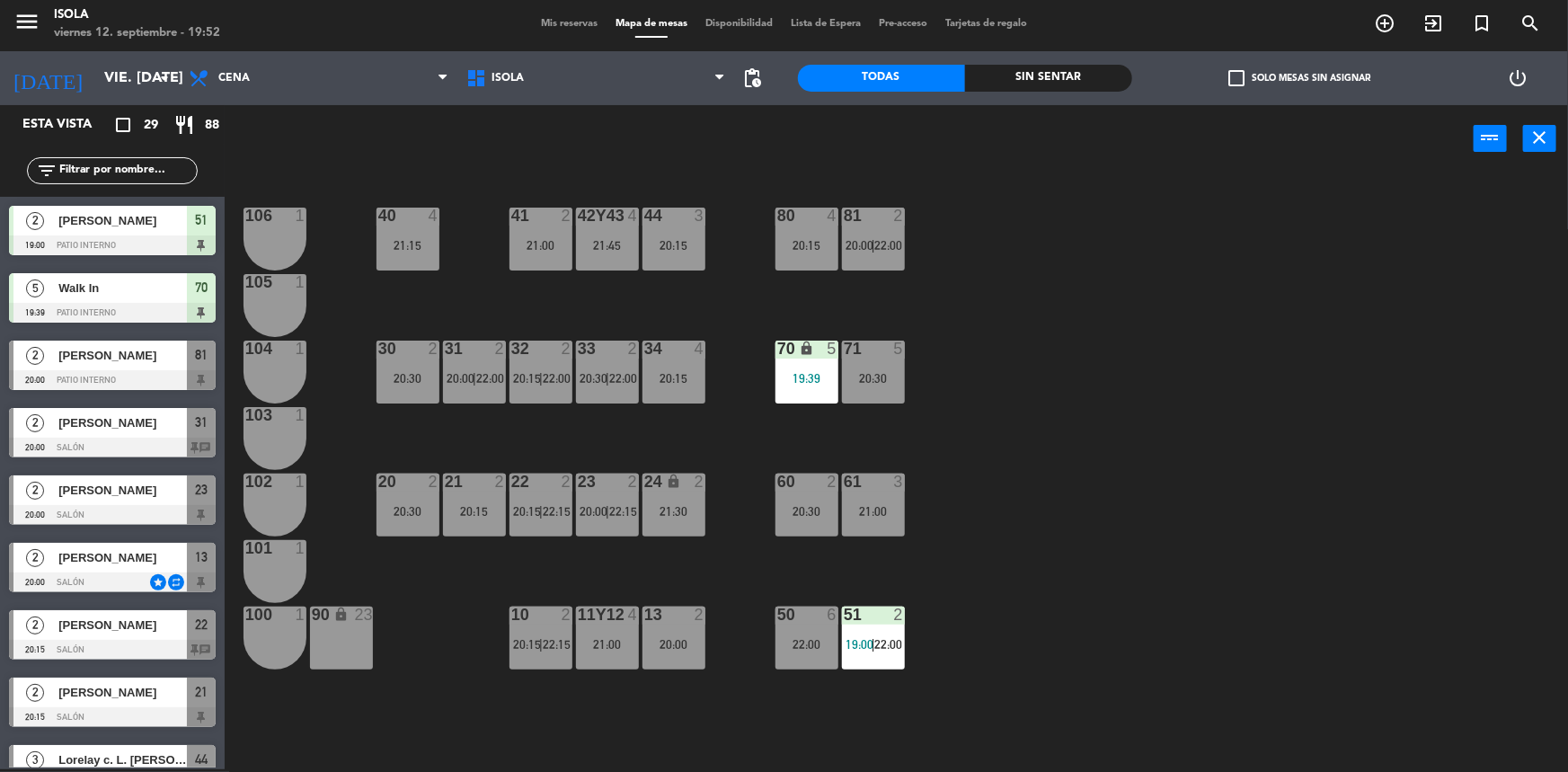
click at [930, 462] on div "40 4 21:15 42y43 4 21:45 41 2 21:00 44 3 20:15 80 4 20:15 81 2 20:00 | 22:00 10…" at bounding box center [904, 473] width 1328 height 597
click at [763, 77] on span "pending_actions" at bounding box center [753, 78] width 21 height 21
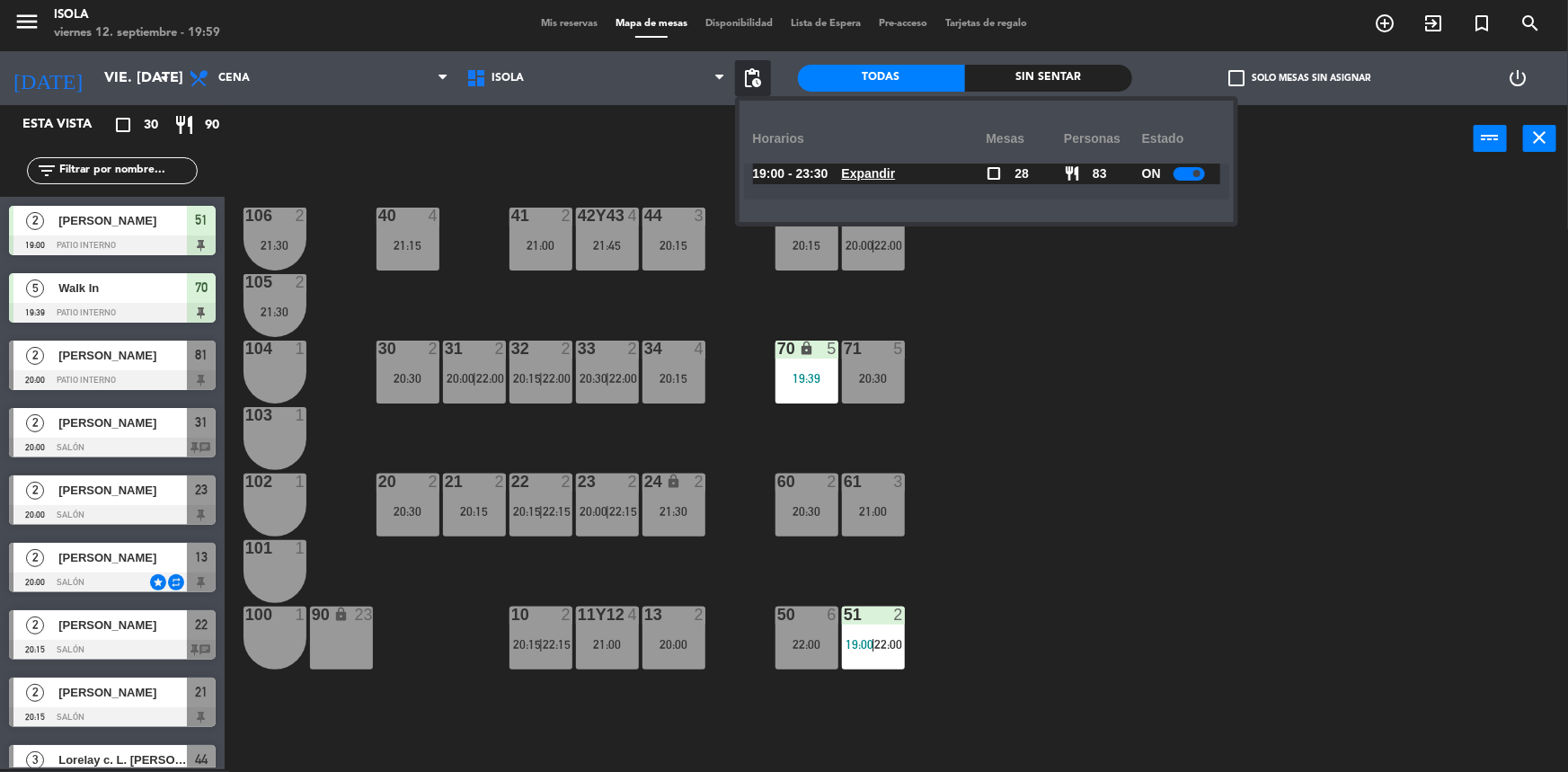
click at [890, 175] on u "Expandir" at bounding box center [869, 173] width 54 height 14
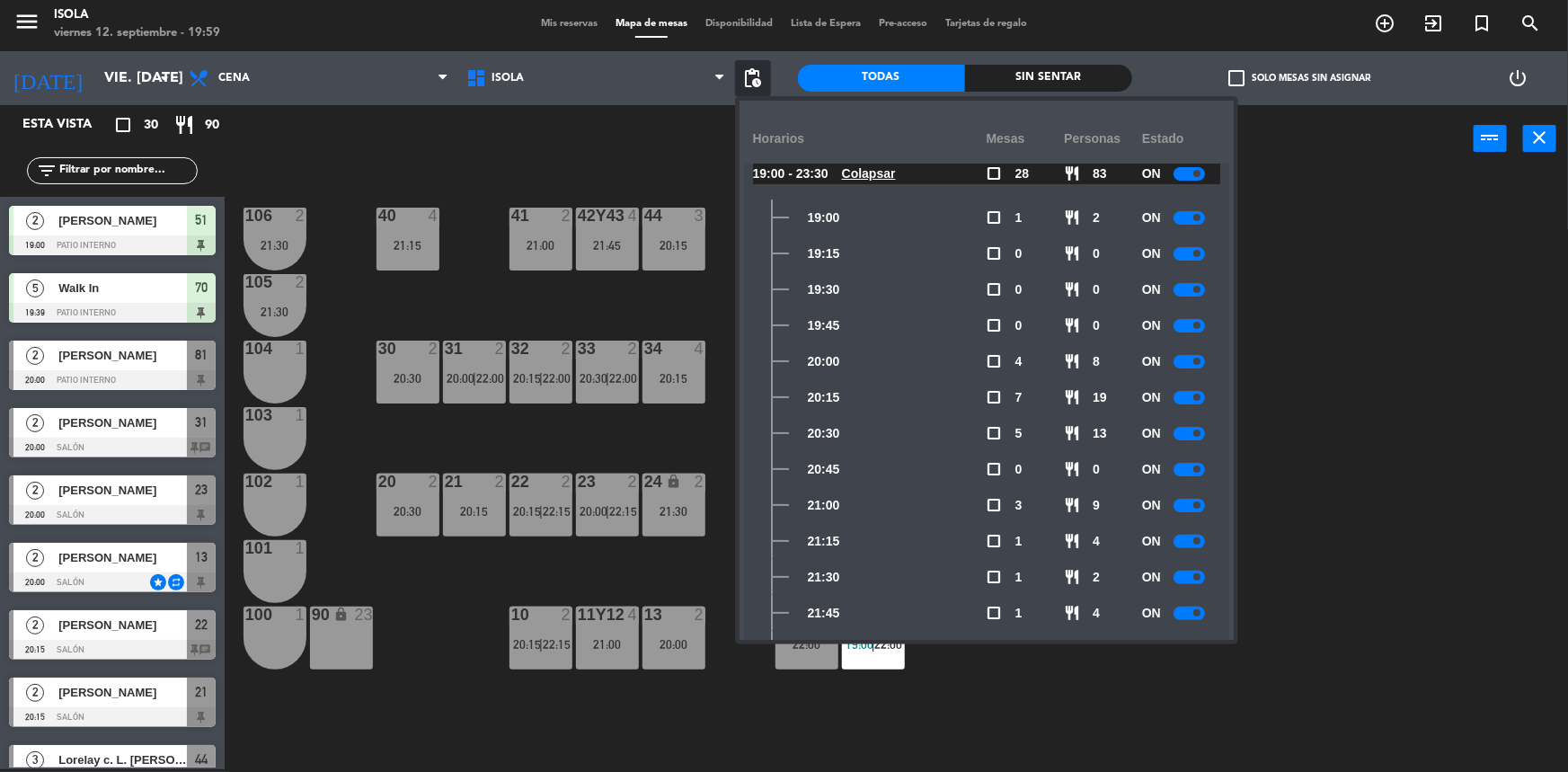
click at [1195, 430] on span at bounding box center [1196, 433] width 7 height 7
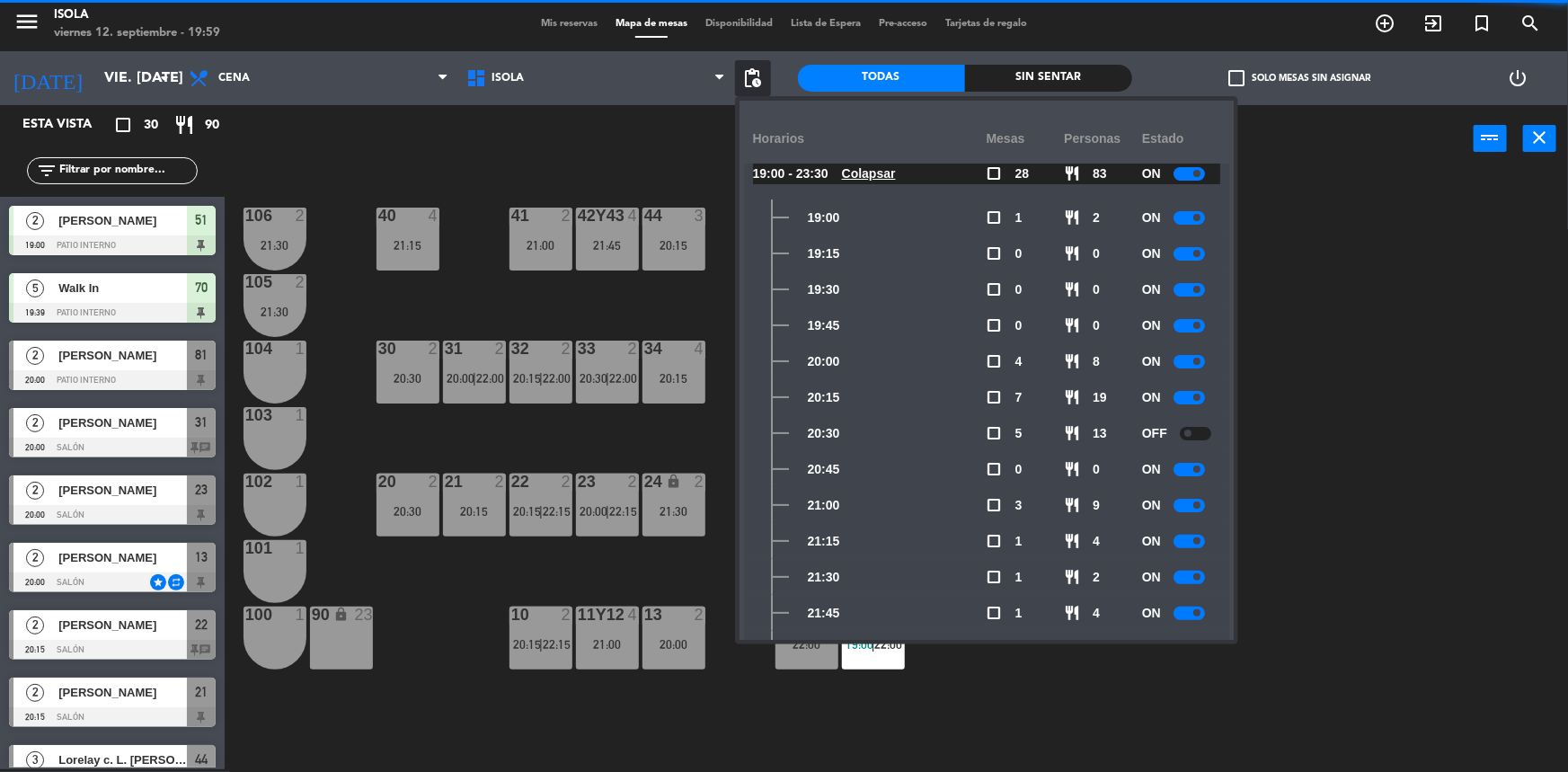
click at [1189, 468] on div at bounding box center [1188, 470] width 32 height 13
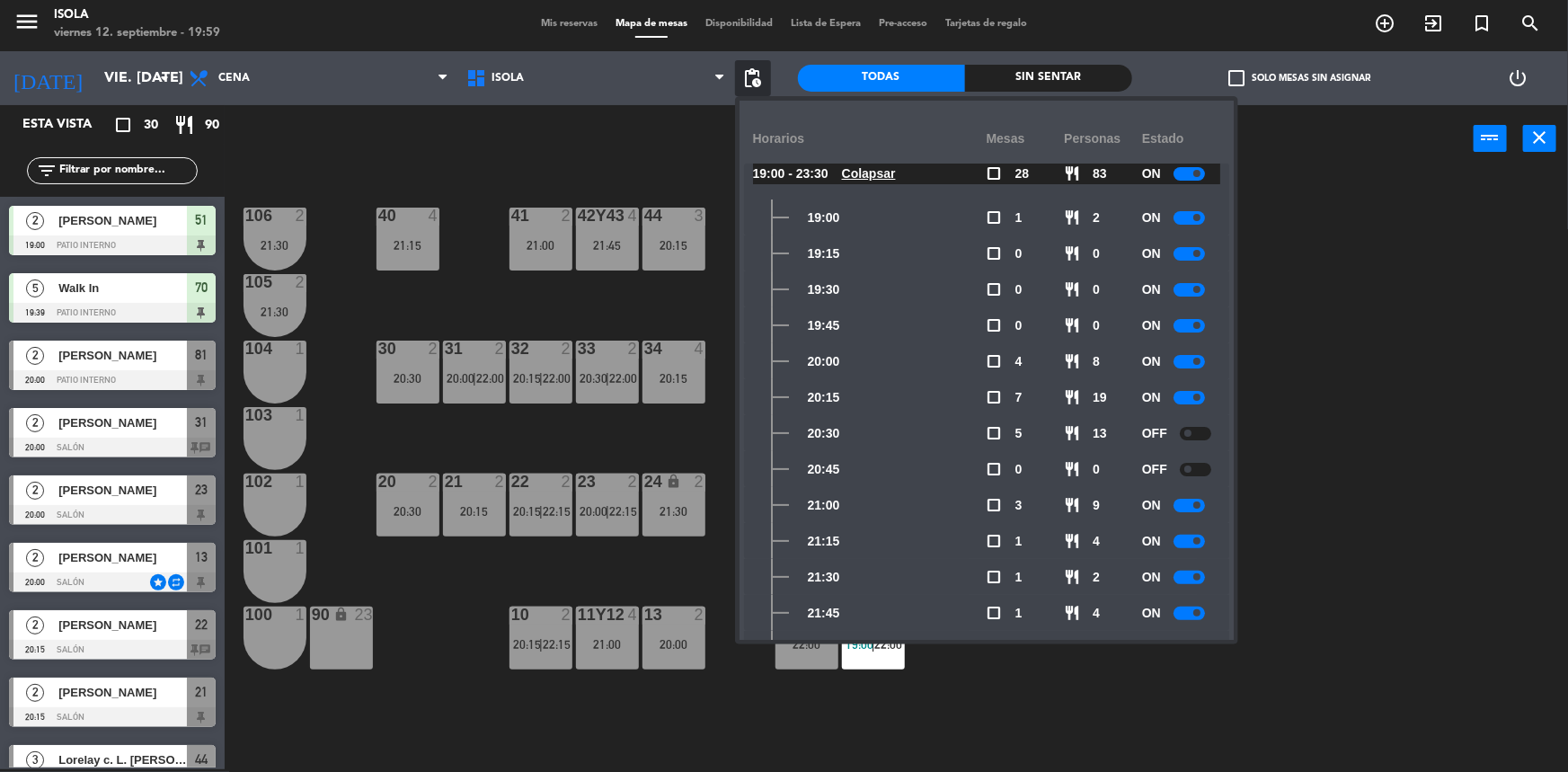
click at [1187, 504] on div at bounding box center [1188, 506] width 32 height 13
click at [1193, 535] on div at bounding box center [1188, 541] width 32 height 13
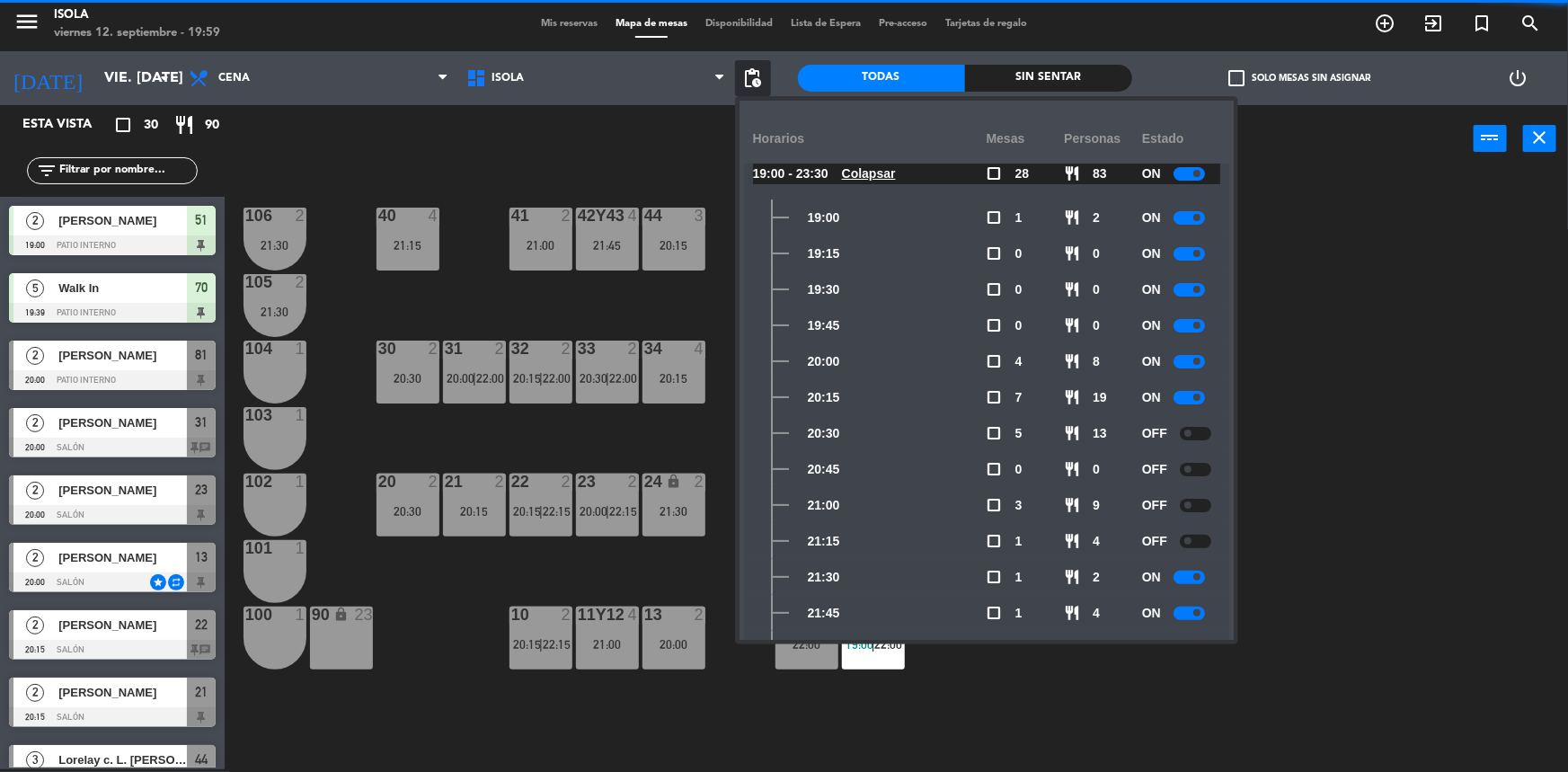
click at [1187, 578] on div at bounding box center [1188, 578] width 32 height 13
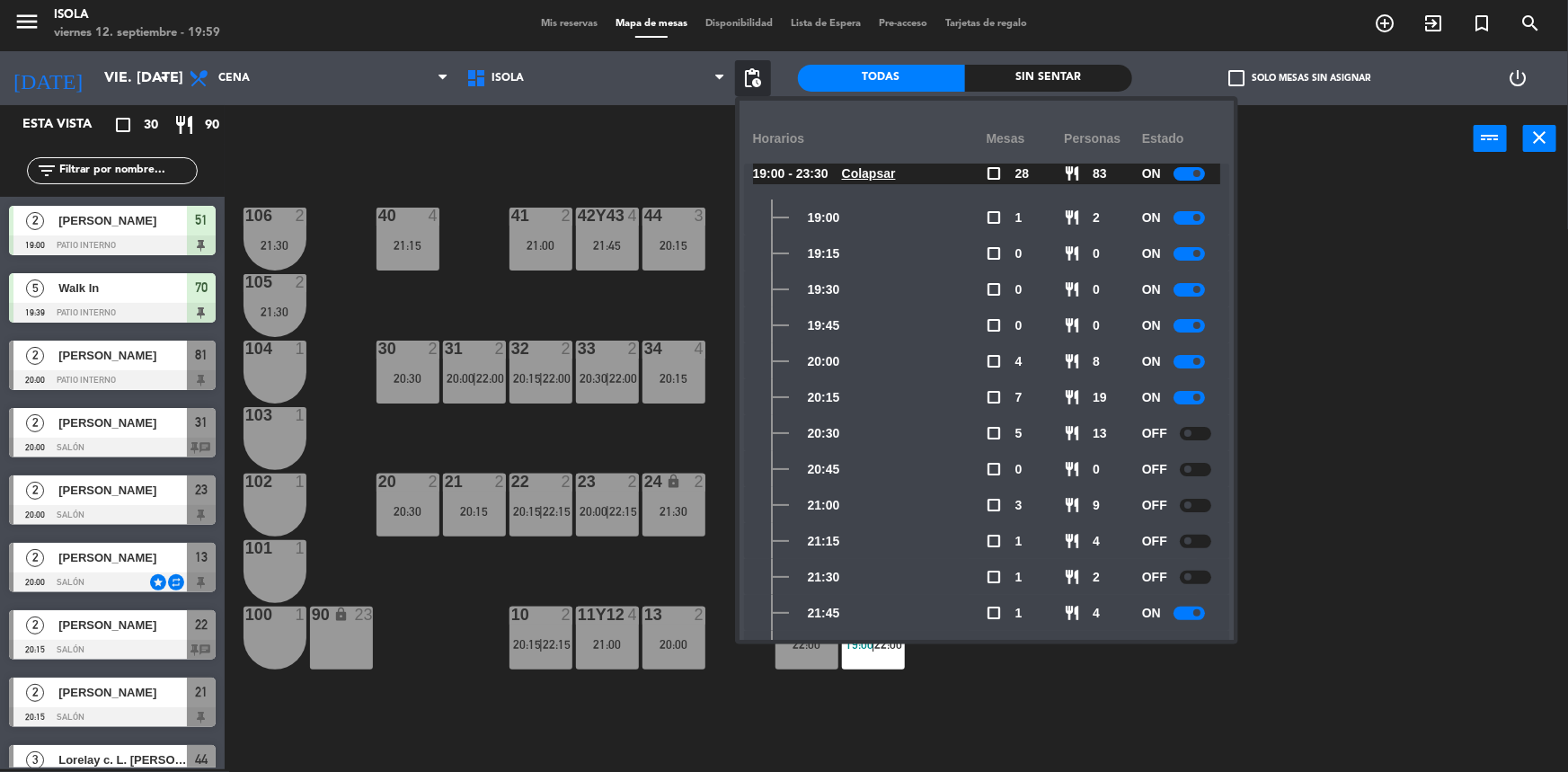
click at [1317, 443] on div "40 4 21:15 42y43 4 21:45 41 2 21:00 44 3 20:15 80 4 20:15 81 2 20:00 | 22:00 10…" at bounding box center [904, 473] width 1328 height 597
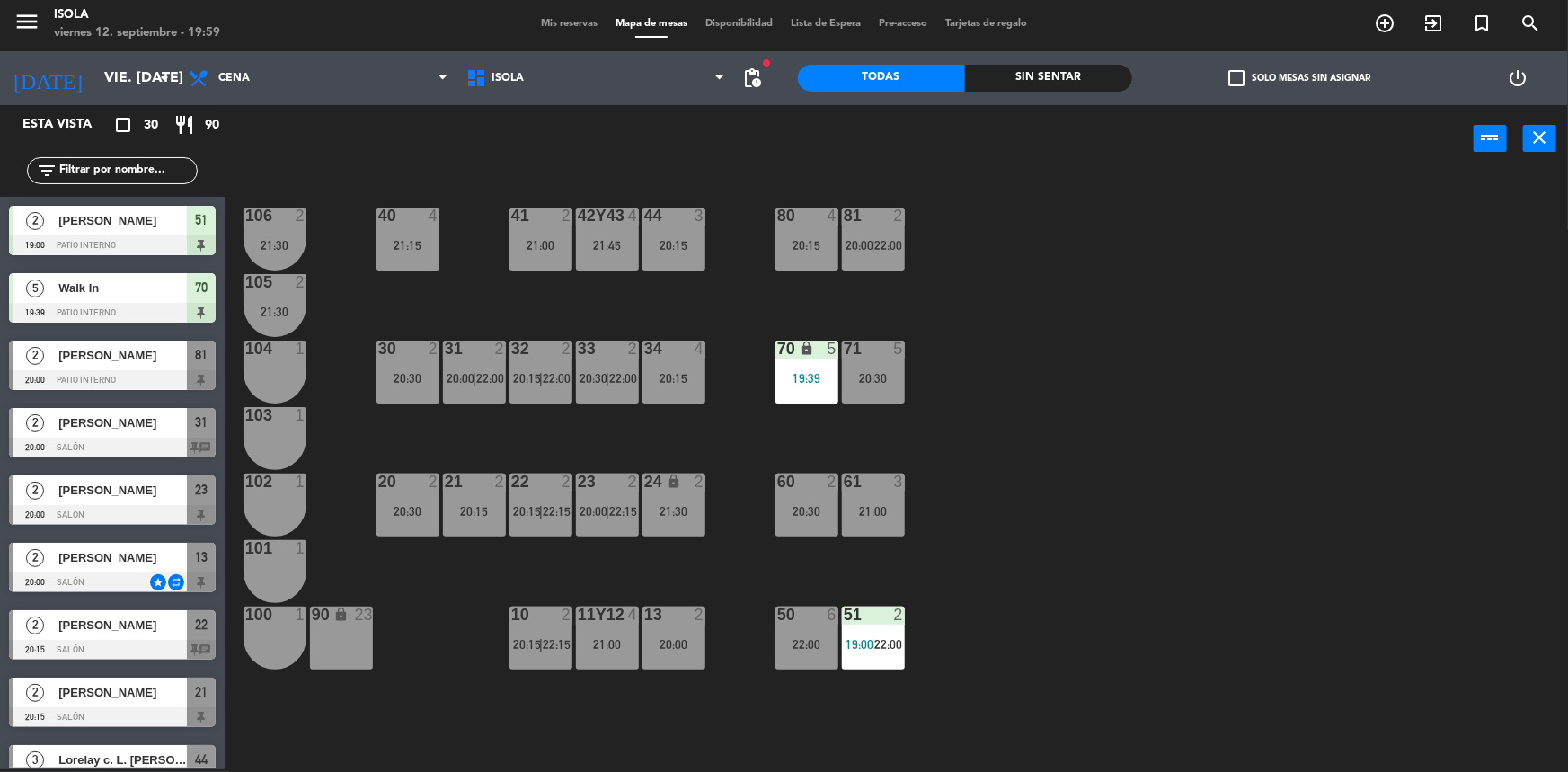
click at [558, 33] on div "menu Isola viernes 12. septiembre - 19:59 Mis reservas Mapa de mesas Disponibil…" at bounding box center [784, 24] width 1568 height 54
click at [105, 77] on input "vie. [DATE]" at bounding box center [189, 79] width 189 height 35
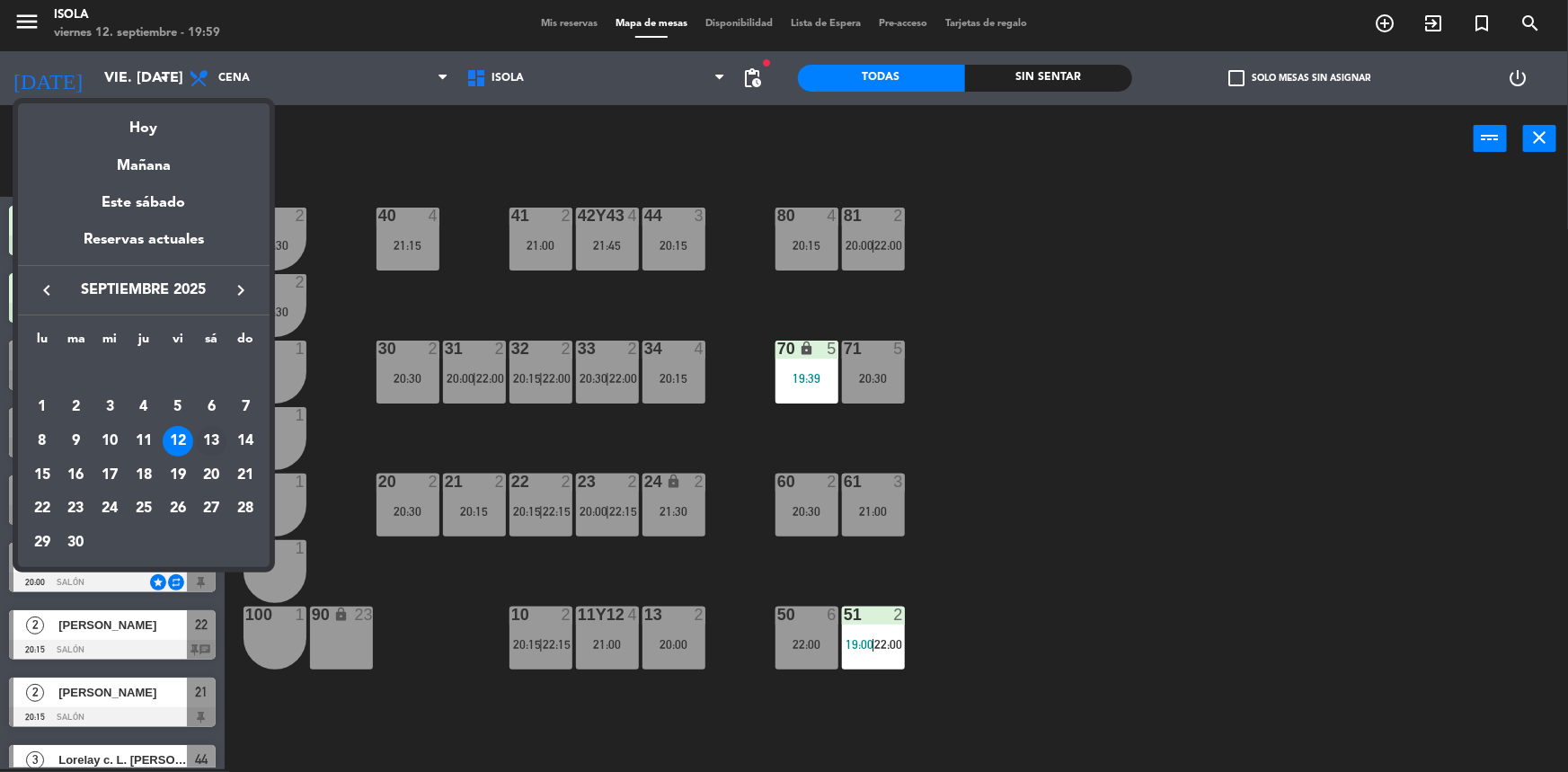
click at [215, 449] on div "13" at bounding box center [211, 441] width 31 height 31
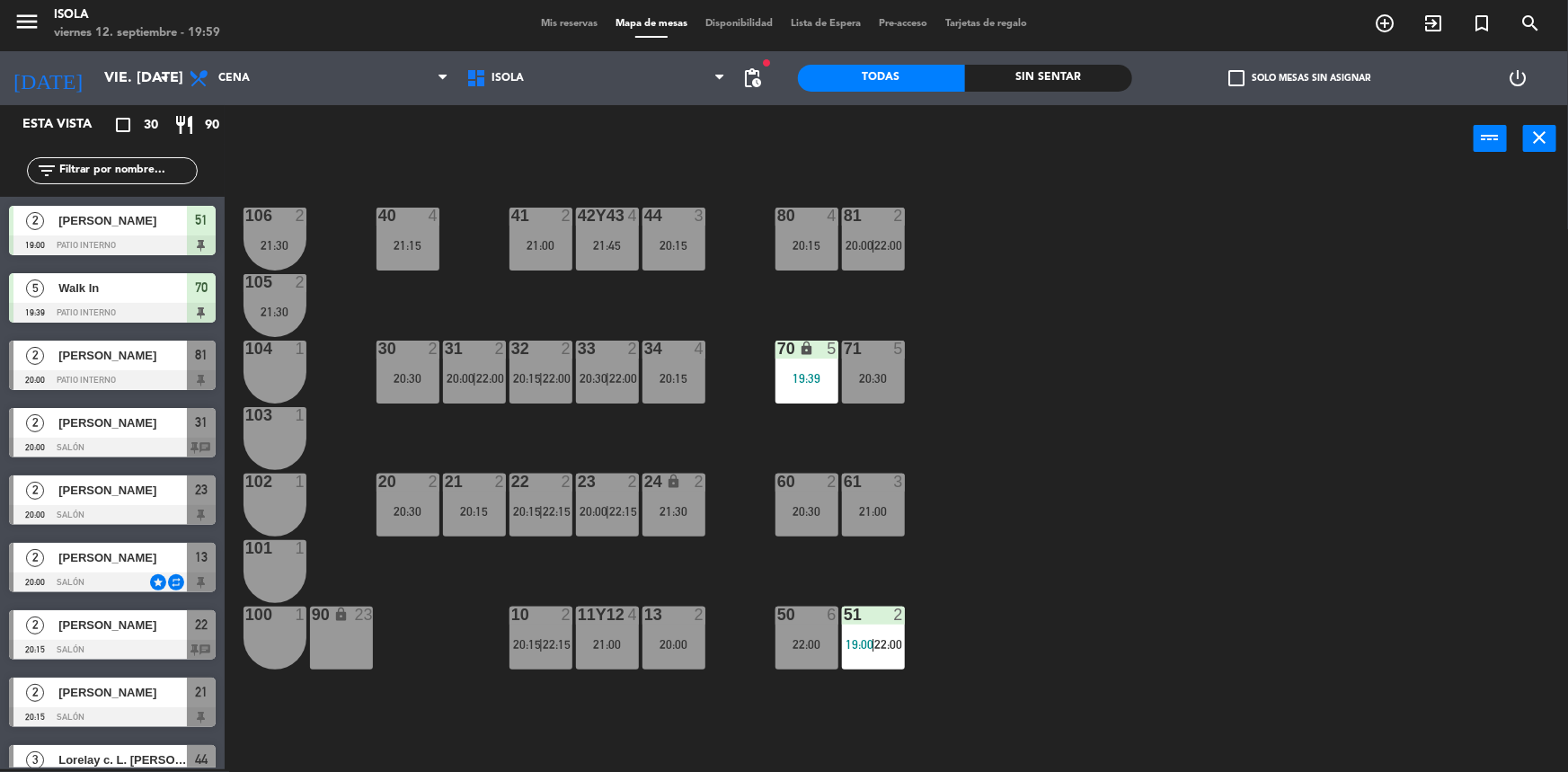
type input "sáb. [DATE]"
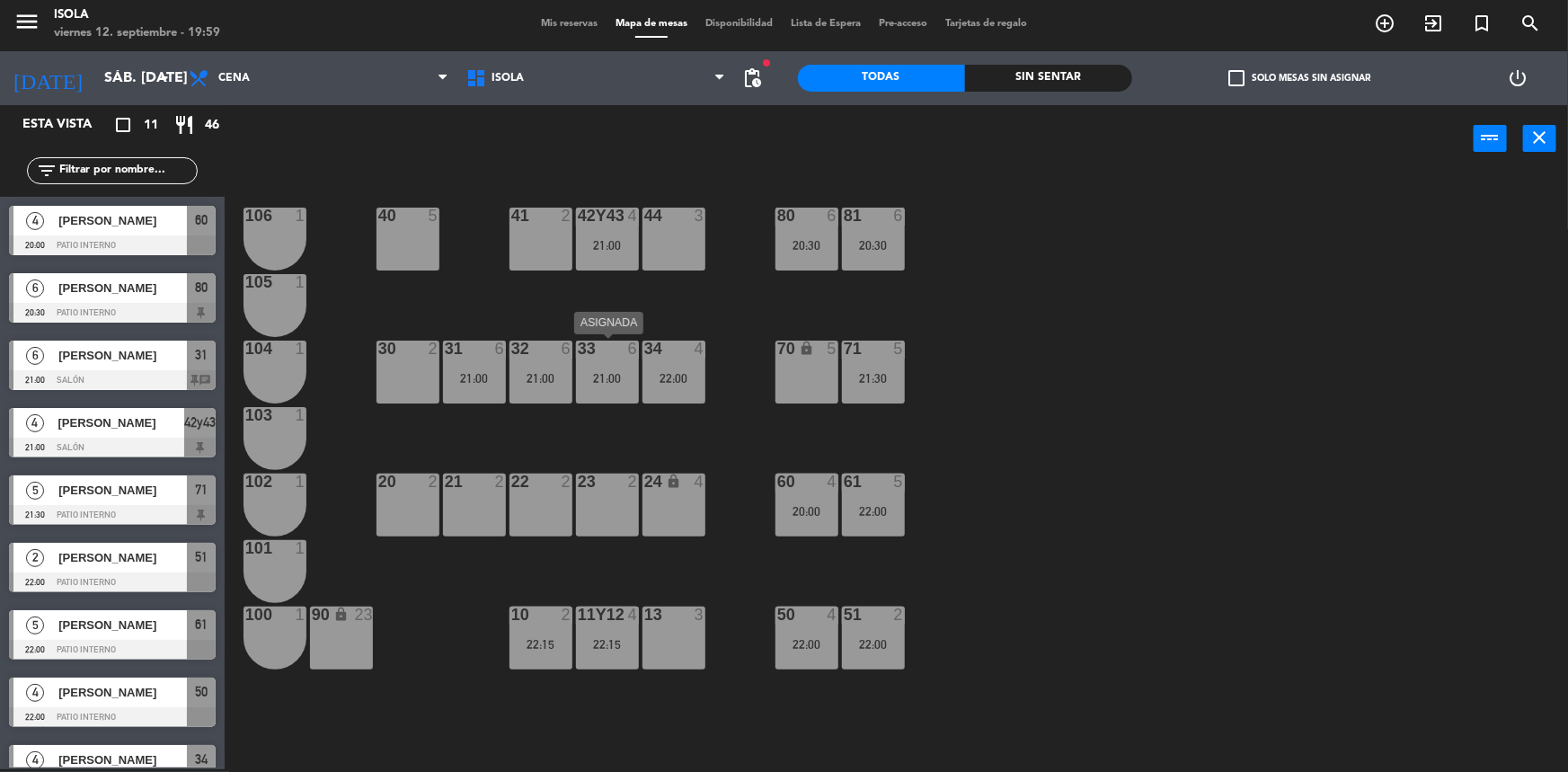
click at [598, 368] on div "33 6 21:00" at bounding box center [607, 371] width 62 height 62
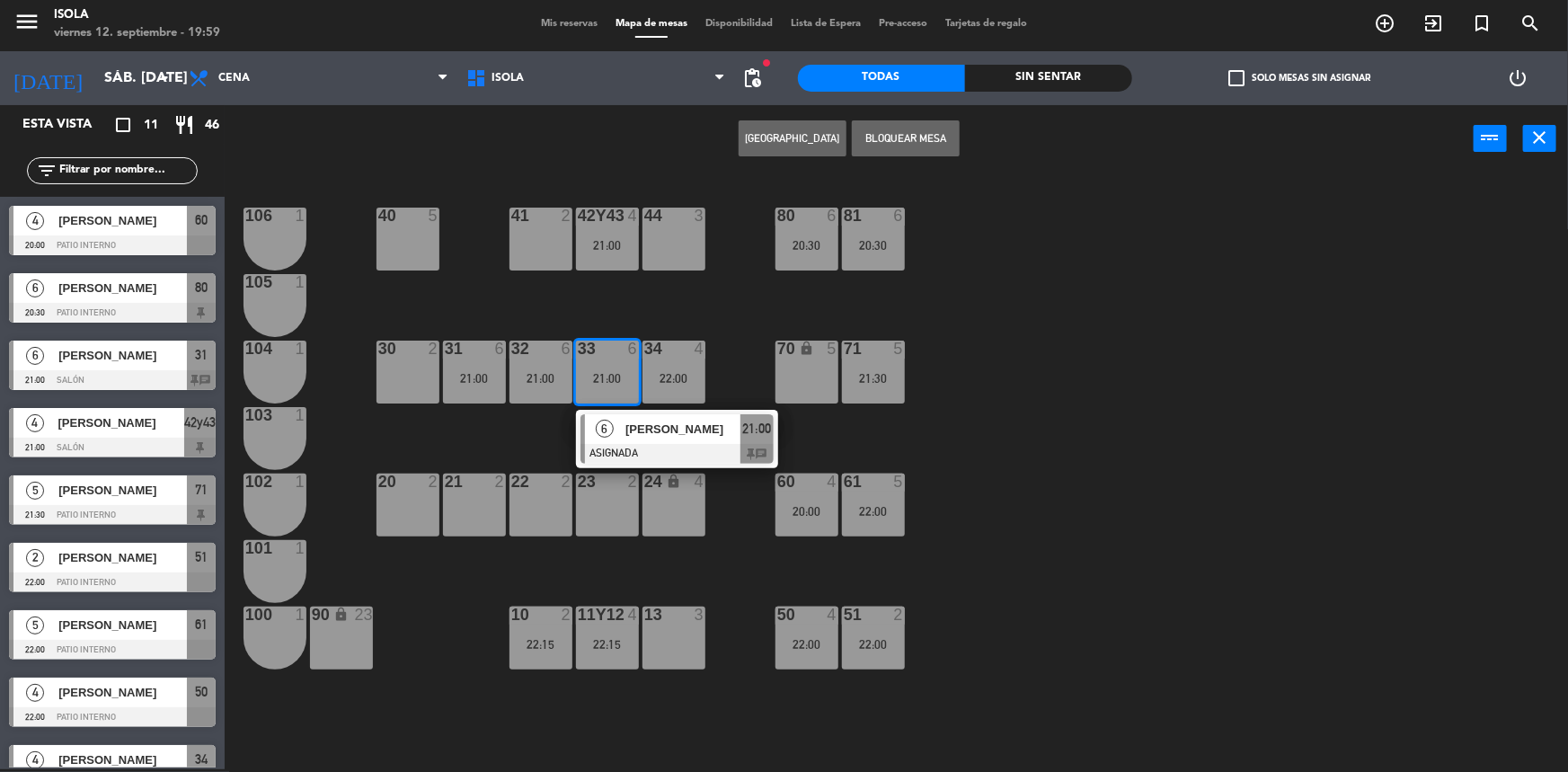
click at [595, 449] on div at bounding box center [676, 454] width 193 height 20
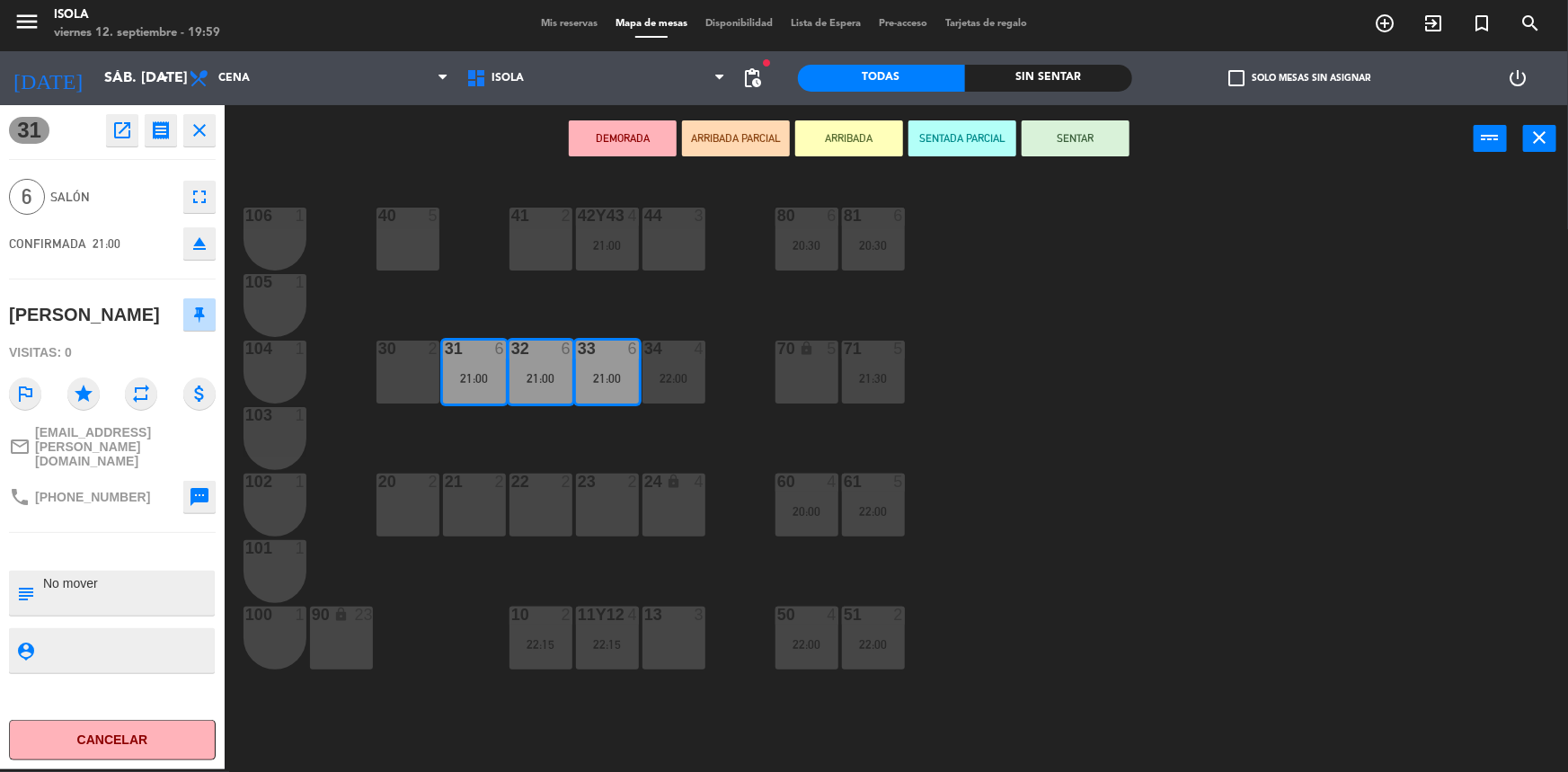
click at [404, 249] on div "40 5" at bounding box center [407, 238] width 62 height 62
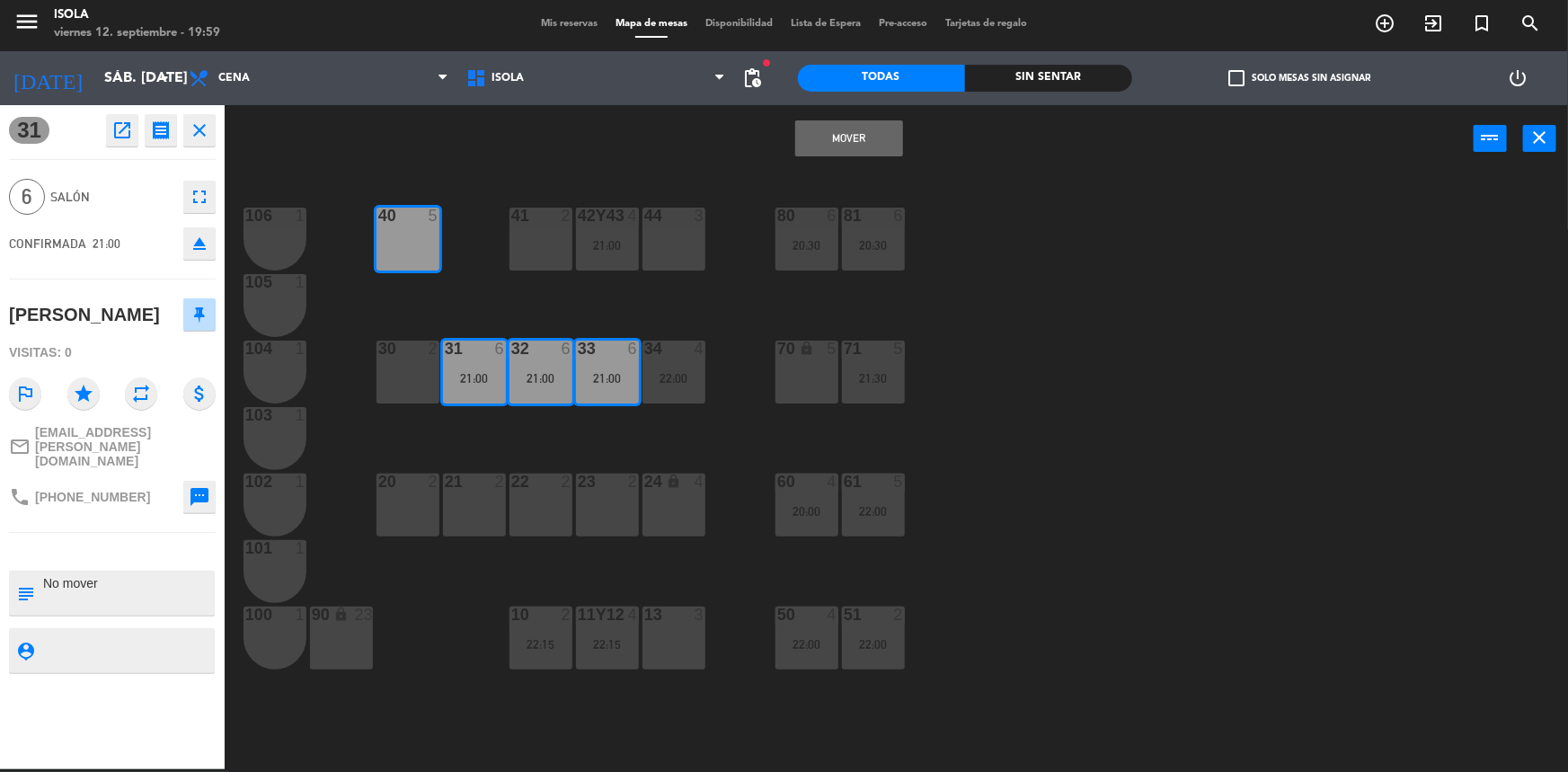
click at [834, 152] on button "Mover" at bounding box center [849, 137] width 108 height 36
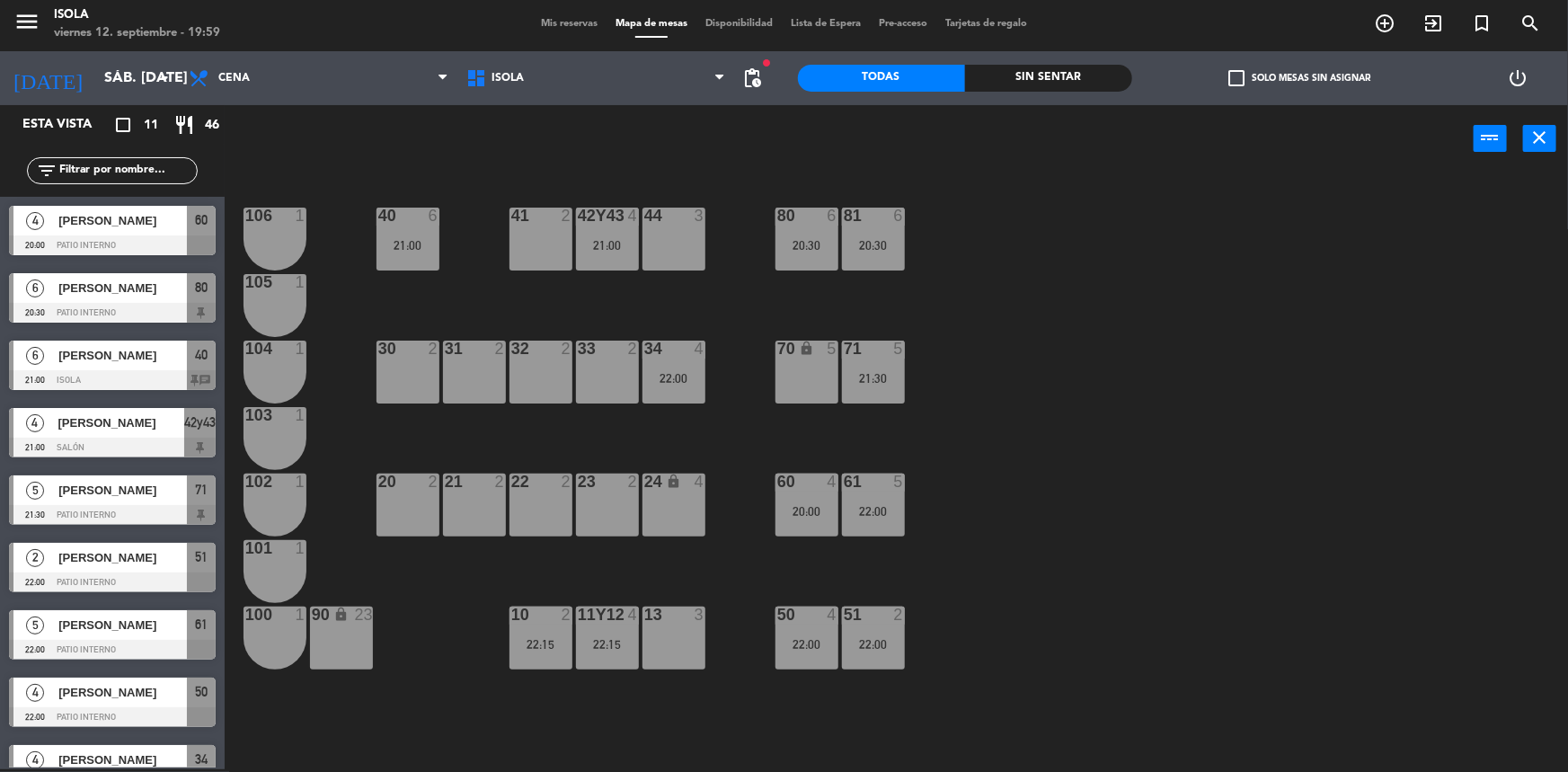
click at [539, 20] on span "Mis reservas" at bounding box center [570, 24] width 75 height 10
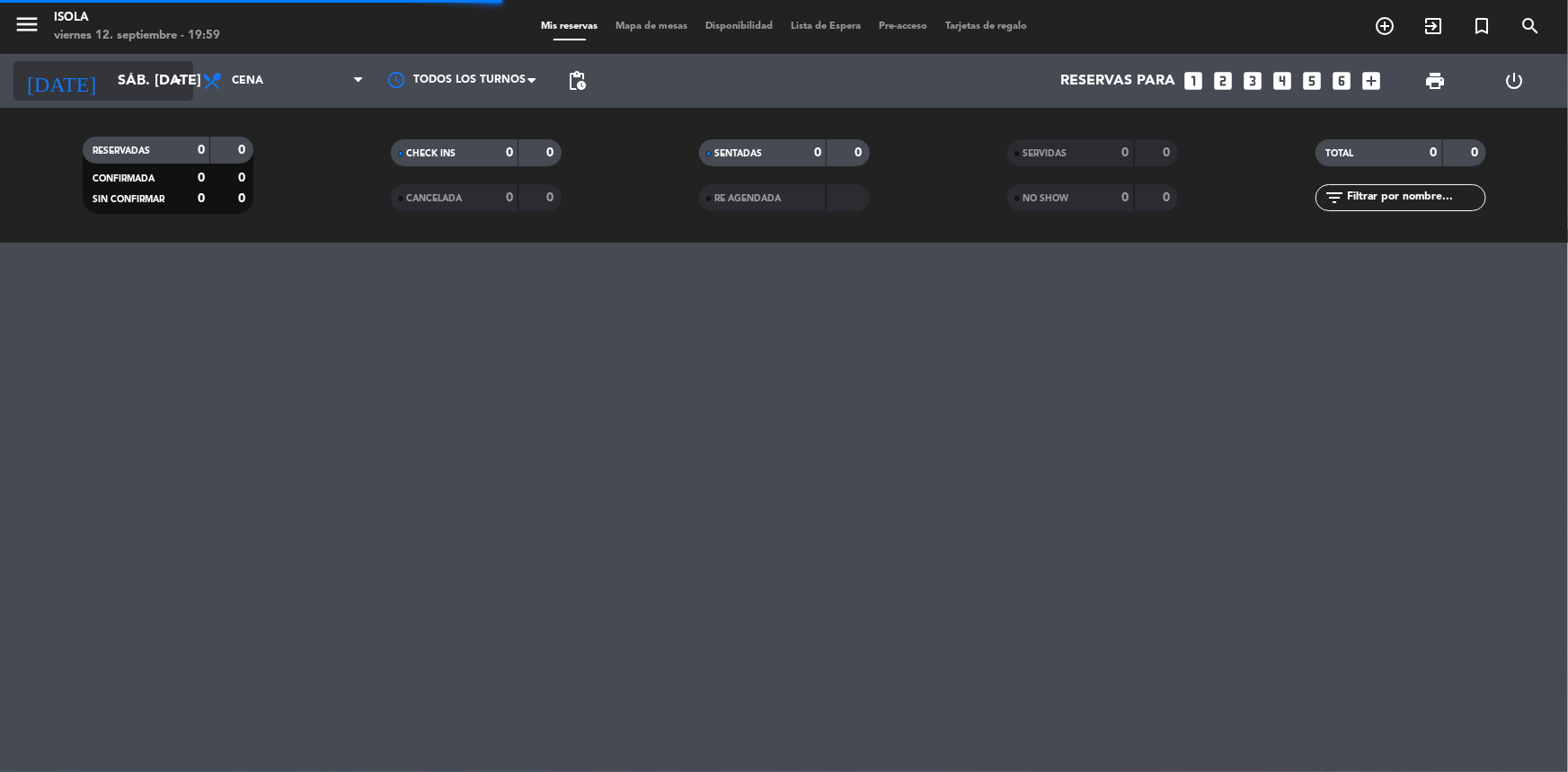
click at [140, 73] on input "sáb. [DATE]" at bounding box center [203, 81] width 189 height 35
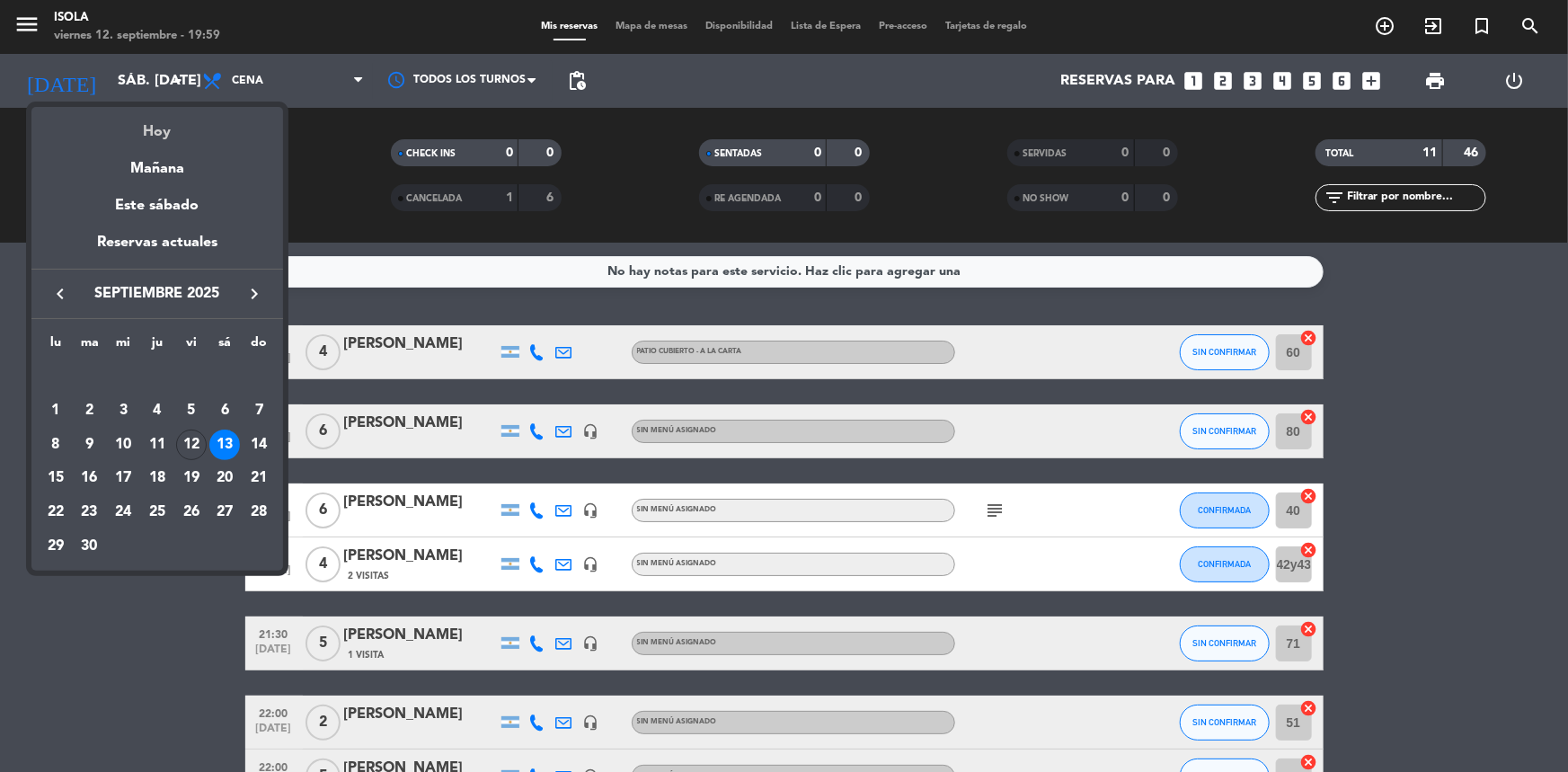
click at [163, 132] on div "Hoy" at bounding box center [158, 125] width 252 height 37
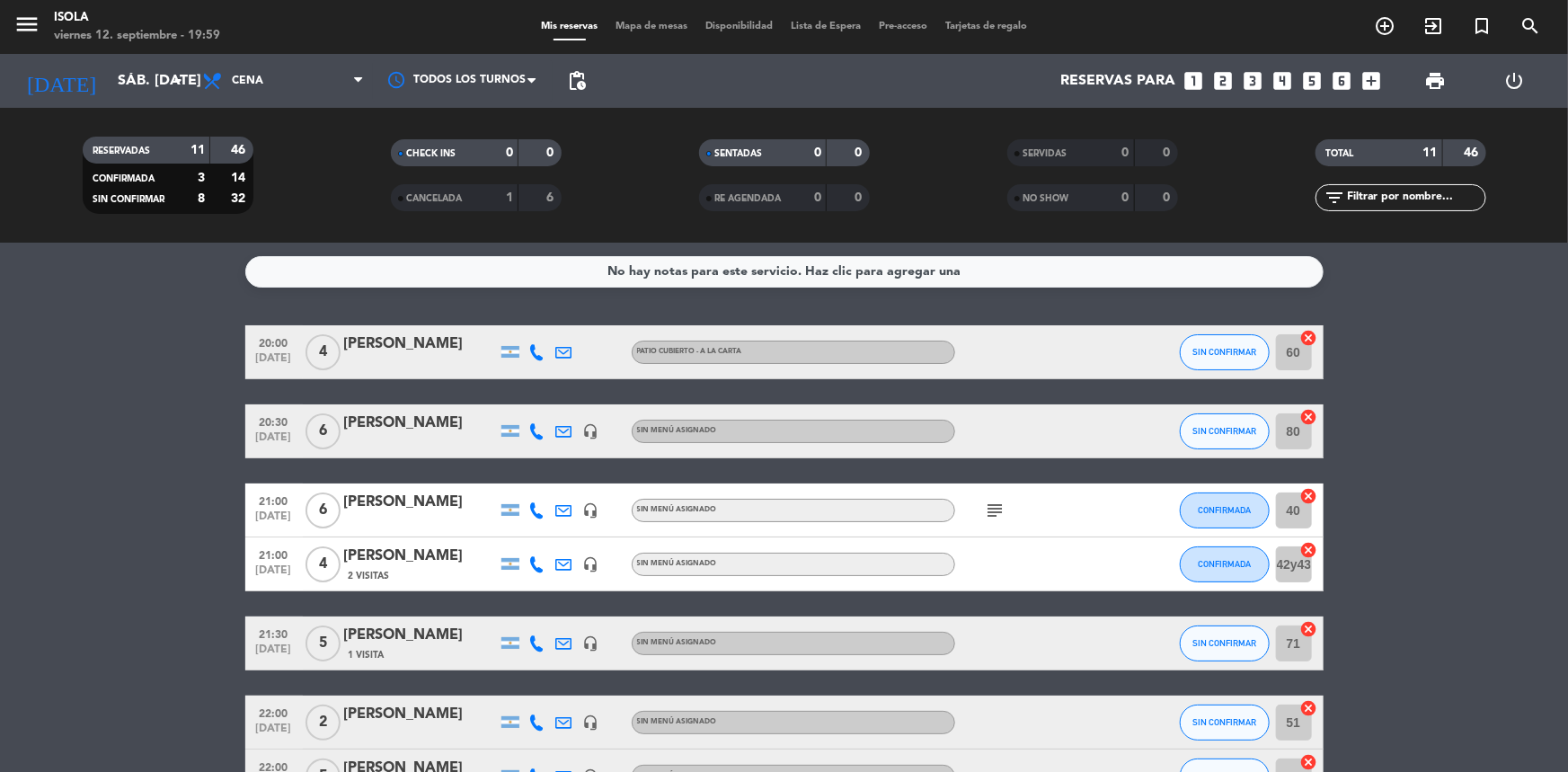
type input "vie. [DATE]"
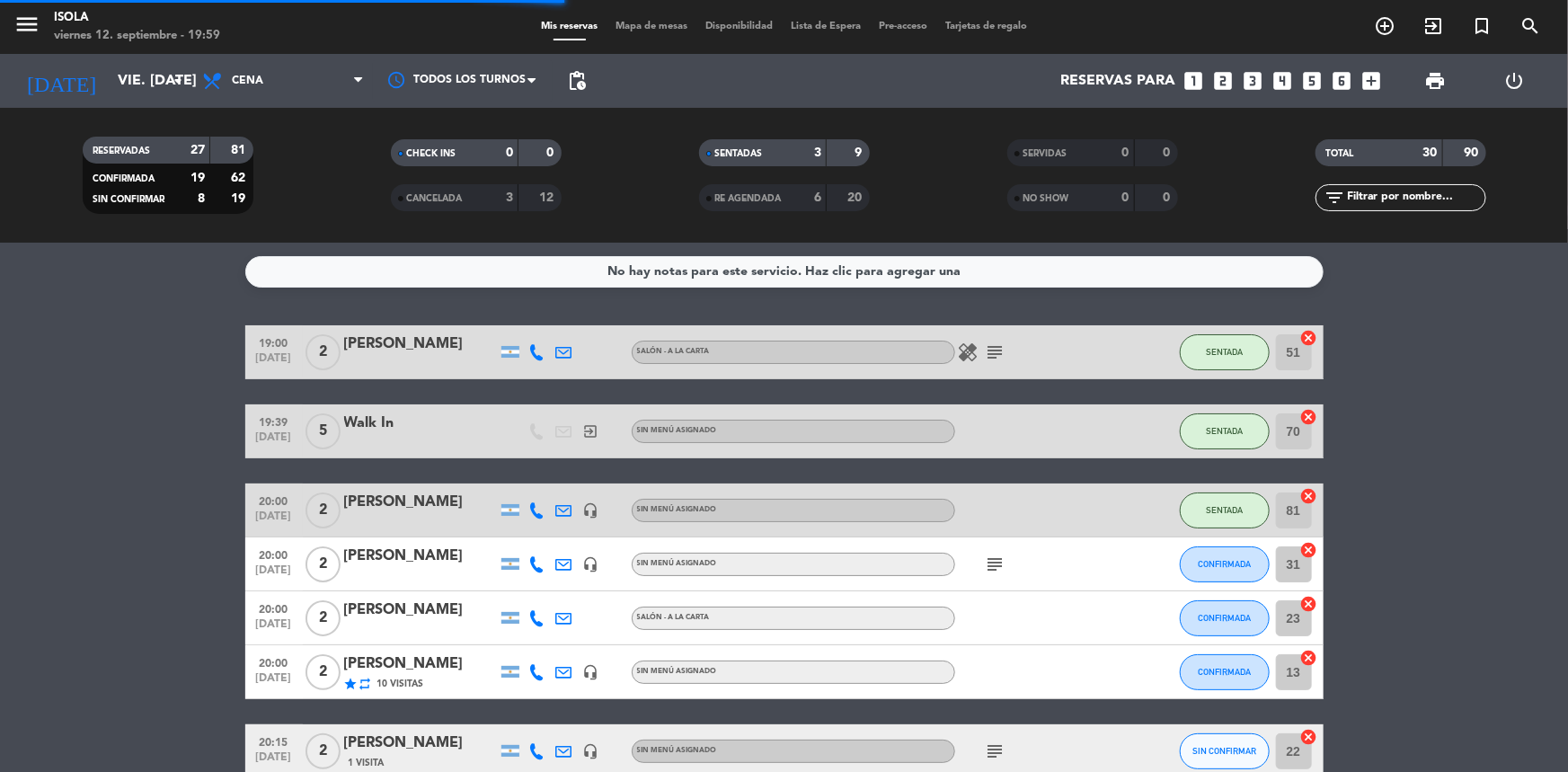
click at [619, 31] on span "Mapa de mesas" at bounding box center [651, 26] width 90 height 10
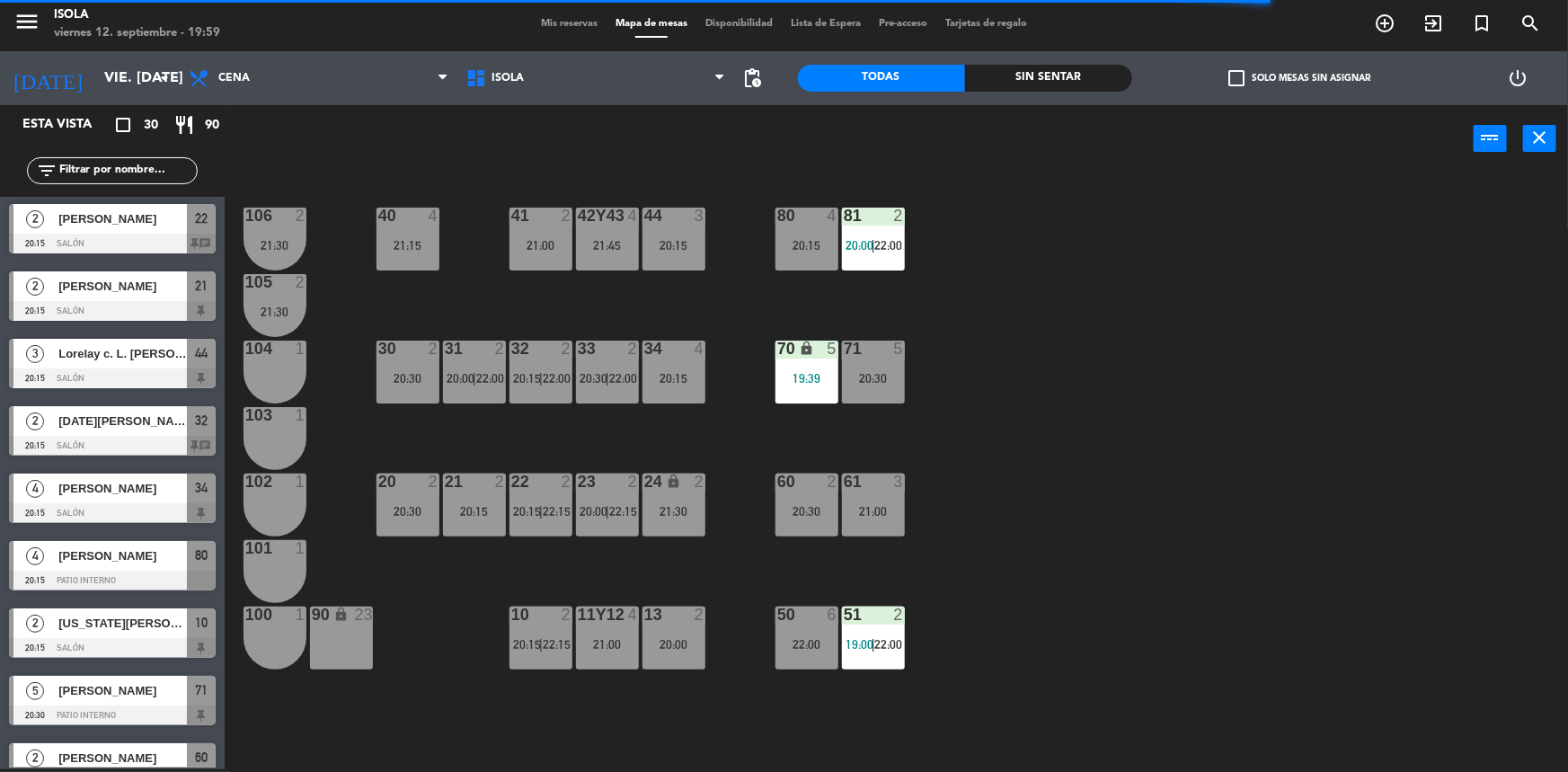
scroll to position [408, 0]
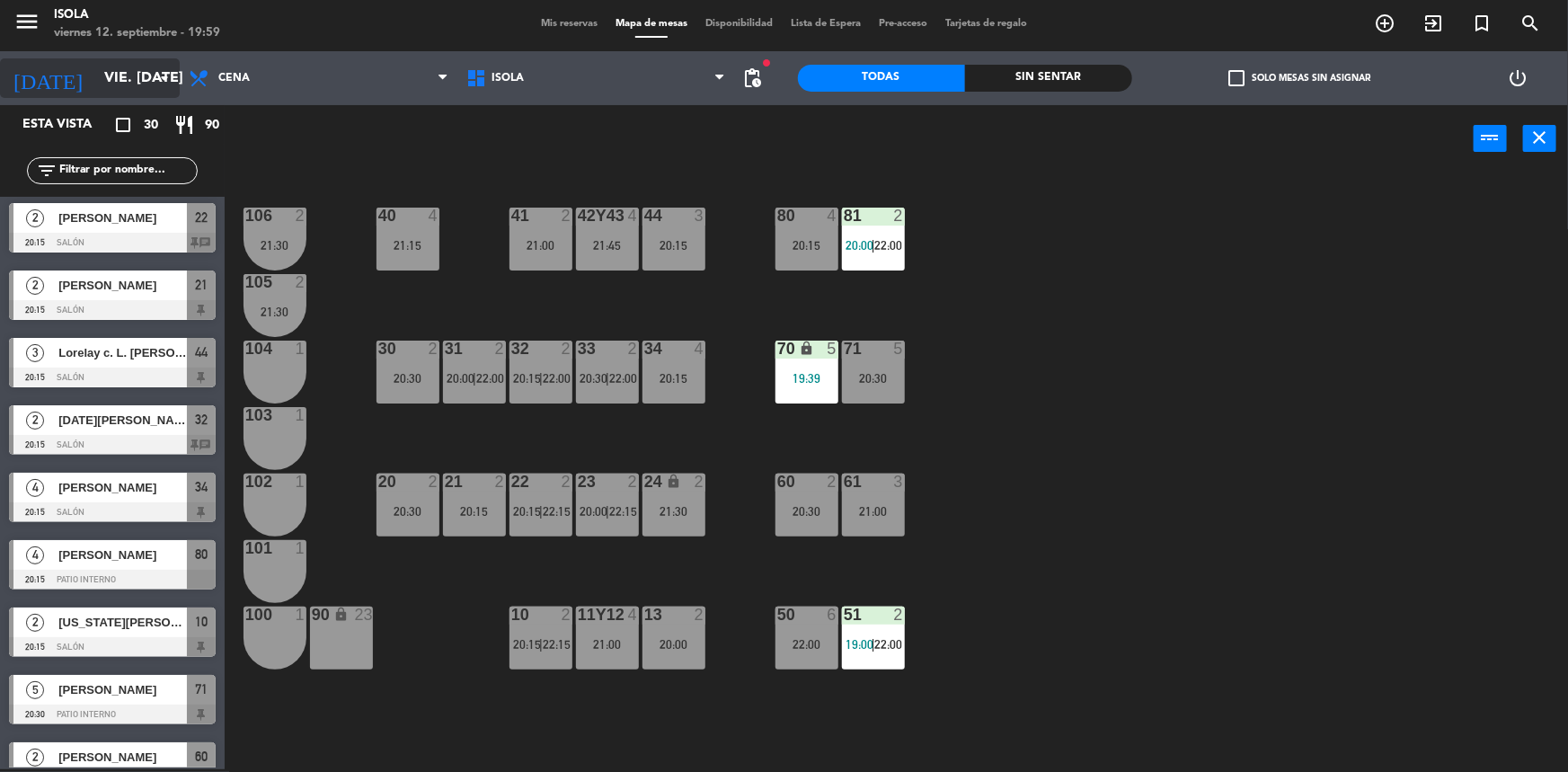
click at [98, 86] on input "vie. [DATE]" at bounding box center [189, 79] width 189 height 35
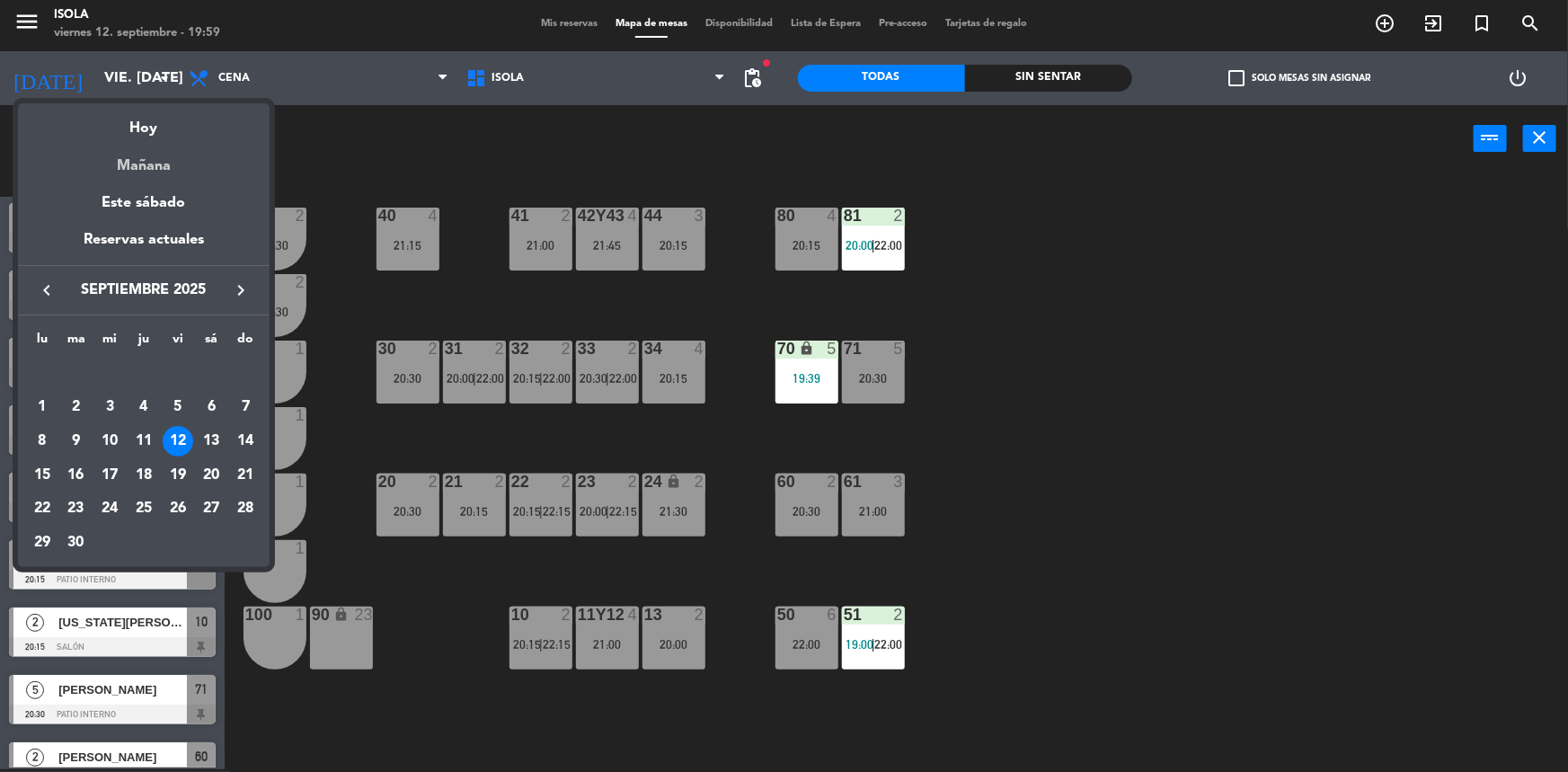
click at [139, 156] on div "Mañana" at bounding box center [144, 160] width 252 height 37
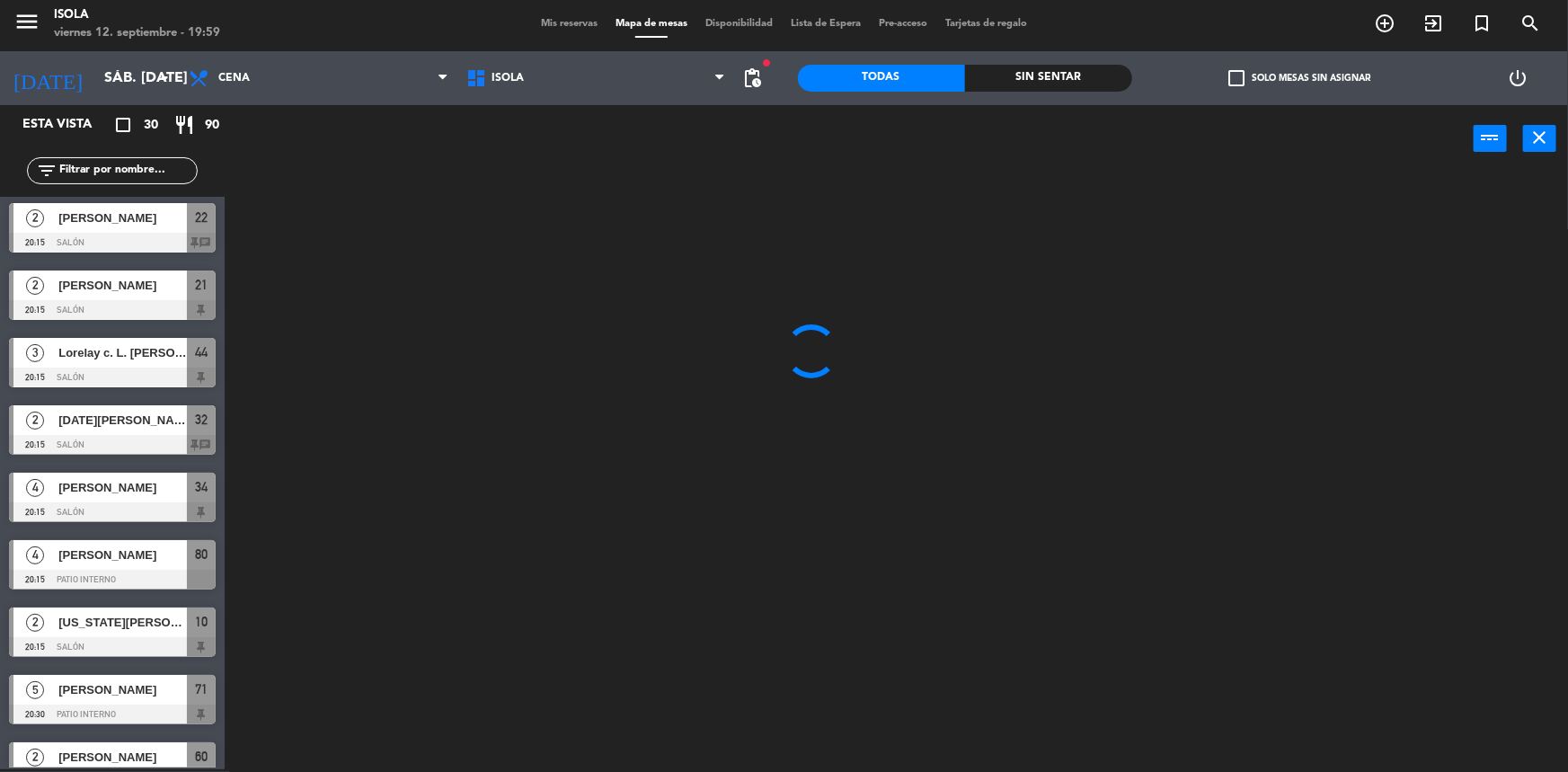
scroll to position [171, 0]
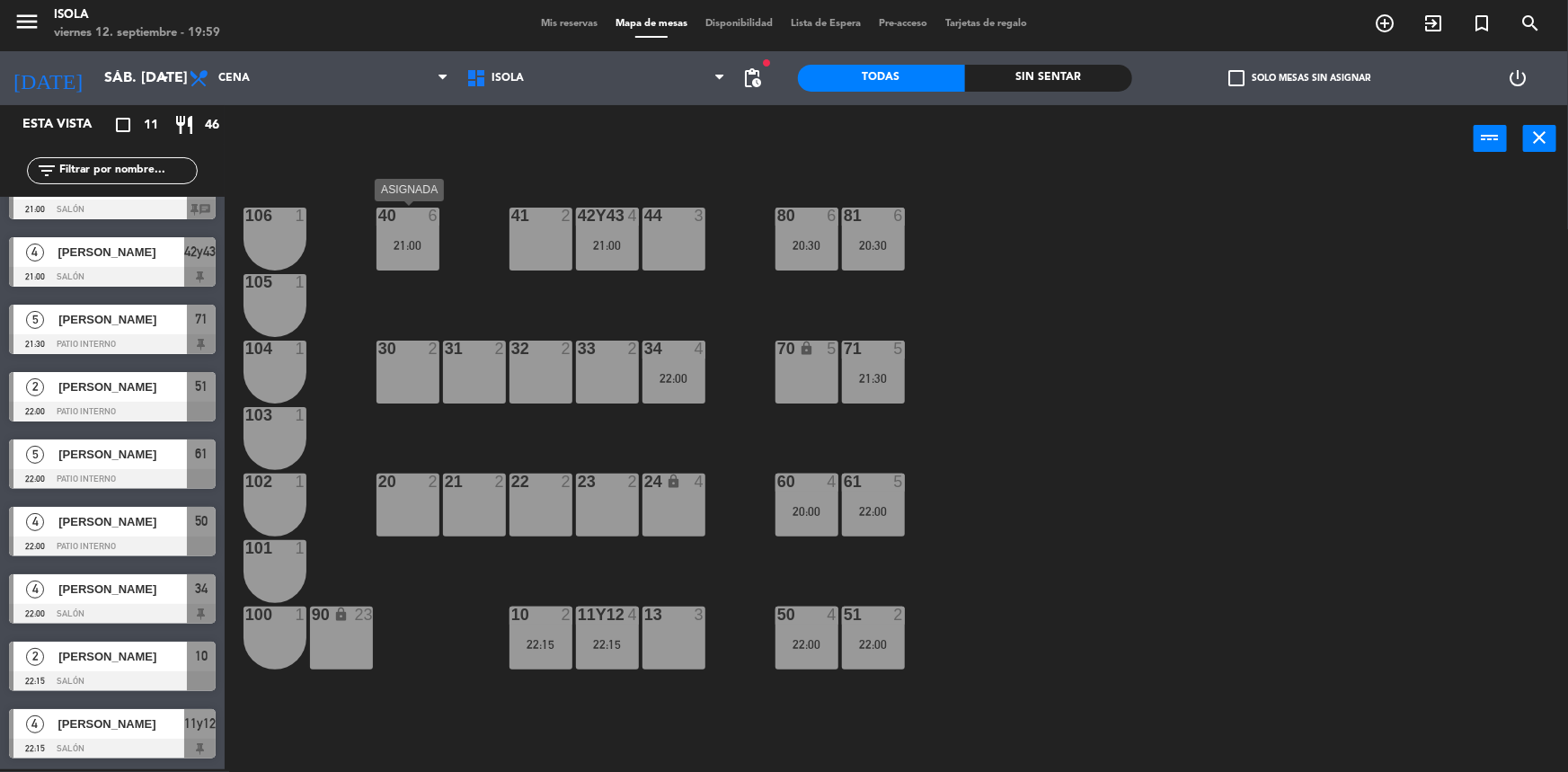
click at [410, 236] on div "40 6 21:00" at bounding box center [407, 238] width 62 height 62
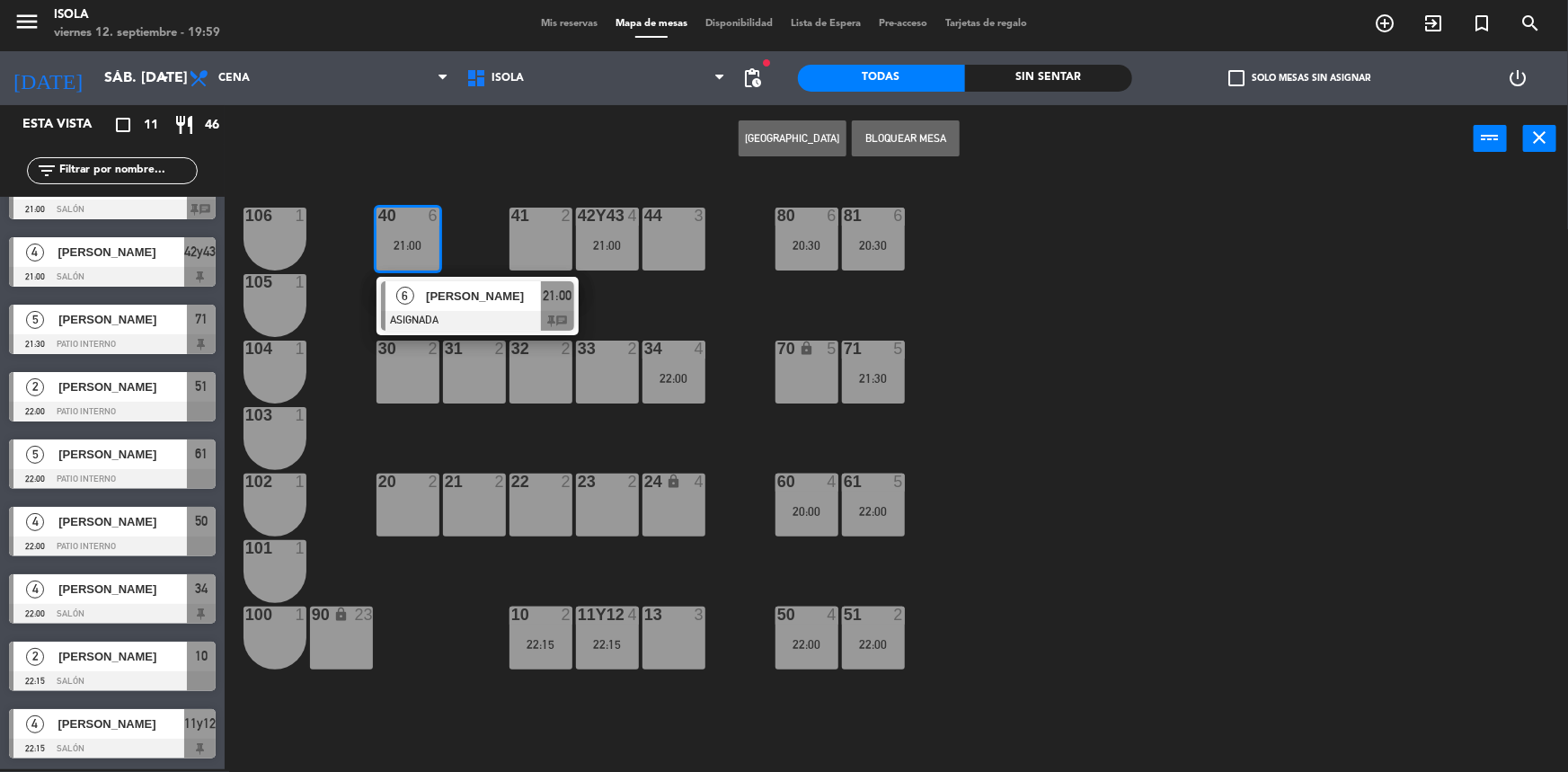
click at [440, 300] on div "6 [PERSON_NAME] ASIGNADA 21:00 chat" at bounding box center [478, 306] width 229 height 59
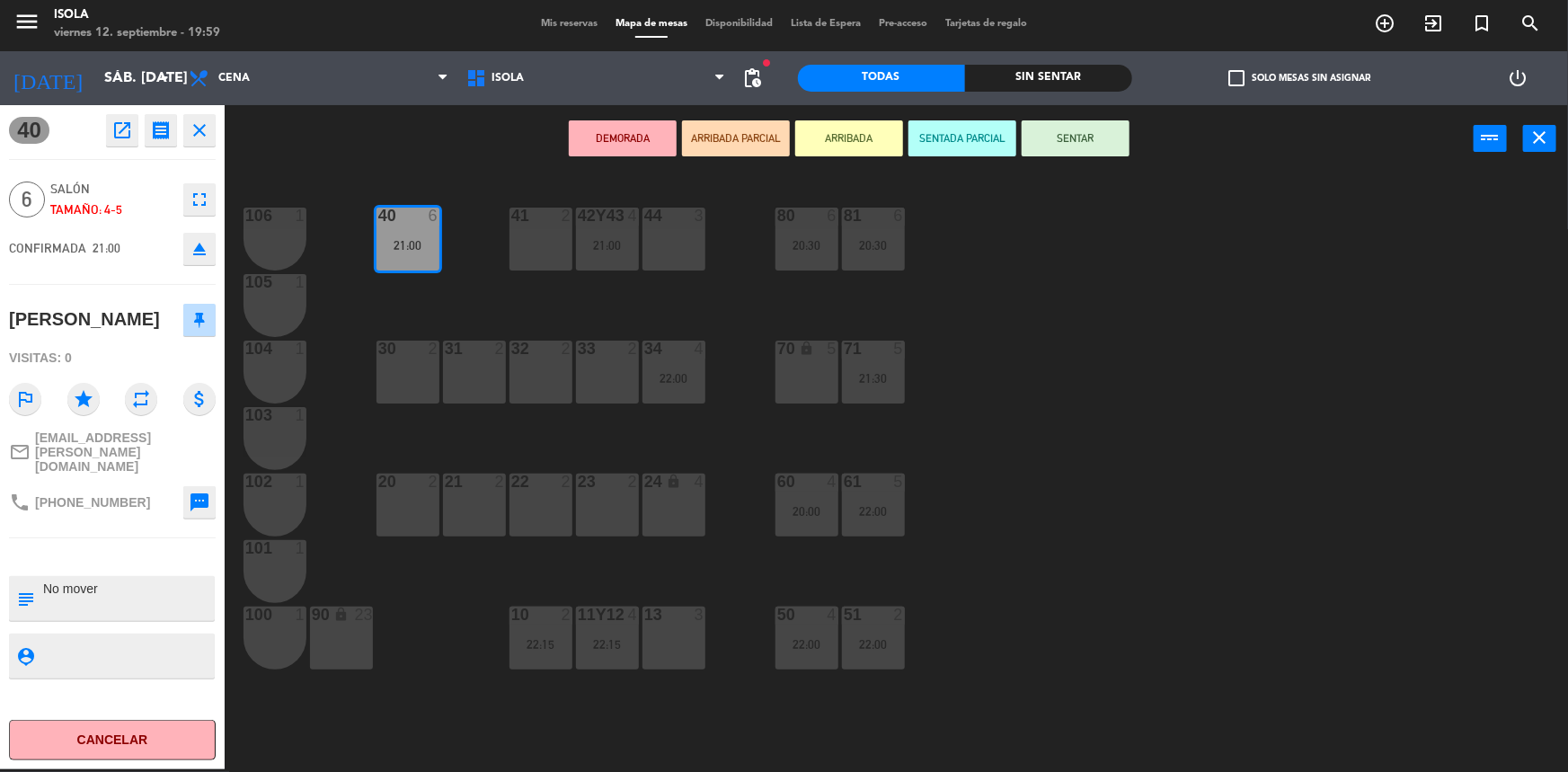
click at [412, 688] on div "40 6 21:00 42y43 4 21:00 41 2 44 3 80 6 20:30 81 6 20:30 106 1 105 1 30 2 31 2 …" at bounding box center [904, 473] width 1328 height 597
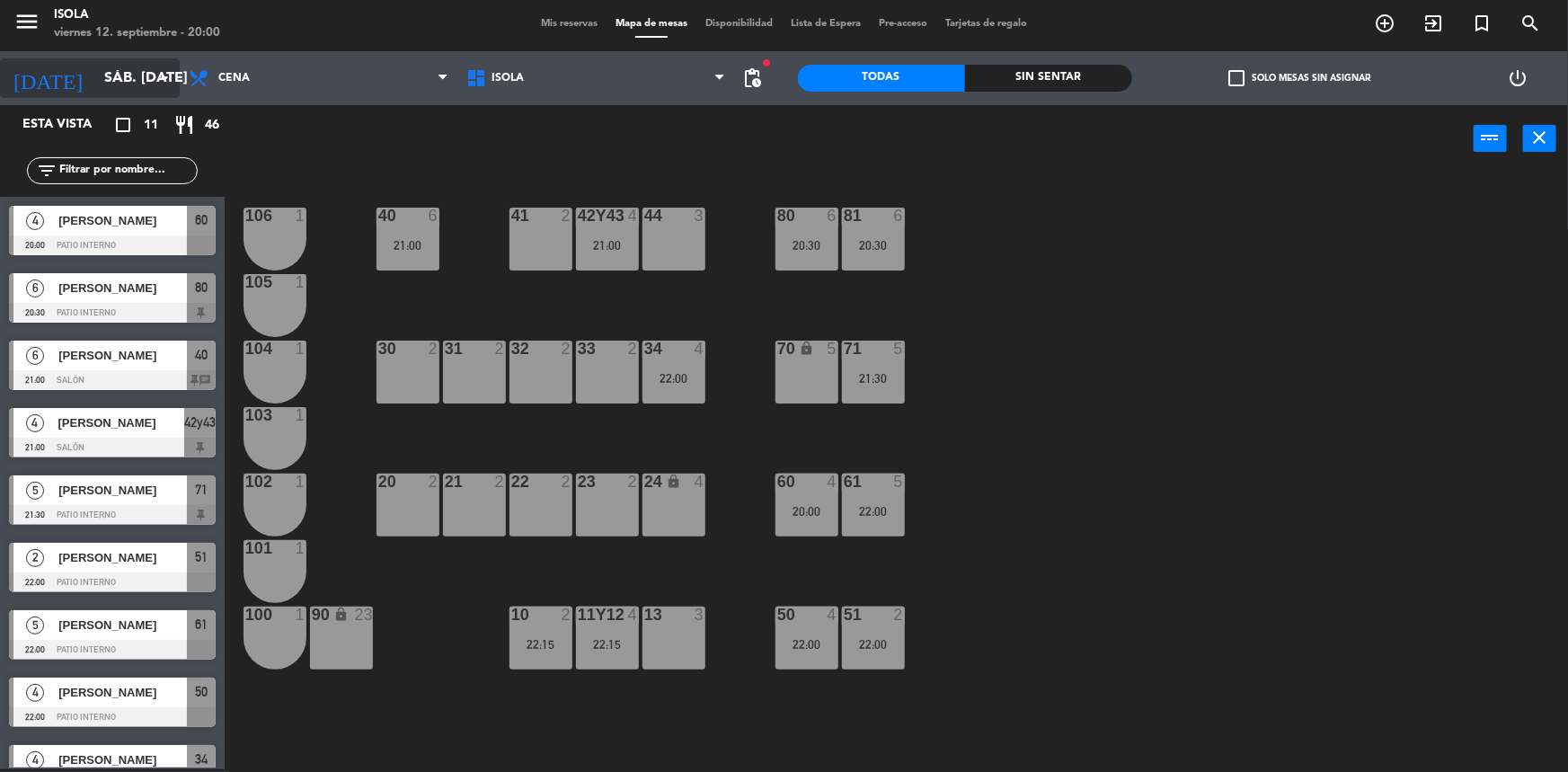
click at [118, 72] on input "sáb. [DATE]" at bounding box center [189, 79] width 189 height 35
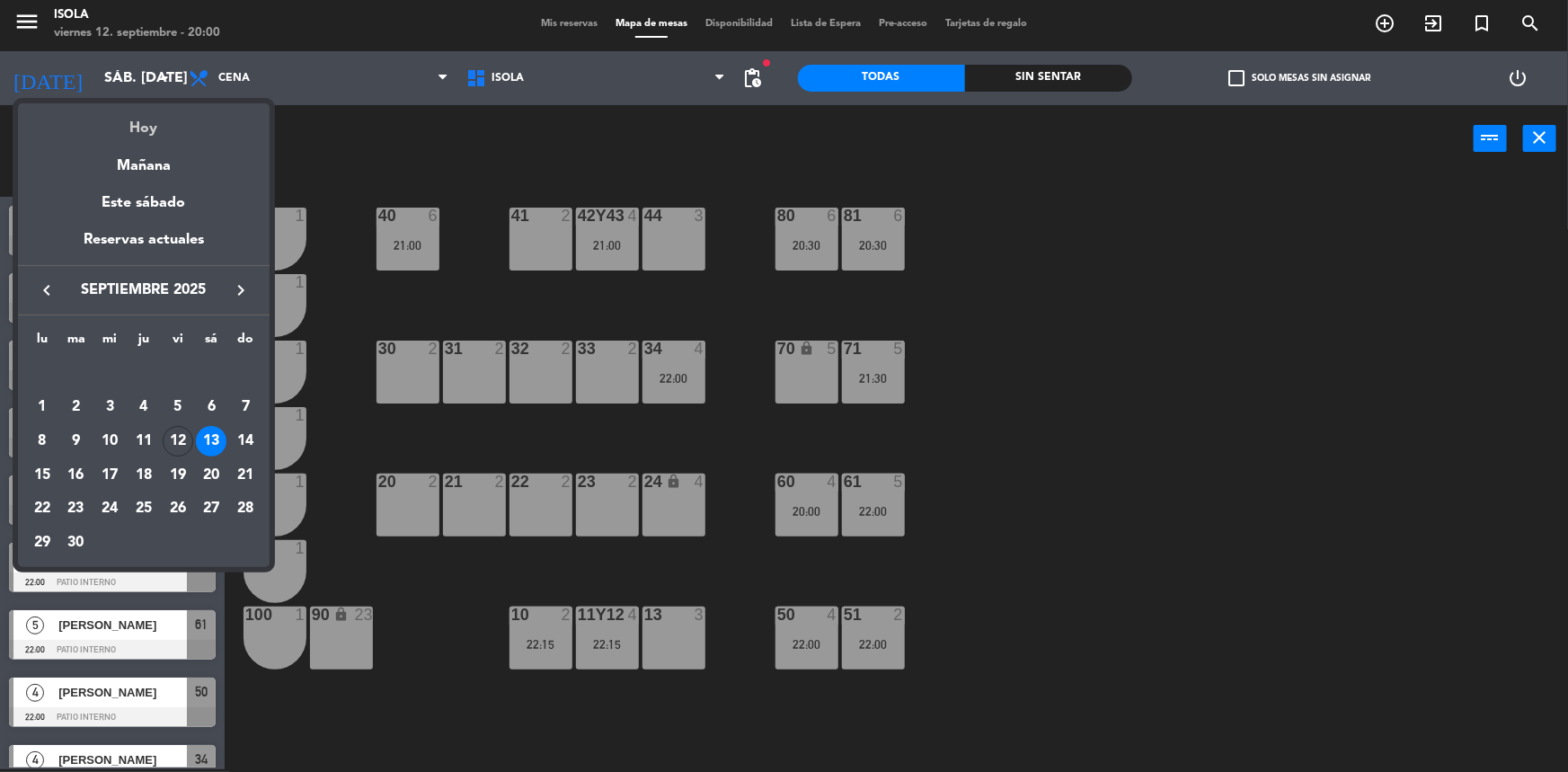
click at [149, 123] on div "Hoy" at bounding box center [144, 122] width 252 height 37
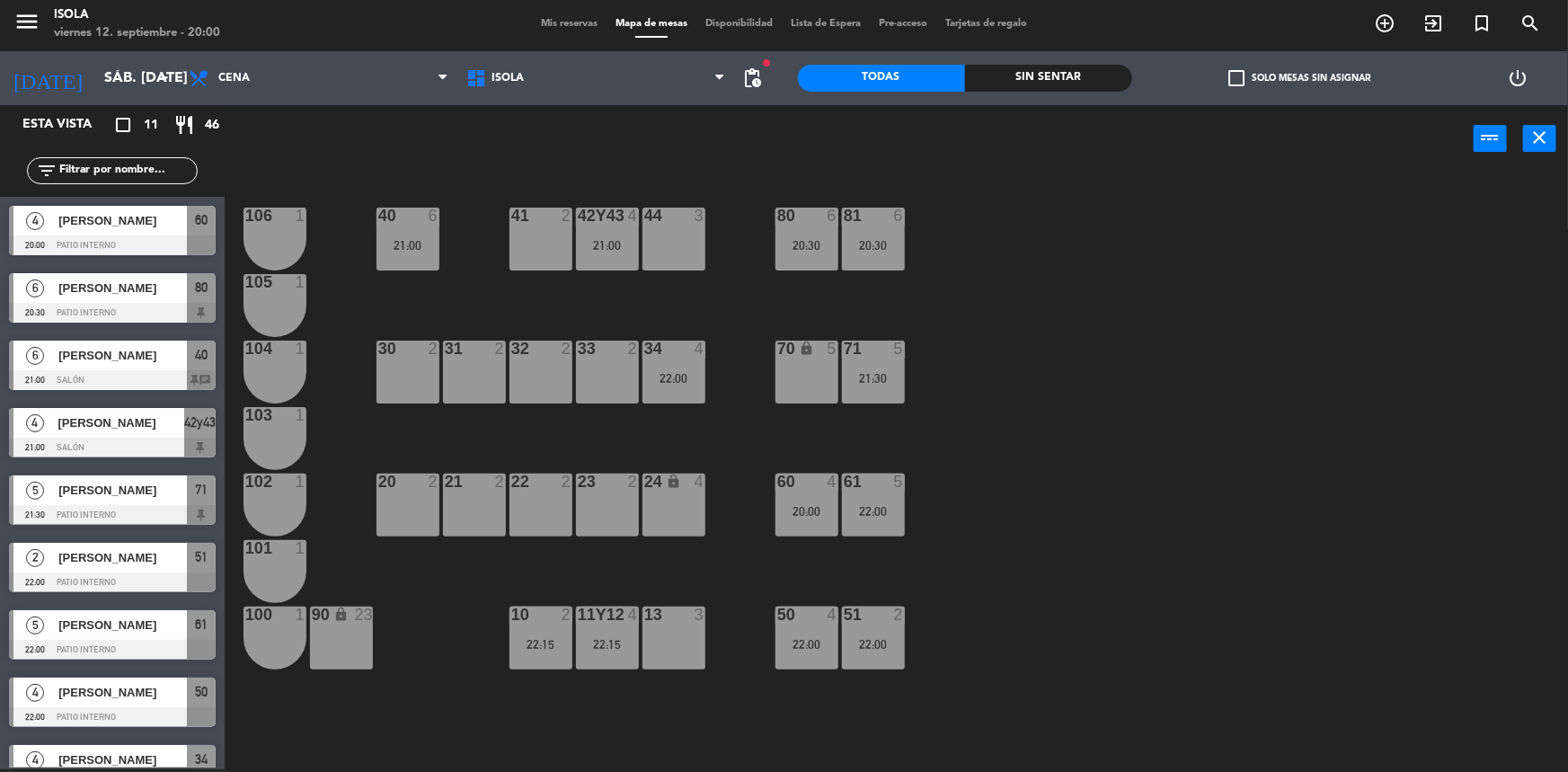
type input "vie. [DATE]"
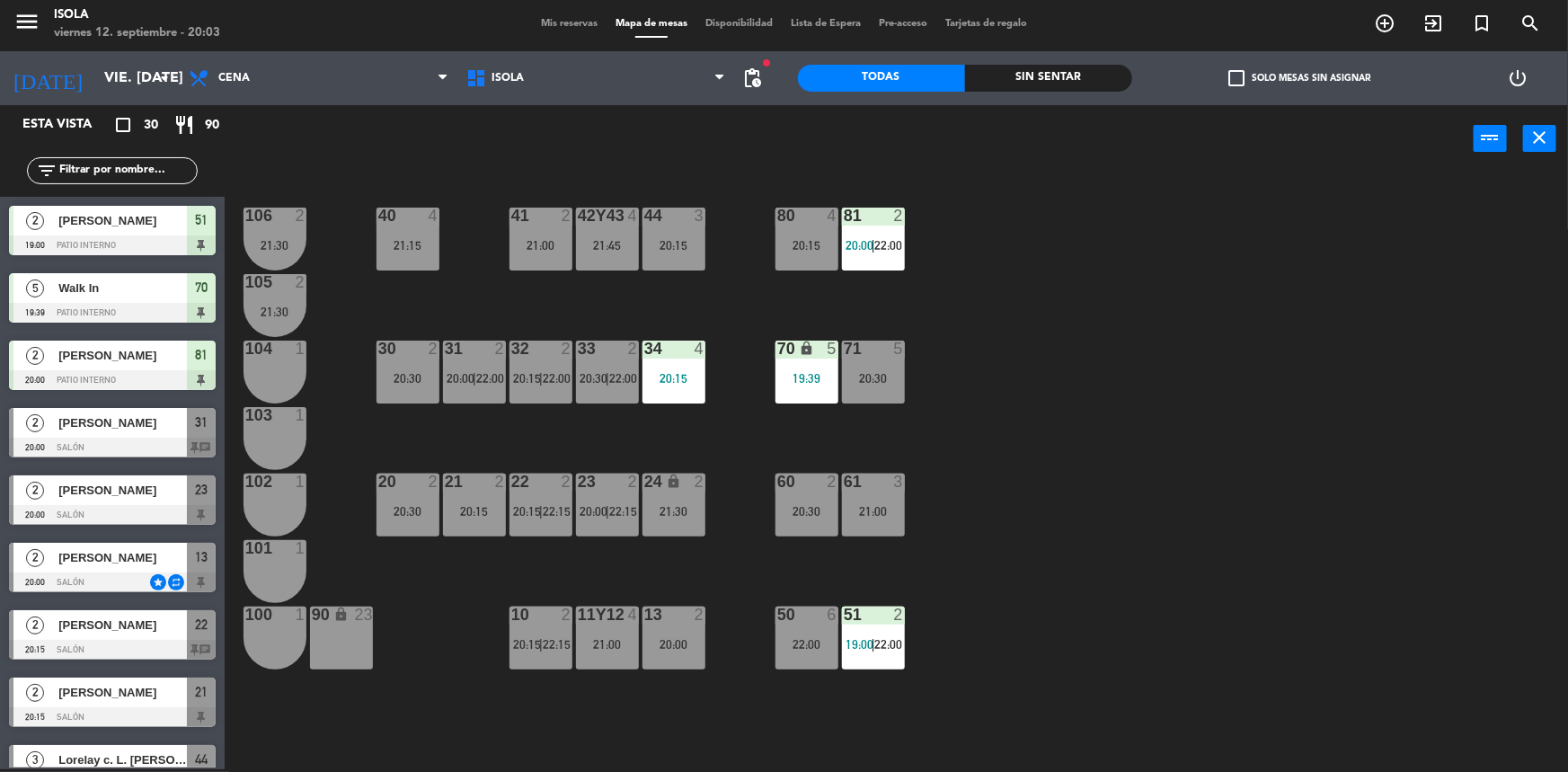
click at [889, 247] on span "22:00" at bounding box center [889, 245] width 28 height 14
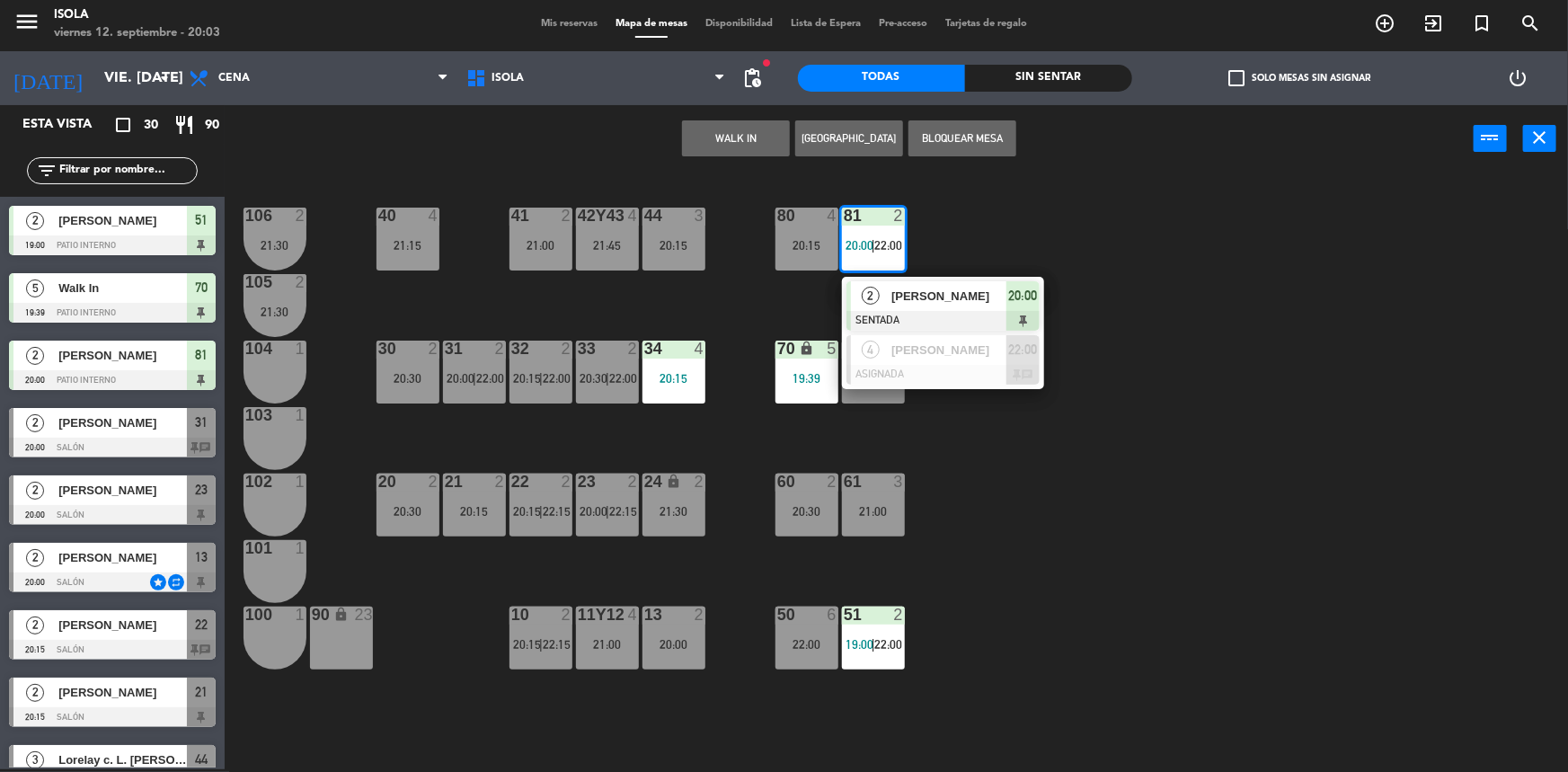
click at [892, 286] on div "[PERSON_NAME]" at bounding box center [948, 296] width 117 height 30
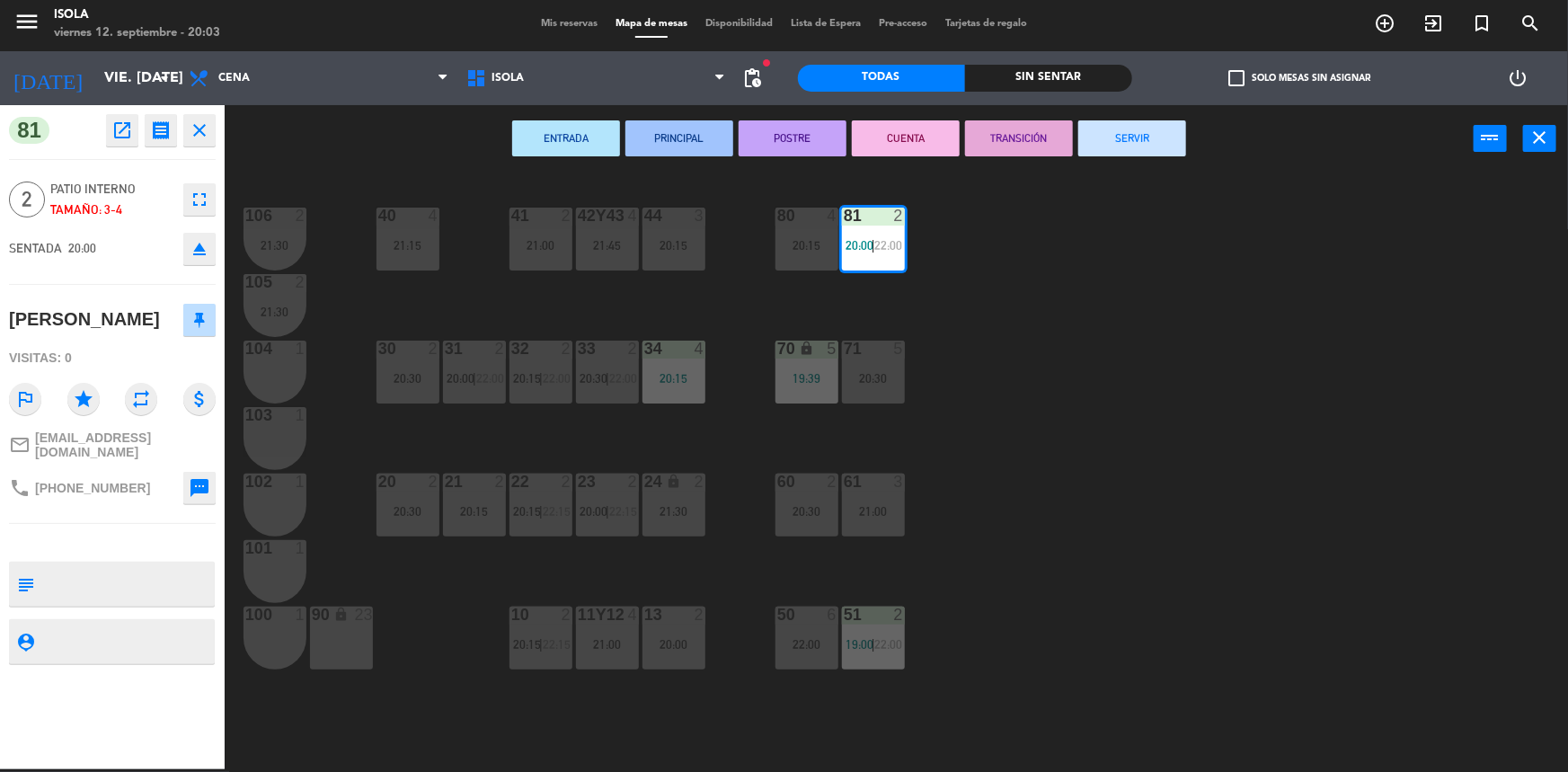
click at [923, 295] on div "40 4 21:15 42y43 4 21:45 41 2 21:00 44 3 20:15 80 4 20:15 81 2 20:00 | 22:00 10…" at bounding box center [904, 473] width 1328 height 597
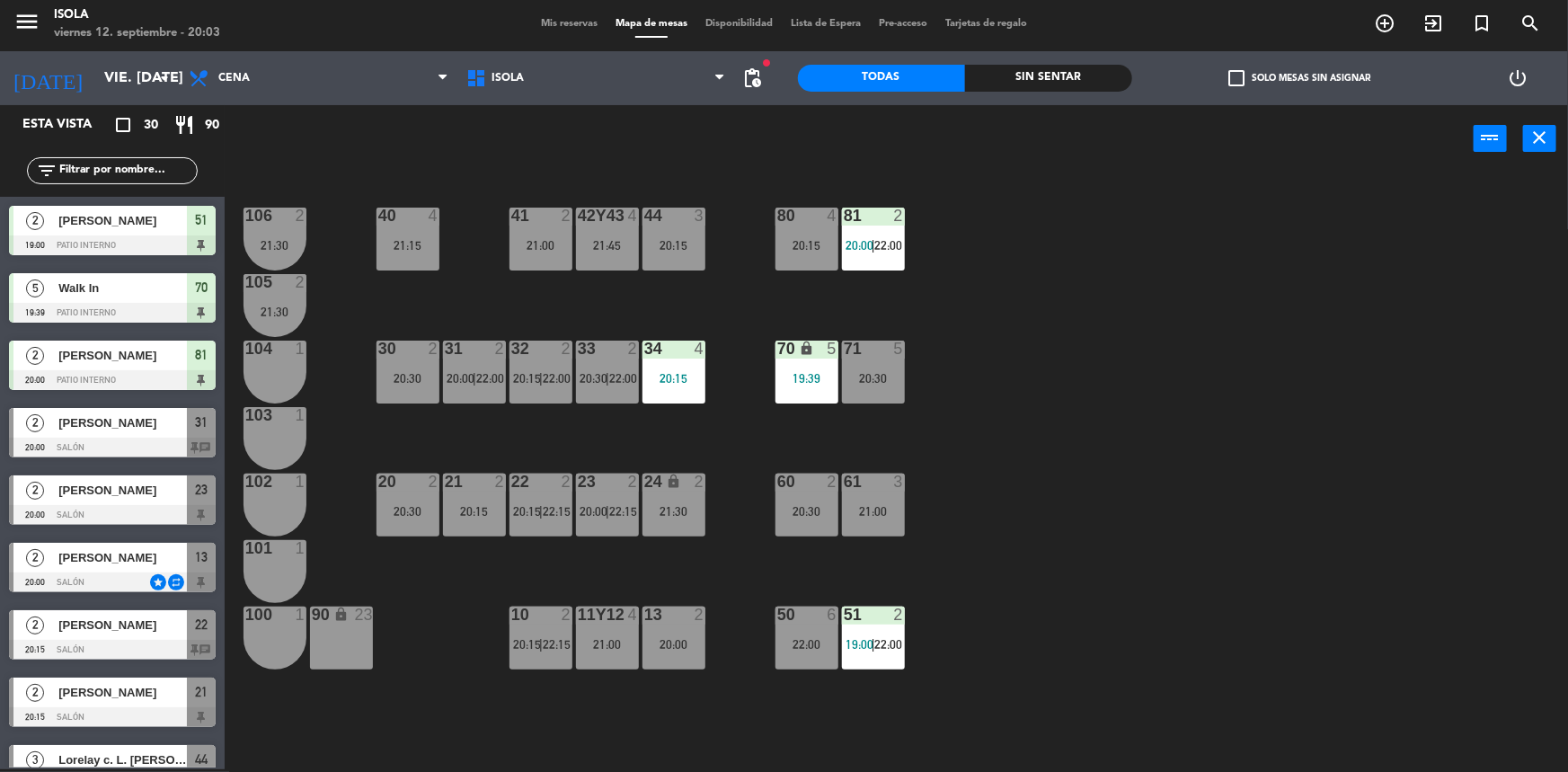
click at [561, 28] on div "Mis reservas Mapa de mesas Disponibilidad Lista de Espera Pre-acceso Tarjetas d…" at bounding box center [784, 24] width 504 height 16
click at [566, 28] on div "Mis reservas Mapa de mesas Disponibilidad Lista de Espera Pre-acceso Tarjetas d…" at bounding box center [784, 24] width 504 height 16
click at [566, 28] on span "Mis reservas" at bounding box center [570, 24] width 75 height 10
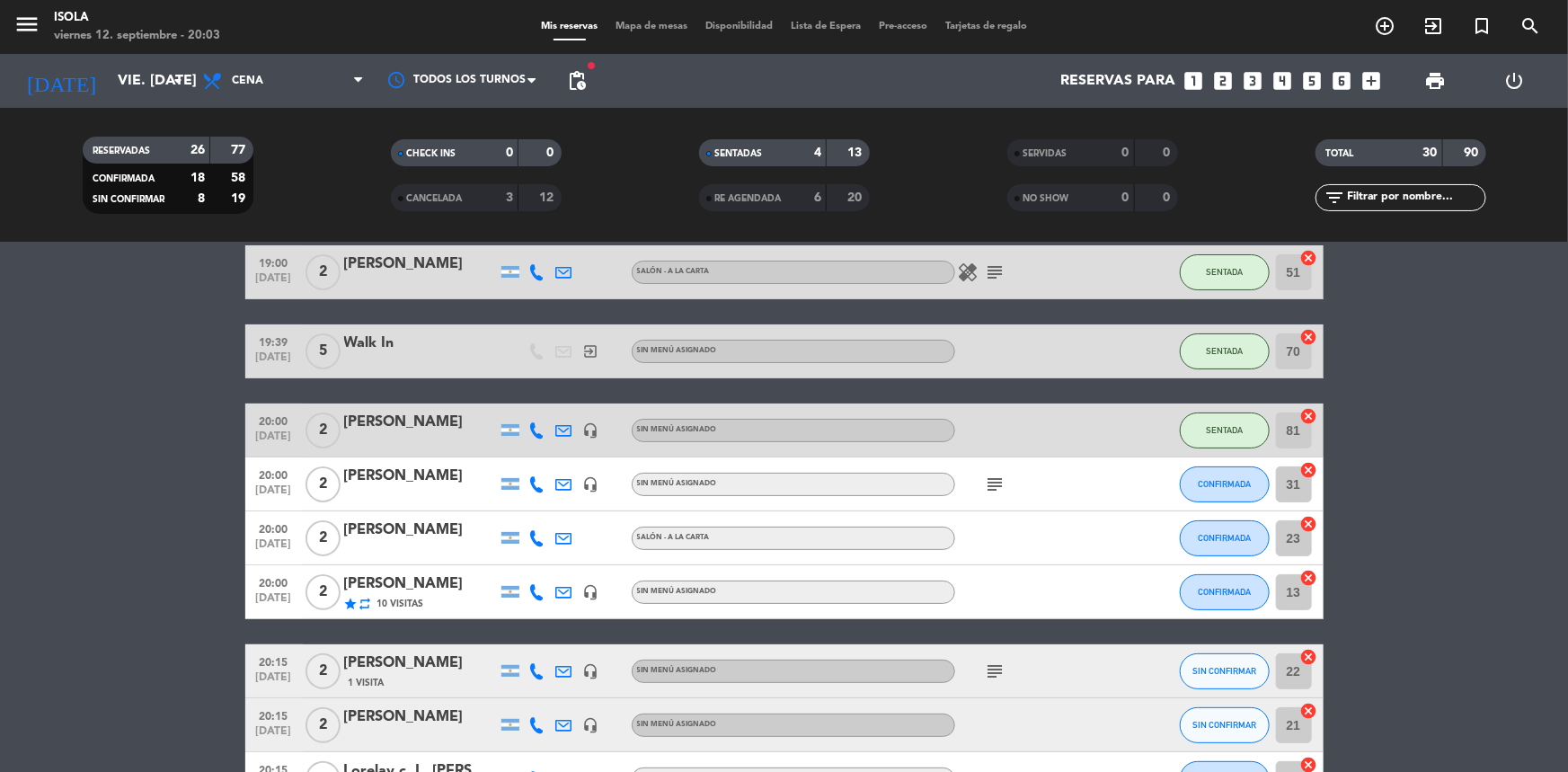
scroll to position [81, 0]
click at [1201, 434] on button "SENTADA" at bounding box center [1225, 429] width 90 height 36
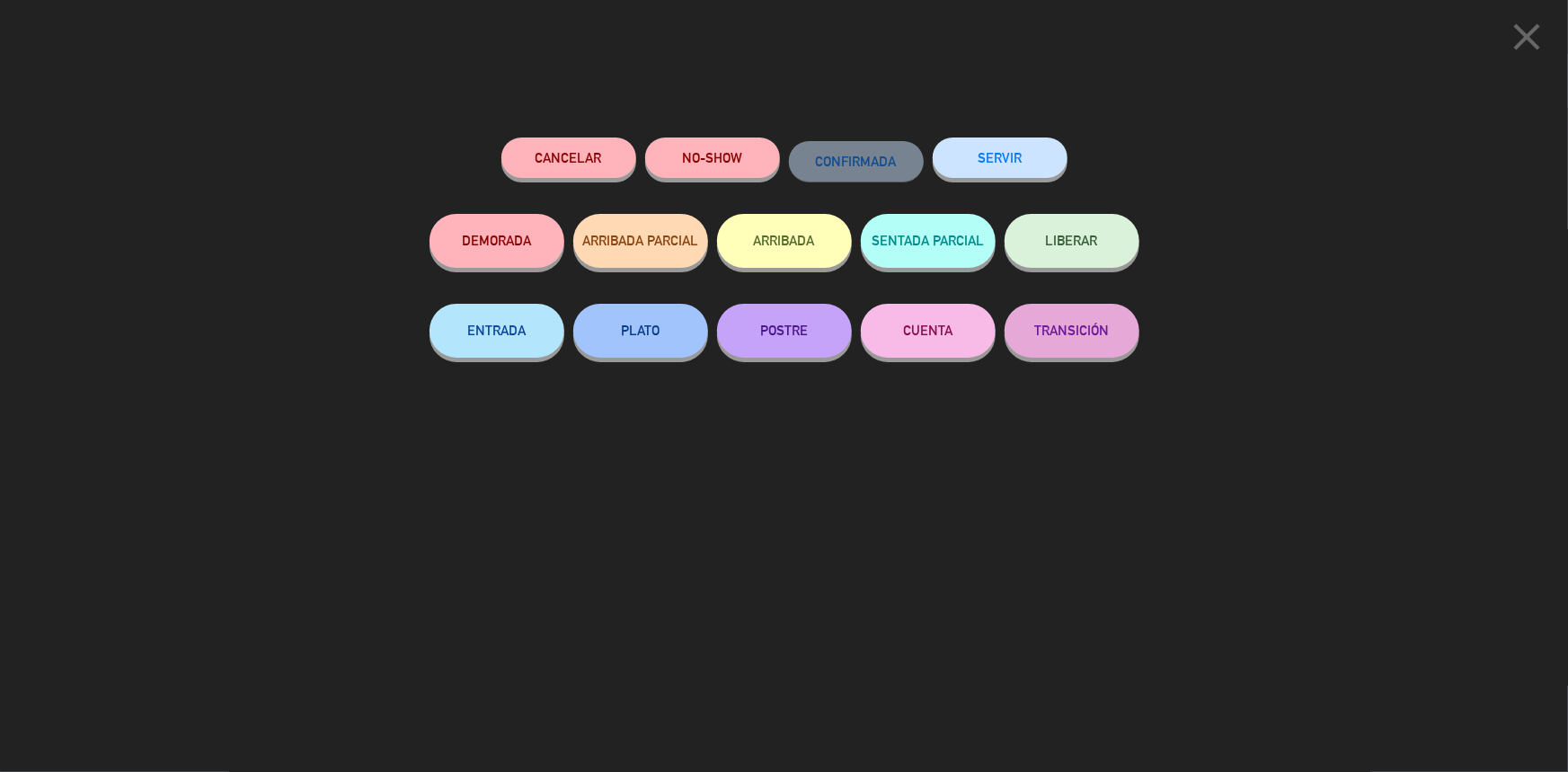
click at [1531, 36] on icon "close" at bounding box center [1527, 37] width 45 height 45
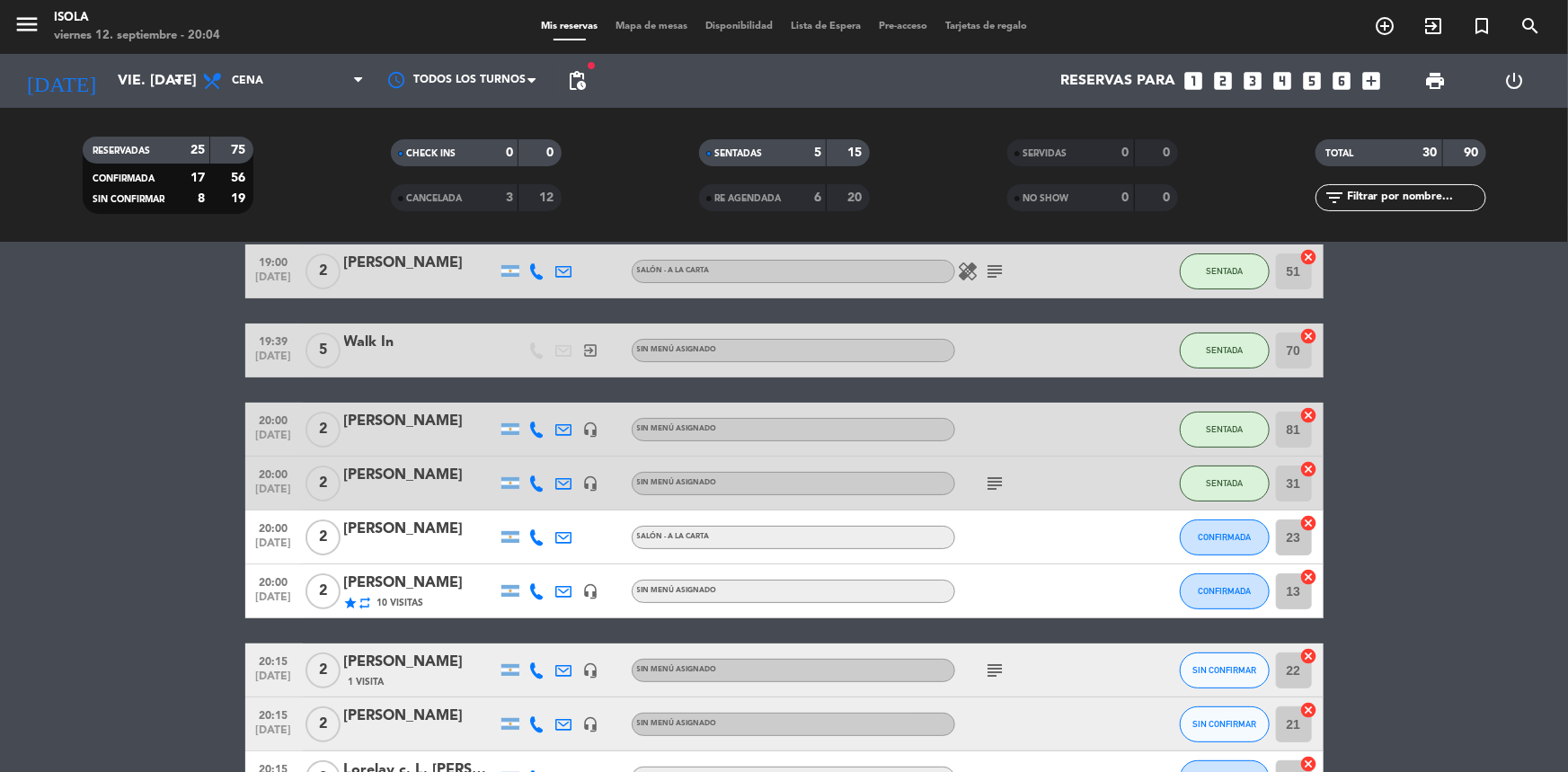
click at [388, 426] on div "[PERSON_NAME]" at bounding box center [420, 421] width 153 height 23
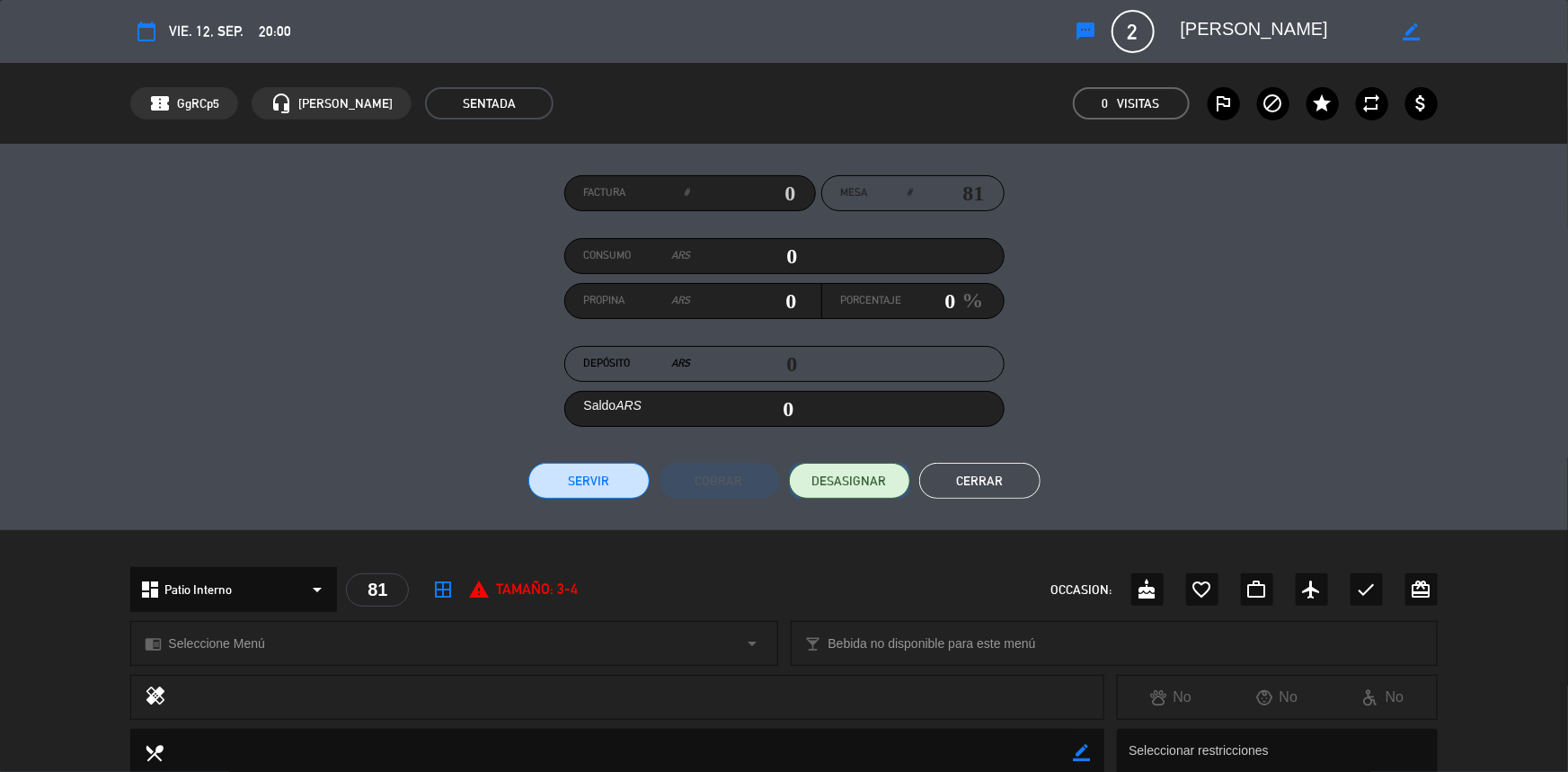
click at [840, 485] on span "DESASIGNAR" at bounding box center [849, 482] width 75 height 19
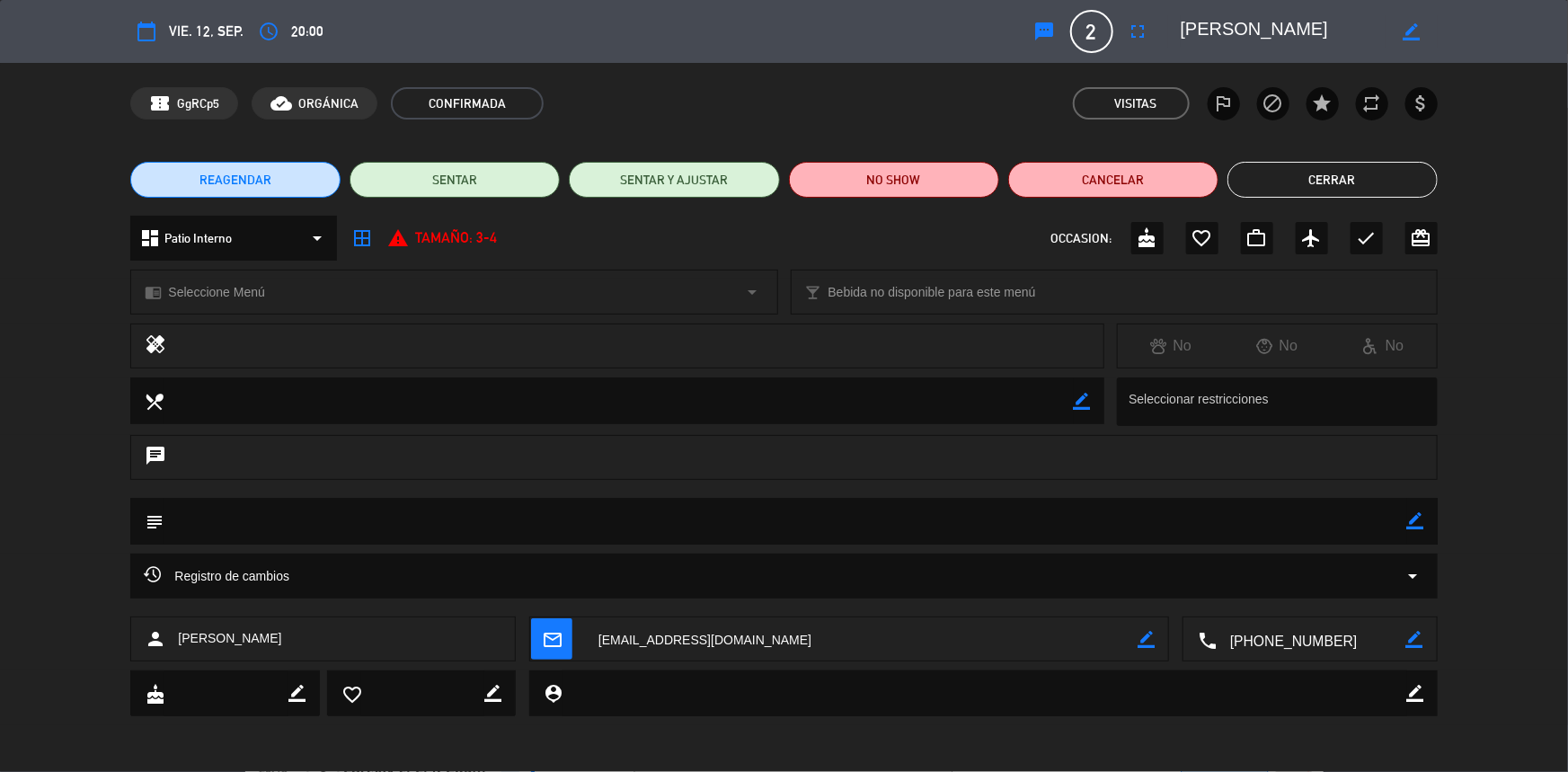
click at [1268, 177] on button "Cerrar" at bounding box center [1333, 179] width 210 height 36
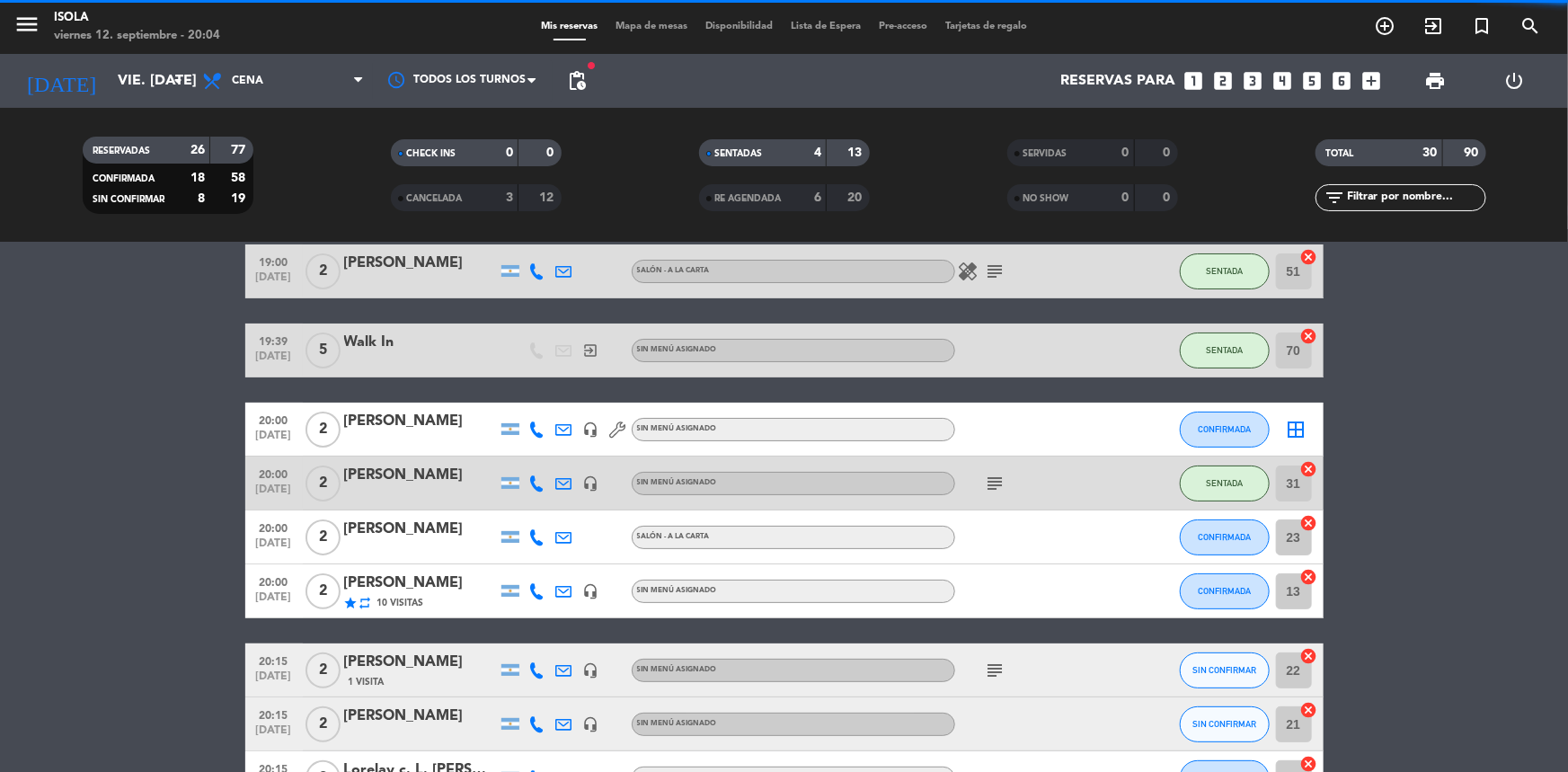
click at [646, 26] on span "Mapa de mesas" at bounding box center [651, 26] width 90 height 10
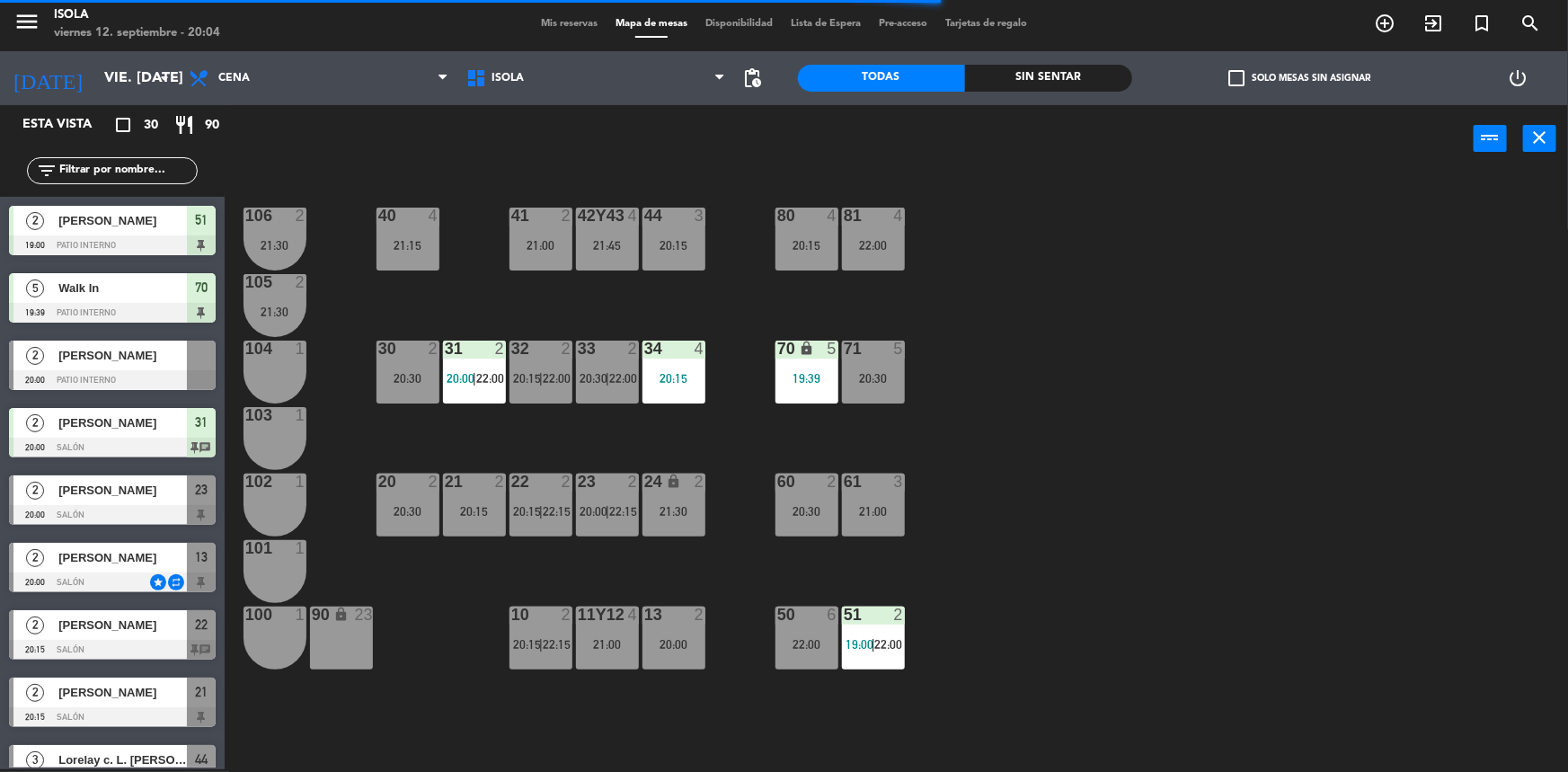
click at [155, 362] on div "2 [PERSON_NAME] 20:00 Patio Interno" at bounding box center [112, 365] width 225 height 67
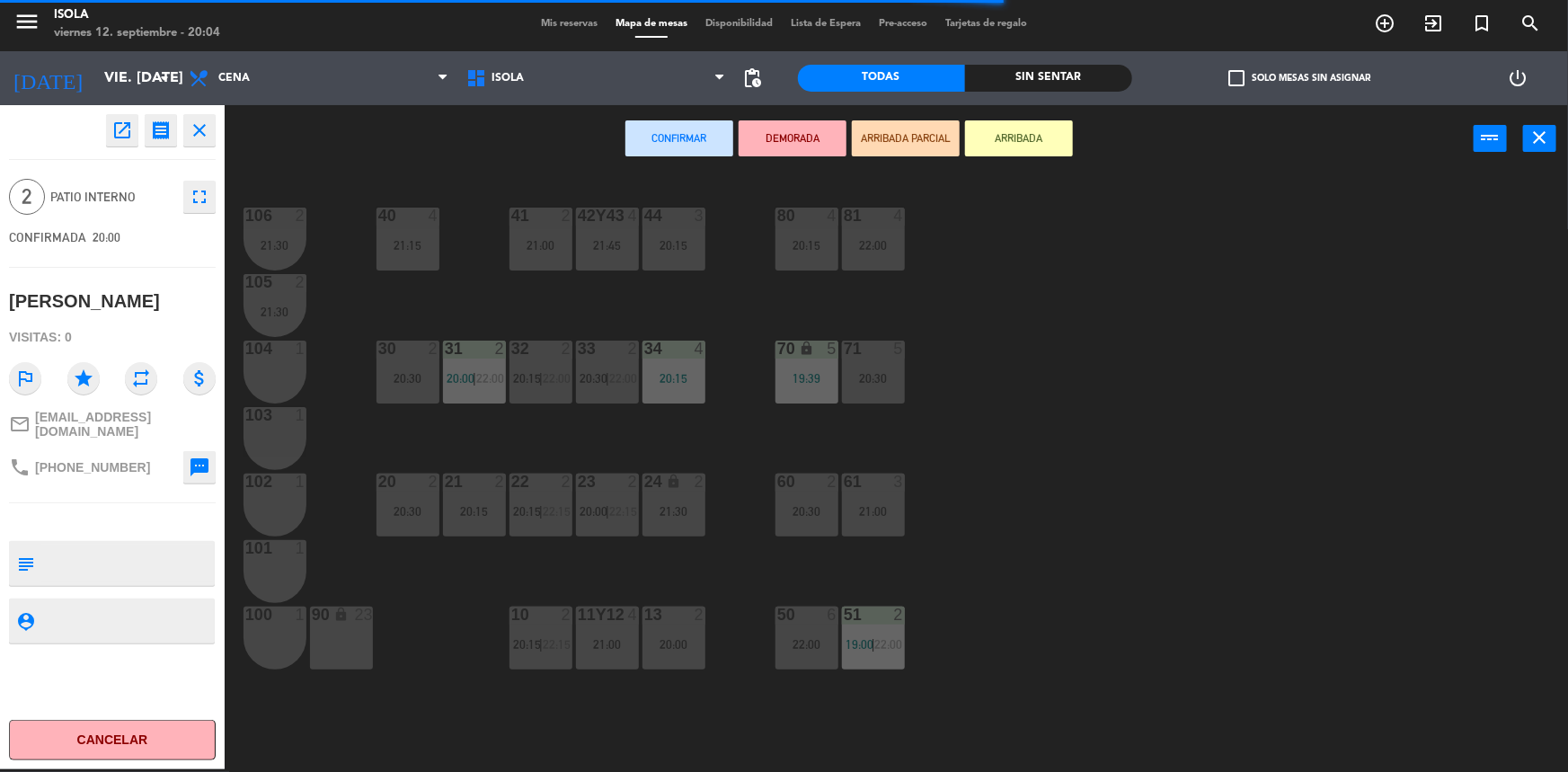
click at [881, 239] on div "22:00" at bounding box center [872, 245] width 62 height 12
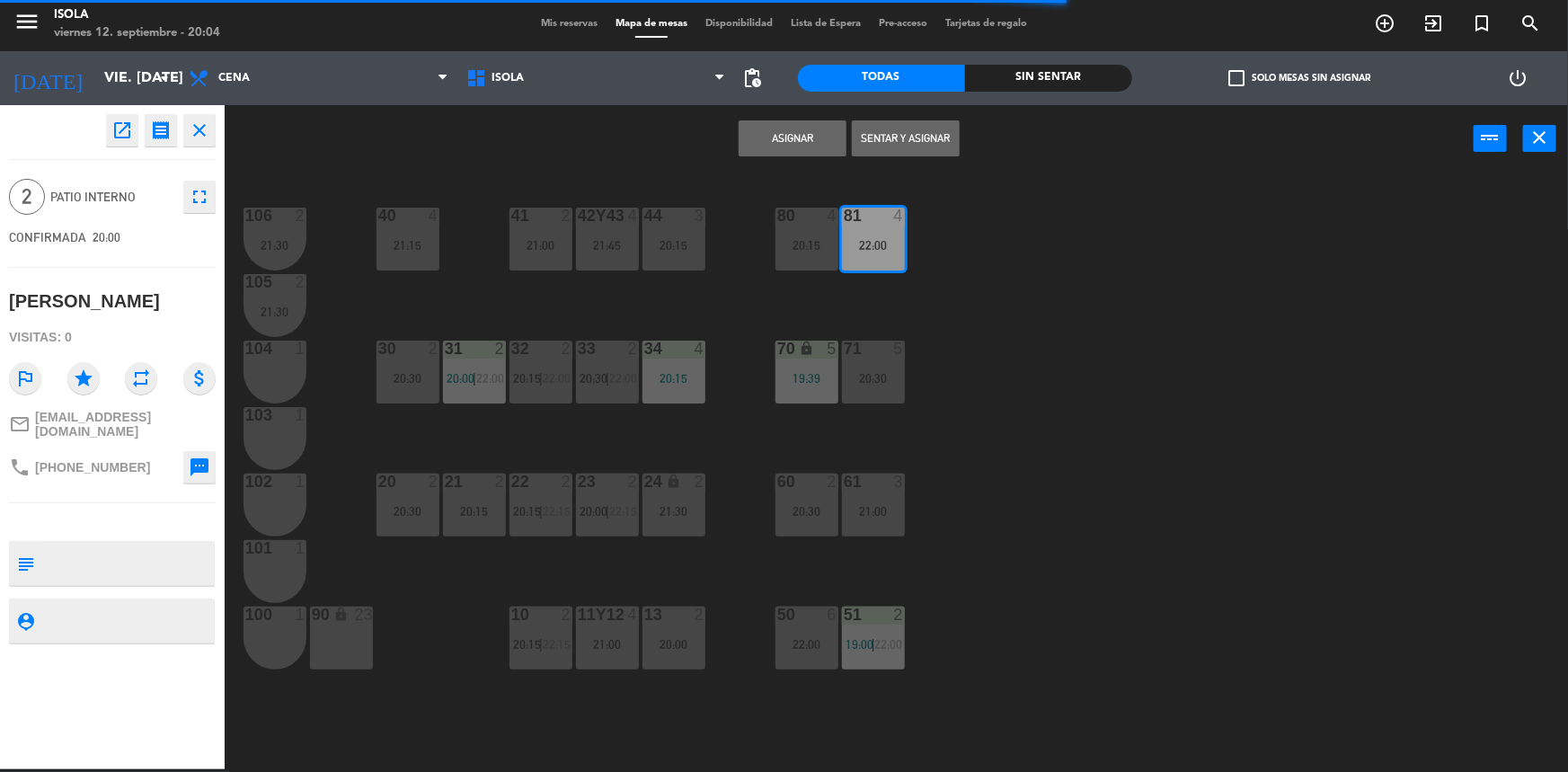
click at [798, 135] on button "Asignar" at bounding box center [793, 137] width 108 height 36
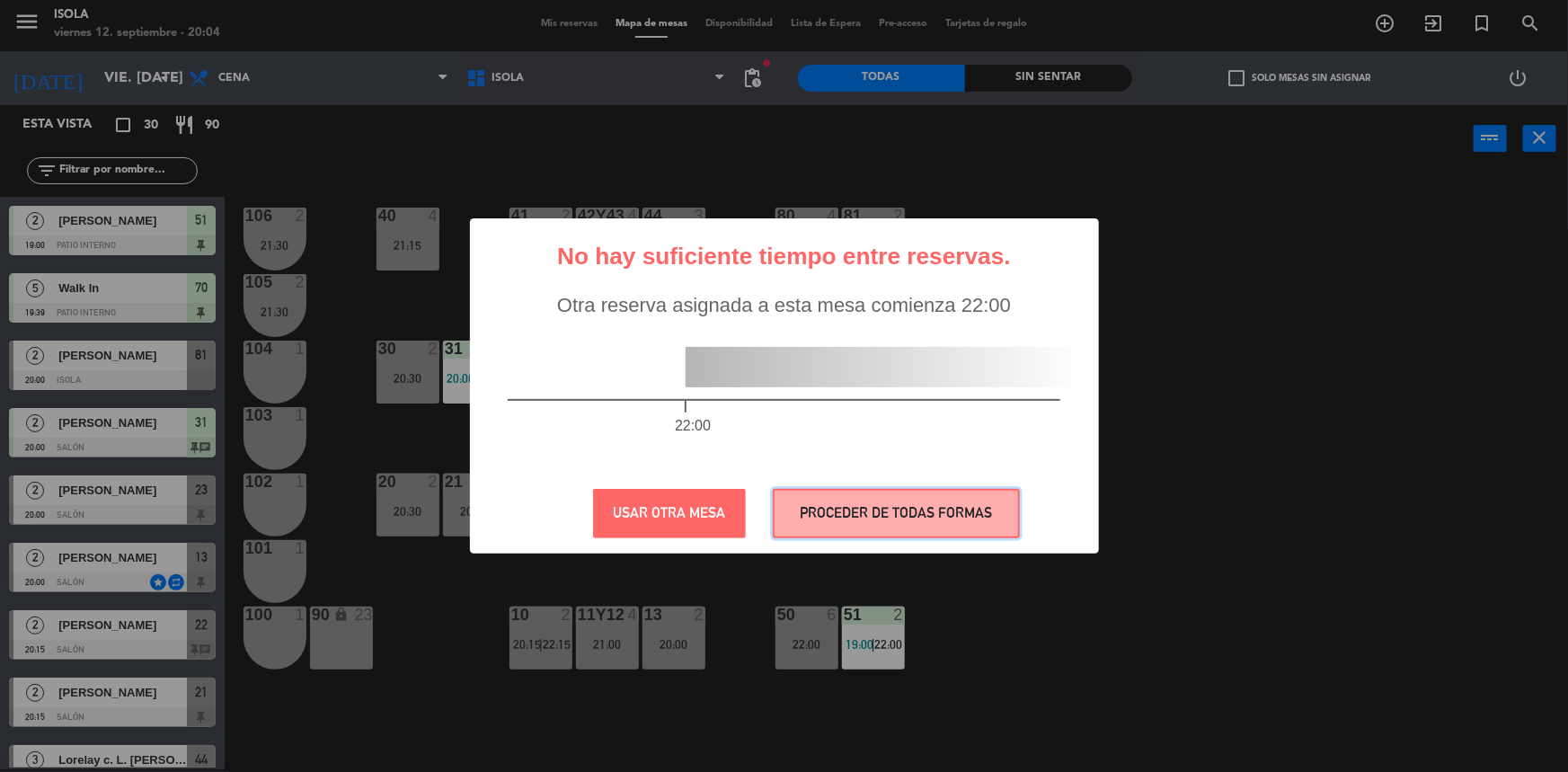
click at [880, 495] on button "PROCEDER DE TODAS FORMAS" at bounding box center [895, 513] width 247 height 49
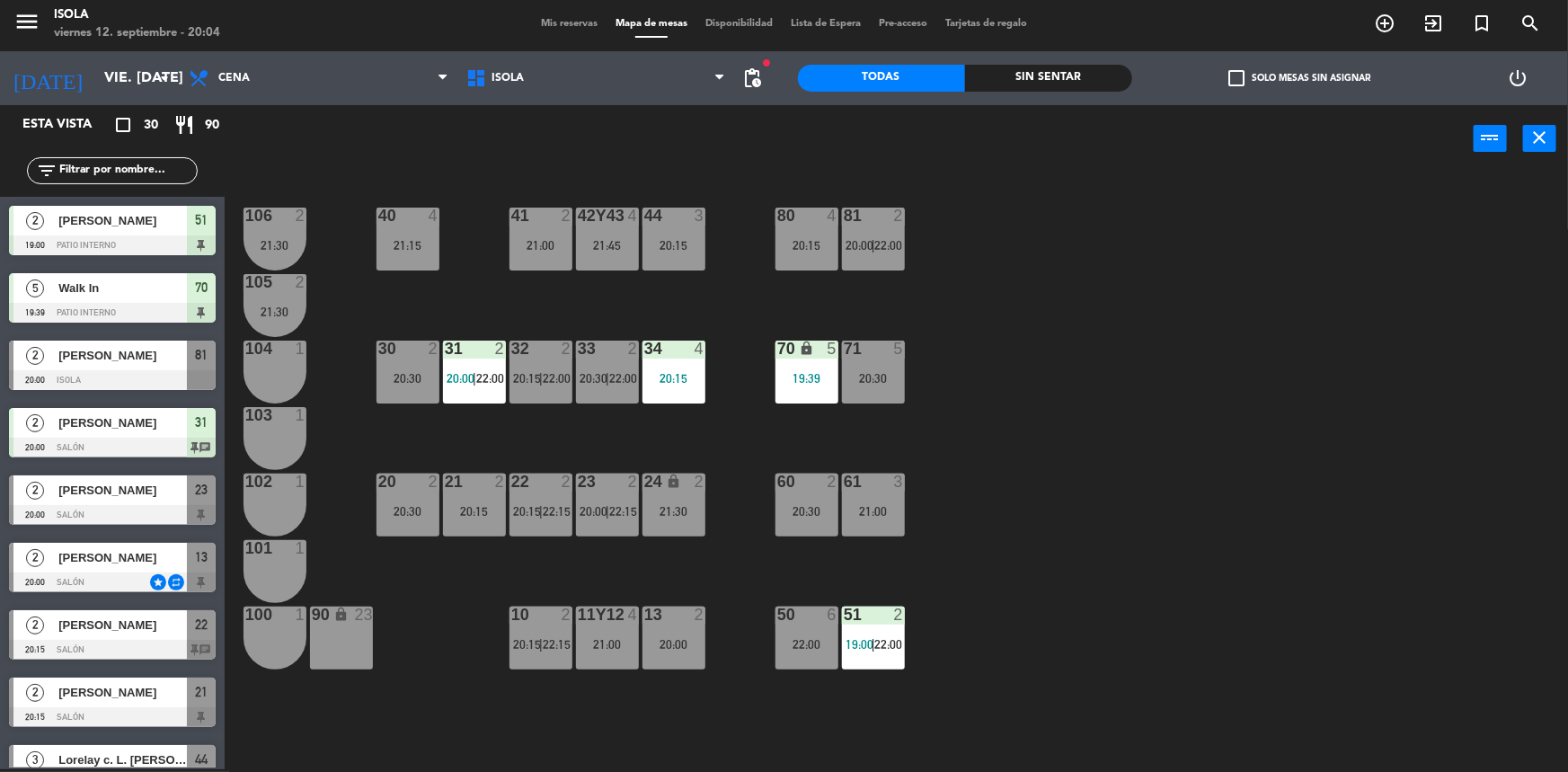
click at [979, 459] on div "40 4 21:15 42y43 4 21:45 41 2 21:00 44 3 20:15 80 4 20:15 81 2 20:00 | 22:00 10…" at bounding box center [904, 473] width 1328 height 597
click at [480, 363] on div "31 2 20:00 | 22:00" at bounding box center [474, 371] width 62 height 62
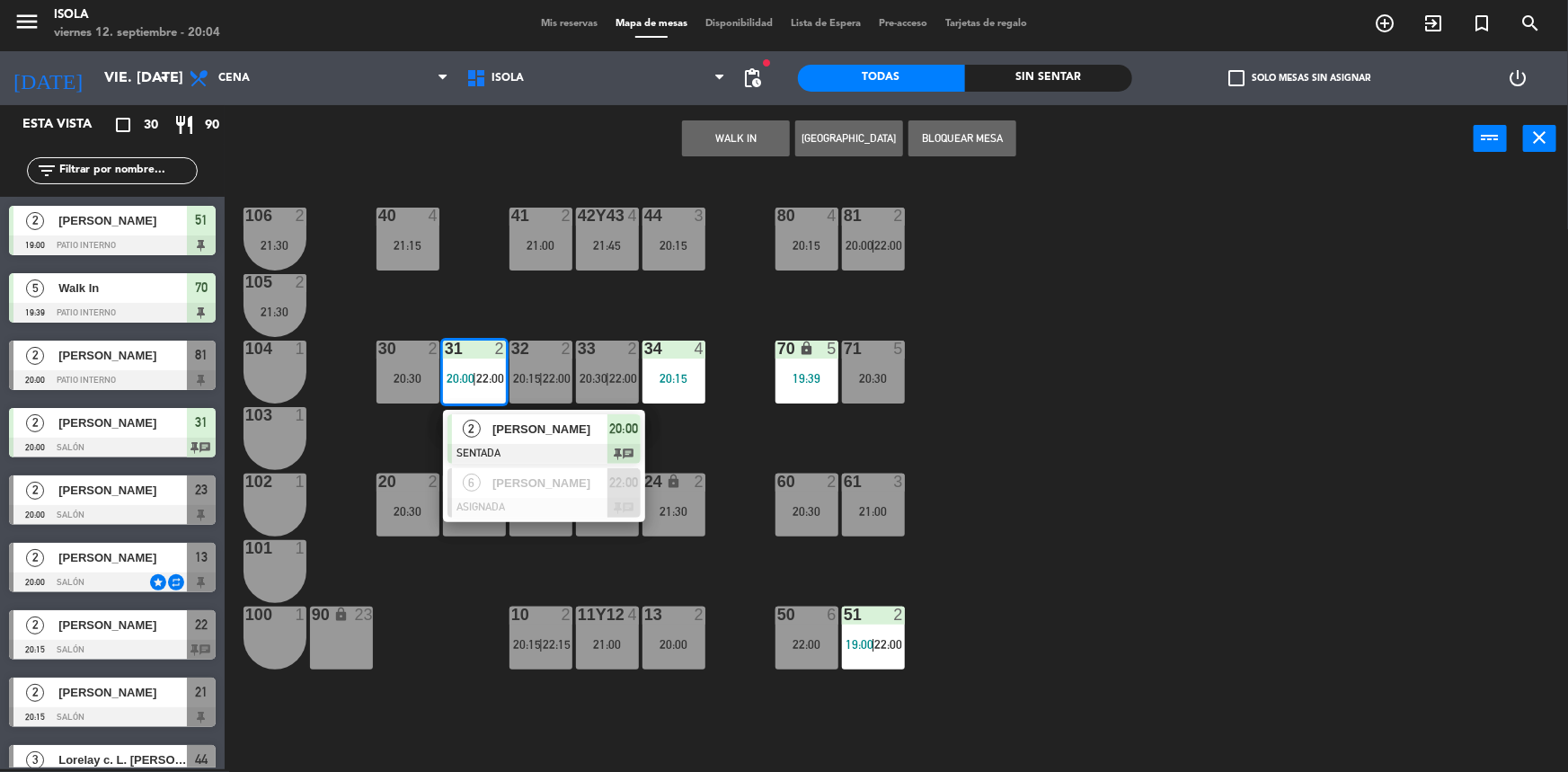
click at [679, 434] on div "40 4 21:15 42y43 4 21:45 41 2 21:00 44 3 20:15 80 4 20:15 81 2 20:00 | 22:00 10…" at bounding box center [904, 473] width 1328 height 597
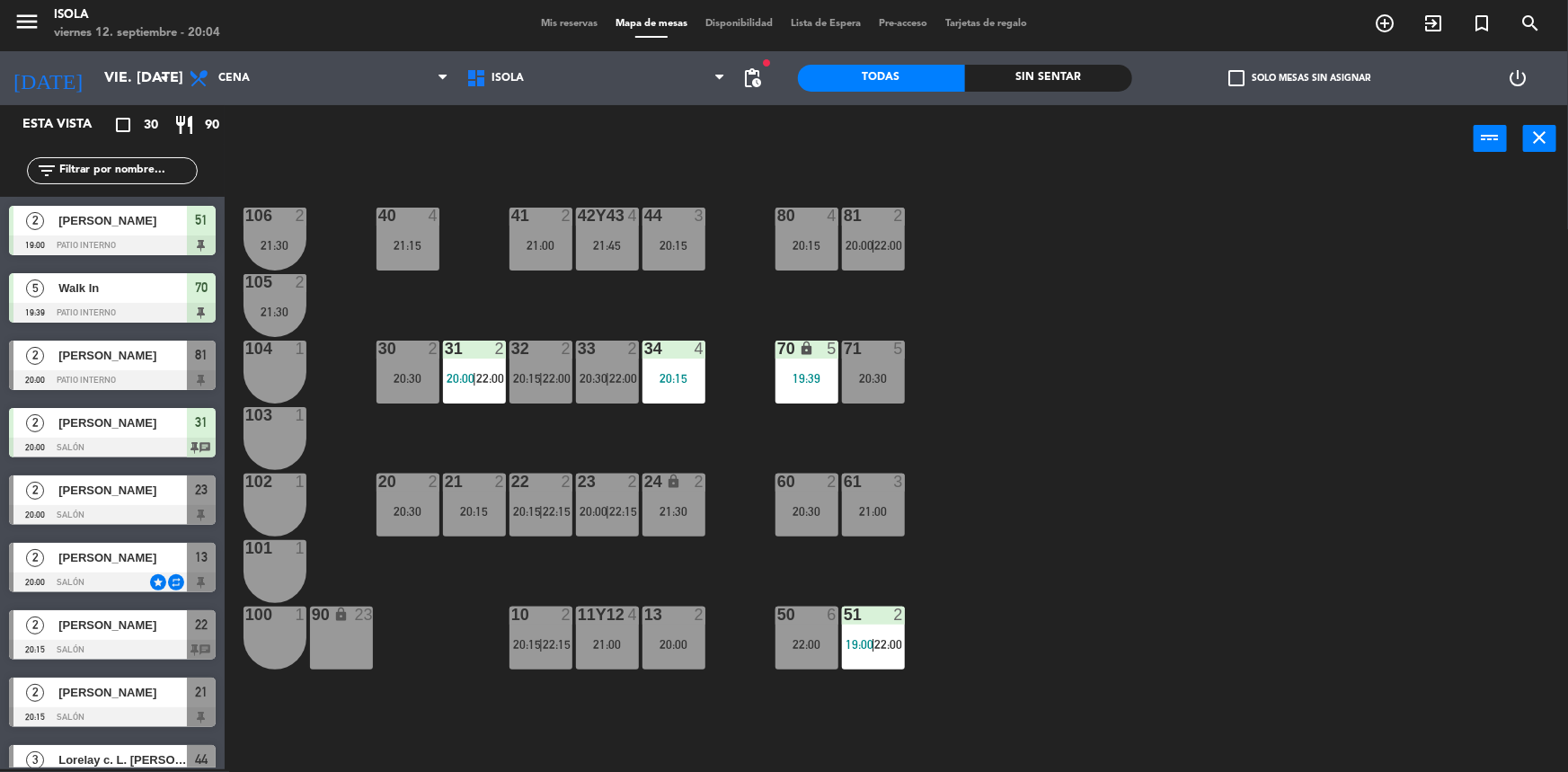
click at [871, 255] on div "81 2 20:00 | 22:00" at bounding box center [872, 238] width 62 height 62
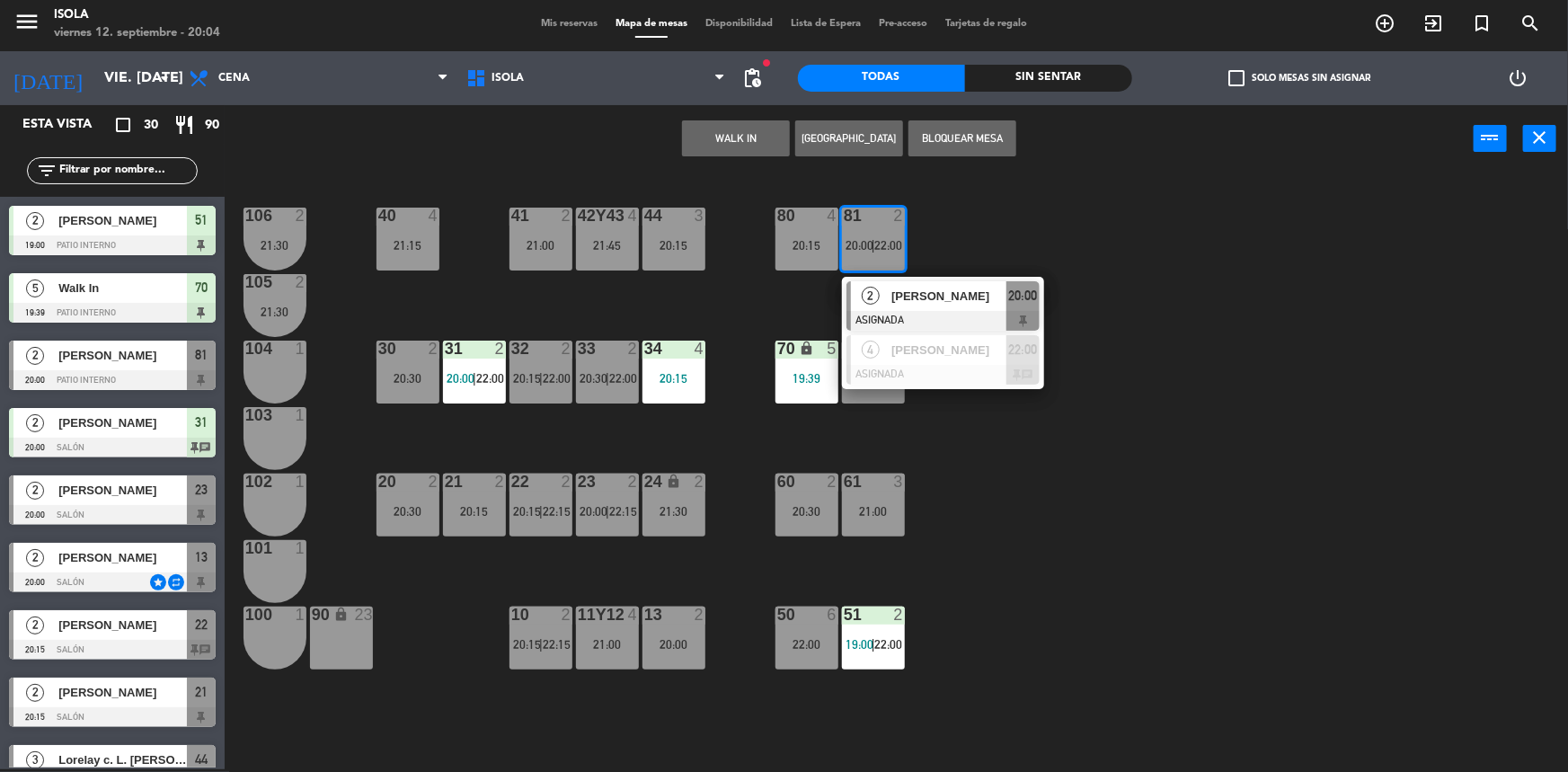
click at [979, 233] on div "40 4 21:15 42y43 4 21:45 41 2 21:00 44 3 20:15 80 4 20:15 81 2 20:00 | 22:00 2 …" at bounding box center [904, 473] width 1328 height 597
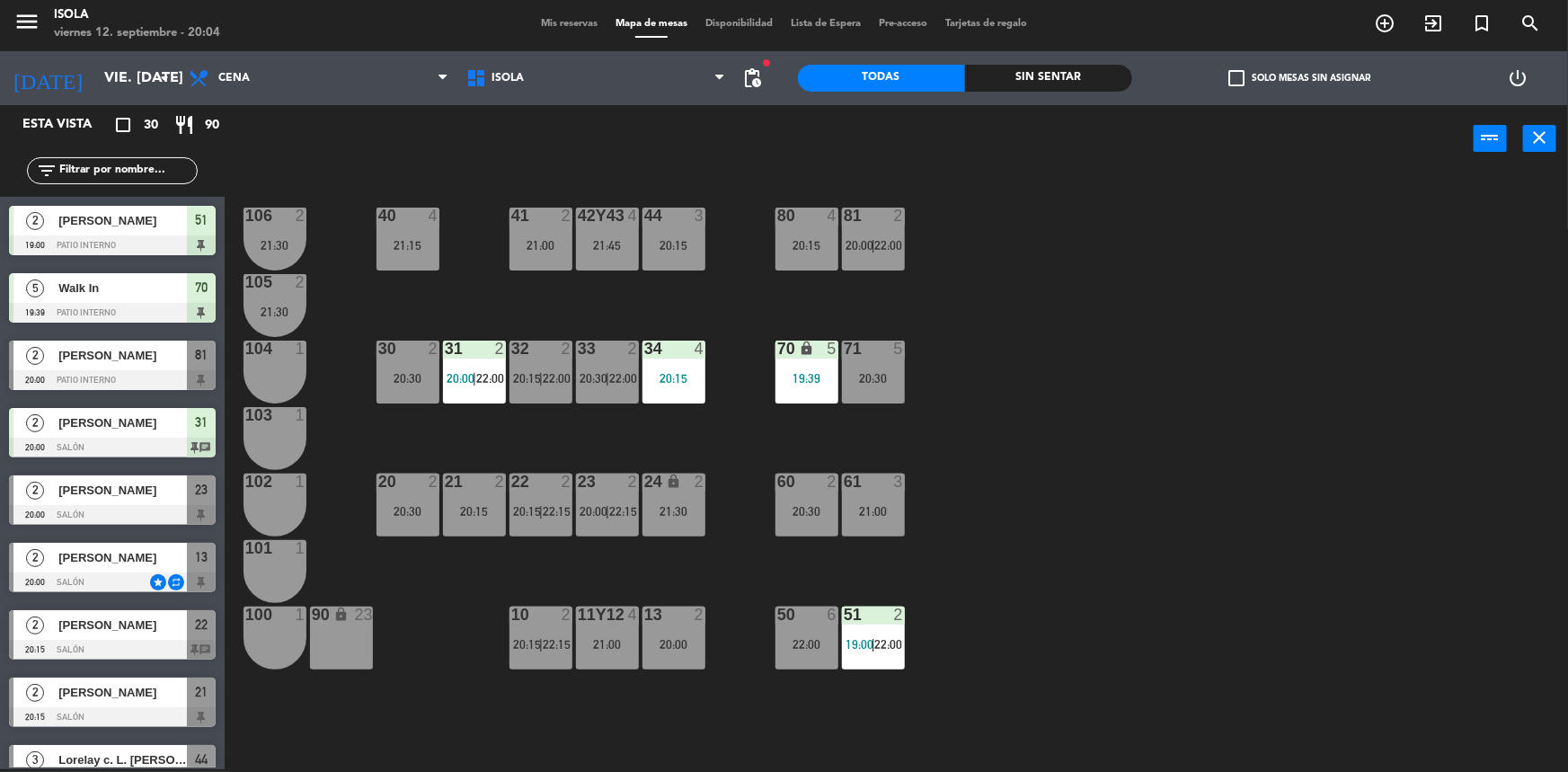
click at [959, 306] on div "40 4 21:15 42y43 4 21:45 41 2 21:00 44 3 20:15 80 4 20:15 81 2 20:00 | 22:00 10…" at bounding box center [904, 473] width 1328 height 597
click at [867, 629] on div "51 2 19:00 | 22:00" at bounding box center [872, 637] width 62 height 62
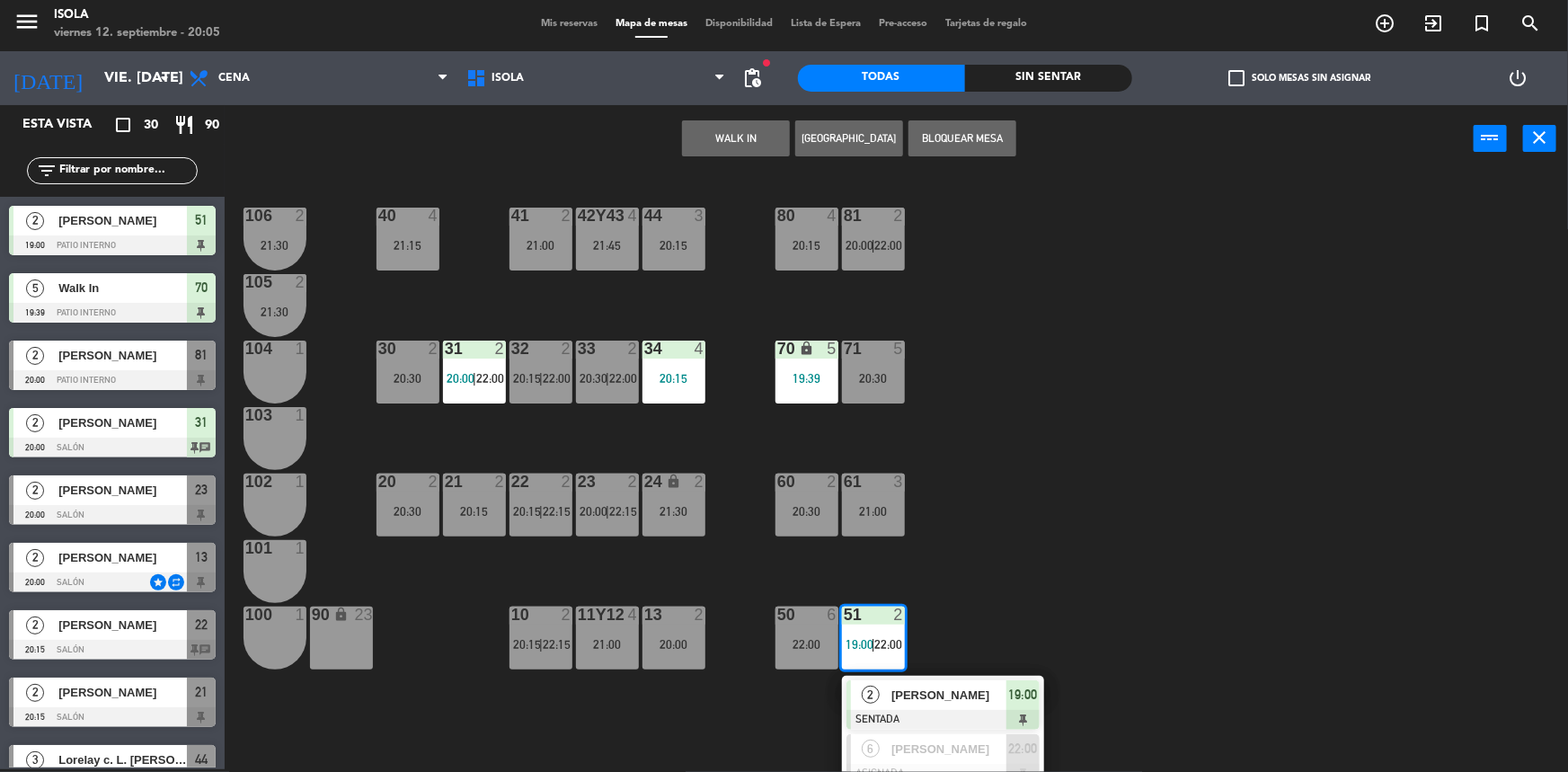
click at [1099, 558] on div "40 4 21:15 42y43 4 21:45 41 2 21:00 44 3 20:15 80 4 20:15 81 2 20:00 | 22:00 10…" at bounding box center [904, 473] width 1328 height 597
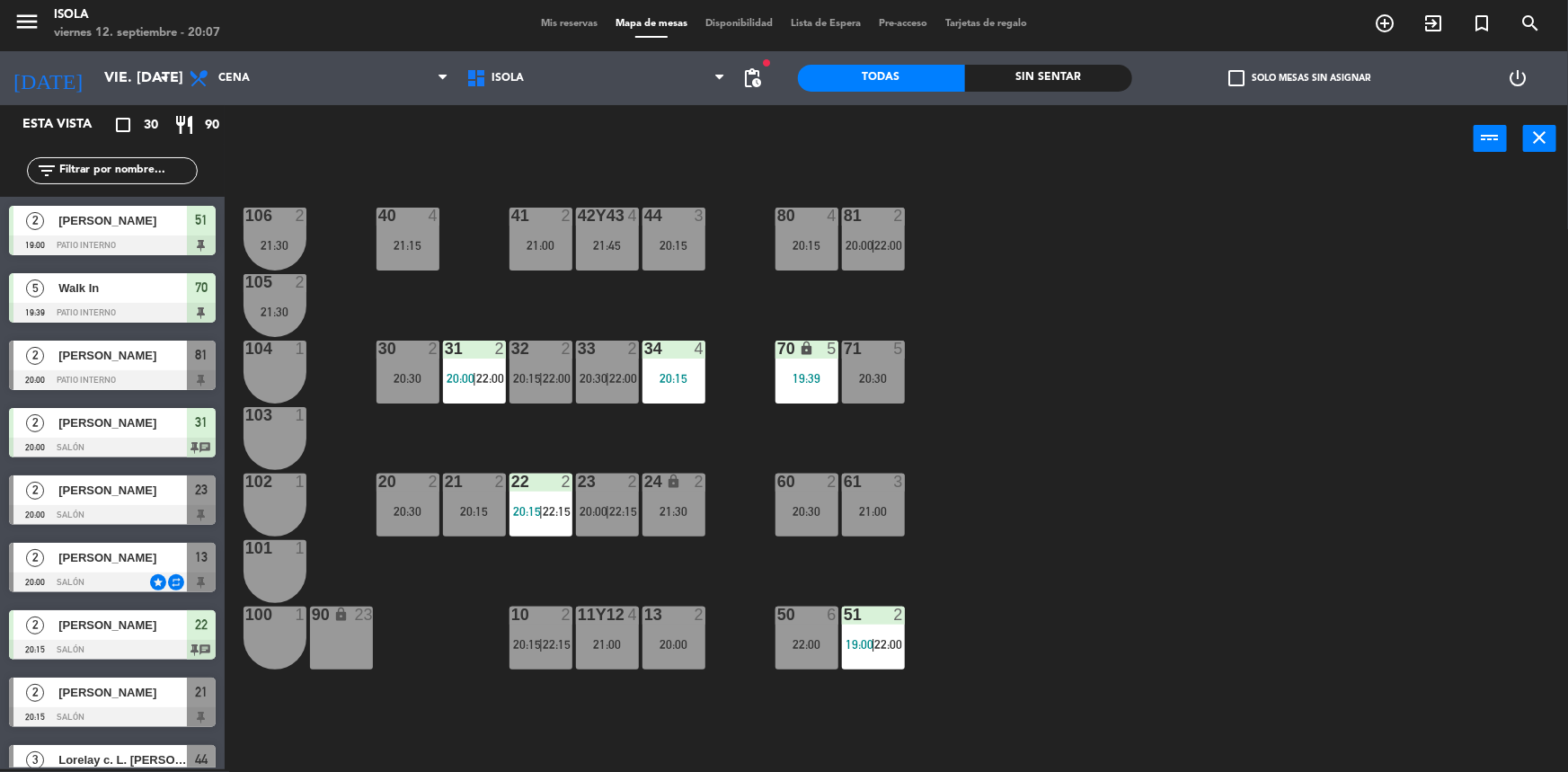
click at [465, 756] on div "40 4 21:15 42y43 4 21:45 41 2 21:00 44 3 20:15 80 4 20:15 81 2 20:00 | 22:00 10…" at bounding box center [904, 473] width 1328 height 597
click at [793, 648] on div "22:00" at bounding box center [806, 644] width 62 height 12
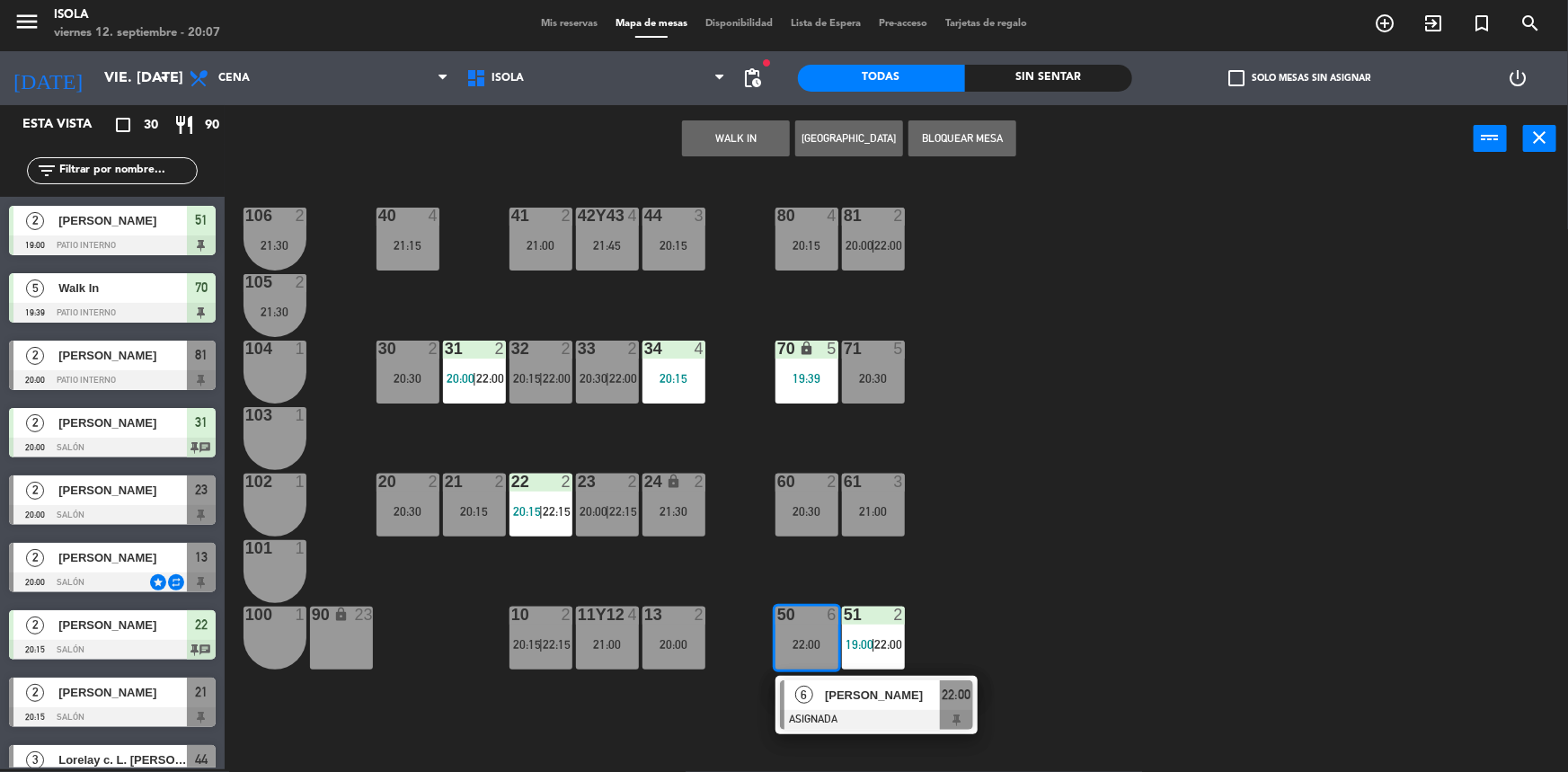
click at [947, 533] on div "40 4 21:15 42y43 4 21:45 41 2 21:00 44 3 20:15 80 4 20:15 81 2 20:00 | 22:00 10…" at bounding box center [904, 473] width 1328 height 597
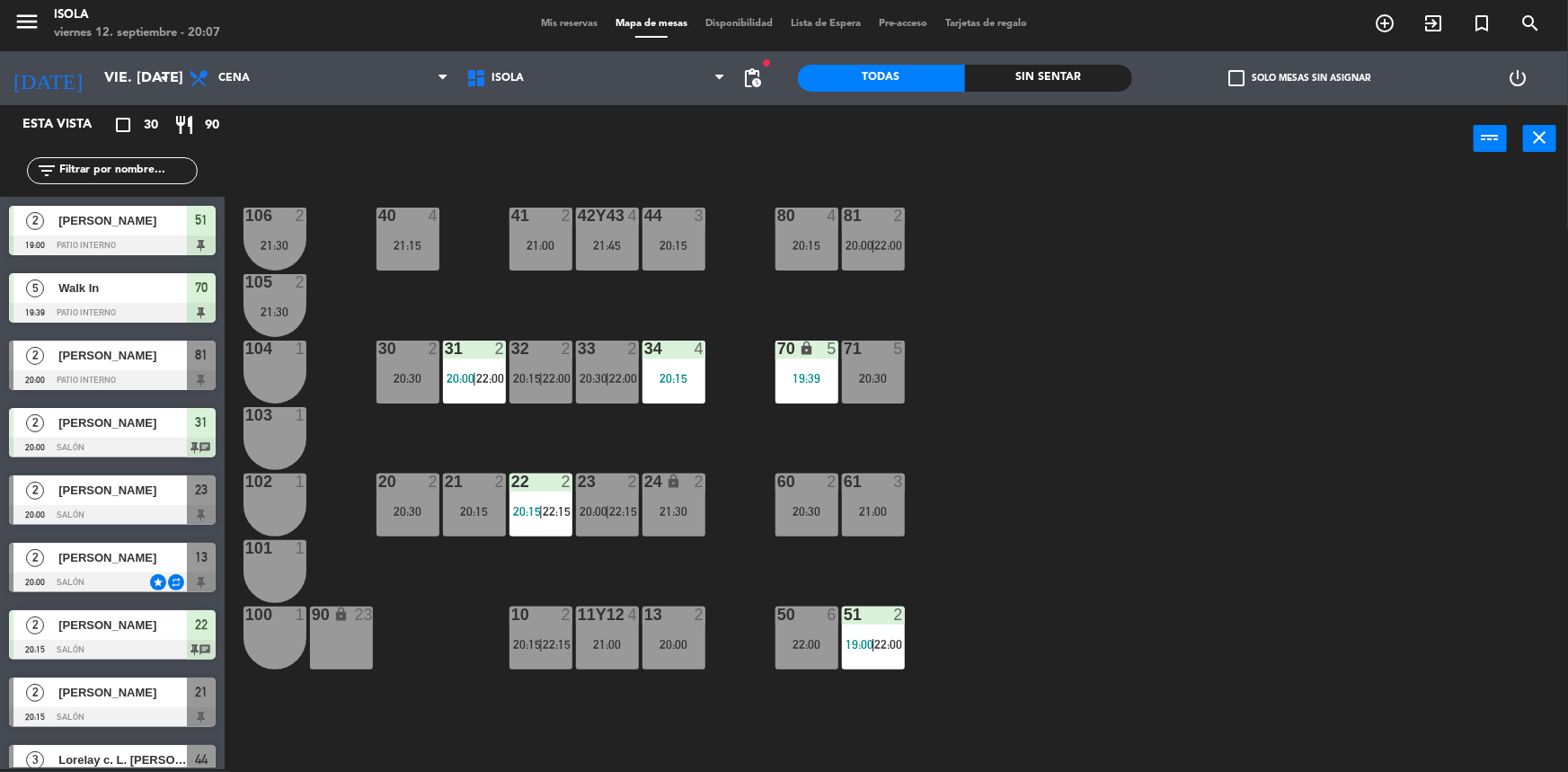
click at [816, 240] on div "20:15" at bounding box center [806, 245] width 62 height 12
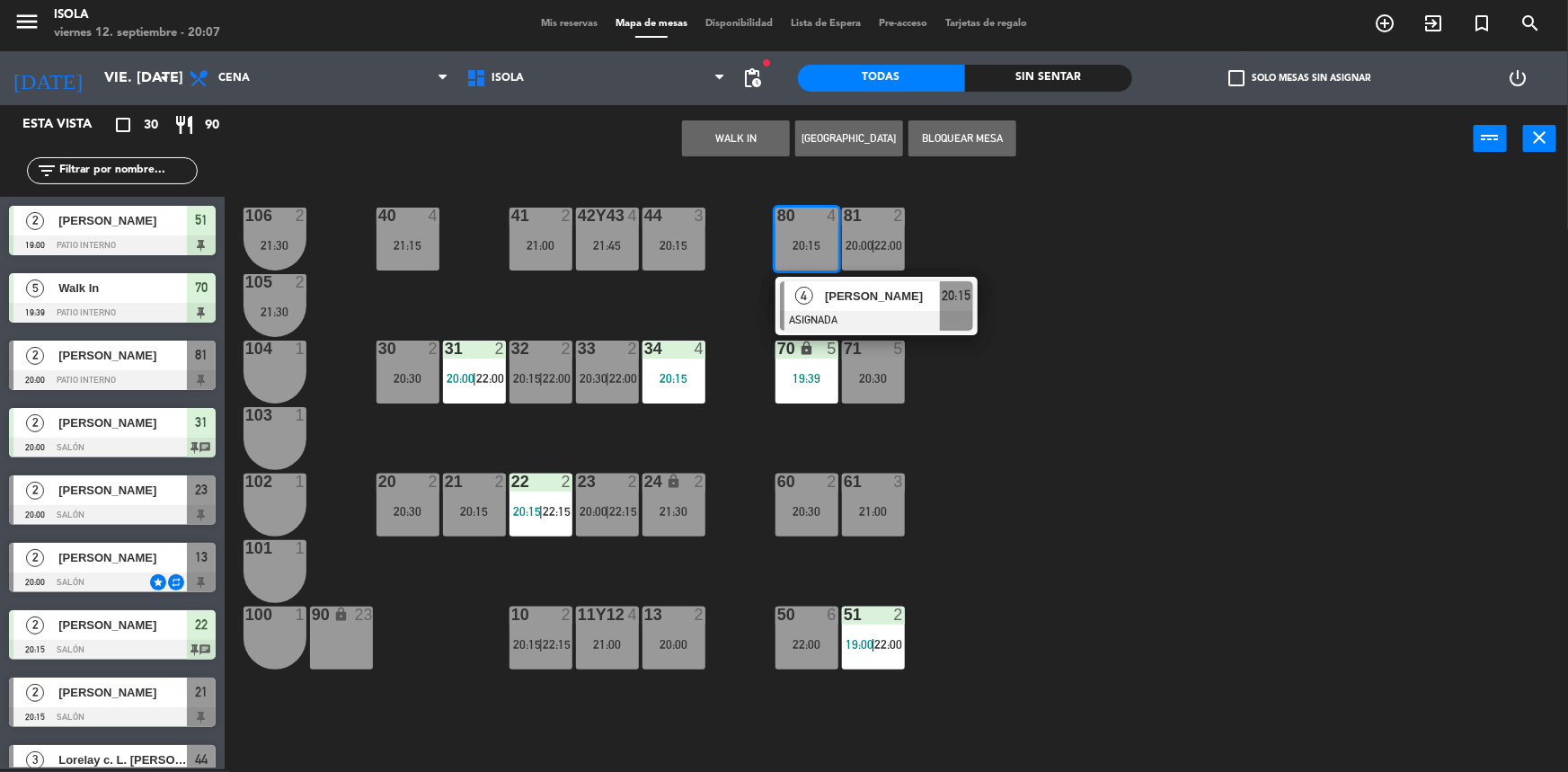
click at [831, 298] on span "[PERSON_NAME]" at bounding box center [883, 296] width 115 height 19
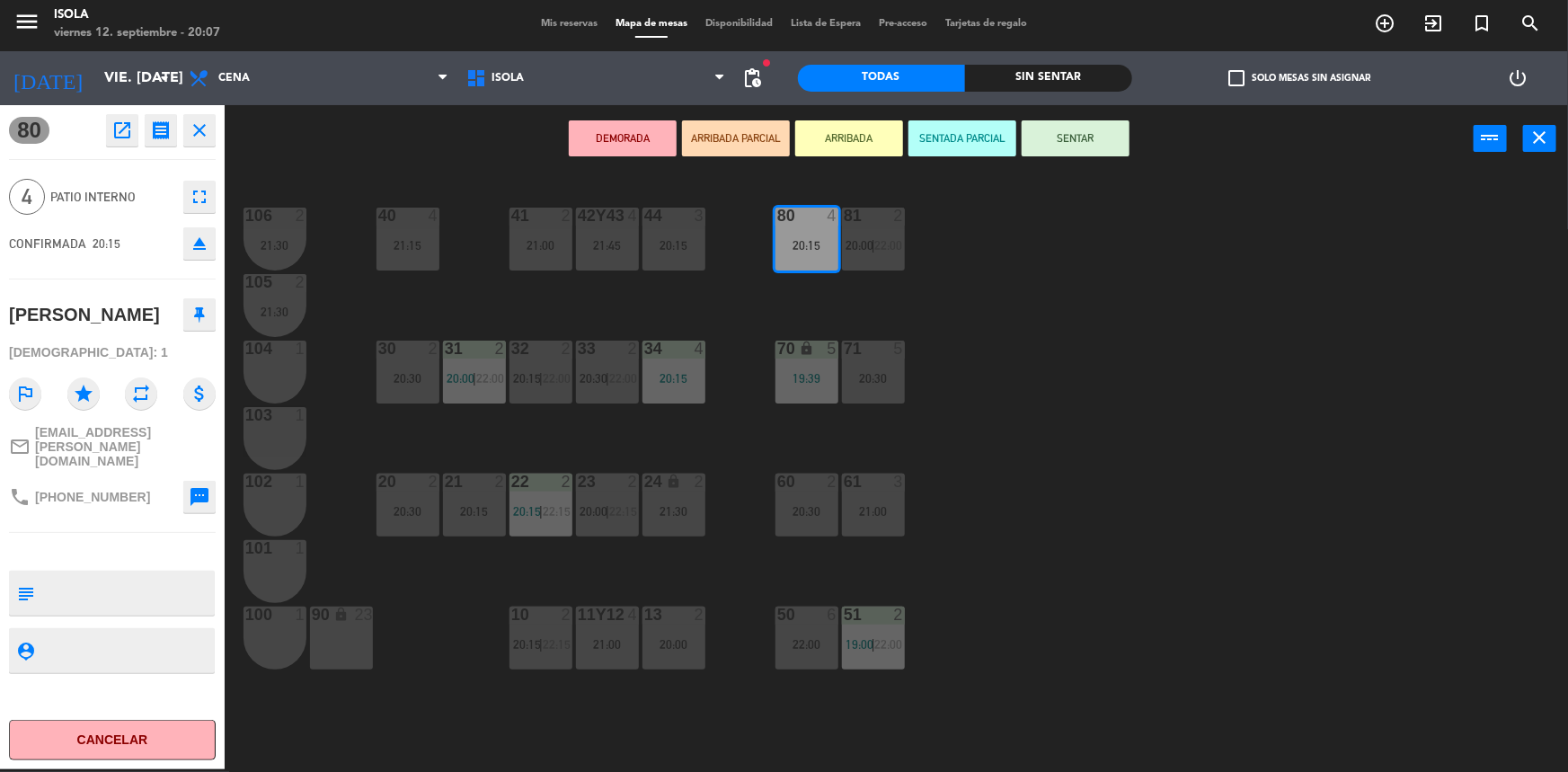
click at [996, 413] on div "40 4 21:15 42y43 4 21:45 41 2 21:00 44 3 20:15 80 4 20:15 81 2 20:00 | 22:00 10…" at bounding box center [904, 473] width 1328 height 597
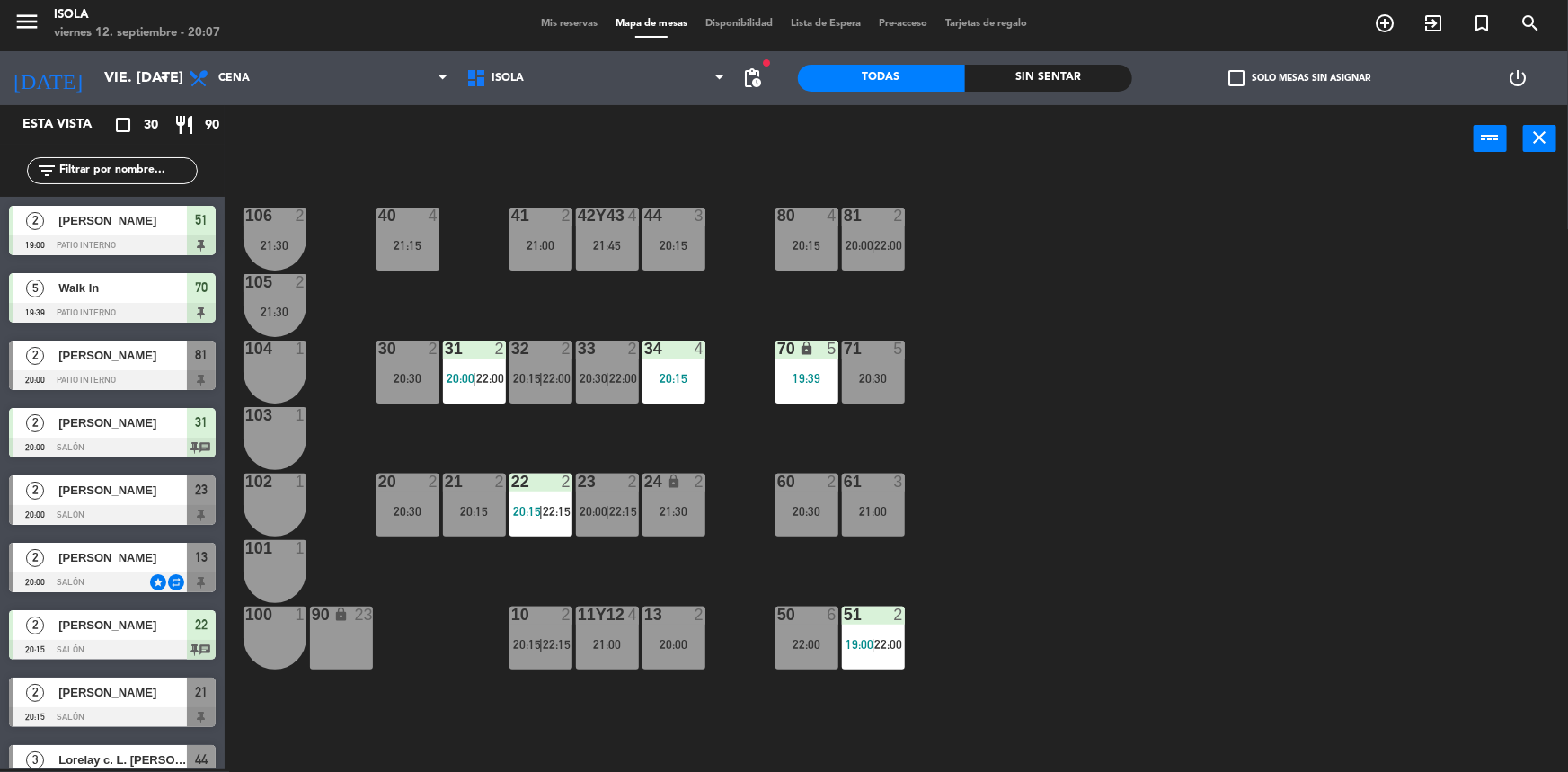
scroll to position [3, 0]
drag, startPoint x: 816, startPoint y: 654, endPoint x: 837, endPoint y: 654, distance: 21.0
click at [816, 653] on div "50 6 22:00" at bounding box center [806, 637] width 62 height 62
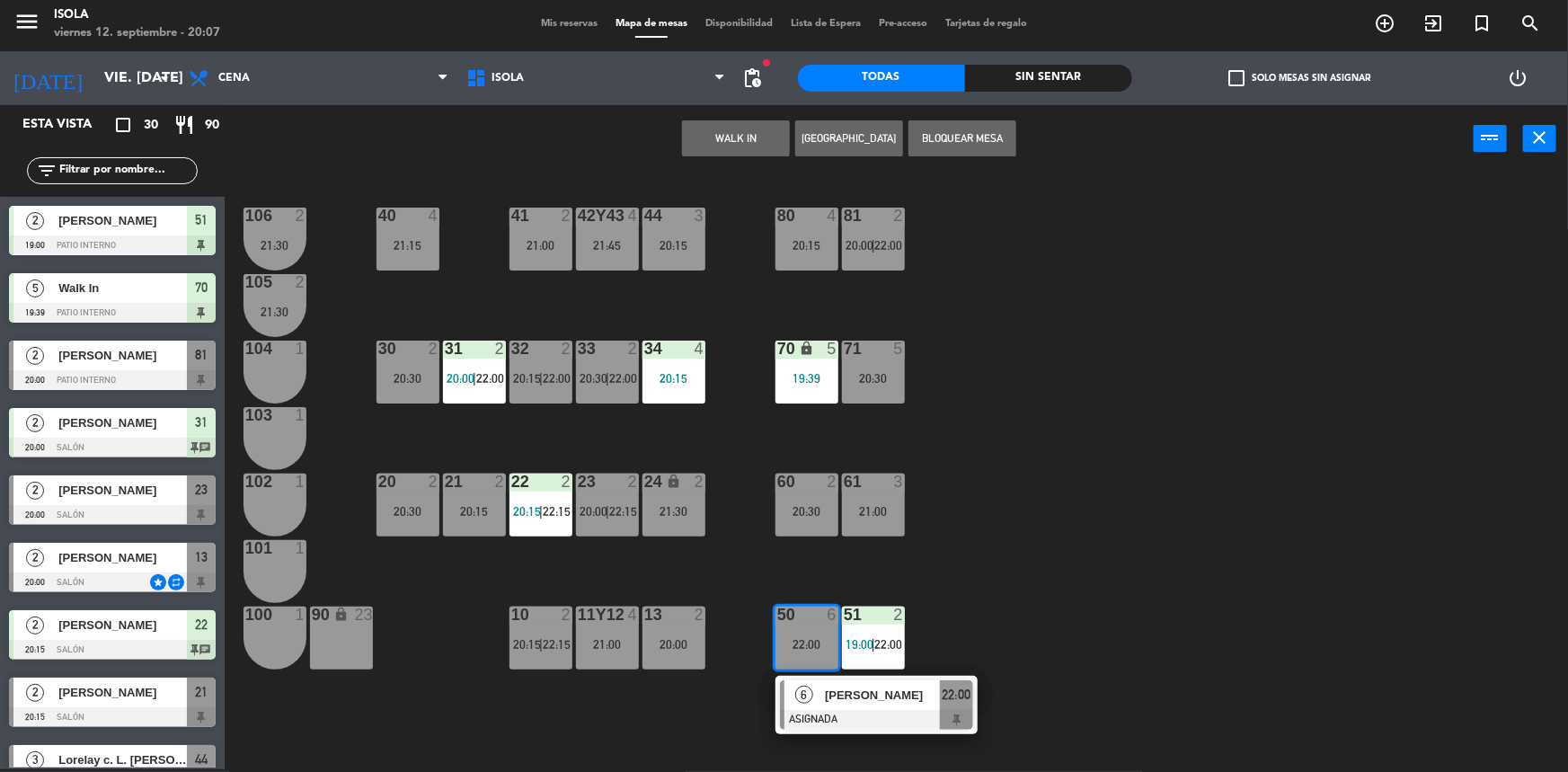
click at [1012, 386] on div "40 4 21:15 42y43 4 21:45 41 2 21:00 44 3 20:15 80 4 20:15 81 2 20:00 | 22:00 10…" at bounding box center [904, 473] width 1328 height 597
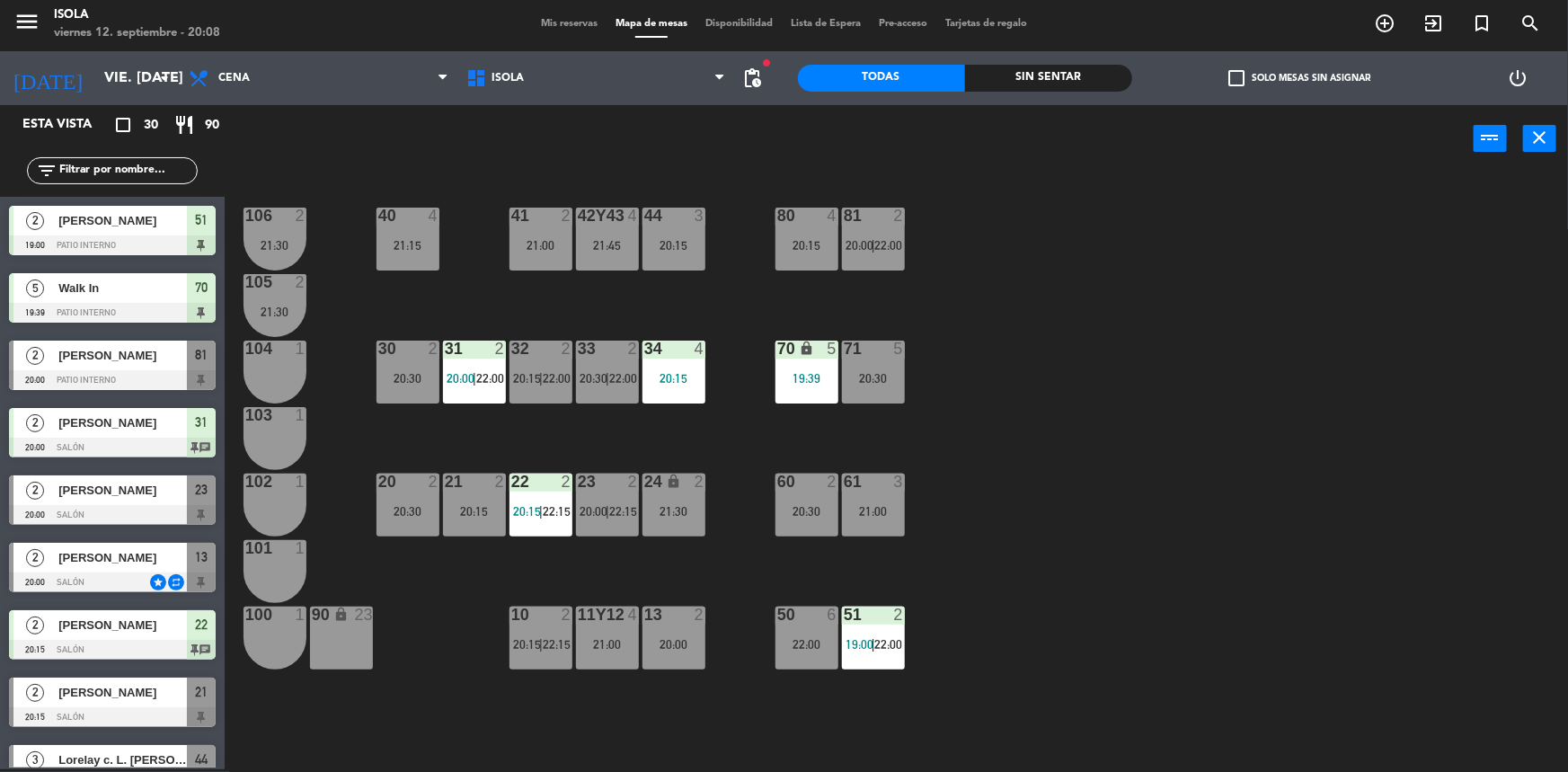
click at [1325, 757] on div "40 4 21:15 42y43 4 21:45 41 2 21:00 44 3 20:15 80 4 20:15 81 2 20:00 | 22:00 10…" at bounding box center [904, 473] width 1328 height 597
